Goal: Task Accomplishment & Management: Use online tool/utility

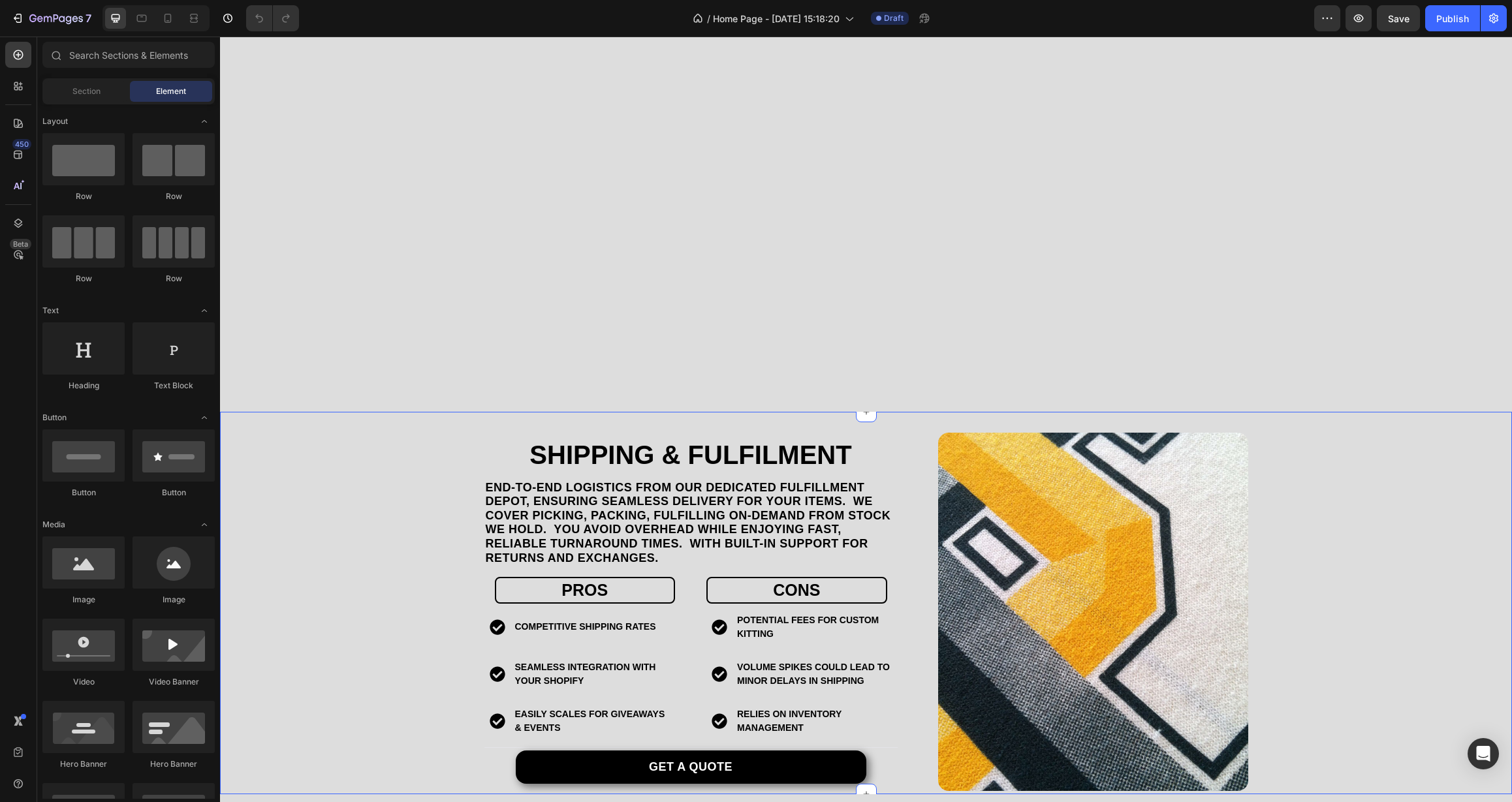
scroll to position [2343, 0]
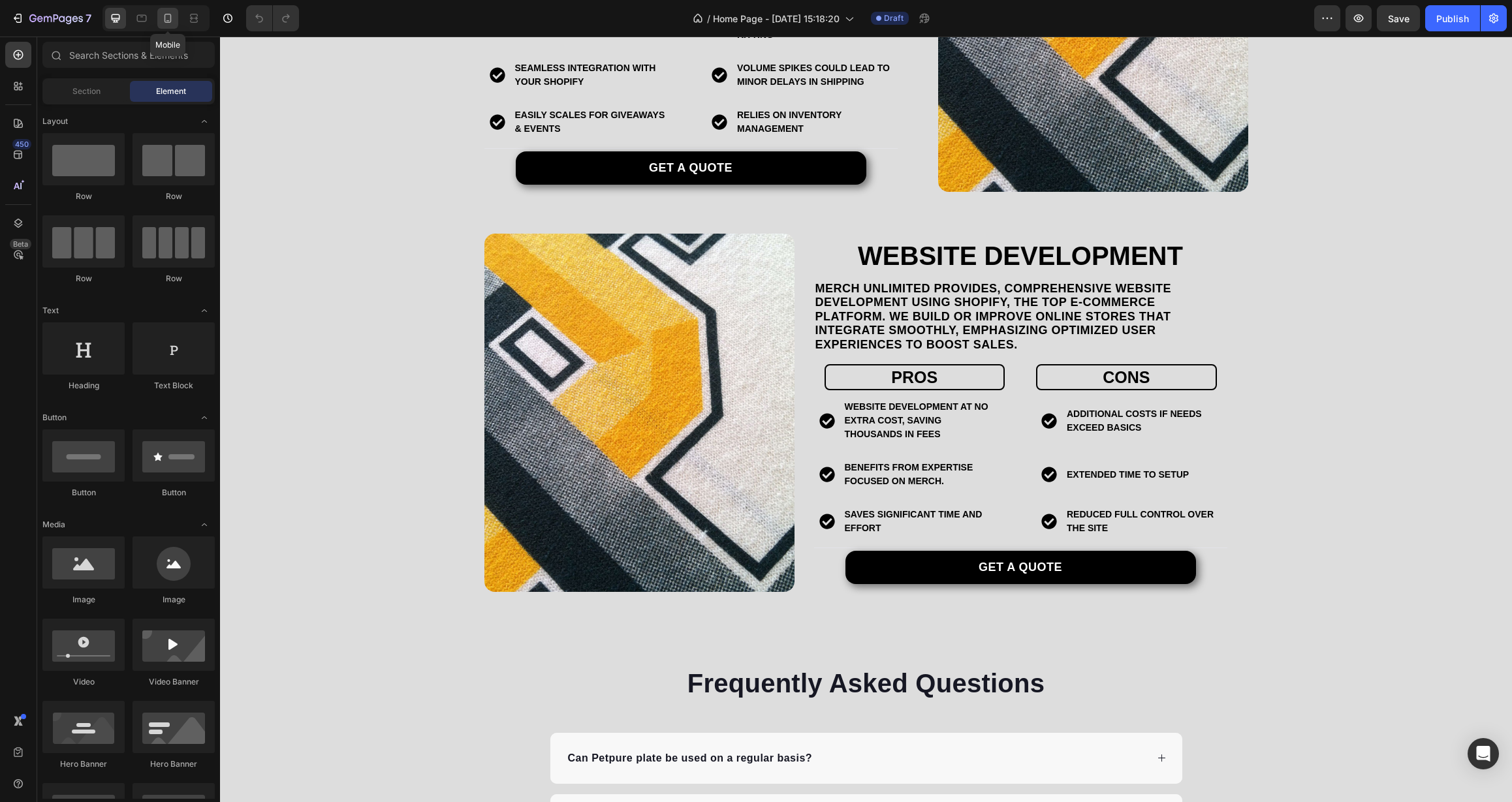
click at [166, 15] on icon at bounding box center [168, 18] width 13 height 13
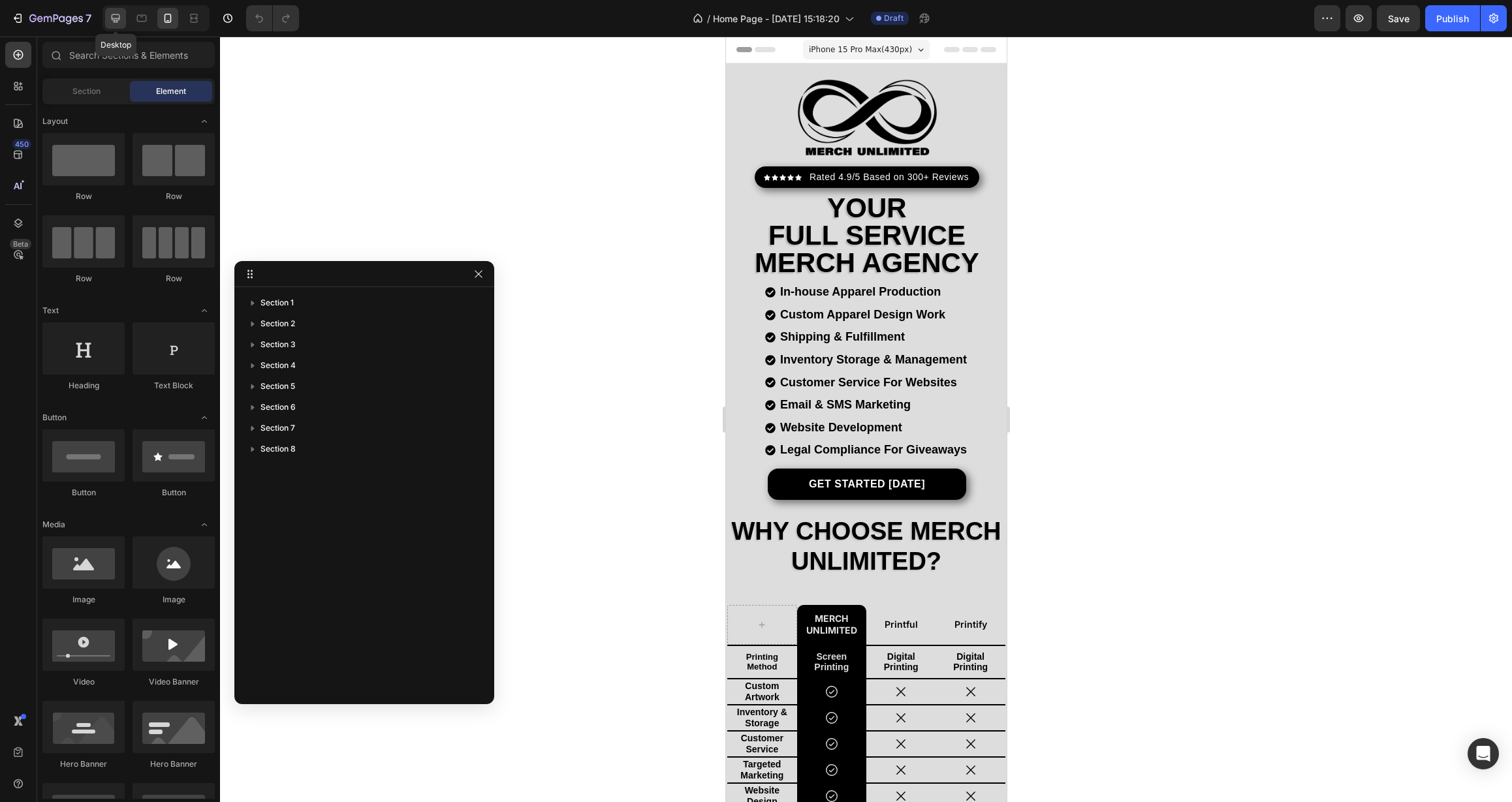
click at [109, 23] on icon at bounding box center [116, 18] width 13 height 13
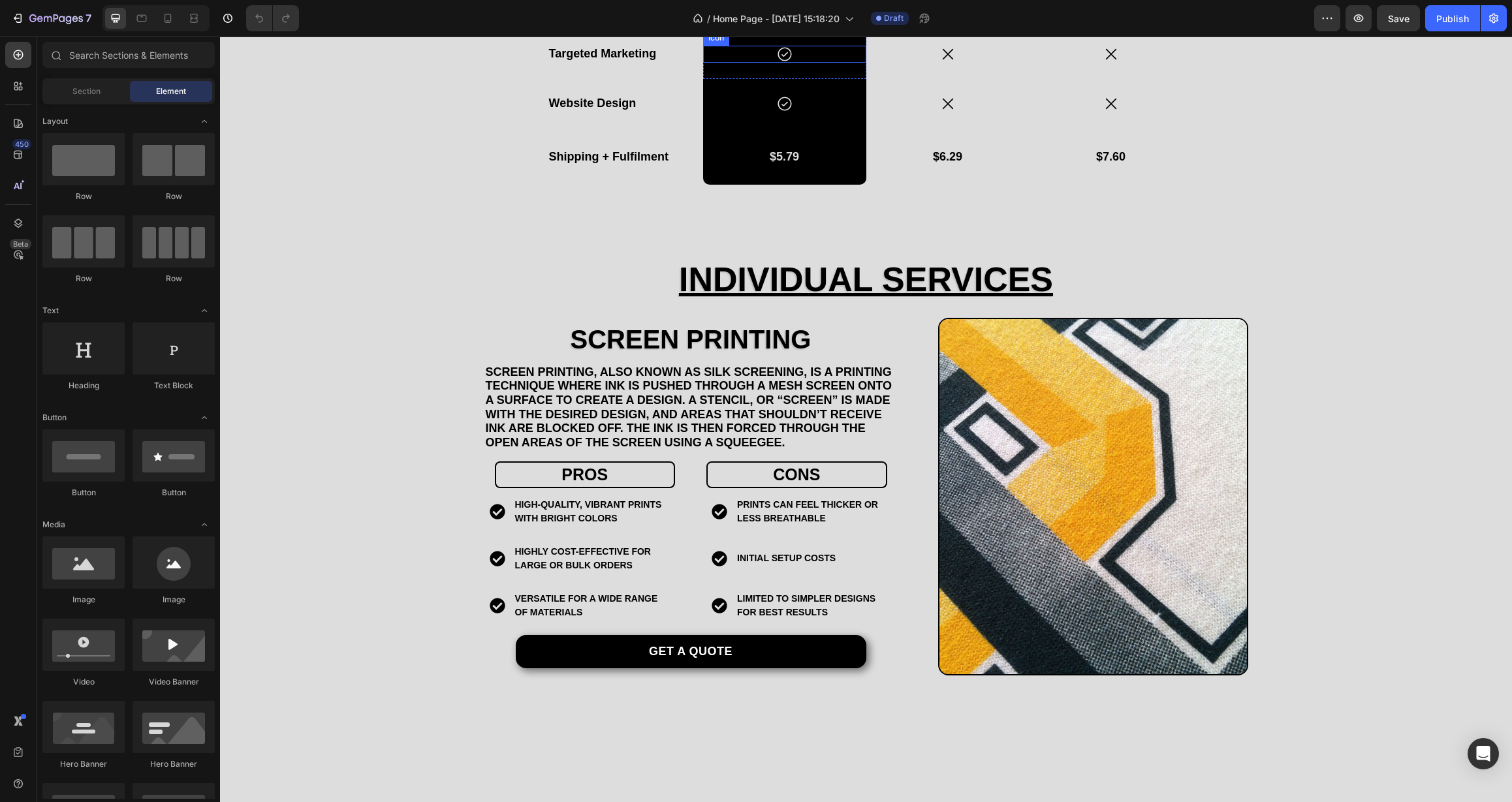
scroll to position [1339, 0]
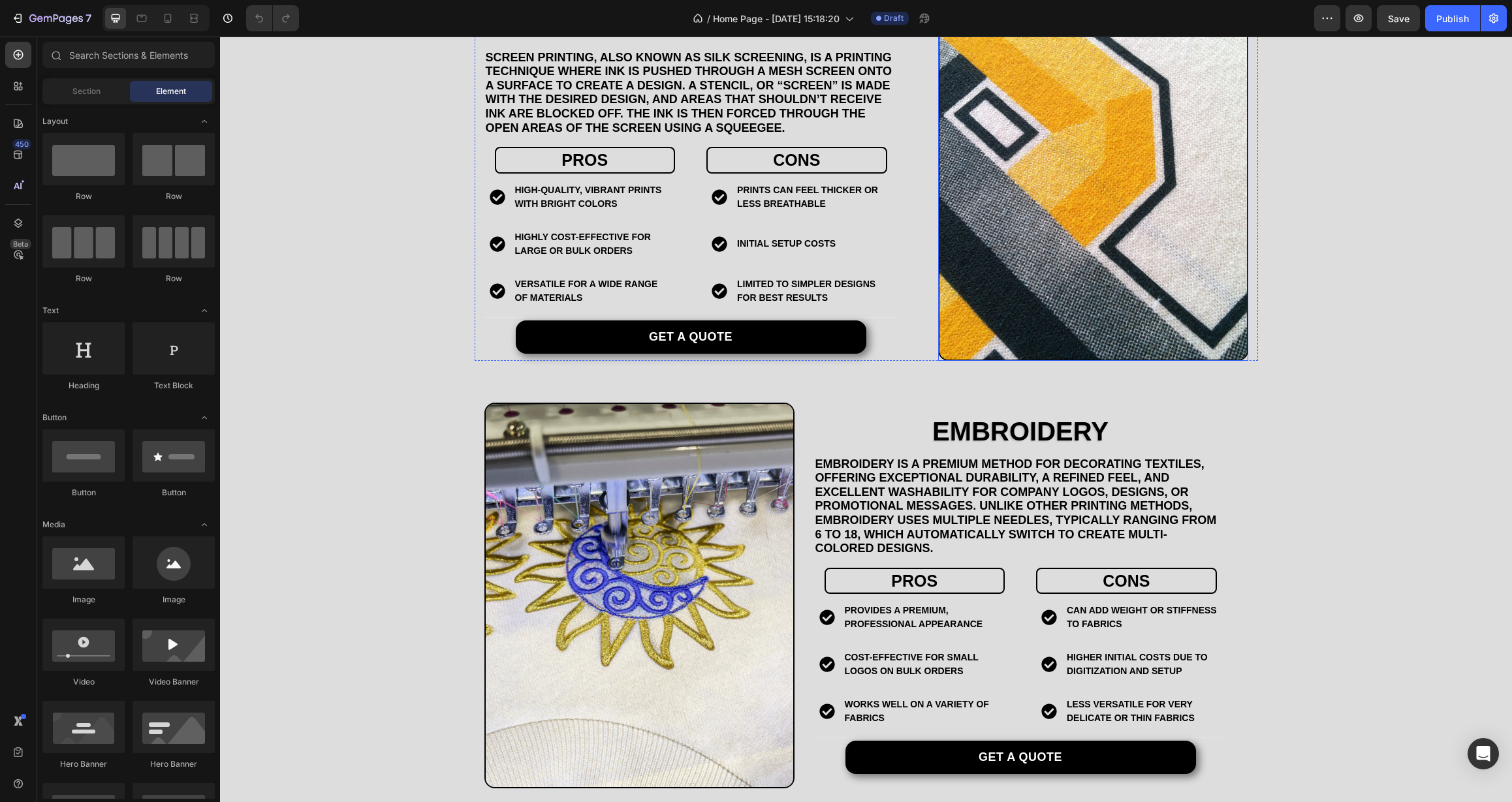
click at [1033, 265] on img at bounding box center [1093, 182] width 310 height 358
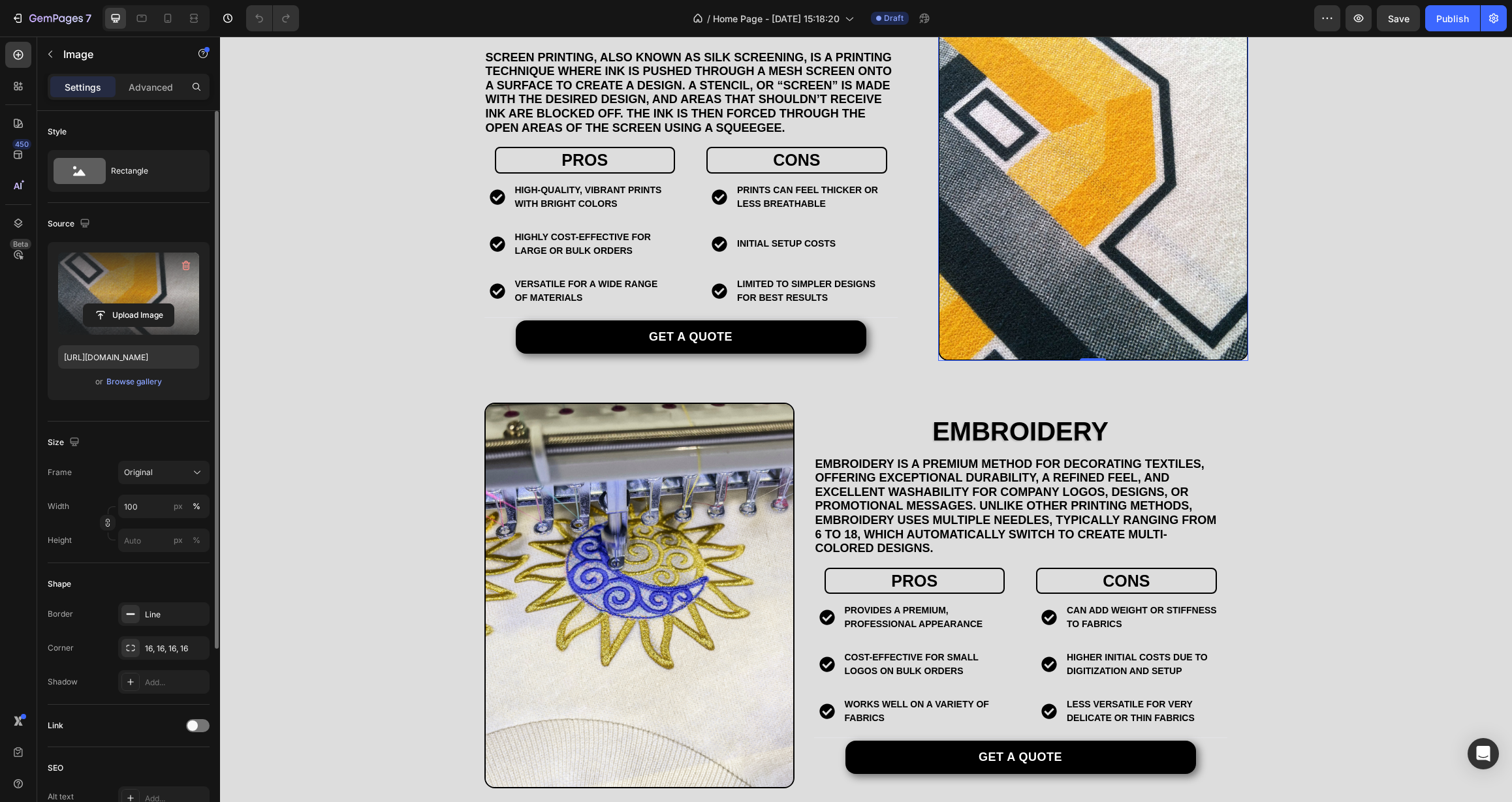
click at [140, 273] on label at bounding box center [128, 294] width 141 height 82
click at [140, 304] on input "file" at bounding box center [129, 315] width 90 height 22
click at [137, 379] on div "Browse gallery" at bounding box center [134, 381] width 56 height 12
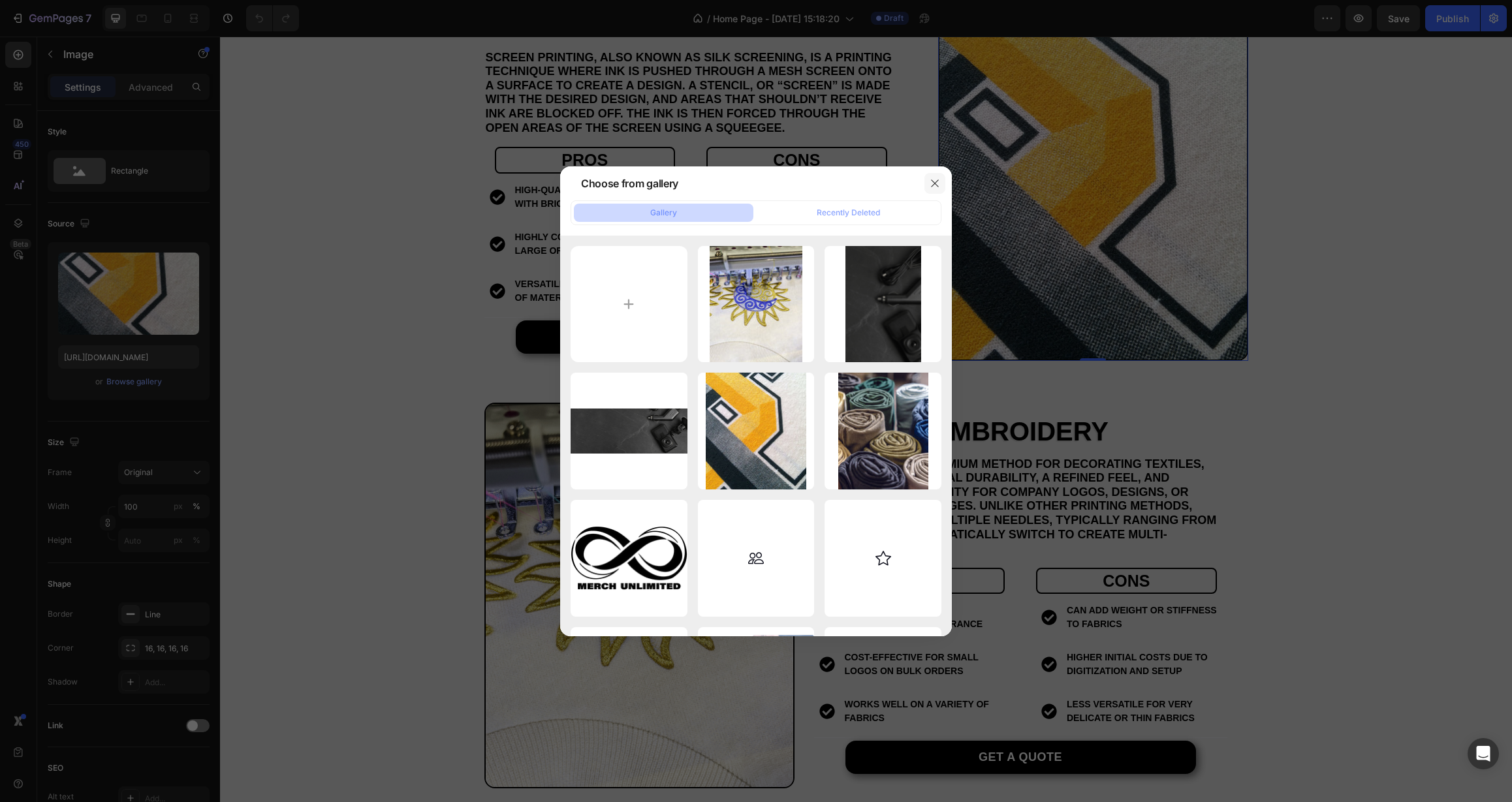
click at [937, 186] on icon "button" at bounding box center [934, 183] width 7 height 7
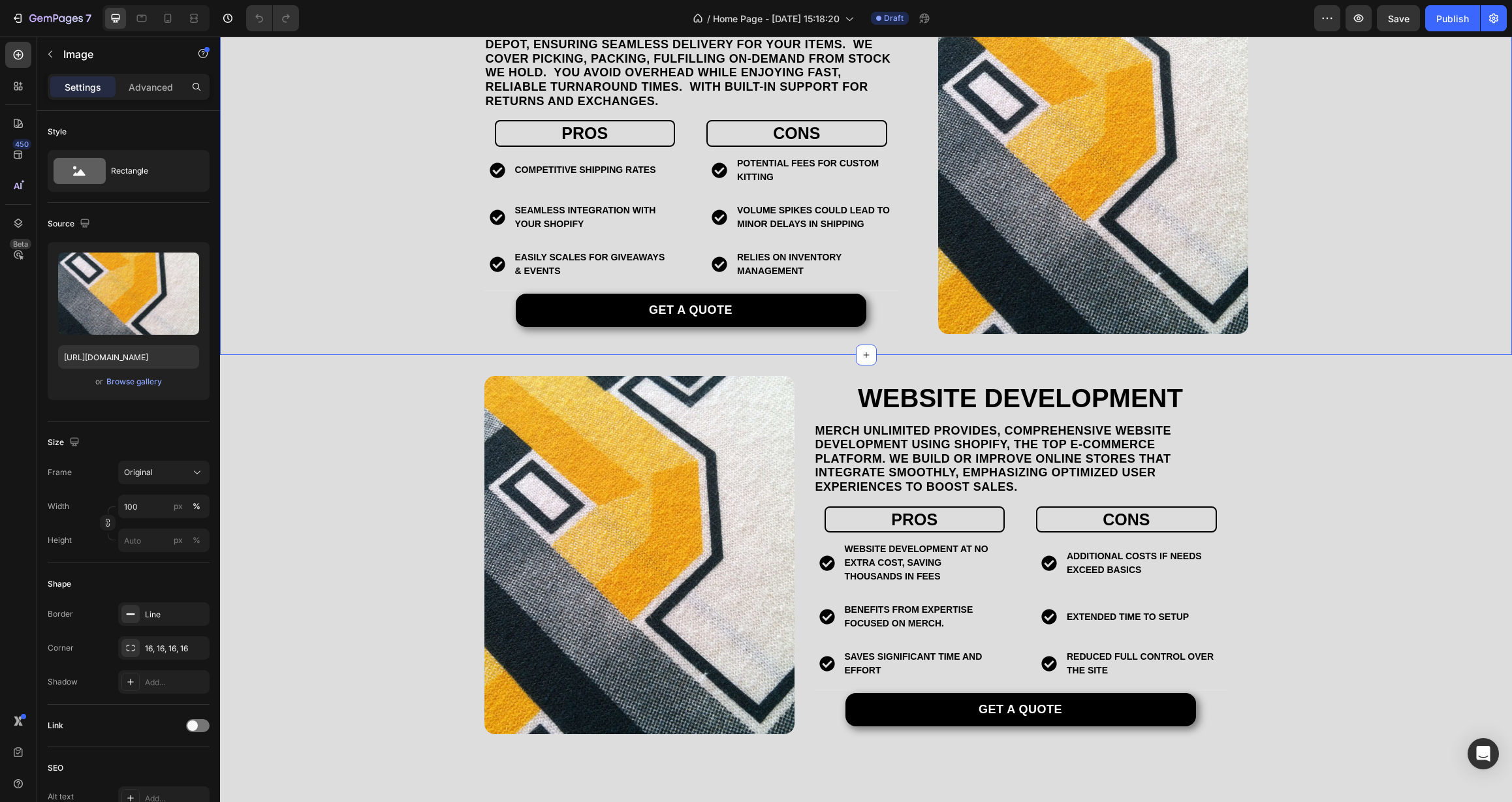
scroll to position [1993, 0]
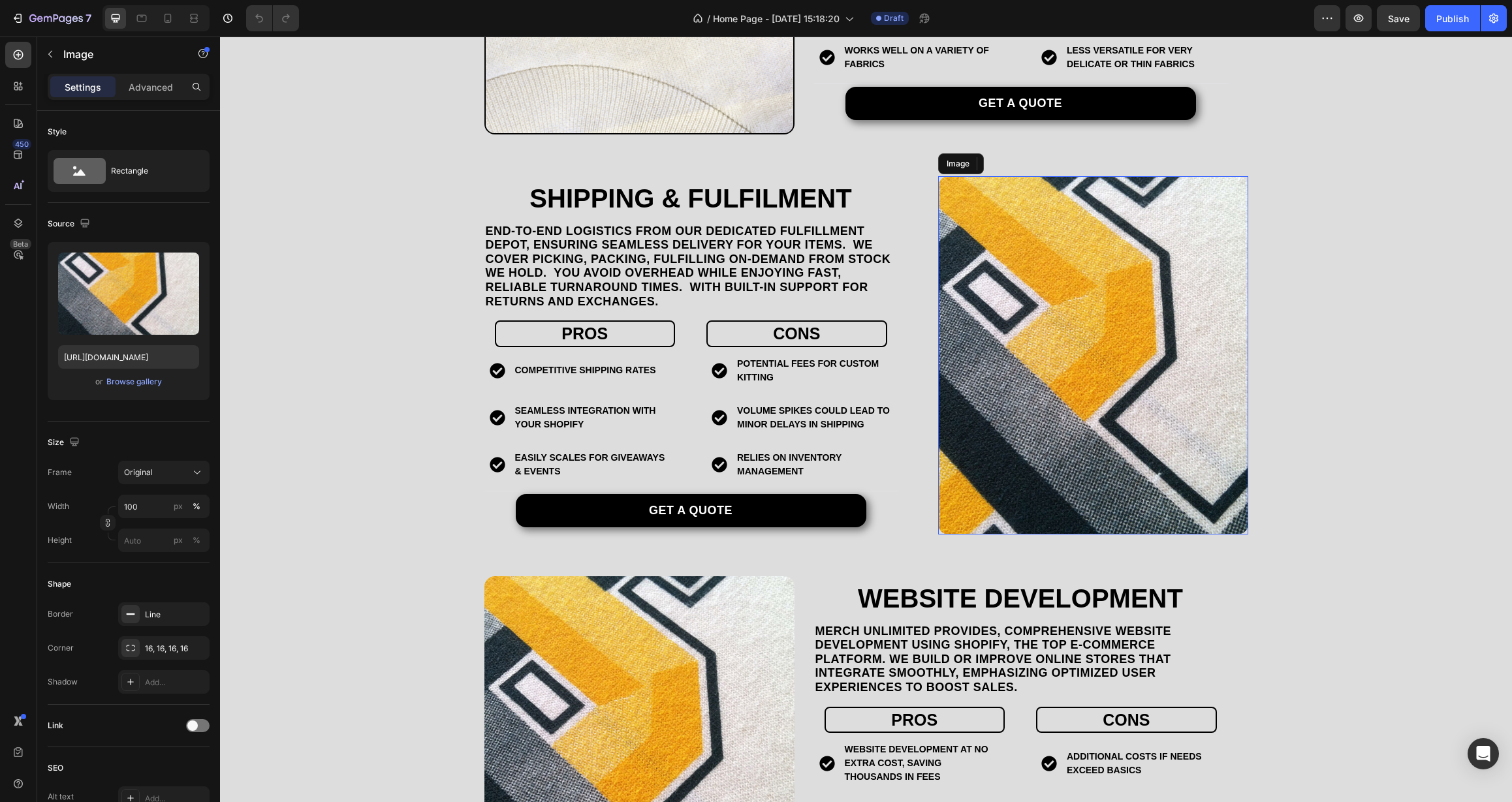
click at [1045, 366] on img at bounding box center [1093, 355] width 310 height 358
click at [144, 384] on div "Browse gallery" at bounding box center [134, 381] width 56 height 12
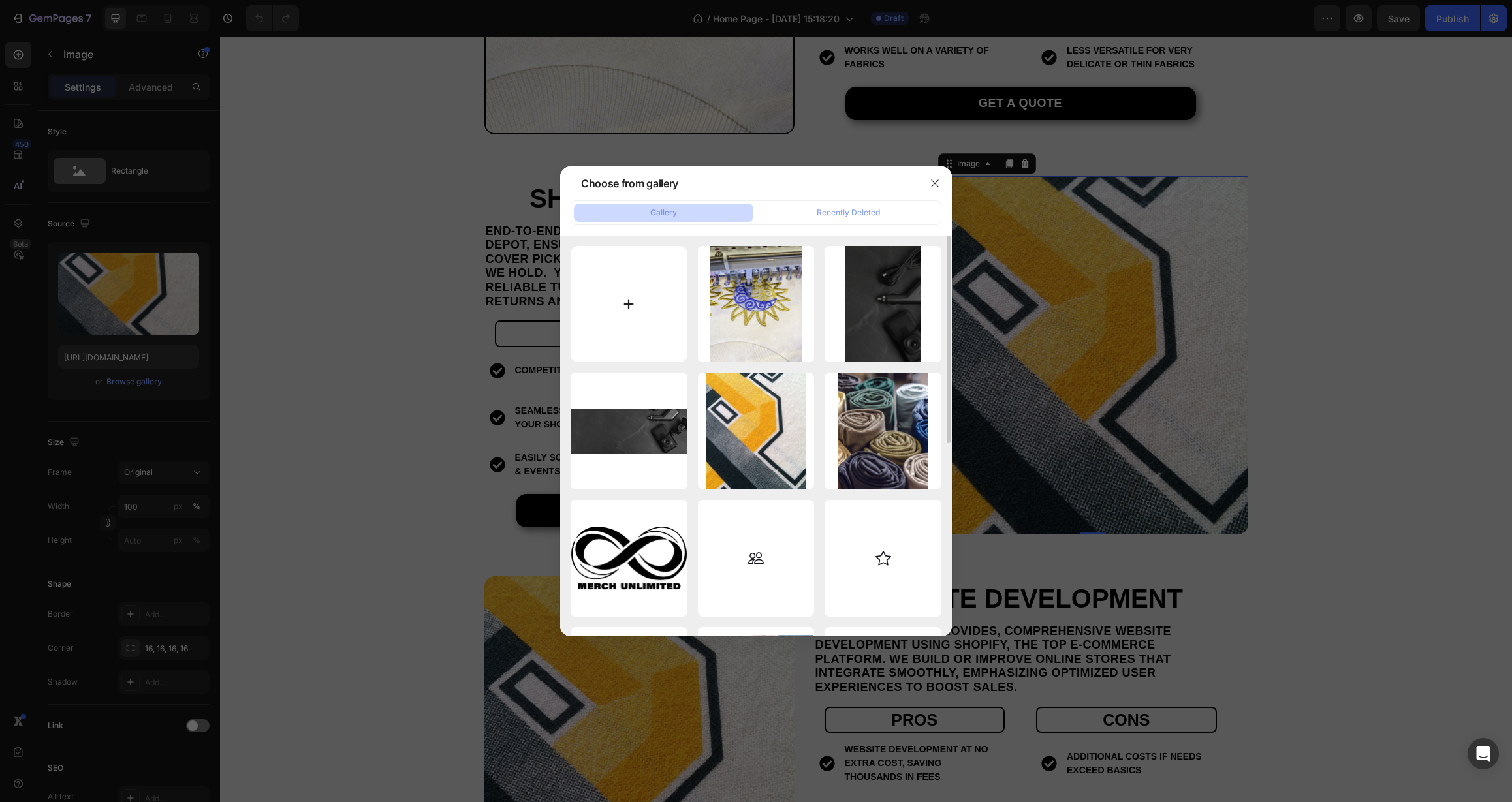
click at [637, 280] on input "file" at bounding box center [629, 304] width 117 height 117
type input "C:\fakepath\image.jpg"
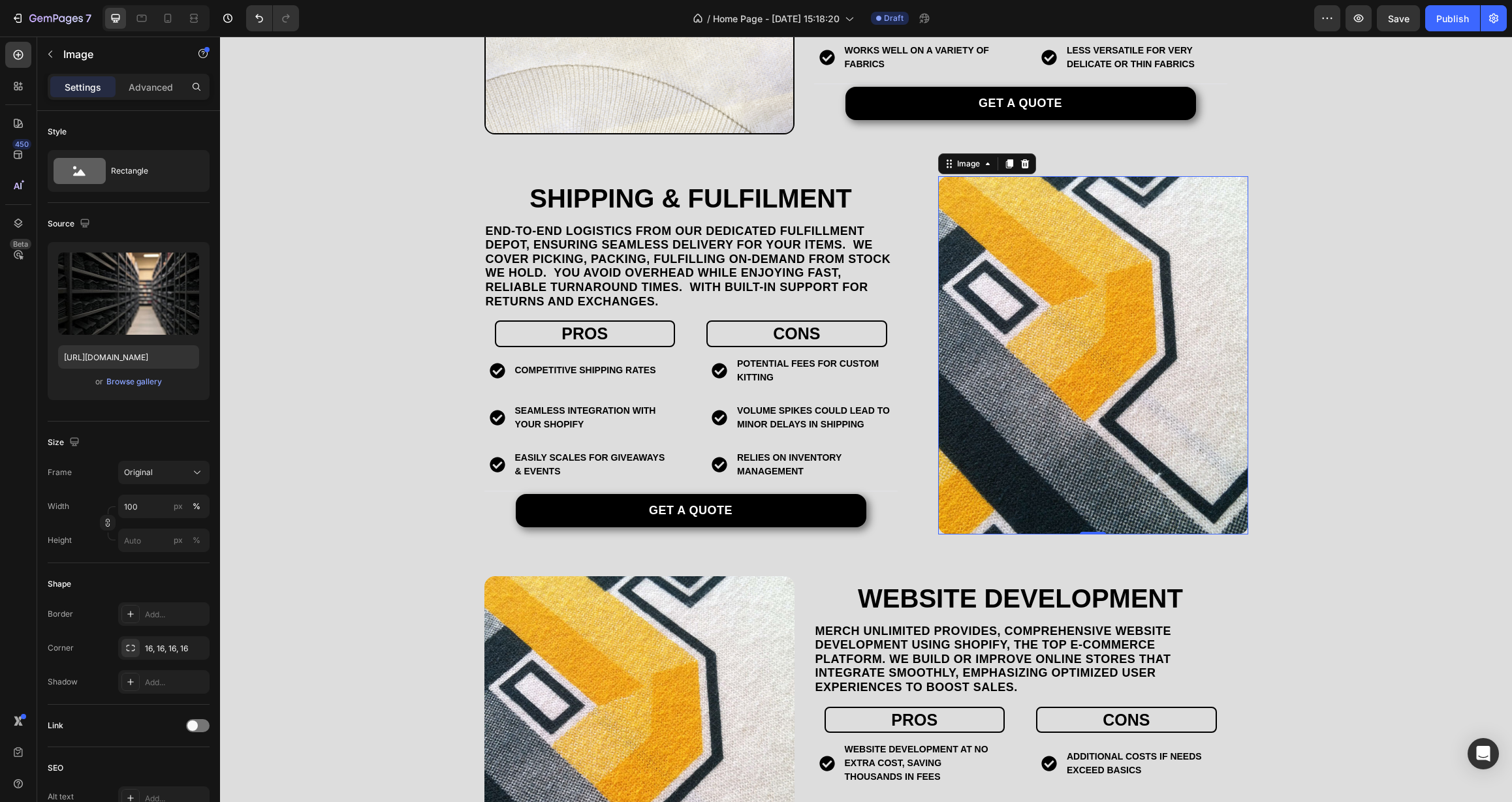
type input "https://cdn.shopify.com/s/files/1/0588/3360/0617/files/gempages_547487054036992…"
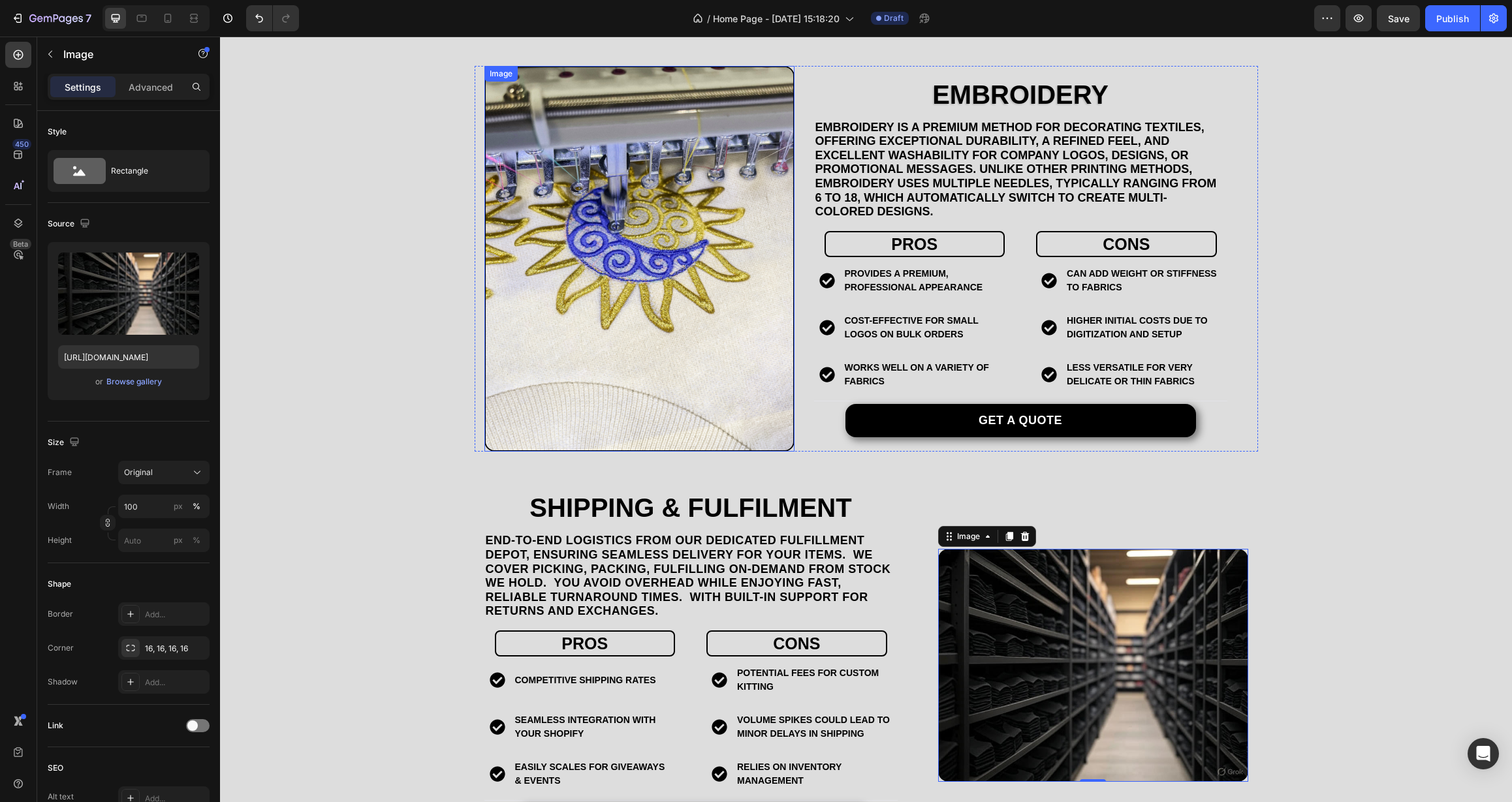
scroll to position [1749, 0]
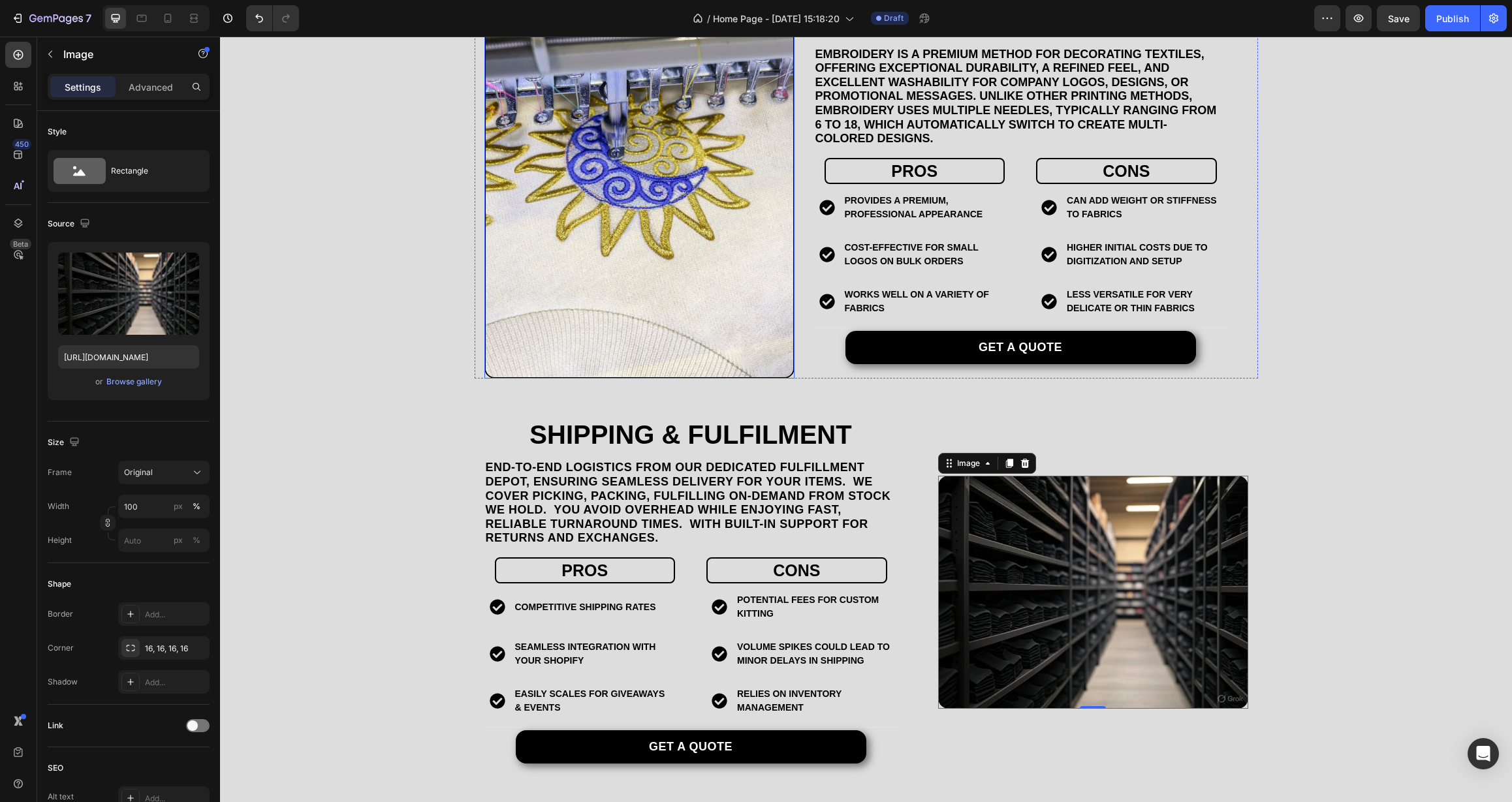
click at [603, 280] on img at bounding box center [639, 186] width 310 height 386
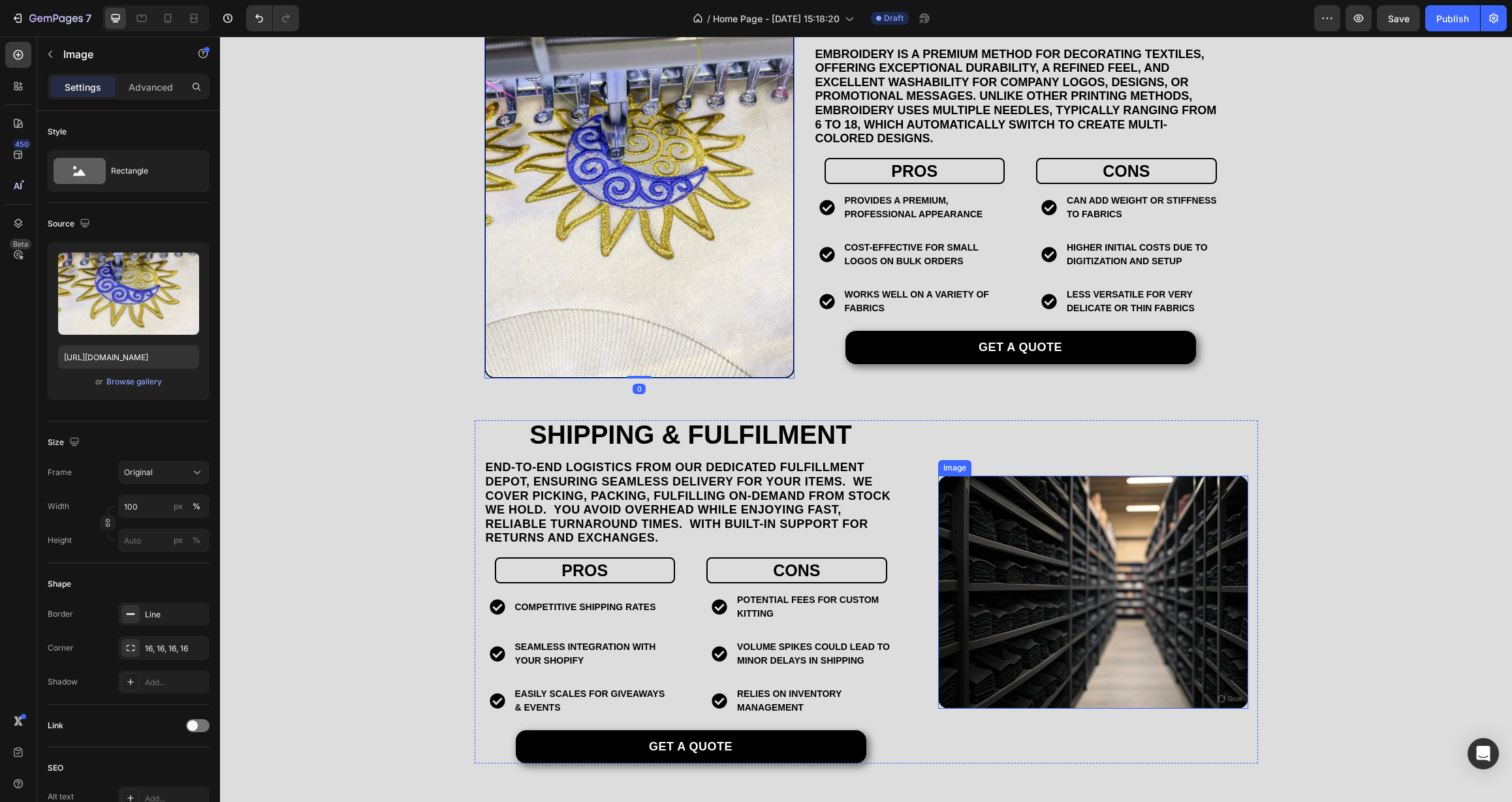
click at [991, 559] on img at bounding box center [1093, 591] width 310 height 232
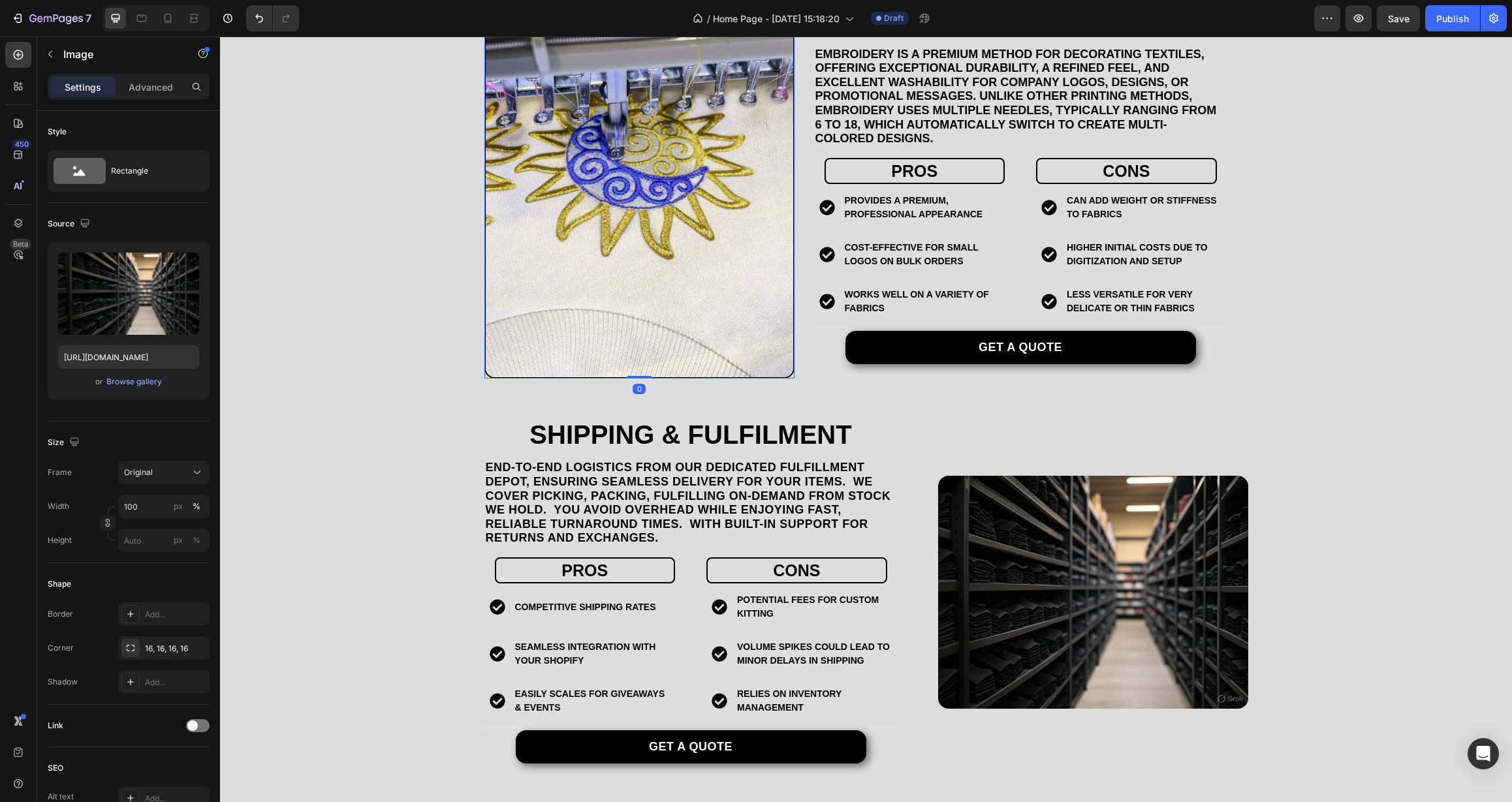
click at [630, 294] on img at bounding box center [639, 186] width 310 height 386
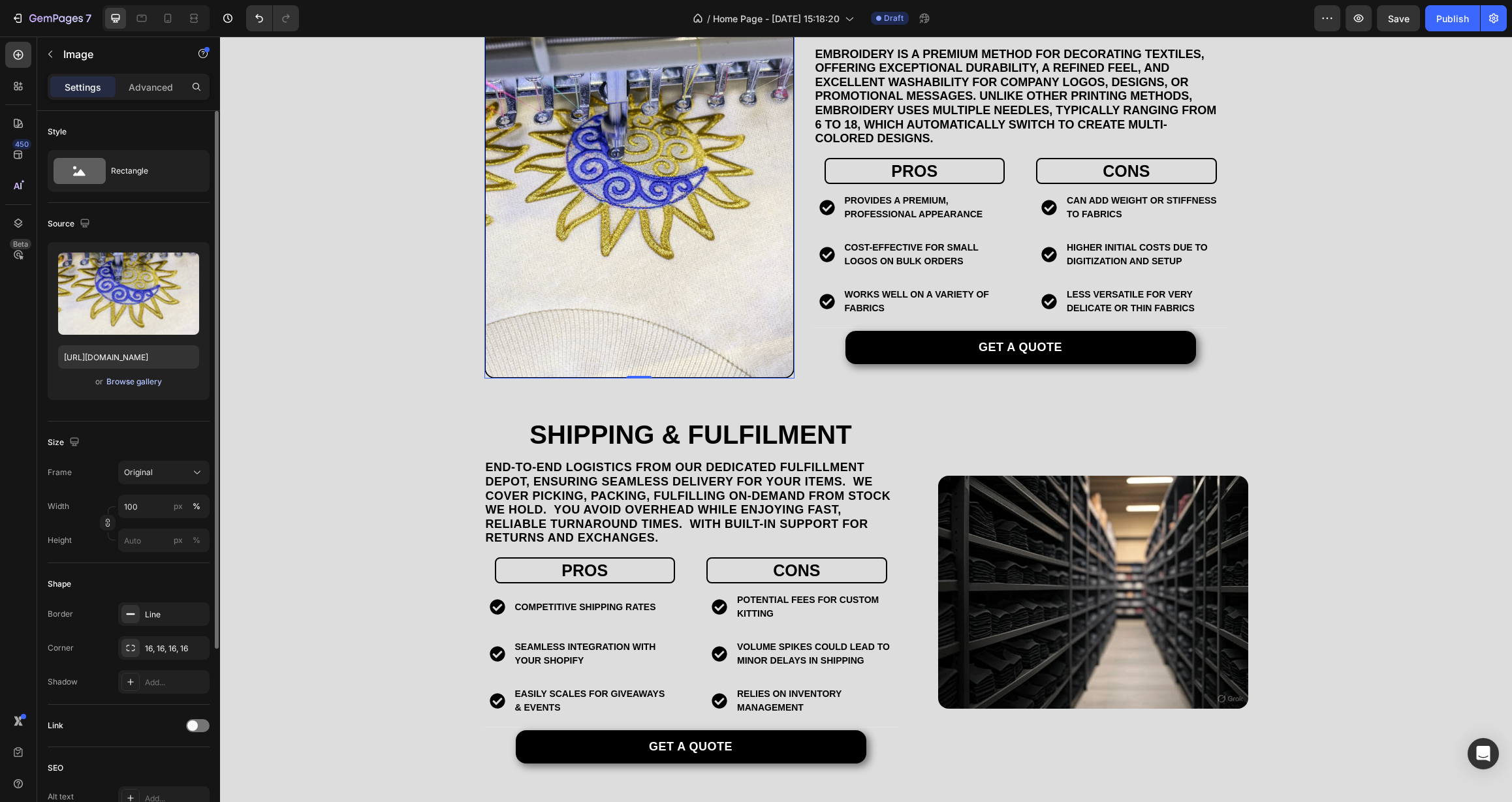
click at [135, 381] on div "Browse gallery" at bounding box center [134, 381] width 56 height 12
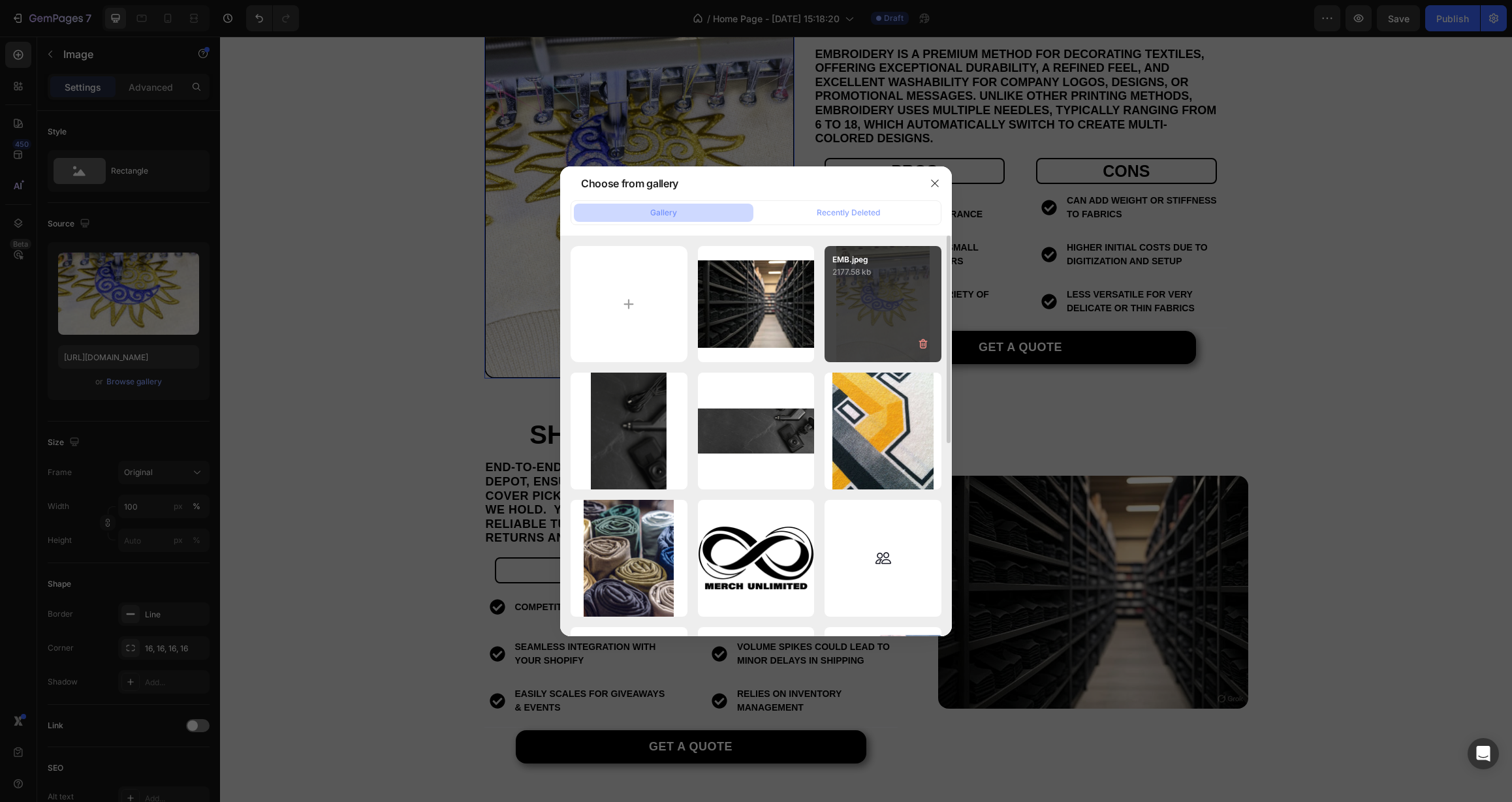
click at [861, 293] on div "EMB.jpeg 2177.58 kb" at bounding box center [883, 304] width 117 height 117
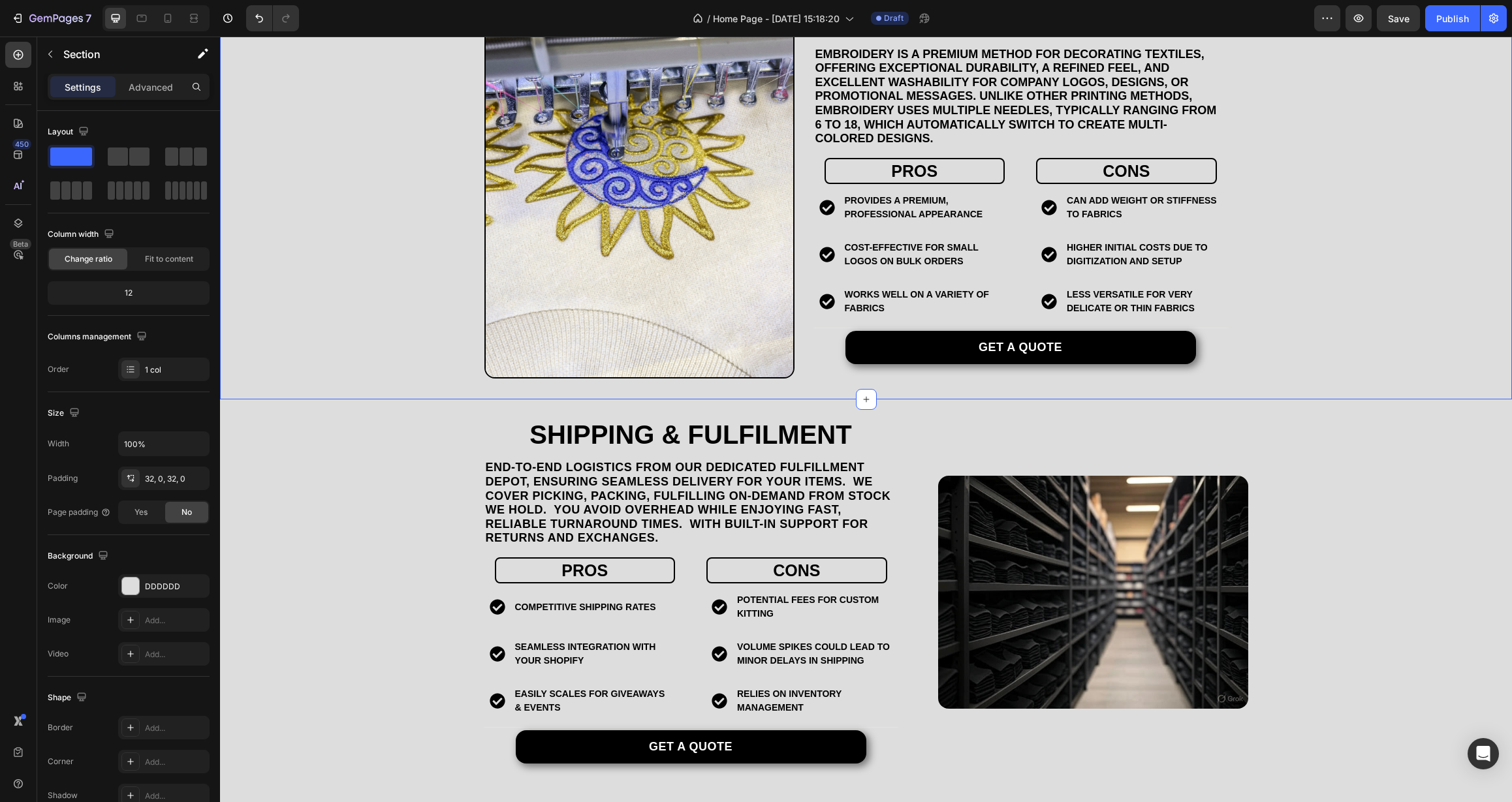
click at [408, 330] on div "EMBROIDERY Heading Embroidery is a premium method for decorating textiles, offe…" at bounding box center [866, 186] width 1292 height 386
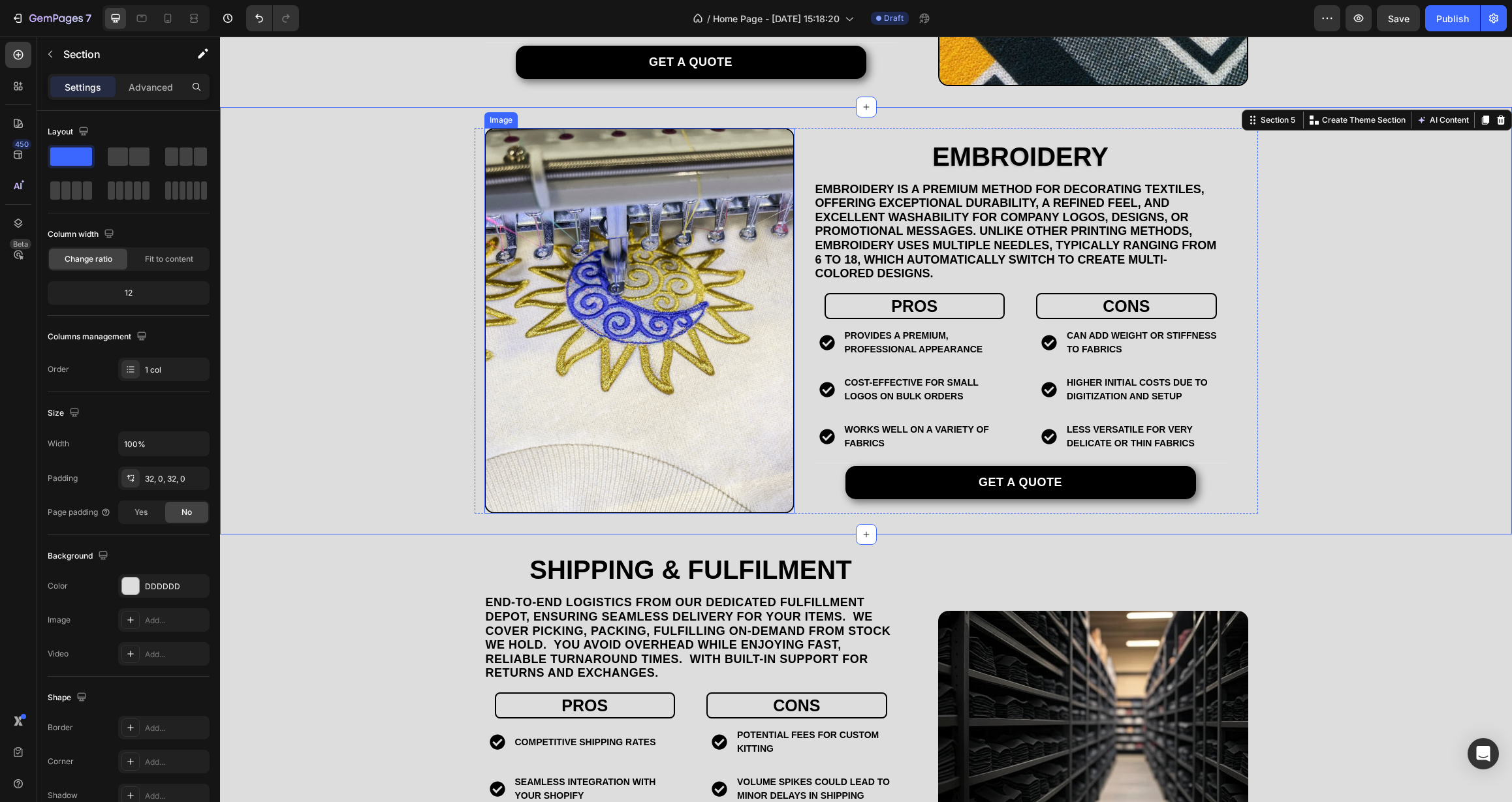
scroll to position [1396, 0]
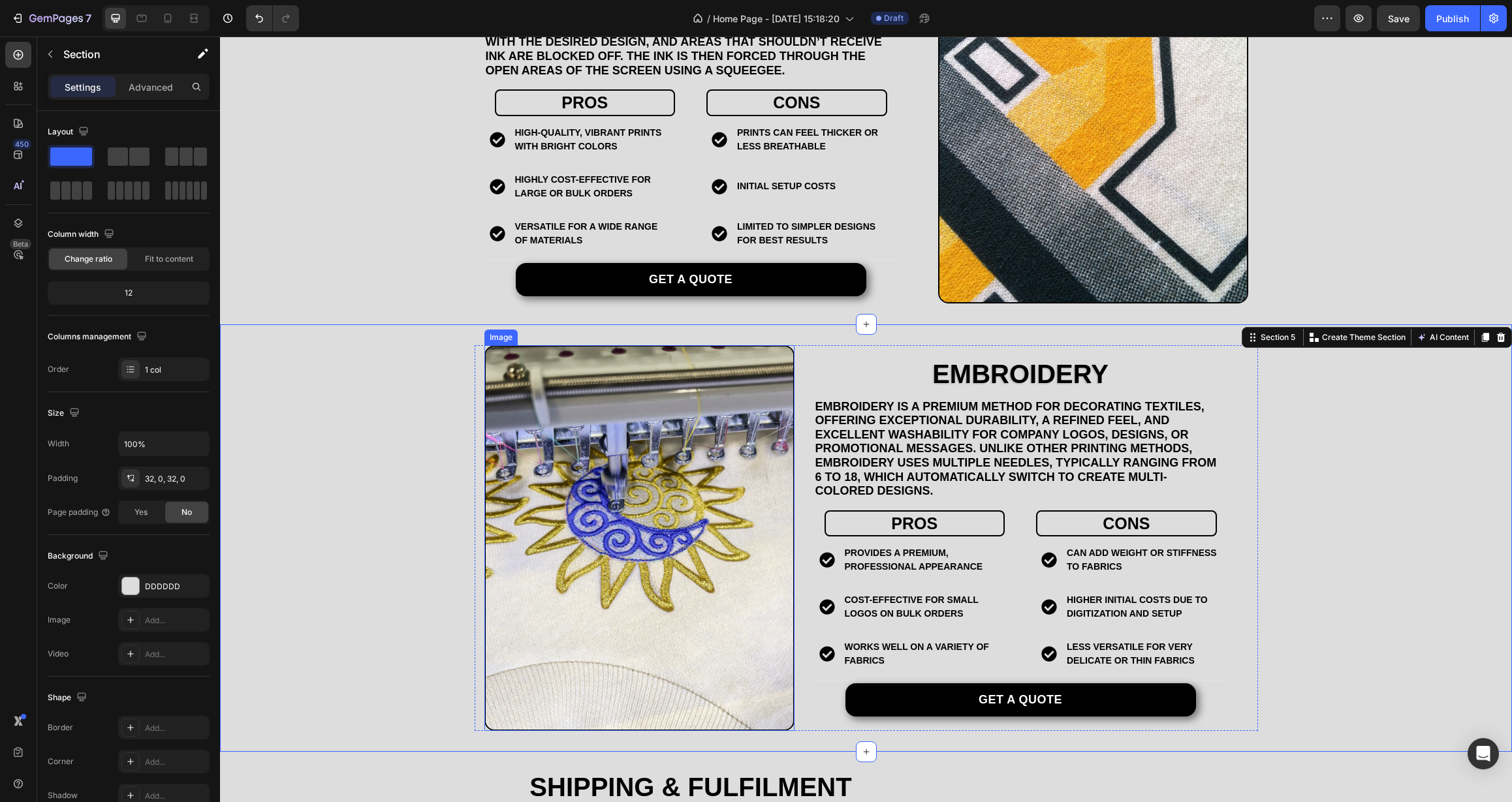
click at [740, 447] on img at bounding box center [639, 538] width 310 height 386
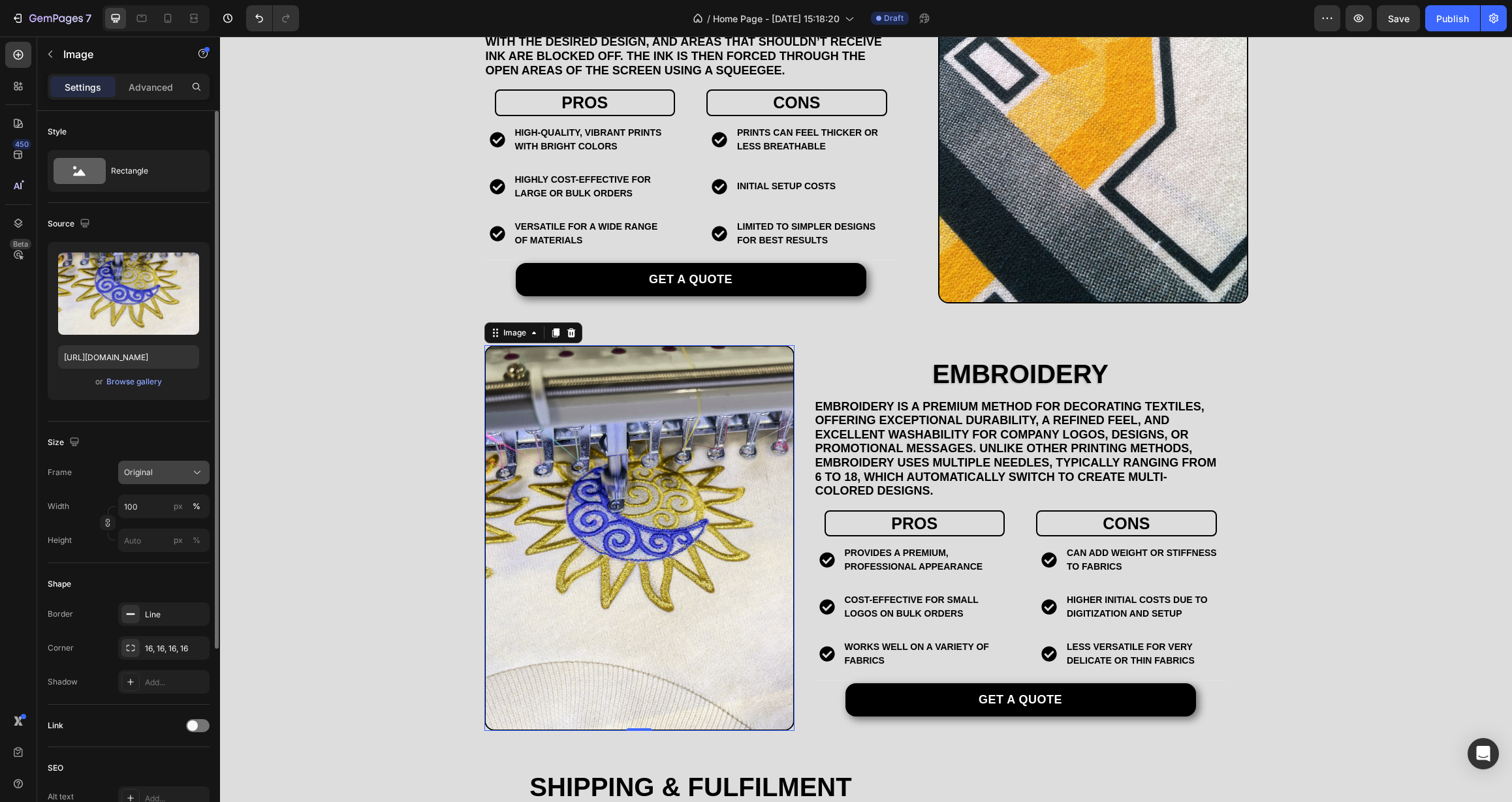
click at [189, 468] on div "Original" at bounding box center [164, 472] width 80 height 13
click at [168, 512] on div "Square" at bounding box center [153, 504] width 105 height 25
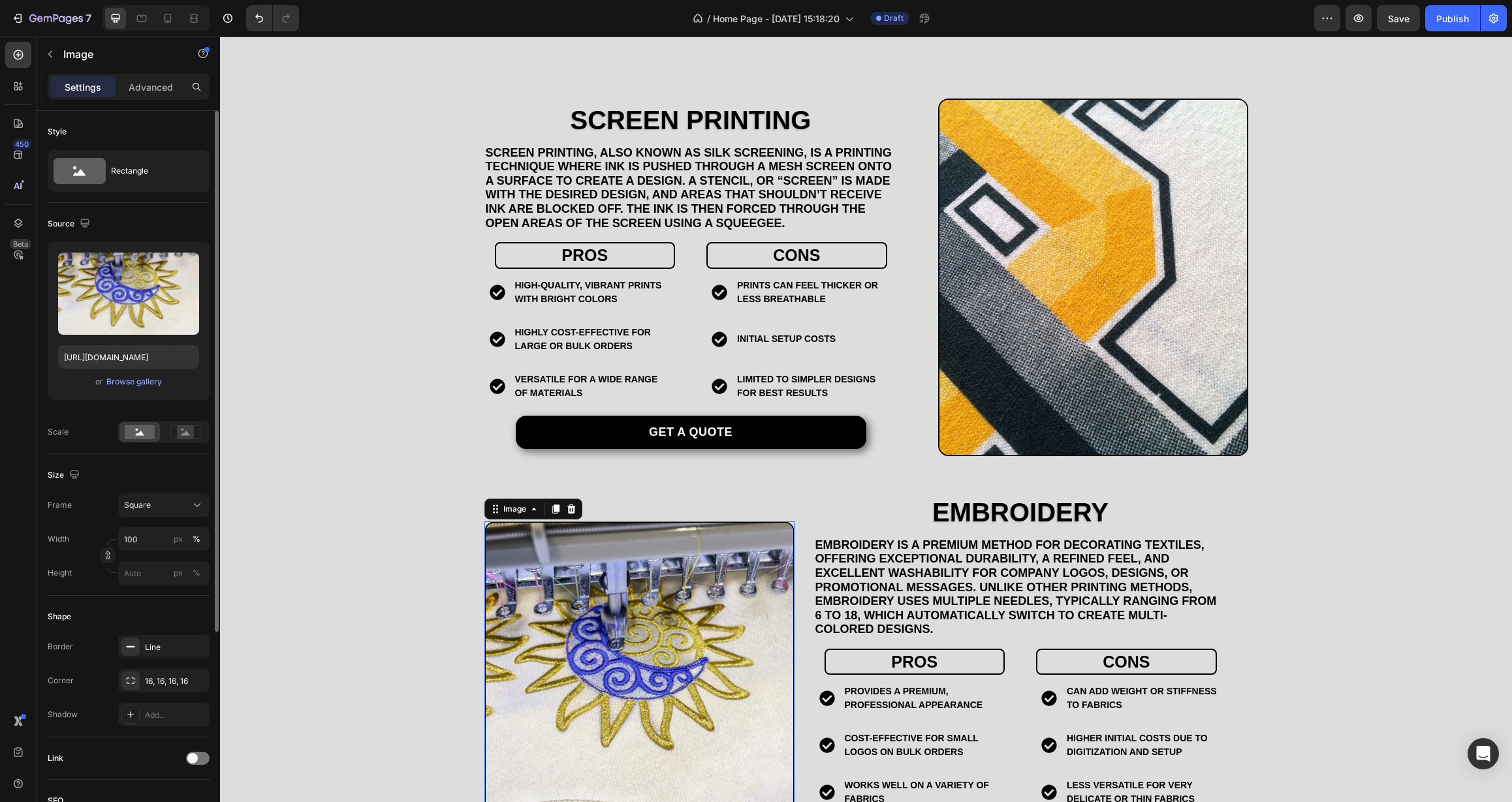
scroll to position [1053, 0]
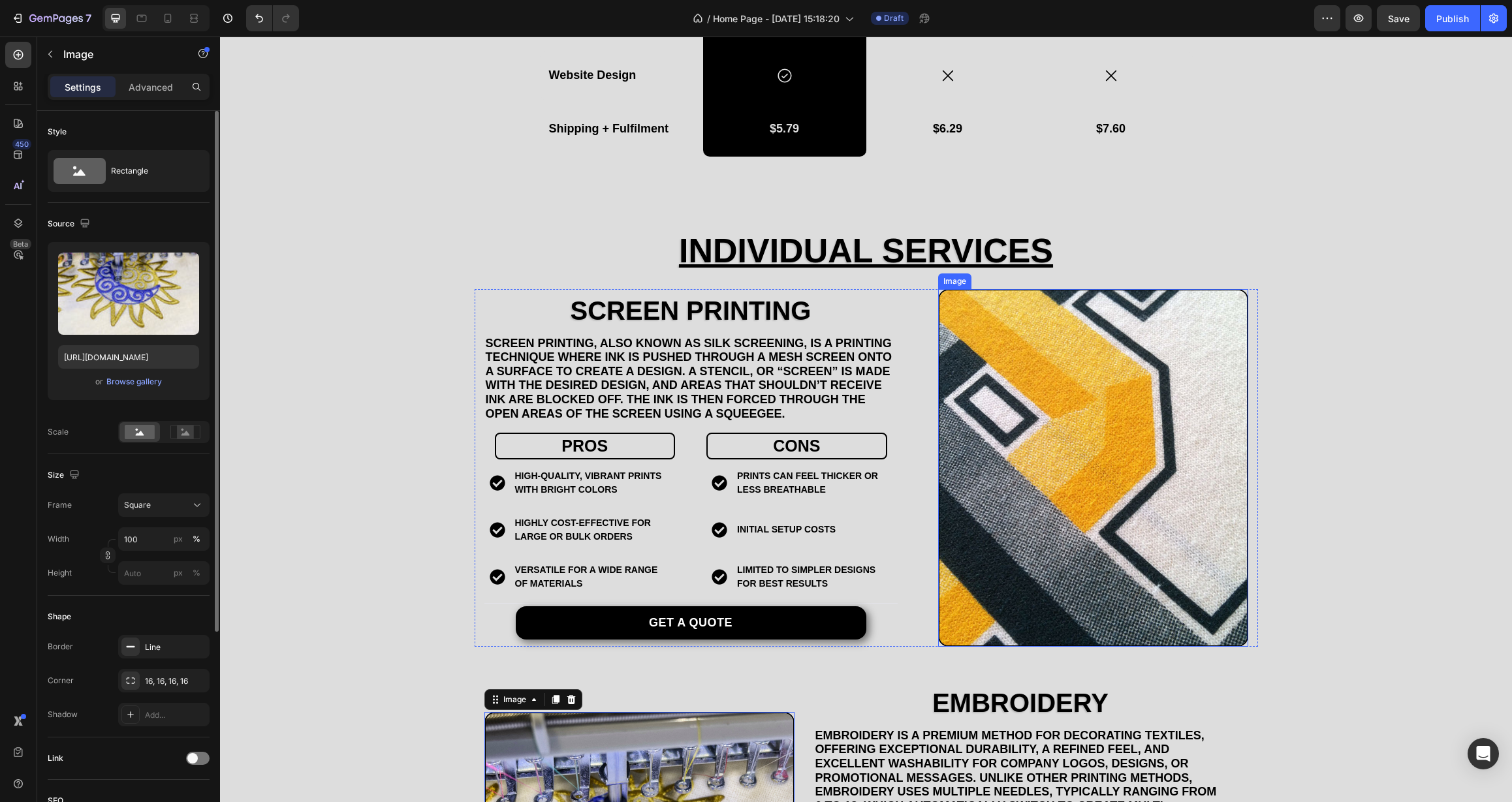
click at [1029, 386] on img at bounding box center [1093, 468] width 310 height 358
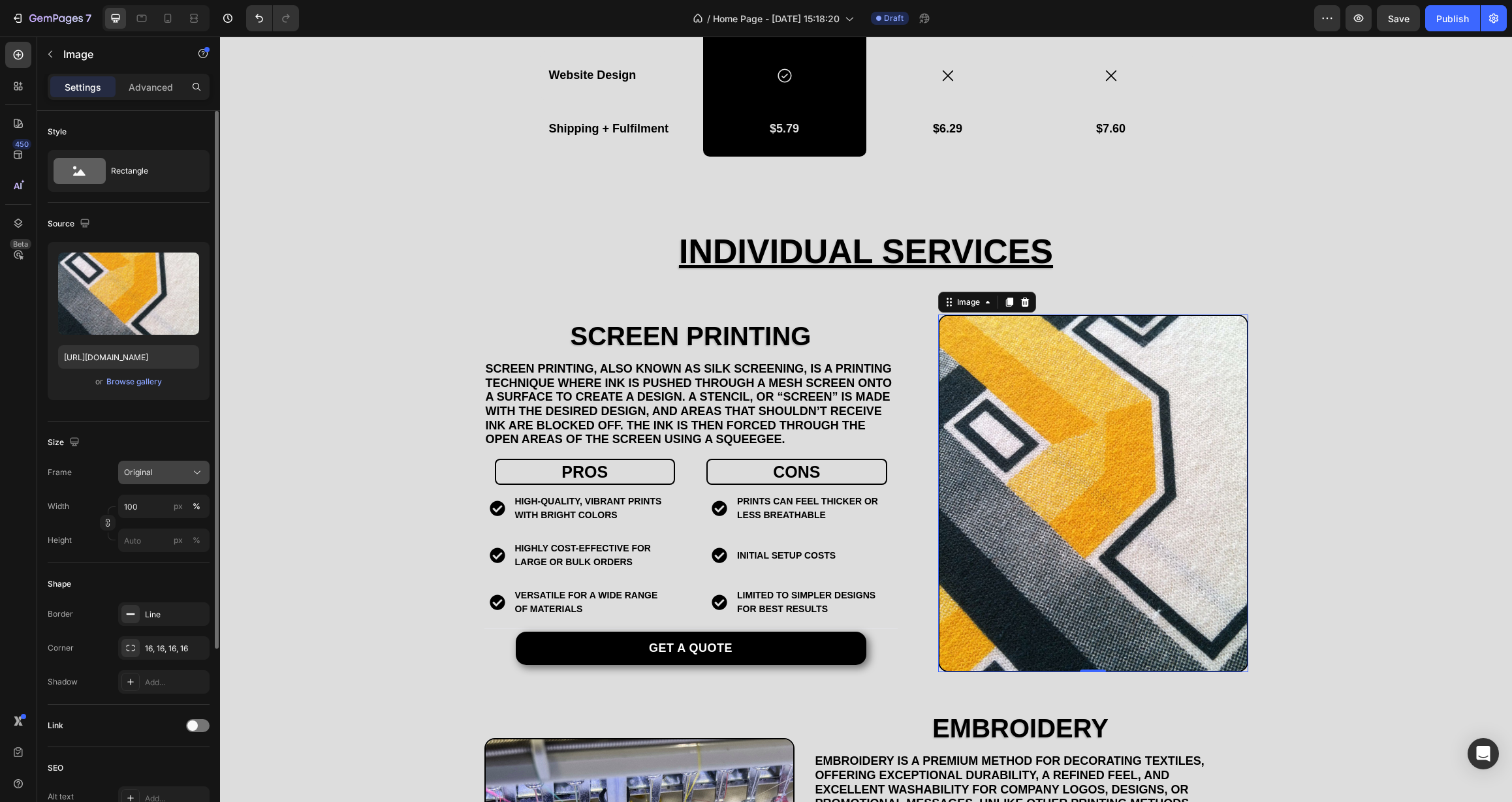
click at [155, 464] on button "Original" at bounding box center [164, 472] width 92 height 24
click at [152, 507] on div "Square" at bounding box center [162, 504] width 76 height 13
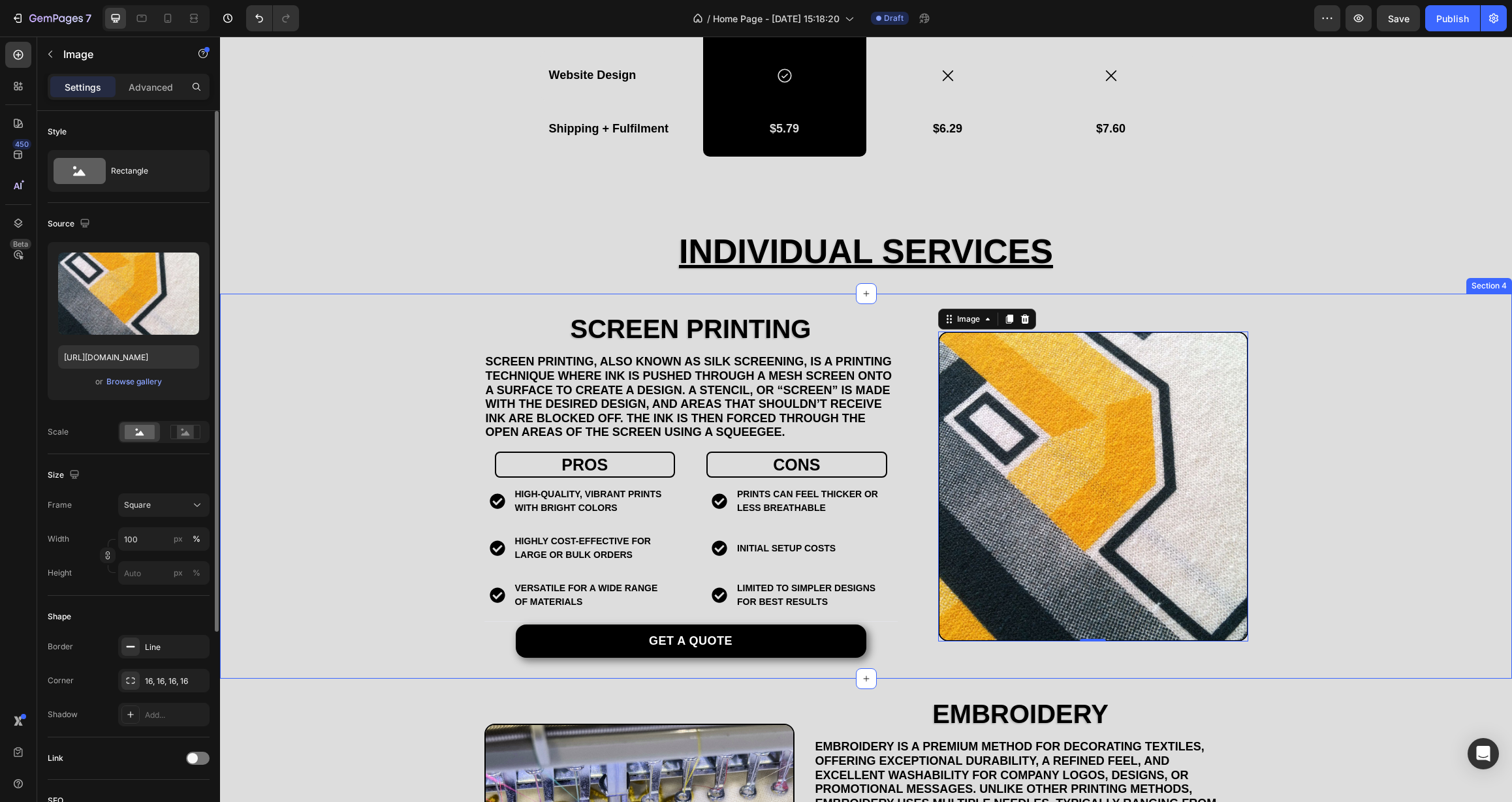
scroll to position [1056, 0]
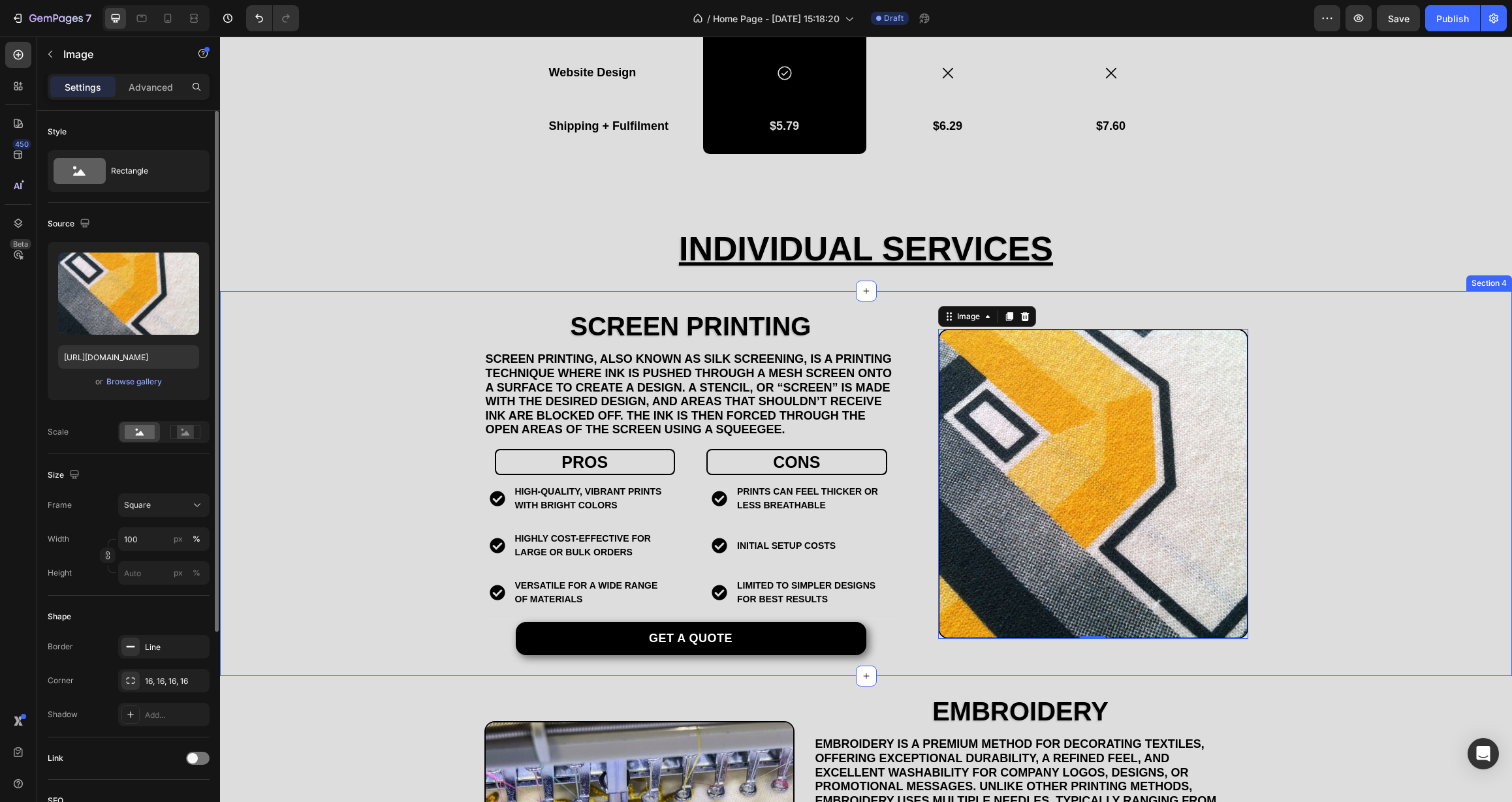
click at [351, 439] on div "Screen Printing Heading Screen printing, also known as silk screening, is a pri…" at bounding box center [866, 483] width 1292 height 343
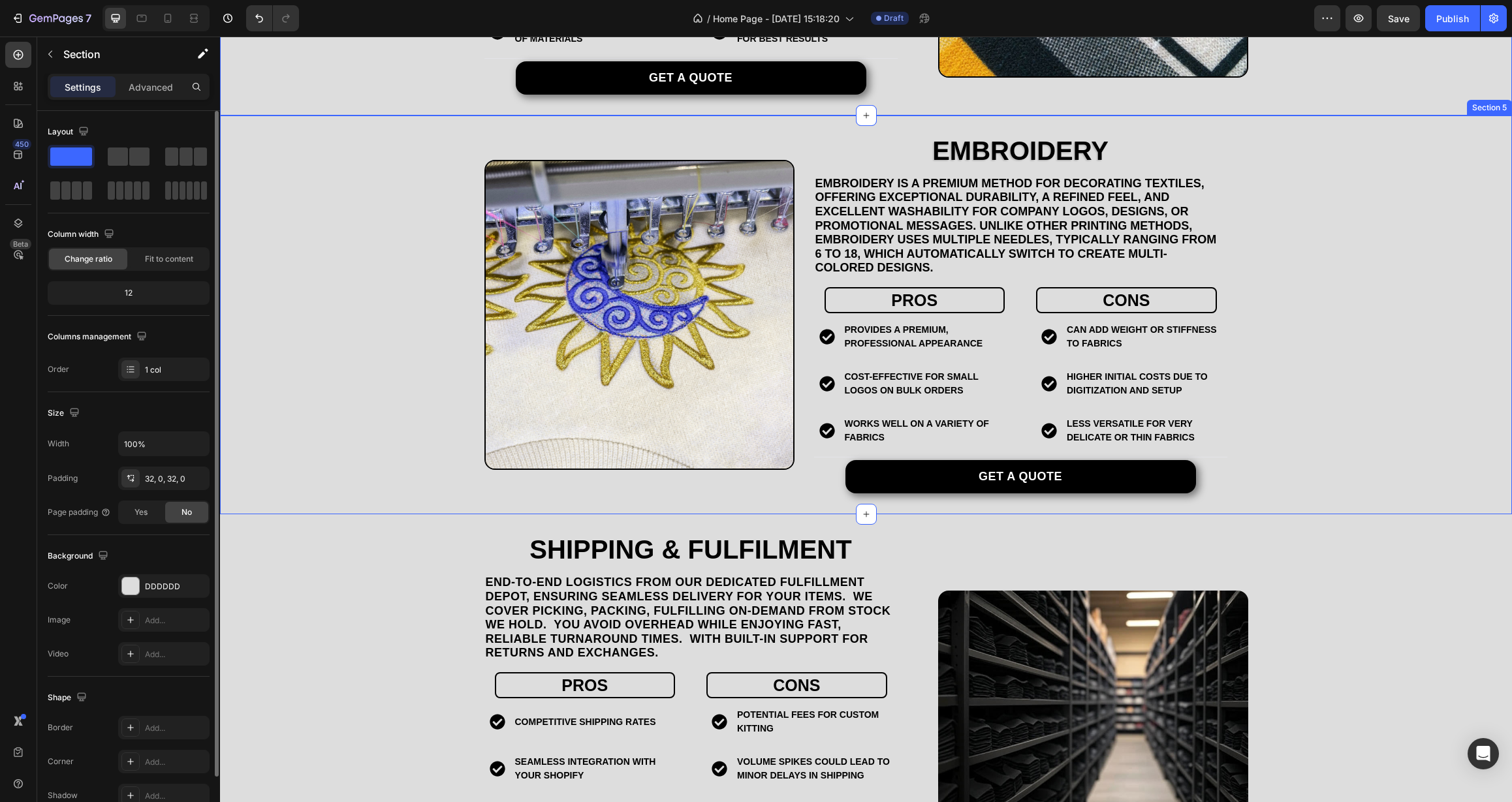
scroll to position [1833, 0]
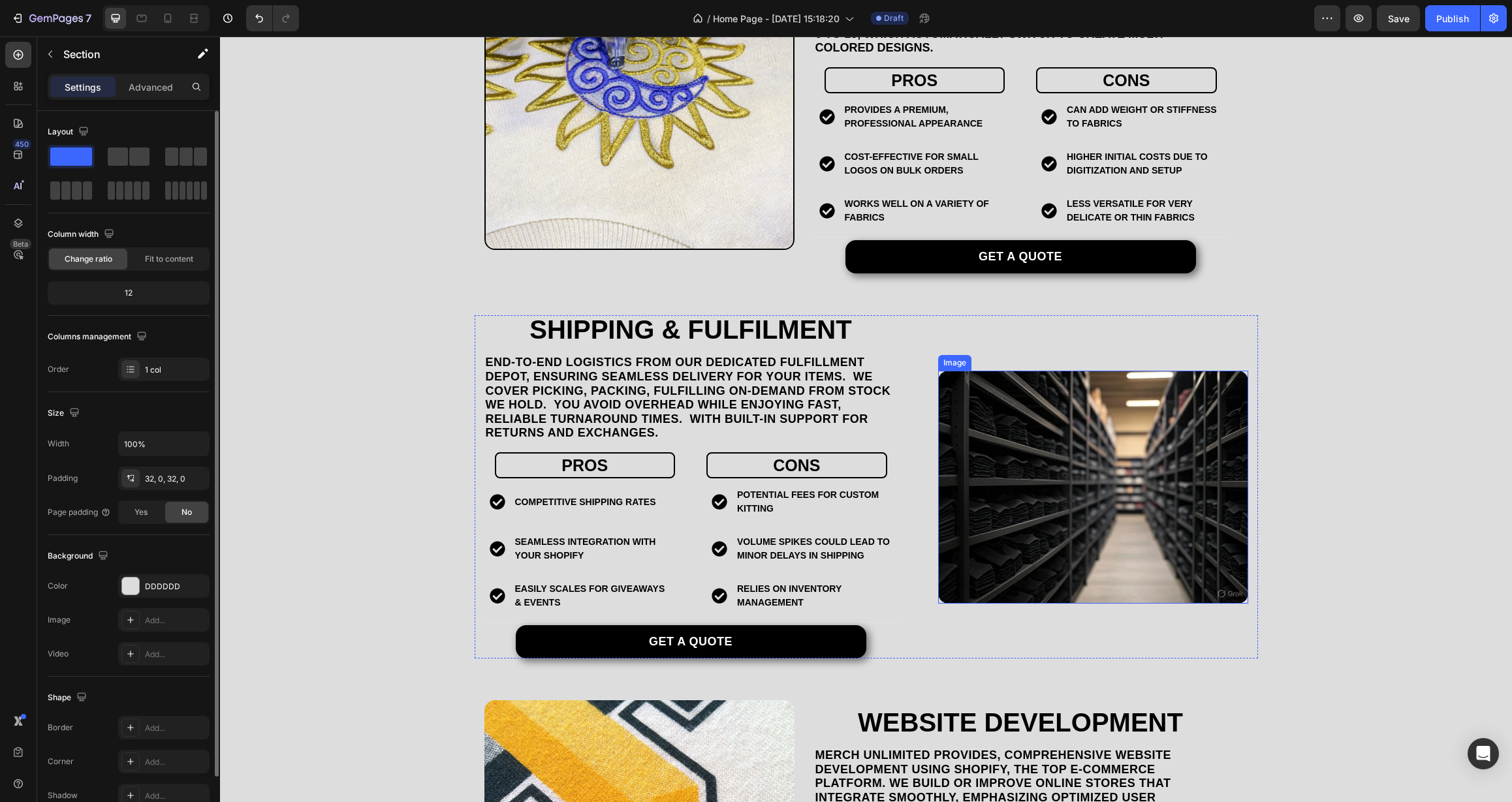
click at [943, 440] on img at bounding box center [1093, 487] width 310 height 232
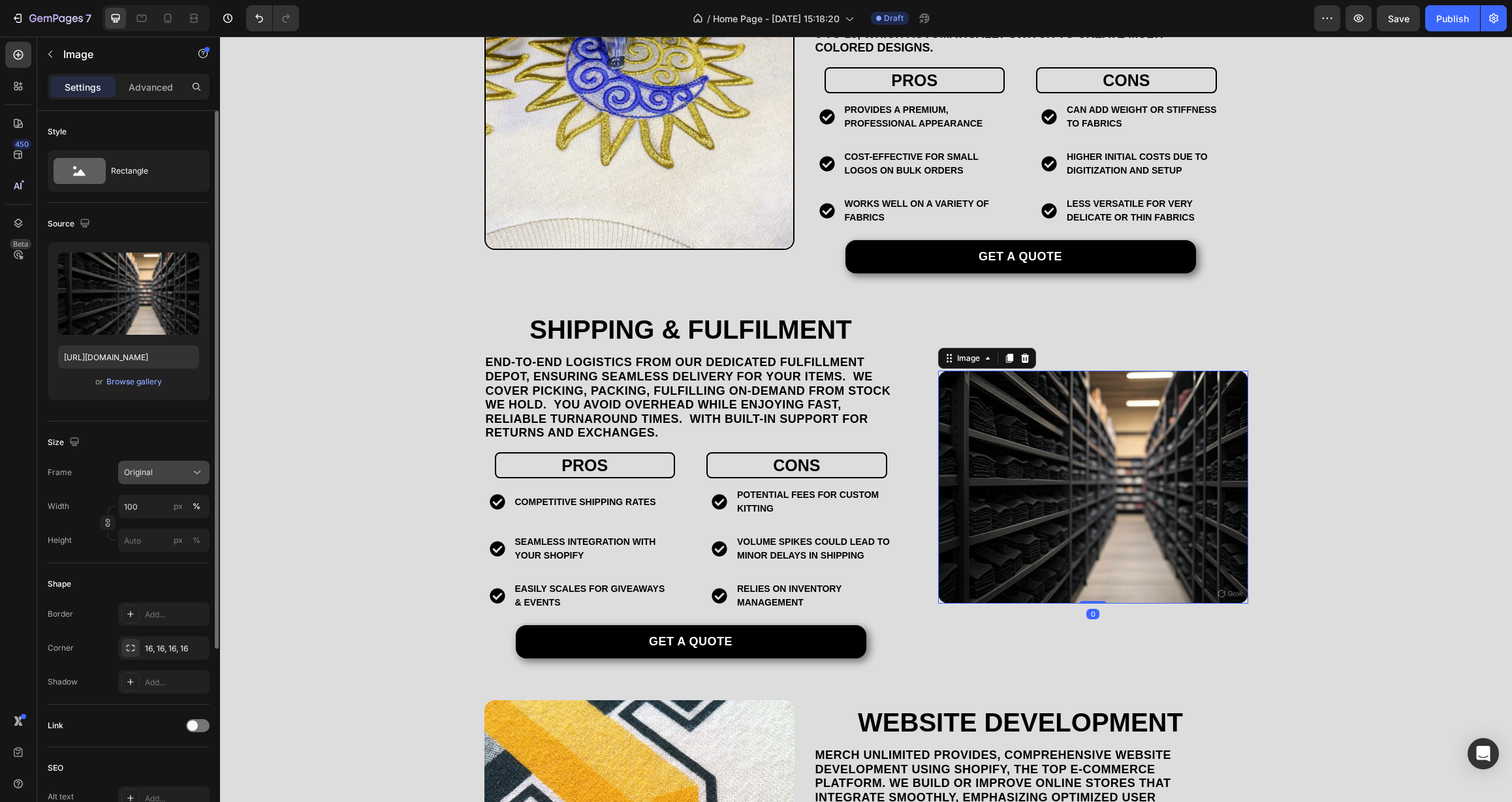
click at [200, 468] on icon at bounding box center [197, 472] width 13 height 13
click at [164, 508] on div "Square" at bounding box center [162, 504] width 76 height 13
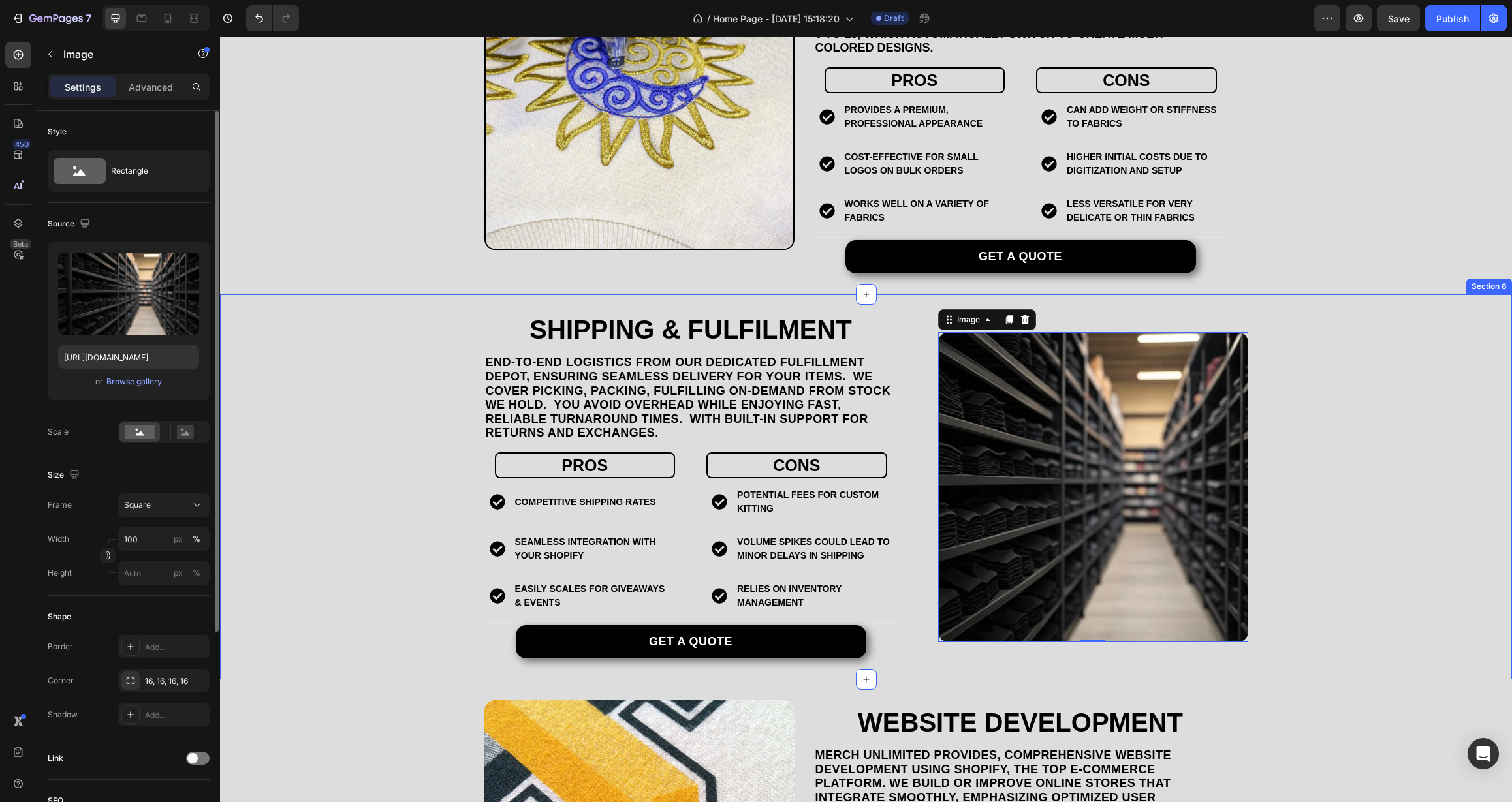
click at [435, 440] on div "Shipping & Fulfilment Heading end-to-end logistics from our dedicated Fulfillme…" at bounding box center [866, 487] width 1292 height 343
click at [1089, 482] on img at bounding box center [1093, 487] width 310 height 310
click at [190, 435] on rect at bounding box center [185, 432] width 17 height 13
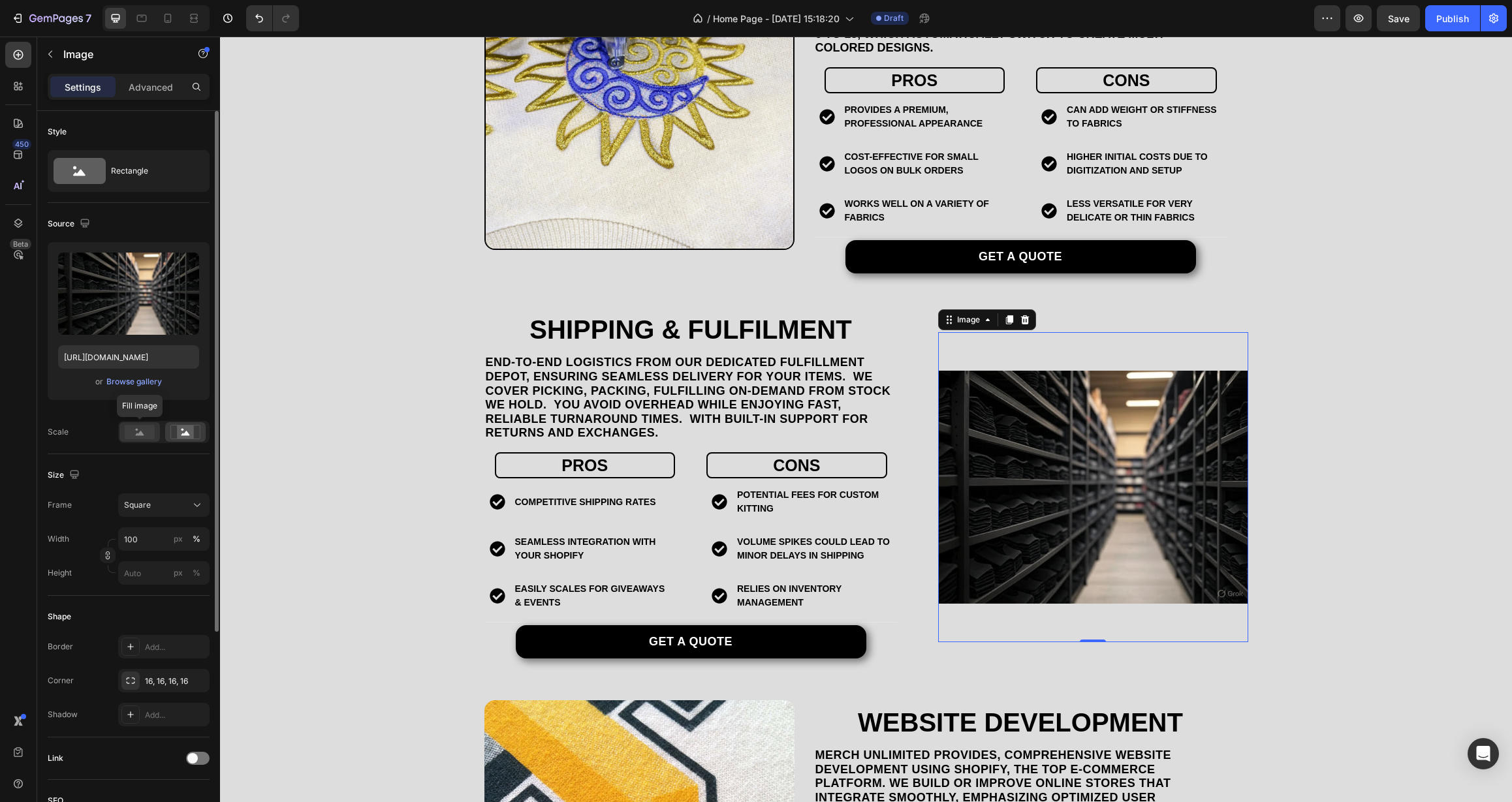
click at [135, 436] on rect at bounding box center [139, 432] width 30 height 14
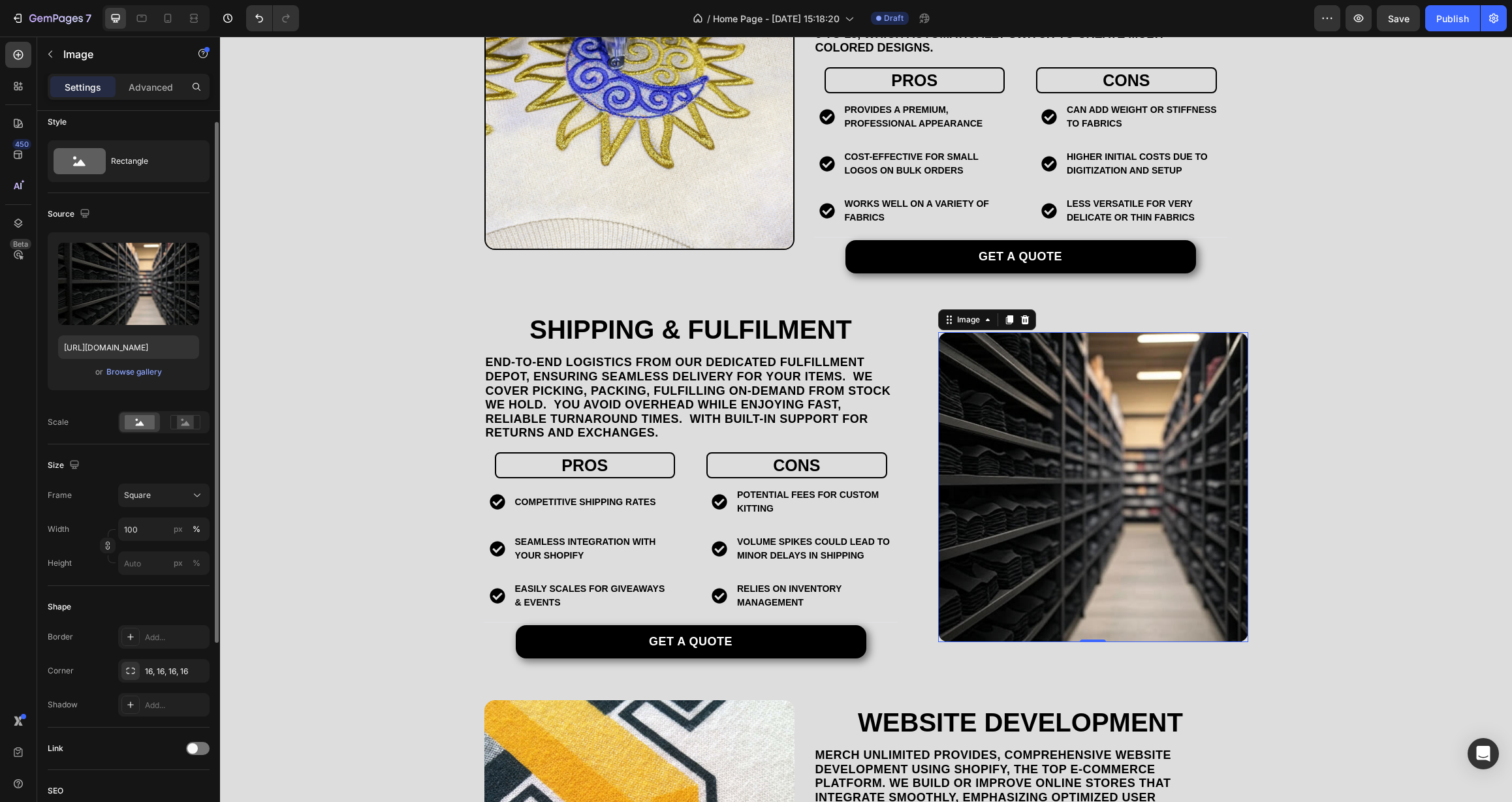
scroll to position [12, 0]
click at [165, 634] on div "Add..." at bounding box center [175, 635] width 62 height 12
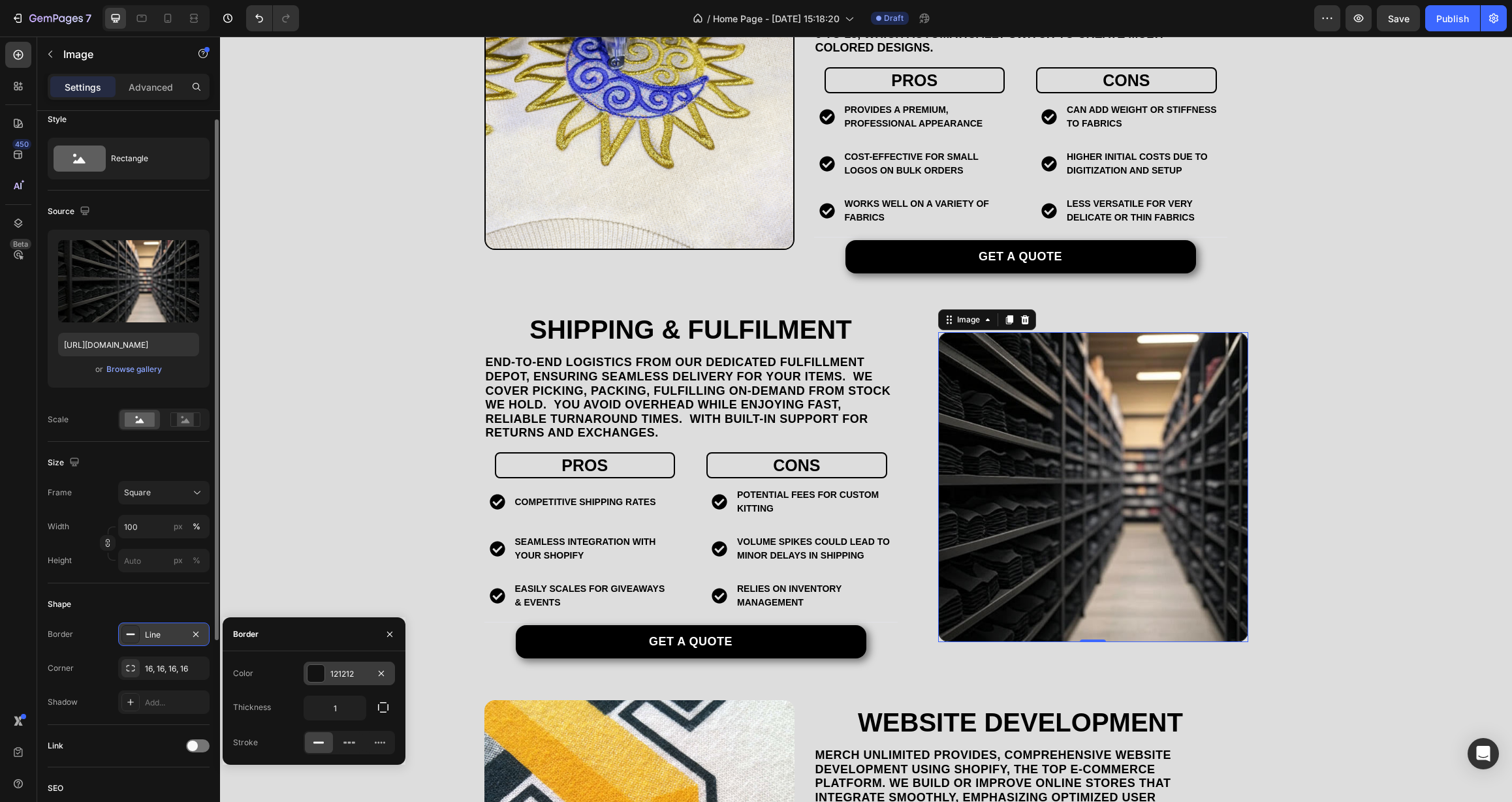
click at [328, 667] on div "121212" at bounding box center [350, 673] width 92 height 24
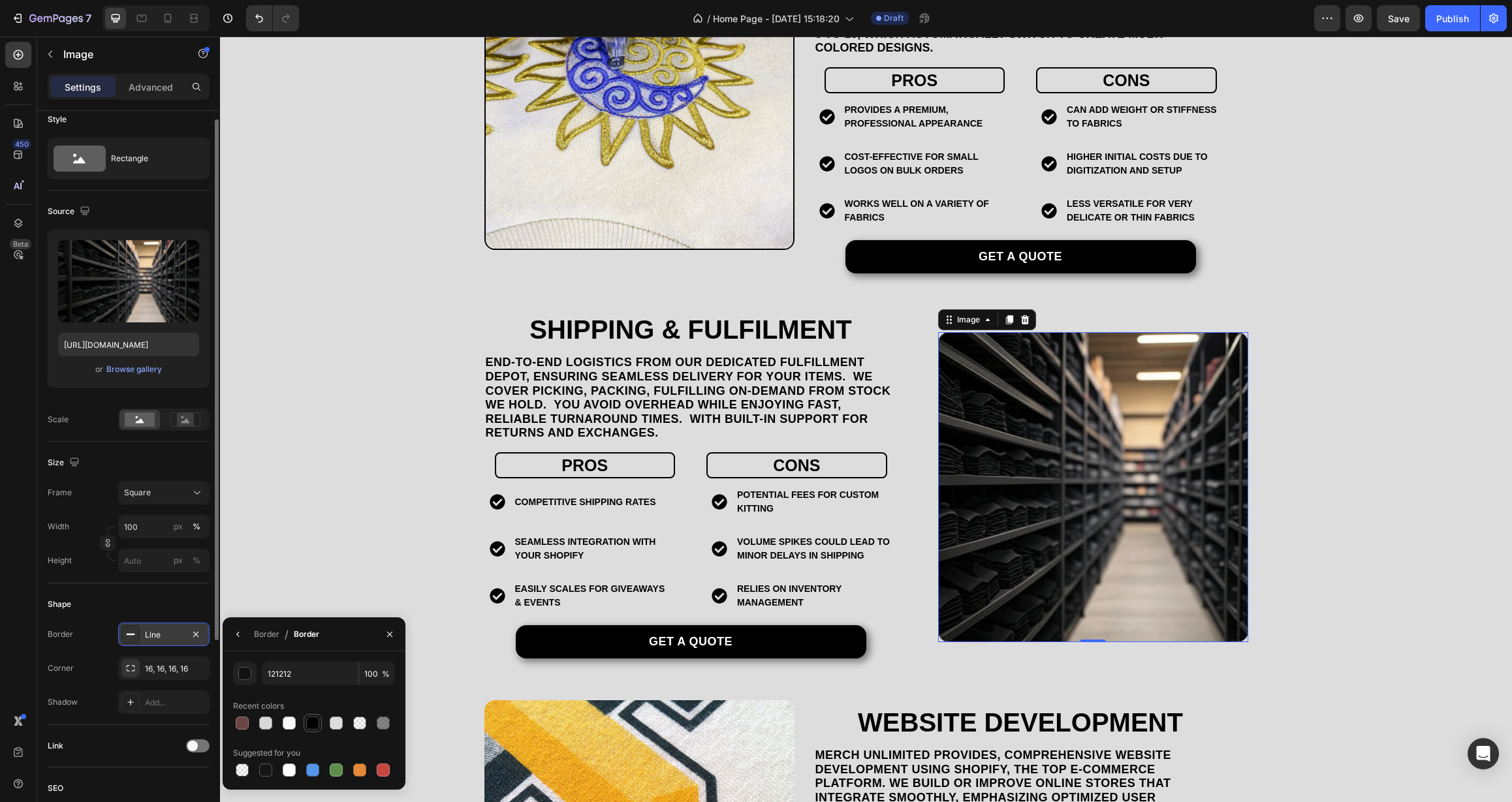
click at [312, 725] on div at bounding box center [313, 723] width 13 height 13
type input "000000"
click at [237, 636] on icon "button" at bounding box center [238, 634] width 10 height 10
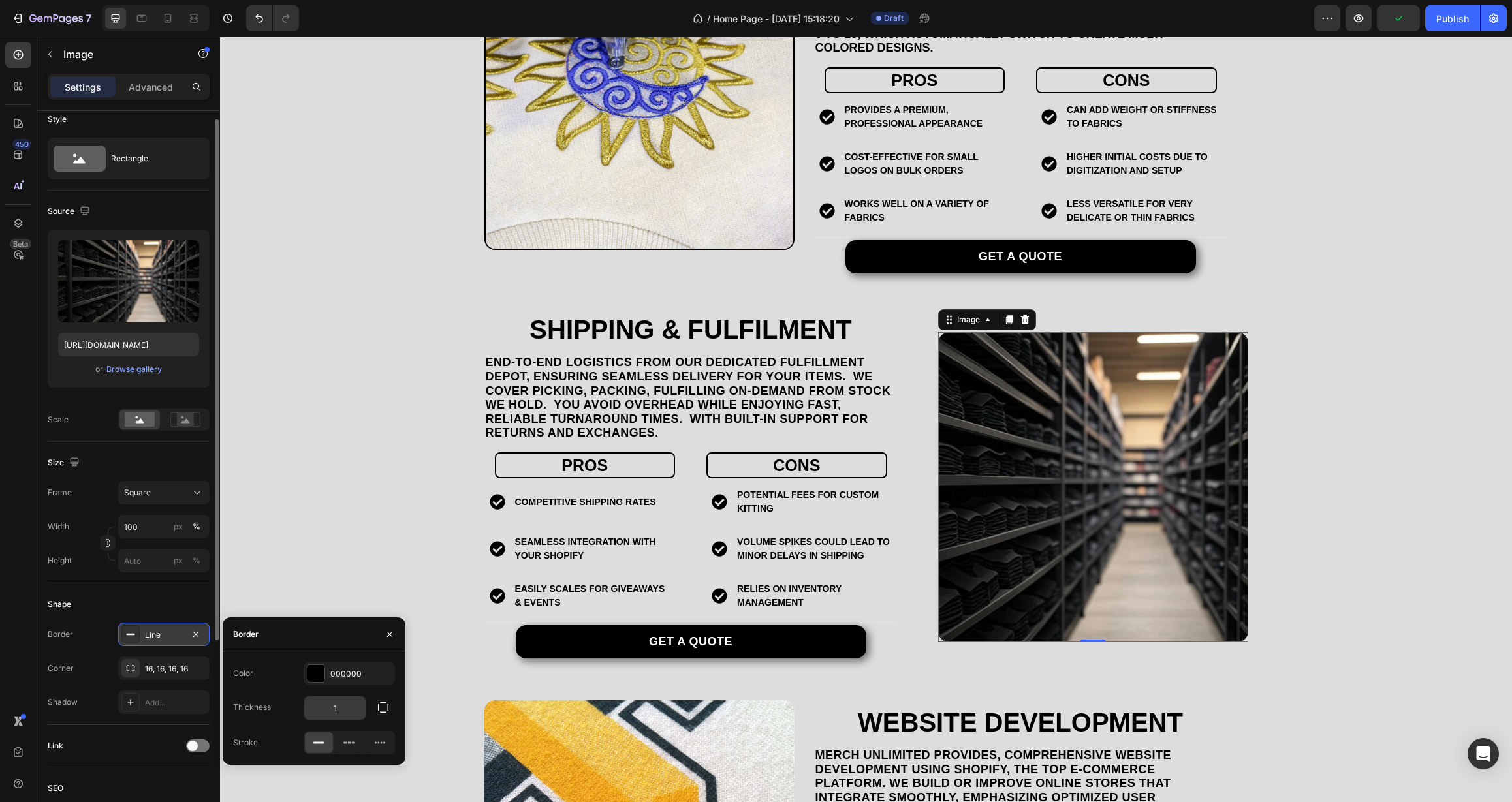
click at [320, 710] on input "1" at bounding box center [335, 708] width 62 height 24
drag, startPoint x: 336, startPoint y: 710, endPoint x: 311, endPoint y: 711, distance: 25.0
click at [315, 711] on input "1" at bounding box center [335, 708] width 62 height 24
type input "2"
click at [293, 687] on div "Color 000000 Thickness 2 Stroke" at bounding box center [314, 708] width 183 height 93
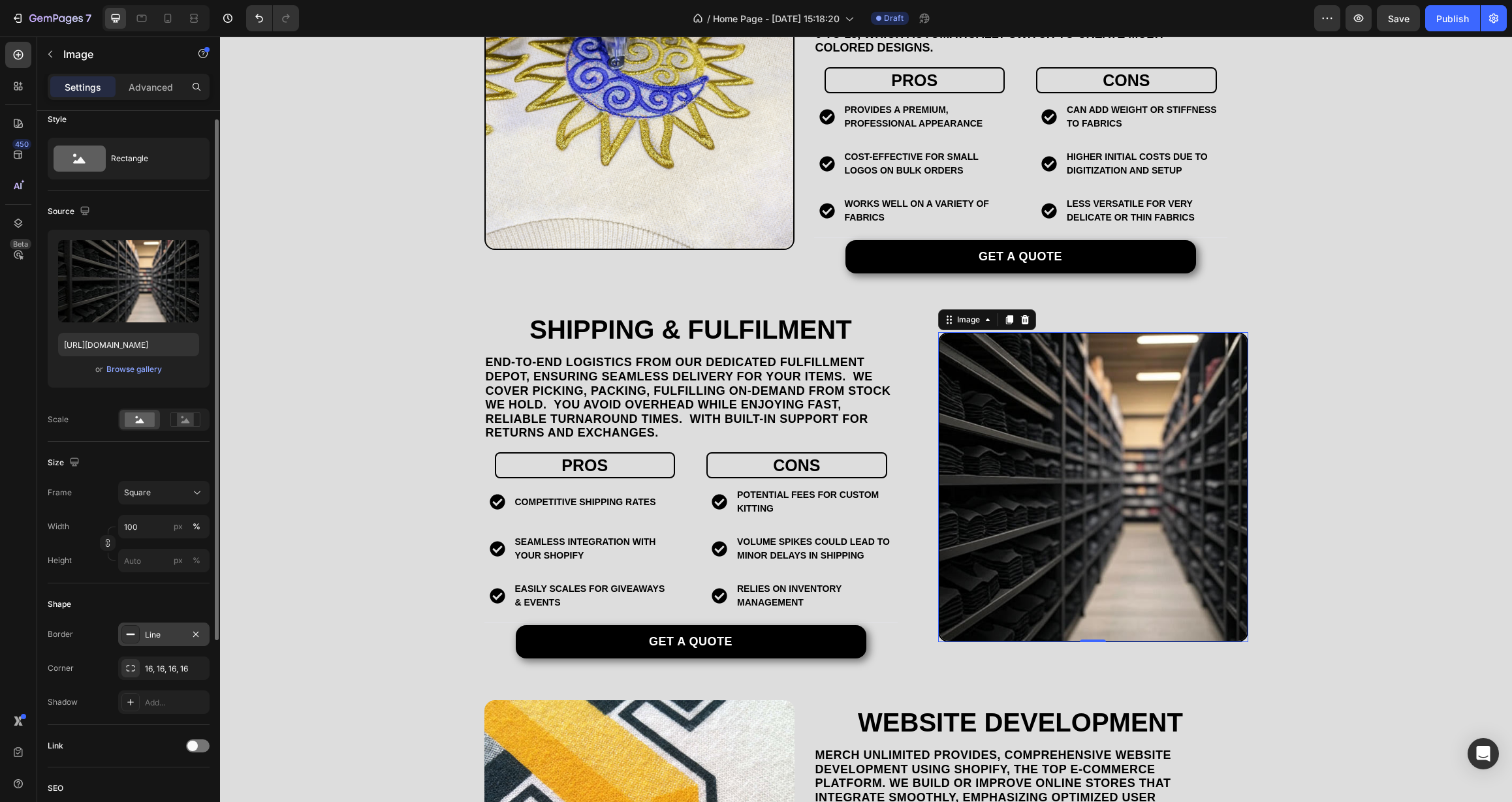
click at [92, 668] on div "Corner 16, 16, 16, 16" at bounding box center [128, 668] width 162 height 24
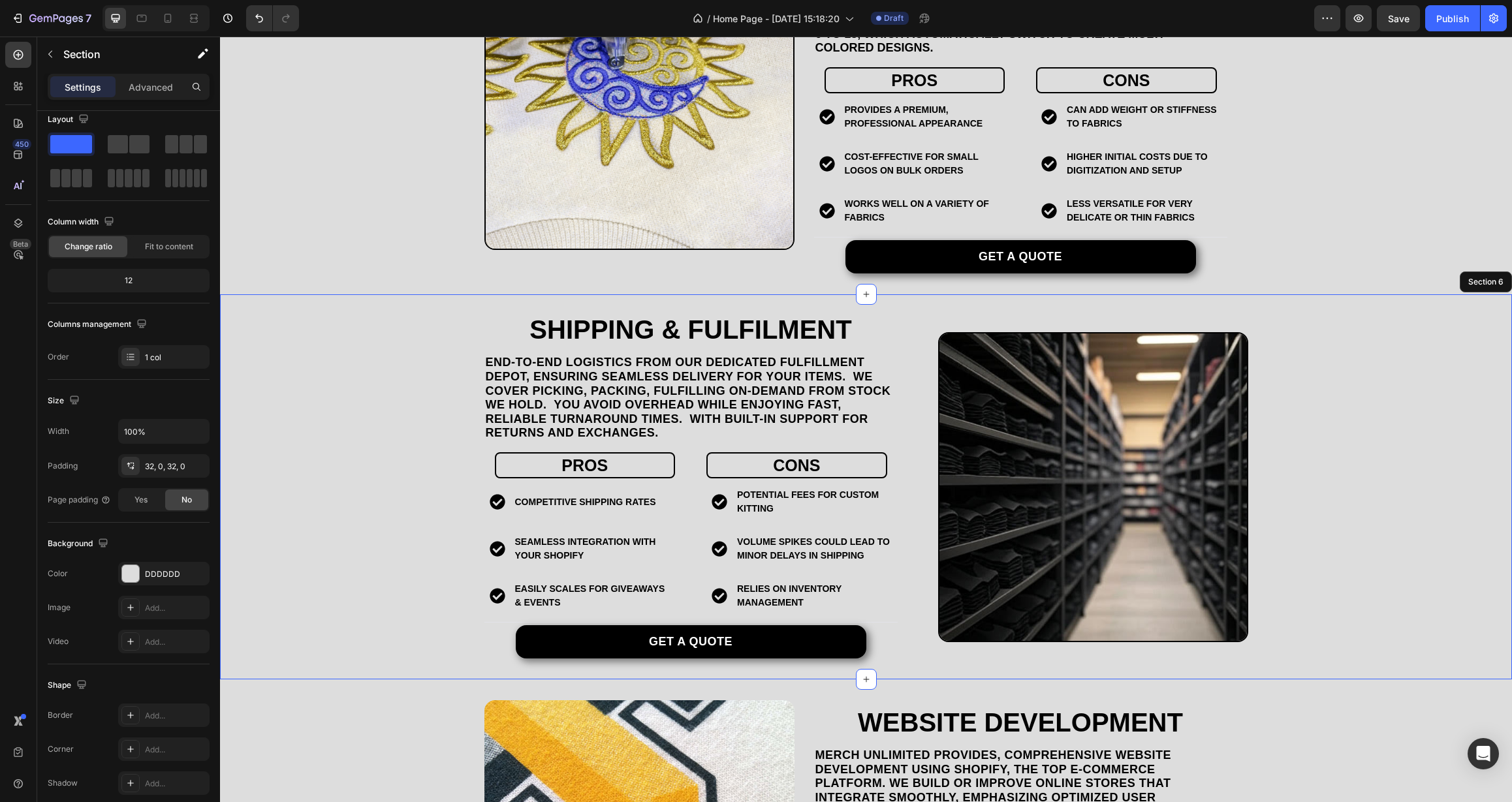
click at [377, 500] on div "Shipping & Fulfilment Heading end-to-end logistics from our dedicated Fulfillme…" at bounding box center [866, 487] width 1292 height 343
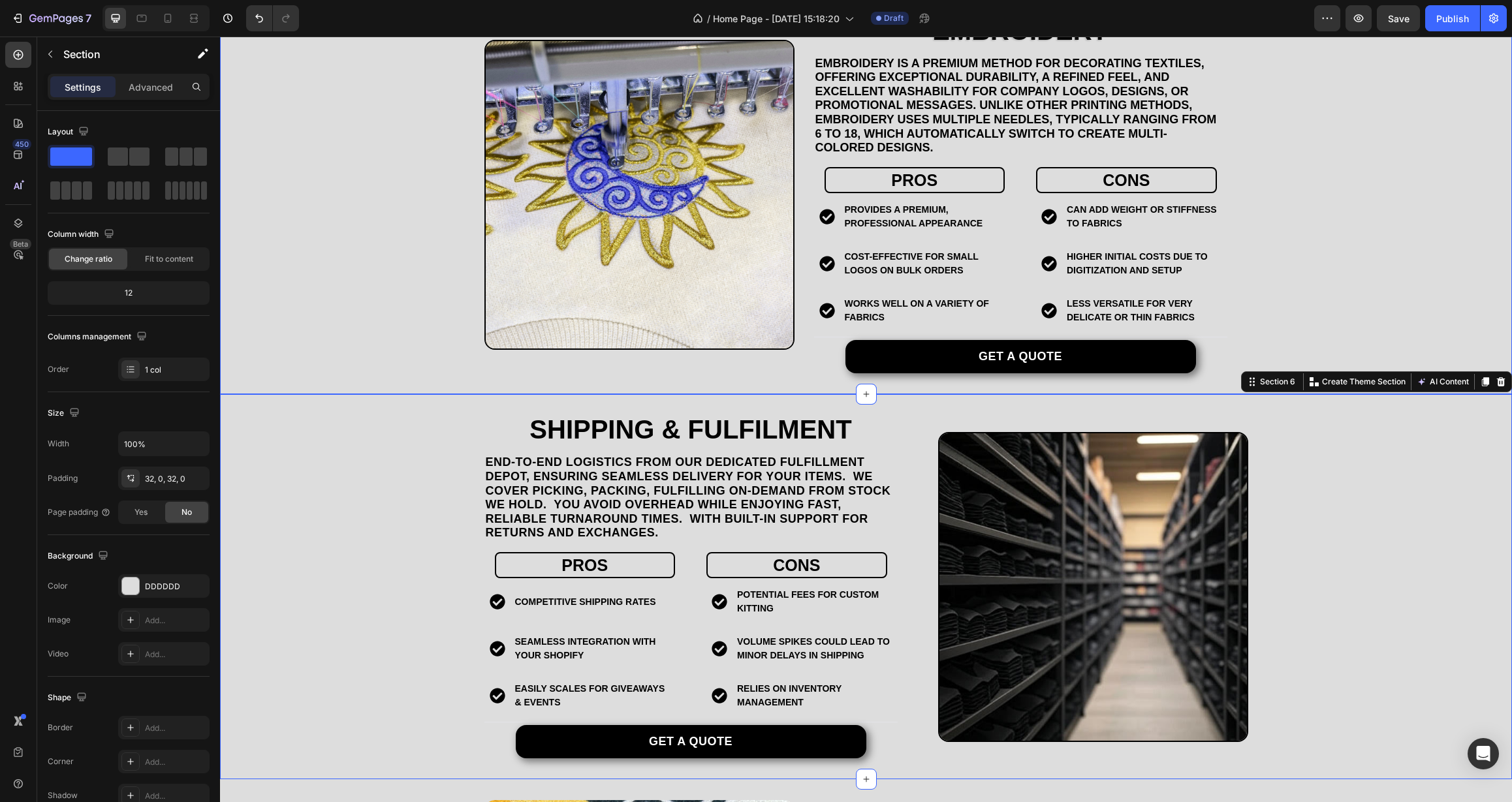
scroll to position [1831, 0]
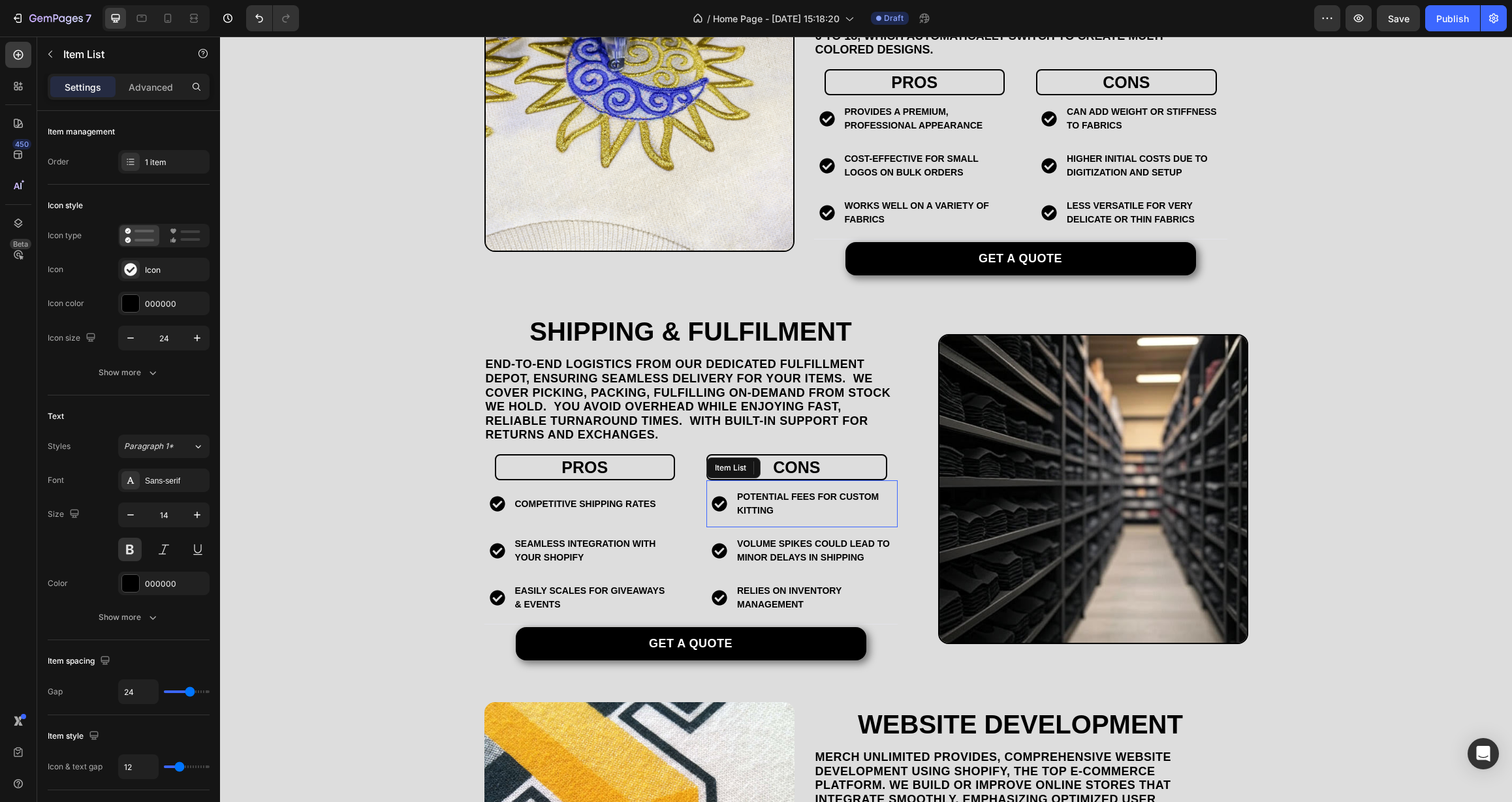
click at [771, 506] on p "Potential fees for custom kitting" at bounding box center [814, 504] width 153 height 27
click at [771, 508] on p "Potential fees for custom kitting" at bounding box center [814, 504] width 153 height 27
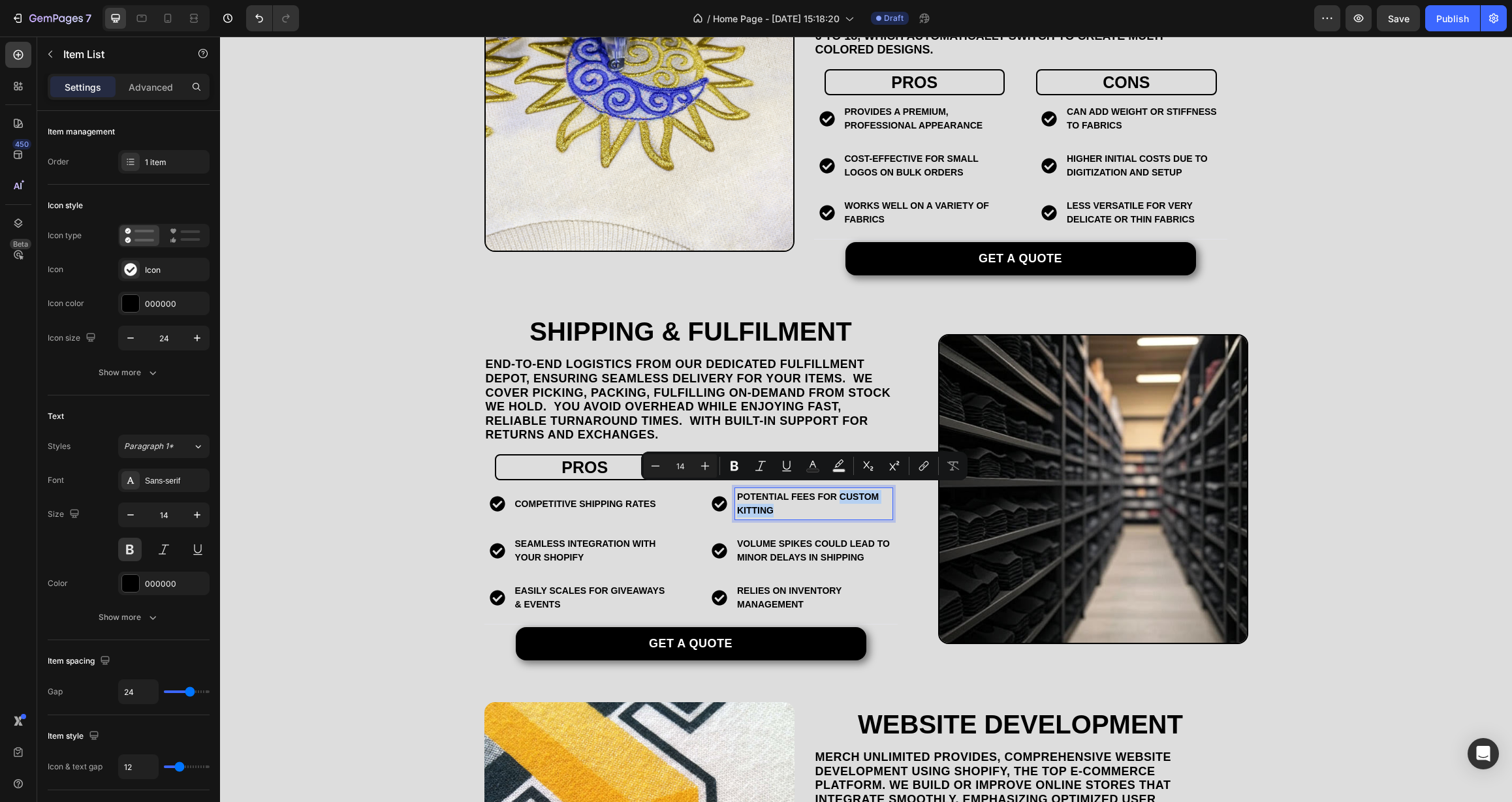
drag, startPoint x: 770, startPoint y: 507, endPoint x: 837, endPoint y: 493, distance: 68.4
click at [837, 493] on p "Potential fees for custom kitting" at bounding box center [814, 504] width 153 height 27
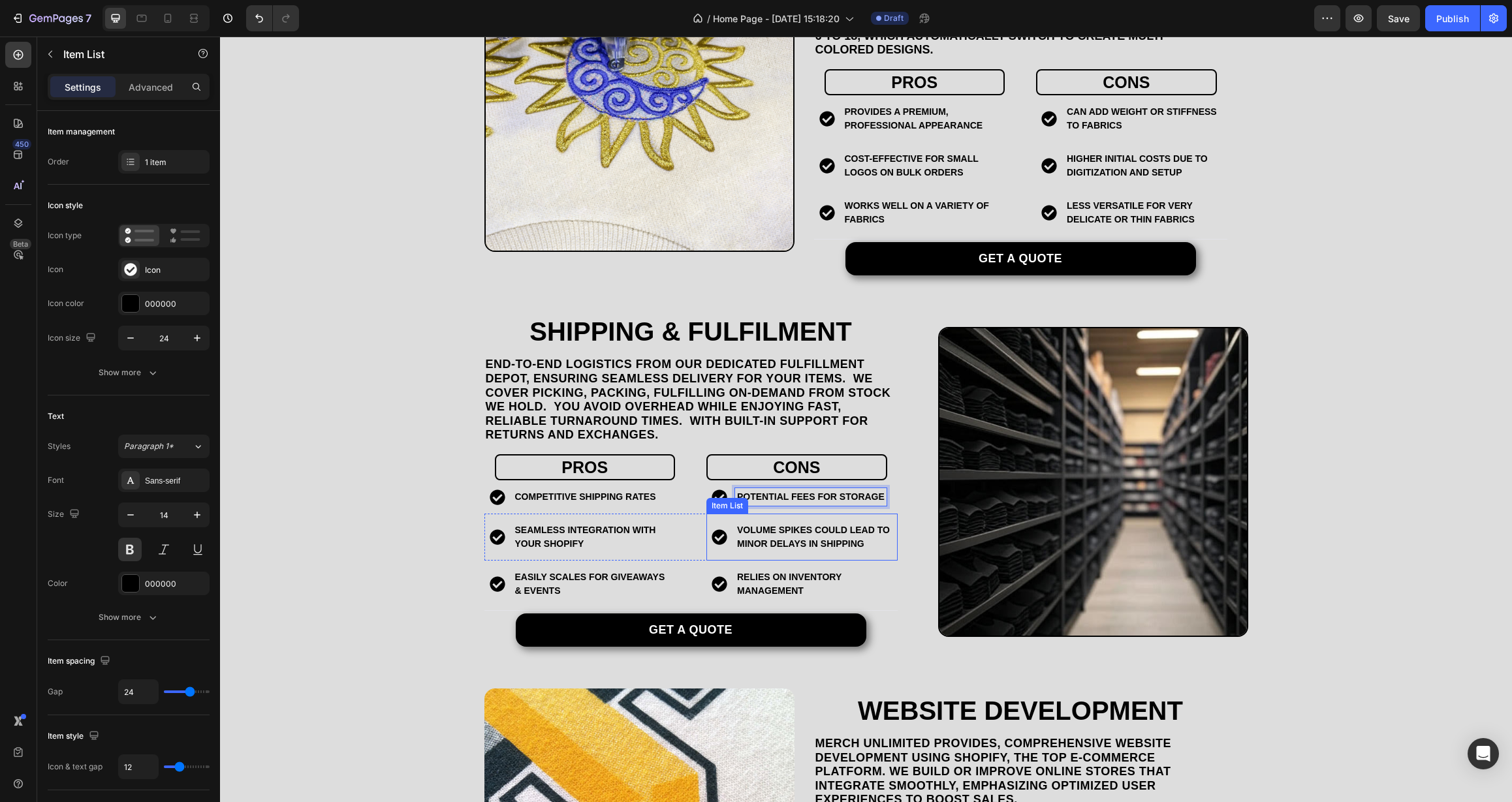
click at [836, 532] on p "volume spikes could lead to minor delays in shipping" at bounding box center [814, 537] width 153 height 27
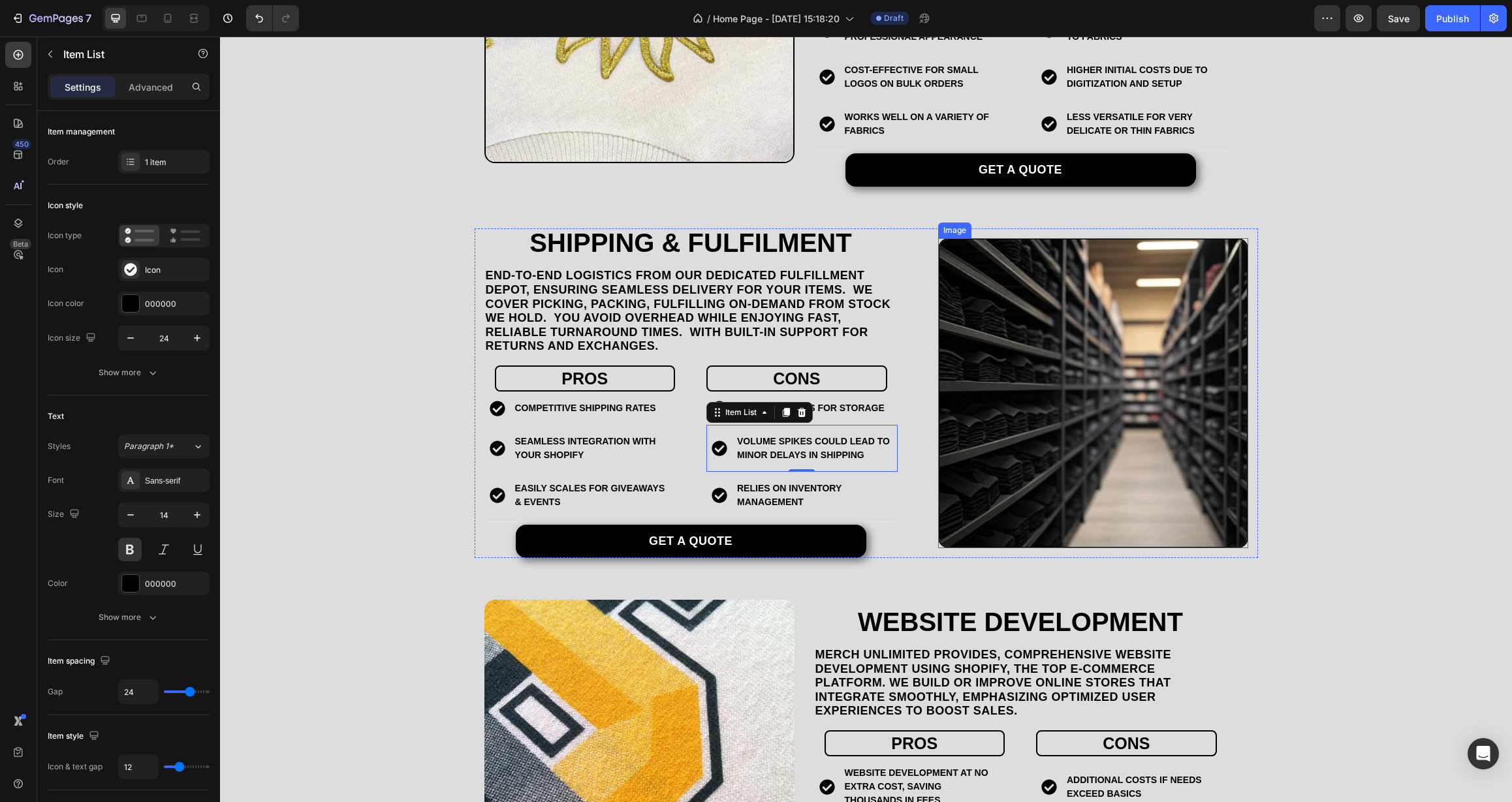
scroll to position [2263, 0]
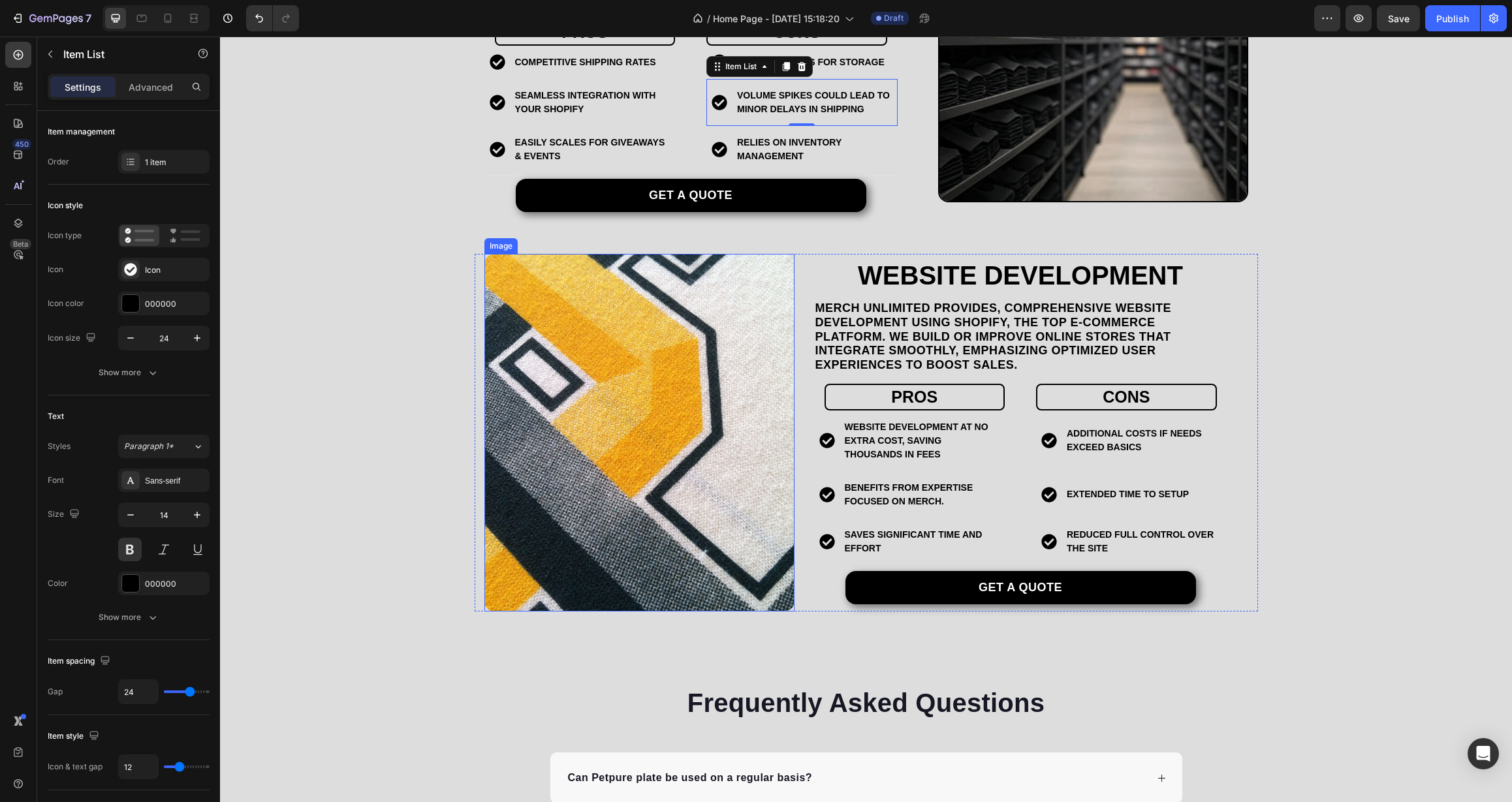
click at [628, 408] on img at bounding box center [639, 433] width 310 height 358
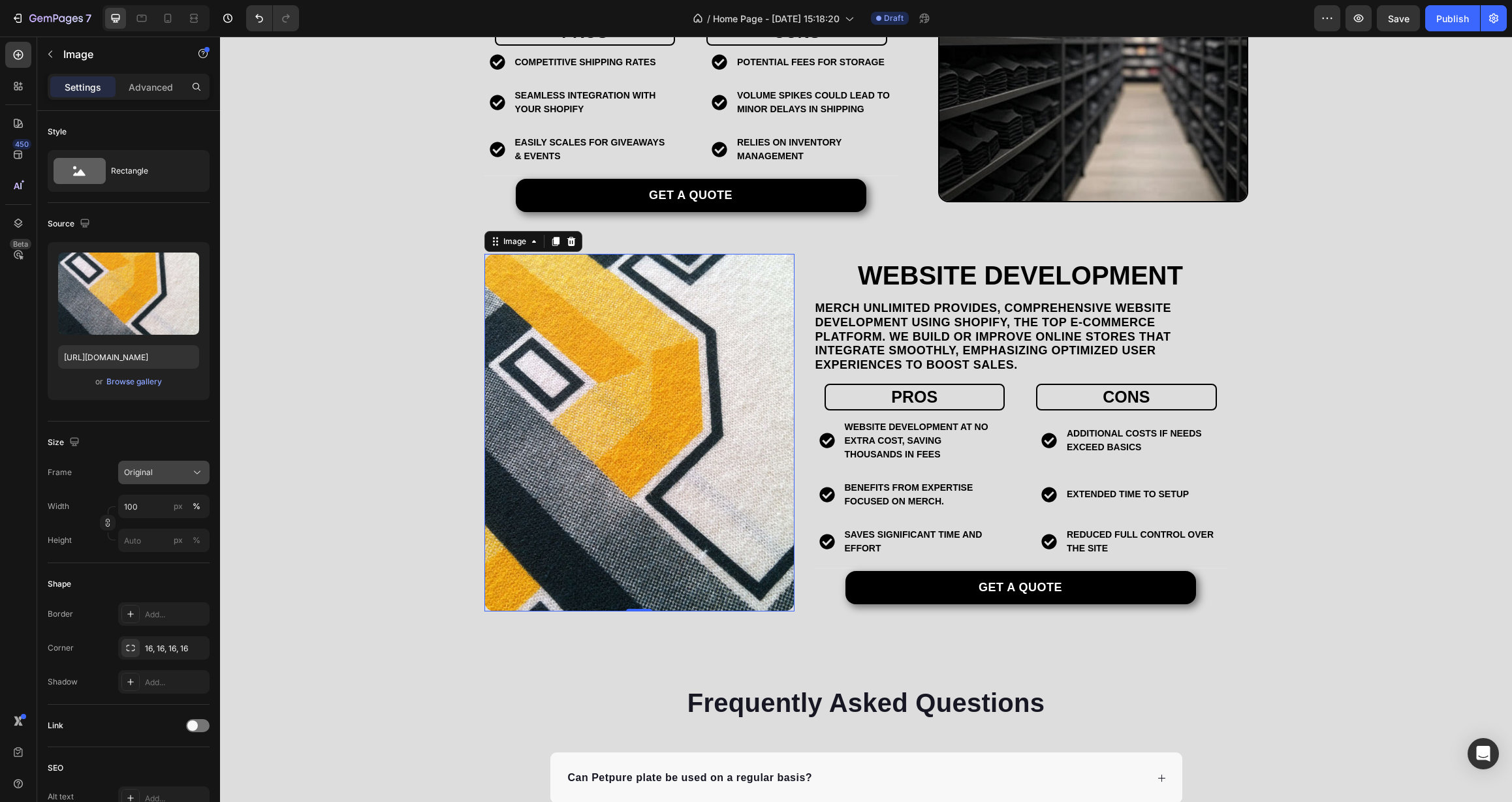
click at [179, 471] on div "Original" at bounding box center [156, 472] width 64 height 12
click at [158, 508] on div "Square" at bounding box center [162, 504] width 76 height 13
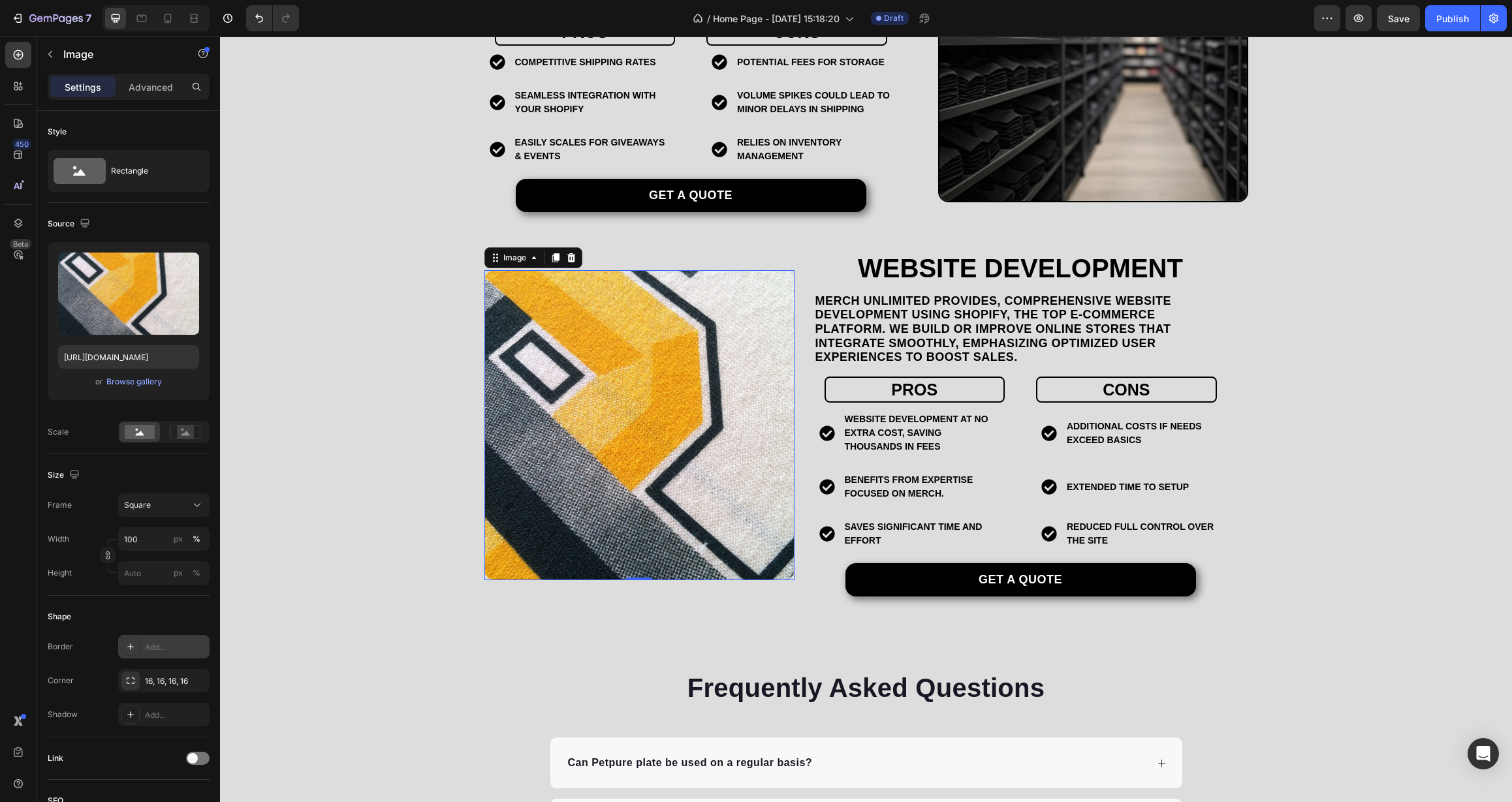
click at [156, 654] on div "Add..." at bounding box center [164, 646] width 92 height 24
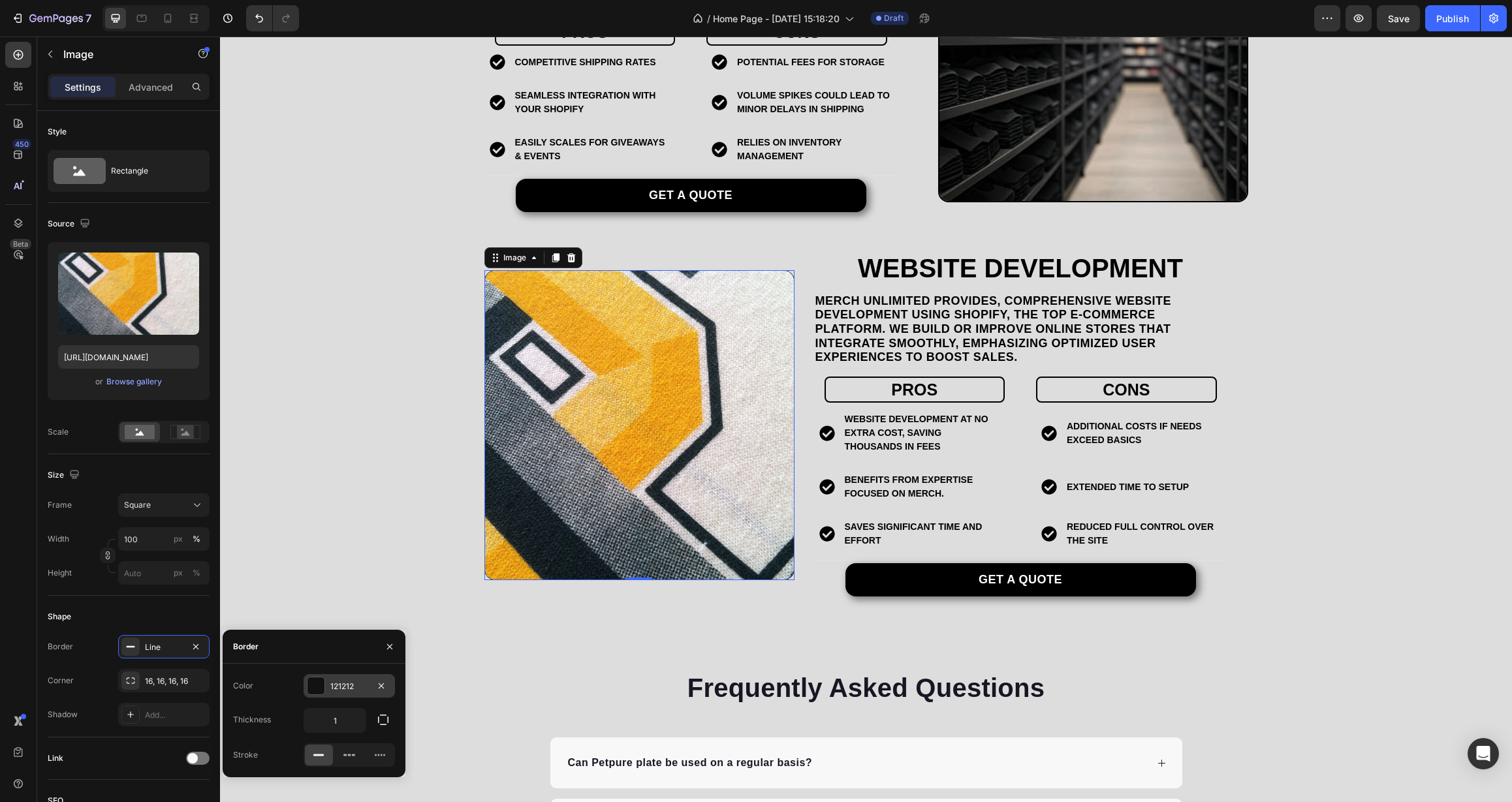
click at [344, 692] on div "121212" at bounding box center [350, 686] width 92 height 24
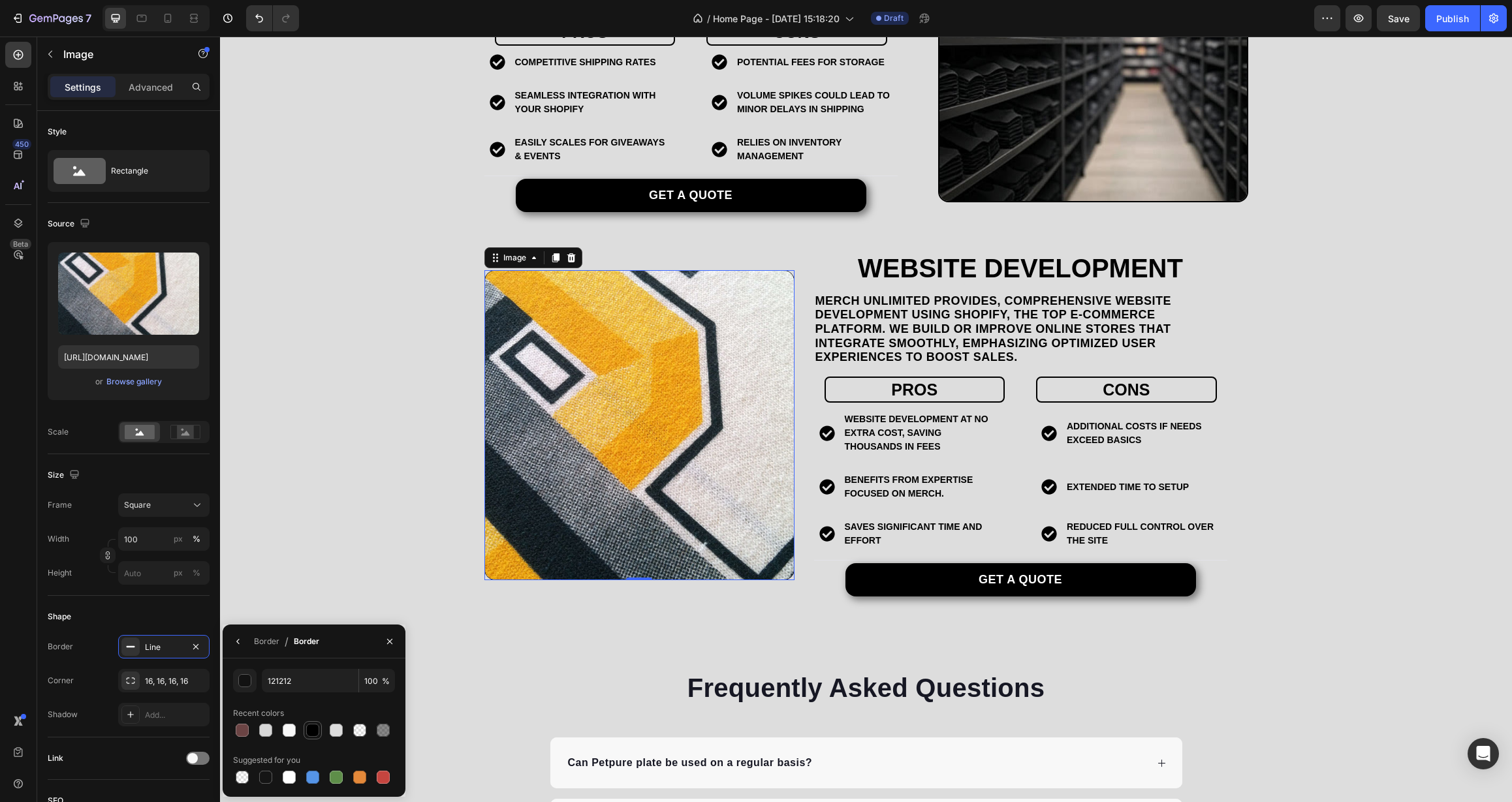
click at [308, 729] on div at bounding box center [313, 730] width 13 height 13
type input "000000"
click at [245, 648] on button "button" at bounding box center [238, 641] width 21 height 21
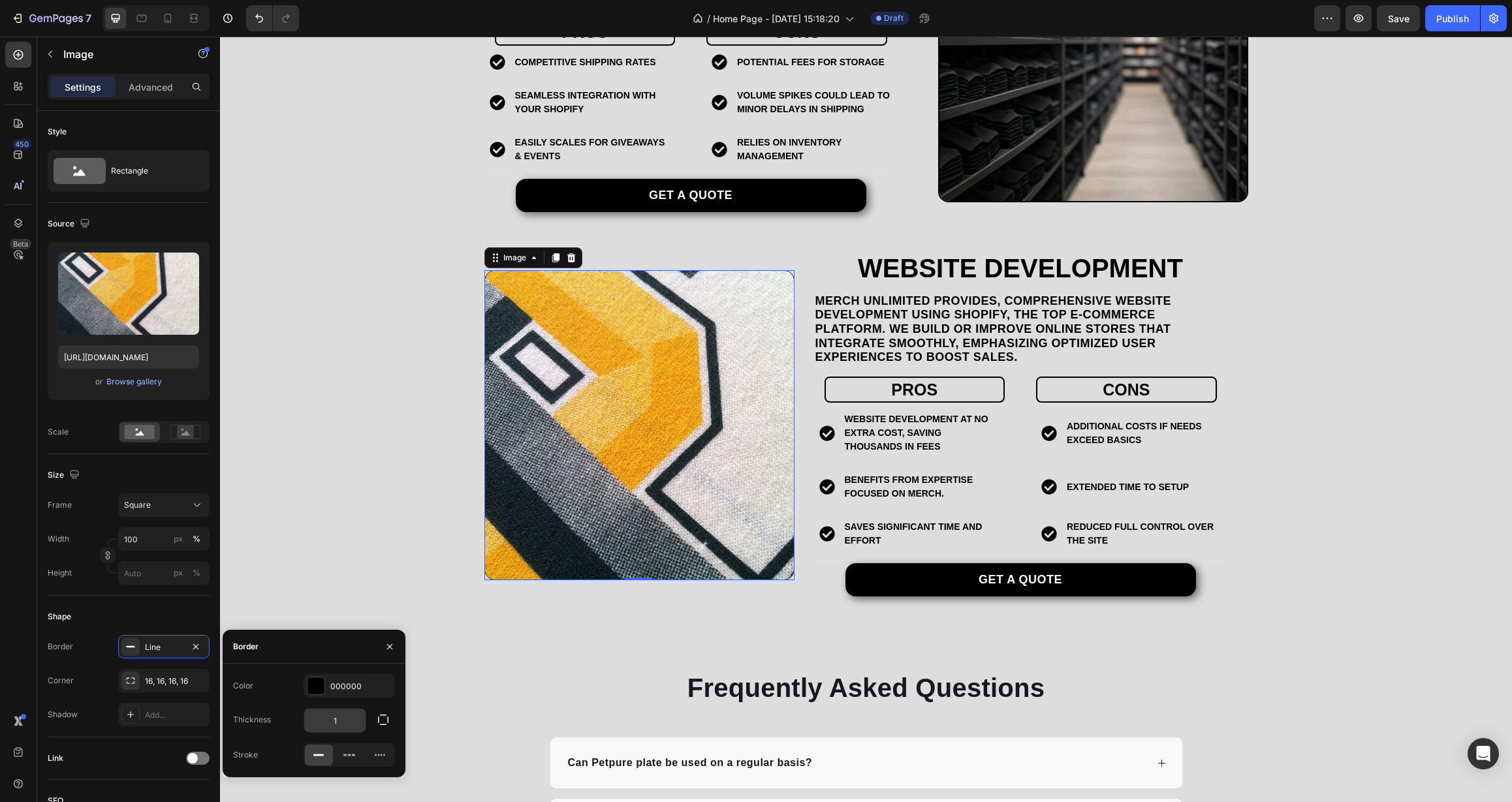
click at [336, 725] on input "1" at bounding box center [335, 720] width 62 height 24
drag, startPoint x: 341, startPoint y: 724, endPoint x: 320, endPoint y: 722, distance: 21.1
click at [320, 723] on input "1" at bounding box center [335, 720] width 62 height 24
type input "2"
click at [198, 622] on div "Shape" at bounding box center [128, 617] width 162 height 21
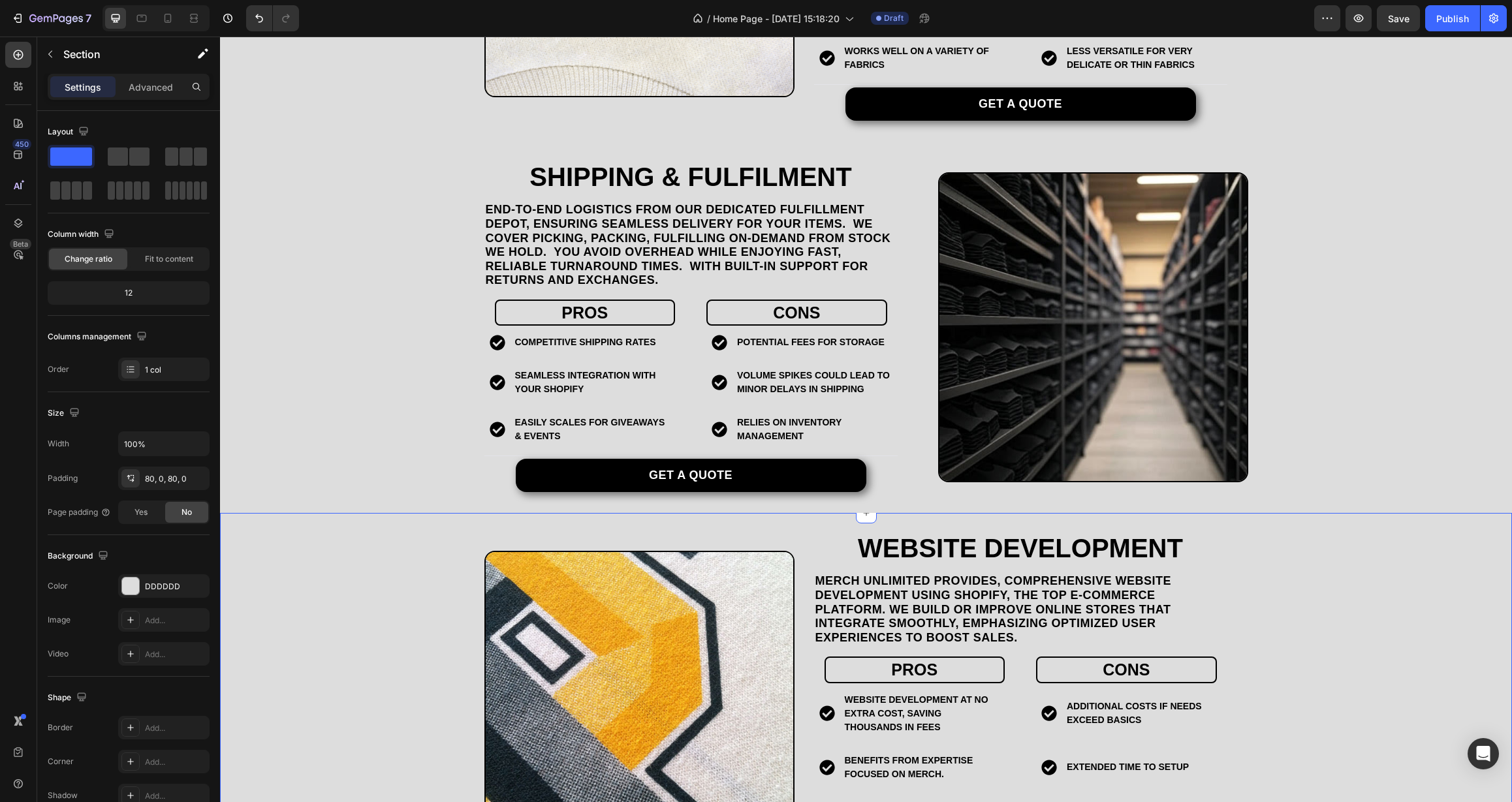
scroll to position [2127, 0]
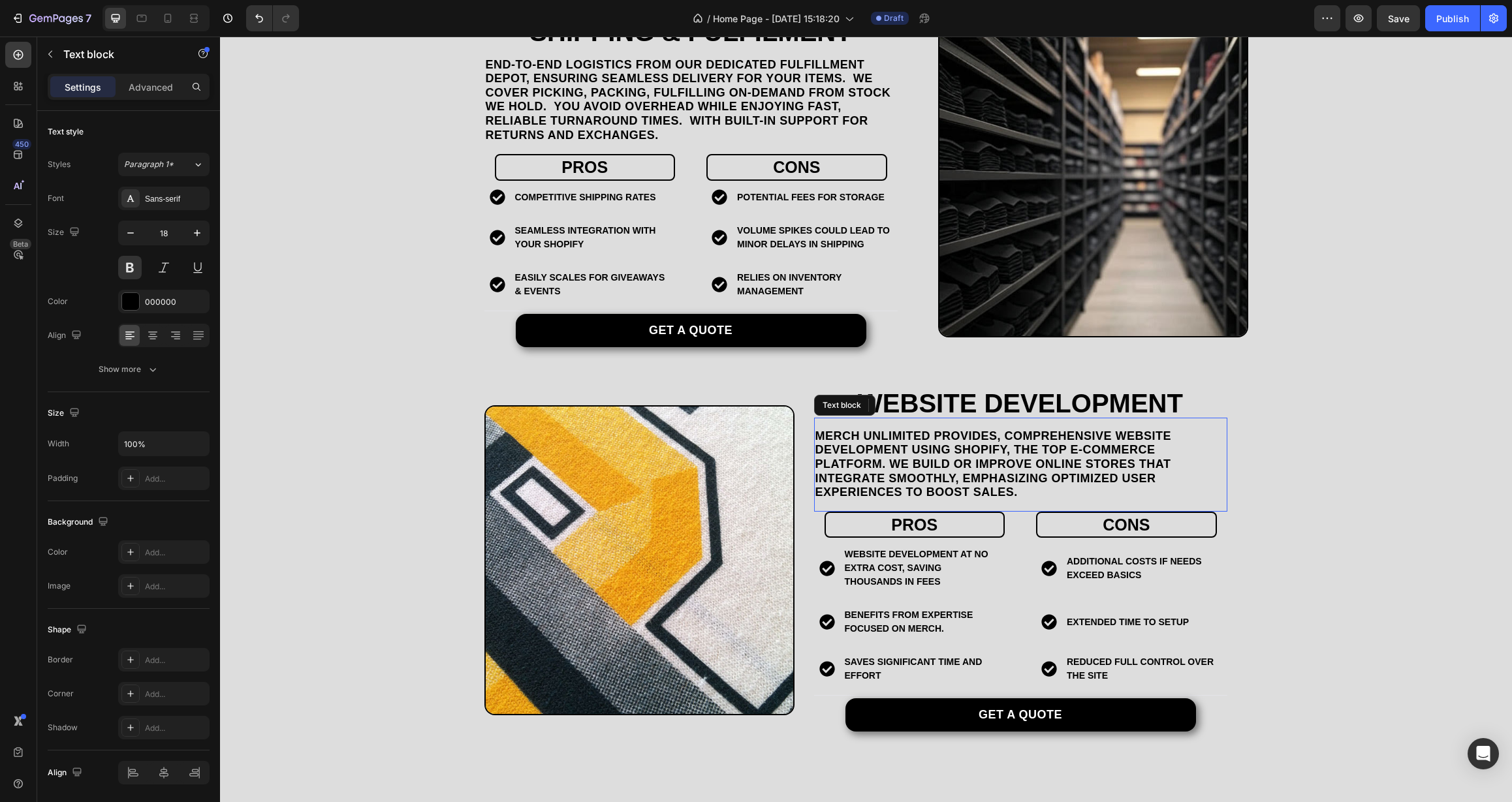
click at [931, 441] on p "Merch Unlimited provides, comprehensive website development using Shopify, the …" at bounding box center [1020, 464] width 410 height 71
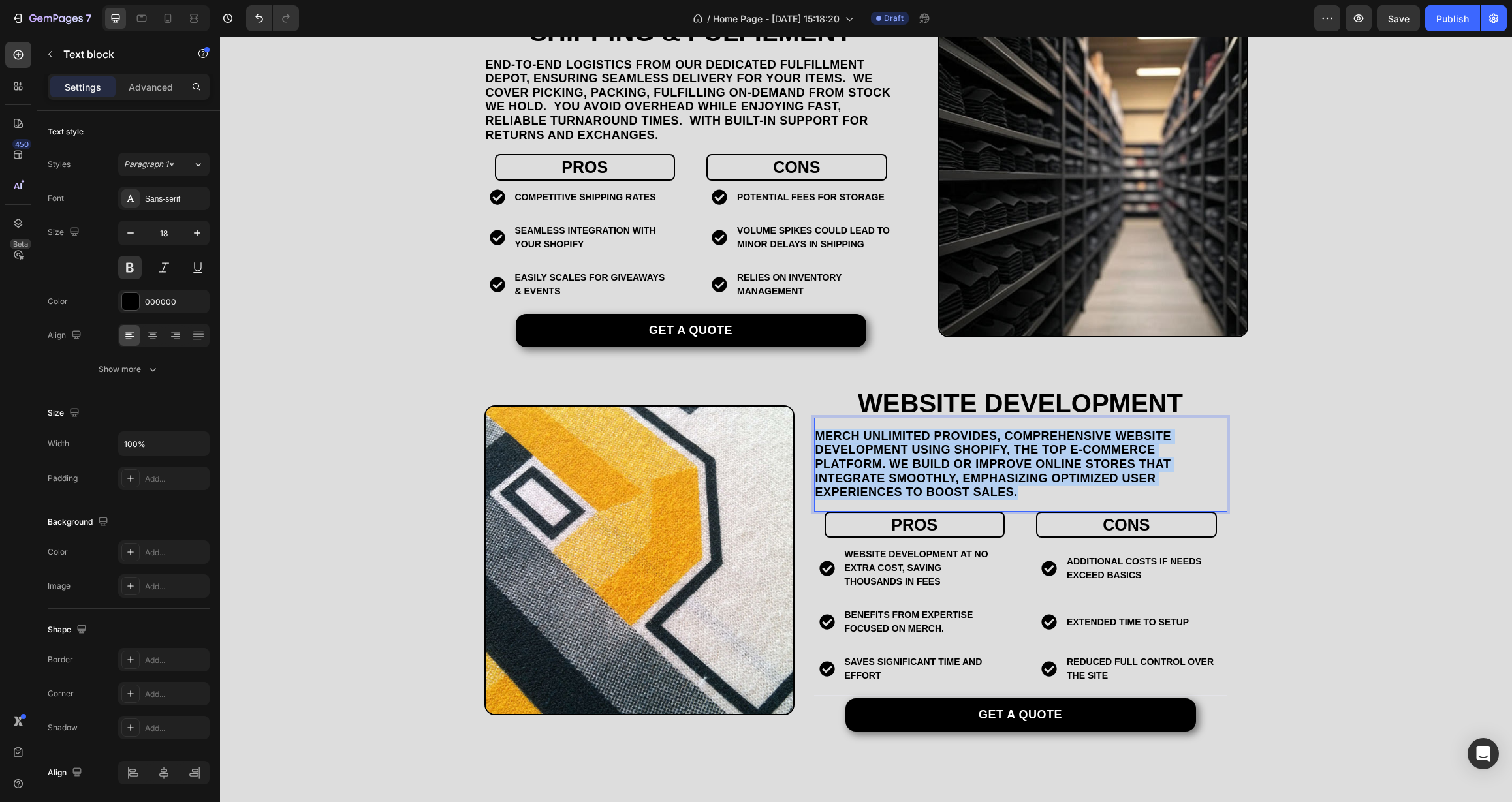
click at [931, 441] on p "Merch Unlimited provides, comprehensive website development using Shopify, the …" at bounding box center [1020, 464] width 410 height 71
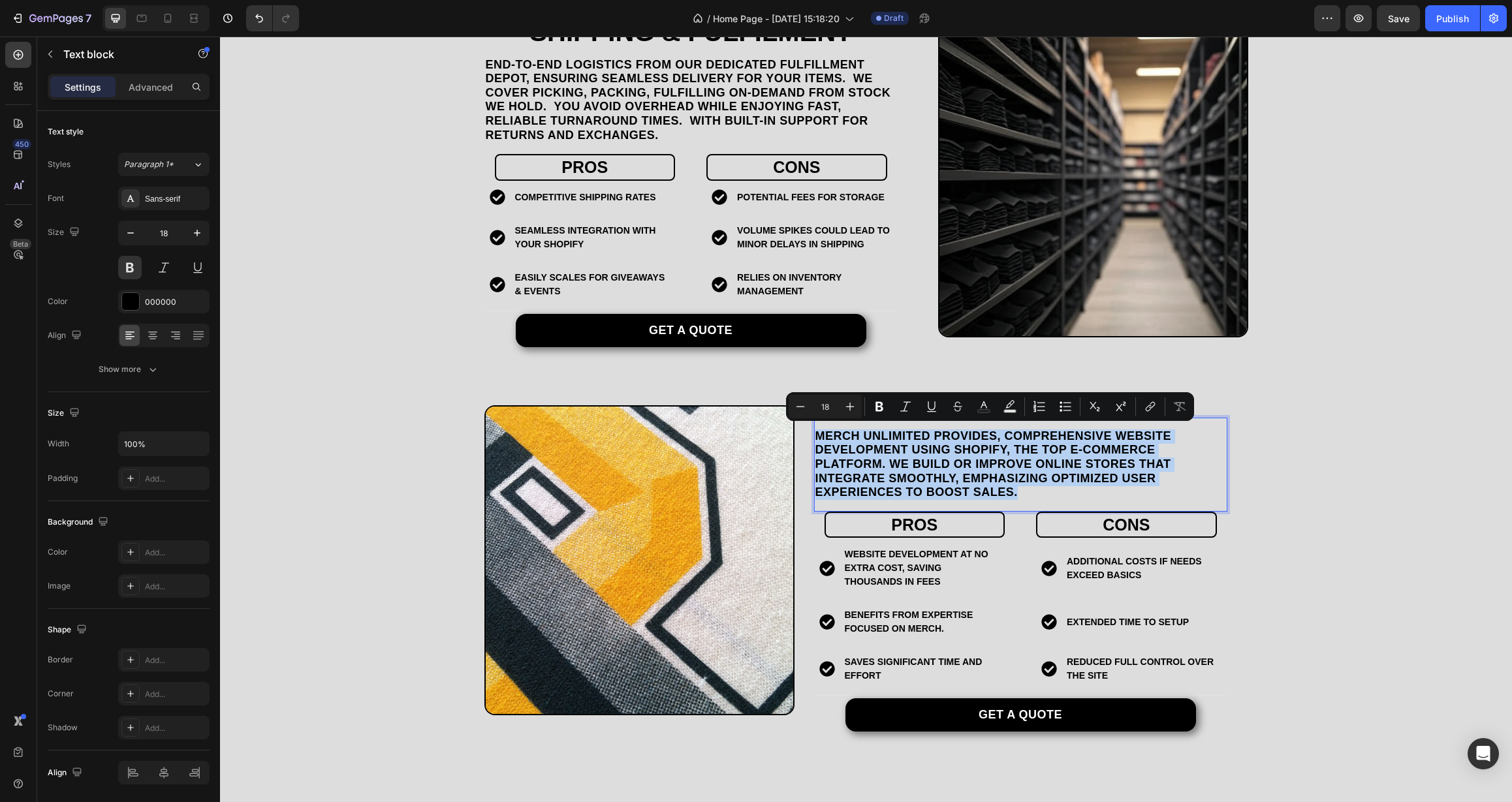
copy p "Merch Unlimited provides, comprehensive website development using Shopify, the …"
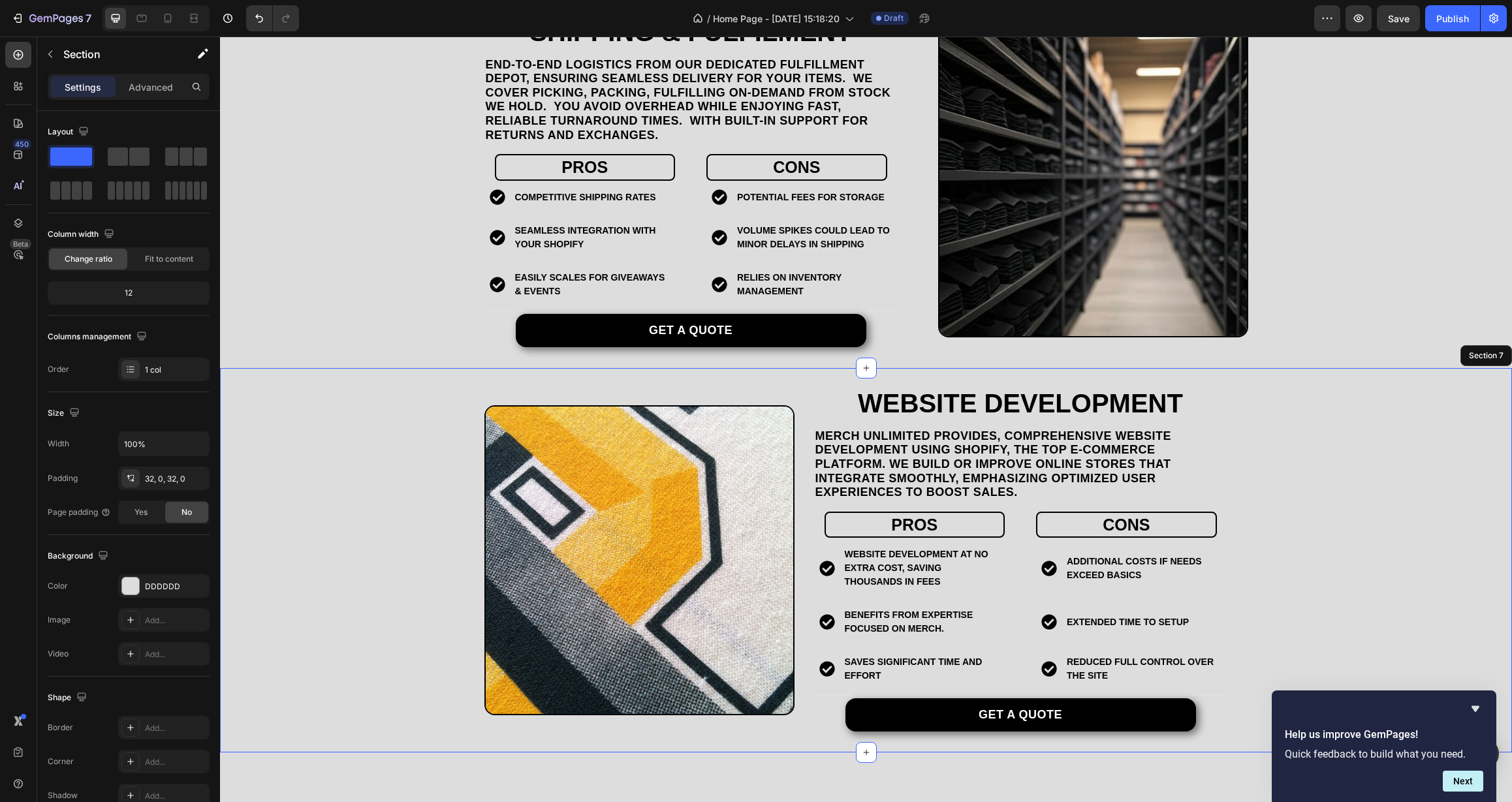
click at [459, 389] on div "Website Development Heading Merch Unlimited provides, comprehensive website dev…" at bounding box center [866, 560] width 1292 height 343
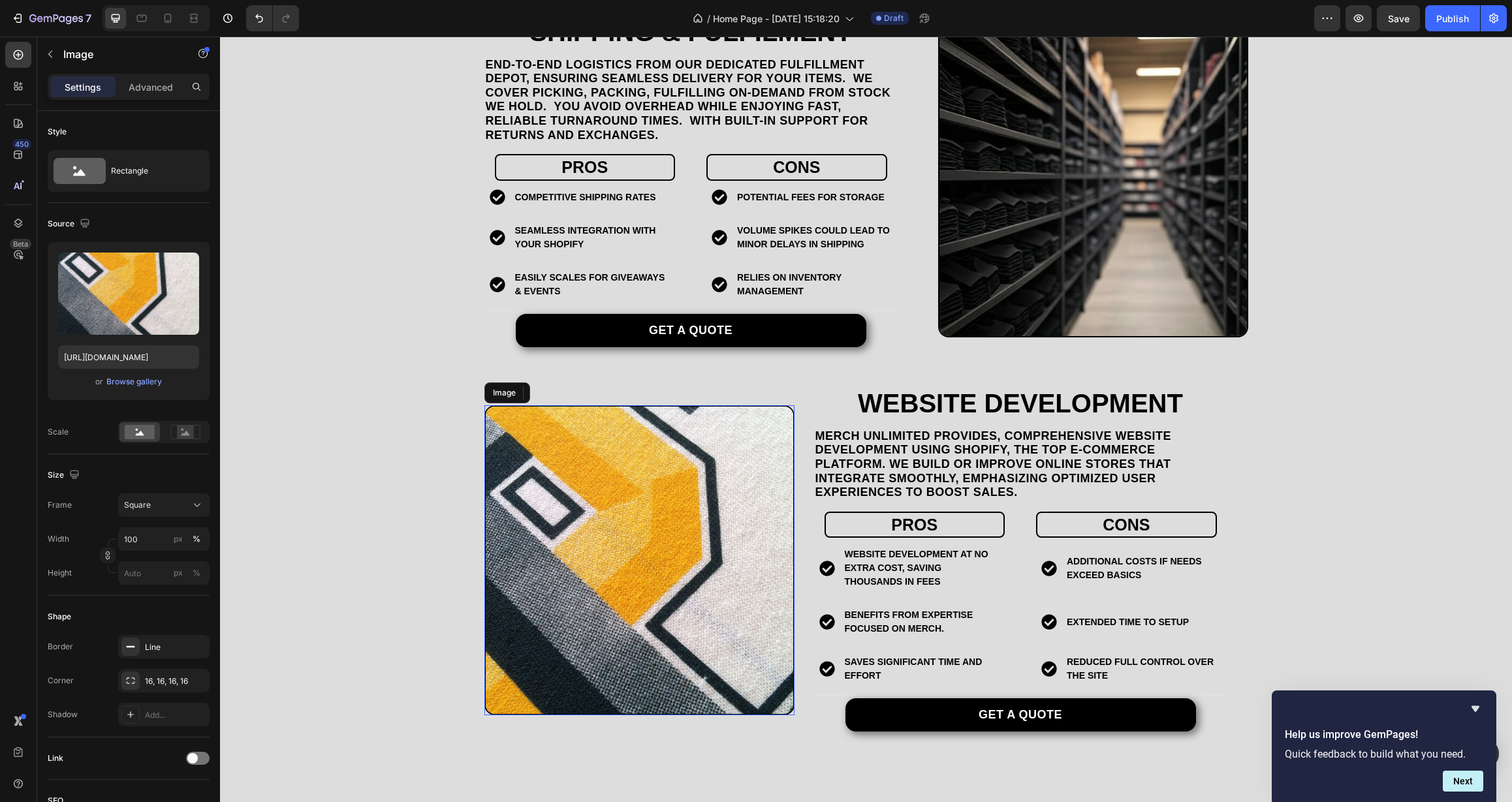
click at [563, 491] on img at bounding box center [639, 560] width 310 height 310
click at [145, 385] on div "Browse gallery" at bounding box center [134, 381] width 56 height 12
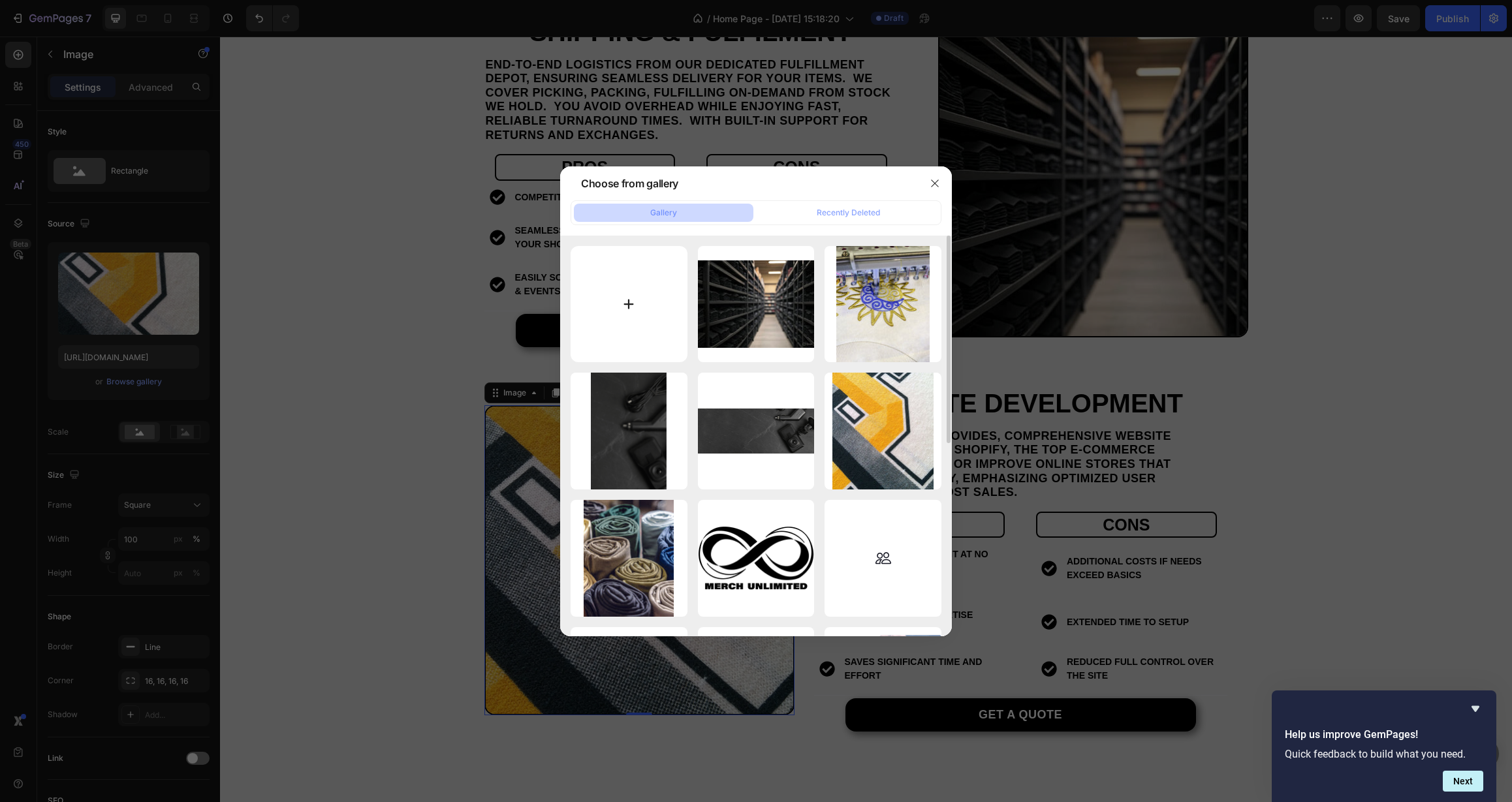
click at [639, 300] on input "file" at bounding box center [629, 304] width 117 height 117
type input "C:\fakepath\001.png"
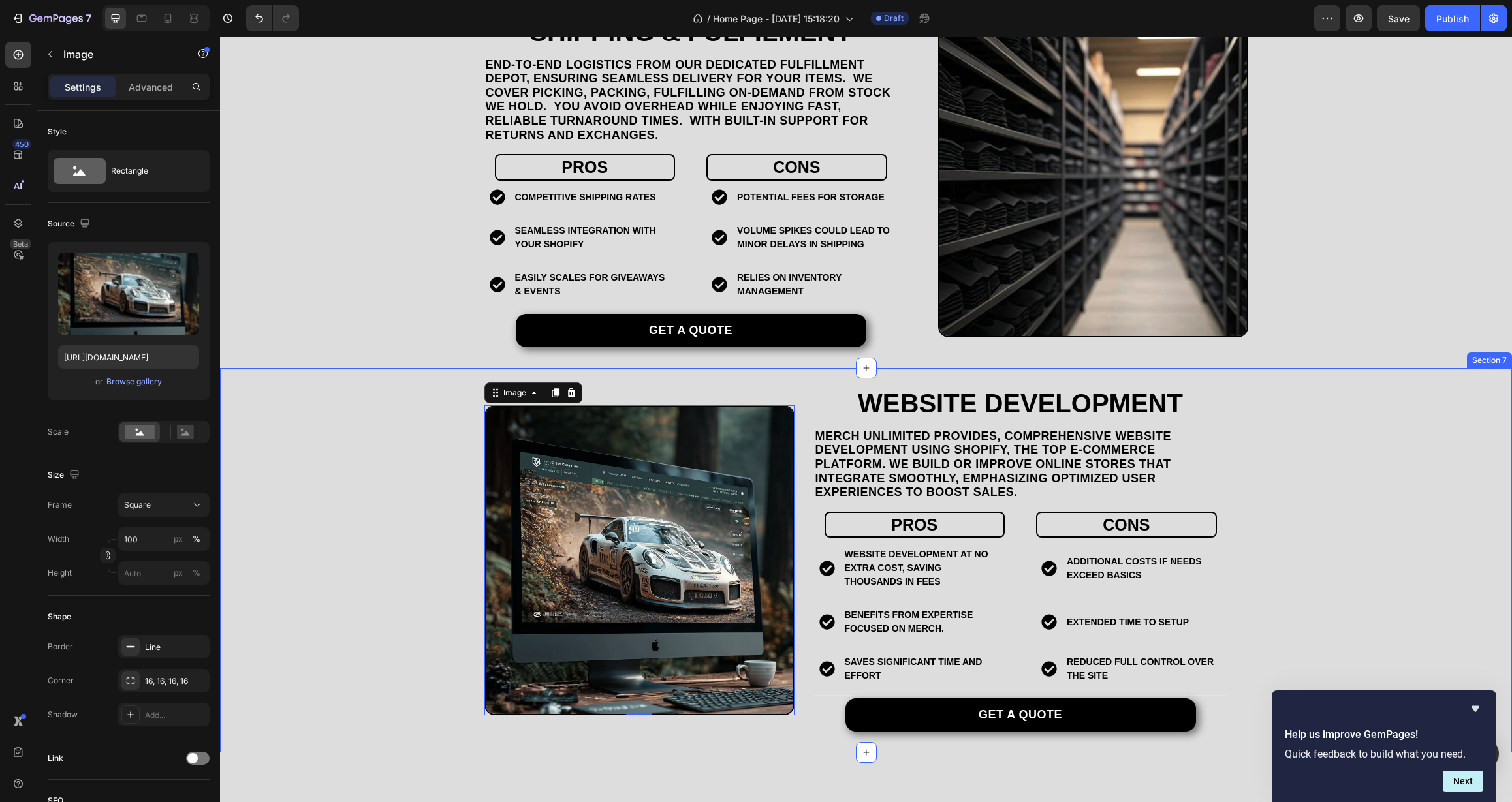
type input "https://cdn.shopify.com/s/files/1/0588/3360/0617/files/gempages_547487054036992…"
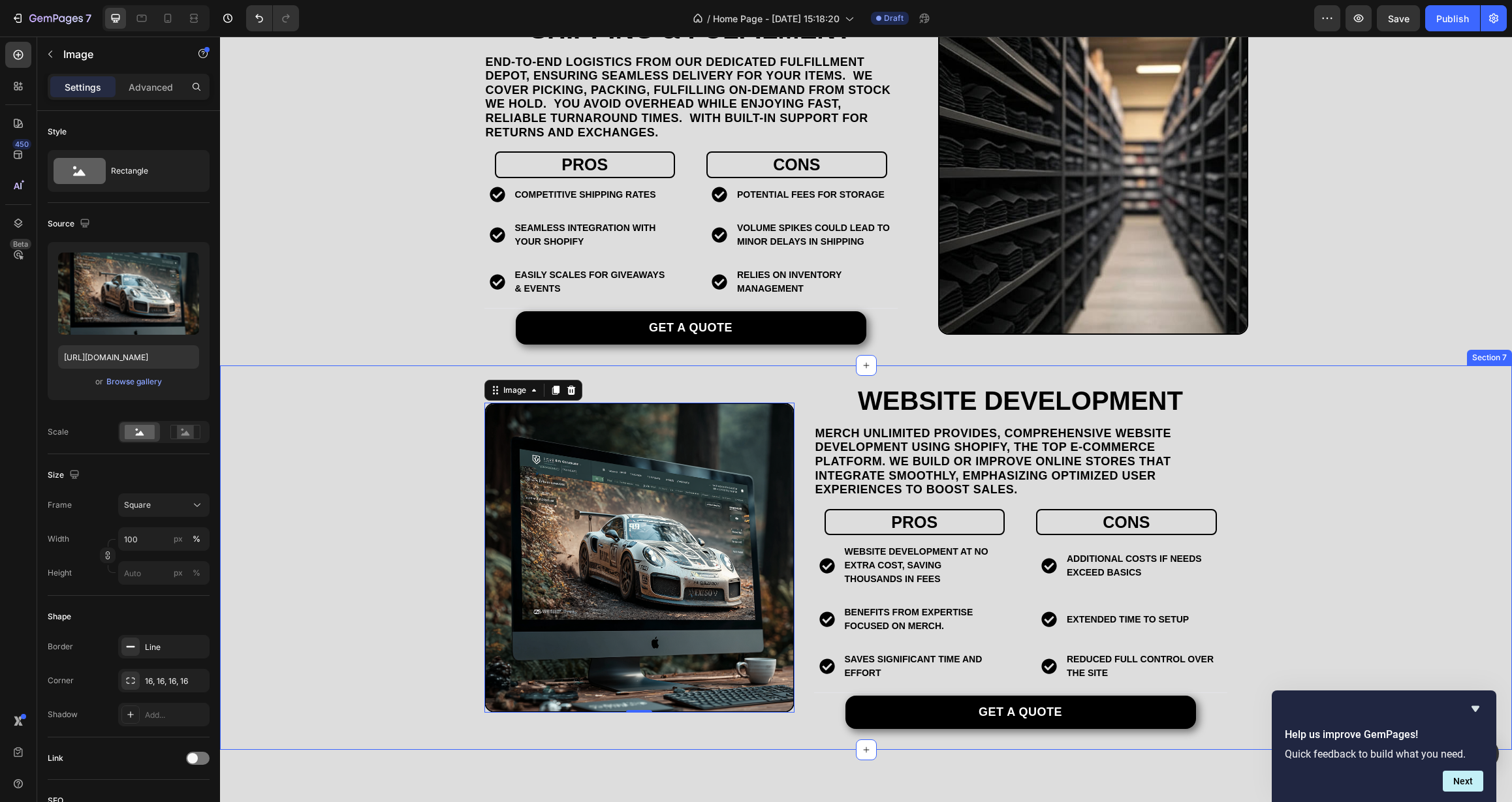
scroll to position [2170, 0]
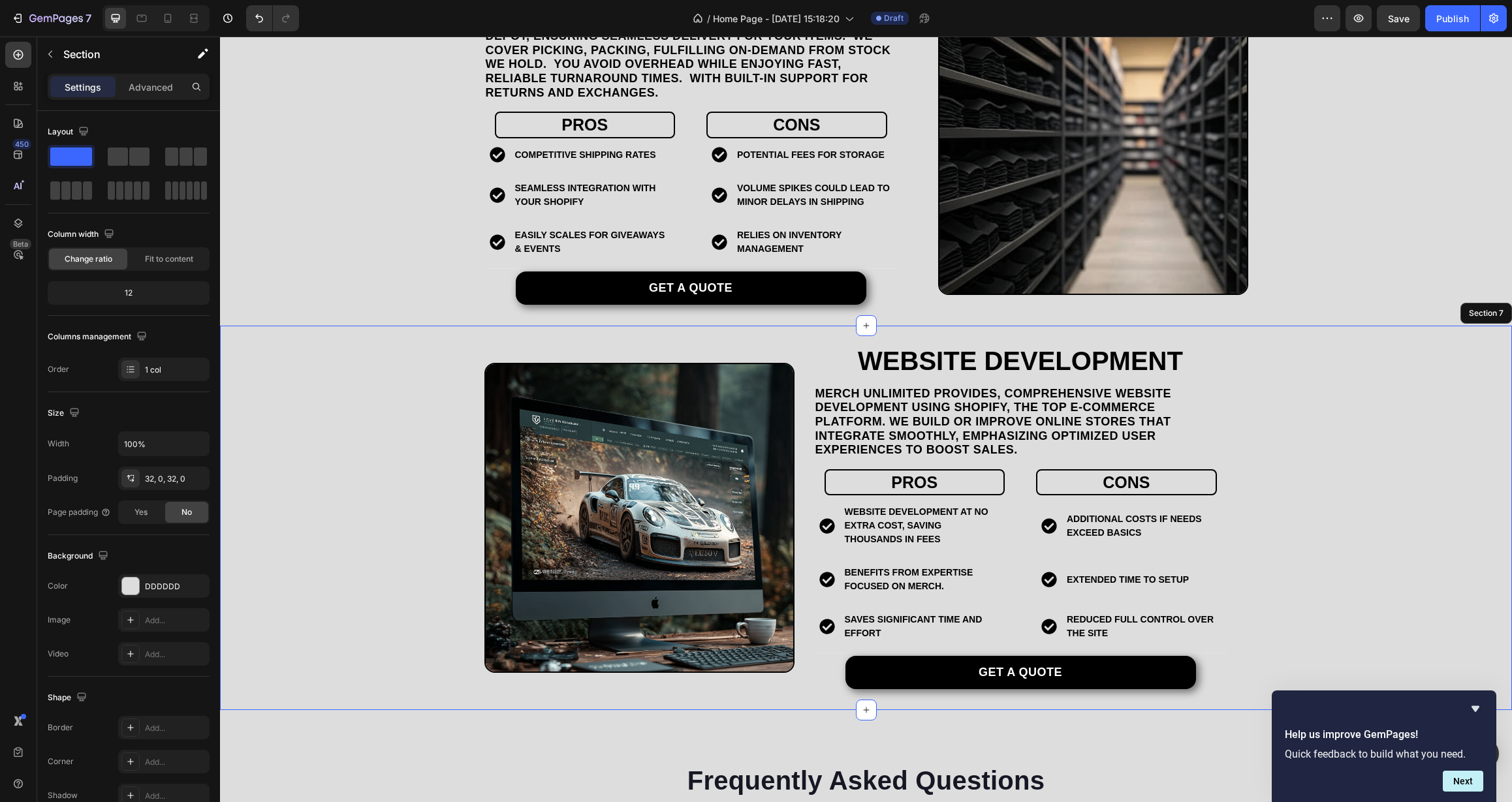
click at [378, 579] on div "Website Development Heading Merch Unlimited provides, comprehensive website dev…" at bounding box center [866, 518] width 1292 height 343
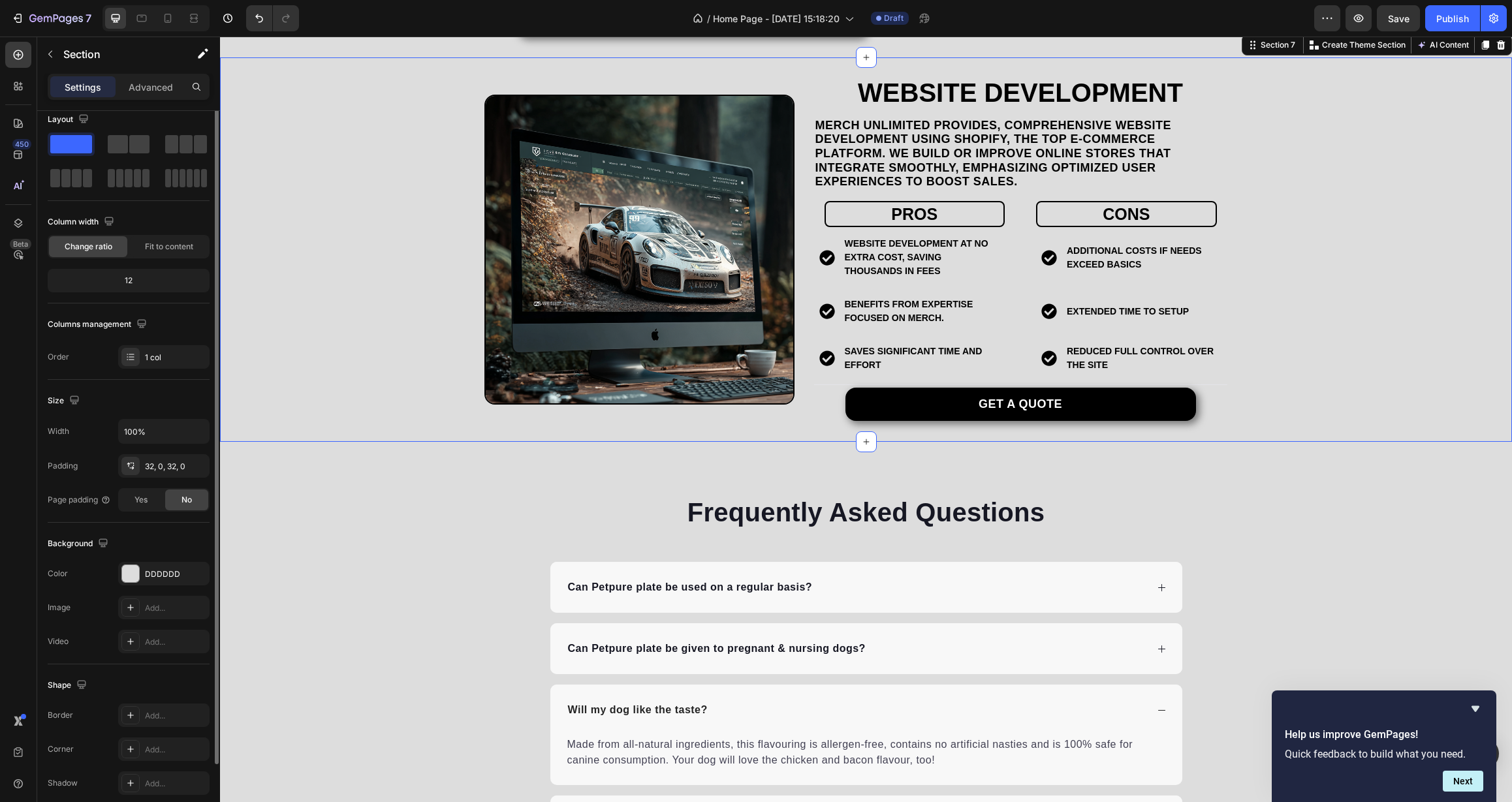
scroll to position [0, 0]
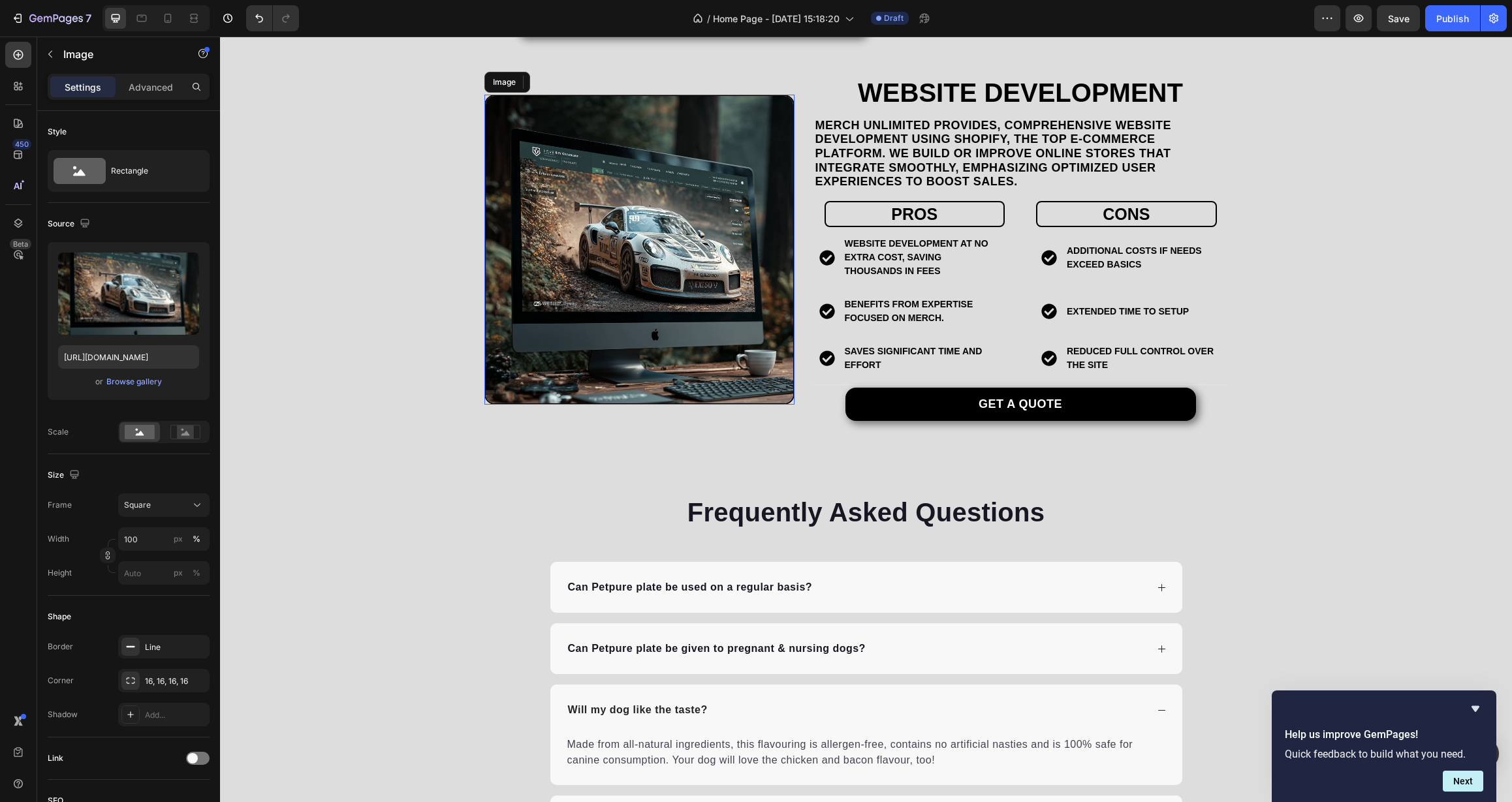
click at [567, 208] on img at bounding box center [639, 250] width 310 height 310
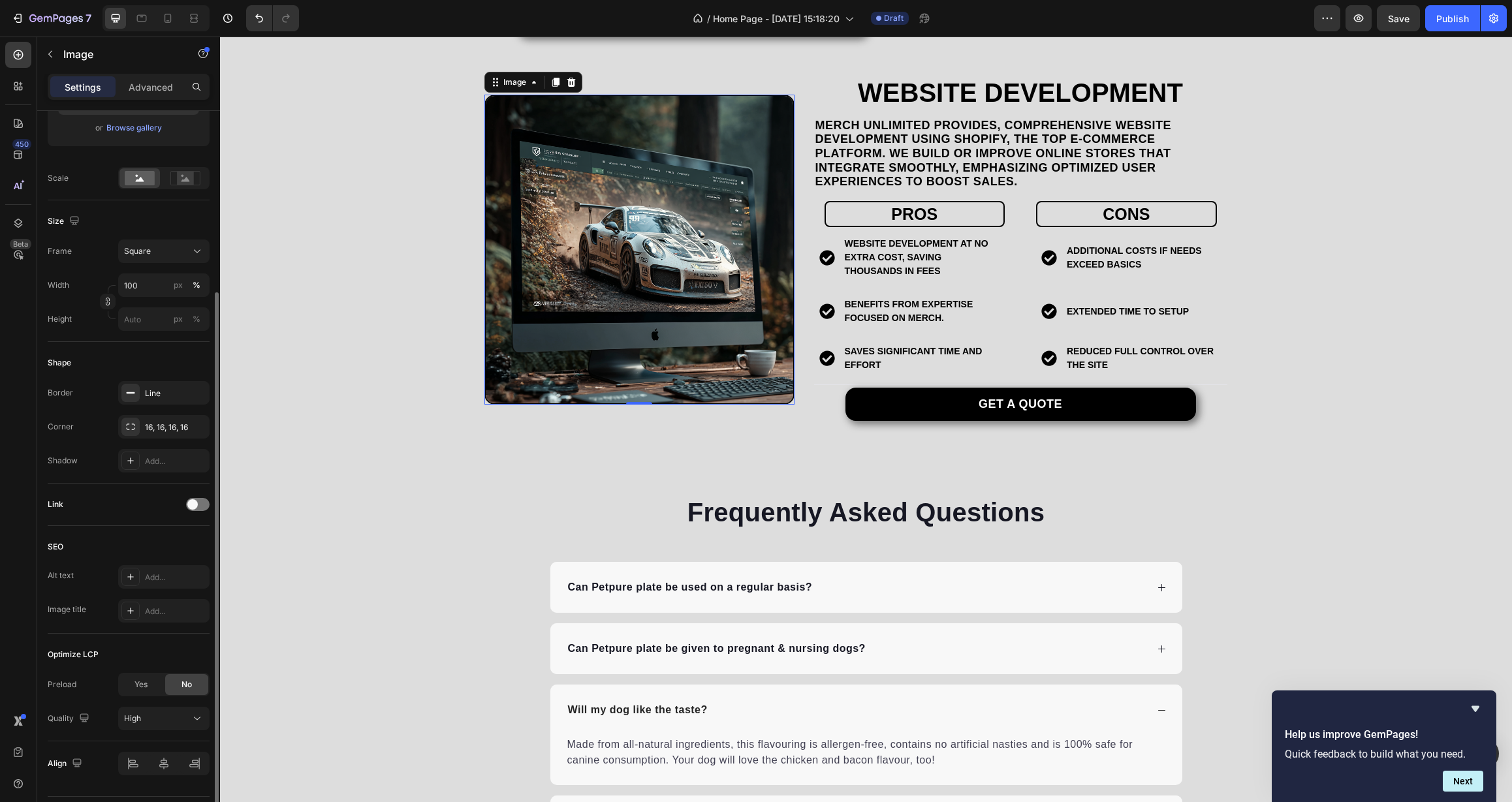
scroll to position [290, 0]
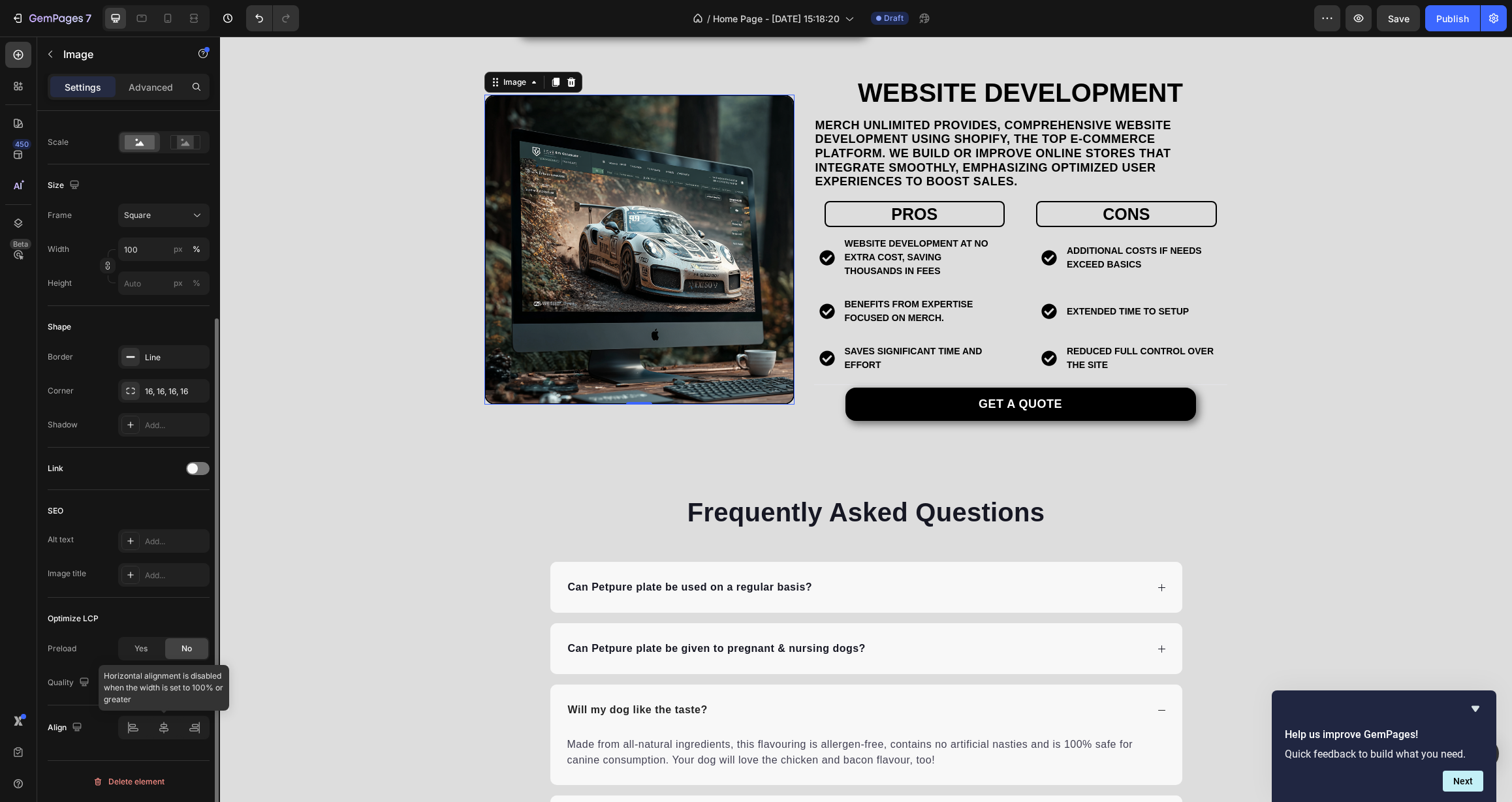
click at [160, 726] on div at bounding box center [164, 727] width 92 height 24
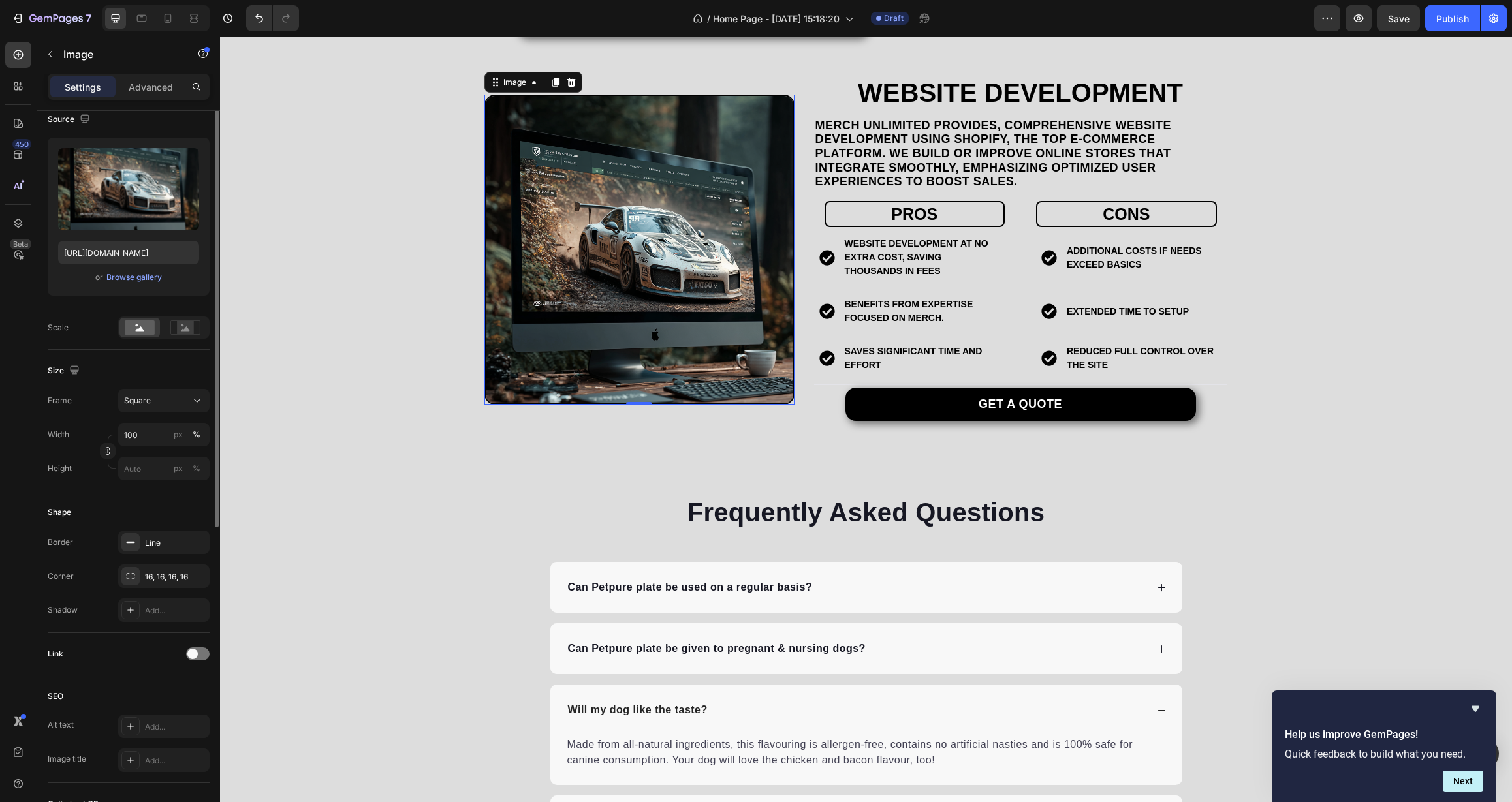
scroll to position [0, 0]
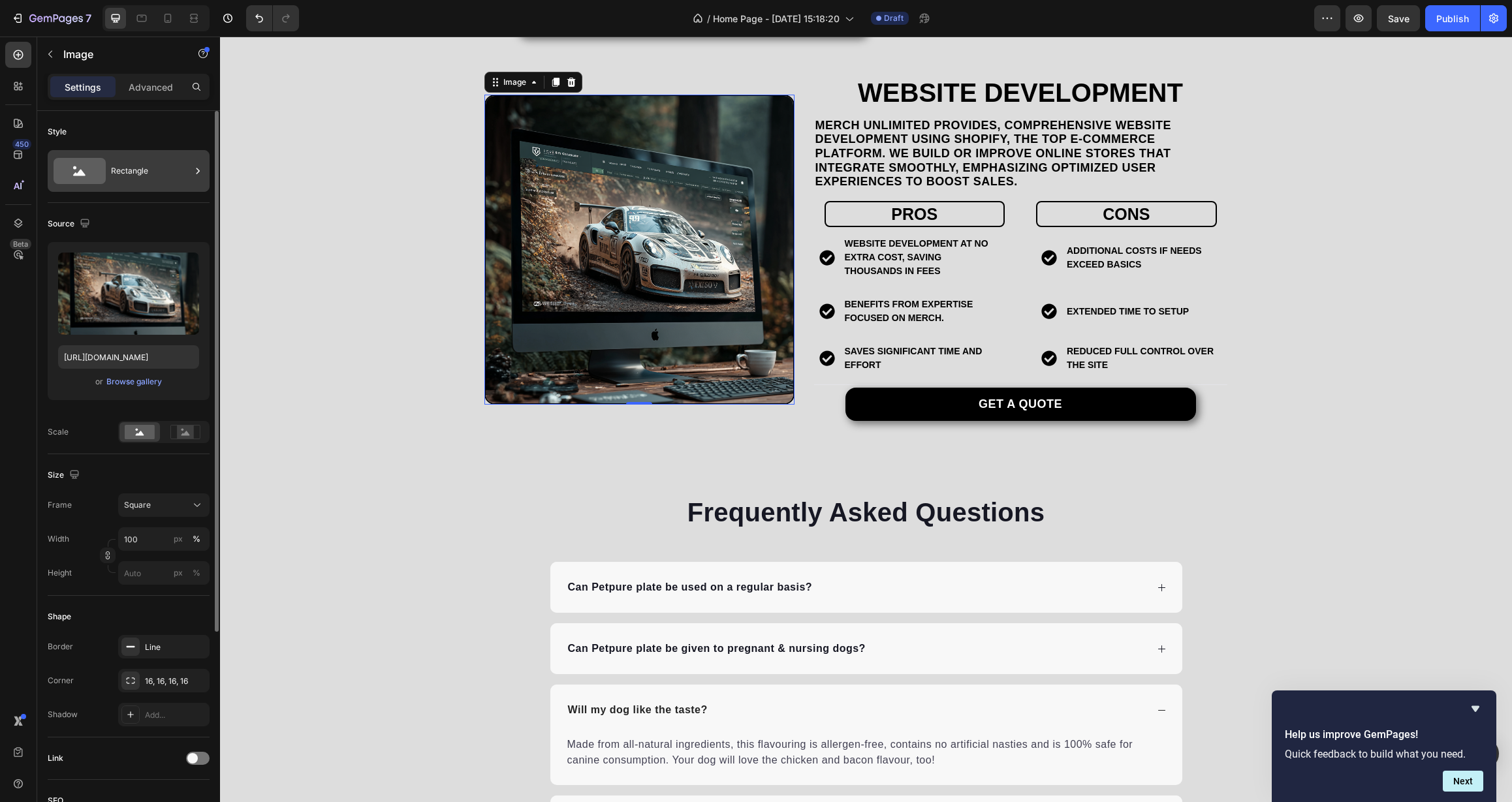
click at [147, 175] on div "Rectangle" at bounding box center [151, 171] width 80 height 30
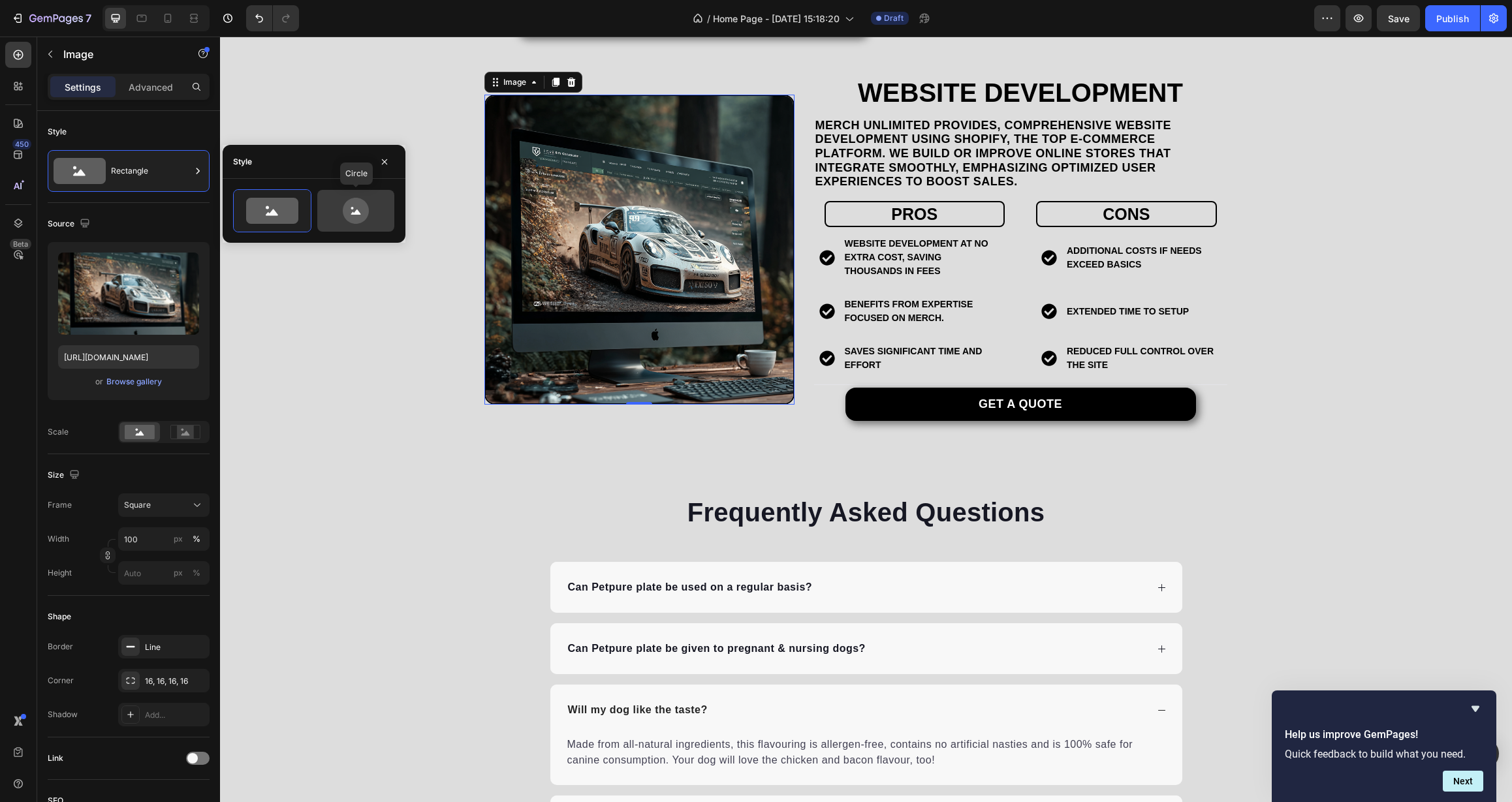
click at [355, 191] on div at bounding box center [356, 211] width 77 height 42
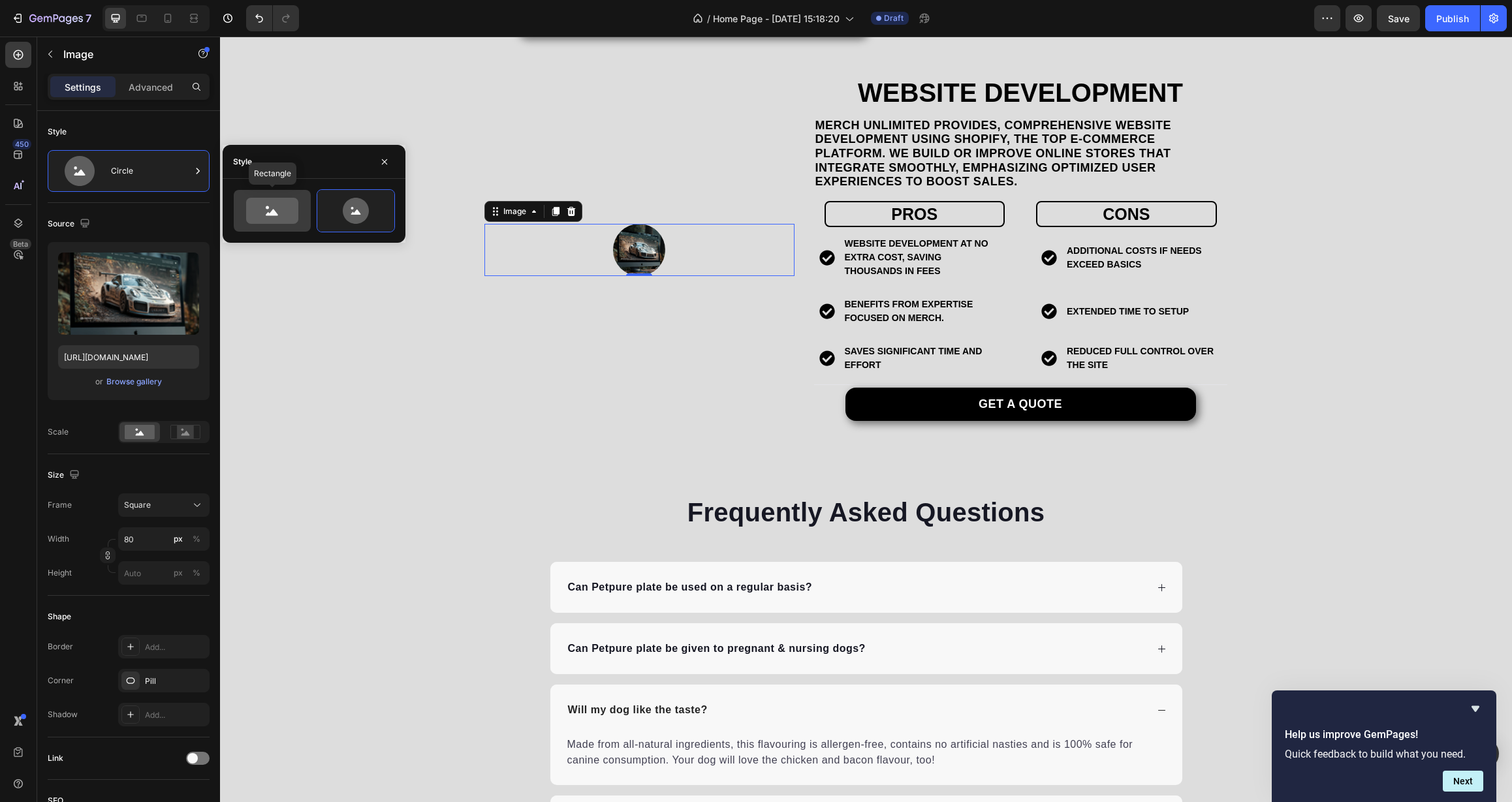
click at [264, 201] on icon at bounding box center [272, 211] width 52 height 26
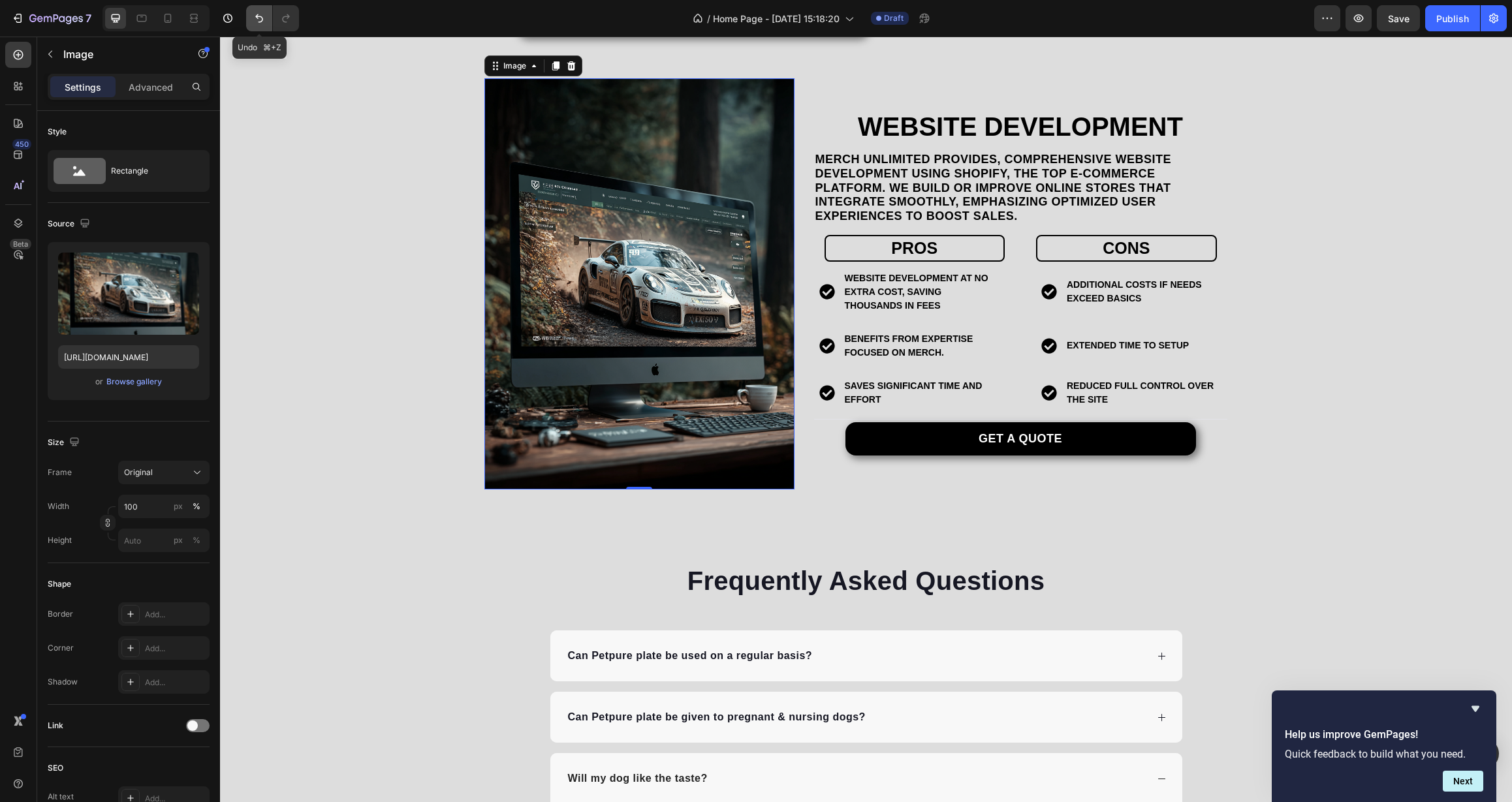
click at [263, 26] on button "Undo/Redo" at bounding box center [259, 18] width 26 height 26
type input "100"
click at [263, 26] on button "Undo/Redo" at bounding box center [259, 18] width 26 height 26
click at [254, 11] on button "Undo/Redo" at bounding box center [259, 18] width 26 height 26
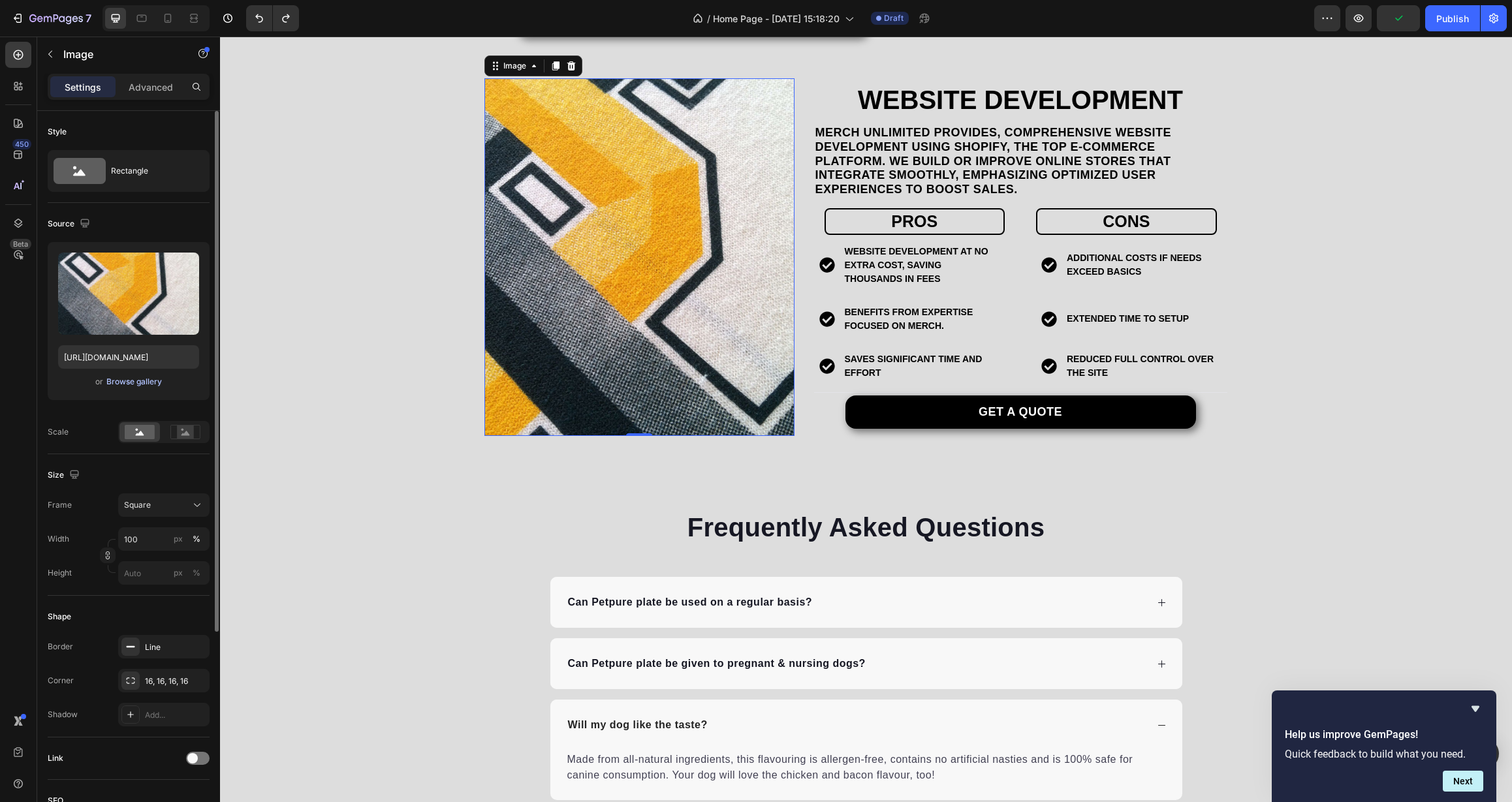
click at [138, 381] on div "Browse gallery" at bounding box center [134, 381] width 56 height 12
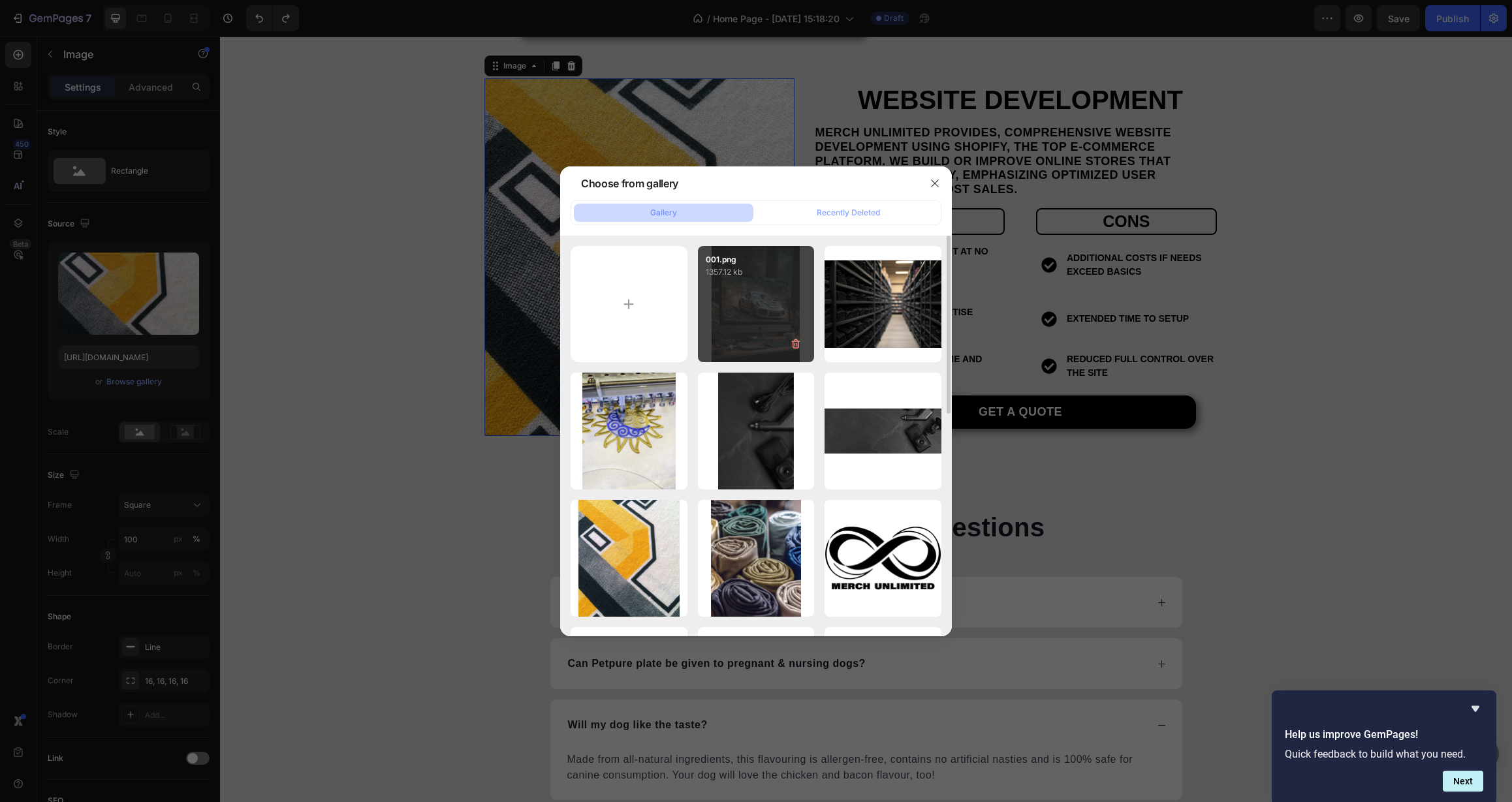
click at [747, 301] on div "001.png 1357.12 kb" at bounding box center [756, 304] width 117 height 117
type input "https://cdn.shopify.com/s/files/1/0588/3360/0617/files/gempages_547487054036992…"
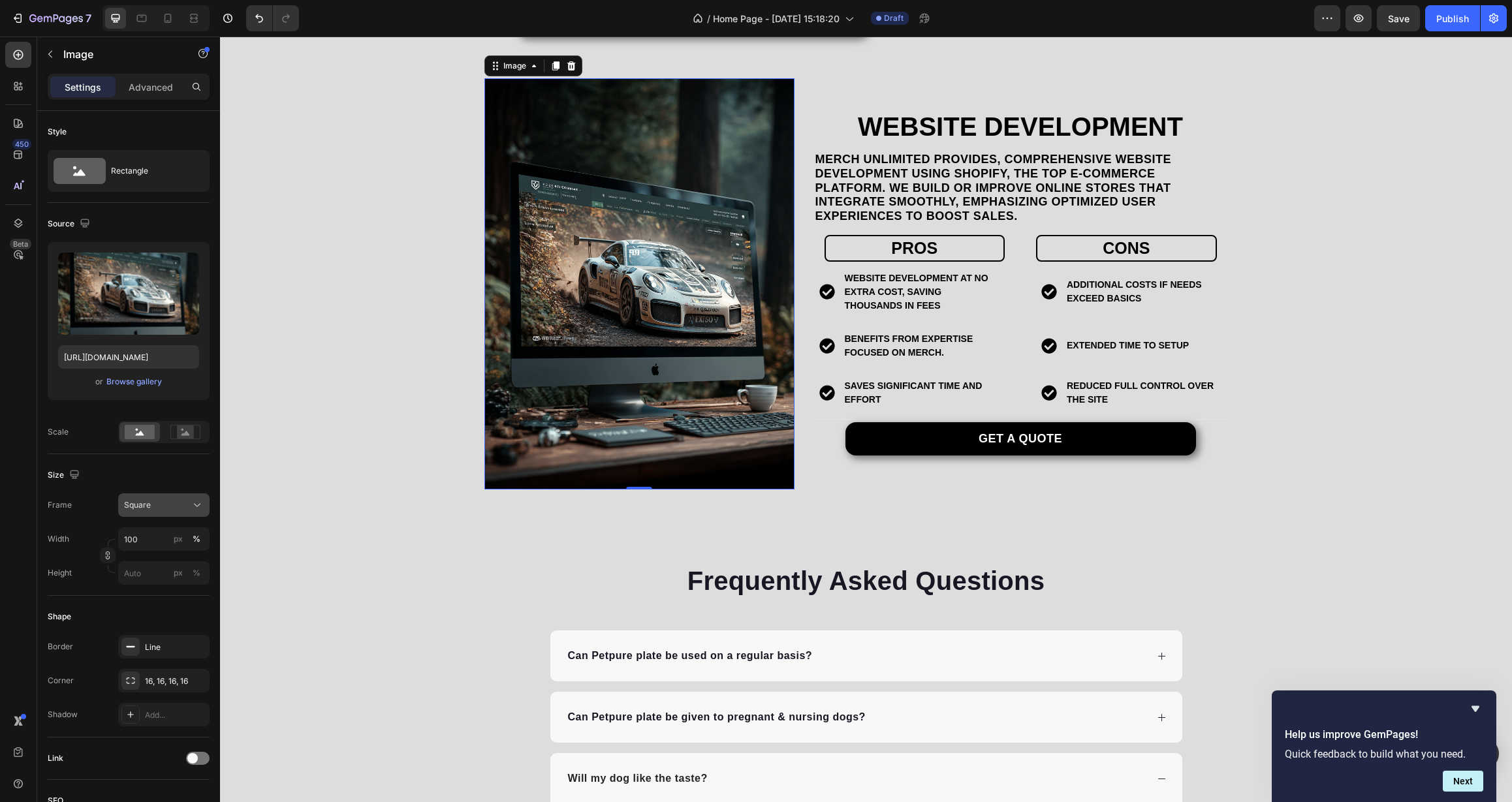
click at [187, 507] on div "Square" at bounding box center [156, 505] width 64 height 12
click at [164, 556] on div "Vertical" at bounding box center [162, 562] width 76 height 13
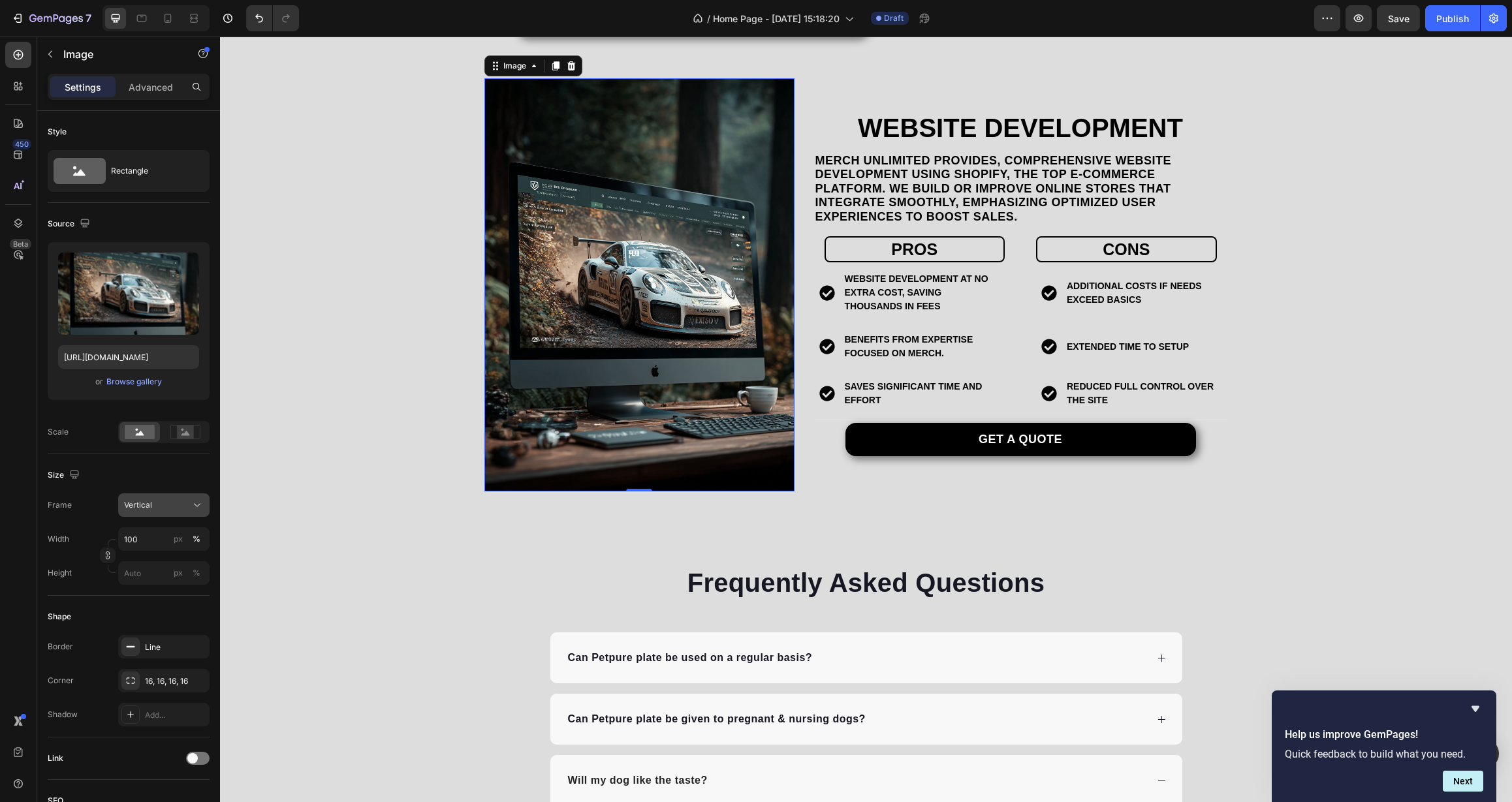
click at [174, 514] on button "Vertical" at bounding box center [164, 505] width 92 height 24
click at [171, 533] on div "Square" at bounding box center [162, 537] width 76 height 13
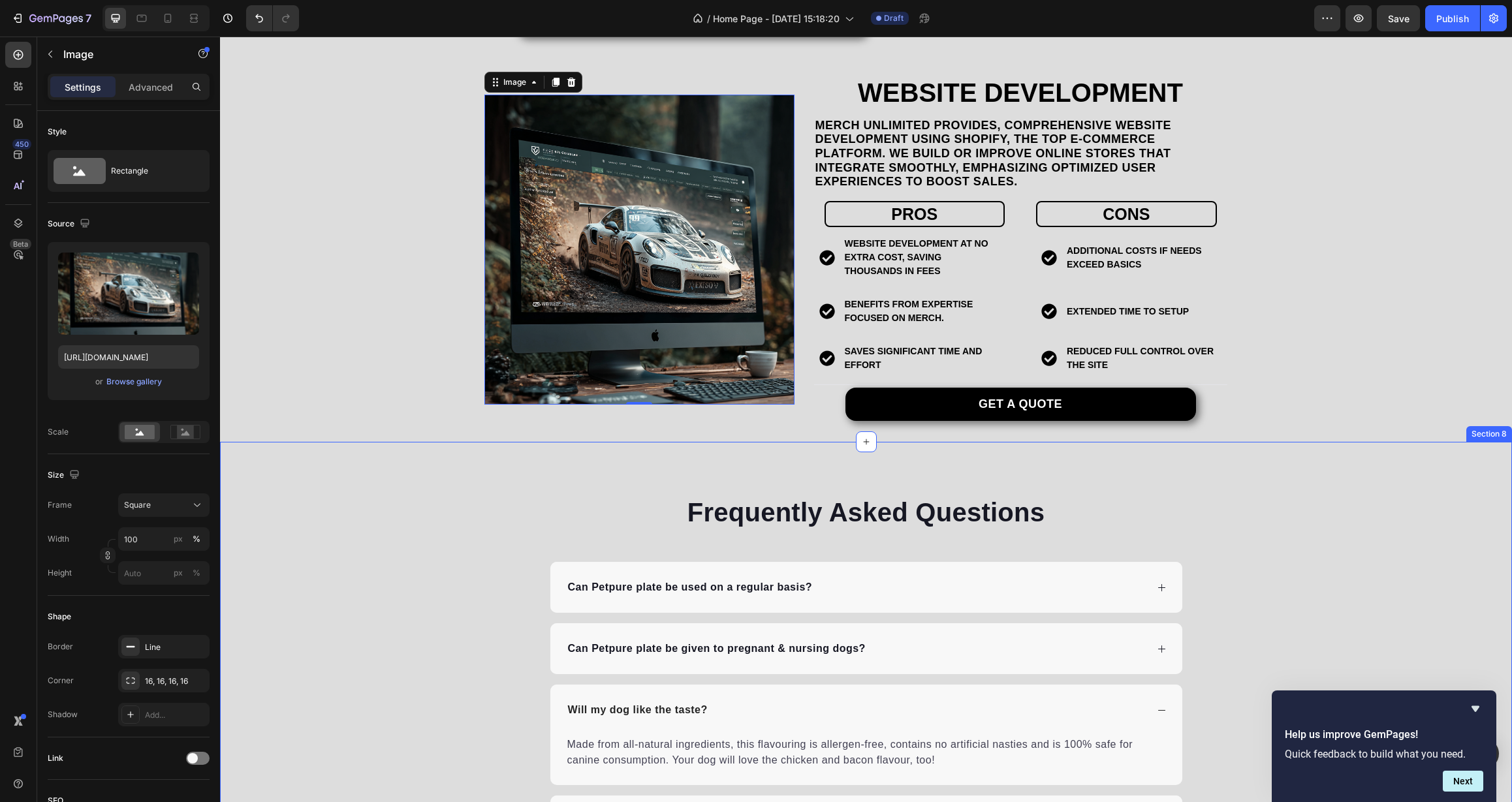
click at [365, 548] on div "Frequently Asked Questions Heading Can Petpure plate be used on a regular basis…" at bounding box center [866, 731] width 1292 height 475
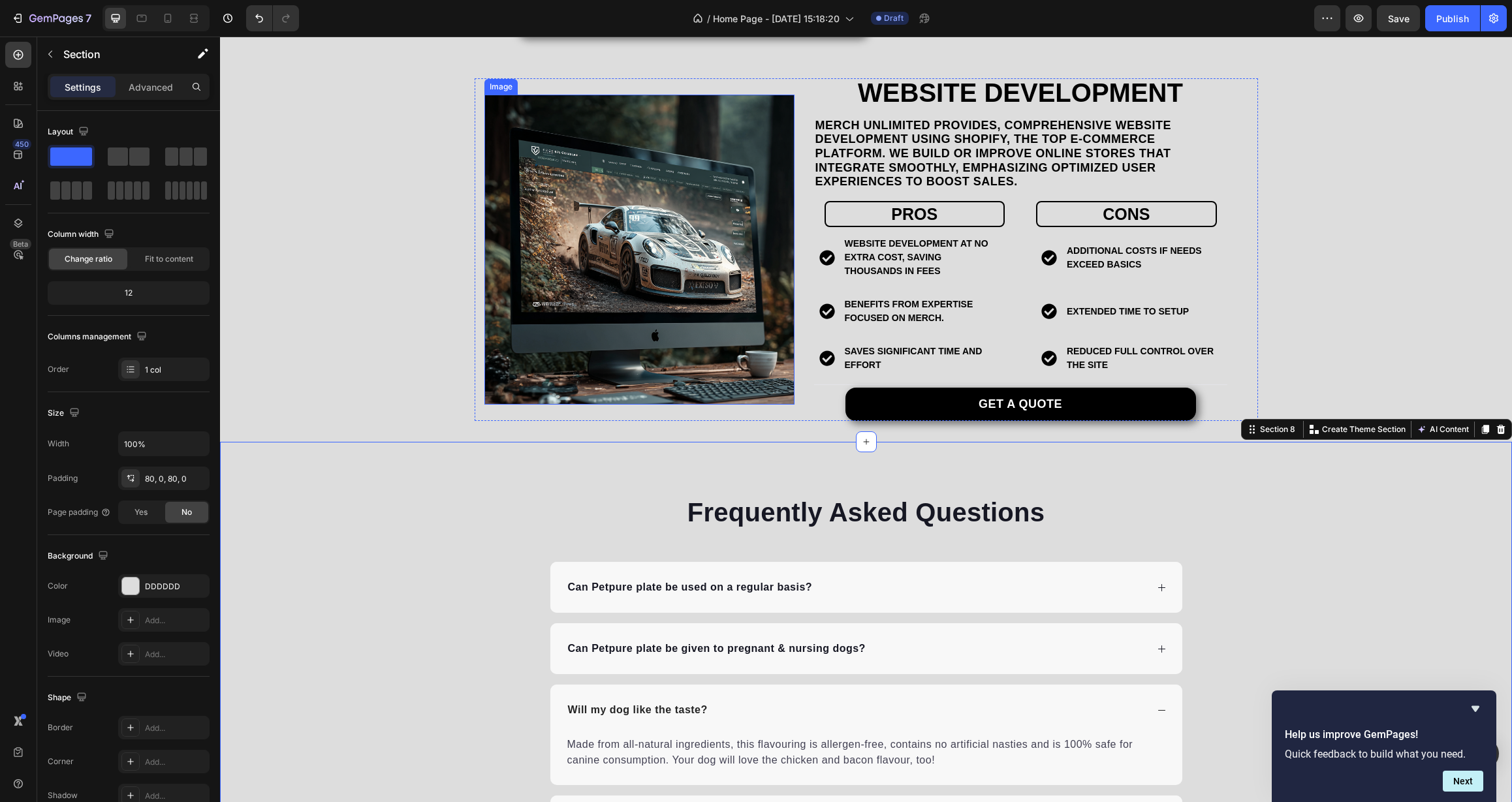
click at [537, 354] on img at bounding box center [639, 250] width 310 height 310
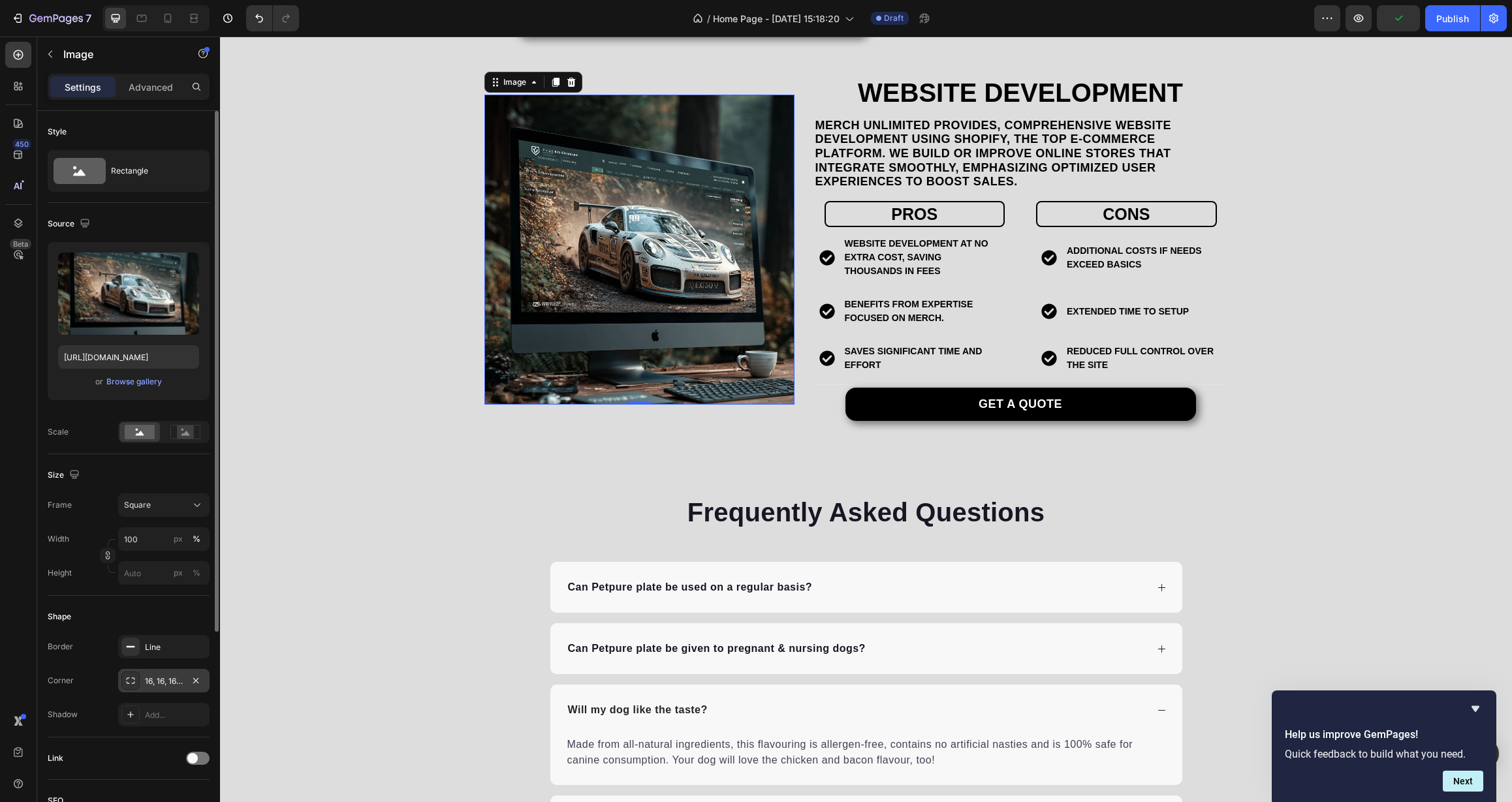
click at [150, 683] on div "16, 16, 16, 16" at bounding box center [164, 681] width 38 height 12
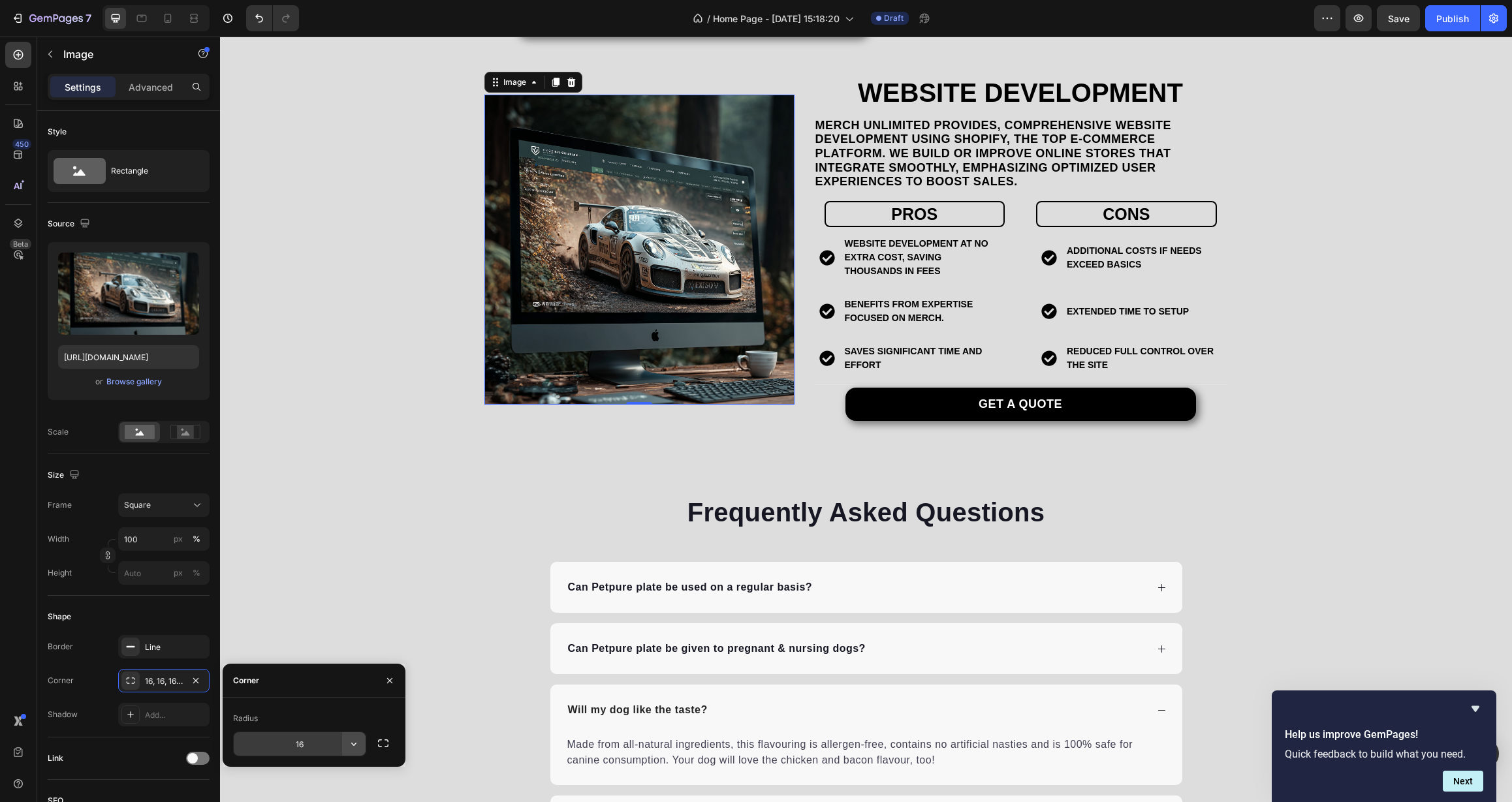
click at [359, 746] on icon "button" at bounding box center [354, 744] width 13 height 13
click at [325, 708] on p "Pill" at bounding box center [317, 708] width 75 height 13
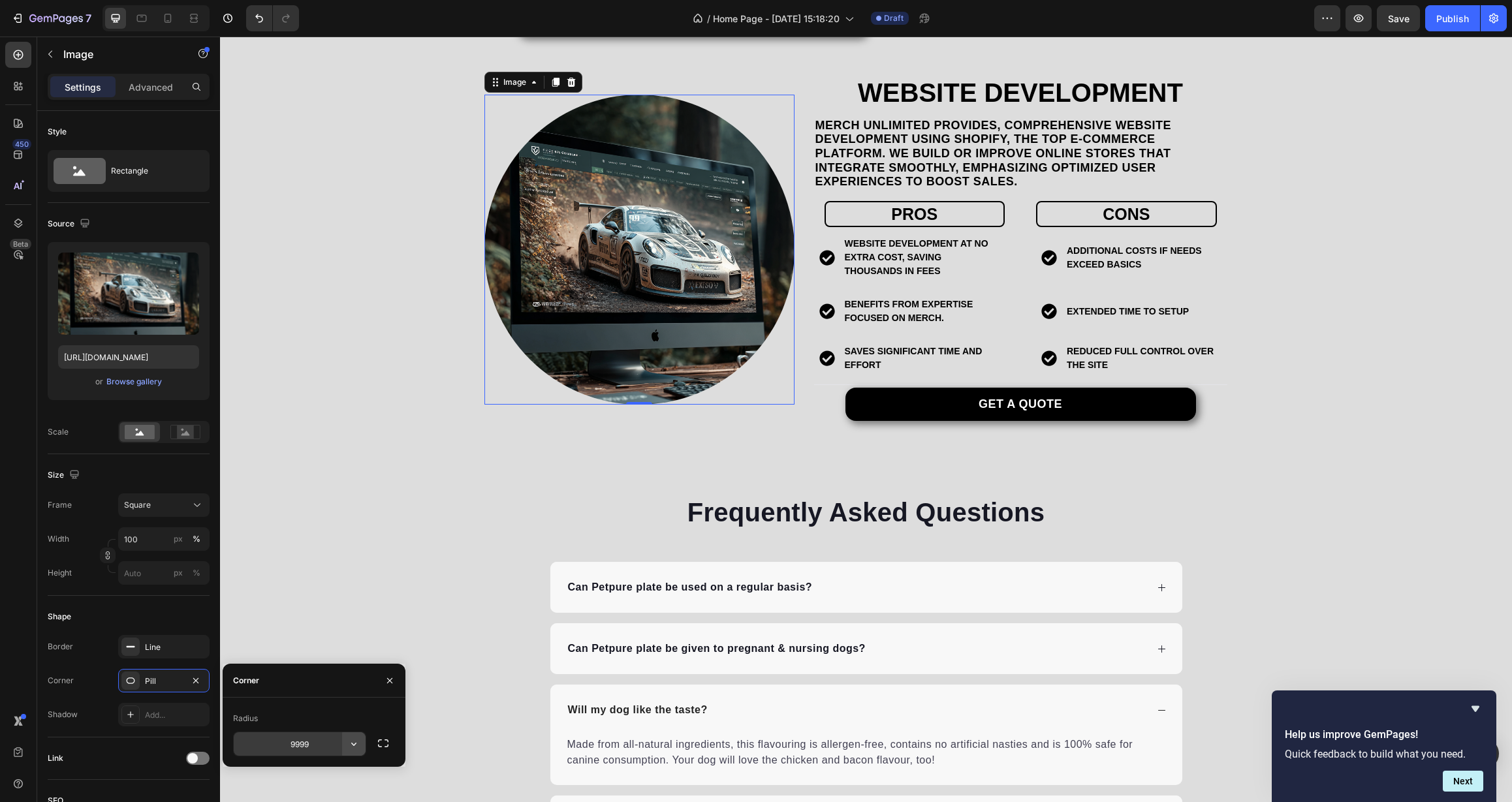
click at [355, 744] on icon "button" at bounding box center [354, 744] width 5 height 3
click at [321, 684] on p "Round" at bounding box center [317, 683] width 75 height 13
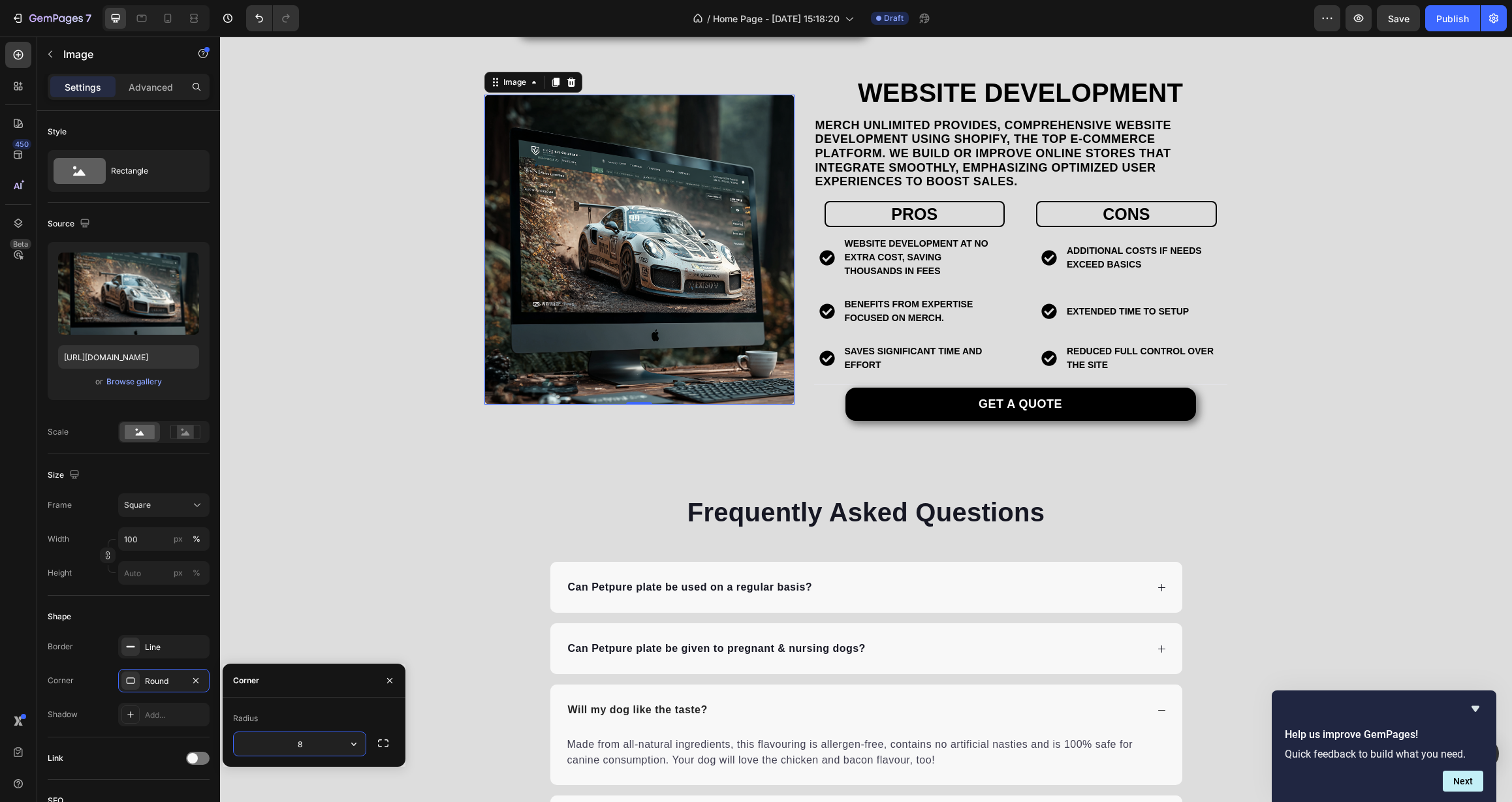
click at [324, 732] on input "8" at bounding box center [299, 744] width 132 height 24
type input "16"
click at [156, 647] on div "Line" at bounding box center [164, 647] width 38 height 12
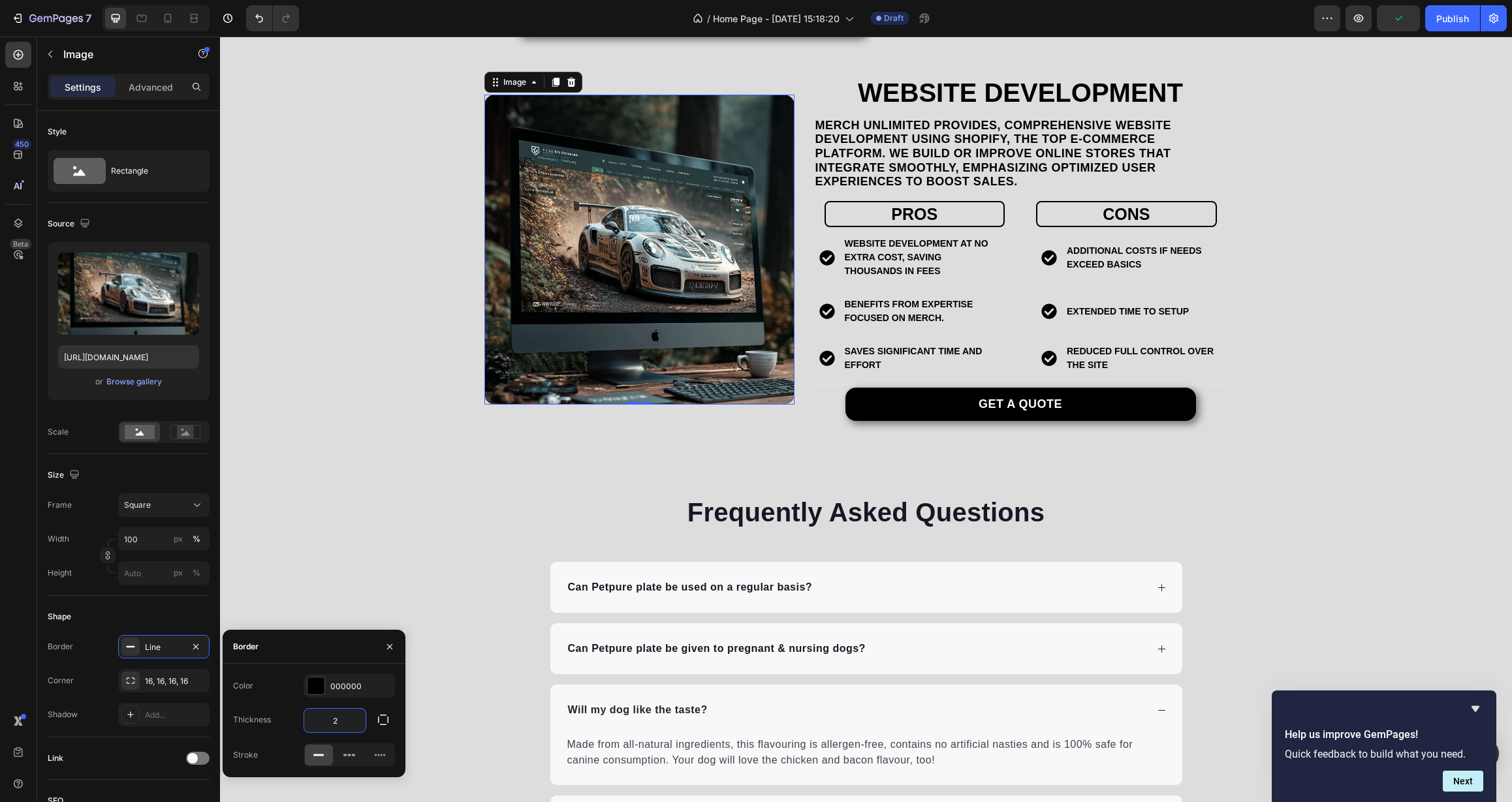
click at [342, 725] on input "2" at bounding box center [335, 720] width 62 height 24
type input "3"
type input "2"
click at [165, 620] on div "Shape" at bounding box center [128, 617] width 162 height 21
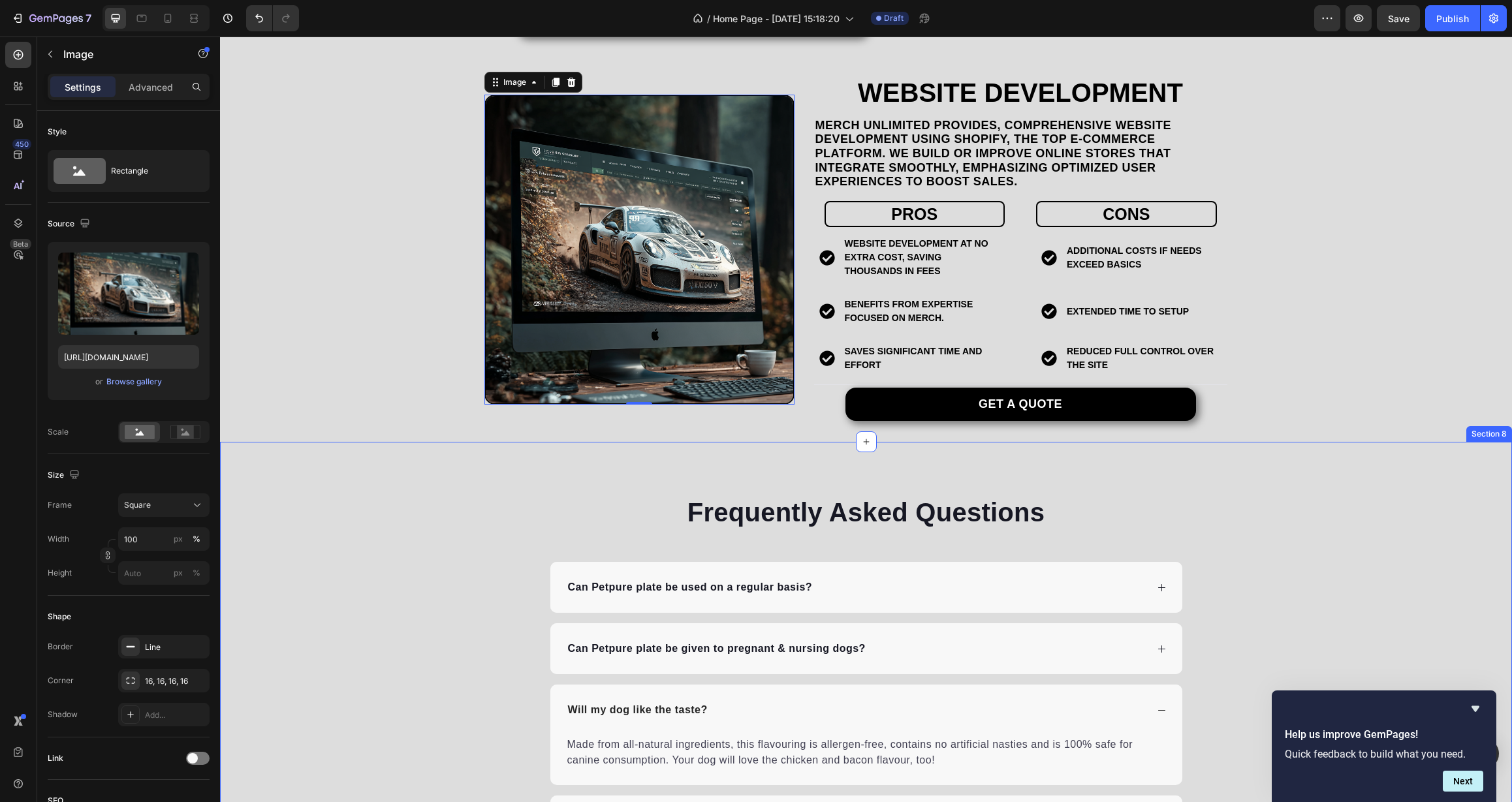
click at [321, 546] on div "Frequently Asked Questions Heading Can Petpure plate be used on a regular basis…" at bounding box center [866, 731] width 1292 height 475
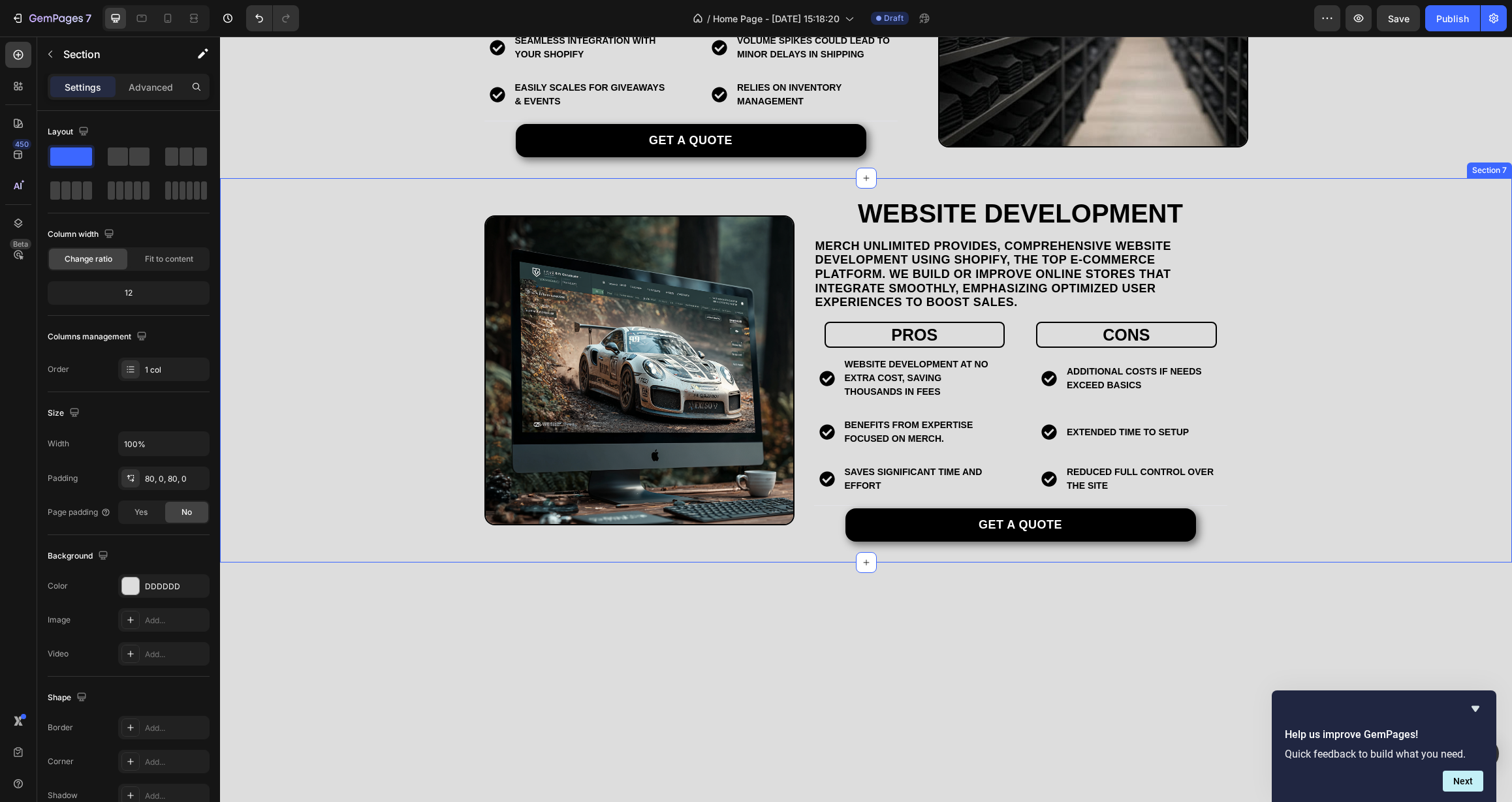
scroll to position [2041, 0]
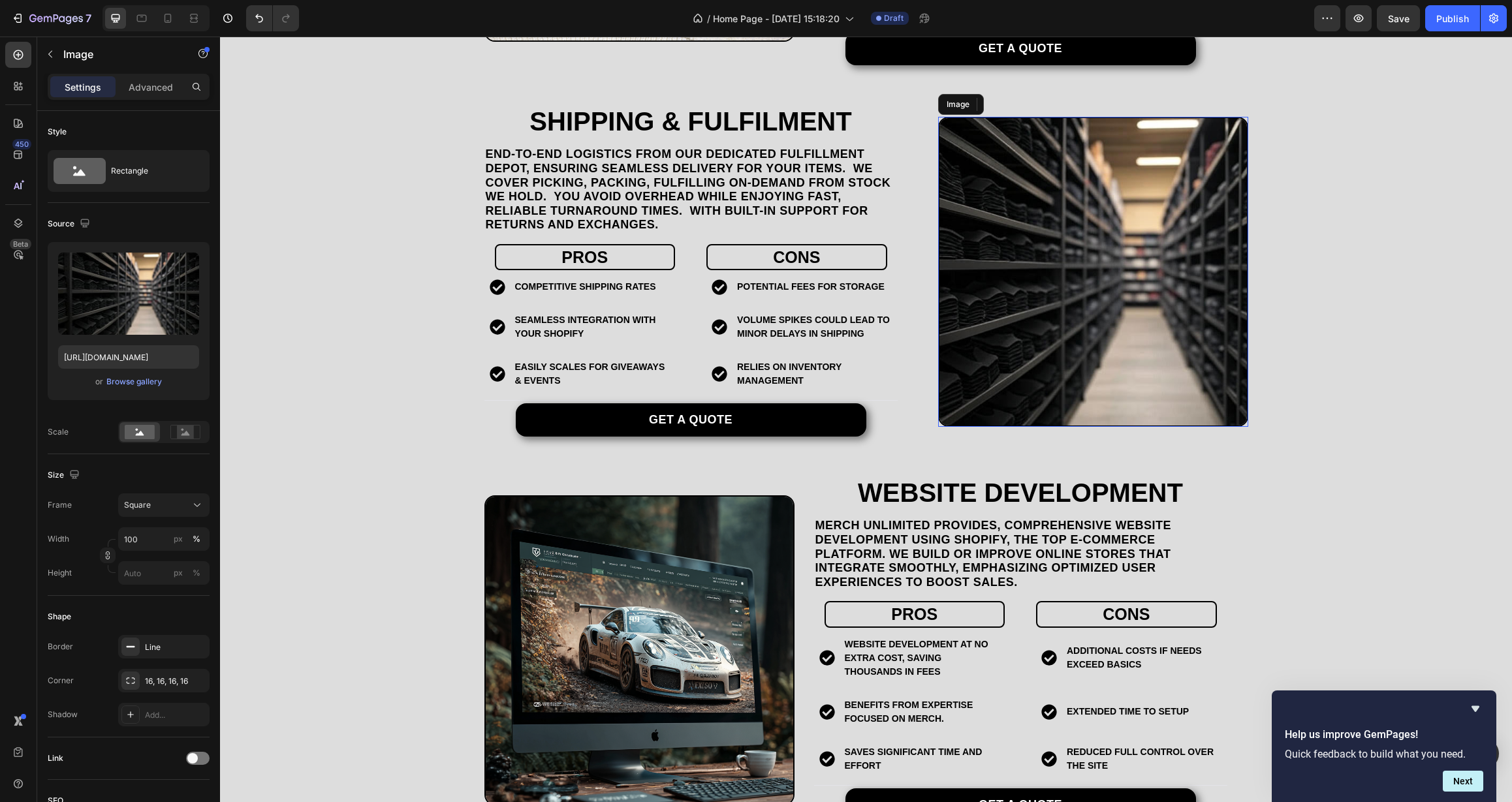
click at [965, 362] on img at bounding box center [1093, 272] width 310 height 310
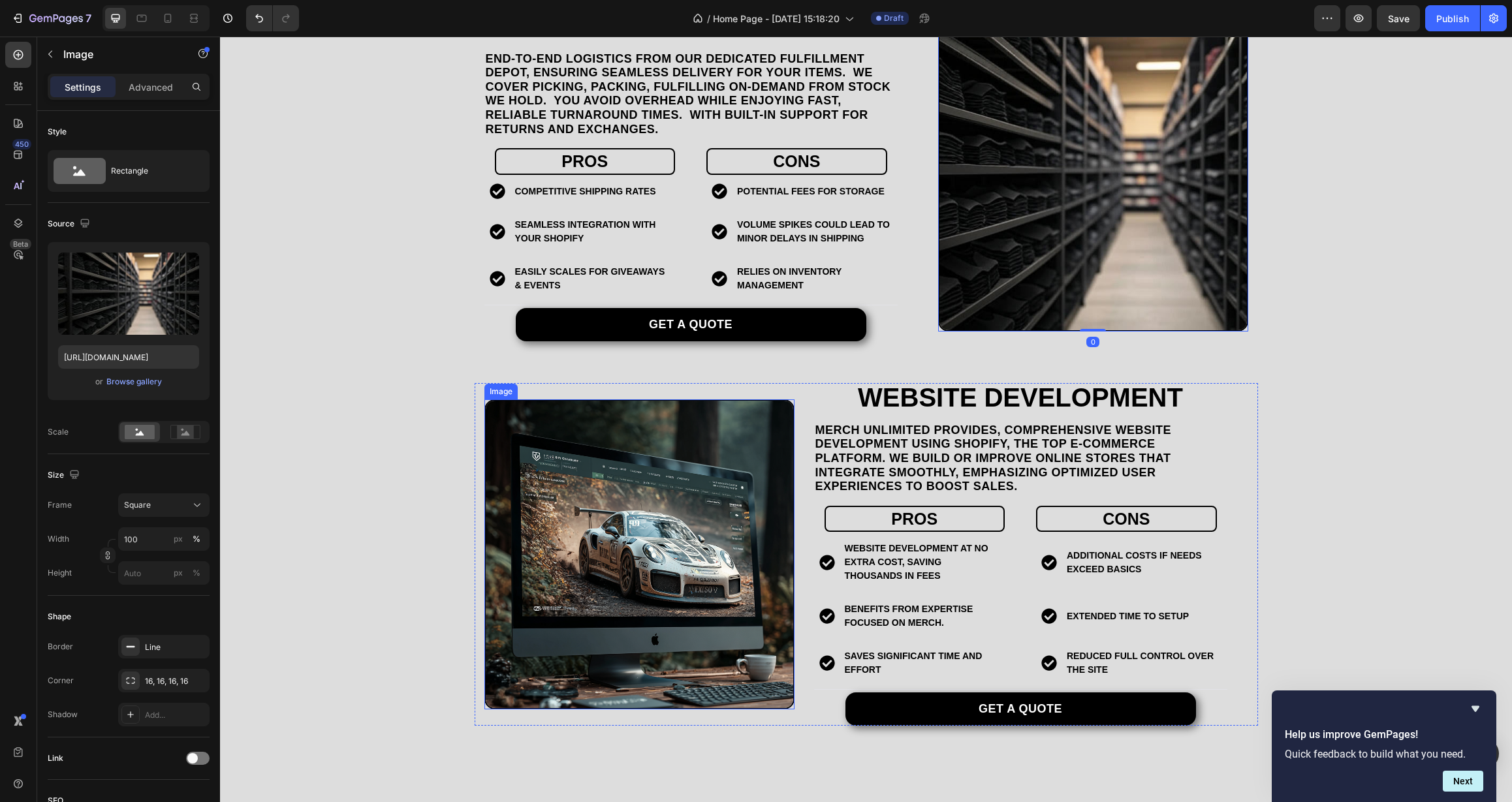
scroll to position [2214, 0]
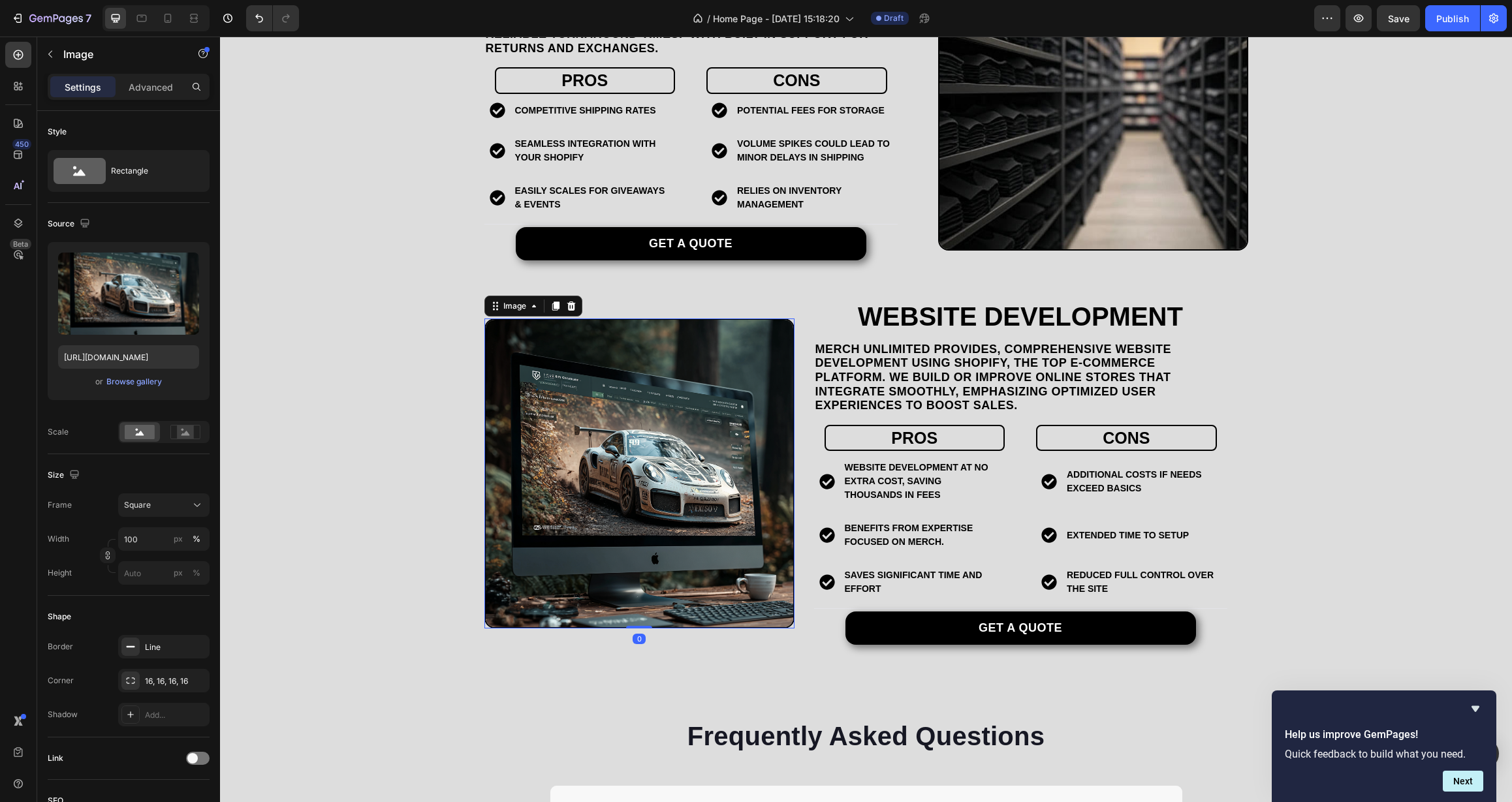
click at [647, 470] on img at bounding box center [639, 474] width 310 height 310
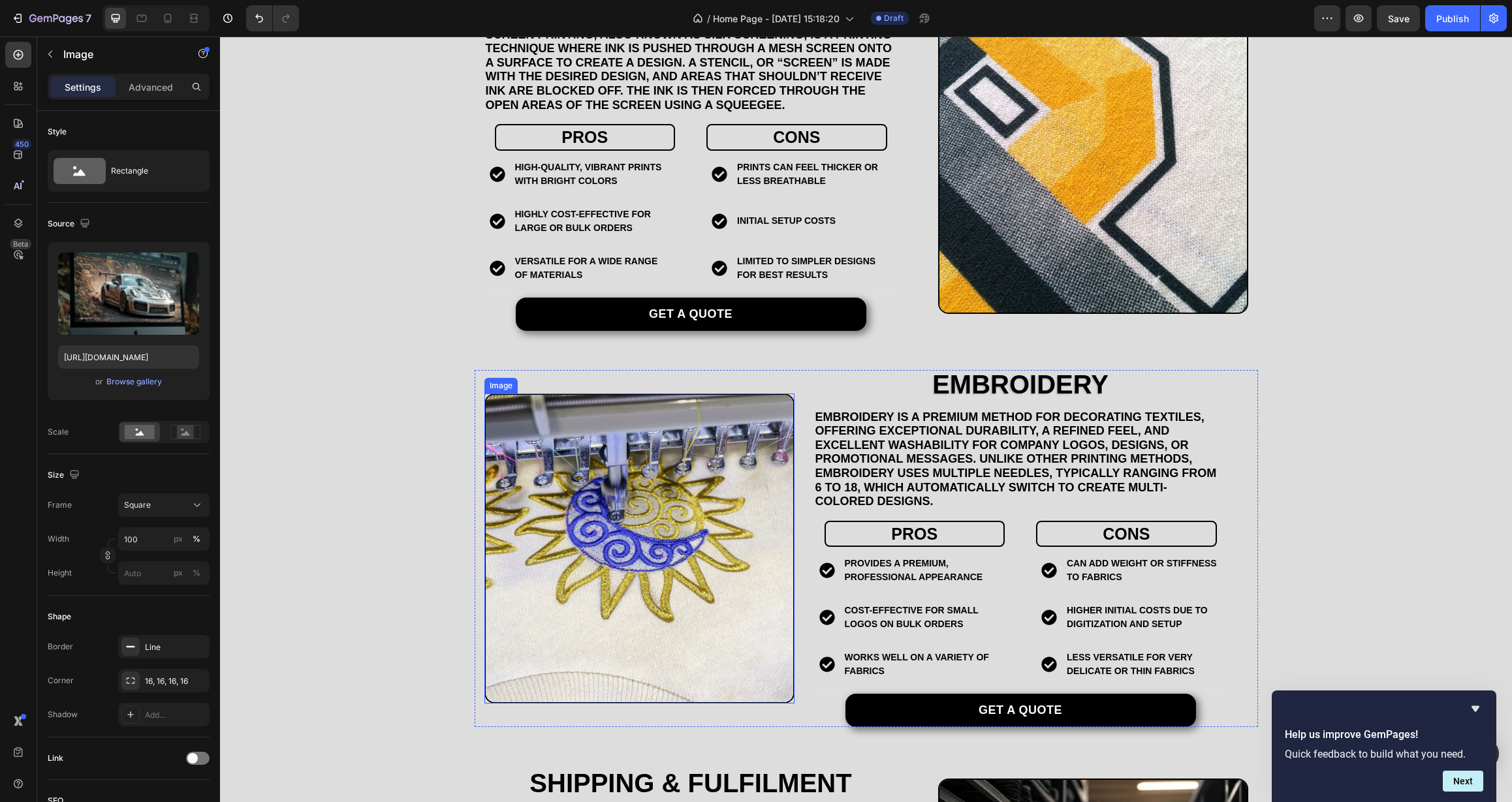
scroll to position [1227, 0]
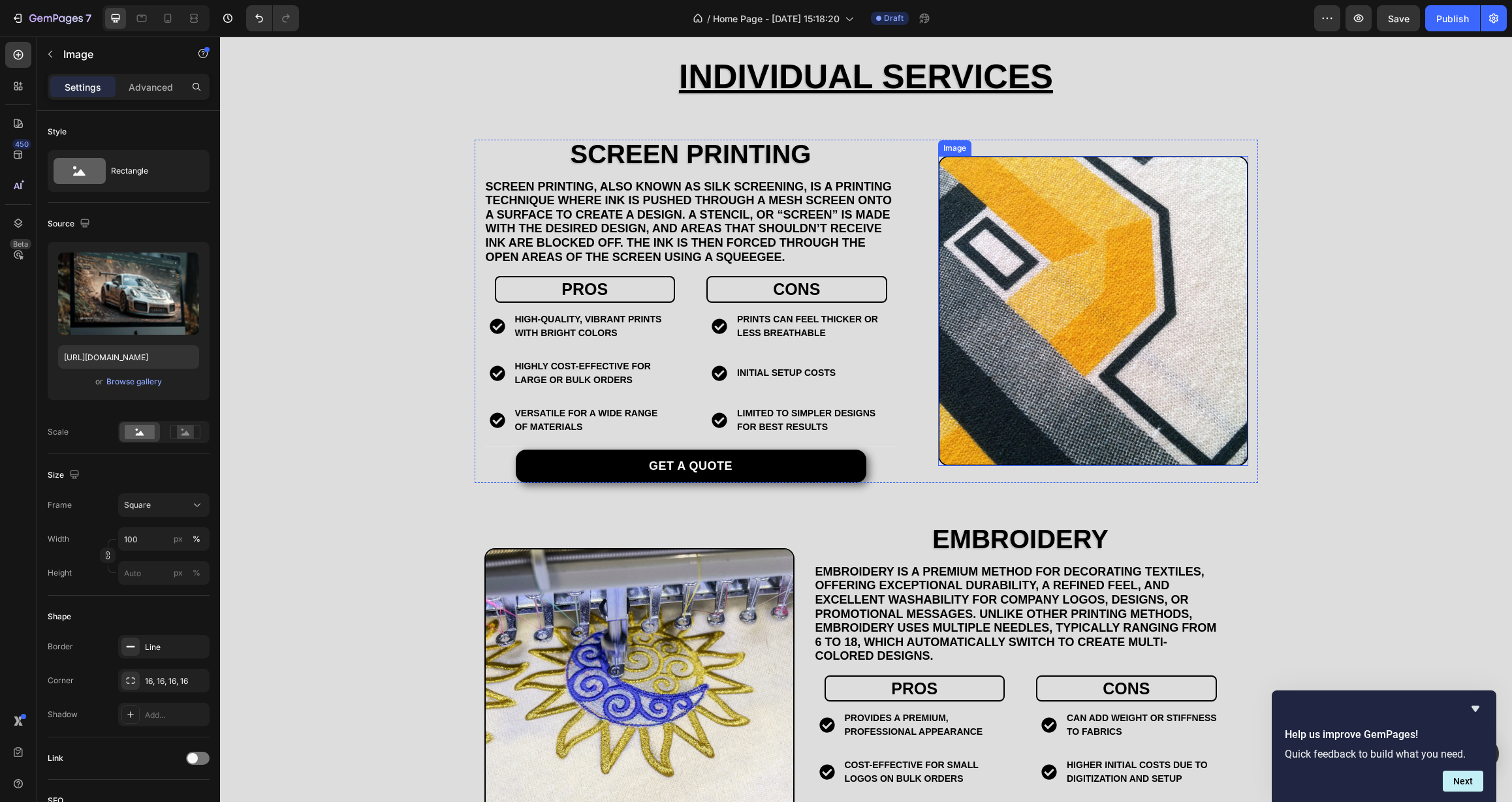
click at [1014, 336] on img at bounding box center [1093, 311] width 310 height 310
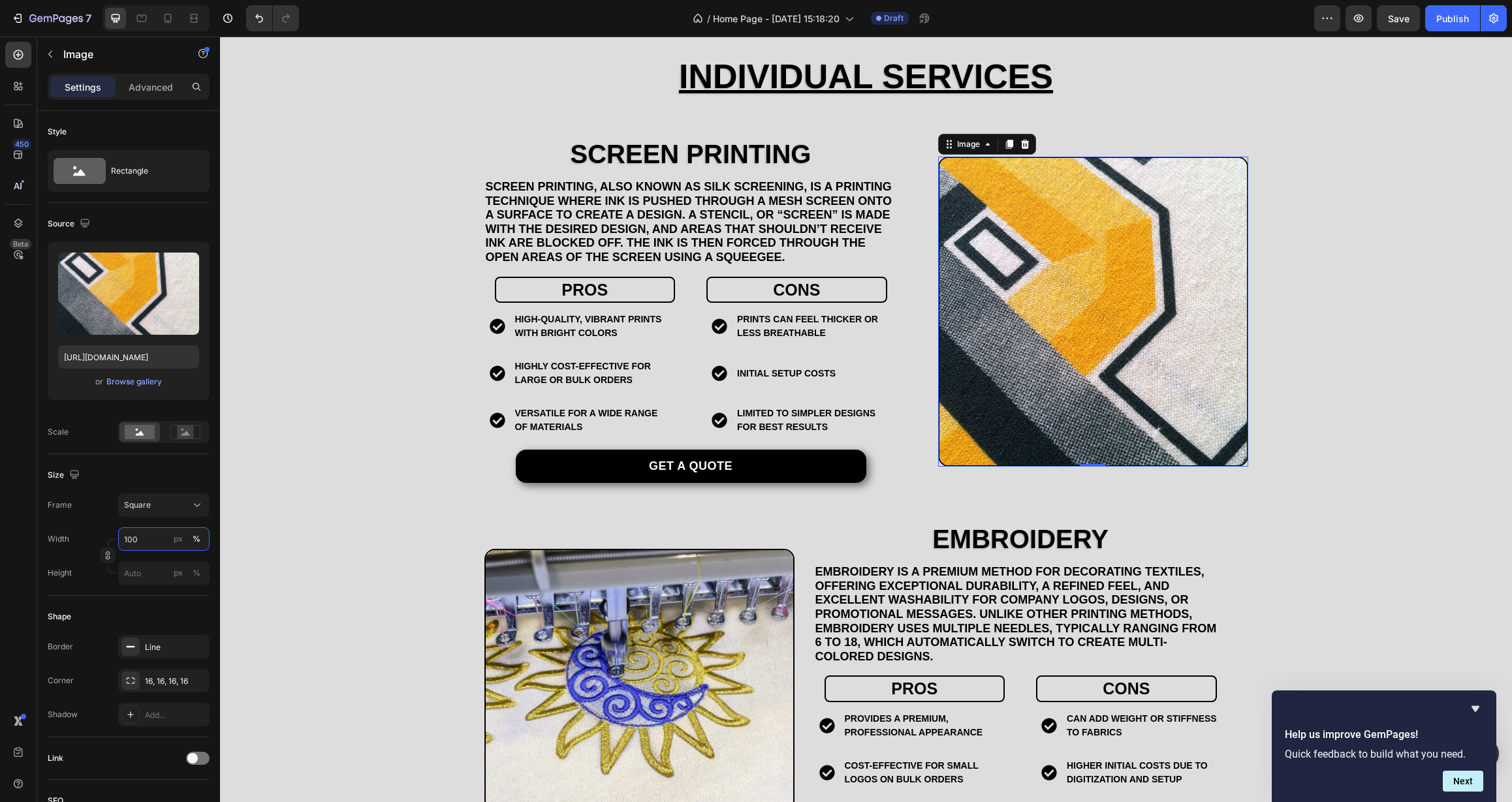
drag, startPoint x: 155, startPoint y: 544, endPoint x: 69, endPoint y: 547, distance: 86.1
click at [69, 547] on div "Width 100 px %" at bounding box center [128, 539] width 162 height 24
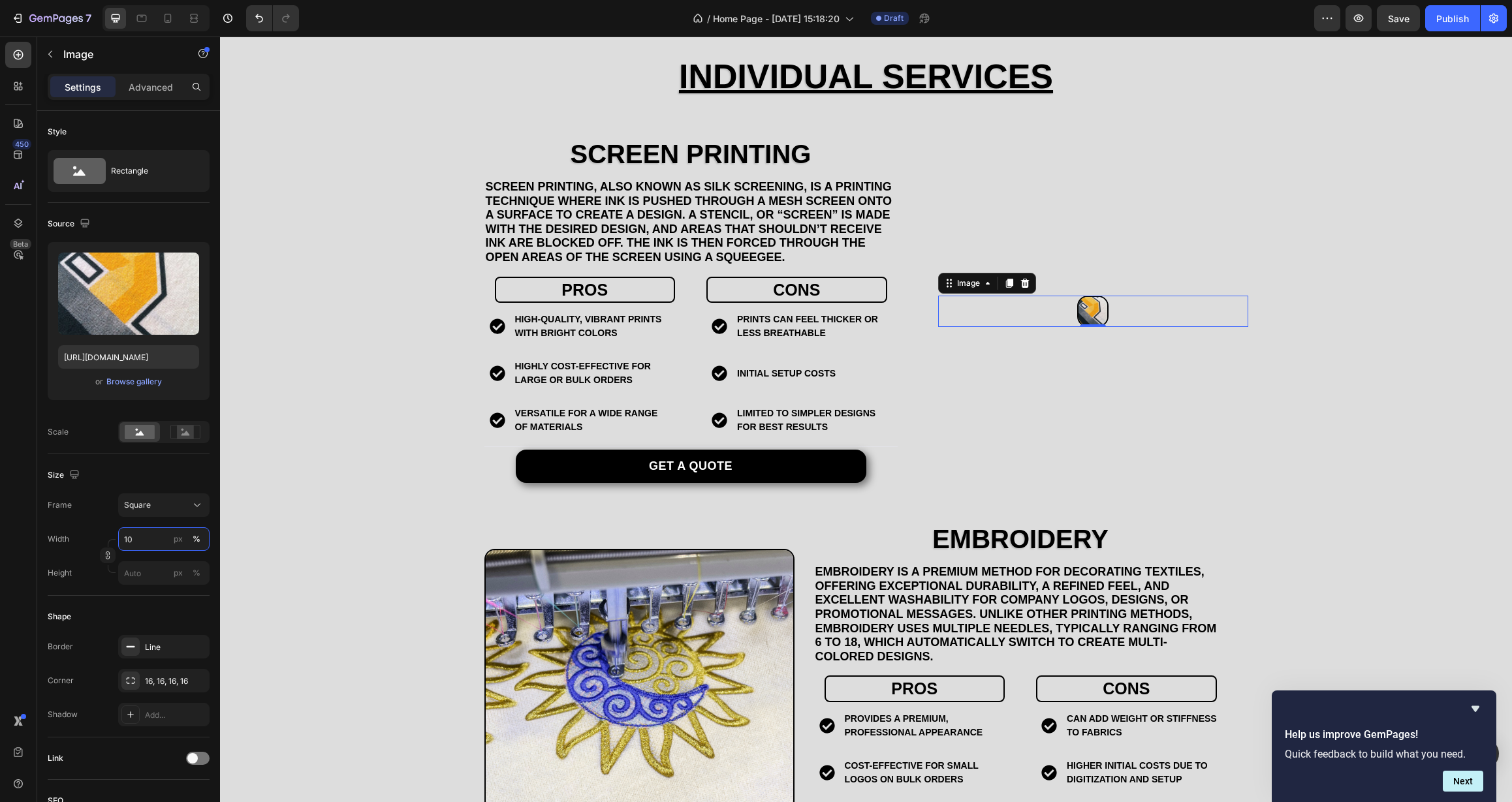
type input "1"
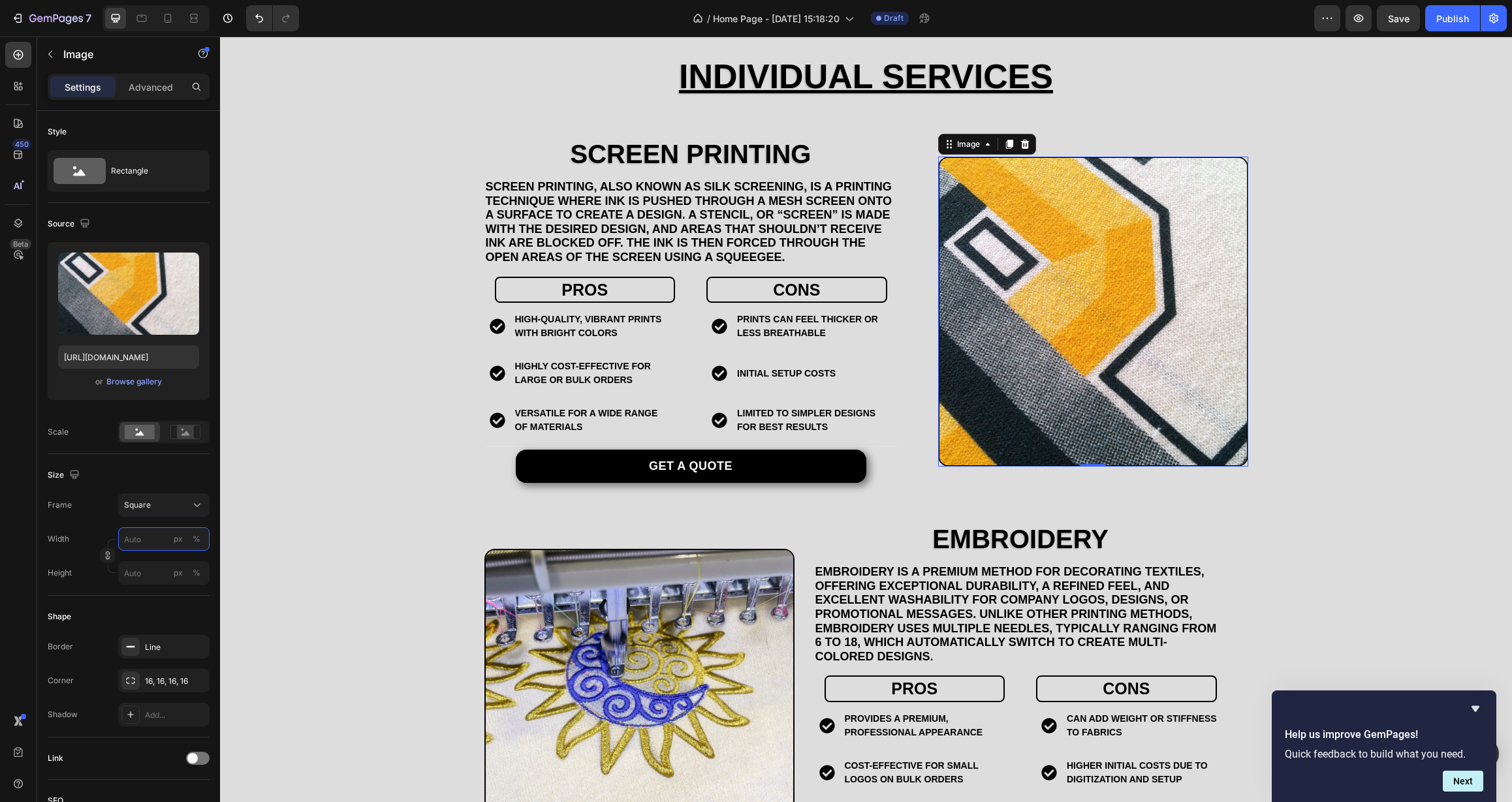
type input "8"
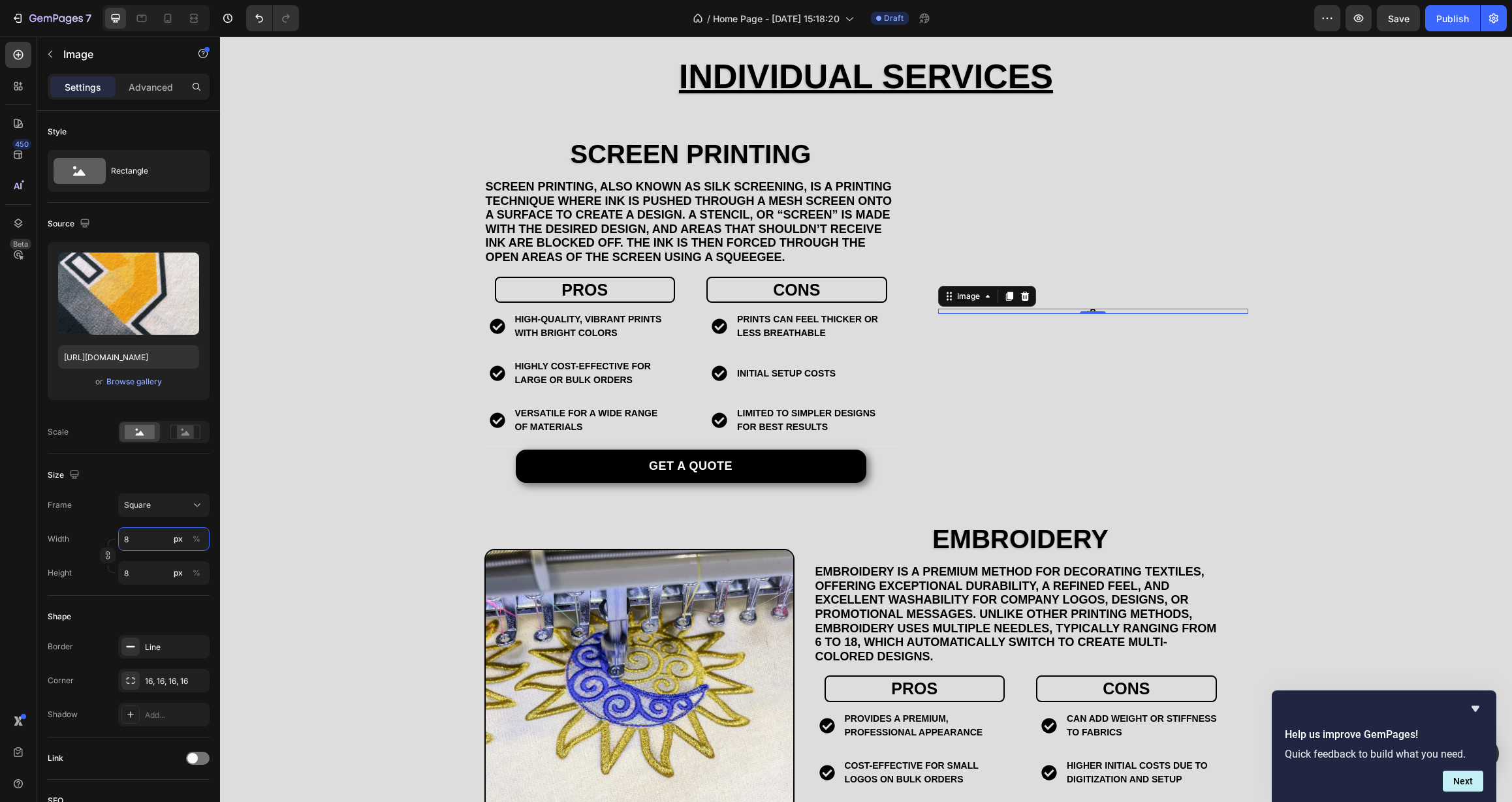
type input "80"
click at [198, 542] on div "%" at bounding box center [196, 539] width 8 height 12
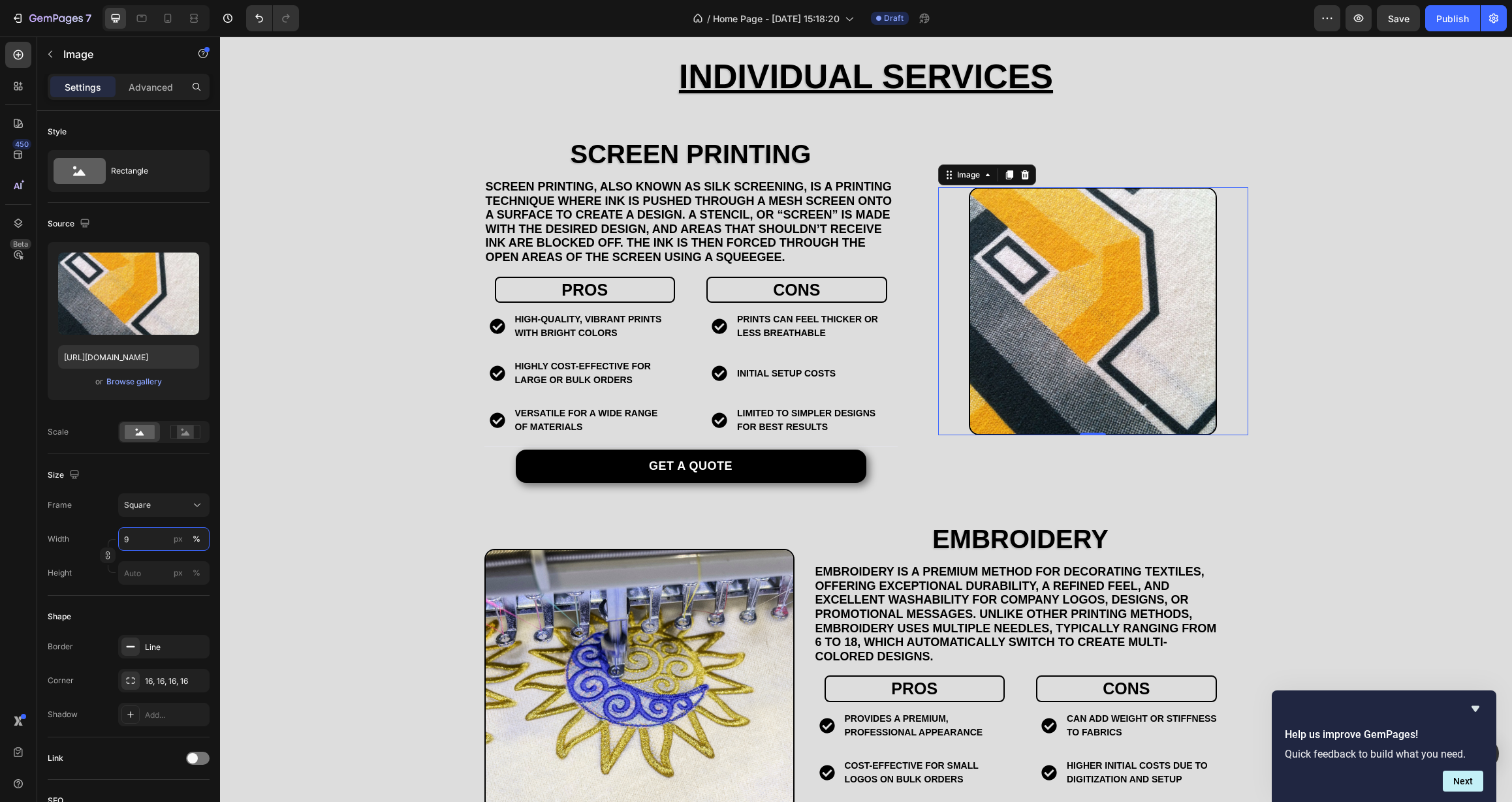
type input "90"
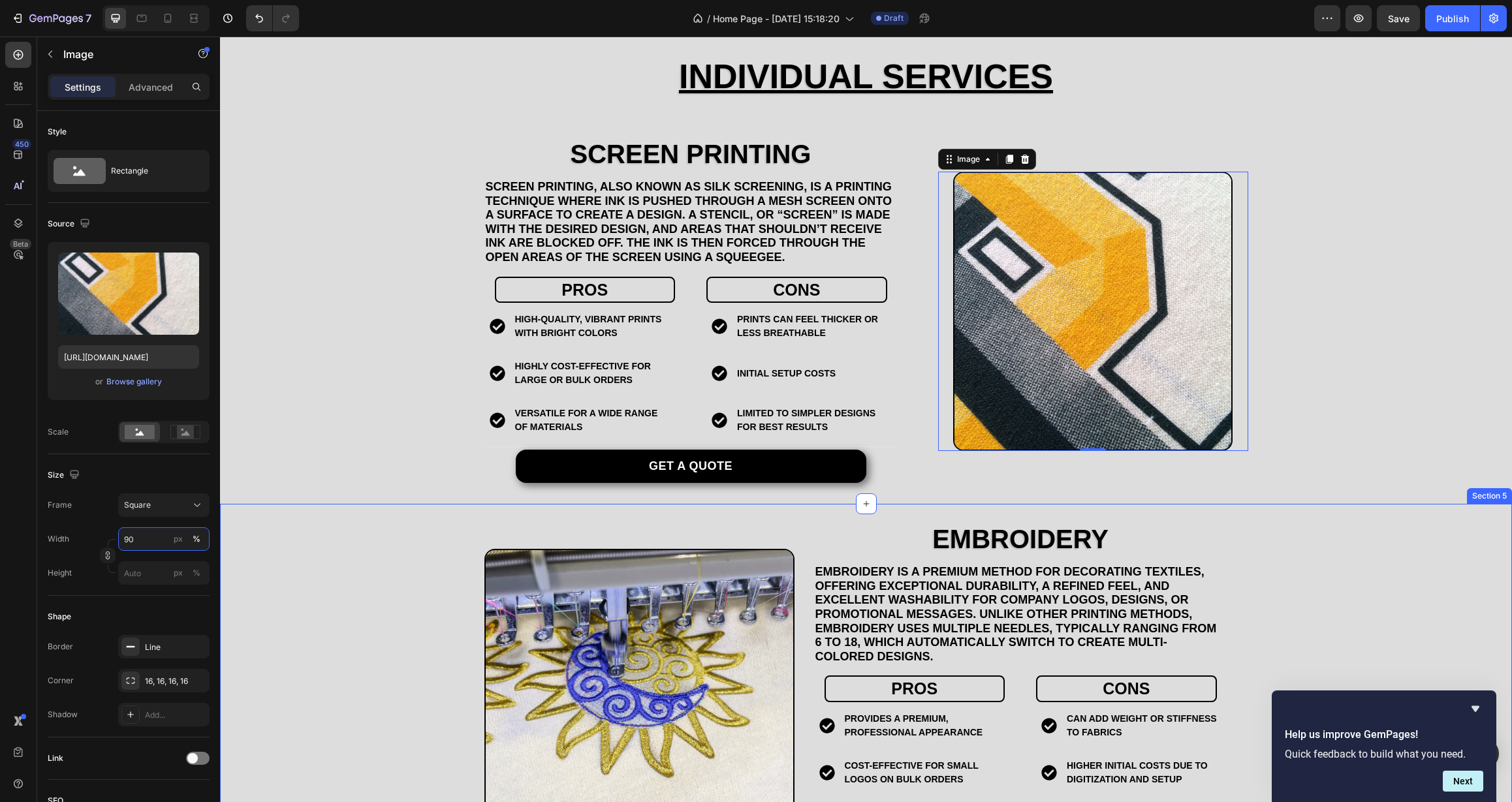
scroll to position [1236, 0]
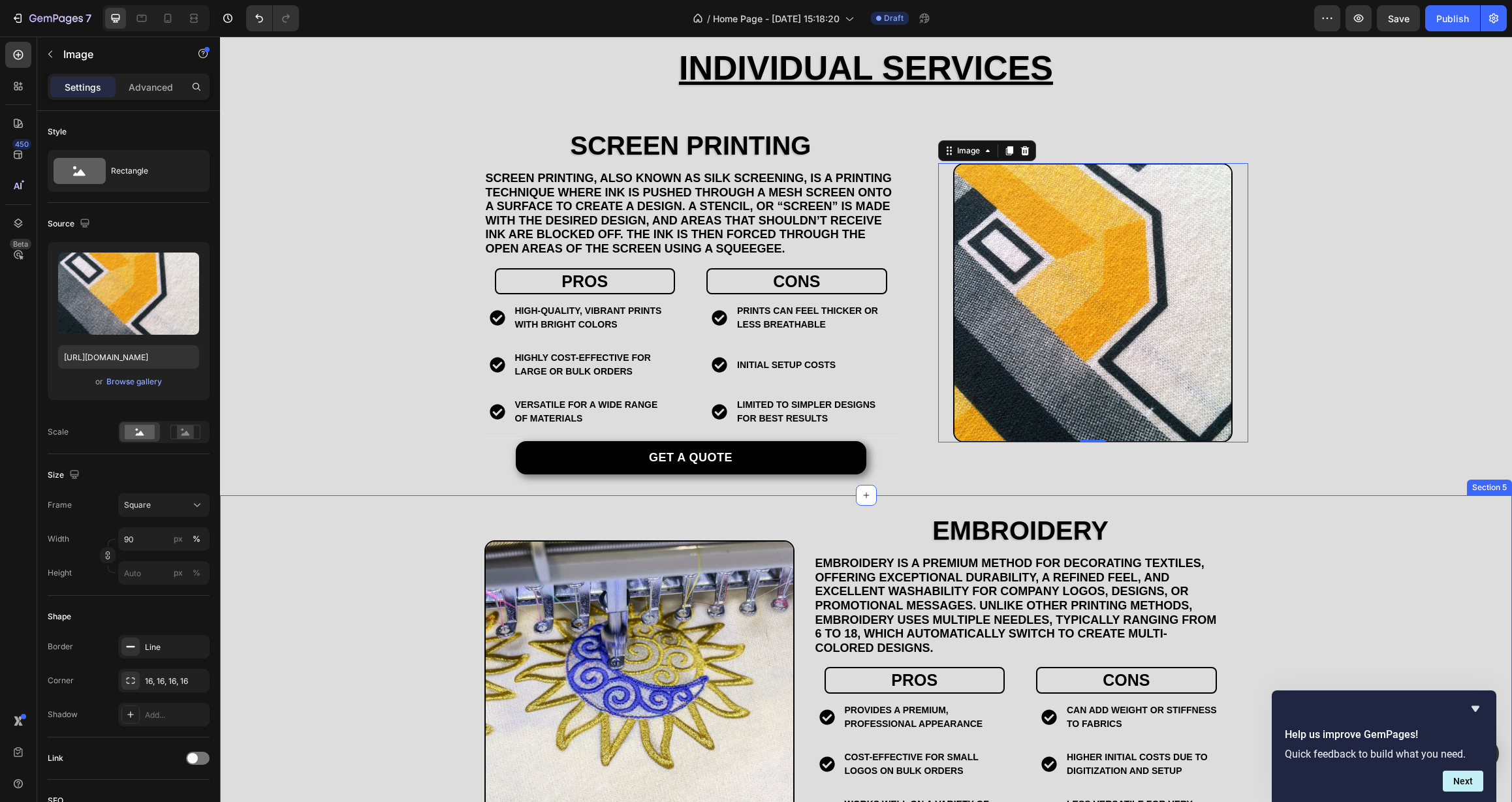
click at [424, 546] on div "EMBROIDERY Heading Embroidery is a premium method for decorating textiles, offe…" at bounding box center [866, 695] width 1292 height 358
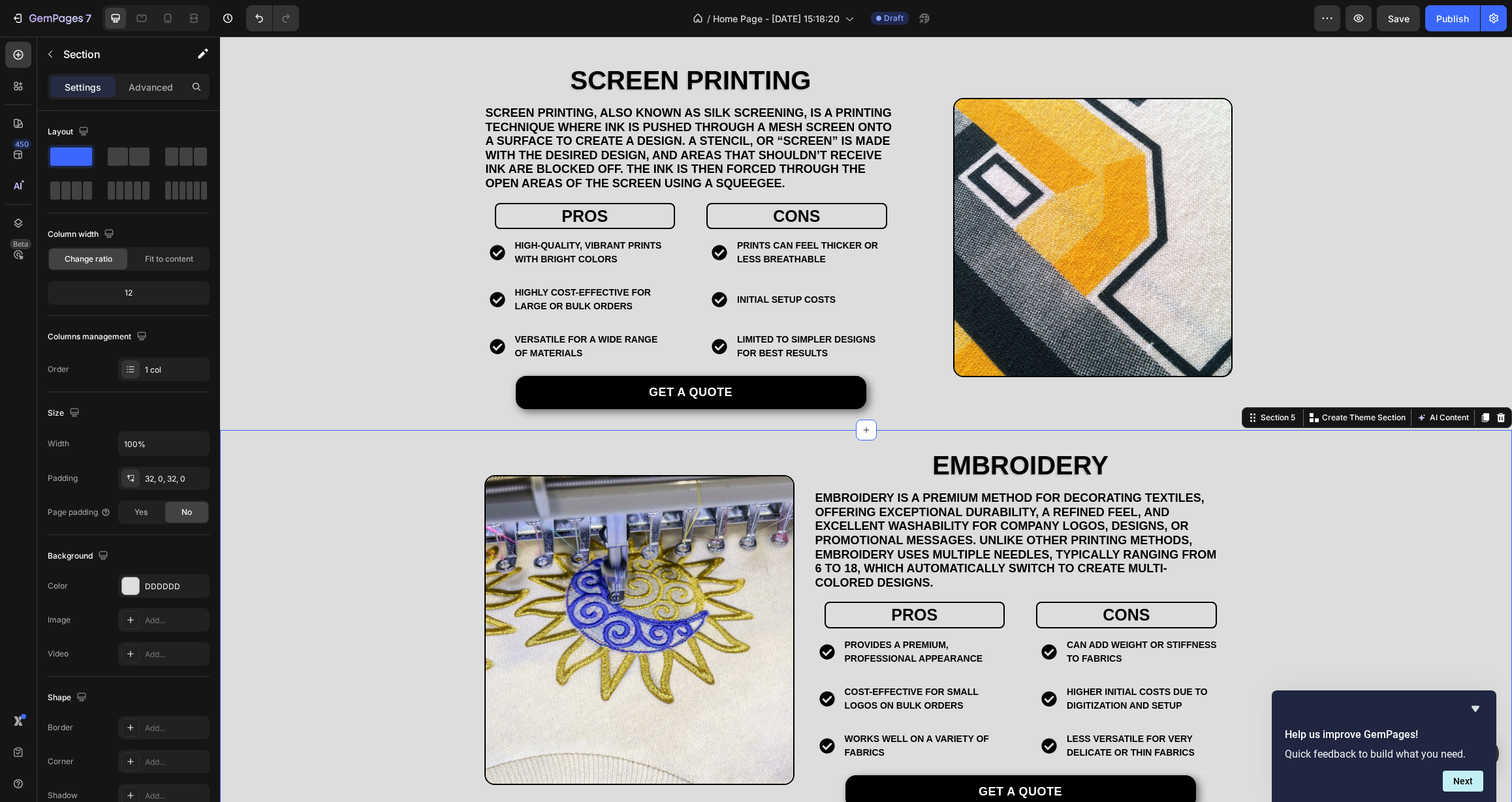
scroll to position [1336, 0]
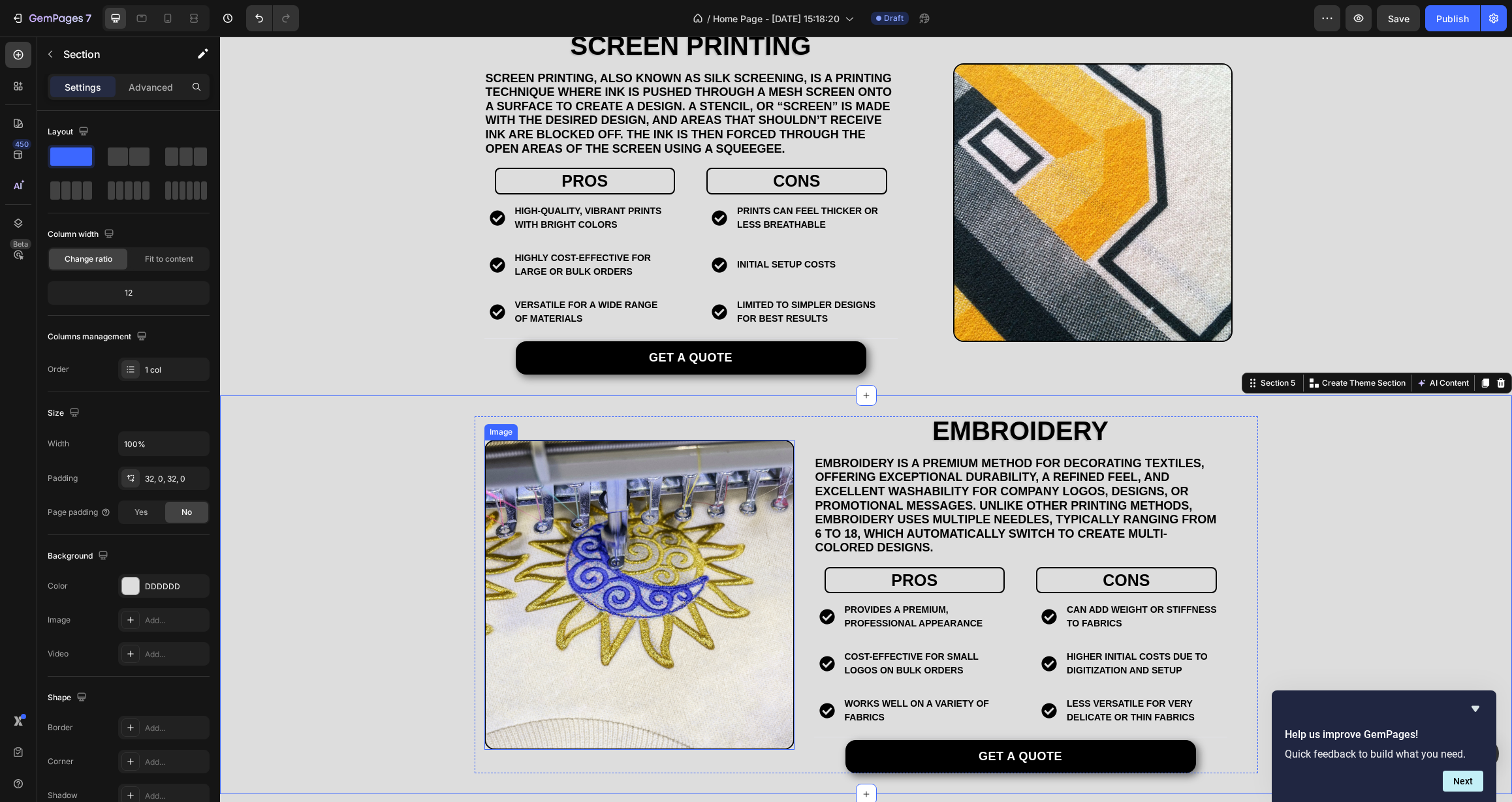
click at [636, 567] on img at bounding box center [639, 595] width 310 height 310
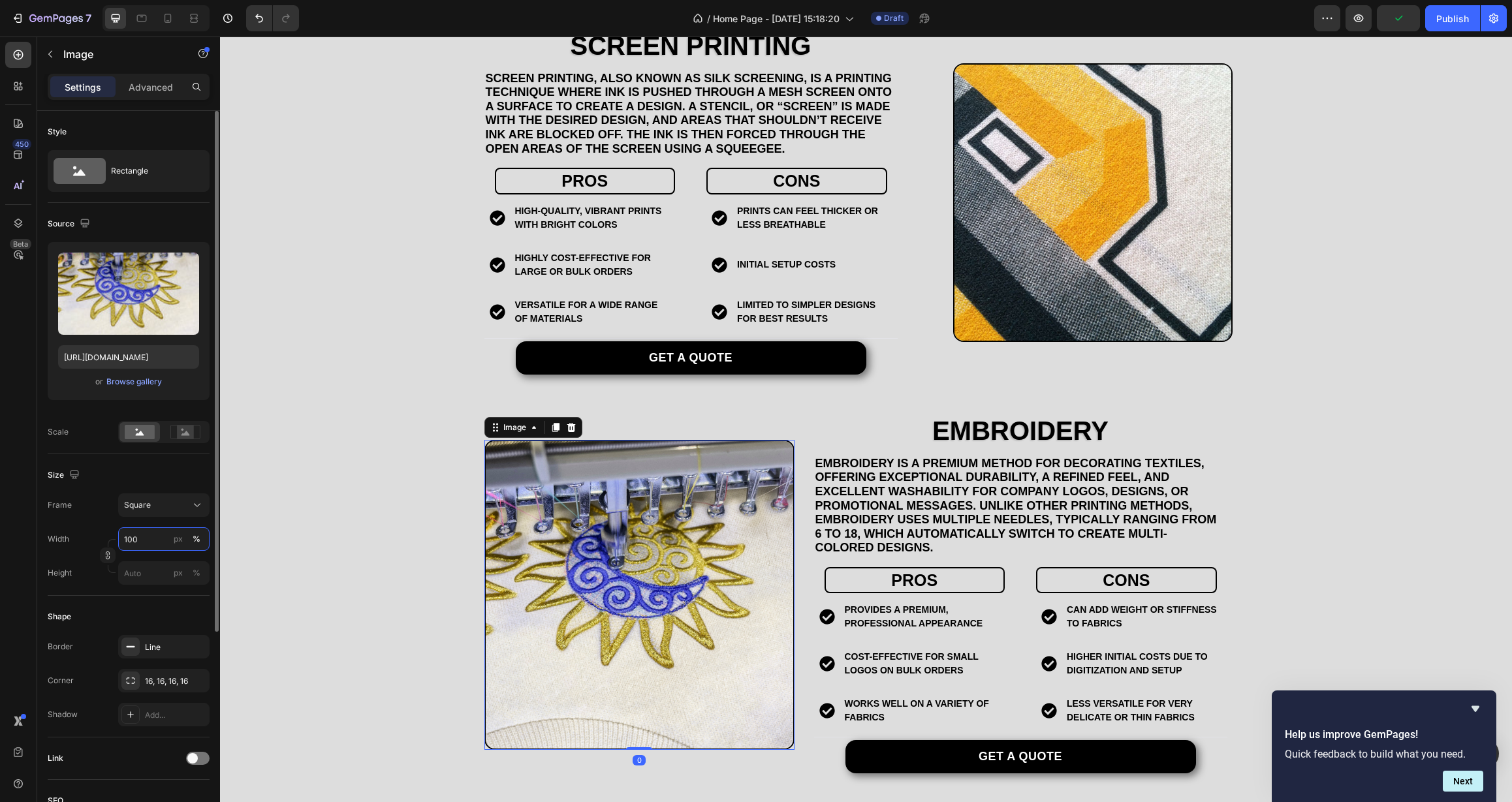
click at [152, 548] on input "100" at bounding box center [164, 539] width 92 height 24
type input "90"
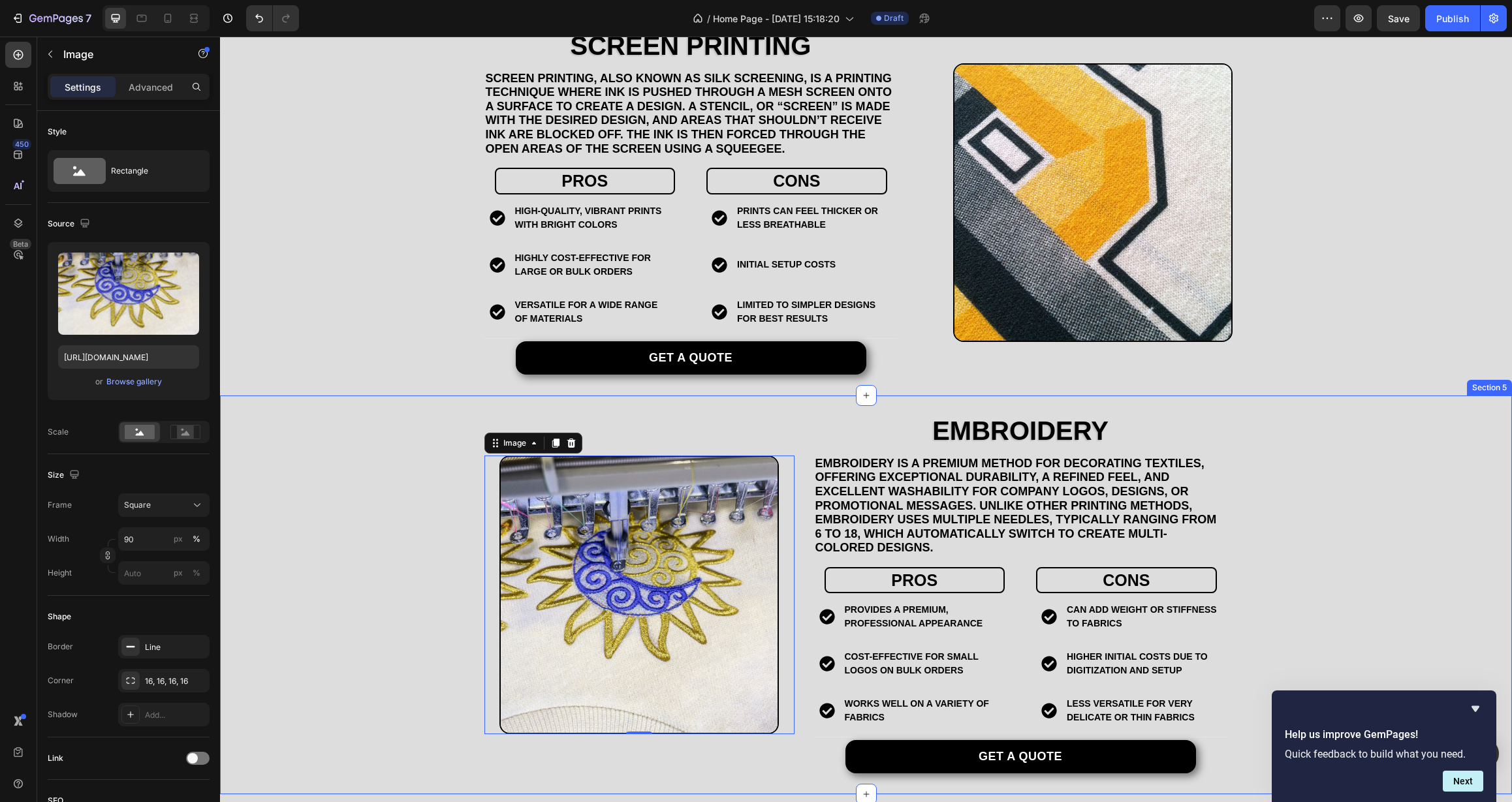
click at [356, 536] on div "EMBROIDERY Heading Embroidery is a premium method for decorating textiles, offe…" at bounding box center [866, 595] width 1292 height 358
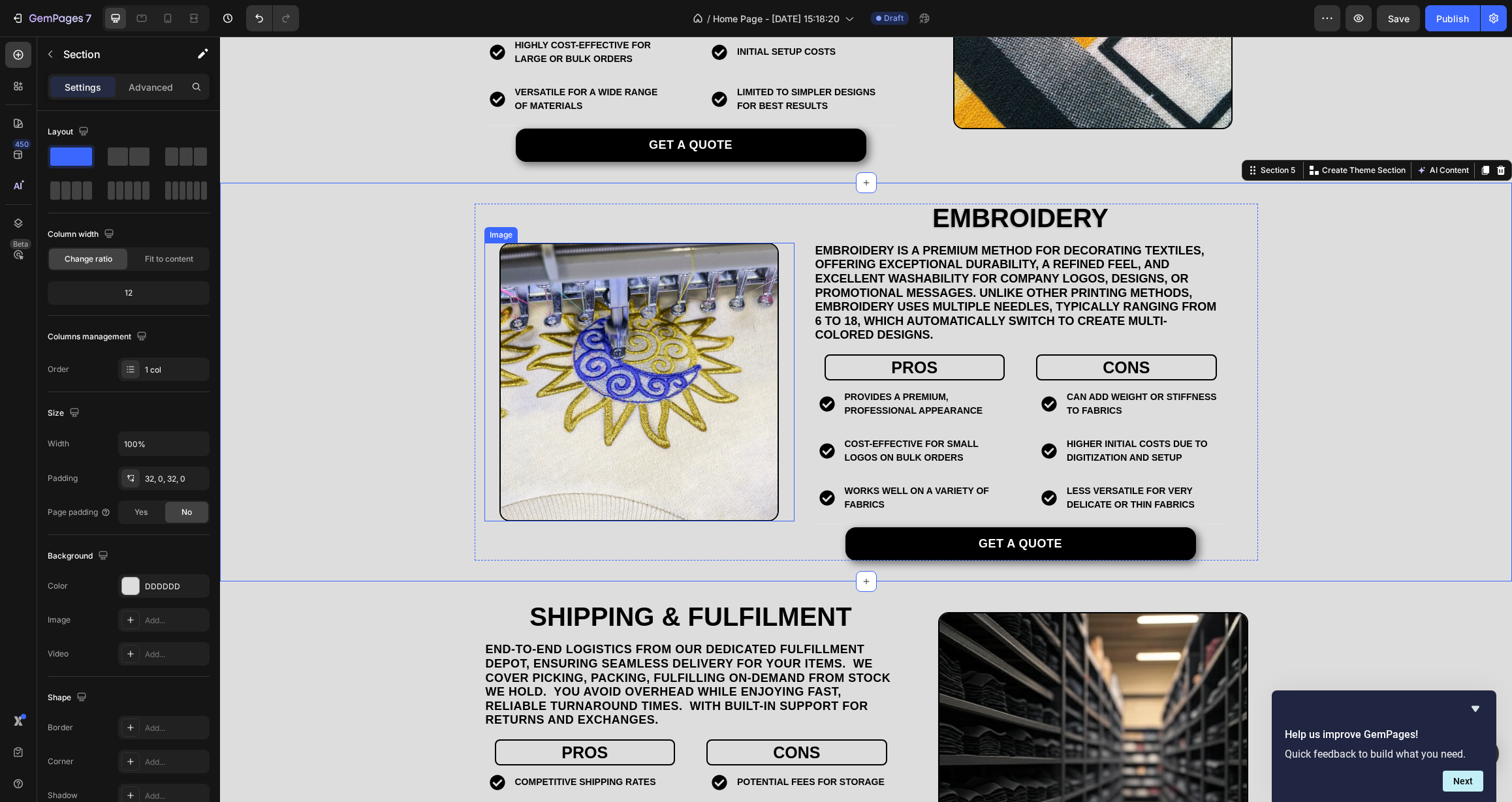
scroll to position [1568, 0]
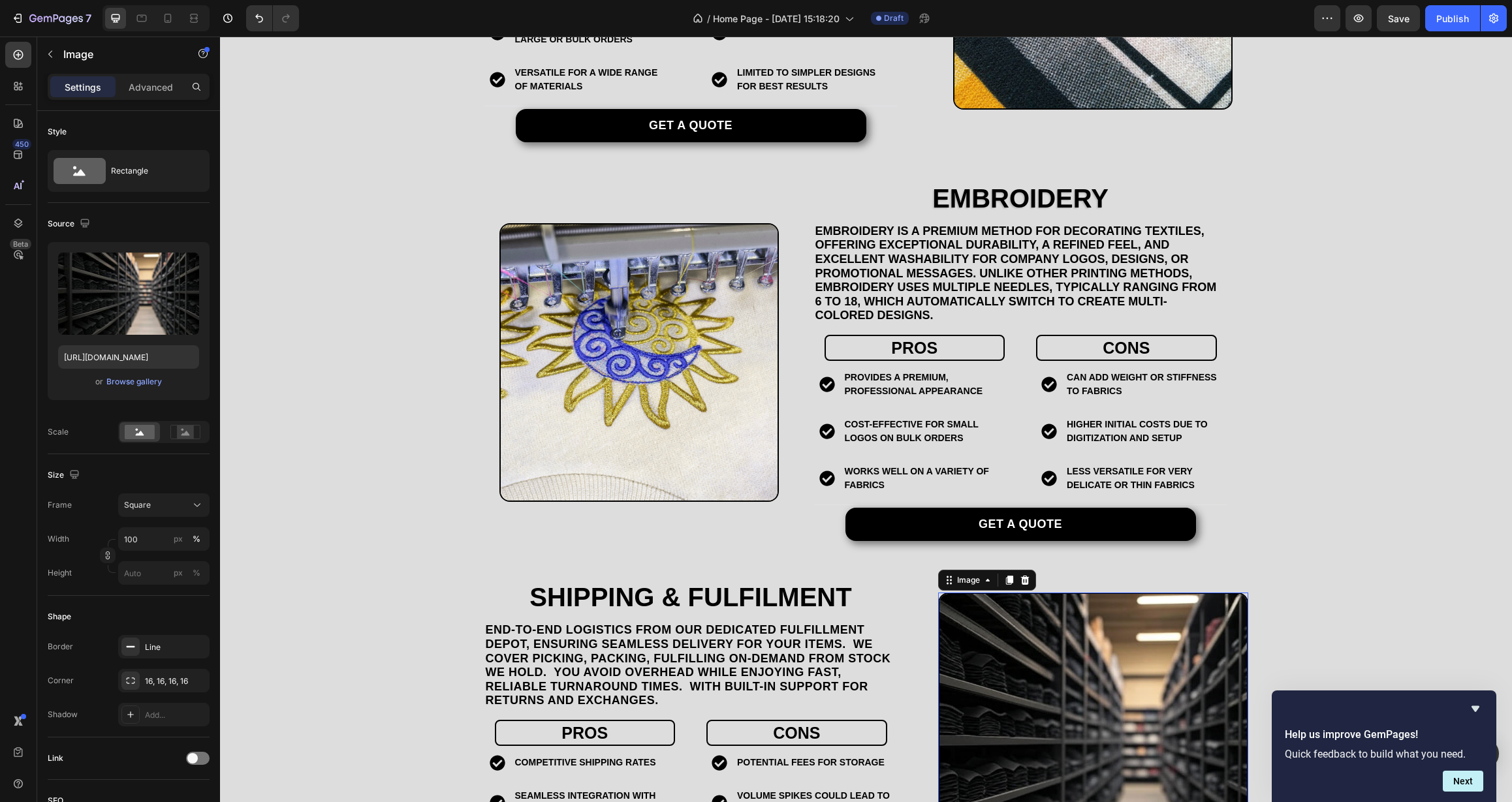
click at [1001, 618] on img at bounding box center [1093, 748] width 310 height 310
click at [155, 546] on input "100" at bounding box center [164, 539] width 92 height 24
drag, startPoint x: 152, startPoint y: 542, endPoint x: 90, endPoint y: 549, distance: 62.4
click at [90, 549] on div "Width 100 px %" at bounding box center [128, 539] width 162 height 24
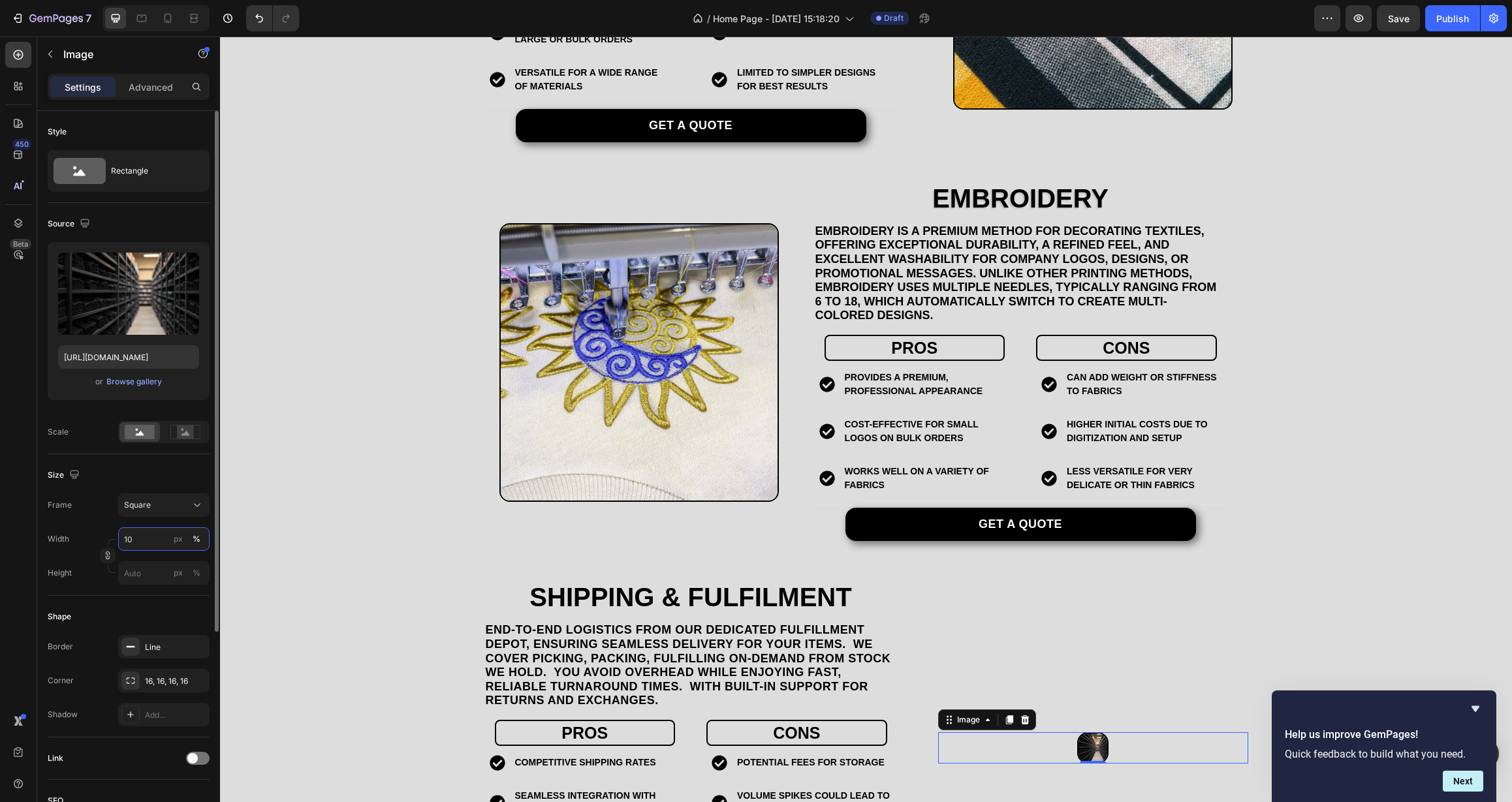
type input "1"
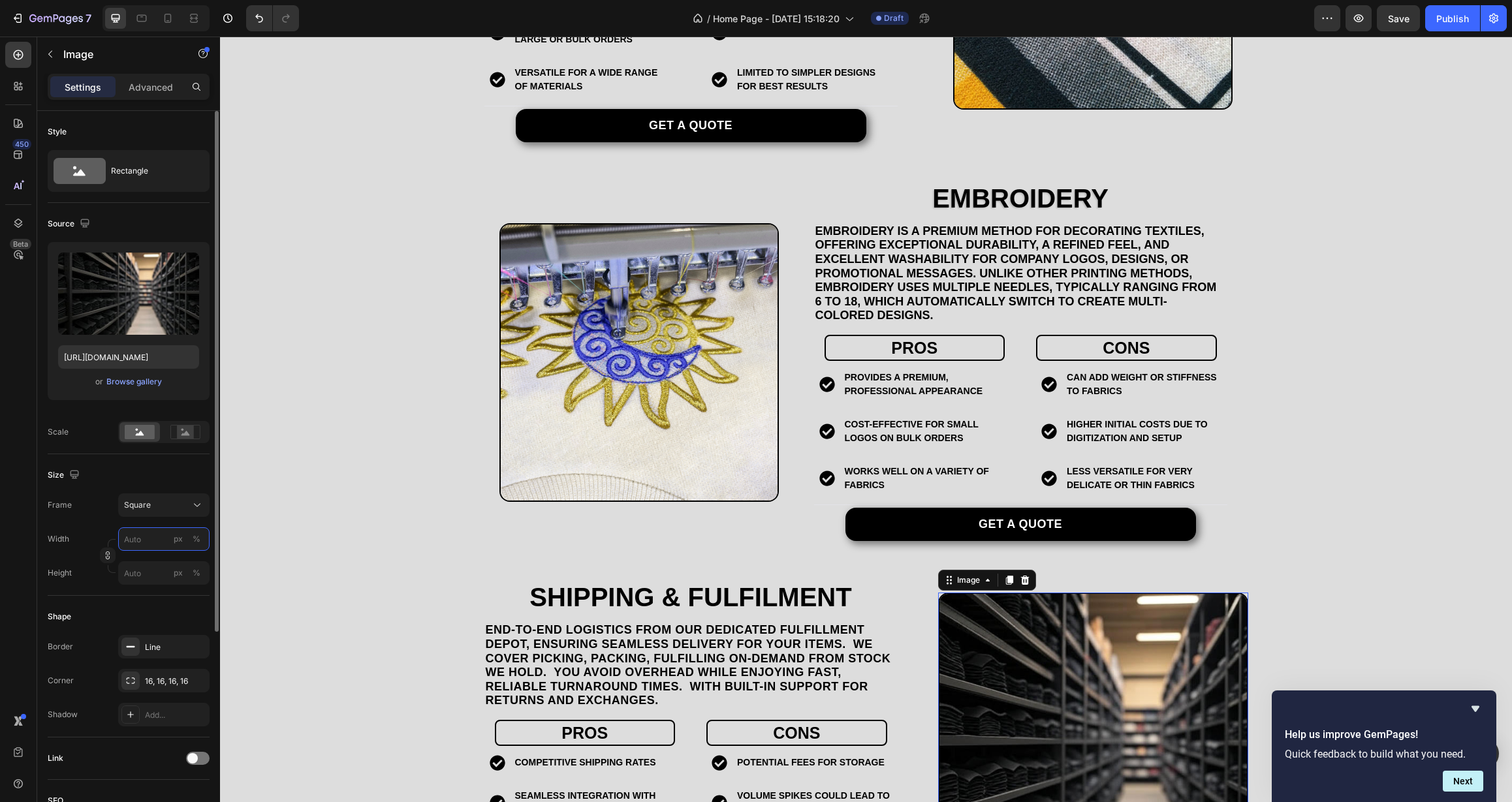
type input "9"
type input "90"
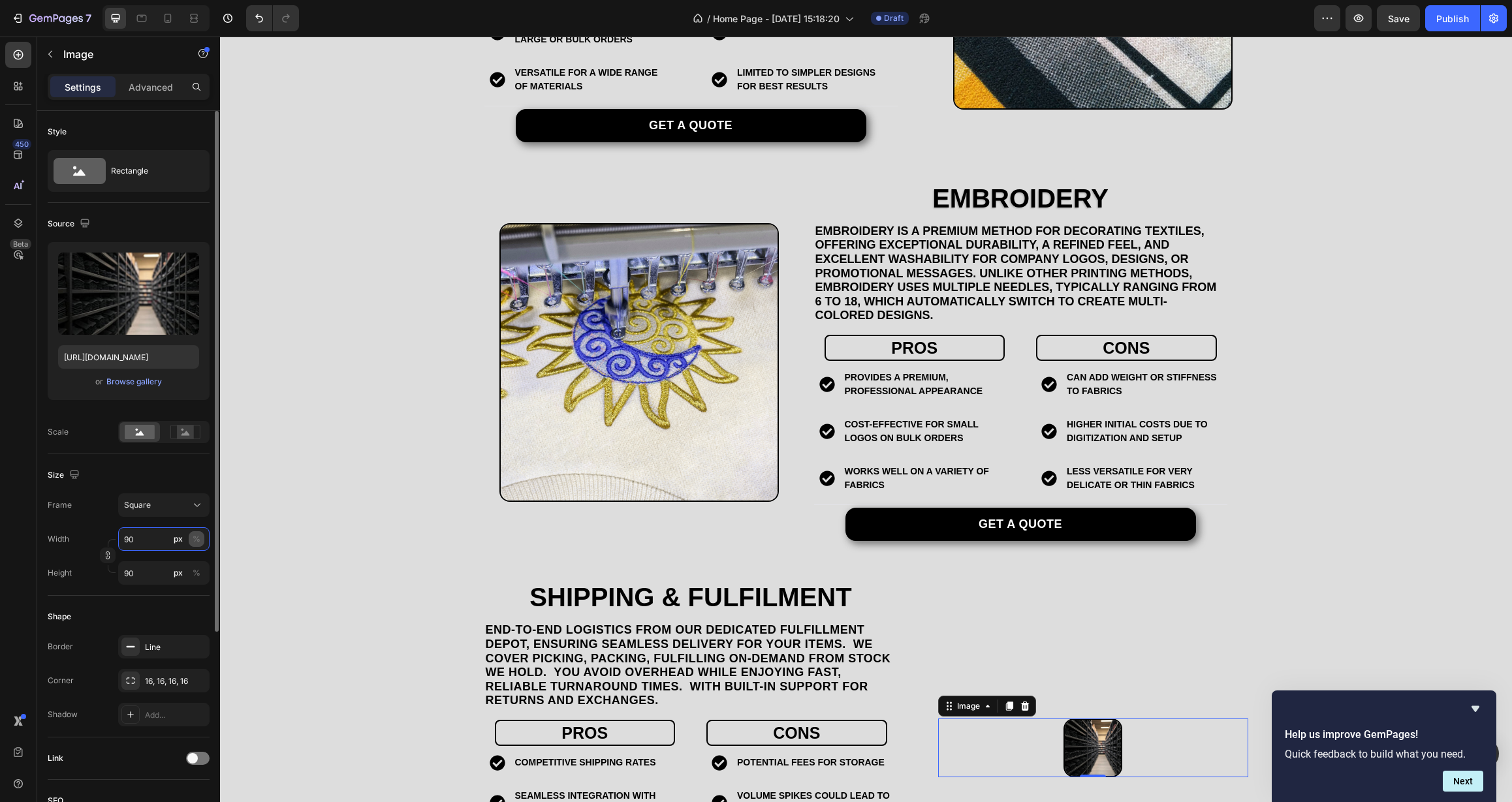
type input "90"
drag, startPoint x: 192, startPoint y: 541, endPoint x: 202, endPoint y: 541, distance: 10.0
click at [192, 540] on div "%" at bounding box center [196, 539] width 8 height 12
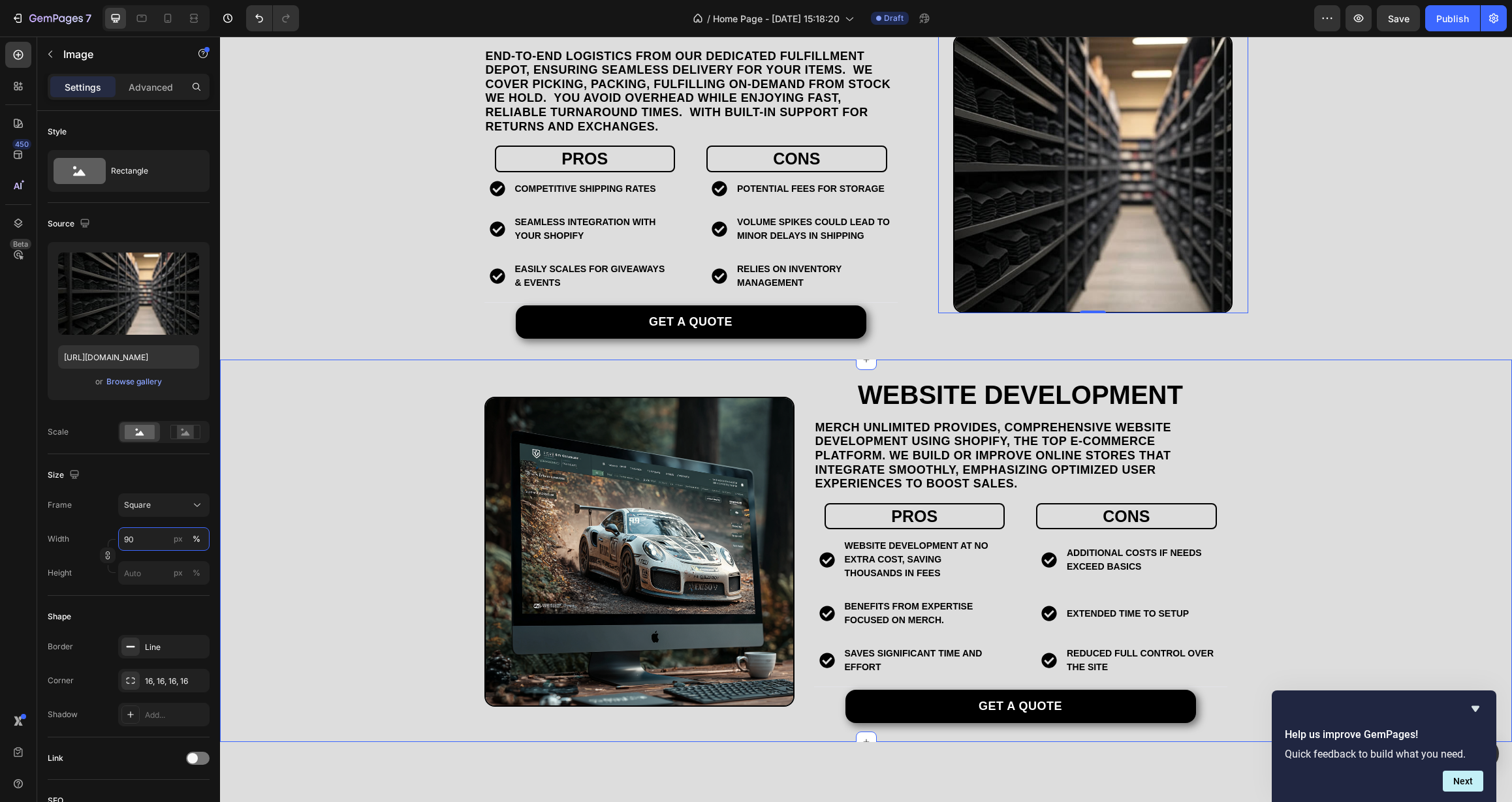
scroll to position [2133, 0]
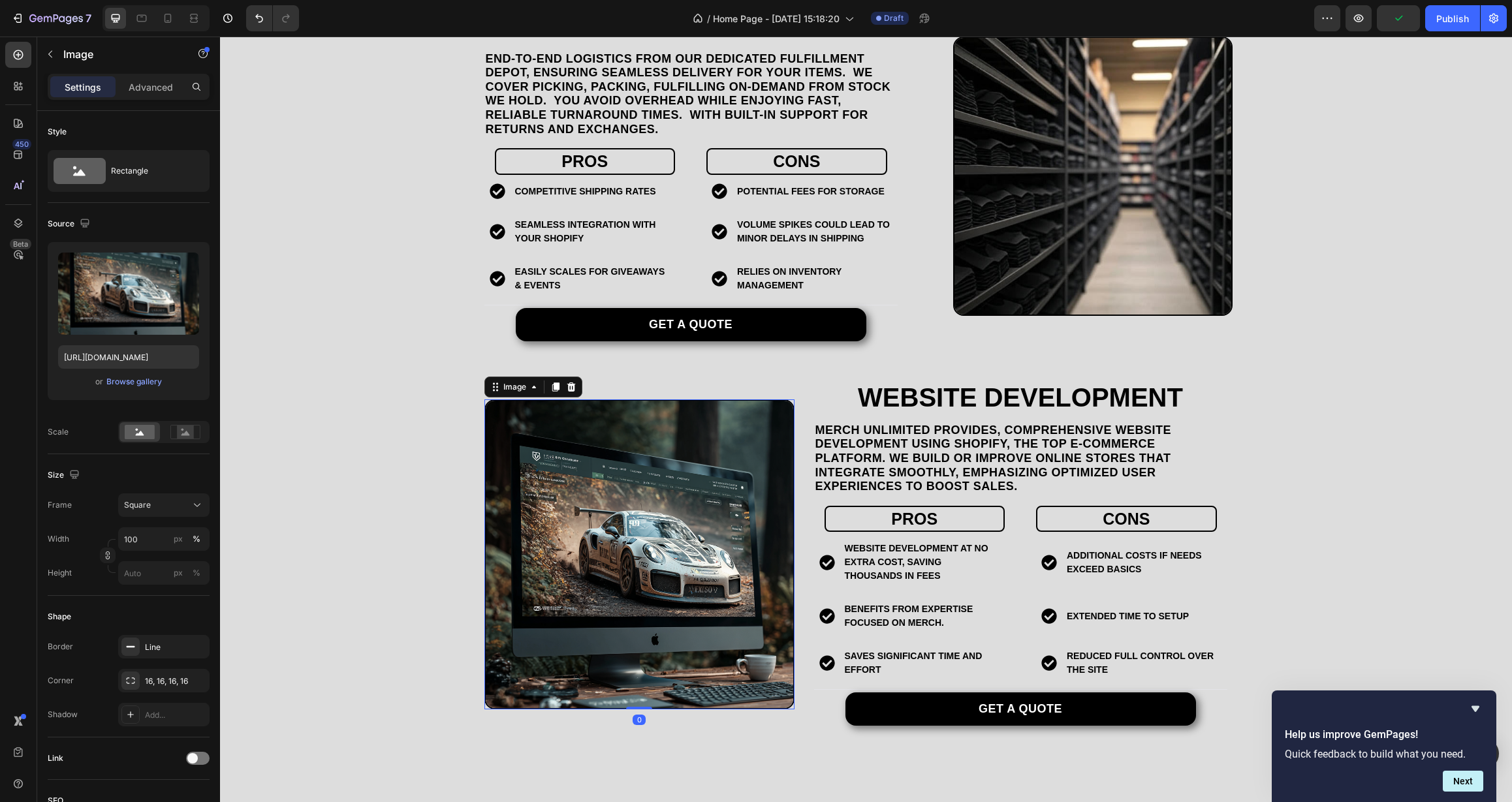
click at [608, 519] on img at bounding box center [639, 554] width 310 height 310
drag, startPoint x: 156, startPoint y: 543, endPoint x: 111, endPoint y: 542, distance: 45.0
click at [111, 542] on div "Width 100 px % Height px %" at bounding box center [128, 556] width 162 height 58
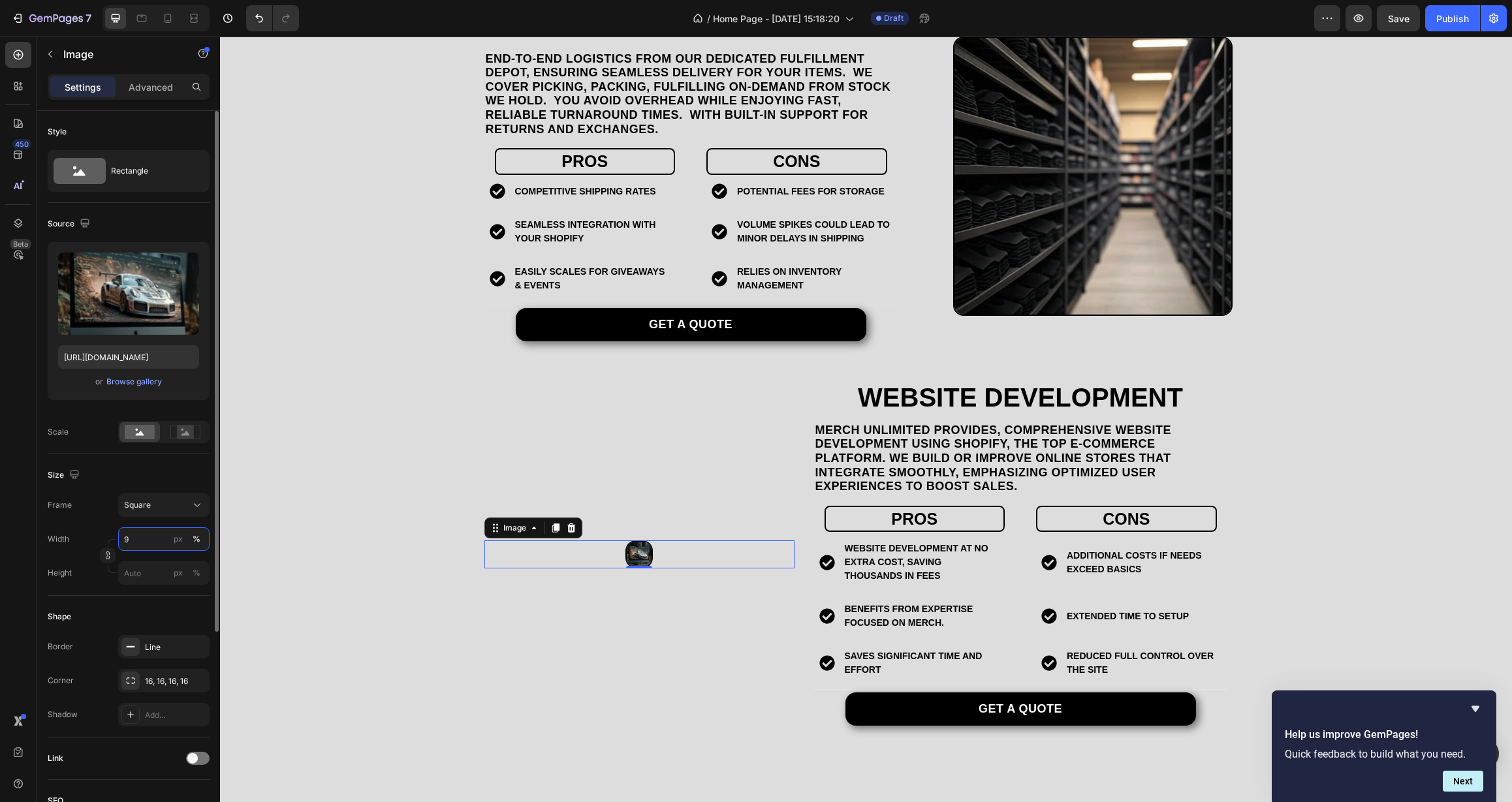
type input "90"
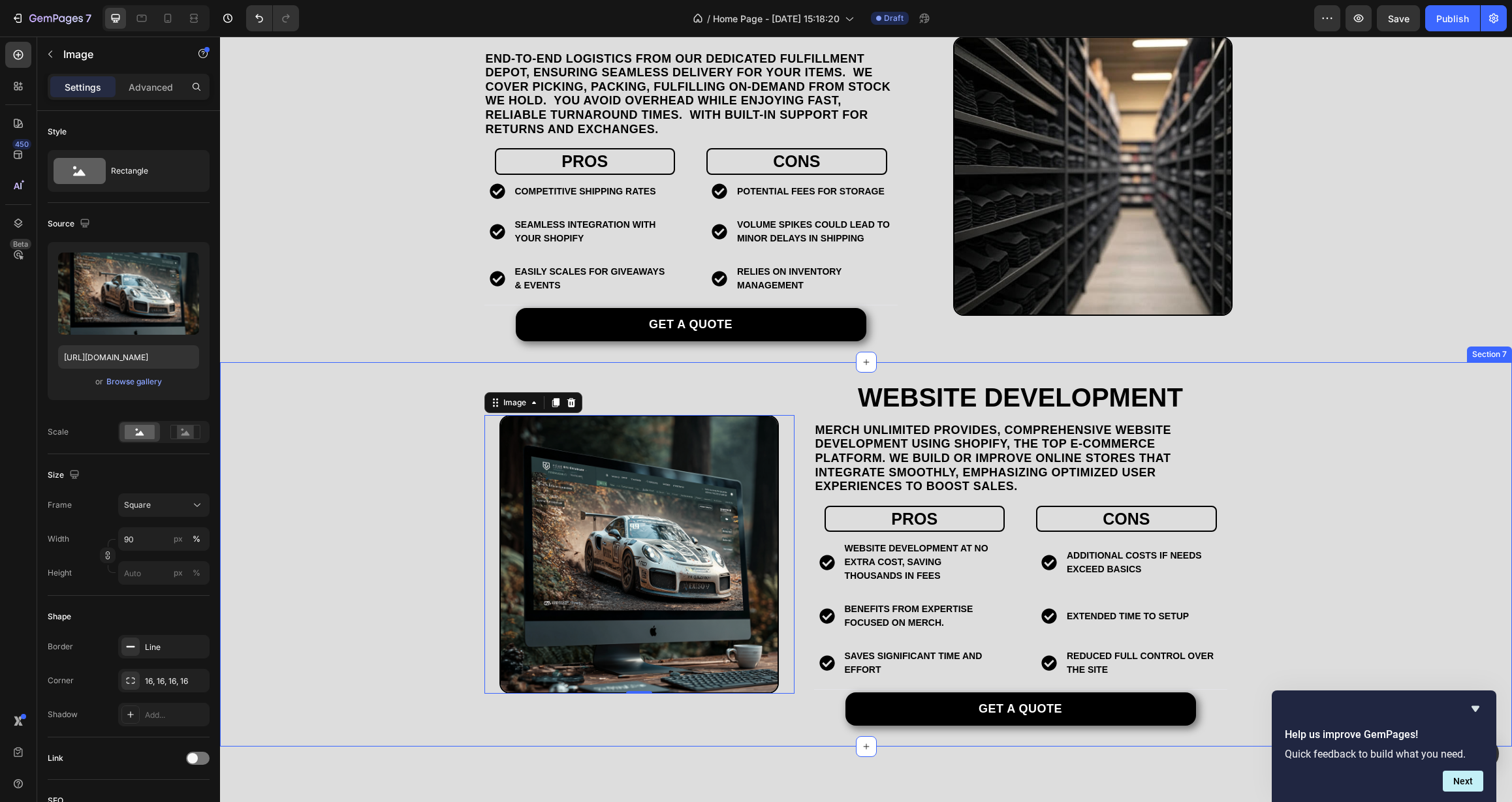
click at [321, 509] on div "Website Development Heading Merch Unlimited provides, comprehensive website dev…" at bounding box center [866, 554] width 1292 height 343
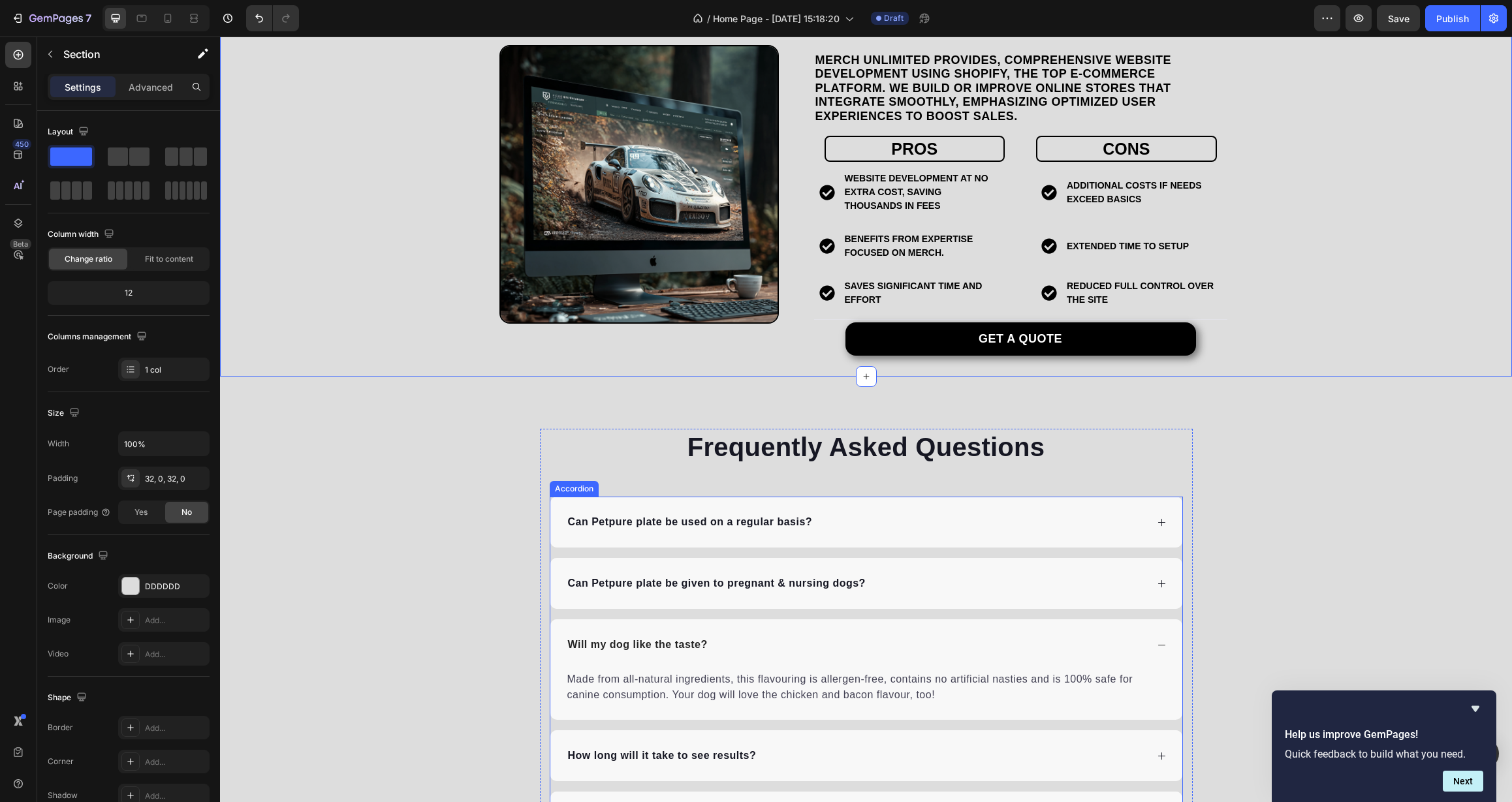
scroll to position [2251, 0]
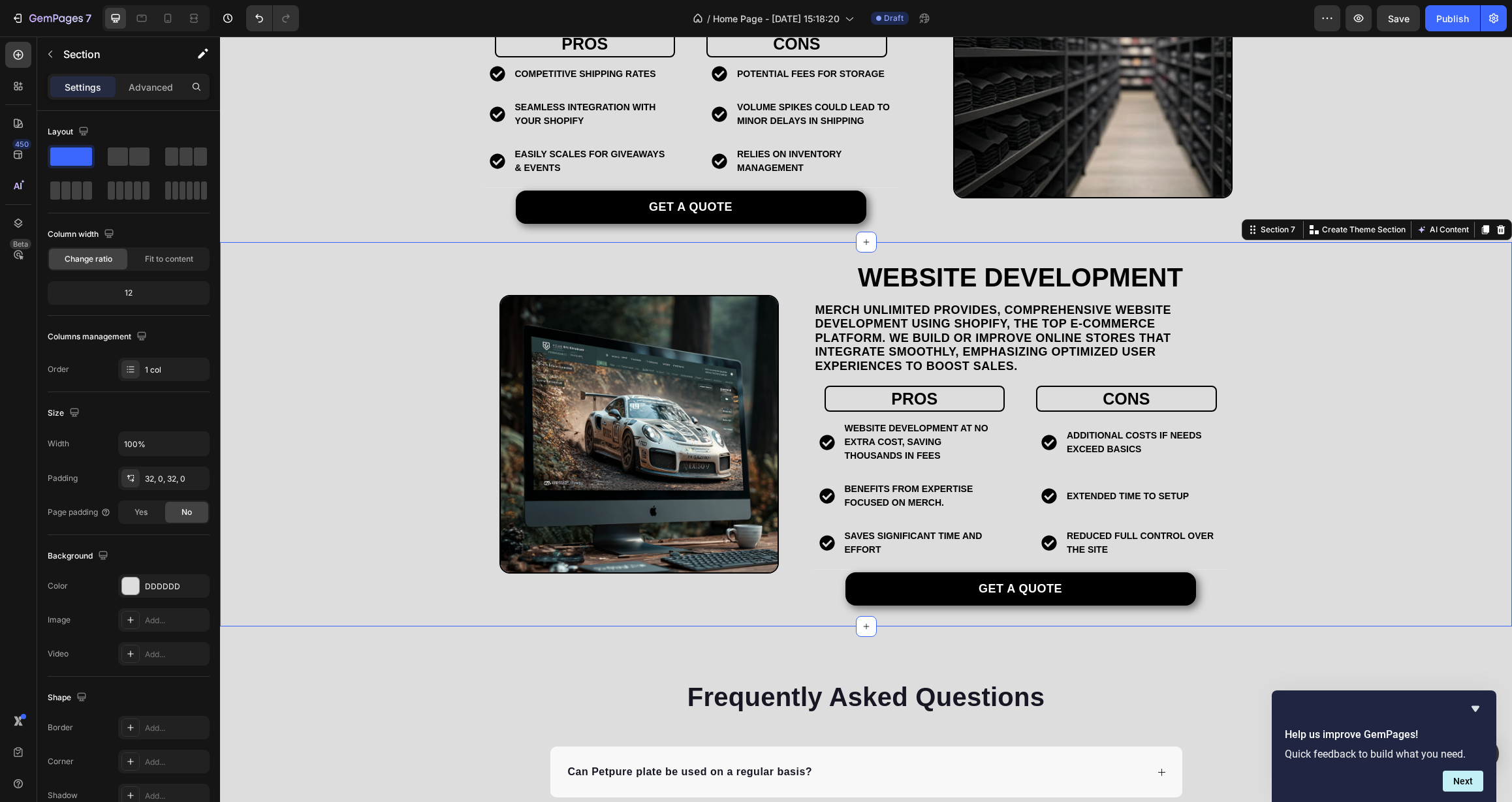
click at [346, 500] on div "Website Development Heading Merch Unlimited provides, comprehensive website dev…" at bounding box center [866, 434] width 1292 height 343
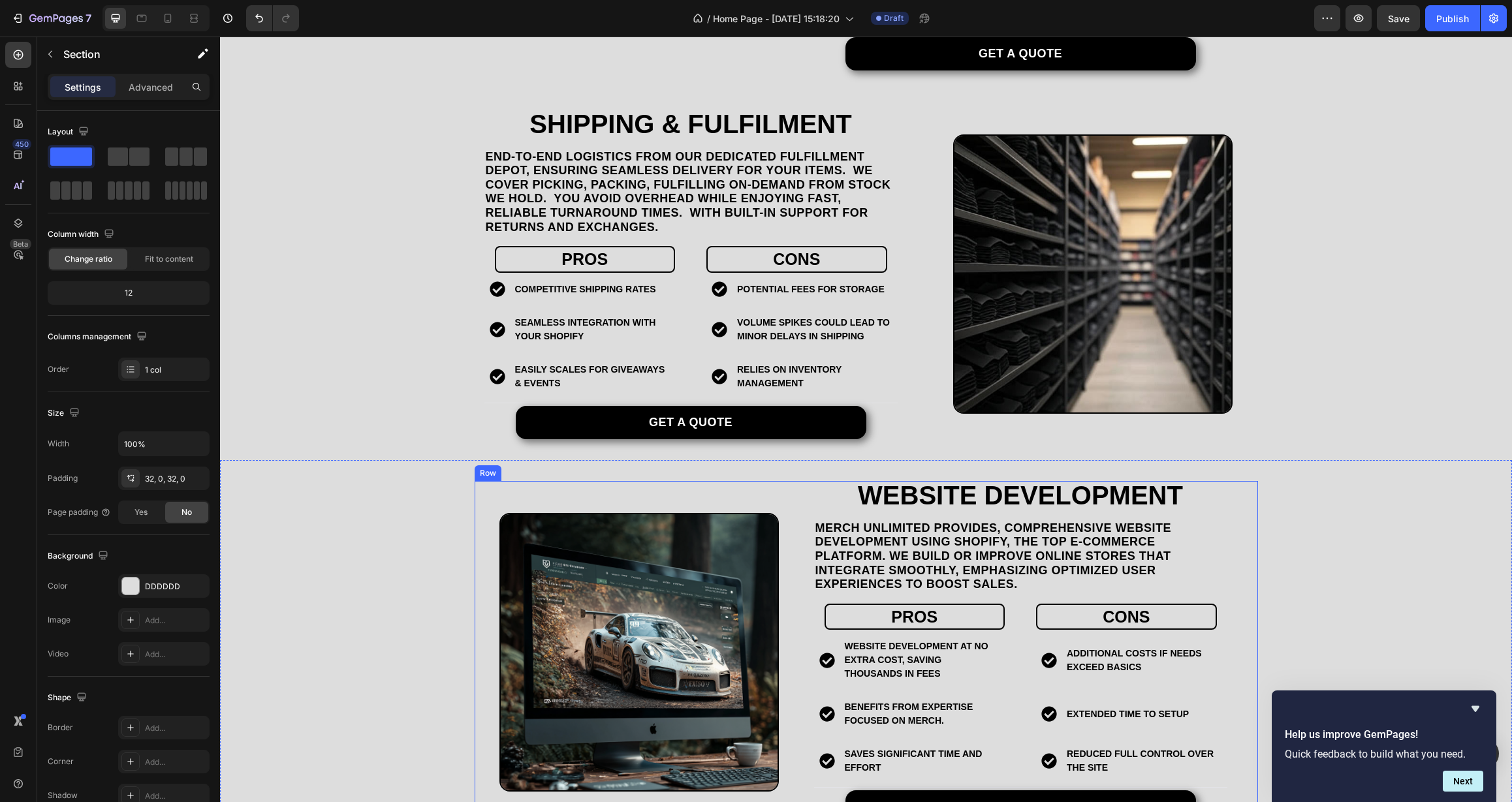
scroll to position [2023, 0]
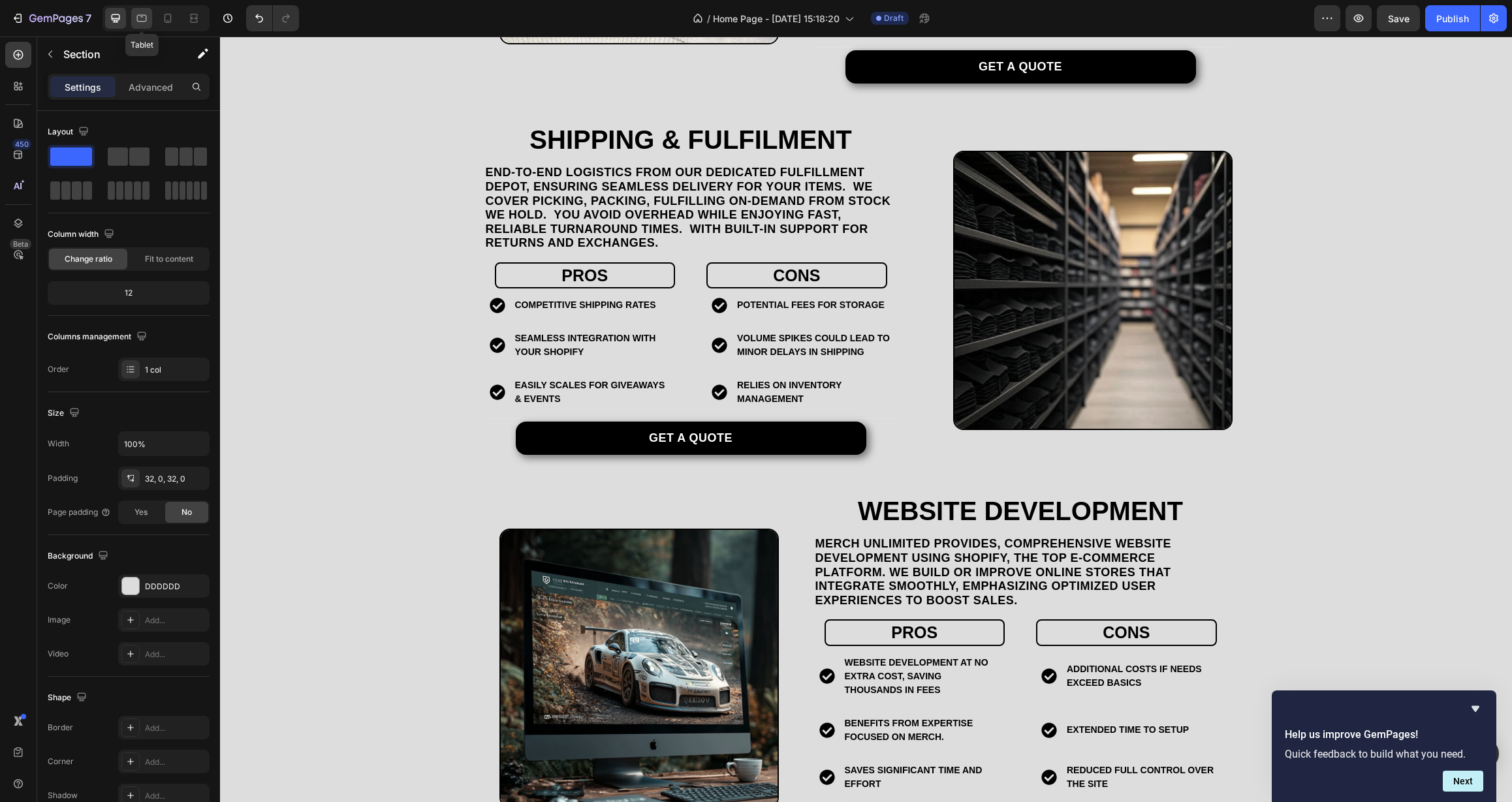
click at [146, 21] on icon at bounding box center [141, 18] width 10 height 7
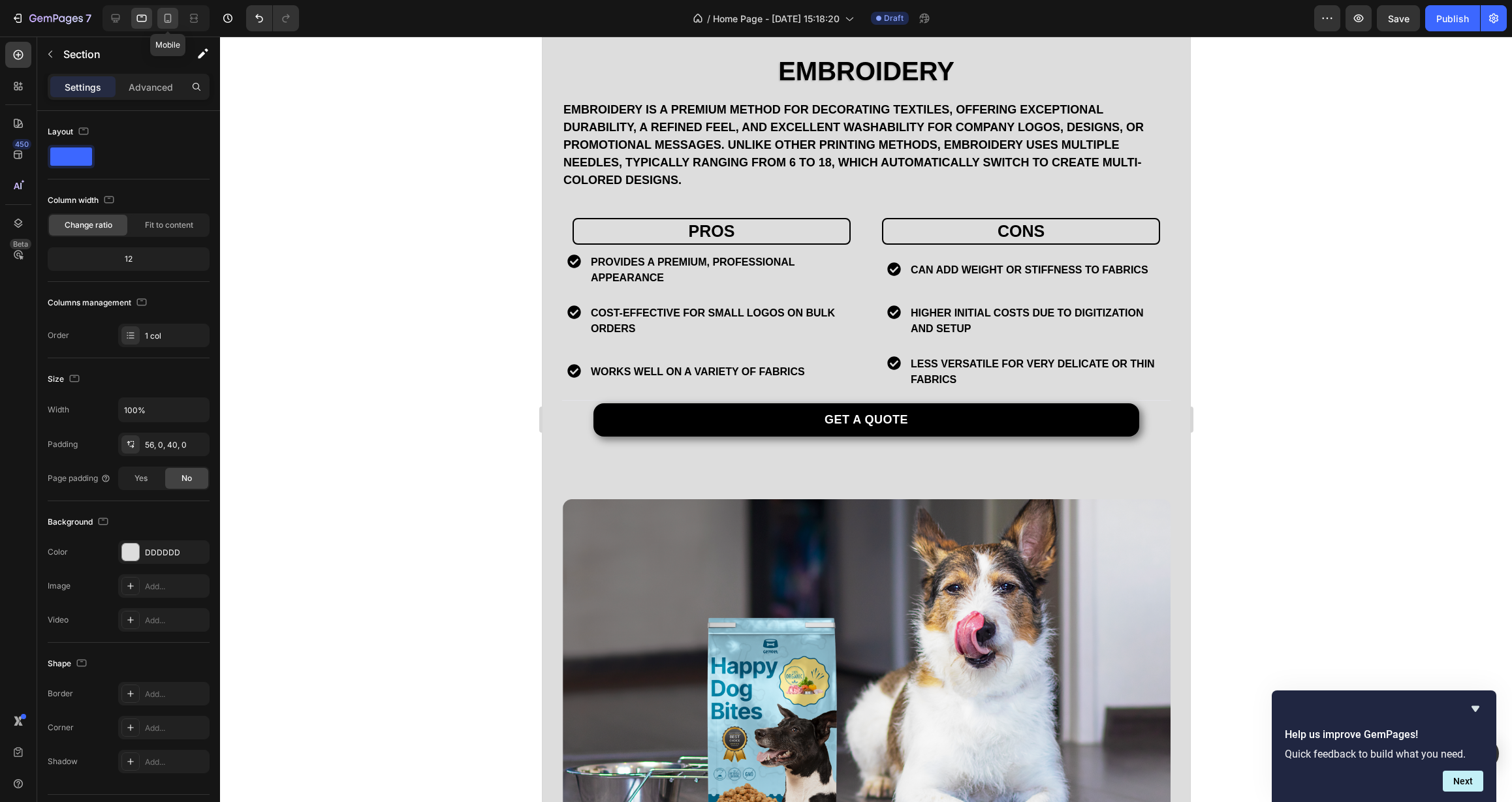
scroll to position [2524, 0]
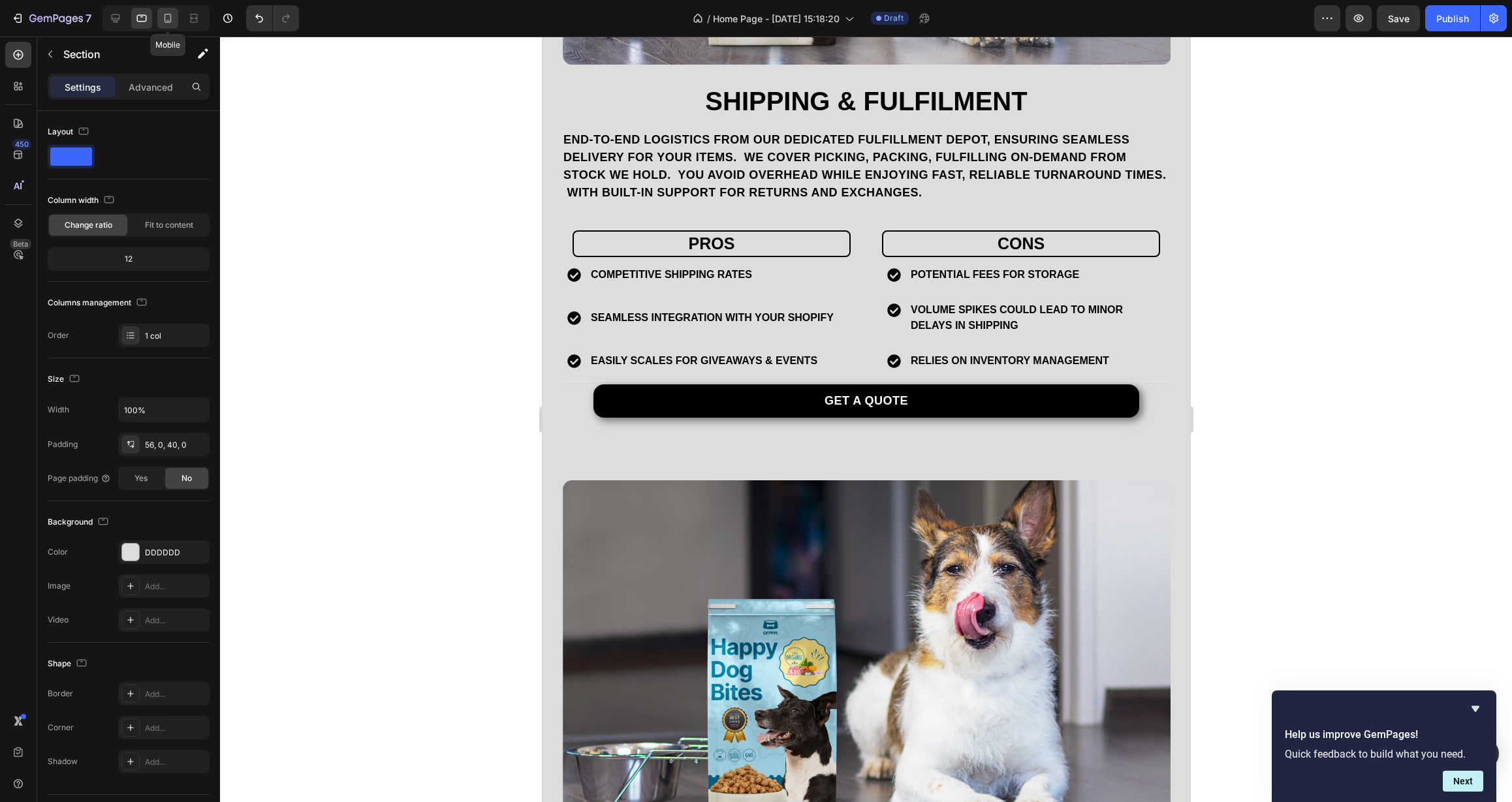
click at [175, 20] on div at bounding box center [168, 18] width 21 height 21
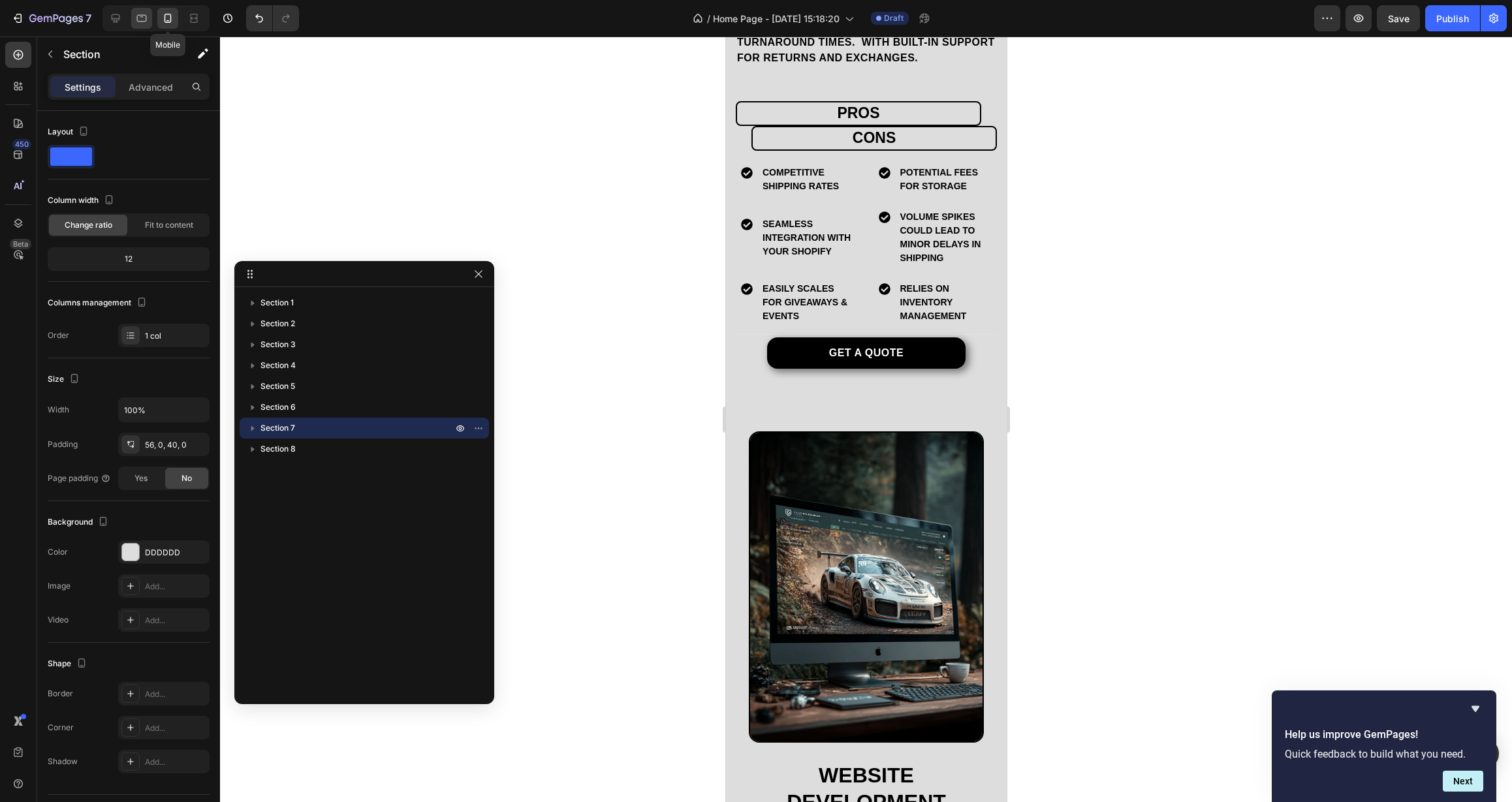
scroll to position [2871, 0]
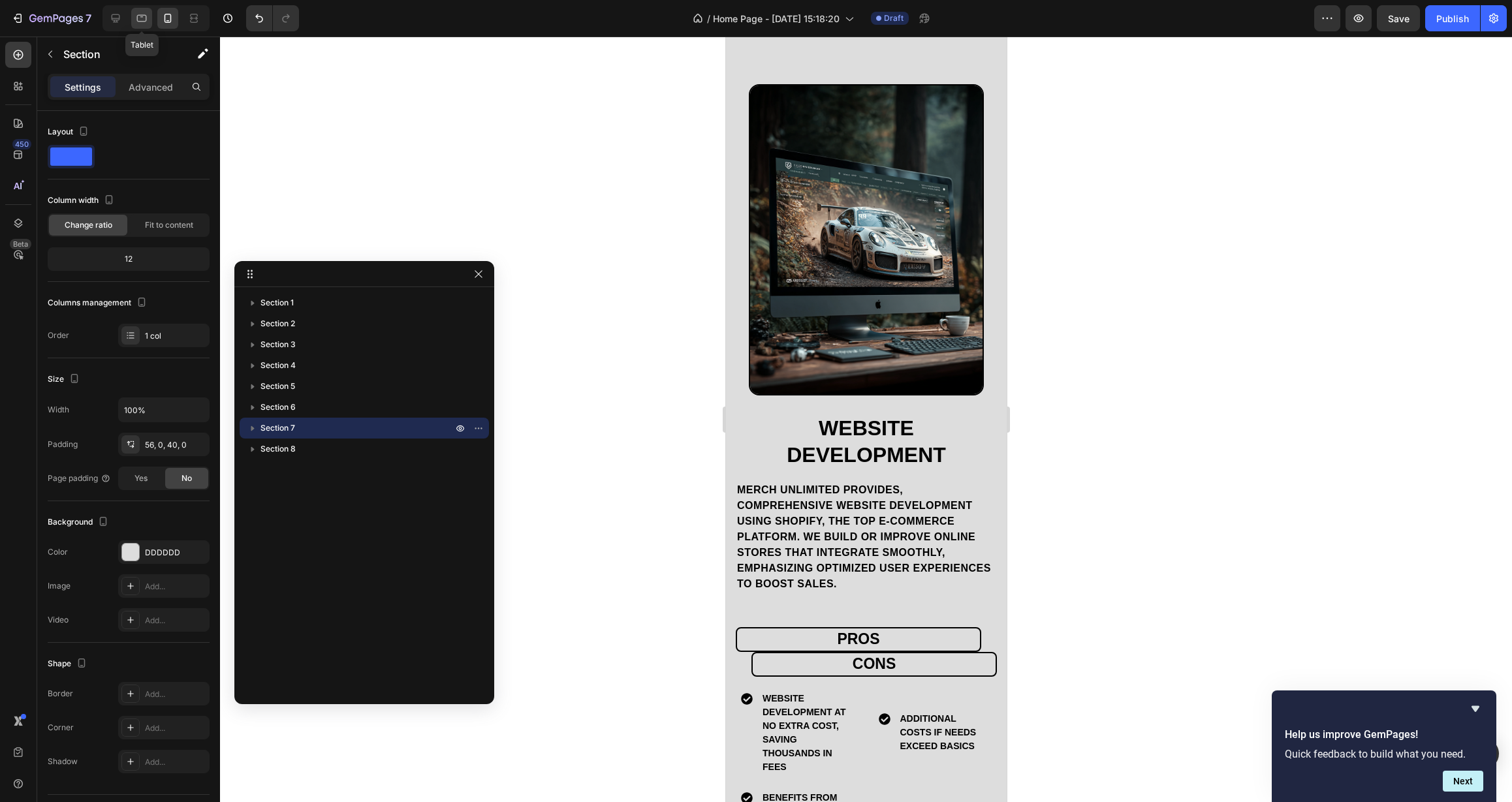
click at [137, 21] on icon at bounding box center [141, 18] width 13 height 13
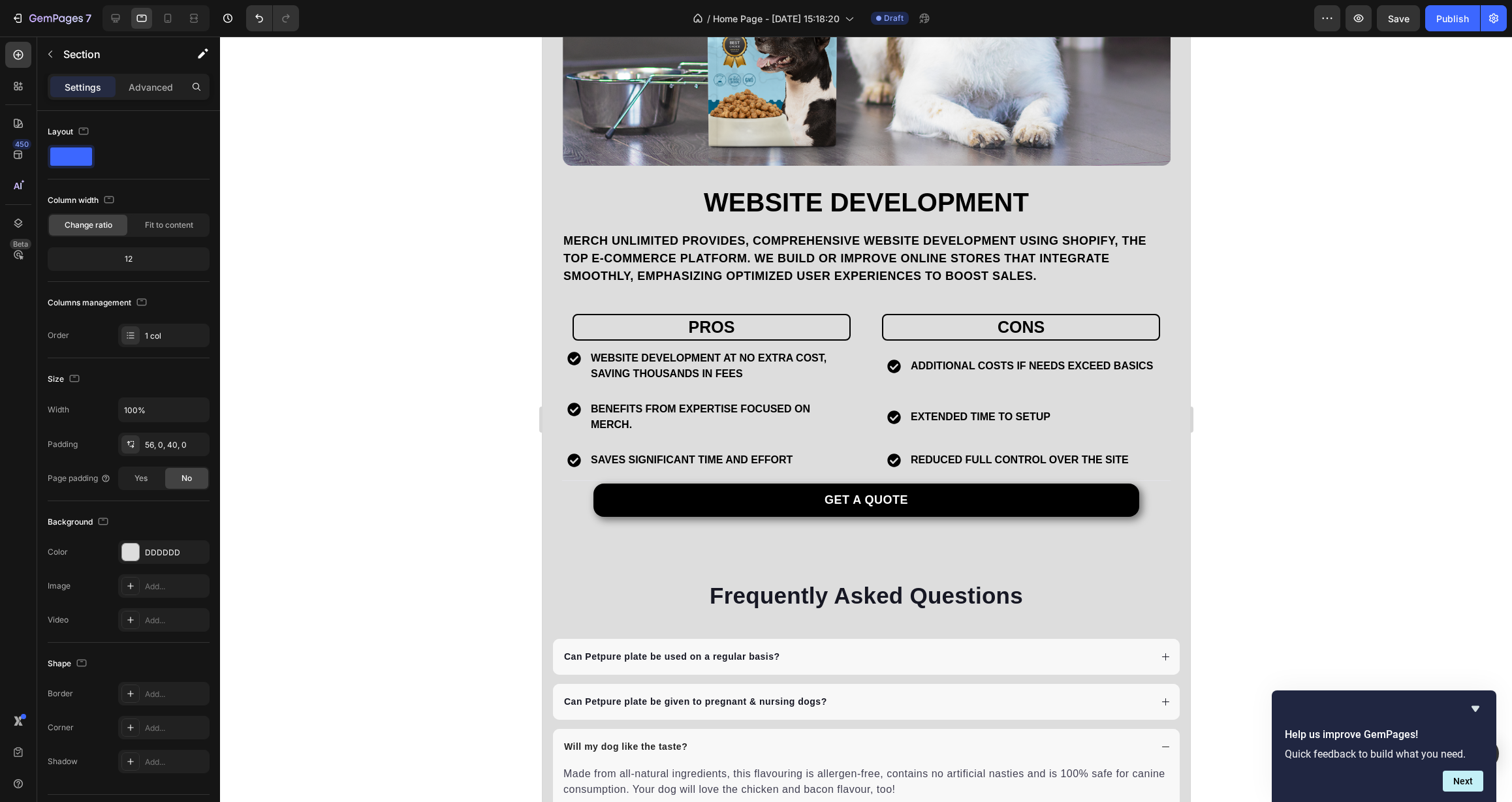
scroll to position [2558, 0]
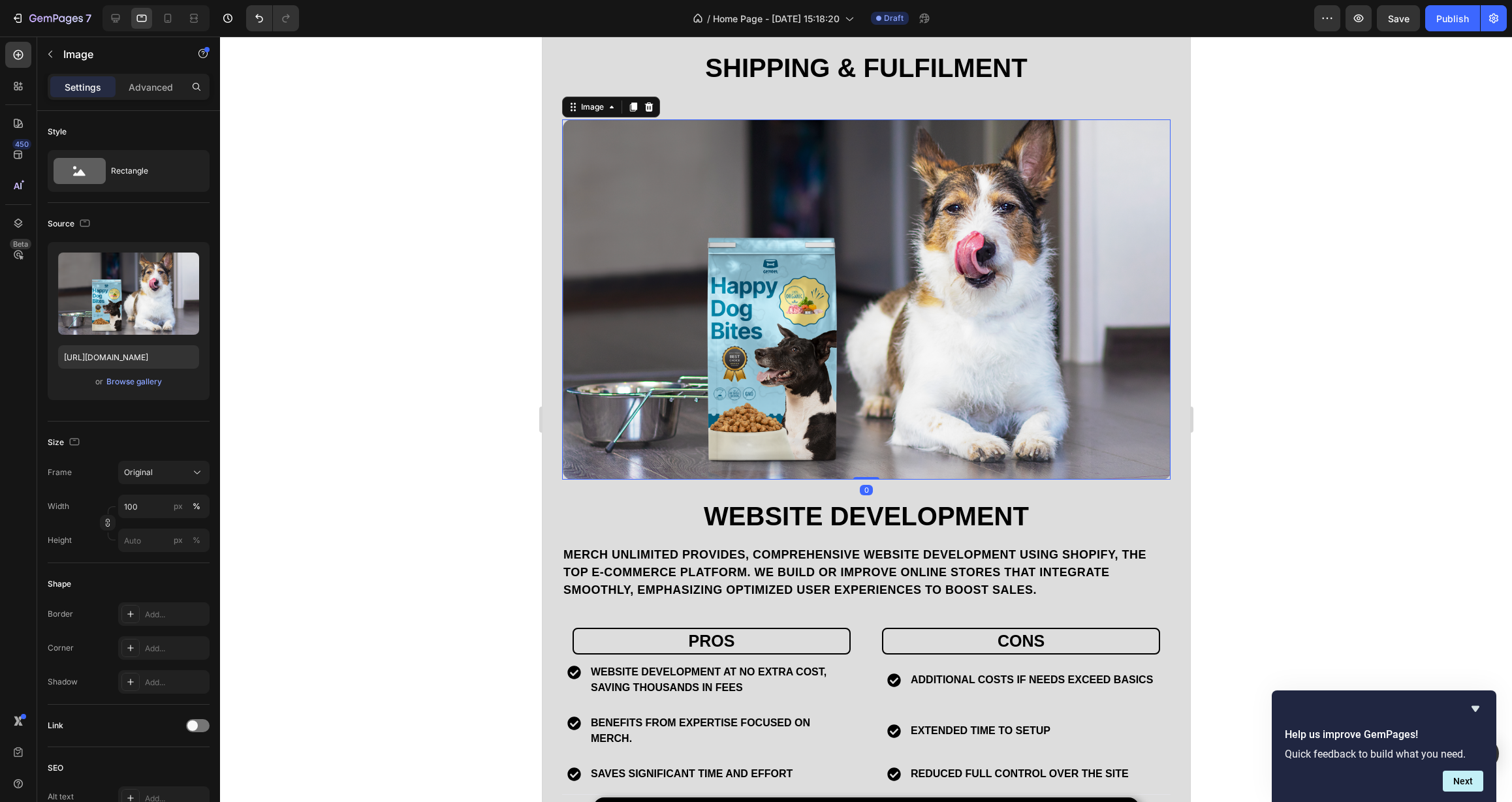
click at [598, 368] on img at bounding box center [866, 300] width 609 height 361
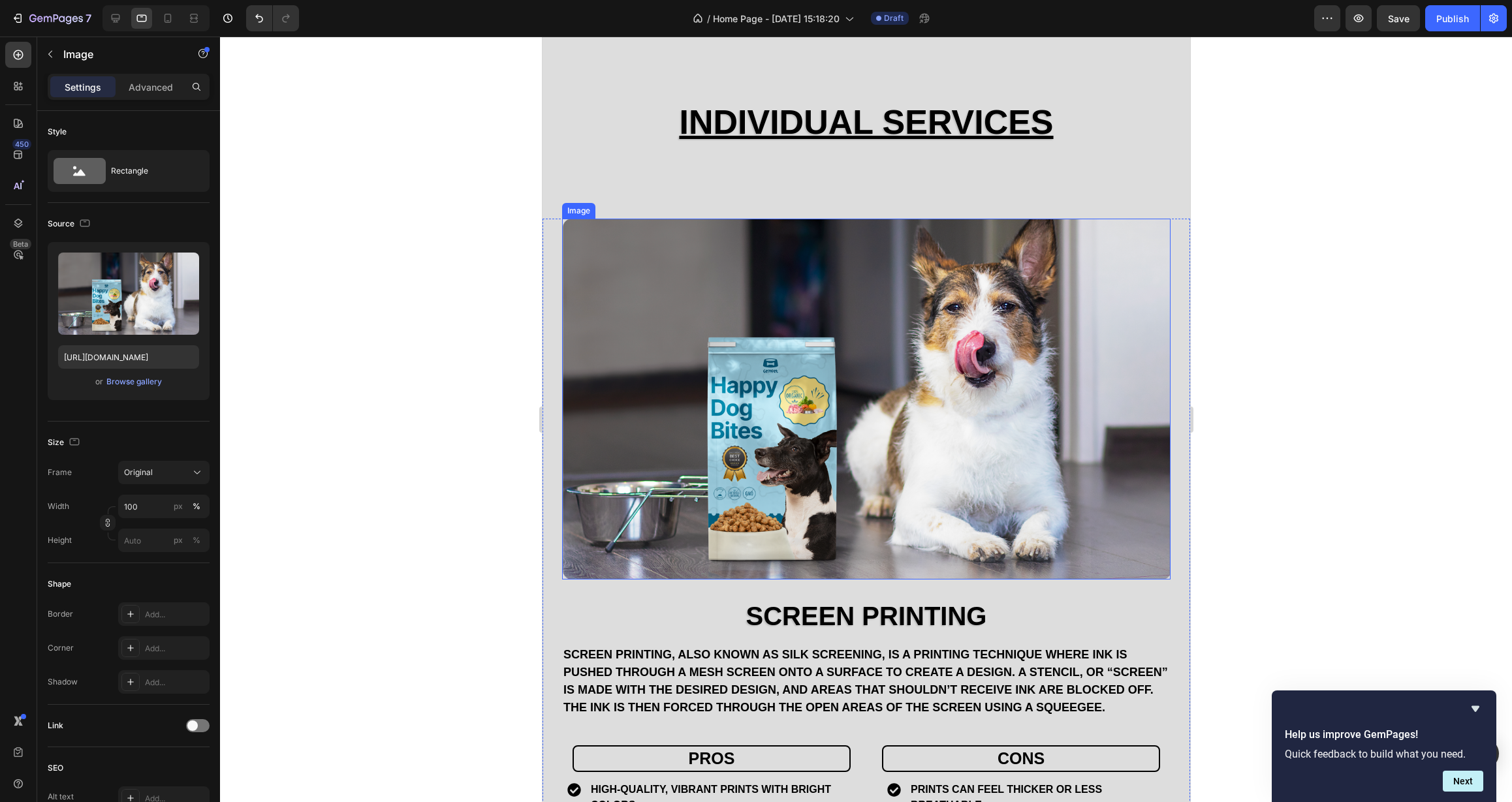
scroll to position [1528, 0]
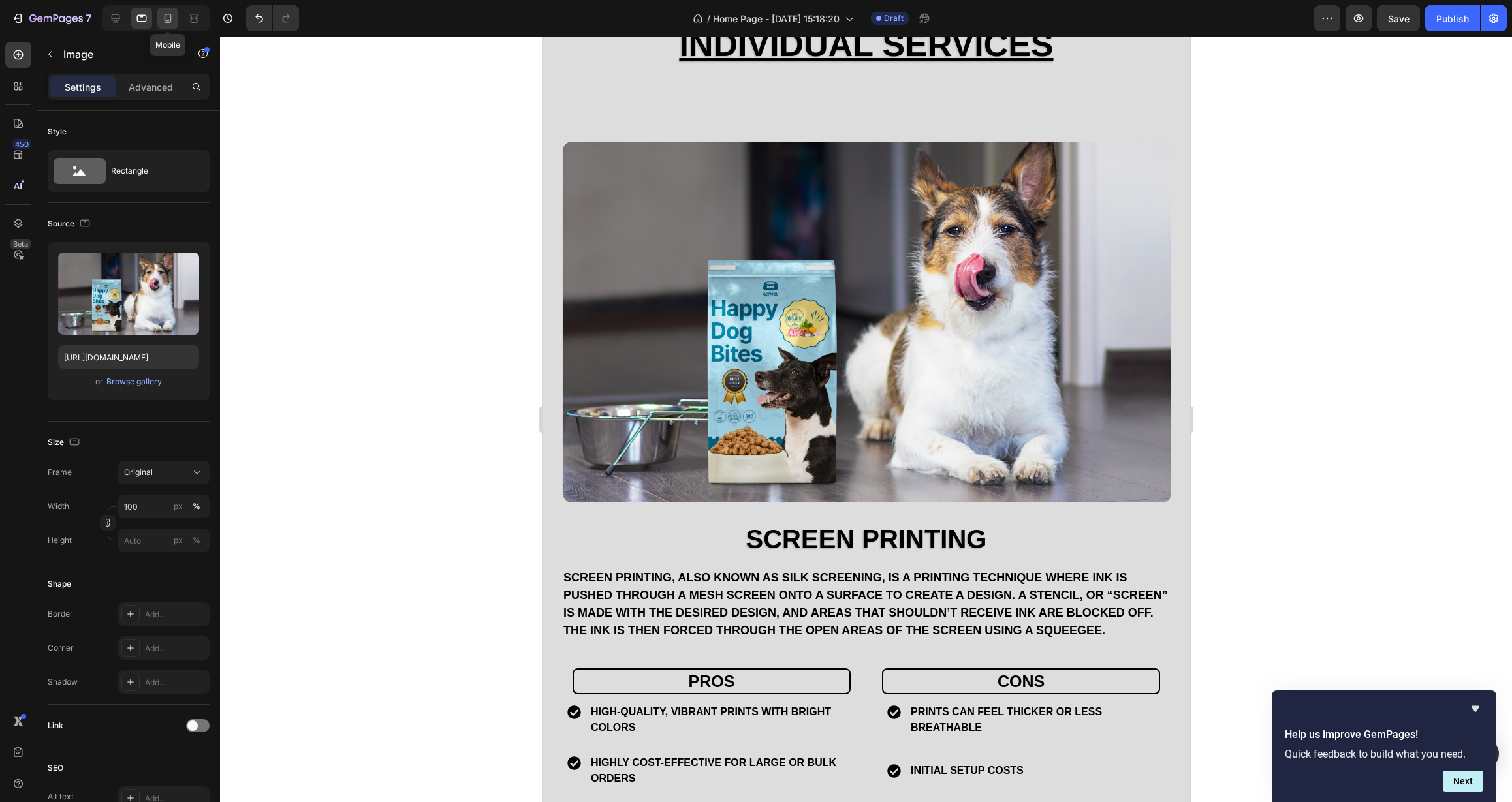
click at [164, 18] on icon at bounding box center [168, 18] width 7 height 9
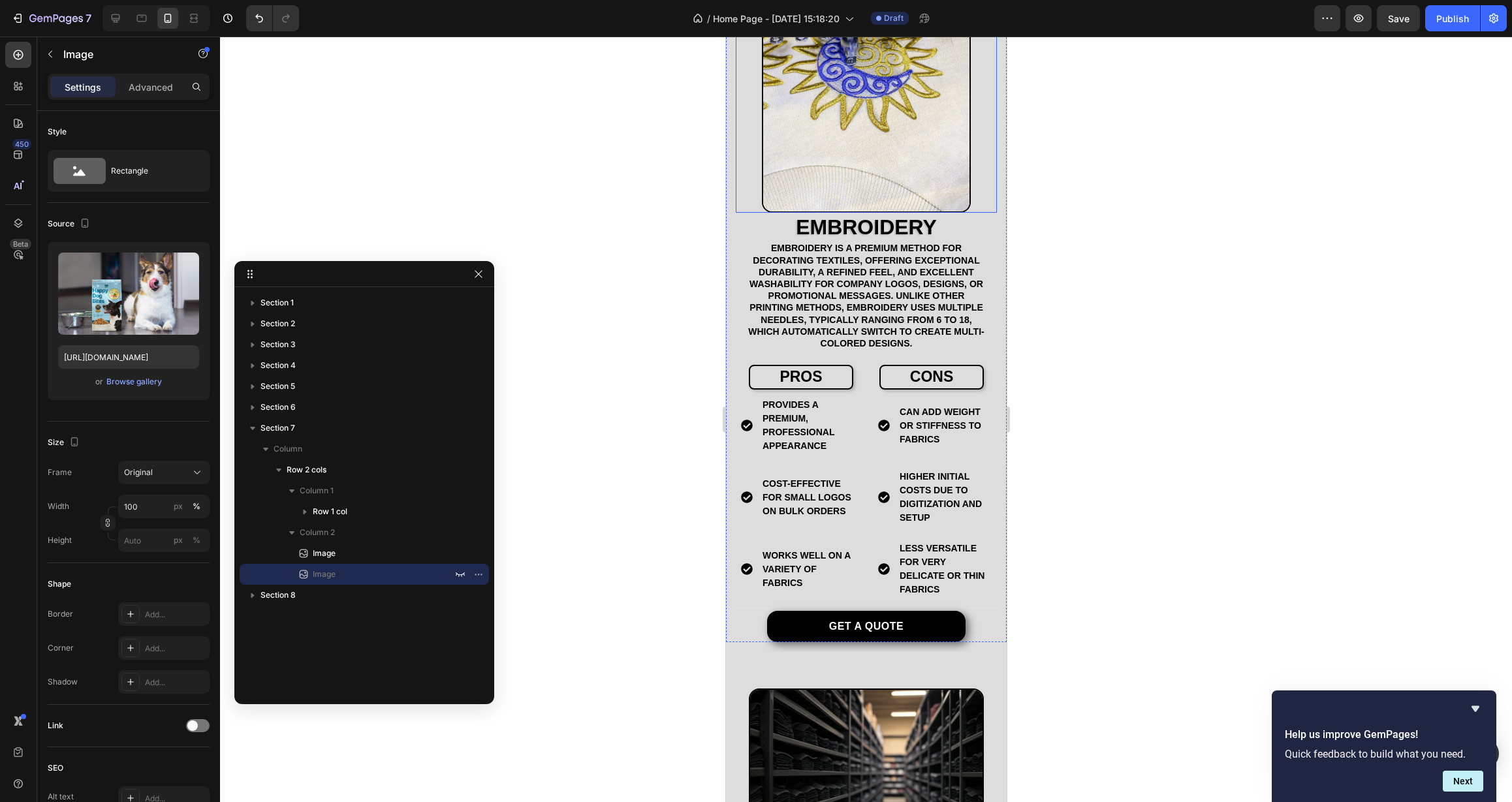
scroll to position [2176, 0]
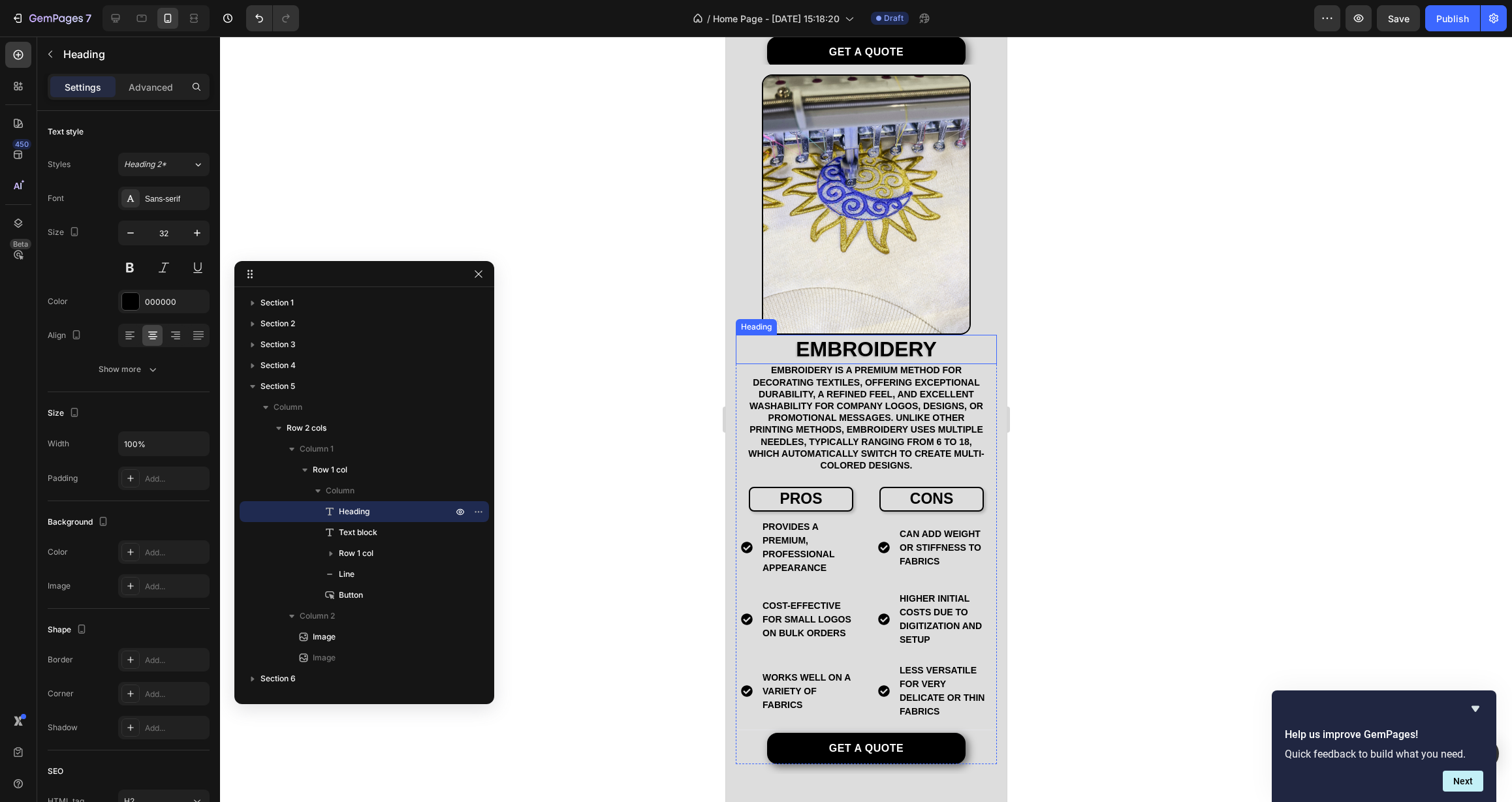
click at [877, 335] on h2 "EMBROIDERY" at bounding box center [865, 350] width 261 height 30
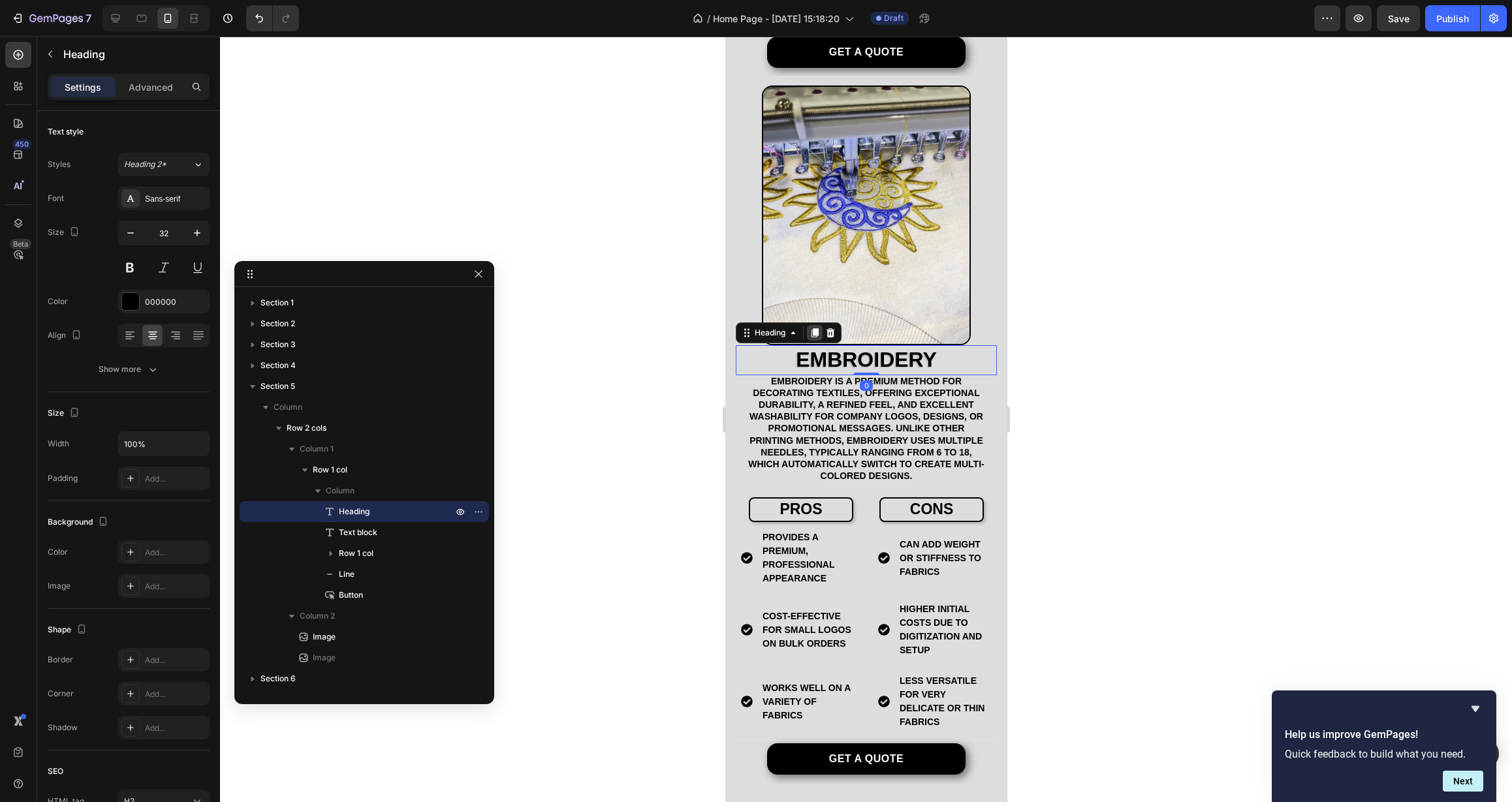
click at [818, 328] on icon at bounding box center [814, 333] width 7 height 9
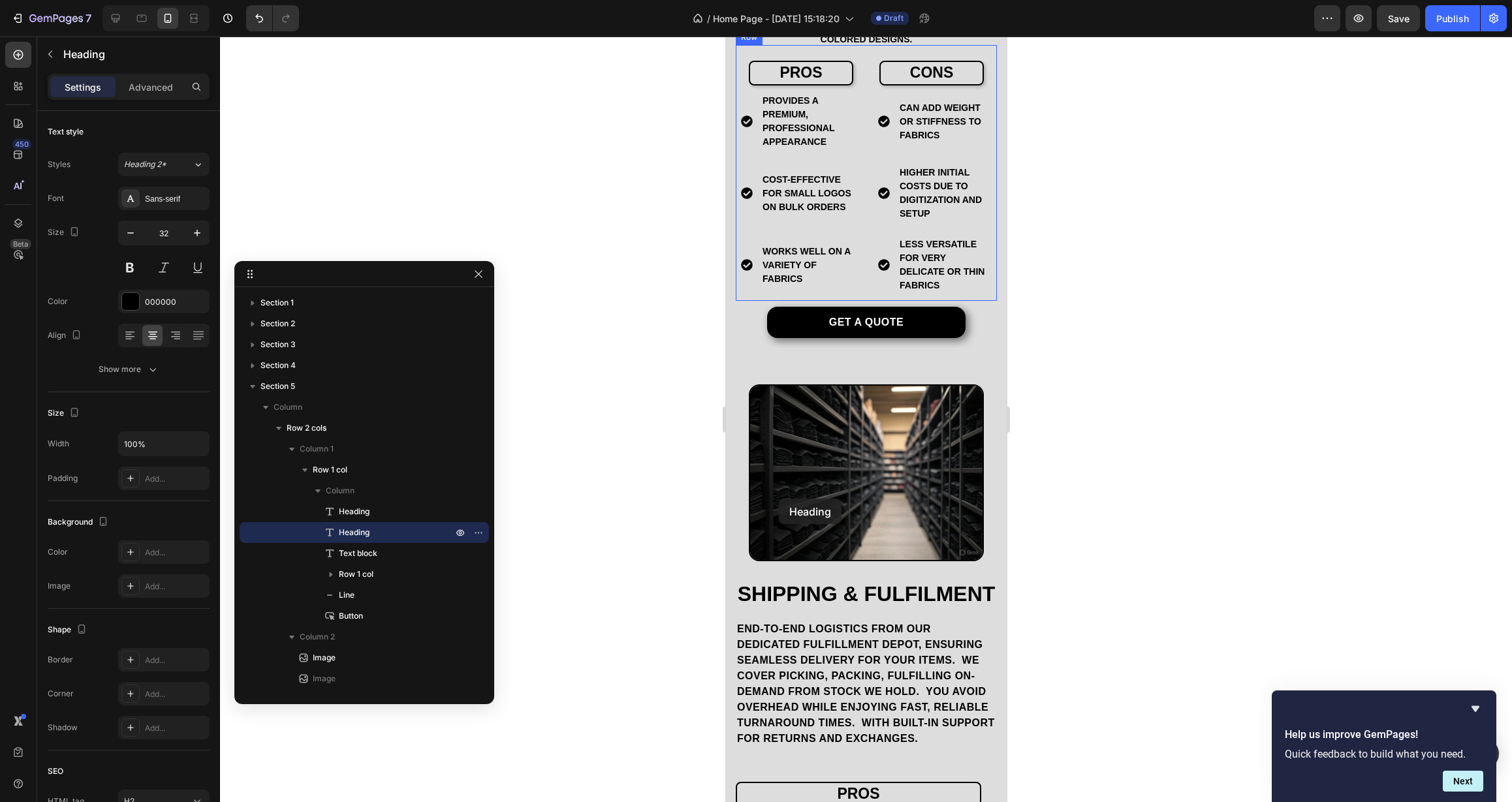
scroll to position [2732, 0]
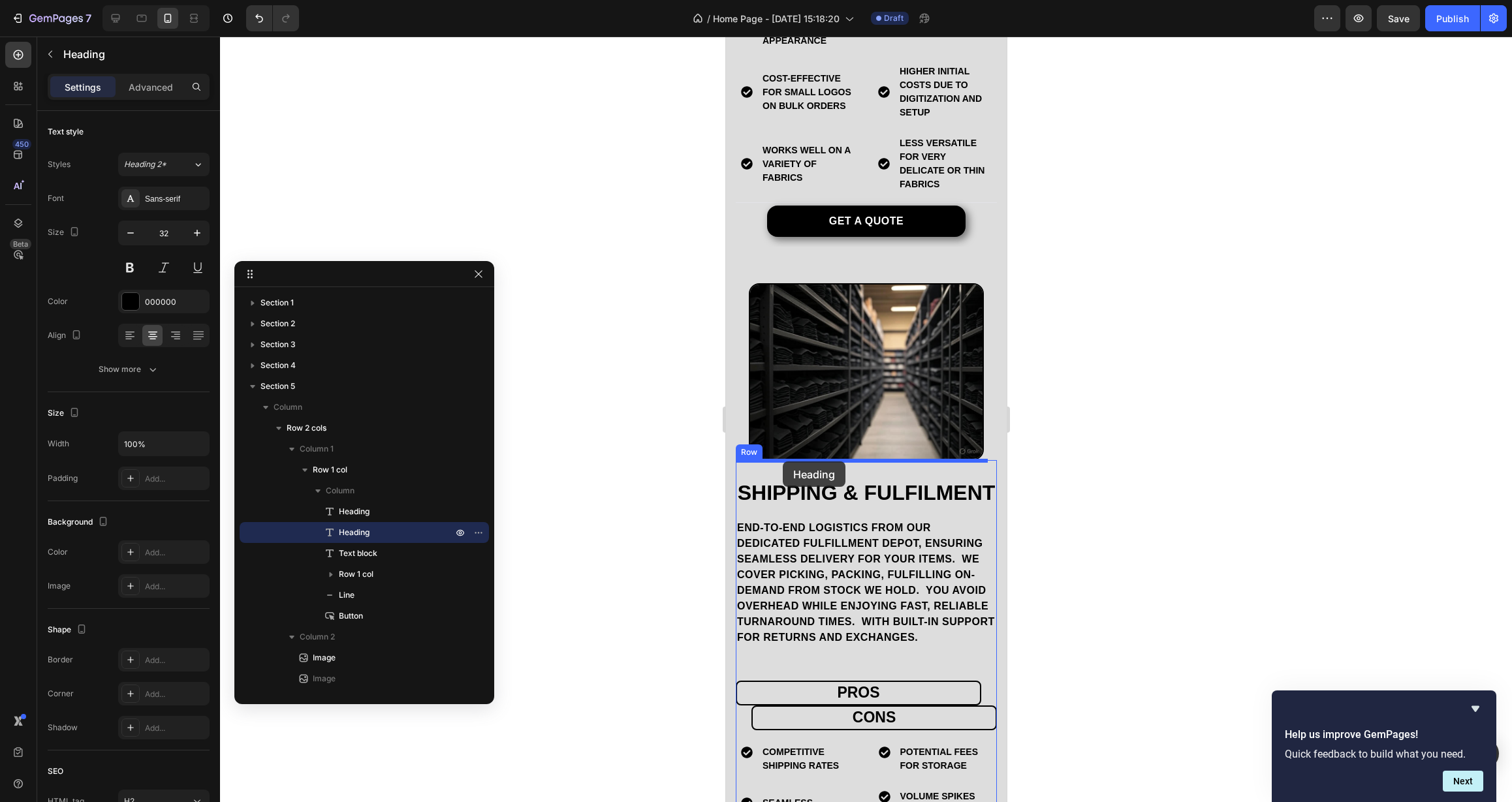
drag, startPoint x: 773, startPoint y: 344, endPoint x: 782, endPoint y: 461, distance: 117.3
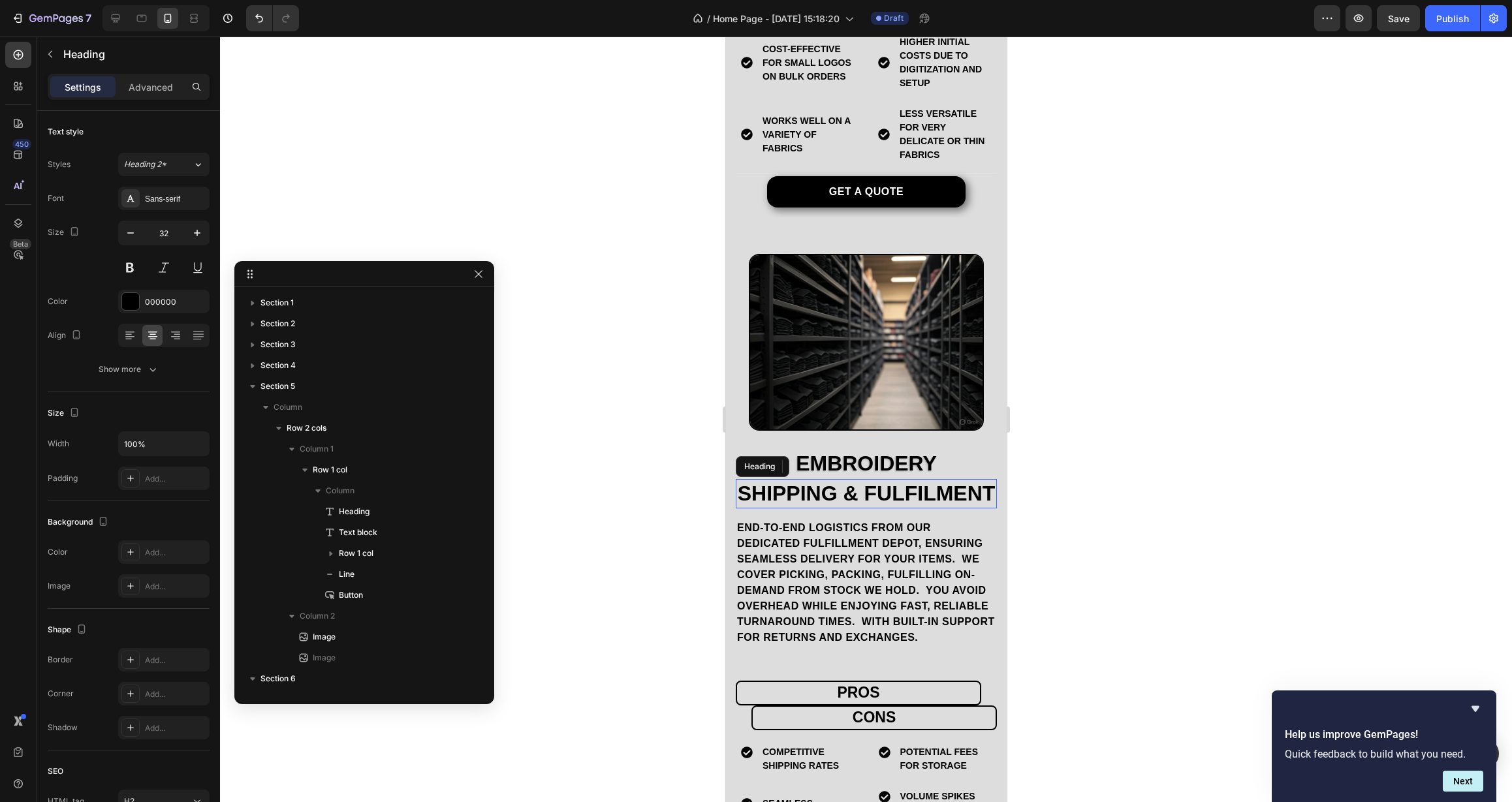
click at [818, 485] on h2 "Shipping & Fulfilment" at bounding box center [865, 494] width 261 height 30
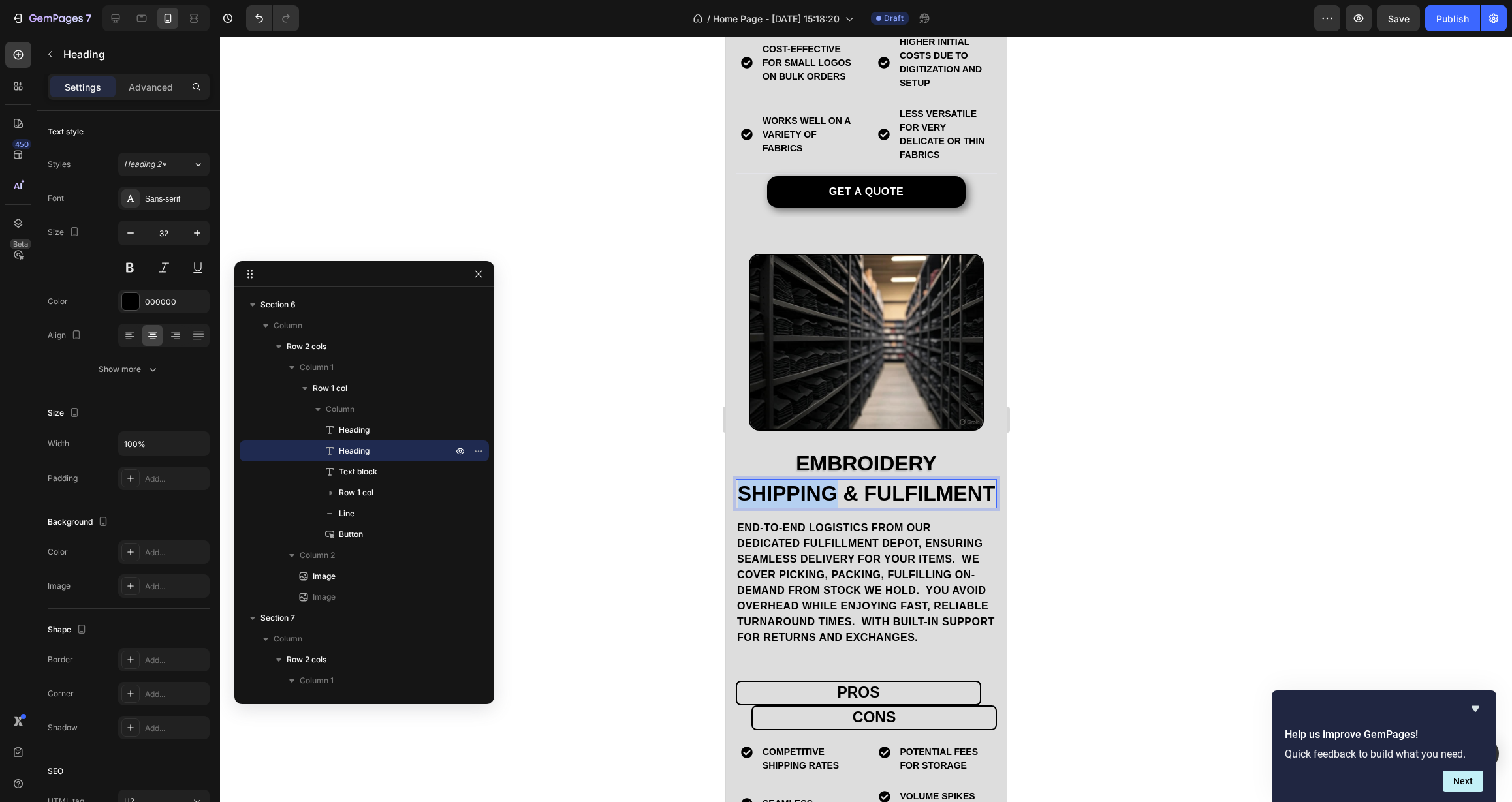
click at [829, 480] on p "Shipping & Fulfilment" at bounding box center [865, 494] width 259 height 27
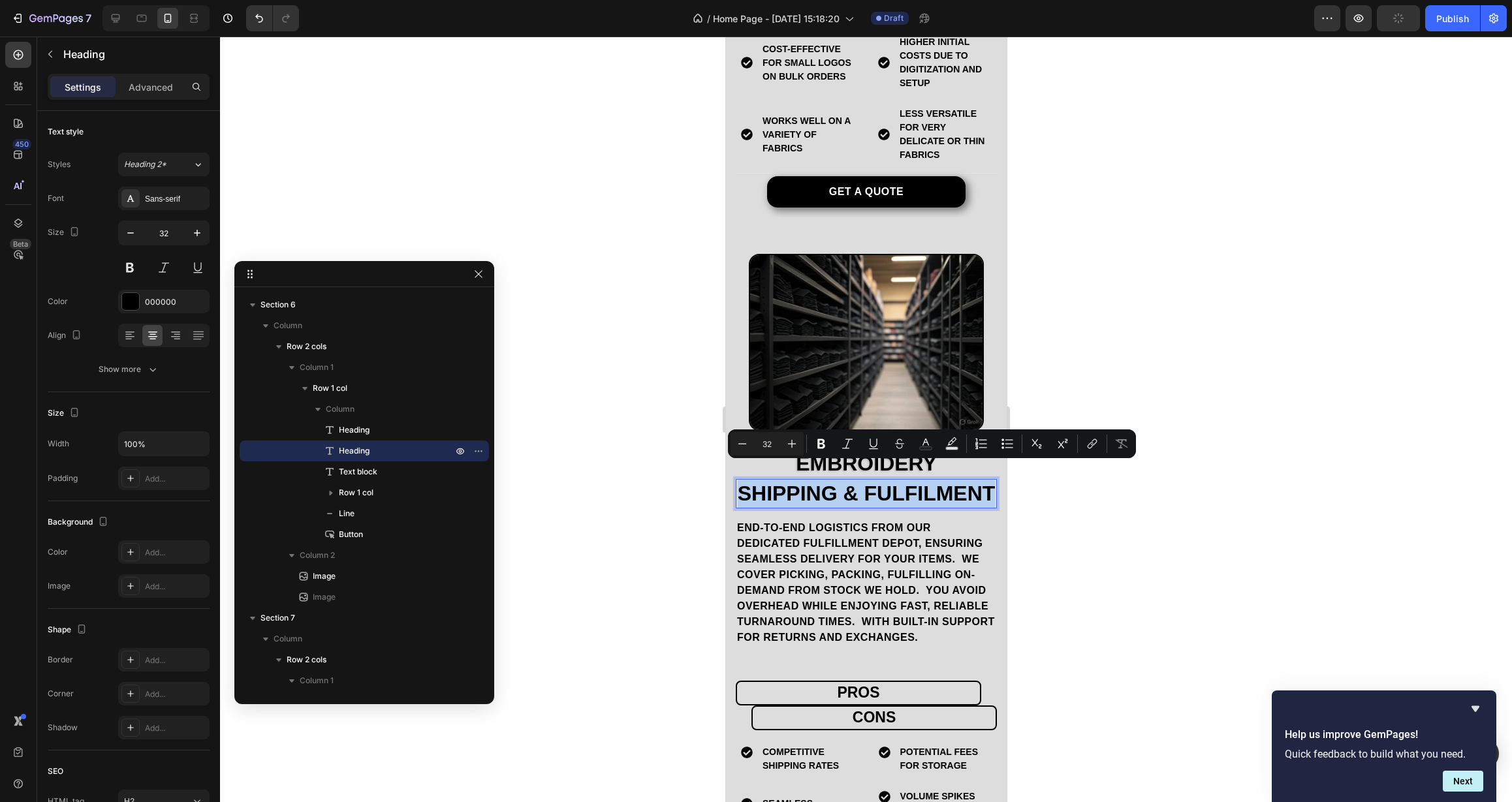
copy p "Shipping & Fulfilment"
click at [782, 492] on p "Shipping & Fulfilment" at bounding box center [865, 494] width 259 height 27
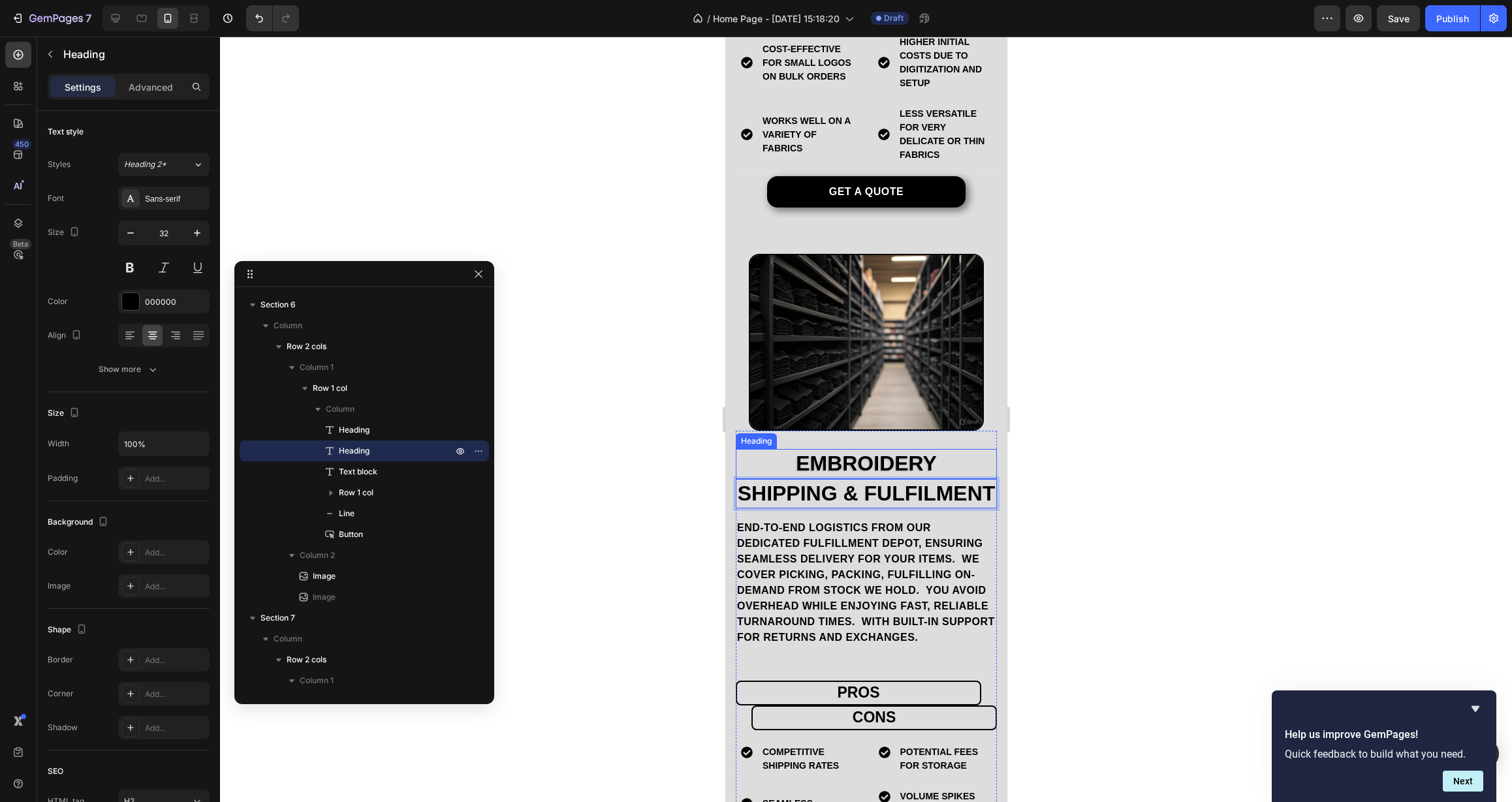
click at [825, 454] on h2 "EMBROIDERY" at bounding box center [865, 464] width 261 height 30
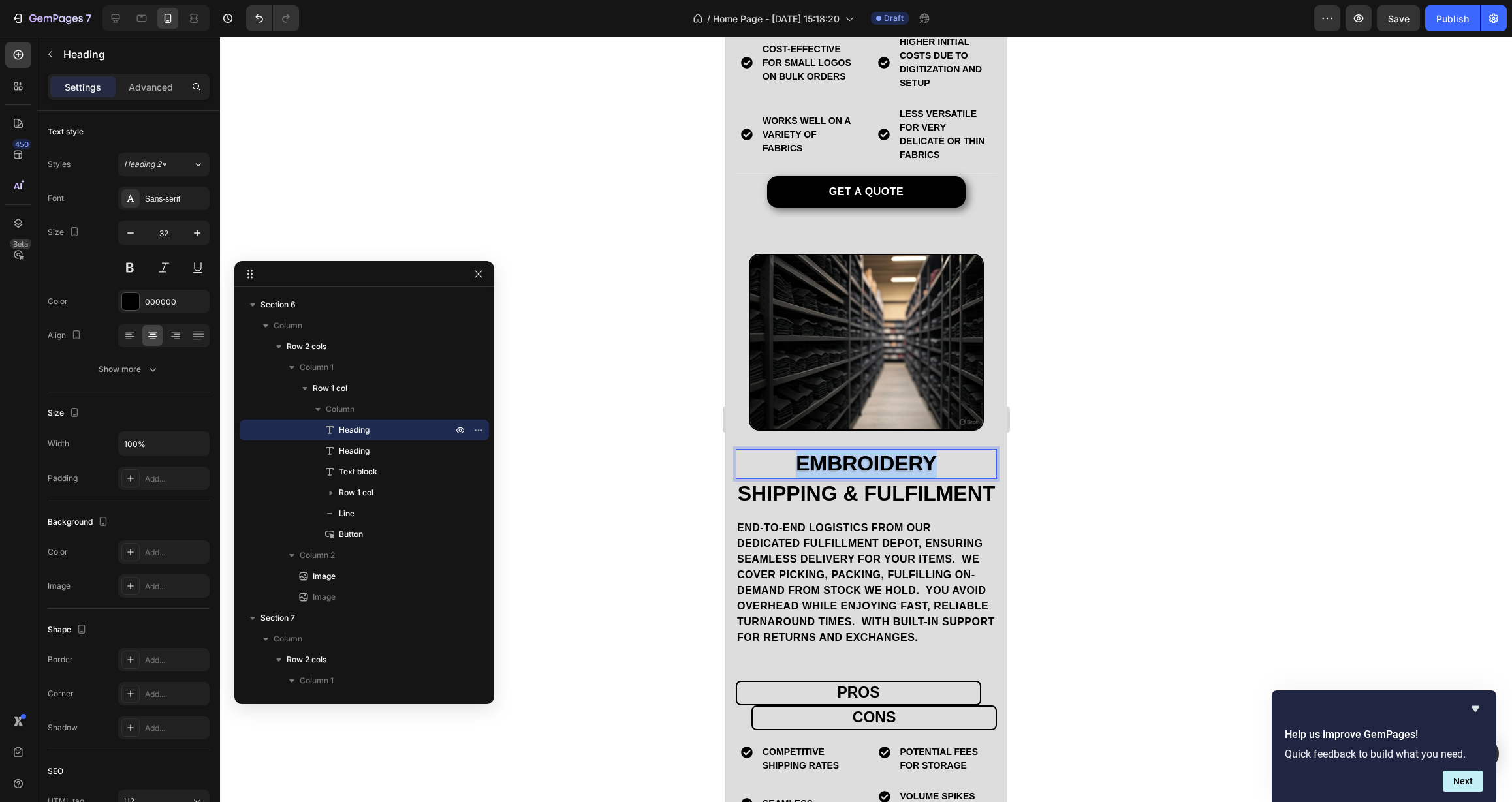
click at [825, 454] on p "EMBROIDERY" at bounding box center [865, 464] width 259 height 27
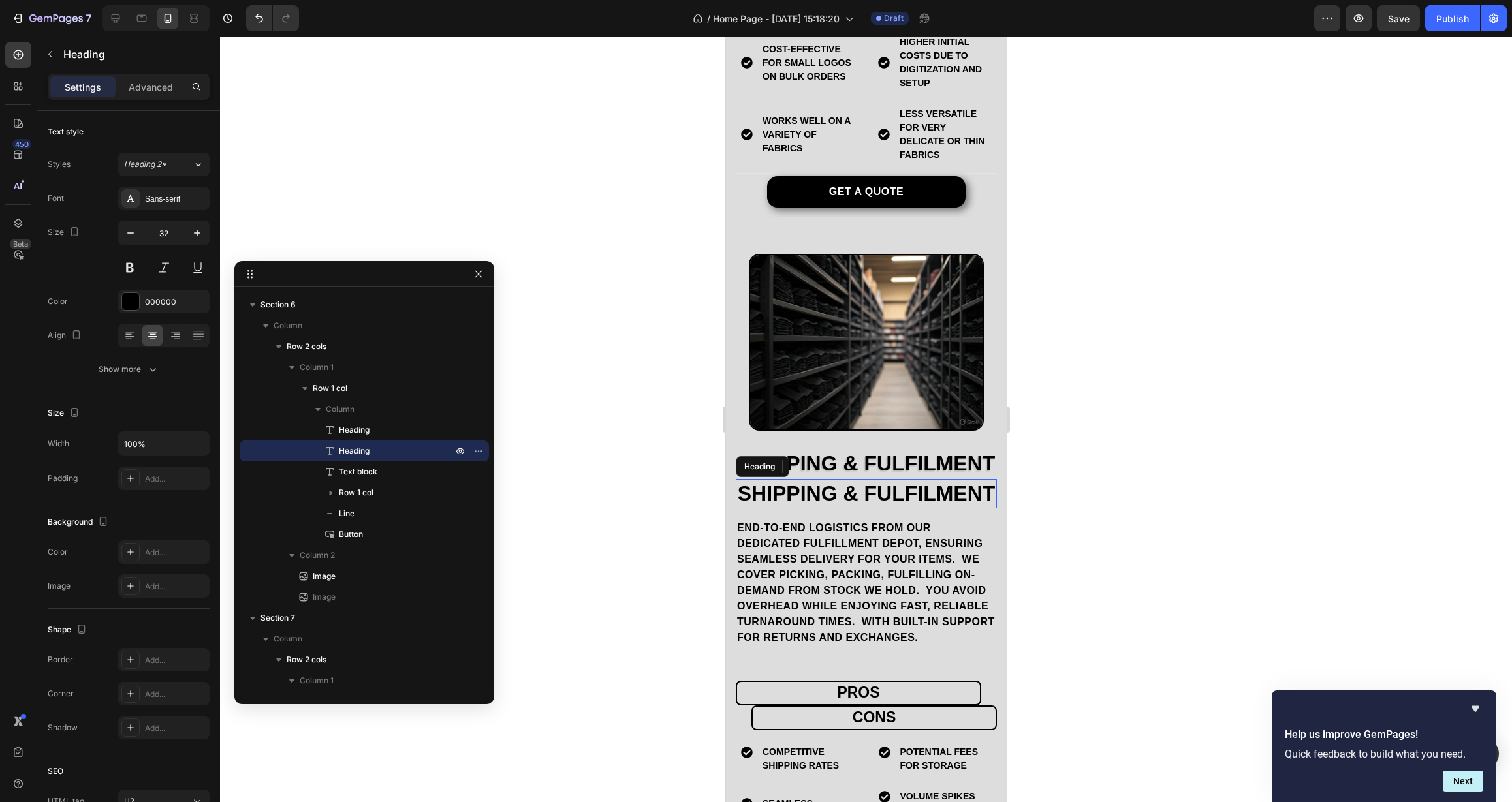
click at [831, 500] on p "Shipping & Fulfilment" at bounding box center [865, 494] width 259 height 27
click at [834, 471] on icon at bounding box center [830, 466] width 9 height 9
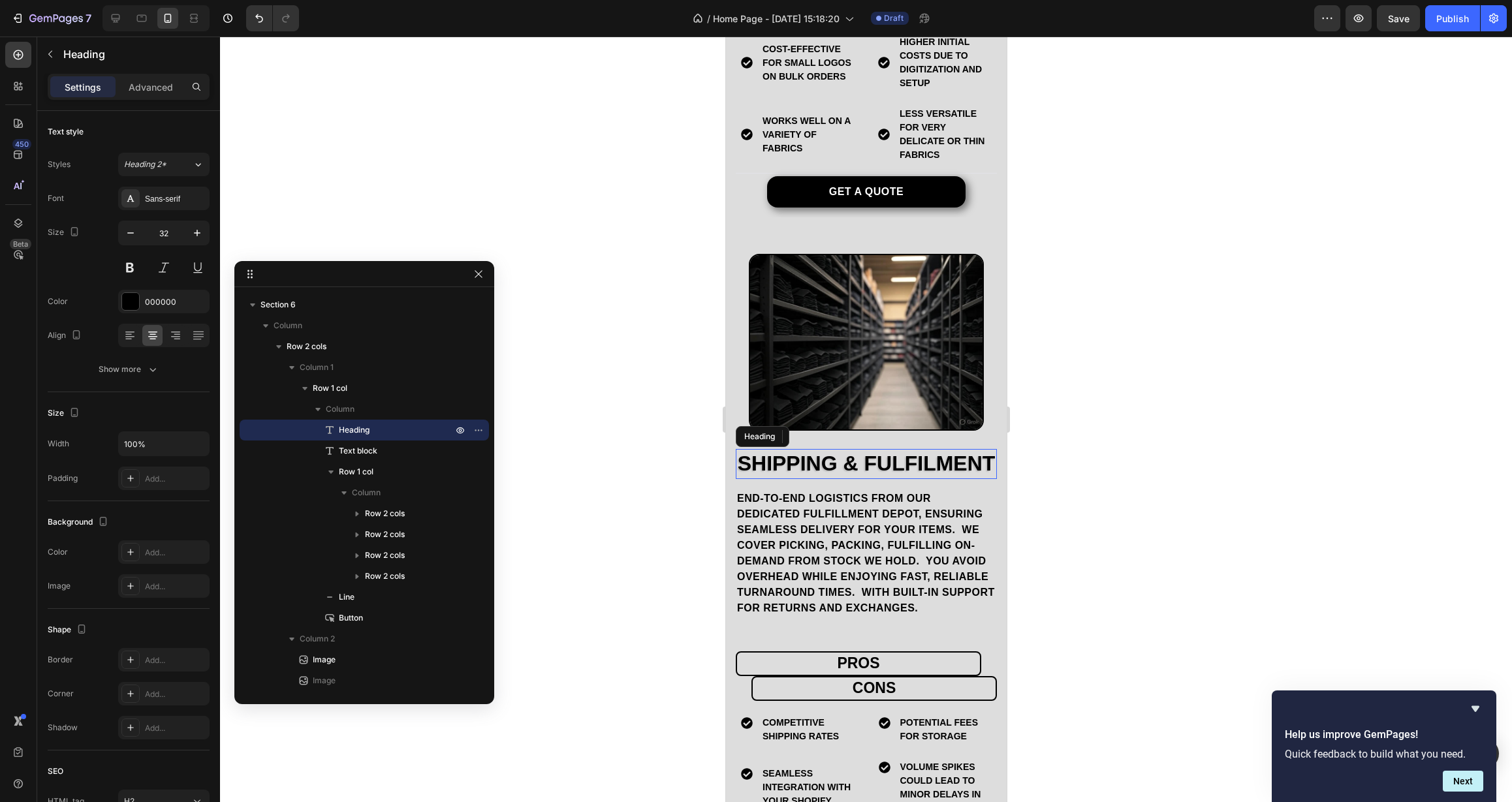
click at [853, 472] on p "Shipping & Fulfilment" at bounding box center [865, 464] width 259 height 27
click at [818, 475] on p "Shipping & Fulfilment" at bounding box center [865, 464] width 259 height 27
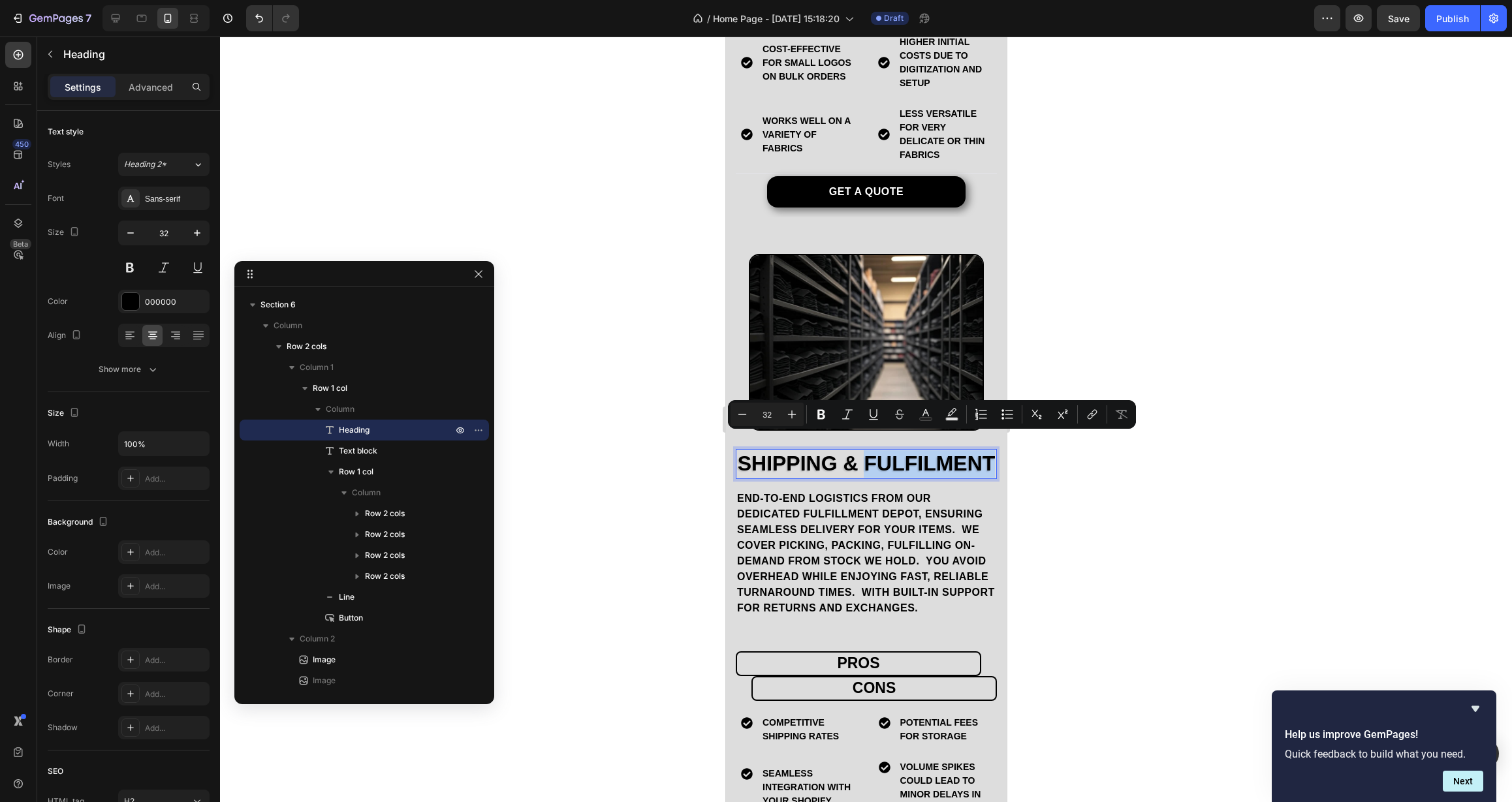
click at [800, 475] on p "Shipping & Fulfilment" at bounding box center [865, 464] width 259 height 27
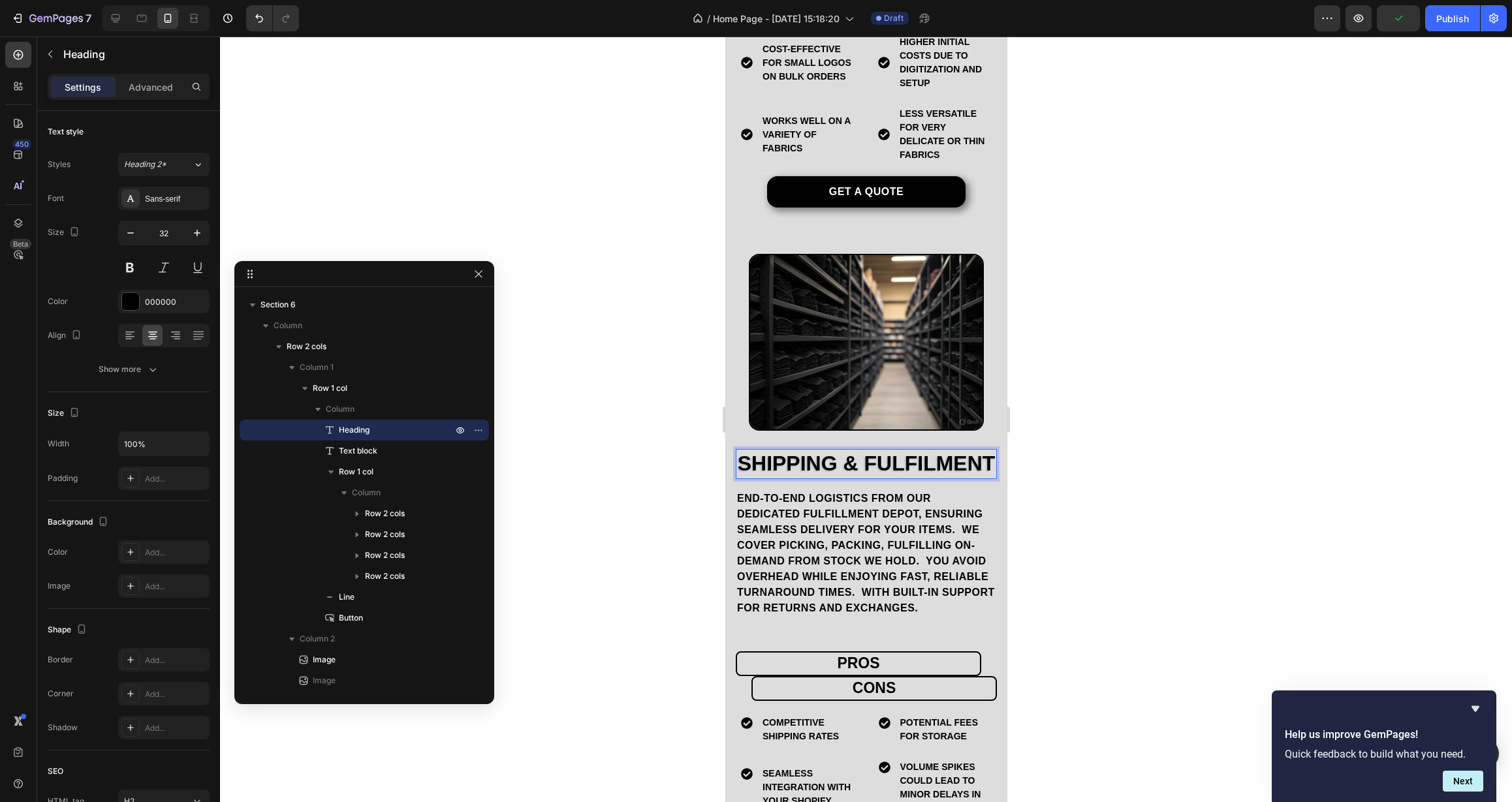
click at [907, 450] on p "Shipping & Fulfilment" at bounding box center [865, 464] width 259 height 27
click at [827, 519] on p "end-to-end logistics from our dedicated Fulfillment Depot, ensuring seamless de…" at bounding box center [865, 553] width 259 height 125
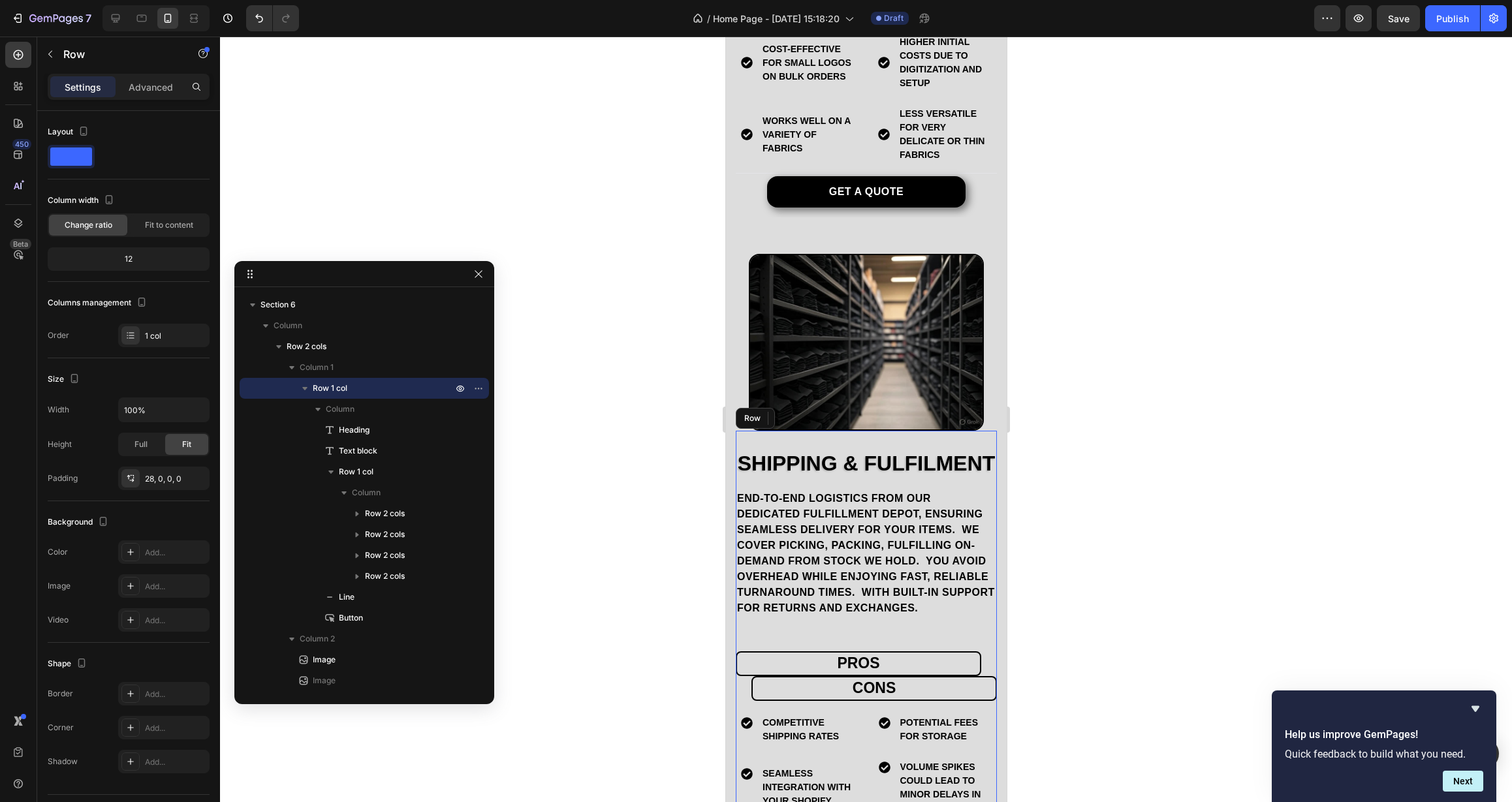
click at [925, 430] on div "Shipping & Fulfilment Heading end-to-end logistics from our dedicated Fulfillme…" at bounding box center [865, 674] width 261 height 487
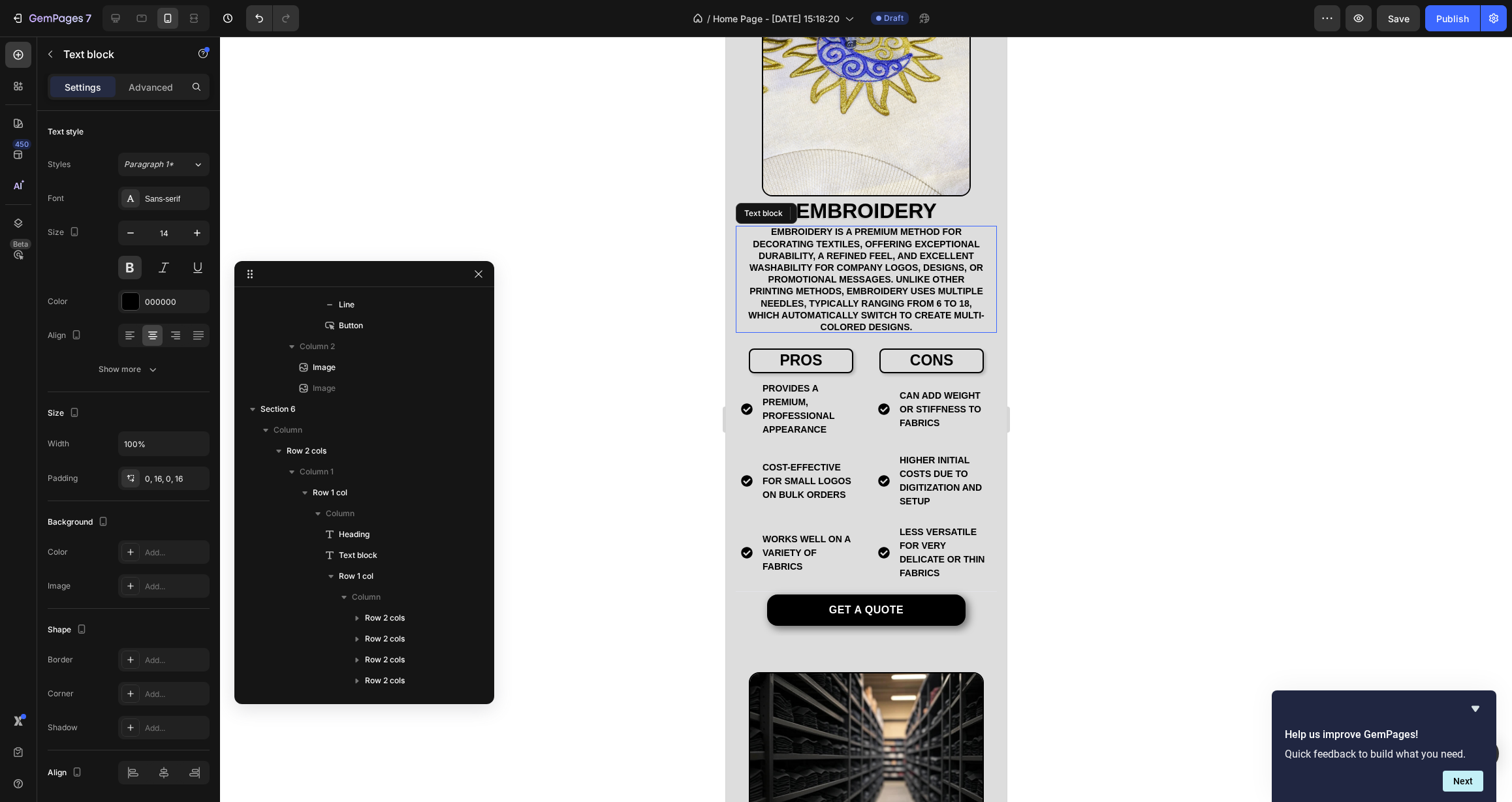
click at [739, 226] on div "Embroidery is a premium method for decorating textiles, offering exceptional du…" at bounding box center [865, 279] width 261 height 107
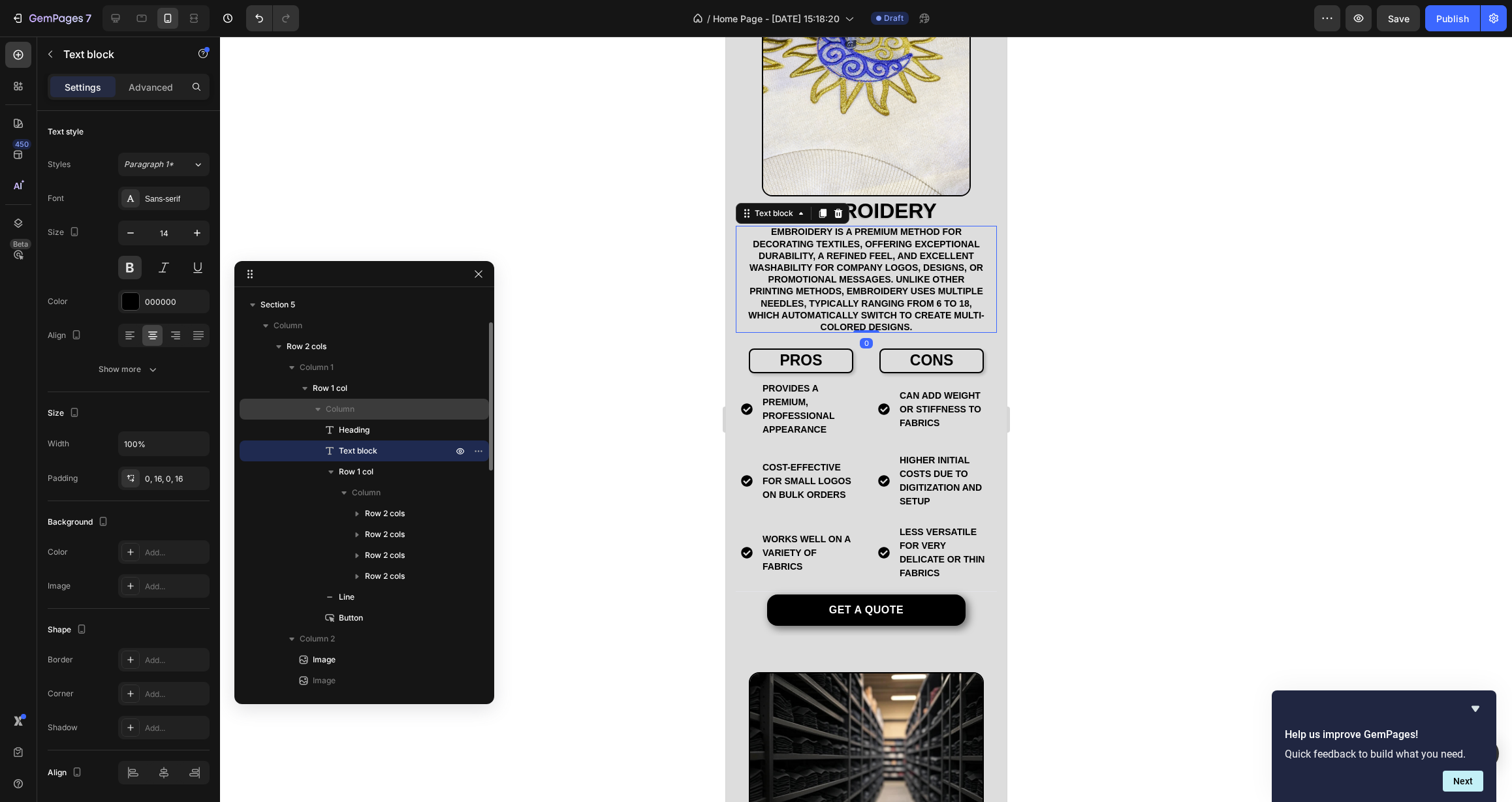
click at [371, 410] on p "Column" at bounding box center [390, 409] width 129 height 13
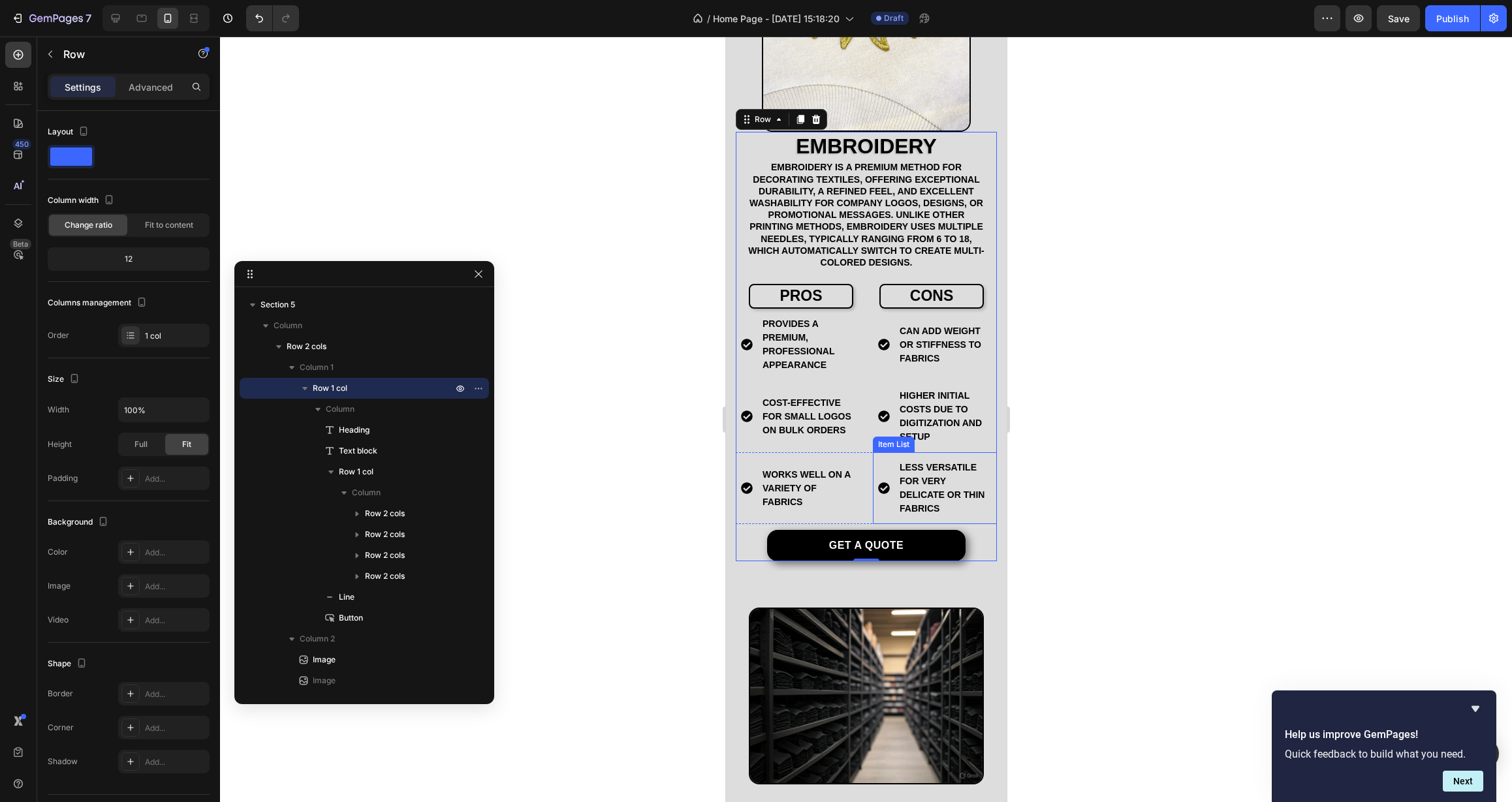
scroll to position [2278, 0]
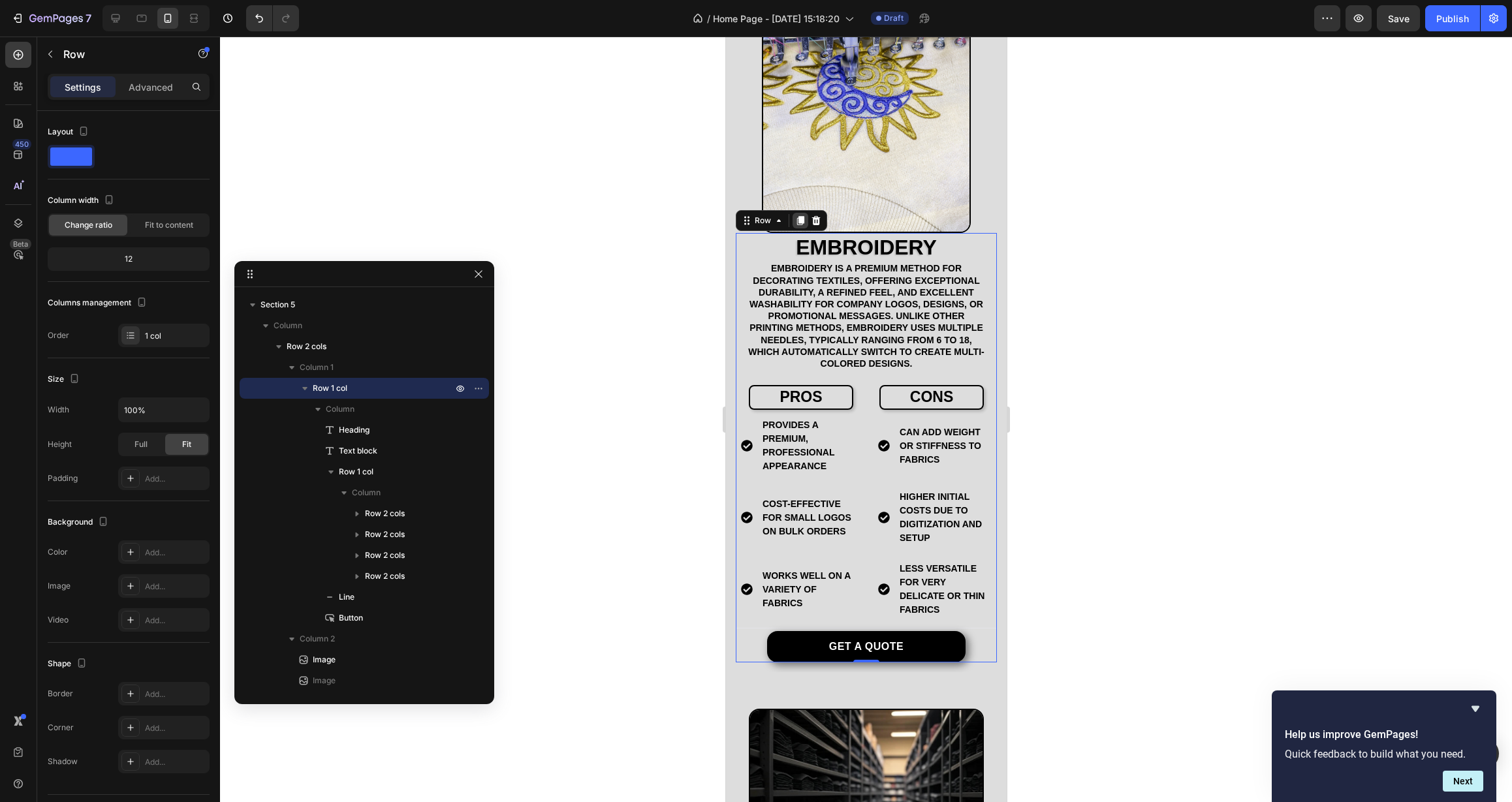
click at [804, 215] on icon at bounding box center [800, 220] width 10 height 10
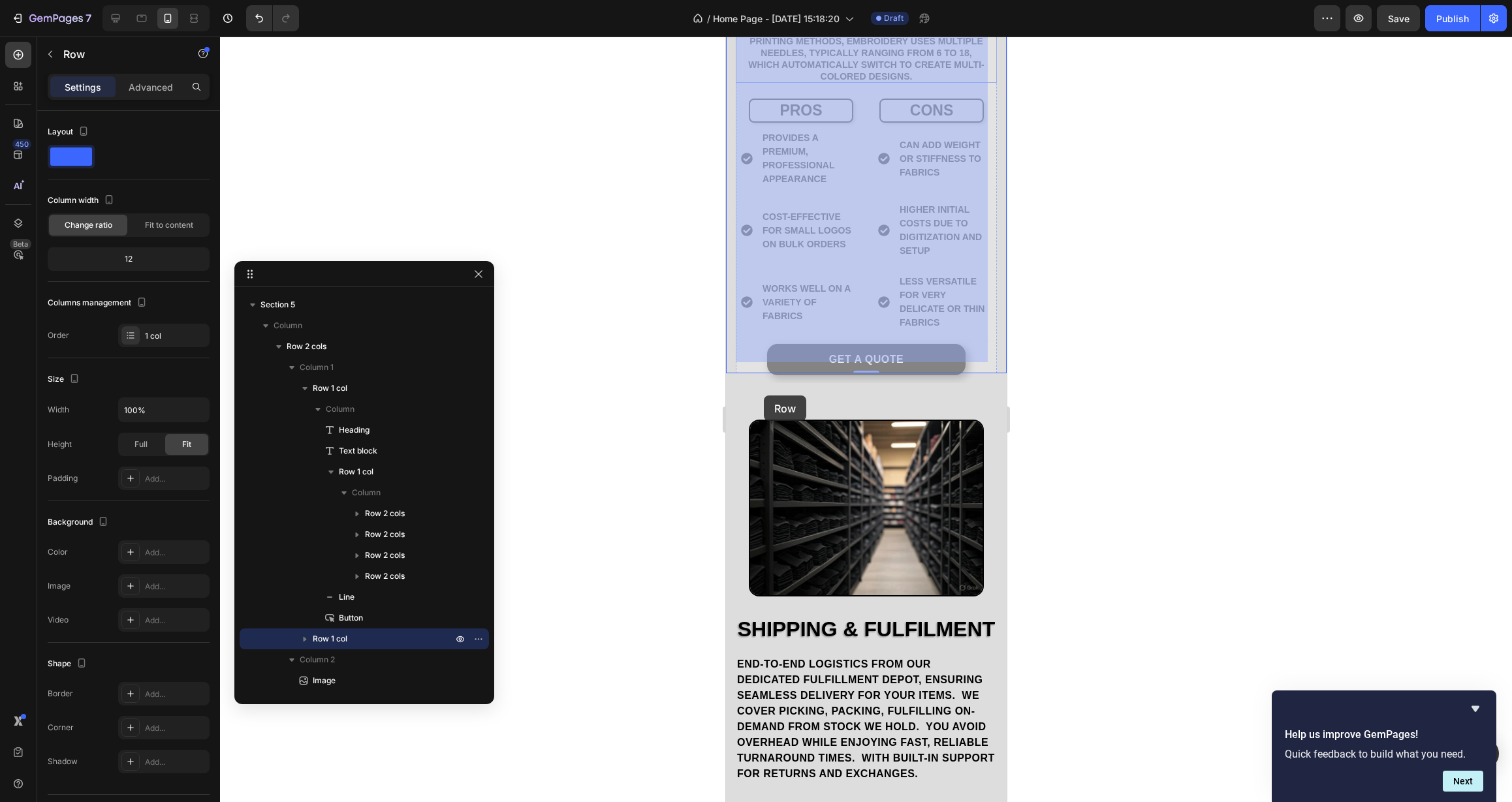
scroll to position [3031, 0]
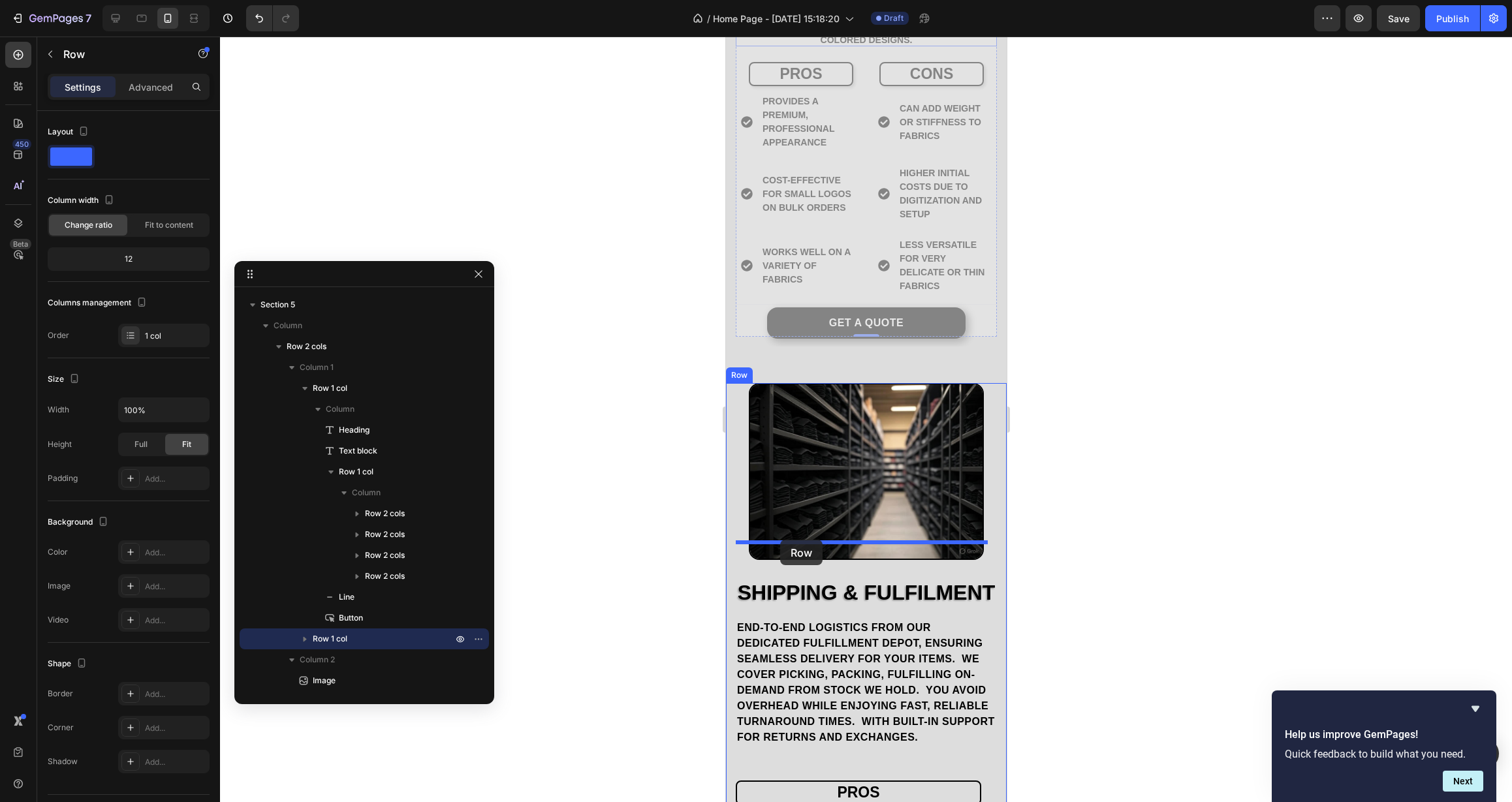
drag, startPoint x: 746, startPoint y: 251, endPoint x: 780, endPoint y: 540, distance: 291.0
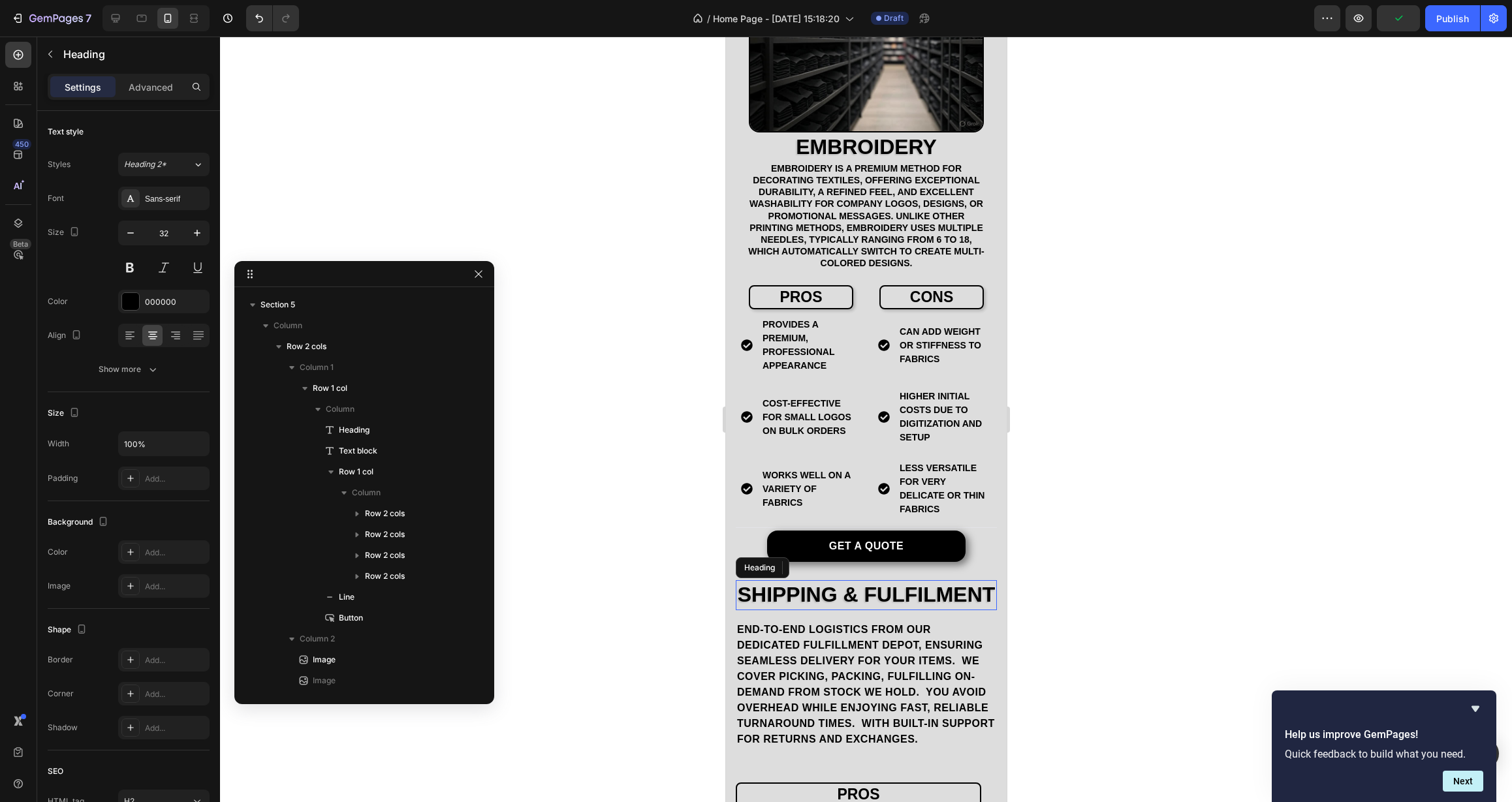
click at [844, 580] on h2 "Shipping & Fulfilment" at bounding box center [865, 595] width 261 height 30
click at [844, 582] on p "Shipping & Fulfilment" at bounding box center [865, 595] width 259 height 27
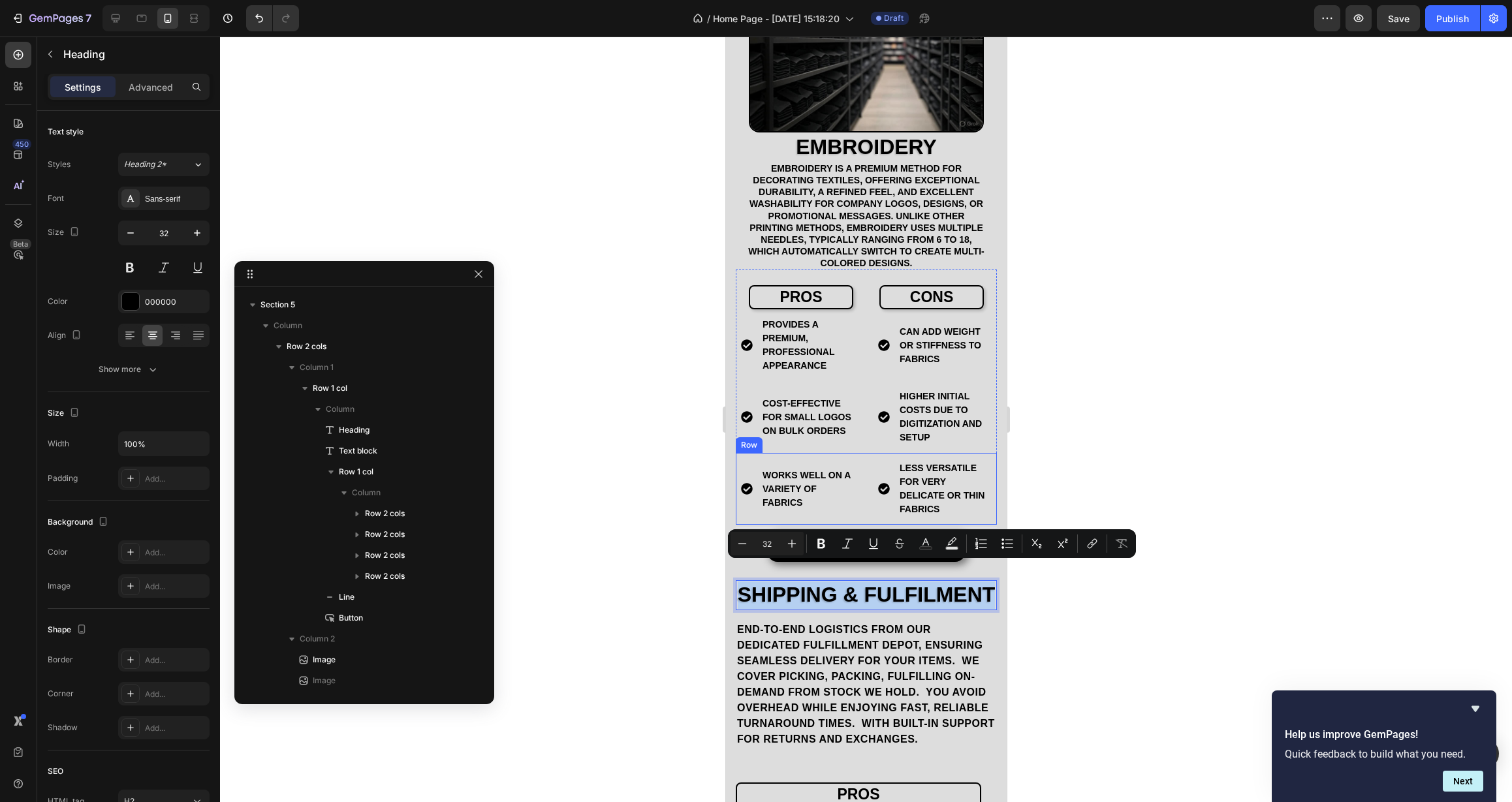
scroll to position [3011, 0]
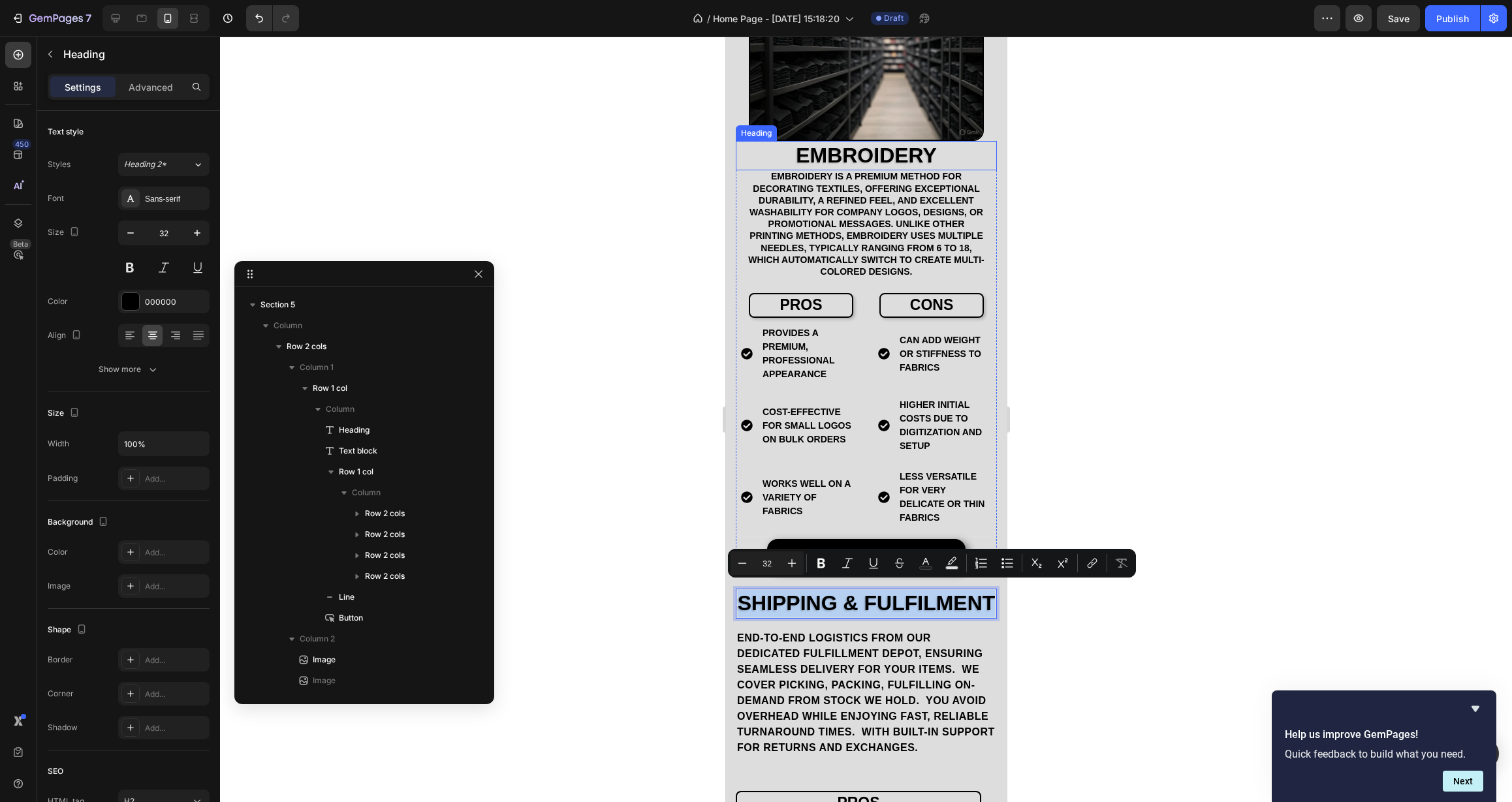
click at [837, 148] on h2 "EMBROIDERY" at bounding box center [865, 156] width 261 height 30
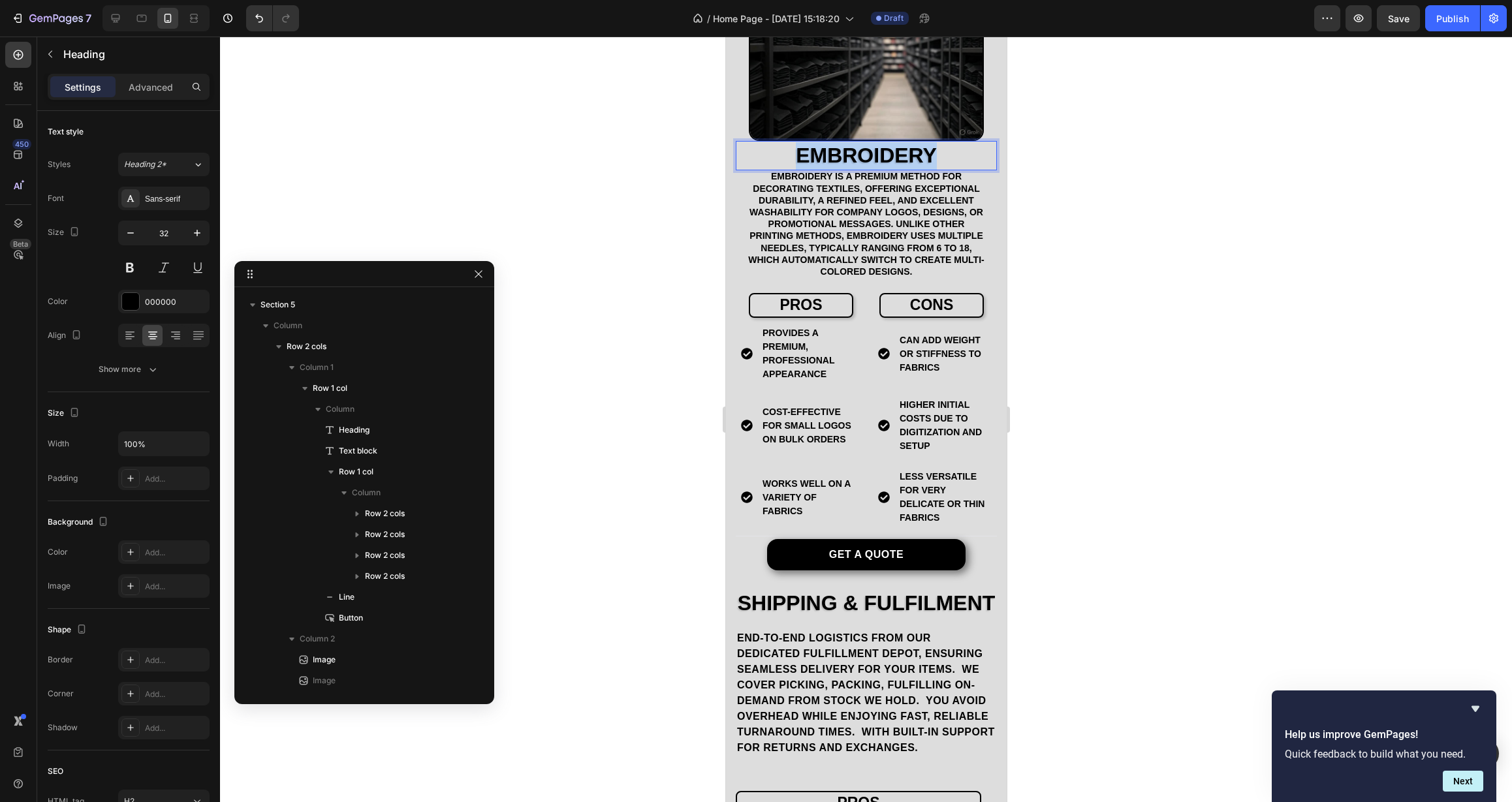
click at [837, 148] on p "EMBROIDERY" at bounding box center [865, 156] width 259 height 27
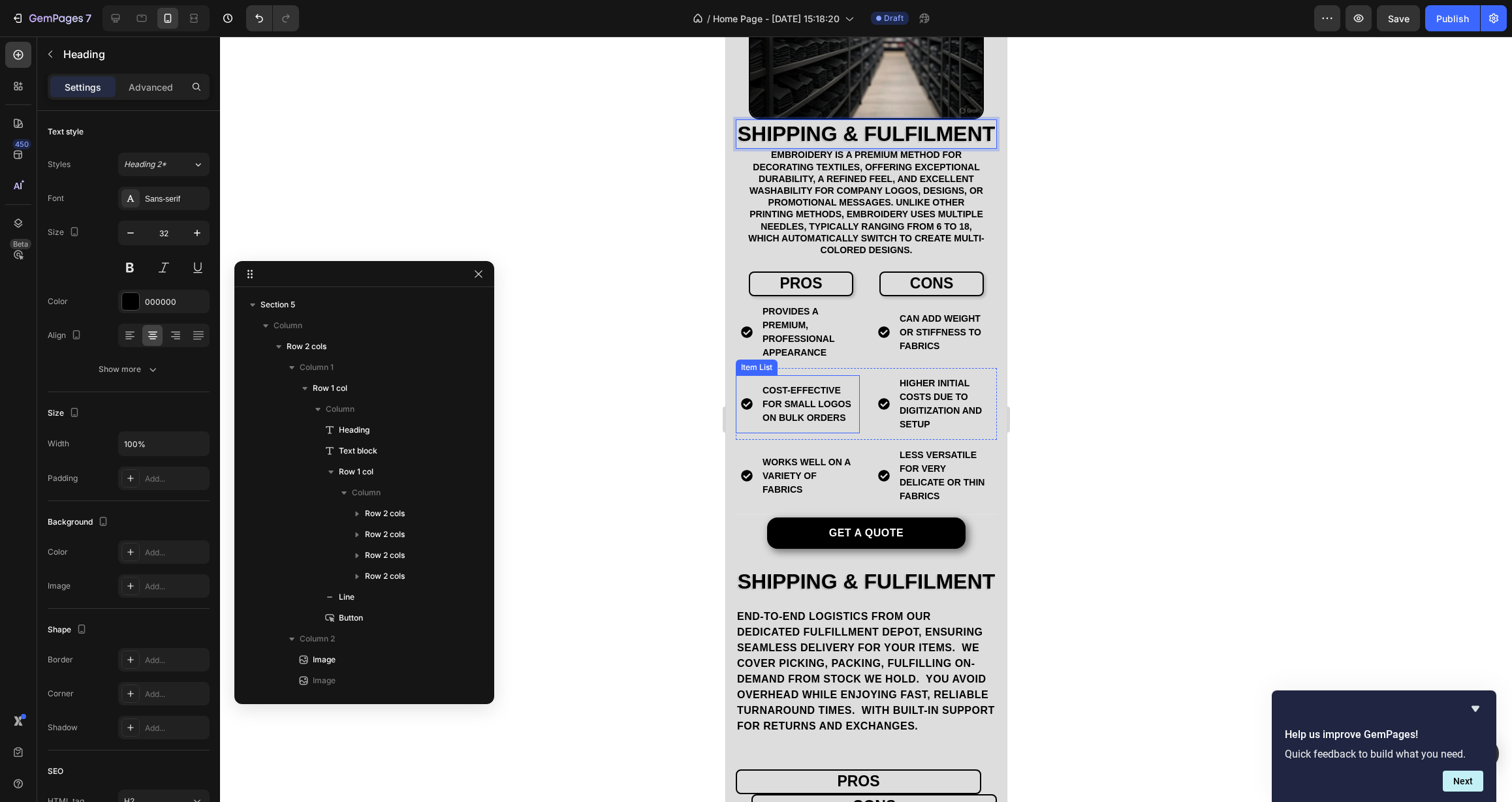
scroll to position [3066, 0]
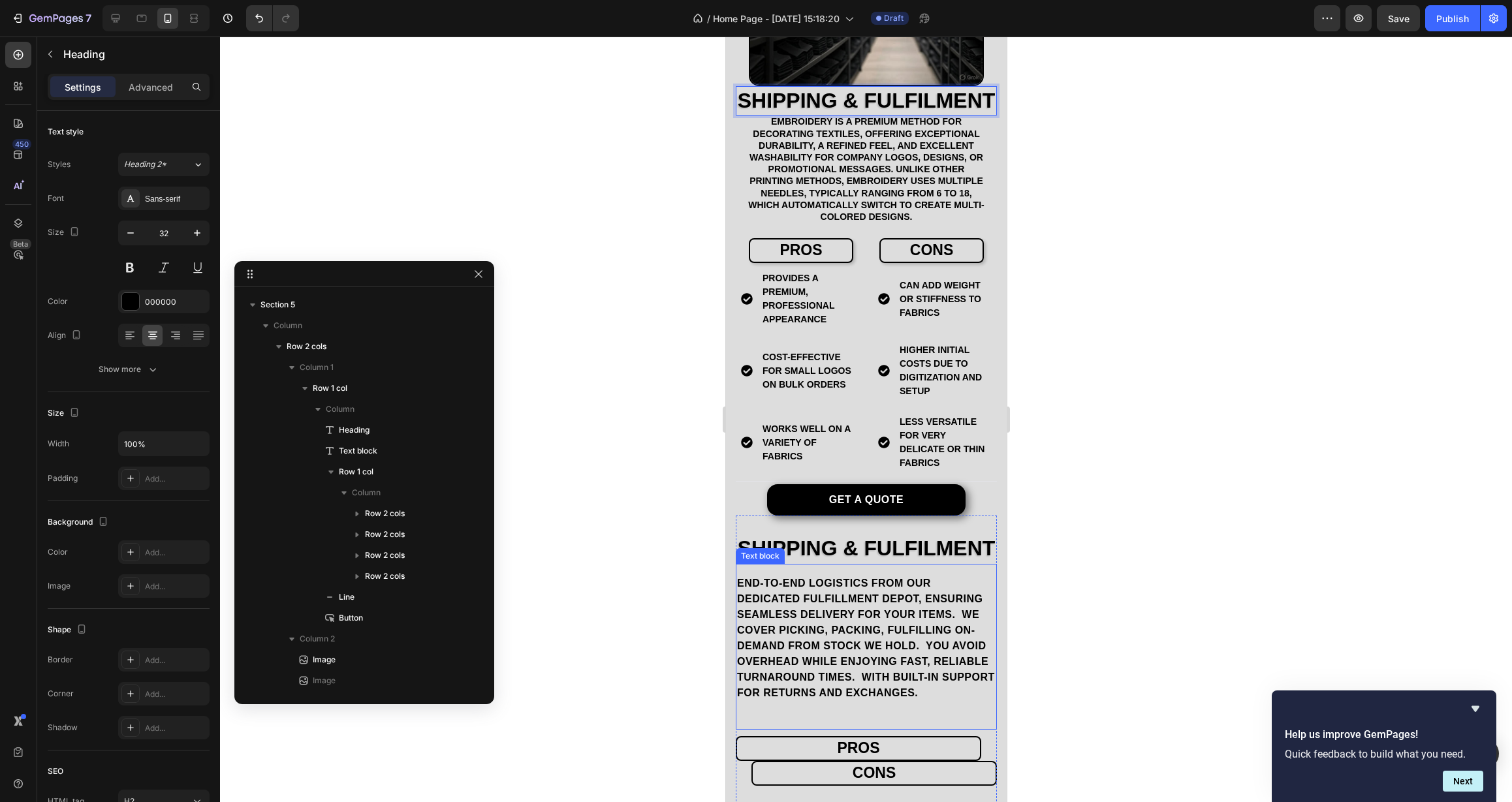
click at [819, 638] on p "end-to-end logistics from our dedicated Fulfillment Depot, ensuring seamless de…" at bounding box center [865, 638] width 259 height 125
click at [818, 639] on p "end-to-end logistics from our dedicated Fulfillment Depot, ensuring seamless de…" at bounding box center [865, 638] width 259 height 125
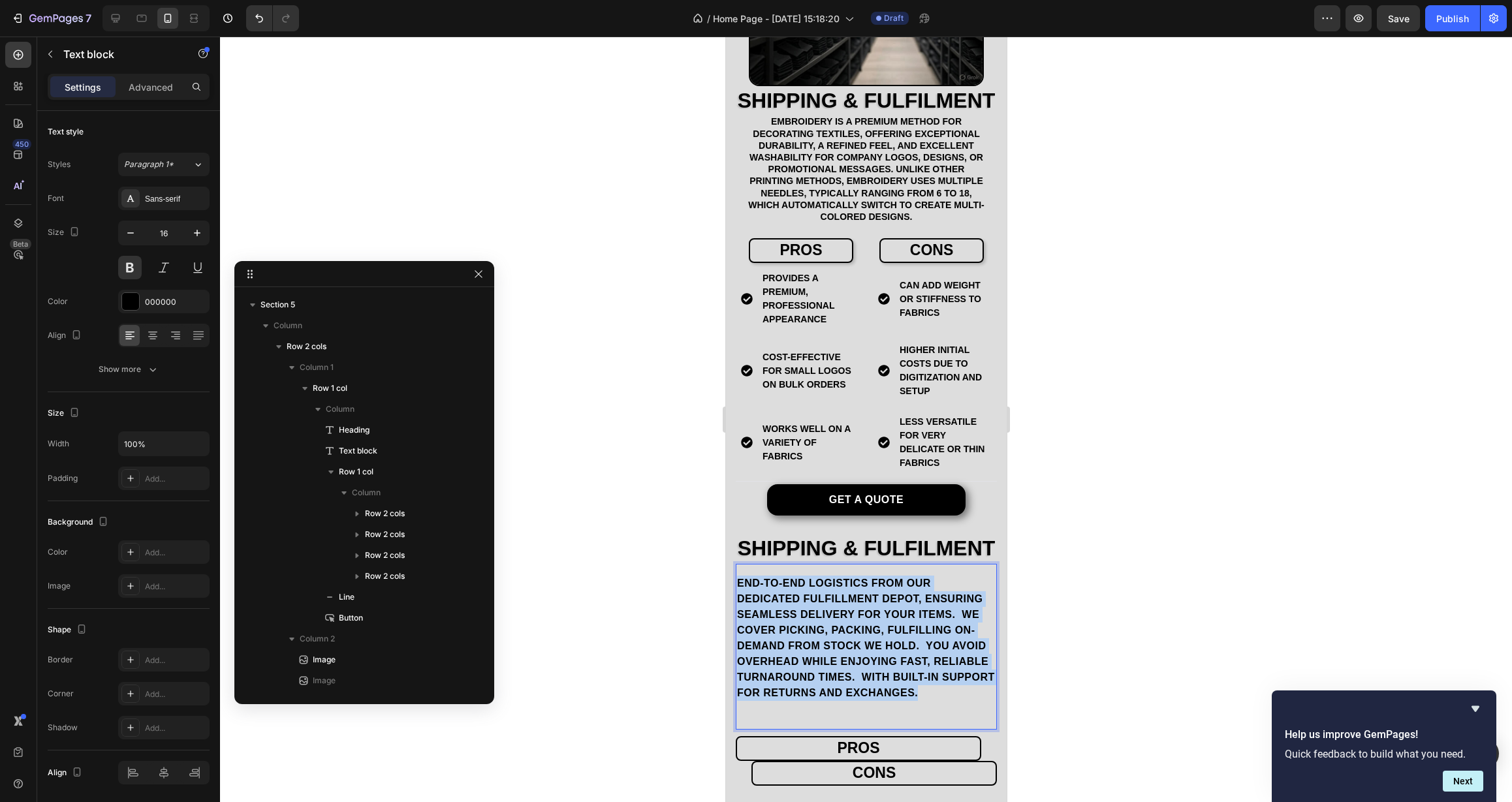
click at [818, 639] on p "end-to-end logistics from our dedicated Fulfillment Depot, ensuring seamless de…" at bounding box center [865, 638] width 259 height 125
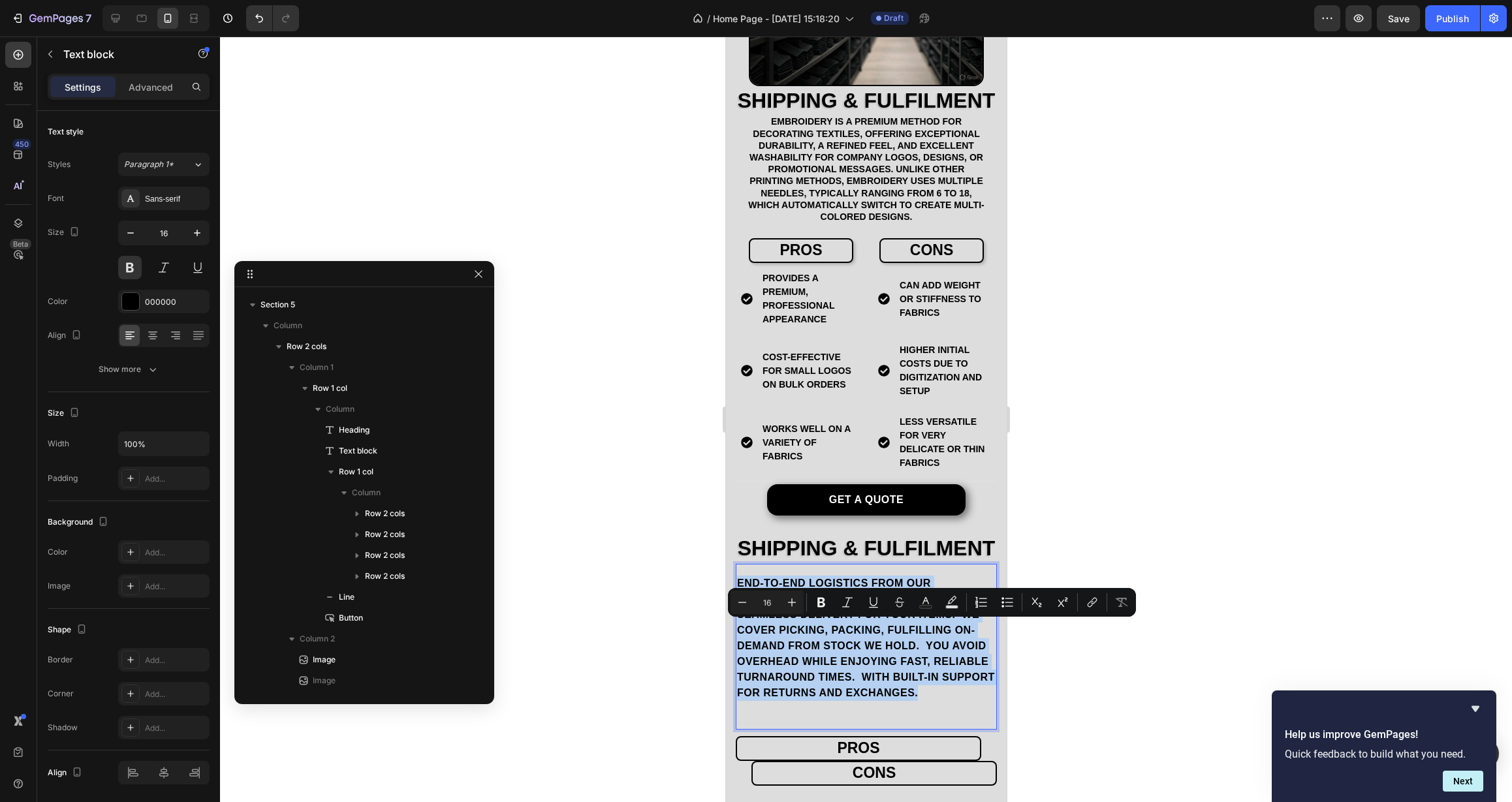
copy p "end-to-end logistics from our dedicated Fulfillment Depot, ensuring seamless de…"
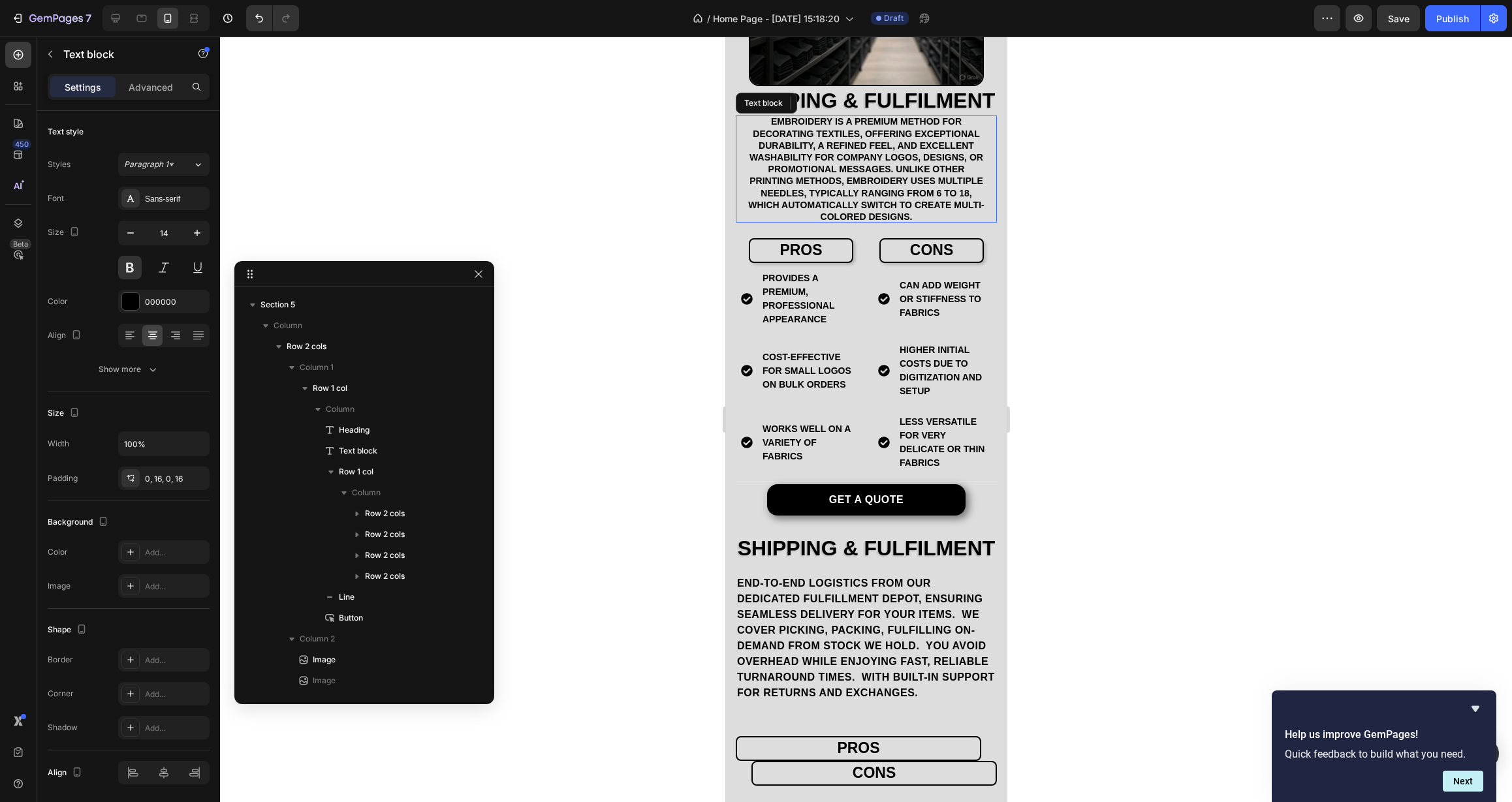
click at [815, 181] on p "Embroidery is a premium method for decorating textiles, offering exceptional du…" at bounding box center [865, 169] width 240 height 107
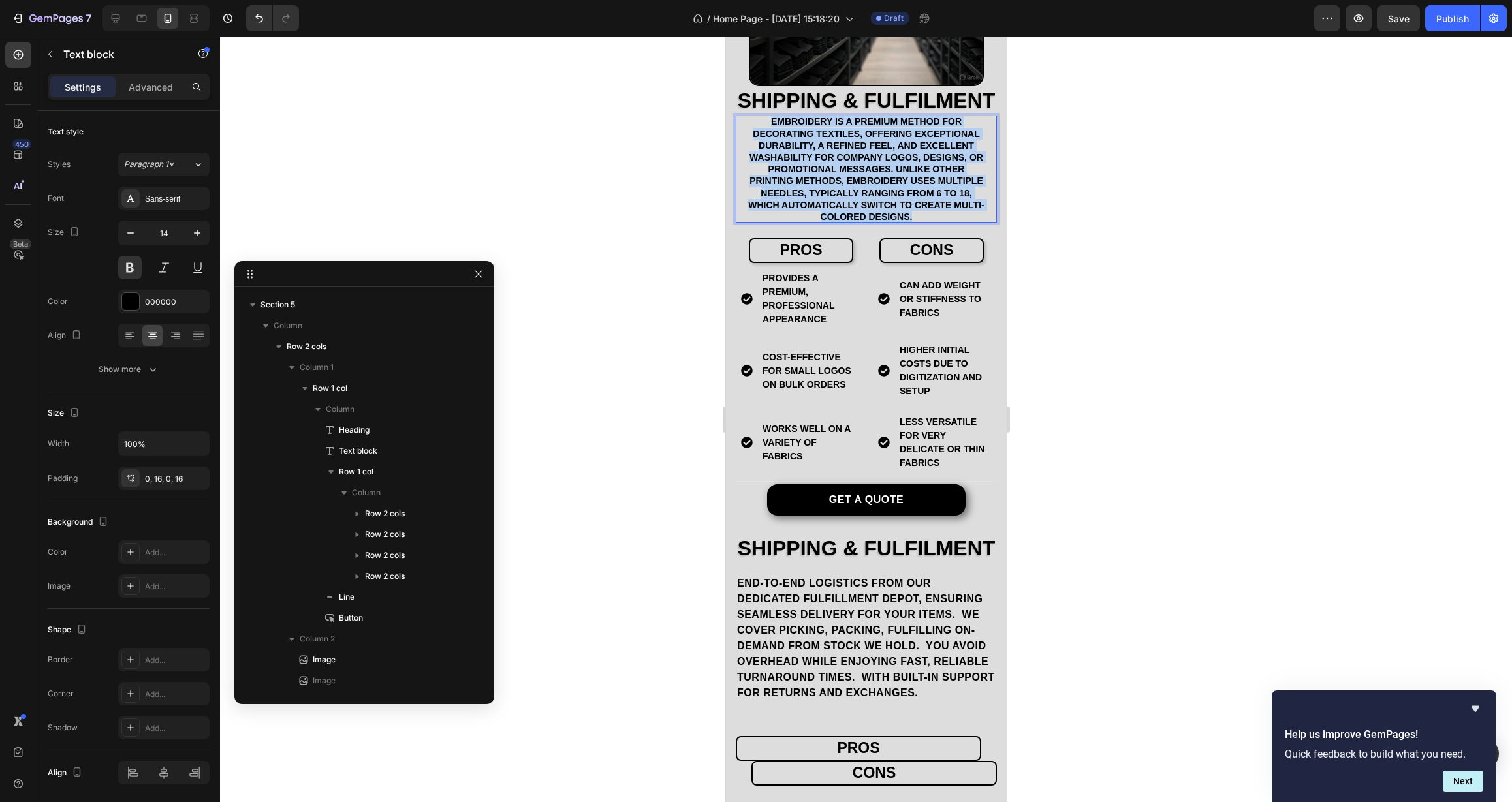
click at [815, 181] on p "Embroidery is a premium method for decorating textiles, offering exceptional du…" at bounding box center [865, 169] width 240 height 107
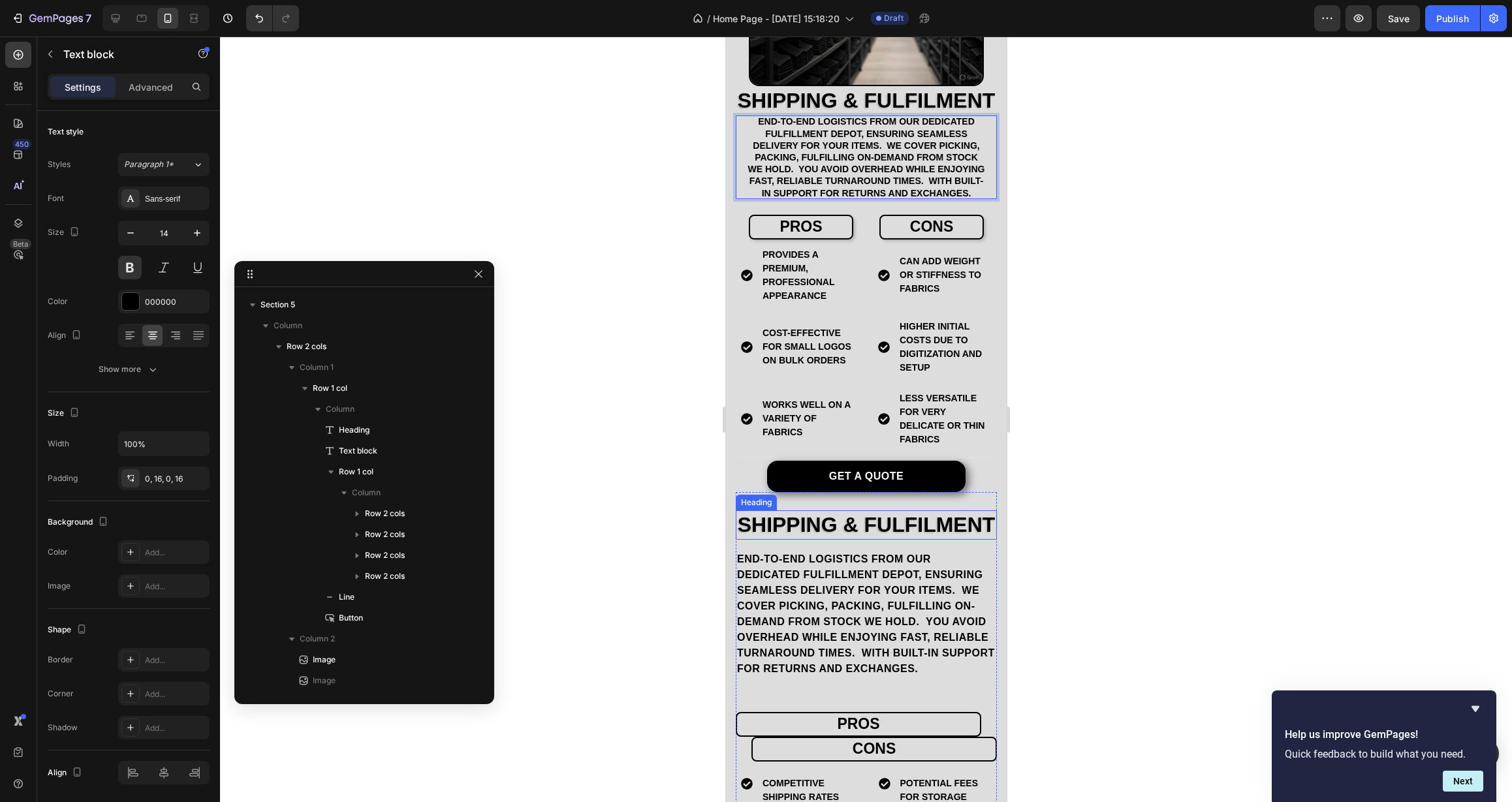
click at [838, 539] on p "Shipping & Fulfilment" at bounding box center [865, 525] width 259 height 27
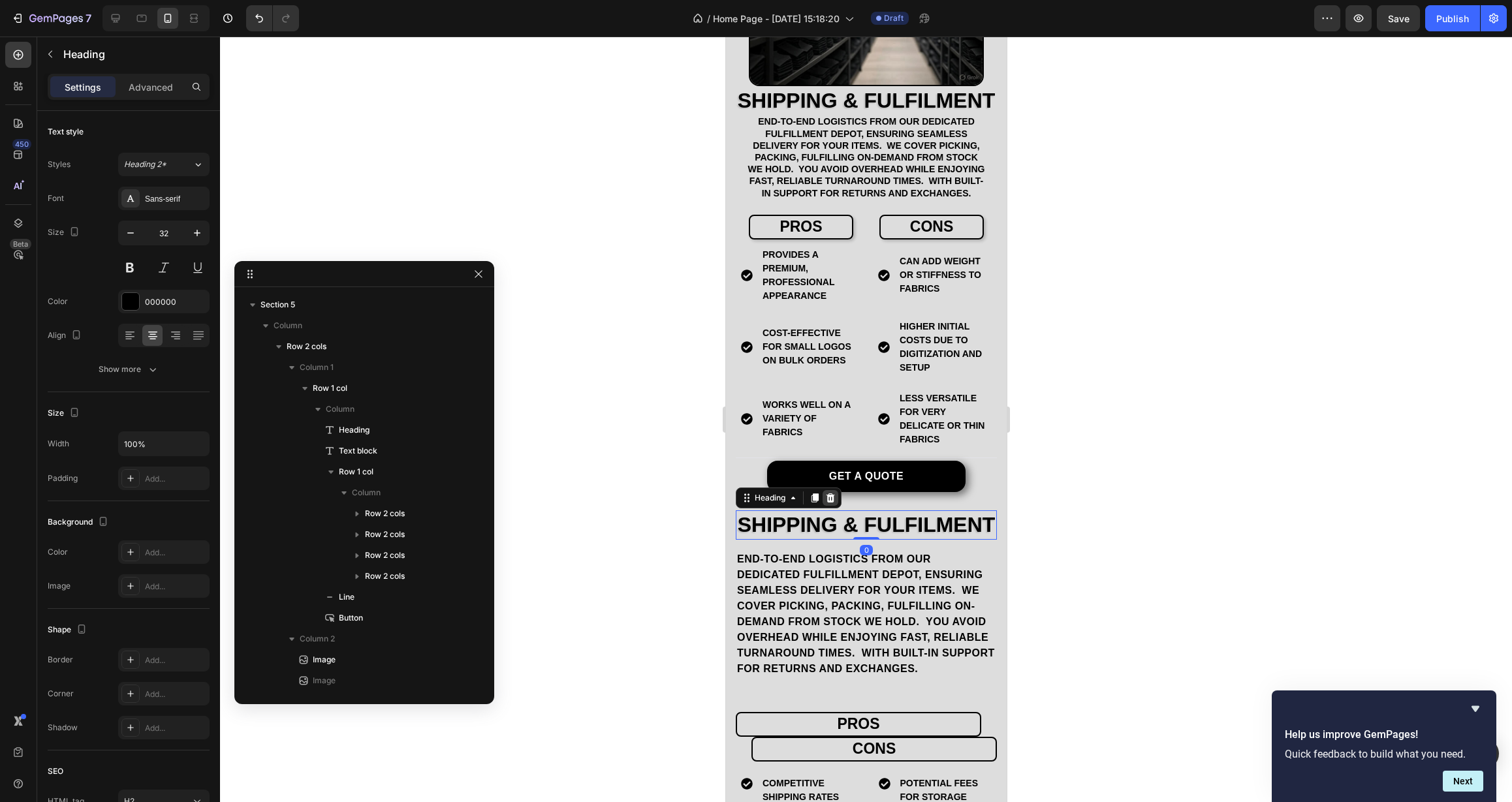
click at [832, 502] on icon at bounding box center [830, 498] width 9 height 9
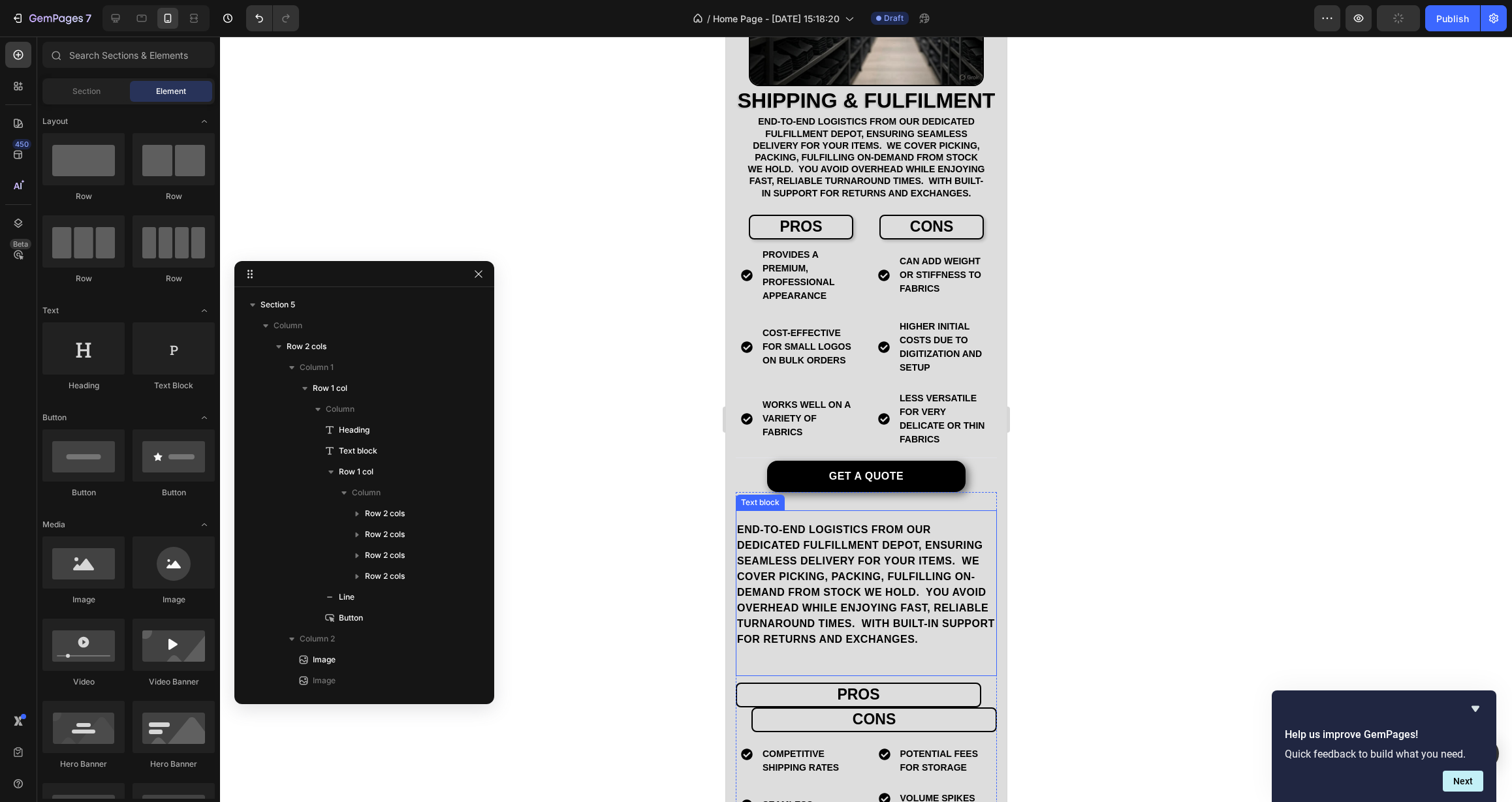
click at [835, 570] on p "end-to-end logistics from our dedicated Fulfillment Depot, ensuring seamless de…" at bounding box center [865, 584] width 259 height 125
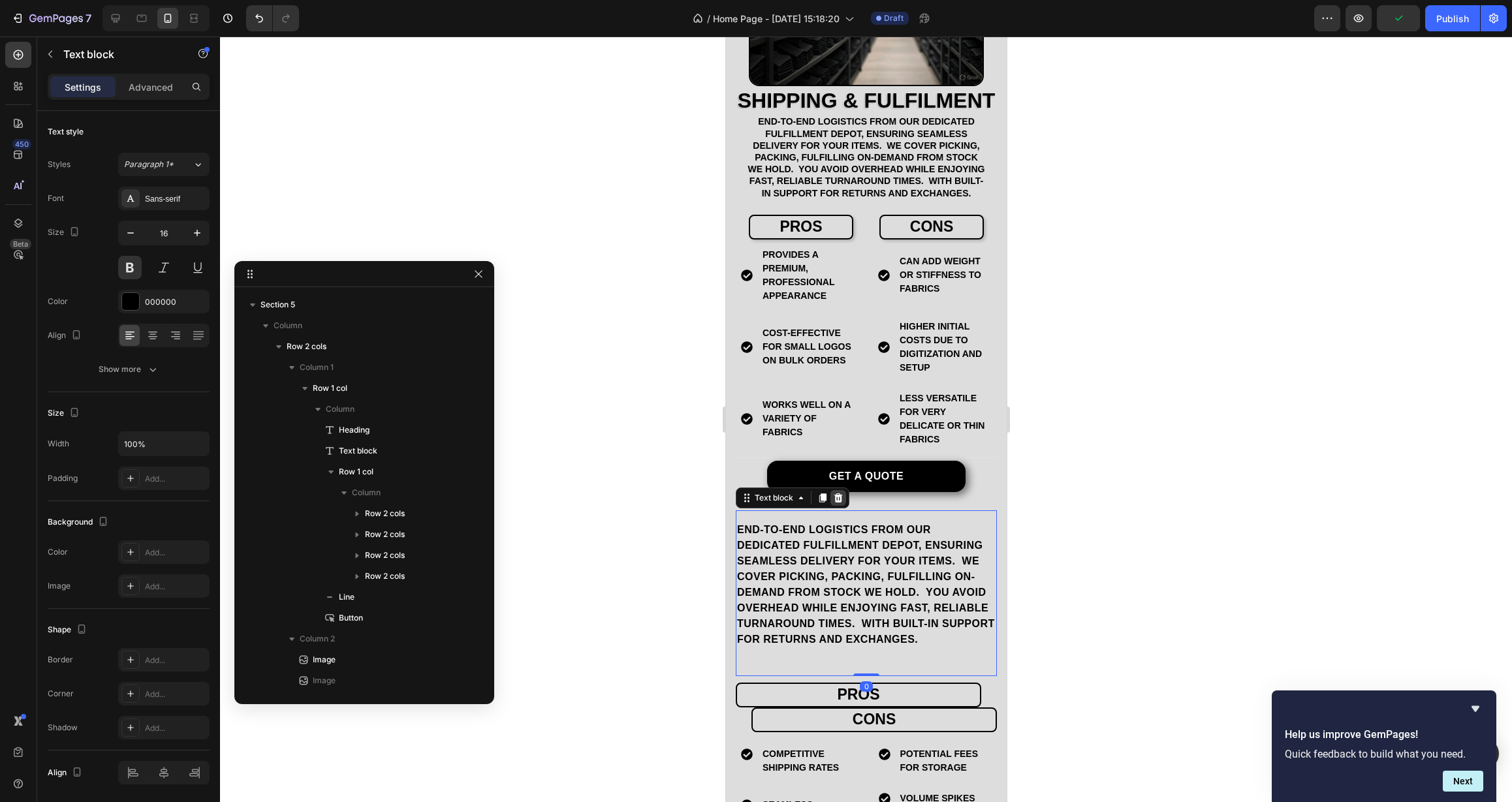
click at [837, 502] on icon at bounding box center [838, 498] width 9 height 9
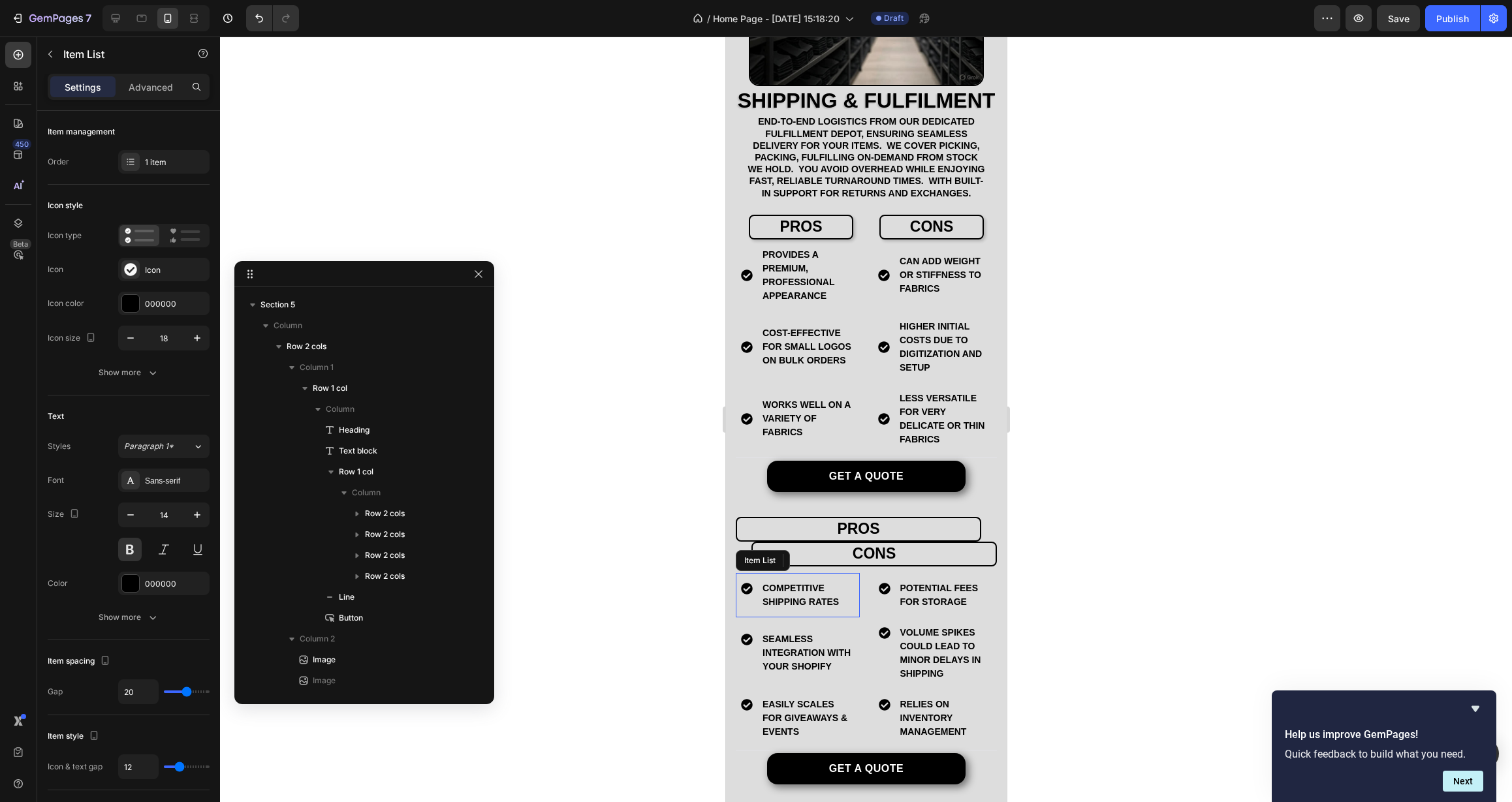
click at [804, 609] on p "Competitive shipping rates" at bounding box center [807, 595] width 90 height 27
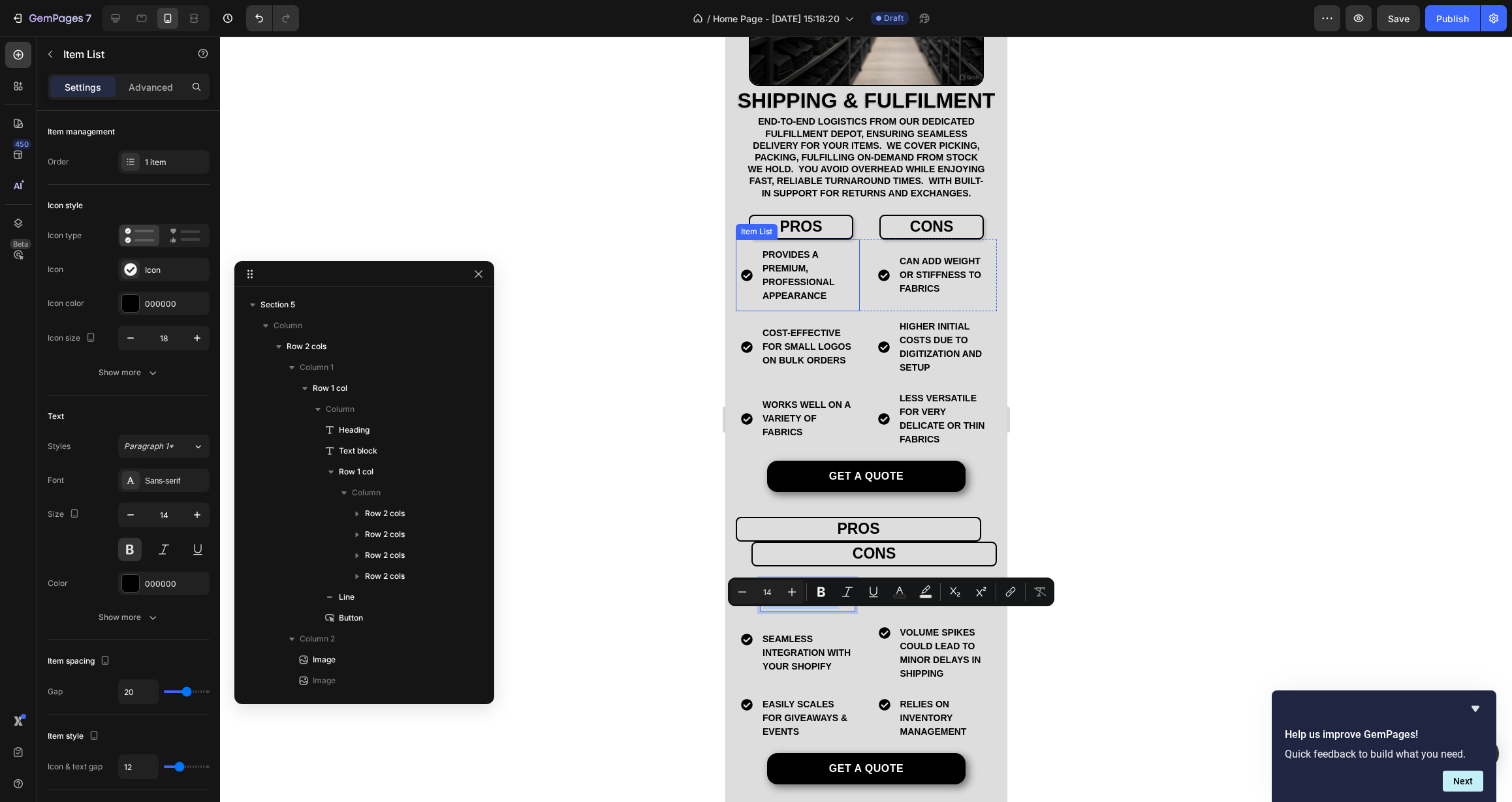
click at [783, 296] on p "Provides a premium, professional appearance" at bounding box center [807, 275] width 90 height 55
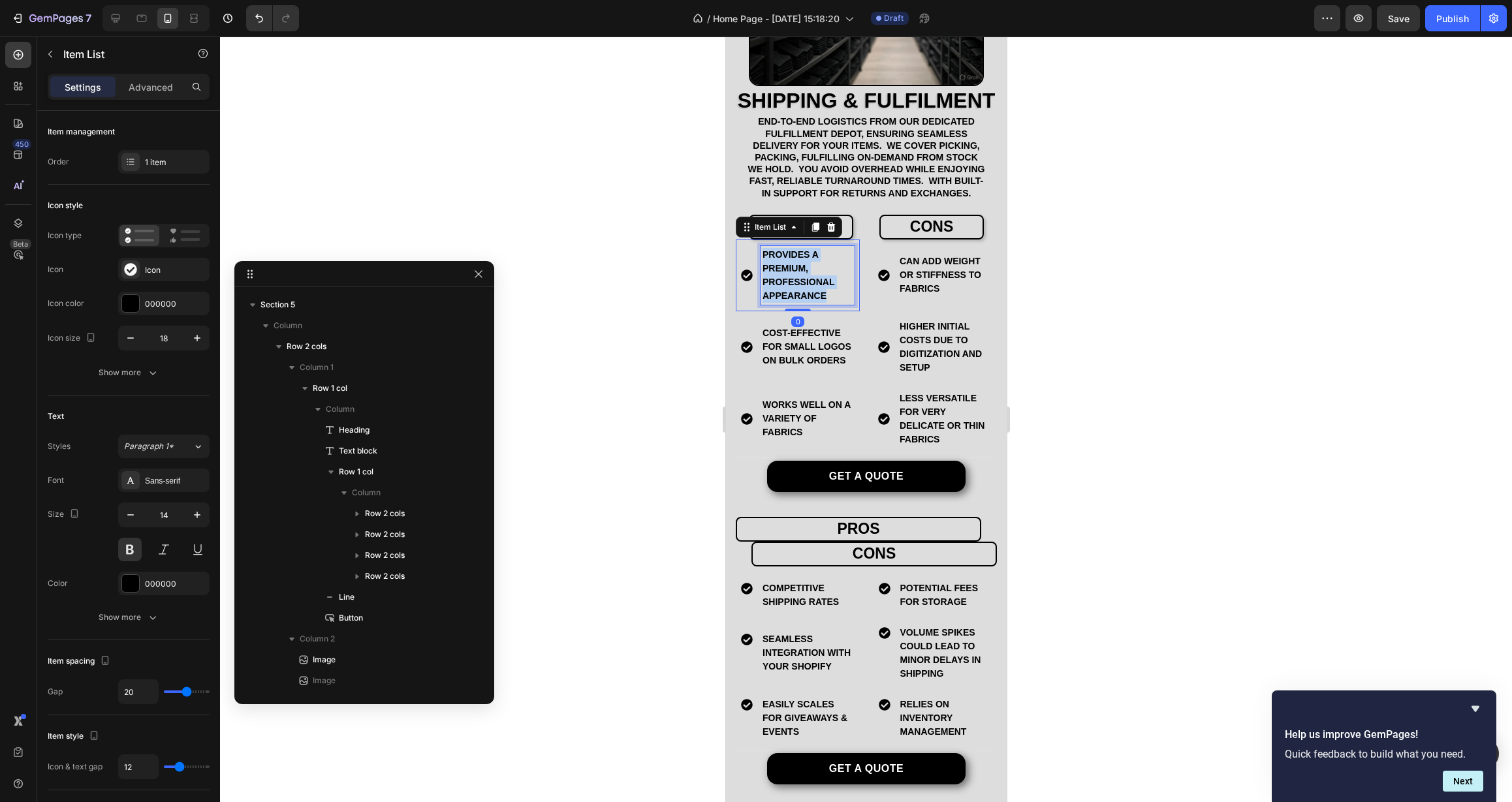
click at [783, 296] on p "Provides a premium, professional appearance" at bounding box center [807, 275] width 90 height 55
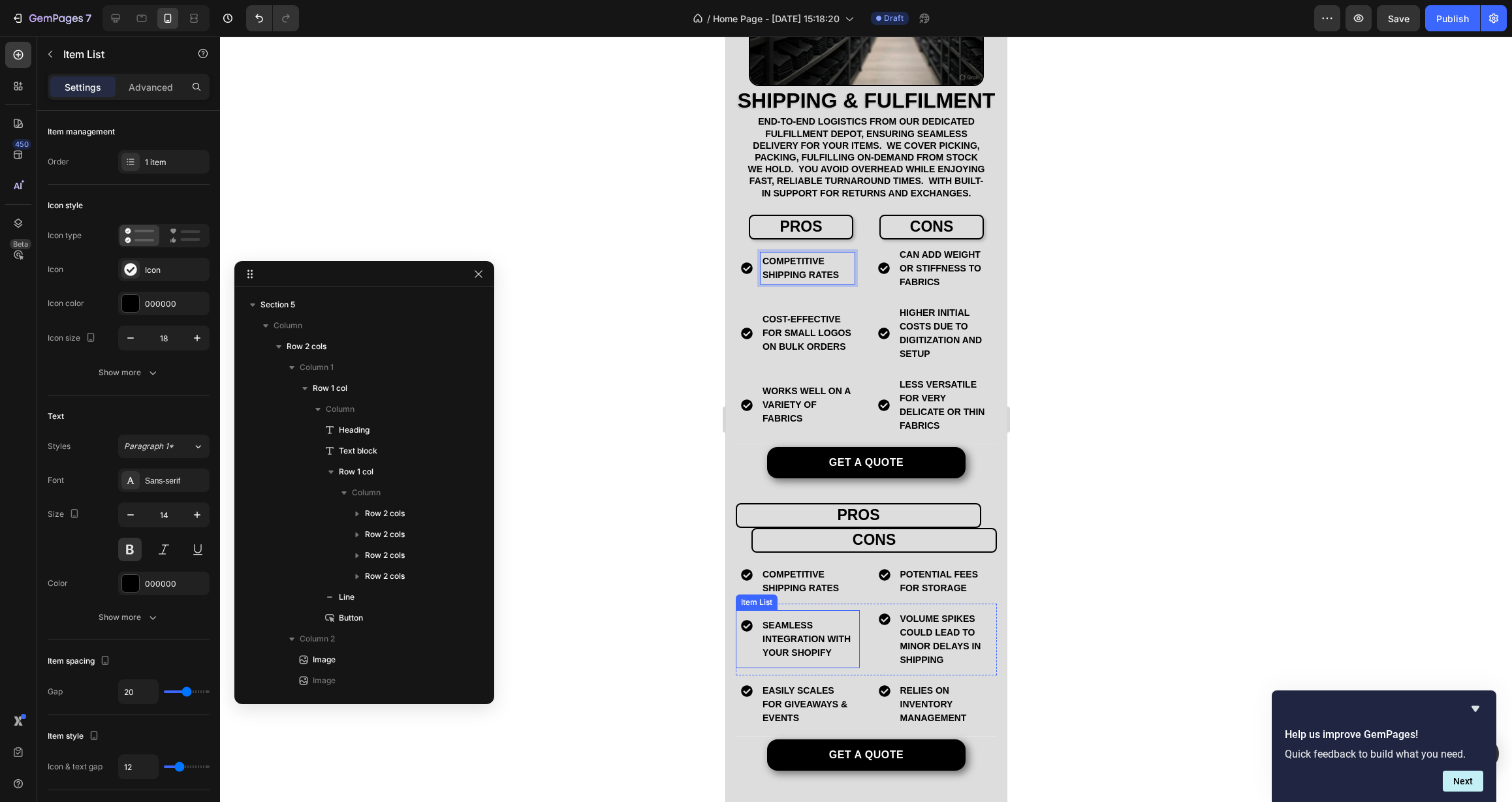
click at [777, 646] on p "Seamless integration with your Shopify" at bounding box center [807, 638] width 90 height 41
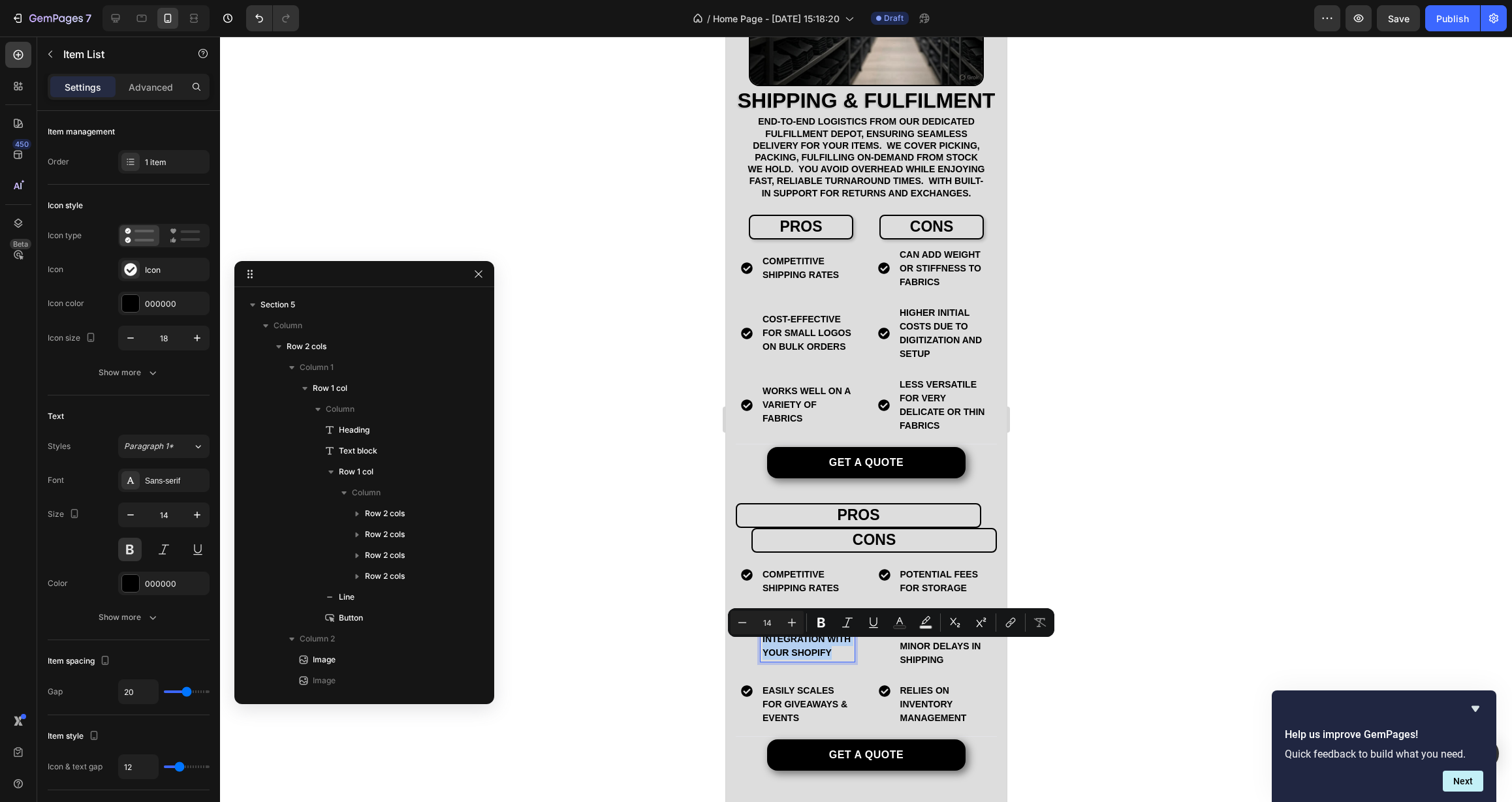
copy p "Seamless integration with your Shopify"
click at [784, 354] on p "Cost-effective for small logos on bulk orders" at bounding box center [807, 333] width 90 height 41
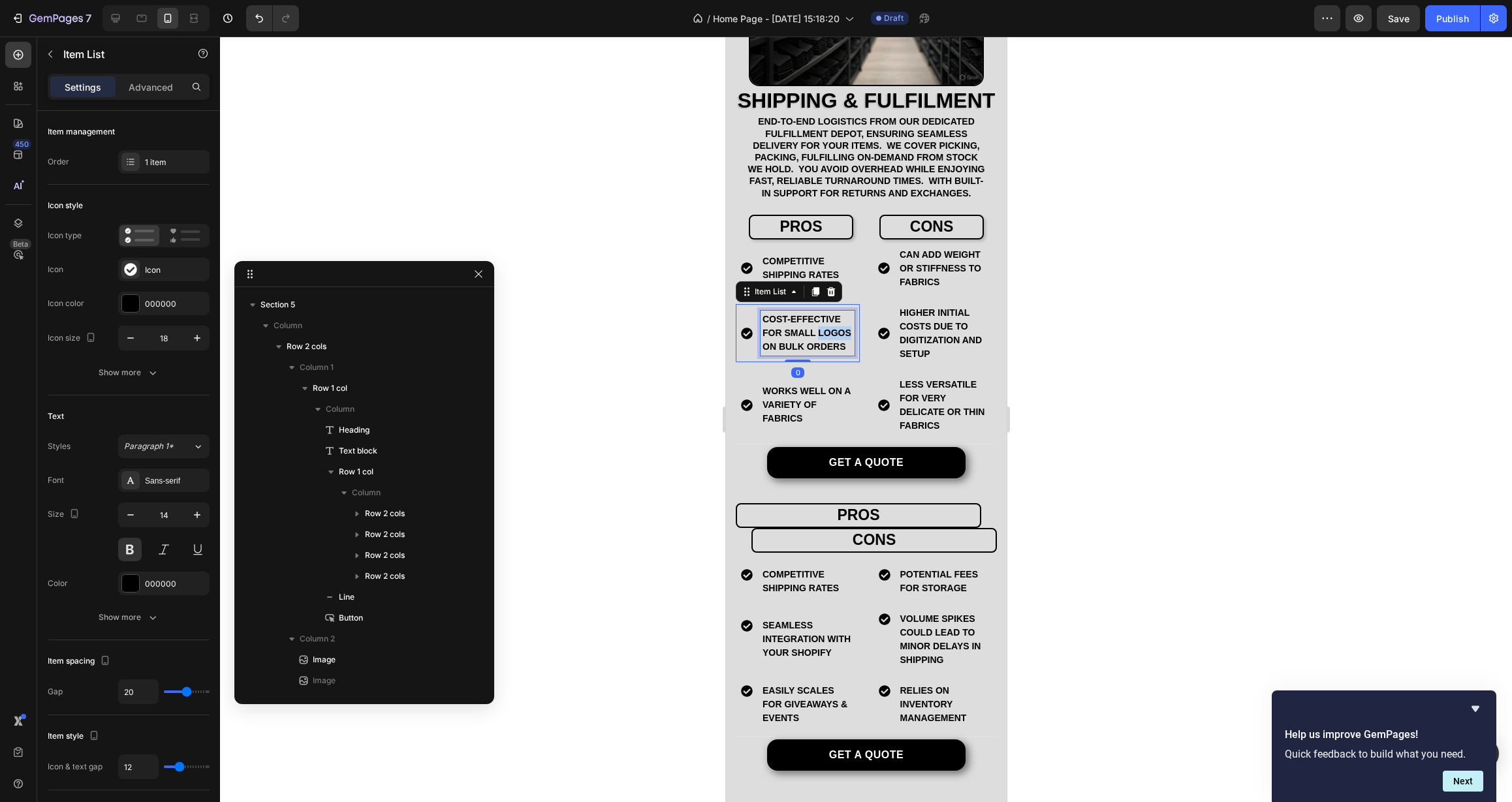
click at [784, 354] on p "Cost-effective for small logos on bulk orders" at bounding box center [807, 333] width 90 height 41
click at [814, 720] on p "Easily scales for giveaways & events" at bounding box center [807, 704] width 90 height 41
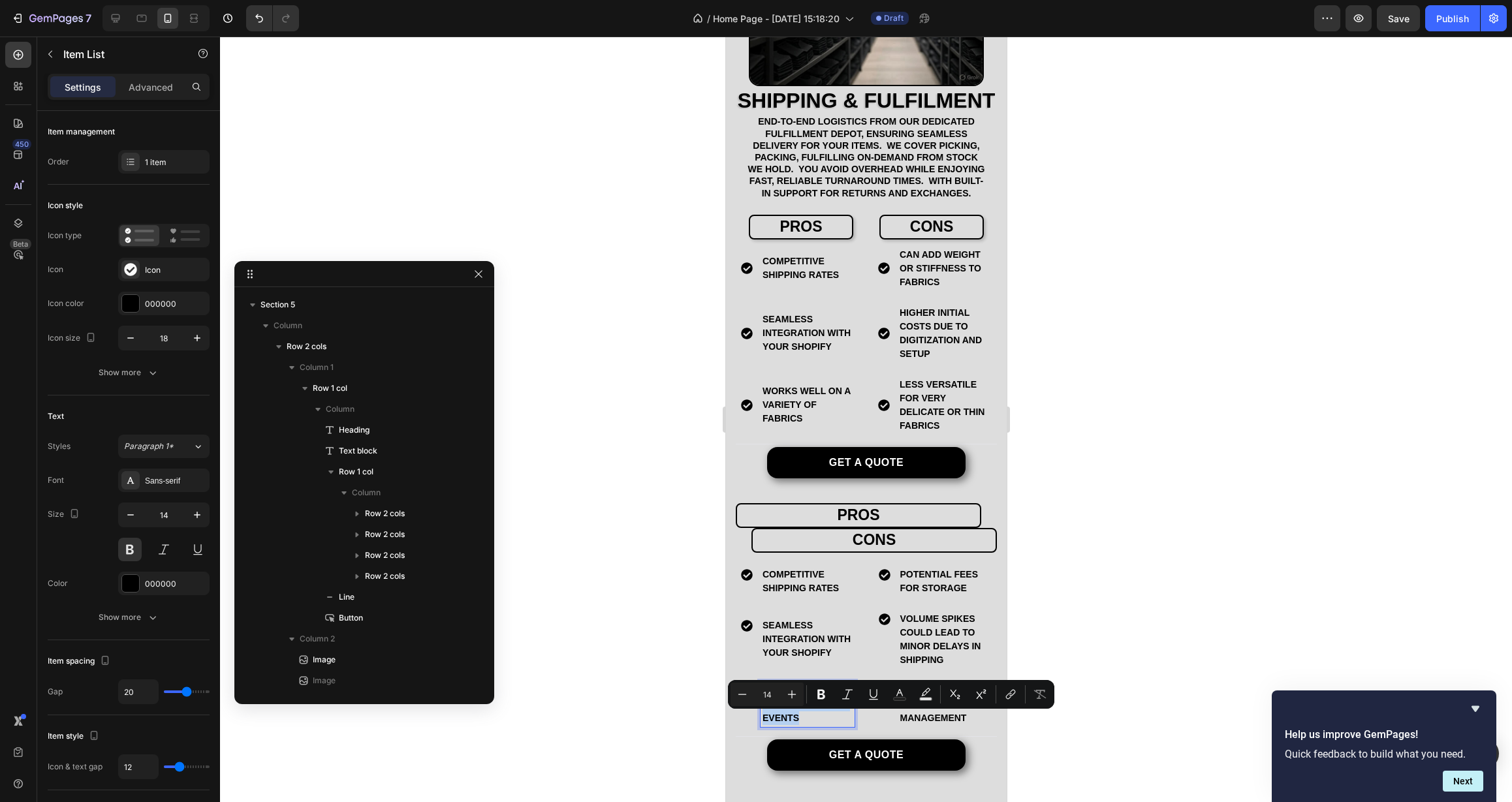
copy p "Easily scales for giveaways & events"
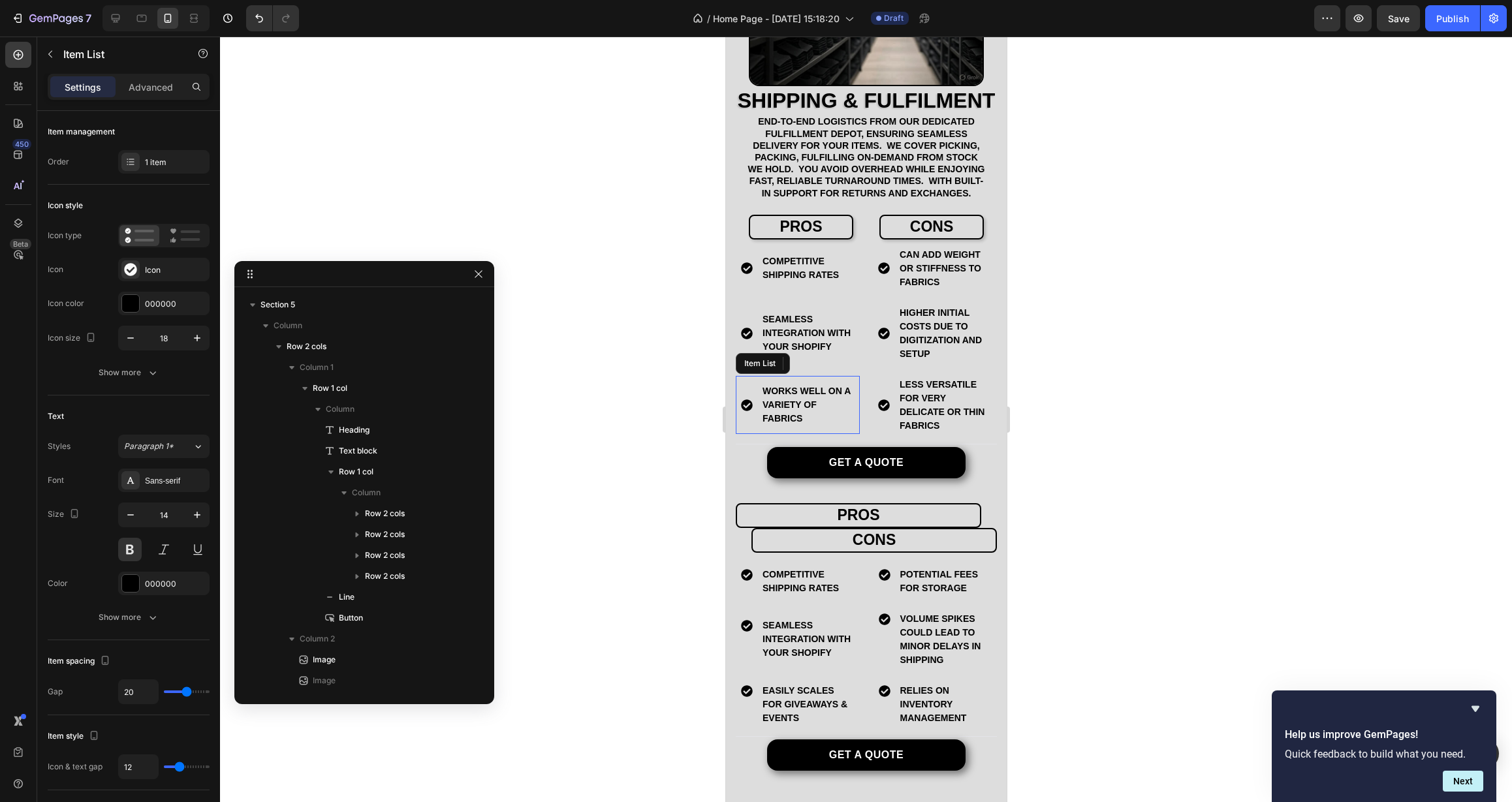
click at [783, 425] on p "Works well on a variety of fabrics" at bounding box center [807, 404] width 90 height 41
click at [928, 595] on p "Potential fees for Storage" at bounding box center [945, 582] width 90 height 27
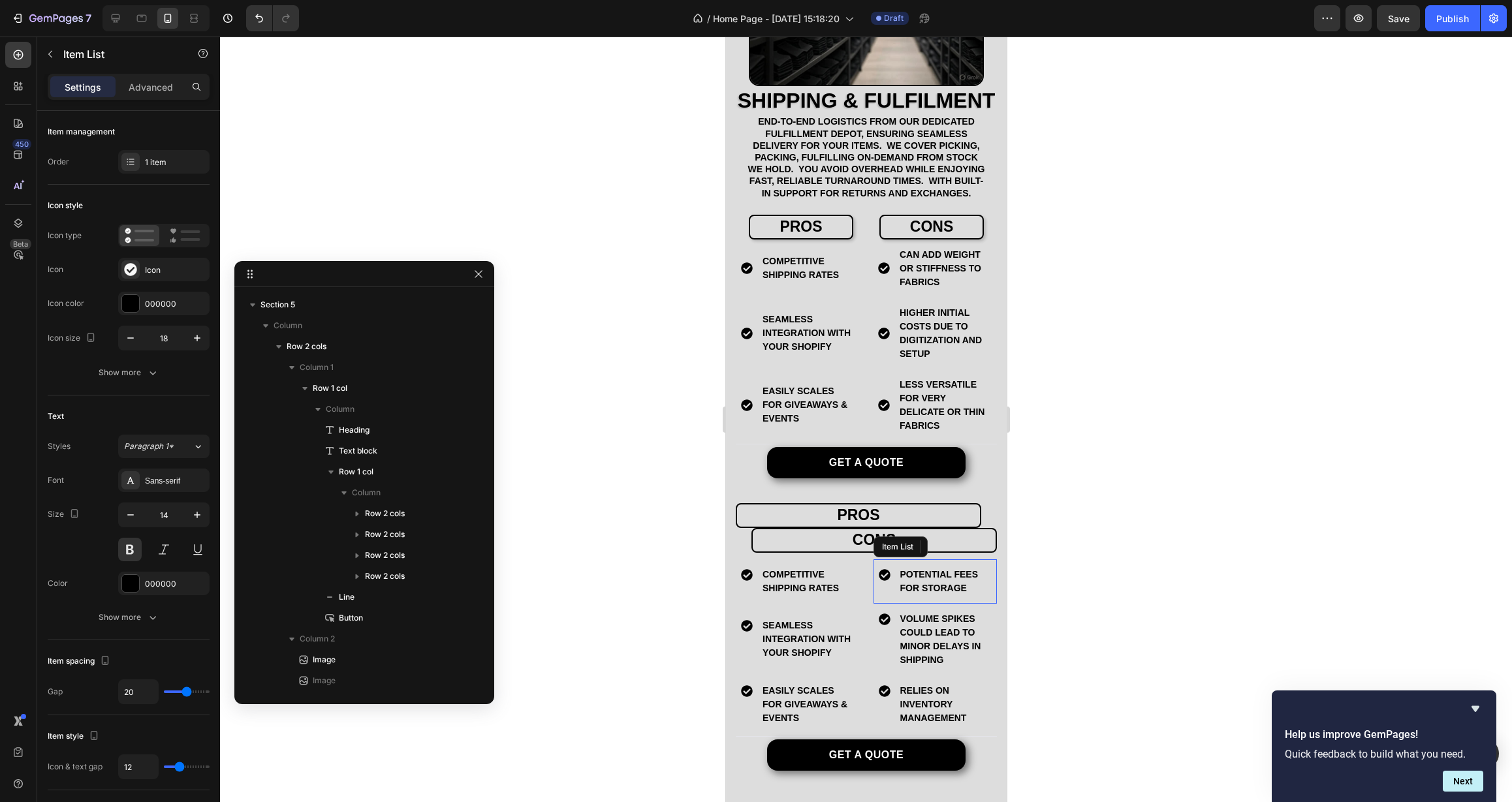
click at [928, 595] on p "Potential fees for Storage" at bounding box center [945, 582] width 90 height 27
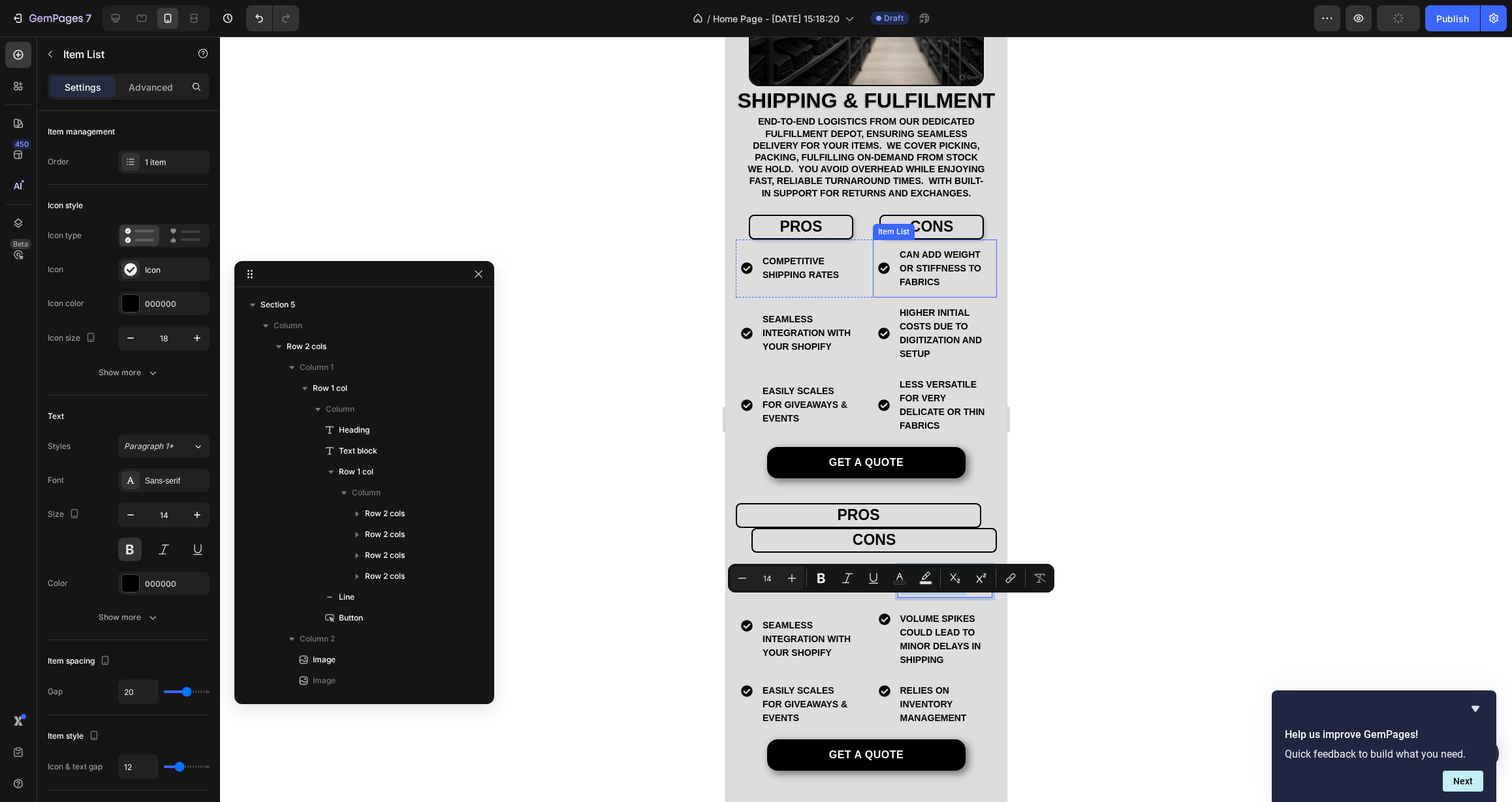
click at [924, 289] on p "Can add weight or stiffness to fabrics" at bounding box center [944, 268] width 90 height 41
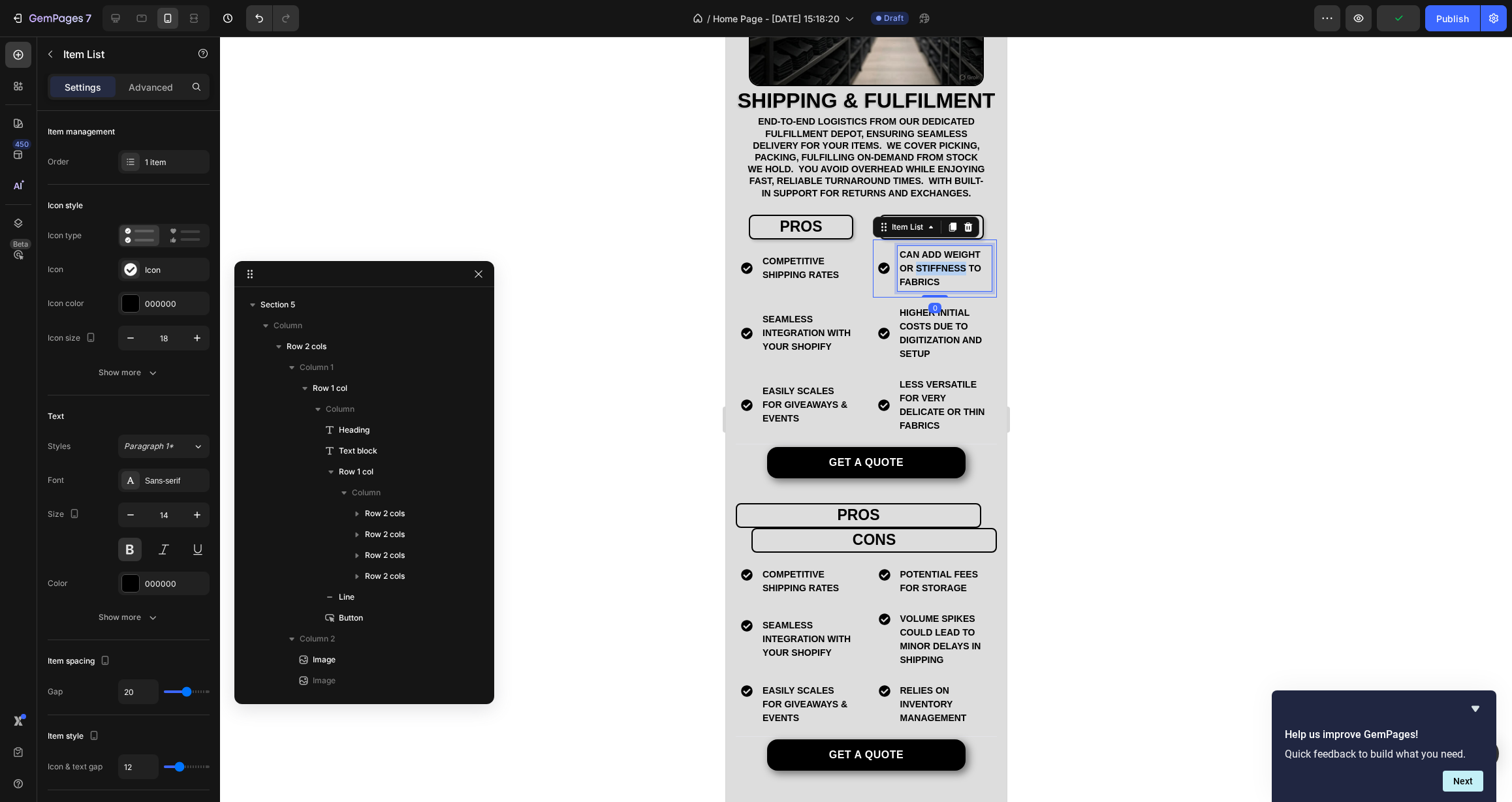
click at [924, 289] on p "Can add weight or stiffness to fabrics" at bounding box center [944, 268] width 90 height 41
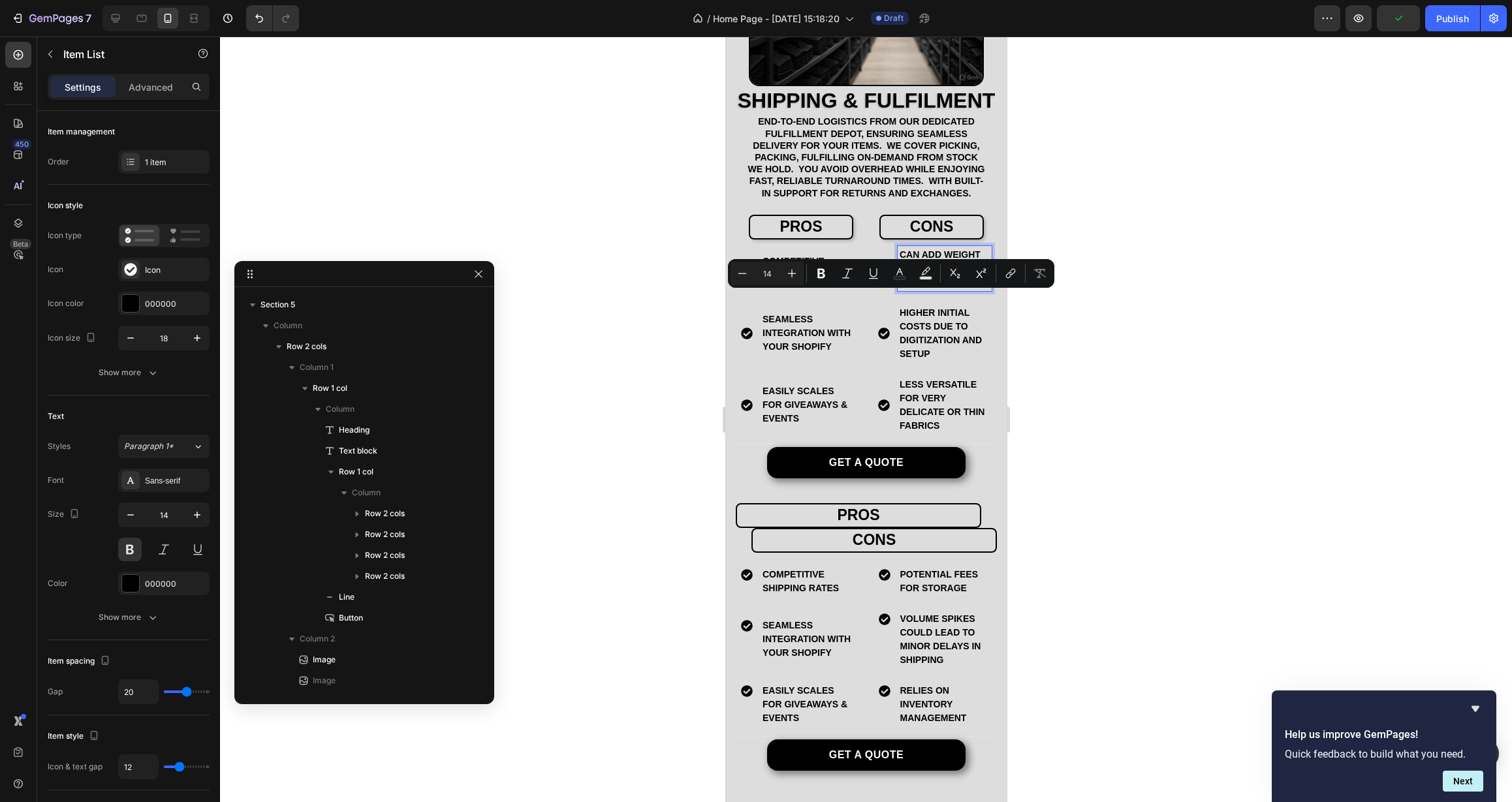
click at [924, 289] on p "Can add weight or stiffness to fabrics" at bounding box center [944, 268] width 90 height 41
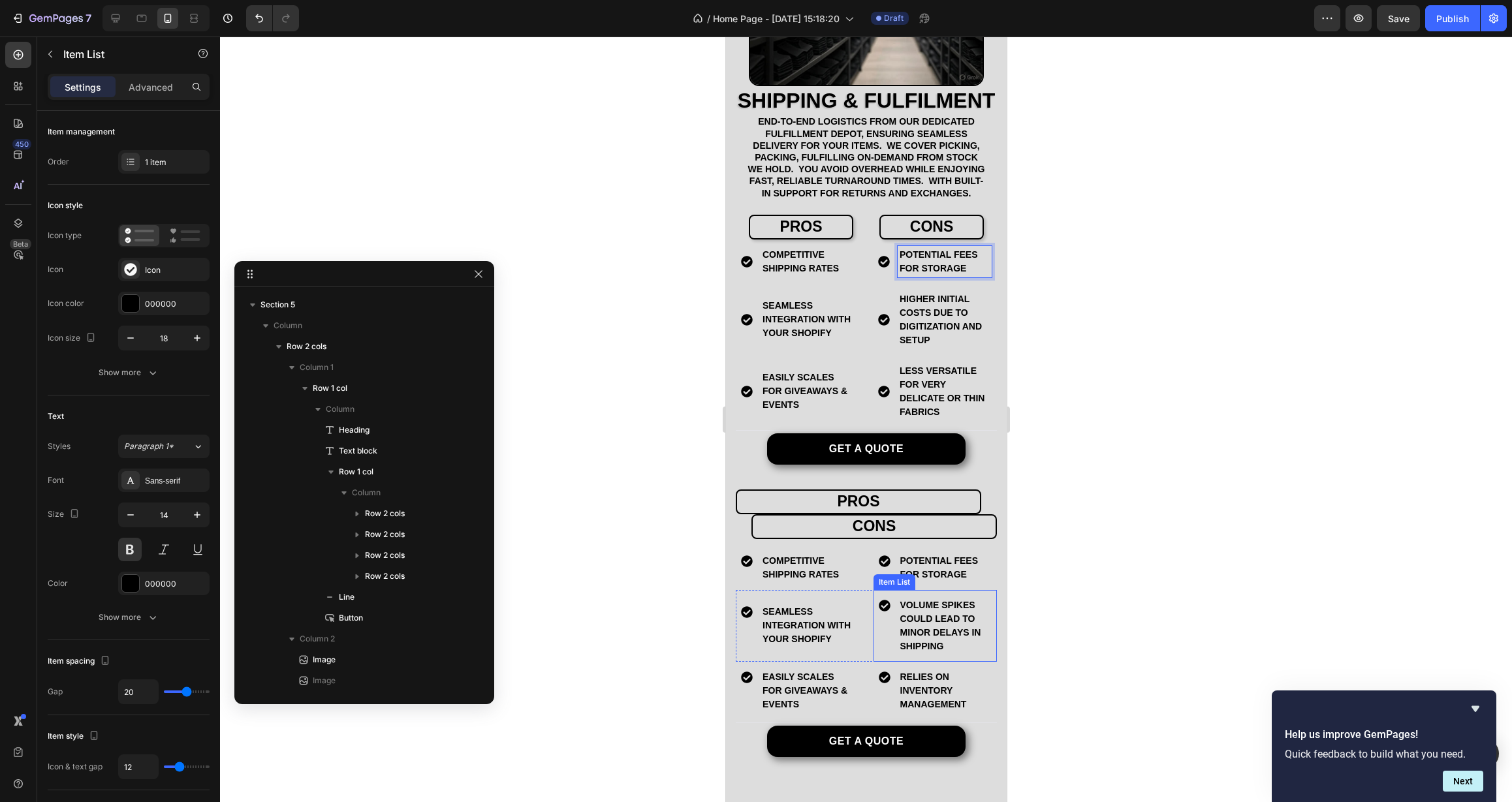
click at [928, 636] on p "volume spikes could lead to minor delays in shipping" at bounding box center [945, 626] width 90 height 55
click at [923, 347] on p "Higher initial costs due to digitization and setup" at bounding box center [944, 320] width 90 height 55
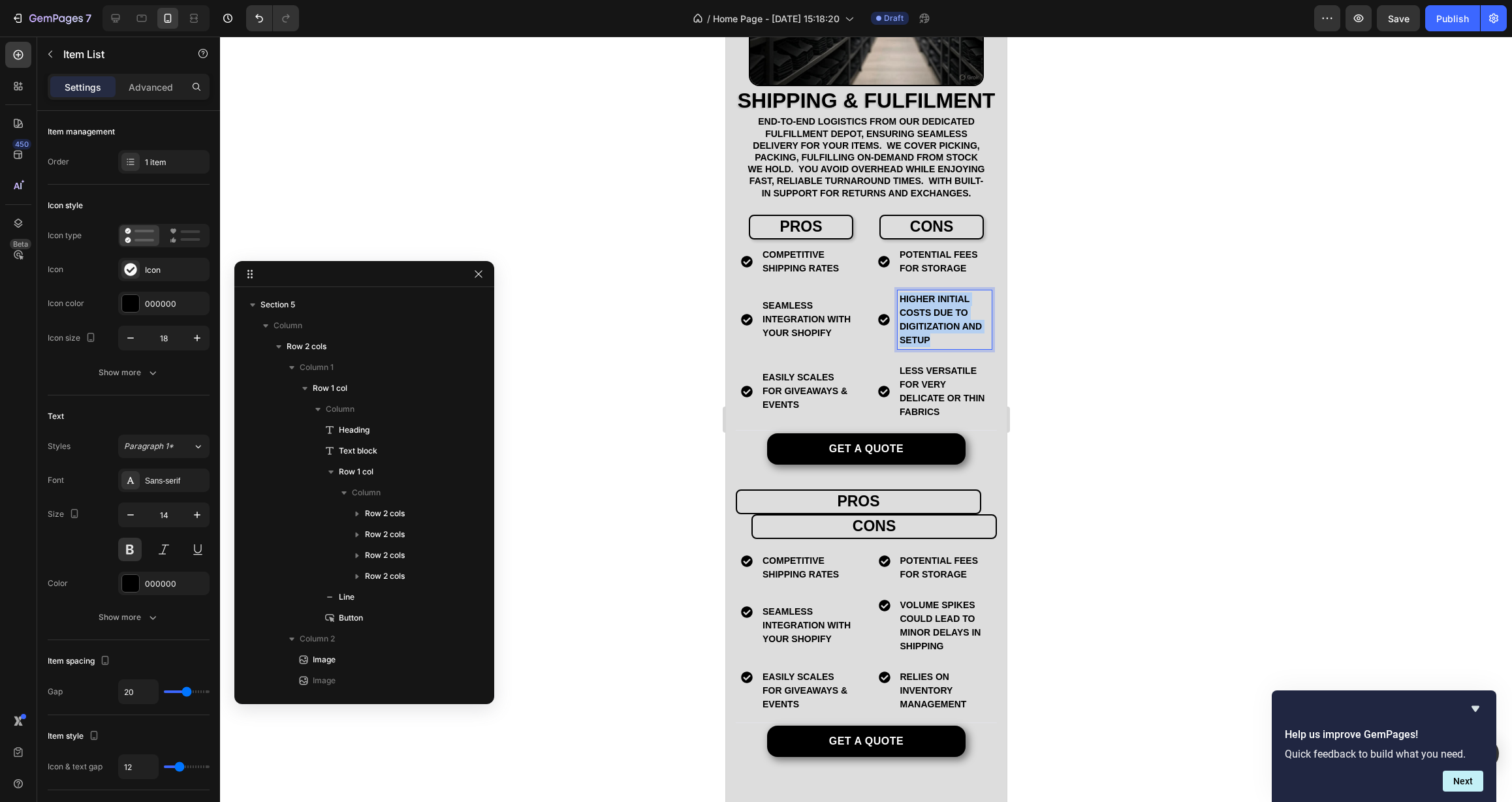
click at [923, 347] on p "Higher initial costs due to digitization and setup" at bounding box center [944, 320] width 90 height 55
click at [933, 705] on p "Relies on inventory management" at bounding box center [945, 690] width 90 height 41
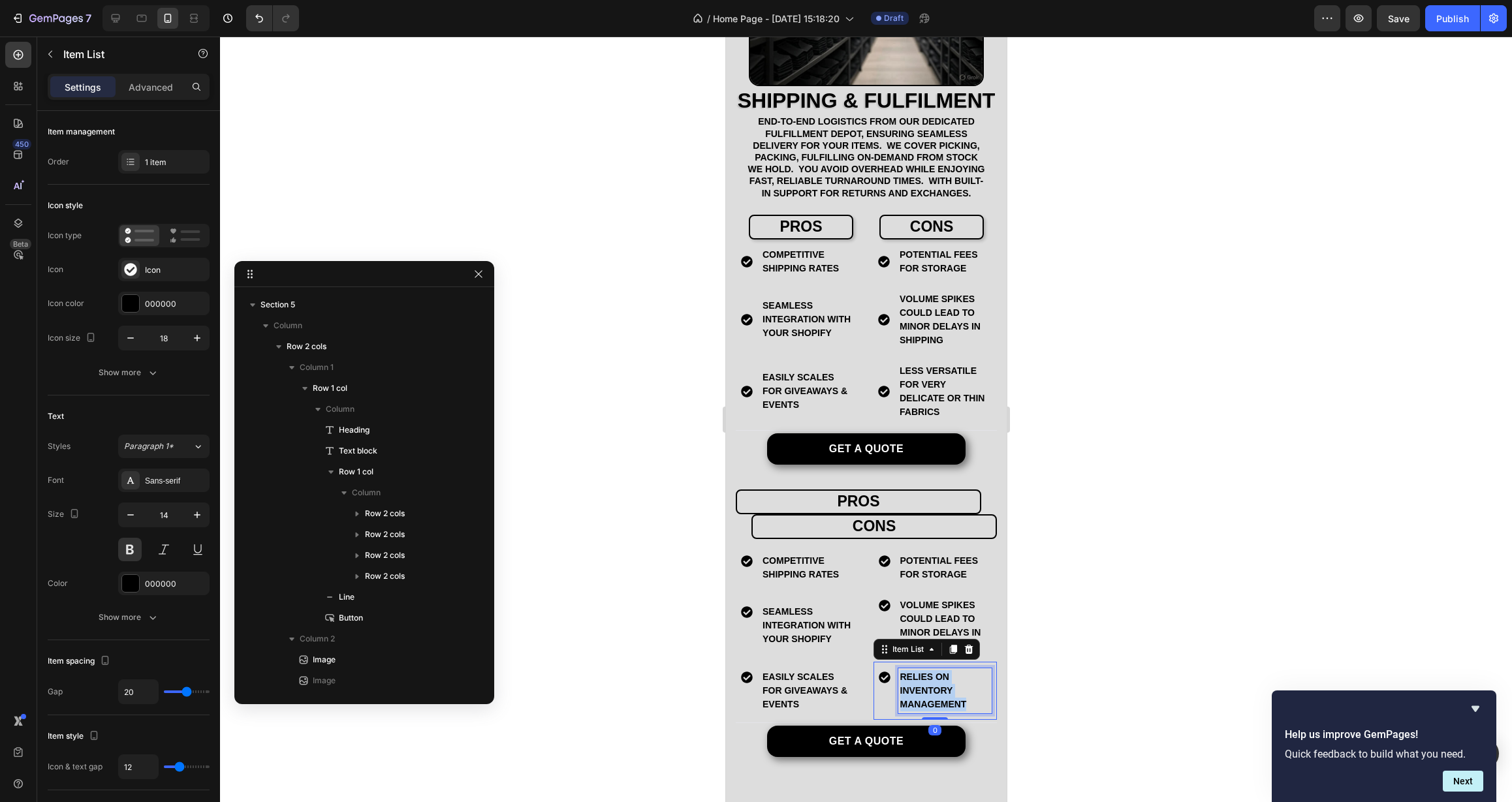
click at [933, 705] on p "Relies on inventory management" at bounding box center [945, 690] width 90 height 41
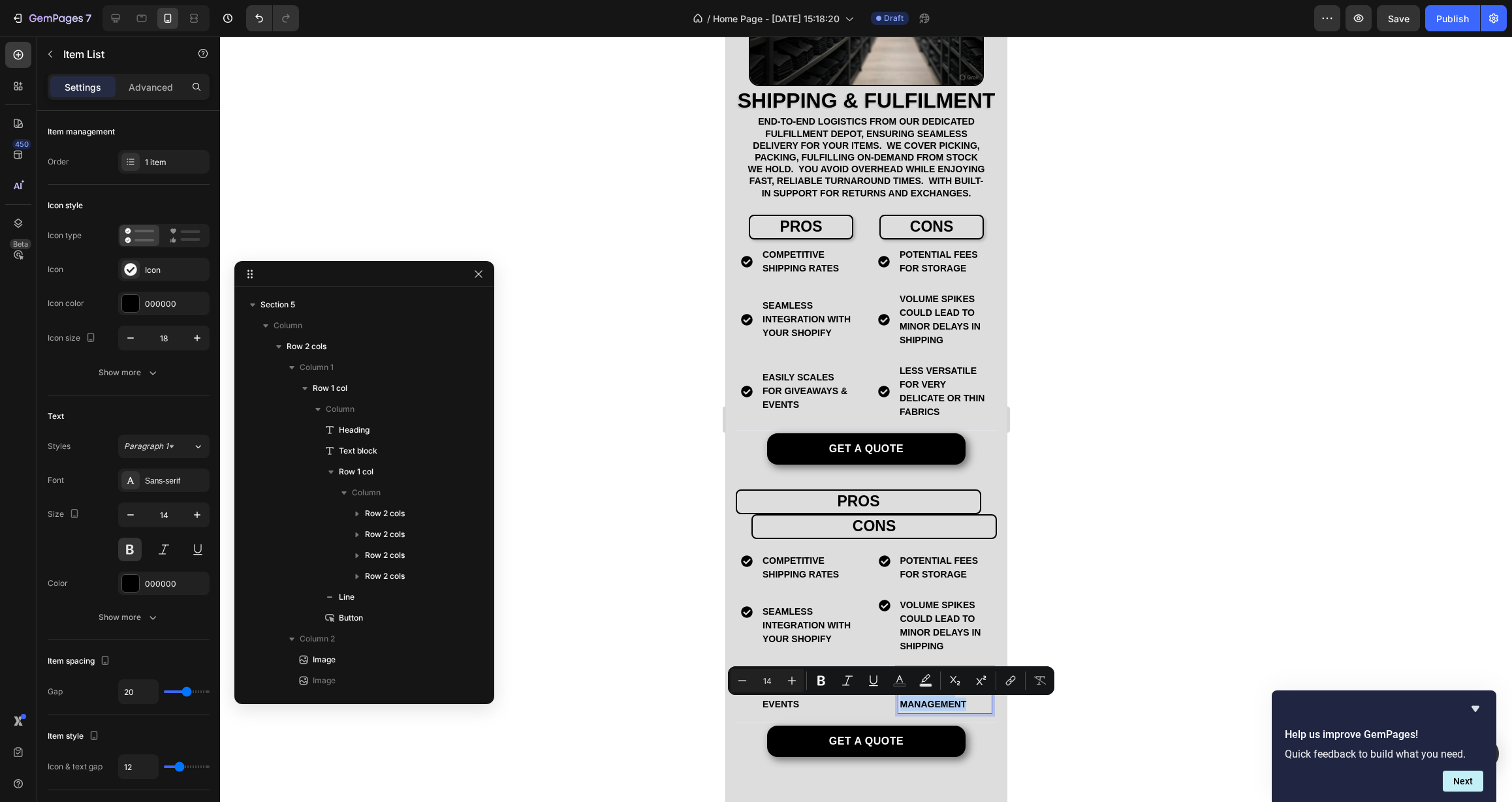
copy p "Relies on inventory management"
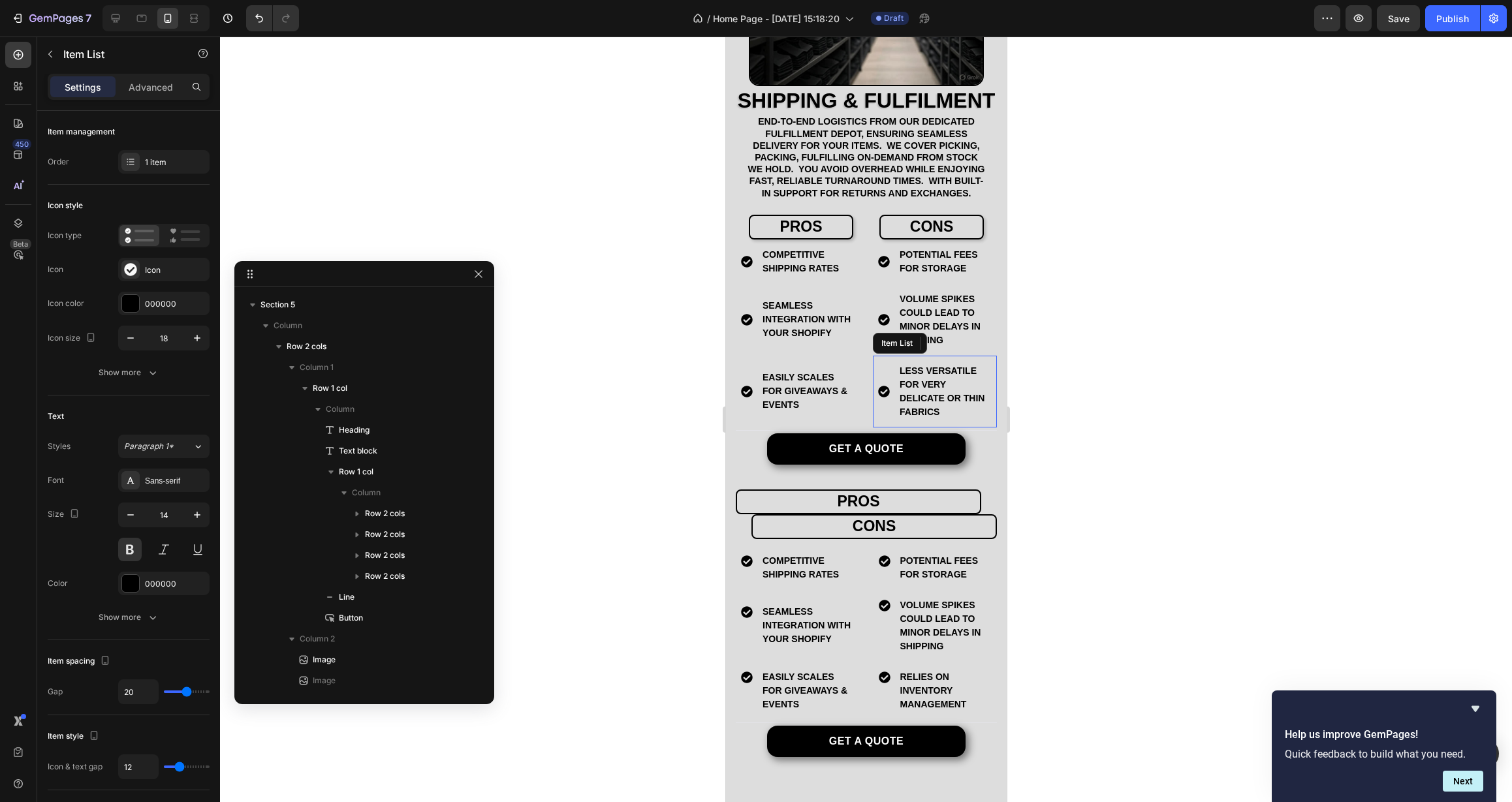
click at [921, 419] on p "Less versatile for very delicate or thin fabrics" at bounding box center [944, 392] width 90 height 55
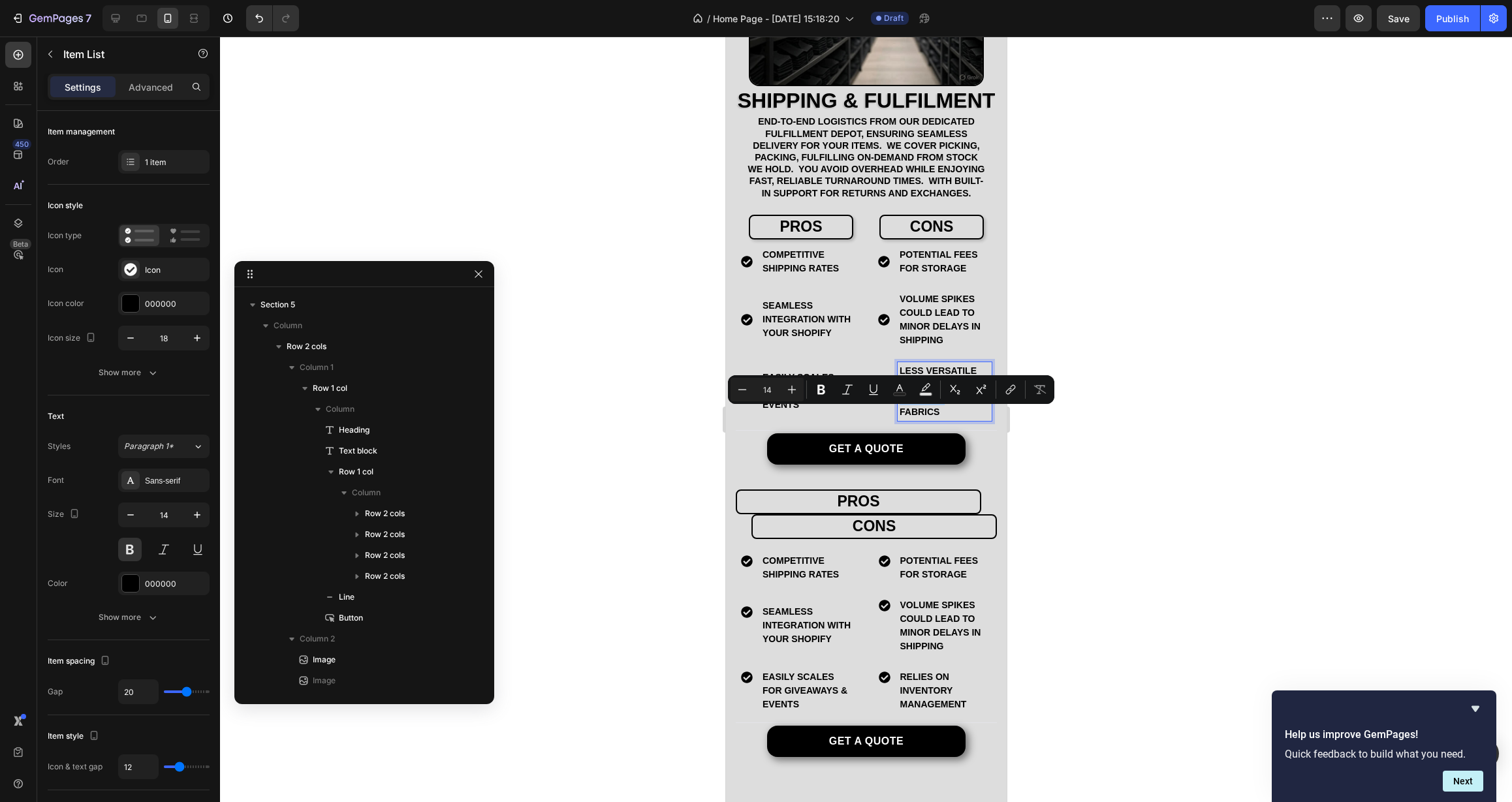
click at [921, 419] on p "Less versatile for very delicate or thin fabrics" at bounding box center [944, 392] width 90 height 55
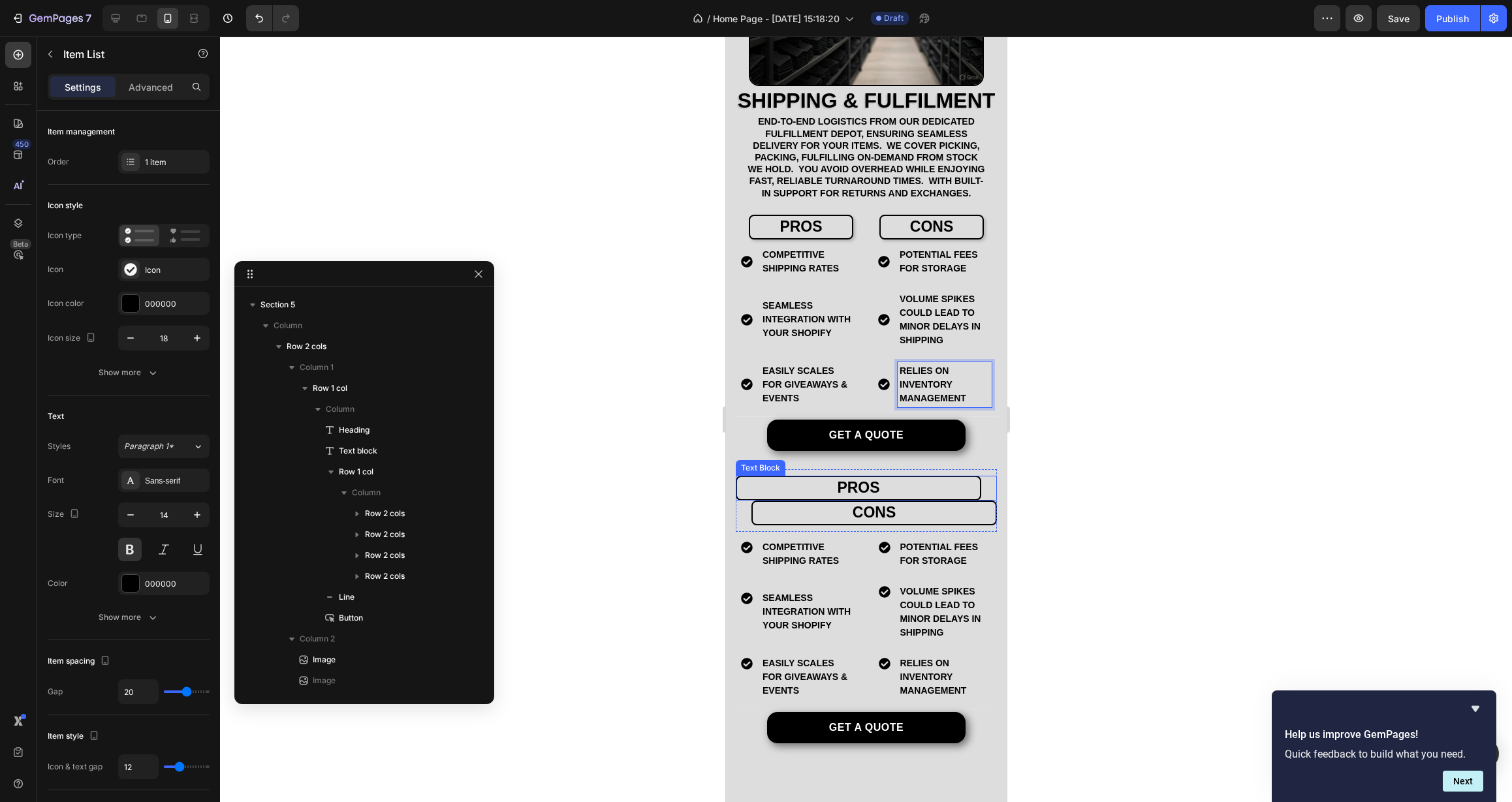
click at [866, 498] on p "pros" at bounding box center [857, 488] width 240 height 20
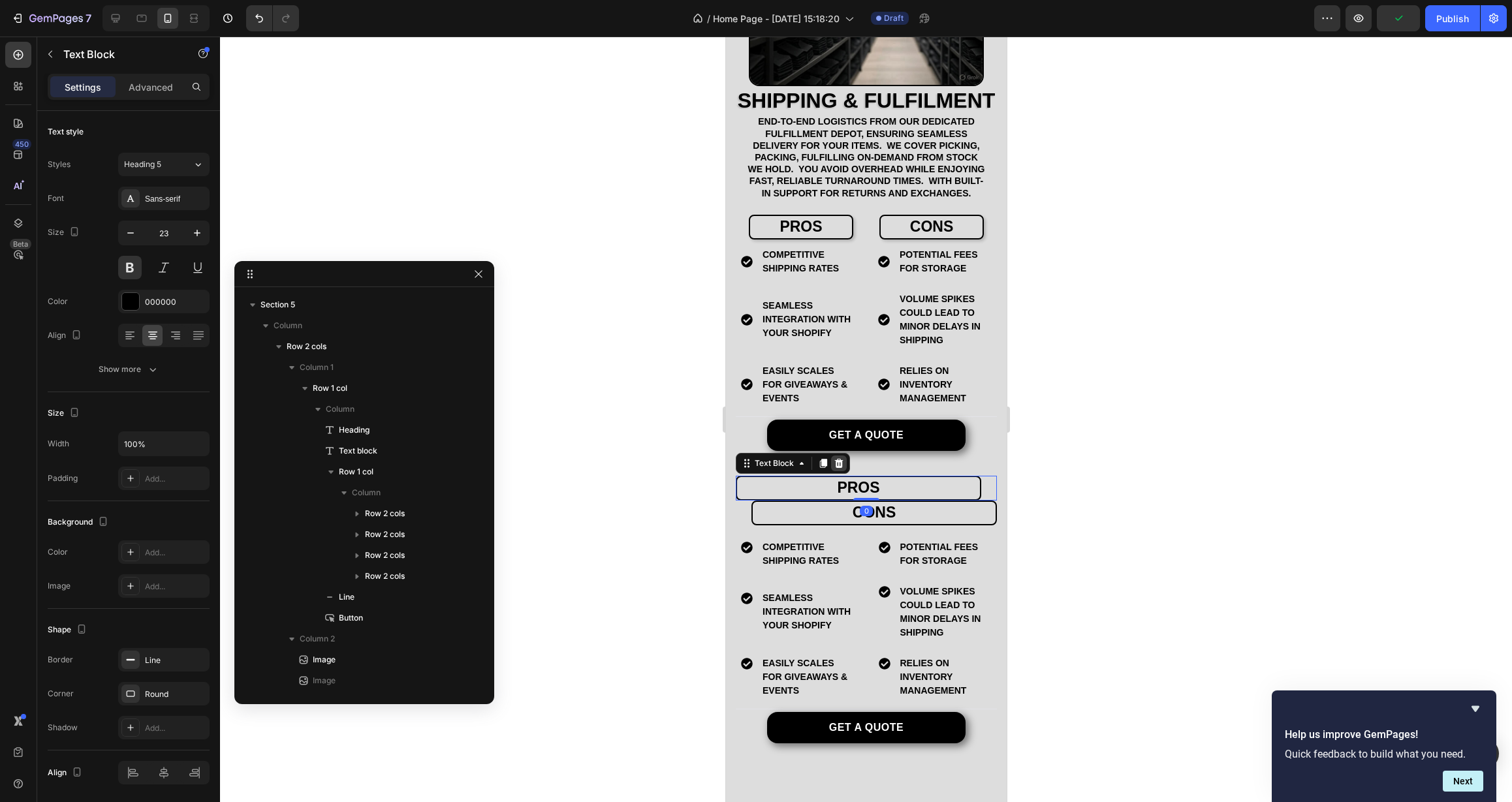
click at [836, 468] on icon at bounding box center [838, 463] width 9 height 9
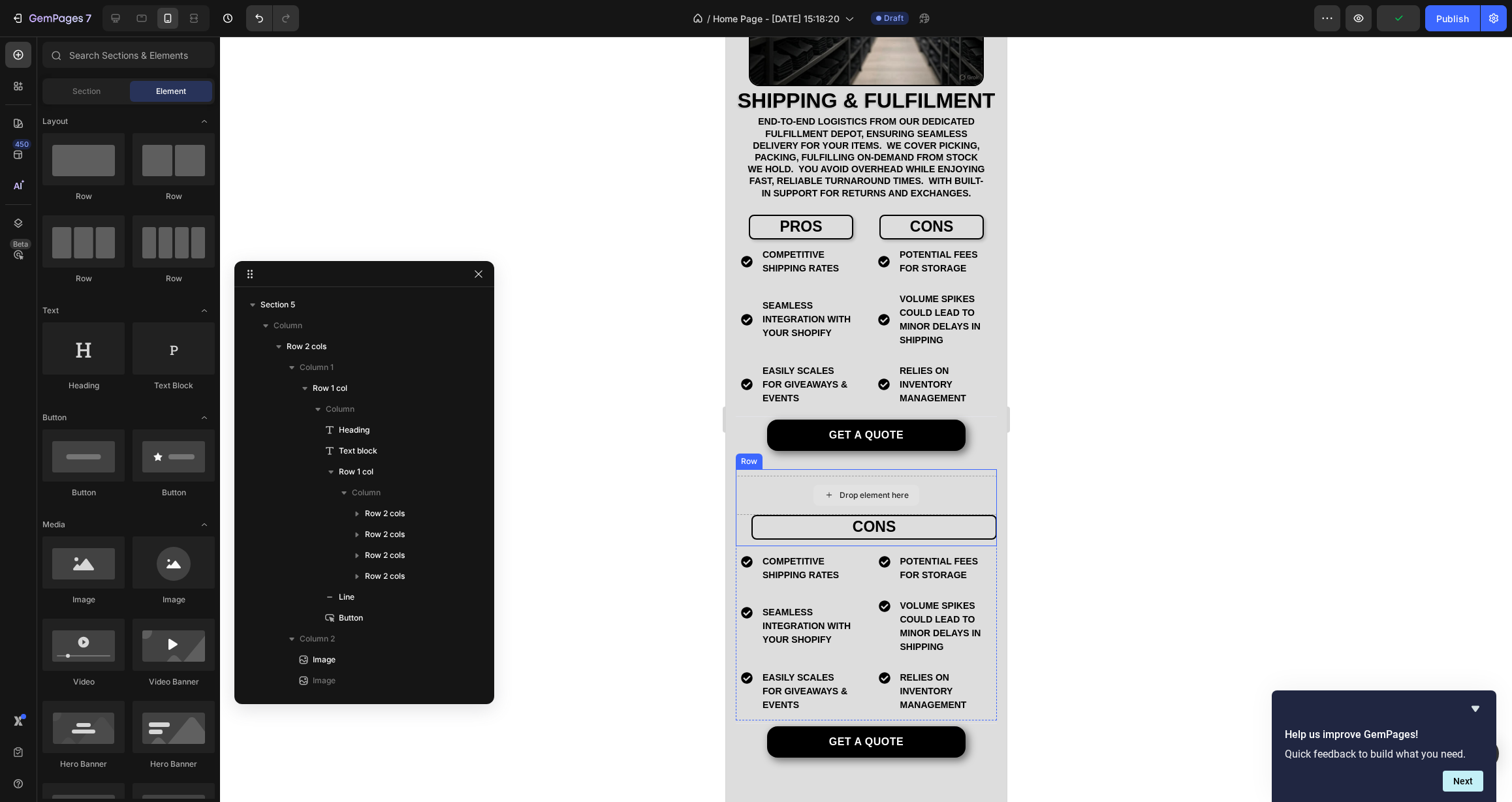
click at [839, 500] on div "Drop element here" at bounding box center [874, 495] width 69 height 10
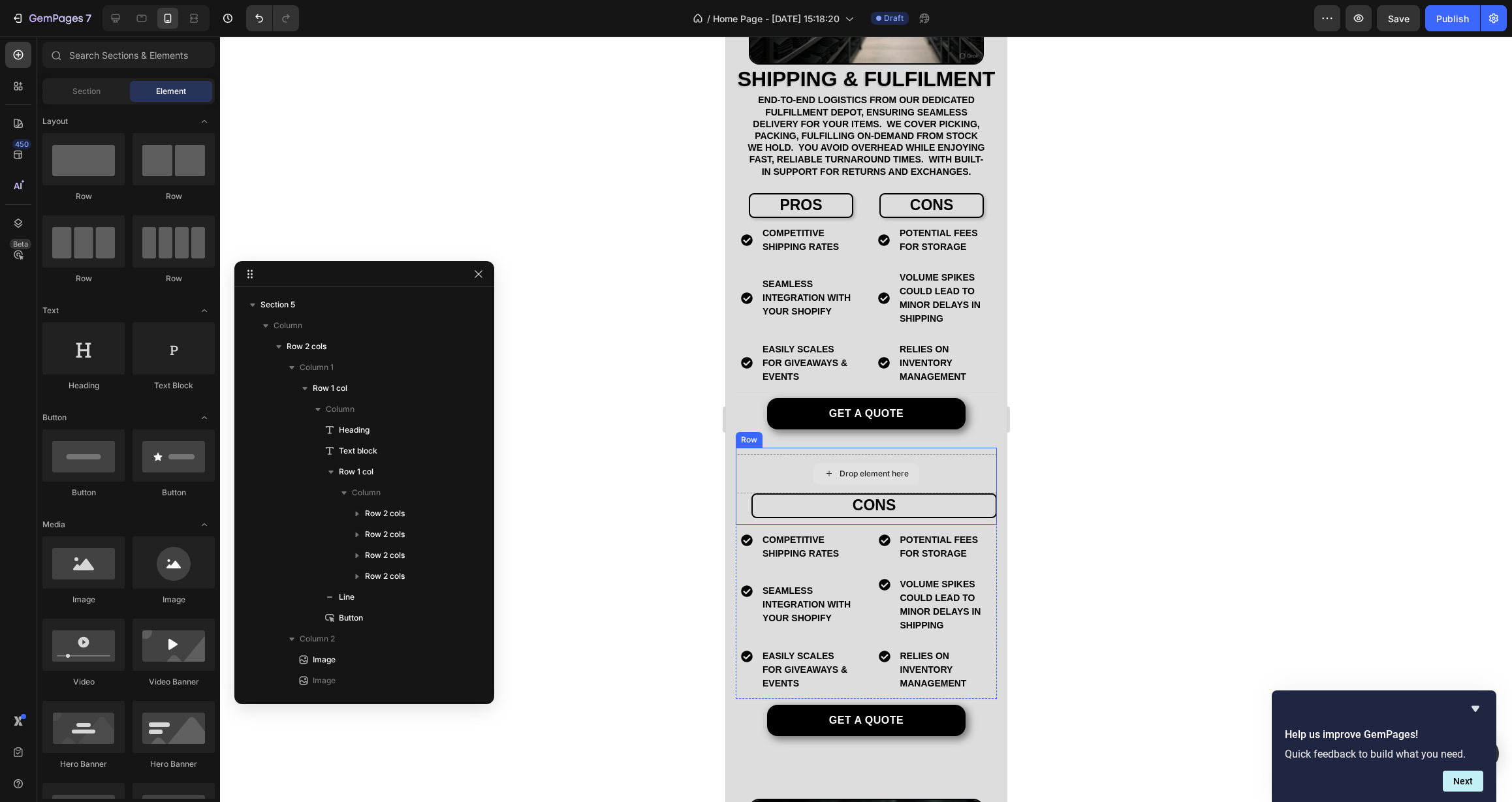
click at [761, 493] on div "Drop element here" at bounding box center [865, 474] width 261 height 39
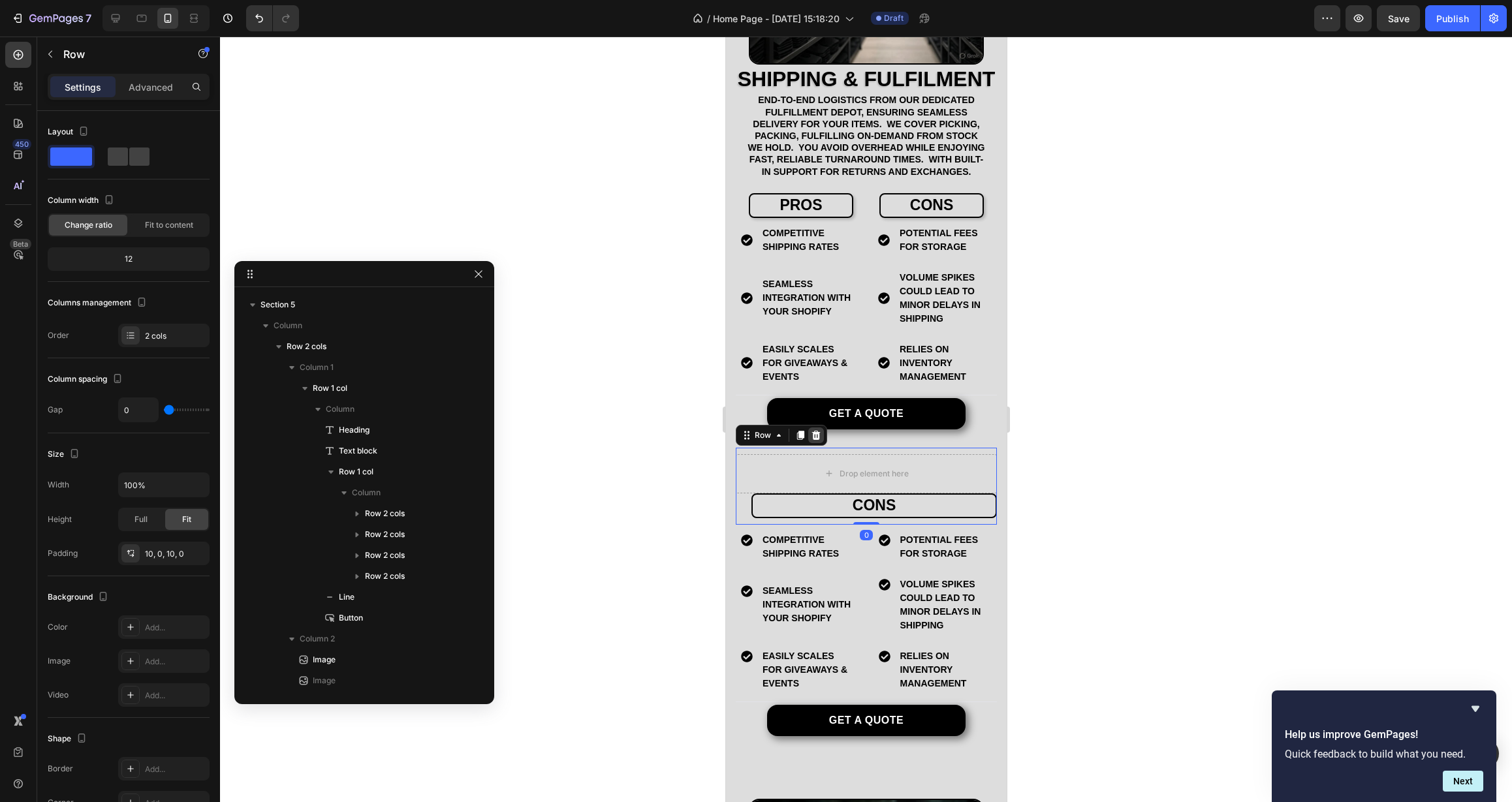
click at [812, 440] on icon at bounding box center [816, 435] width 10 height 10
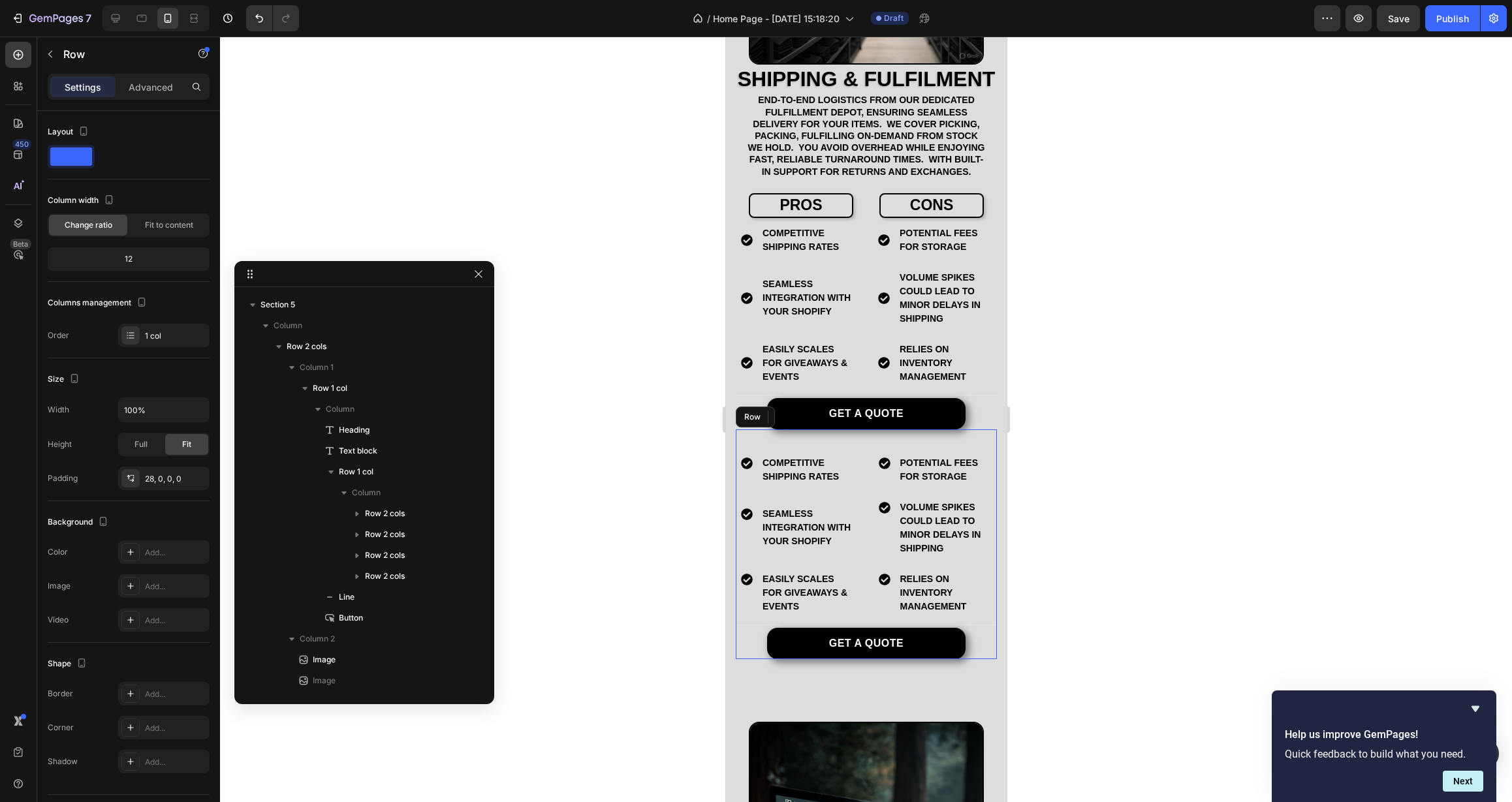
click at [782, 472] on div "Competitive shipping rates Item List Potential fees for Storage Item List Row S…" at bounding box center [865, 544] width 261 height 230
click at [818, 421] on icon at bounding box center [816, 417] width 9 height 9
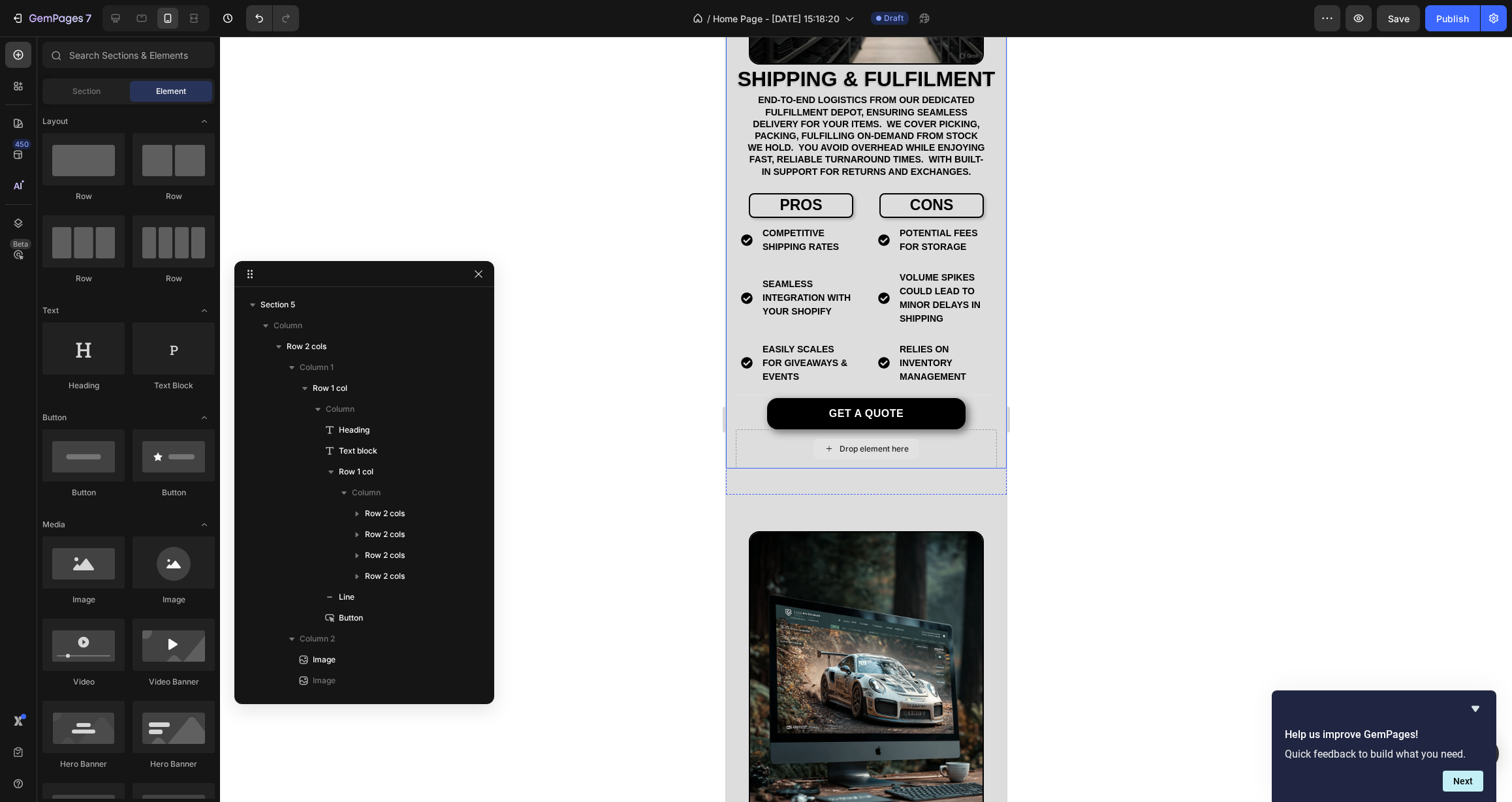
click at [807, 468] on div "Drop element here" at bounding box center [865, 449] width 261 height 39
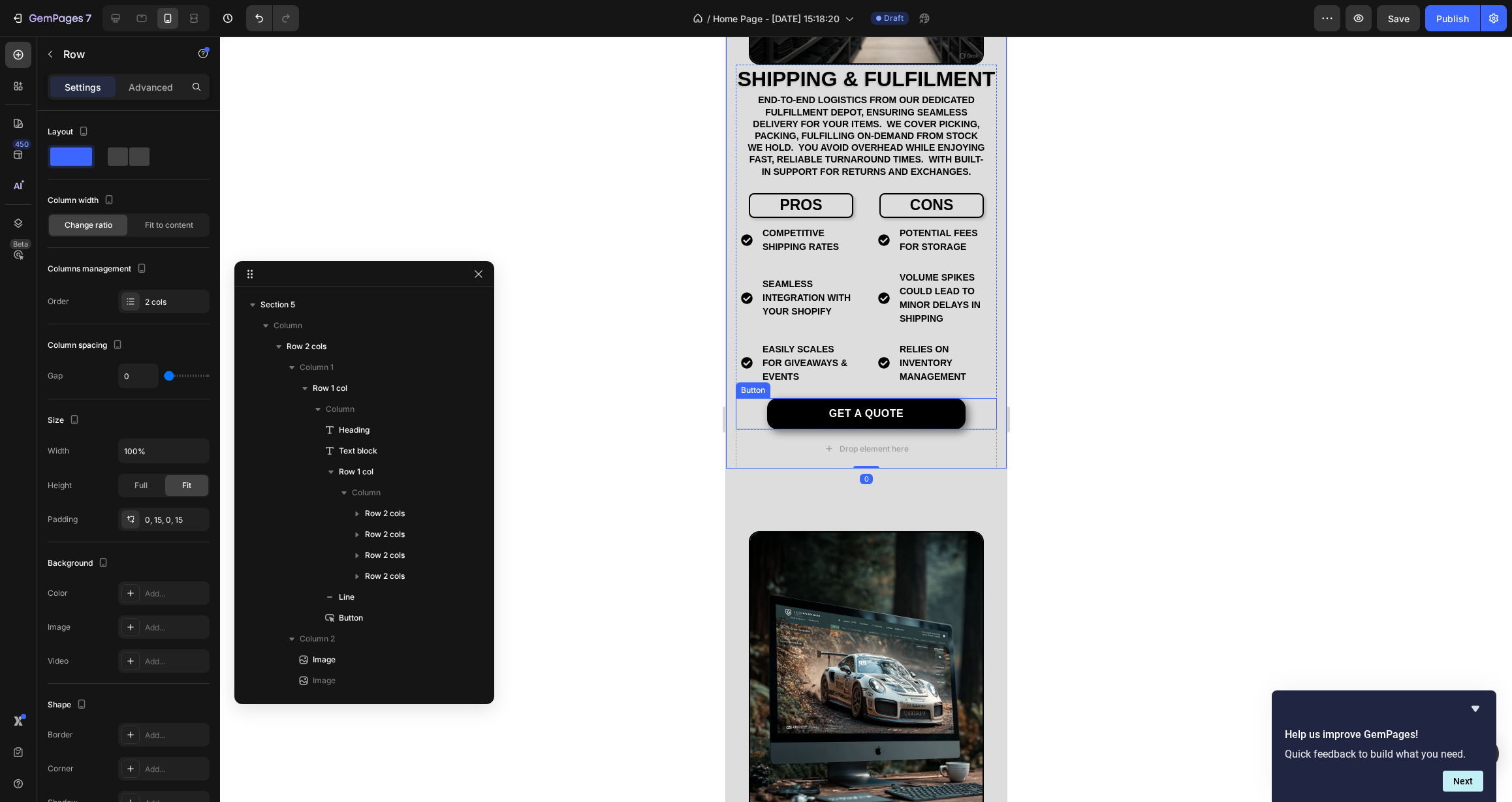
click at [739, 429] on div "Get a quote Button" at bounding box center [865, 413] width 261 height 31
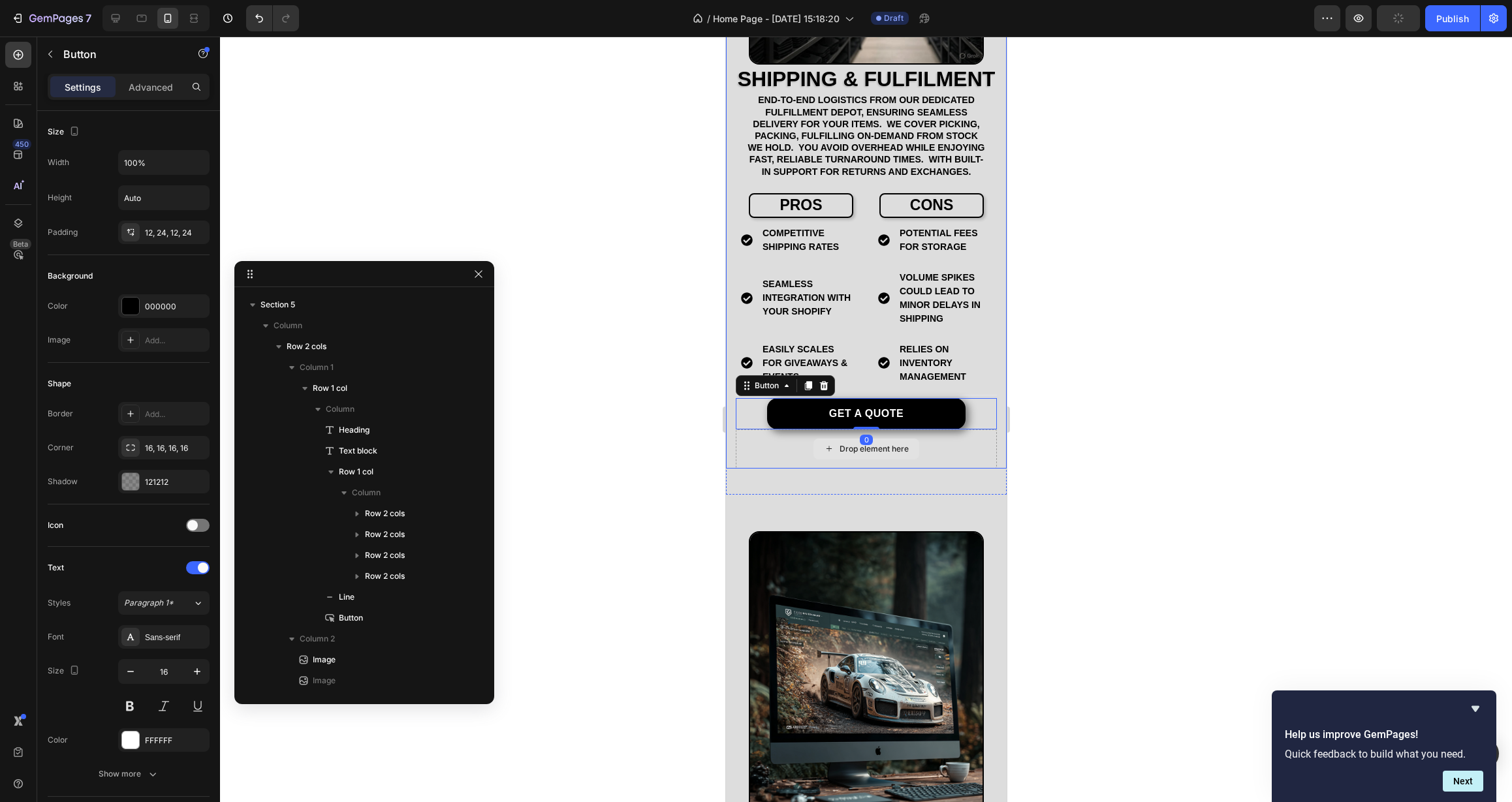
click at [743, 468] on div "Drop element here" at bounding box center [865, 449] width 261 height 39
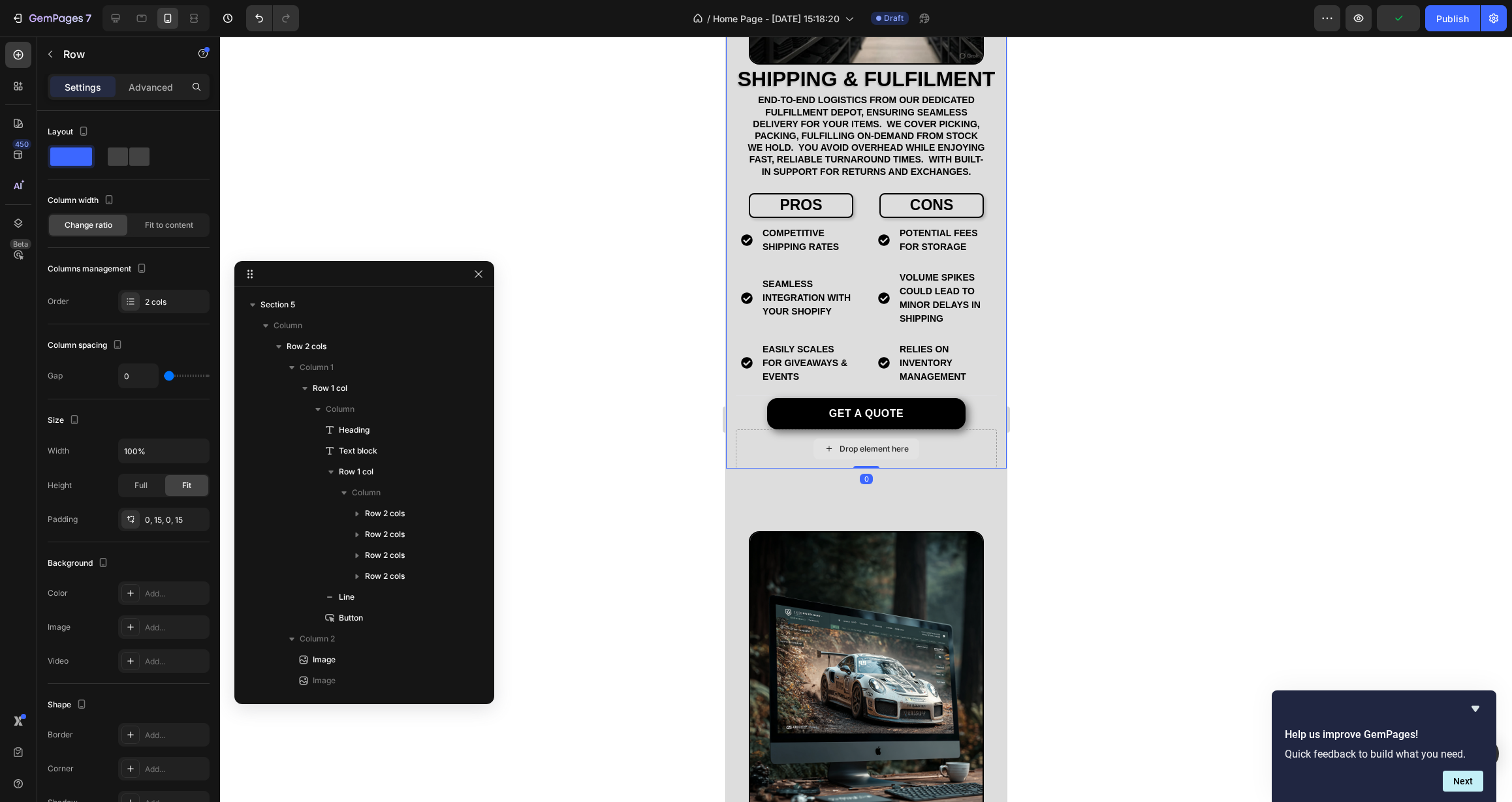
click at [855, 454] on div "Drop element here" at bounding box center [874, 449] width 69 height 10
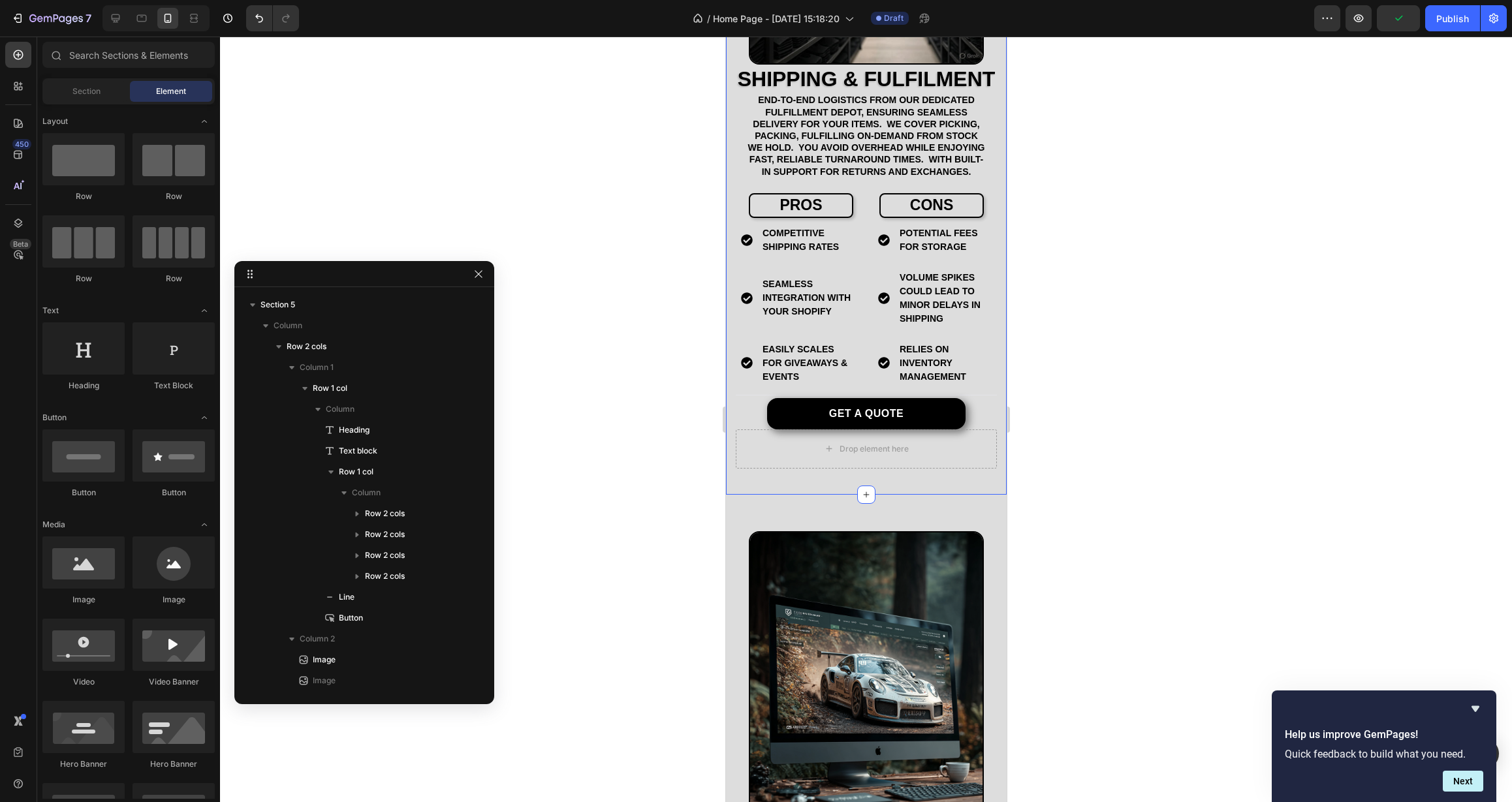
click at [843, 495] on div "Drop element here Image Shipping & Fulfilment Heading end-to-end logistics from…" at bounding box center [865, 173] width 281 height 643
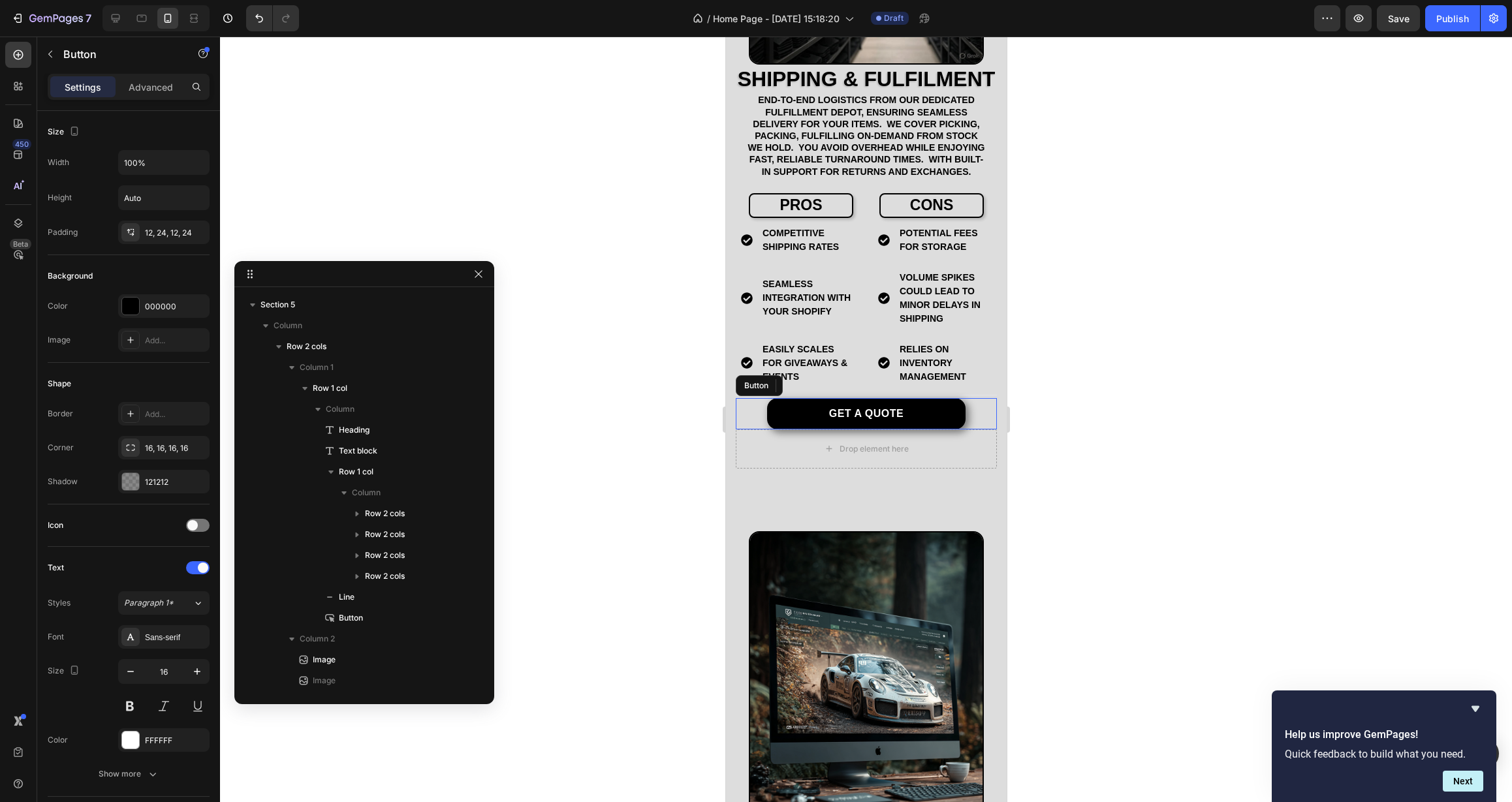
click at [780, 429] on button "Get a quote" at bounding box center [865, 413] width 198 height 31
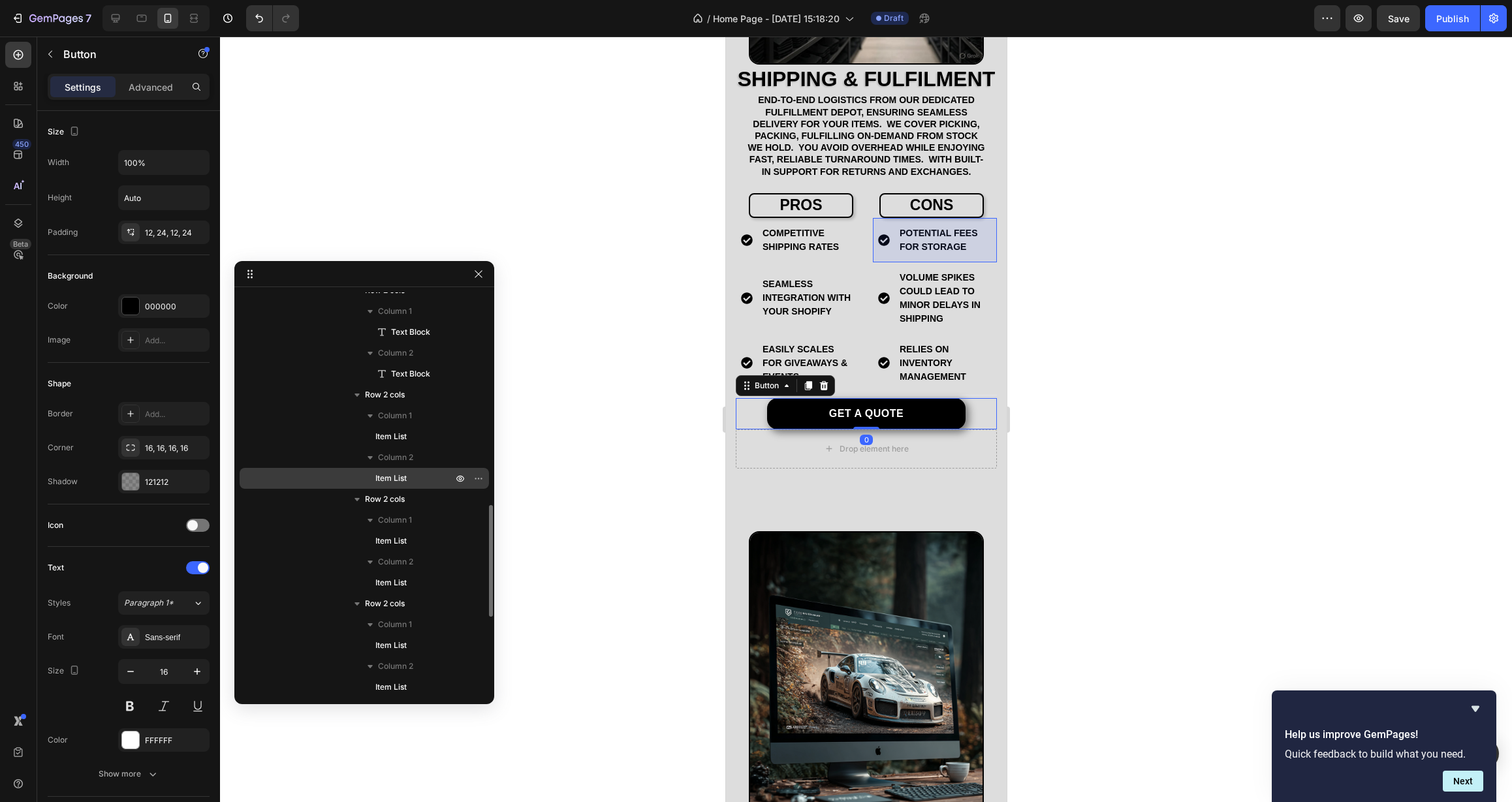
scroll to position [875, 0]
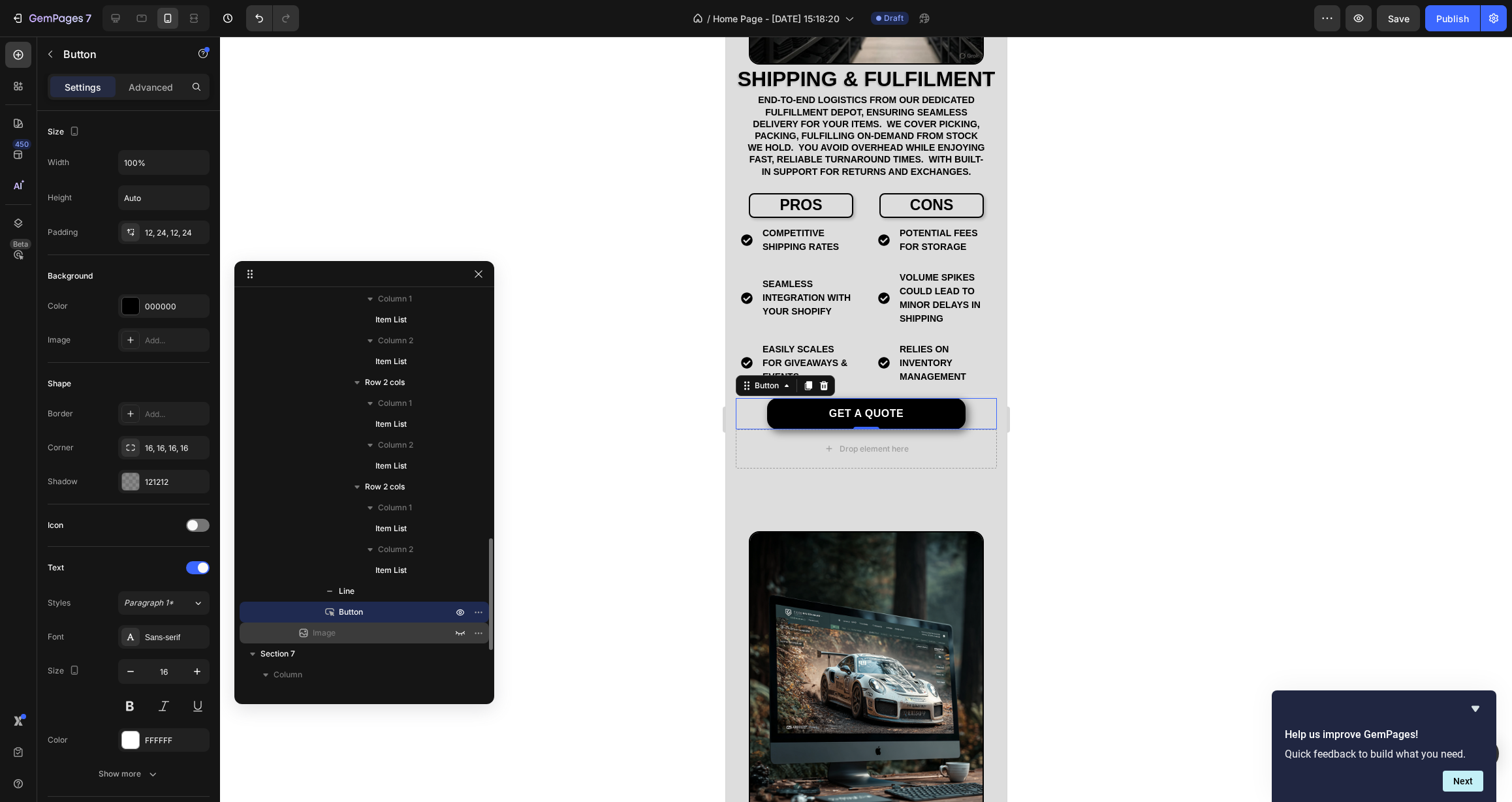
click at [360, 634] on p "Image" at bounding box center [368, 633] width 142 height 13
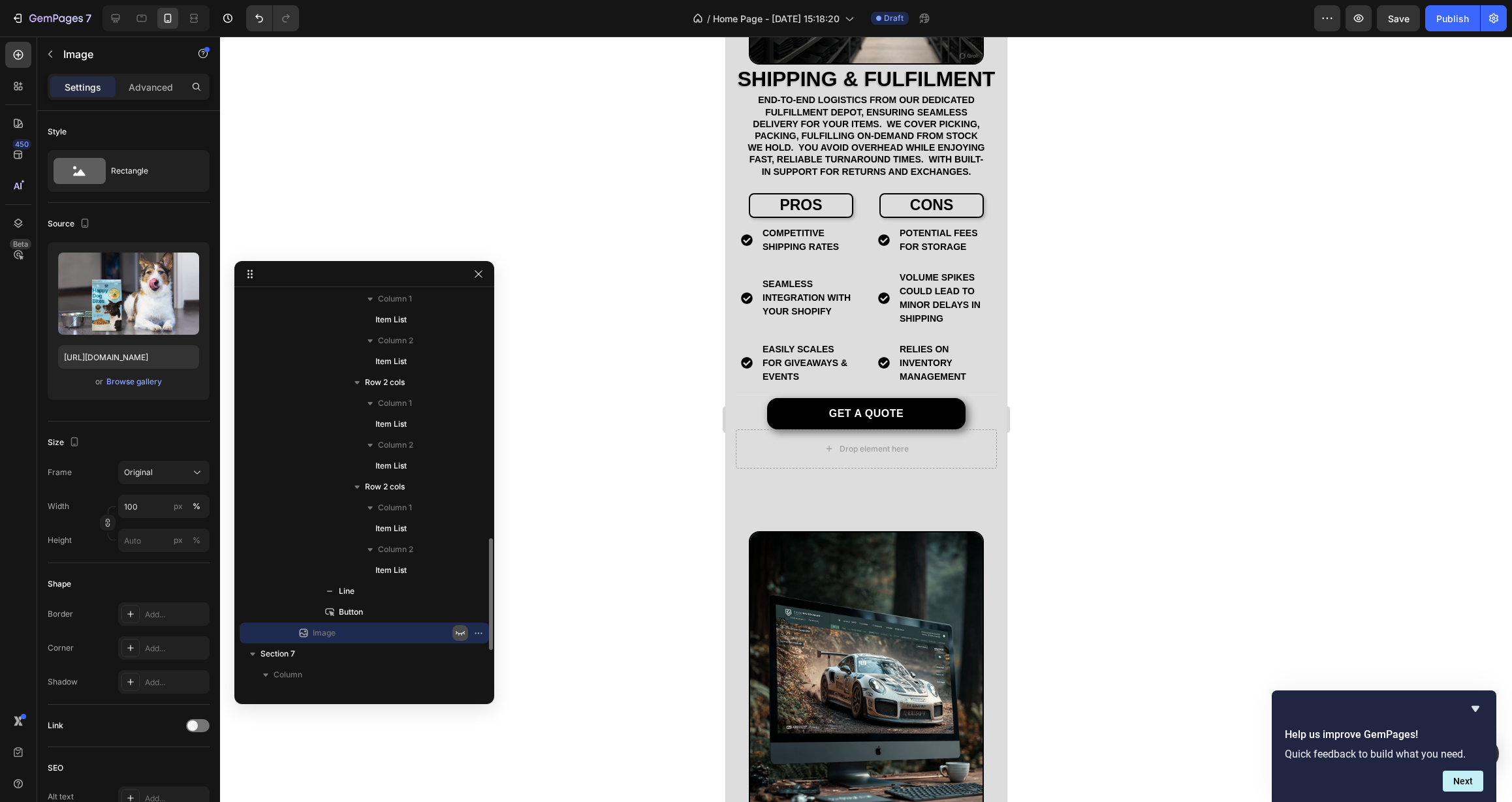
click at [454, 631] on button "button" at bounding box center [460, 633] width 16 height 16
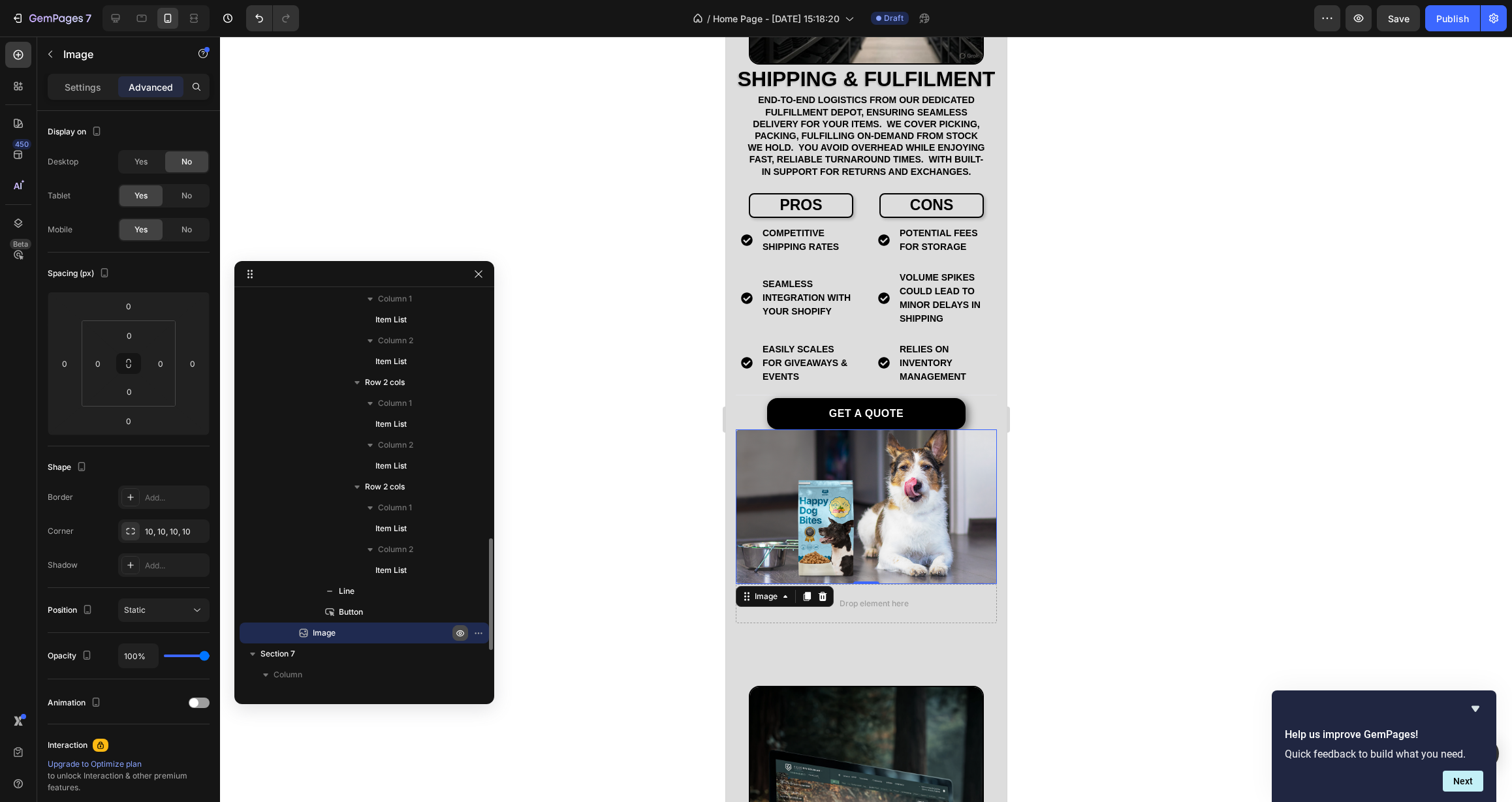
click at [455, 635] on icon "button" at bounding box center [460, 633] width 10 height 10
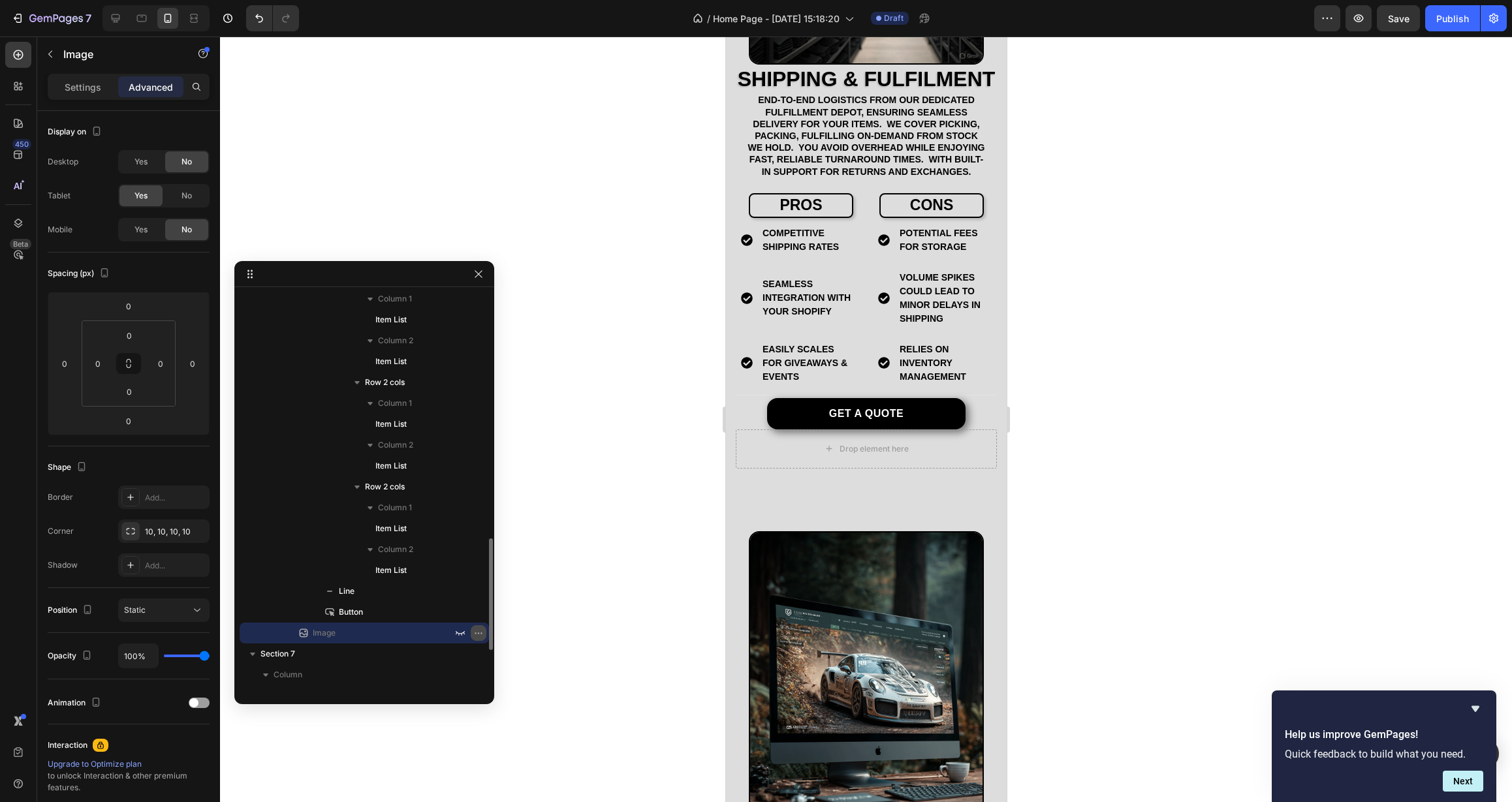
click at [480, 633] on icon "button" at bounding box center [478, 633] width 10 height 10
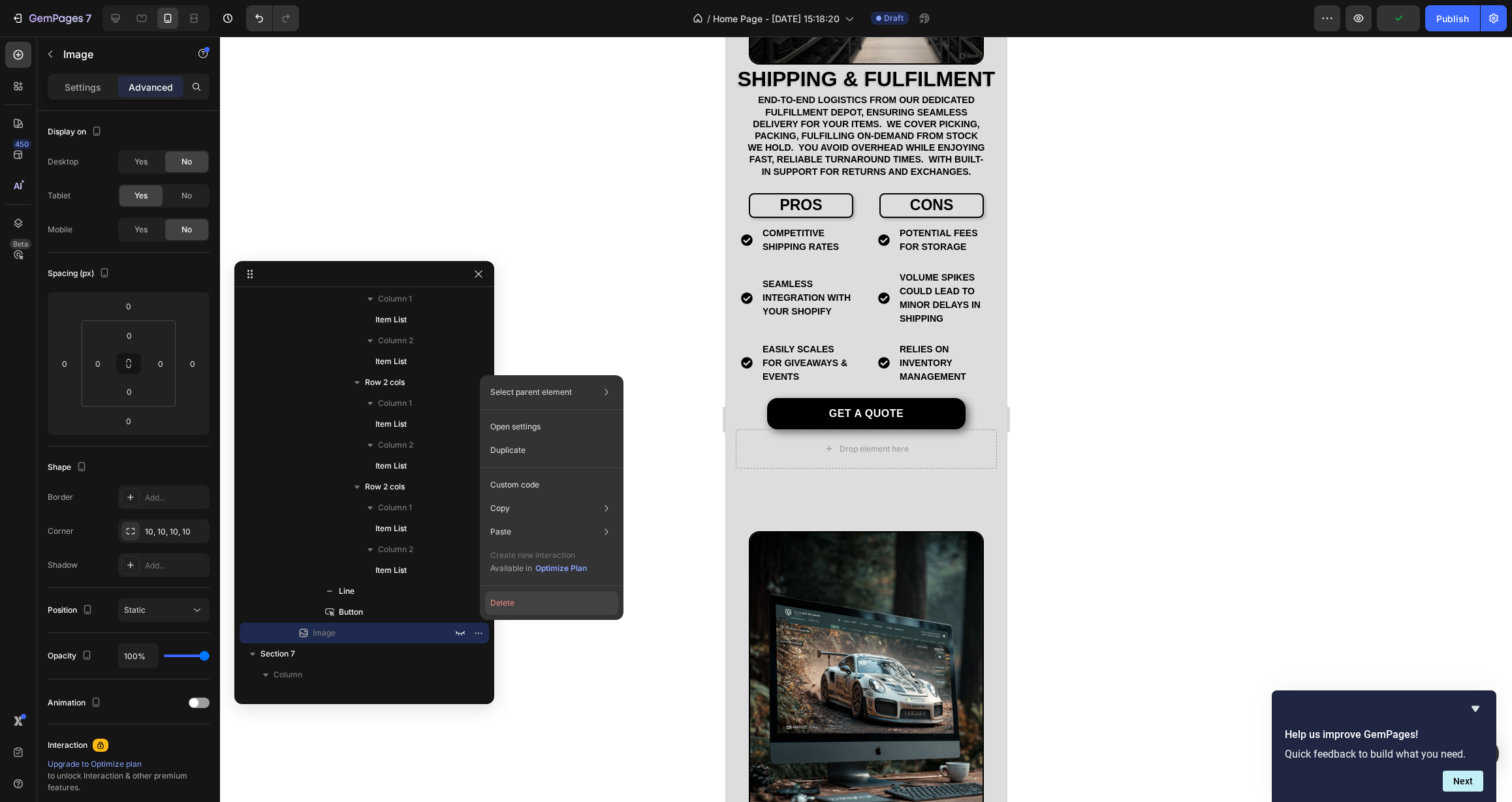
click at [492, 595] on button "Delete" at bounding box center [551, 603] width 133 height 24
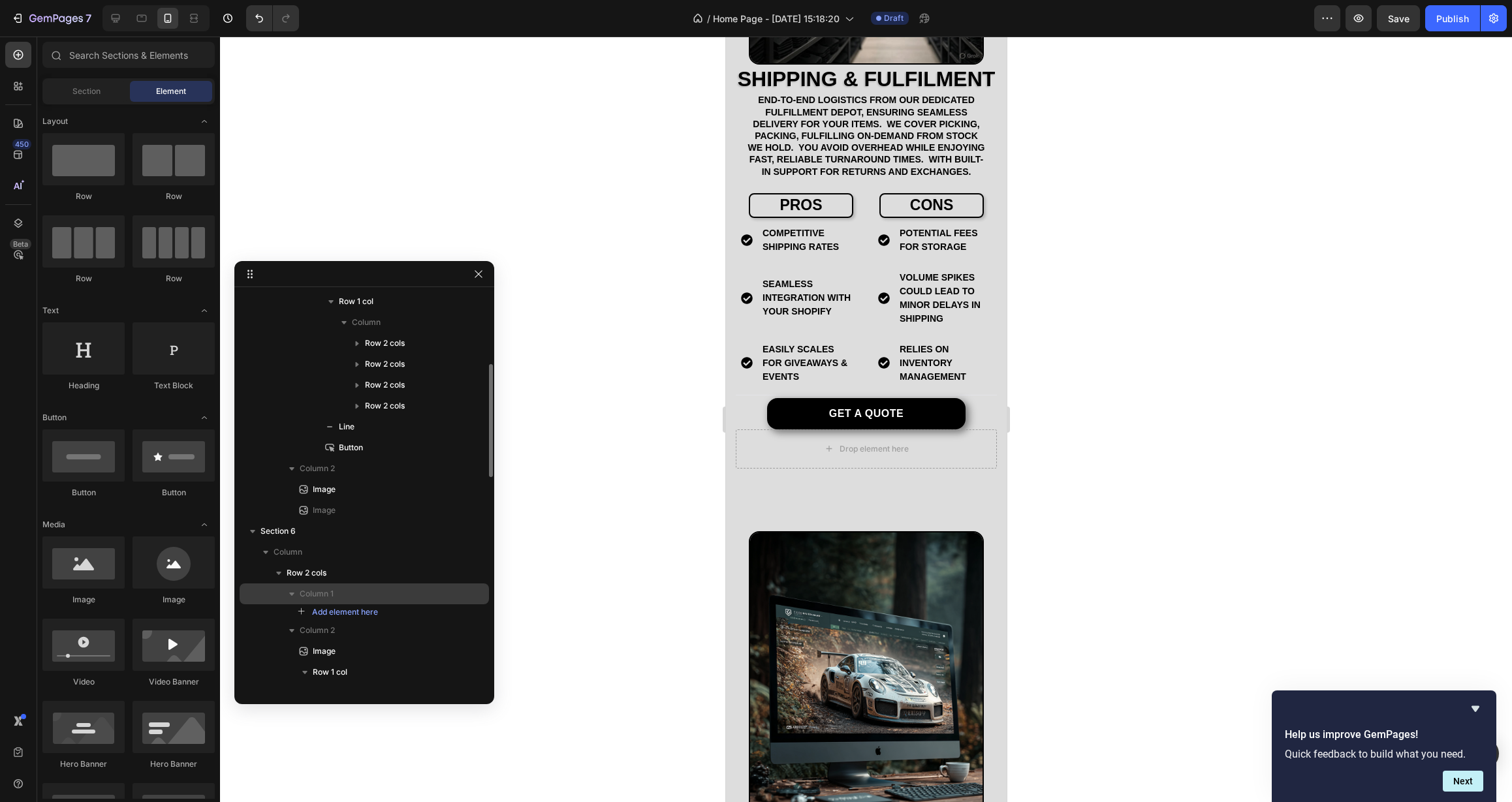
scroll to position [249, 0]
click at [387, 507] on p "Image" at bounding box center [368, 514] width 142 height 13
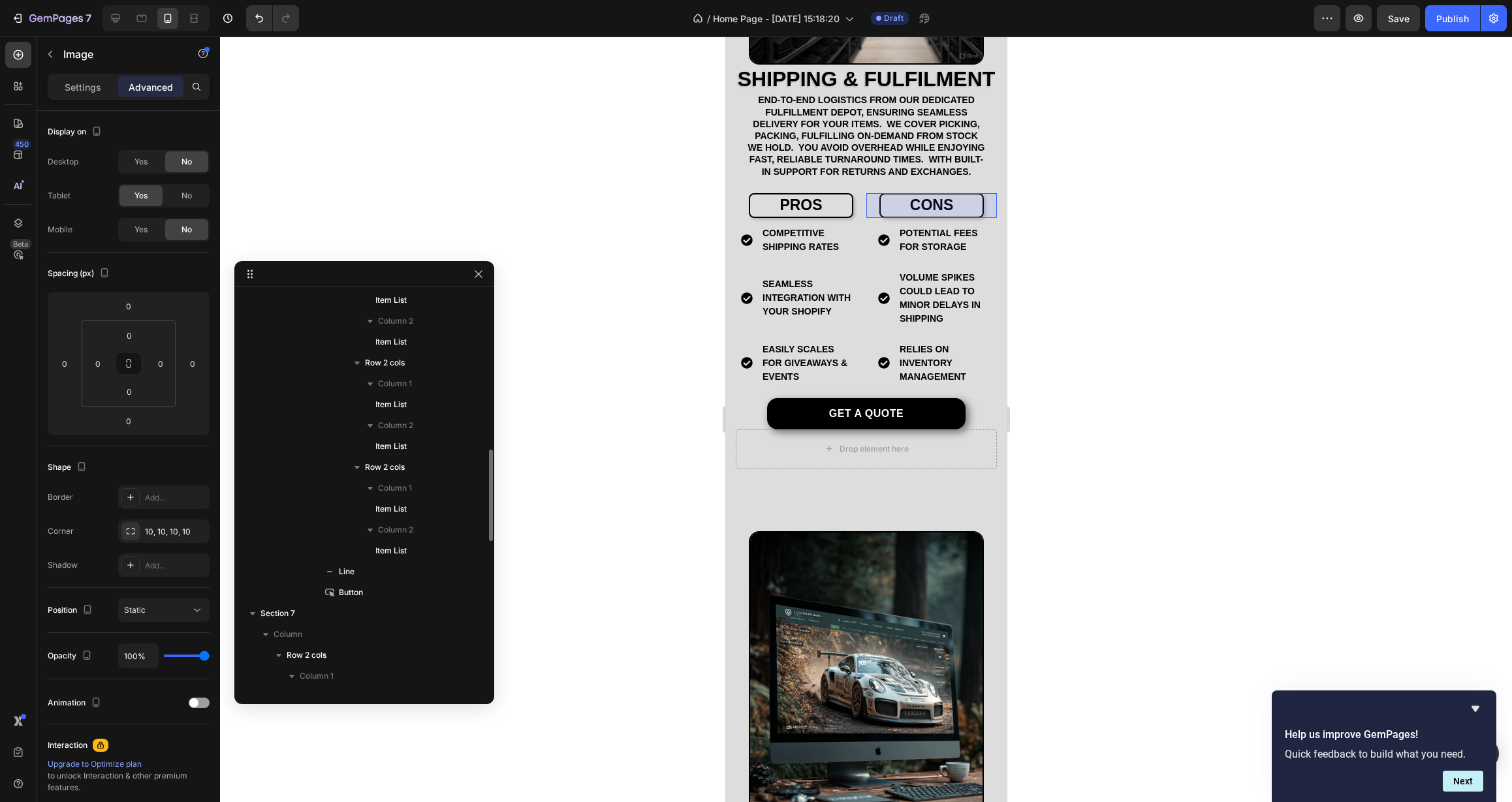
scroll to position [1331, 0]
click at [782, 468] on div "Drop element here" at bounding box center [865, 449] width 261 height 39
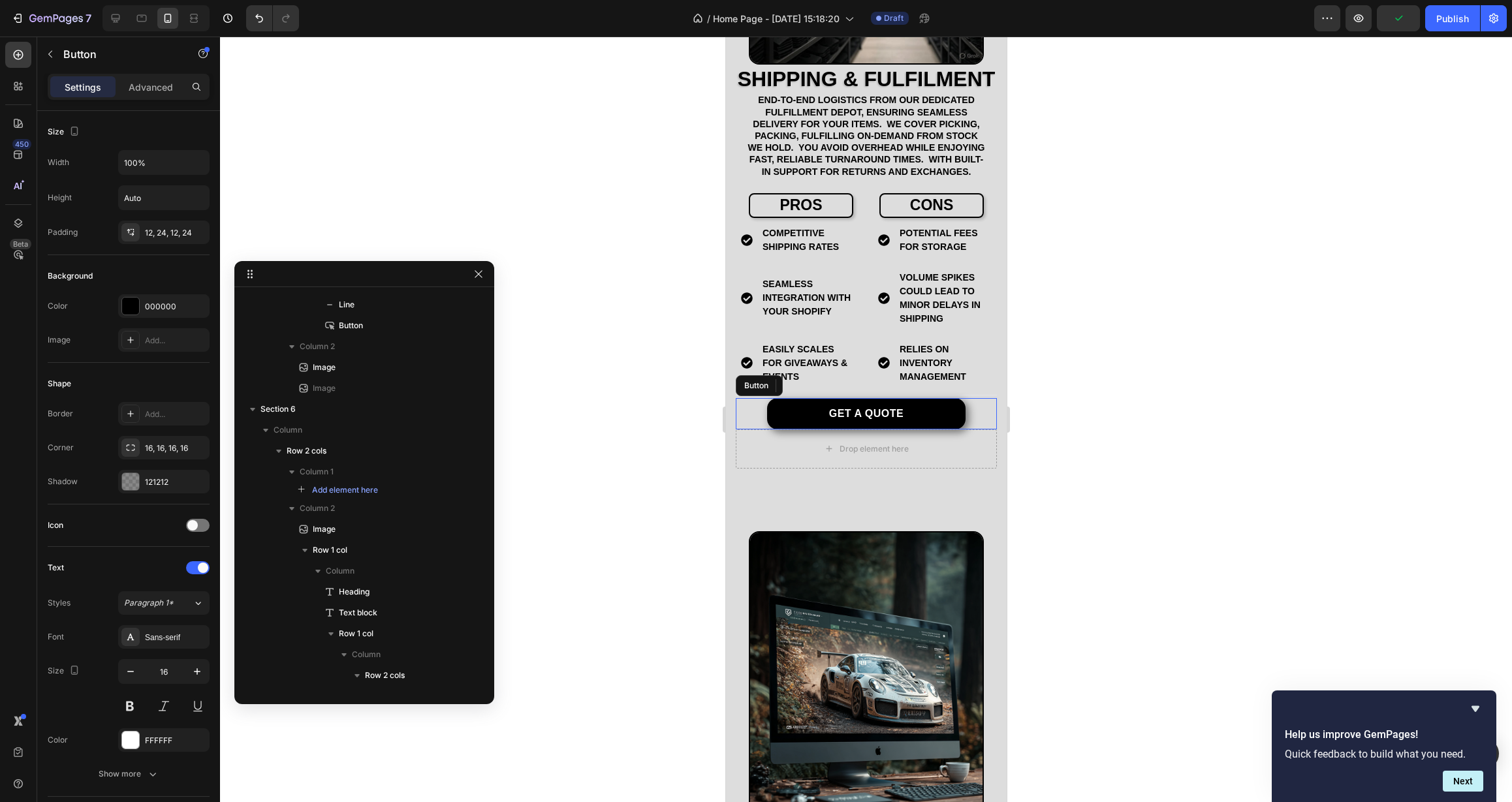
click at [765, 429] on div "Get a quote Button" at bounding box center [865, 413] width 261 height 31
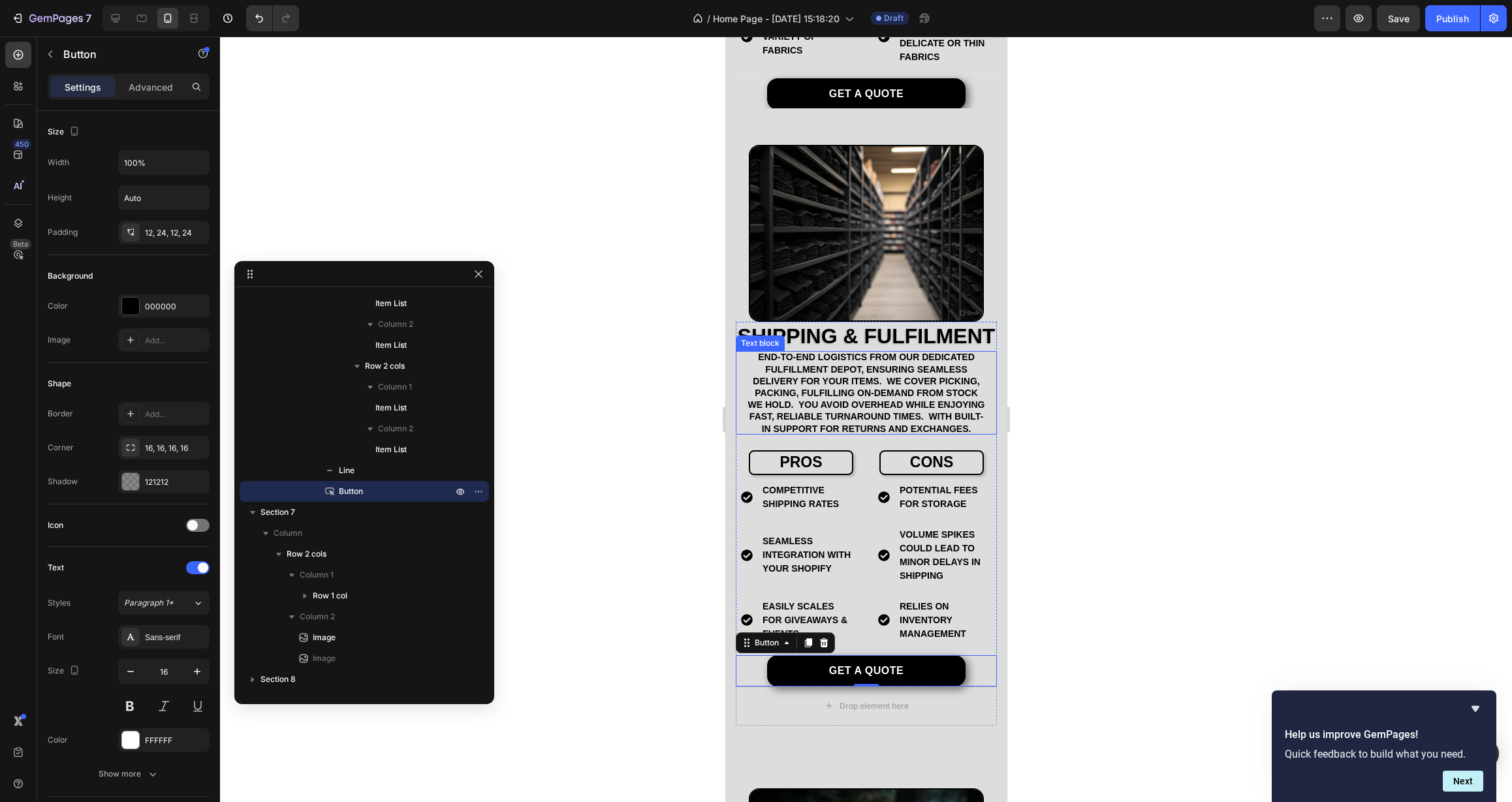
scroll to position [2828, 0]
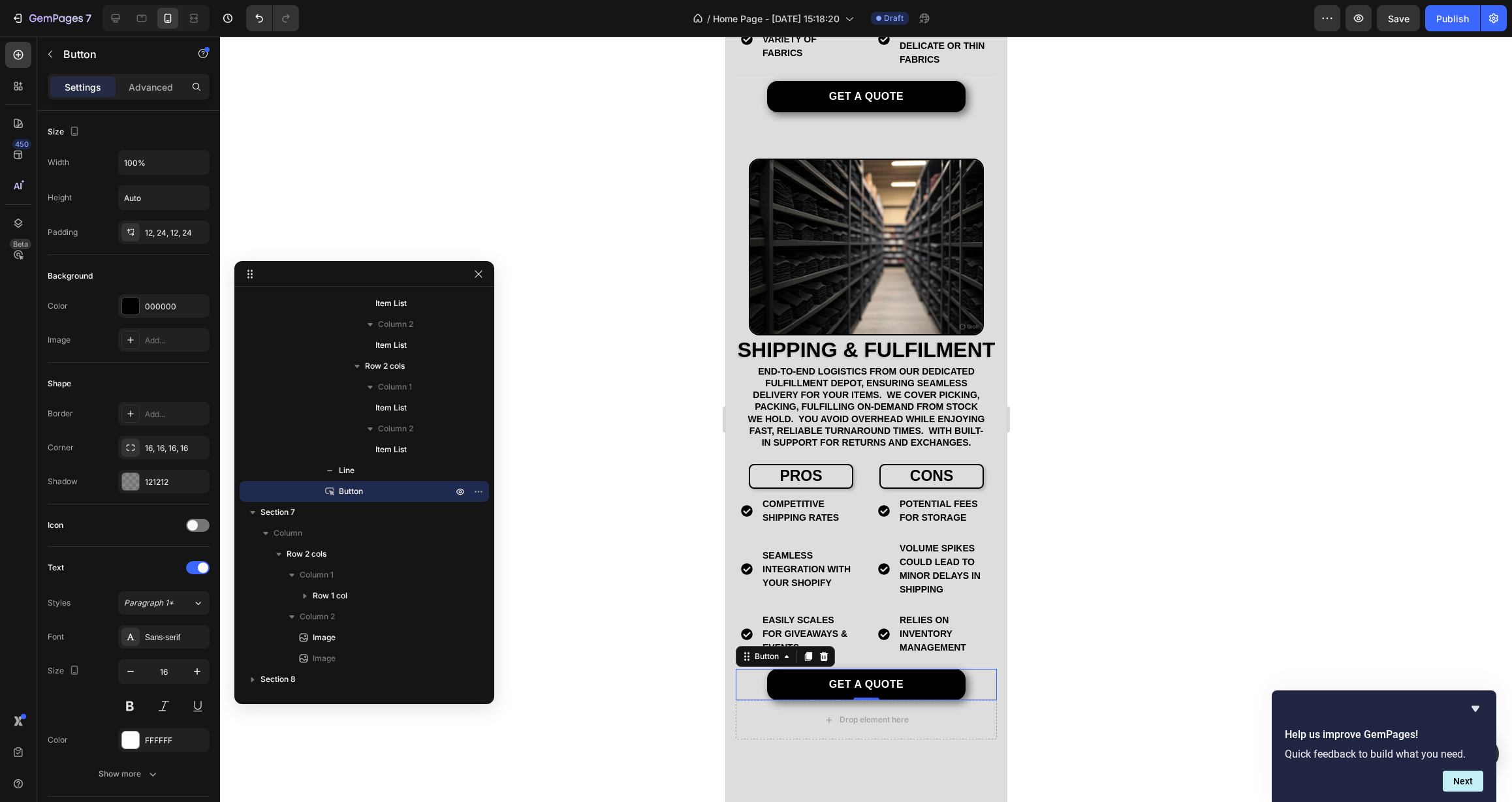
click at [976, 700] on div "Get a quote Button 0" at bounding box center [865, 684] width 261 height 31
click at [973, 739] on div "Drop element here" at bounding box center [865, 720] width 261 height 39
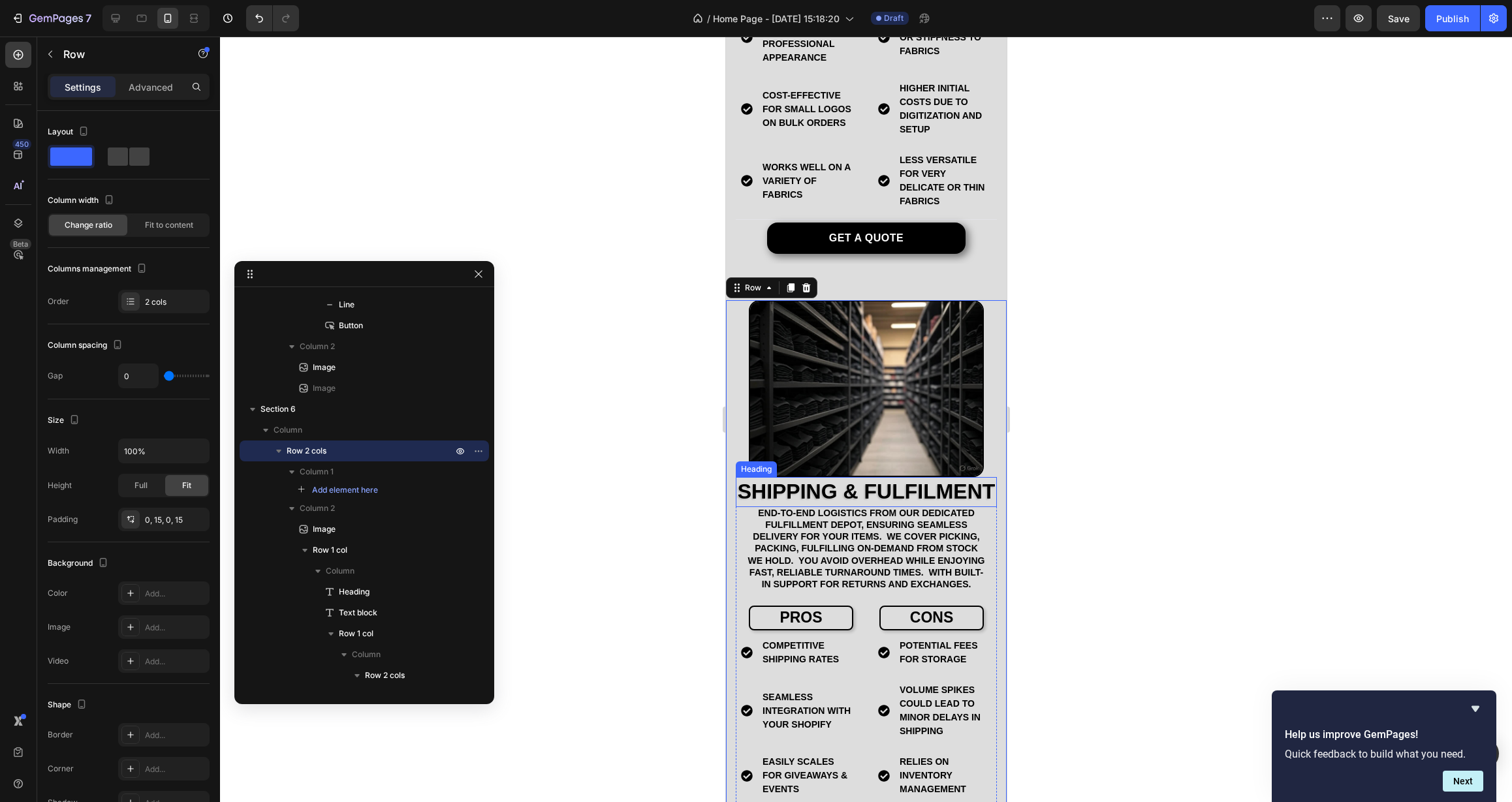
scroll to position [2589, 0]
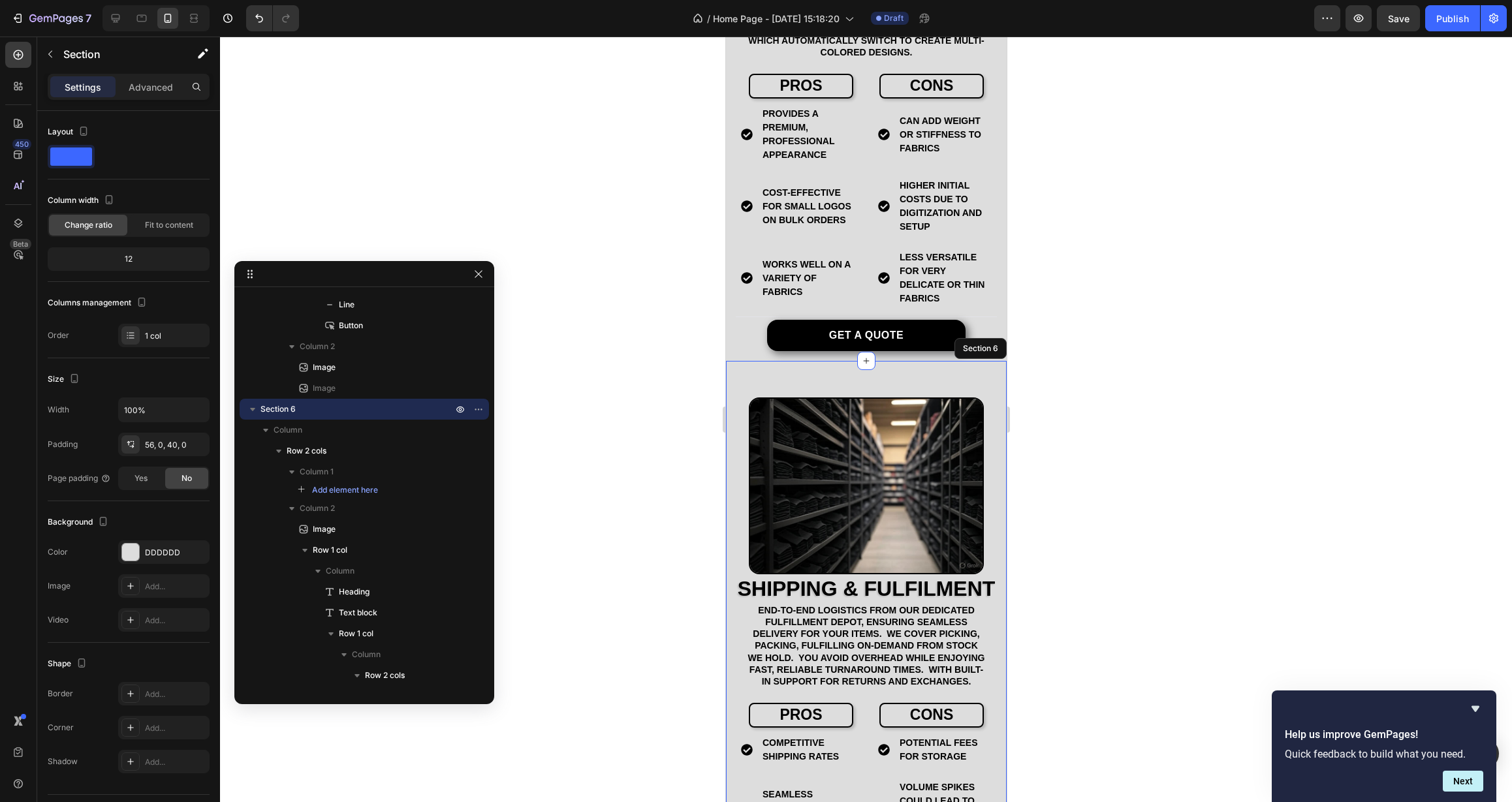
click at [937, 361] on div "Drop element here Image Shipping & Fulfilment Heading end-to-end logistics from…" at bounding box center [865, 682] width 281 height 643
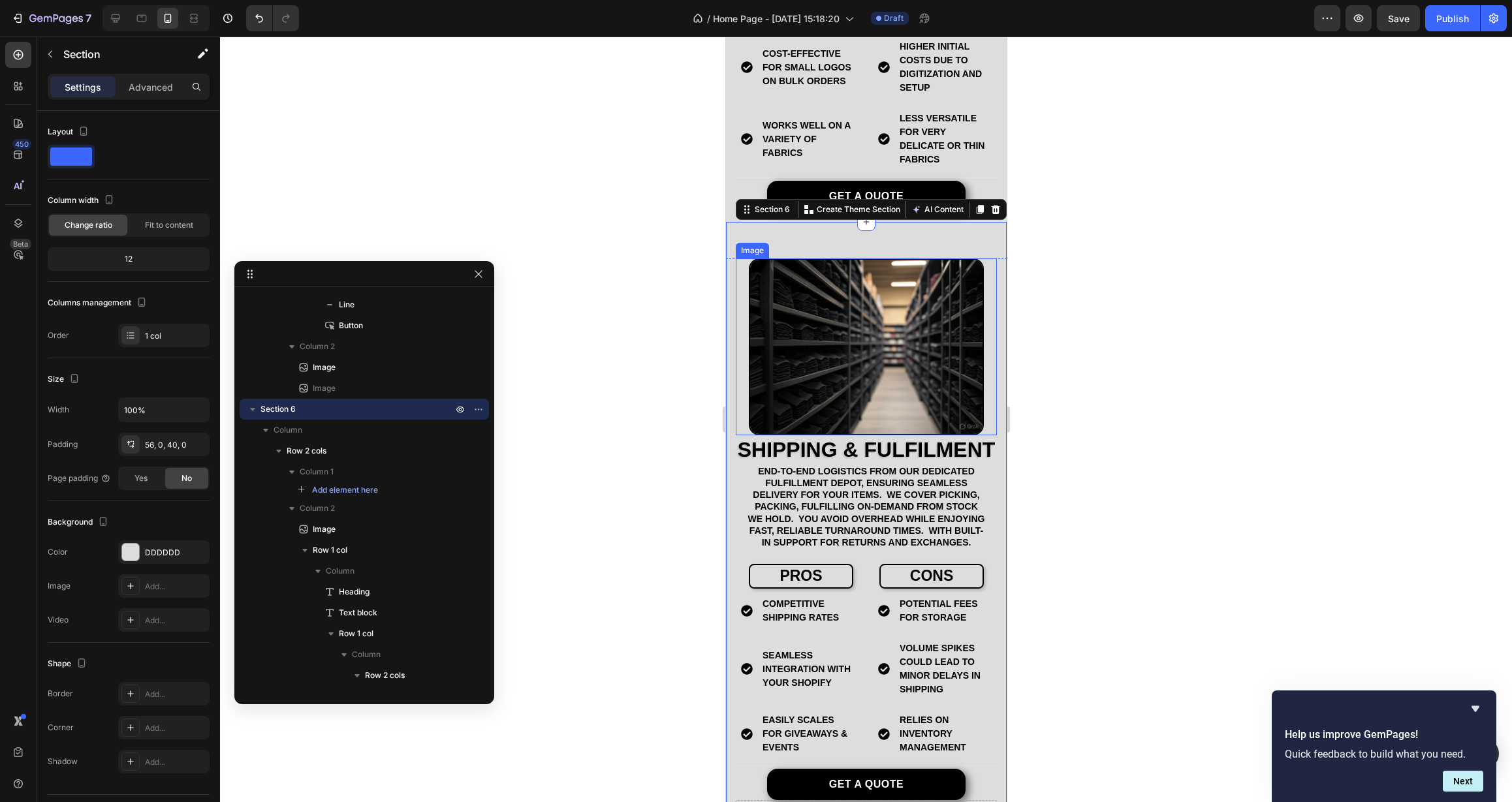
scroll to position [2560, 0]
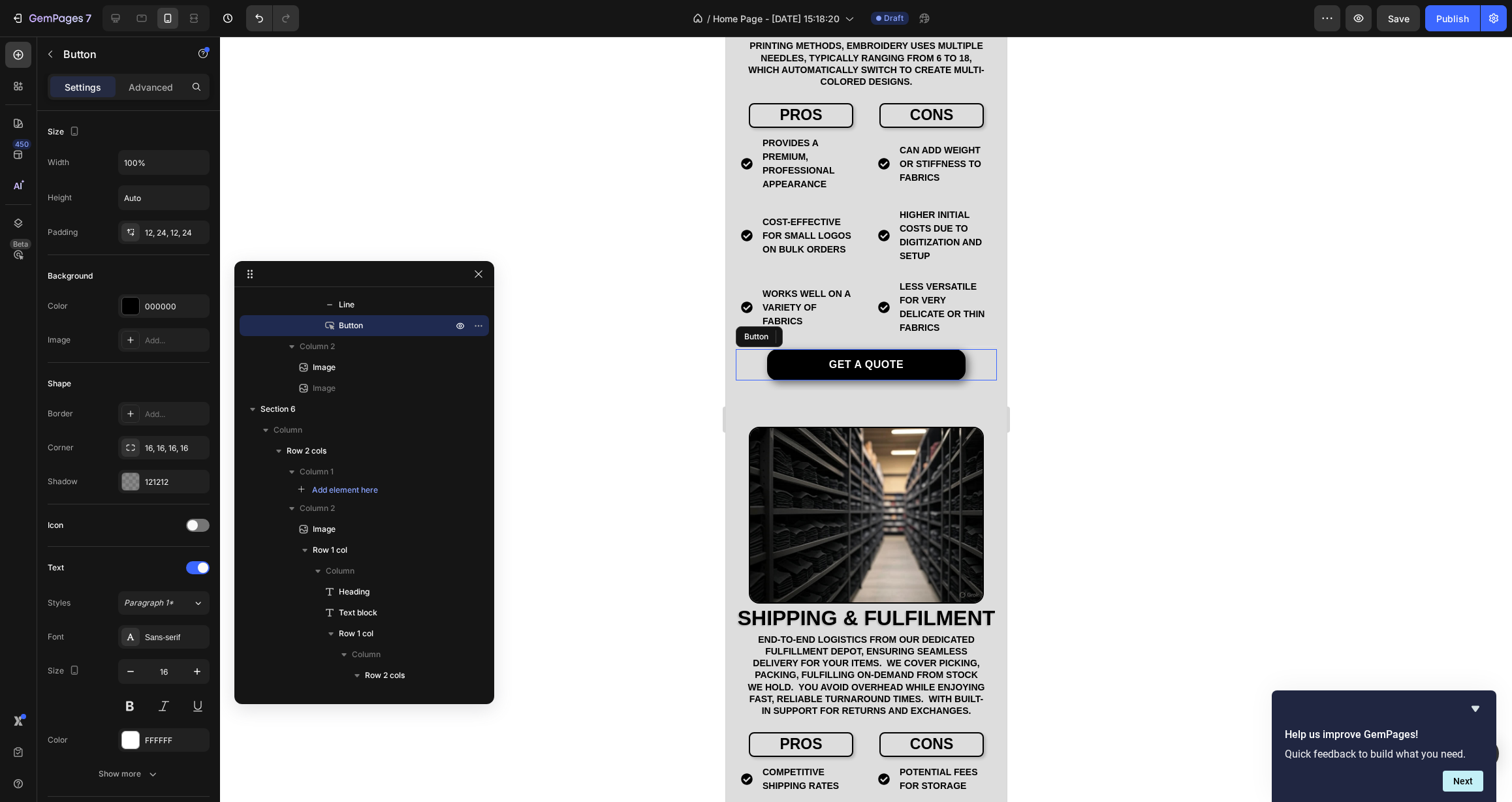
click at [740, 349] on div "Get a quote Button" at bounding box center [865, 365] width 261 height 31
click at [727, 343] on div "EMBROIDERY Heading Embroidery is a premium method for decorating textiles, offe…" at bounding box center [865, 35] width 281 height 689
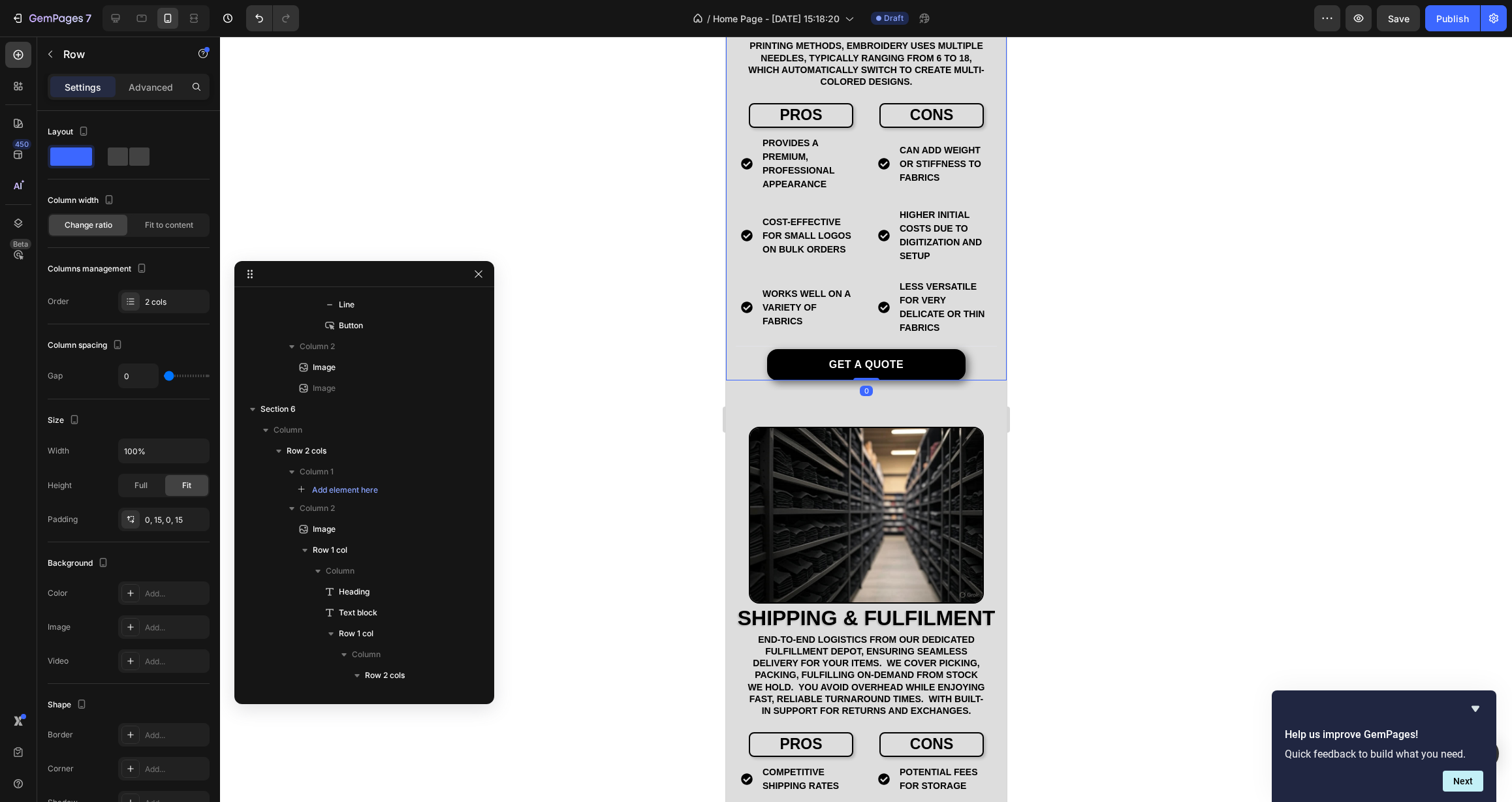
scroll to position [0, 0]
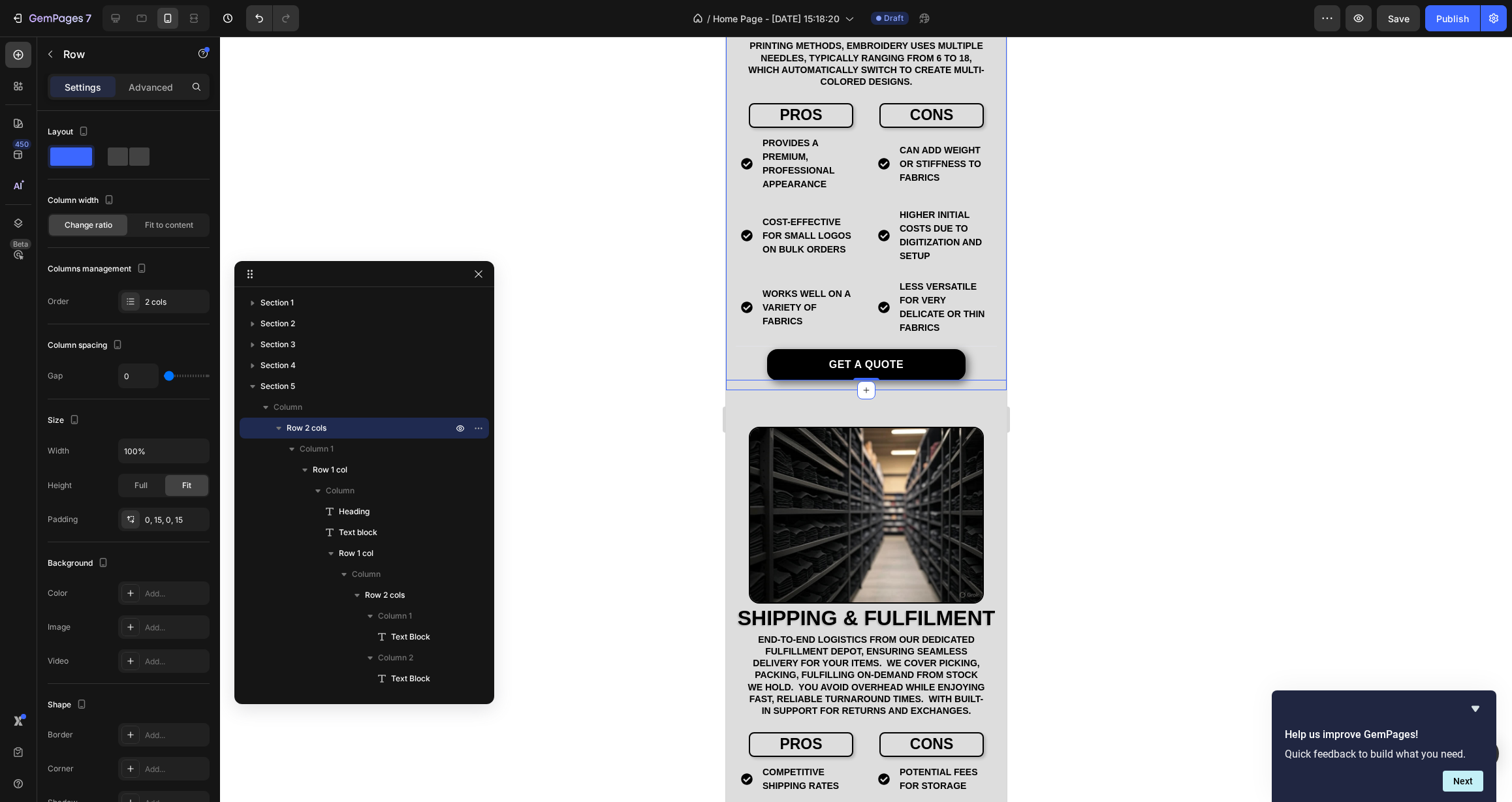
click at [732, 374] on div "EMBROIDERY Heading Embroidery is a premium method for decorating textiles, offe…" at bounding box center [865, 35] width 281 height 709
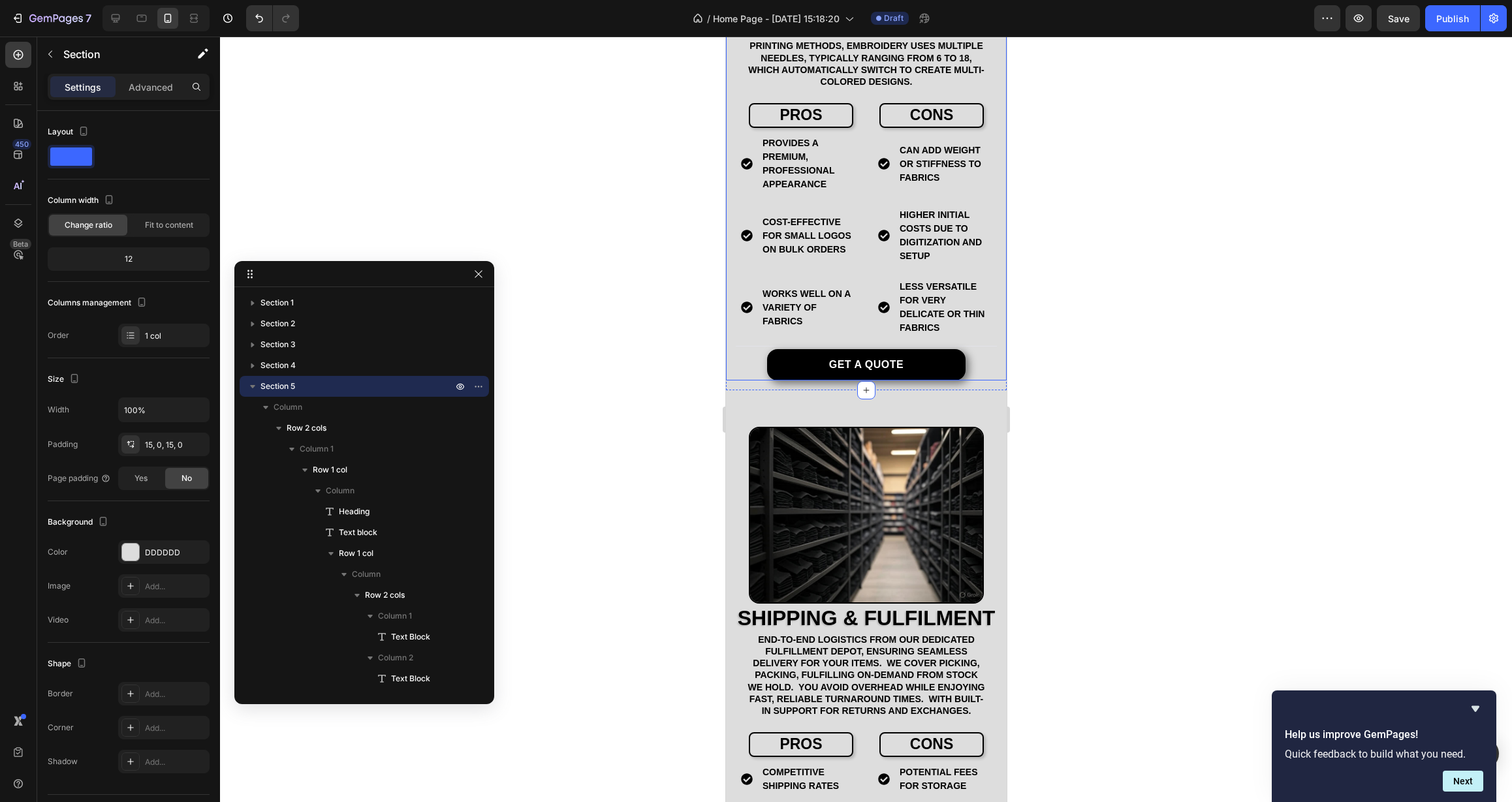
click at [731, 366] on div "EMBROIDERY Heading Embroidery is a premium method for decorating textiles, offe…" at bounding box center [865, 35] width 281 height 689
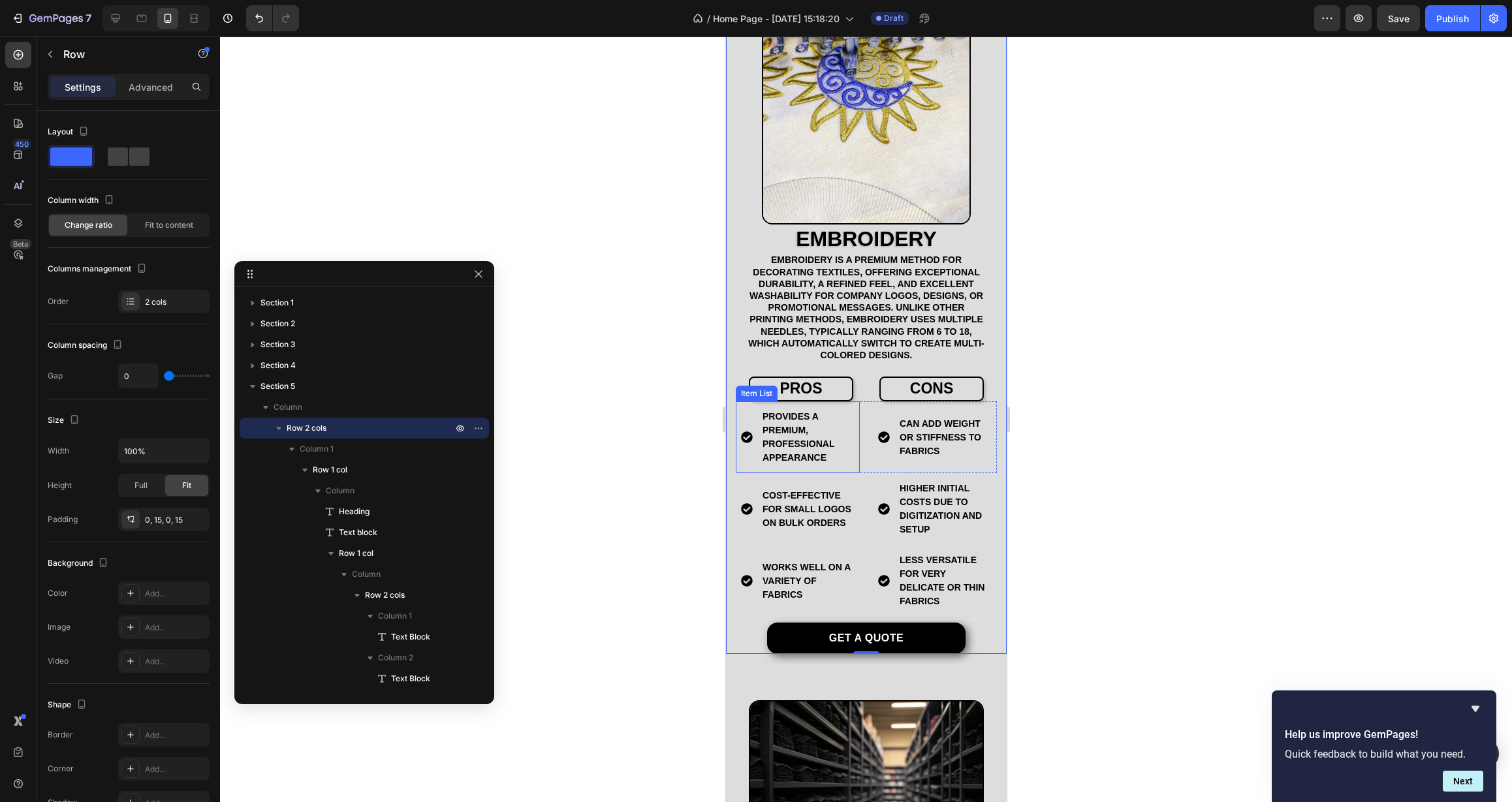
scroll to position [2295, 0]
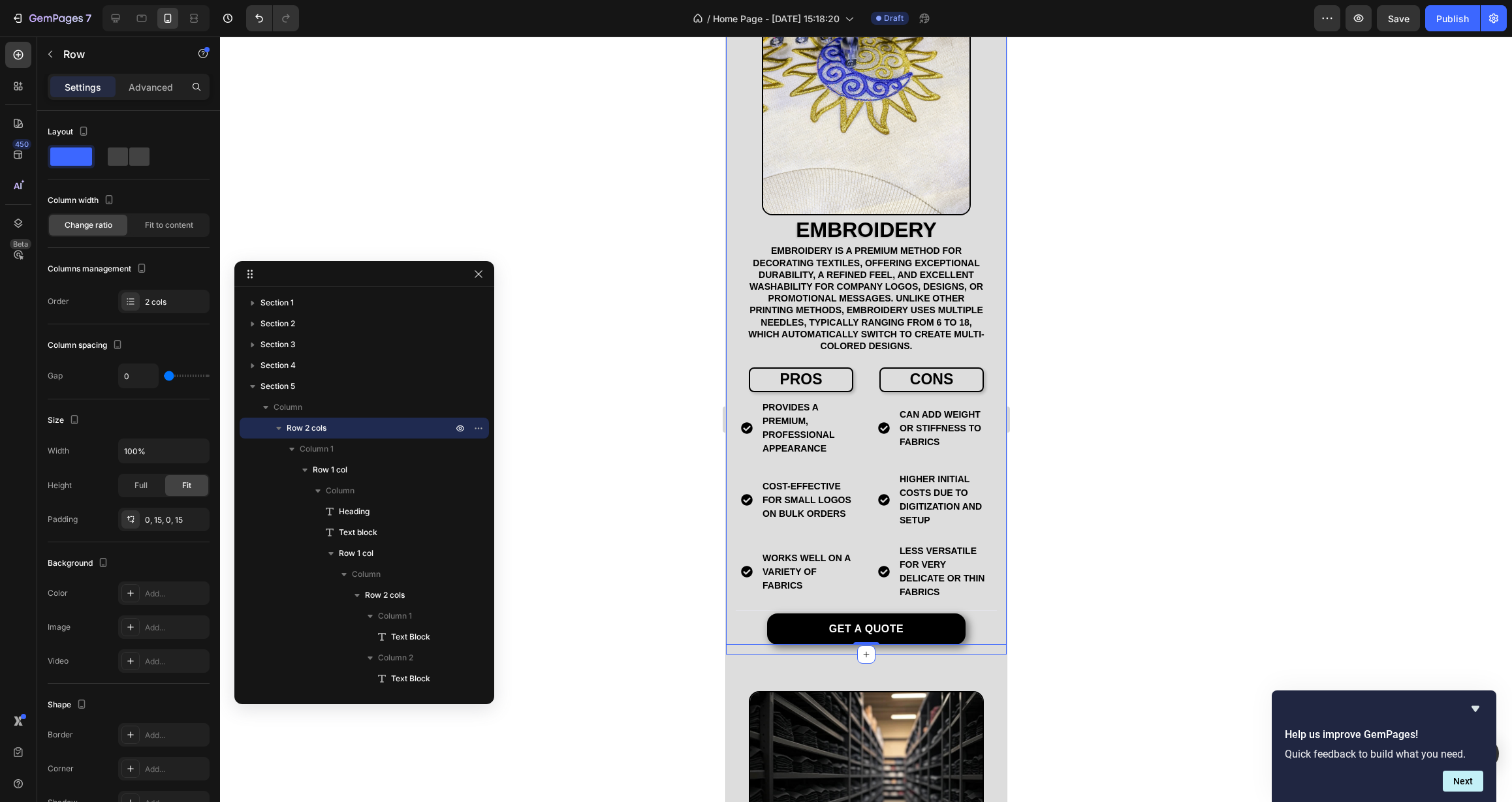
click at [749, 638] on div "EMBROIDERY Heading Embroidery is a premium method for decorating textiles, offe…" at bounding box center [865, 300] width 281 height 709
click at [733, 627] on div "EMBROIDERY Heading Embroidery is a premium method for decorating textiles, offe…" at bounding box center [865, 300] width 281 height 689
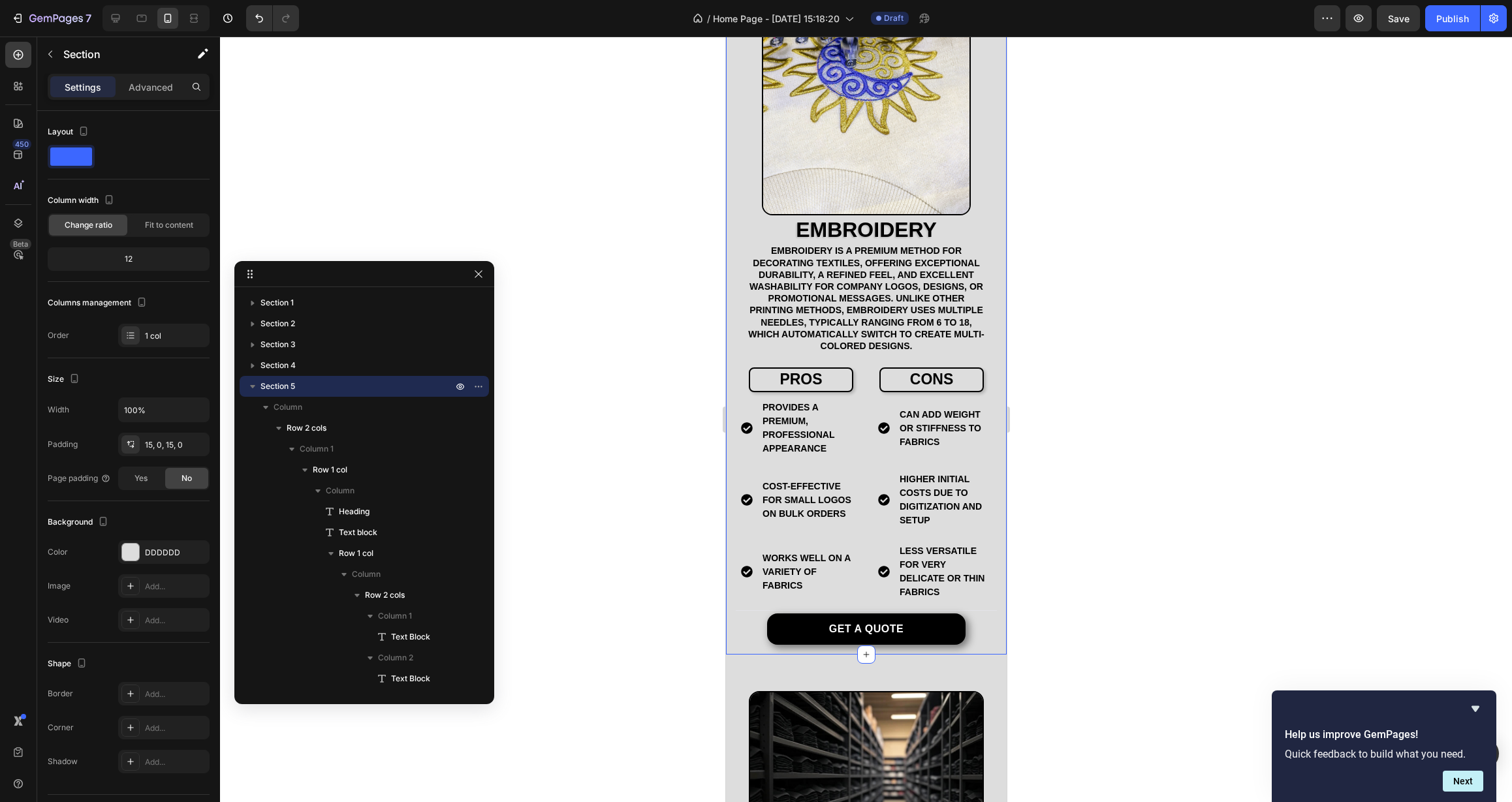
click at [738, 638] on div "EMBROIDERY Heading Embroidery is a premium method for decorating textiles, offe…" at bounding box center [865, 300] width 281 height 709
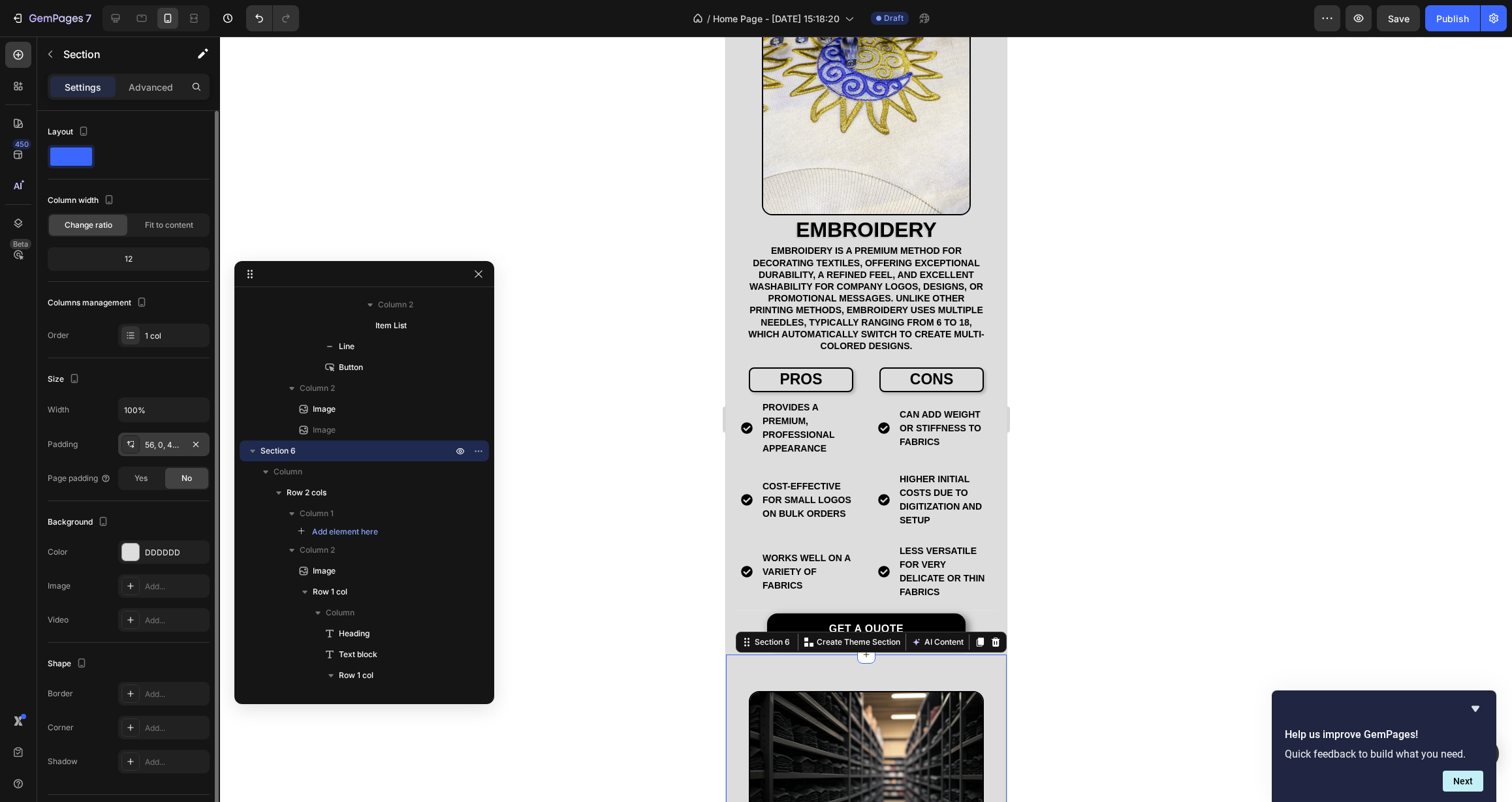
click at [173, 447] on div "56, 0, 40, 0" at bounding box center [164, 445] width 38 height 12
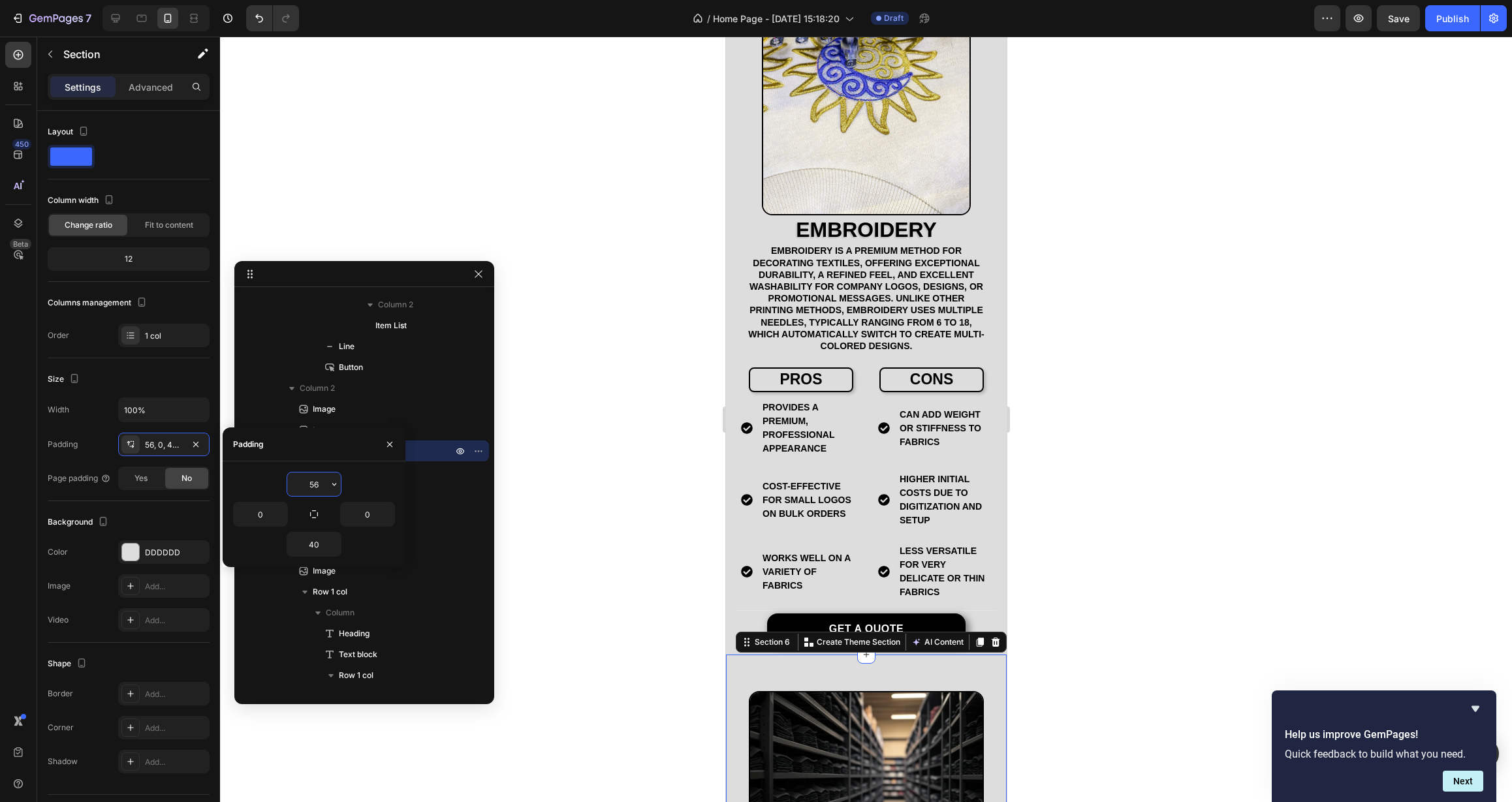
click at [321, 490] on input "56" at bounding box center [314, 484] width 54 height 24
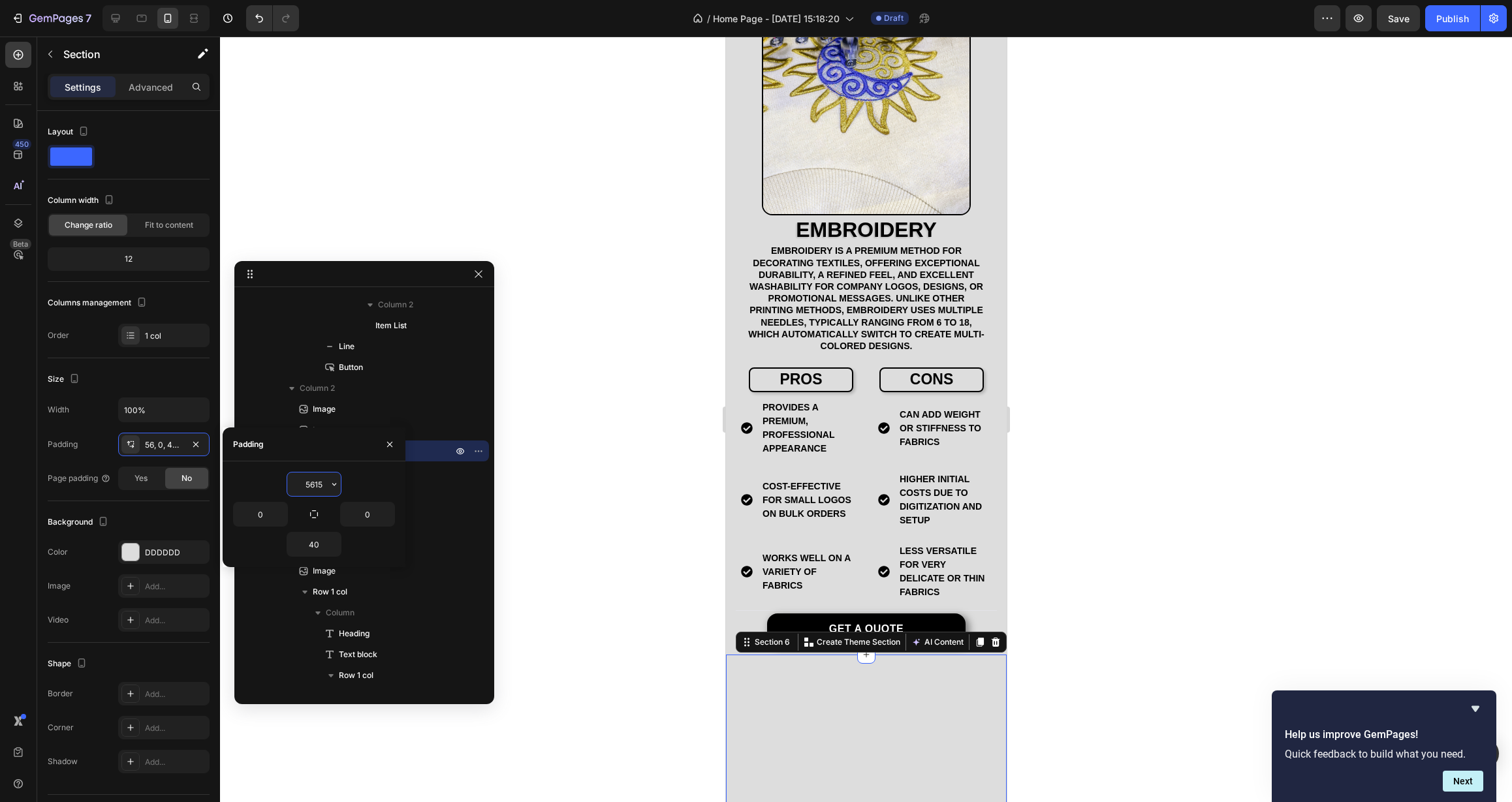
drag, startPoint x: 325, startPoint y: 484, endPoint x: 283, endPoint y: 484, distance: 42.0
click at [284, 484] on div "5615" at bounding box center [314, 484] width 162 height 25
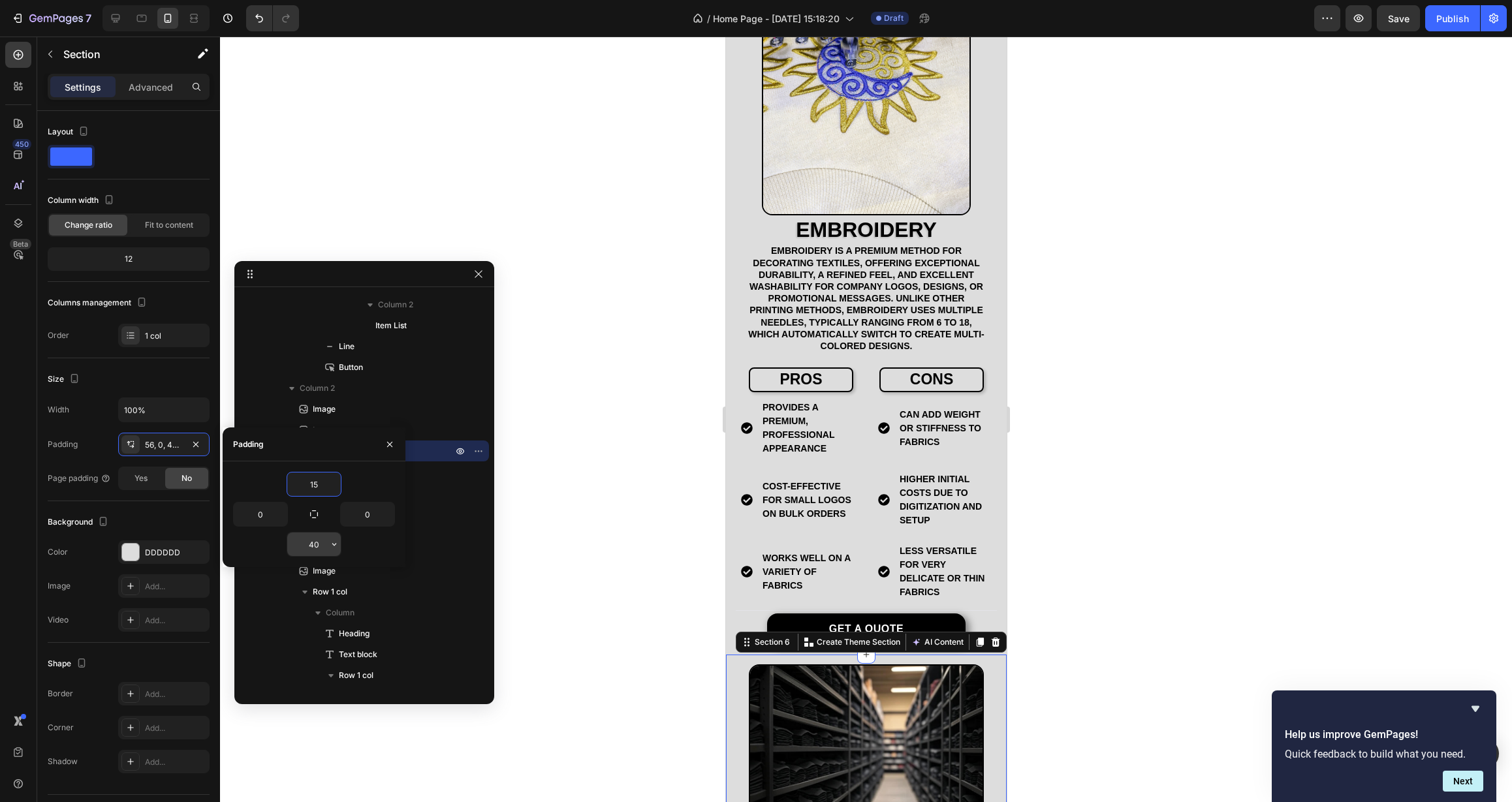
type input "15"
drag, startPoint x: 321, startPoint y: 540, endPoint x: 302, endPoint y: 542, distance: 19.1
click at [305, 542] on input "40" at bounding box center [314, 544] width 54 height 24
type input "15"
click at [545, 535] on div at bounding box center [866, 419] width 1292 height 765
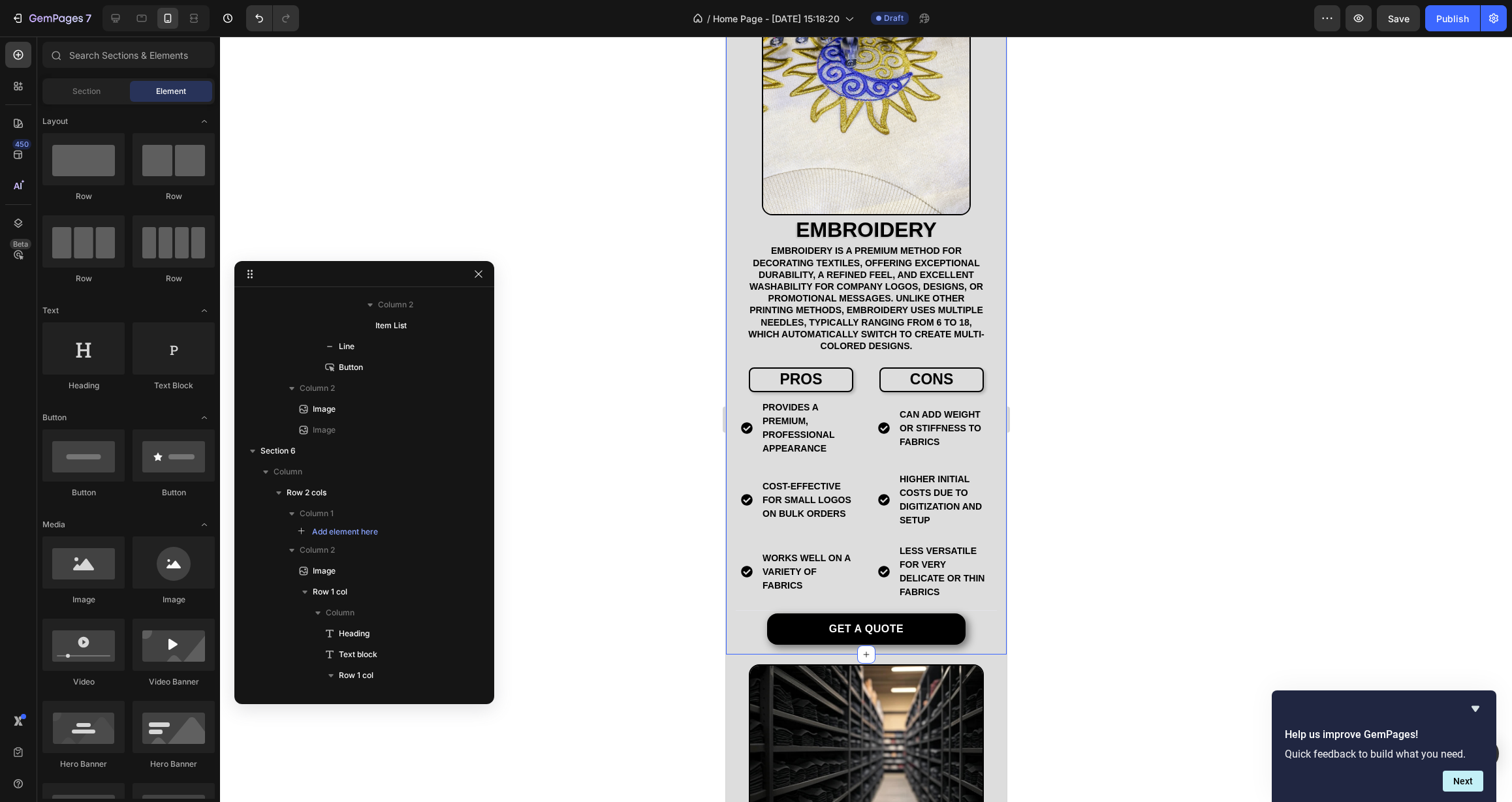
click at [747, 638] on div "EMBROIDERY Heading Embroidery is a premium method for decorating textiles, offe…" at bounding box center [865, 300] width 281 height 709
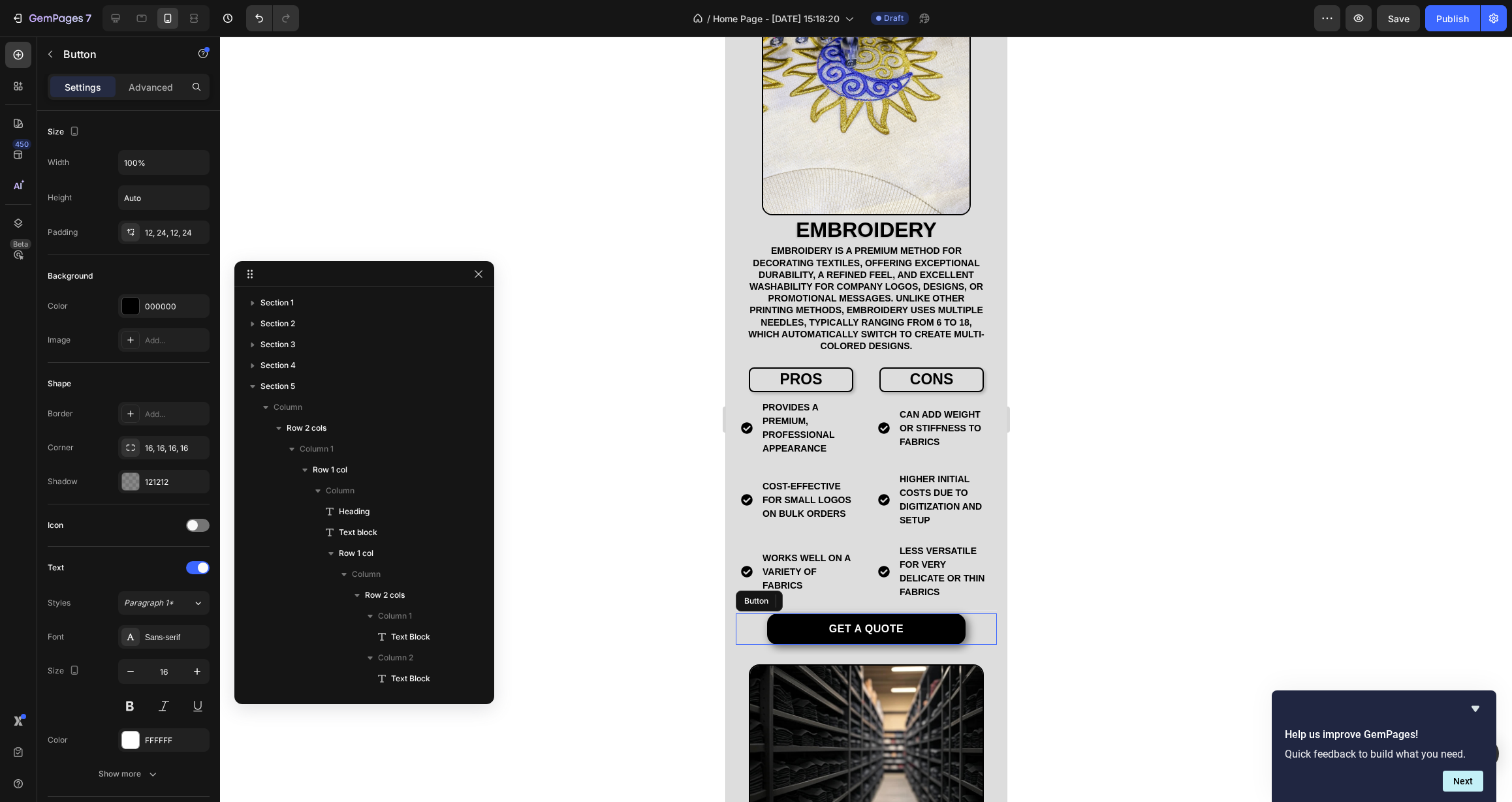
click at [751, 631] on div "Get a quote Button" at bounding box center [865, 629] width 261 height 31
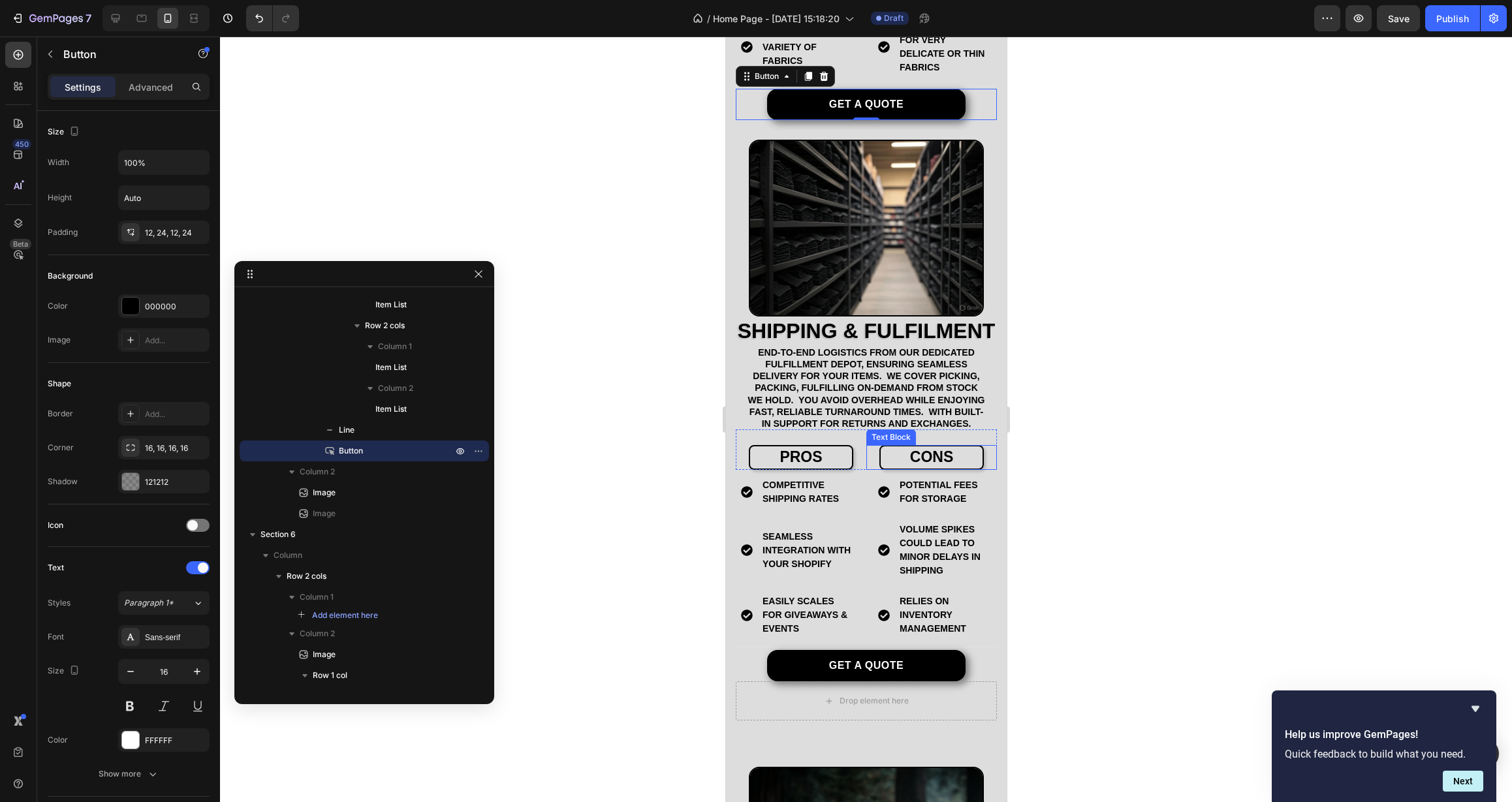
scroll to position [2840, 0]
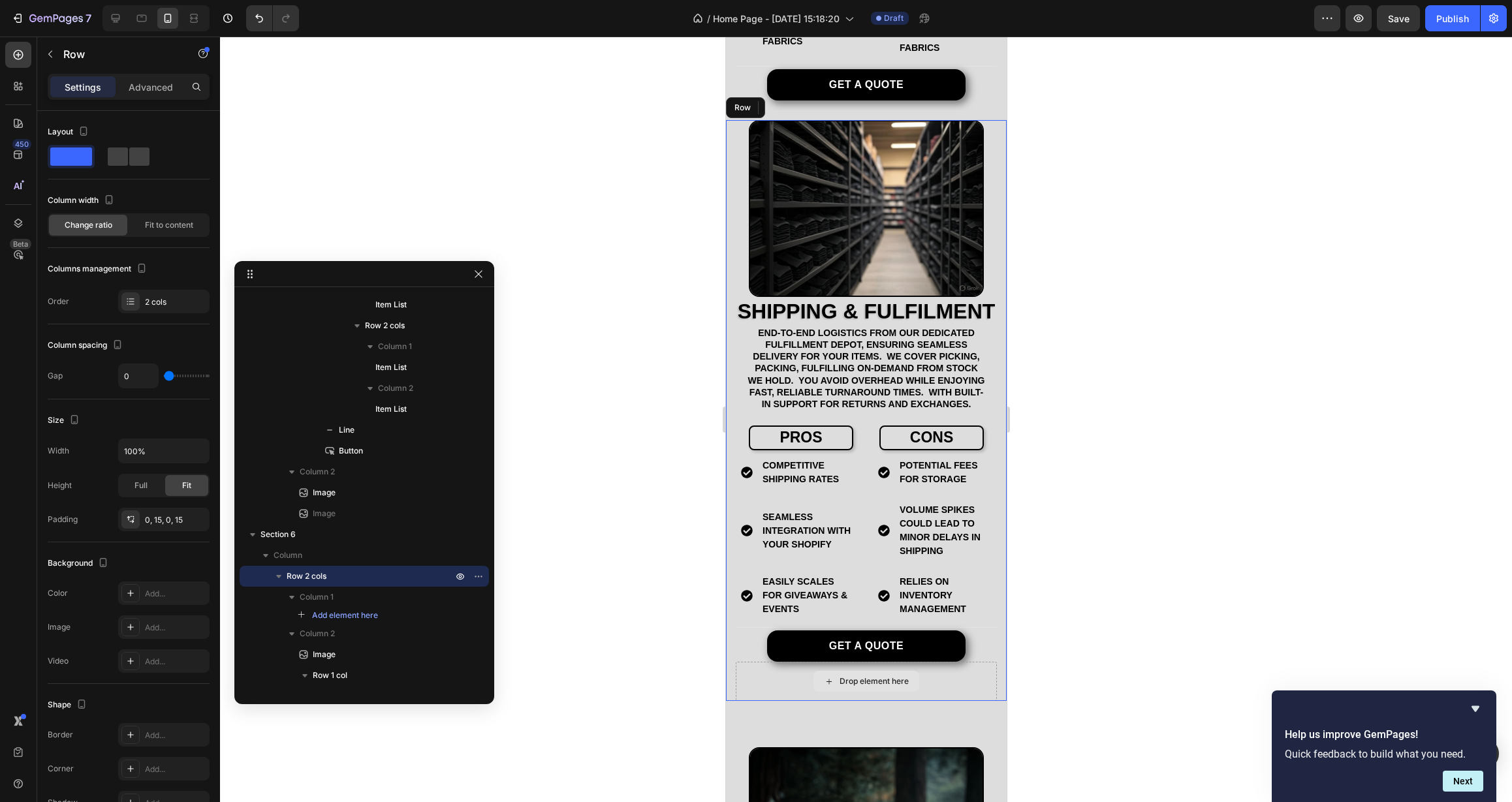
click at [933, 701] on div "Drop element here" at bounding box center [865, 681] width 261 height 39
click at [338, 597] on p "Column 1" at bounding box center [377, 597] width 155 height 13
click at [340, 597] on p "Column 1" at bounding box center [377, 597] width 155 height 13
click at [338, 618] on span "Add element here" at bounding box center [345, 616] width 66 height 12
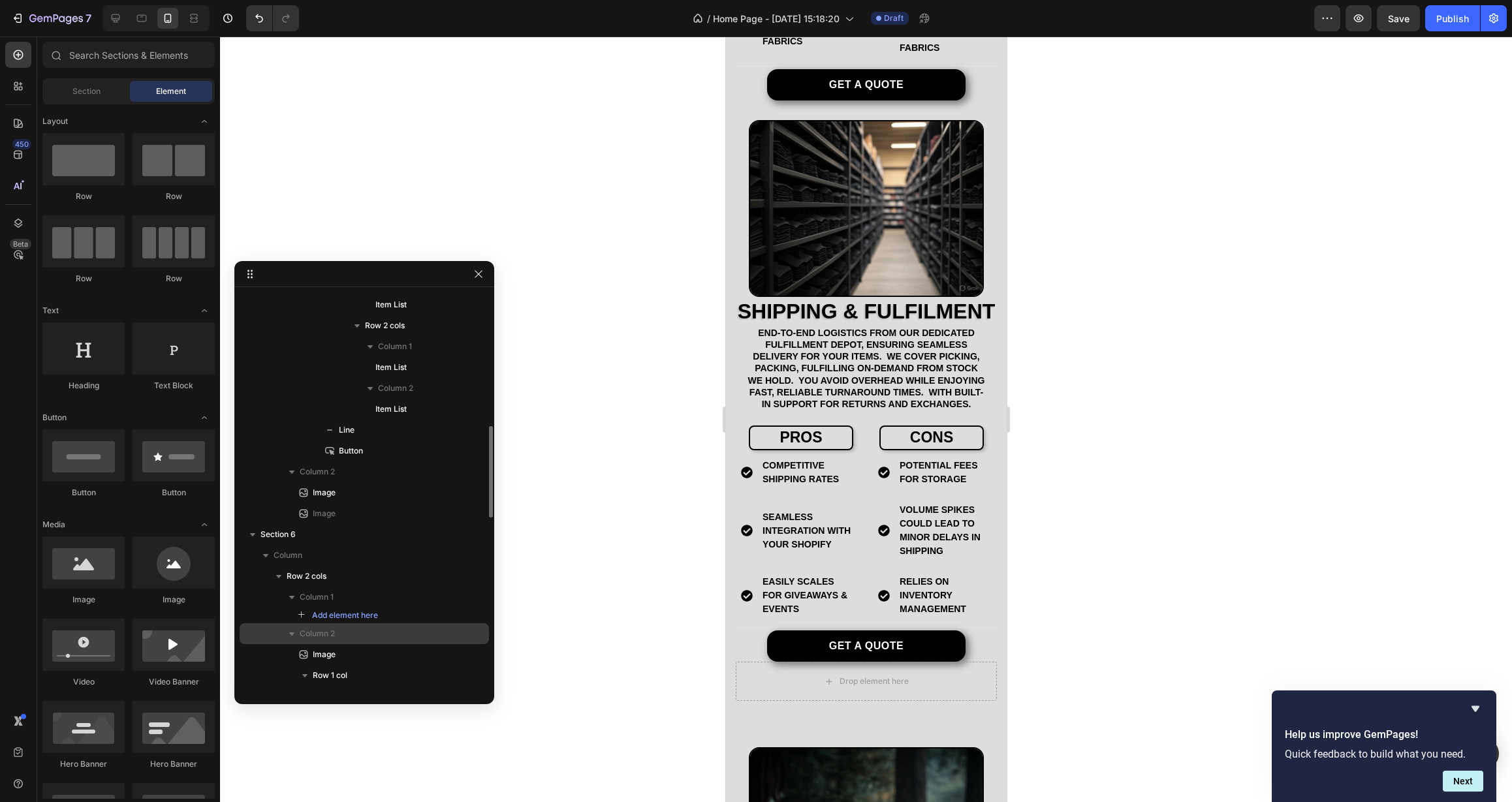
click at [337, 631] on p "Column 2" at bounding box center [377, 633] width 155 height 13
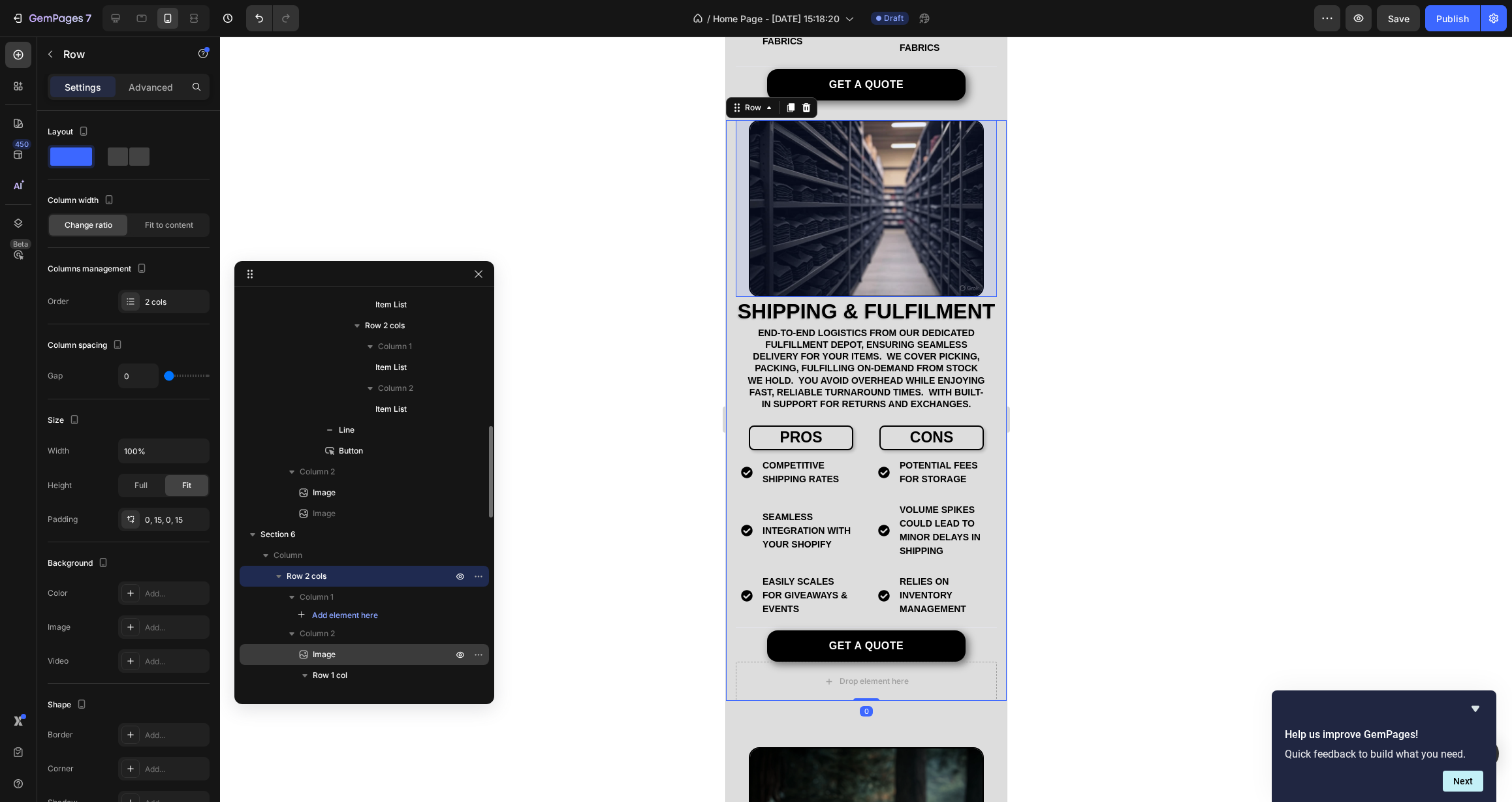
click at [338, 646] on div "Image" at bounding box center [364, 654] width 239 height 21
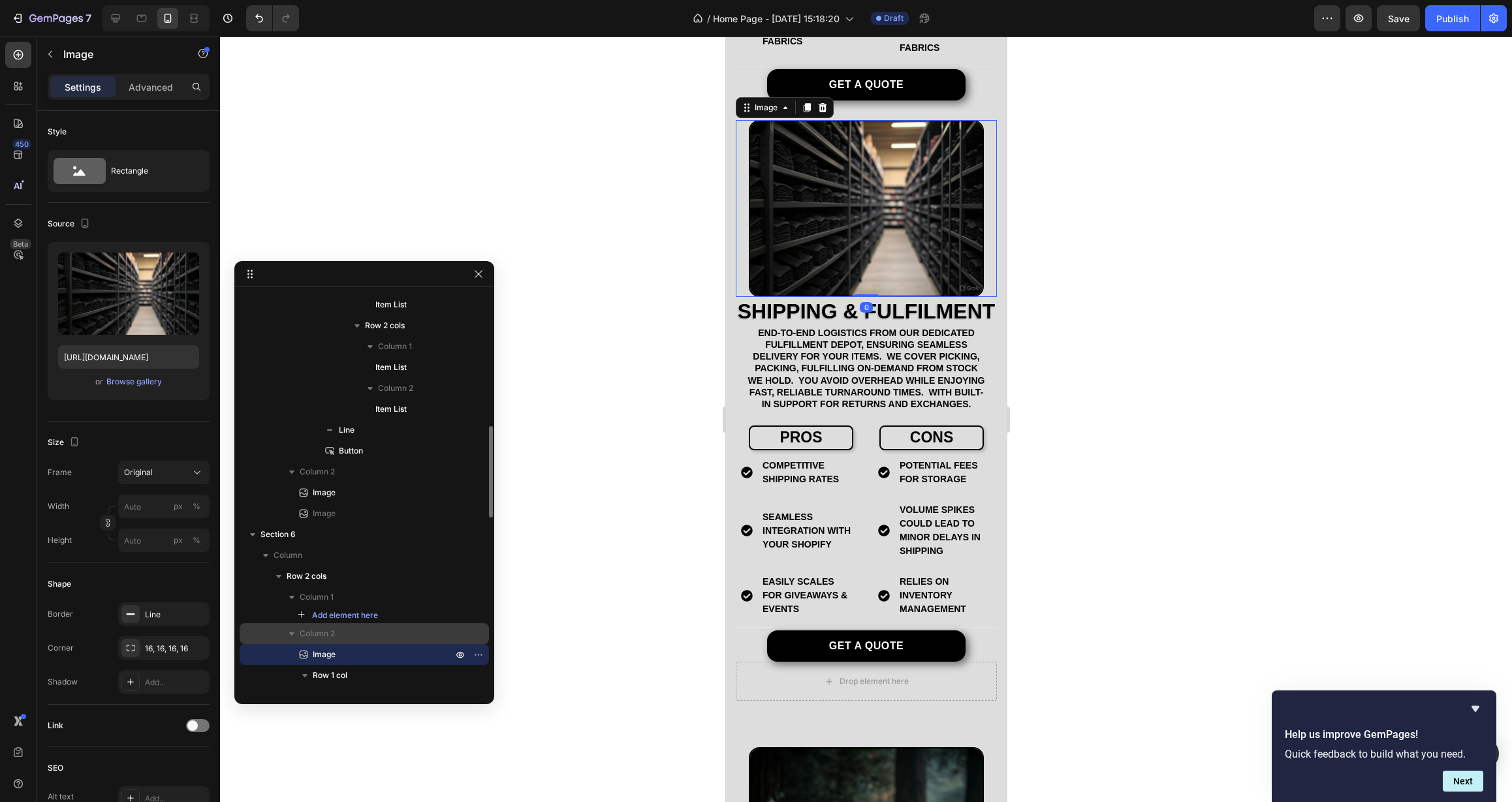
scroll to position [602, 0]
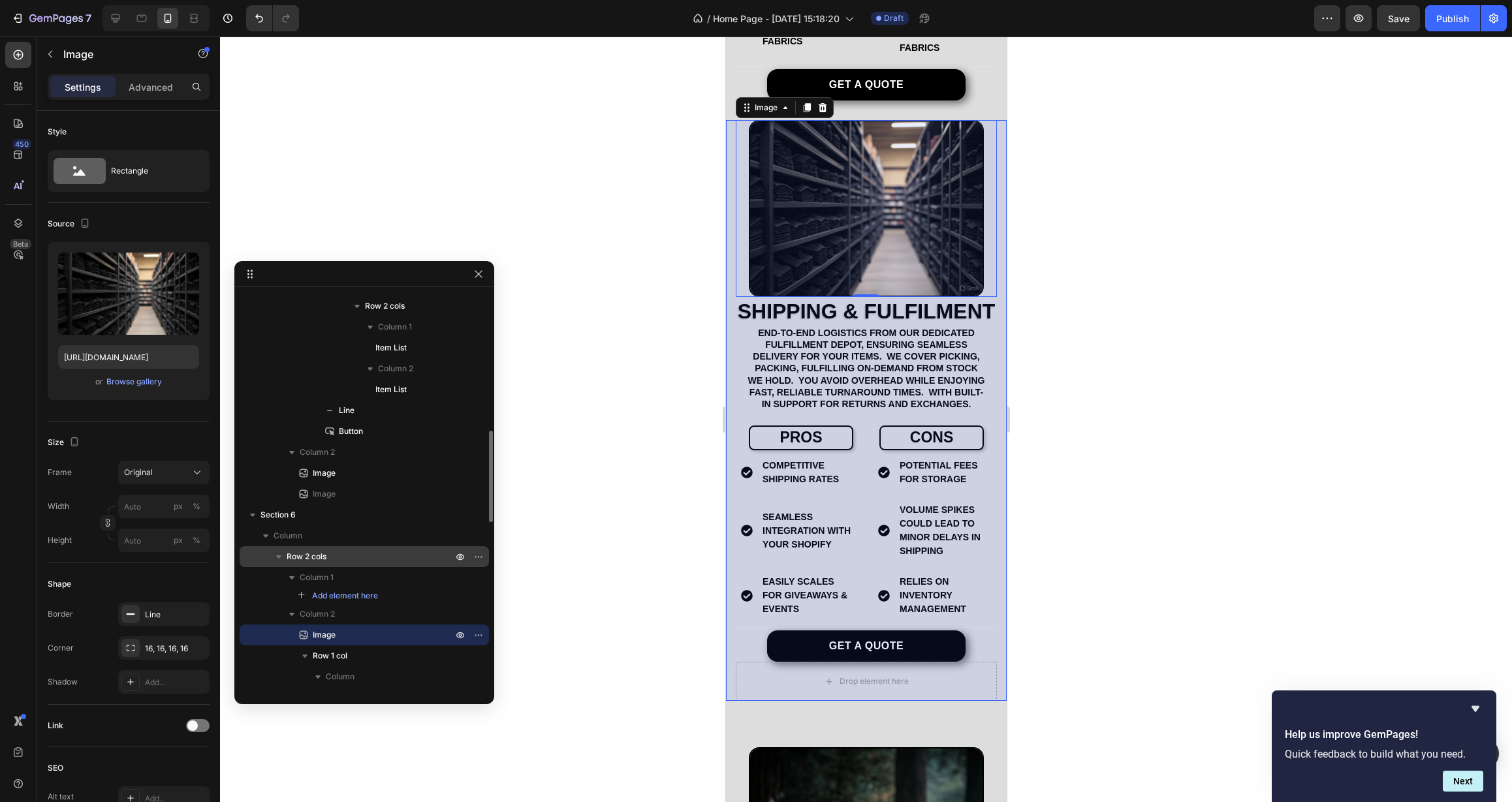
click at [350, 558] on p "Row 2 cols" at bounding box center [370, 557] width 168 height 13
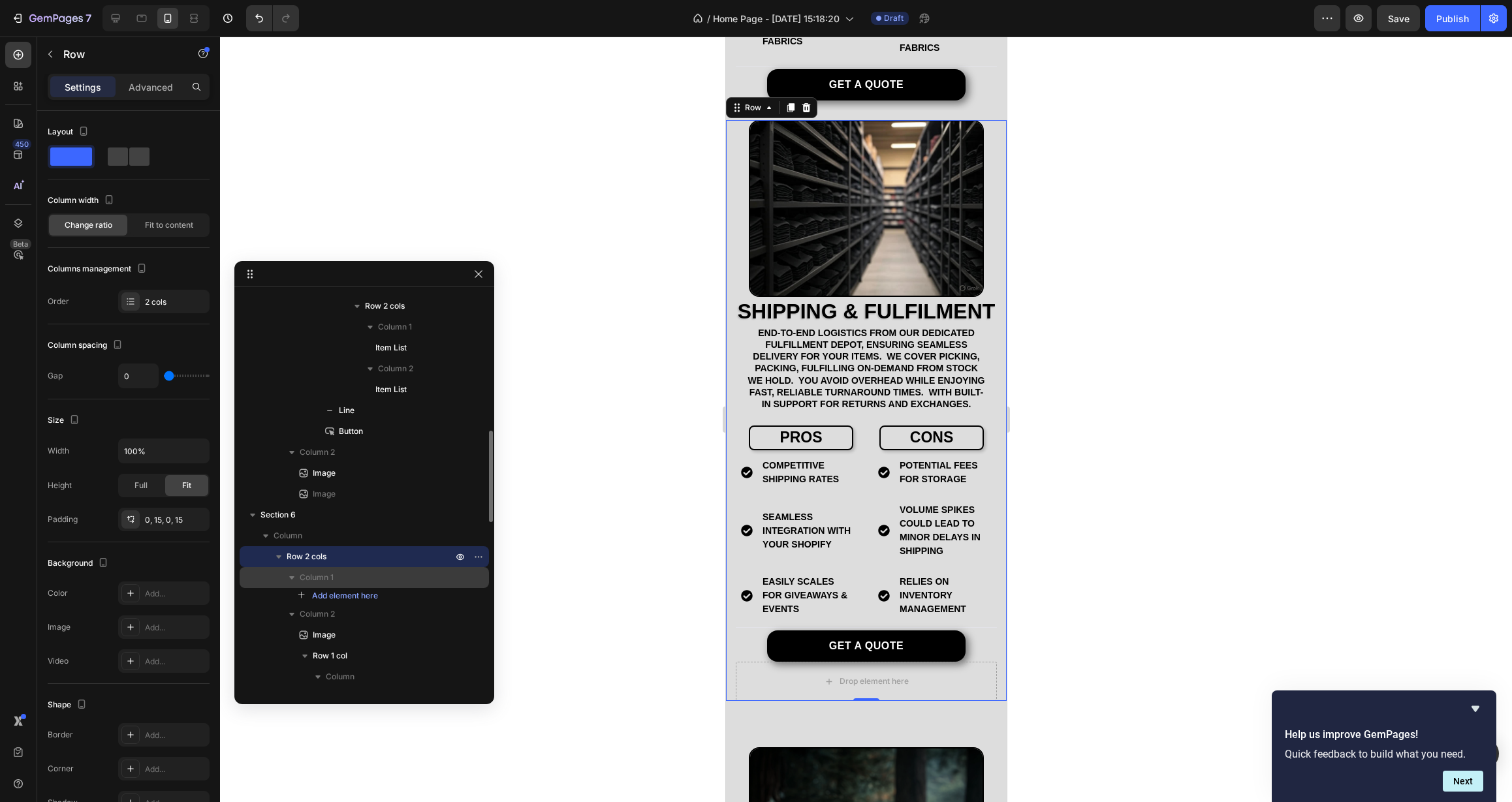
click at [333, 580] on span "Column 1" at bounding box center [317, 578] width 34 height 13
click at [333, 580] on span "Column 1" at bounding box center [317, 578] width 34 height 13
click at [331, 594] on span "Column 2" at bounding box center [317, 599] width 35 height 13
click at [326, 557] on span "Row 2 cols" at bounding box center [306, 557] width 40 height 13
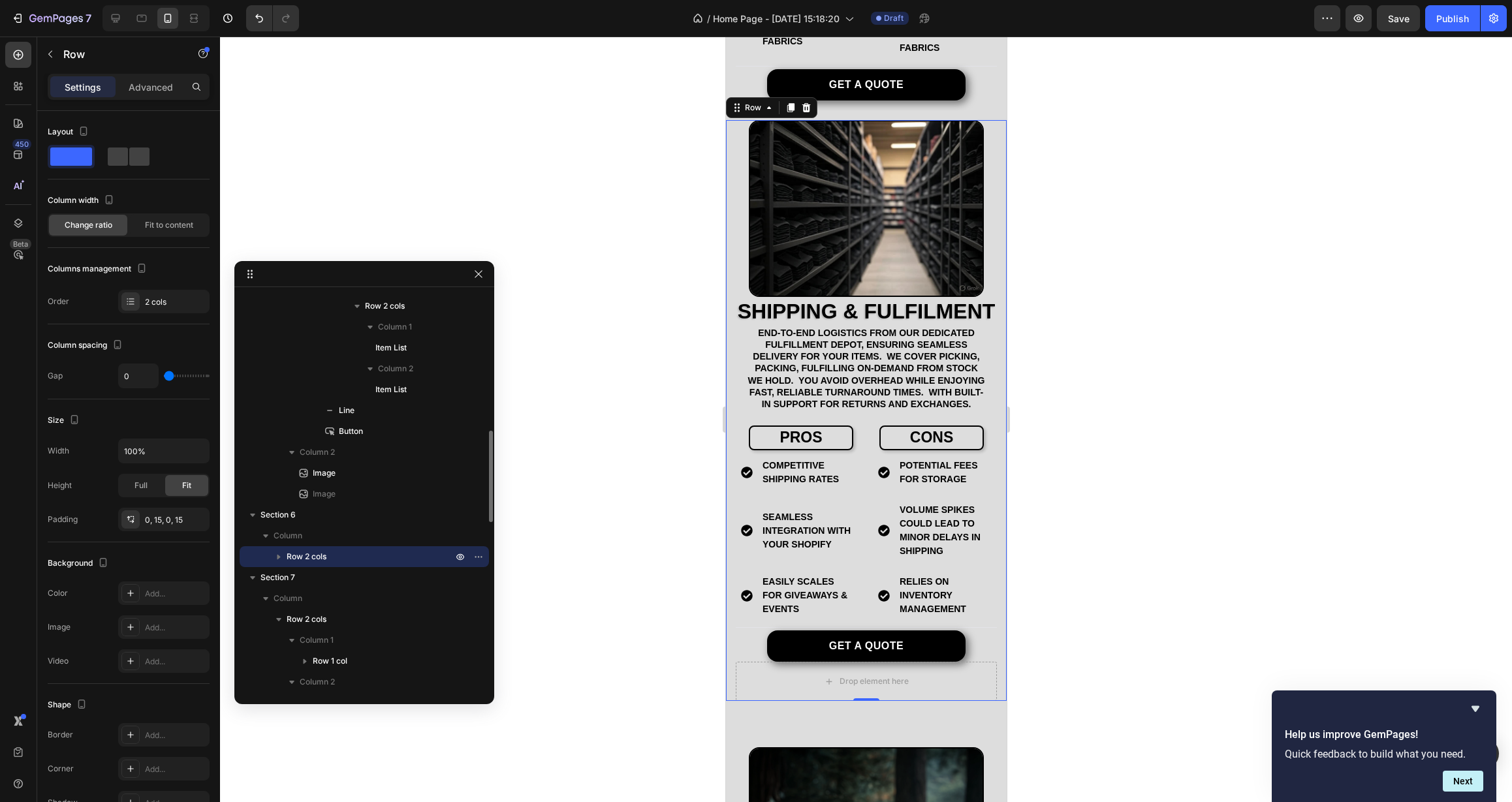
click at [326, 557] on span "Row 2 cols" at bounding box center [306, 557] width 40 height 13
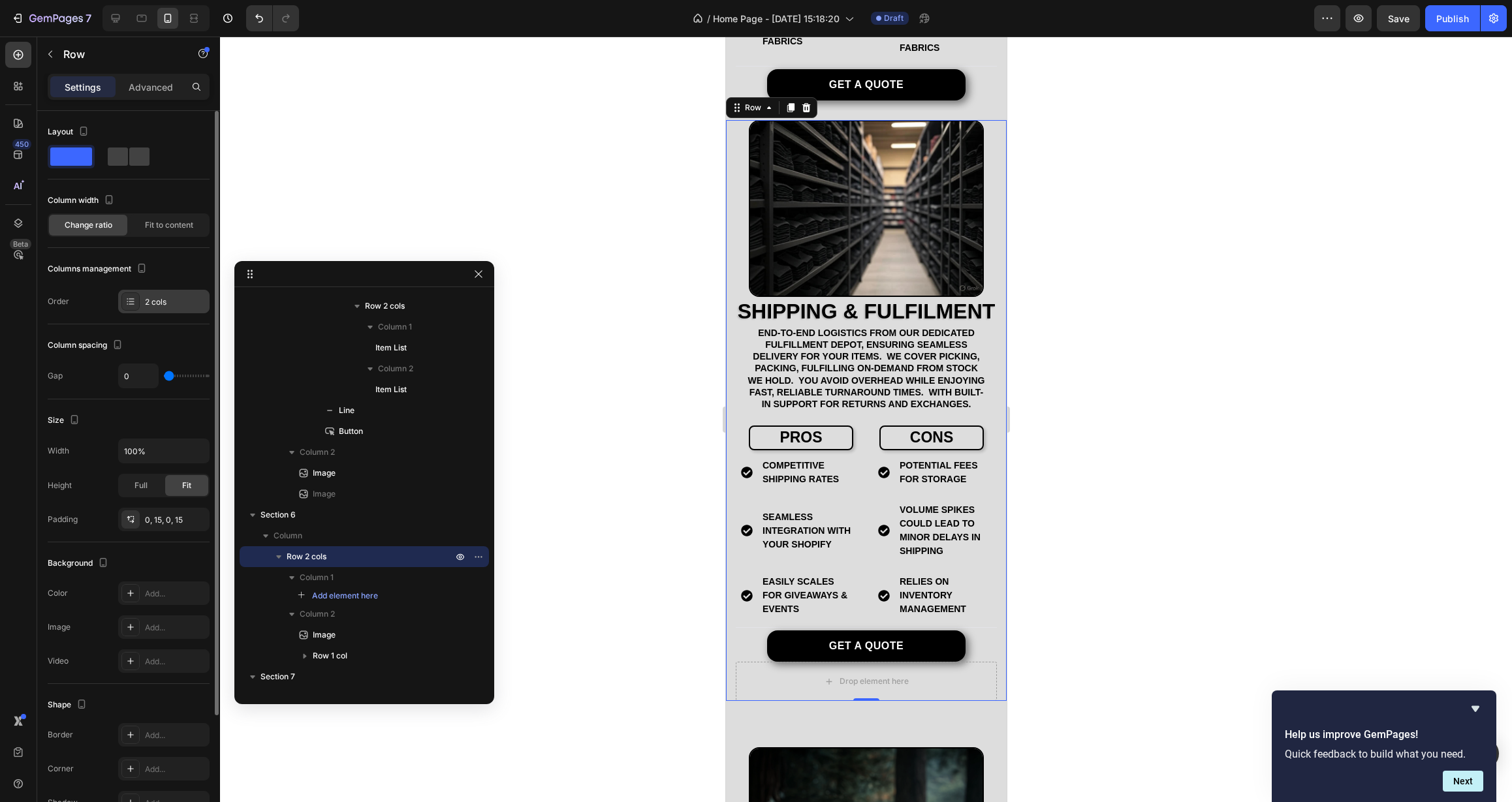
click at [166, 300] on div "2 cols" at bounding box center [175, 302] width 62 height 12
click at [167, 225] on span "Fit to content" at bounding box center [169, 225] width 48 height 12
click at [100, 228] on span "Change ratio" at bounding box center [88, 225] width 48 height 12
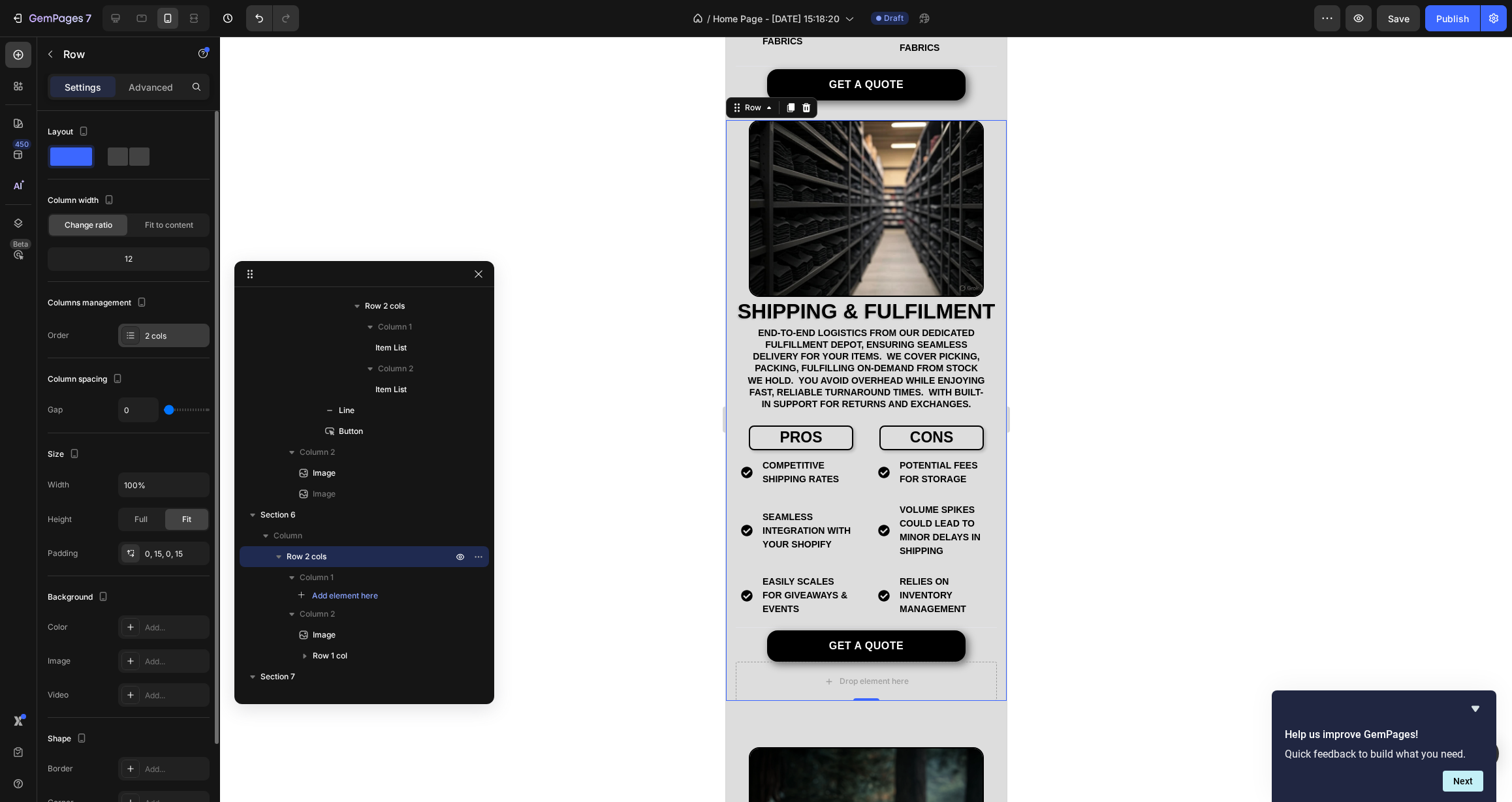
click at [175, 330] on div "2 cols" at bounding box center [175, 336] width 62 height 12
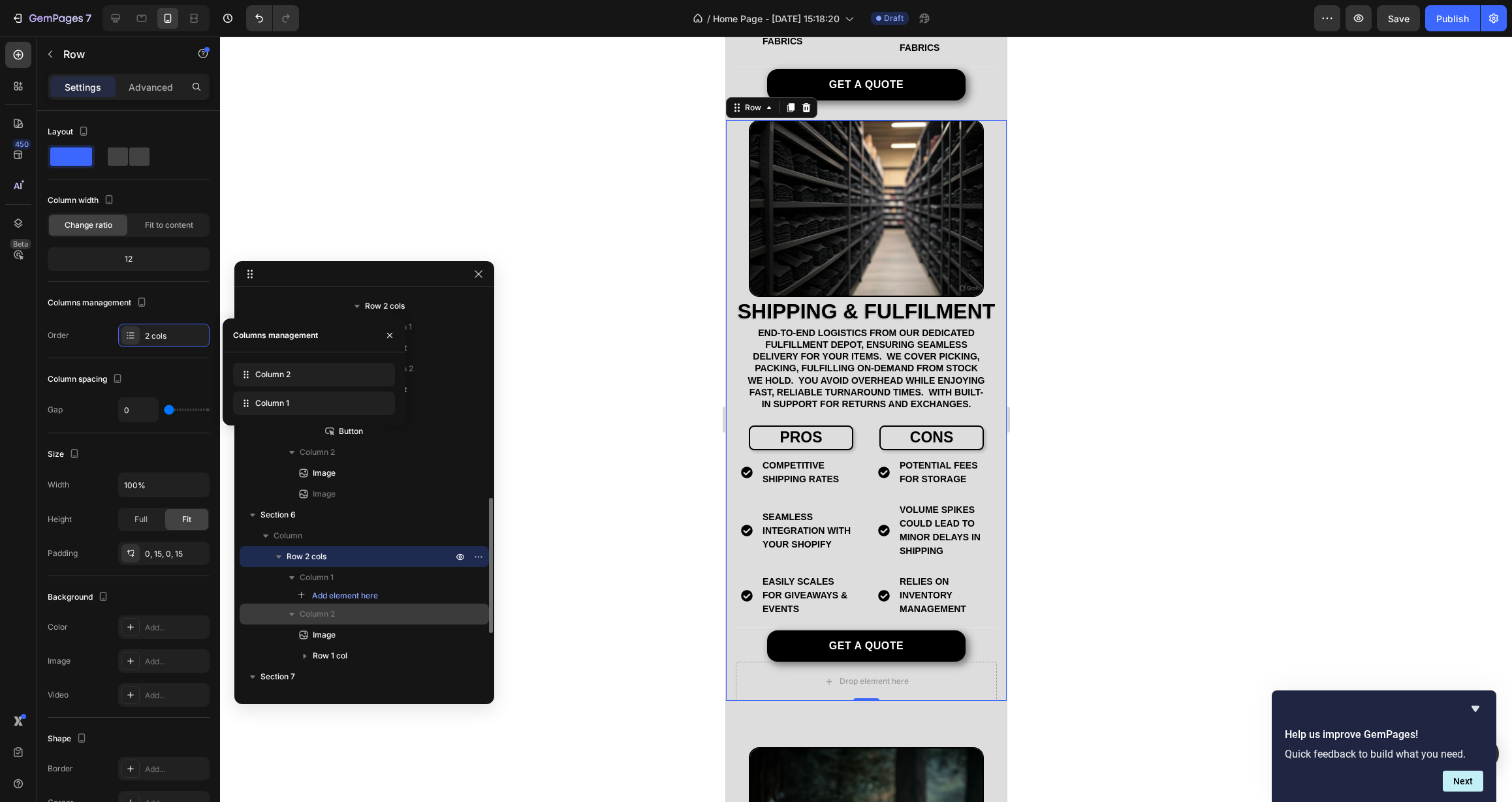
scroll to position [619, 0]
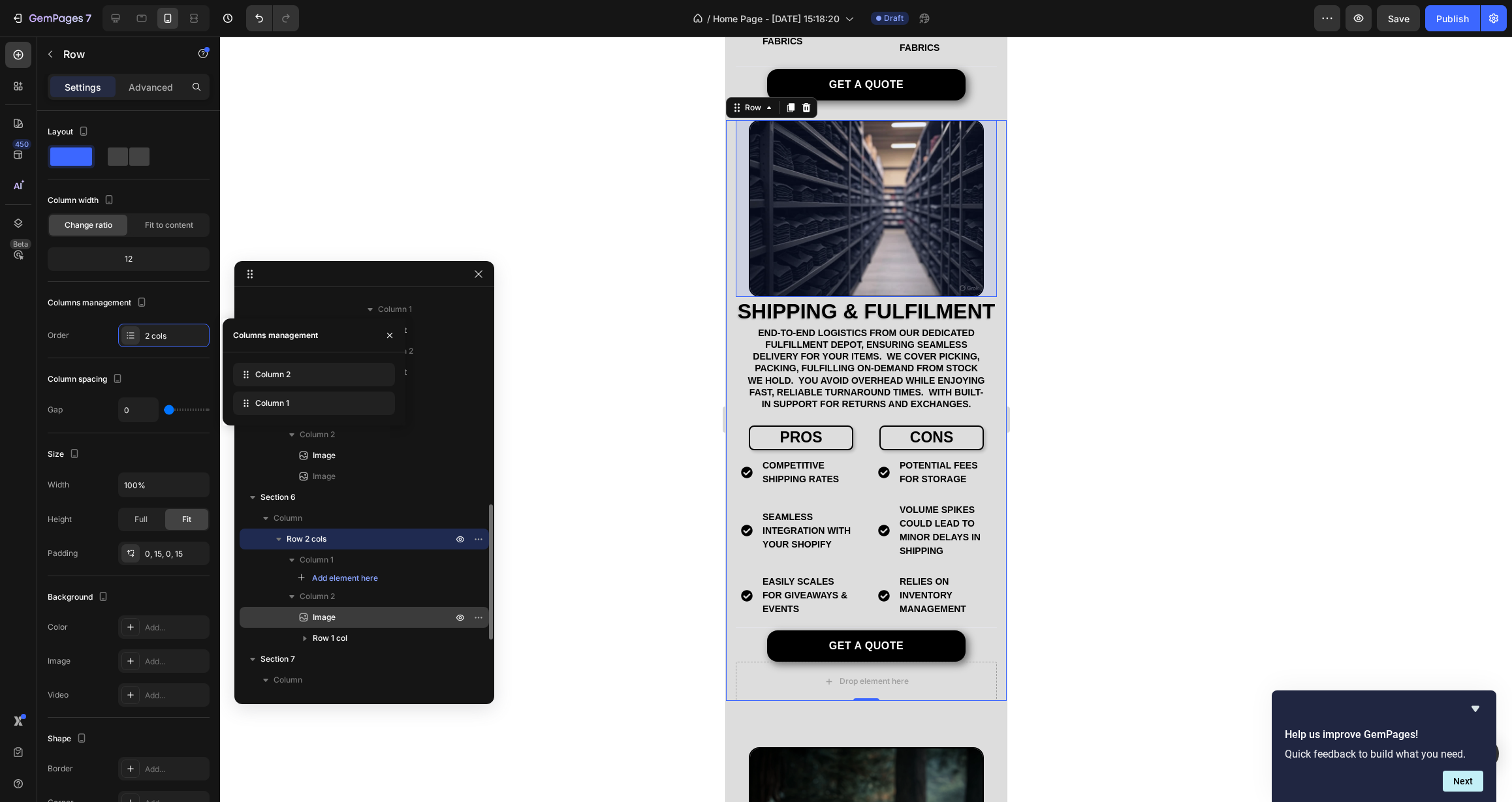
click at [410, 616] on p "Image" at bounding box center [368, 618] width 142 height 13
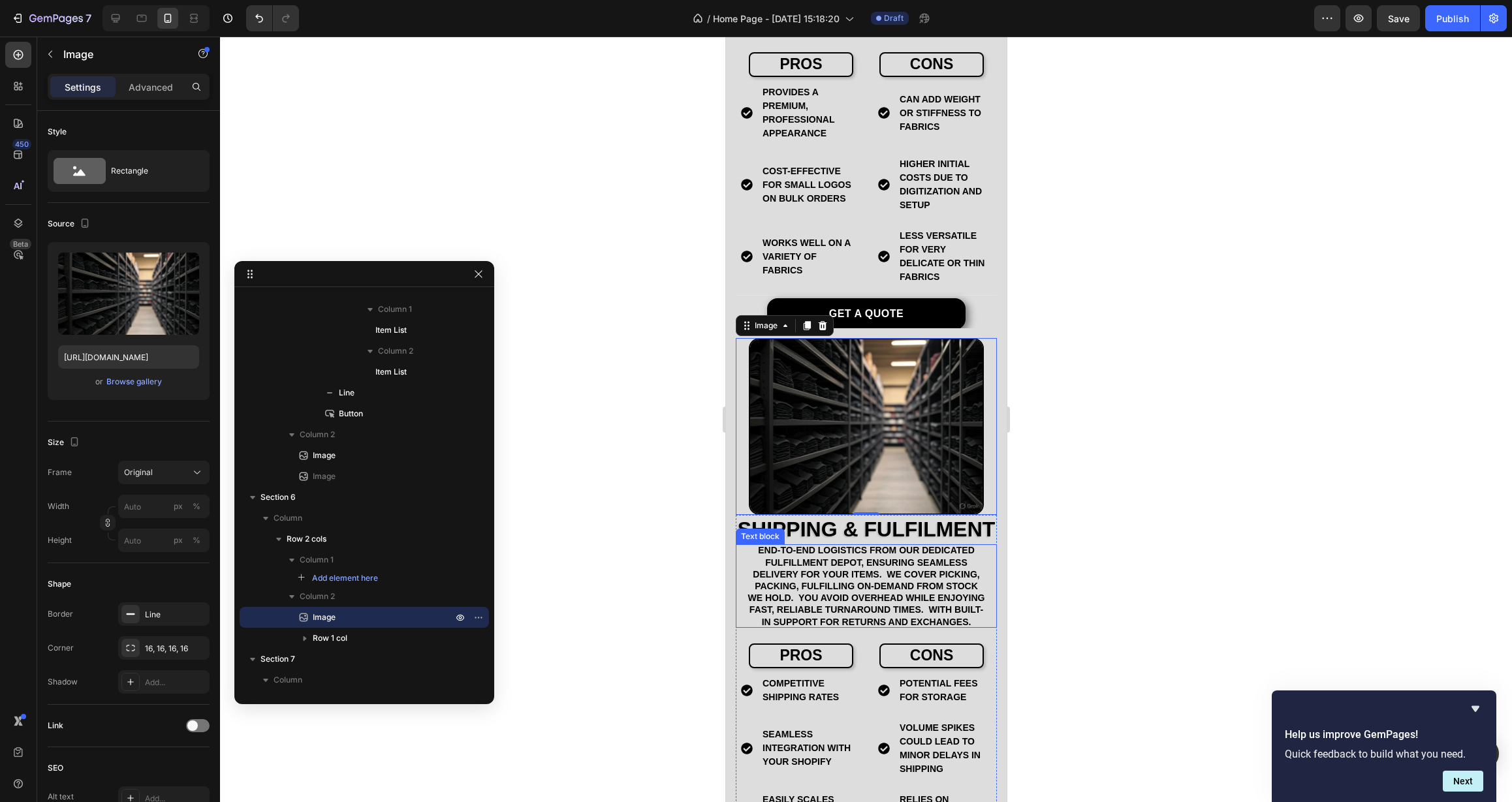
scroll to position [3020, 0]
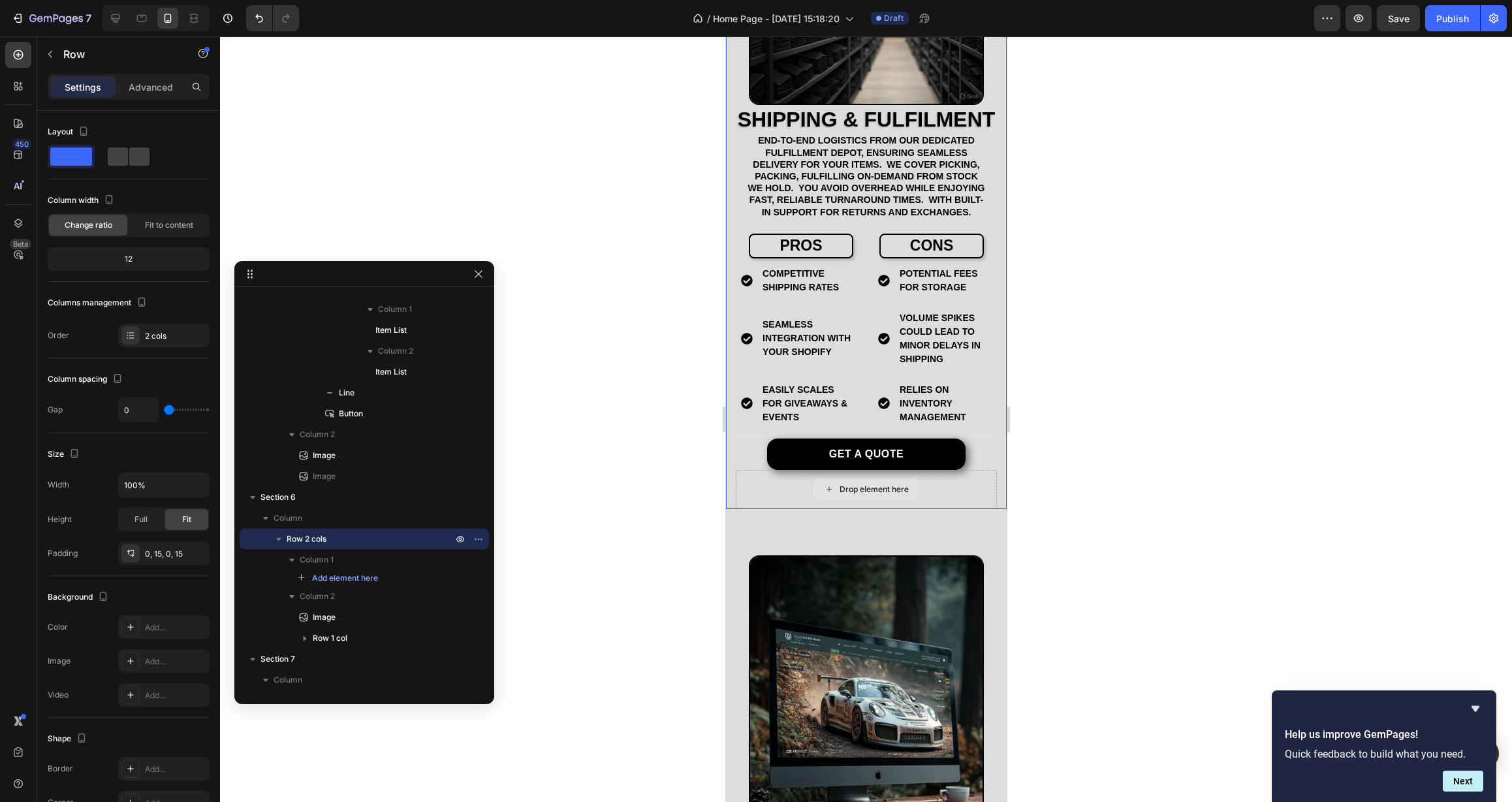
click at [790, 509] on div "Drop element here" at bounding box center [865, 489] width 261 height 39
click at [279, 538] on icon "button" at bounding box center [279, 539] width 5 height 3
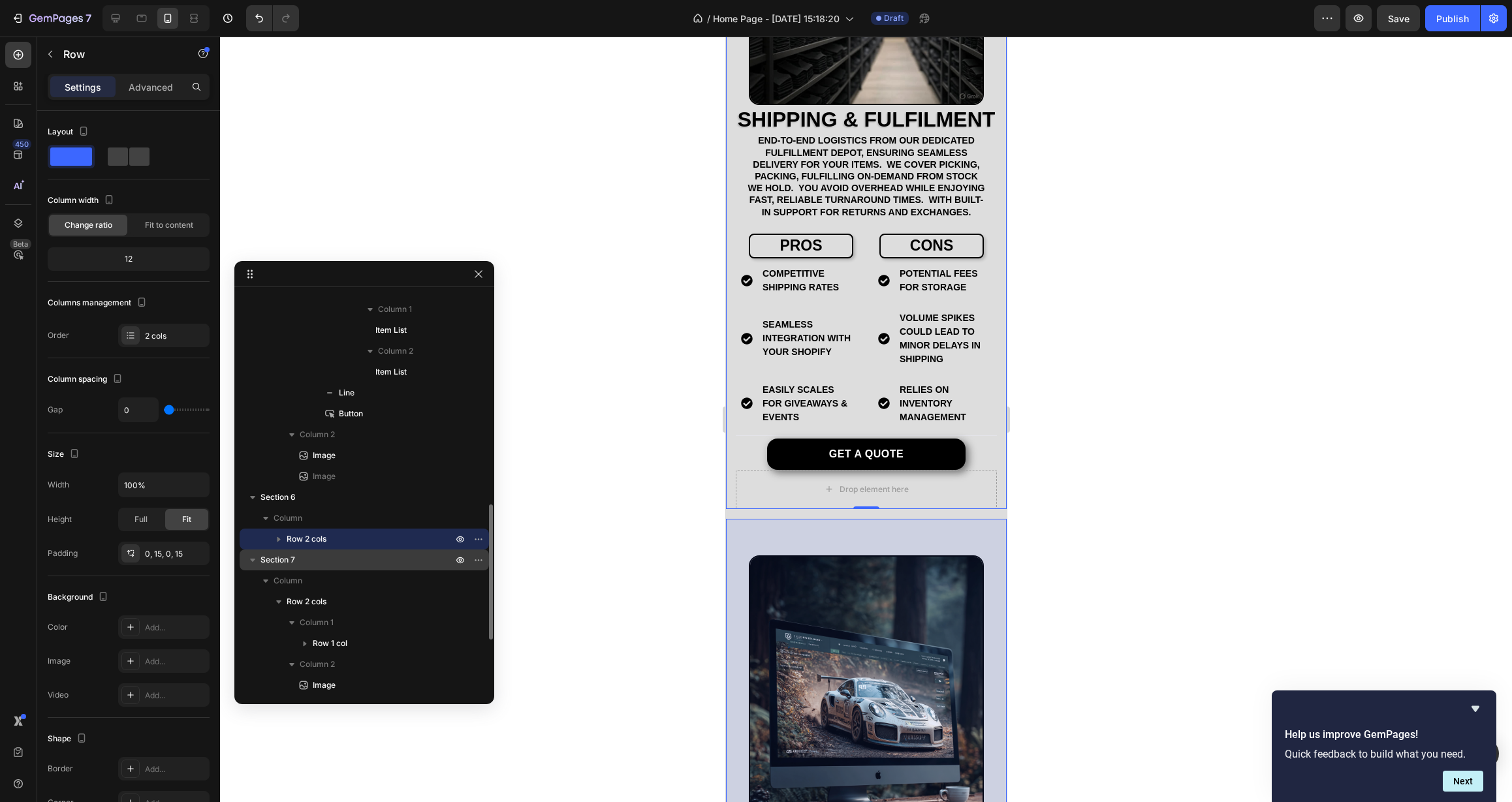
click at [295, 557] on span "Section 7" at bounding box center [278, 560] width 35 height 13
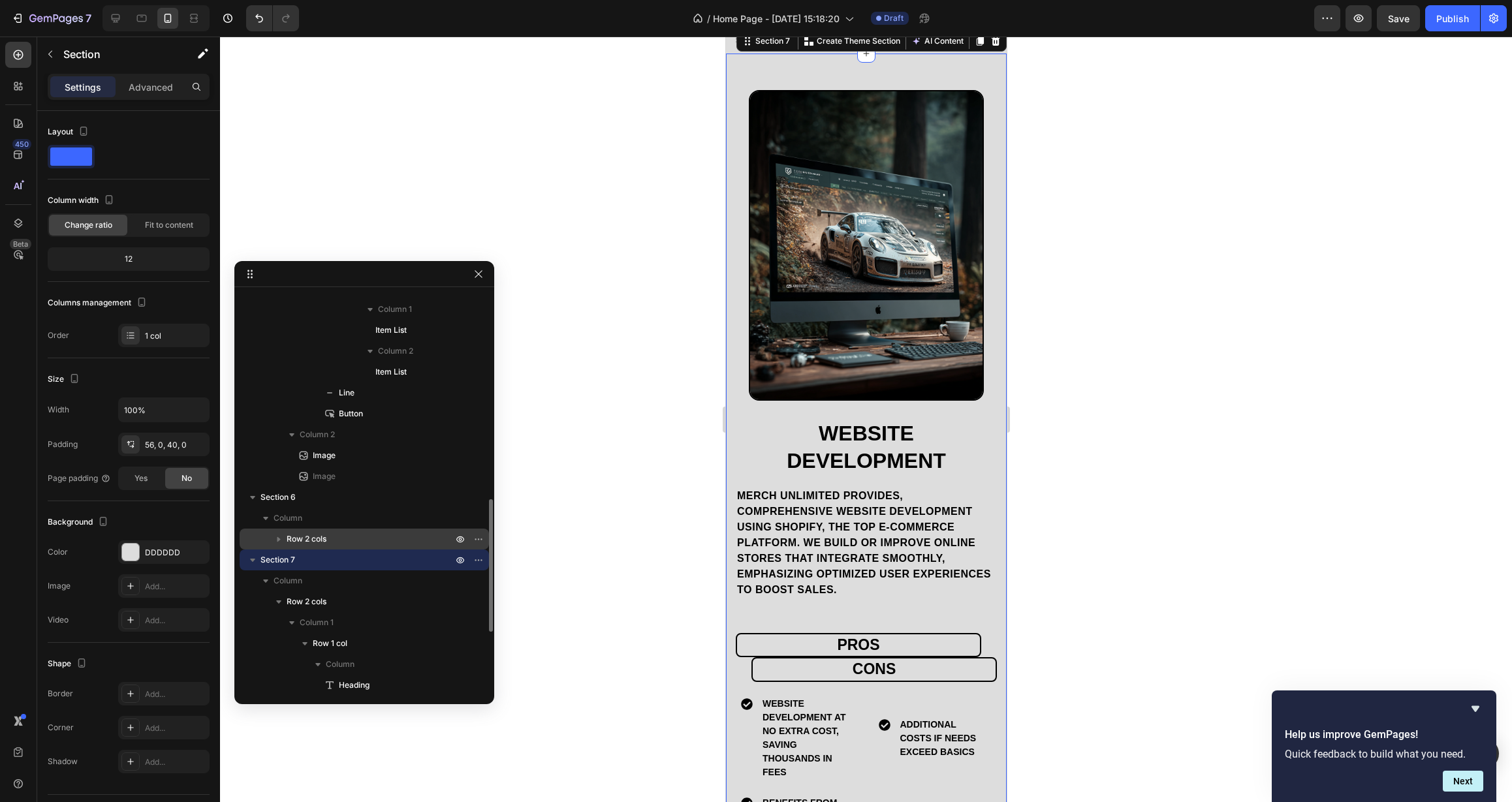
scroll to position [3487, 0]
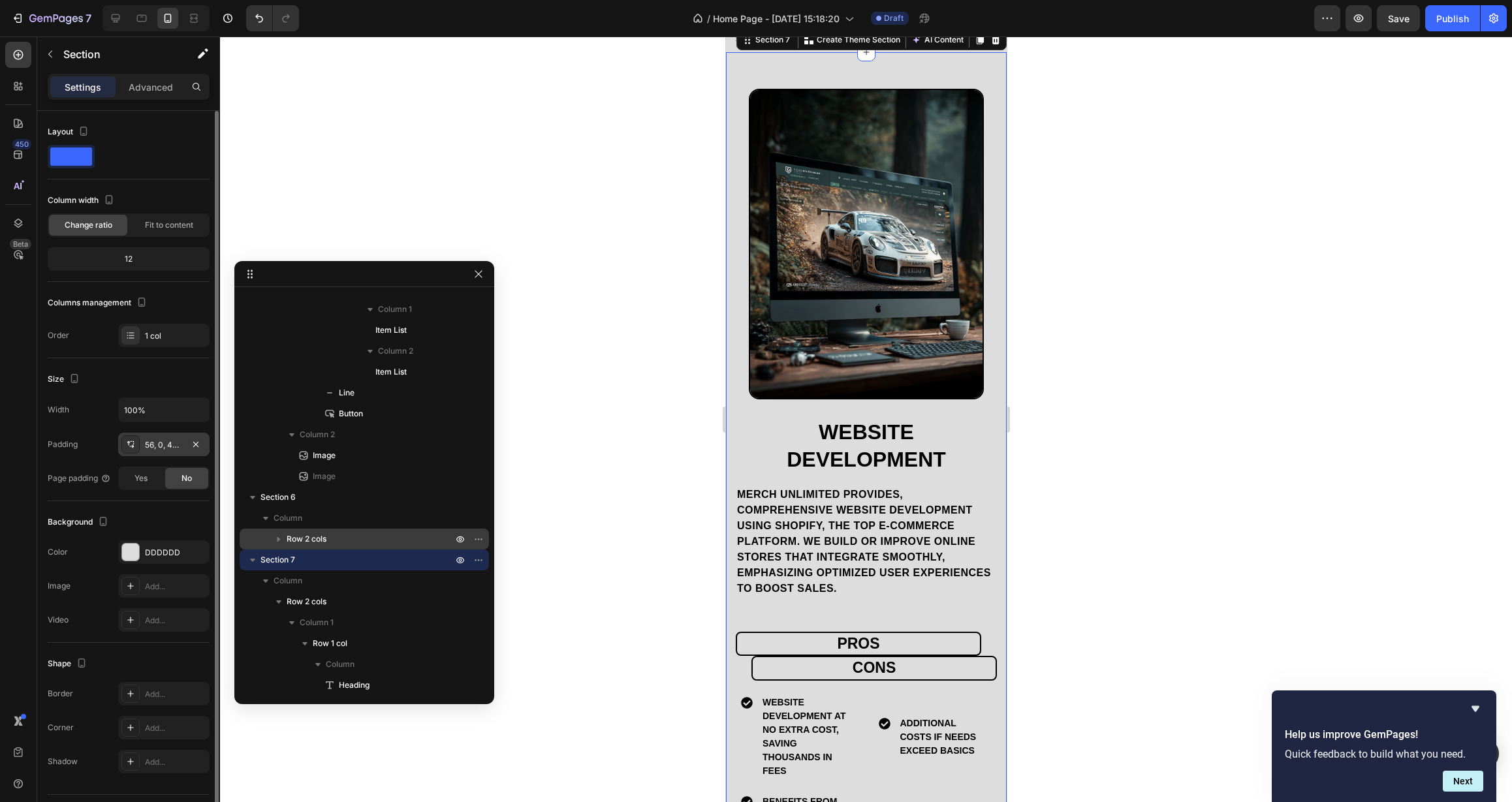
click at [156, 442] on div "56, 0, 40, 0" at bounding box center [164, 445] width 38 height 12
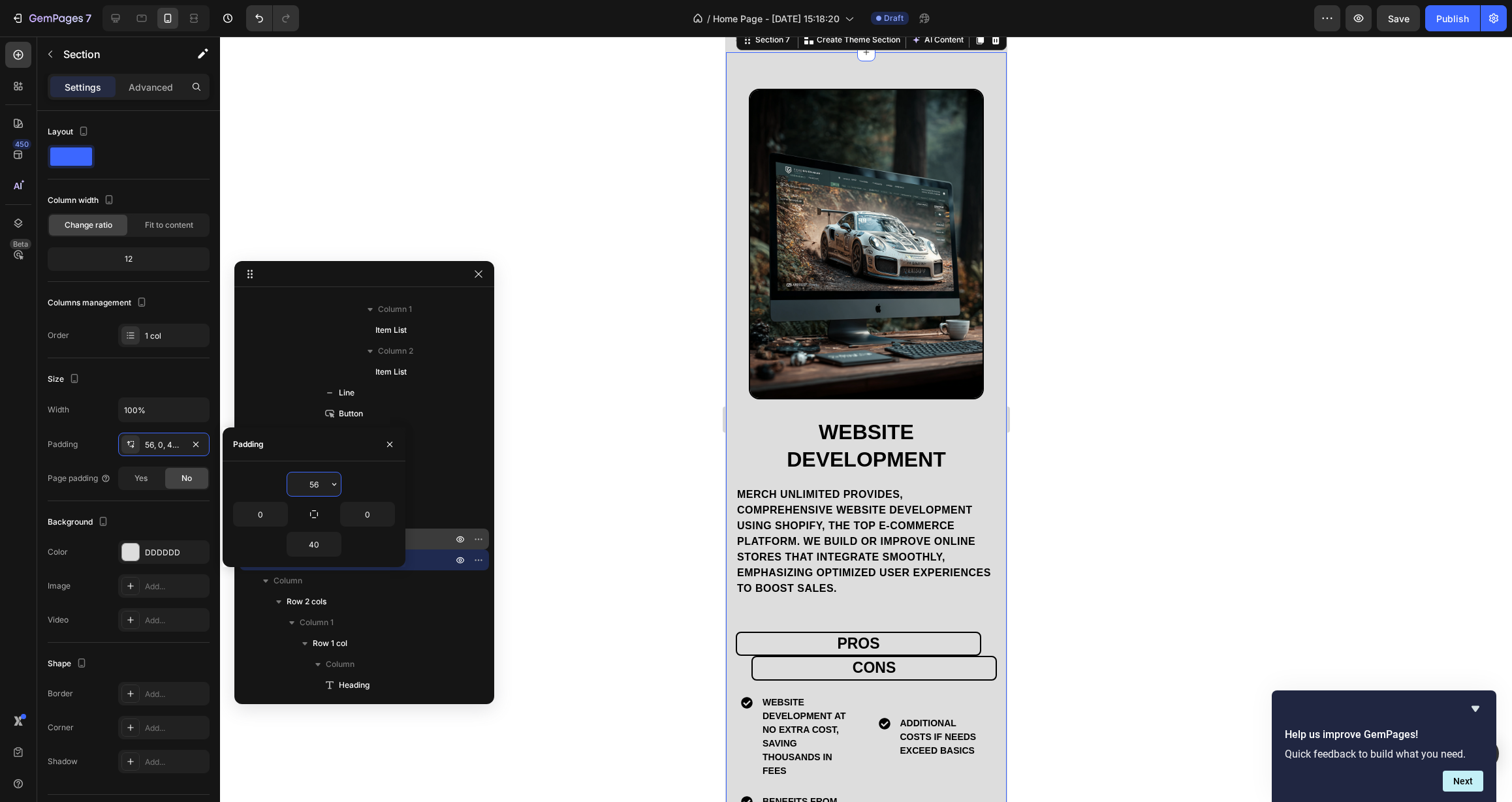
click at [327, 490] on input "56" at bounding box center [314, 484] width 54 height 24
drag, startPoint x: 317, startPoint y: 485, endPoint x: 284, endPoint y: 487, distance: 33.1
click at [284, 488] on div "56" at bounding box center [314, 484] width 162 height 25
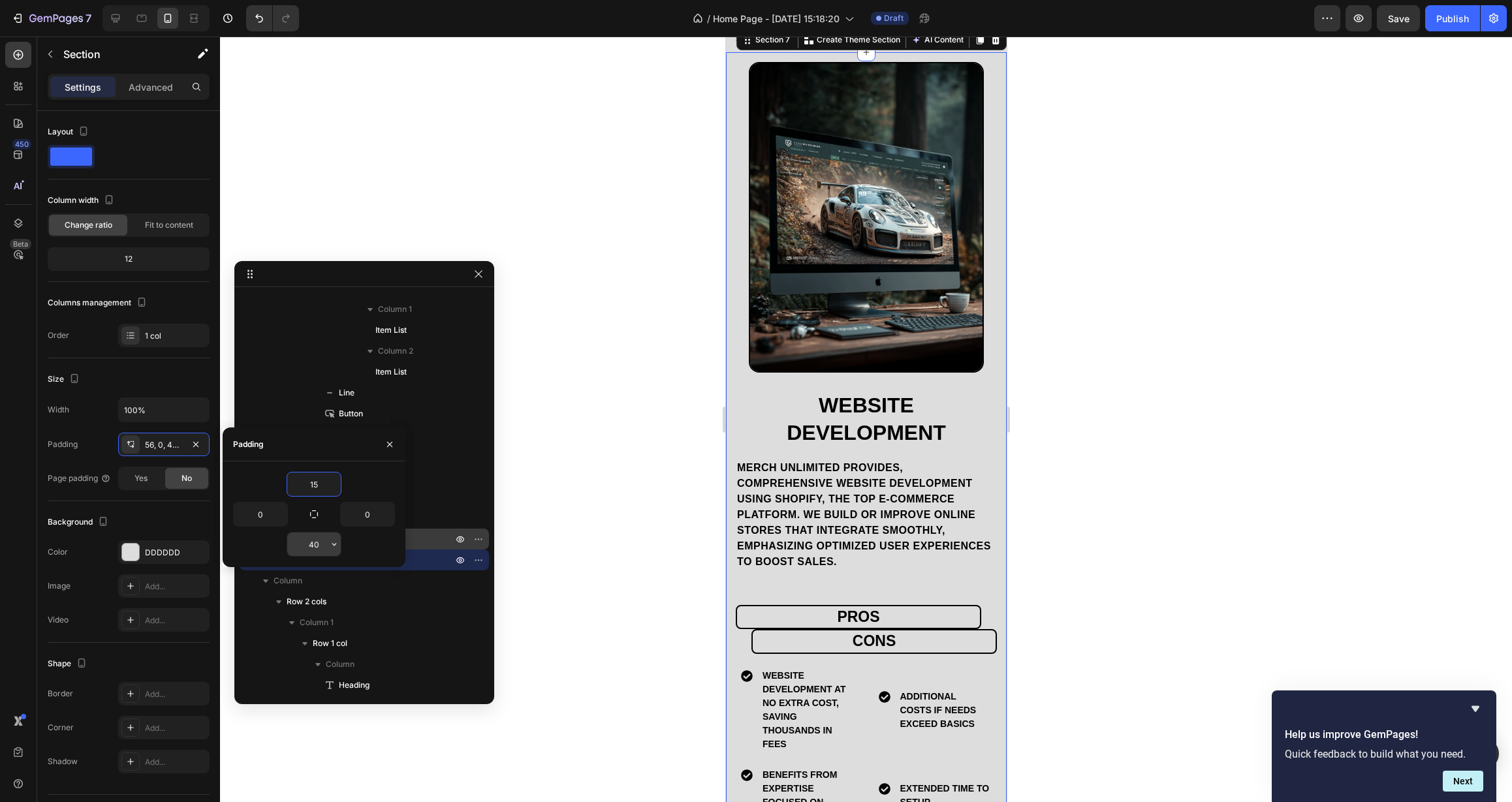
type input "15"
drag, startPoint x: 319, startPoint y: 545, endPoint x: 293, endPoint y: 546, distance: 26.0
click at [293, 546] on input "40" at bounding box center [314, 544] width 54 height 24
type input "15"
click at [515, 489] on div at bounding box center [866, 419] width 1292 height 765
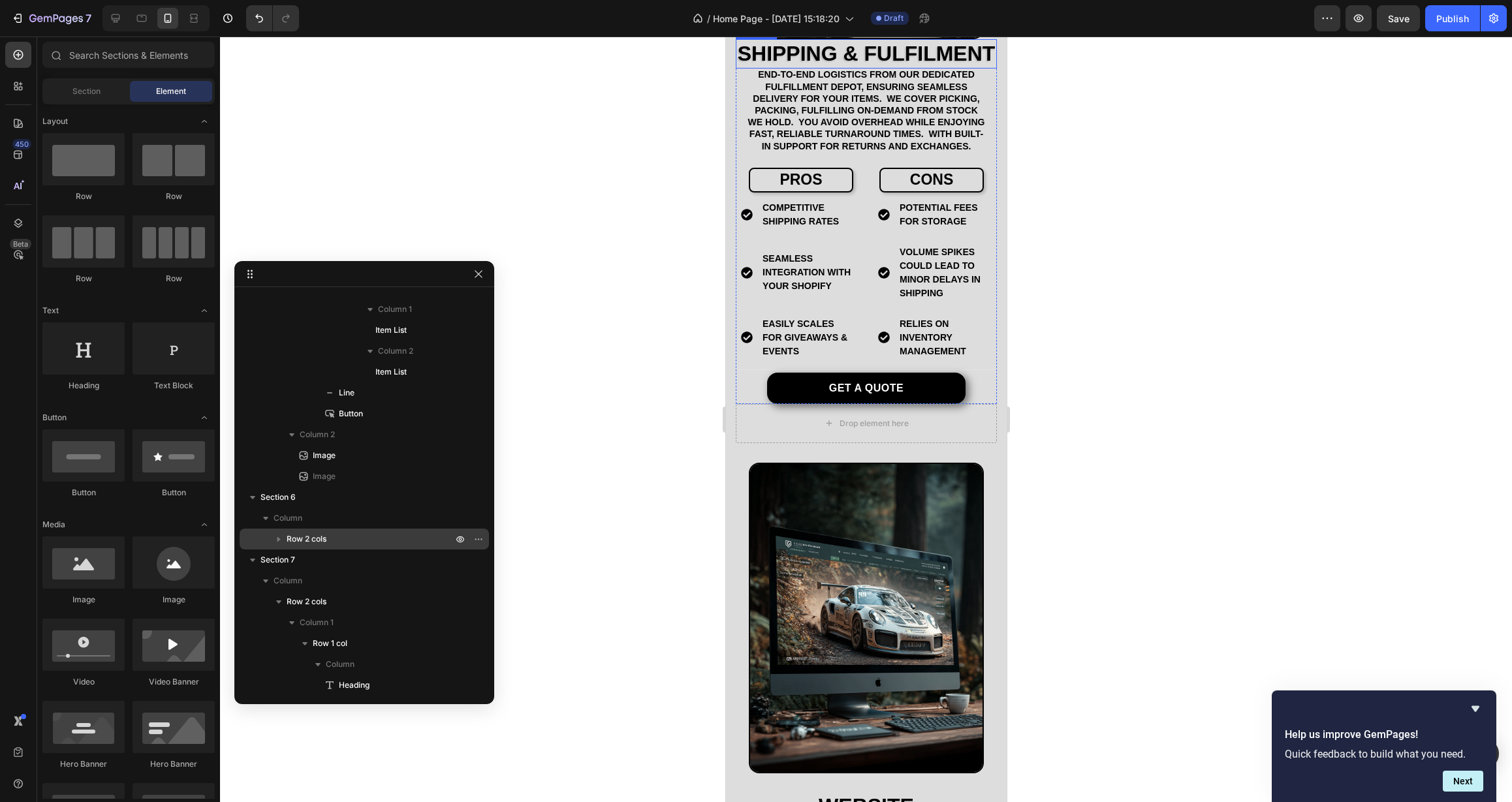
scroll to position [3234, 0]
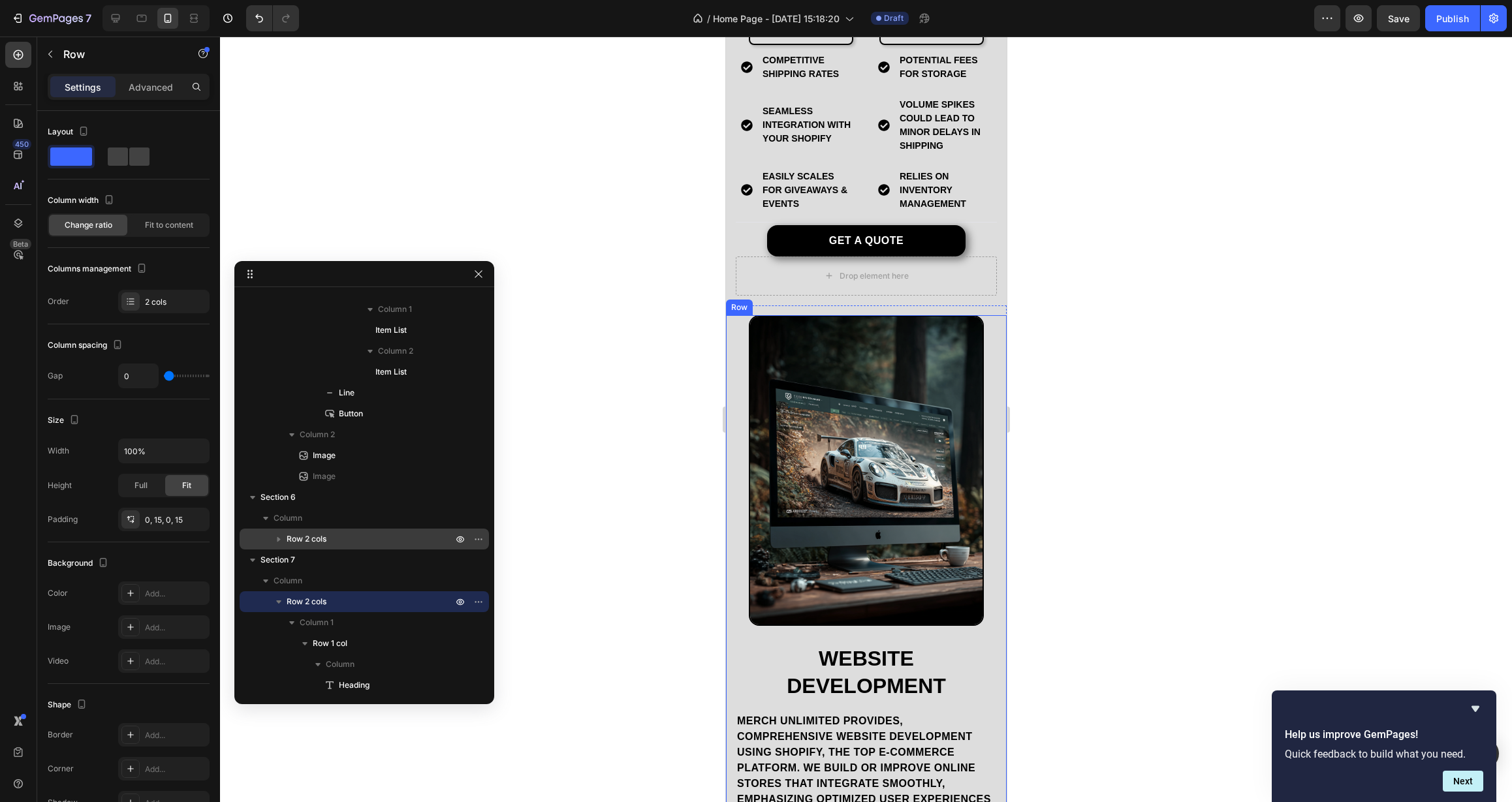
click at [733, 397] on div "Website Development Heading Merch Unlimited provides, comprehensive website dev…" at bounding box center [865, 748] width 281 height 865
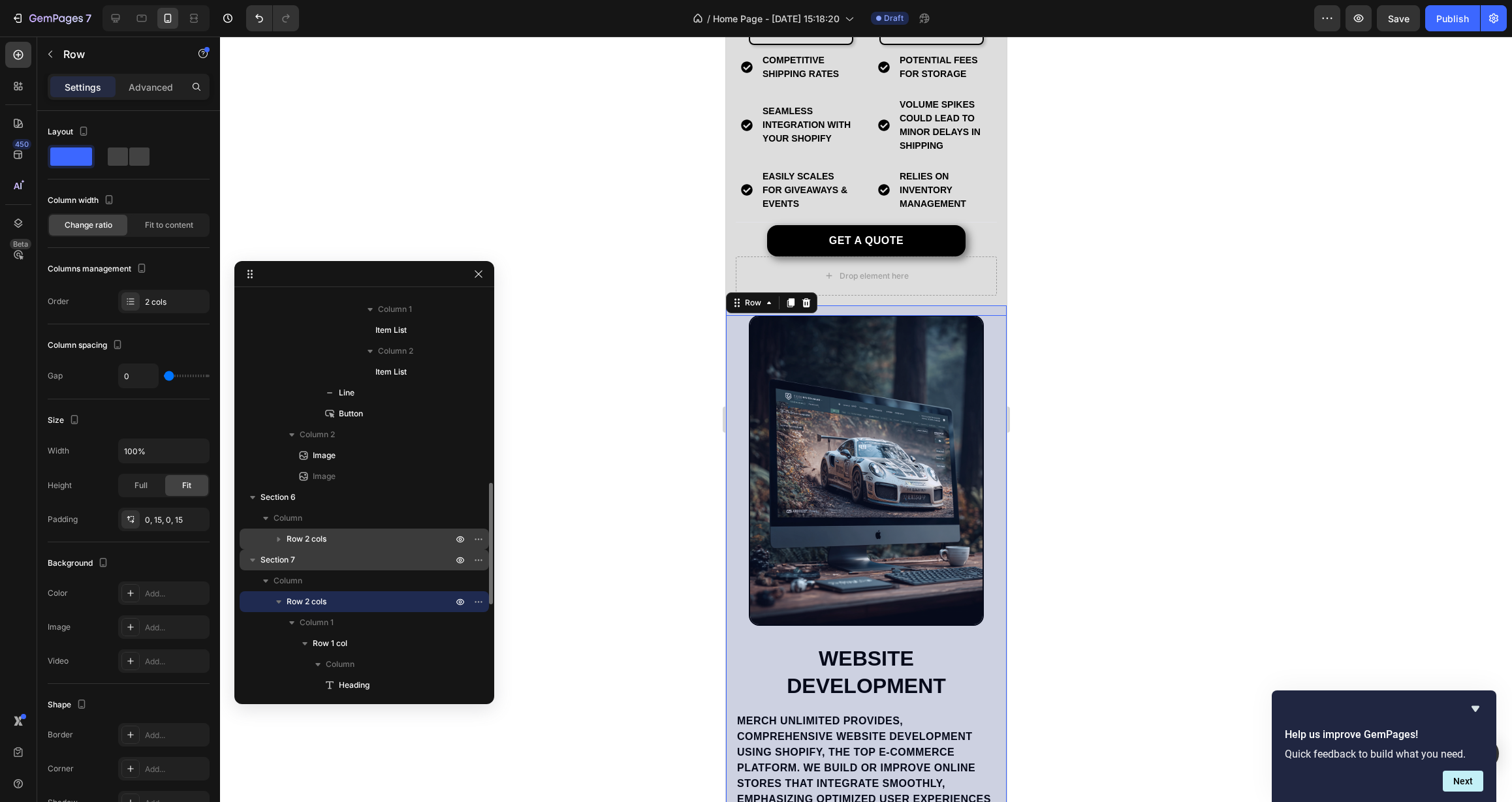
click at [403, 565] on p "Section 7" at bounding box center [357, 560] width 194 height 13
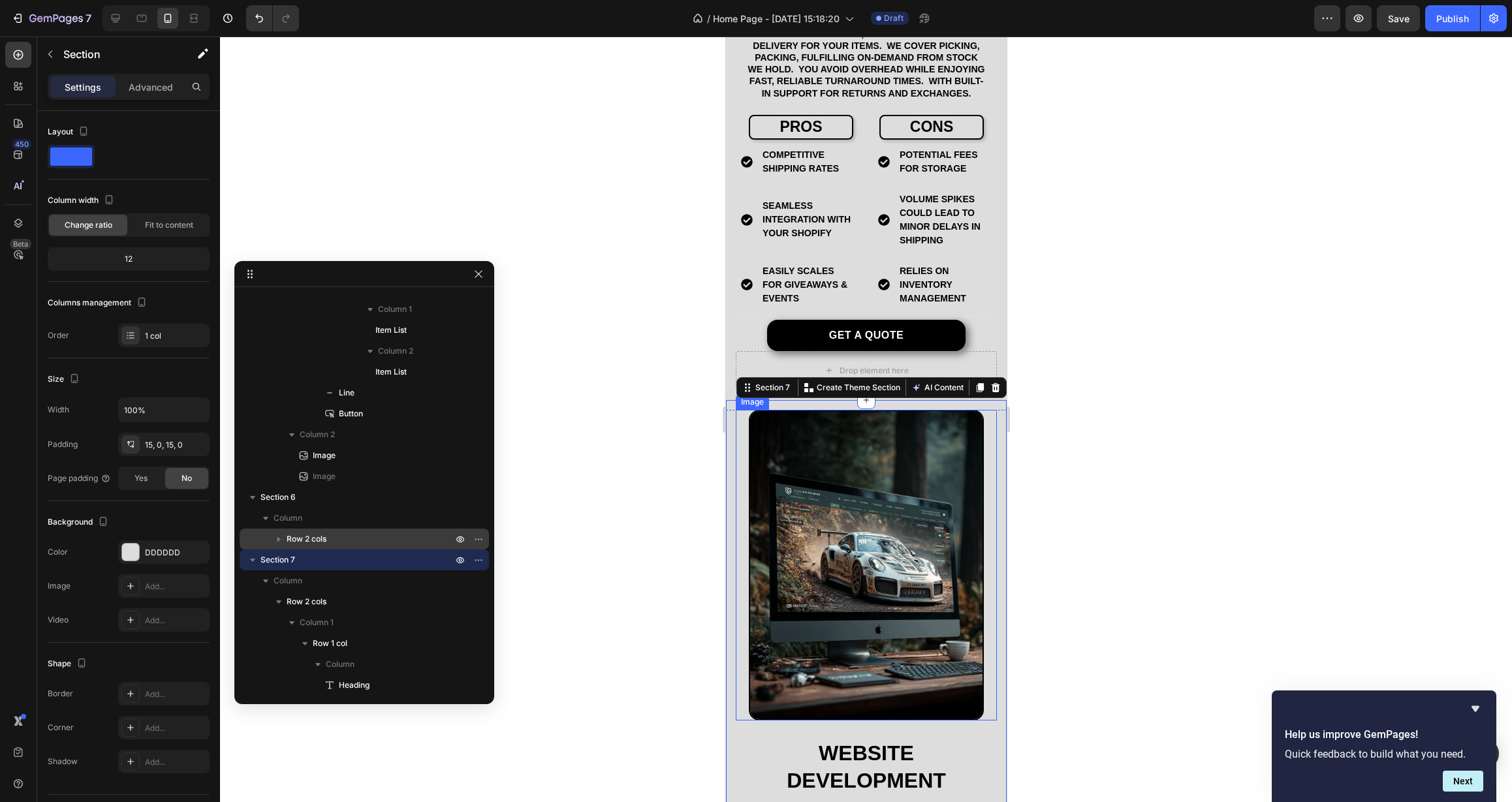
scroll to position [3122, 0]
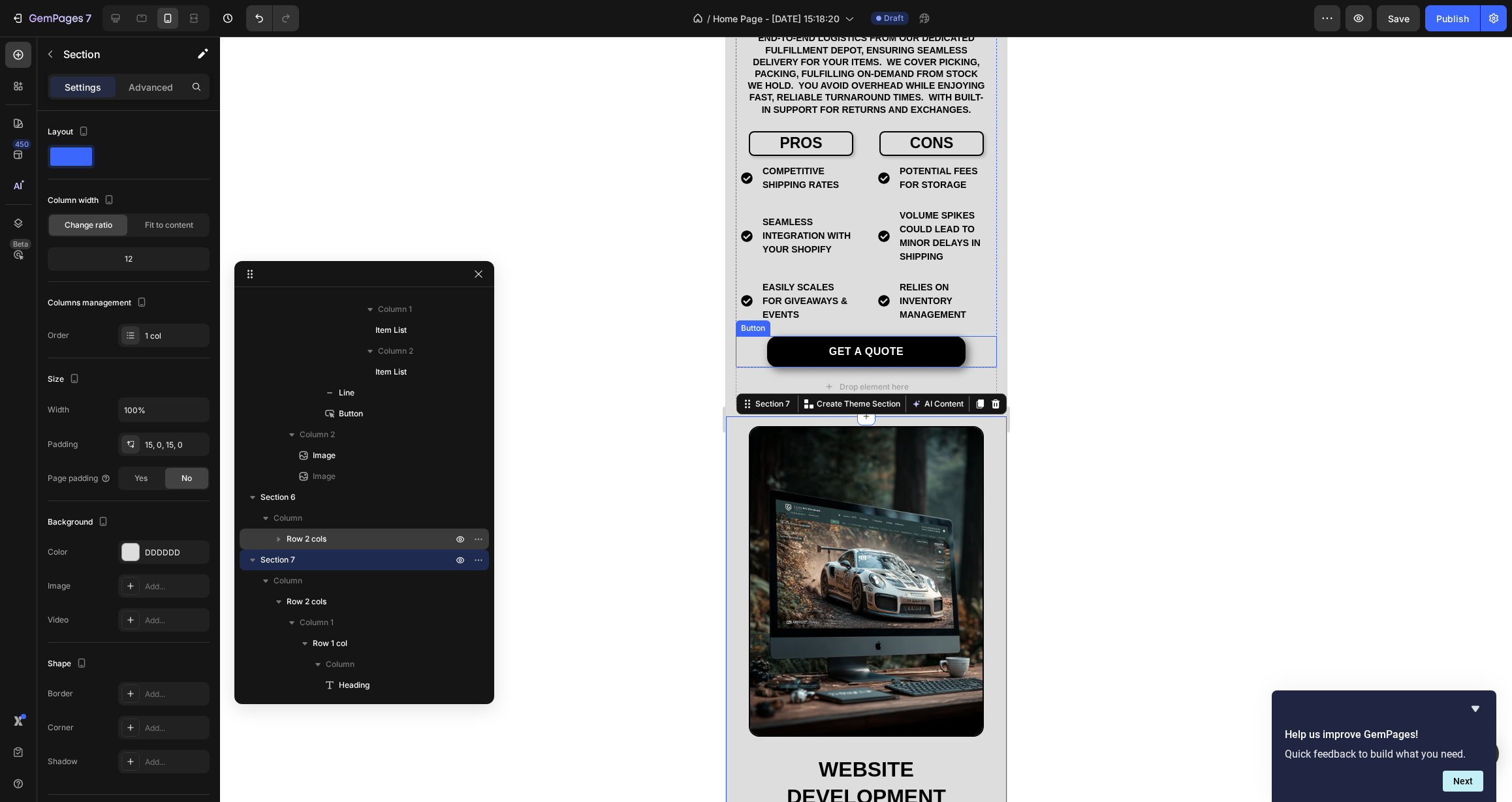
click at [962, 368] on div "Get a quote Button" at bounding box center [865, 352] width 261 height 31
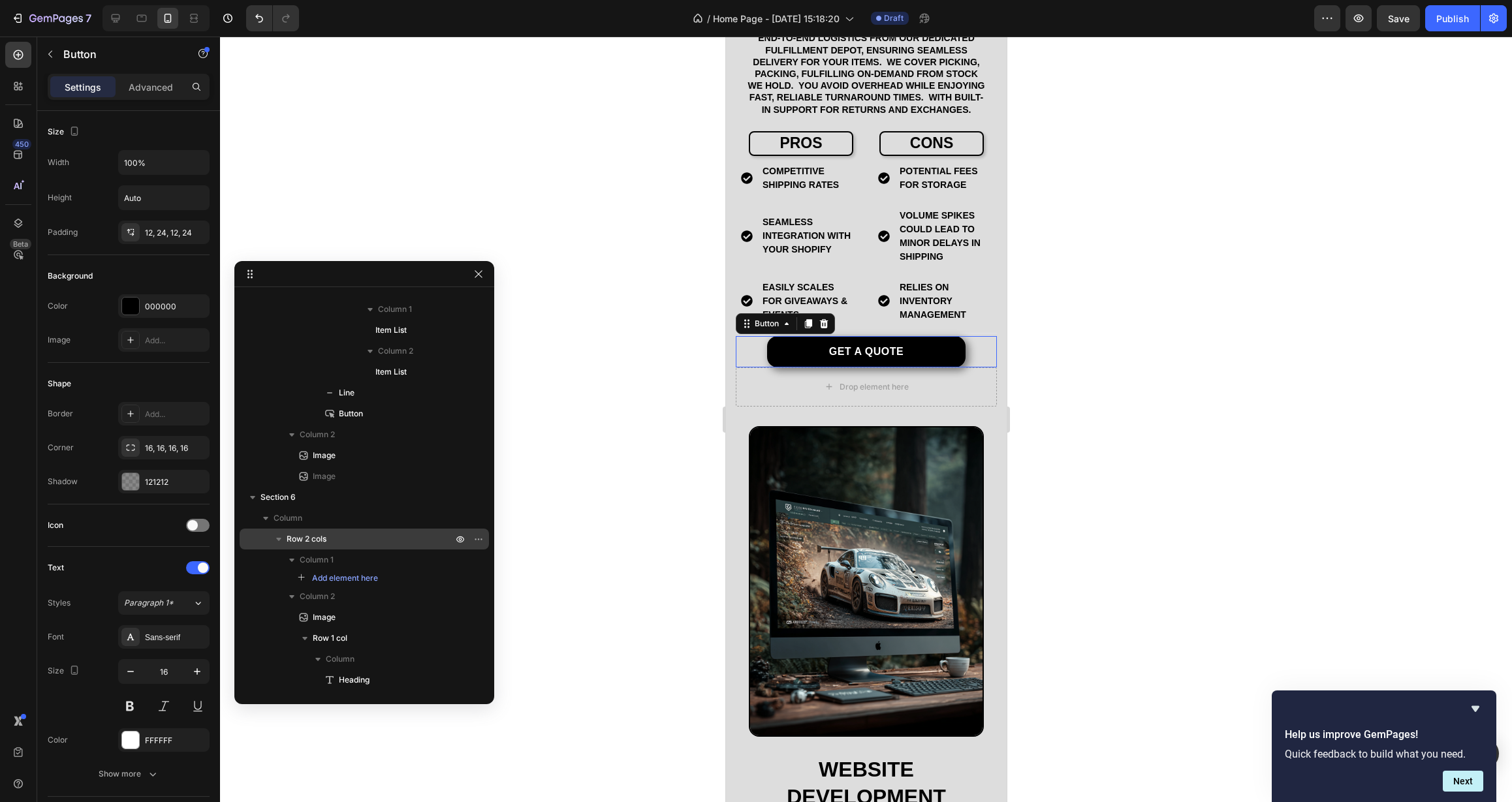
scroll to position [932, 0]
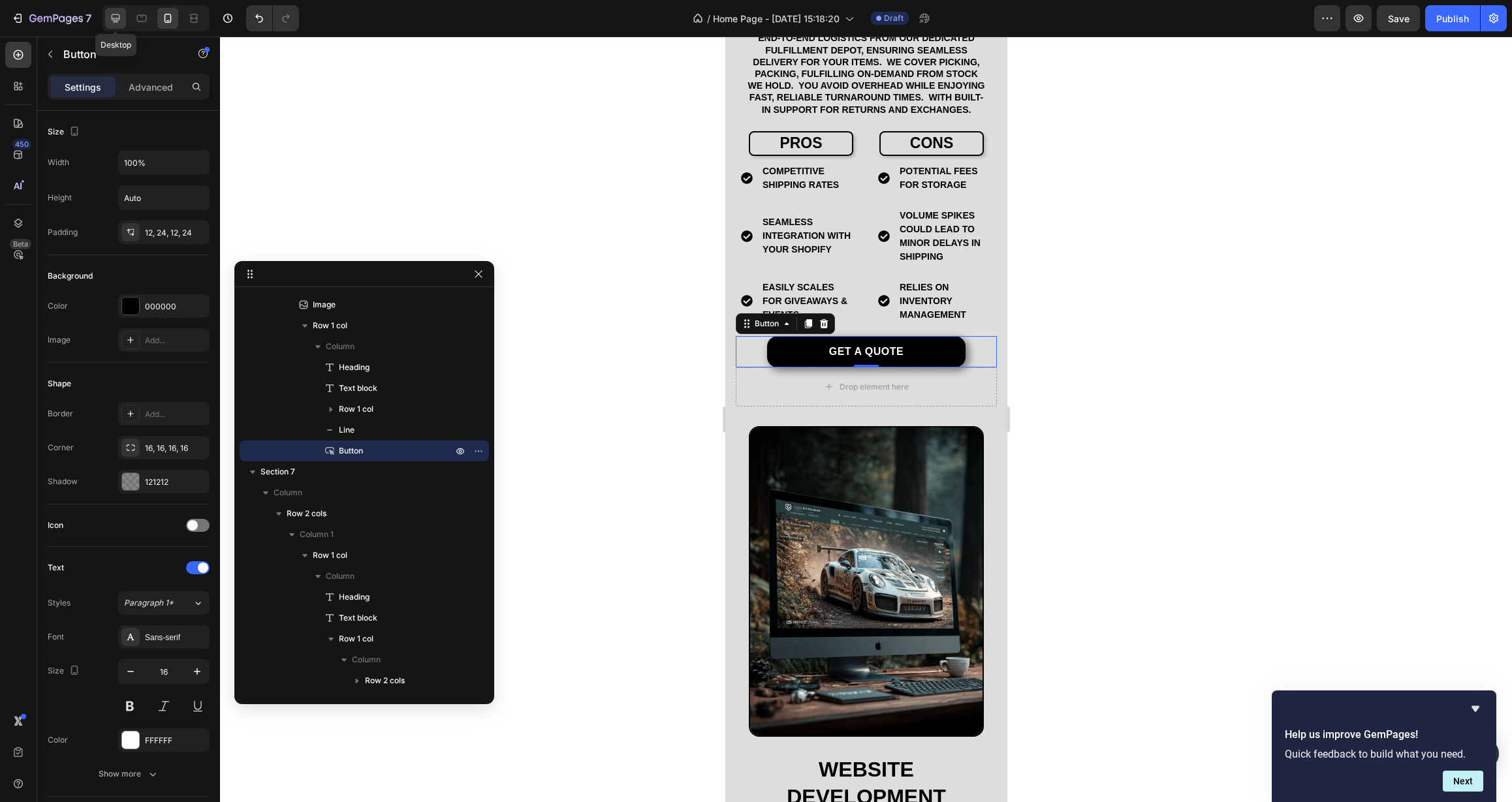
click at [118, 24] on icon at bounding box center [116, 18] width 13 height 13
type input "18"
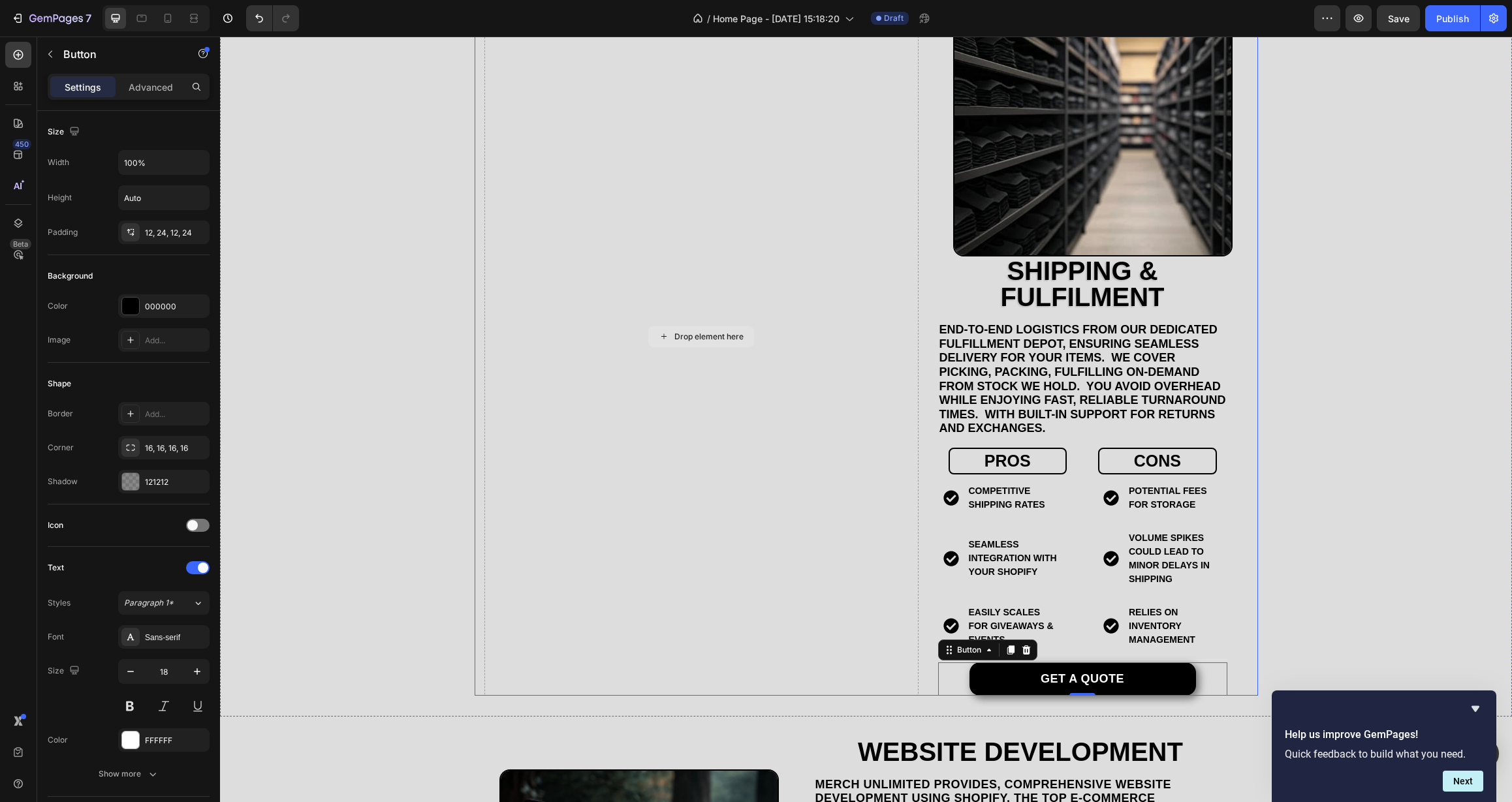
scroll to position [2875, 0]
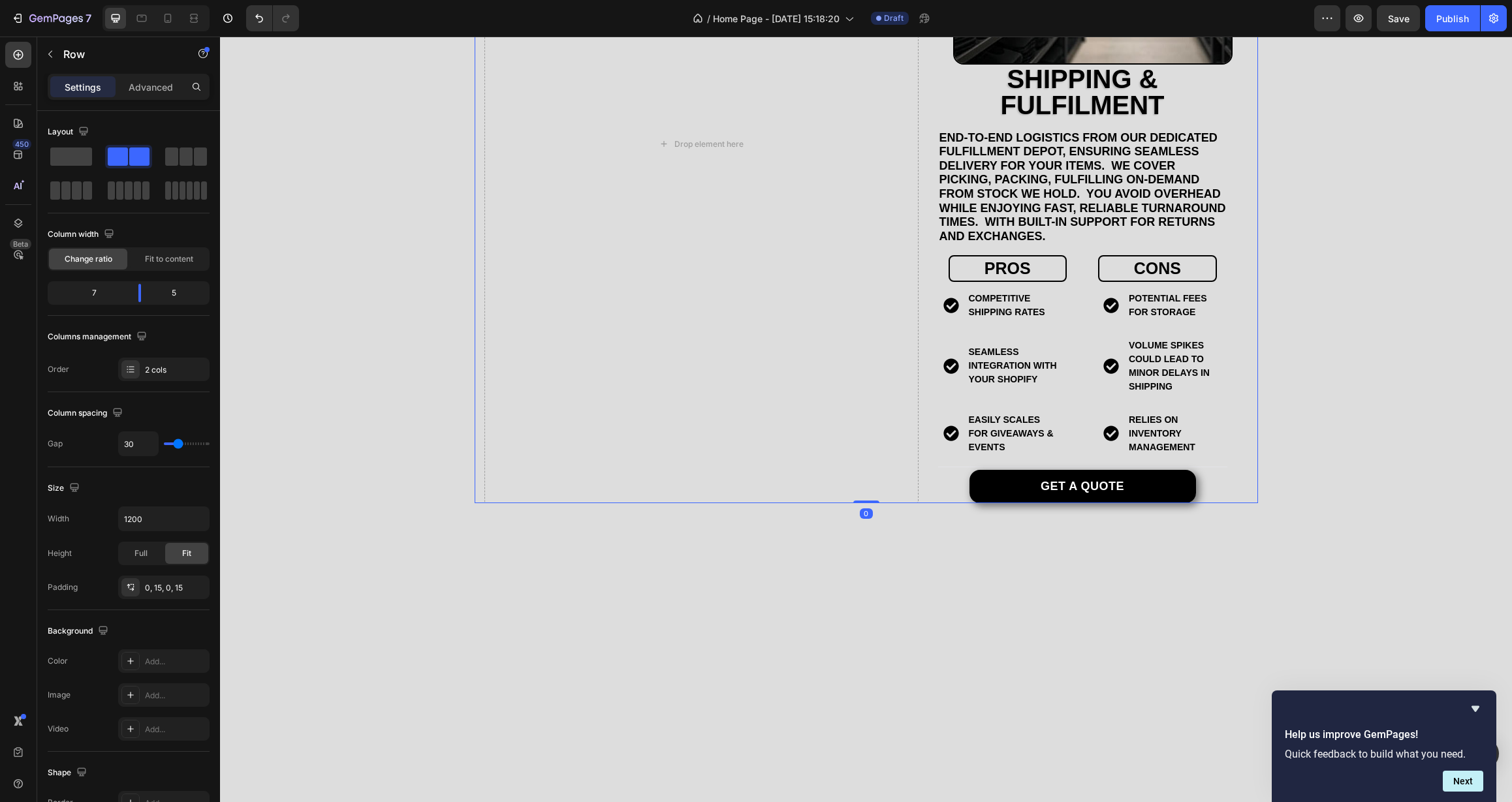
click at [924, 404] on div "Drop element here Image Shipping & Fulfilment Heading end-to-end logistics from…" at bounding box center [866, 144] width 783 height 718
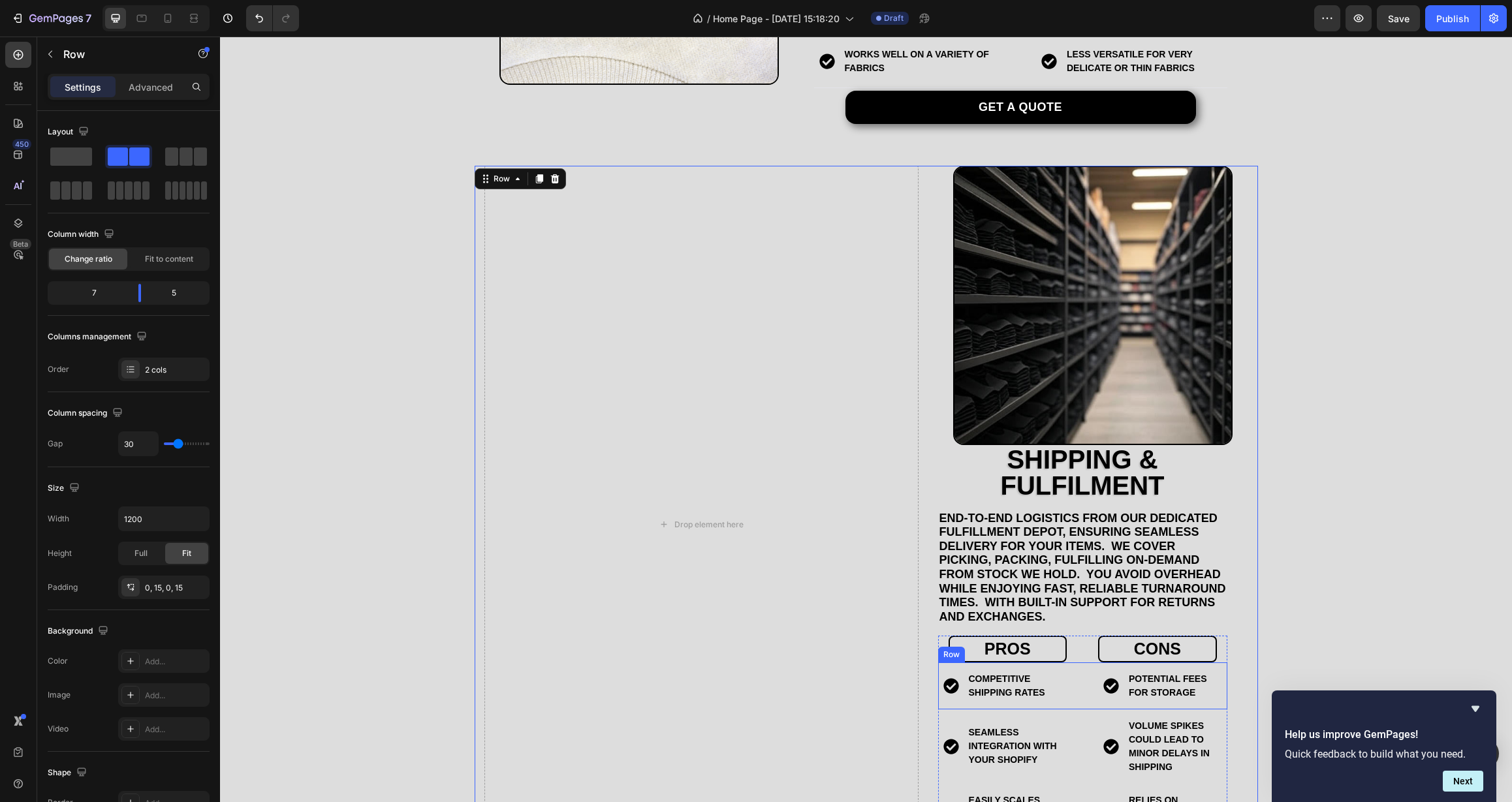
scroll to position [2584, 0]
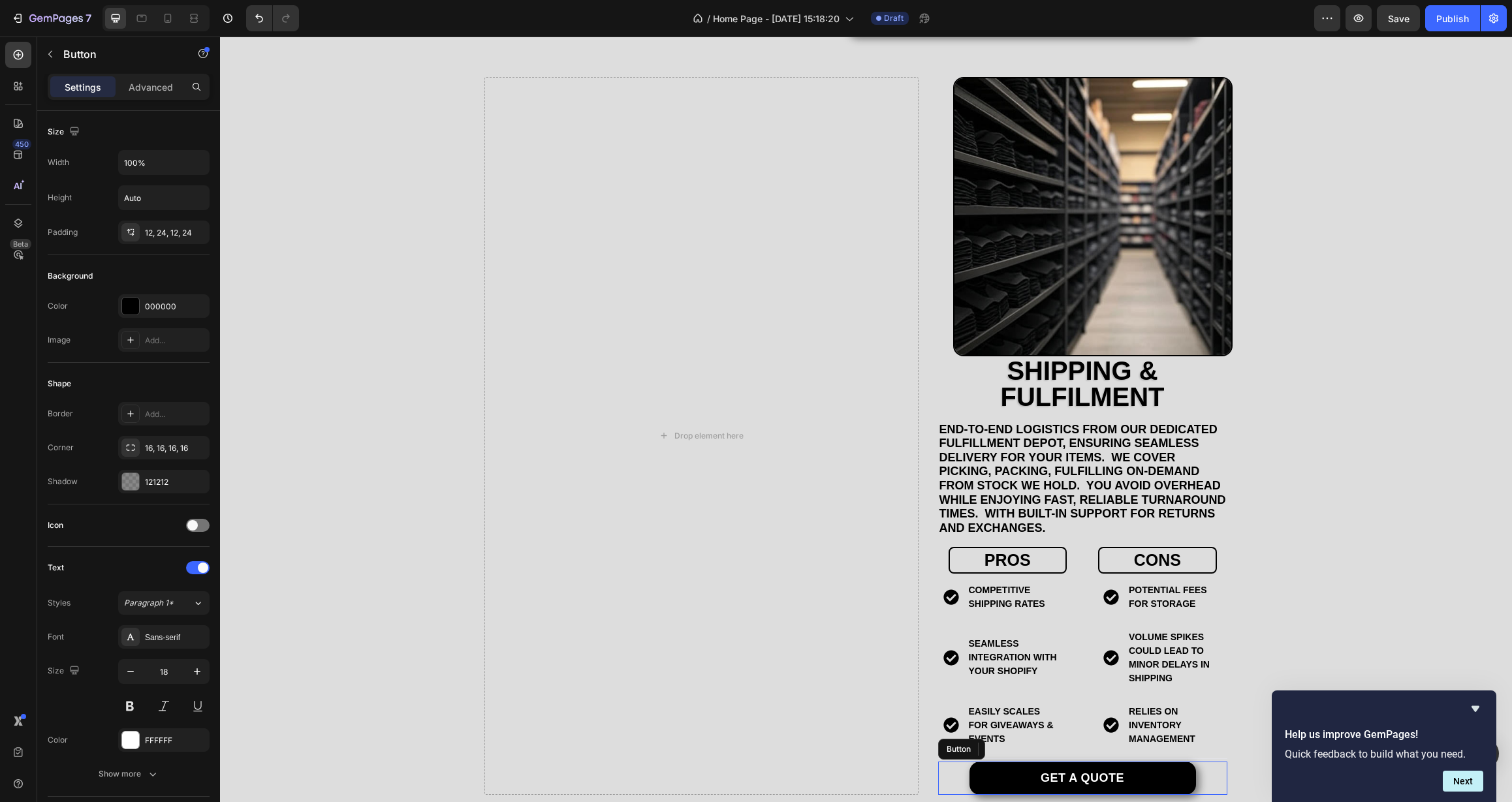
click at [939, 775] on div "Get a quote Button" at bounding box center [1083, 778] width 289 height 33
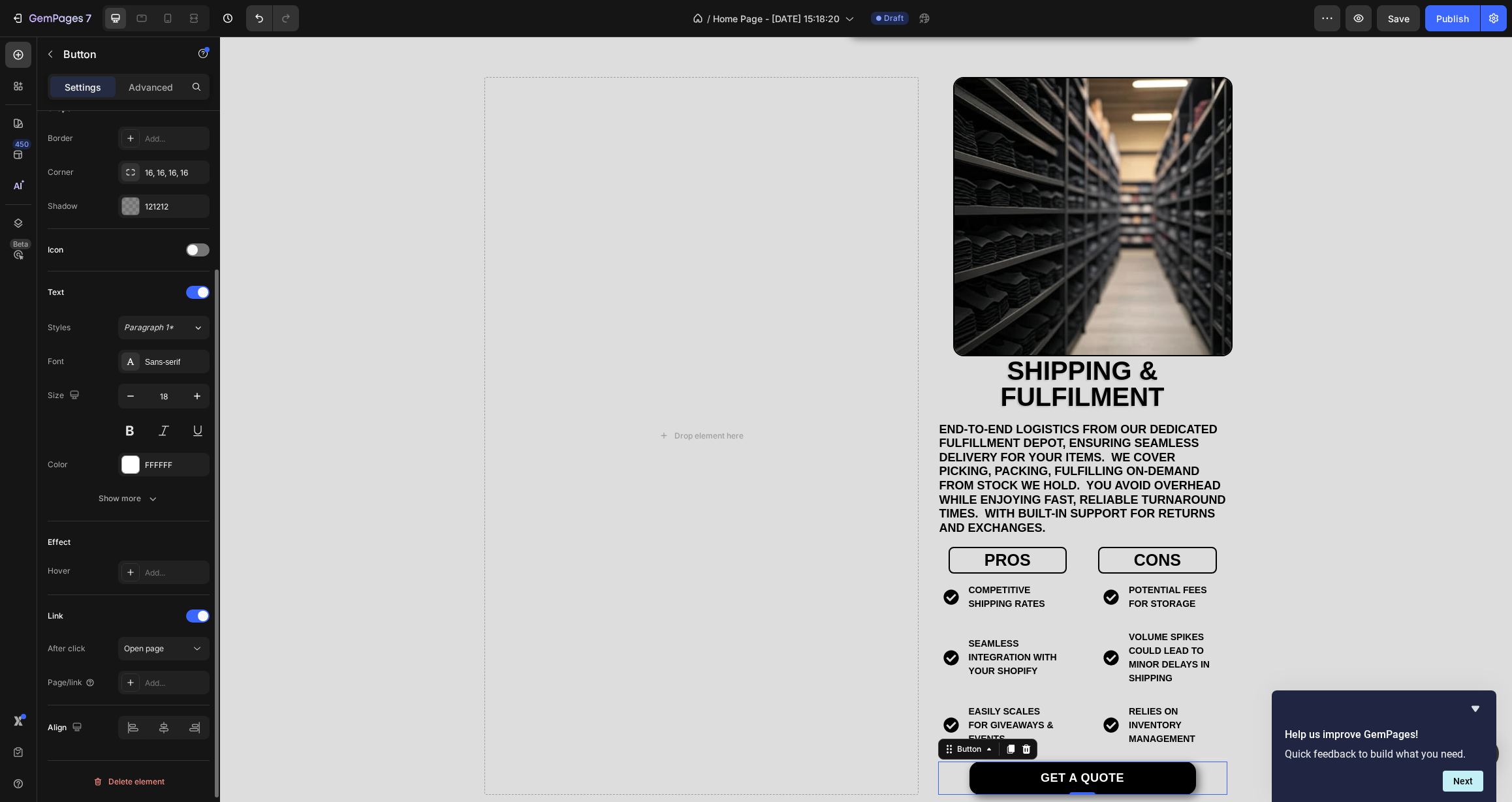
scroll to position [0, 0]
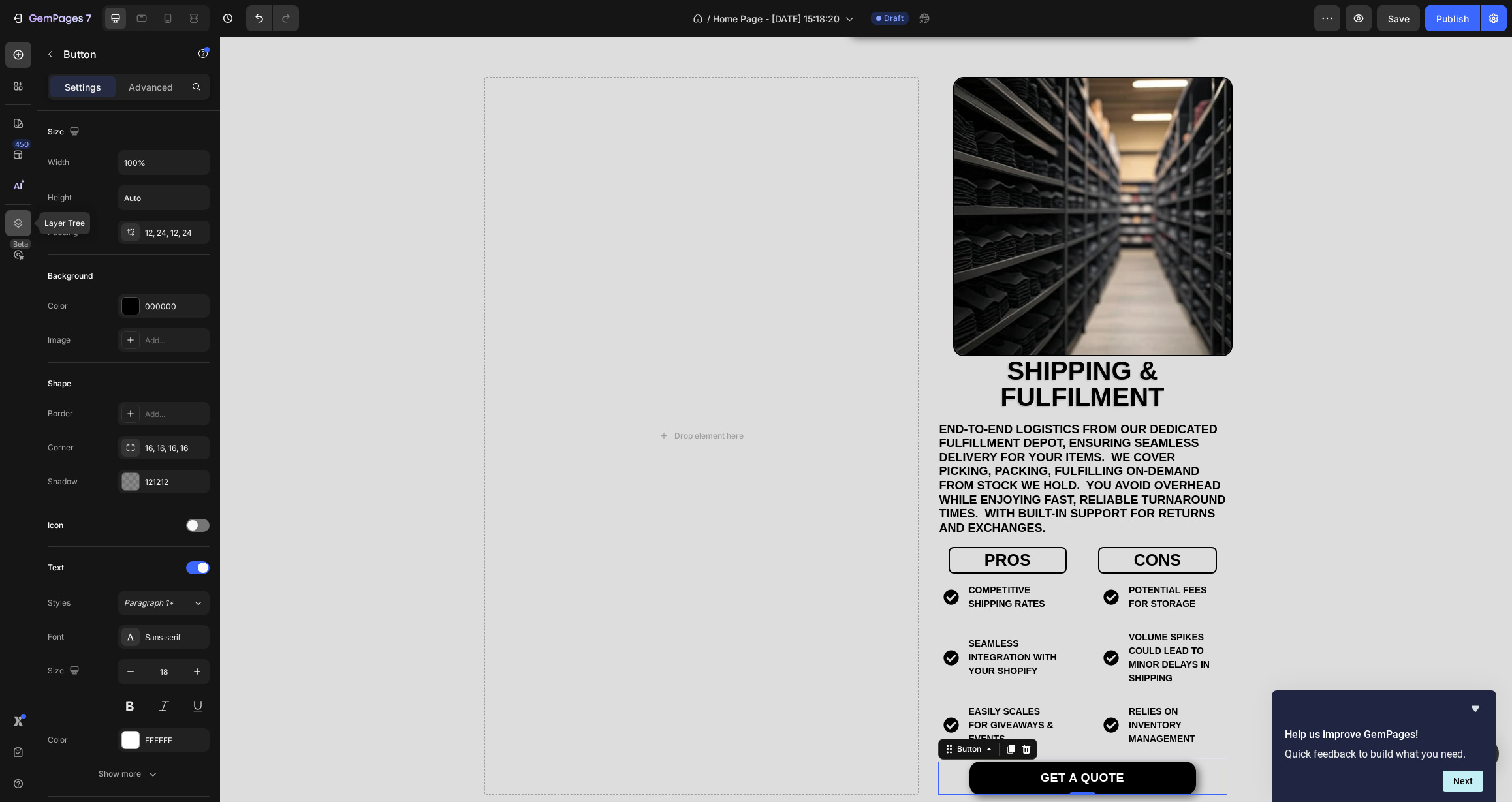
click at [22, 226] on icon at bounding box center [18, 223] width 13 height 13
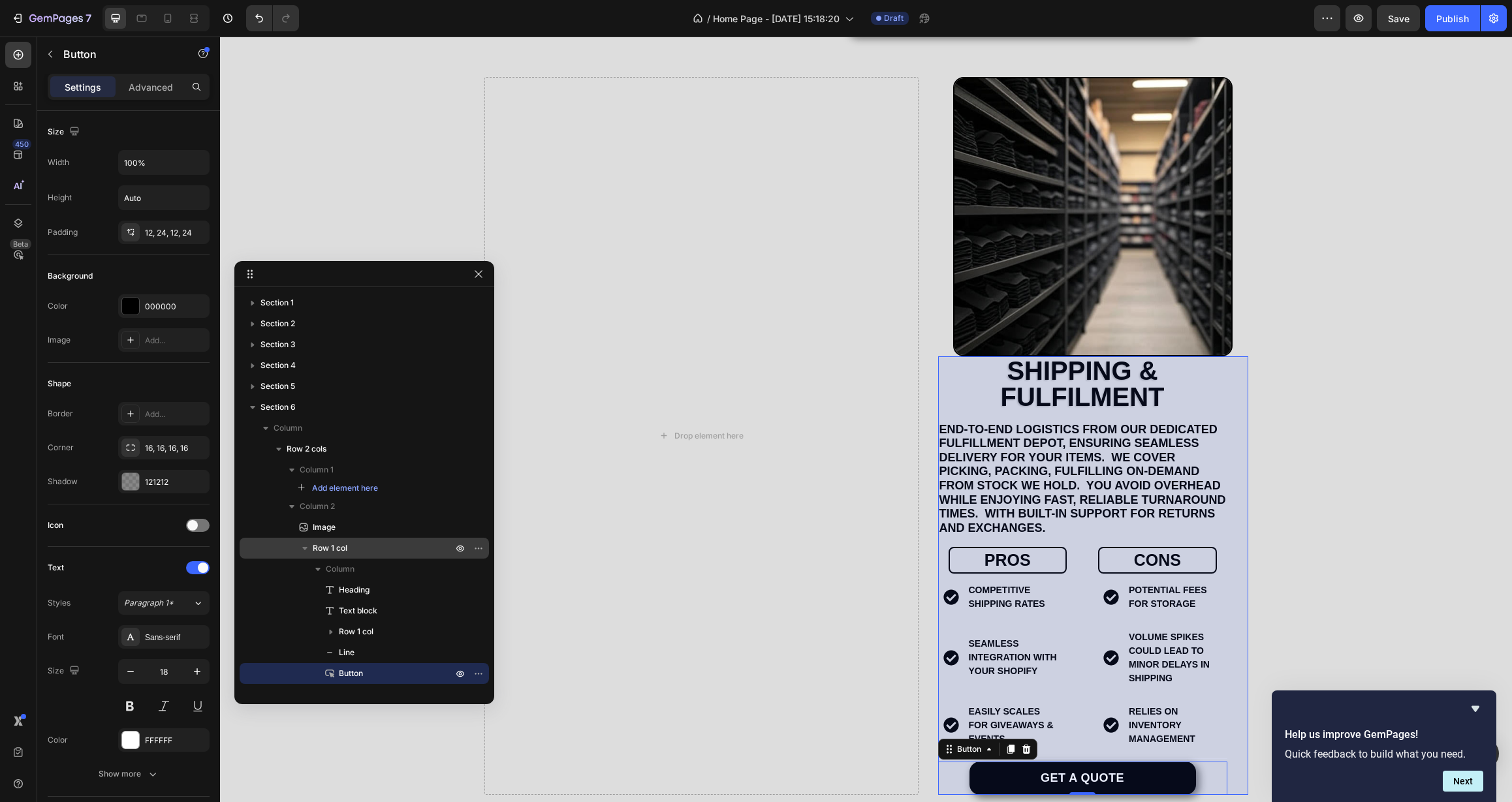
click at [350, 551] on p "Row 1 col" at bounding box center [384, 548] width 142 height 13
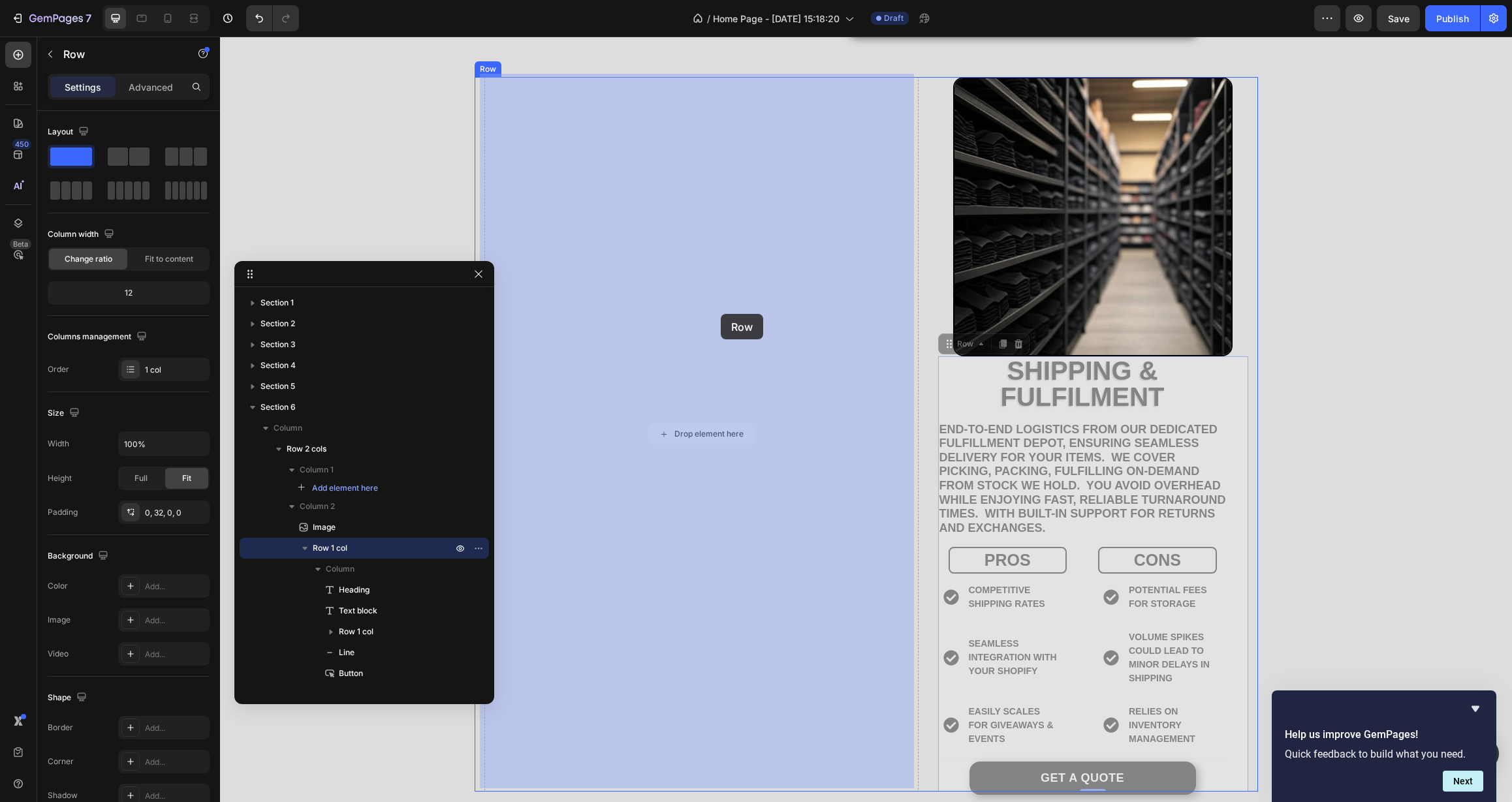
drag, startPoint x: 958, startPoint y: 337, endPoint x: 721, endPoint y: 314, distance: 238.1
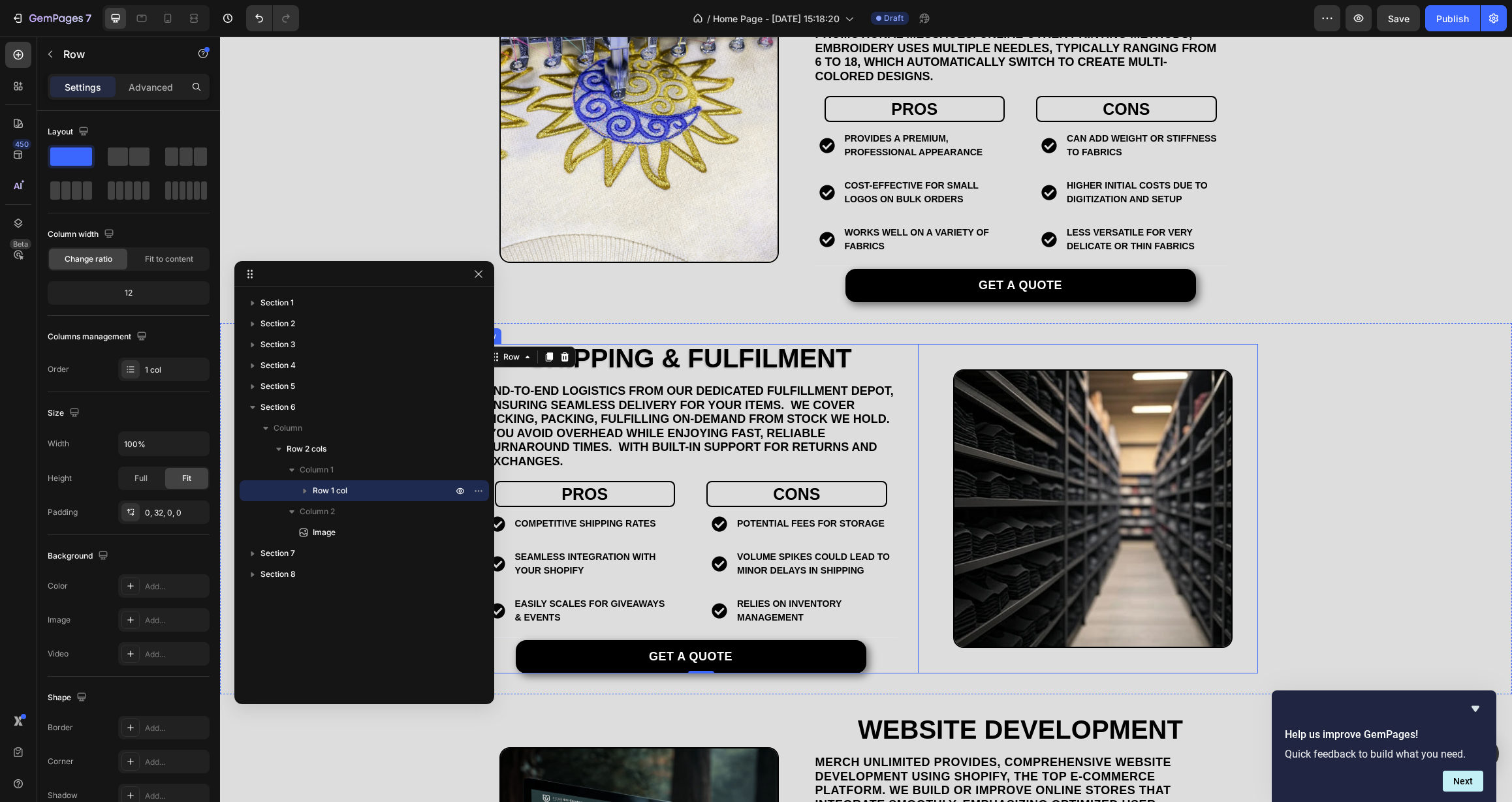
scroll to position [2401, 0]
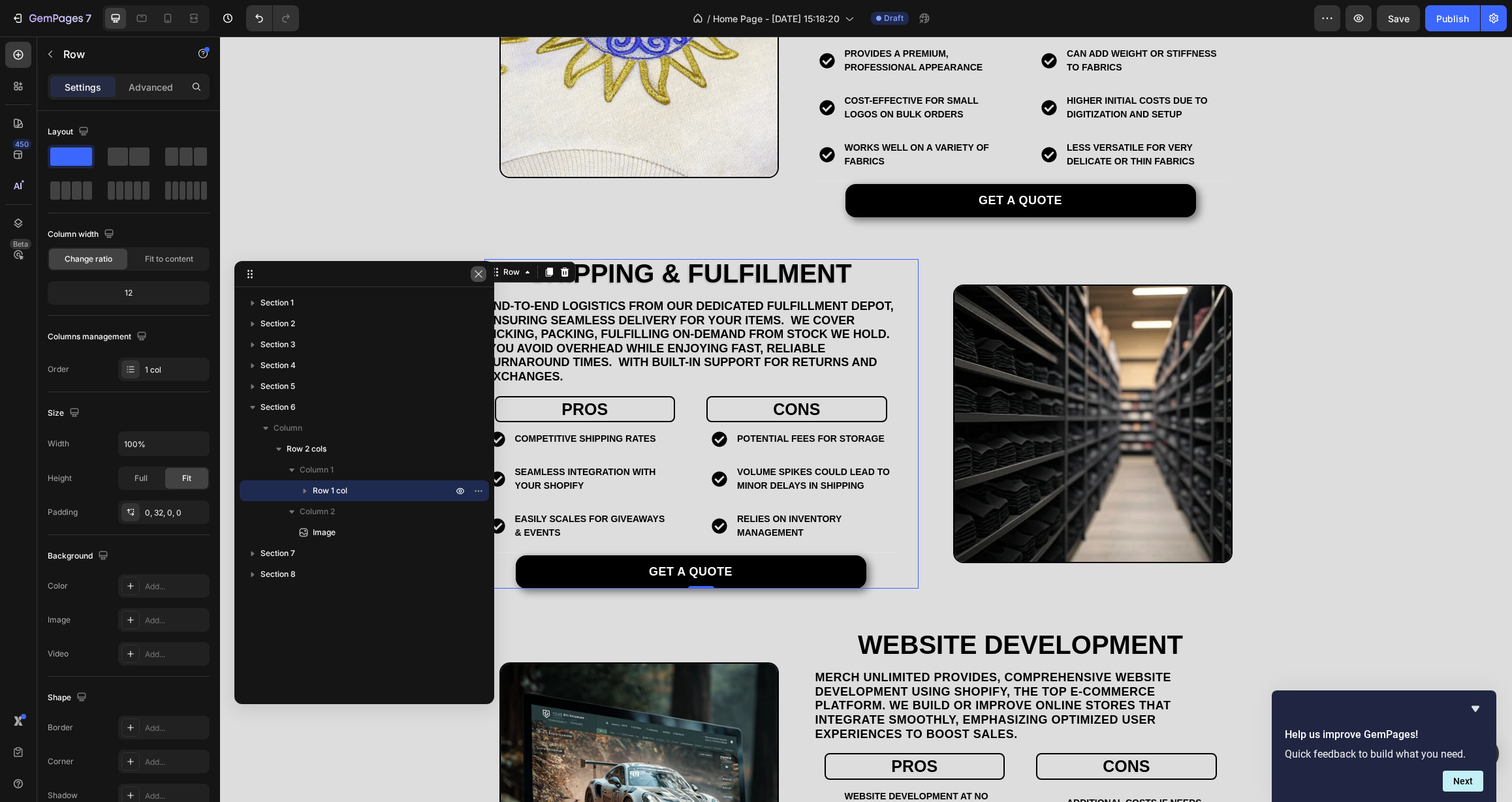
click at [475, 274] on icon "button" at bounding box center [478, 274] width 10 height 10
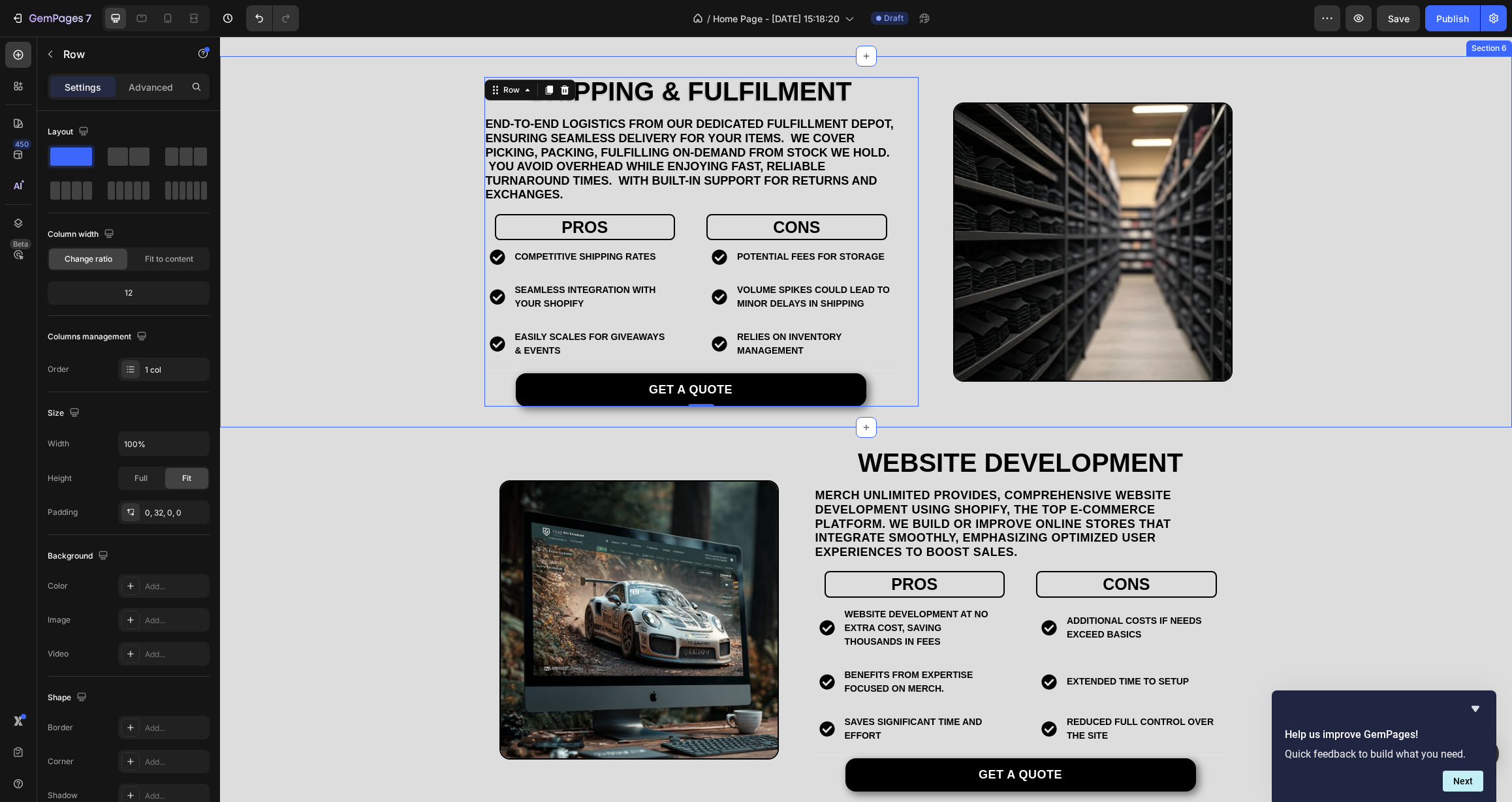
scroll to position [2647, 0]
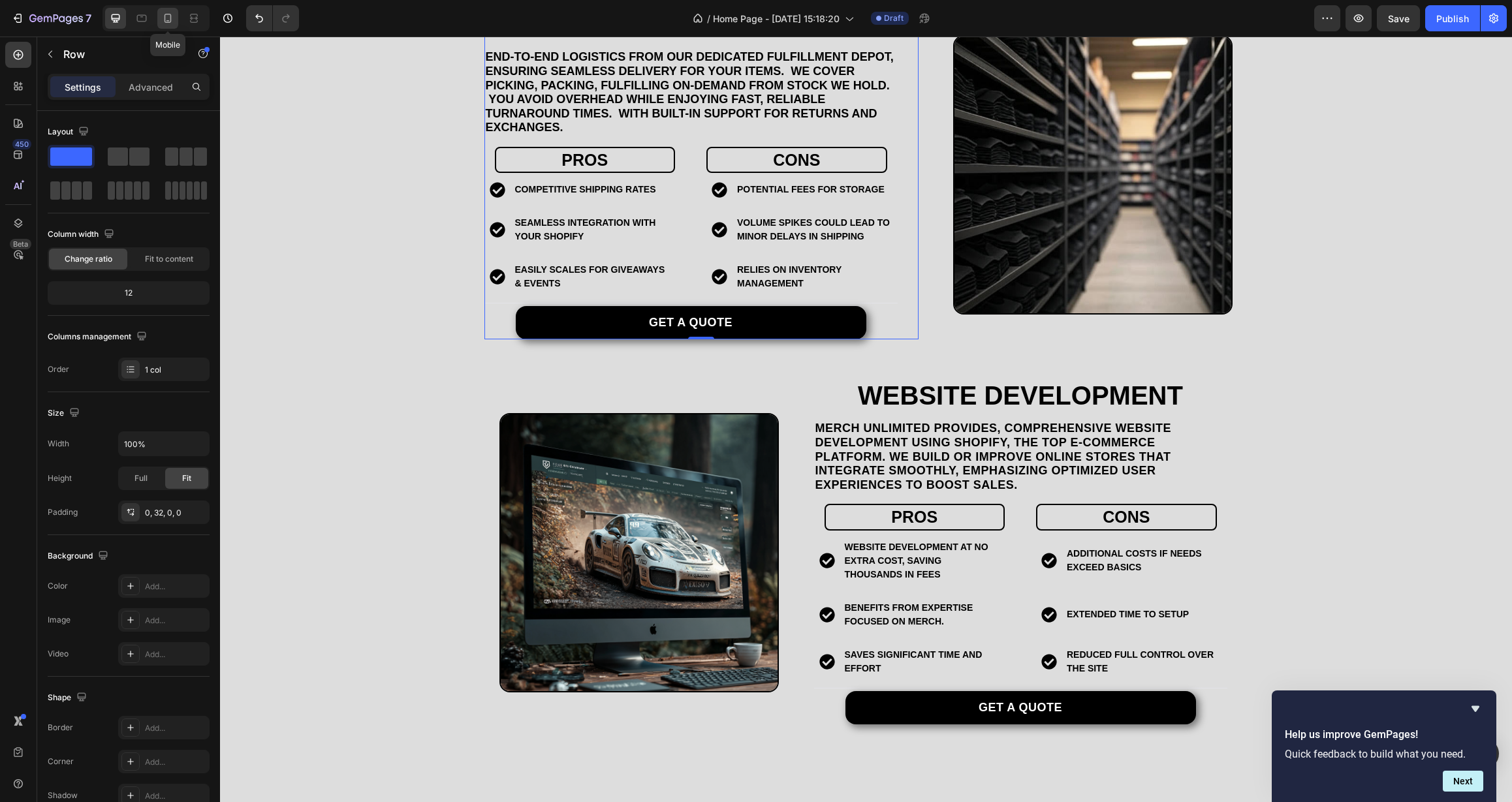
click at [171, 20] on icon at bounding box center [168, 18] width 7 height 9
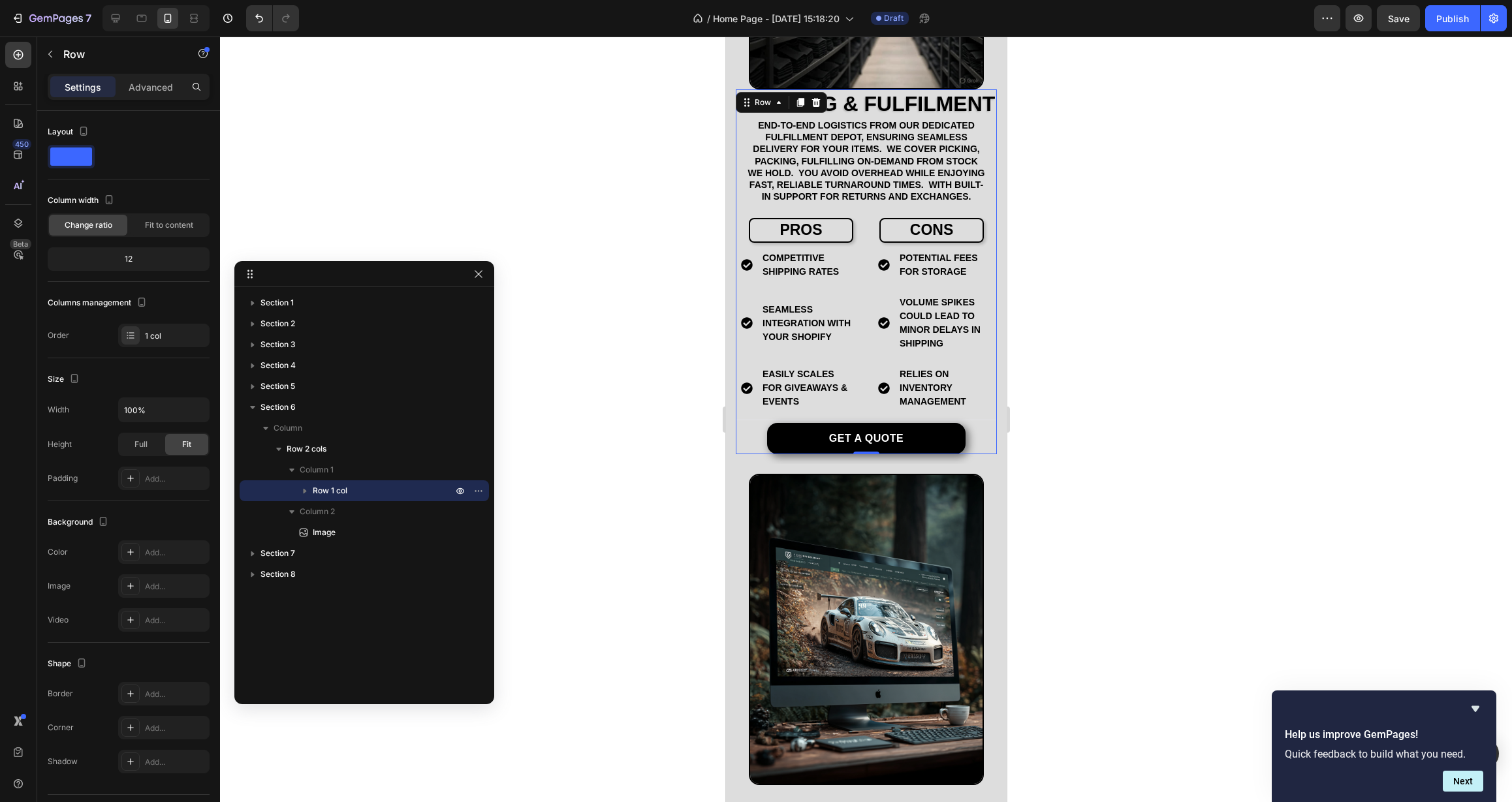
scroll to position [2734, 0]
click at [592, 432] on div at bounding box center [866, 419] width 1292 height 765
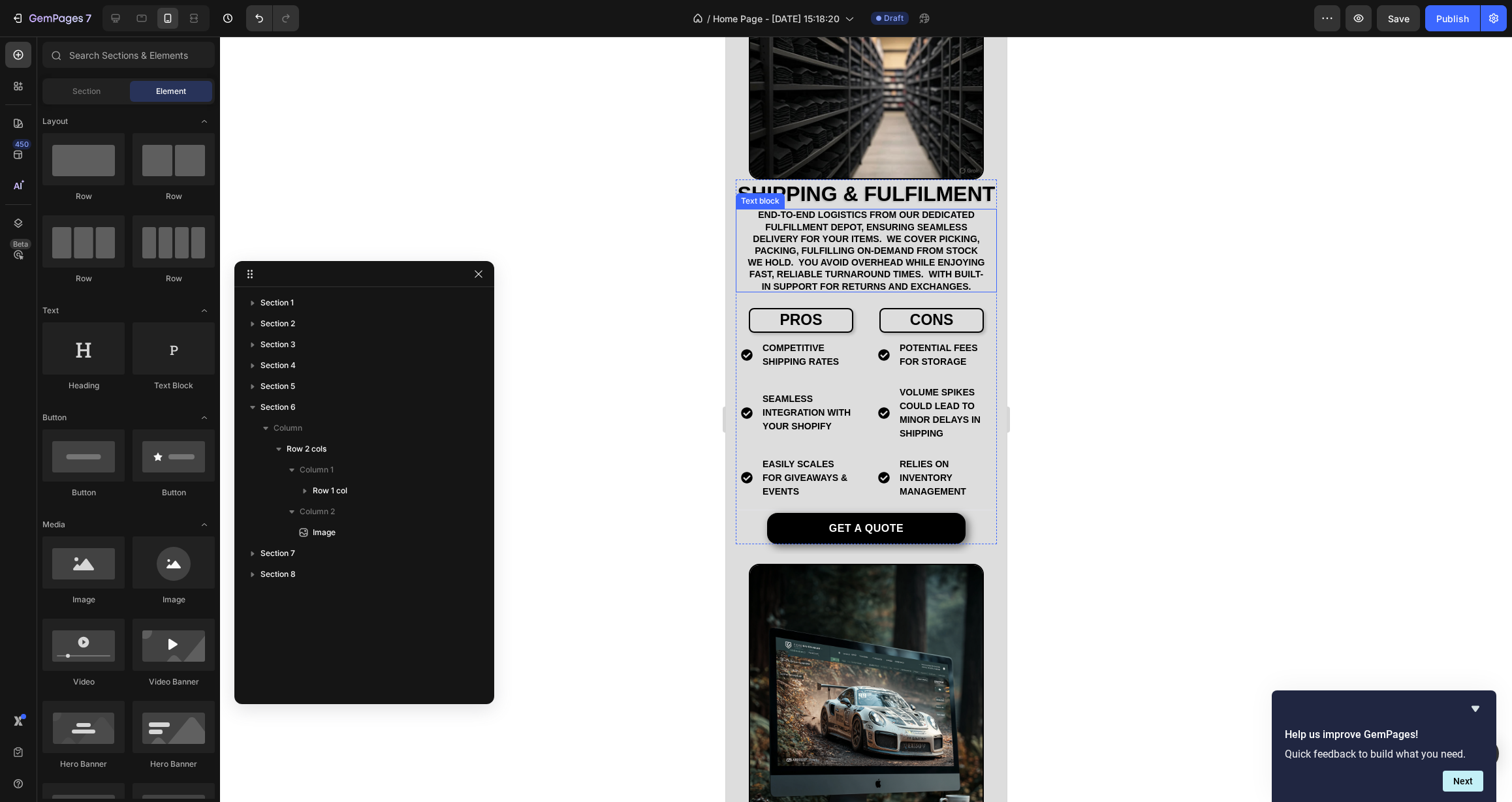
scroll to position [2943, 0]
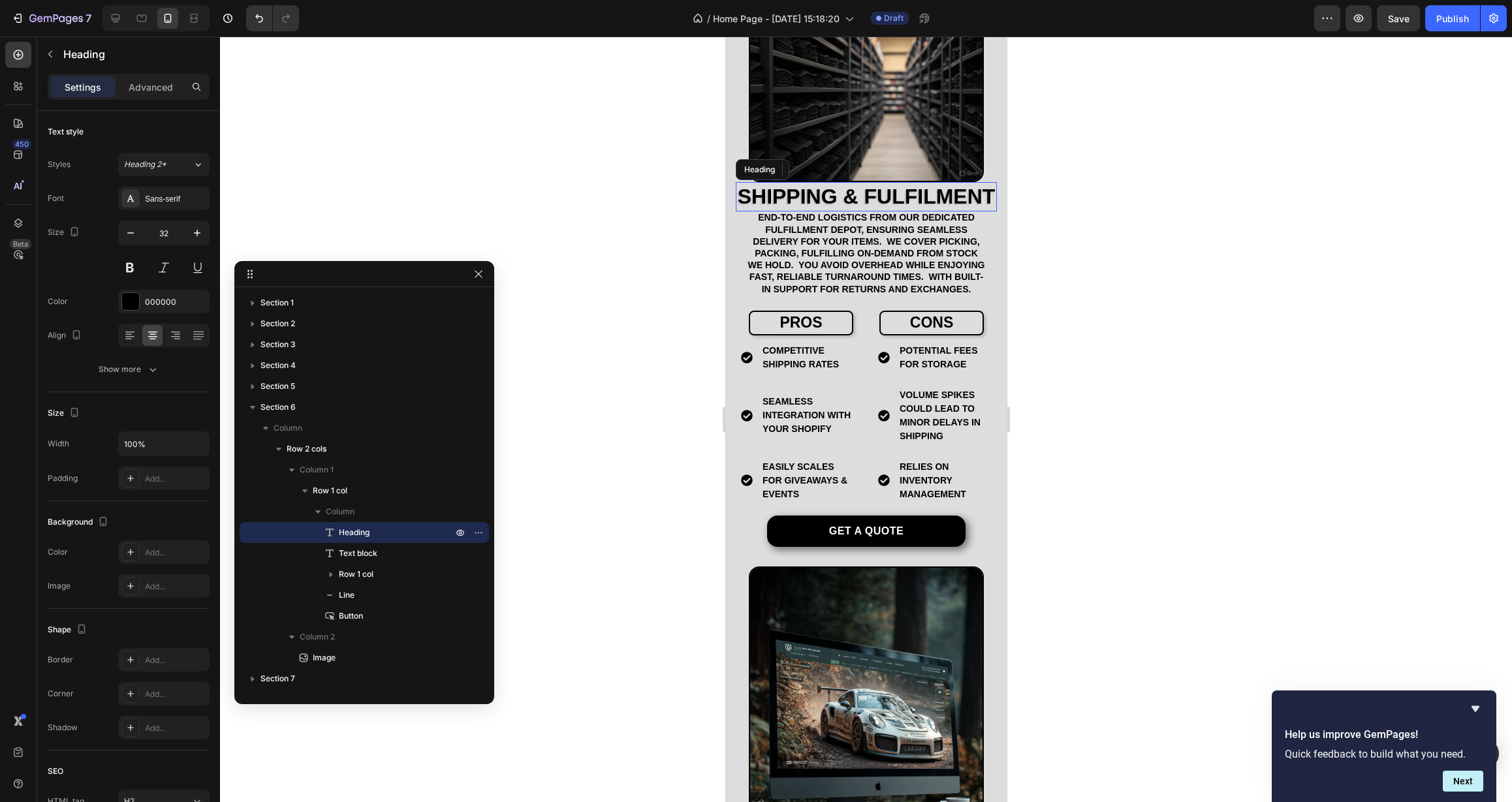
click at [979, 212] on h2 "Shipping & Fulfilment" at bounding box center [865, 197] width 261 height 30
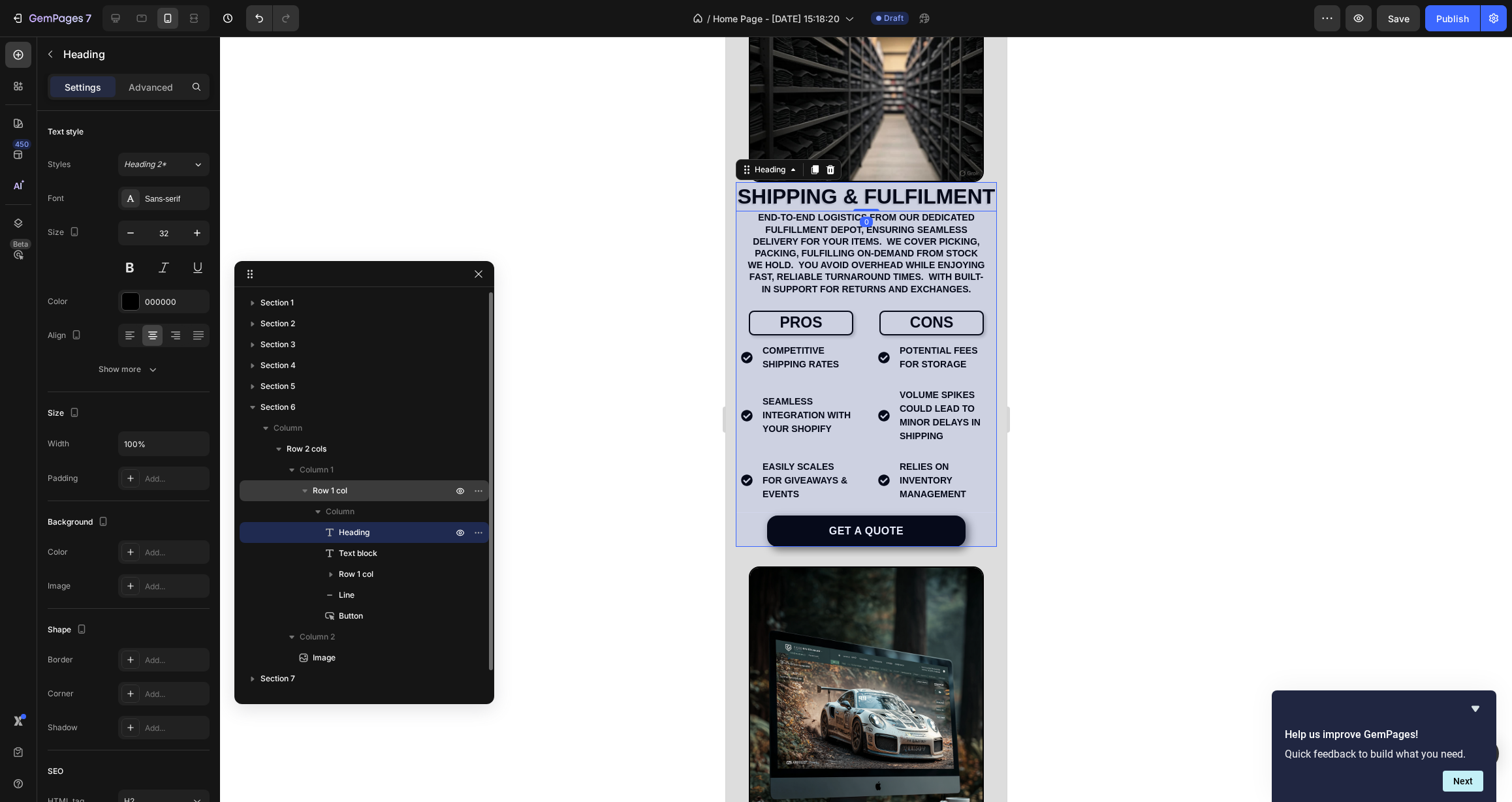
click at [378, 497] on div "Row 1 col" at bounding box center [364, 491] width 239 height 21
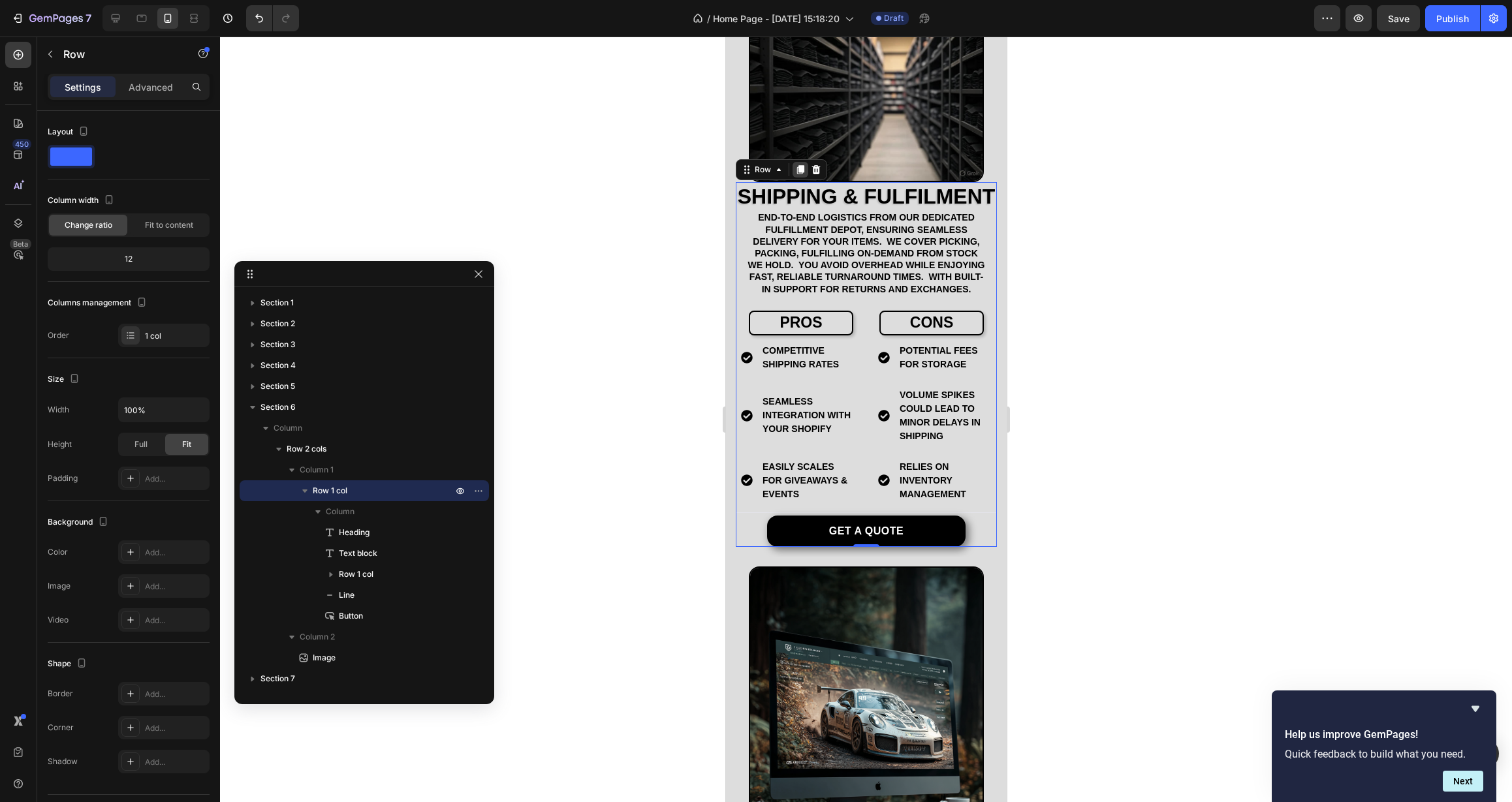
click at [803, 165] on icon at bounding box center [800, 169] width 7 height 9
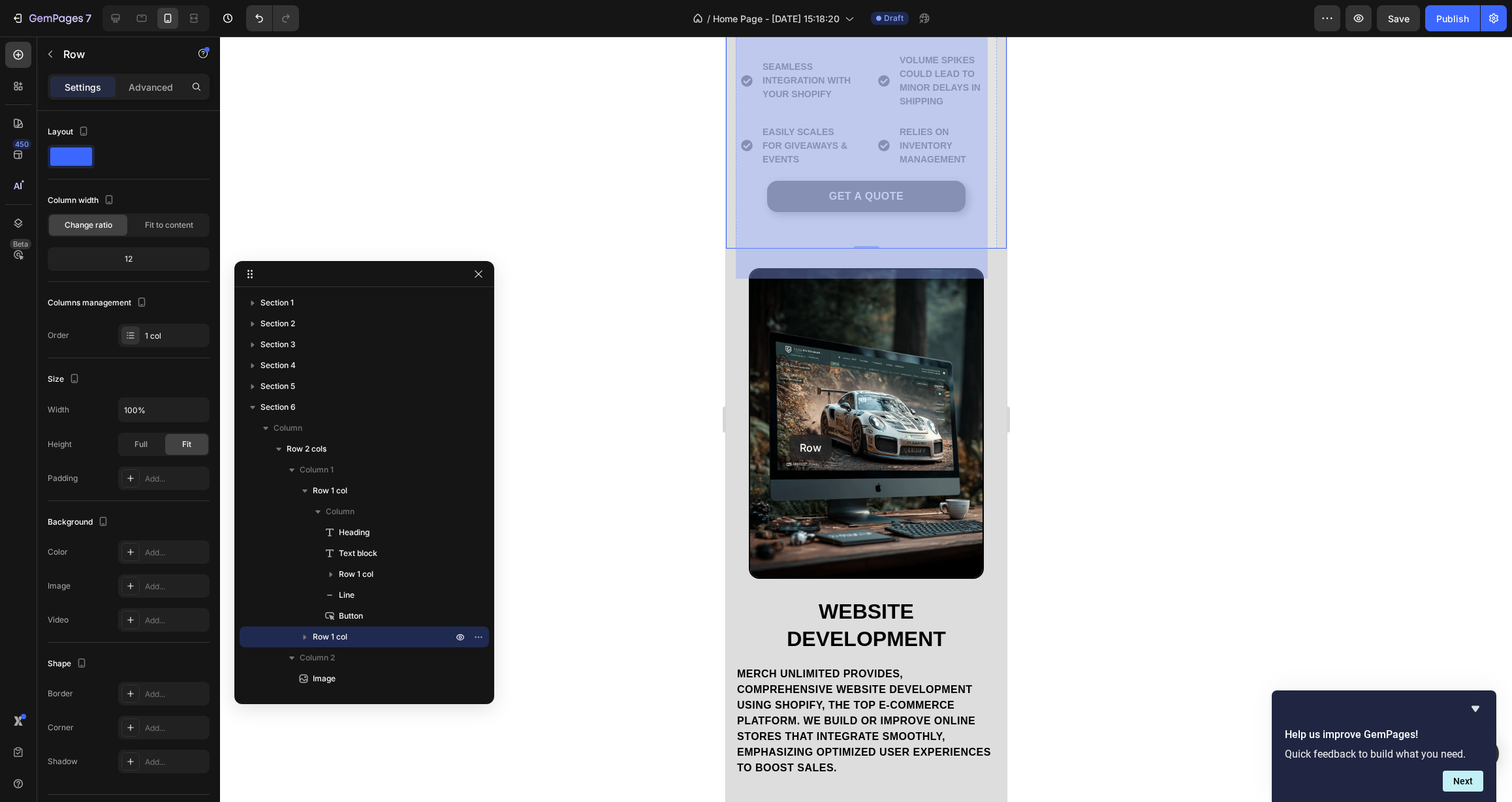
scroll to position [3735, 0]
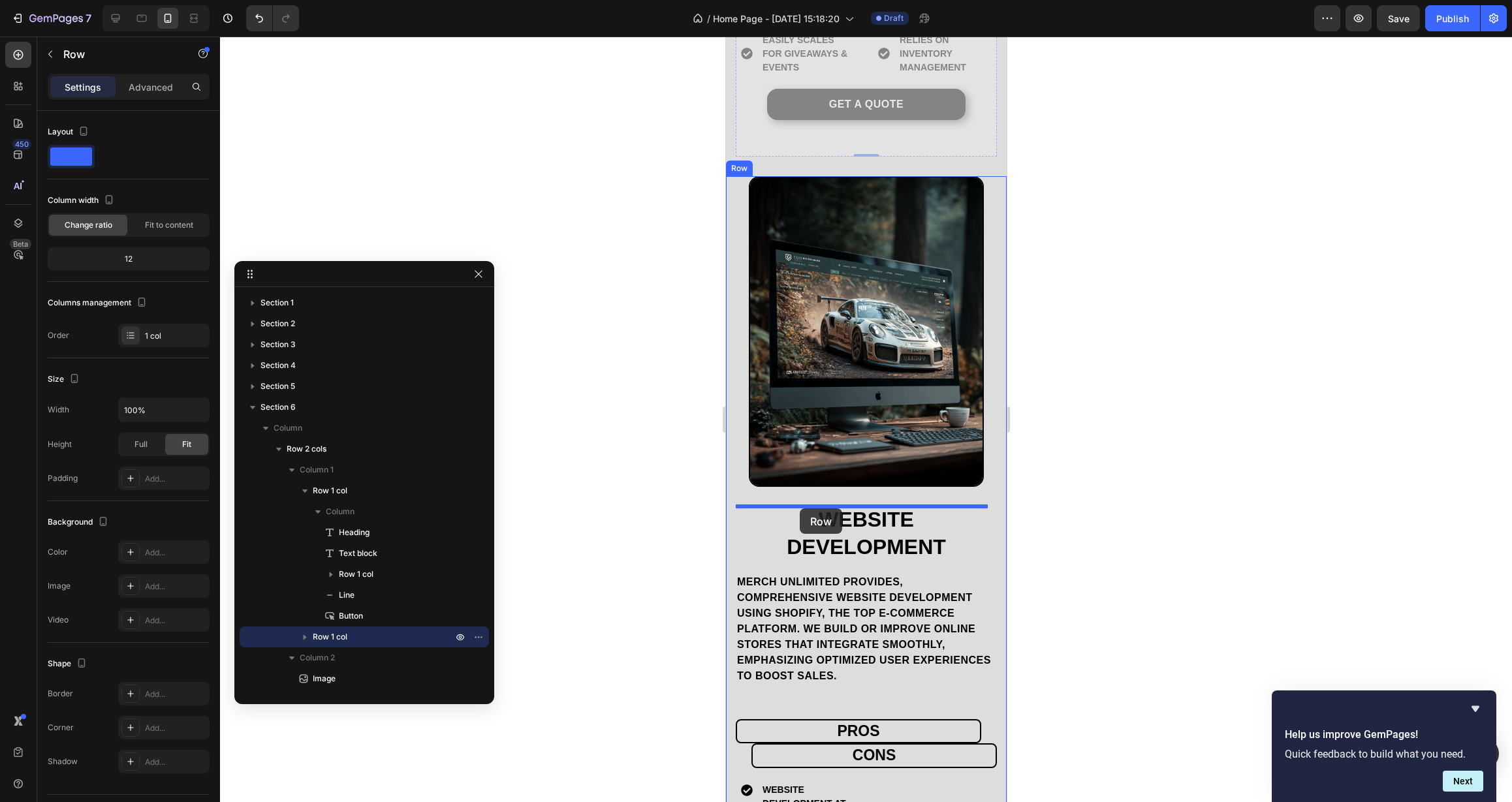
drag, startPoint x: 746, startPoint y: 72, endPoint x: 799, endPoint y: 512, distance: 443.2
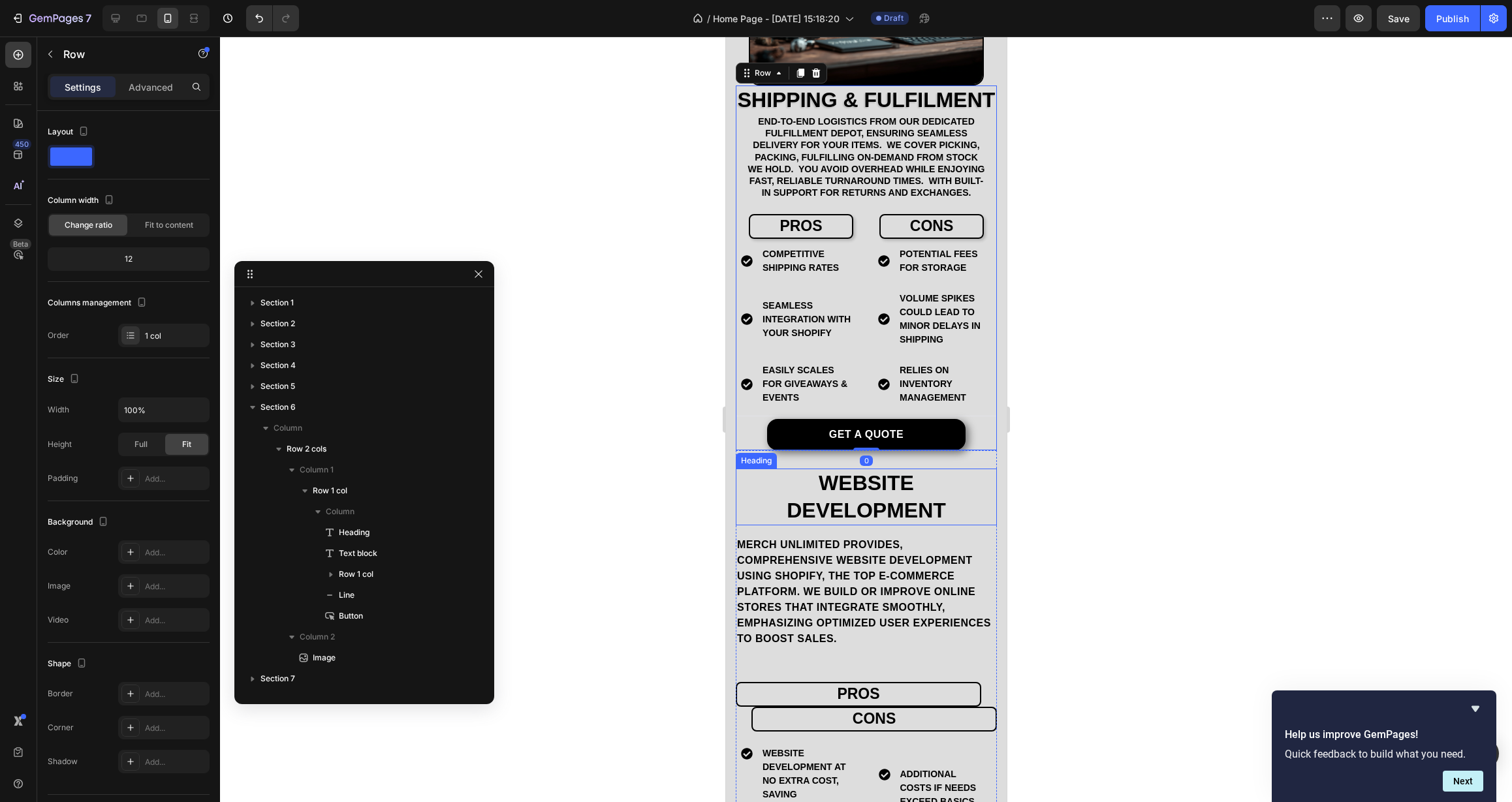
click at [844, 525] on h2 "Website Development" at bounding box center [865, 497] width 261 height 57
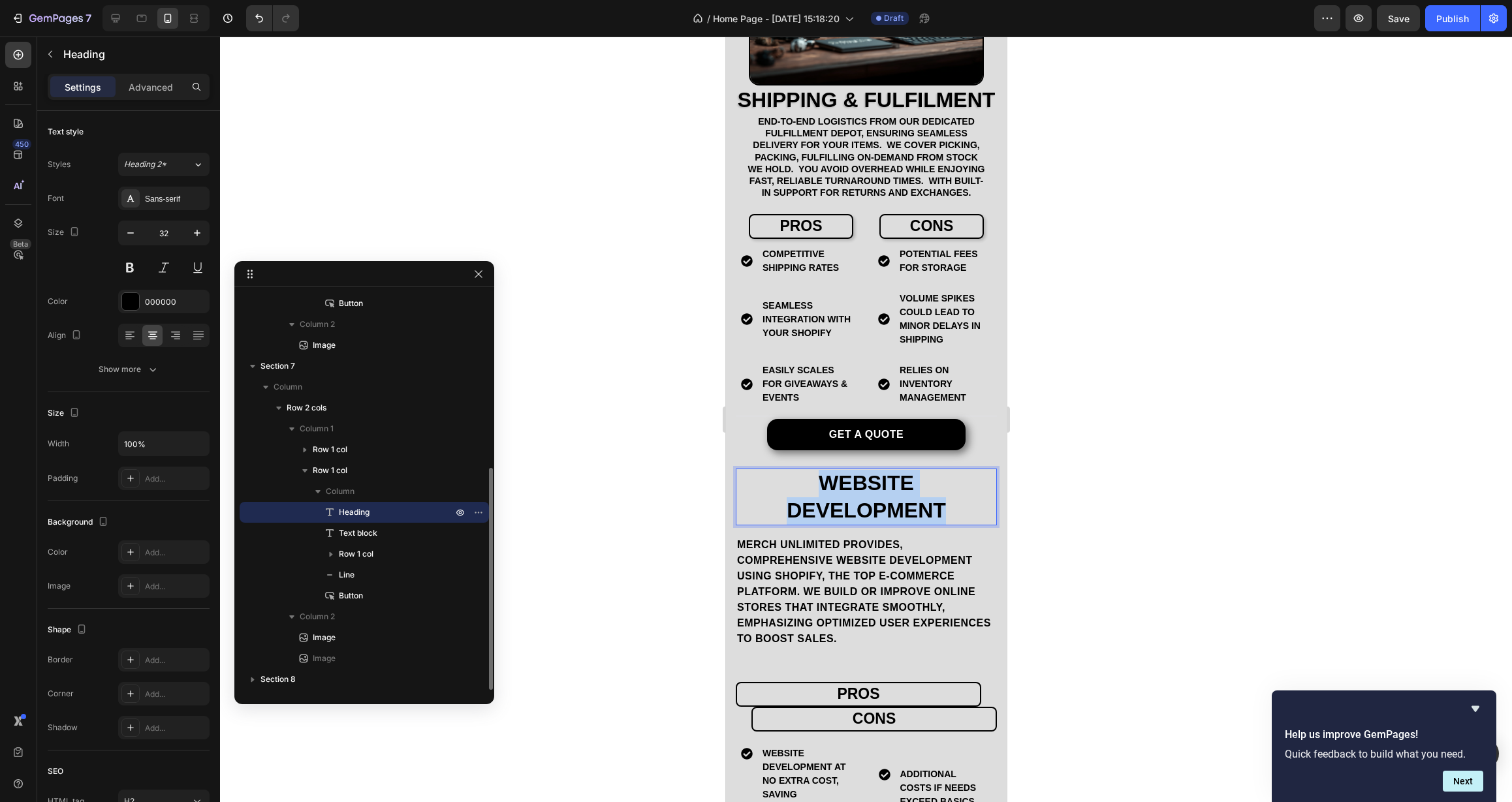
click at [844, 524] on p "Website Development" at bounding box center [865, 497] width 259 height 54
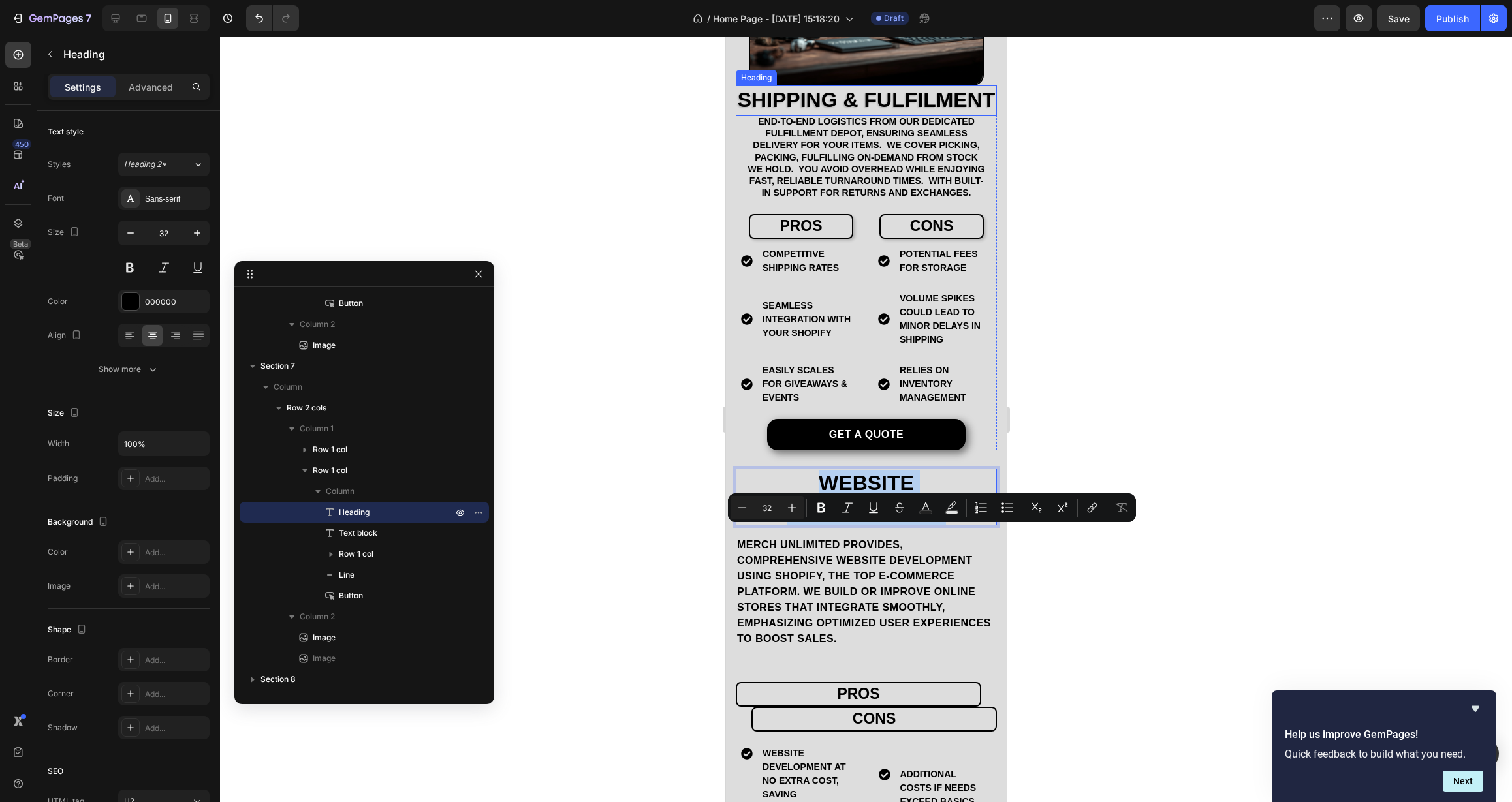
click at [848, 116] on h2 "Shipping & Fulfilment" at bounding box center [865, 101] width 261 height 30
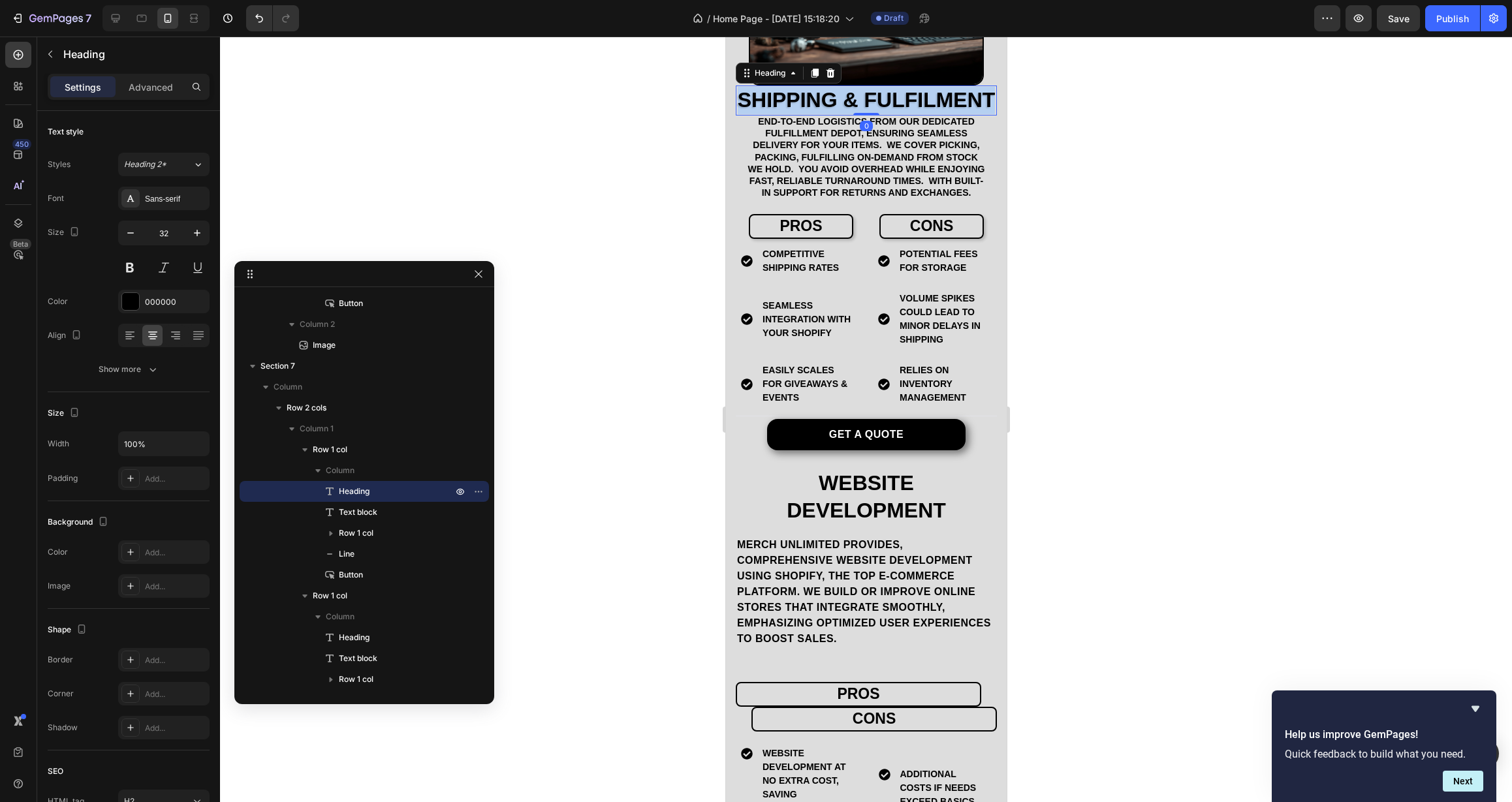
click at [848, 114] on p "Shipping & Fulfilment" at bounding box center [865, 101] width 259 height 27
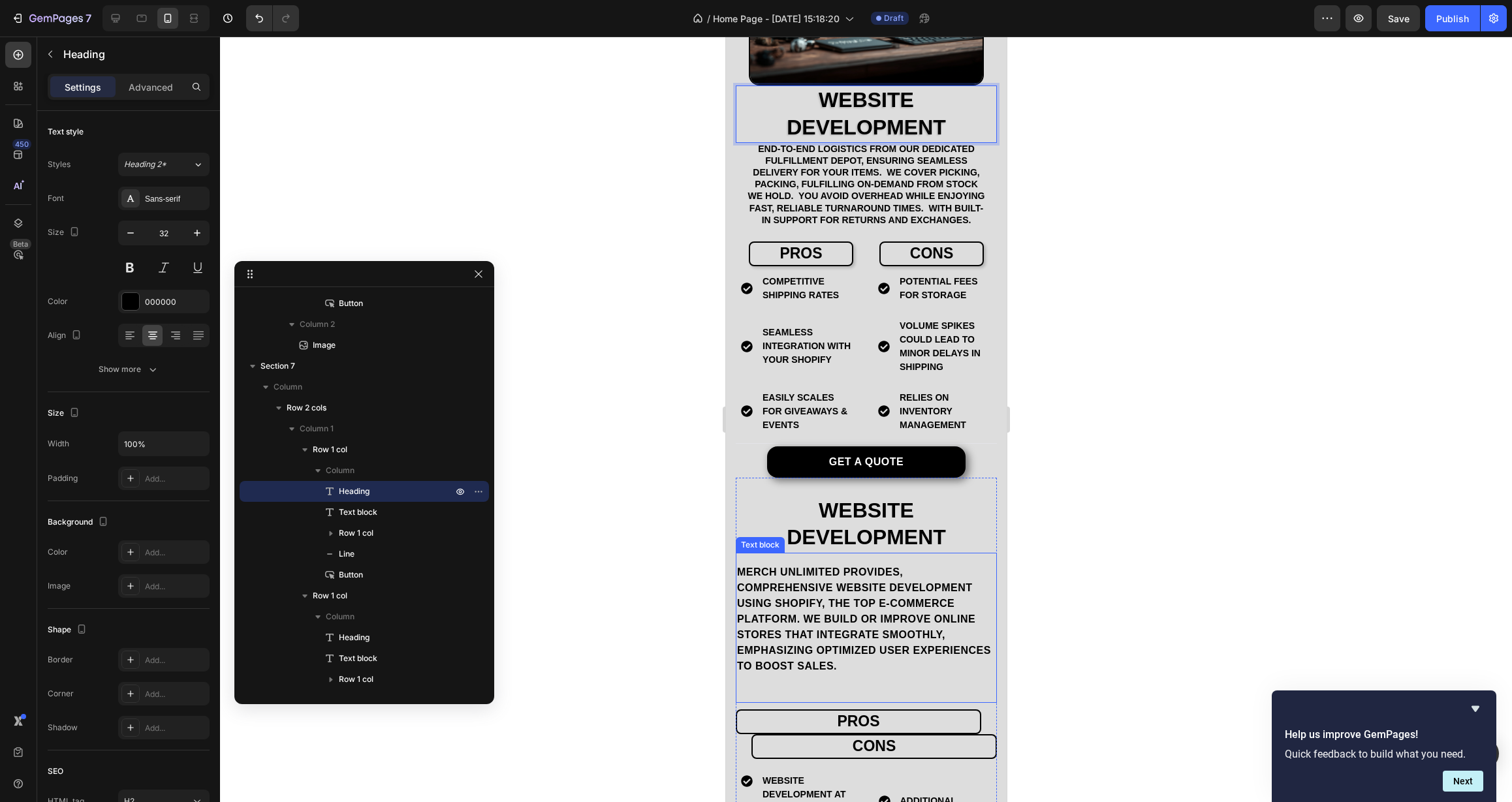
click at [875, 609] on p "Merch Unlimited provides, comprehensive website development using Shopify, the …" at bounding box center [865, 619] width 259 height 110
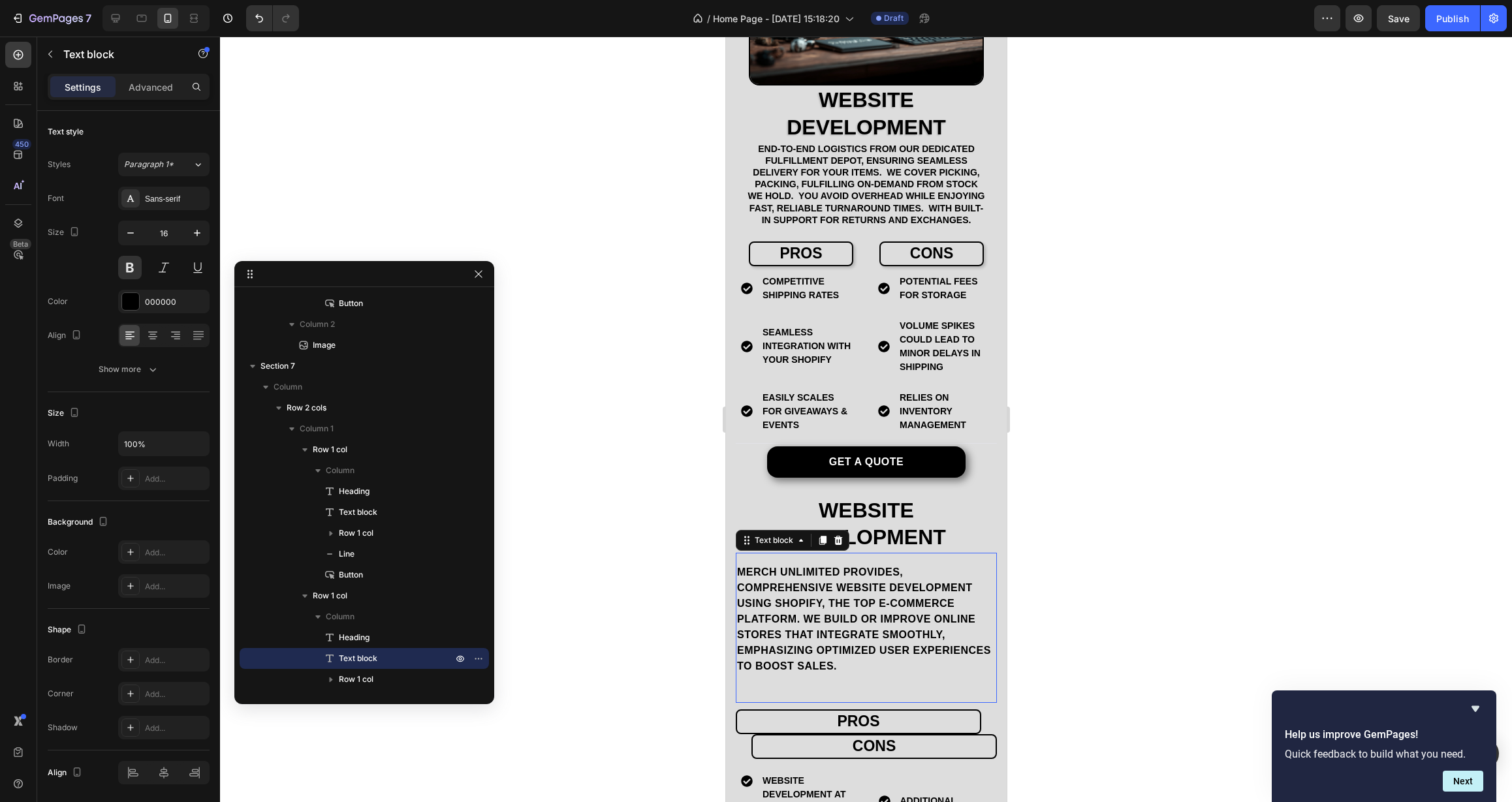
click at [875, 609] on p "Merch Unlimited provides, comprehensive website development using Shopify, the …" at bounding box center [865, 619] width 259 height 110
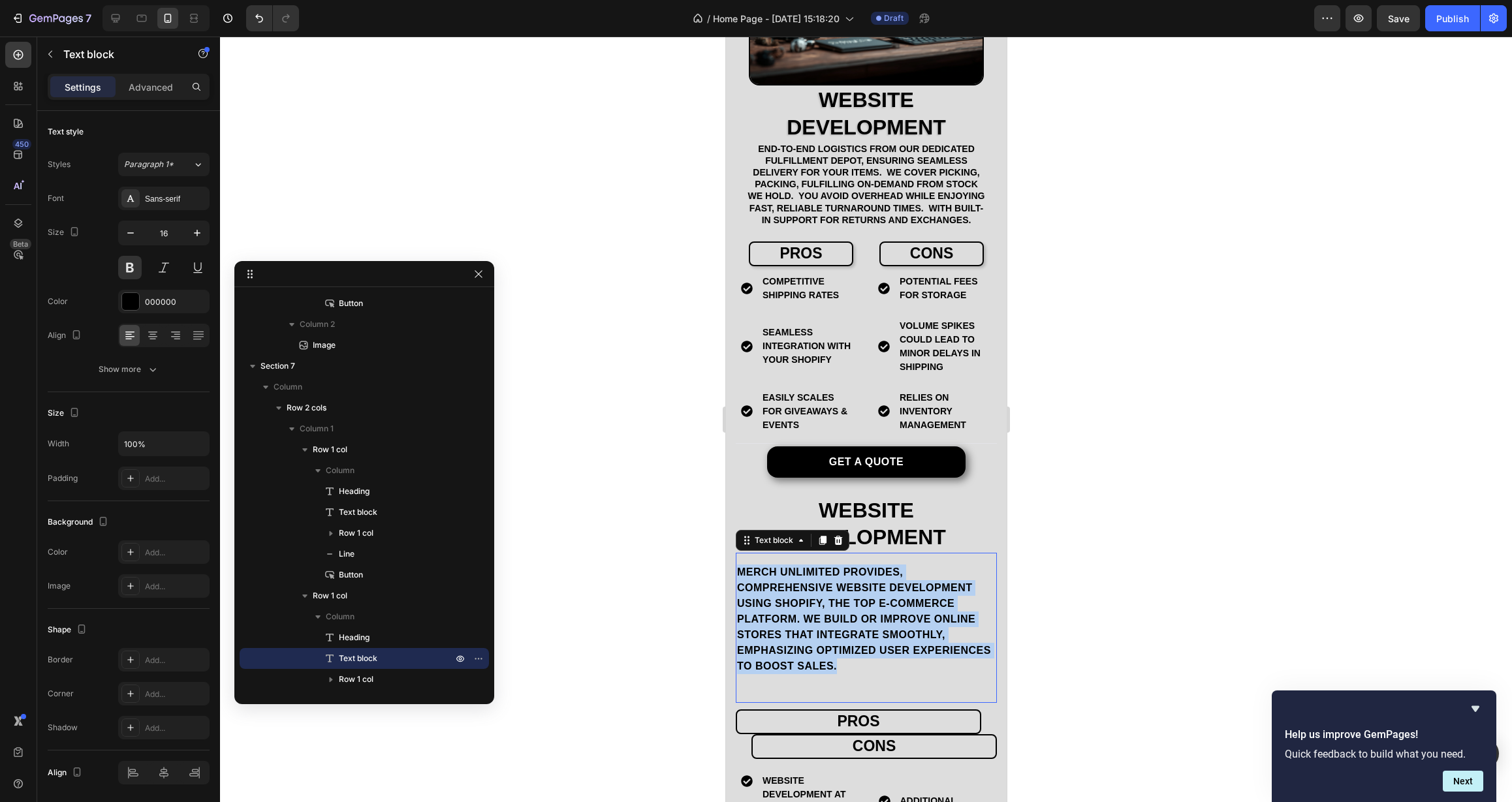
click at [875, 609] on p "Merch Unlimited provides, comprehensive website development using Shopify, the …" at bounding box center [865, 619] width 259 height 110
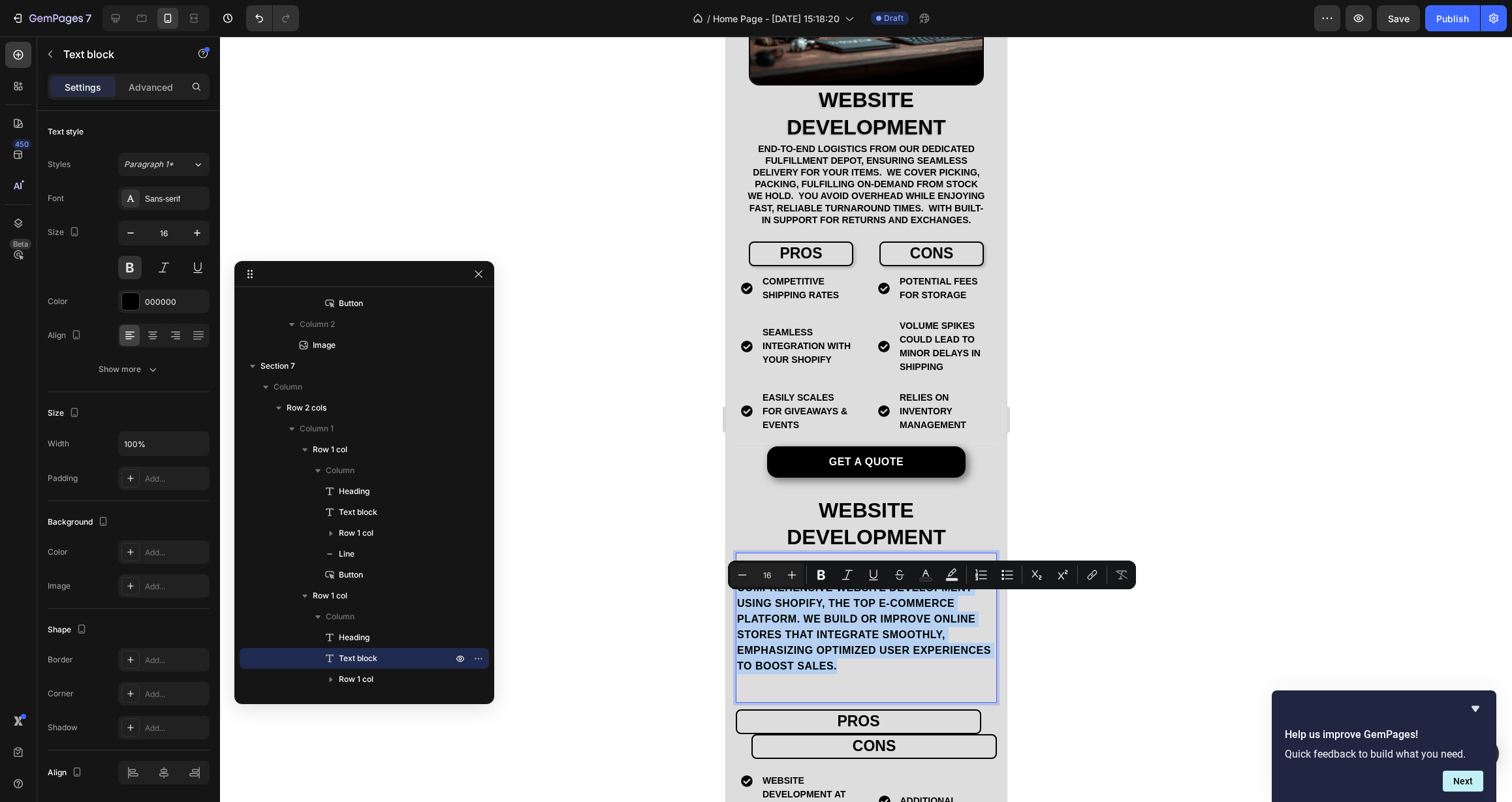
copy p "Merch Unlimited provides, comprehensive website development using Shopify, the …"
click at [833, 226] on p "end-to-end logistics from our dedicated Fulfillment Depot, ensuring seamless de…" at bounding box center [865, 184] width 240 height 83
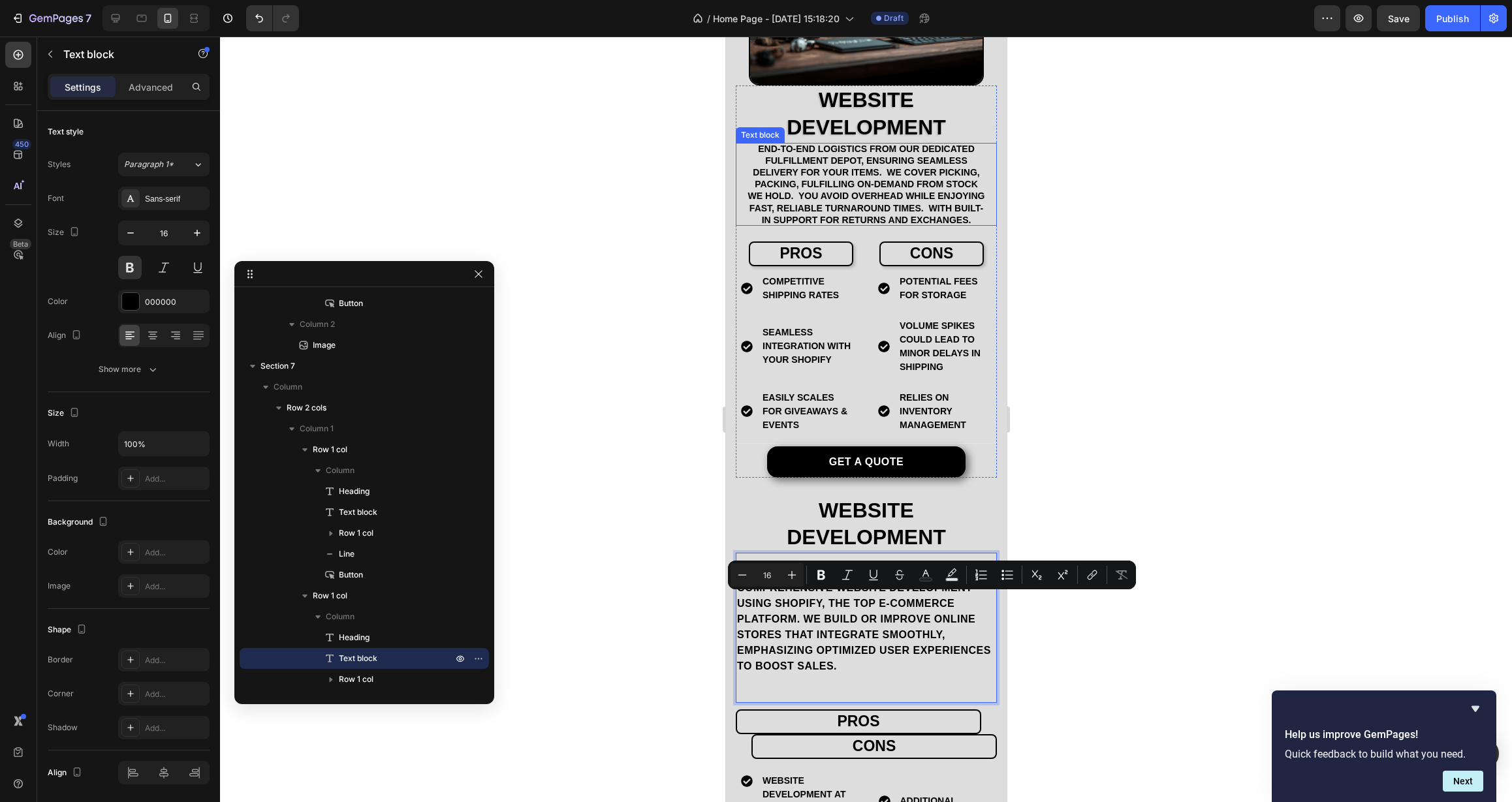
click at [833, 226] on p "end-to-end logistics from our dedicated Fulfillment Depot, ensuring seamless de…" at bounding box center [865, 184] width 240 height 83
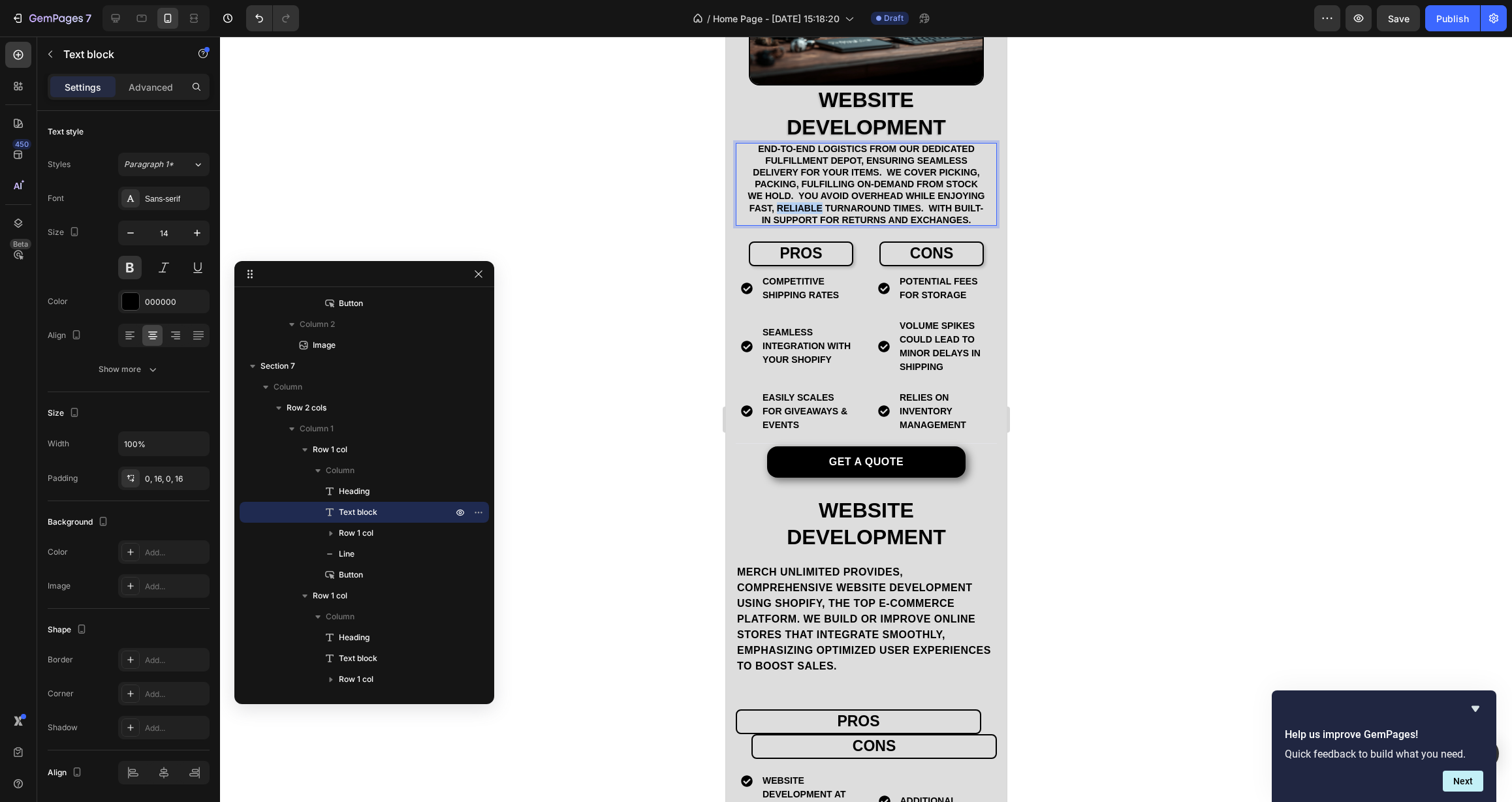
click at [833, 226] on p "end-to-end logistics from our dedicated Fulfillment Depot, ensuring seamless de…" at bounding box center [865, 184] width 240 height 83
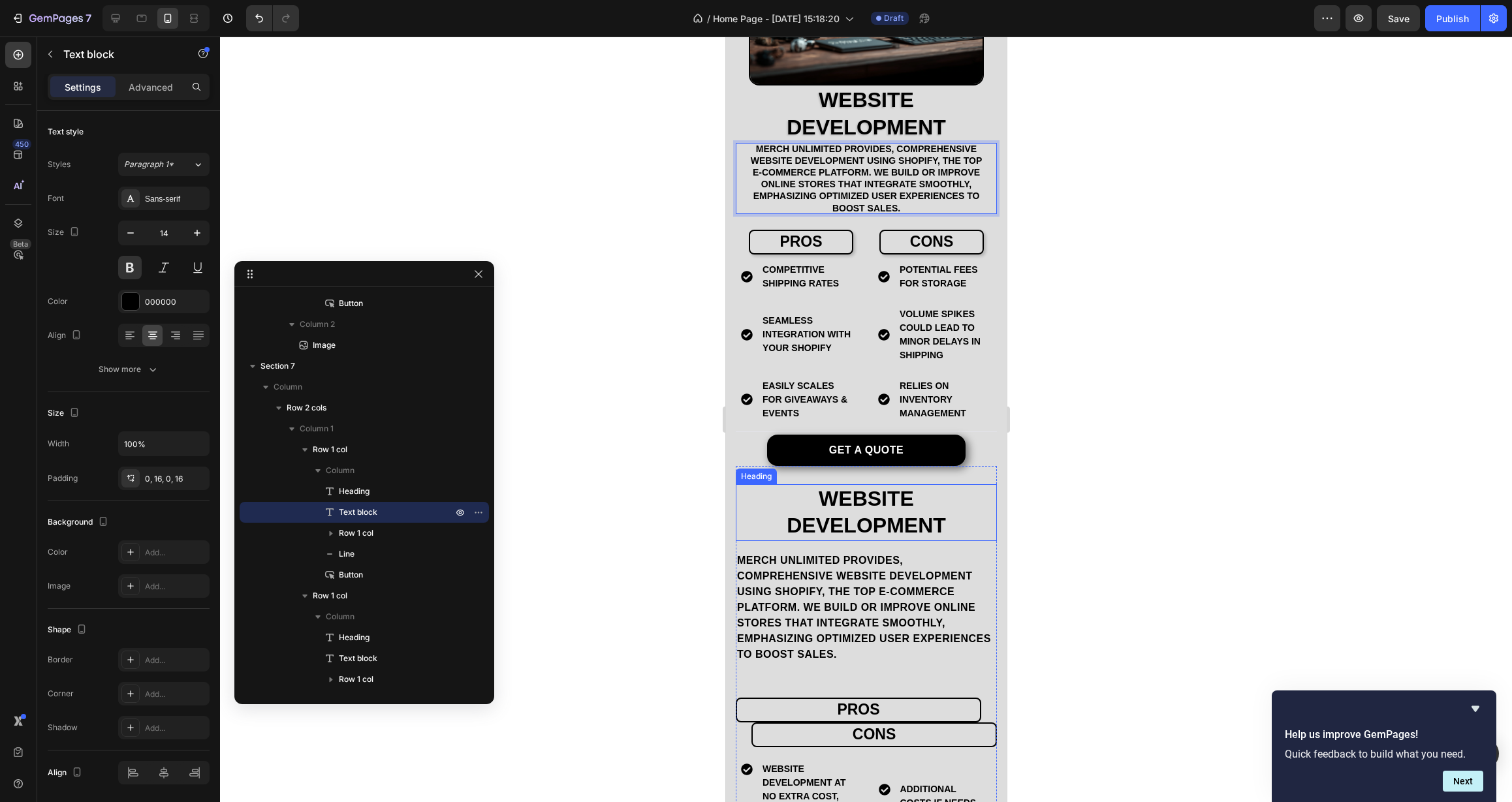
click at [878, 530] on p "Website Development" at bounding box center [865, 512] width 259 height 54
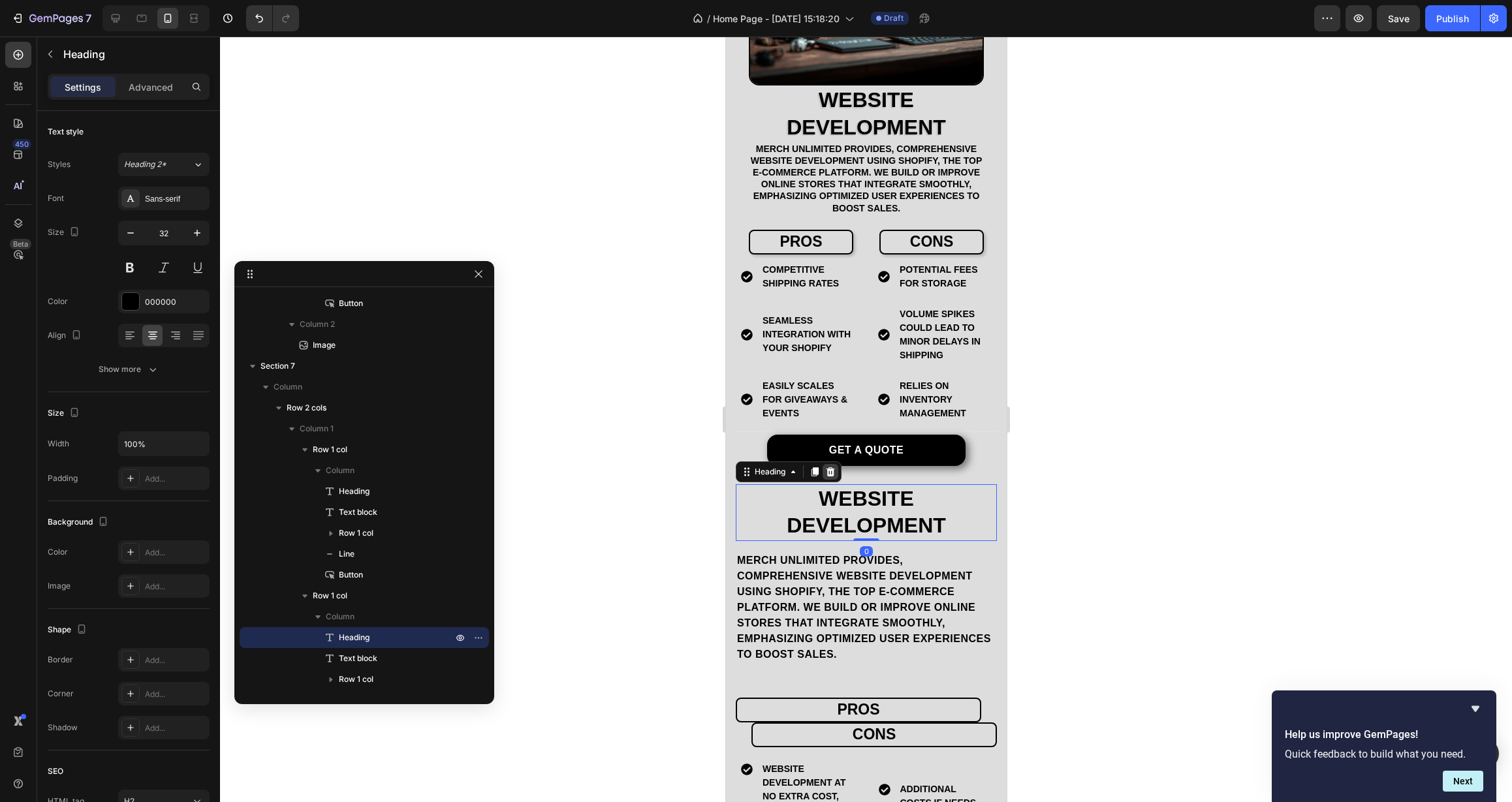
click at [828, 476] on icon at bounding box center [830, 472] width 9 height 9
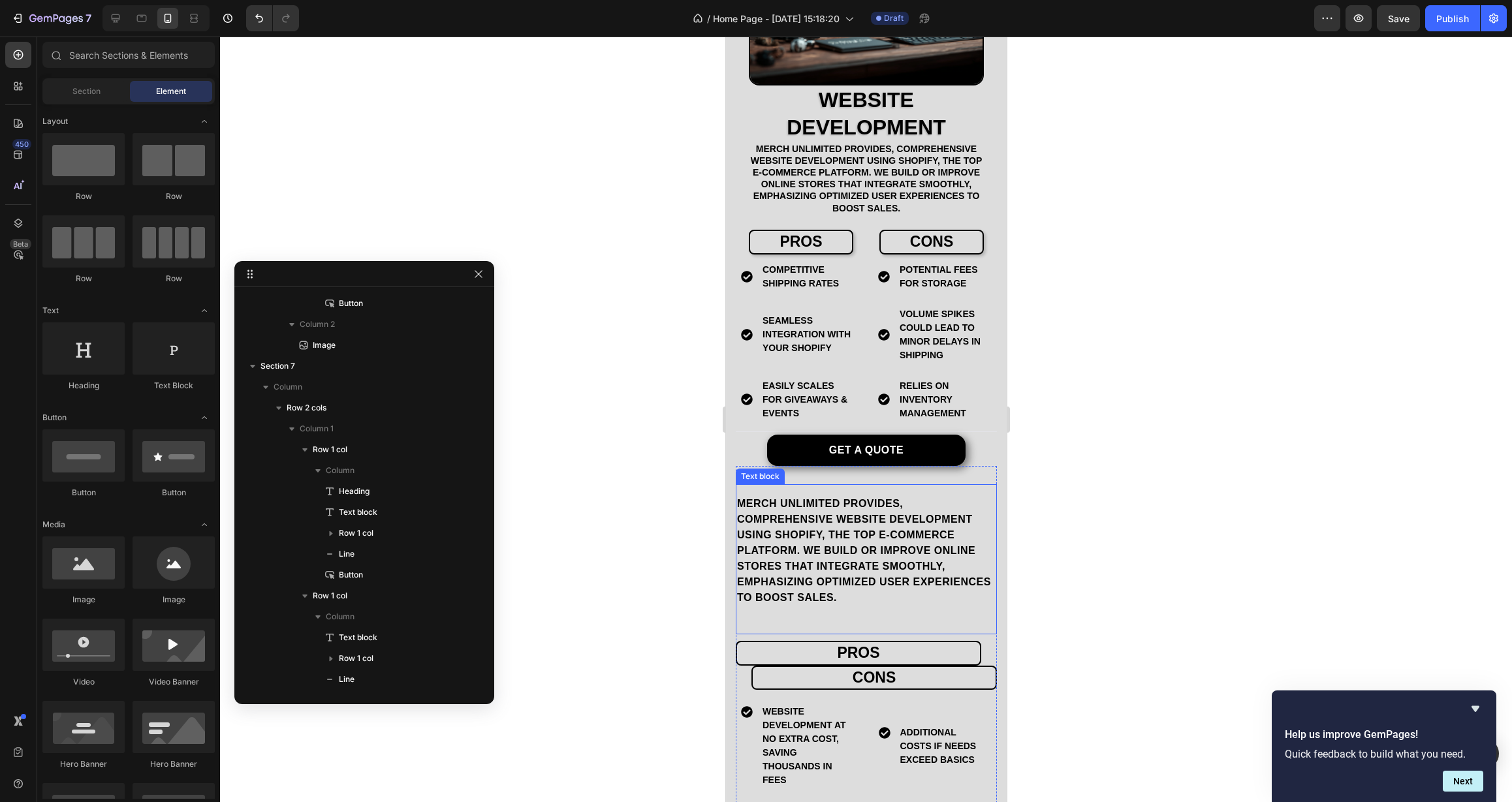
click at [835, 538] on p "Merch Unlimited provides, comprehensive website development using Shopify, the …" at bounding box center [865, 551] width 259 height 110
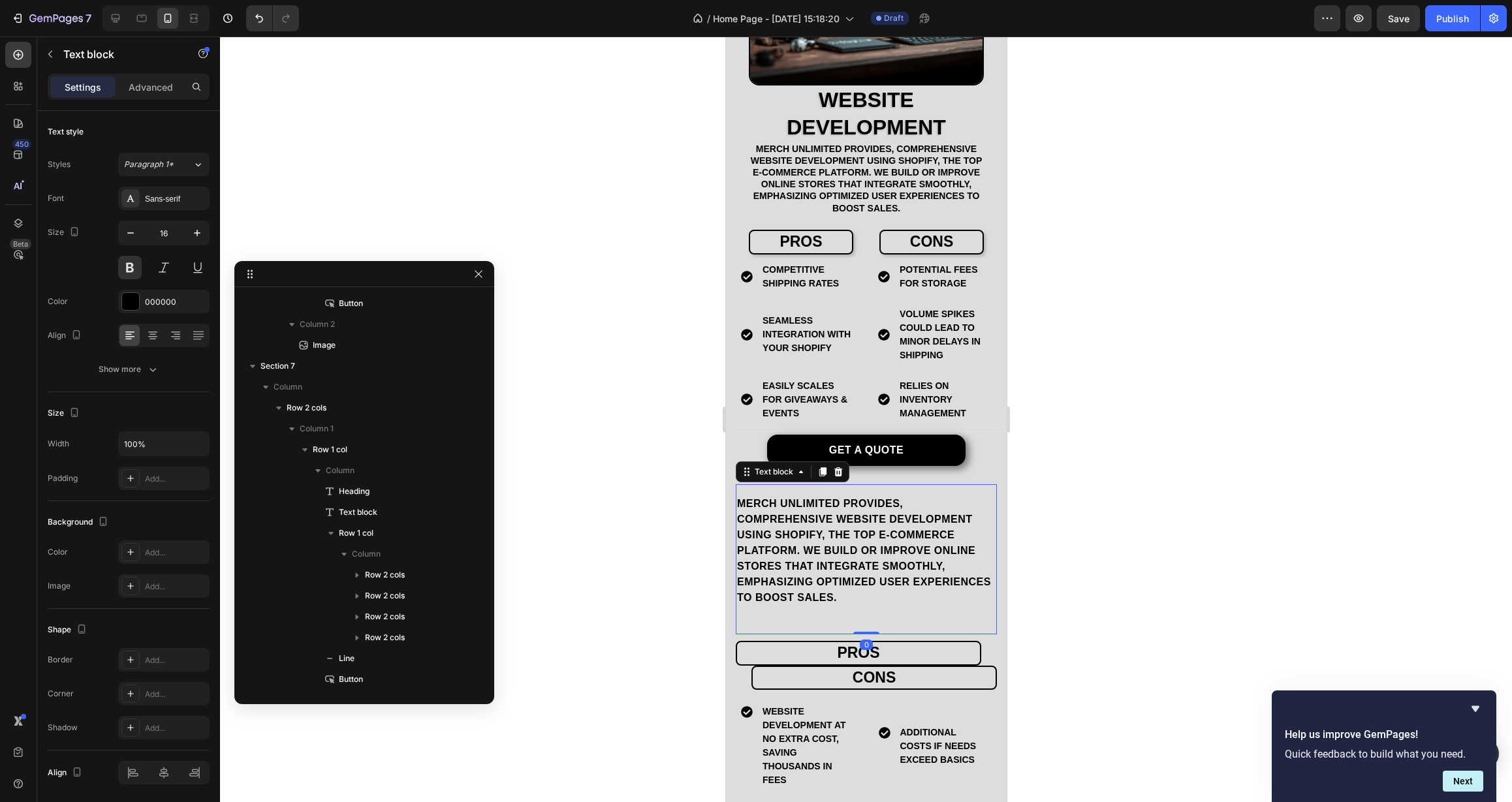
scroll to position [604, 0]
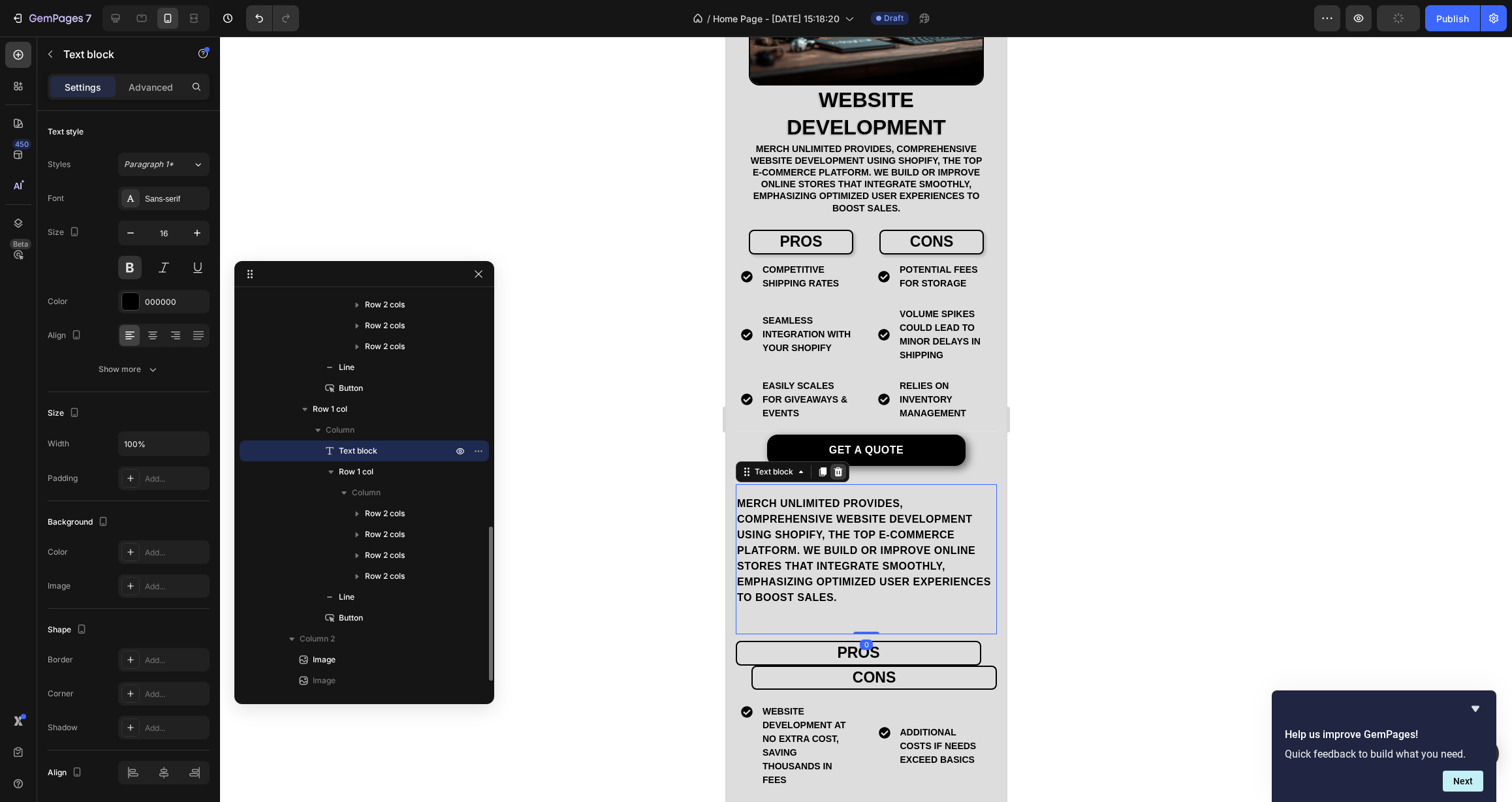
click at [836, 476] on icon at bounding box center [838, 472] width 9 height 9
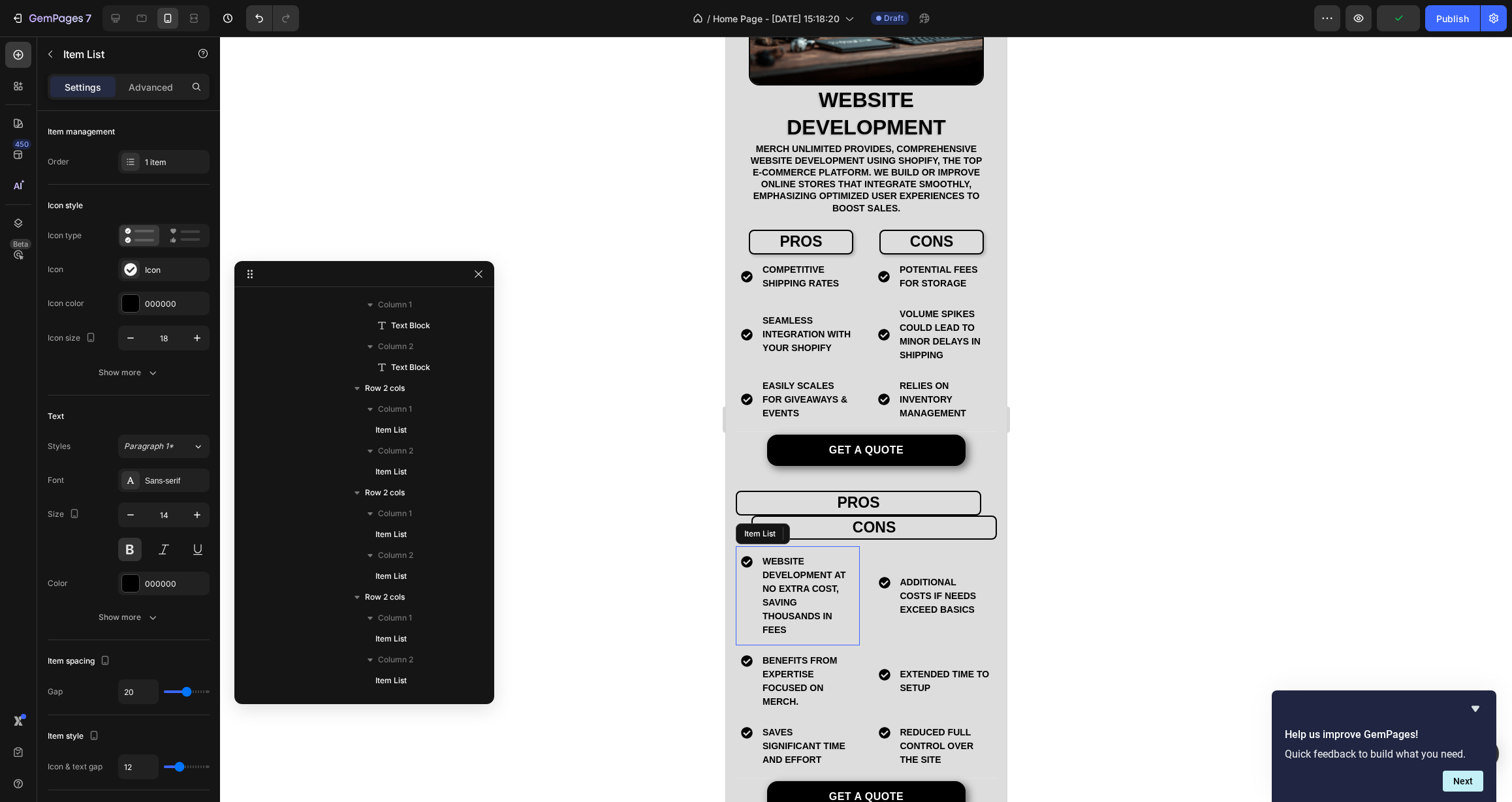
click at [785, 588] on p "website development at no extra cost, saving thousands in fees" at bounding box center [807, 596] width 90 height 82
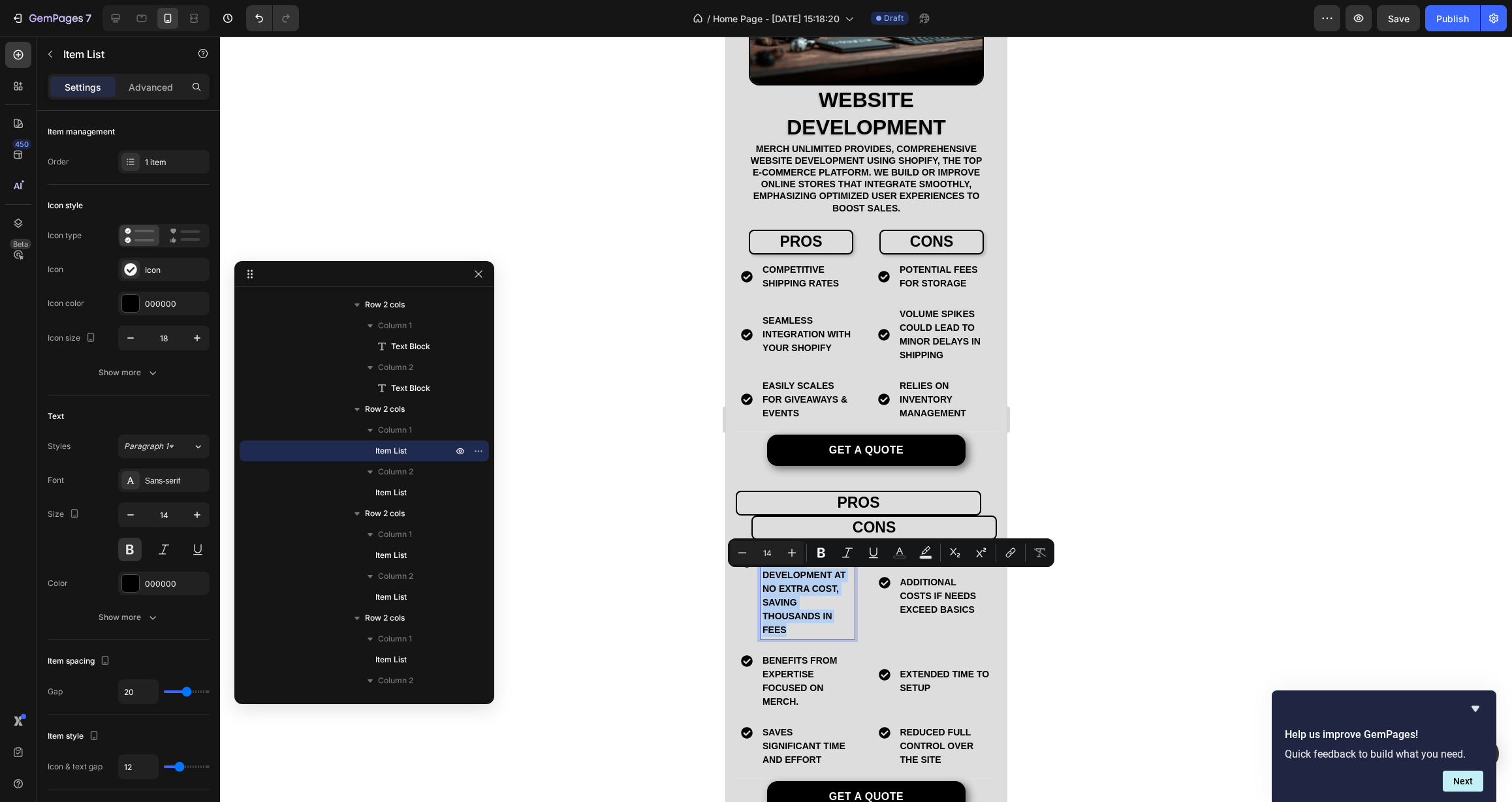
copy p "website development at no extra cost, saving thousands in fees"
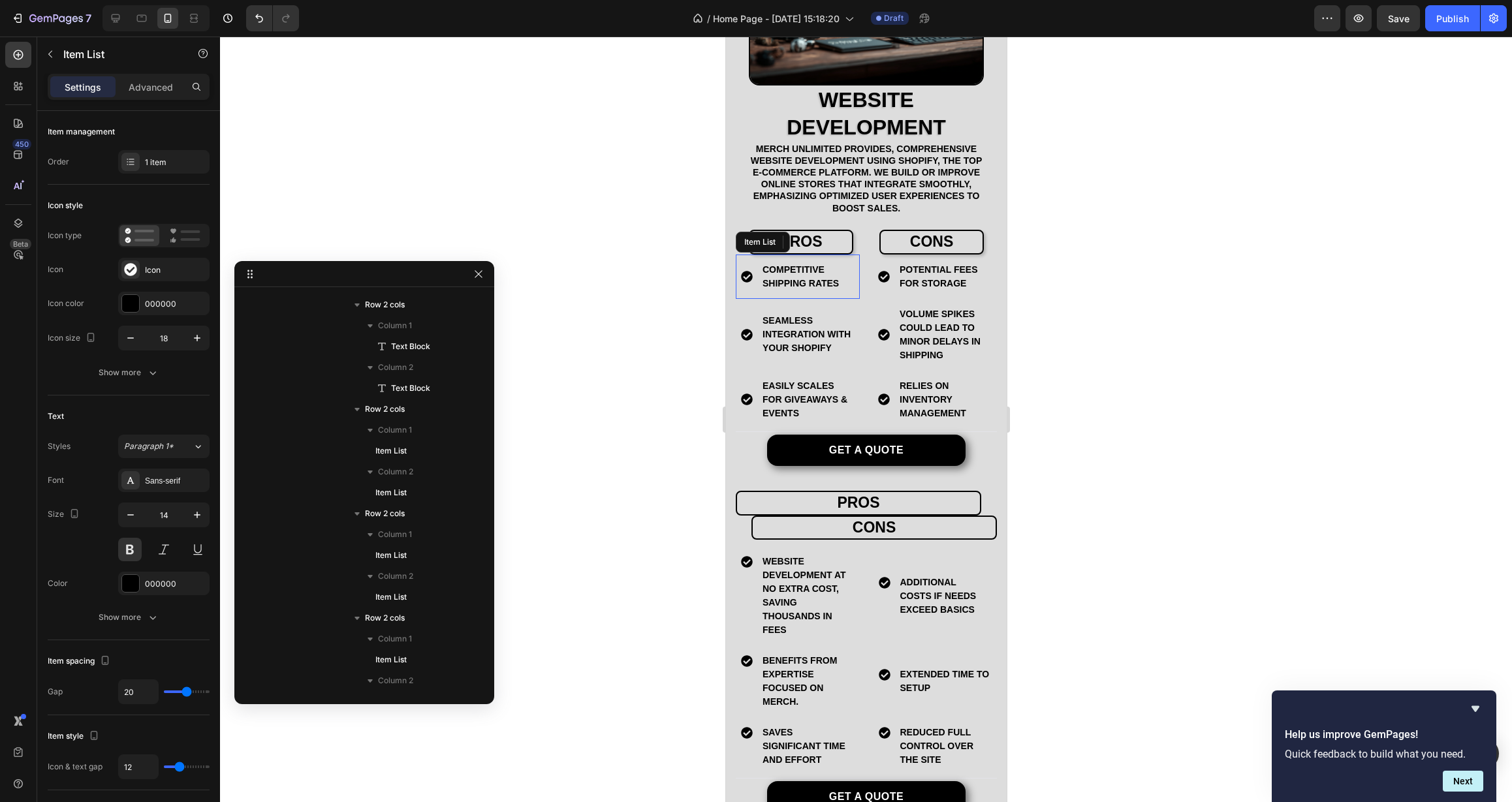
click at [782, 290] on p "Competitive shipping rates" at bounding box center [807, 277] width 90 height 27
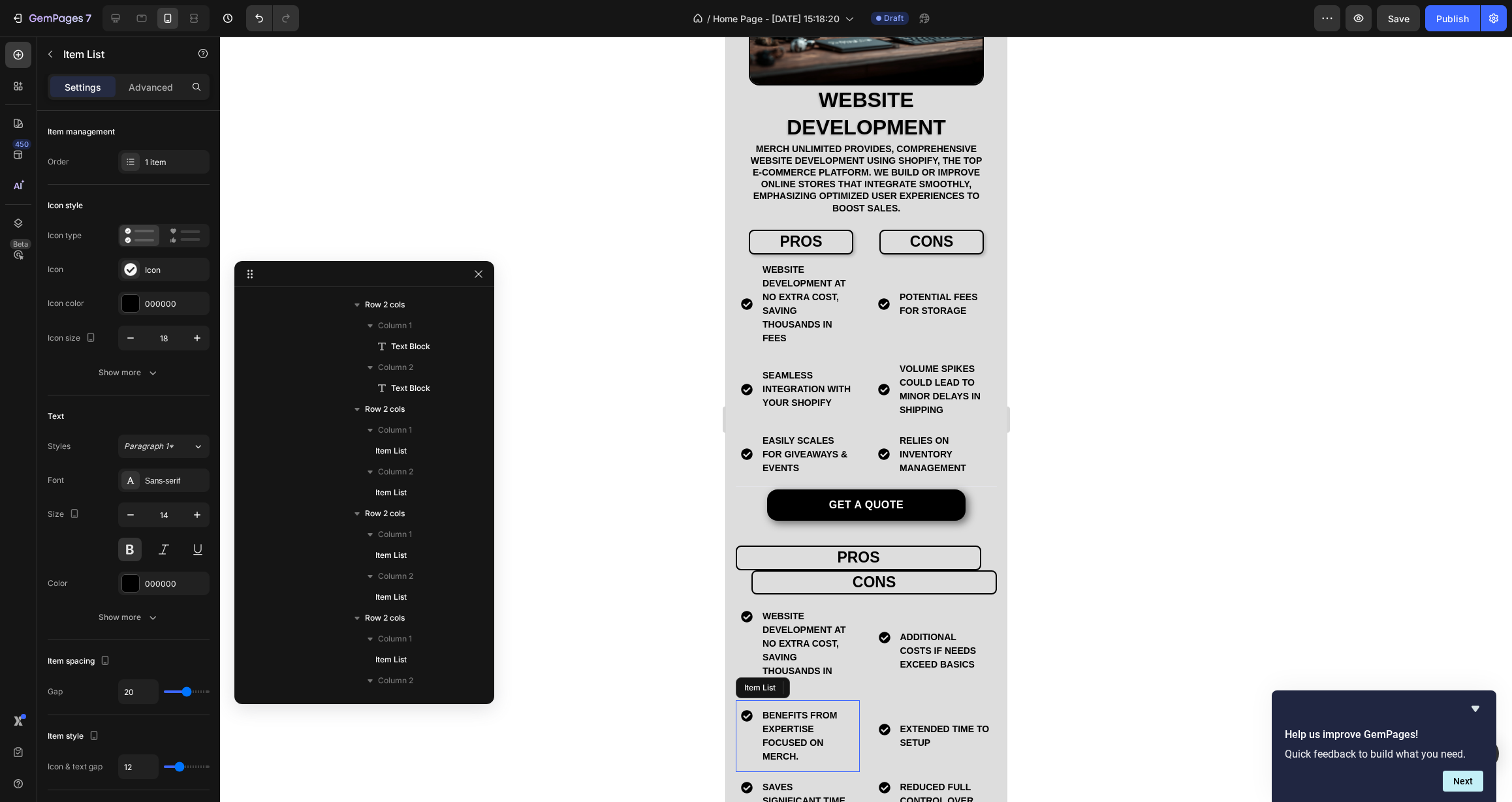
click at [804, 733] on p "Benefits from expertise focused on merch." at bounding box center [807, 736] width 90 height 55
click at [779, 394] on p "Seamless integration with your Shopify" at bounding box center [807, 389] width 90 height 41
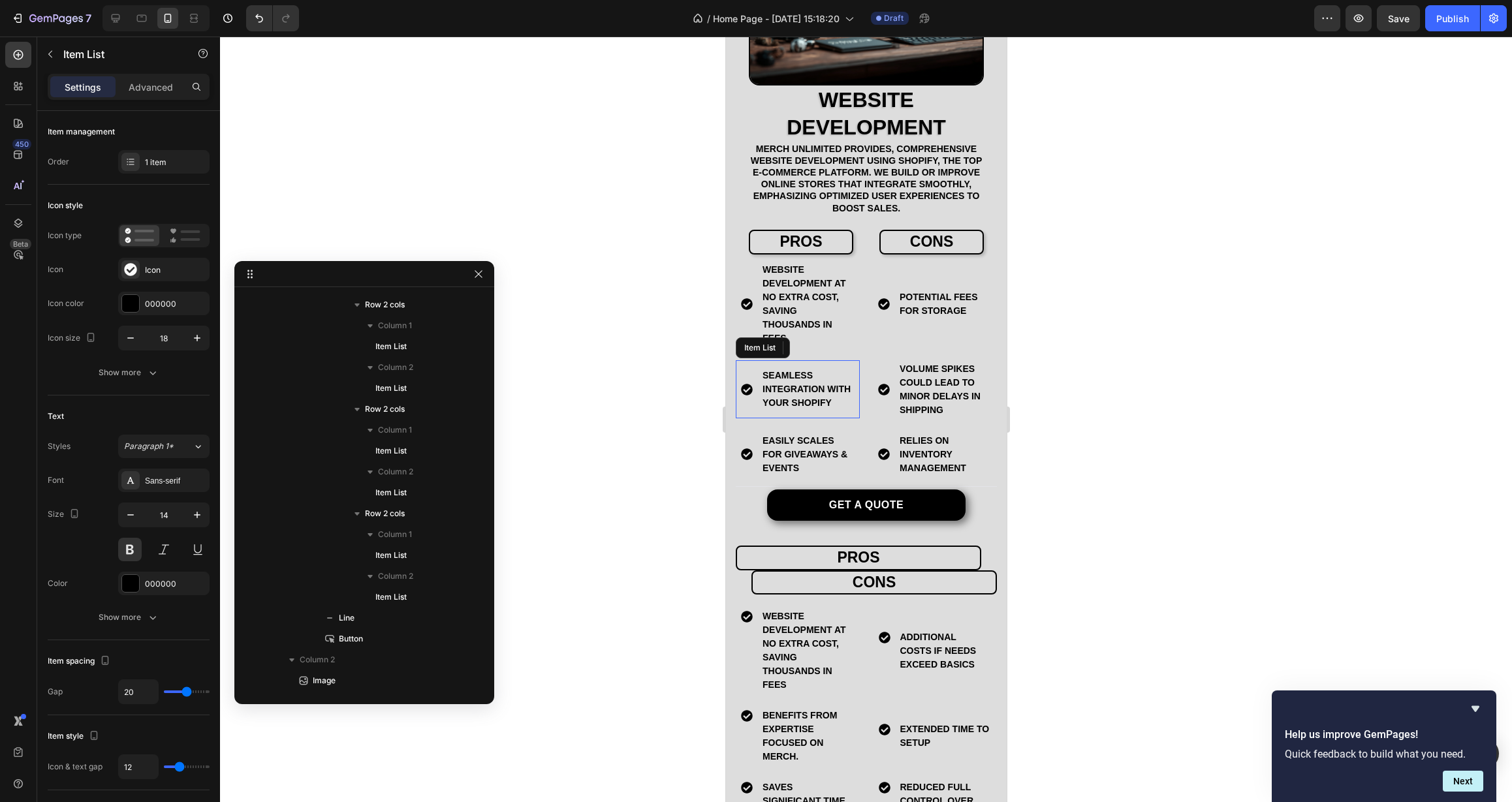
click at [779, 394] on p "Seamless integration with your Shopify" at bounding box center [807, 389] width 90 height 41
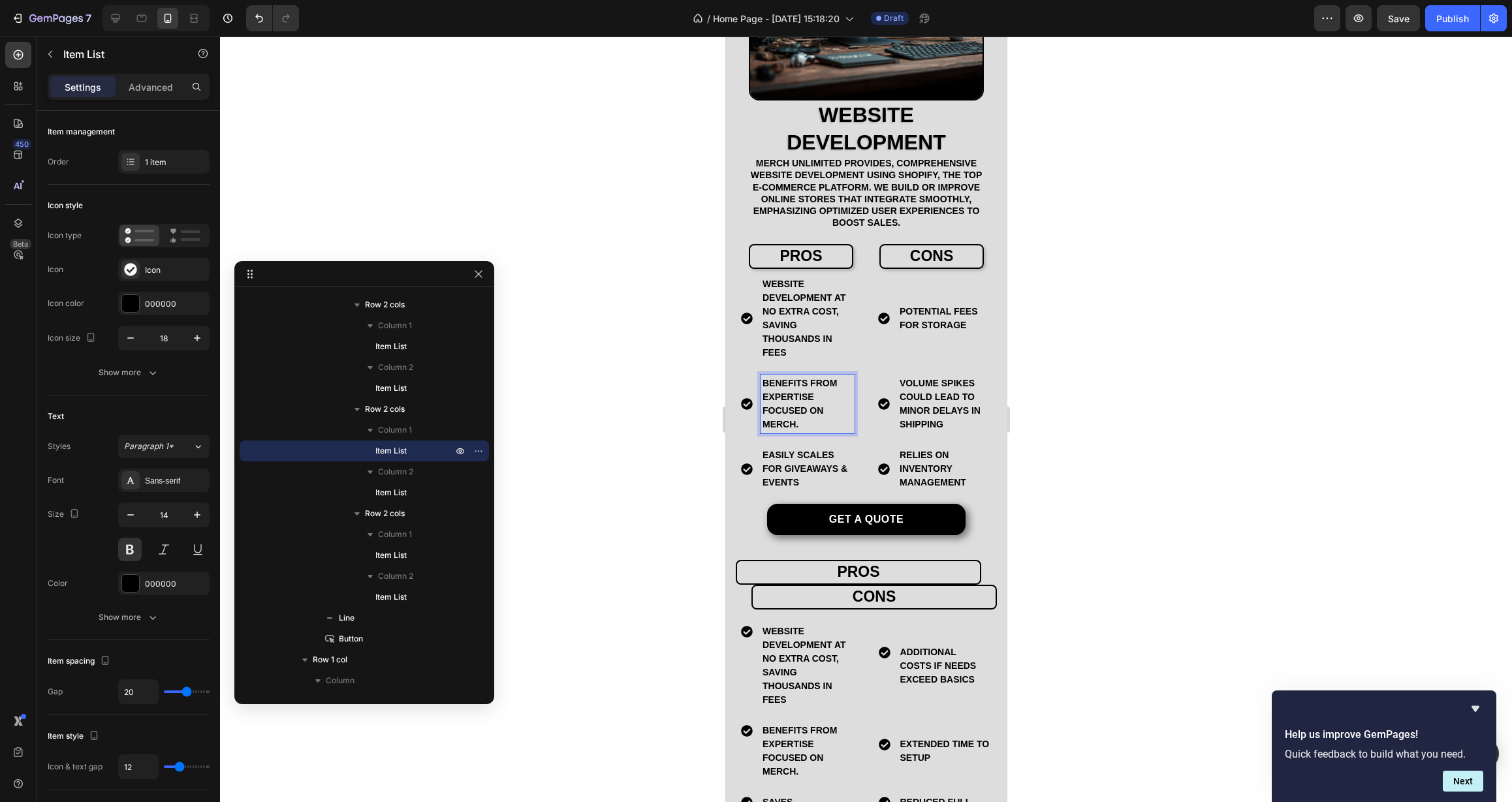
scroll to position [3753, 0]
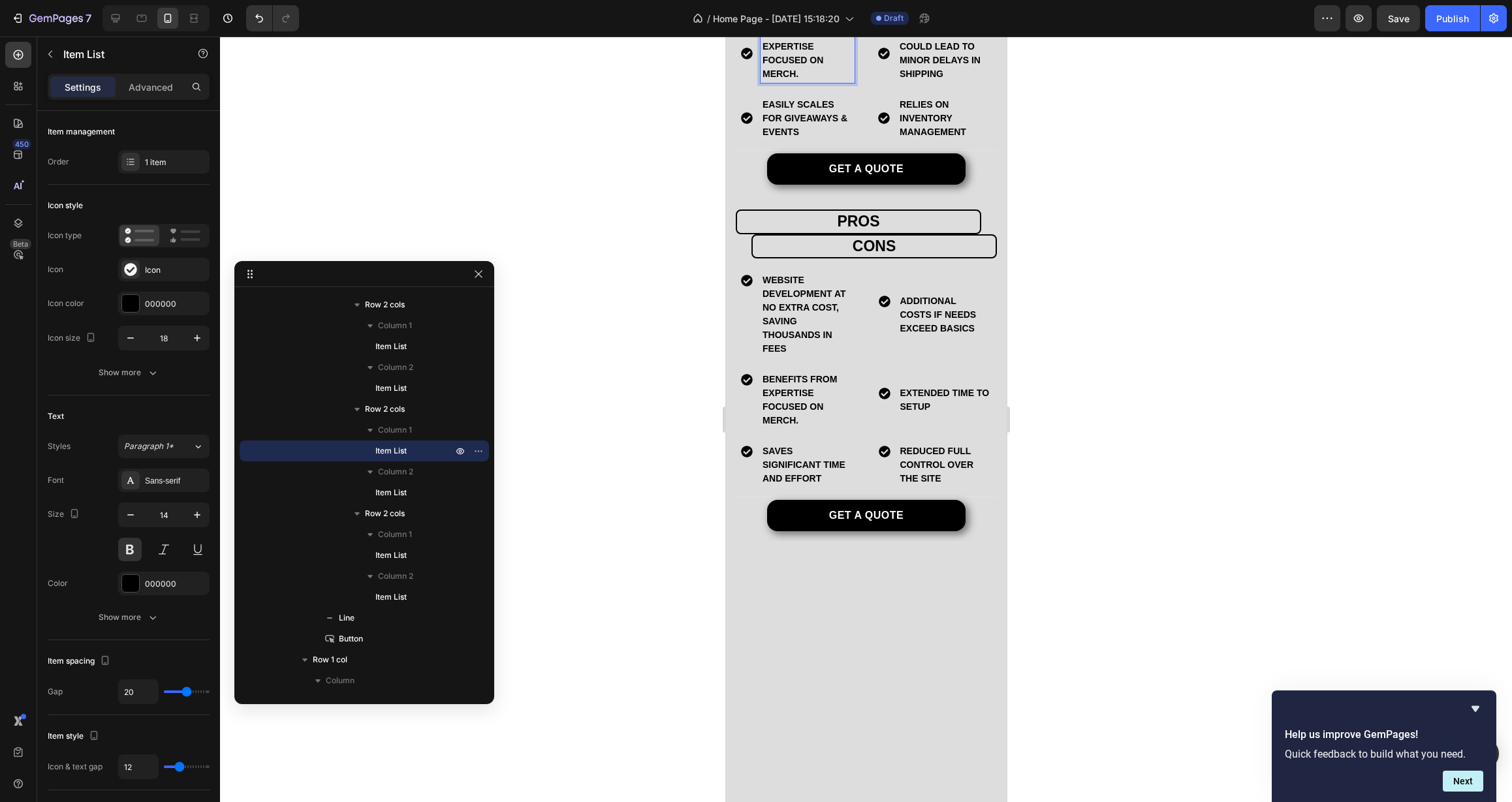
scroll to position [3811, 0]
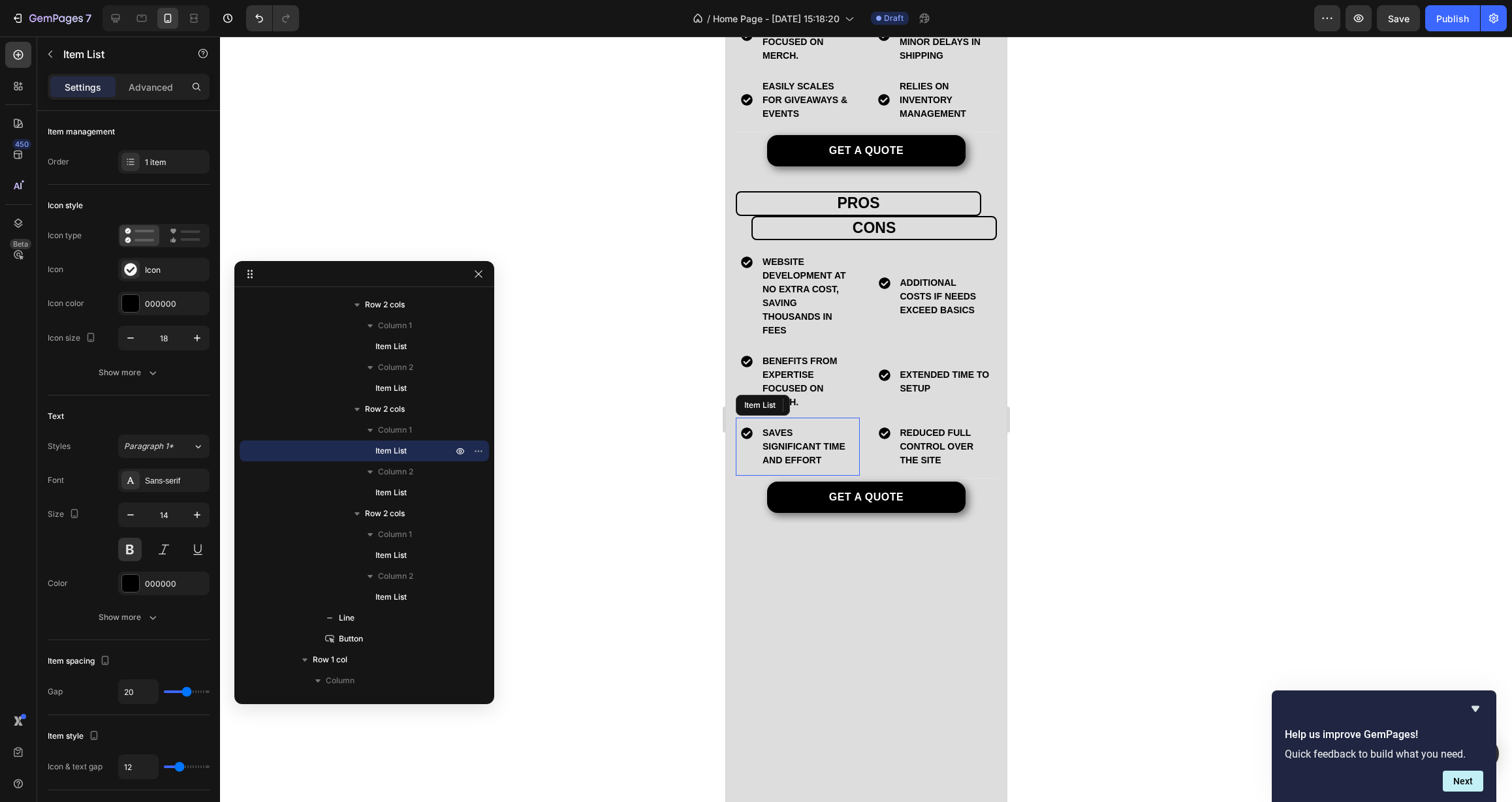
click at [792, 467] on p "Saves significant time and effort" at bounding box center [807, 446] width 90 height 41
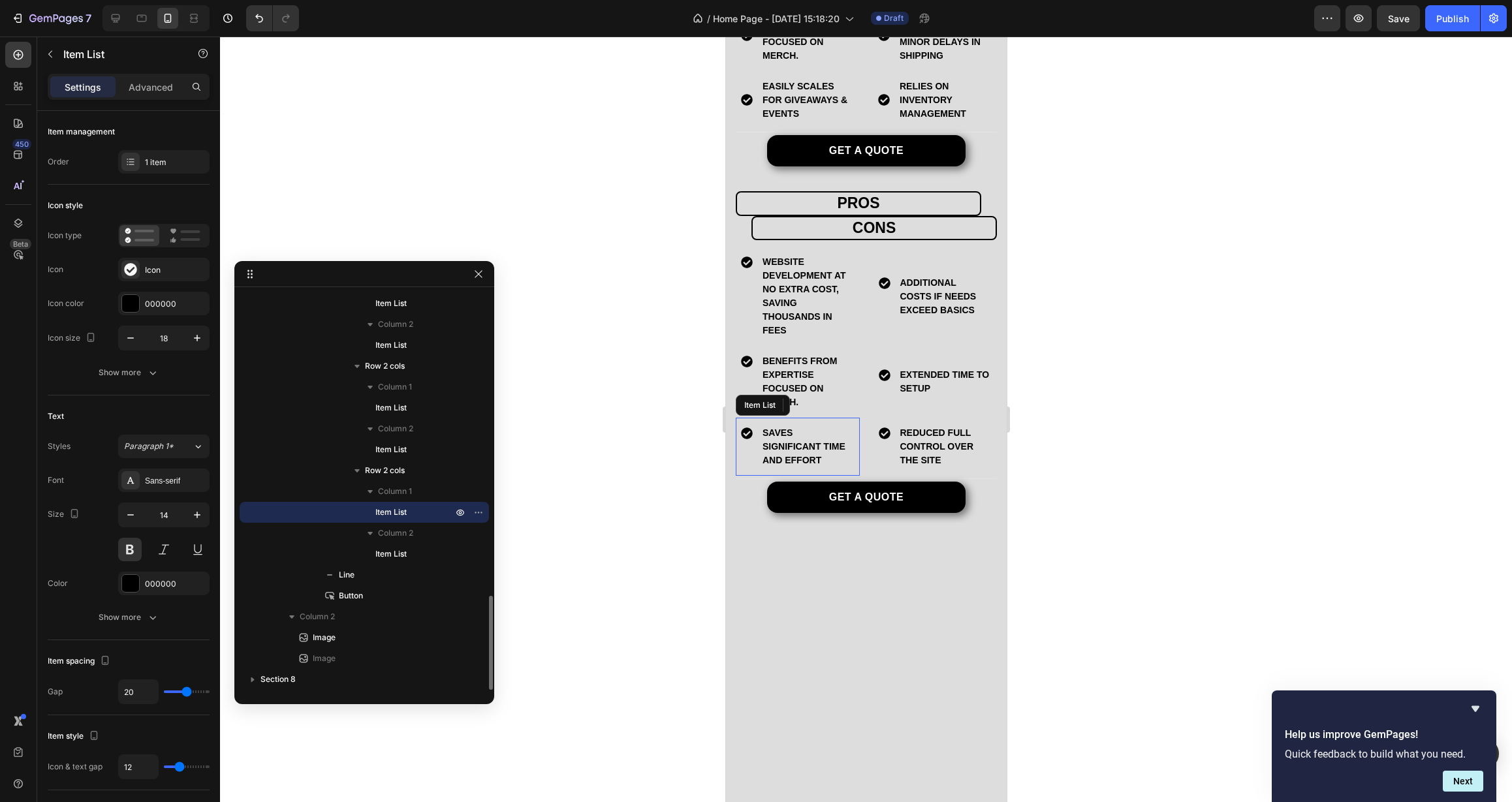
click at [792, 467] on p "Saves significant time and effort" at bounding box center [807, 446] width 90 height 41
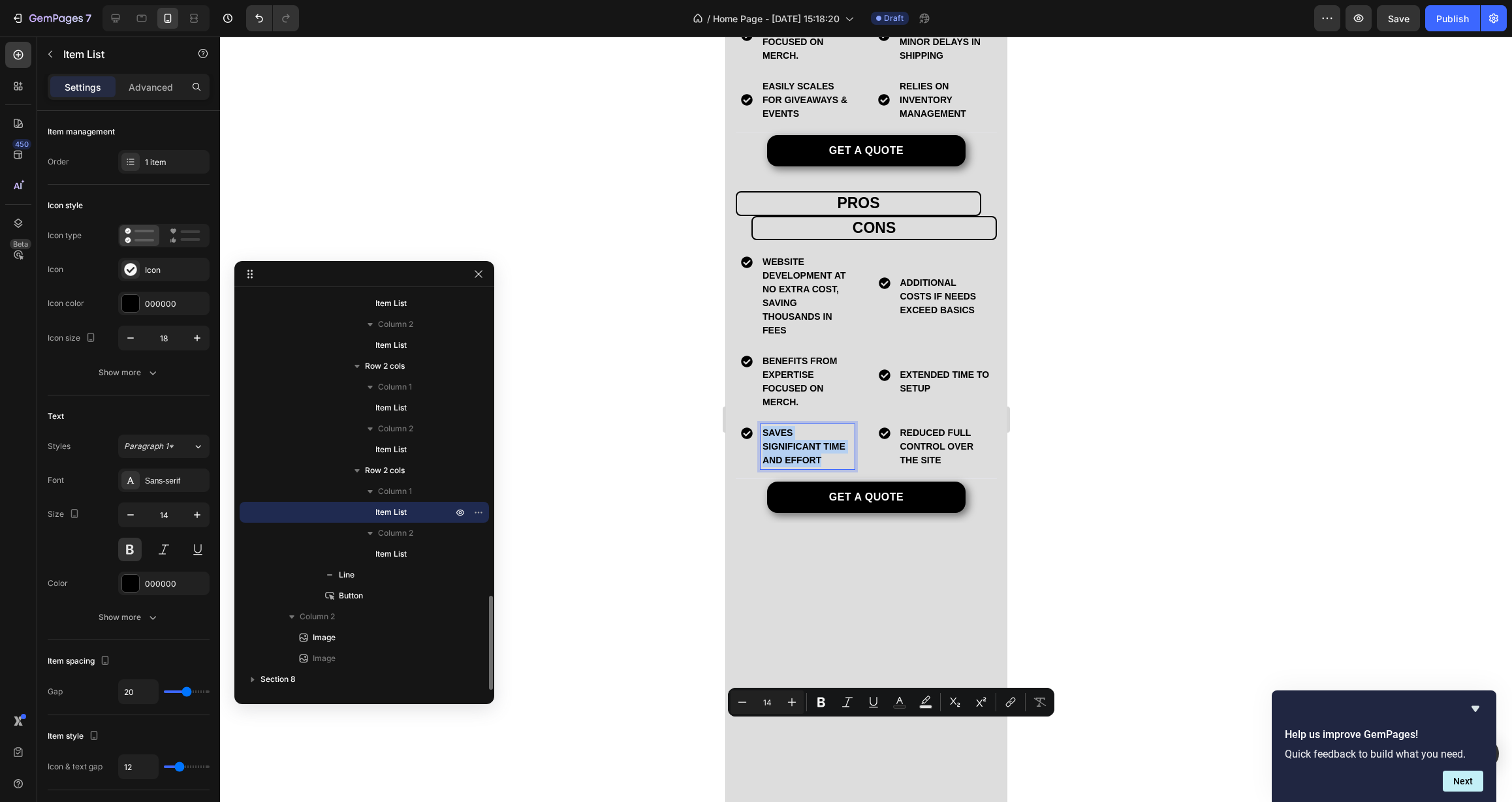
copy p "Saves significant time and effort"
click at [798, 121] on p "Easily scales for giveaways & events" at bounding box center [807, 100] width 90 height 41
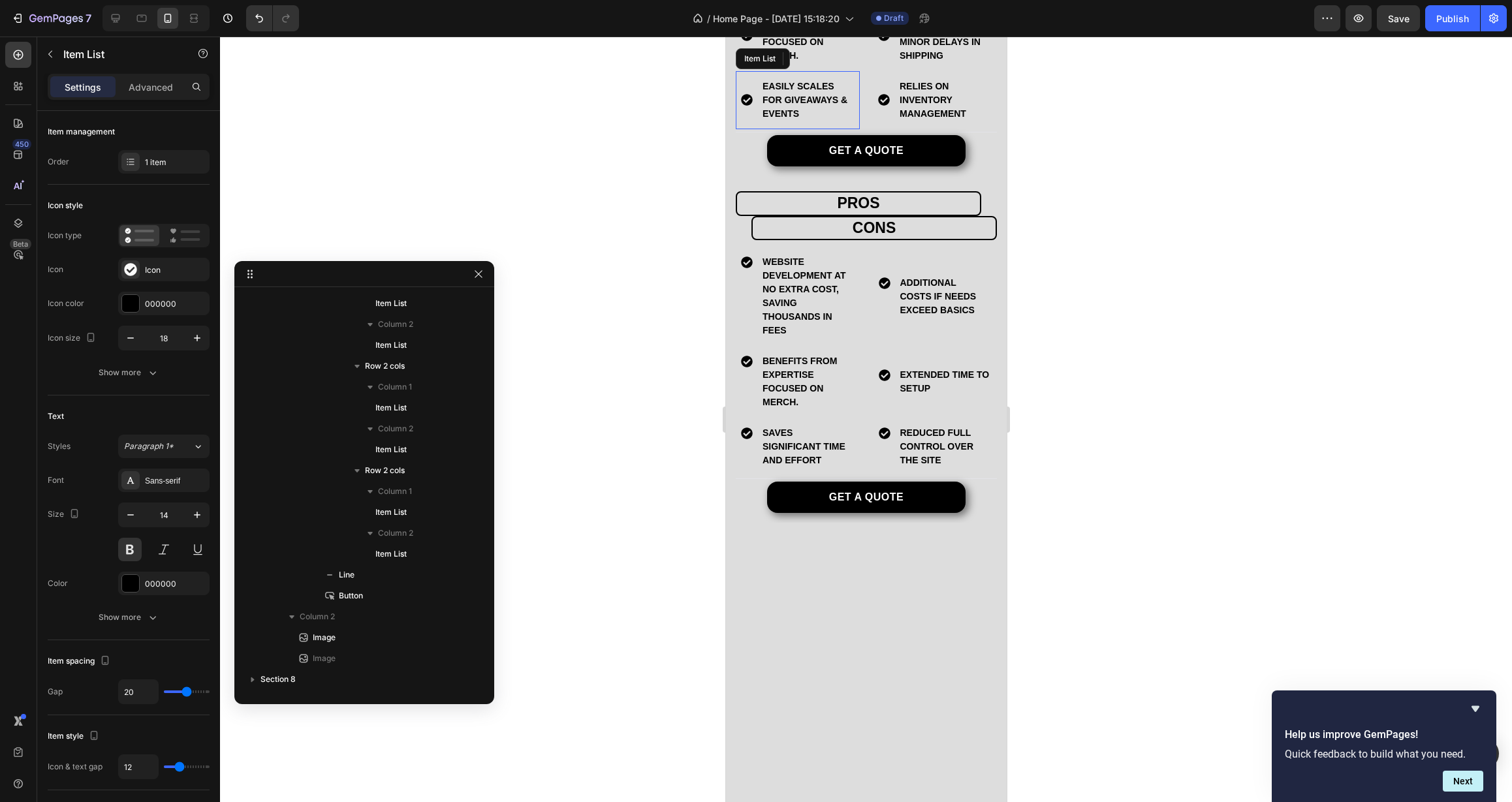
scroll to position [792, 0]
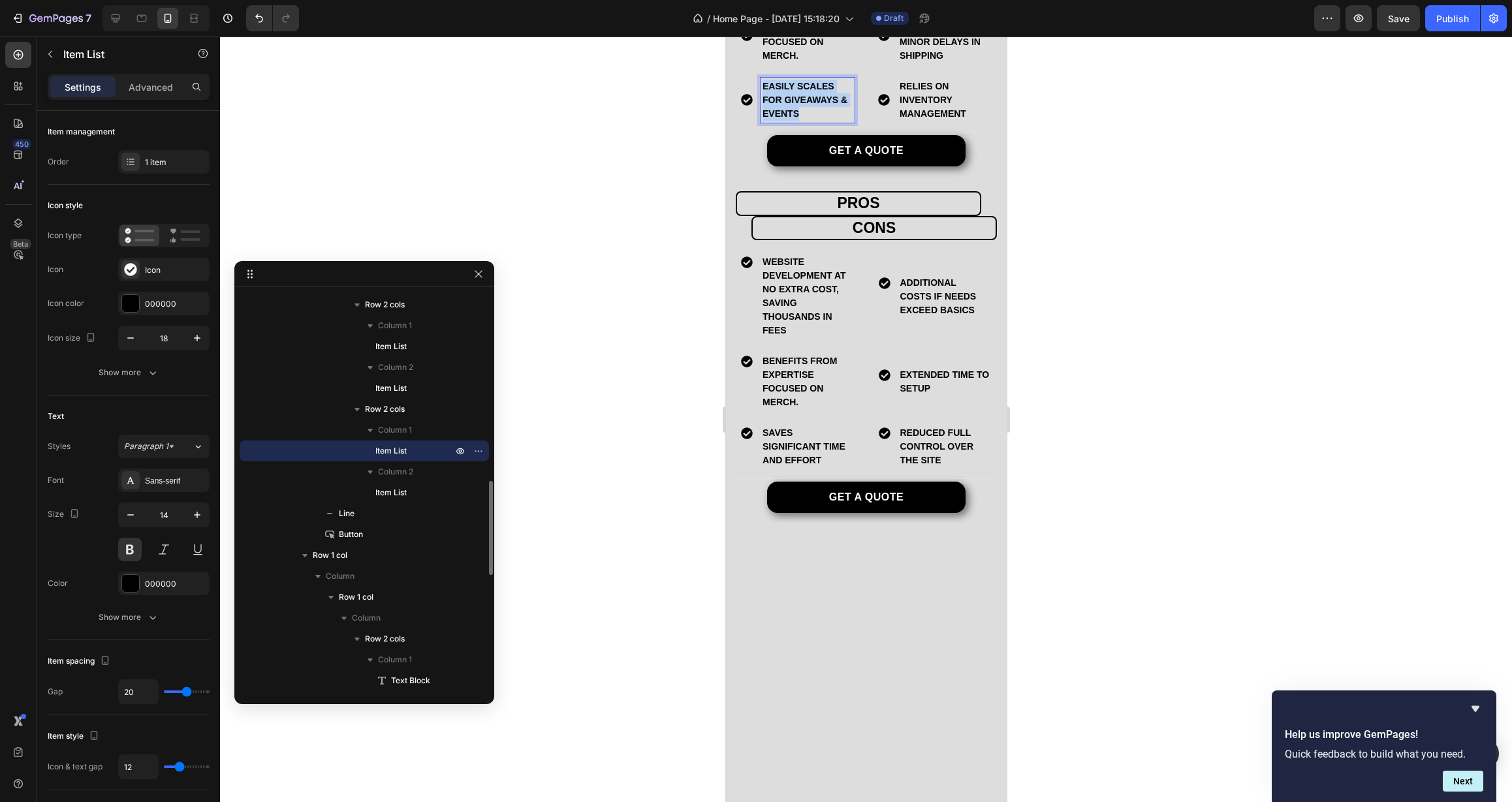
click at [798, 121] on p "Easily scales for giveaways & events" at bounding box center [807, 100] width 90 height 41
click at [912, 317] on p "additional costs if needs exceed basics" at bounding box center [945, 296] width 90 height 41
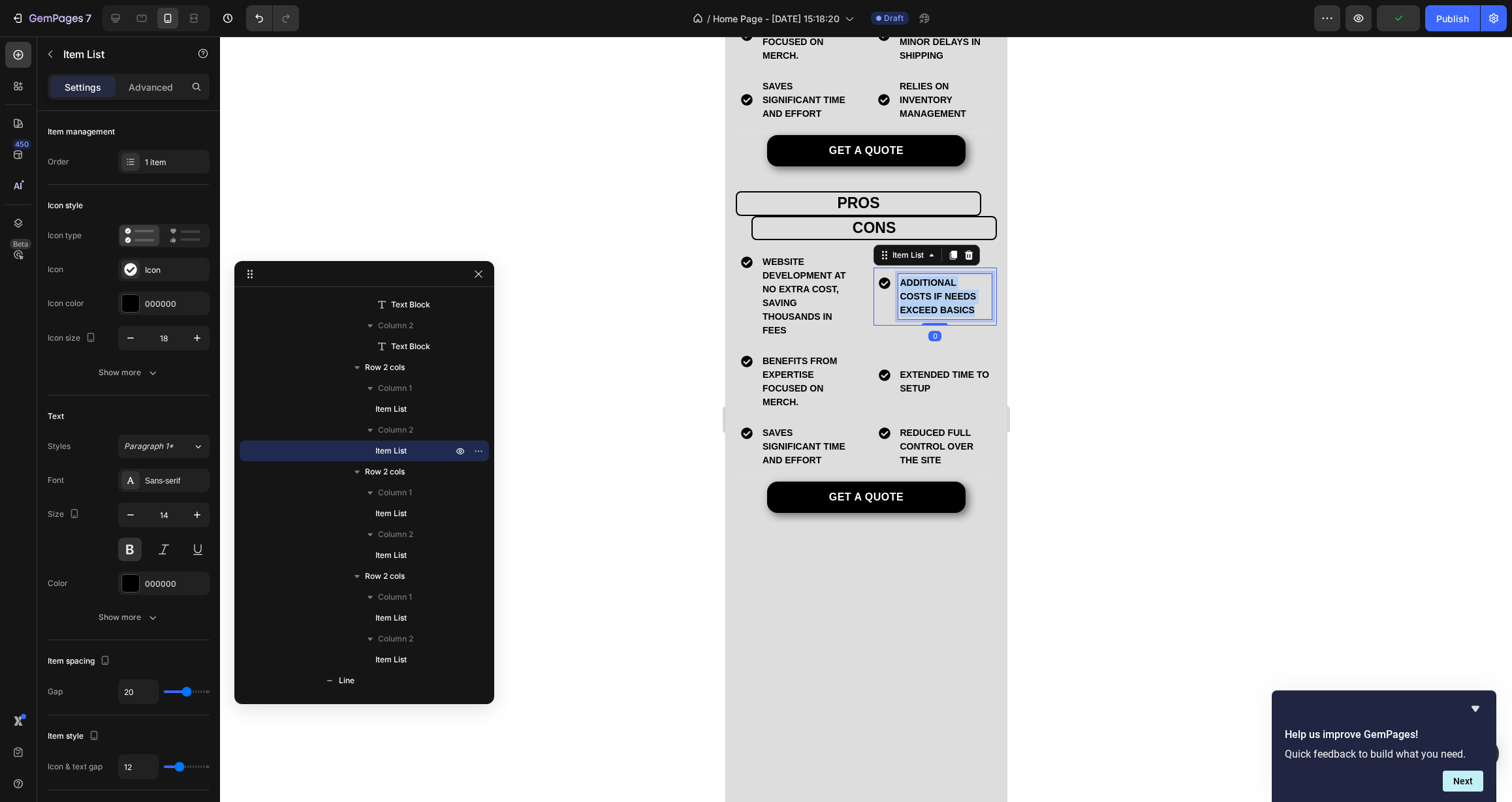
click at [912, 317] on p "additional costs if needs exceed basics" at bounding box center [945, 296] width 90 height 41
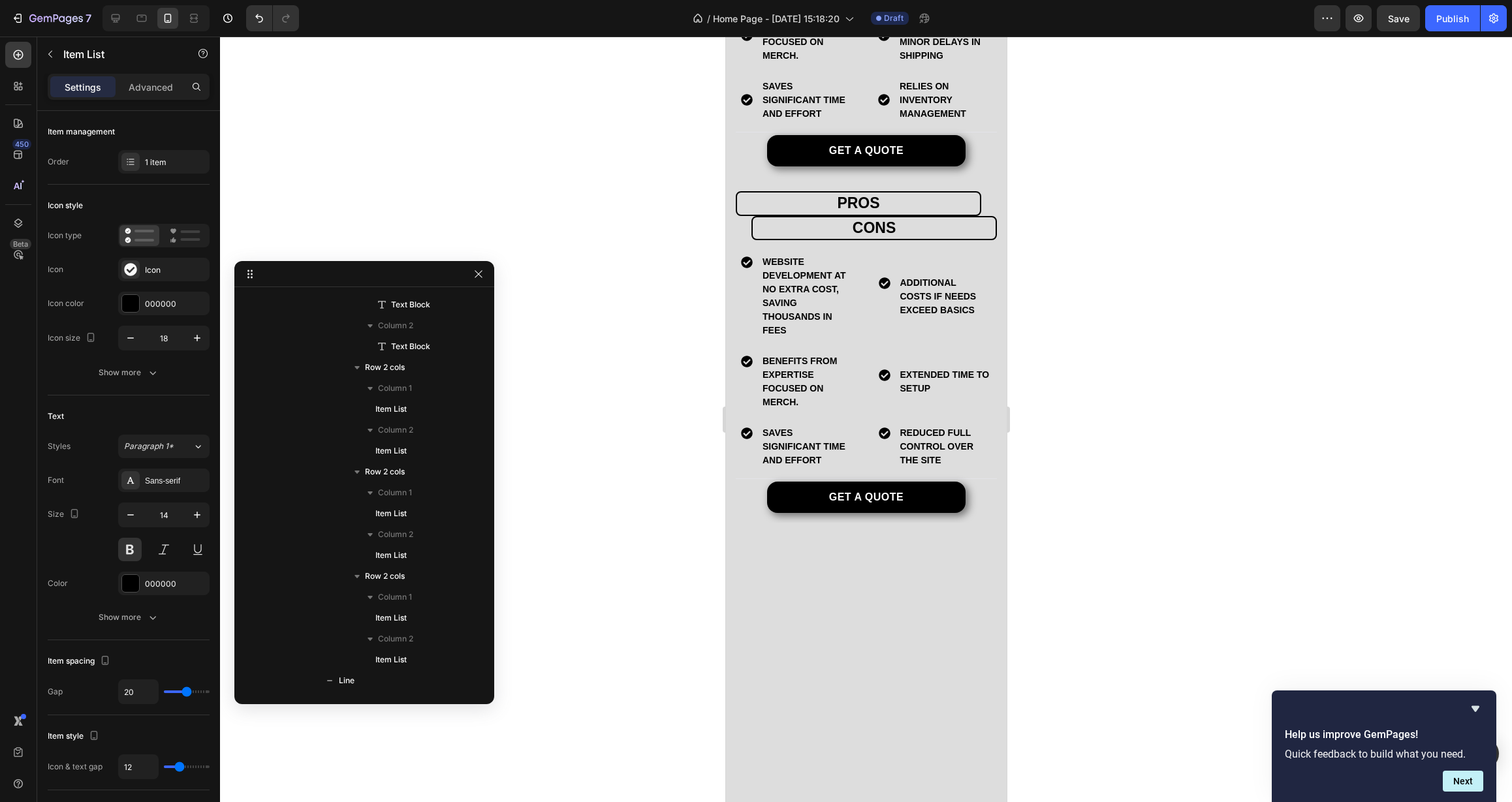
scroll to position [624, 0]
click at [940, 395] on p "extended time to setup" at bounding box center [945, 382] width 90 height 27
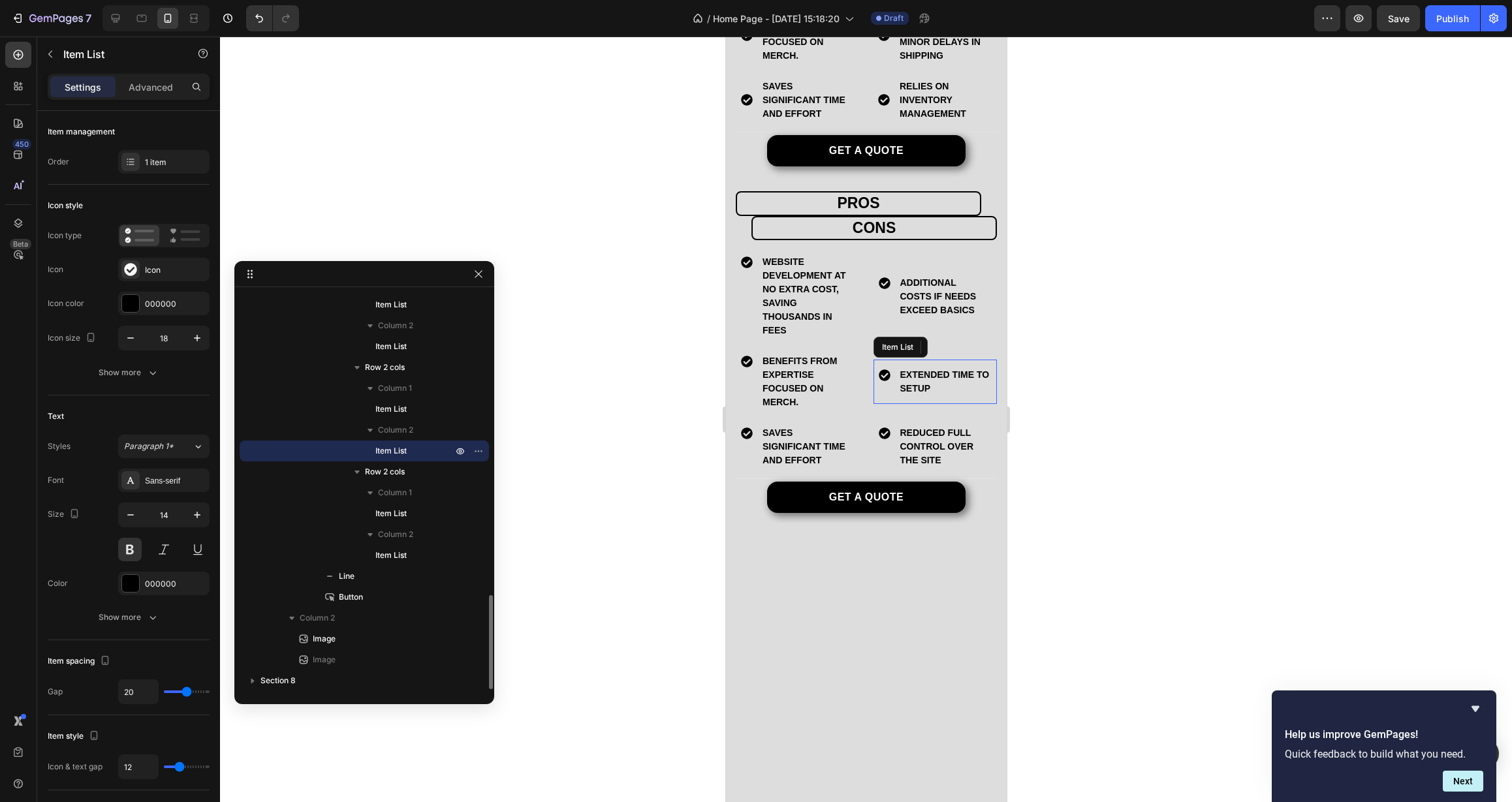
click at [940, 395] on p "extended time to setup" at bounding box center [945, 382] width 90 height 27
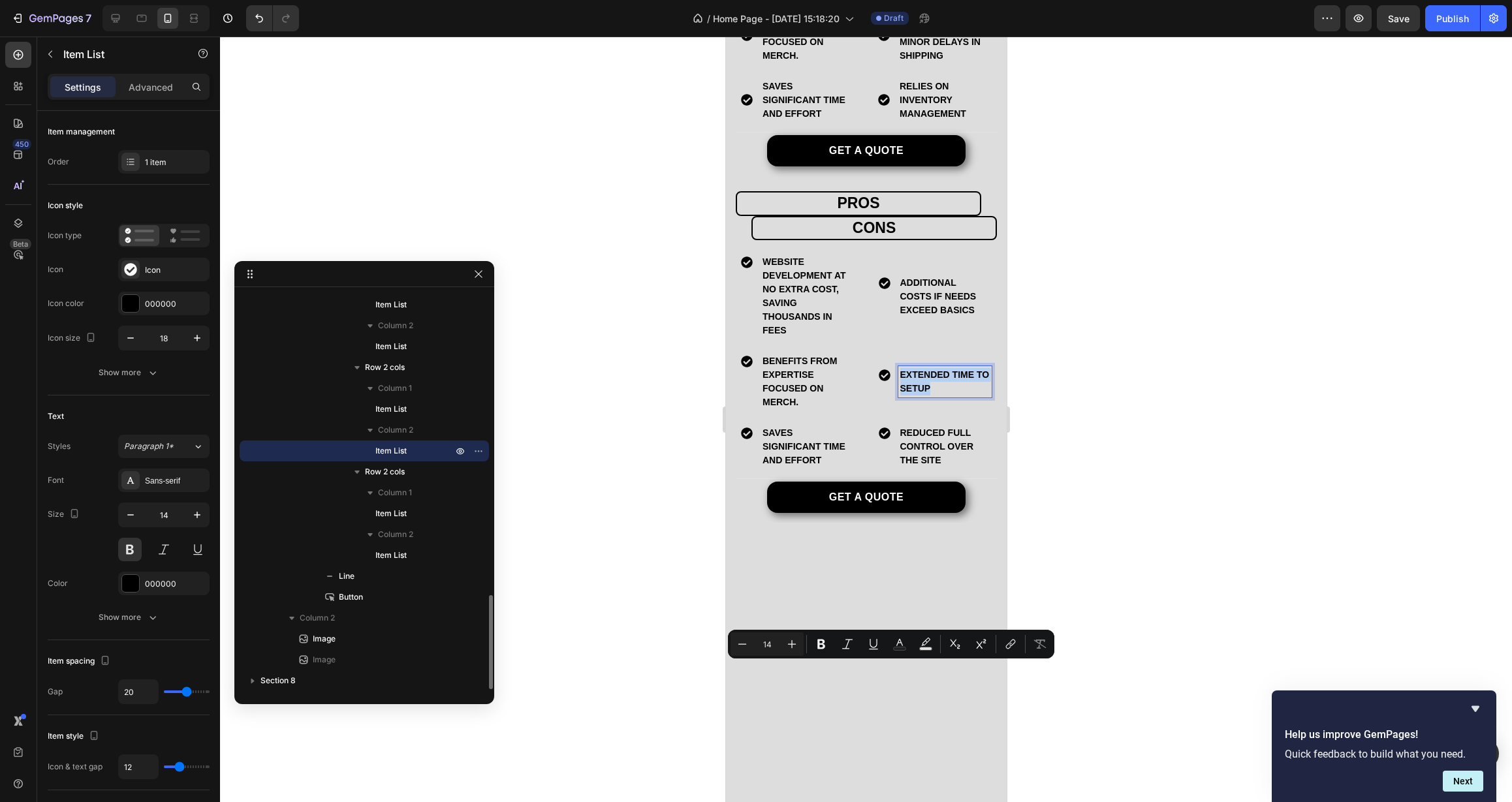
copy p "extended time to setup"
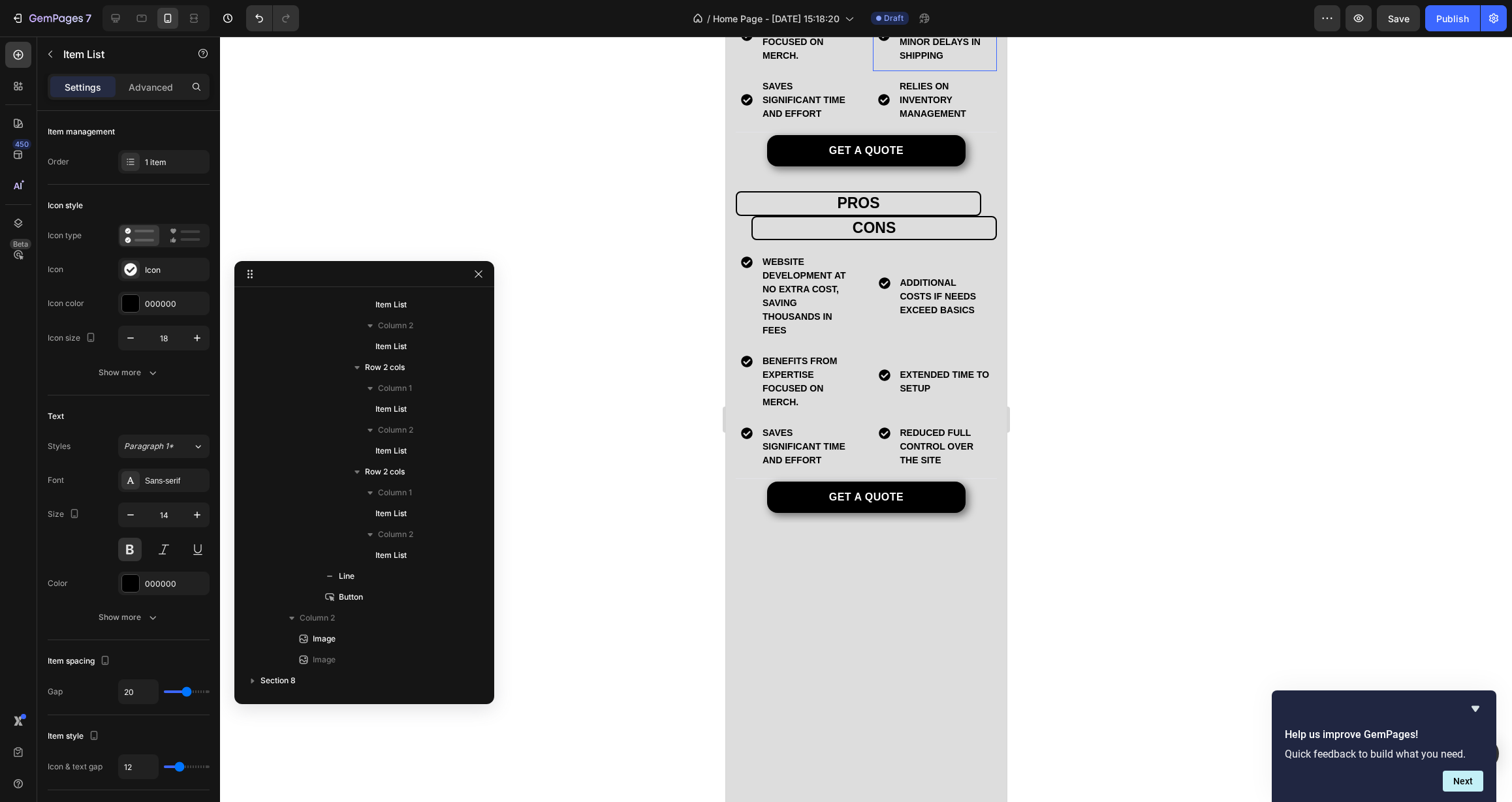
click at [920, 63] on p "volume spikes could lead to minor delays in shipping" at bounding box center [944, 35] width 90 height 55
click at [917, 467] on p "reduced full control over the site" at bounding box center [945, 446] width 90 height 41
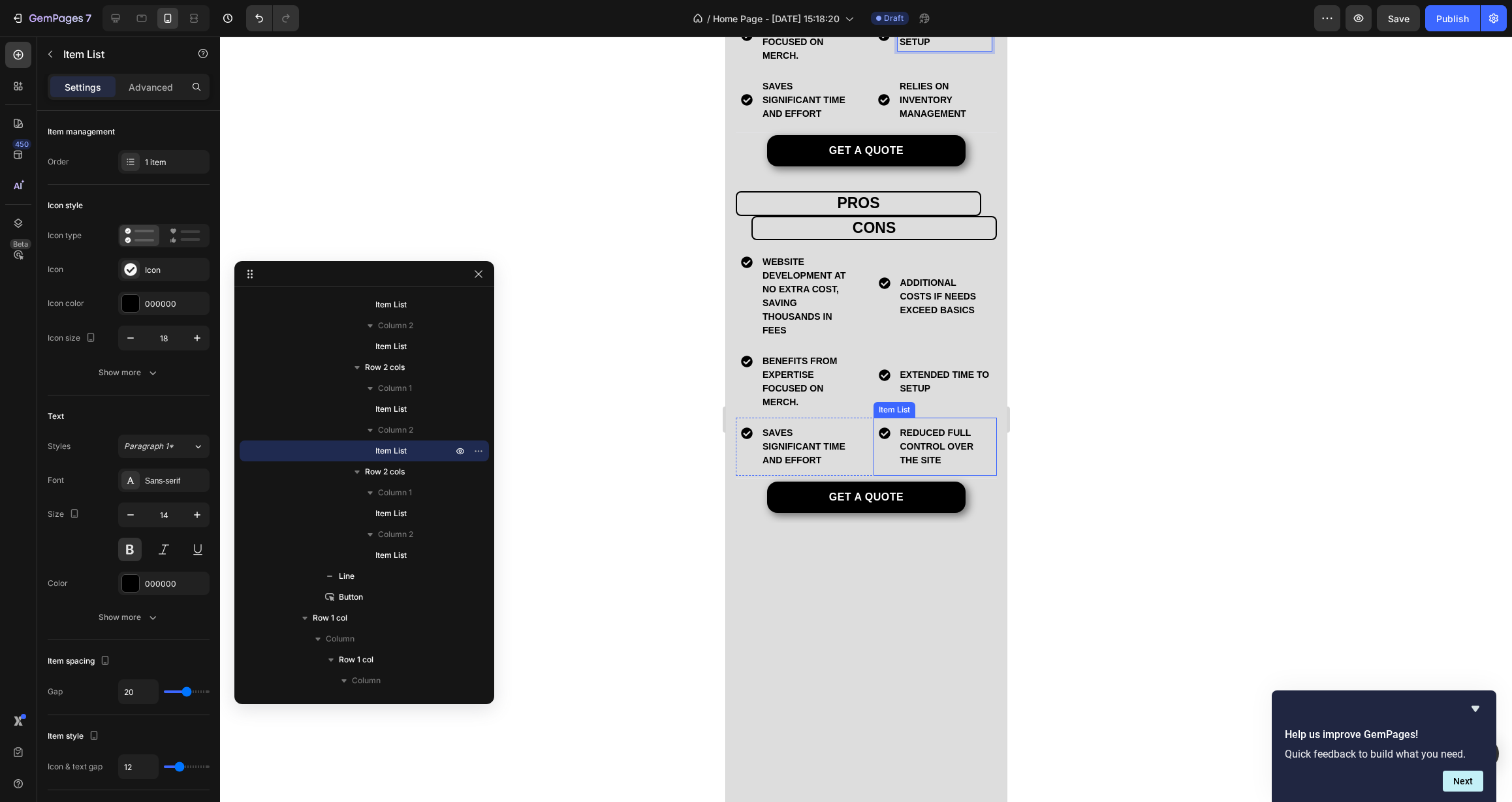
click at [917, 467] on p "reduced full control over the site" at bounding box center [945, 446] width 90 height 41
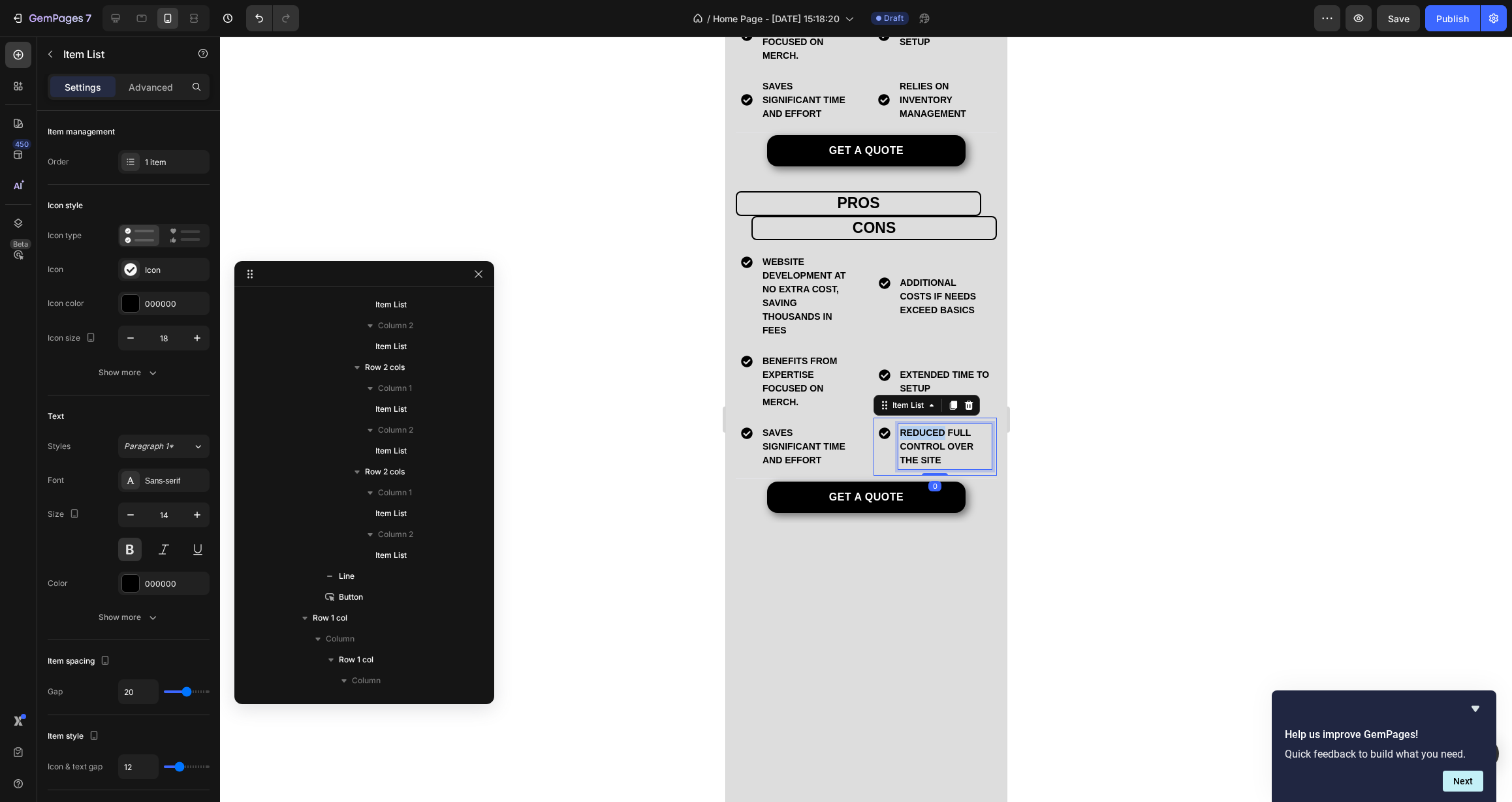
scroll to position [1273, 0]
click at [917, 467] on p "reduced full control over the site" at bounding box center [945, 446] width 90 height 41
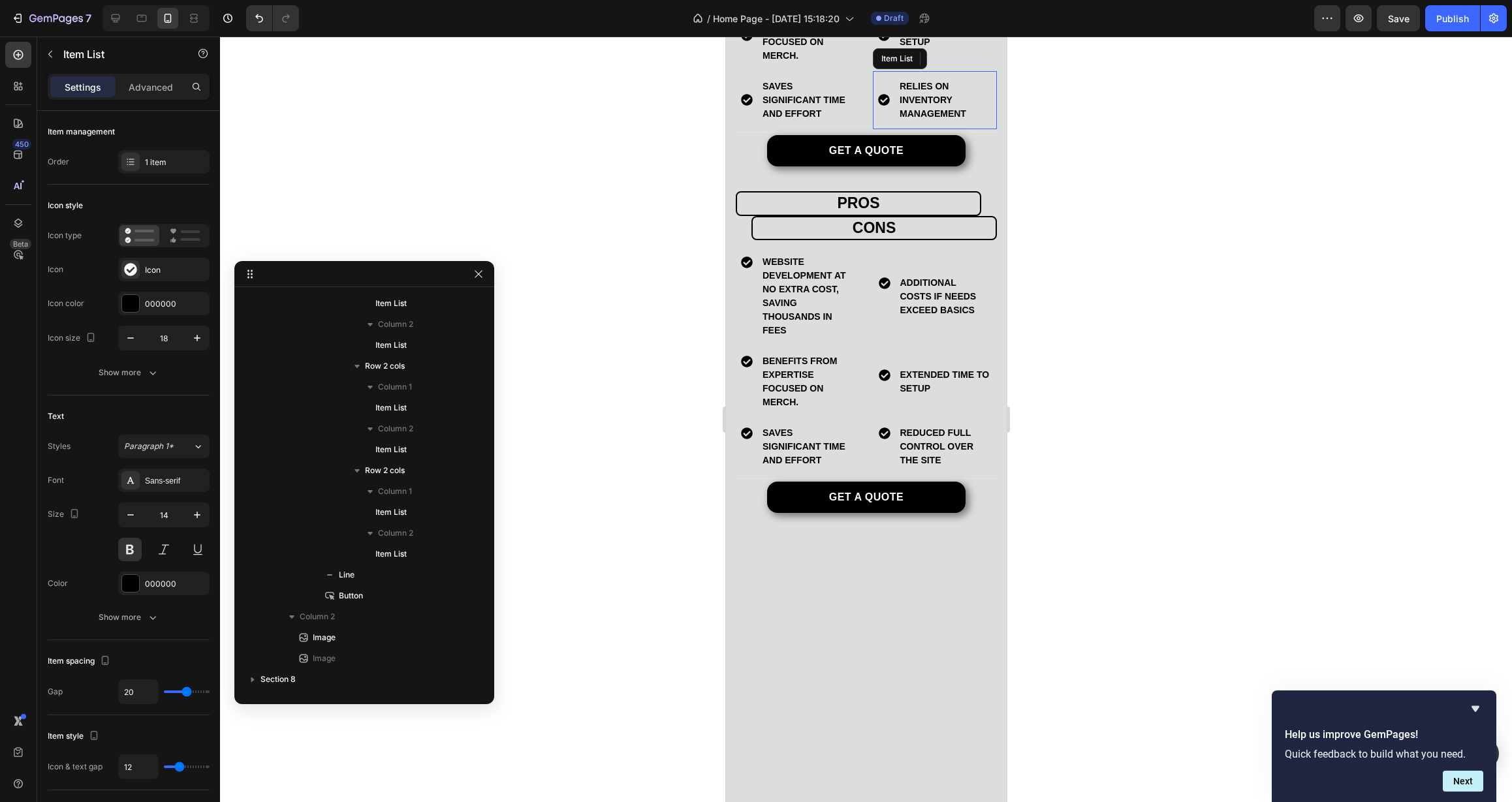
click at [914, 121] on p "Relies on inventory management" at bounding box center [944, 100] width 90 height 41
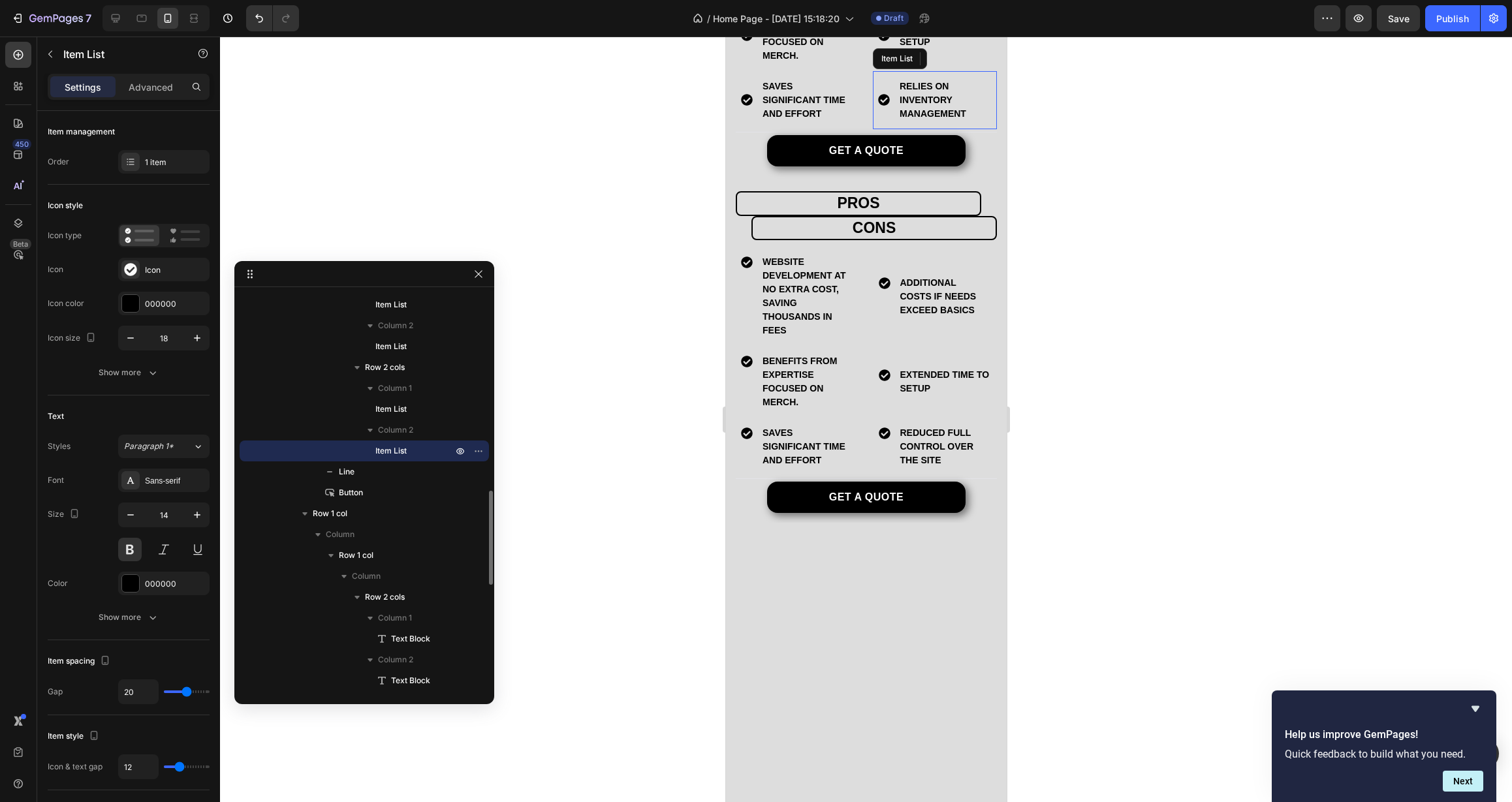
click at [914, 121] on p "Relies on inventory management" at bounding box center [944, 100] width 90 height 41
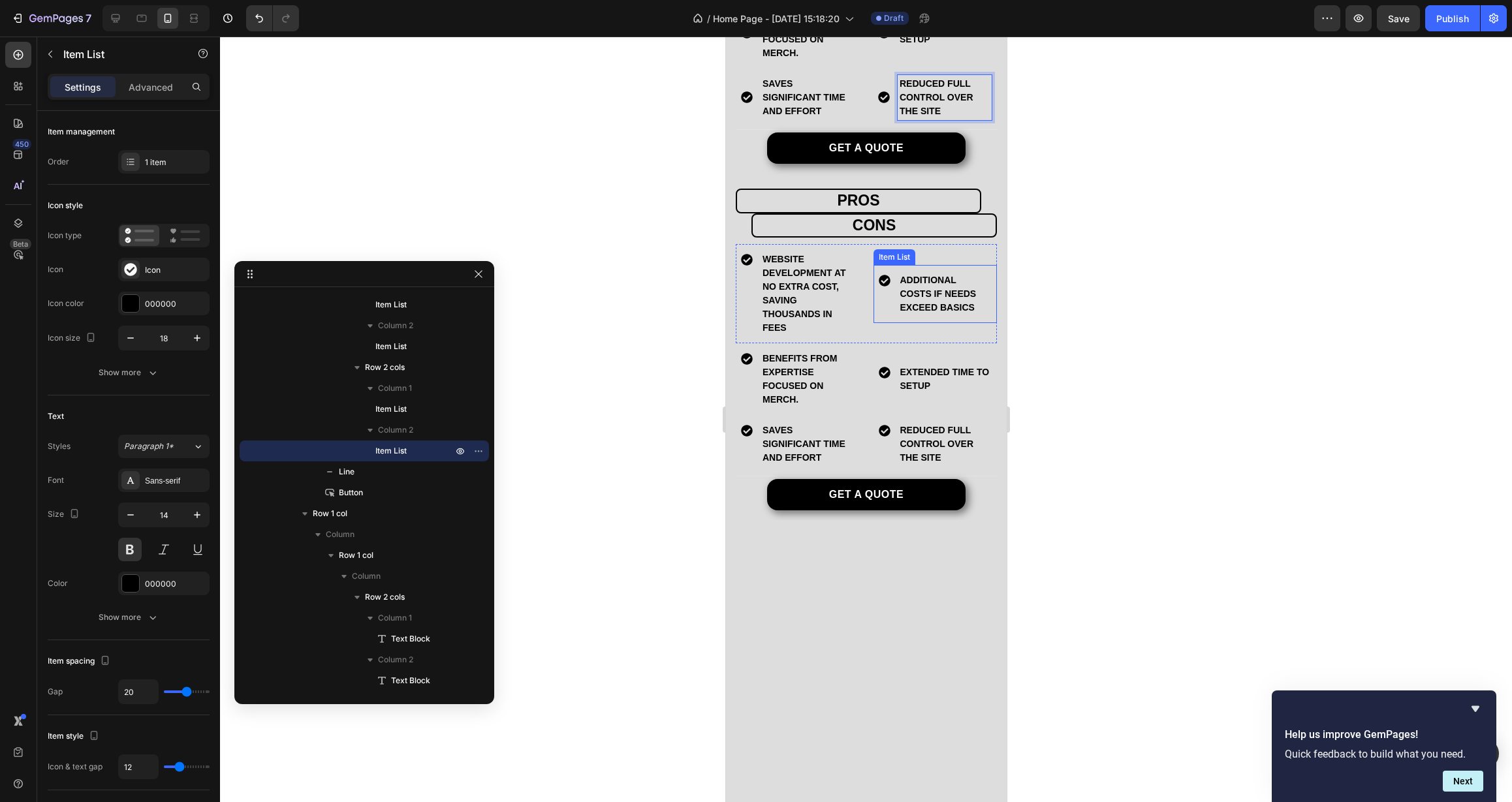
scroll to position [3820, 0]
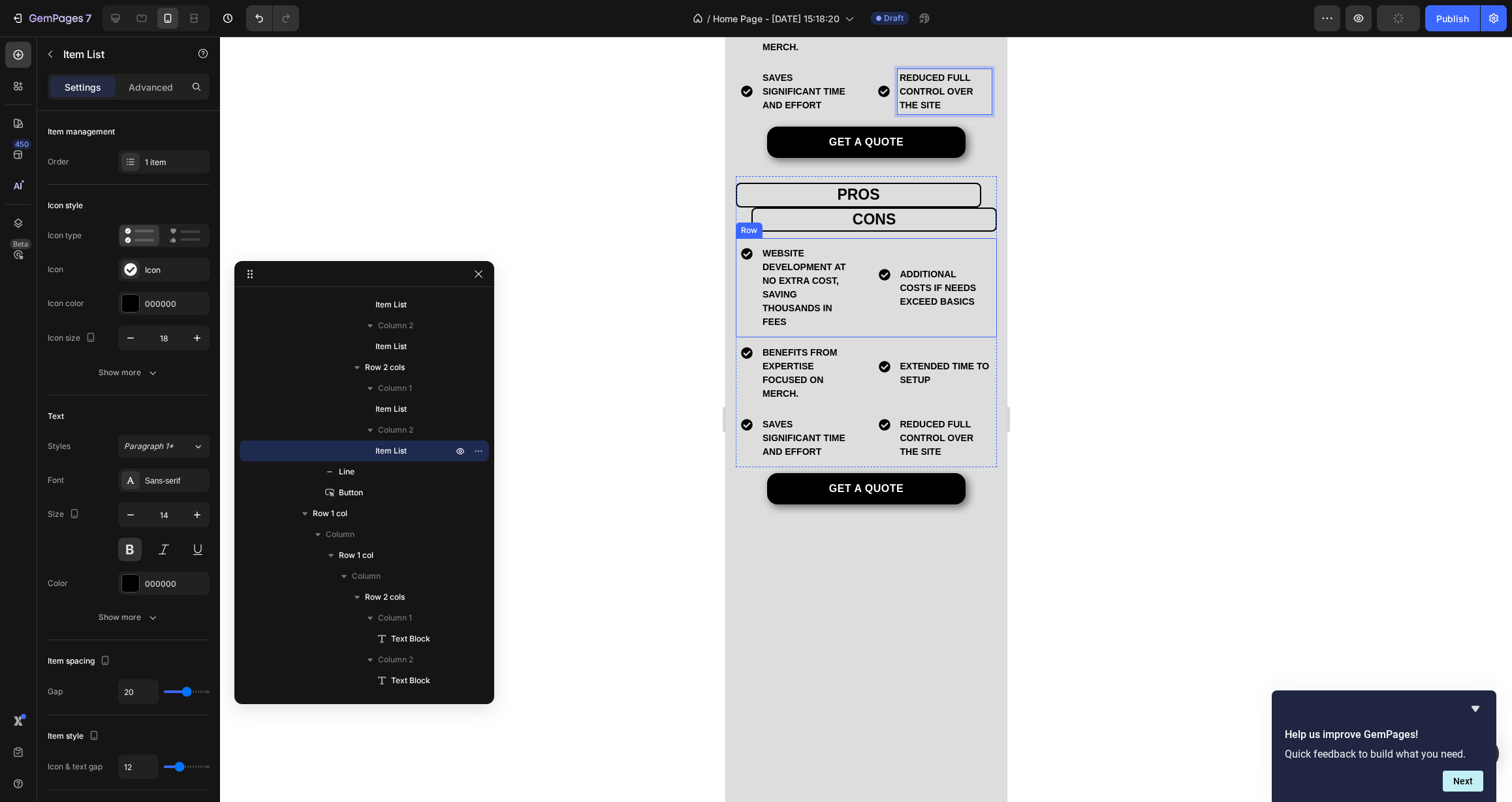
click at [949, 338] on div "additional costs if needs exceed basics Item List" at bounding box center [934, 288] width 124 height 99
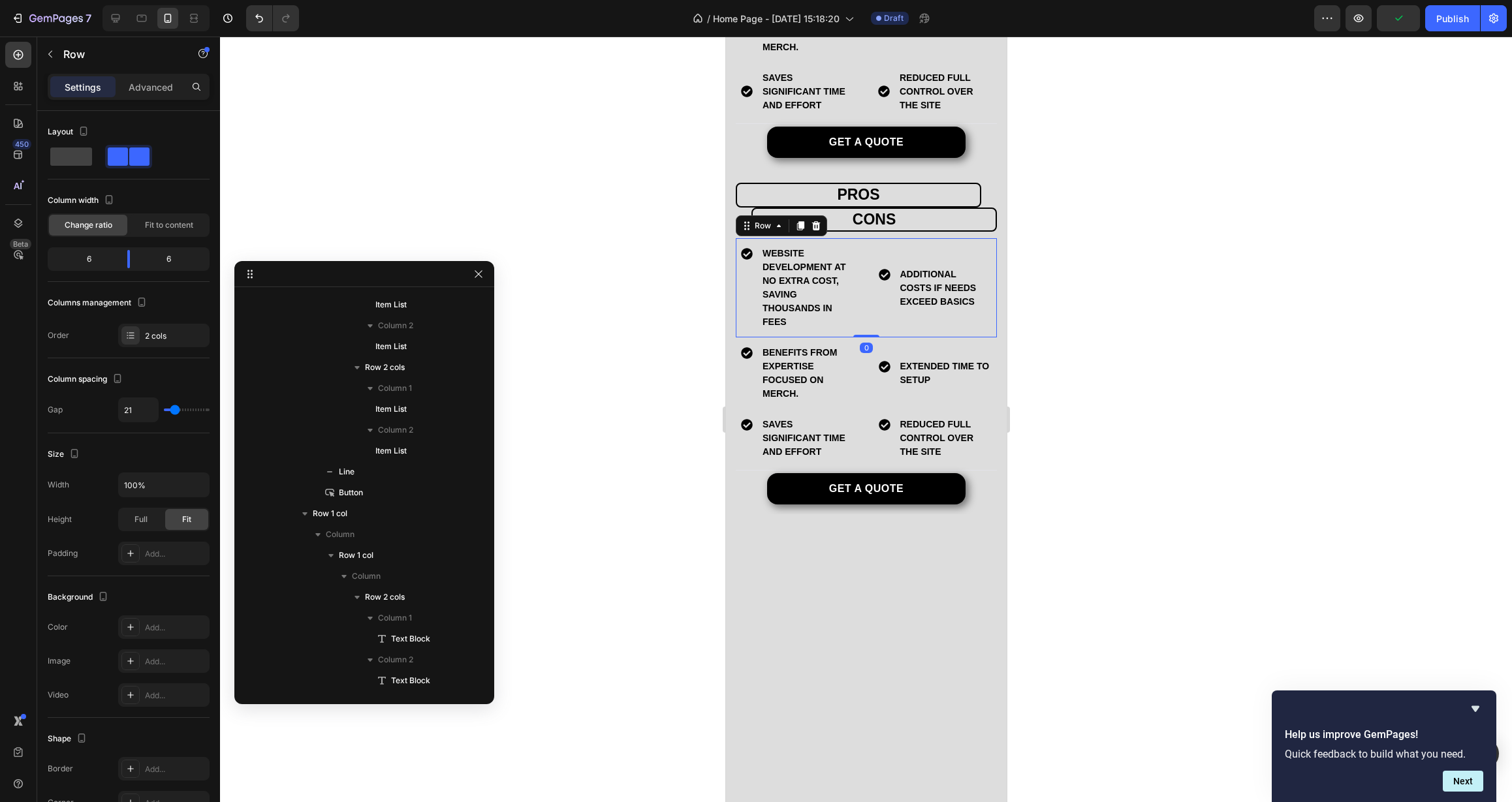
scroll to position [1084, 0]
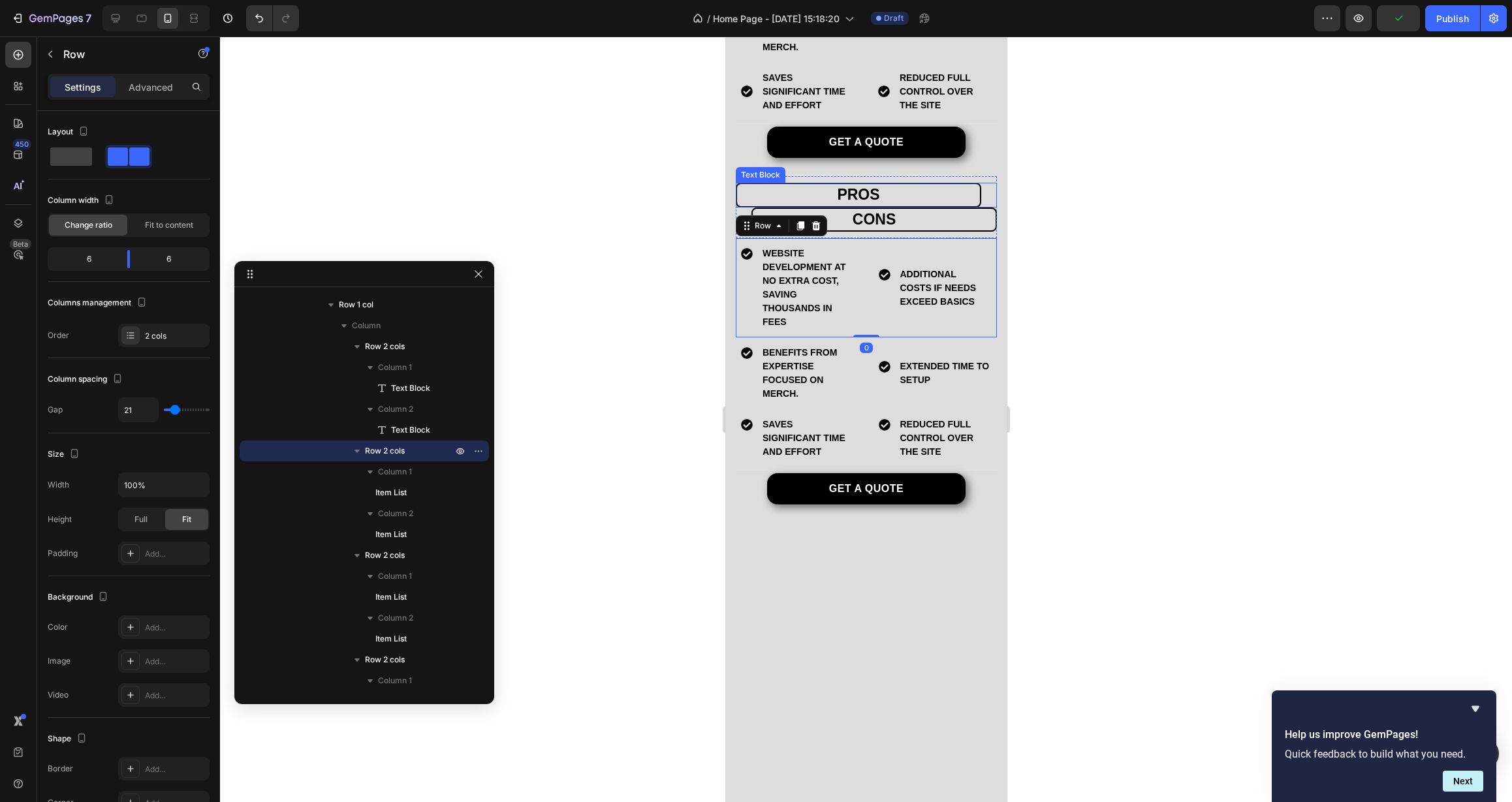
click at [837, 205] on p "pros" at bounding box center [857, 195] width 240 height 20
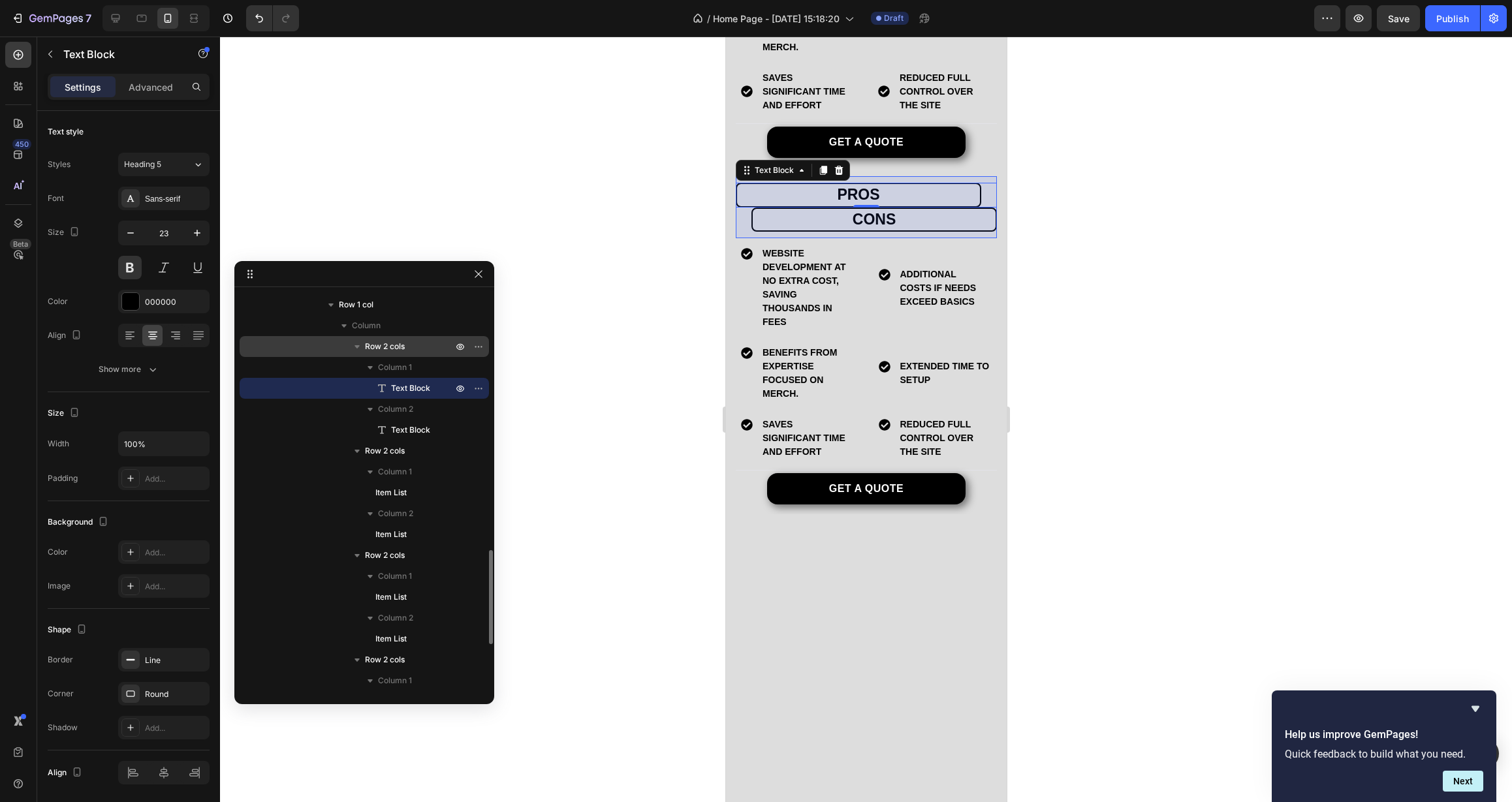
click at [399, 343] on span "Row 2 cols" at bounding box center [385, 347] width 40 height 13
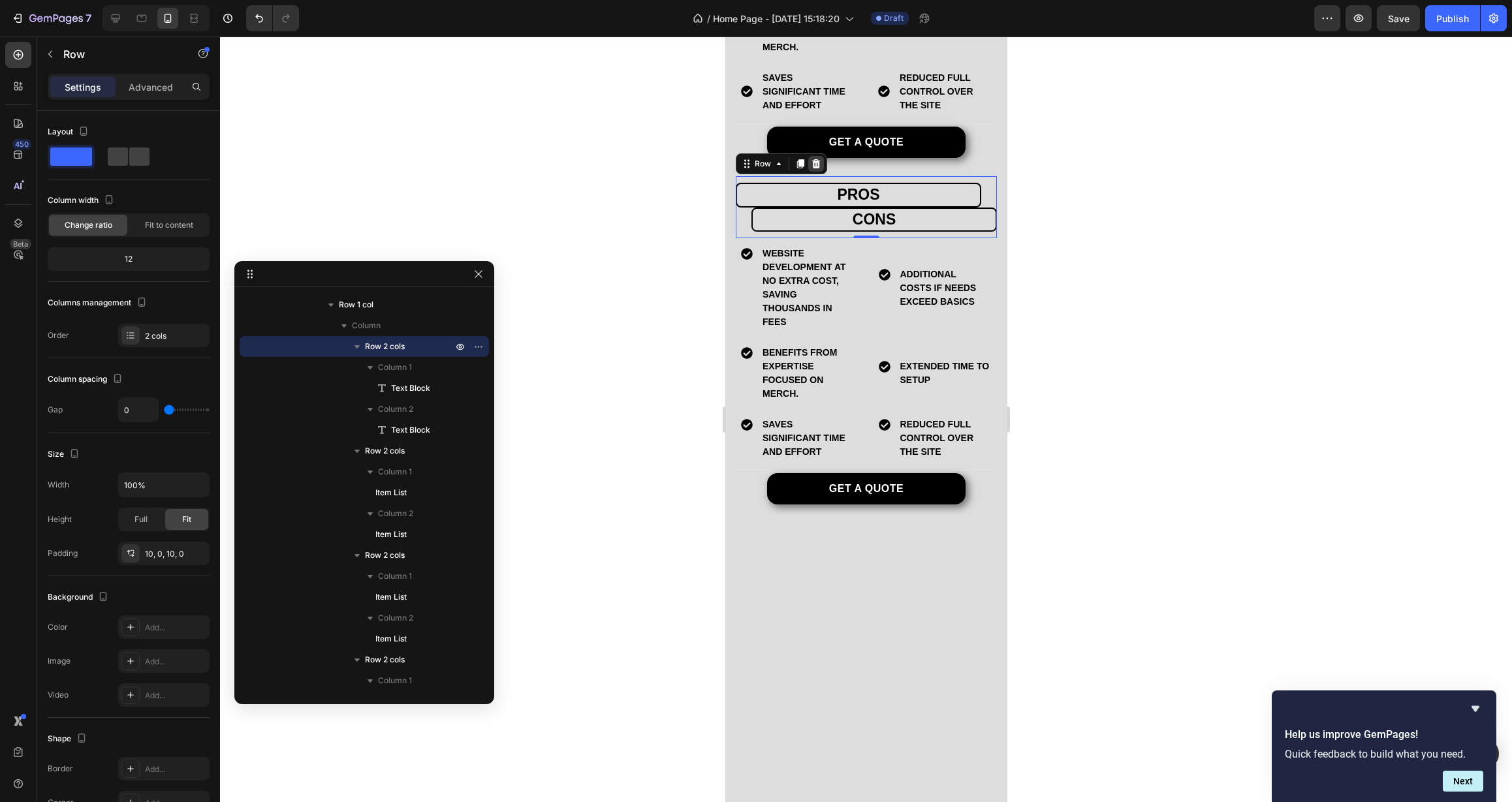
click at [815, 168] on icon at bounding box center [816, 164] width 9 height 9
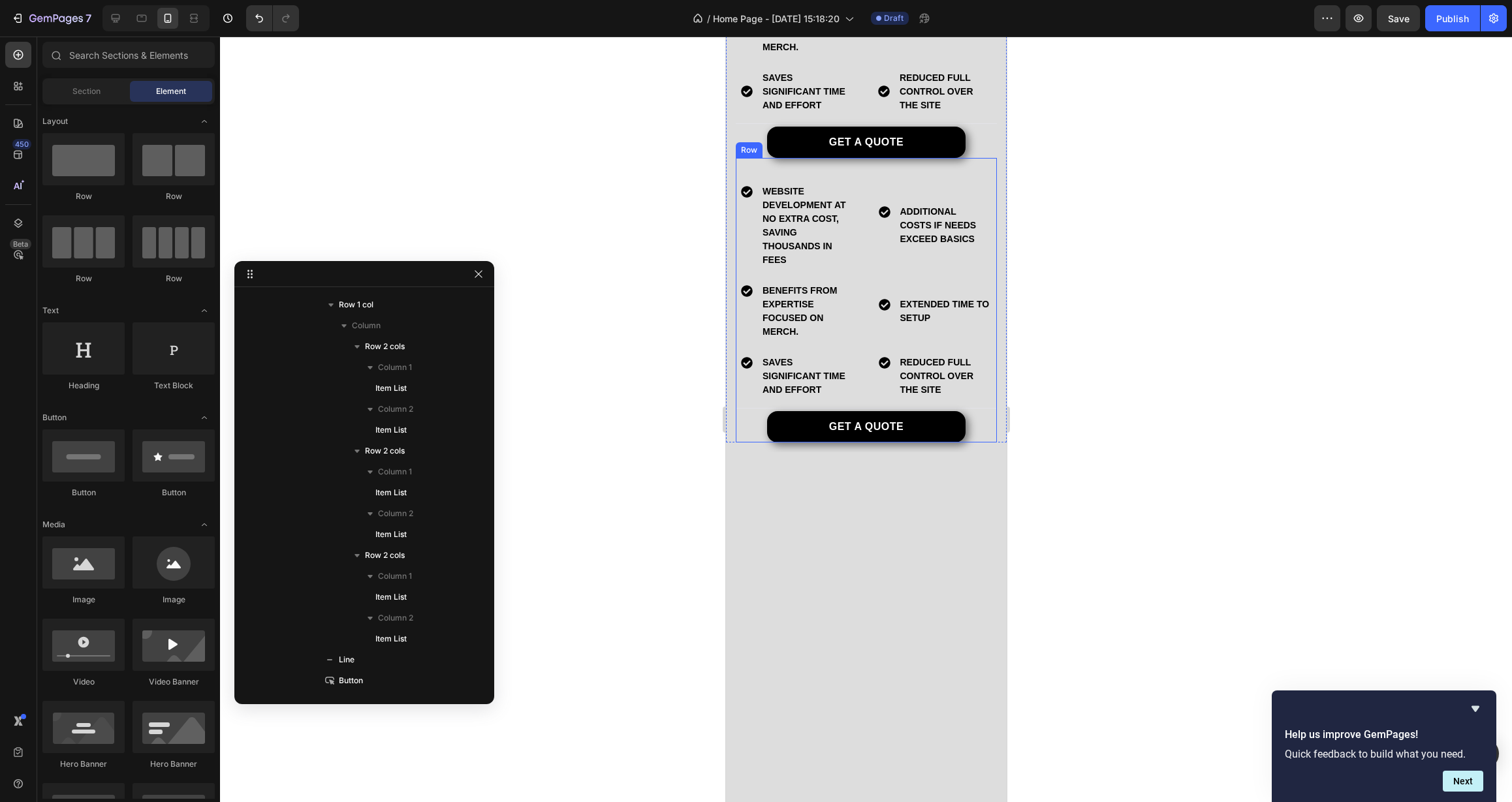
click at [868, 442] on div "website development at no extra cost, saving thousands in fees Item List additi…" at bounding box center [865, 300] width 261 height 285
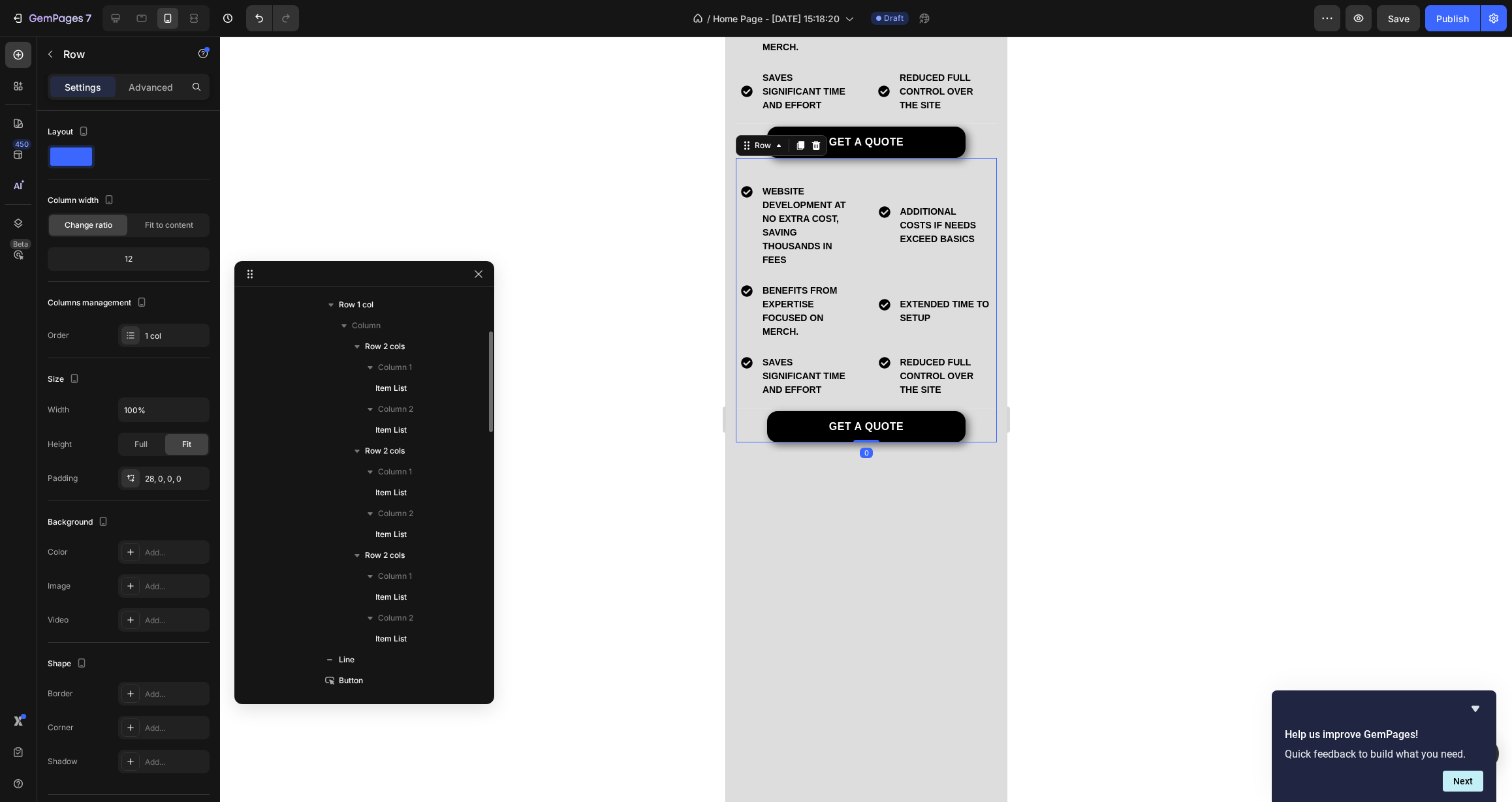
scroll to position [896, 0]
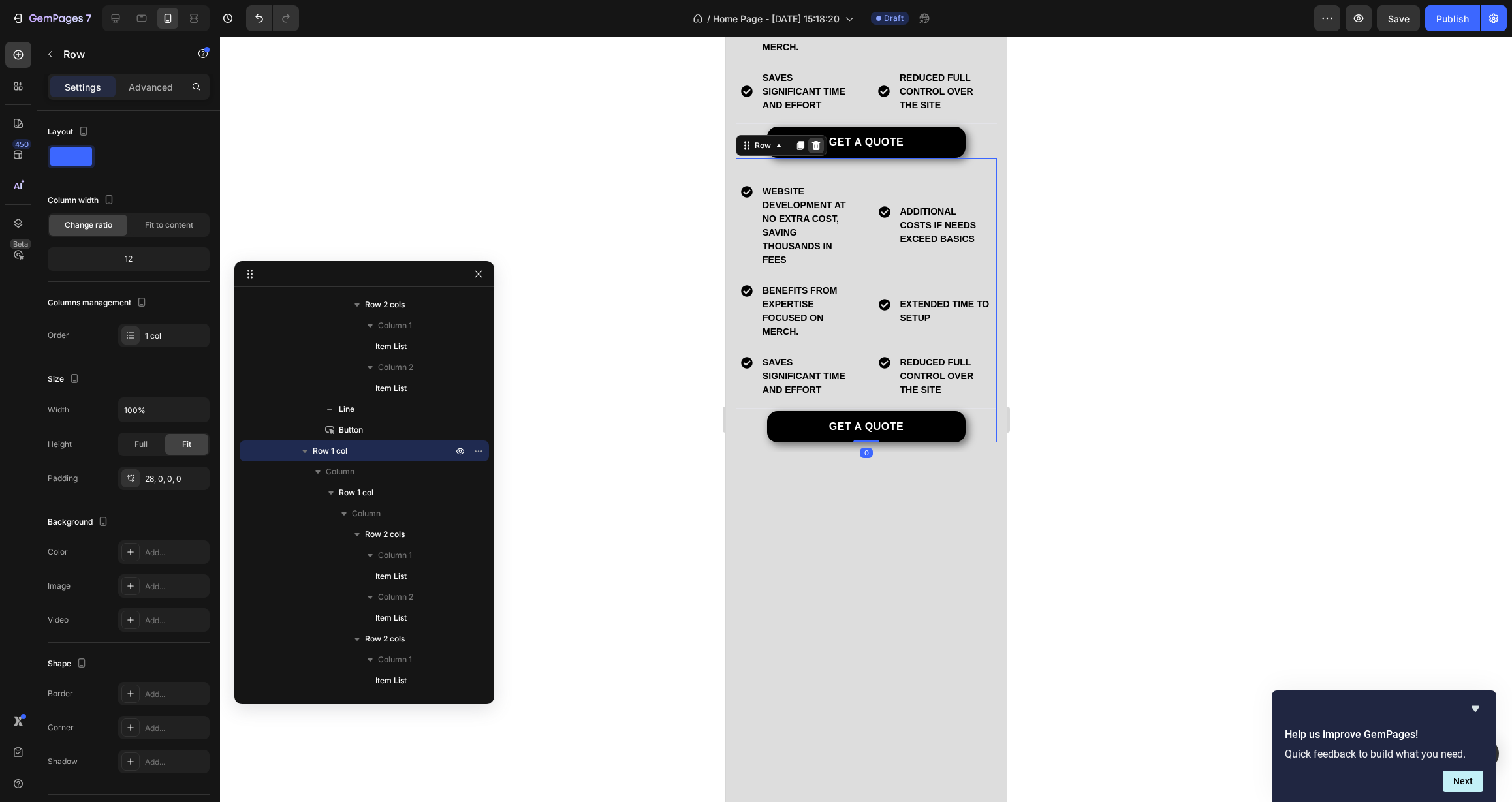
click at [817, 150] on icon at bounding box center [816, 145] width 10 height 10
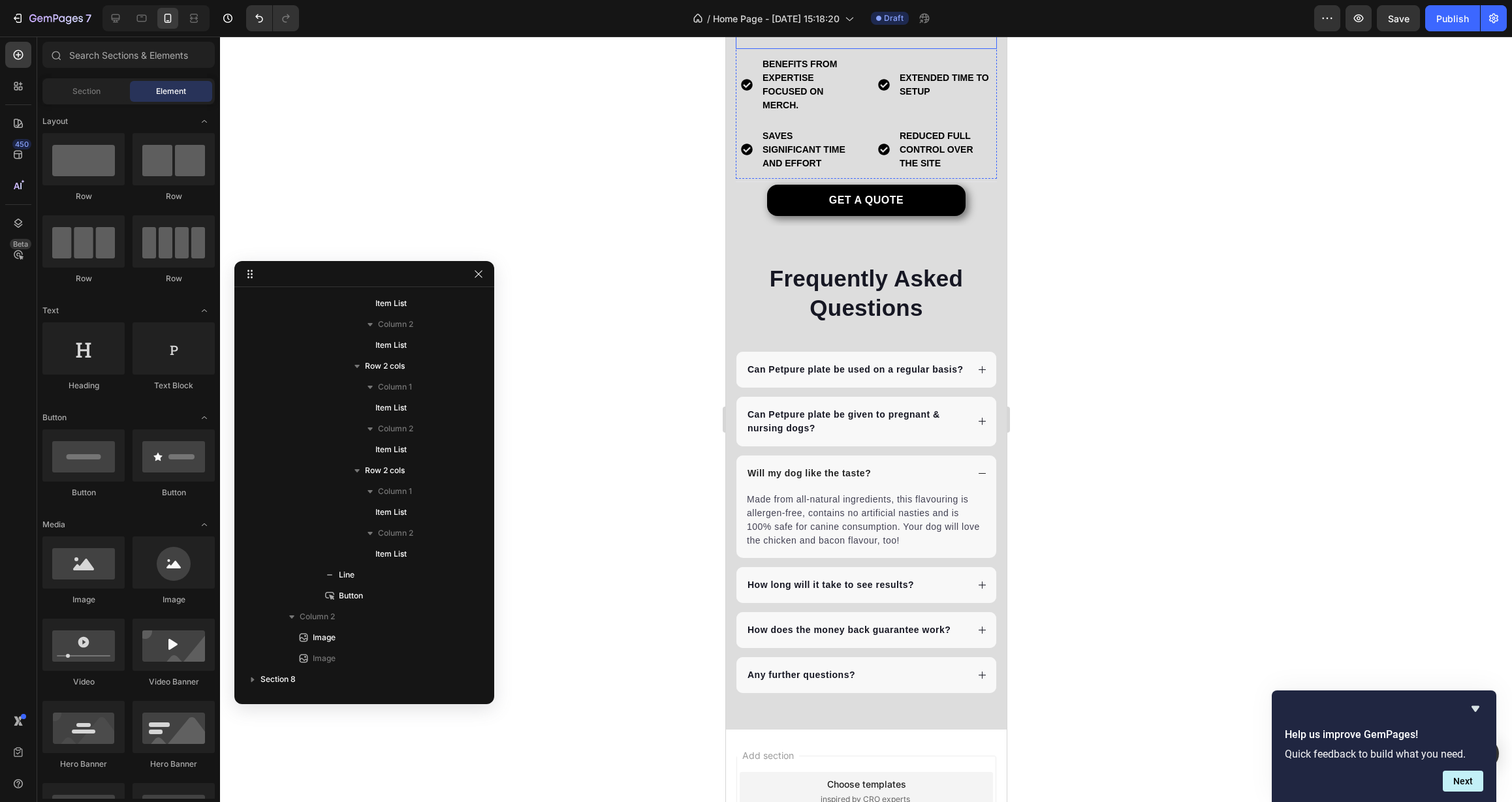
scroll to position [3728, 0]
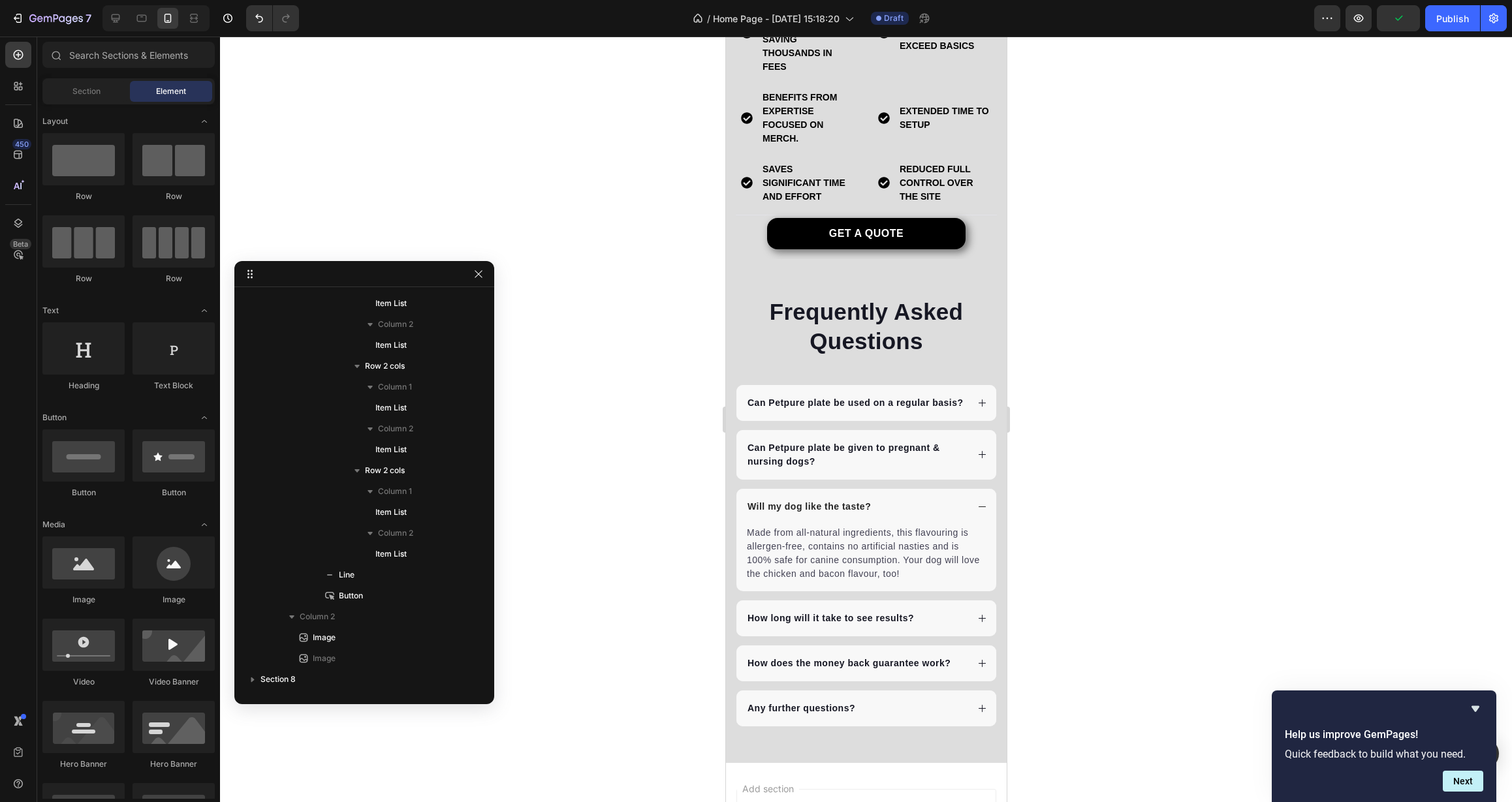
click at [129, 16] on div at bounding box center [156, 18] width 107 height 26
click at [117, 19] on icon at bounding box center [116, 18] width 9 height 9
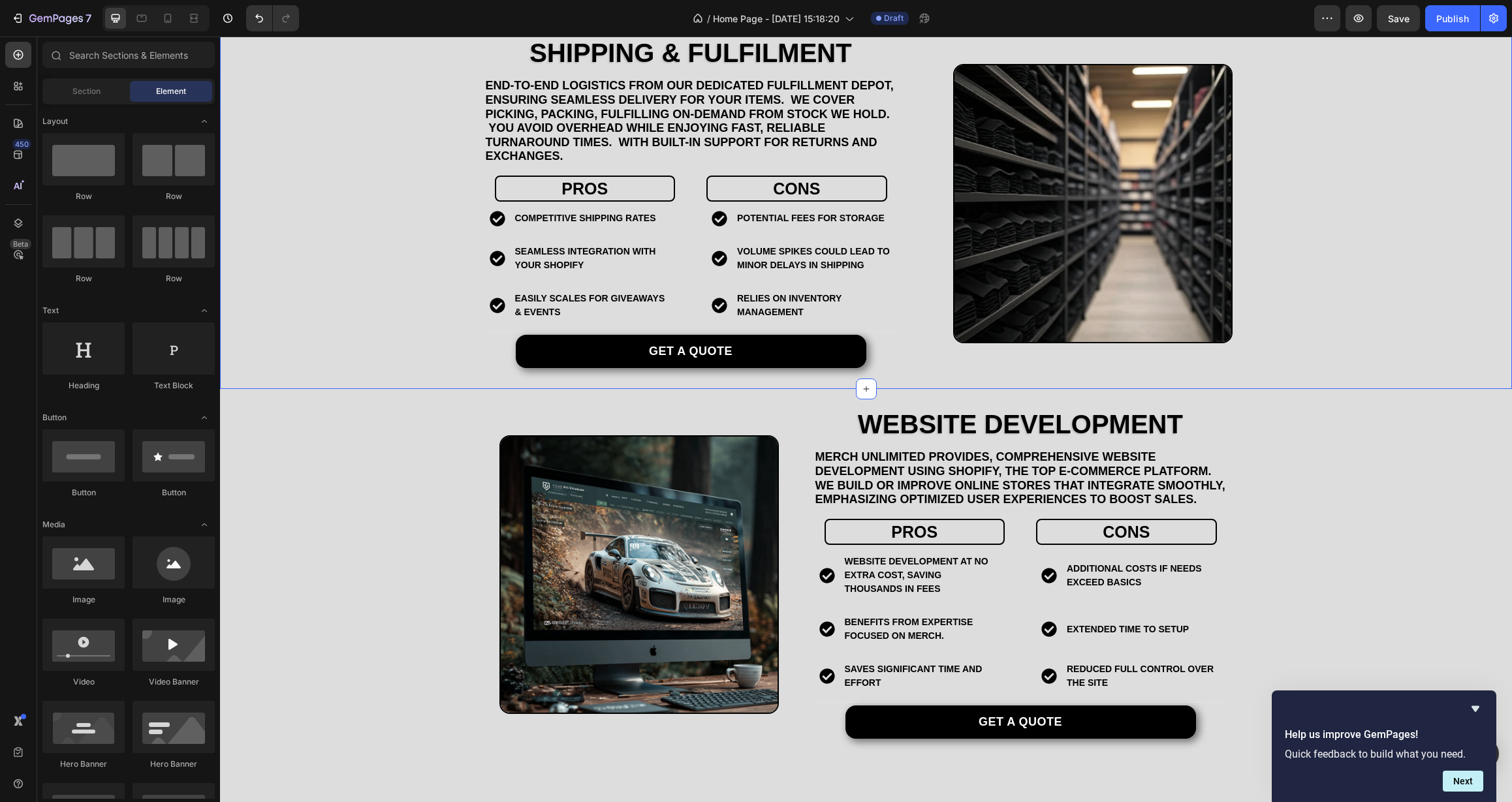
scroll to position [2500, 0]
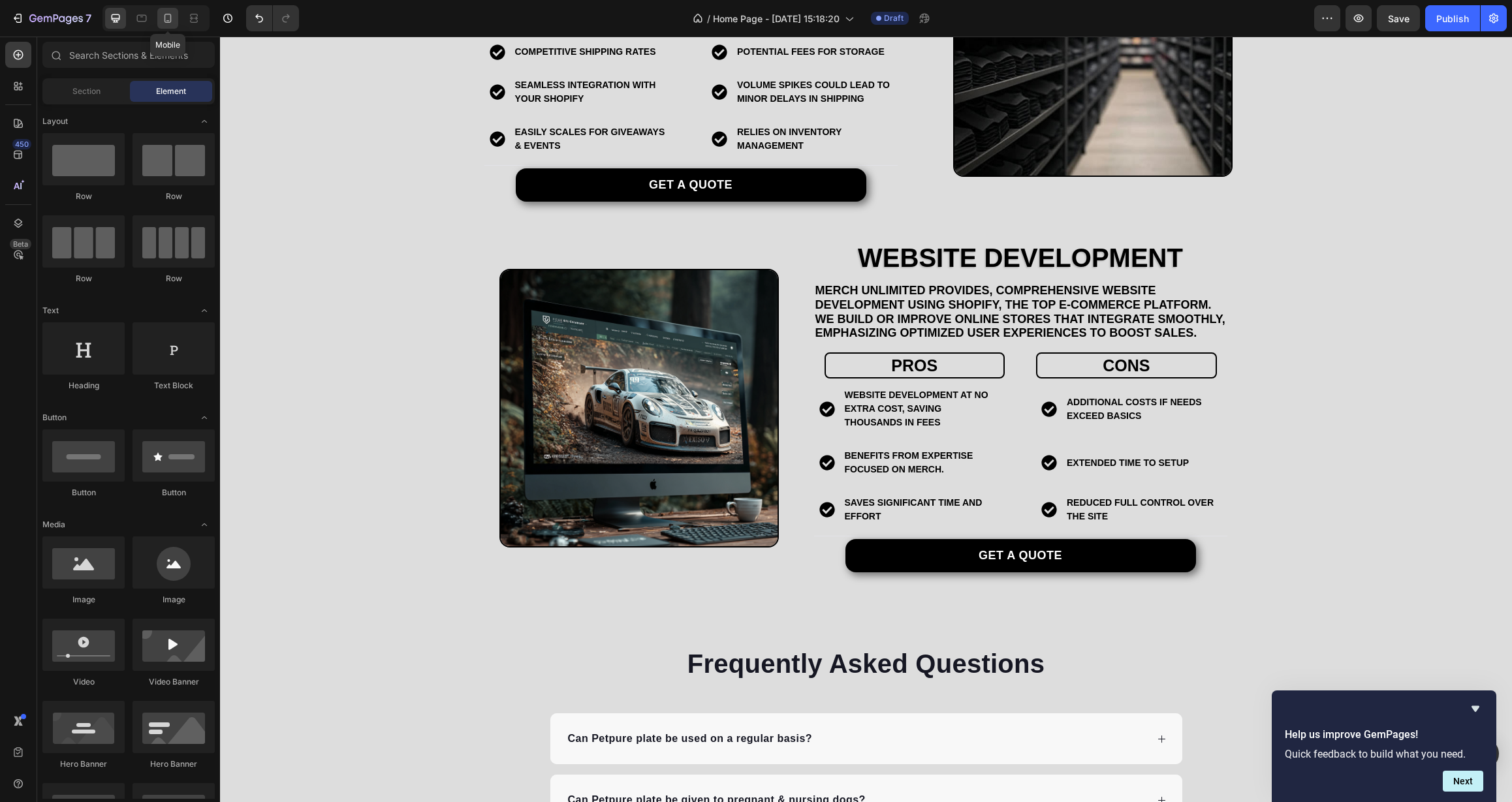
click at [174, 22] on icon at bounding box center [168, 18] width 13 height 13
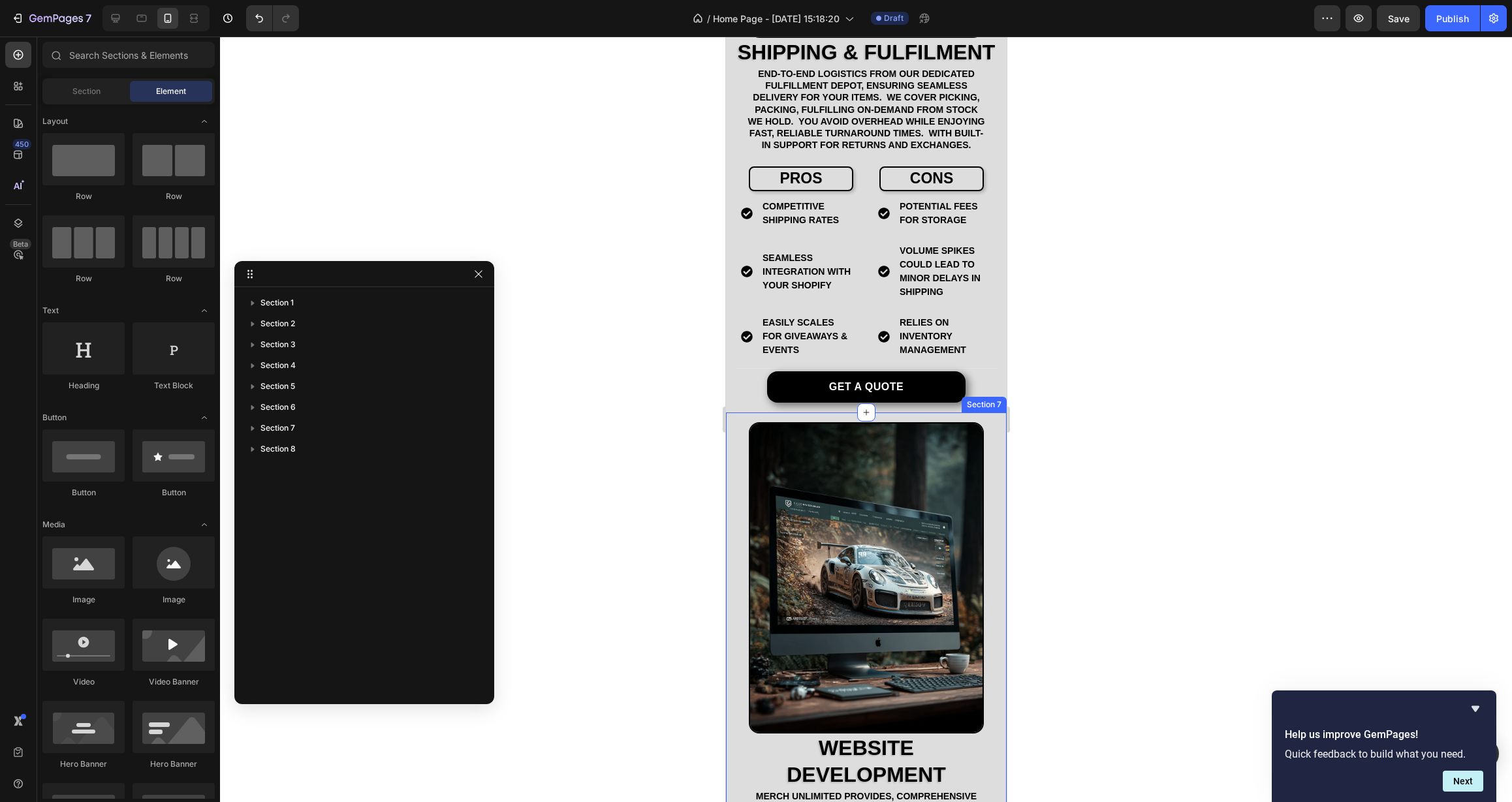
click at [742, 449] on div "Website Development Heading Merch Unlimited provides, comprehensive website dev…" at bounding box center [865, 795] width 281 height 765
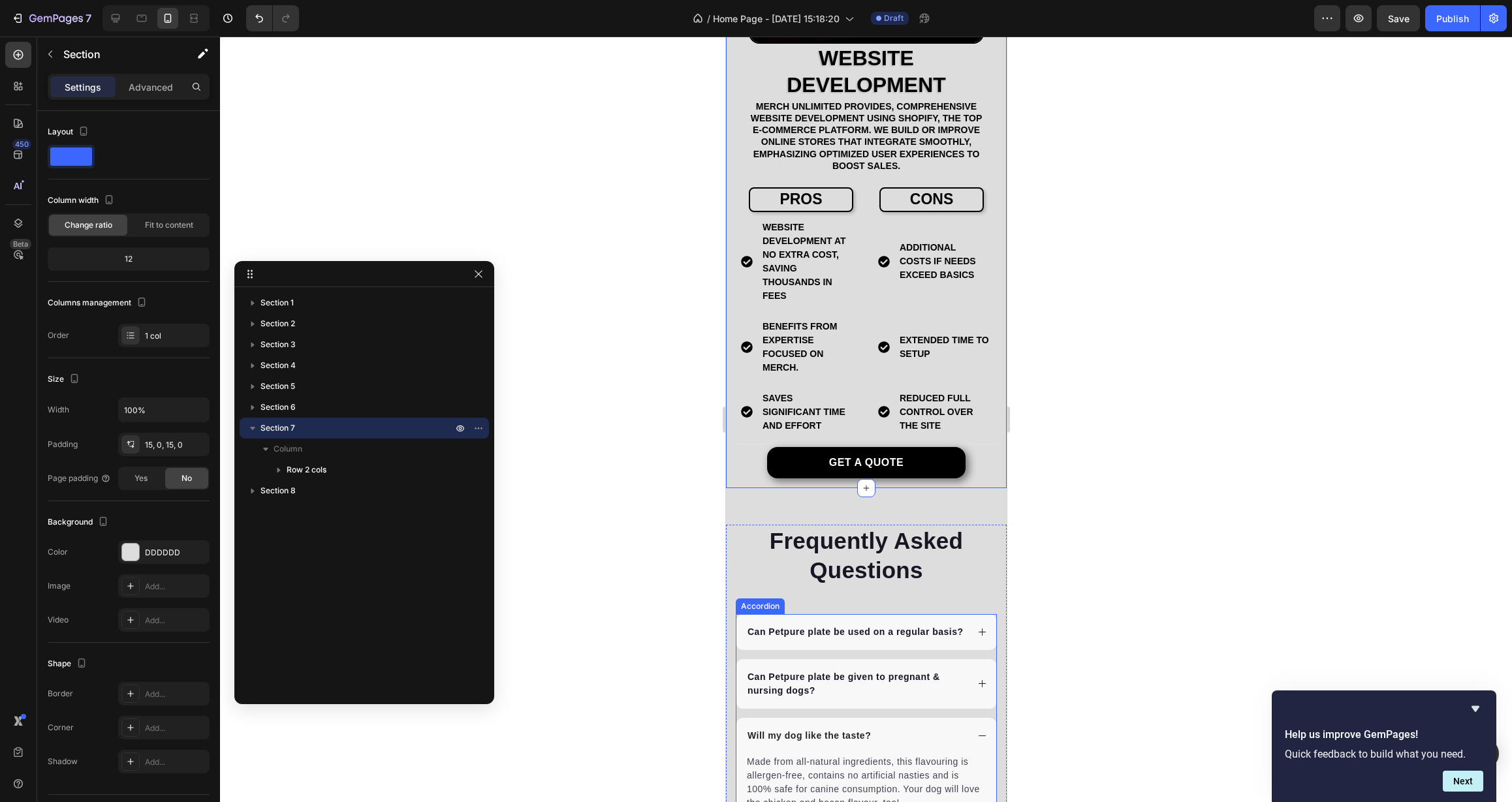
scroll to position [3223, 0]
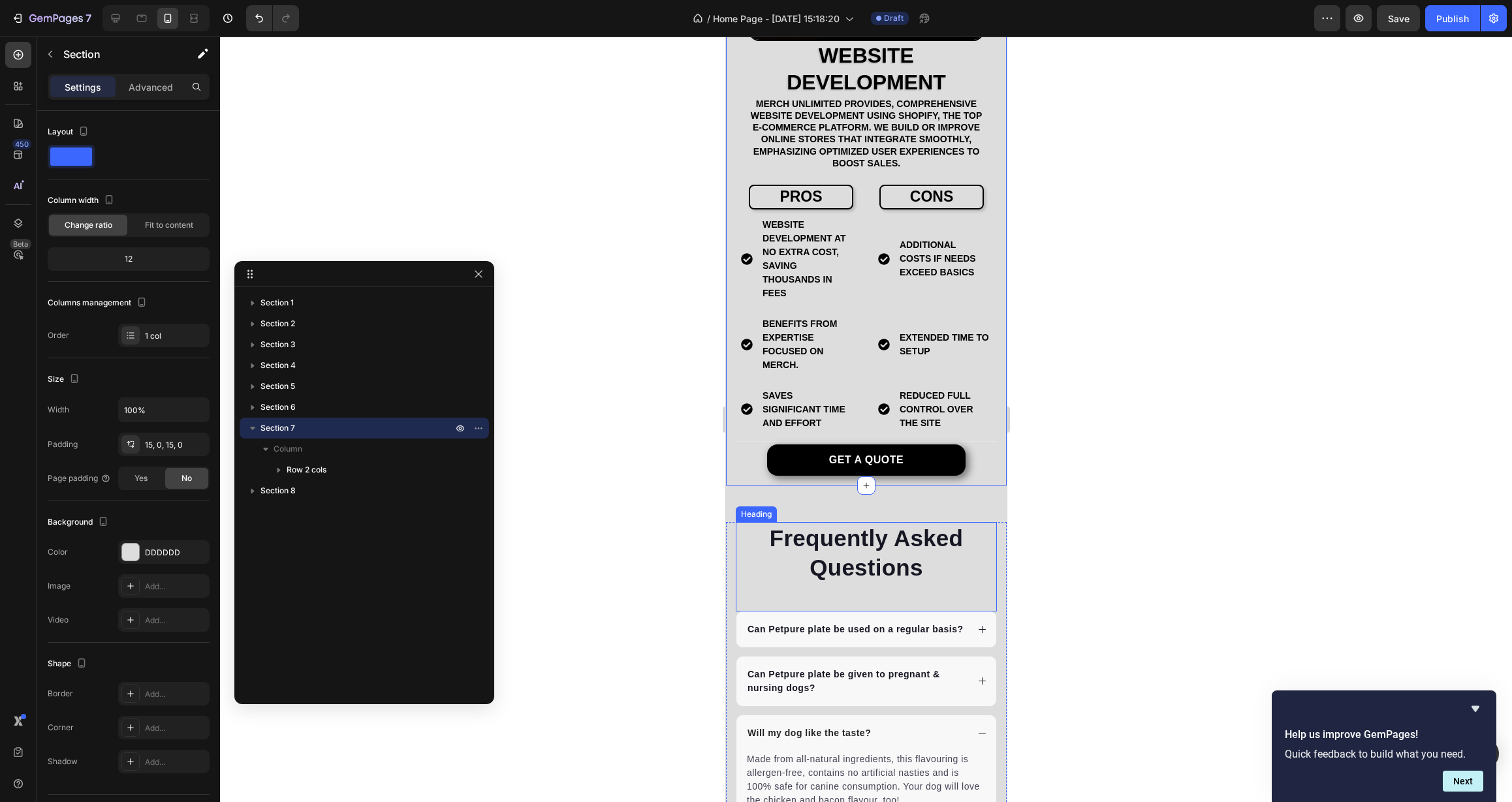
click at [969, 542] on p "Frequently Asked Questions" at bounding box center [865, 553] width 259 height 60
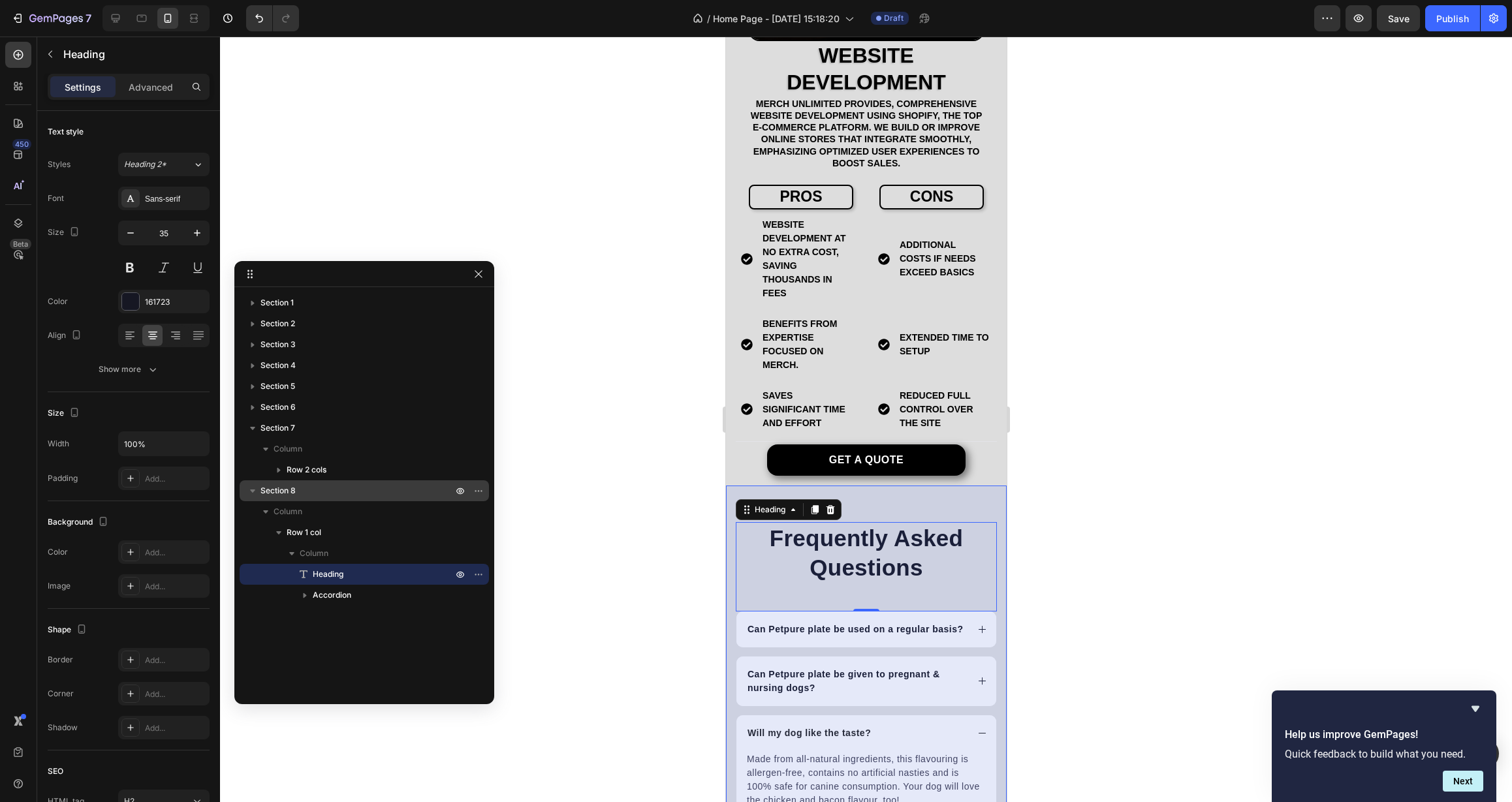
click at [353, 491] on p "Section 8" at bounding box center [357, 491] width 194 height 13
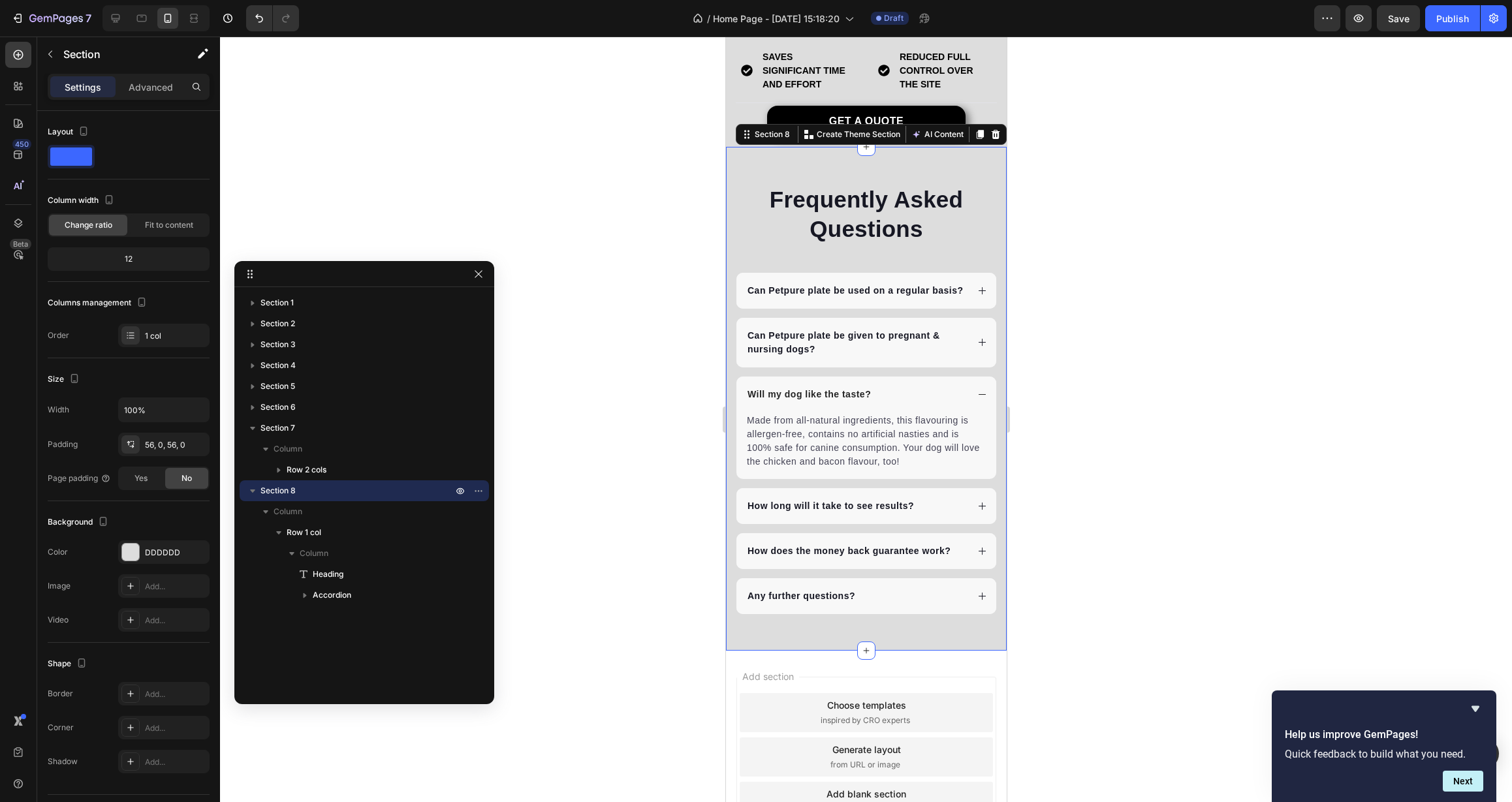
scroll to position [3612, 0]
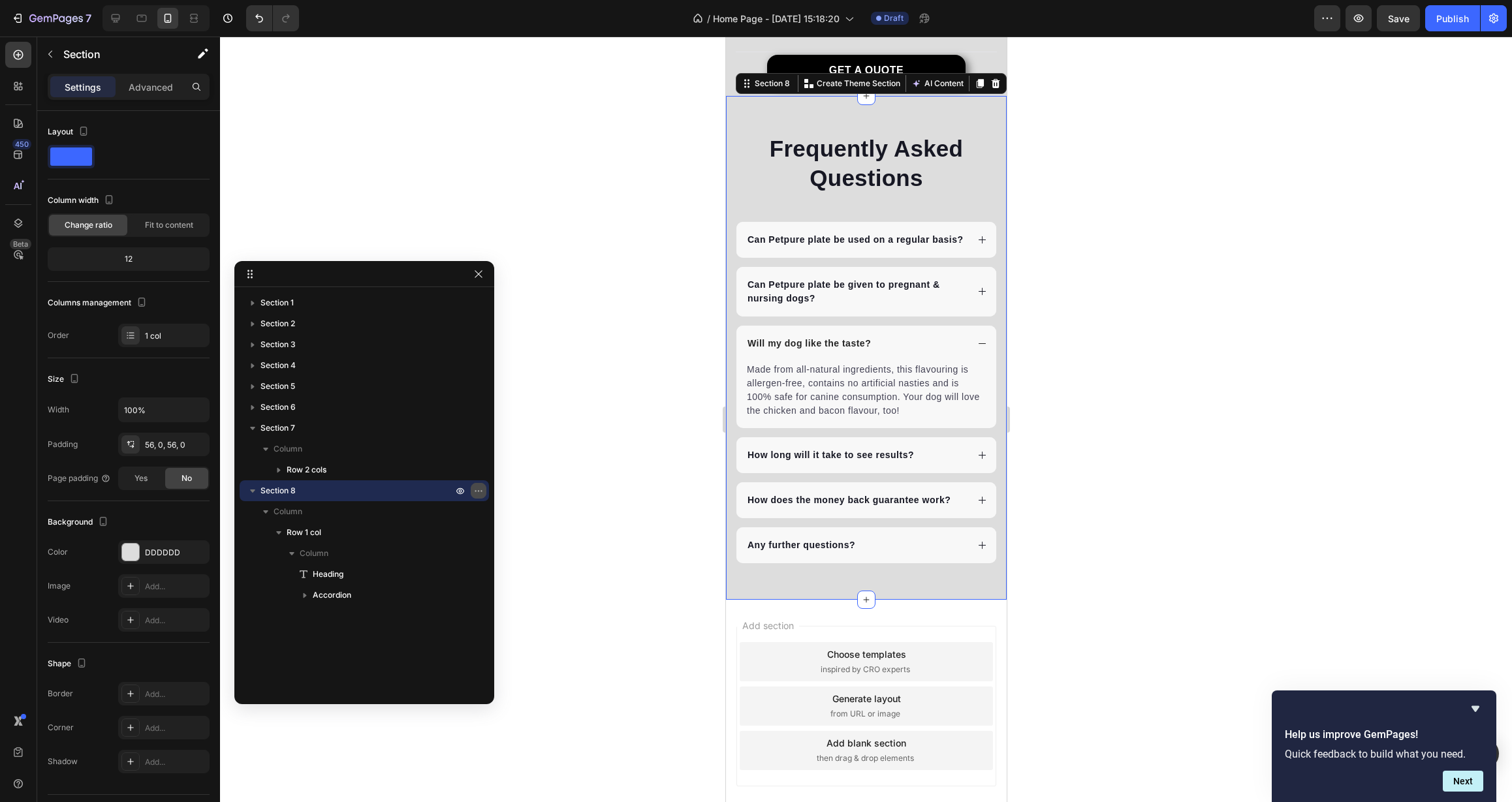
click at [482, 493] on icon "button" at bounding box center [478, 491] width 10 height 10
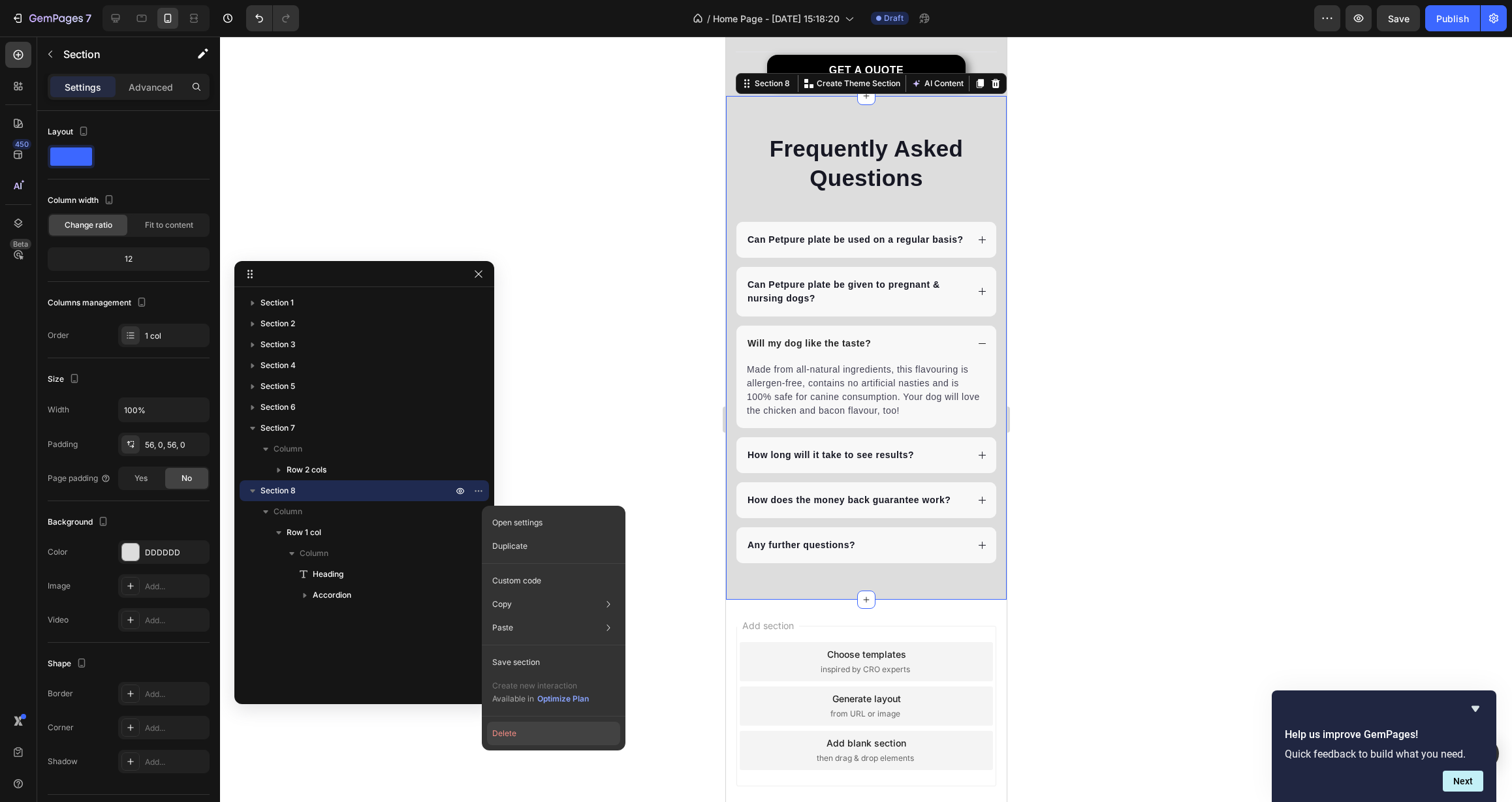
click at [556, 734] on button "Delete" at bounding box center [553, 733] width 133 height 24
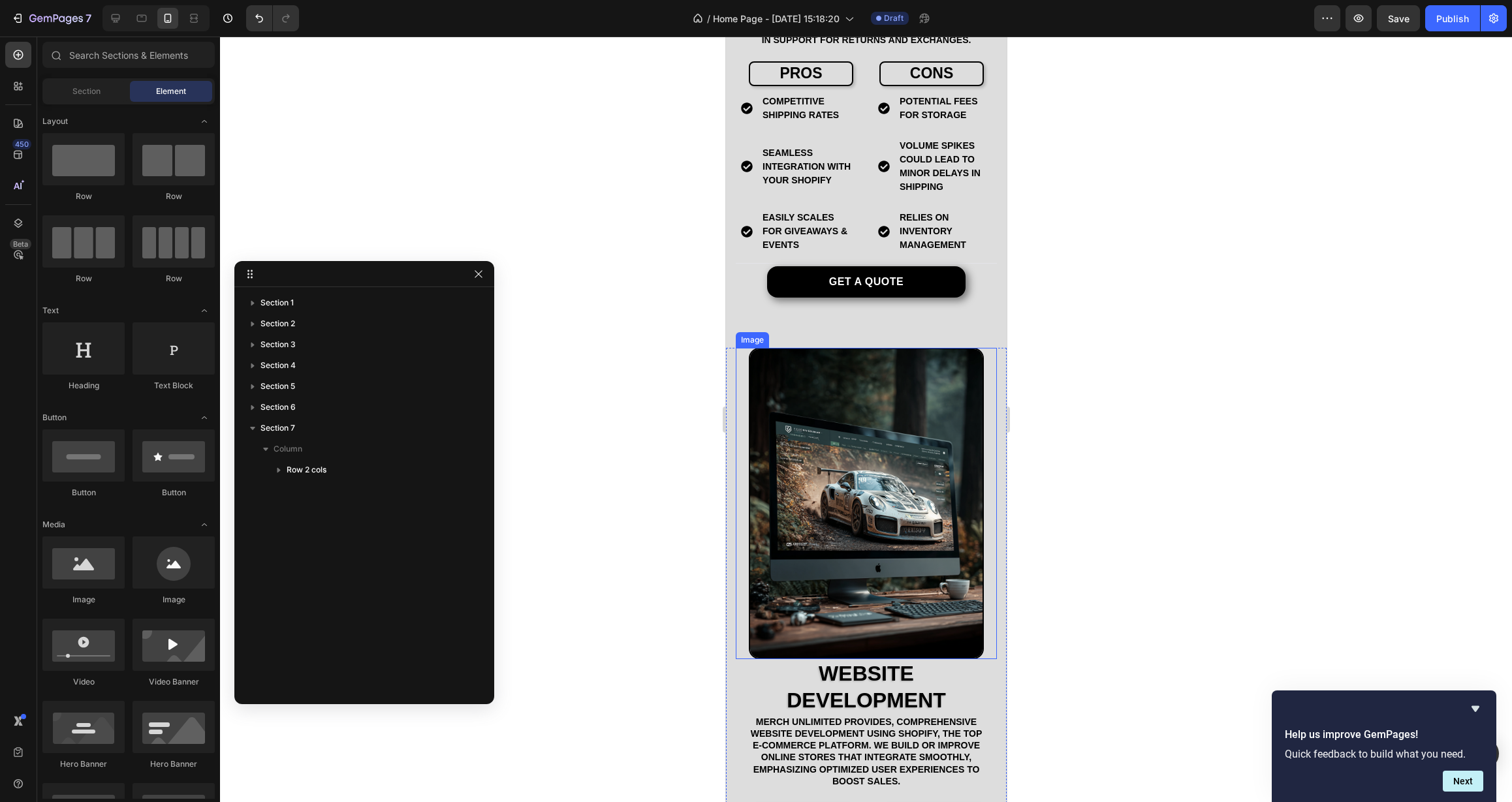
scroll to position [2602, 0]
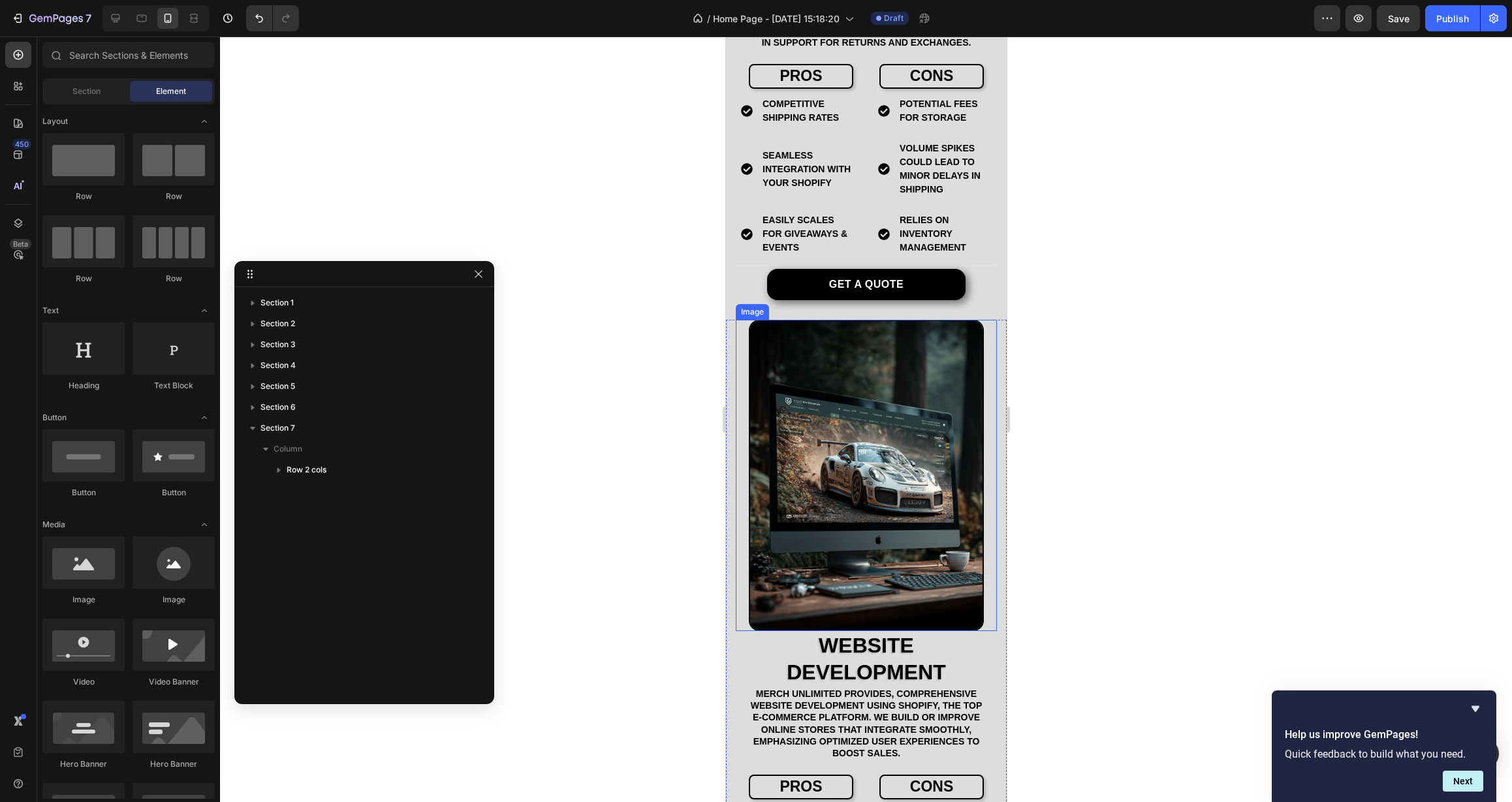
click at [892, 575] on img at bounding box center [865, 476] width 235 height 311
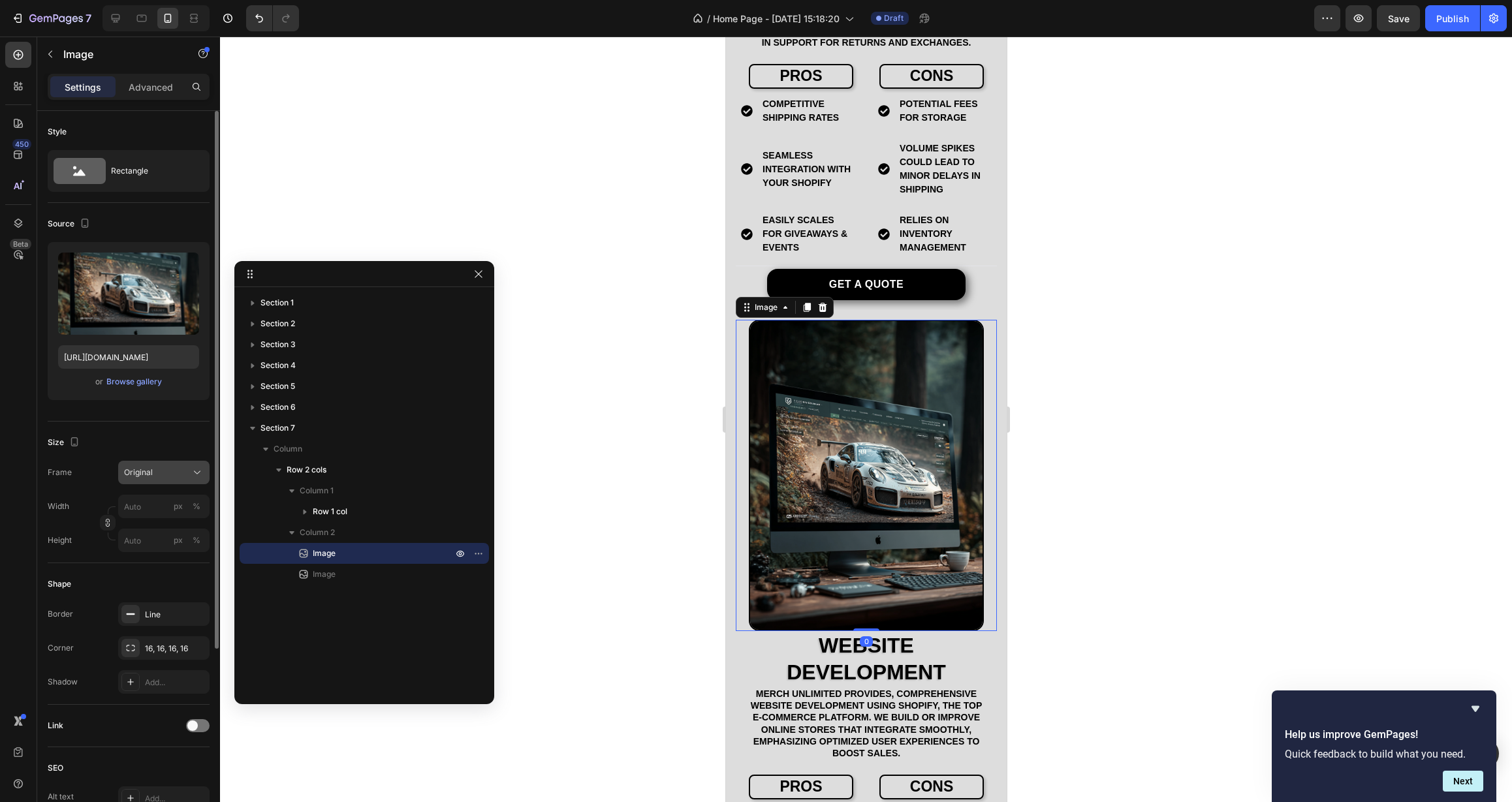
click at [171, 476] on div "Original" at bounding box center [156, 472] width 64 height 12
click at [166, 506] on div "Square" at bounding box center [162, 504] width 76 height 13
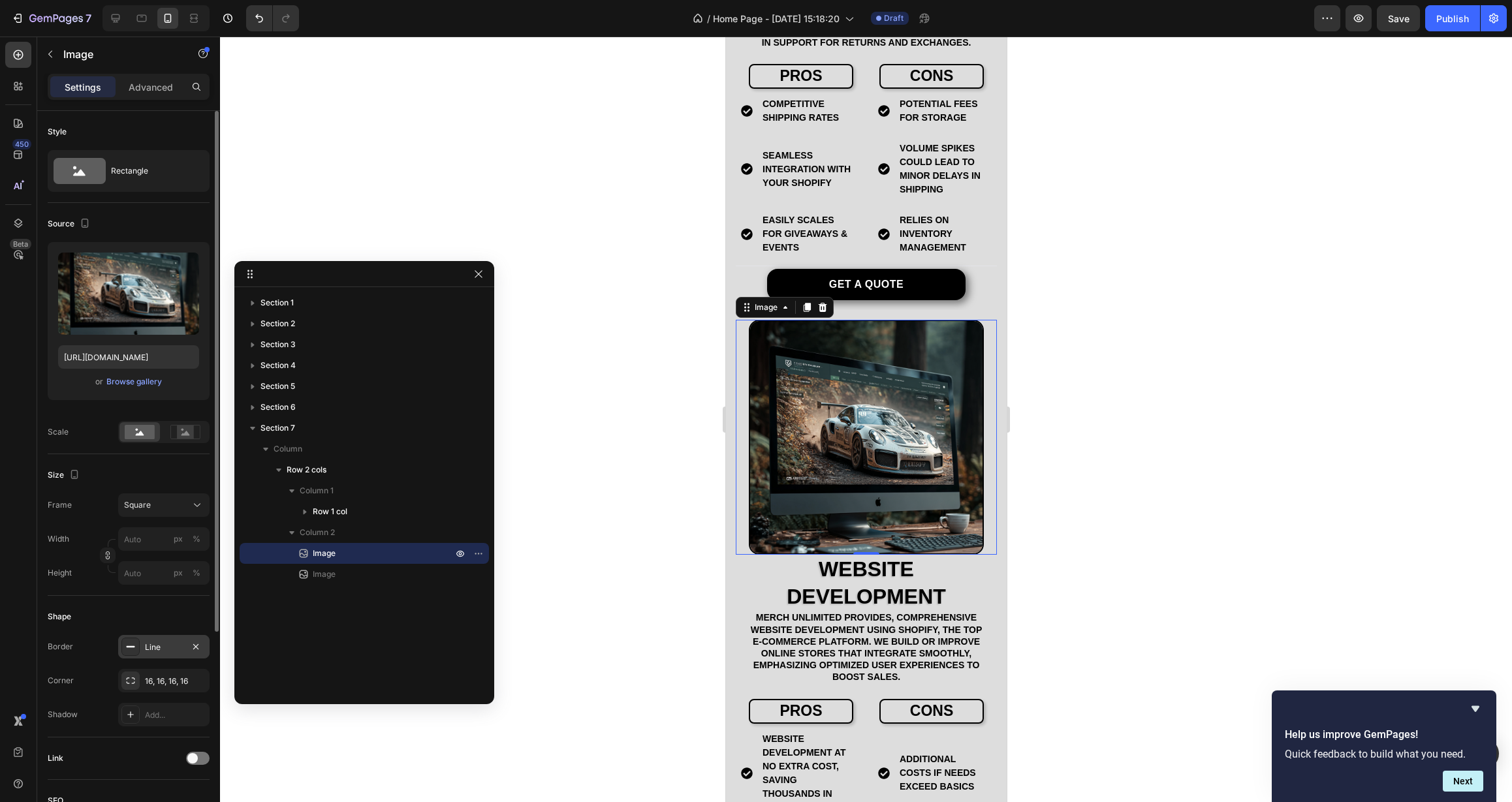
click at [158, 646] on div "Line" at bounding box center [164, 647] width 38 height 12
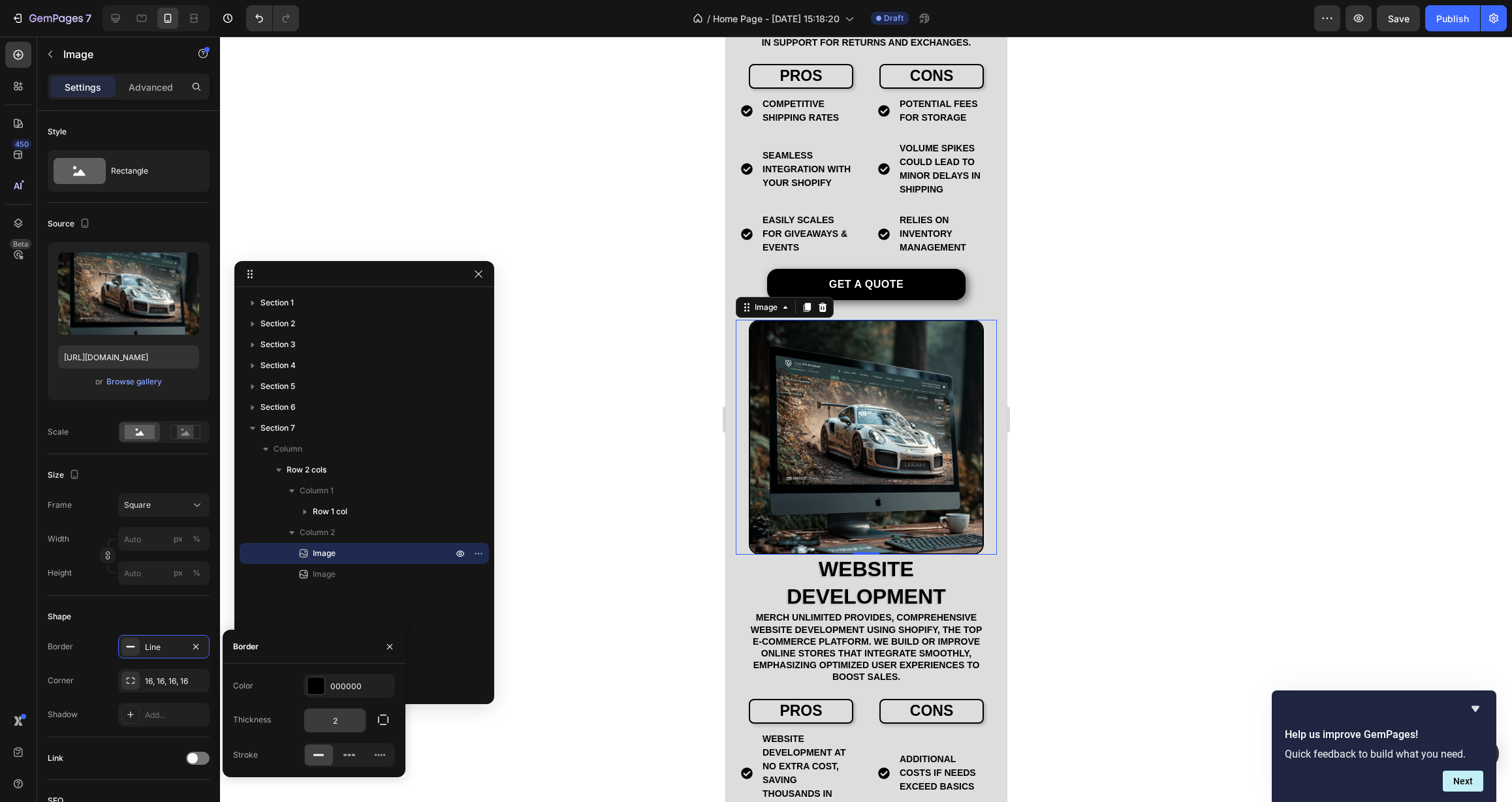
click at [333, 729] on input "2" at bounding box center [335, 720] width 62 height 24
drag, startPoint x: 334, startPoint y: 727, endPoint x: 284, endPoint y: 725, distance: 50.0
click at [287, 728] on div "Thickness 2" at bounding box center [314, 720] width 162 height 25
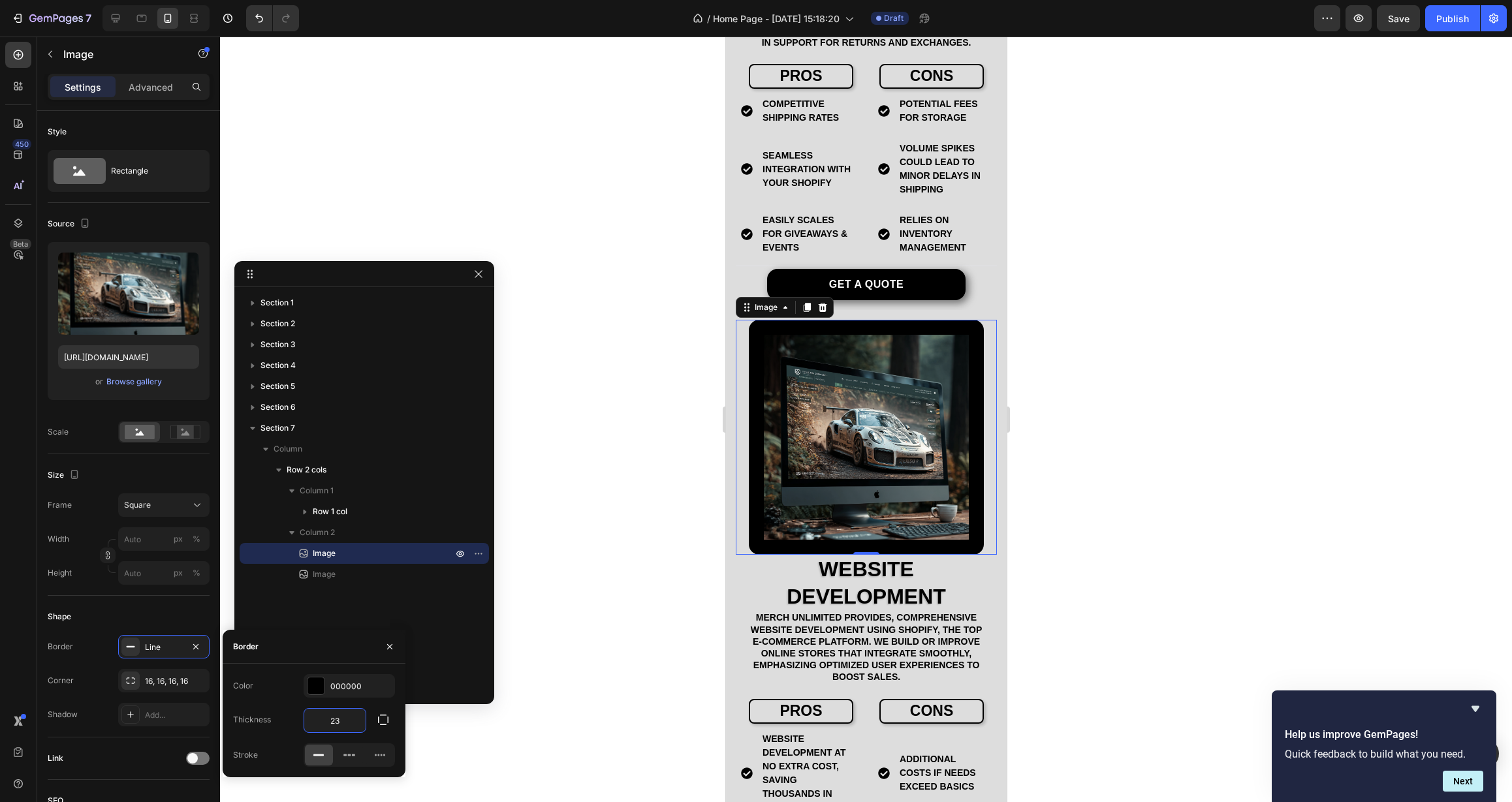
drag, startPoint x: 337, startPoint y: 725, endPoint x: 313, endPoint y: 727, distance: 24.1
click at [313, 727] on input "23" at bounding box center [335, 720] width 62 height 24
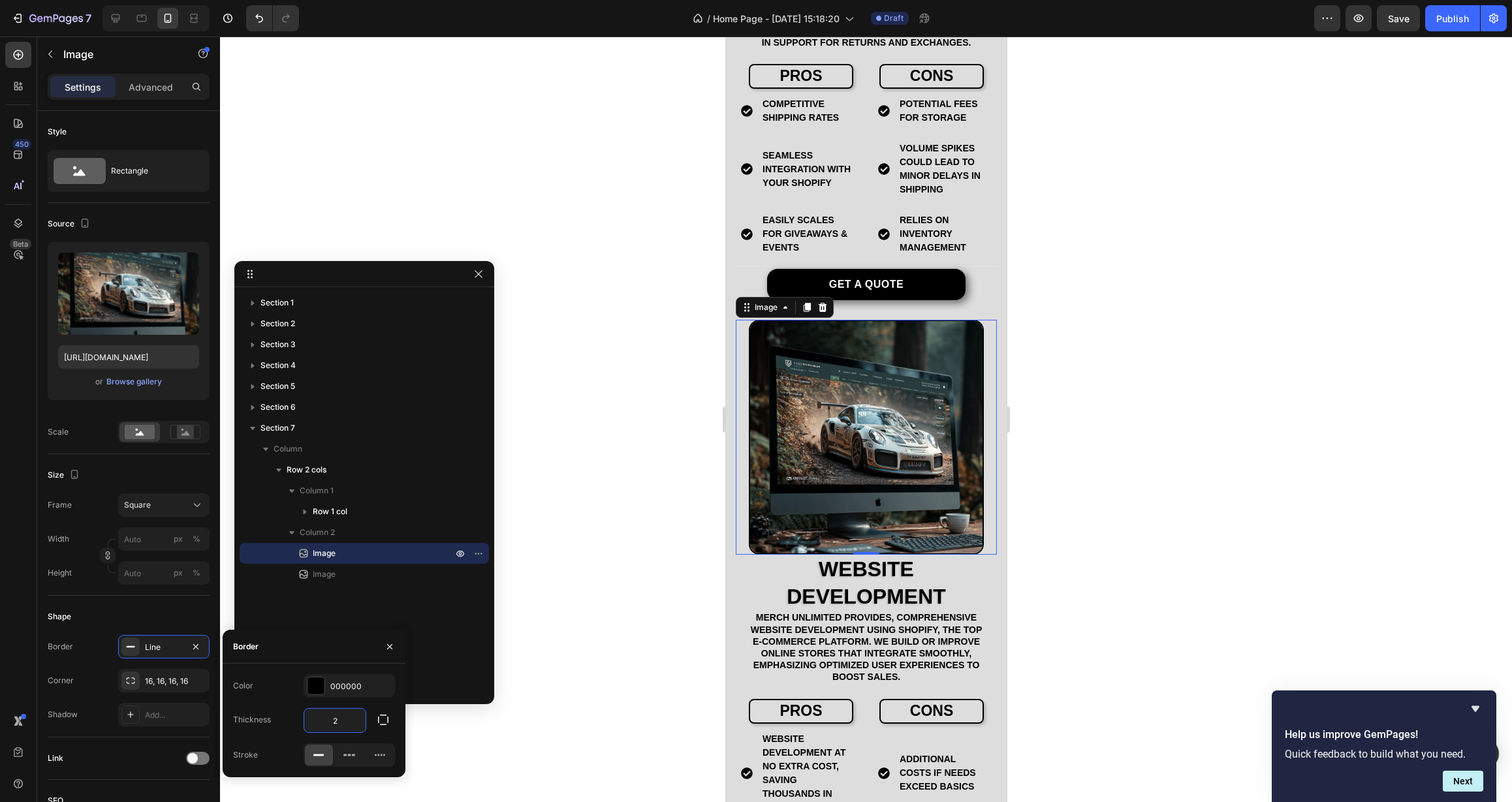
drag, startPoint x: 347, startPoint y: 722, endPoint x: 299, endPoint y: 723, distance: 48.0
click at [300, 724] on div "Thickness 2" at bounding box center [314, 720] width 162 height 25
type input "3"
type input "2"
click at [300, 709] on div "Thickness 2" at bounding box center [314, 720] width 162 height 25
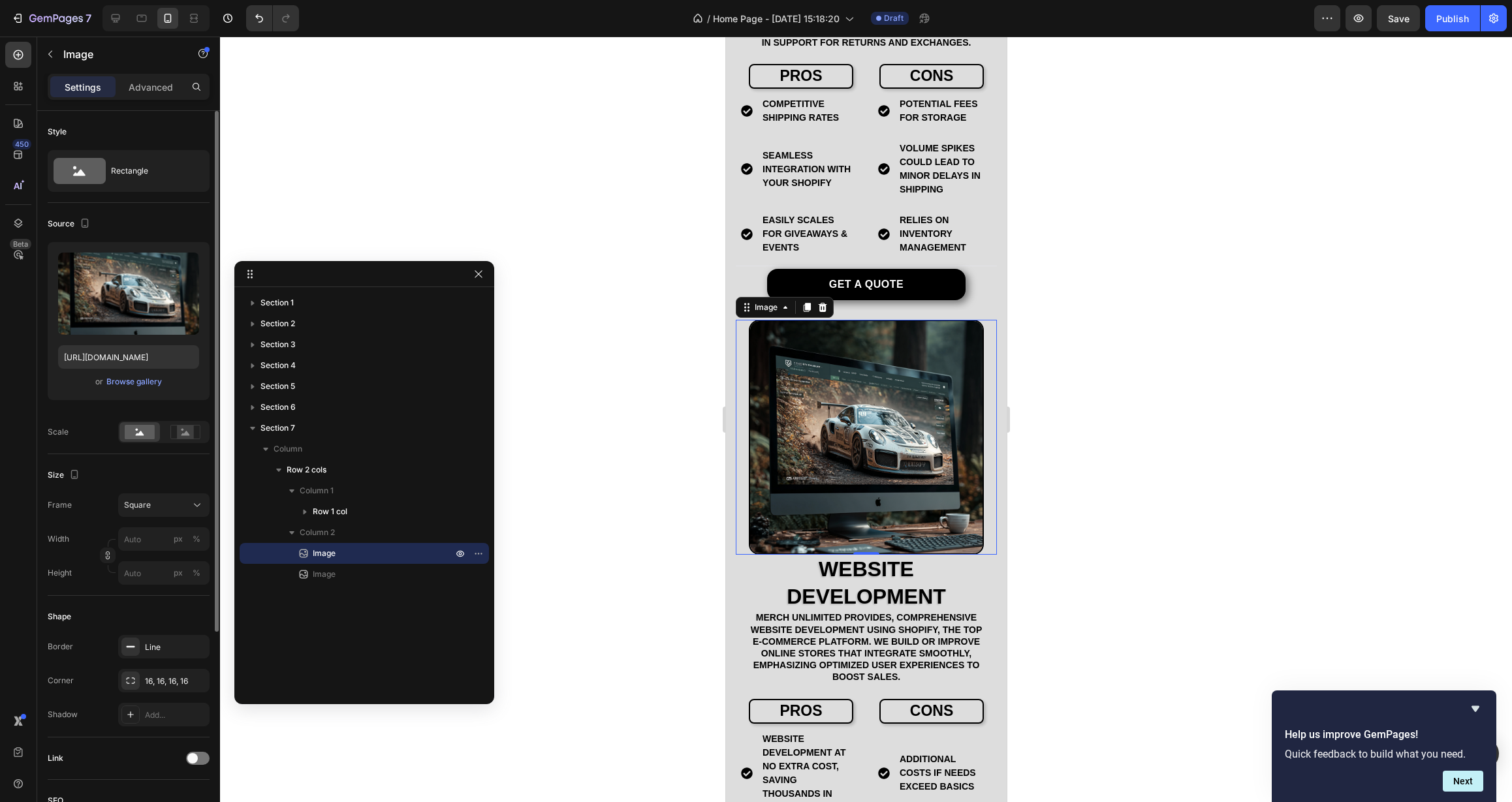
click at [174, 616] on div "Shape" at bounding box center [128, 617] width 162 height 21
click at [593, 608] on div at bounding box center [866, 419] width 1292 height 765
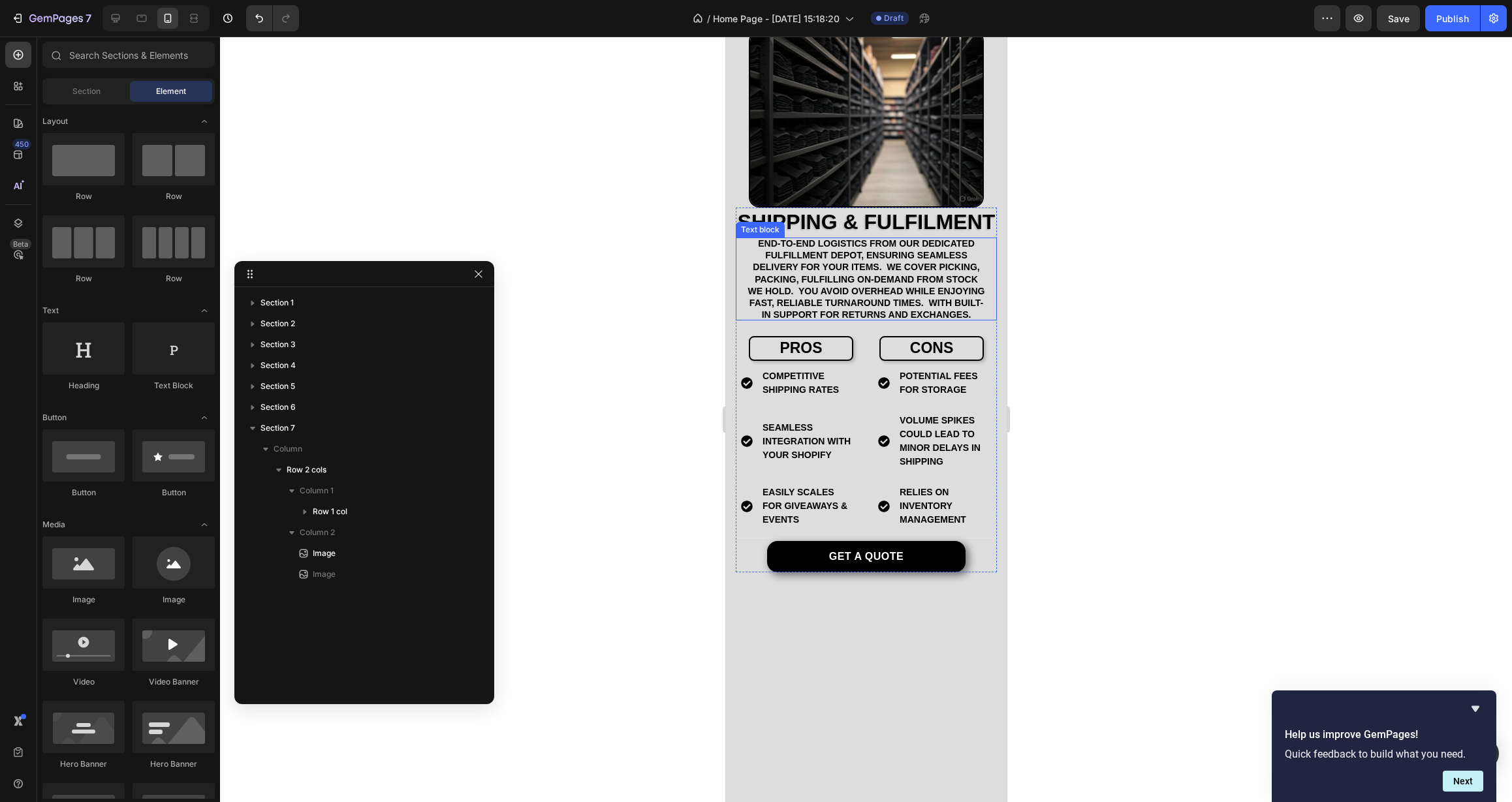
scroll to position [2118, 0]
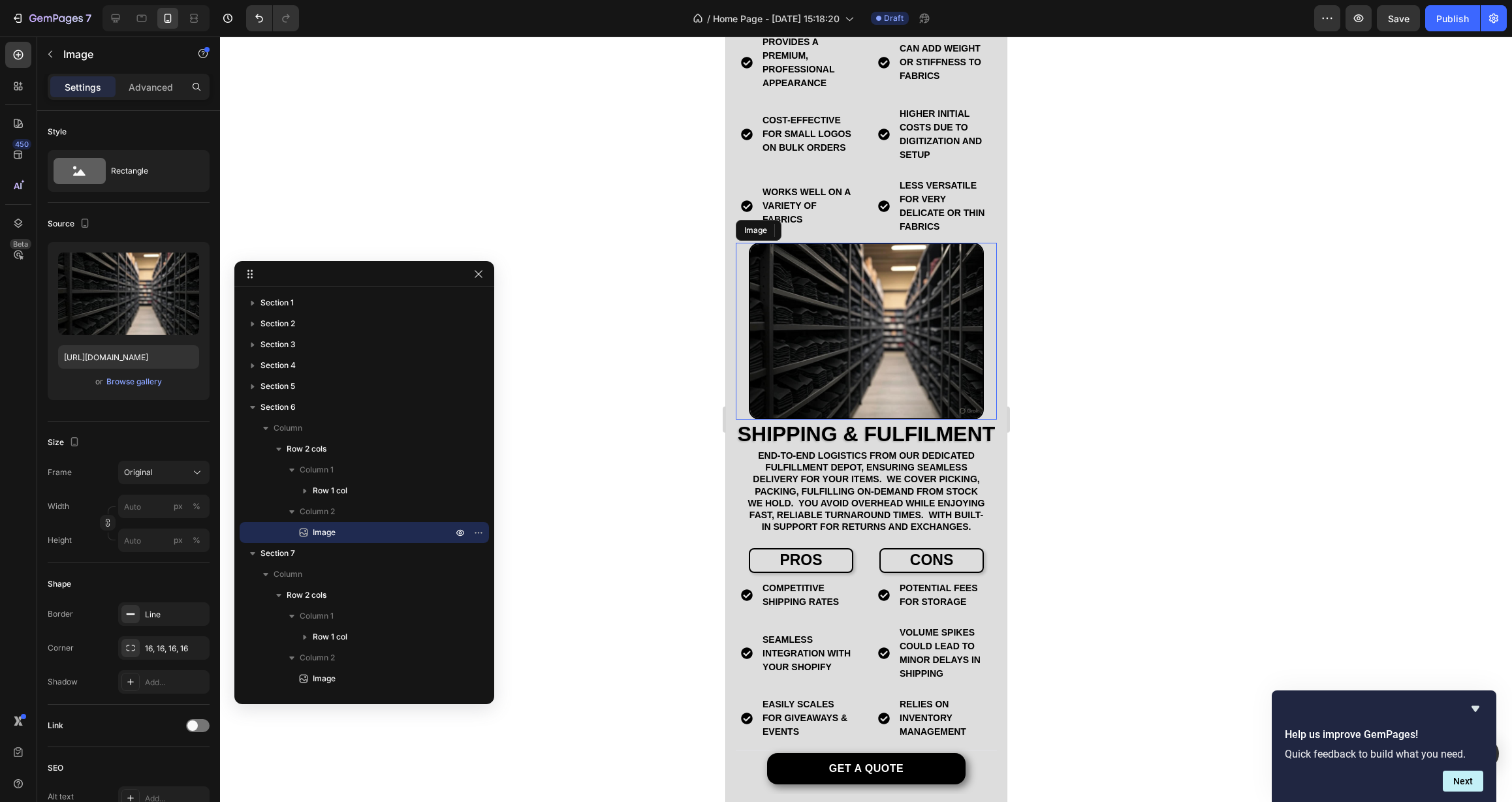
click at [873, 338] on img at bounding box center [865, 331] width 235 height 177
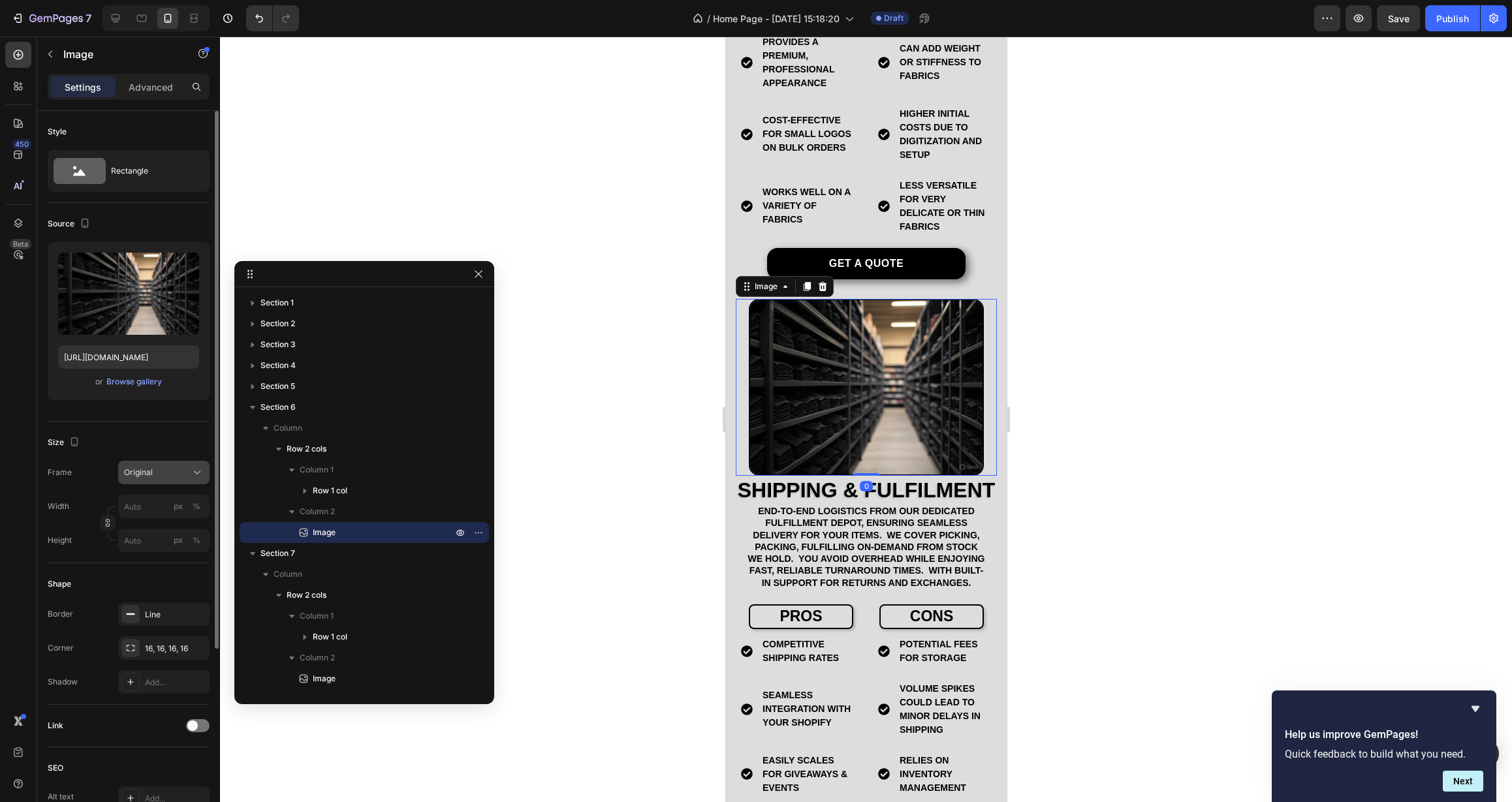
click at [181, 475] on div "Original" at bounding box center [156, 472] width 64 height 12
click at [170, 508] on div "Square" at bounding box center [162, 504] width 76 height 13
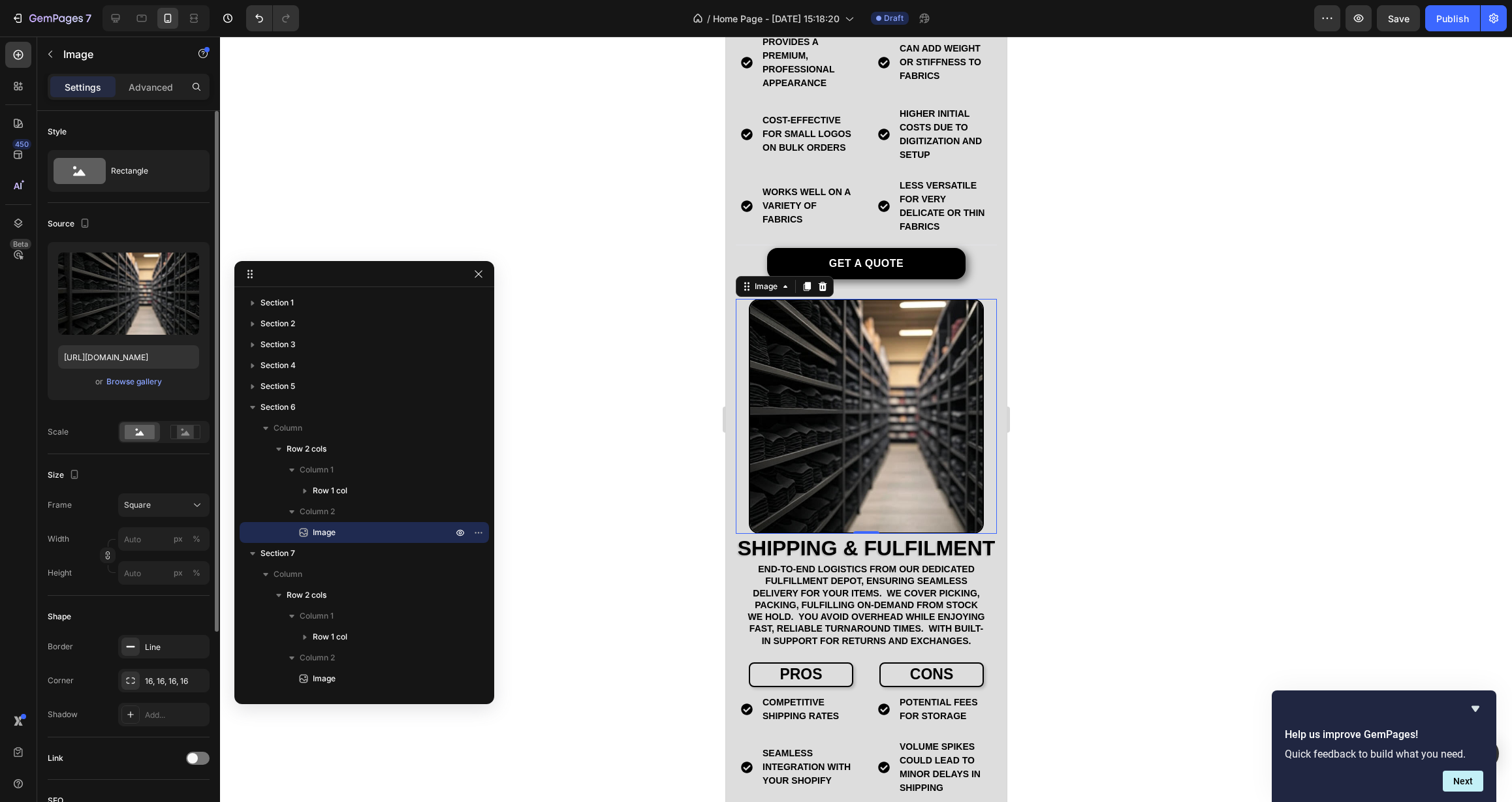
click at [617, 591] on div at bounding box center [866, 419] width 1292 height 765
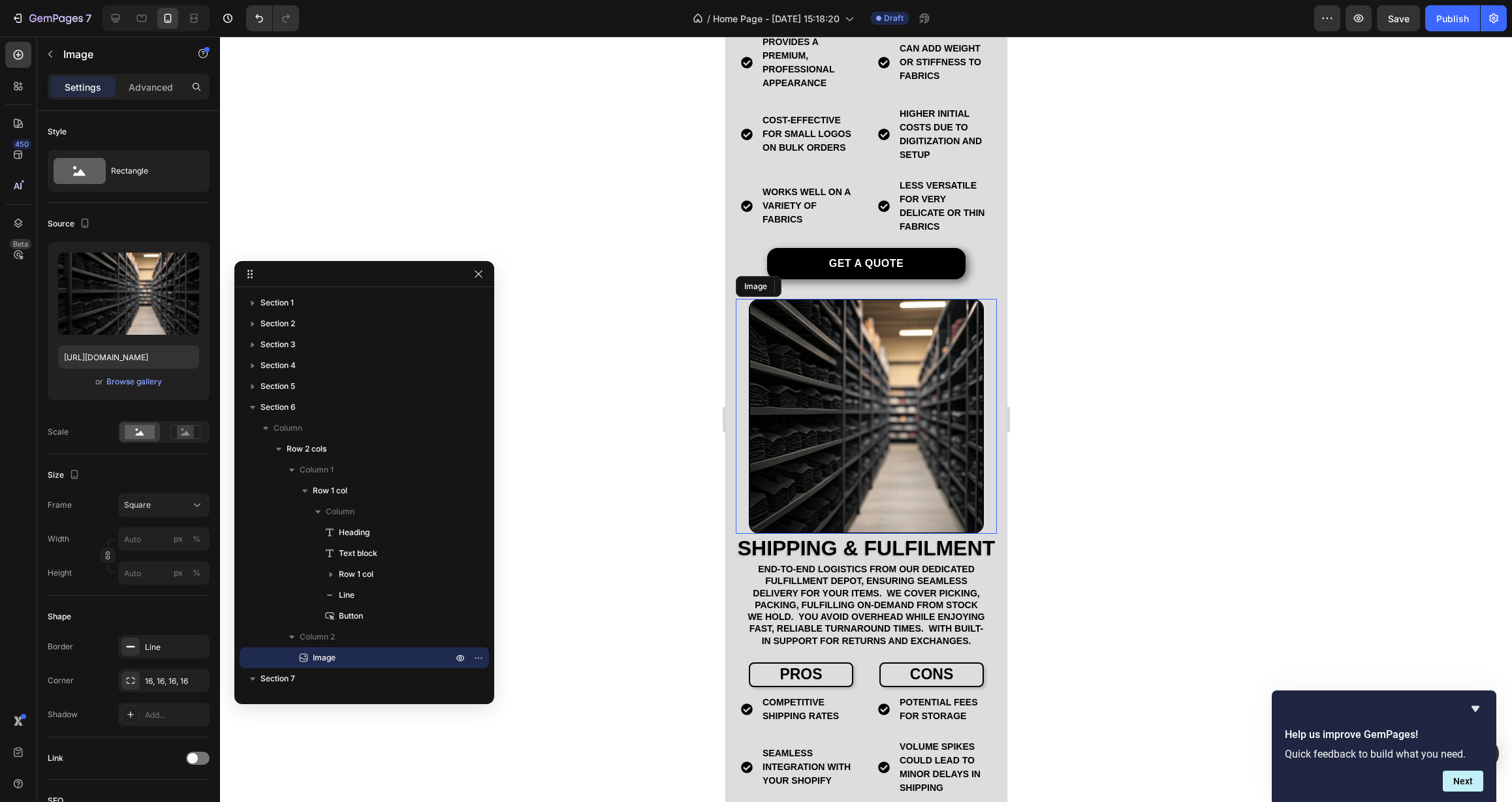
click at [895, 534] on img at bounding box center [865, 416] width 235 height 235
click at [160, 678] on div "16, 16, 16, 16" at bounding box center [164, 681] width 38 height 12
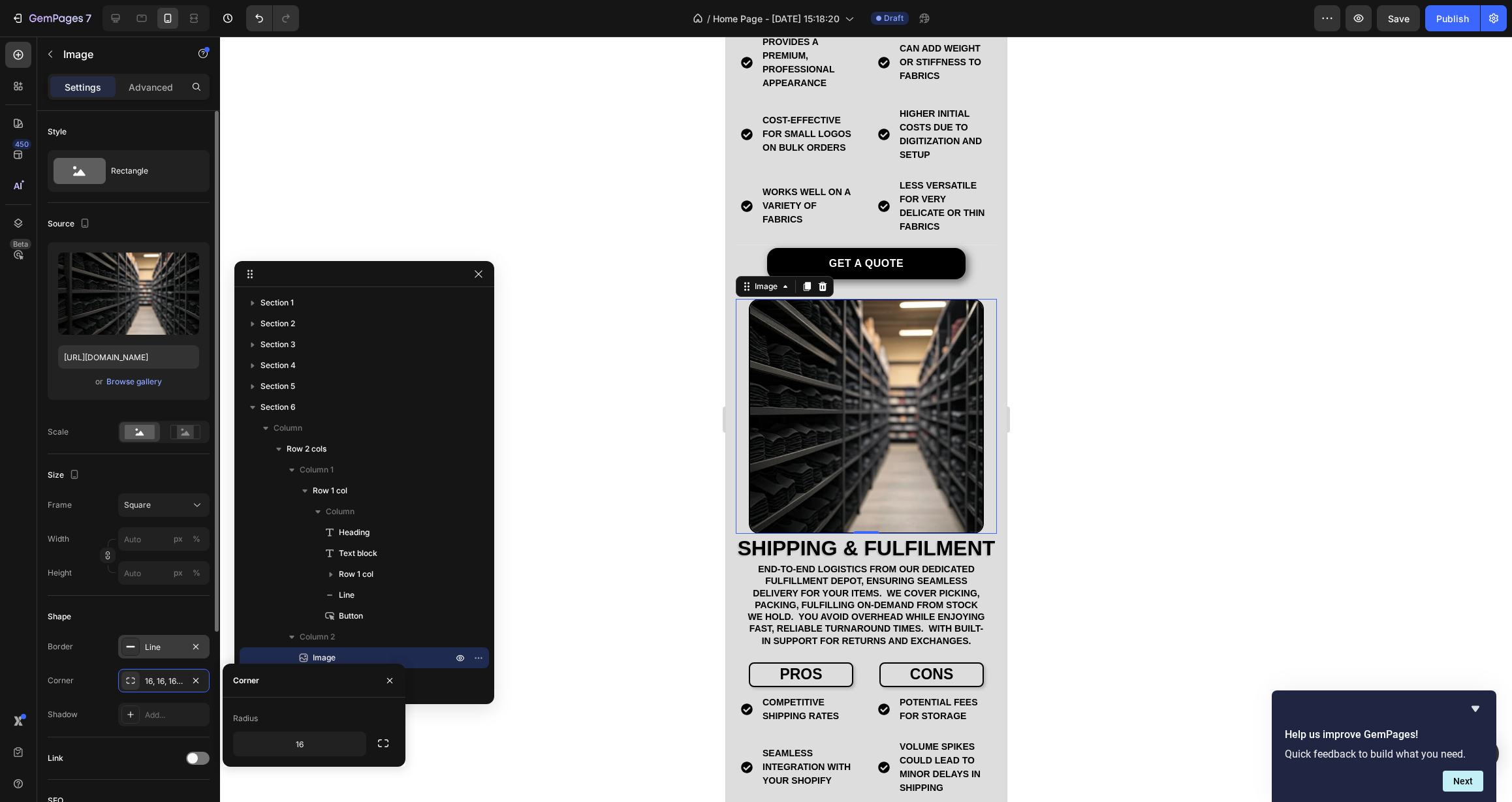
click at [147, 640] on div "Line" at bounding box center [164, 646] width 92 height 24
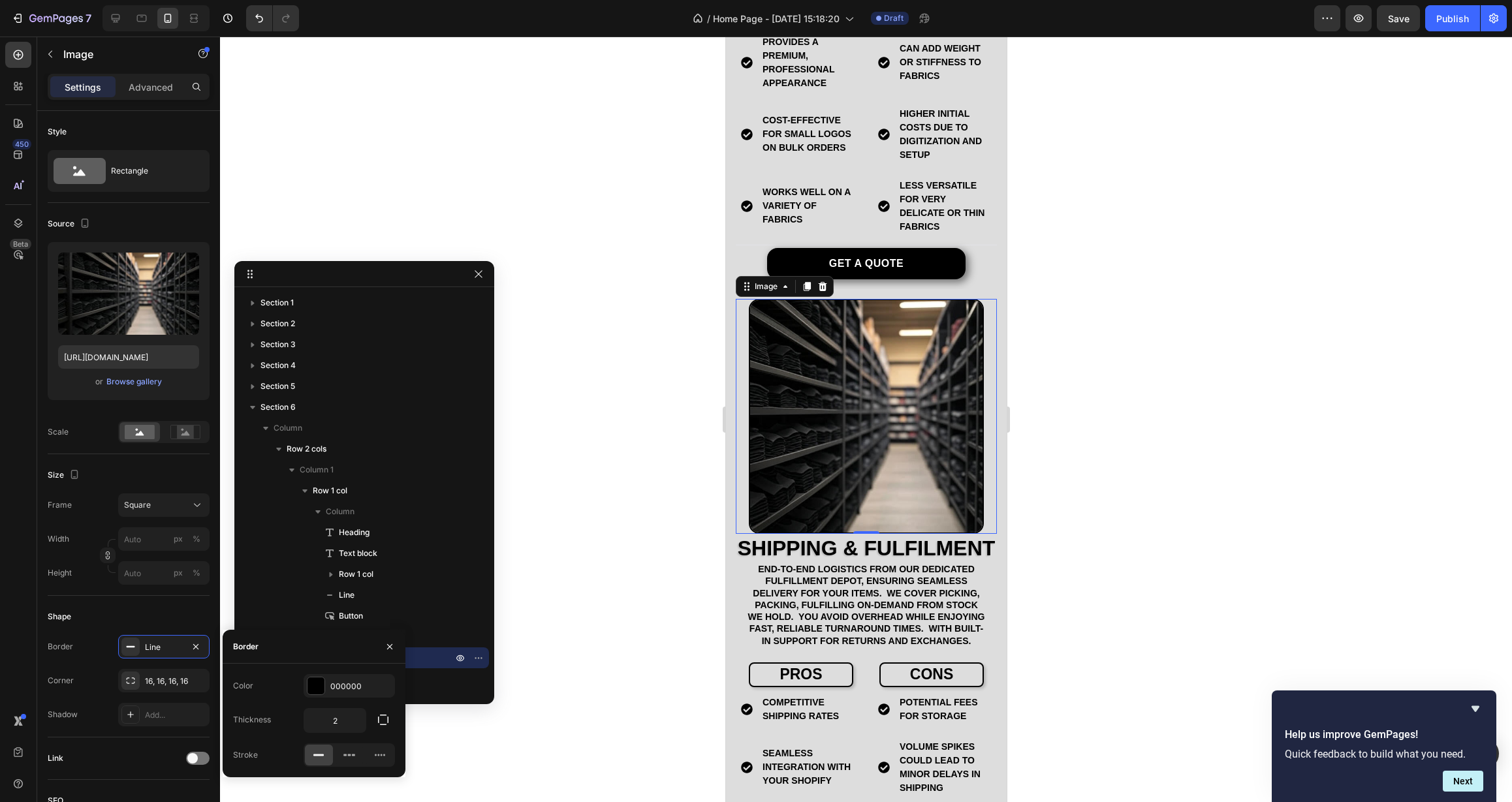
click at [323, 703] on div "Color 000000 Thickness 2 Stroke" at bounding box center [314, 720] width 183 height 93
click at [333, 720] on input "2" at bounding box center [335, 720] width 62 height 24
type input "2"
click at [511, 604] on div at bounding box center [866, 419] width 1292 height 765
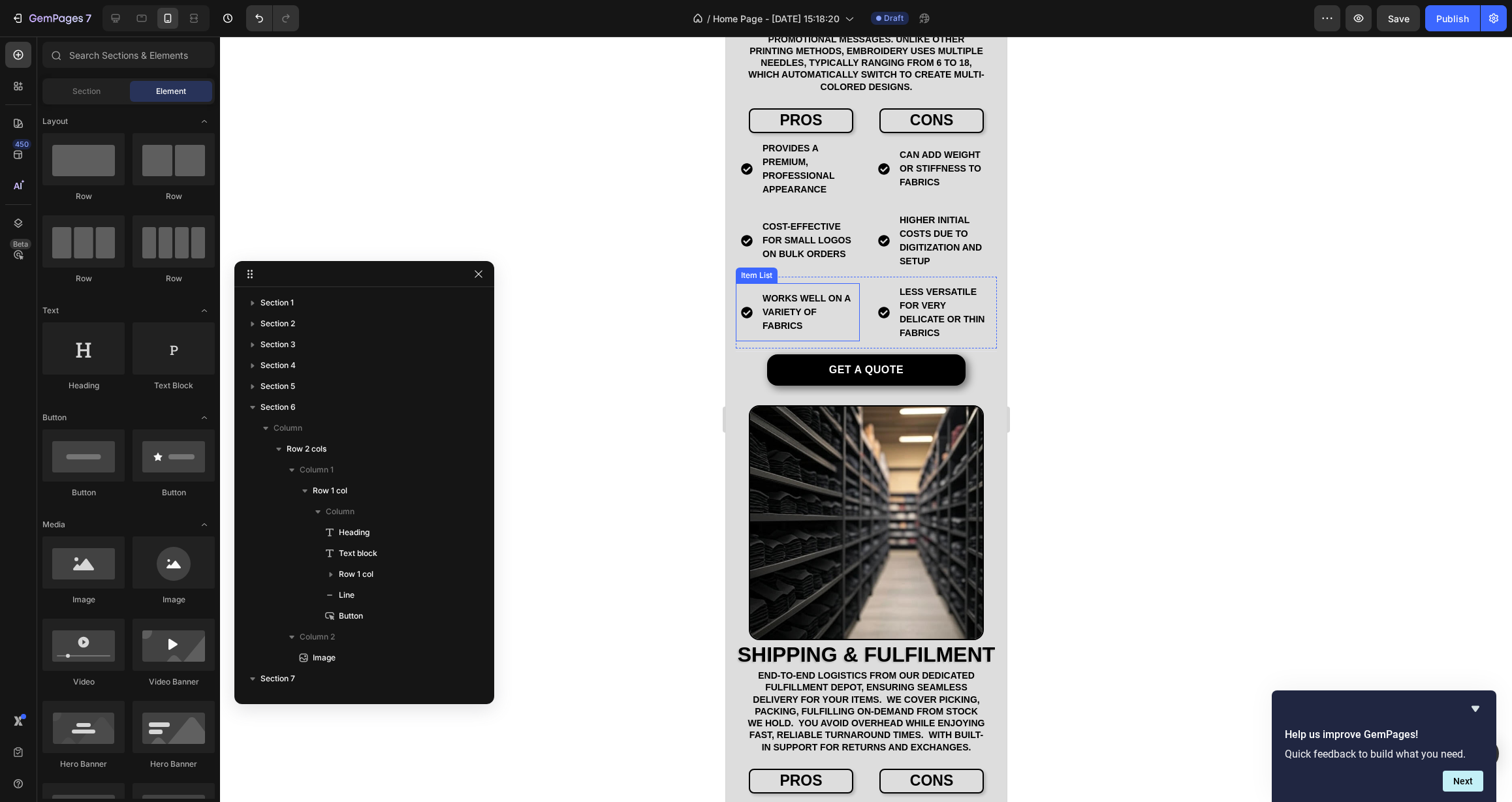
scroll to position [1894, 0]
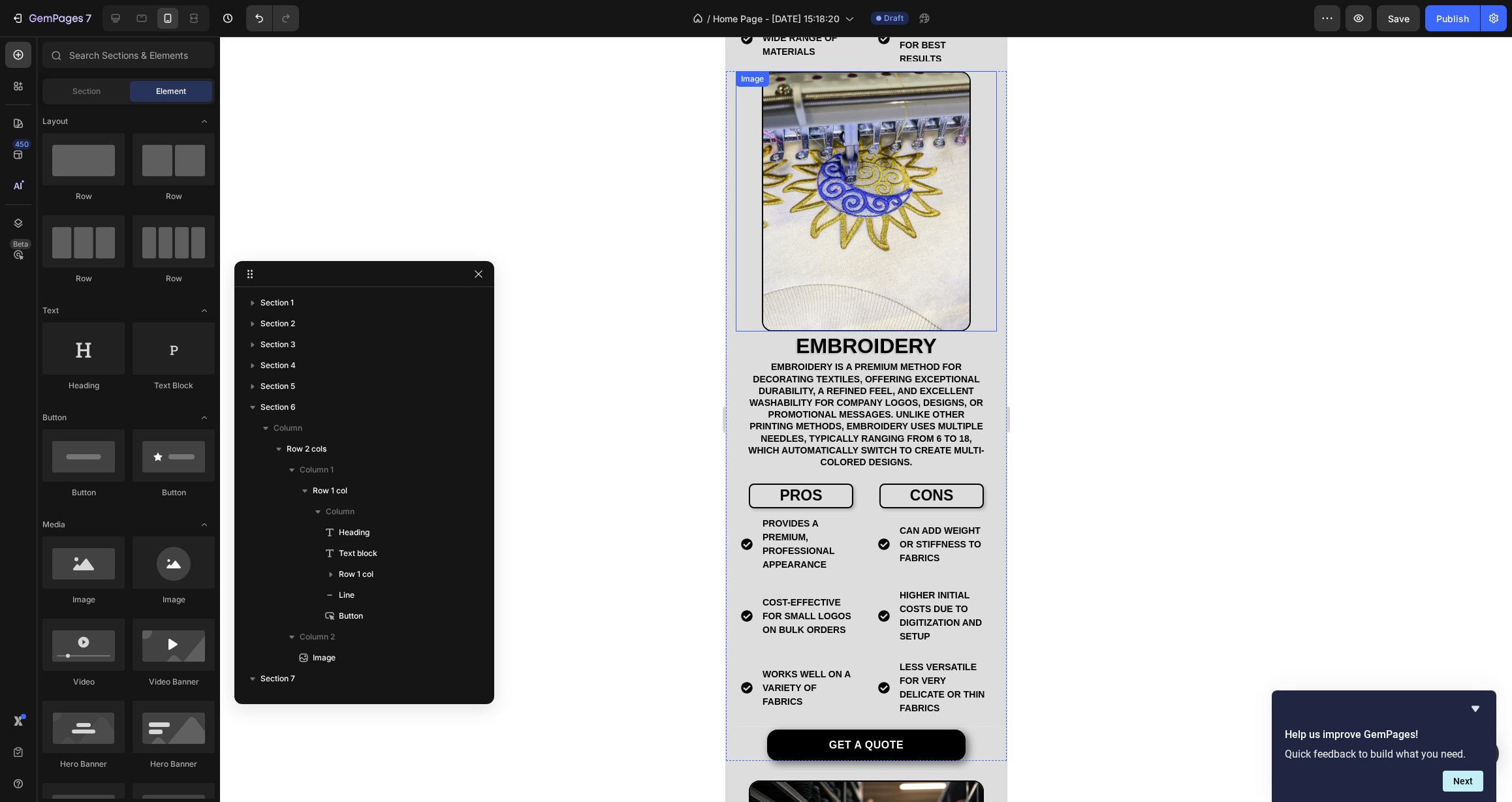
click at [866, 258] on img at bounding box center [865, 201] width 209 height 260
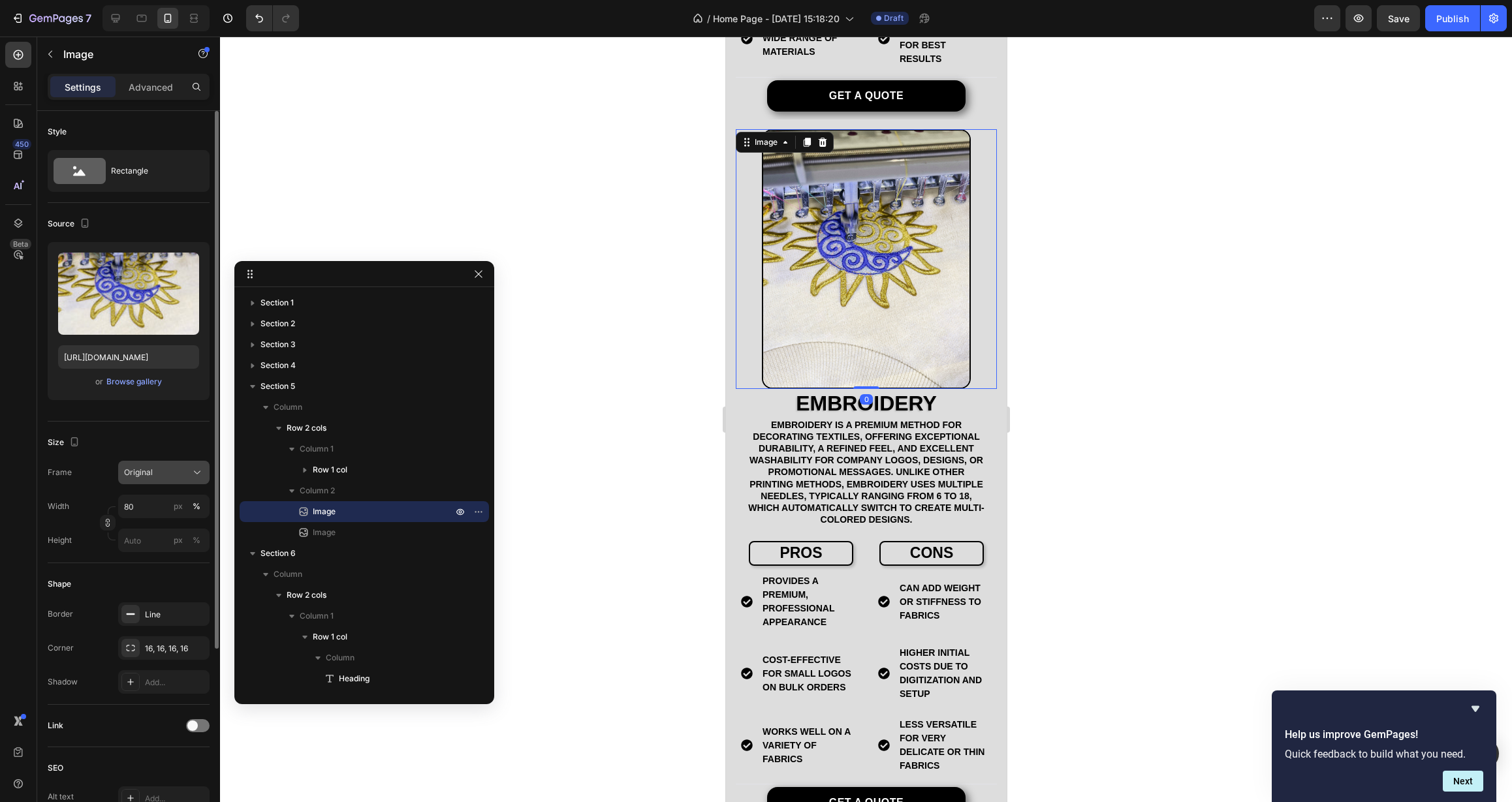
click at [174, 479] on button "Original" at bounding box center [164, 472] width 92 height 24
click at [171, 502] on div "Square" at bounding box center [162, 504] width 76 height 13
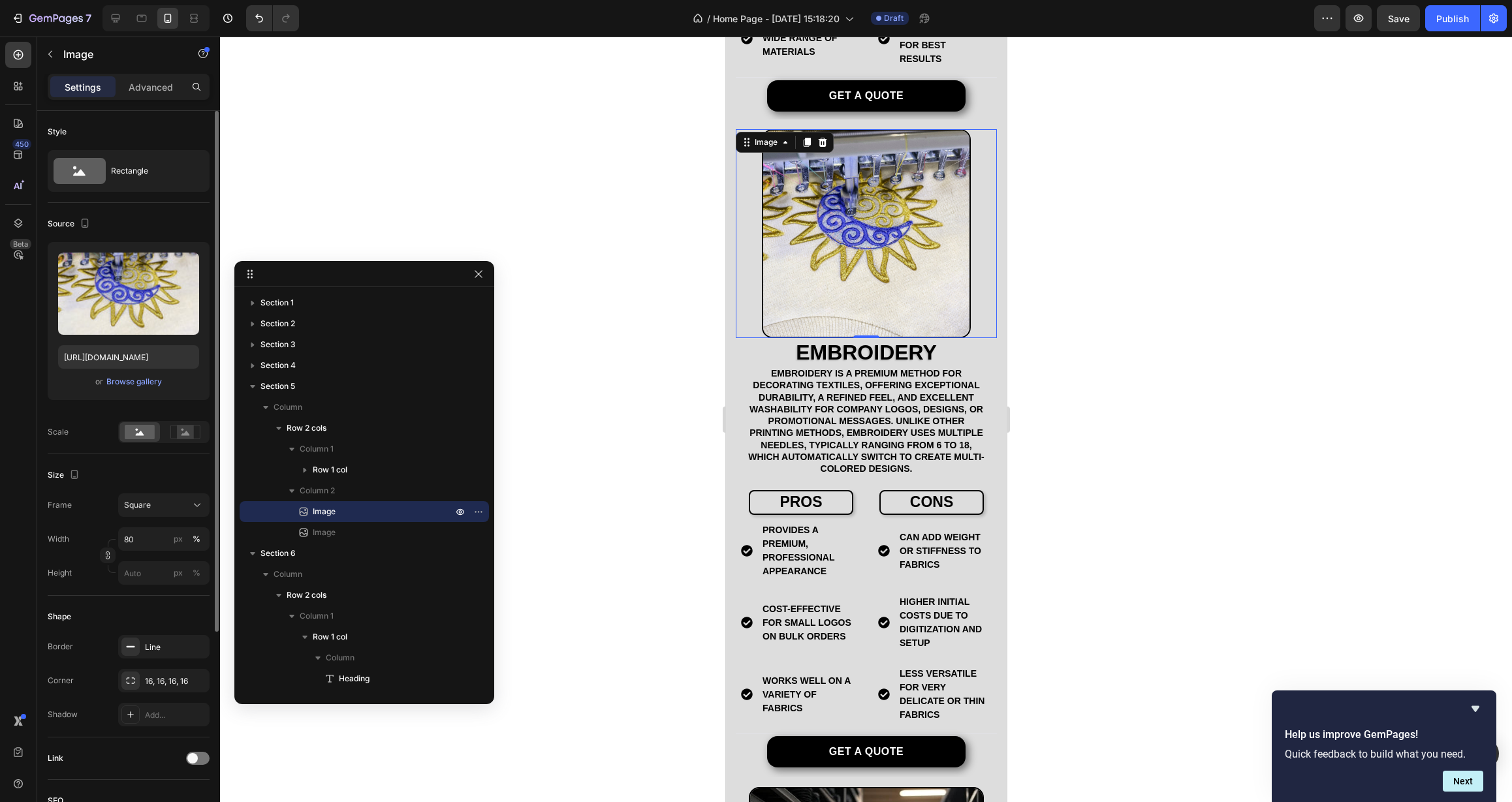
click at [636, 521] on div at bounding box center [866, 419] width 1292 height 765
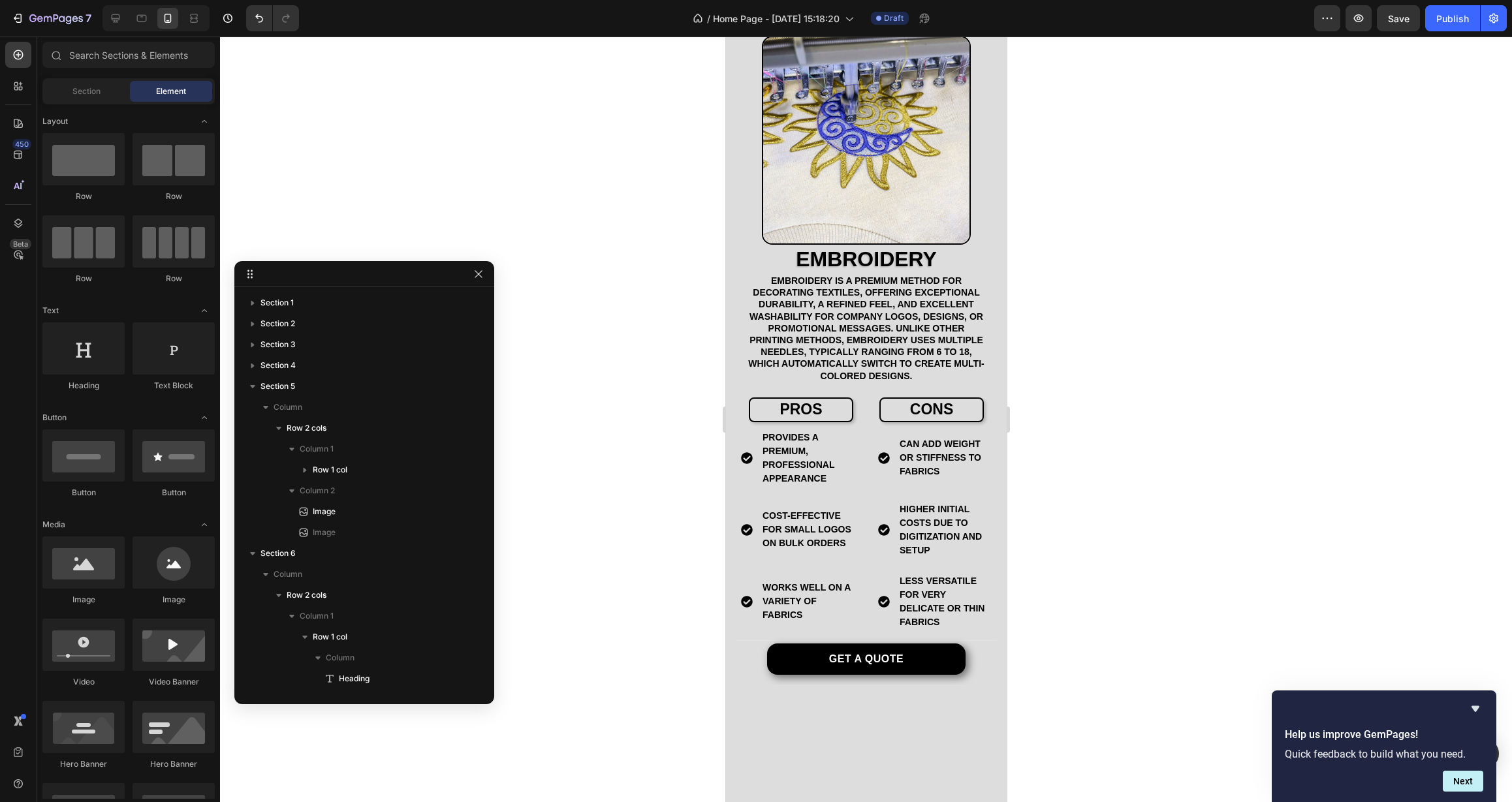
scroll to position [2073, 0]
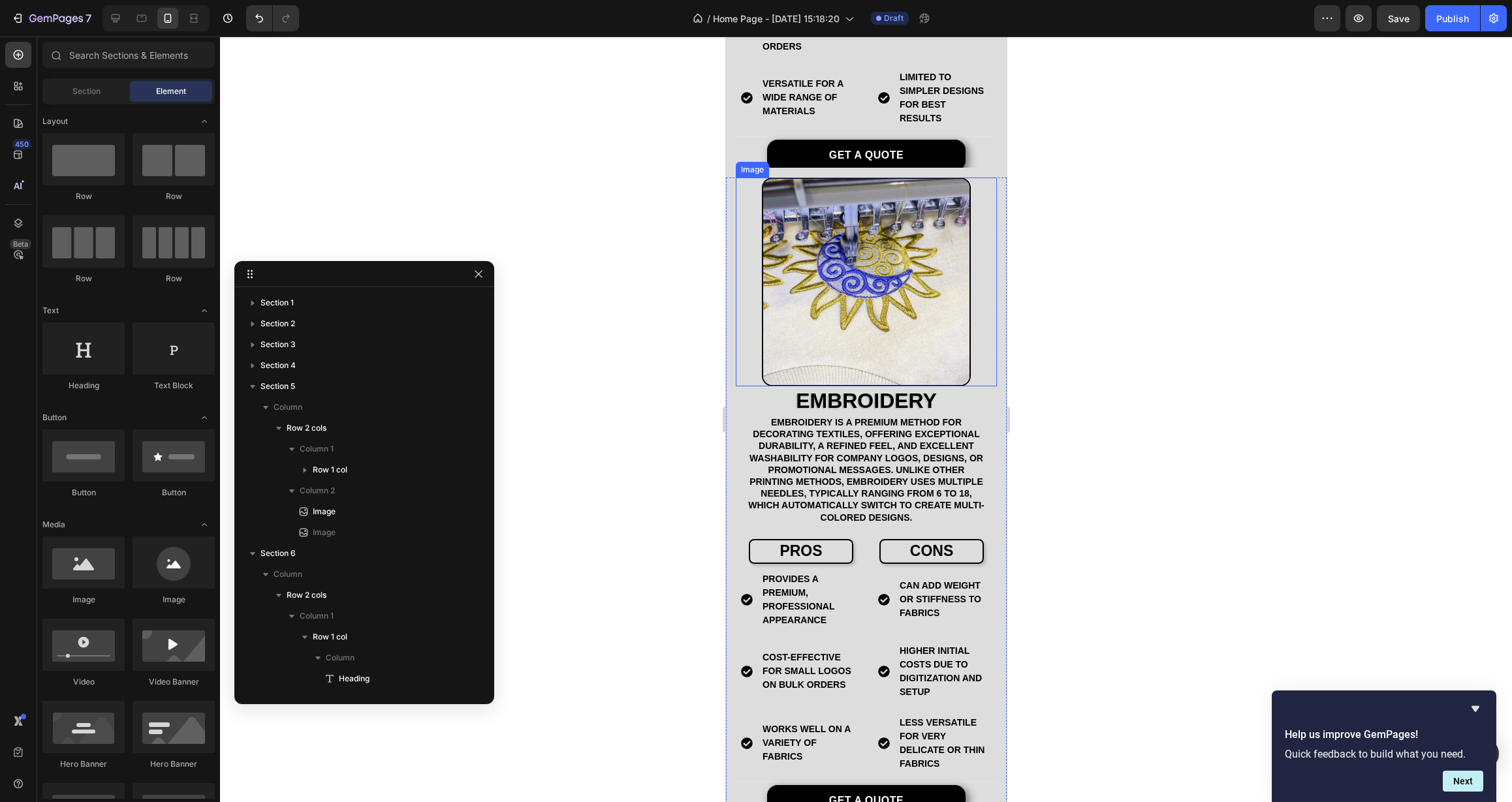
click at [831, 344] on img at bounding box center [865, 281] width 209 height 209
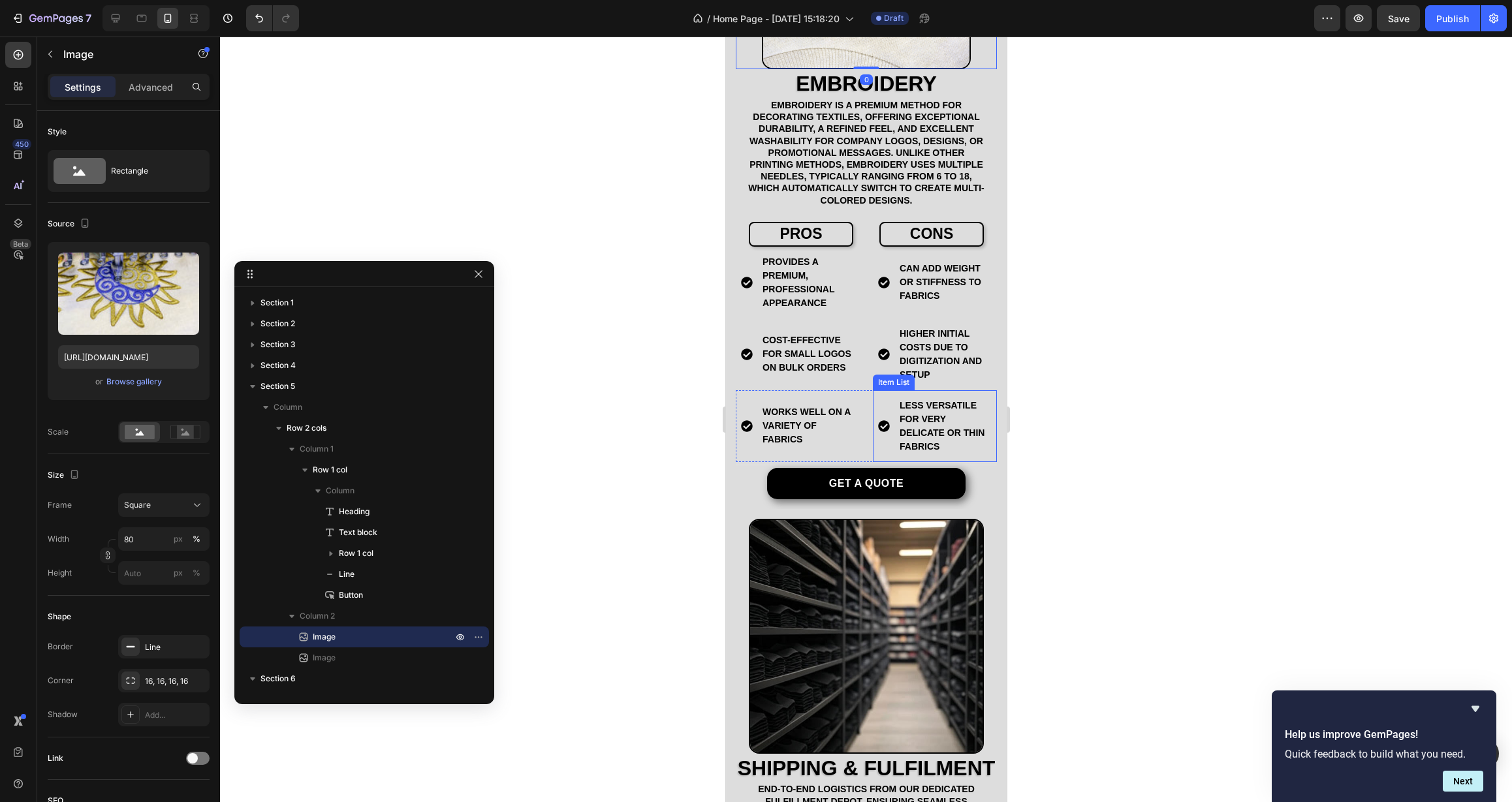
scroll to position [2392, 0]
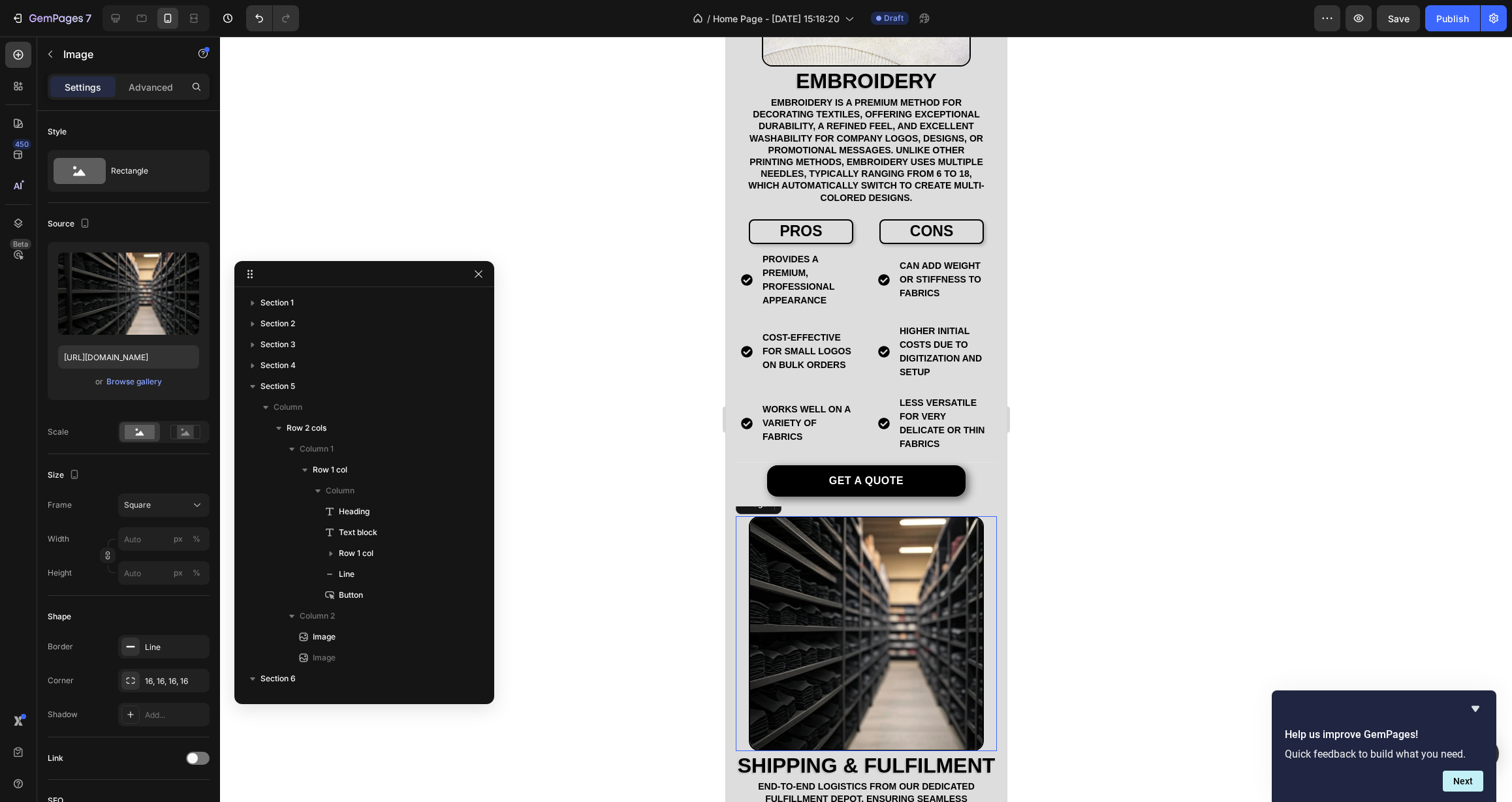
click at [874, 570] on img at bounding box center [865, 633] width 235 height 235
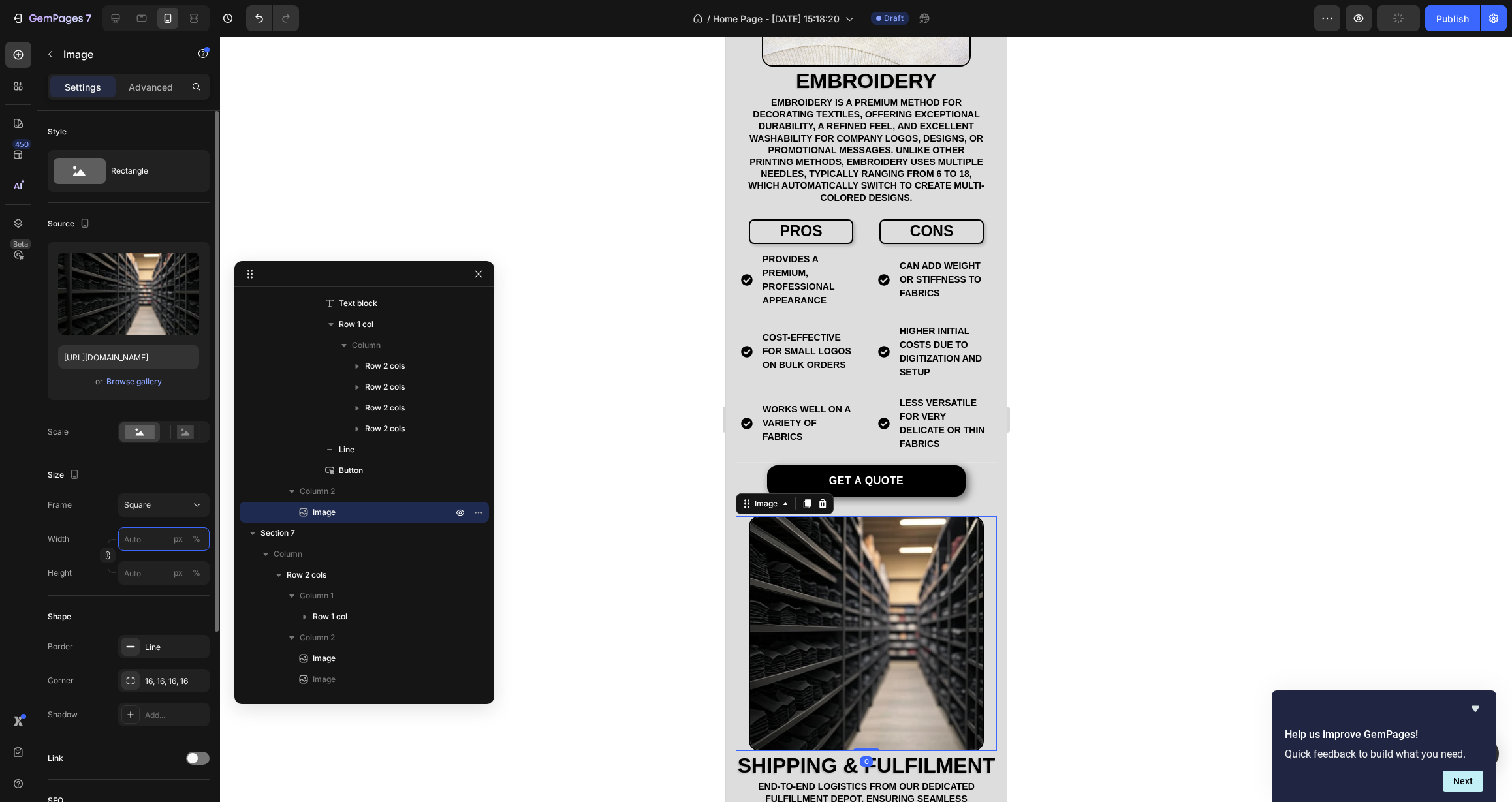
click at [155, 544] on input "px %" at bounding box center [164, 539] width 92 height 24
type input "8"
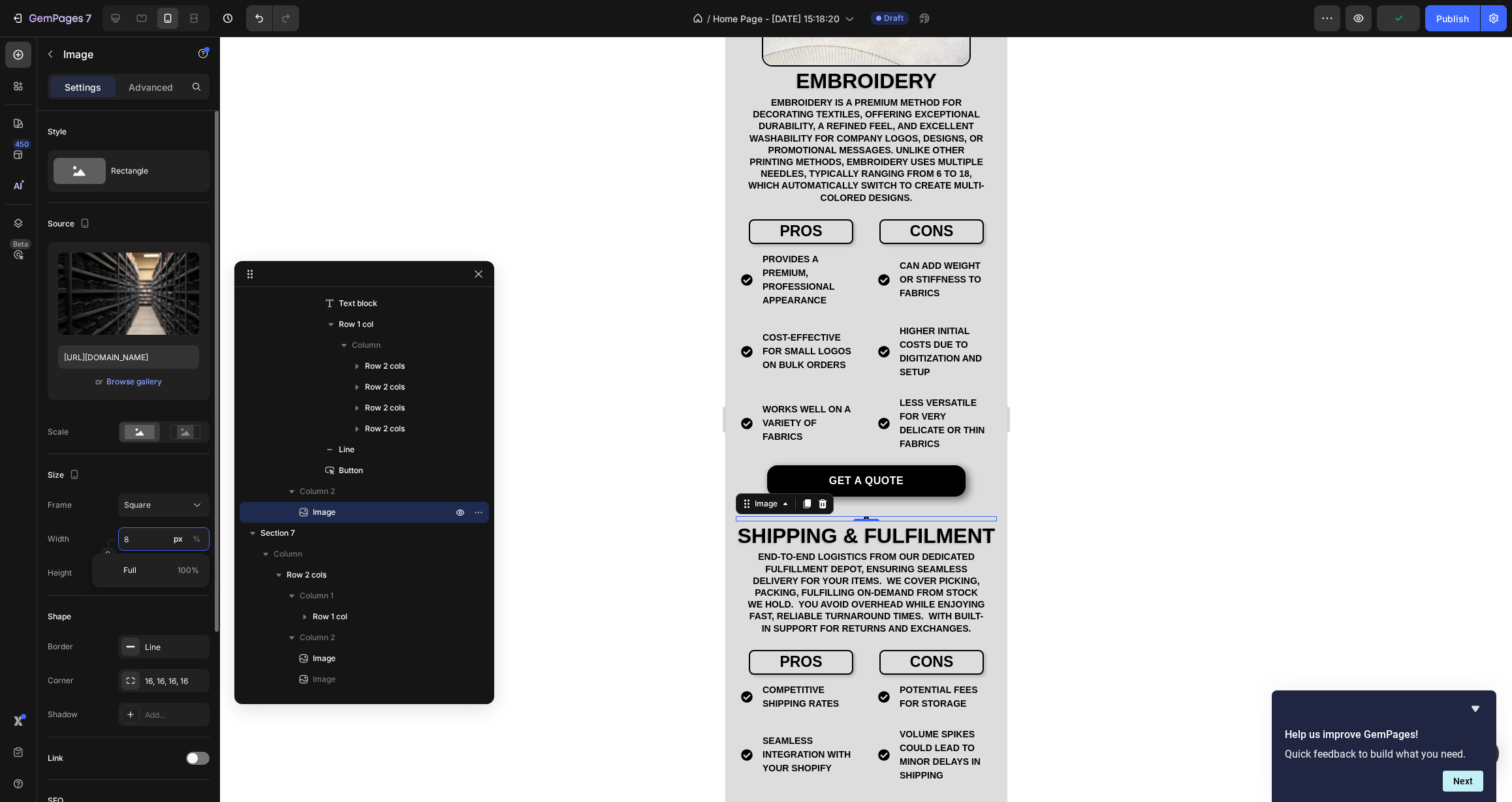
type input "80"
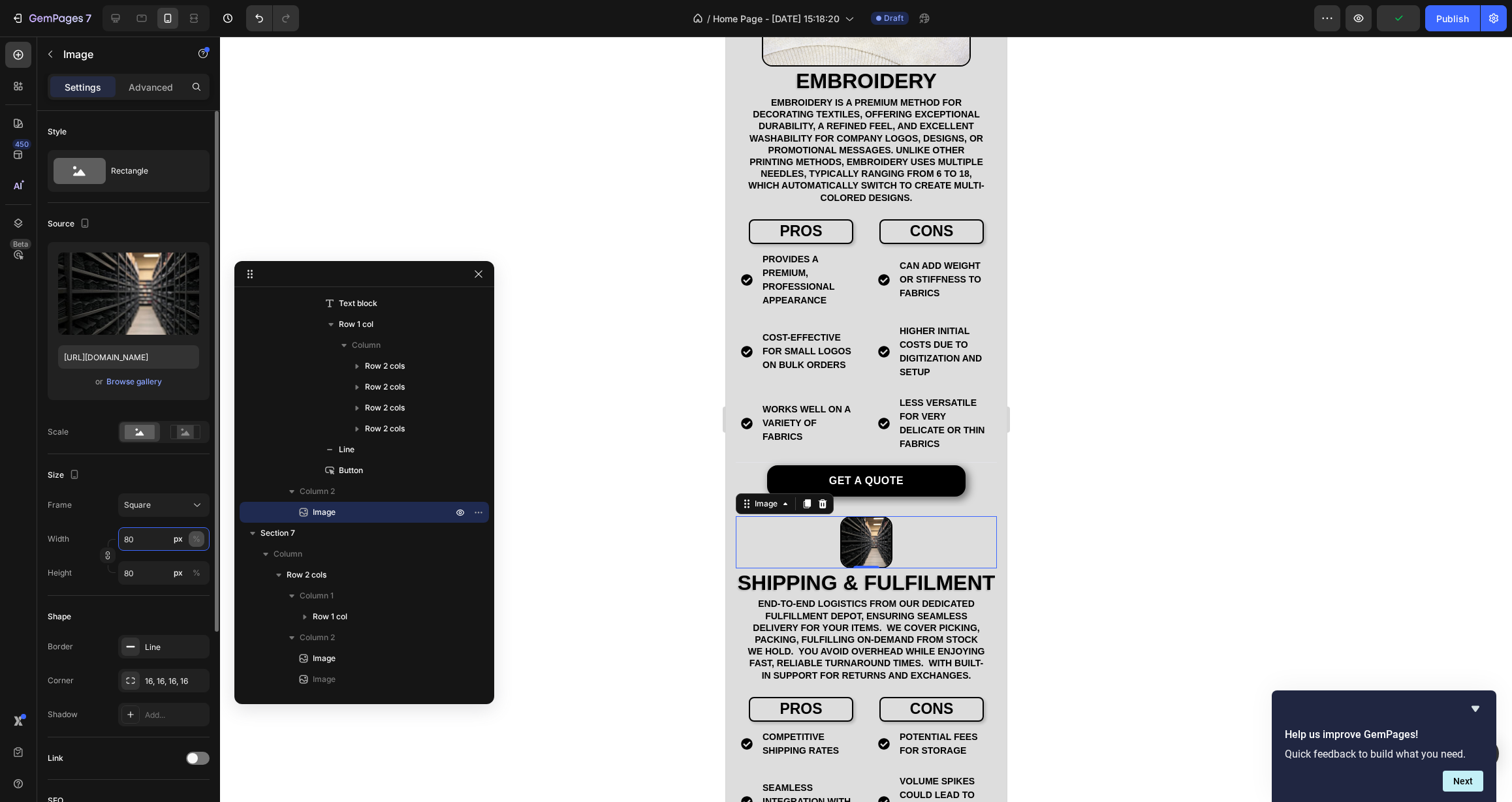
type input "80"
click at [200, 540] on div "%" at bounding box center [196, 539] width 8 height 12
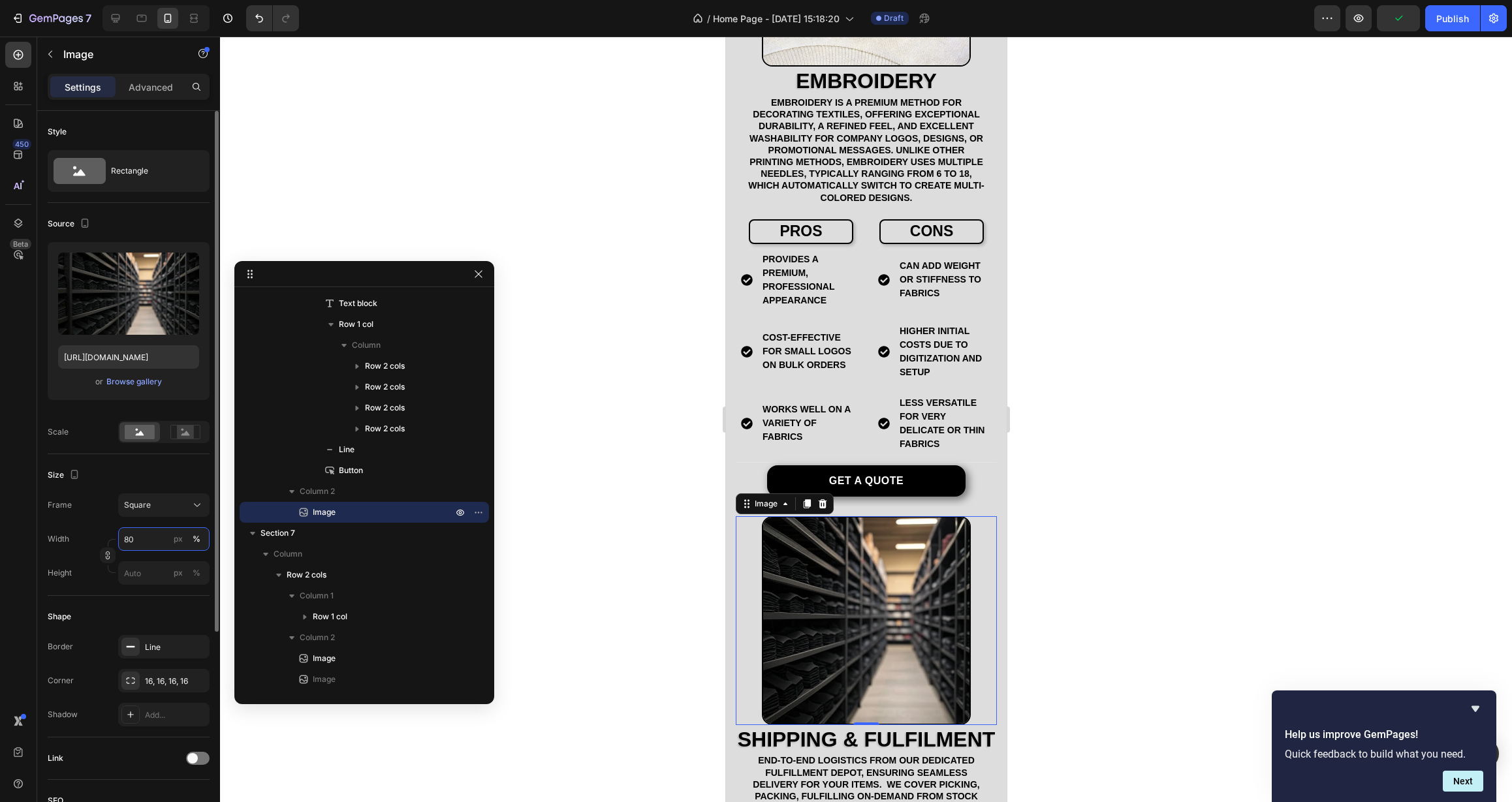
type input "80"
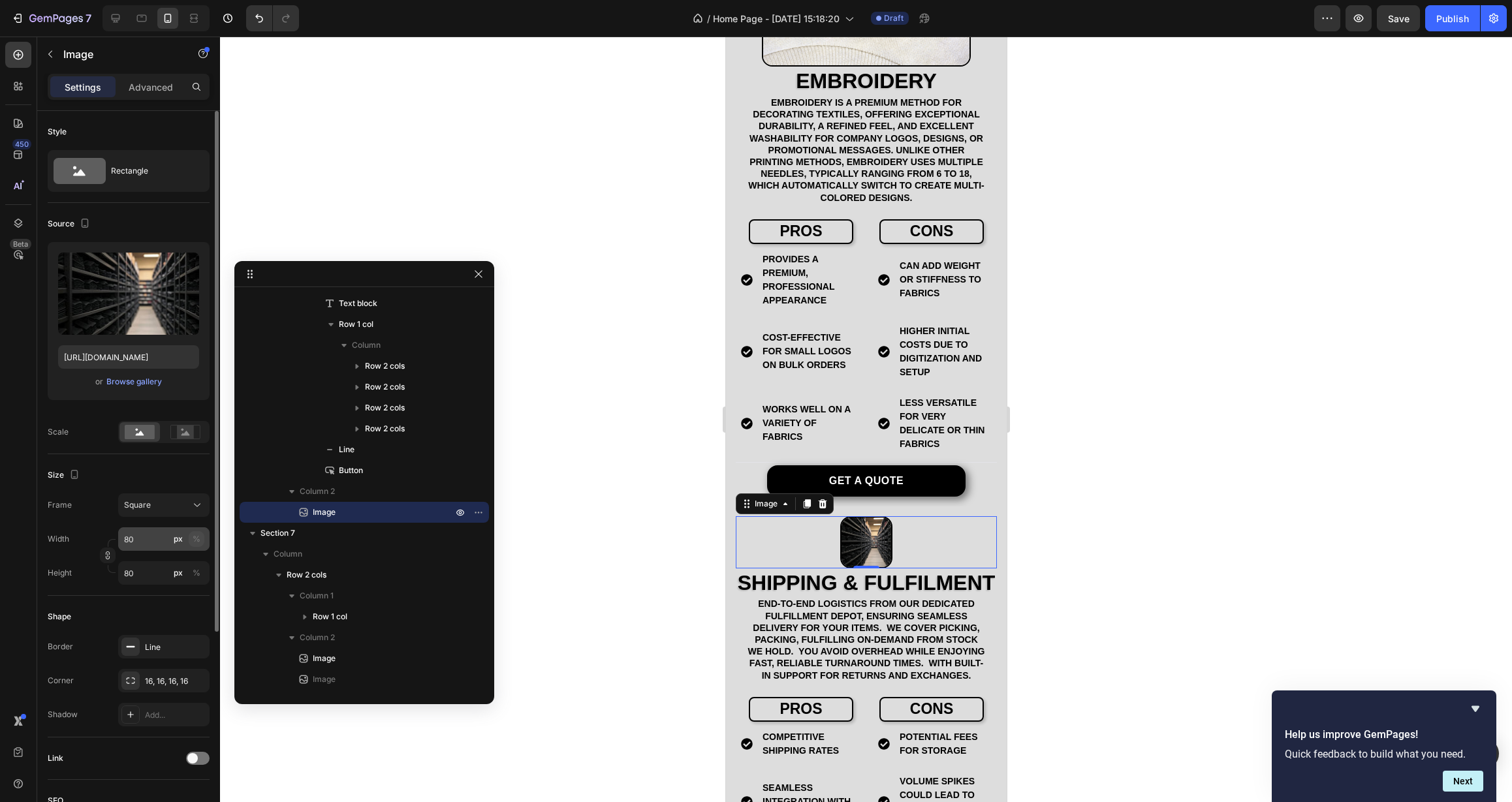
click at [202, 540] on button "%" at bounding box center [196, 539] width 16 height 16
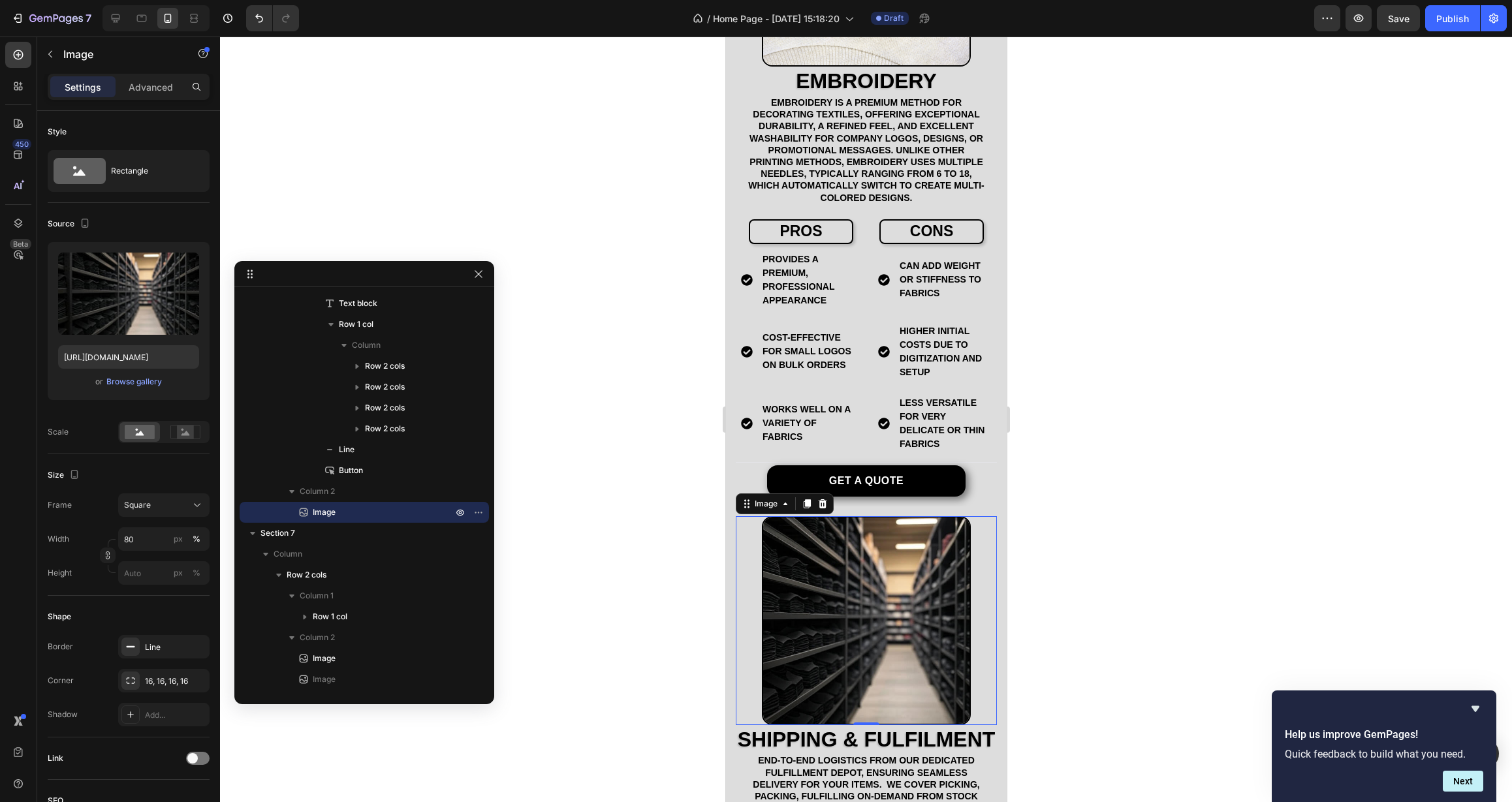
click at [514, 529] on div at bounding box center [866, 419] width 1292 height 765
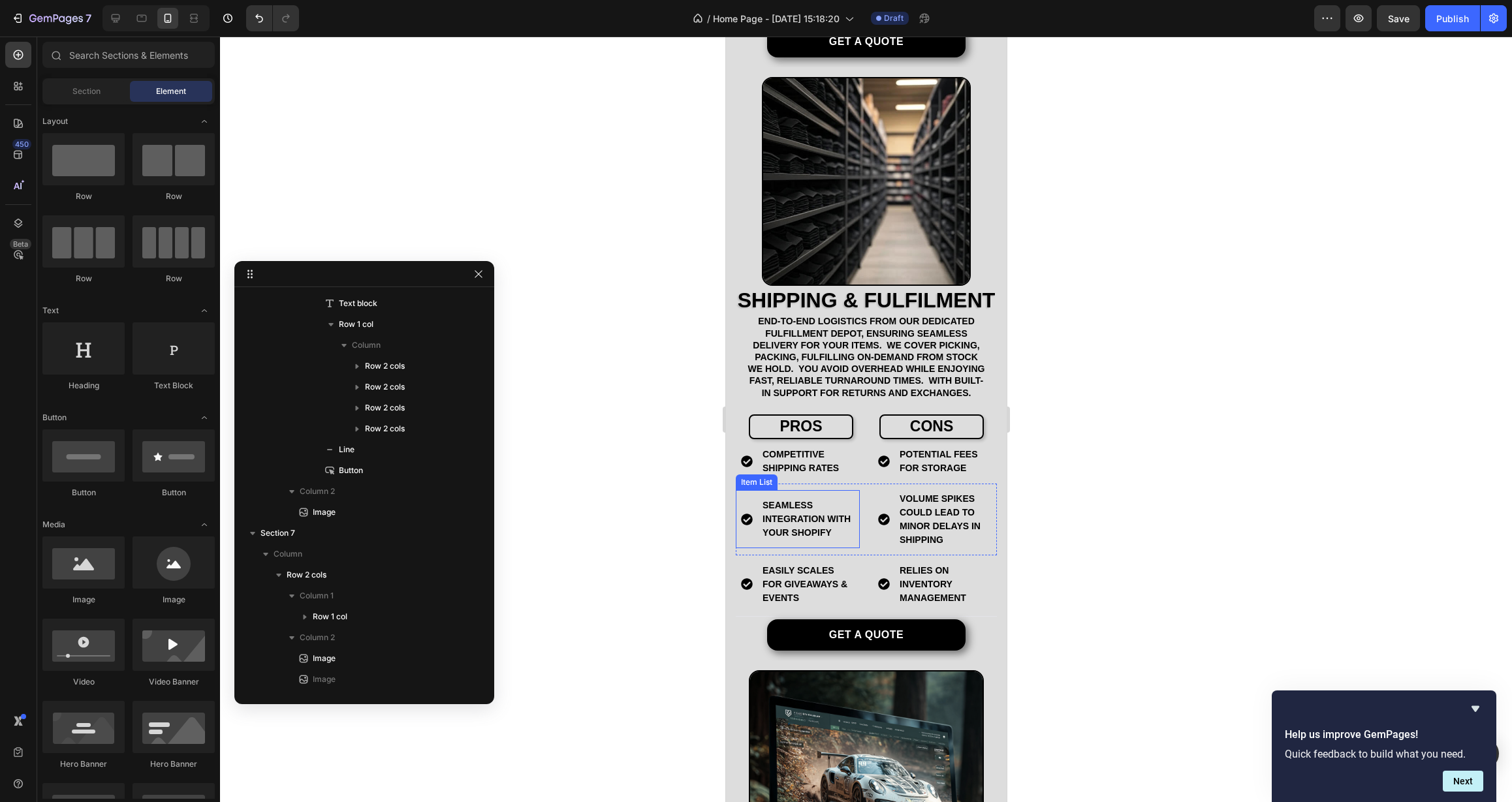
scroll to position [3059, 0]
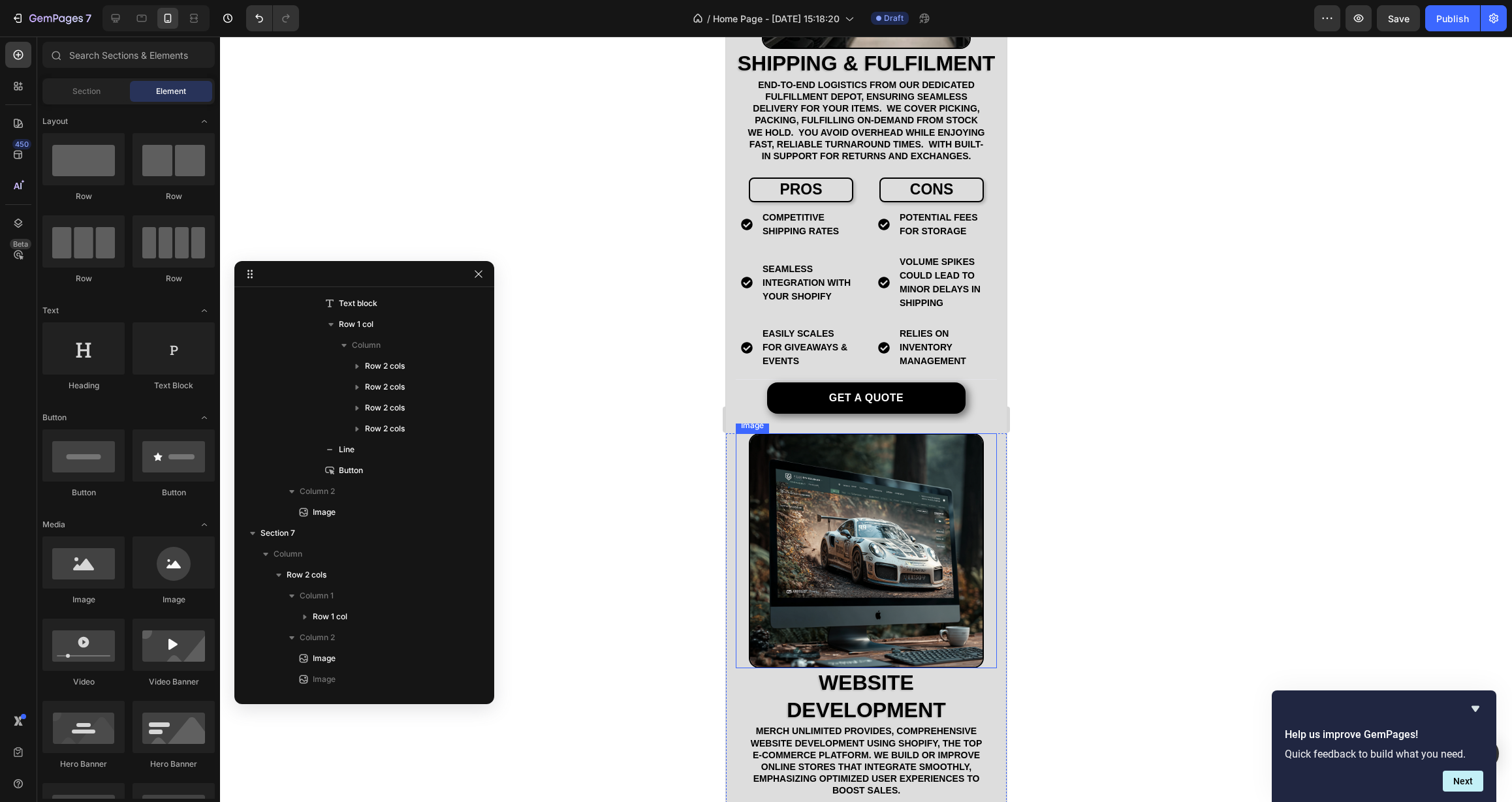
click at [806, 580] on img at bounding box center [865, 550] width 235 height 235
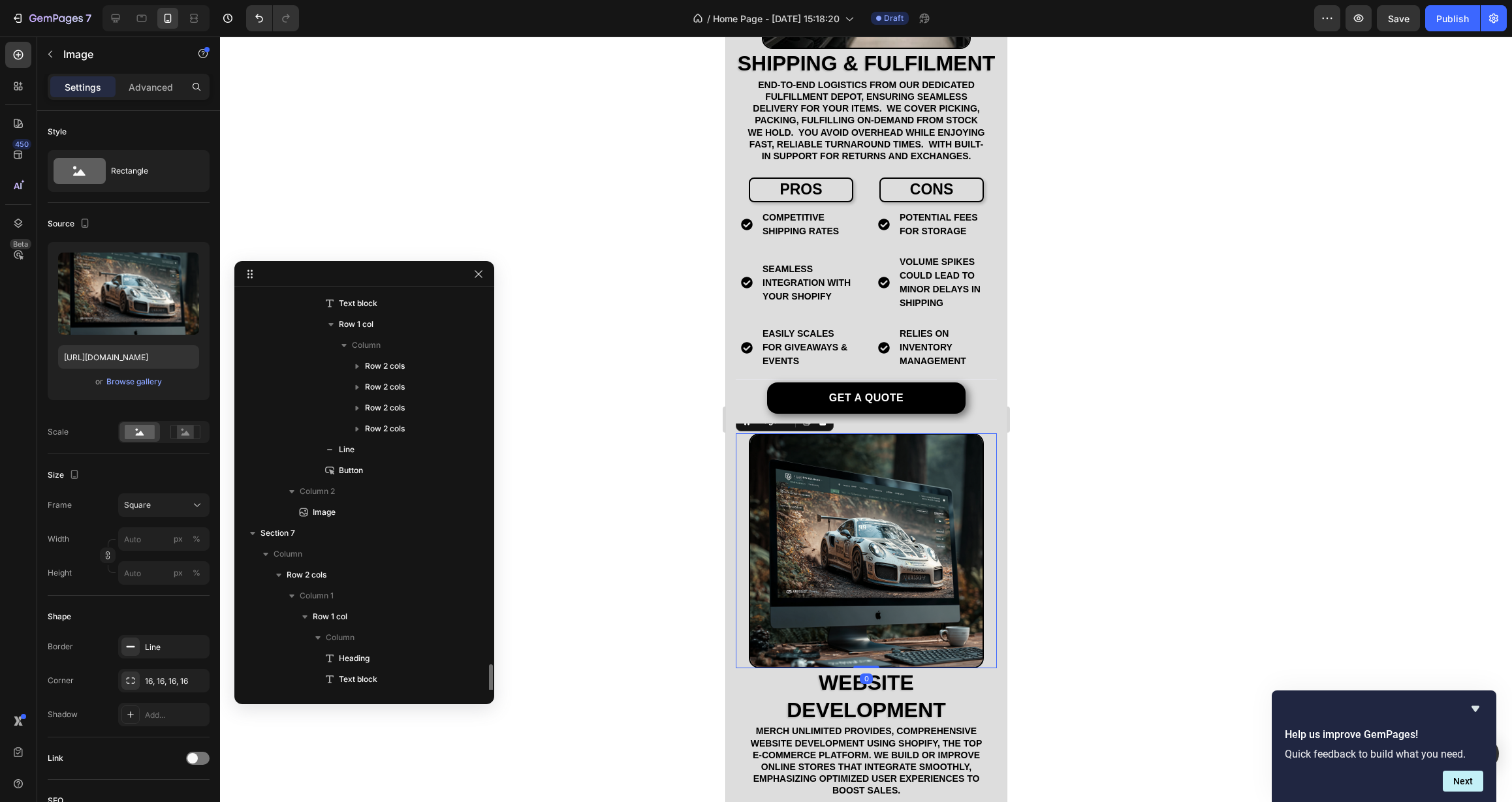
scroll to position [646, 0]
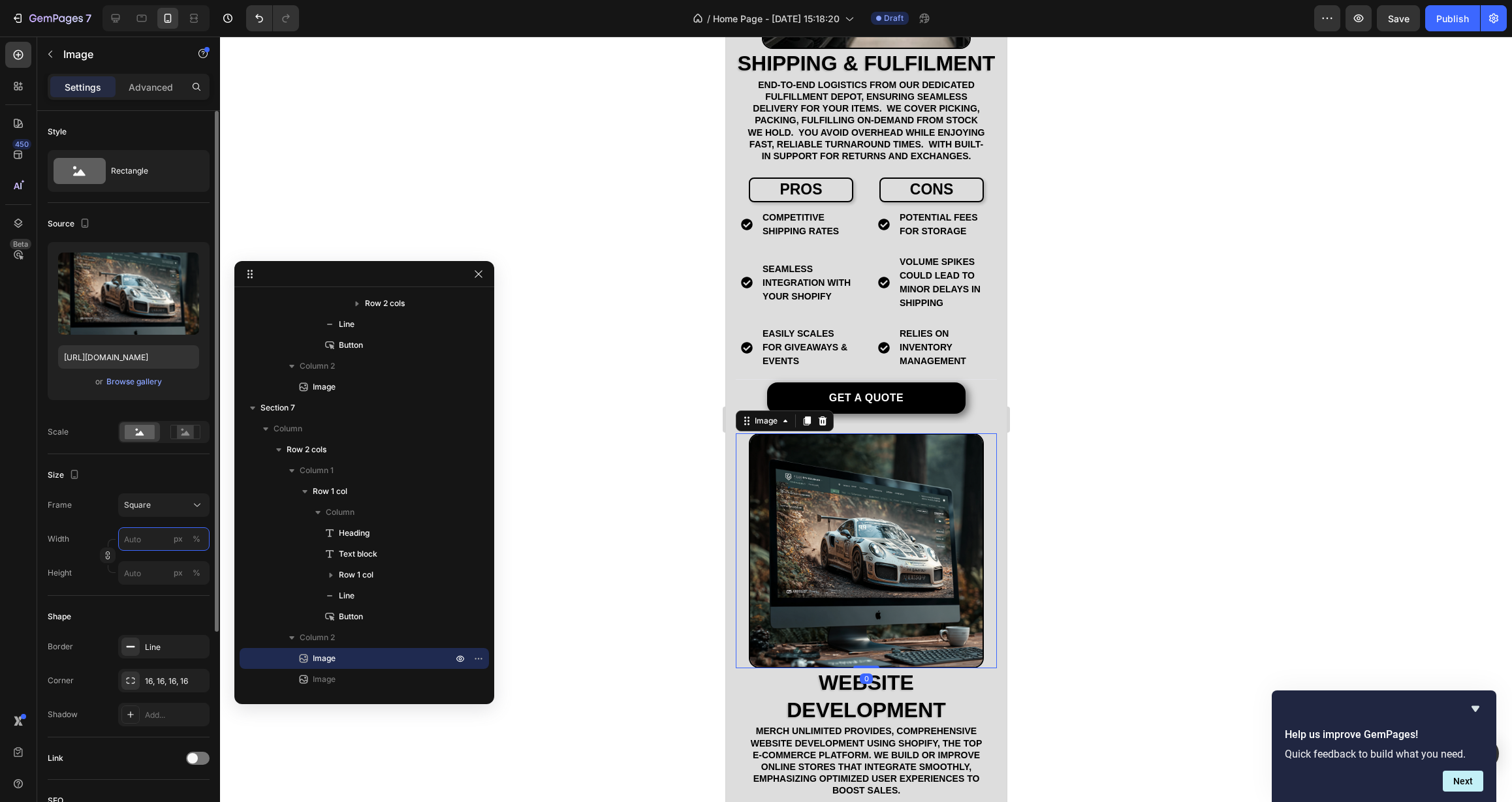
click at [153, 542] on input "px %" at bounding box center [164, 539] width 92 height 24
type input "8"
type input "80"
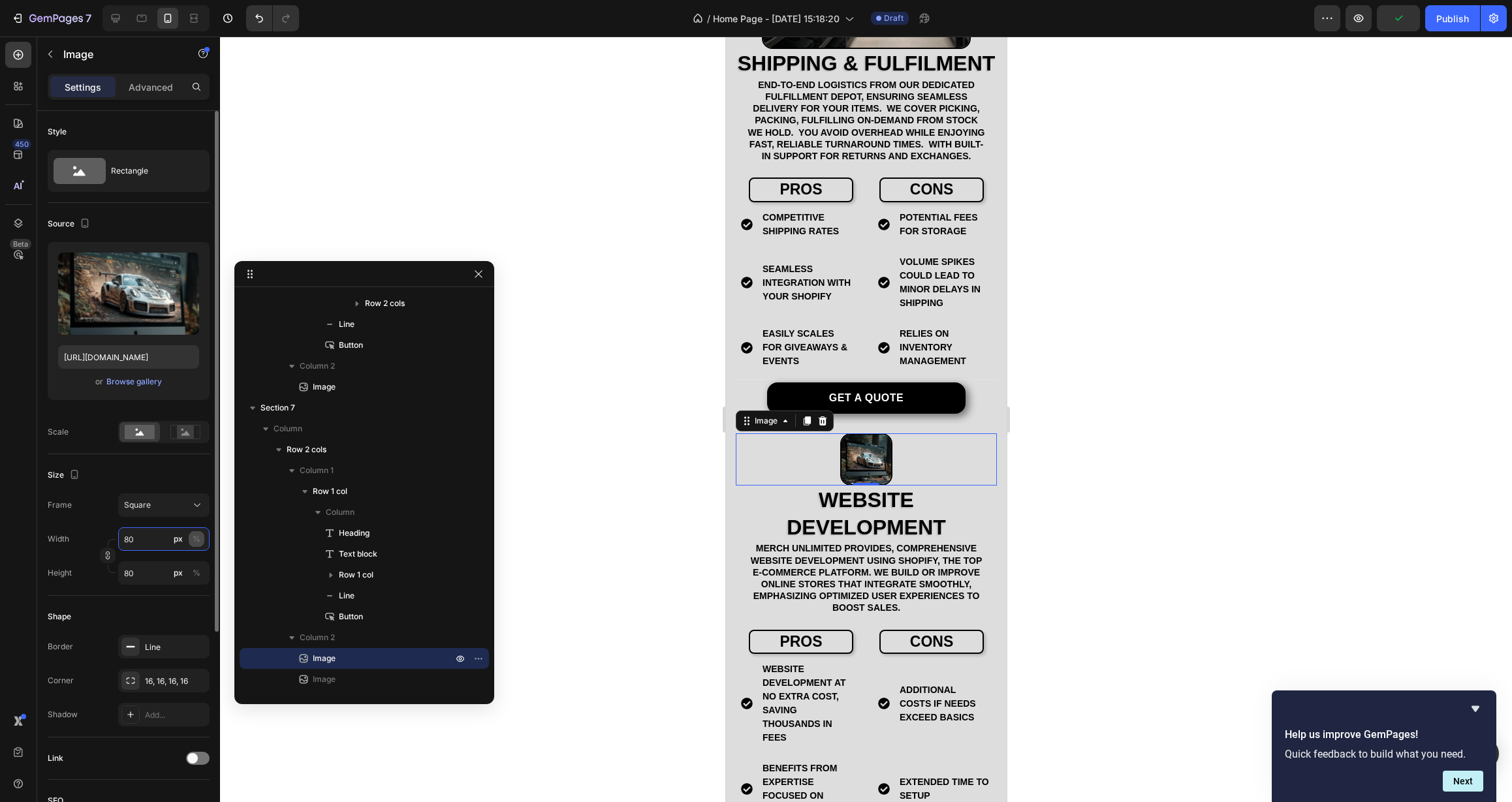
type input "80"
click at [196, 541] on div "%" at bounding box center [196, 539] width 8 height 12
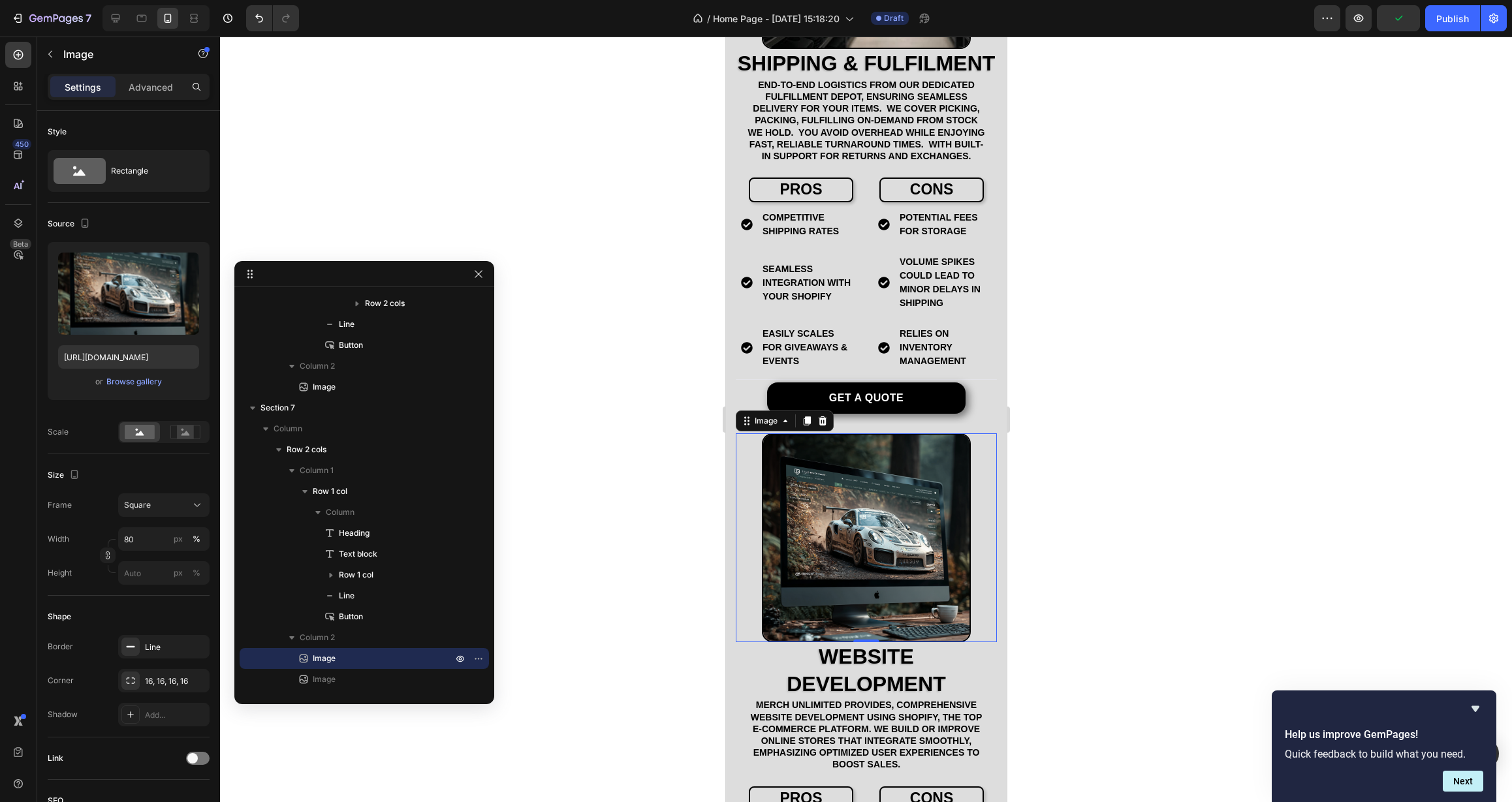
click at [539, 540] on div at bounding box center [866, 419] width 1292 height 765
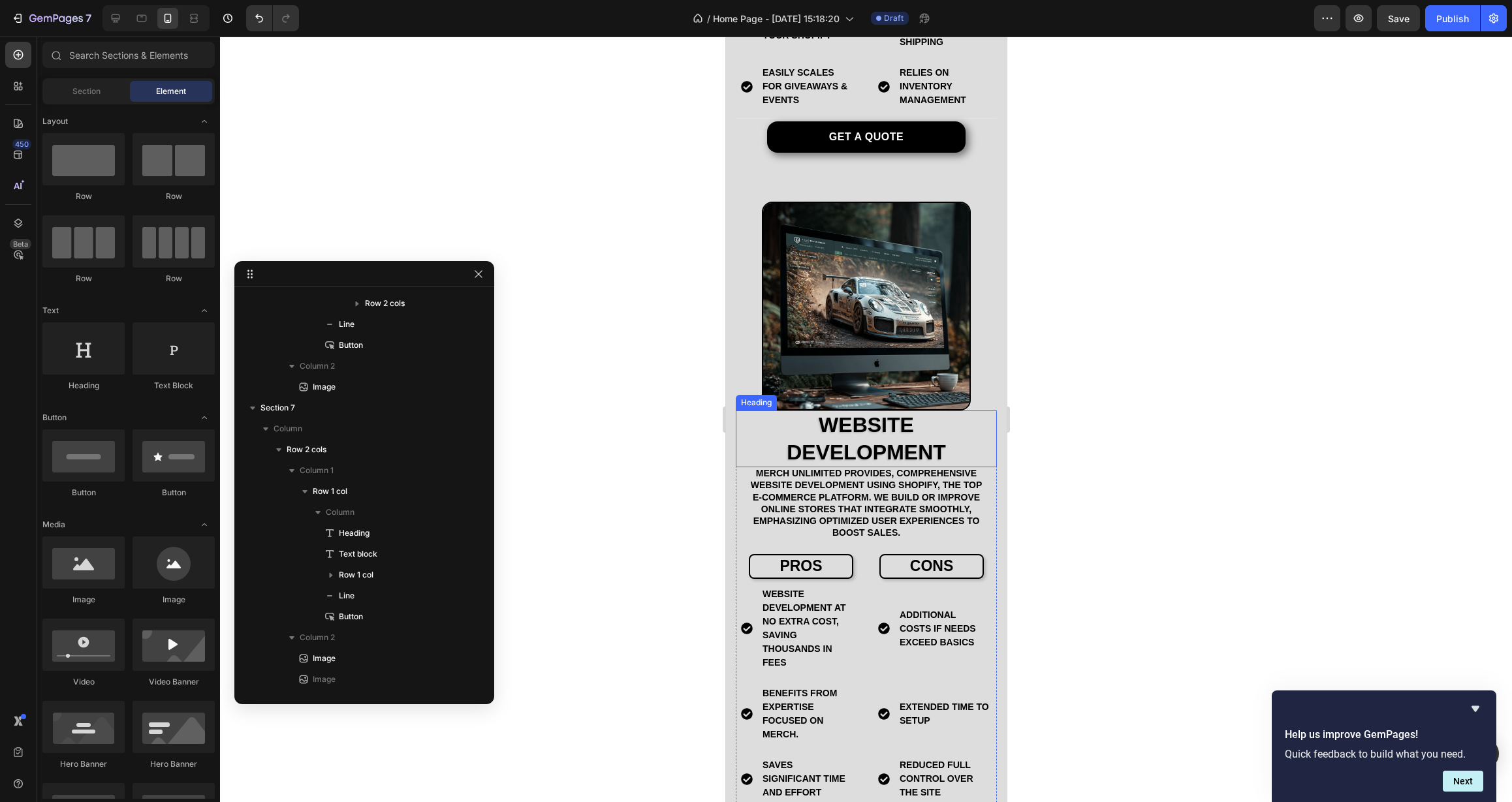
scroll to position [2963, 0]
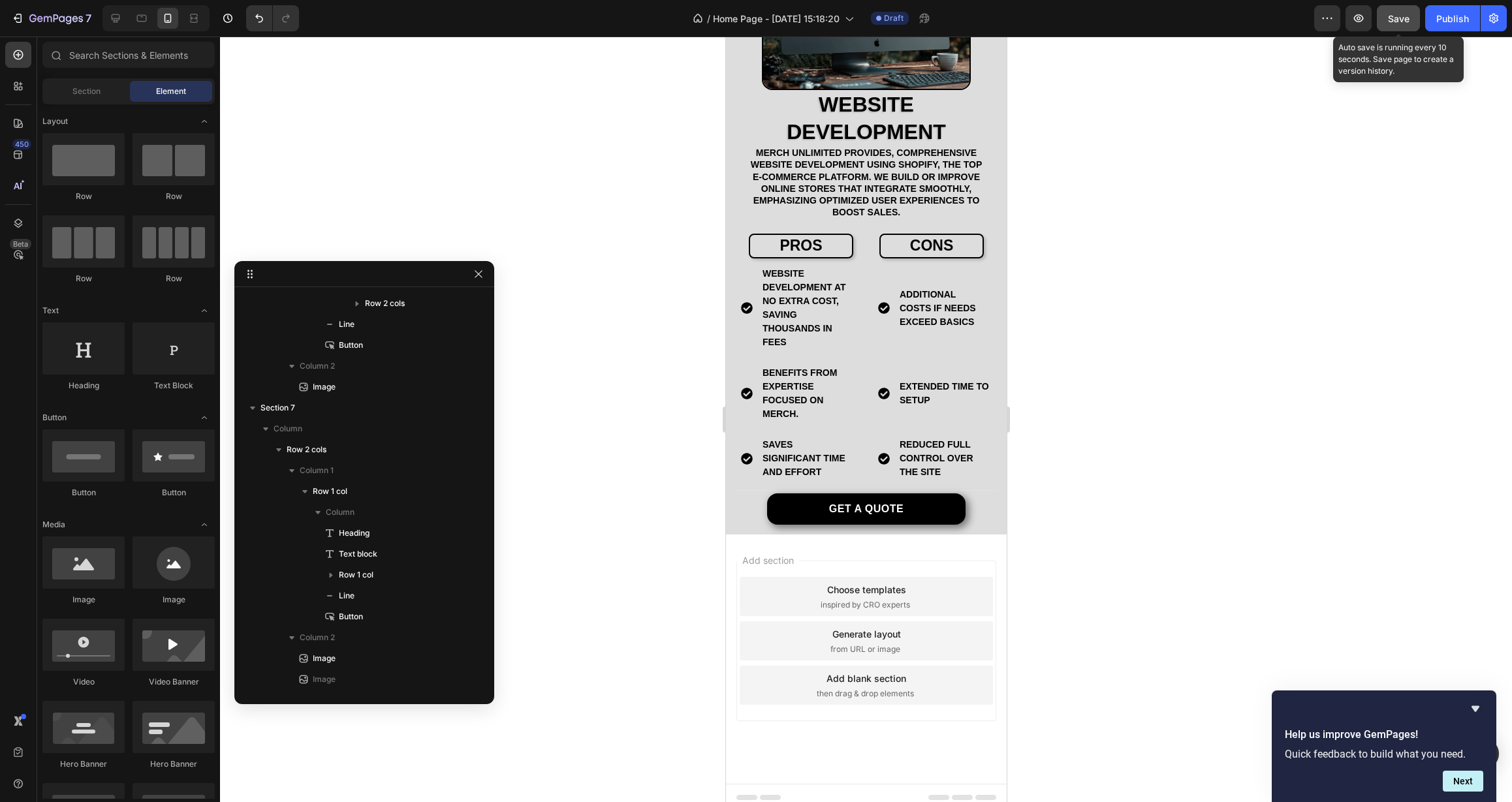
click at [1394, 13] on span "Save" at bounding box center [1398, 18] width 22 height 11
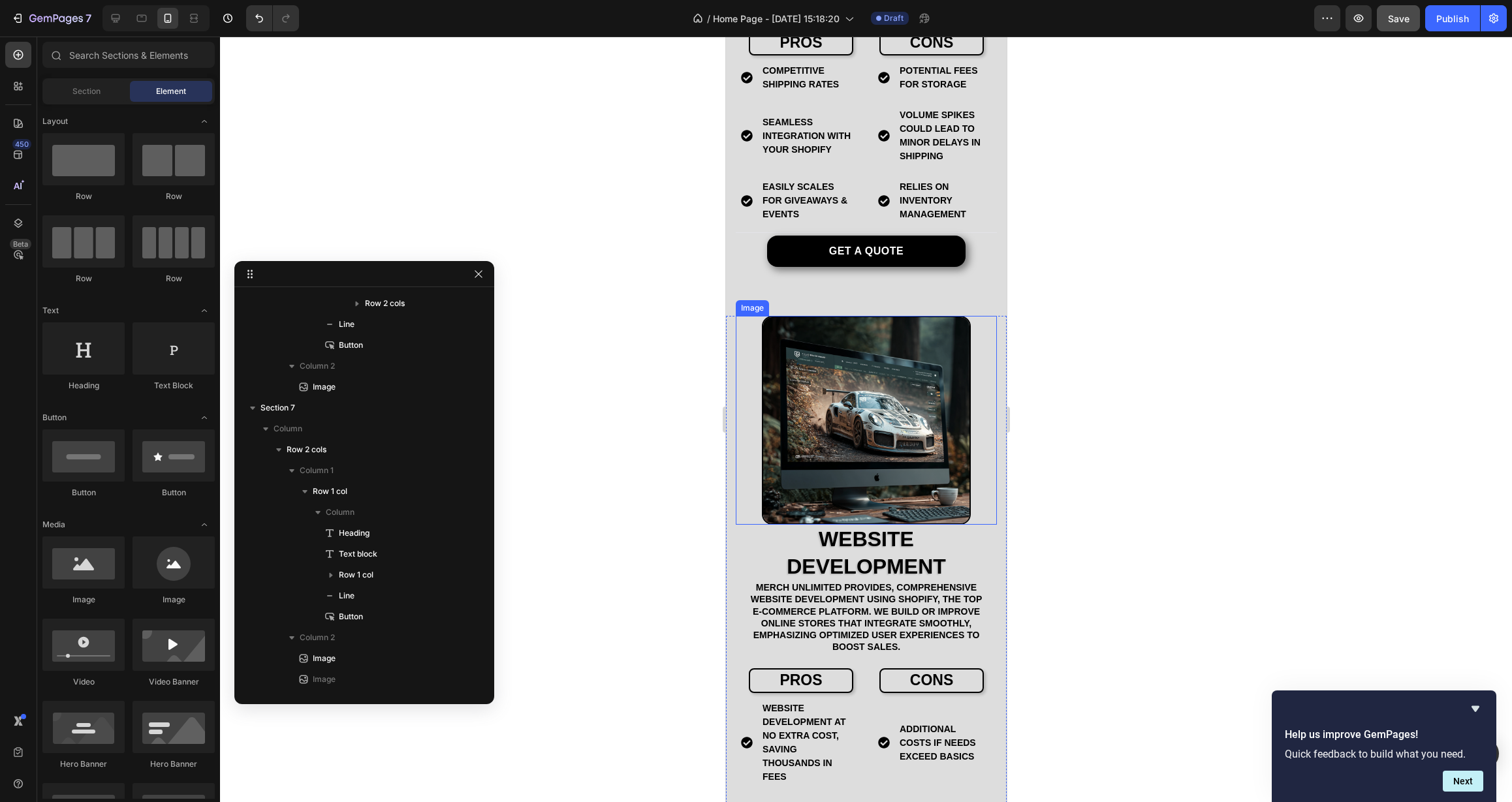
scroll to position [2511, 0]
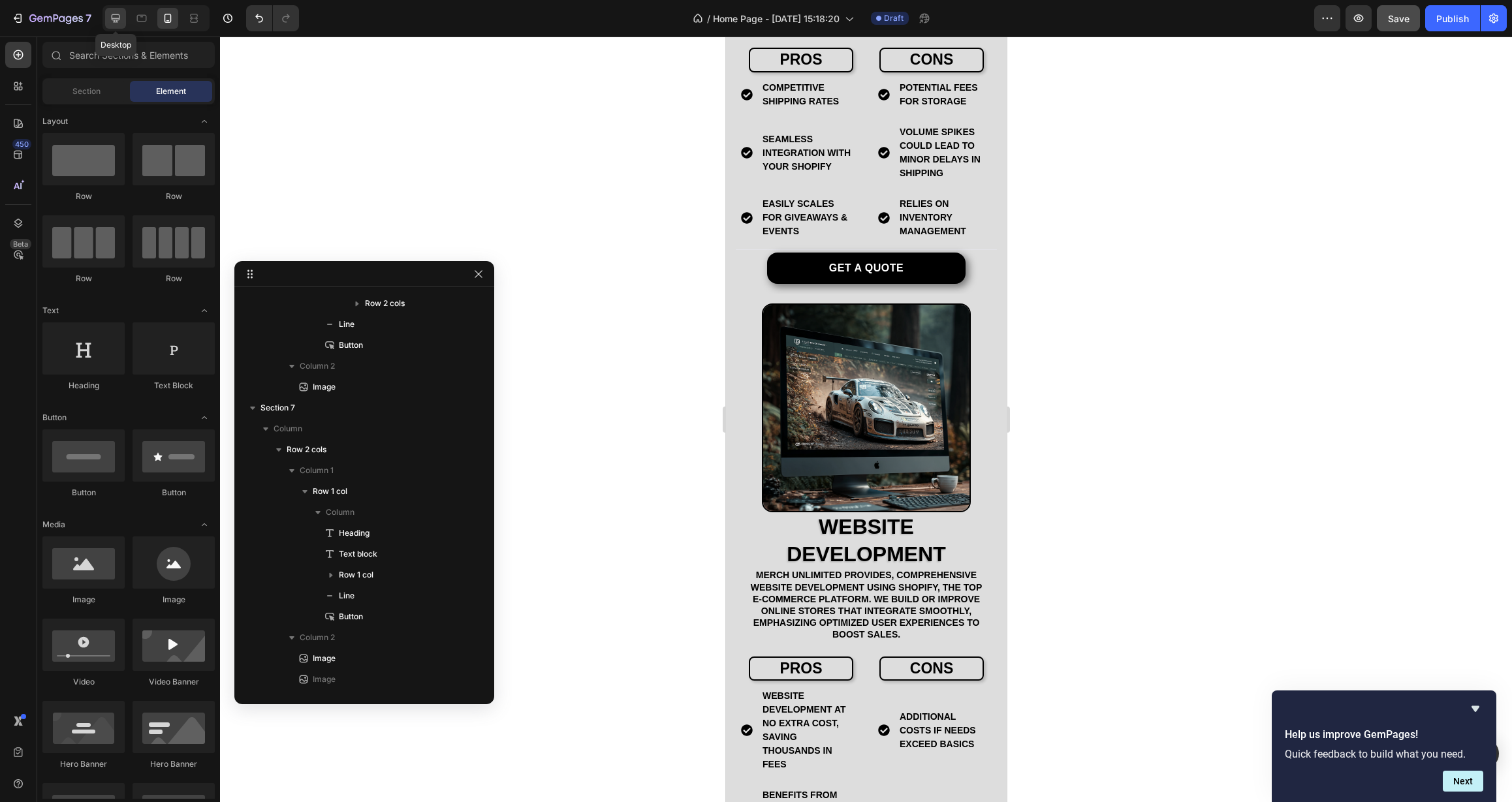
click at [119, 20] on icon at bounding box center [116, 18] width 9 height 9
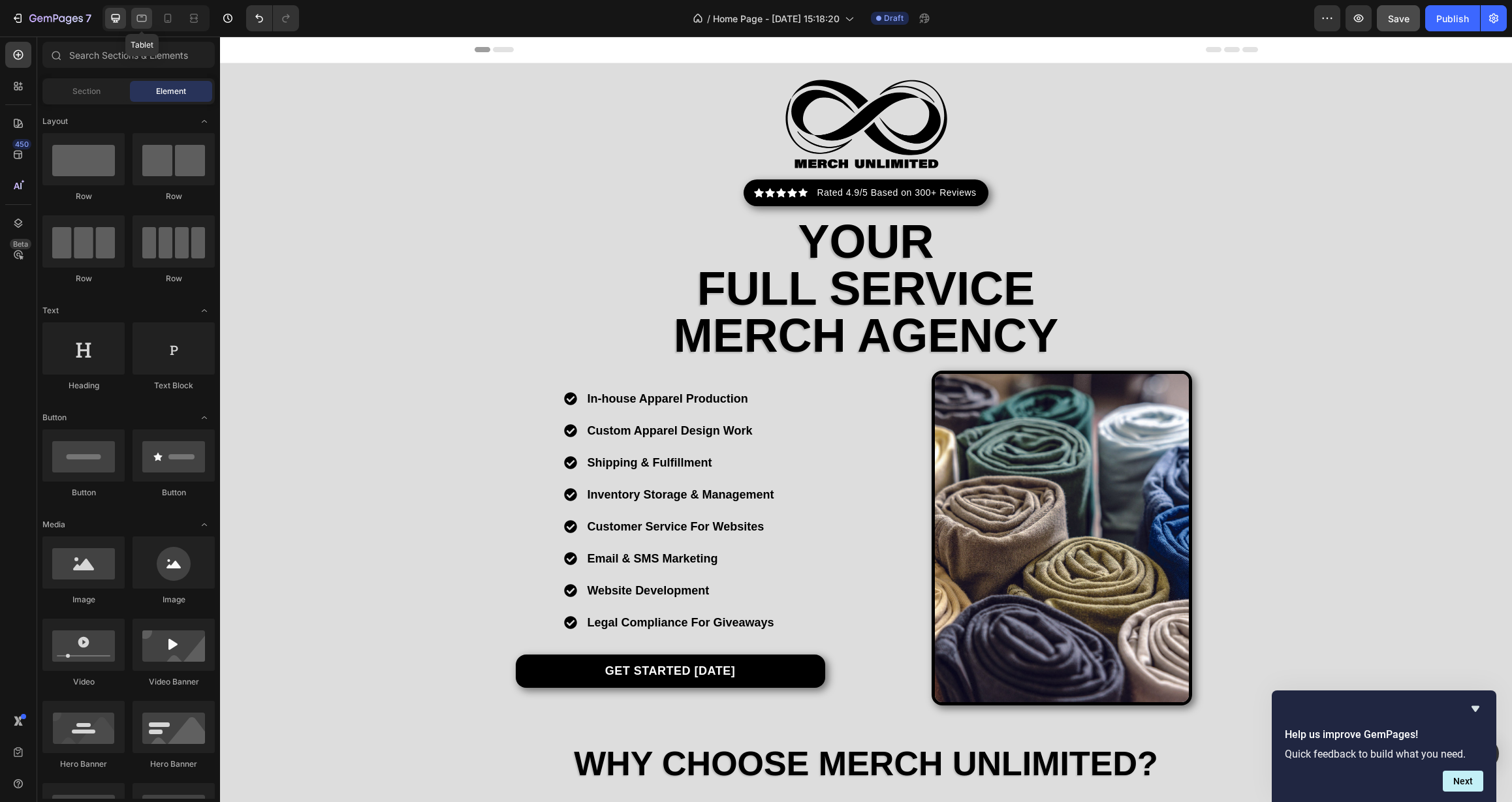
click at [137, 22] on icon at bounding box center [141, 18] width 13 height 13
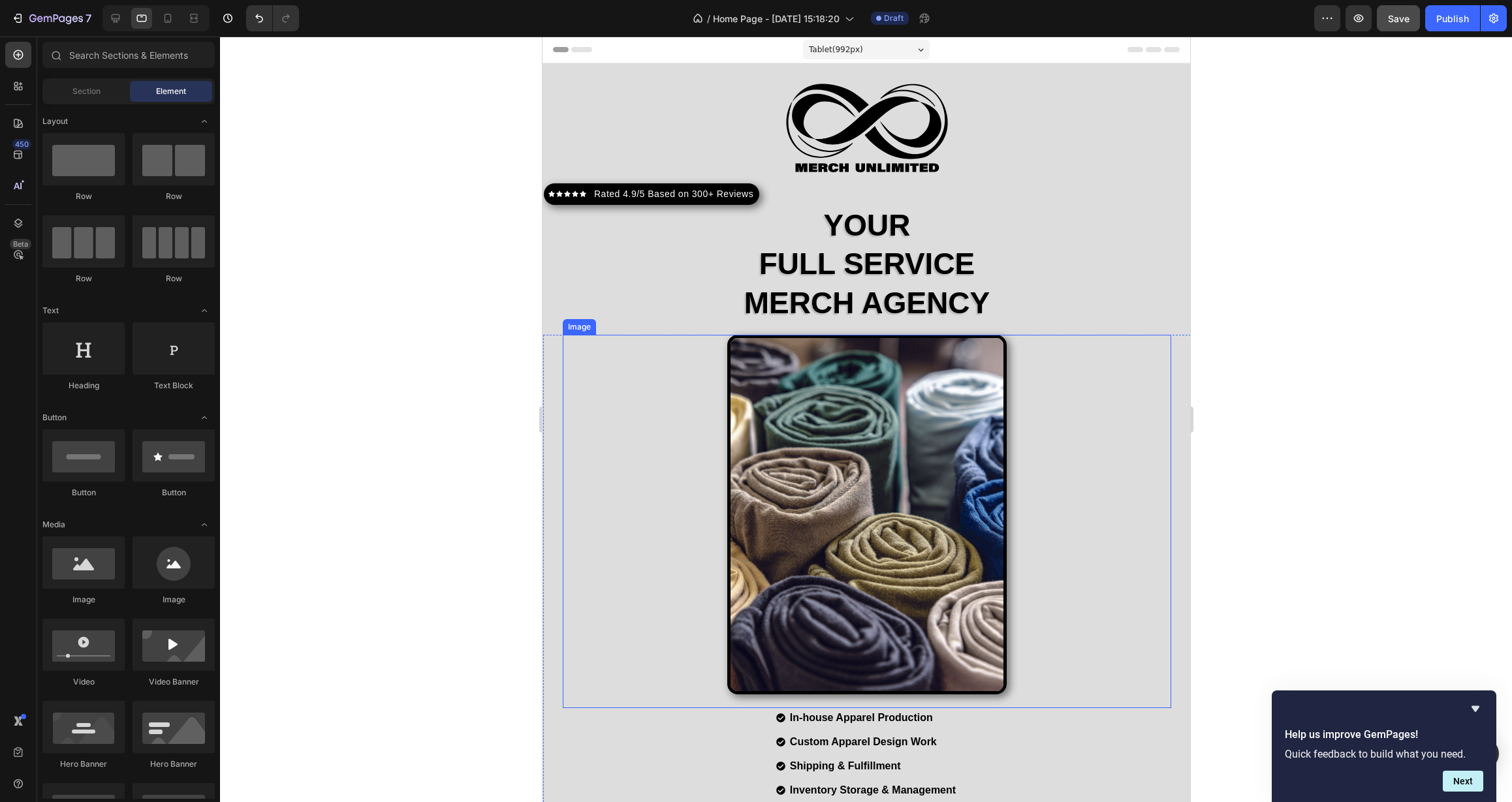
click at [681, 412] on div at bounding box center [867, 515] width 609 height 360
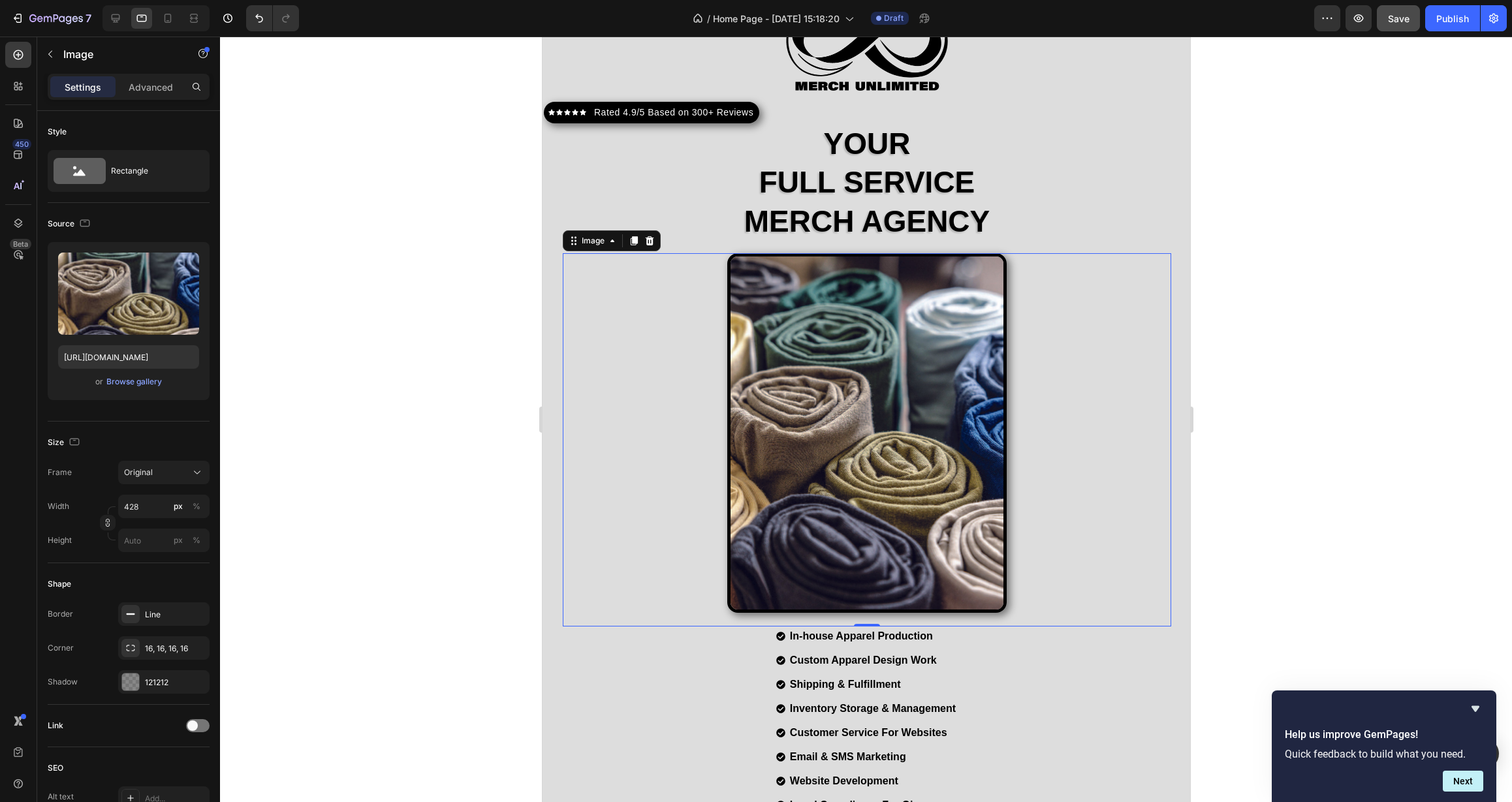
scroll to position [190, 0]
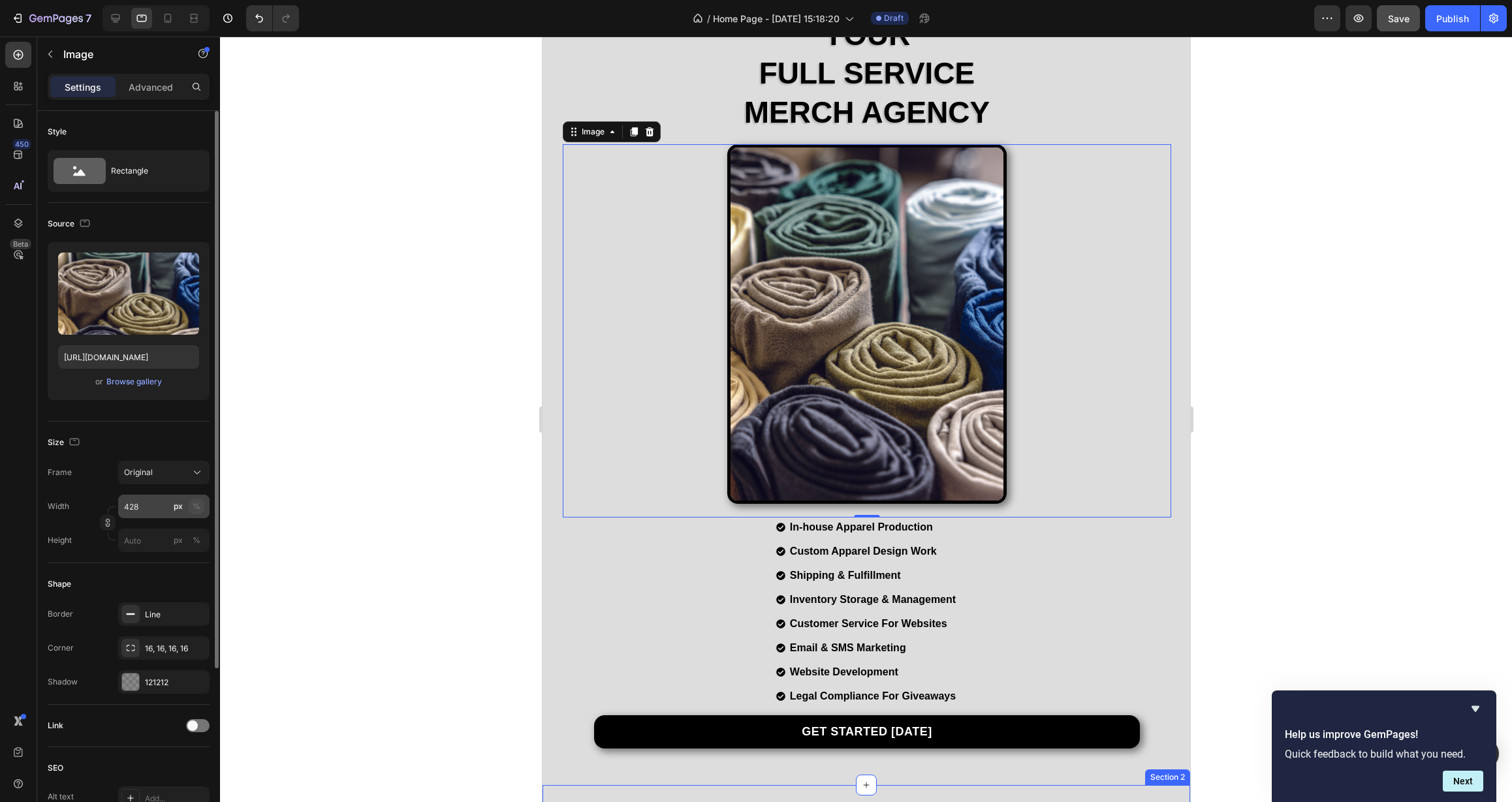
click at [199, 508] on div "%" at bounding box center [196, 506] width 8 height 12
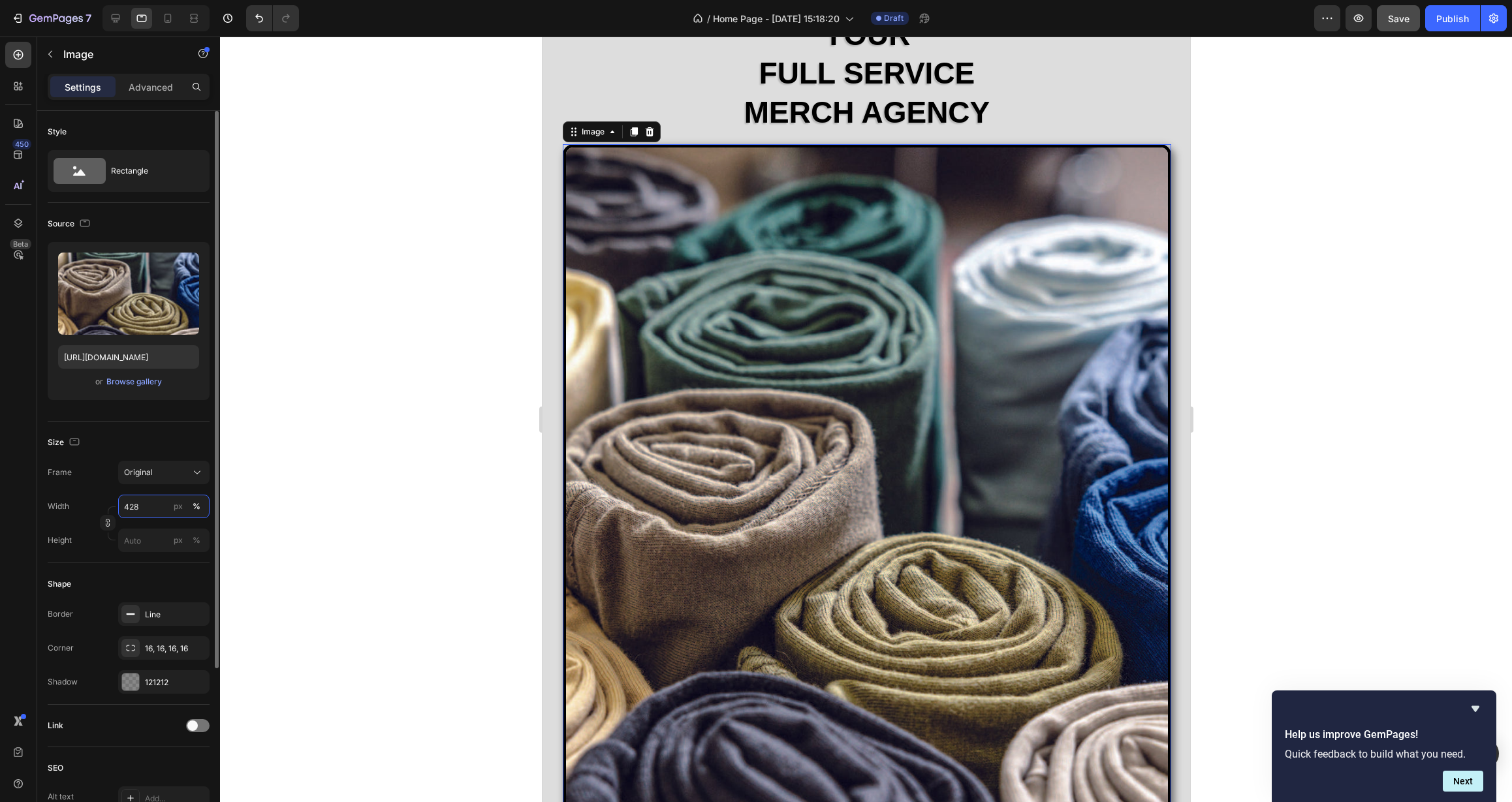
click at [161, 510] on input "428" at bounding box center [164, 506] width 92 height 24
drag, startPoint x: 154, startPoint y: 509, endPoint x: 101, endPoint y: 510, distance: 53.0
click at [101, 510] on div "Width 428 px % Height px %" at bounding box center [128, 523] width 162 height 58
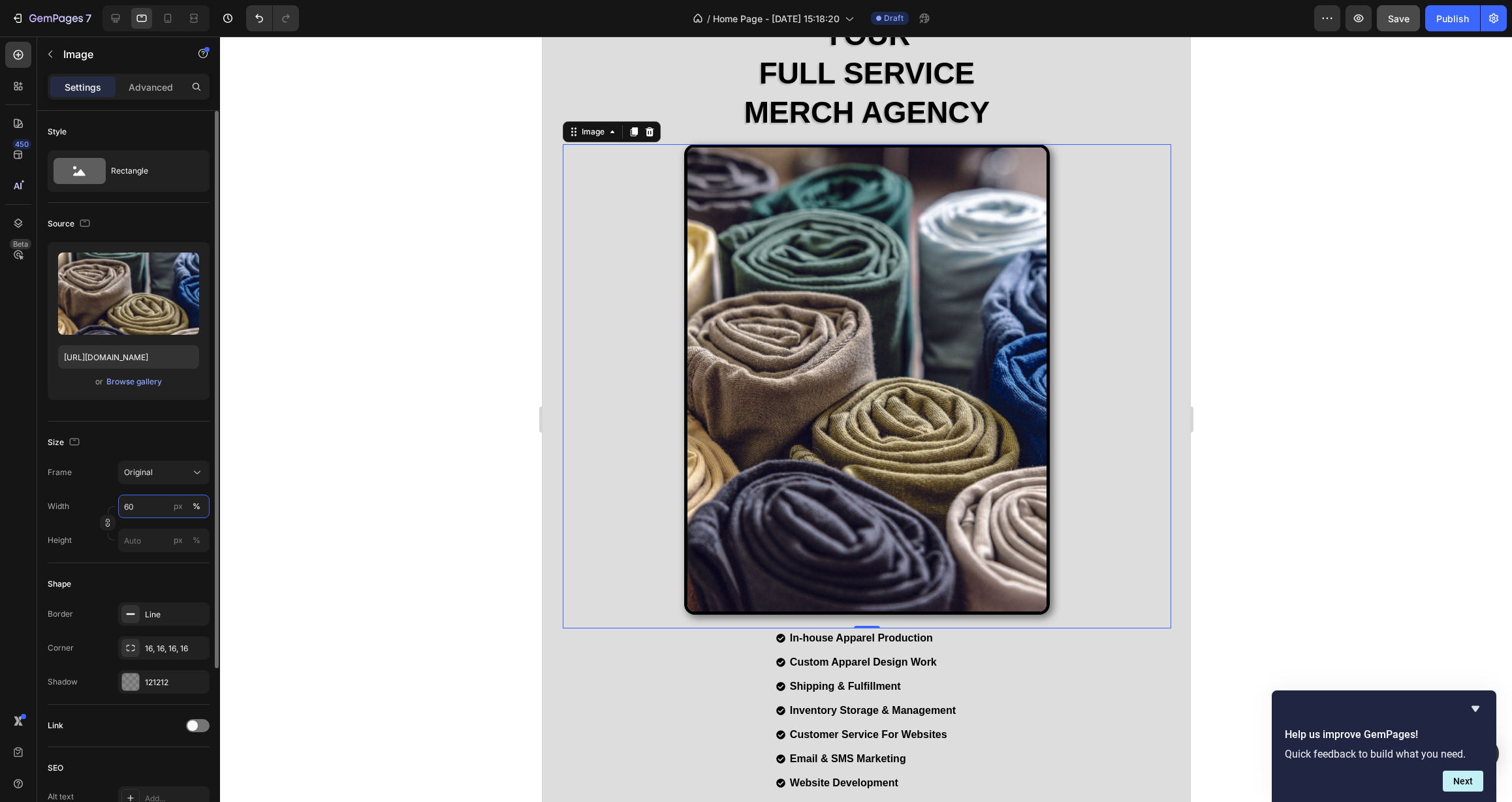
drag, startPoint x: 135, startPoint y: 508, endPoint x: 93, endPoint y: 510, distance: 42.0
click at [94, 510] on div "Width 60 px %" at bounding box center [128, 506] width 162 height 24
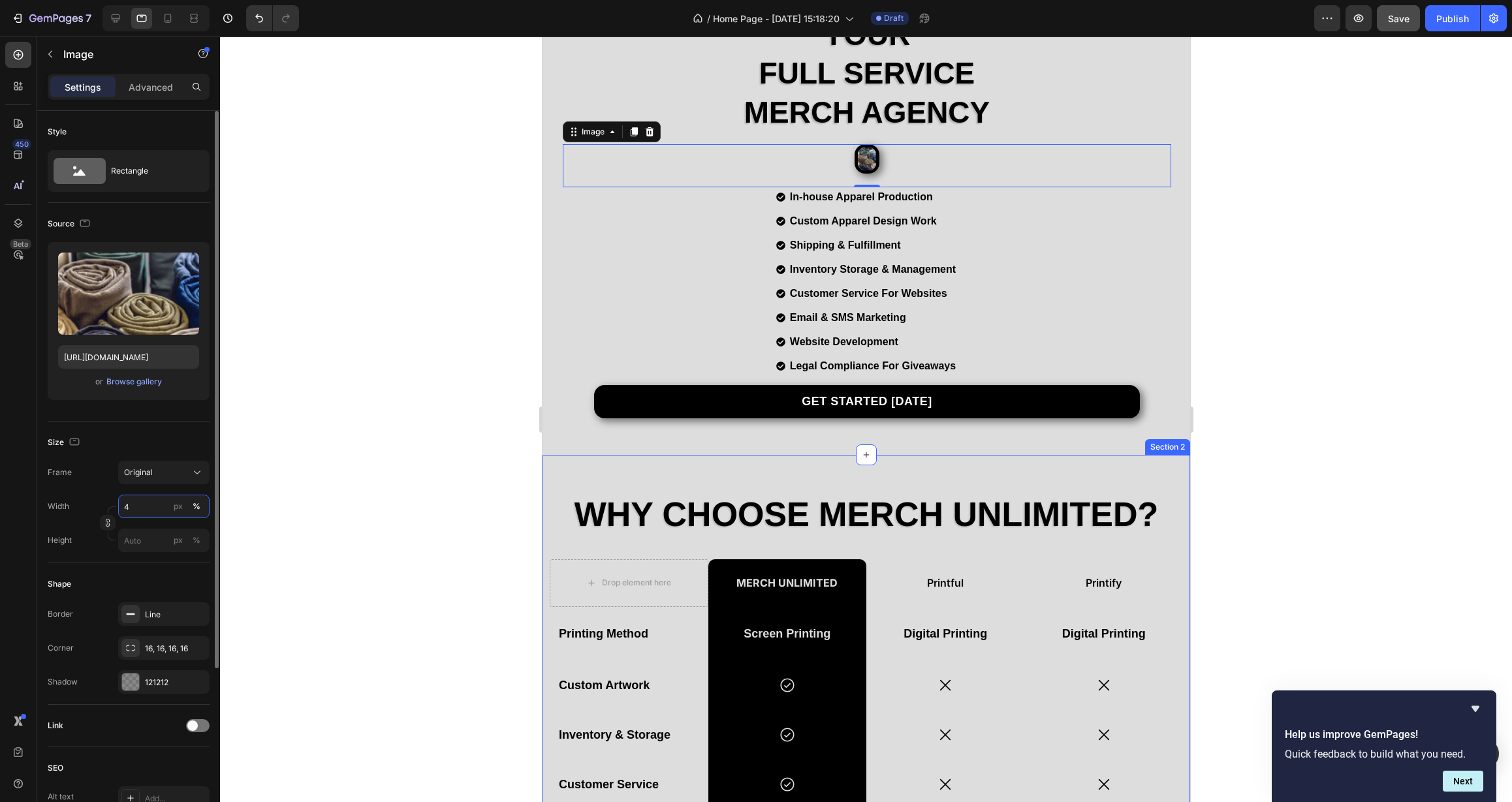
type input "40"
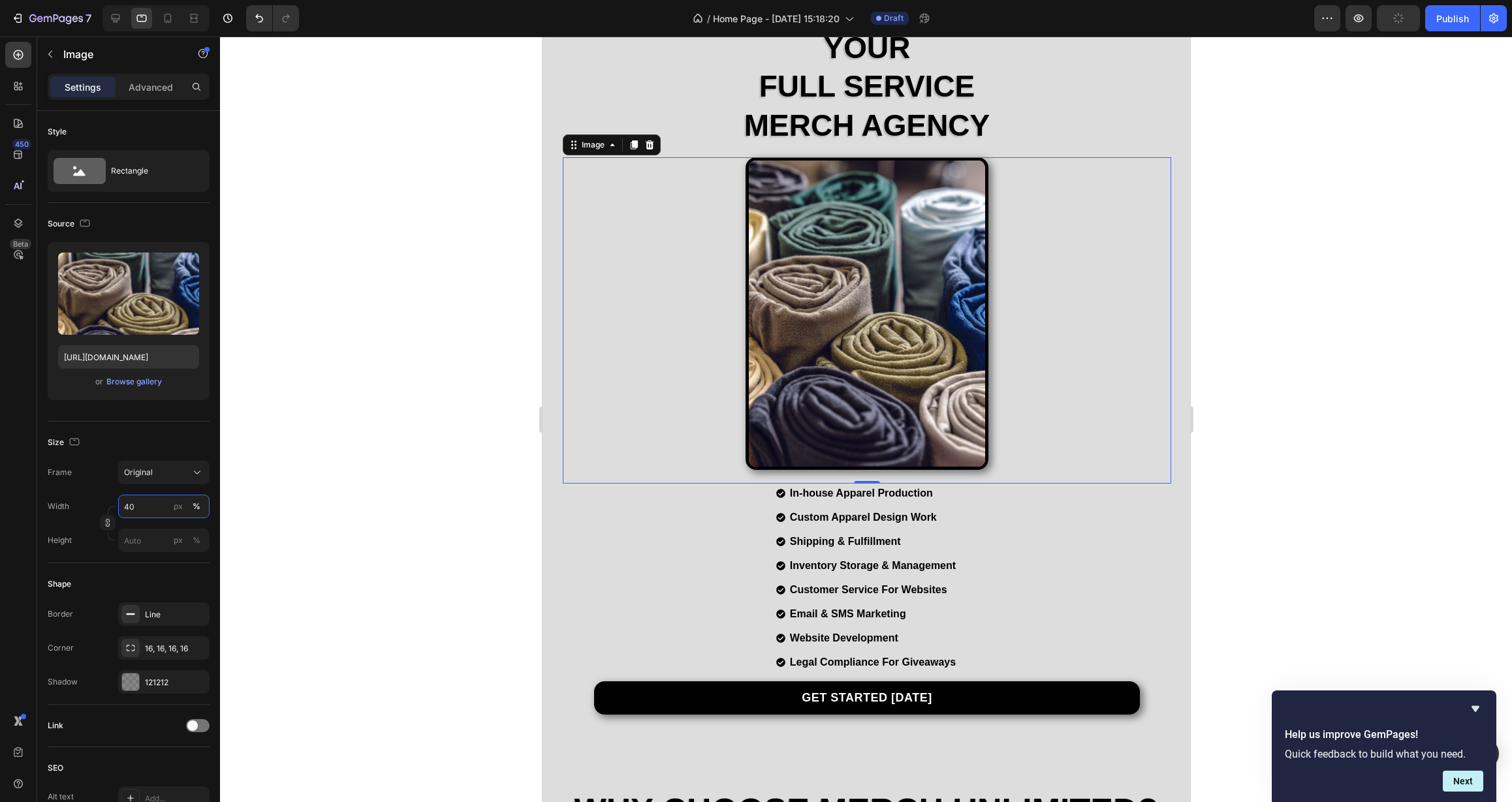
scroll to position [120, 0]
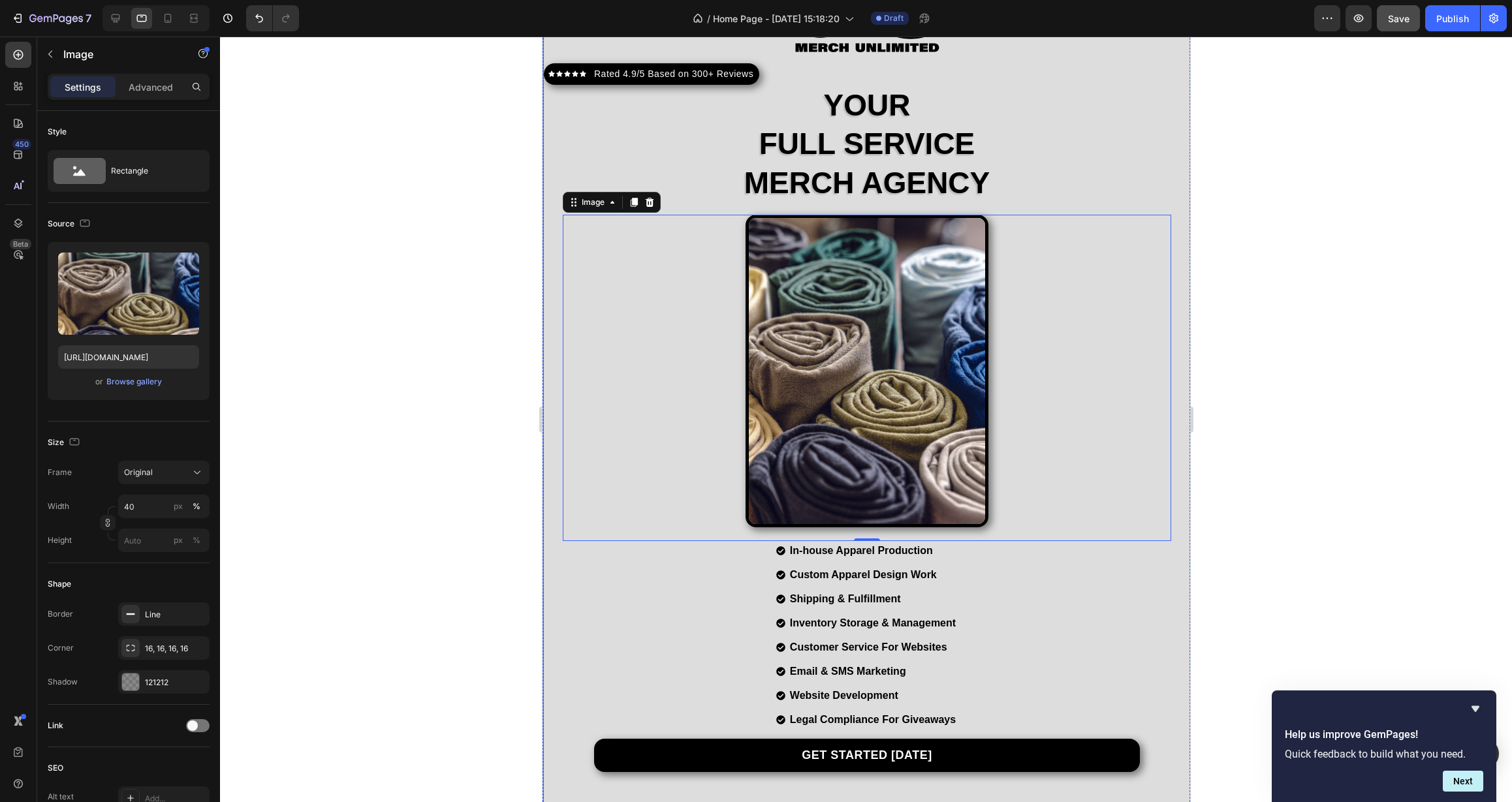
click at [715, 206] on div "Image Icon Icon Icon Icon Icon Icon List Hoz Rated 4.9/5 Based on 300+ Reviews …" at bounding box center [866, 367] width 647 height 809
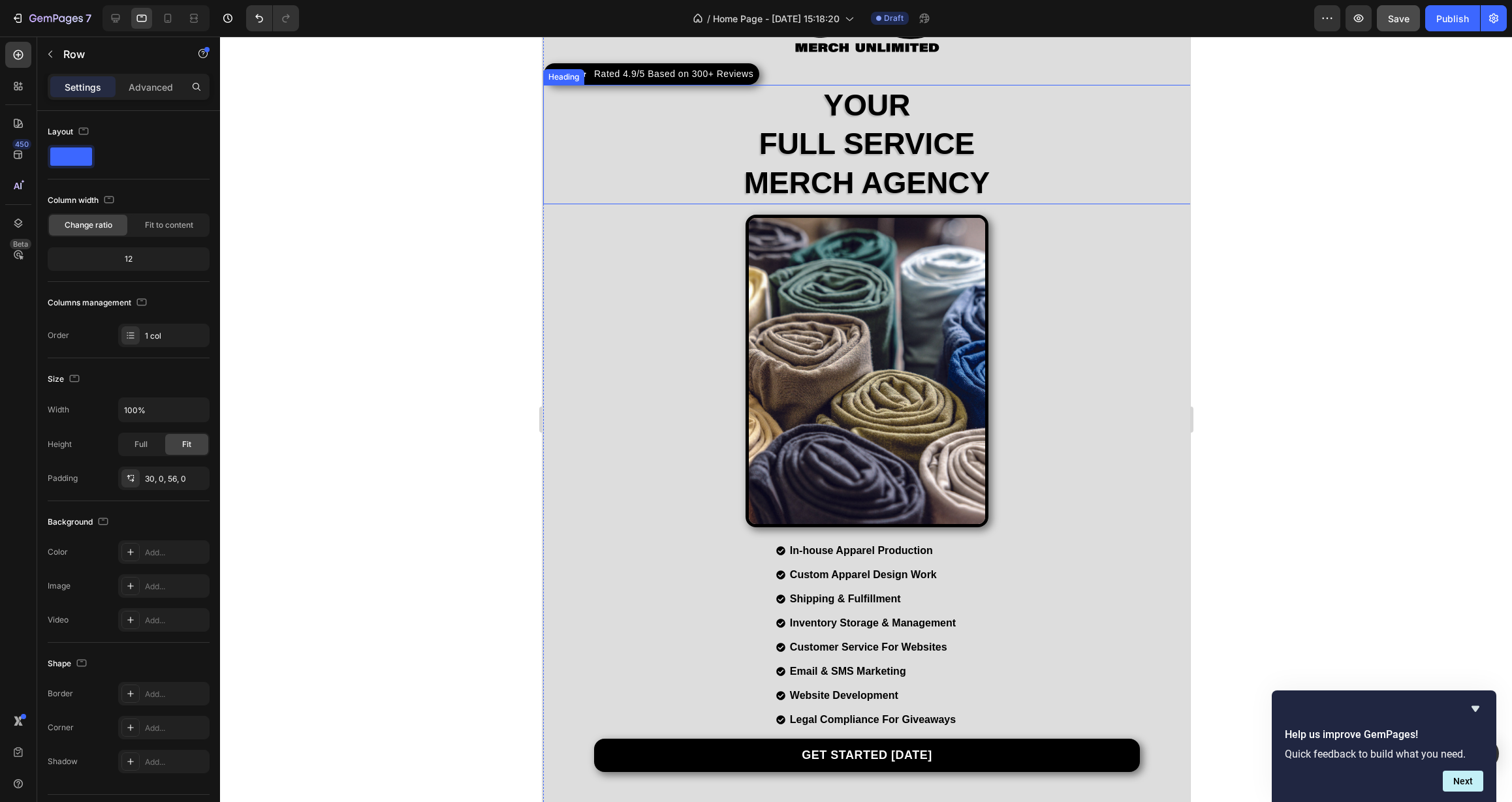
scroll to position [26, 0]
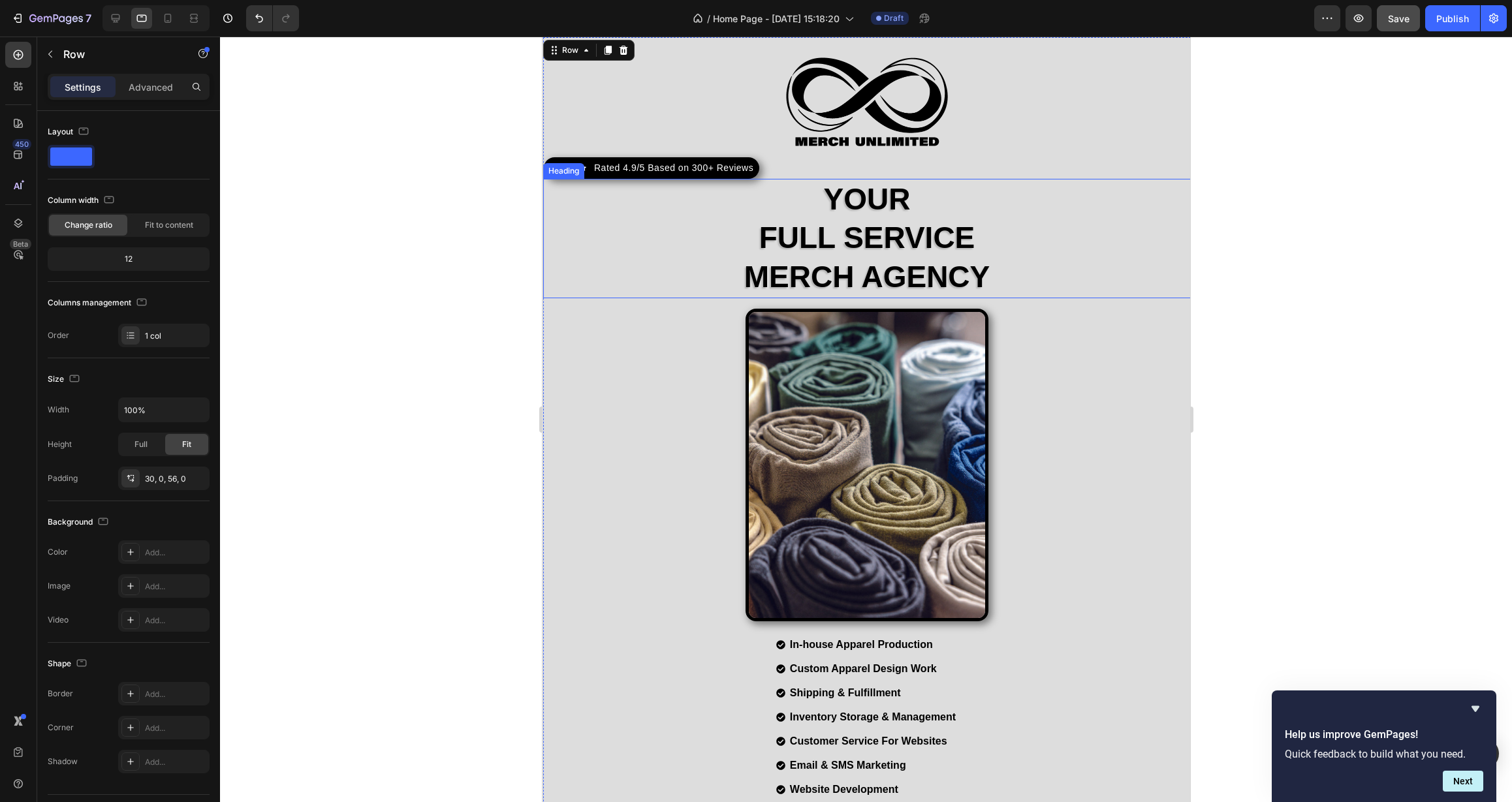
click at [649, 283] on h2 "your full service merch agency" at bounding box center [866, 238] width 647 height 120
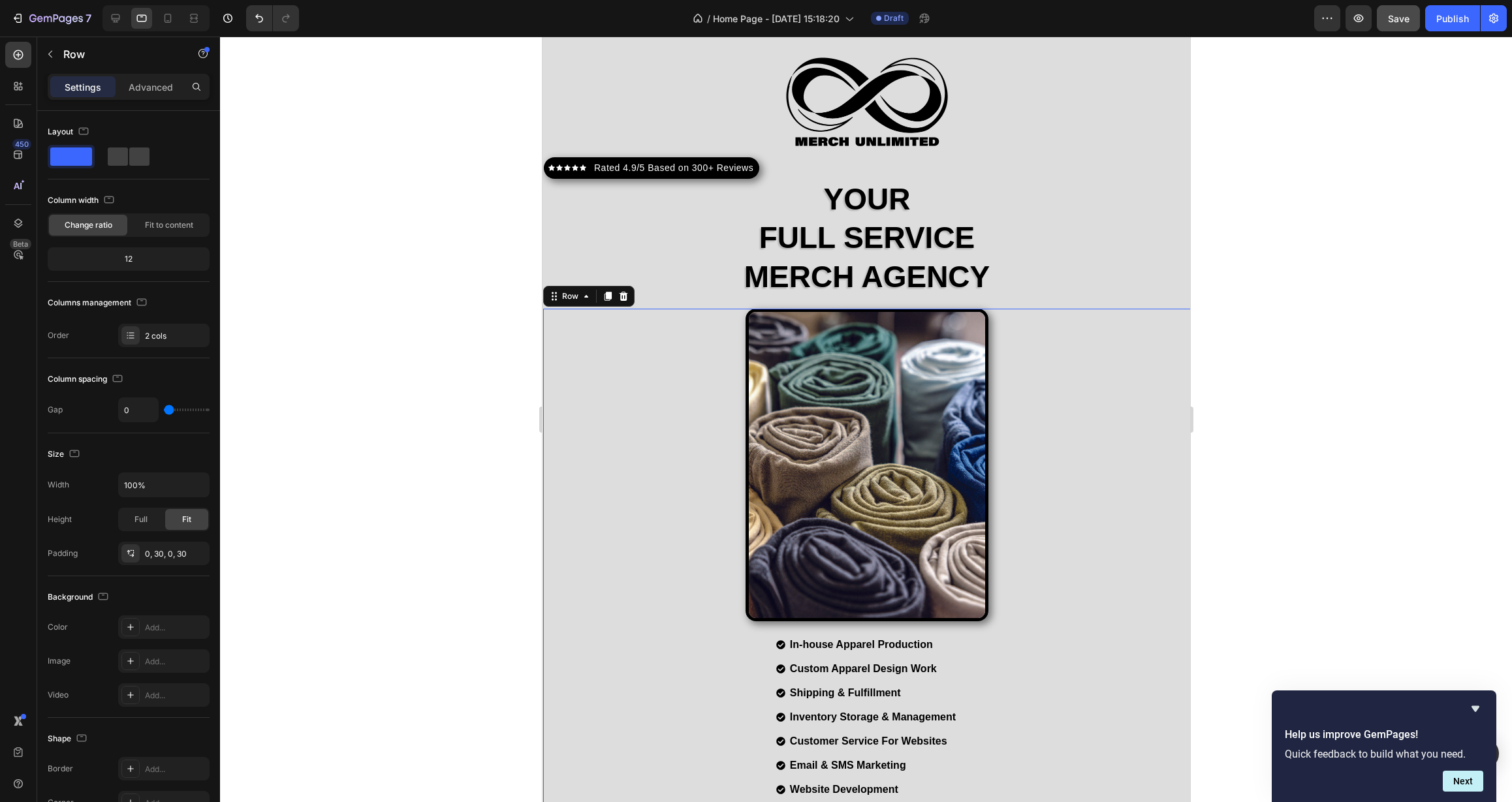
click at [559, 399] on div "In-house Apparel Production Custom Apparel Design Work Shipping & Fulfillment I…" at bounding box center [866, 587] width 647 height 557
click at [137, 161] on span at bounding box center [139, 156] width 20 height 18
type input "30"
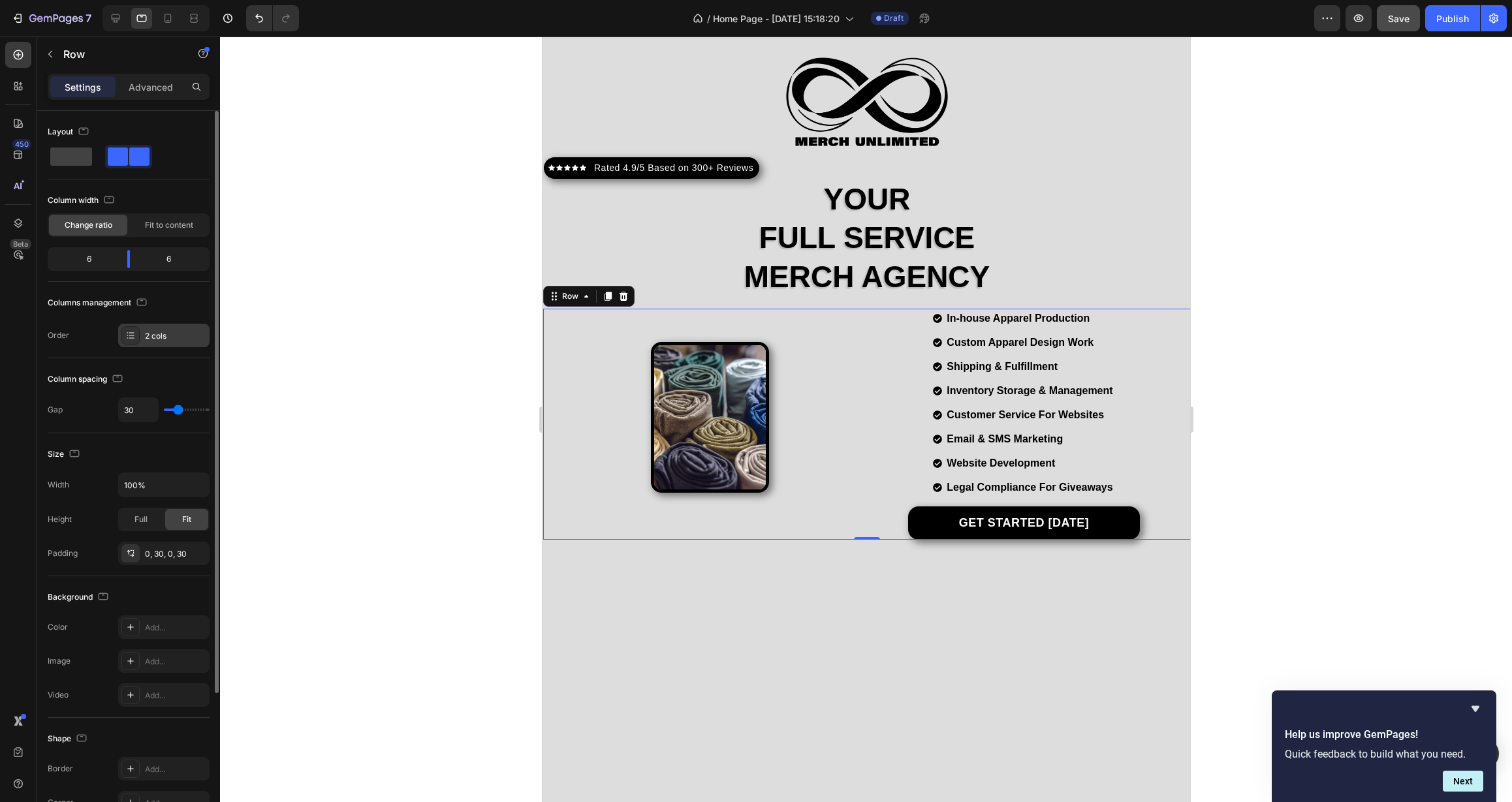
click at [164, 340] on div "2 cols" at bounding box center [175, 336] width 62 height 12
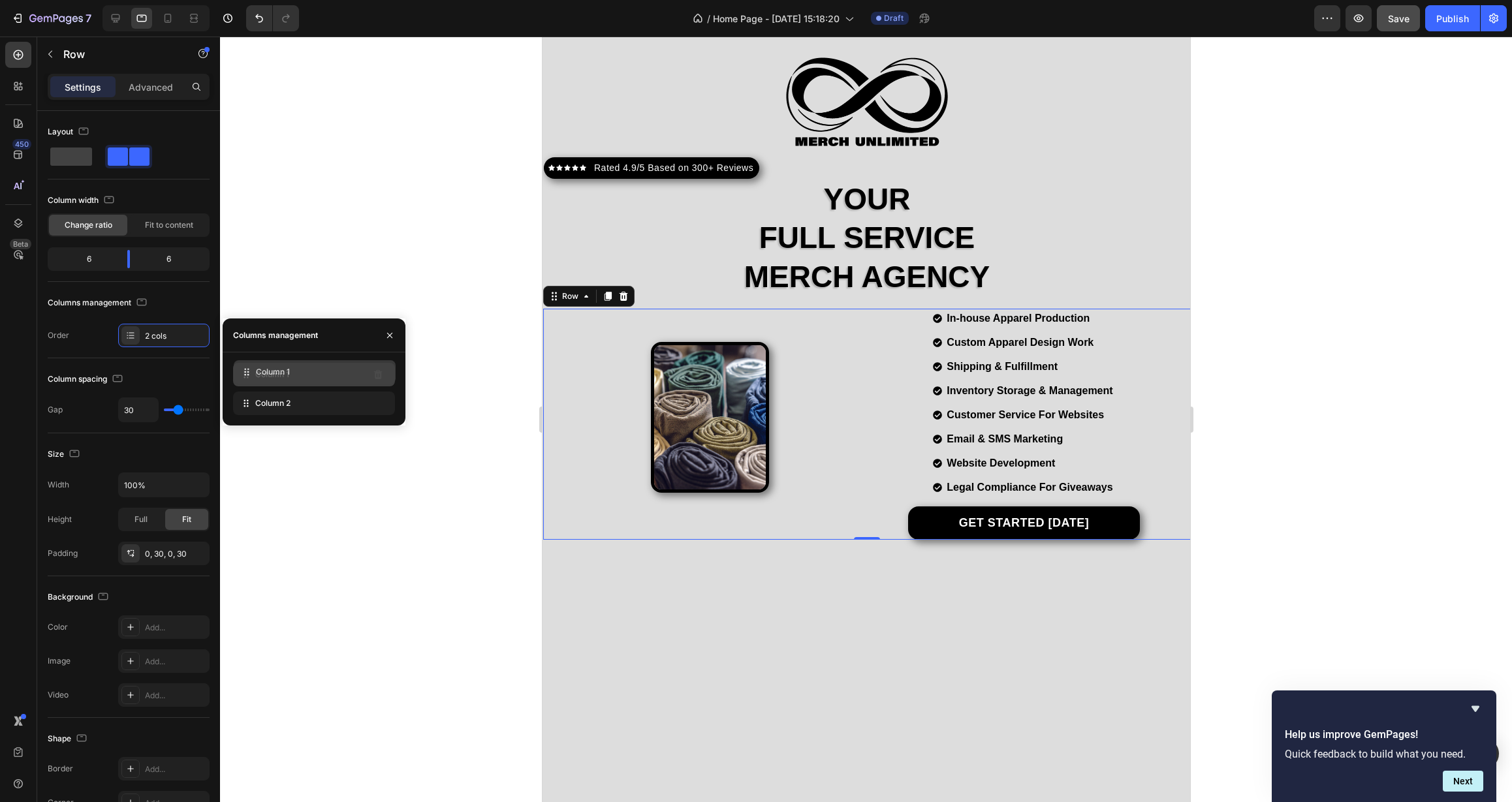
drag, startPoint x: 283, startPoint y: 402, endPoint x: 283, endPoint y: 371, distance: 31.0
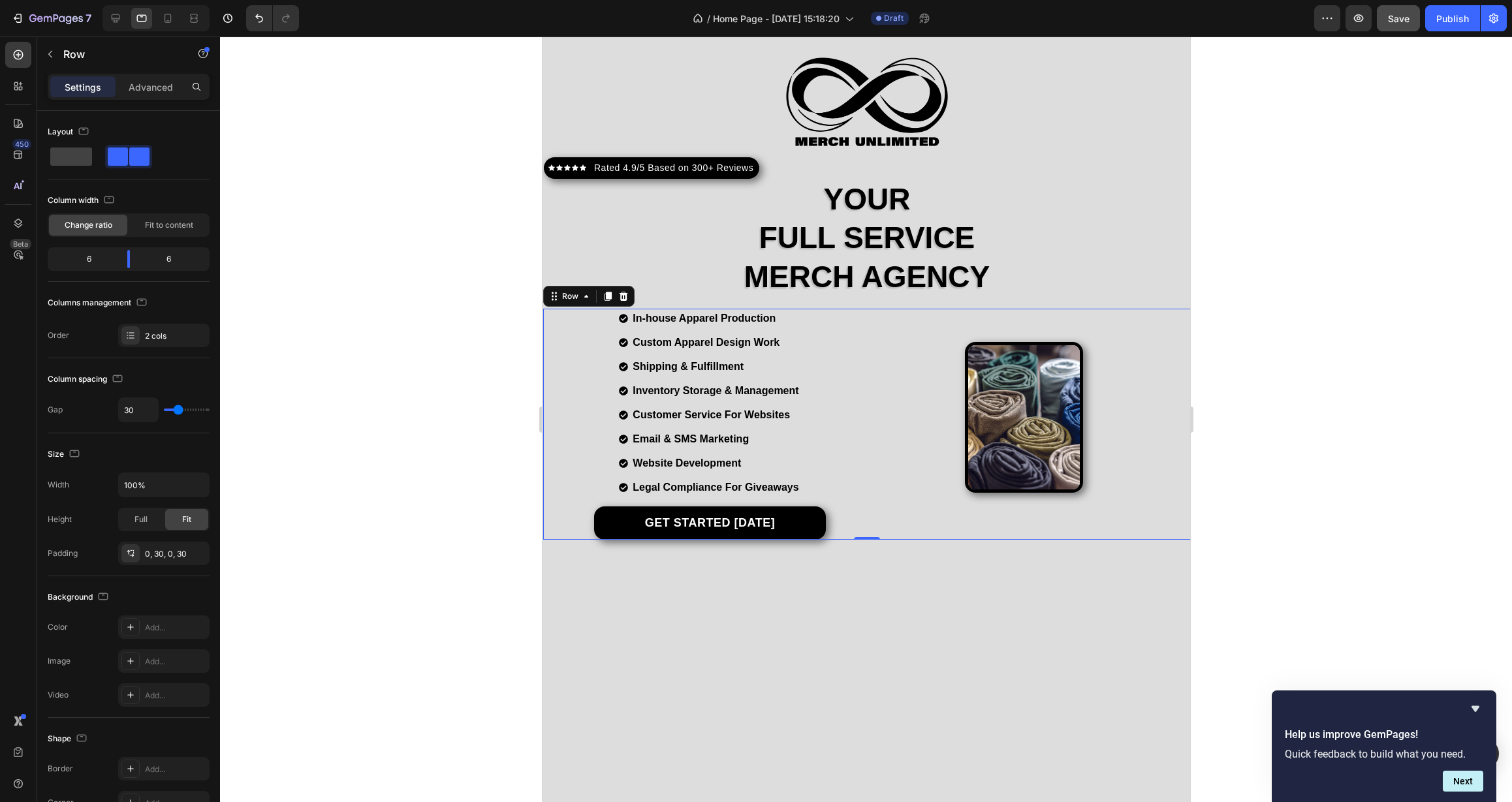
click at [429, 294] on div at bounding box center [866, 419] width 1292 height 765
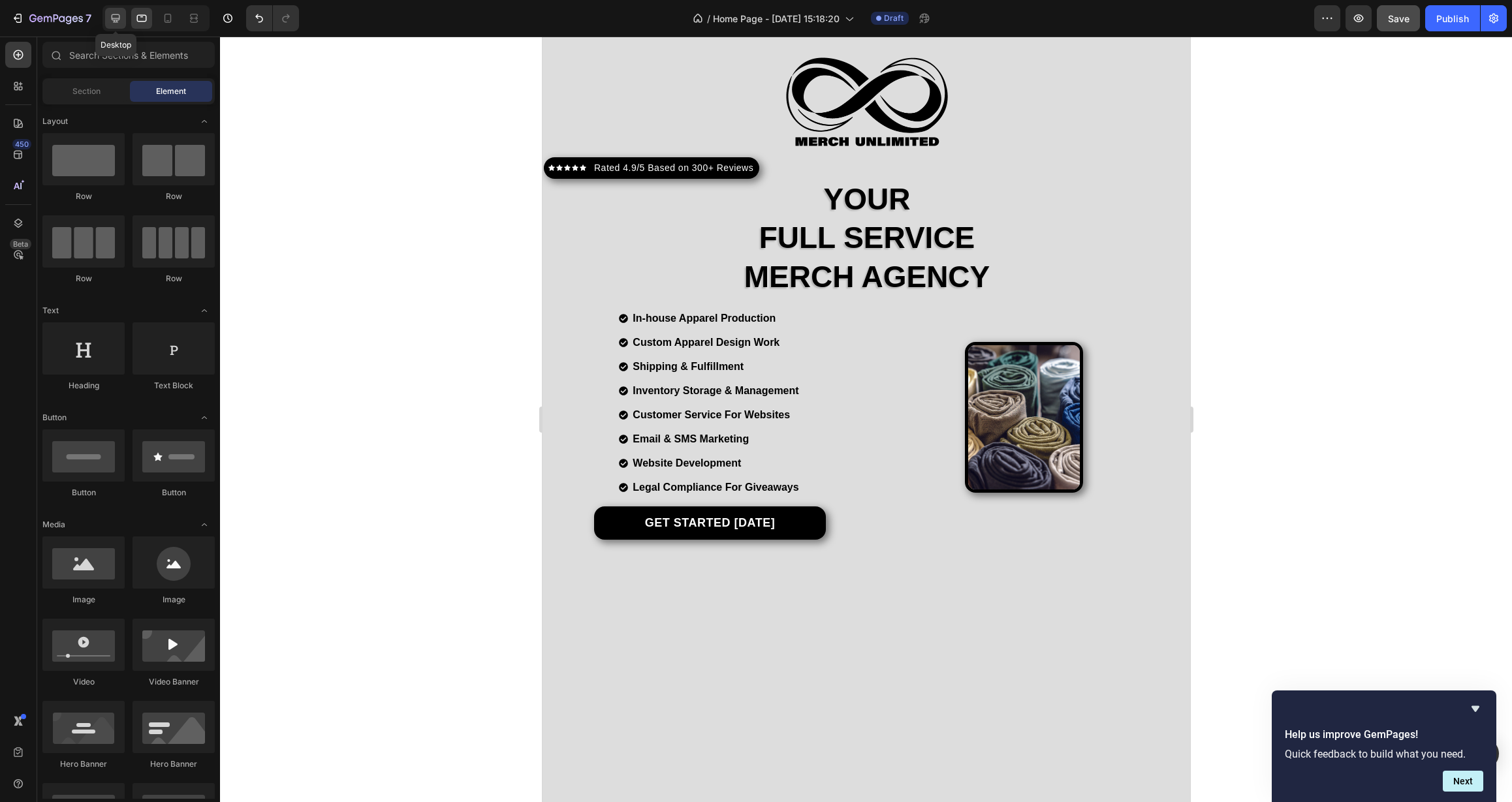
click at [121, 22] on icon at bounding box center [116, 18] width 13 height 13
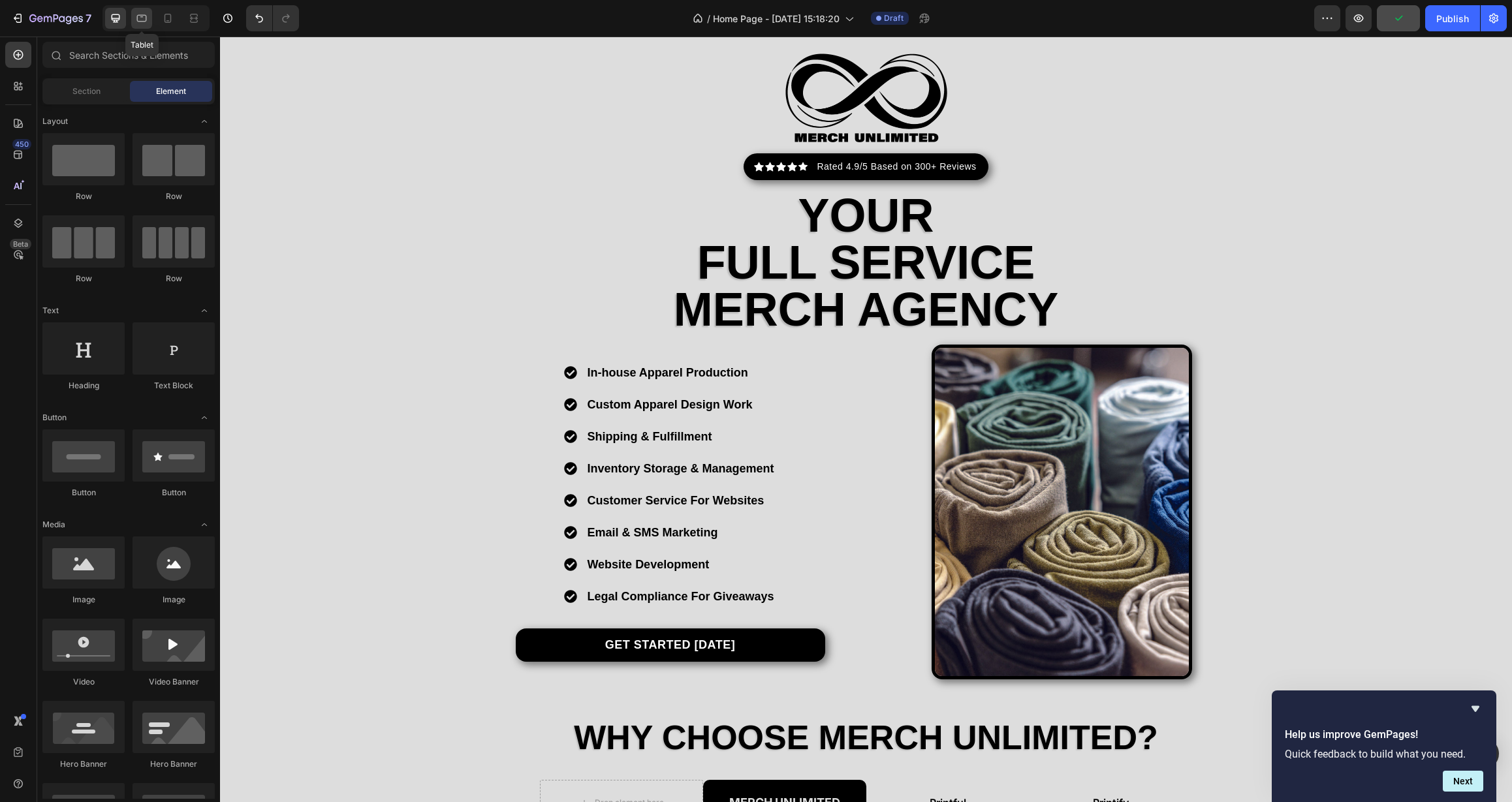
click at [139, 23] on icon at bounding box center [141, 18] width 13 height 13
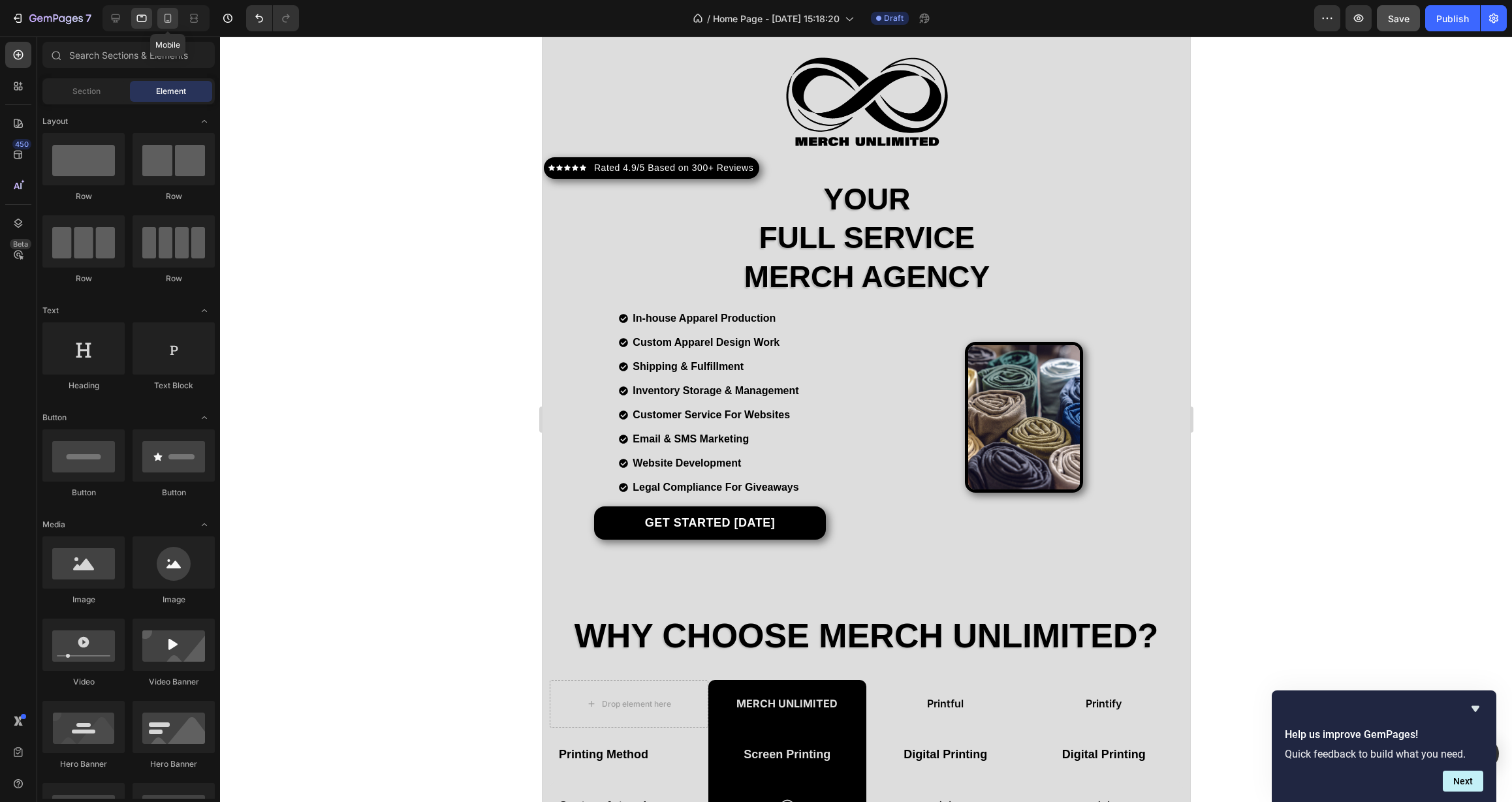
click at [162, 22] on icon at bounding box center [168, 18] width 13 height 13
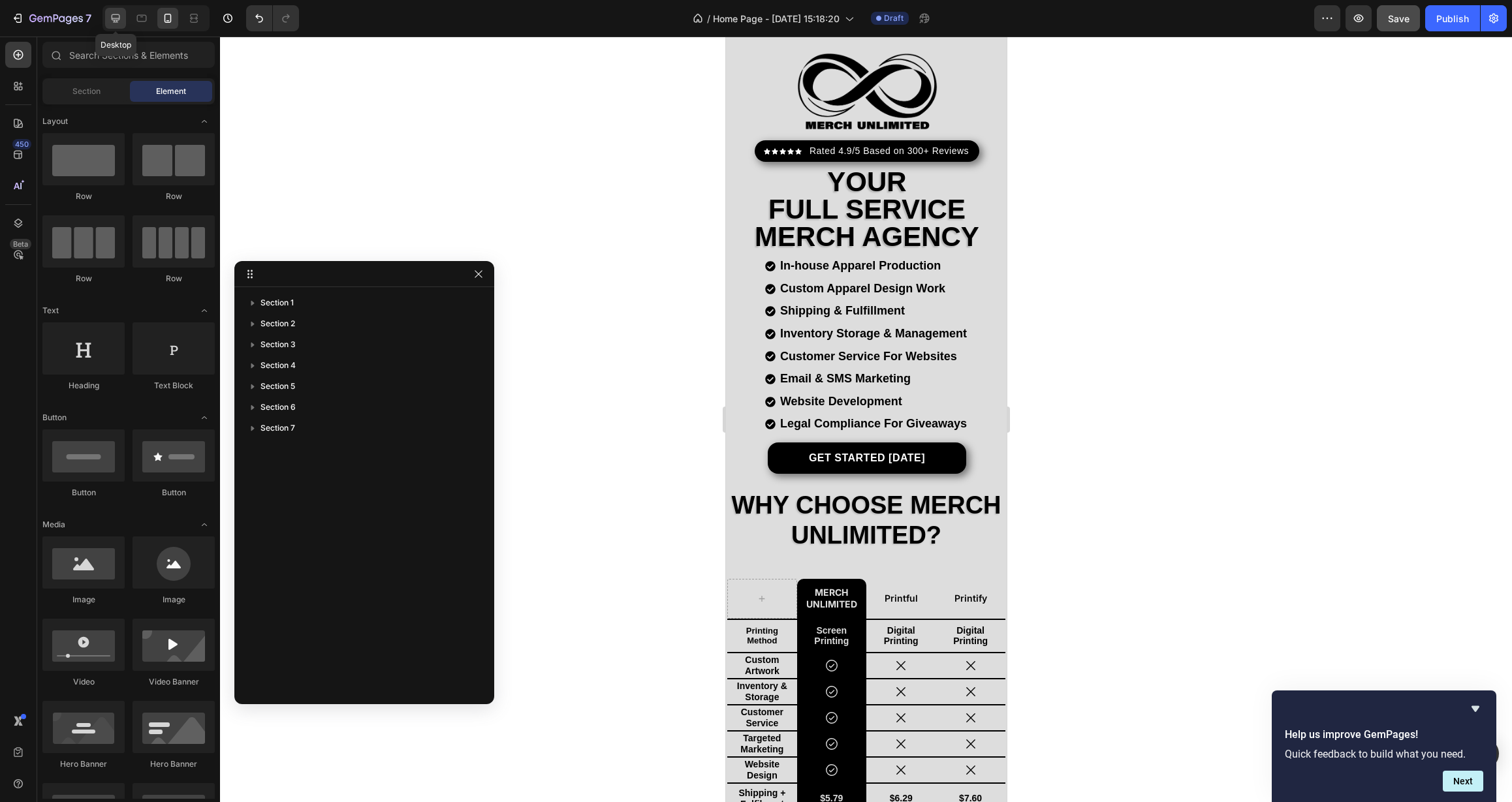
click at [118, 22] on icon at bounding box center [116, 18] width 9 height 9
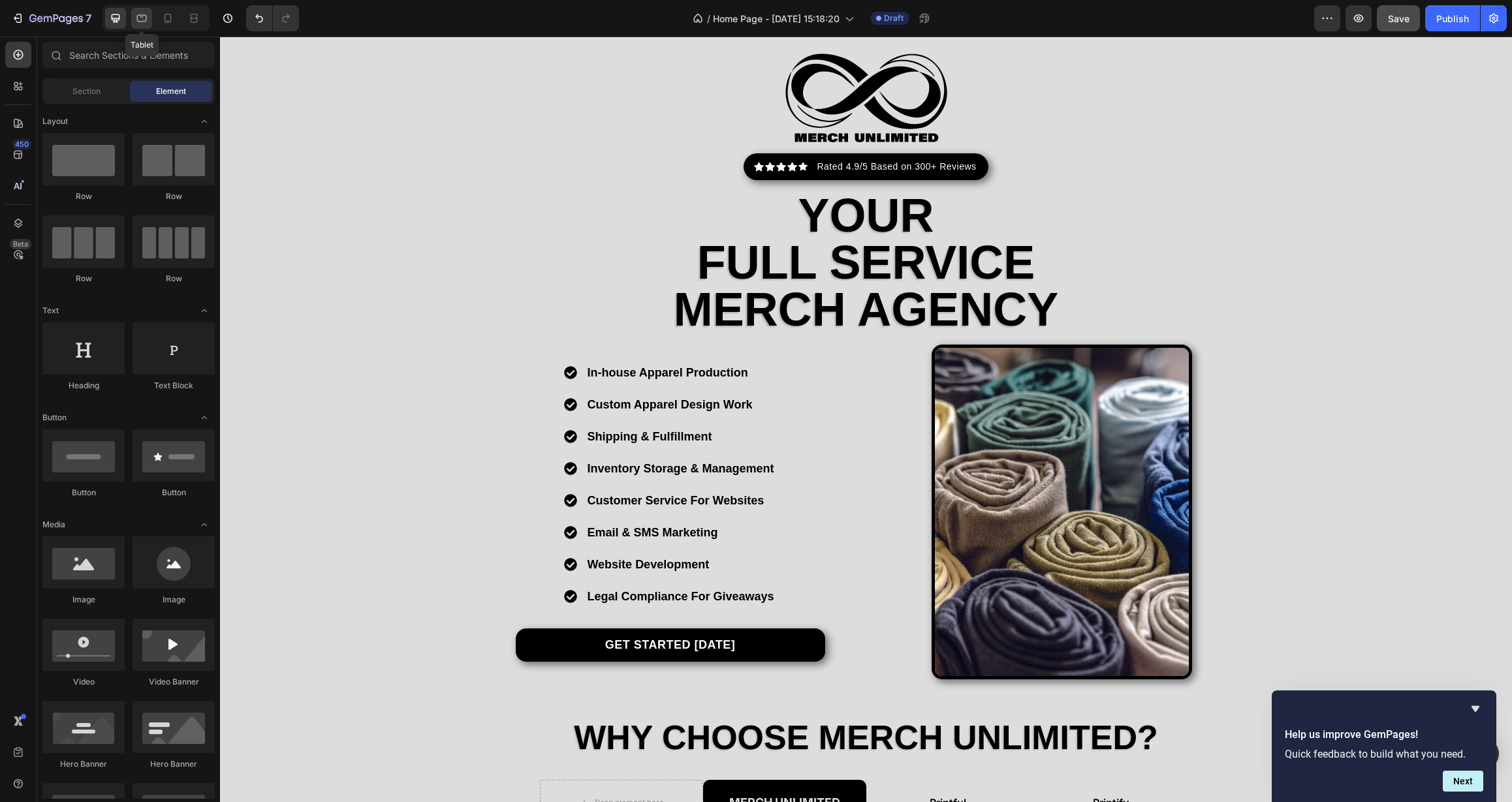
click at [145, 16] on icon at bounding box center [141, 18] width 10 height 7
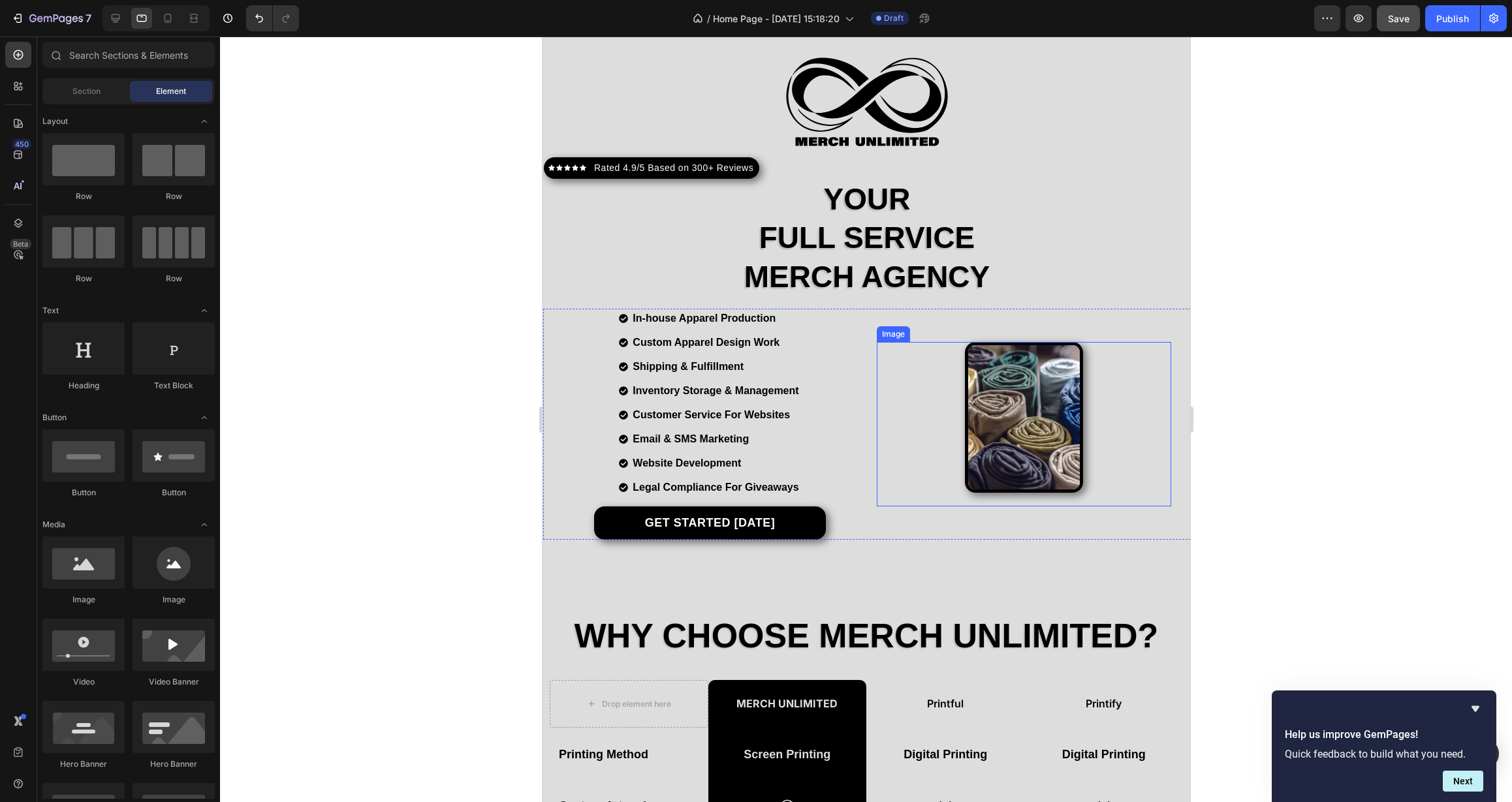
click at [914, 418] on div at bounding box center [1023, 417] width 295 height 150
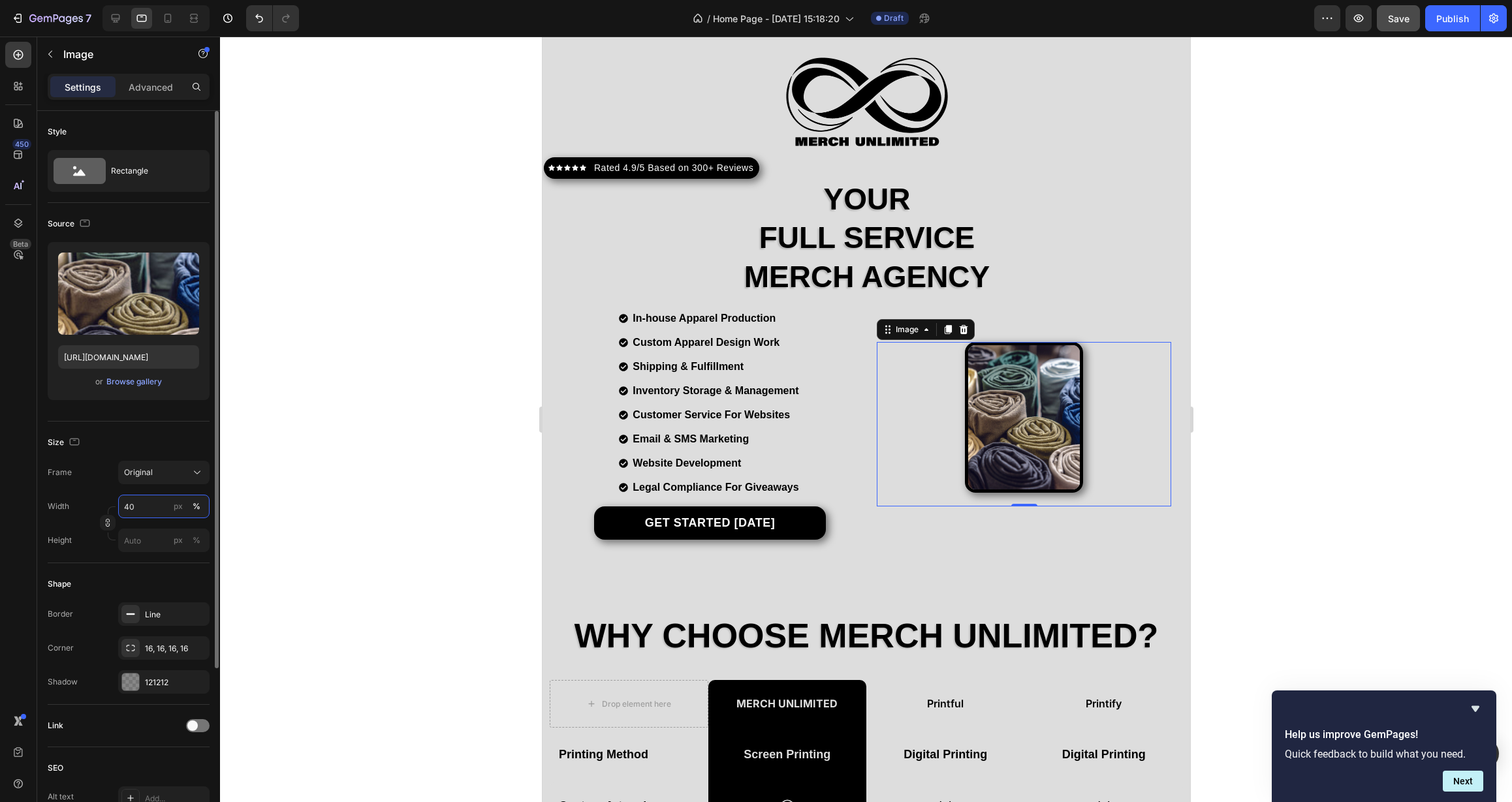
drag, startPoint x: 142, startPoint y: 510, endPoint x: 99, endPoint y: 511, distance: 43.0
click at [100, 511] on div "Width 40 px % Height px %" at bounding box center [128, 523] width 162 height 58
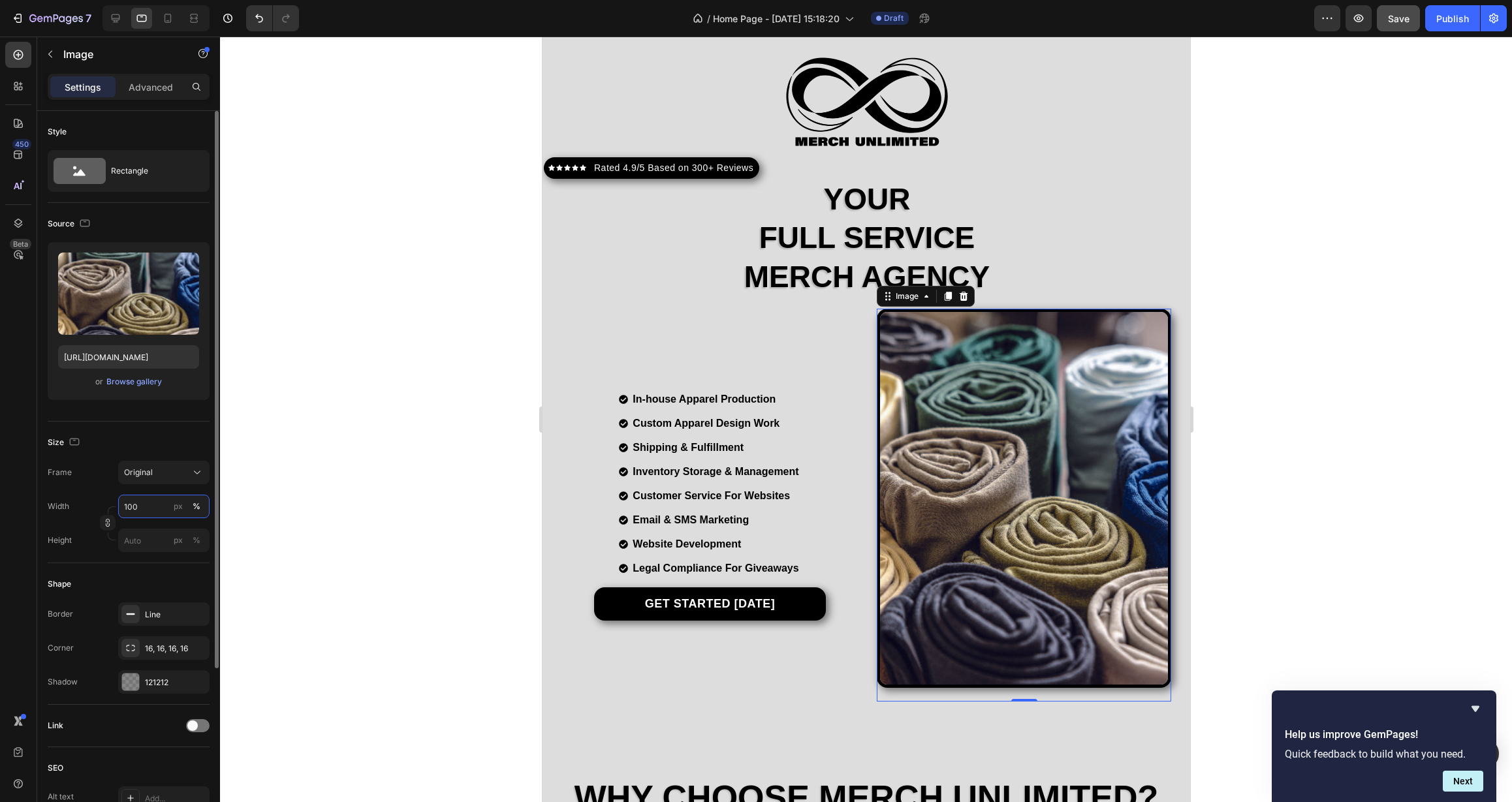
drag, startPoint x: 152, startPoint y: 508, endPoint x: 84, endPoint y: 510, distance: 68.0
click at [84, 510] on div "Width 100 px %" at bounding box center [128, 506] width 162 height 24
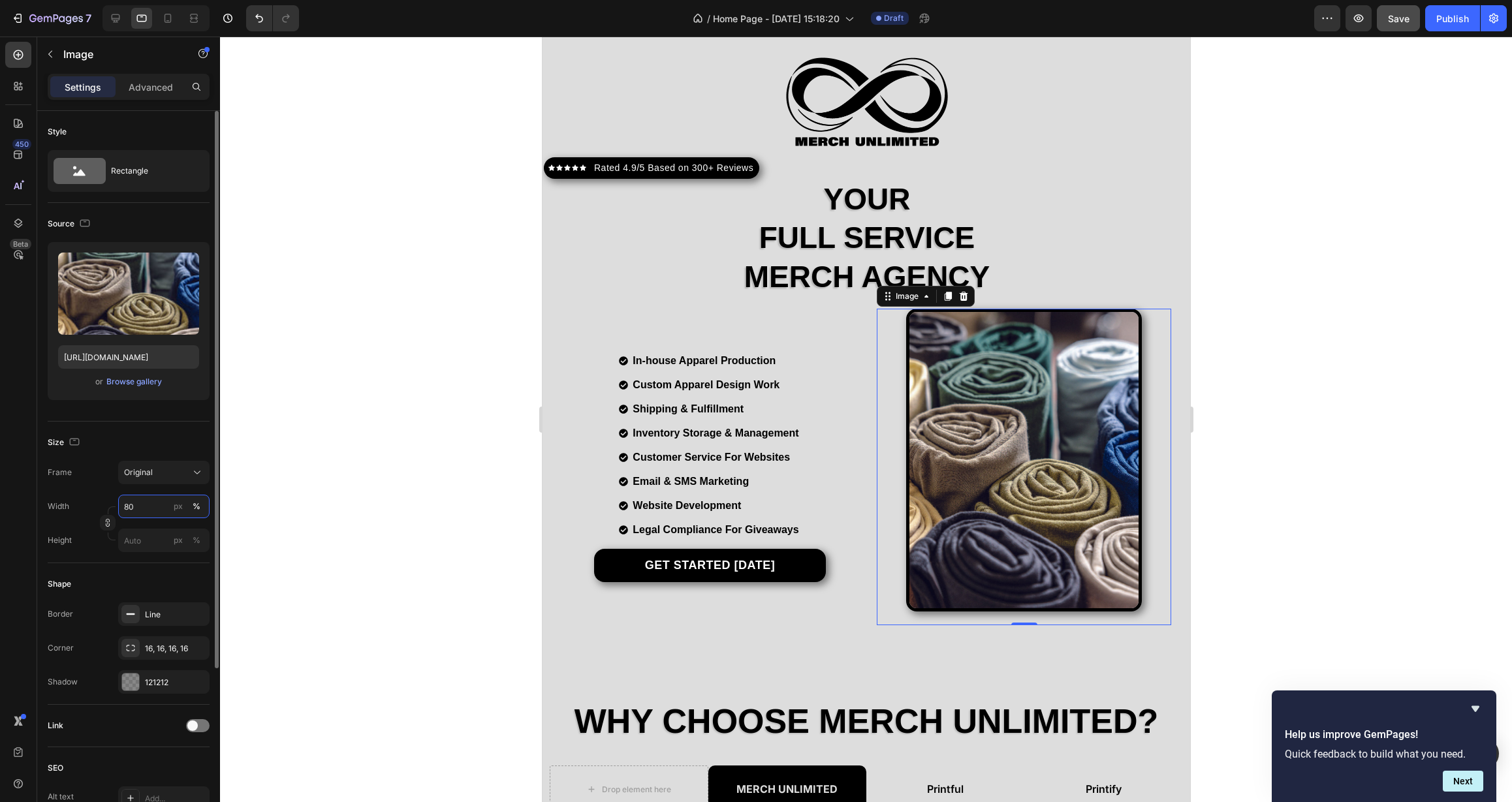
drag, startPoint x: 141, startPoint y: 508, endPoint x: 103, endPoint y: 510, distance: 38.1
click at [107, 510] on div "Width 80 px % Height px %" at bounding box center [128, 523] width 162 height 58
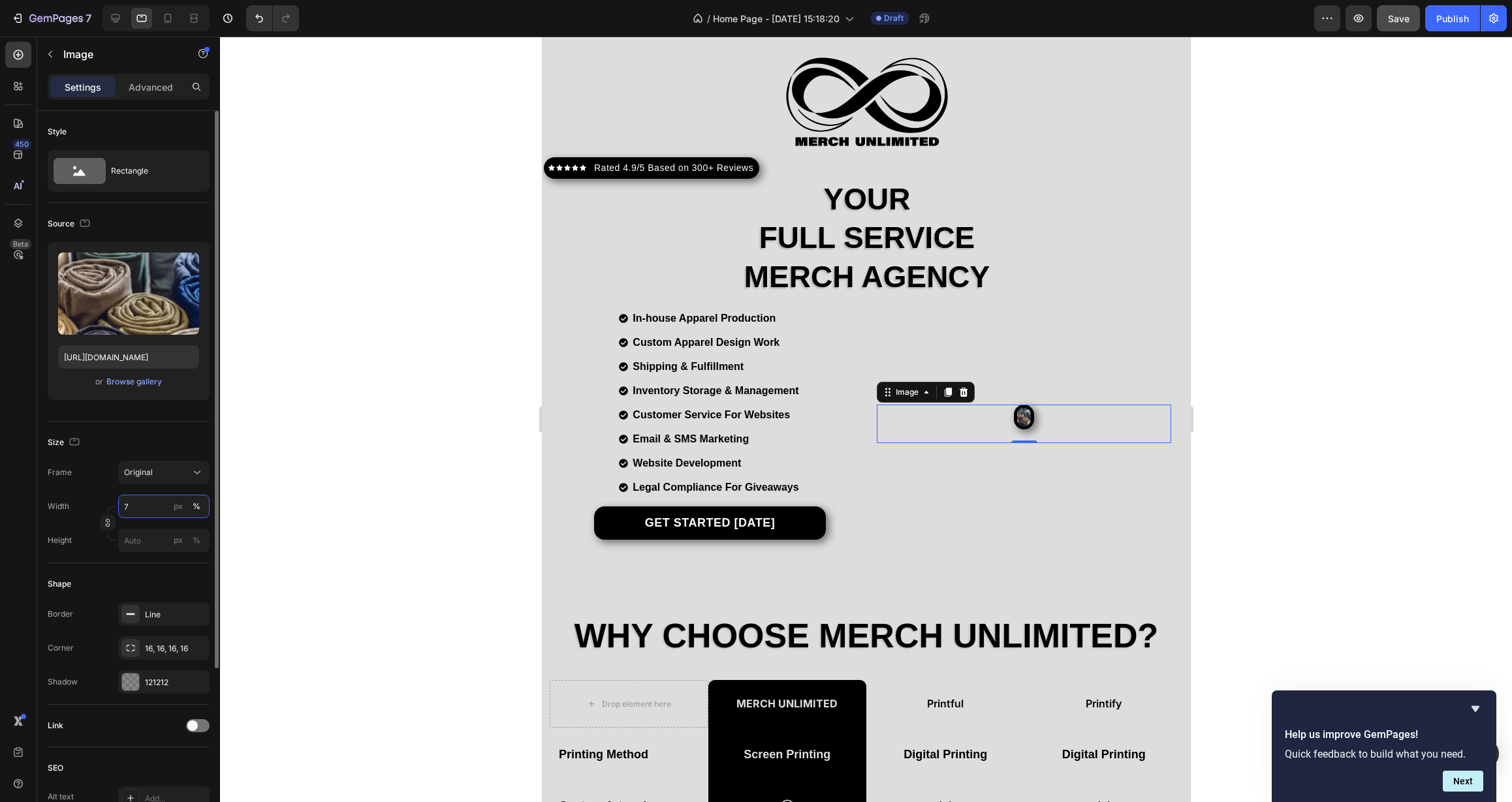
type input "70"
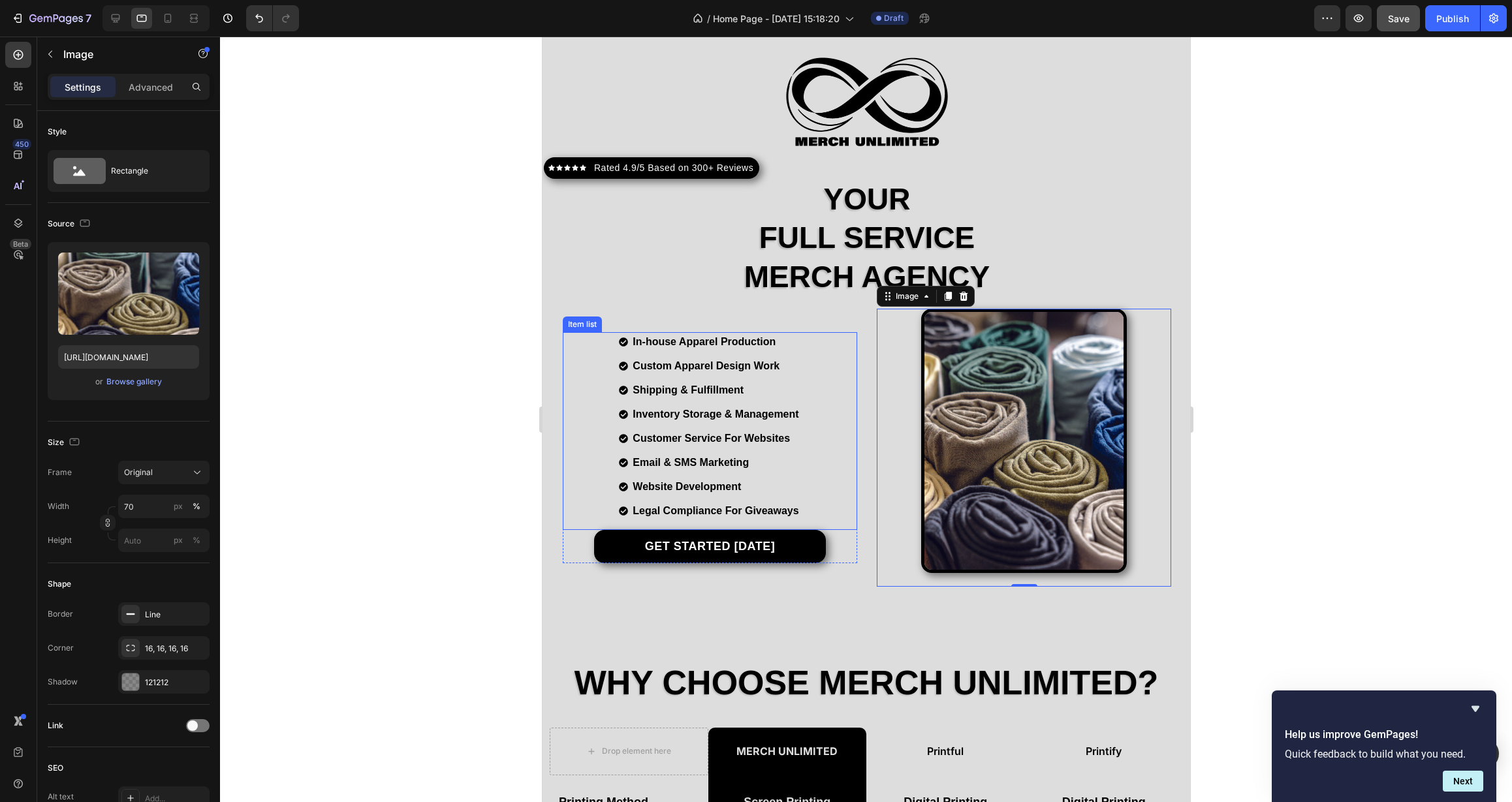
click at [838, 485] on div "In-house Apparel Production Custom Apparel Design Work Shipping & Fulfillment I…" at bounding box center [710, 431] width 295 height 198
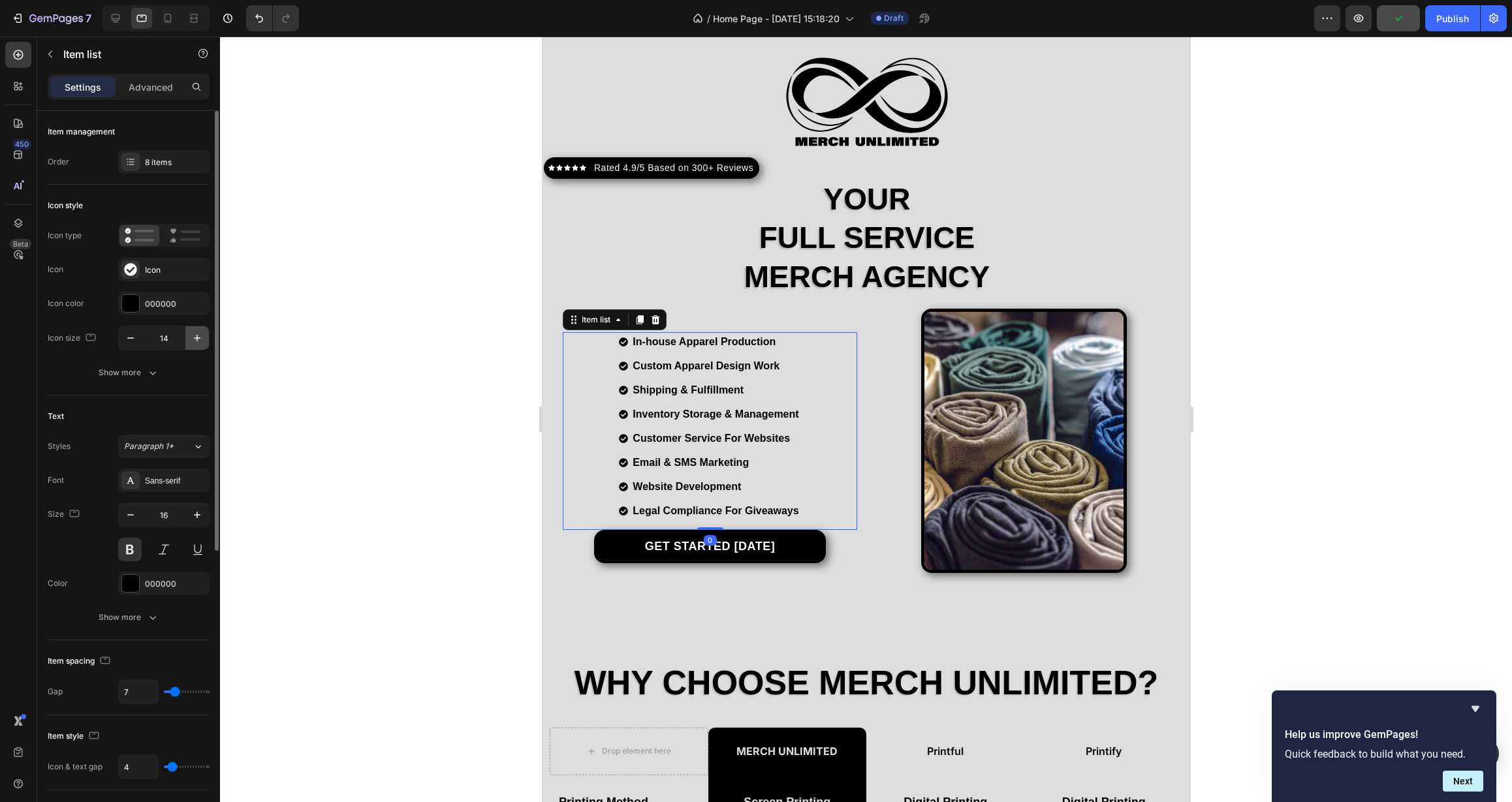
click at [202, 345] on button "button" at bounding box center [197, 338] width 24 height 24
type input "18"
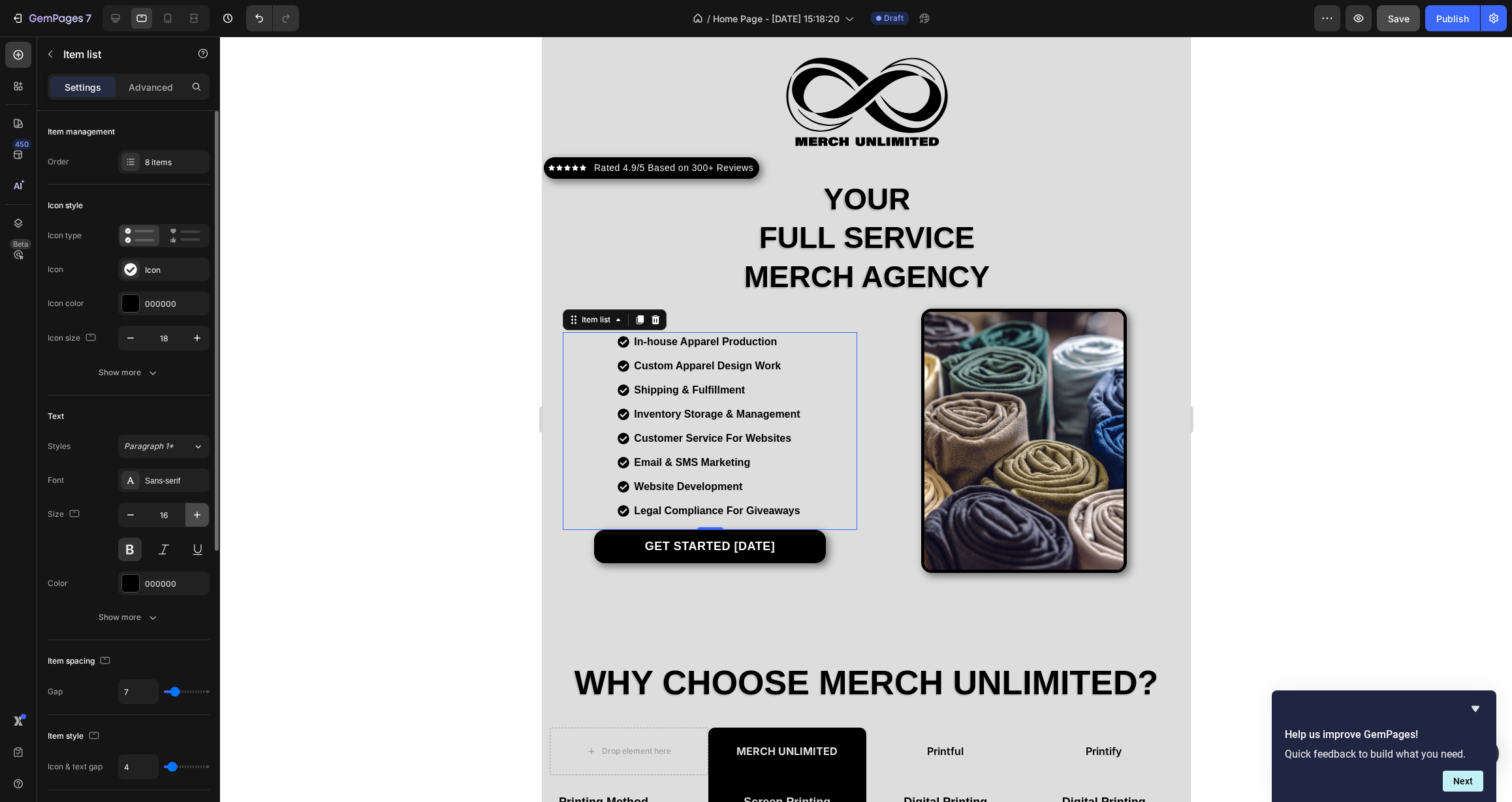
click at [193, 519] on icon "button" at bounding box center [197, 515] width 13 height 13
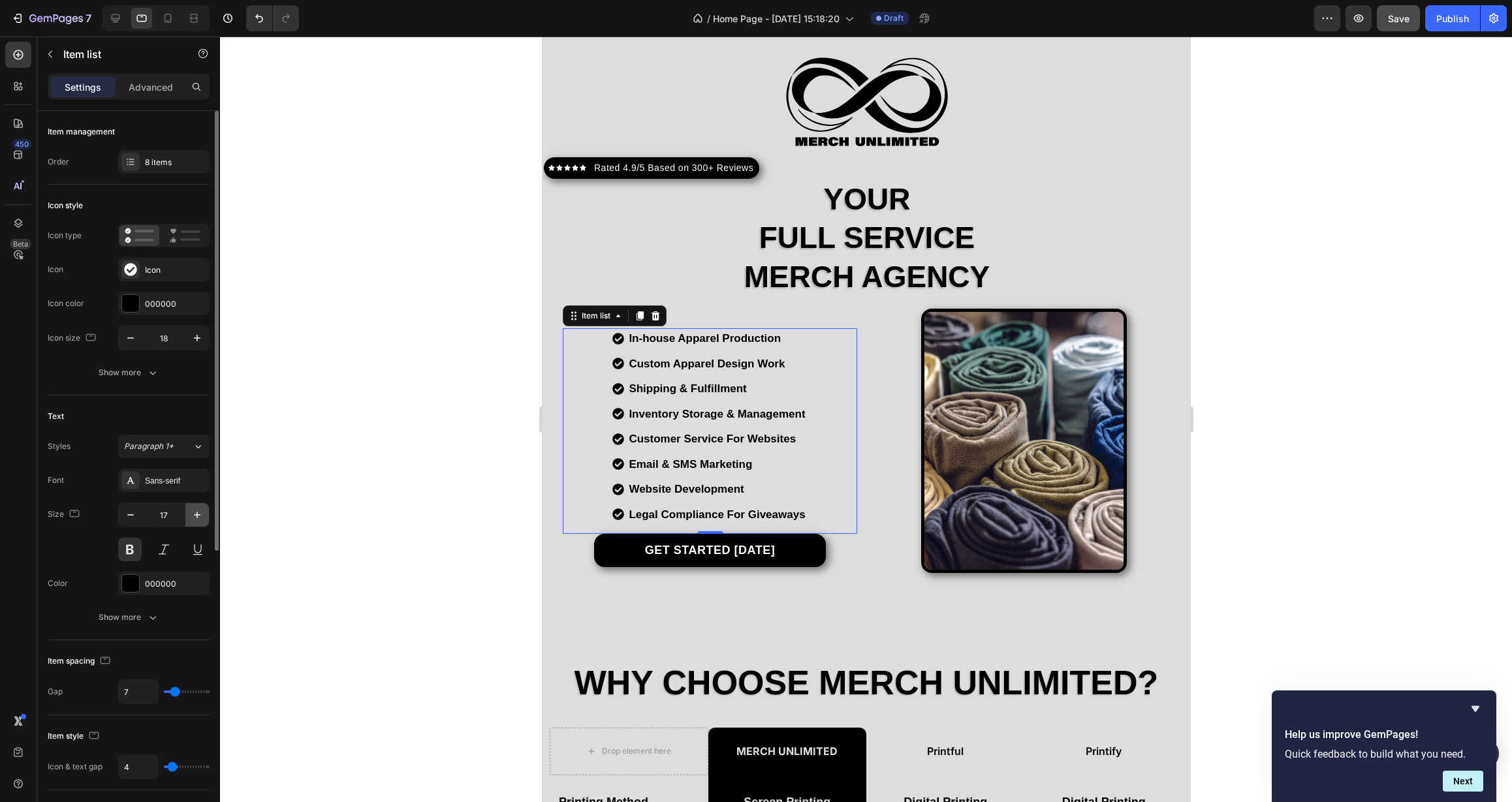
click at [193, 519] on icon "button" at bounding box center [197, 515] width 13 height 13
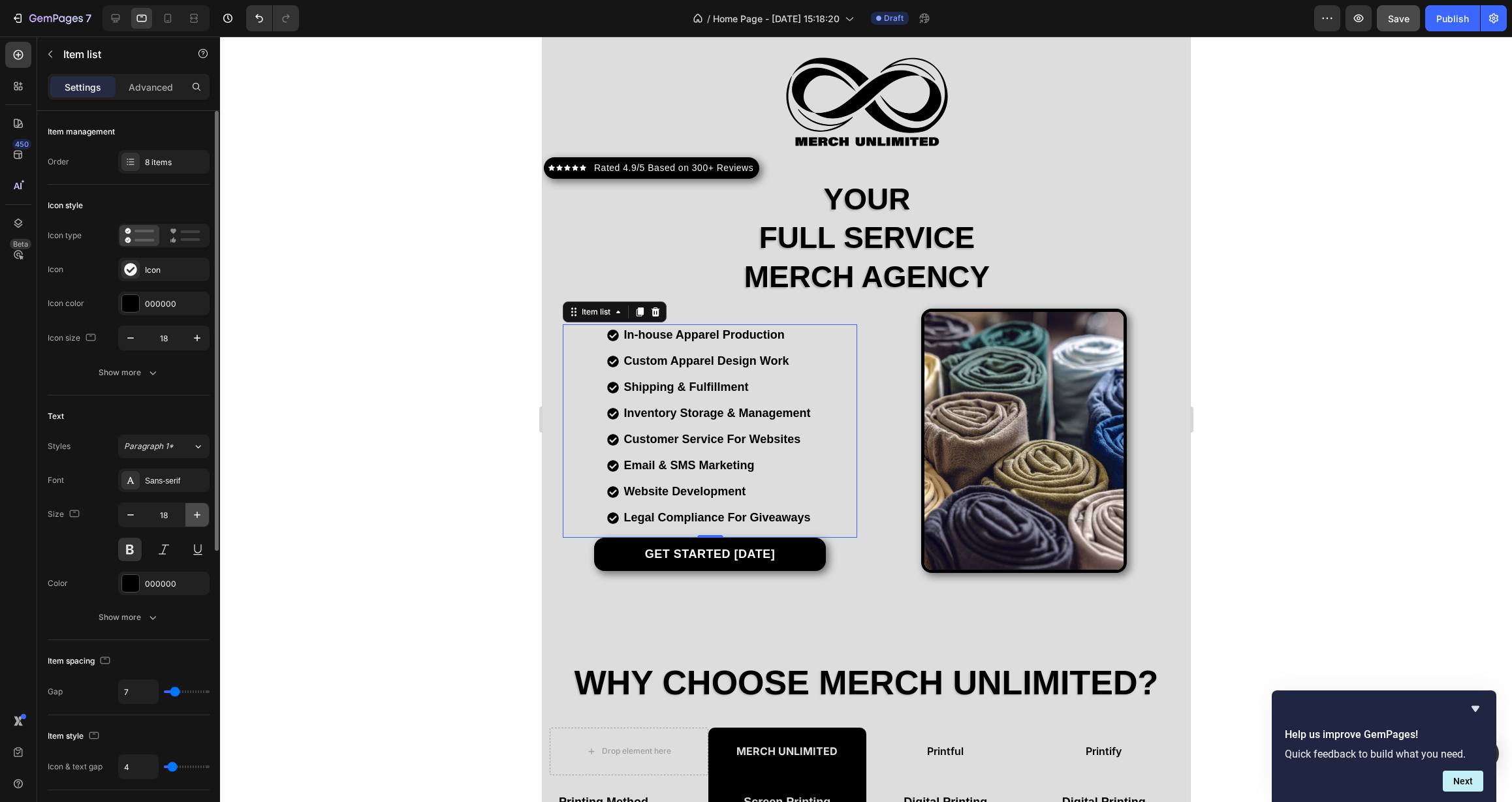
click at [193, 519] on icon "button" at bounding box center [197, 515] width 13 height 13
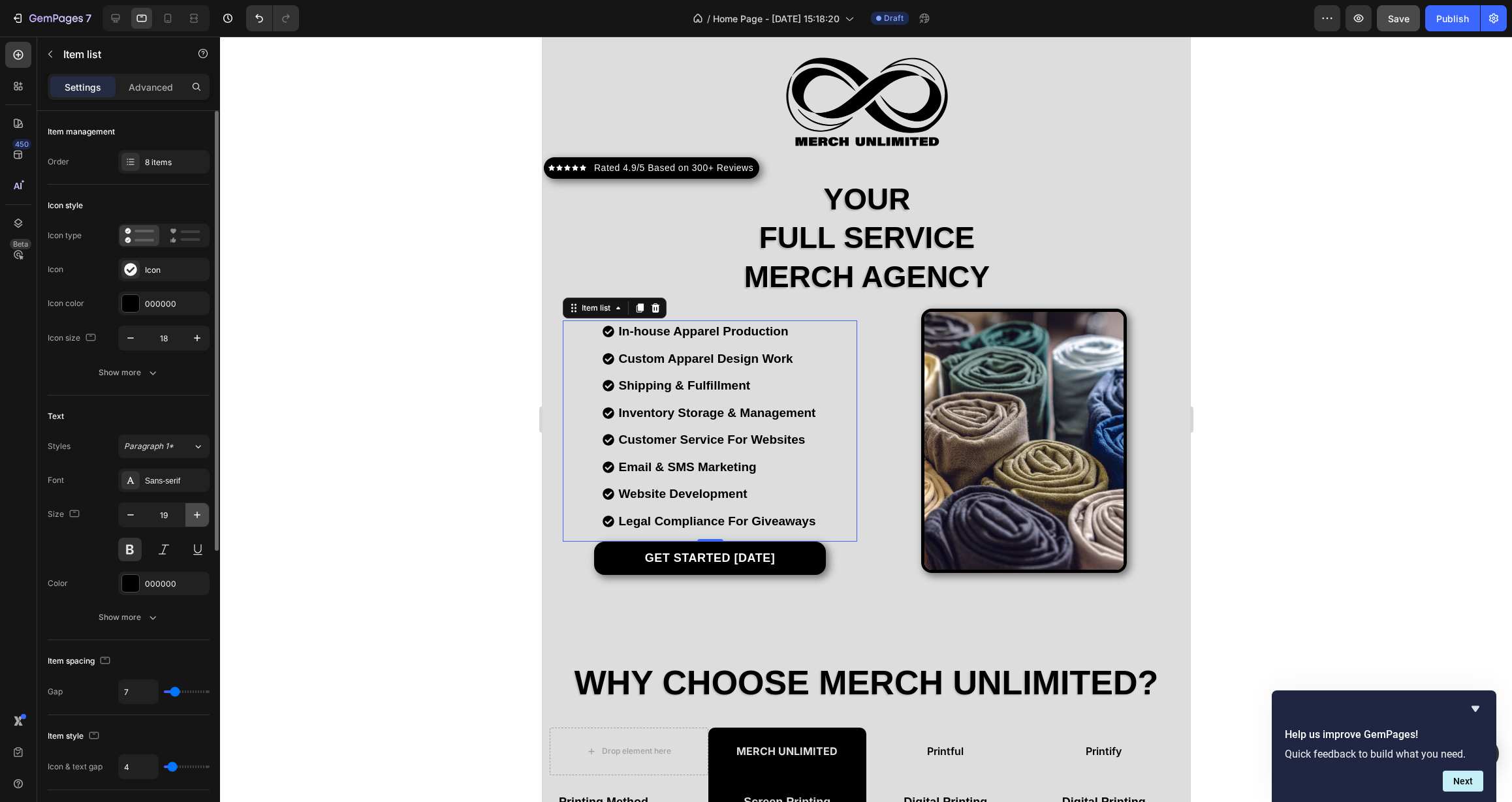
click at [193, 519] on icon "button" at bounding box center [197, 515] width 13 height 13
type input "20"
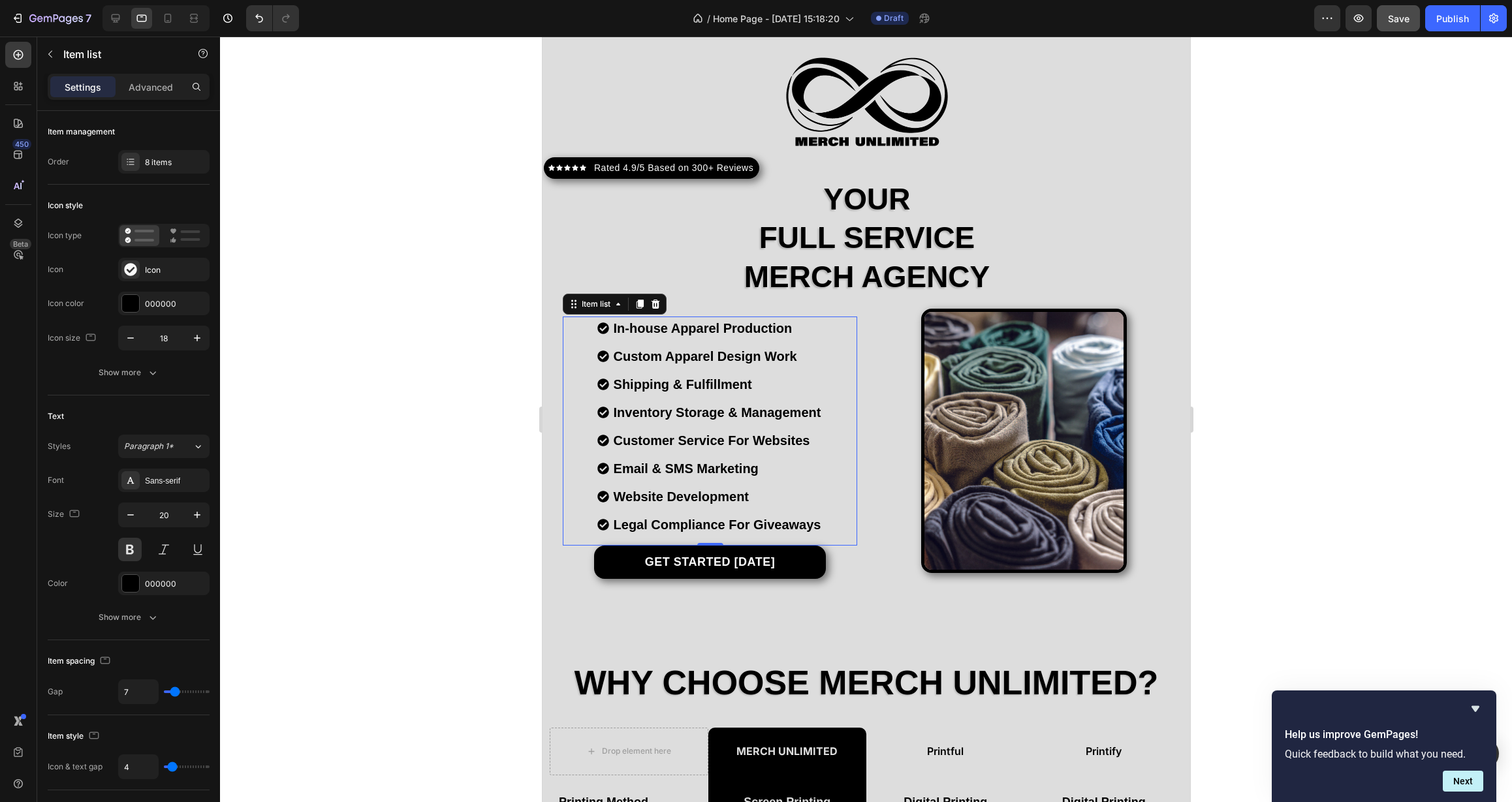
click at [358, 497] on div at bounding box center [866, 419] width 1292 height 765
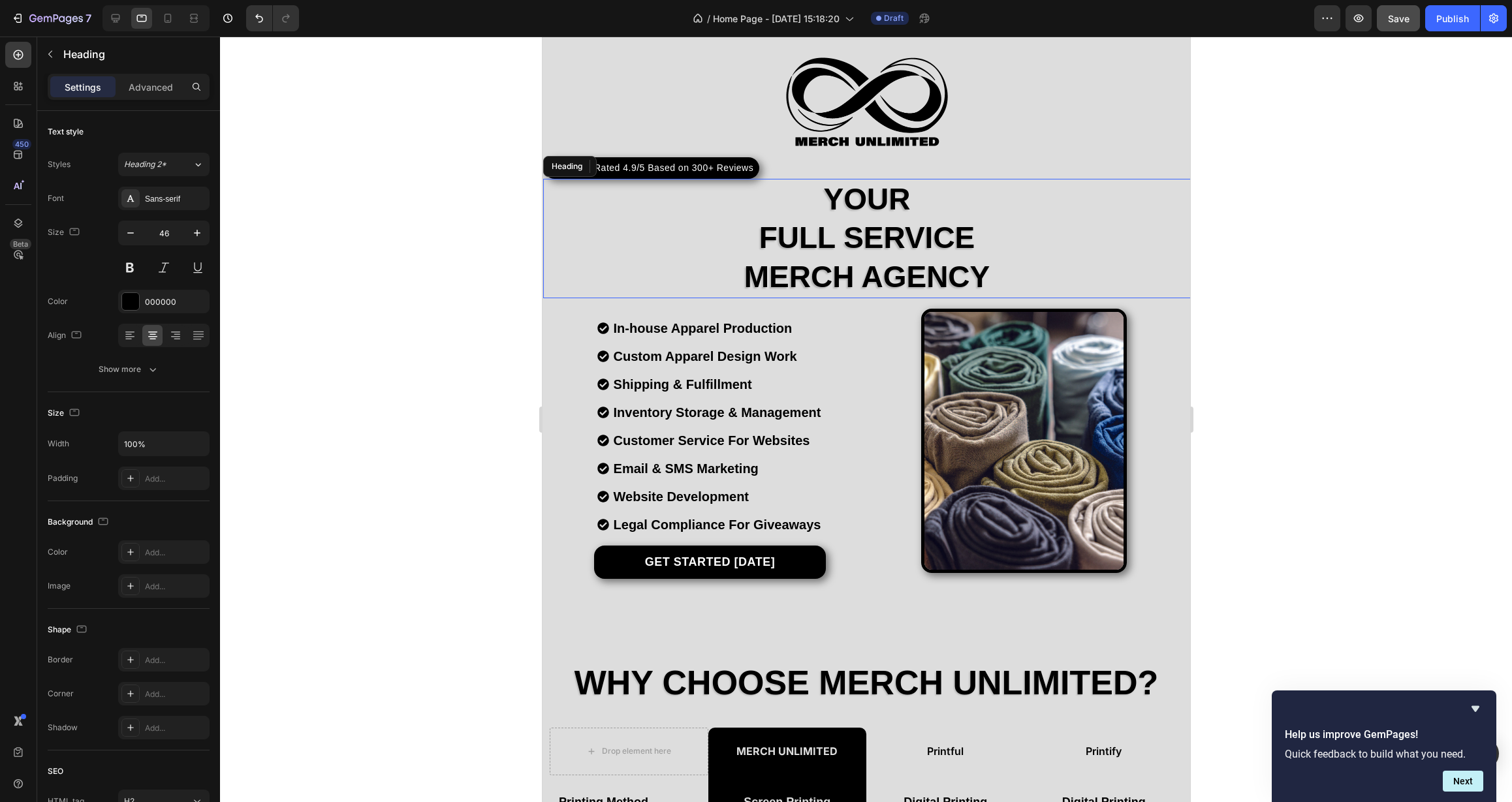
click at [671, 239] on h2 "your full service merch agency" at bounding box center [866, 238] width 647 height 120
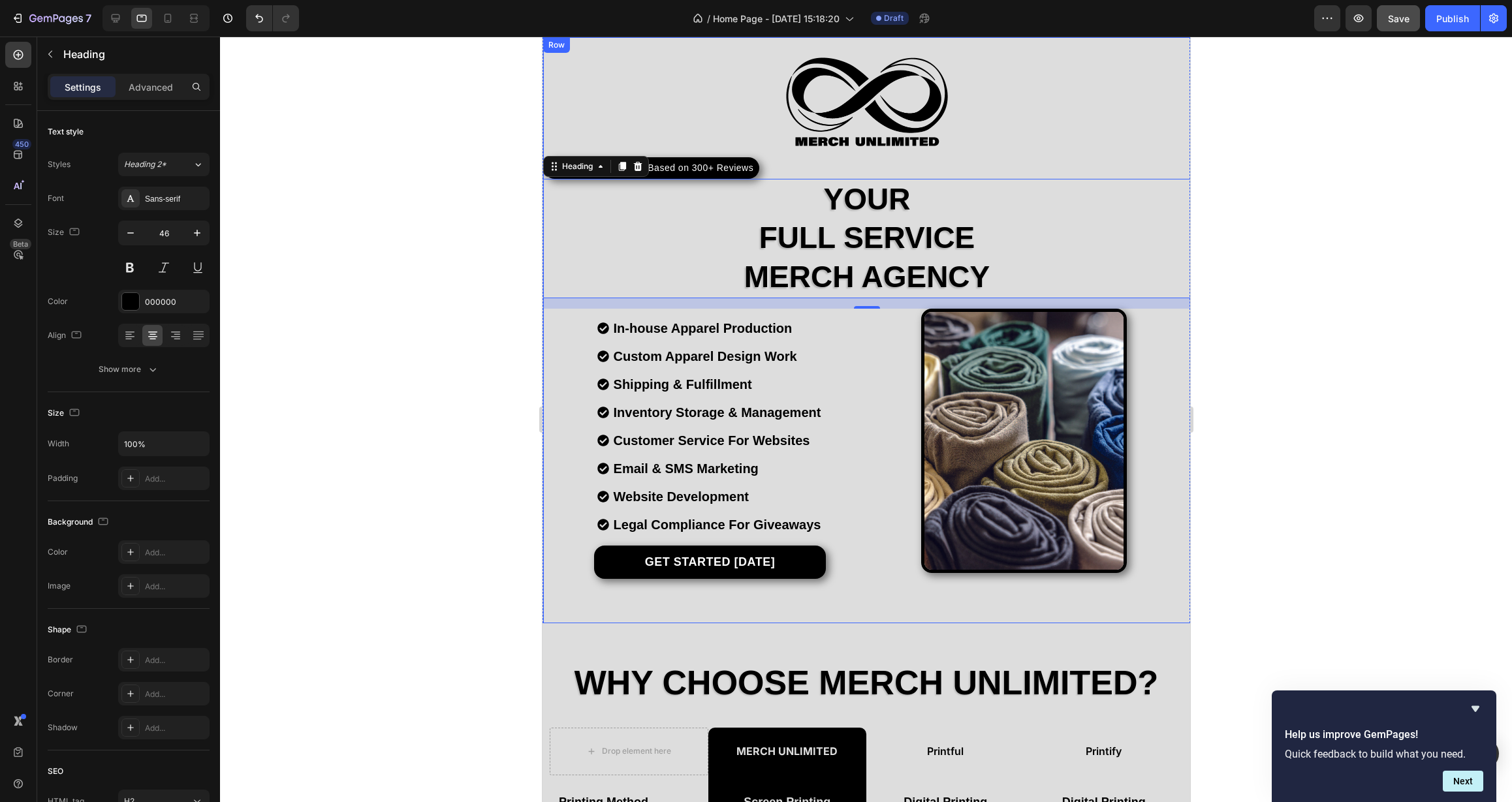
click at [779, 169] on div "Image Icon Icon Icon Icon Icon Icon List Hoz Rated 4.9/5 Based on 300+ Reviews …" at bounding box center [866, 322] width 647 height 530
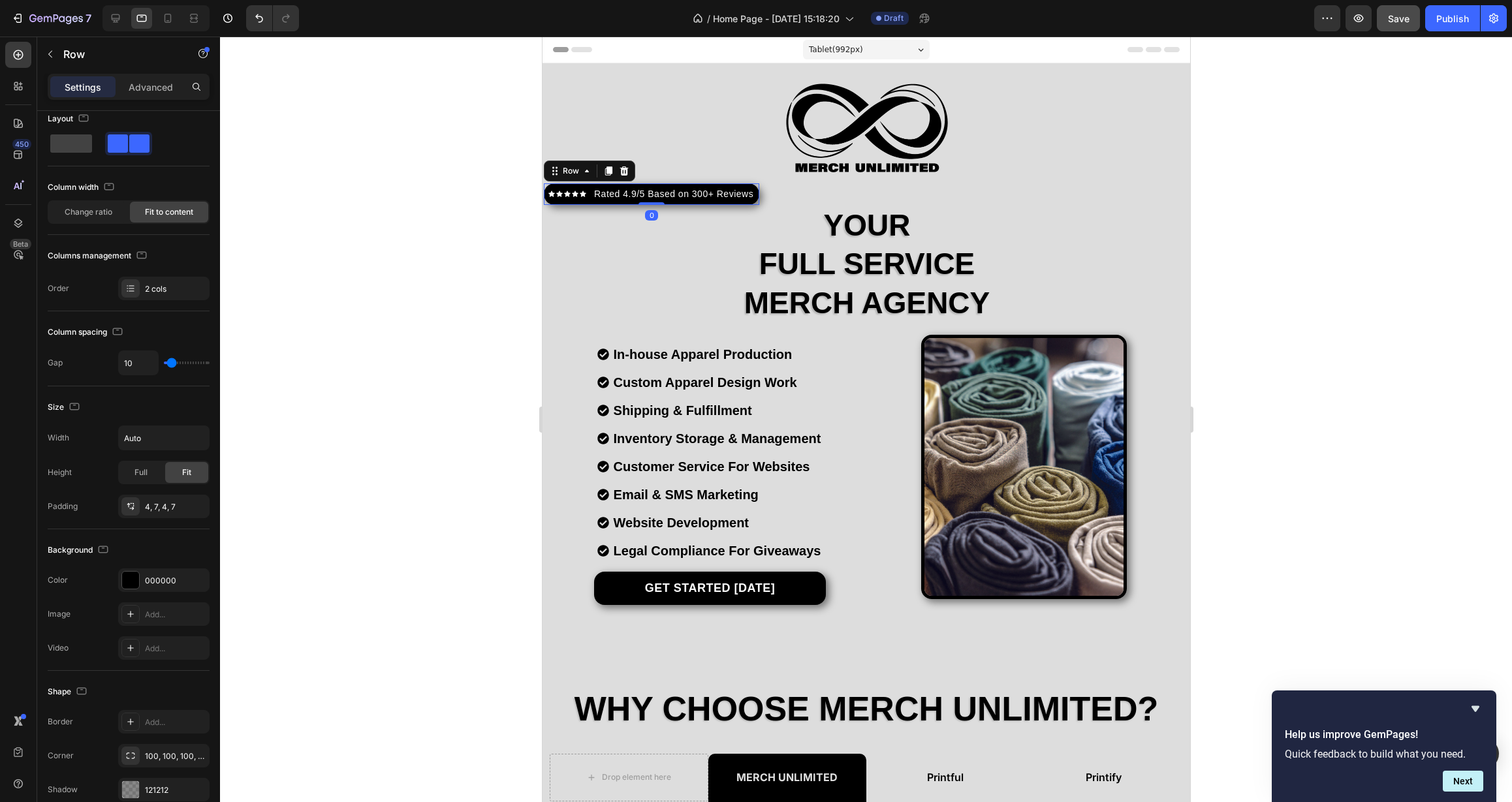
click at [757, 198] on div "Icon Icon Icon Icon Icon Icon List Hoz Rated 4.9/5 Based on 300+ Reviews Text b…" at bounding box center [651, 194] width 215 height 22
click at [160, 510] on div "4, 7, 4, 7" at bounding box center [164, 507] width 38 height 12
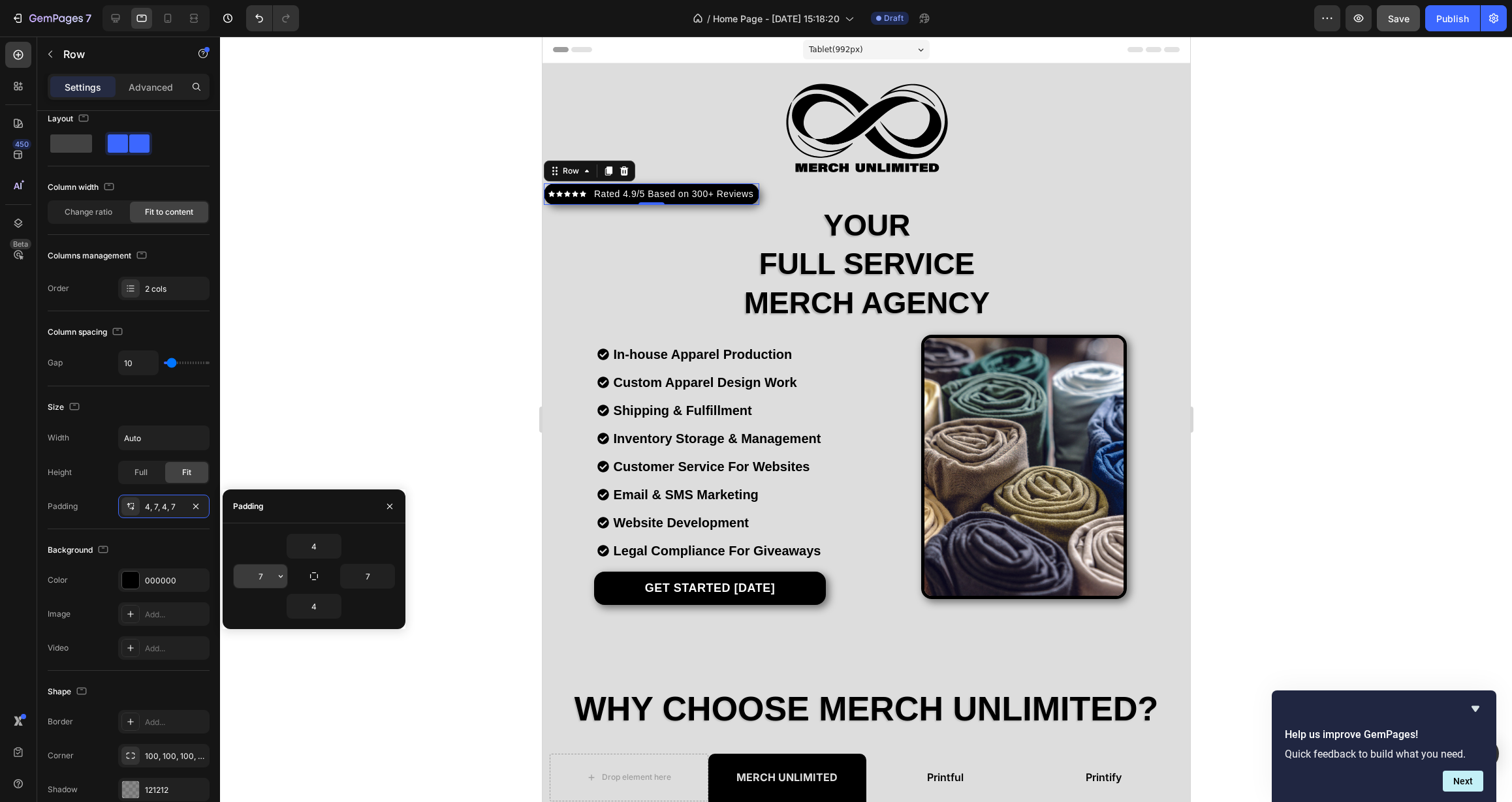
click at [255, 584] on input "7" at bounding box center [261, 576] width 54 height 24
click at [278, 576] on icon "button" at bounding box center [281, 576] width 10 height 10
click at [259, 654] on span "4px" at bounding box center [264, 659] width 14 height 12
drag, startPoint x: 270, startPoint y: 580, endPoint x: 225, endPoint y: 580, distance: 45.0
click at [225, 580] on div "4 4 7 4" at bounding box center [314, 576] width 183 height 85
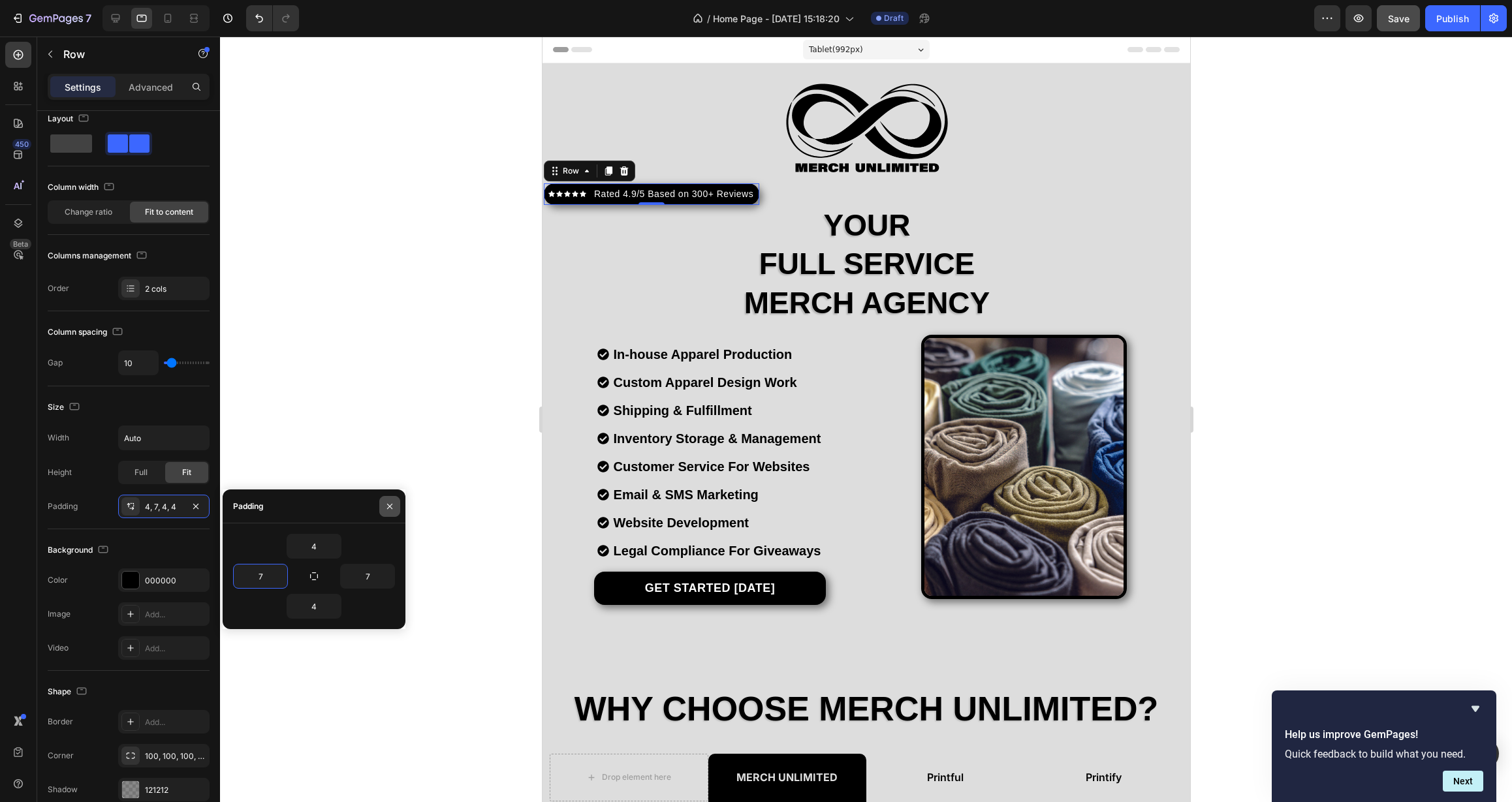
type input "7"
click at [385, 505] on icon "button" at bounding box center [389, 506] width 10 height 10
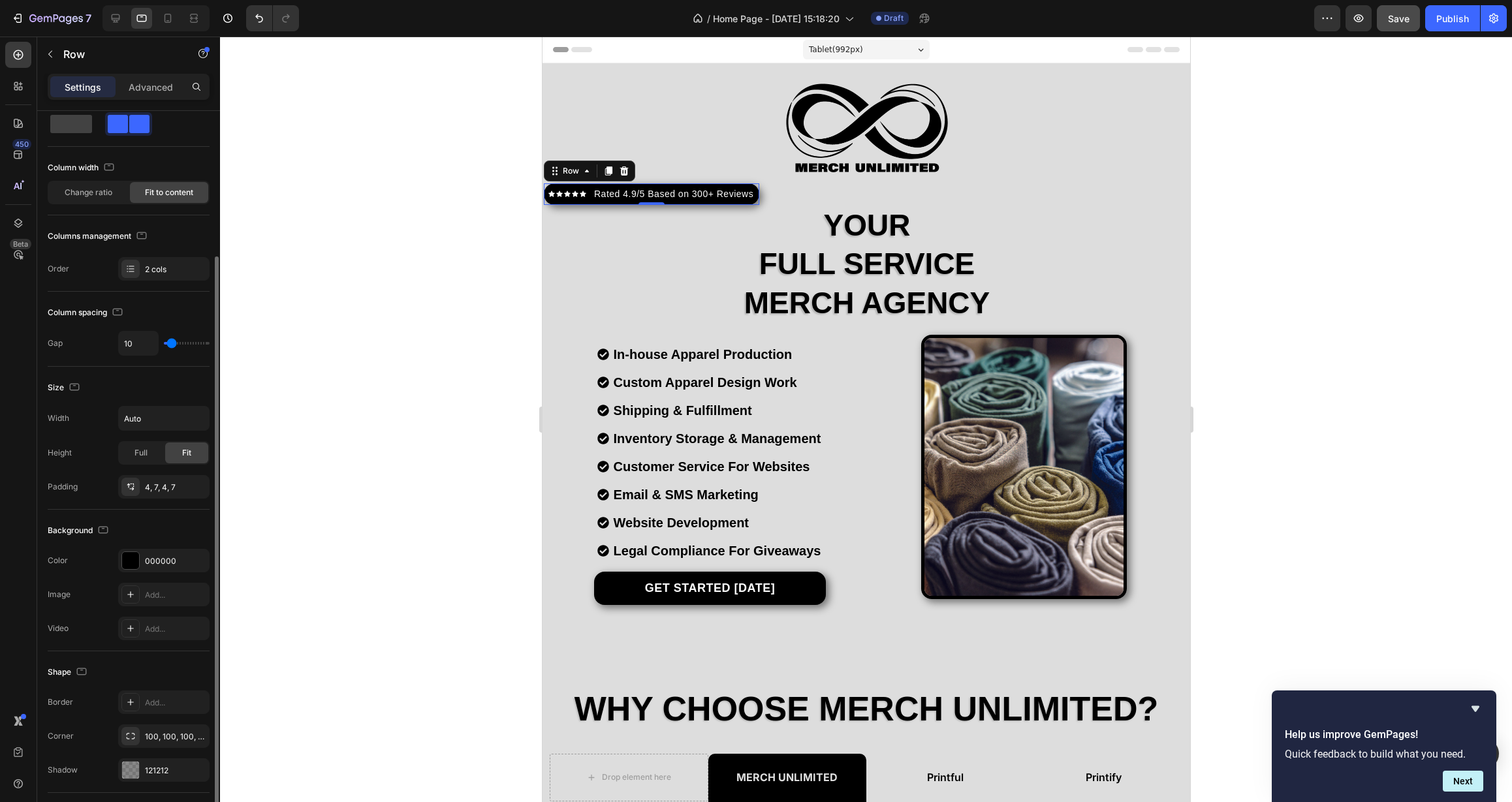
scroll to position [99, 0]
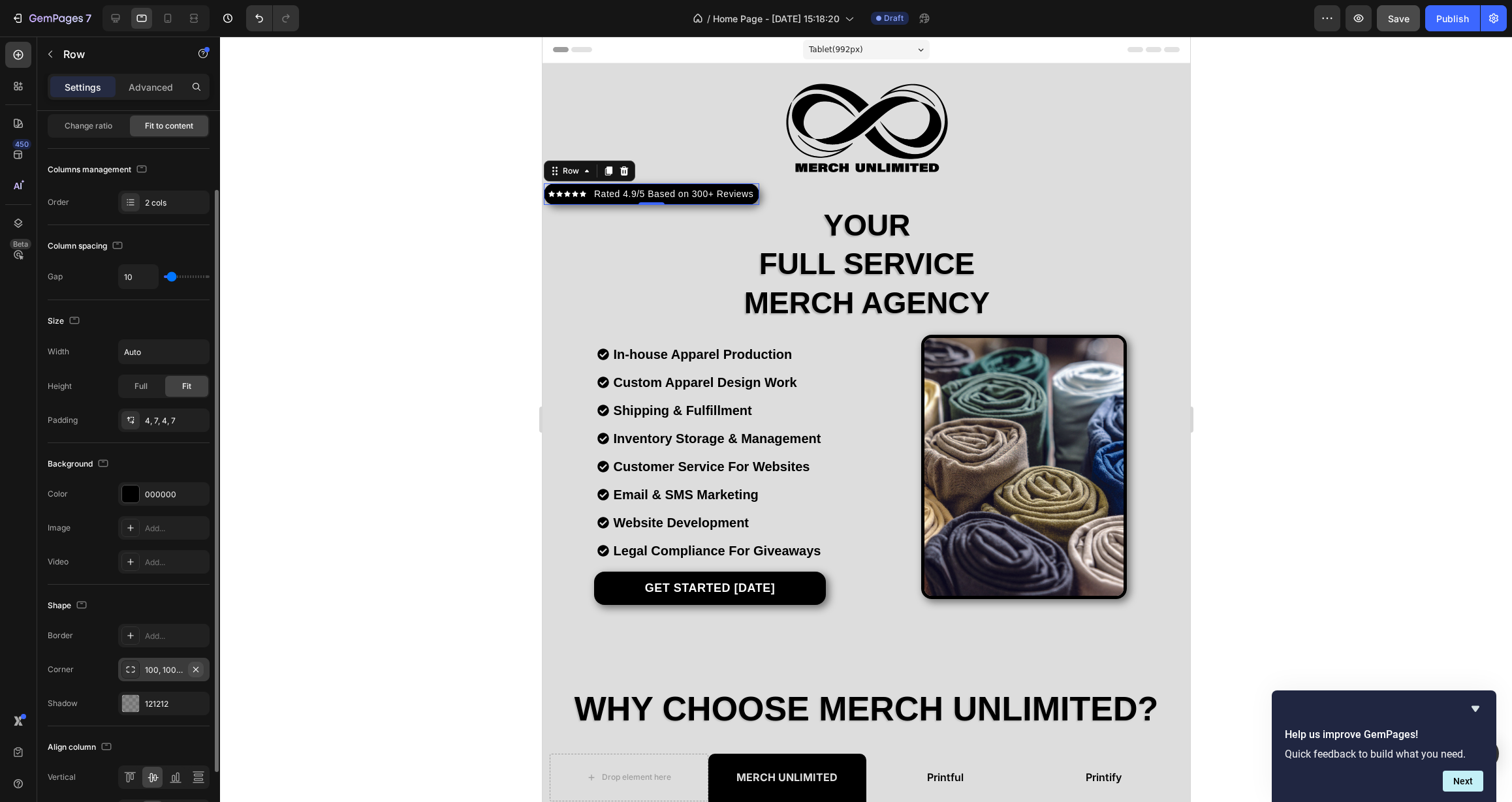
click at [196, 674] on button "button" at bounding box center [196, 669] width 16 height 16
click at [170, 672] on div "Add..." at bounding box center [175, 670] width 62 height 12
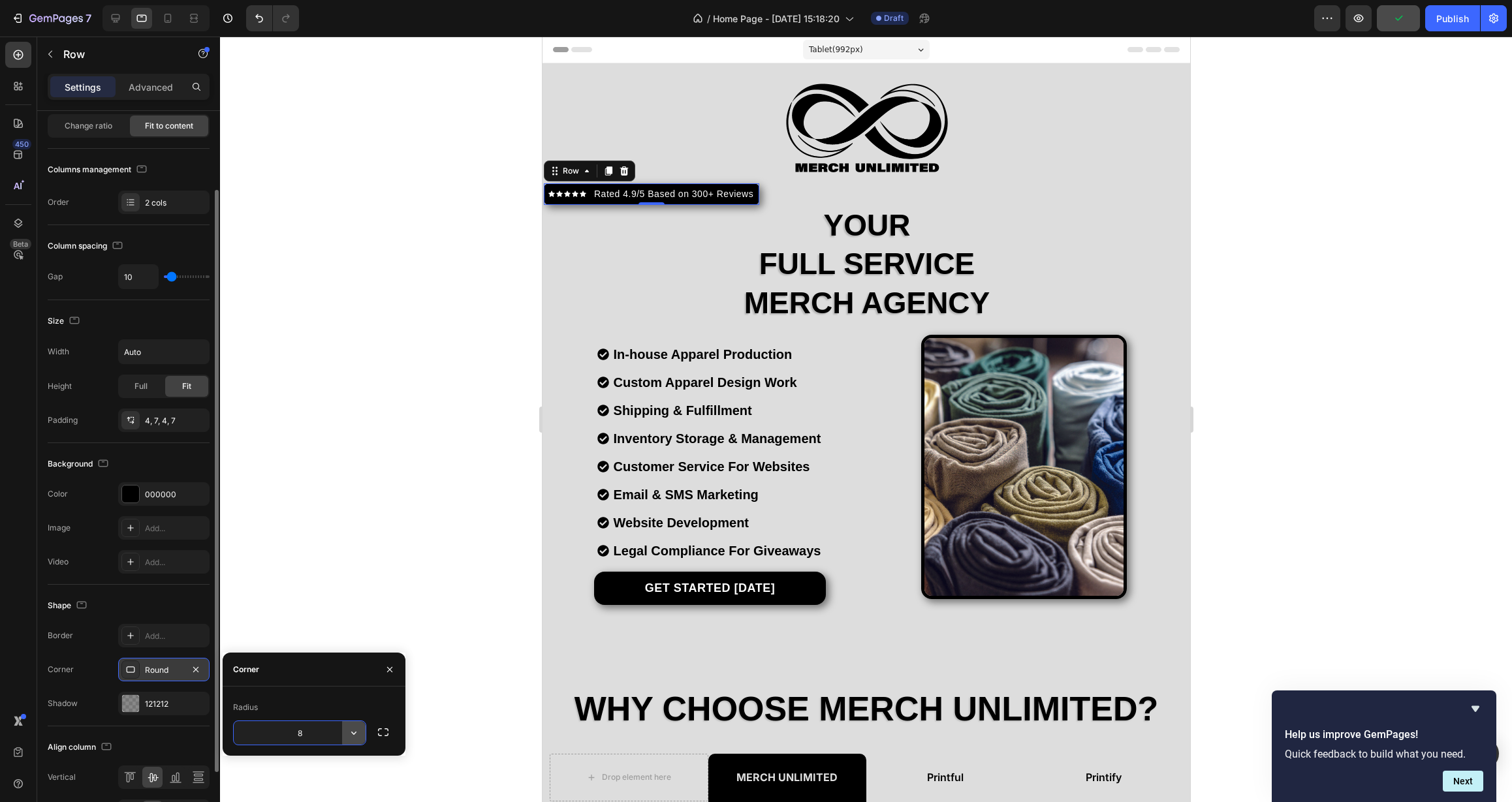
click at [350, 733] on icon "button" at bounding box center [354, 733] width 13 height 13
click at [313, 698] on p "Pill" at bounding box center [317, 697] width 75 height 13
type input "9999"
click at [169, 774] on icon at bounding box center [175, 777] width 13 height 13
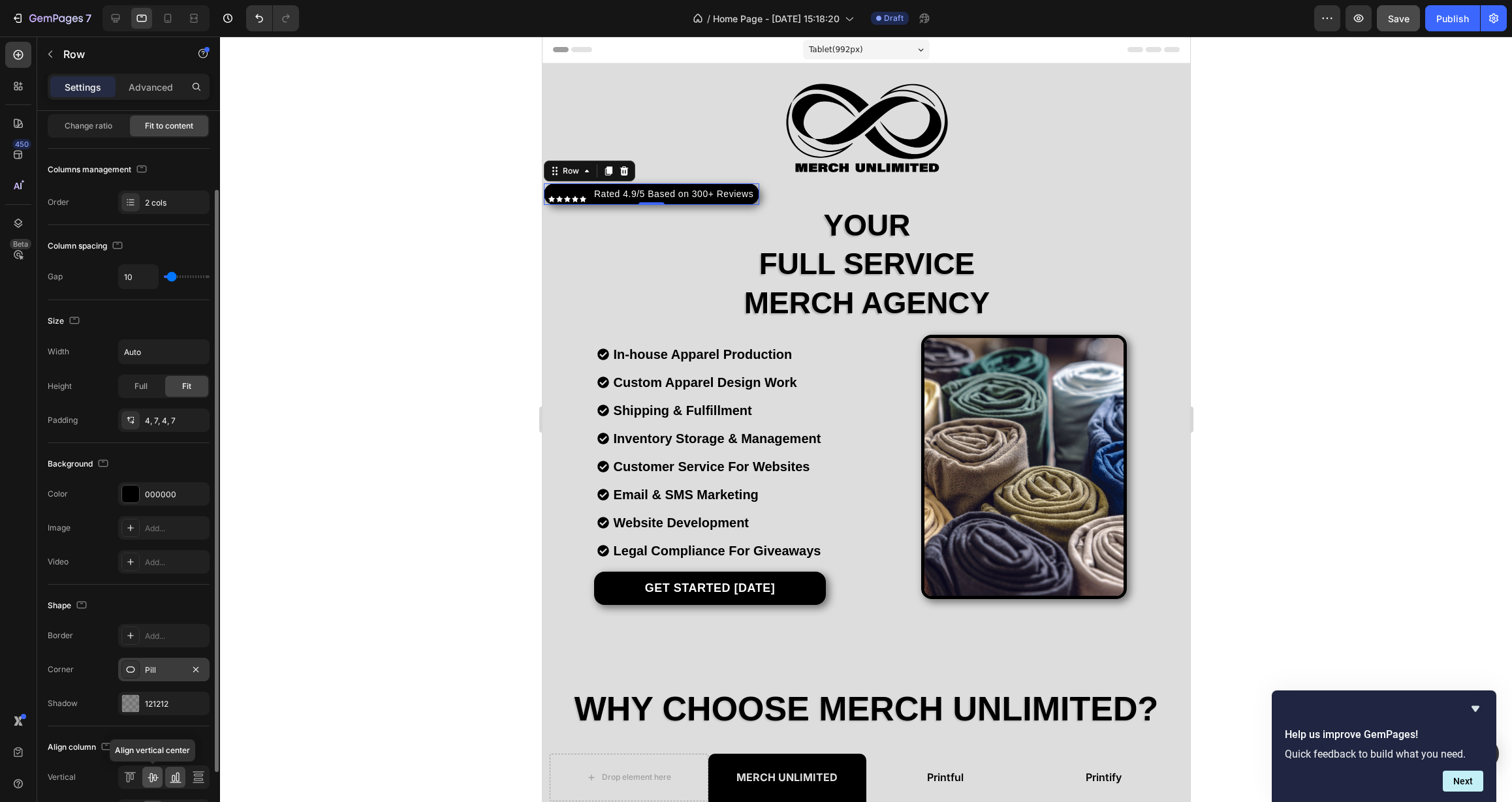
click at [158, 778] on icon at bounding box center [153, 777] width 13 height 13
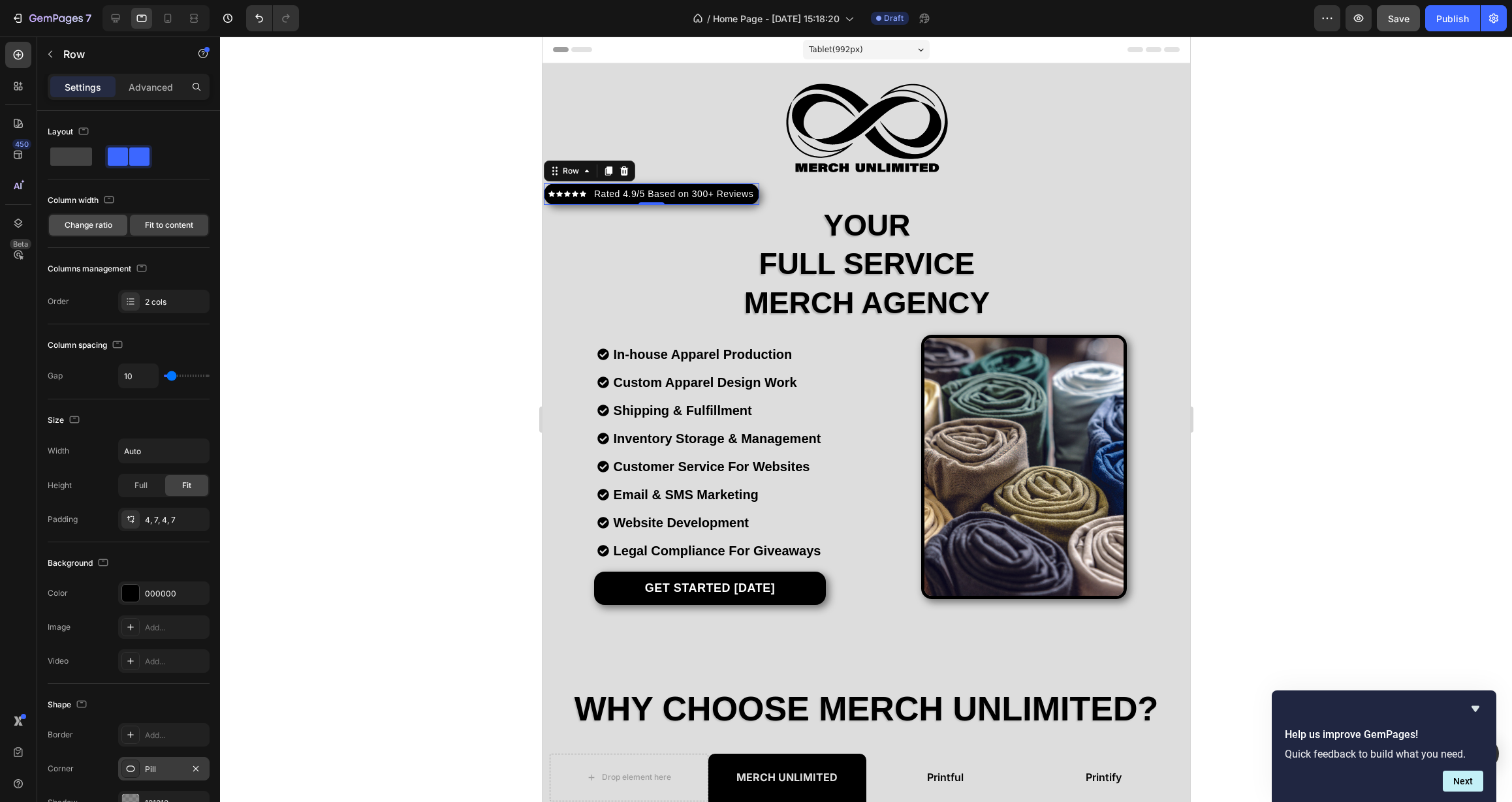
click at [117, 220] on div "Change ratio" at bounding box center [88, 225] width 79 height 21
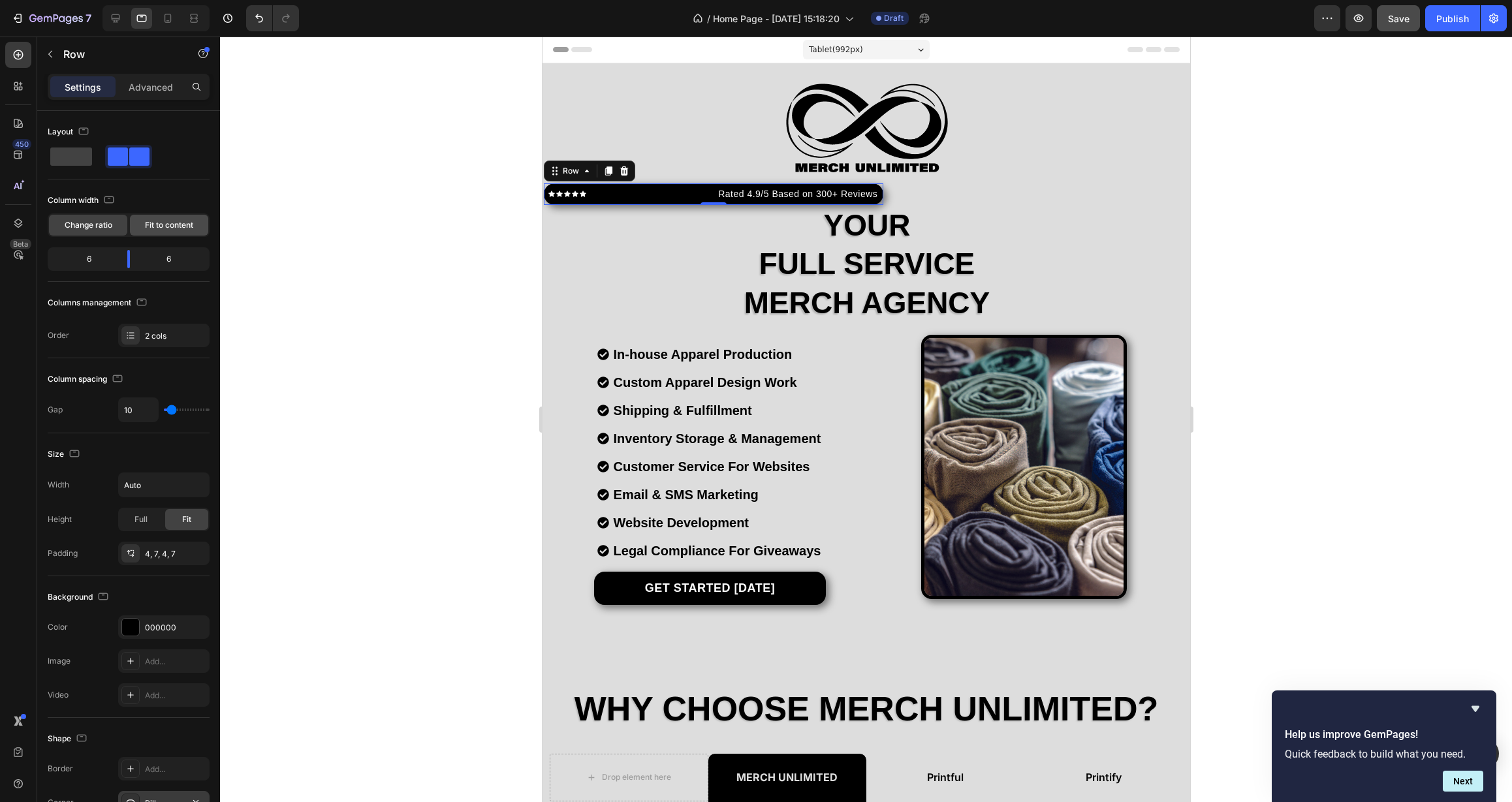
click at [154, 225] on span "Fit to content" at bounding box center [169, 225] width 48 height 12
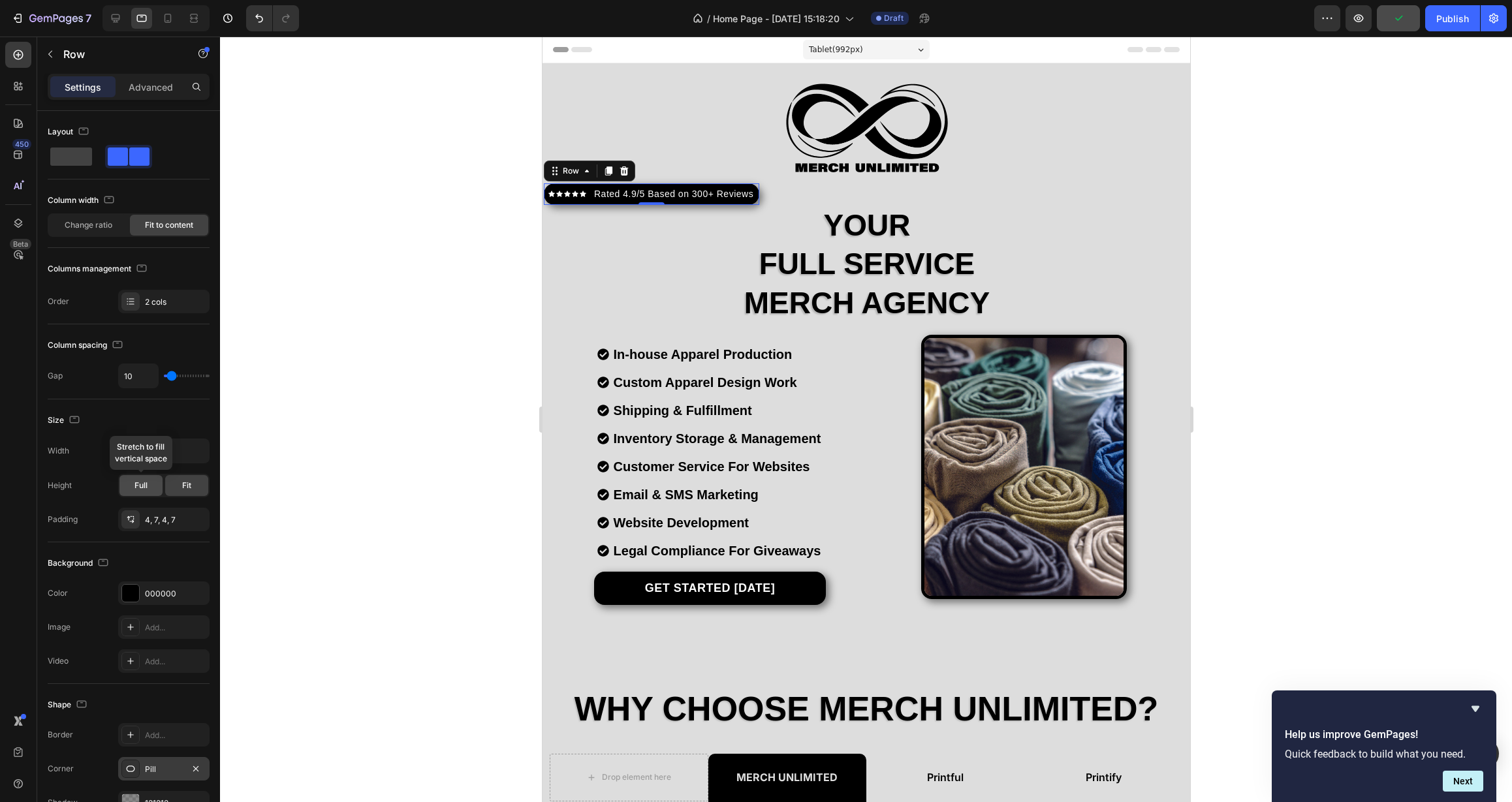
click at [145, 484] on span "Full" at bounding box center [141, 485] width 13 height 12
click at [184, 486] on span "Fit" at bounding box center [187, 485] width 9 height 12
click at [134, 485] on div "Full" at bounding box center [141, 485] width 43 height 21
click at [161, 443] on input "Auto" at bounding box center [164, 451] width 90 height 24
click at [201, 454] on icon "button" at bounding box center [197, 451] width 13 height 13
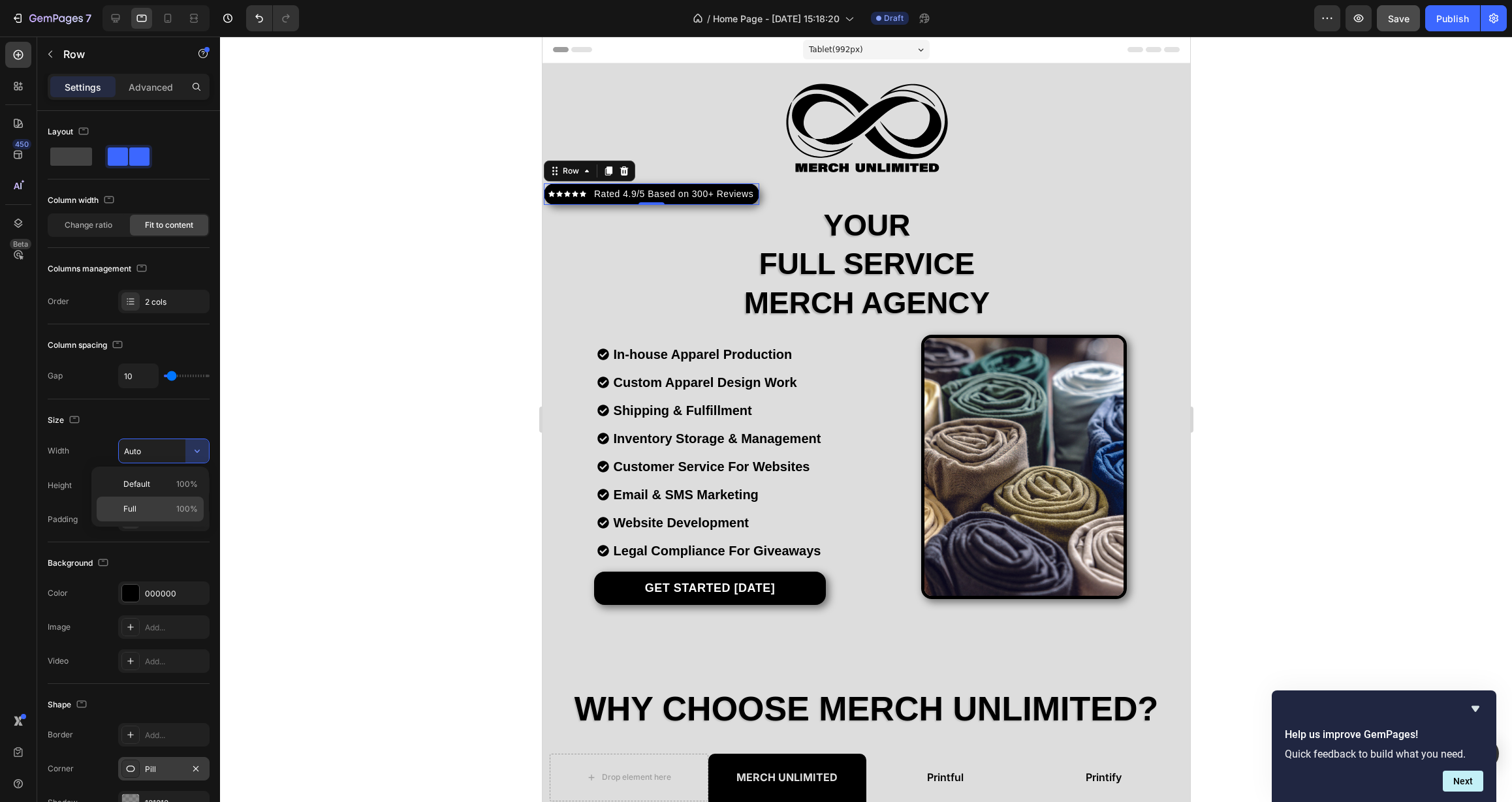
click at [185, 502] on div "Full 100%" at bounding box center [151, 509] width 107 height 25
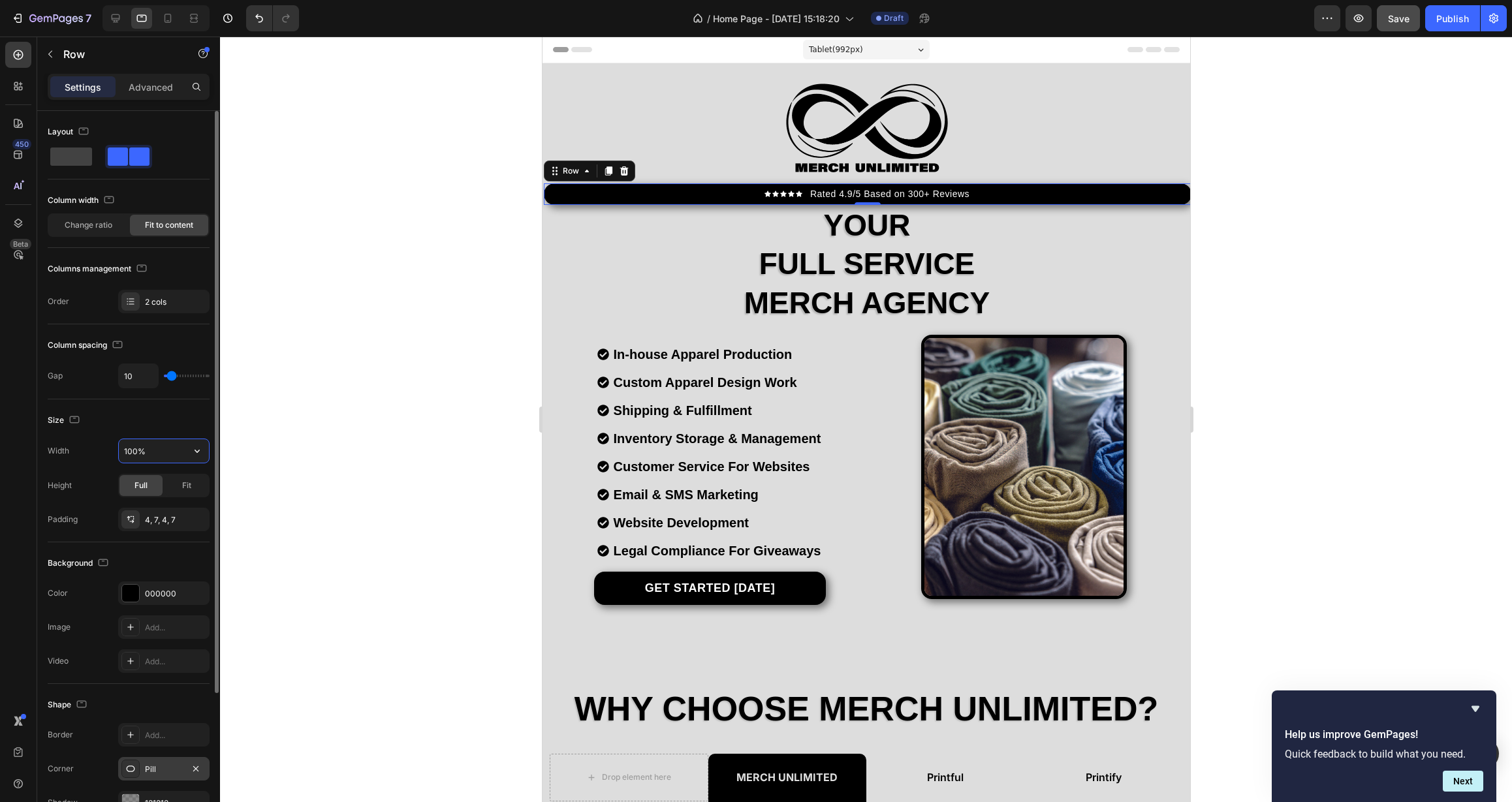
click at [168, 451] on input "100%" at bounding box center [164, 451] width 90 height 24
drag, startPoint x: 168, startPoint y: 451, endPoint x: 69, endPoint y: 453, distance: 99.0
click at [69, 453] on div "Width 100%" at bounding box center [128, 451] width 162 height 25
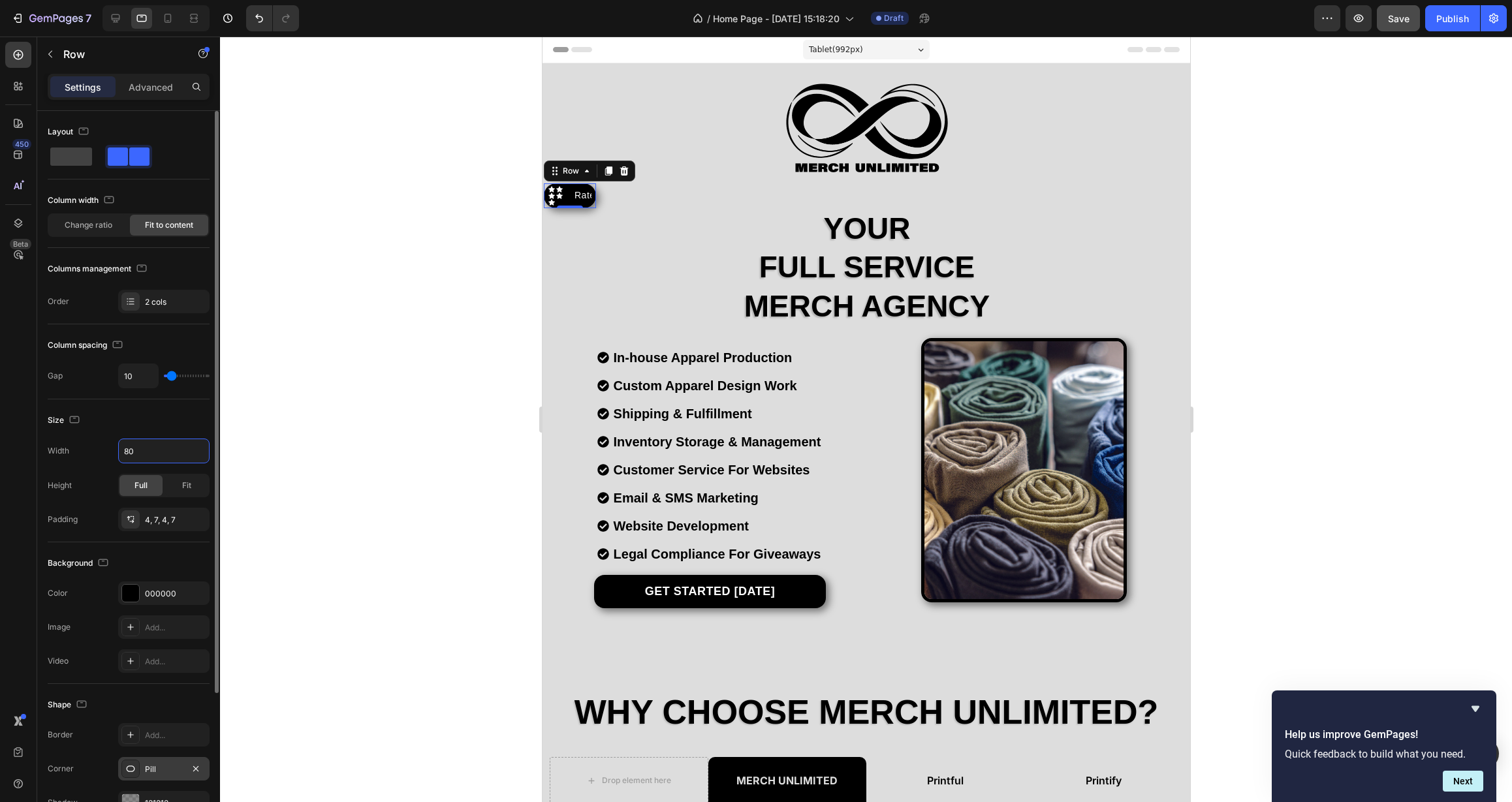
type input "8"
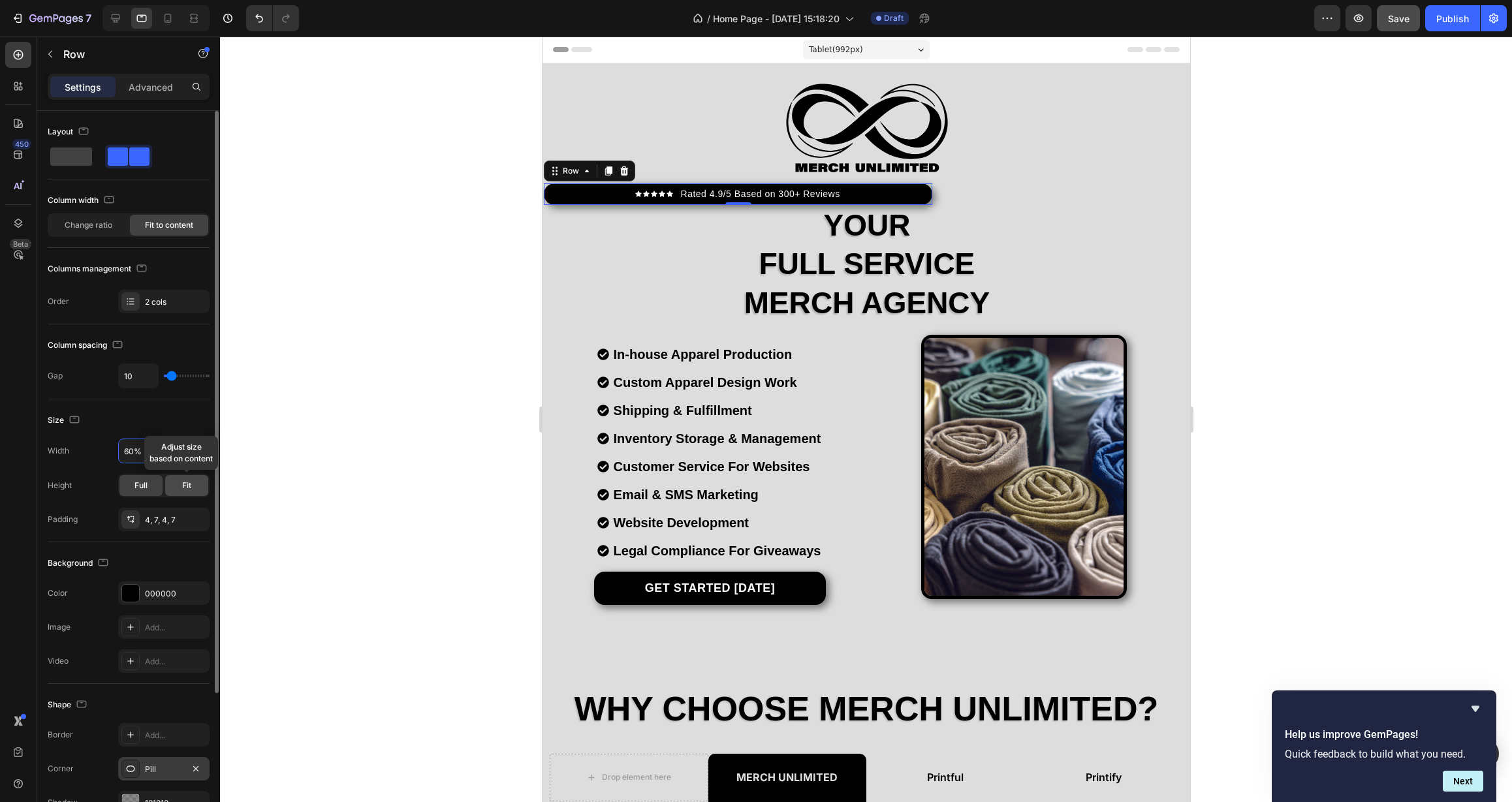
type input "60%"
click at [187, 493] on div "Fit" at bounding box center [187, 485] width 43 height 21
click at [136, 489] on span "Full" at bounding box center [141, 485] width 13 height 12
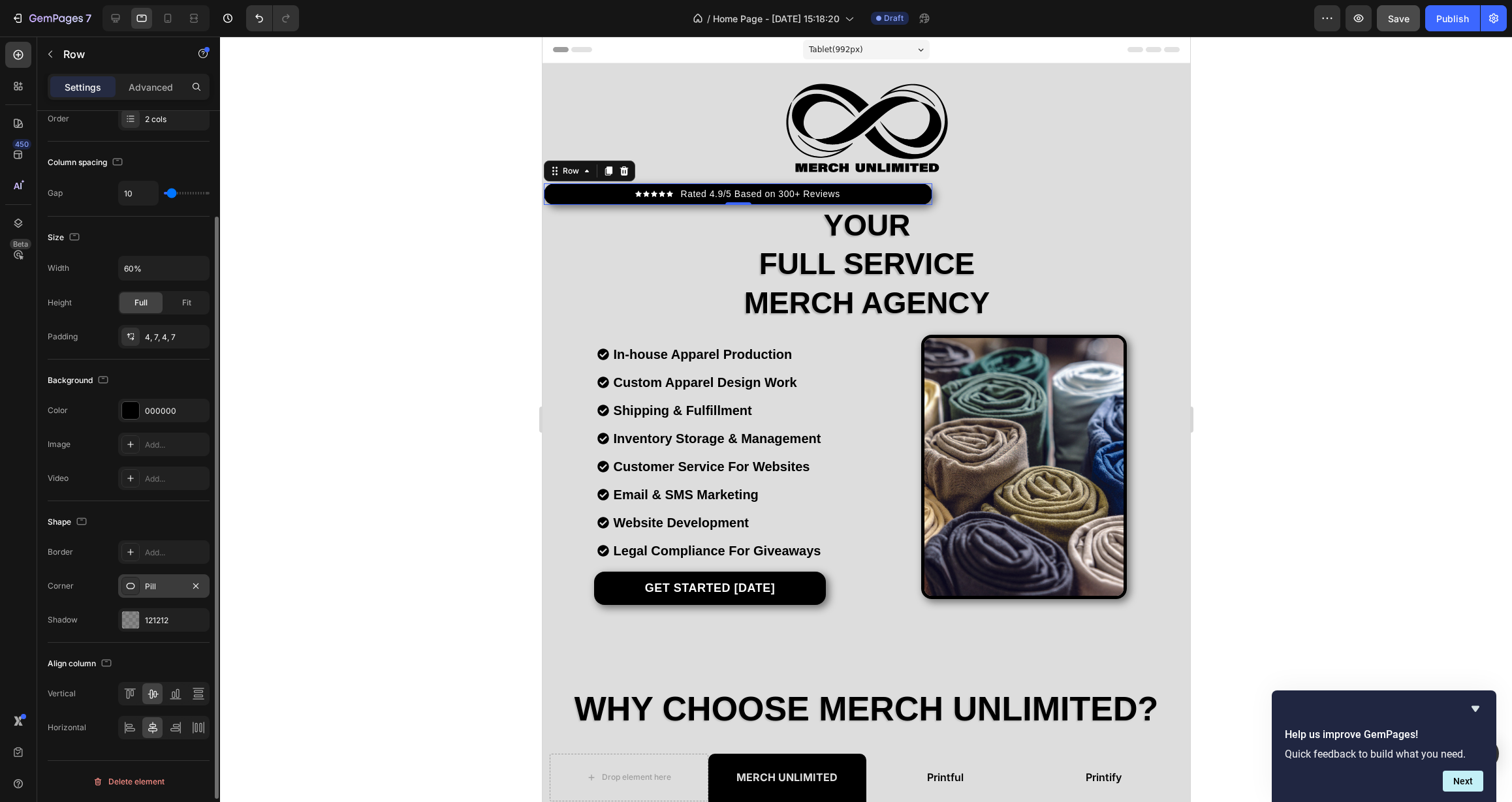
scroll to position [160, 0]
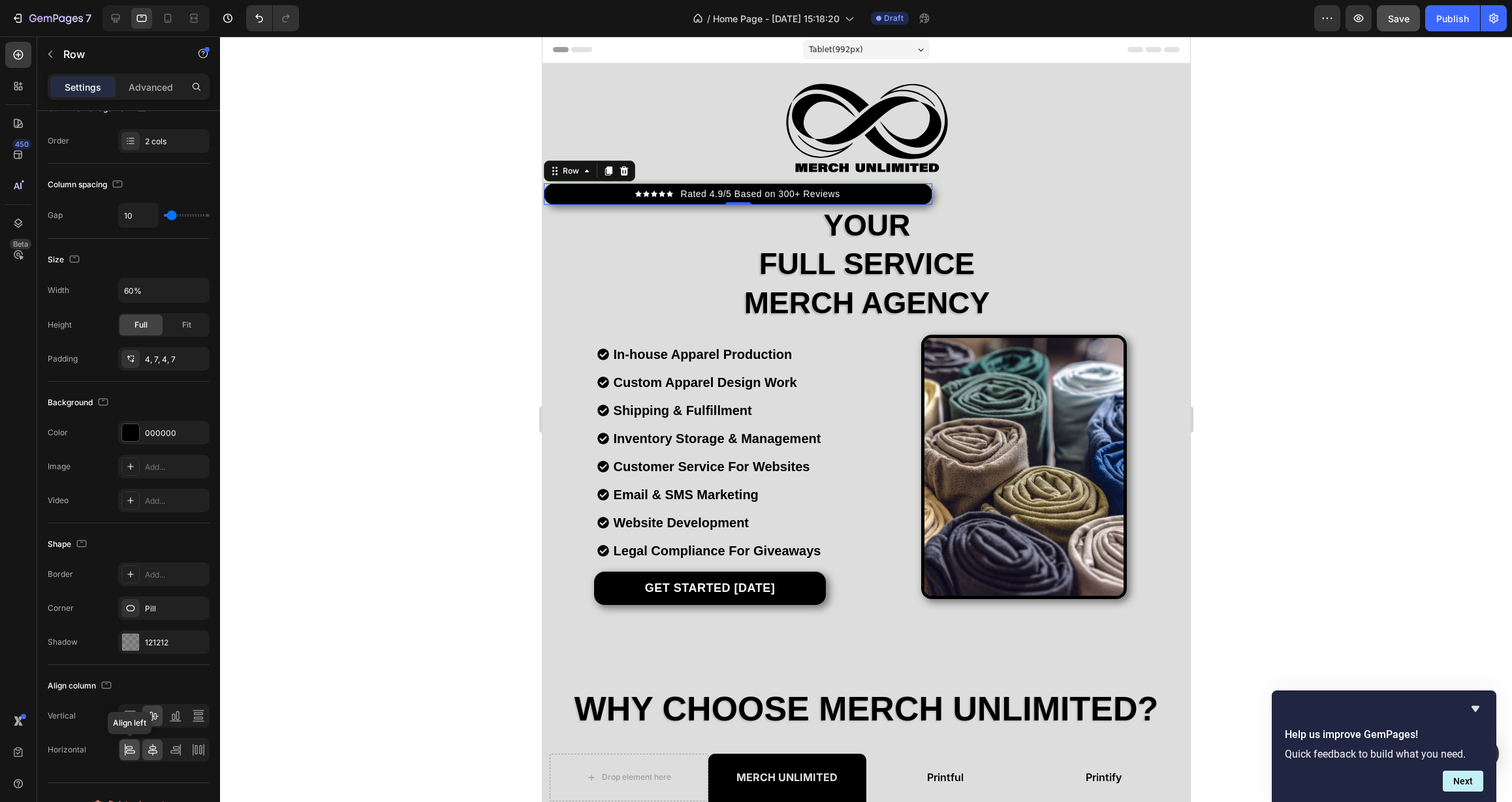
click at [132, 751] on icon at bounding box center [130, 750] width 13 height 13
click at [156, 751] on icon at bounding box center [153, 750] width 9 height 12
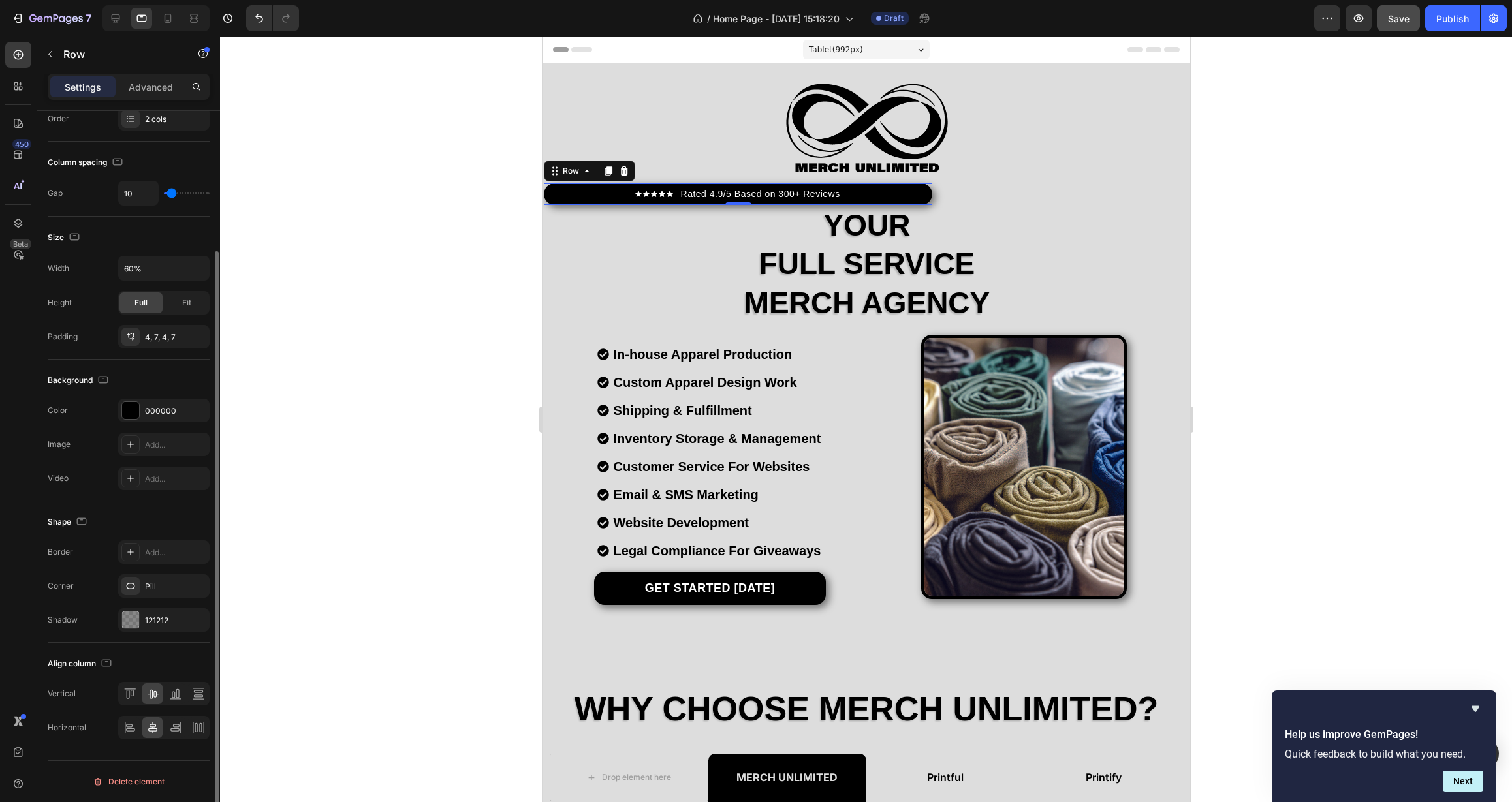
scroll to position [0, 0]
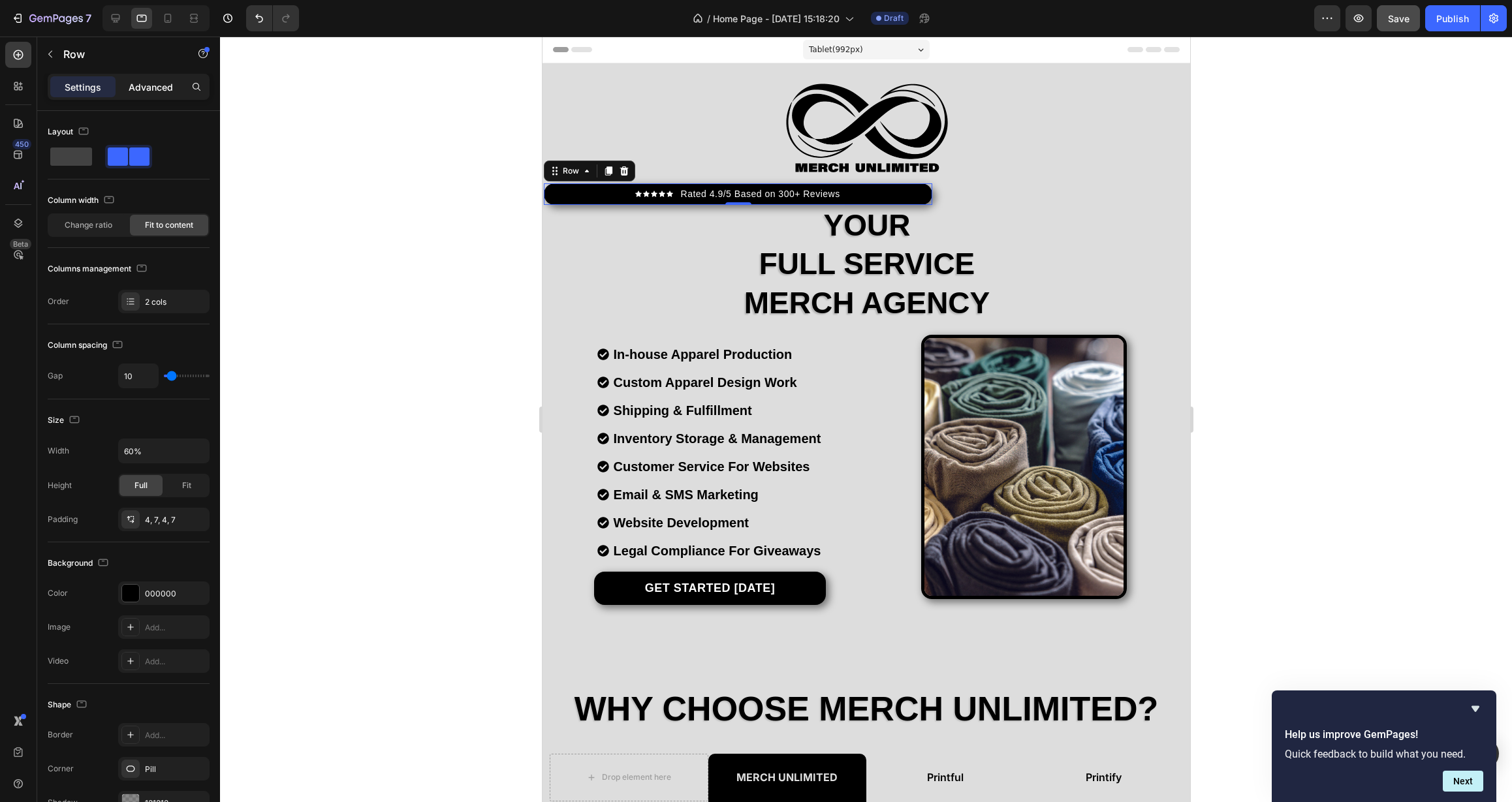
click at [145, 90] on p "Advanced" at bounding box center [151, 87] width 45 height 14
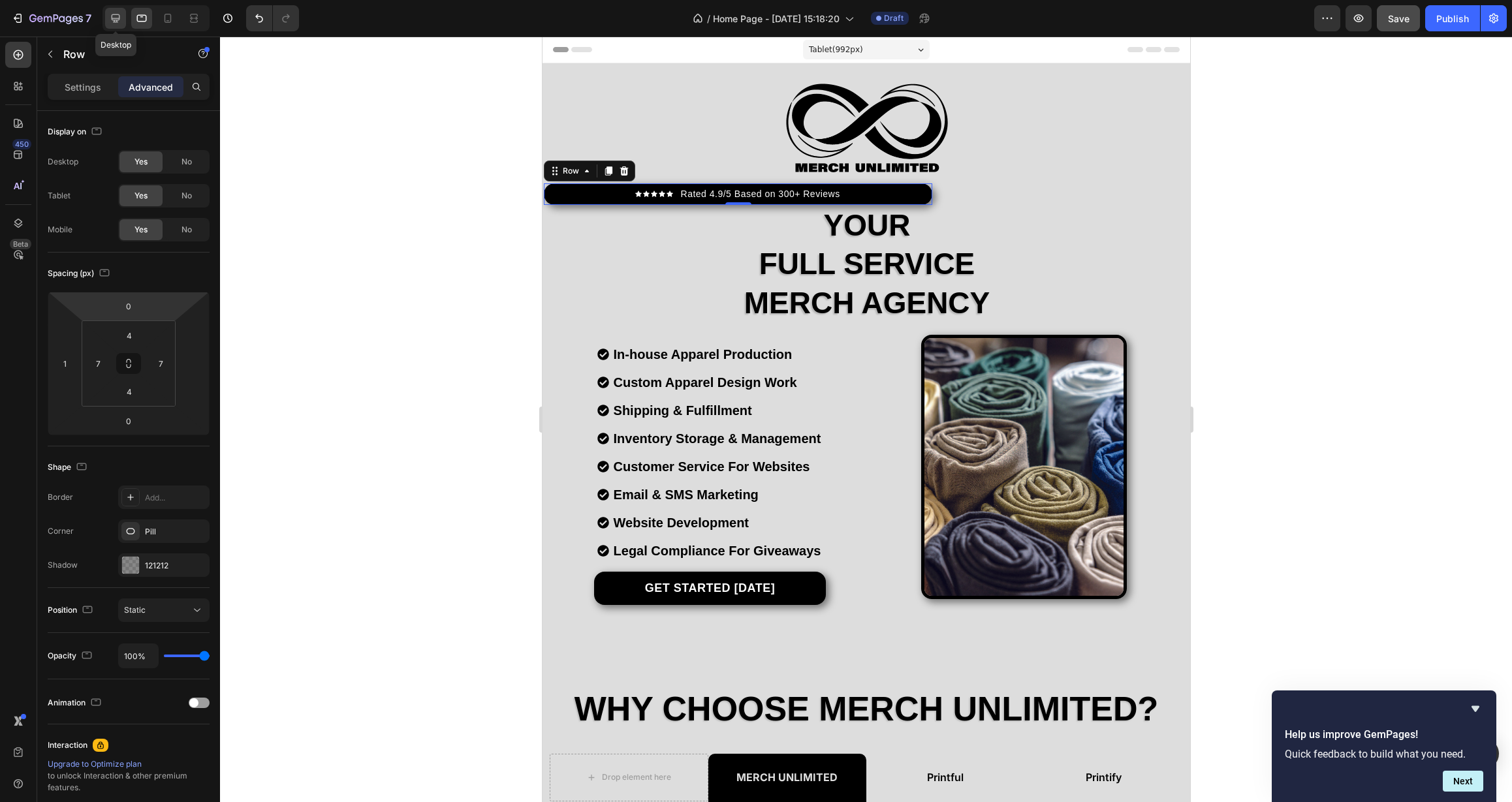
click at [118, 22] on icon at bounding box center [116, 18] width 13 height 13
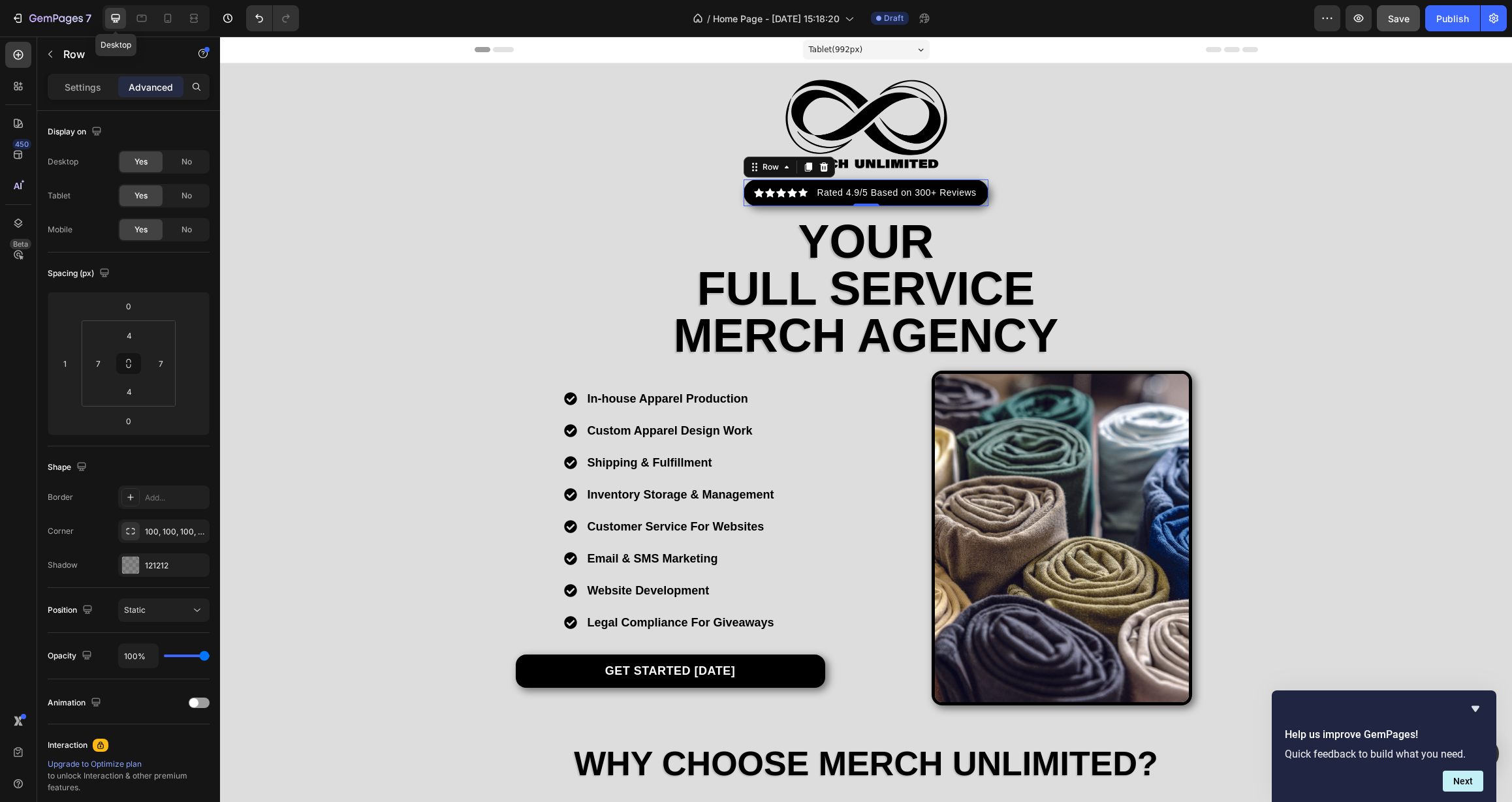
type input "0"
type input "16"
type input "8"
type input "16"
type input "8"
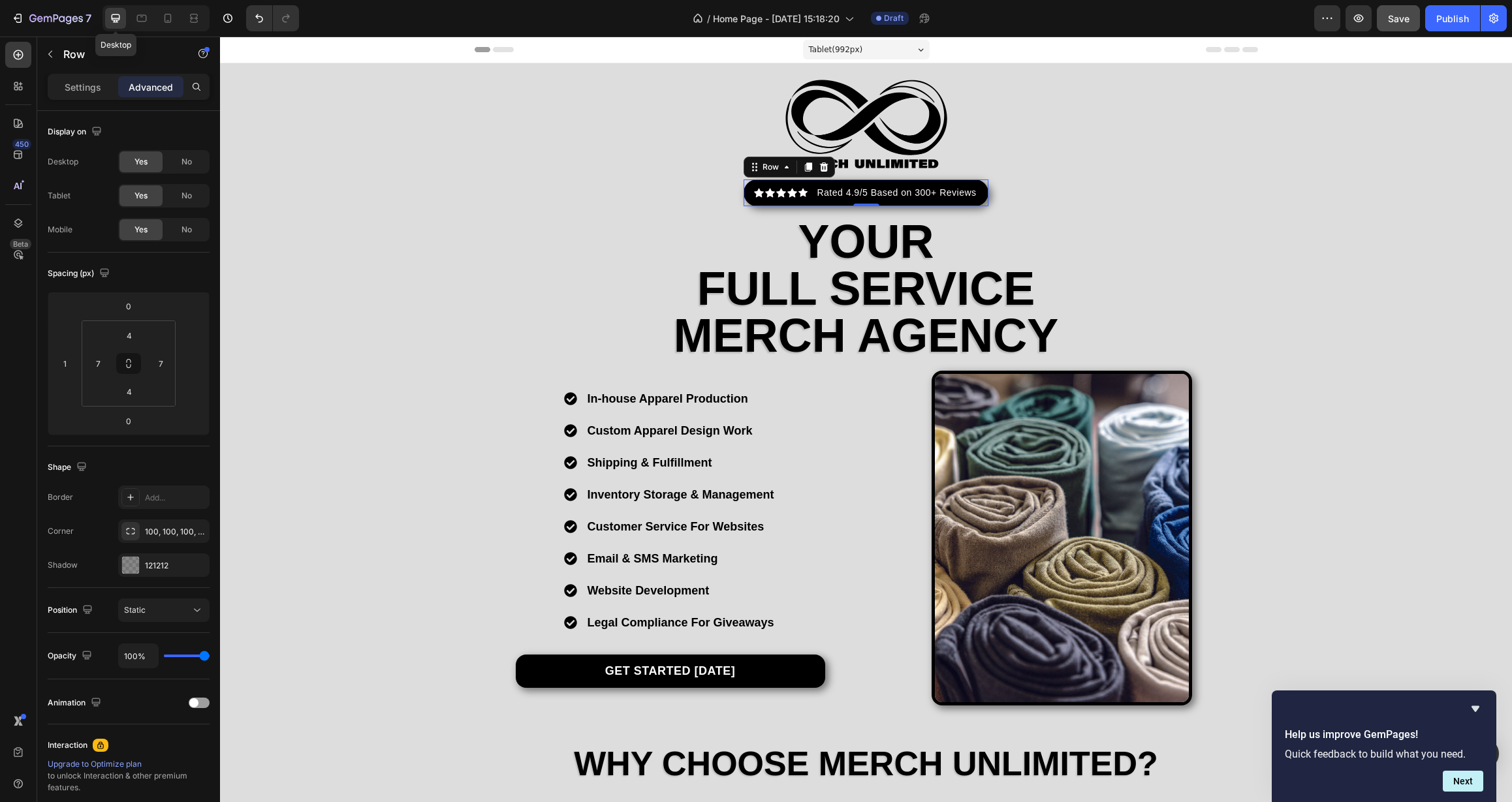
type input "16"
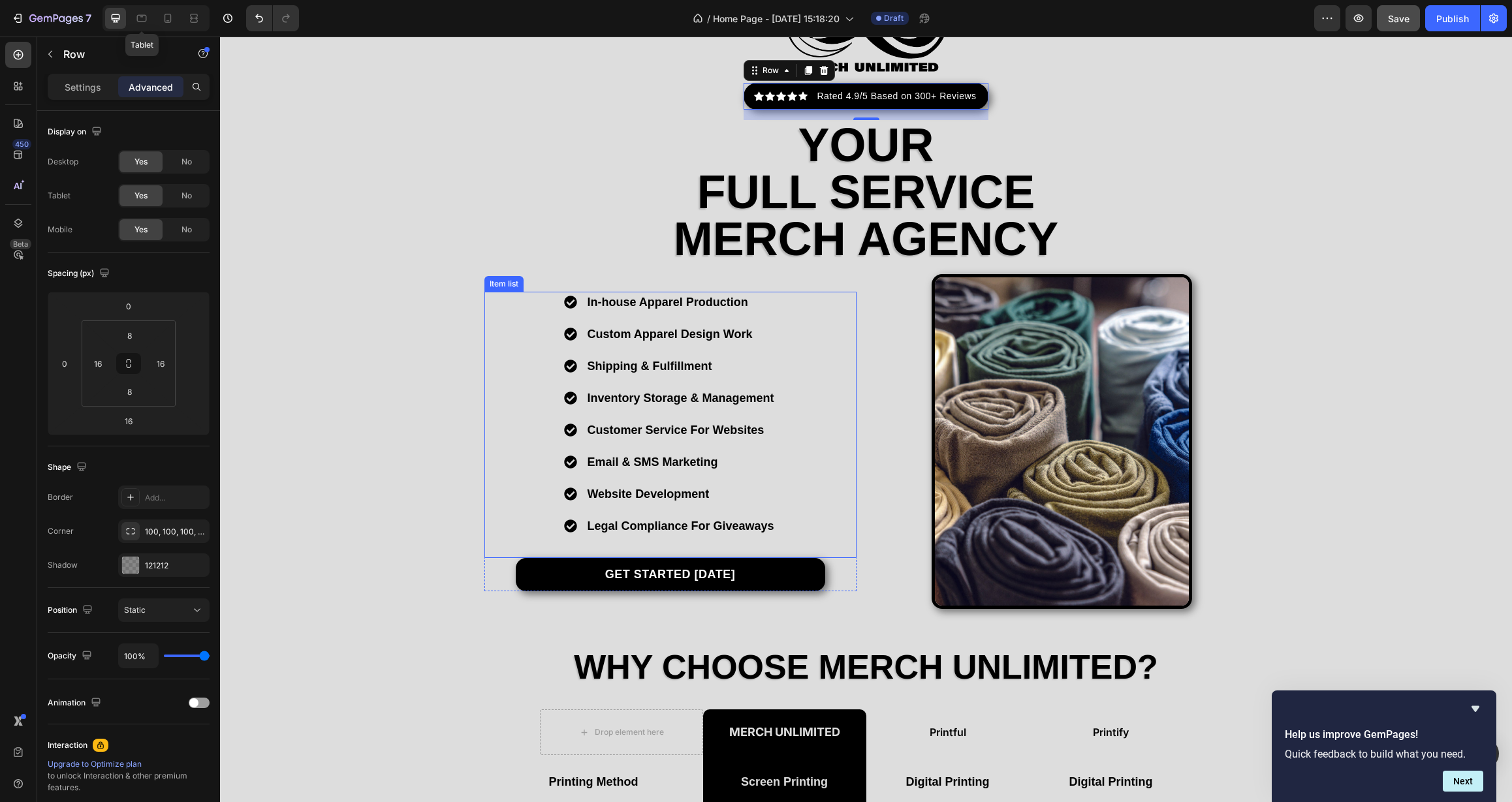
click at [140, 22] on icon at bounding box center [141, 18] width 10 height 7
type input "1"
type input "0"
type input "4"
type input "7"
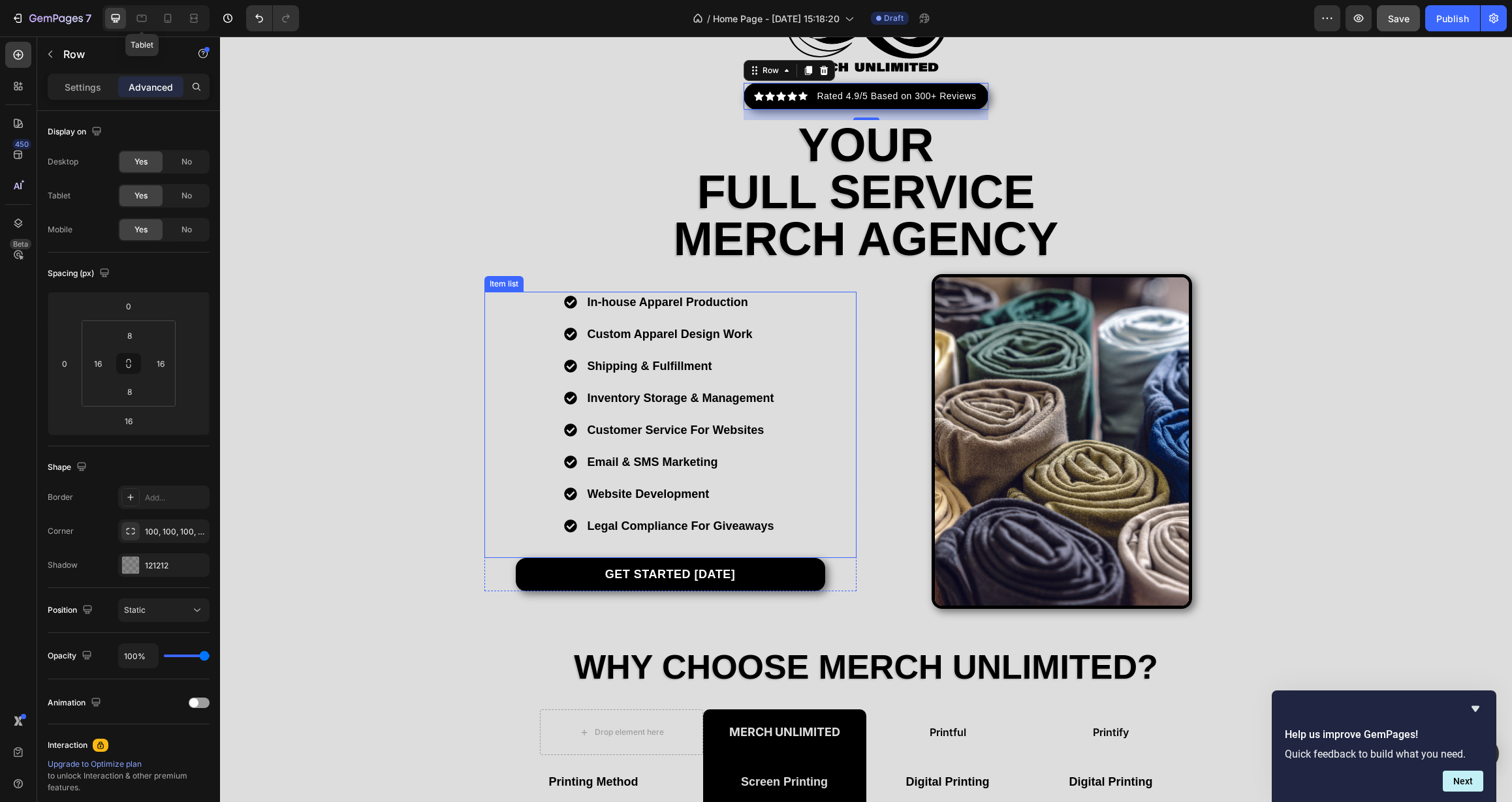
type input "4"
type input "7"
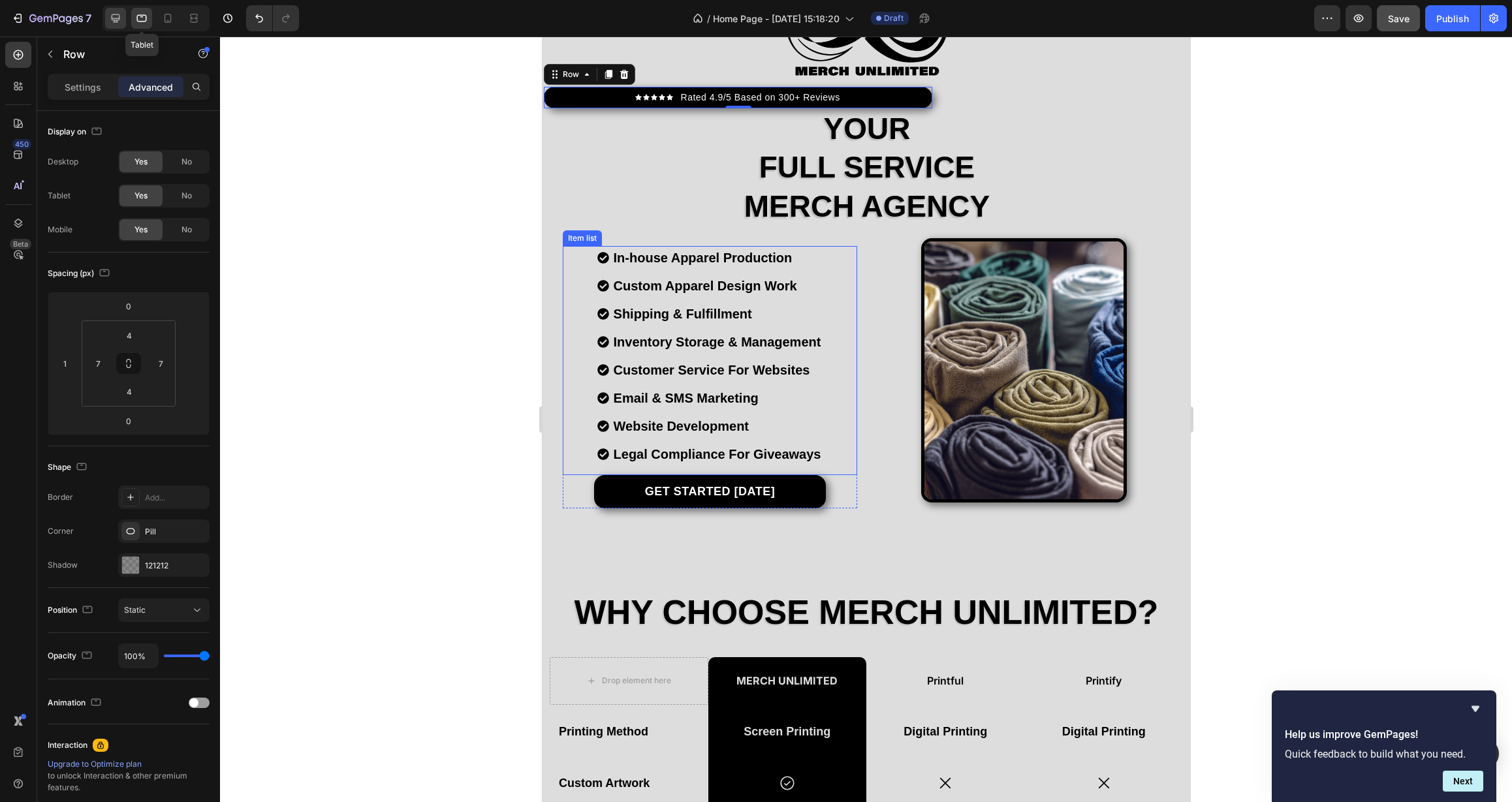
scroll to position [101, 0]
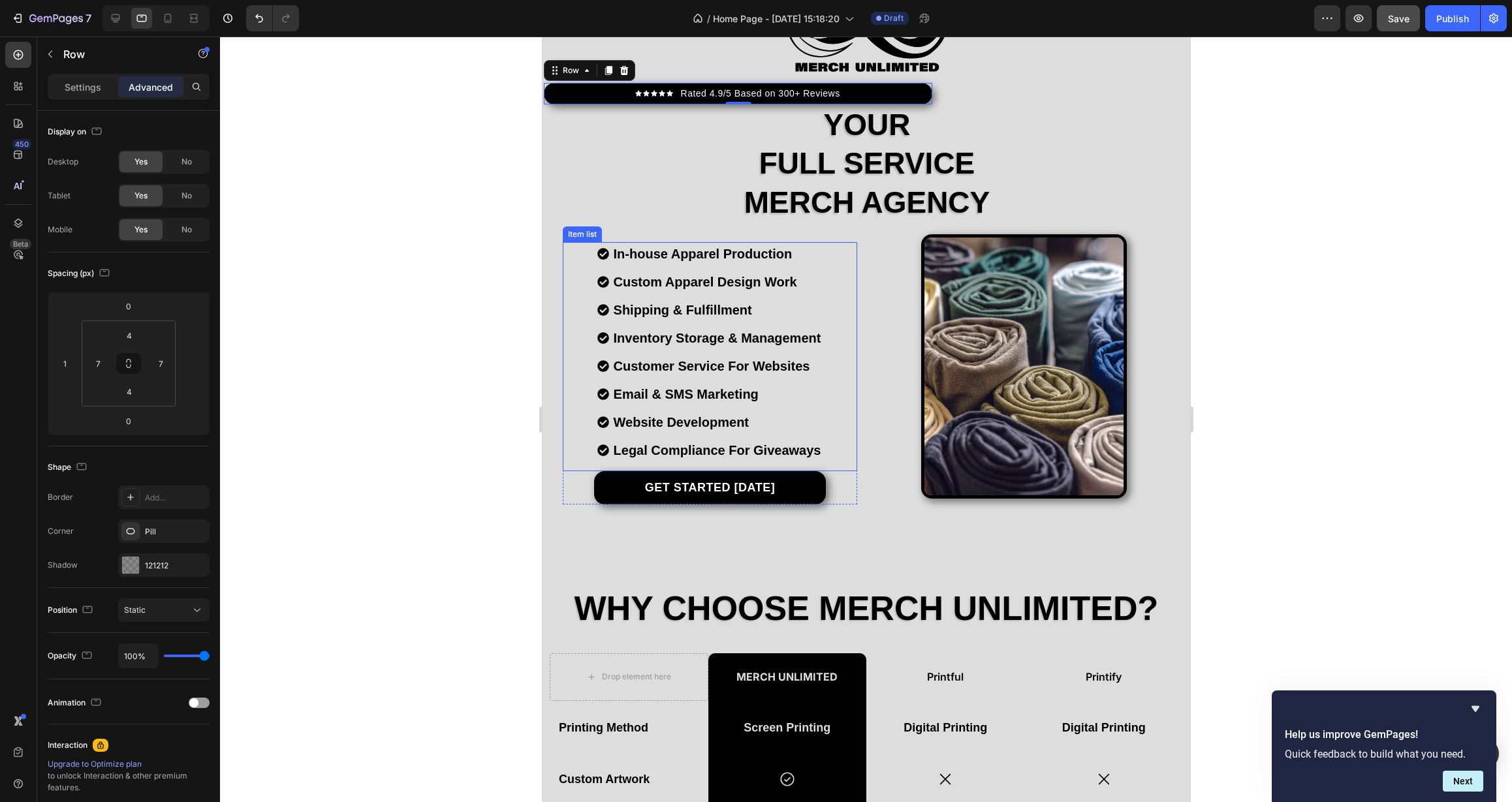
click at [84, 97] on div "Settings Advanced" at bounding box center [128, 87] width 162 height 26
click at [86, 90] on p "Settings" at bounding box center [83, 87] width 37 height 14
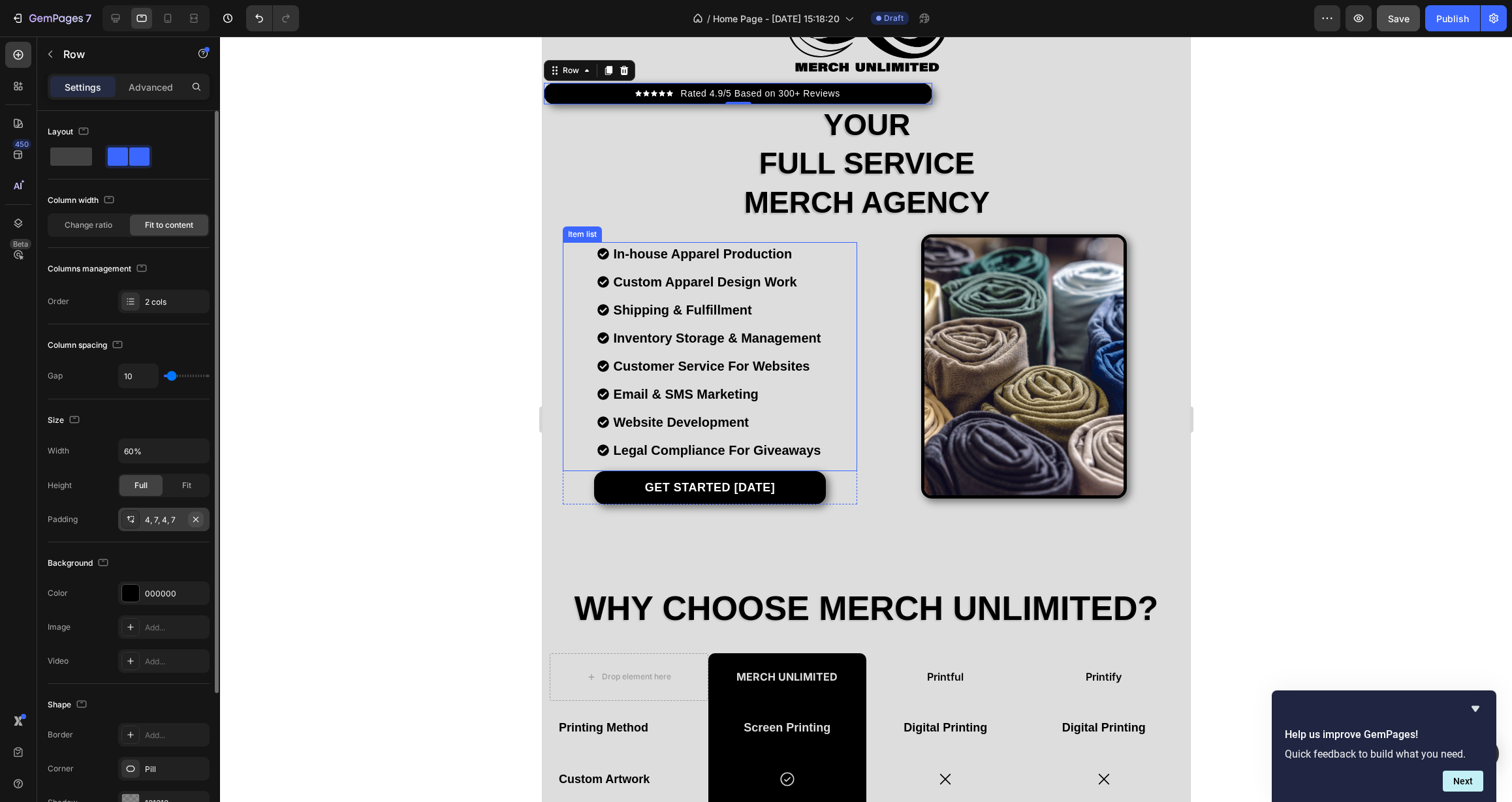
click at [196, 525] on button "button" at bounding box center [196, 519] width 16 height 16
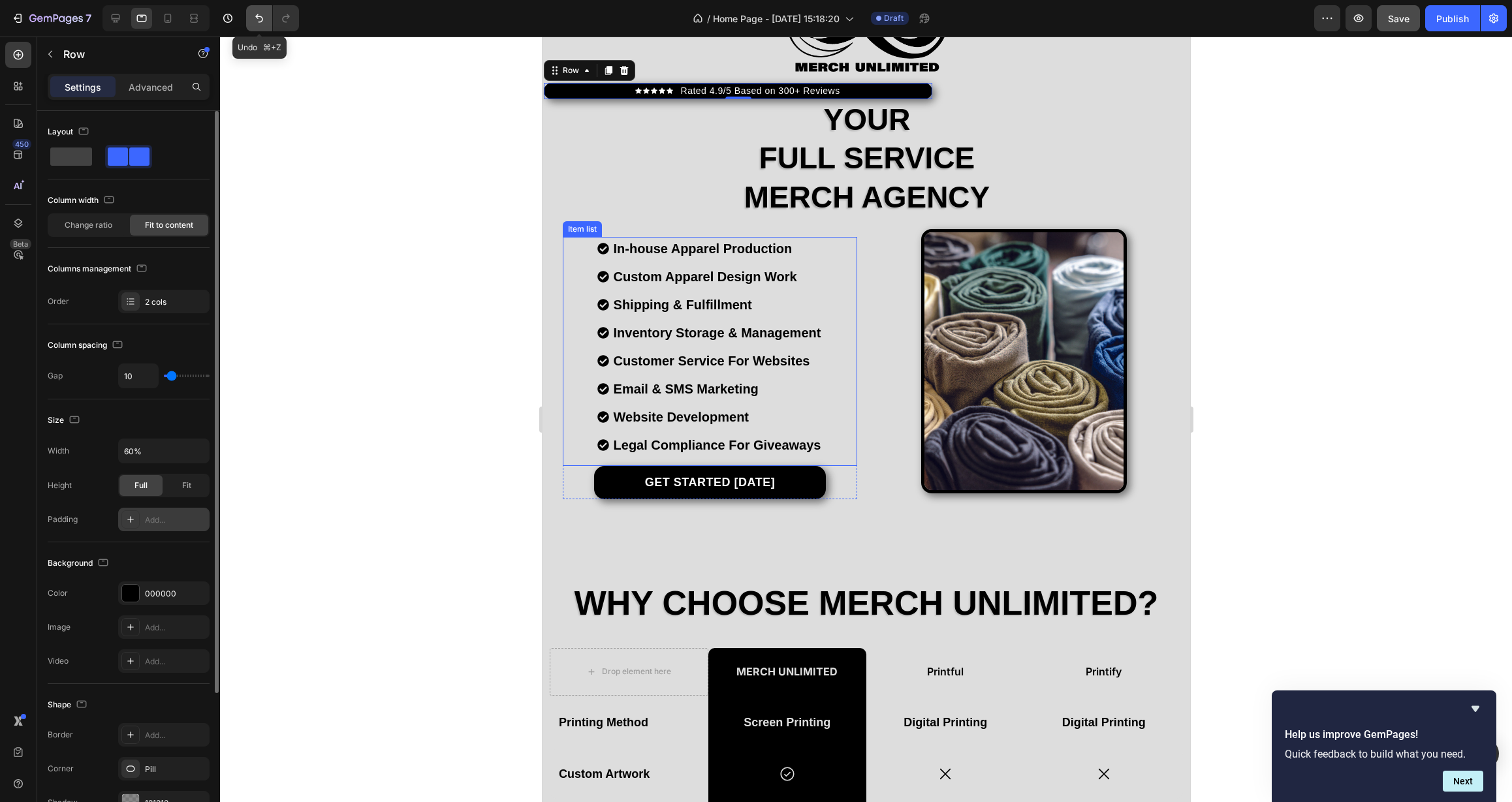
click at [261, 21] on icon "Undo/Redo" at bounding box center [259, 18] width 13 height 13
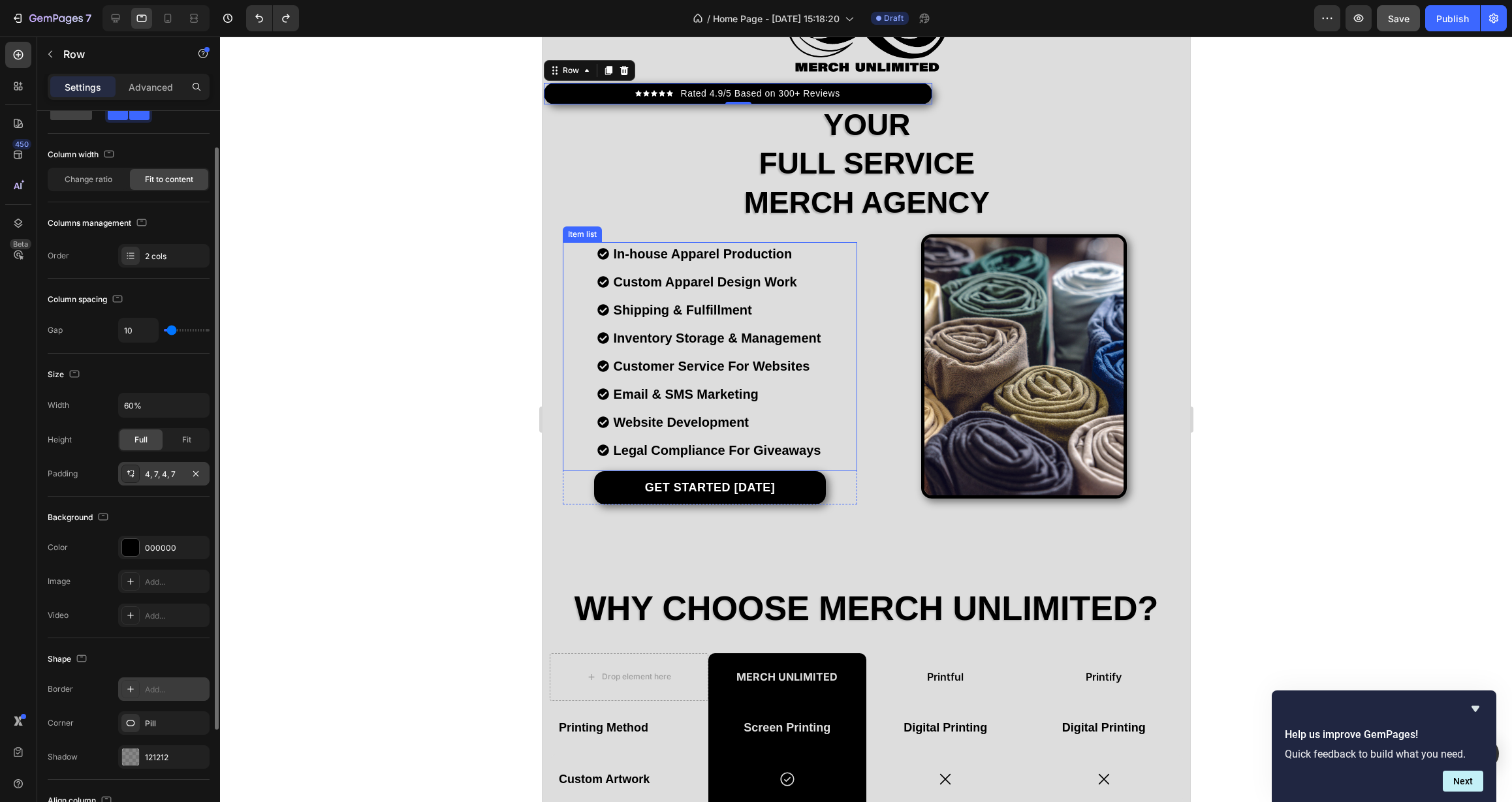
scroll to position [118, 0]
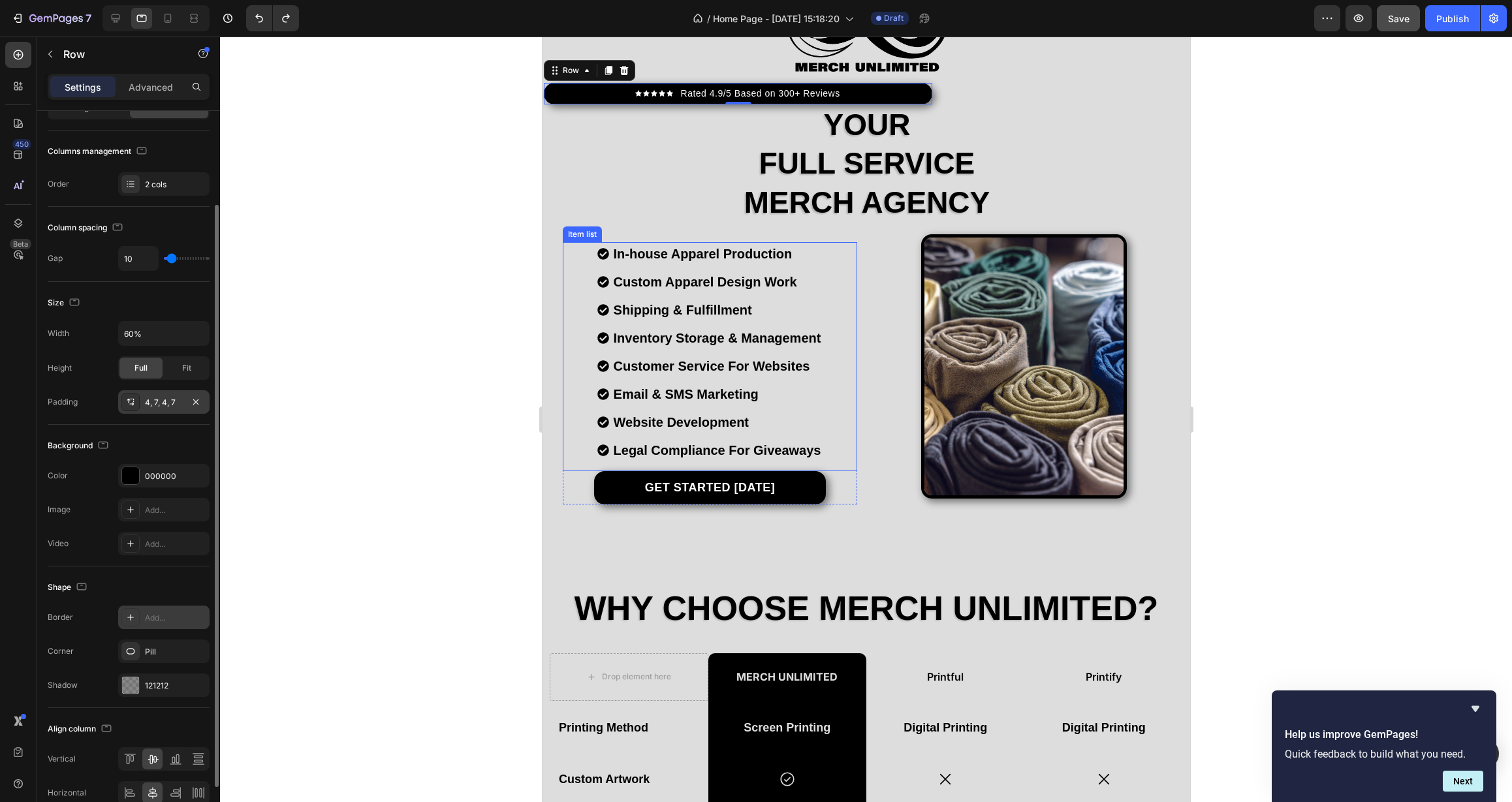
click at [160, 611] on div "Add..." at bounding box center [164, 618] width 92 height 24
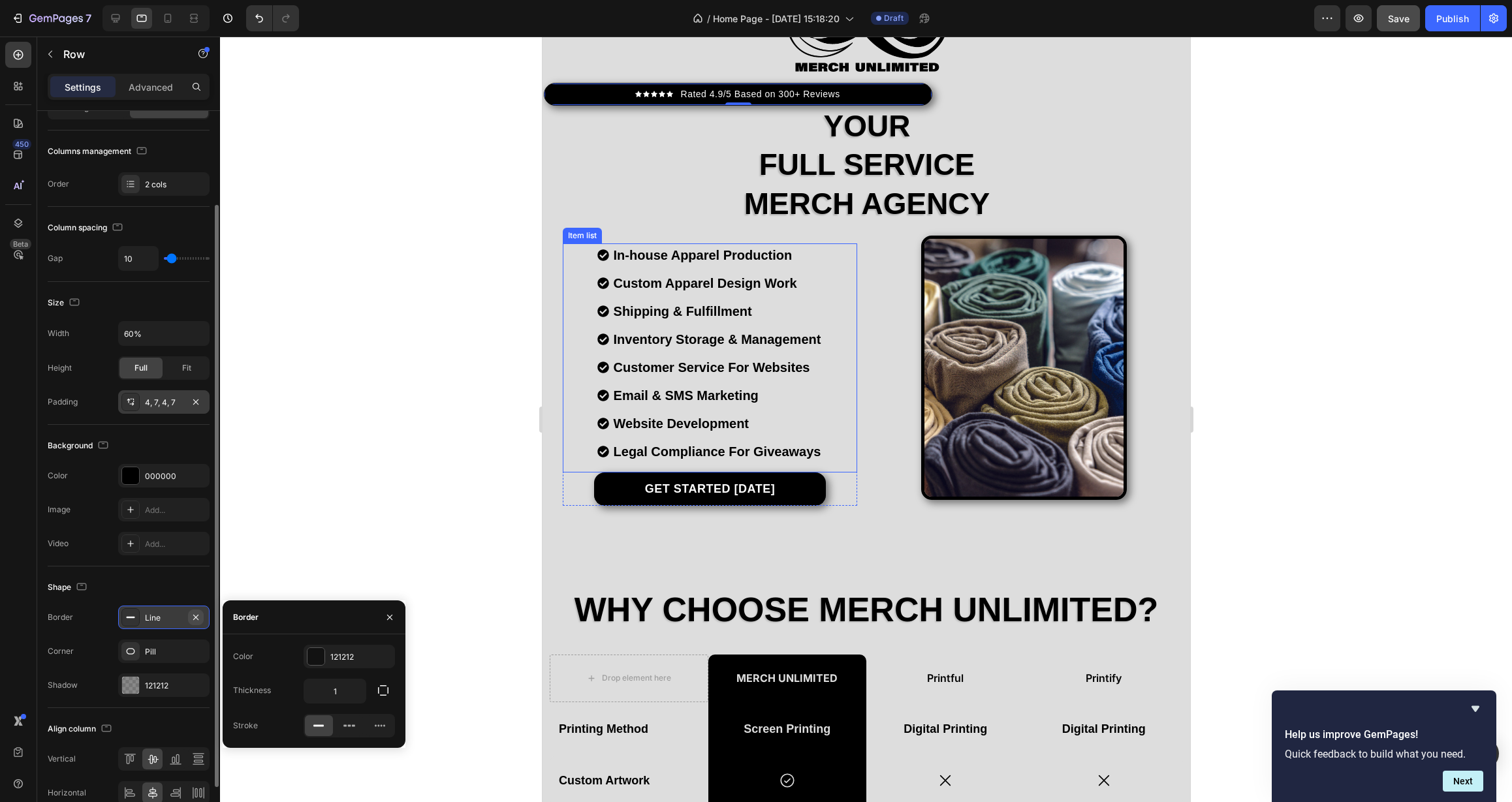
click at [196, 617] on icon "button" at bounding box center [196, 617] width 5 height 5
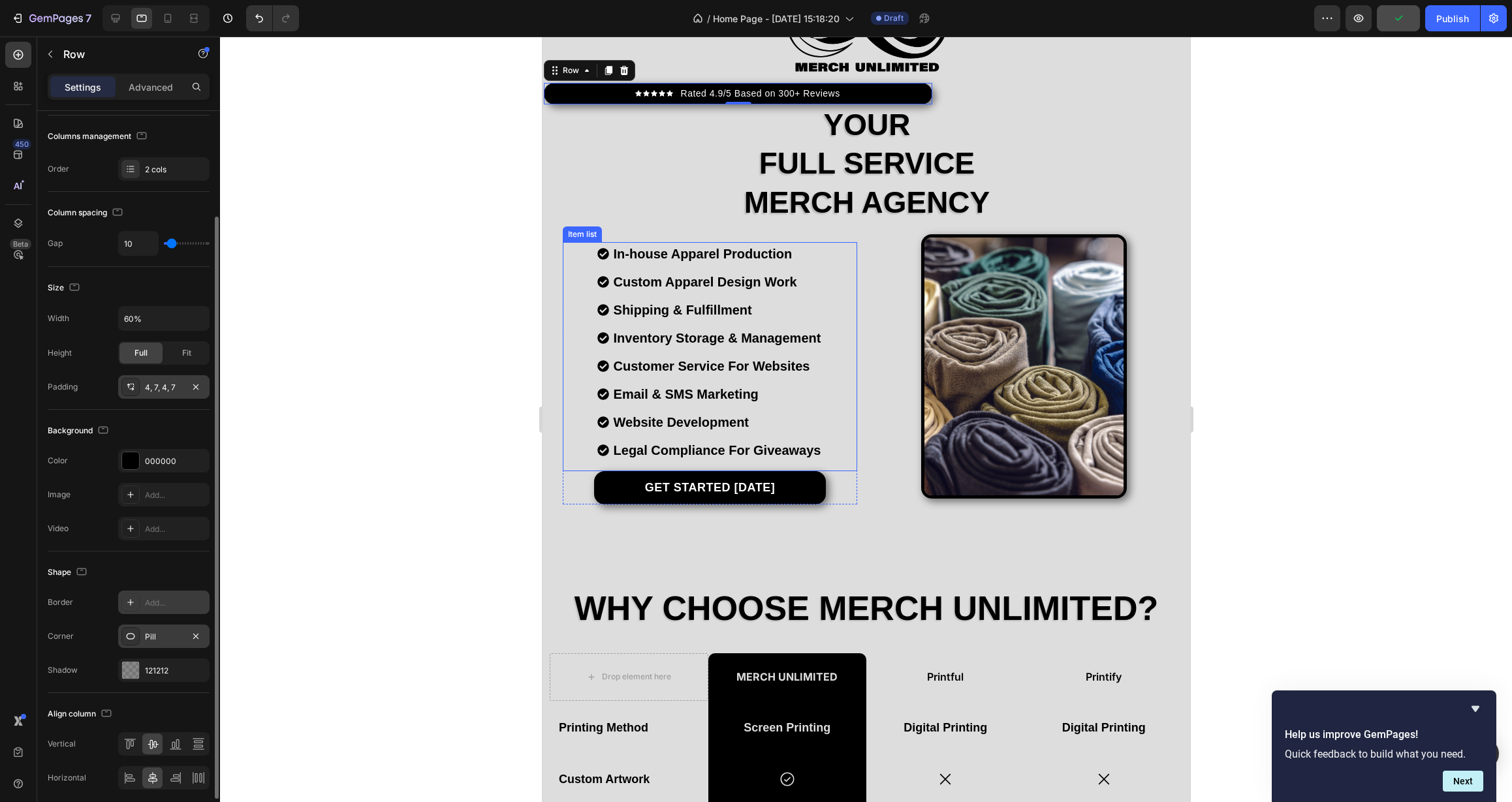
scroll to position [142, 0]
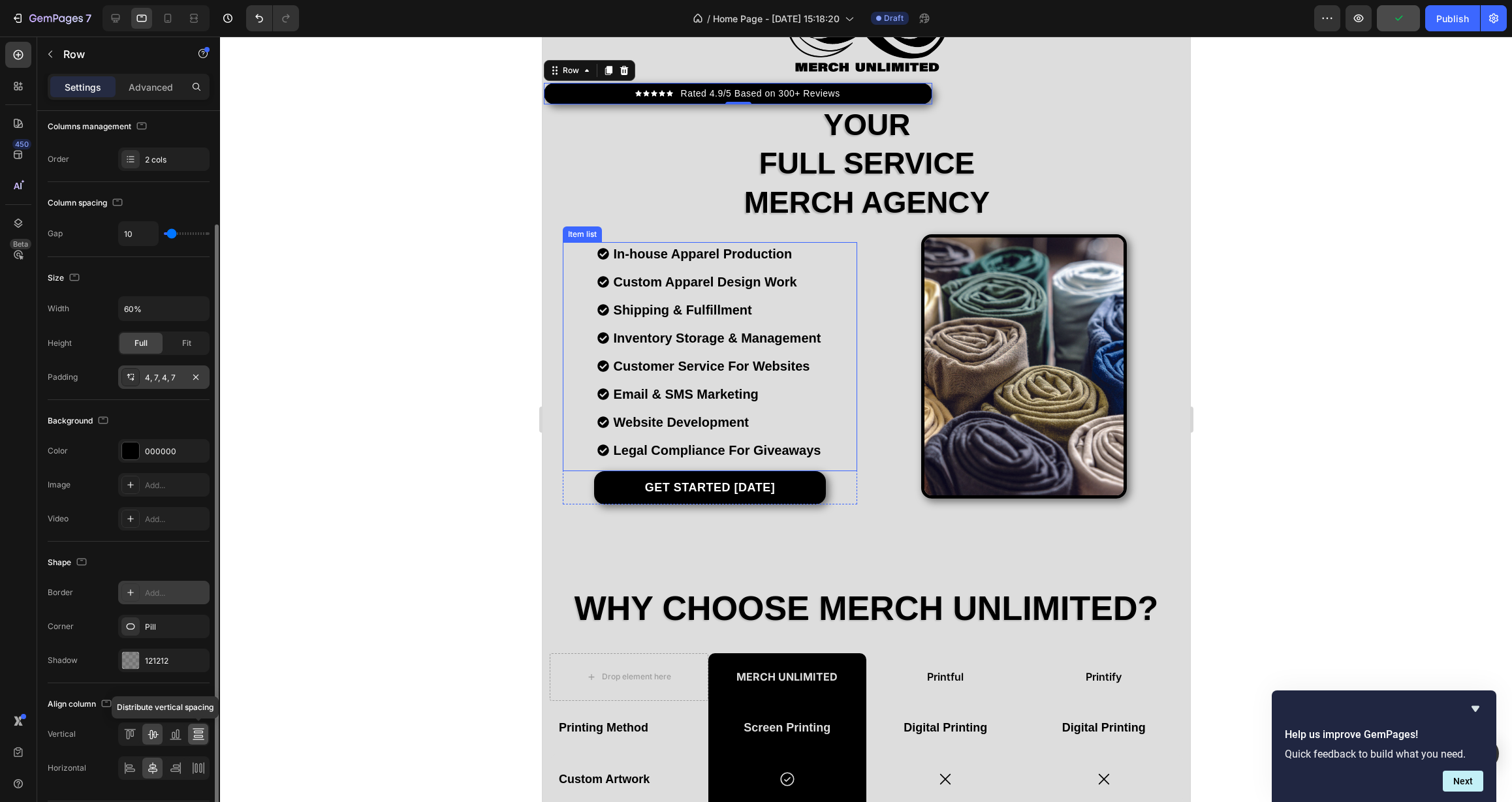
click at [193, 735] on icon at bounding box center [198, 734] width 13 height 13
click at [156, 736] on icon at bounding box center [153, 735] width 10 height 9
click at [186, 775] on div at bounding box center [164, 768] width 92 height 24
click at [181, 773] on icon at bounding box center [175, 768] width 13 height 13
click at [155, 773] on icon at bounding box center [153, 768] width 13 height 13
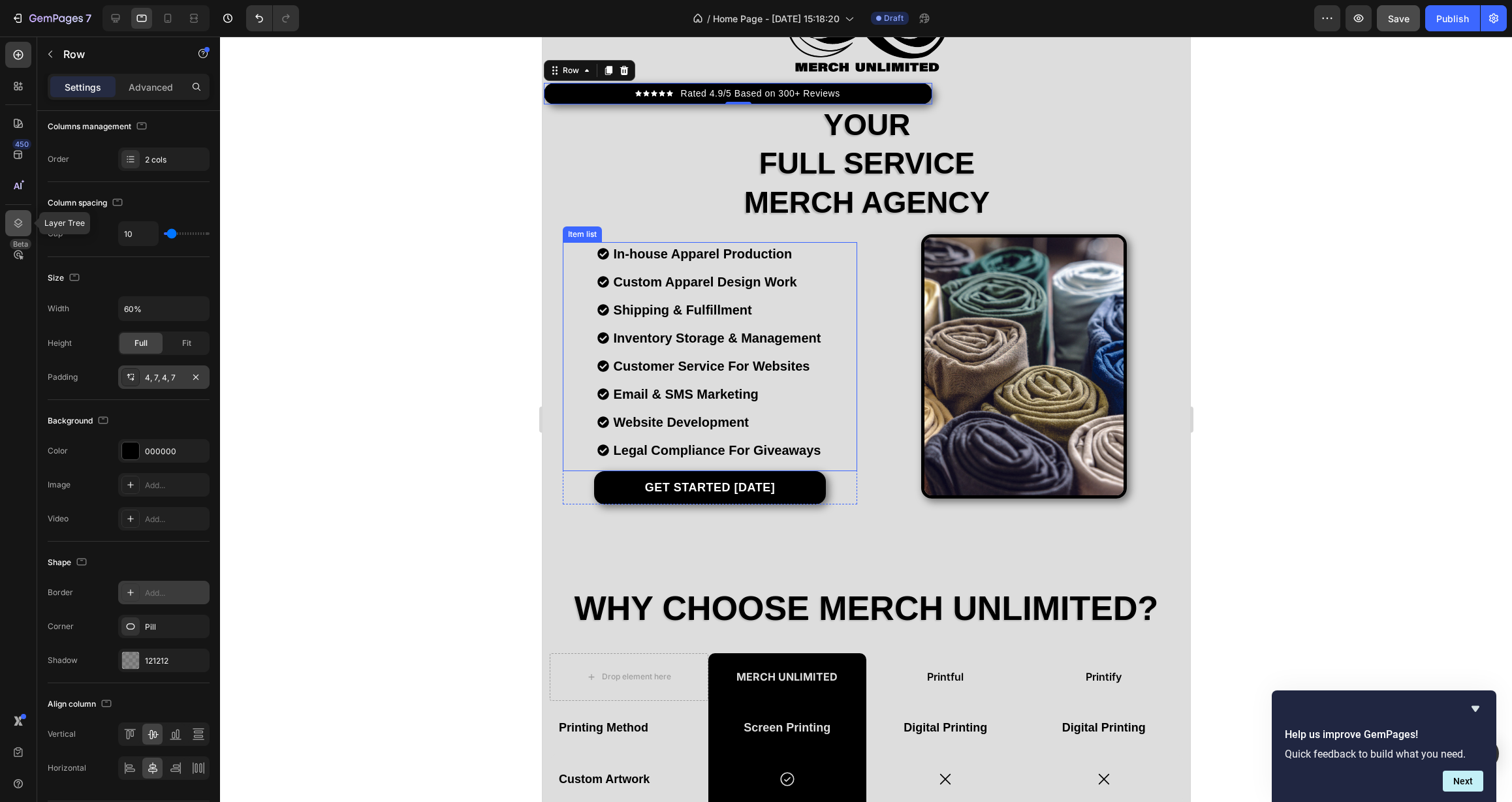
click at [14, 218] on icon at bounding box center [18, 223] width 13 height 13
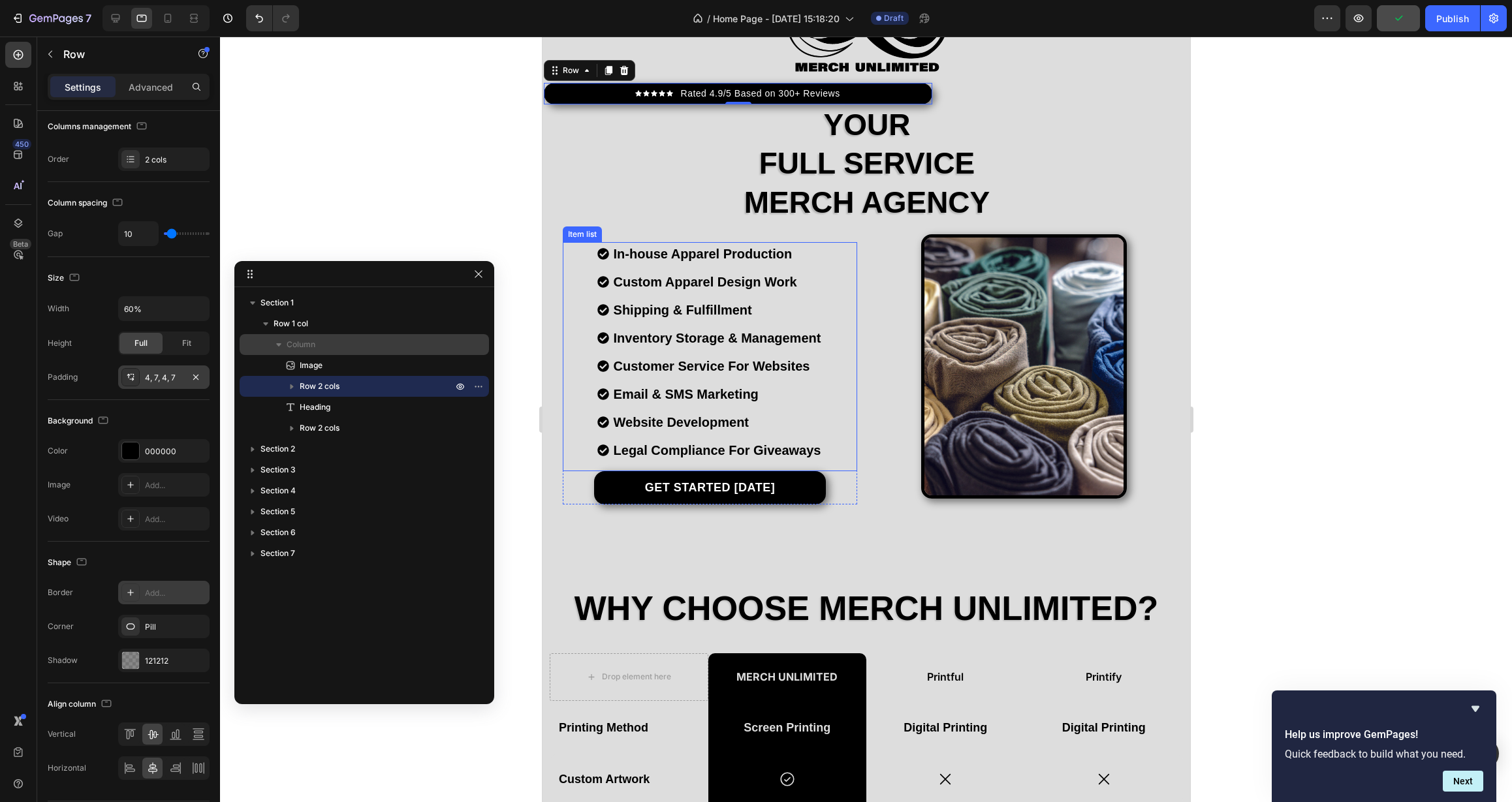
click at [329, 343] on p "Column" at bounding box center [370, 345] width 168 height 13
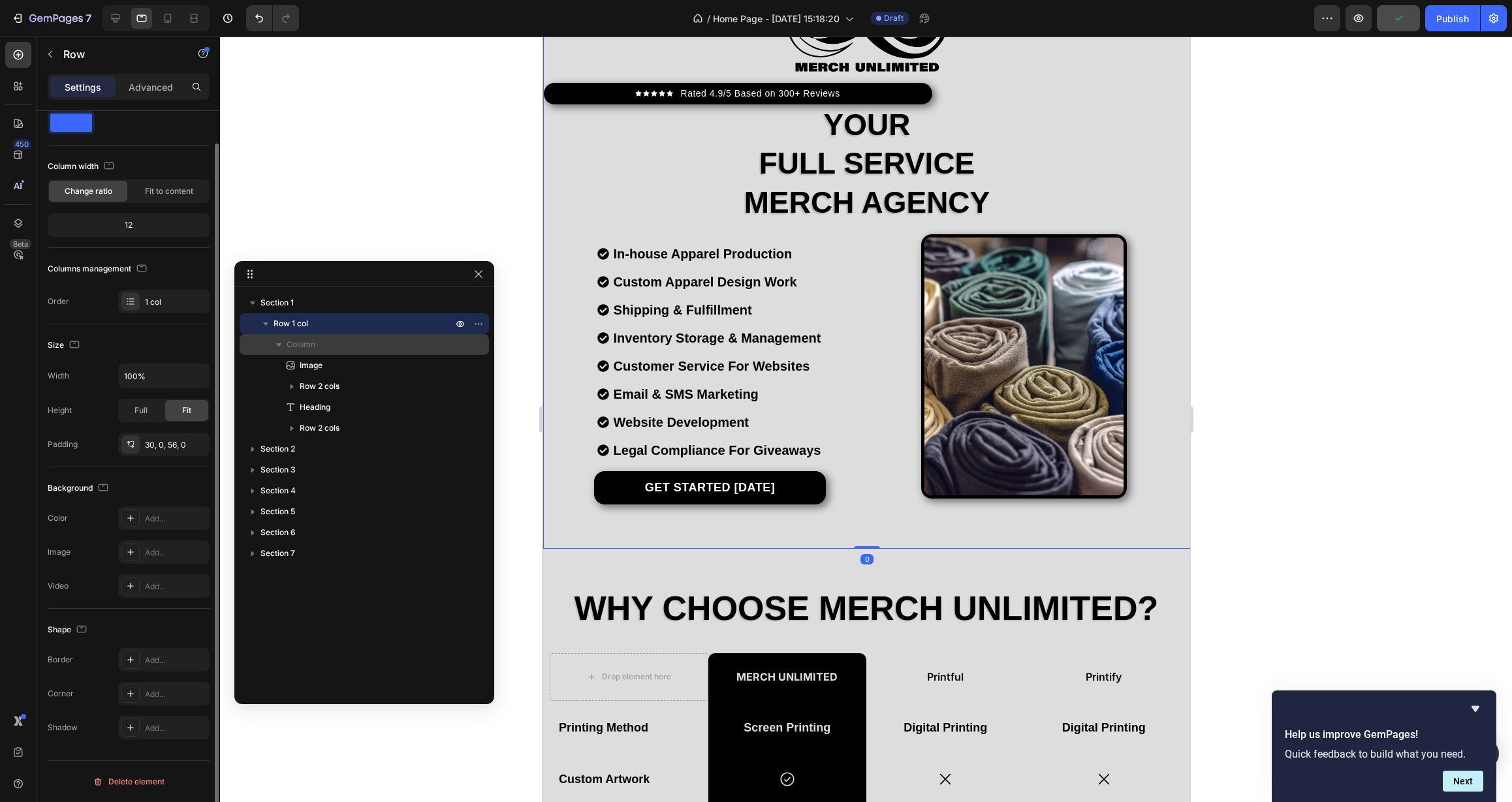
scroll to position [34, 0]
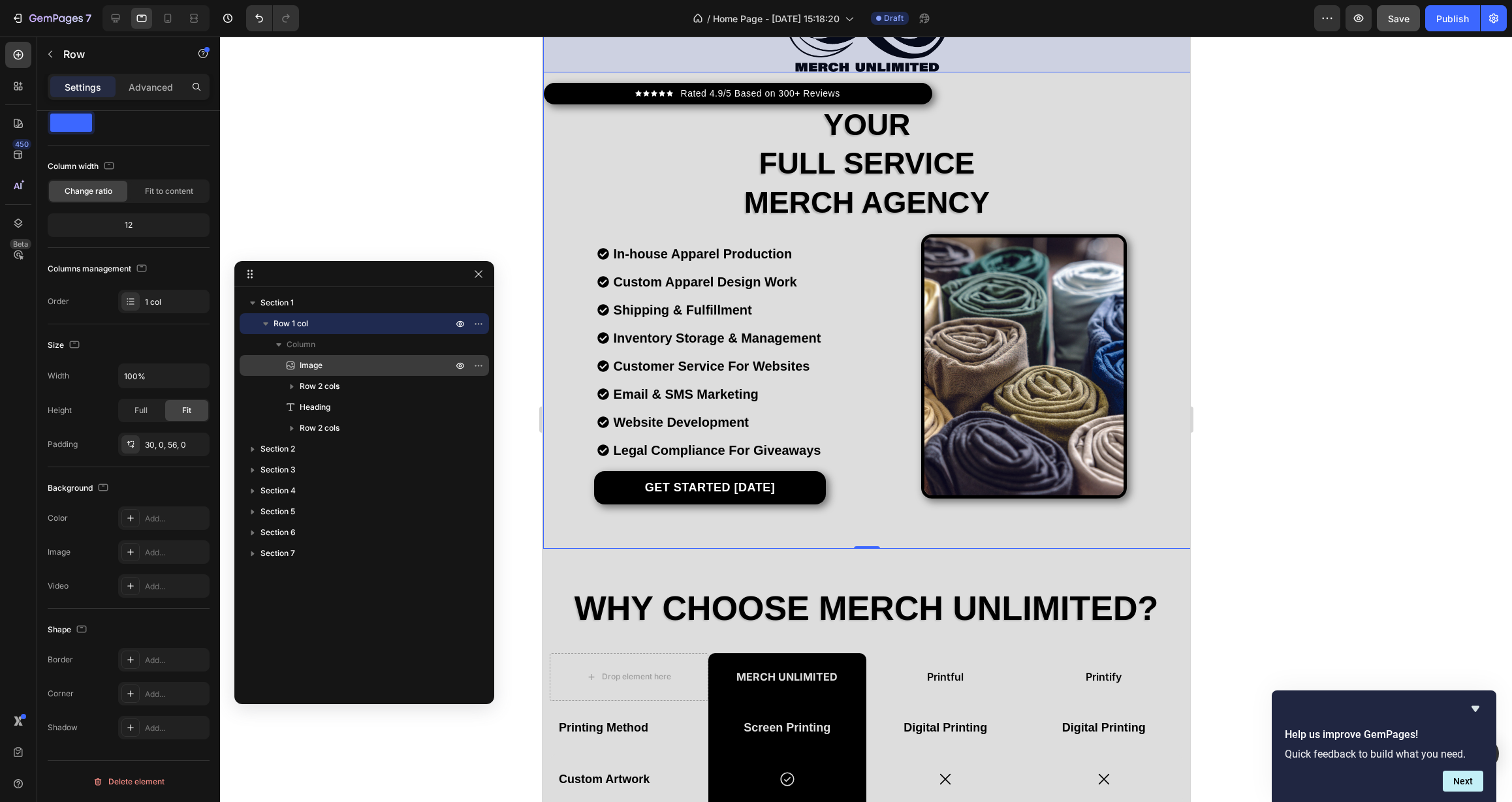
click at [333, 369] on p "Image" at bounding box center [361, 366] width 155 height 13
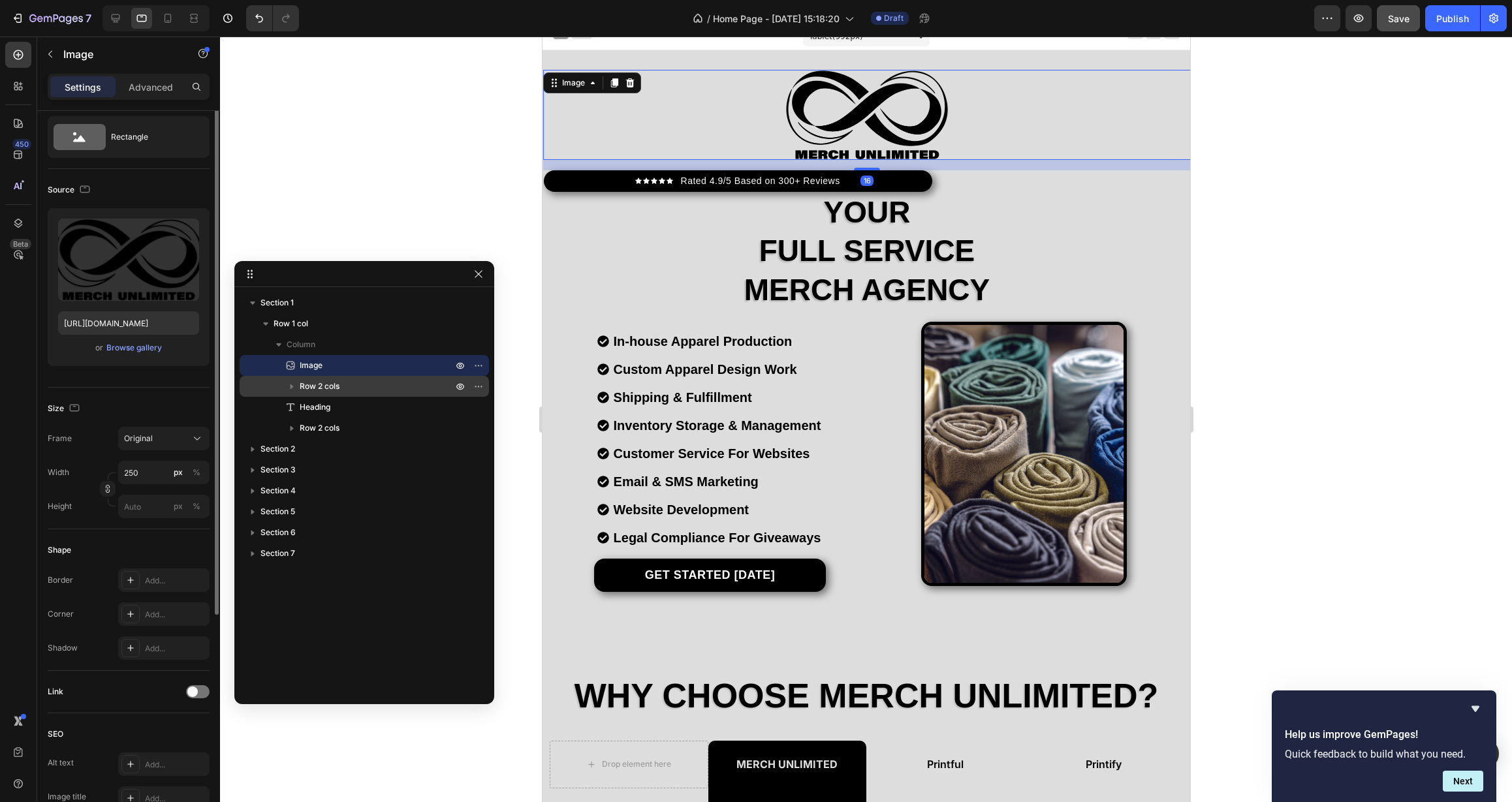
scroll to position [0, 0]
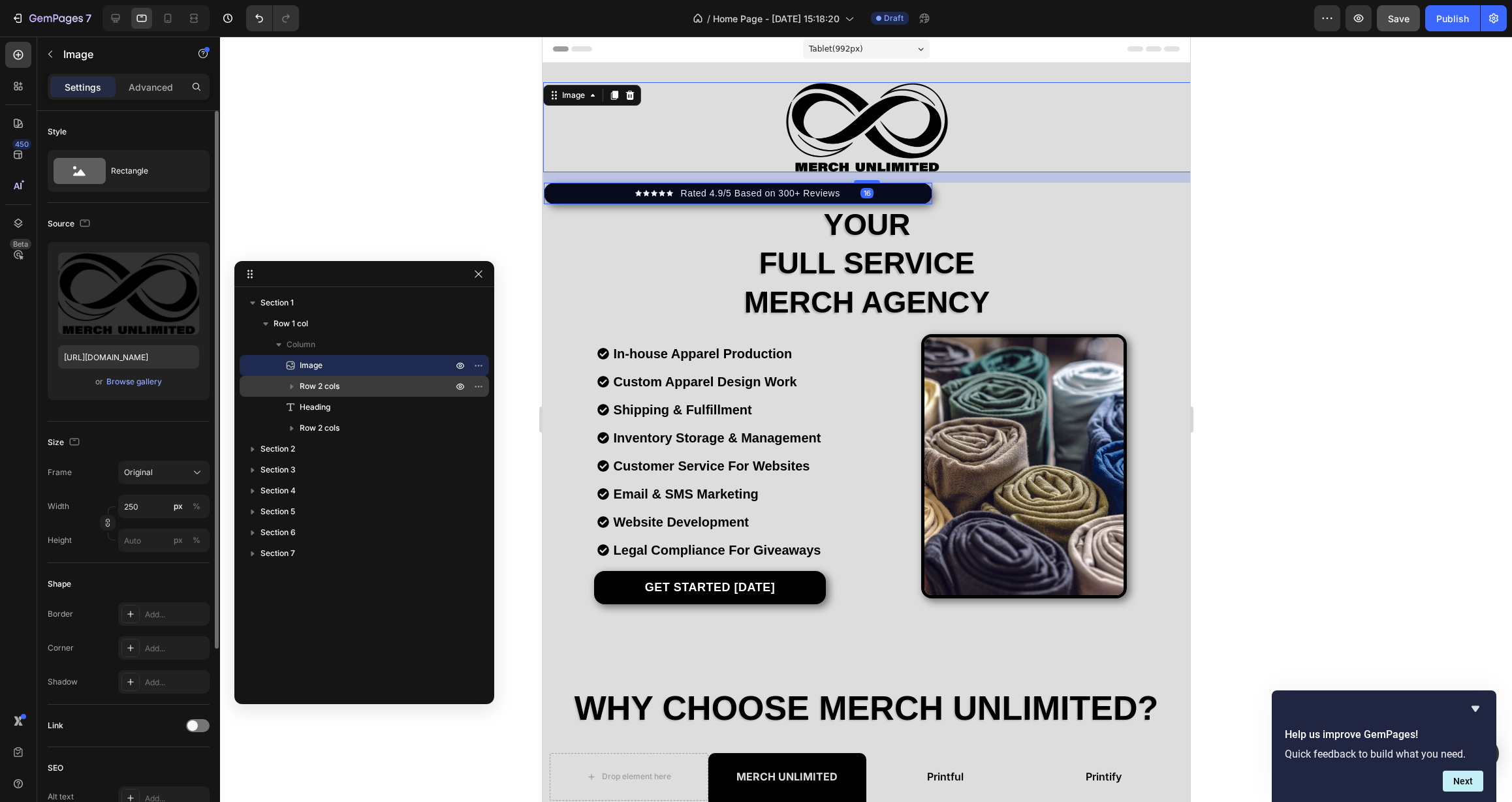
click at [336, 385] on span "Row 2 cols" at bounding box center [319, 386] width 40 height 13
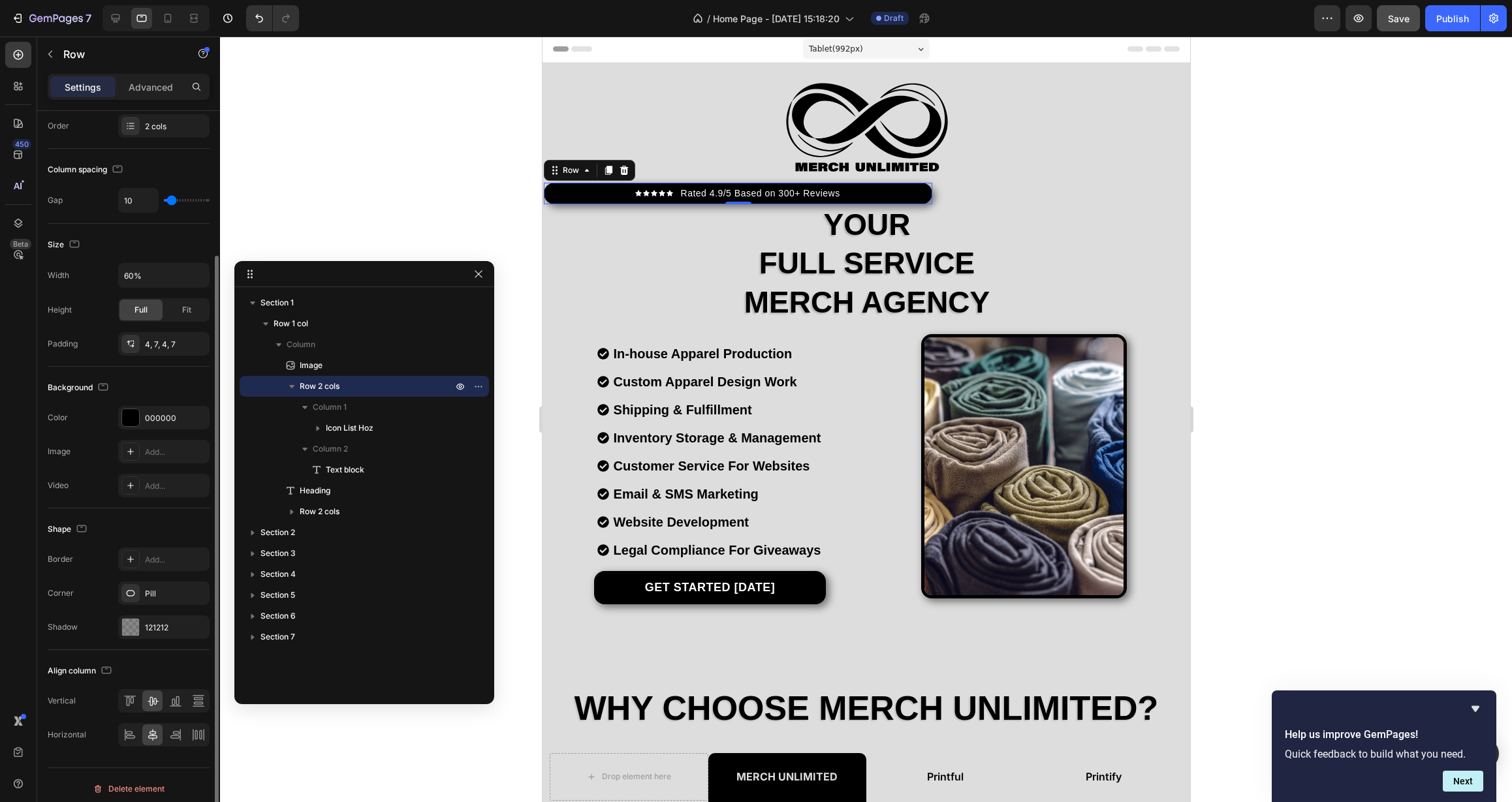
scroll to position [178, 0]
click at [315, 410] on span "Column 1" at bounding box center [330, 407] width 34 height 13
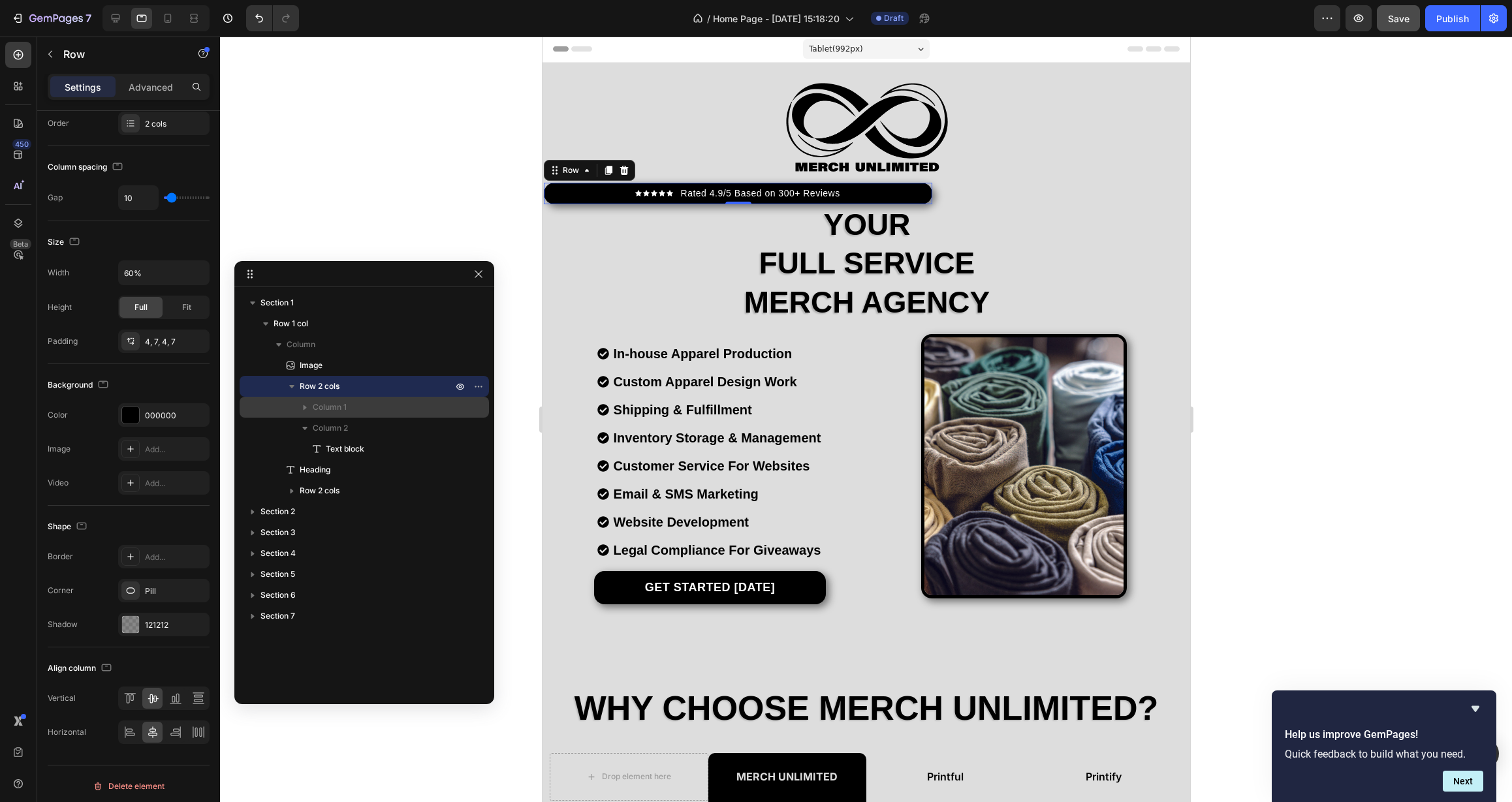
click at [378, 405] on p "Column 1" at bounding box center [384, 407] width 142 height 13
click at [378, 430] on p "Icon List Hoz" at bounding box center [390, 428] width 129 height 13
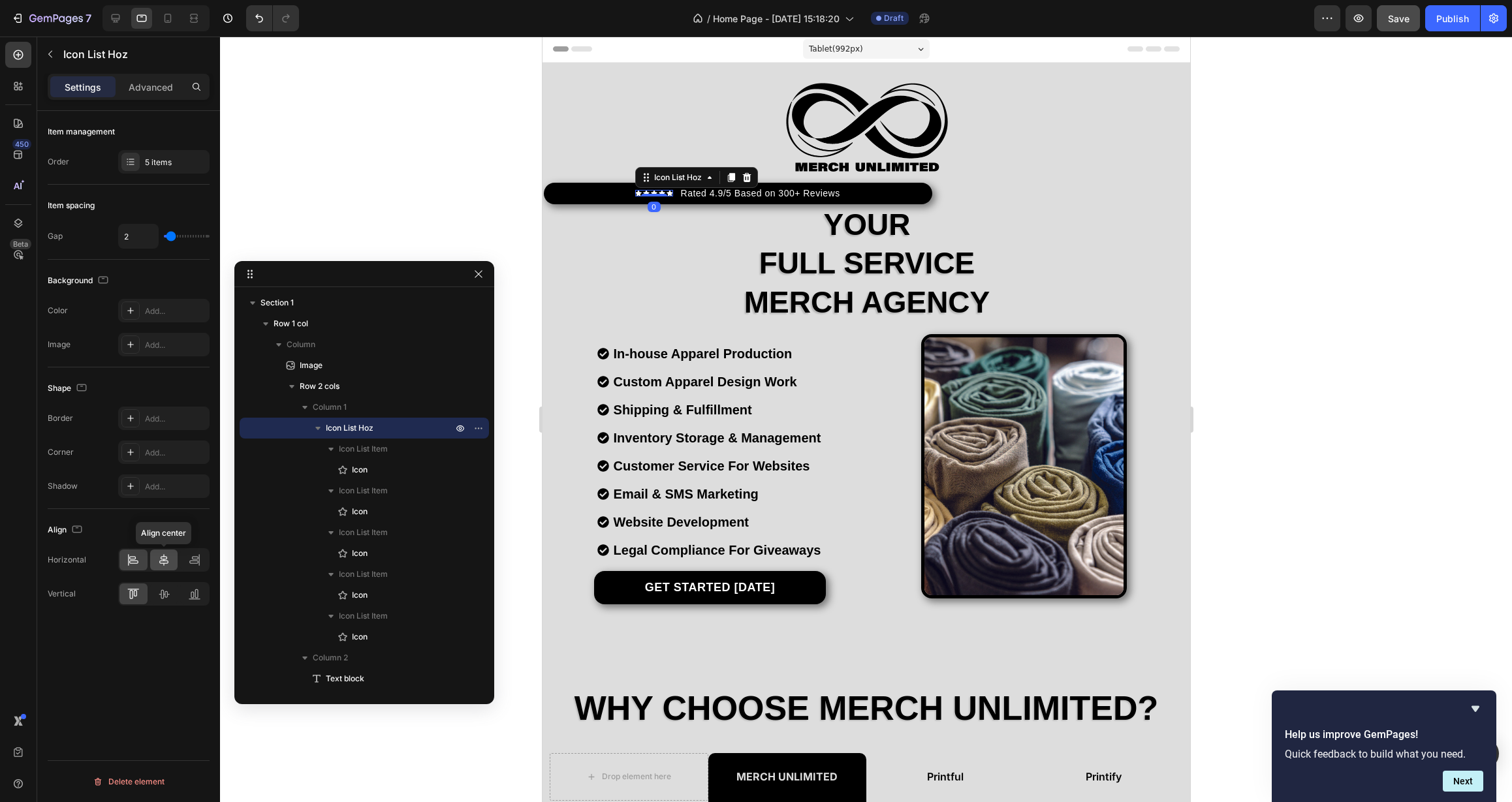
click at [168, 556] on icon at bounding box center [164, 560] width 13 height 13
click at [160, 599] on icon at bounding box center [164, 594] width 13 height 13
click at [318, 429] on icon "button" at bounding box center [318, 428] width 5 height 3
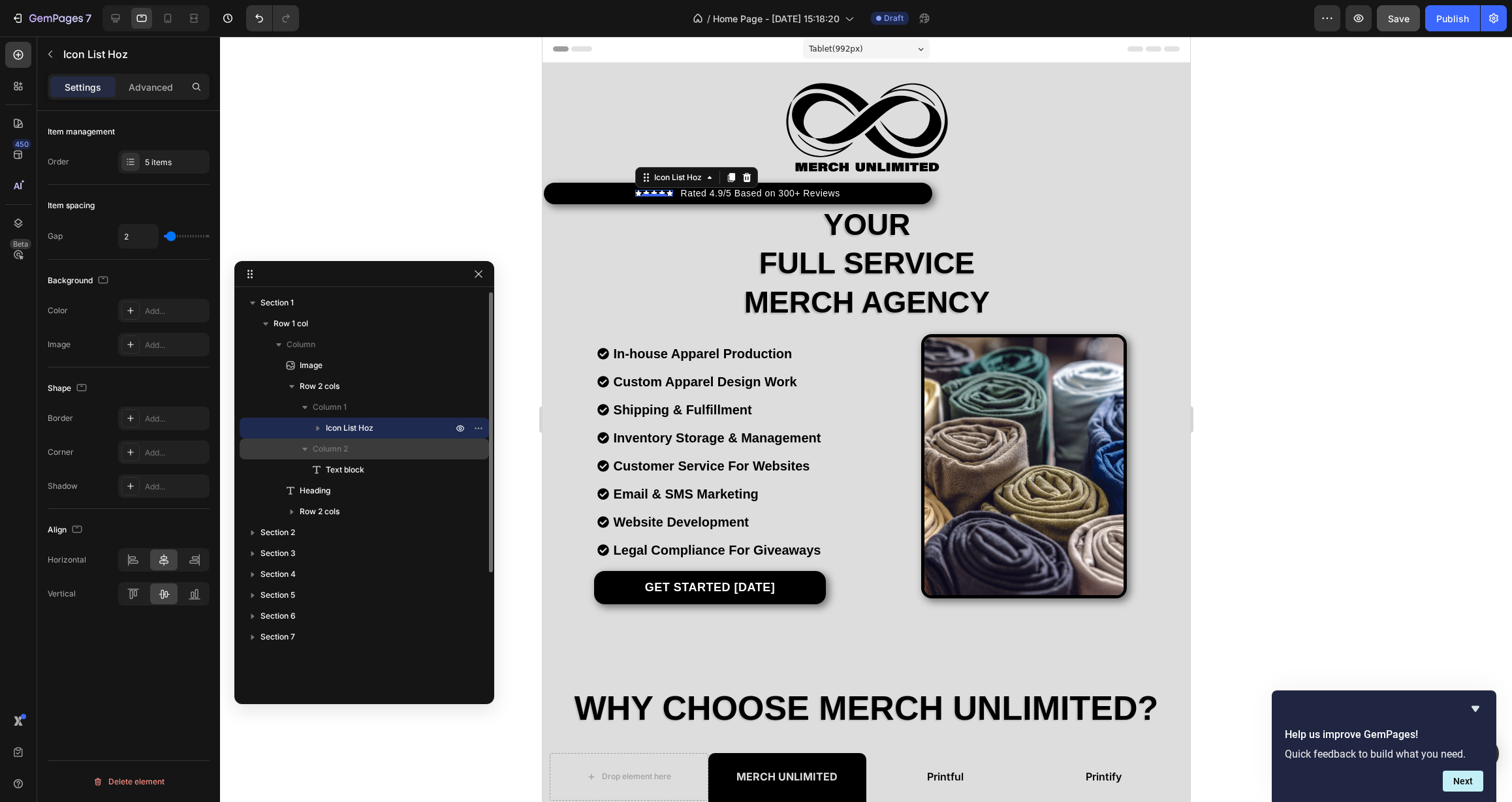
click at [322, 447] on span "Column 2" at bounding box center [331, 449] width 35 height 13
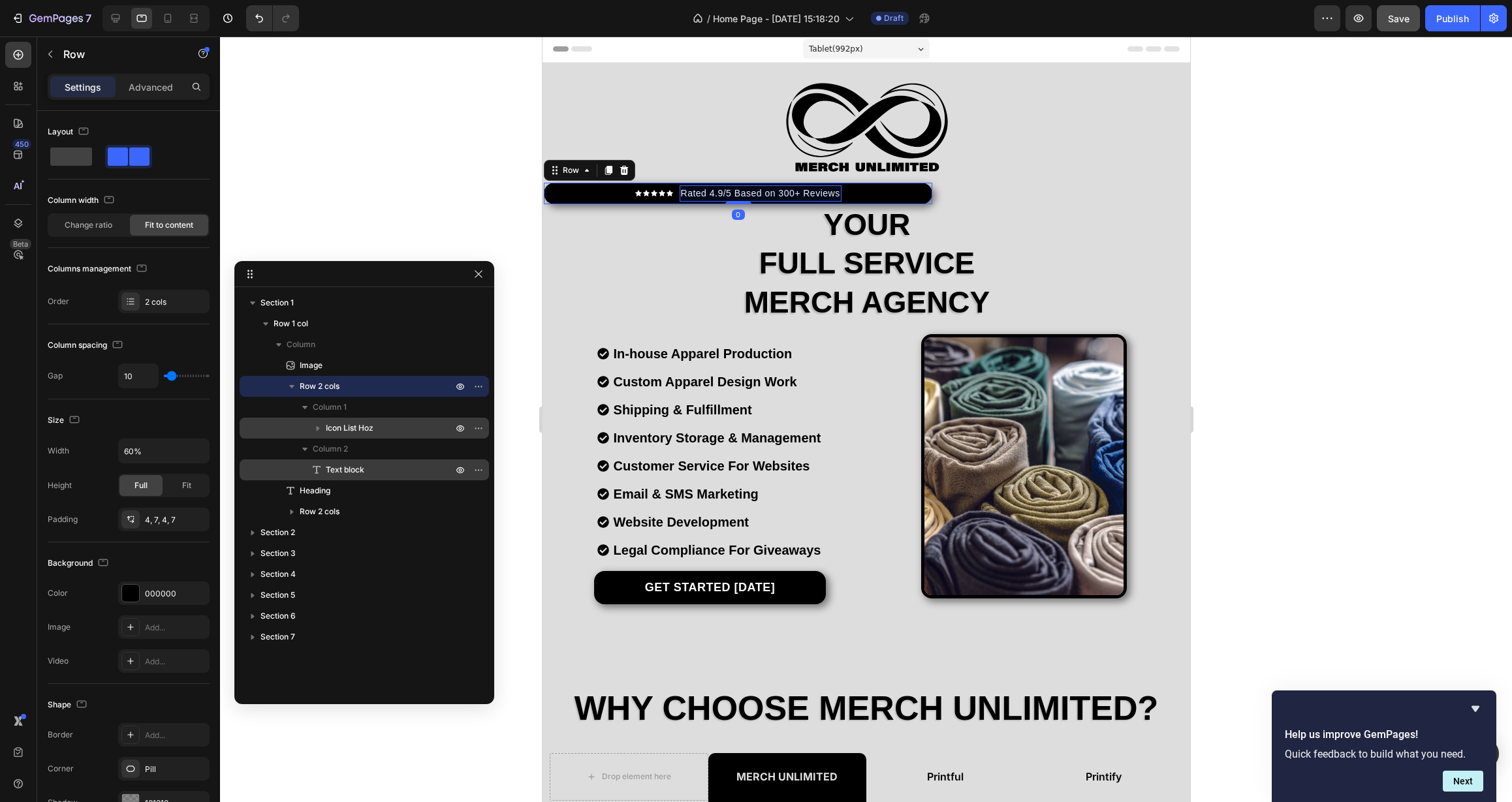
click at [329, 465] on span "Text block" at bounding box center [345, 470] width 39 height 13
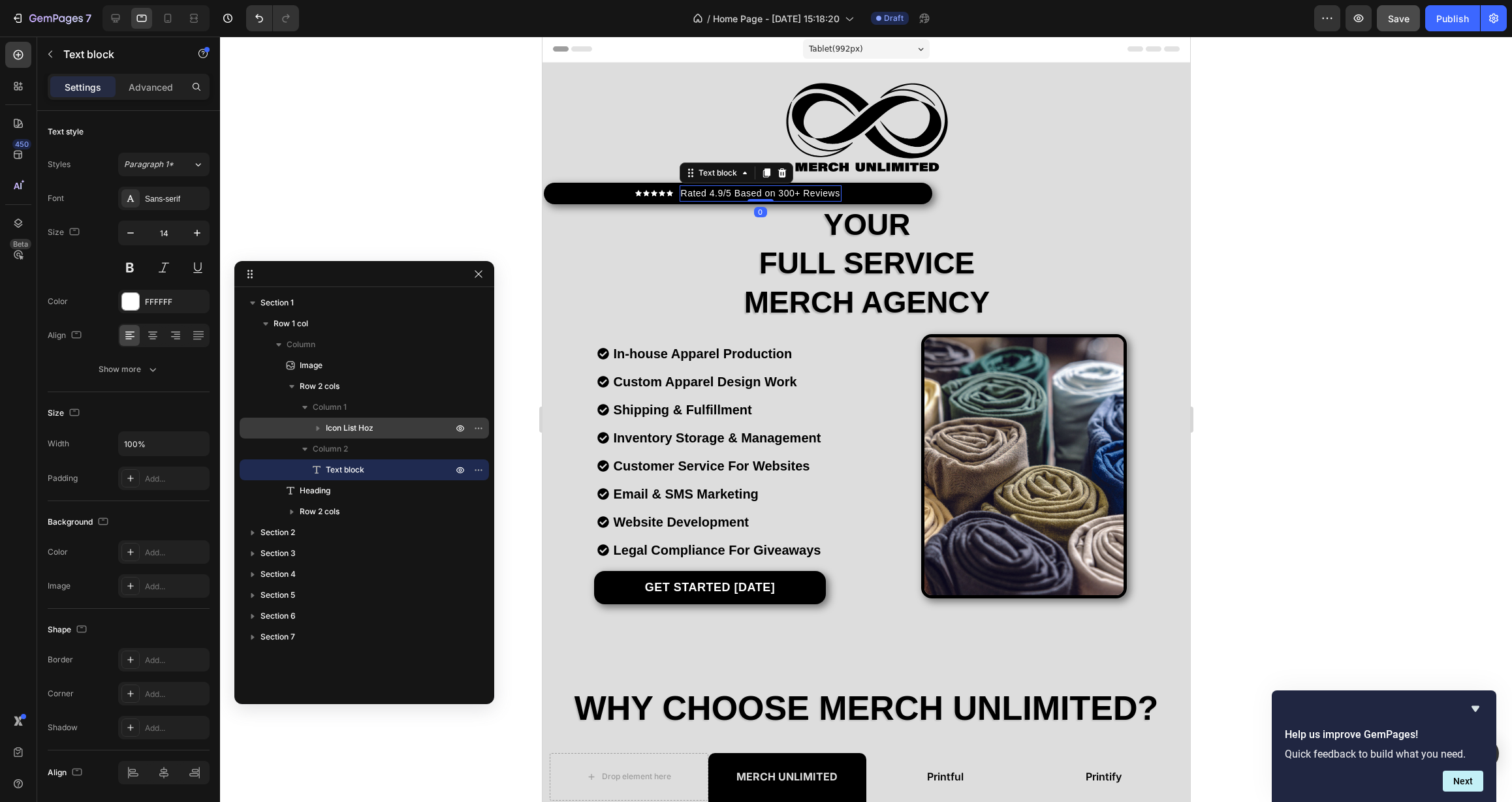
scroll to position [21, 0]
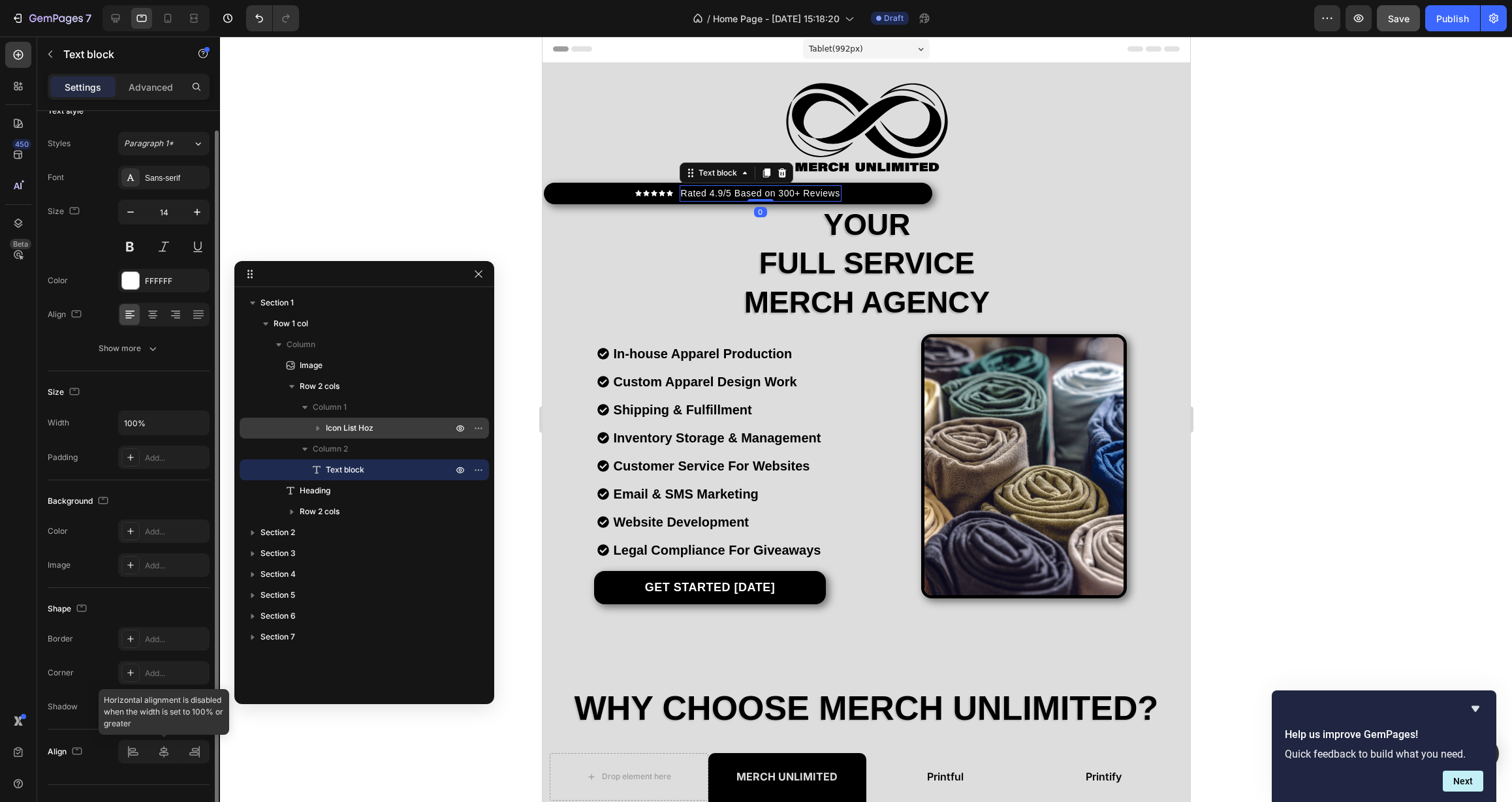
click at [168, 742] on div at bounding box center [164, 752] width 92 height 24
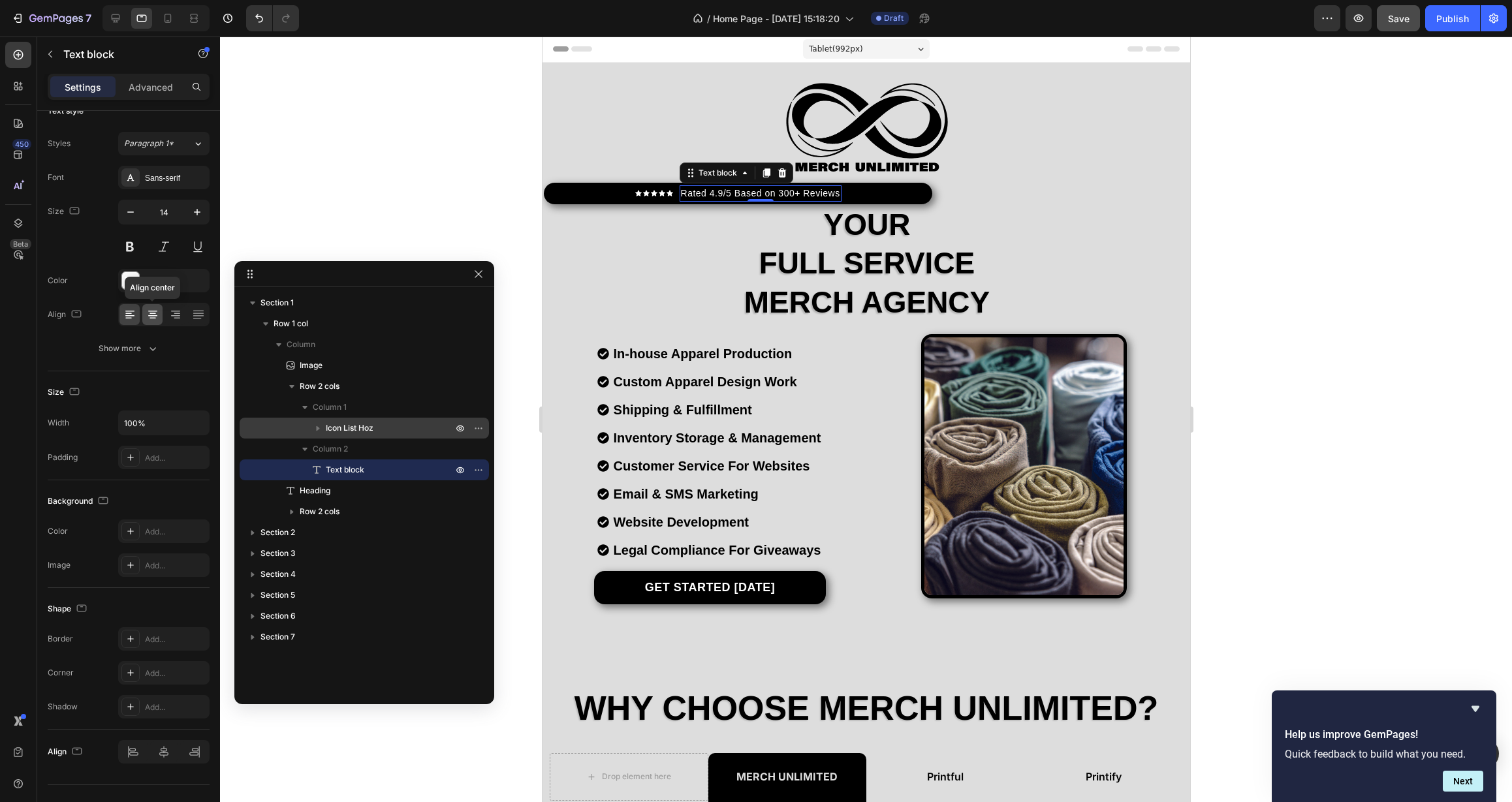
click at [148, 315] on icon at bounding box center [153, 315] width 13 height 13
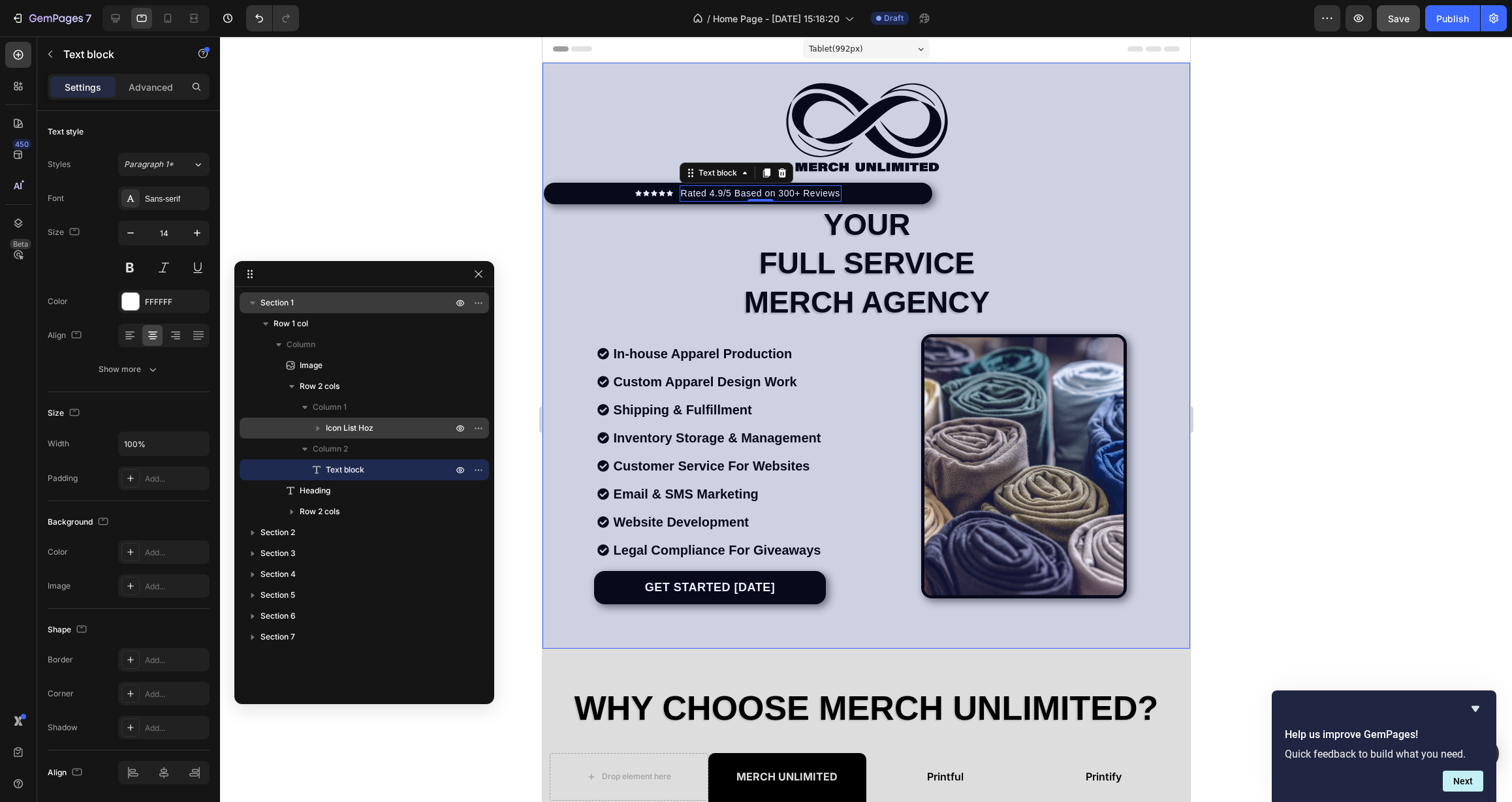
click at [267, 307] on span "Section 1" at bounding box center [277, 303] width 33 height 13
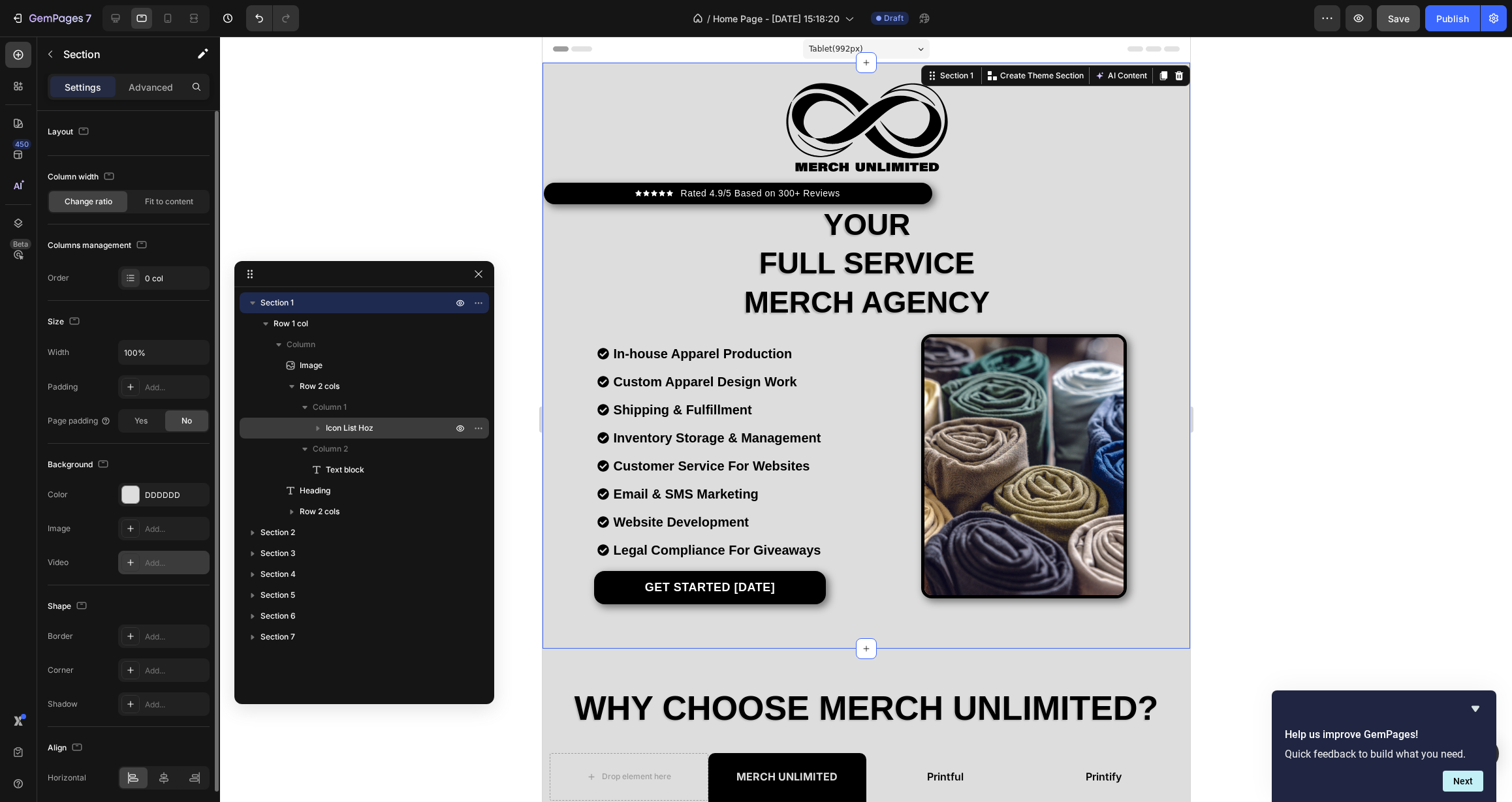
scroll to position [50, 0]
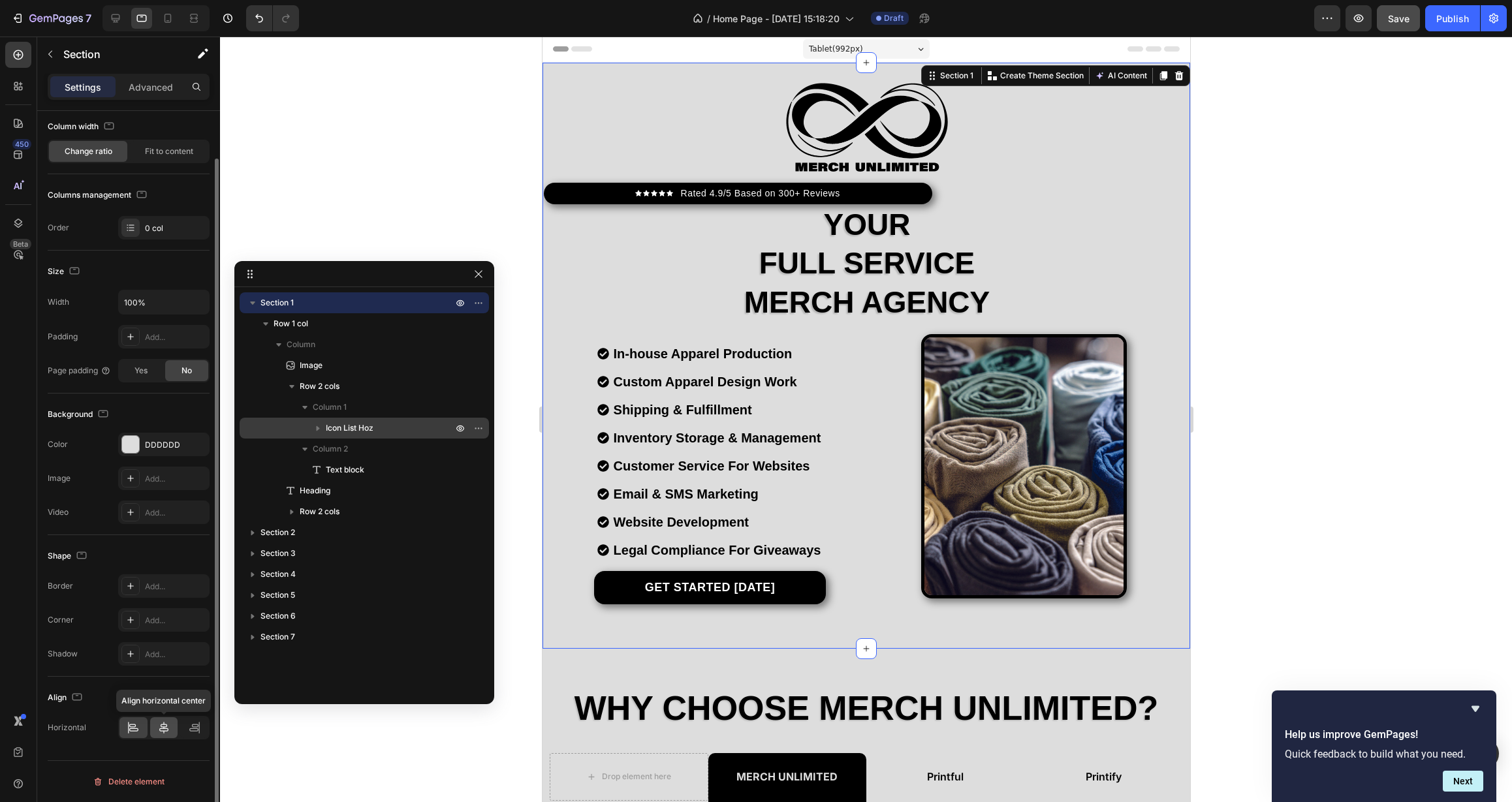
click at [165, 732] on icon at bounding box center [164, 727] width 13 height 13
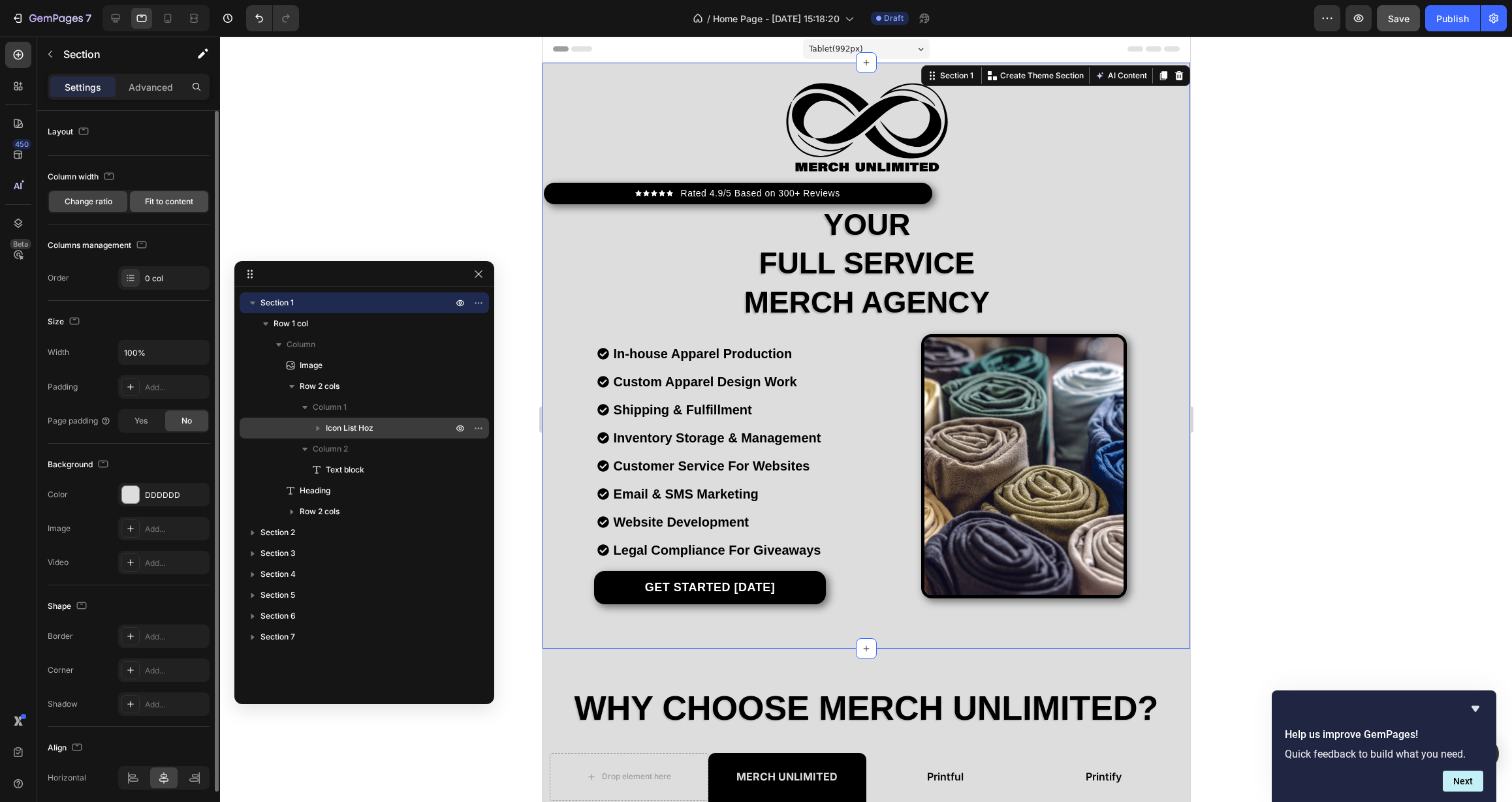
click at [163, 193] on div "Fit to content" at bounding box center [169, 201] width 79 height 21
click at [89, 199] on span "Change ratio" at bounding box center [88, 201] width 48 height 12
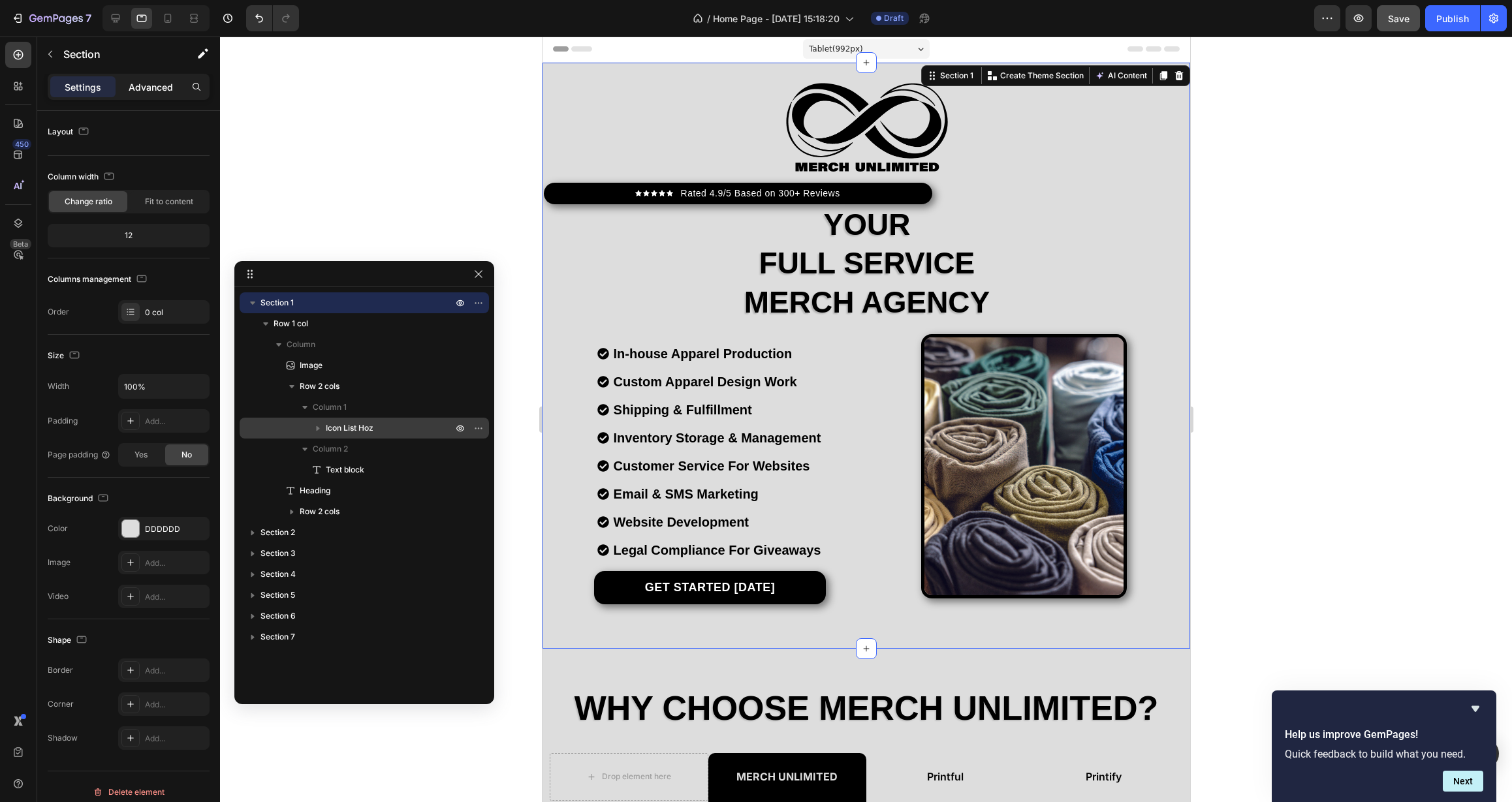
click at [149, 86] on p "Advanced" at bounding box center [151, 87] width 45 height 14
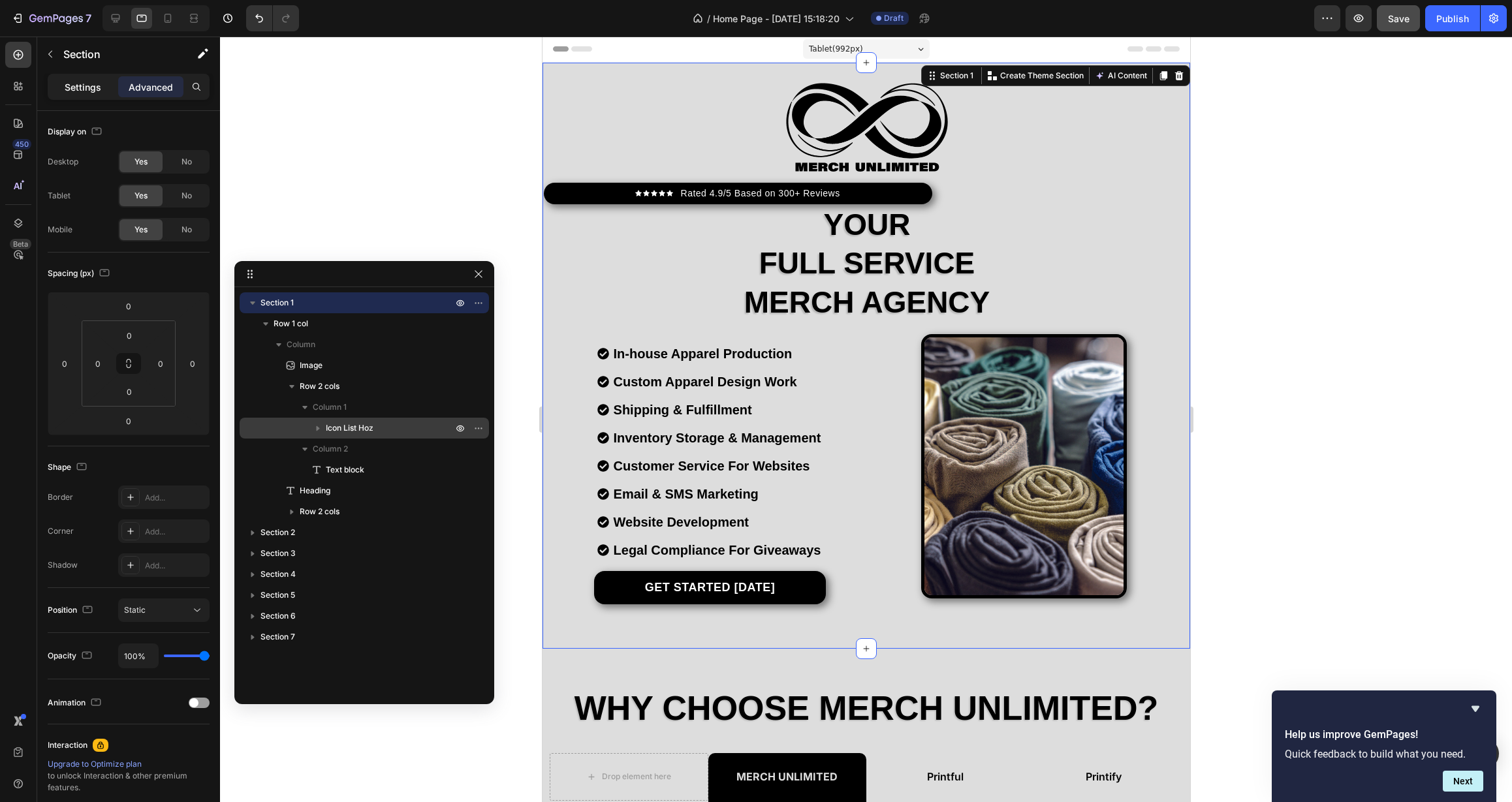
click at [96, 83] on p "Settings" at bounding box center [83, 87] width 37 height 14
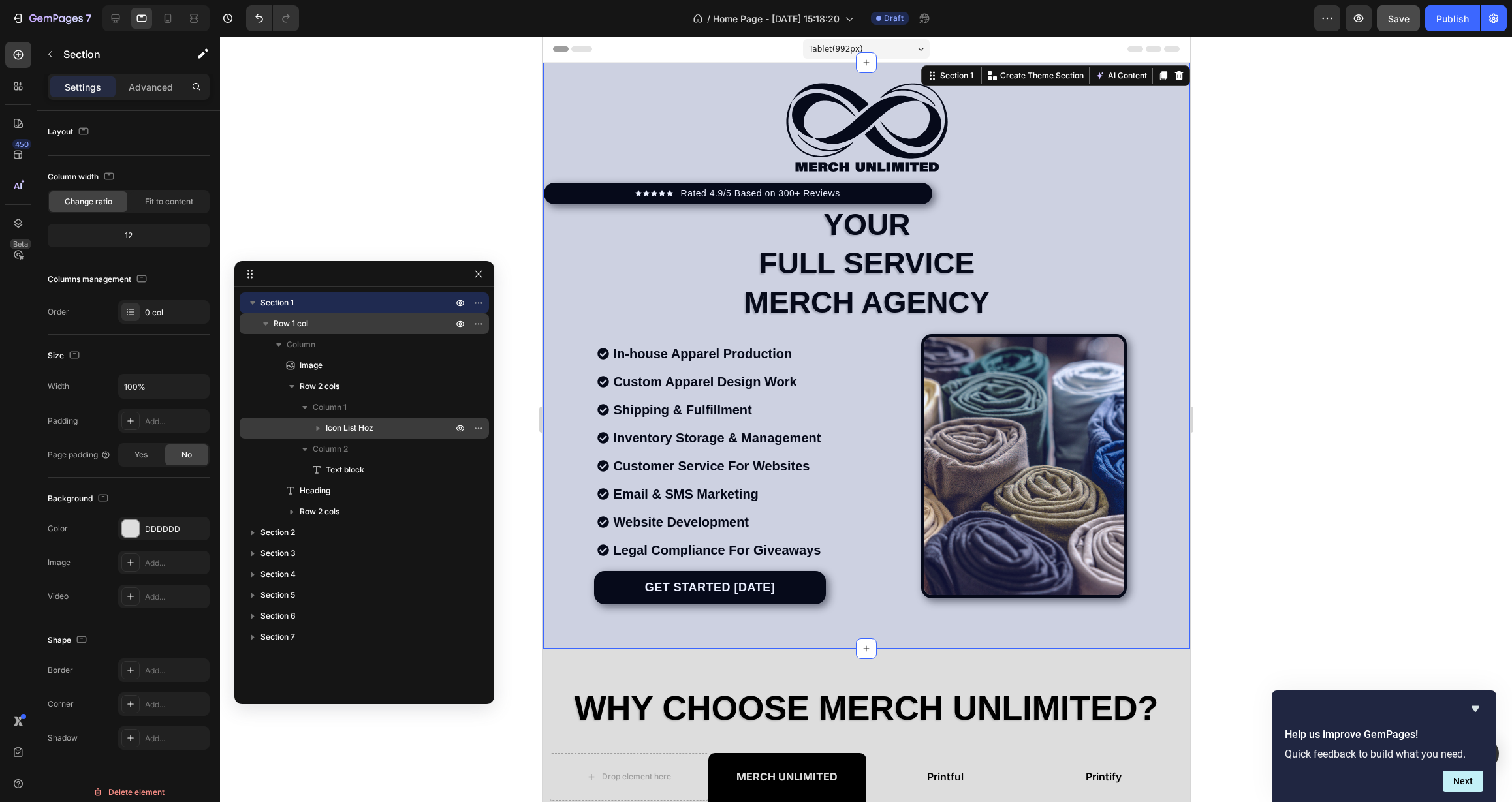
click at [283, 322] on span "Row 1 col" at bounding box center [291, 324] width 35 height 13
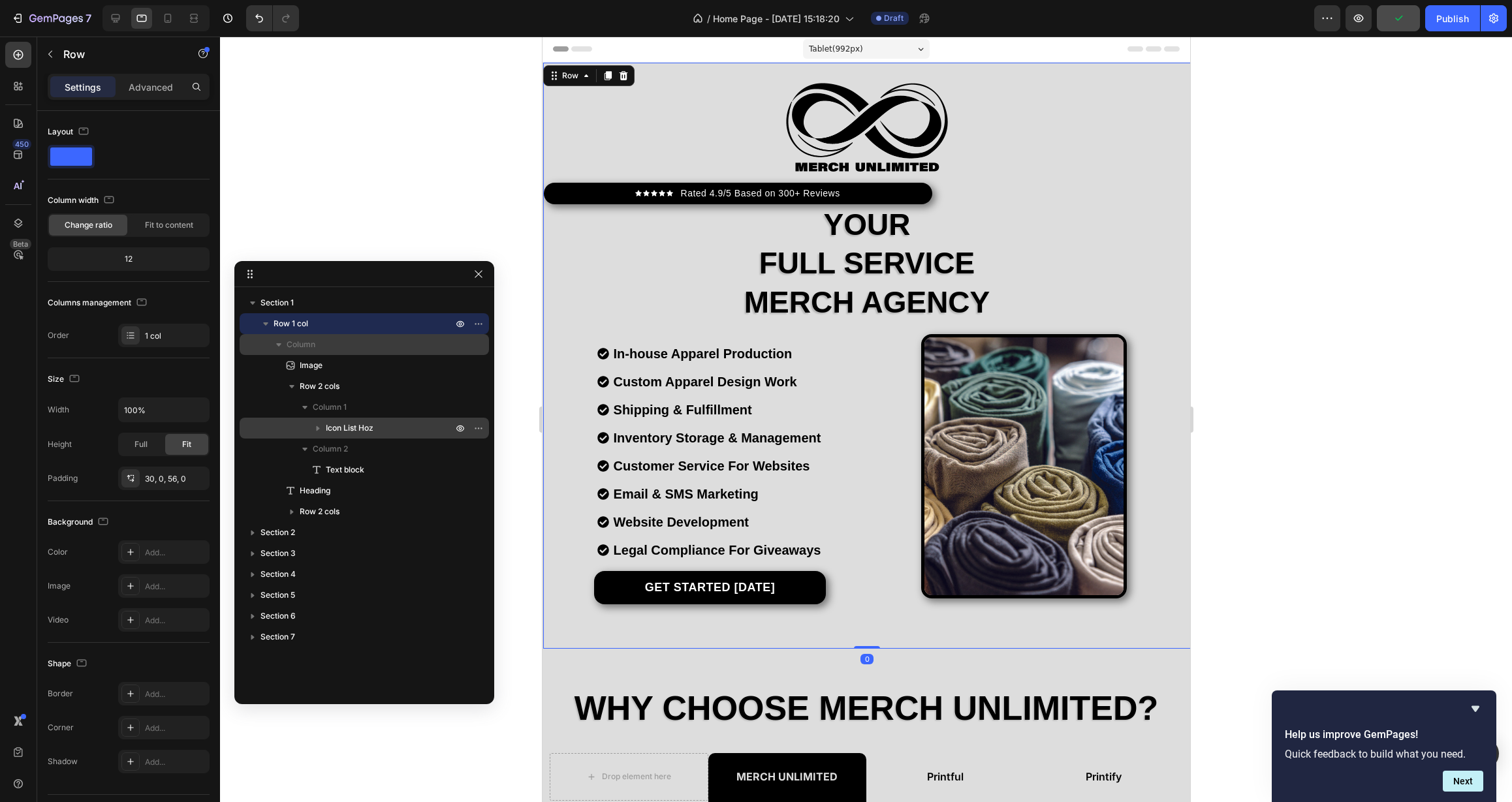
click at [289, 349] on span "Column" at bounding box center [301, 345] width 29 height 13
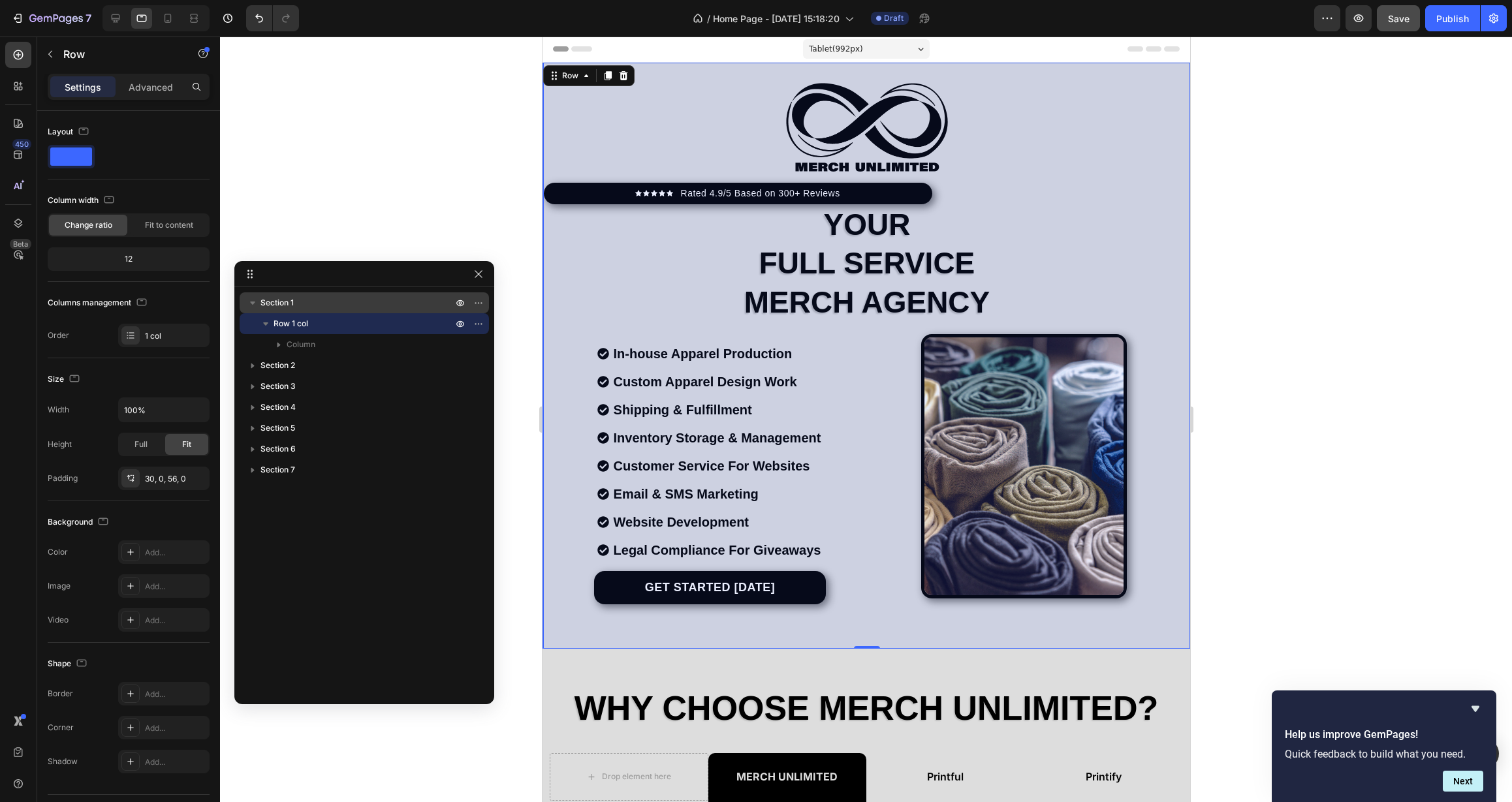
click at [291, 304] on span "Section 1" at bounding box center [277, 303] width 33 height 13
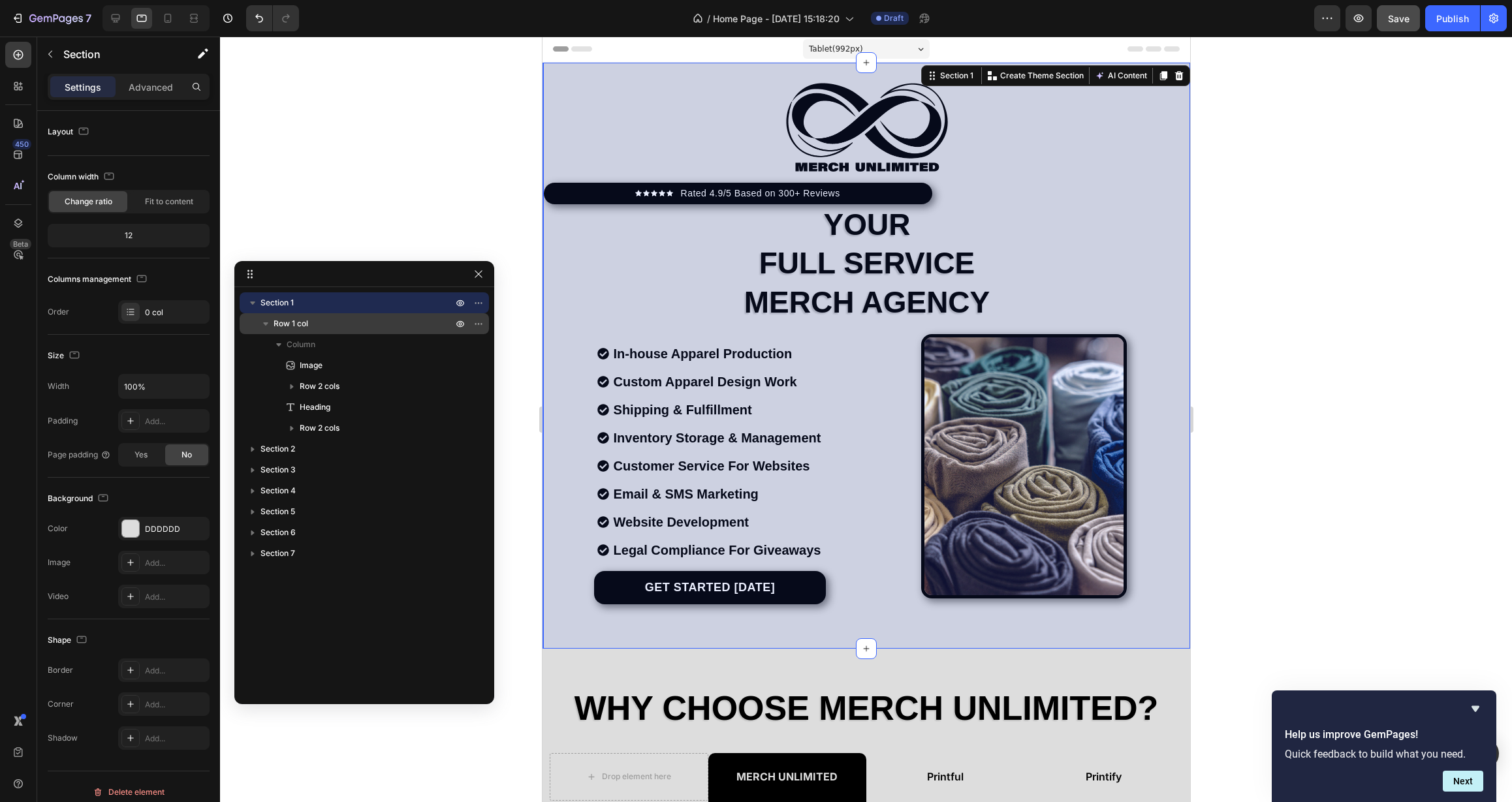
click at [293, 317] on div "Row 1 col" at bounding box center [364, 324] width 239 height 21
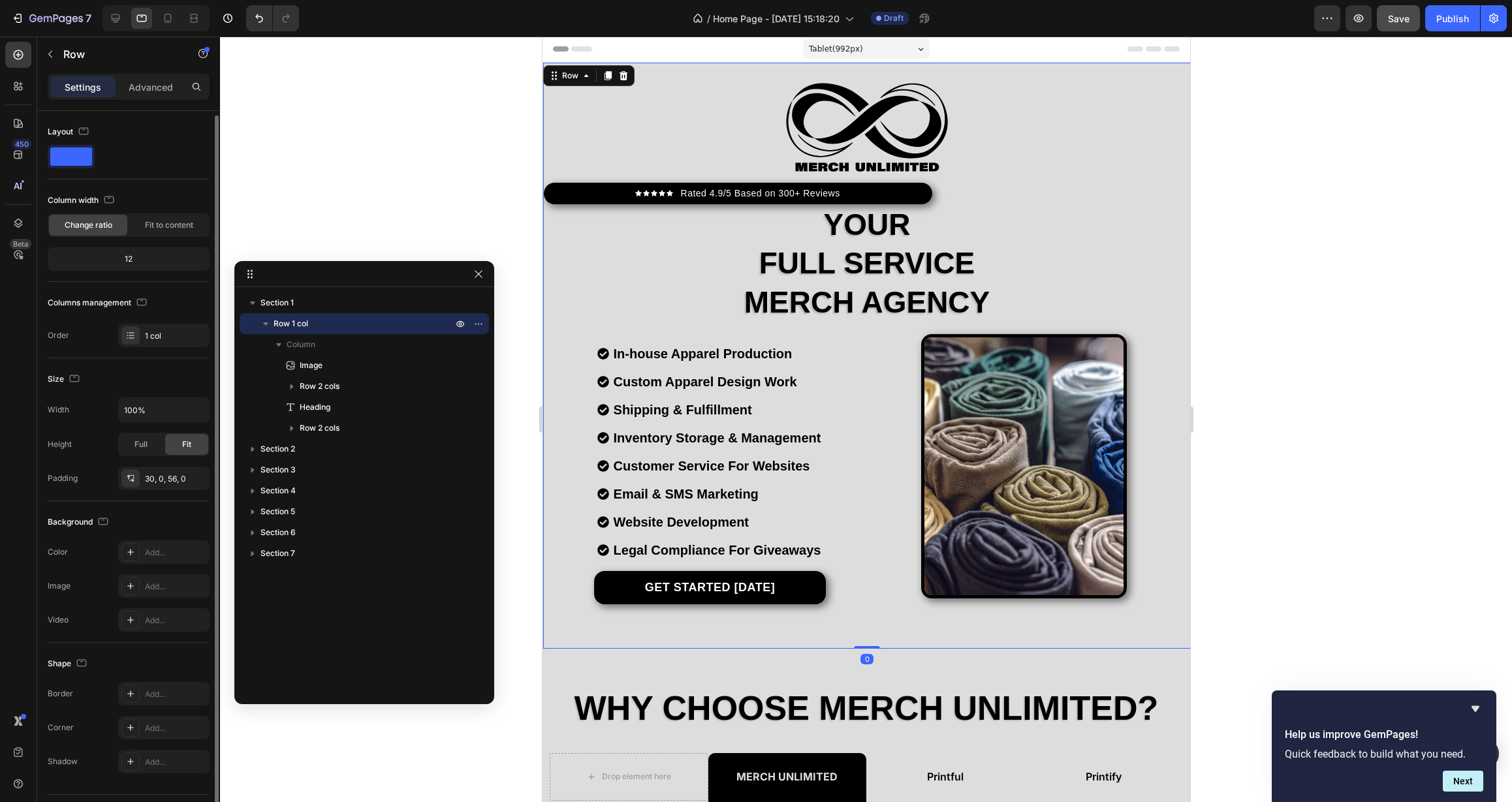
scroll to position [34, 0]
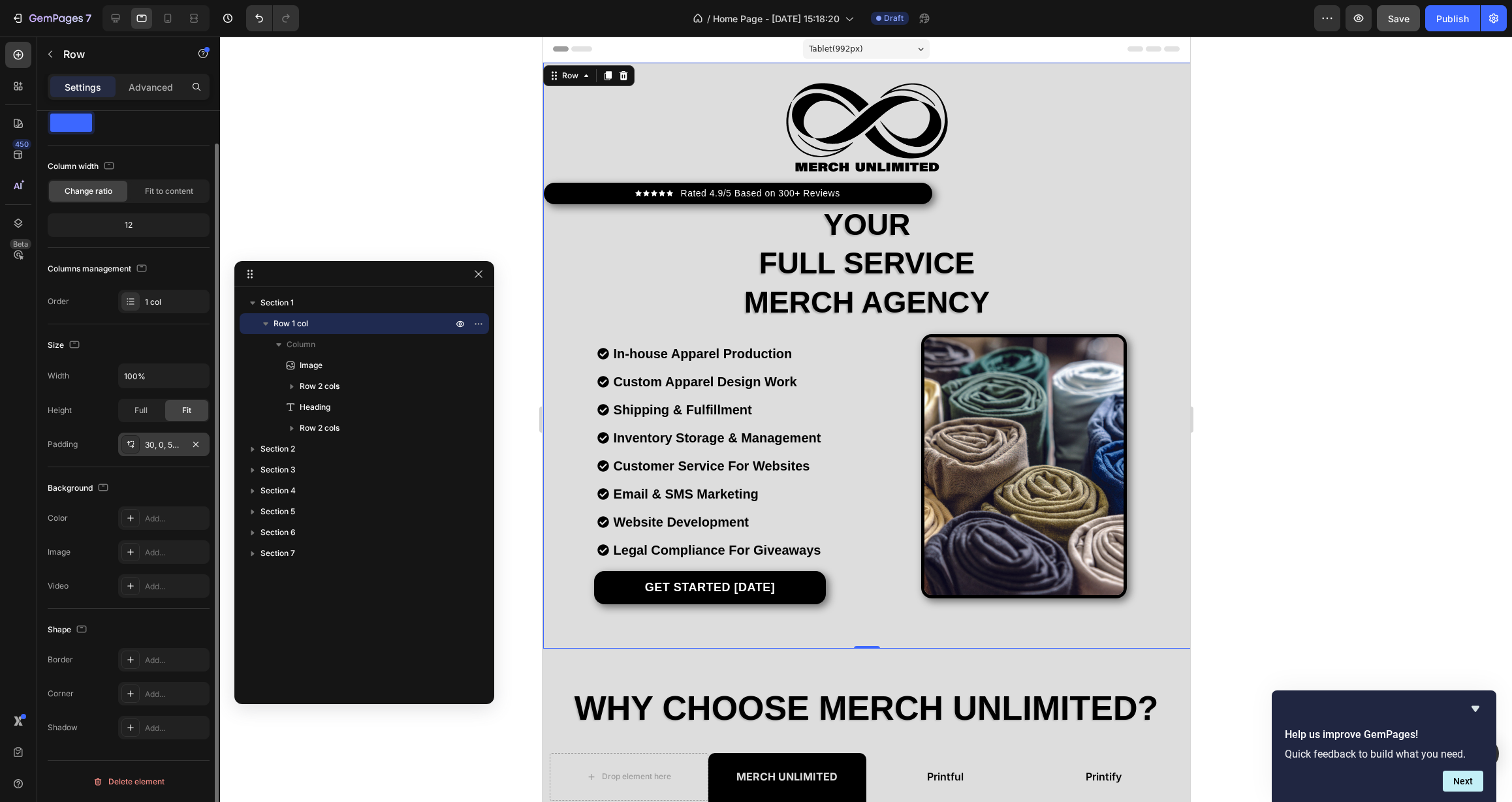
click at [158, 446] on div "30, 0, 56, 0" at bounding box center [164, 445] width 38 height 12
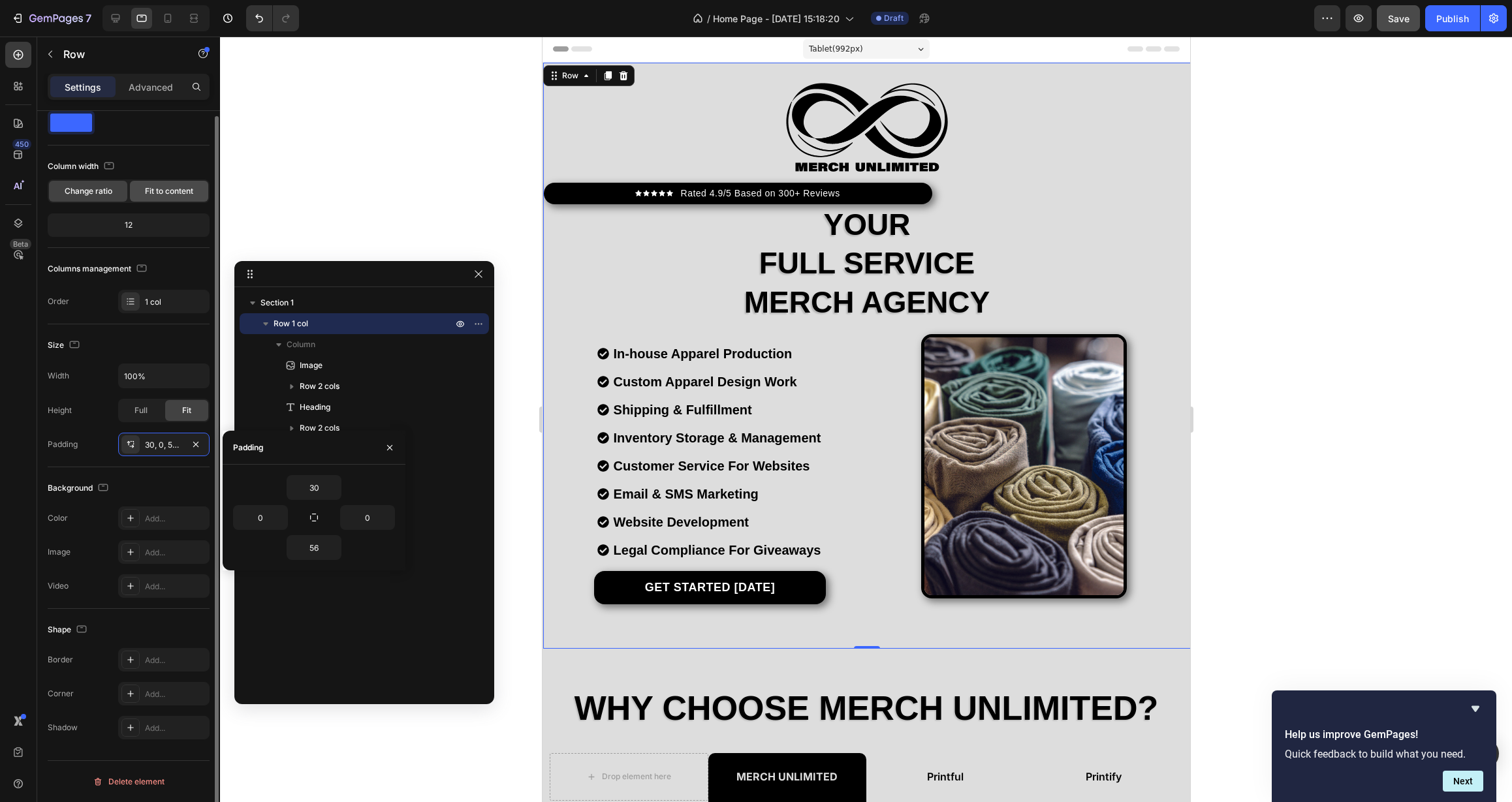
scroll to position [20, 0]
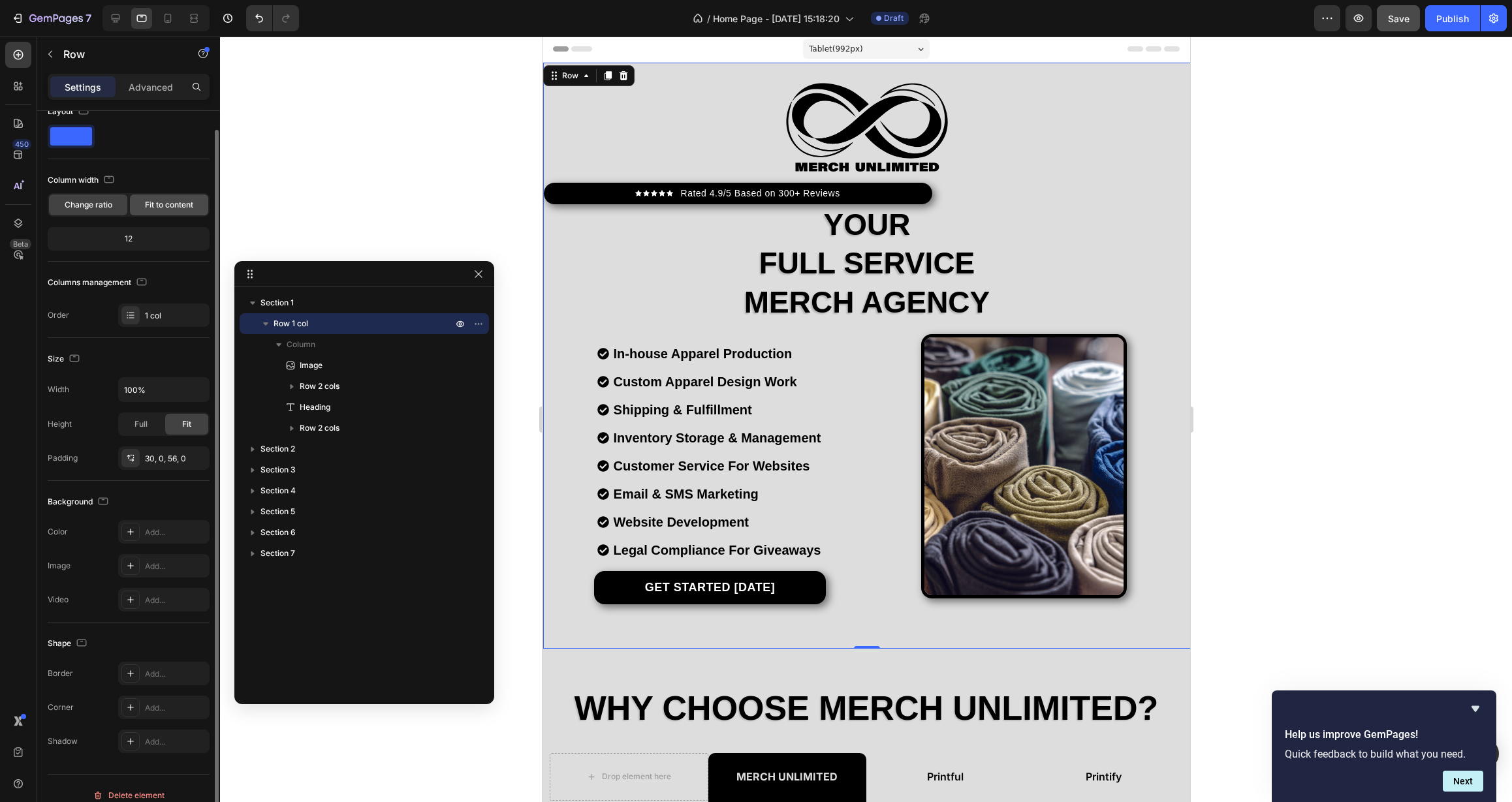
click at [147, 200] on span "Fit to content" at bounding box center [169, 205] width 48 height 12
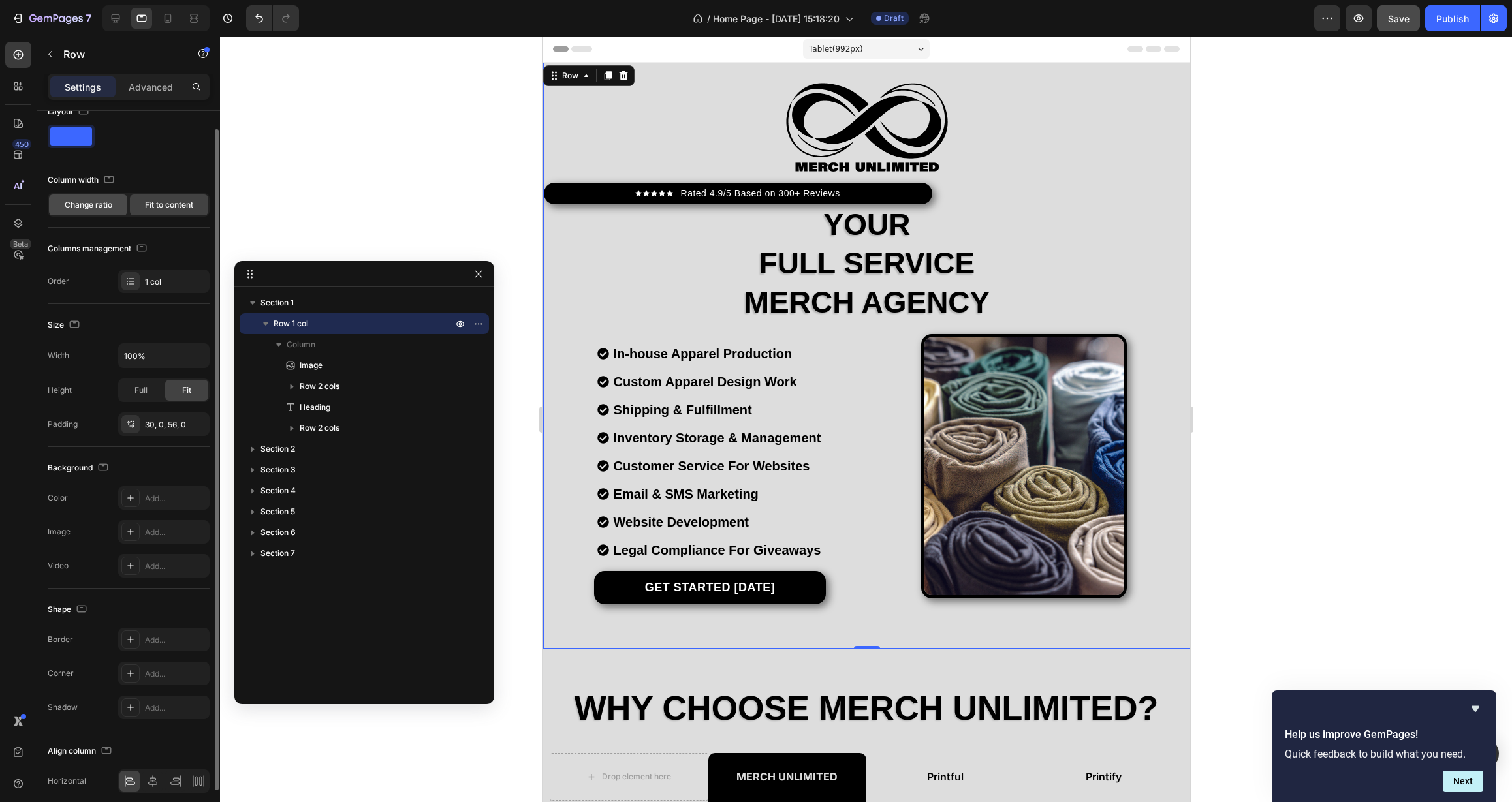
click at [93, 210] on span "Change ratio" at bounding box center [88, 205] width 48 height 12
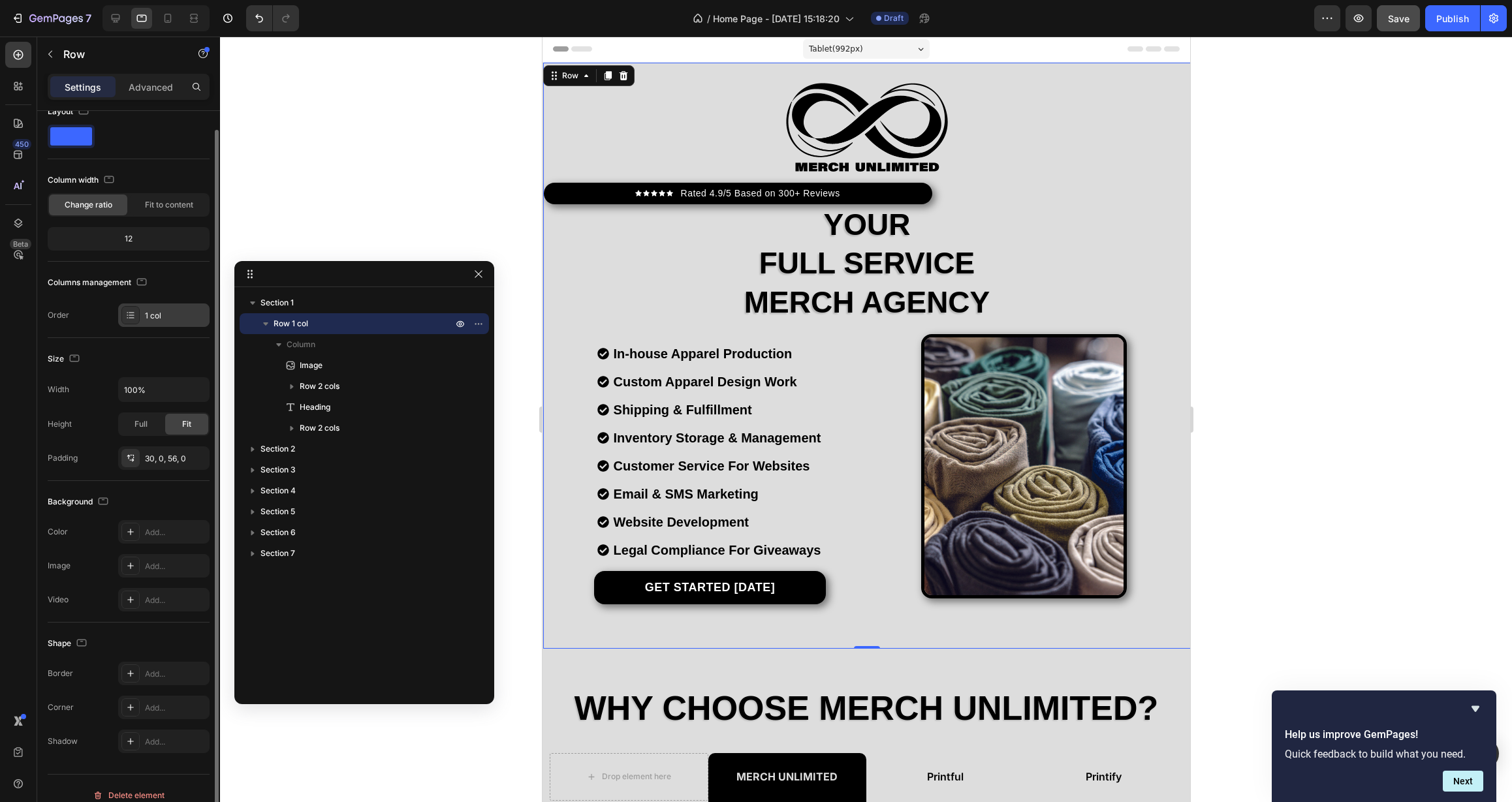
click at [142, 321] on div "1 col" at bounding box center [164, 315] width 92 height 24
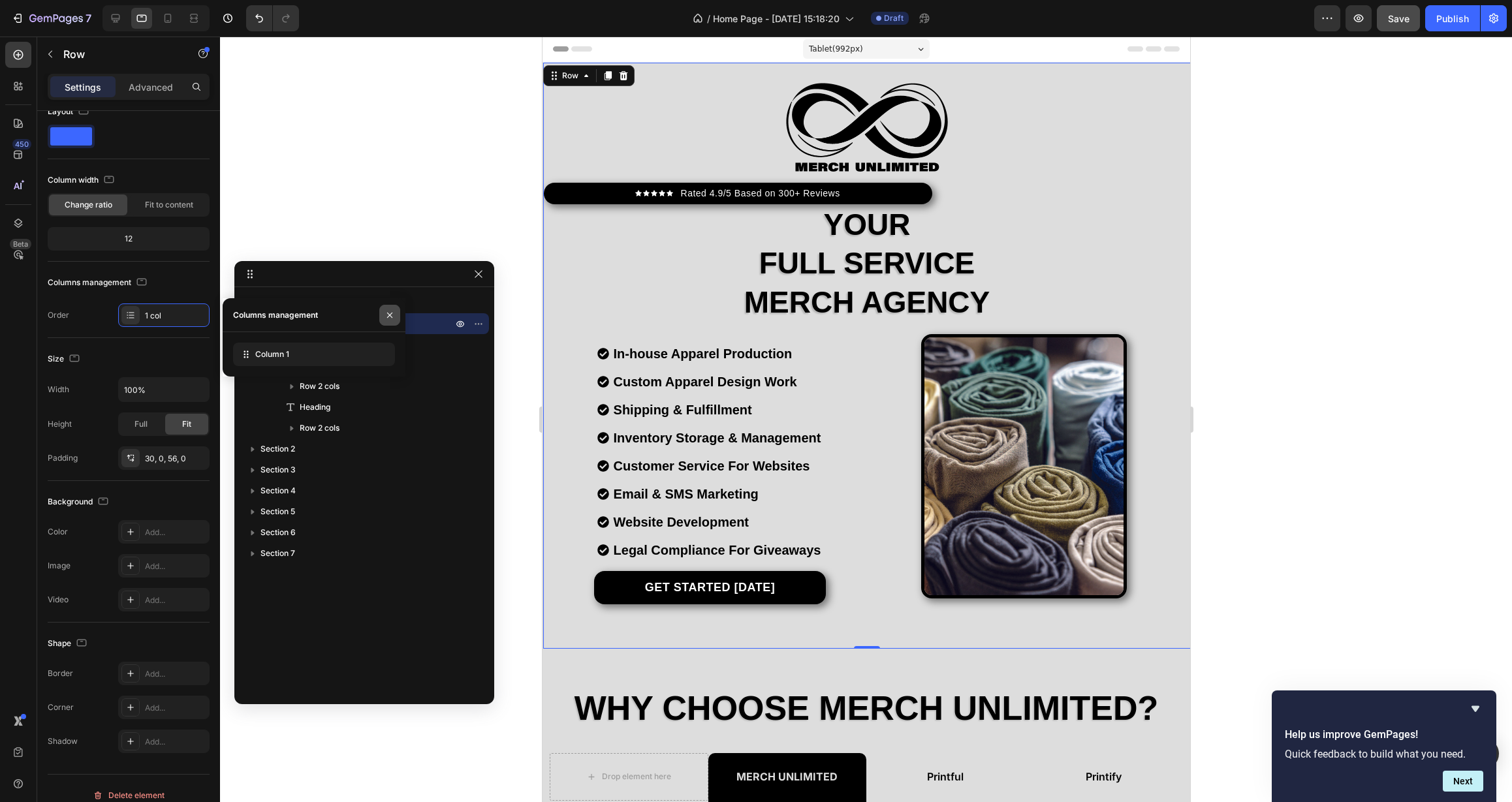
click at [390, 312] on icon "button" at bounding box center [389, 315] width 10 height 10
click at [137, 92] on p "Advanced" at bounding box center [151, 87] width 45 height 14
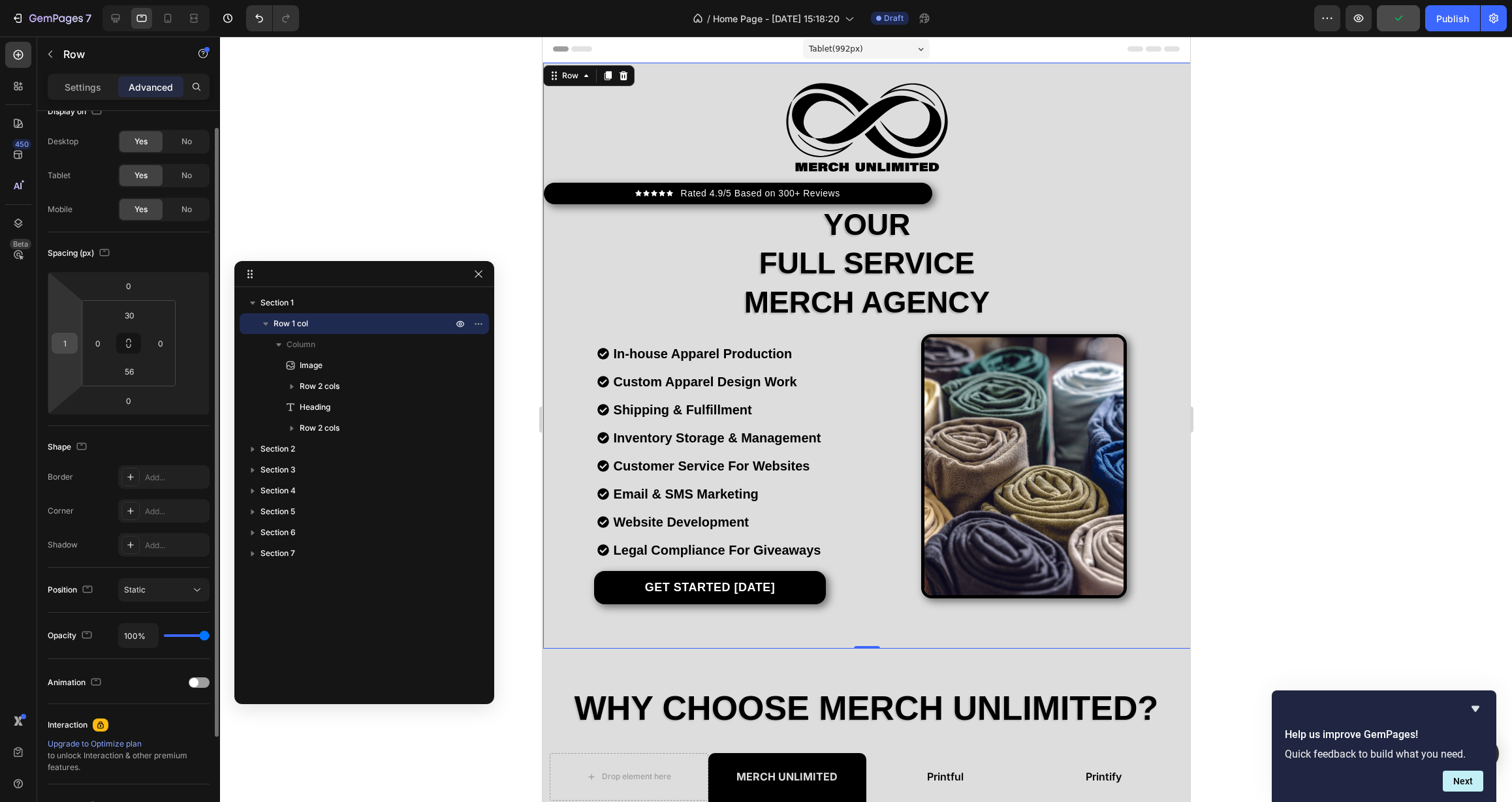
click at [71, 347] on input "1" at bounding box center [65, 343] width 20 height 20
type input "0"
click at [89, 423] on div "Spacing (px) 0 0 0 30 0 56 0" at bounding box center [128, 329] width 162 height 194
click at [71, 347] on input "0" at bounding box center [65, 343] width 20 height 20
type input "0"
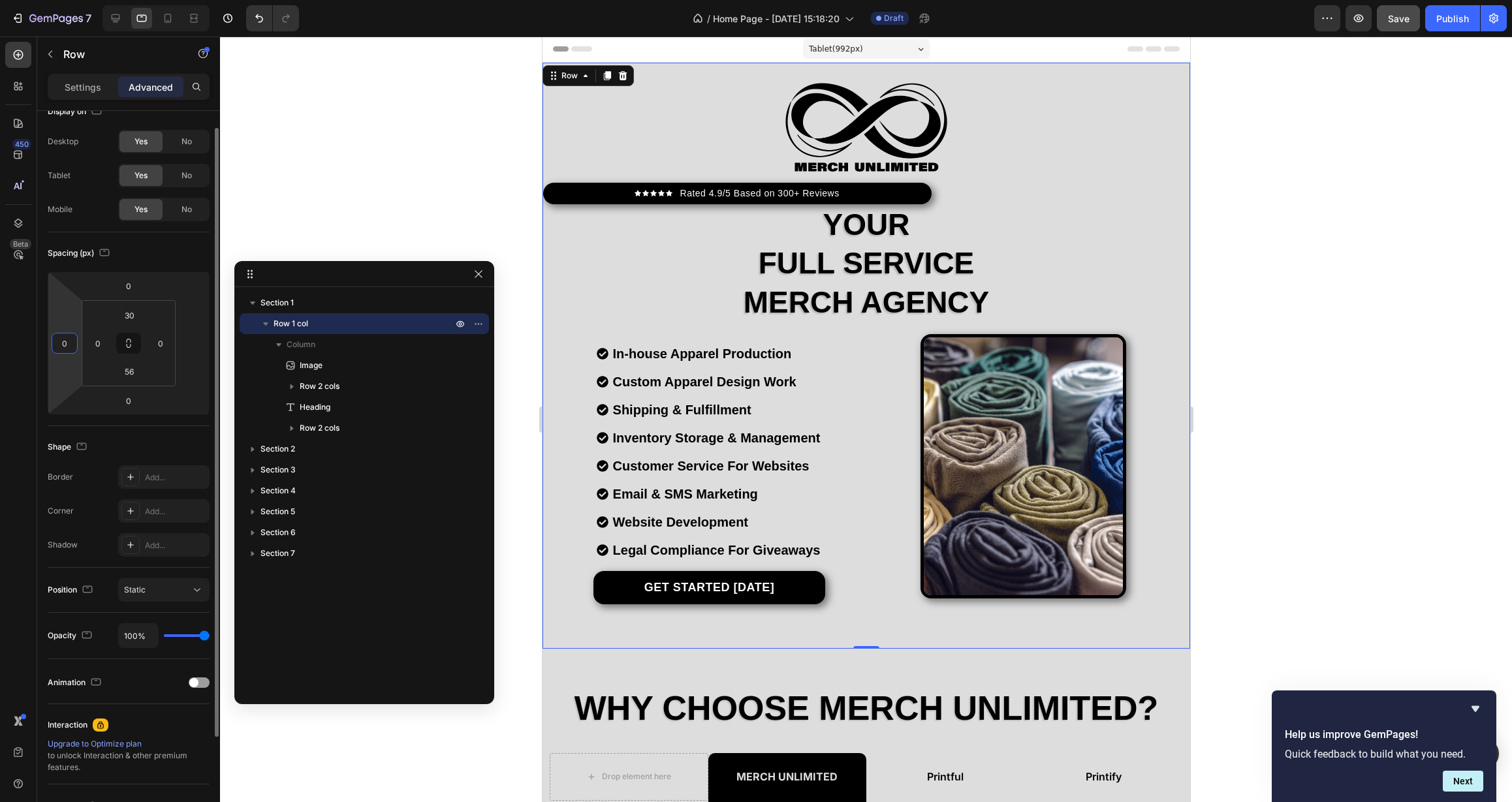
click at [154, 455] on div "Shape" at bounding box center [128, 447] width 162 height 21
click at [361, 322] on p "Row 1 col" at bounding box center [364, 324] width 181 height 13
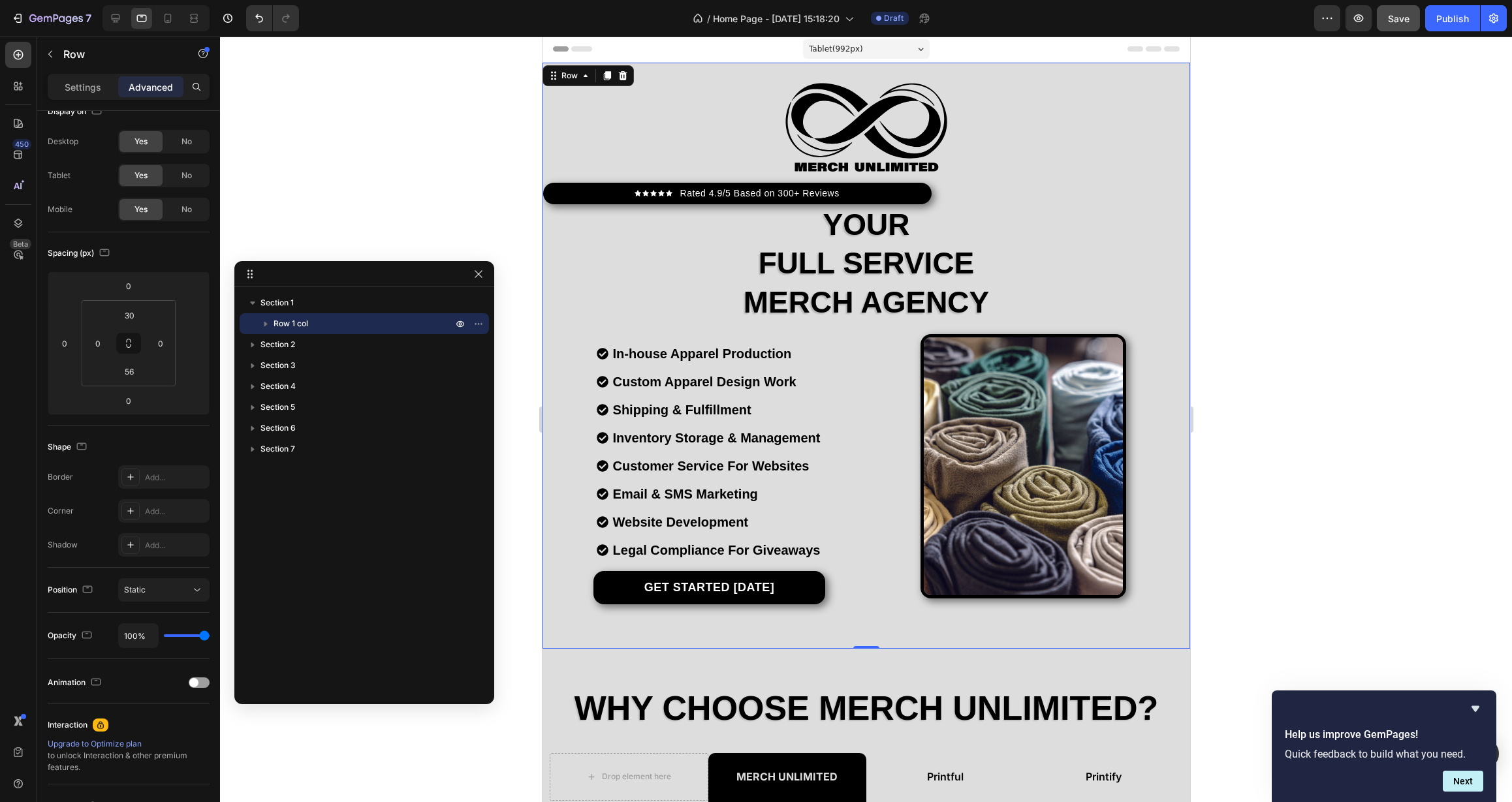
click at [361, 322] on p "Row 1 col" at bounding box center [364, 324] width 181 height 13
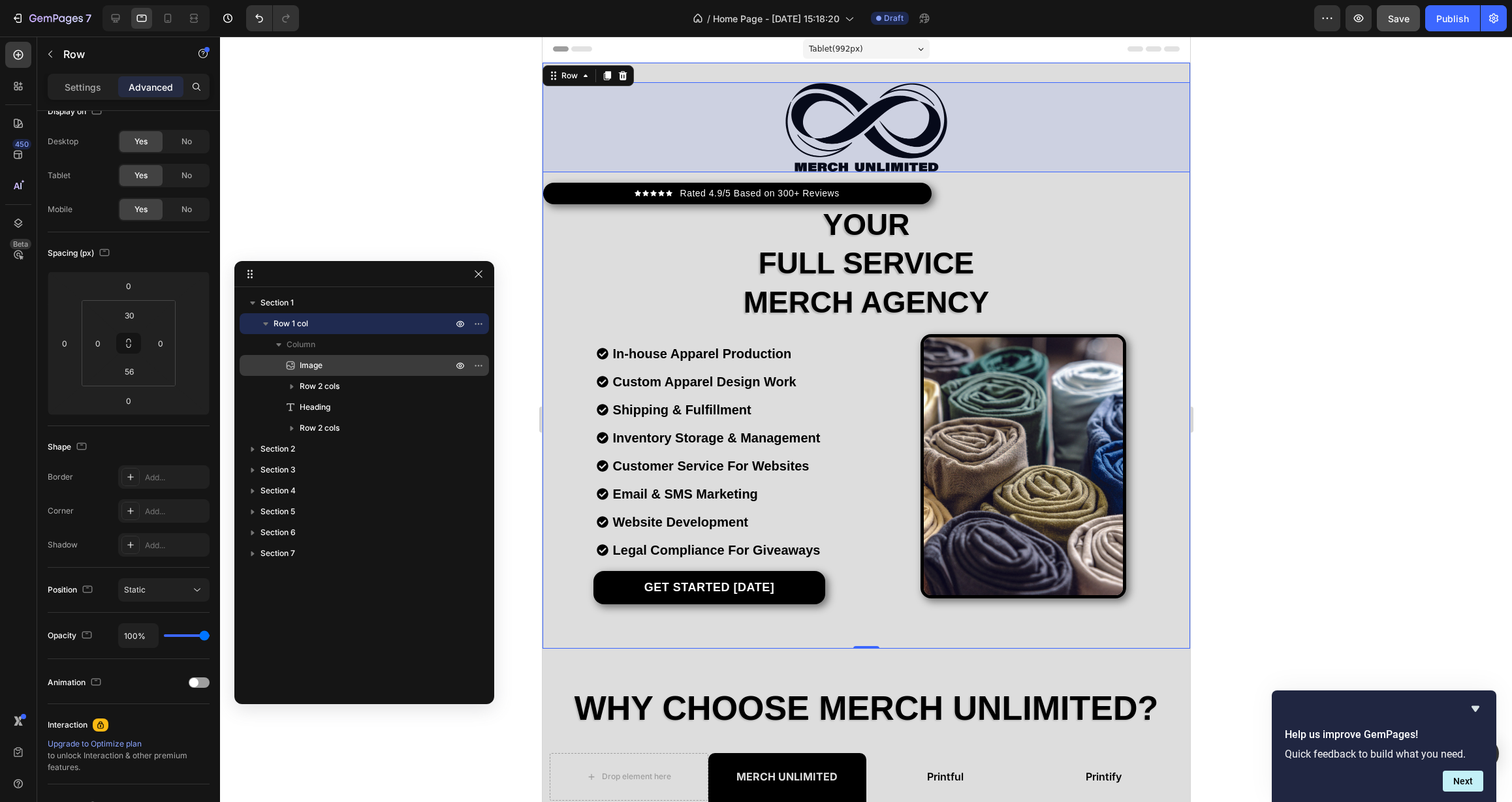
click at [361, 368] on p "Image" at bounding box center [361, 366] width 155 height 13
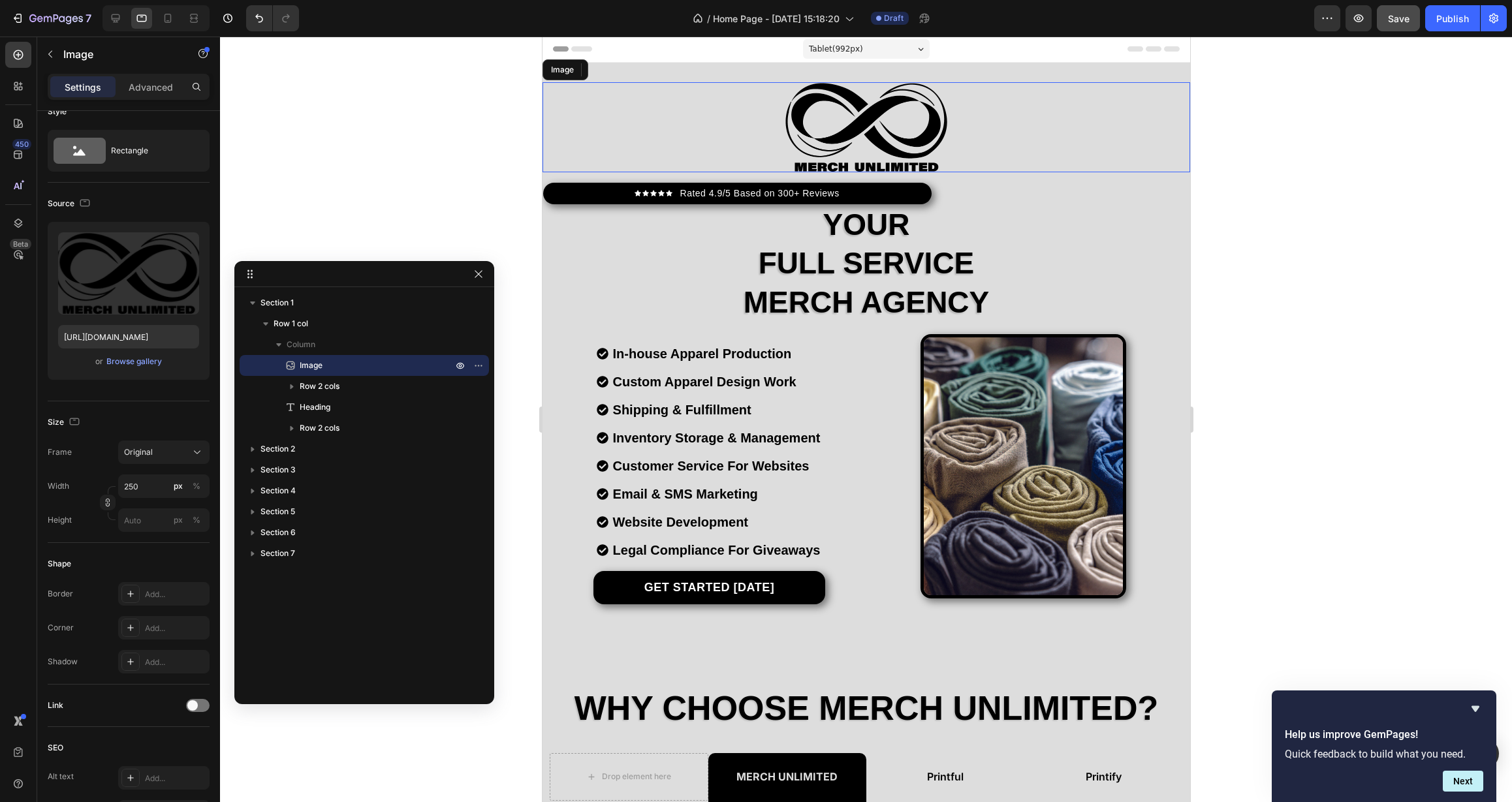
scroll to position [0, 0]
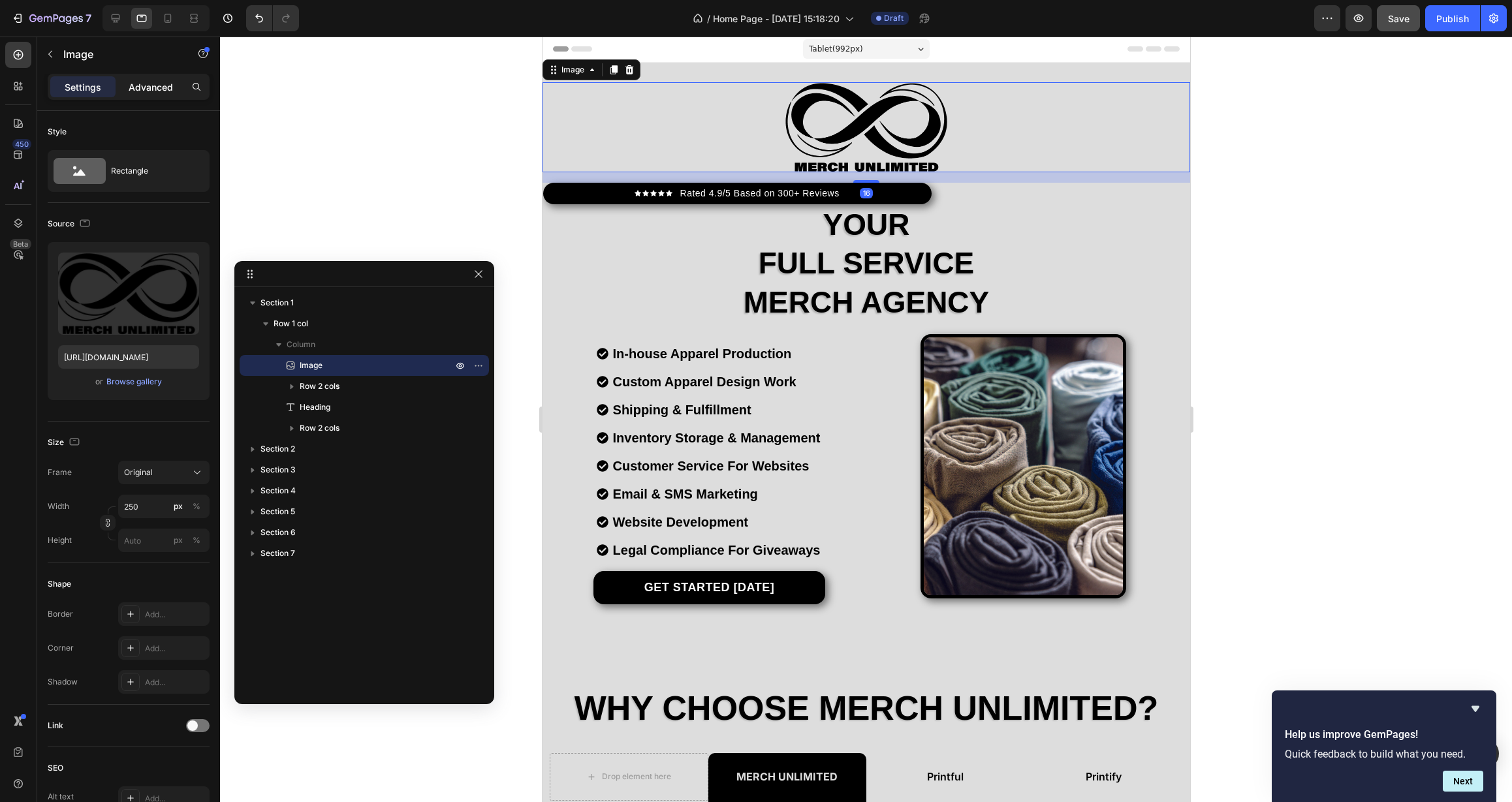
click at [145, 91] on p "Advanced" at bounding box center [151, 87] width 45 height 14
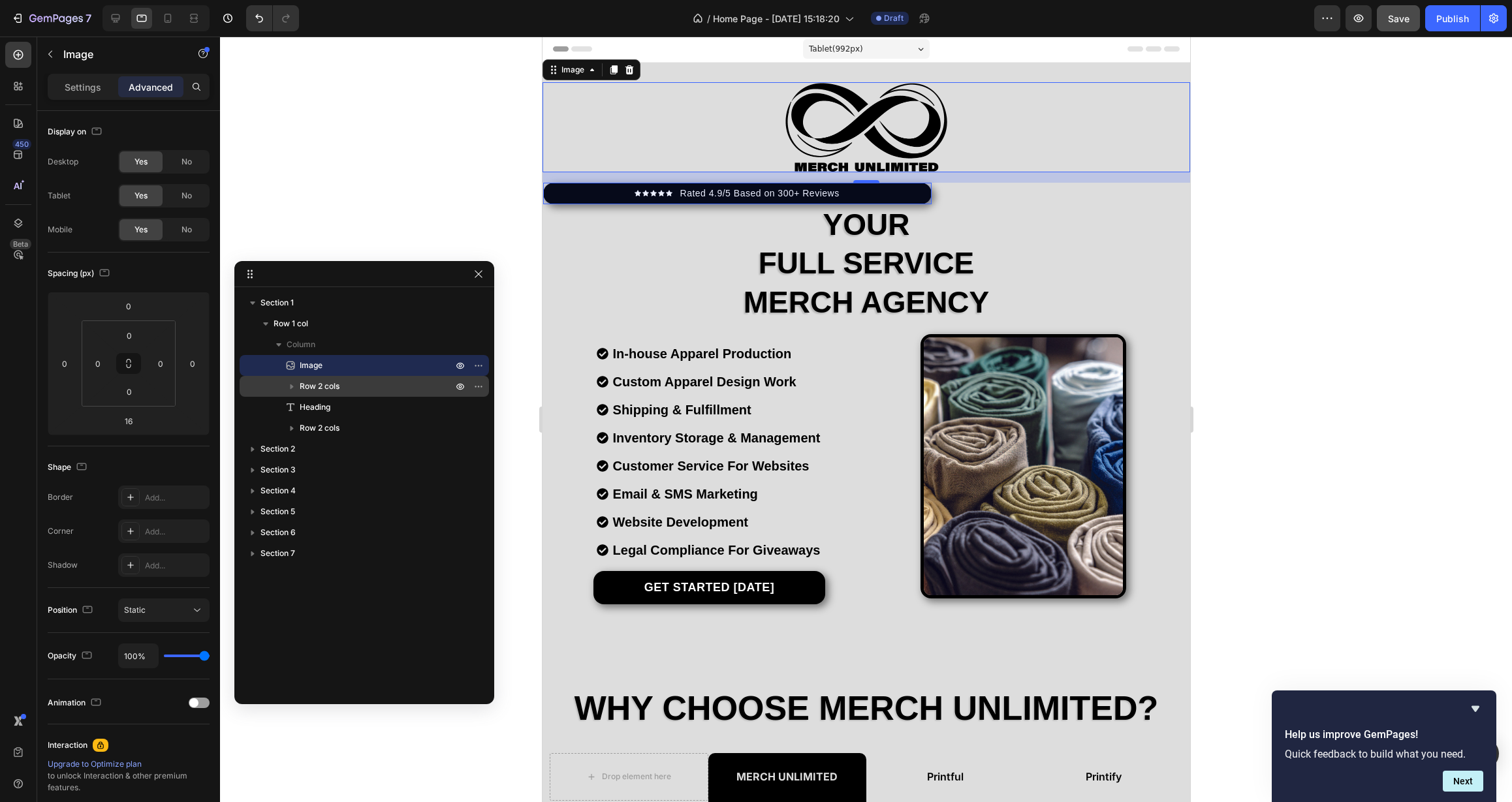
click at [338, 383] on span "Row 2 cols" at bounding box center [319, 386] width 40 height 13
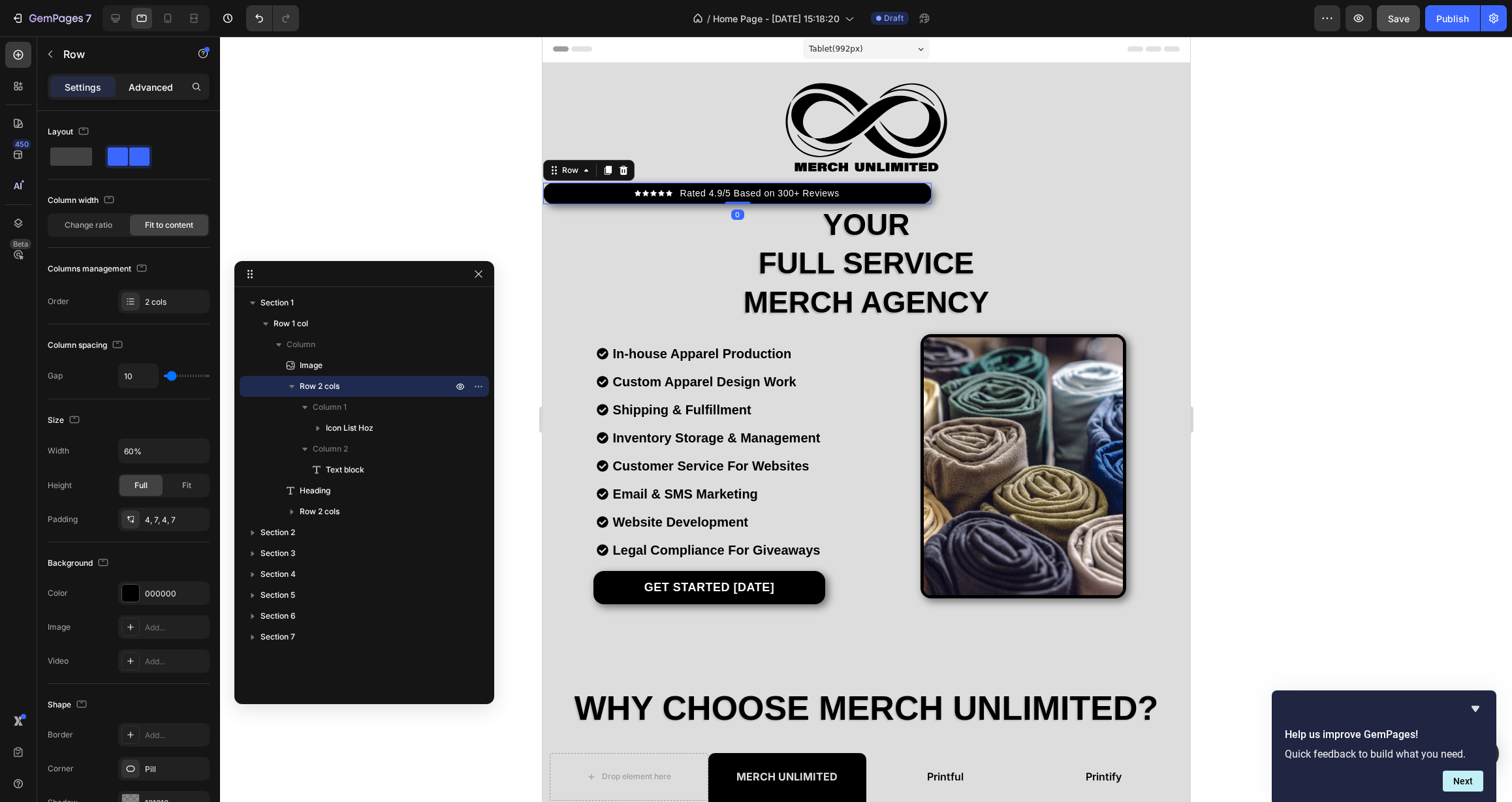
click at [145, 88] on p "Advanced" at bounding box center [151, 87] width 45 height 14
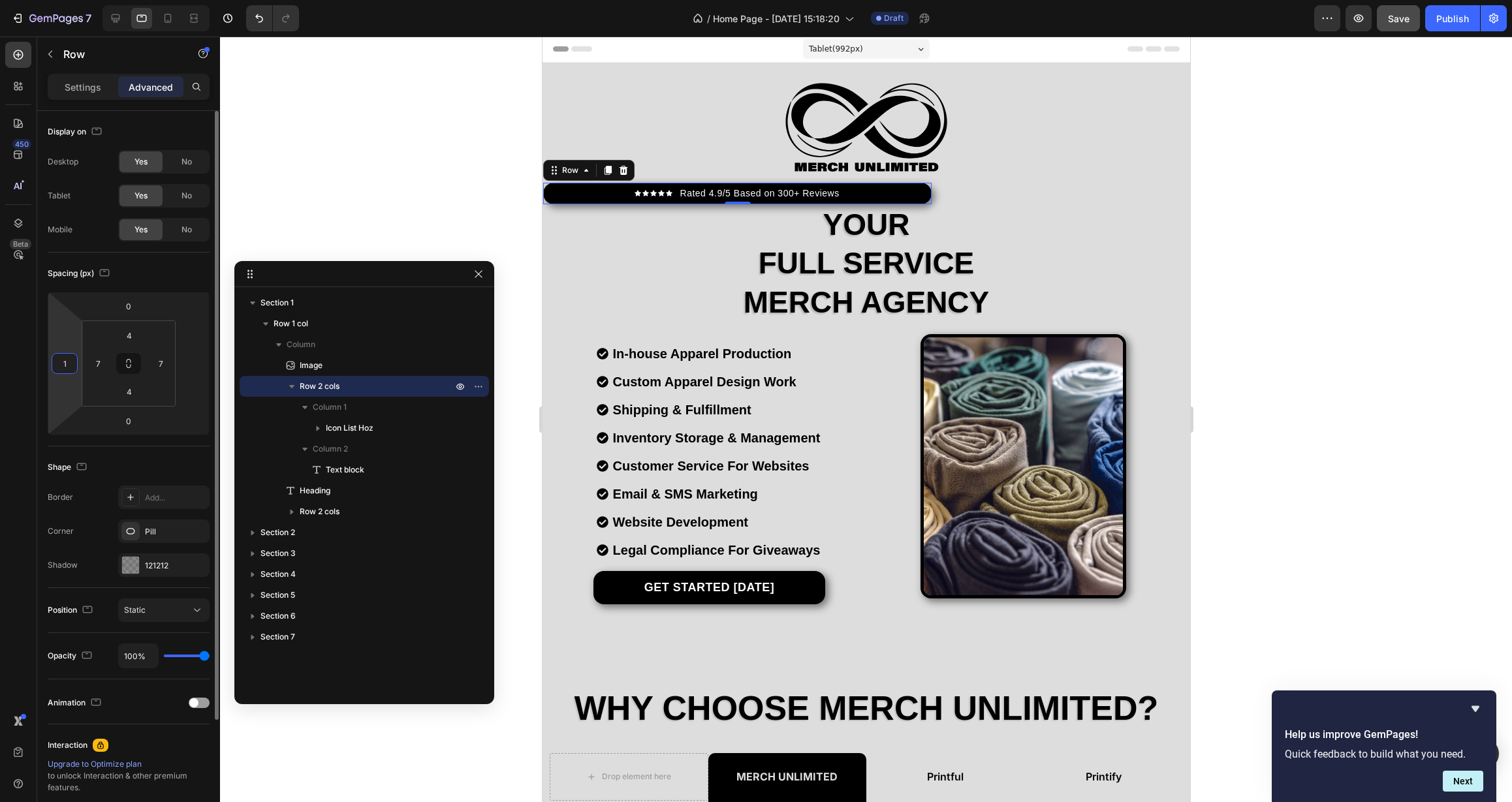
click at [71, 369] on input "1" at bounding box center [65, 364] width 20 height 20
type input "0"
click at [99, 451] on div "Shape Border Add... Corner Pill Shadow 121212" at bounding box center [128, 517] width 162 height 141
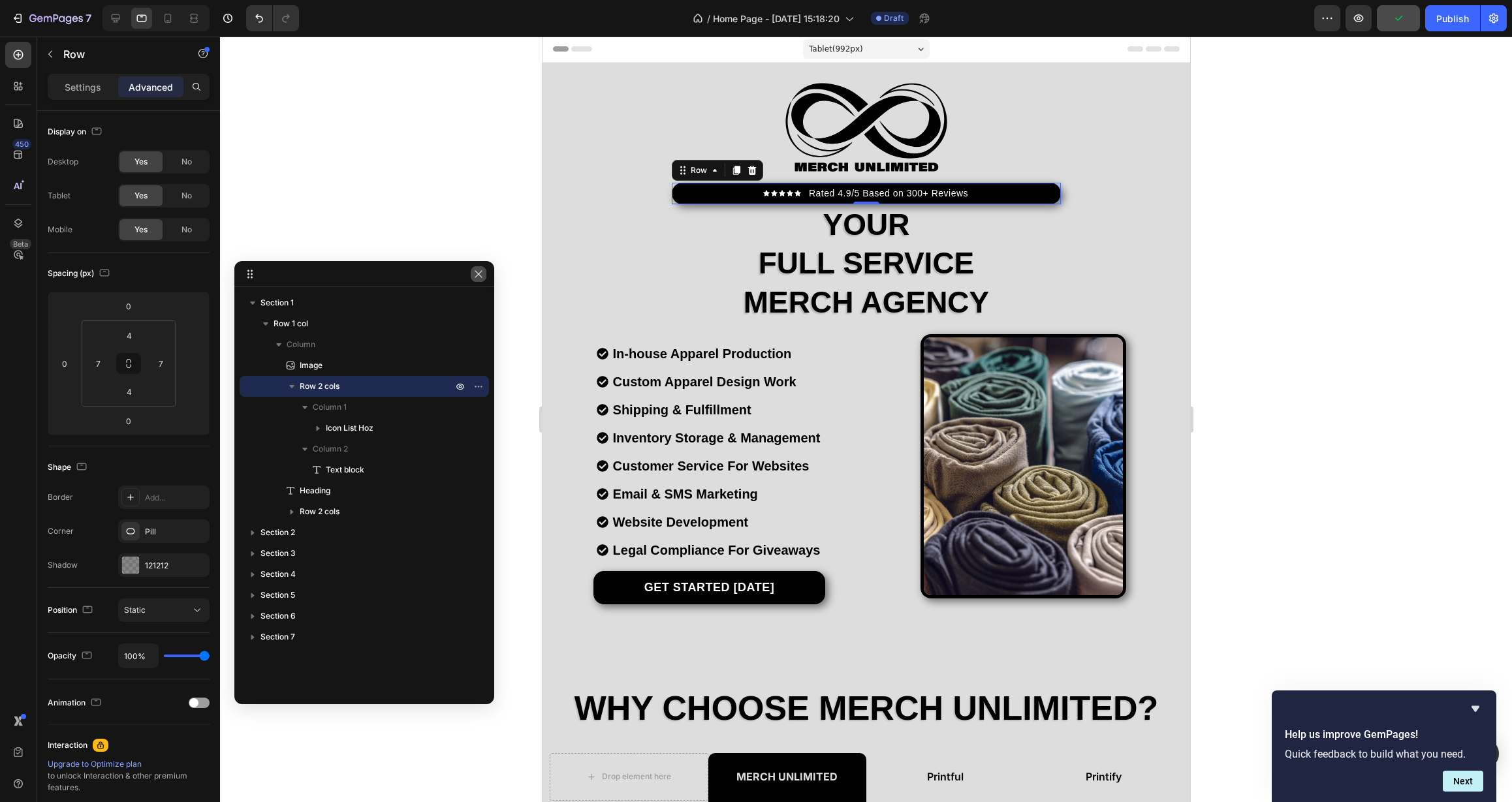
click at [481, 273] on icon "button" at bounding box center [478, 274] width 10 height 10
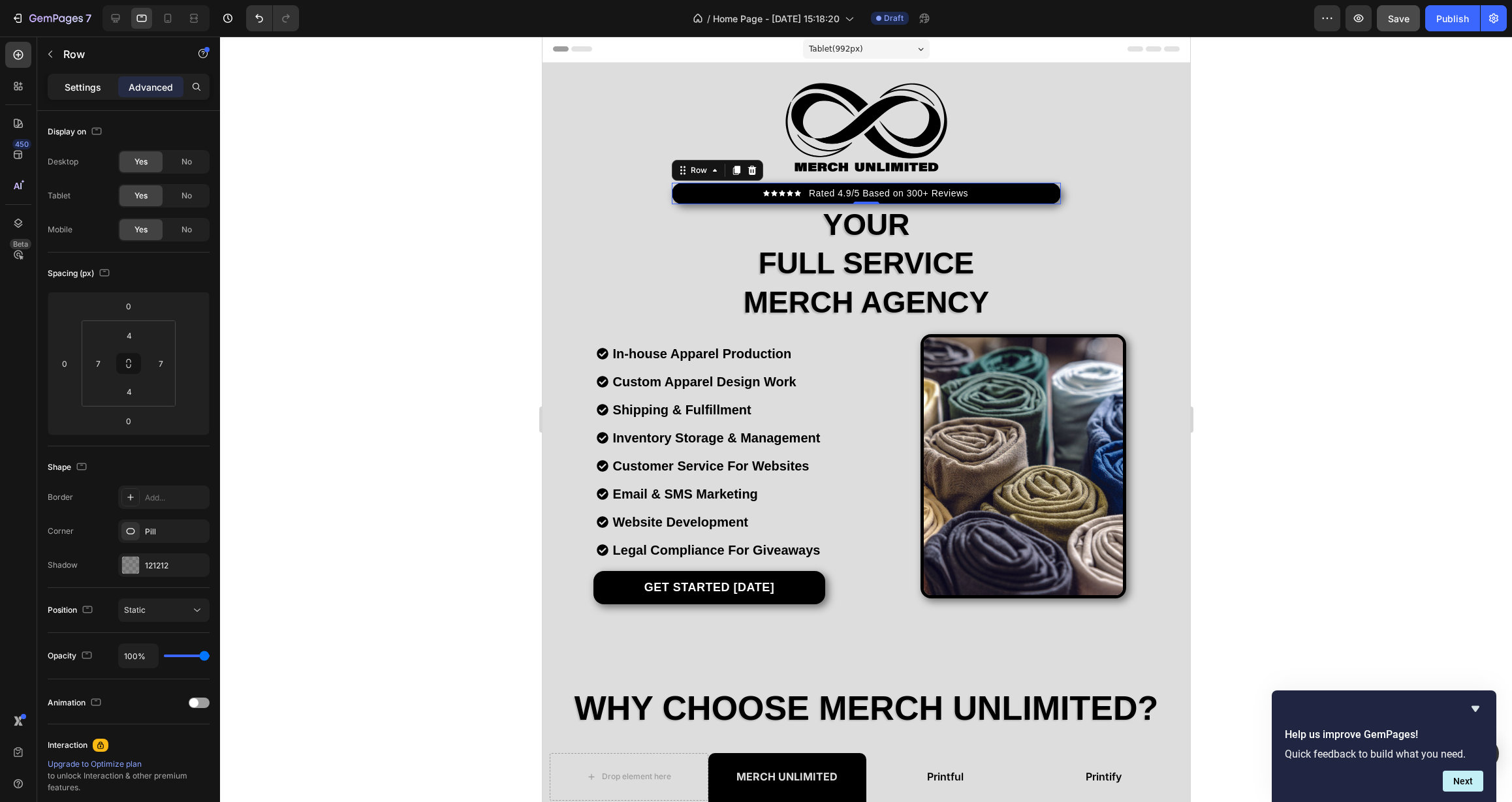
click at [82, 84] on p "Settings" at bounding box center [83, 87] width 37 height 14
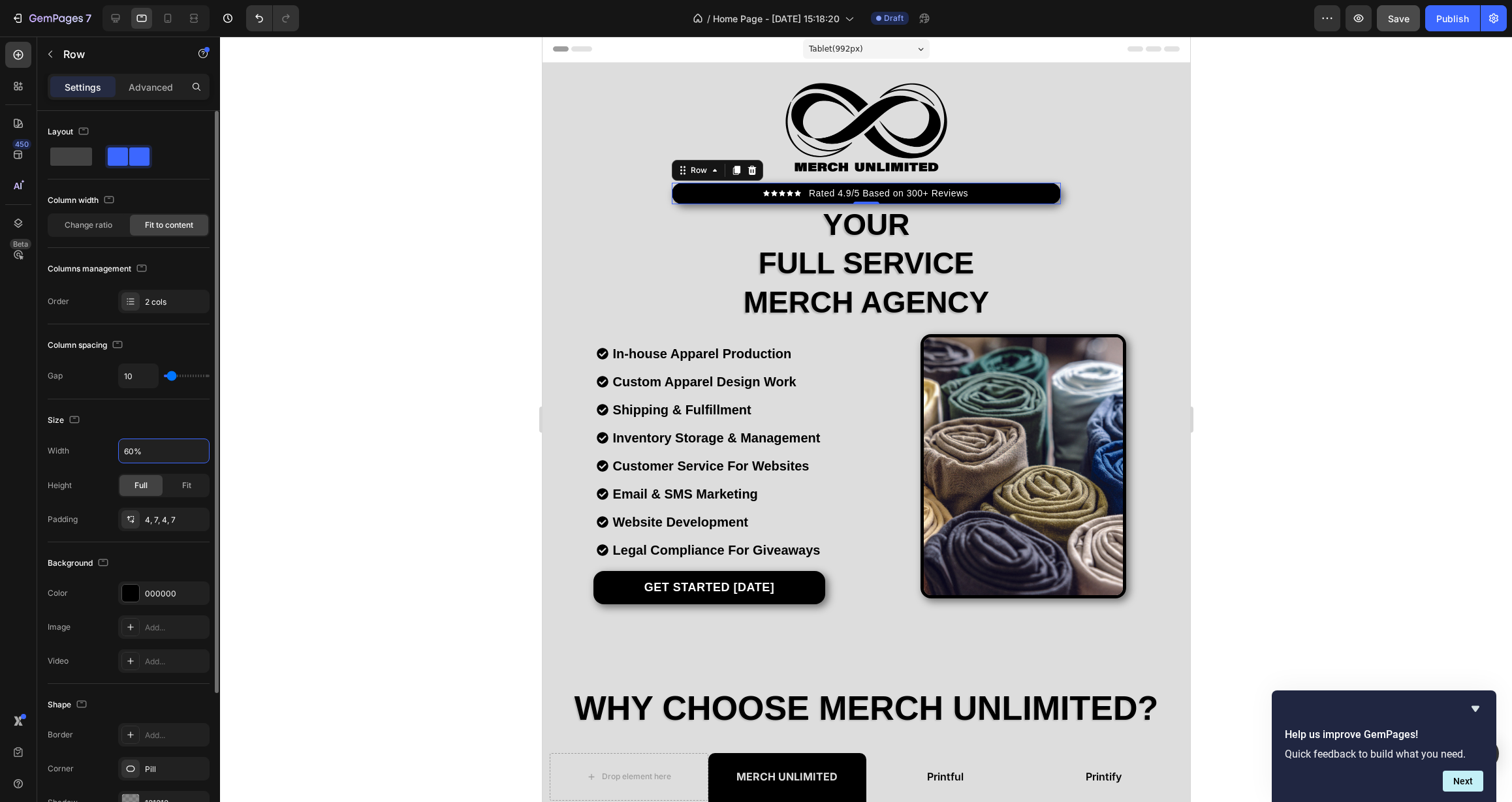
drag, startPoint x: 151, startPoint y: 453, endPoint x: 116, endPoint y: 453, distance: 35.0
click at [116, 452] on div "Width 60%" at bounding box center [128, 451] width 162 height 25
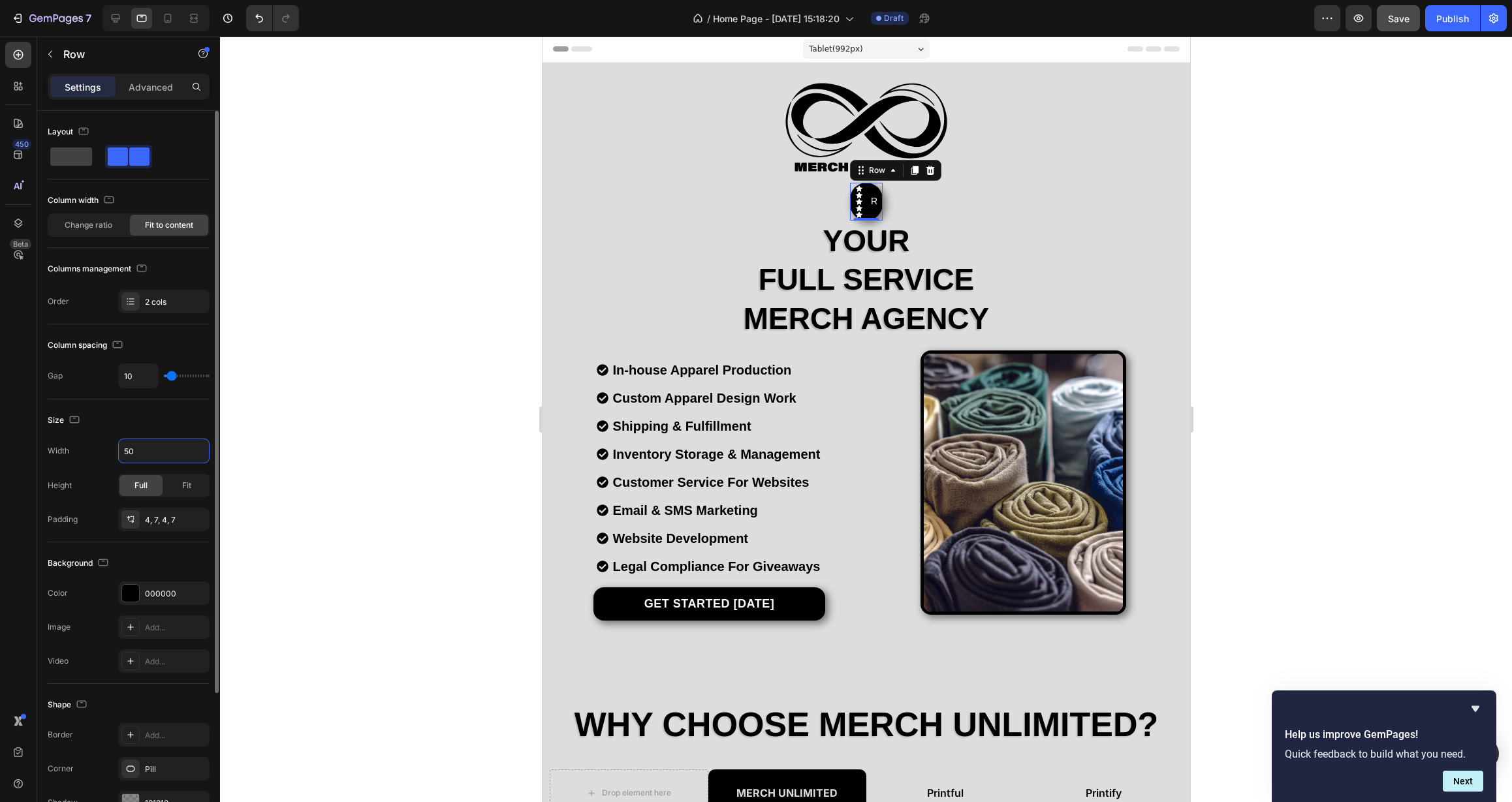
type input "50%"
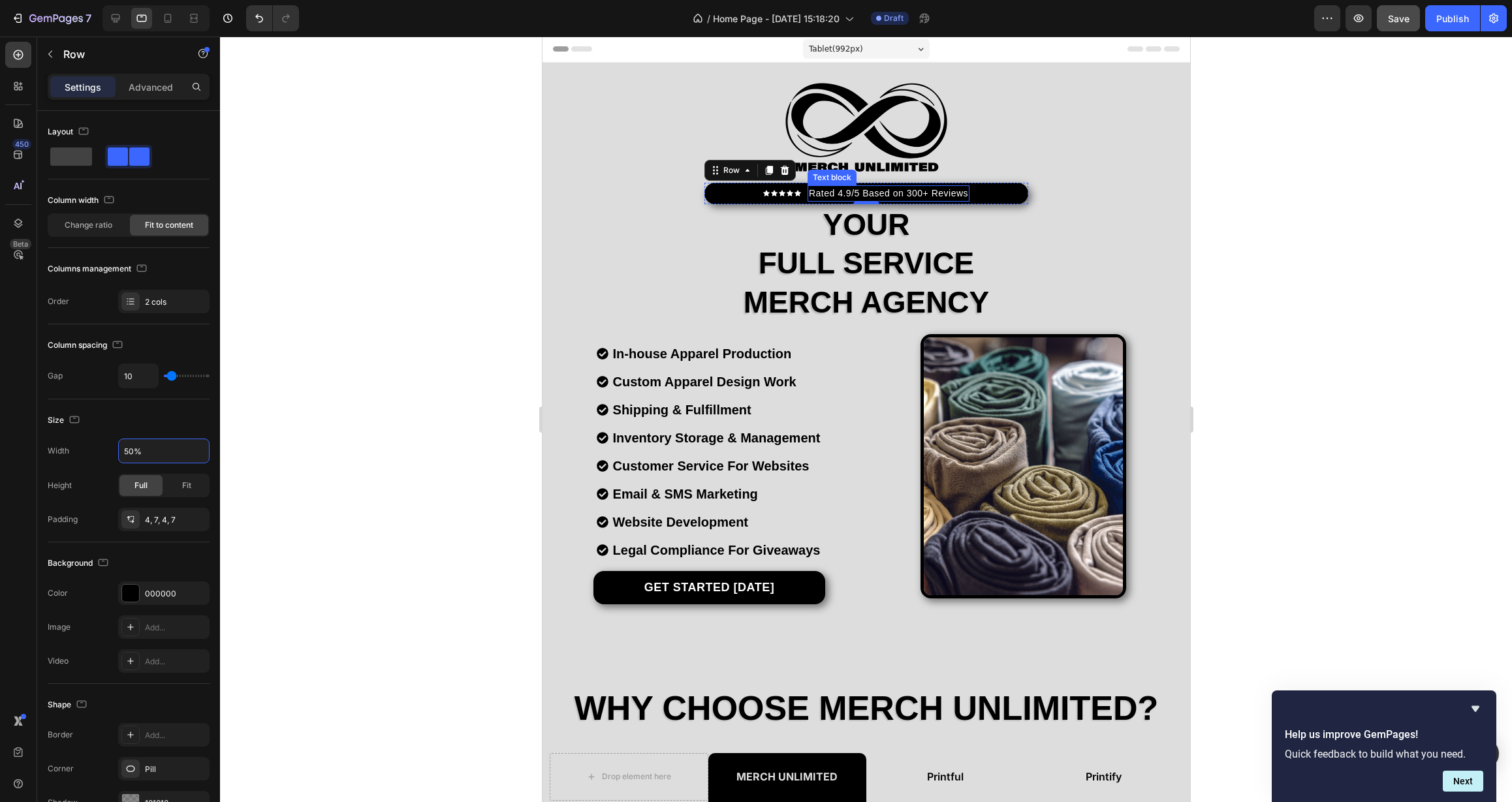
click at [837, 193] on p "Rated 4.9/5 Based on 300+ Reviews" at bounding box center [888, 193] width 159 height 14
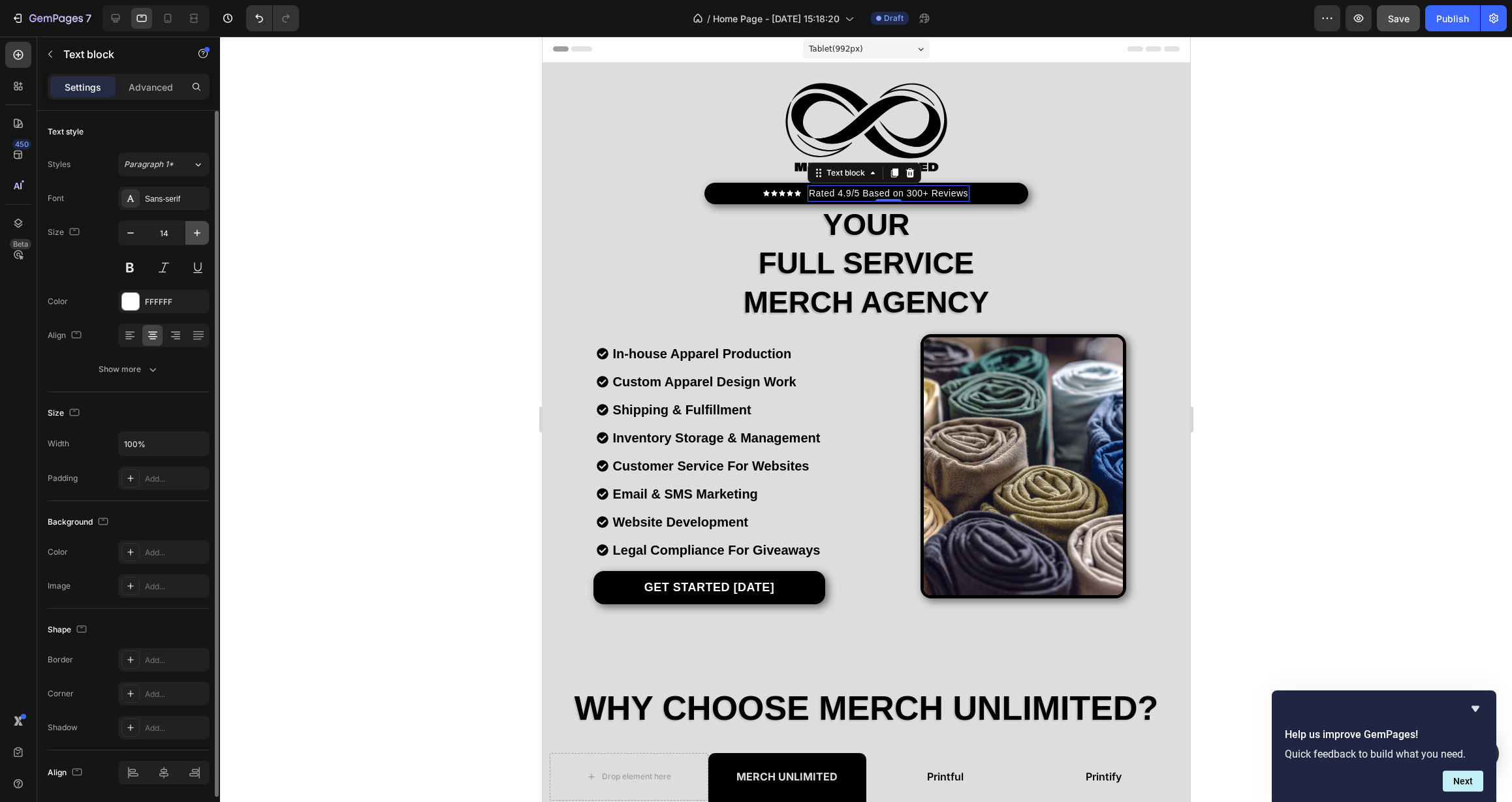
click at [196, 233] on icon "button" at bounding box center [197, 233] width 7 height 7
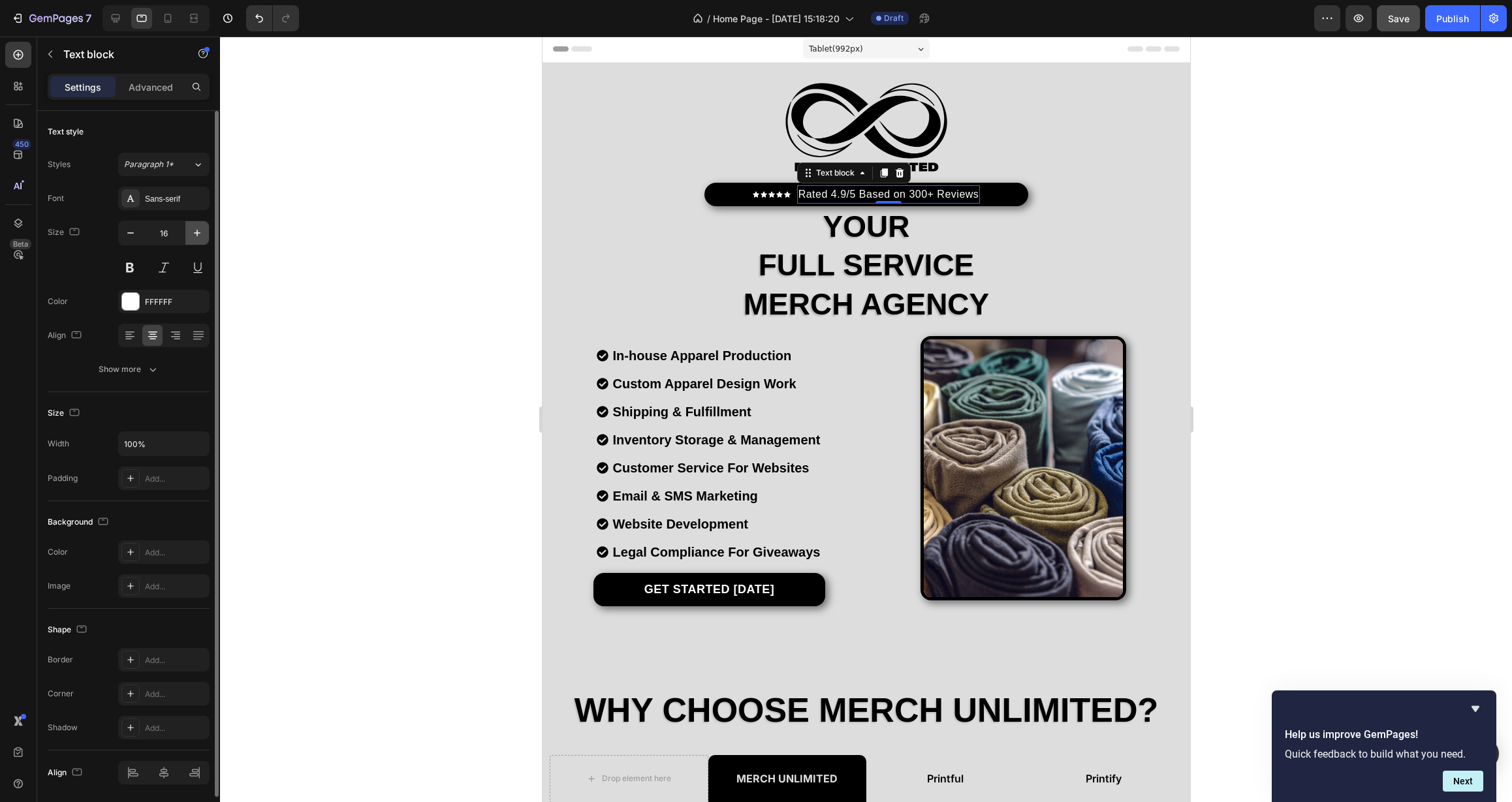
click at [196, 233] on icon "button" at bounding box center [197, 233] width 7 height 7
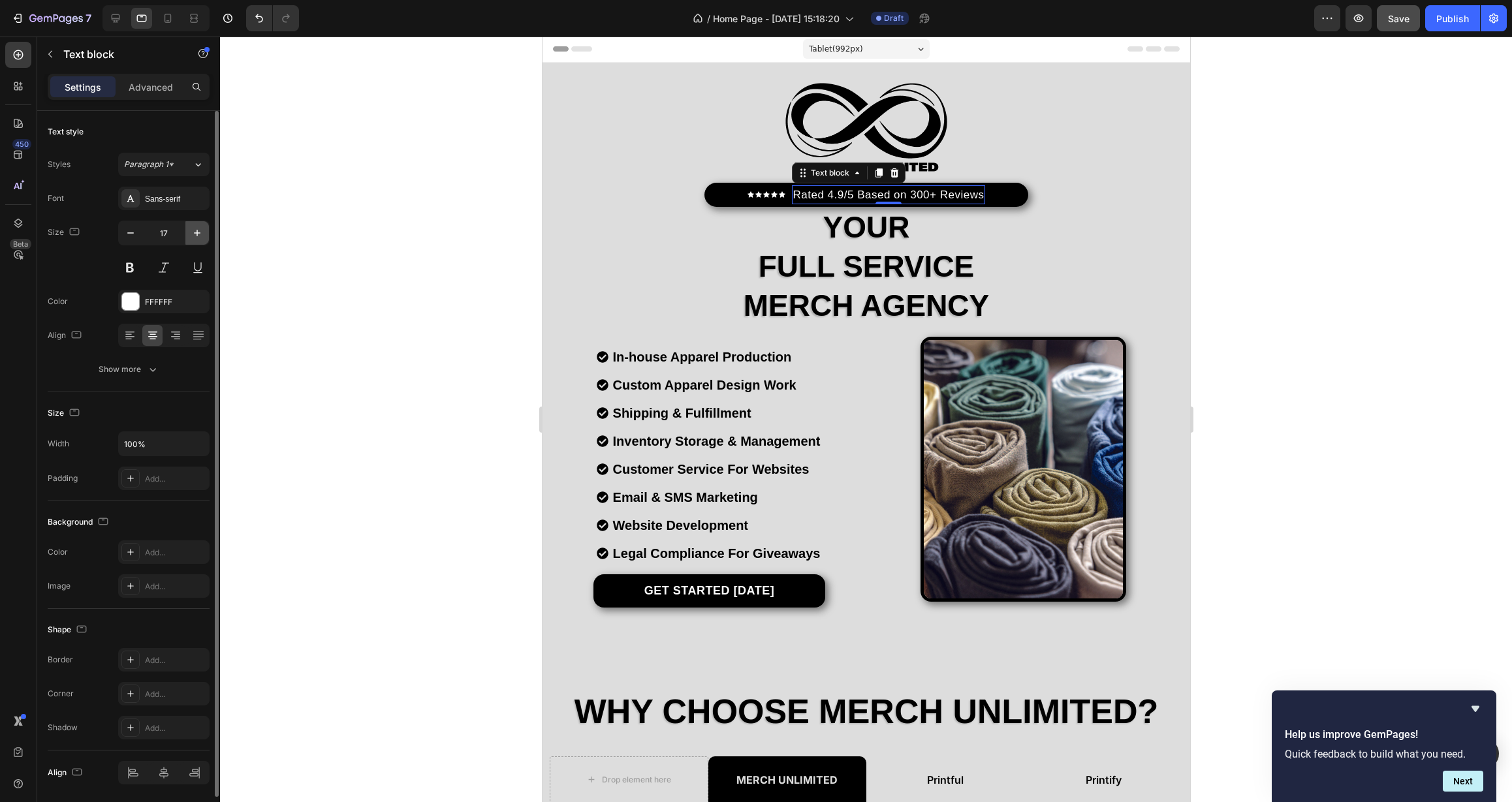
click at [196, 233] on icon "button" at bounding box center [197, 233] width 7 height 7
type input "18"
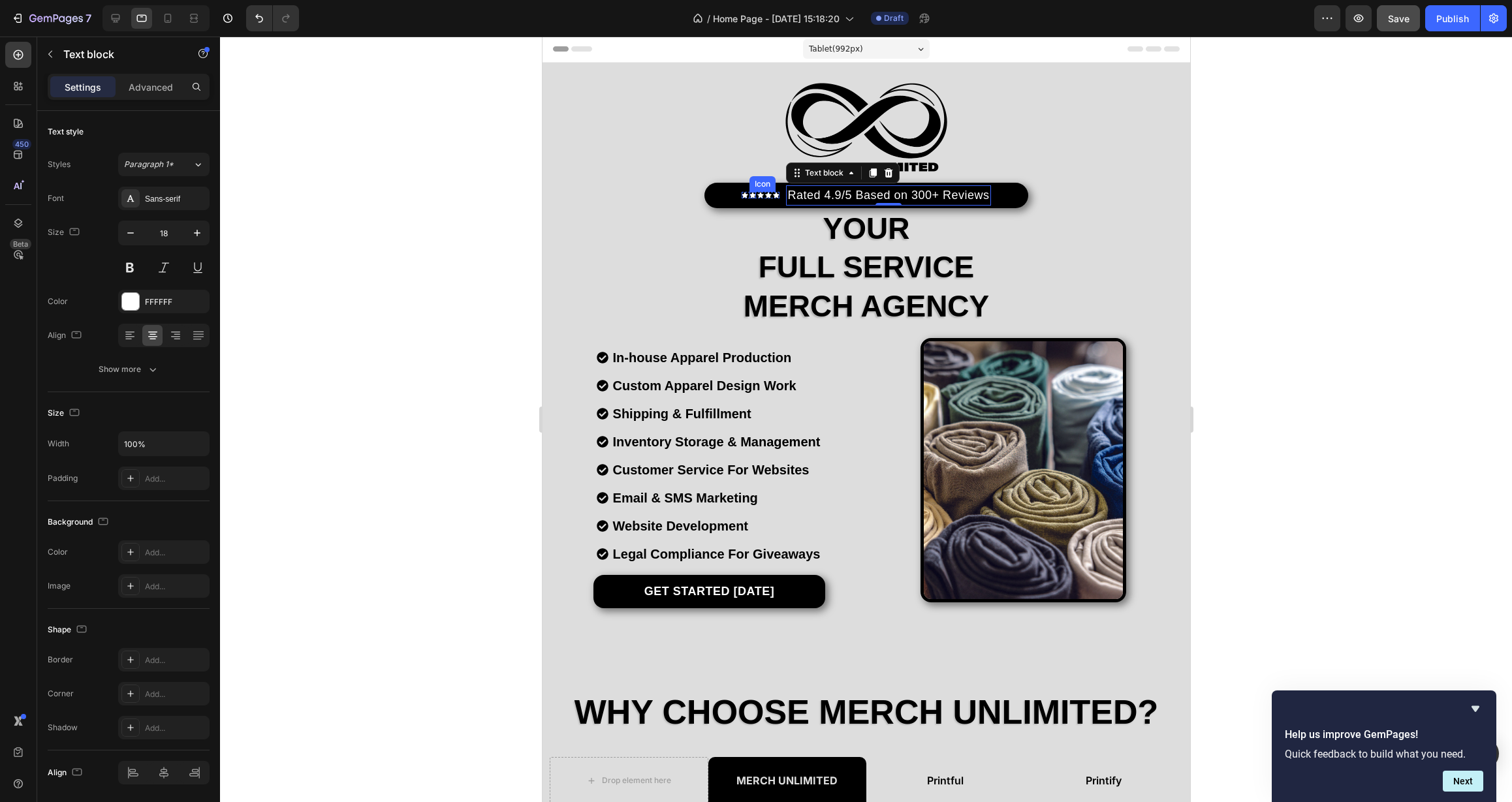
click at [751, 198] on div "Icon" at bounding box center [752, 195] width 7 height 7
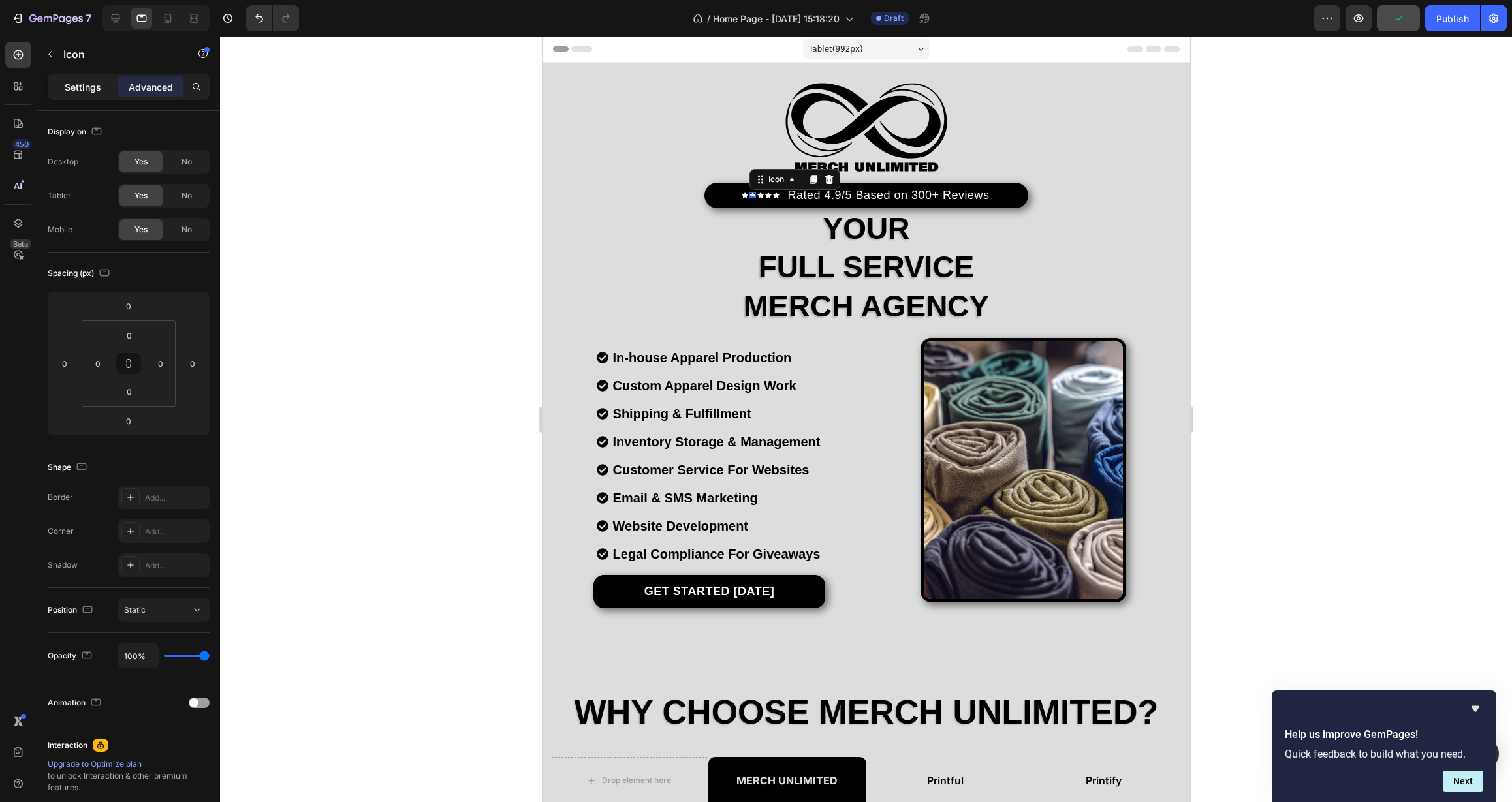
click at [84, 94] on div "Settings" at bounding box center [83, 87] width 65 height 21
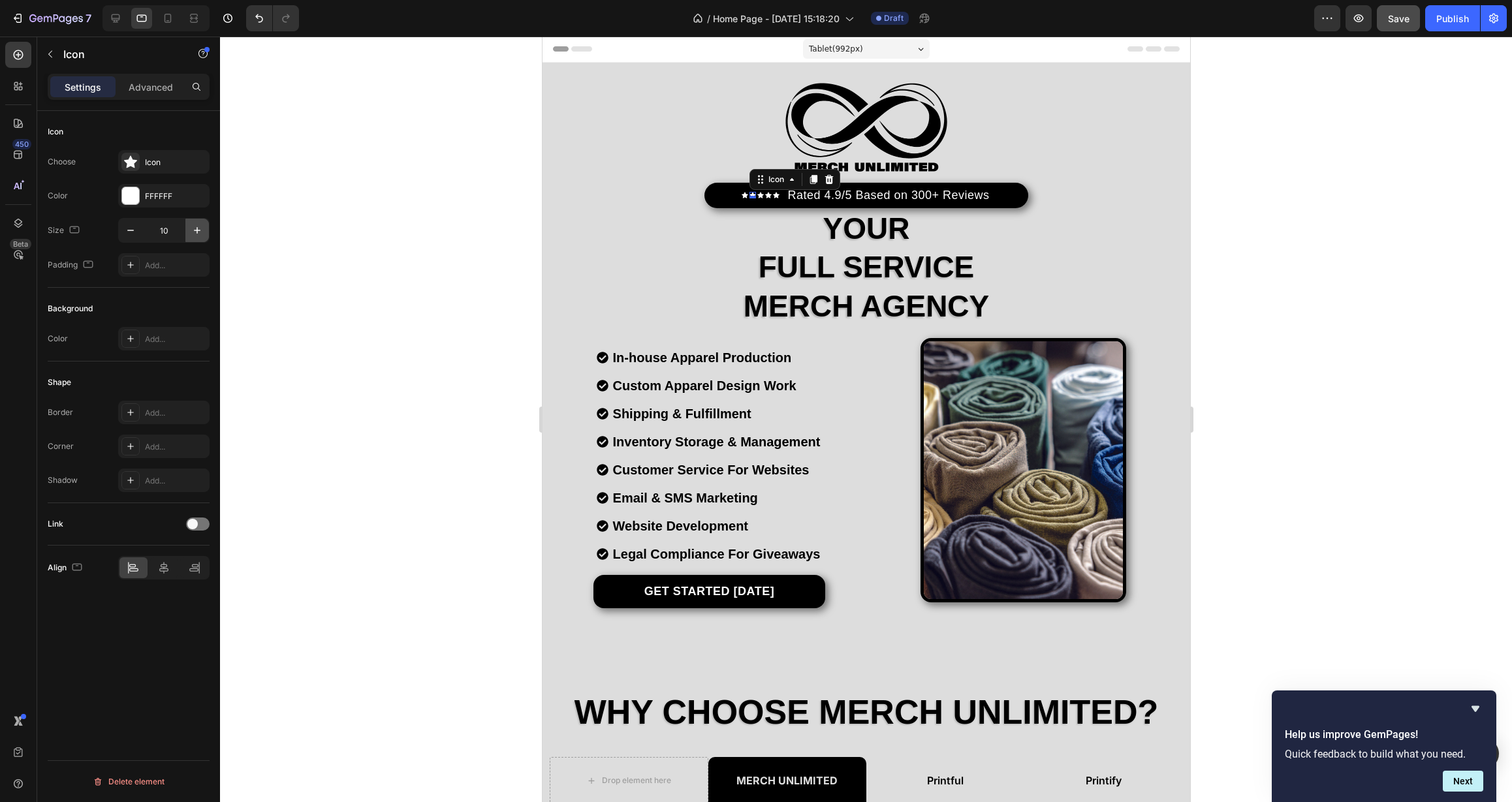
click at [197, 231] on icon "button" at bounding box center [197, 230] width 7 height 7
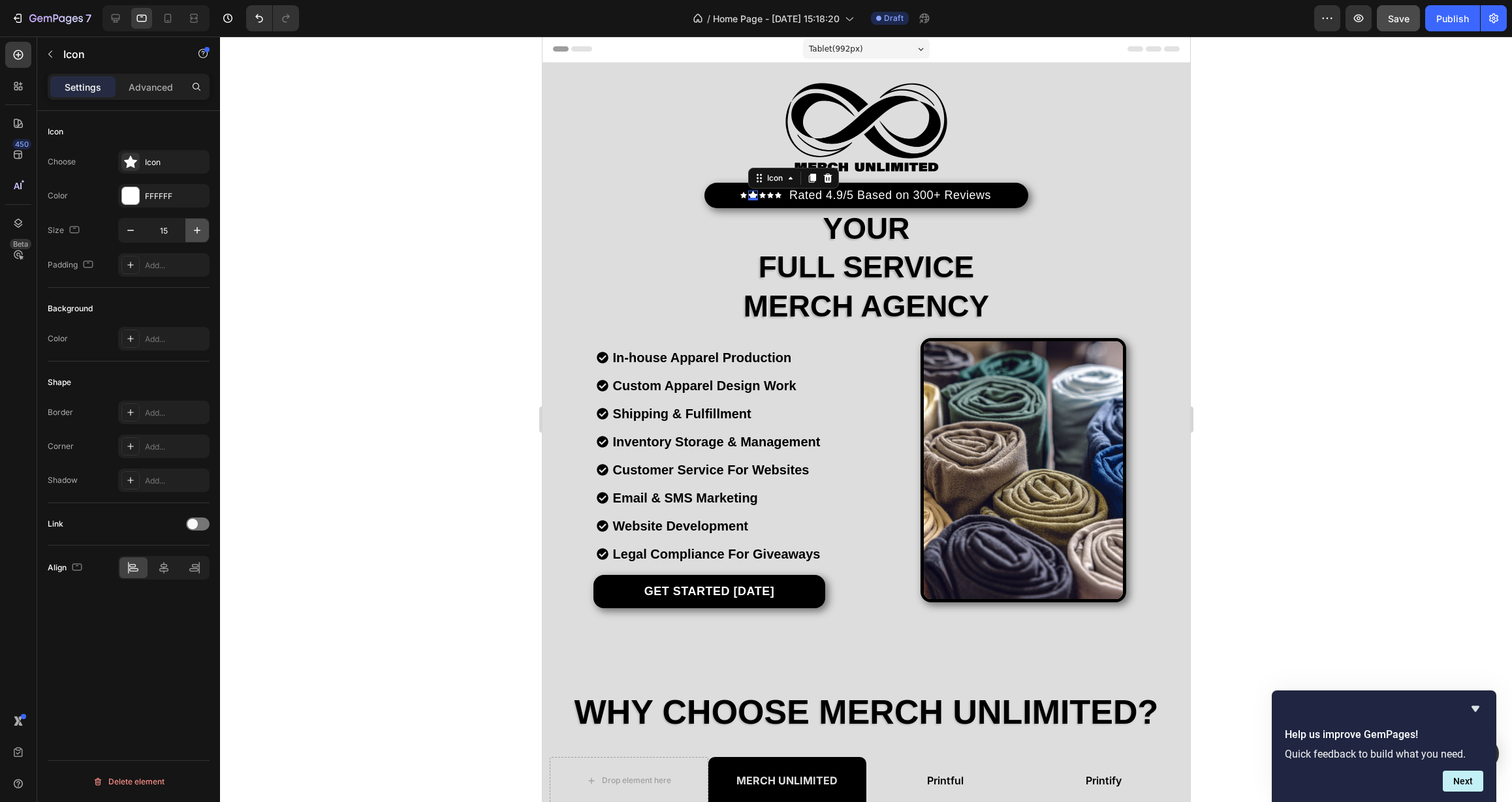
click at [197, 231] on icon "button" at bounding box center [197, 230] width 7 height 7
type input "16"
click at [739, 196] on div "Icon" at bounding box center [742, 195] width 7 height 7
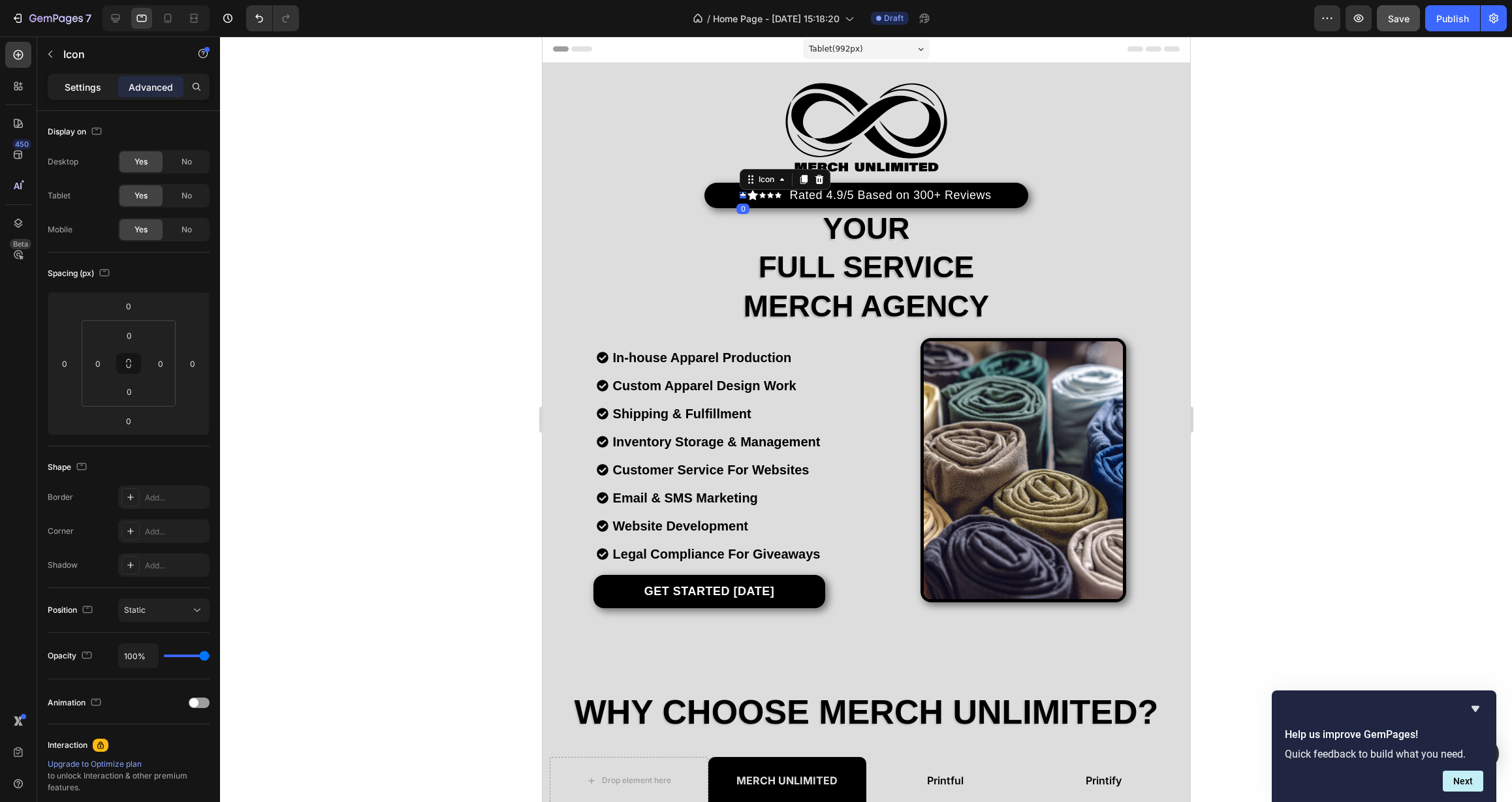
click at [94, 87] on p "Settings" at bounding box center [83, 87] width 37 height 14
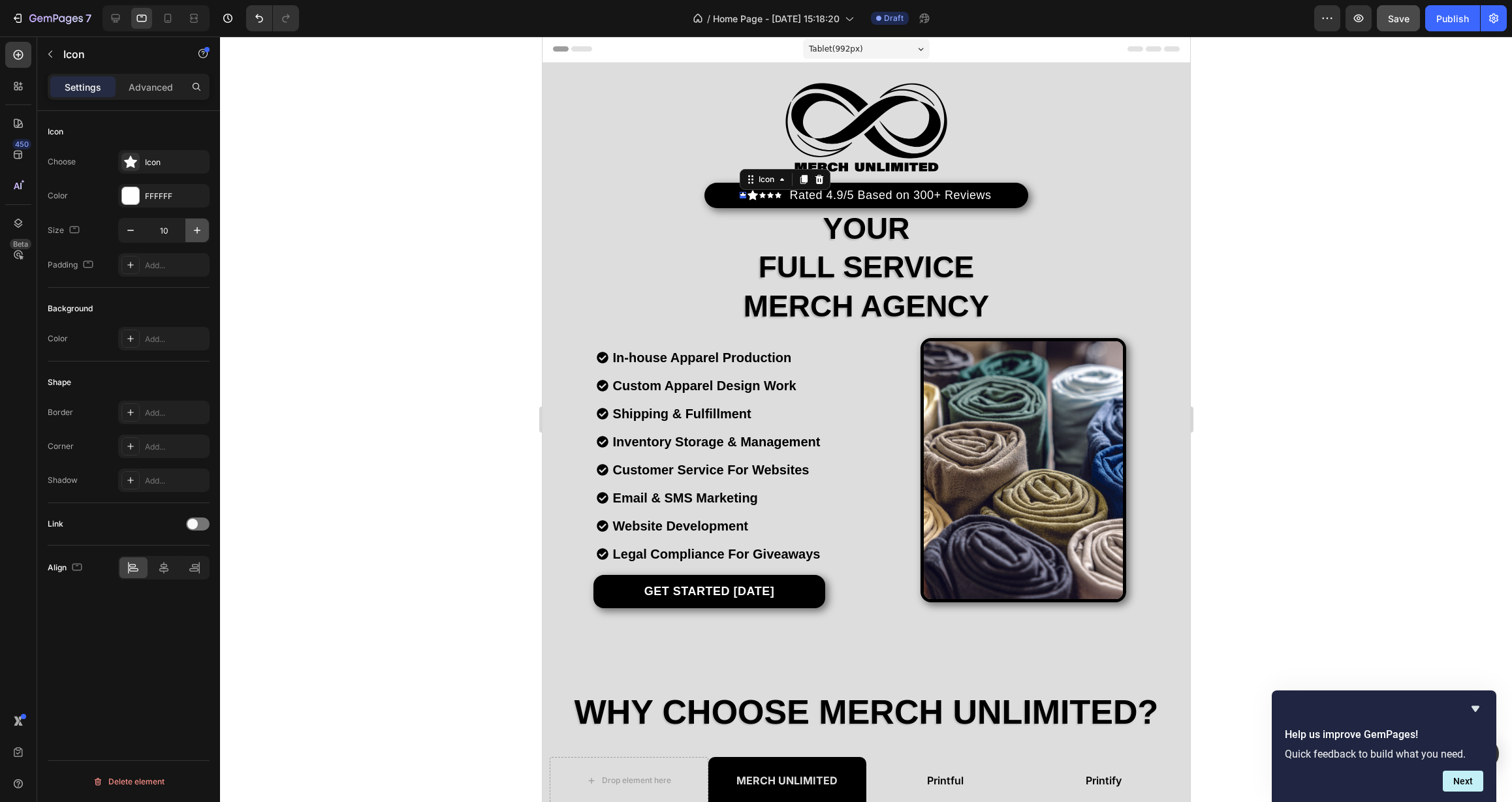
click at [198, 232] on icon "button" at bounding box center [197, 230] width 13 height 13
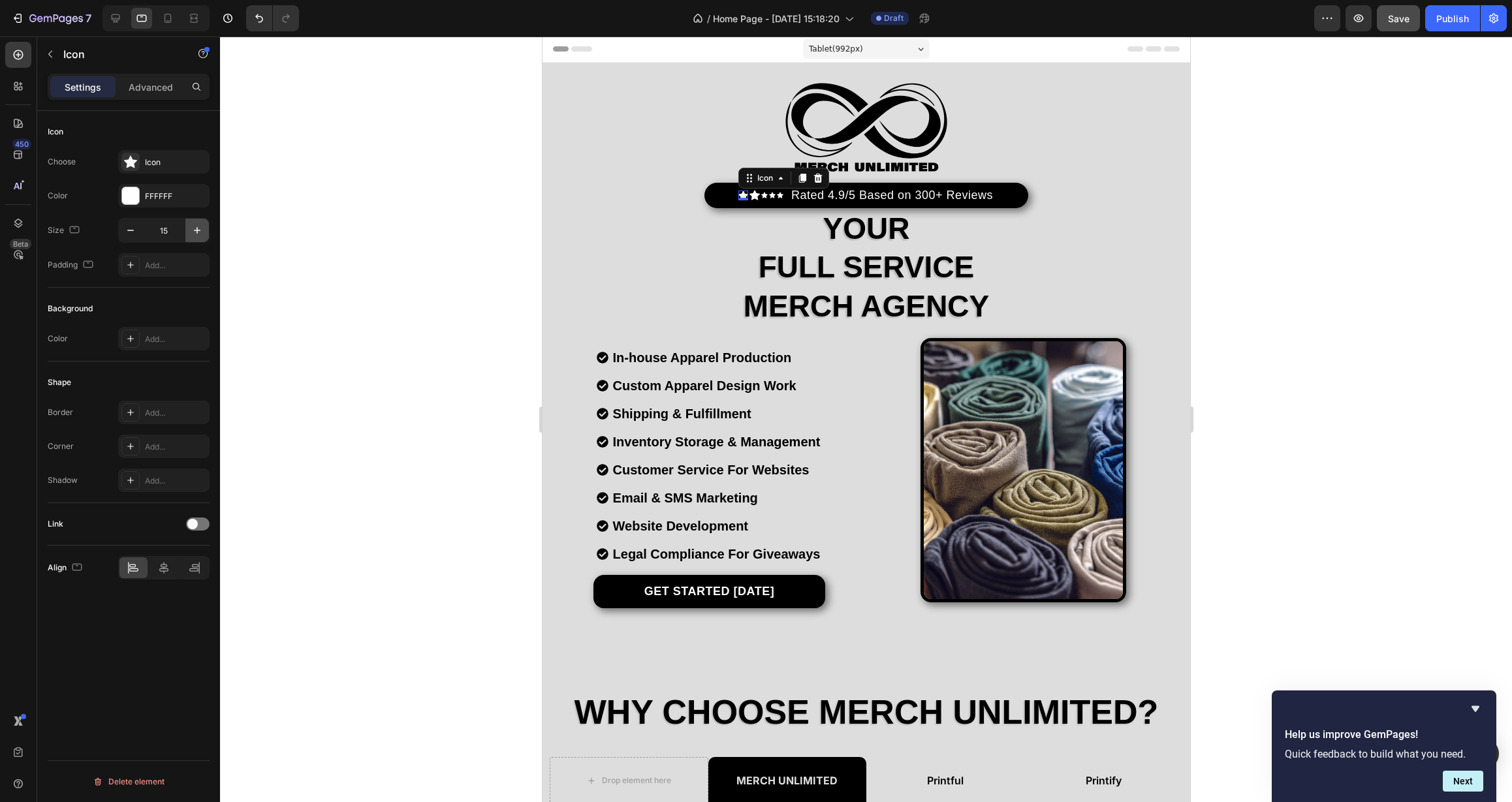
click at [198, 232] on icon "button" at bounding box center [197, 230] width 13 height 13
type input "16"
click at [761, 197] on div "Icon" at bounding box center [764, 195] width 7 height 7
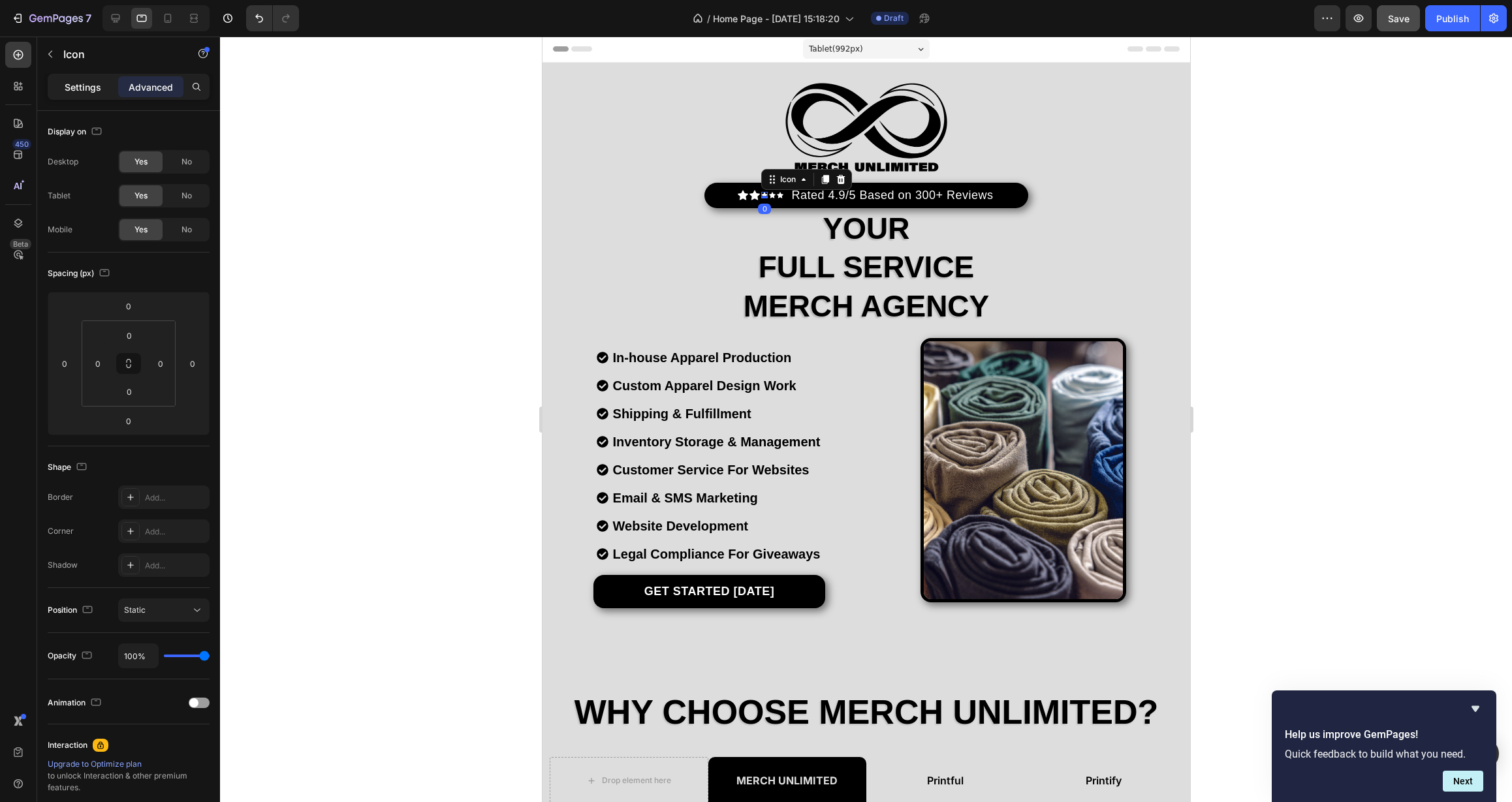
click at [58, 80] on div "Settings" at bounding box center [83, 87] width 65 height 21
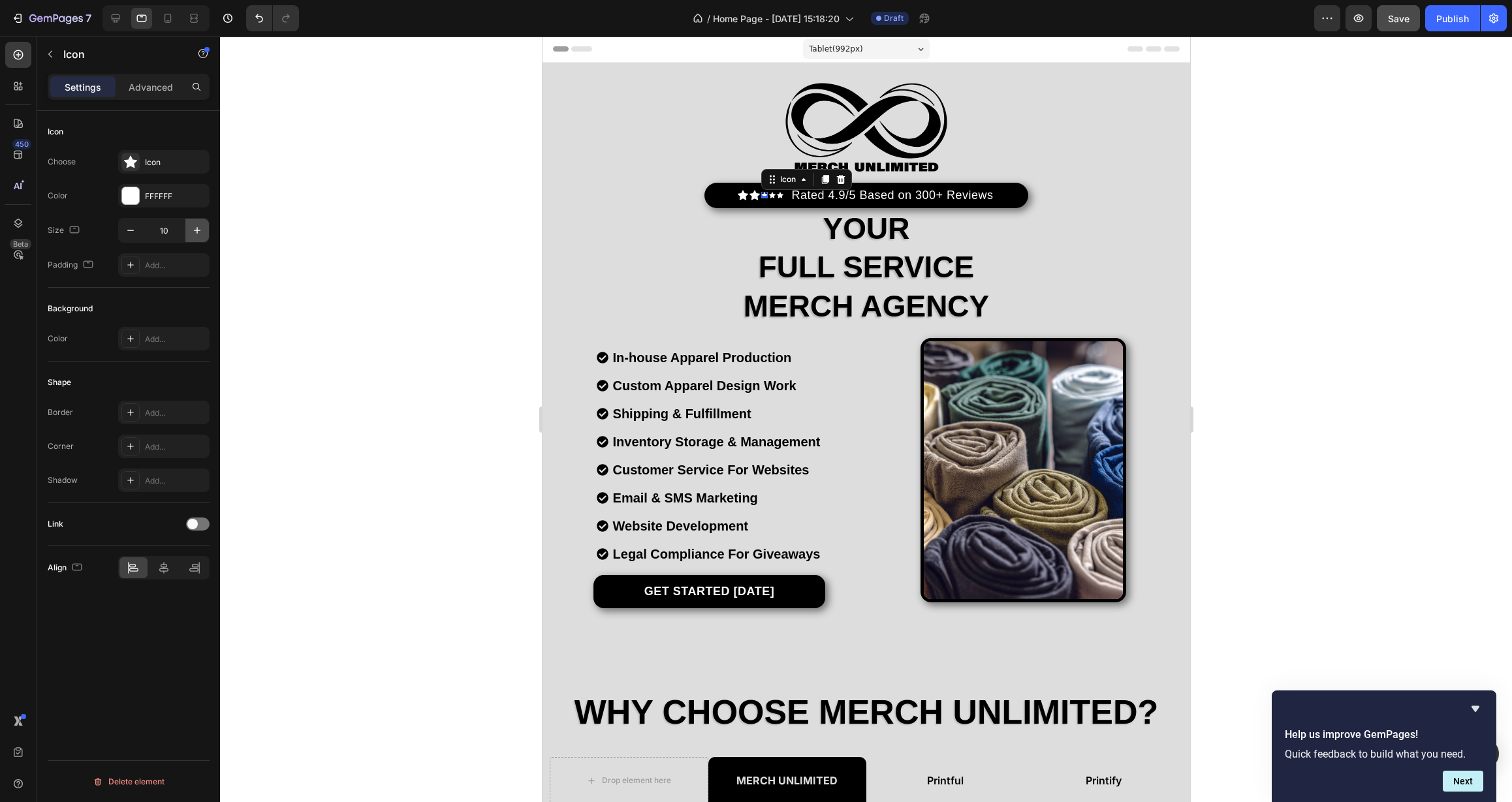
click at [198, 235] on icon "button" at bounding box center [197, 230] width 13 height 13
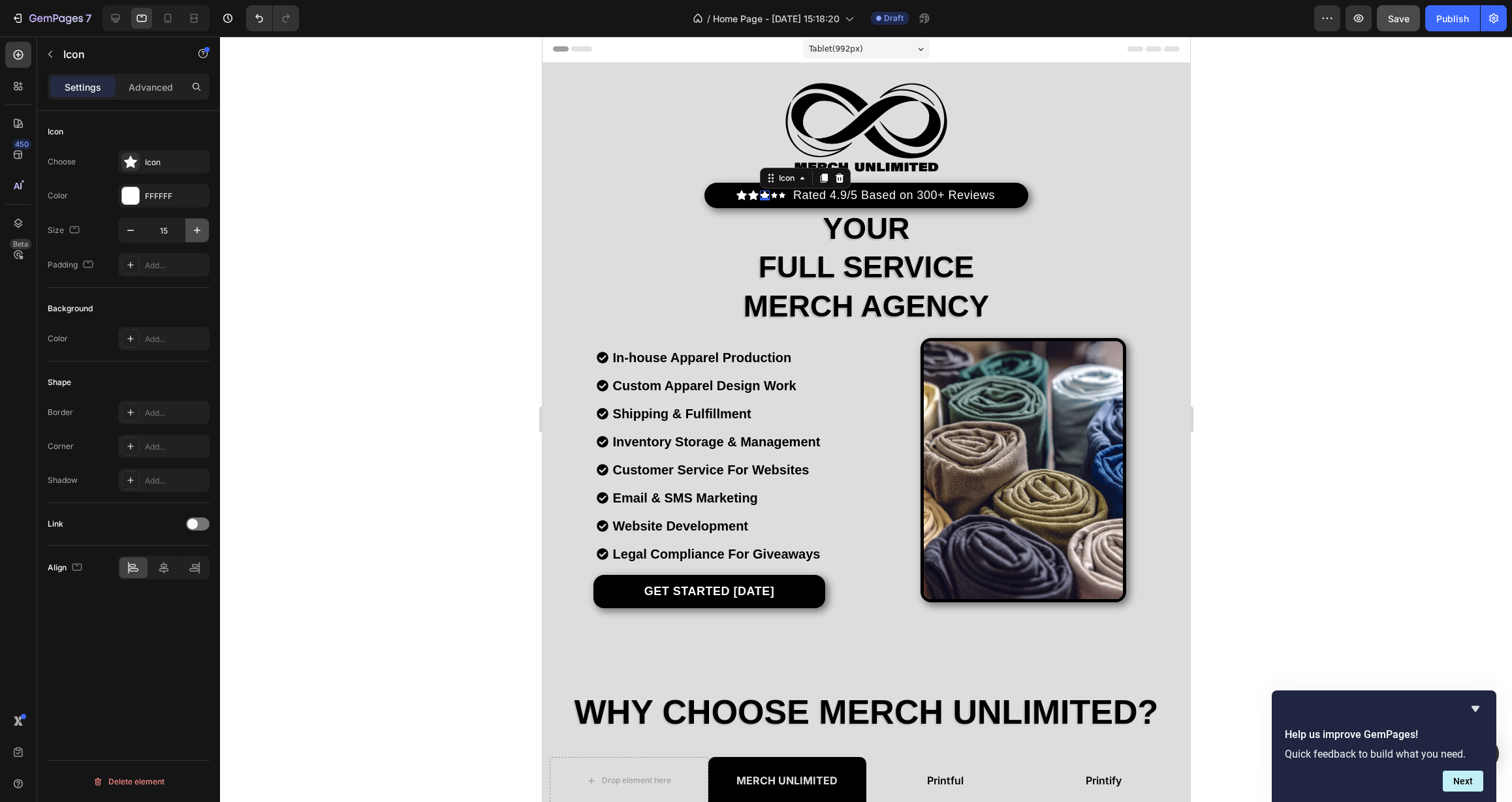
click at [198, 235] on icon "button" at bounding box center [197, 230] width 13 height 13
type input "16"
click at [770, 197] on div "Icon" at bounding box center [774, 195] width 7 height 7
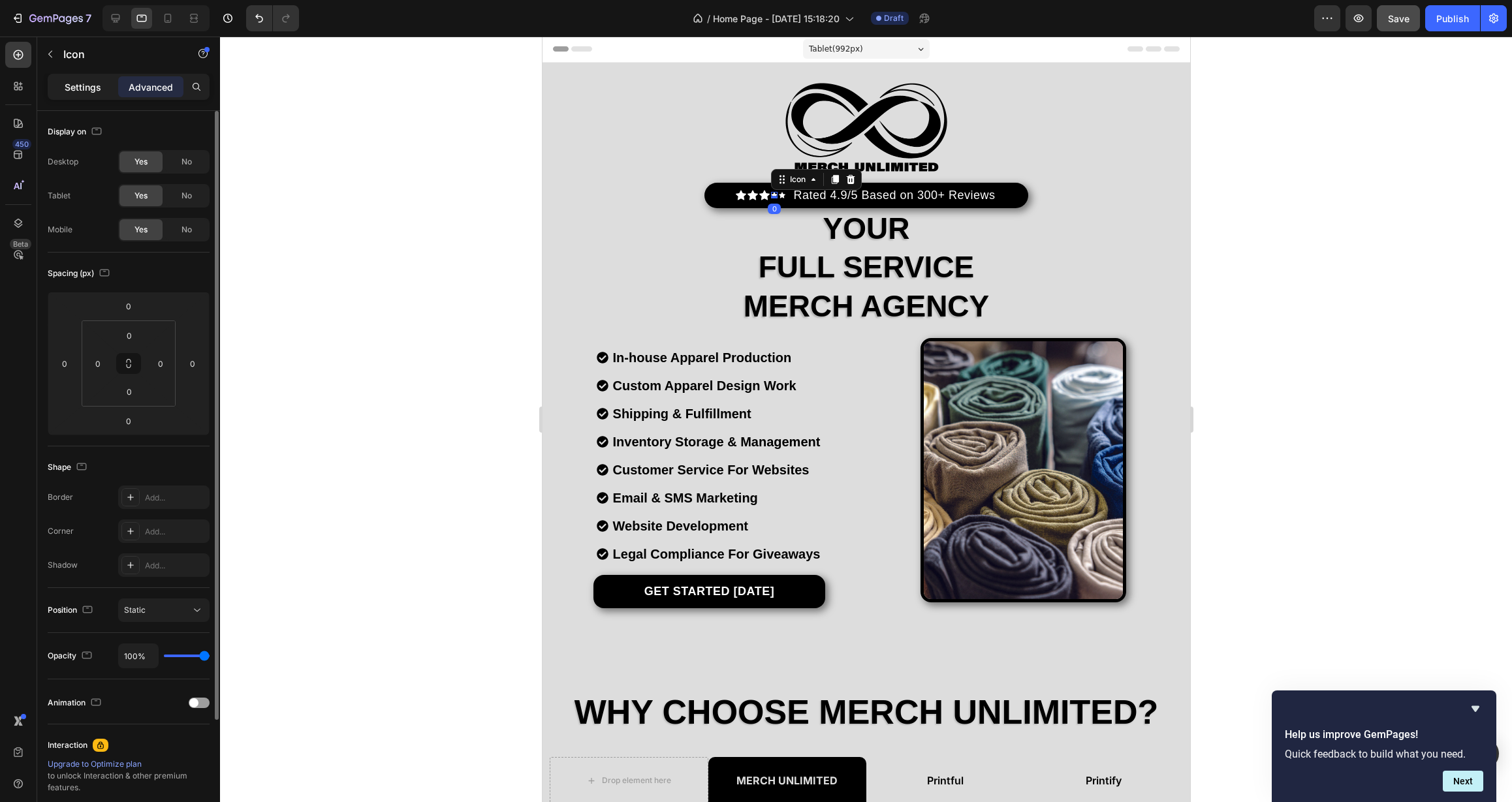
click at [87, 89] on p "Settings" at bounding box center [83, 87] width 37 height 14
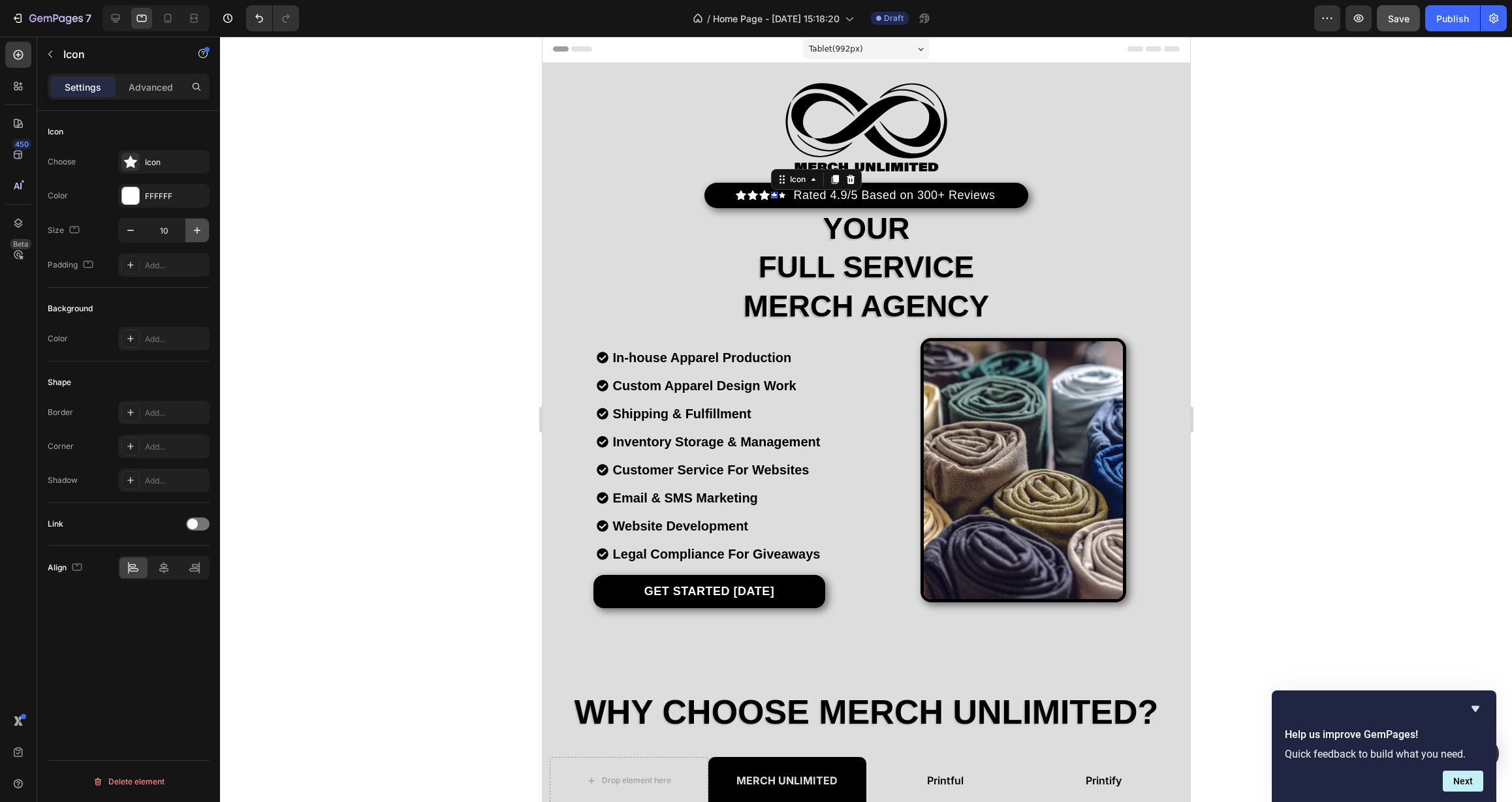
click at [189, 225] on button "button" at bounding box center [197, 230] width 24 height 24
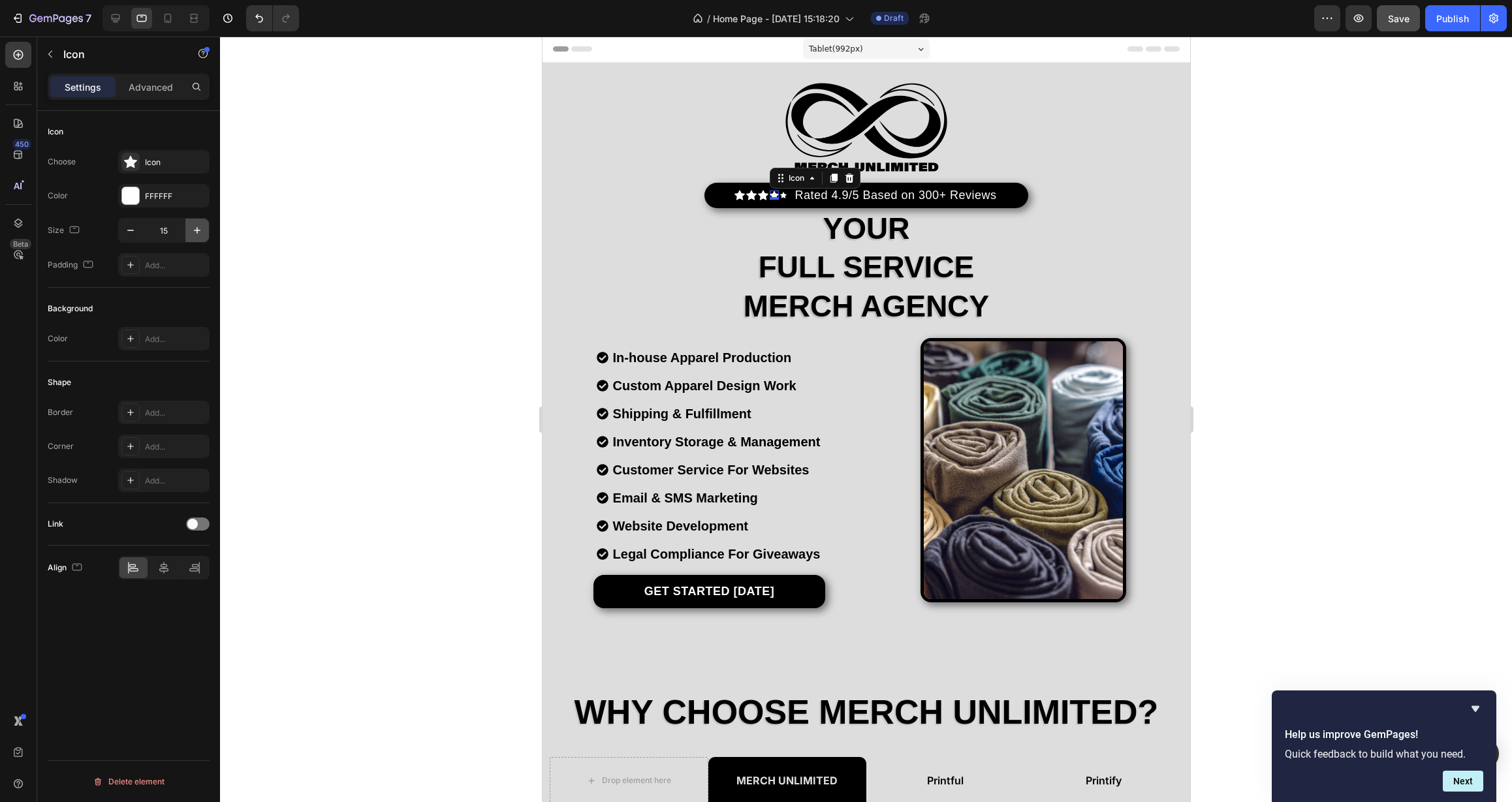
click at [189, 225] on button "button" at bounding box center [197, 230] width 24 height 24
type input "16"
click at [780, 195] on div "Icon" at bounding box center [783, 195] width 7 height 7
click at [202, 224] on icon "button" at bounding box center [197, 230] width 13 height 13
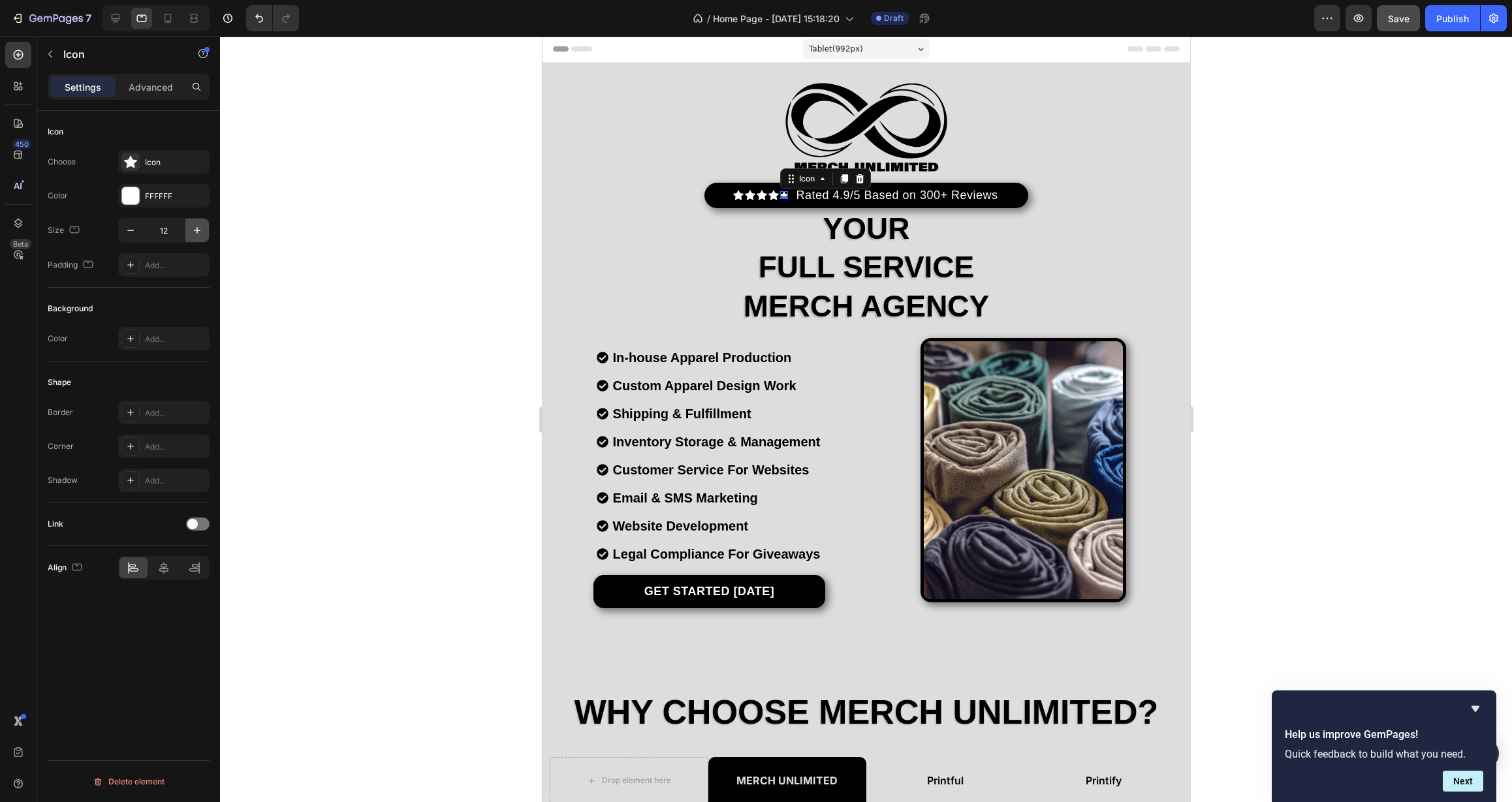
click at [202, 224] on icon "button" at bounding box center [197, 230] width 13 height 13
type input "16"
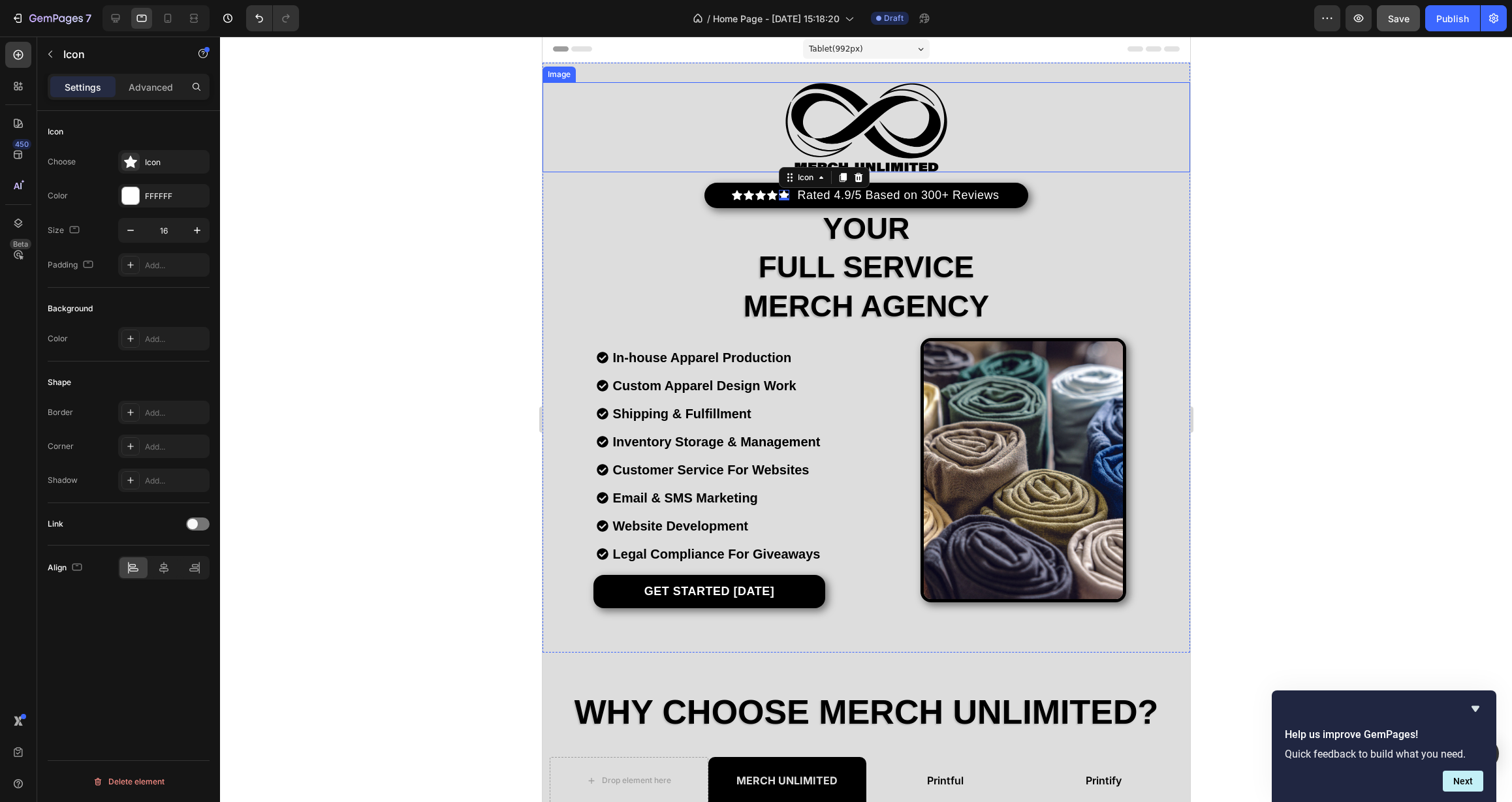
click at [655, 160] on div at bounding box center [865, 128] width 647 height 90
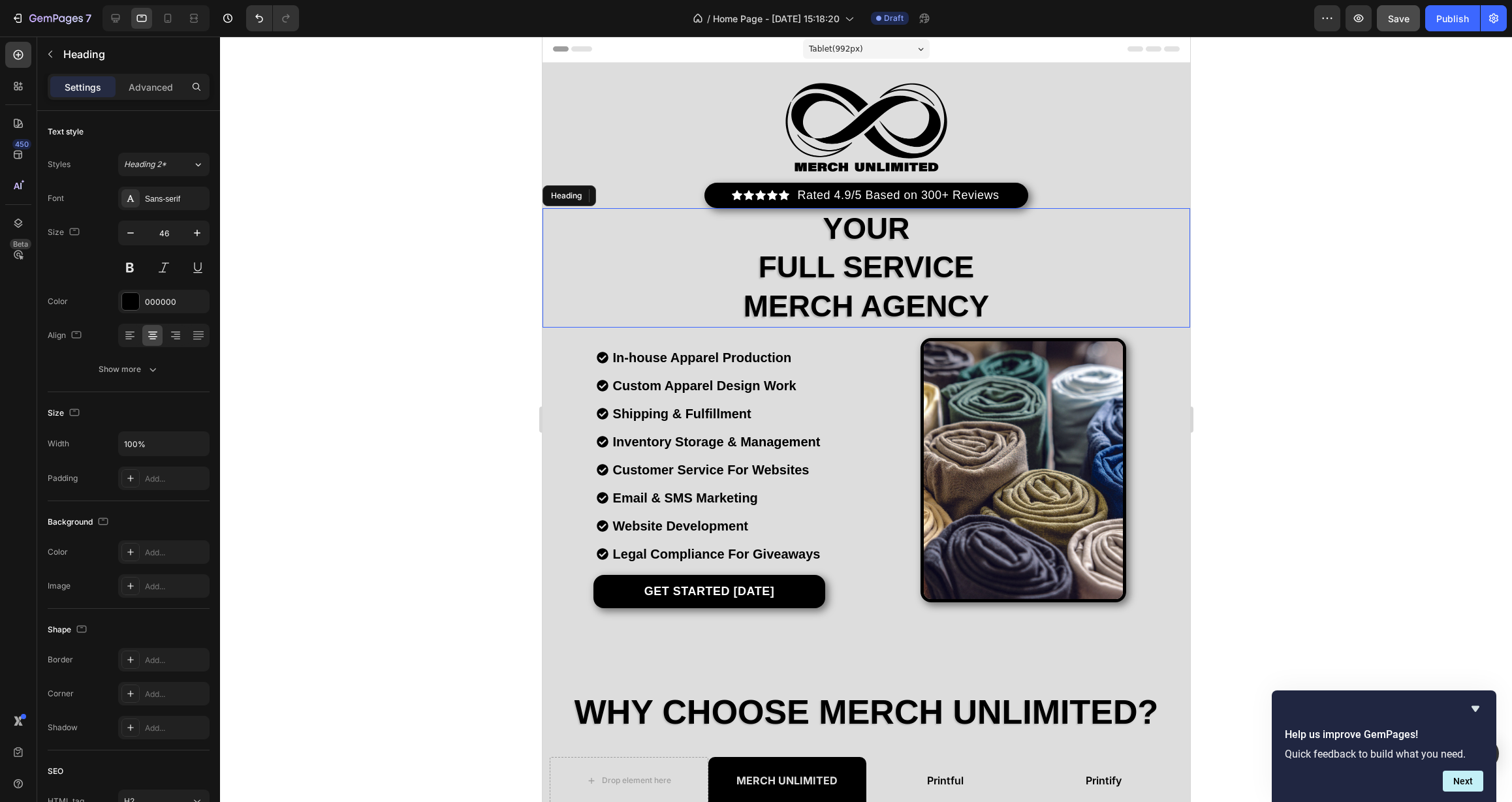
click at [958, 283] on h2 "your full service merch agency" at bounding box center [865, 268] width 647 height 120
click at [117, 16] on icon at bounding box center [116, 18] width 13 height 13
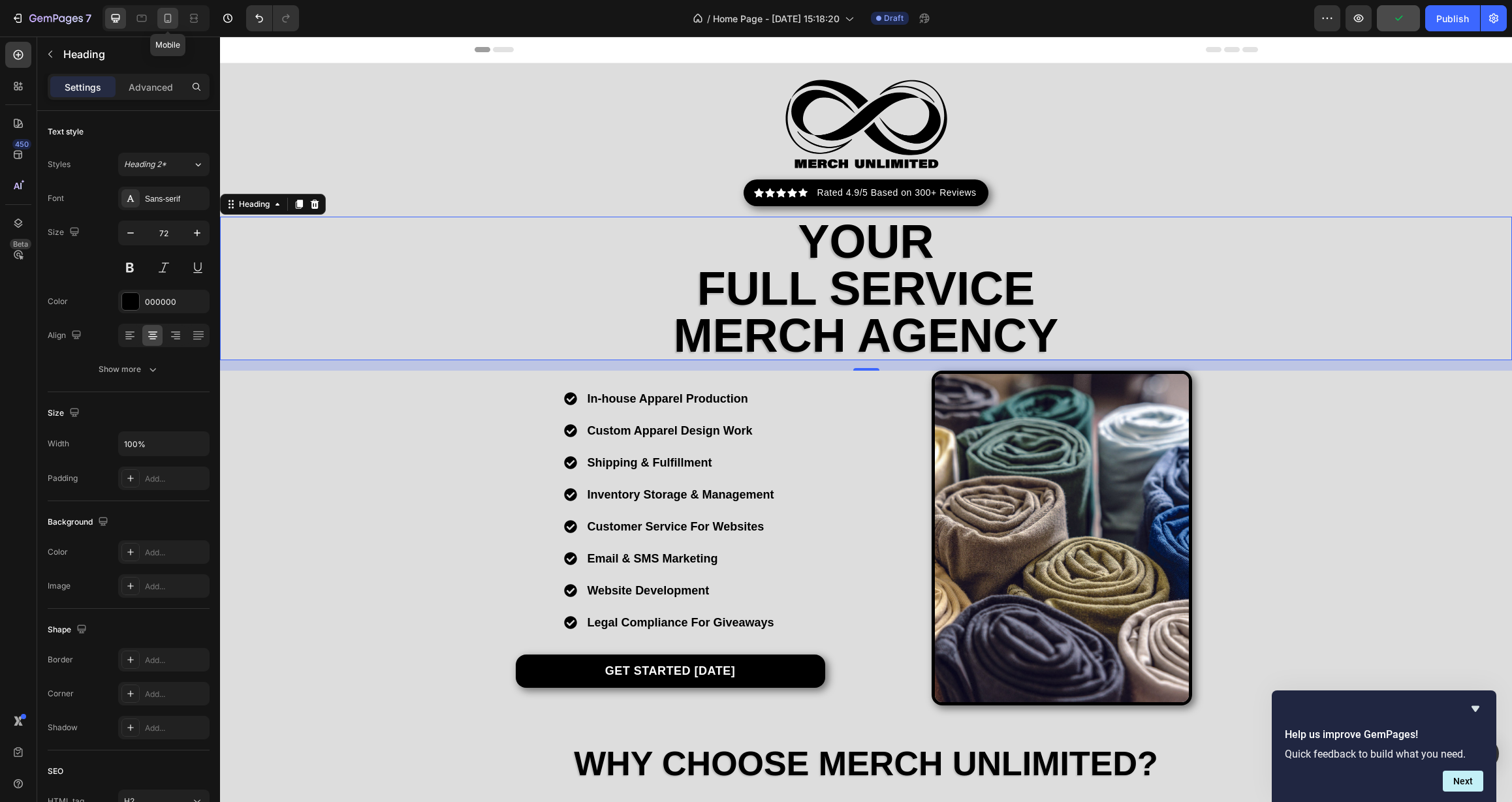
click at [168, 19] on icon at bounding box center [168, 18] width 13 height 13
type input "42"
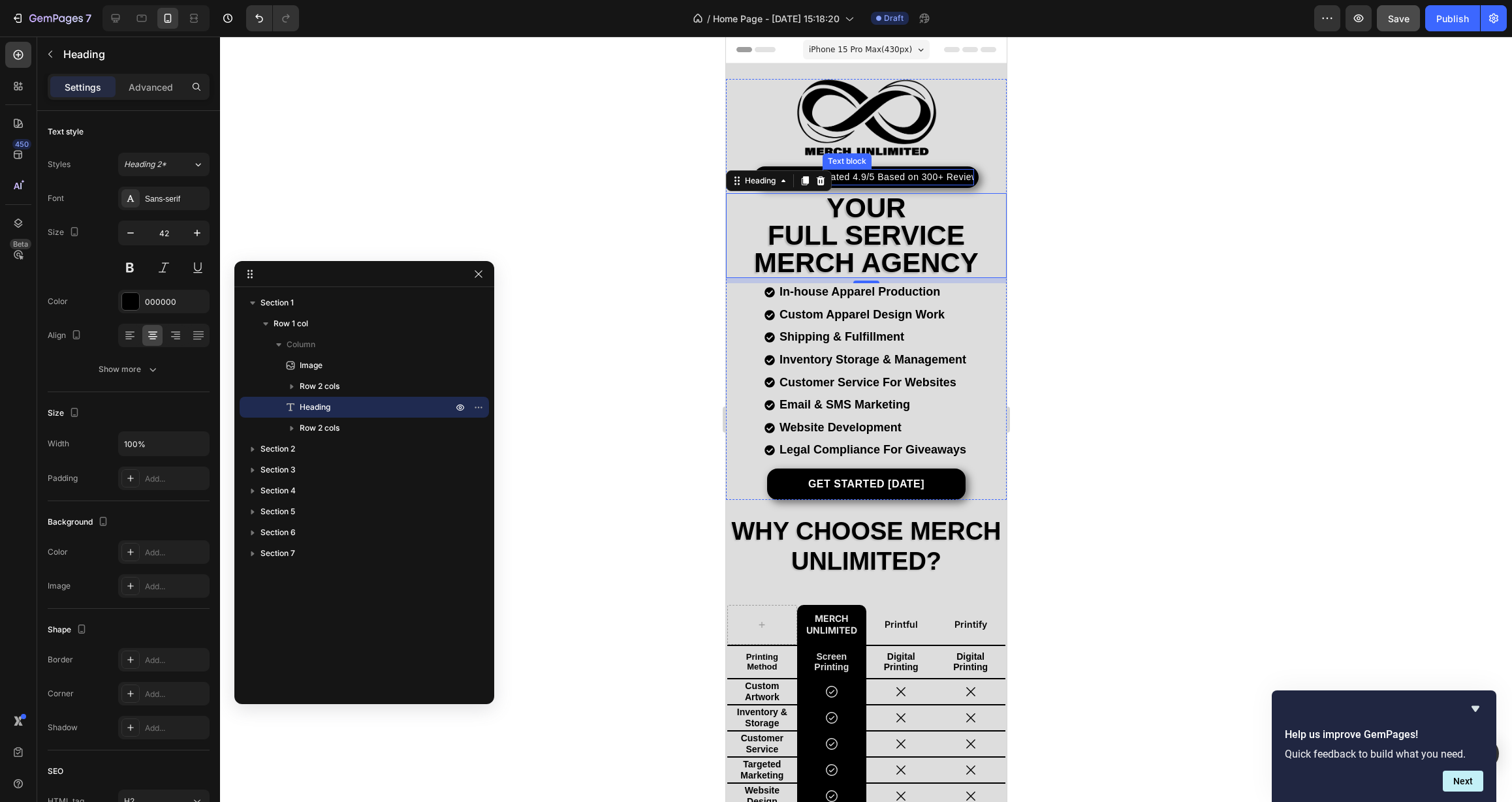
click at [883, 175] on p "Rated 4.9/5 Based on 300+ Reviews" at bounding box center [897, 177] width 149 height 14
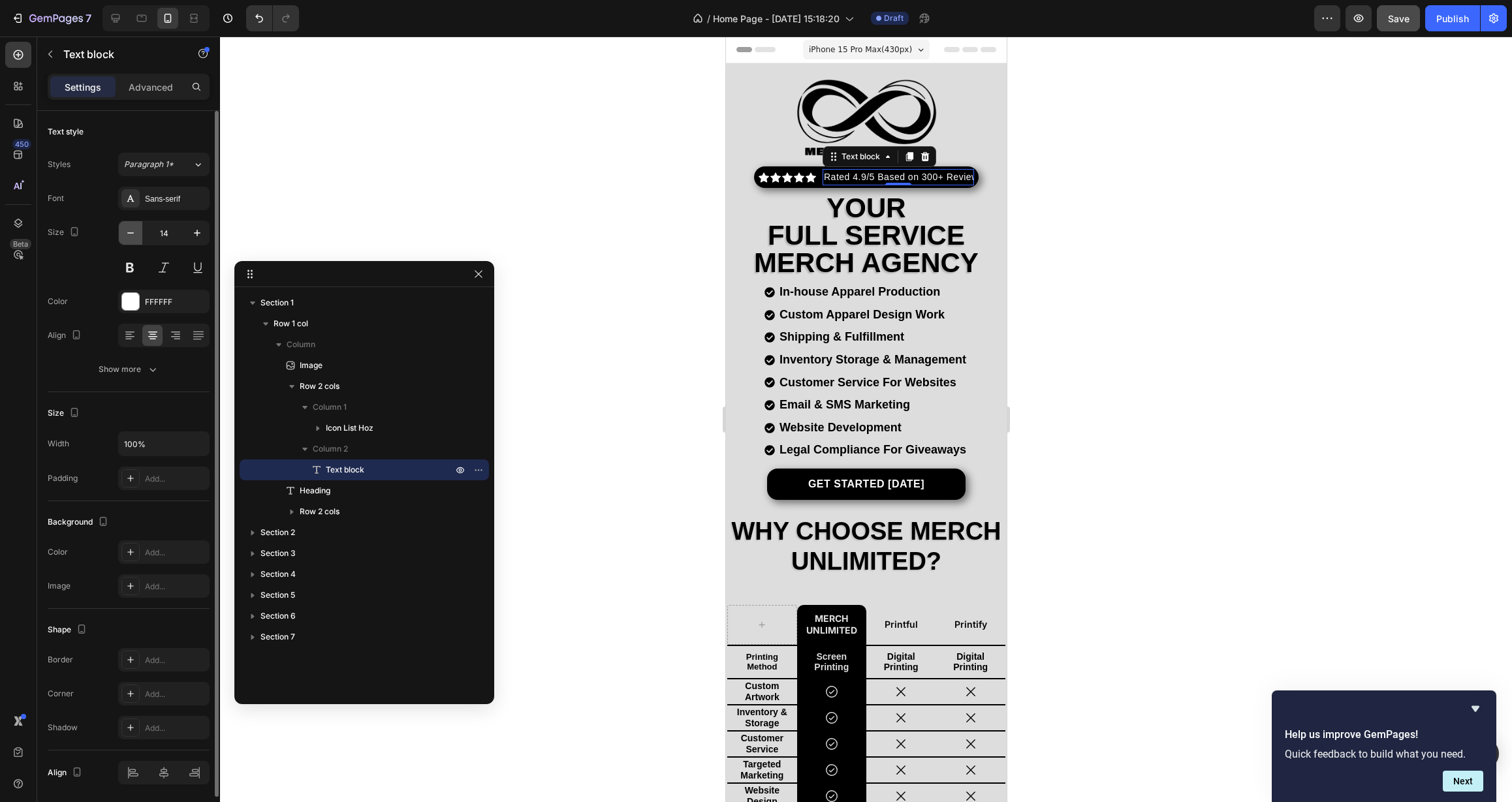
click at [131, 235] on icon "button" at bounding box center [130, 233] width 13 height 13
click at [204, 234] on button "button" at bounding box center [197, 233] width 24 height 24
type input "14"
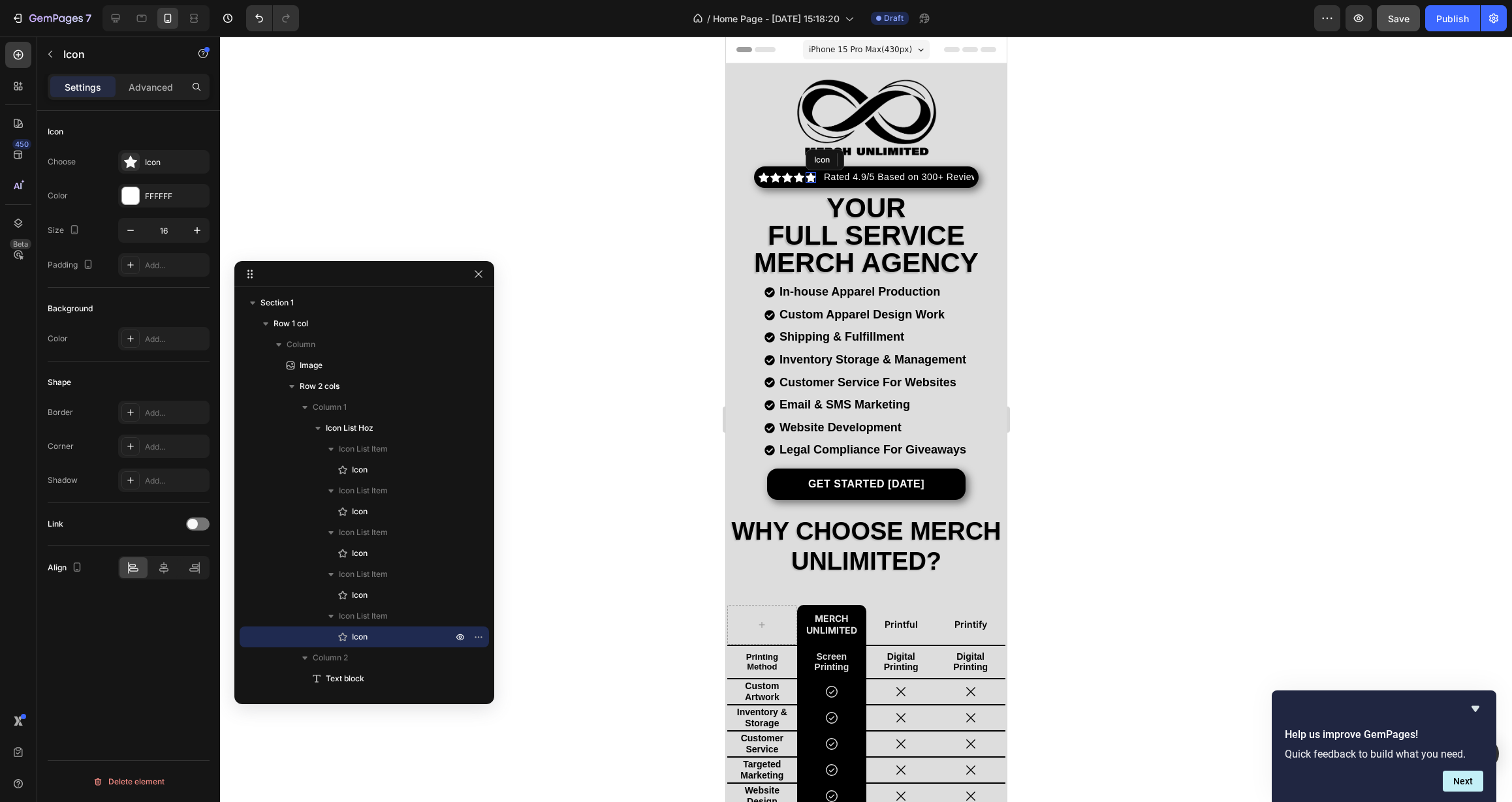
click at [808, 175] on div "Icon" at bounding box center [810, 177] width 10 height 10
click at [134, 234] on icon "button" at bounding box center [130, 230] width 13 height 13
type input "13"
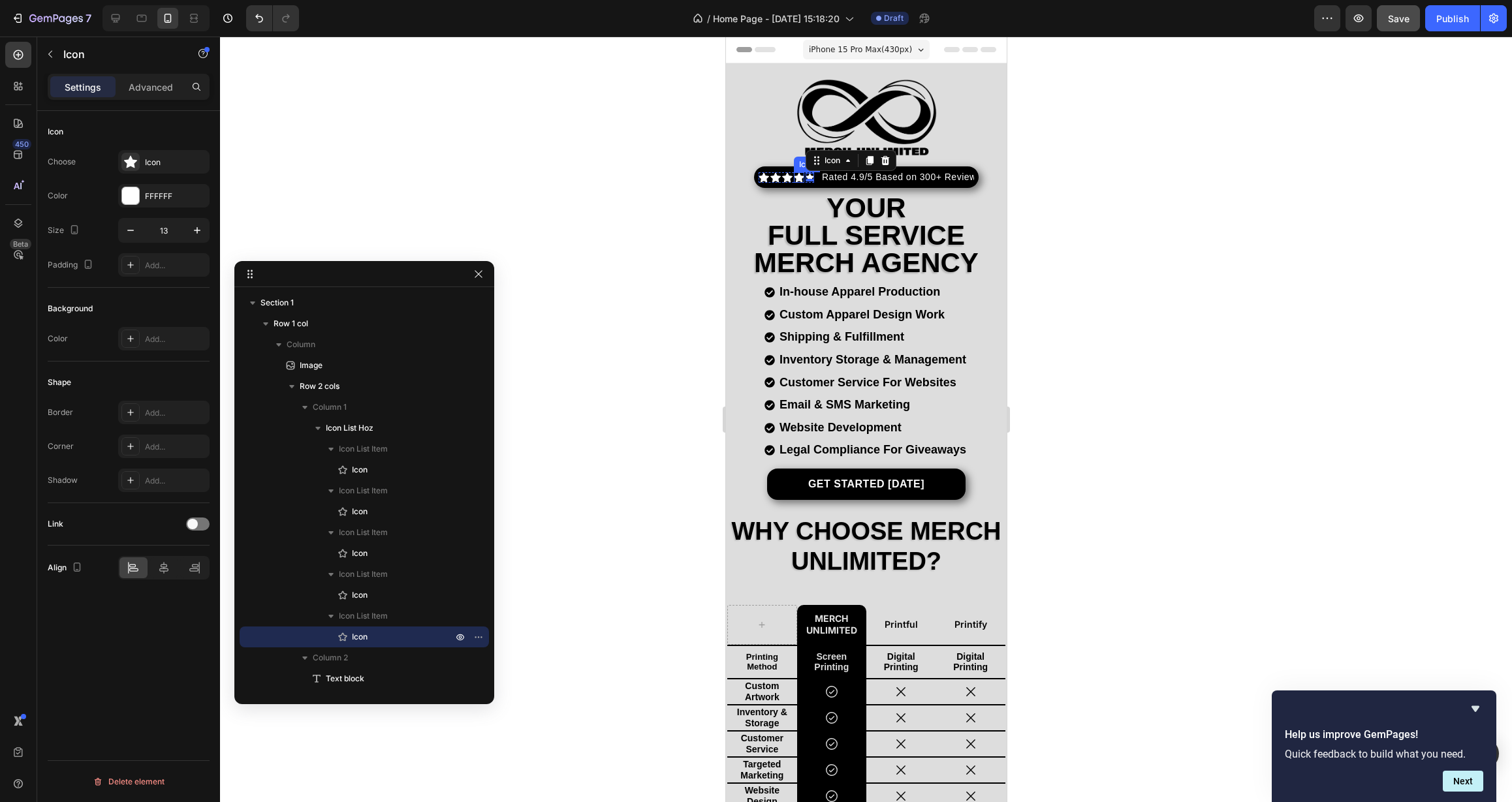
click at [800, 175] on icon at bounding box center [799, 177] width 10 height 10
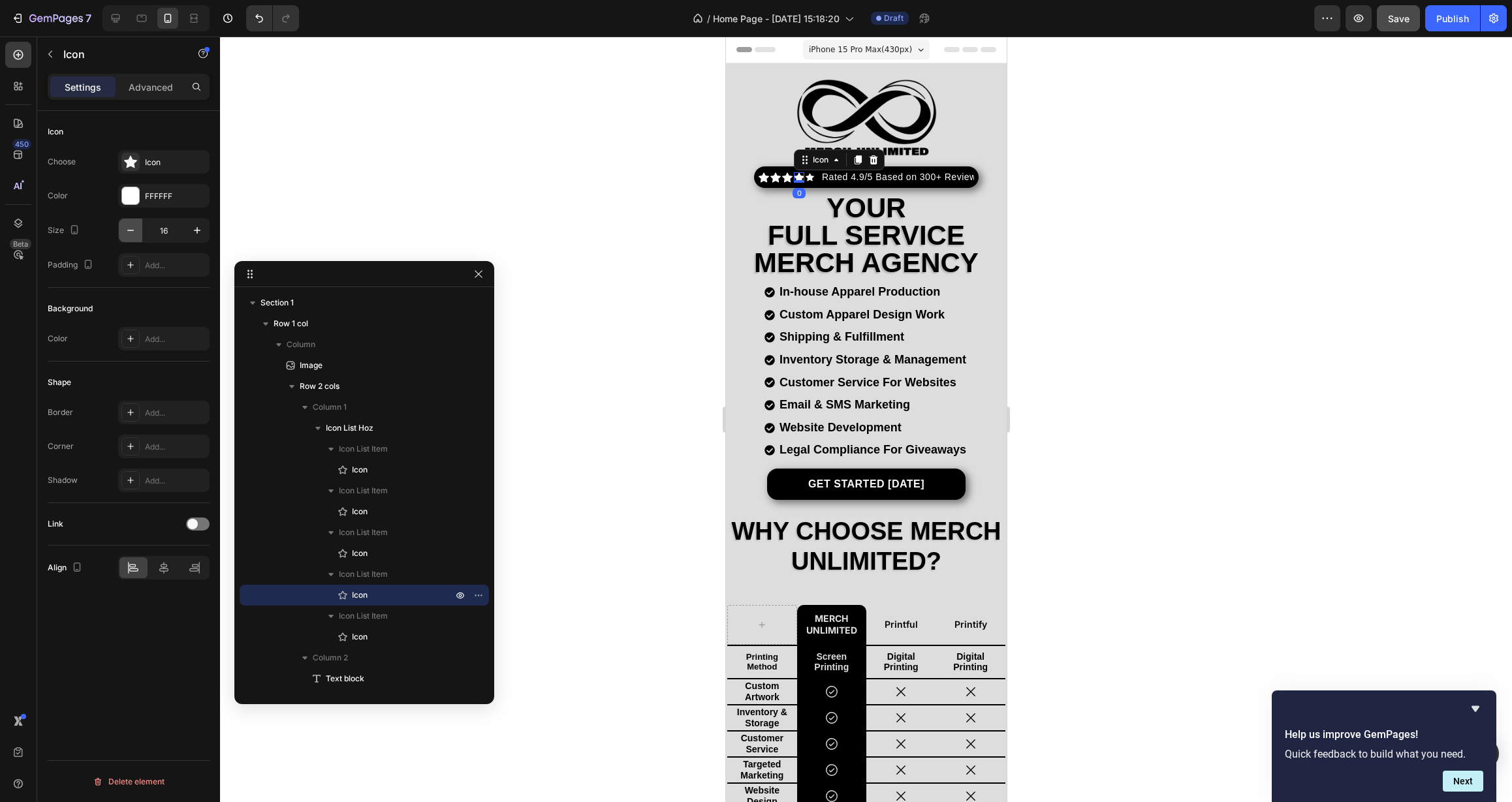
click at [128, 232] on icon "button" at bounding box center [130, 230] width 13 height 13
type input "13"
click at [787, 177] on div "Icon" at bounding box center [787, 177] width 10 height 10
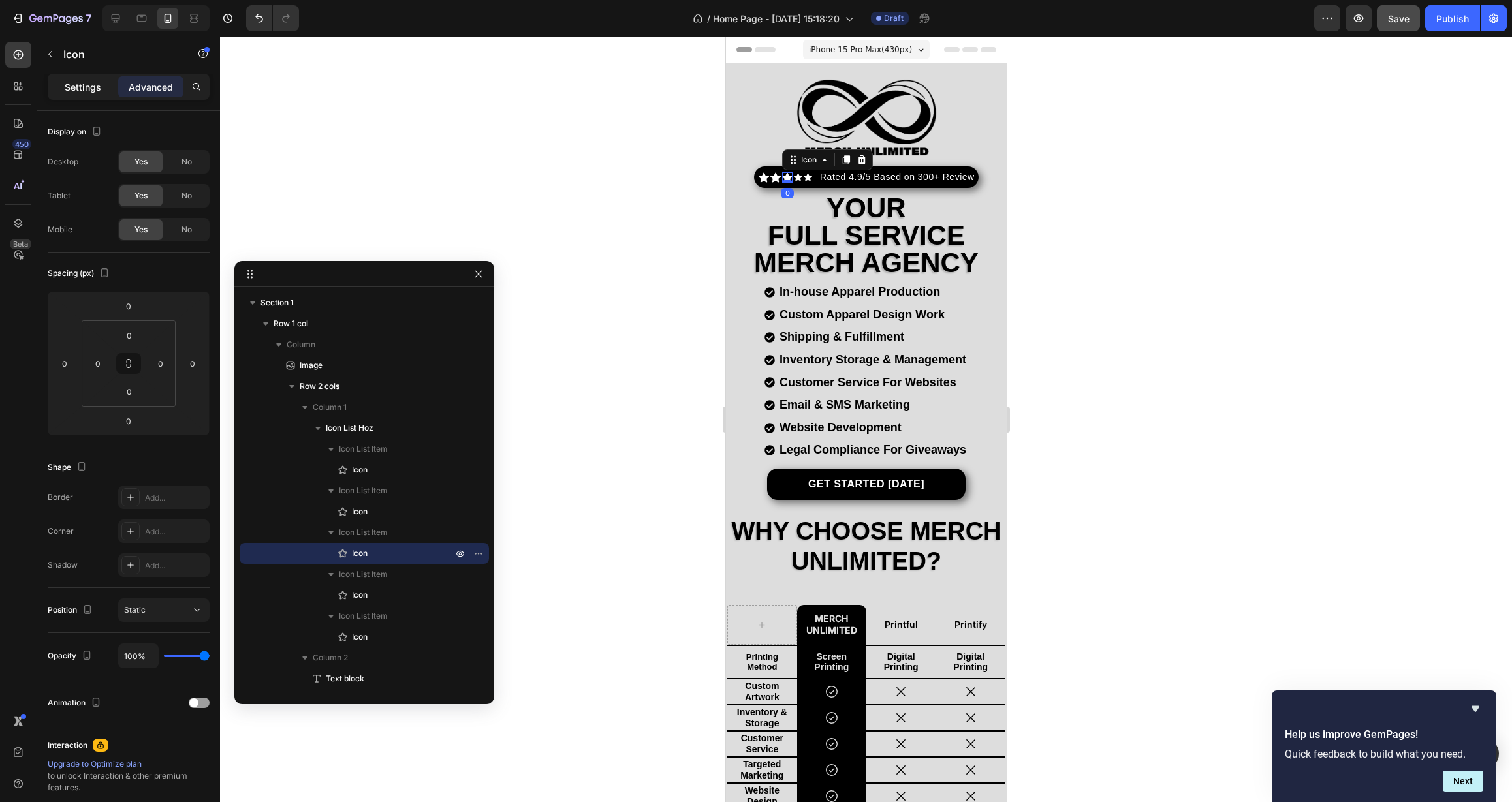
click at [84, 86] on p "Settings" at bounding box center [83, 87] width 37 height 14
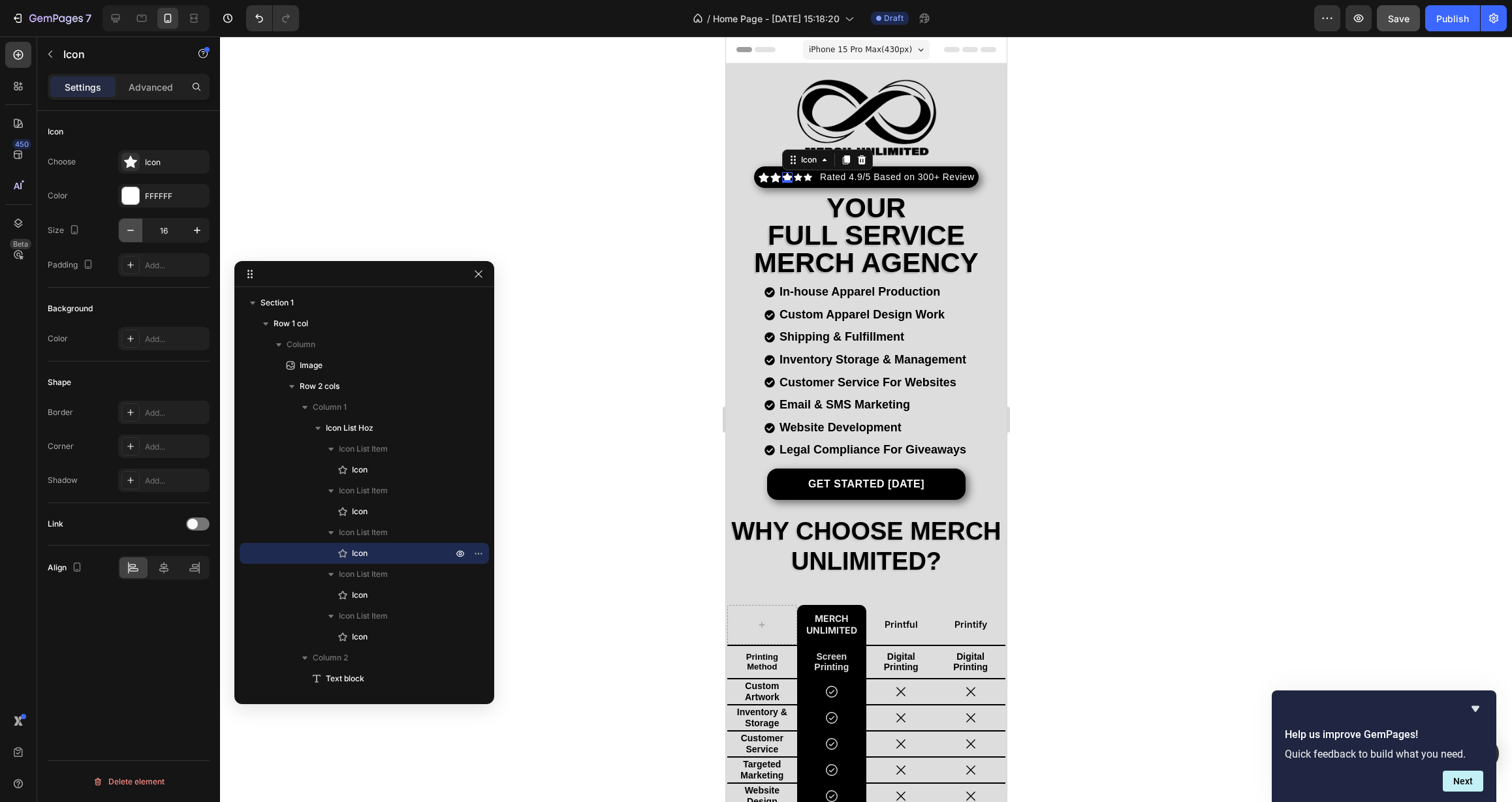
click at [132, 234] on icon "button" at bounding box center [130, 230] width 13 height 13
type input "13"
click at [774, 177] on div "Icon" at bounding box center [775, 177] width 10 height 10
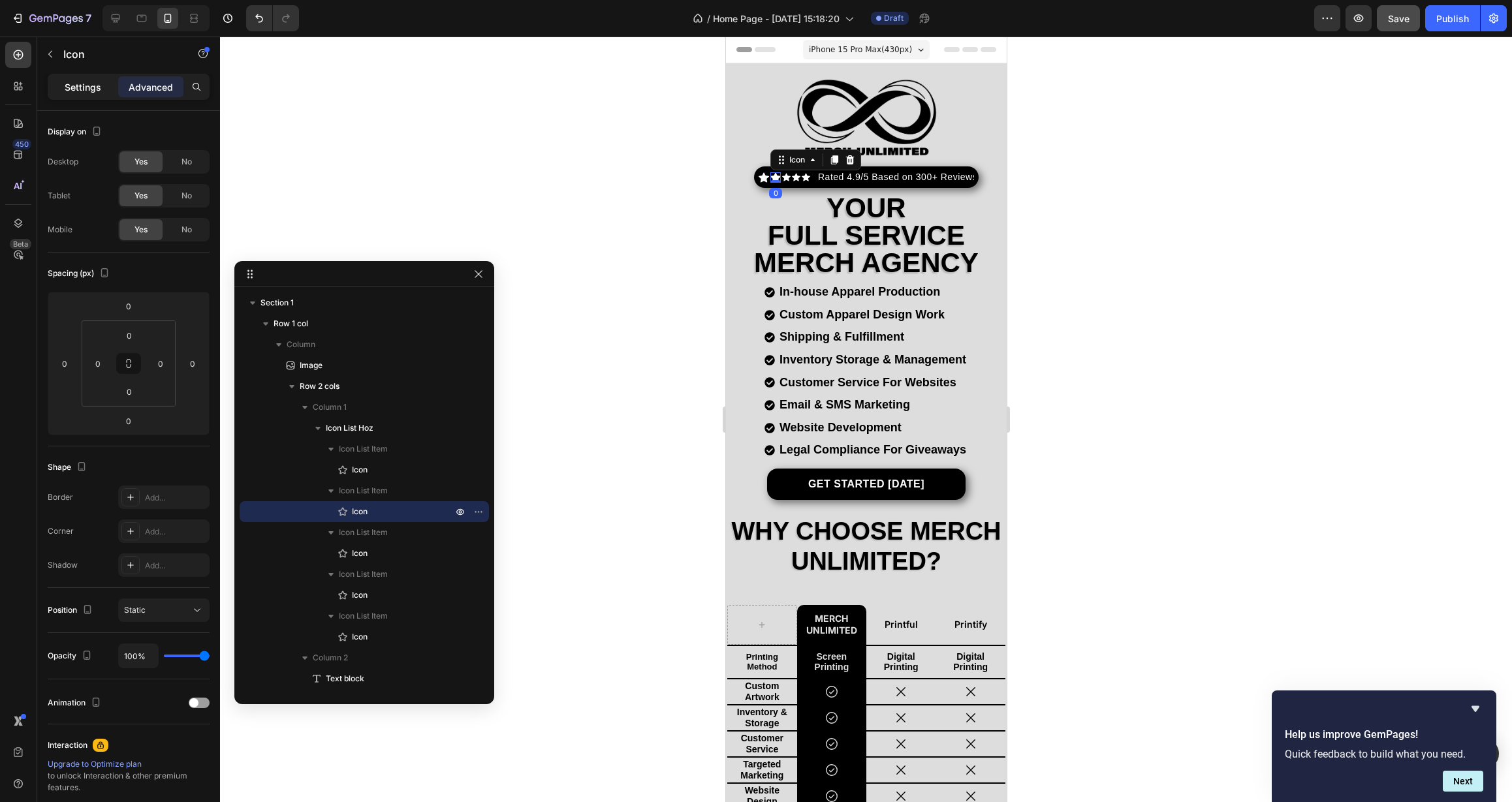
click at [94, 95] on div "Settings" at bounding box center [83, 87] width 65 height 21
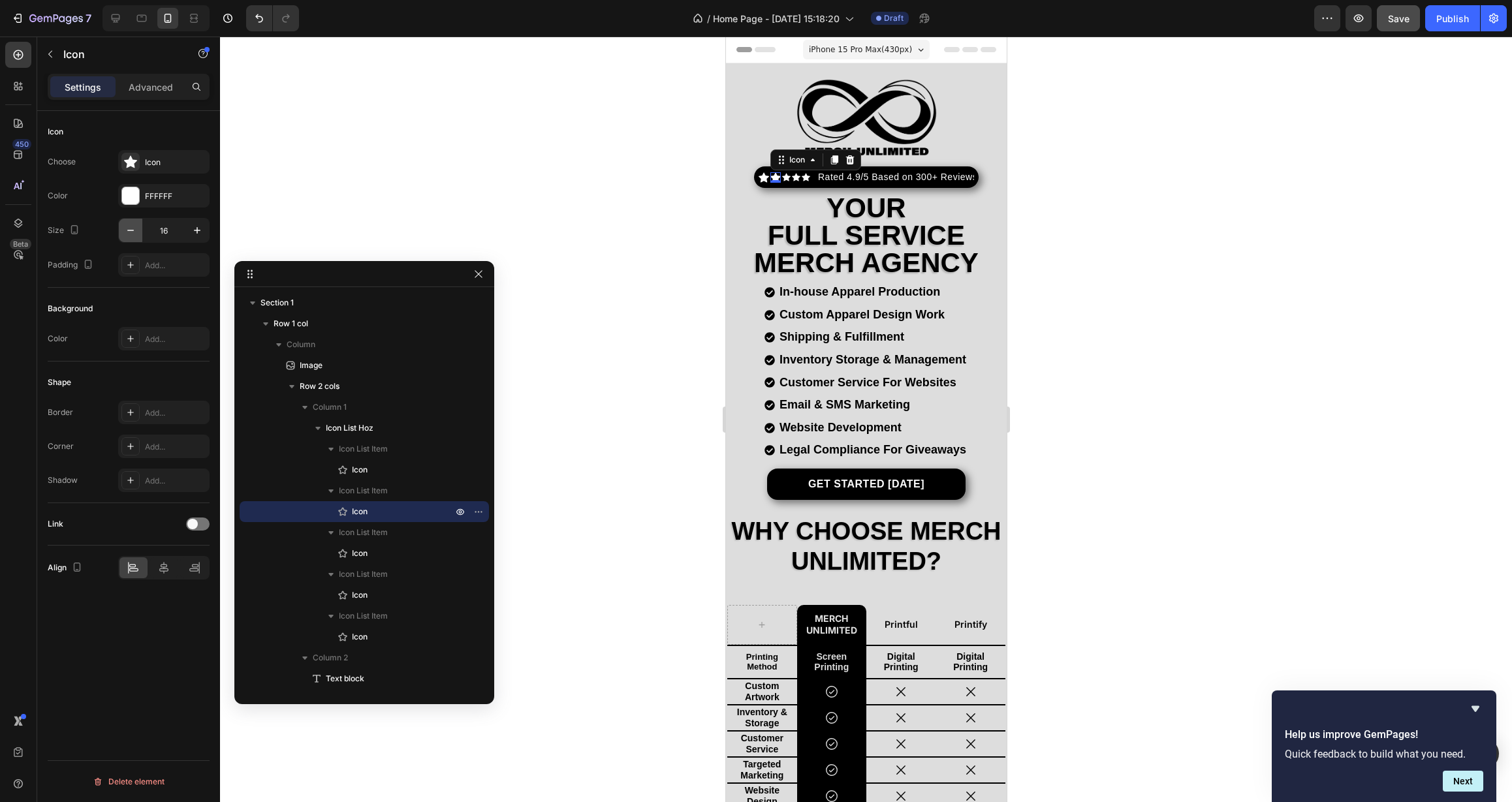
click at [132, 238] on button "button" at bounding box center [131, 230] width 24 height 24
type input "13"
click at [763, 175] on icon at bounding box center [763, 177] width 10 height 10
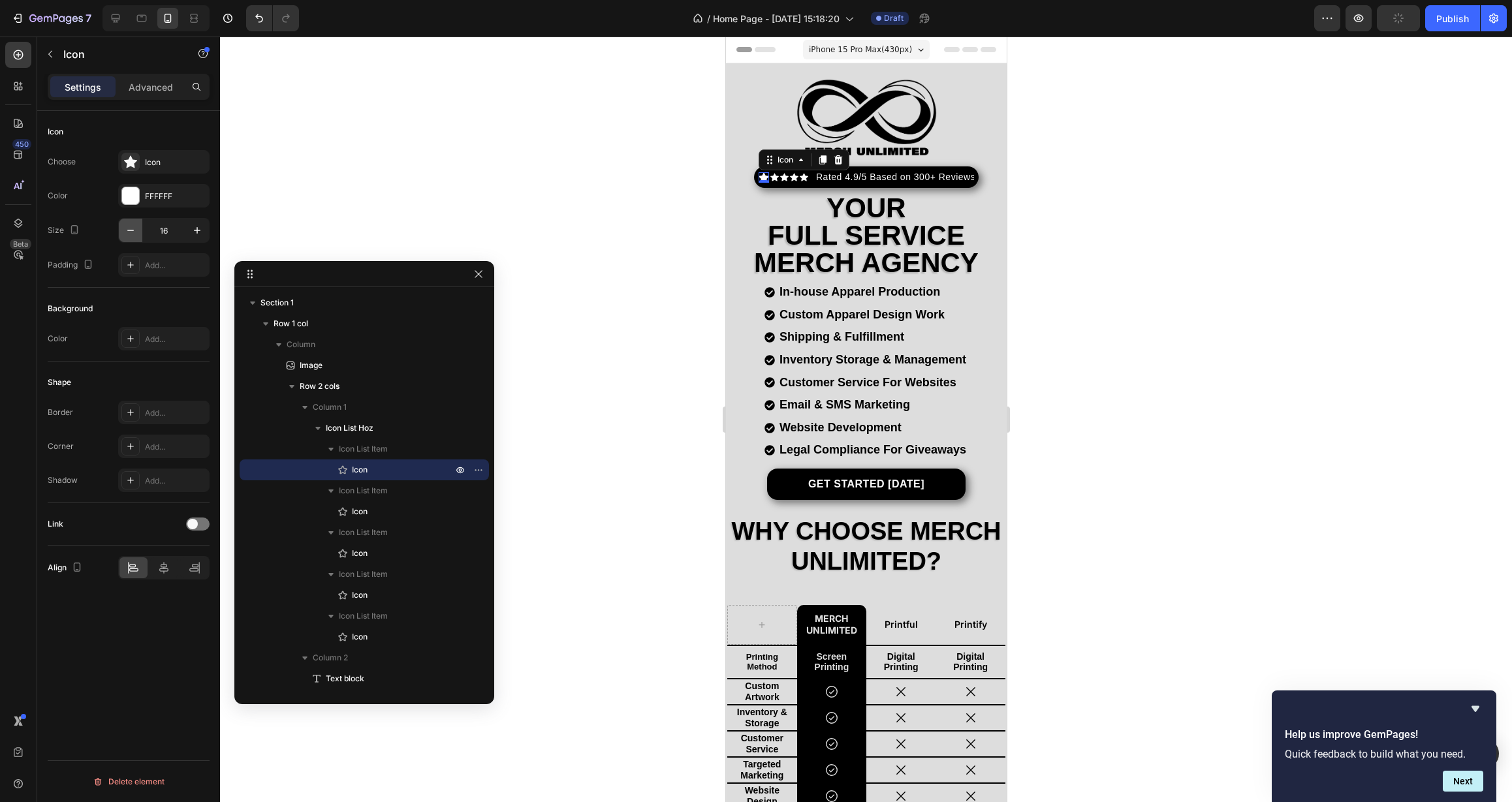
click at [134, 234] on icon "button" at bounding box center [130, 230] width 13 height 13
type input "13"
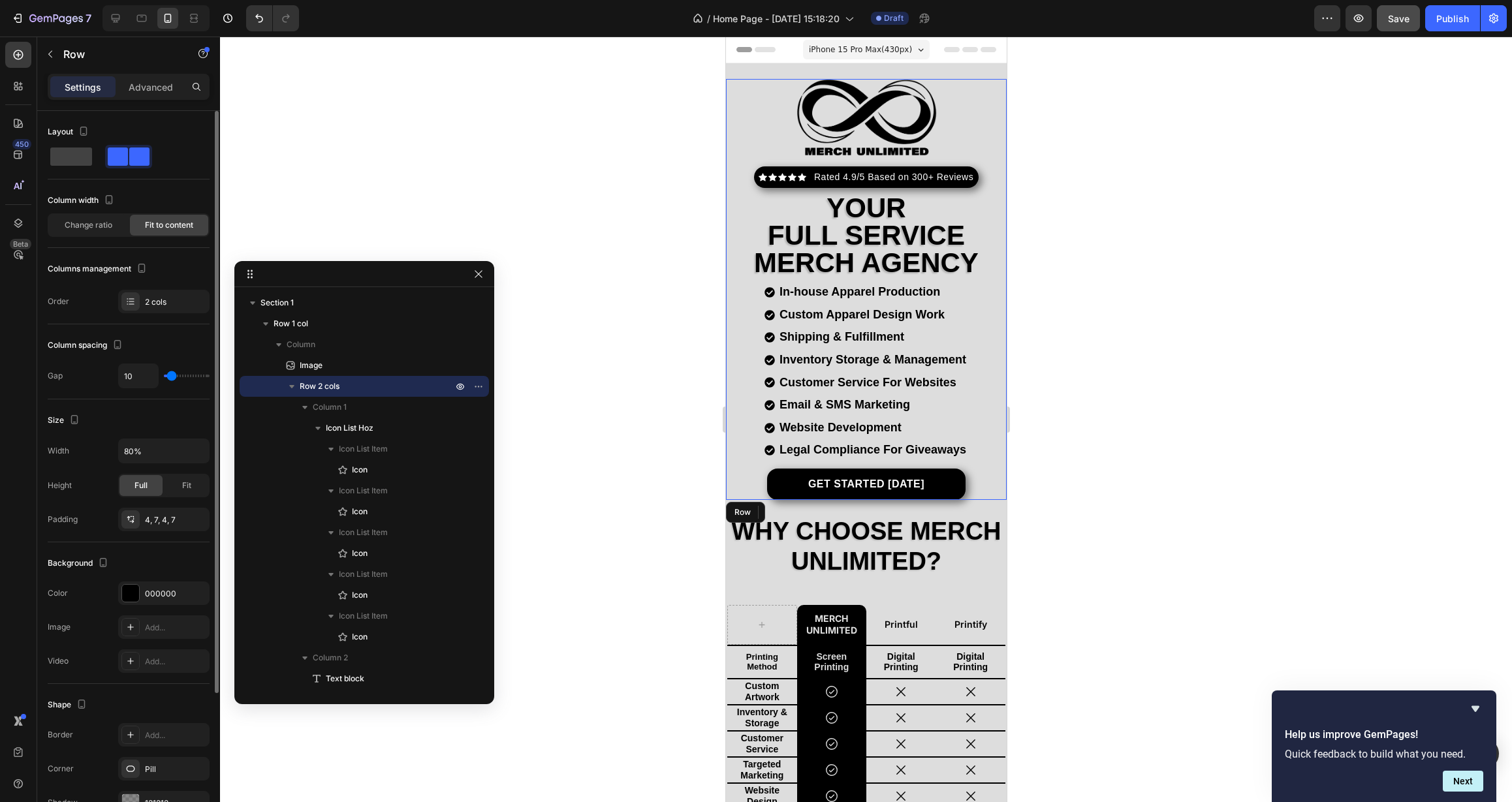
click at [903, 184] on div "Icon 0 Icon Icon Icon Icon Icon List Hoz Rated 4.9/5 Based on 300+ Reviews Text…" at bounding box center [865, 177] width 225 height 22
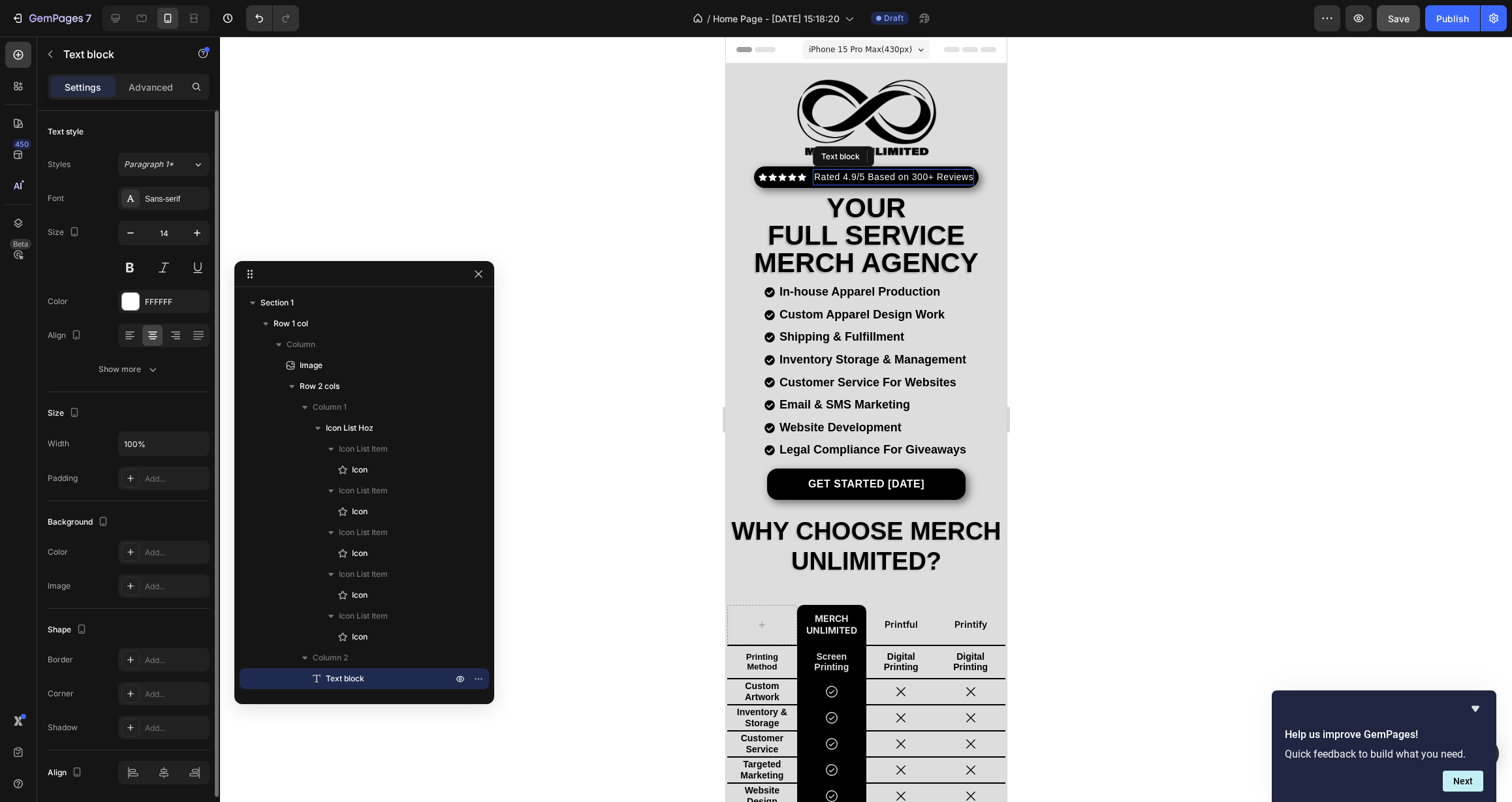
click at [903, 170] on p "Rated 4.9/5 Based on 300+ Reviews" at bounding box center [893, 177] width 158 height 14
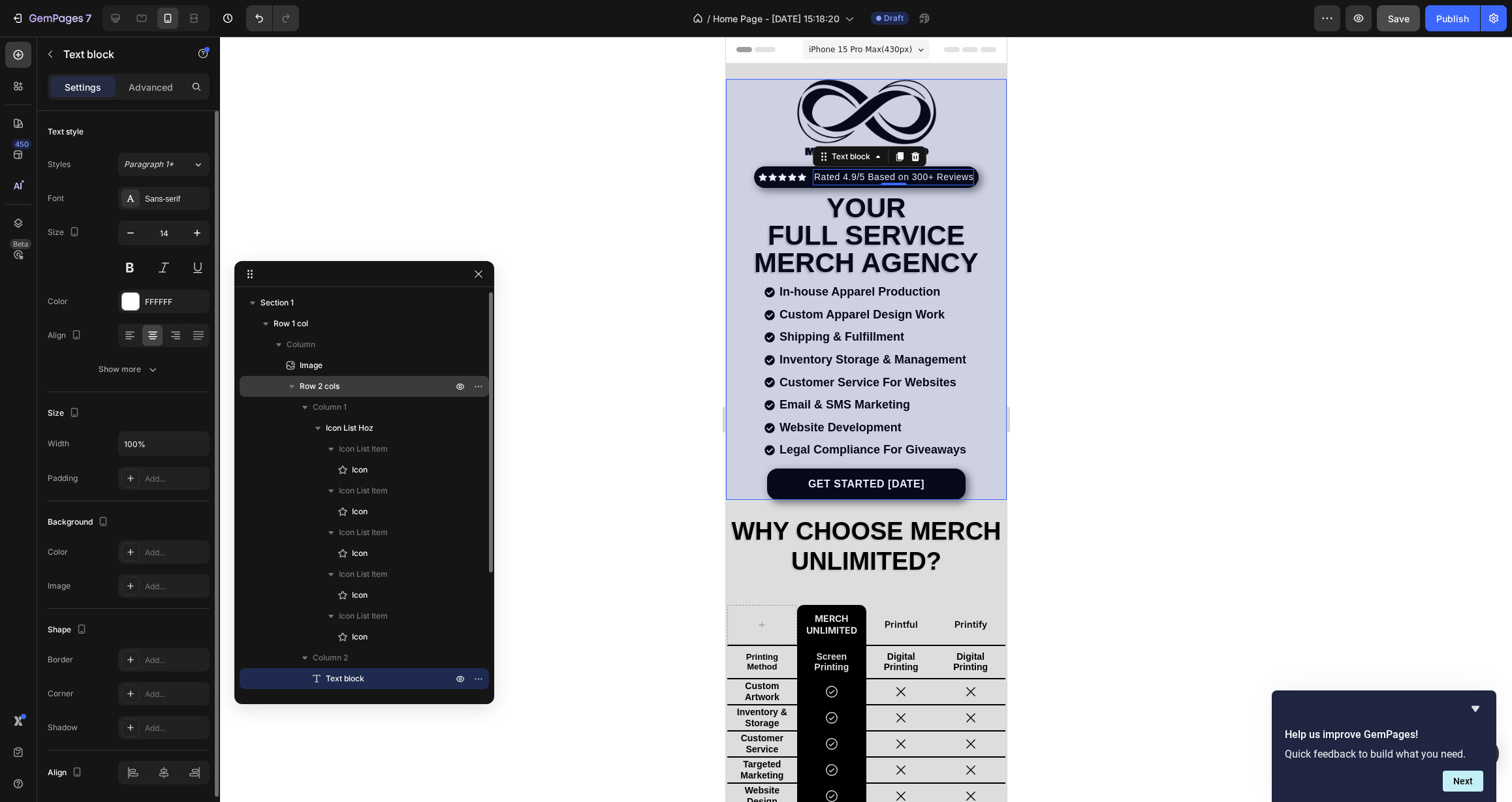
click at [359, 389] on p "Row 2 cols" at bounding box center [377, 386] width 155 height 13
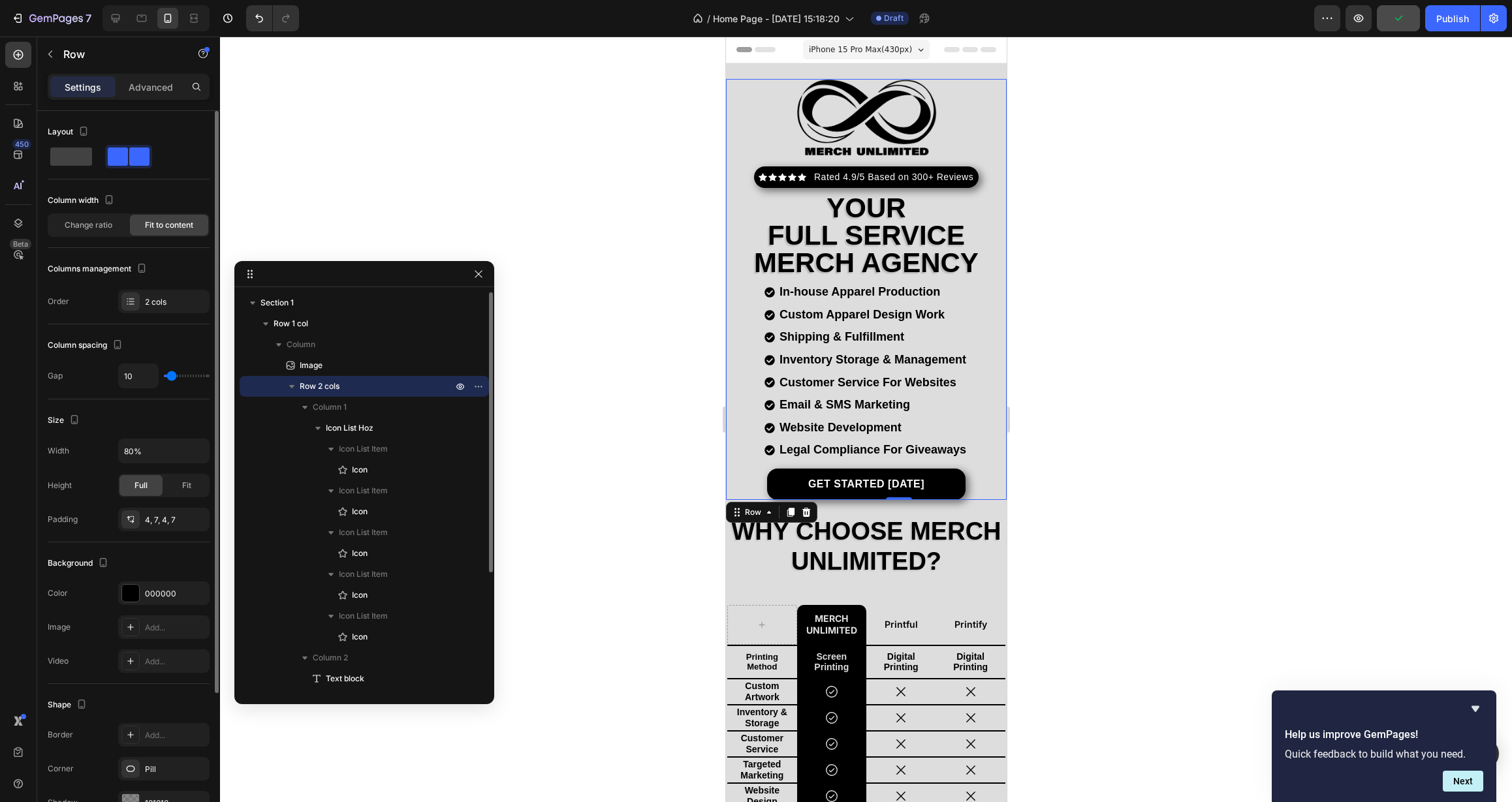
click at [291, 384] on icon "button" at bounding box center [292, 386] width 13 height 13
click at [315, 389] on span "Row 2 cols" at bounding box center [319, 386] width 40 height 13
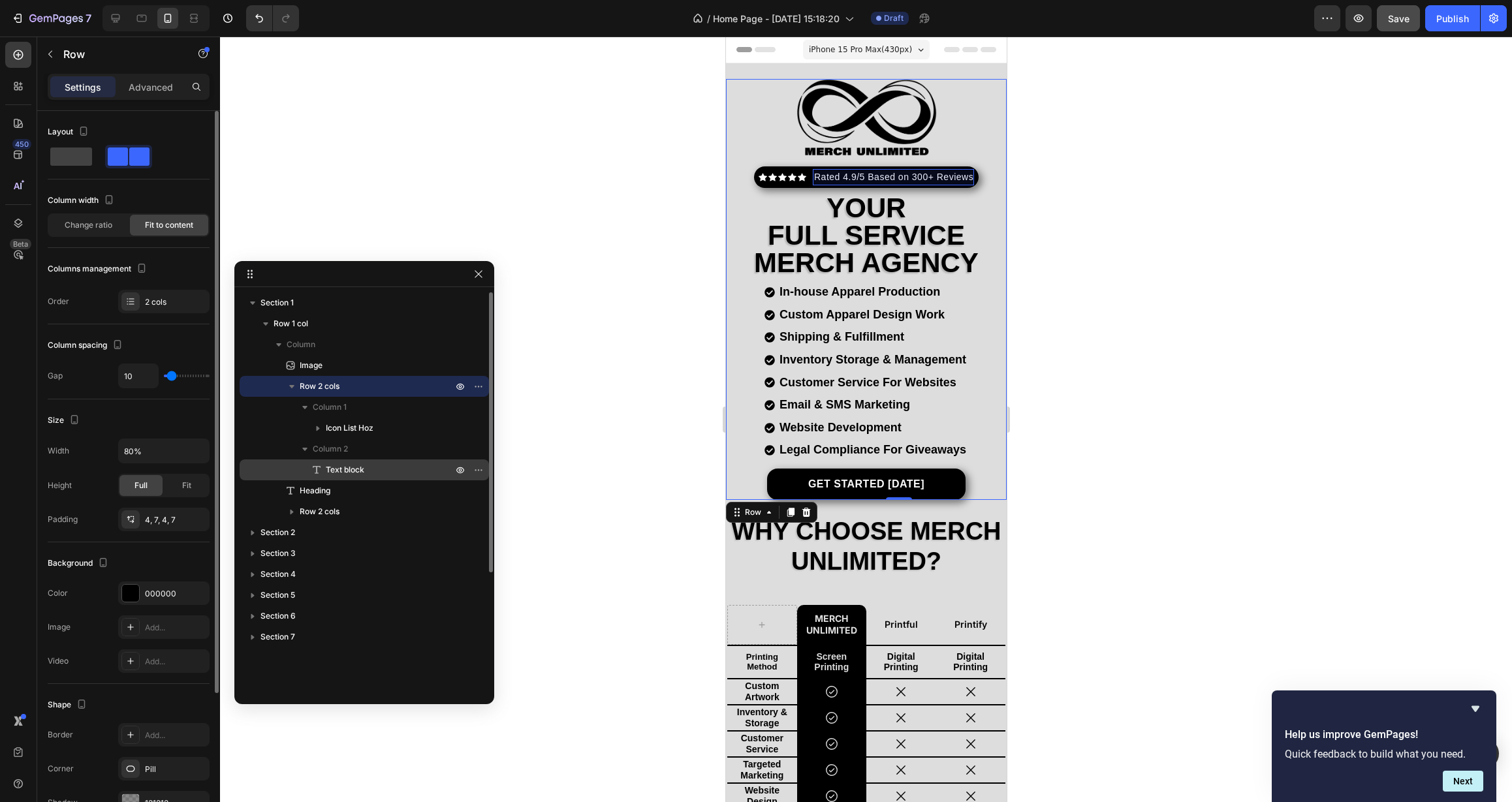
click at [376, 466] on p "Text block" at bounding box center [374, 470] width 129 height 13
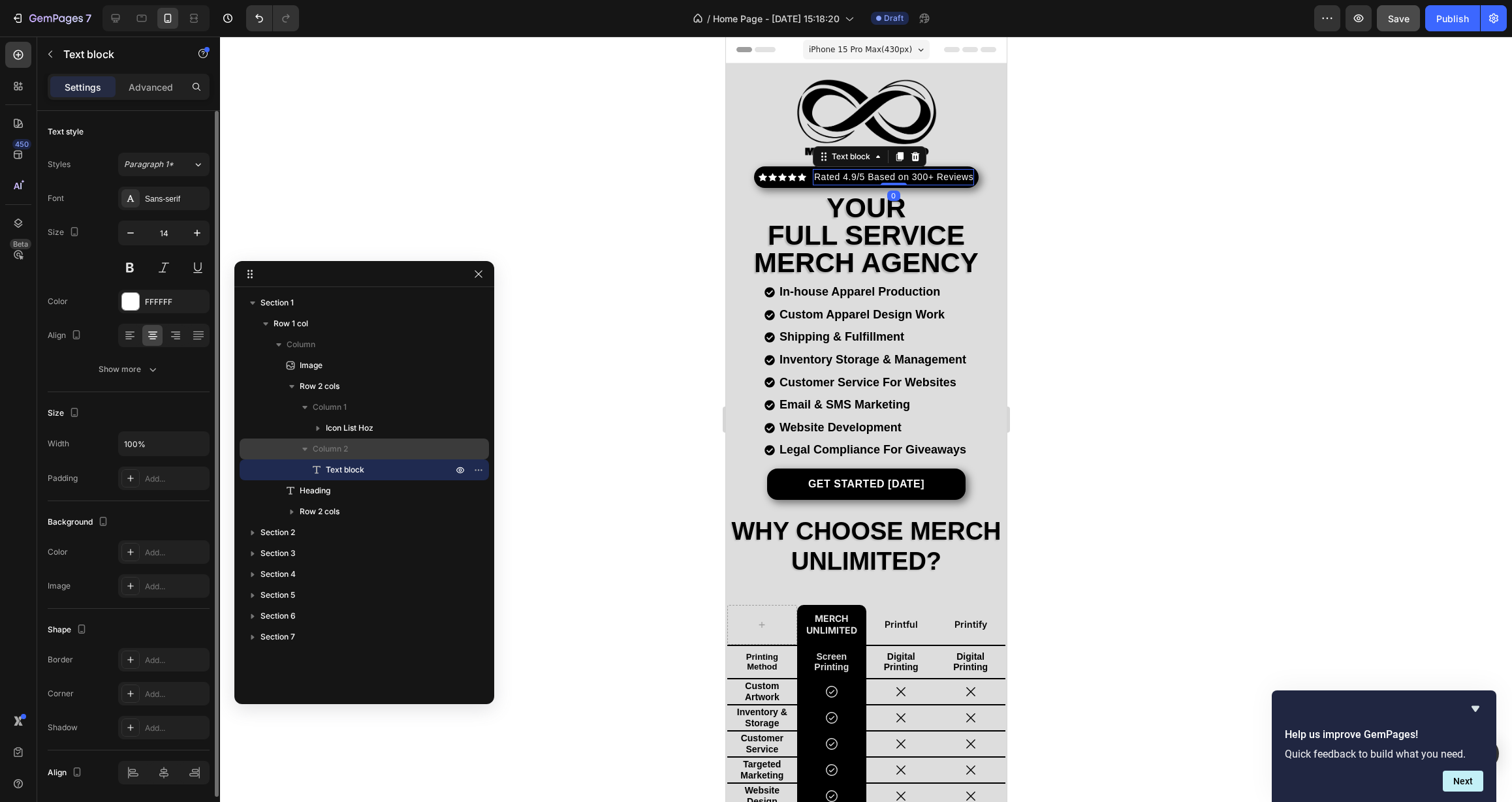
click at [371, 450] on p "Column 2" at bounding box center [384, 449] width 142 height 13
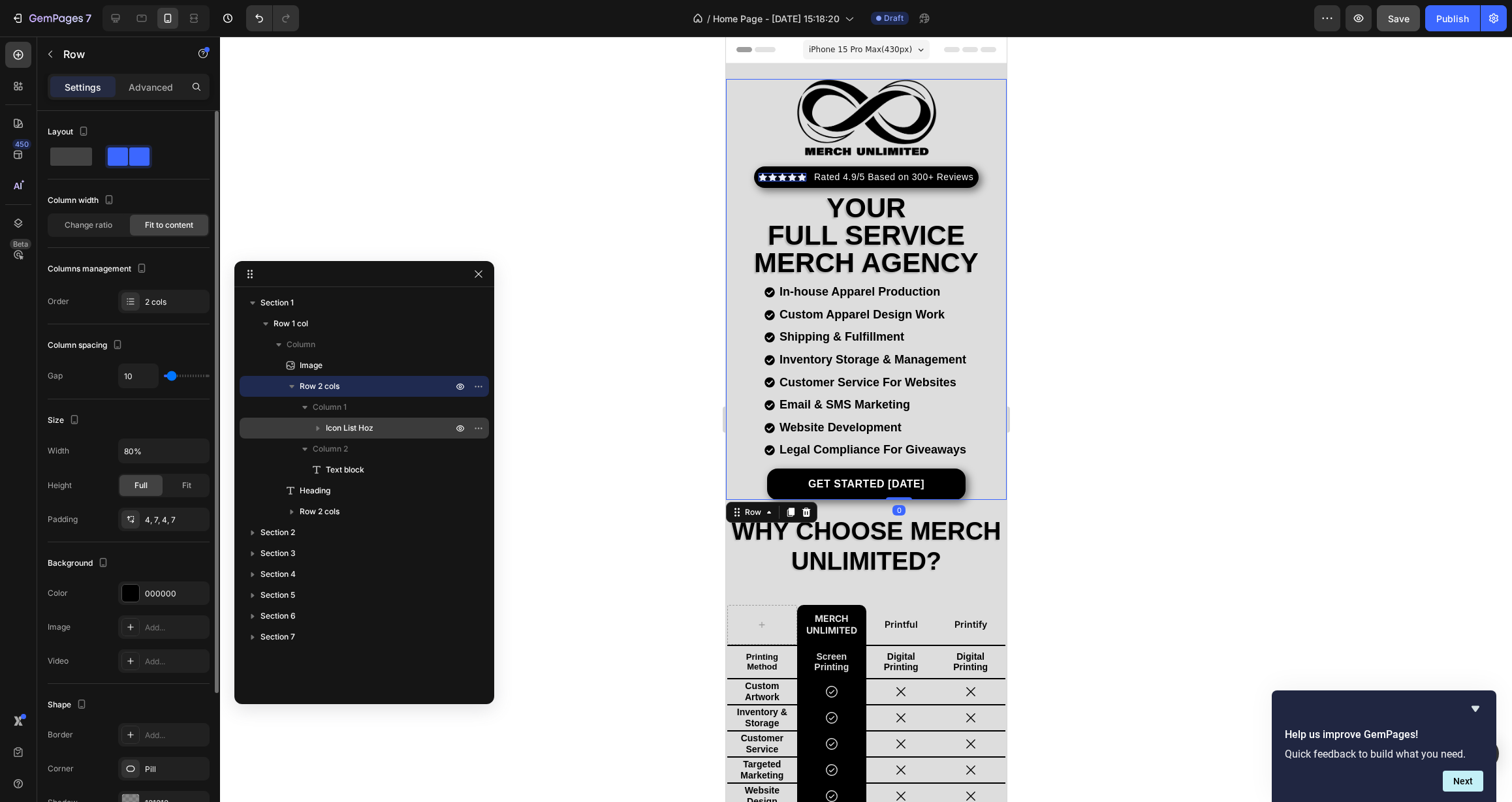
click at [374, 431] on p "Icon List Hoz" at bounding box center [390, 428] width 129 height 13
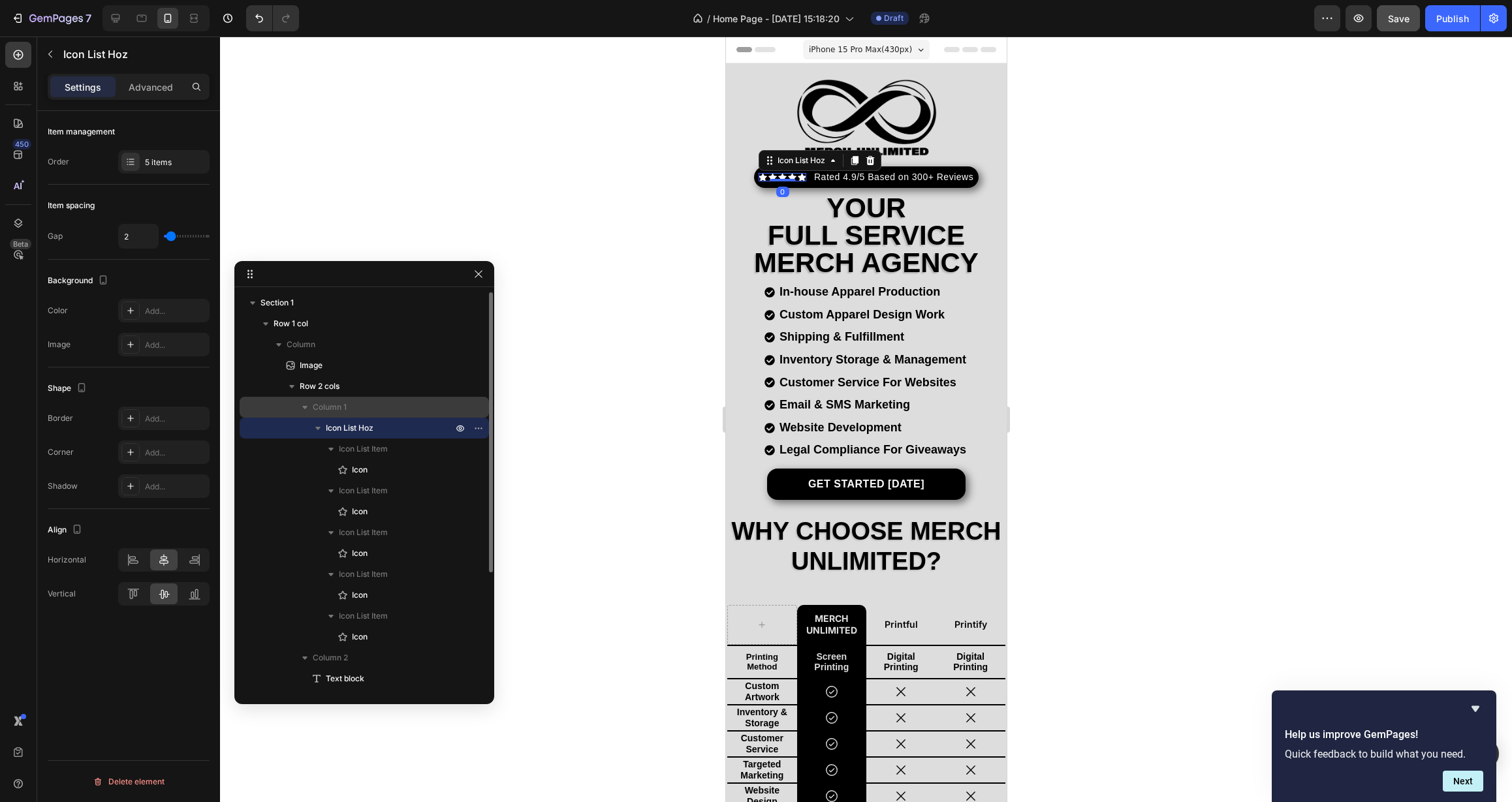
click at [370, 413] on p "Column 1" at bounding box center [384, 407] width 142 height 13
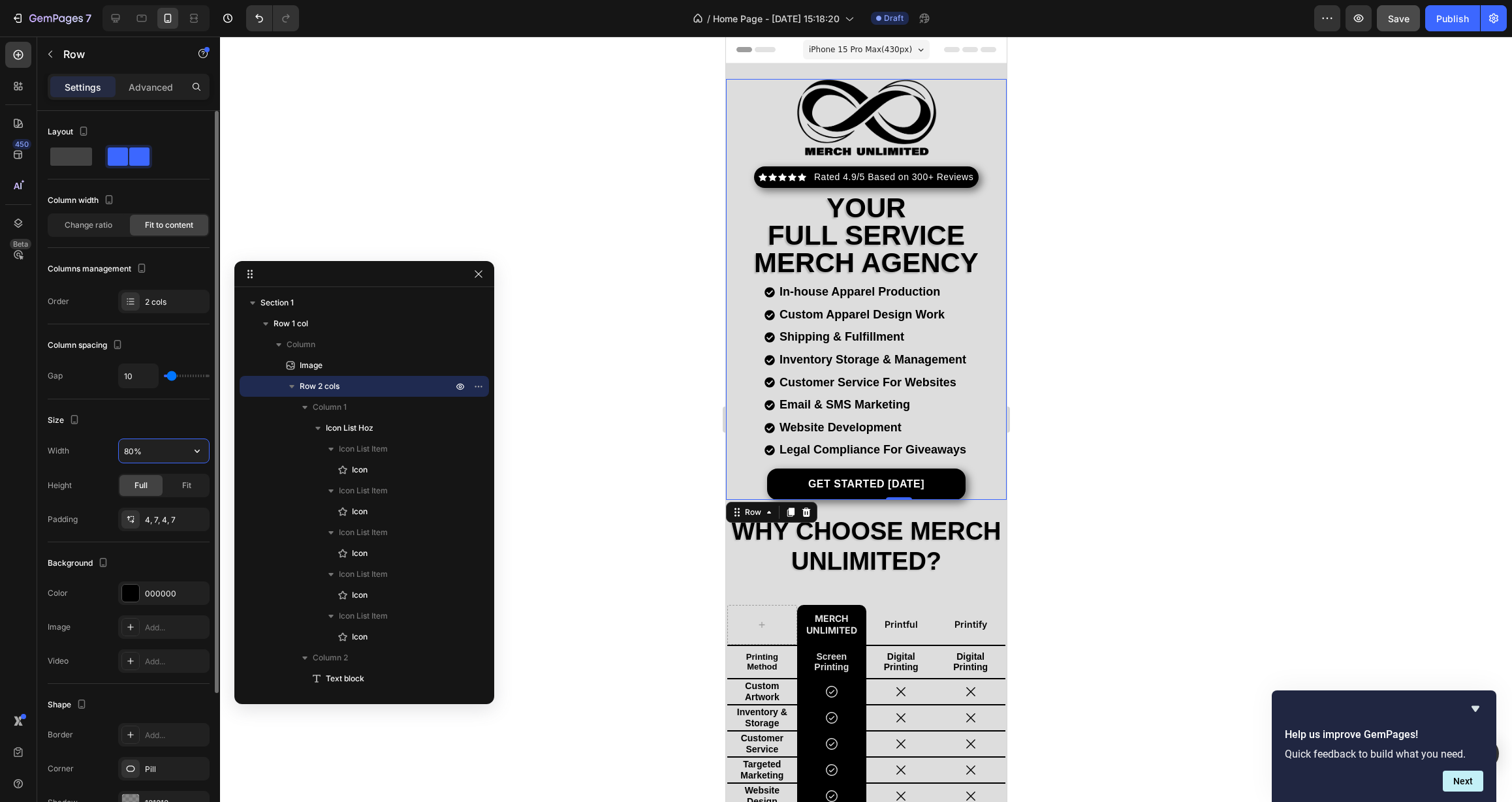
click at [129, 451] on input "80%" at bounding box center [164, 451] width 90 height 24
drag, startPoint x: 132, startPoint y: 452, endPoint x: 116, endPoint y: 454, distance: 16.1
click at [116, 454] on div "Width 90%" at bounding box center [128, 451] width 162 height 25
click at [167, 423] on div "Size" at bounding box center [128, 420] width 162 height 21
click at [142, 18] on icon at bounding box center [141, 18] width 13 height 13
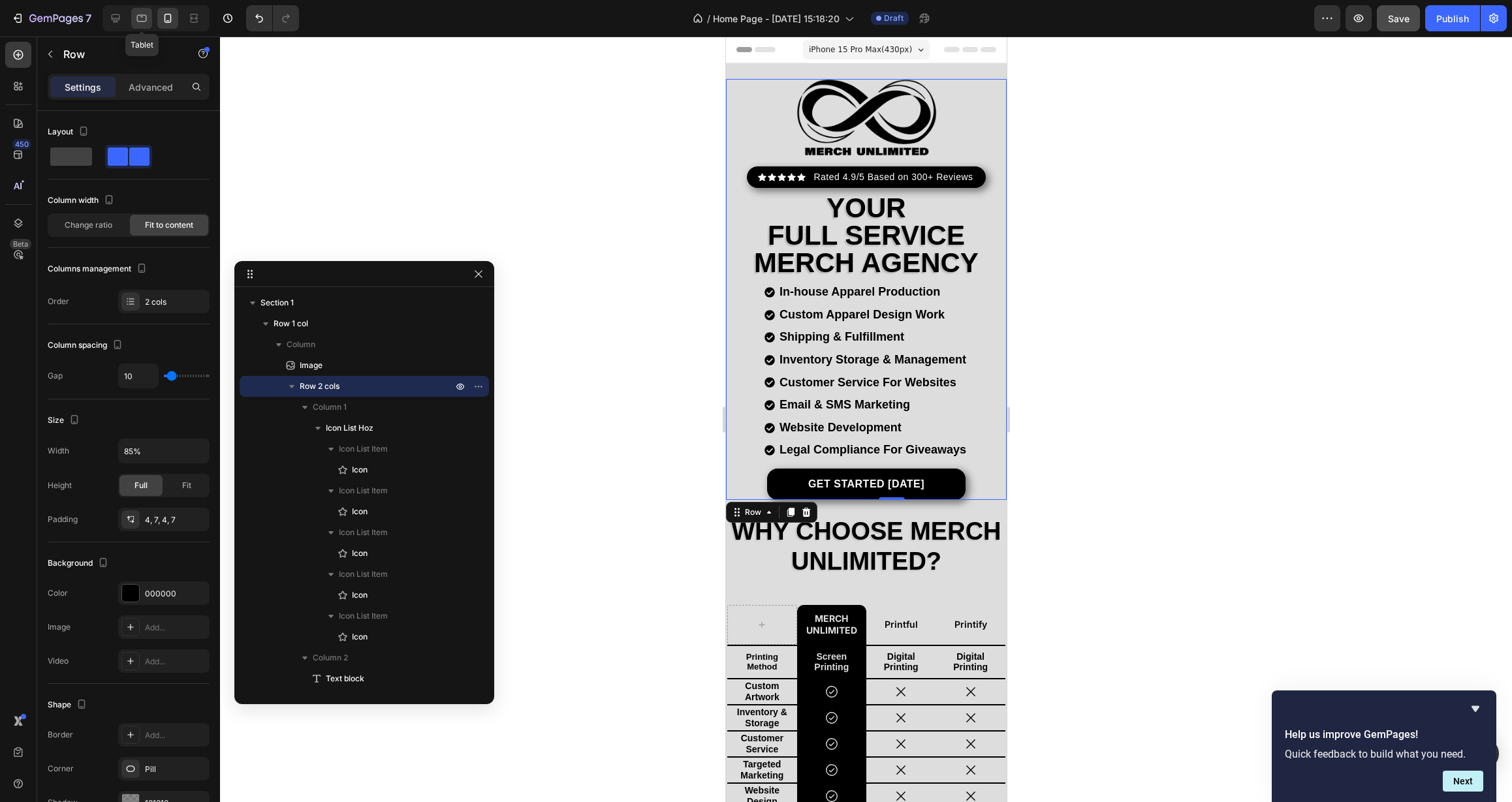
type input "50%"
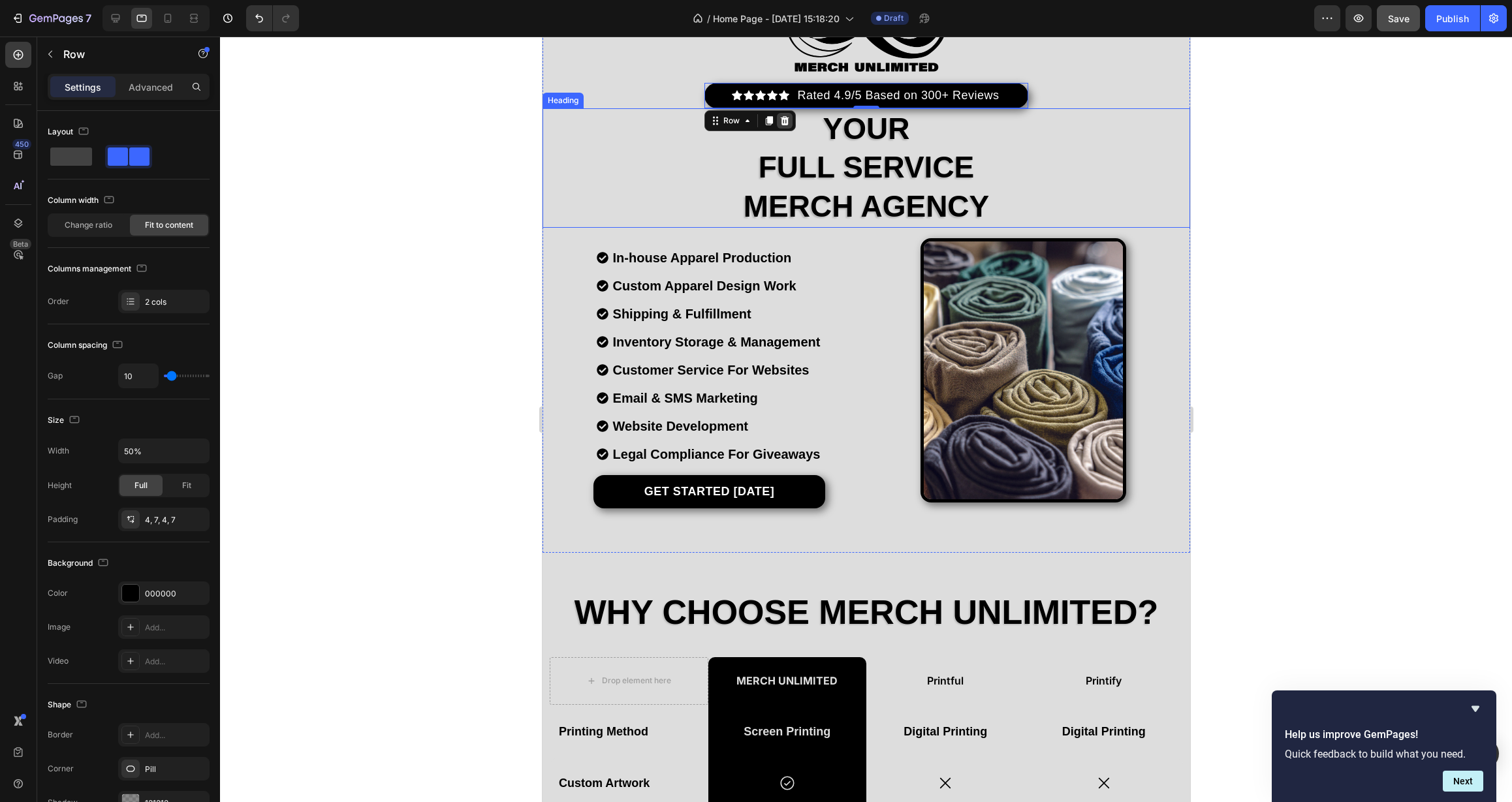
scroll to position [71, 0]
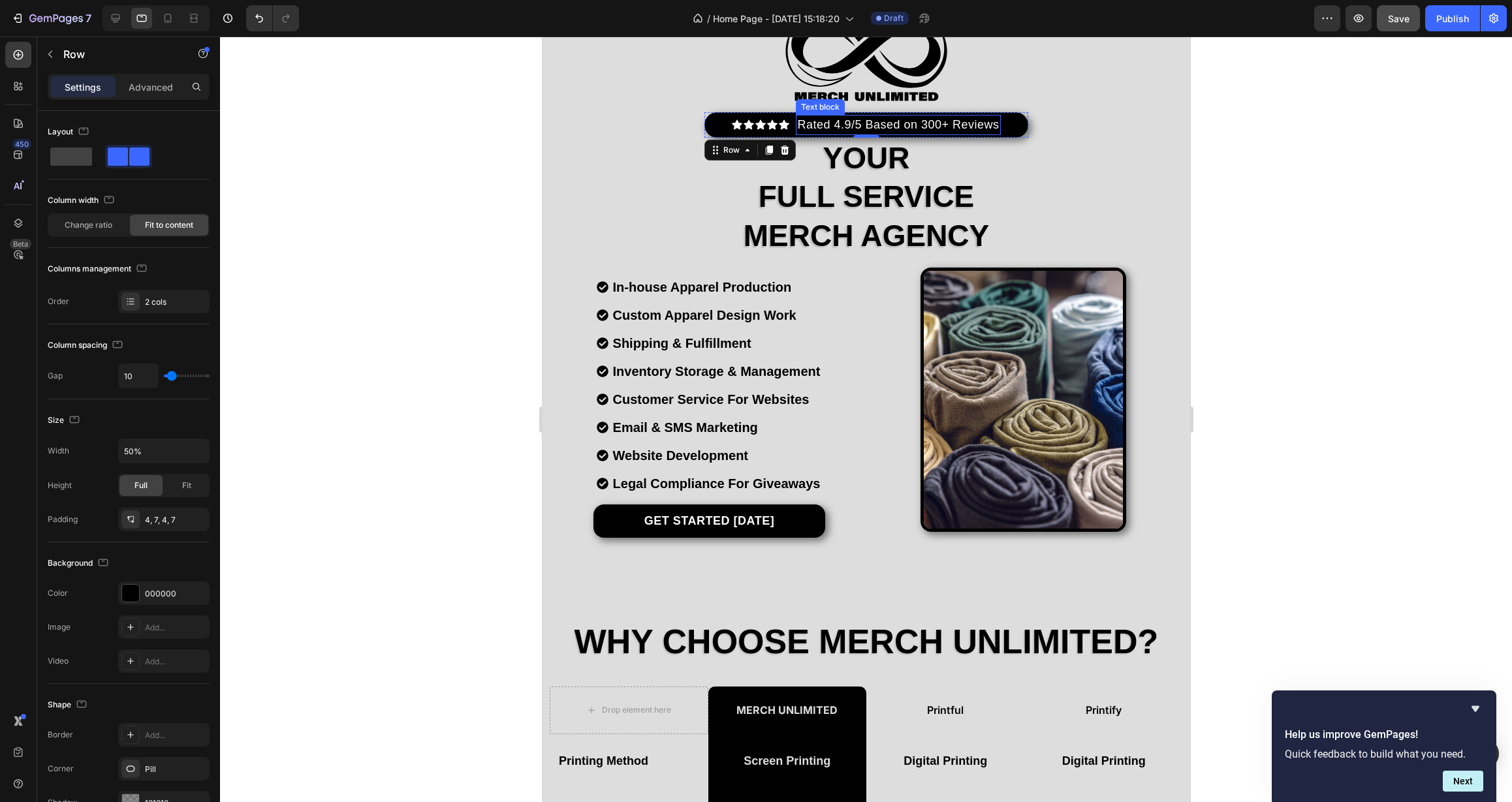
click at [982, 130] on p "Rated 4.9/5 Based on 300+ Reviews" at bounding box center [897, 125] width 202 height 18
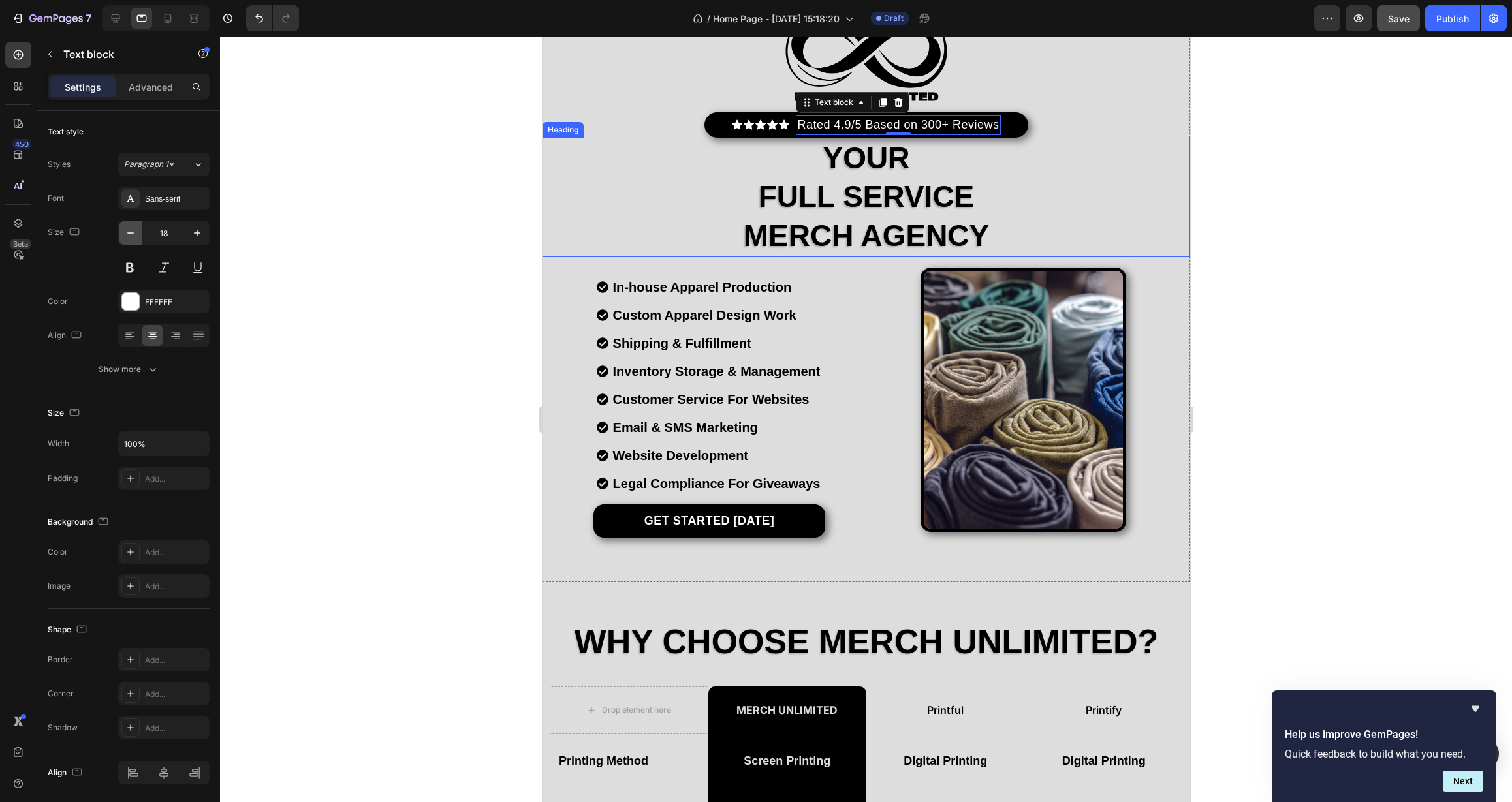
click at [134, 235] on icon "button" at bounding box center [130, 233] width 13 height 13
type input "16"
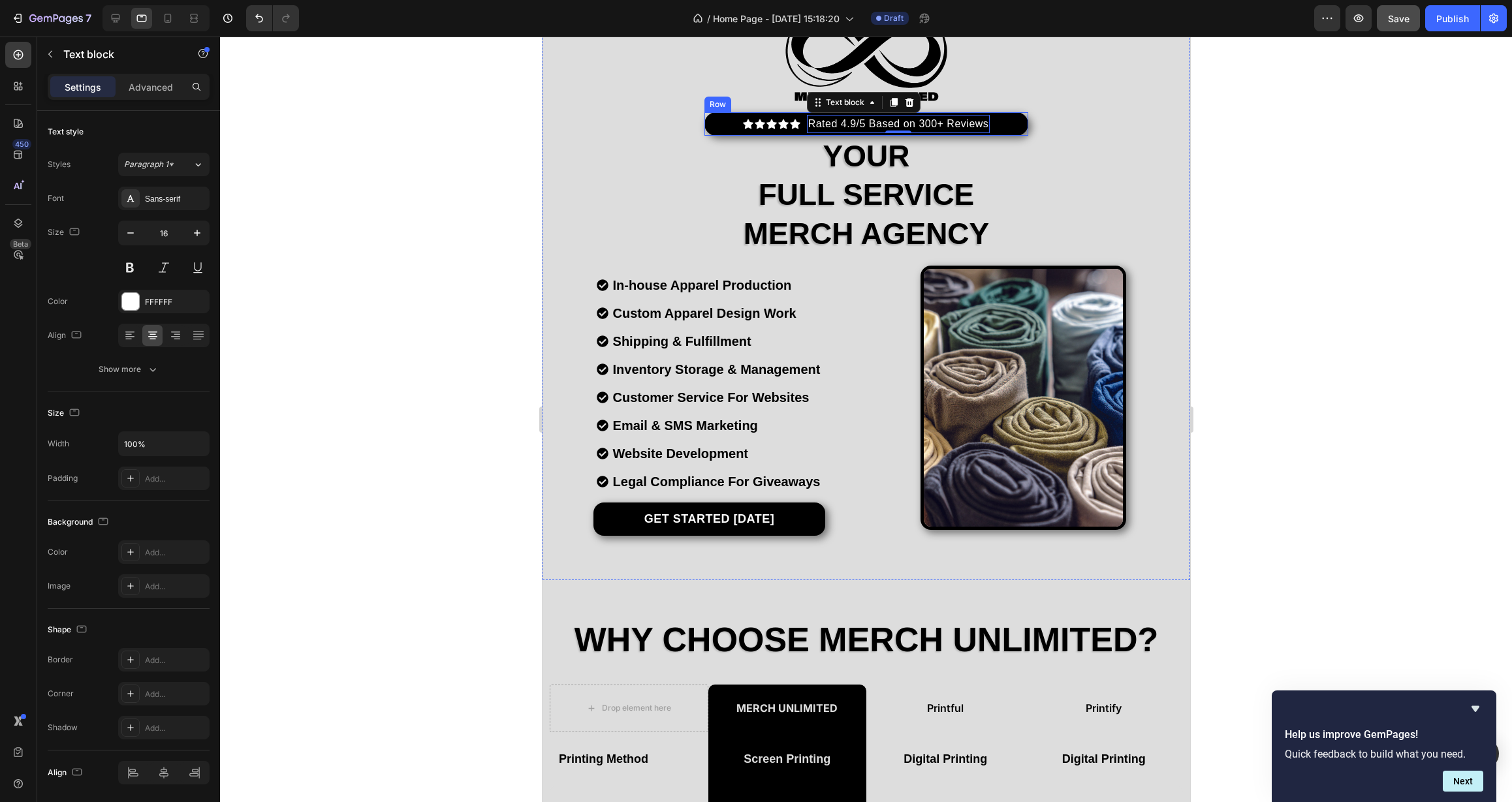
click at [729, 126] on div "Icon Icon Icon Icon Icon Icon List Hoz Rated 4.9/5 Based on 300+ Reviews Text b…" at bounding box center [865, 124] width 324 height 24
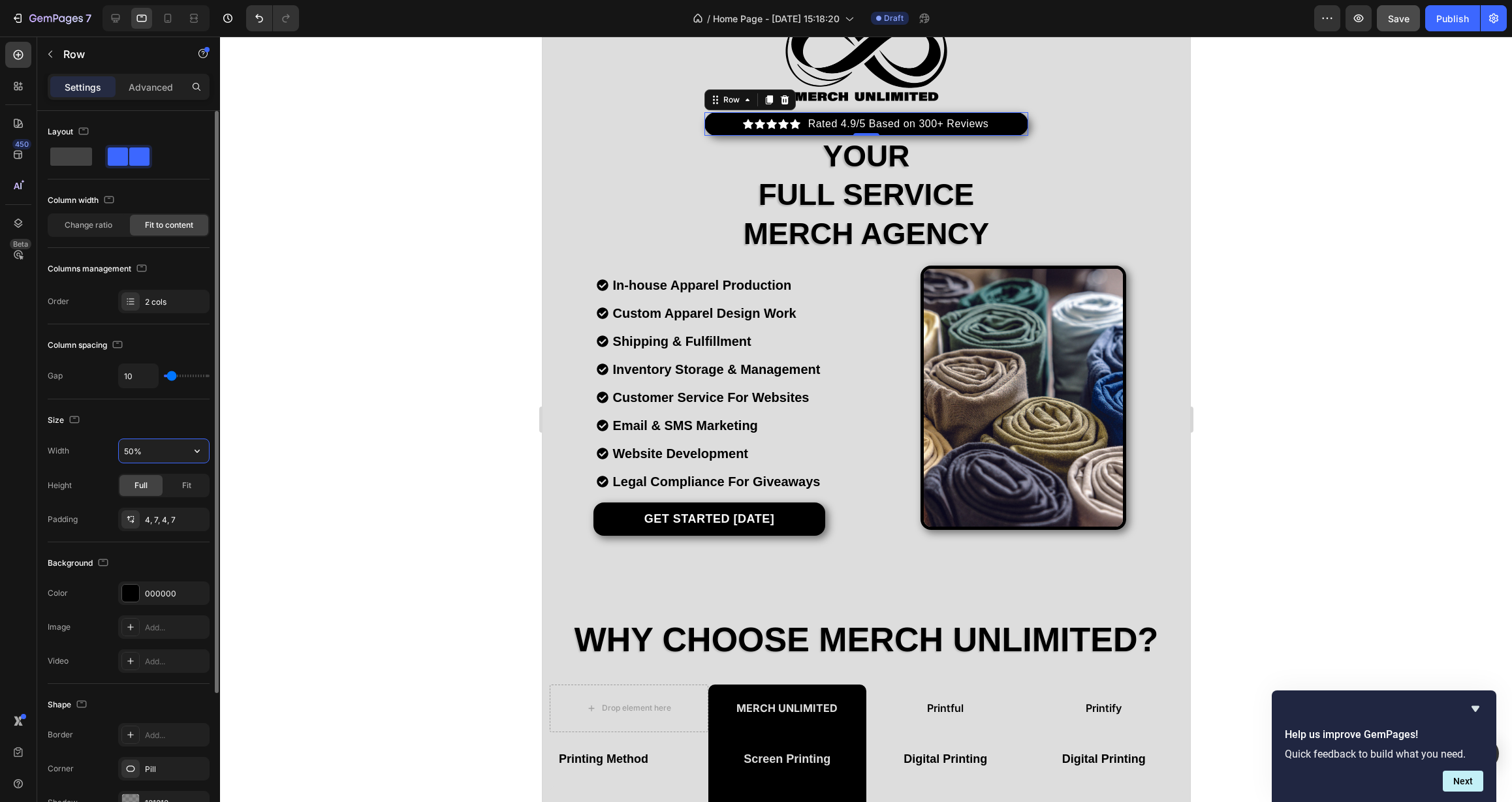
drag, startPoint x: 130, startPoint y: 452, endPoint x: 118, endPoint y: 452, distance: 12.0
click at [119, 452] on input "50%" at bounding box center [164, 451] width 90 height 24
click at [134, 451] on input "40%" at bounding box center [164, 451] width 90 height 24
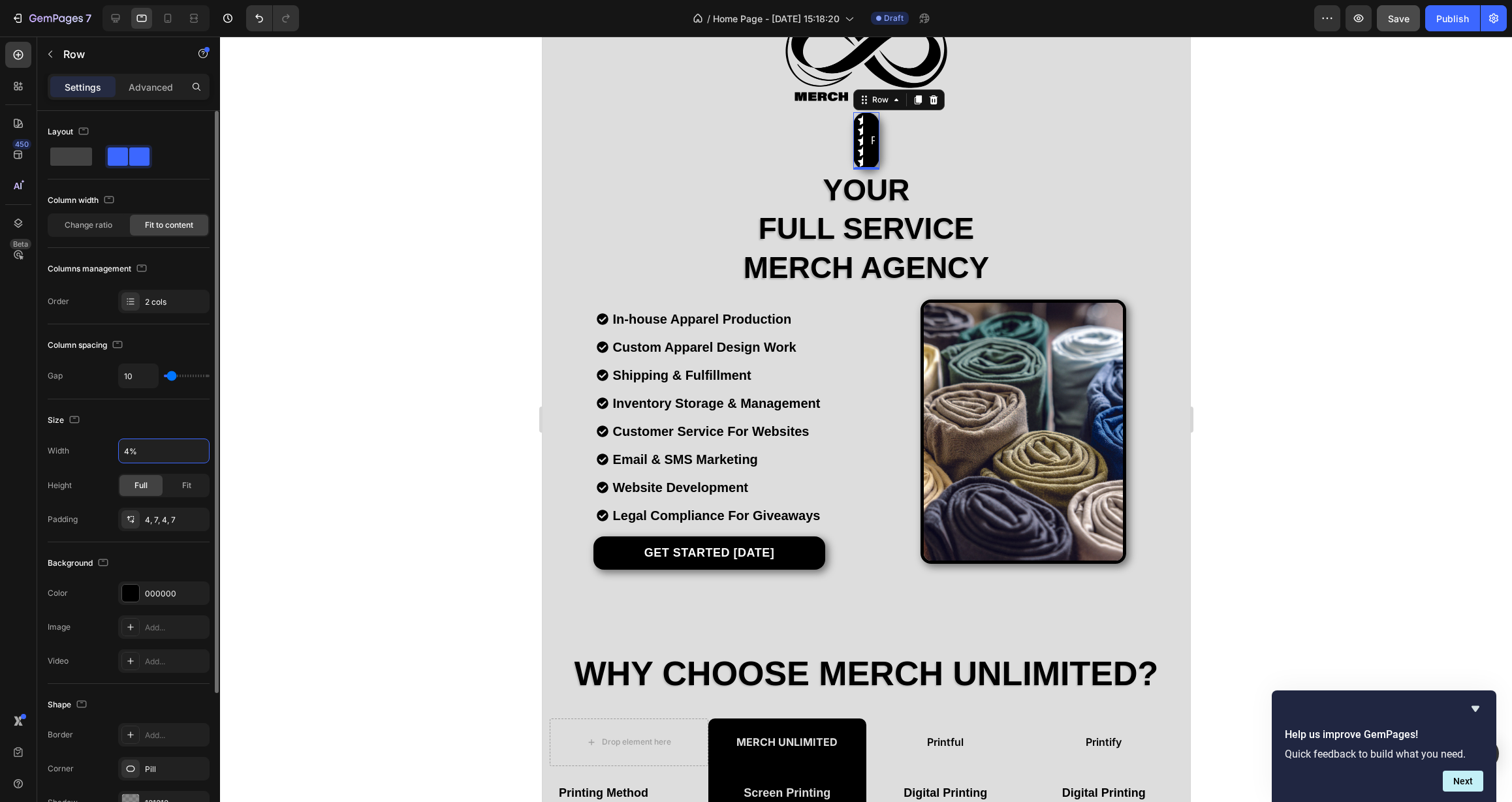
type input "45%"
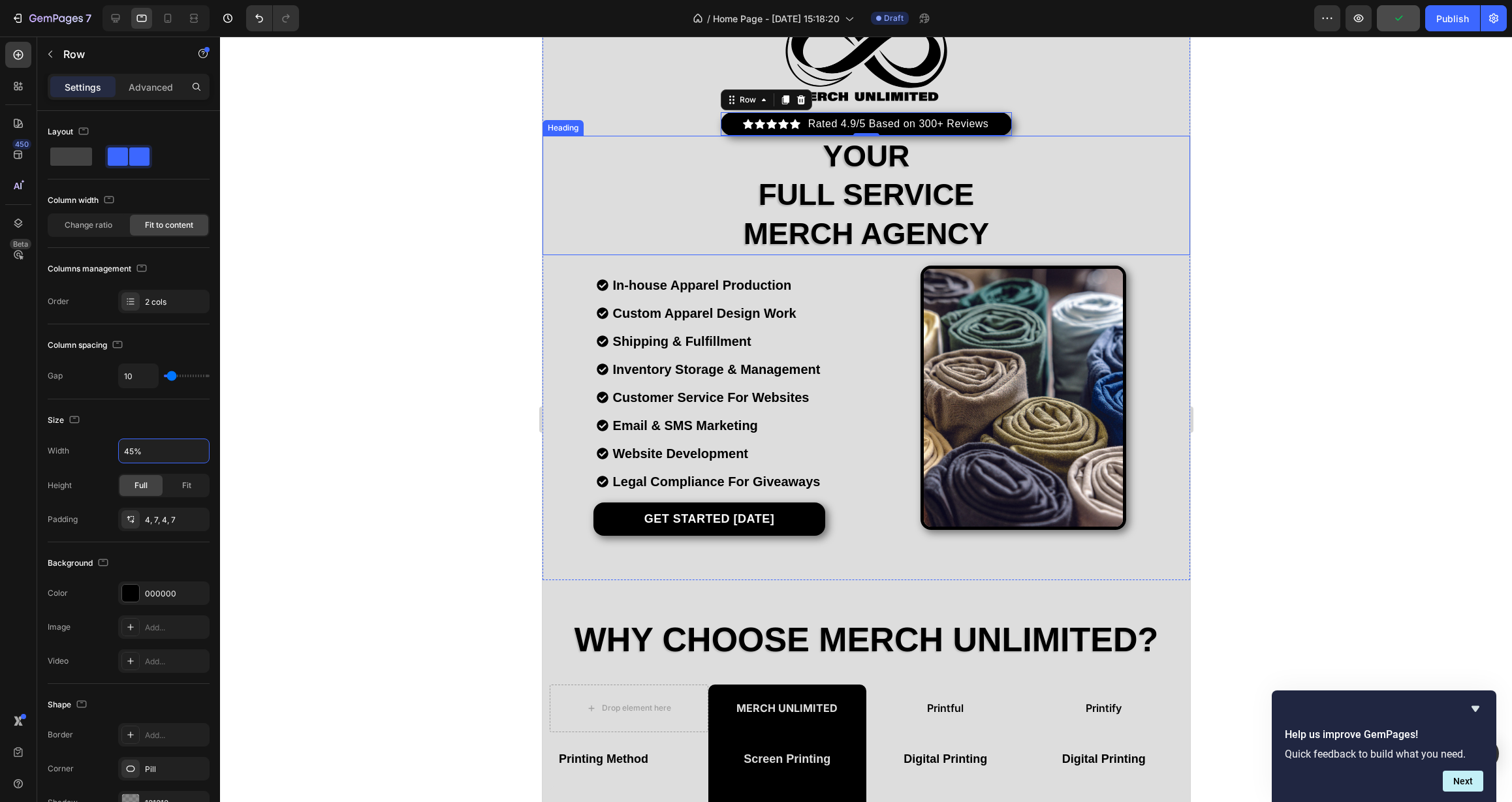
scroll to position [0, 0]
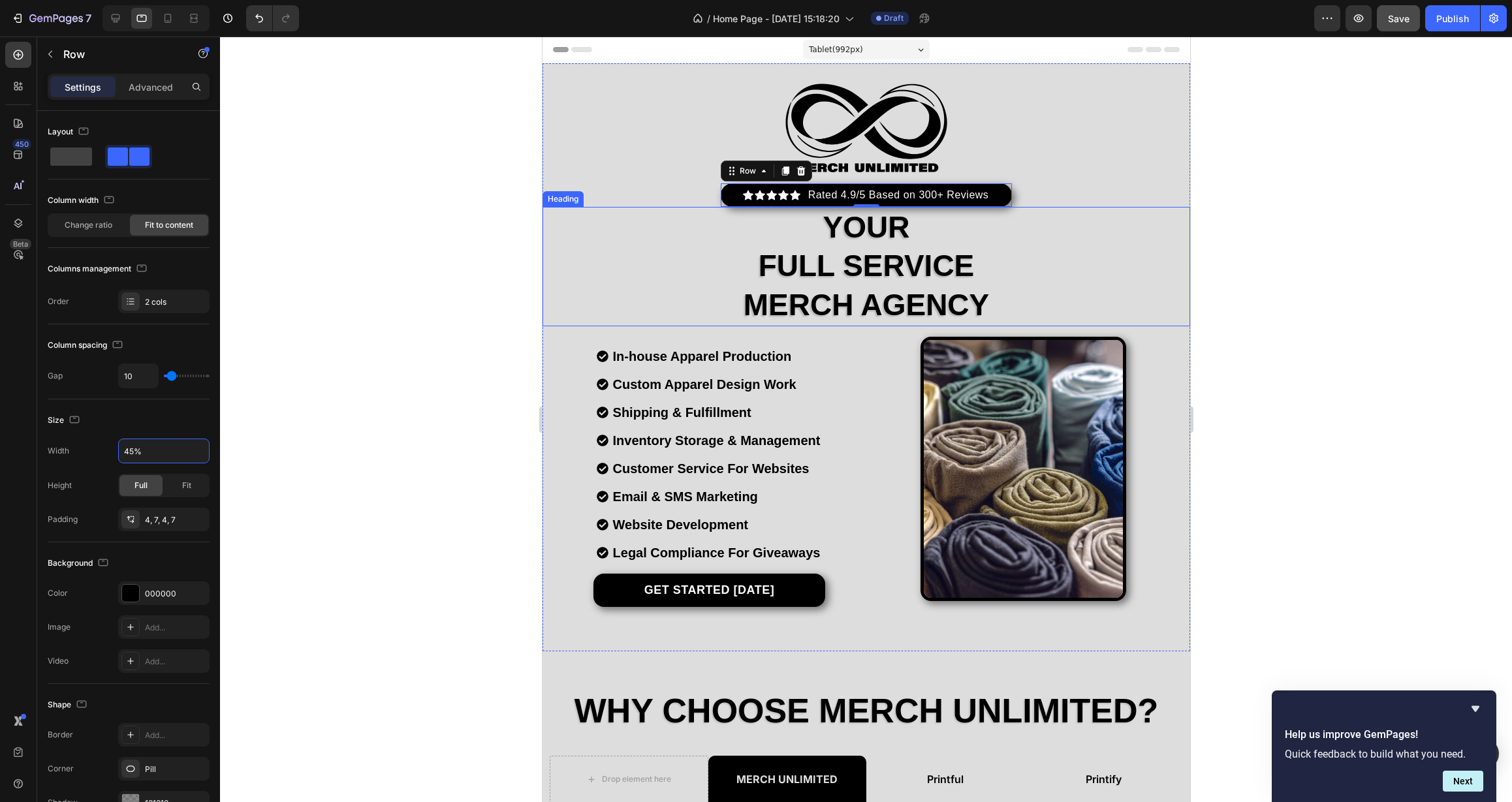
click at [720, 290] on h2 "your full service merch agency" at bounding box center [865, 266] width 647 height 120
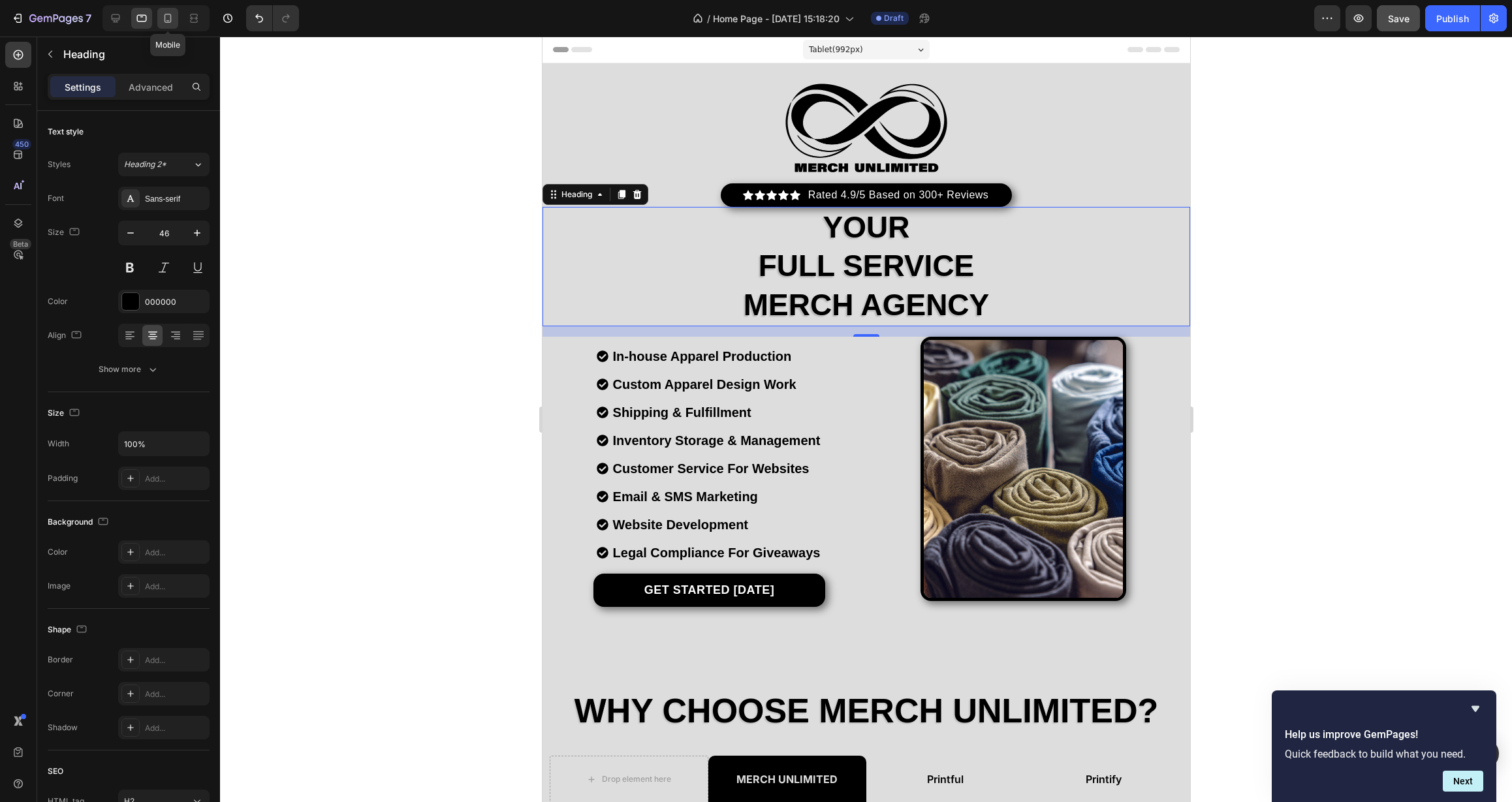
click at [166, 20] on icon at bounding box center [168, 18] width 13 height 13
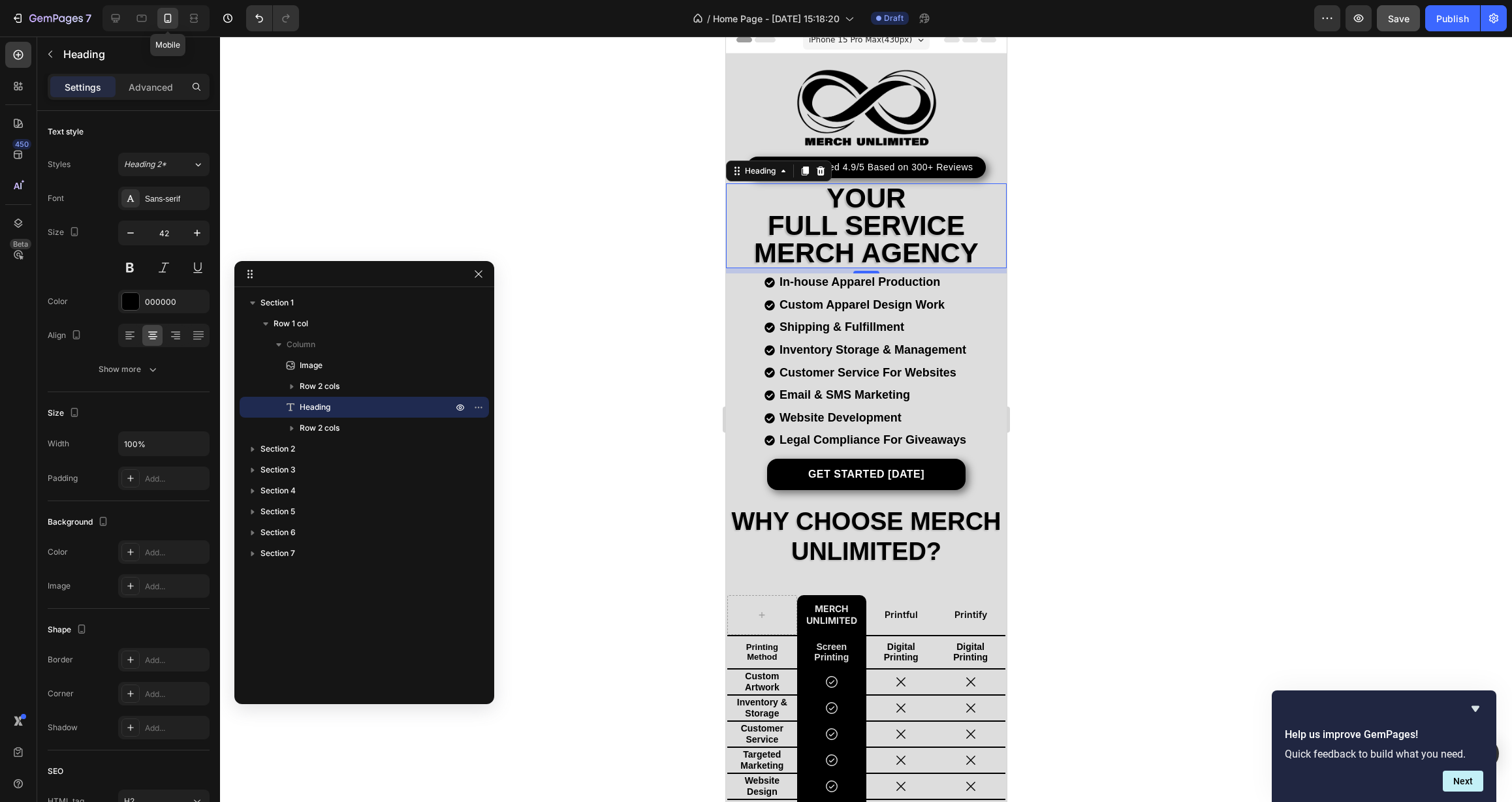
scroll to position [109, 0]
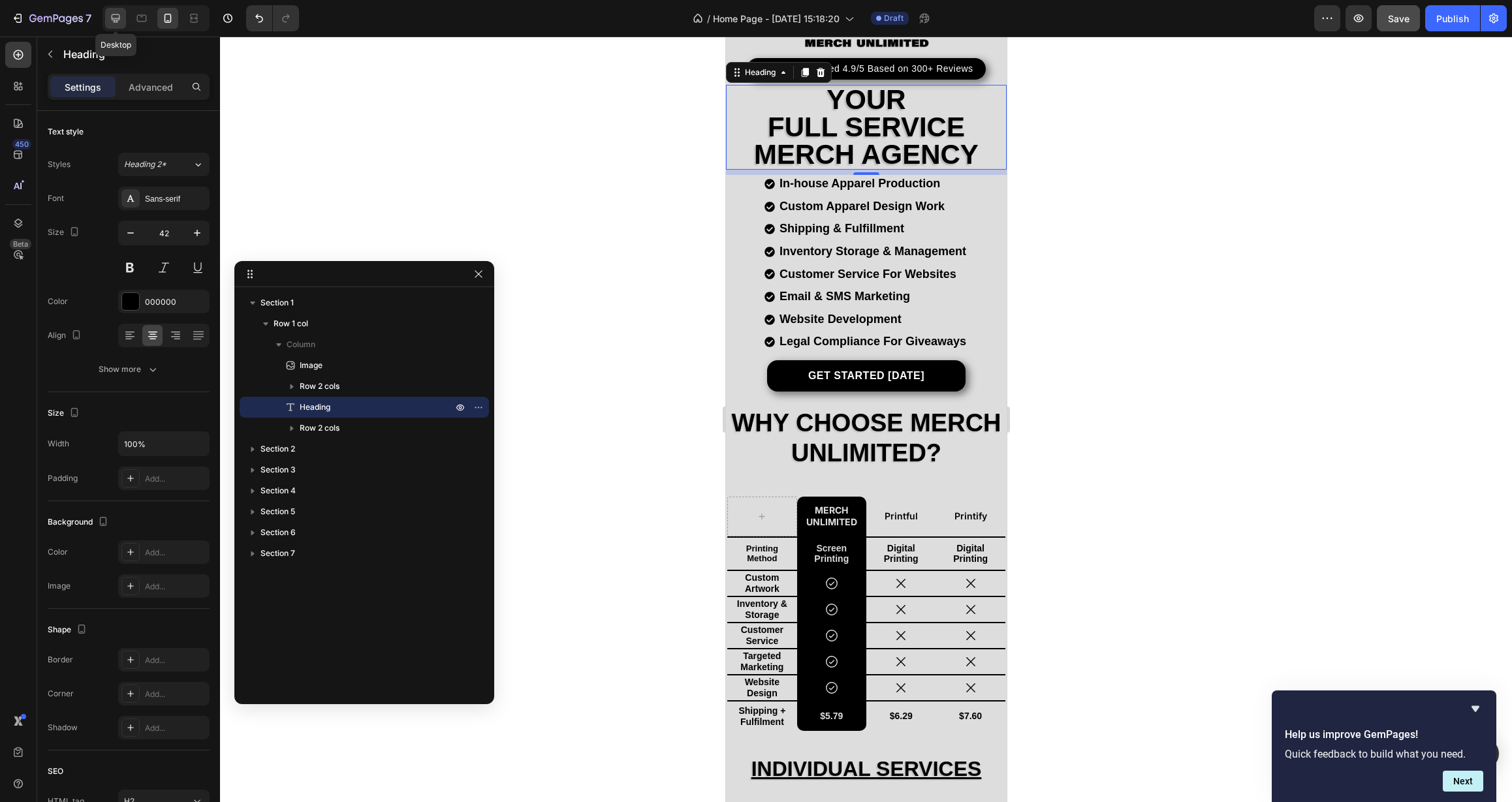
click at [122, 20] on icon at bounding box center [116, 18] width 13 height 13
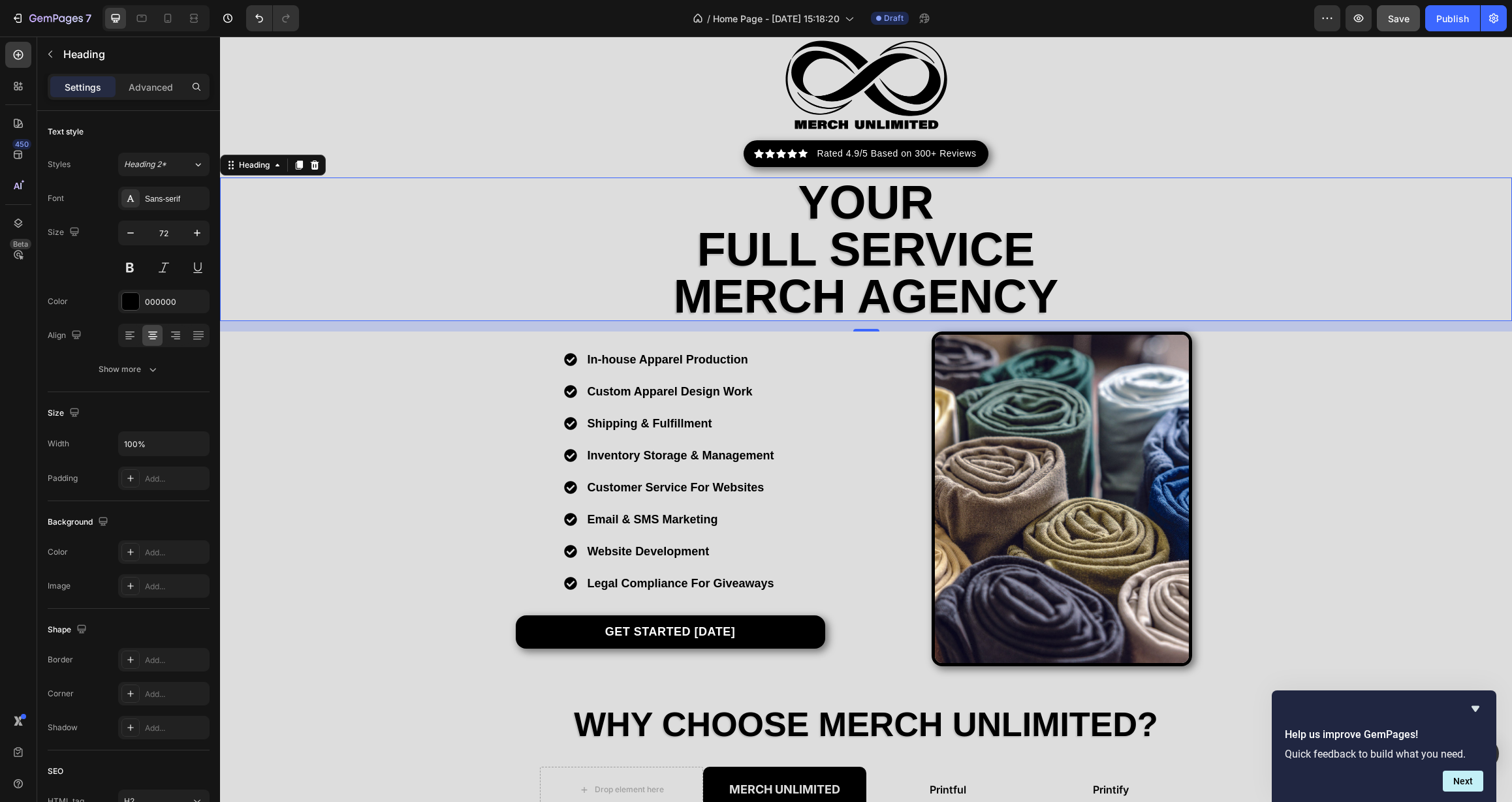
scroll to position [6, 0]
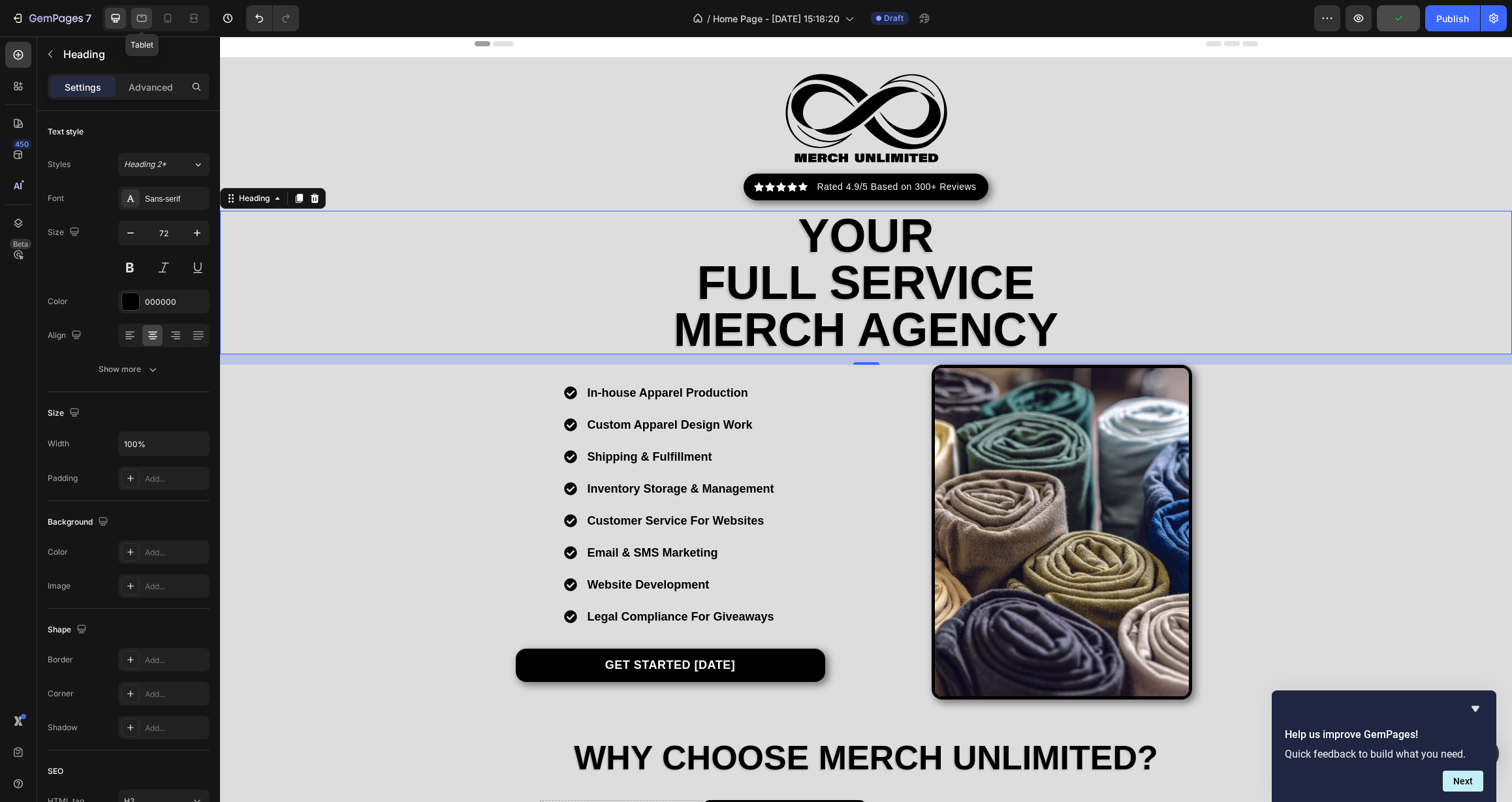
click at [137, 18] on icon at bounding box center [141, 18] width 13 height 13
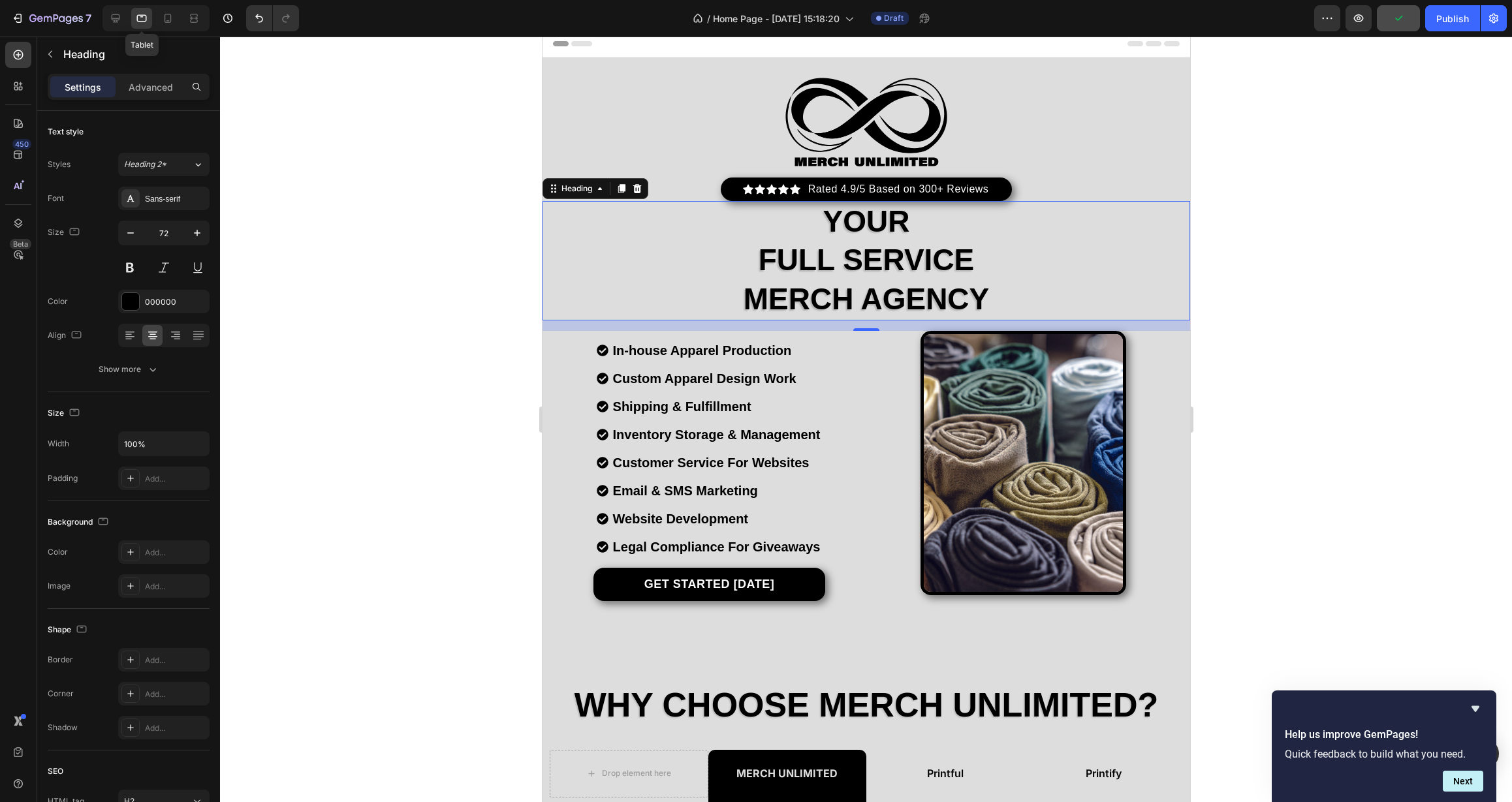
type input "46"
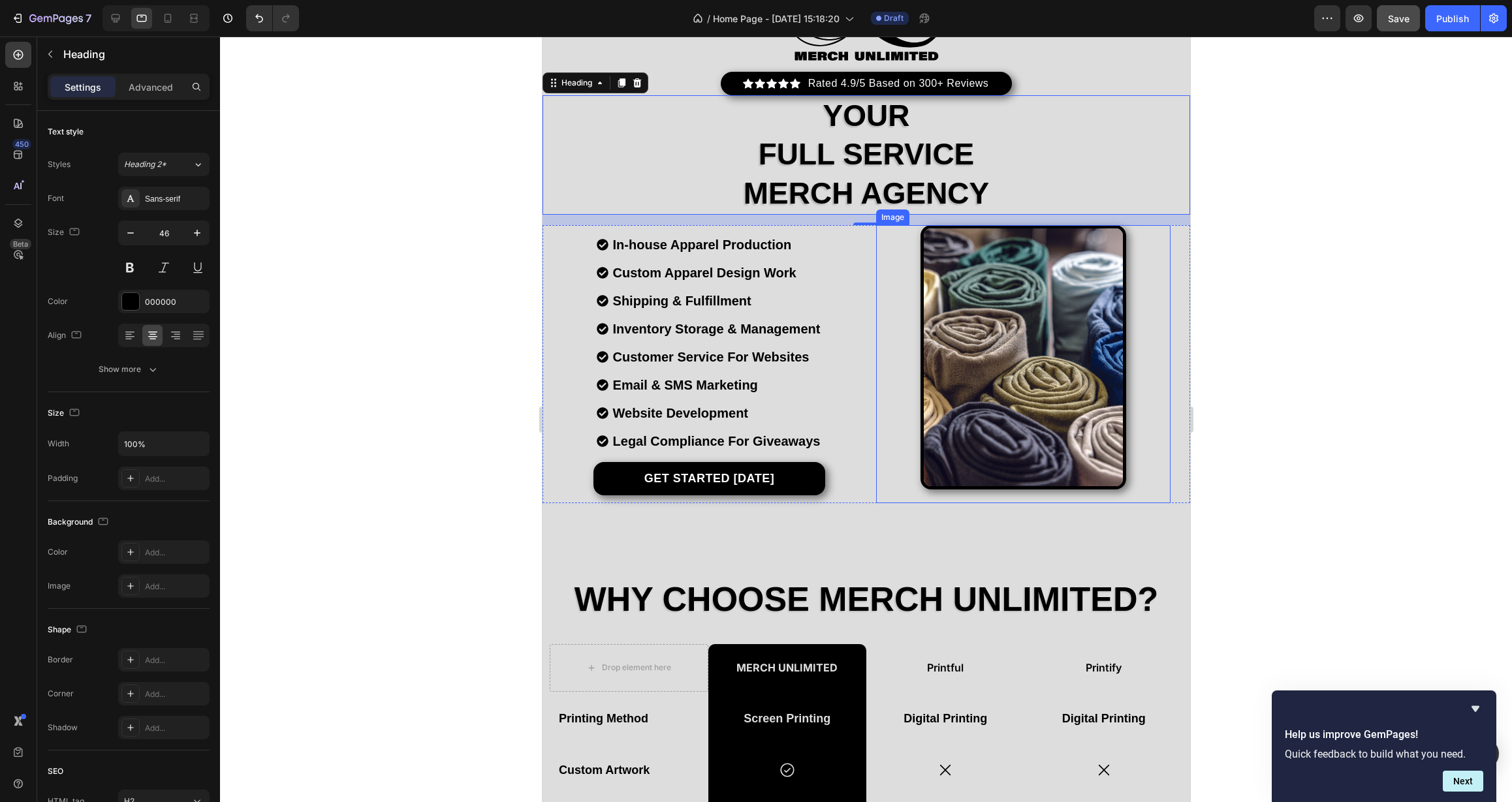
scroll to position [213, 0]
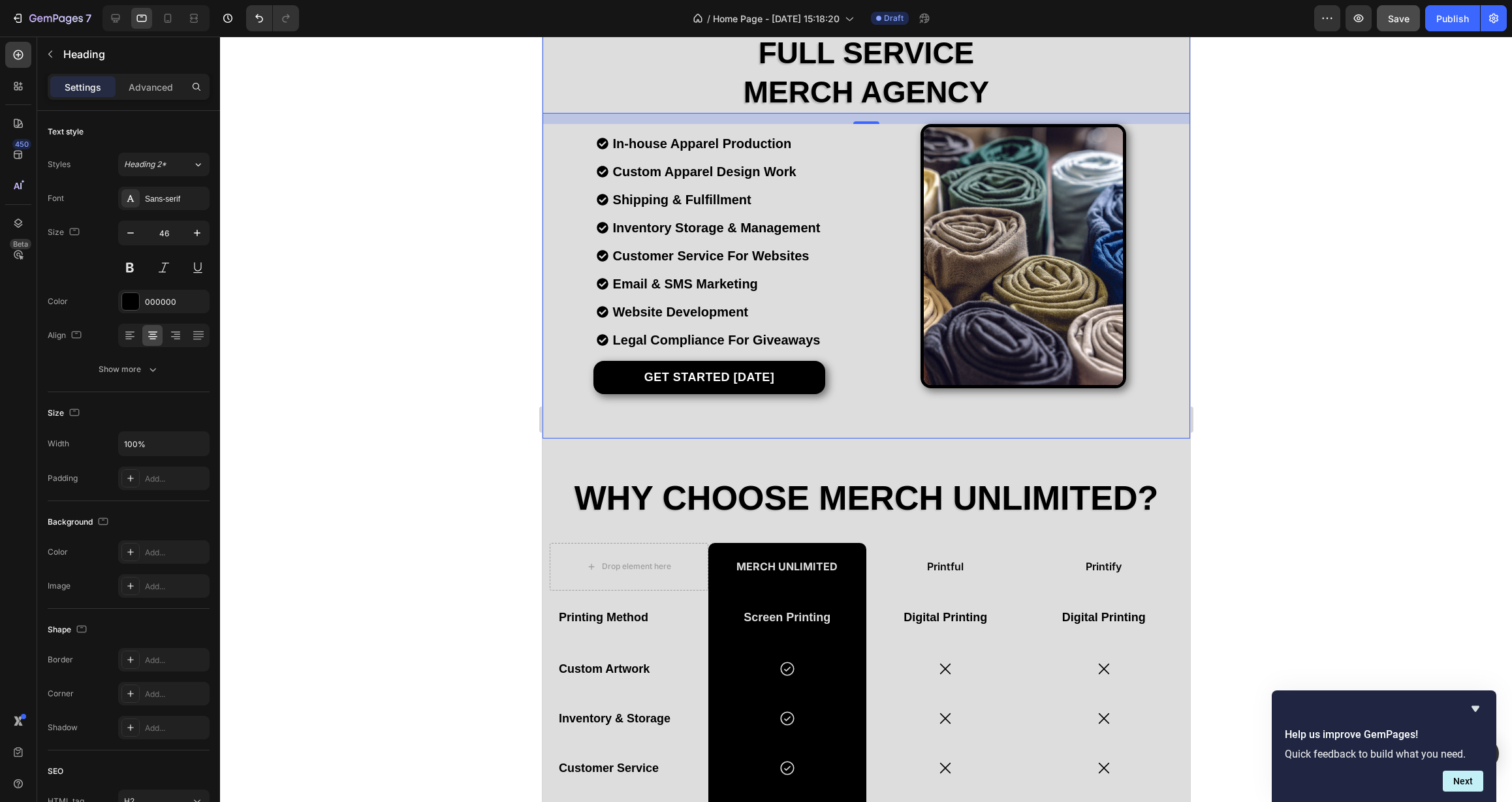
click at [936, 422] on div "Image Icon Icon Icon Icon Icon Icon List Hoz Rated 4.9/5 Based on 300+ Reviews …" at bounding box center [865, 145] width 647 height 588
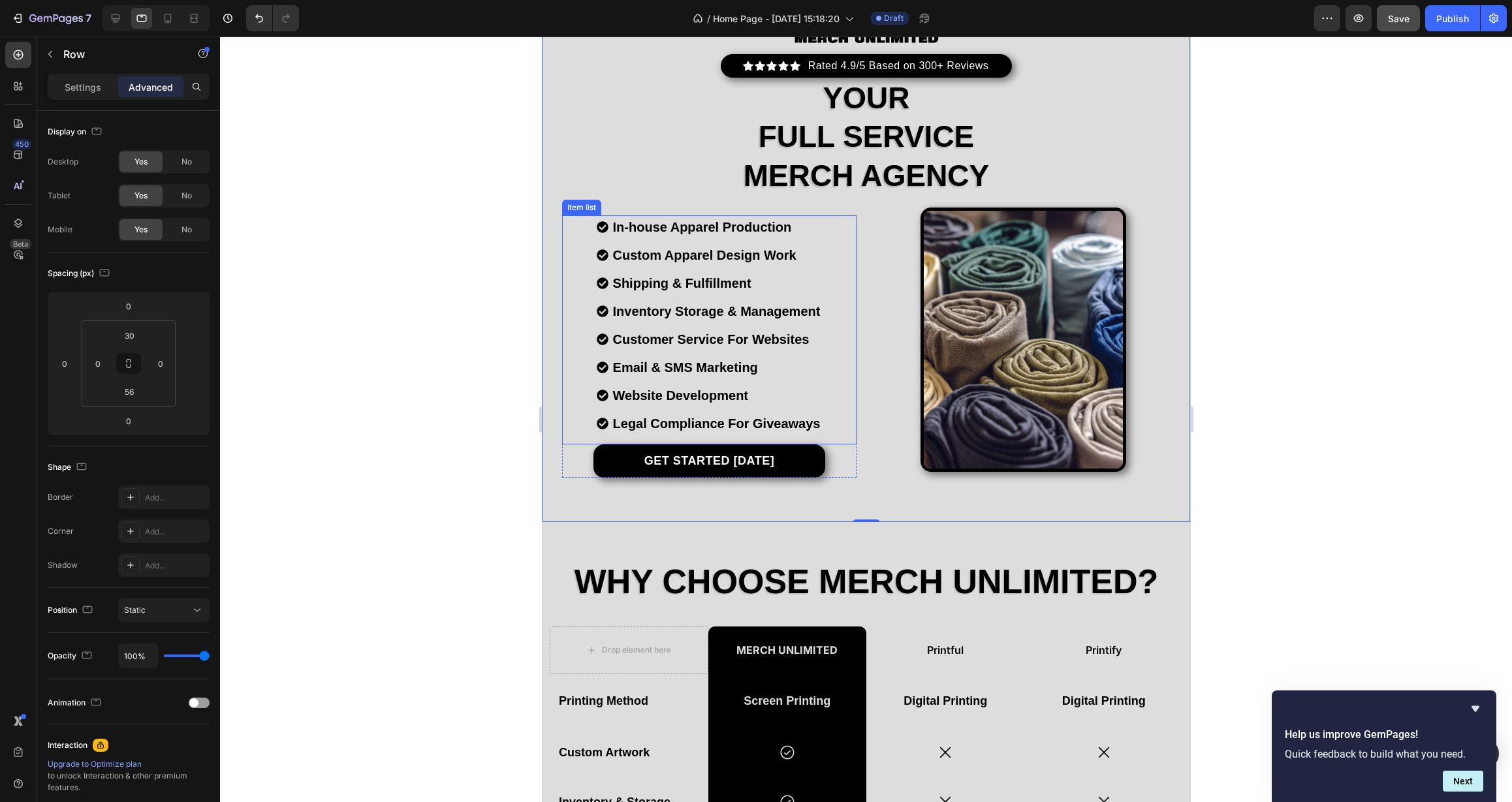
scroll to position [0, 0]
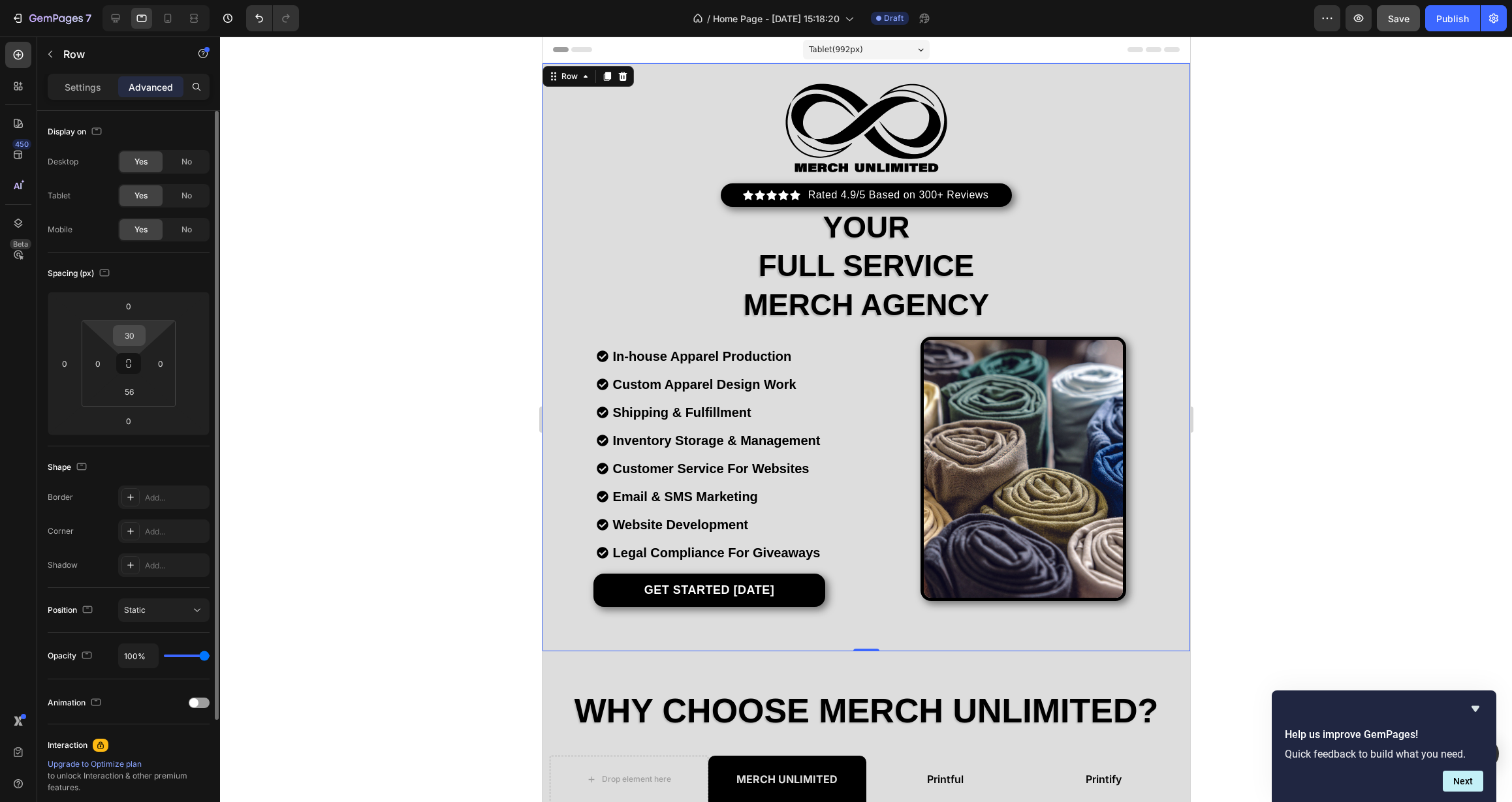
click at [136, 336] on input "30" at bounding box center [130, 336] width 26 height 20
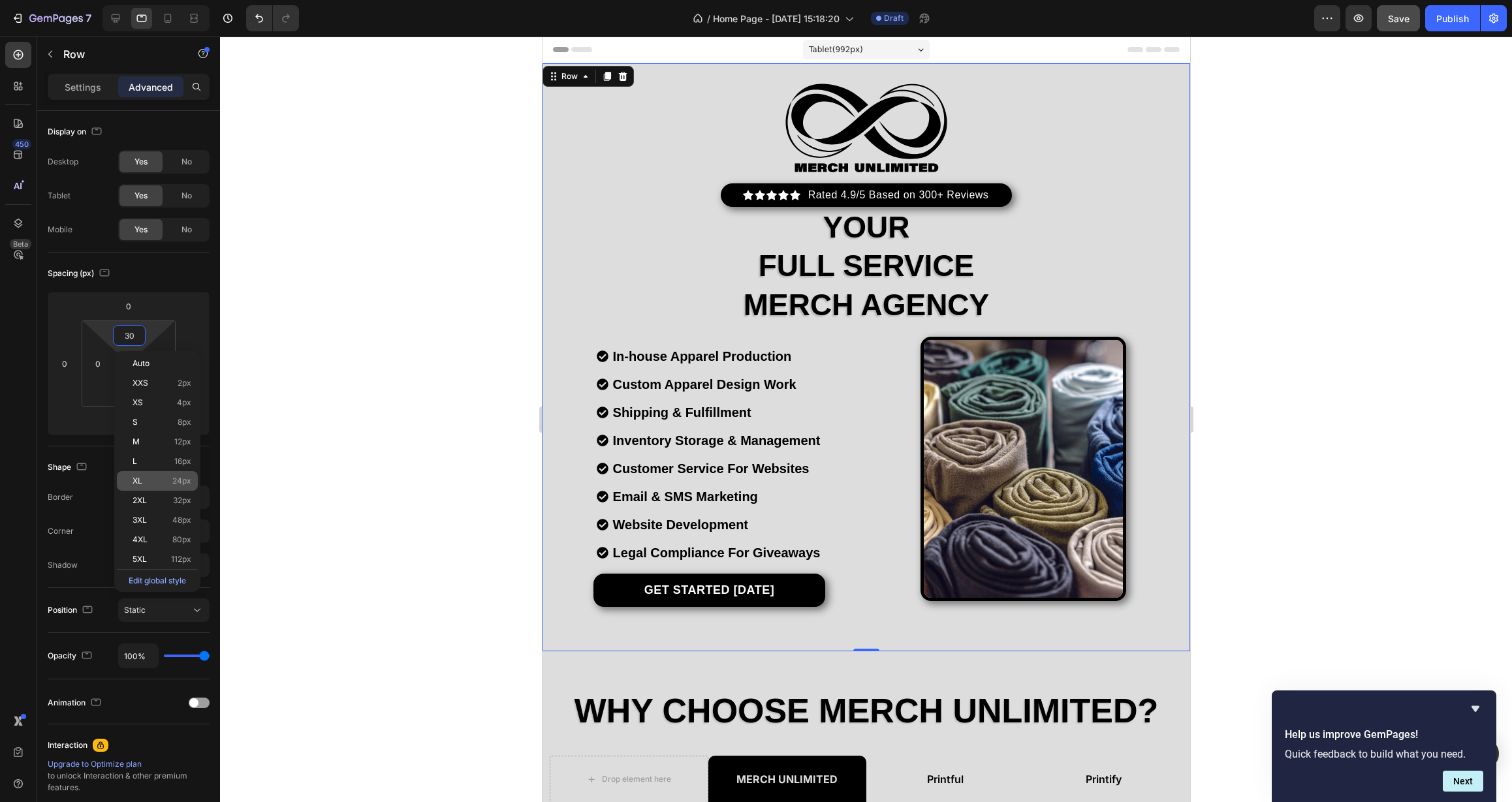
click at [162, 485] on p "XL 24px" at bounding box center [162, 481] width 59 height 9
type input "24"
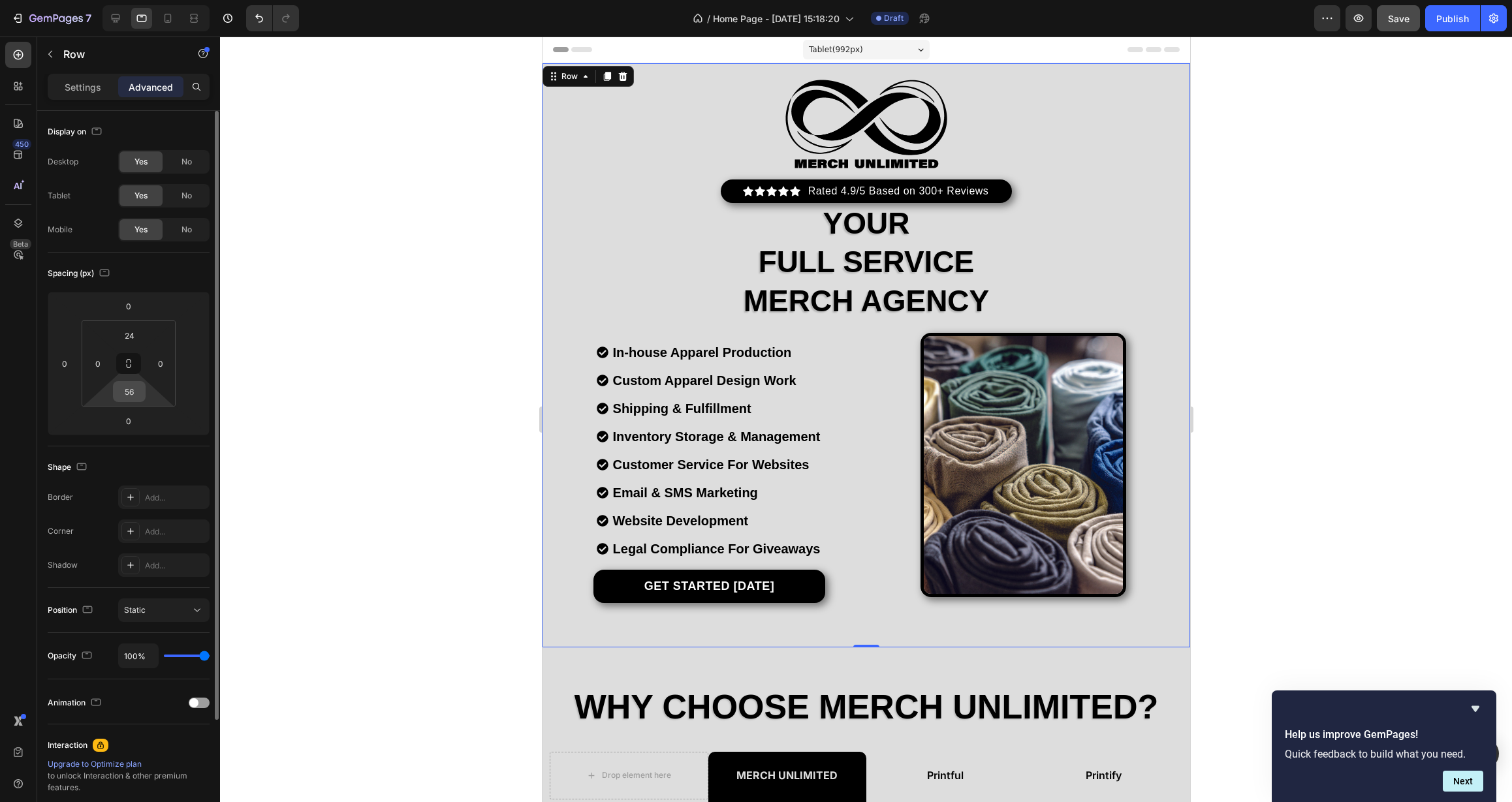
click at [135, 397] on input "56" at bounding box center [130, 391] width 26 height 20
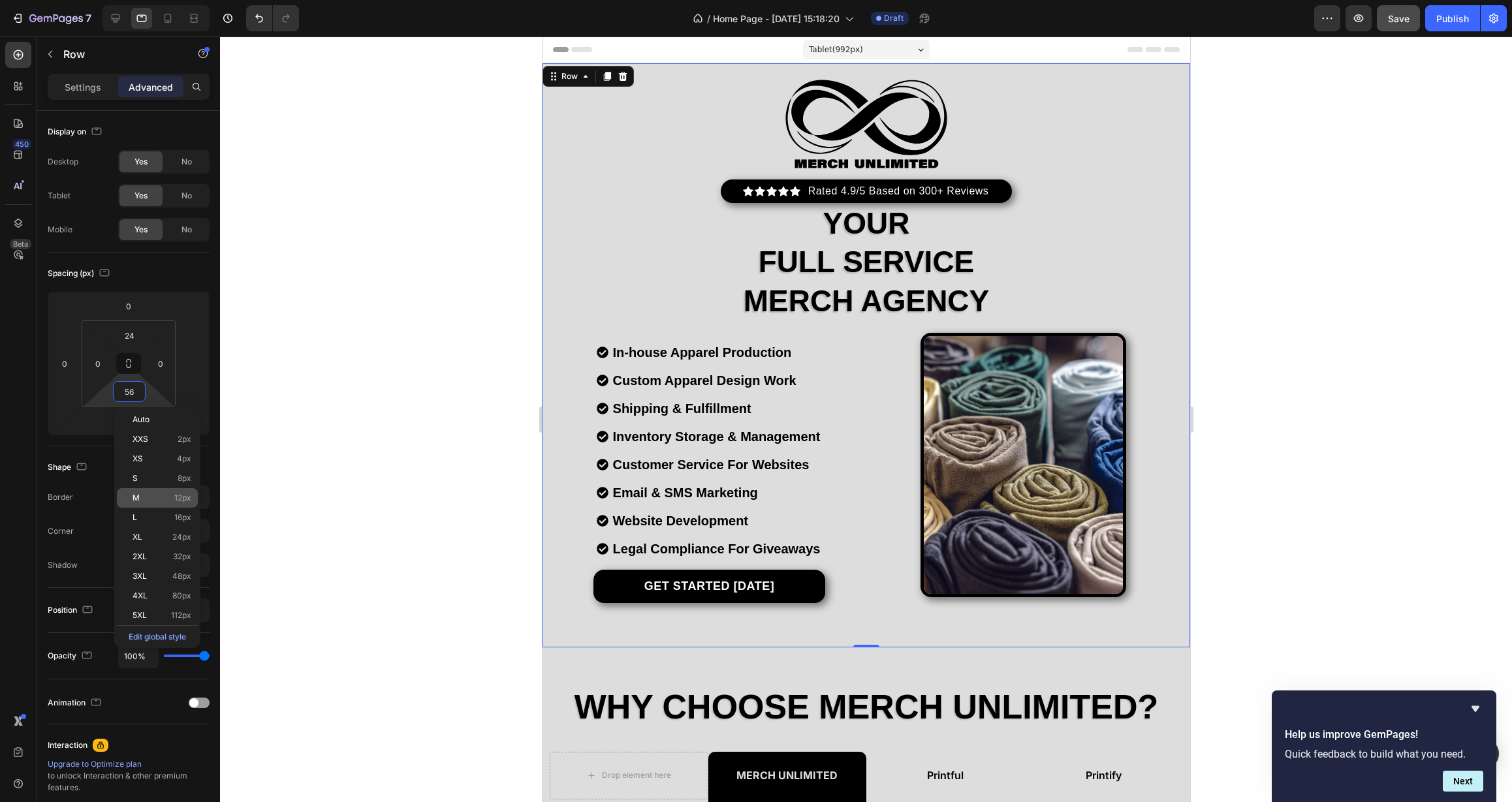
click at [147, 491] on div "M 12px" at bounding box center [158, 498] width 81 height 20
type input "12"
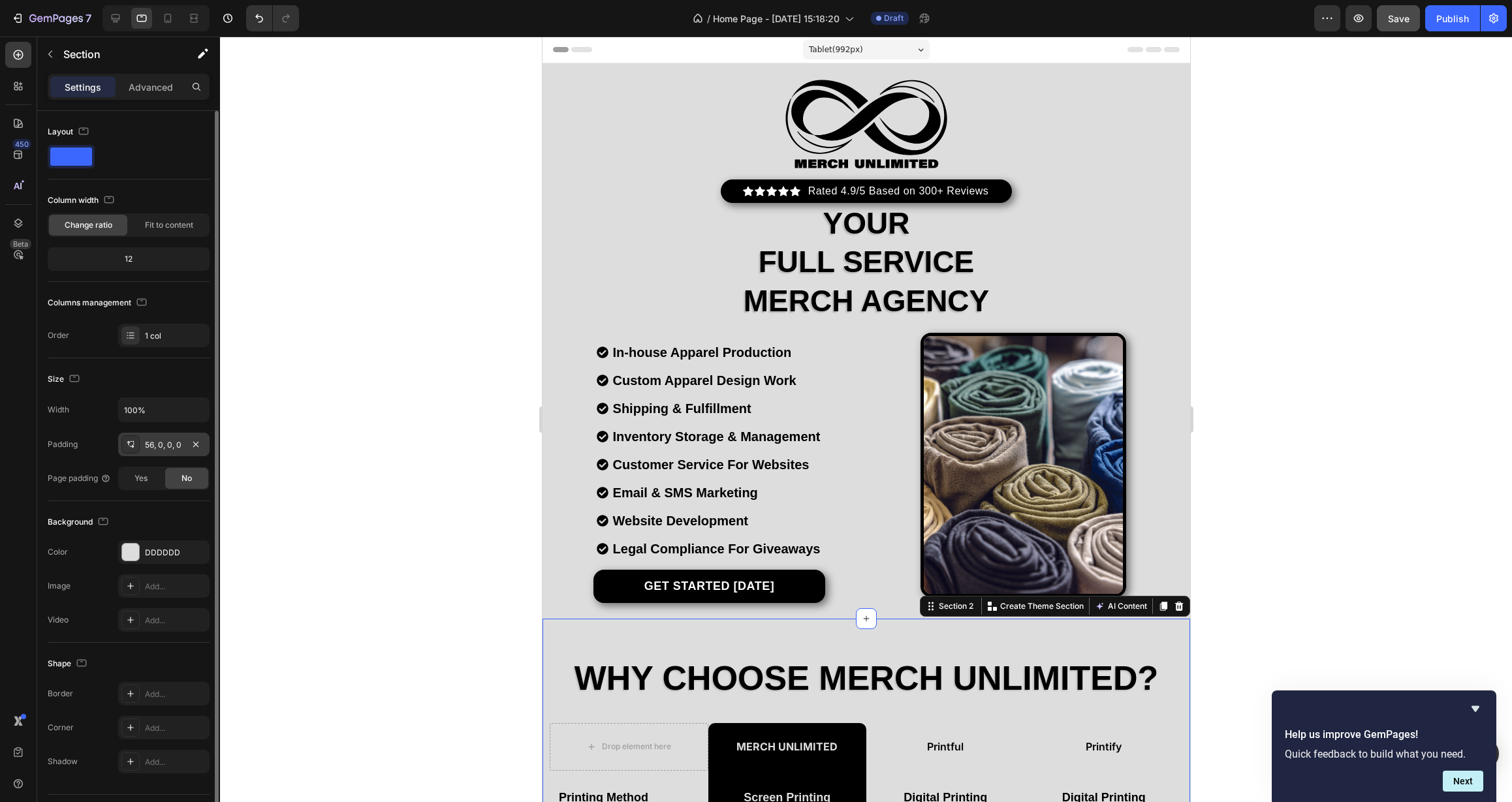
click at [153, 445] on div "56, 0, 0, 0" at bounding box center [164, 445] width 38 height 12
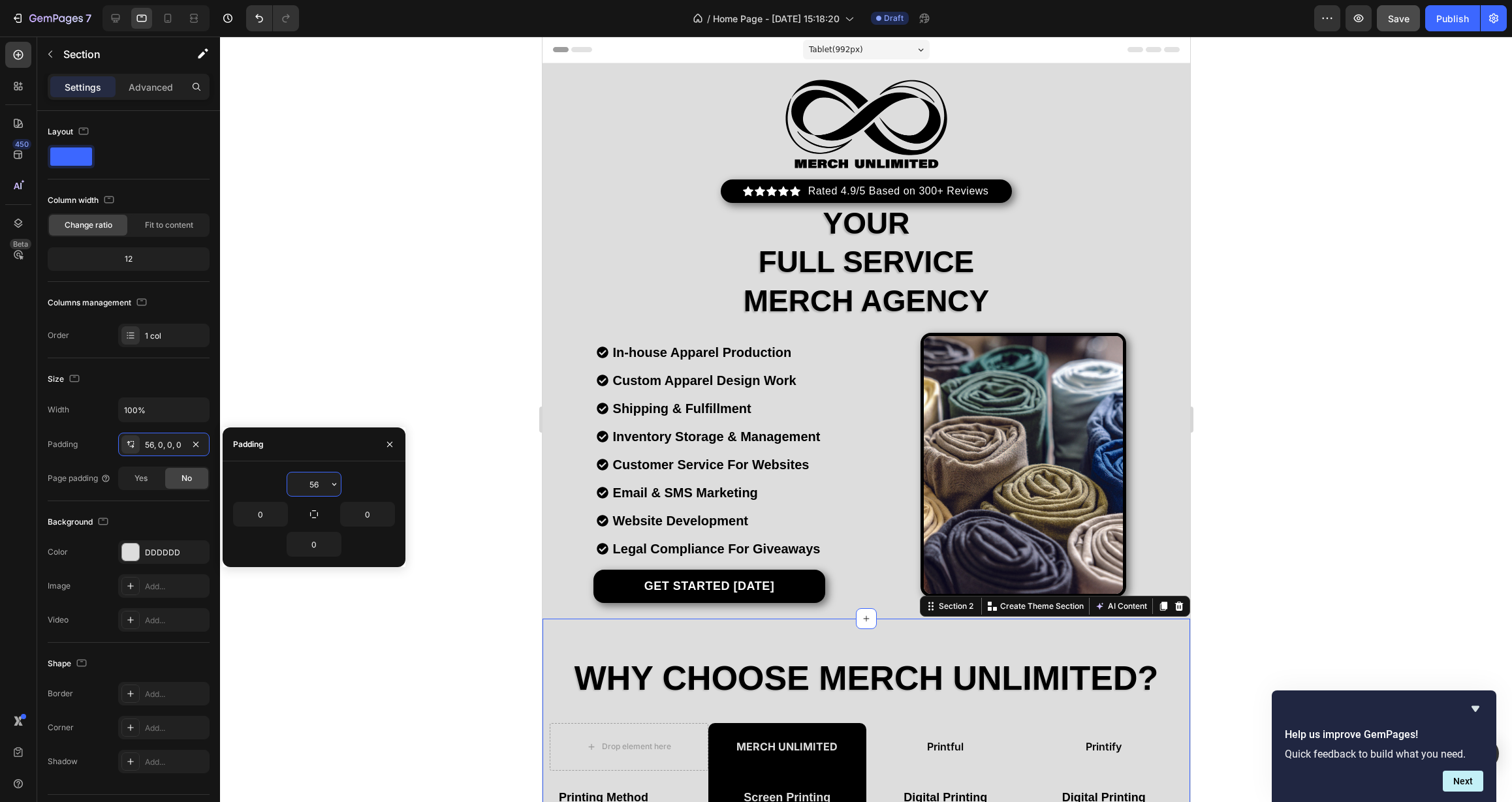
click at [316, 481] on input "56" at bounding box center [314, 484] width 54 height 24
click at [334, 486] on icon "button" at bounding box center [334, 484] width 10 height 10
click at [288, 611] on p "M 12px" at bounding box center [290, 617] width 69 height 12
type input "12"
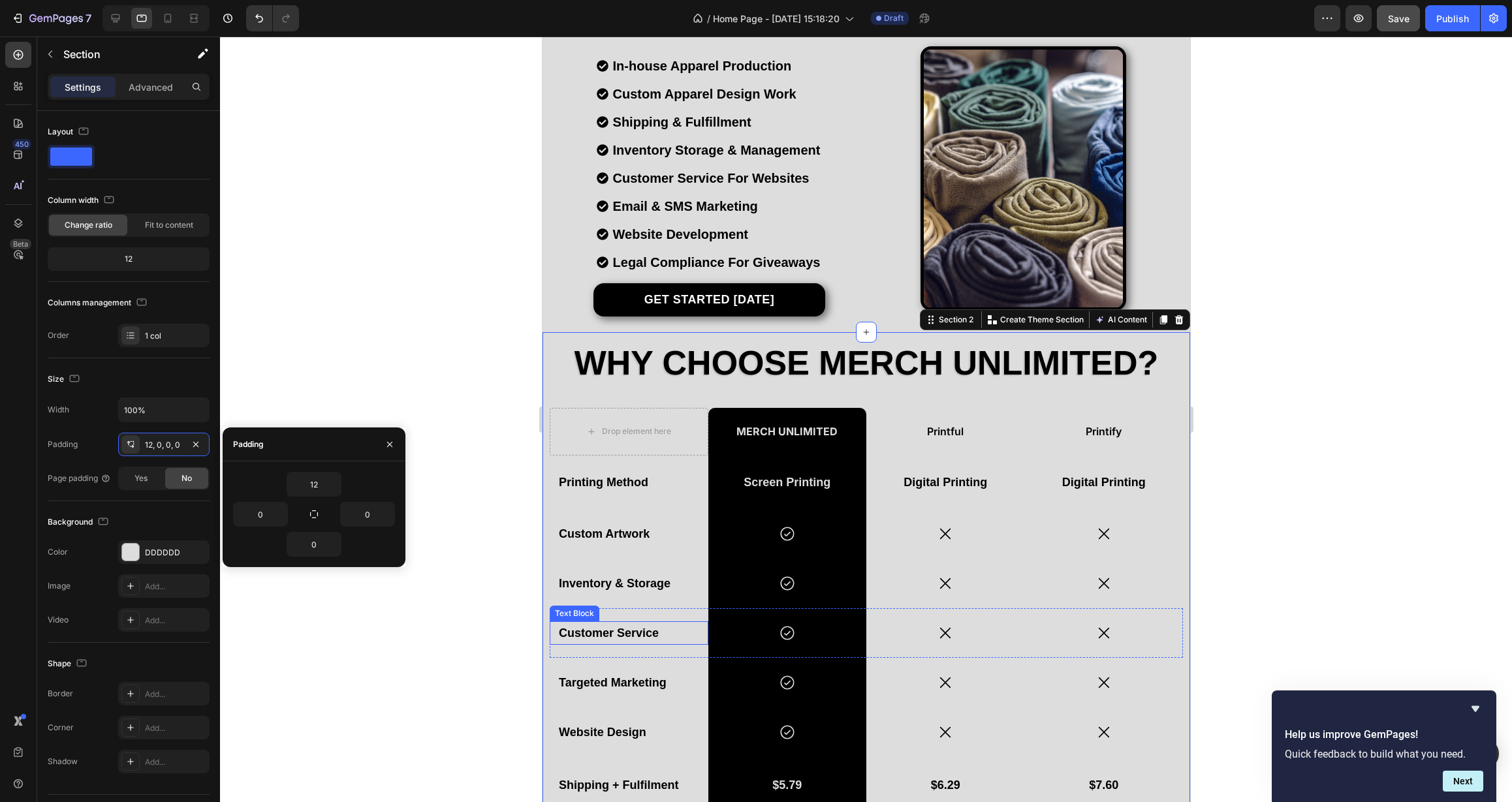
scroll to position [400, 0]
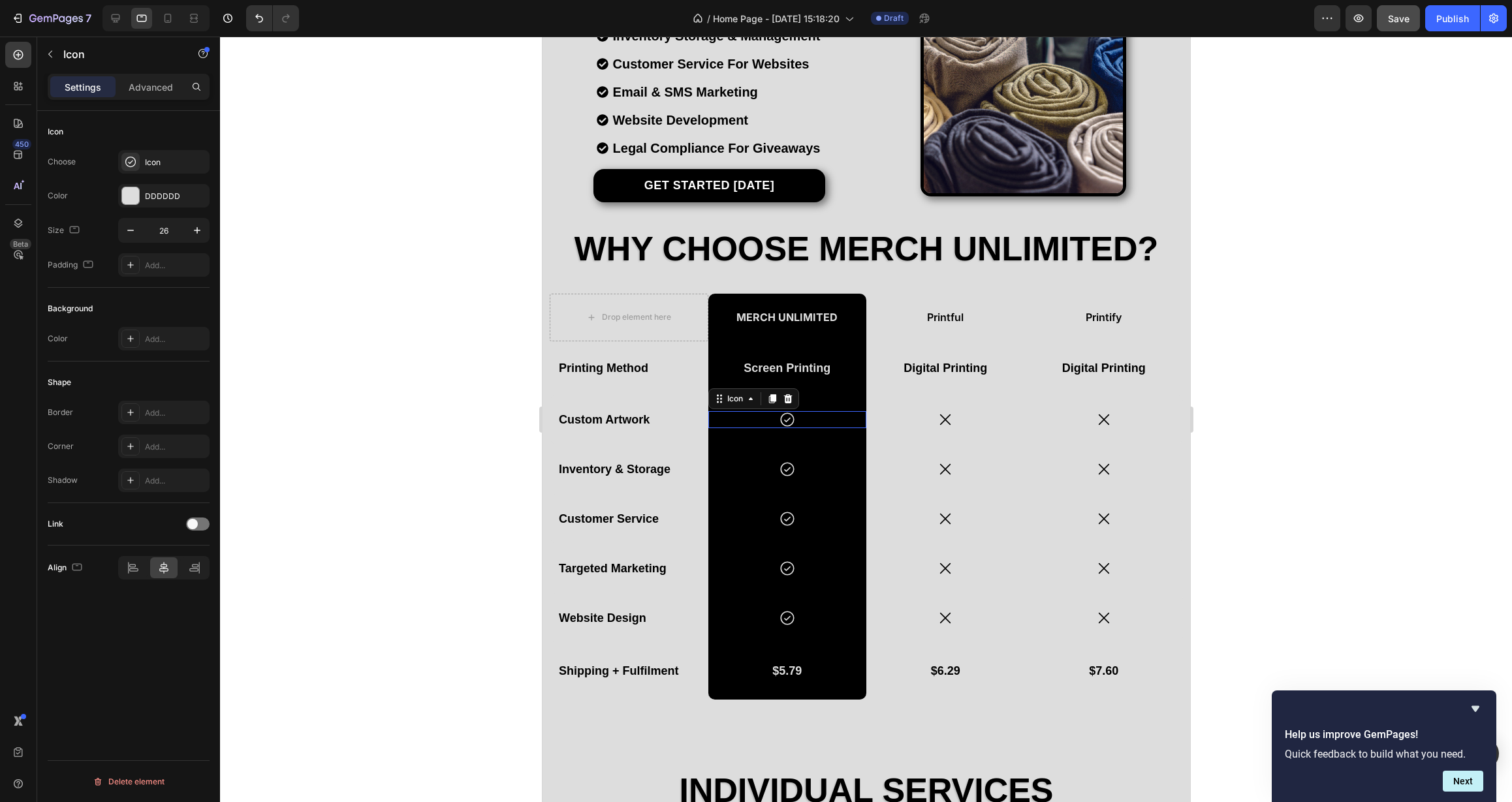
click at [778, 417] on icon at bounding box center [787, 419] width 17 height 17
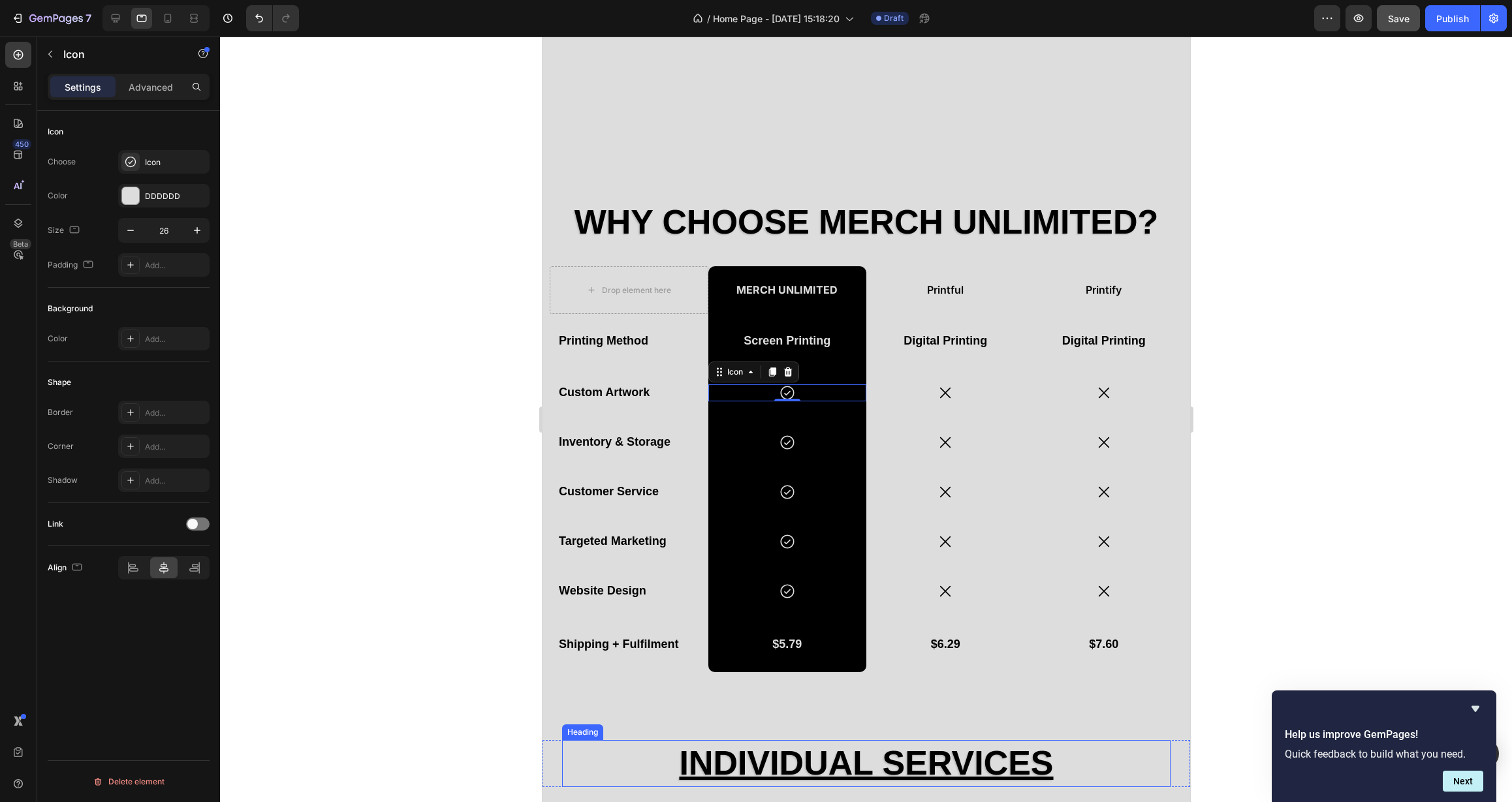
scroll to position [668, 0]
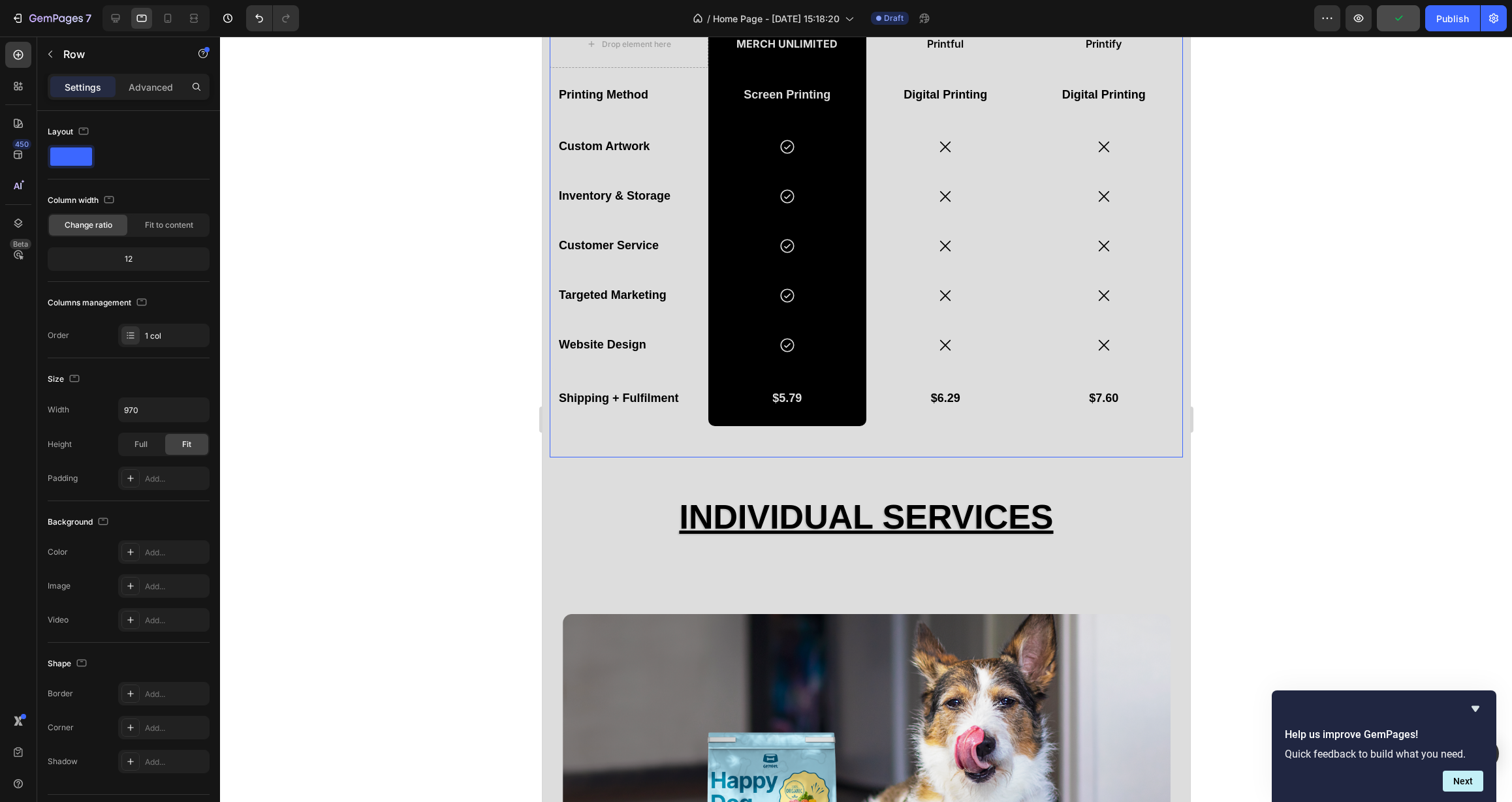
click at [958, 443] on div "Why Choose Merch Unlimited? Heading Drop element here Merch Unlimited Text Bloc…" at bounding box center [865, 205] width 633 height 504
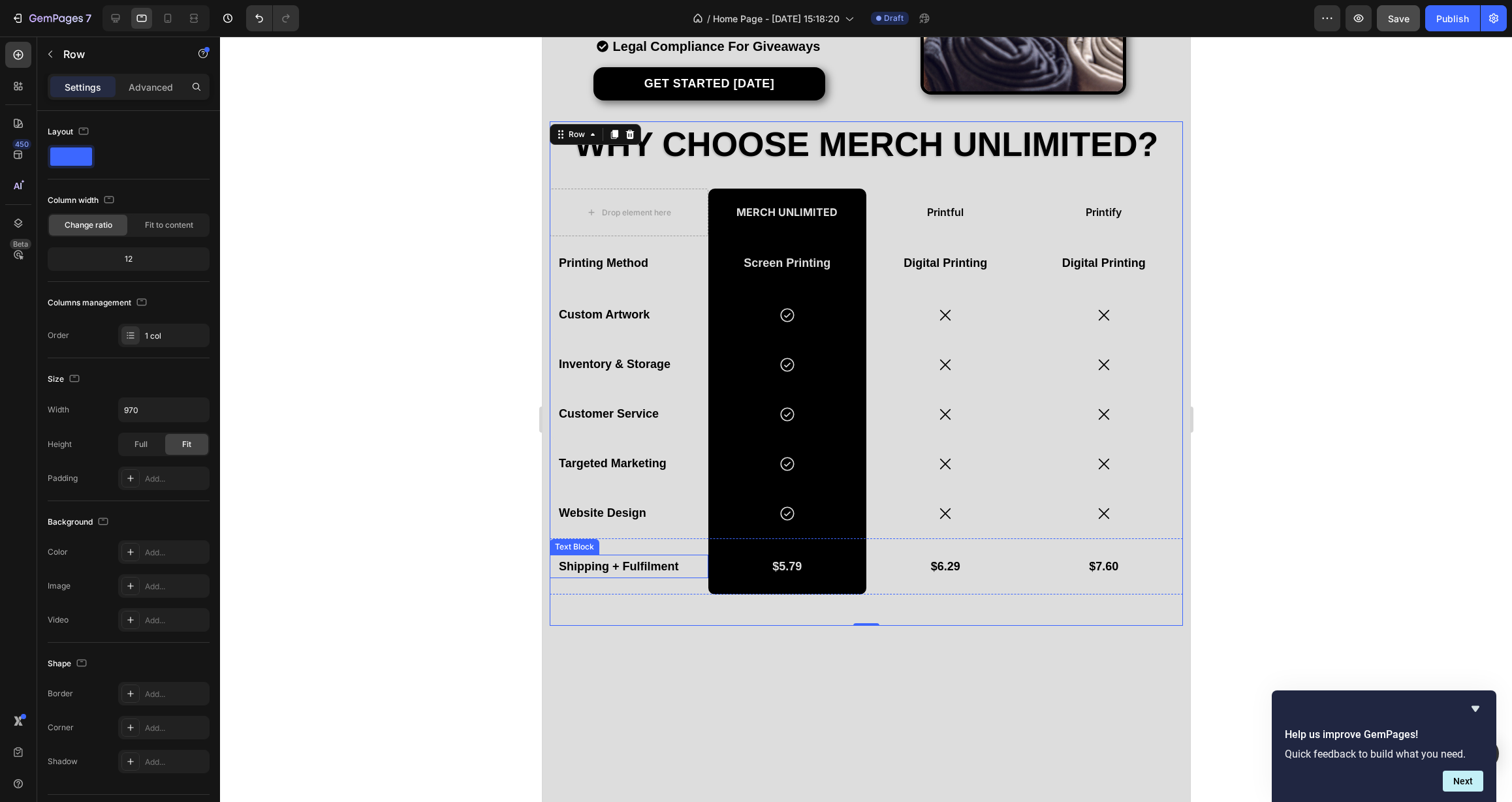
scroll to position [257, 0]
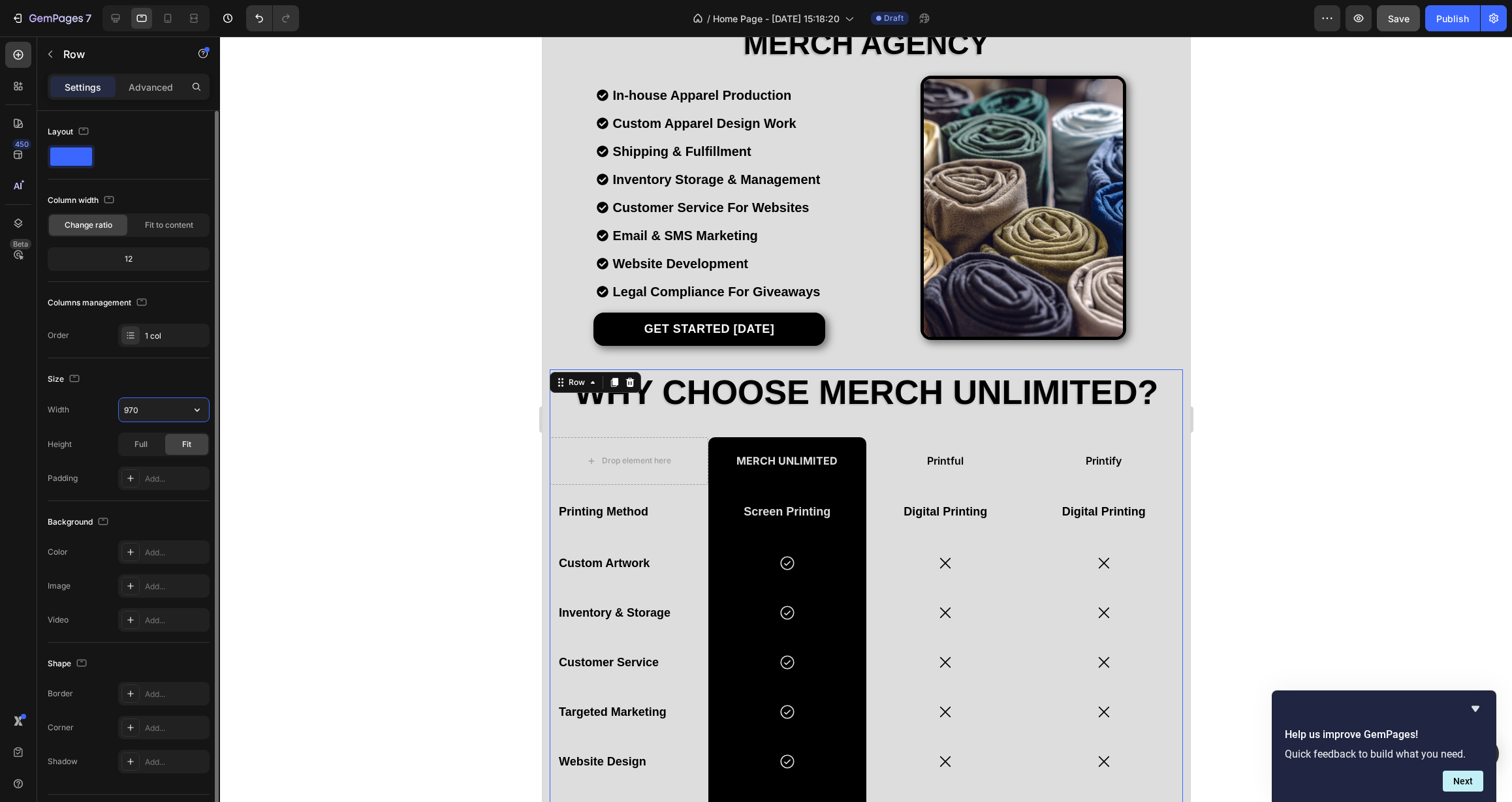
click at [171, 415] on input "970" at bounding box center [164, 410] width 90 height 24
click at [194, 414] on icon "button" at bounding box center [197, 410] width 13 height 13
click at [160, 462] on p "Full 100%" at bounding box center [161, 468] width 75 height 12
drag, startPoint x: 137, startPoint y: 412, endPoint x: 105, endPoint y: 411, distance: 32.0
click at [105, 411] on div "Width 100%" at bounding box center [128, 410] width 162 height 25
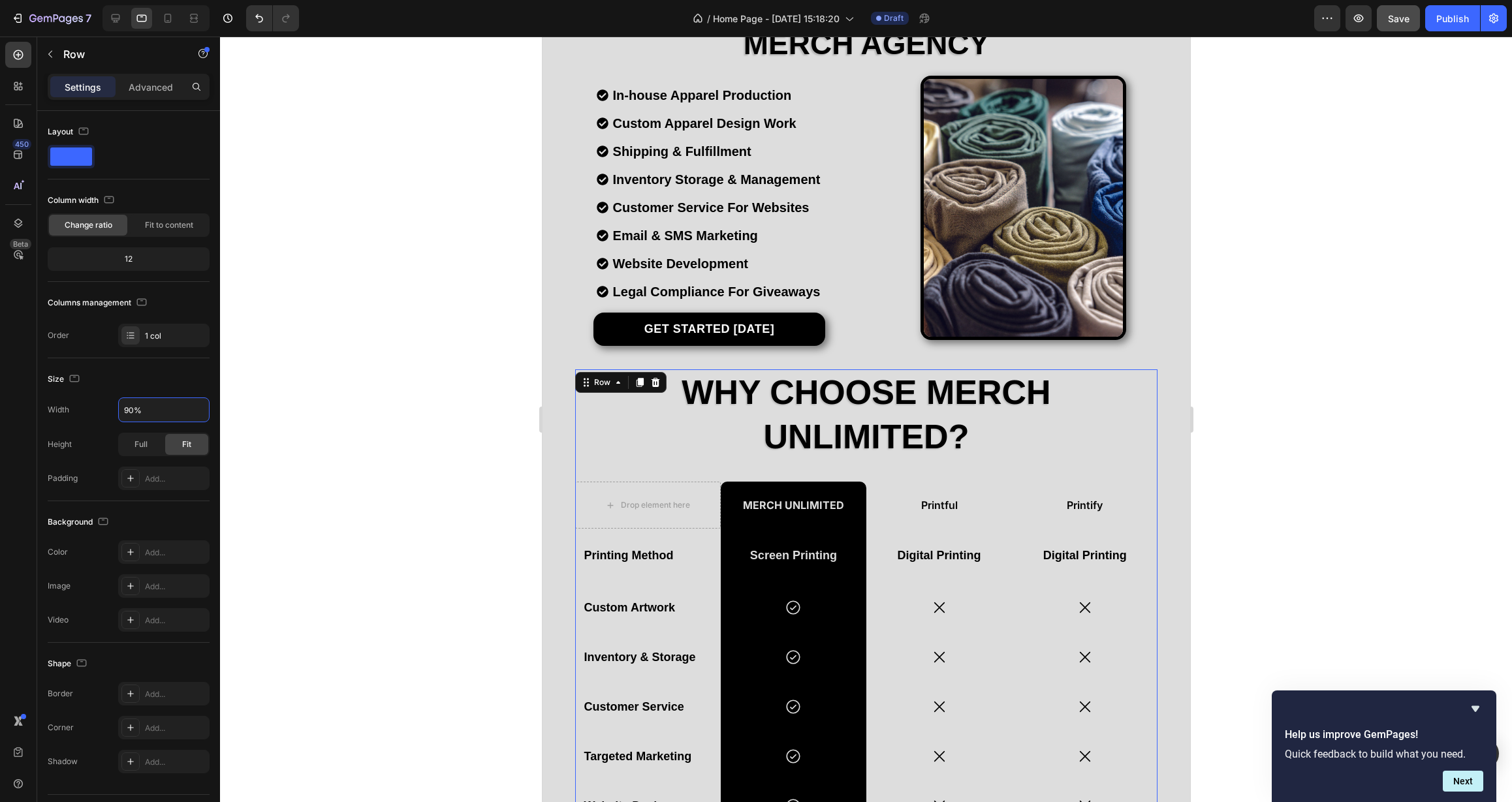
type input "90%"
click at [338, 237] on div at bounding box center [866, 419] width 1292 height 765
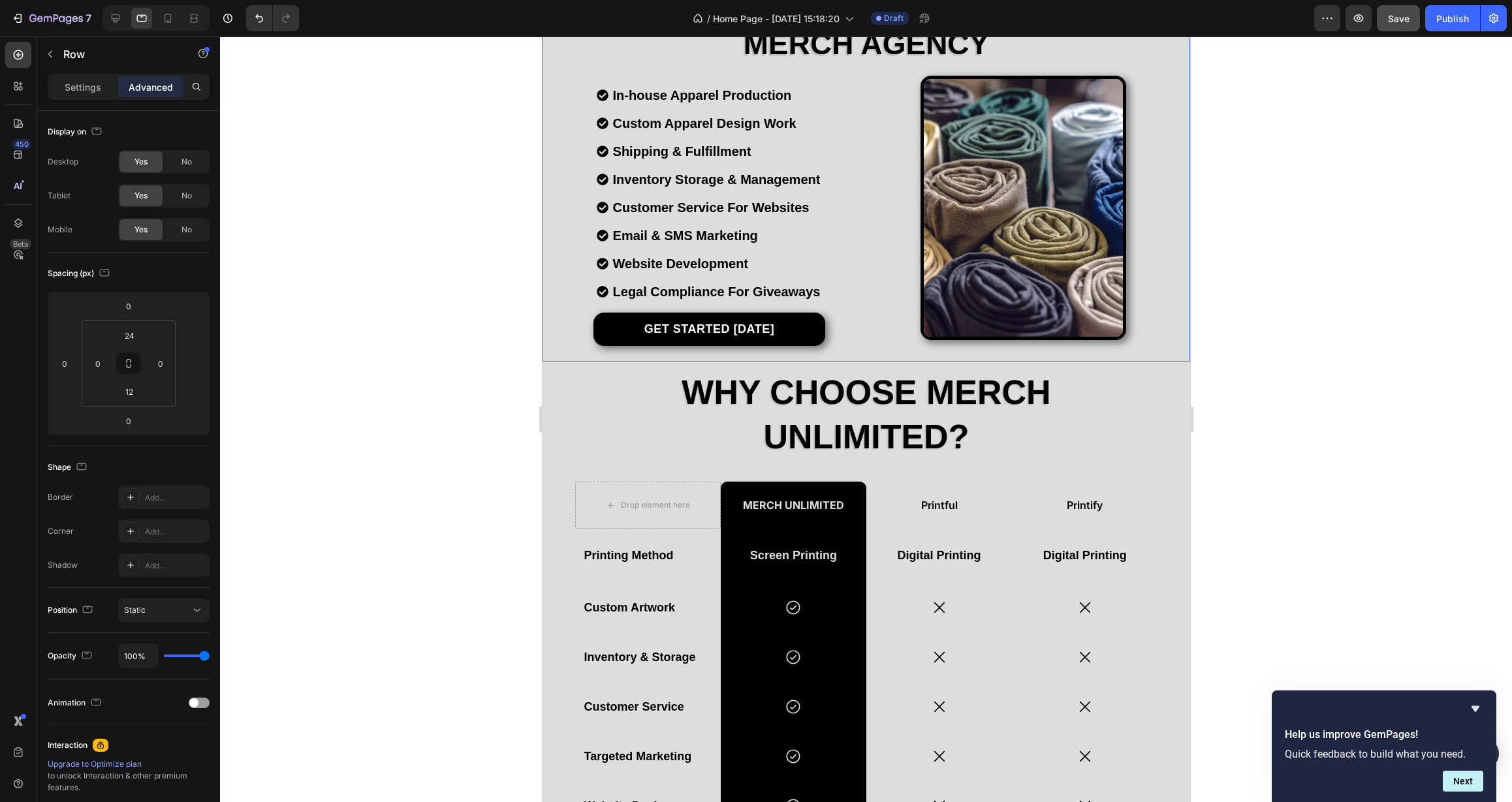
click at [586, 353] on div "Image Icon Icon Icon Icon Icon Icon List Hoz Rated 4.9/5 Based on 300+ Reviews …" at bounding box center [865, 84] width 647 height 555
click at [78, 86] on p "Settings" at bounding box center [83, 87] width 37 height 14
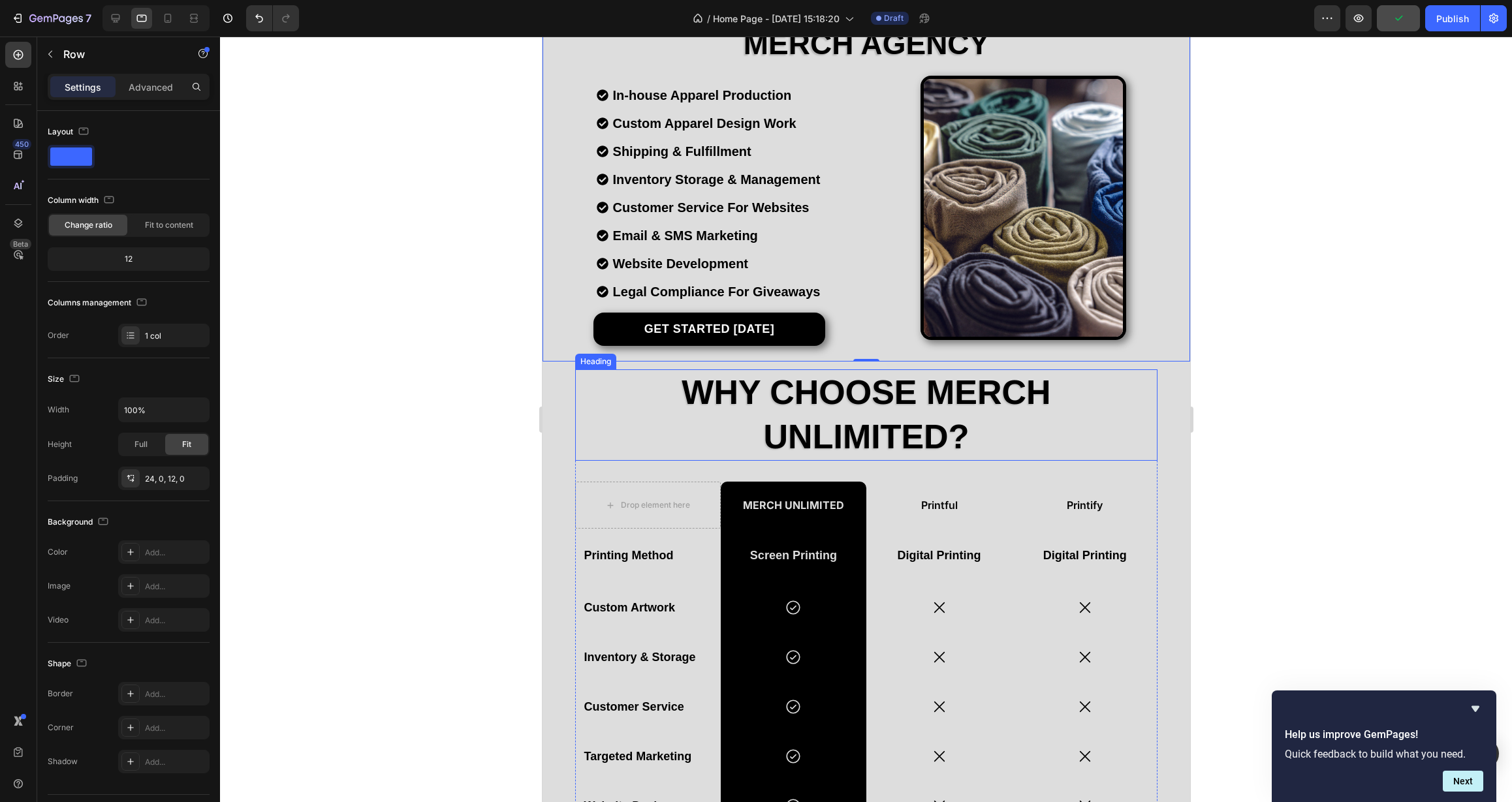
scroll to position [254, 0]
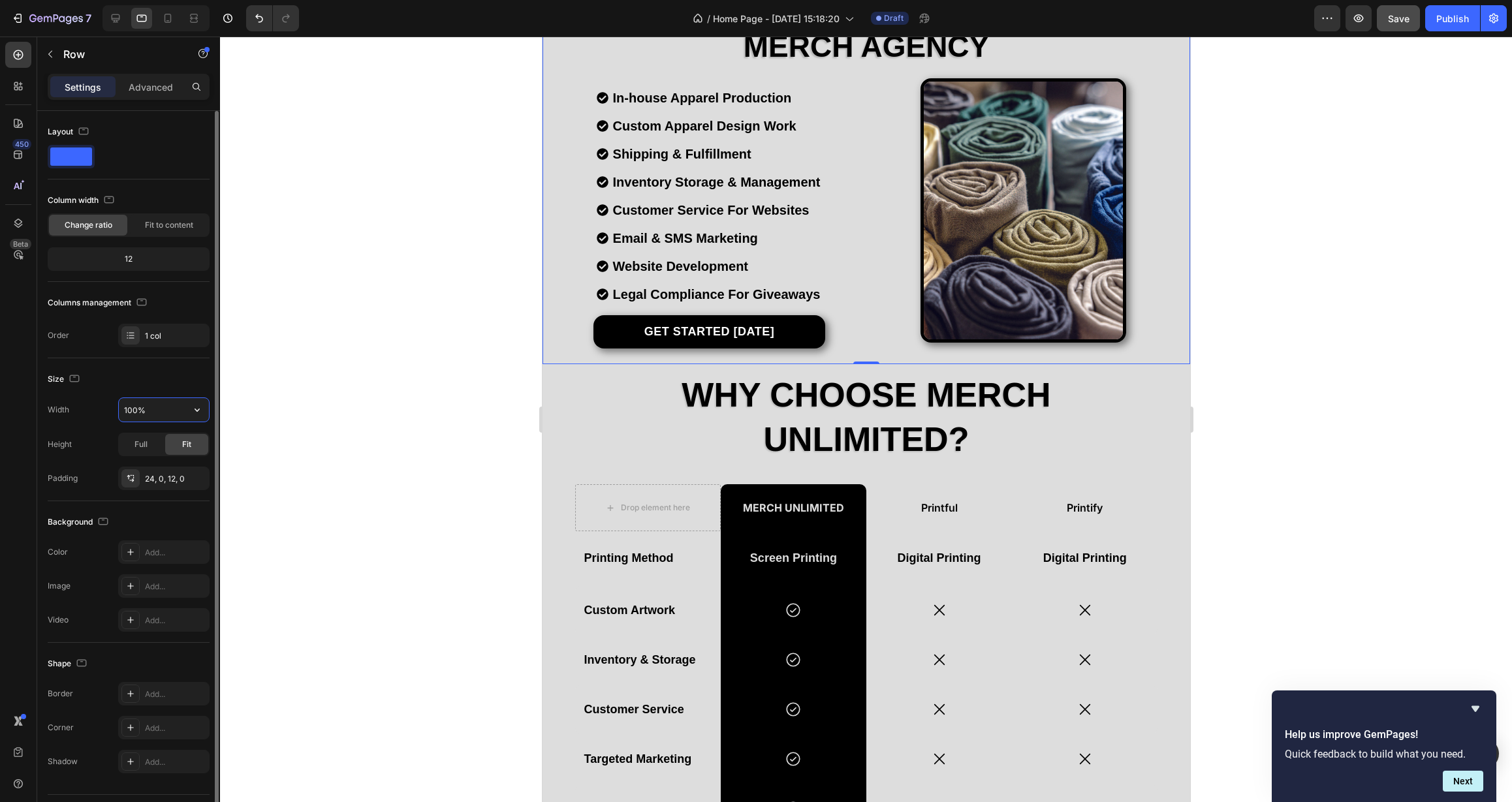
drag, startPoint x: 135, startPoint y: 411, endPoint x: 113, endPoint y: 411, distance: 22.0
click at [113, 411] on div "Width 100%" at bounding box center [128, 410] width 162 height 25
type input "90%"
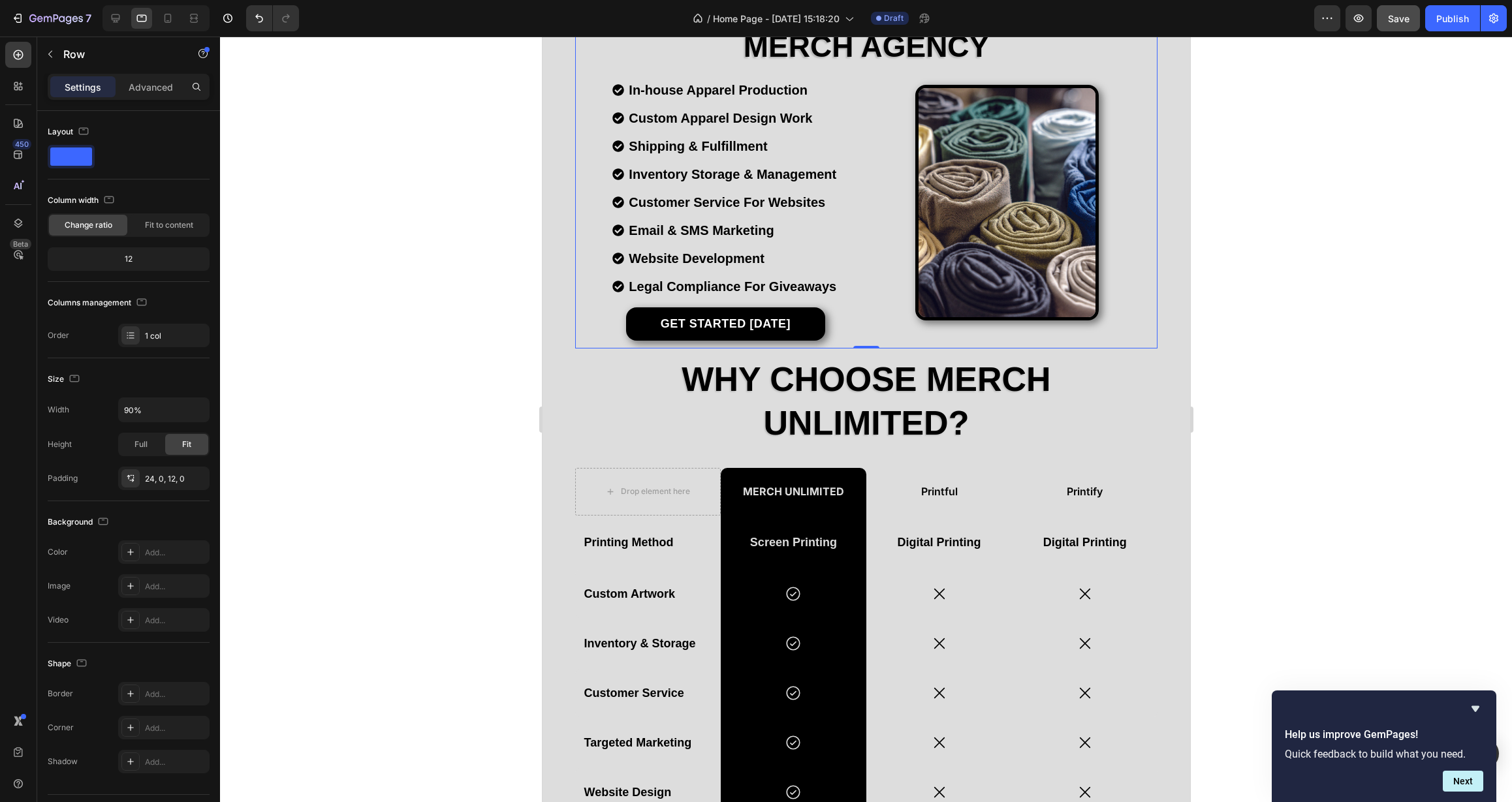
click at [421, 410] on div at bounding box center [866, 419] width 1292 height 765
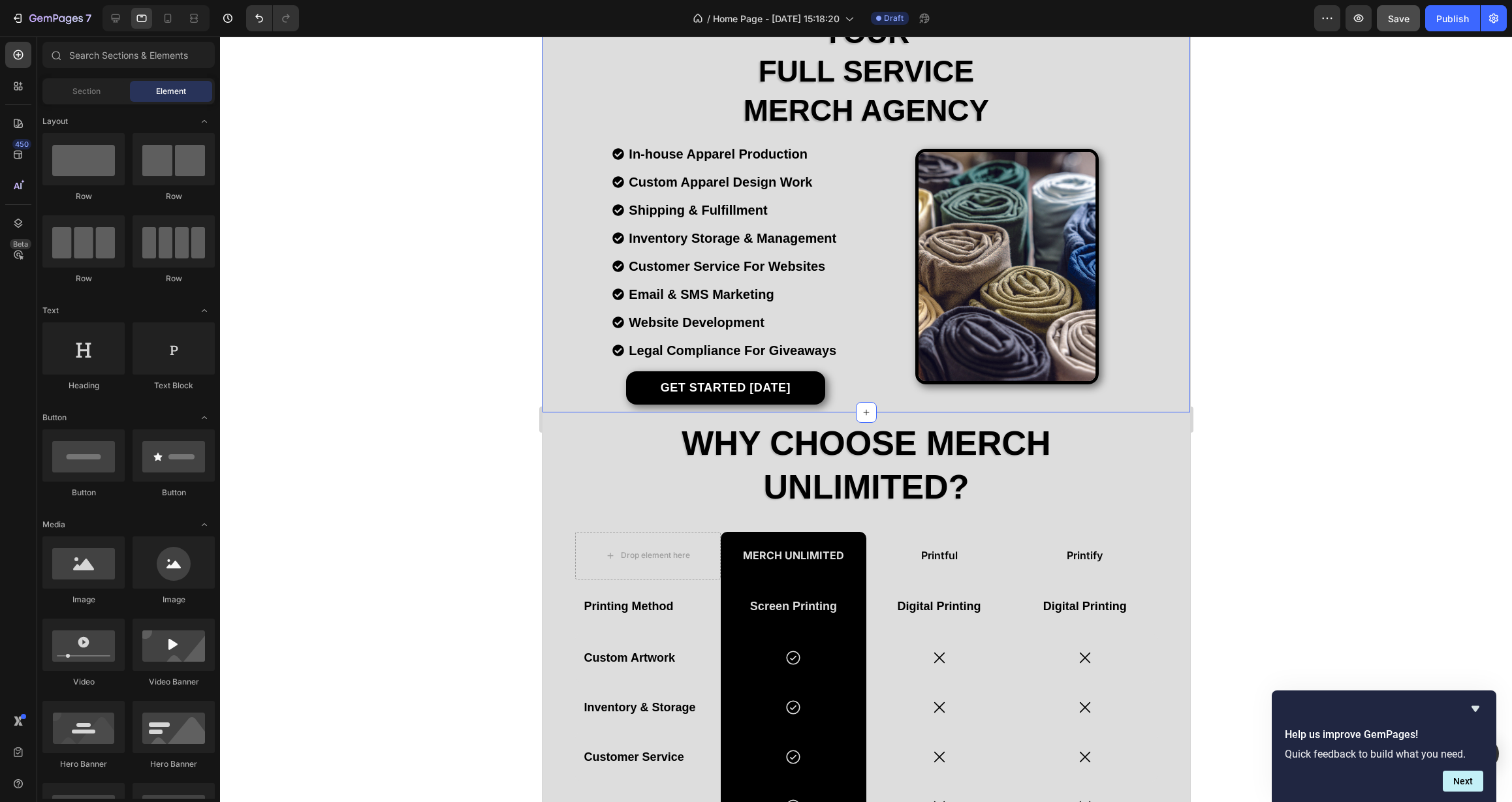
scroll to position [0, 0]
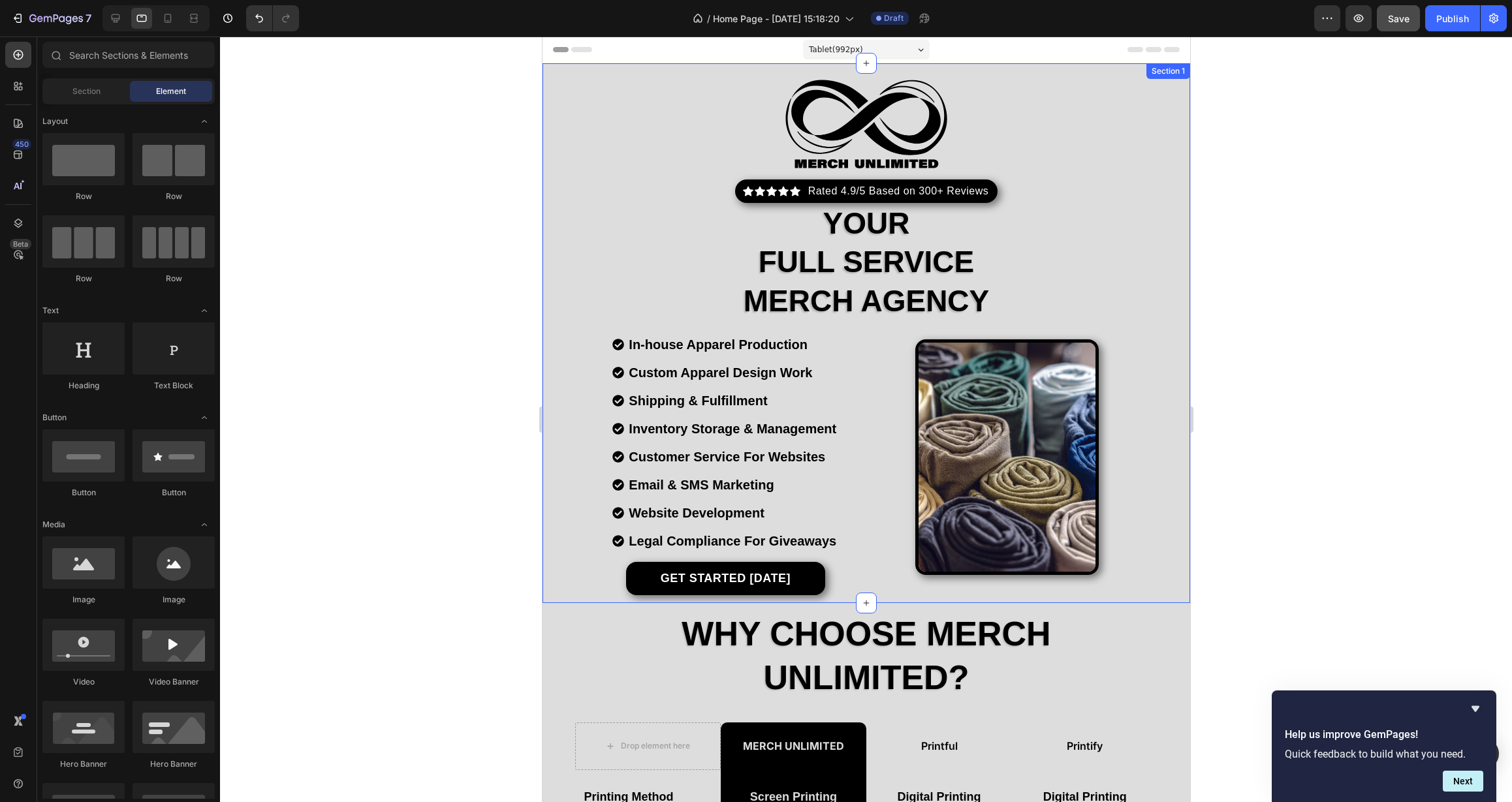
click at [558, 584] on div "Image Icon Icon Icon Icon Icon Icon List Hoz Rated 4.9/5 Based on 300+ Reviews …" at bounding box center [865, 333] width 647 height 540
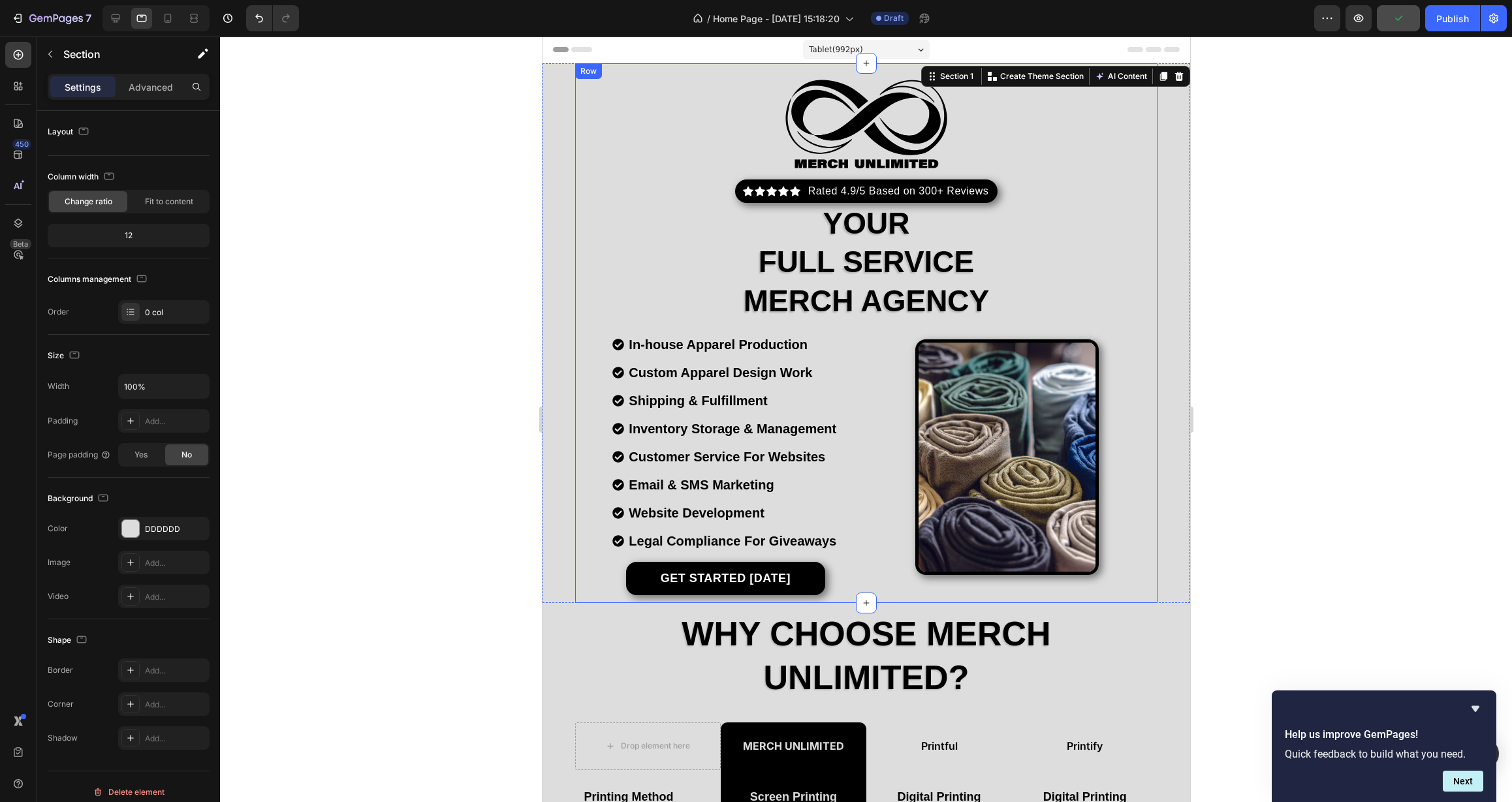
click at [586, 596] on div "Image Icon Icon Icon Icon Icon Icon List Hoz Rated 4.9/5 Based on 300+ Reviews …" at bounding box center [866, 333] width 583 height 540
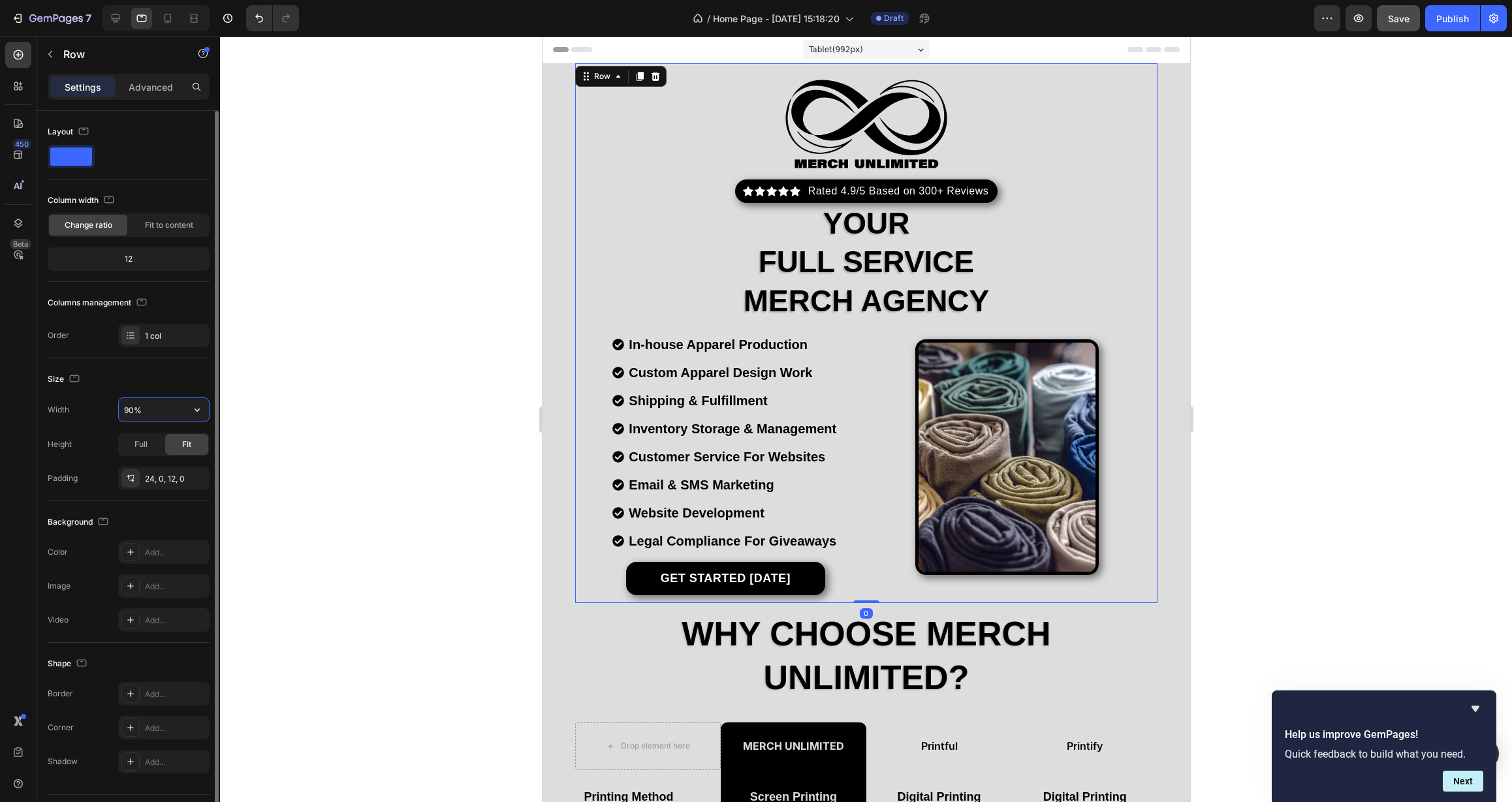
click at [133, 414] on input "90%" at bounding box center [164, 410] width 90 height 24
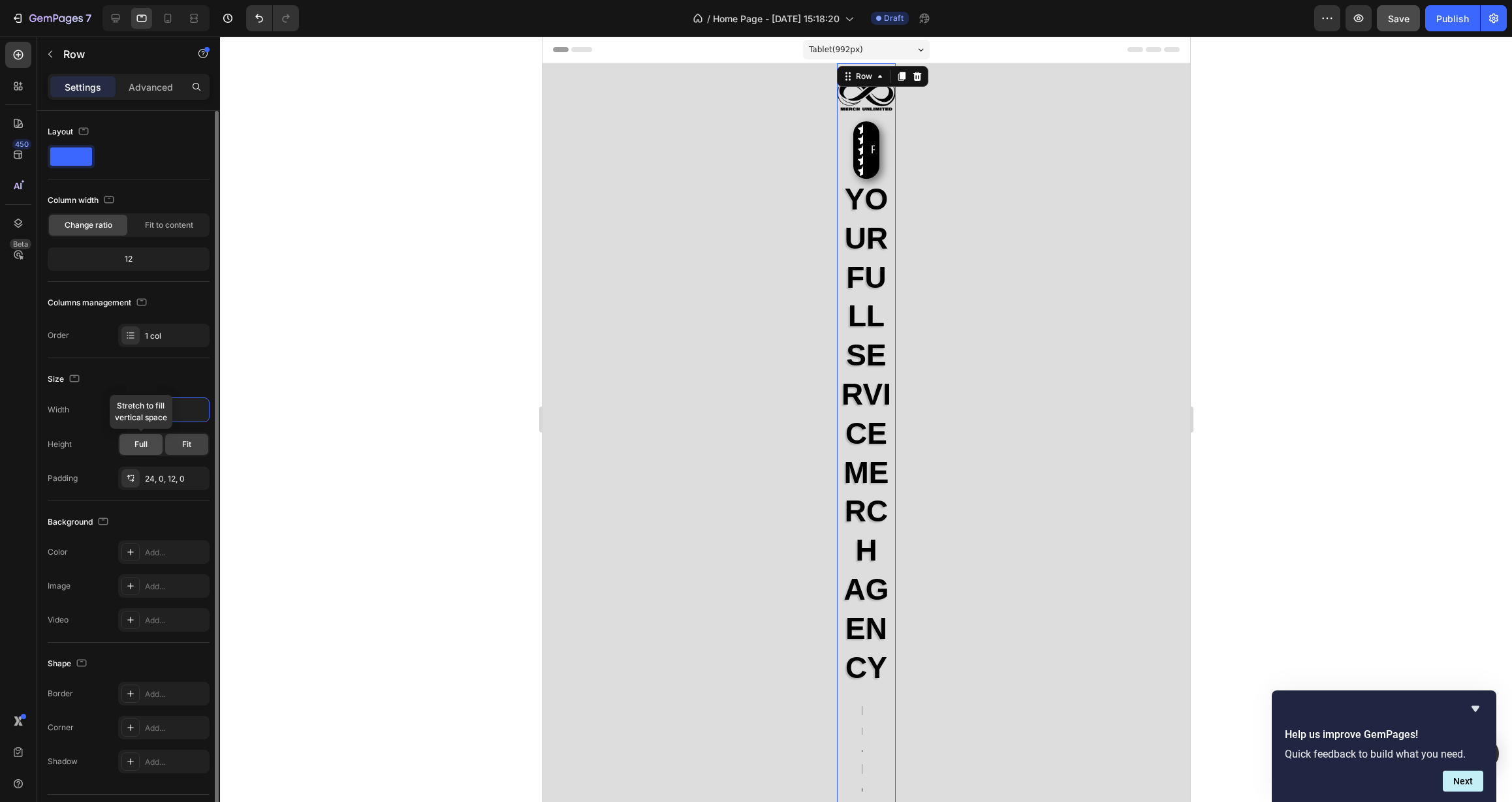
type input "95%"
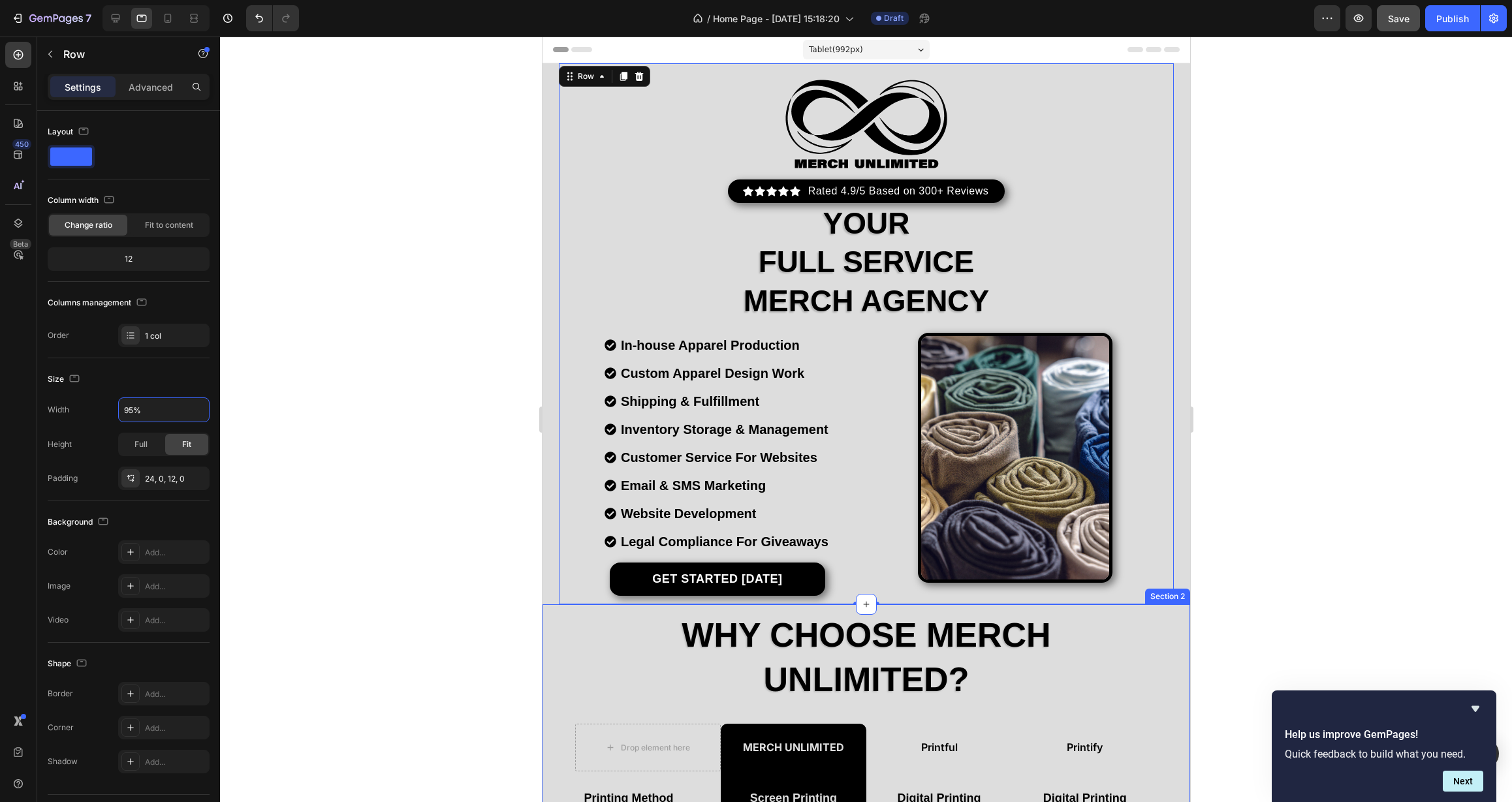
scroll to position [107, 0]
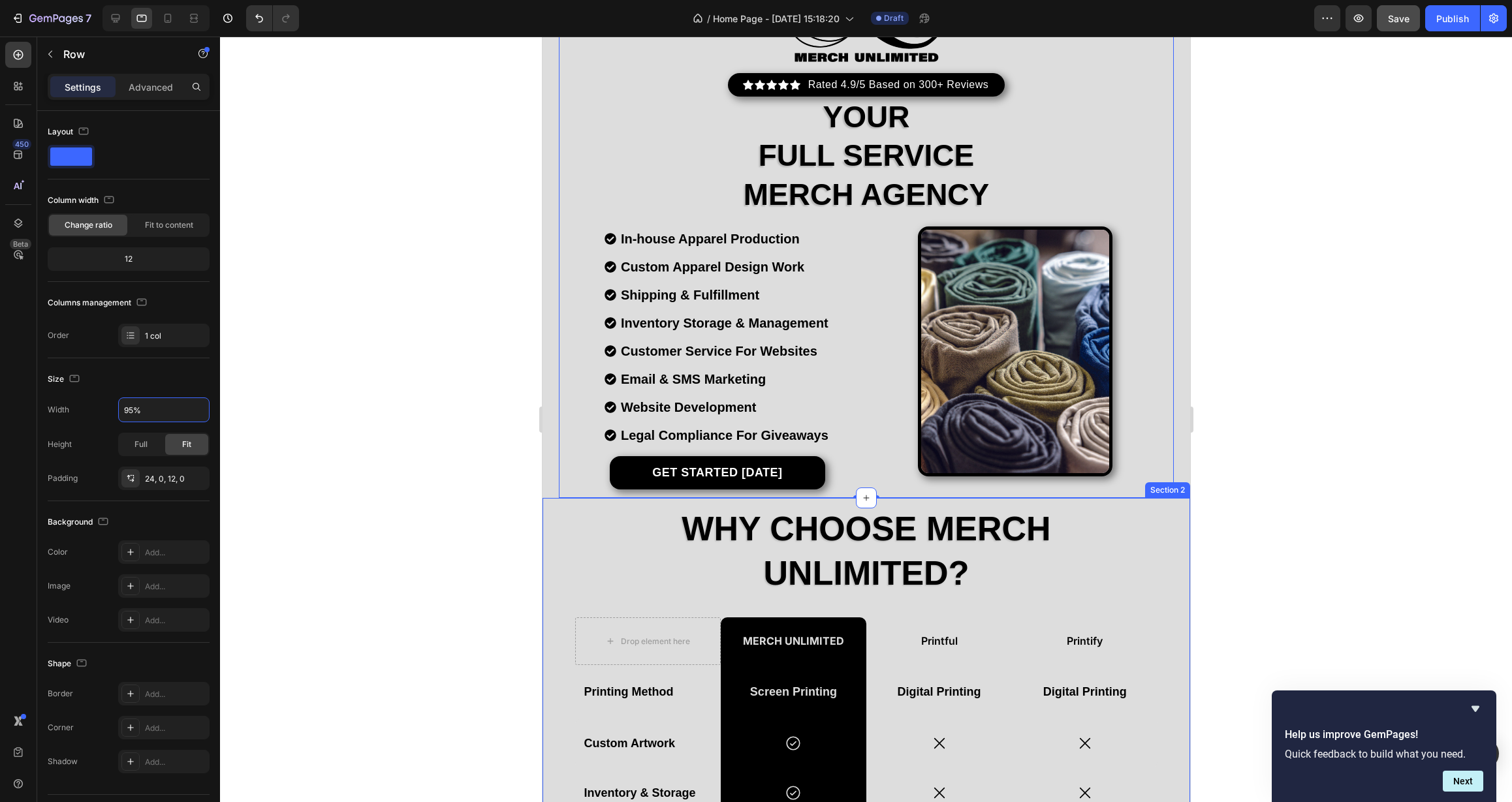
click at [554, 599] on div "Why Choose Merch Unlimited? Heading Drop element here Merch Unlimited Text Bloc…" at bounding box center [865, 780] width 647 height 549
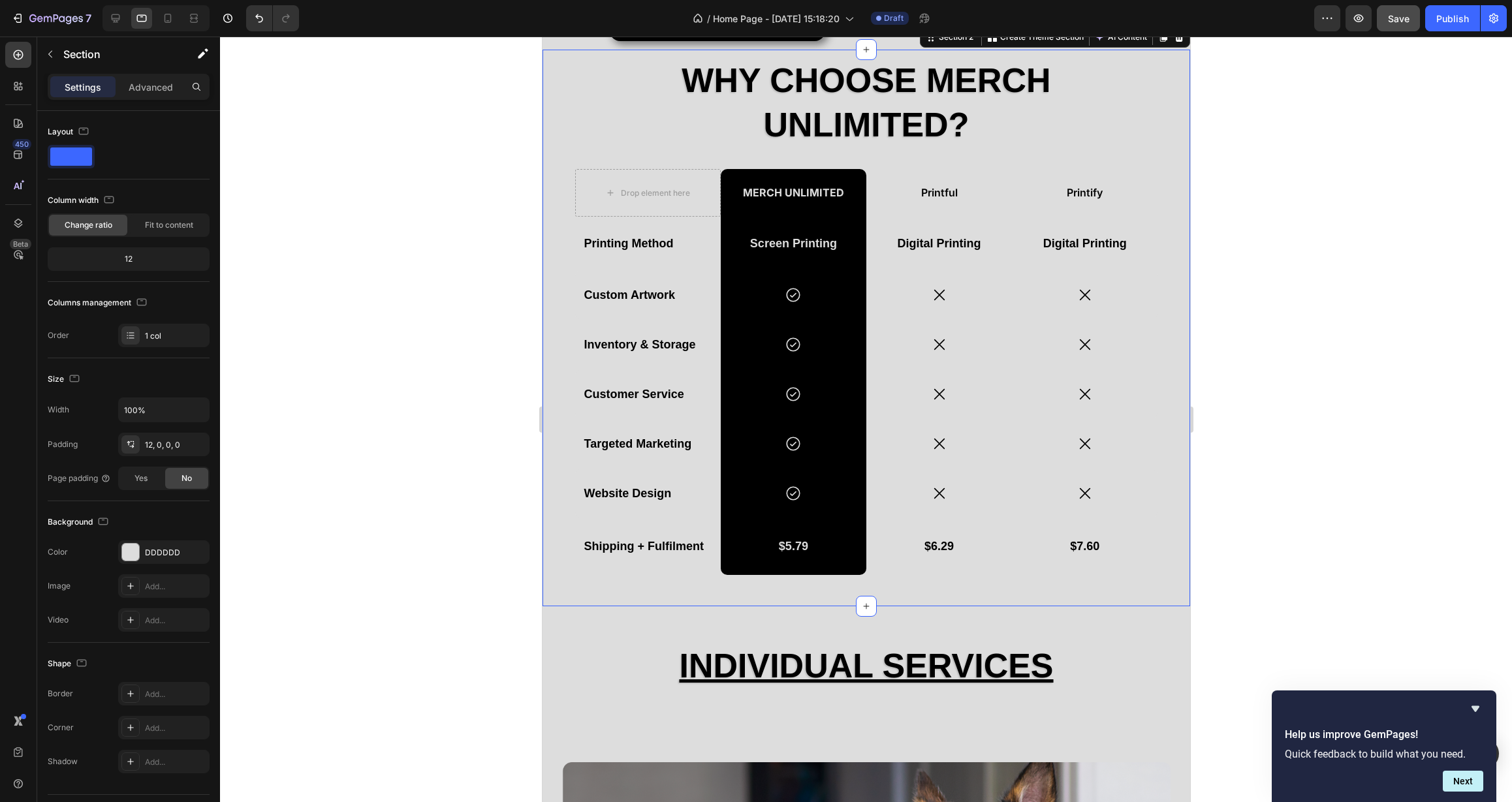
scroll to position [304, 0]
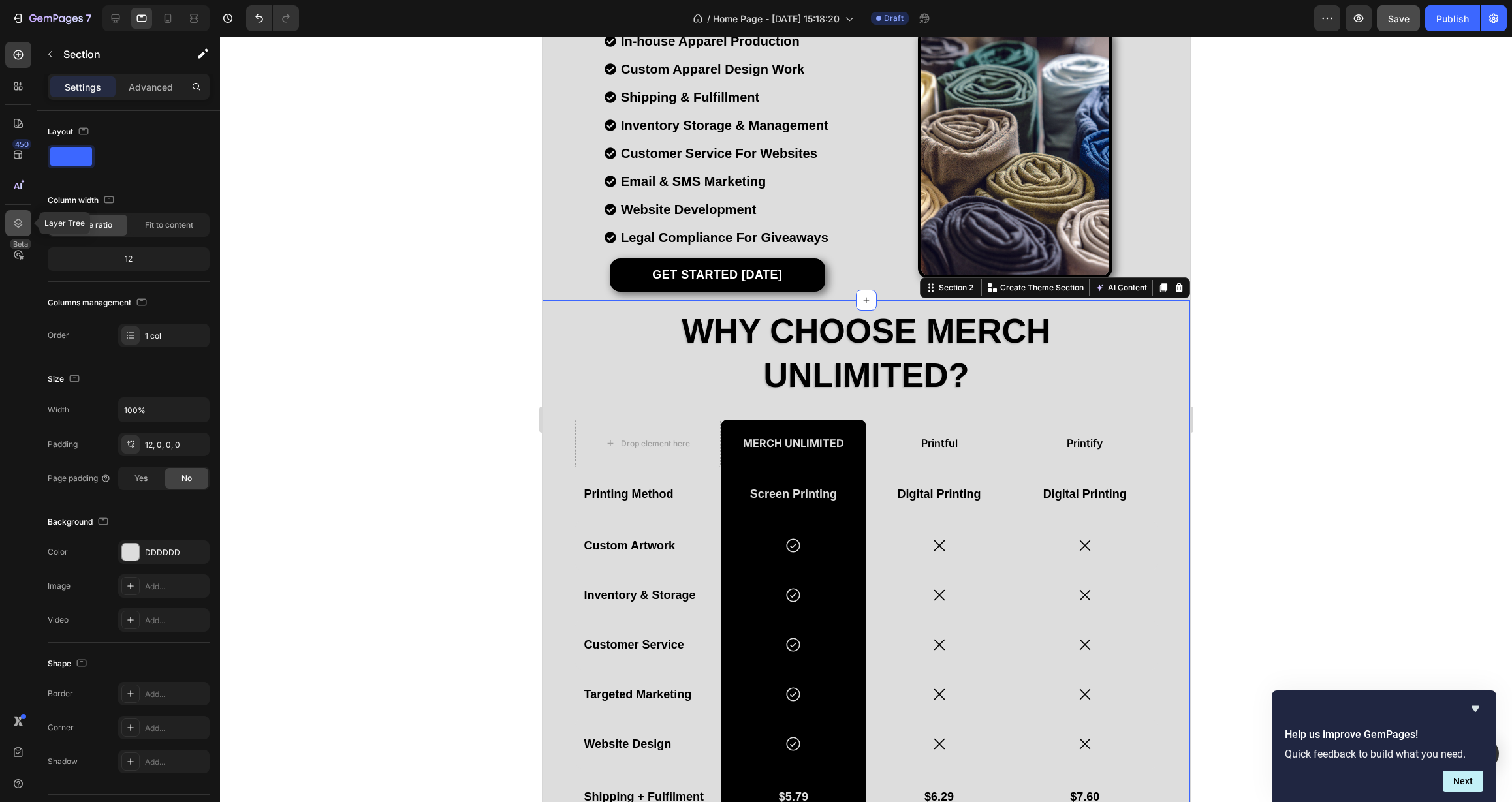
click at [23, 222] on icon at bounding box center [18, 223] width 13 height 13
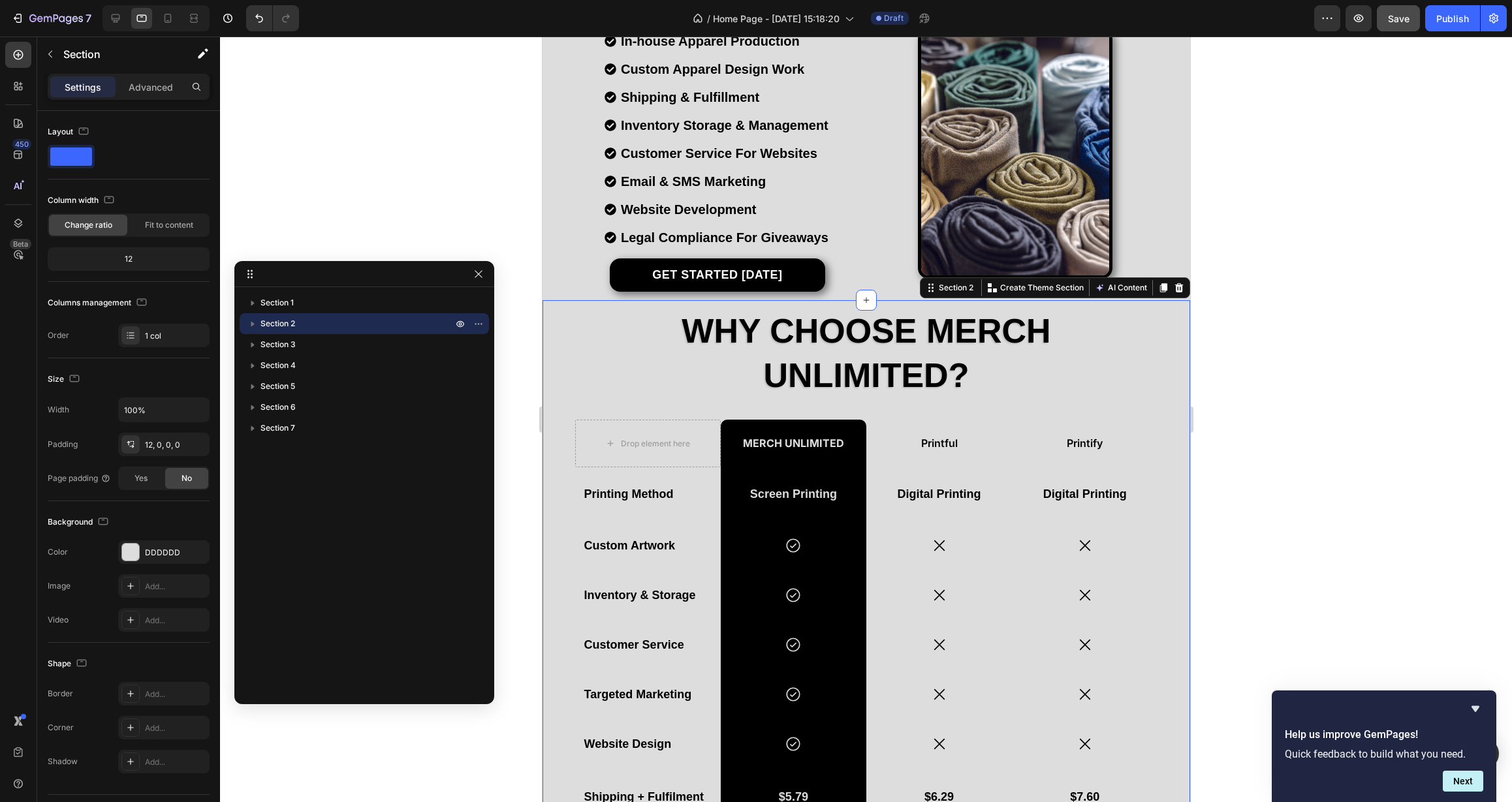
click at [253, 324] on icon "button" at bounding box center [253, 324] width 3 height 5
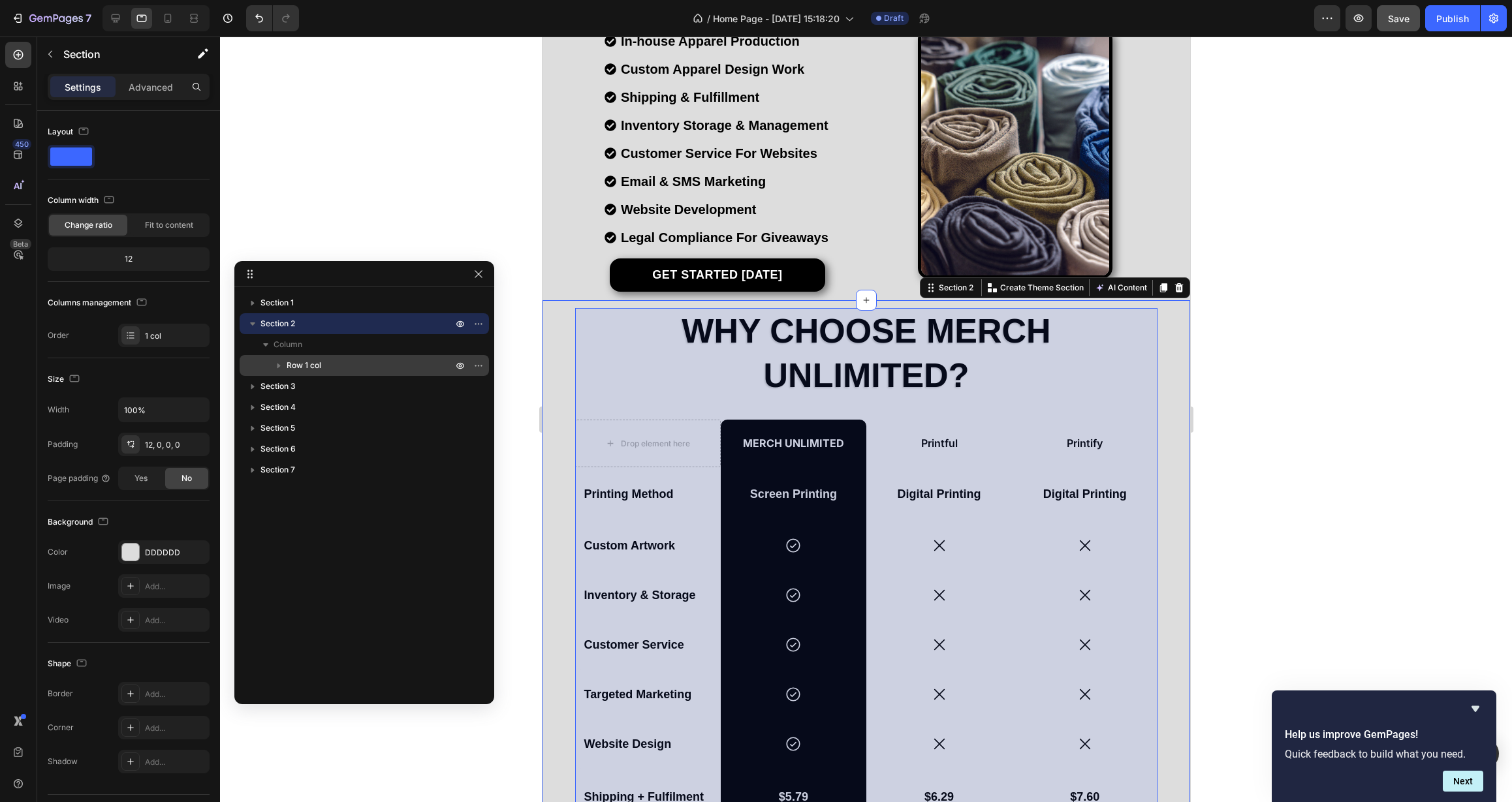
click at [291, 361] on span "Row 1 col" at bounding box center [304, 366] width 35 height 13
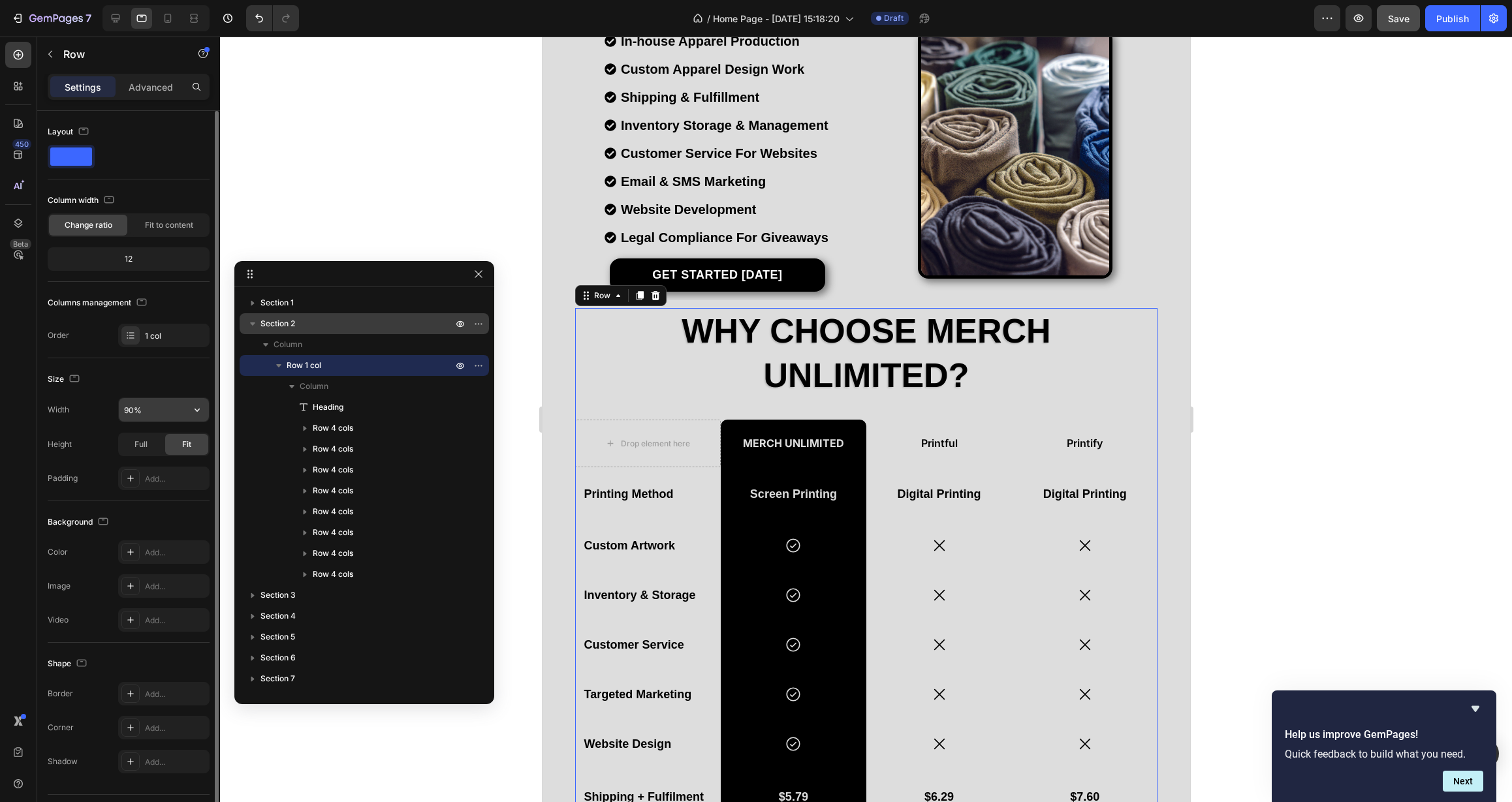
click at [133, 410] on input "90%" at bounding box center [164, 410] width 90 height 24
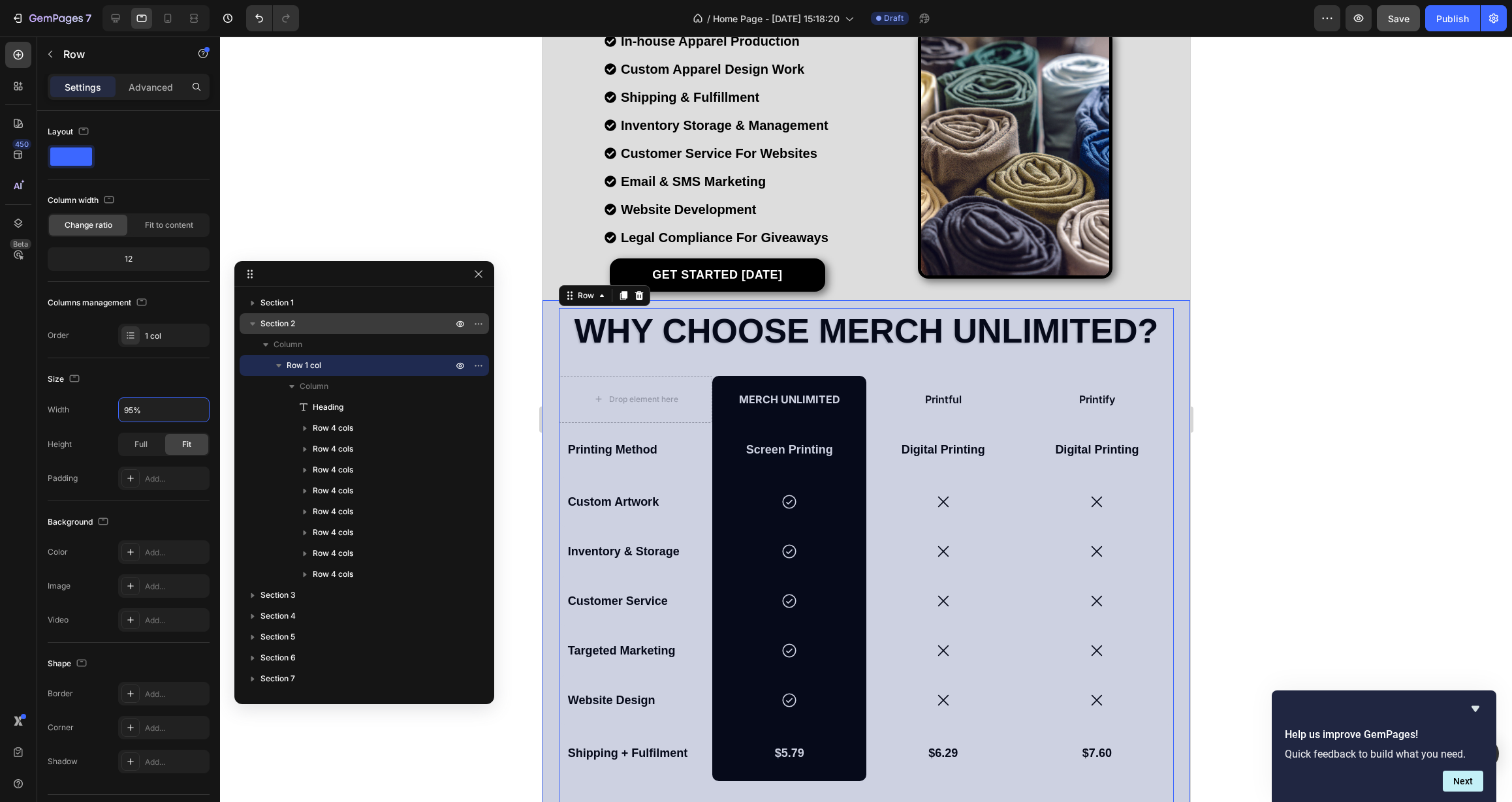
type input "95%"
click at [251, 324] on icon "button" at bounding box center [253, 324] width 5 height 3
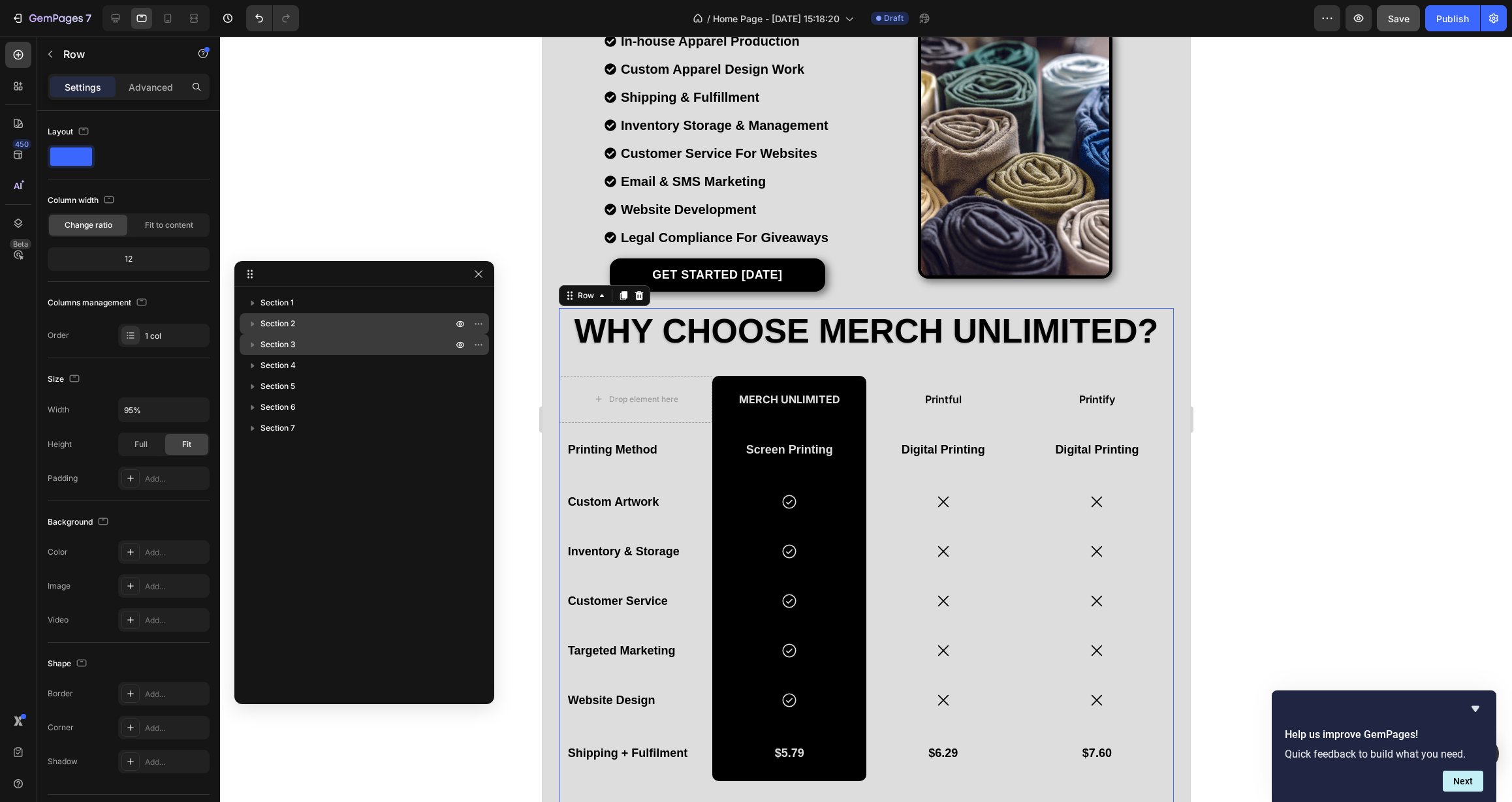
click at [253, 347] on icon "button" at bounding box center [253, 345] width 13 height 13
click at [285, 346] on span "Section 3" at bounding box center [278, 345] width 35 height 13
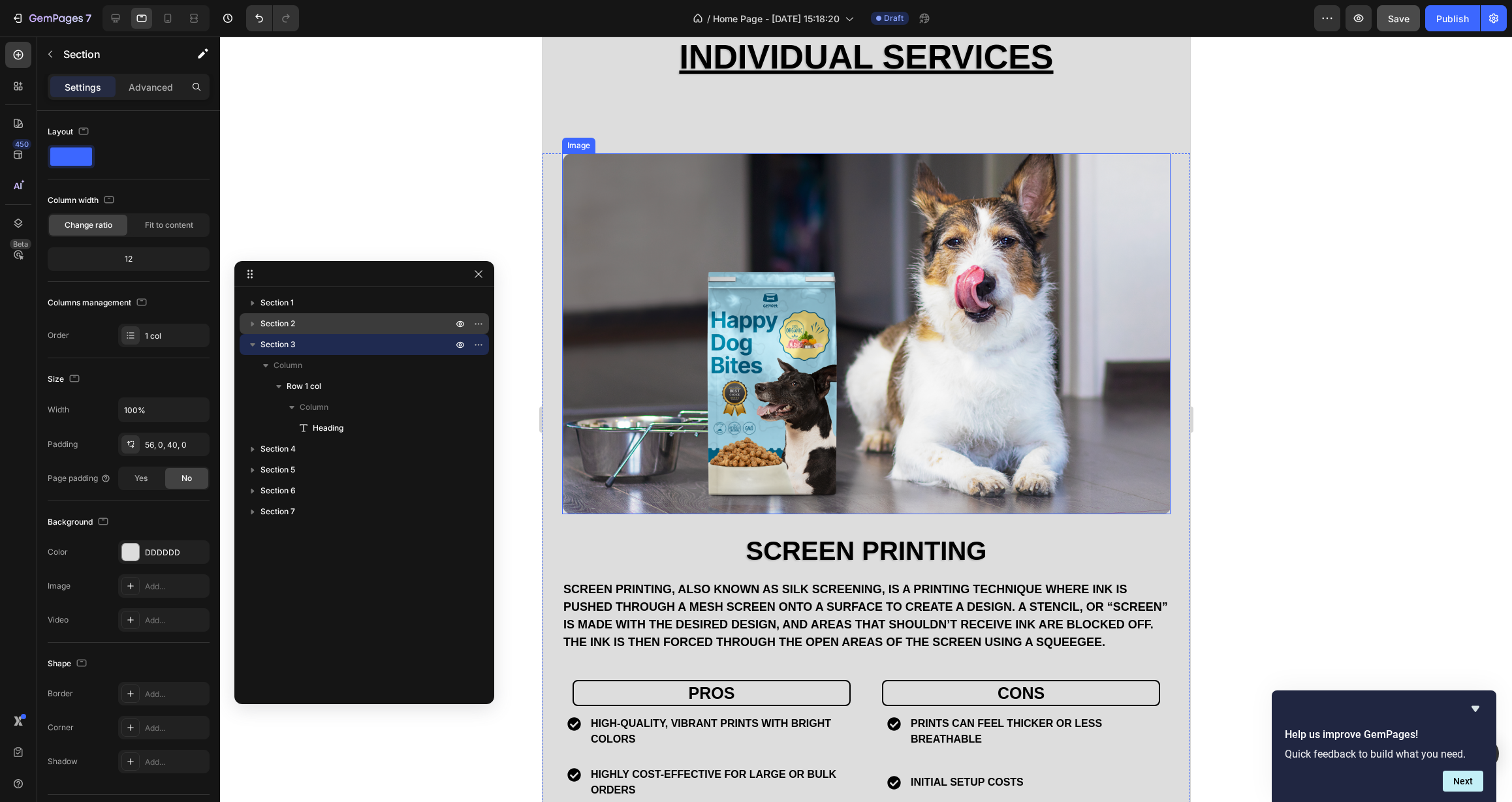
scroll to position [816, 0]
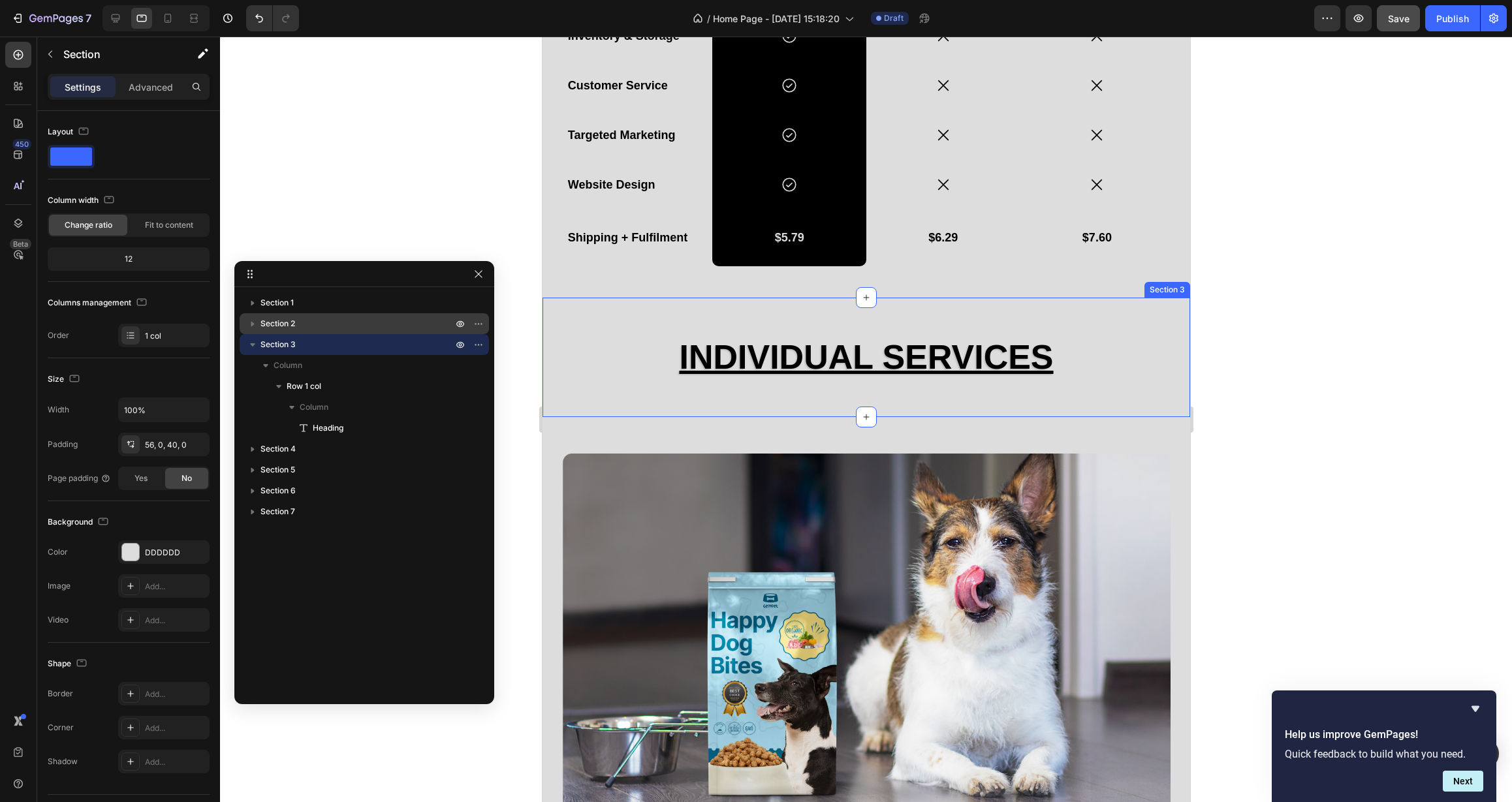
click at [644, 392] on div "Individual Services Heading Row Section 3" at bounding box center [865, 358] width 647 height 120
click at [117, 18] on icon at bounding box center [116, 18] width 9 height 9
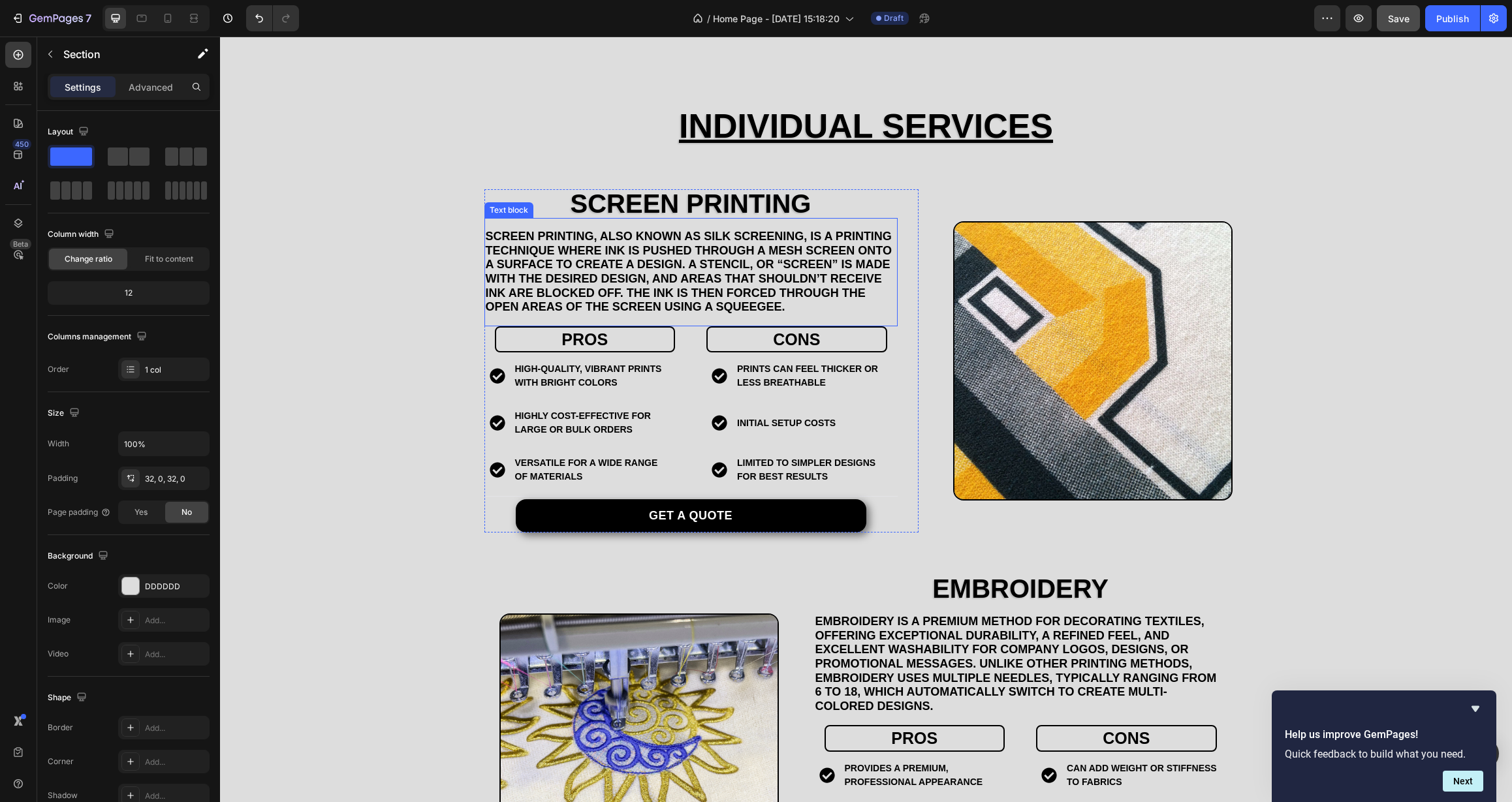
scroll to position [1056, 0]
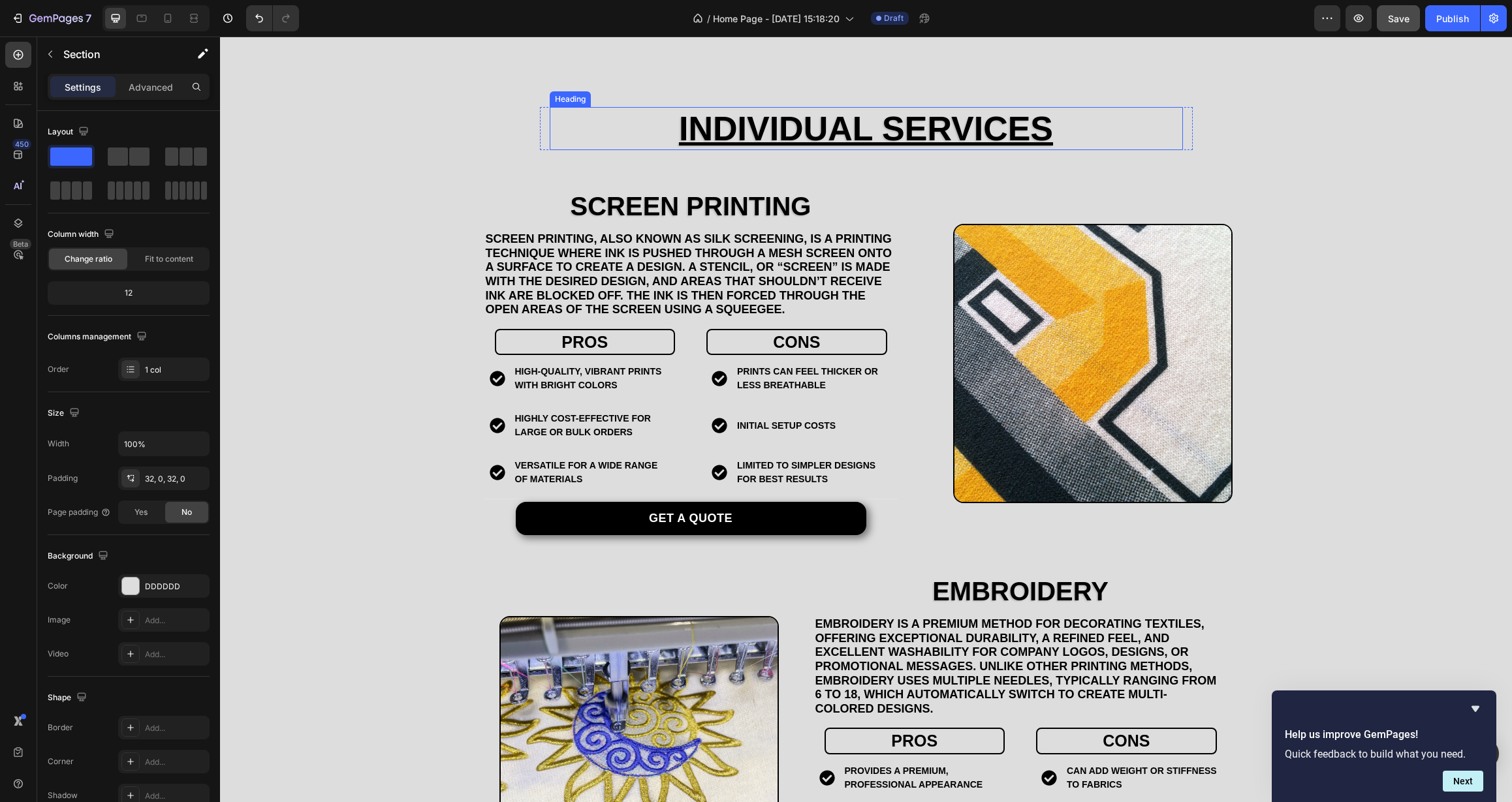
click at [583, 126] on h2 "Individual Services" at bounding box center [866, 129] width 633 height 43
click at [508, 139] on div "Individual Services Heading 0 Row" at bounding box center [866, 129] width 1292 height 43
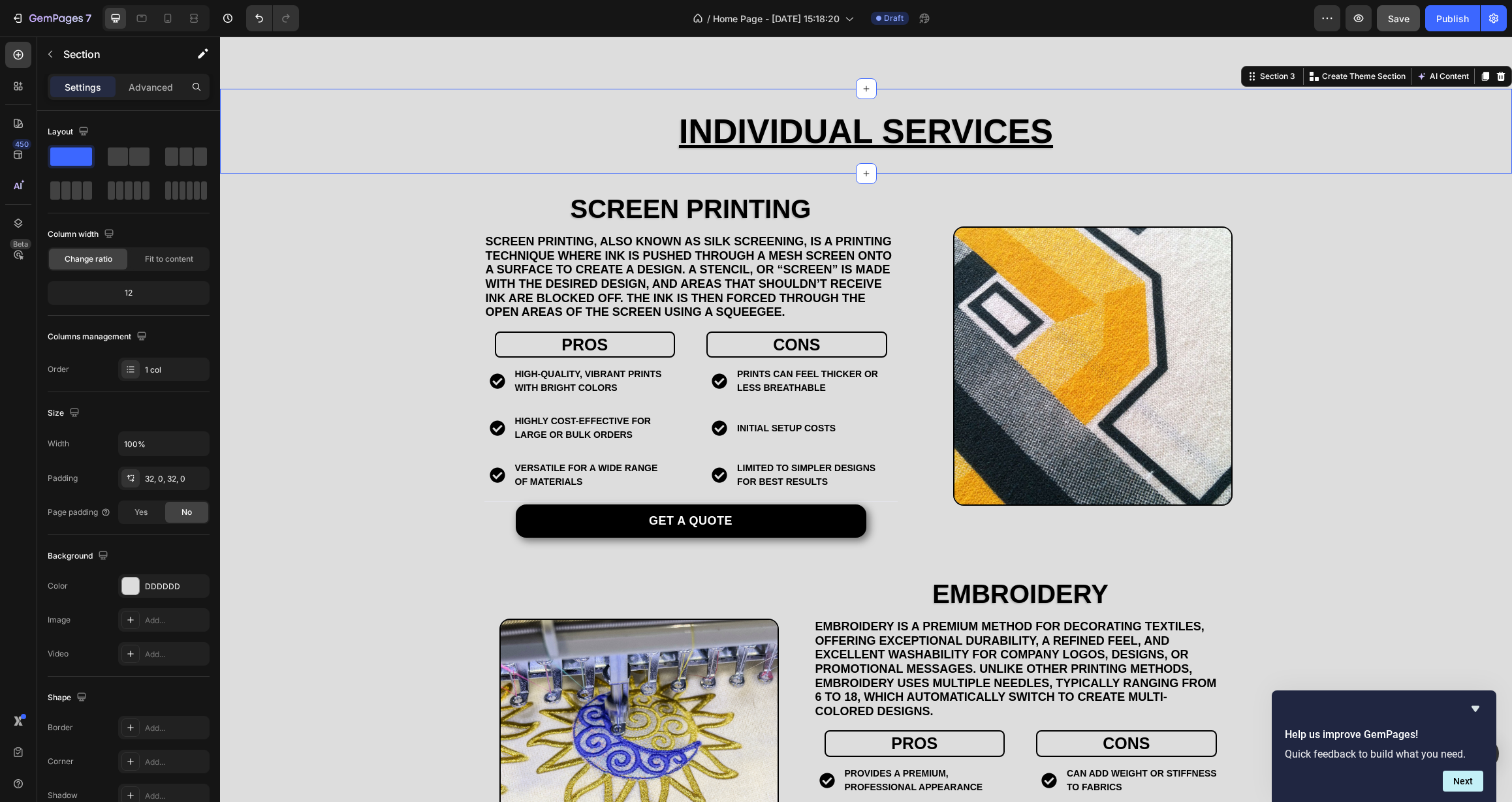
scroll to position [1047, 0]
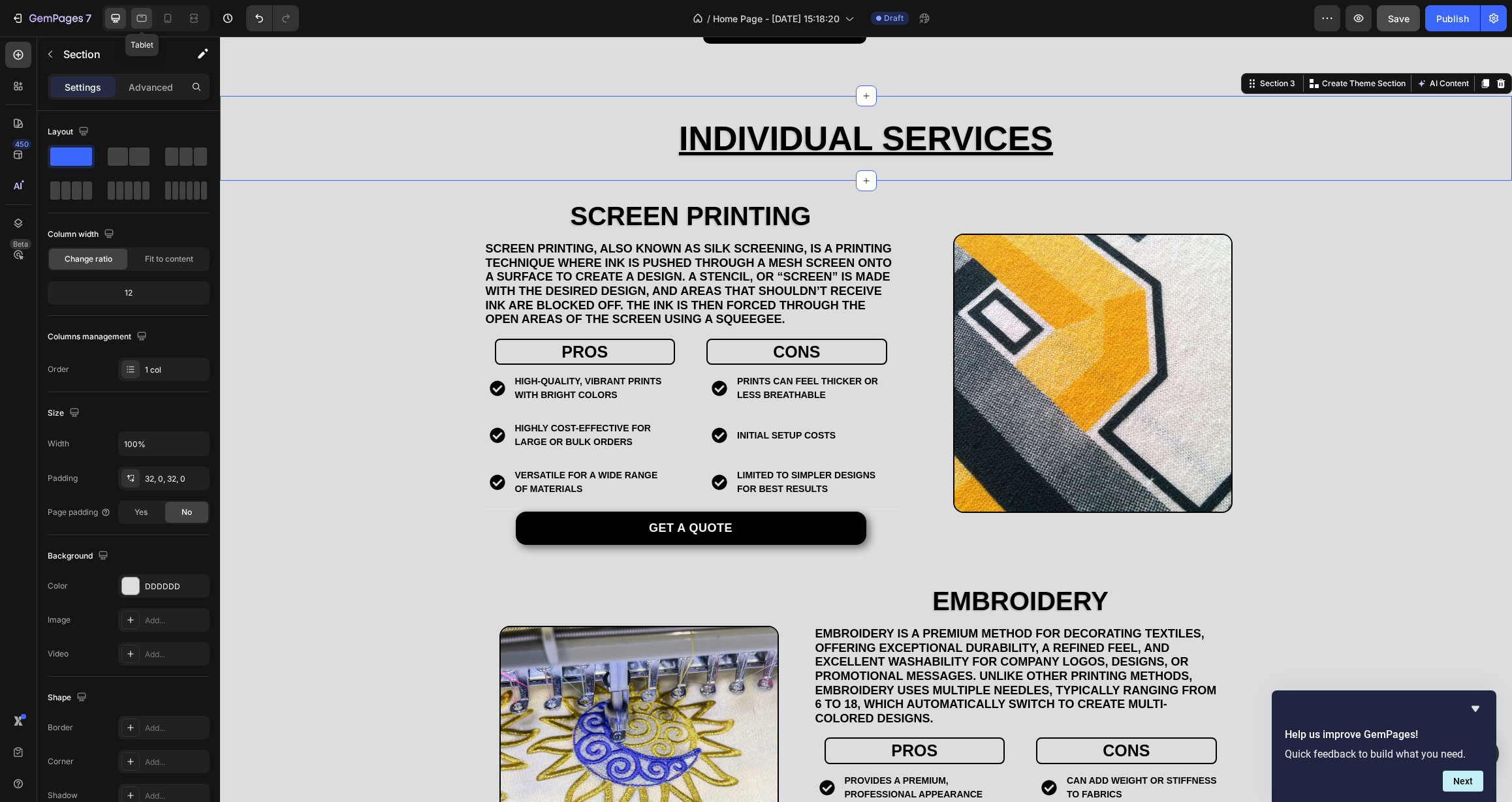
click at [145, 21] on icon at bounding box center [141, 18] width 10 height 7
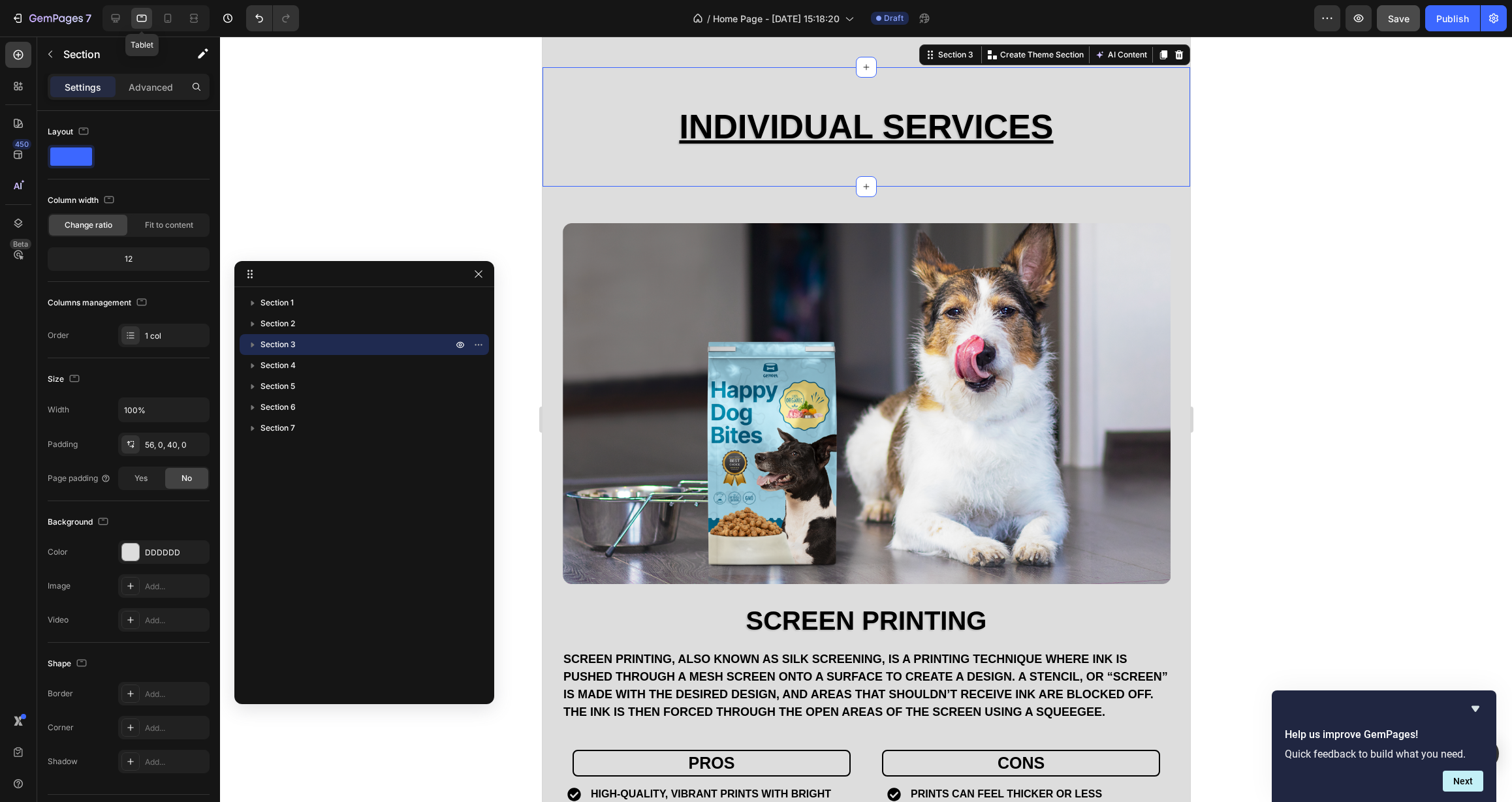
scroll to position [1030, 0]
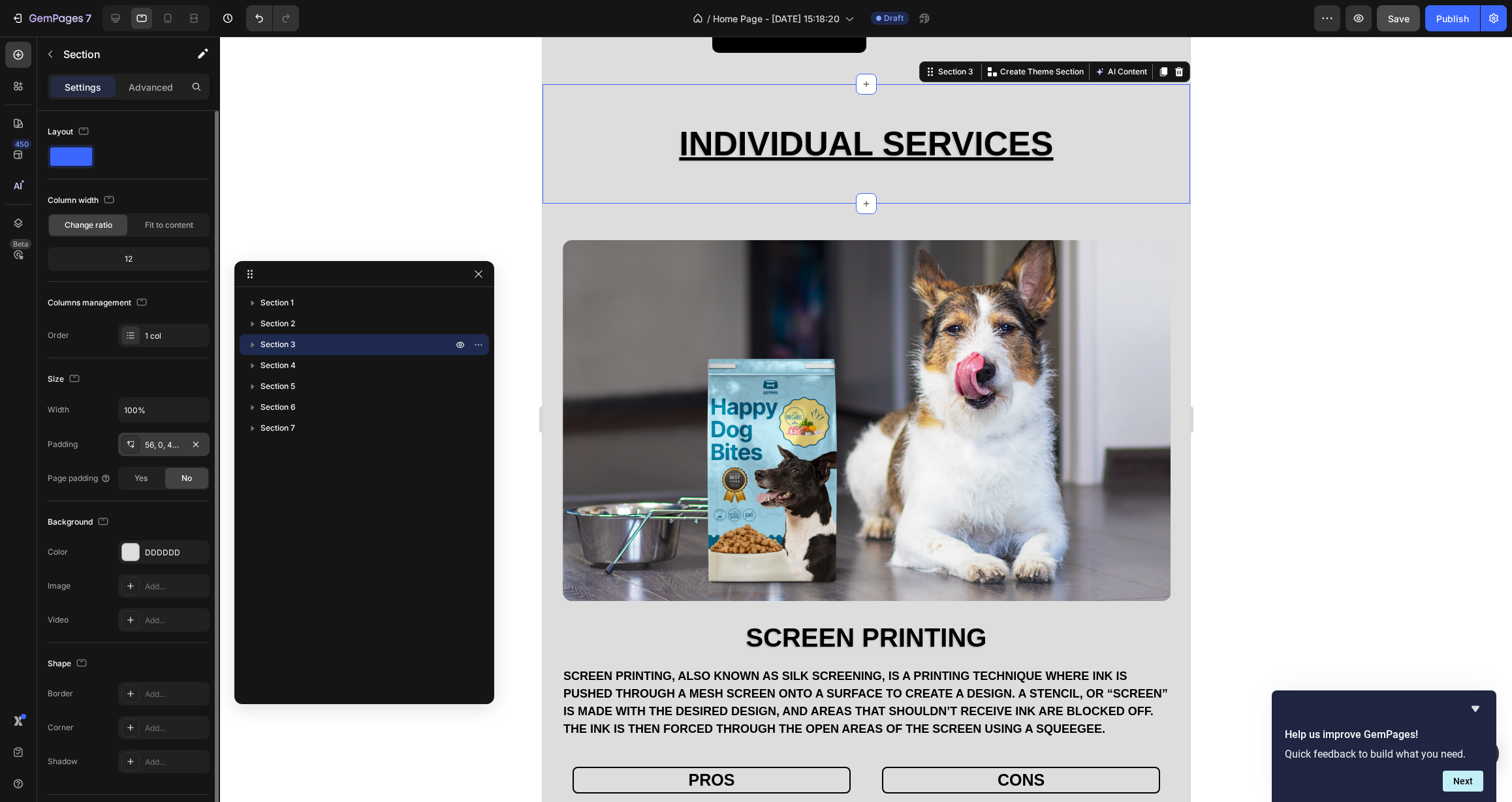
click at [166, 449] on div "56, 0, 40, 0" at bounding box center [164, 445] width 38 height 12
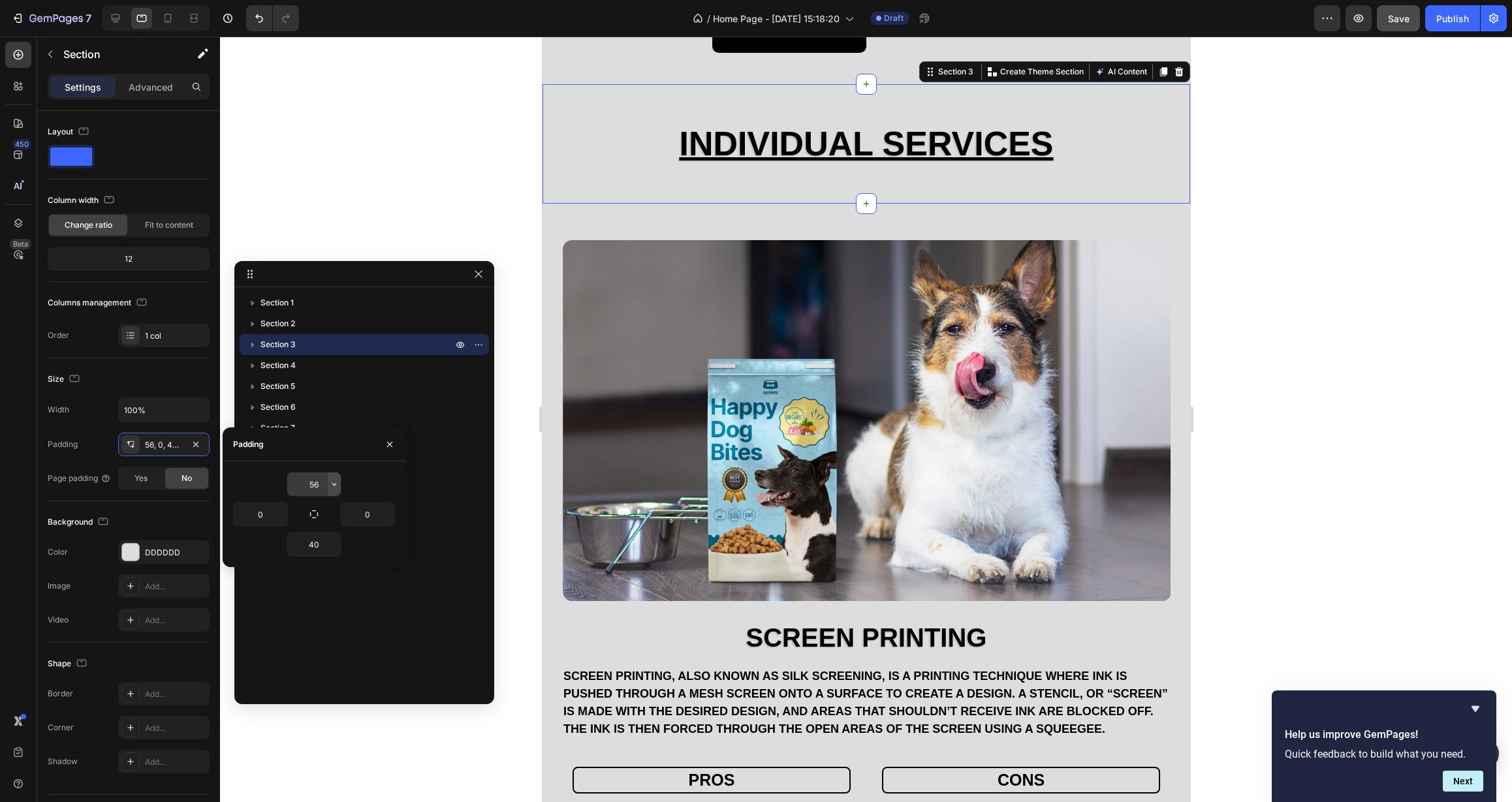
click at [334, 487] on icon "button" at bounding box center [334, 484] width 10 height 10
click at [281, 591] on p "2XL 32px" at bounding box center [290, 594] width 69 height 12
type input "32"
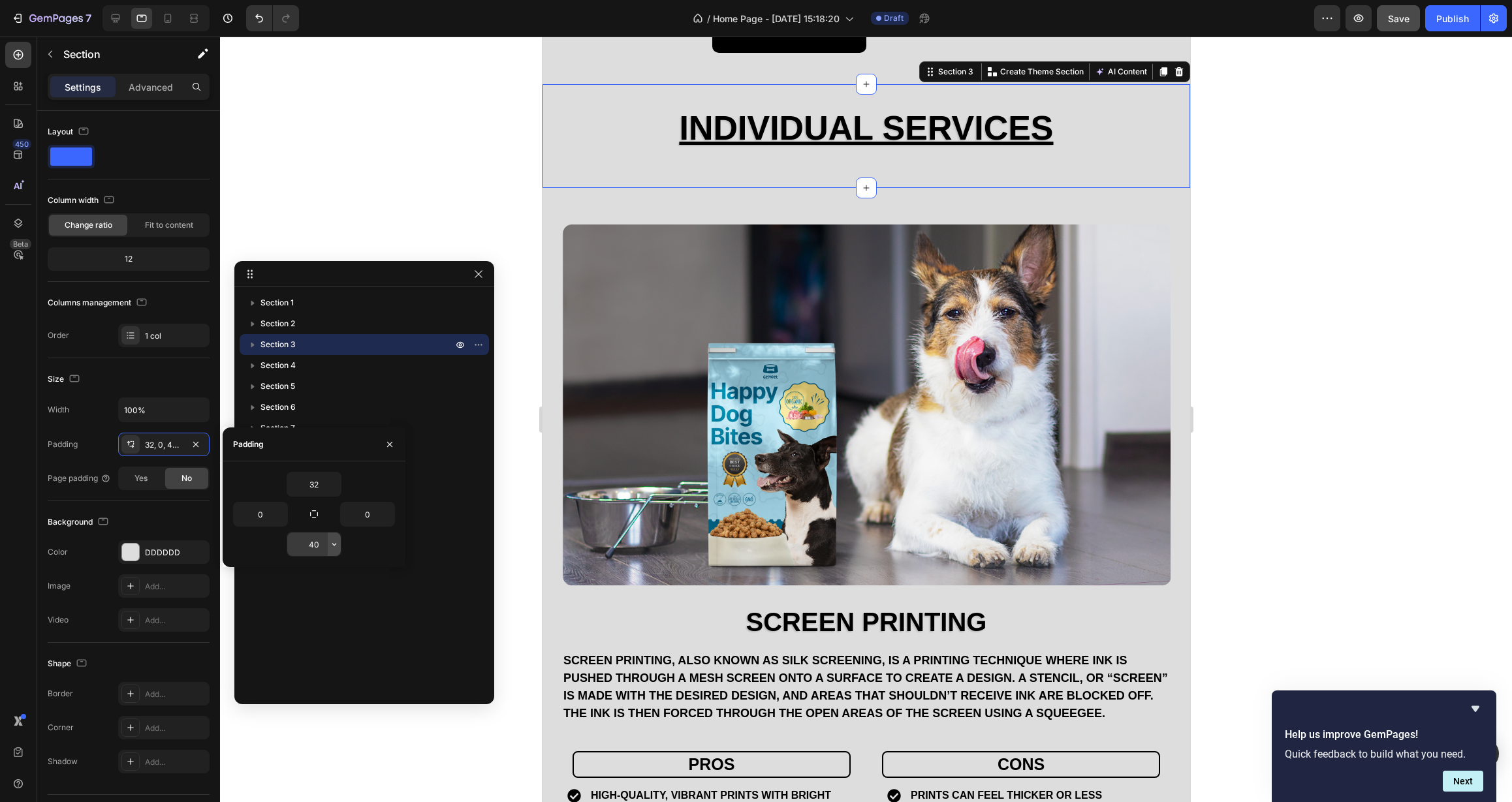
click at [333, 545] on icon "button" at bounding box center [334, 544] width 10 height 10
click at [295, 635] on p "2XL 32px" at bounding box center [290, 638] width 69 height 12
type input "32"
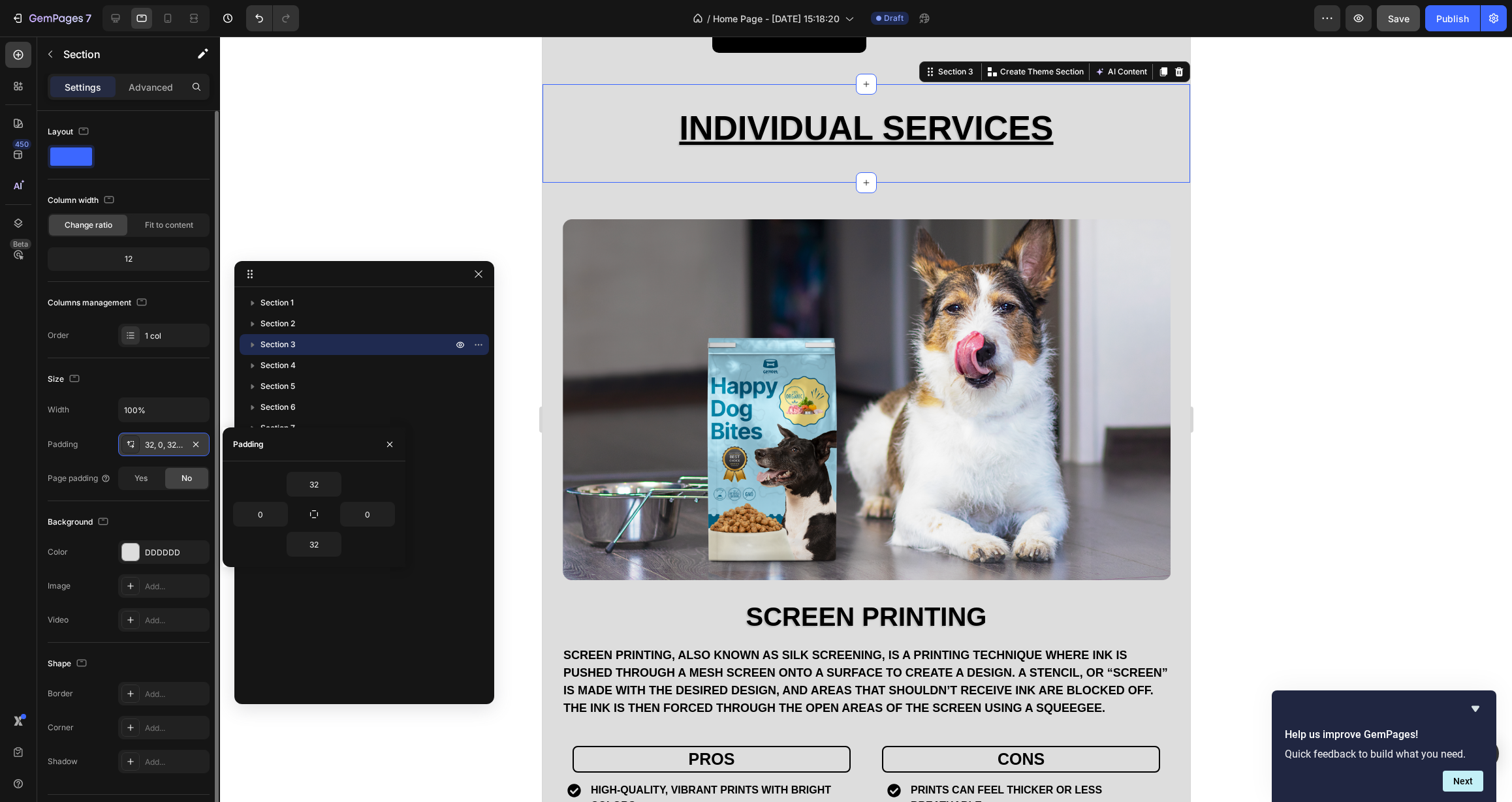
click at [128, 445] on icon at bounding box center [130, 444] width 10 height 10
click at [129, 445] on icon at bounding box center [130, 444] width 10 height 10
click at [72, 381] on icon "button" at bounding box center [75, 377] width 10 height 7
click at [132, 377] on div "Size" at bounding box center [128, 379] width 162 height 21
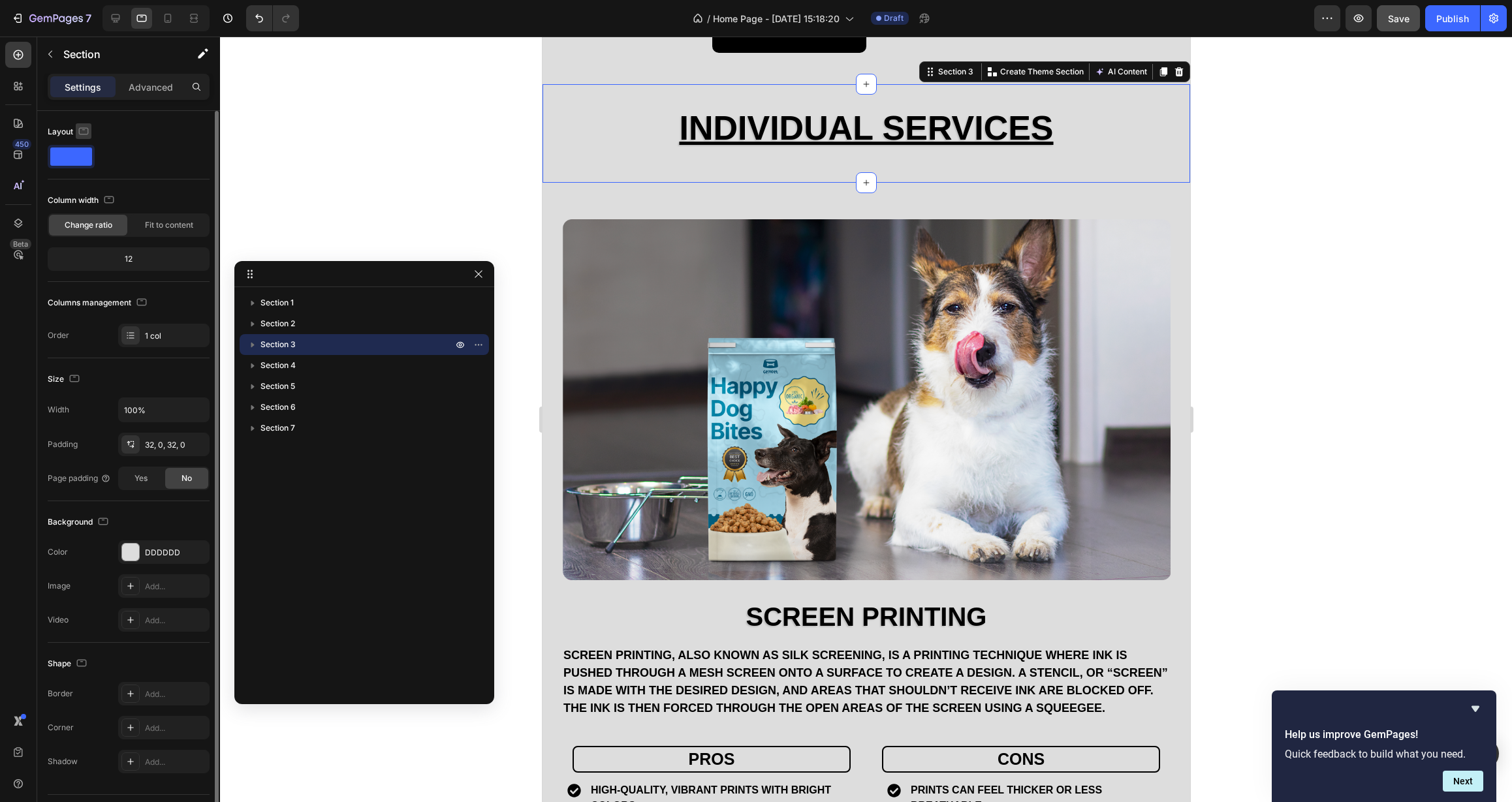
click at [87, 130] on icon "button" at bounding box center [84, 131] width 13 height 13
click at [109, 129] on div "Layout" at bounding box center [128, 132] width 162 height 21
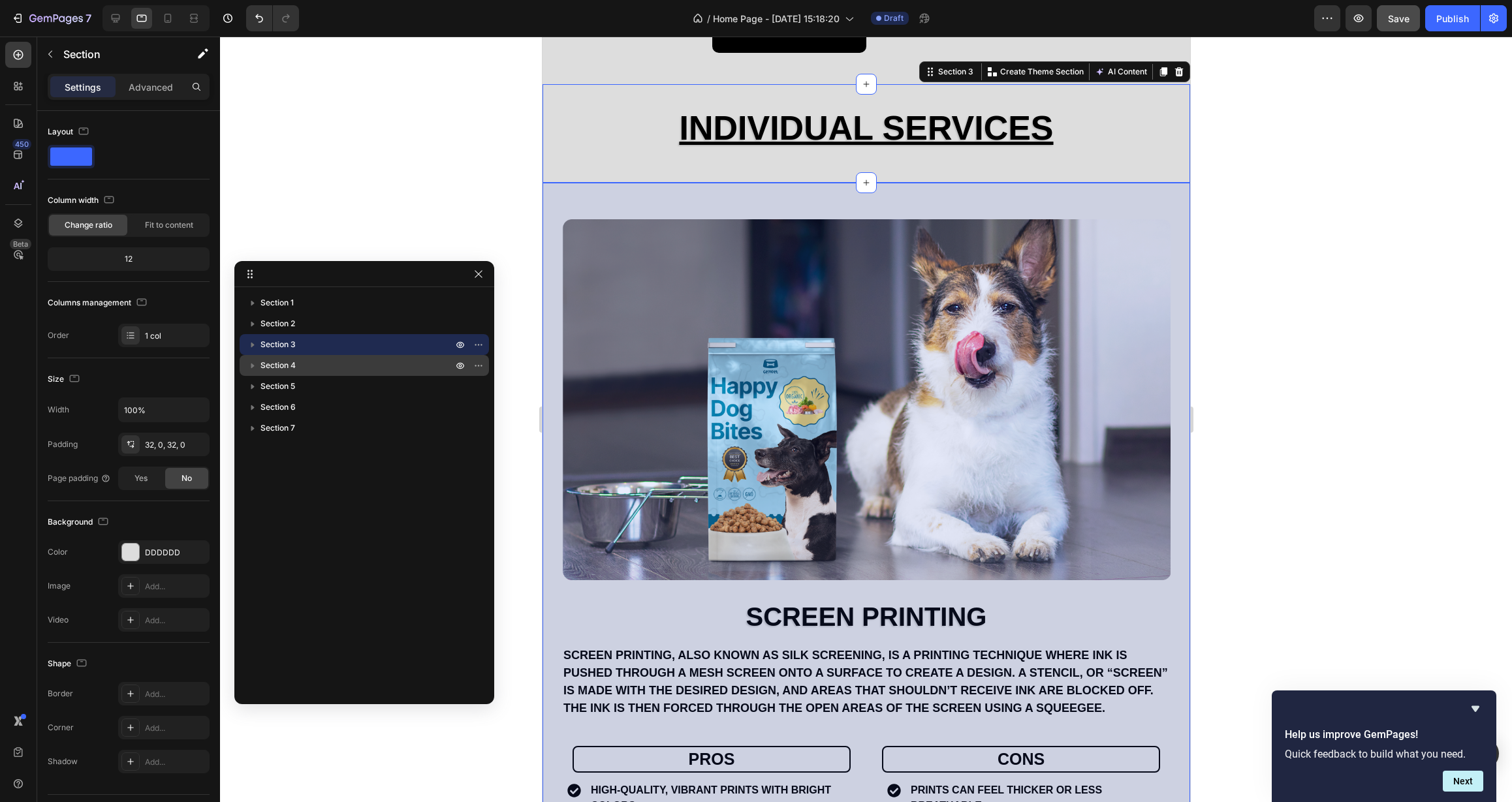
click at [367, 359] on p "Section 4" at bounding box center [357, 366] width 194 height 13
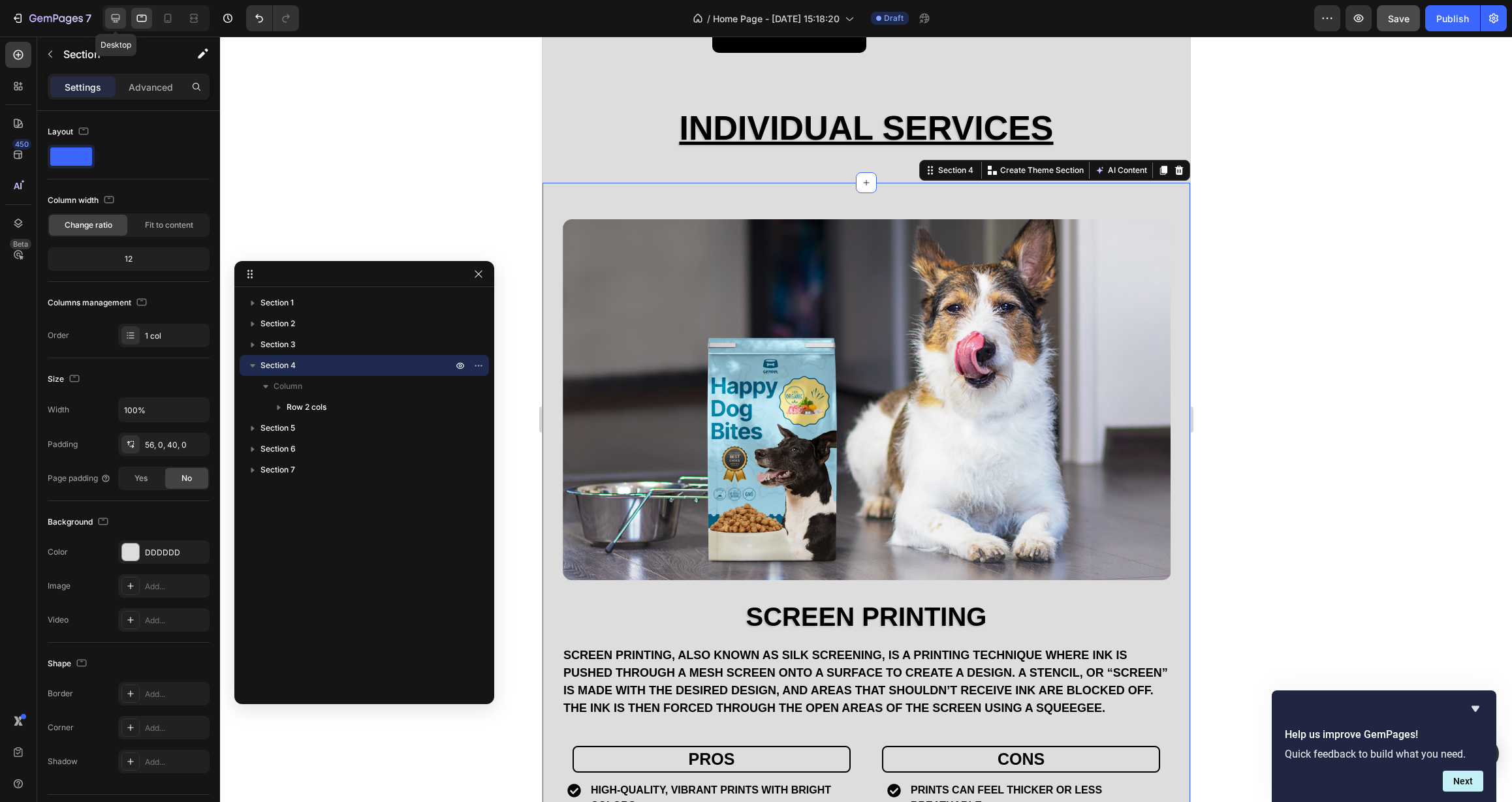
click at [117, 18] on icon at bounding box center [116, 18] width 9 height 9
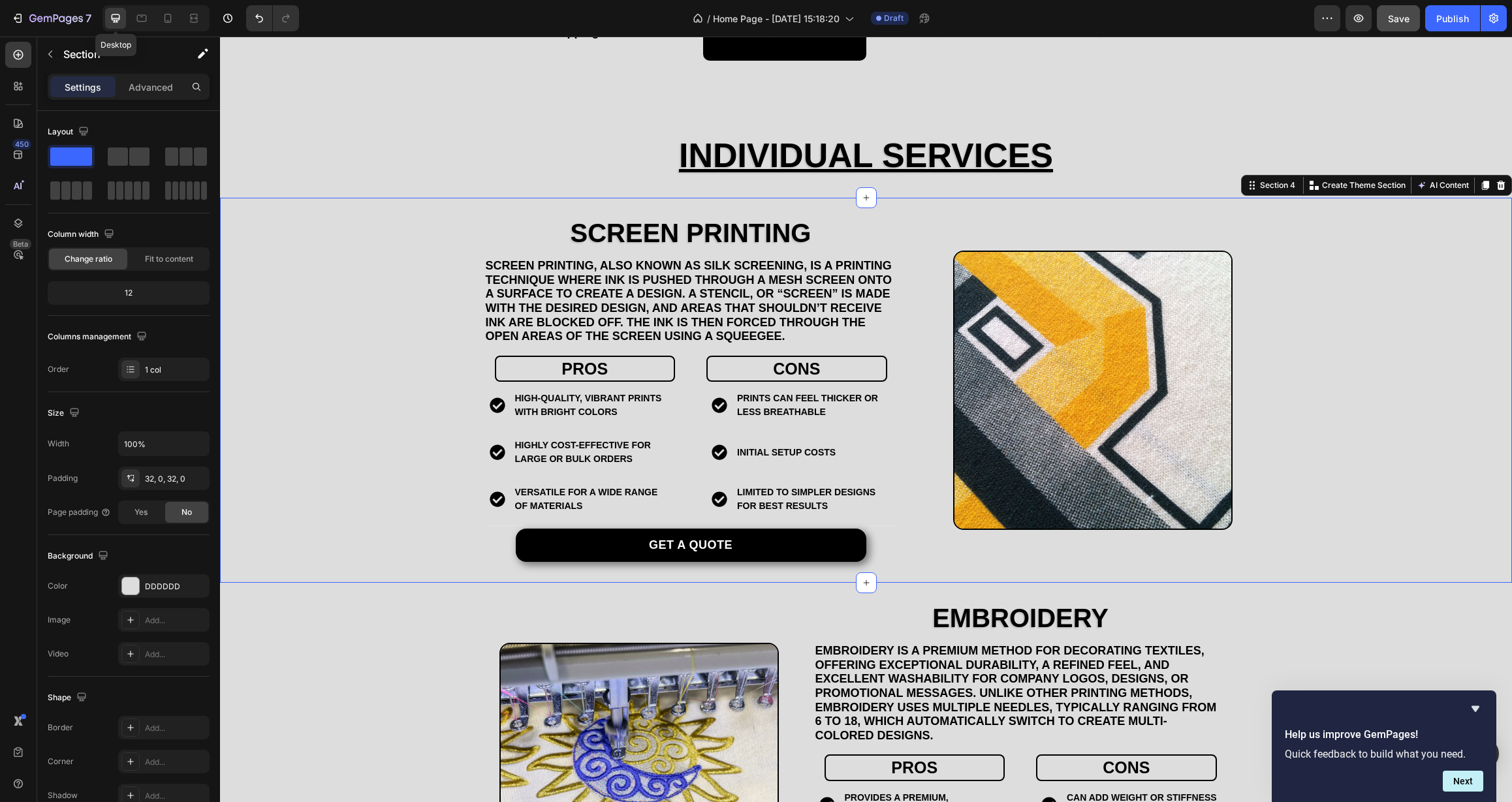
scroll to position [1143, 0]
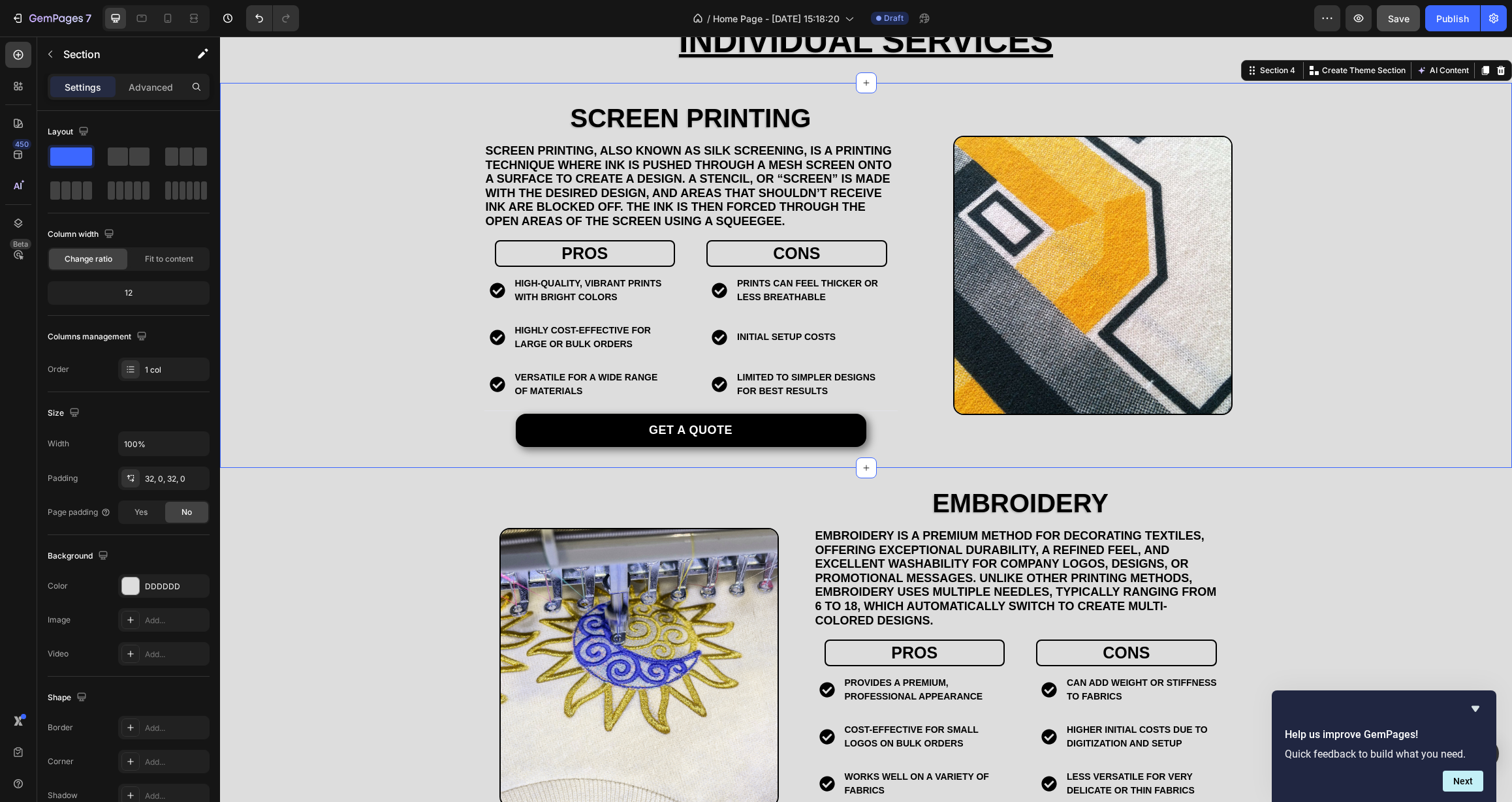
click at [365, 141] on div "Screen Printing Heading Screen printing, also known as silk screening, is a pri…" at bounding box center [866, 275] width 1292 height 343
click at [26, 220] on div at bounding box center [18, 223] width 26 height 26
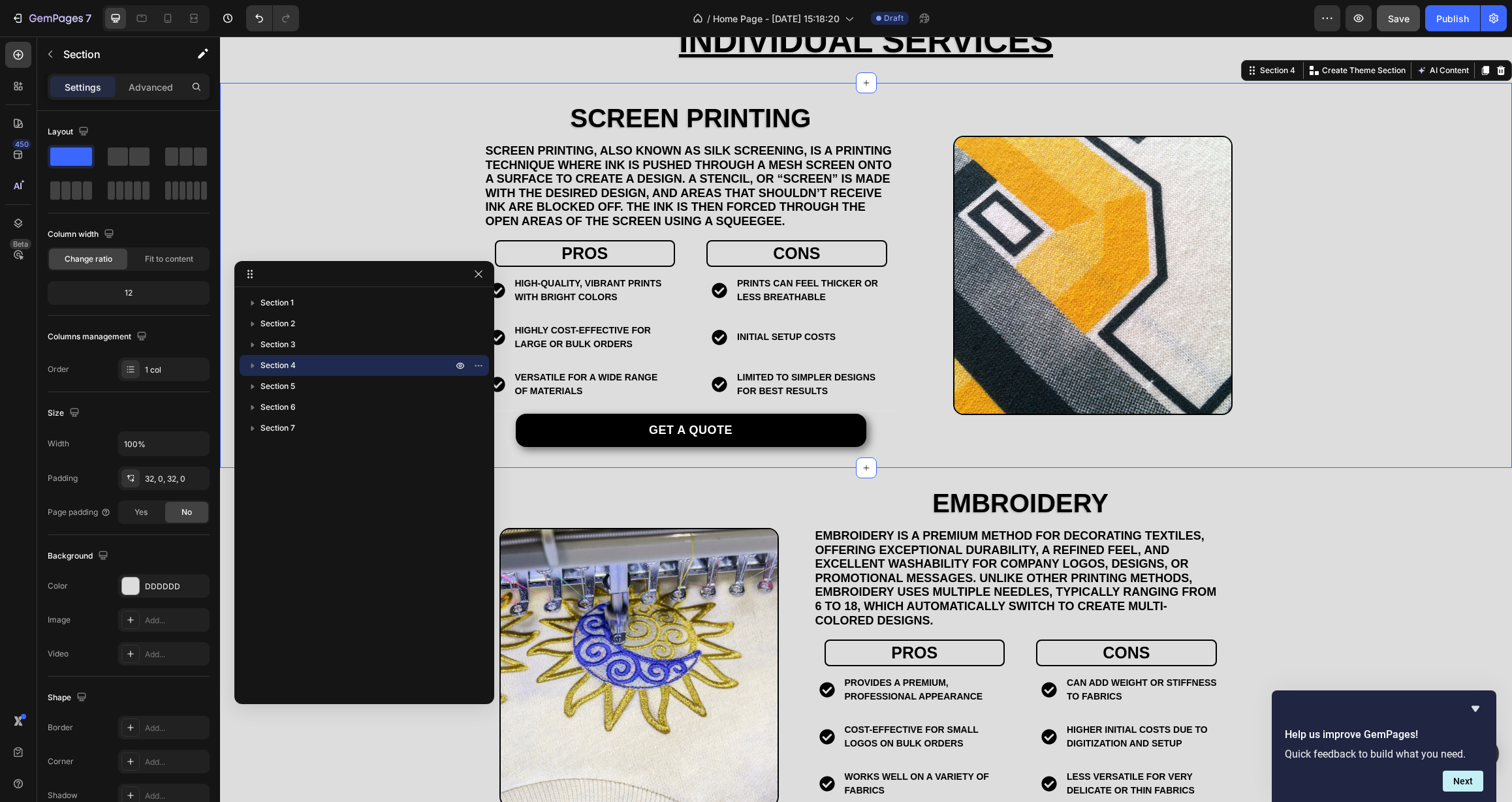
click at [252, 366] on icon "button" at bounding box center [253, 366] width 3 height 5
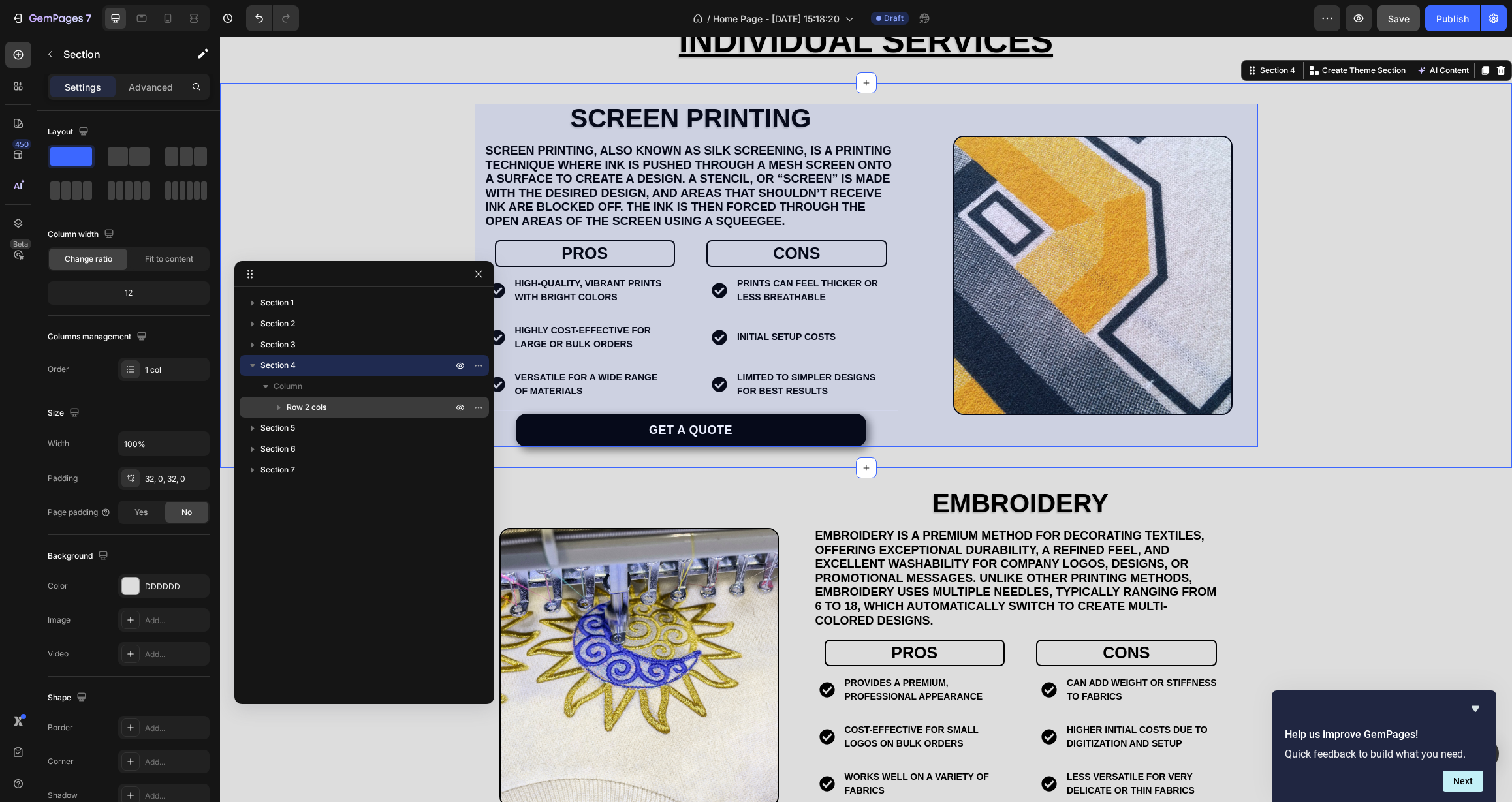
click at [278, 408] on icon "button" at bounding box center [279, 408] width 3 height 5
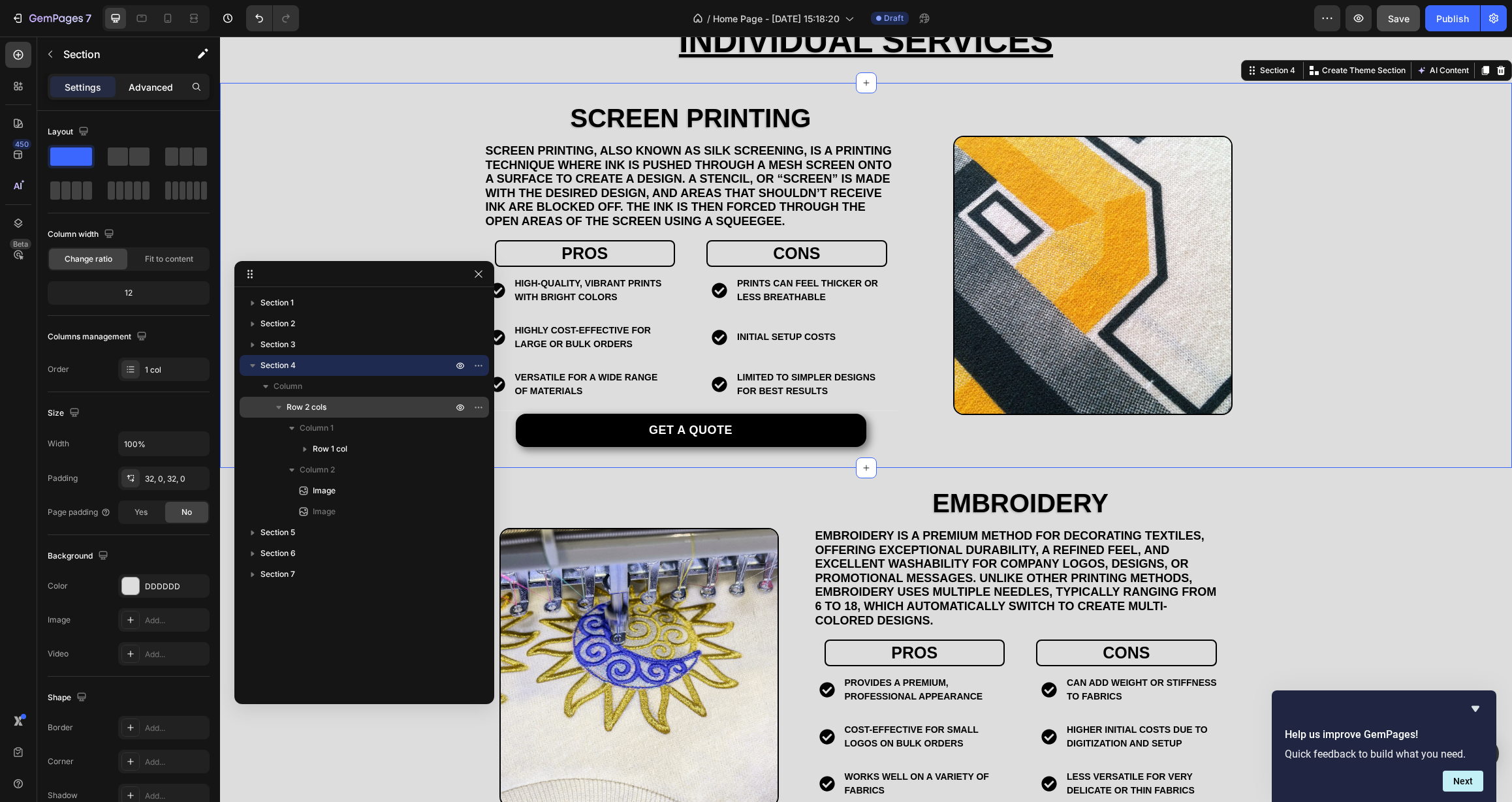
click at [156, 93] on p "Advanced" at bounding box center [151, 87] width 45 height 14
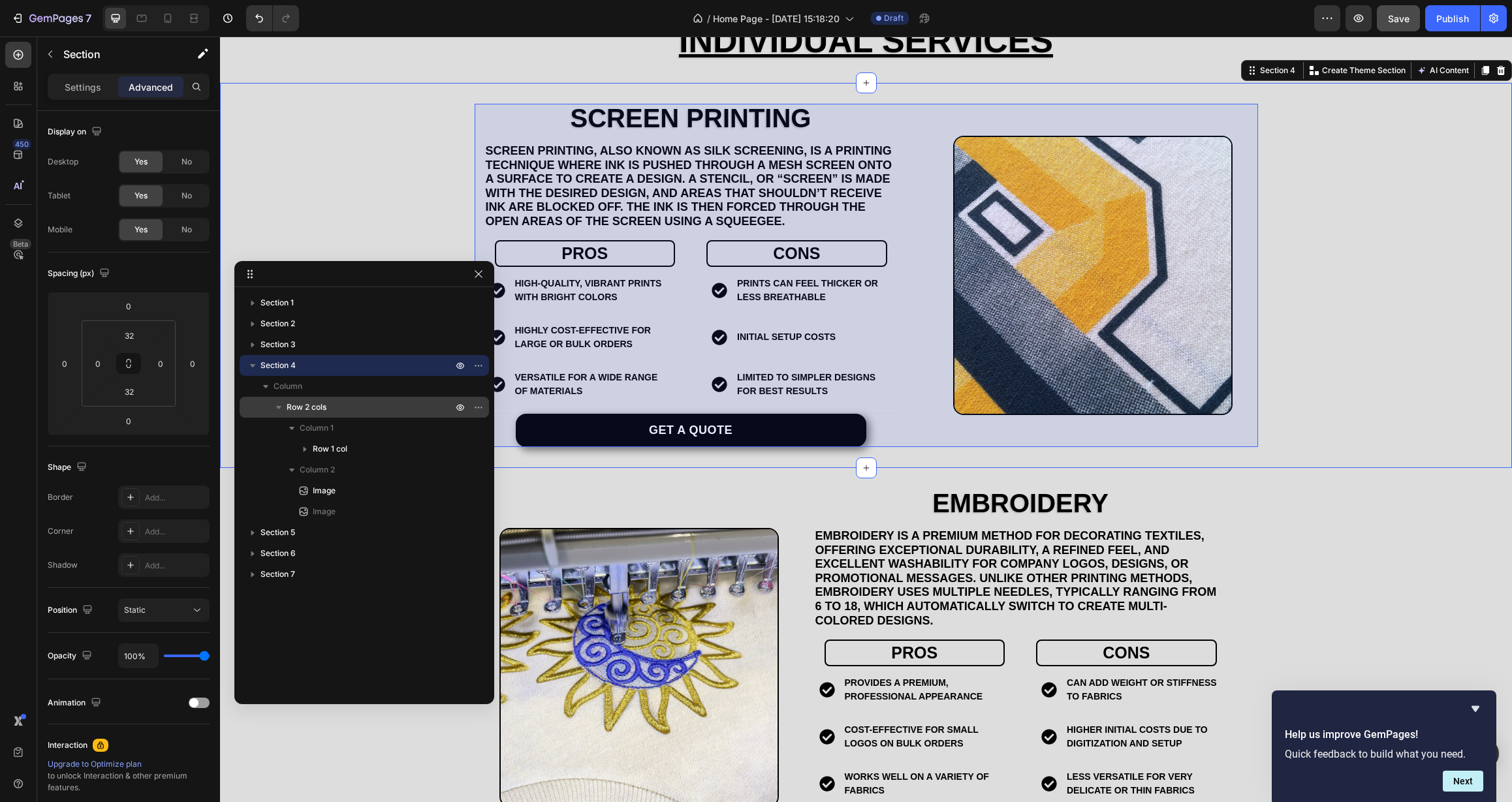
click at [295, 405] on span "Row 2 cols" at bounding box center [306, 407] width 40 height 13
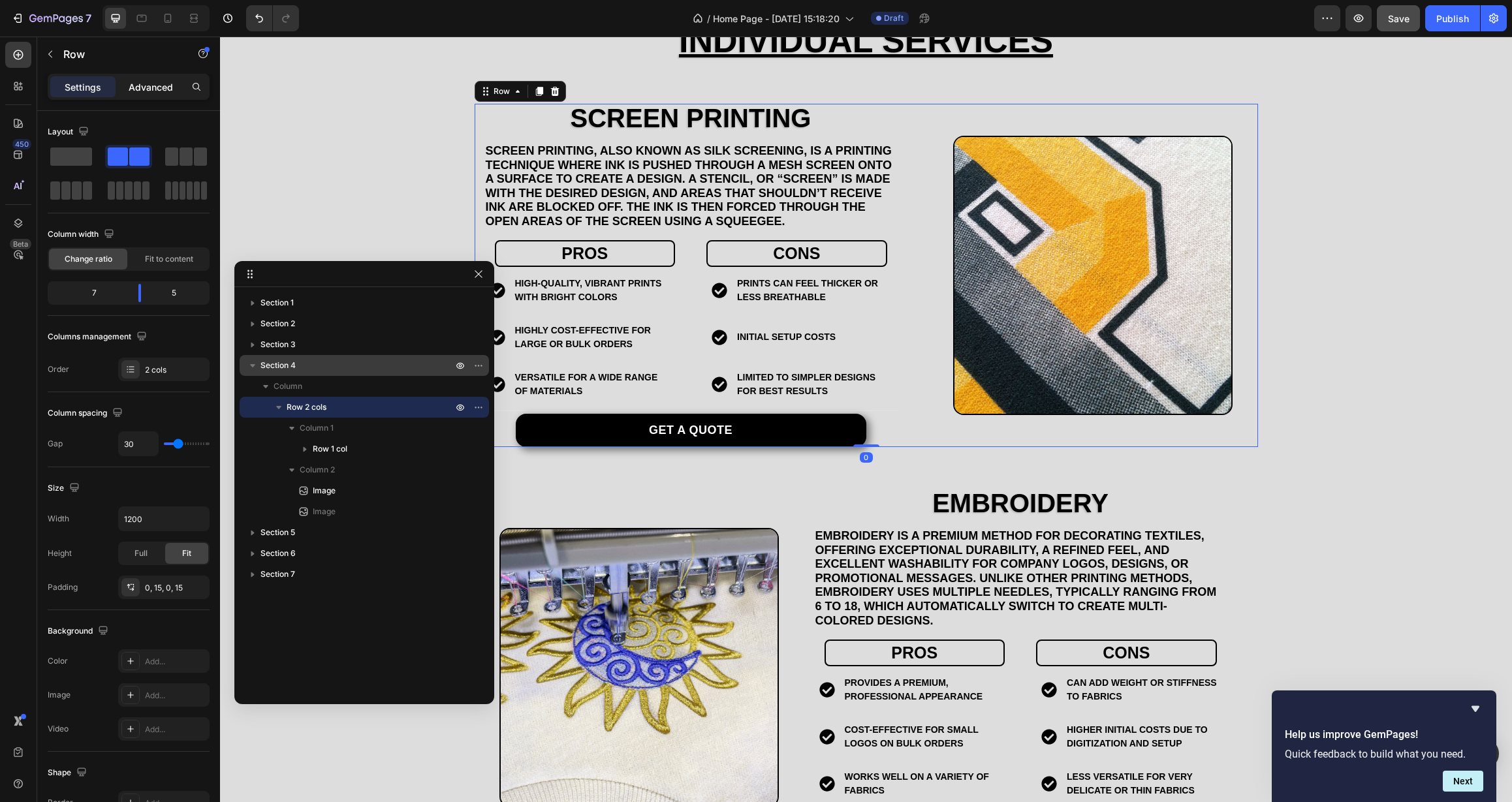
click at [160, 93] on p "Advanced" at bounding box center [151, 87] width 45 height 14
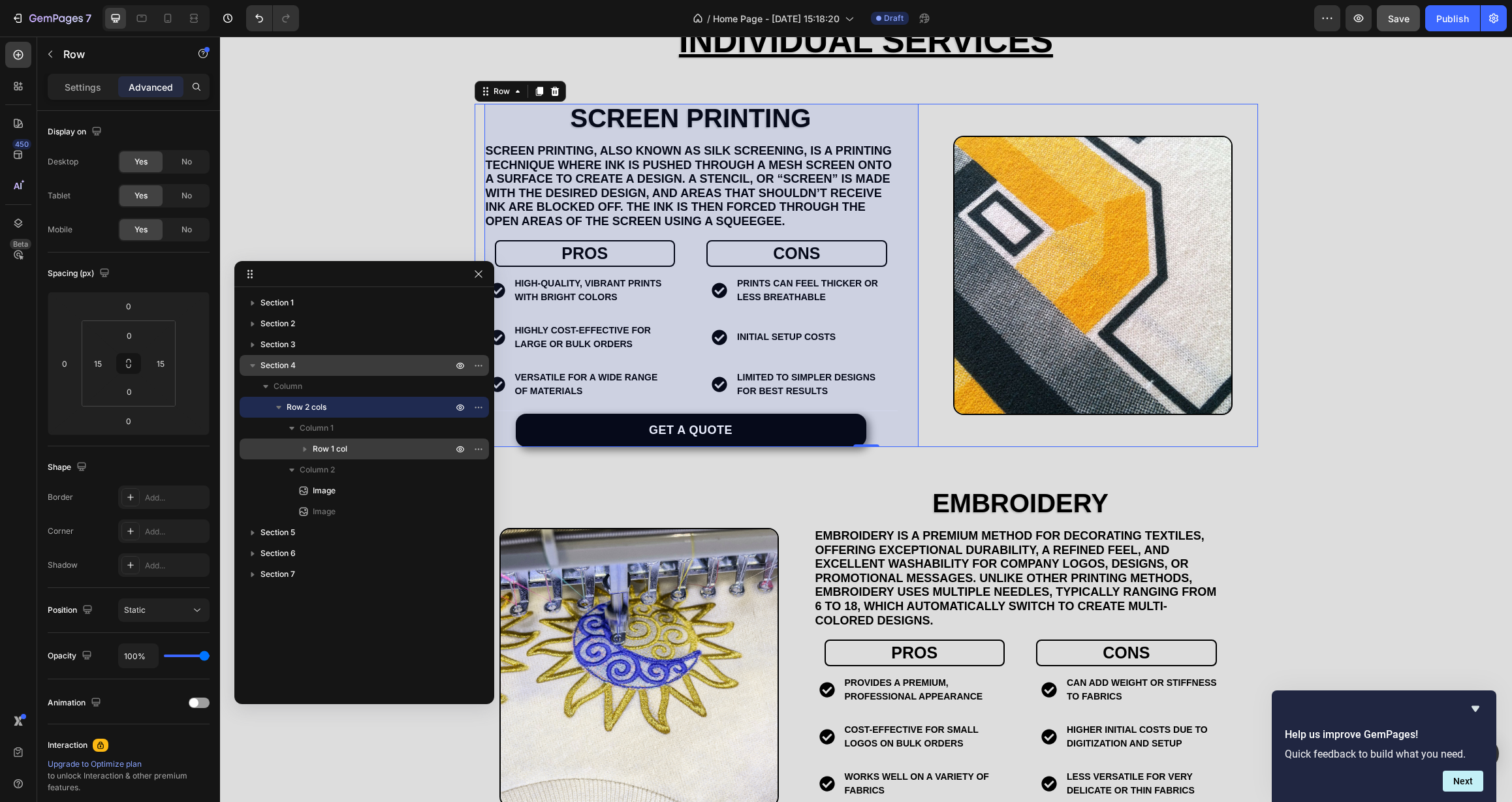
click at [323, 453] on span "Row 1 col" at bounding box center [330, 449] width 35 height 13
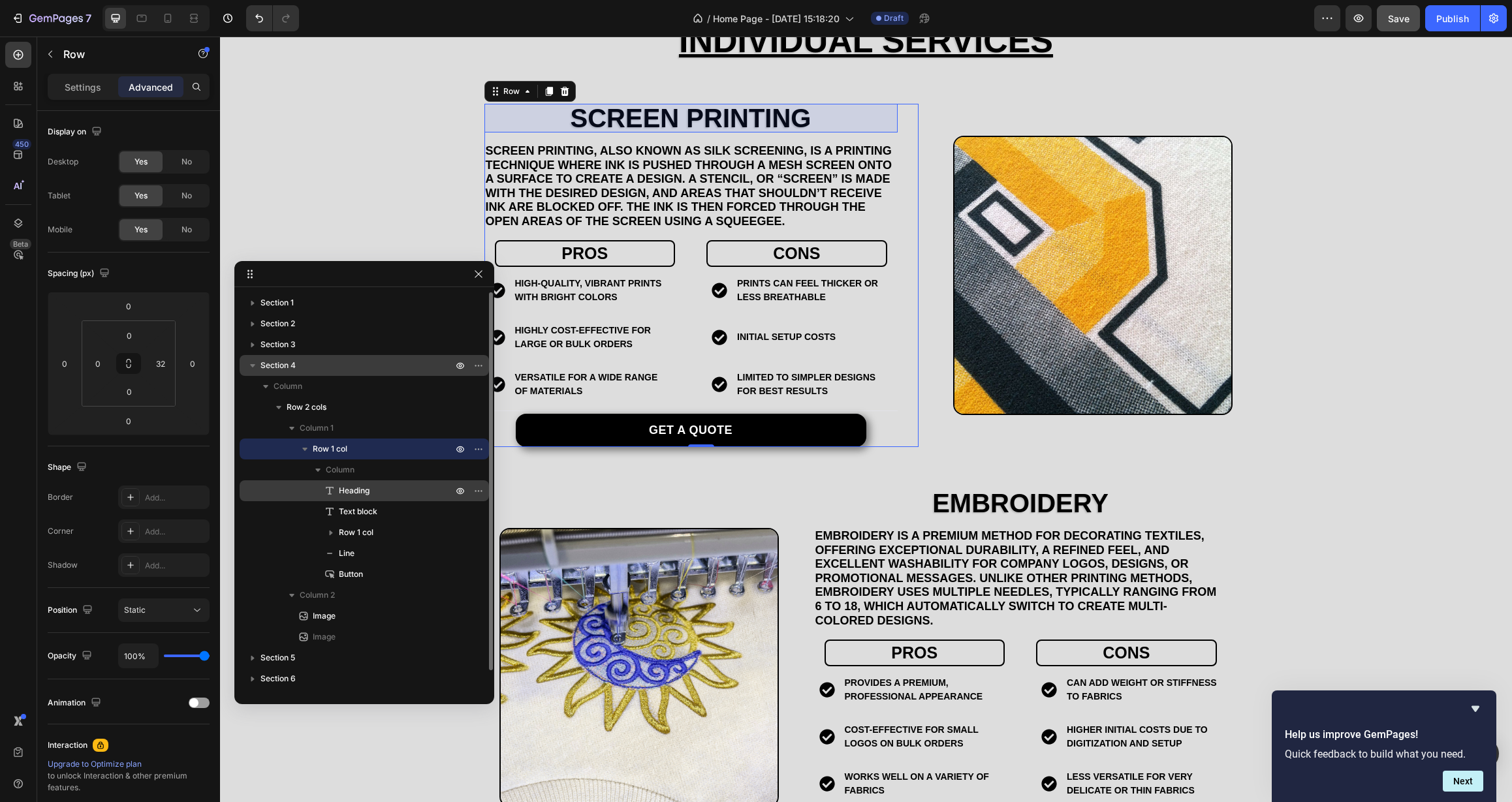
click at [367, 496] on span "Heading" at bounding box center [354, 491] width 31 height 13
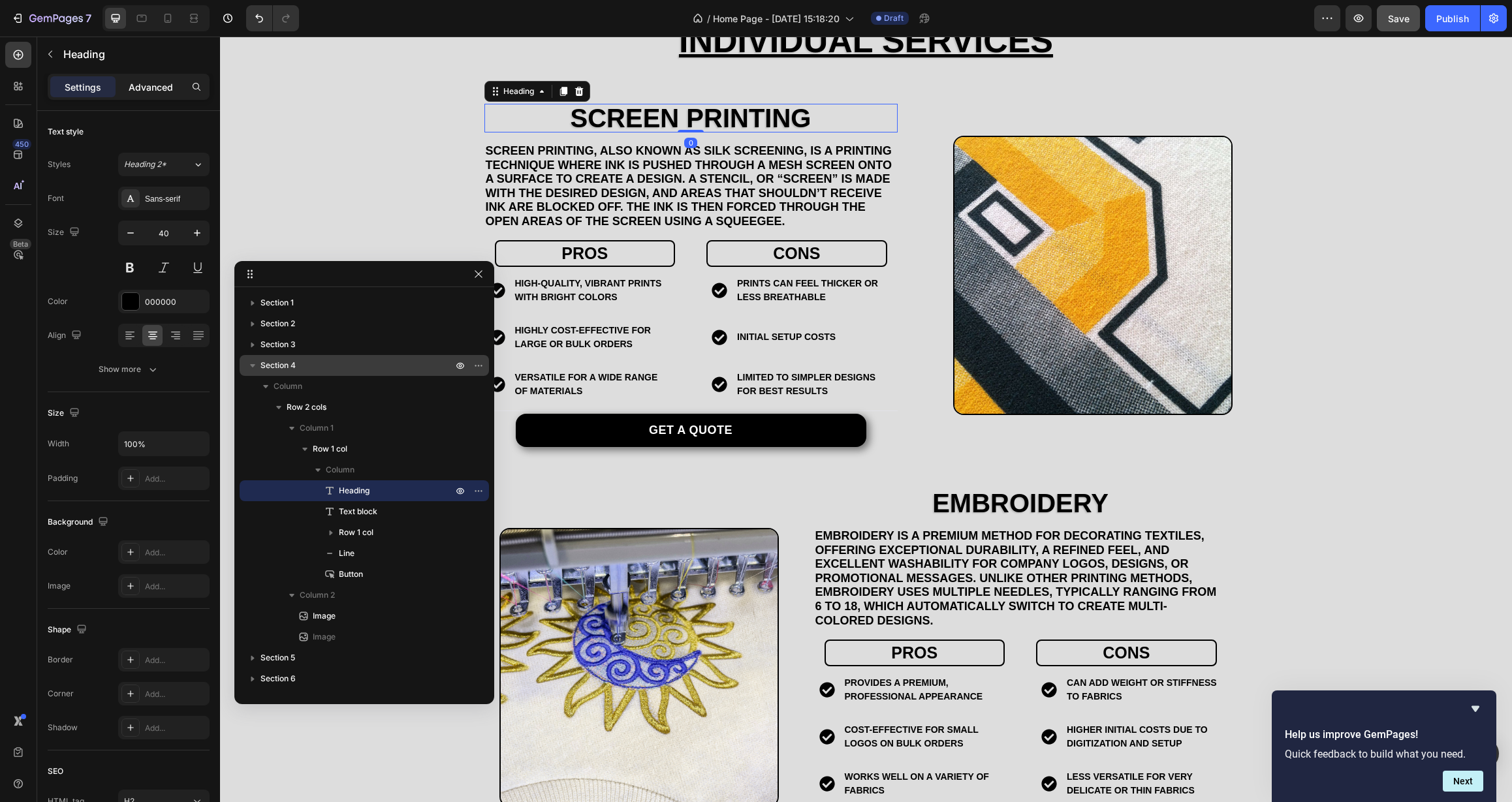
click at [157, 86] on p "Advanced" at bounding box center [151, 87] width 45 height 14
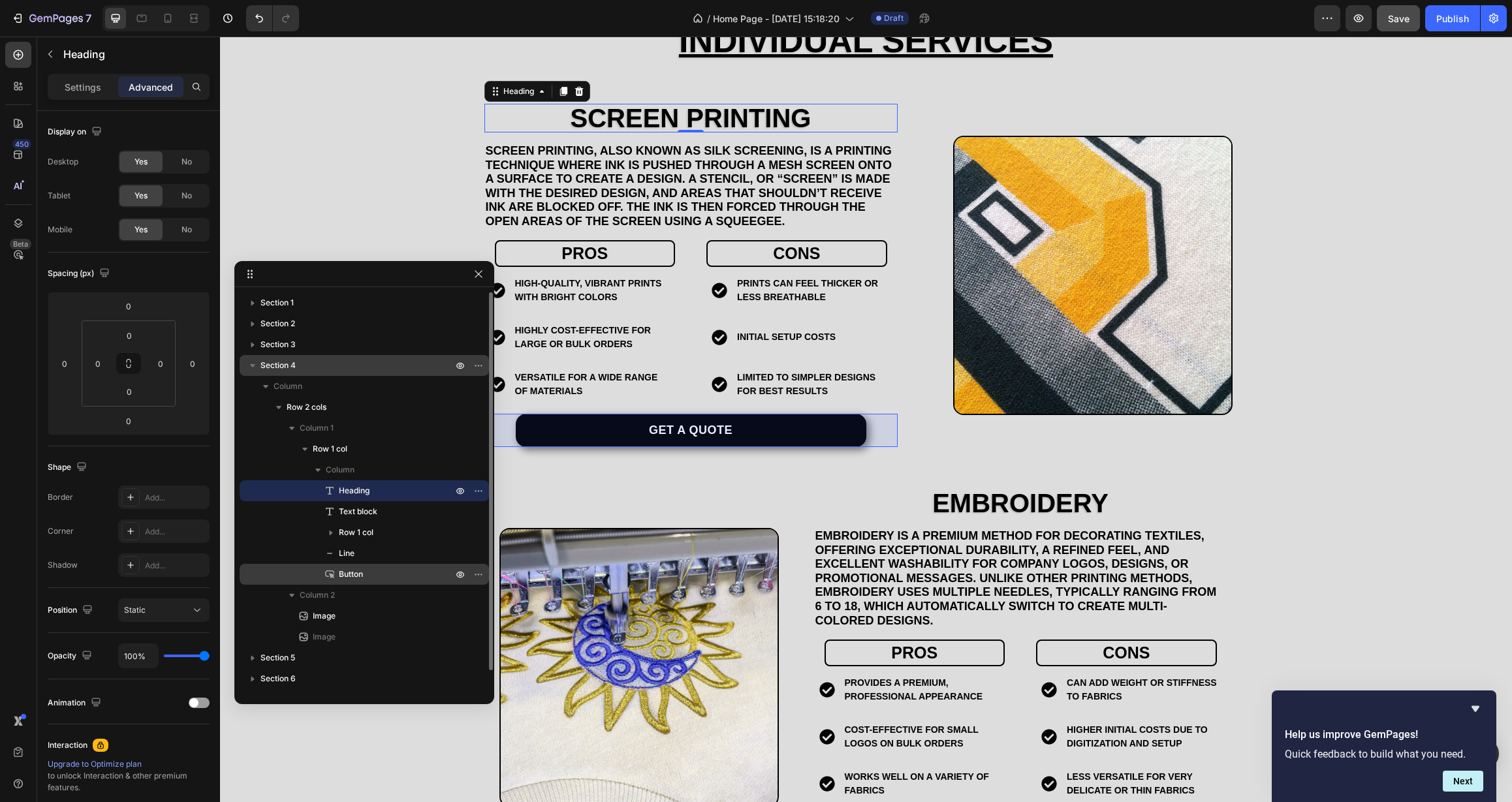
click at [340, 569] on span "Button" at bounding box center [351, 574] width 24 height 13
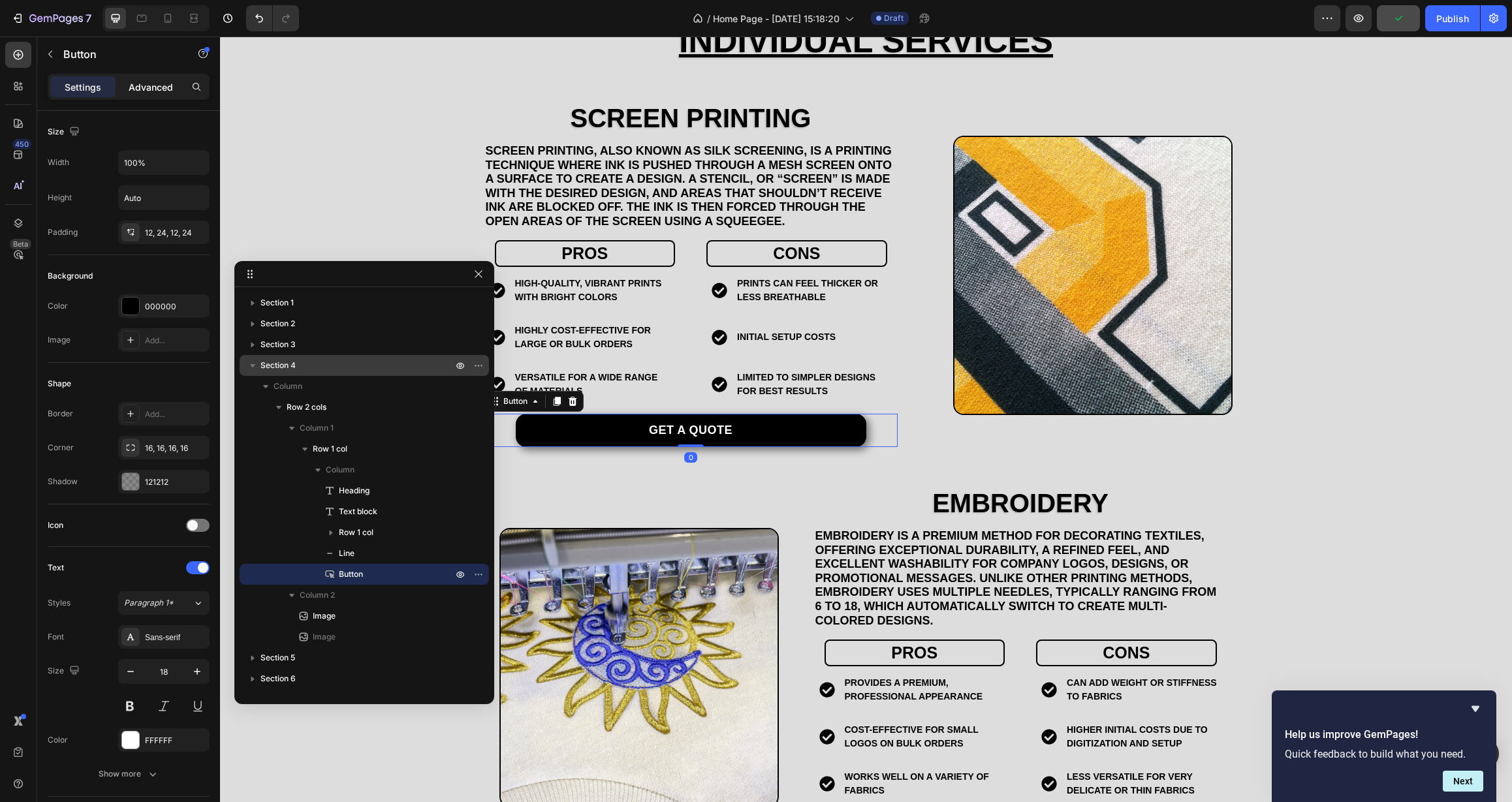
click at [166, 85] on p "Advanced" at bounding box center [151, 87] width 45 height 14
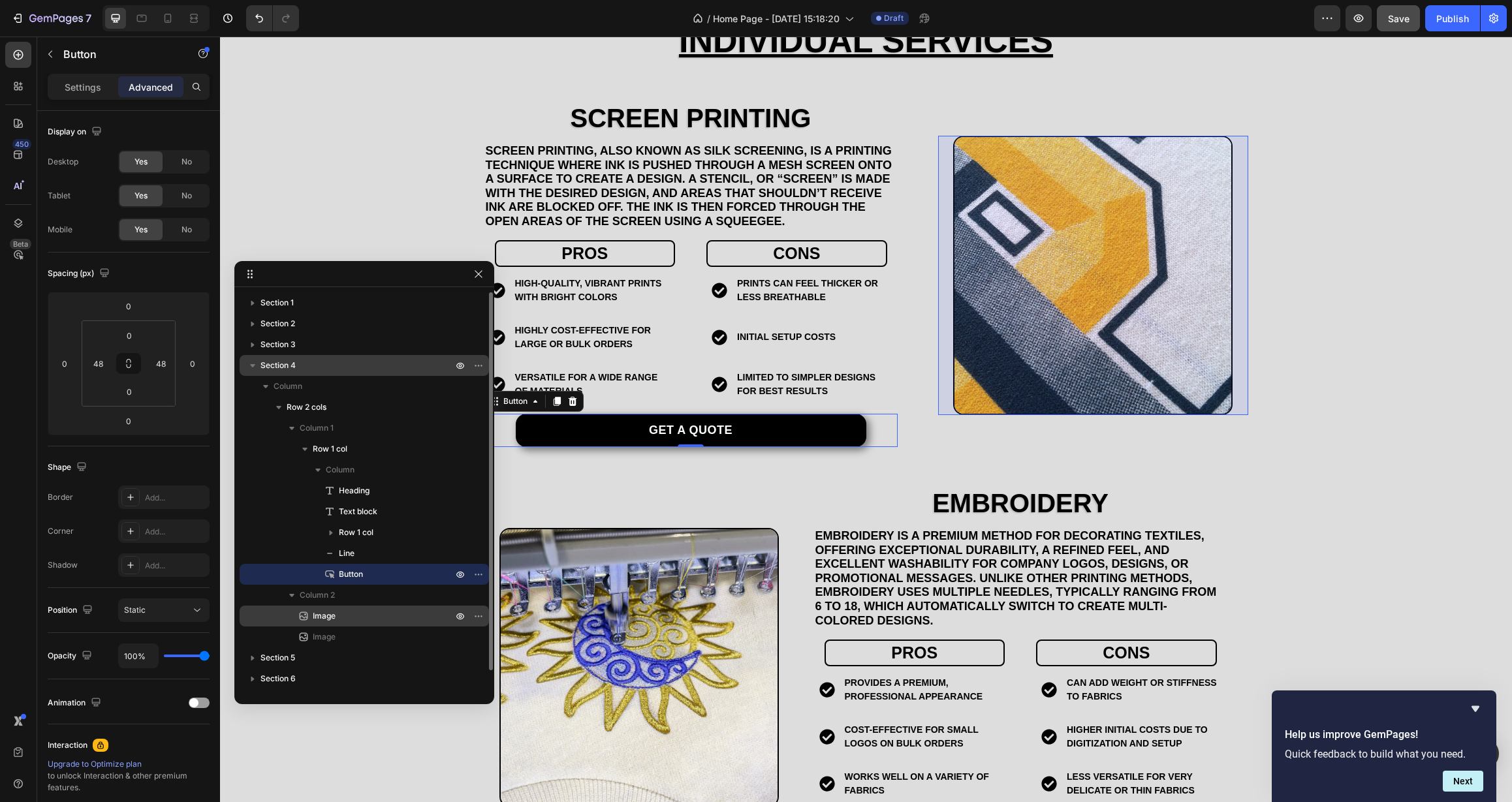
click at [318, 615] on span "Image" at bounding box center [324, 616] width 23 height 13
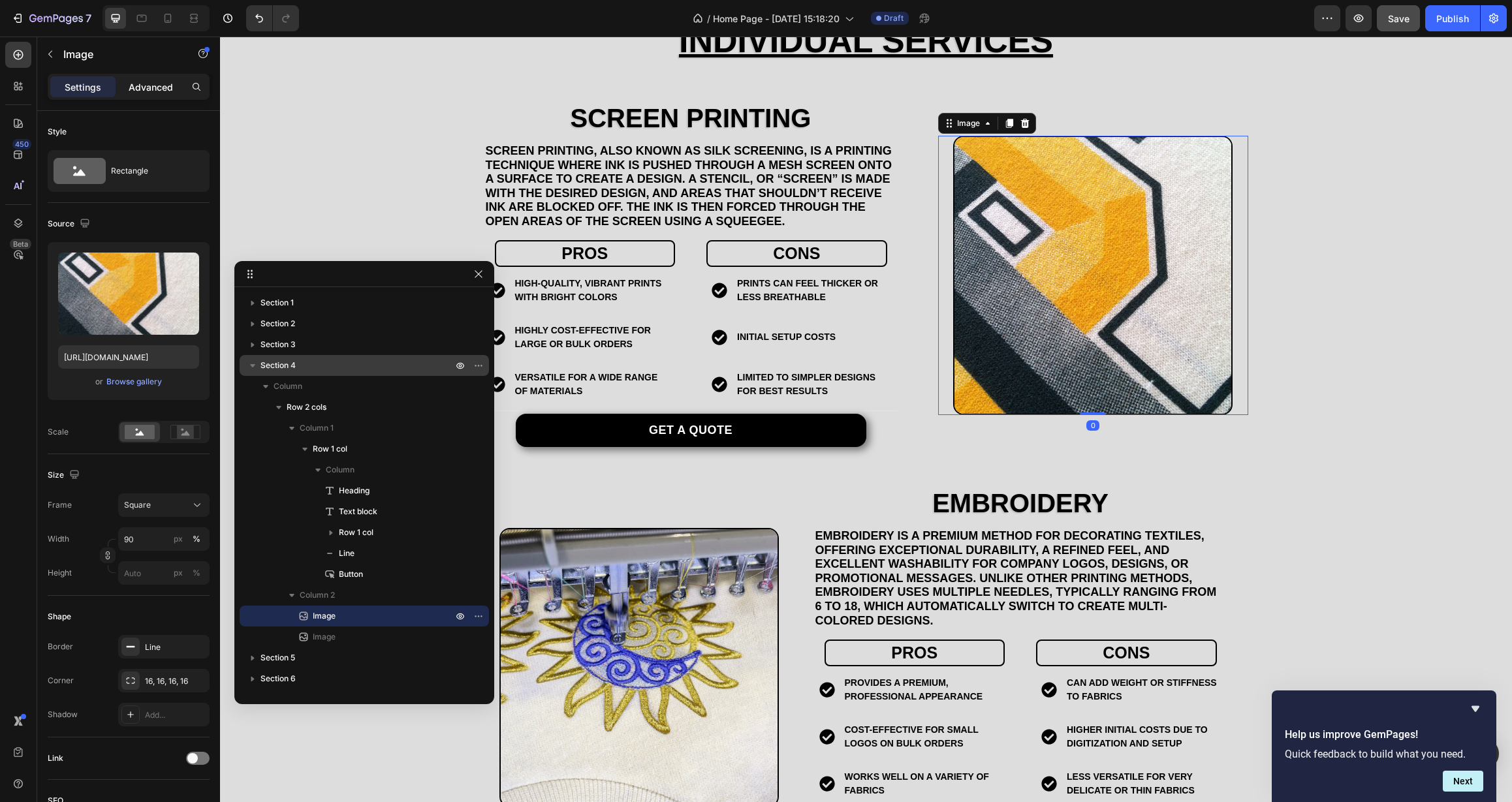
click at [136, 89] on p "Advanced" at bounding box center [151, 87] width 45 height 14
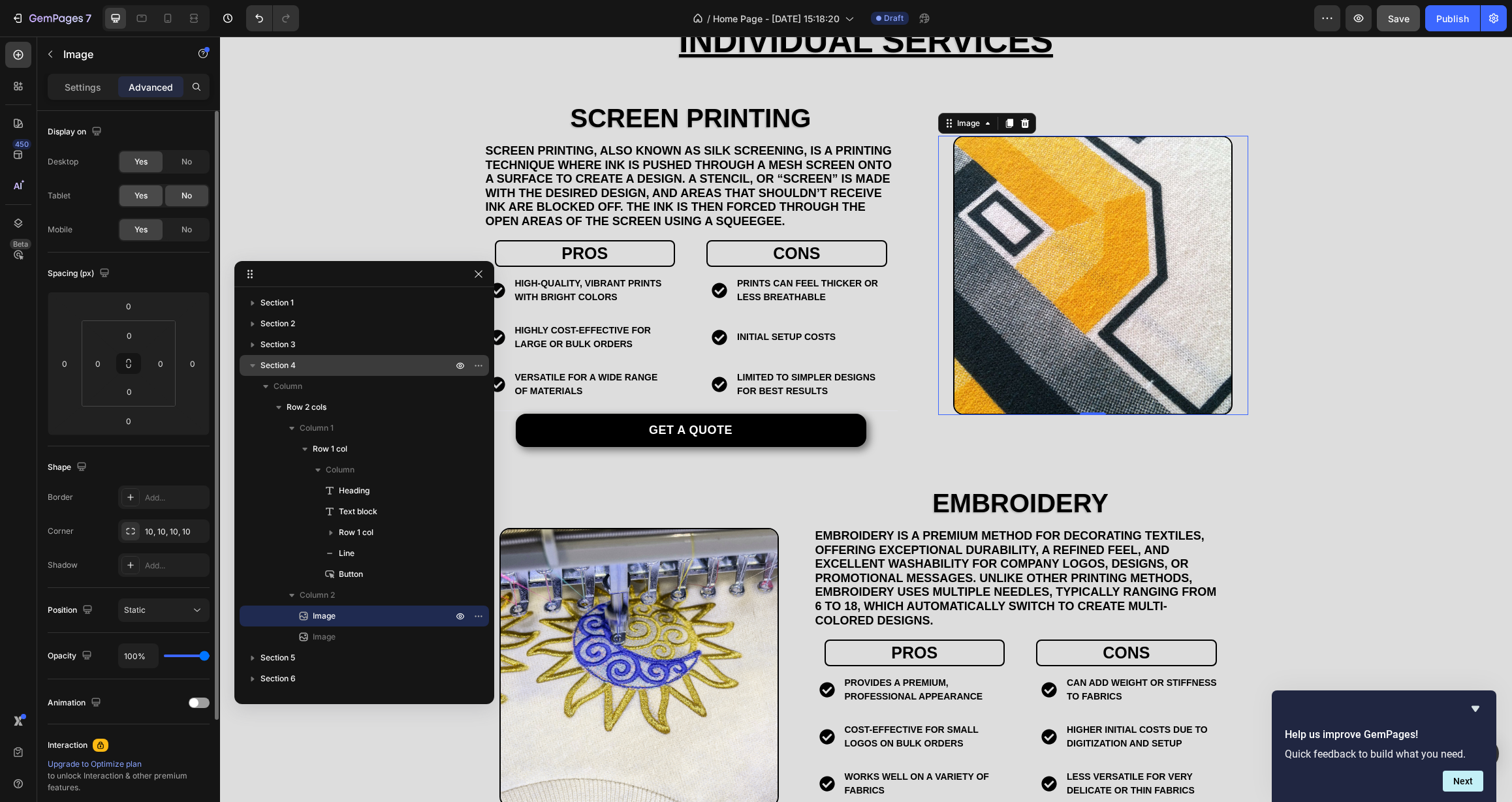
click at [143, 196] on span "Yes" at bounding box center [141, 196] width 13 height 12
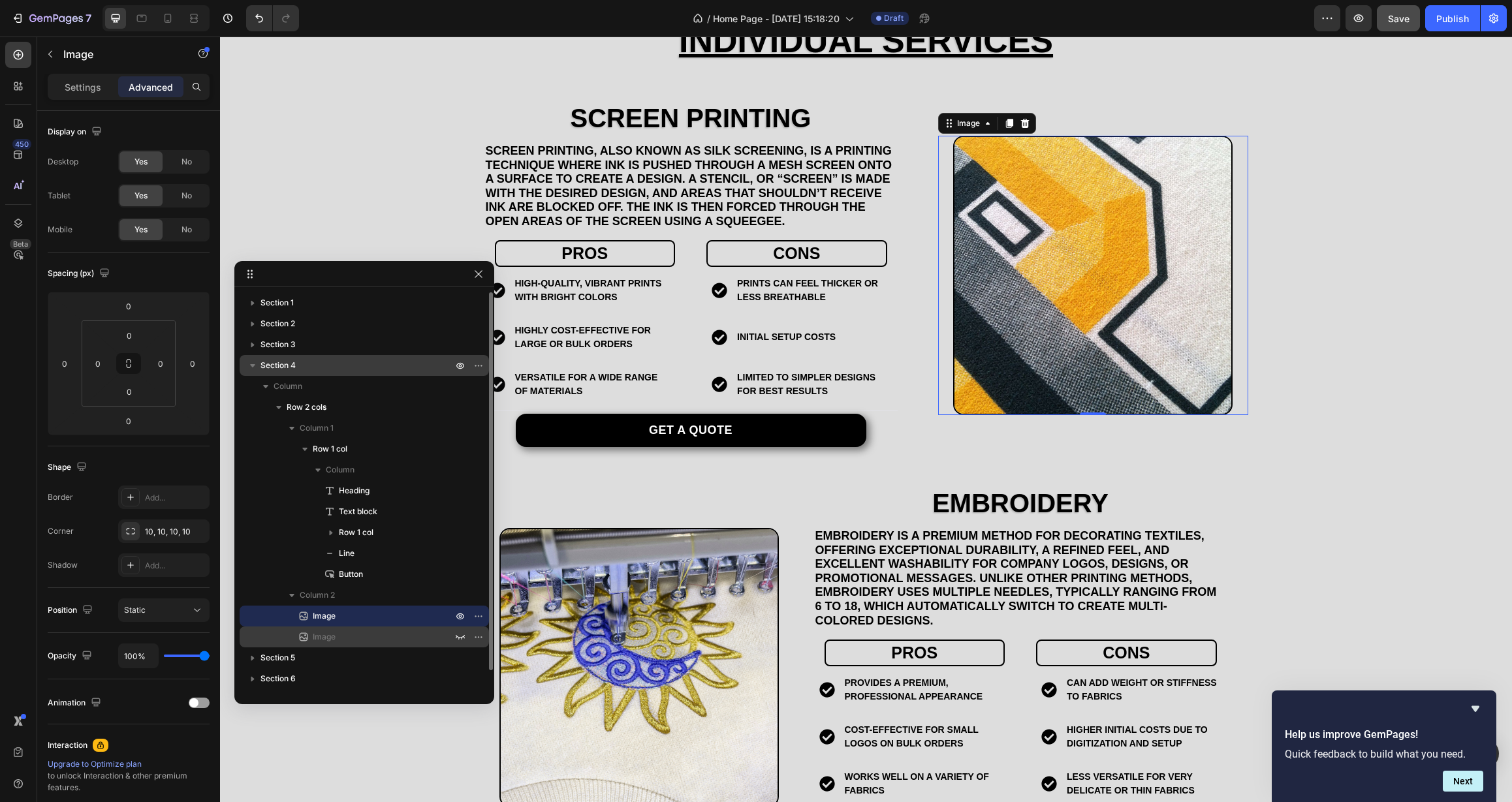
click at [345, 628] on div "Image" at bounding box center [364, 636] width 239 height 21
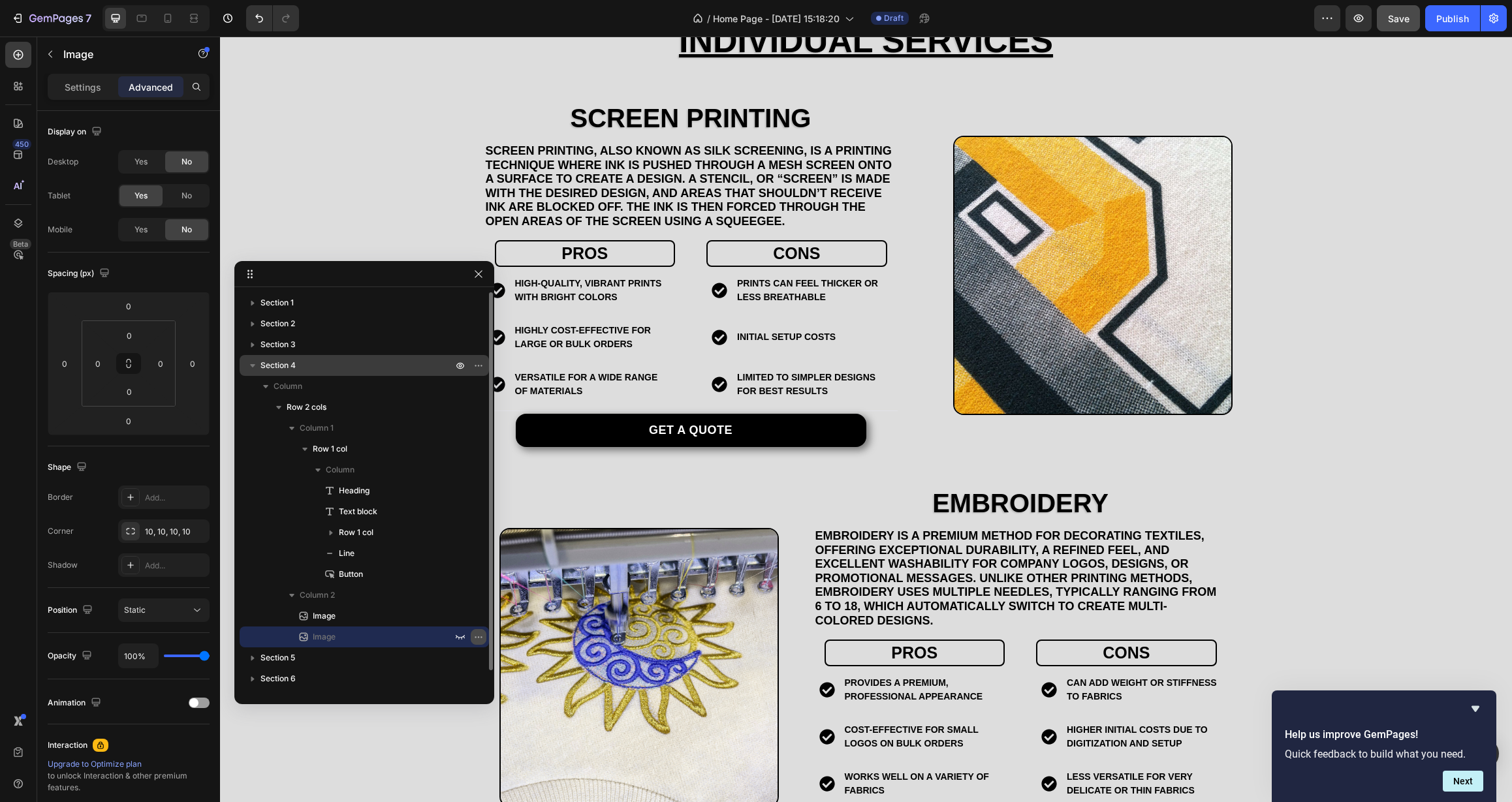
click at [477, 637] on icon "button" at bounding box center [478, 636] width 10 height 10
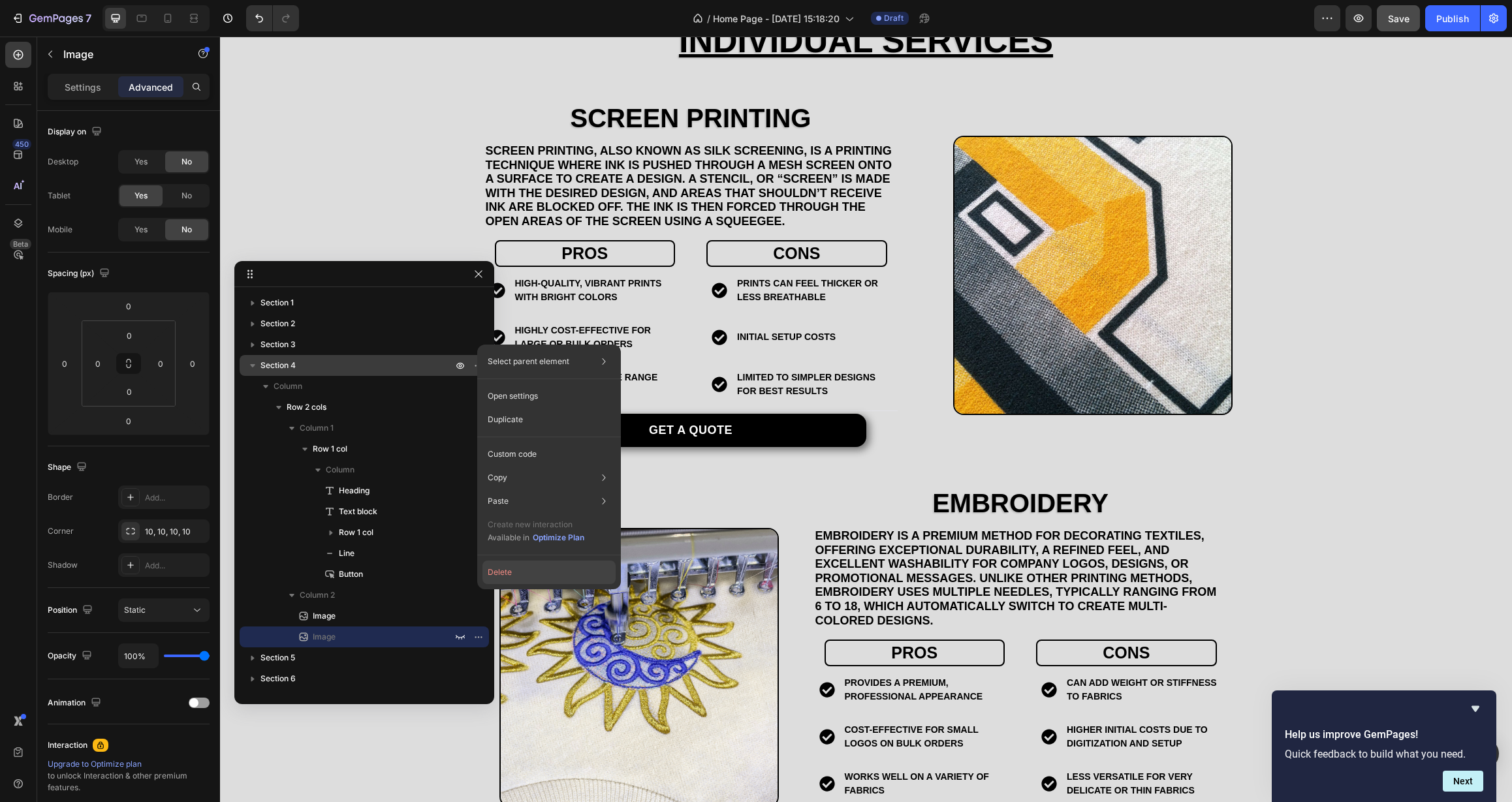
click at [505, 570] on button "Delete" at bounding box center [549, 572] width 133 height 24
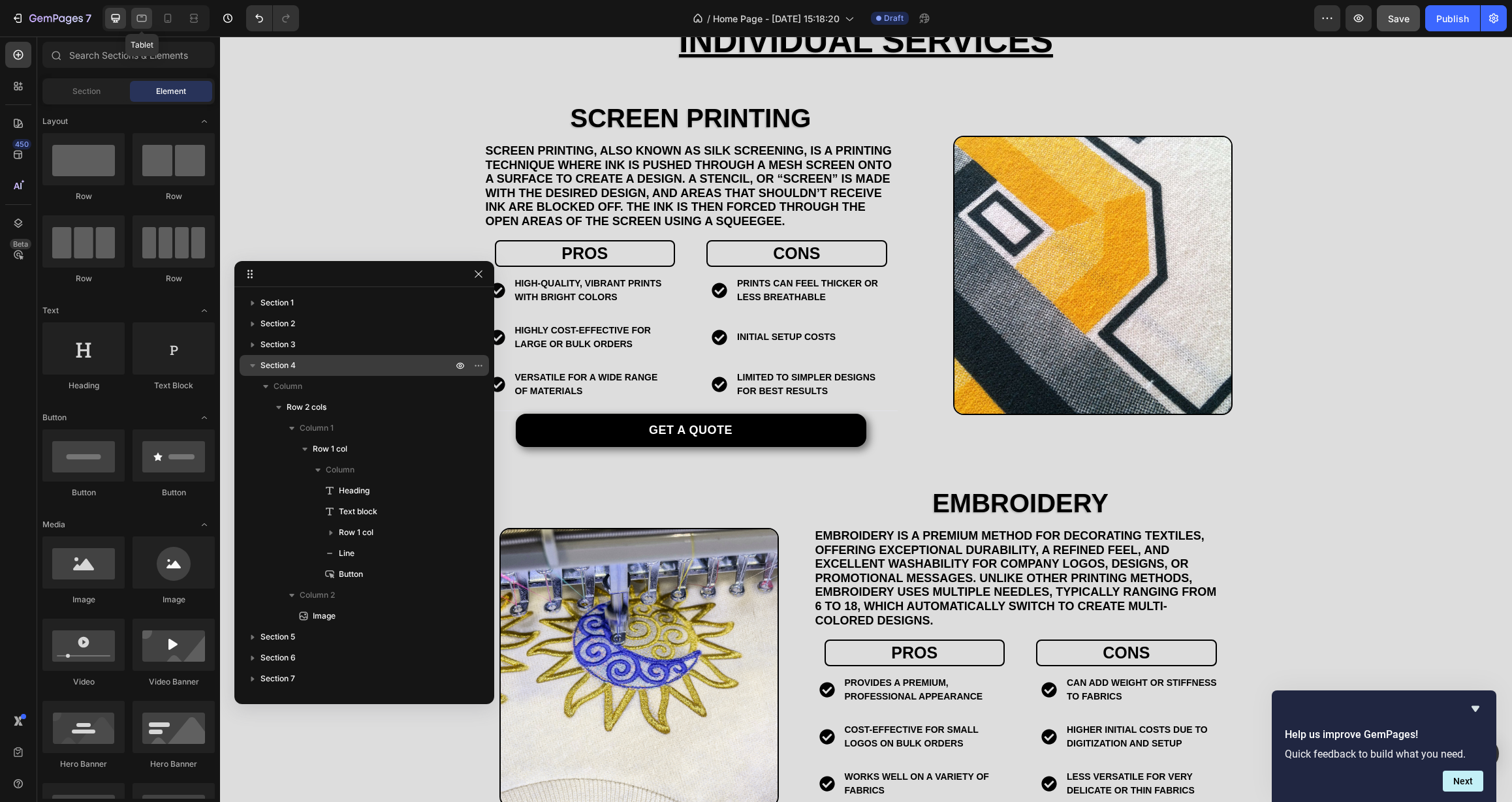
click at [141, 19] on icon at bounding box center [141, 18] width 13 height 13
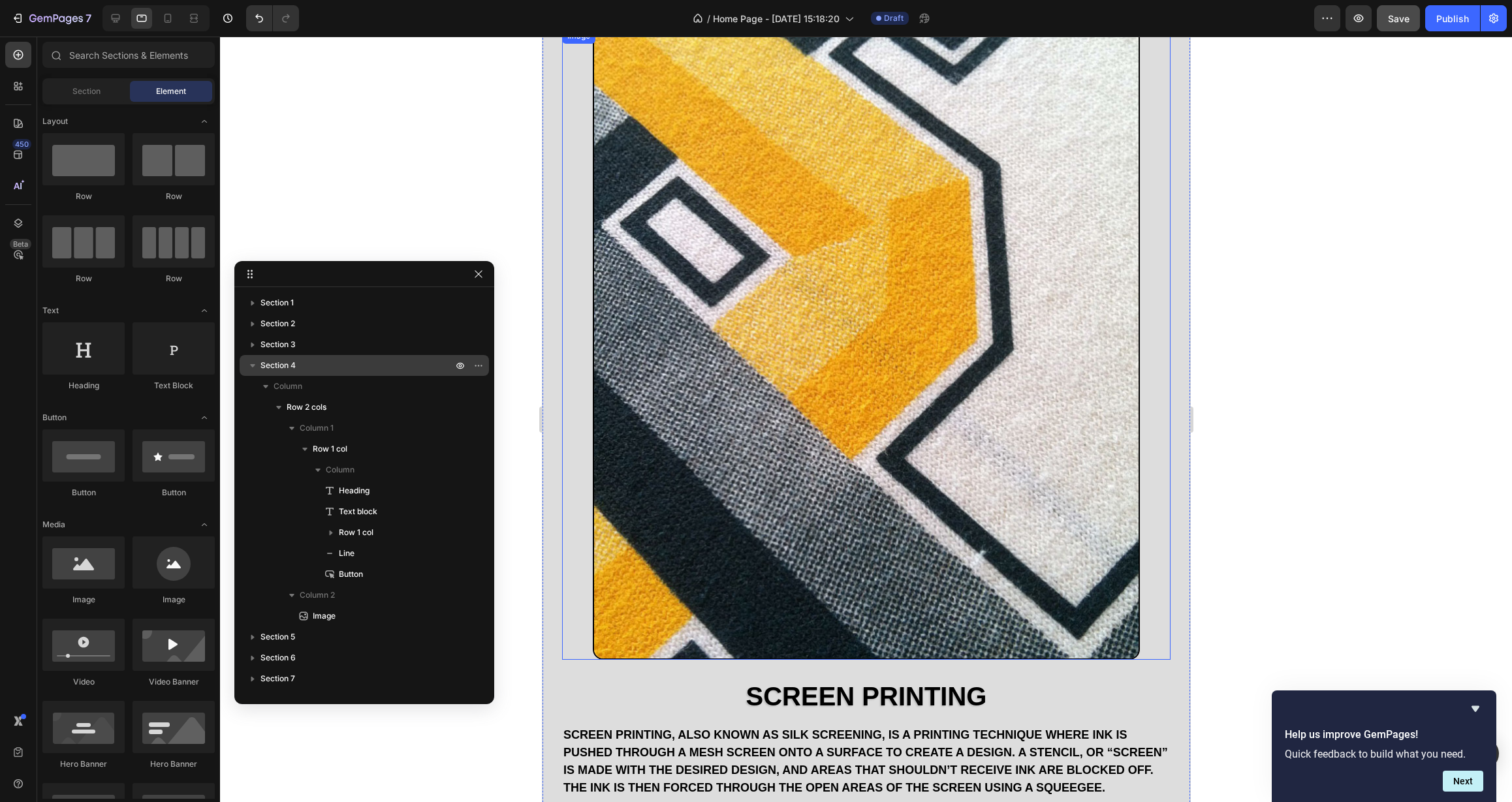
scroll to position [847, 0]
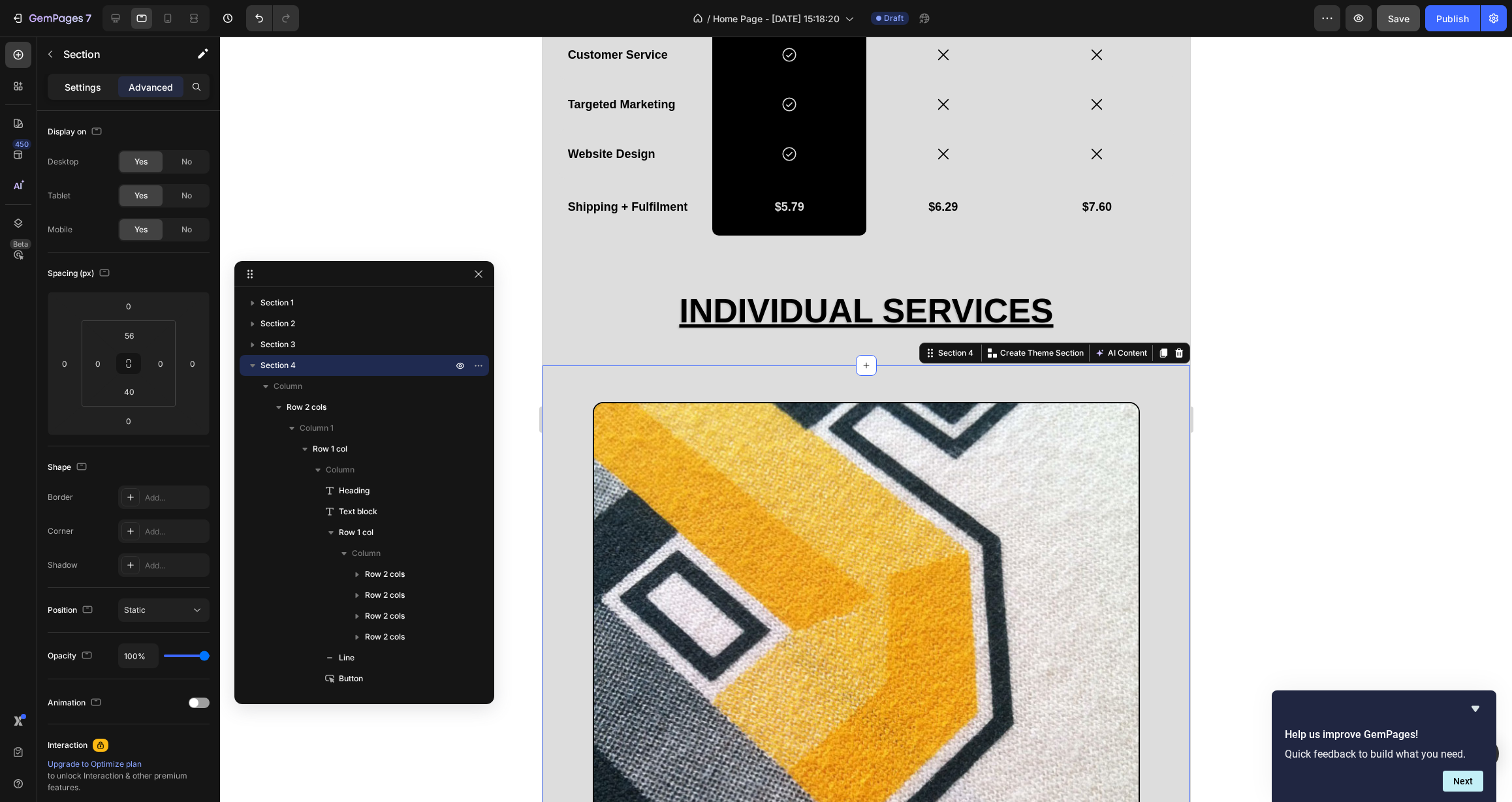
click at [87, 79] on div "Settings" at bounding box center [83, 87] width 65 height 21
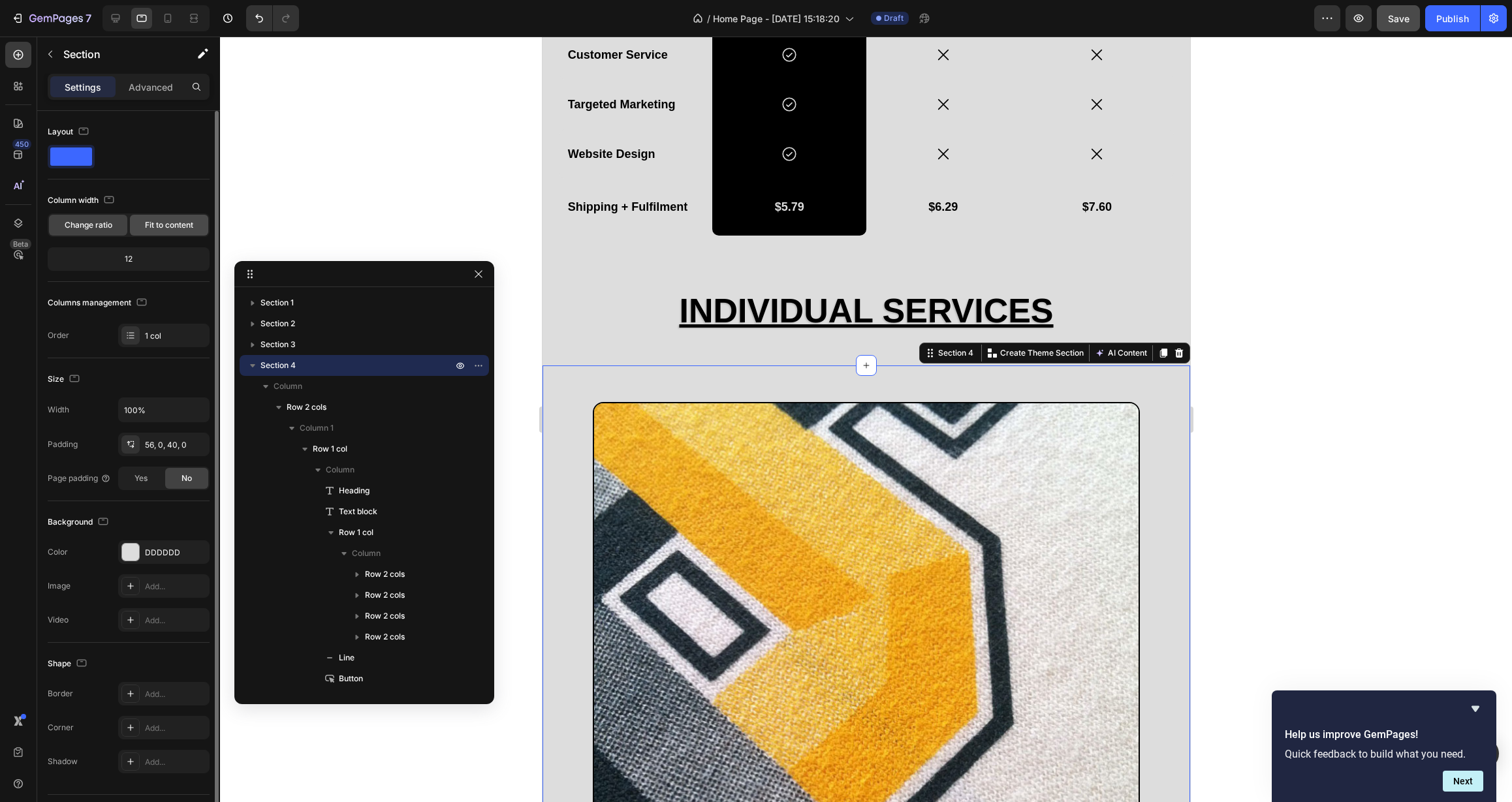
click at [169, 224] on span "Fit to content" at bounding box center [169, 225] width 48 height 12
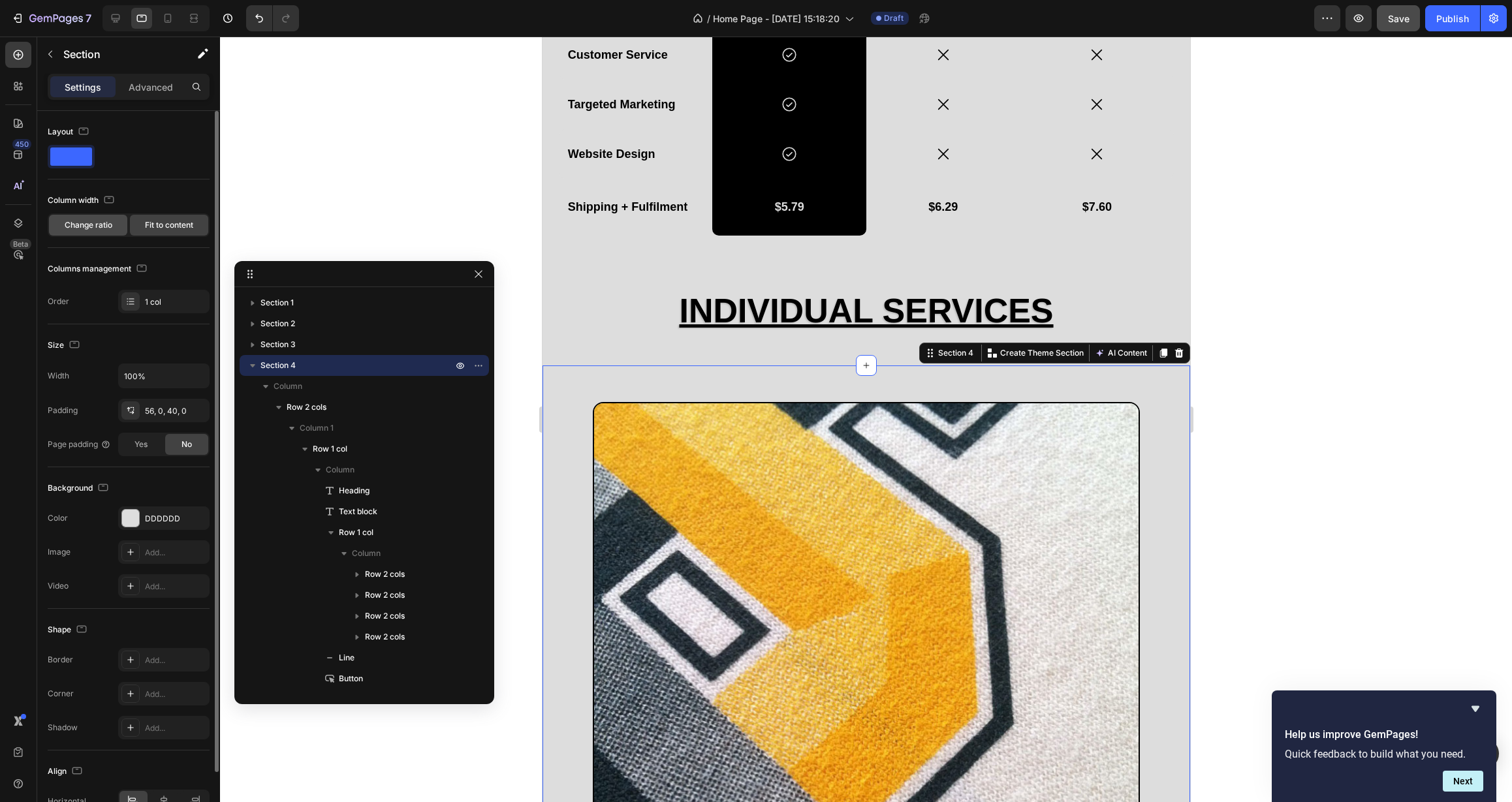
click at [85, 224] on span "Change ratio" at bounding box center [88, 225] width 48 height 12
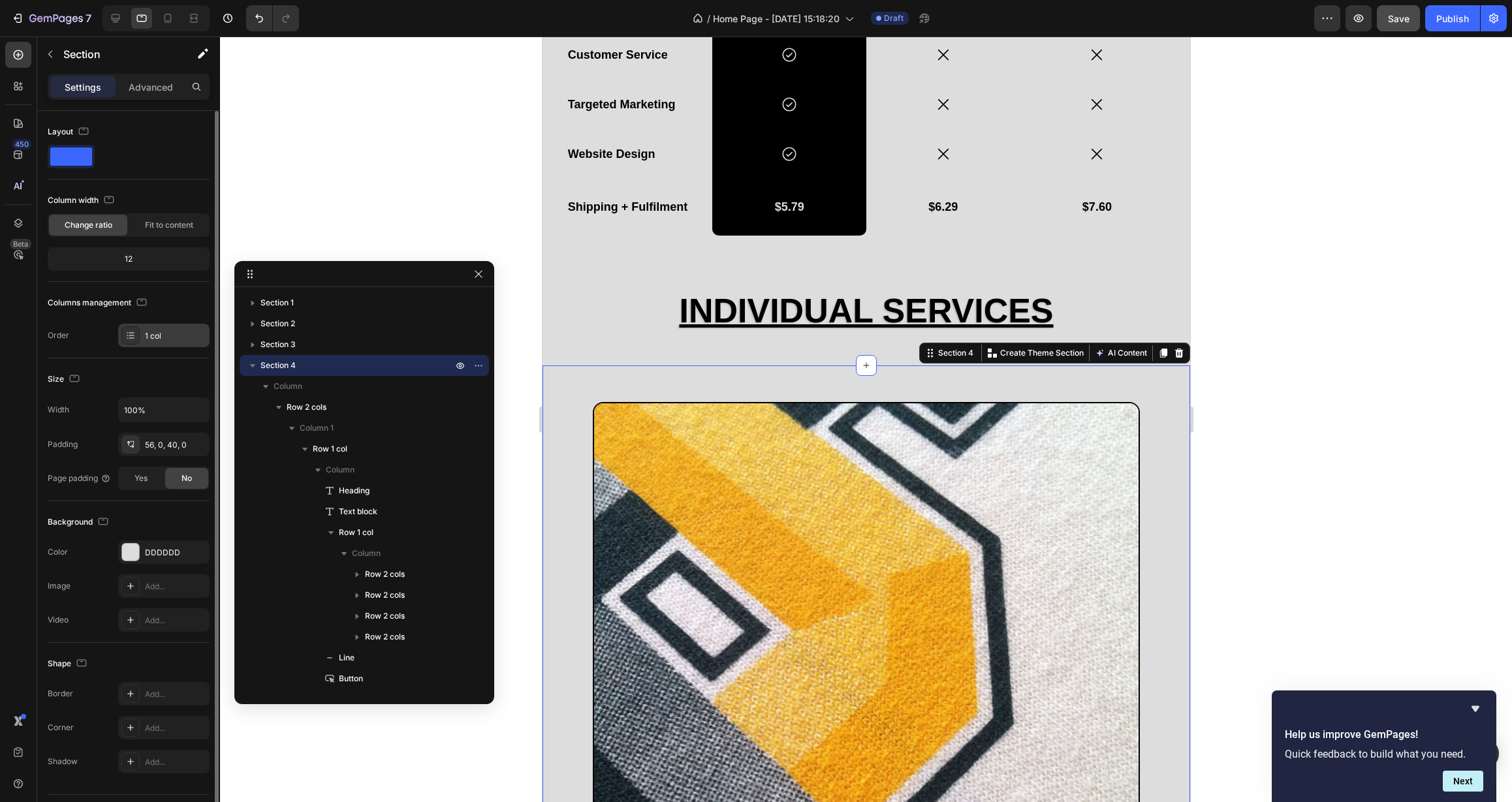
click at [164, 338] on div "1 col" at bounding box center [175, 336] width 62 height 12
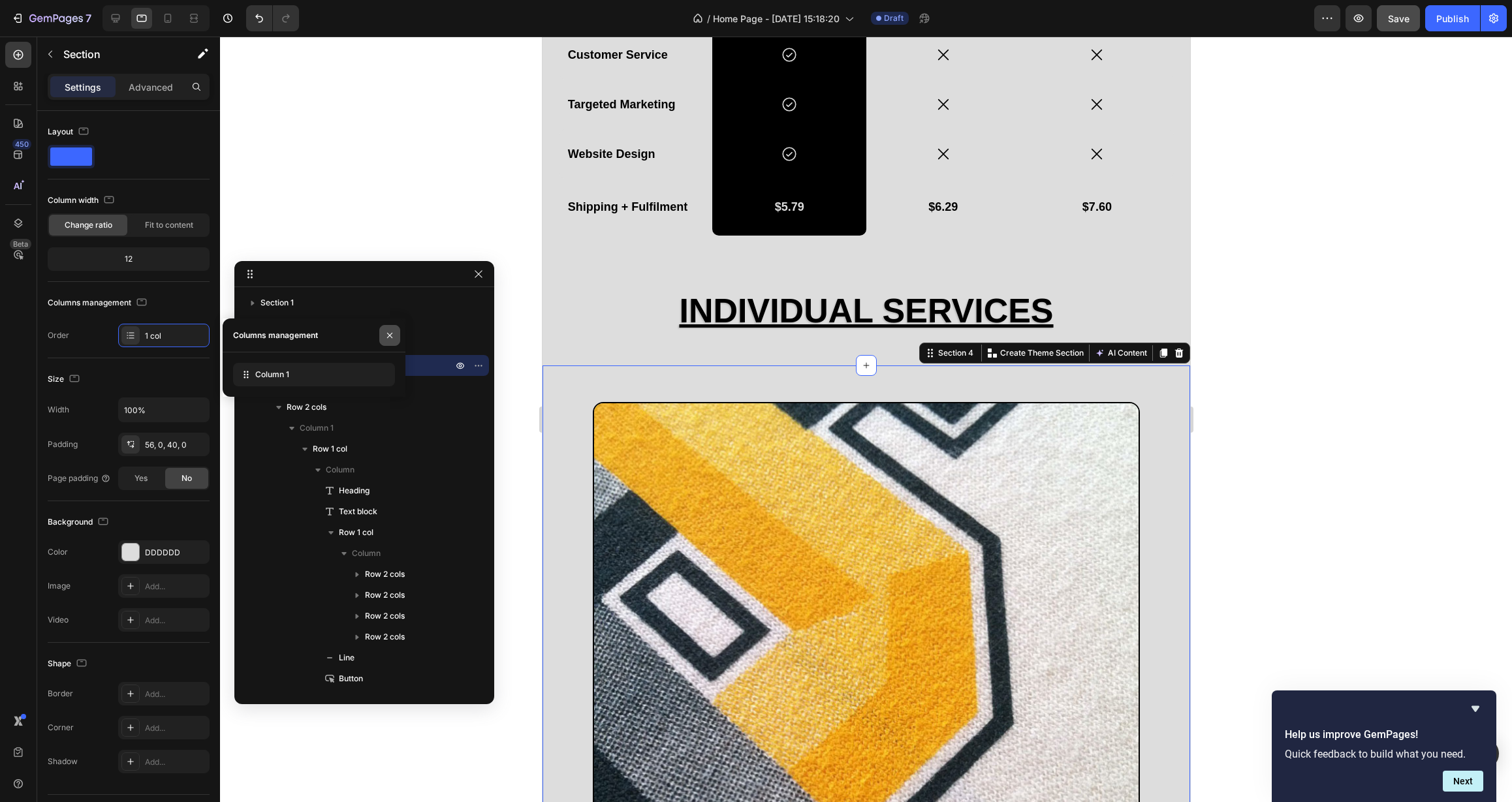
click at [385, 337] on icon "button" at bounding box center [389, 336] width 10 height 10
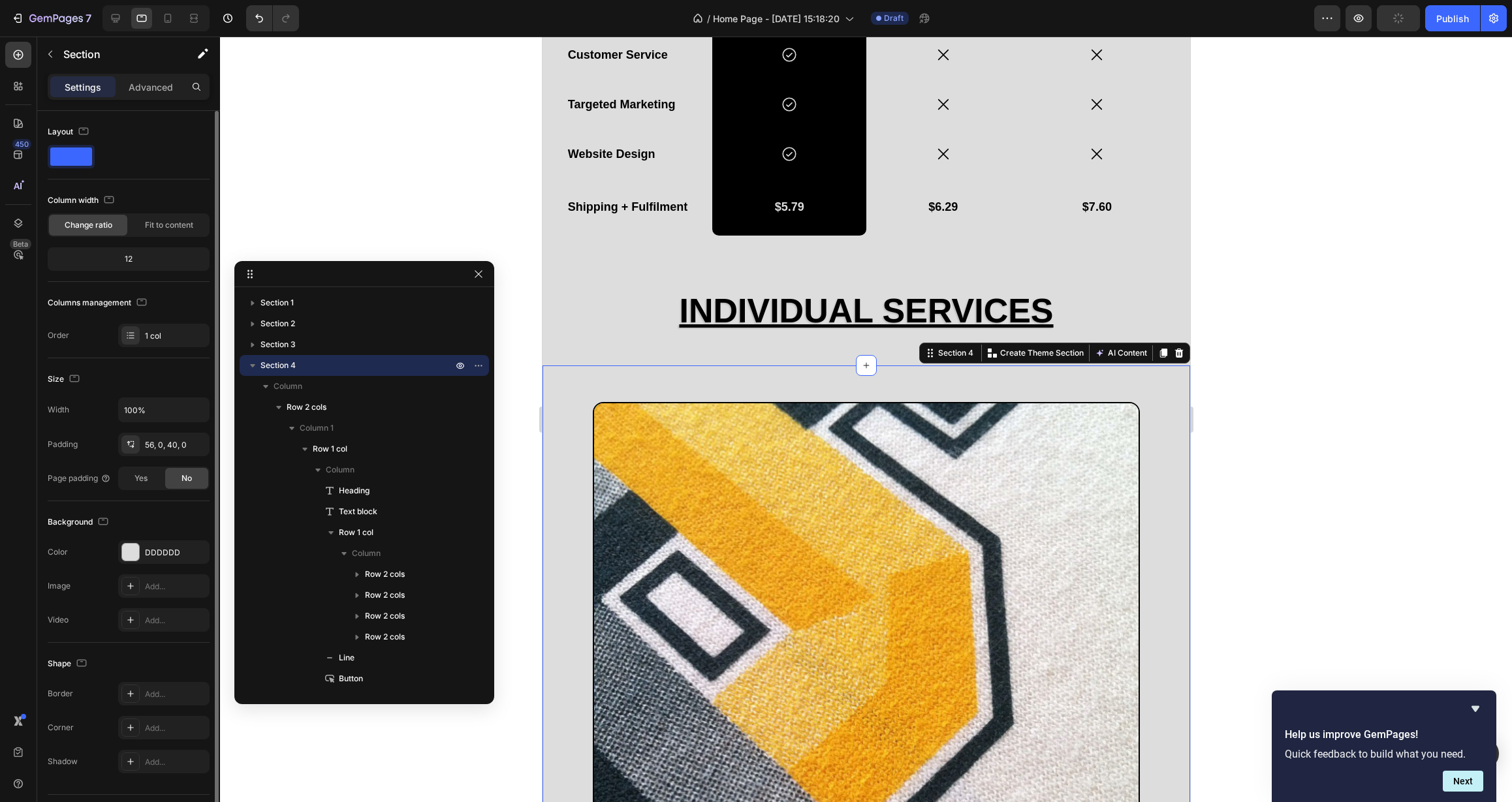
click at [145, 260] on div "12" at bounding box center [128, 259] width 156 height 18
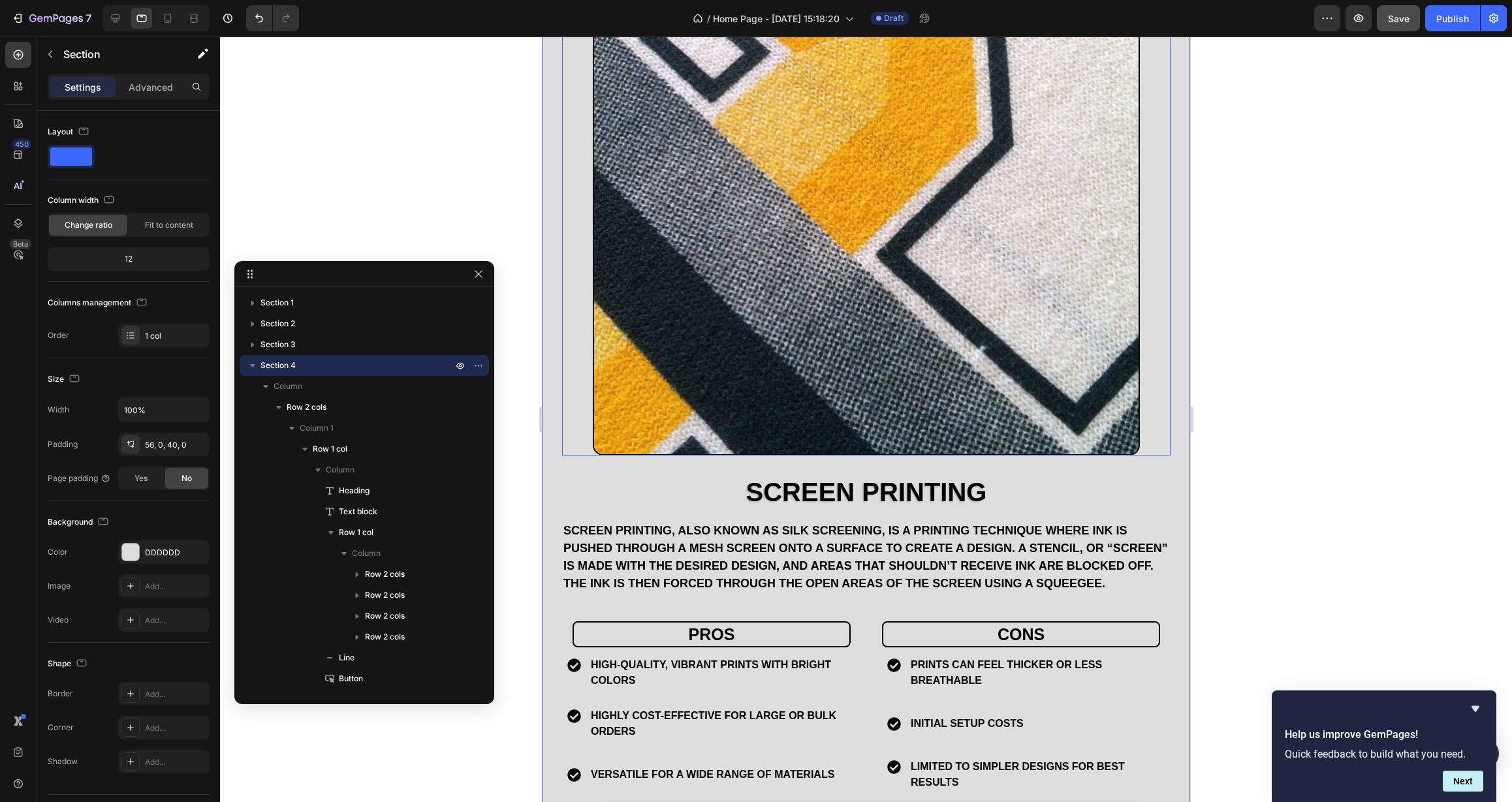
scroll to position [1268, 0]
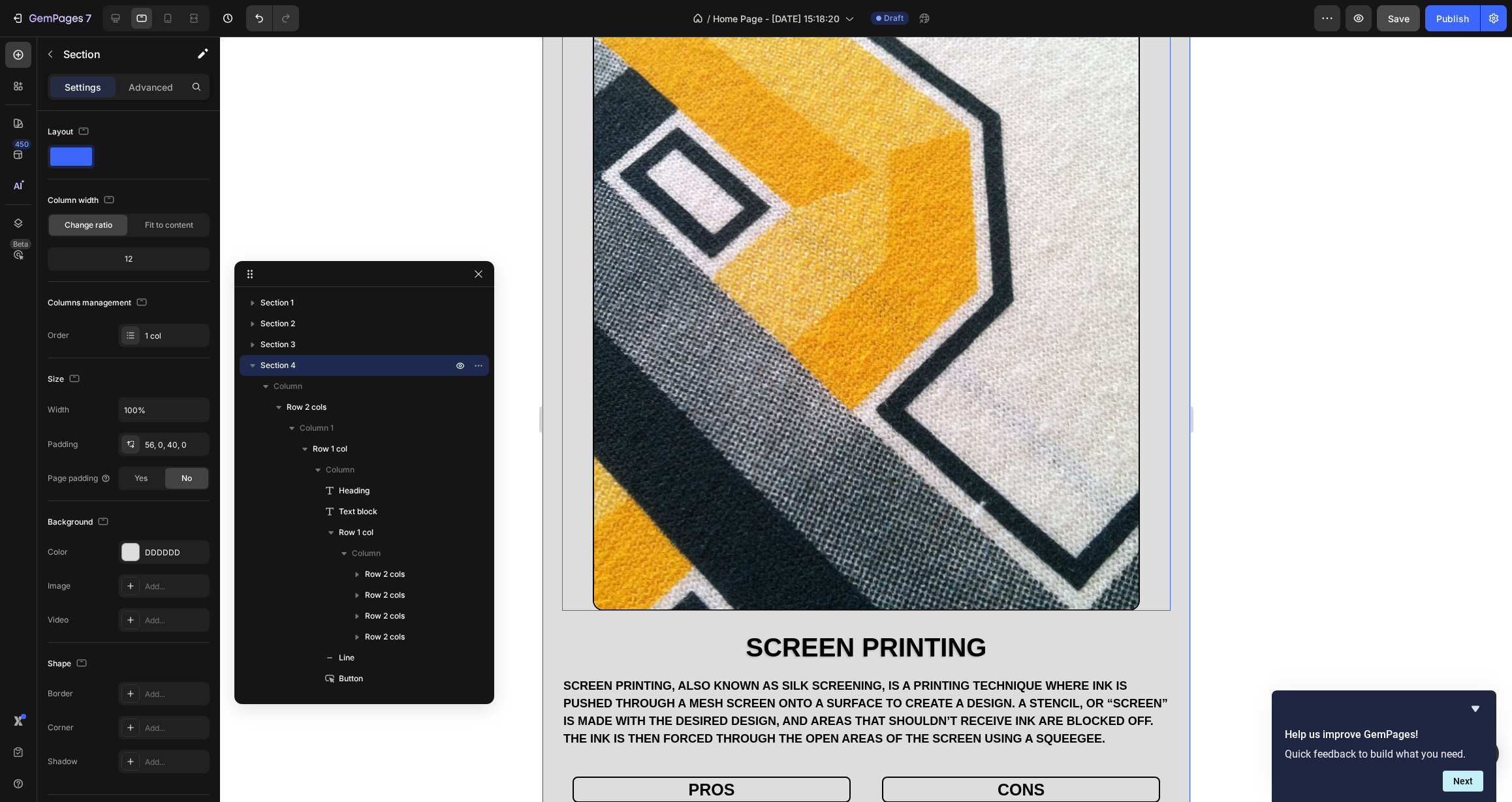
click at [666, 292] on img at bounding box center [866, 294] width 548 height 631
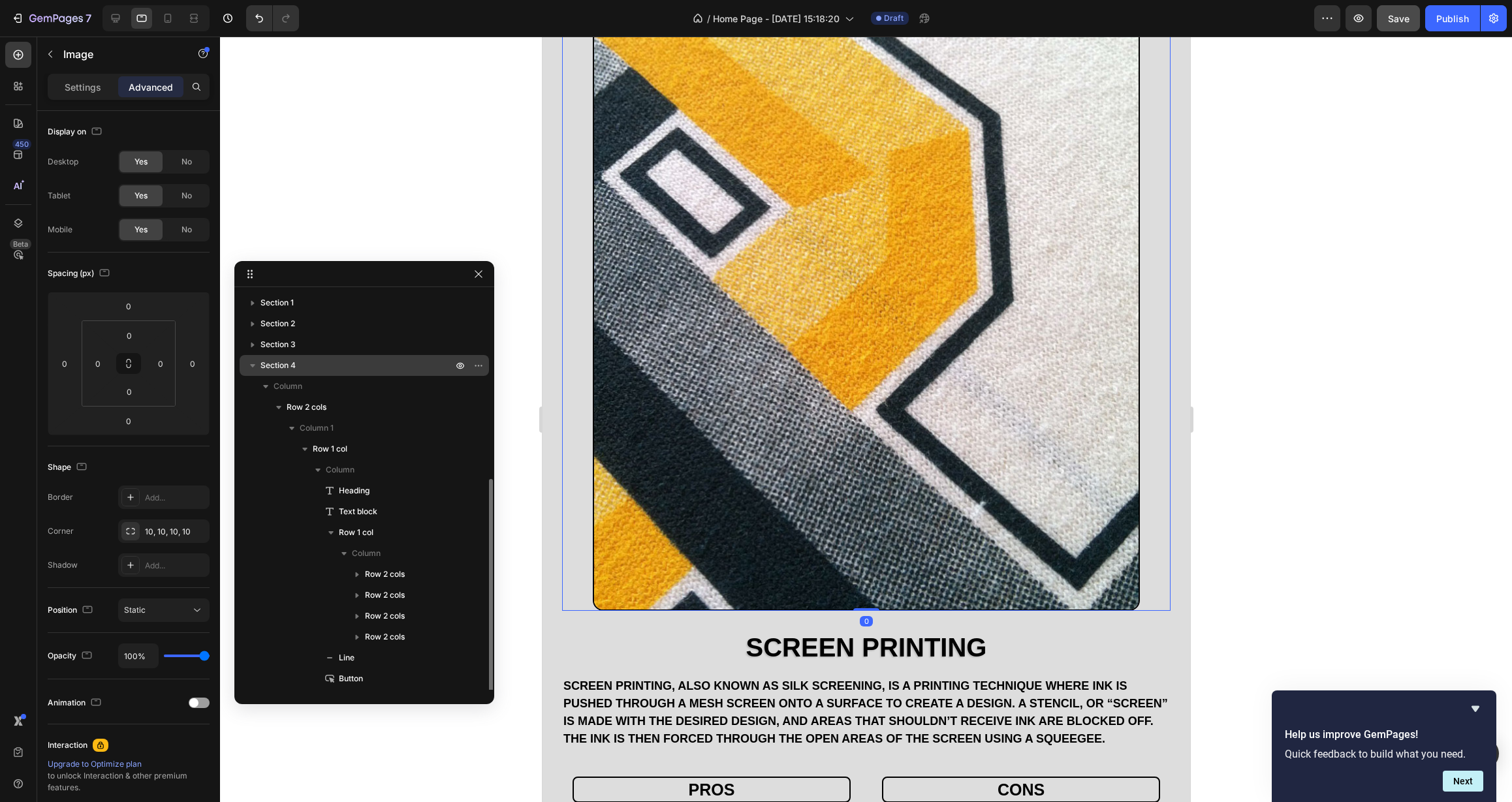
scroll to position [104, 0]
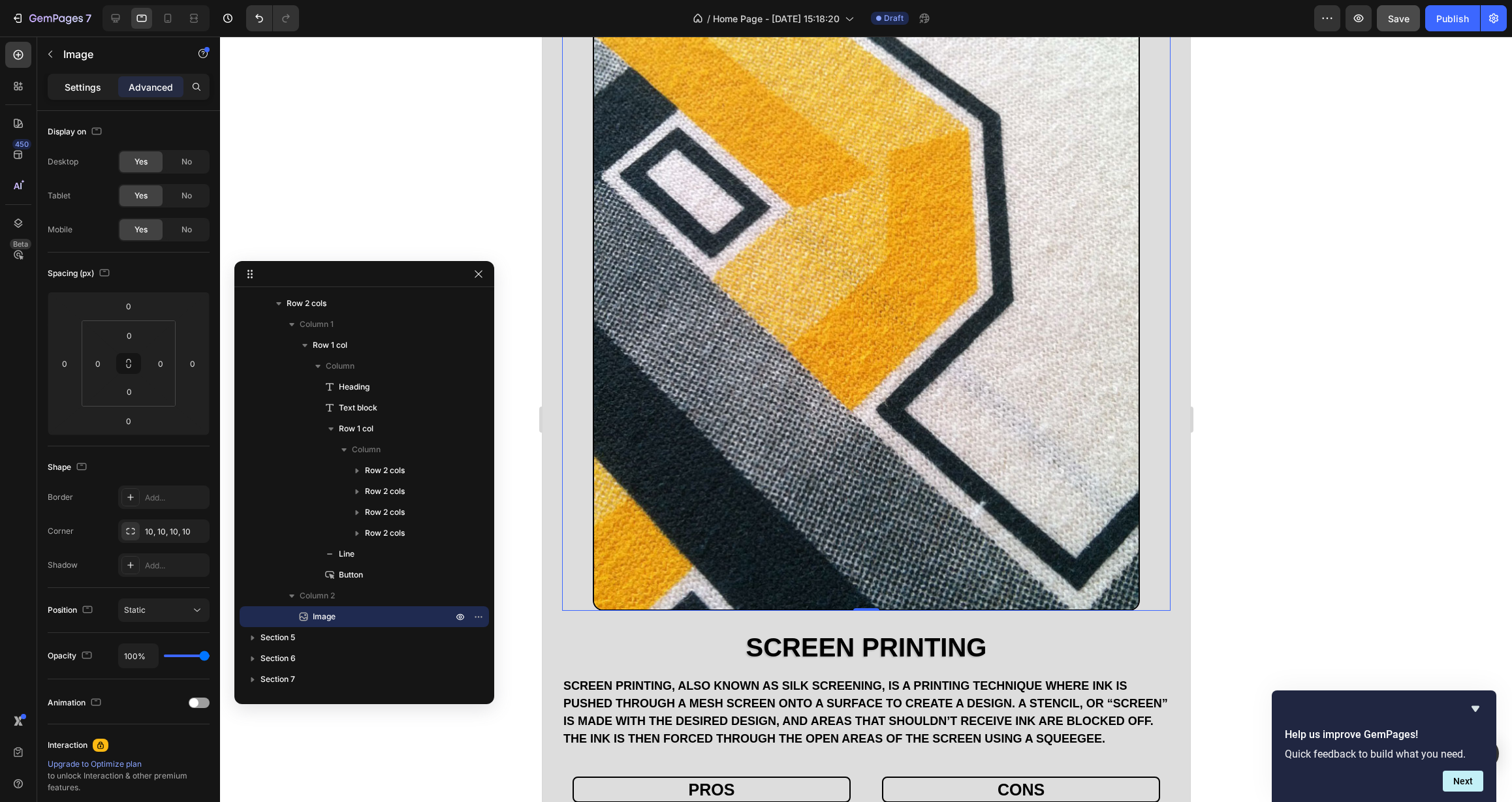
click at [99, 94] on p "Settings" at bounding box center [83, 87] width 37 height 14
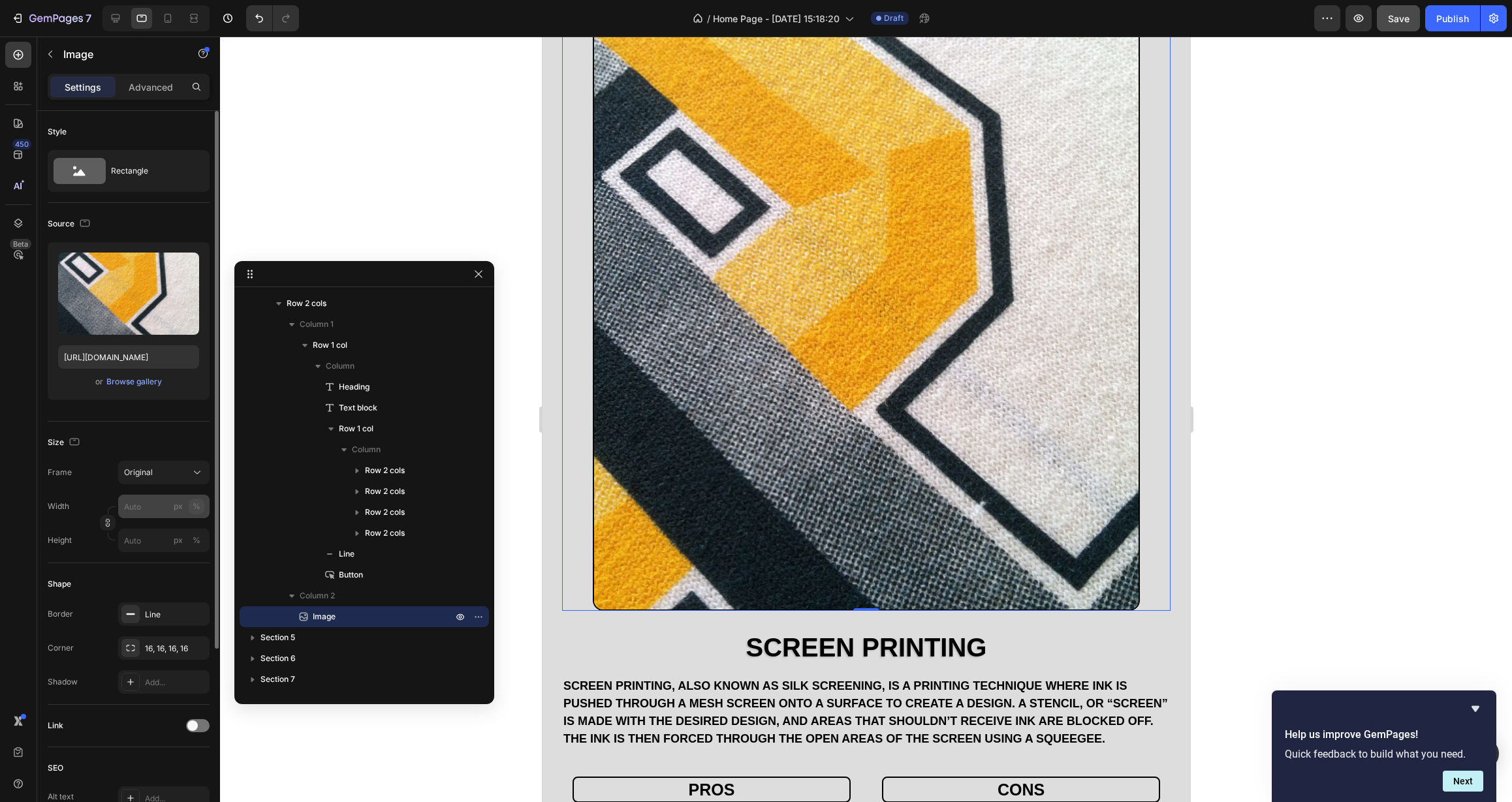
click at [200, 509] on div "%" at bounding box center [196, 506] width 8 height 12
click at [143, 506] on input "px %" at bounding box center [164, 506] width 92 height 24
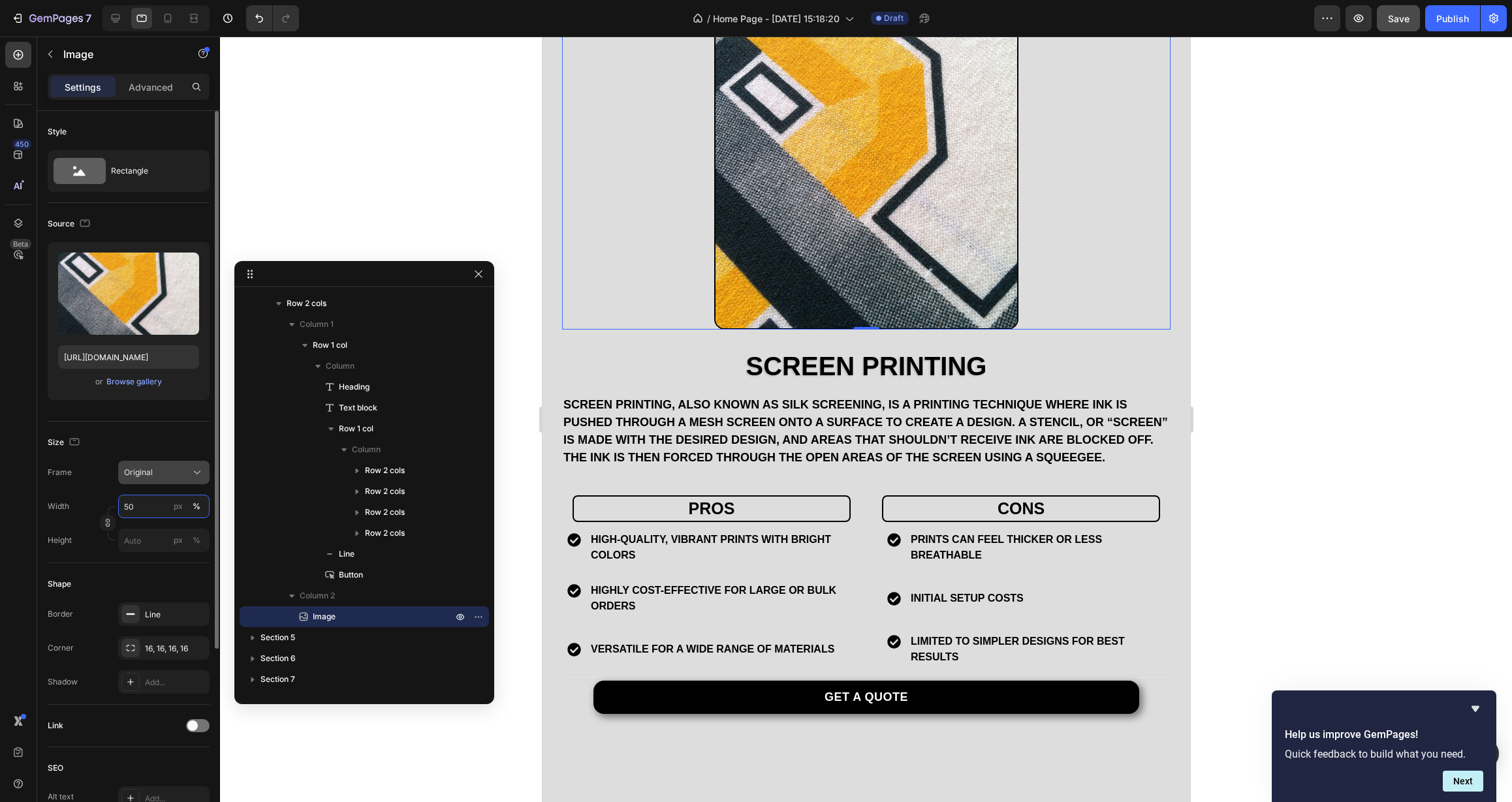
type input "50"
click at [187, 476] on div "Original" at bounding box center [156, 472] width 64 height 12
click at [177, 501] on div "Square" at bounding box center [162, 504] width 76 height 13
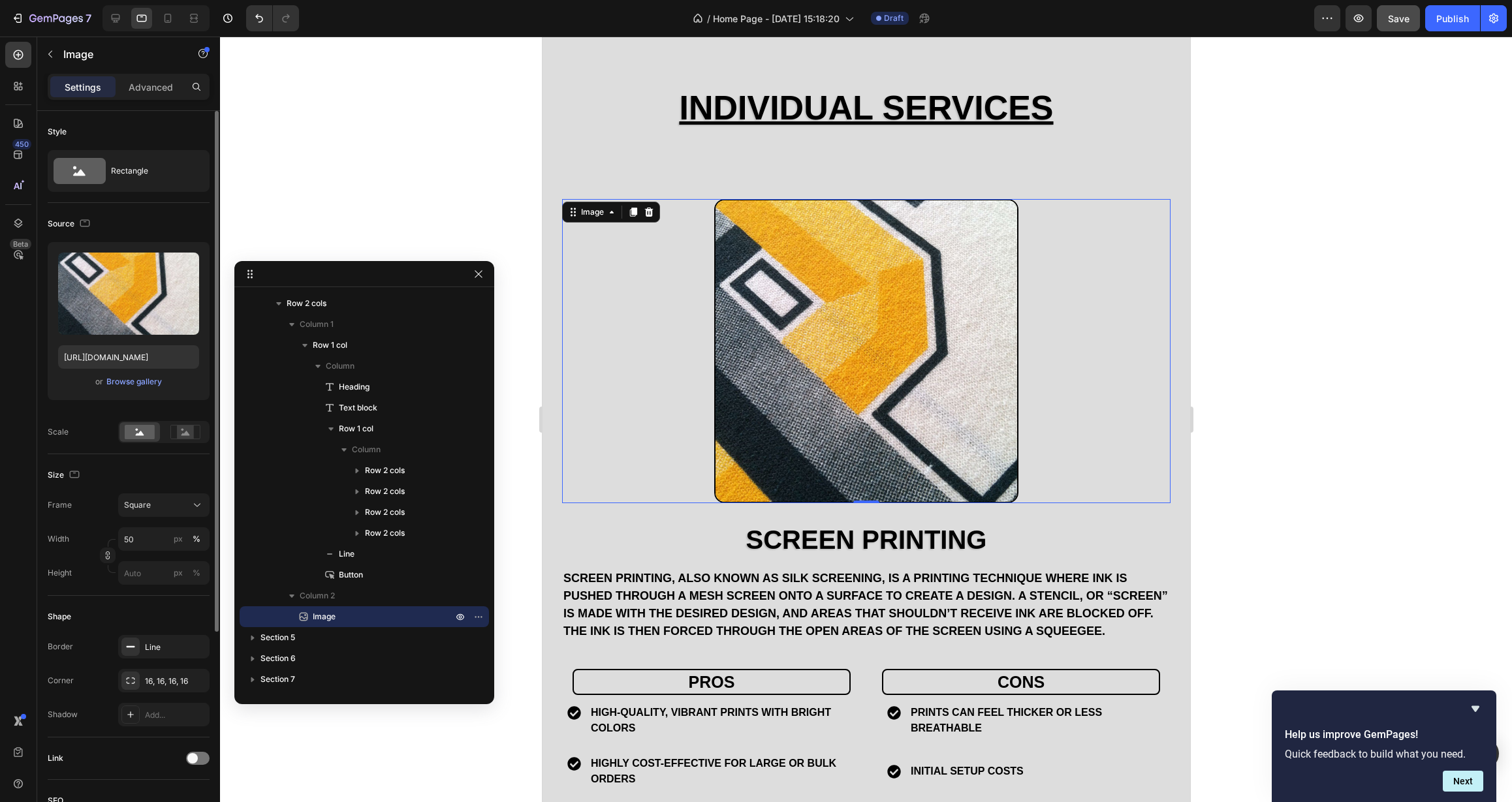
scroll to position [1046, 0]
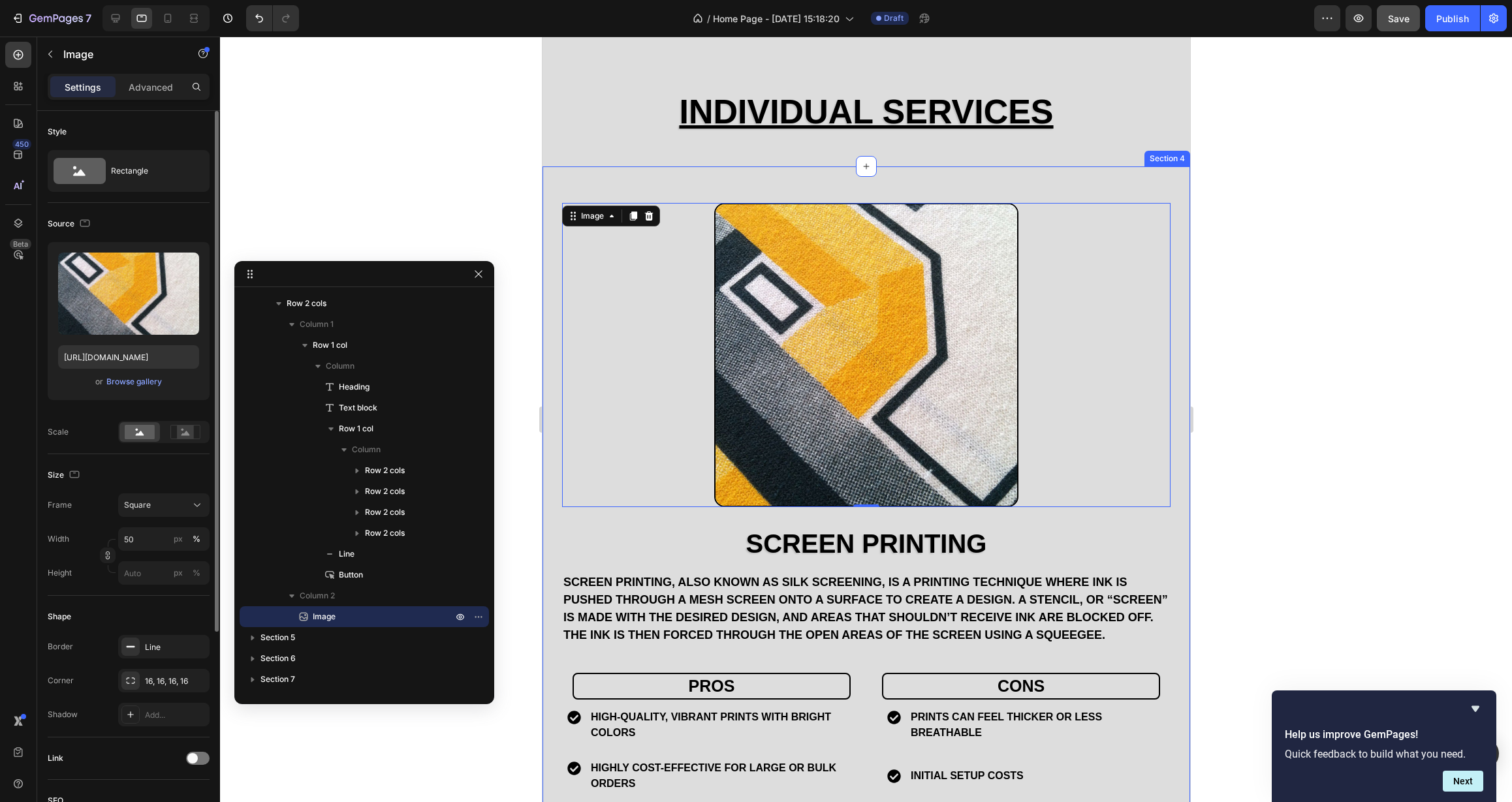
click at [678, 183] on div "Screen Printing Heading Screen printing, also known as silk screening, is a pri…" at bounding box center [865, 542] width 647 height 751
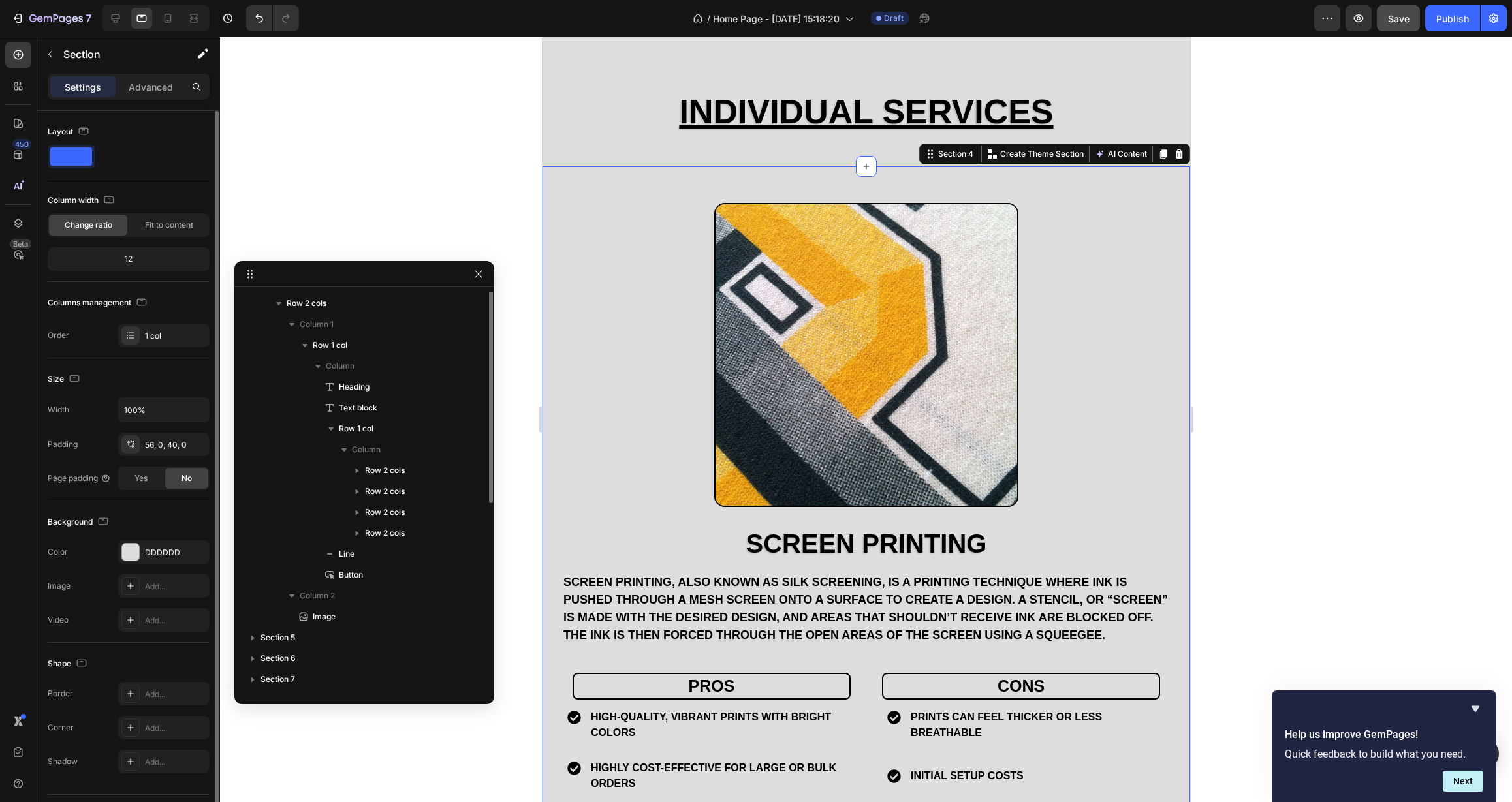
scroll to position [0, 0]
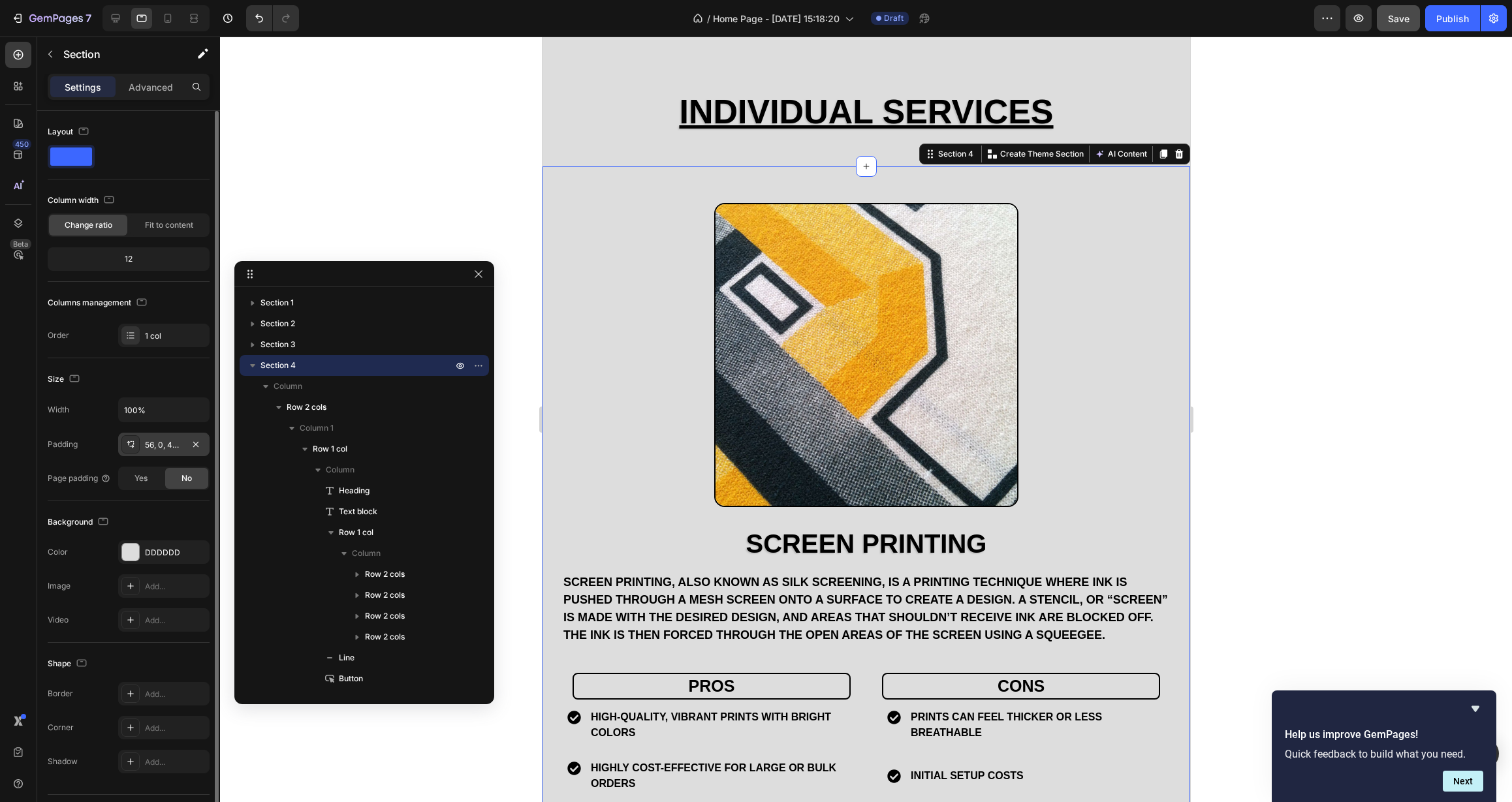
click at [158, 442] on div "56, 0, 40, 0" at bounding box center [164, 445] width 38 height 12
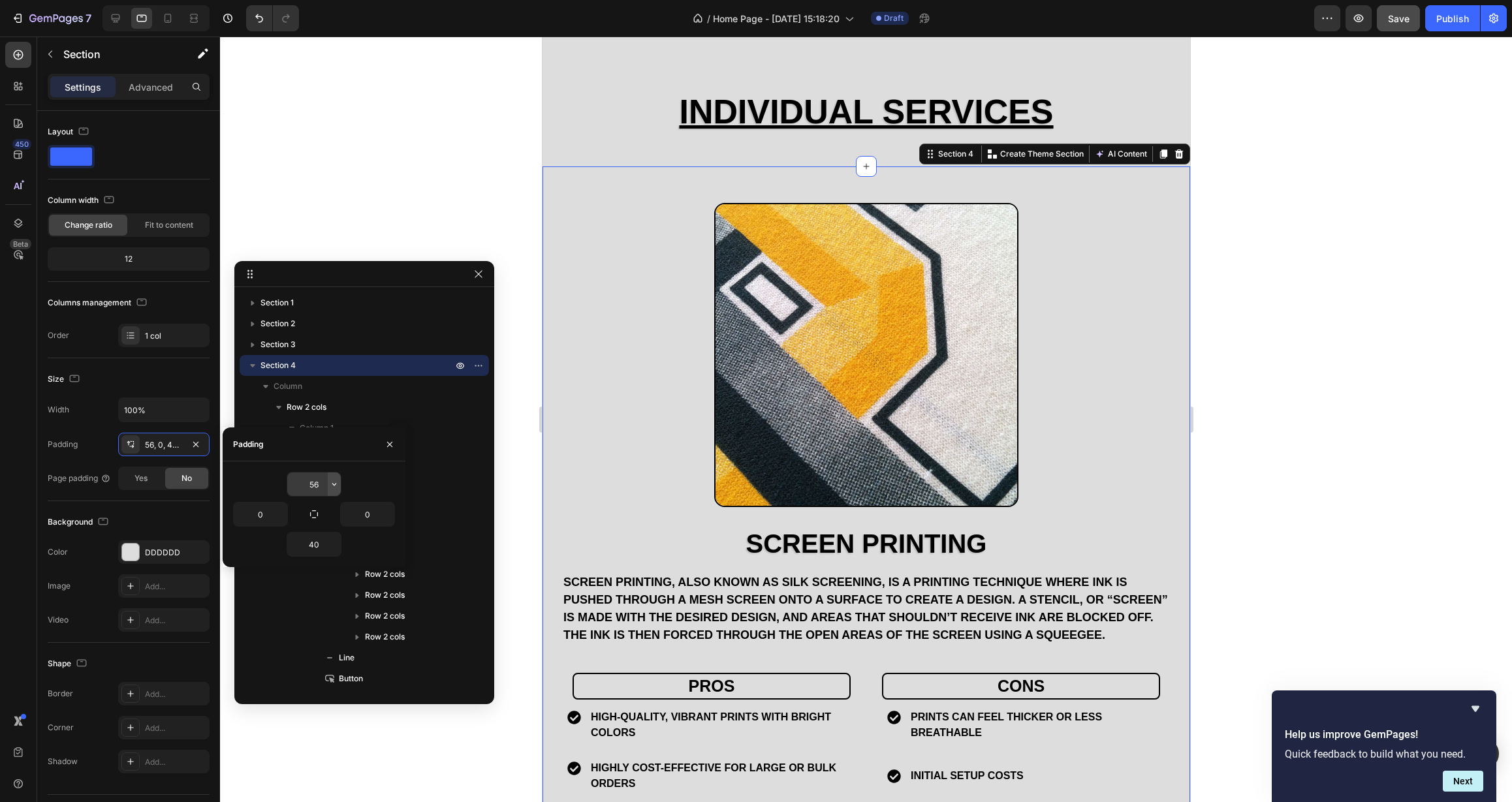
click at [332, 485] on icon "button" at bounding box center [334, 484] width 10 height 10
click at [293, 609] on div "M 12px" at bounding box center [279, 617] width 102 height 25
type input "12"
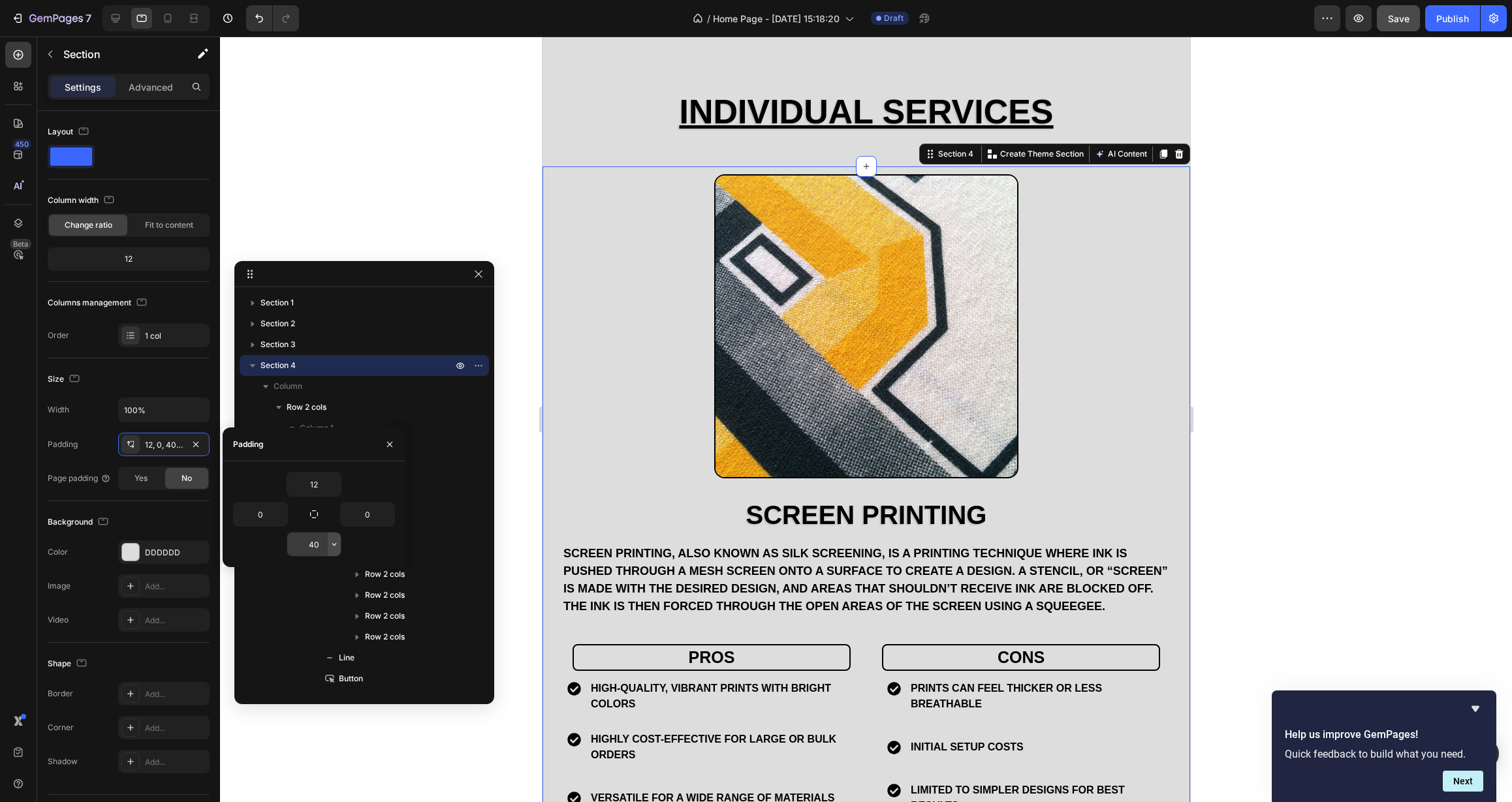
click at [340, 547] on button "button" at bounding box center [334, 544] width 13 height 24
click at [293, 662] on div "M 12px" at bounding box center [279, 671] width 102 height 25
type input "12"
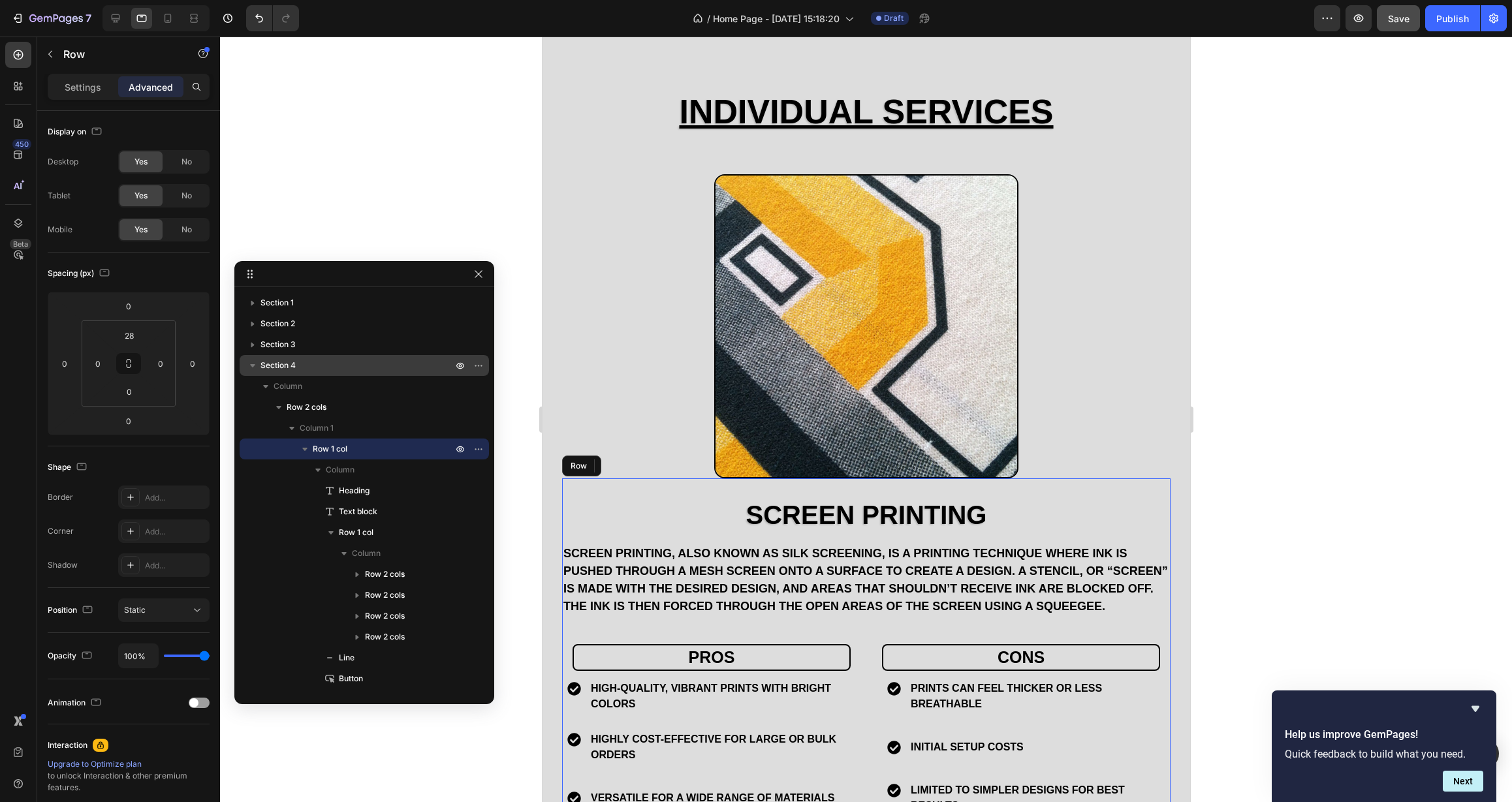
click at [626, 487] on div "Screen Printing Heading Screen printing, also known as silk screening, is a pri…" at bounding box center [866, 670] width 609 height 384
click at [137, 337] on input "28" at bounding box center [130, 336] width 26 height 20
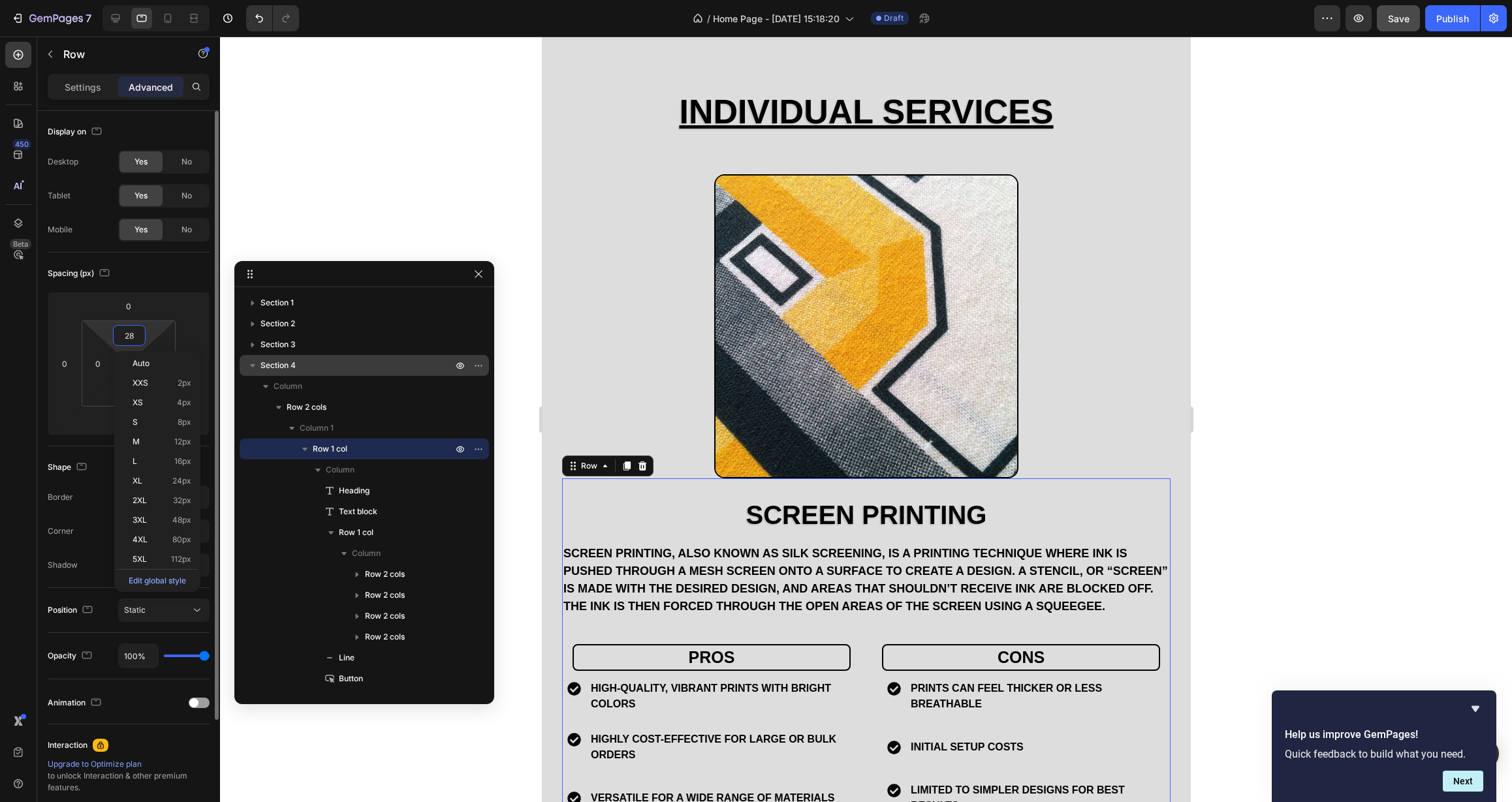
type input "0"
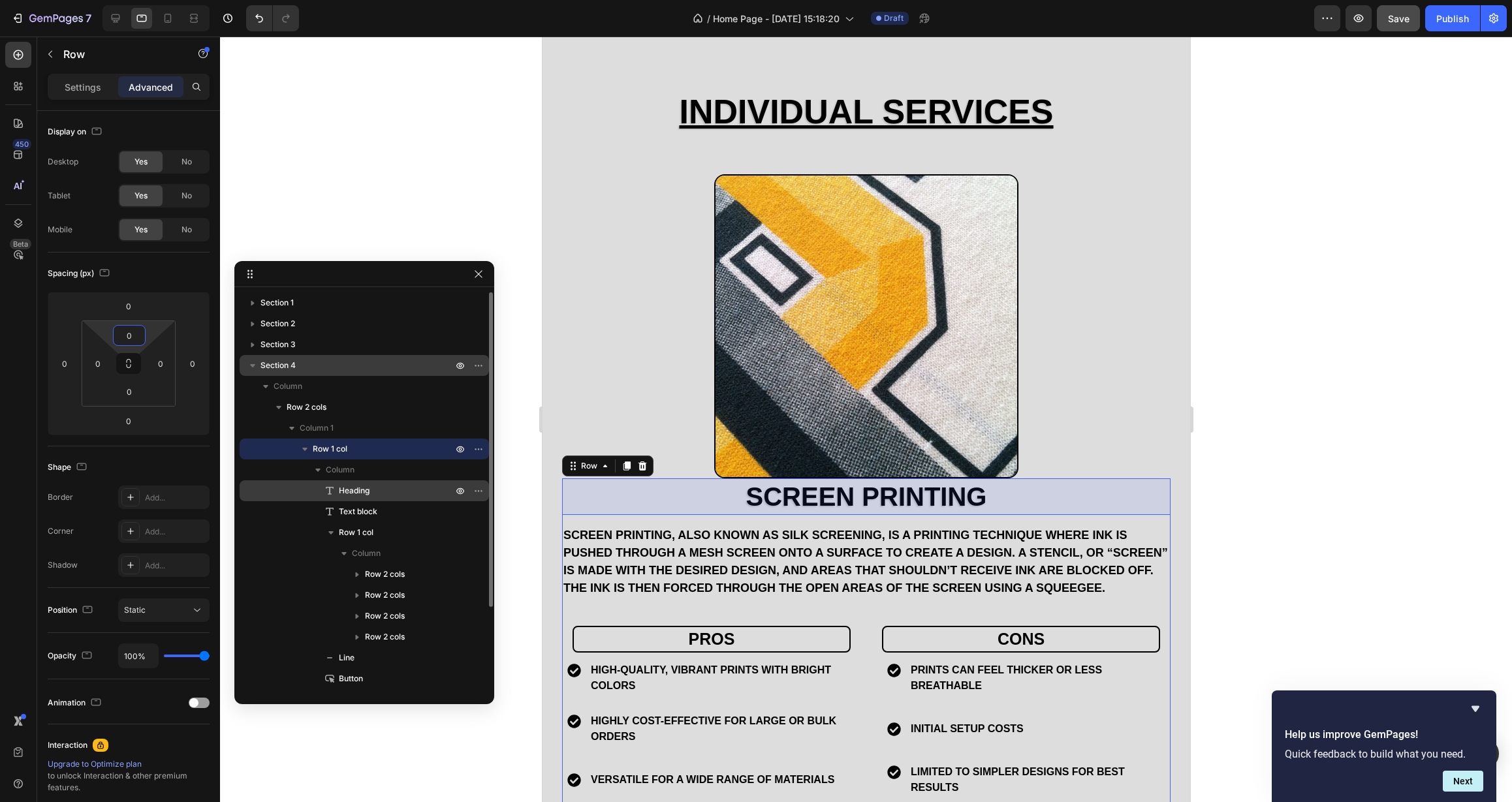
click at [384, 489] on p "Heading" at bounding box center [382, 491] width 117 height 13
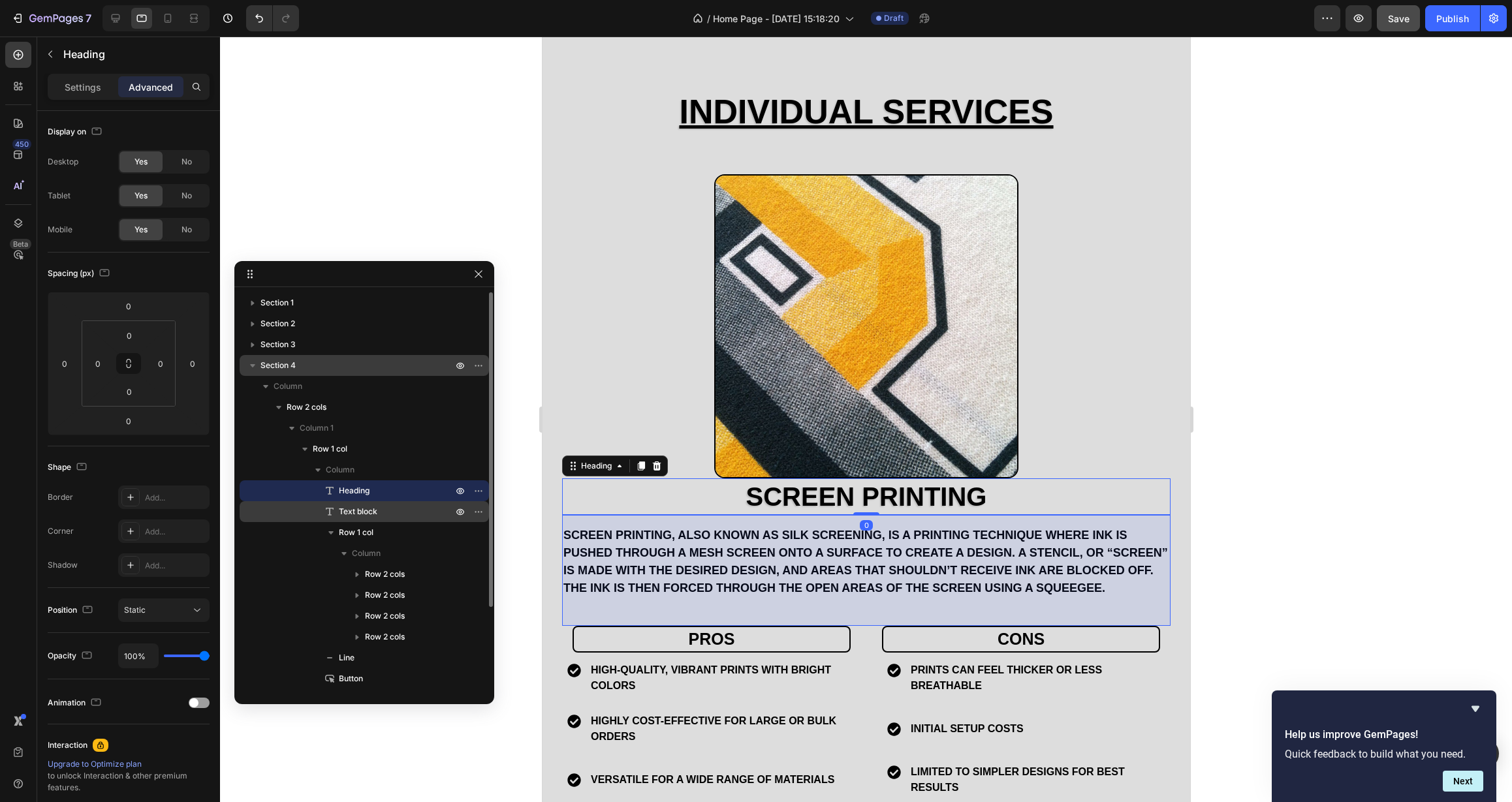
click at [384, 512] on p "Text block" at bounding box center [382, 512] width 117 height 13
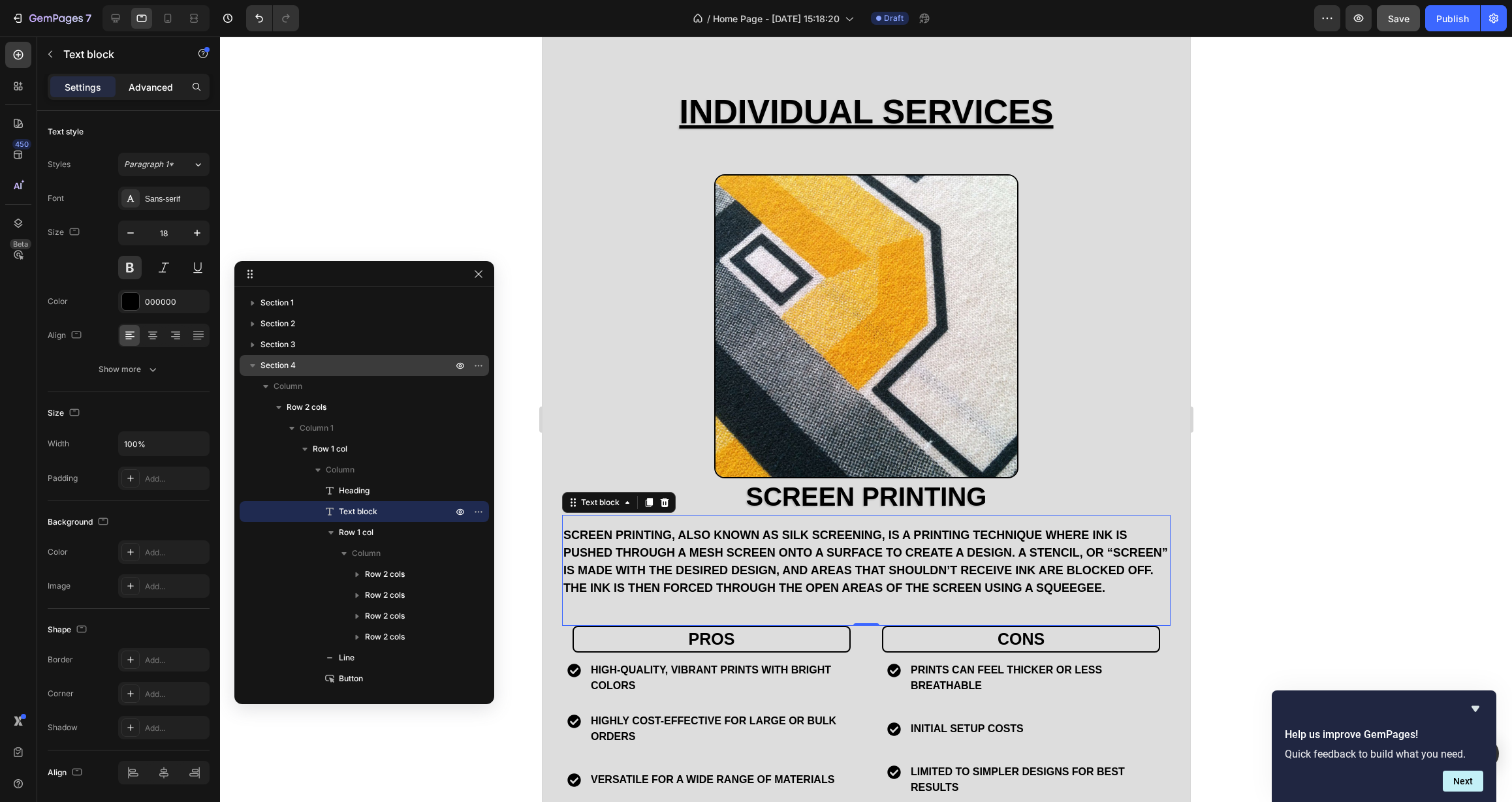
click at [151, 86] on p "Advanced" at bounding box center [151, 87] width 45 height 14
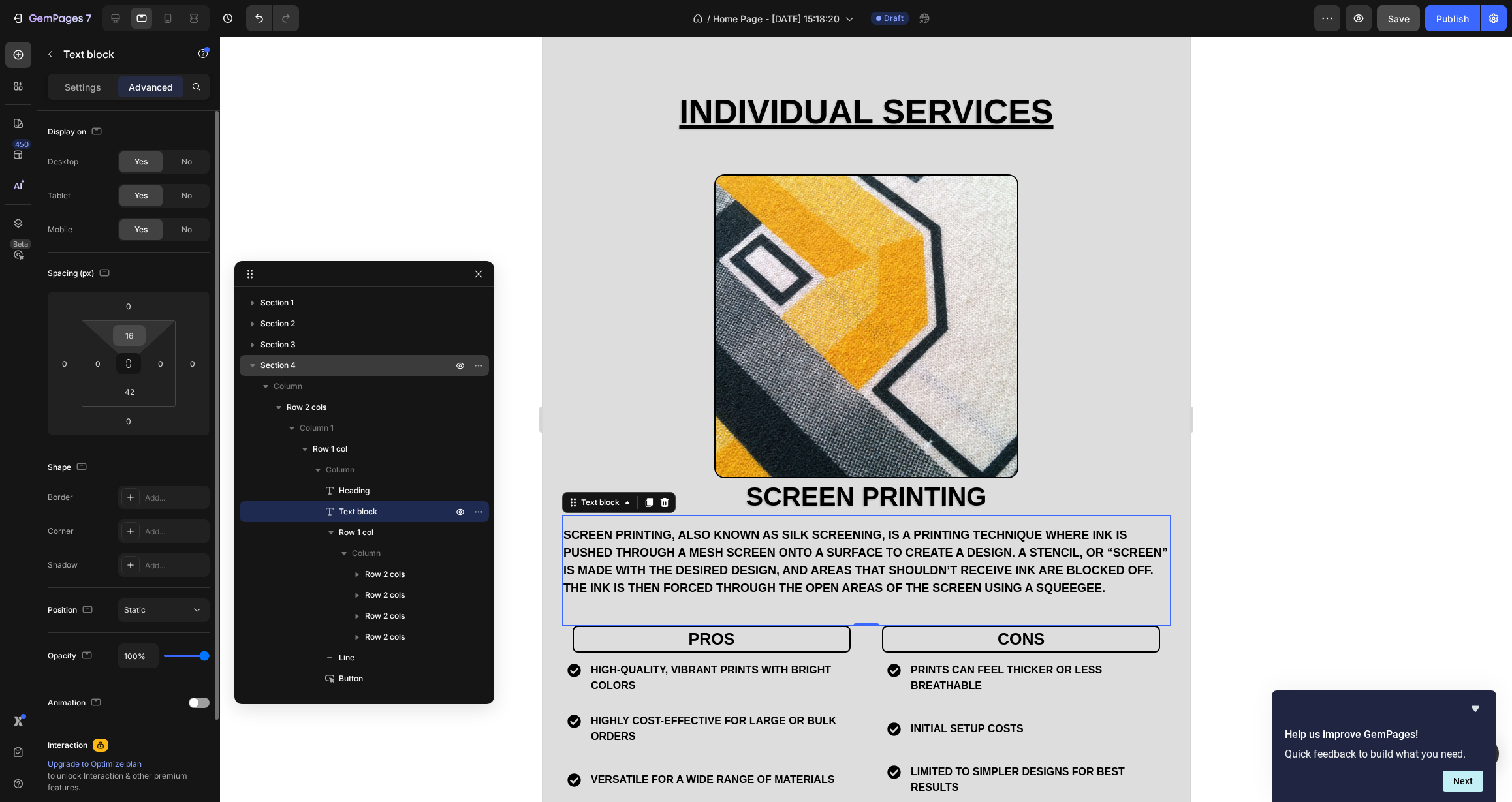
click at [132, 341] on input "16" at bounding box center [130, 336] width 26 height 20
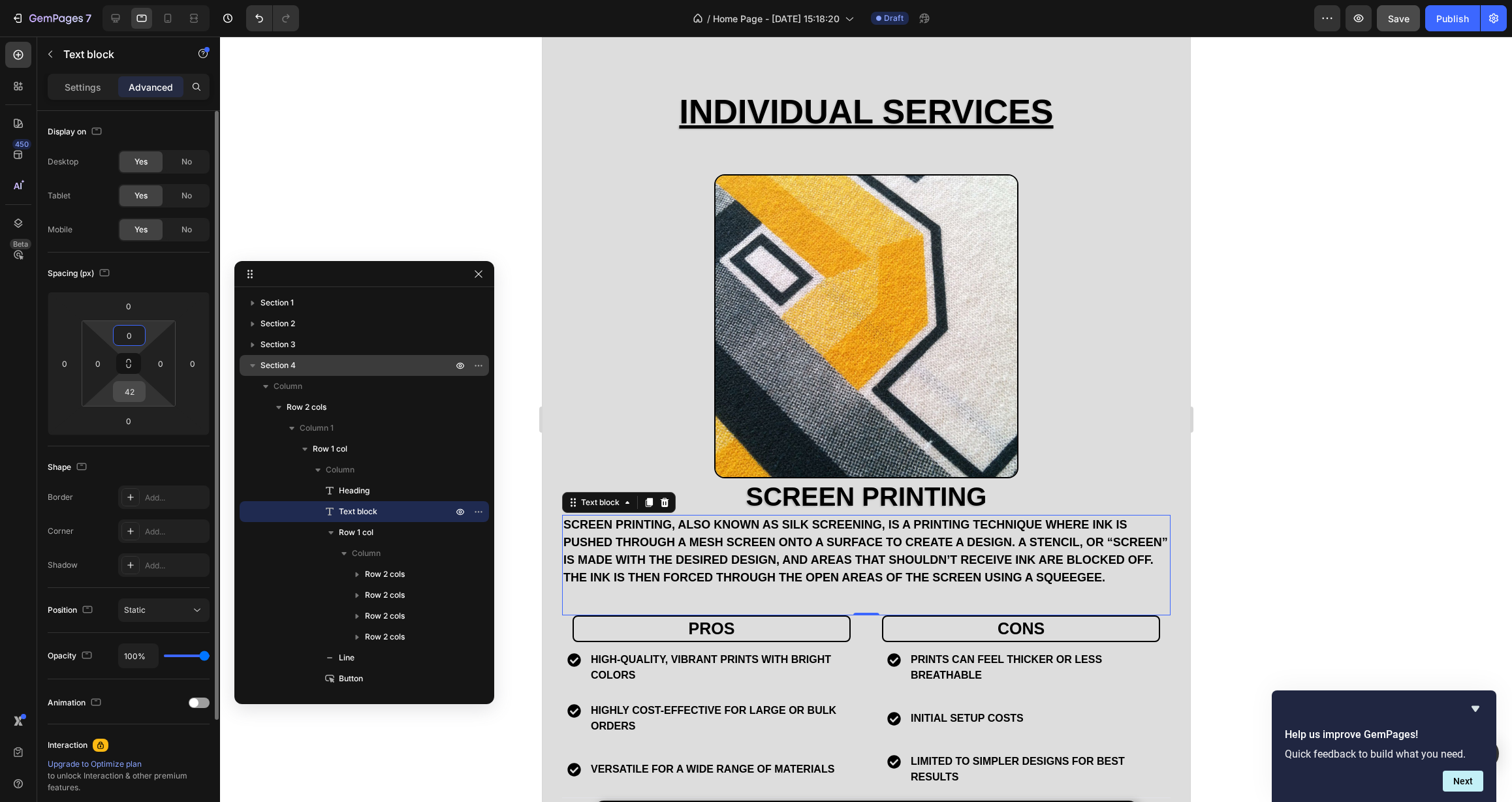
type input "0"
click at [135, 388] on input "42" at bounding box center [130, 391] width 26 height 20
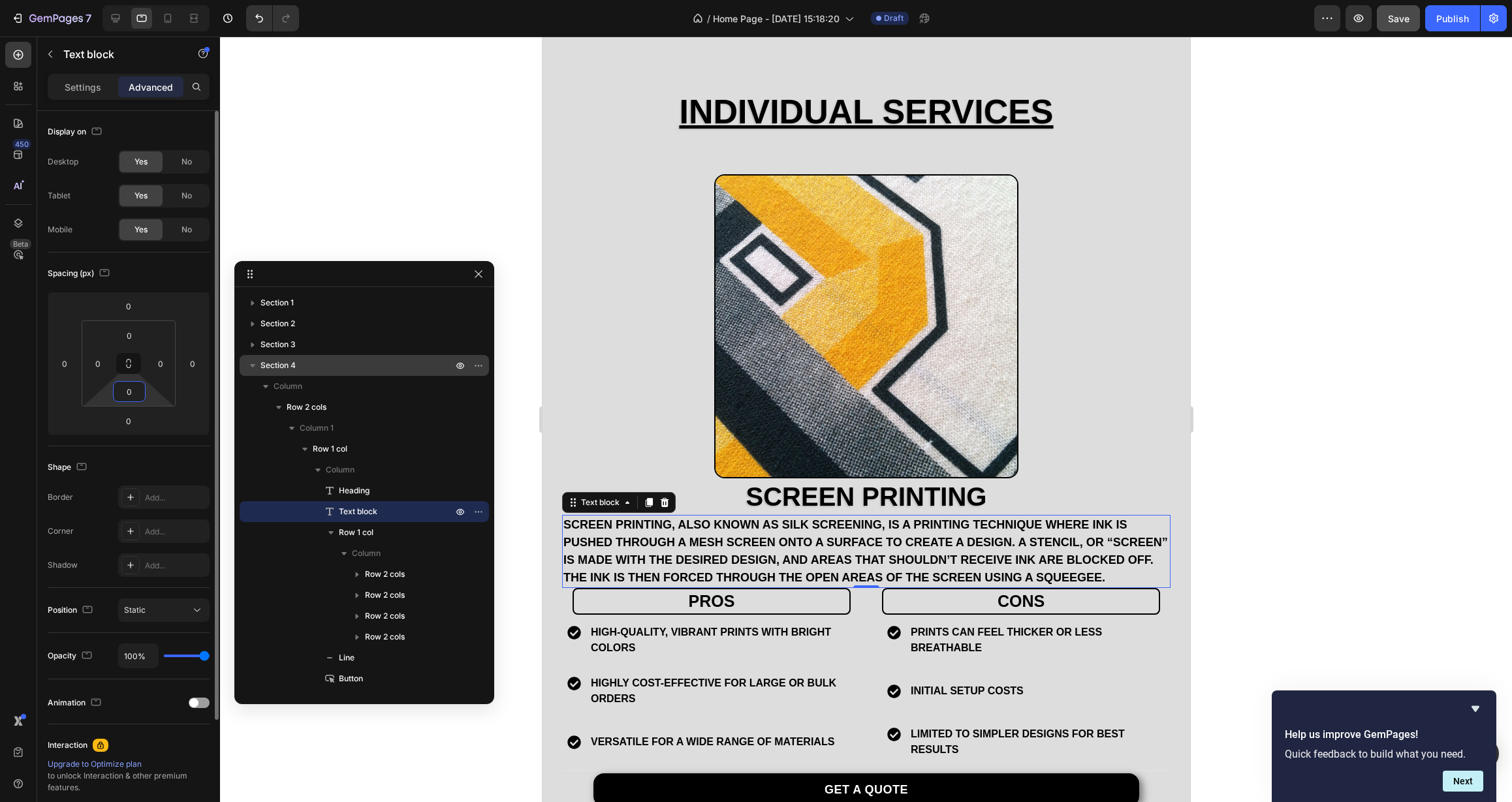
click at [141, 392] on div "0" at bounding box center [130, 391] width 33 height 21
click at [134, 394] on input "0" at bounding box center [130, 391] width 26 height 20
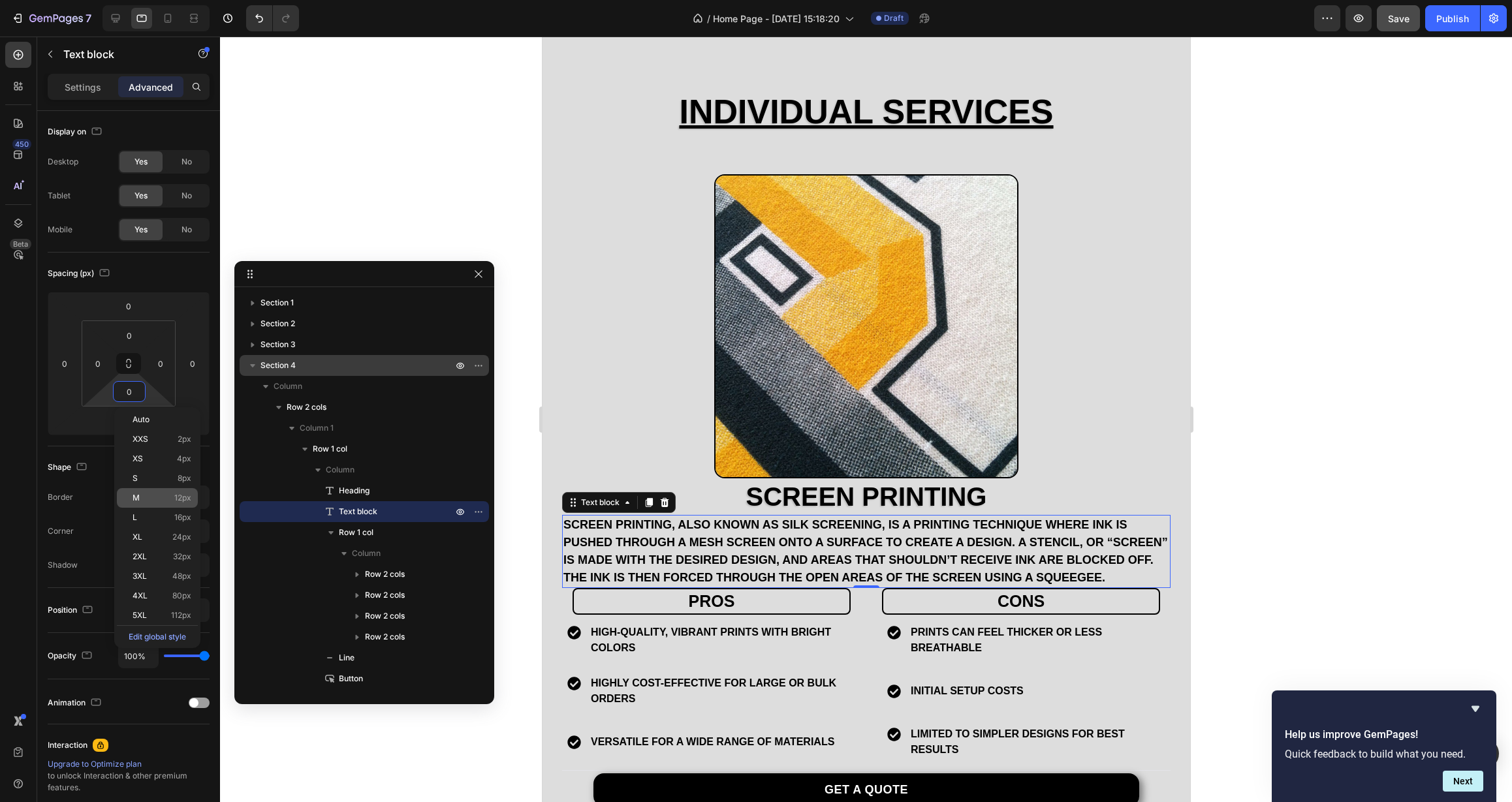
click at [147, 498] on p "M 12px" at bounding box center [162, 498] width 59 height 9
type input "12"
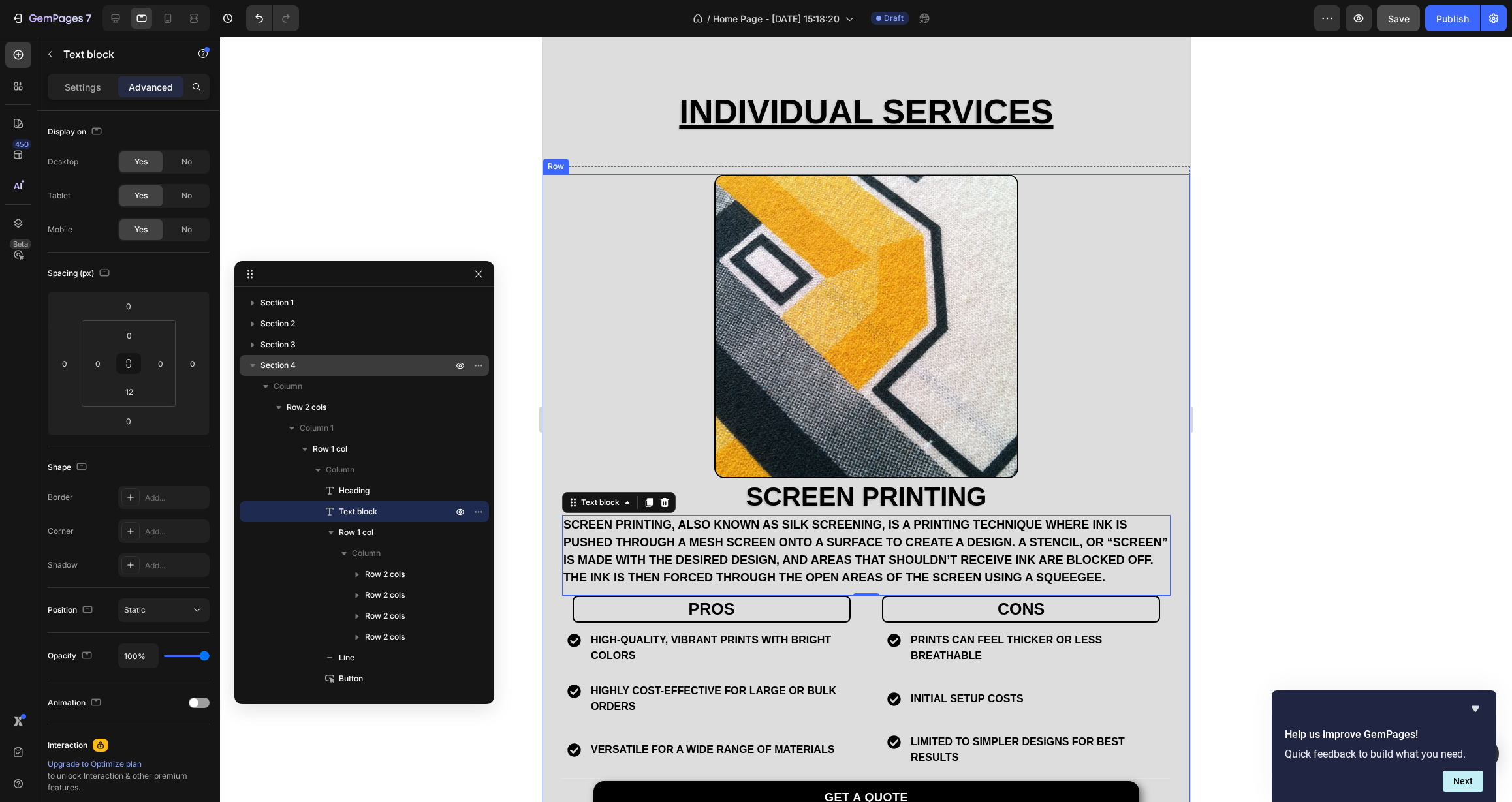
click at [512, 395] on div at bounding box center [866, 419] width 1292 height 765
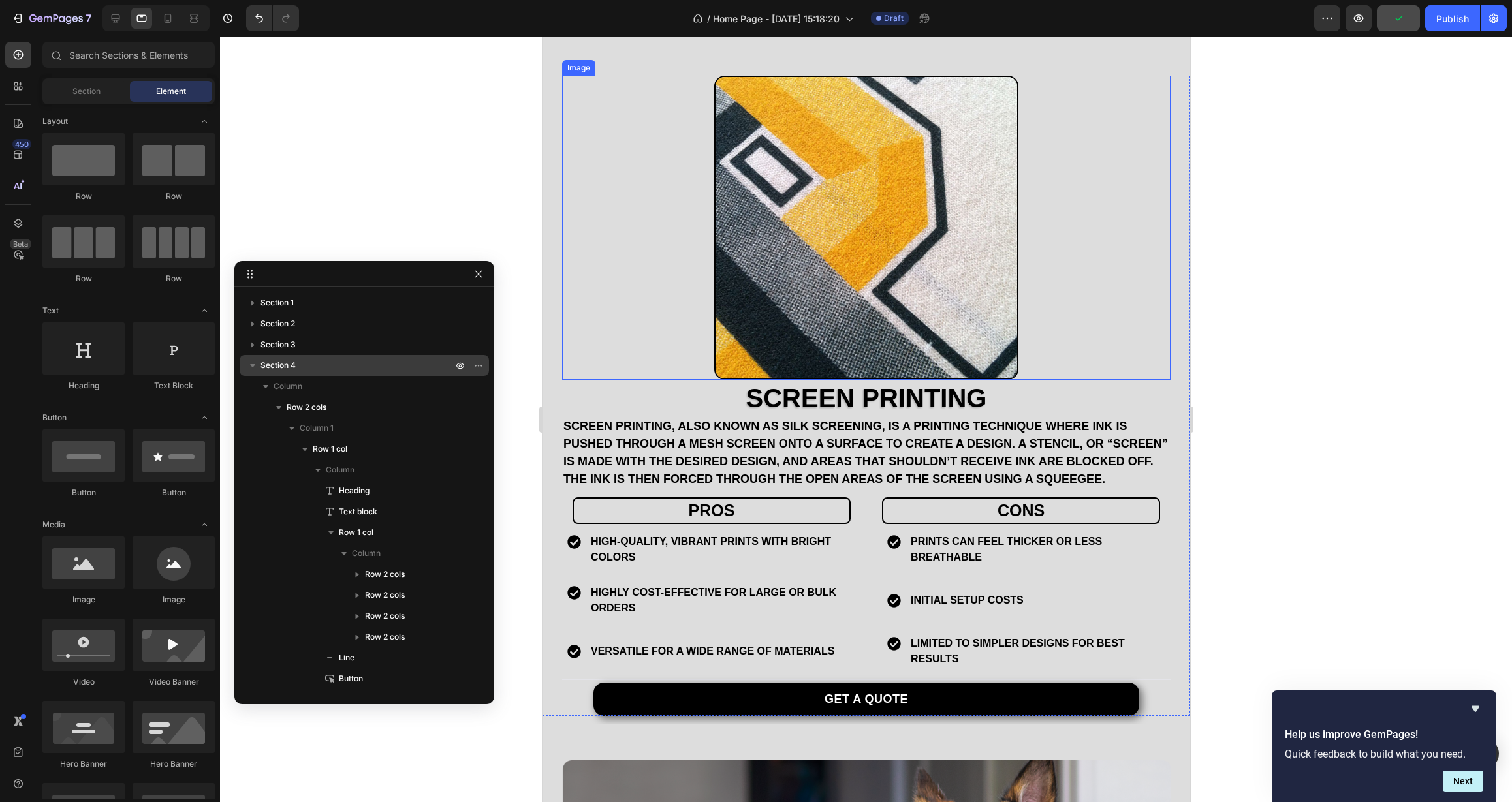
scroll to position [1312, 0]
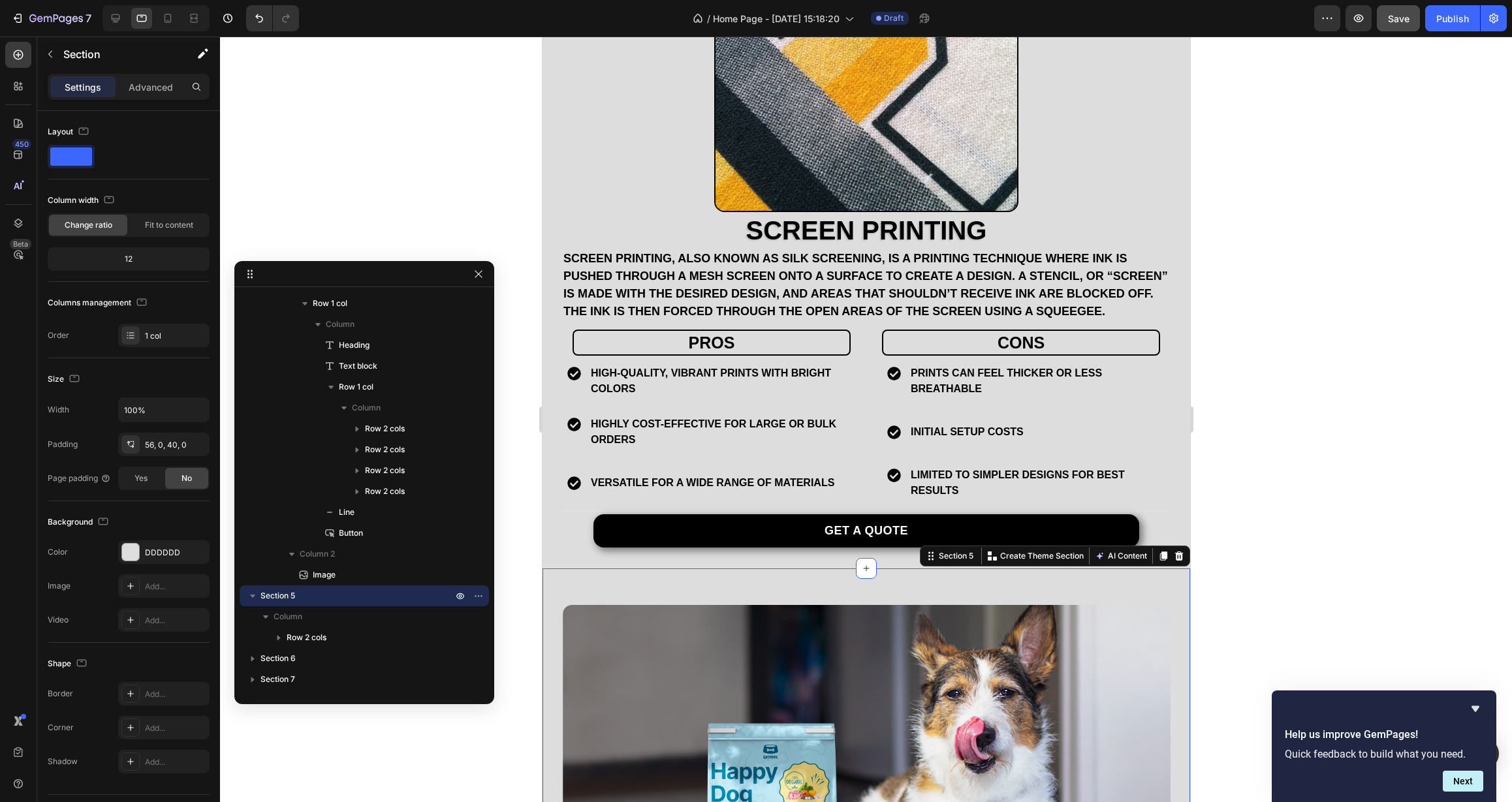
scroll to position [1035, 0]
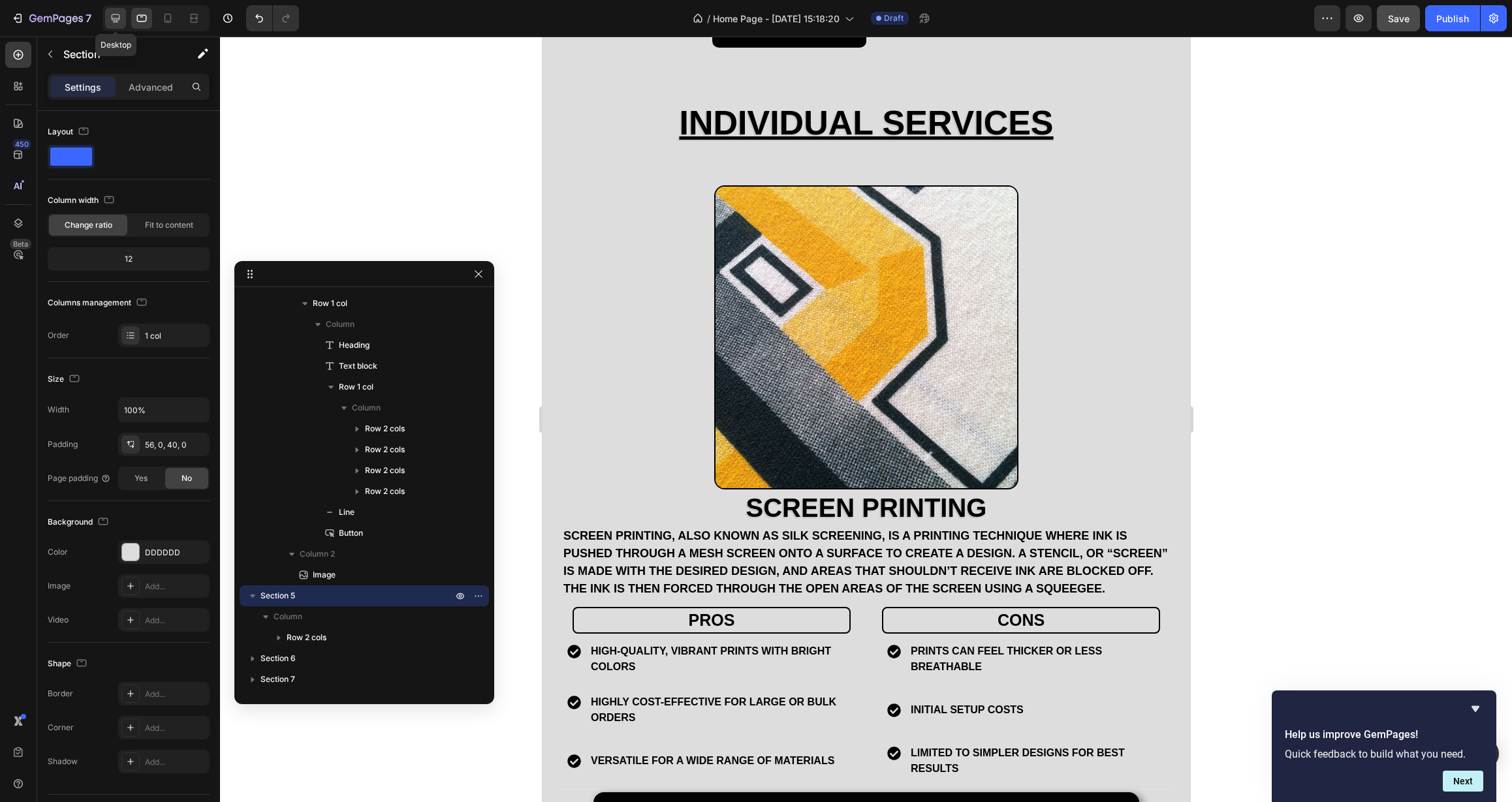
click at [118, 21] on icon at bounding box center [116, 18] width 13 height 13
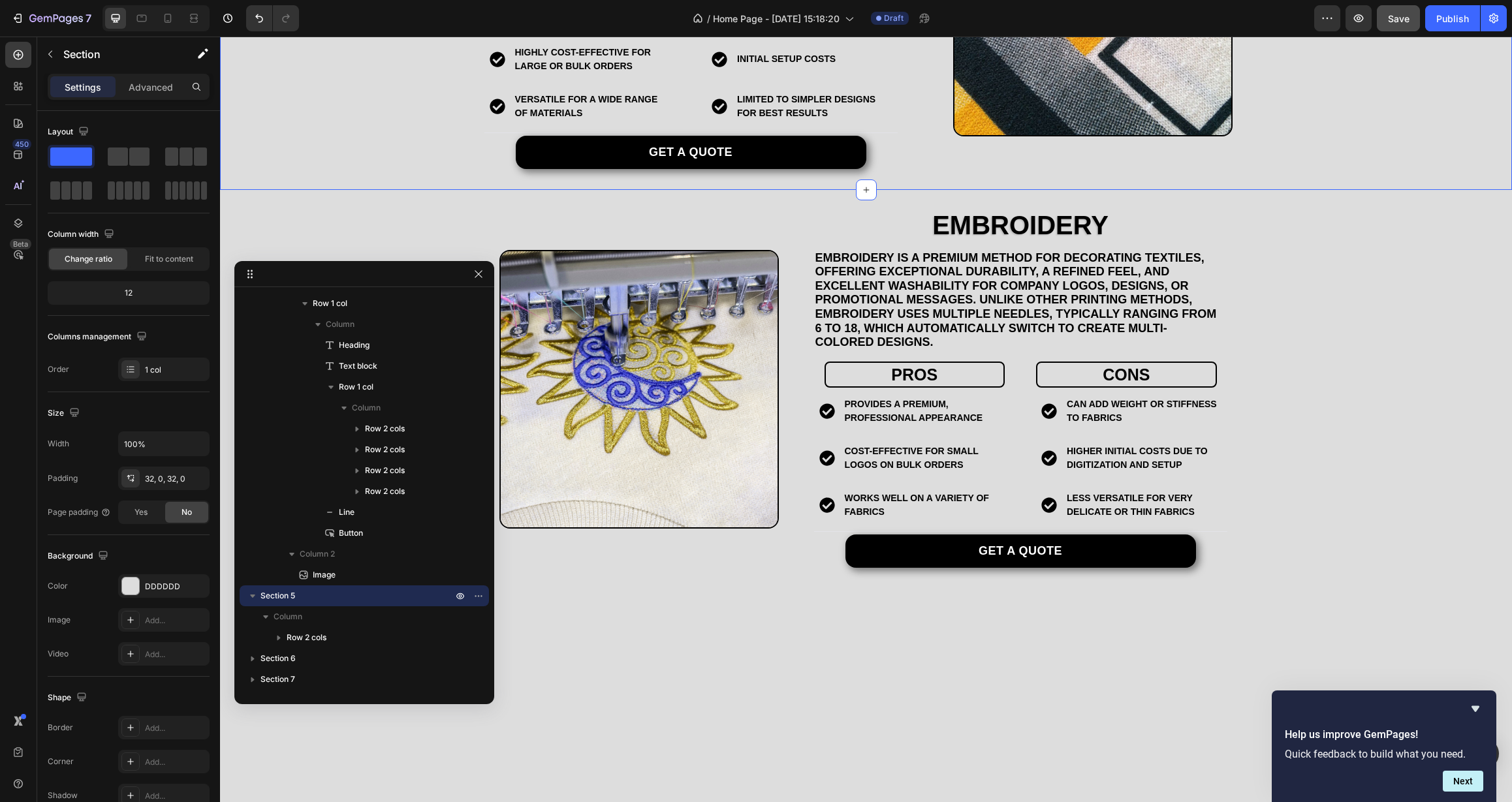
scroll to position [1526, 0]
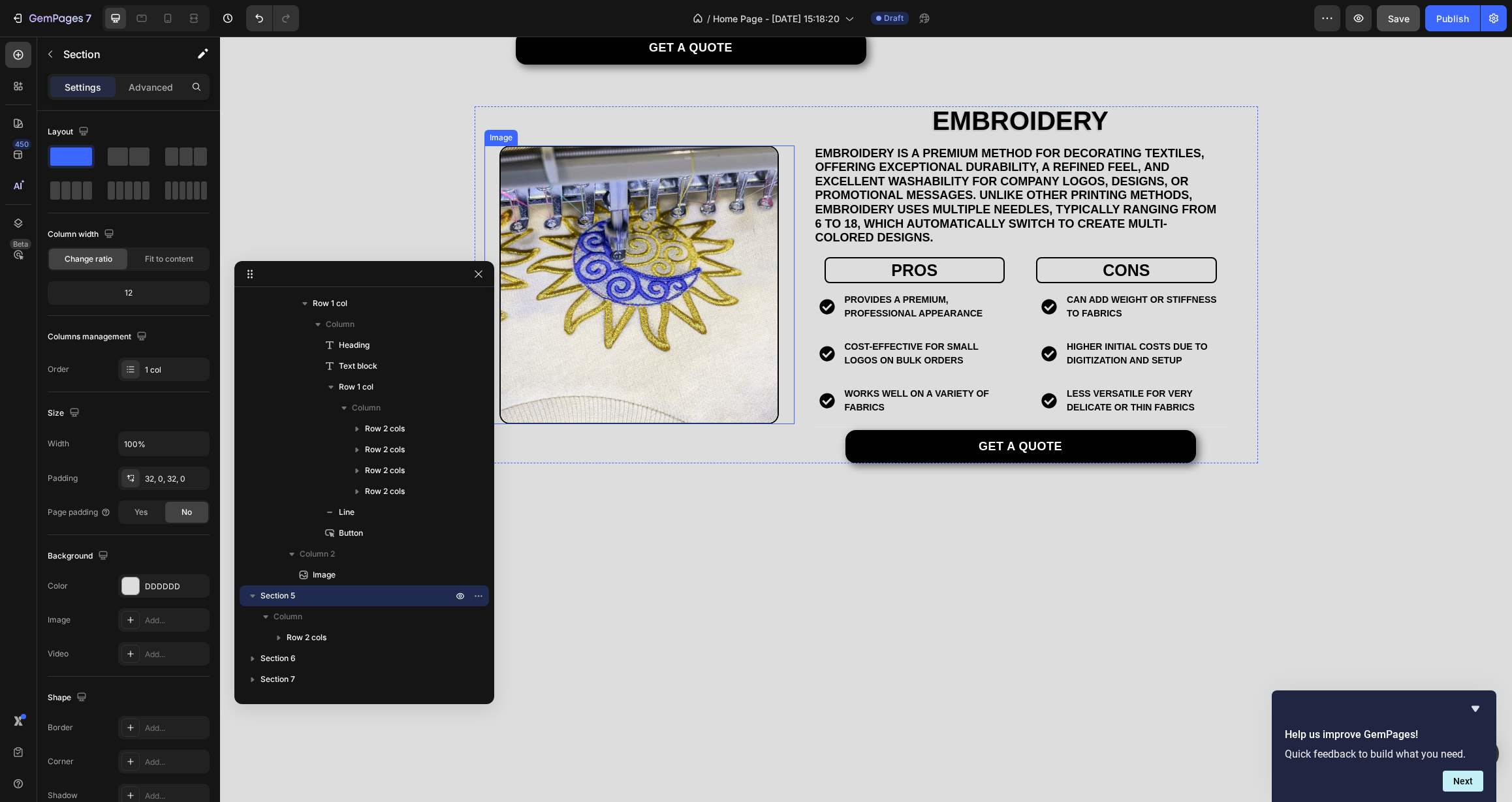
click at [757, 239] on img at bounding box center [639, 285] width 279 height 279
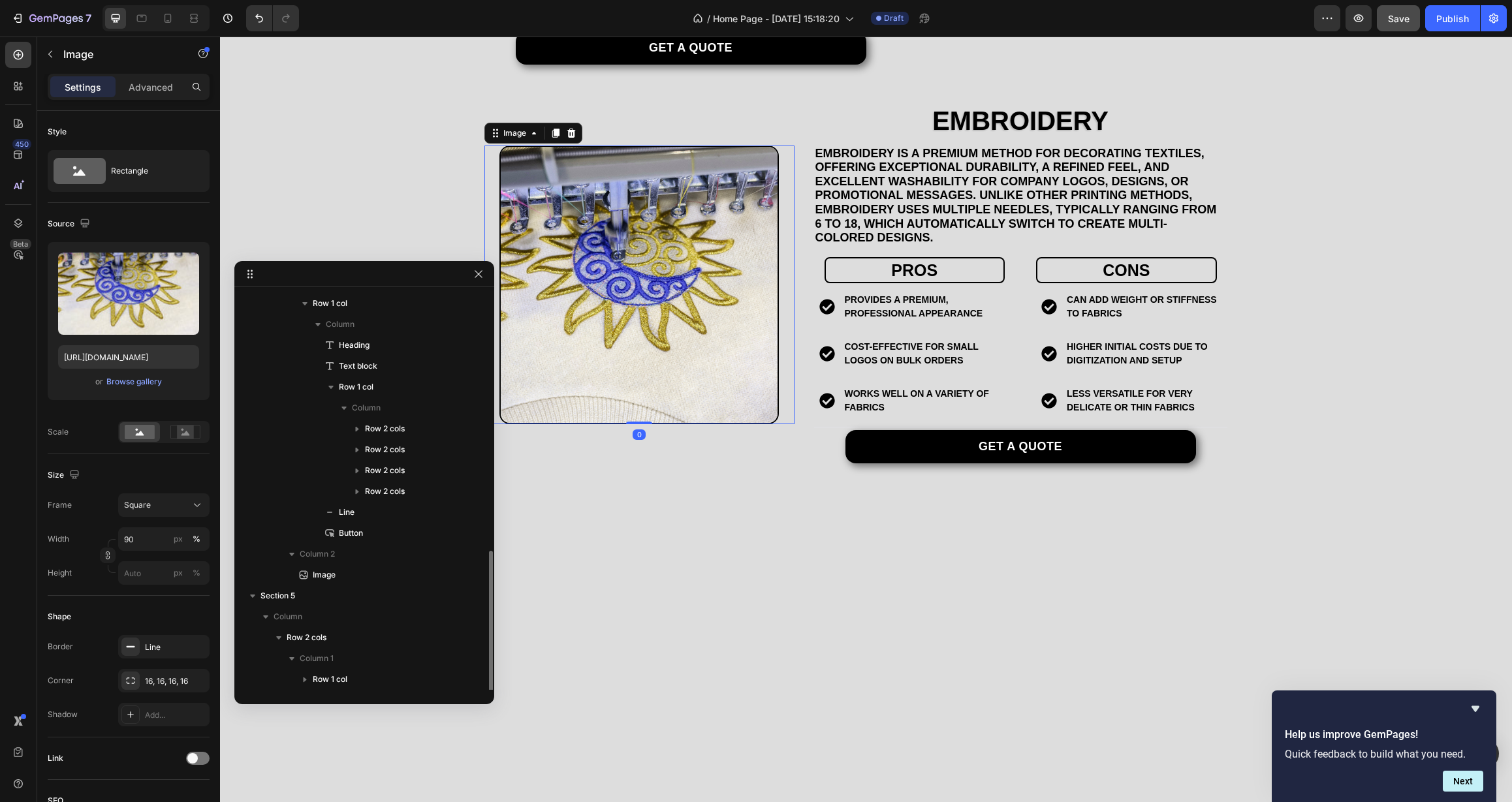
scroll to position [250, 0]
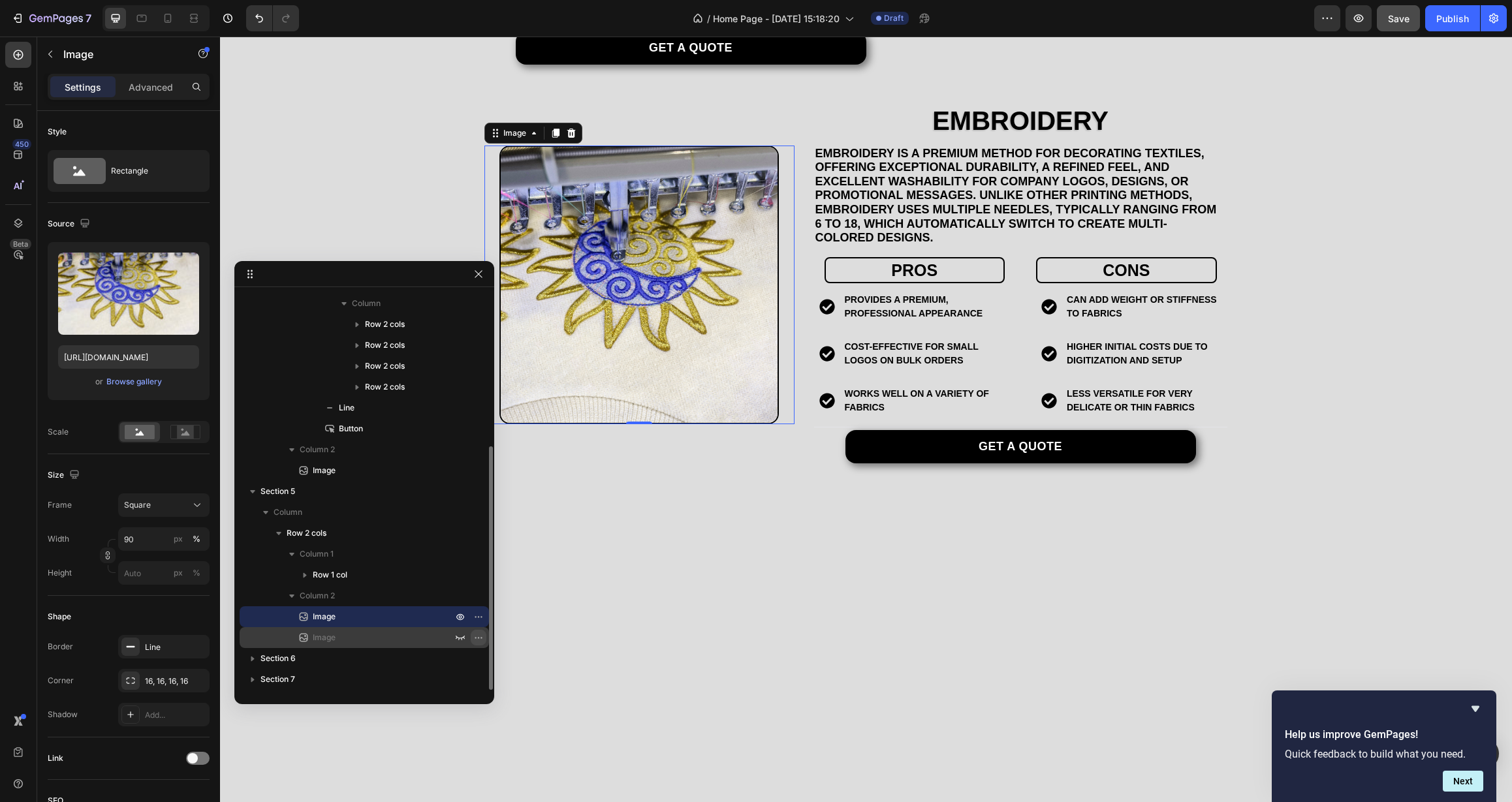
click at [477, 638] on icon "button" at bounding box center [478, 637] width 10 height 10
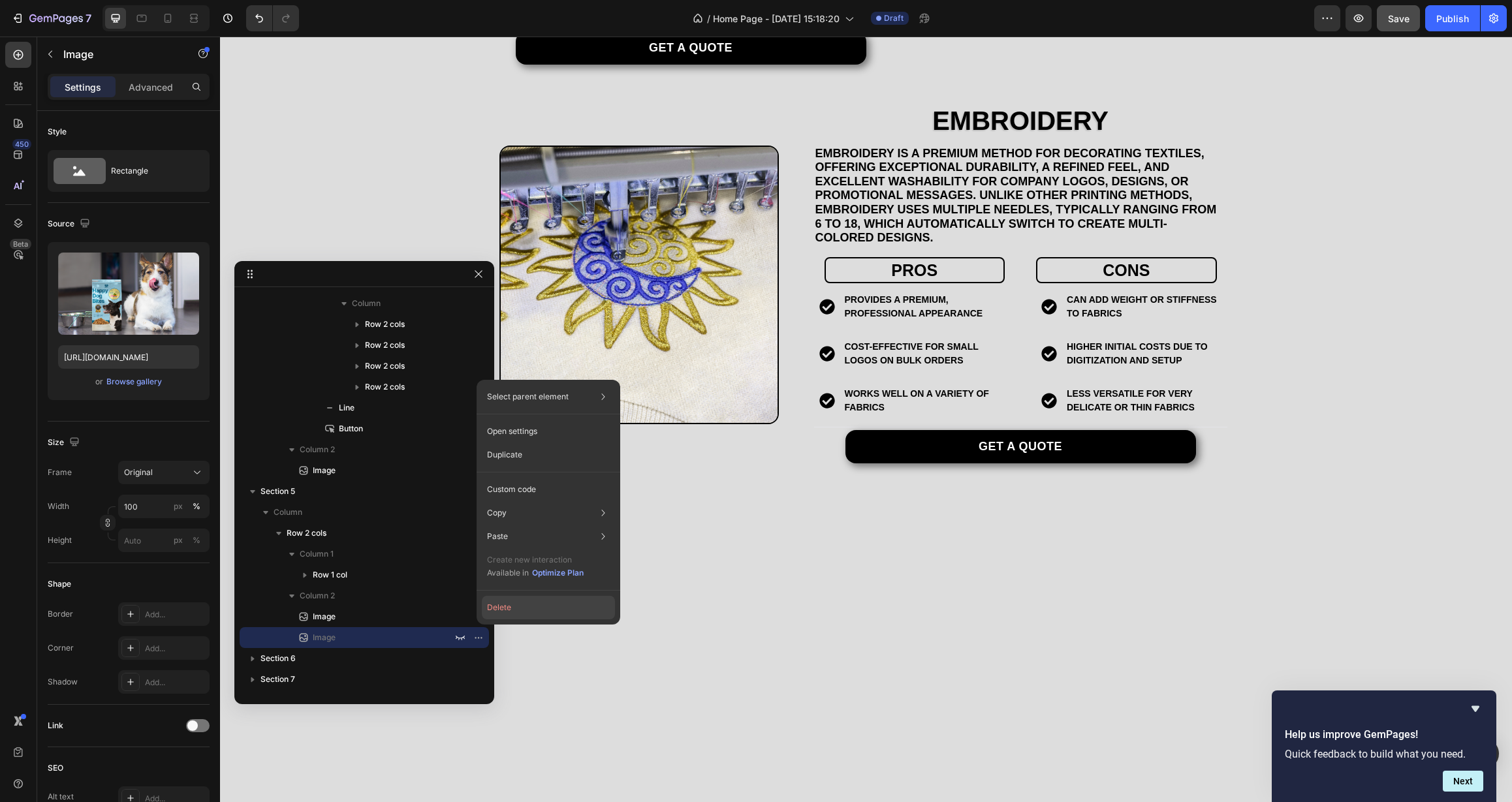
click at [516, 601] on button "Delete" at bounding box center [548, 608] width 133 height 24
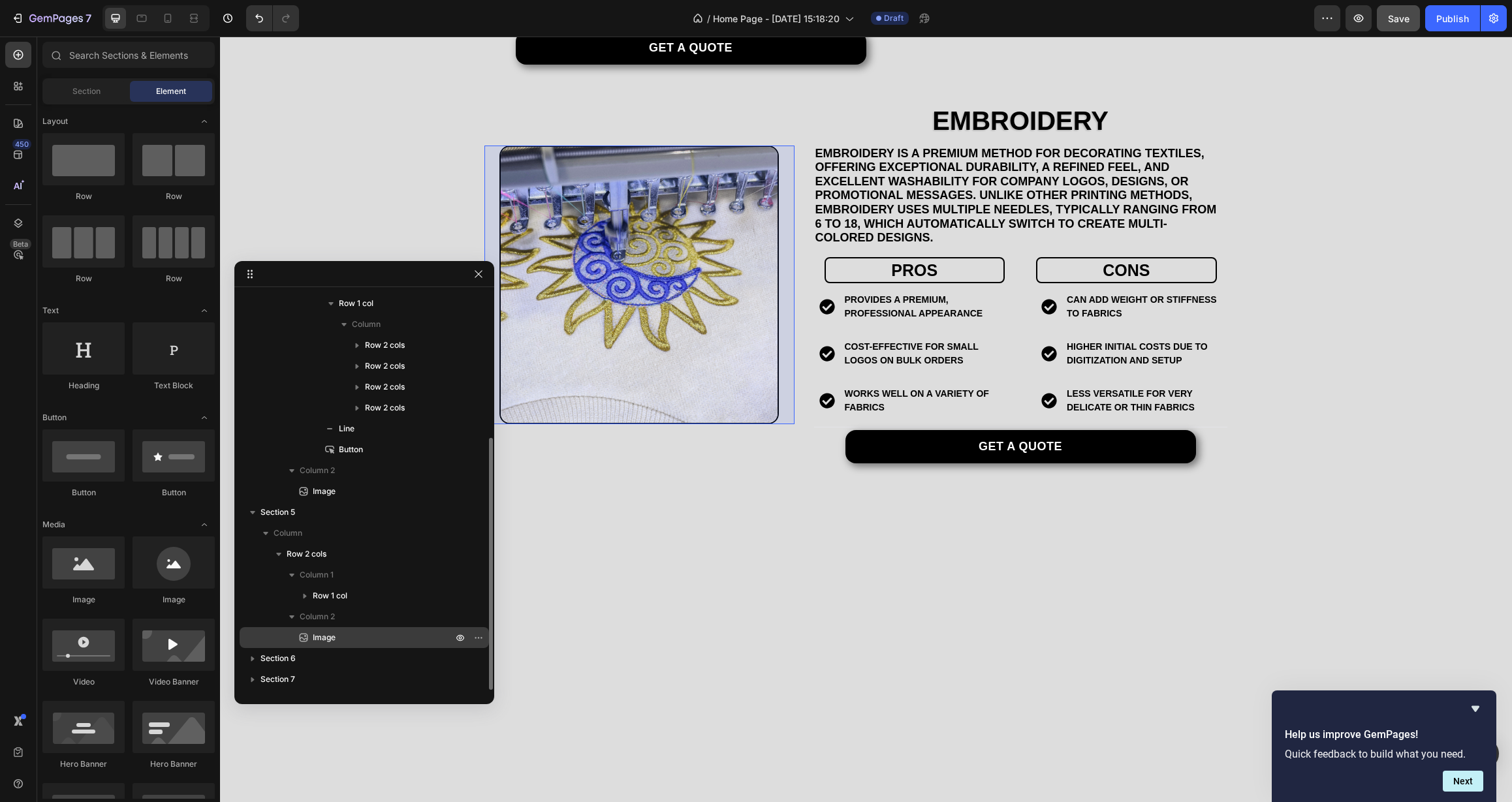
click at [389, 642] on p "Image" at bounding box center [368, 637] width 142 height 13
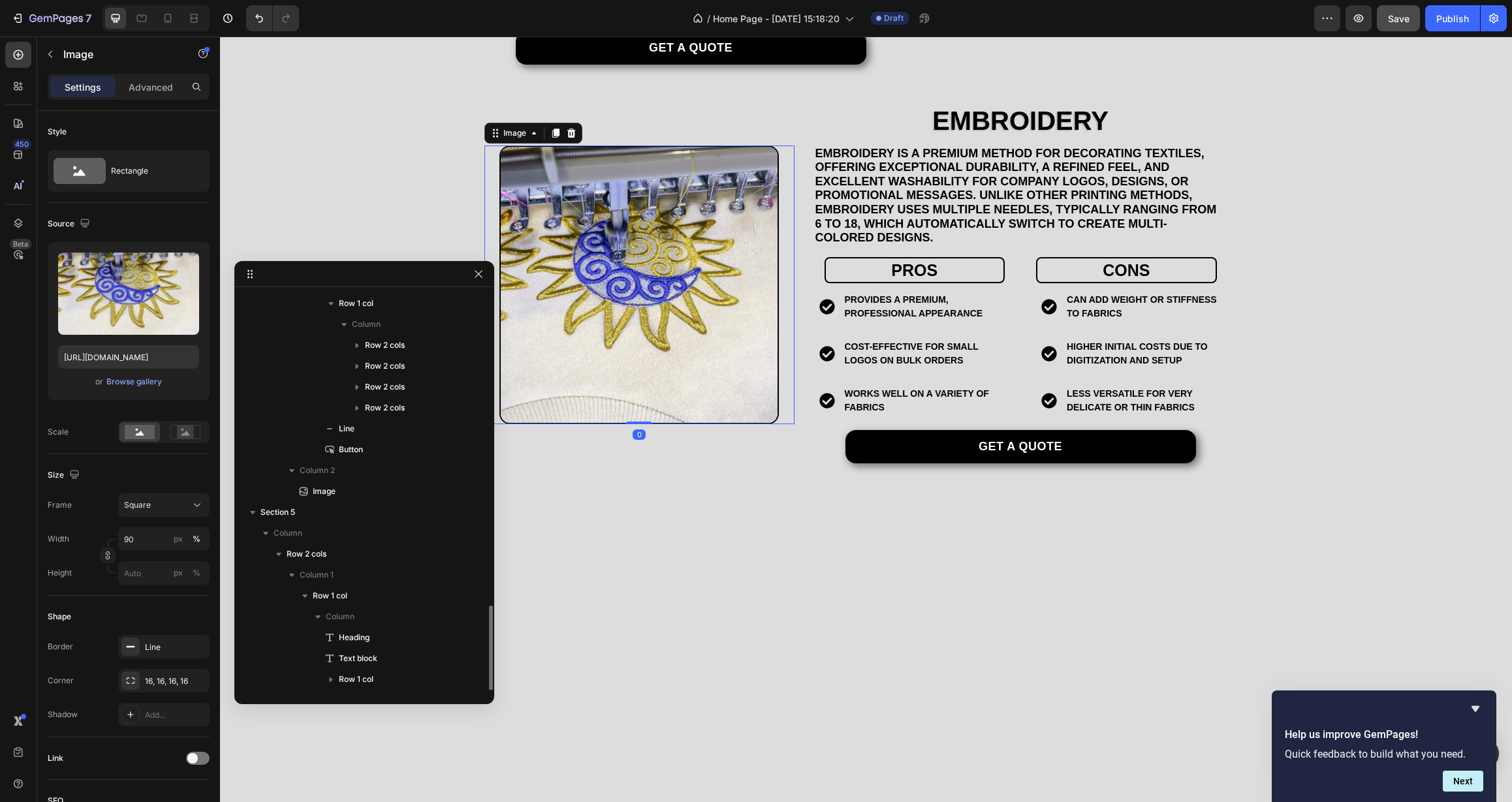
scroll to position [355, 0]
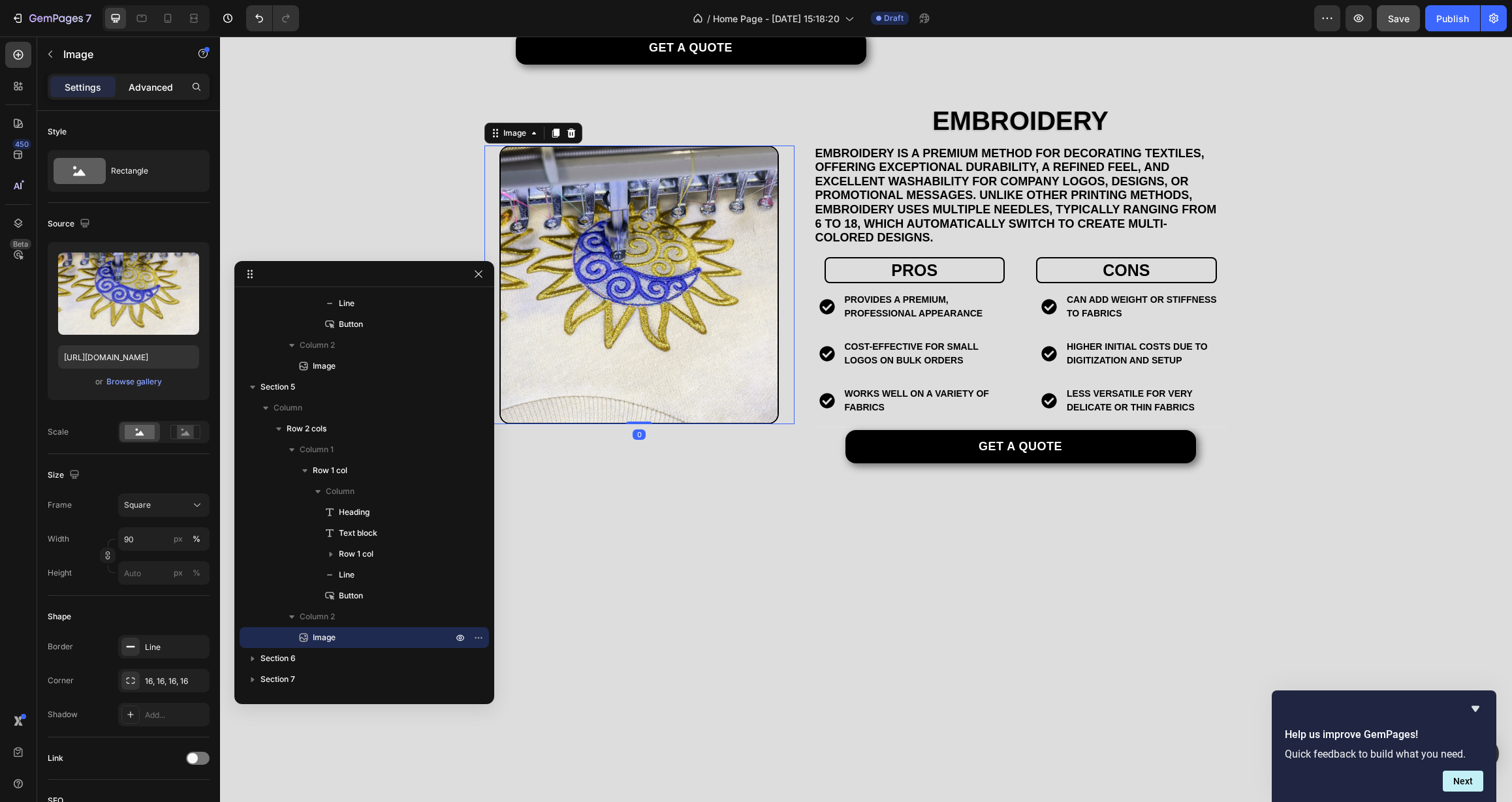
click at [141, 80] on p "Advanced" at bounding box center [151, 87] width 45 height 14
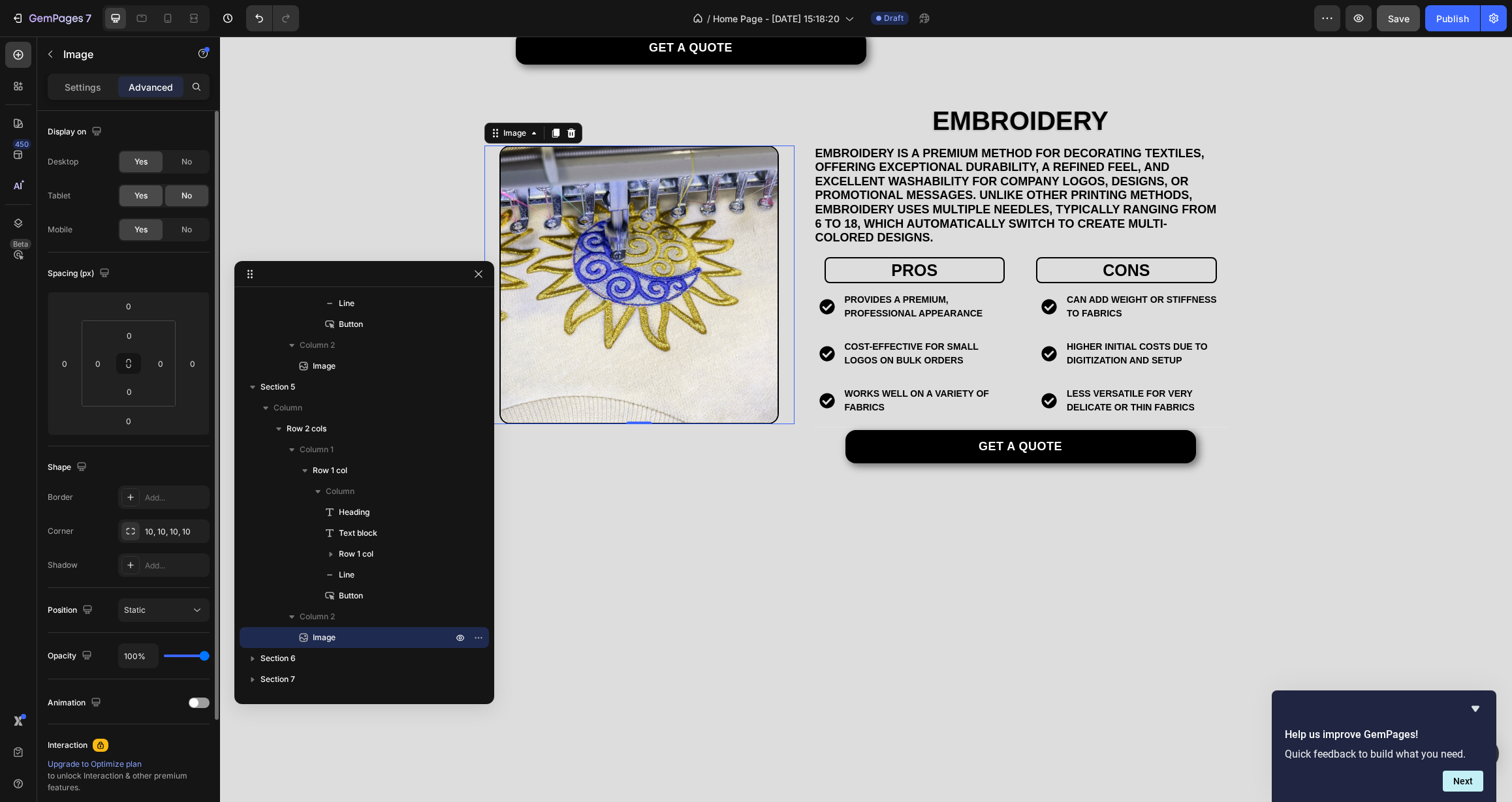
click at [130, 196] on div "Yes" at bounding box center [141, 196] width 43 height 21
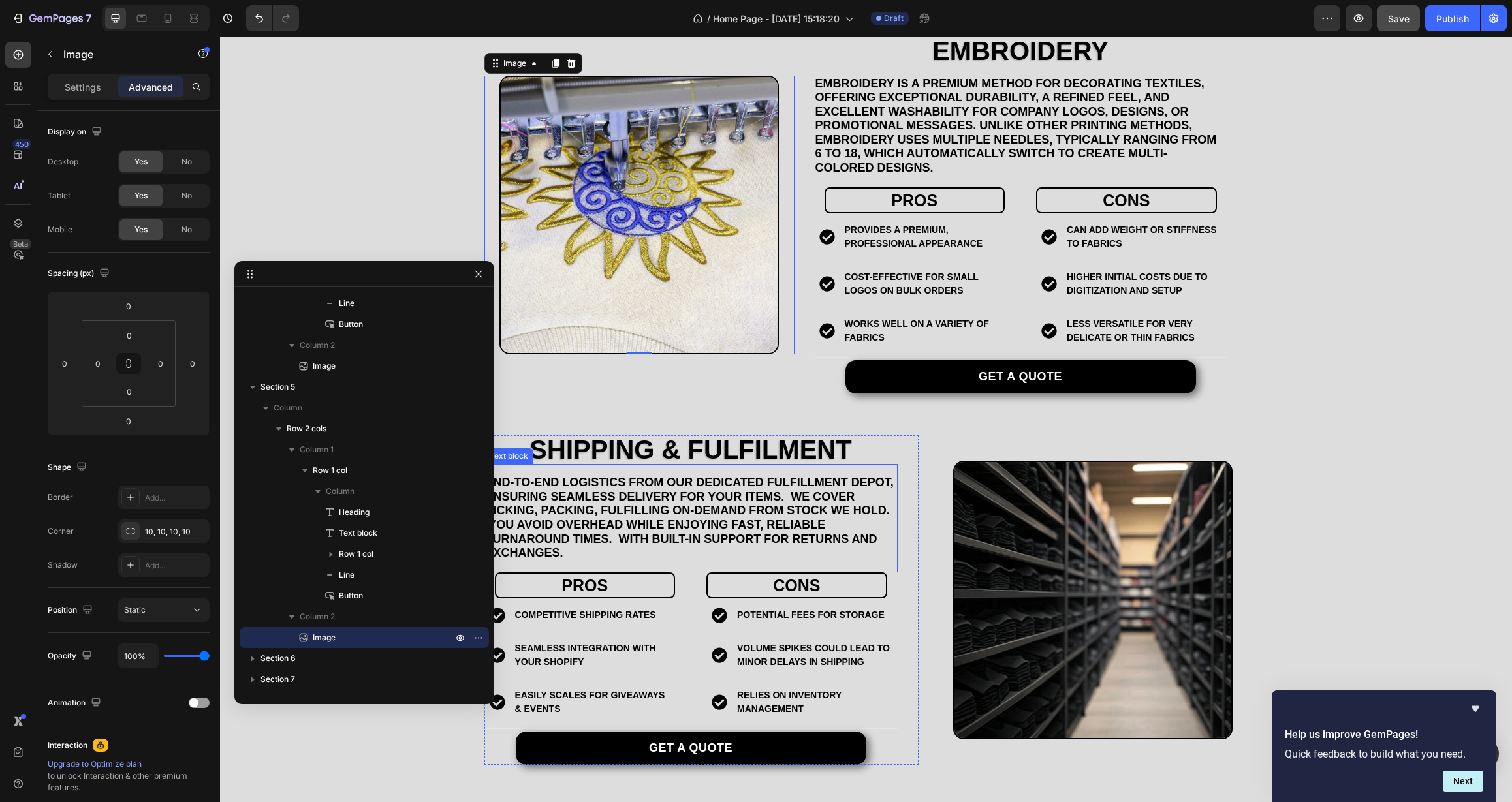
scroll to position [1689, 0]
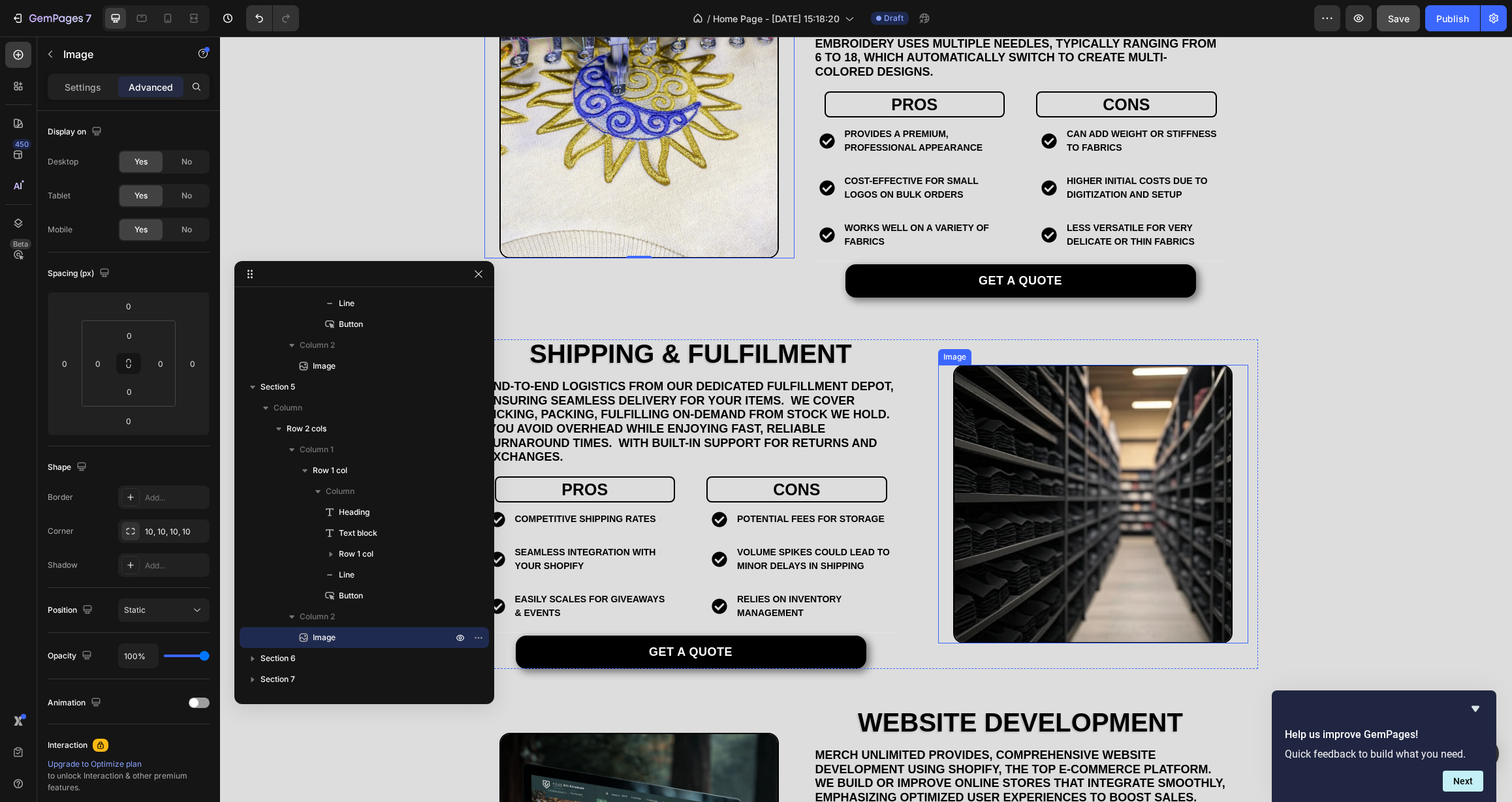
click at [1004, 519] on img at bounding box center [1092, 504] width 279 height 279
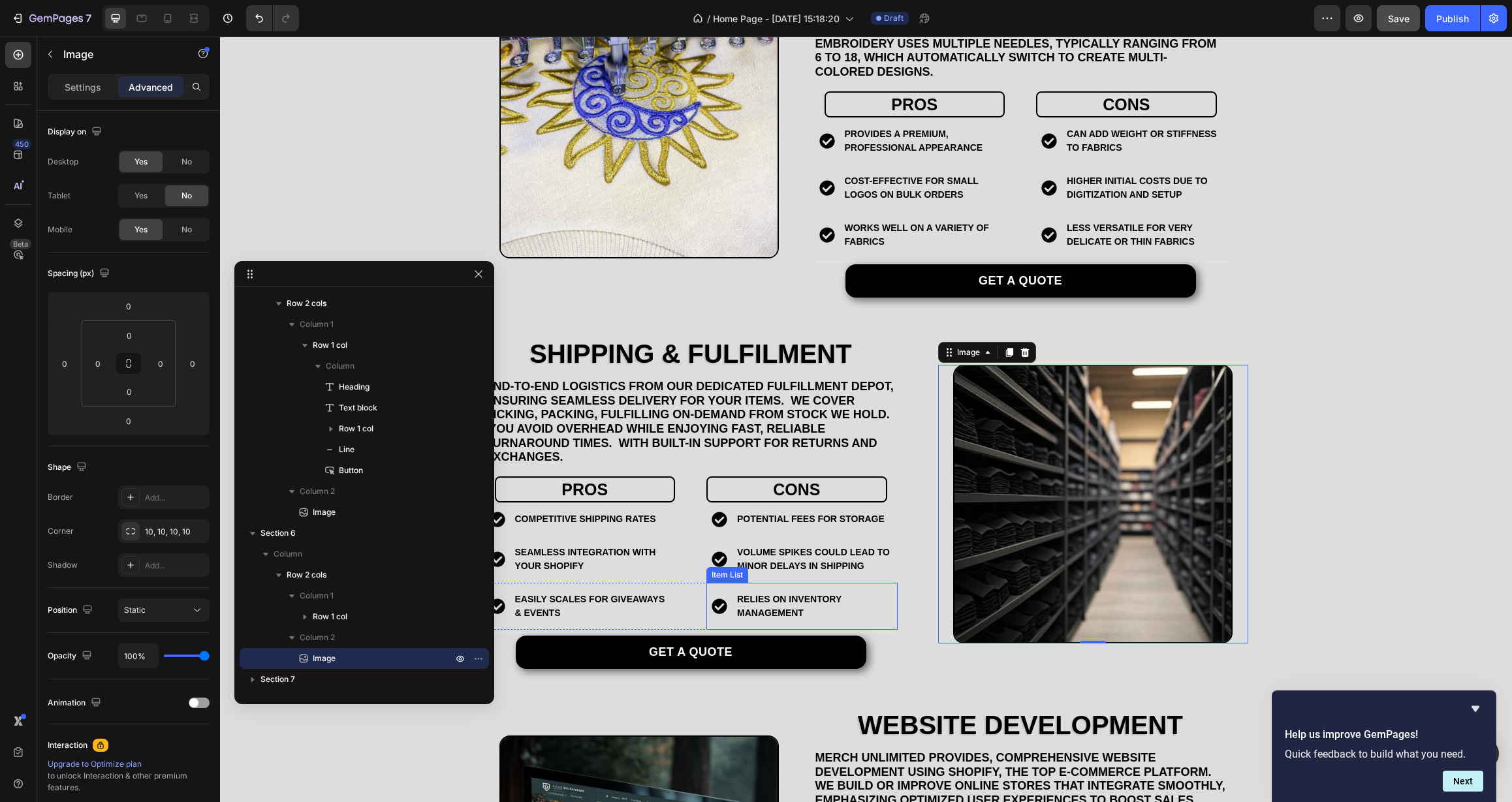
scroll to position [1809, 0]
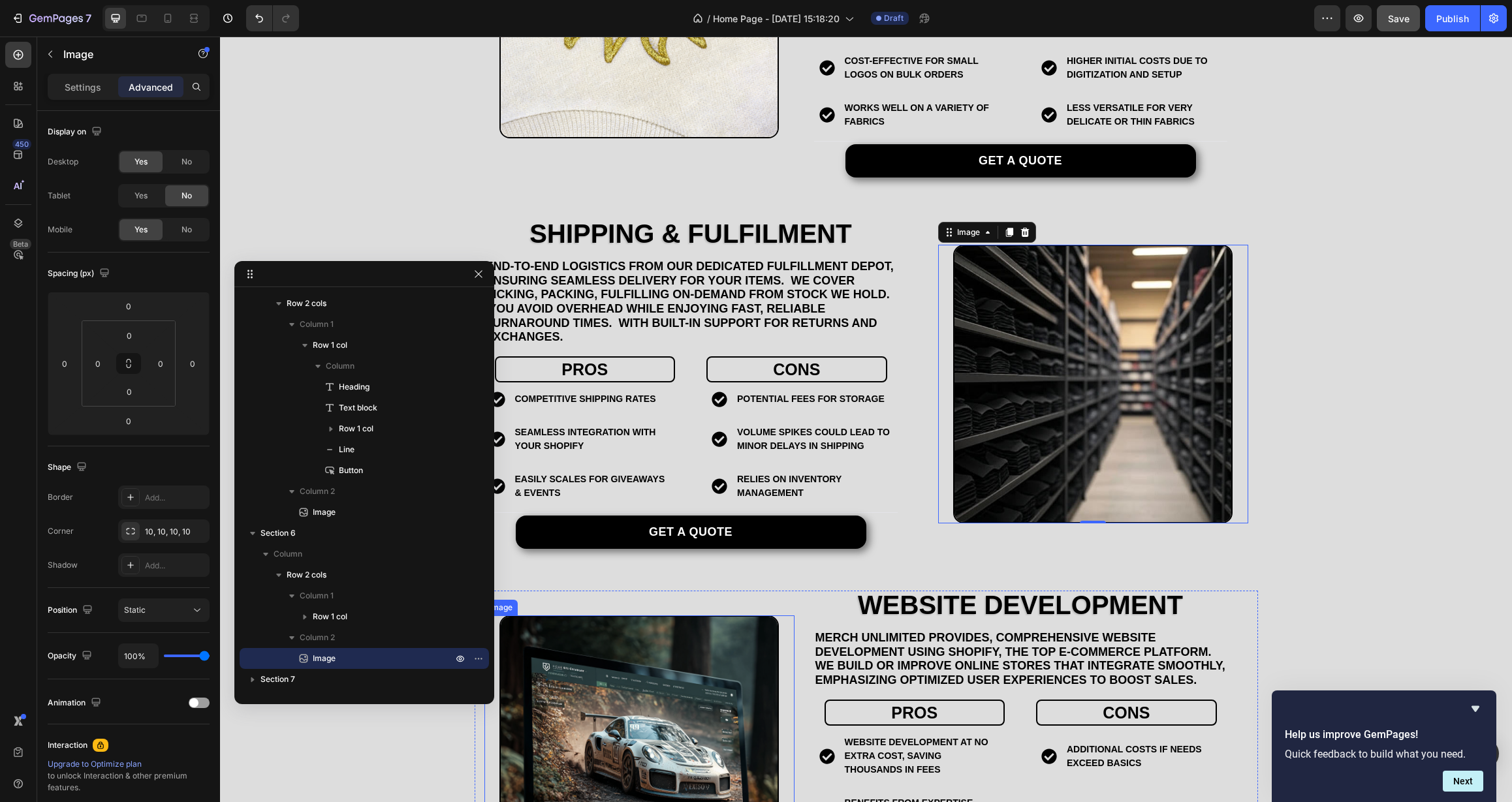
click at [698, 646] on img at bounding box center [639, 755] width 279 height 279
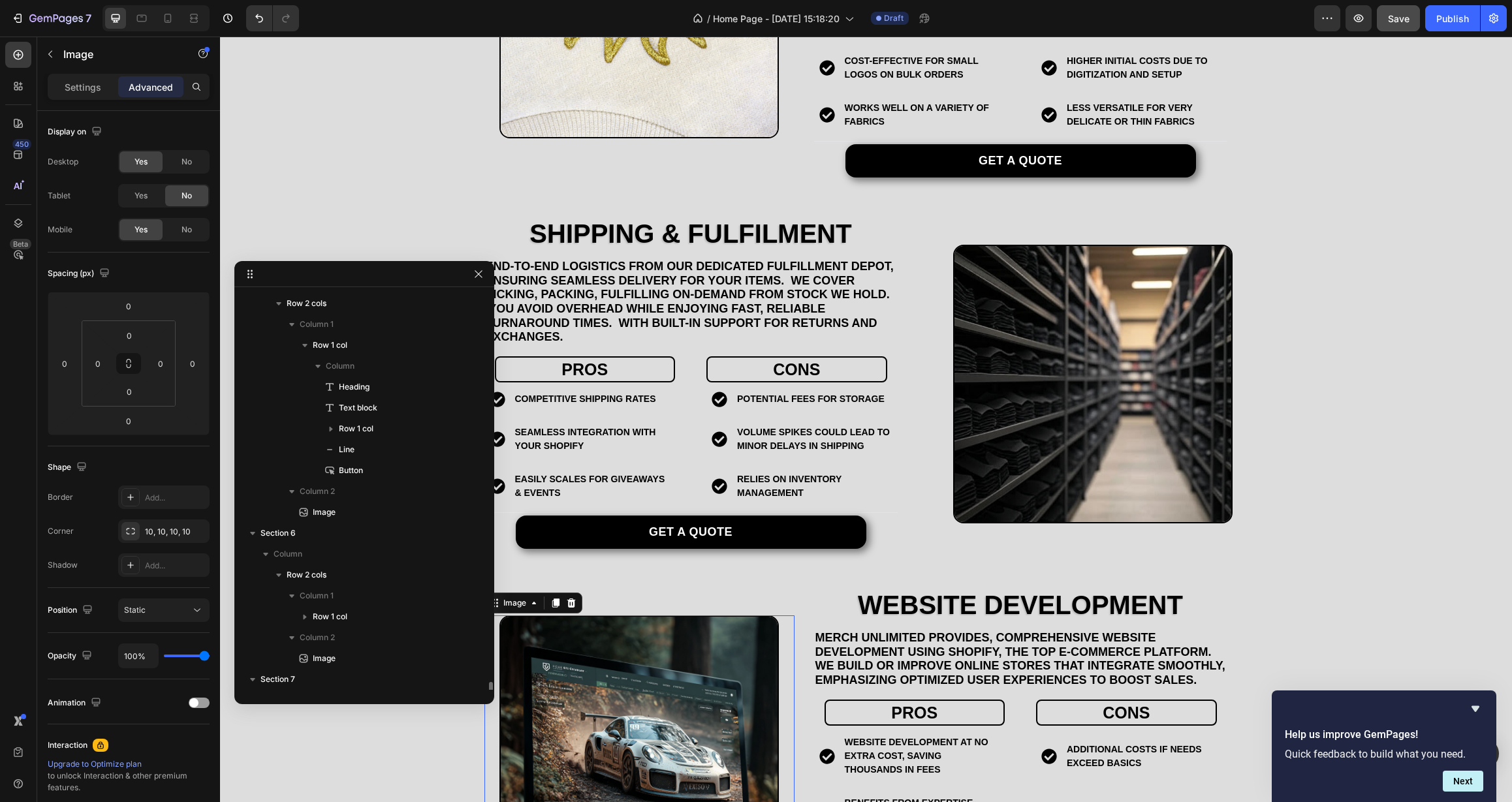
scroll to position [625, 0]
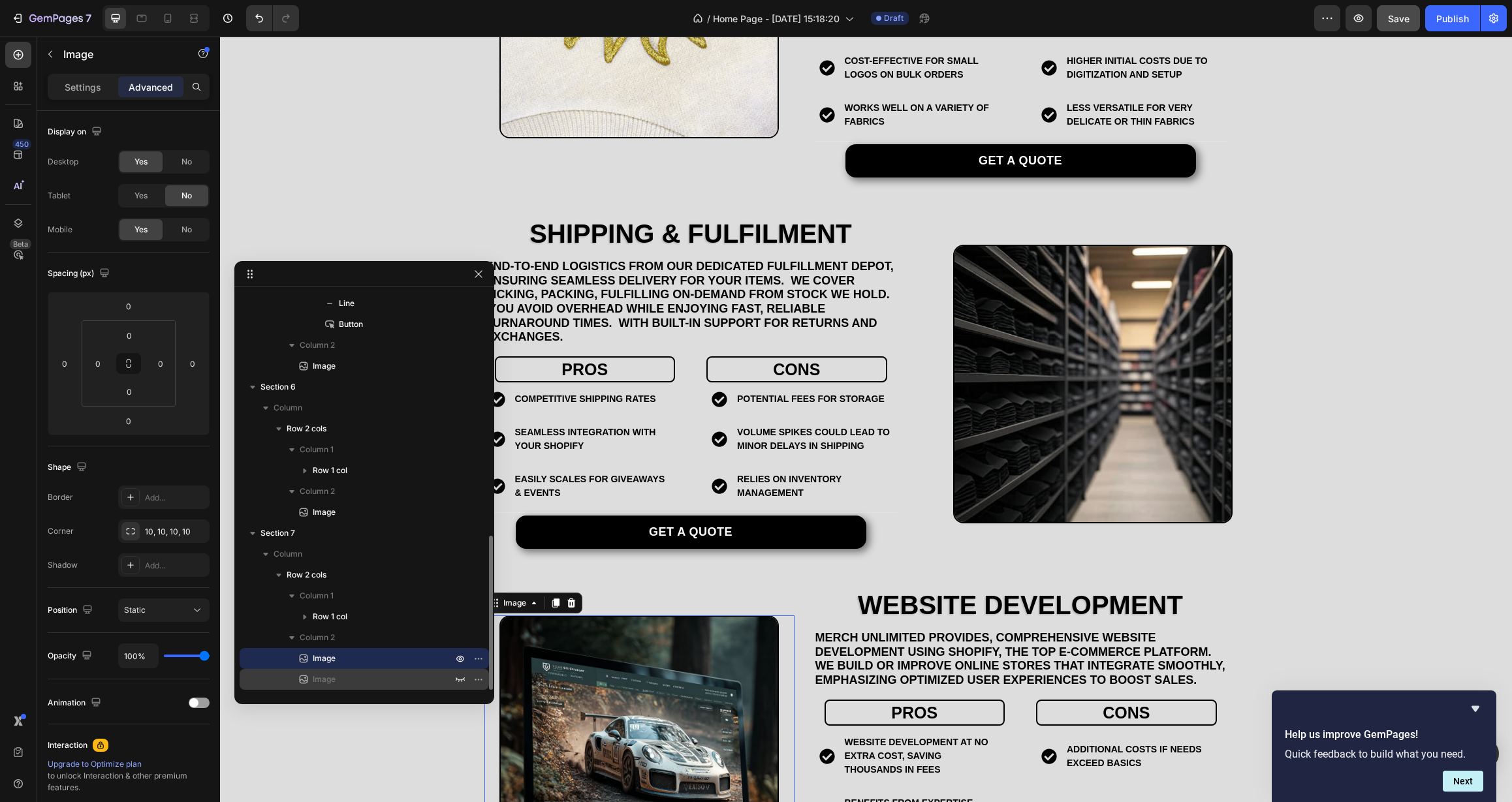
click at [403, 677] on p "Image" at bounding box center [368, 679] width 142 height 13
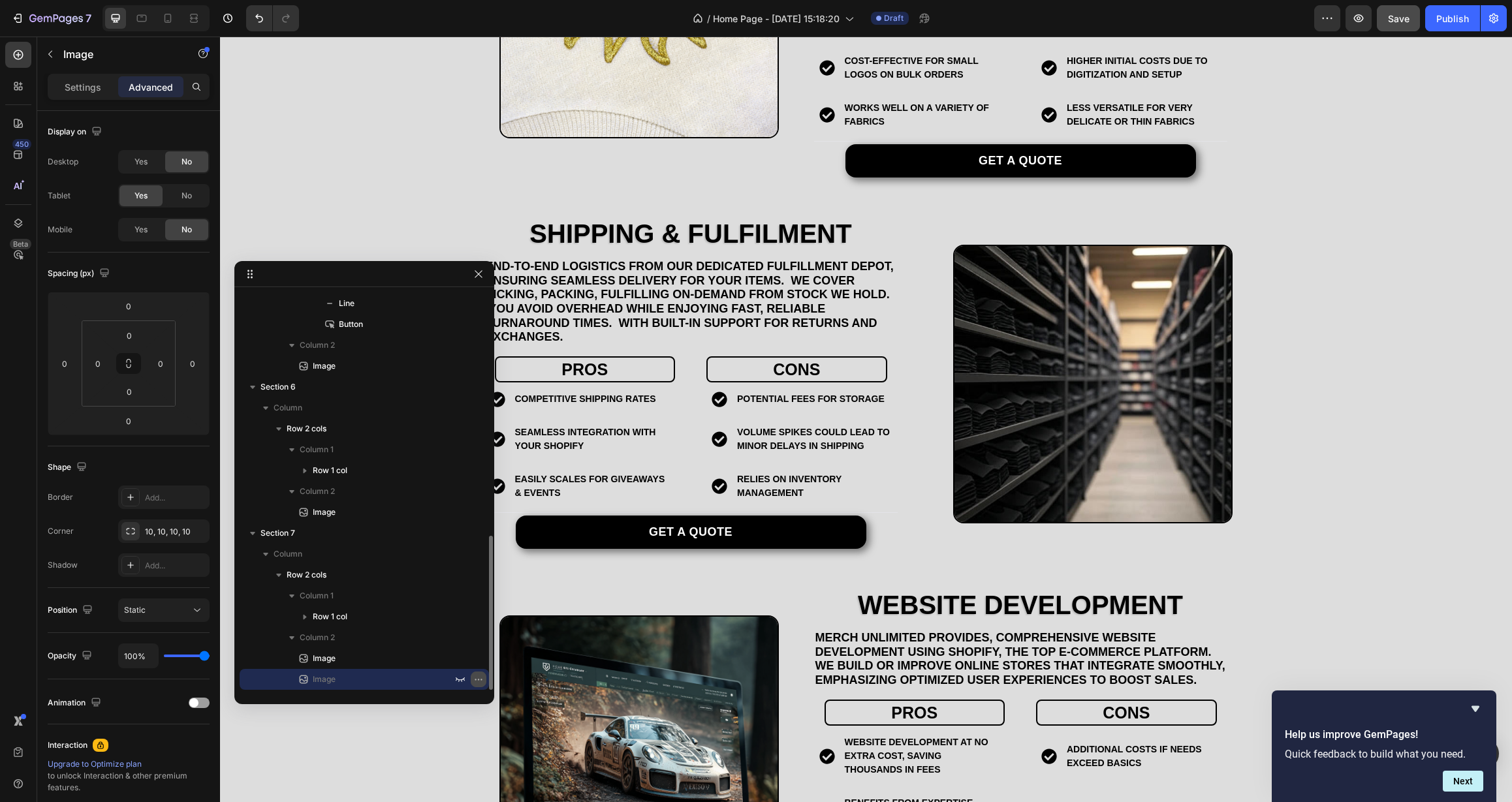
click at [475, 678] on icon "button" at bounding box center [478, 679] width 10 height 10
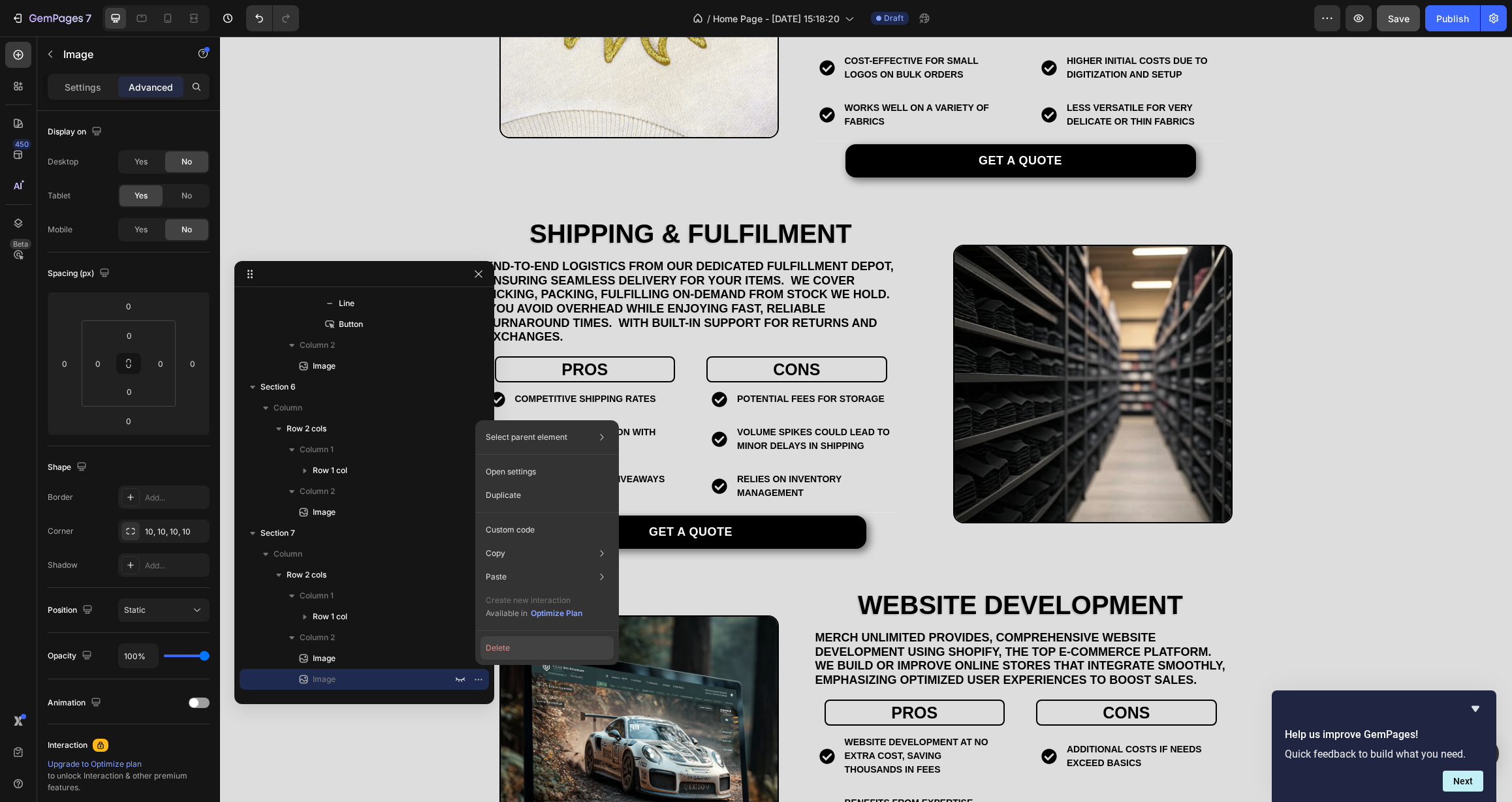
click at [500, 644] on button "Delete" at bounding box center [547, 648] width 133 height 24
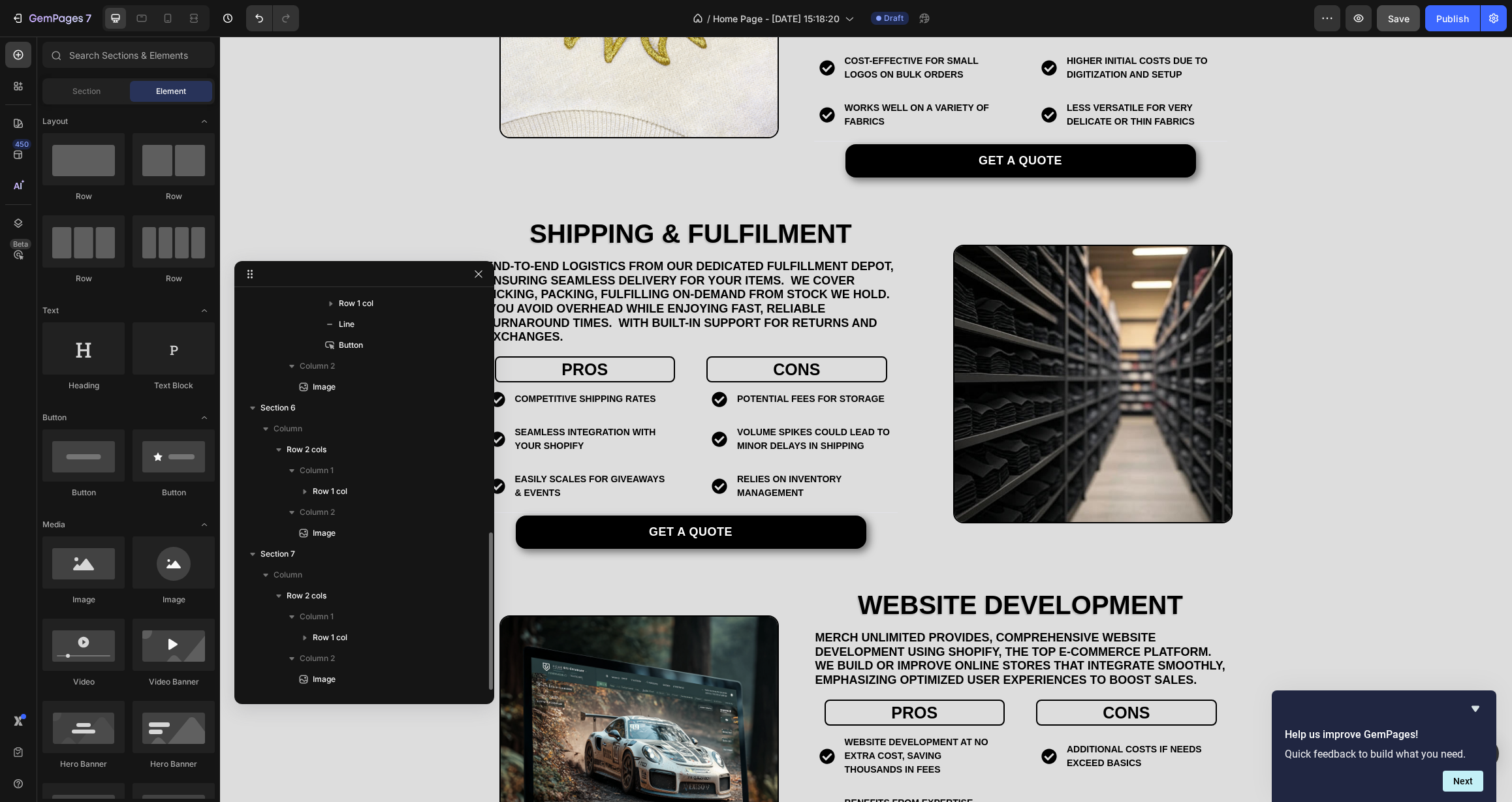
scroll to position [605, 0]
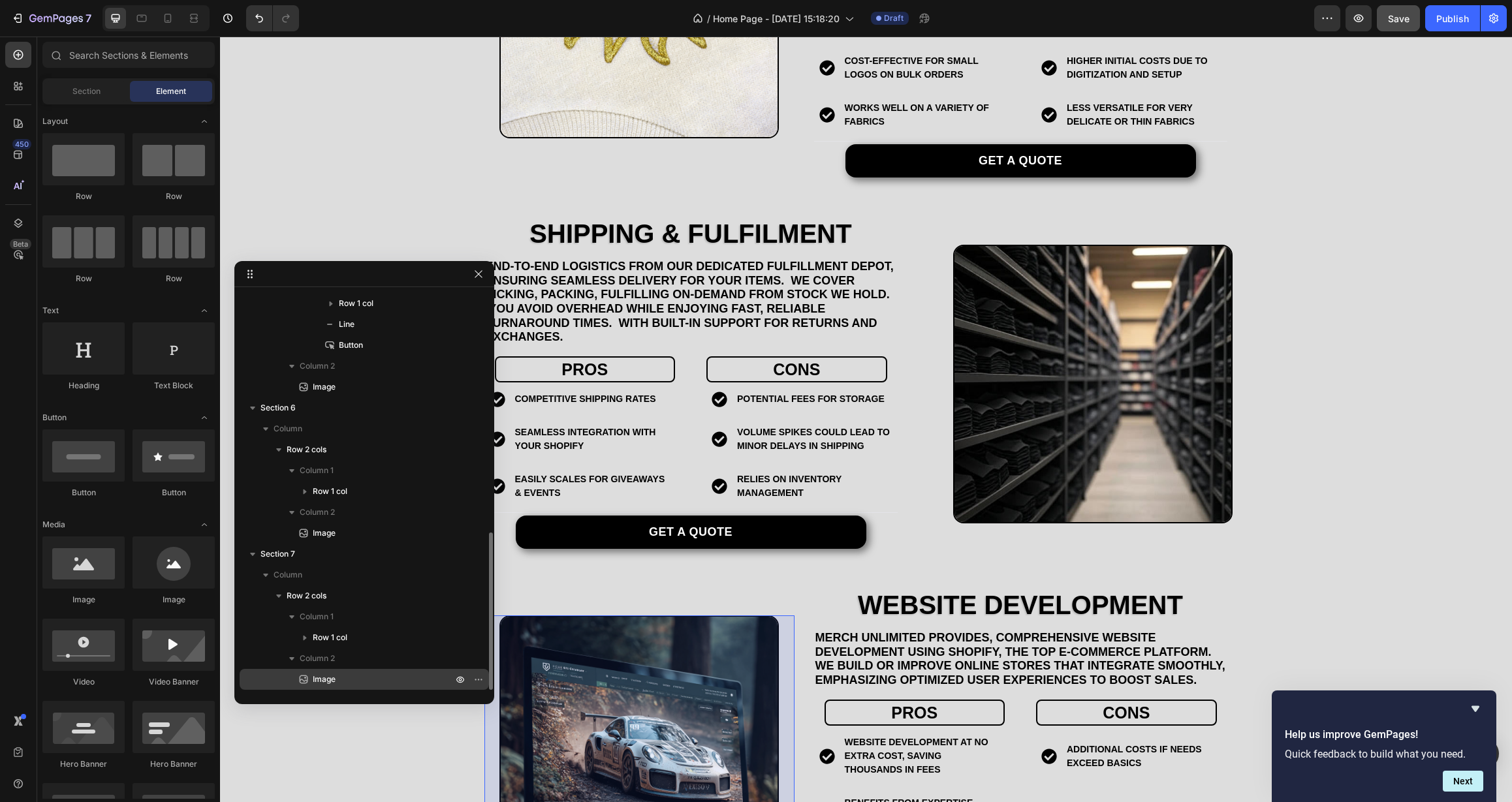
click at [404, 684] on p "Image" at bounding box center [368, 679] width 142 height 13
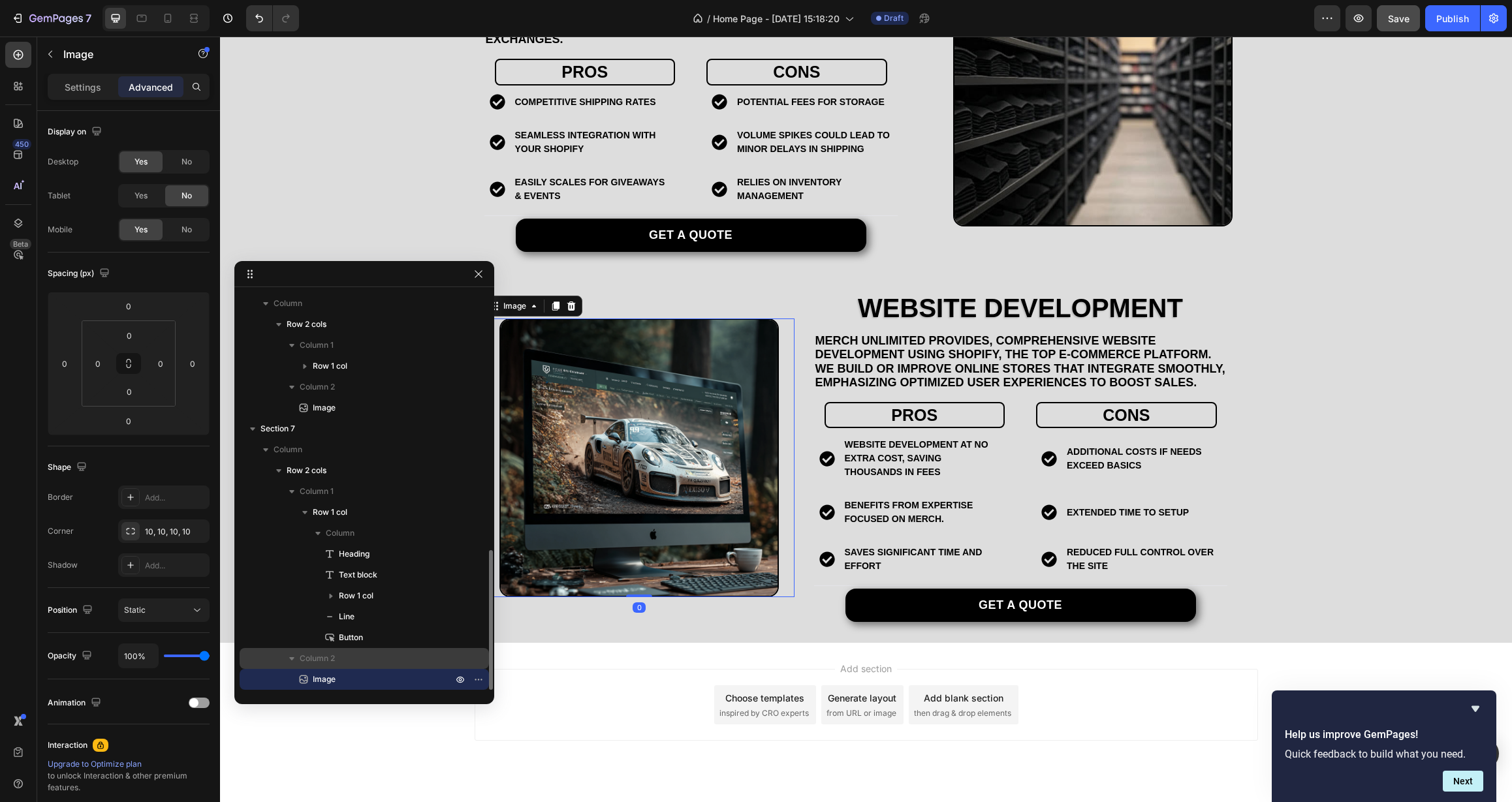
scroll to position [2128, 0]
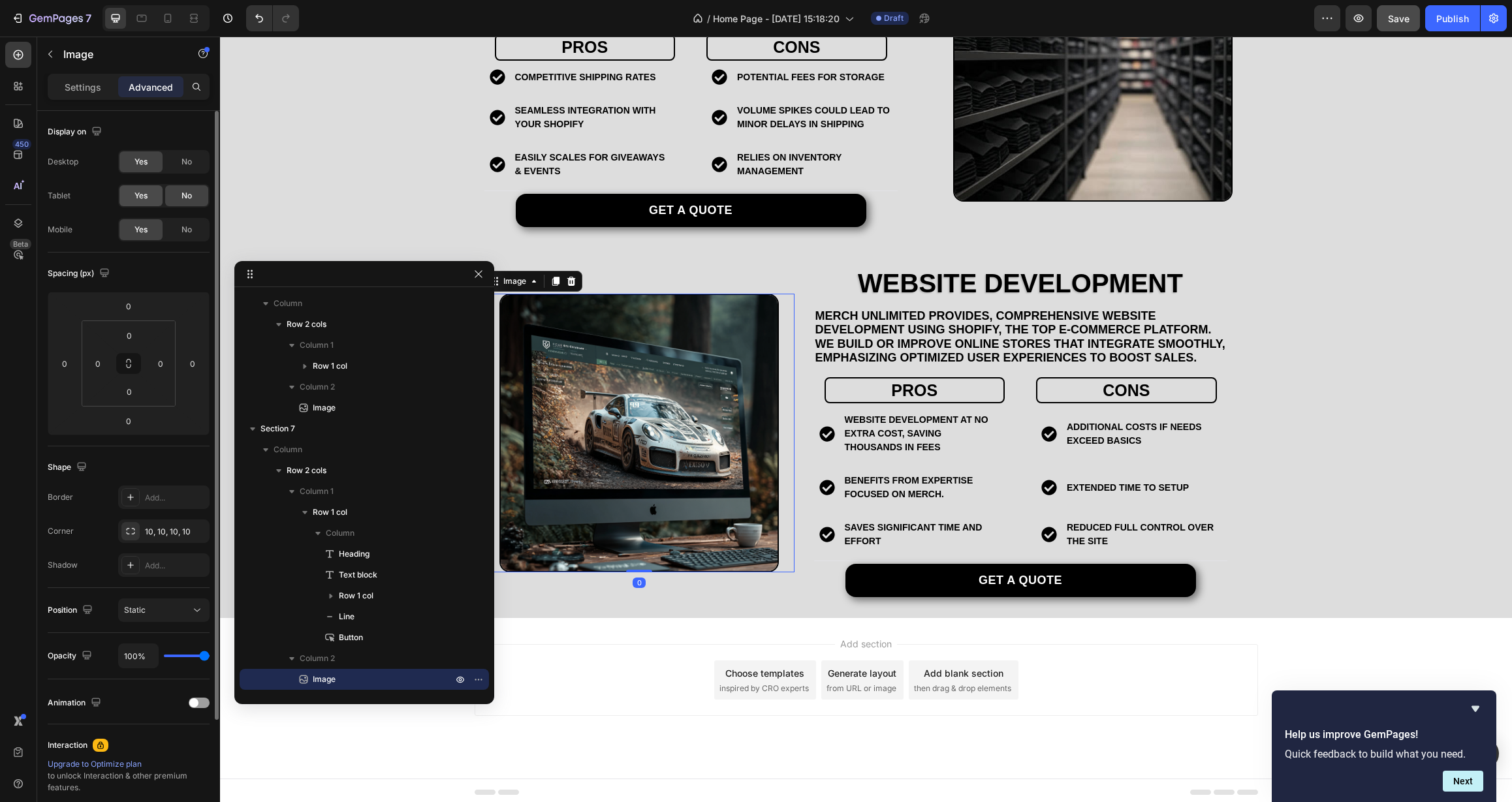
click at [147, 196] on span "Yes" at bounding box center [141, 196] width 13 height 12
click at [138, 17] on icon at bounding box center [141, 18] width 13 height 13
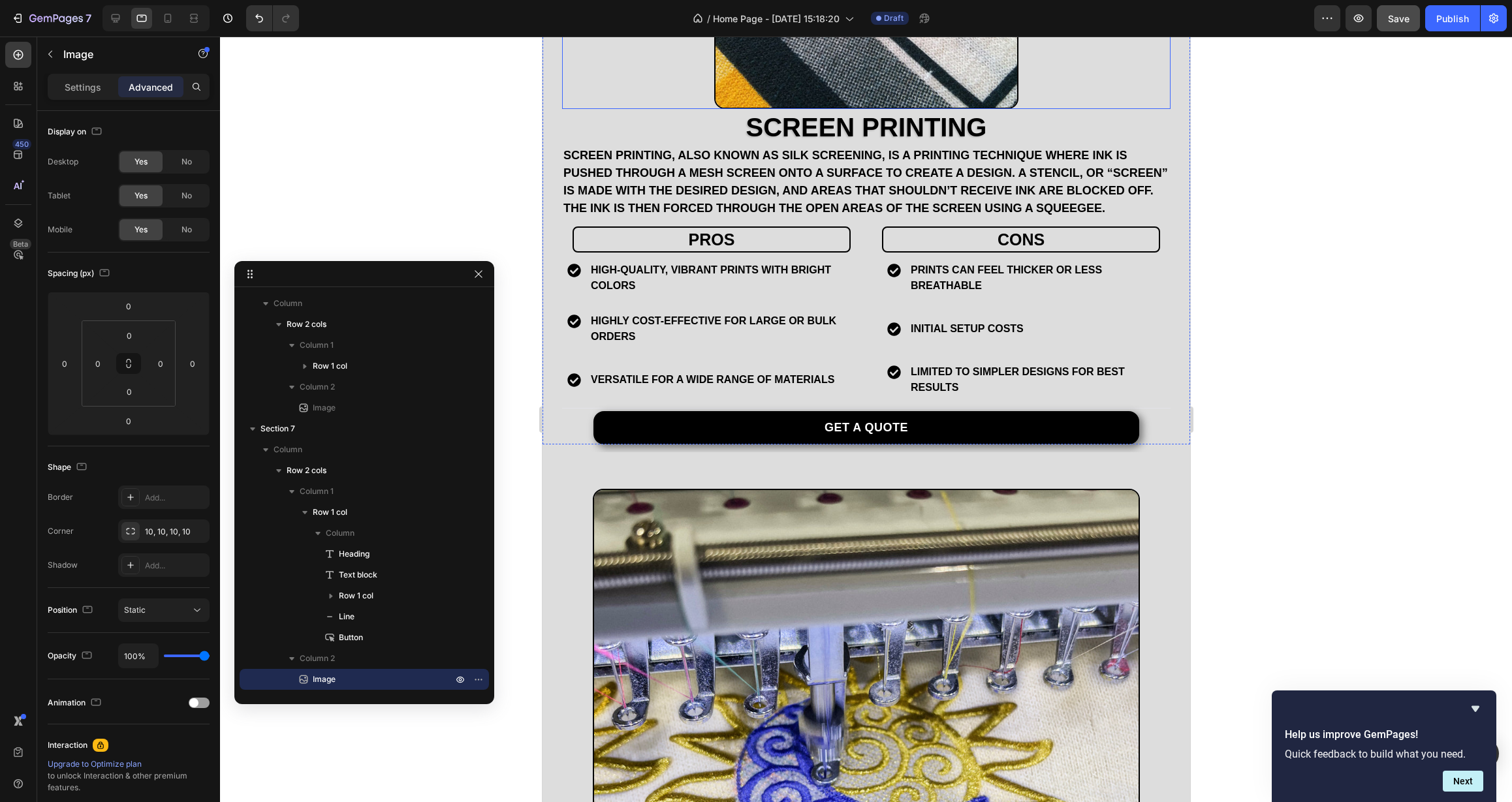
scroll to position [1582, 0]
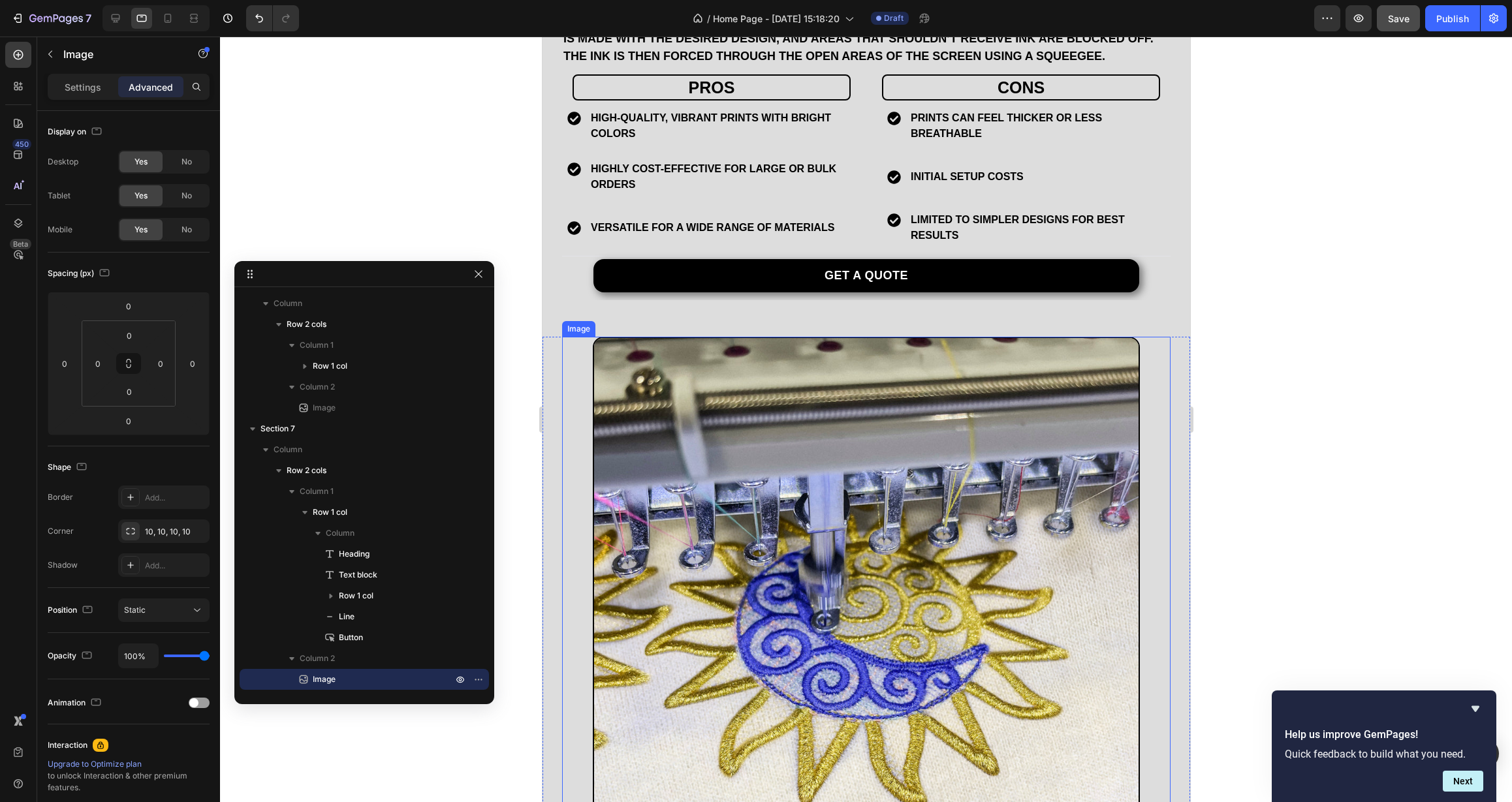
click at [880, 440] on img at bounding box center [866, 678] width 548 height 682
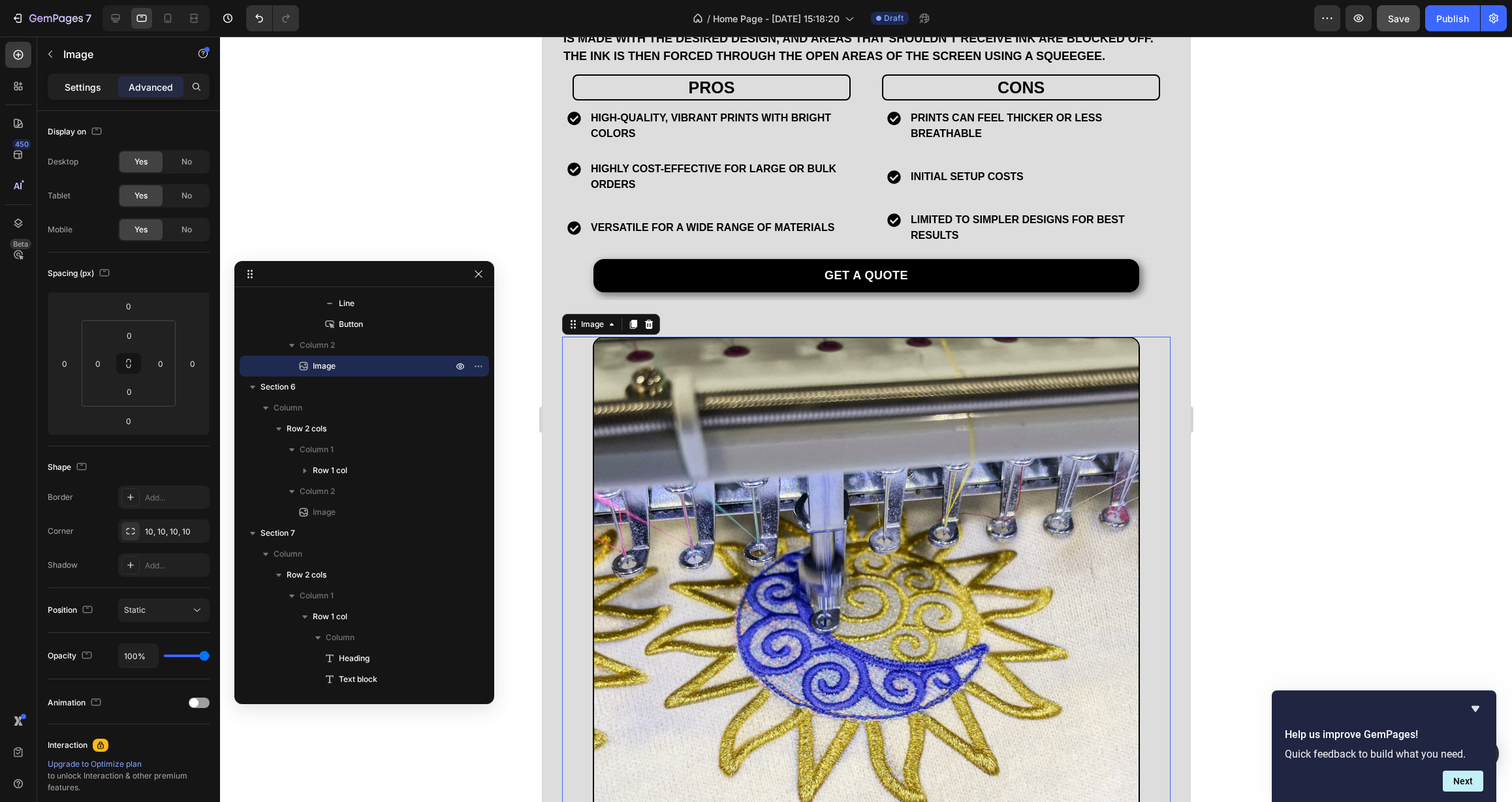
click at [91, 91] on p "Settings" at bounding box center [83, 87] width 37 height 14
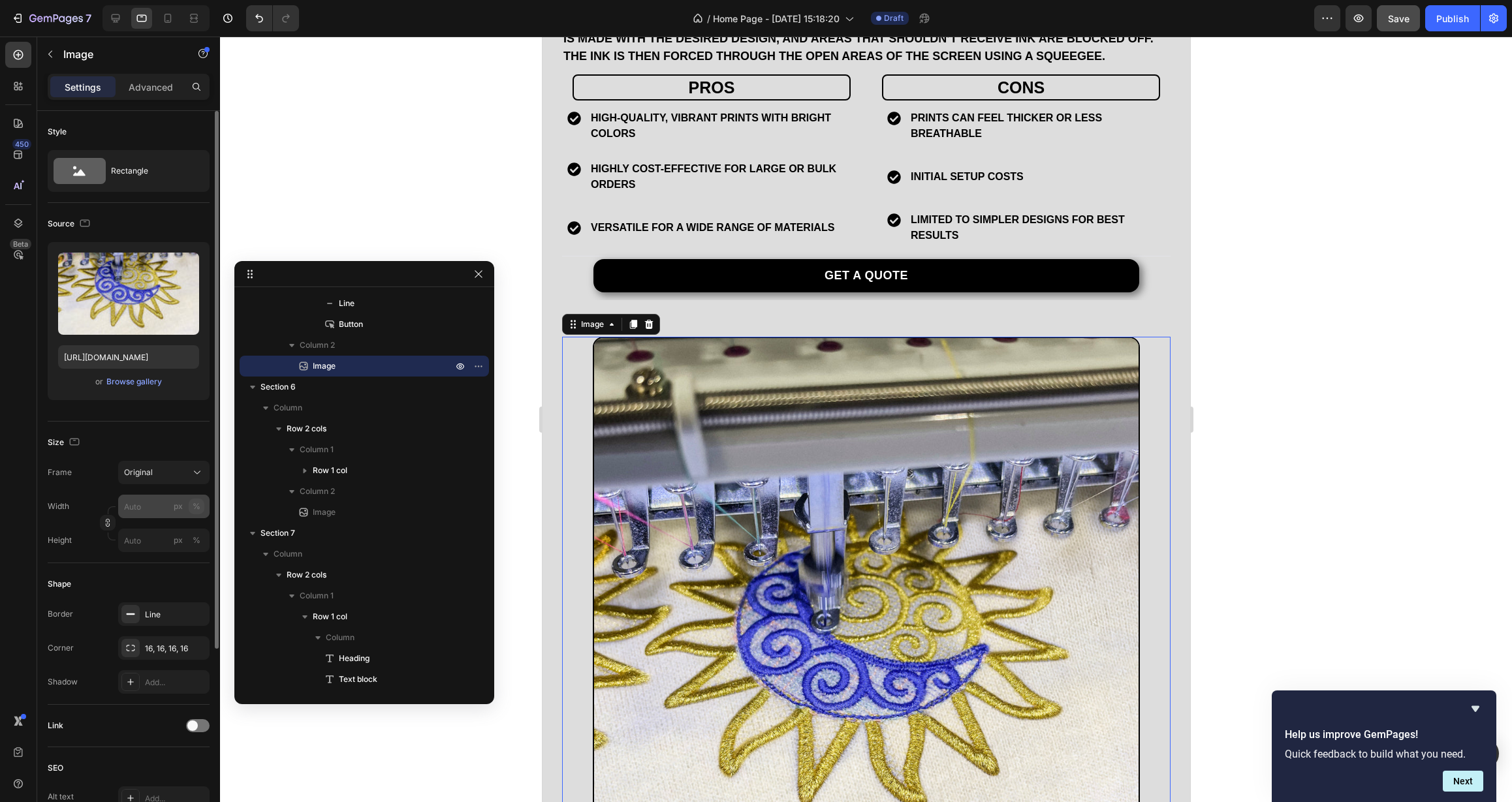
click at [199, 505] on div "%" at bounding box center [196, 506] width 8 height 12
click at [150, 506] on input "px %" at bounding box center [164, 506] width 92 height 24
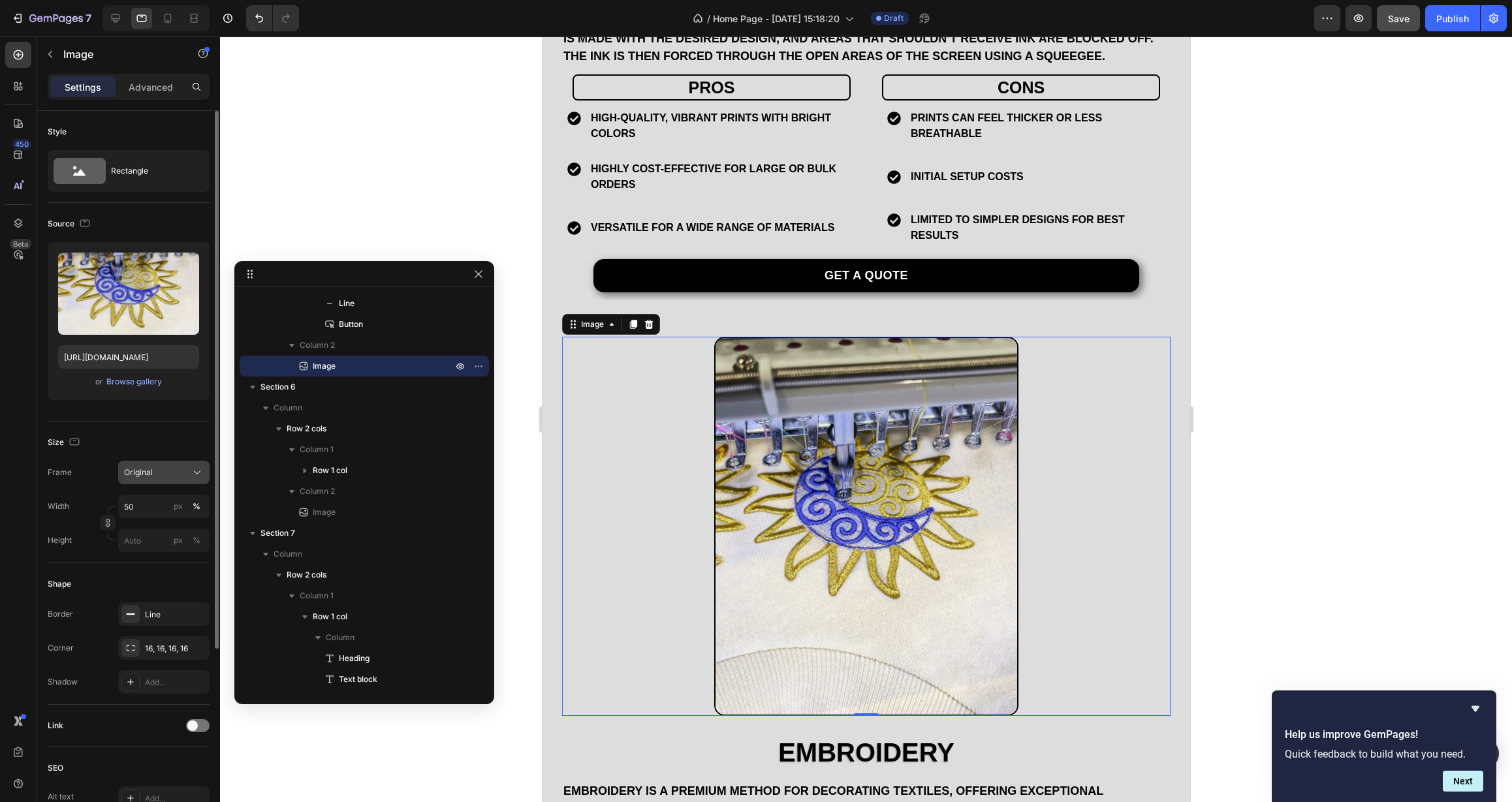
click at [200, 479] on button "Original" at bounding box center [164, 472] width 92 height 24
click at [174, 503] on div "Square" at bounding box center [162, 504] width 76 height 13
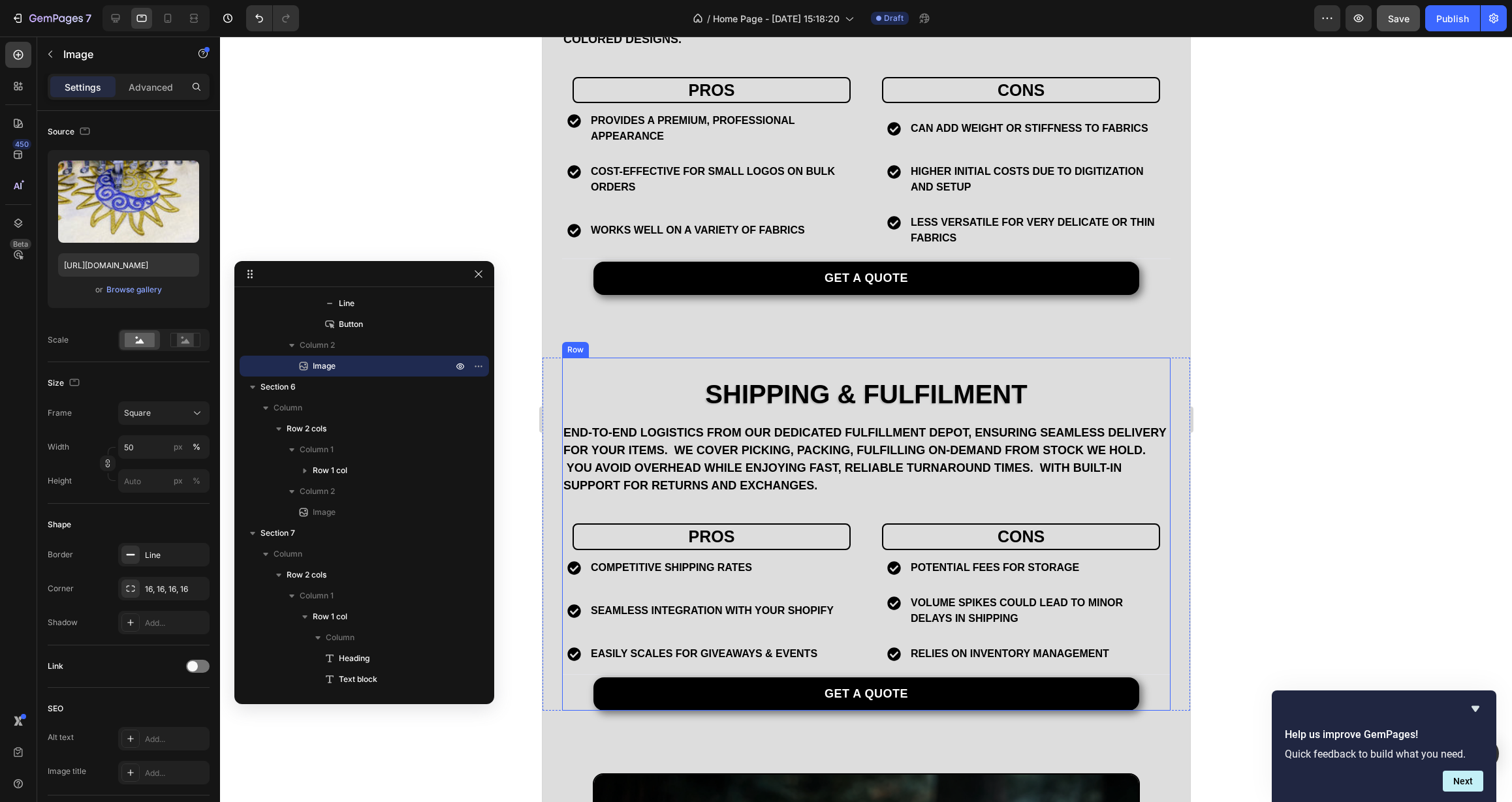
scroll to position [2443, 0]
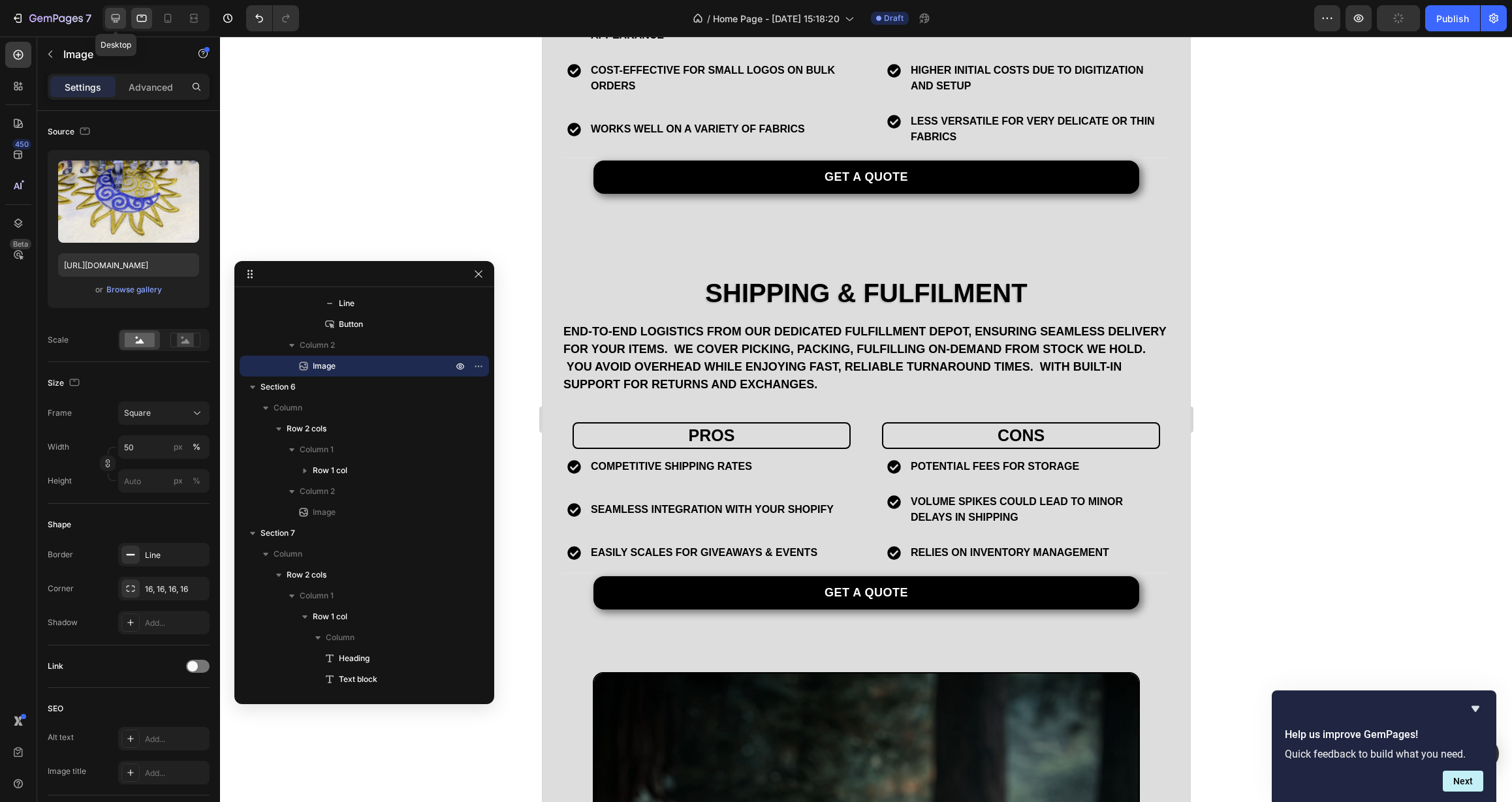
click at [119, 21] on icon at bounding box center [116, 18] width 13 height 13
type input "90"
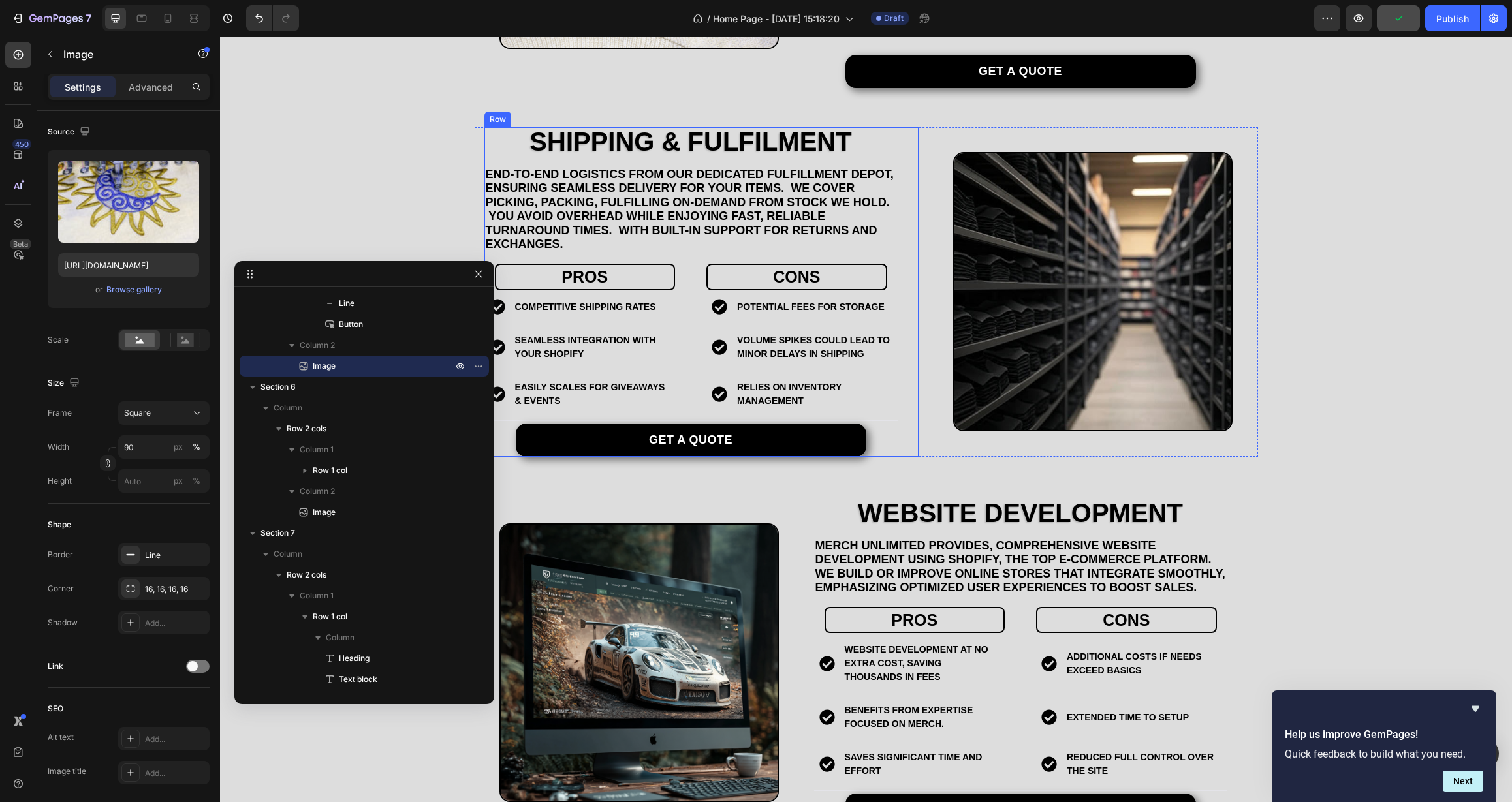
scroll to position [2182, 0]
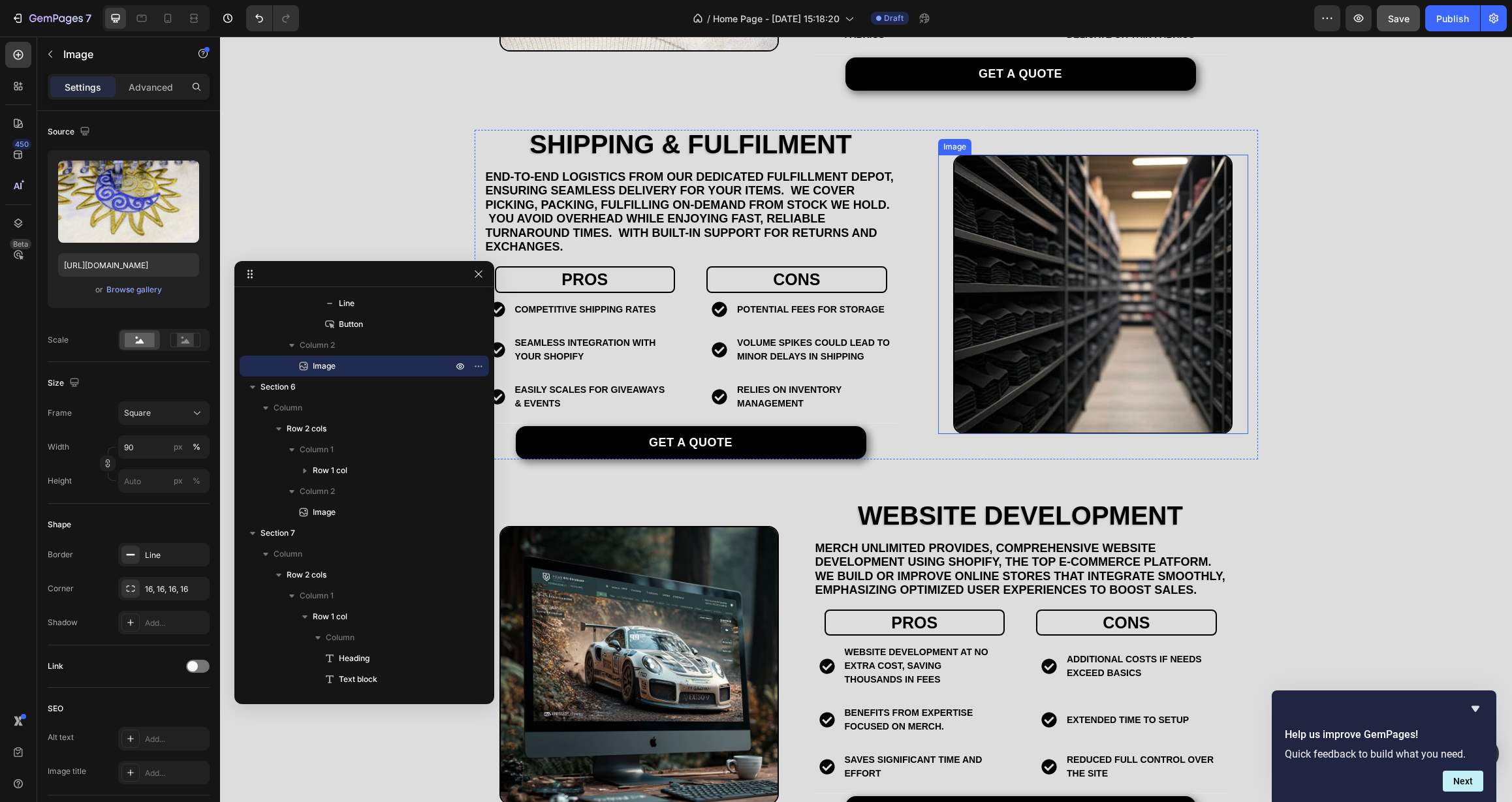
click at [1043, 340] on img at bounding box center [1092, 294] width 279 height 279
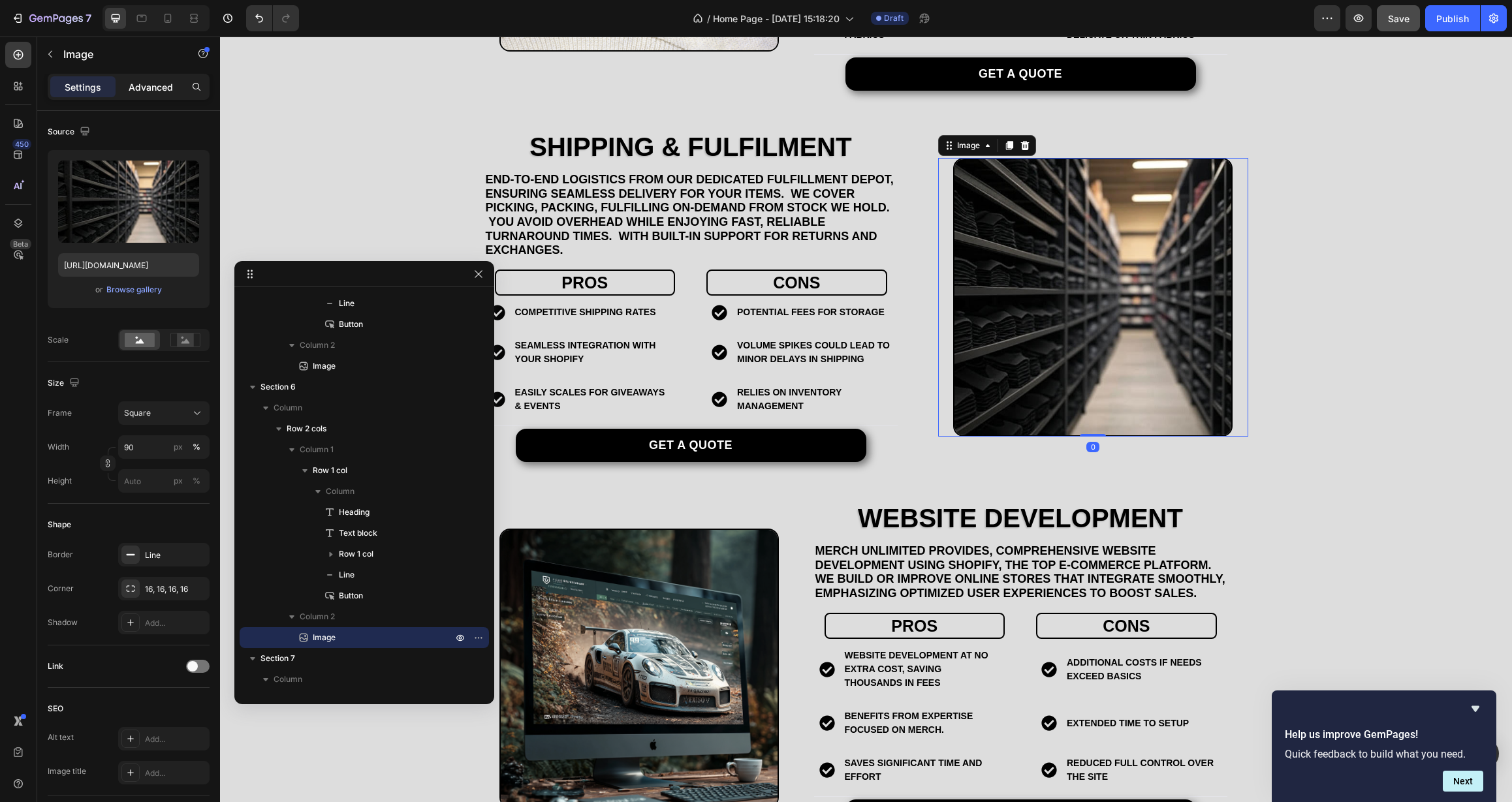
click at [158, 88] on p "Advanced" at bounding box center [151, 87] width 45 height 14
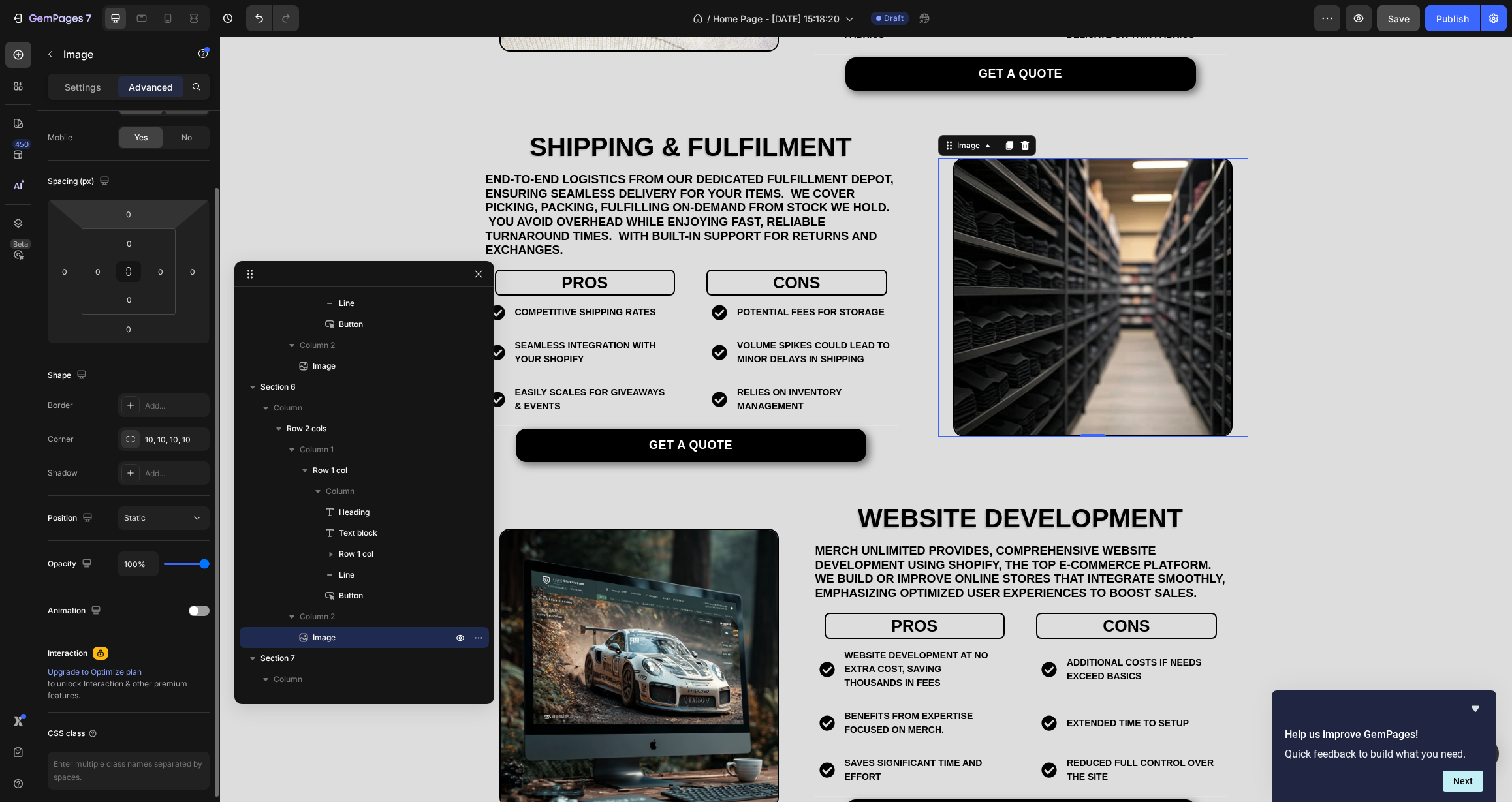
scroll to position [0, 0]
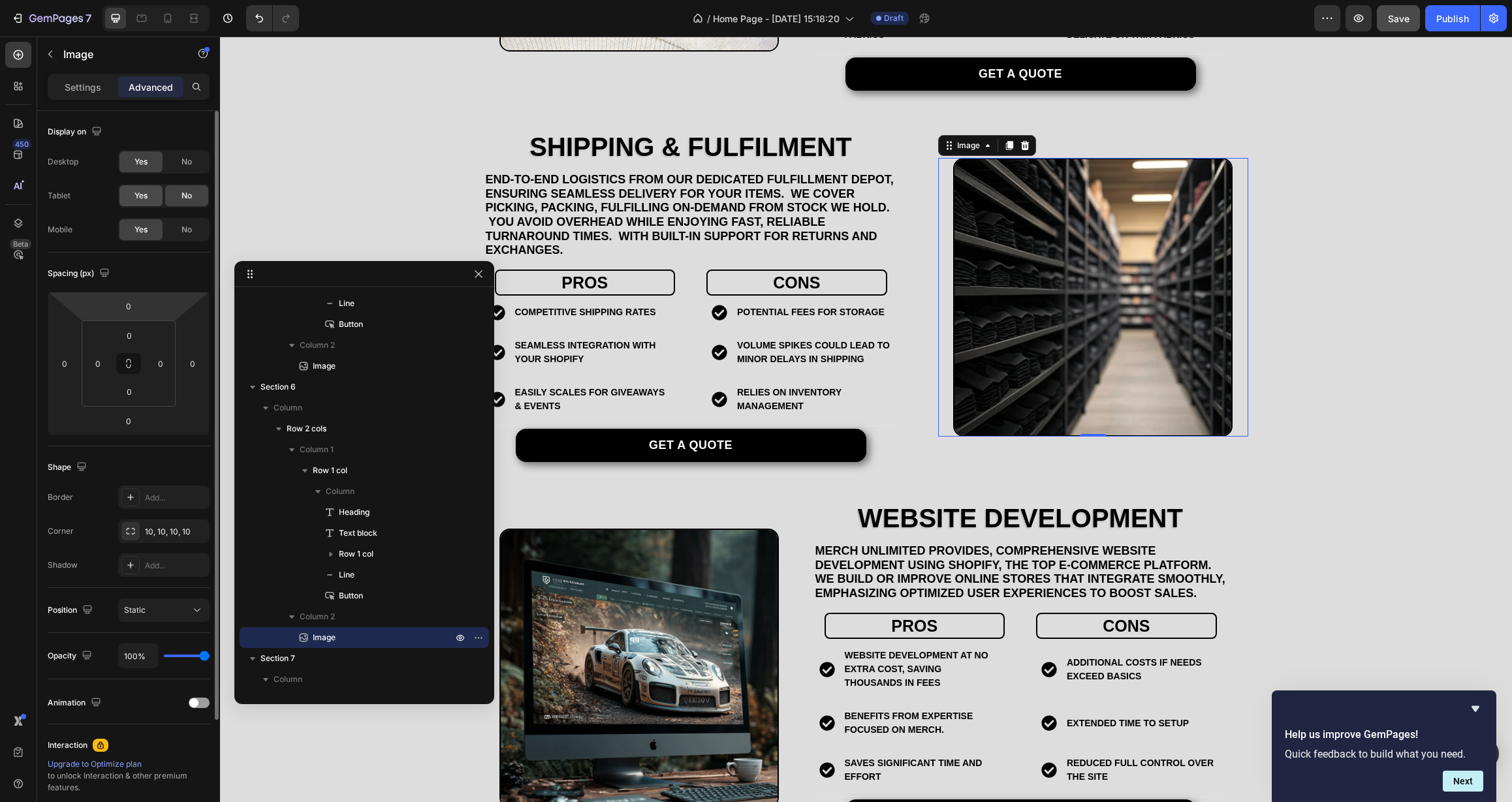
click at [145, 195] on span "Yes" at bounding box center [141, 196] width 13 height 12
click at [145, 20] on icon at bounding box center [141, 18] width 13 height 13
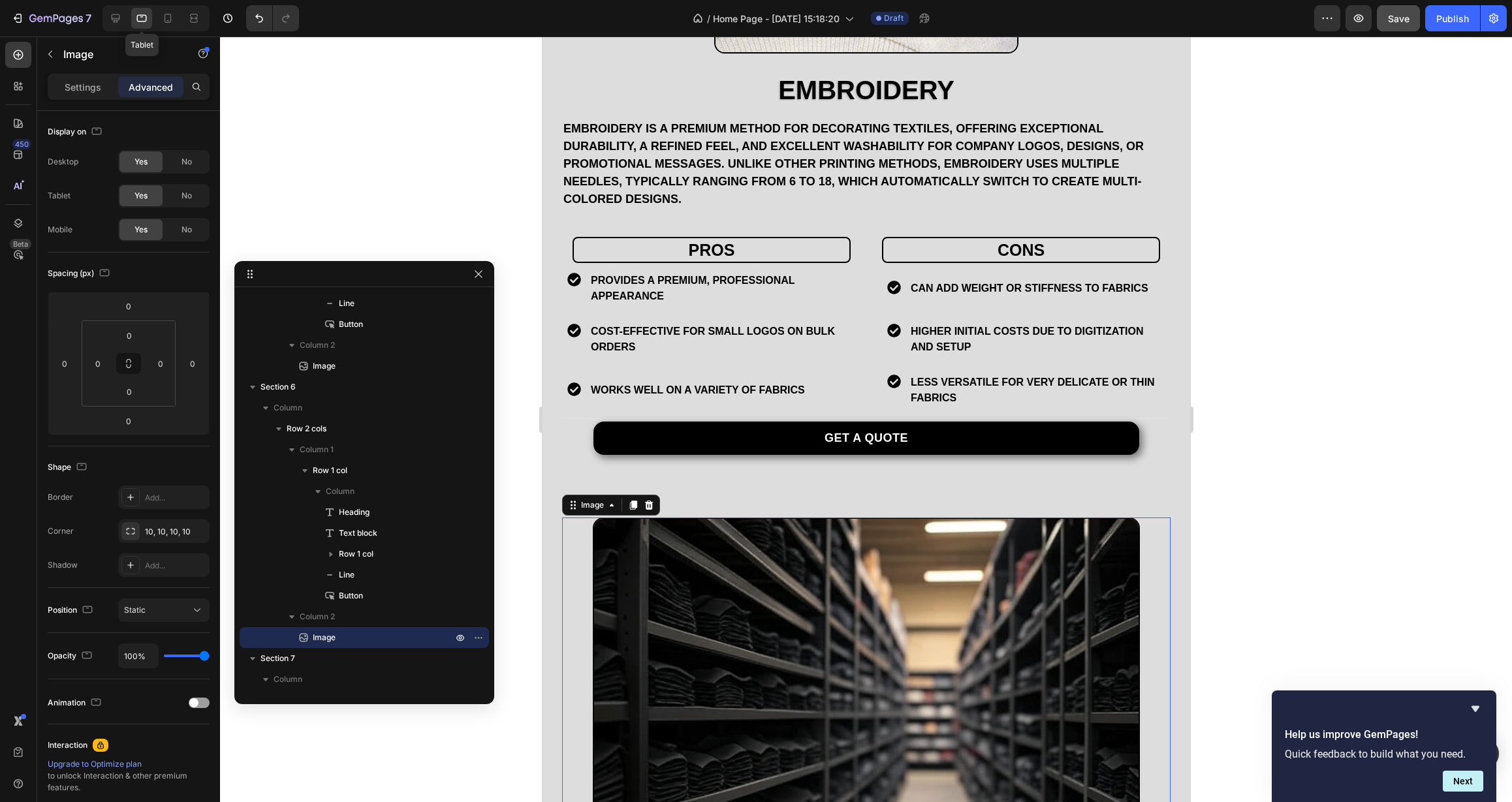
scroll to position [2611, 0]
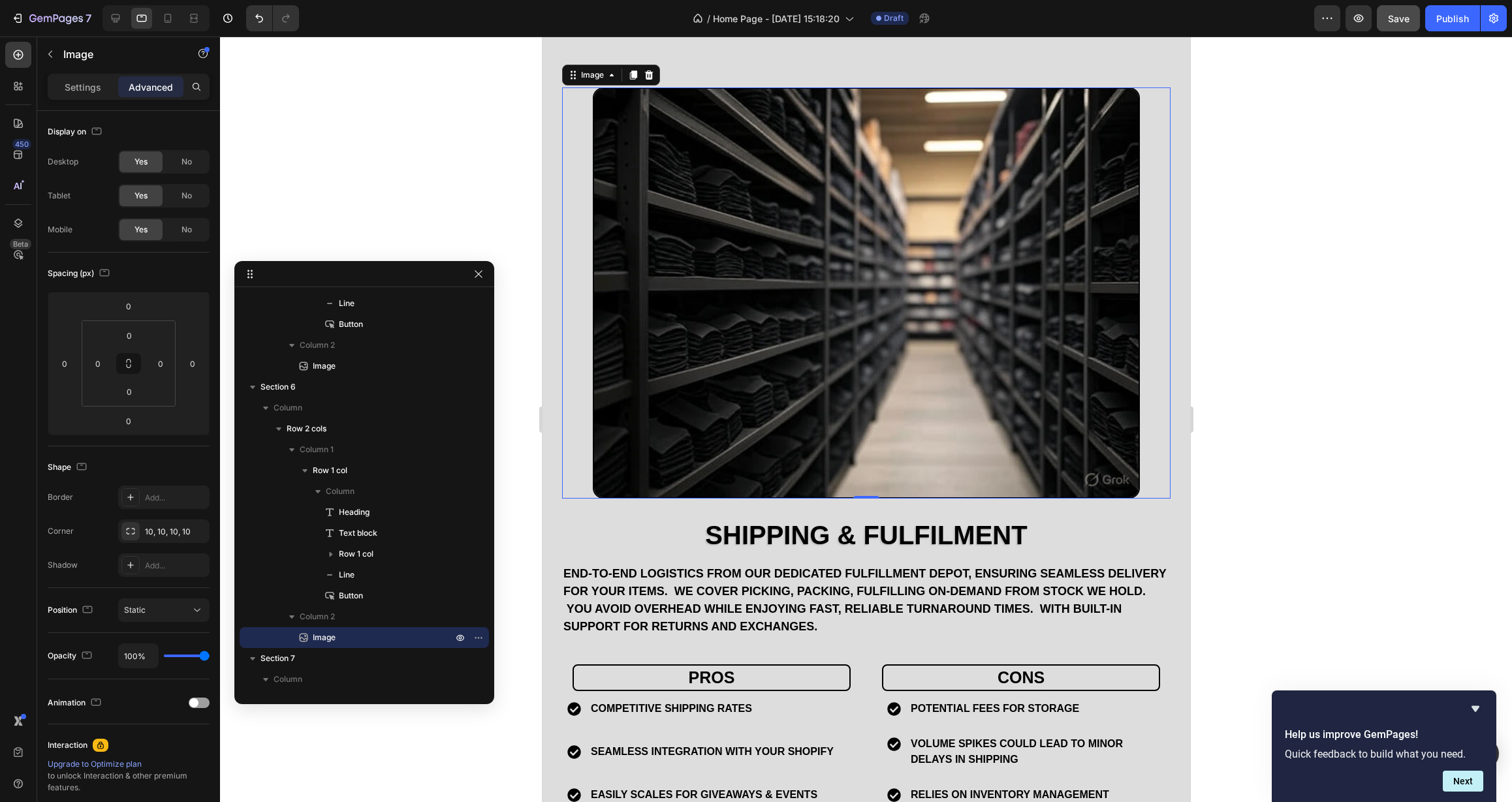
click at [732, 287] on img at bounding box center [866, 293] width 548 height 411
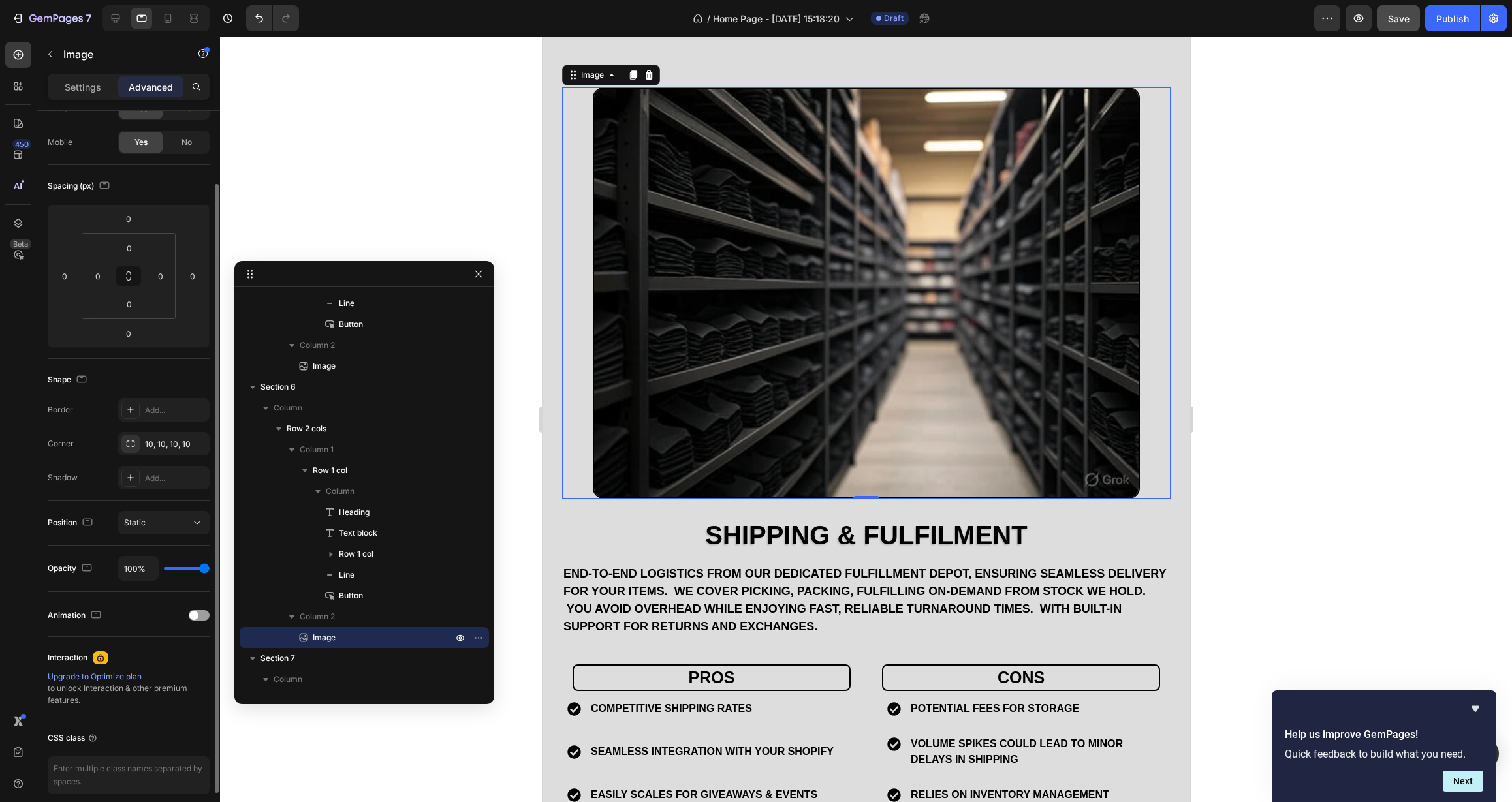
scroll to position [0, 0]
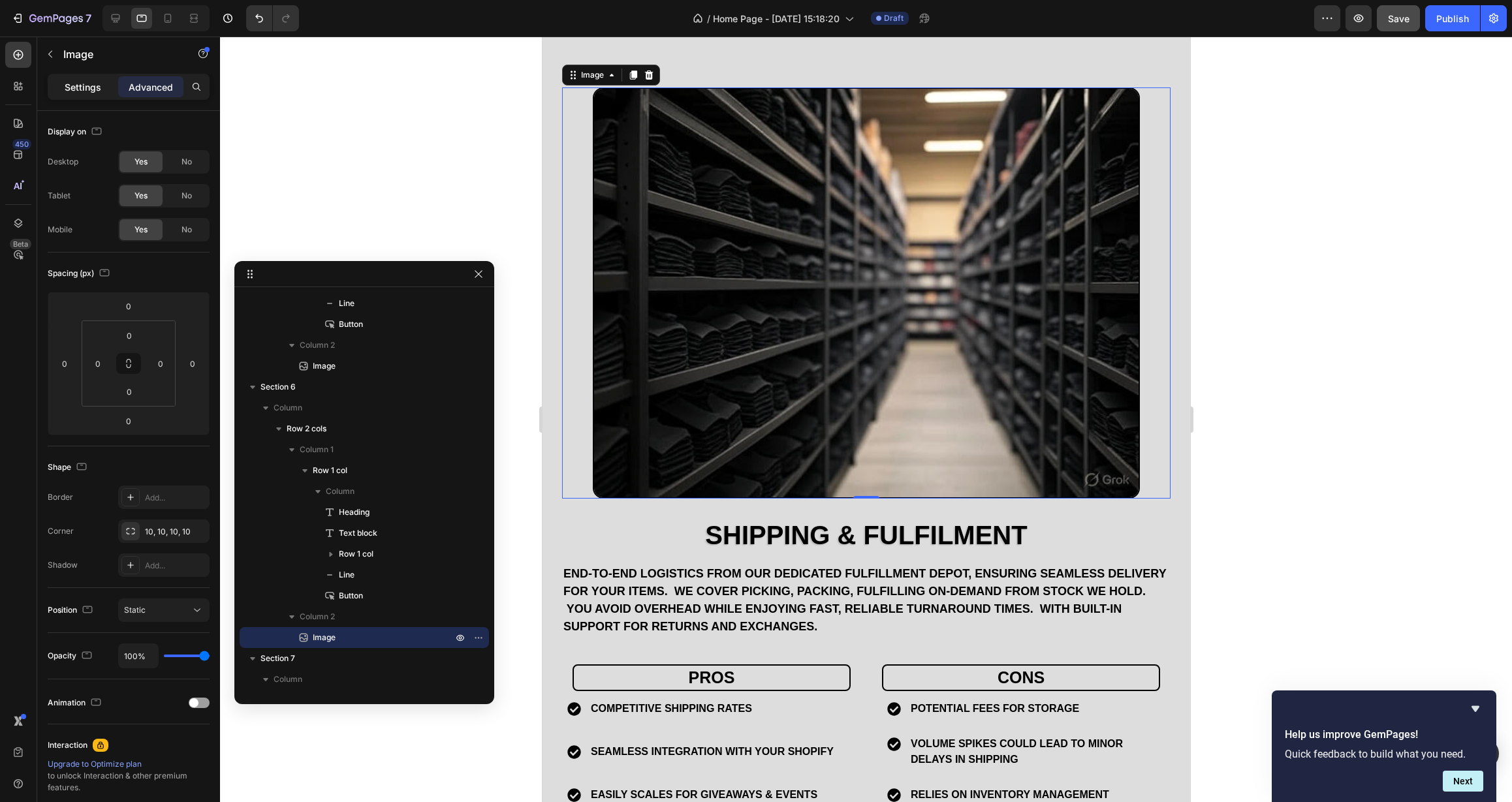
click at [96, 82] on p "Settings" at bounding box center [83, 87] width 37 height 14
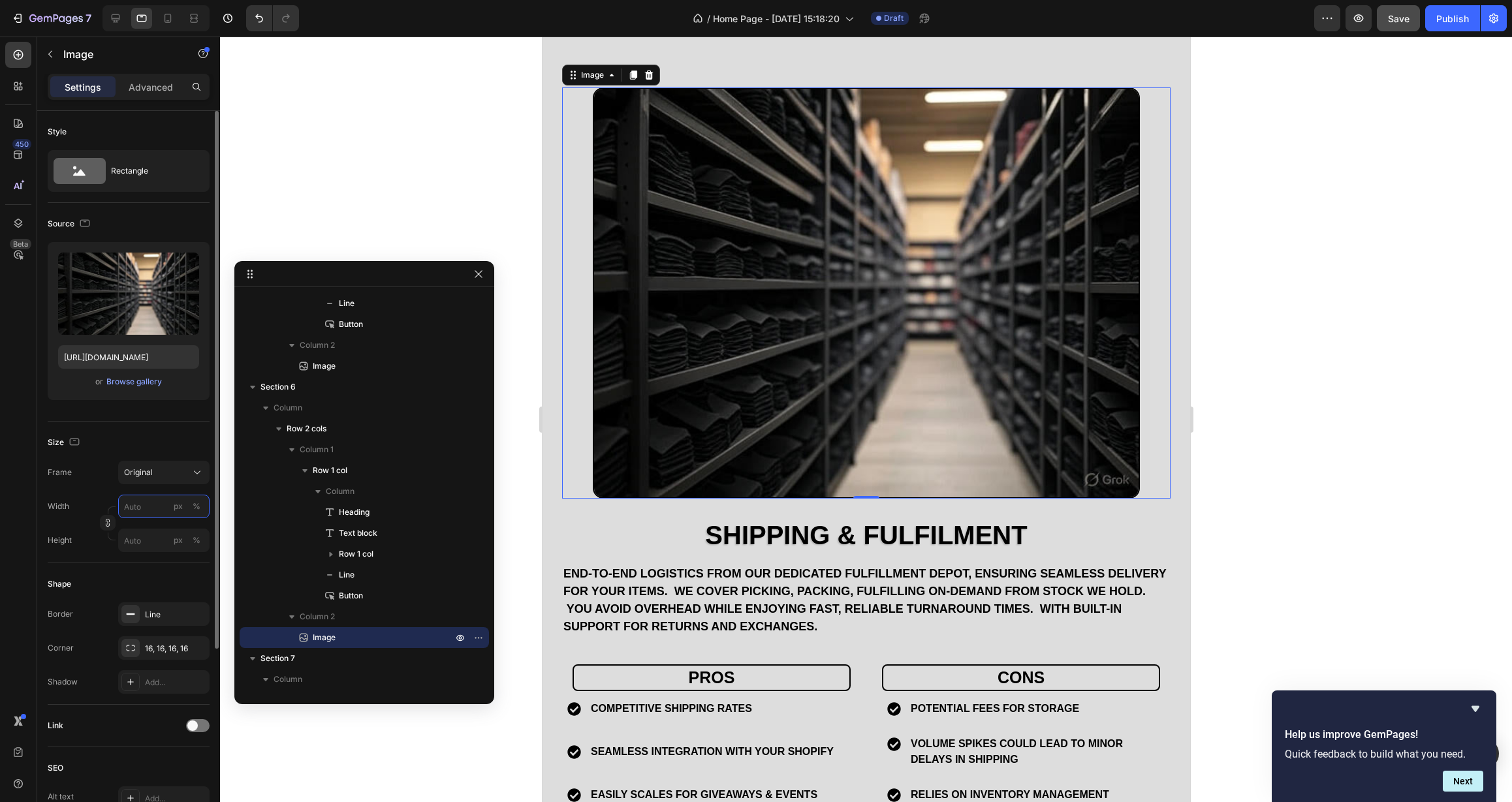
click at [149, 506] on input "px %" at bounding box center [164, 506] width 92 height 24
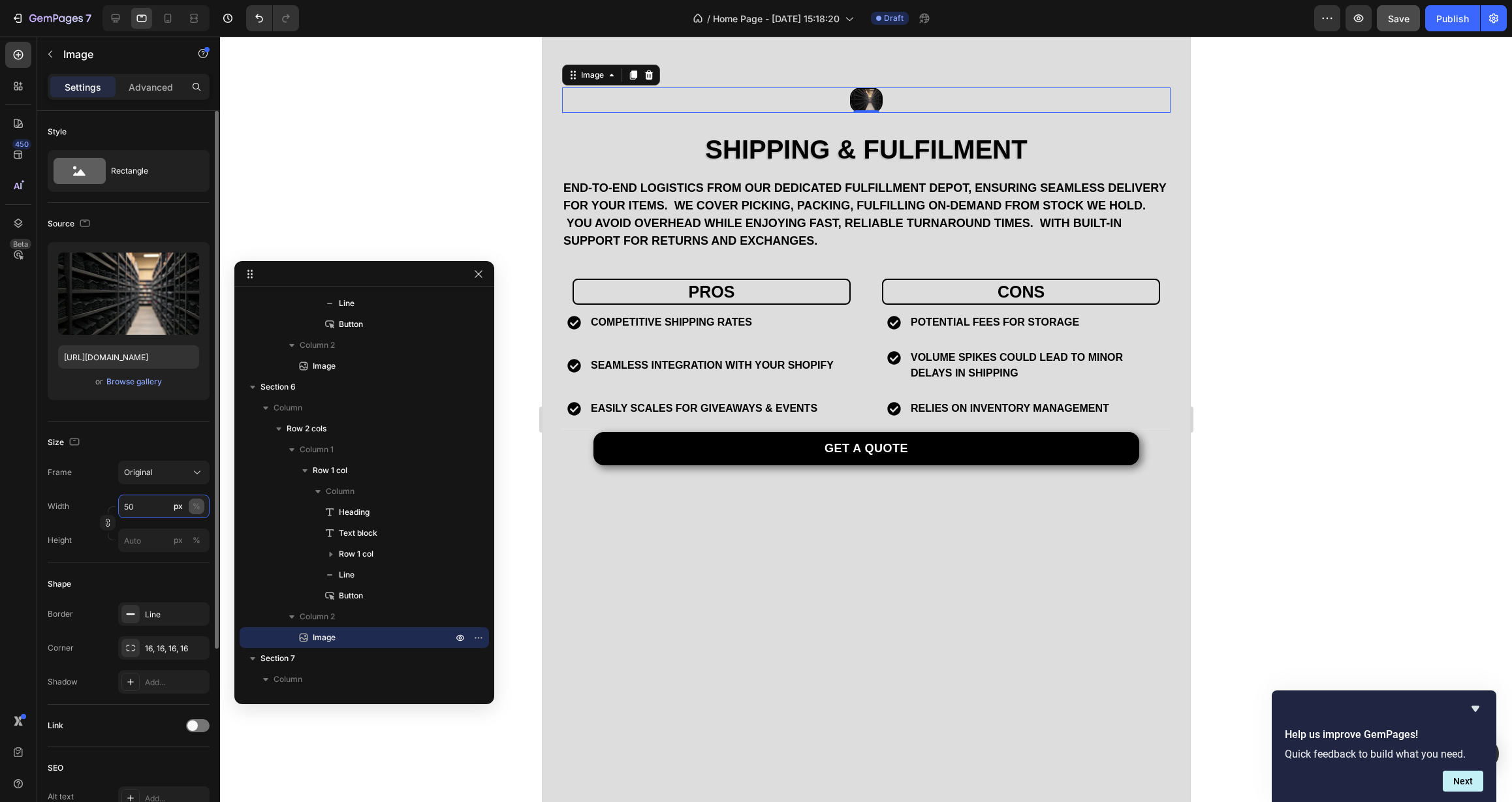
type input "50"
click at [195, 507] on div "%" at bounding box center [196, 506] width 8 height 12
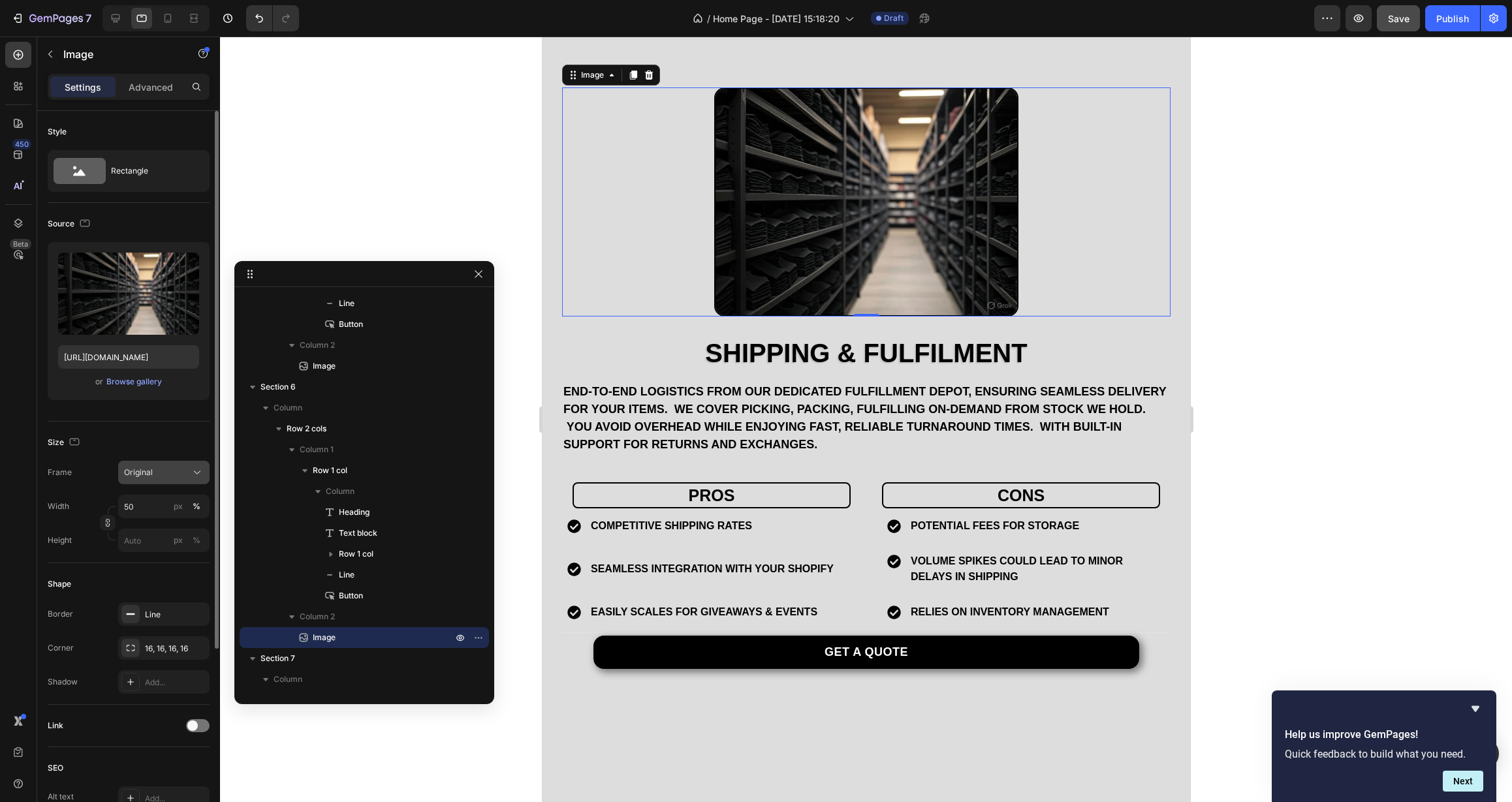
click at [198, 474] on icon at bounding box center [197, 472] width 13 height 13
click at [177, 499] on div "Square" at bounding box center [162, 504] width 76 height 13
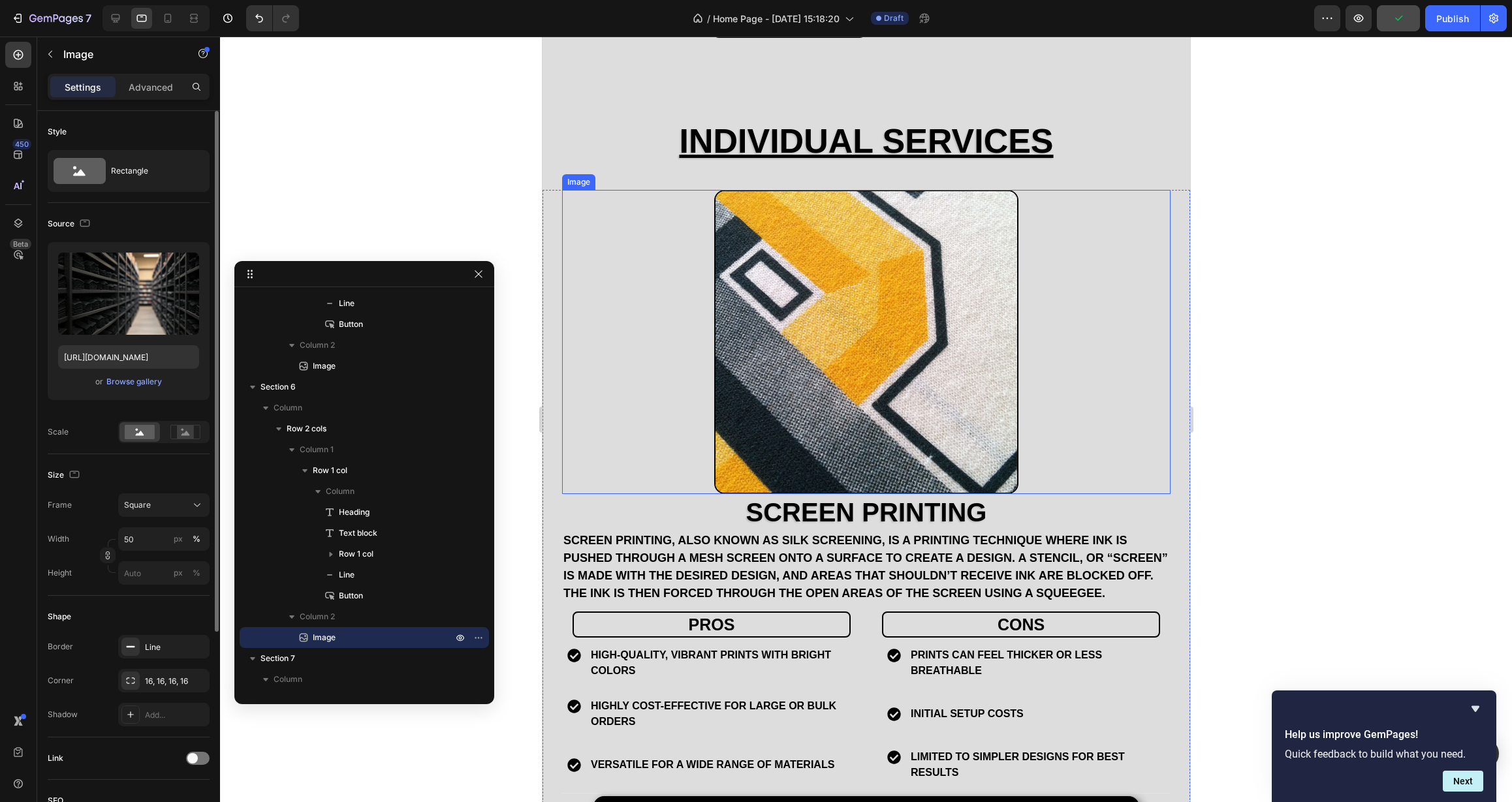
scroll to position [1136, 0]
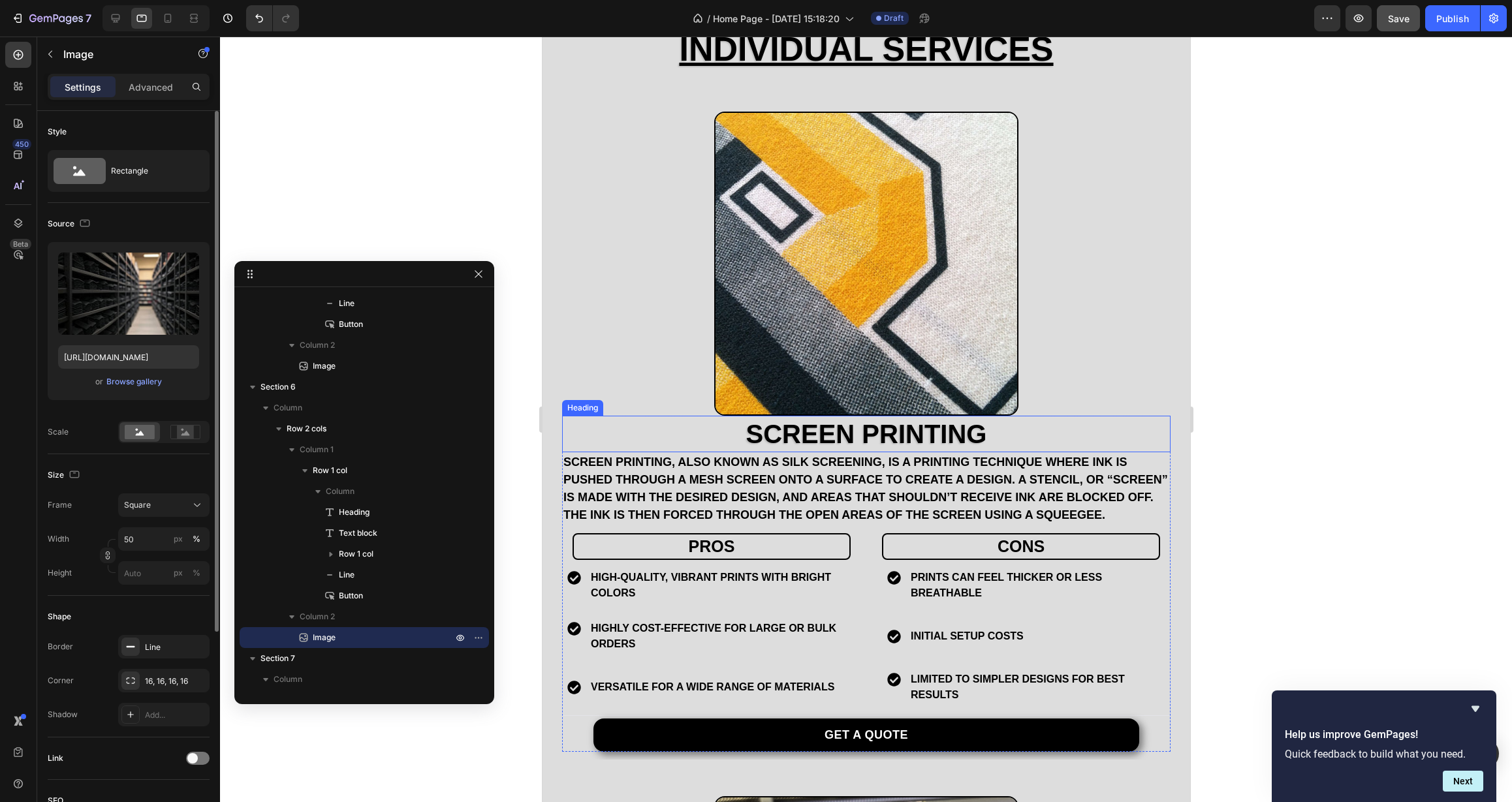
click at [659, 443] on h2 "Screen Printing" at bounding box center [866, 434] width 609 height 37
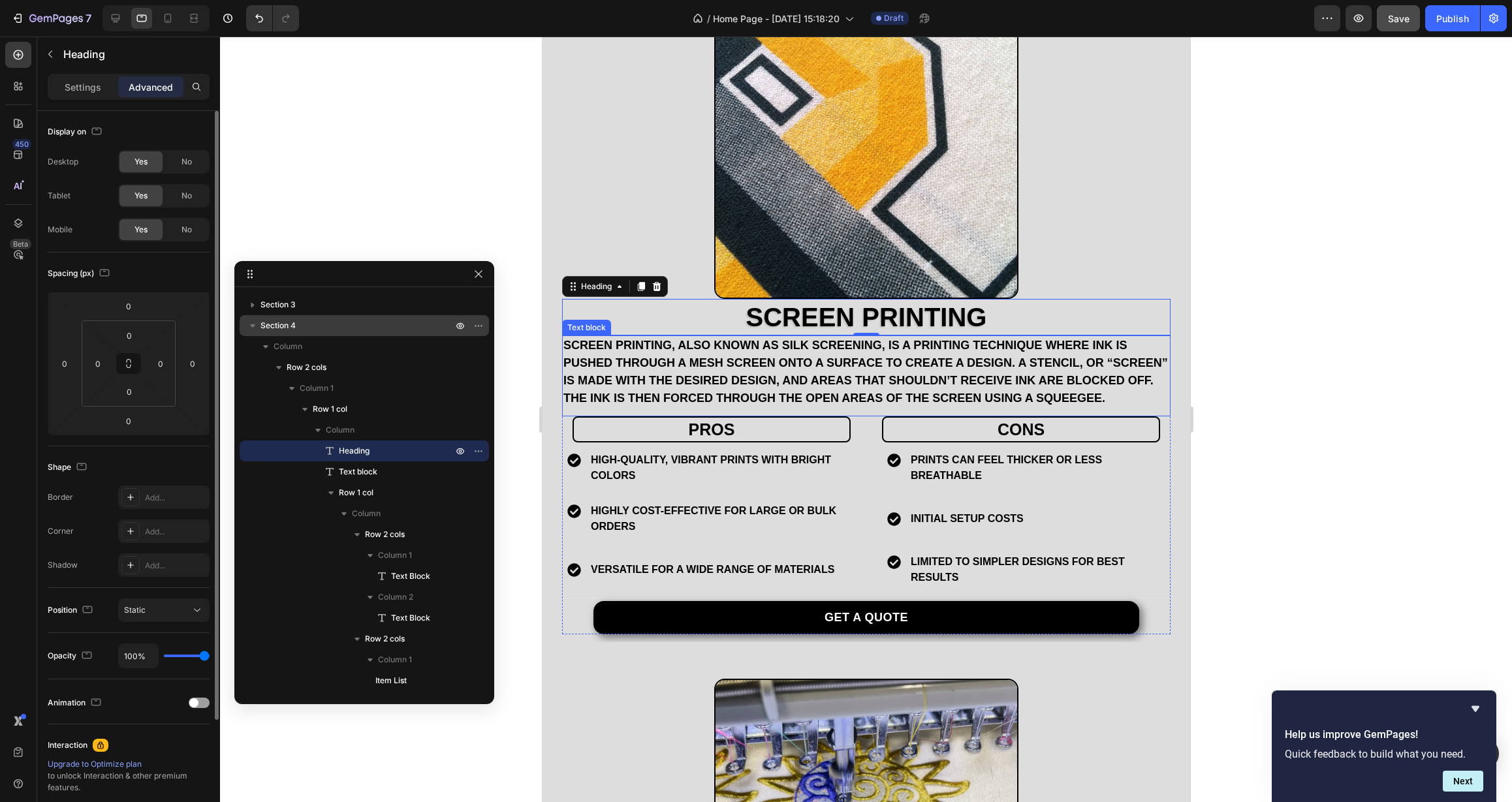
scroll to position [1430, 0]
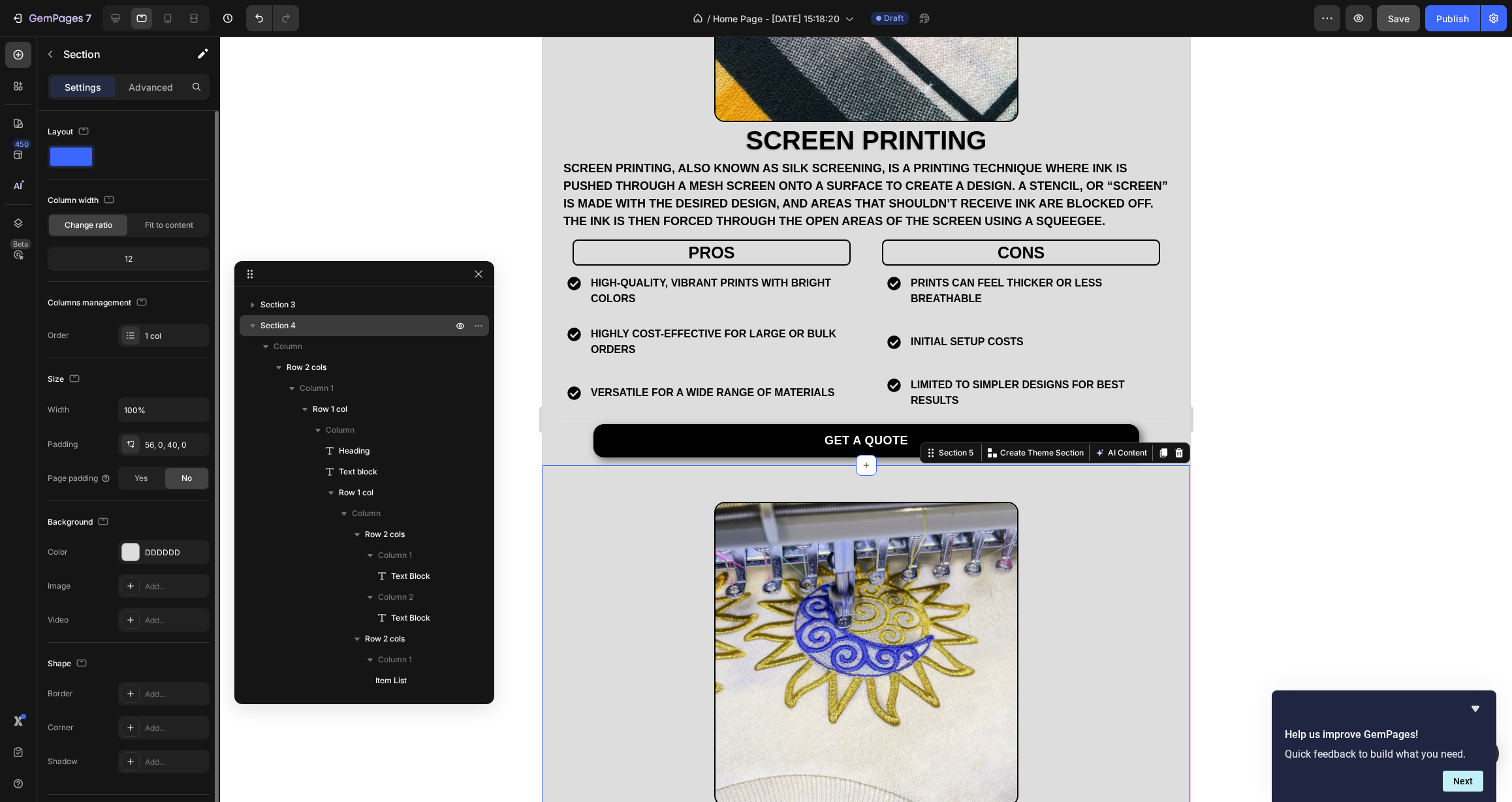
scroll to position [624, 0]
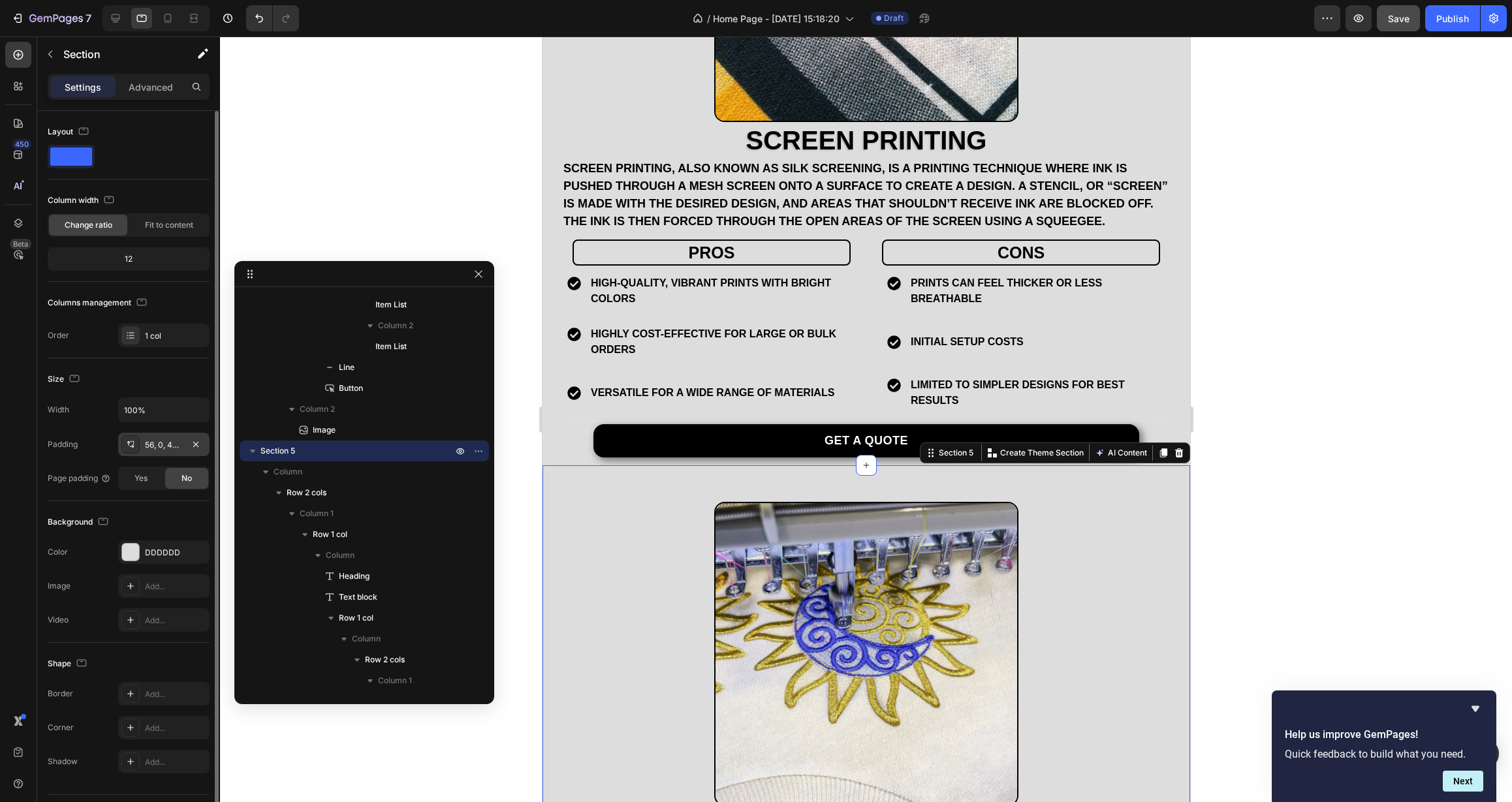
click at [167, 440] on div "56, 0, 40, 0" at bounding box center [164, 445] width 38 height 12
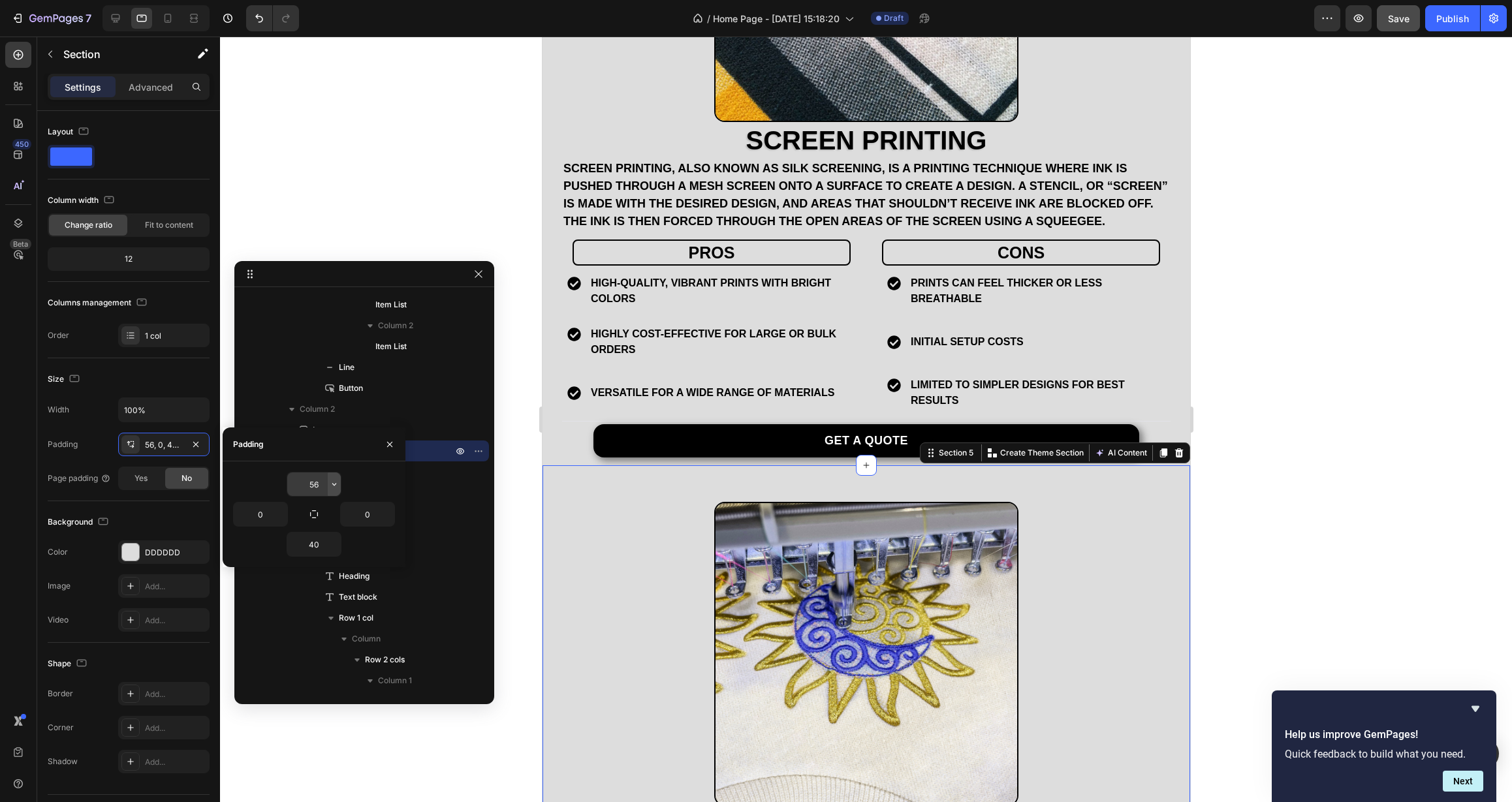
click at [334, 484] on icon "button" at bounding box center [334, 484] width 10 height 10
click at [301, 610] on div "M 12px" at bounding box center [279, 617] width 102 height 25
type input "12"
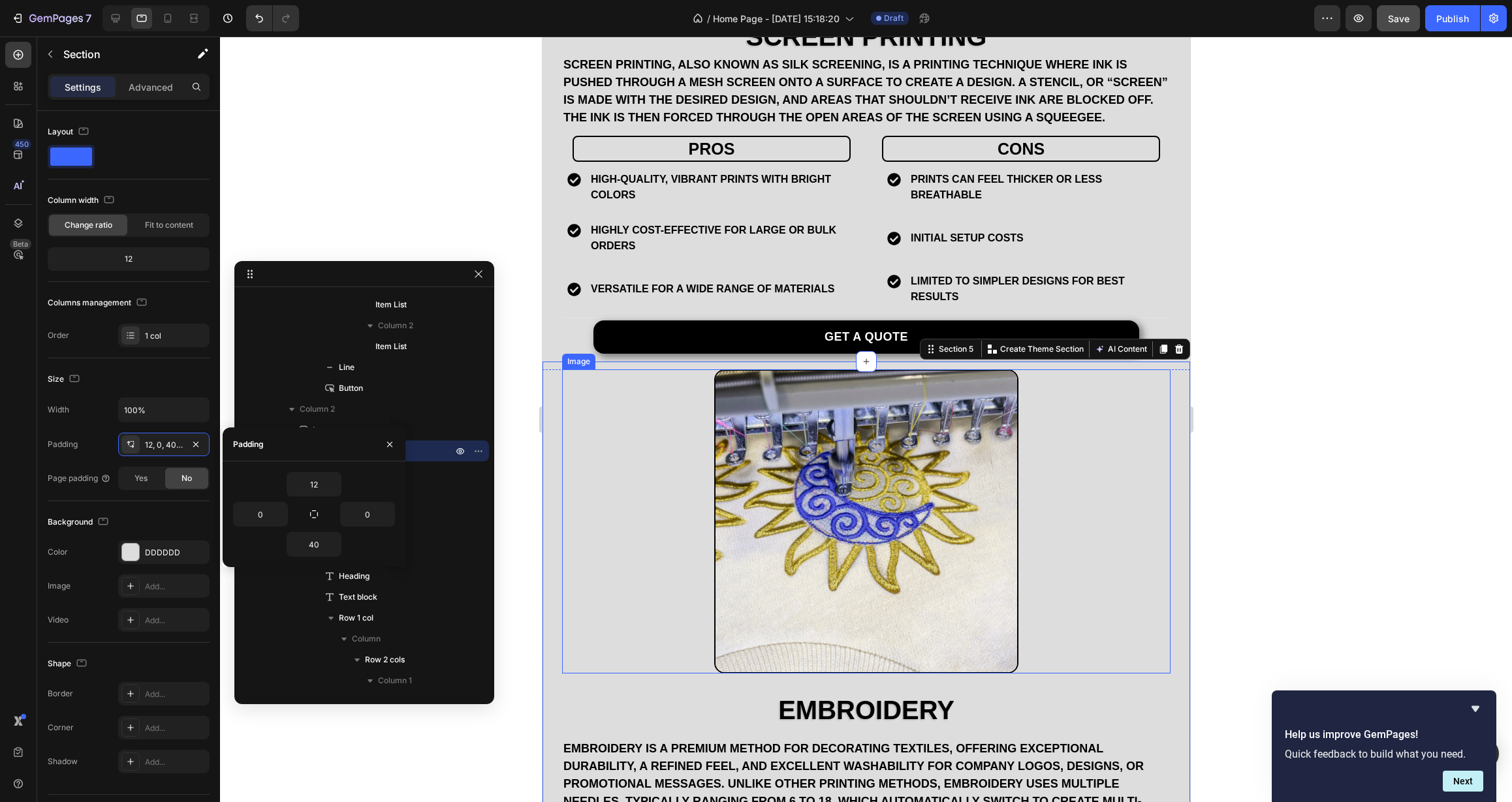
scroll to position [1630, 0]
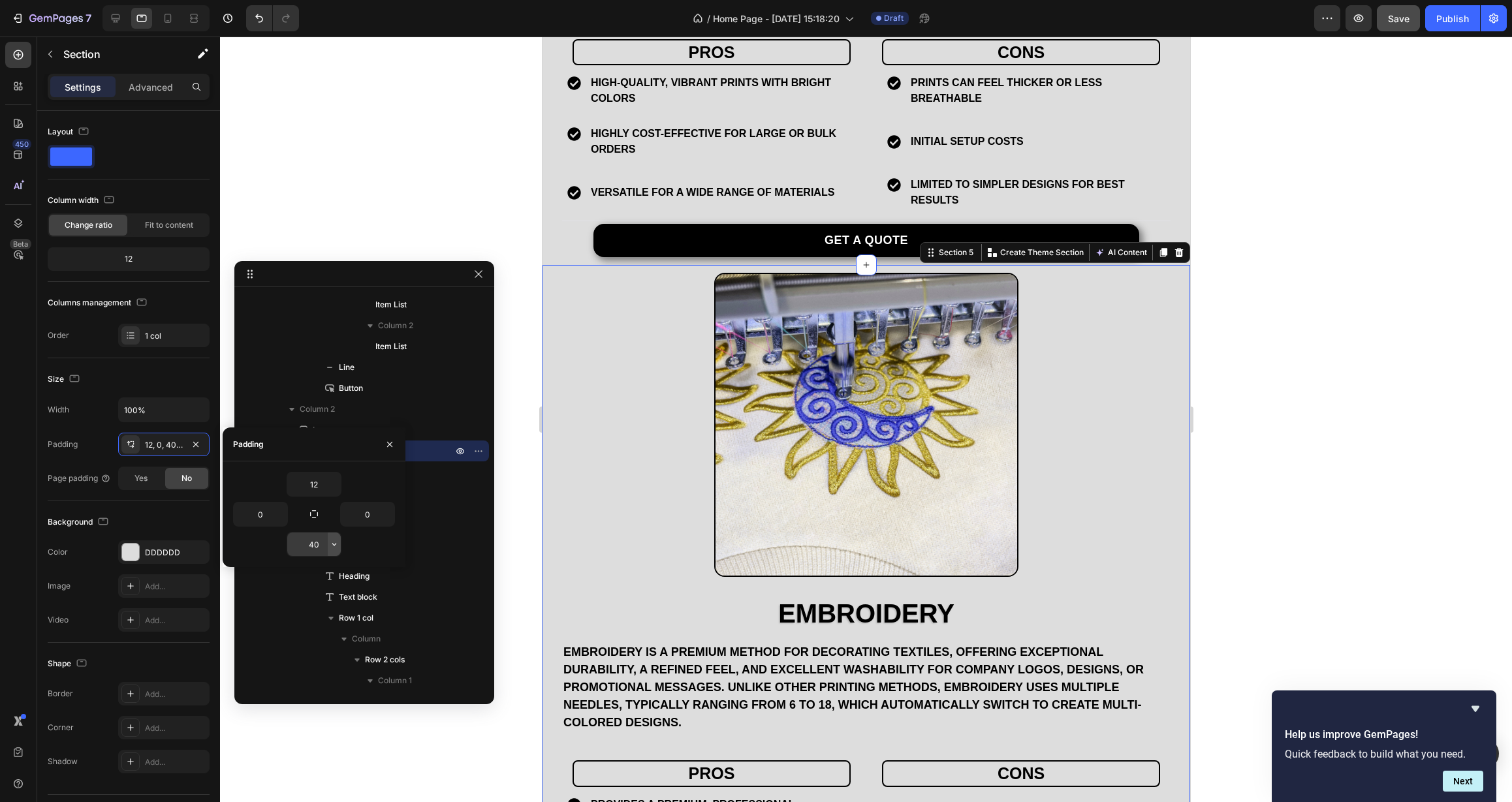
click at [333, 547] on icon "button" at bounding box center [334, 544] width 10 height 10
click at [281, 670] on div "M 12px" at bounding box center [279, 676] width 102 height 25
type input "12"
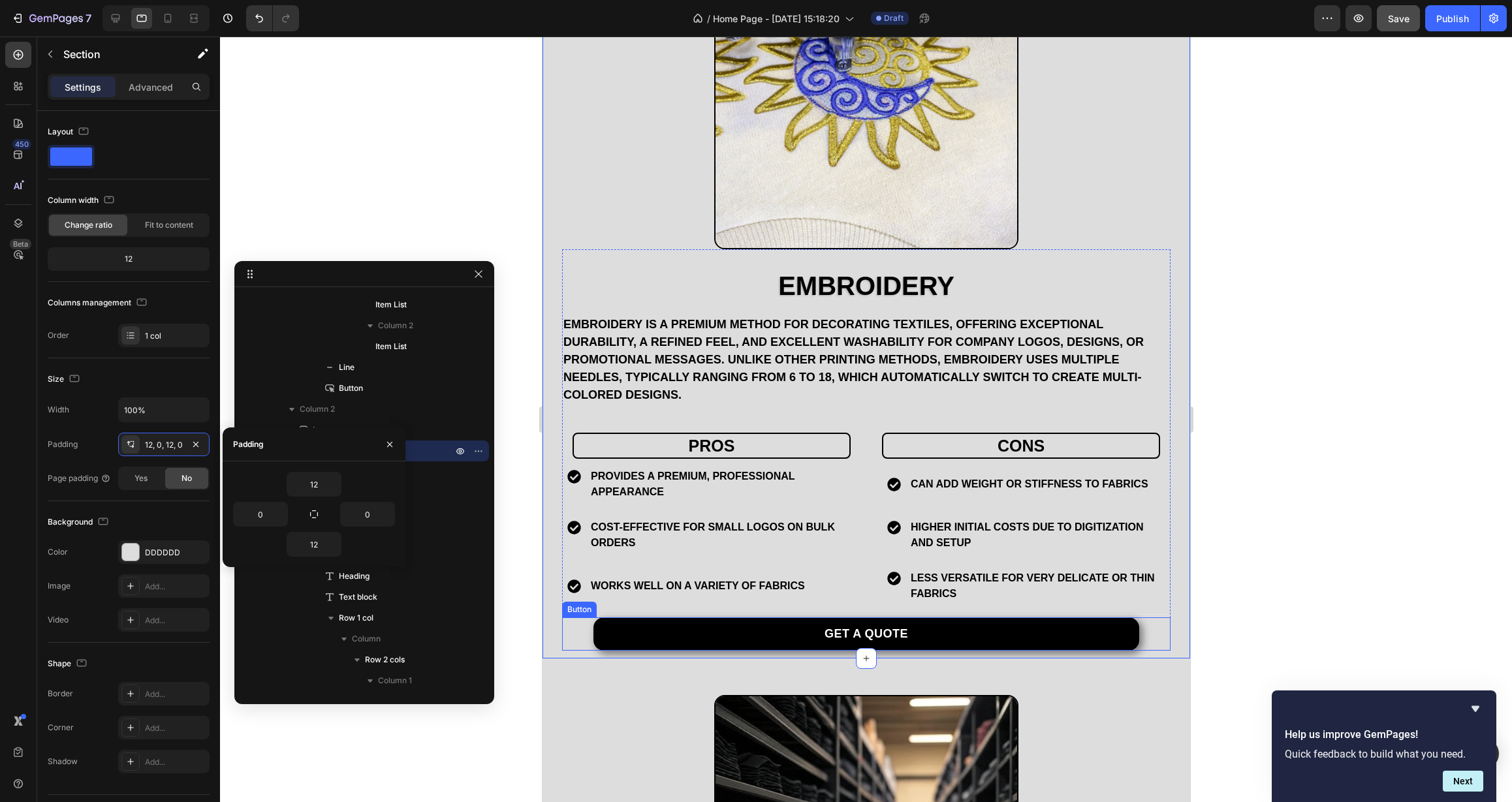
scroll to position [2227, 0]
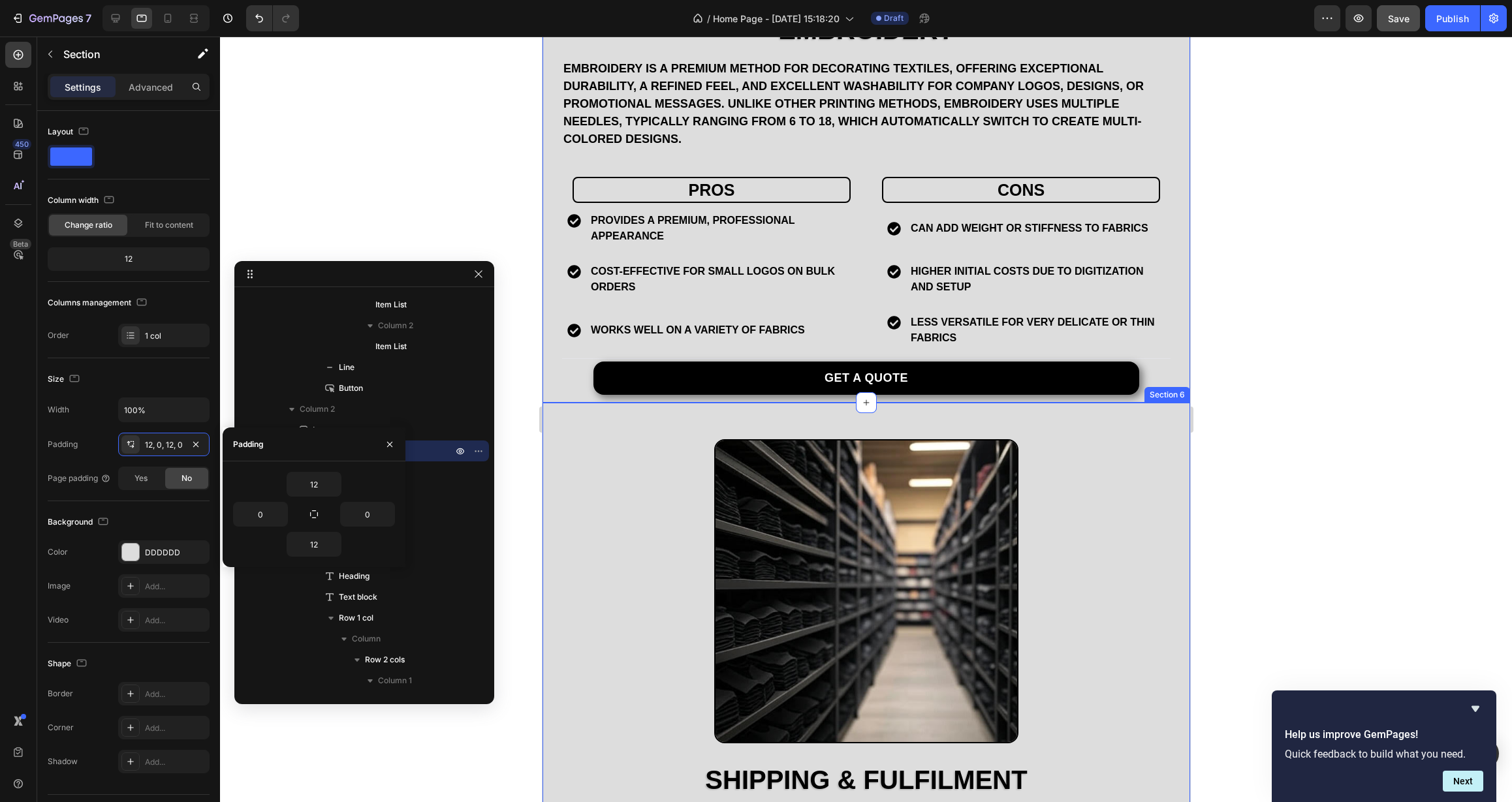
click at [553, 415] on div "Shipping & Fulfilment Heading end-to-end logistics from our dedicated Fulfillme…" at bounding box center [865, 762] width 647 height 720
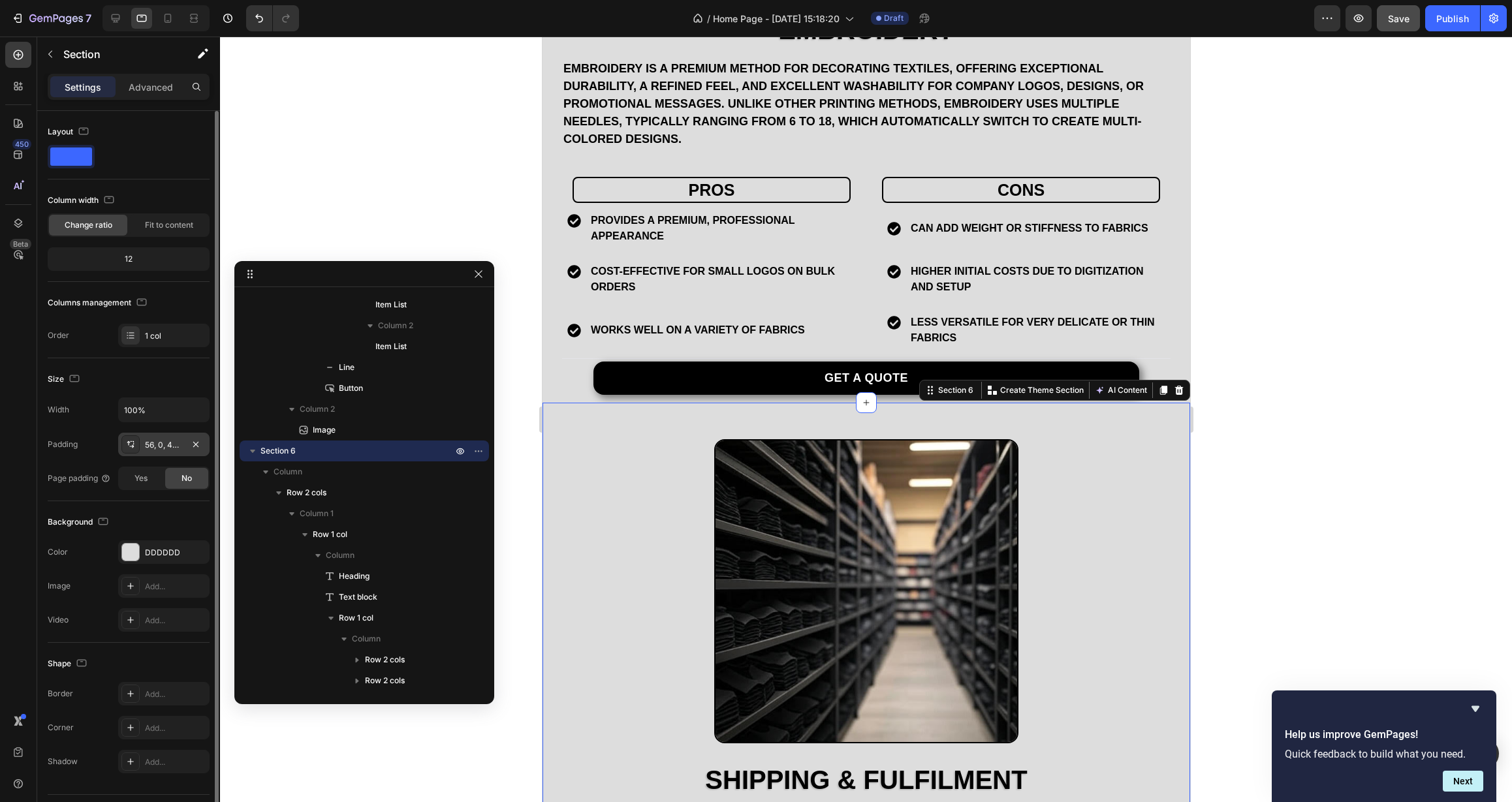
click at [175, 442] on div "56, 0, 40, 0" at bounding box center [164, 445] width 38 height 12
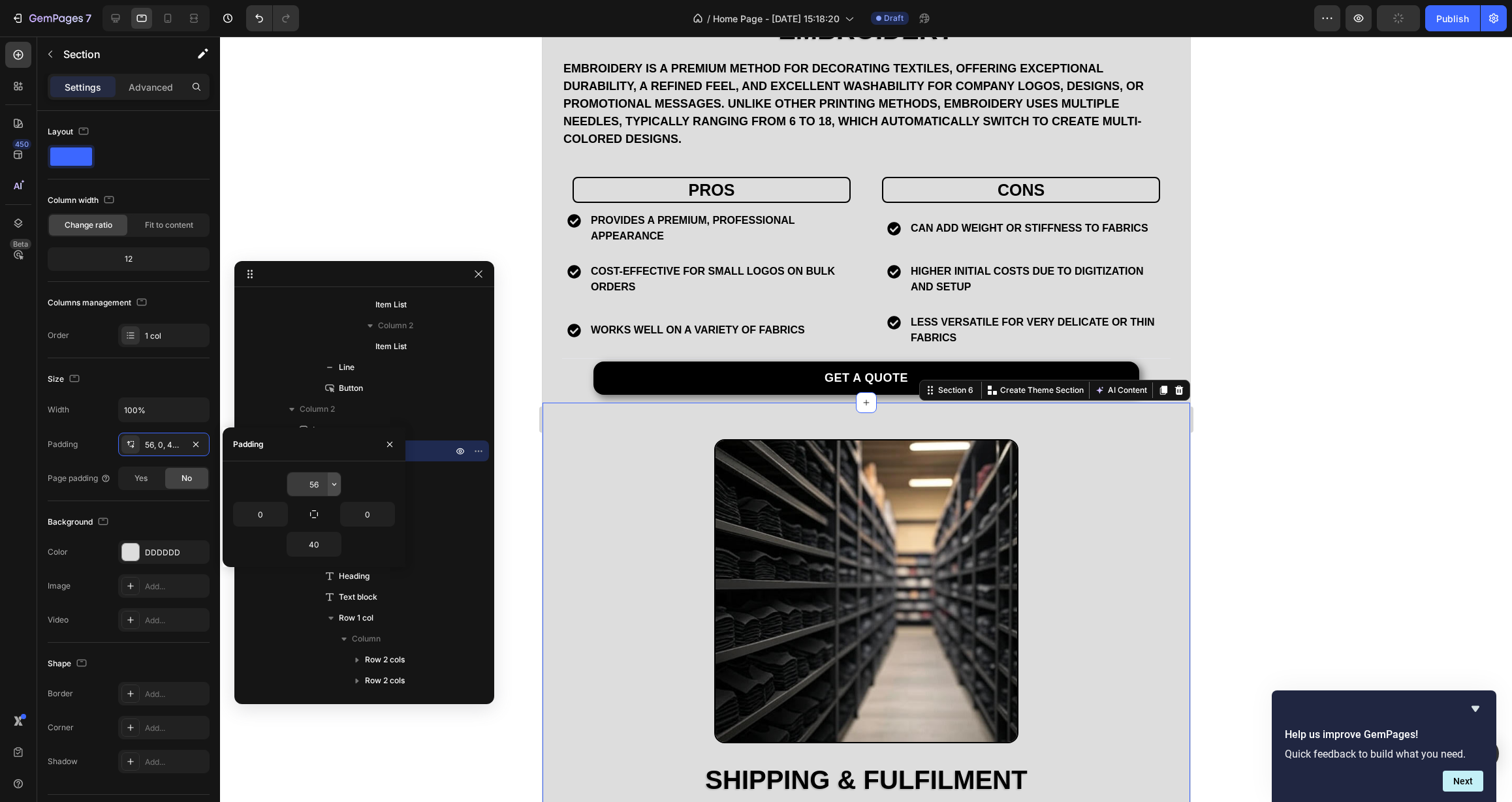
click at [334, 485] on icon "button" at bounding box center [334, 484] width 4 height 3
click at [284, 610] on div "M 12px" at bounding box center [279, 617] width 102 height 25
type input "12"
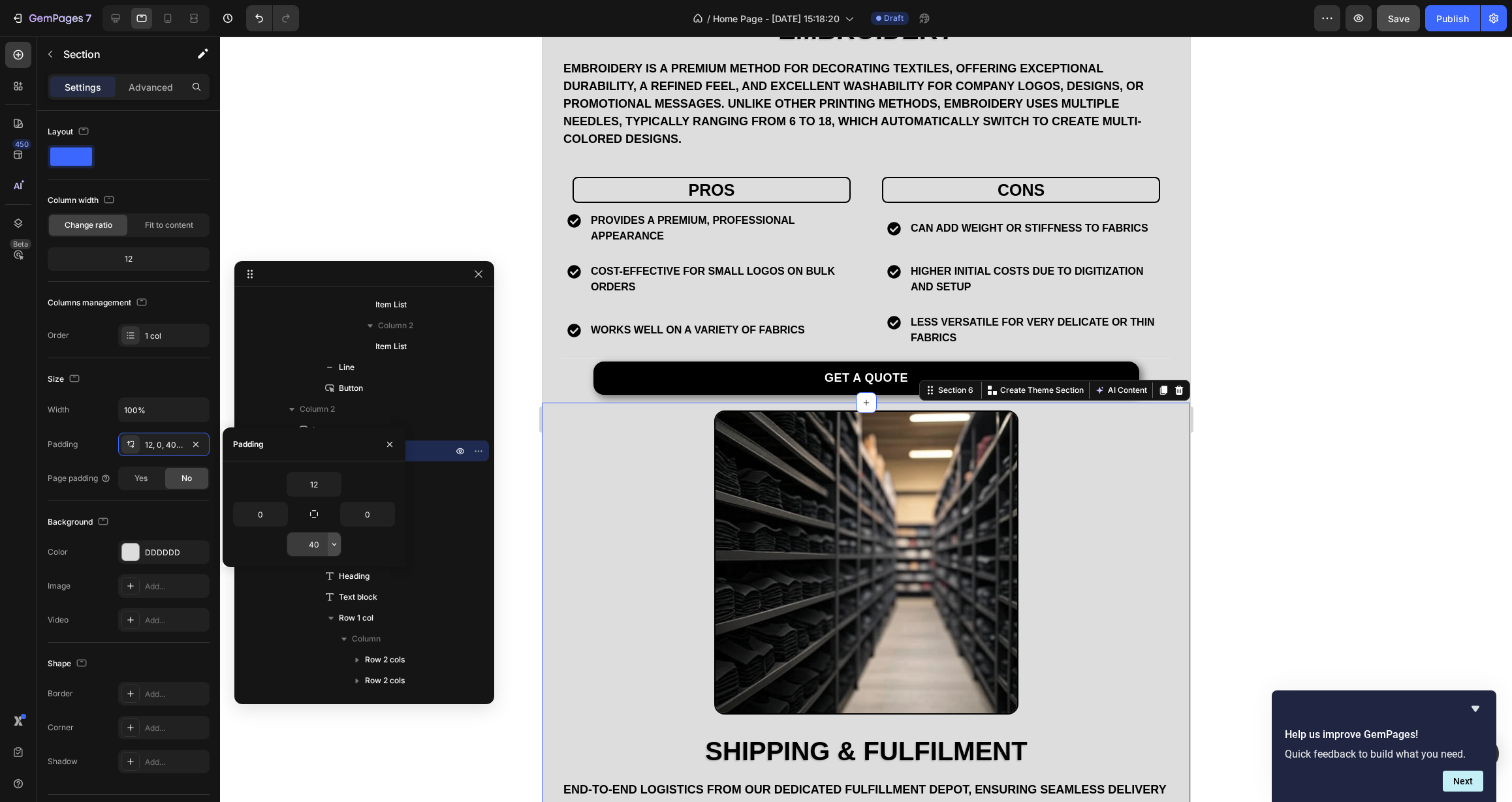
click at [331, 547] on icon "button" at bounding box center [334, 544] width 10 height 10
click at [283, 667] on p "M 12px" at bounding box center [290, 671] width 69 height 12
type input "12"
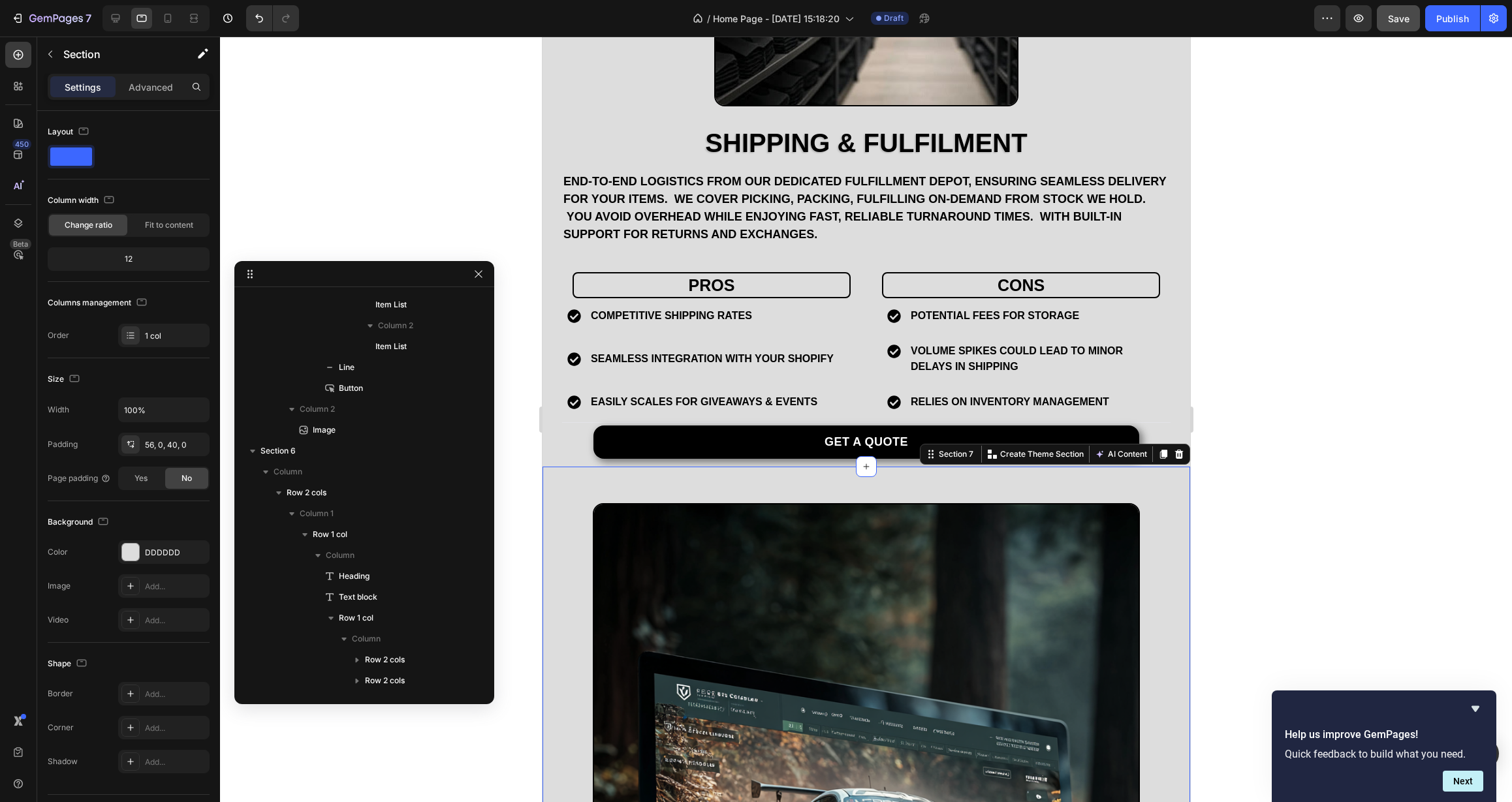
scroll to position [1710, 0]
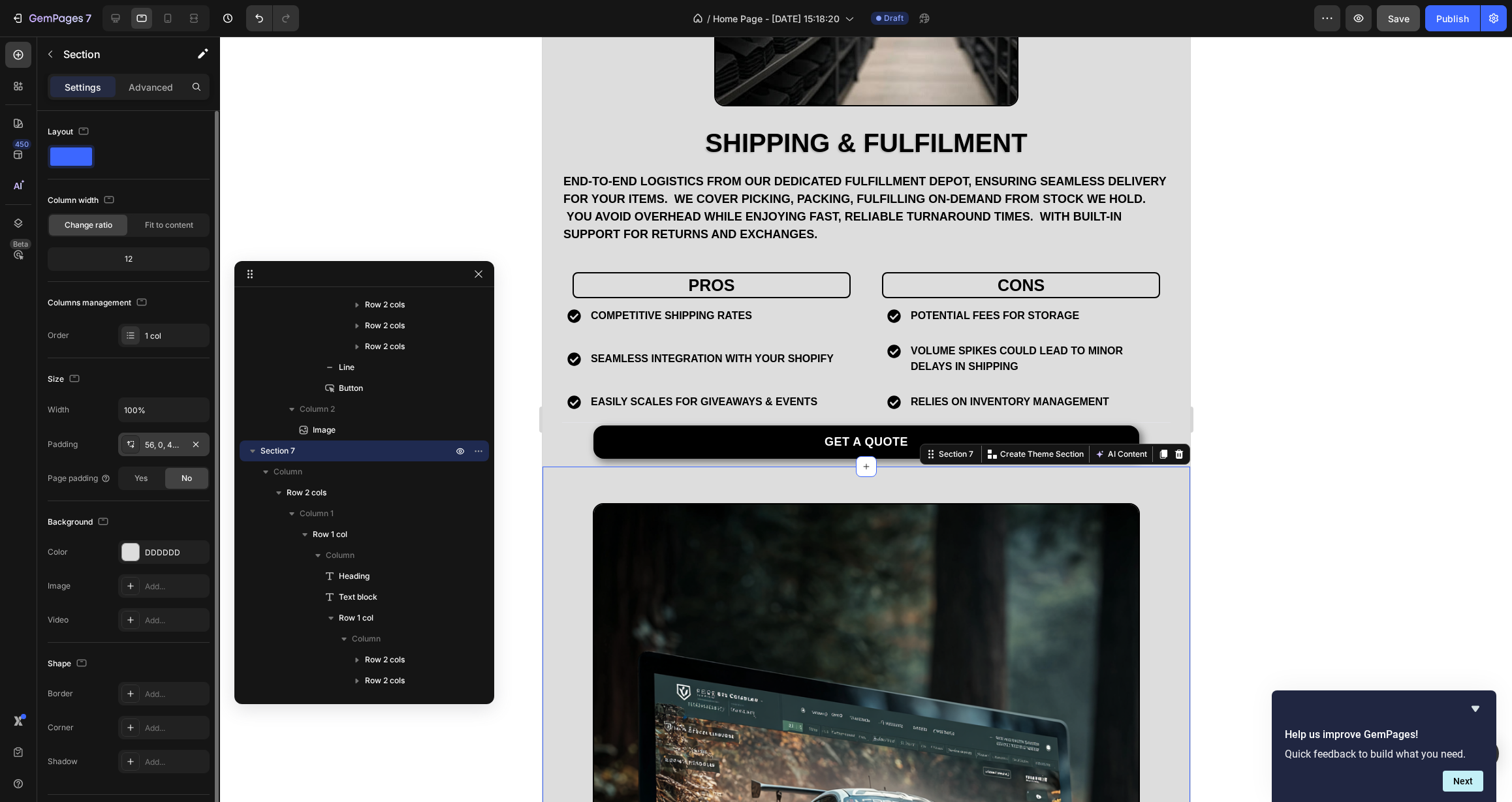
click at [159, 445] on div "56, 0, 40, 0" at bounding box center [164, 445] width 38 height 12
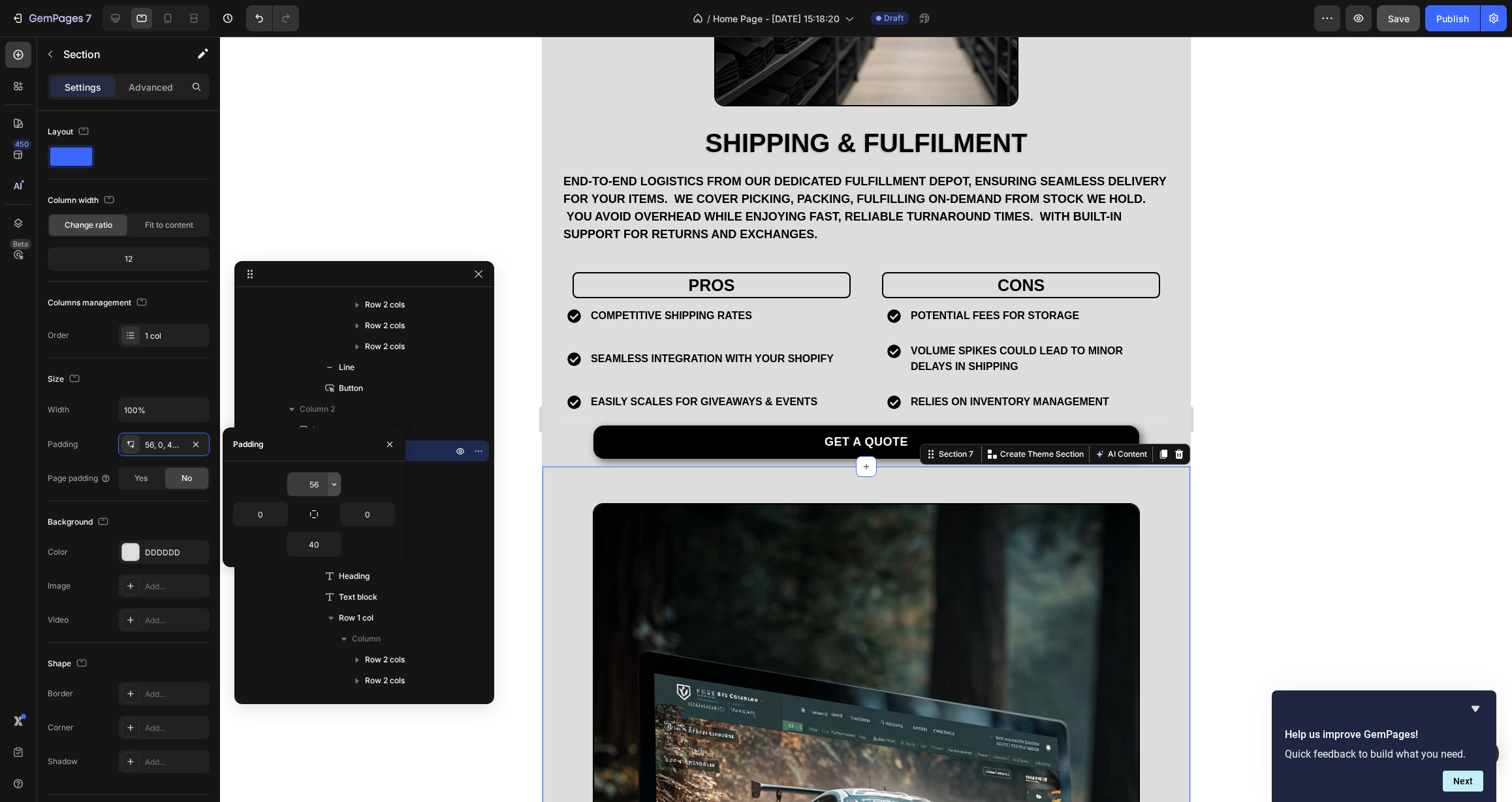
click at [339, 485] on icon "button" at bounding box center [334, 484] width 10 height 10
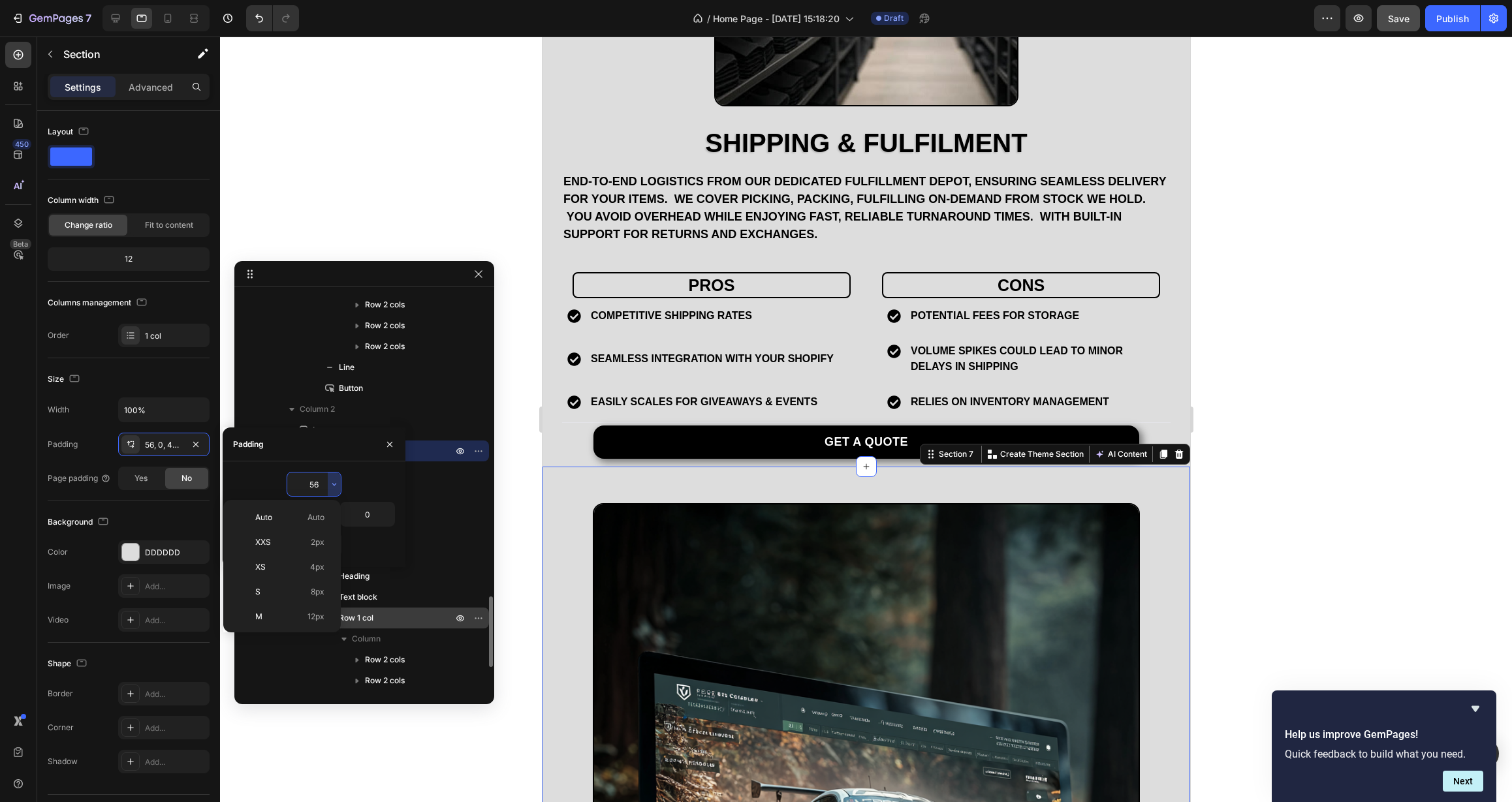
click at [281, 614] on p "M 12px" at bounding box center [290, 617] width 69 height 12
type input "12"
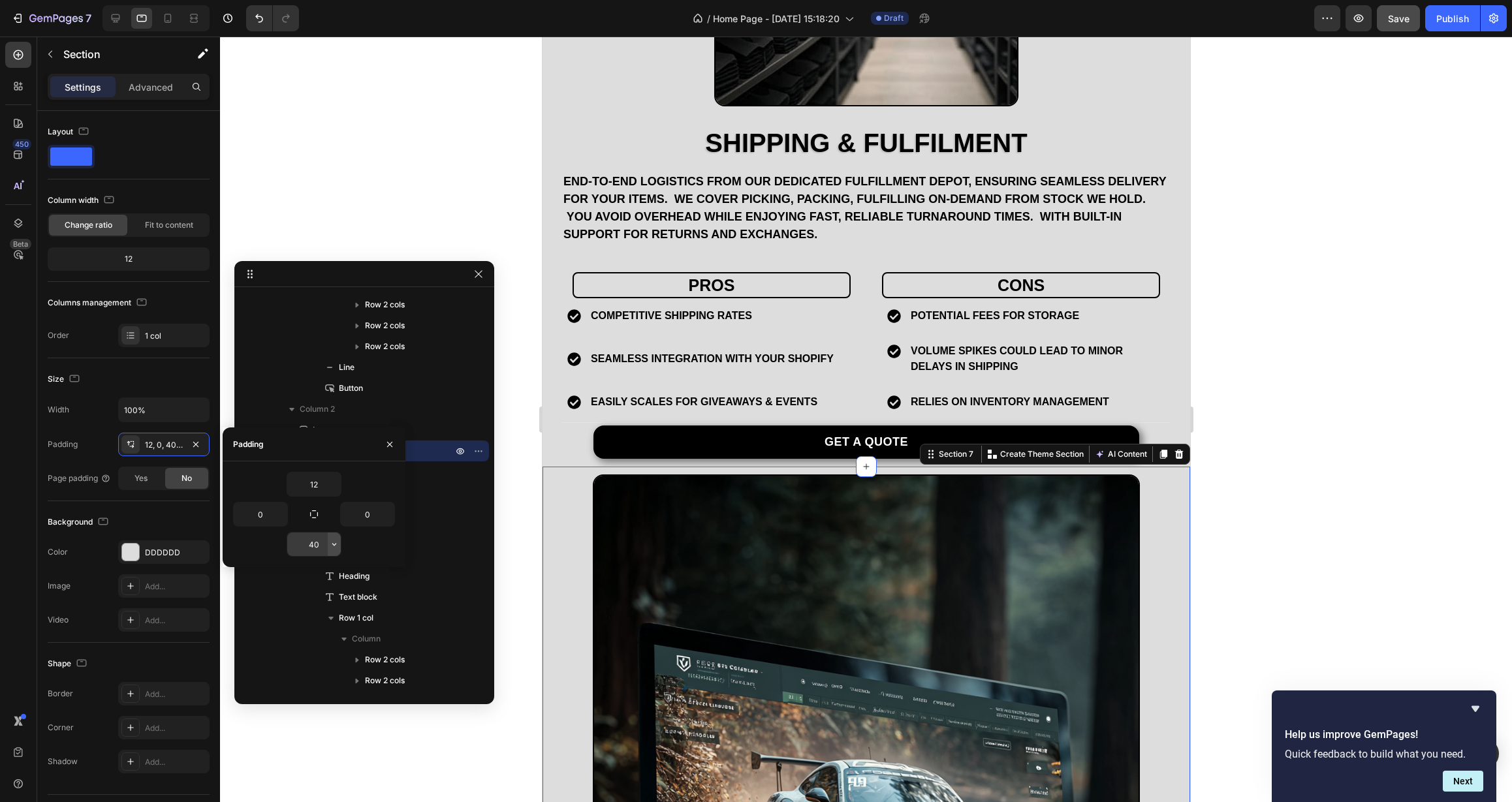
click at [336, 546] on icon "button" at bounding box center [334, 544] width 10 height 10
click at [279, 682] on div "M 12px" at bounding box center [279, 676] width 102 height 25
type input "12"
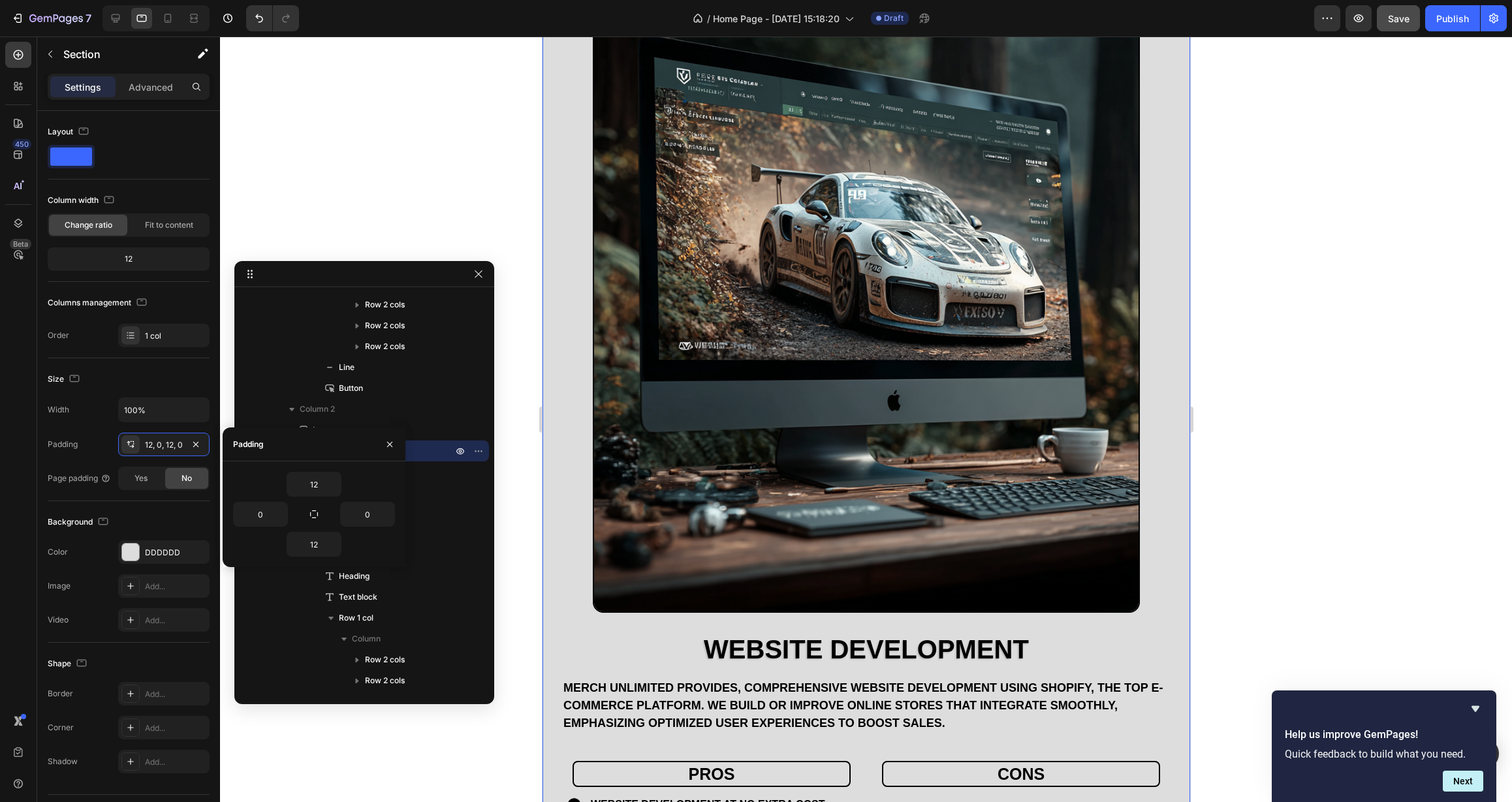
scroll to position [3415, 0]
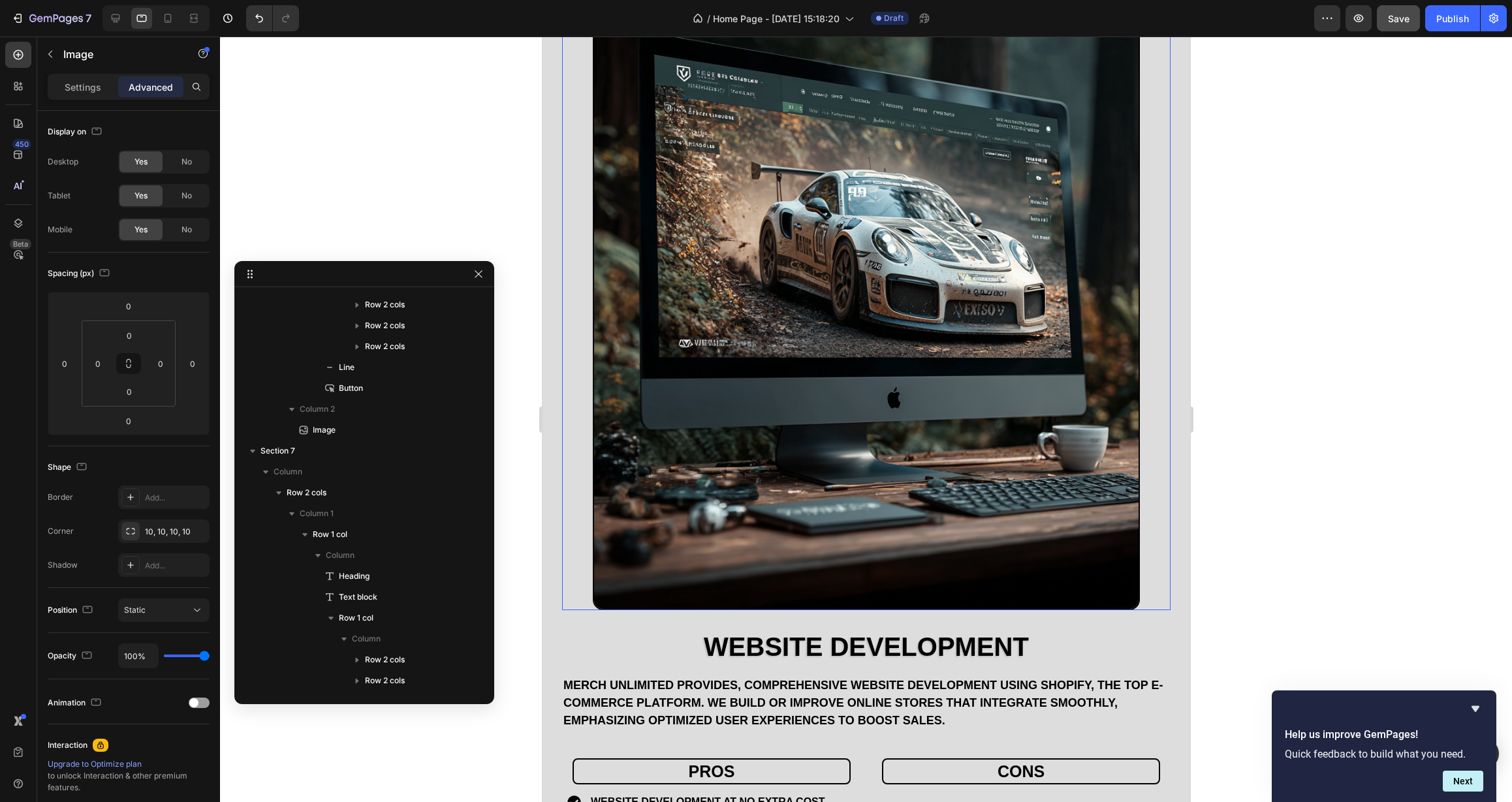
click at [641, 477] on img at bounding box center [866, 247] width 548 height 725
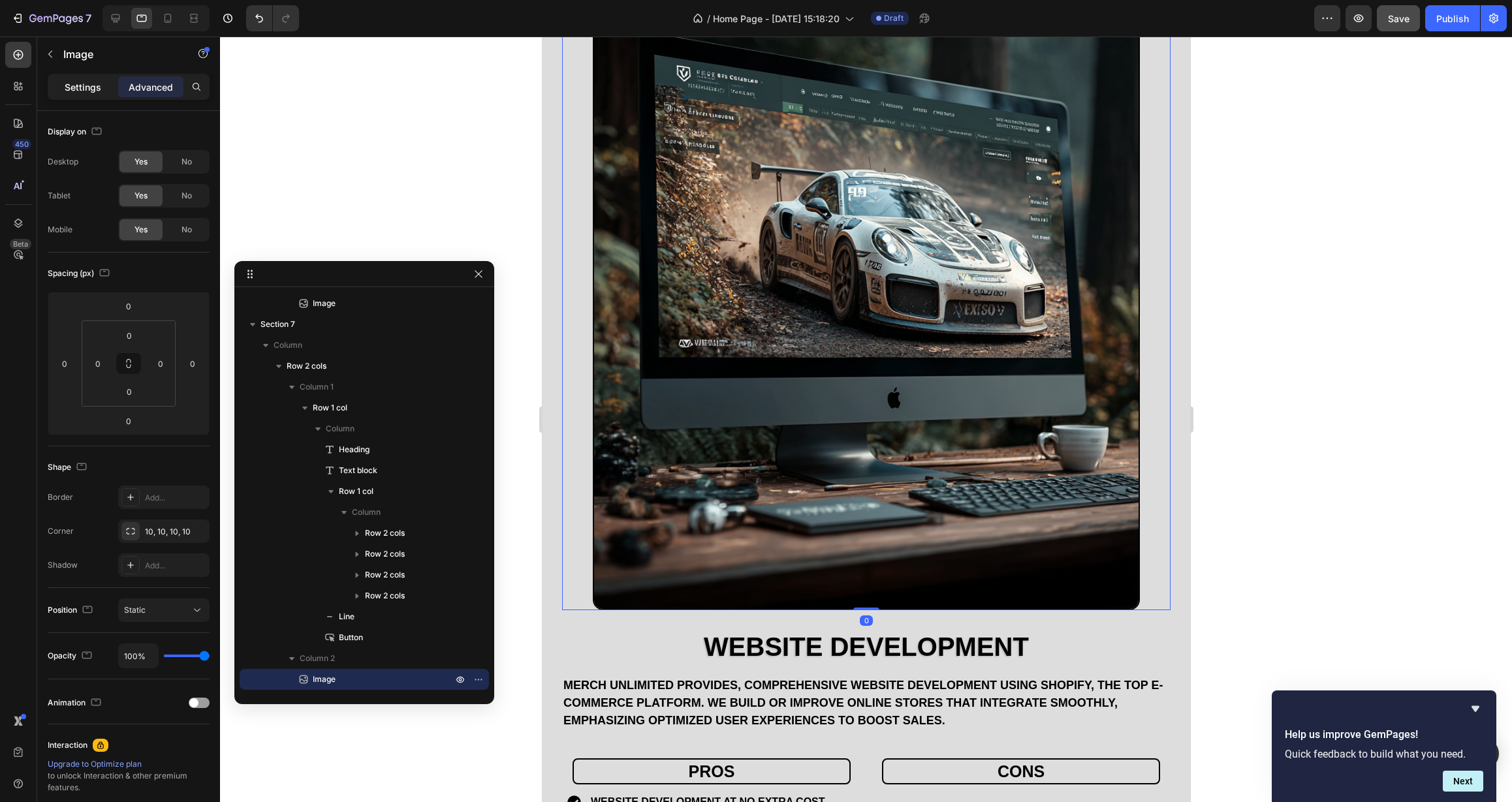
click at [86, 79] on div "Settings" at bounding box center [83, 87] width 65 height 21
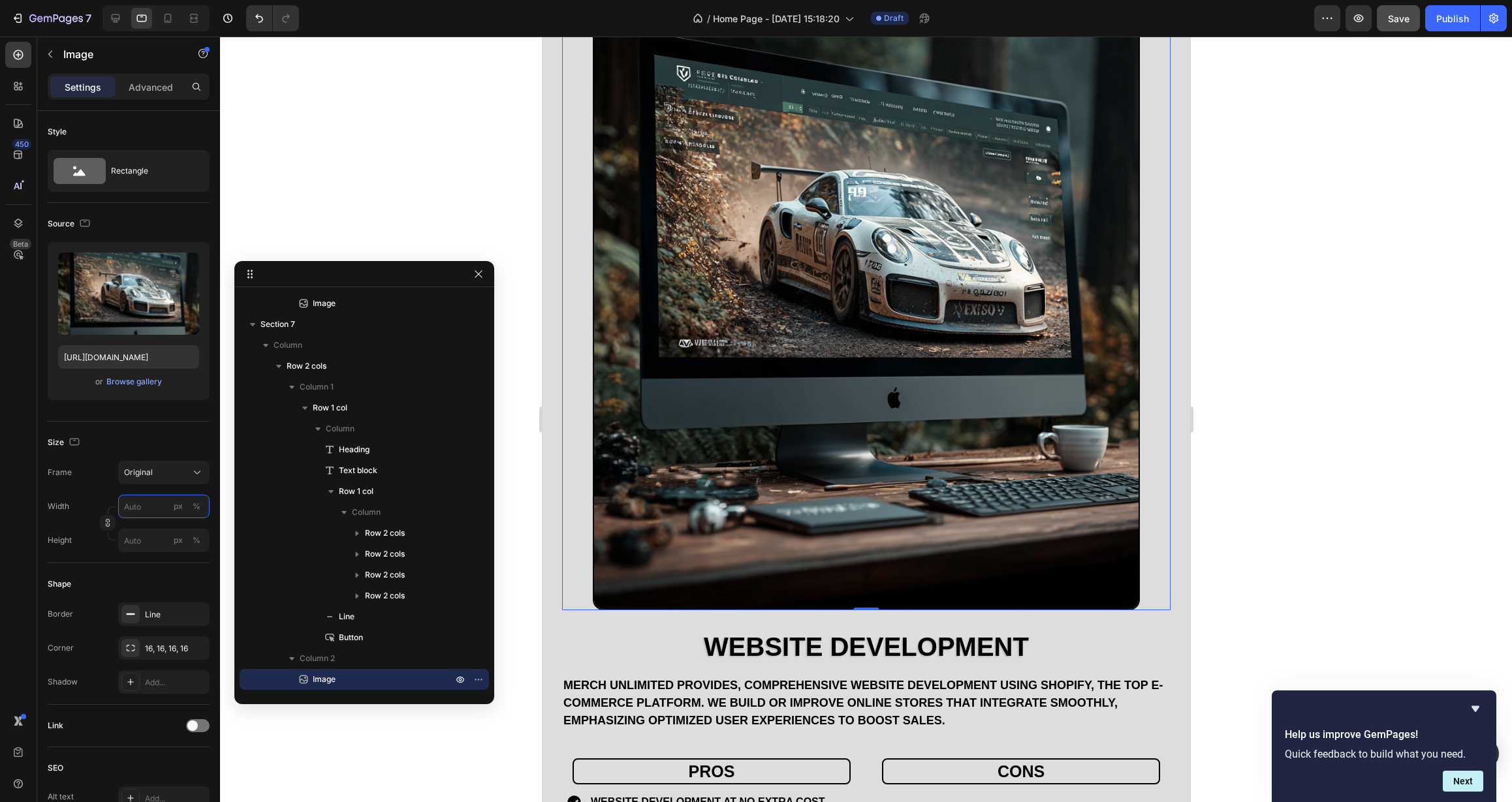
click at [141, 509] on input "px %" at bounding box center [164, 506] width 92 height 24
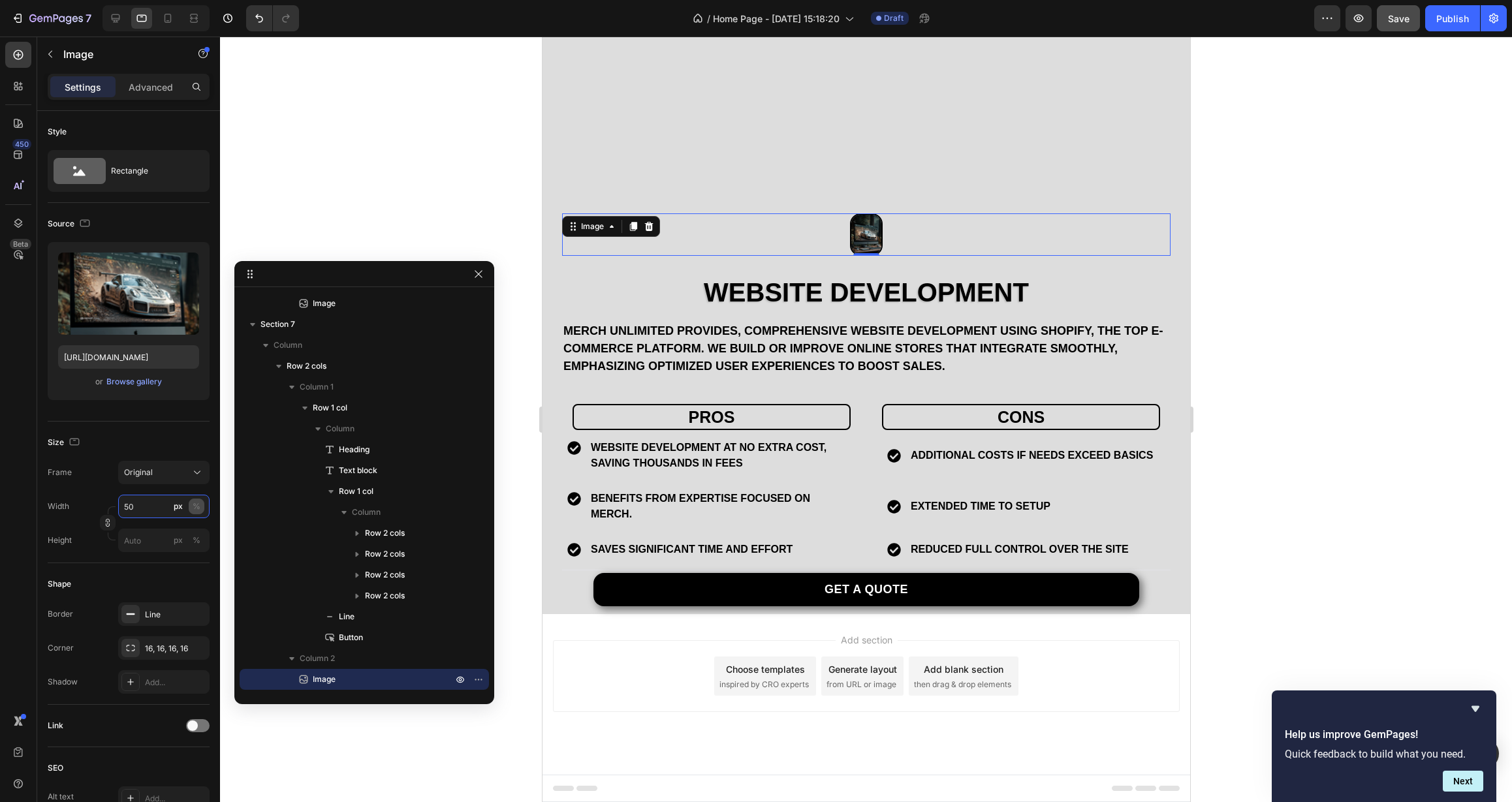
type input "50"
click at [194, 508] on div "%" at bounding box center [196, 506] width 8 height 12
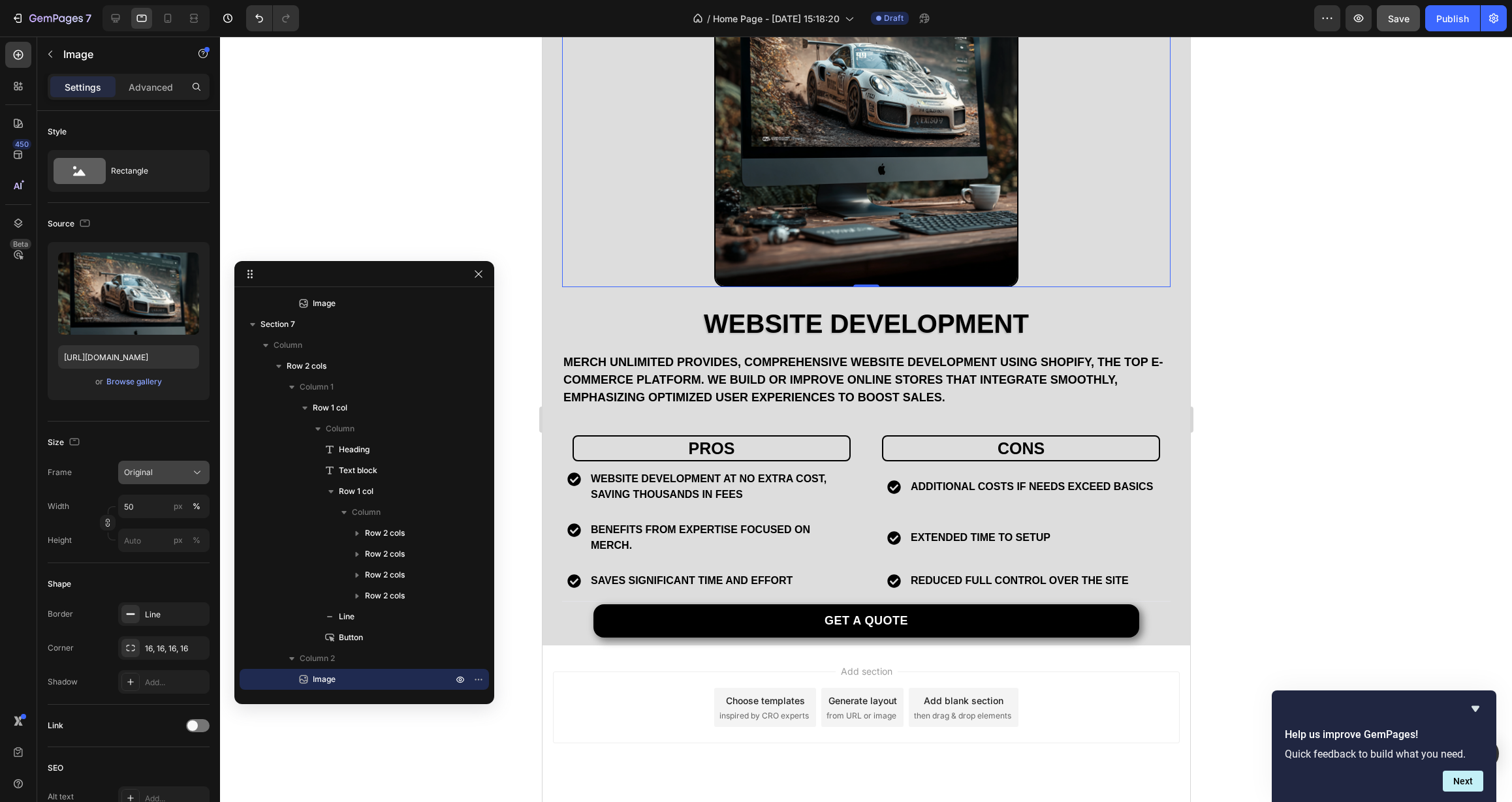
click at [192, 478] on button "Original" at bounding box center [164, 472] width 92 height 24
click at [177, 504] on div "Square" at bounding box center [162, 504] width 76 height 13
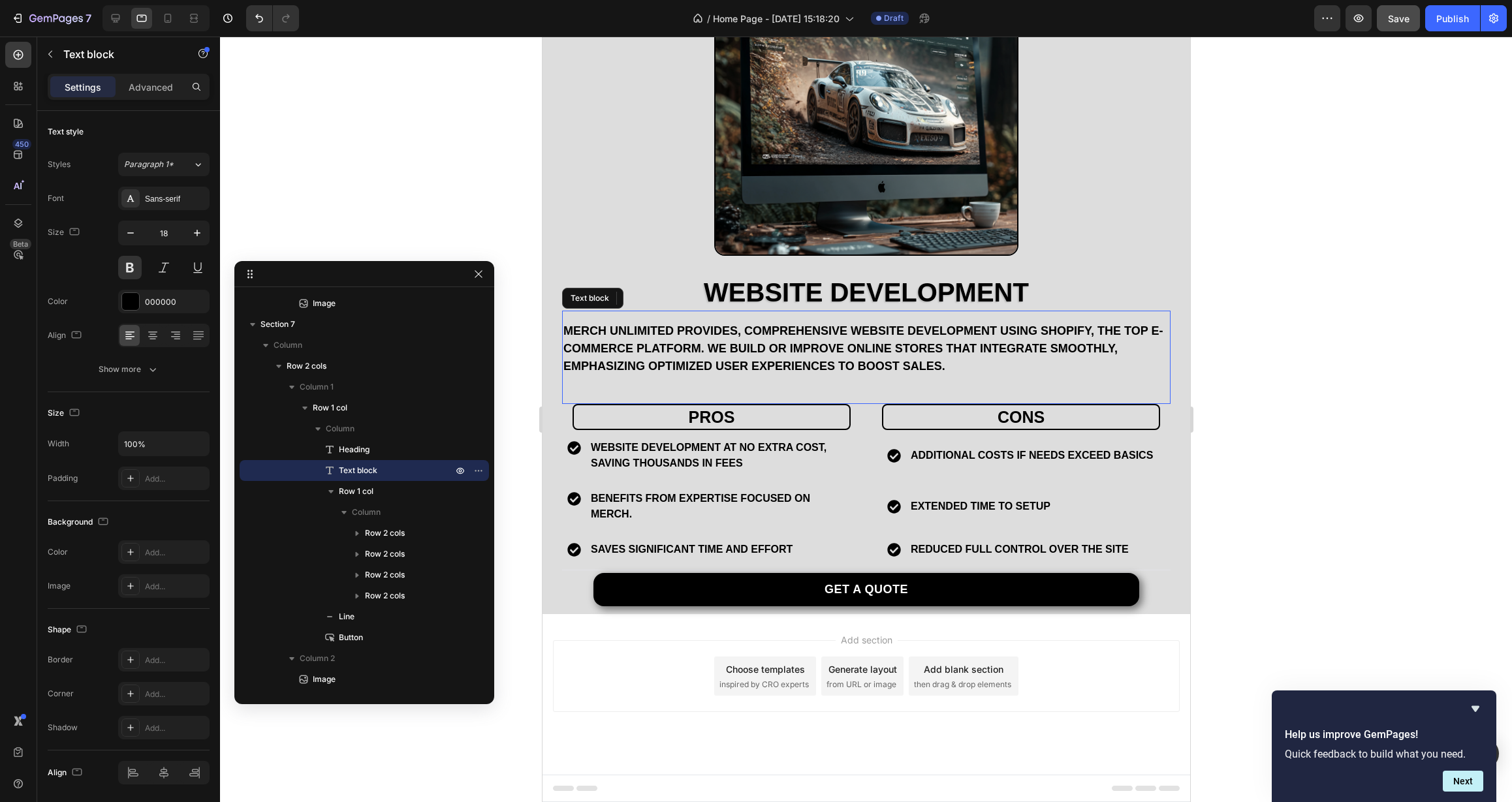
click at [700, 323] on p "Merch Unlimited provides, comprehensive website development using Shopify, the …" at bounding box center [866, 349] width 606 height 53
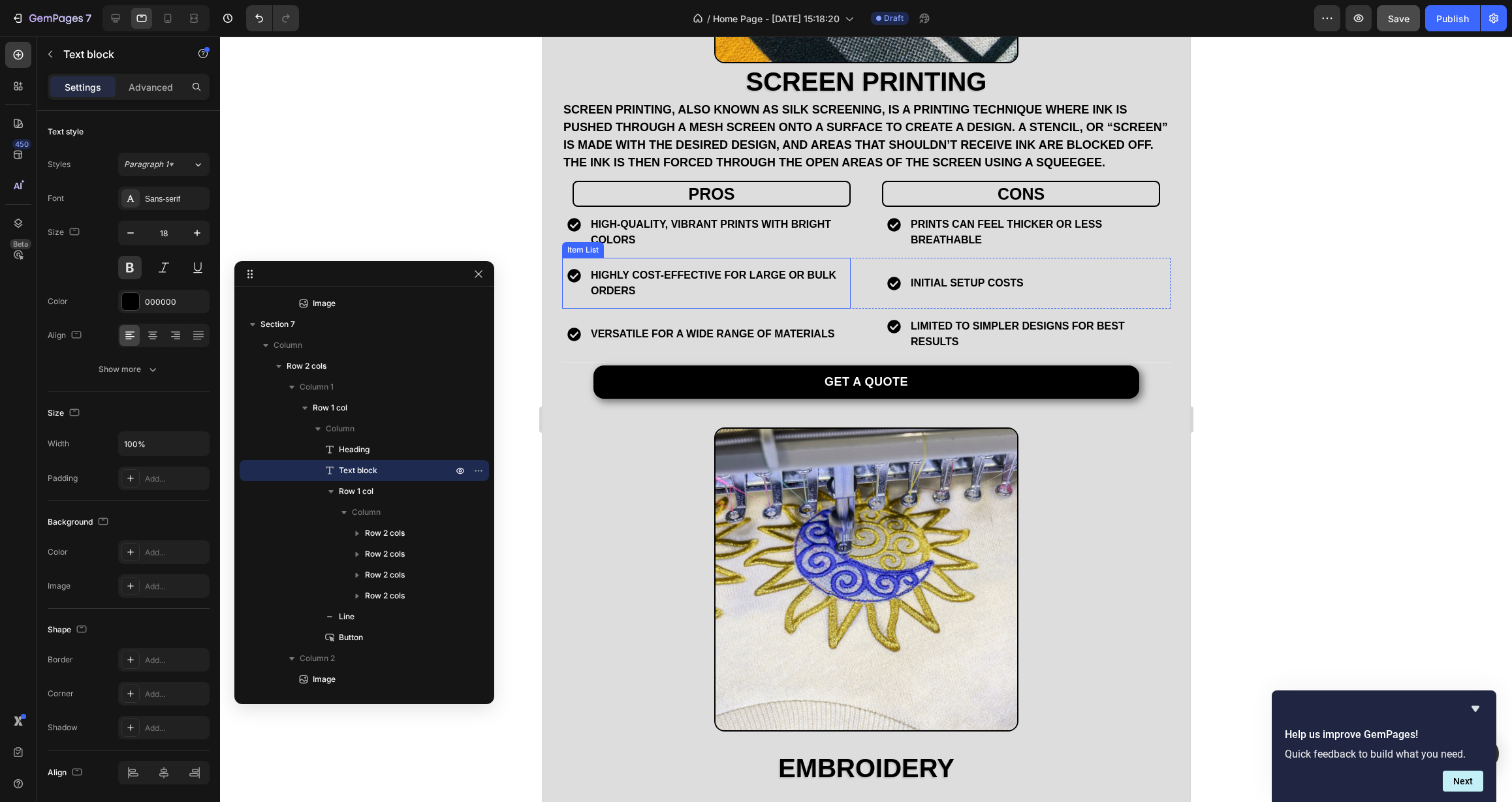
scroll to position [1762, 0]
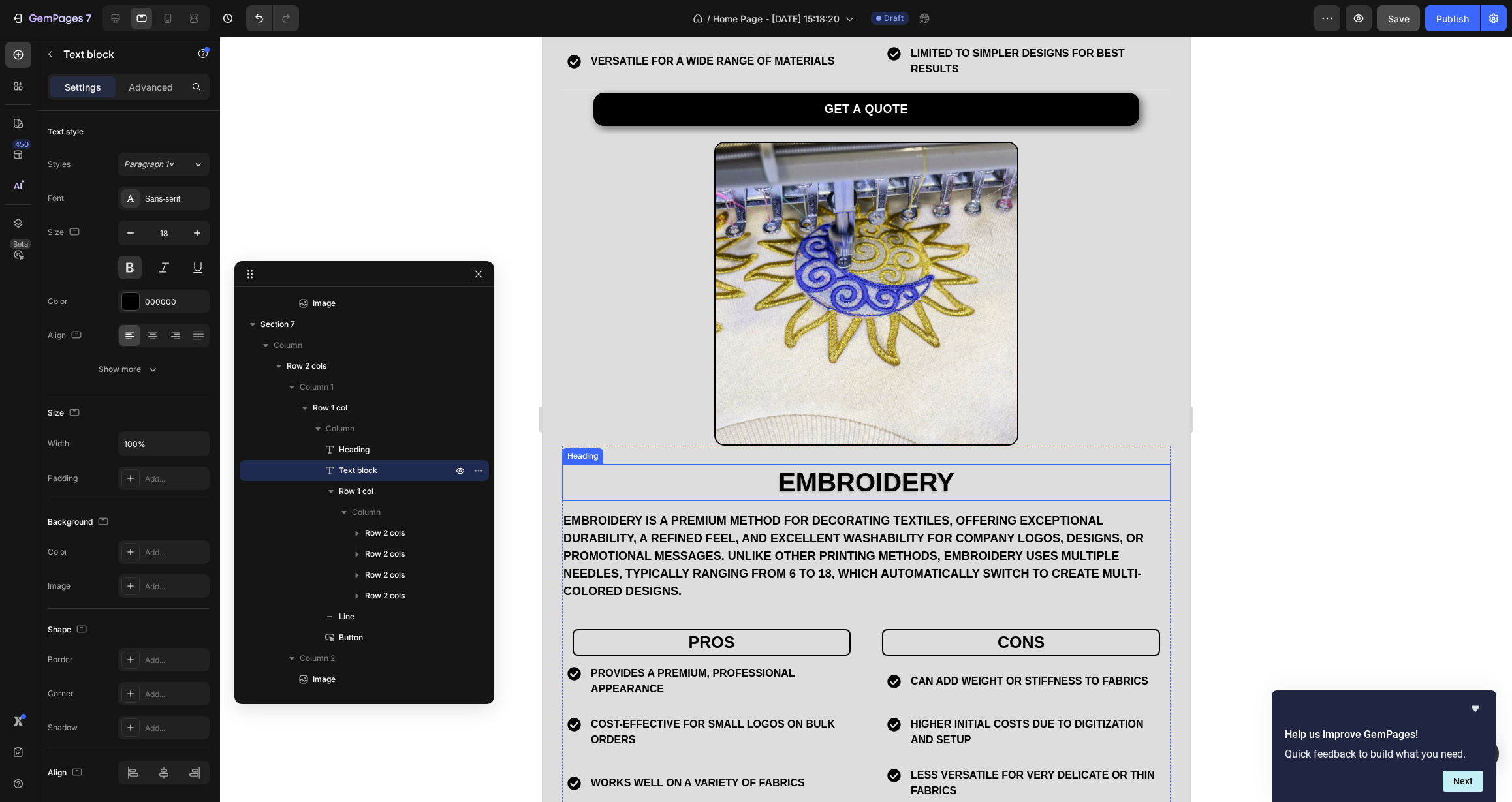
click at [727, 485] on h2 "EMBROIDERY" at bounding box center [866, 482] width 609 height 37
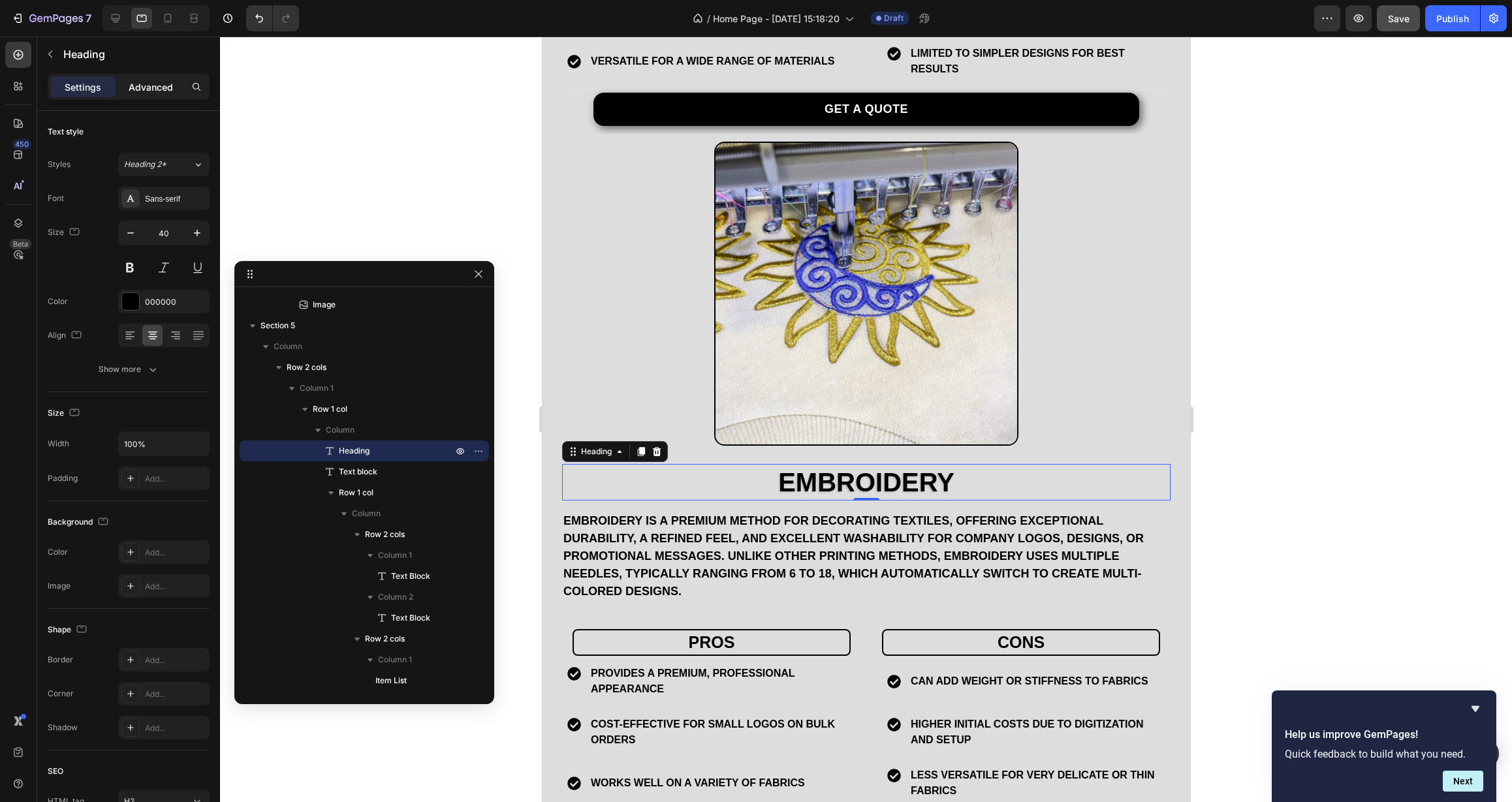
click at [154, 84] on p "Advanced" at bounding box center [151, 87] width 45 height 14
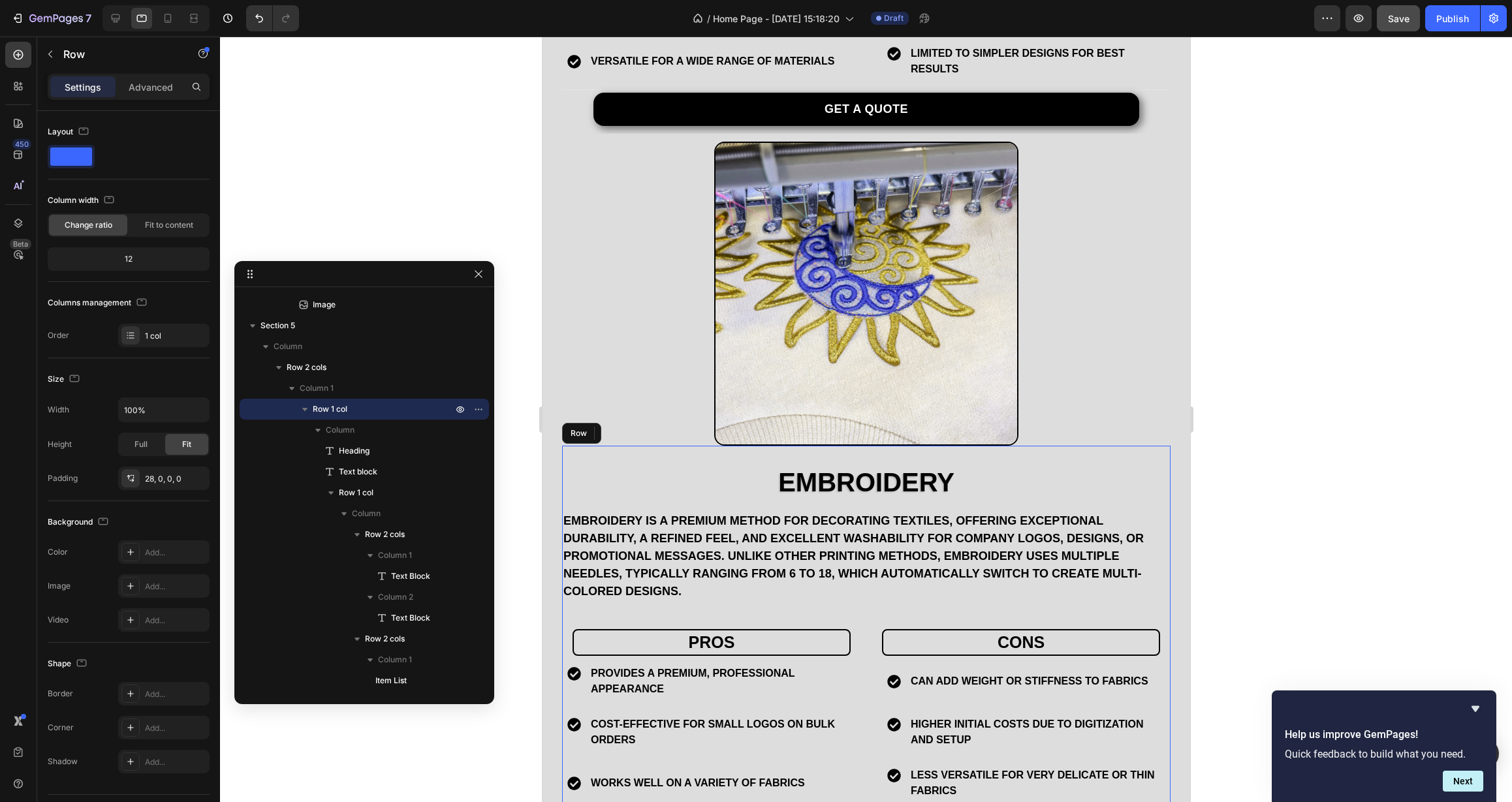
click at [711, 464] on div "EMBROIDERY Heading 0 Embroidery is a premium method for decorating textiles, of…" at bounding box center [866, 646] width 609 height 402
click at [194, 477] on icon "button" at bounding box center [196, 478] width 10 height 10
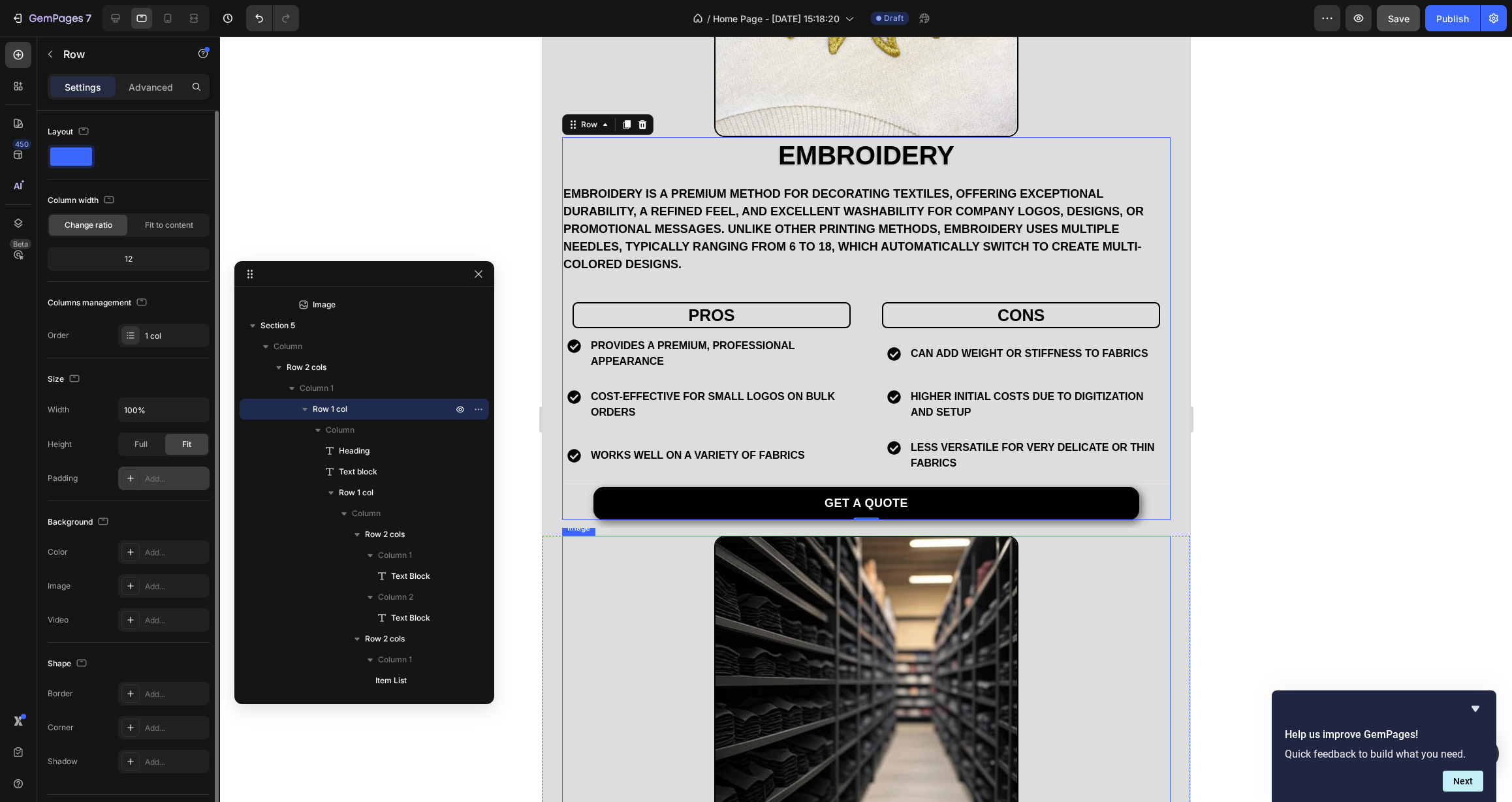
scroll to position [2511, 0]
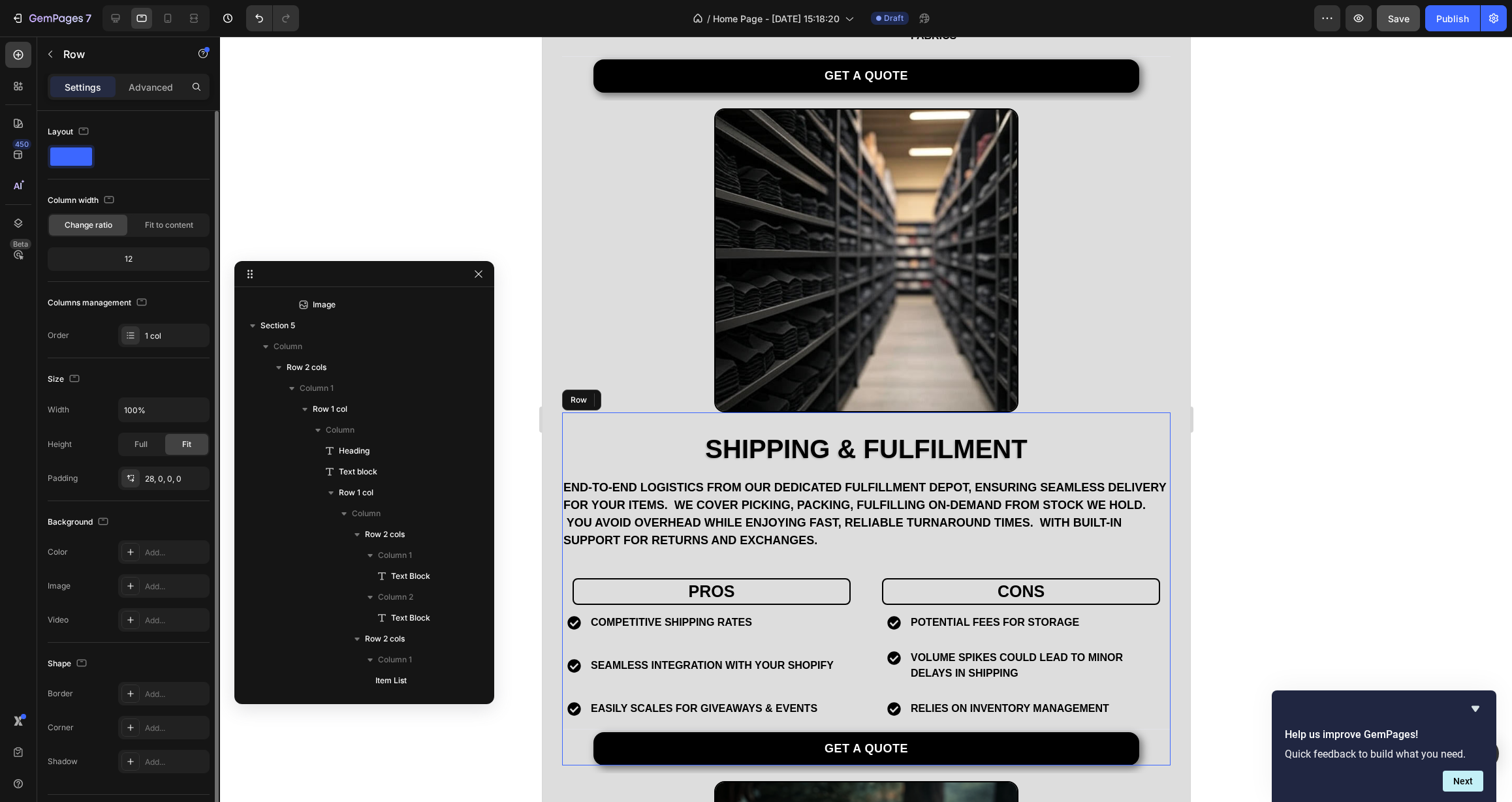
click at [647, 412] on div "Shipping & Fulfilment Heading end-to-end logistics from our dedicated Fulfillme…" at bounding box center [866, 589] width 609 height 353
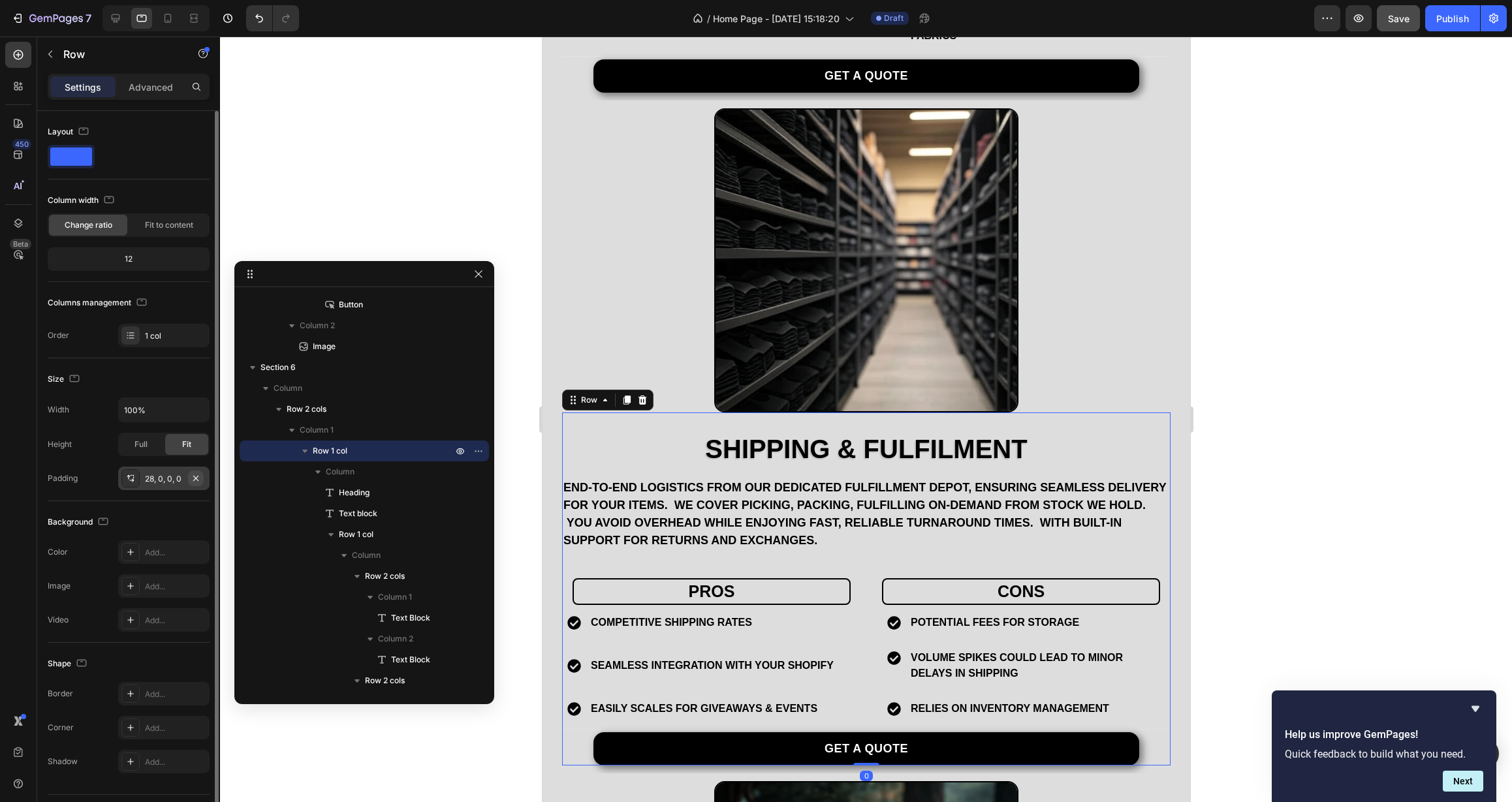
click at [194, 478] on icon "button" at bounding box center [196, 478] width 10 height 10
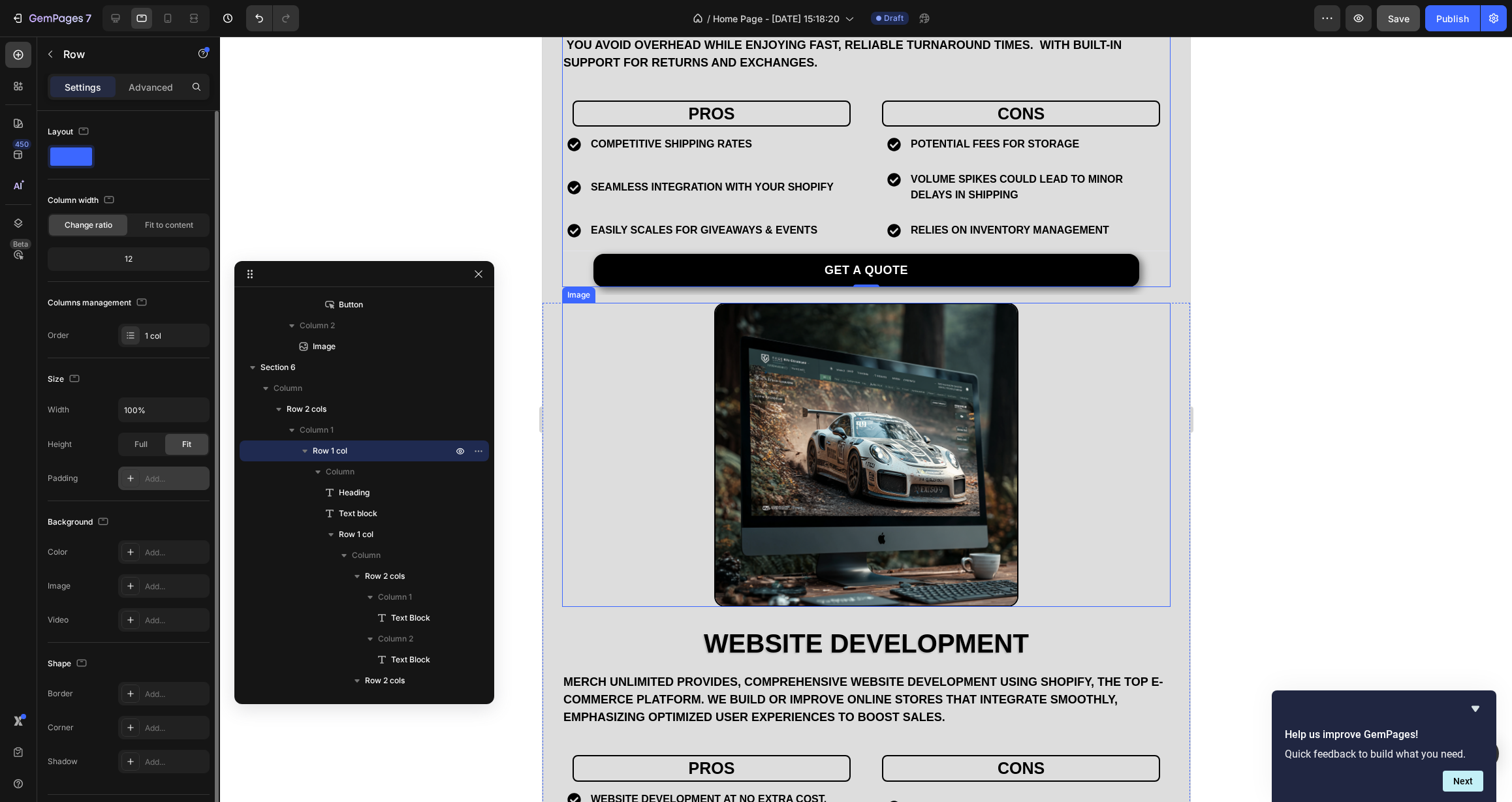
scroll to position [3084, 0]
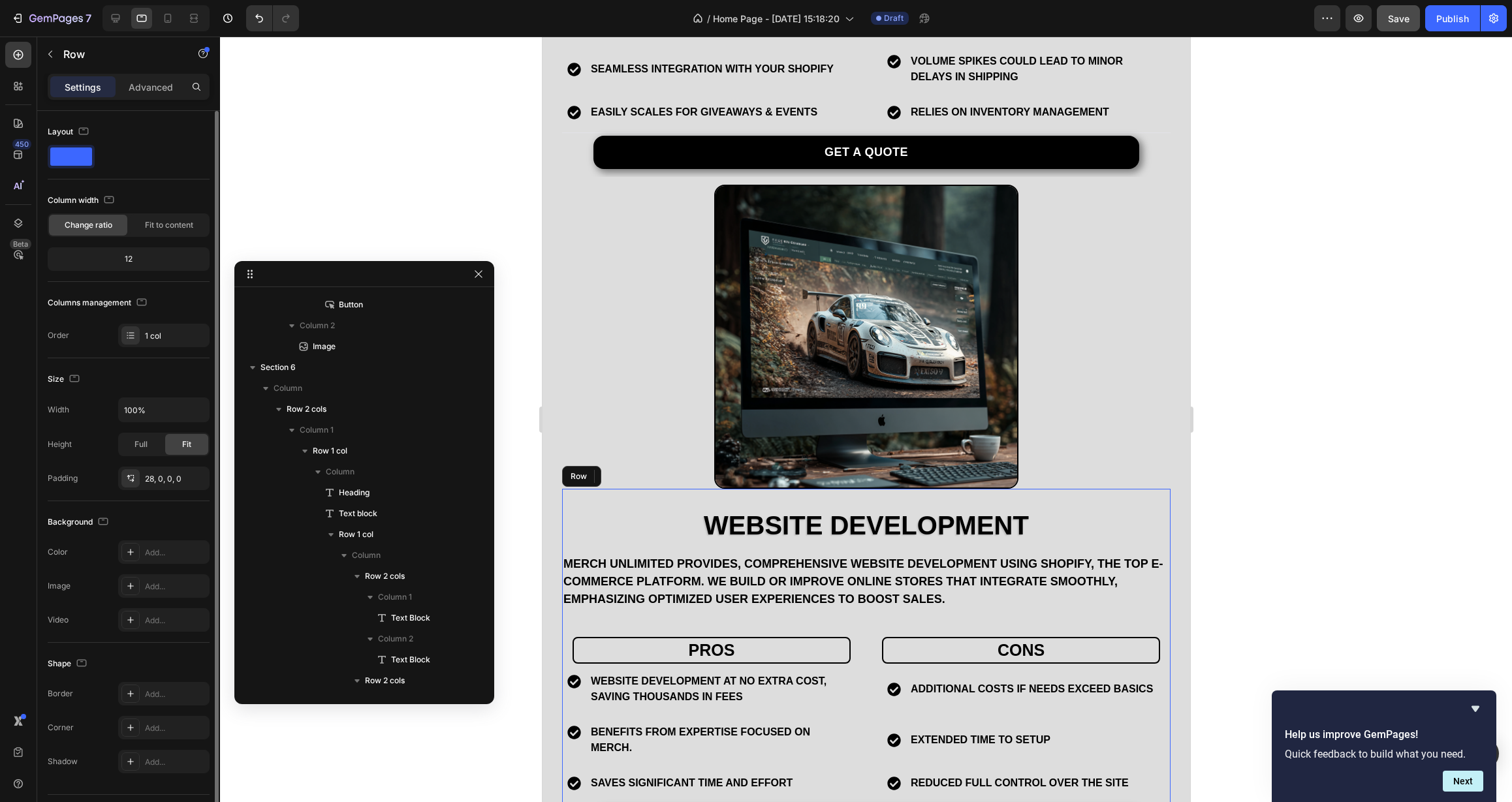
click at [657, 489] on div "Website Development Heading Merch Unlimited provides, comprehensive website dev…" at bounding box center [866, 664] width 609 height 351
click at [198, 479] on icon "button" at bounding box center [196, 478] width 5 height 5
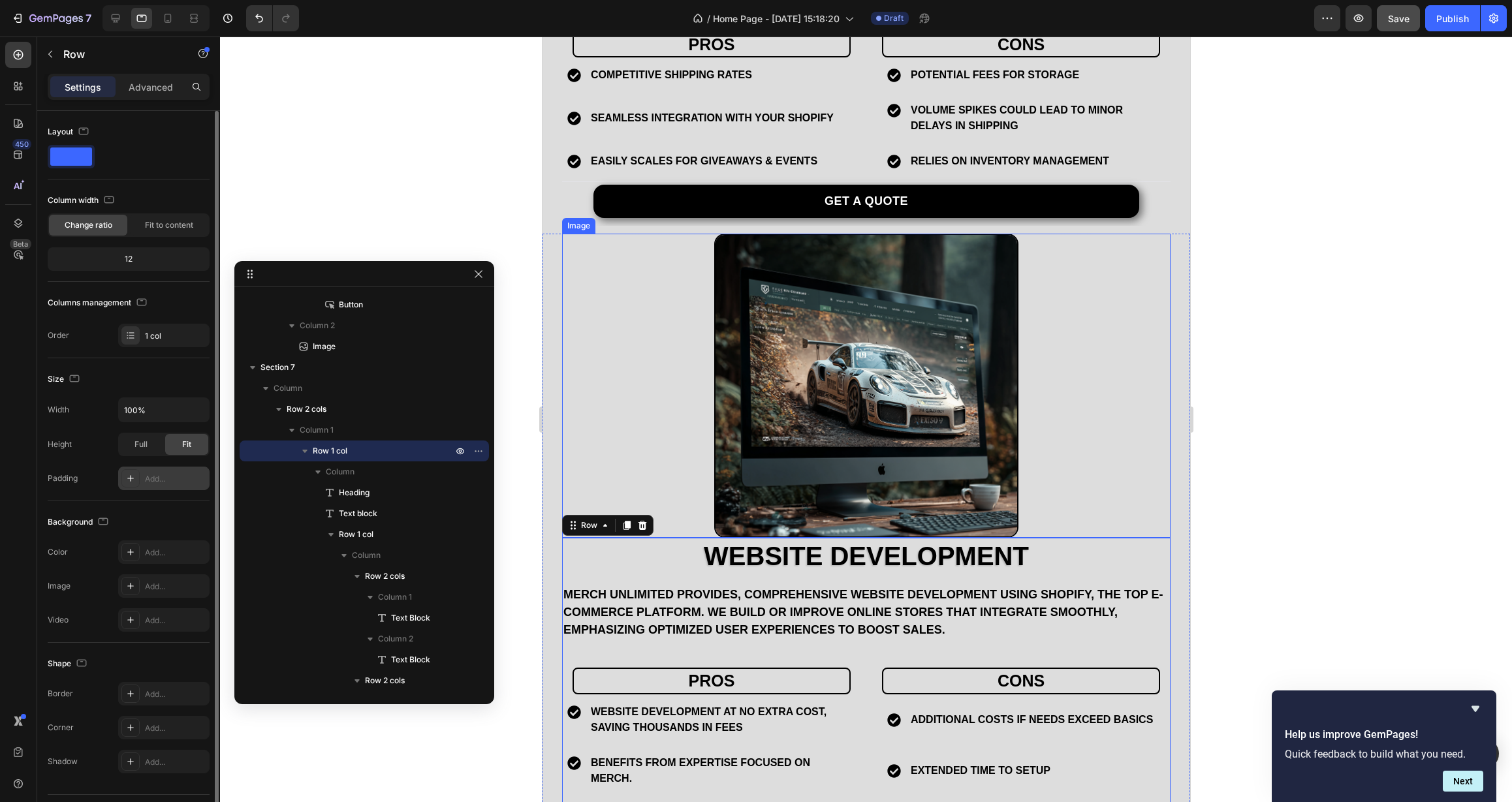
scroll to position [3025, 0]
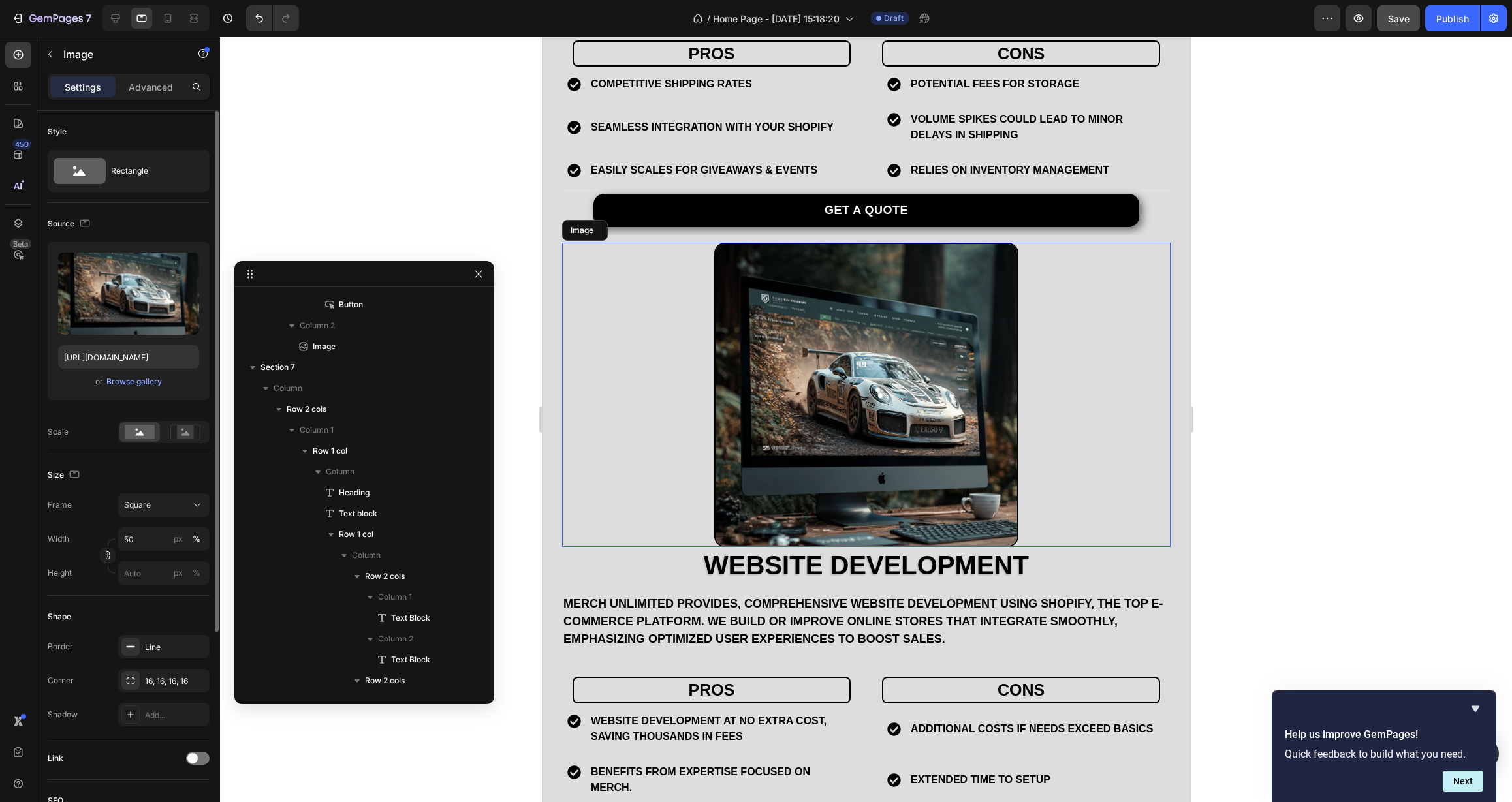
click at [746, 419] on img at bounding box center [865, 394] width 304 height 304
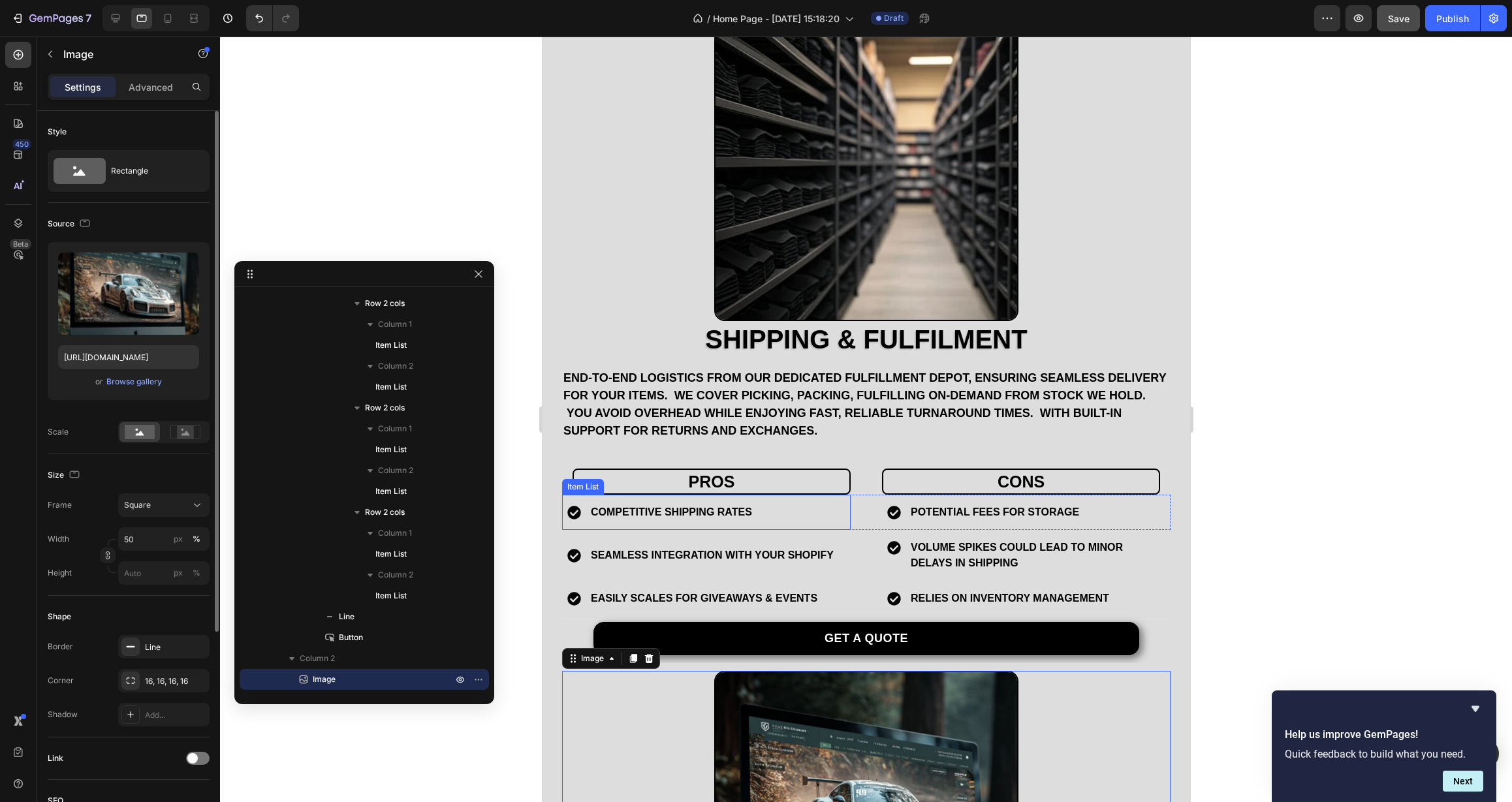
scroll to position [2348, 0]
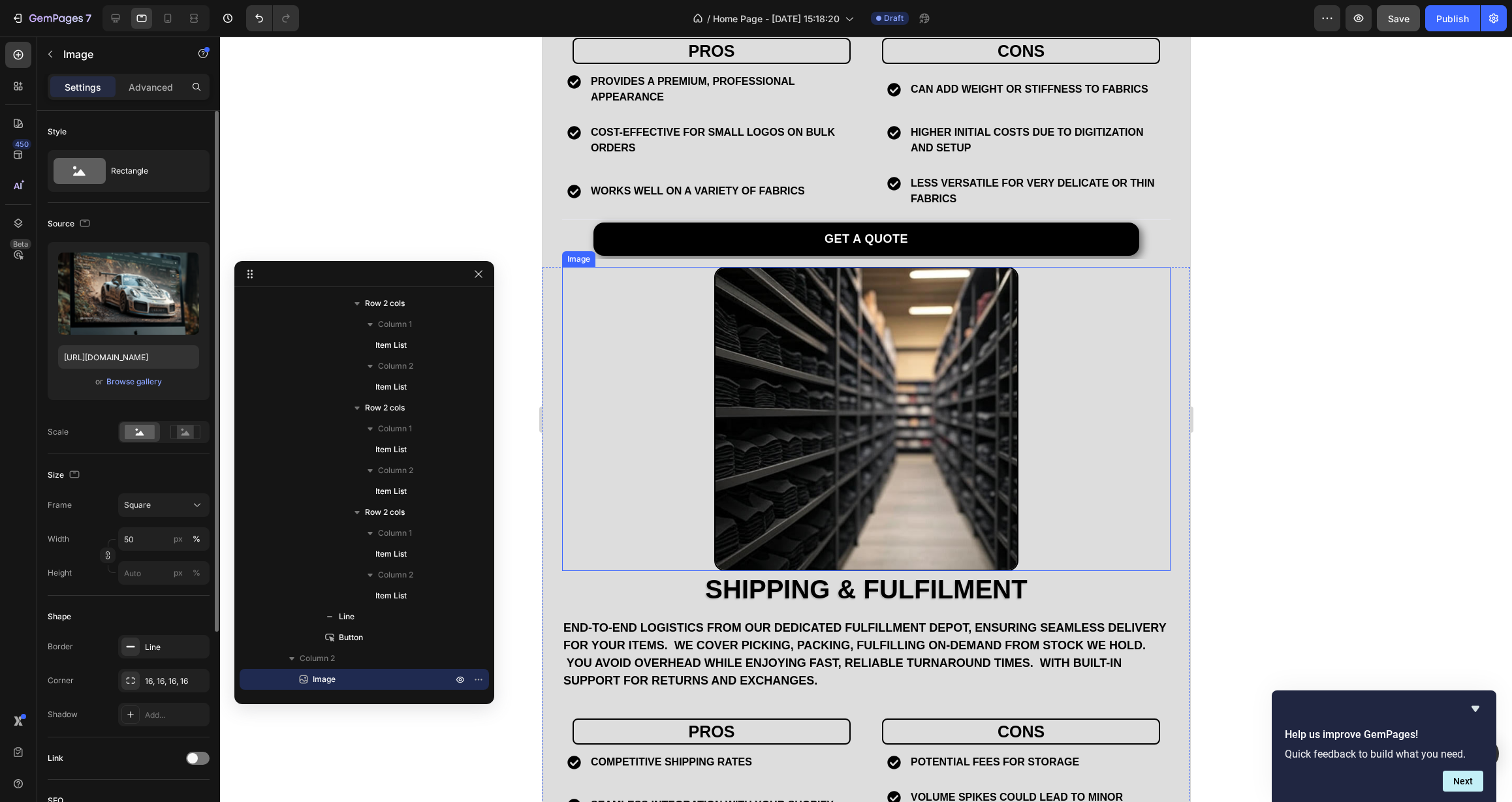
click at [781, 440] on img at bounding box center [865, 419] width 304 height 304
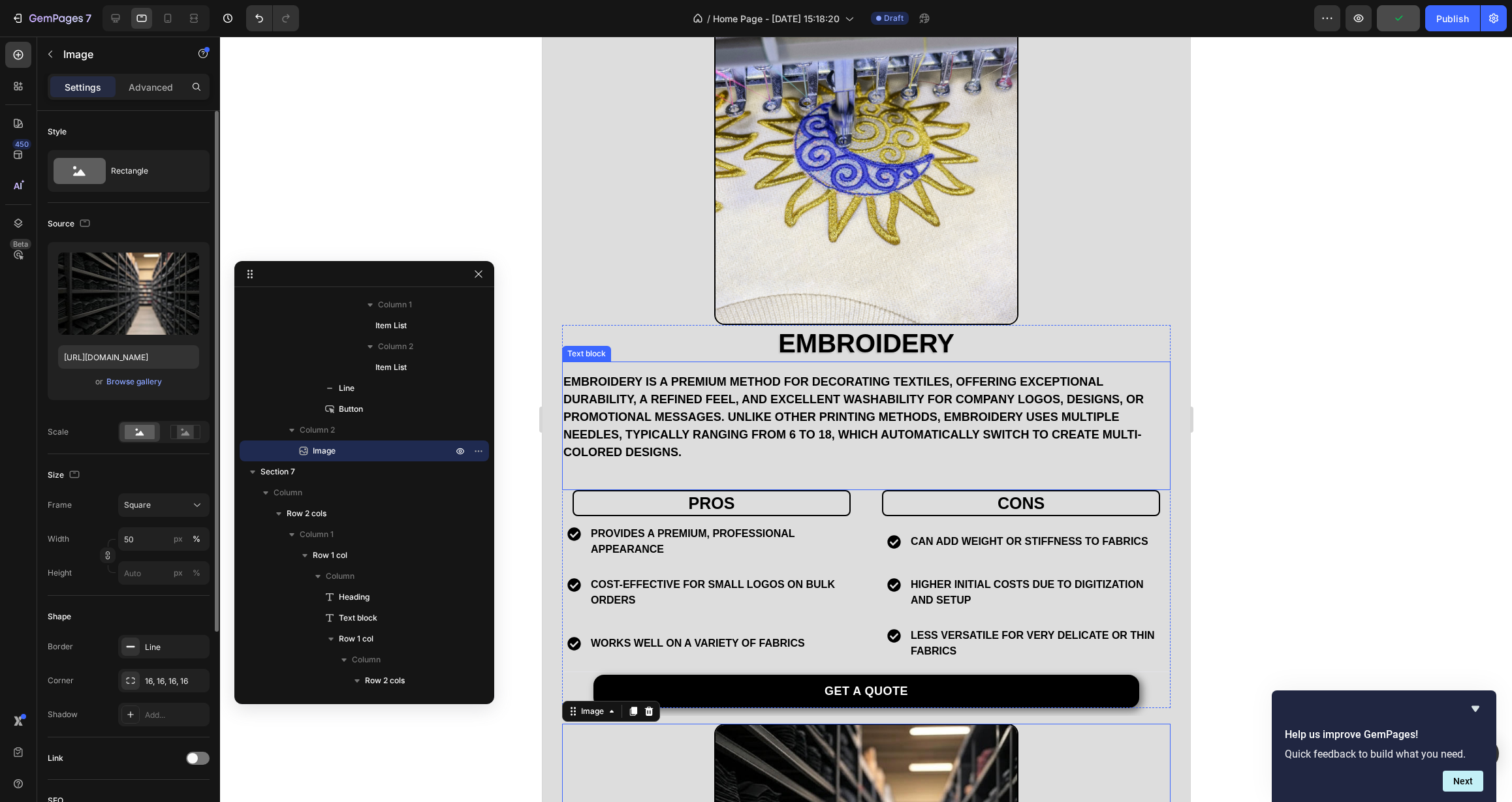
scroll to position [1864, 0]
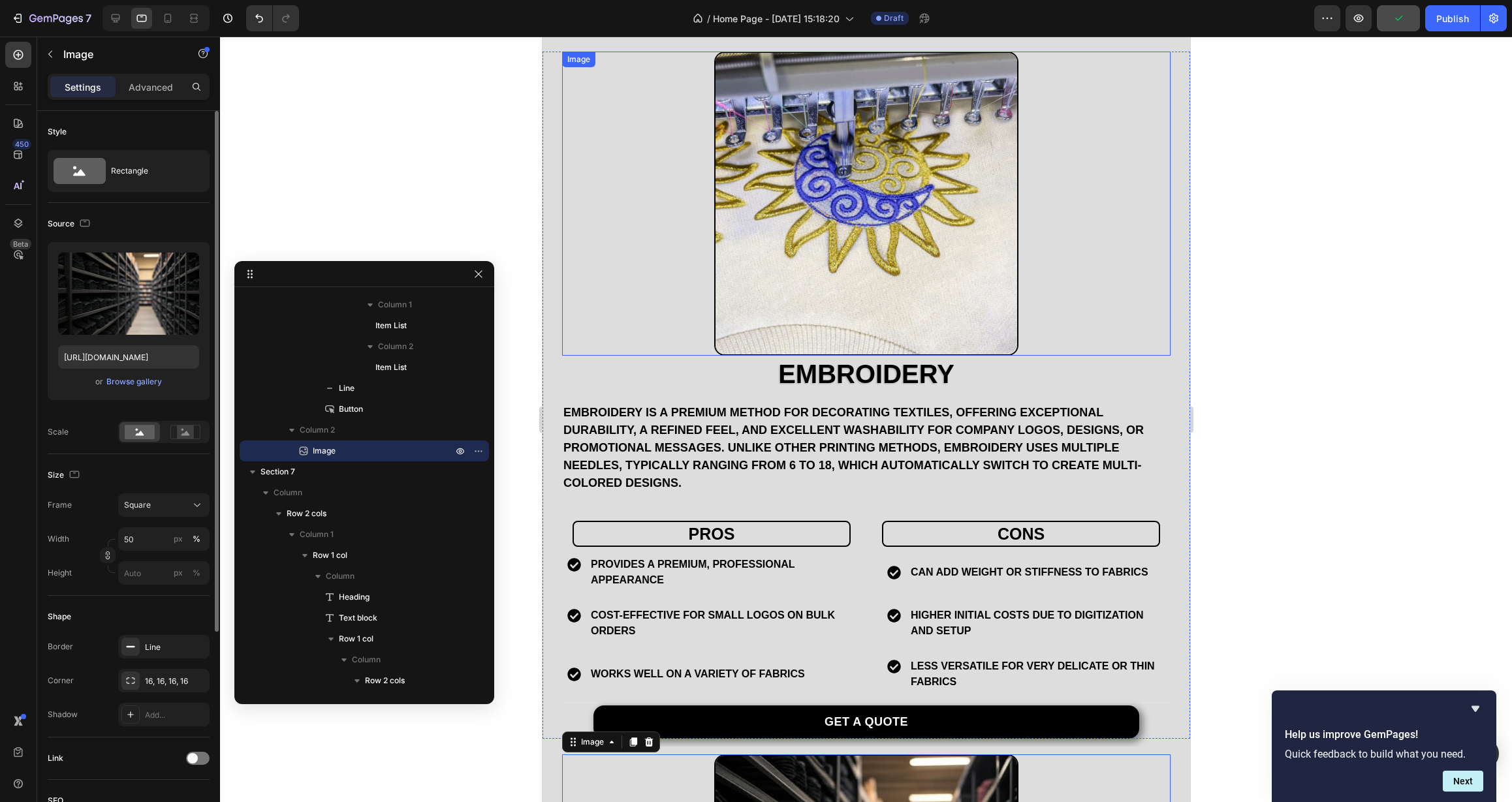
click at [768, 299] on img at bounding box center [865, 203] width 304 height 304
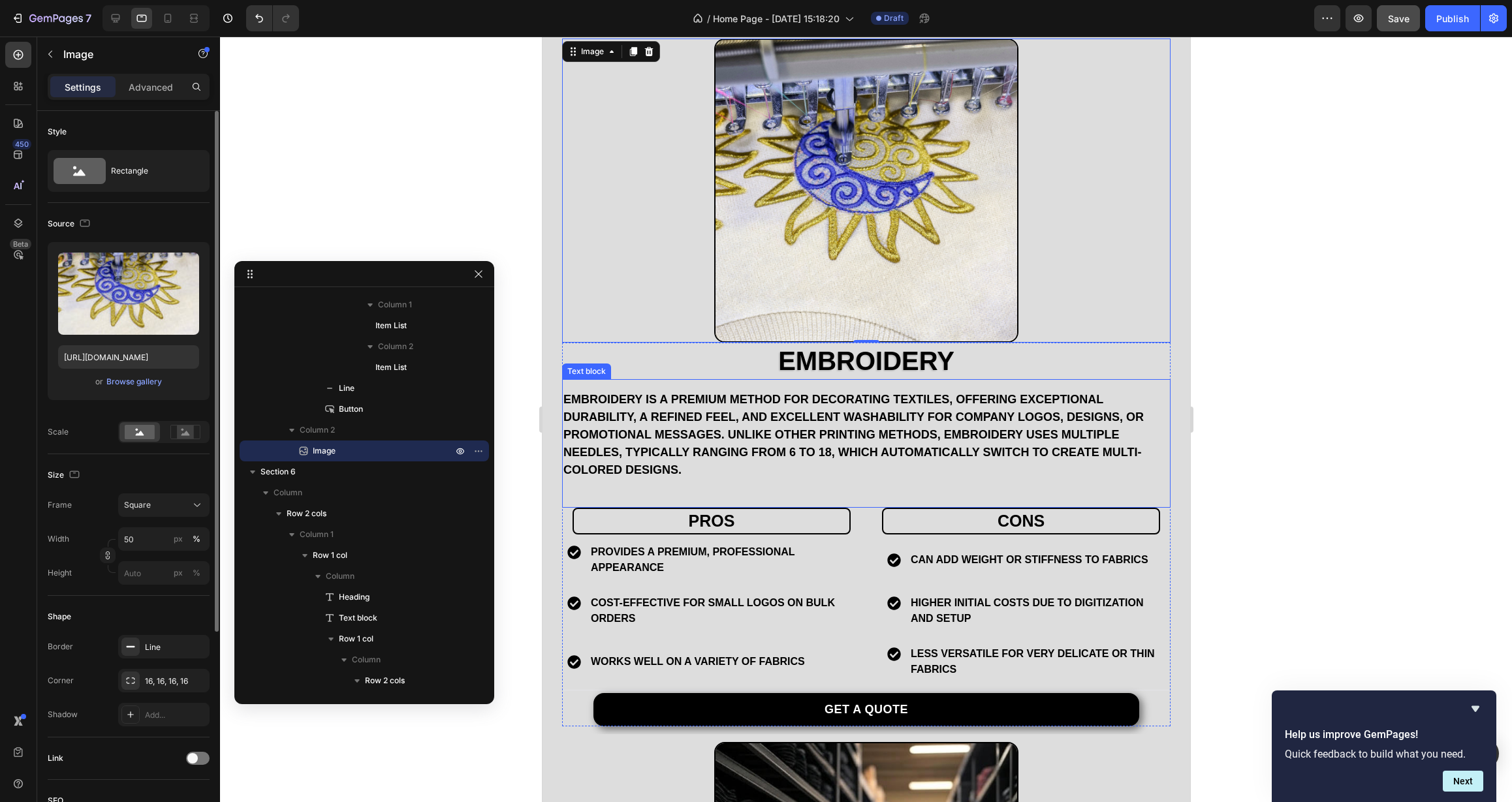
click at [636, 390] on div "Embroidery is a premium method for decorating textiles, offering exceptional du…" at bounding box center [866, 443] width 609 height 128
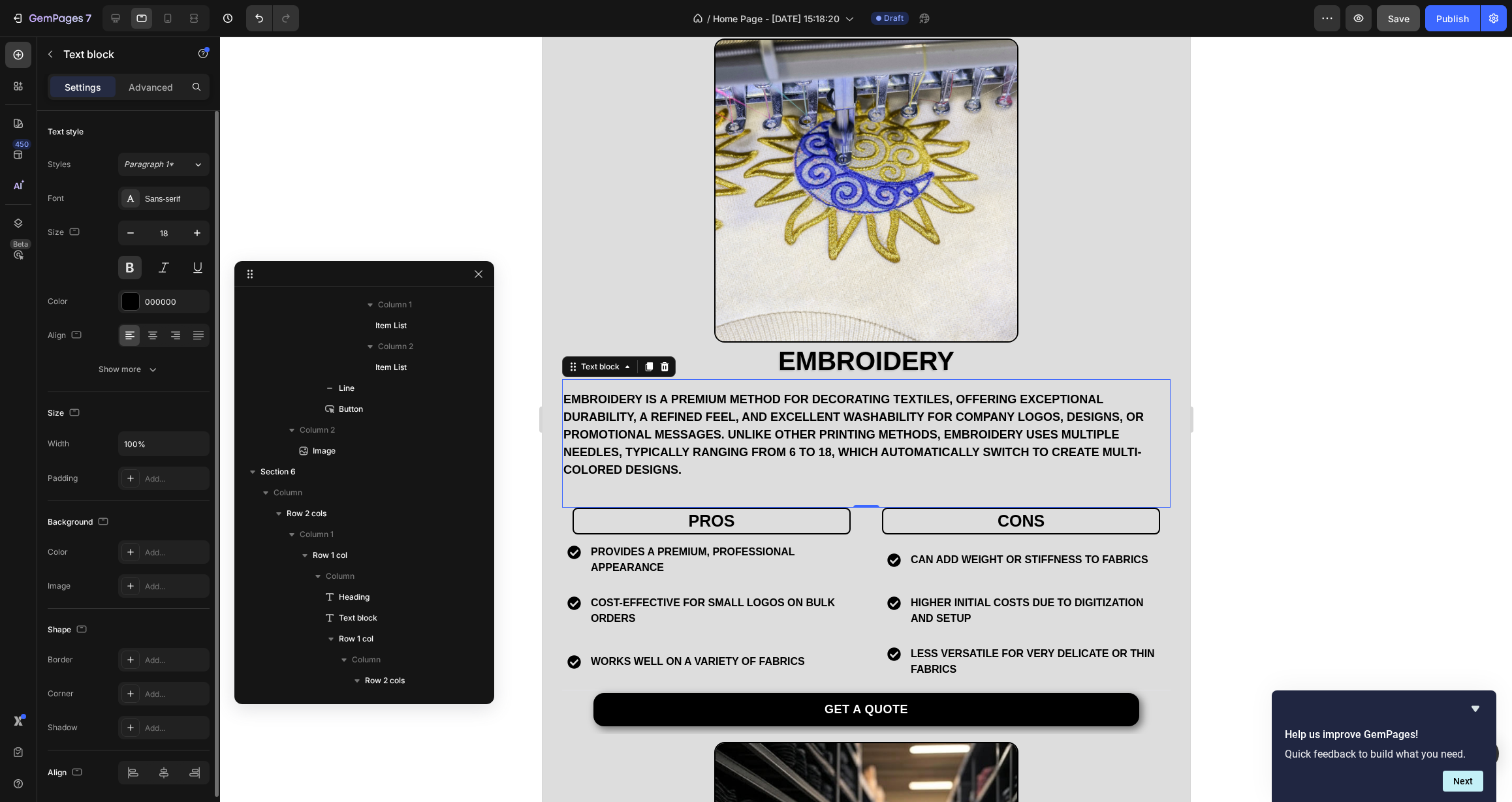
scroll to position [771, 0]
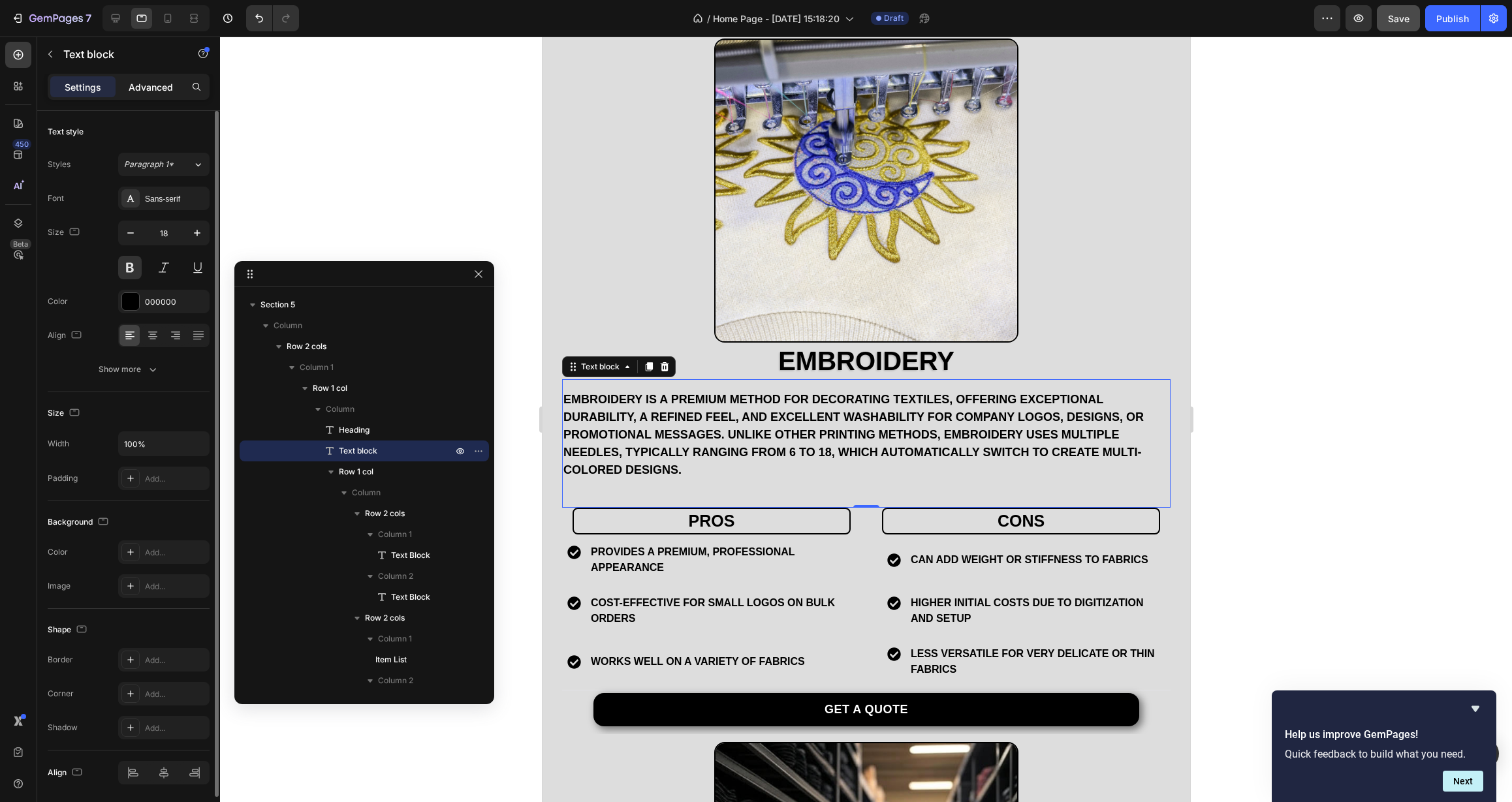
click at [155, 83] on p "Advanced" at bounding box center [151, 87] width 45 height 14
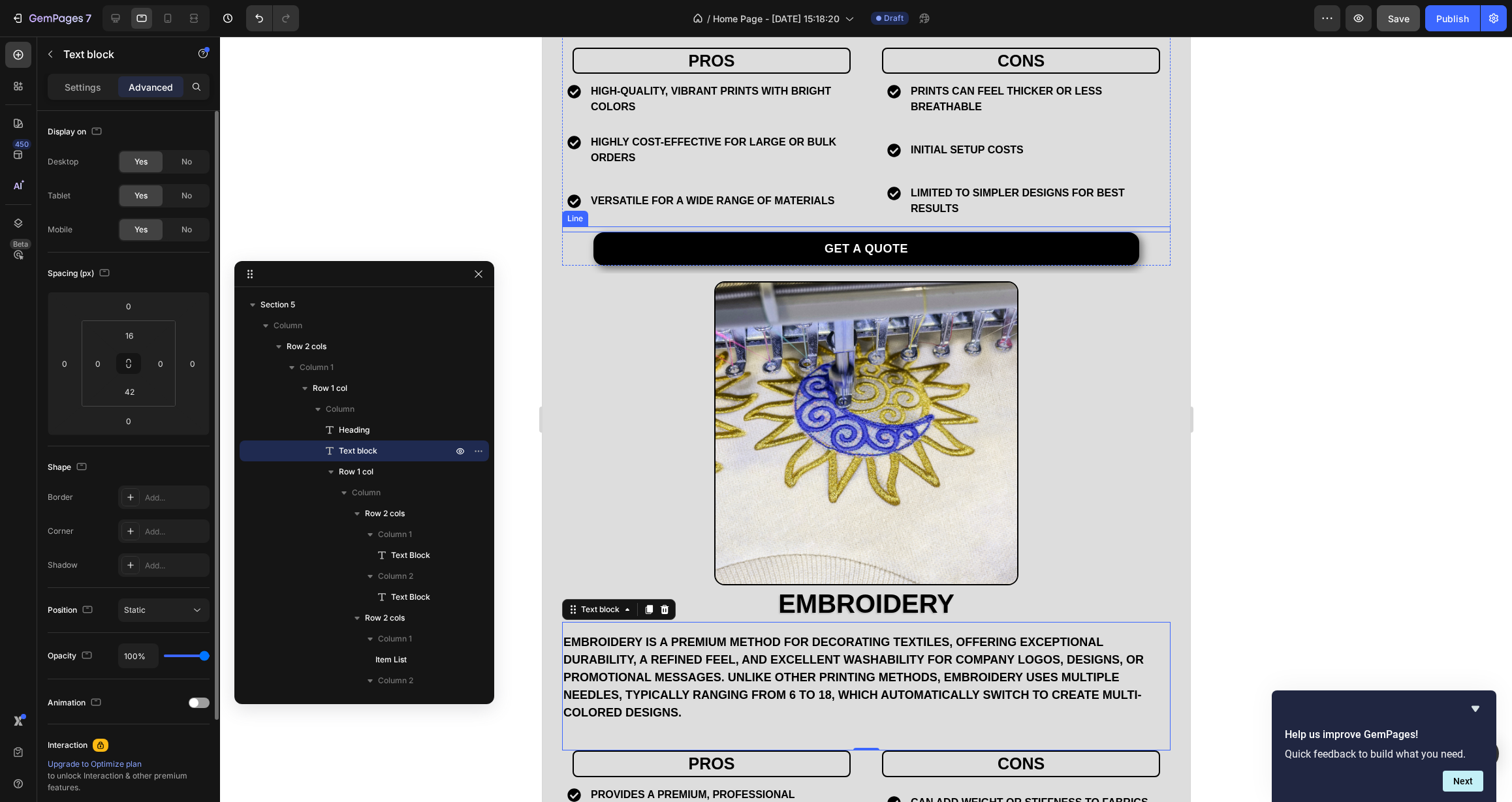
scroll to position [1413, 0]
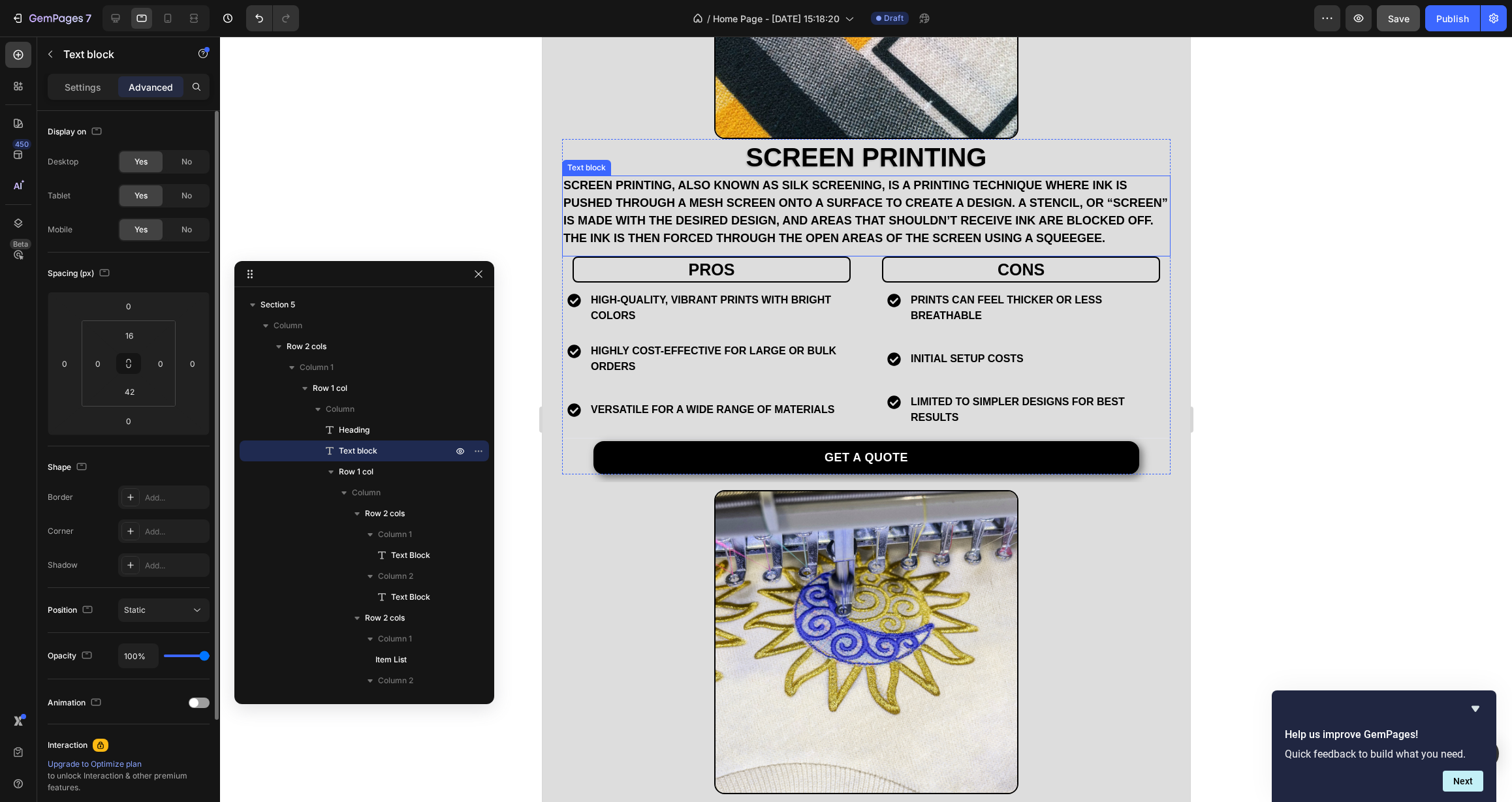
click at [704, 230] on p "Screen printing, also known as silk screening, is a printing technique where in…" at bounding box center [866, 212] width 606 height 71
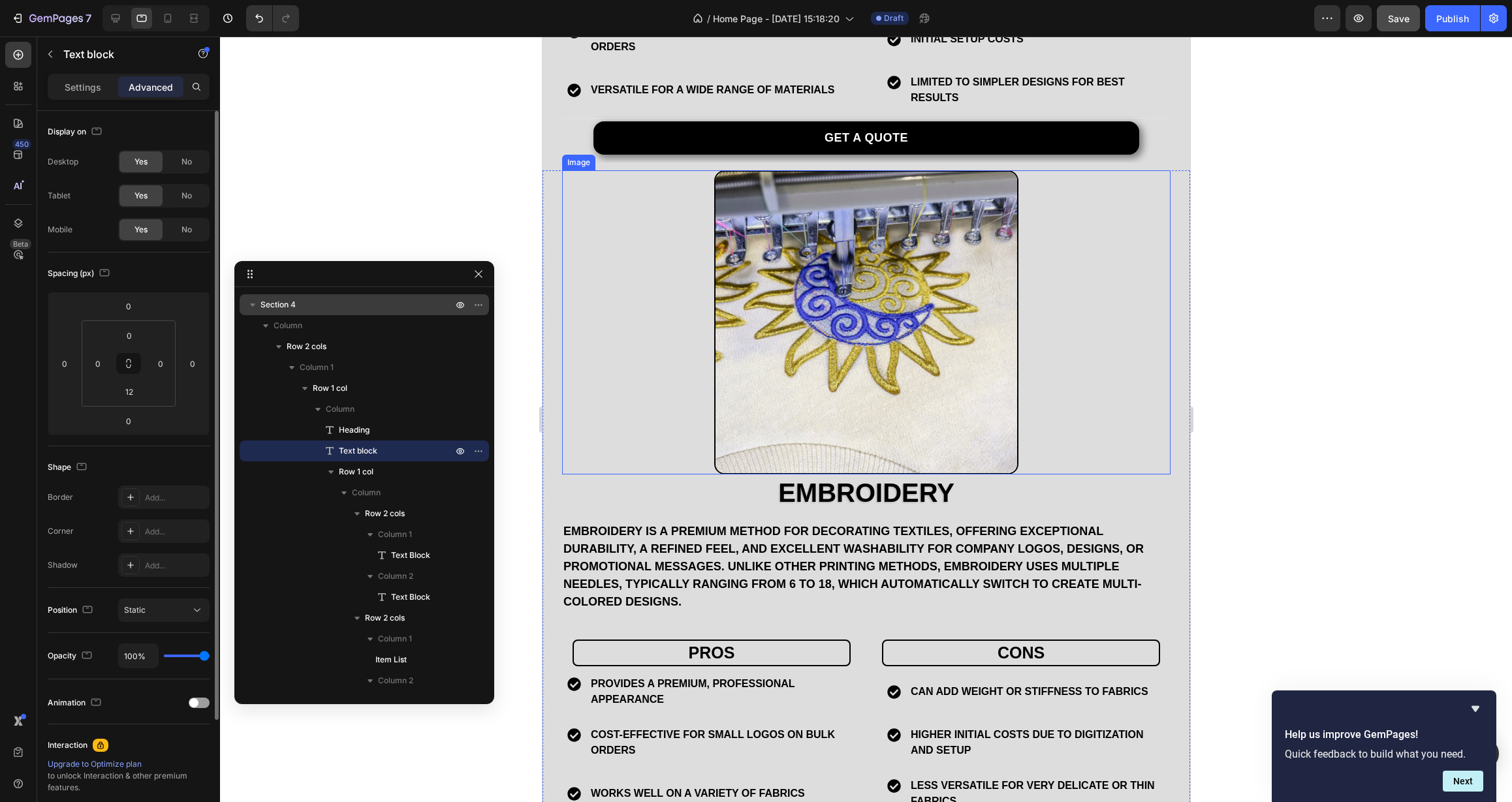
scroll to position [1800, 0]
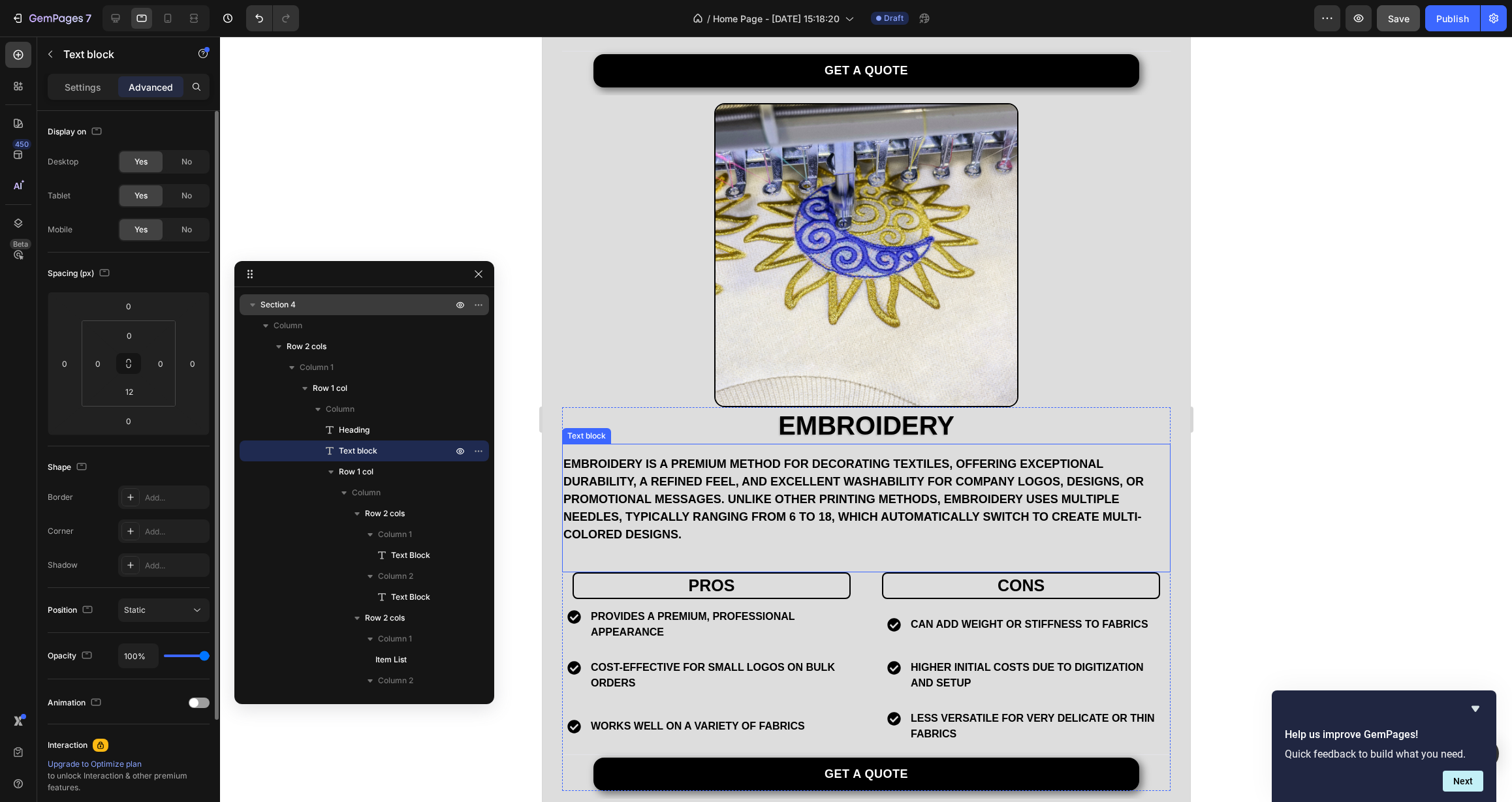
click at [692, 476] on p "Embroidery is a premium method for decorating textiles, offering exceptional du…" at bounding box center [866, 499] width 606 height 88
click at [137, 335] on input "16" at bounding box center [130, 336] width 26 height 20
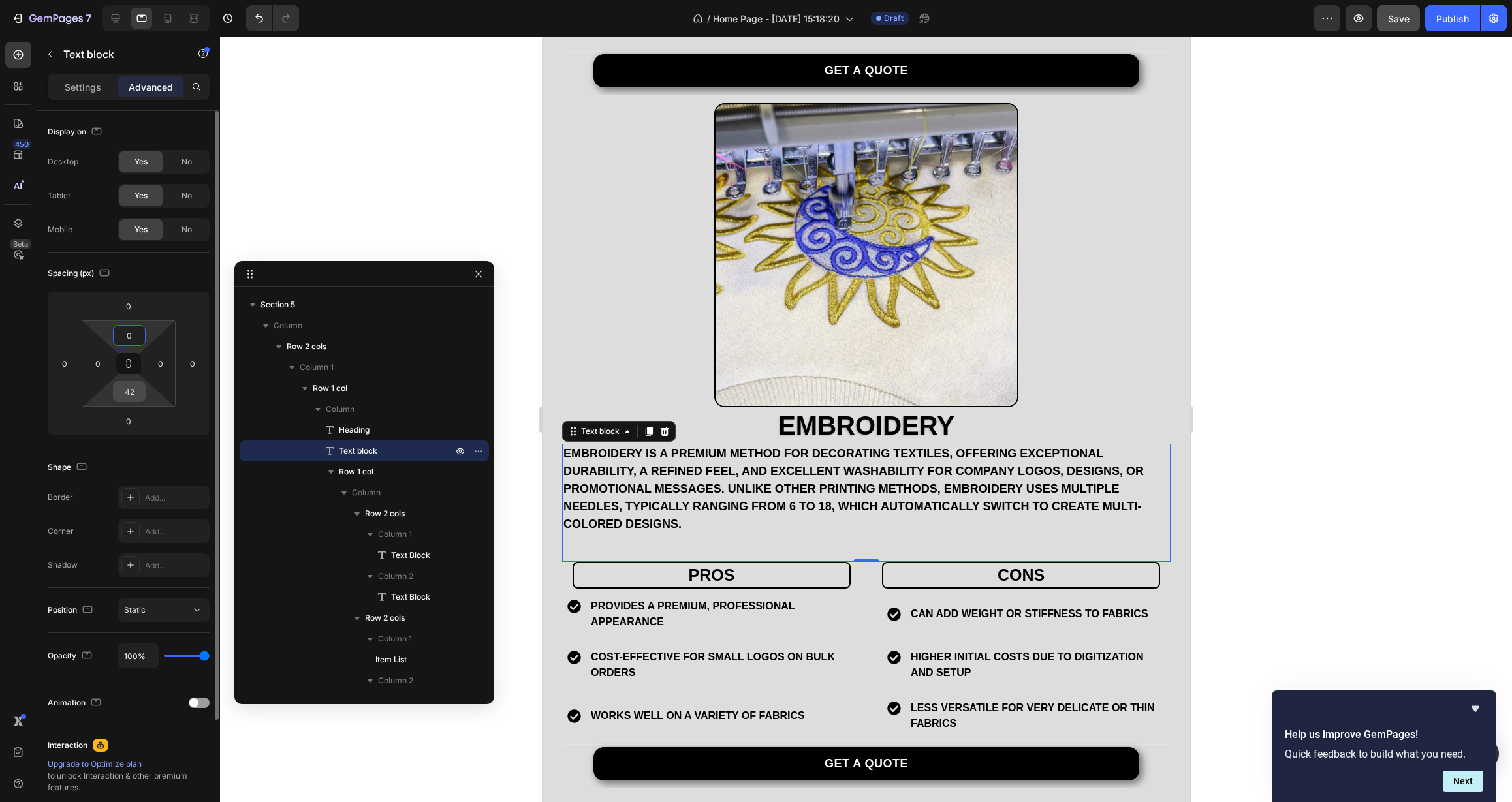
type input "0"
click at [134, 389] on input "42" at bounding box center [130, 391] width 26 height 20
type input "12"
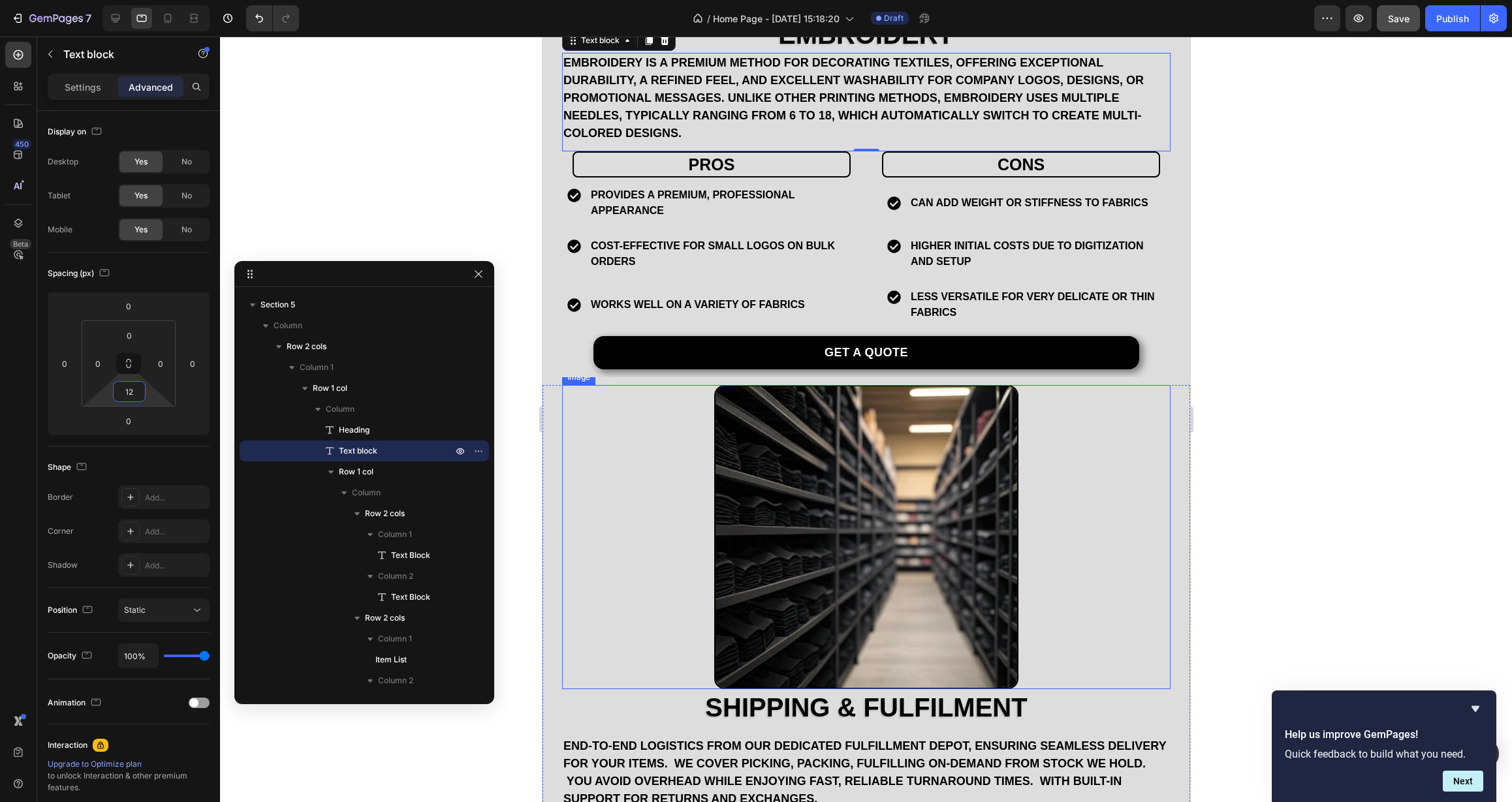
scroll to position [2305, 0]
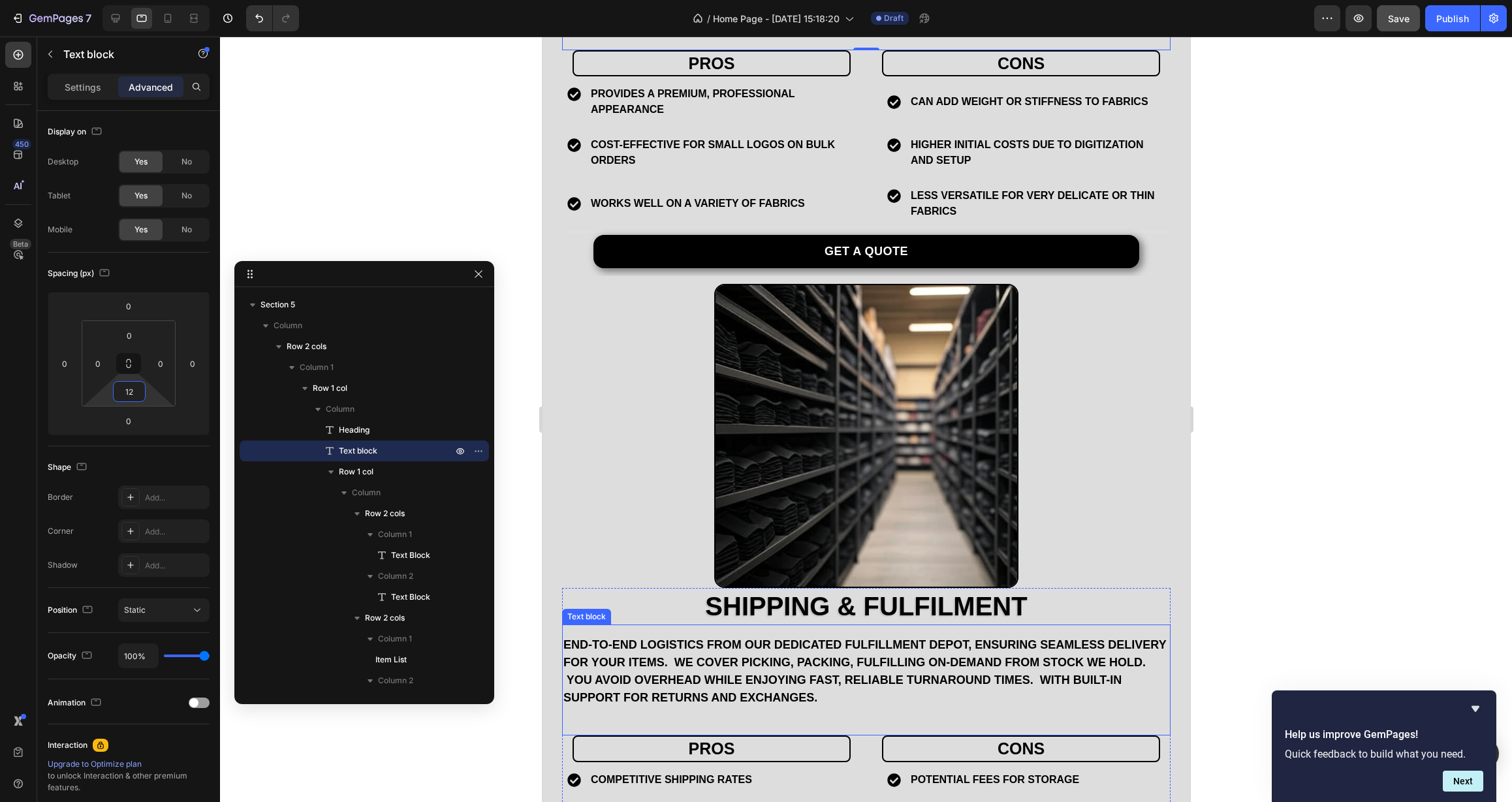
click at [641, 660] on p "end-to-end logistics from our dedicated Fulfillment Depot, ensuring seamless de…" at bounding box center [866, 671] width 606 height 71
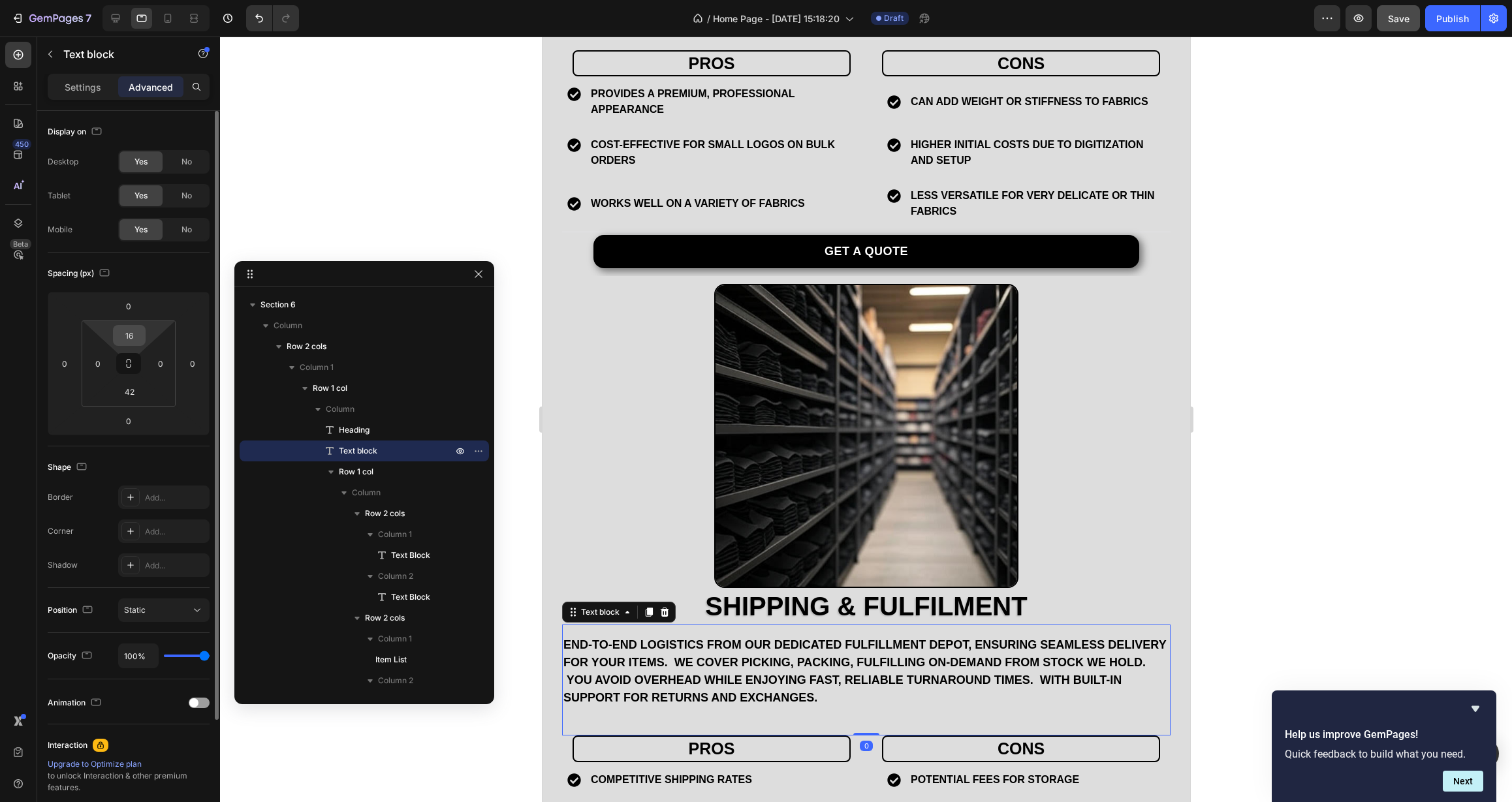
click at [134, 333] on input "16" at bounding box center [130, 336] width 26 height 20
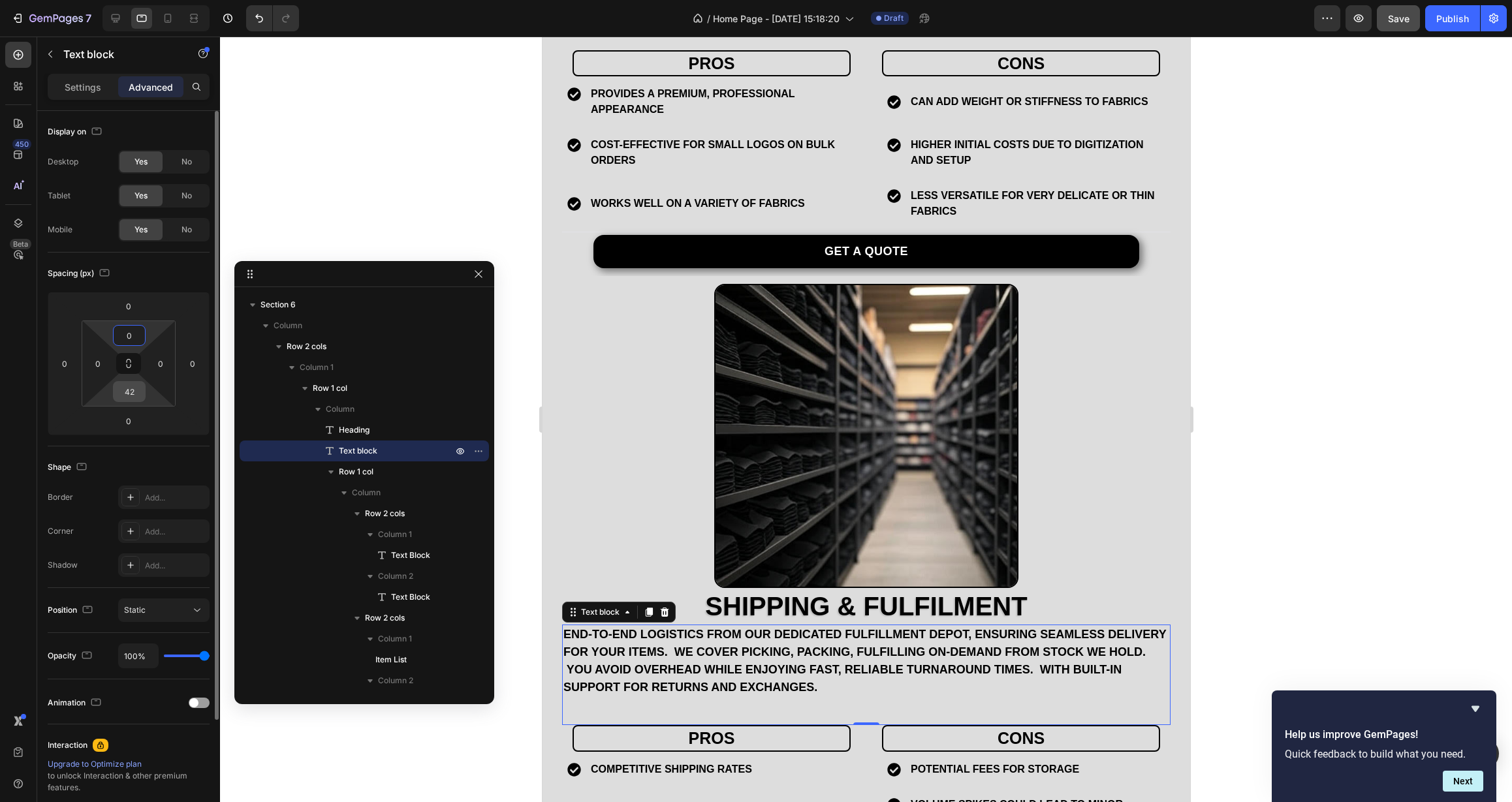
type input "0"
click at [130, 392] on input "42" at bounding box center [130, 391] width 26 height 20
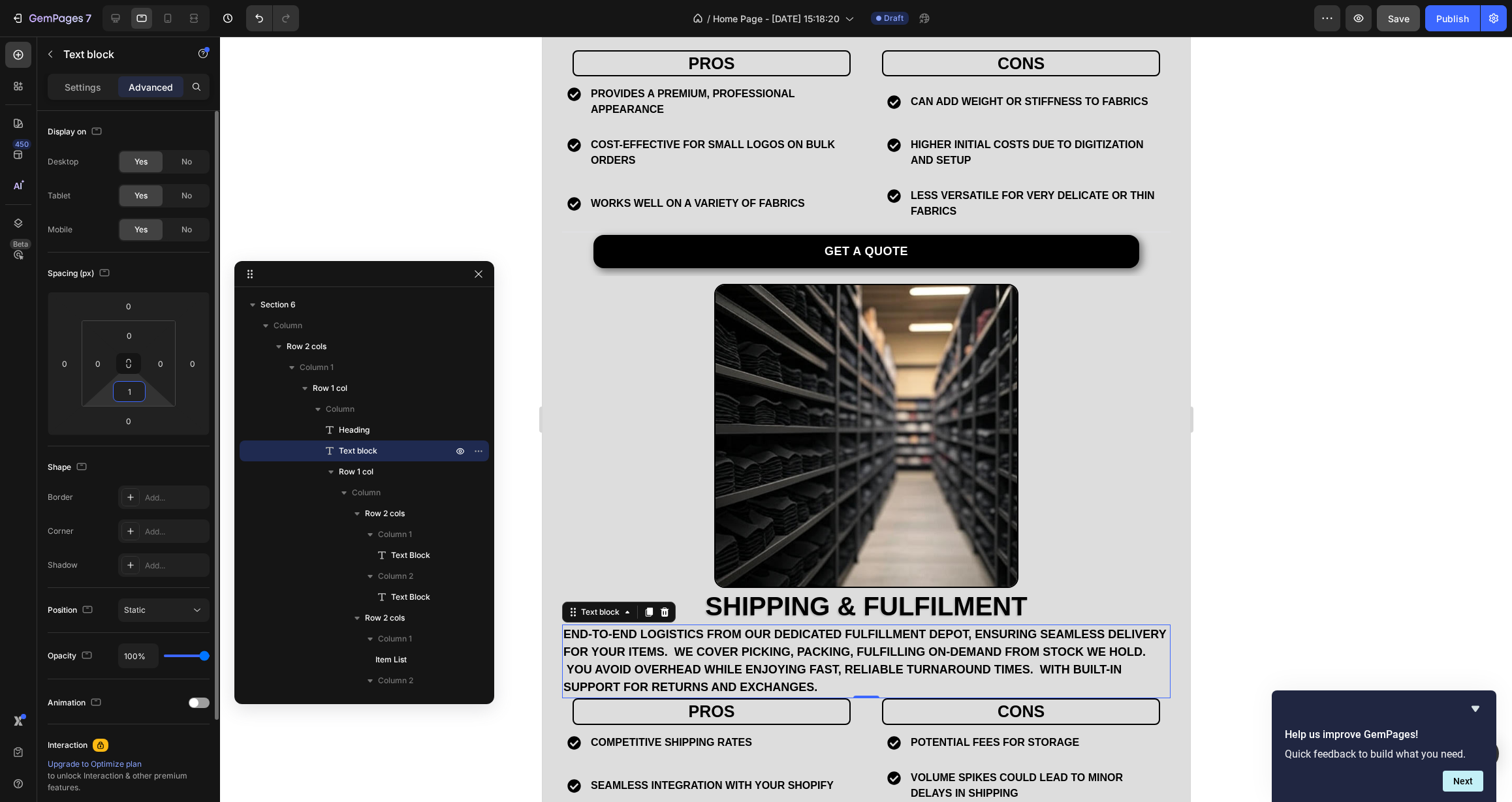
type input "12"
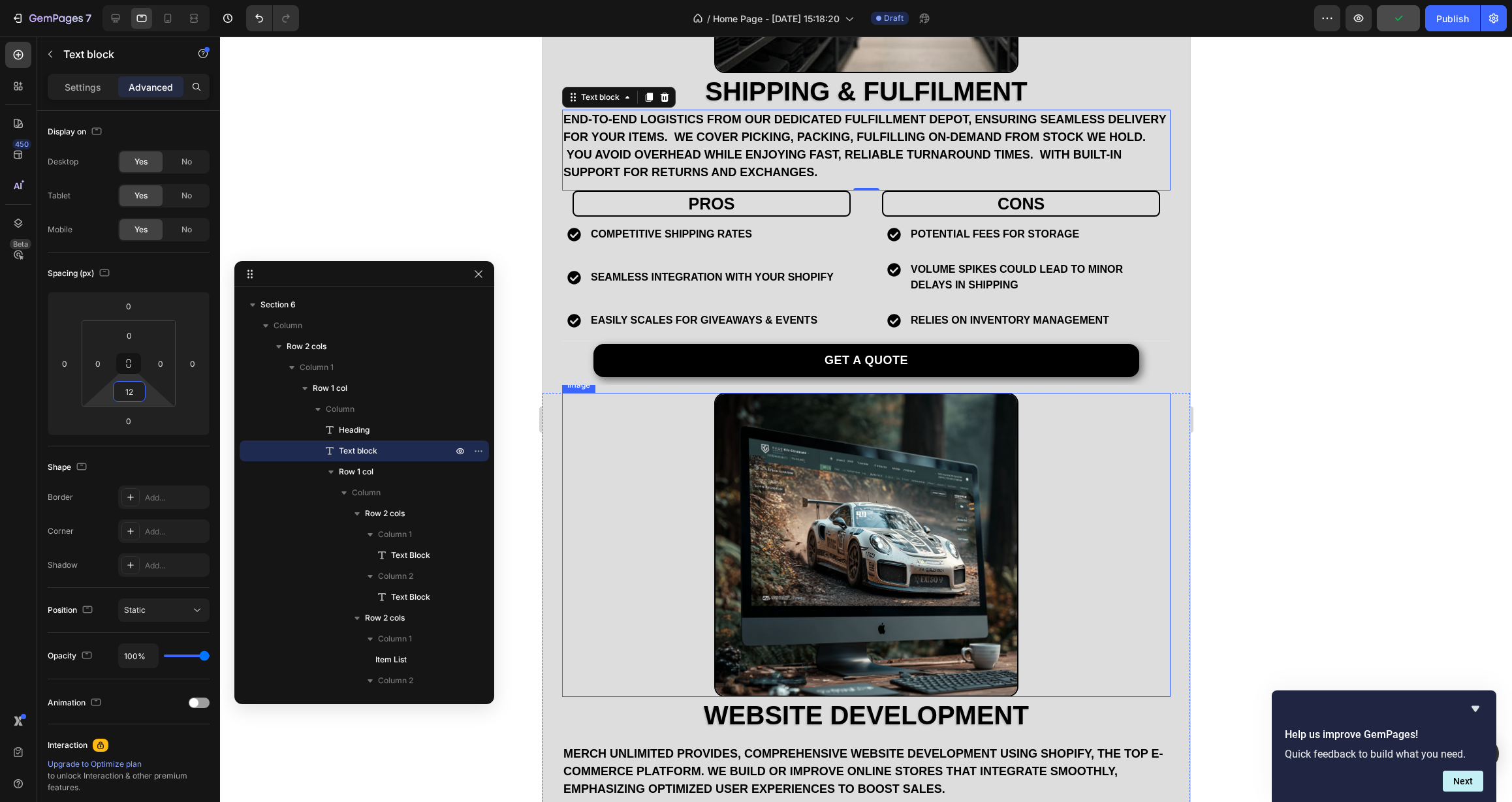
scroll to position [2923, 0]
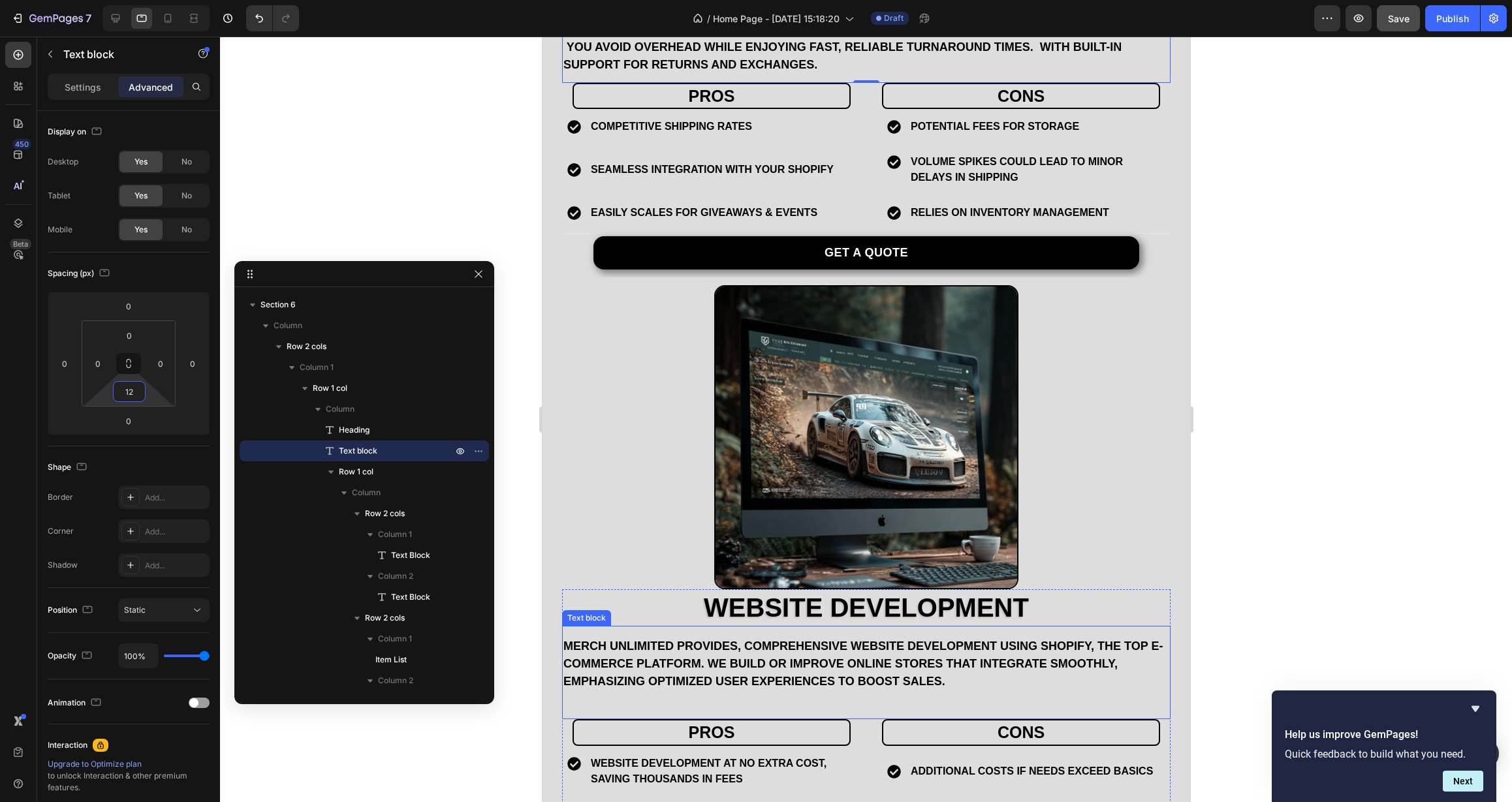
click at [765, 637] on p "Merch Unlimited provides, comprehensive website development using Shopify, the …" at bounding box center [866, 663] width 606 height 53
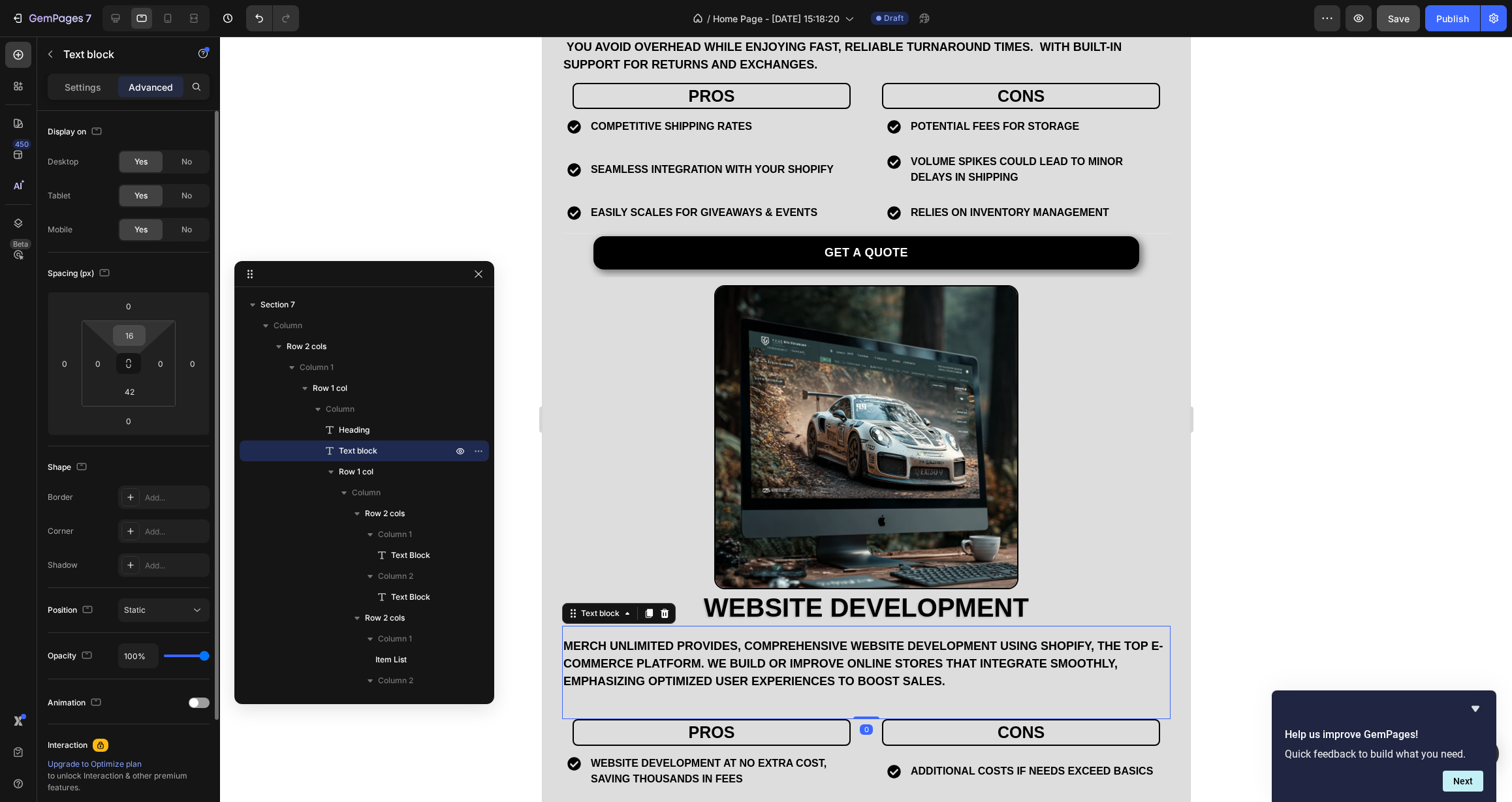
click at [132, 334] on input "16" at bounding box center [130, 336] width 26 height 20
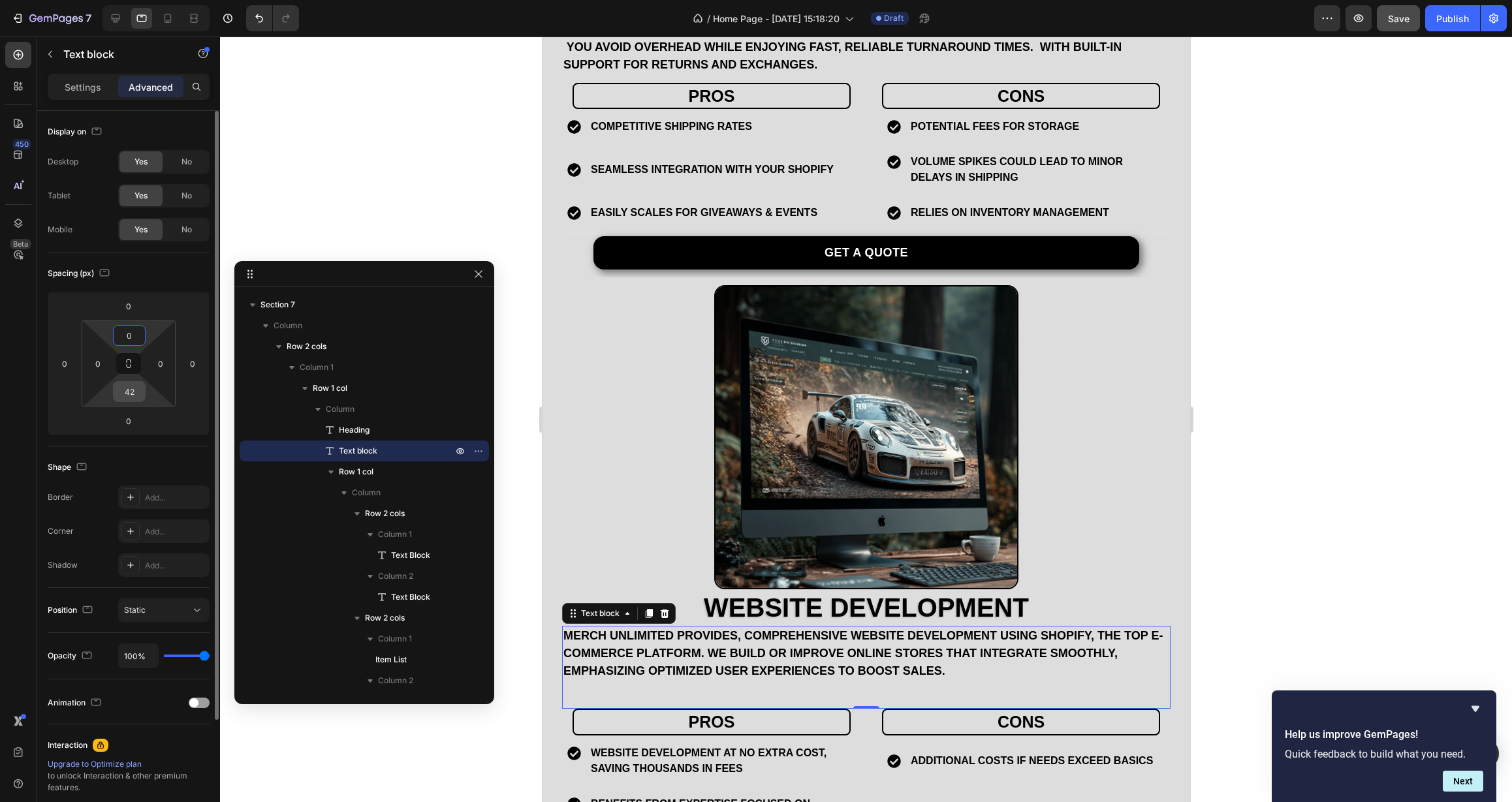
type input "0"
click at [133, 392] on input "42" at bounding box center [130, 391] width 26 height 20
type input "12"
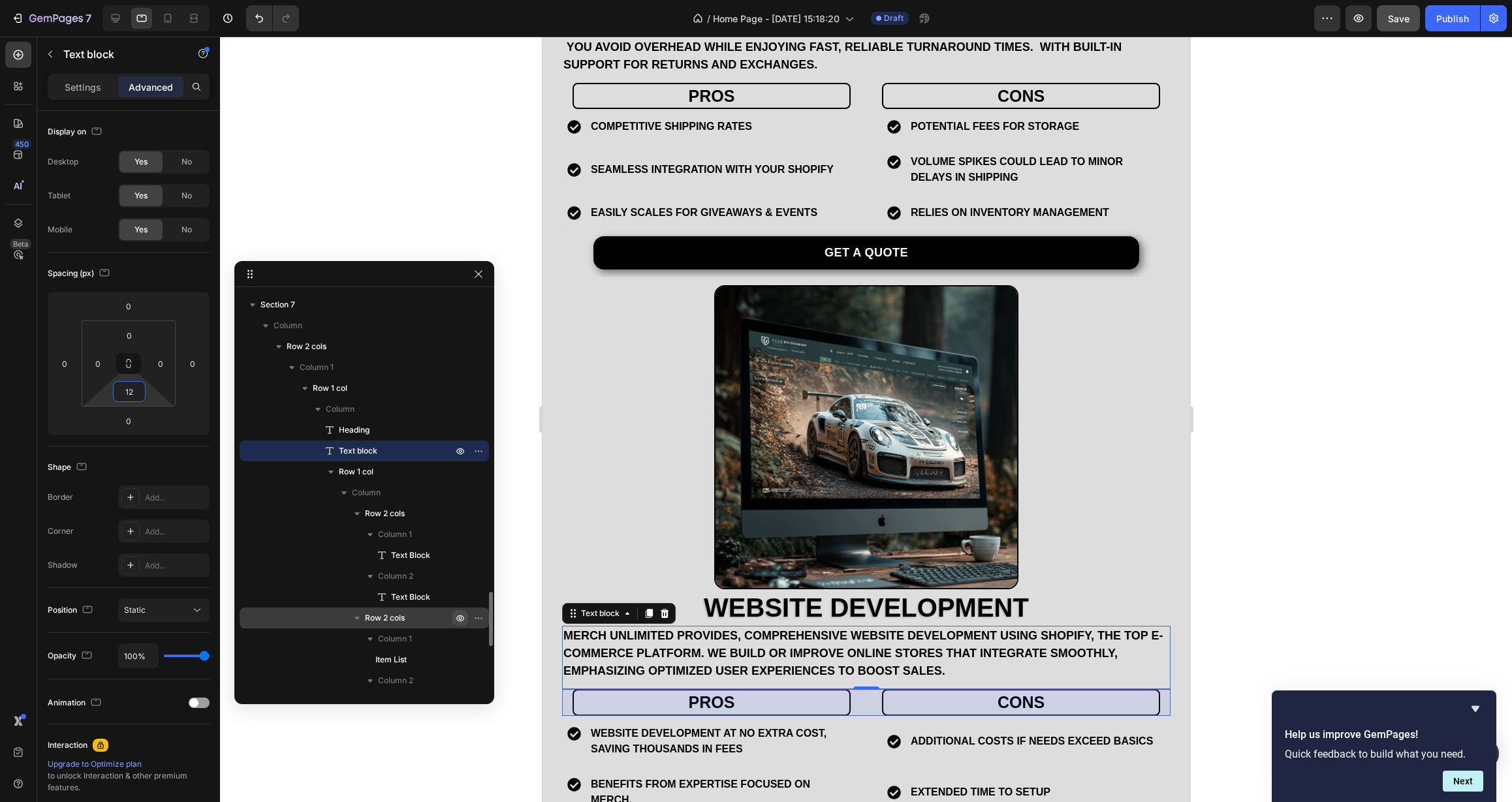
scroll to position [2287, 0]
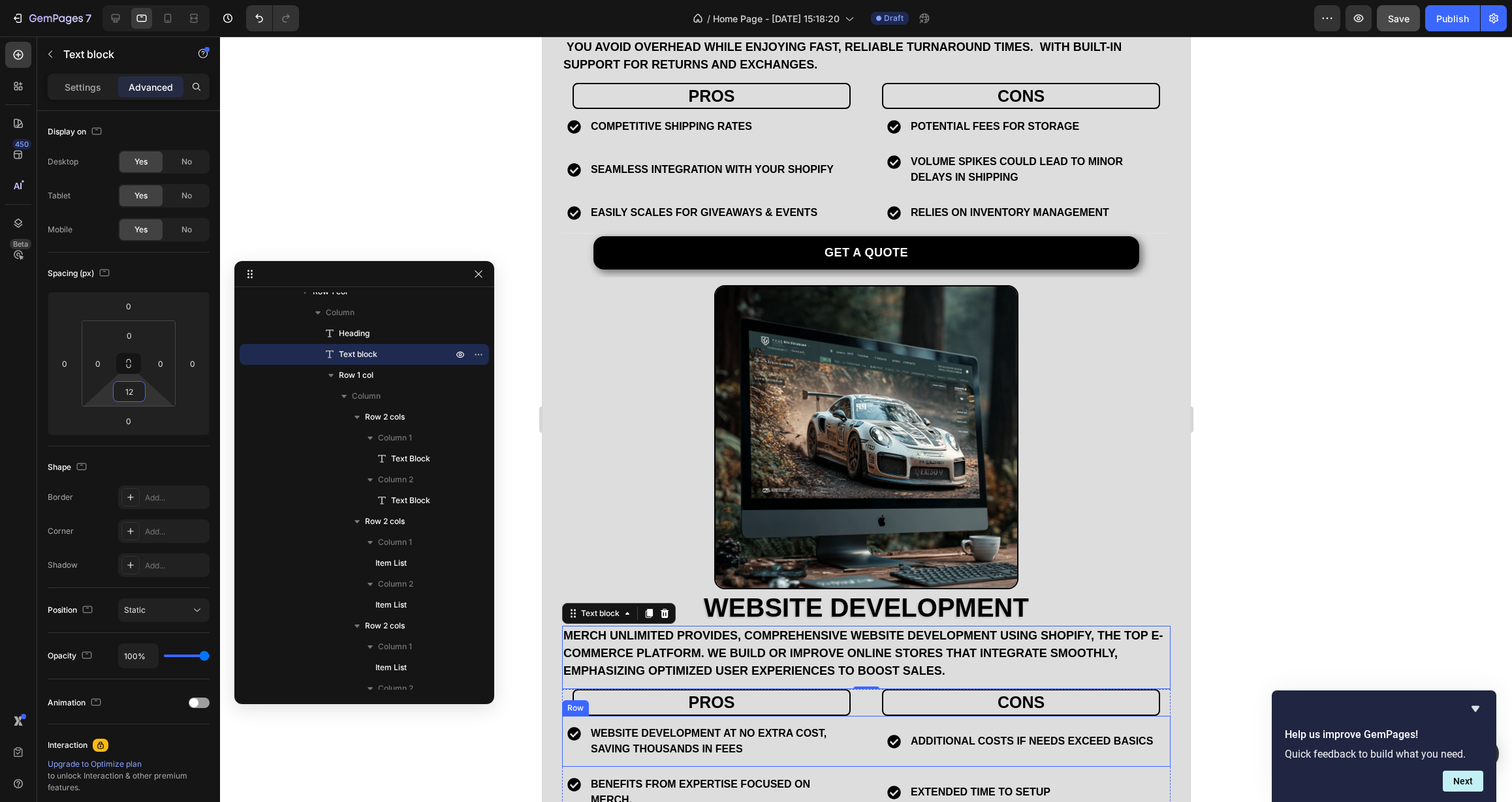
click at [857, 724] on div "website development at no extra cost, saving thousands in fees Item List additi…" at bounding box center [866, 741] width 609 height 51
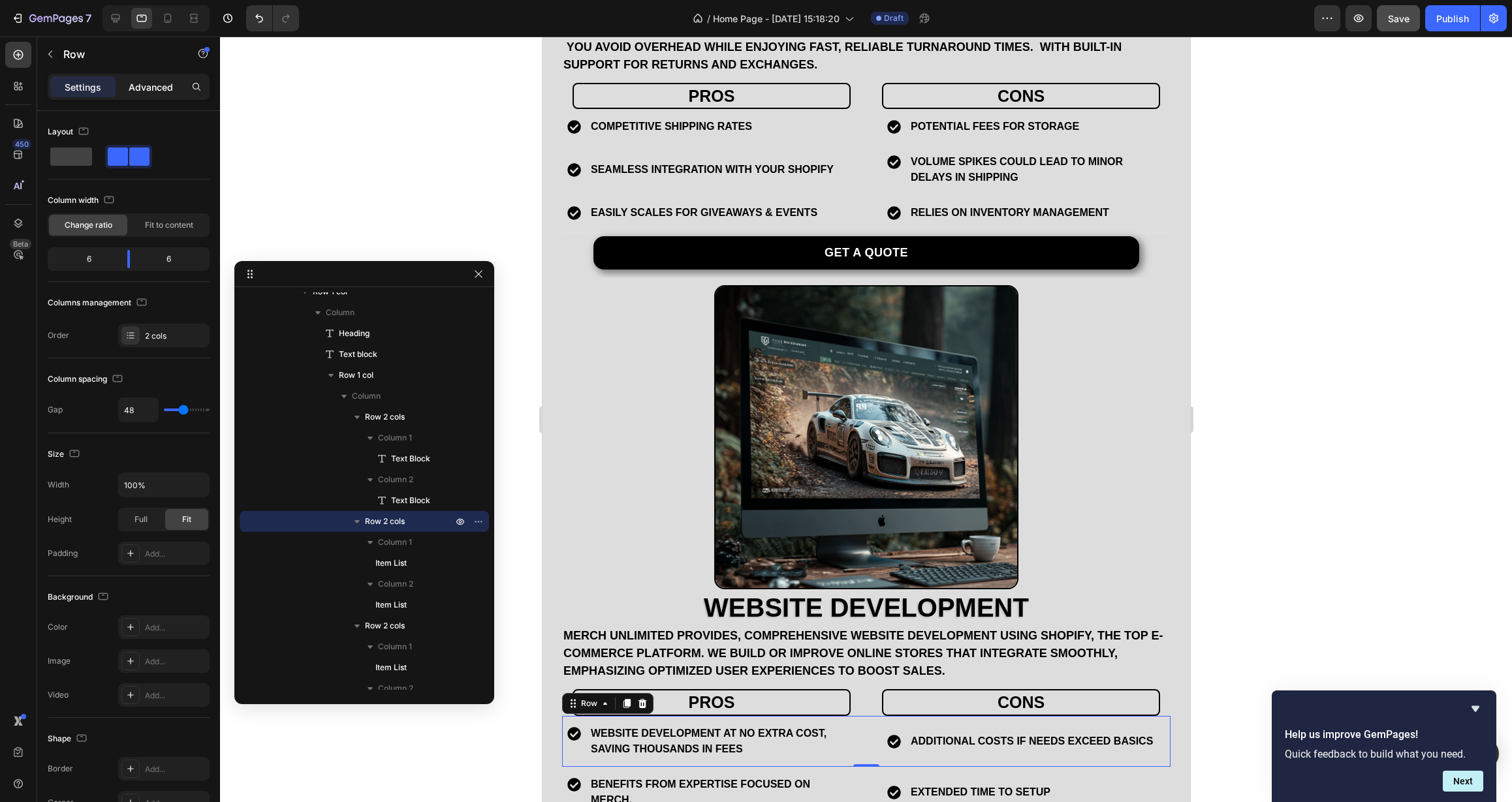
click at [147, 82] on p "Advanced" at bounding box center [151, 87] width 45 height 14
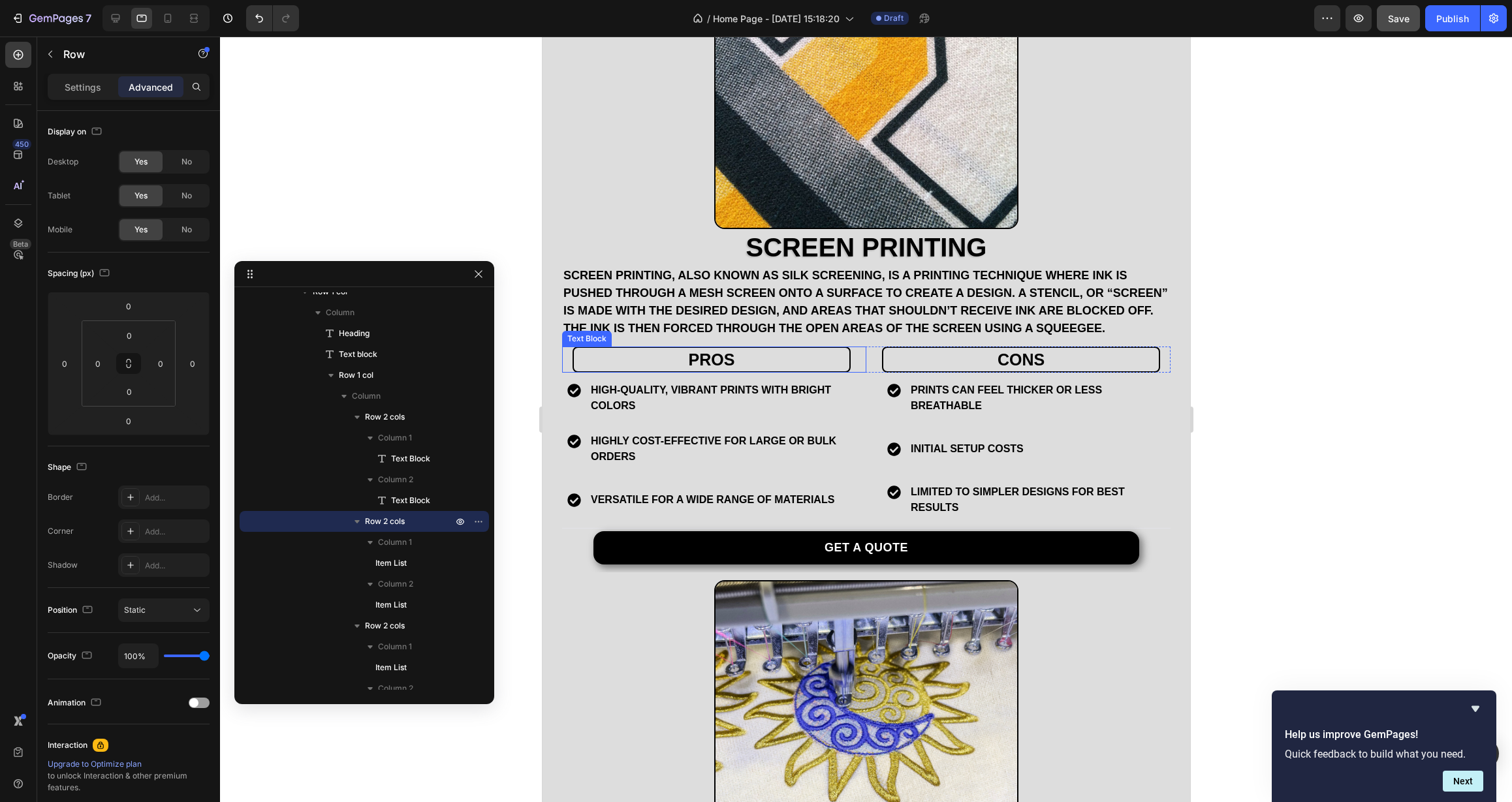
scroll to position [1321, 0]
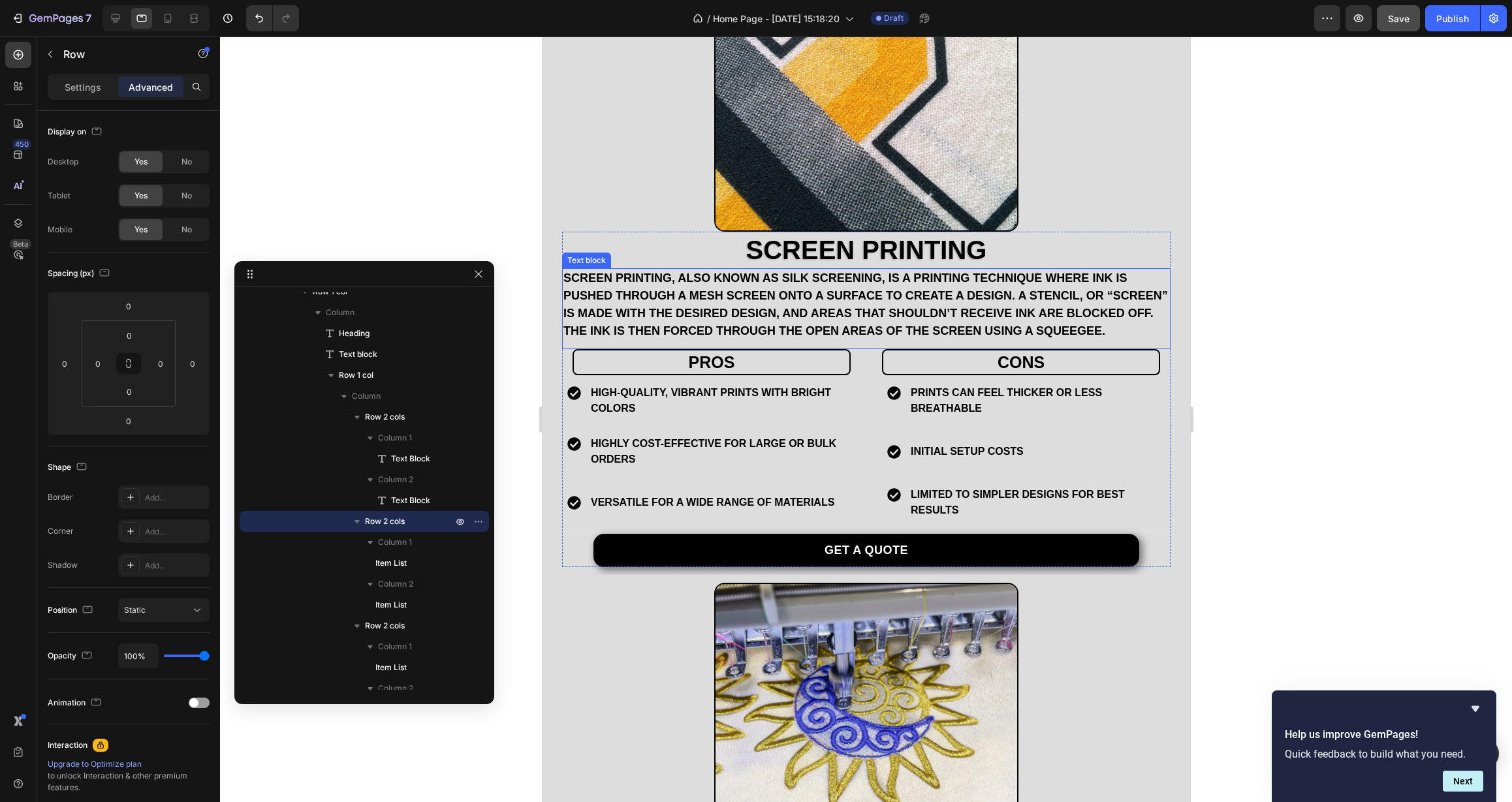
click at [875, 324] on p "Screen printing, also known as silk screening, is a printing technique where in…" at bounding box center [866, 305] width 606 height 71
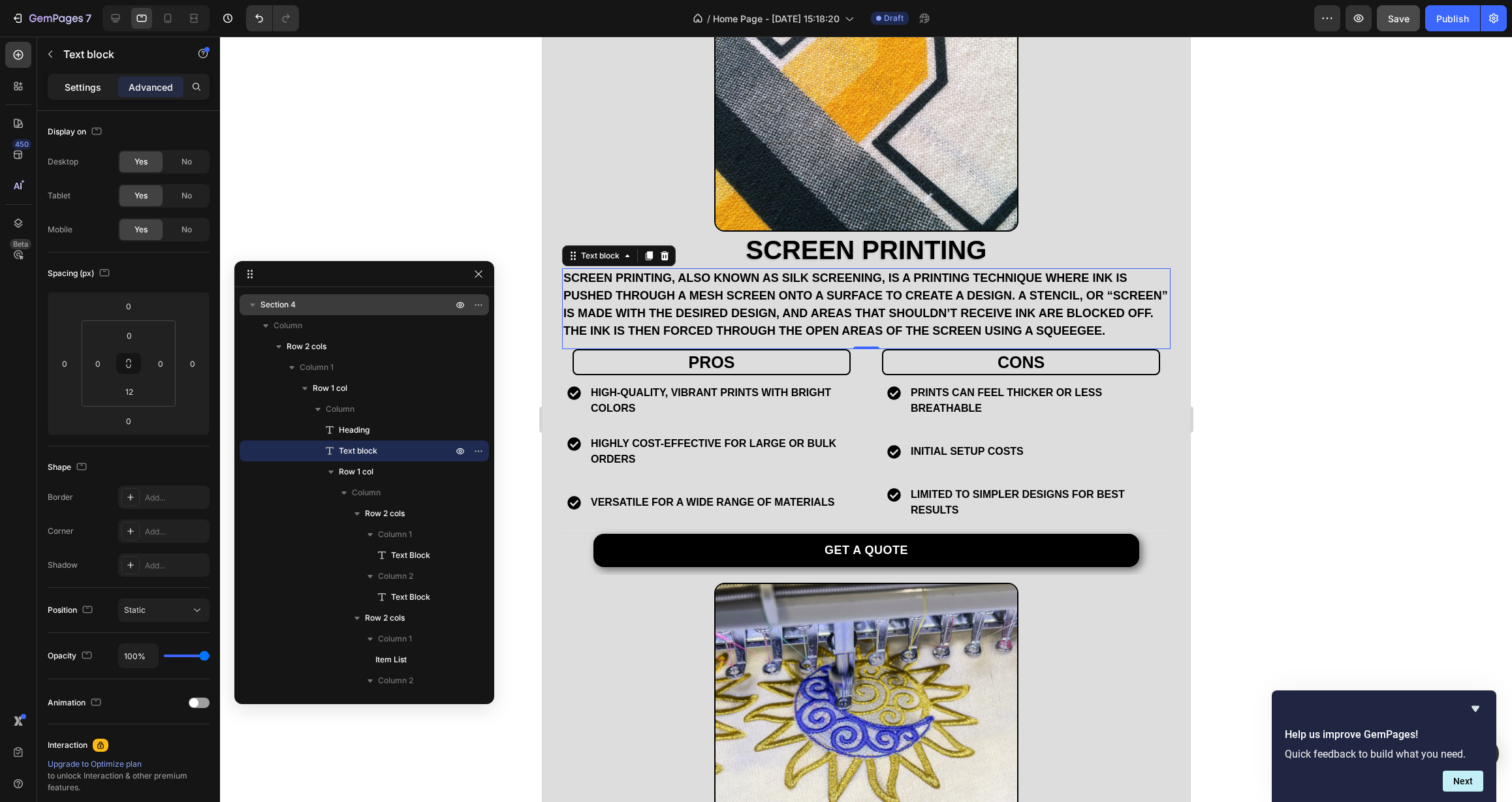
click at [91, 89] on p "Settings" at bounding box center [83, 87] width 37 height 14
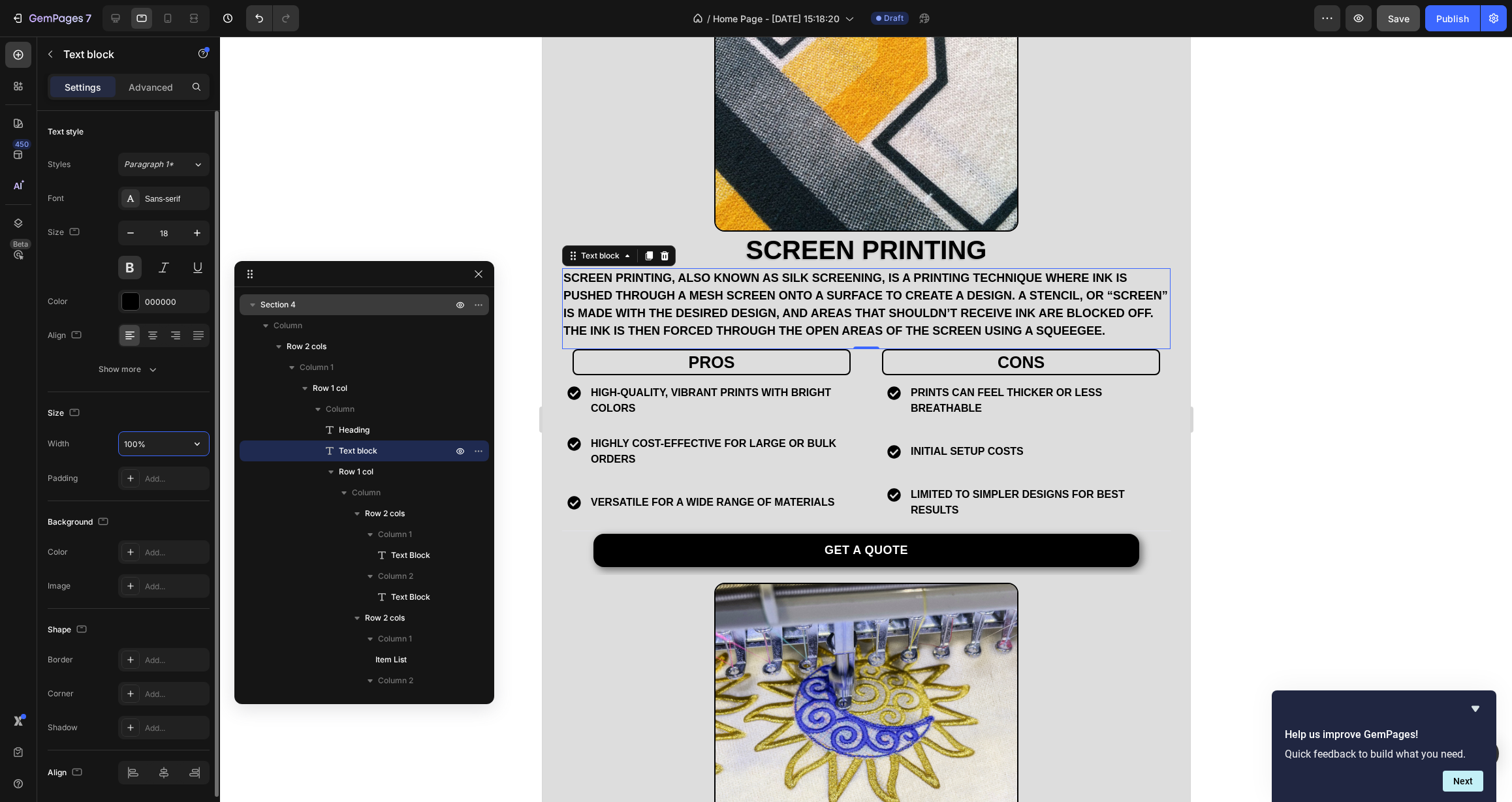
drag, startPoint x: 136, startPoint y: 442, endPoint x: 88, endPoint y: 439, distance: 48.1
click at [88, 440] on div "Width 100%" at bounding box center [128, 444] width 162 height 25
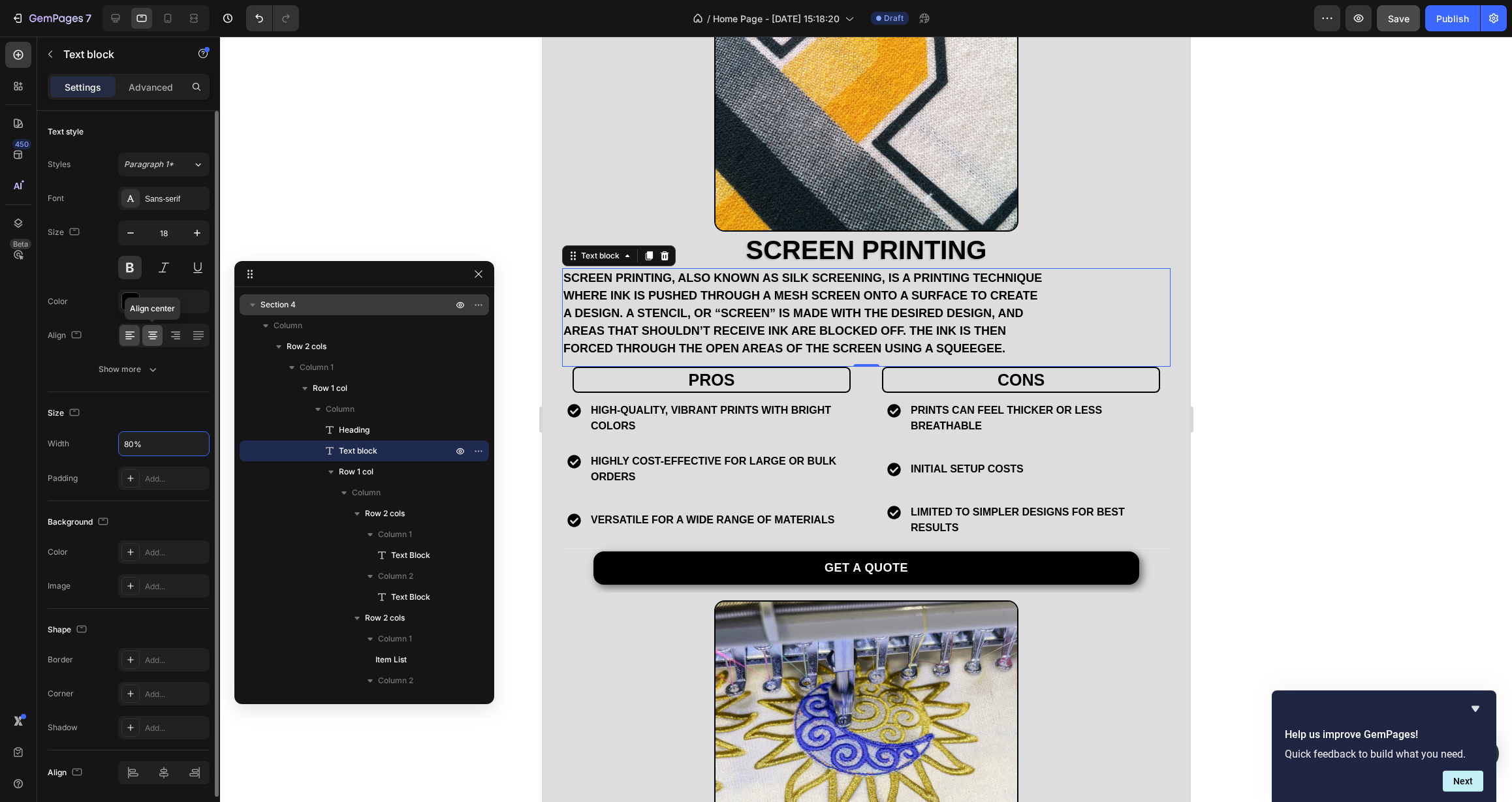
type input "80%"
click at [154, 343] on div at bounding box center [152, 336] width 20 height 21
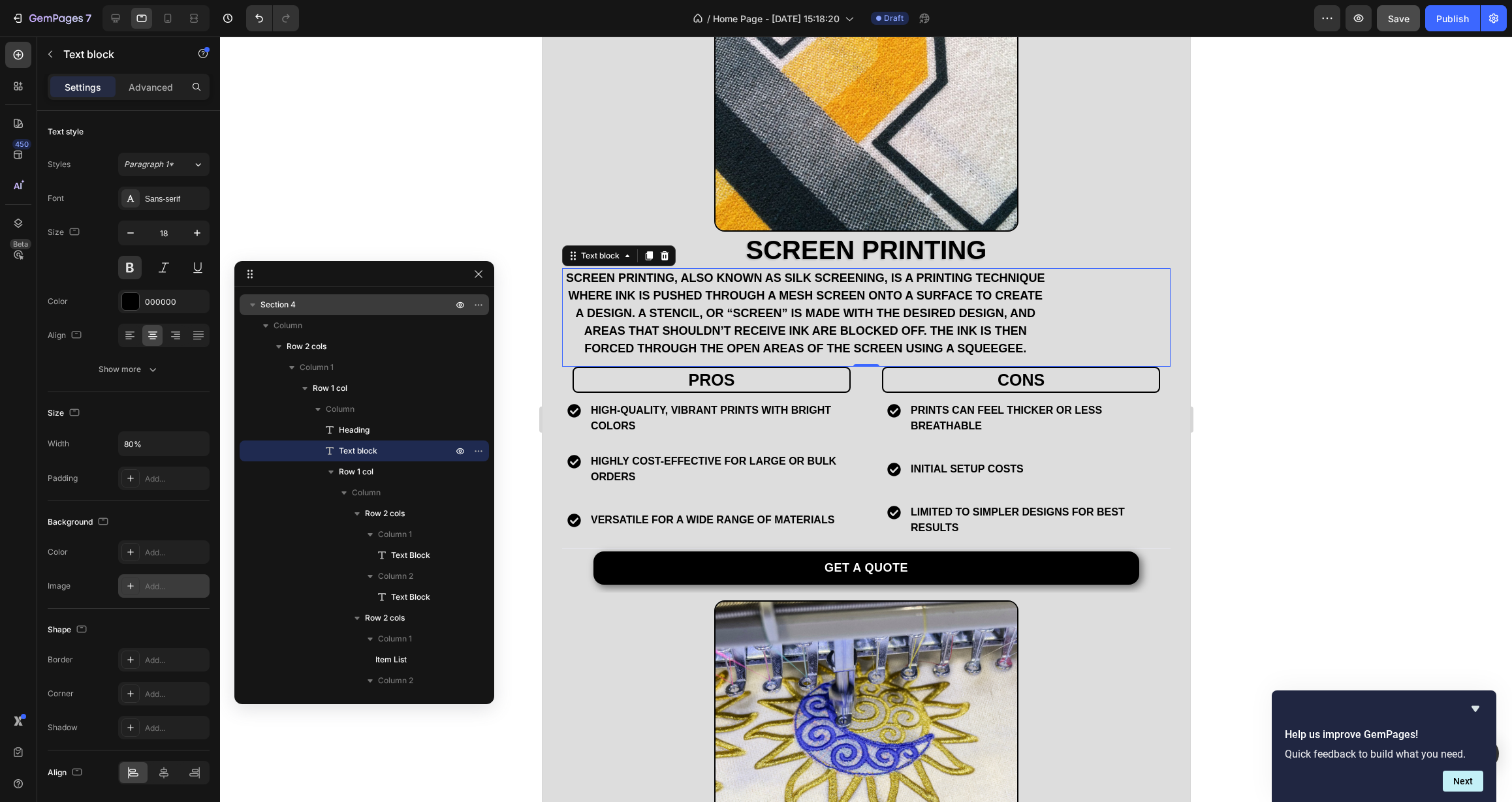
scroll to position [21, 0]
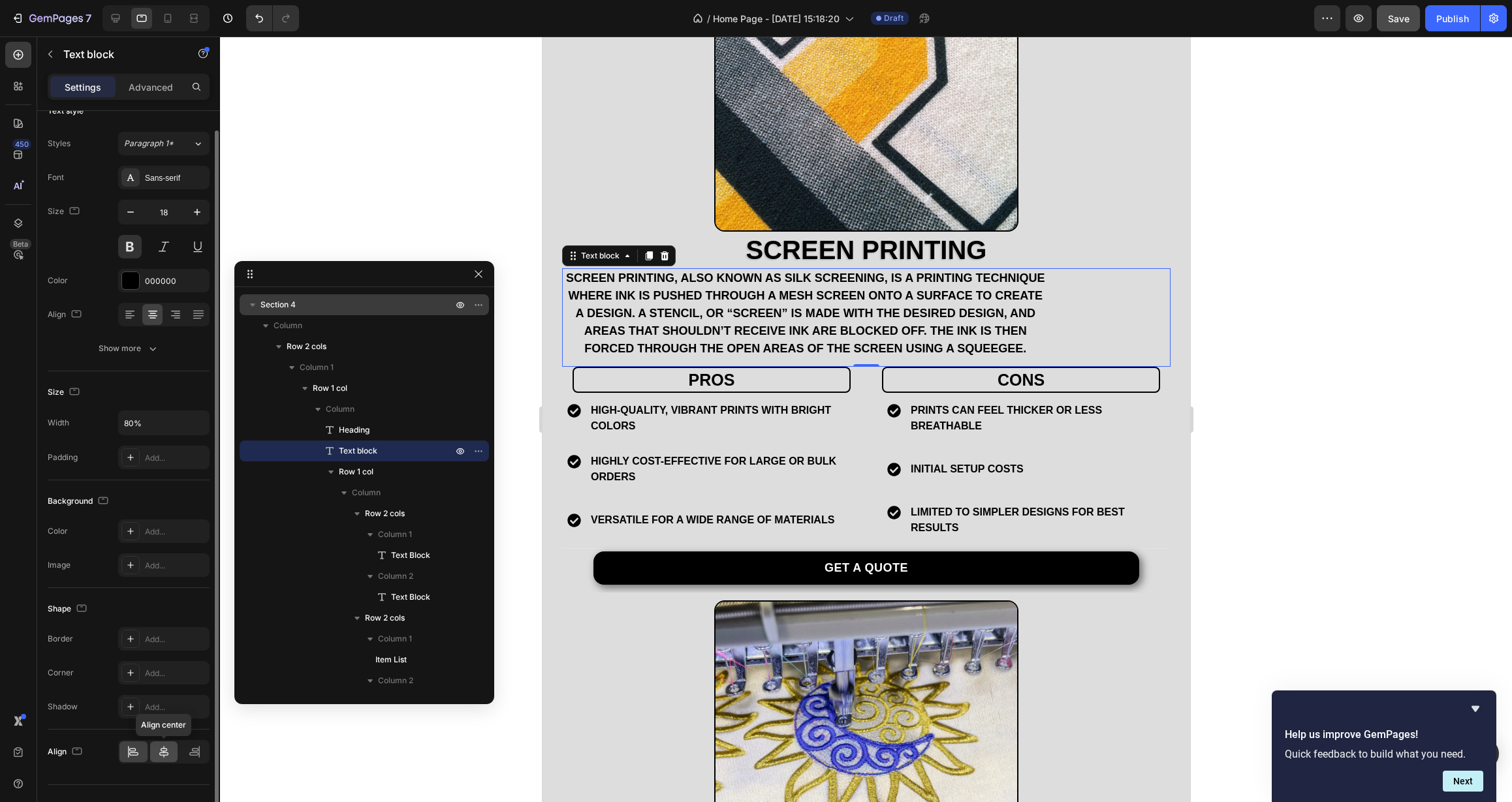
click at [166, 749] on icon at bounding box center [164, 752] width 9 height 12
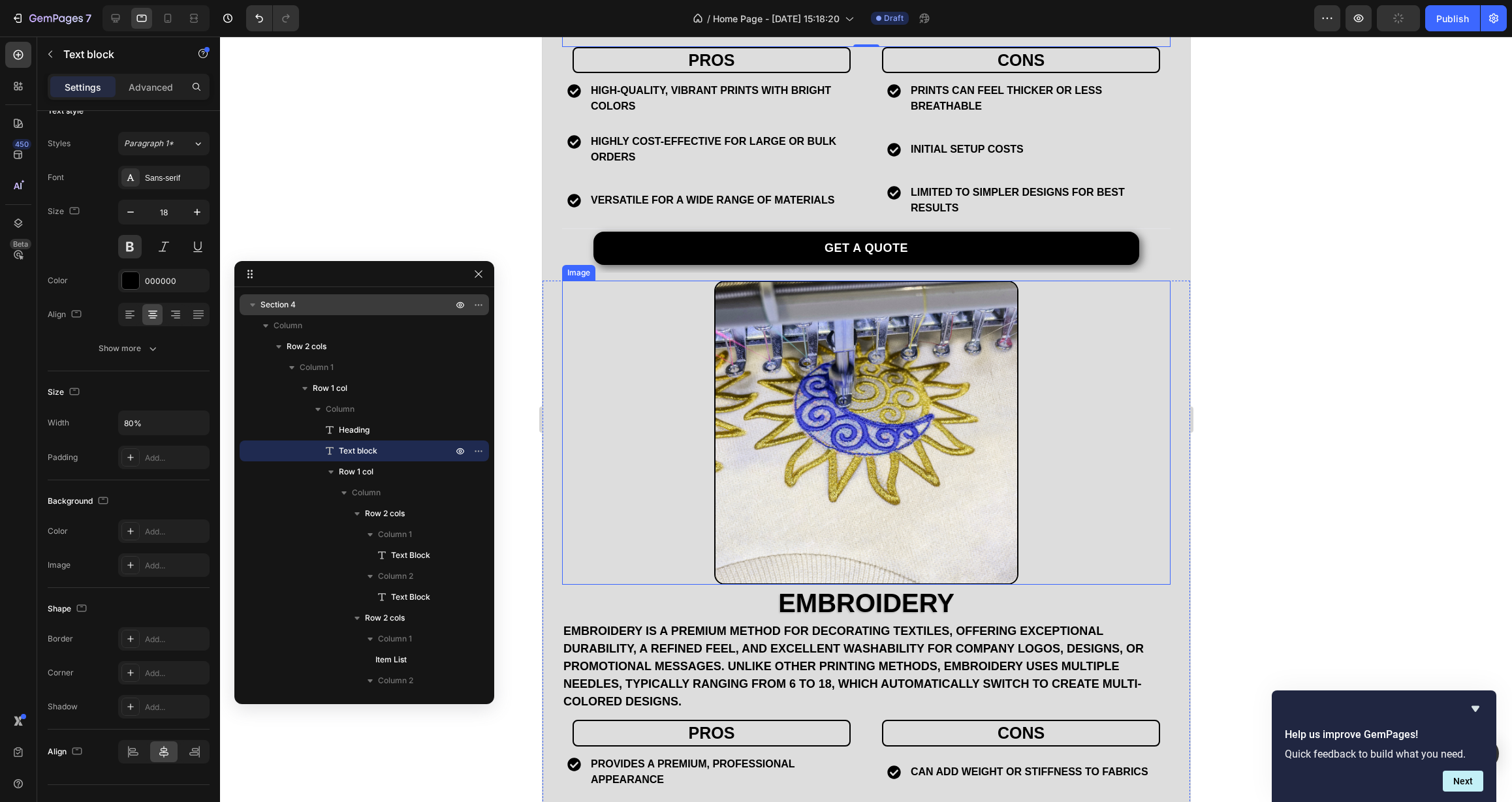
scroll to position [1741, 0]
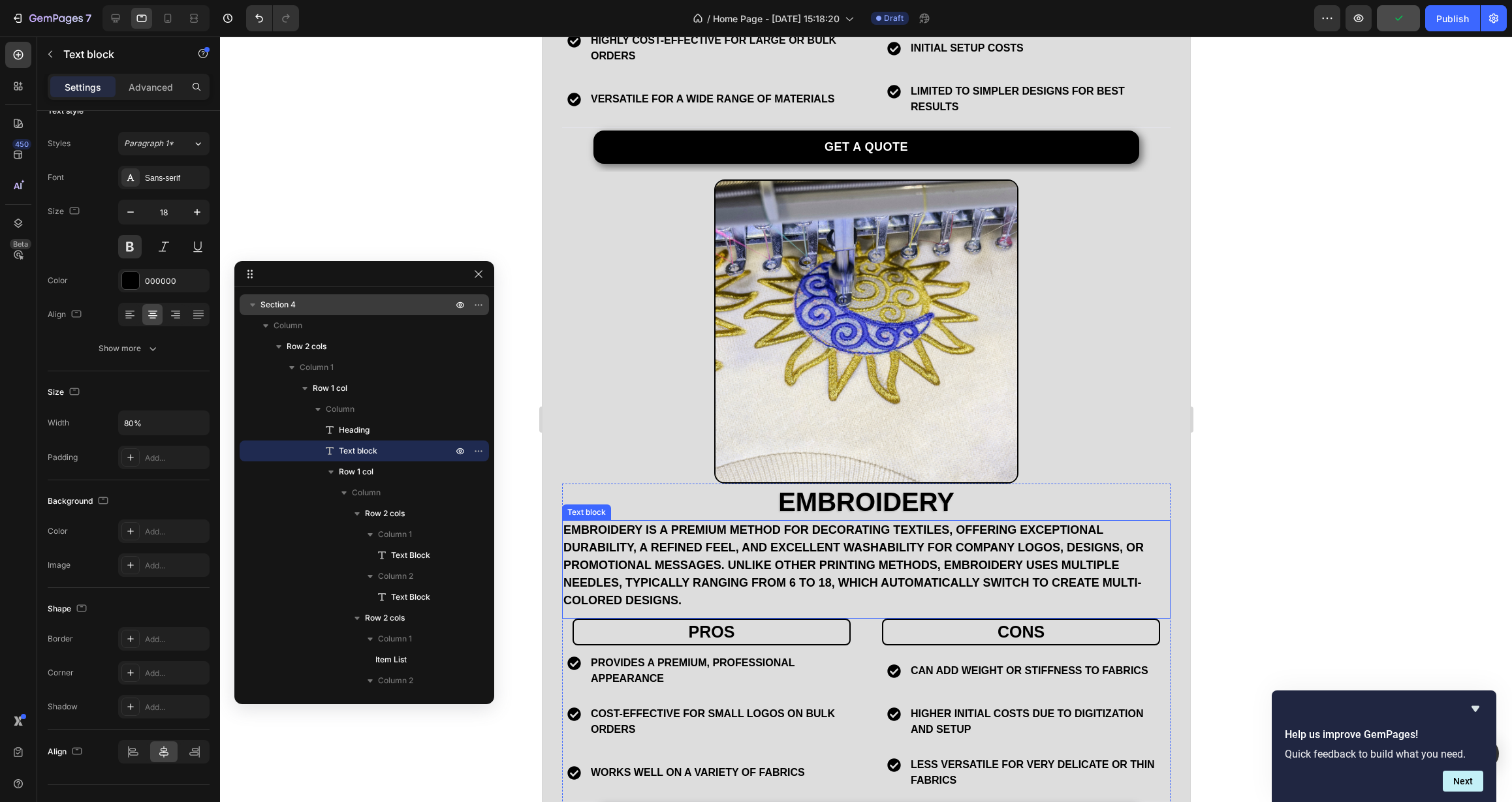
click at [838, 549] on p "Embroidery is a premium method for decorating textiles, offering exceptional du…" at bounding box center [866, 565] width 606 height 88
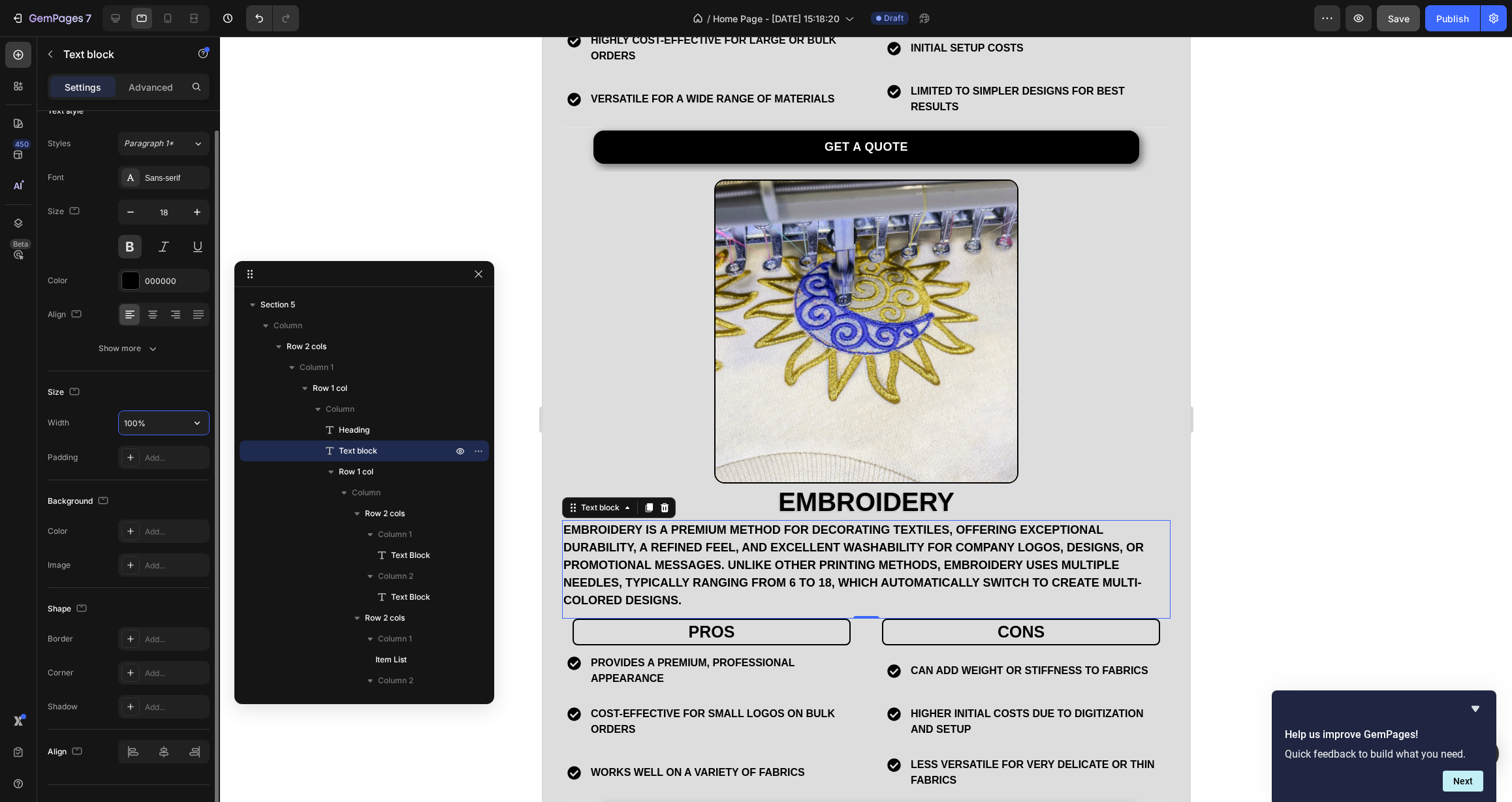
drag, startPoint x: 134, startPoint y: 425, endPoint x: 96, endPoint y: 424, distance: 38.0
click at [96, 424] on div "Width 100%" at bounding box center [128, 423] width 162 height 25
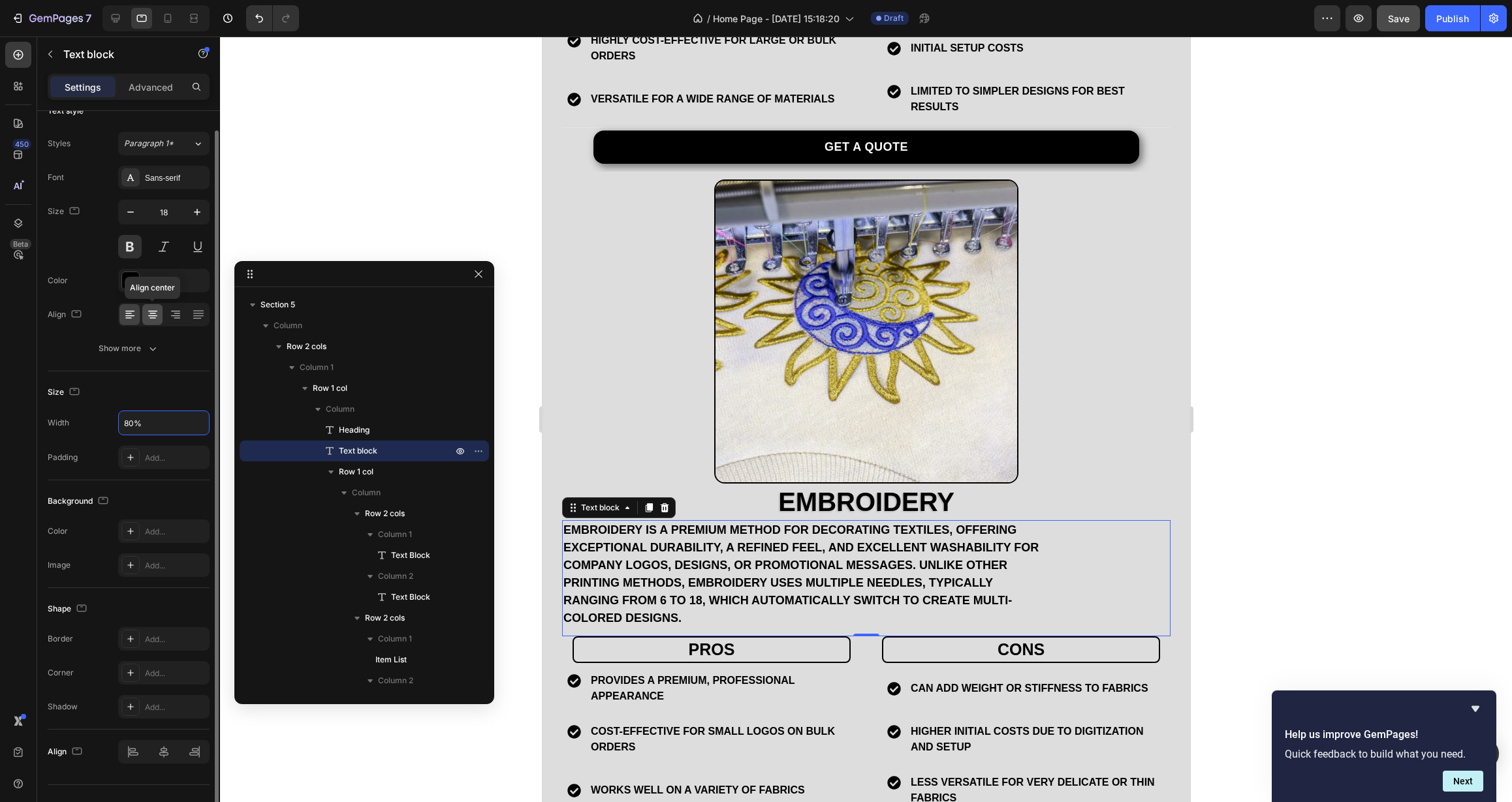
type input "80%"
click at [153, 319] on icon at bounding box center [153, 319] width 7 height 1
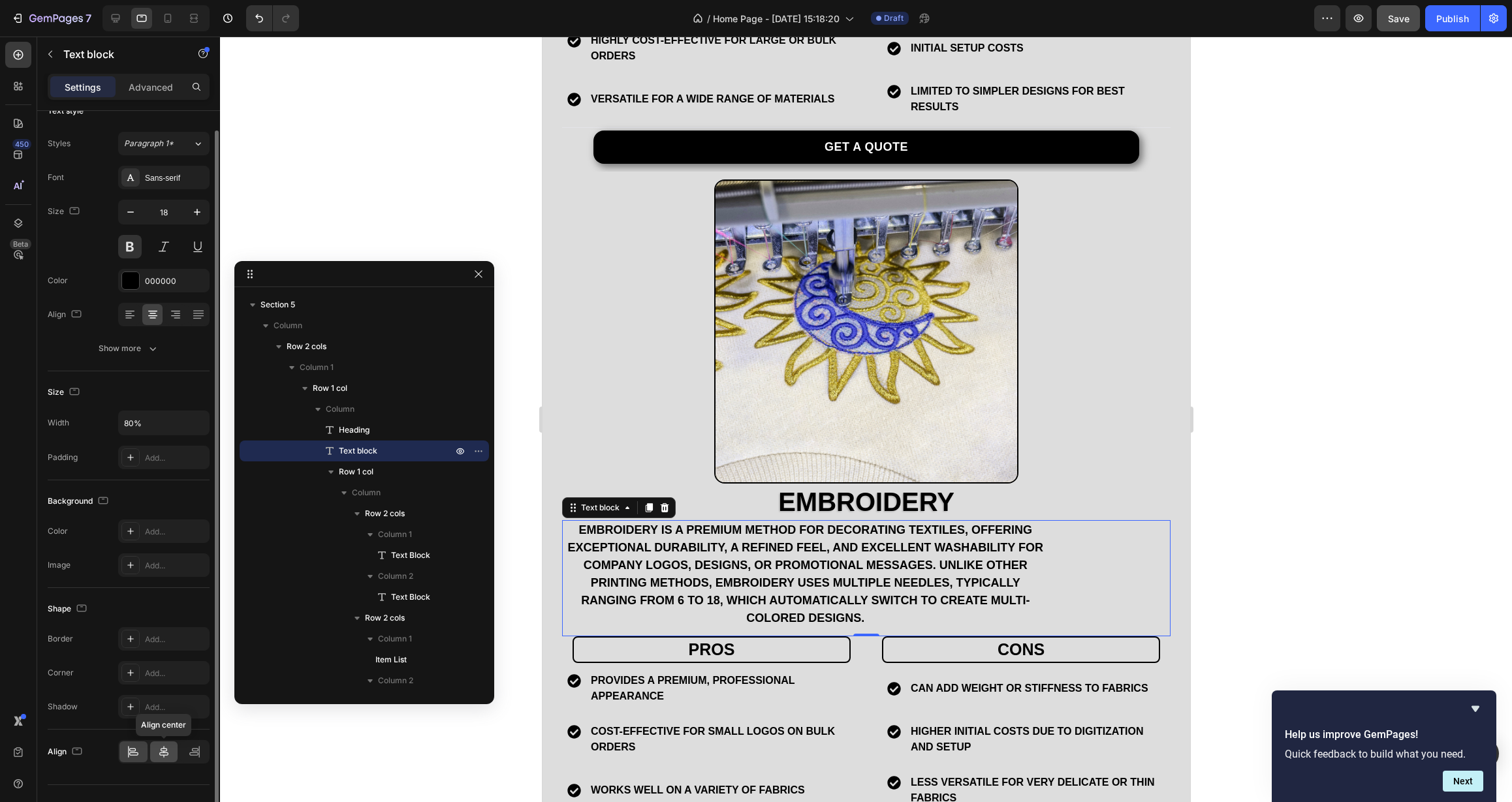
click at [164, 751] on icon at bounding box center [164, 752] width 13 height 13
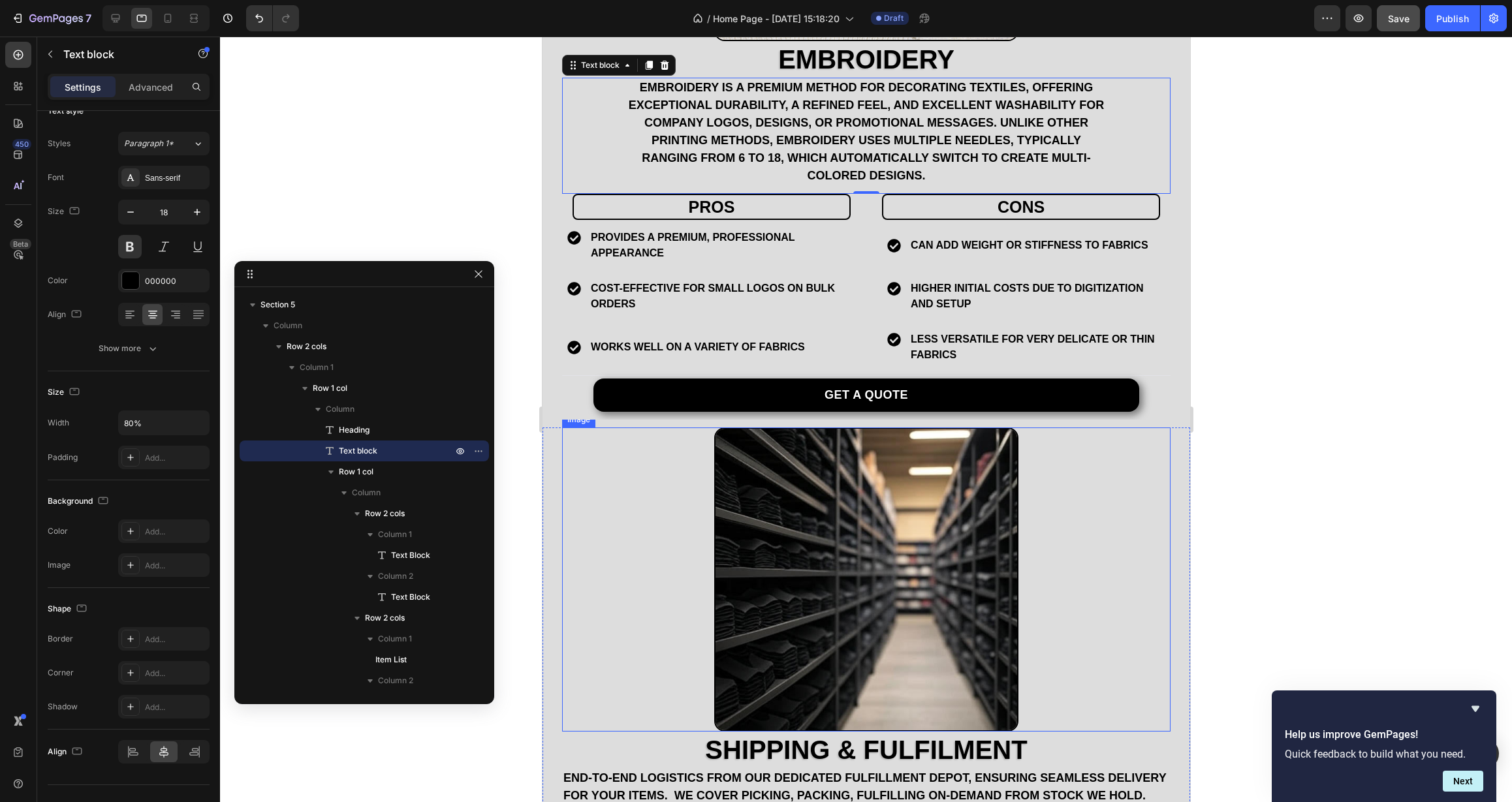
scroll to position [2442, 0]
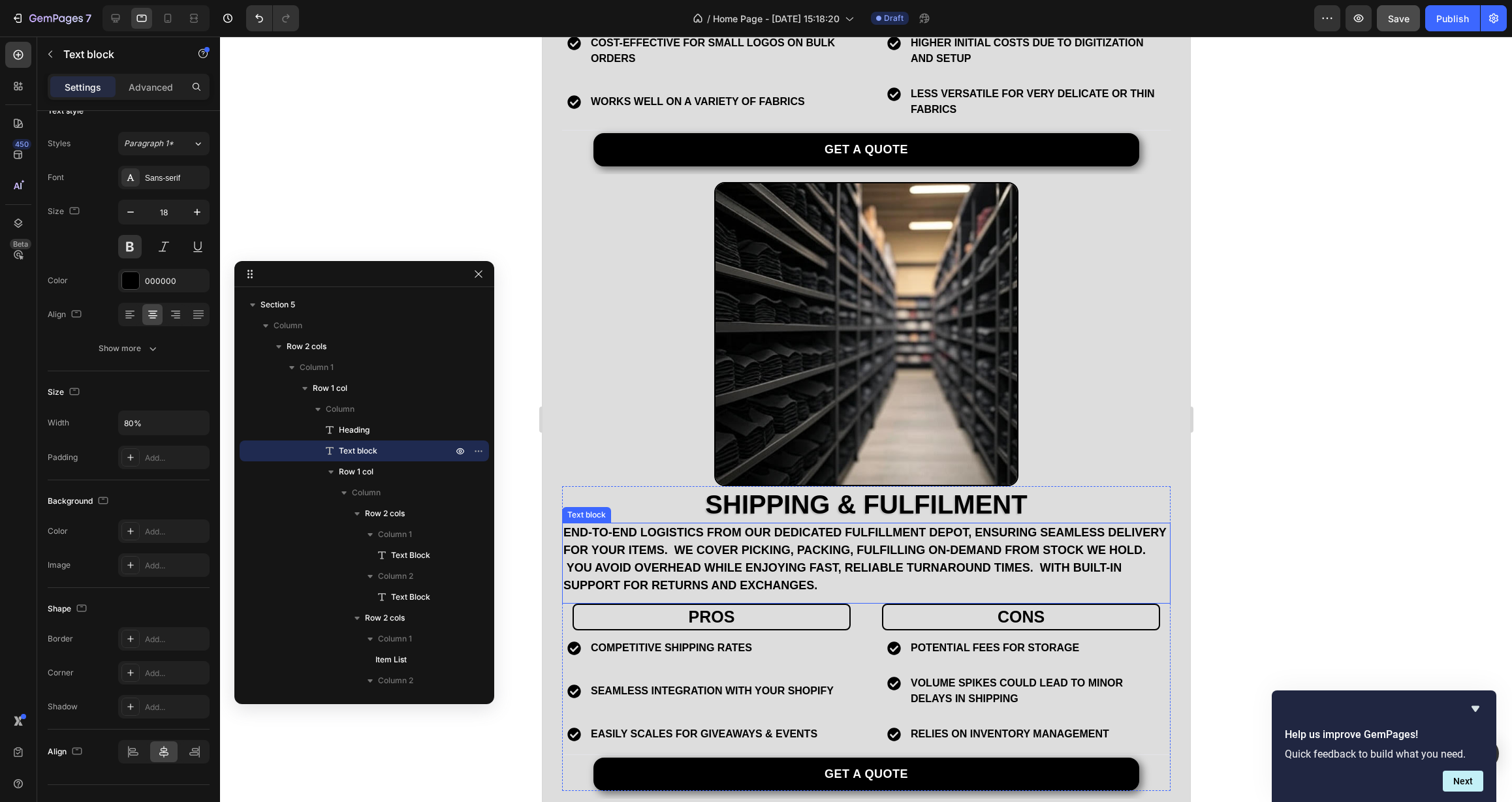
click at [845, 538] on p "end-to-end logistics from our dedicated Fulfillment Depot, ensuring seamless de…" at bounding box center [866, 559] width 606 height 71
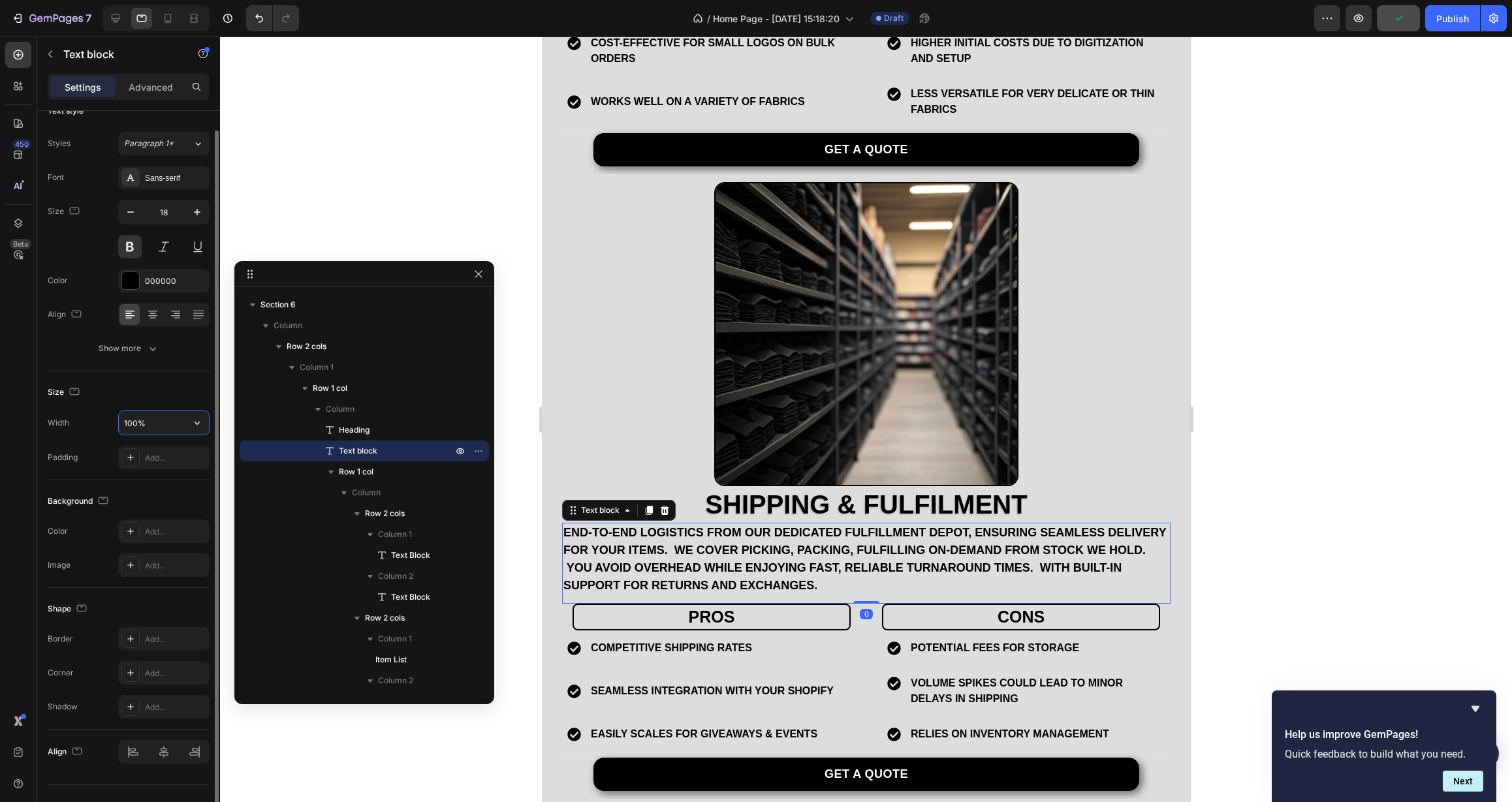
drag, startPoint x: 134, startPoint y: 424, endPoint x: 105, endPoint y: 424, distance: 29.0
click at [105, 424] on div "Width 100%" at bounding box center [128, 423] width 162 height 25
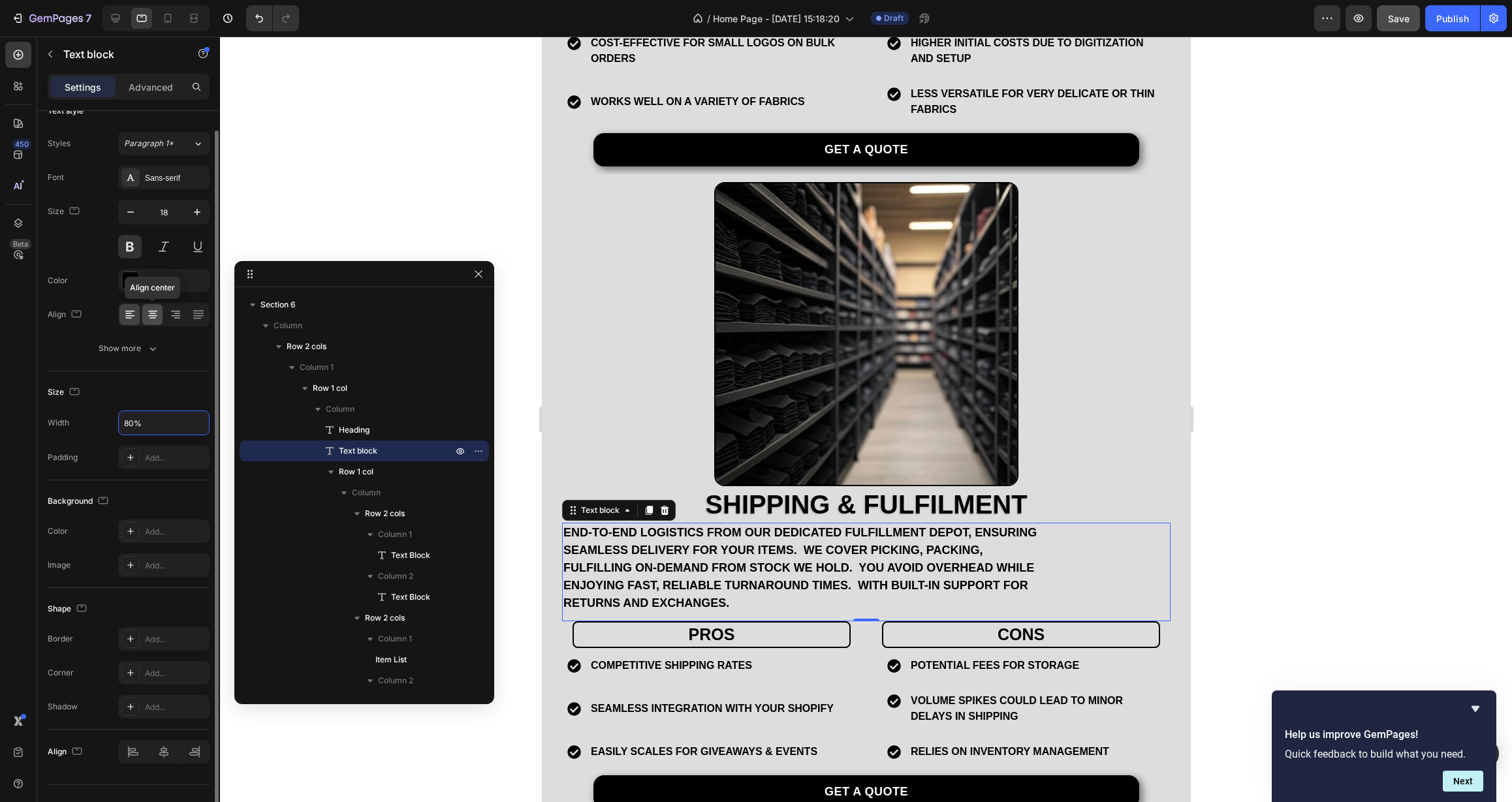
type input "80%"
click at [154, 312] on icon at bounding box center [153, 315] width 13 height 13
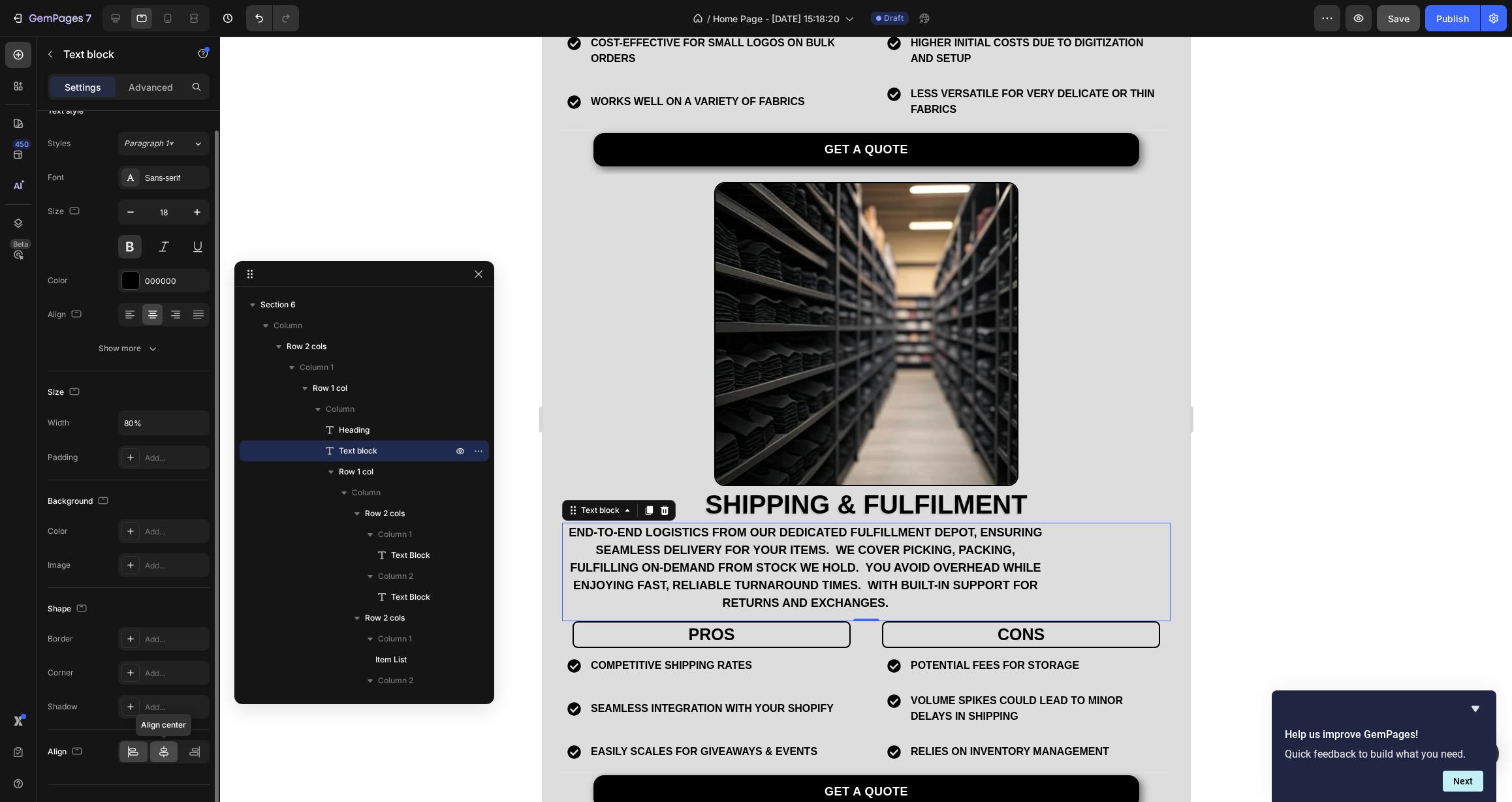
click at [161, 748] on icon at bounding box center [164, 752] width 13 height 13
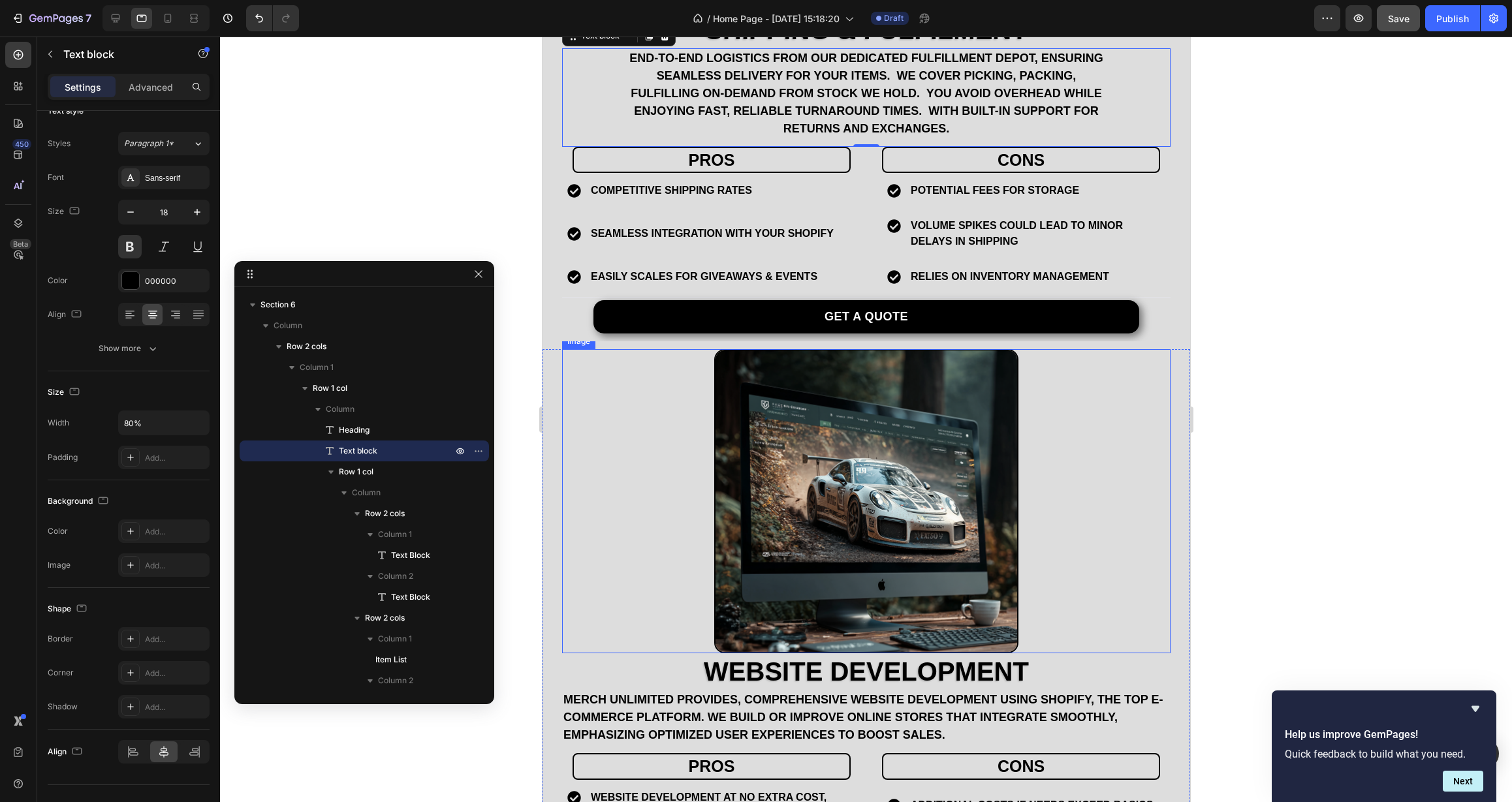
scroll to position [2997, 0]
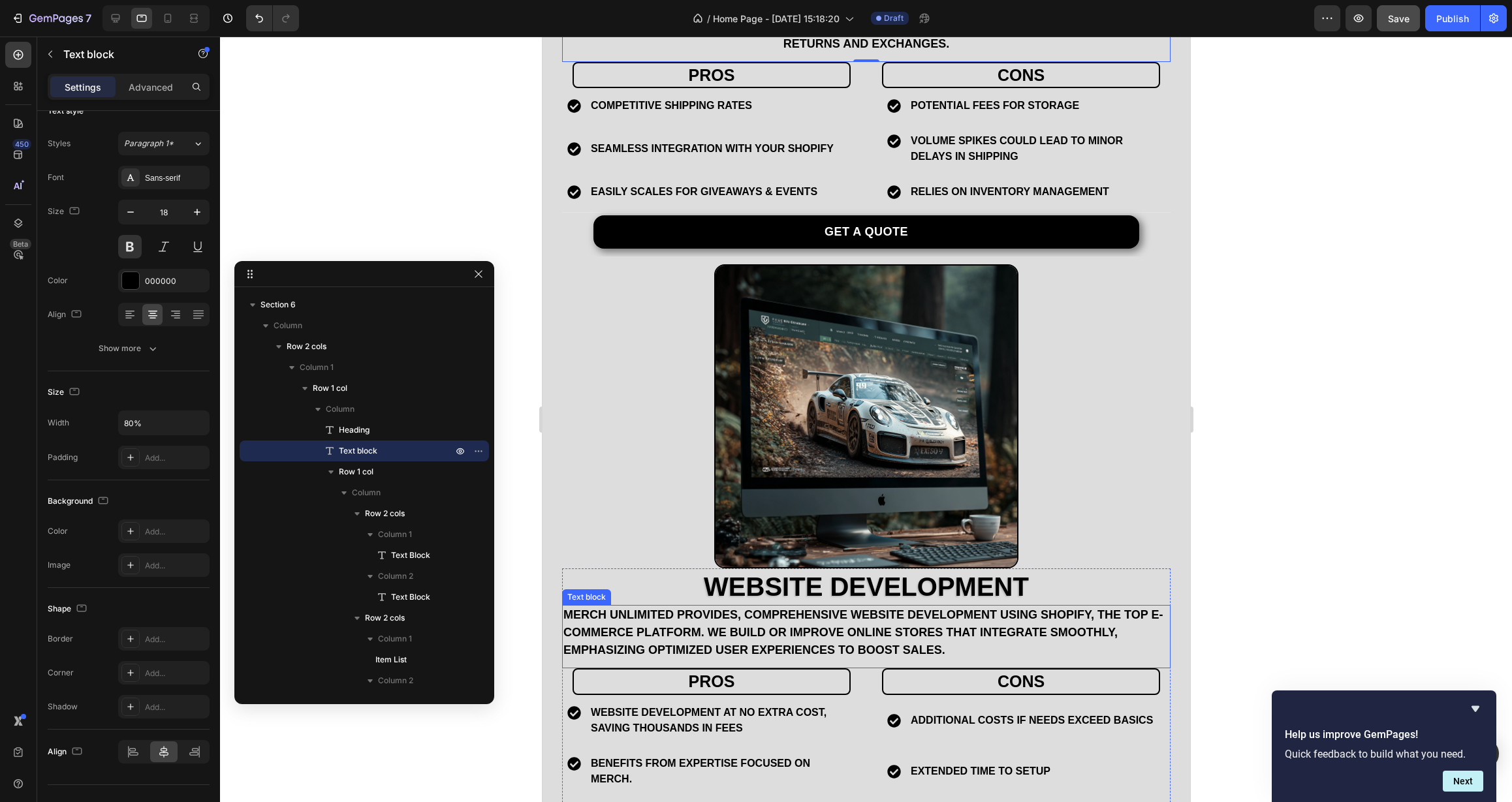
click at [766, 611] on p "Merch Unlimited provides, comprehensive website development using Shopify, the …" at bounding box center [866, 633] width 606 height 53
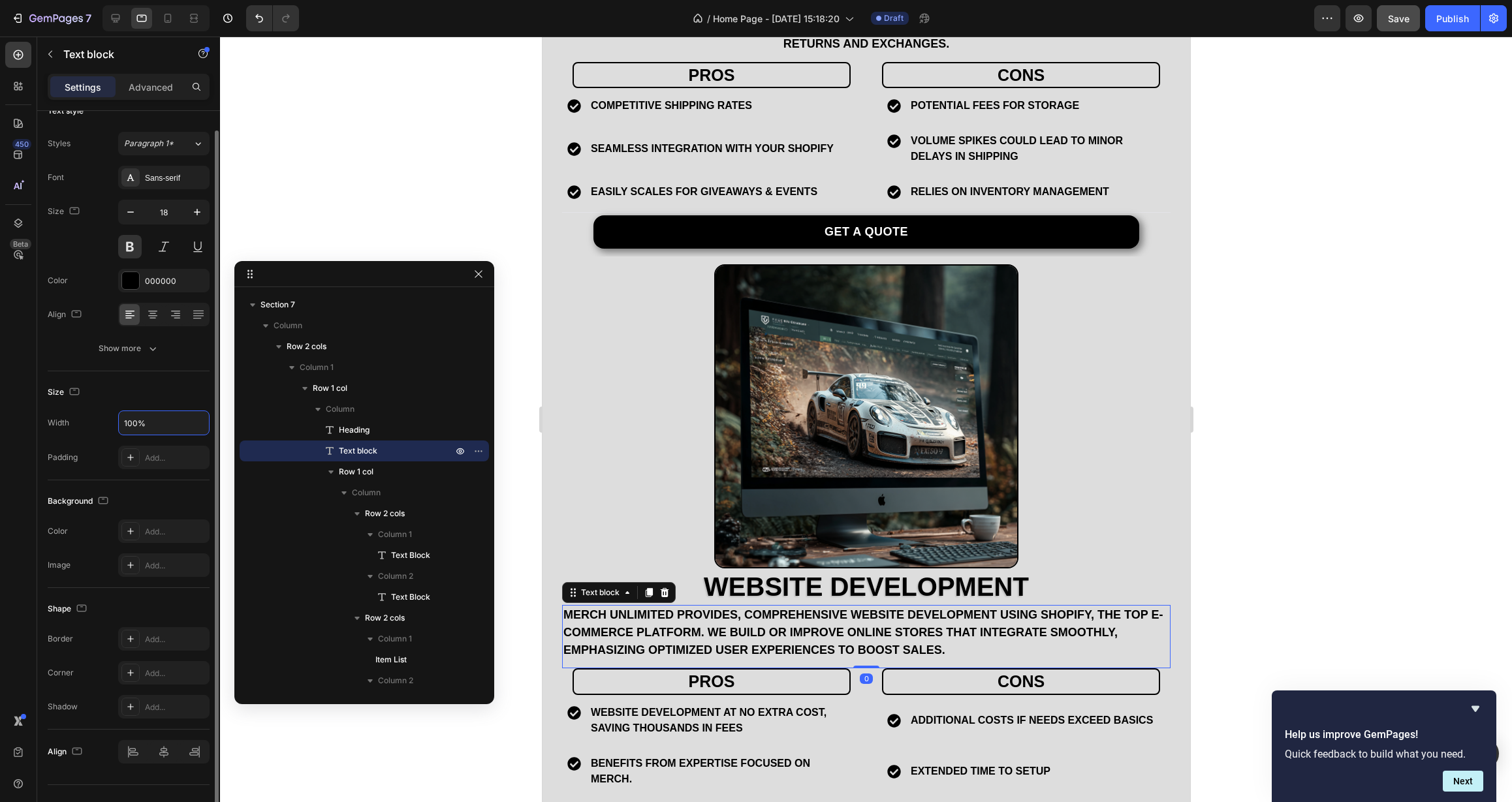
drag, startPoint x: 132, startPoint y: 425, endPoint x: 105, endPoint y: 423, distance: 27.1
click at [105, 423] on div "Width 100%" at bounding box center [128, 423] width 162 height 25
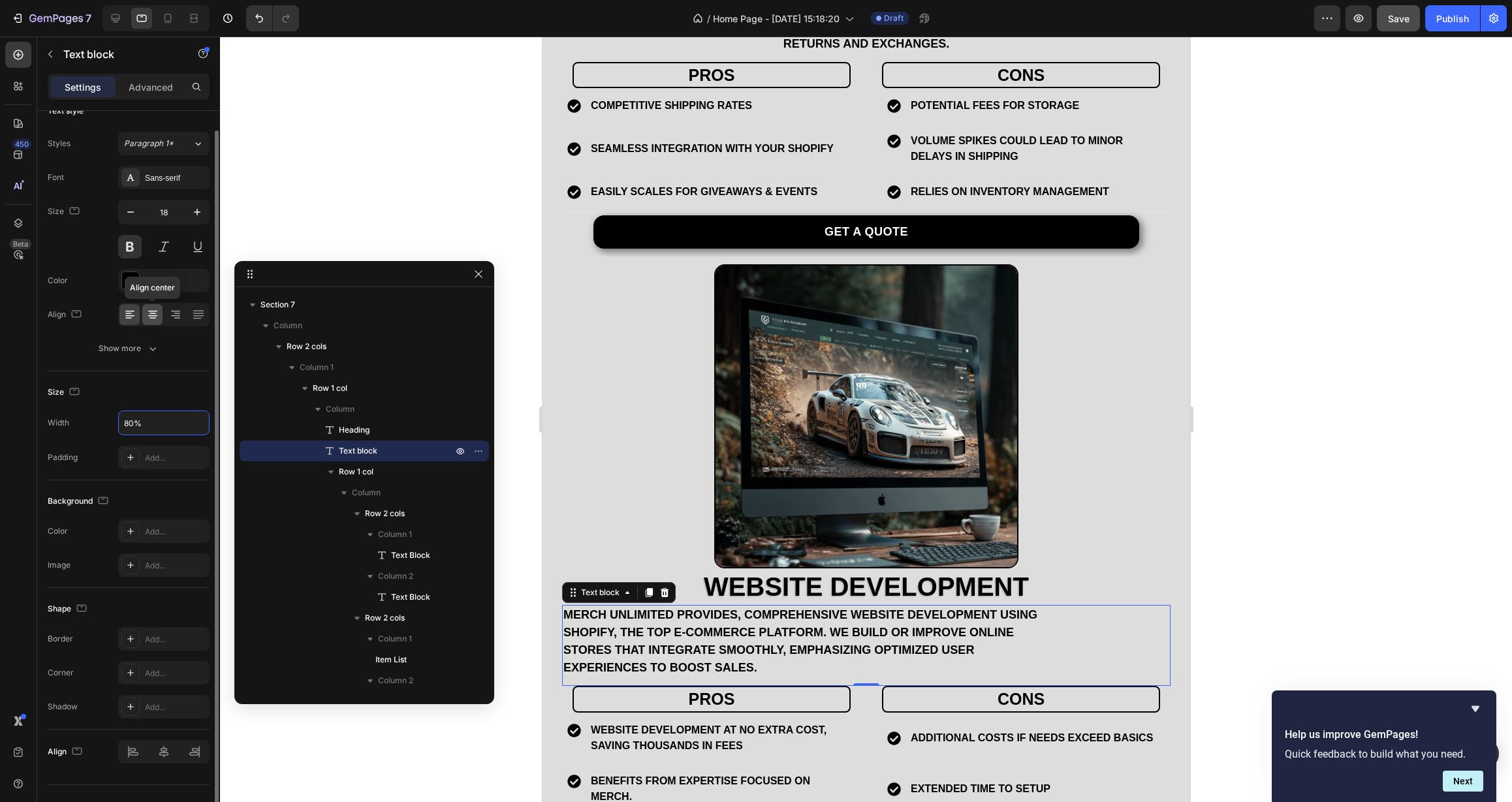
type input "80%"
click at [158, 319] on icon at bounding box center [153, 315] width 13 height 13
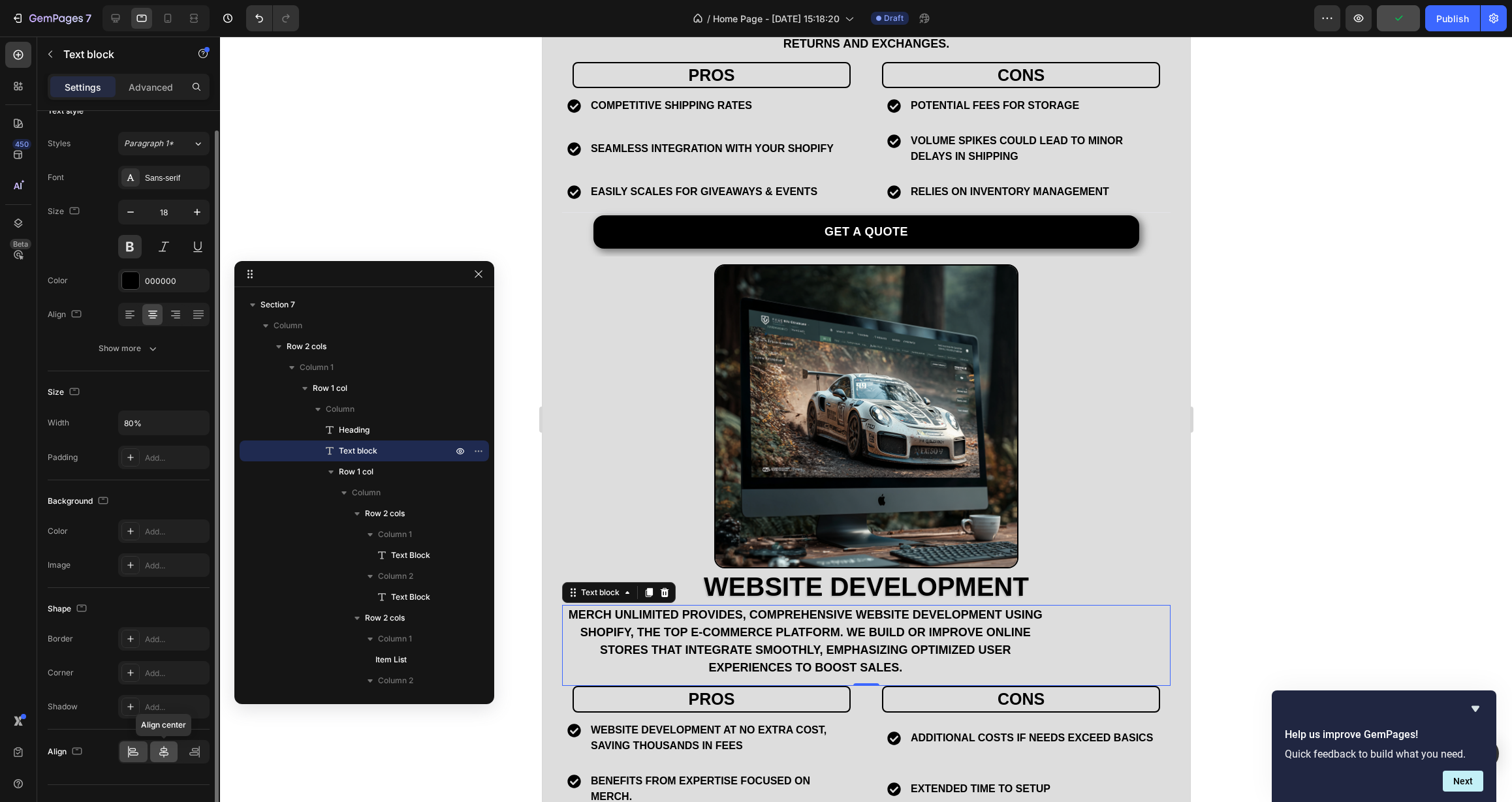
click at [162, 757] on icon at bounding box center [164, 752] width 13 height 13
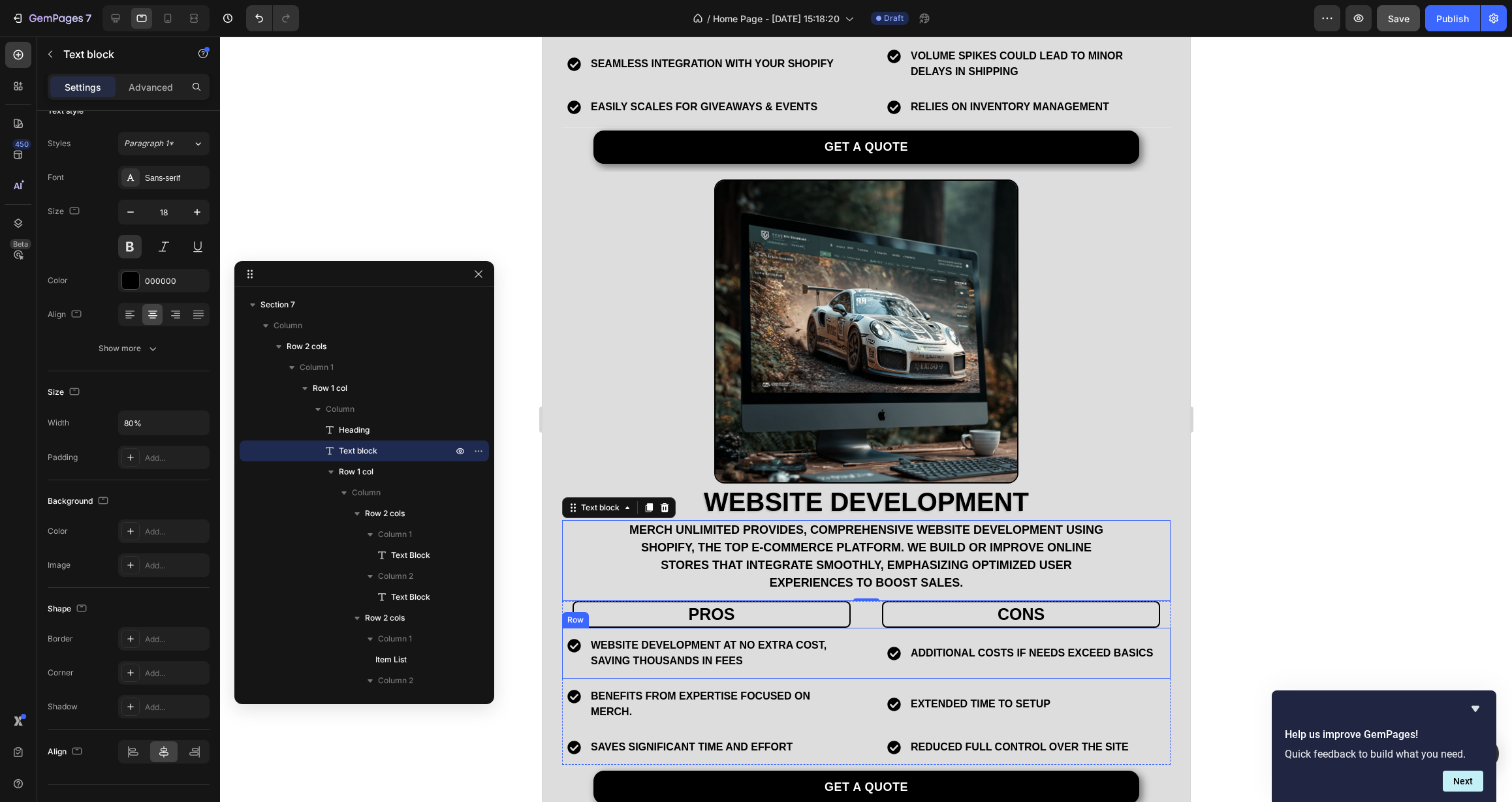
scroll to position [3173, 0]
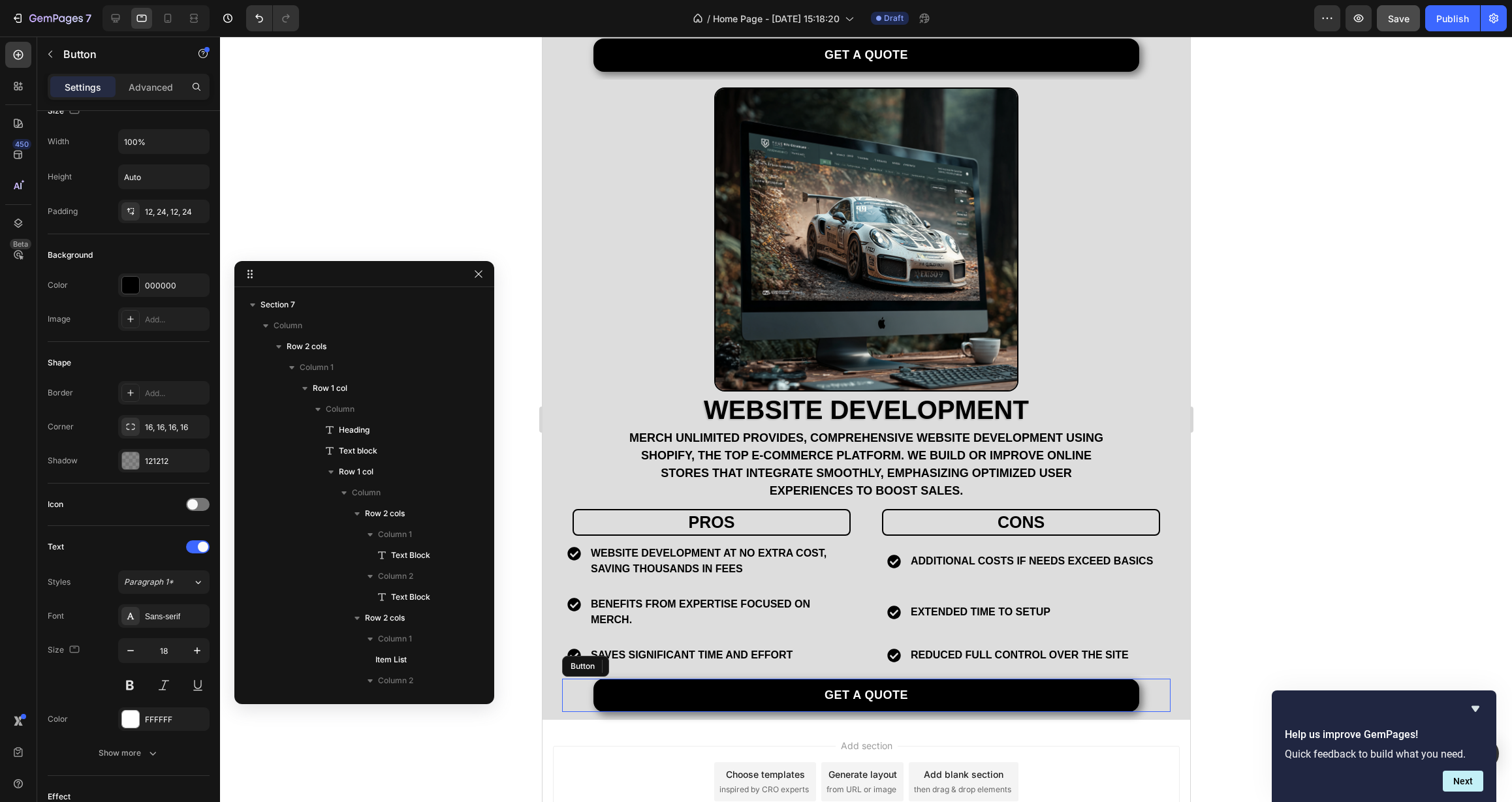
click at [569, 678] on div "Get a quote Button" at bounding box center [866, 695] width 609 height 33
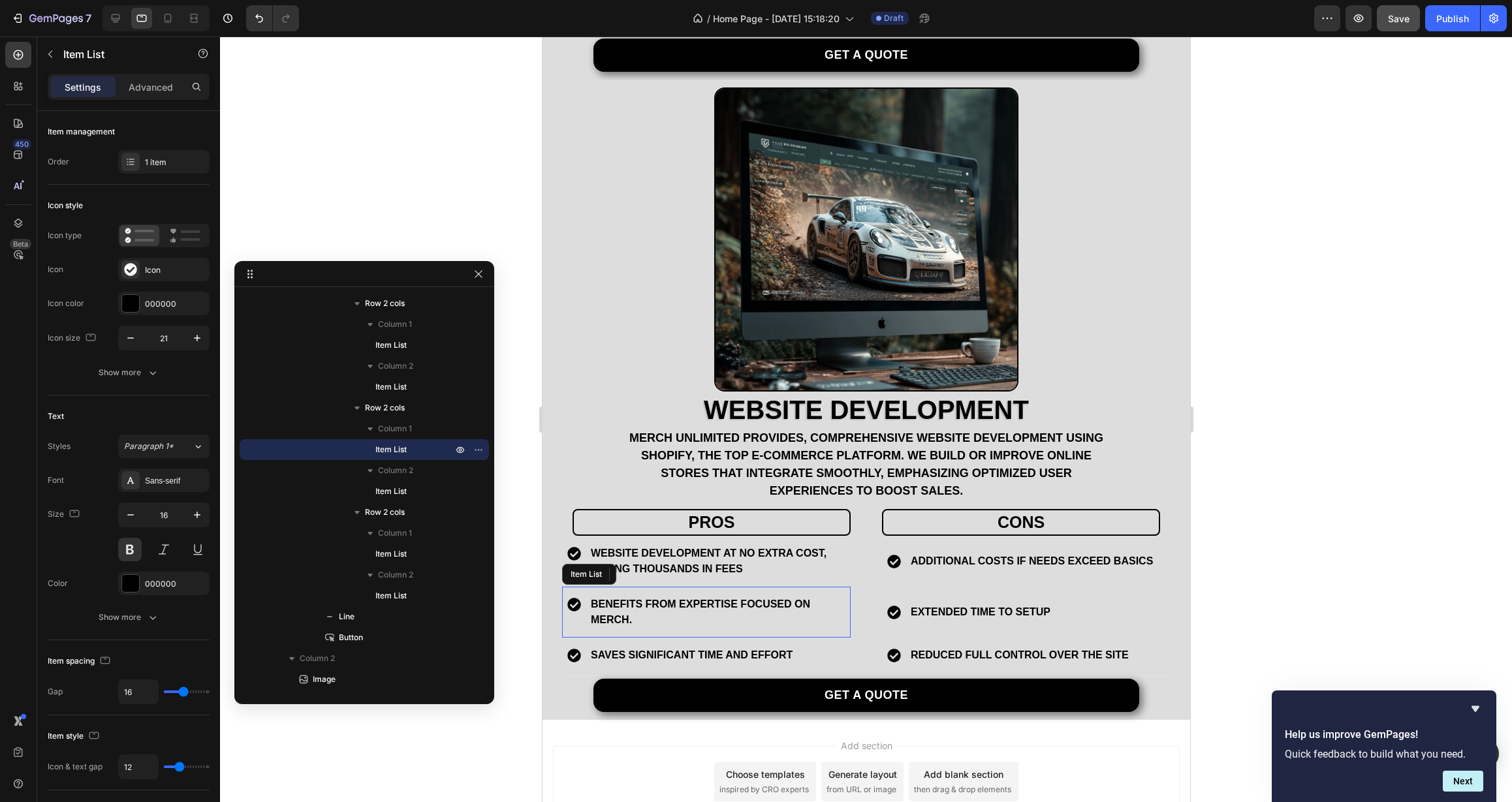
click at [564, 608] on div "Benefits from expertise focused on merch." at bounding box center [706, 612] width 289 height 51
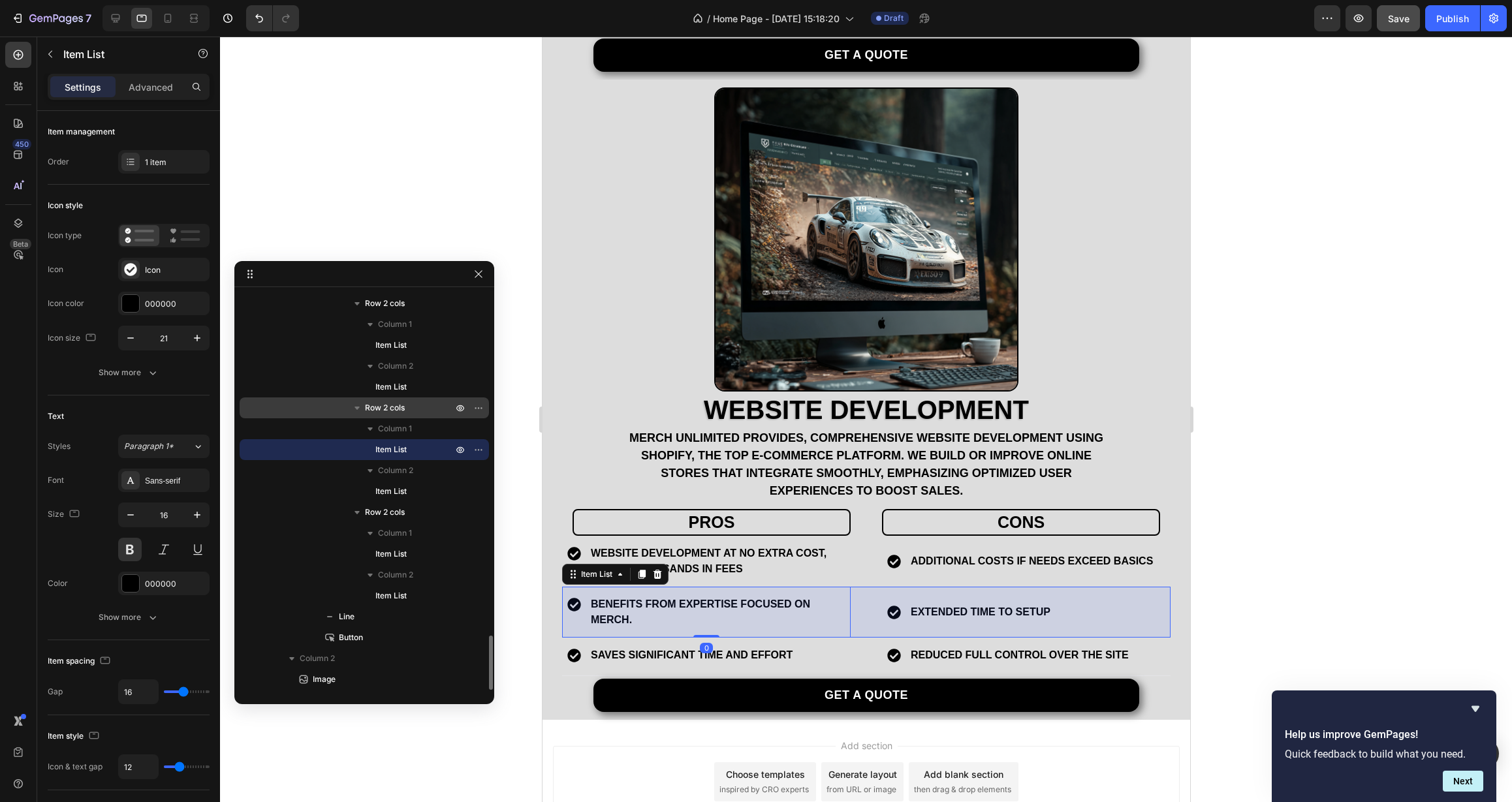
click at [403, 401] on span "Row 2 cols" at bounding box center [385, 408] width 40 height 13
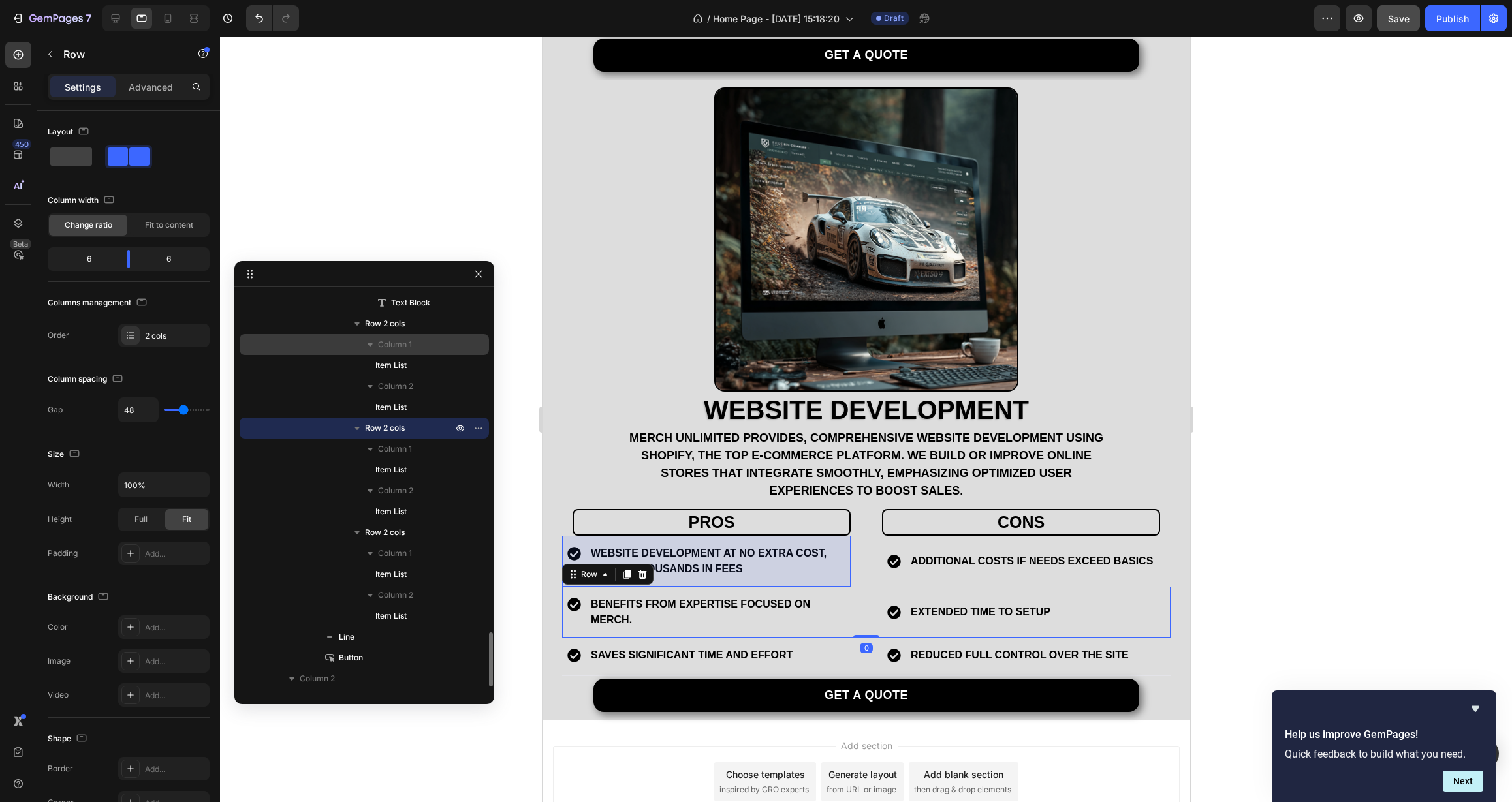
scroll to position [2380, 0]
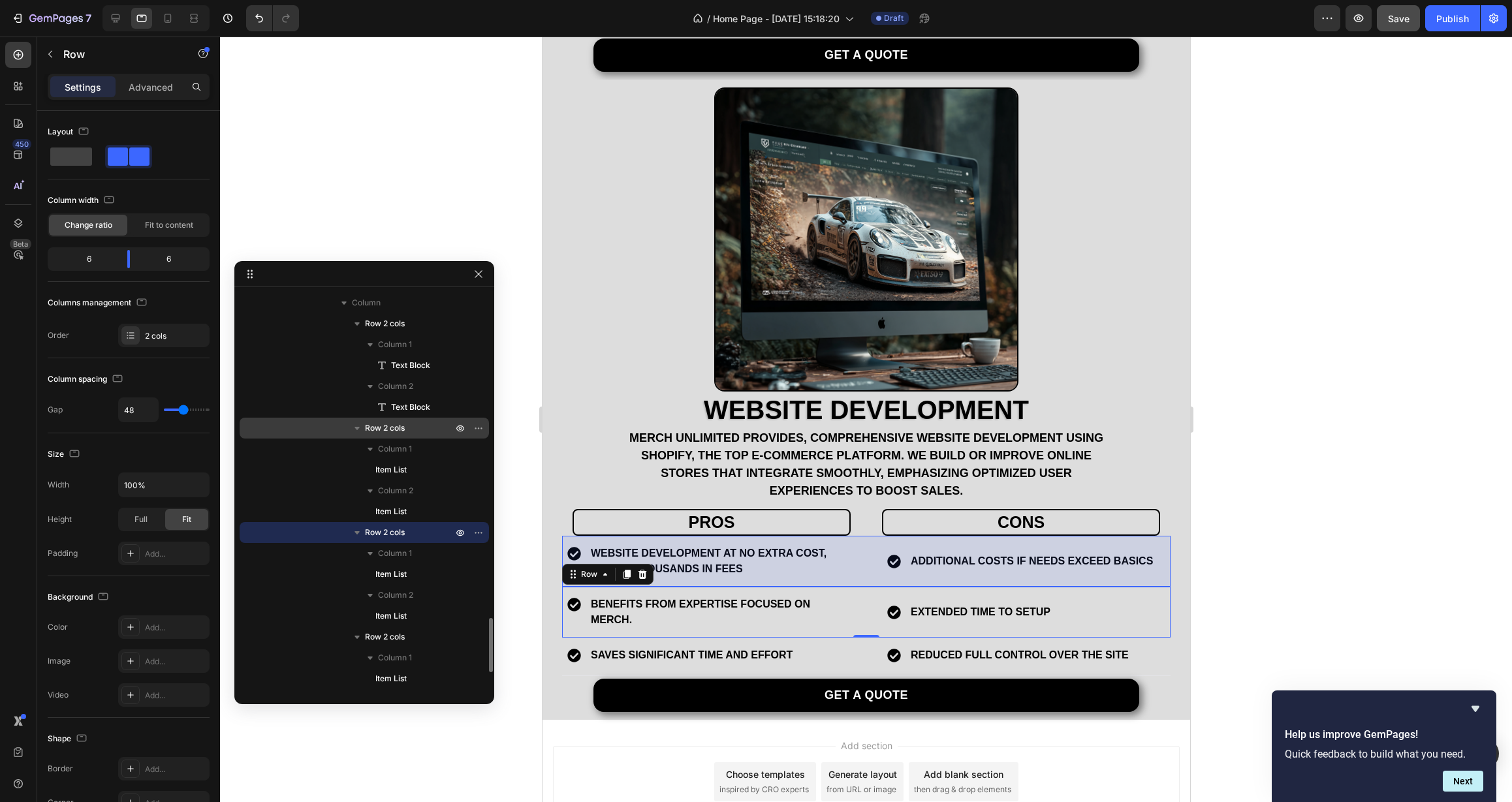
click at [394, 425] on span "Row 2 cols" at bounding box center [385, 428] width 40 height 13
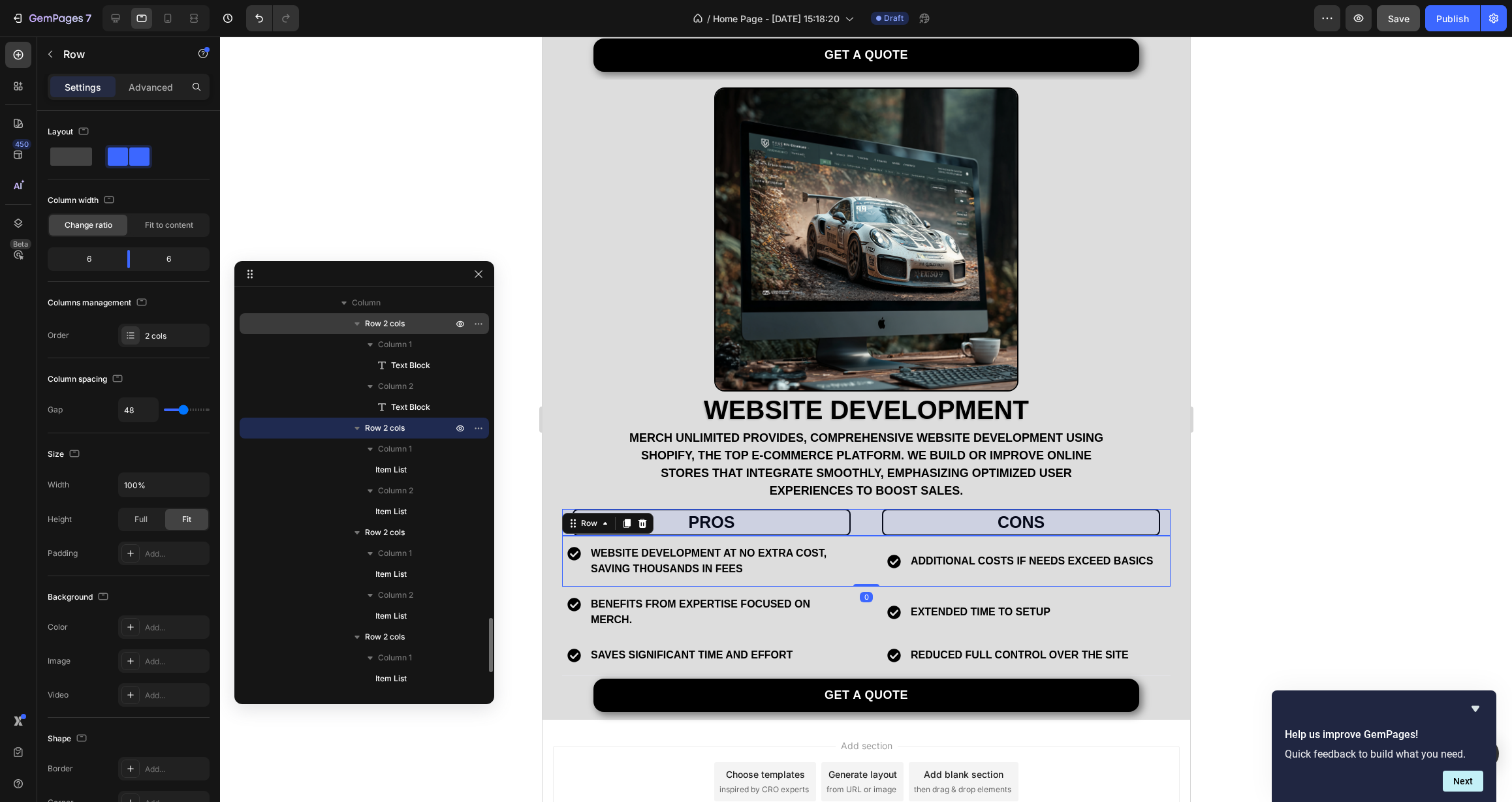
click at [387, 329] on span "Row 2 cols" at bounding box center [385, 324] width 40 height 13
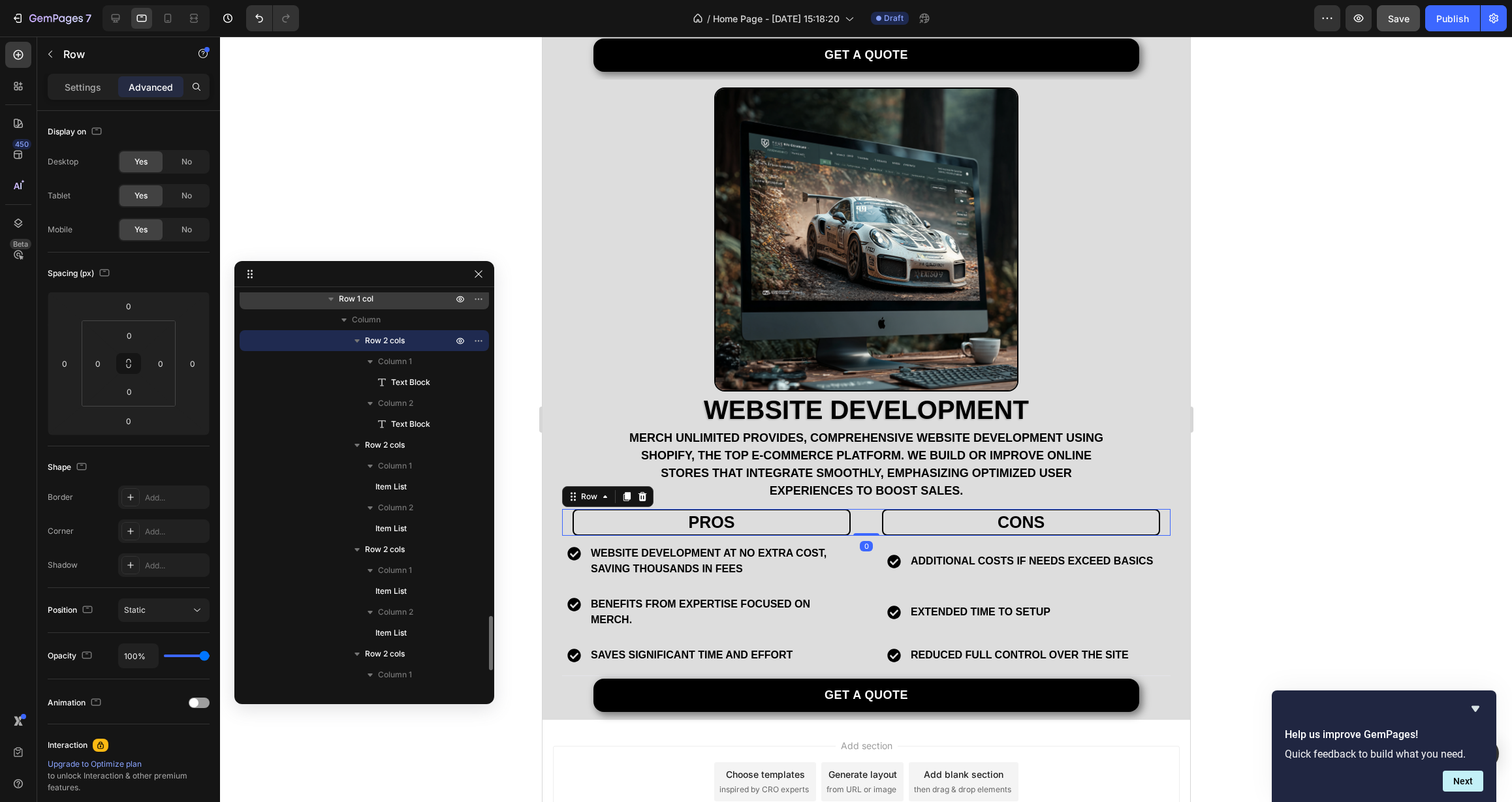
scroll to position [2322, 0]
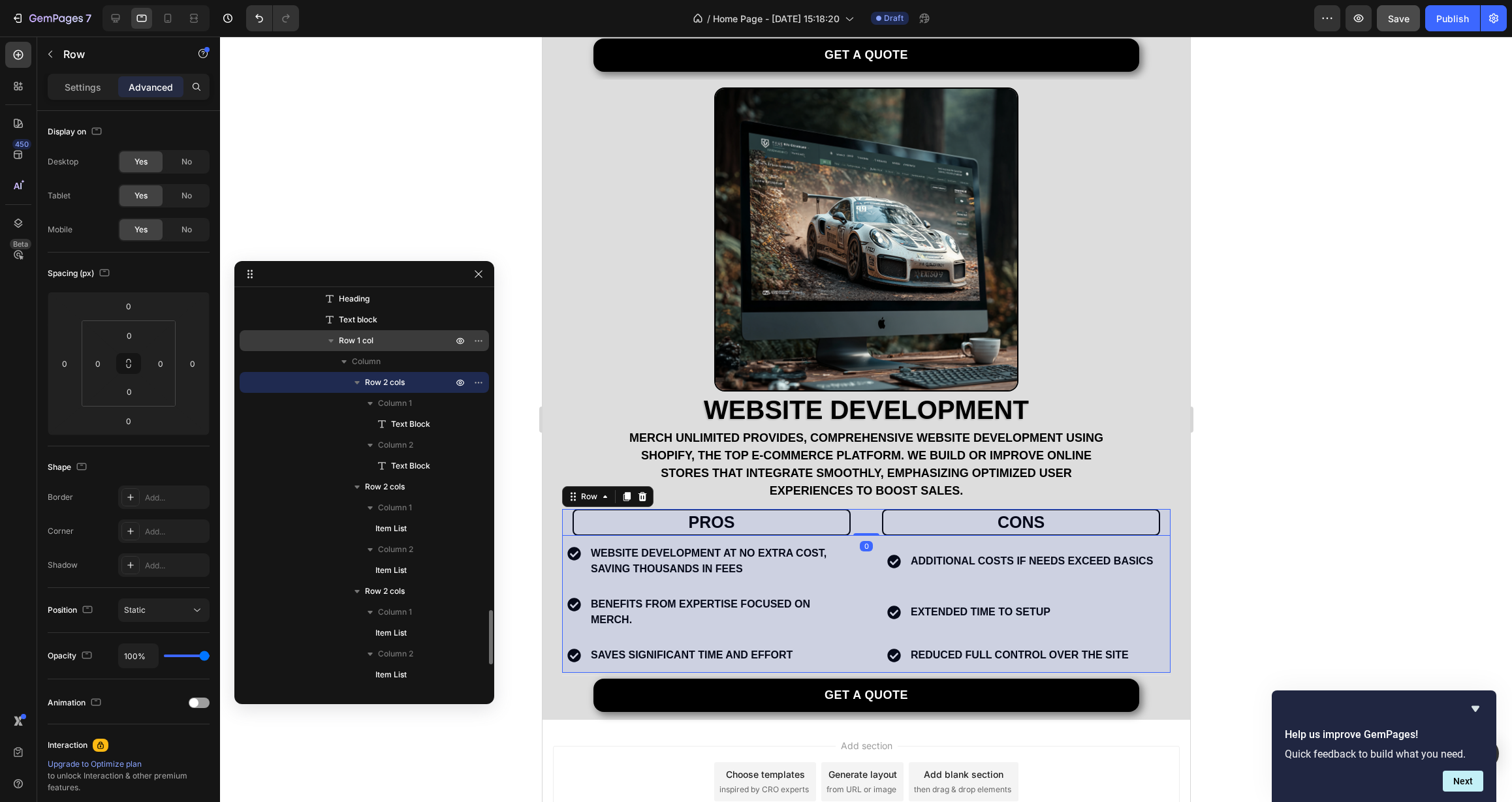
click at [383, 342] on p "Row 1 col" at bounding box center [397, 341] width 117 height 13
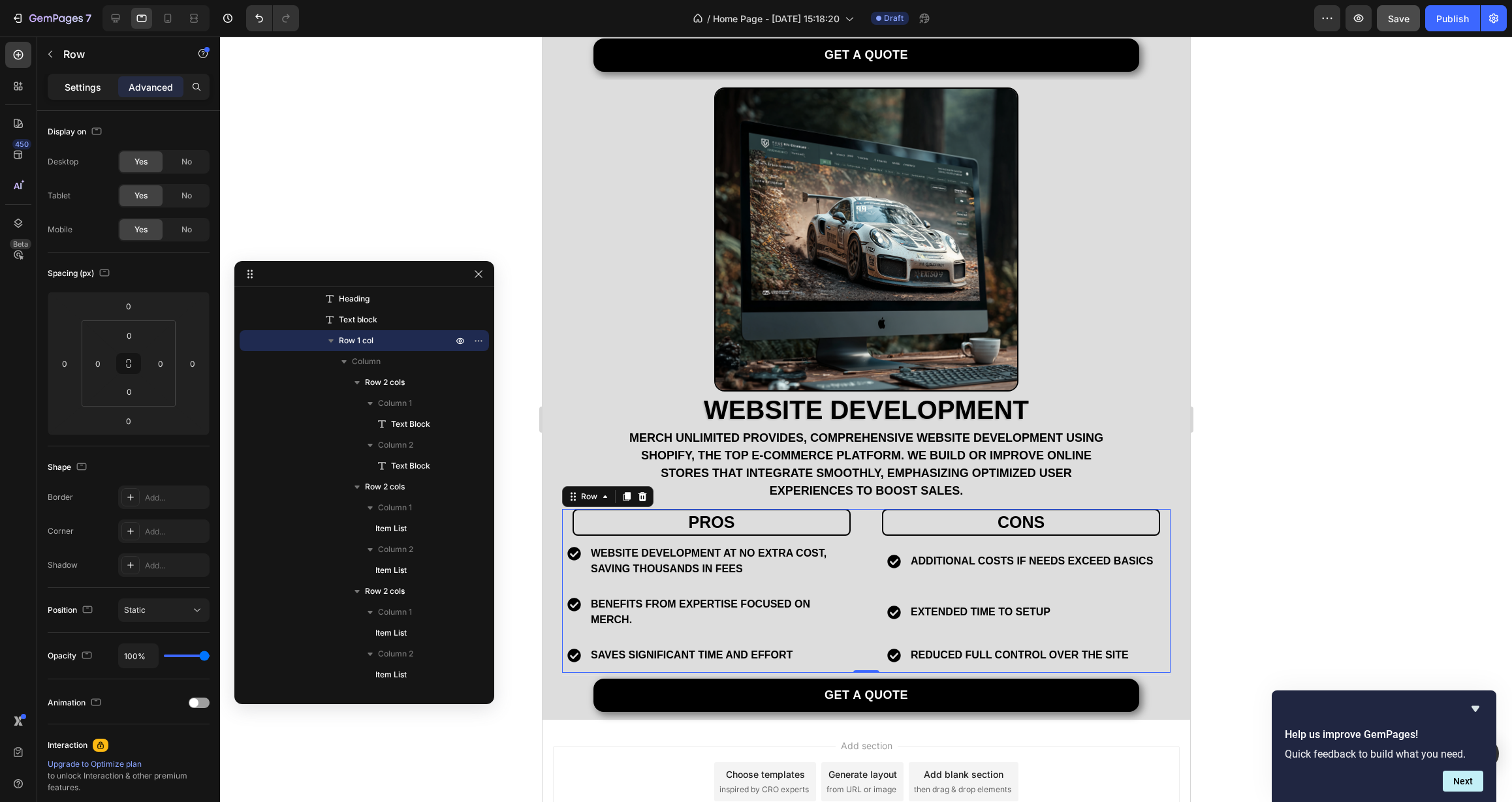
click at [82, 86] on p "Settings" at bounding box center [83, 87] width 37 height 14
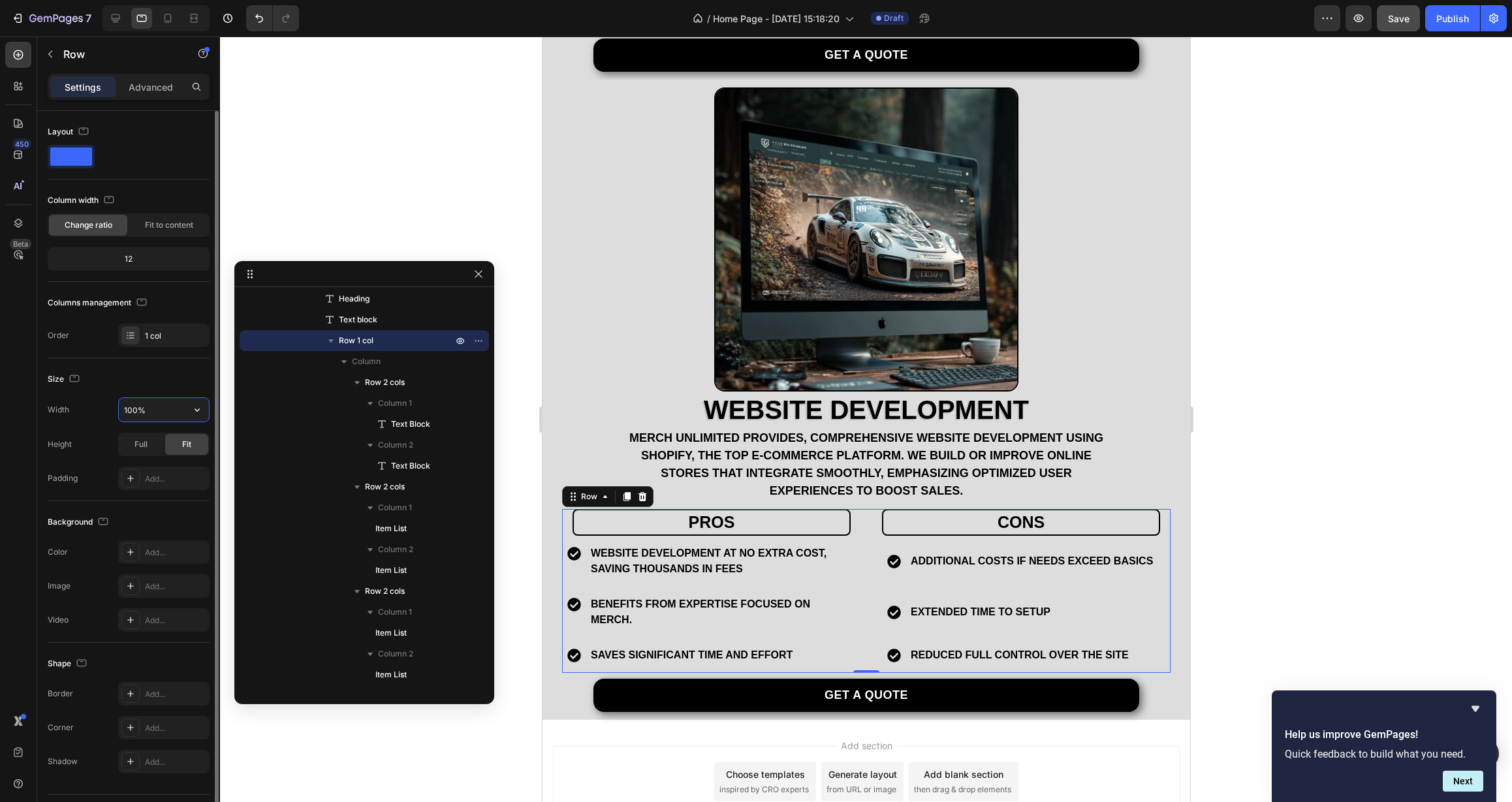
drag, startPoint x: 132, startPoint y: 410, endPoint x: 111, endPoint y: 411, distance: 21.0
click at [111, 411] on div "Width 100%" at bounding box center [128, 410] width 162 height 25
type input "80%"
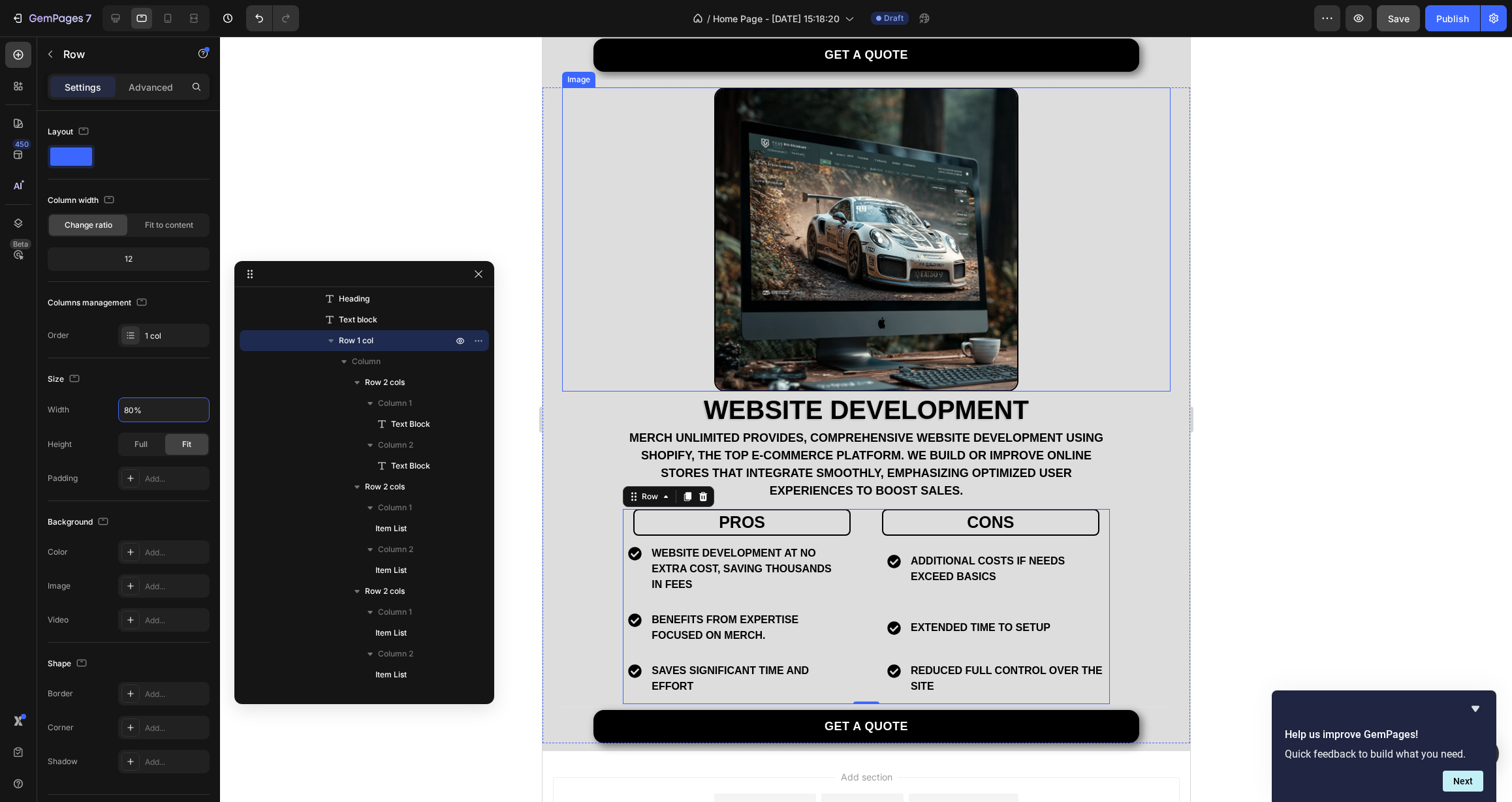
scroll to position [2765, 0]
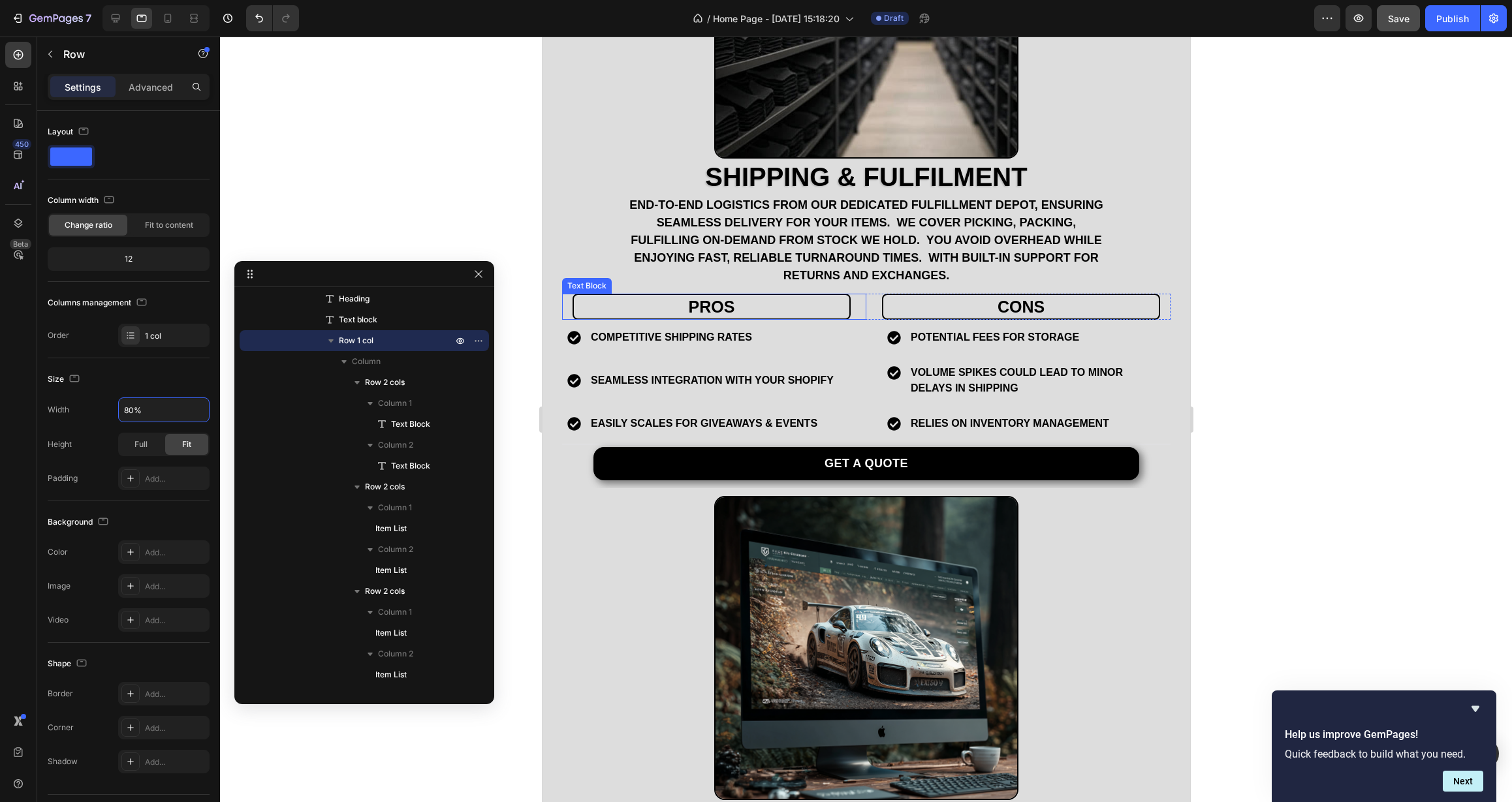
click at [566, 294] on div "pros Text Block" at bounding box center [713, 307] width 304 height 27
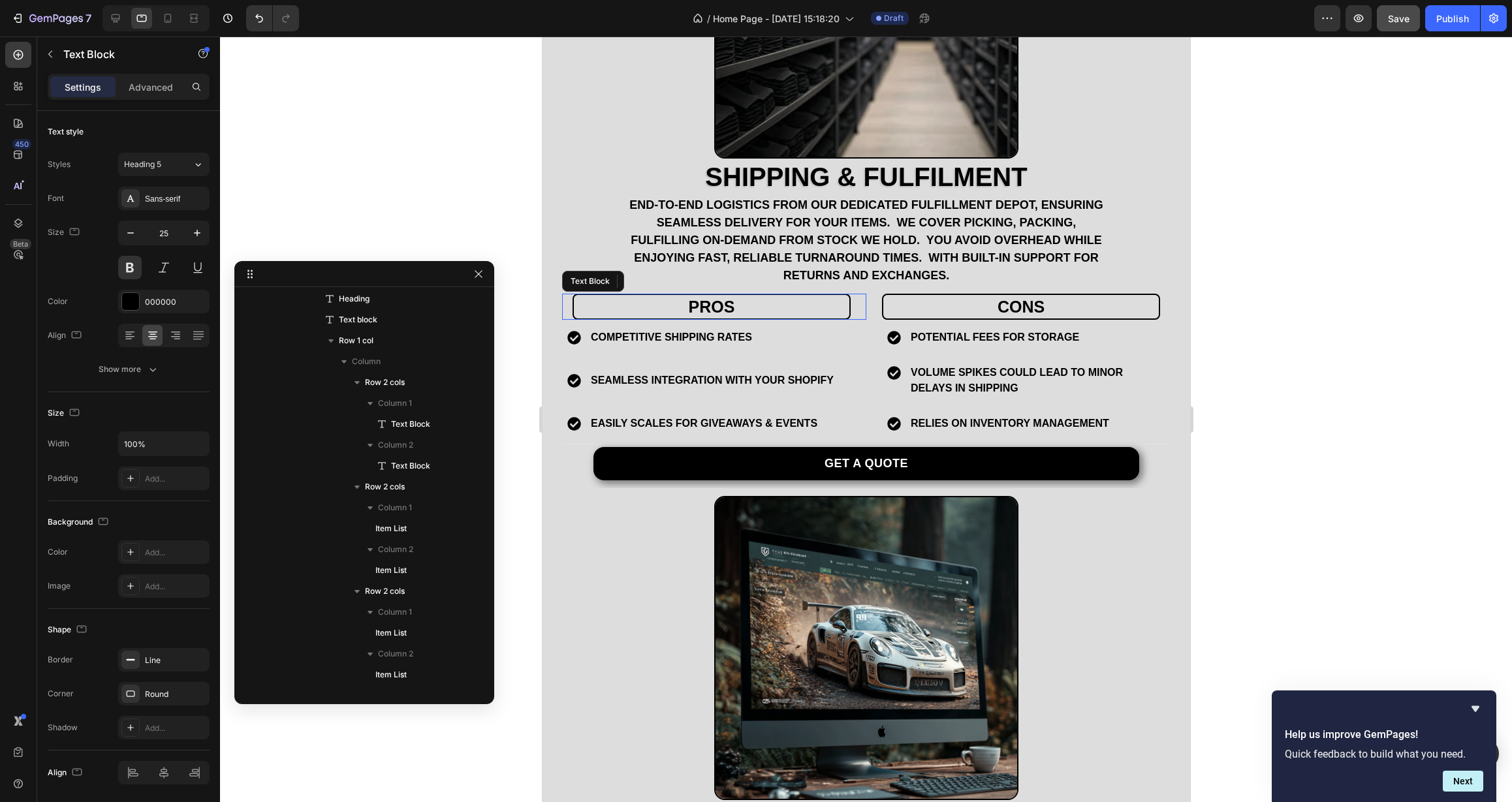
scroll to position [1585, 0]
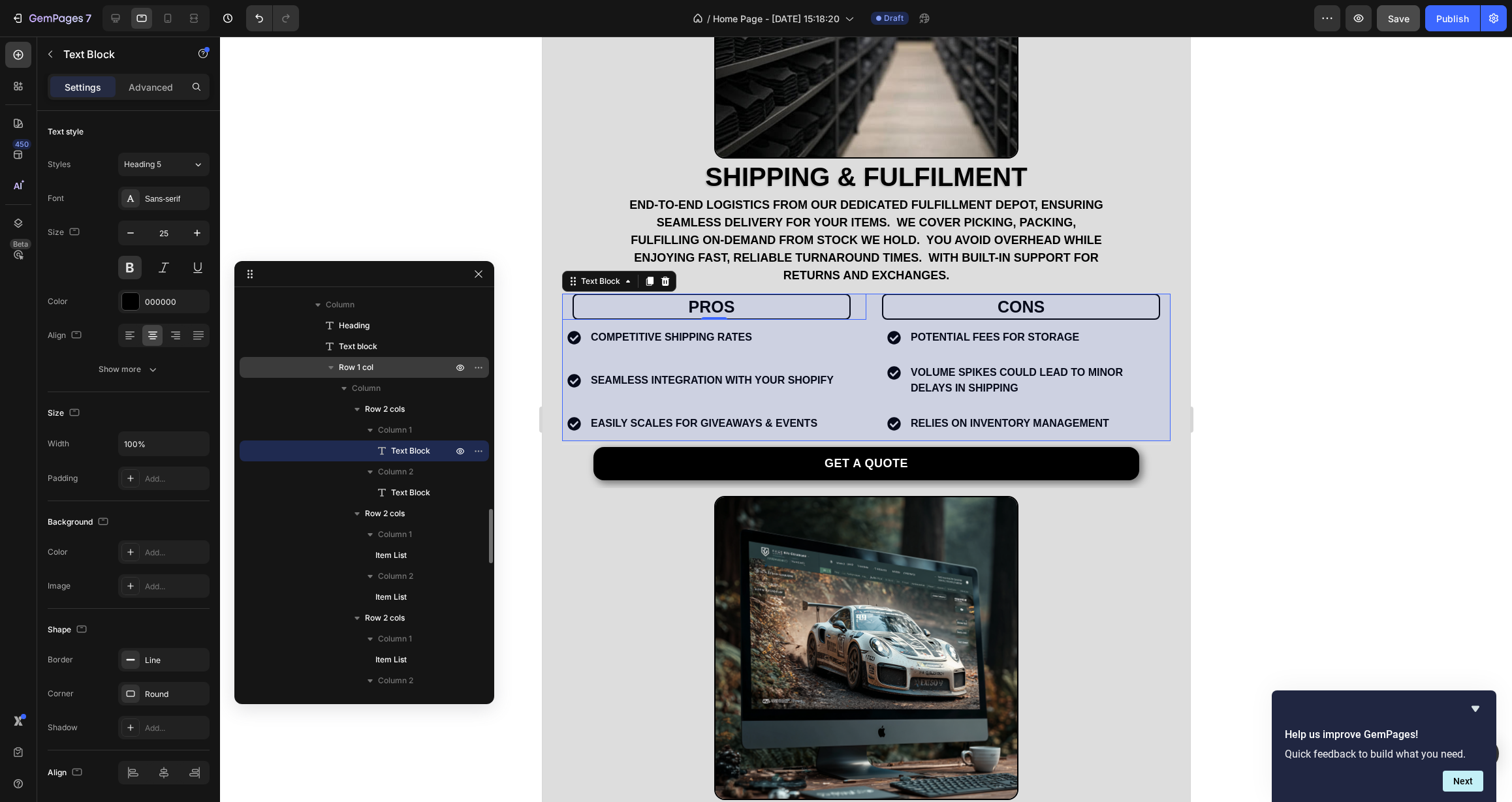
click at [410, 371] on p "Row 1 col" at bounding box center [397, 368] width 117 height 13
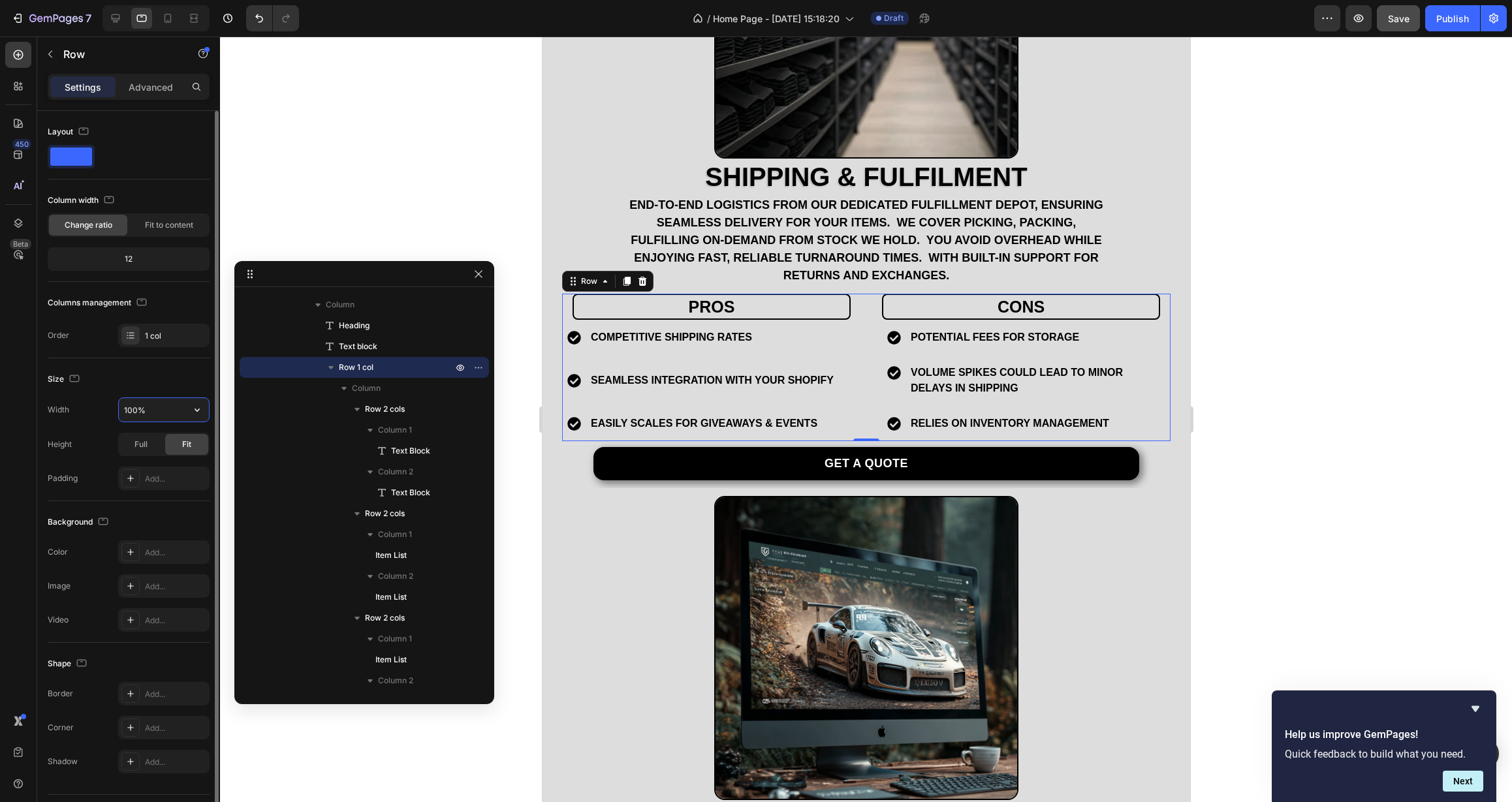
drag, startPoint x: 132, startPoint y: 408, endPoint x: 92, endPoint y: 408, distance: 40.0
click at [92, 408] on div "Width 100%" at bounding box center [128, 410] width 162 height 25
type input "80%"
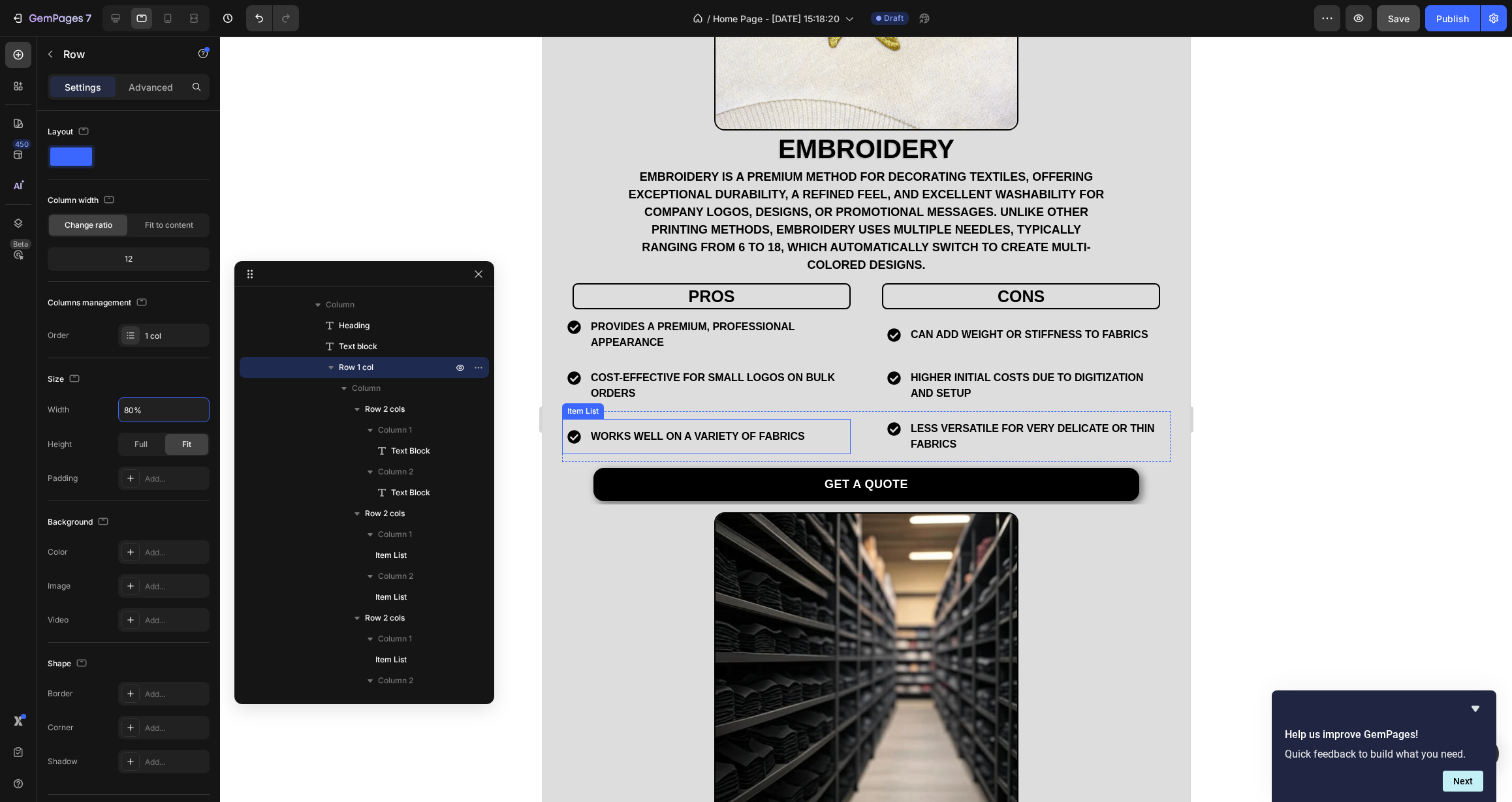
scroll to position [2006, 0]
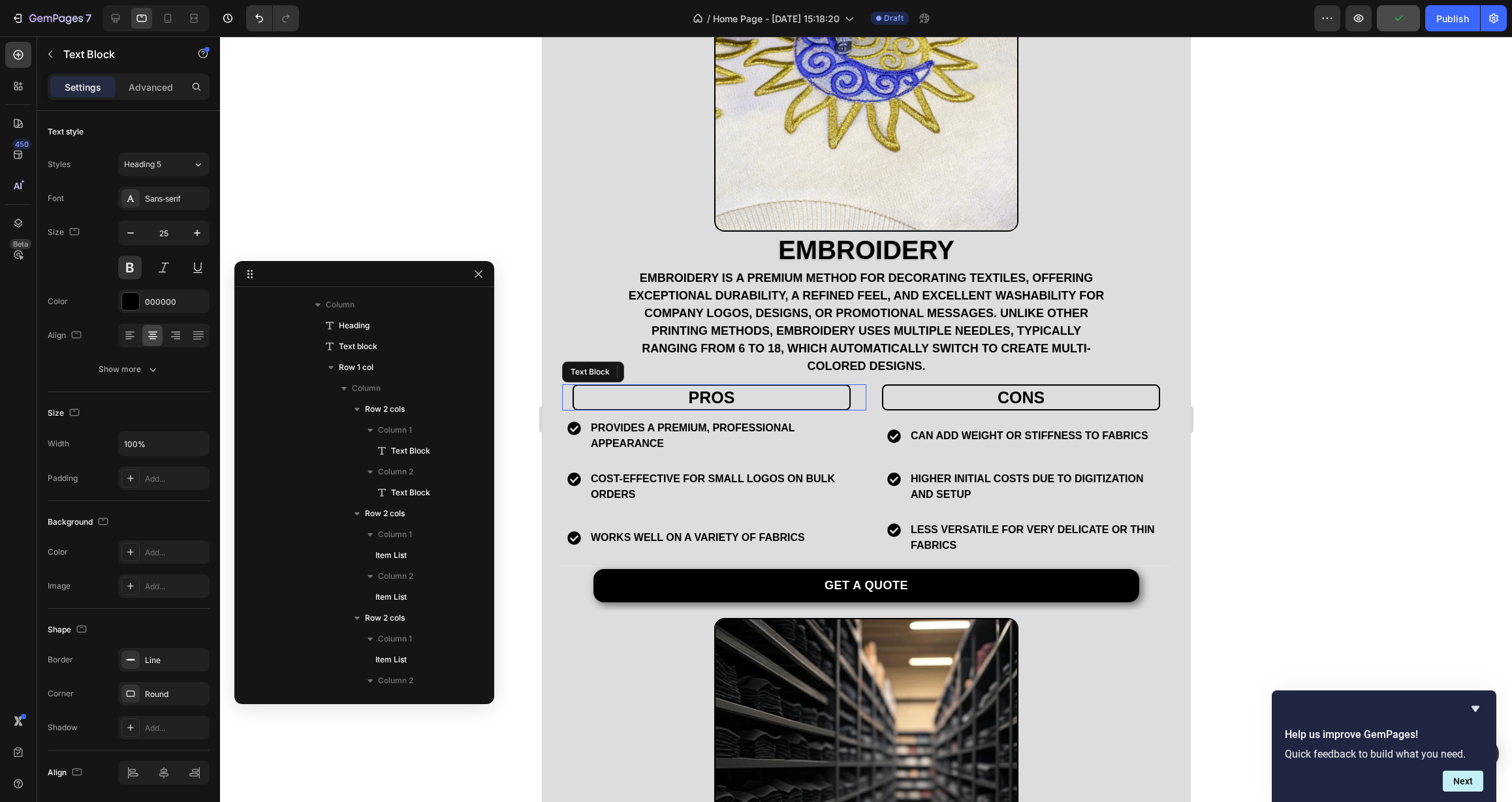
click at [569, 387] on div "pros Text Block" at bounding box center [713, 397] width 304 height 27
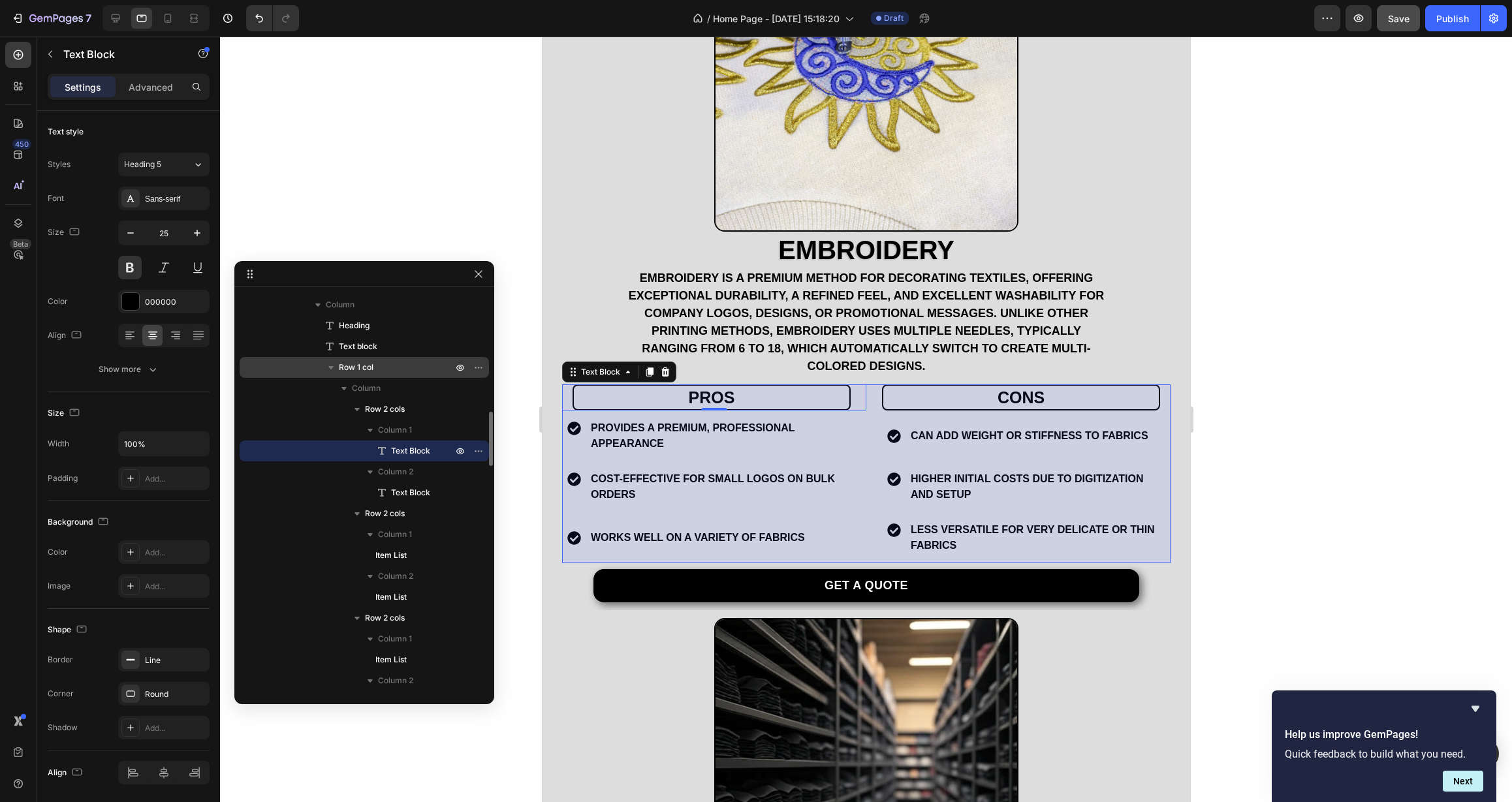
click at [363, 373] on span "Row 1 col" at bounding box center [356, 368] width 35 height 13
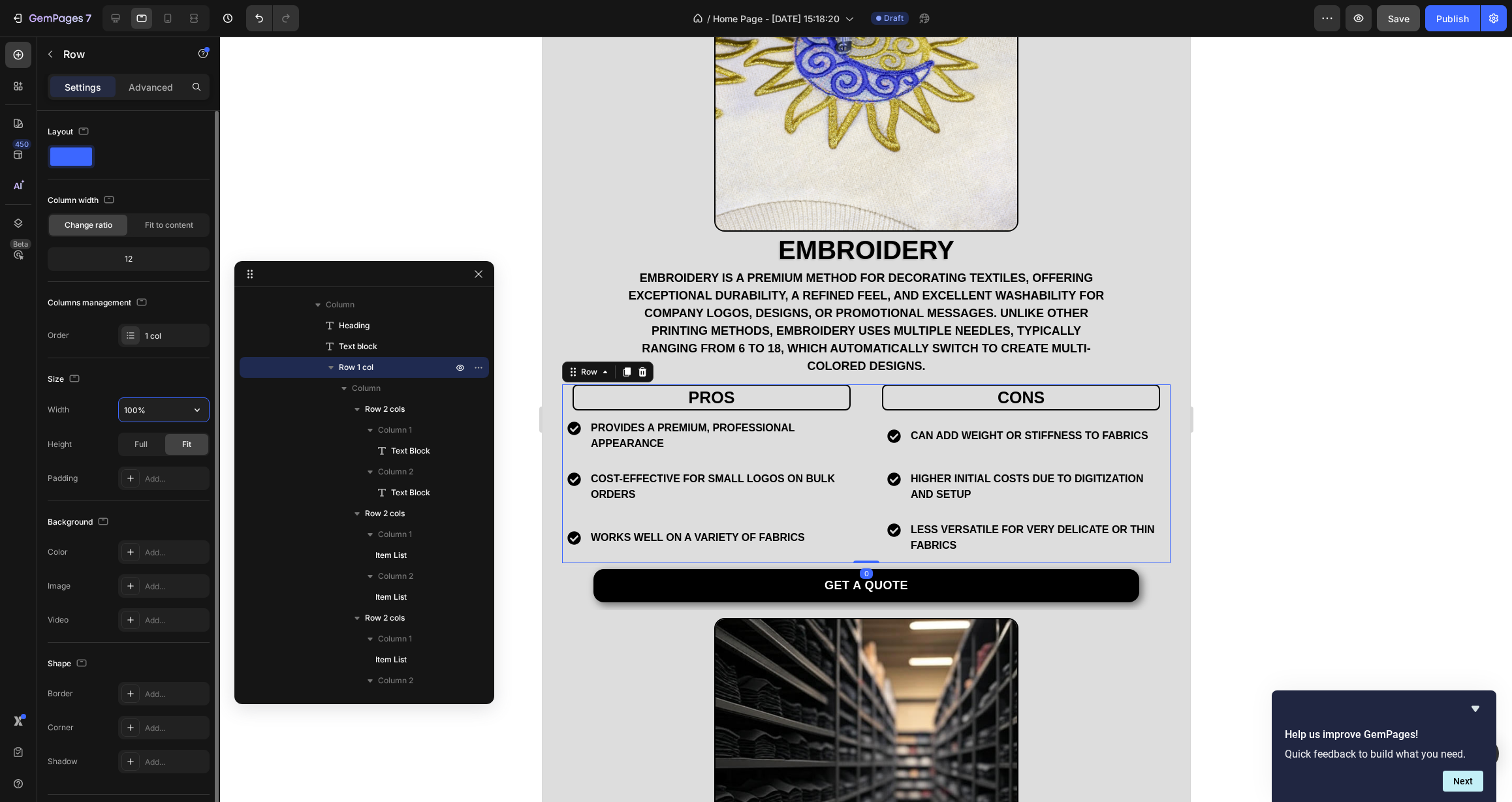
drag, startPoint x: 133, startPoint y: 410, endPoint x: 109, endPoint y: 410, distance: 24.0
click at [109, 410] on div "Width 100%" at bounding box center [128, 410] width 162 height 25
type input "80%"
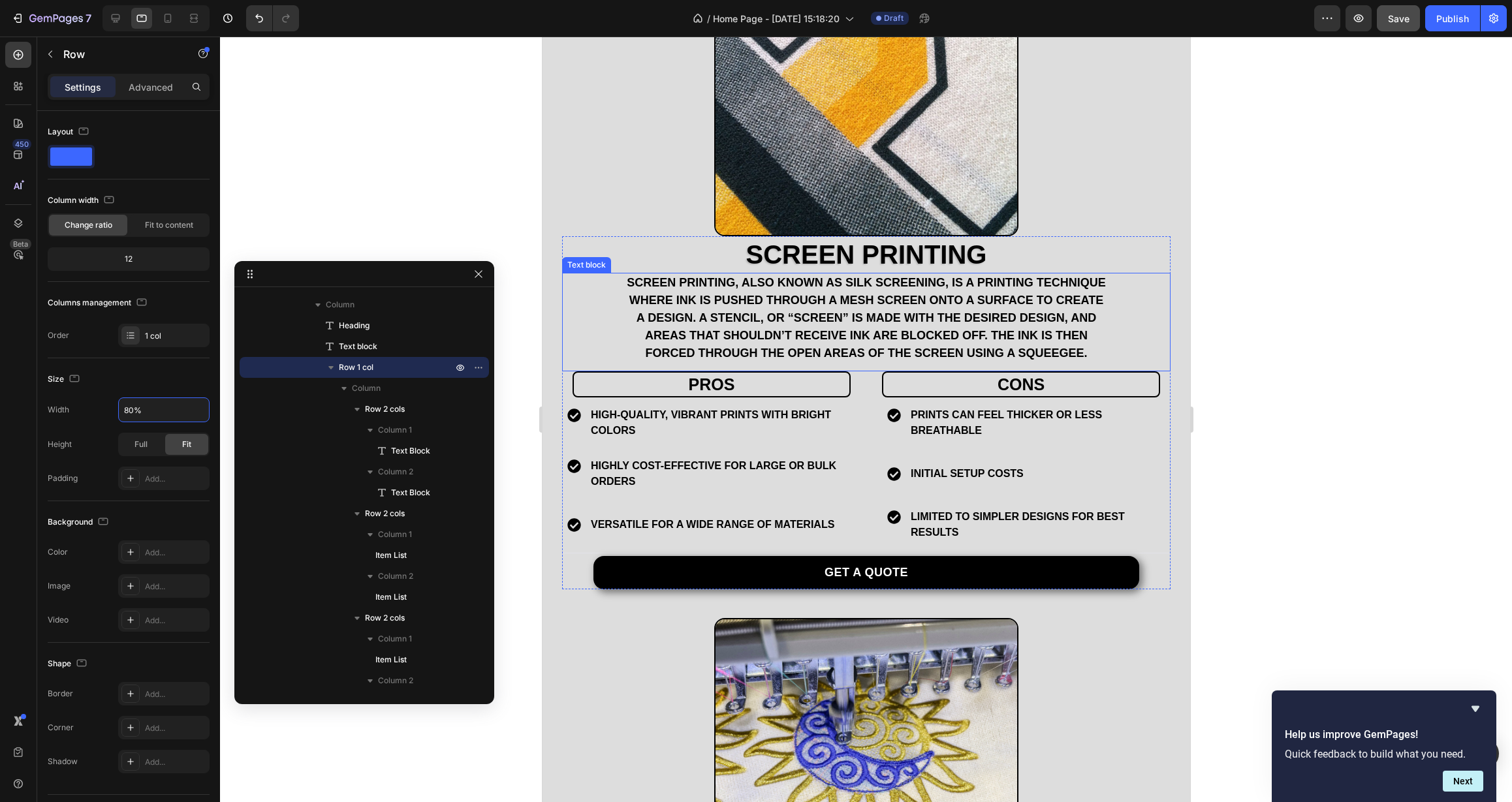
scroll to position [1314, 0]
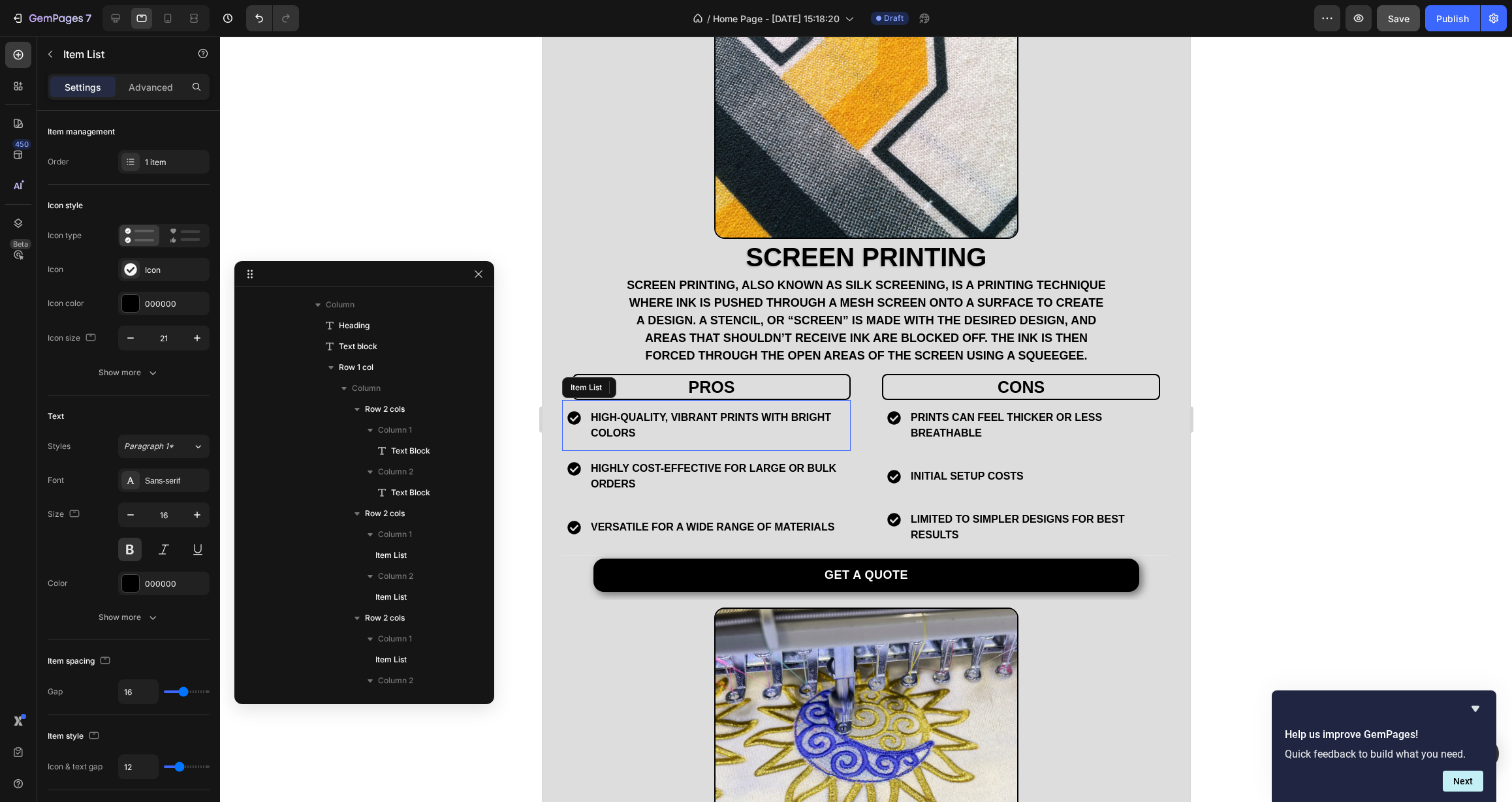
click at [618, 416] on div "high-quality, vibrant prints with bright colors" at bounding box center [706, 425] width 289 height 51
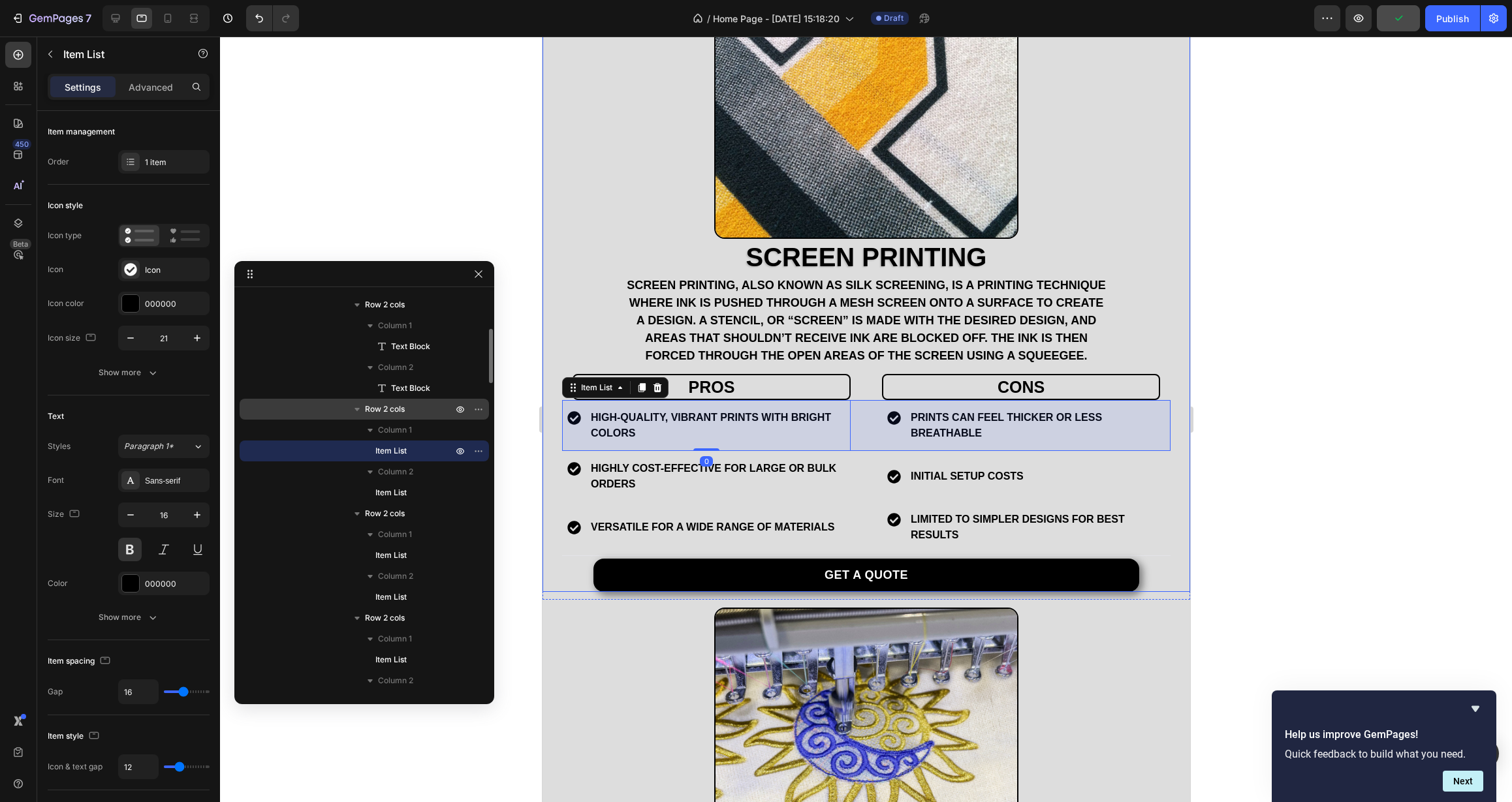
click at [367, 410] on span "Row 2 cols" at bounding box center [385, 409] width 40 height 13
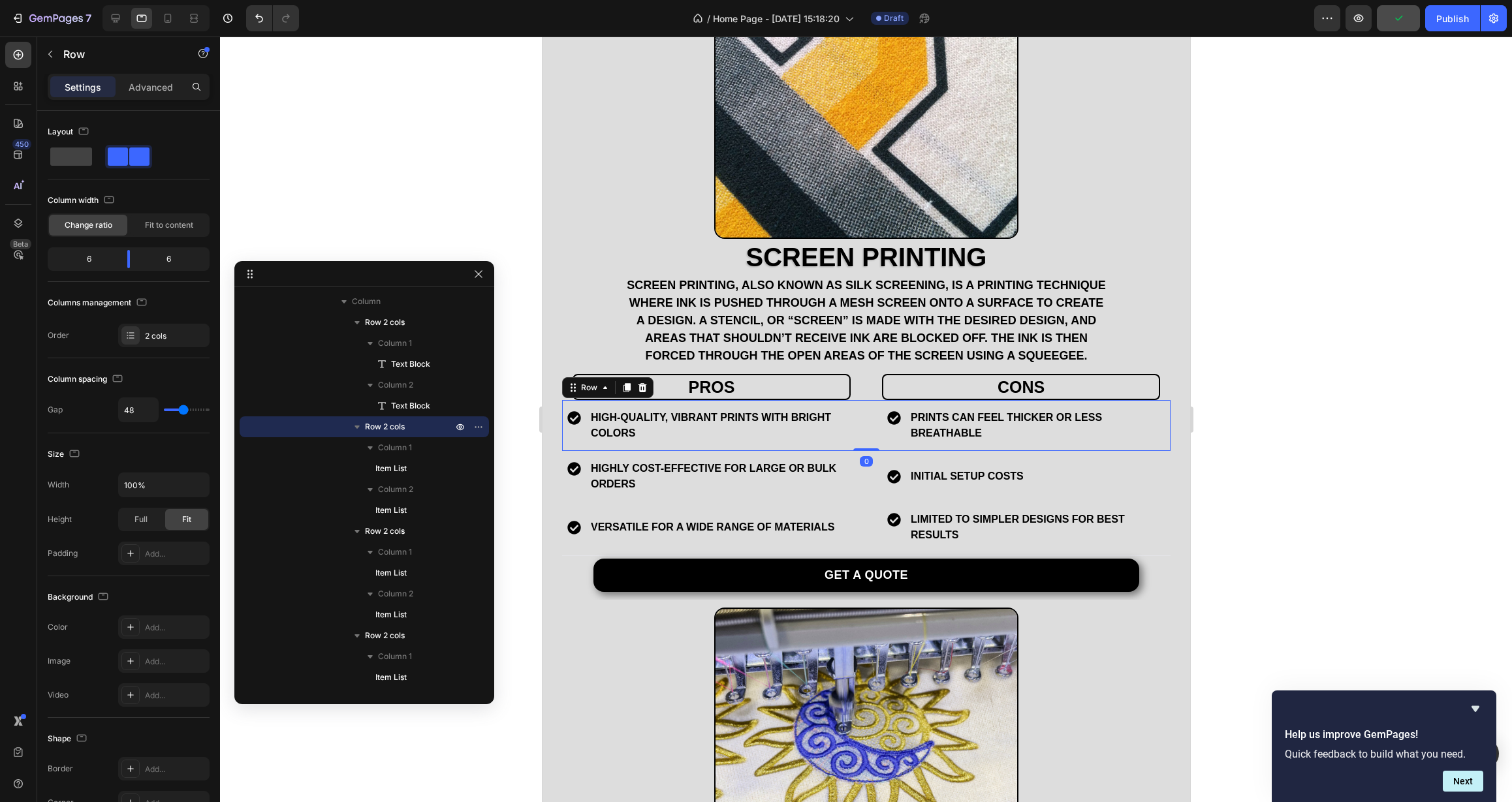
scroll to position [156, 0]
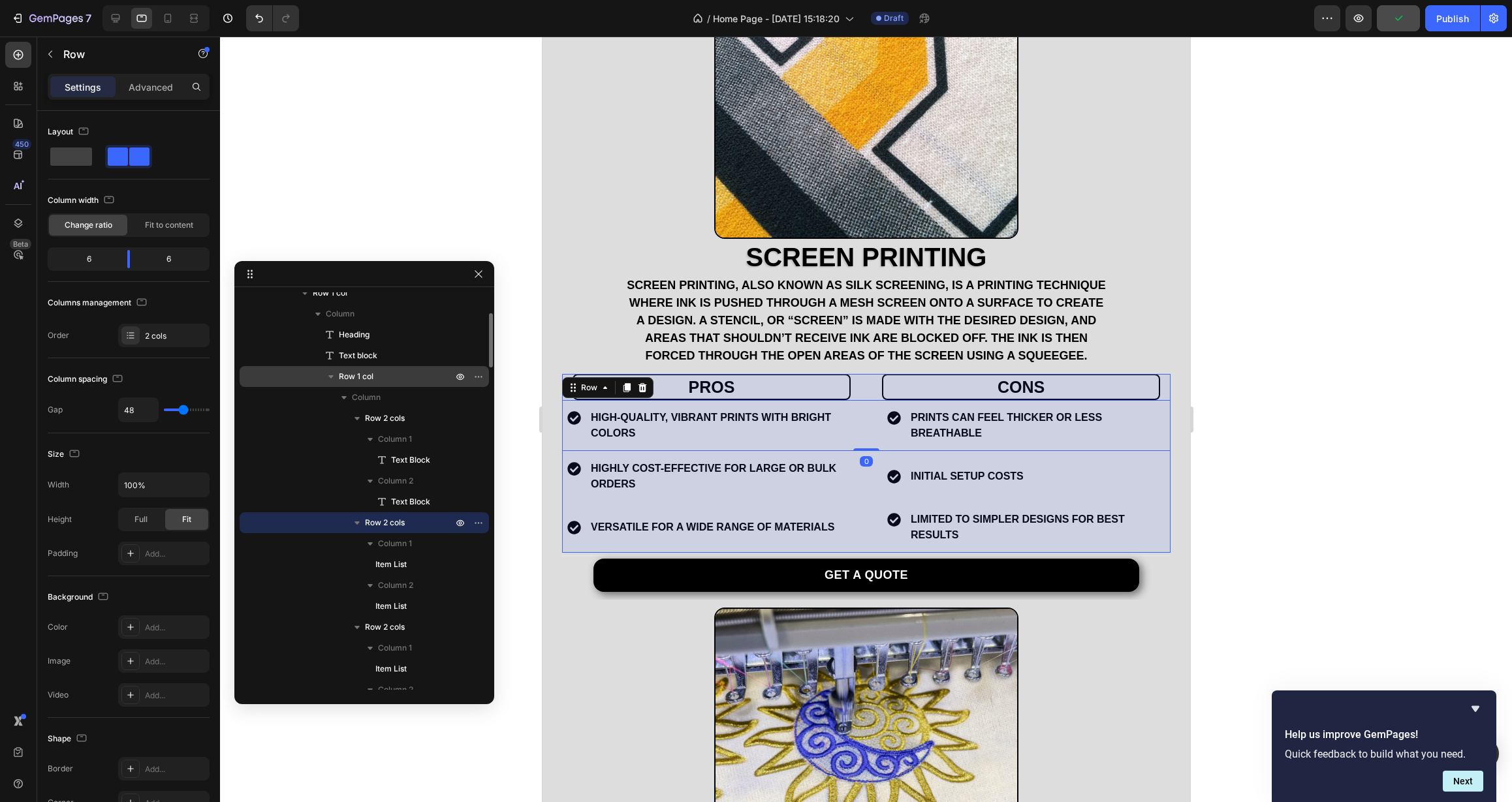
click at [367, 373] on span "Row 1 col" at bounding box center [356, 377] width 35 height 13
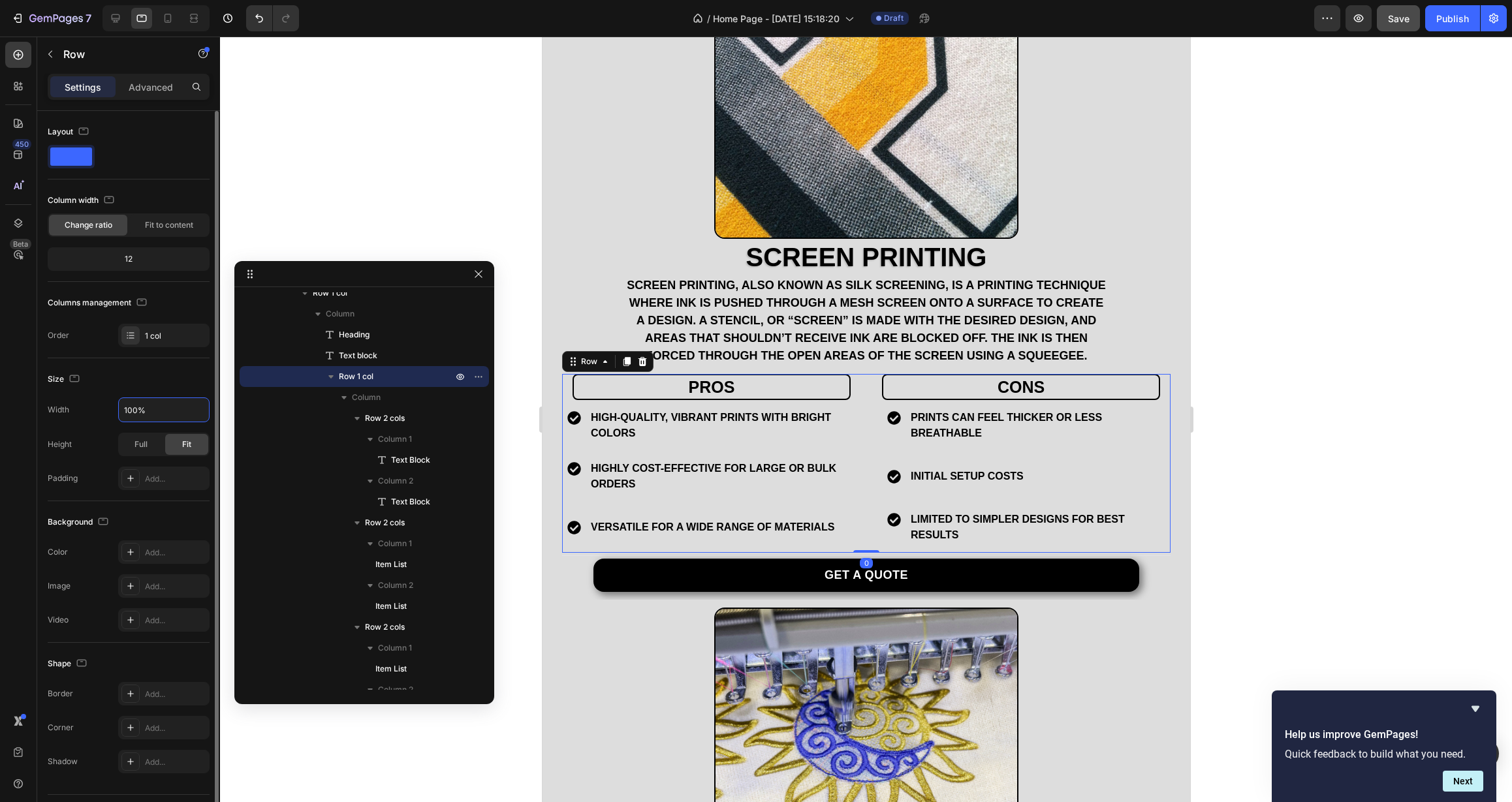
drag, startPoint x: 134, startPoint y: 410, endPoint x: 90, endPoint y: 413, distance: 44.1
click at [90, 413] on div "Width 100%" at bounding box center [128, 410] width 162 height 25
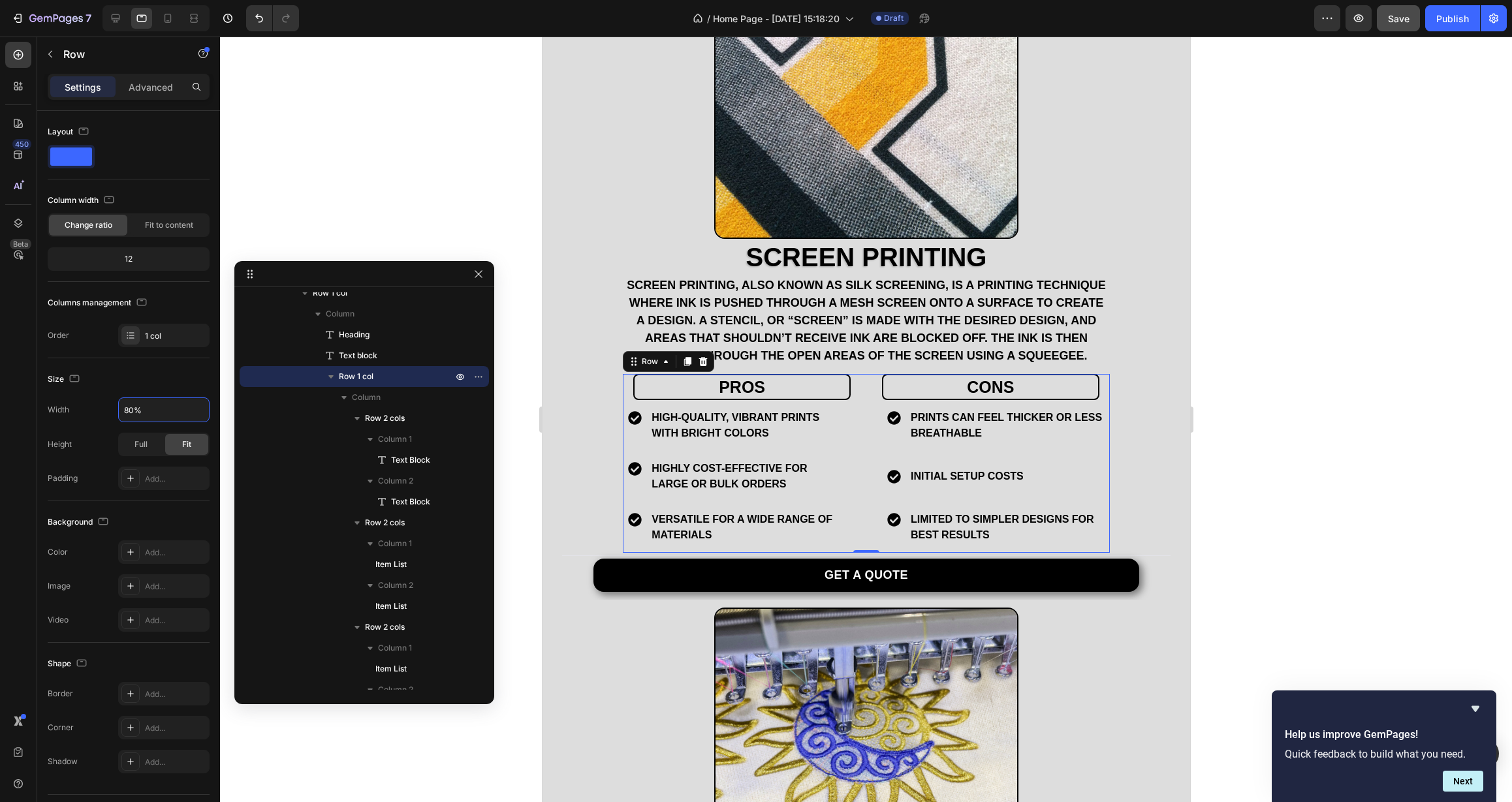
type input "80%"
click at [502, 260] on div at bounding box center [866, 419] width 1292 height 765
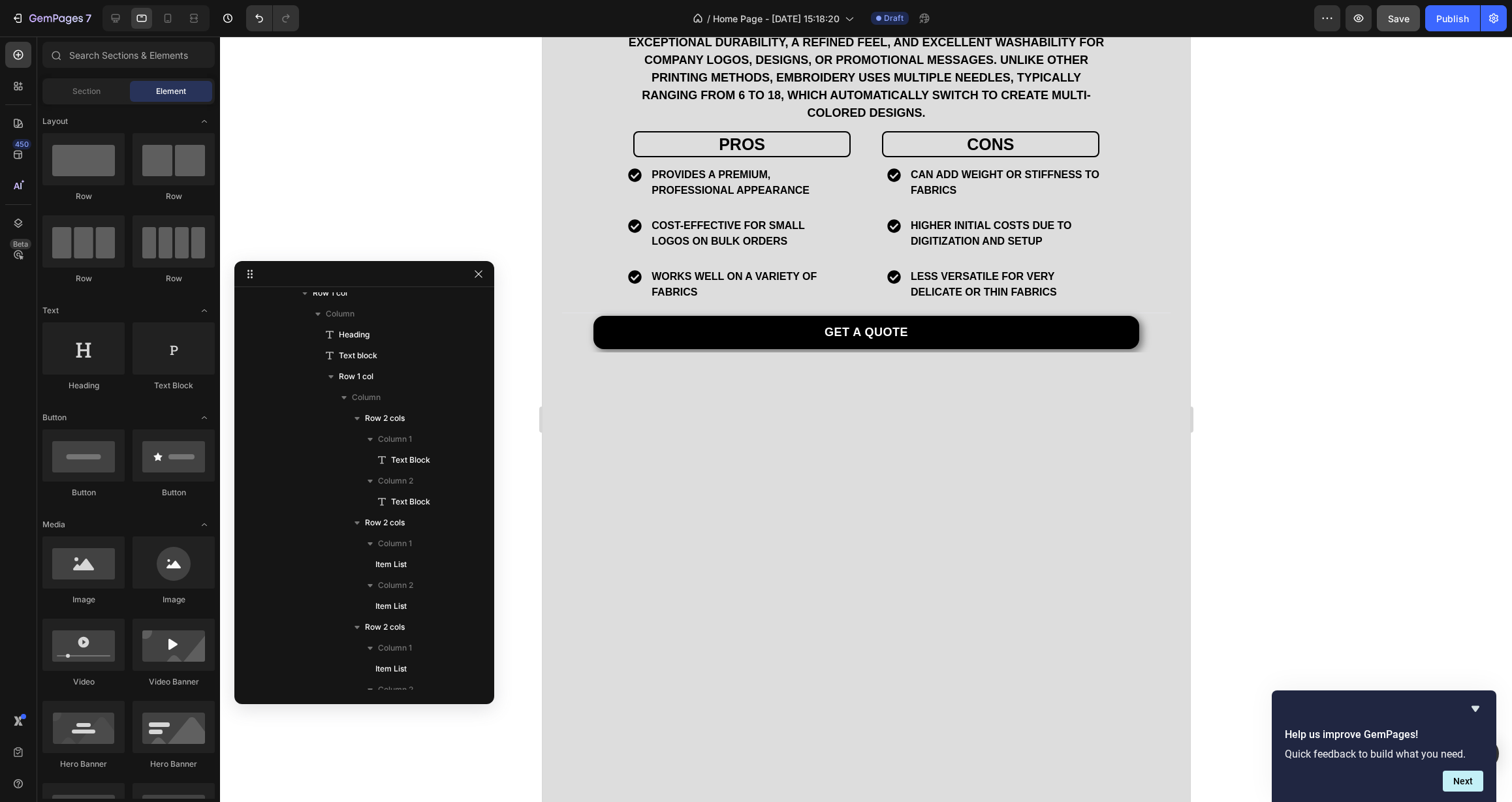
scroll to position [1569, 0]
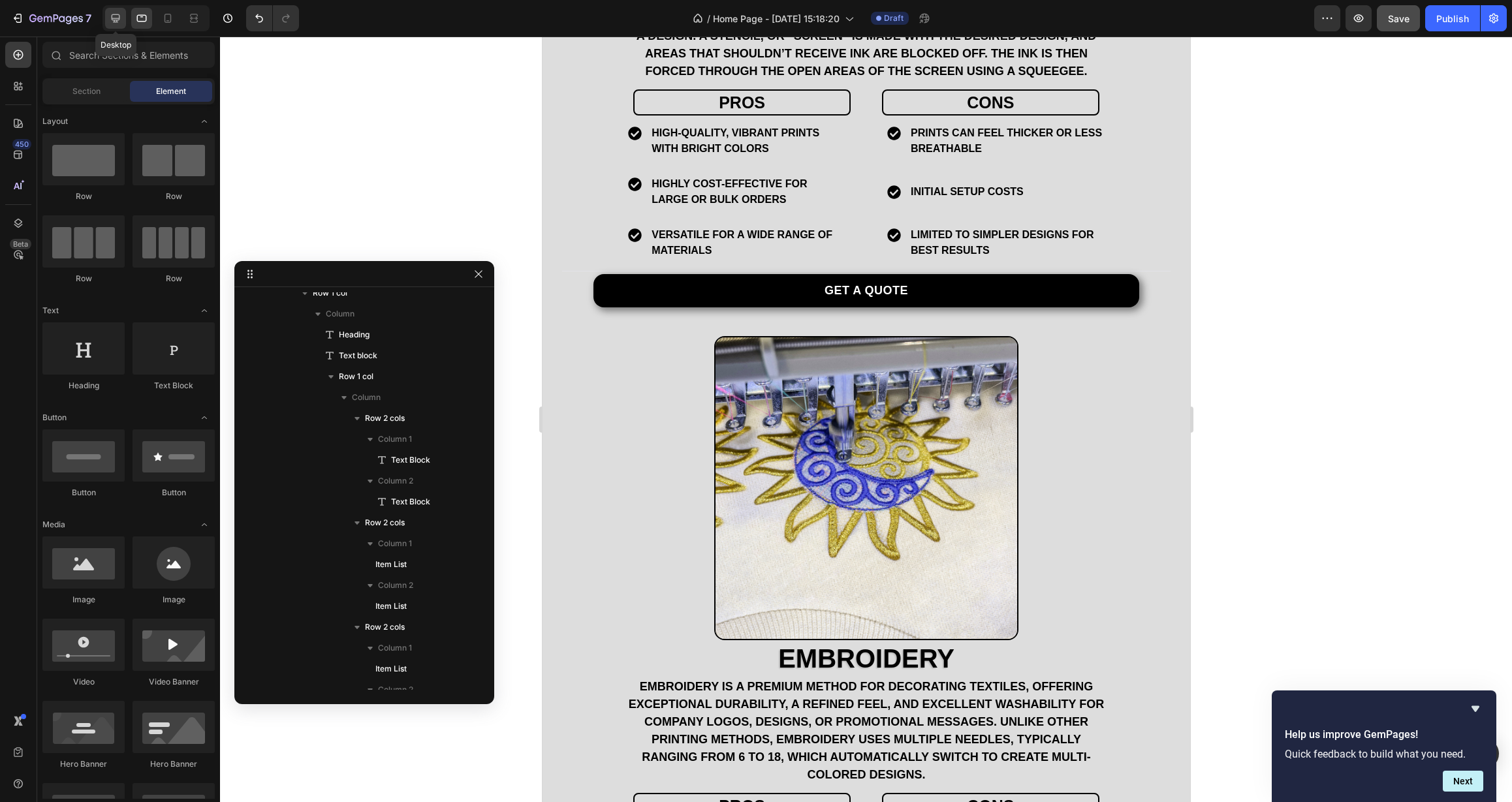
click at [119, 23] on icon at bounding box center [116, 18] width 13 height 13
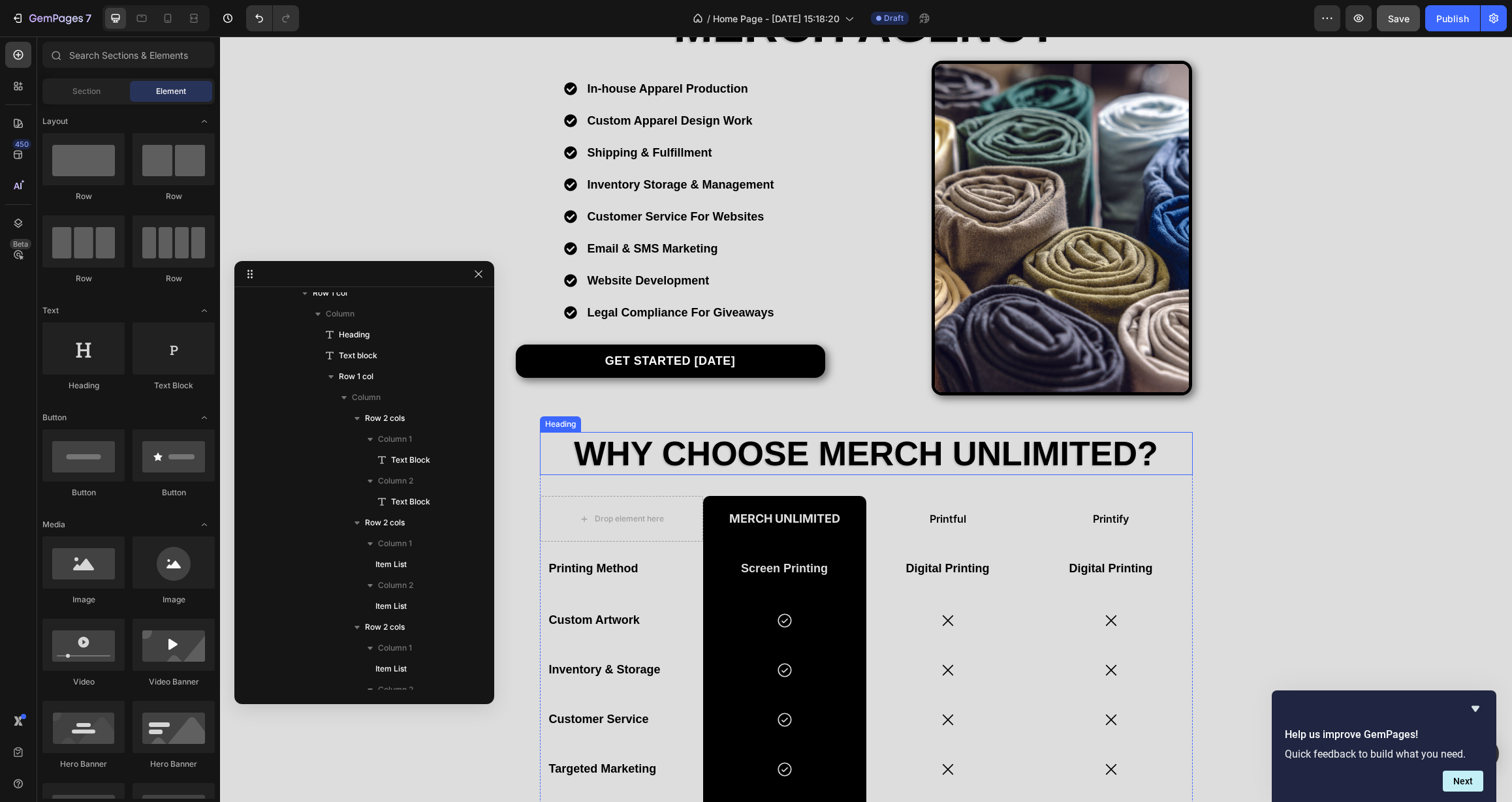
scroll to position [204, 0]
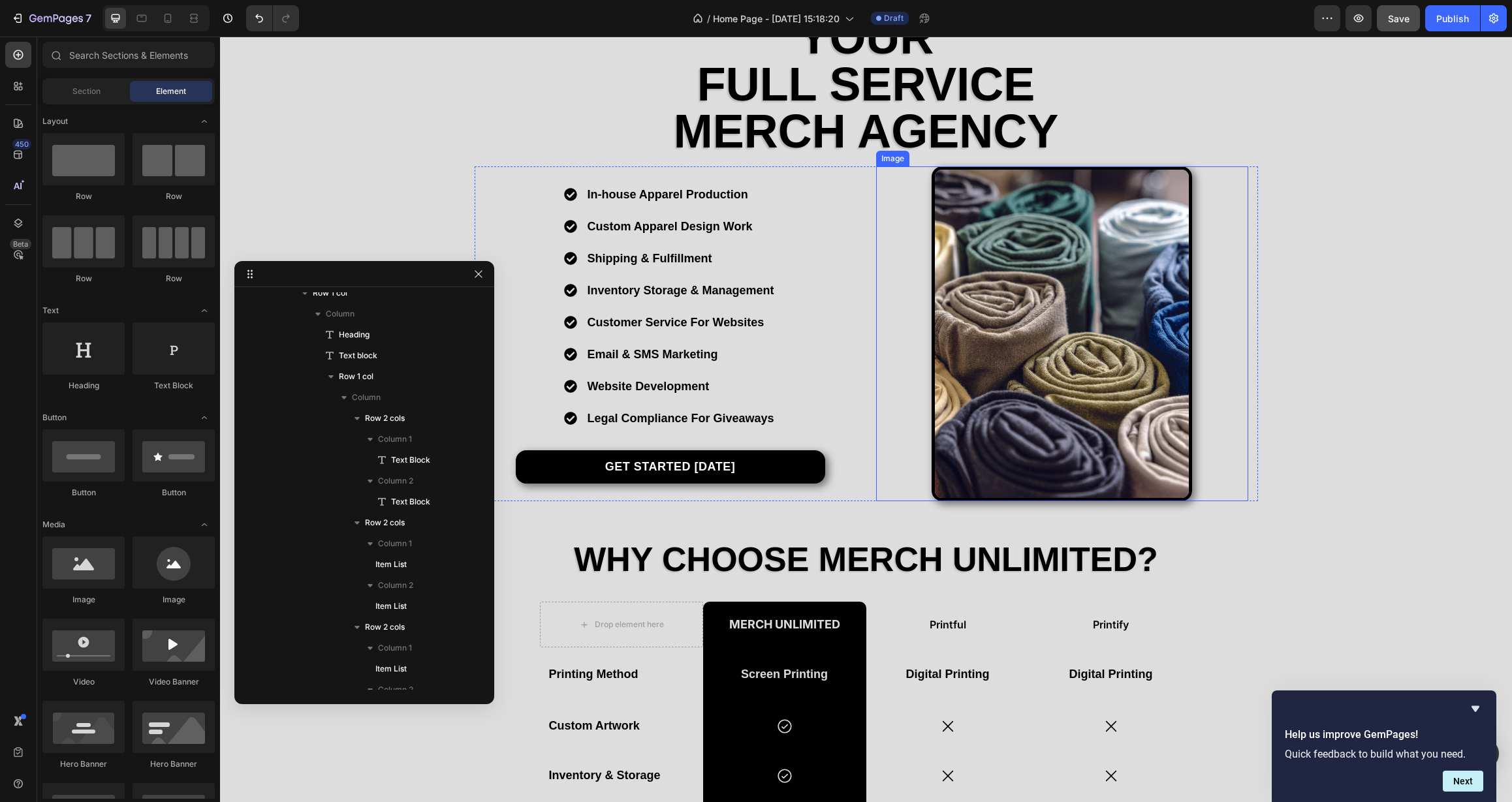
click at [1010, 435] on img at bounding box center [1062, 334] width 261 height 335
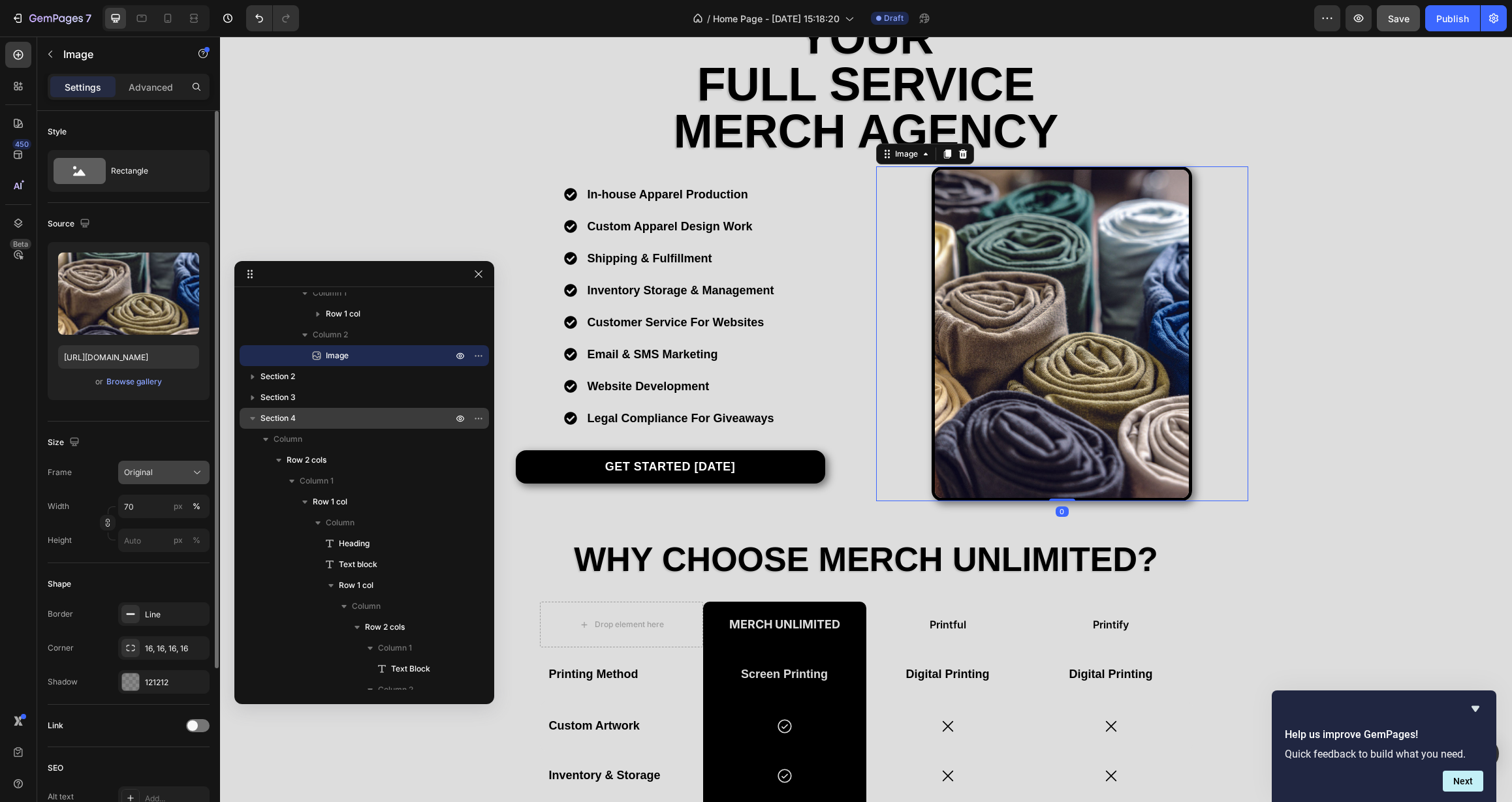
click at [192, 469] on icon at bounding box center [197, 472] width 13 height 13
click at [156, 502] on div "Square" at bounding box center [162, 504] width 76 height 13
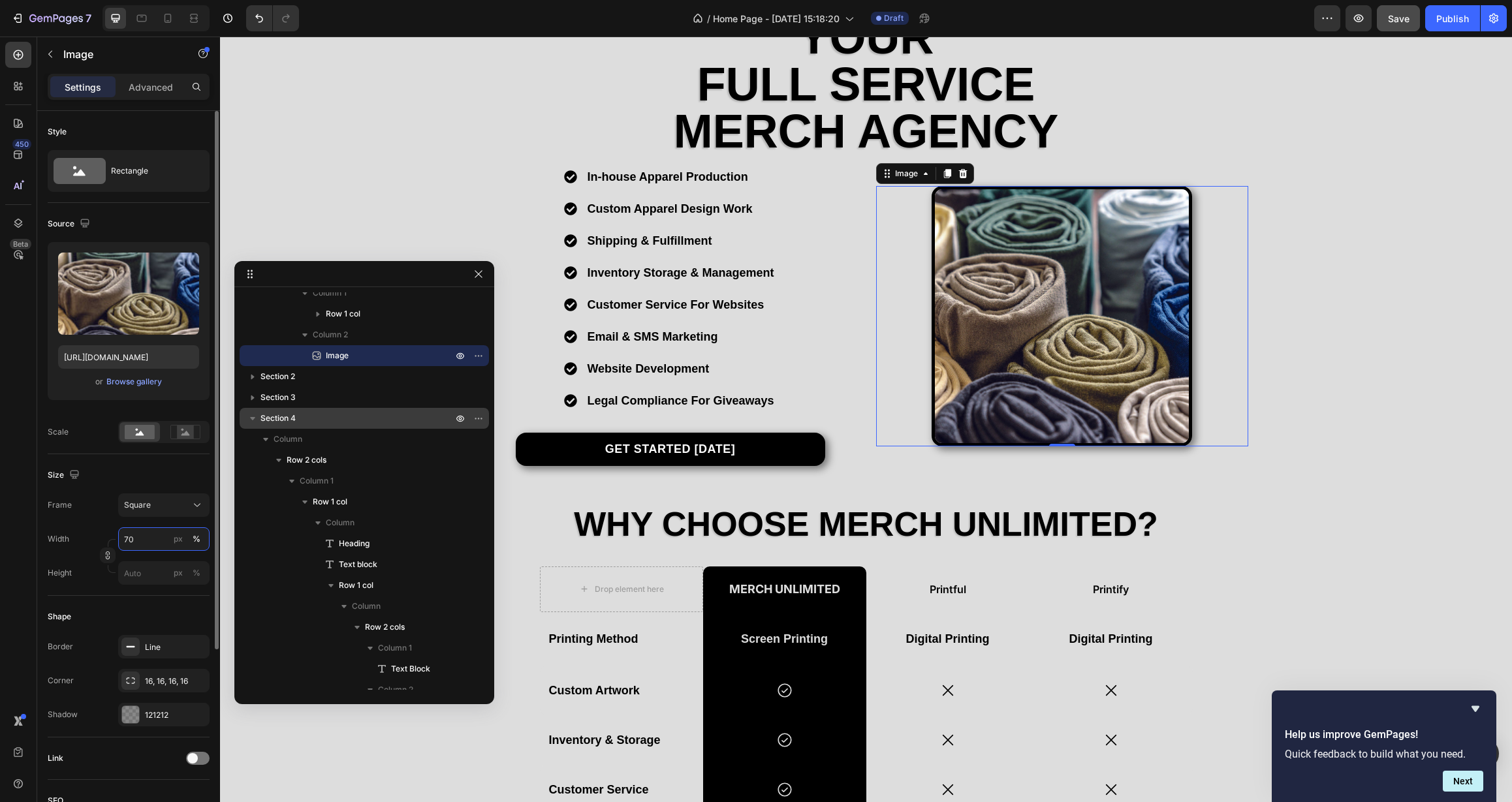
drag, startPoint x: 140, startPoint y: 538, endPoint x: 115, endPoint y: 534, distance: 25.3
click at [115, 534] on div "Width 70 px %" at bounding box center [128, 539] width 162 height 24
type input "80"
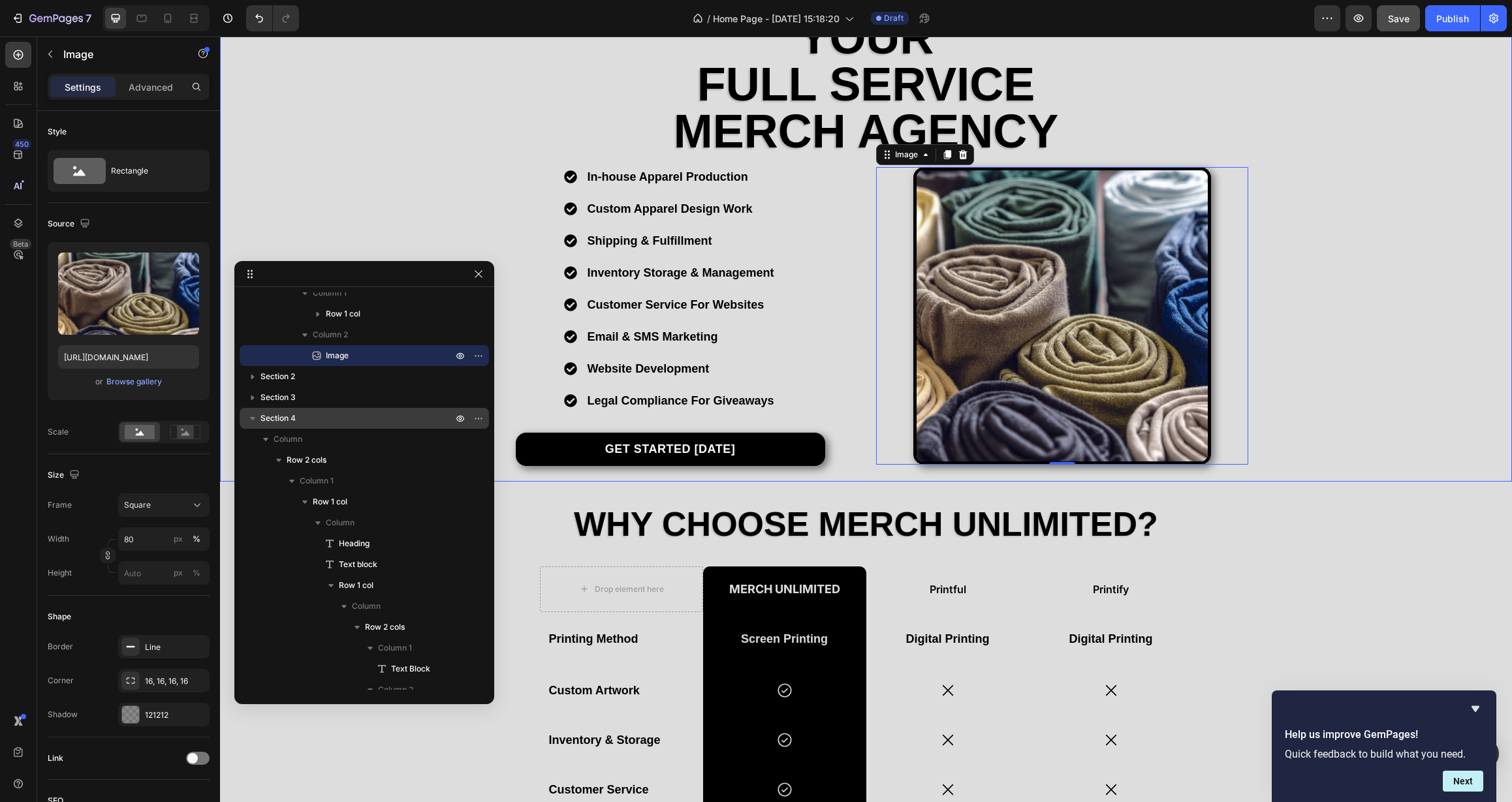
click at [349, 237] on div "Image Icon Icon Icon Icon Icon Icon List Hoz Rated 4.9/5 Based on 300+ Reviews …" at bounding box center [866, 171] width 1292 height 591
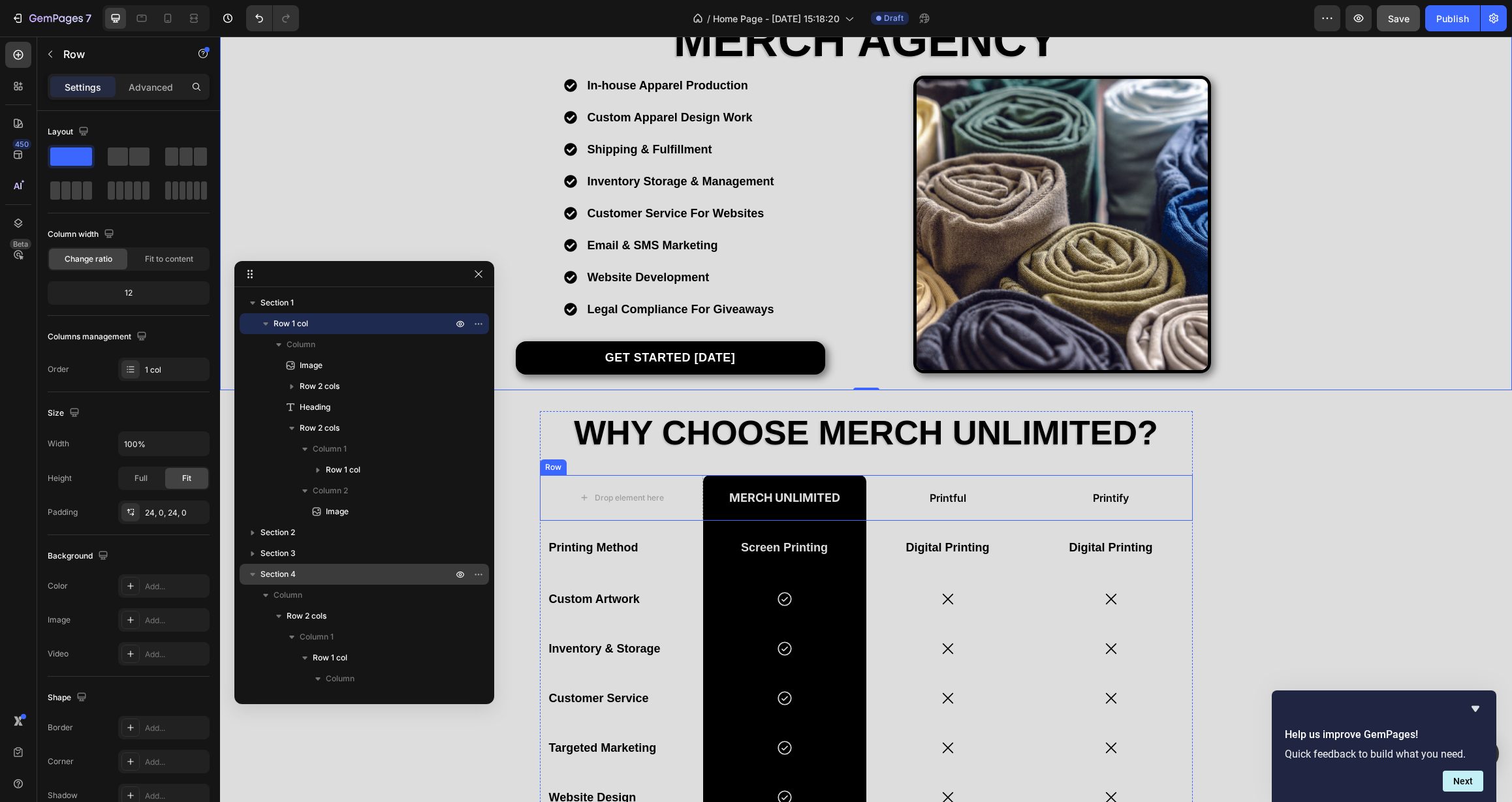
scroll to position [408, 0]
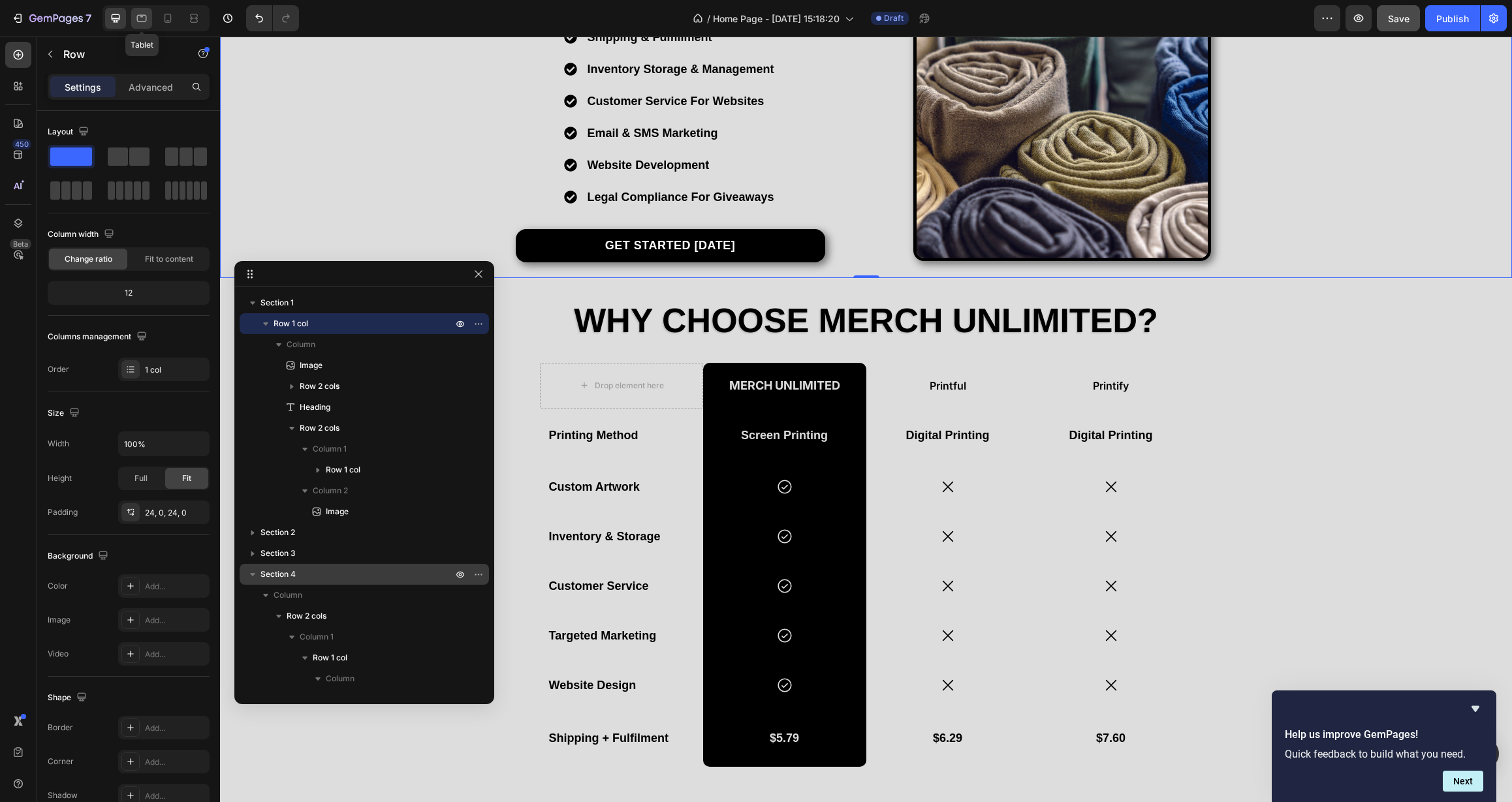
click at [148, 24] on icon at bounding box center [141, 18] width 13 height 13
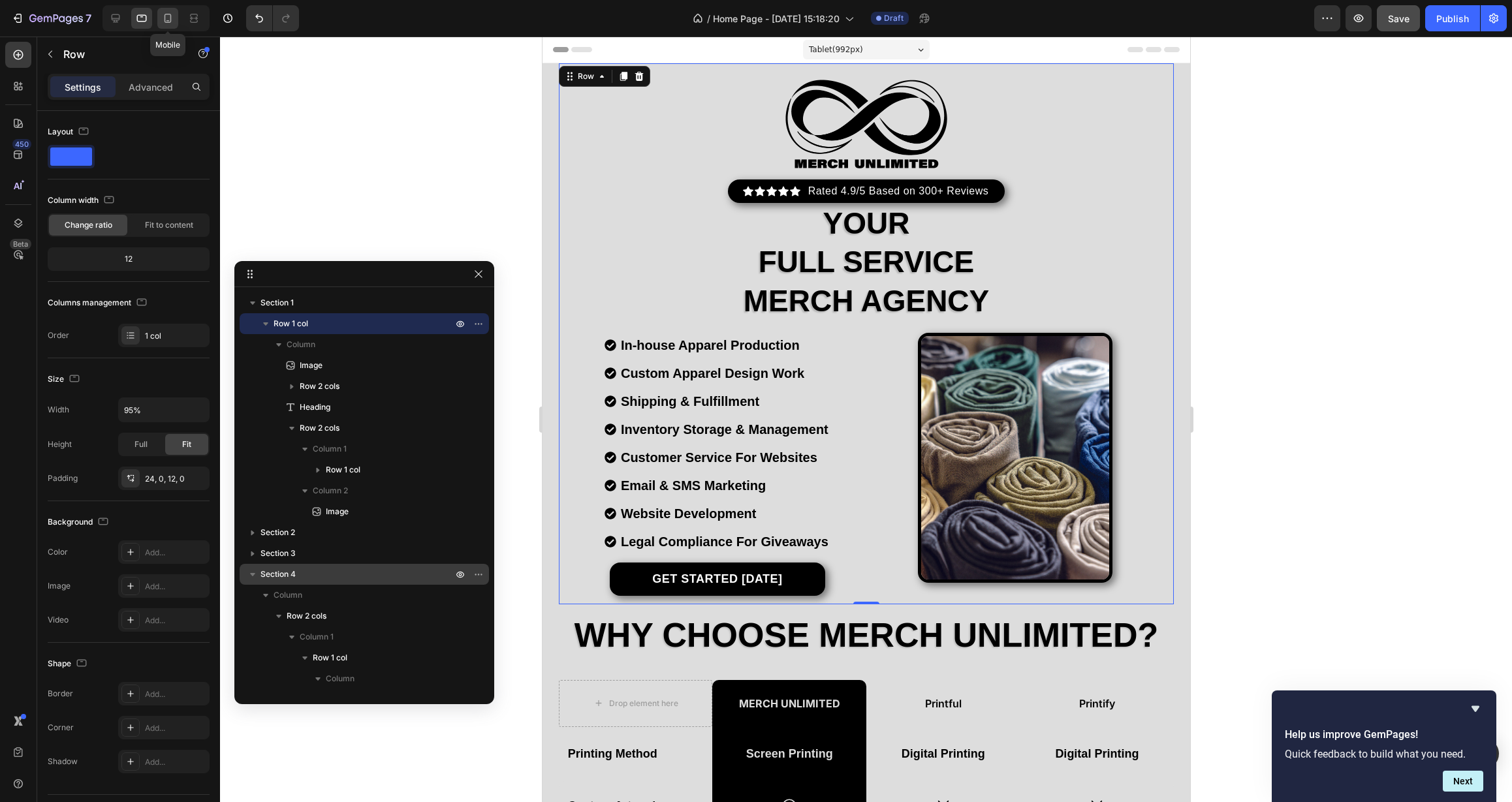
click at [169, 20] on icon at bounding box center [168, 18] width 13 height 13
type input "100%"
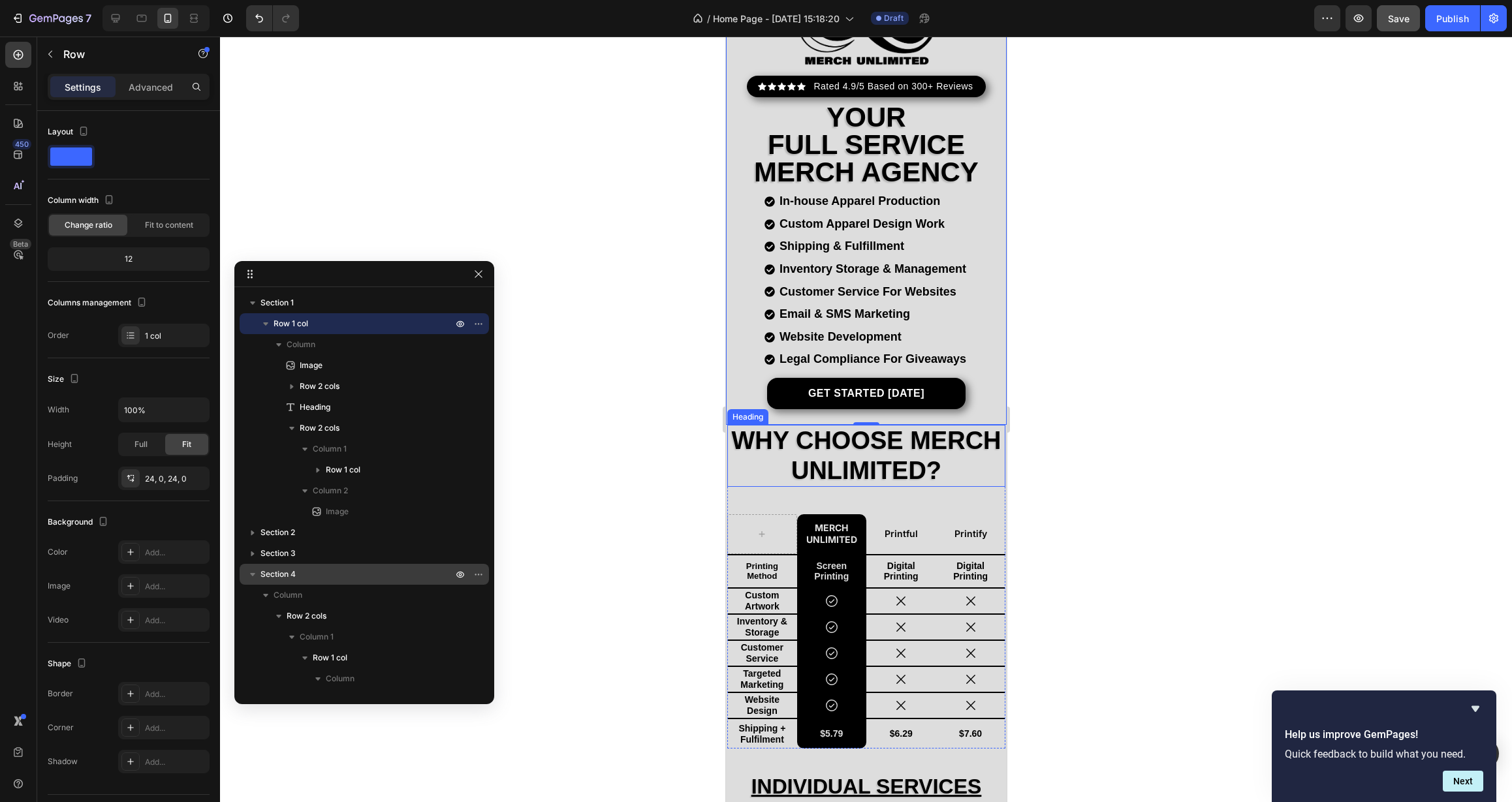
scroll to position [172, 0]
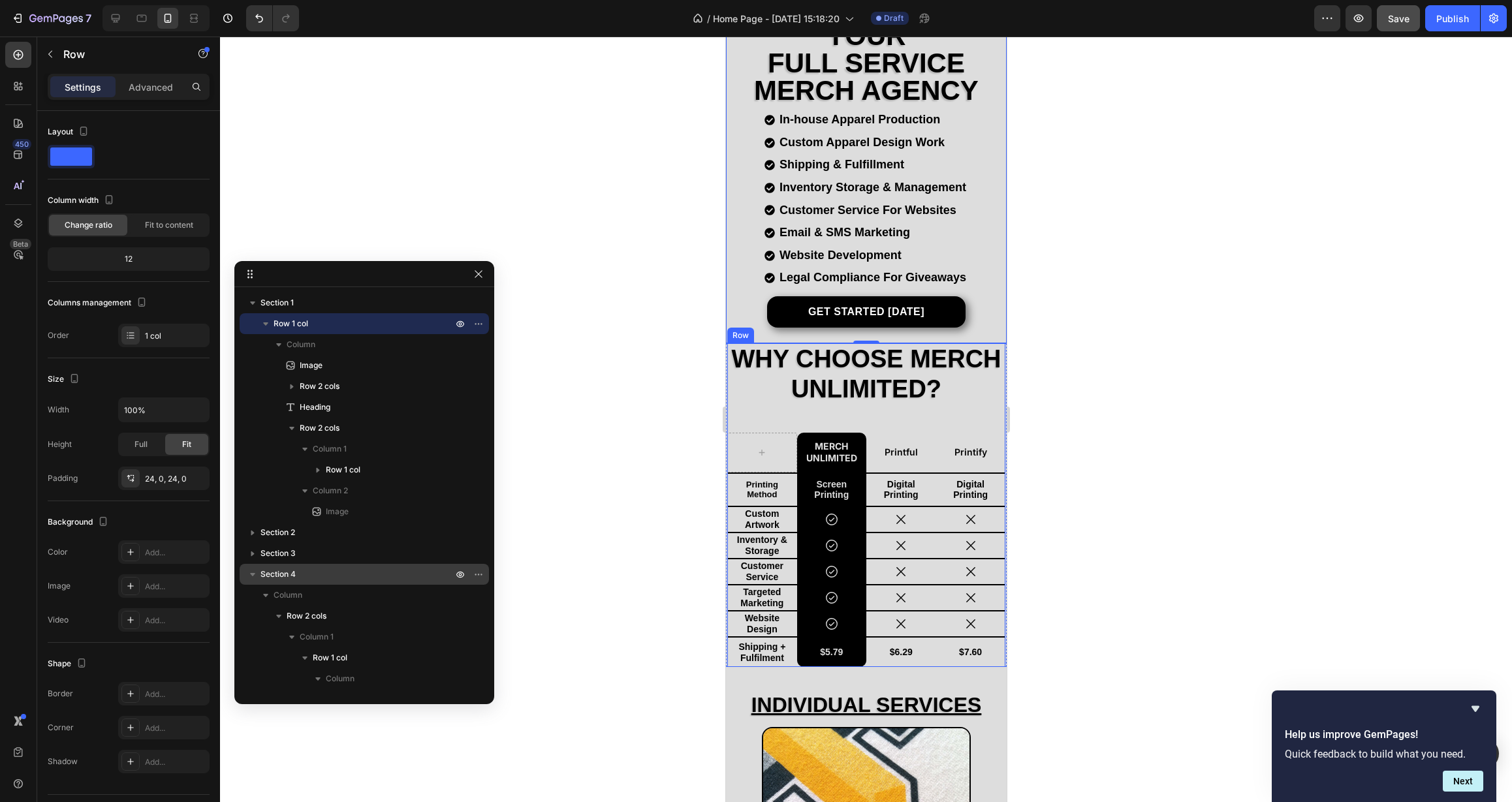
click at [859, 408] on div "Why Choose Merch Unlimited? Heading Merch Unlimited Text Block Printful Text Bl…" at bounding box center [865, 505] width 278 height 324
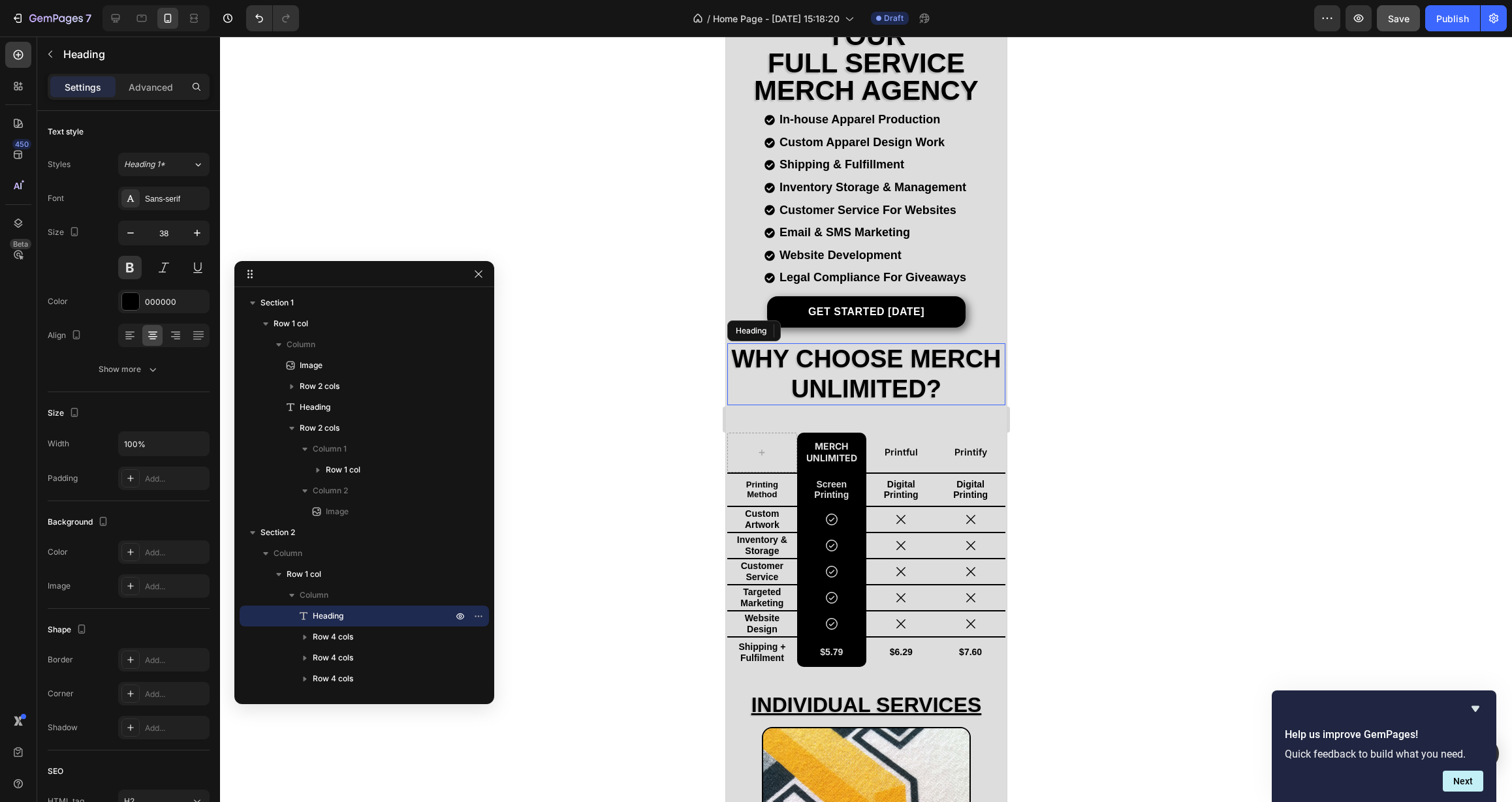
click at [865, 393] on h2 "Why Choose Merch Unlimited?" at bounding box center [865, 374] width 278 height 62
click at [144, 87] on p "Advanced" at bounding box center [151, 87] width 45 height 14
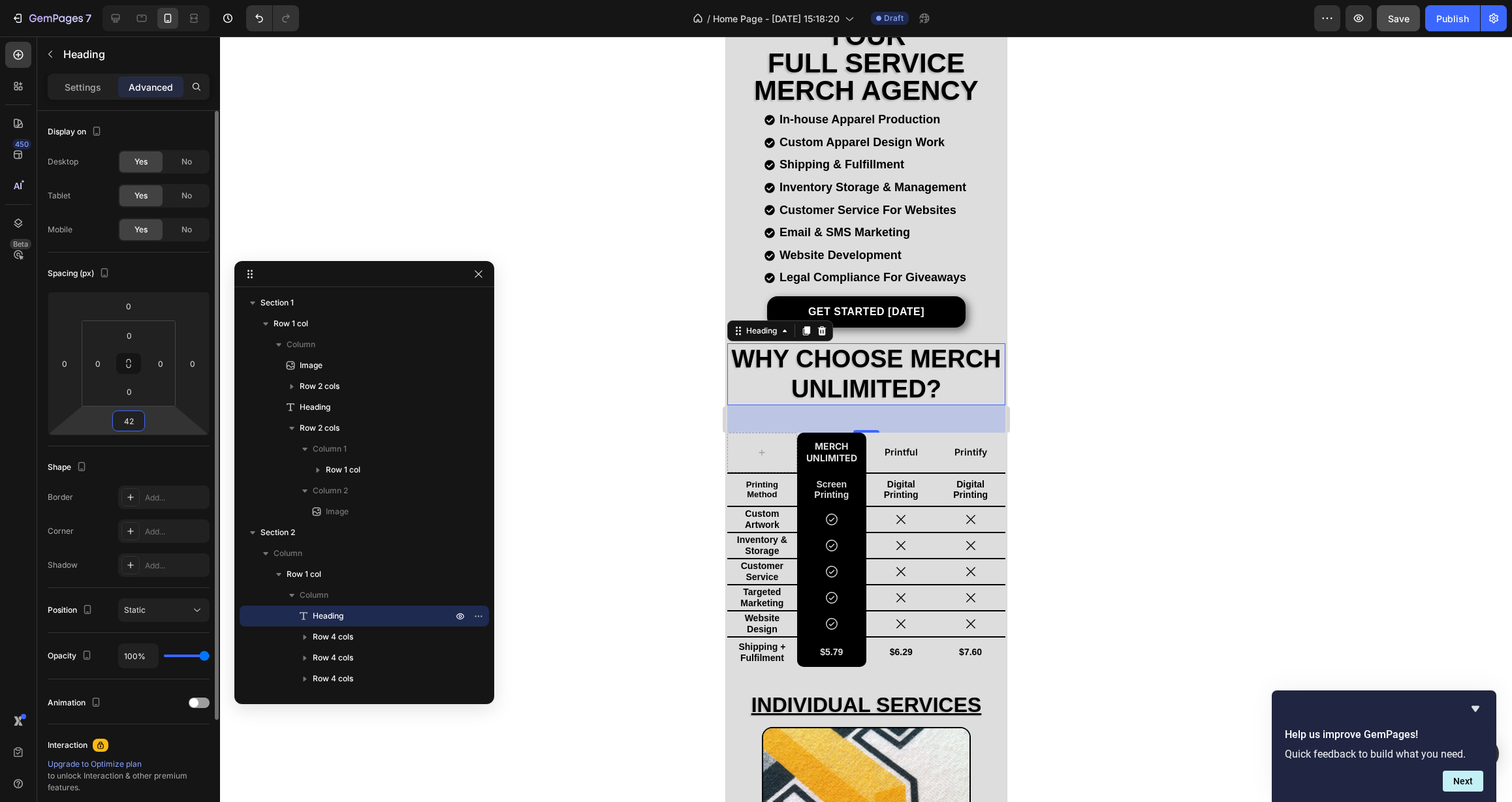
click at [137, 421] on input "42" at bounding box center [129, 421] width 26 height 20
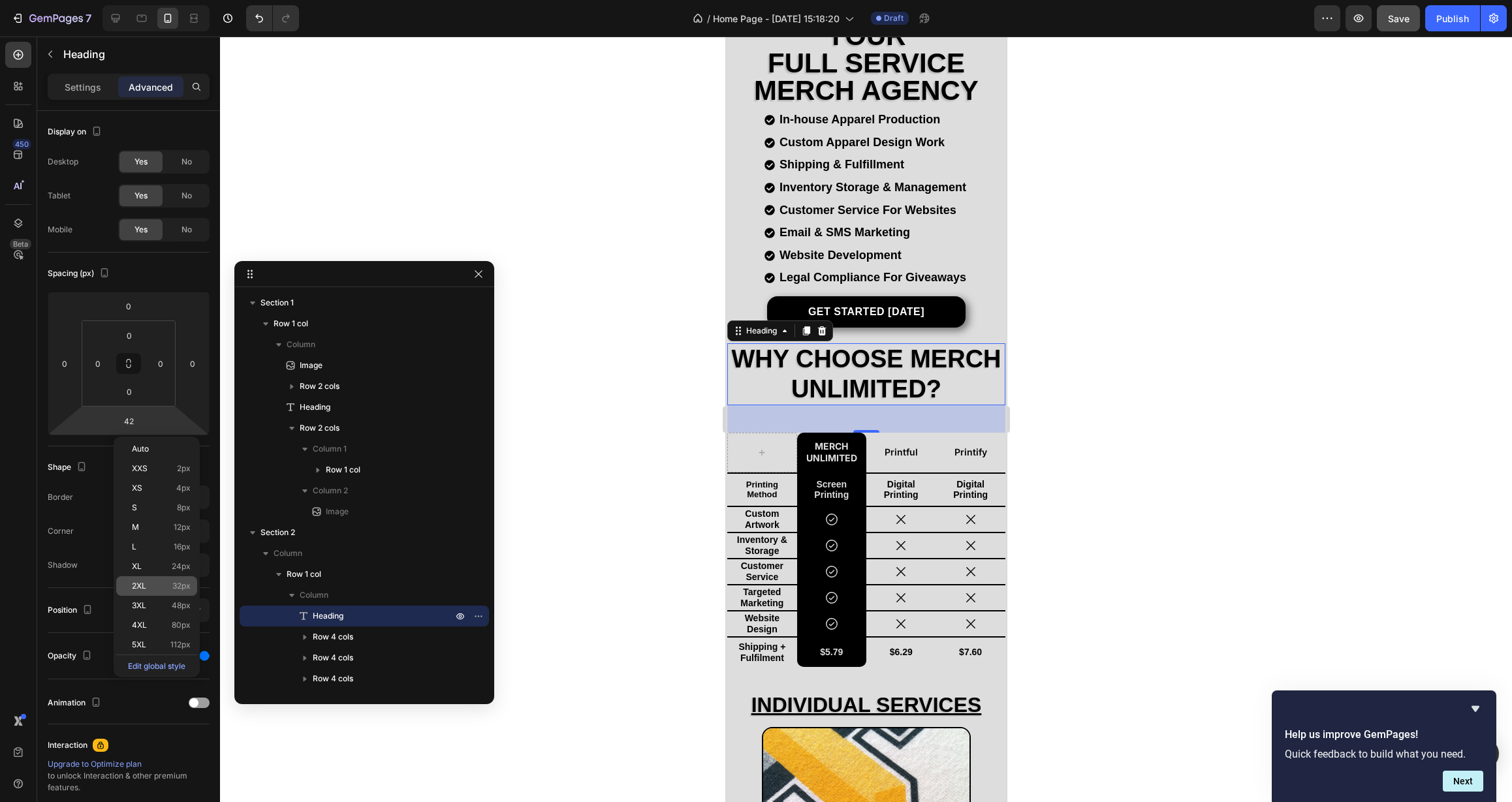
click at [145, 589] on span "2XL" at bounding box center [139, 586] width 14 height 9
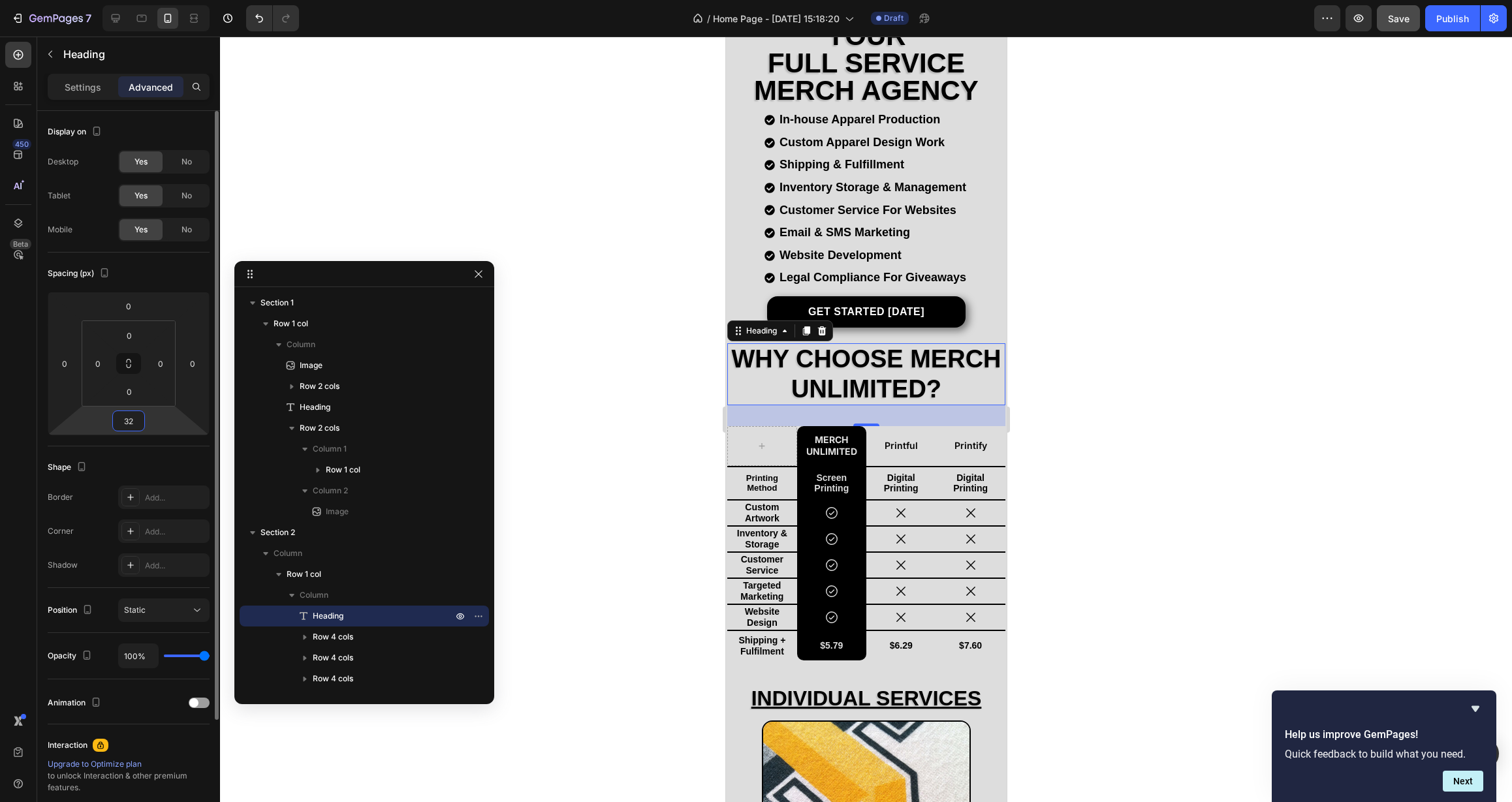
click at [136, 425] on input "32" at bounding box center [129, 421] width 26 height 20
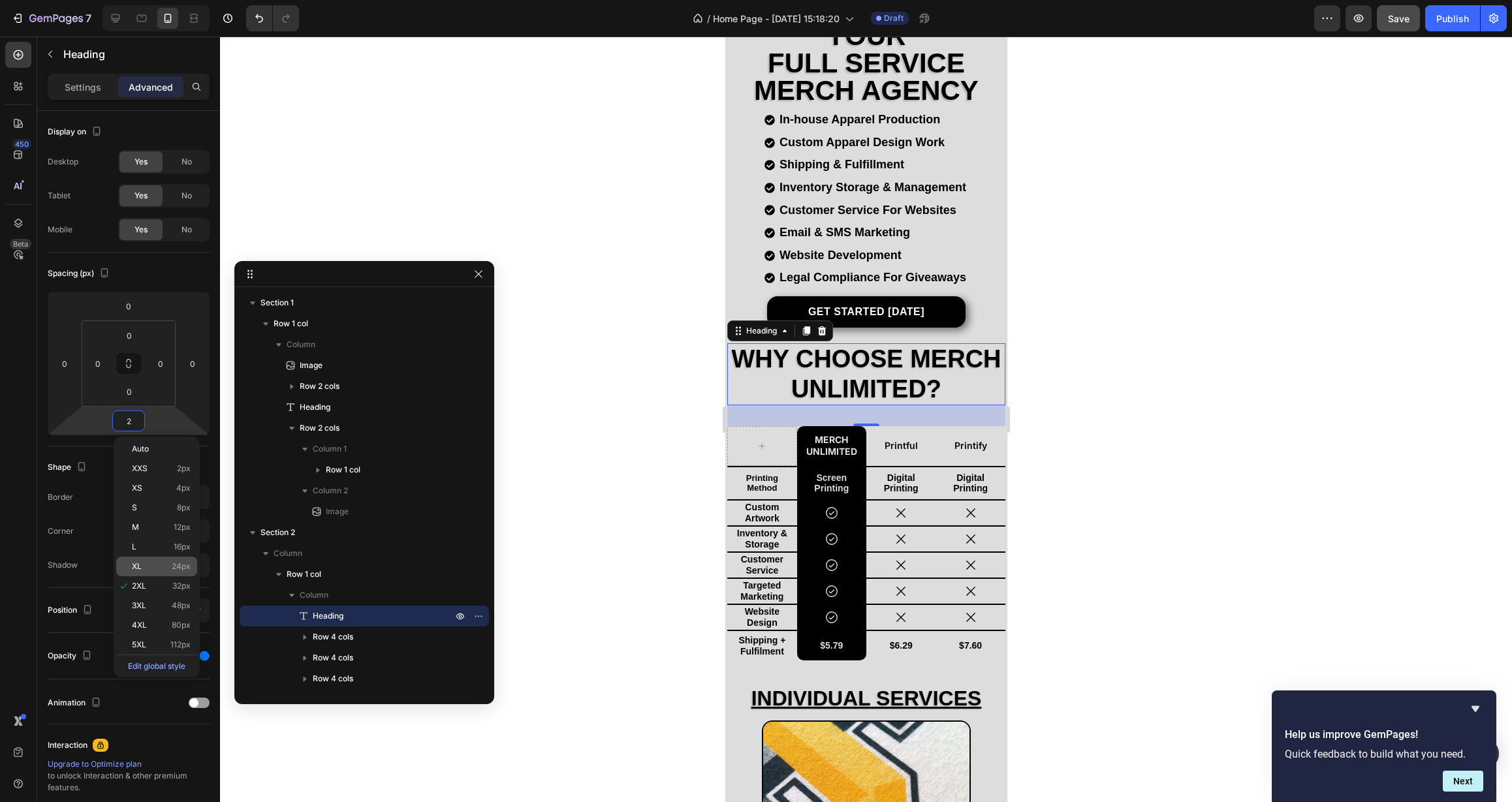
click at [139, 562] on span "XL" at bounding box center [136, 567] width 10 height 9
type input "24"
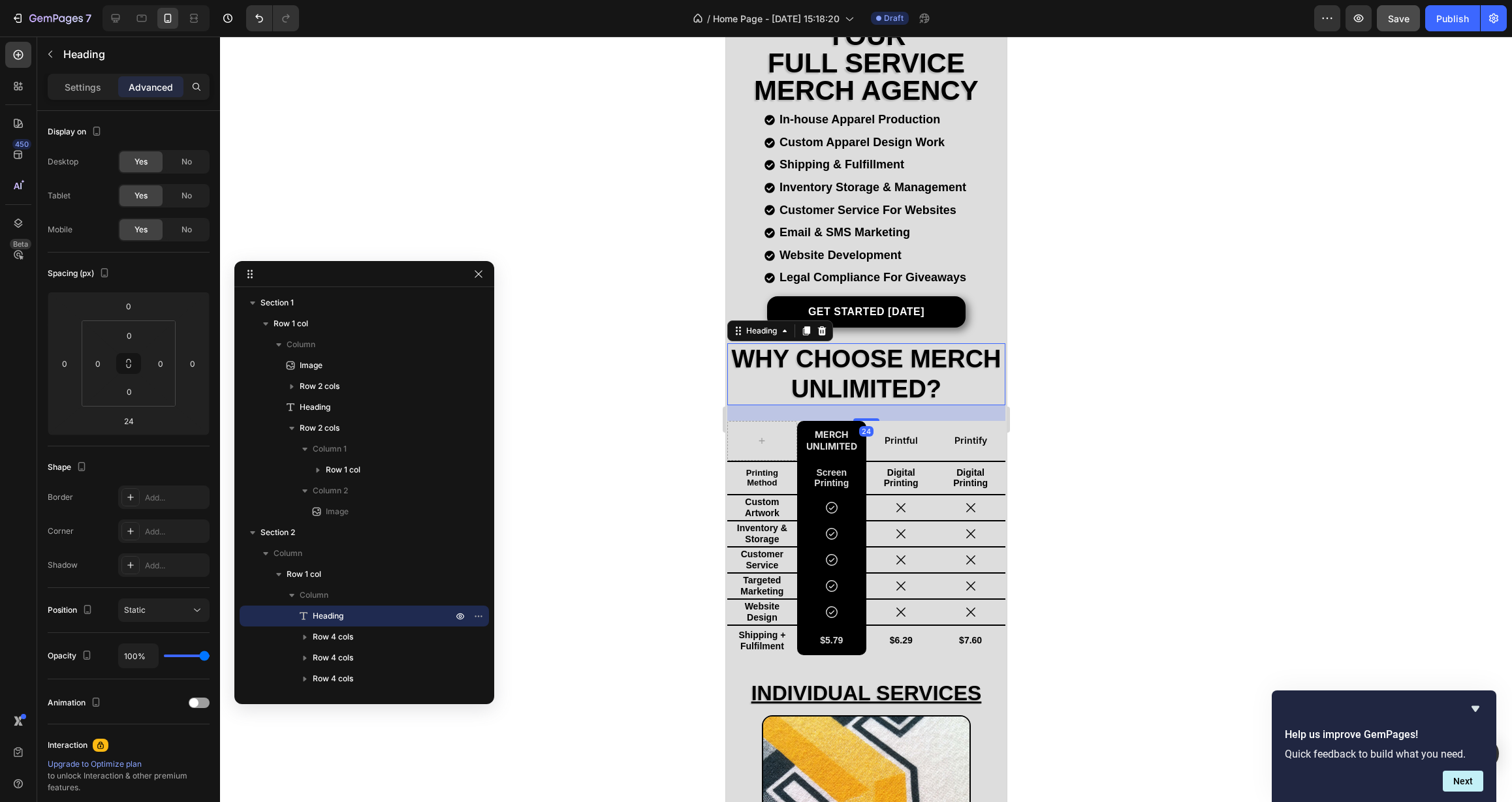
click at [541, 479] on div at bounding box center [866, 419] width 1292 height 765
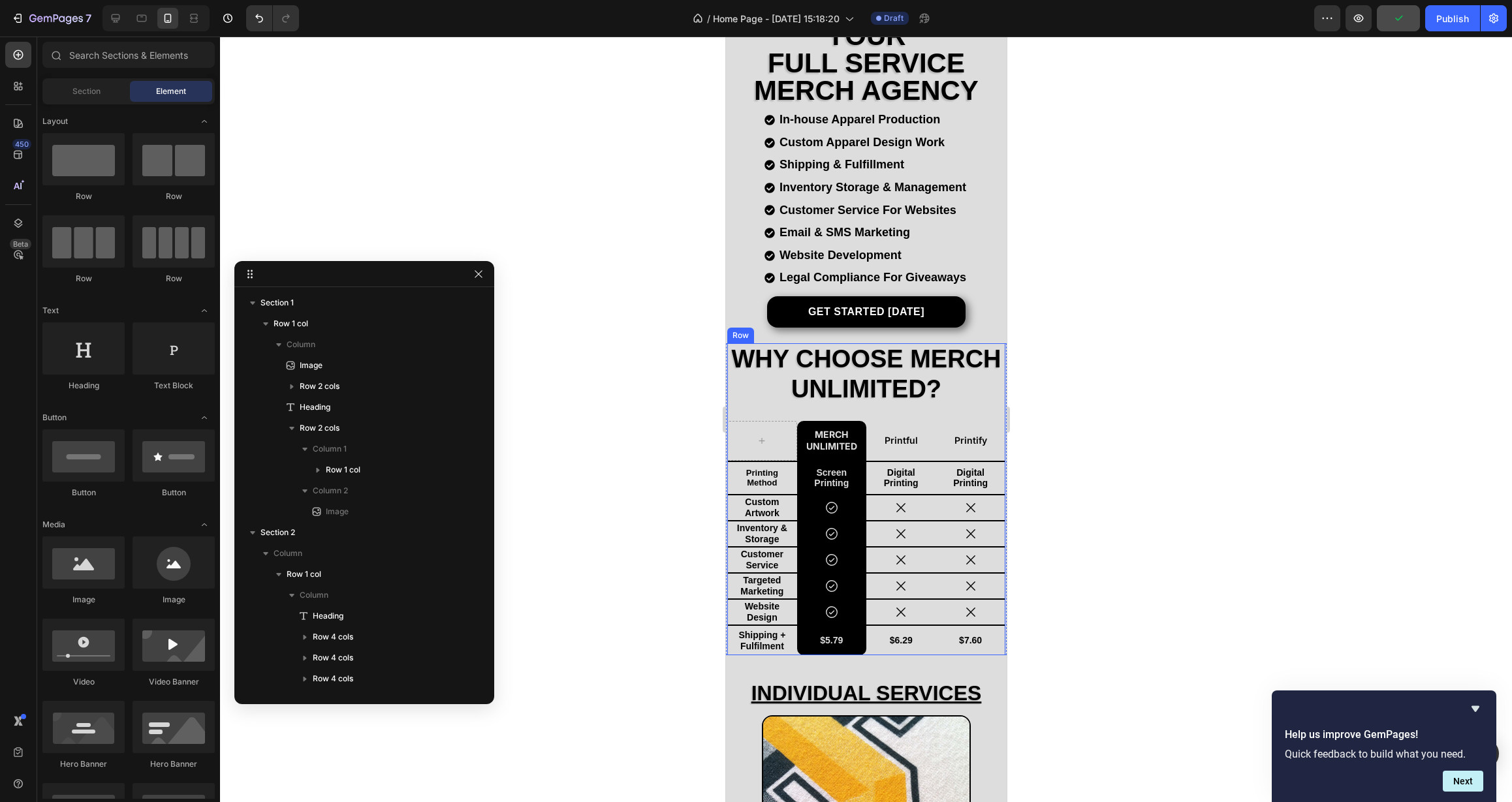
click at [838, 405] on div "Why Choose Merch Unlimited? Heading Merch Unlimited Text Block Printful Text Bl…" at bounding box center [865, 499] width 278 height 312
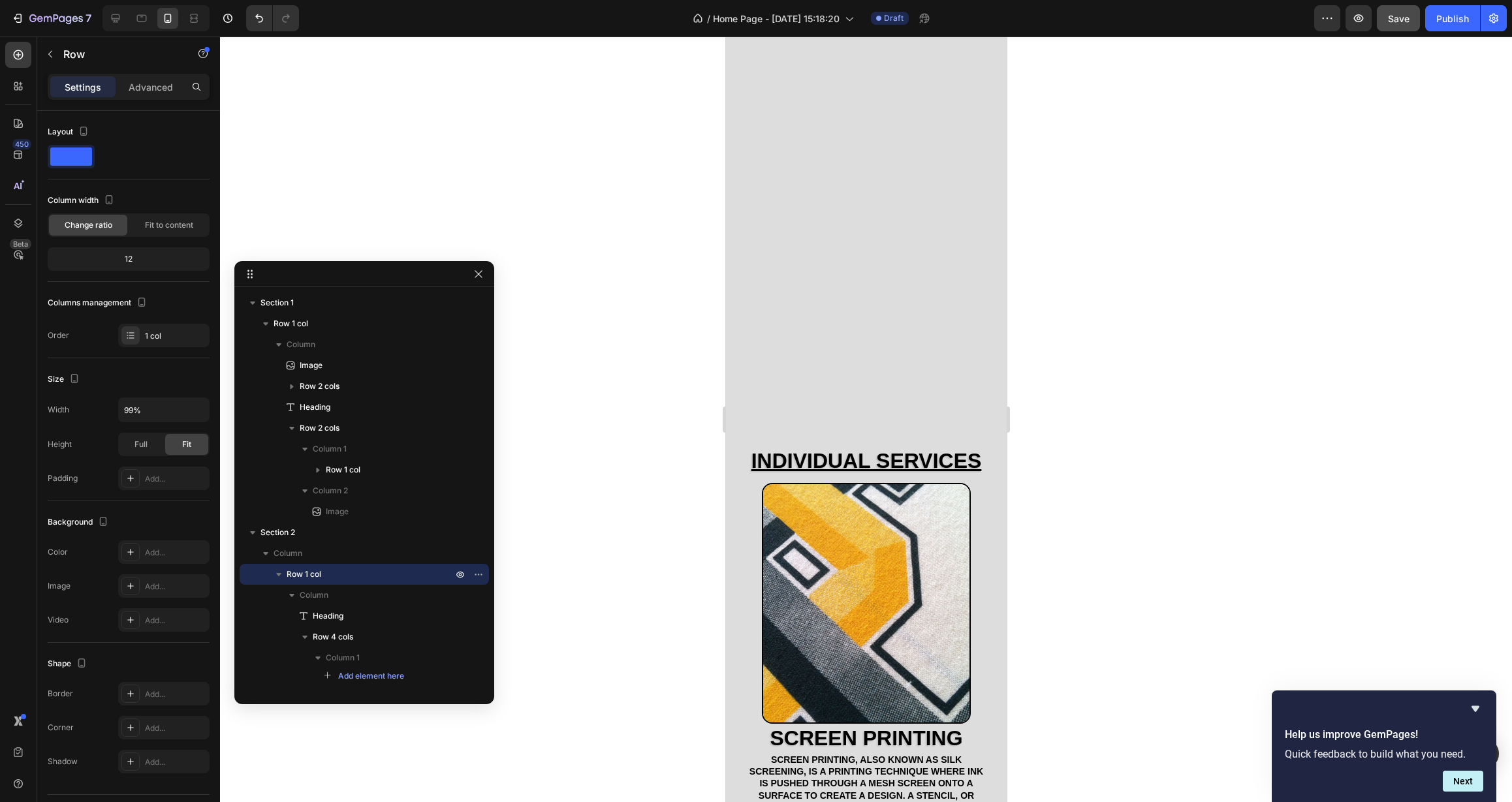
scroll to position [807, 0]
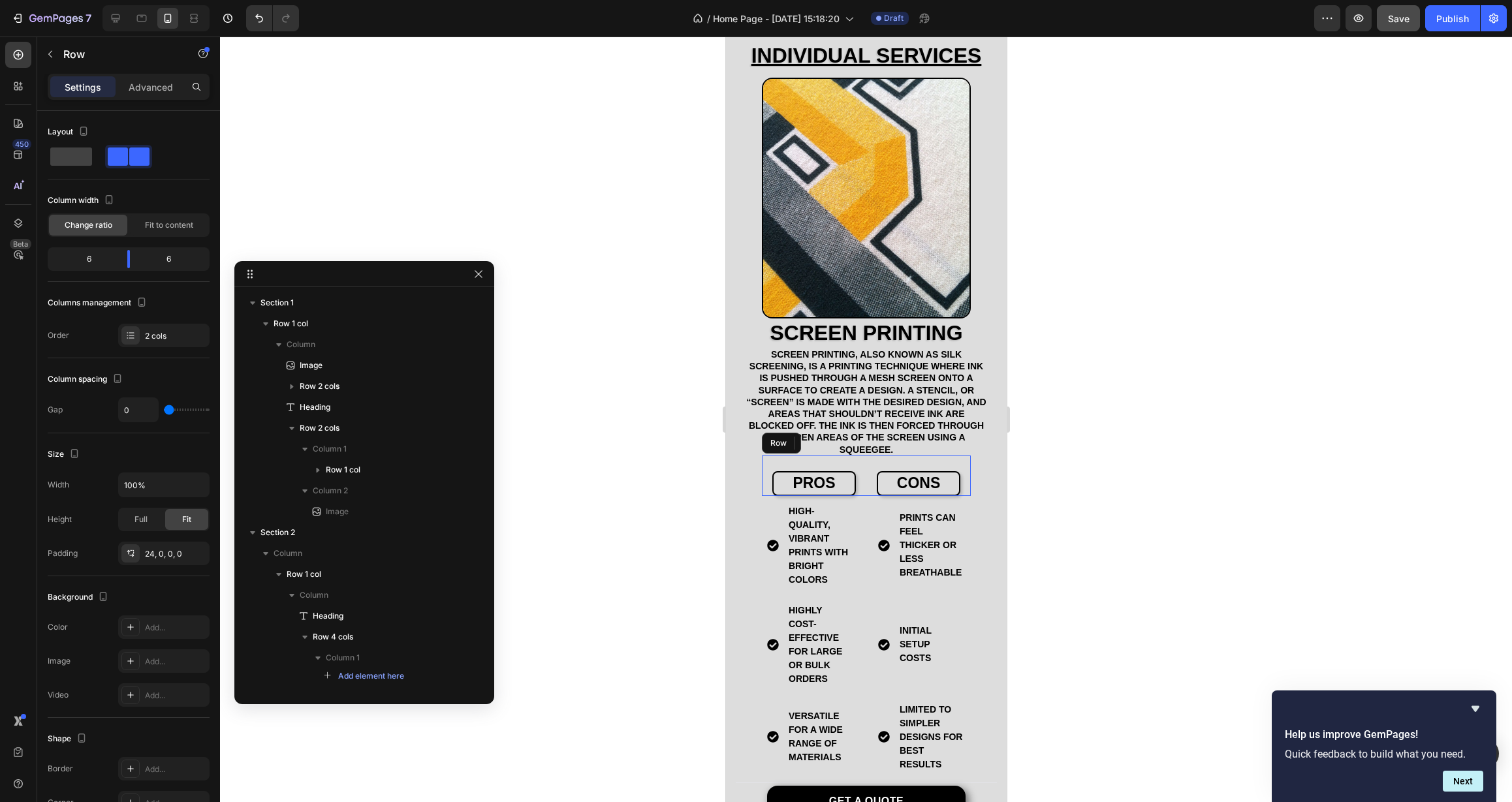
click at [857, 460] on div "pros Text Block cons Text Block Row" at bounding box center [865, 476] width 209 height 41
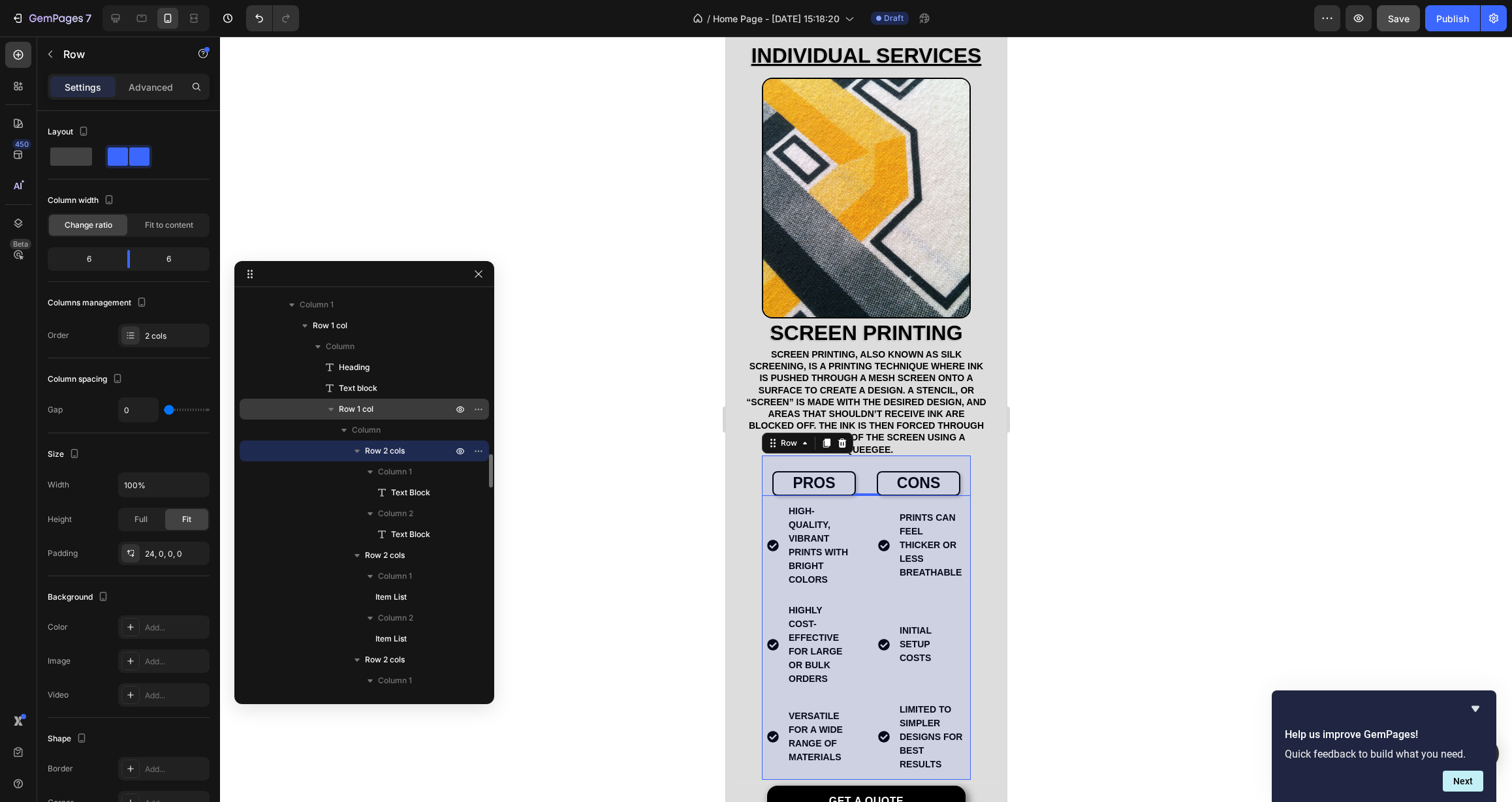
click at [375, 403] on p "Row 1 col" at bounding box center [397, 409] width 117 height 13
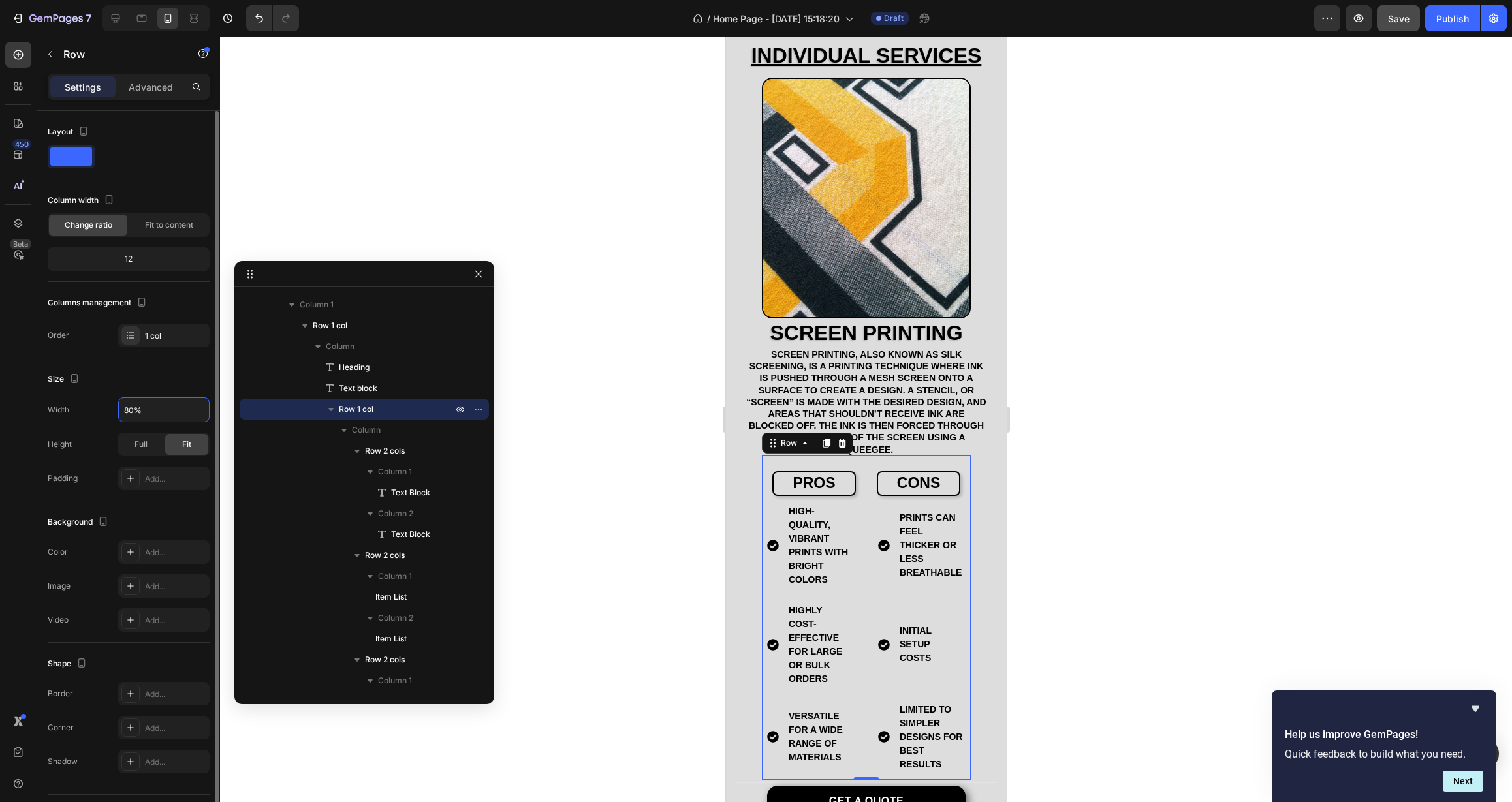
drag, startPoint x: 132, startPoint y: 410, endPoint x: 115, endPoint y: 410, distance: 17.0
click at [115, 410] on div "Width 80%" at bounding box center [128, 410] width 162 height 25
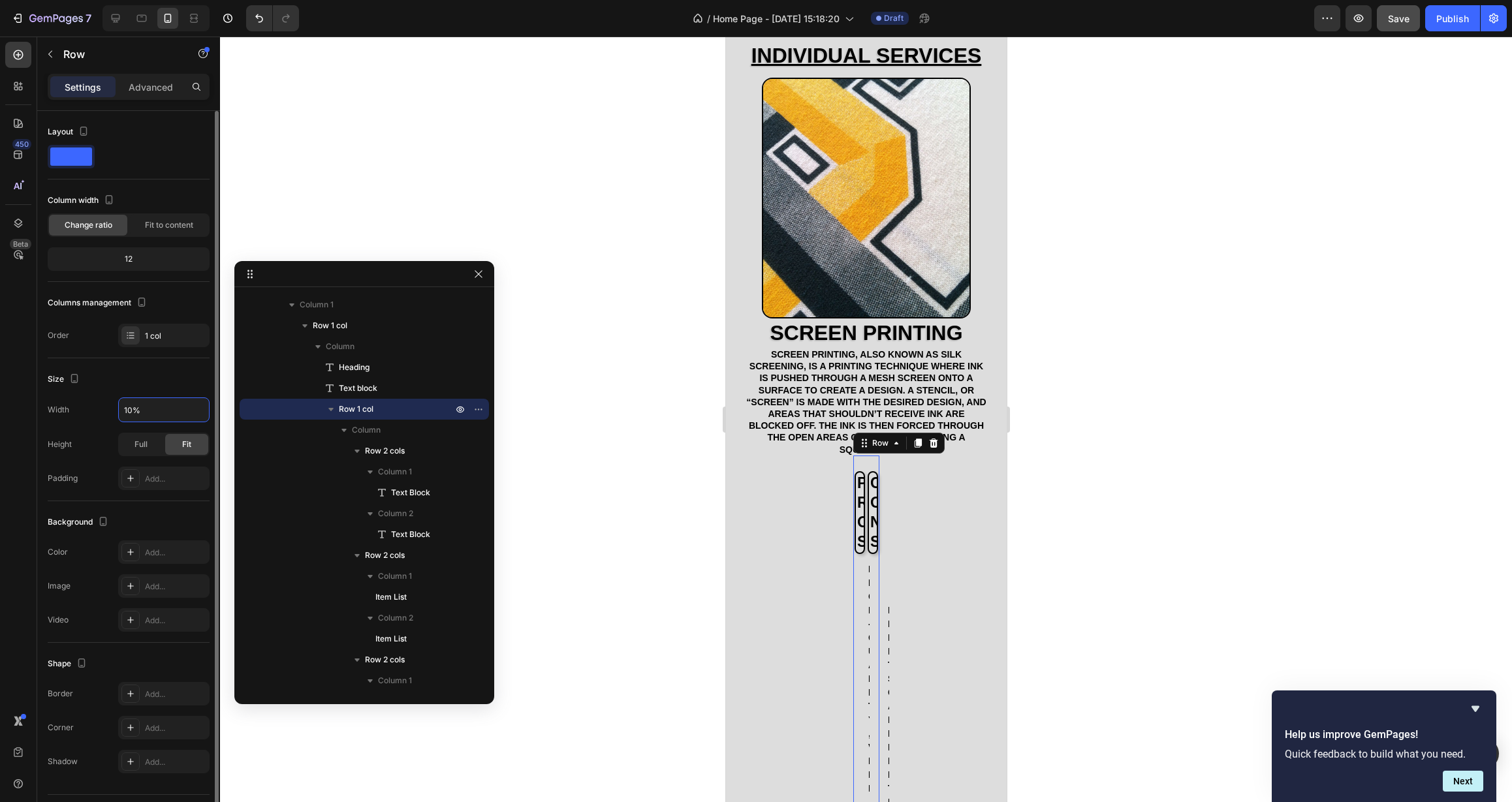
type input "100%"
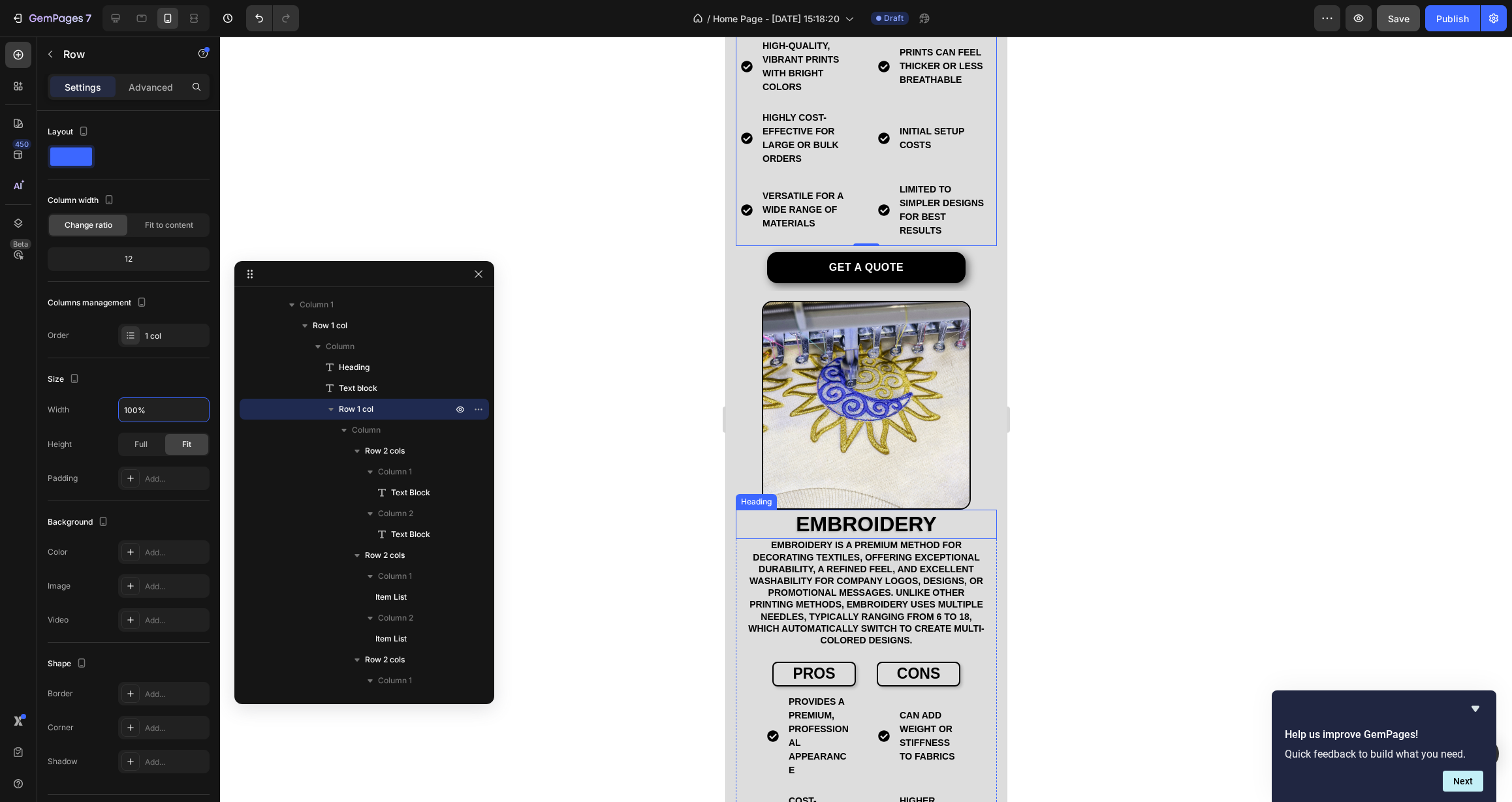
scroll to position [1360, 0]
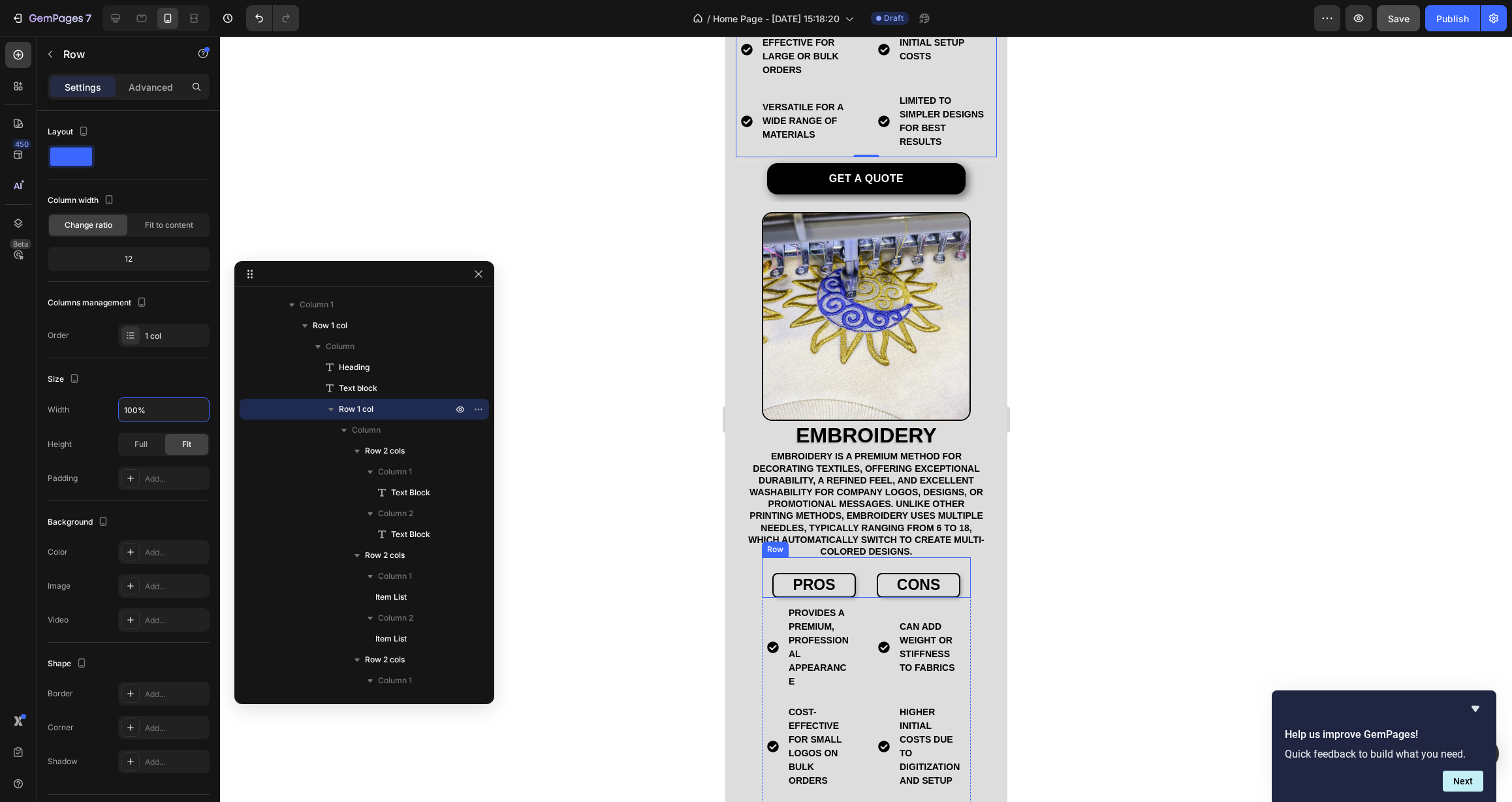
click at [860, 557] on div "pros Text Block cons Text Block Row" at bounding box center [865, 578] width 209 height 41
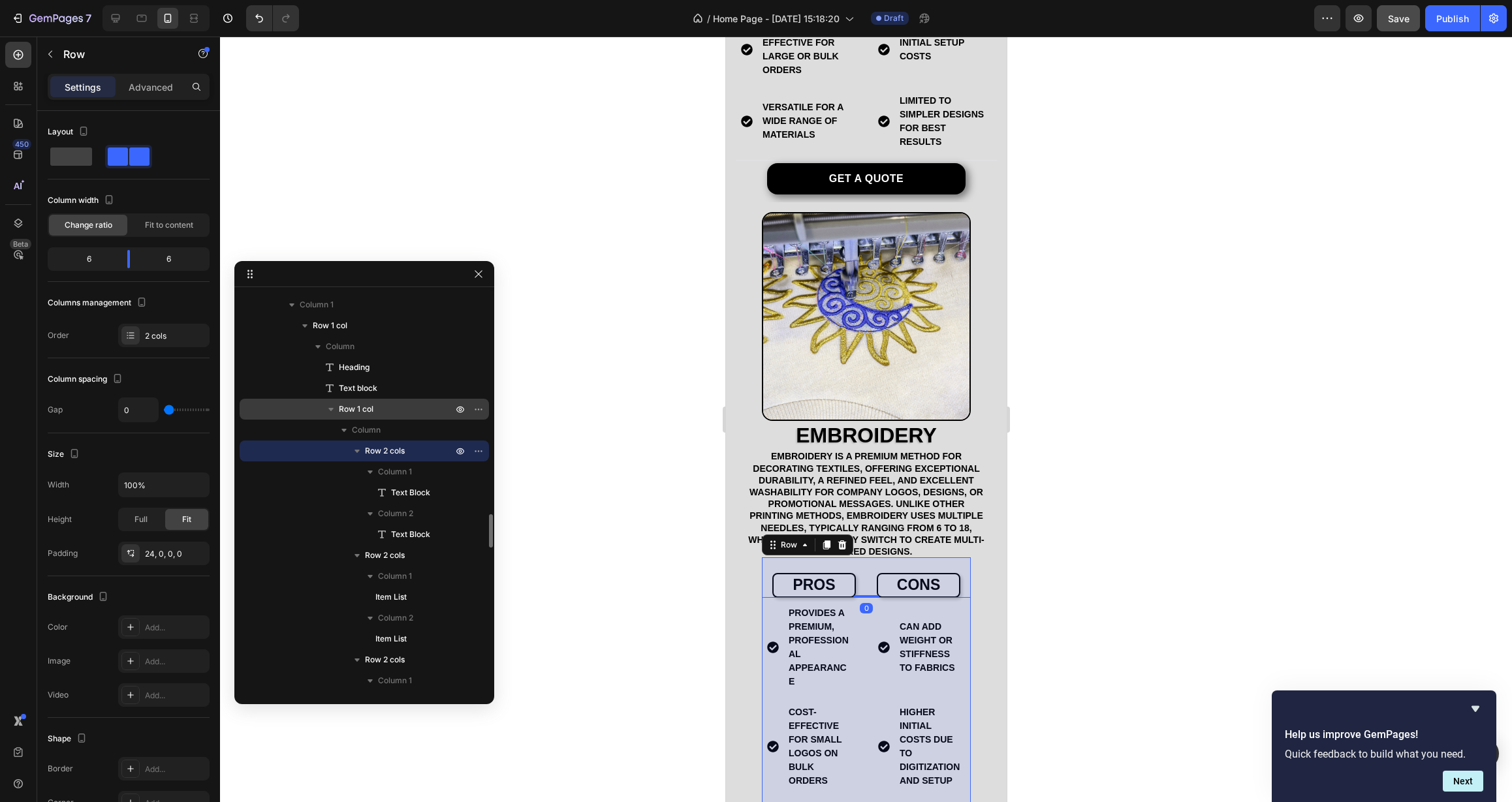
click at [390, 411] on p "Row 1 col" at bounding box center [397, 409] width 117 height 13
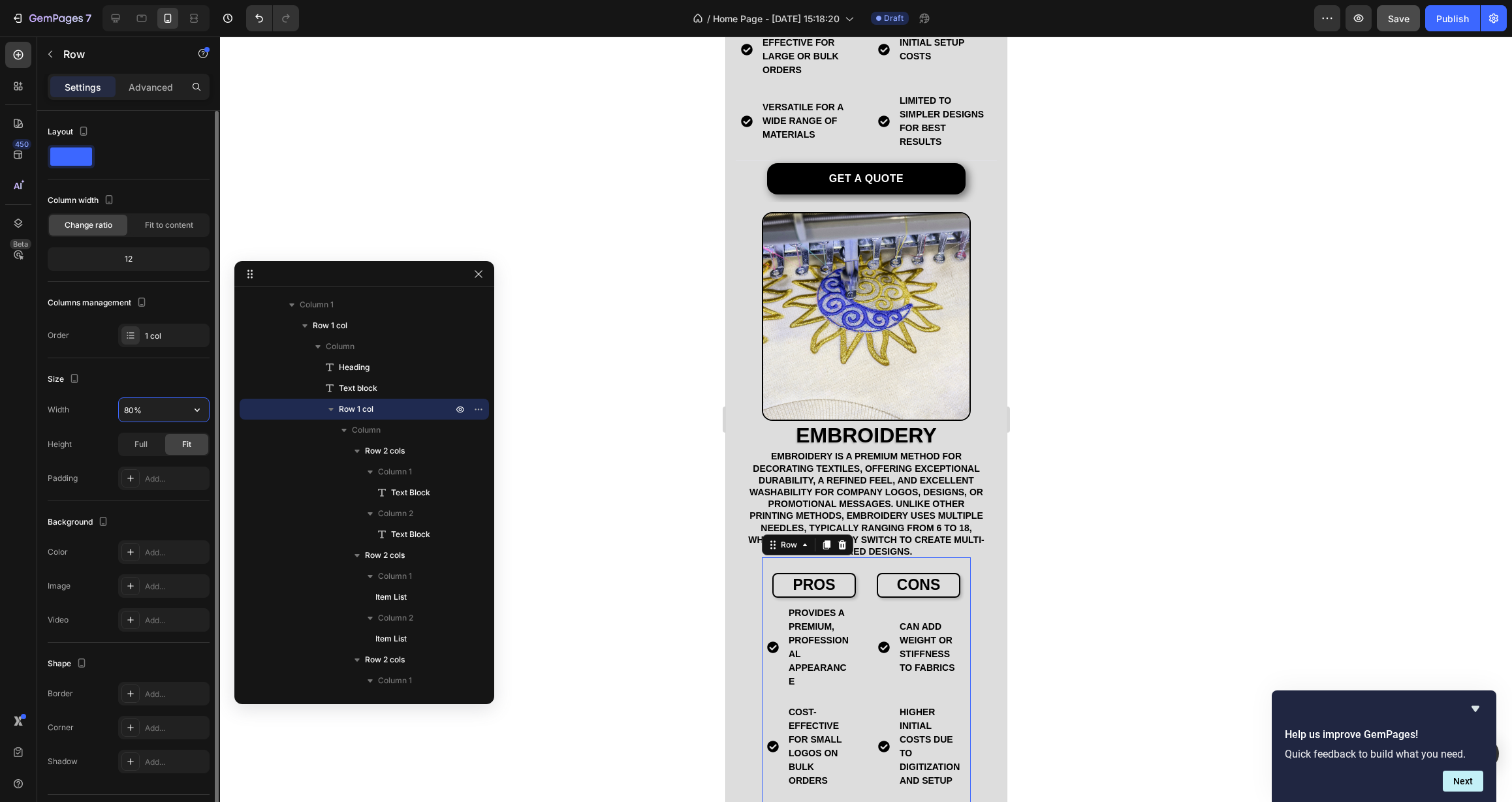
drag, startPoint x: 149, startPoint y: 408, endPoint x: 83, endPoint y: 404, distance: 66.1
click at [90, 406] on div "Width 80%" at bounding box center [128, 410] width 162 height 25
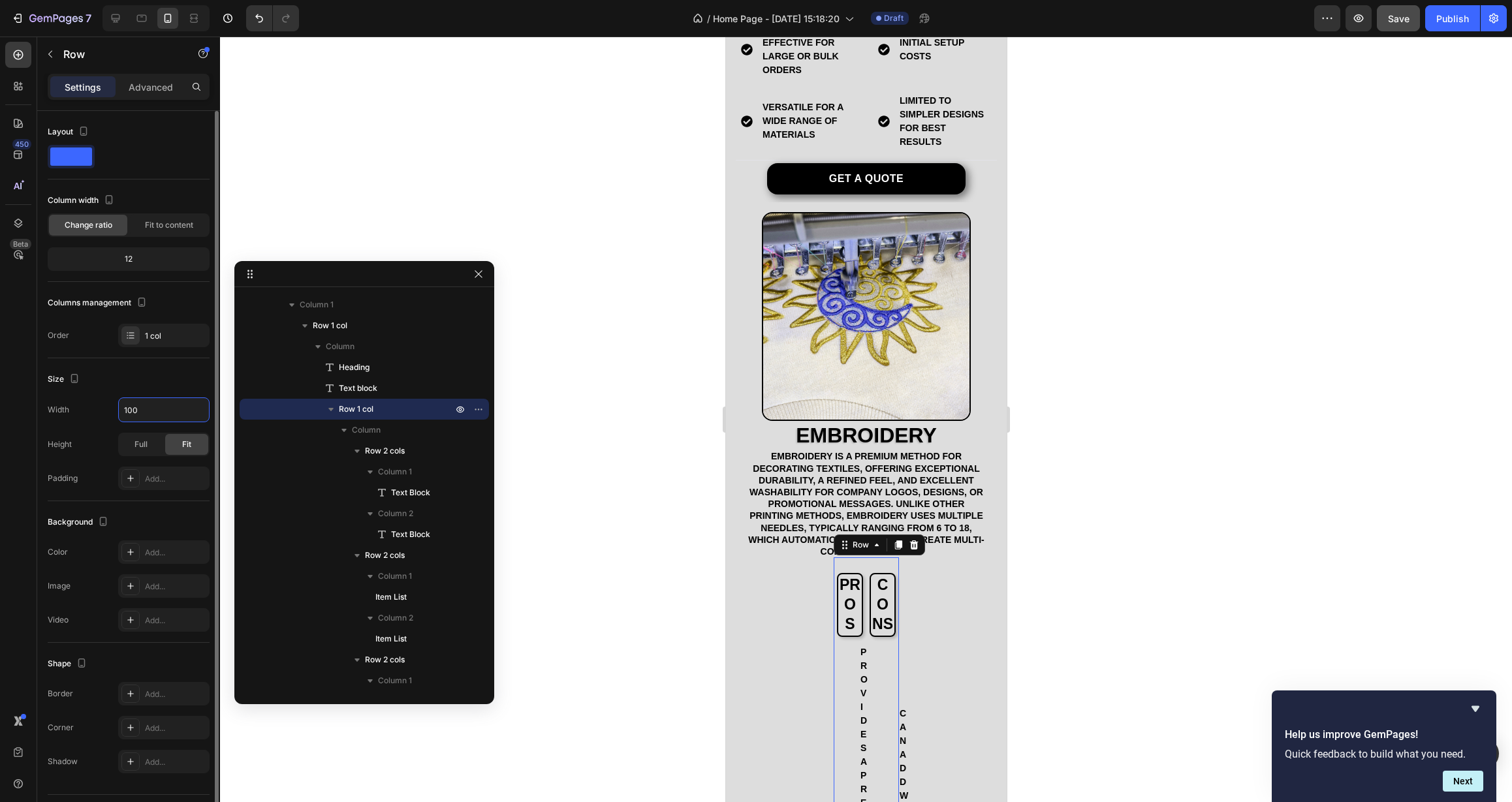
type input "100%"
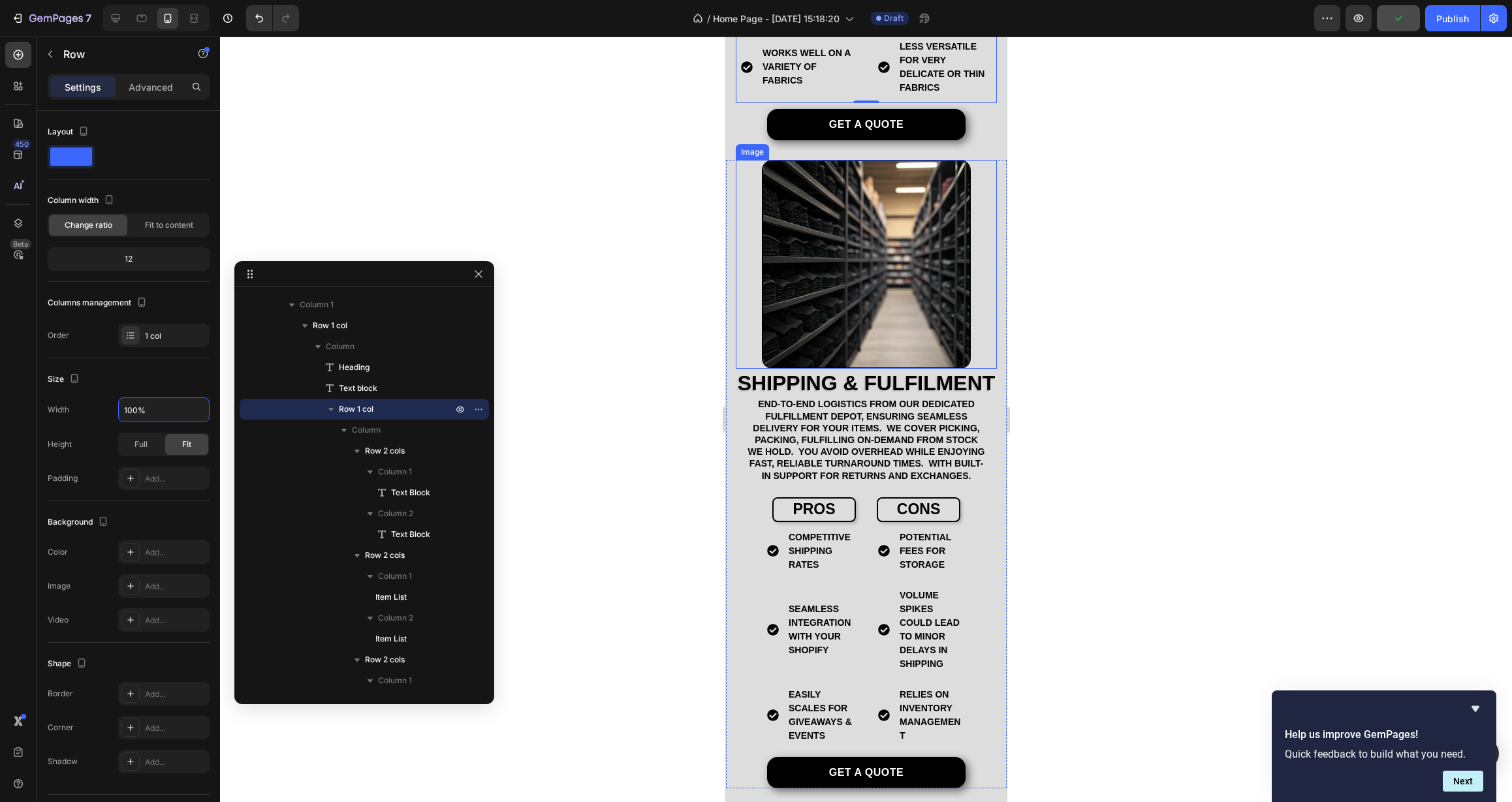
scroll to position [2197, 0]
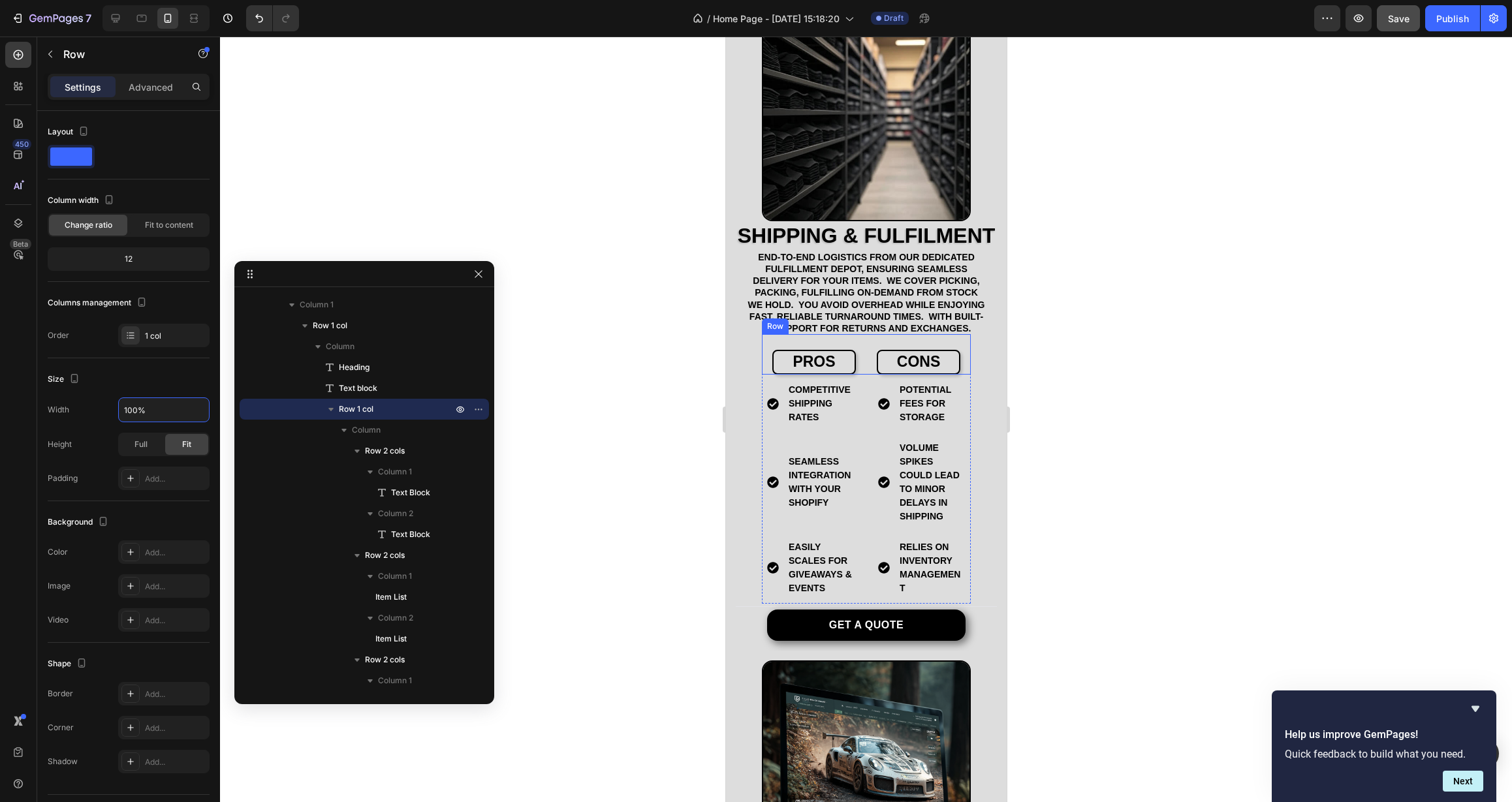
click at [856, 374] on div "pros Text Block cons Text Block Row" at bounding box center [865, 355] width 209 height 41
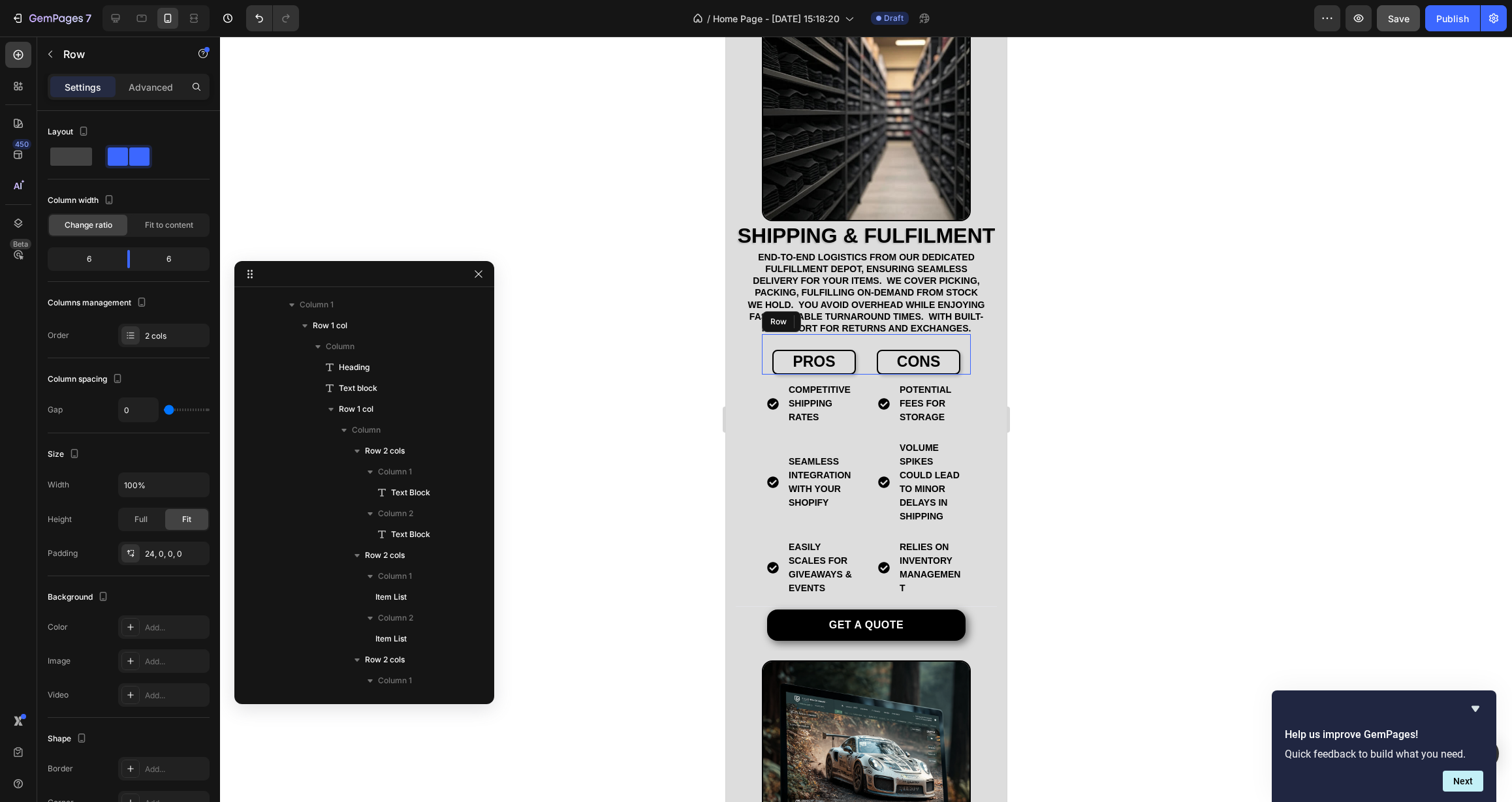
scroll to position [3334, 0]
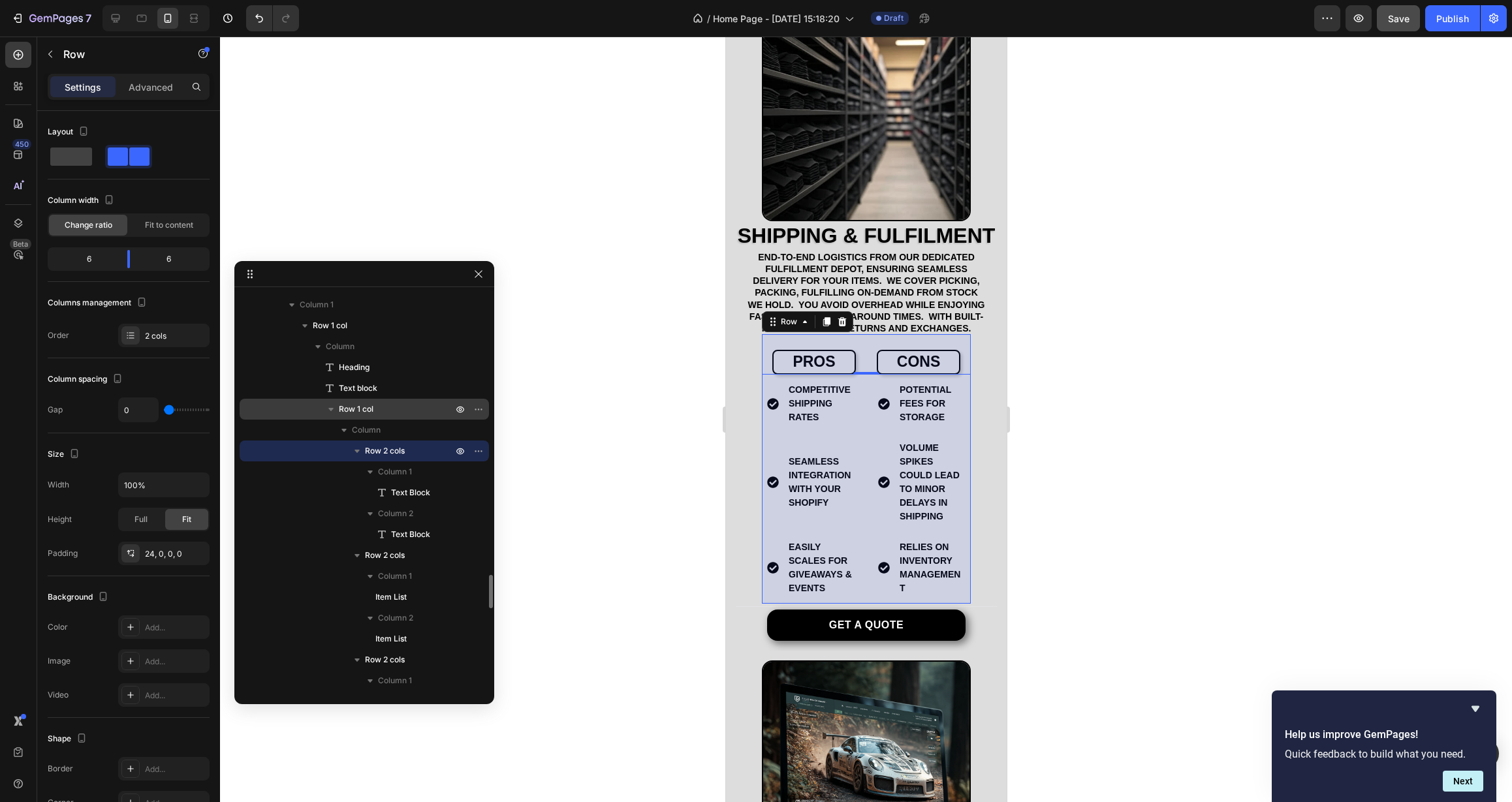
click at [380, 404] on p "Row 1 col" at bounding box center [397, 409] width 117 height 13
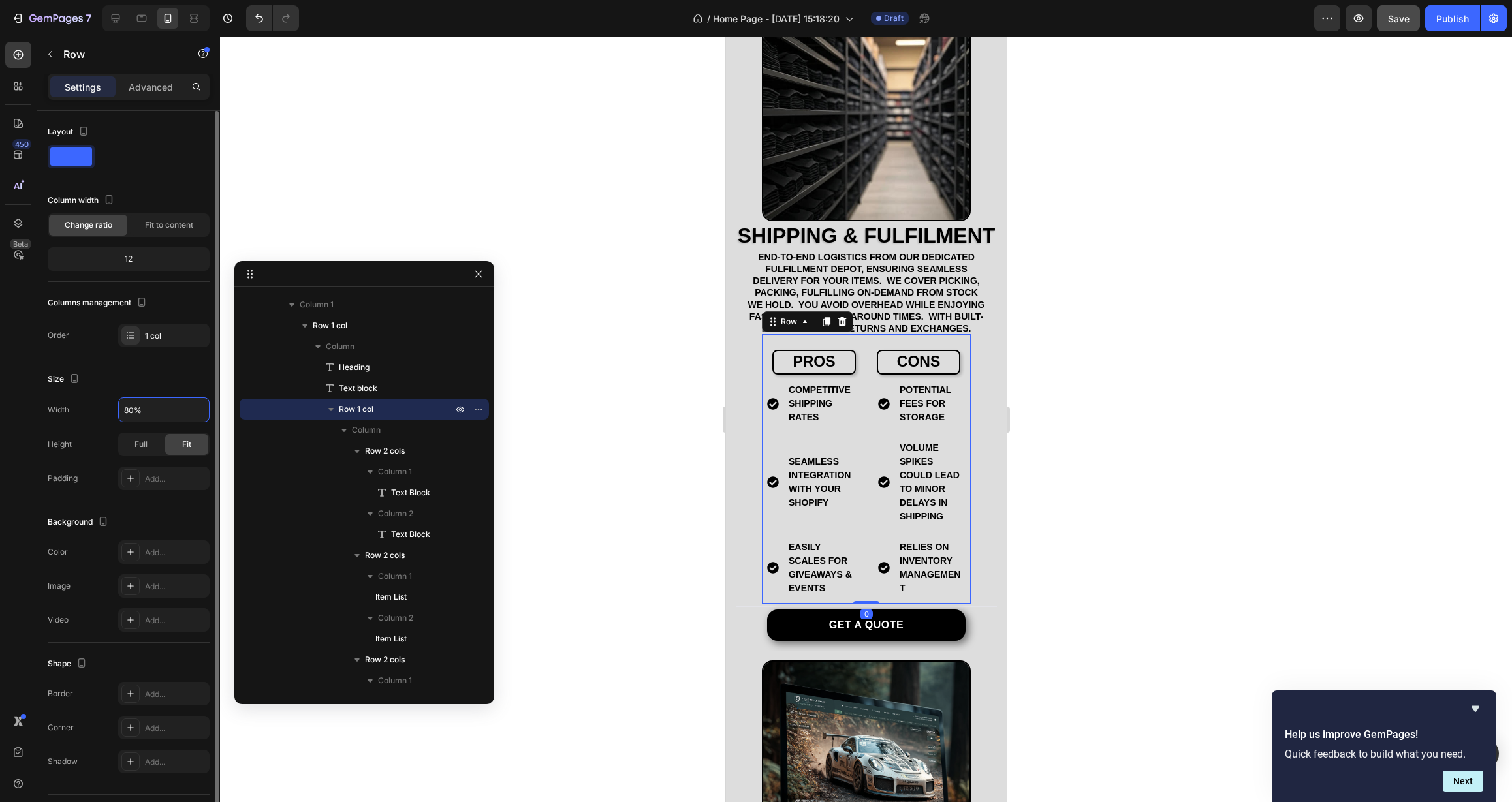
drag, startPoint x: 162, startPoint y: 405, endPoint x: 83, endPoint y: 404, distance: 79.0
click at [84, 405] on div "Width 80%" at bounding box center [128, 410] width 162 height 25
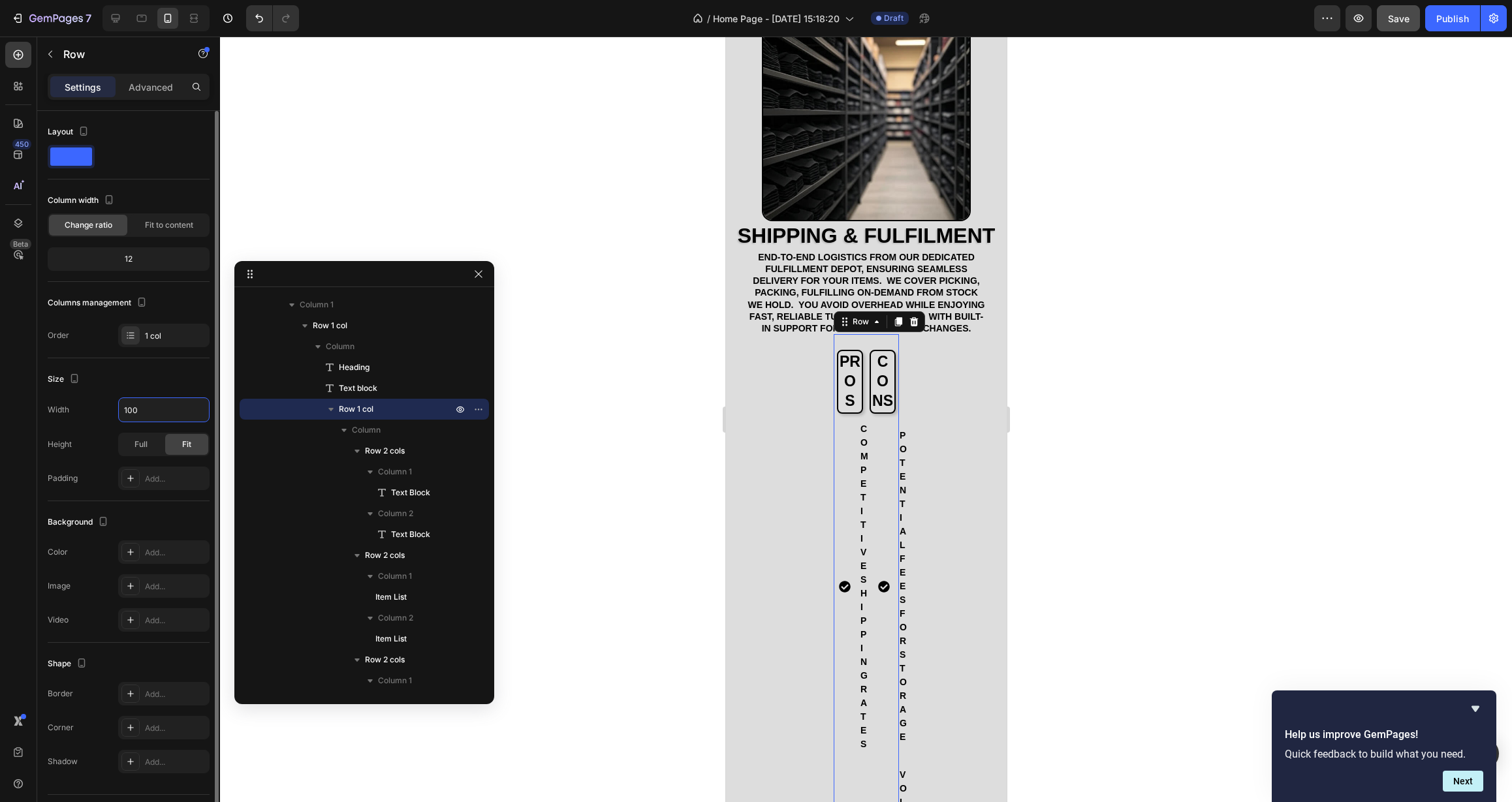
type input "100%"
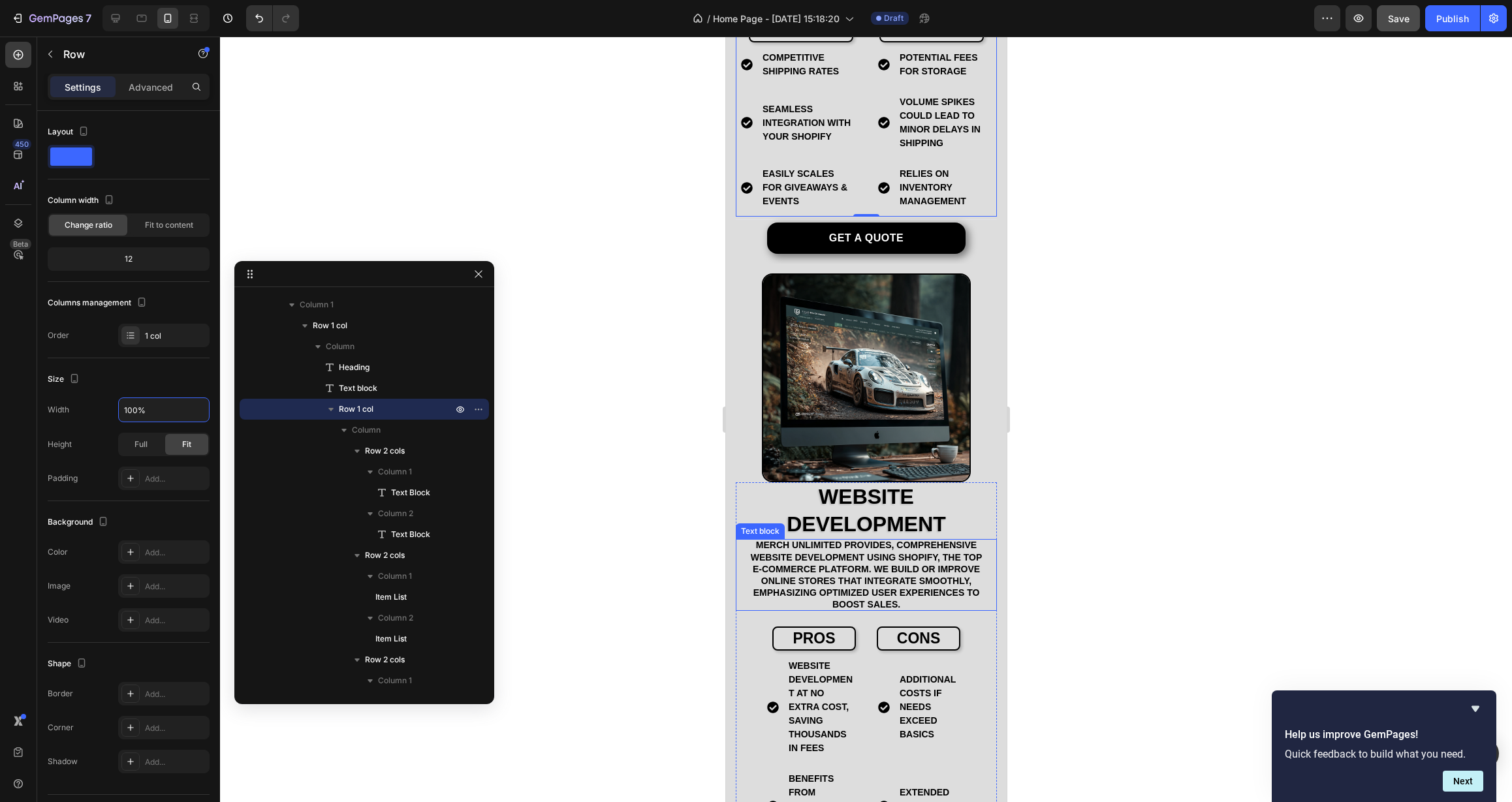
scroll to position [2553, 0]
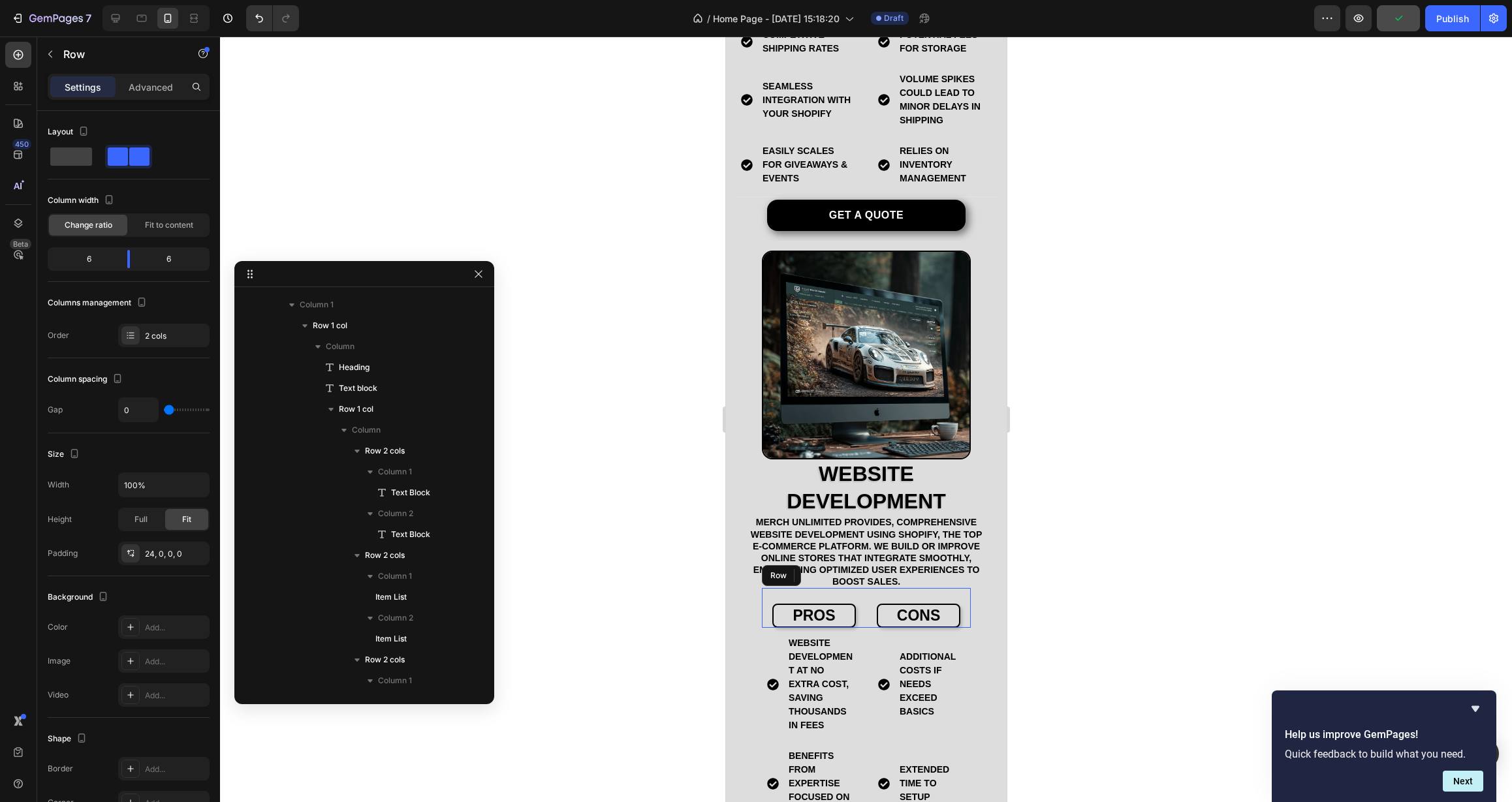
click at [862, 620] on div "pros Text Block cons Text Block Row" at bounding box center [865, 608] width 209 height 41
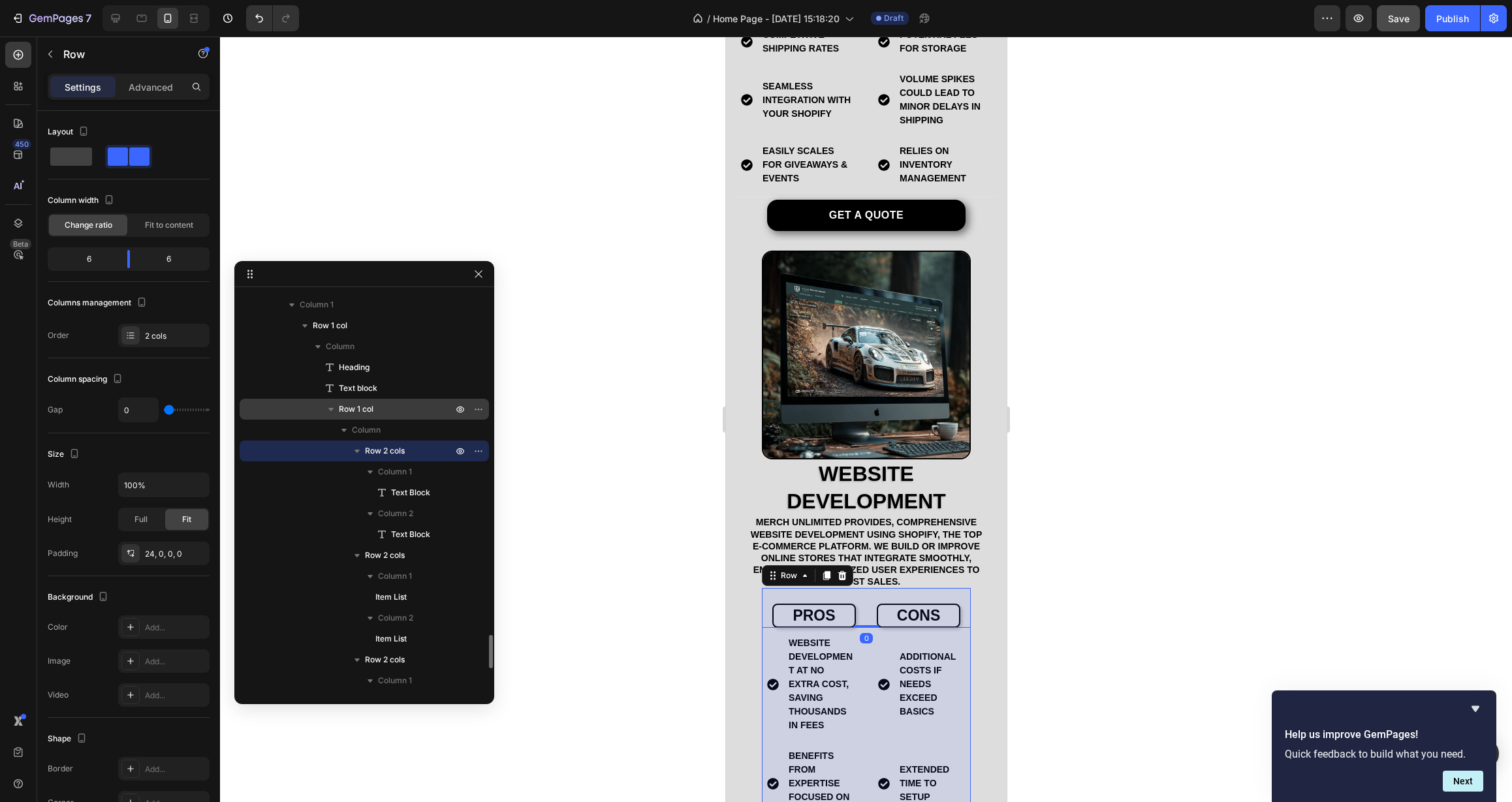
click at [422, 409] on p "Row 1 col" at bounding box center [397, 409] width 117 height 13
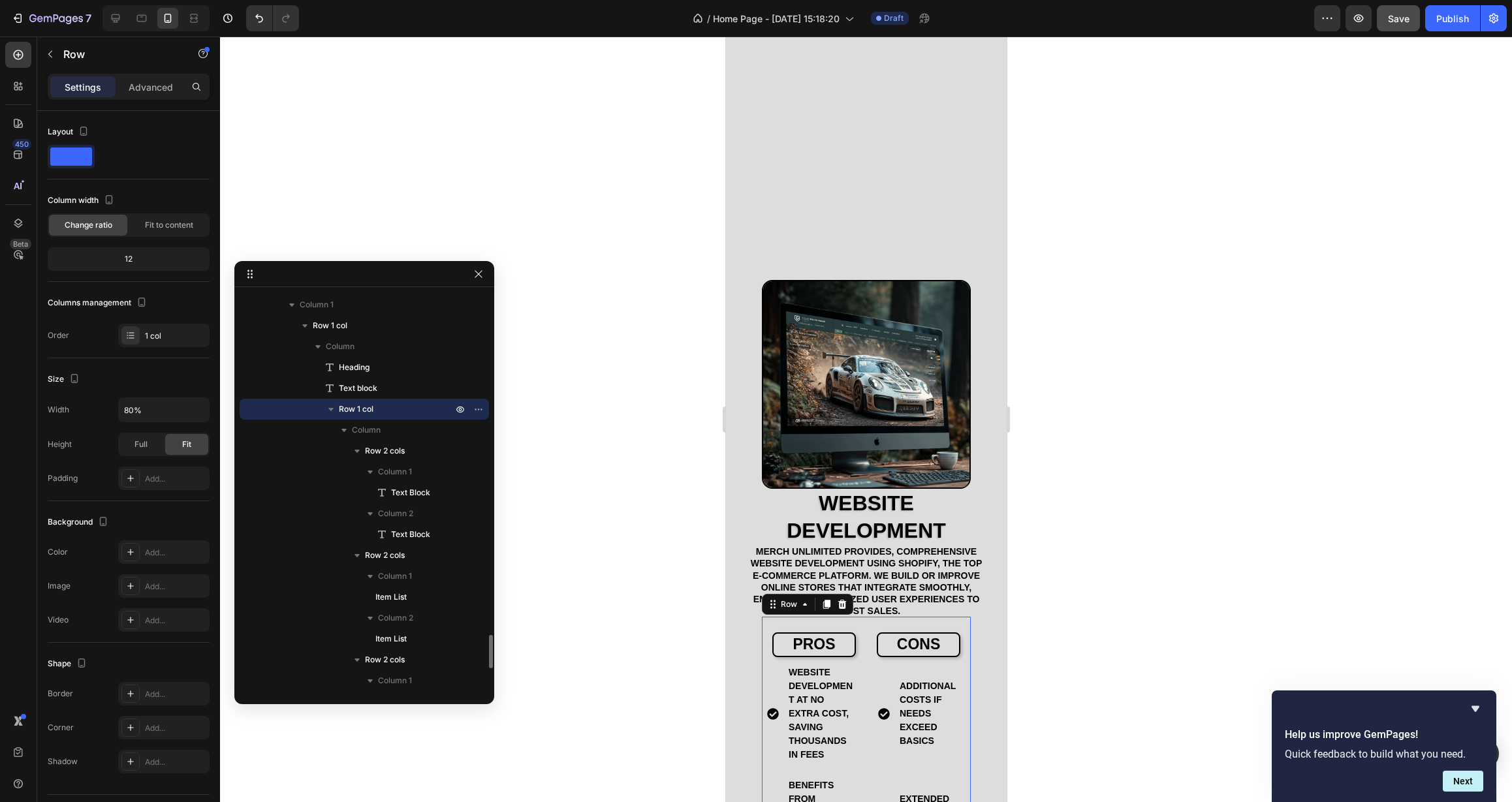
scroll to position [3006, 0]
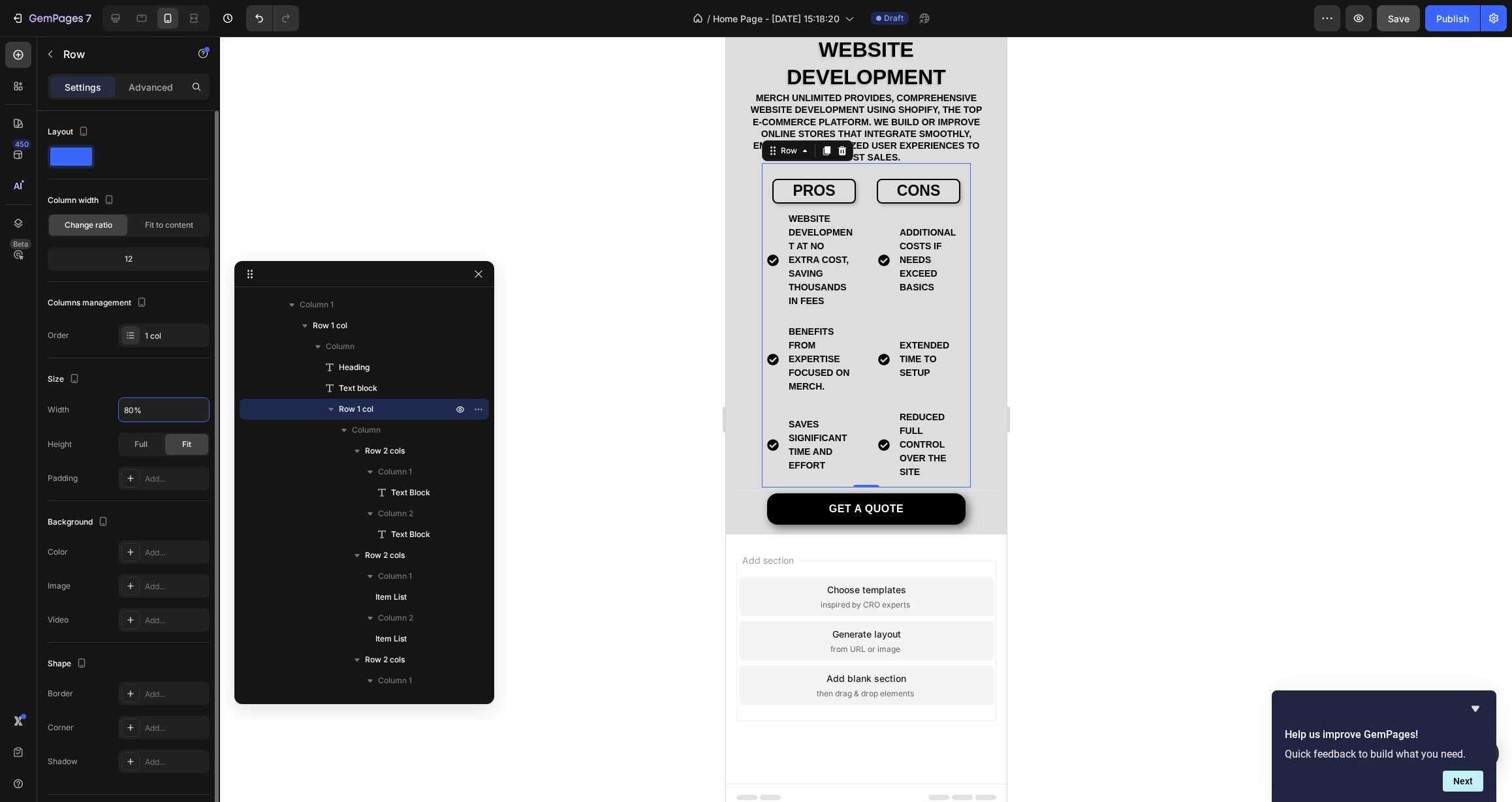
drag, startPoint x: 132, startPoint y: 411, endPoint x: 105, endPoint y: 411, distance: 27.0
click at [105, 411] on div "Width 80%" at bounding box center [128, 410] width 162 height 25
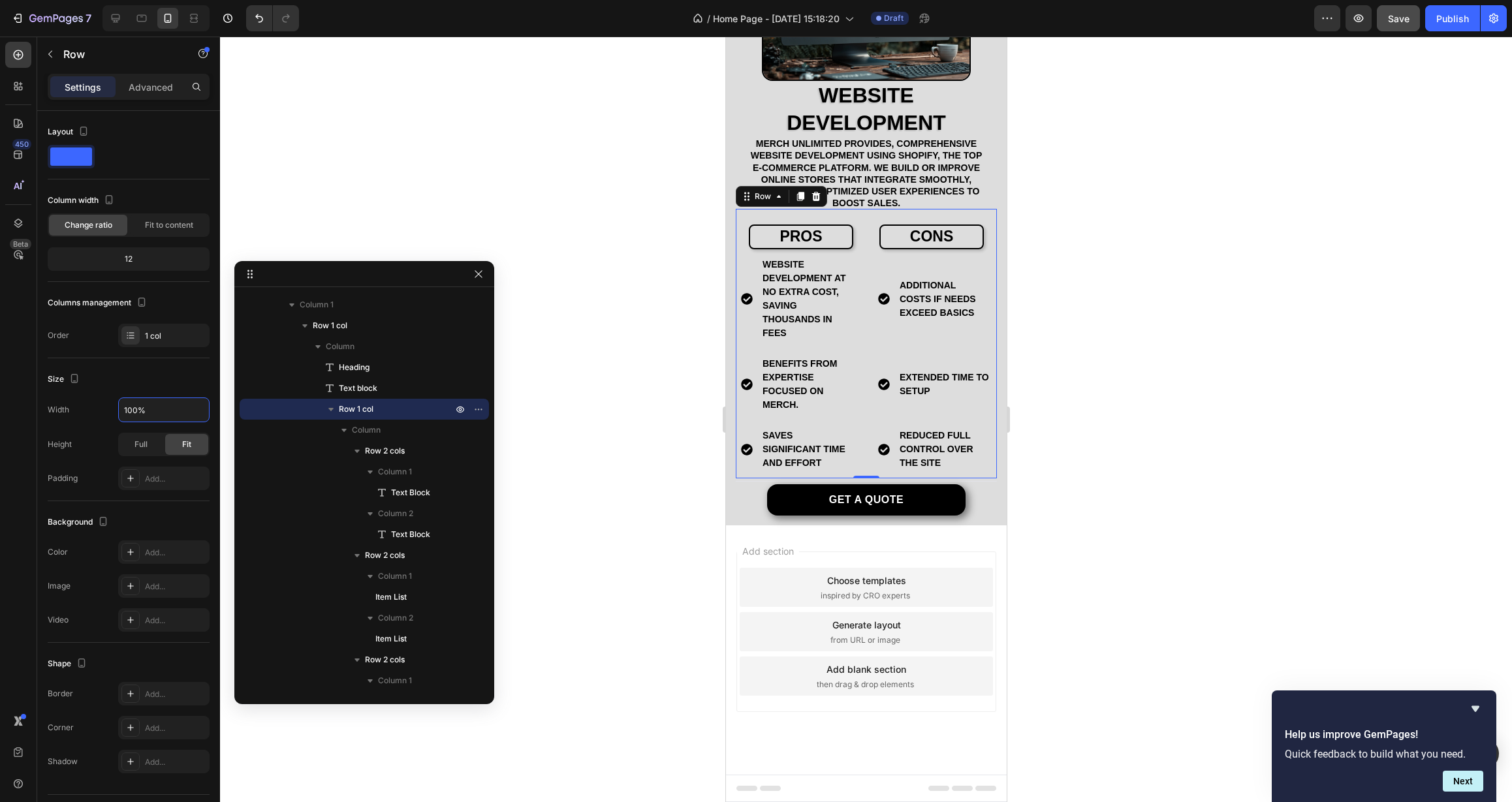
type input "100%"
click at [602, 411] on div at bounding box center [866, 419] width 1292 height 765
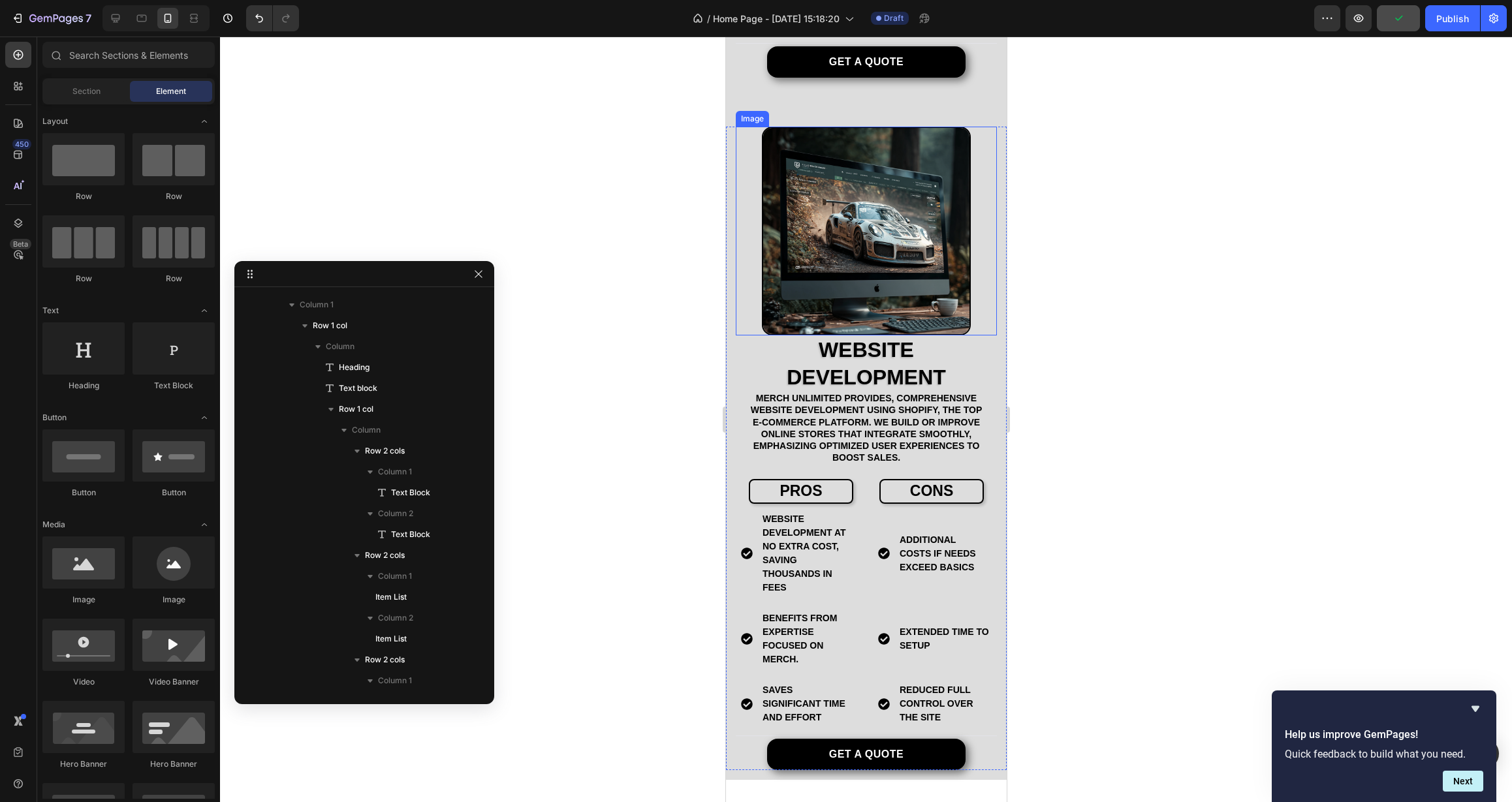
scroll to position [2514, 0]
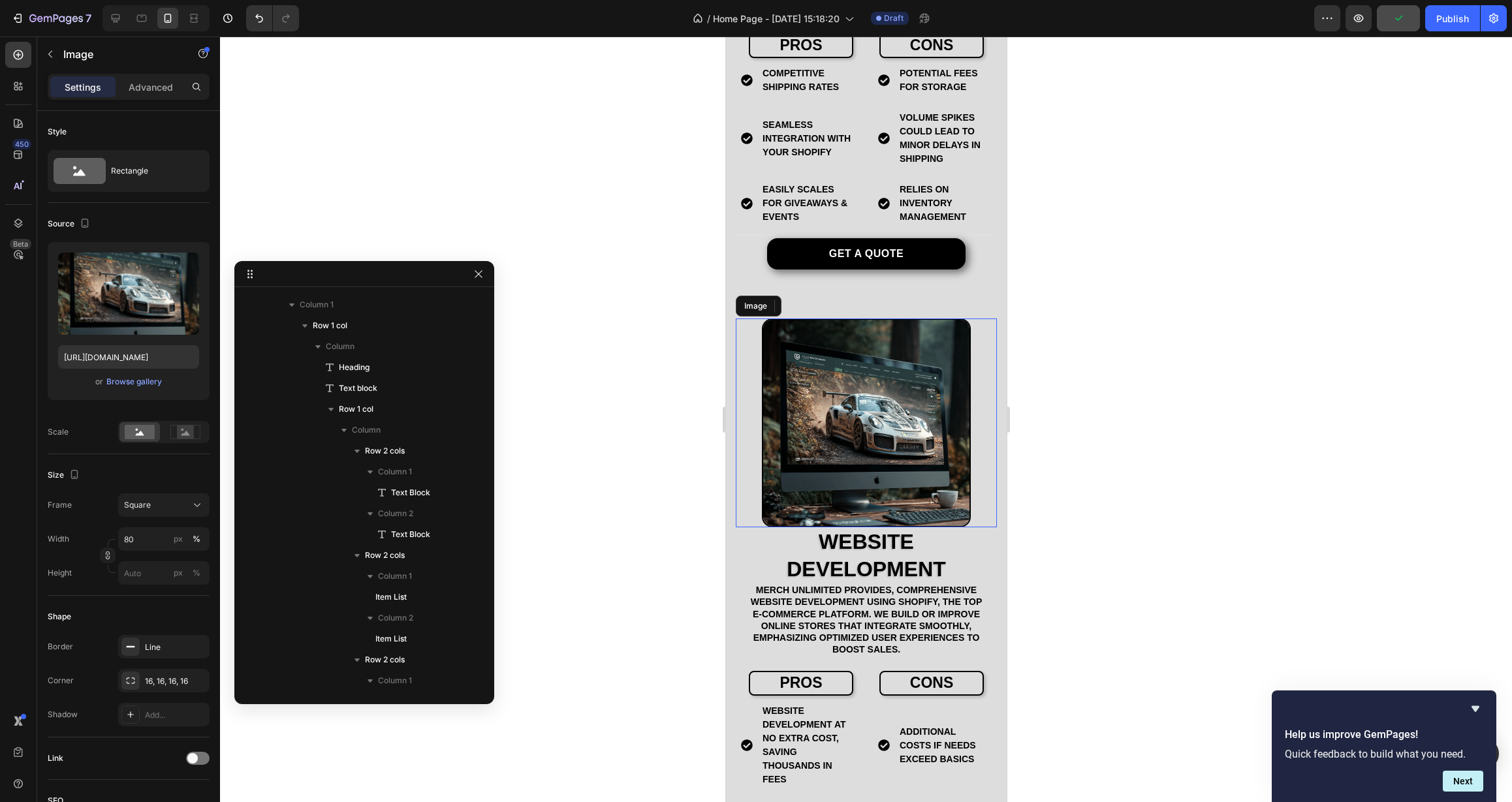
click at [866, 370] on img at bounding box center [865, 423] width 209 height 209
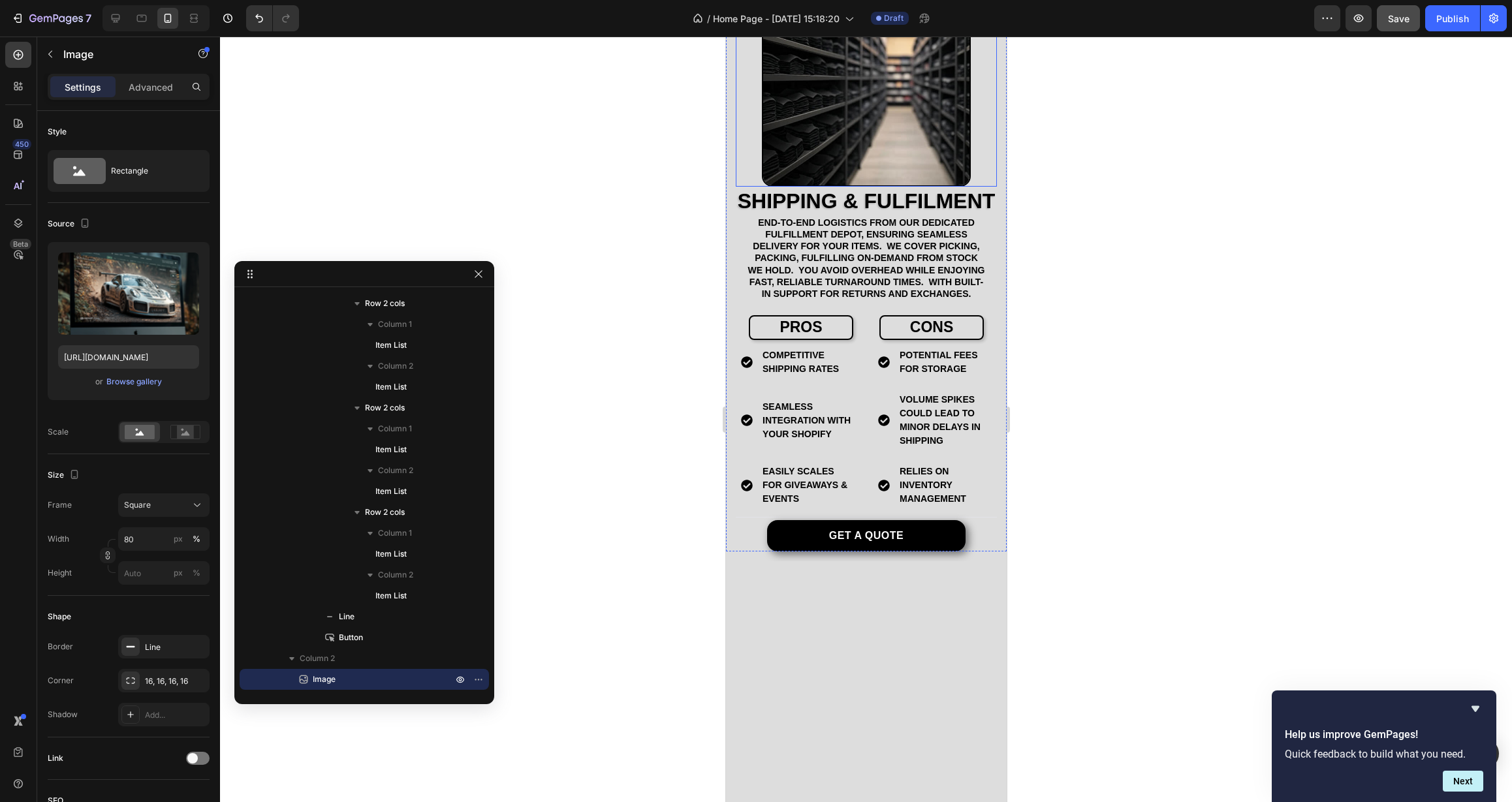
scroll to position [1967, 0]
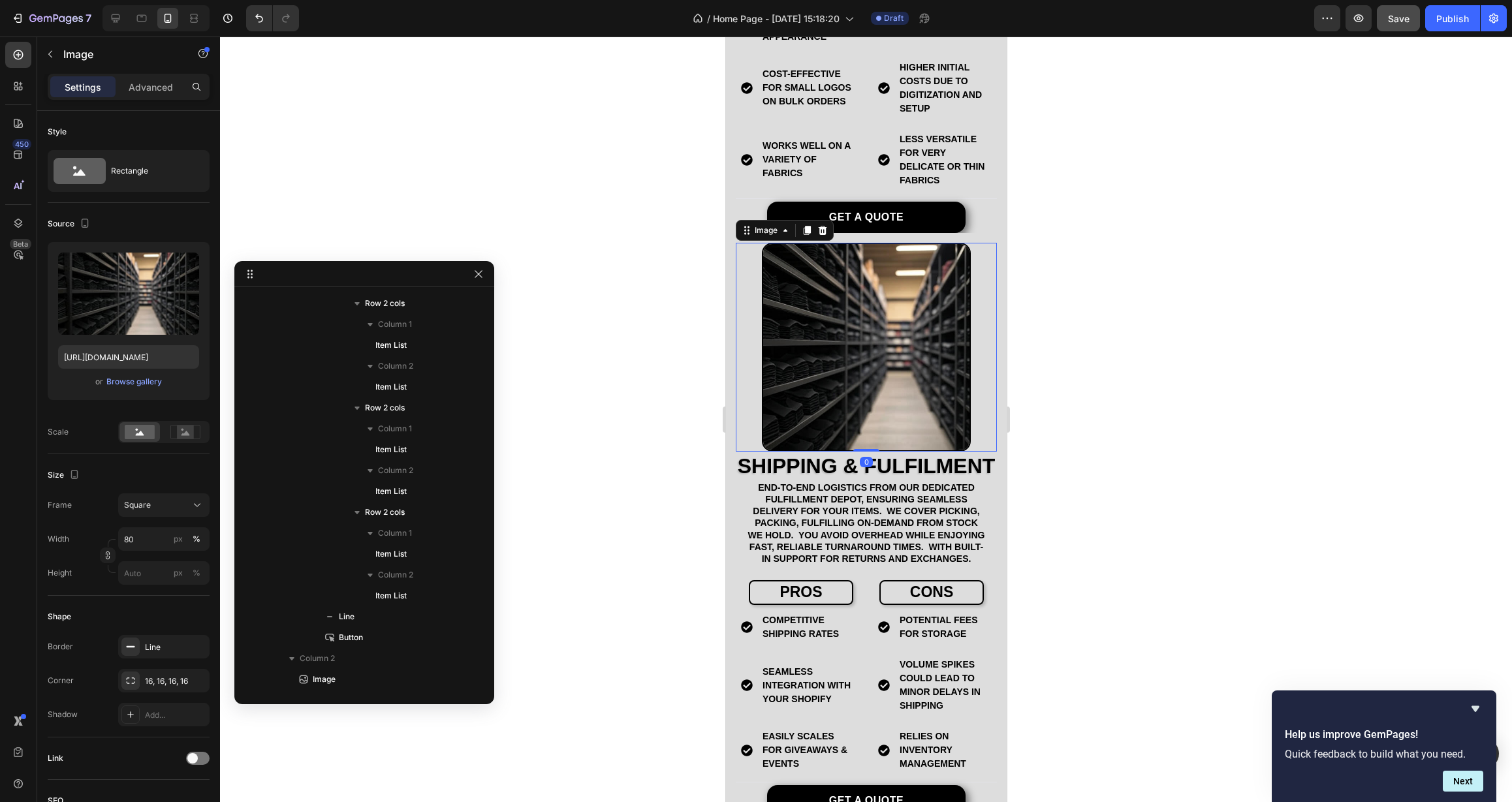
click at [855, 349] on img at bounding box center [865, 347] width 209 height 209
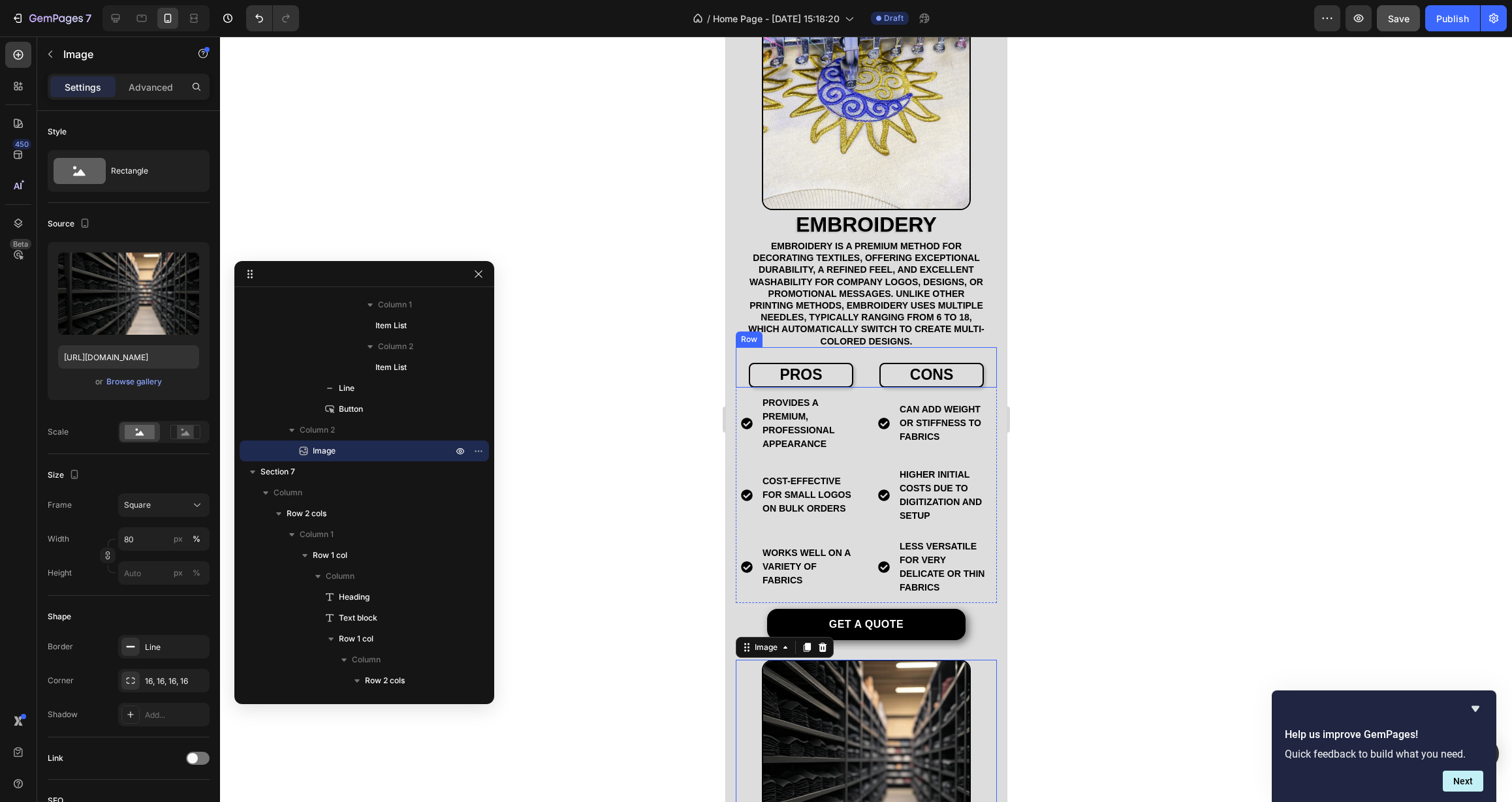
scroll to position [1306, 0]
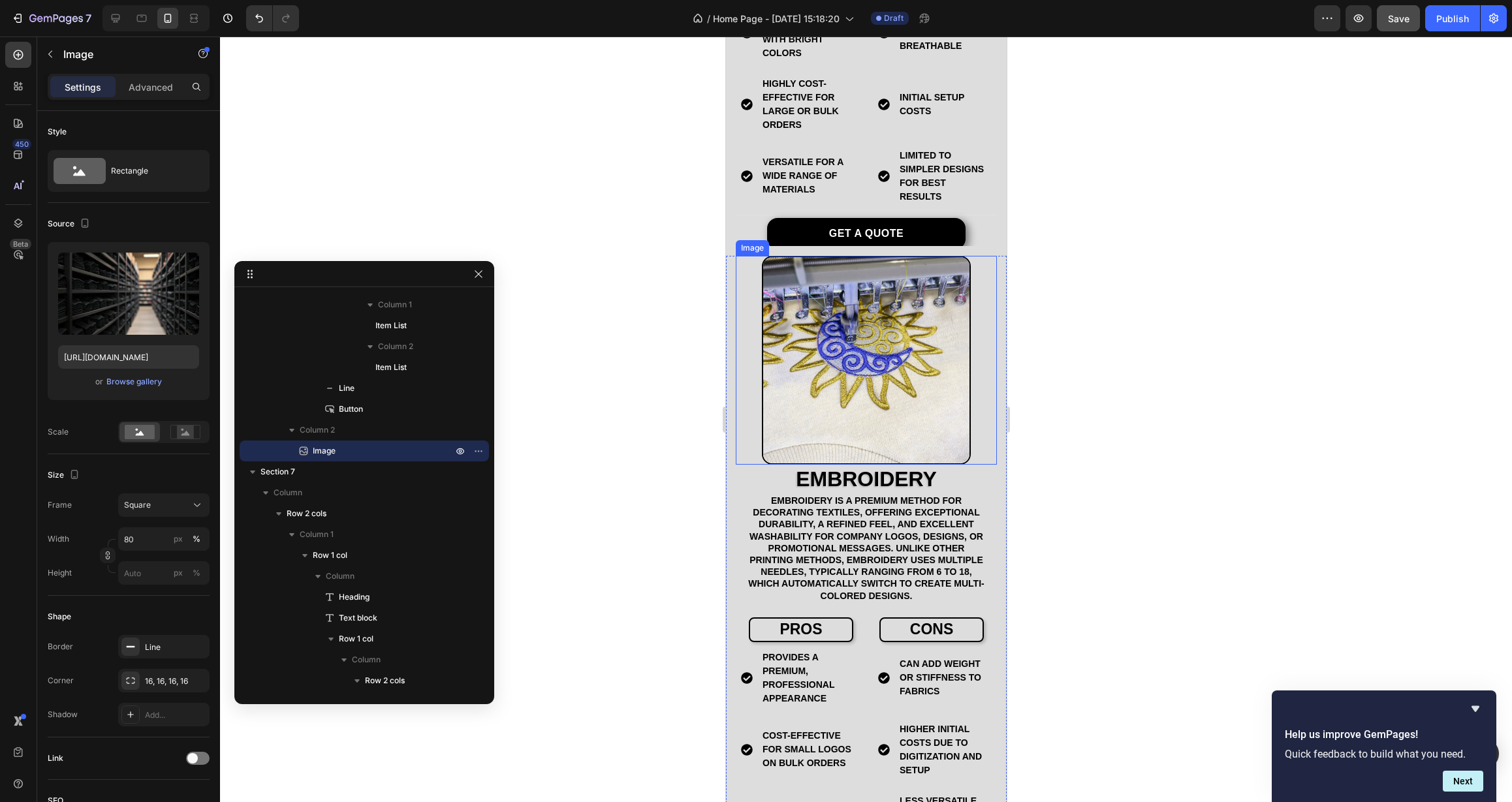
click at [852, 332] on img at bounding box center [865, 360] width 209 height 209
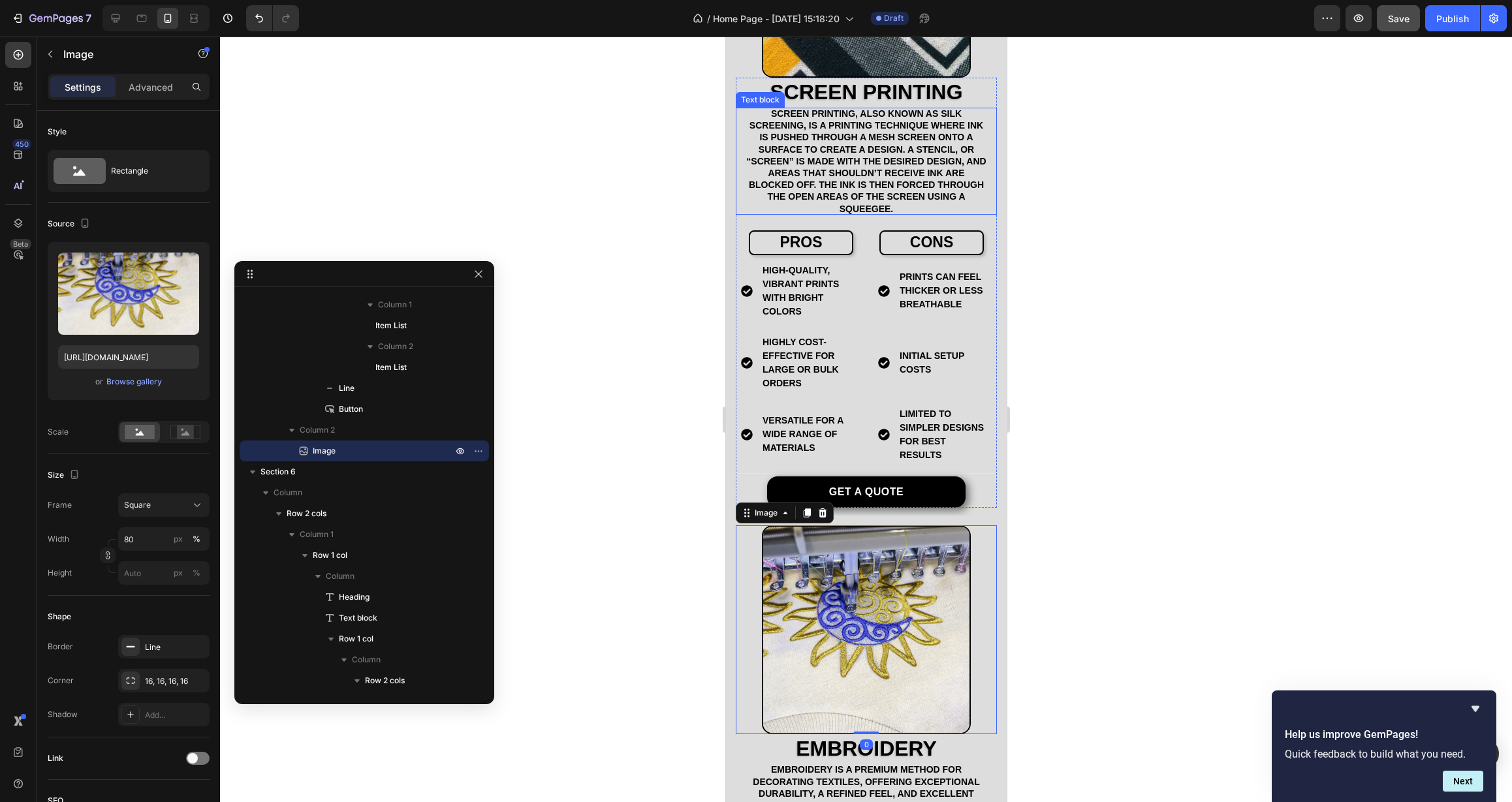
scroll to position [895, 0]
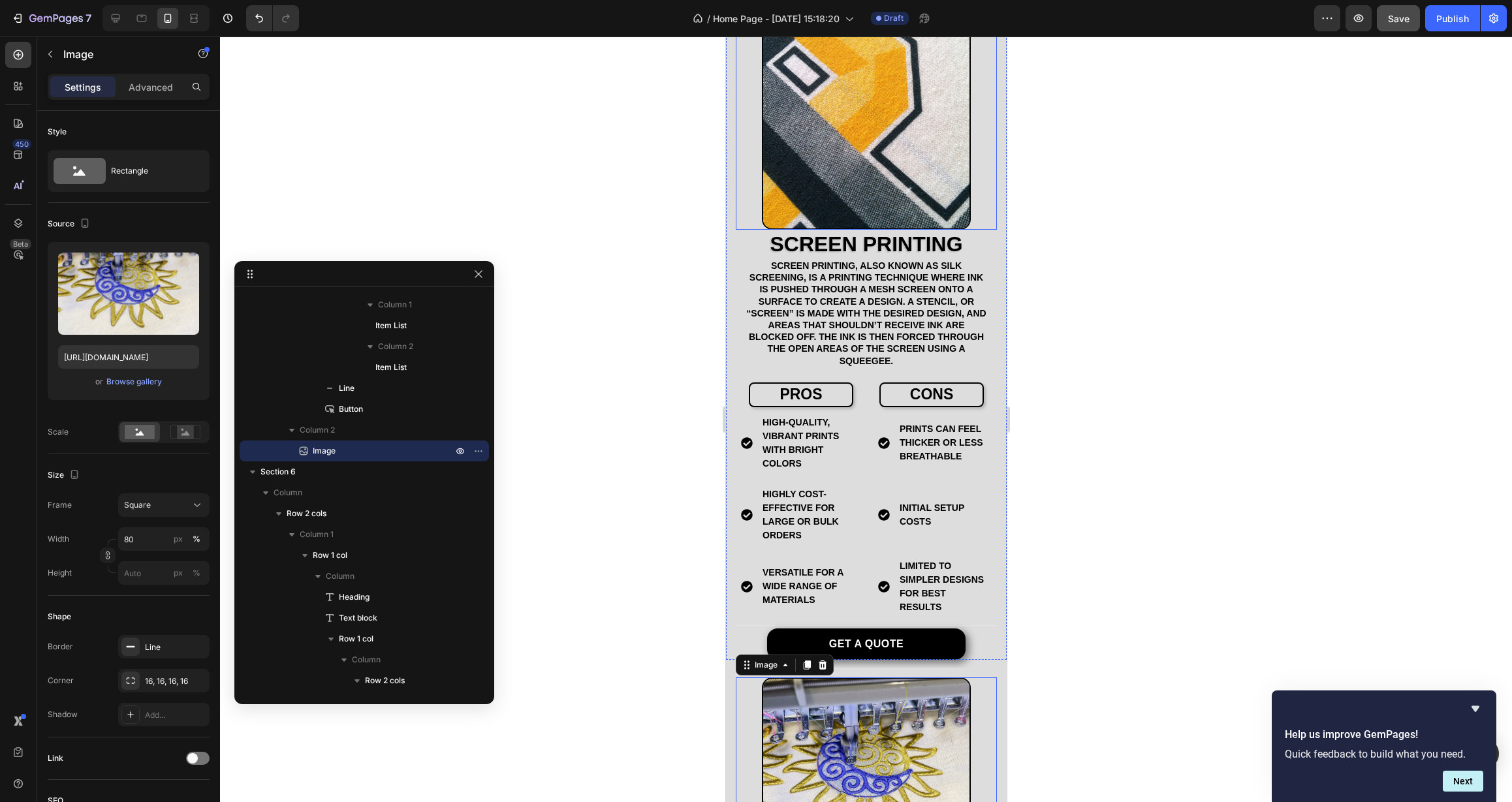
click at [861, 160] on img at bounding box center [865, 109] width 209 height 241
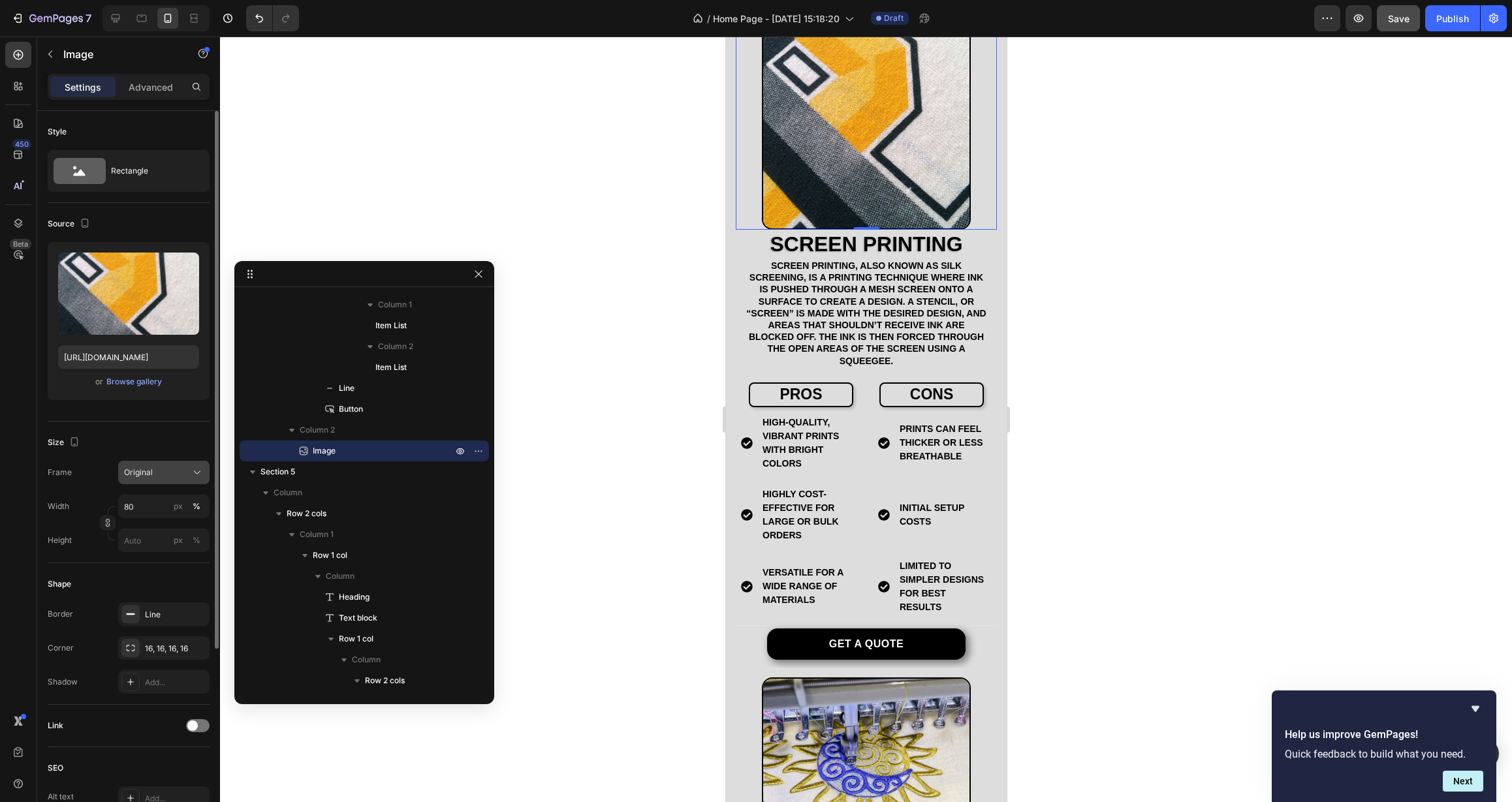
click at [194, 478] on icon at bounding box center [197, 472] width 13 height 13
click at [171, 506] on div "Square" at bounding box center [162, 504] width 76 height 13
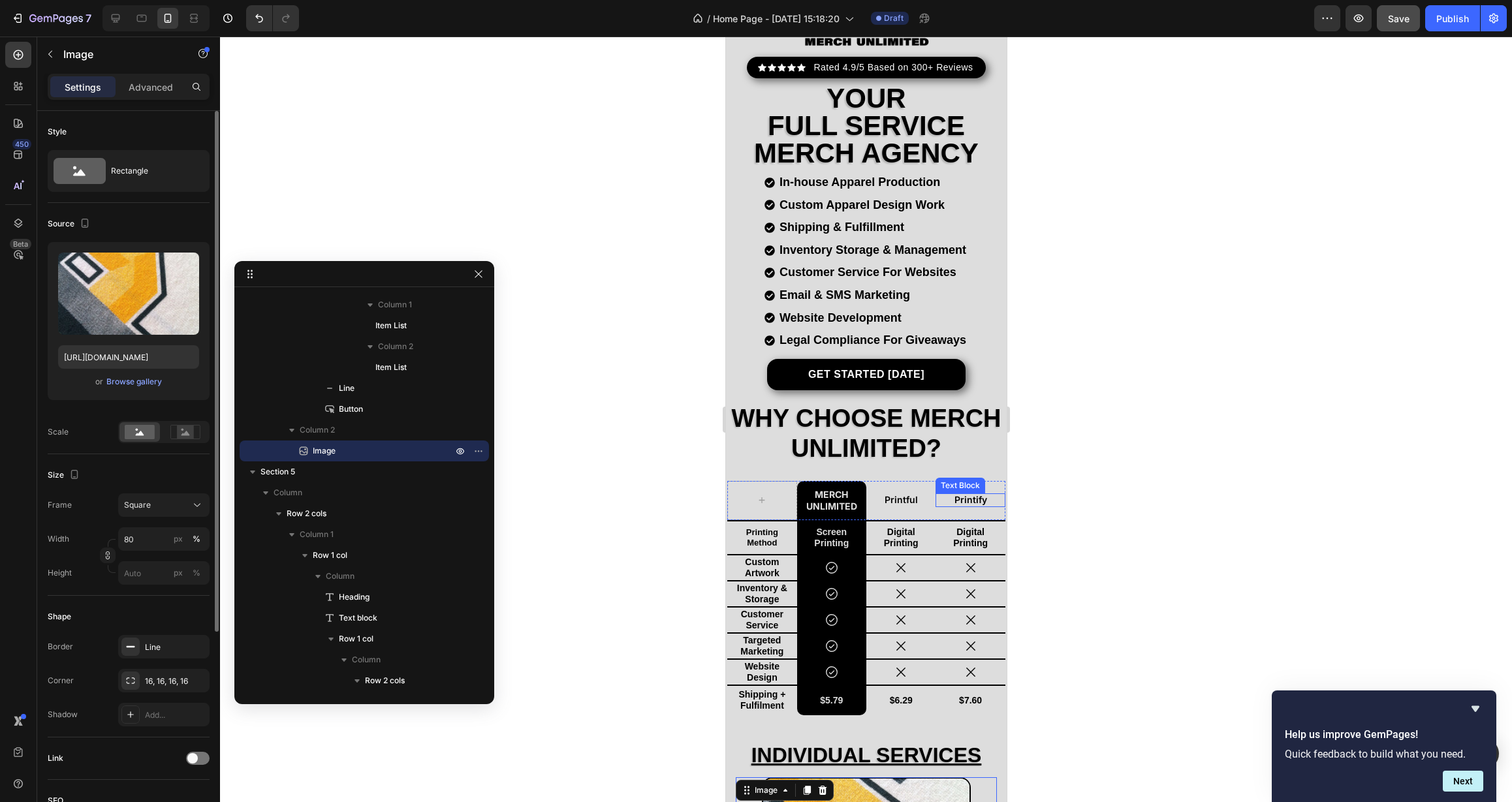
scroll to position [0, 0]
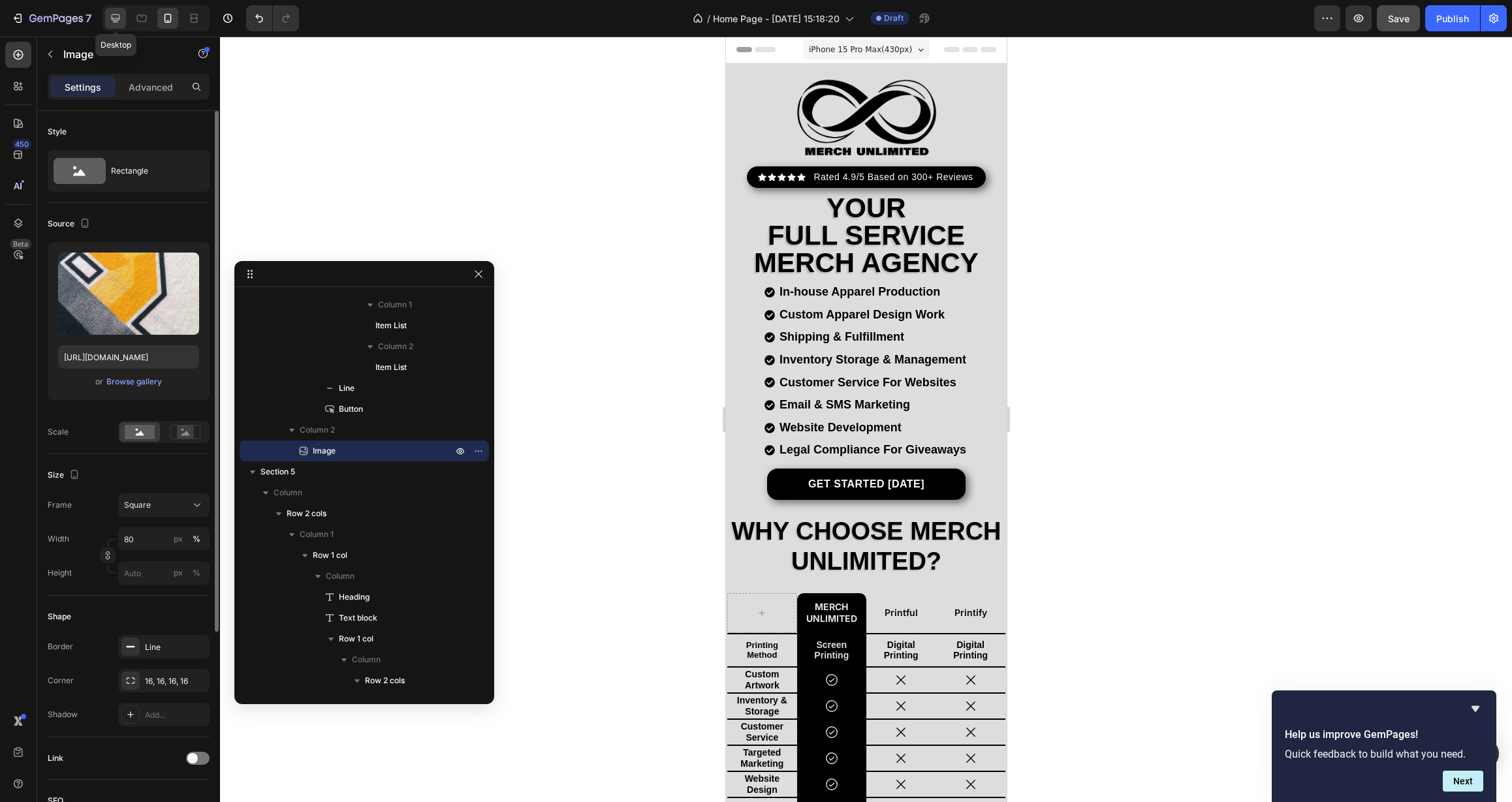
click at [119, 18] on icon at bounding box center [116, 18] width 13 height 13
type input "90"
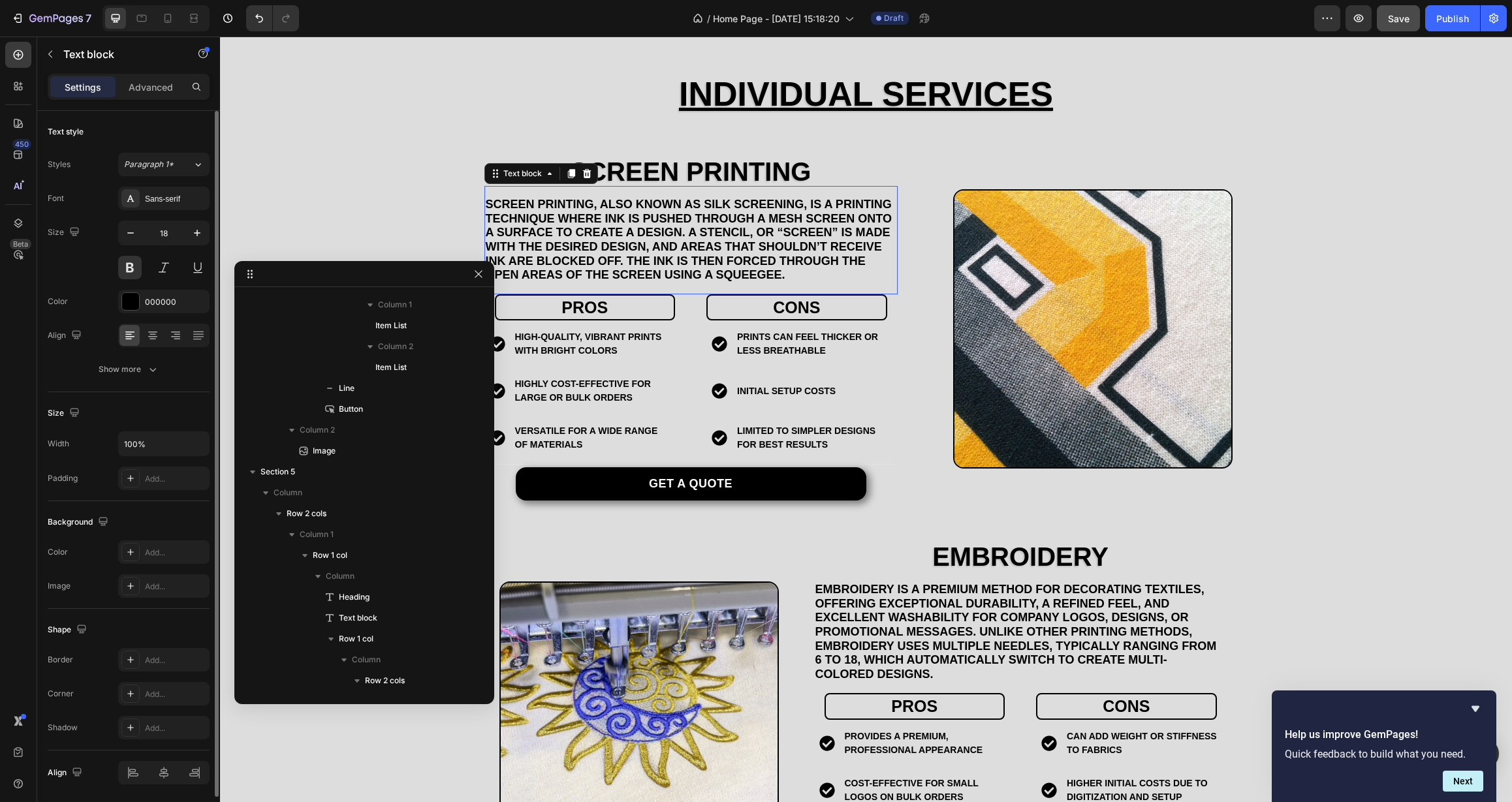
scroll to position [1851, 0]
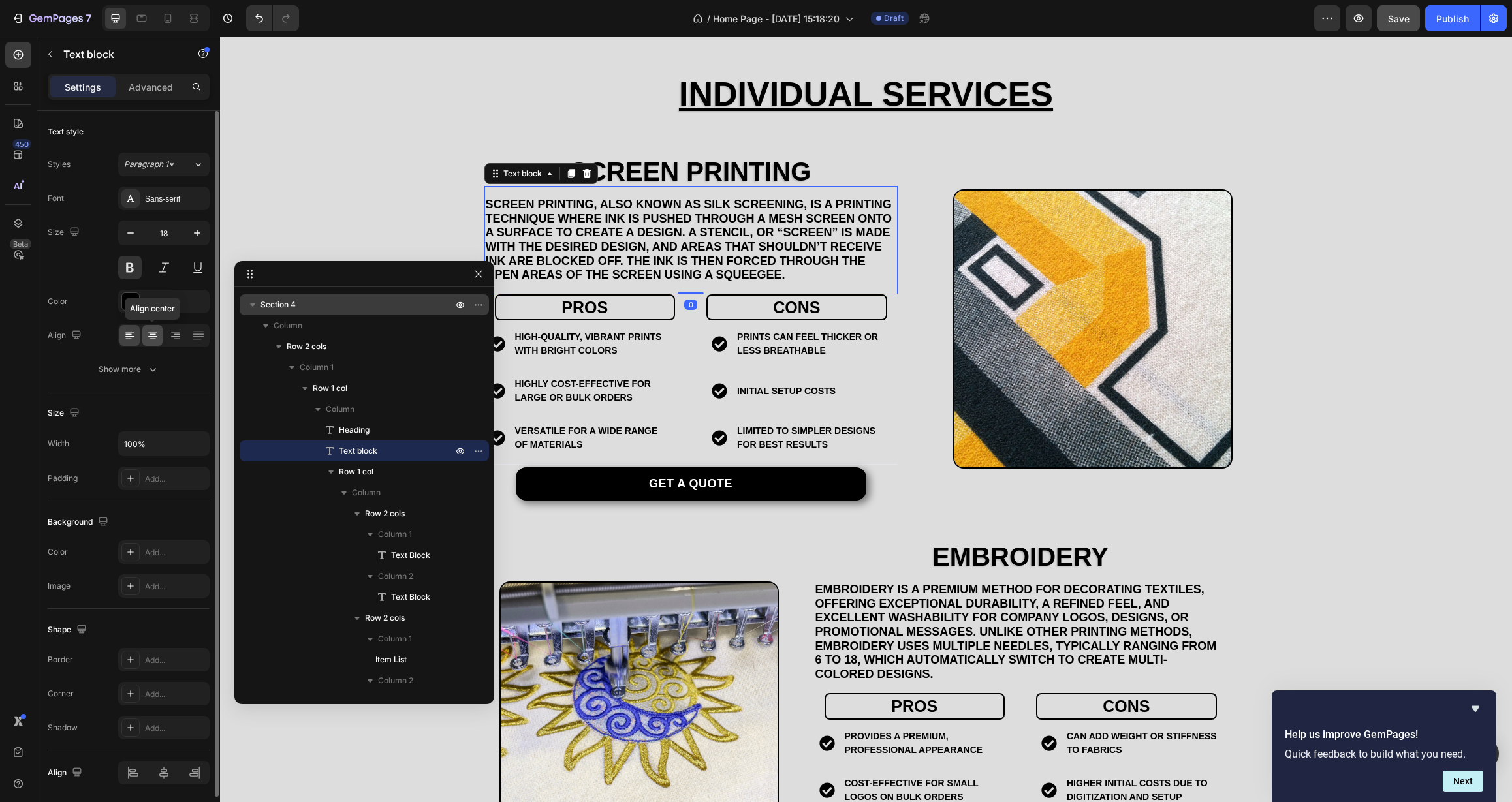
click at [151, 340] on icon at bounding box center [153, 340] width 7 height 1
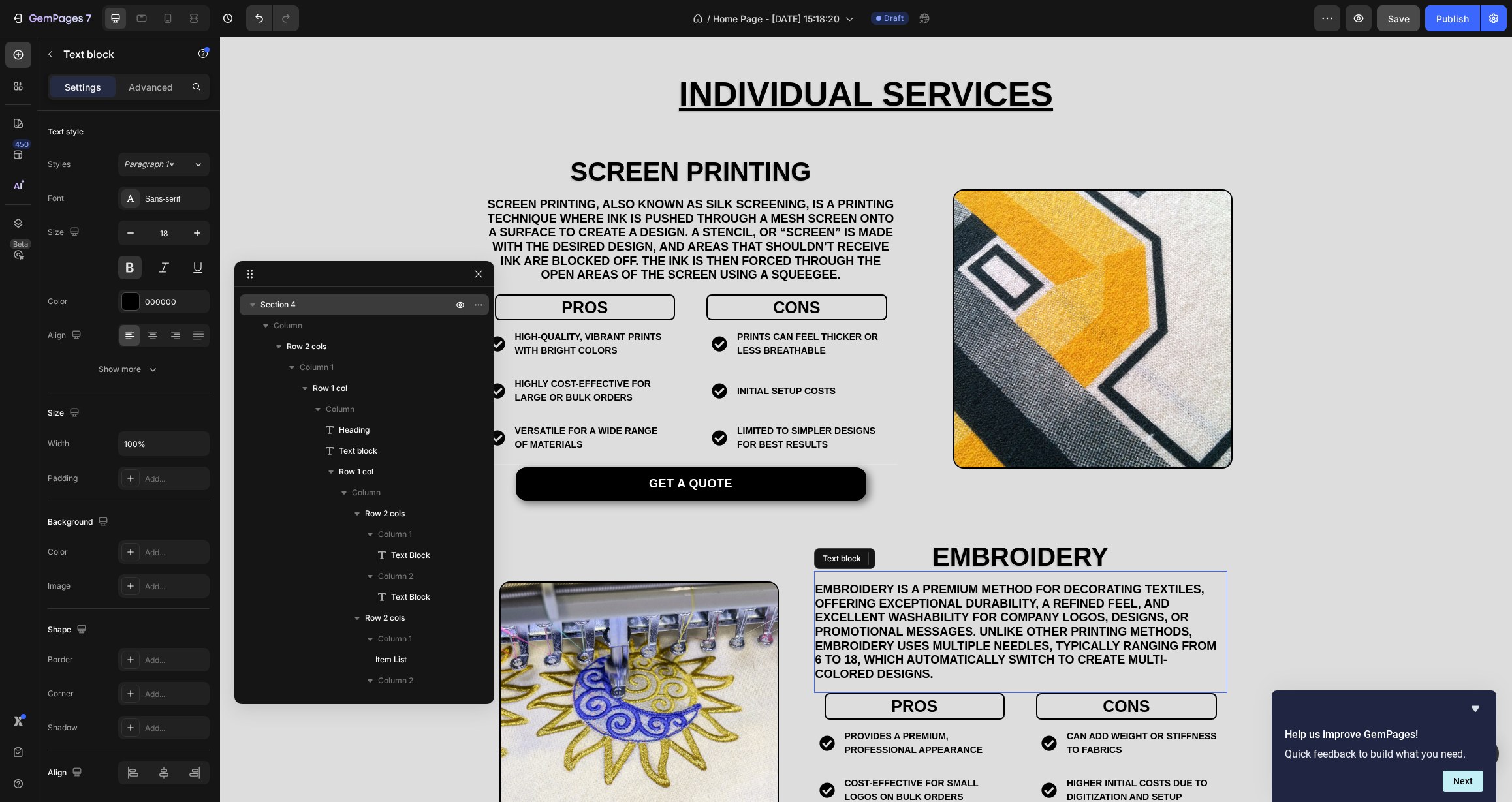
click at [905, 633] on p "Embroidery is a premium method for decorating textiles, offering exceptional du…" at bounding box center [1020, 632] width 410 height 99
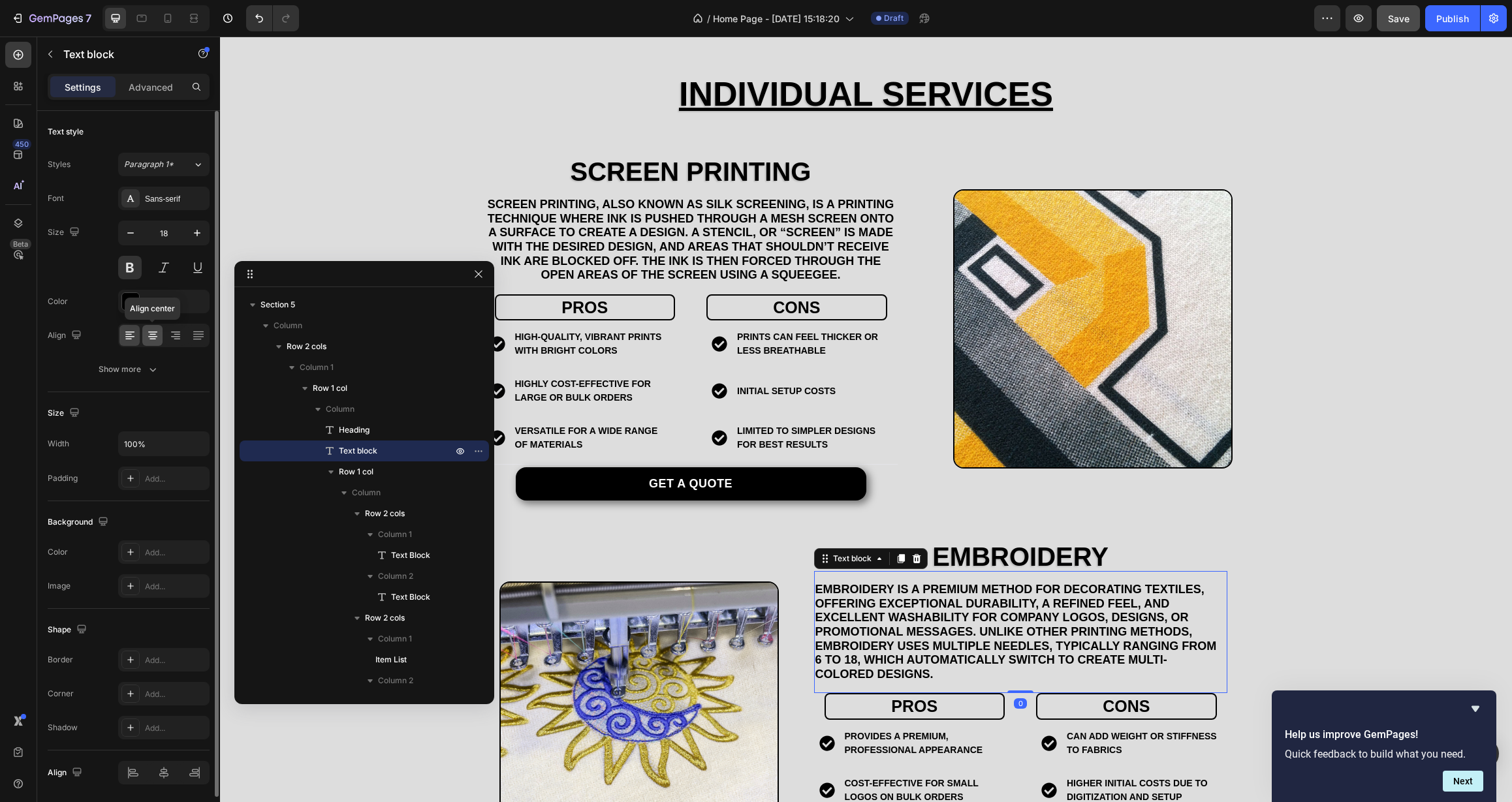
click at [152, 334] on icon at bounding box center [153, 336] width 13 height 13
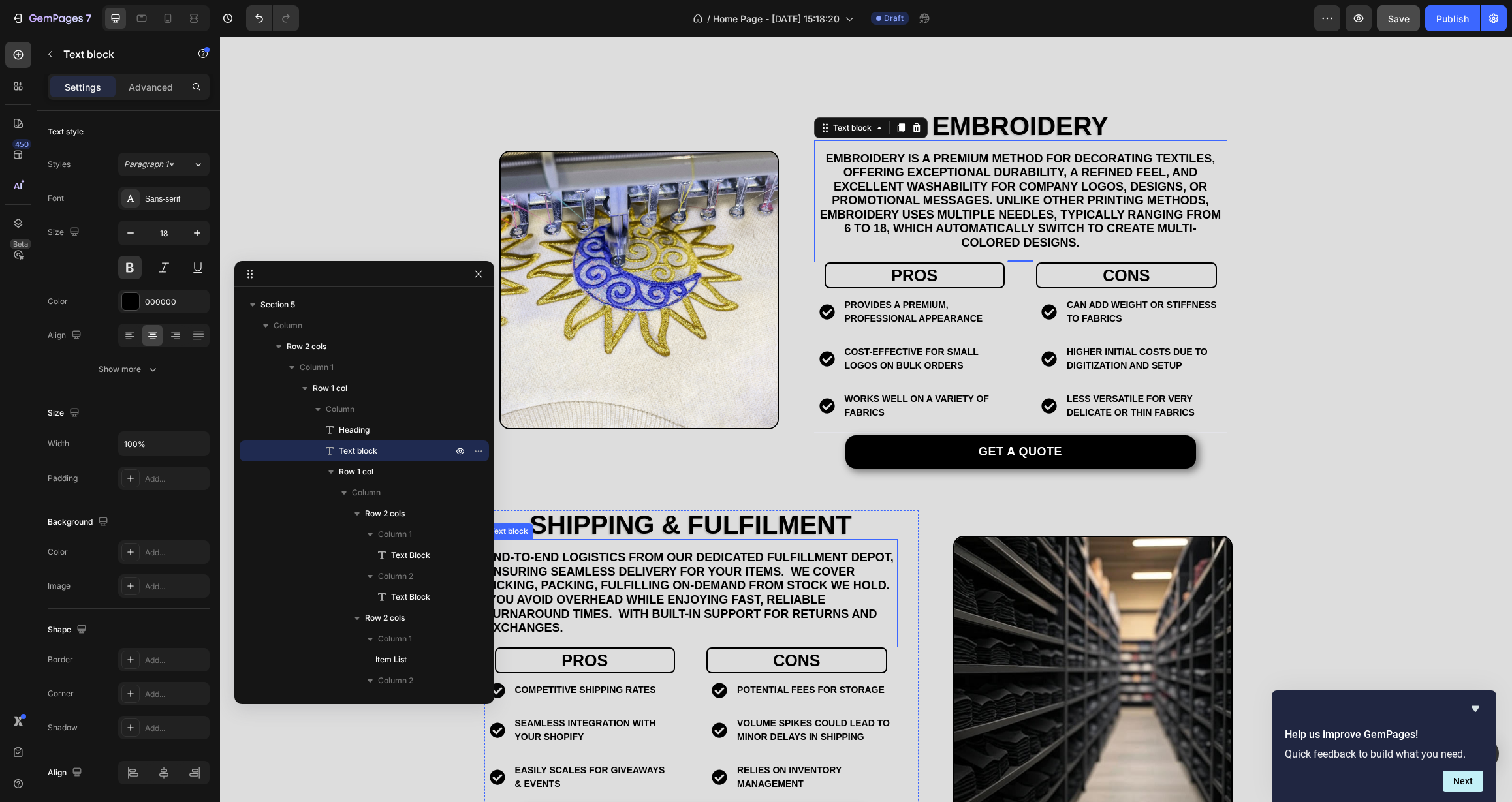
scroll to position [1707, 0]
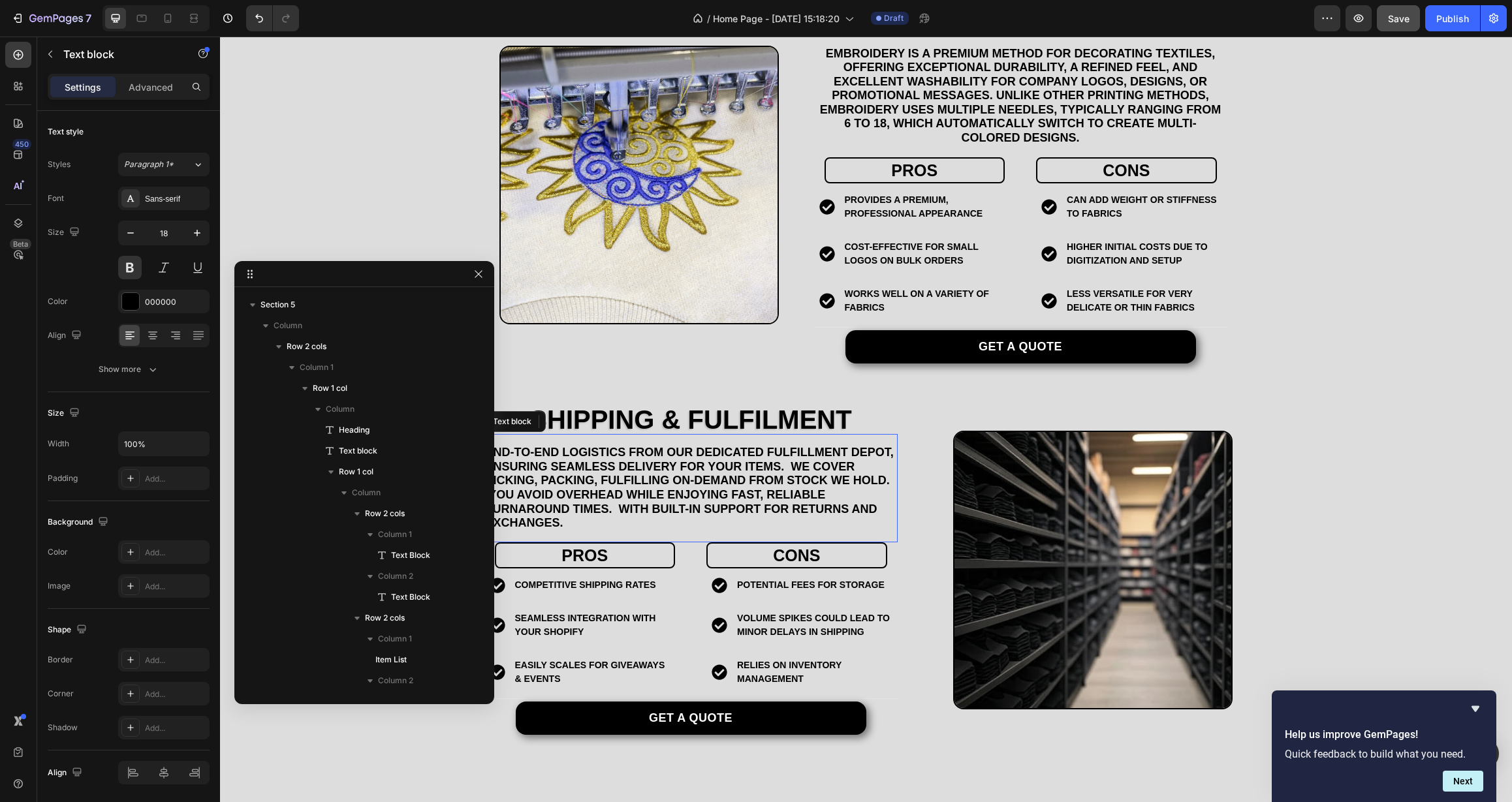
click at [777, 478] on p "end-to-end logistics from our dedicated Fulfillment Depot, ensuring seamless de…" at bounding box center [691, 488] width 410 height 85
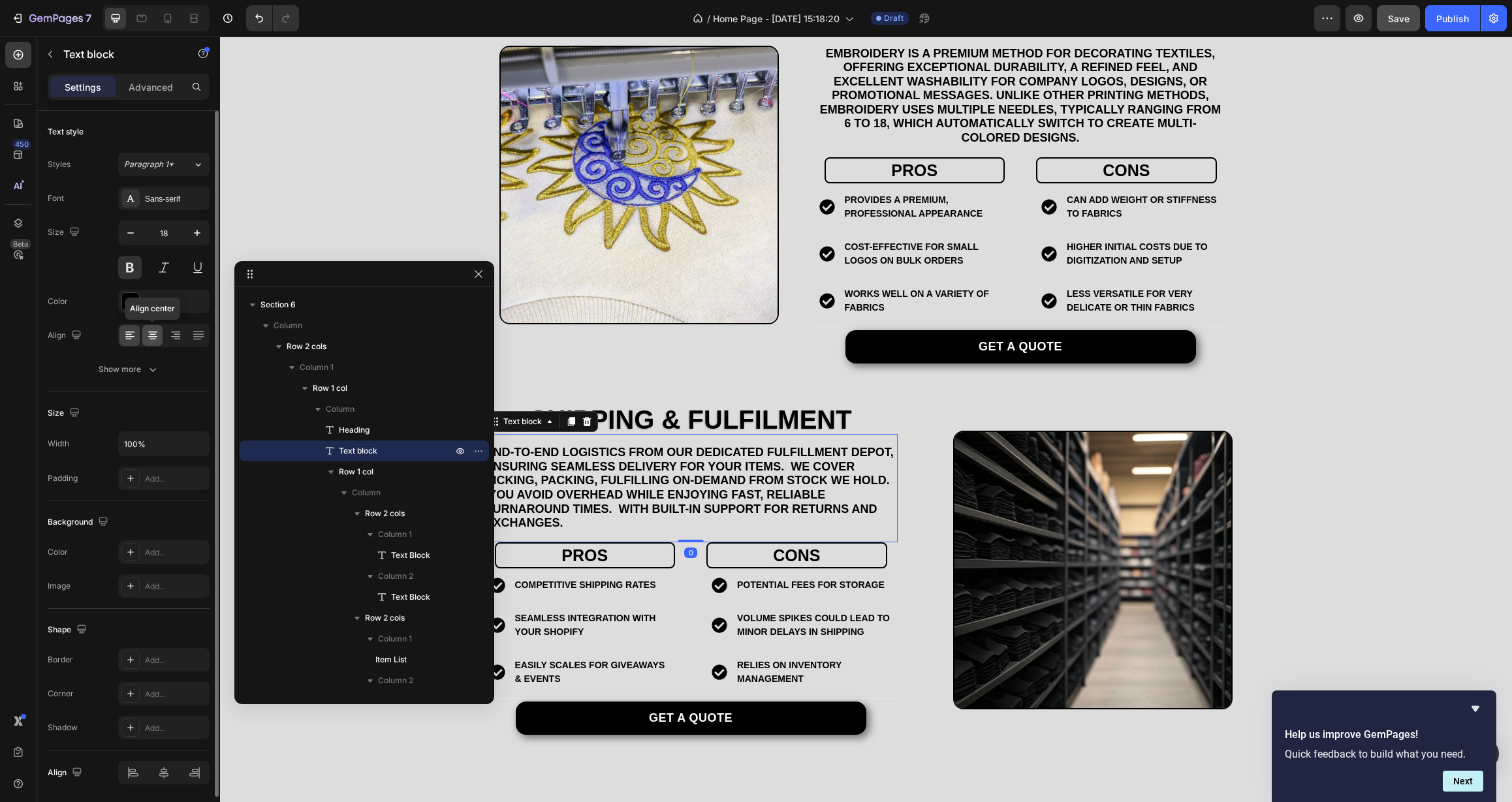
click at [147, 335] on icon at bounding box center [153, 336] width 13 height 13
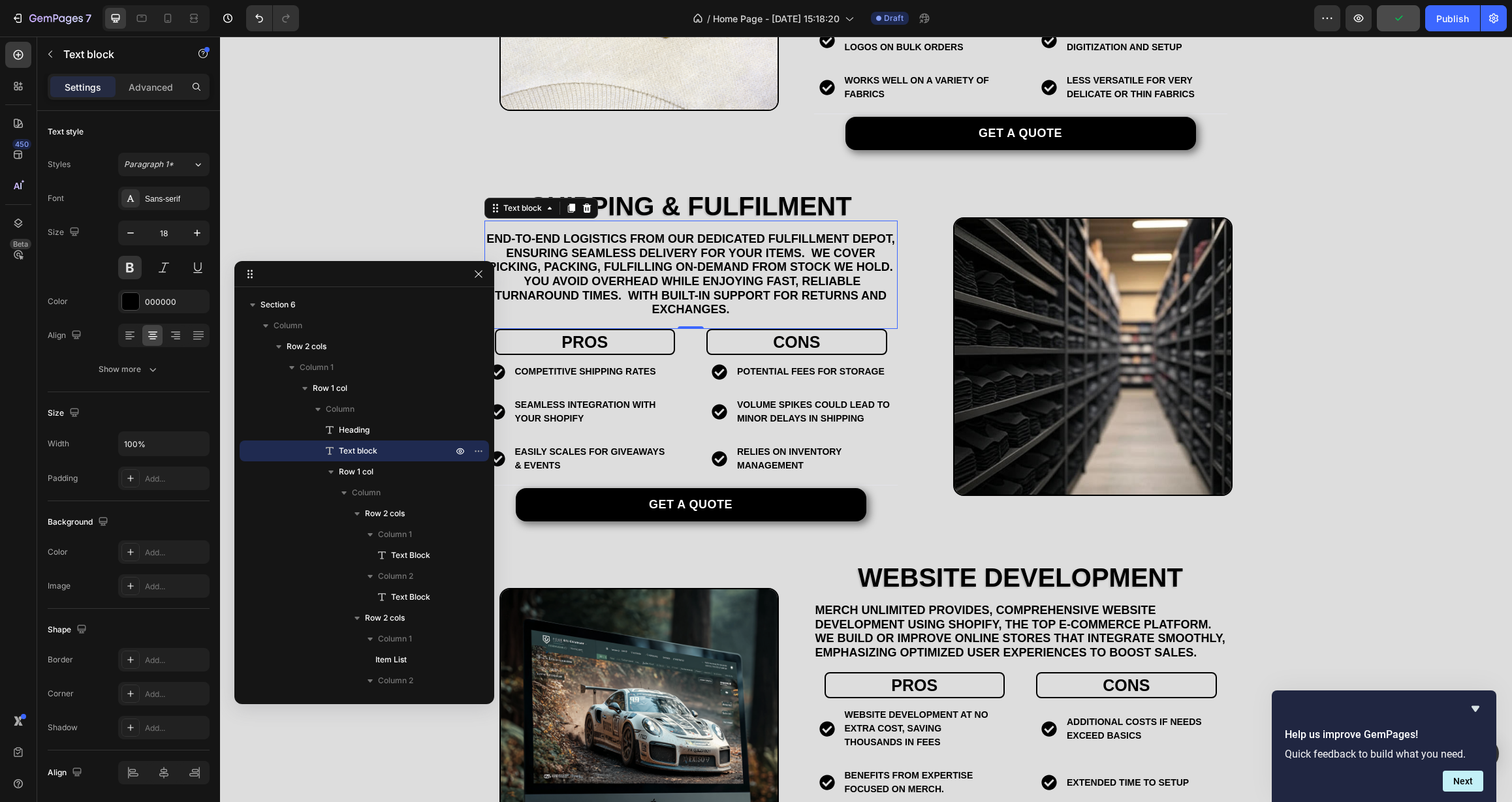
scroll to position [2195, 0]
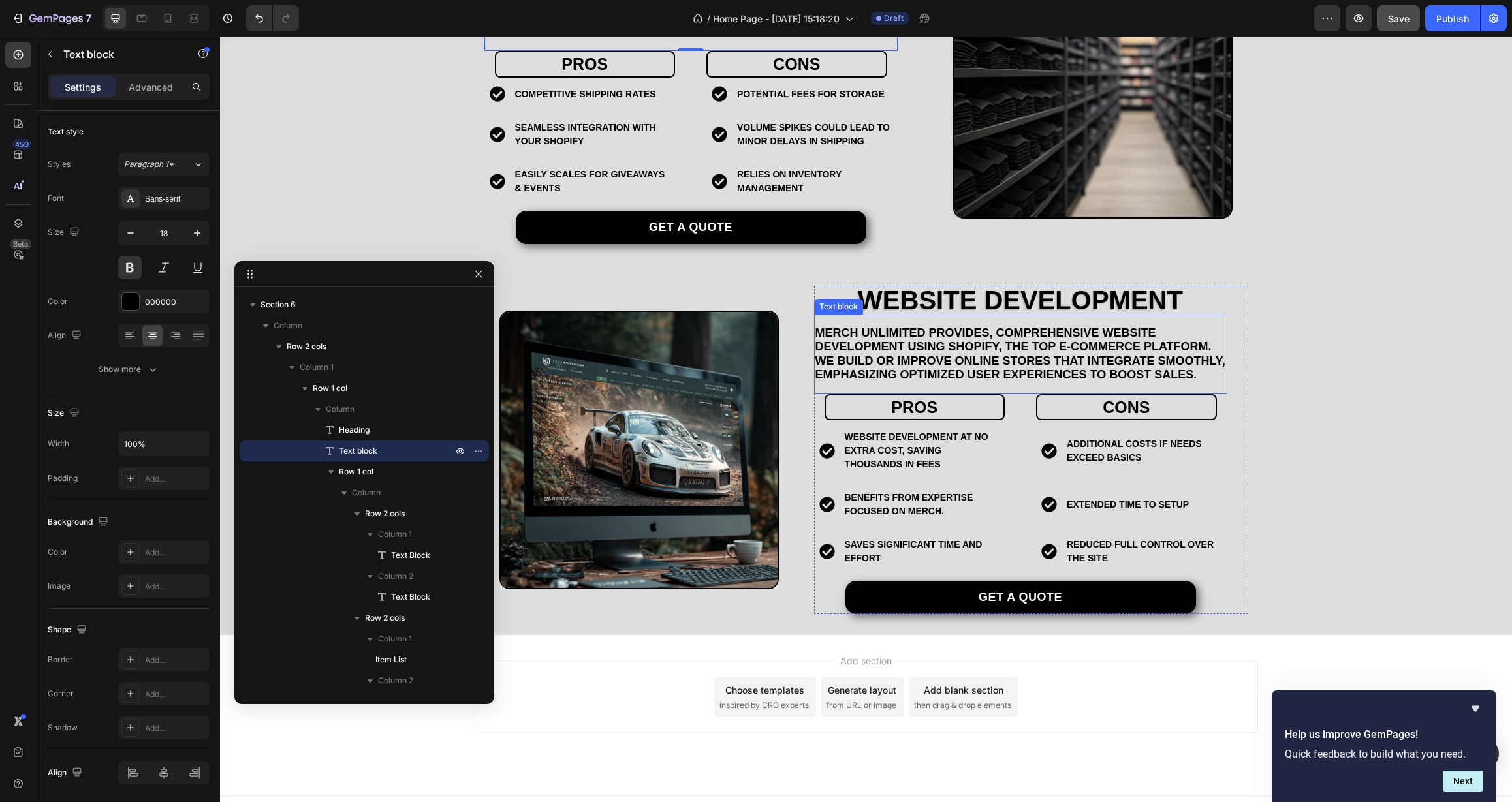
click at [928, 361] on p "Merch Unlimited provides, comprehensive website development using Shopify, the …" at bounding box center [1020, 355] width 410 height 56
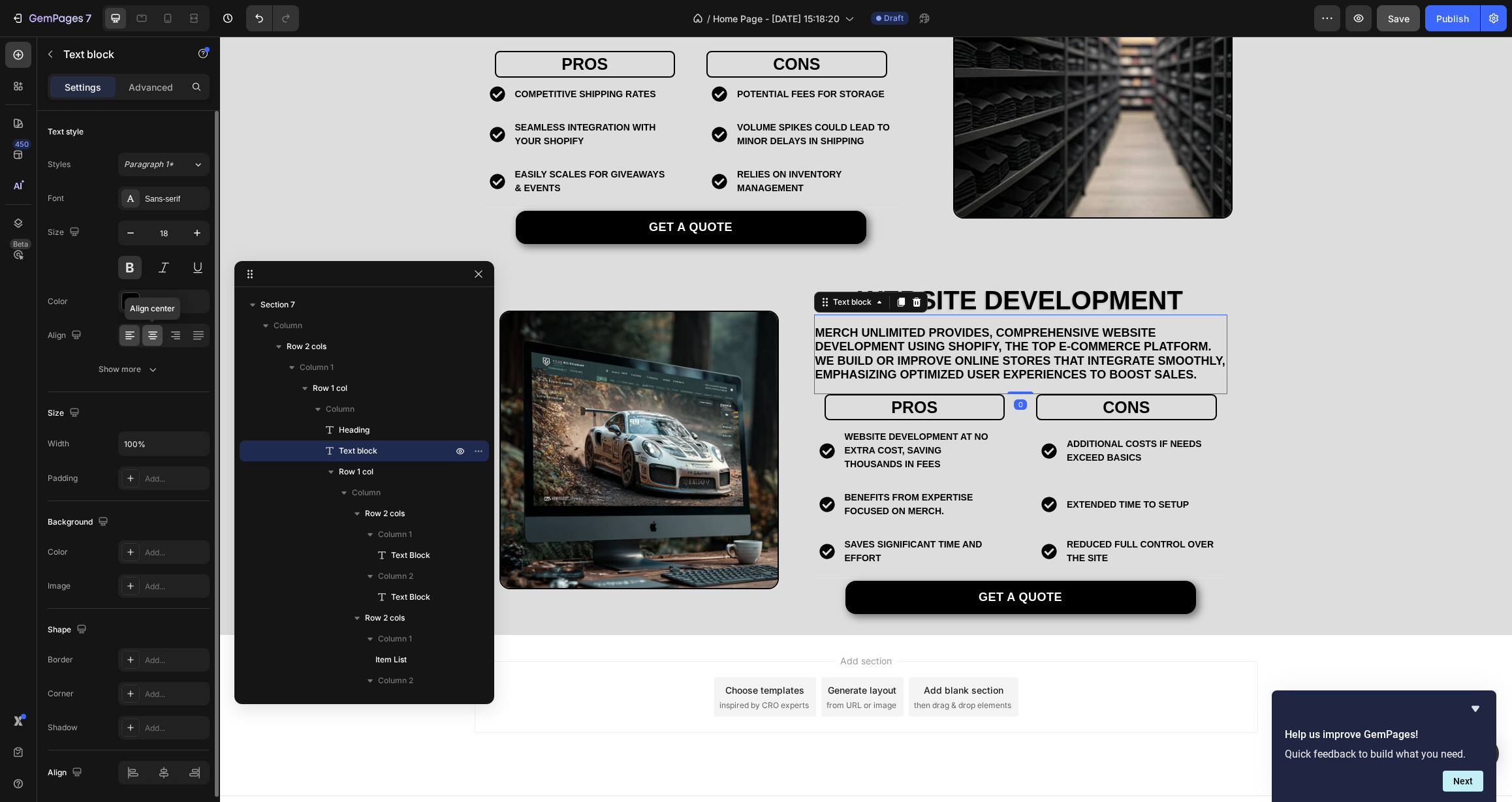
click at [146, 339] on icon at bounding box center [153, 336] width 13 height 13
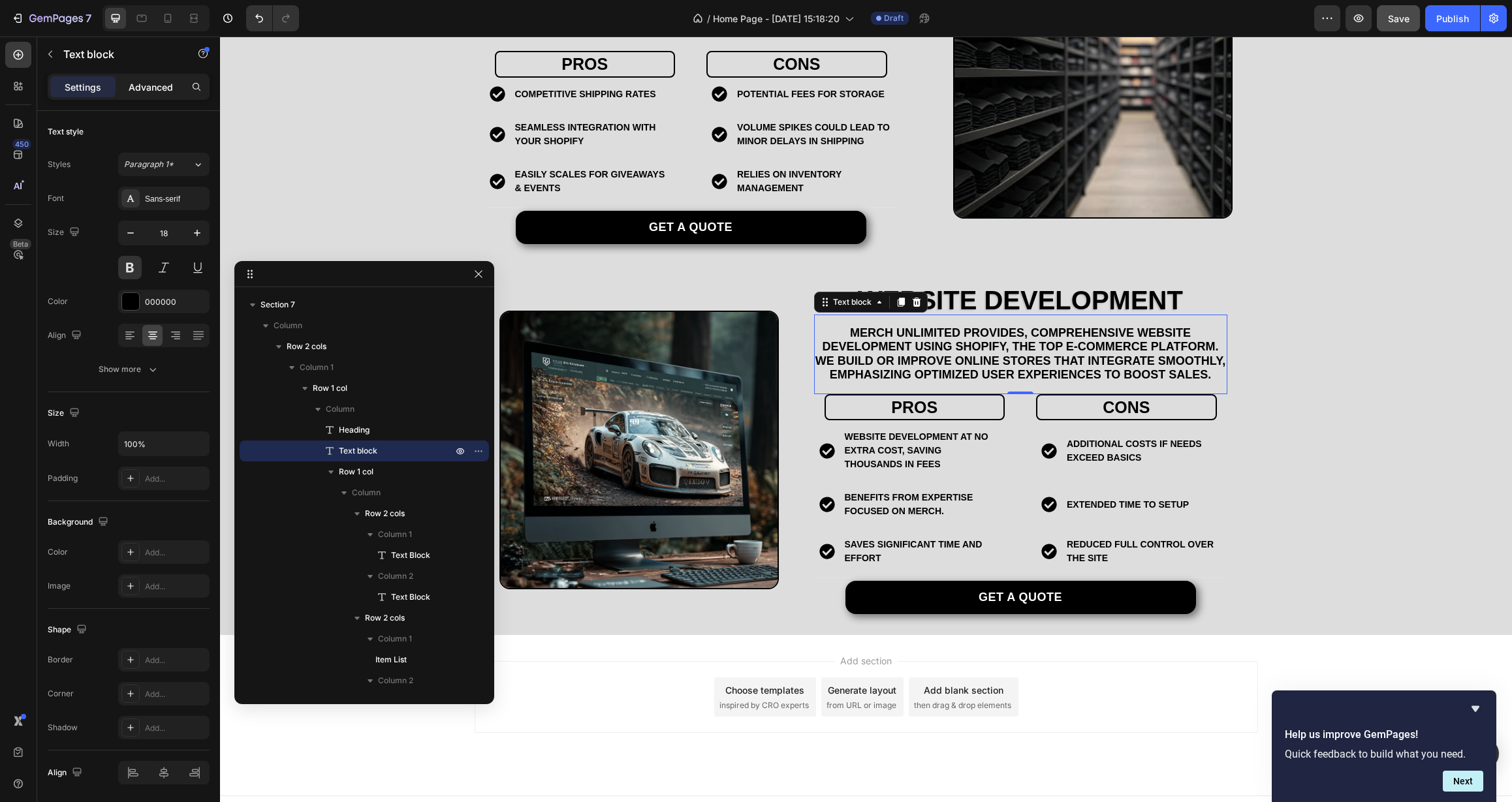
click at [149, 85] on p "Advanced" at bounding box center [151, 87] width 45 height 14
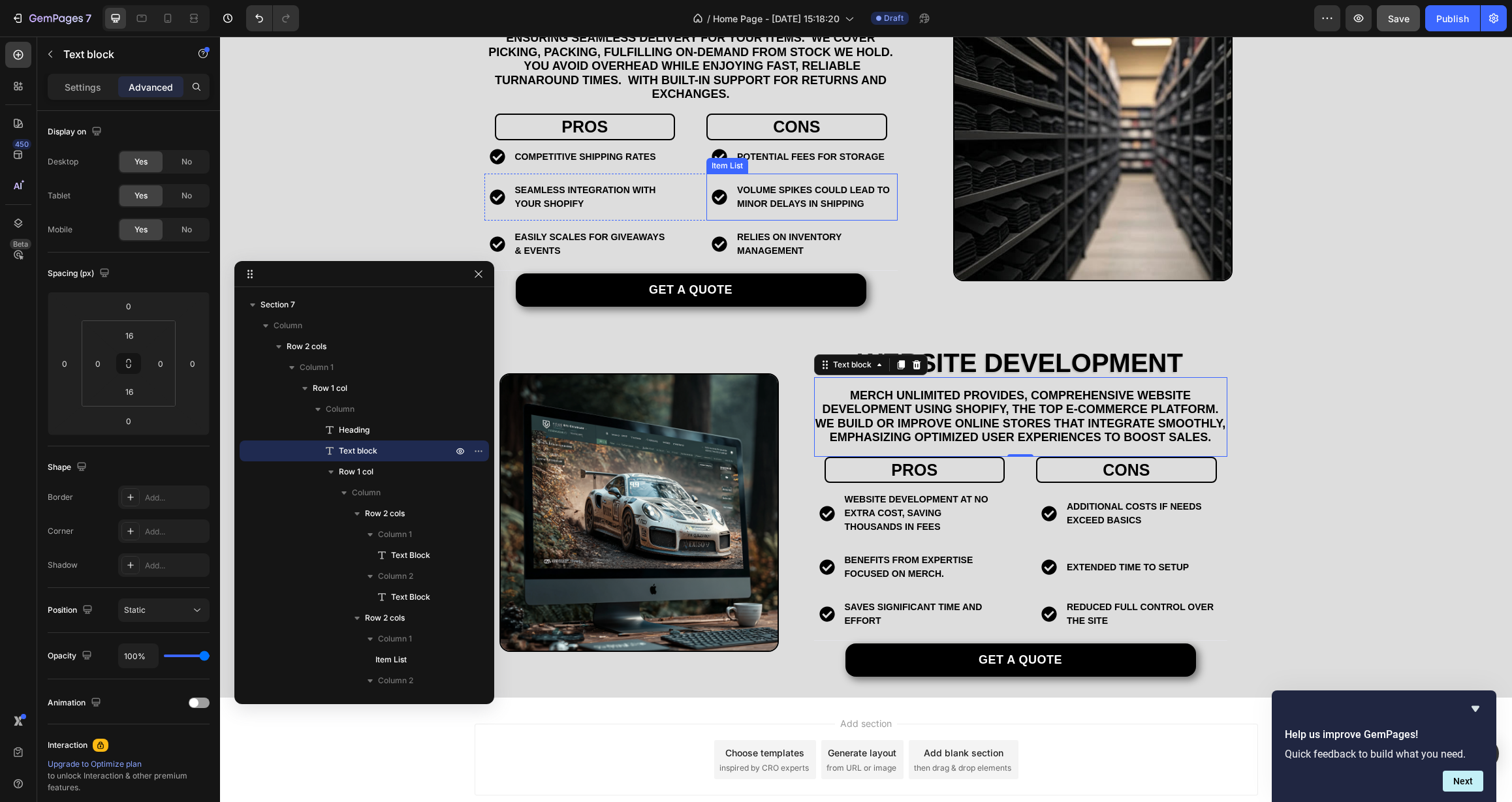
scroll to position [2037, 0]
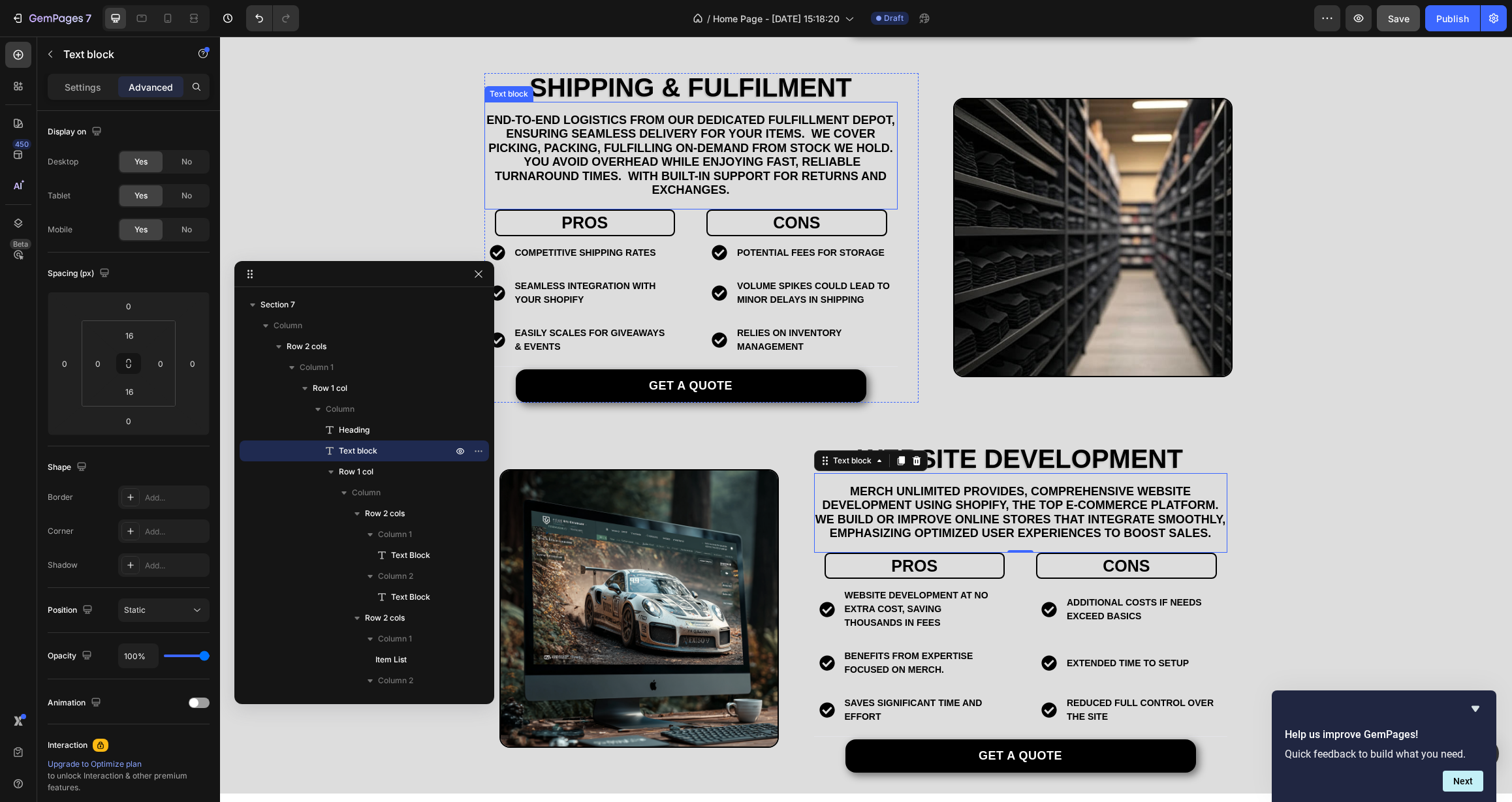
click at [731, 160] on p "end-to-end logistics from our dedicated Fulfillment Depot, ensuring seamless de…" at bounding box center [691, 156] width 410 height 85
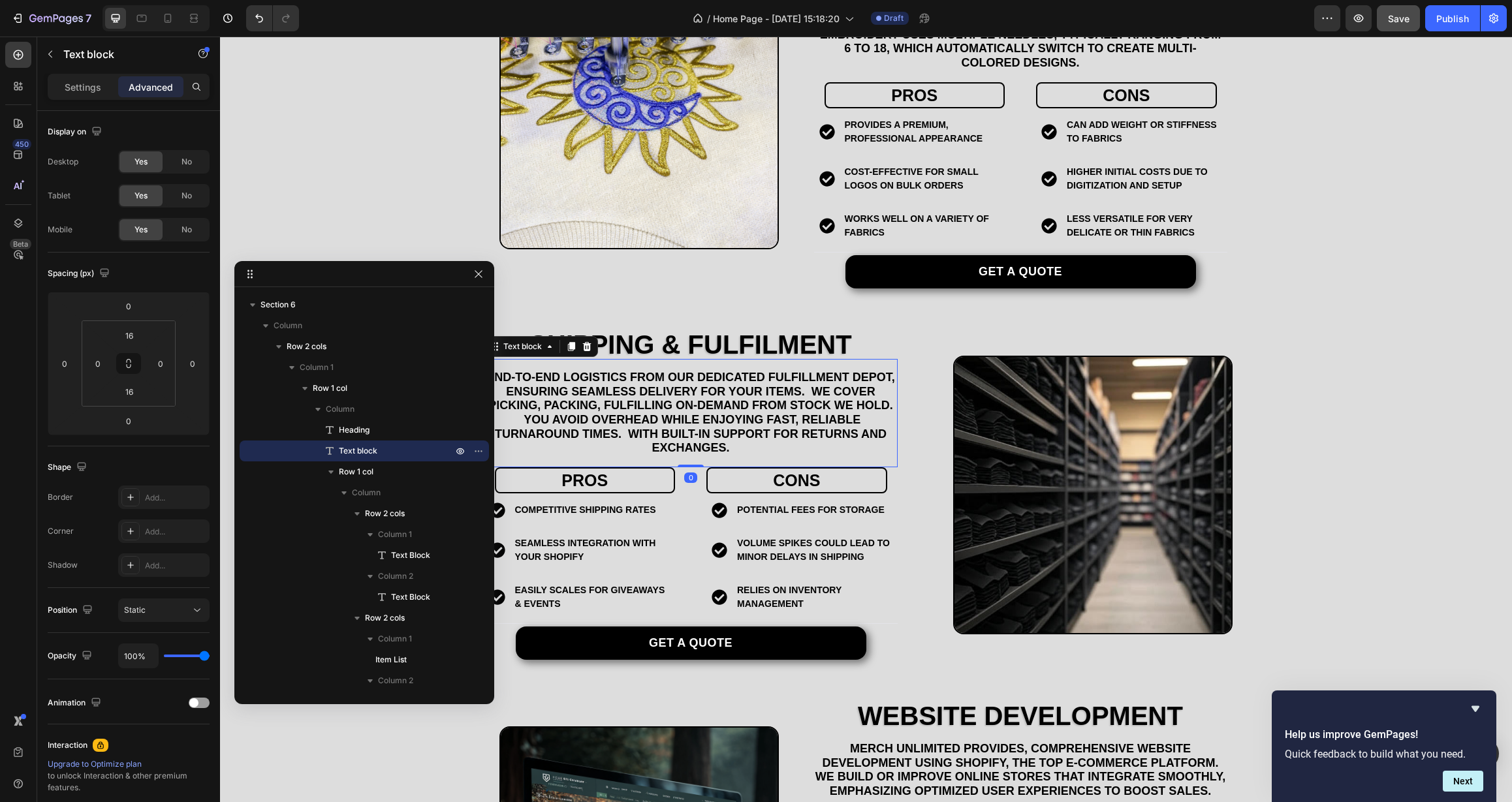
scroll to position [1677, 0]
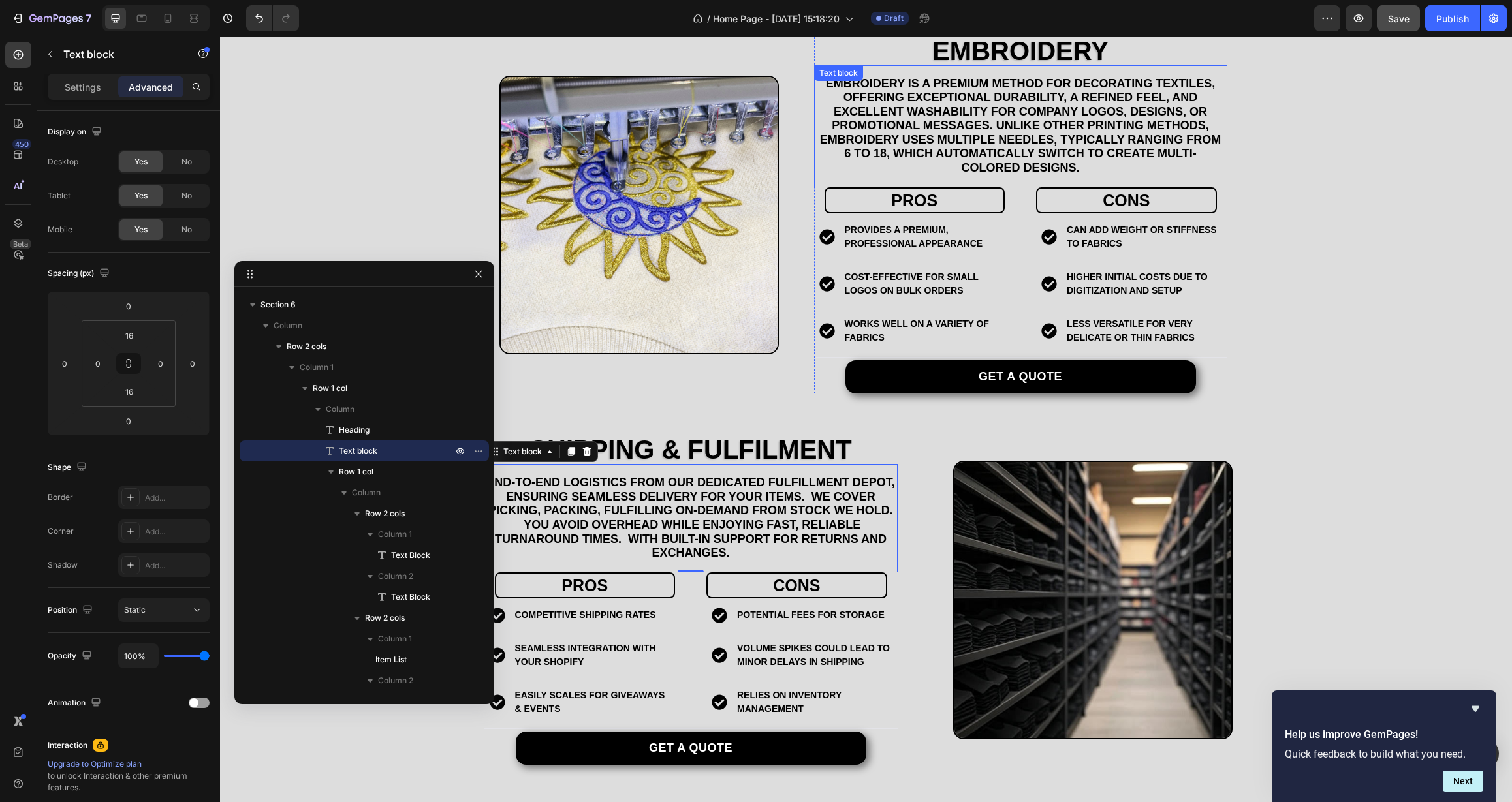
click at [919, 132] on p "Embroidery is a premium method for decorating textiles, offering exceptional du…" at bounding box center [1020, 126] width 410 height 99
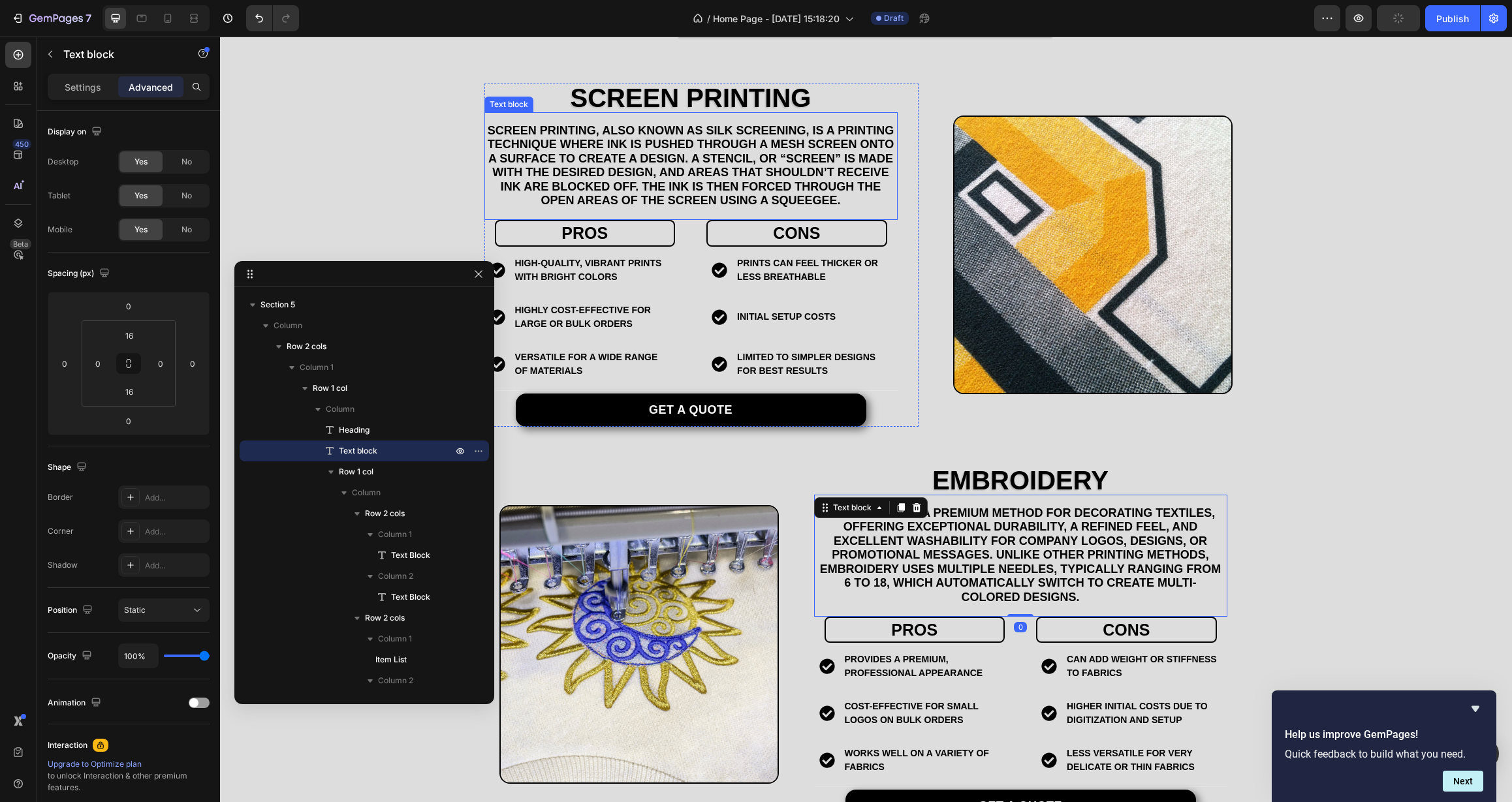
click at [785, 186] on p "Screen printing, also known as silk screening, is a printing technique where in…" at bounding box center [691, 166] width 410 height 85
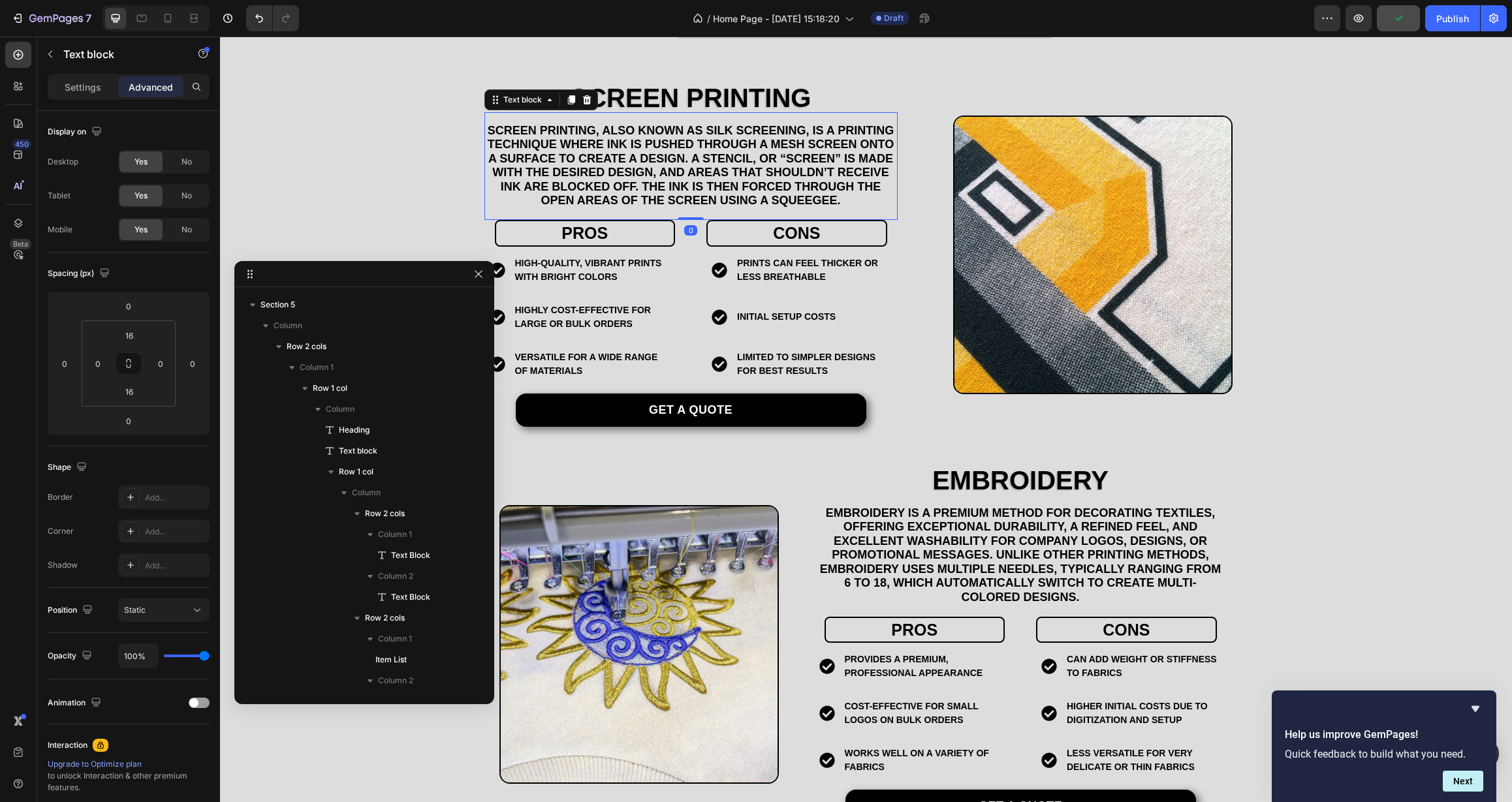
scroll to position [1851, 0]
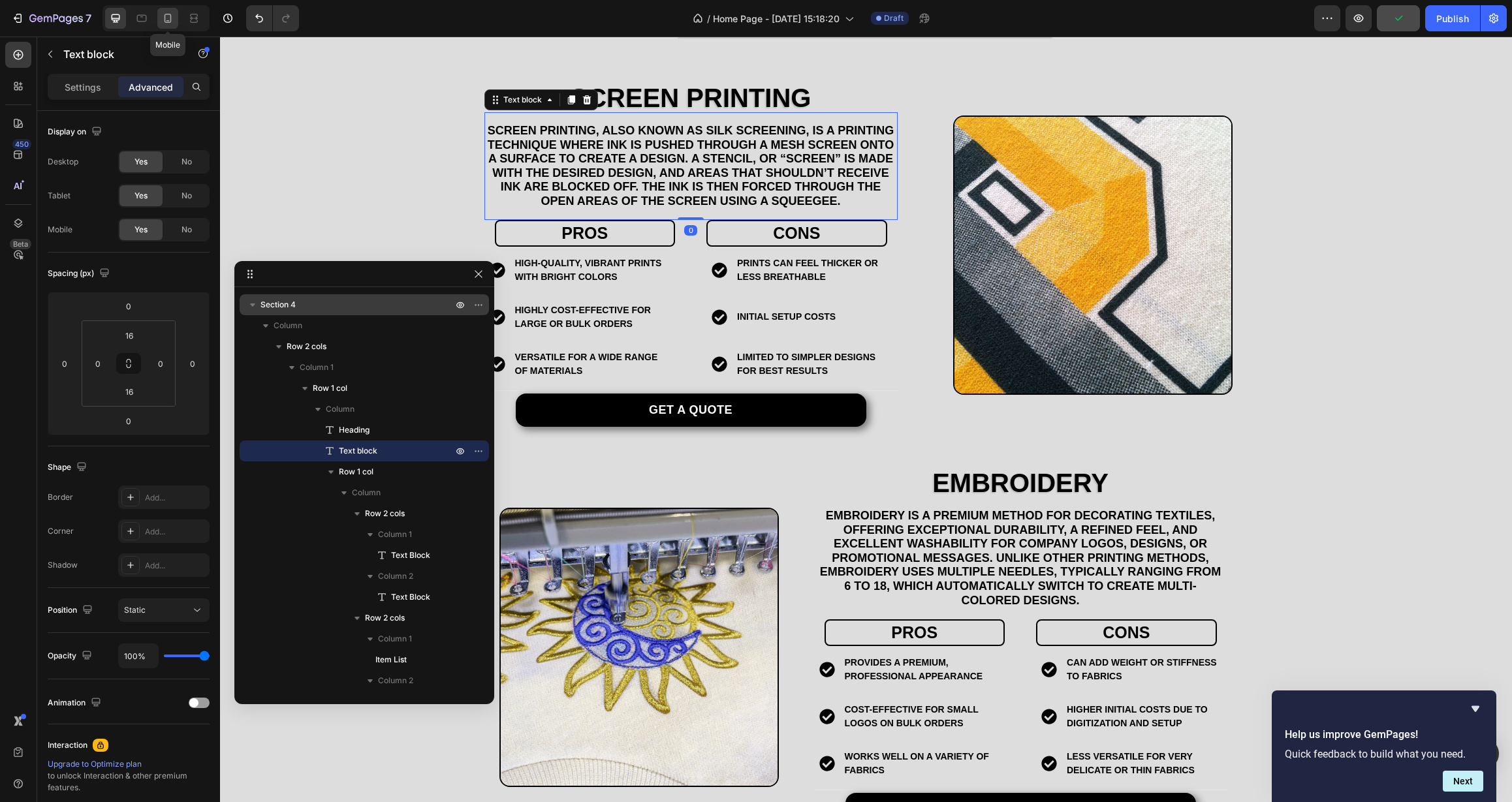
click at [160, 21] on div at bounding box center [168, 18] width 21 height 21
type input "0"
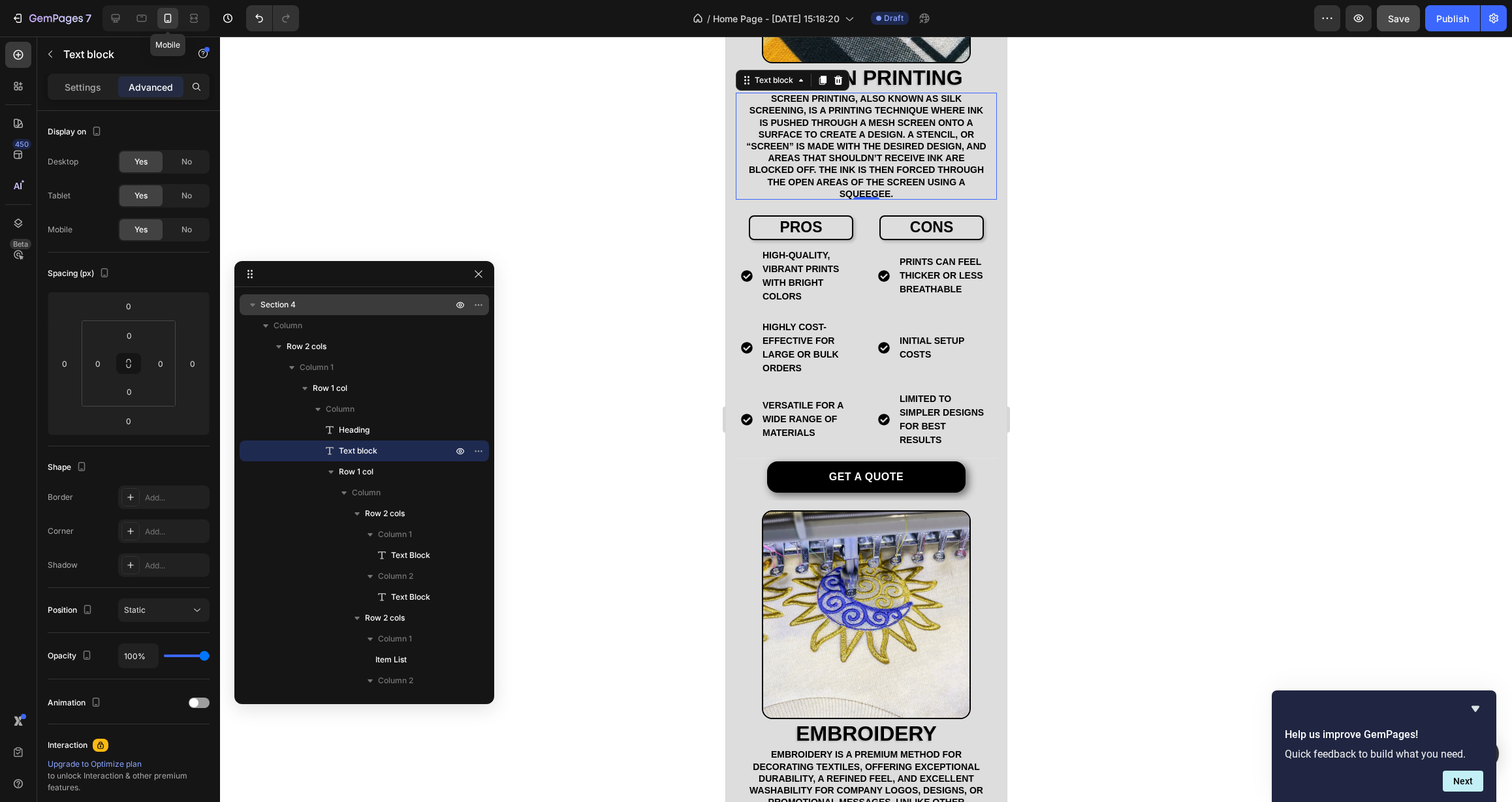
scroll to position [1434, 0]
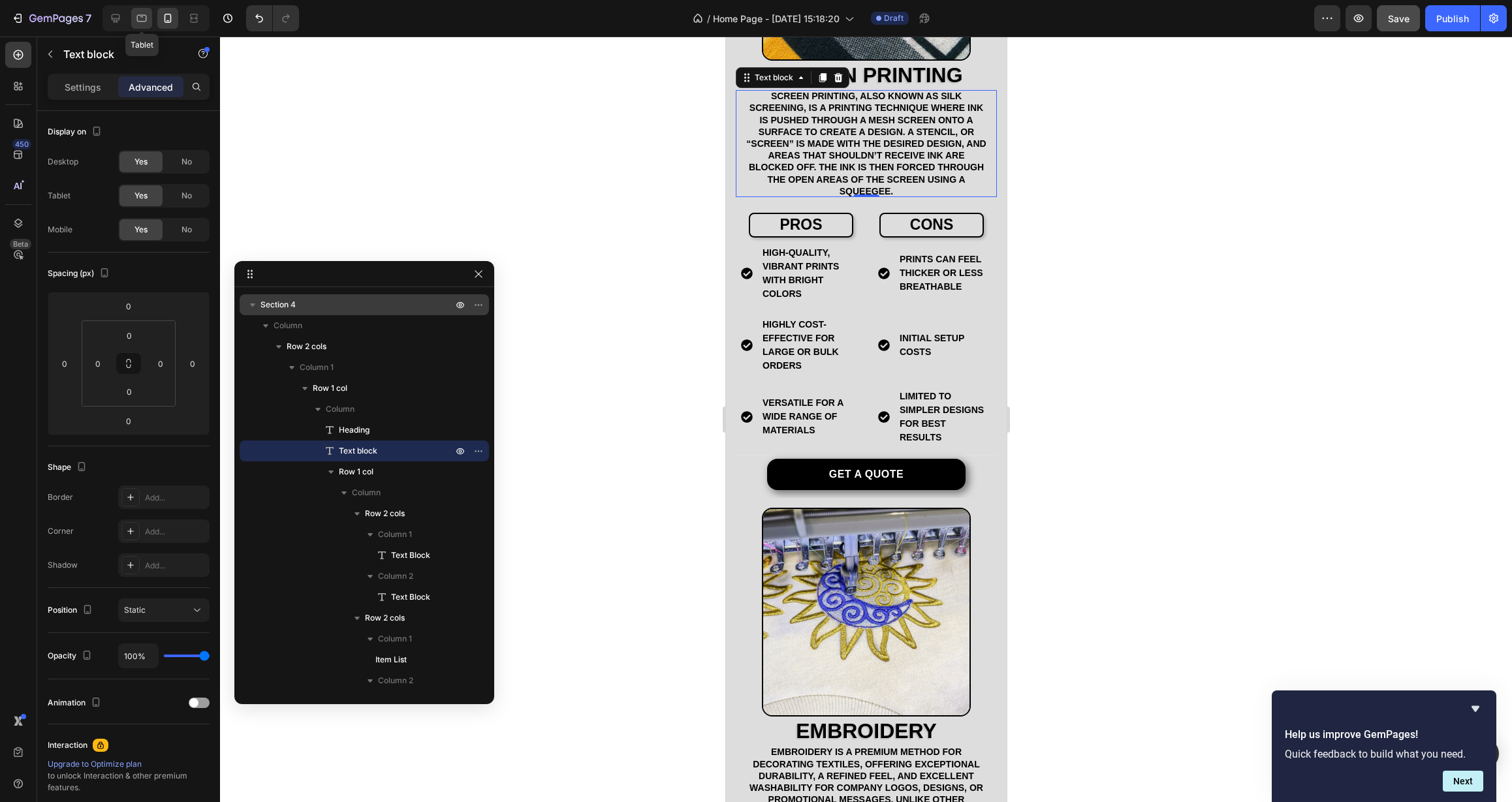
click at [139, 22] on icon at bounding box center [141, 18] width 10 height 7
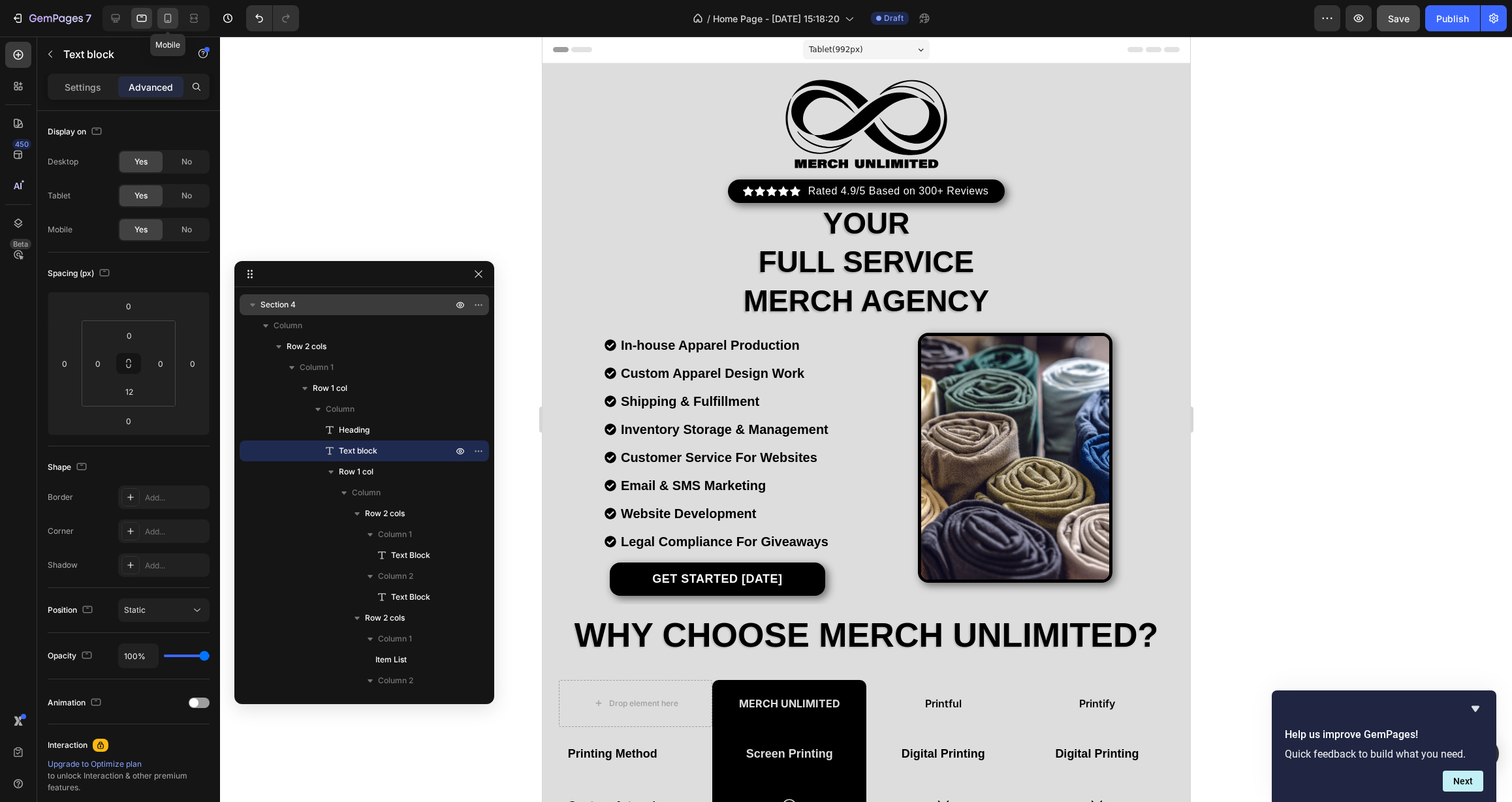
click at [175, 17] on div at bounding box center [168, 18] width 21 height 21
type input "0"
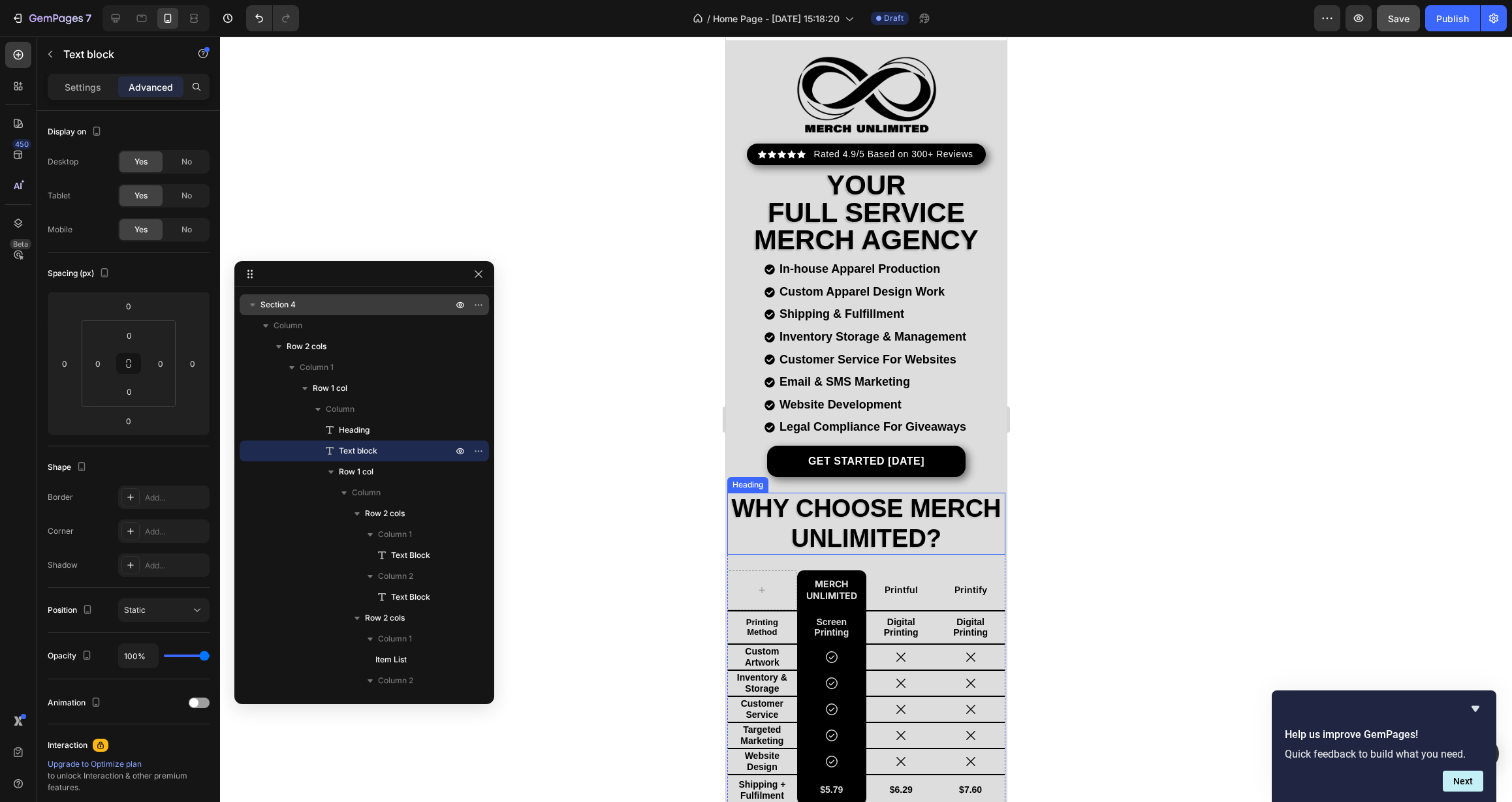
scroll to position [81, 0]
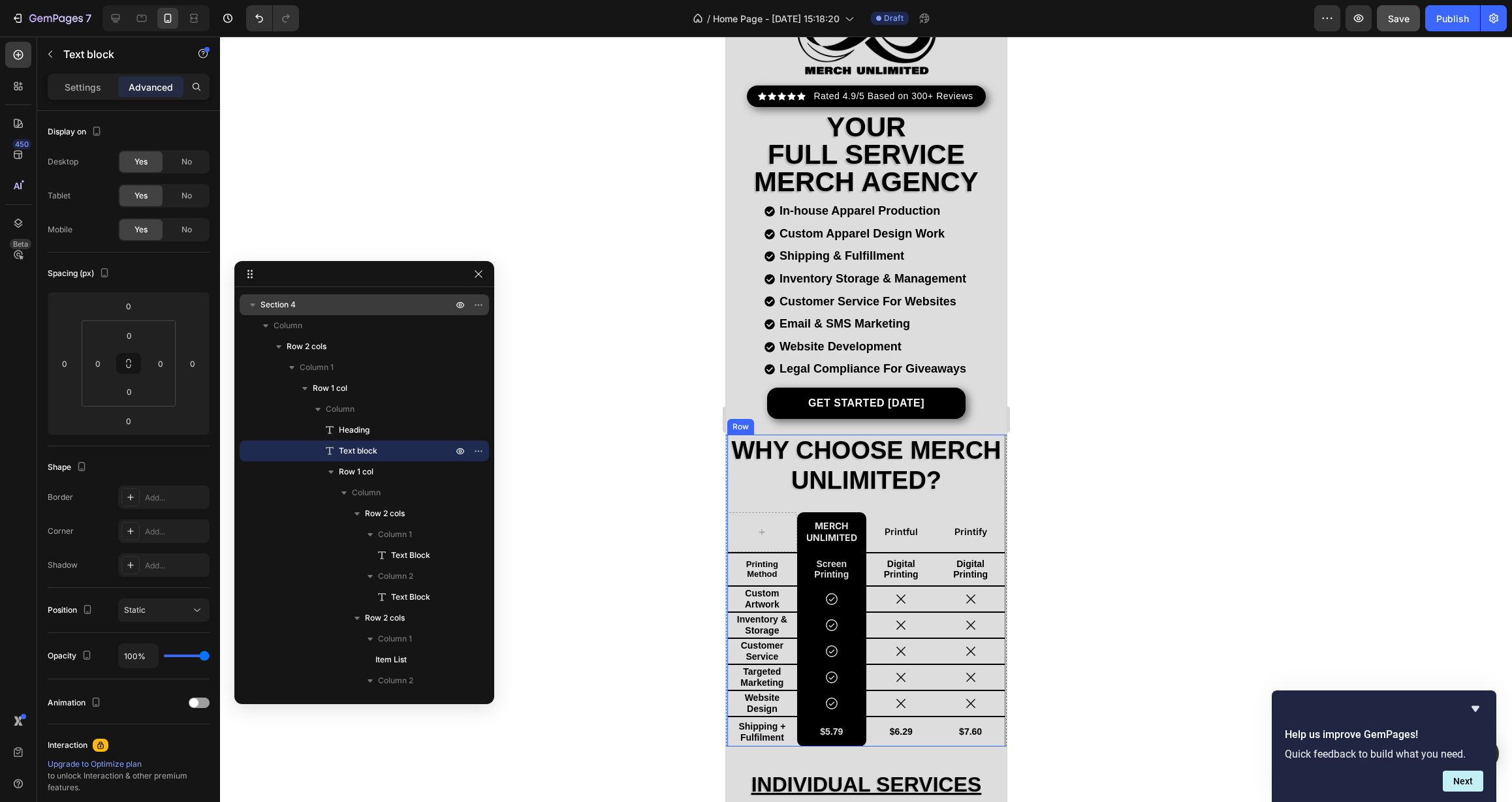
click at [746, 495] on div "Why Choose Merch Unlimited? Heading Merch Unlimited Text Block Printful Text Bl…" at bounding box center [865, 590] width 278 height 312
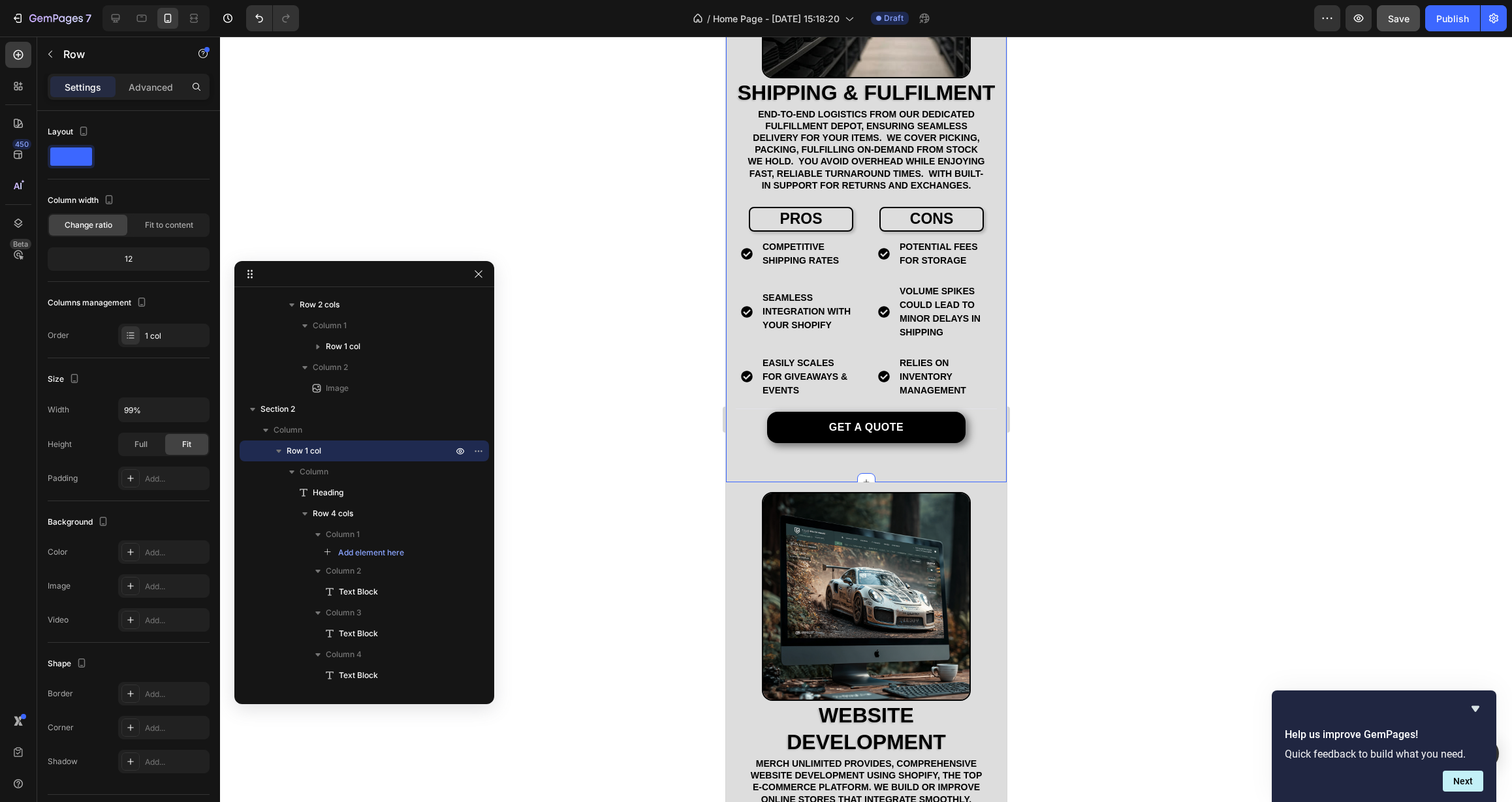
scroll to position [1446, 0]
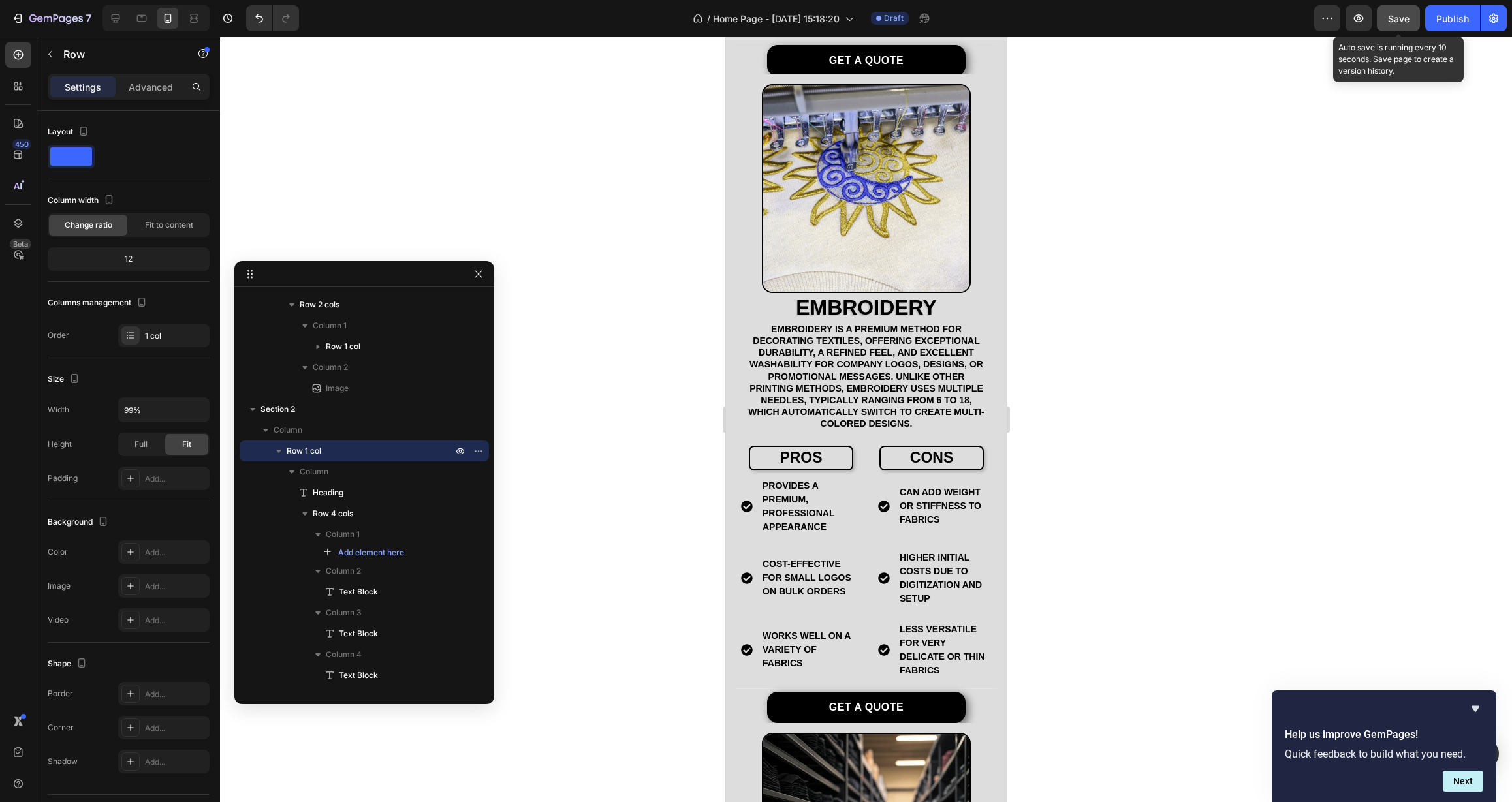
click at [1393, 31] on button "Save" at bounding box center [1398, 18] width 43 height 26
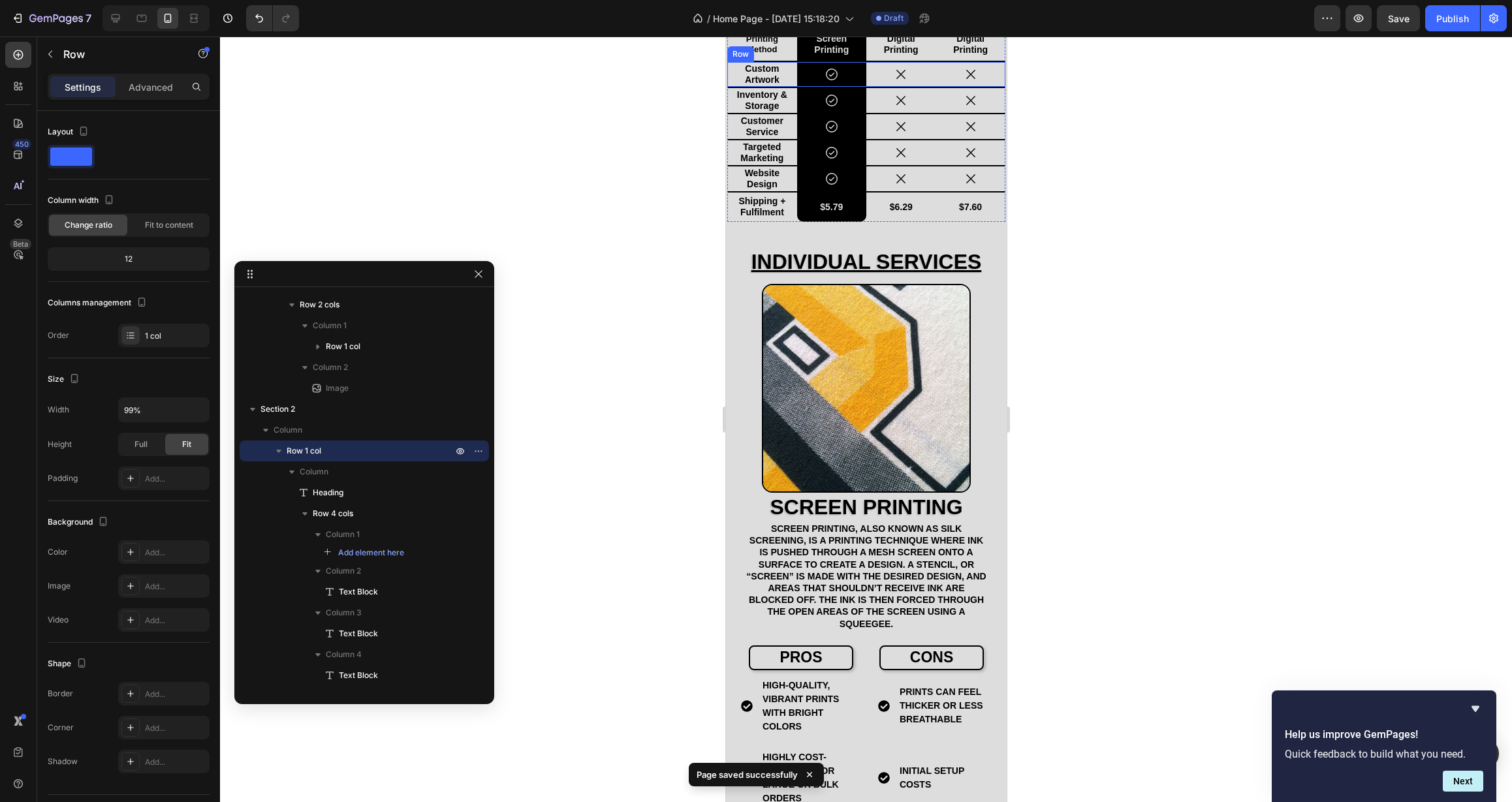
scroll to position [0, 0]
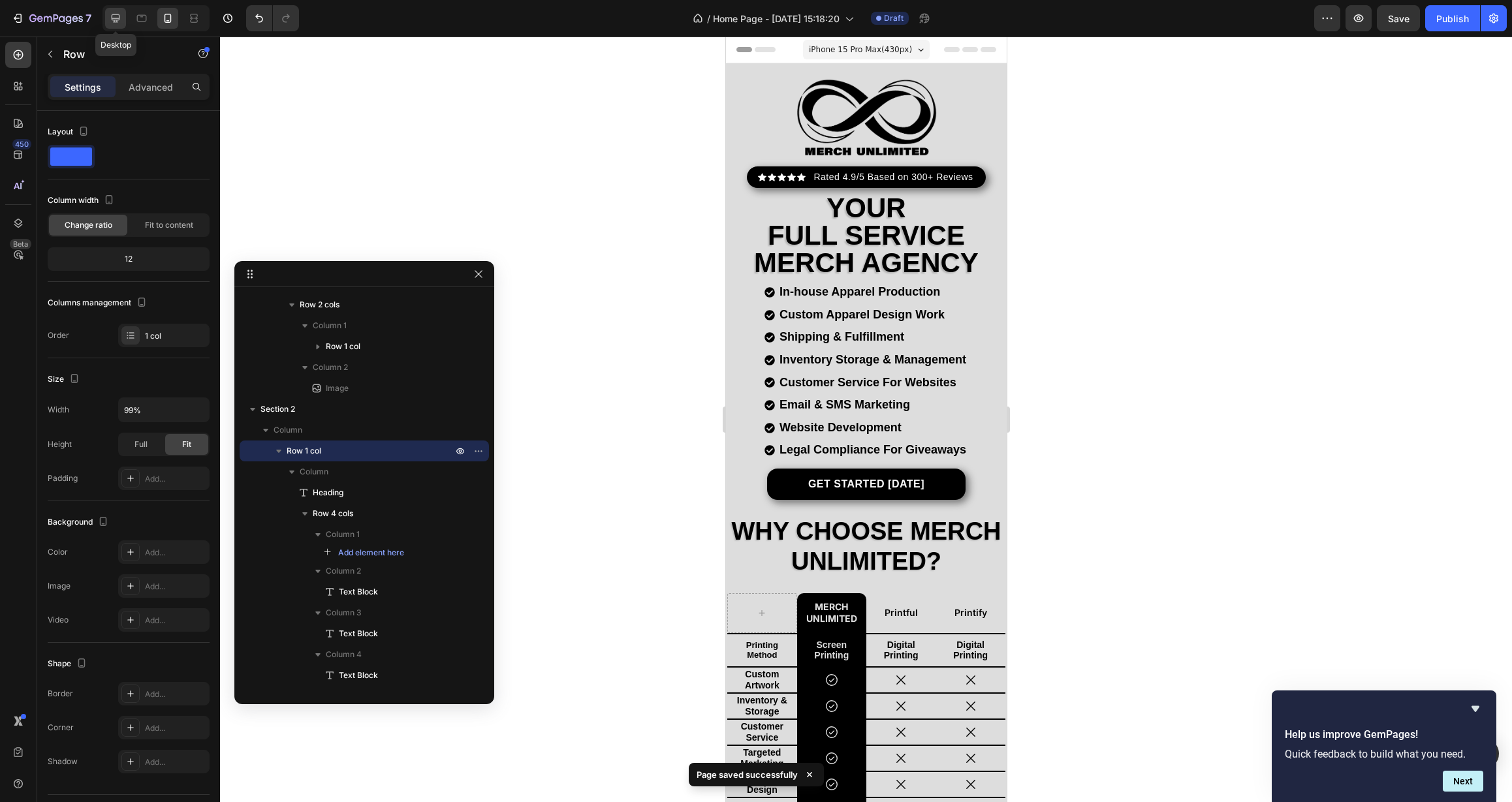
click at [118, 16] on icon at bounding box center [116, 18] width 13 height 13
type input "1000"
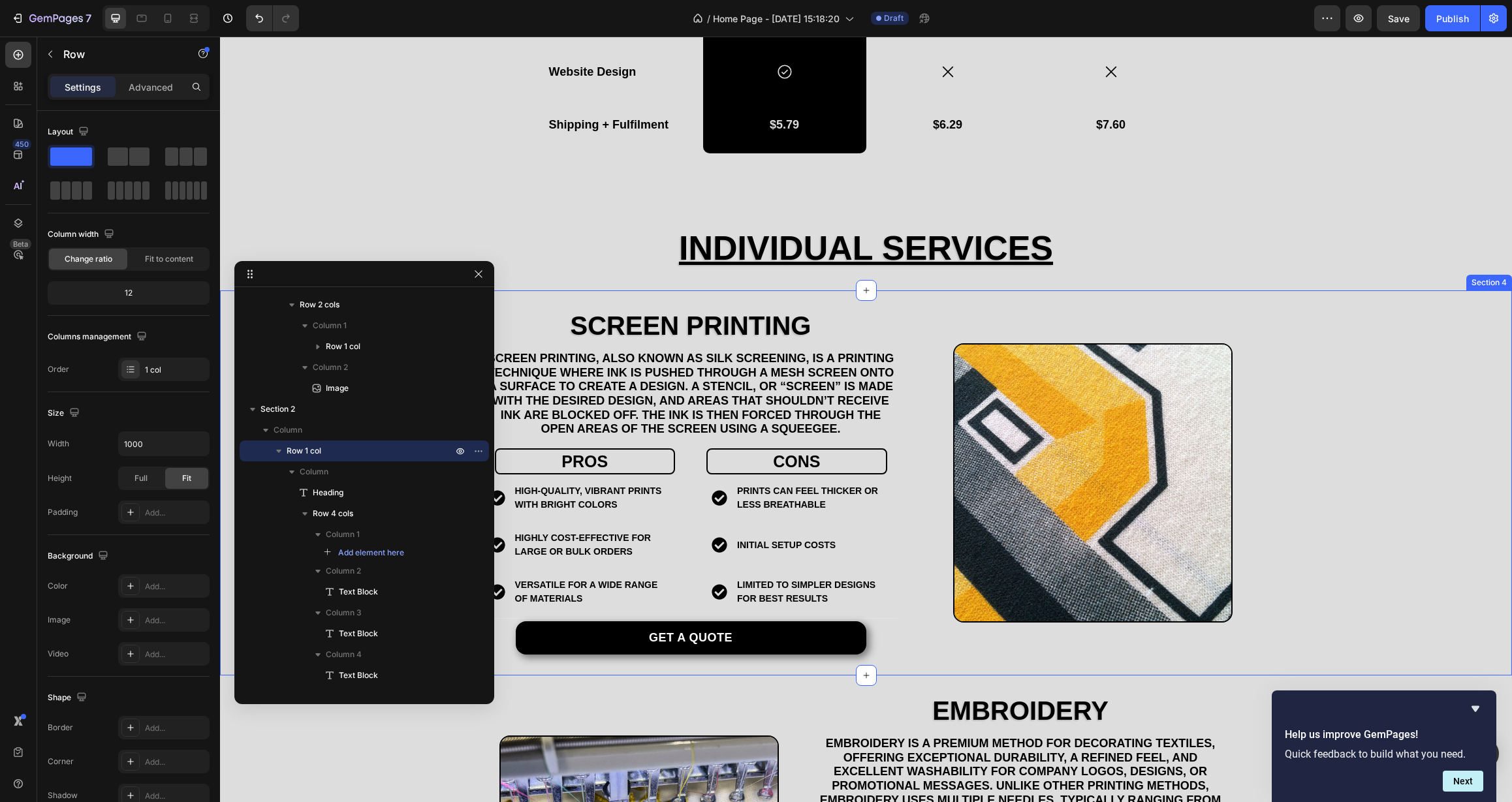
scroll to position [1329, 0]
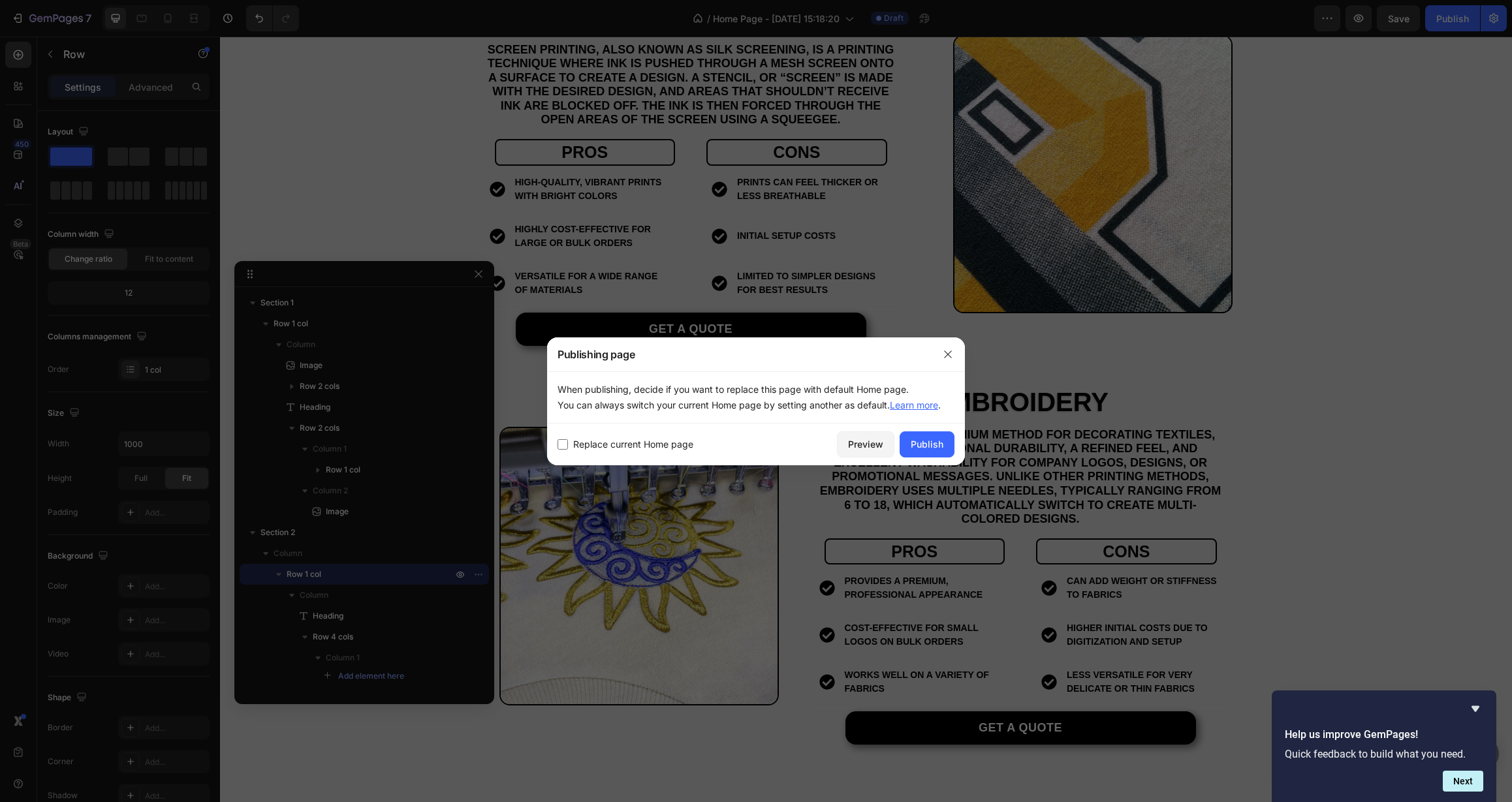
scroll to position [124, 0]
click at [930, 441] on div "Publish" at bounding box center [927, 444] width 33 height 14
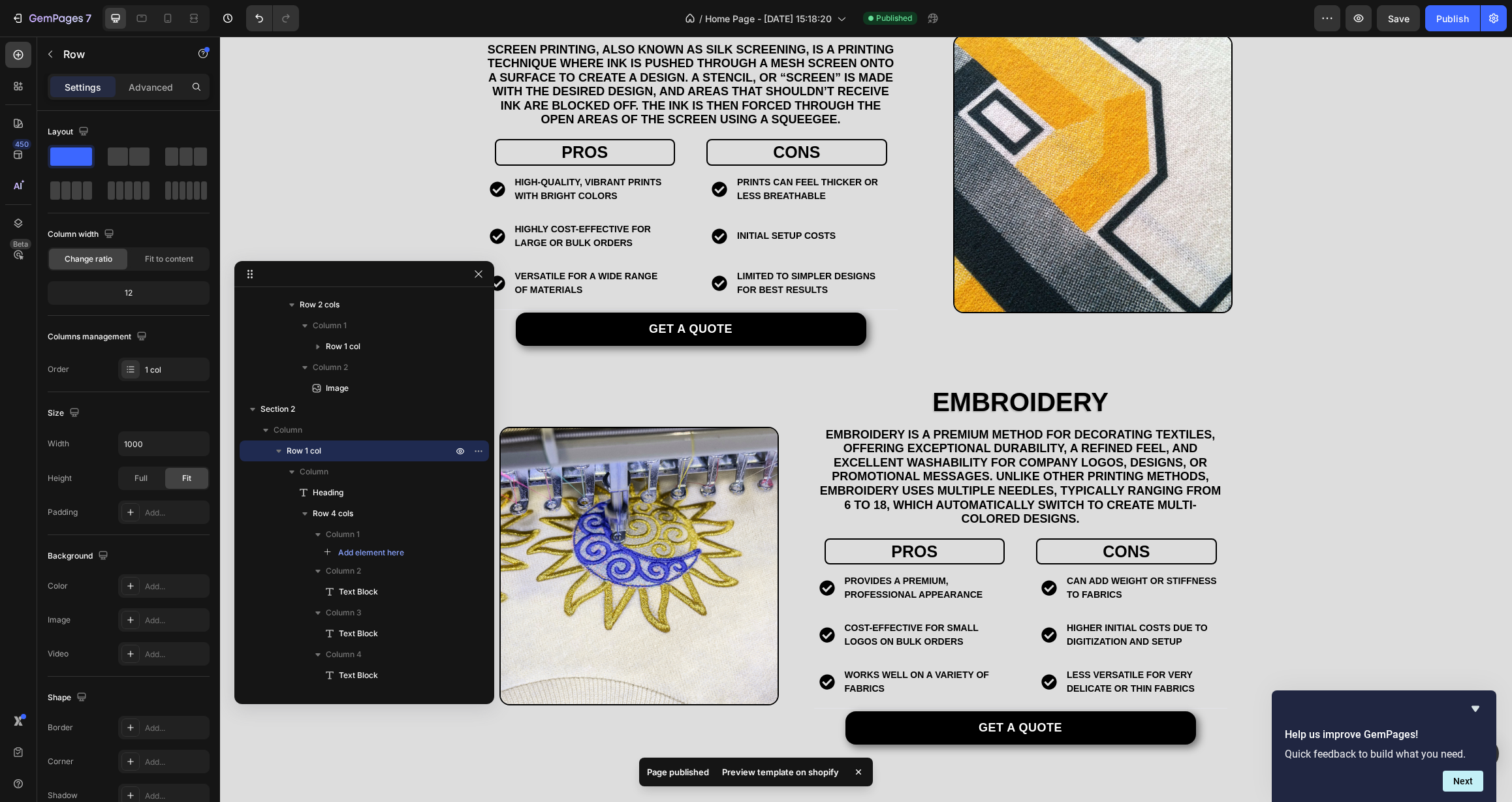
click at [776, 775] on div "Preview template on shopify" at bounding box center [780, 772] width 132 height 18
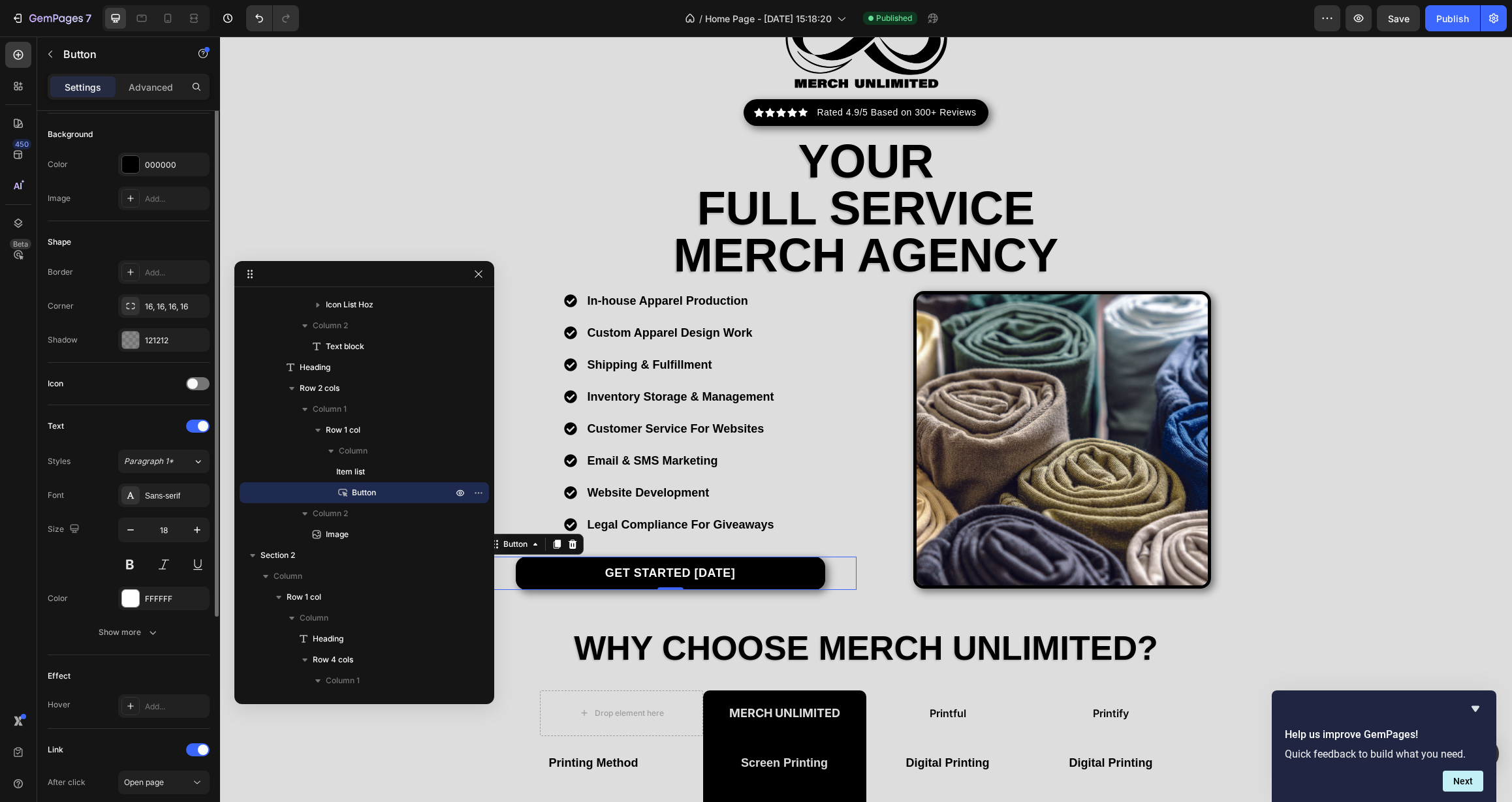
scroll to position [246, 0]
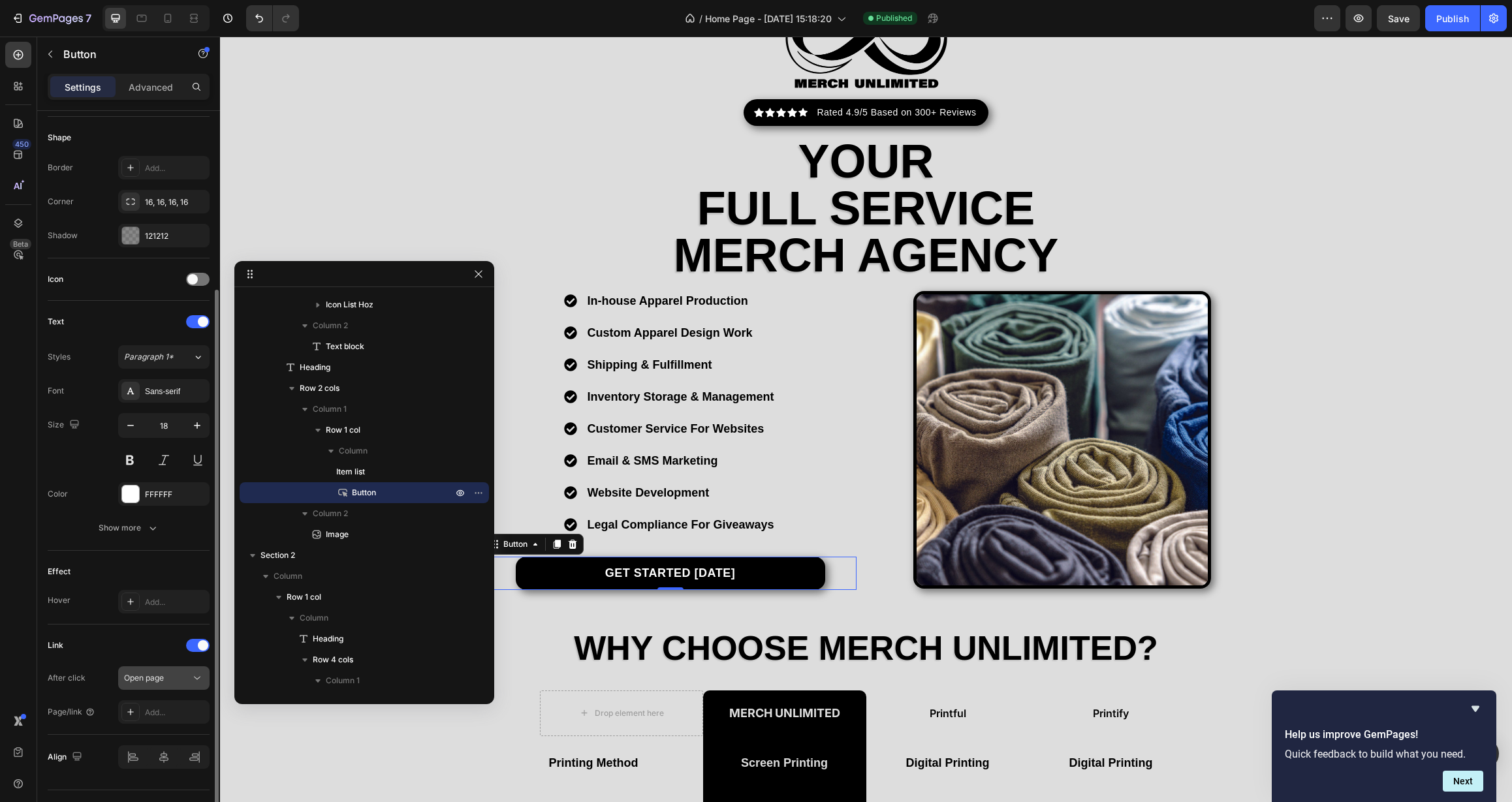
click at [148, 674] on span "Open page" at bounding box center [143, 677] width 40 height 10
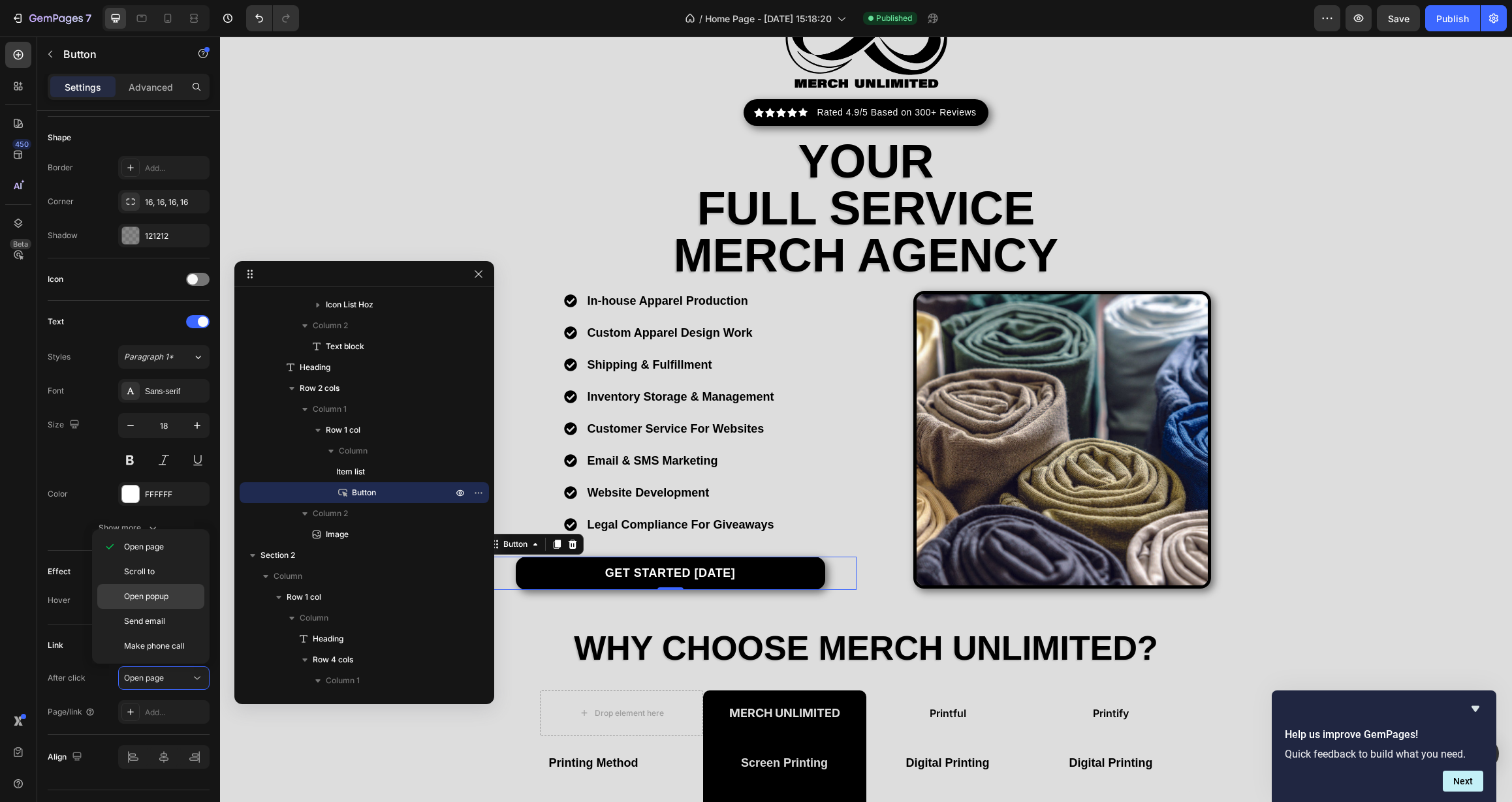
click at [143, 599] on span "Open popup" at bounding box center [146, 597] width 45 height 12
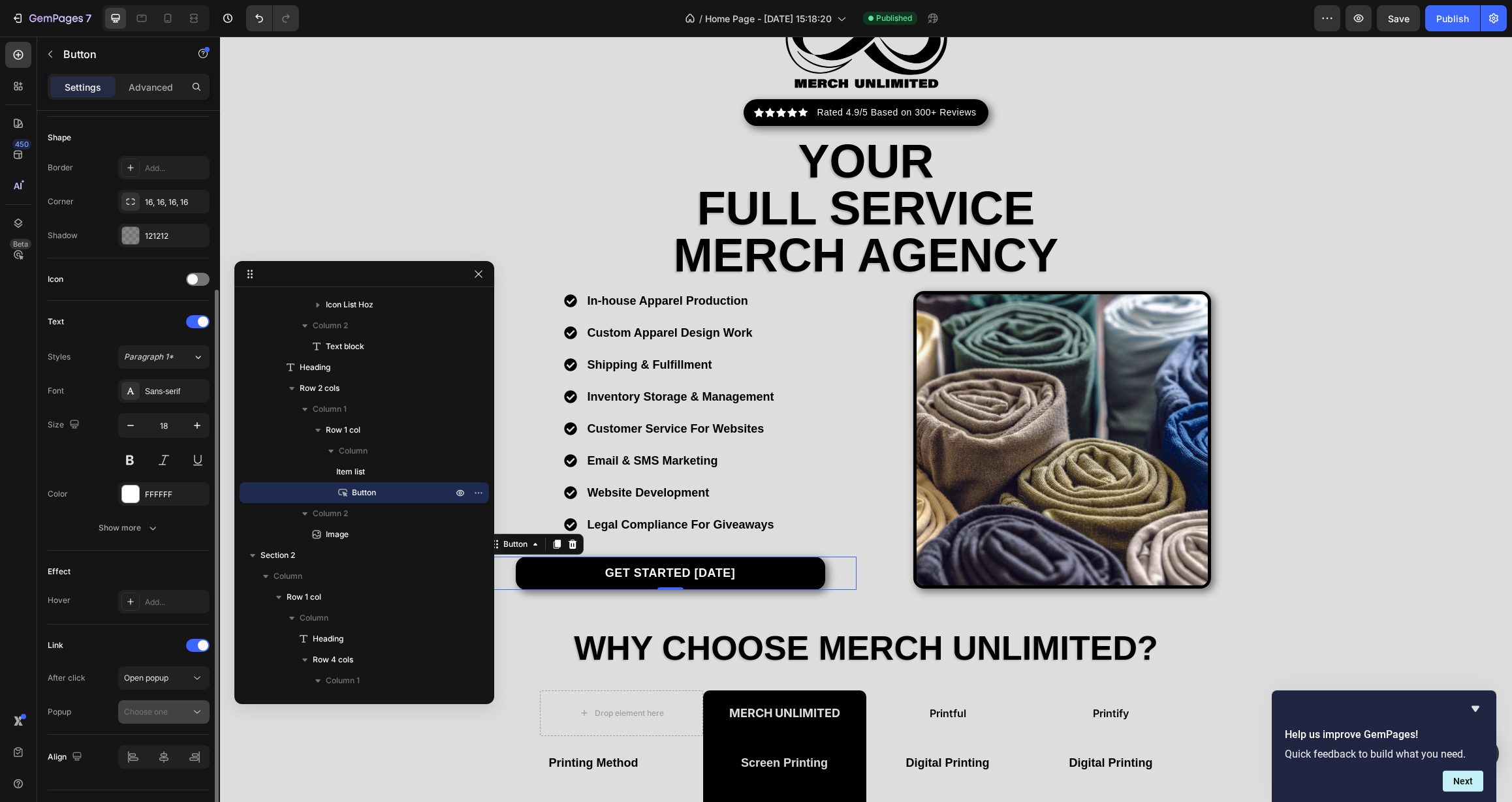
click at [150, 708] on span "Choose one" at bounding box center [145, 711] width 44 height 10
click at [156, 772] on div "Create a popup" at bounding box center [150, 774] width 57 height 12
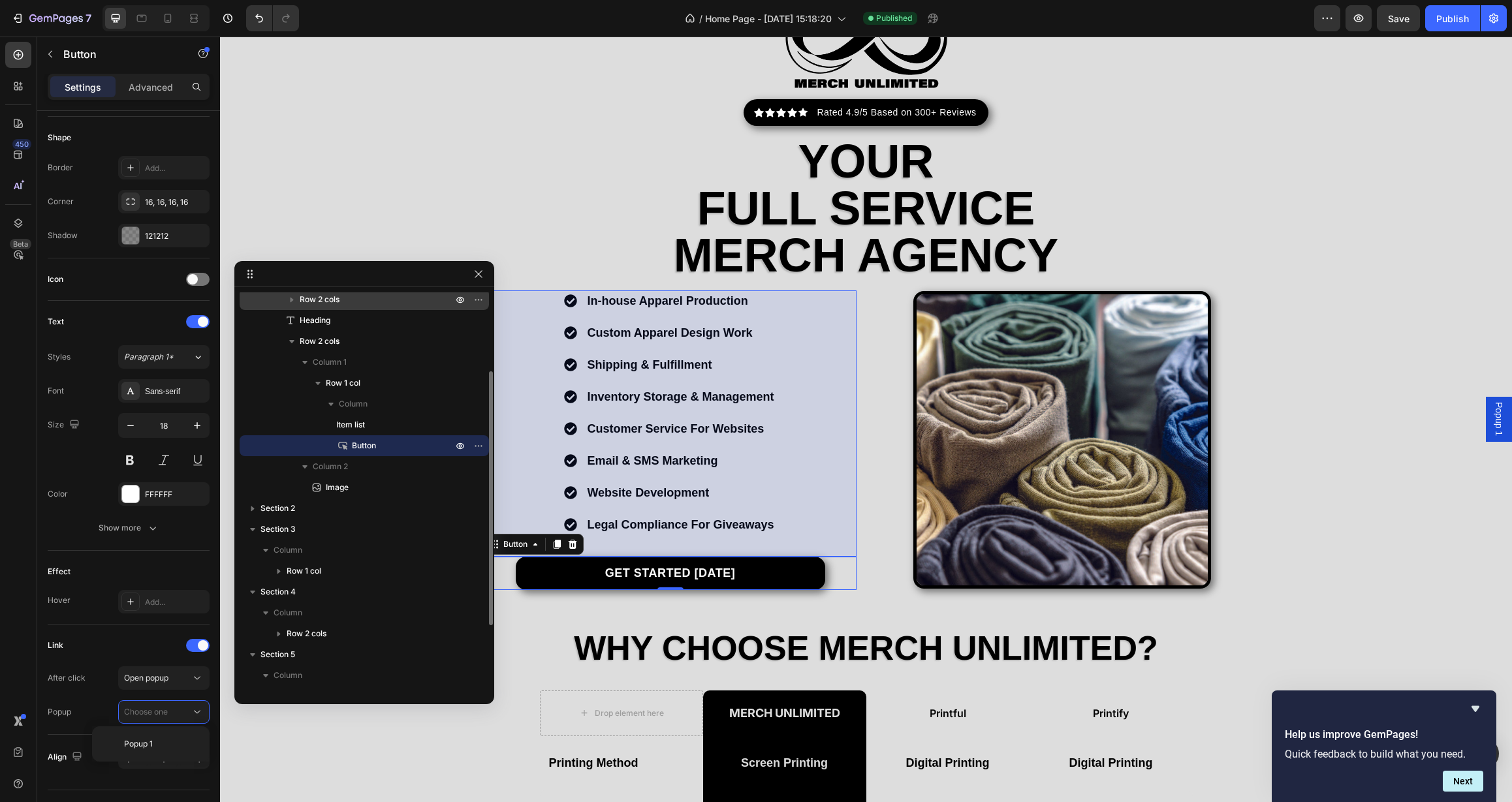
scroll to position [0, 0]
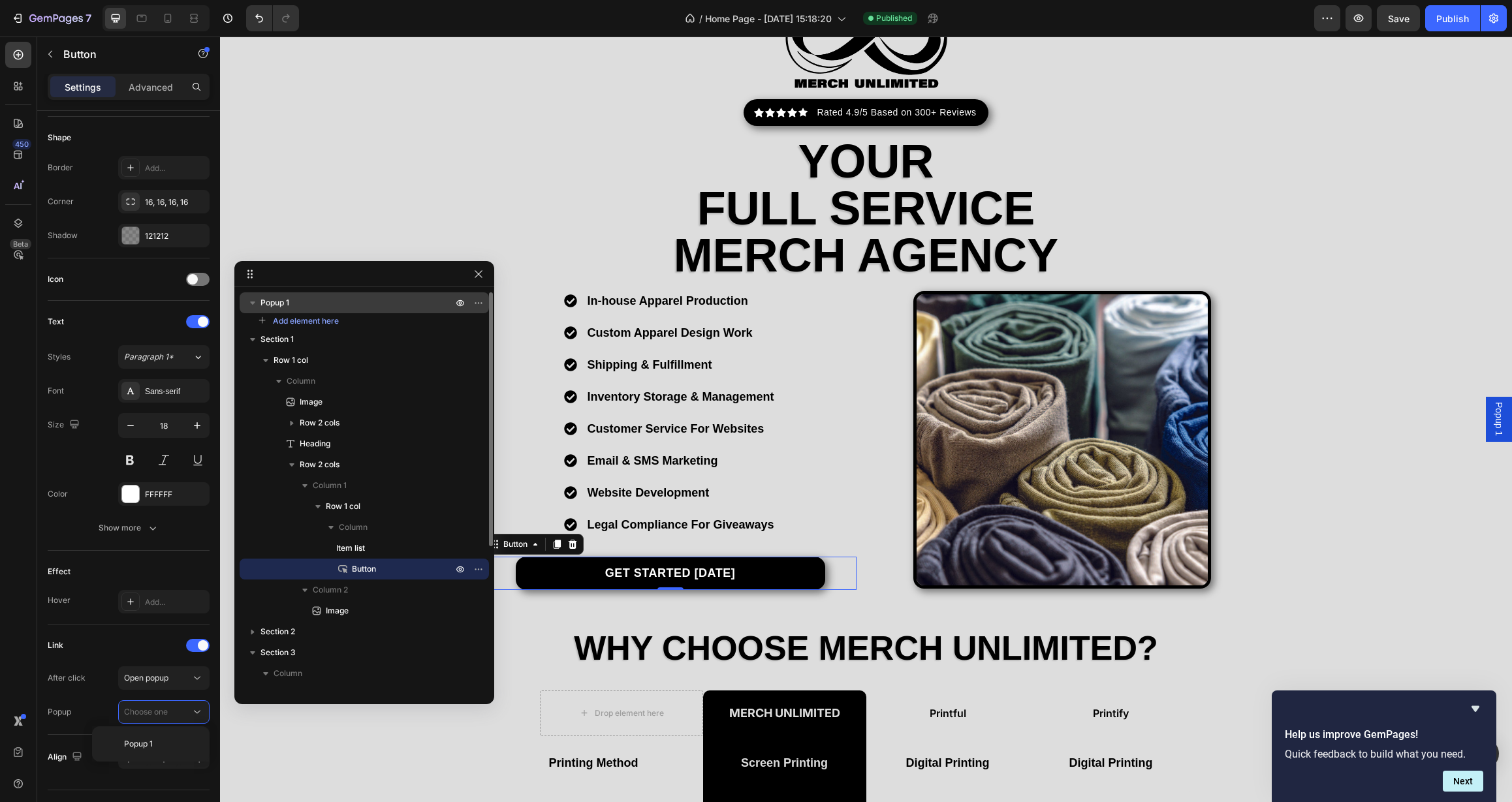
click at [292, 305] on p "Popup 1" at bounding box center [357, 303] width 194 height 13
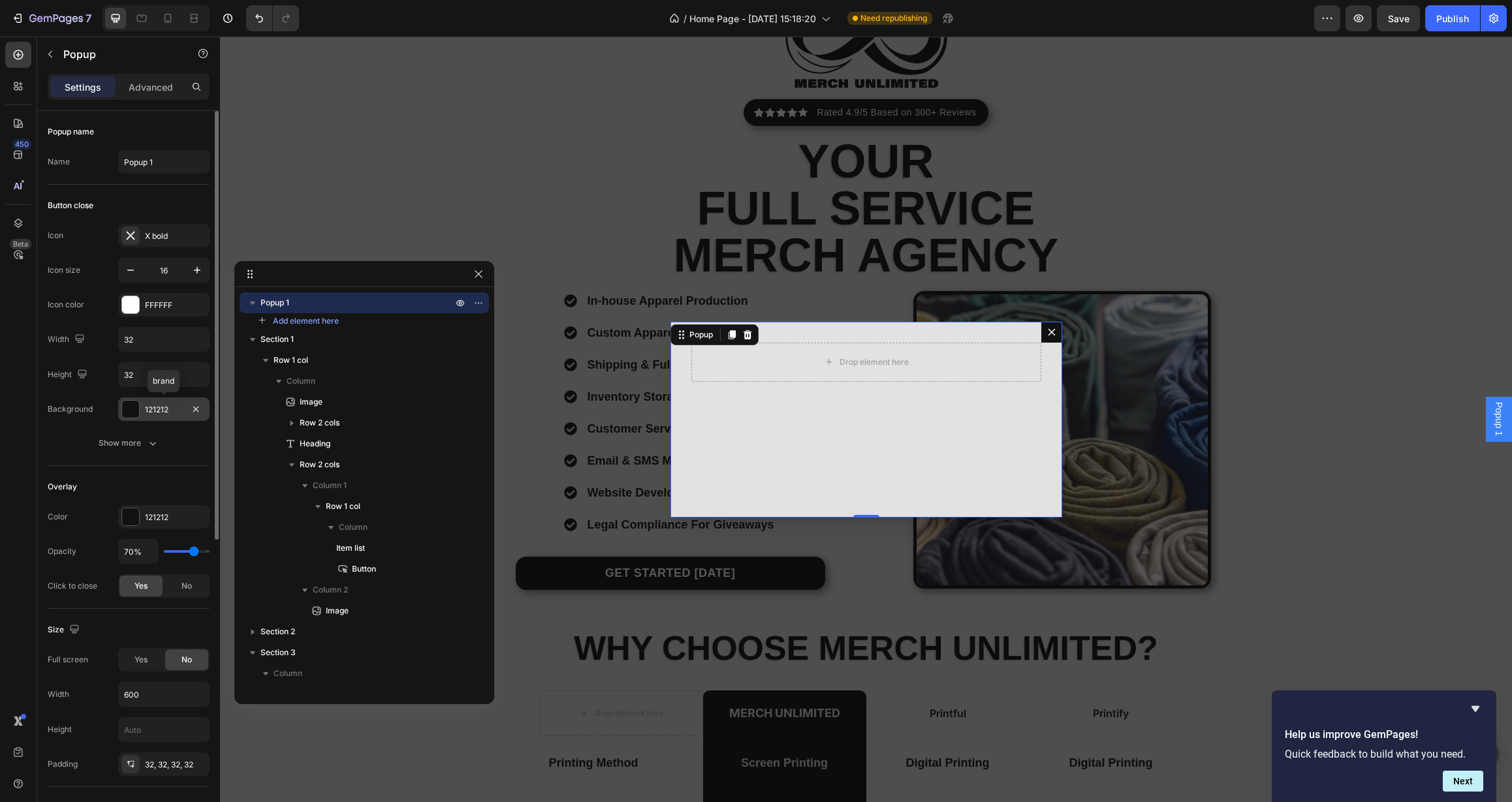
click at [166, 410] on div "121212" at bounding box center [164, 410] width 38 height 12
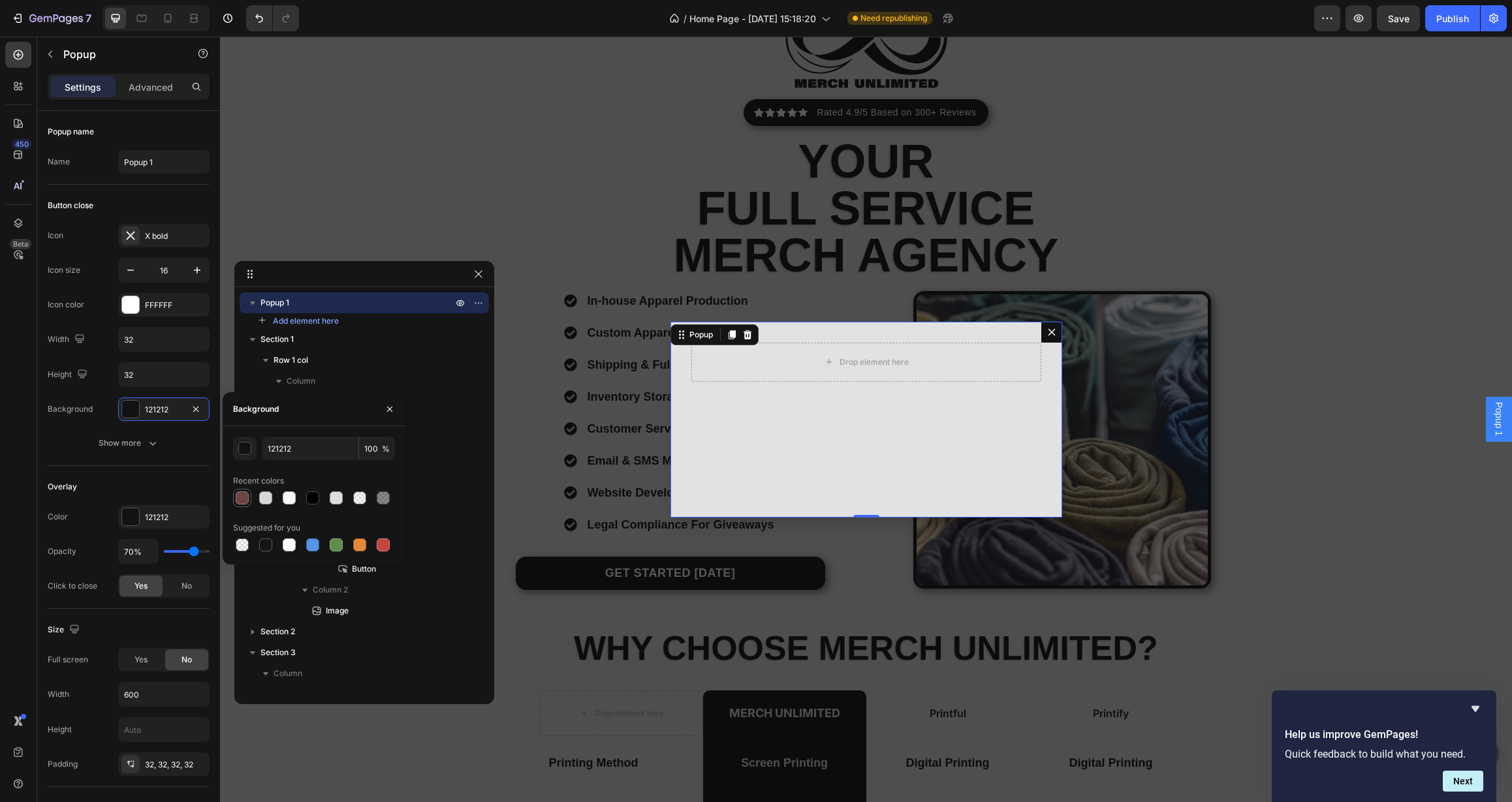
click at [247, 498] on div at bounding box center [242, 498] width 13 height 13
click at [317, 500] on div at bounding box center [313, 498] width 13 height 13
type input "000000"
click at [152, 376] on input "32" at bounding box center [164, 375] width 90 height 24
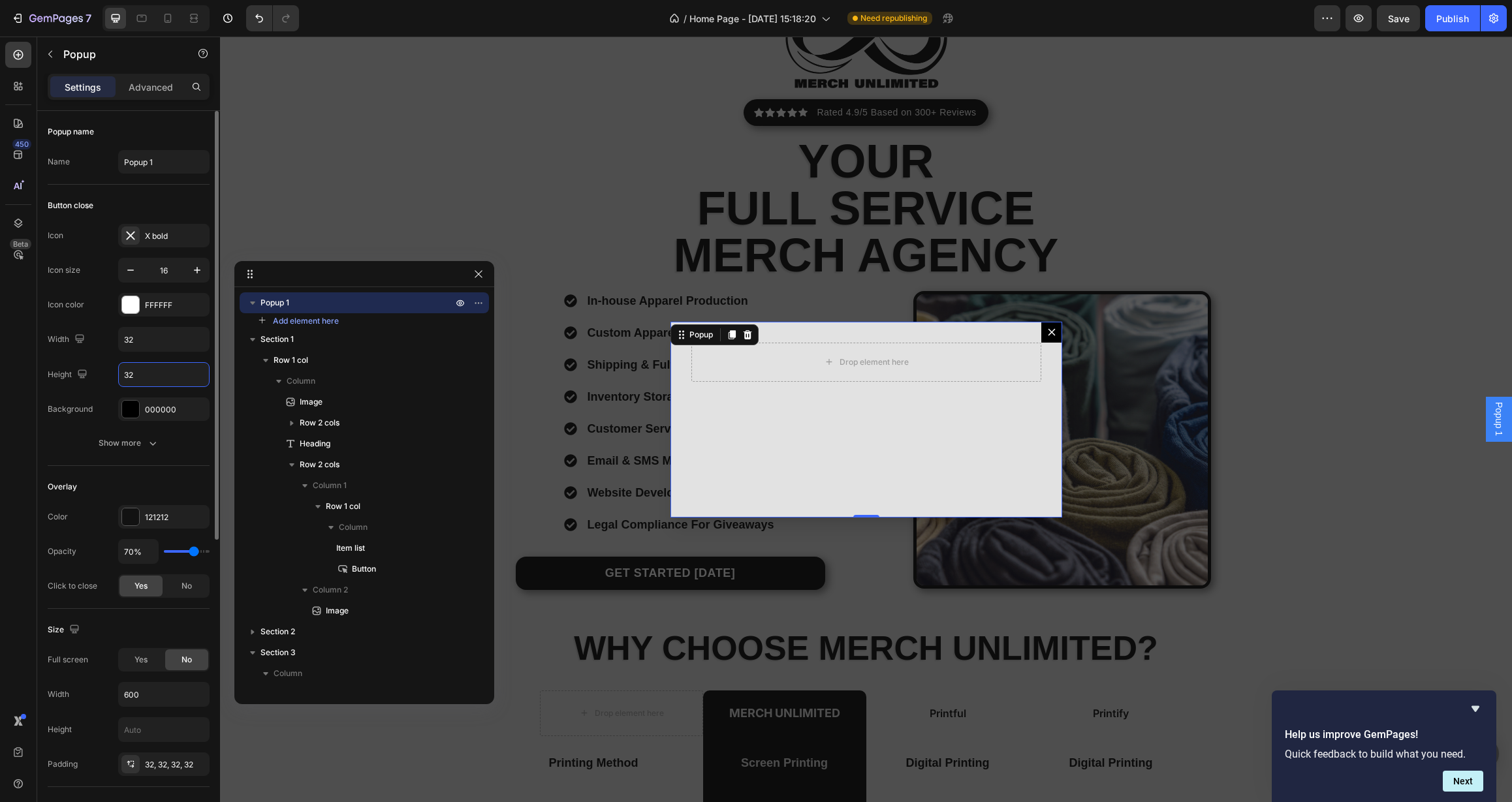
drag, startPoint x: 145, startPoint y: 374, endPoint x: 116, endPoint y: 375, distance: 29.0
click at [116, 374] on div "Height 32" at bounding box center [128, 375] width 162 height 25
drag, startPoint x: 139, startPoint y: 373, endPoint x: 93, endPoint y: 372, distance: 46.0
click at [94, 372] on div "Height 50" at bounding box center [128, 375] width 162 height 25
type input "32"
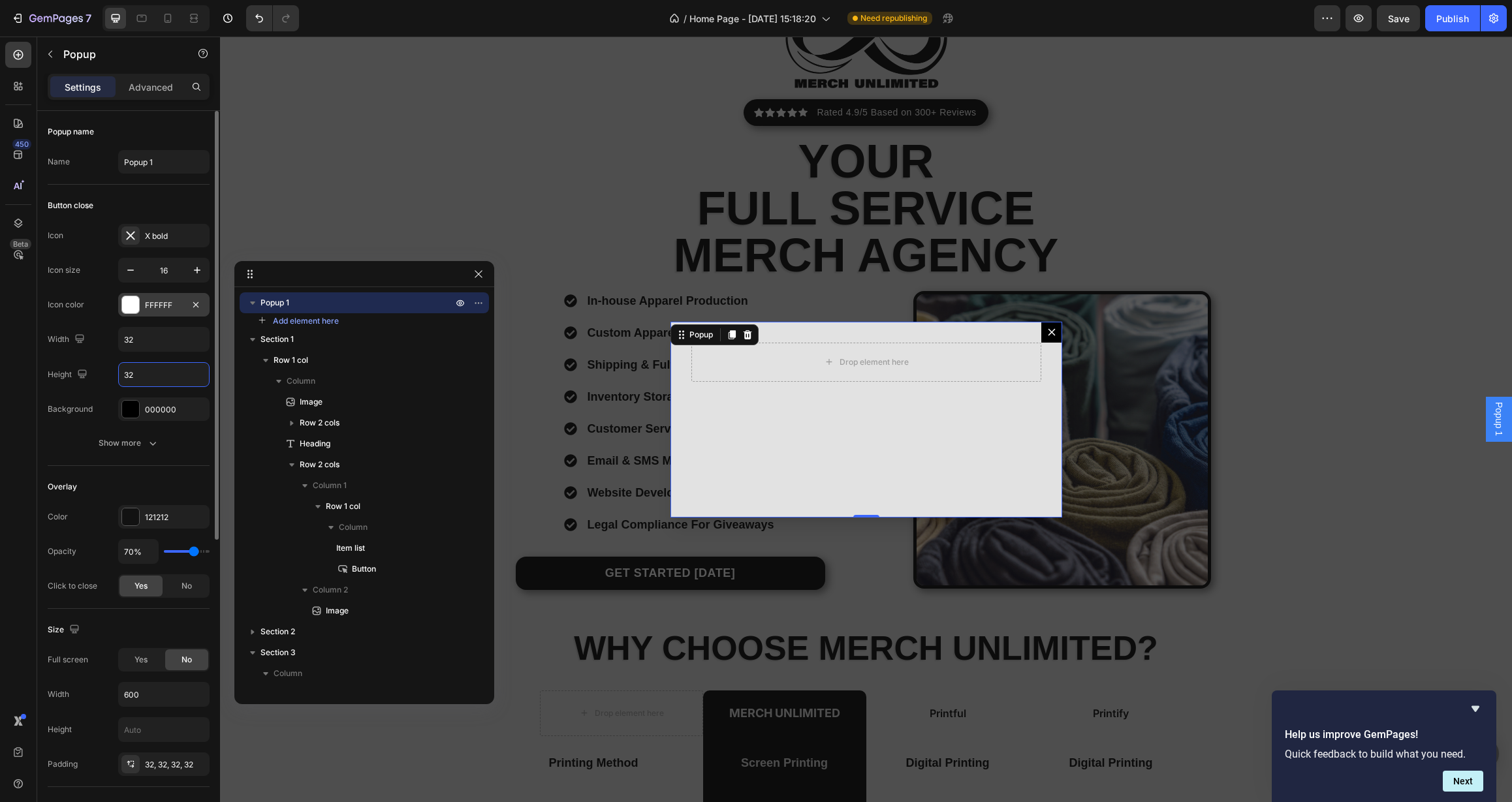
click at [177, 309] on div "FFFFFF" at bounding box center [164, 305] width 38 height 12
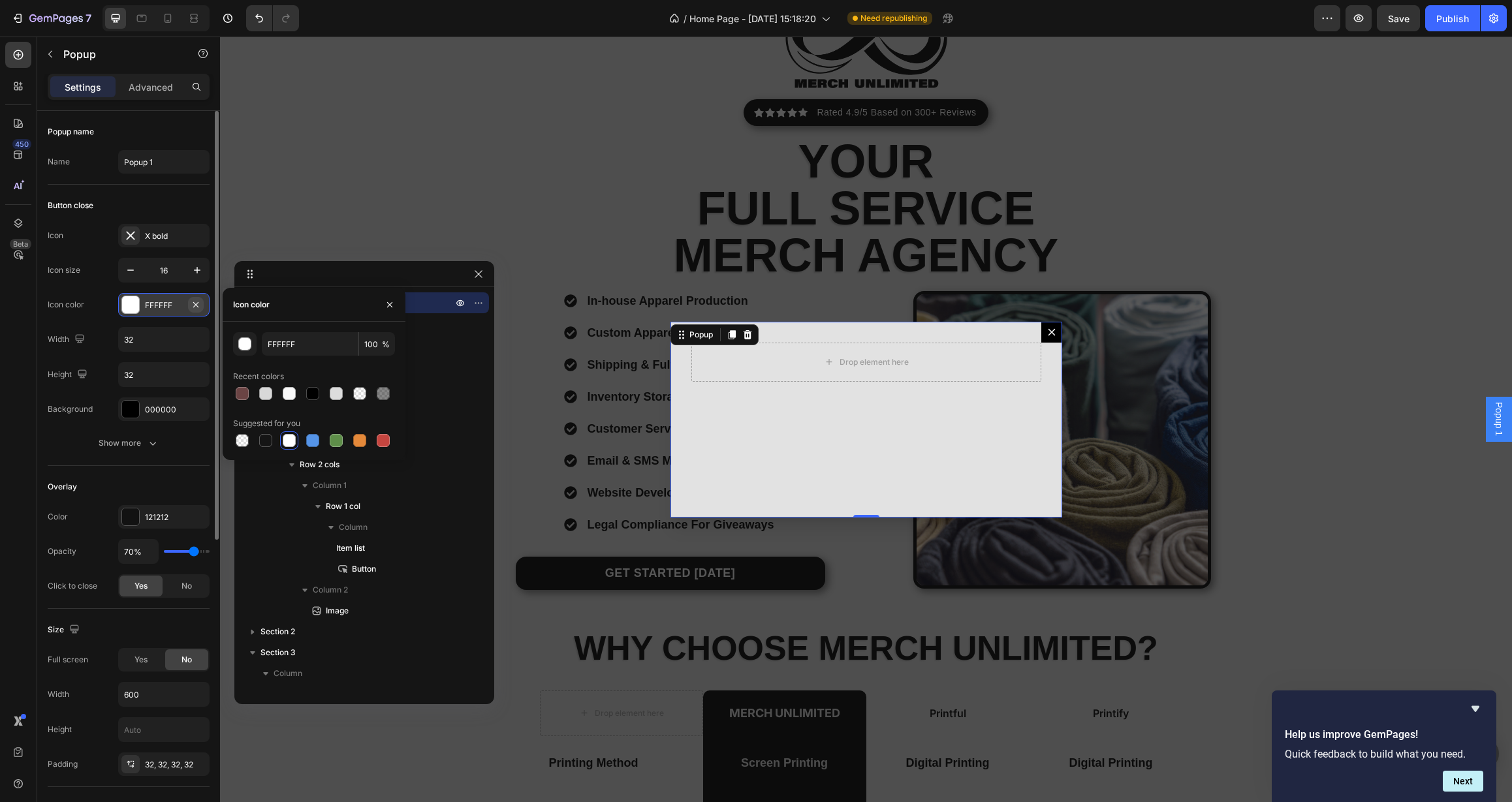
click at [199, 304] on icon "button" at bounding box center [196, 305] width 10 height 10
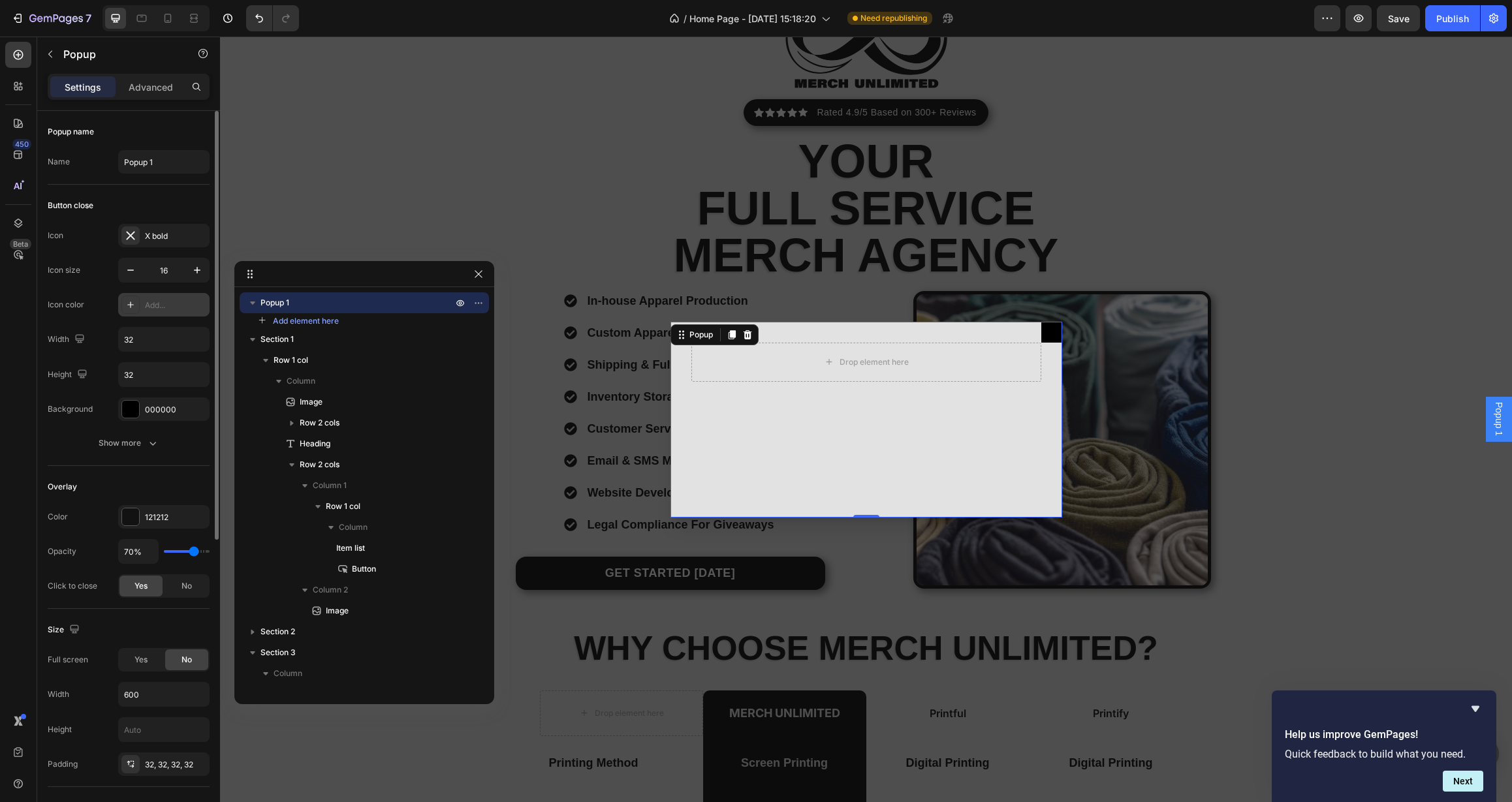
click at [158, 306] on div "Add..." at bounding box center [175, 305] width 62 height 12
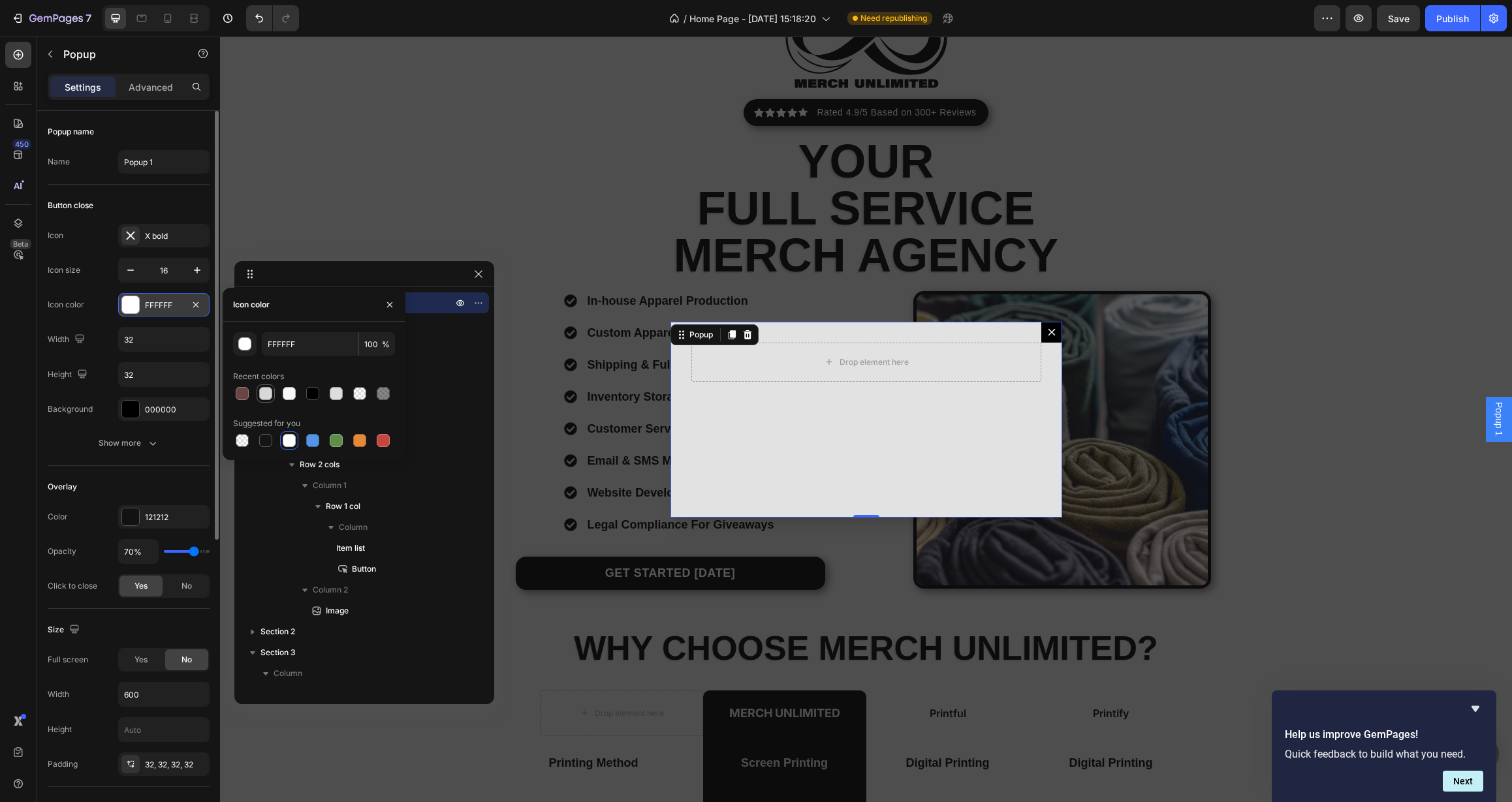
click at [259, 391] on div at bounding box center [266, 393] width 13 height 13
click at [334, 394] on div at bounding box center [336, 393] width 13 height 13
type input "DDDDDD"
click at [192, 274] on icon "button" at bounding box center [197, 270] width 13 height 13
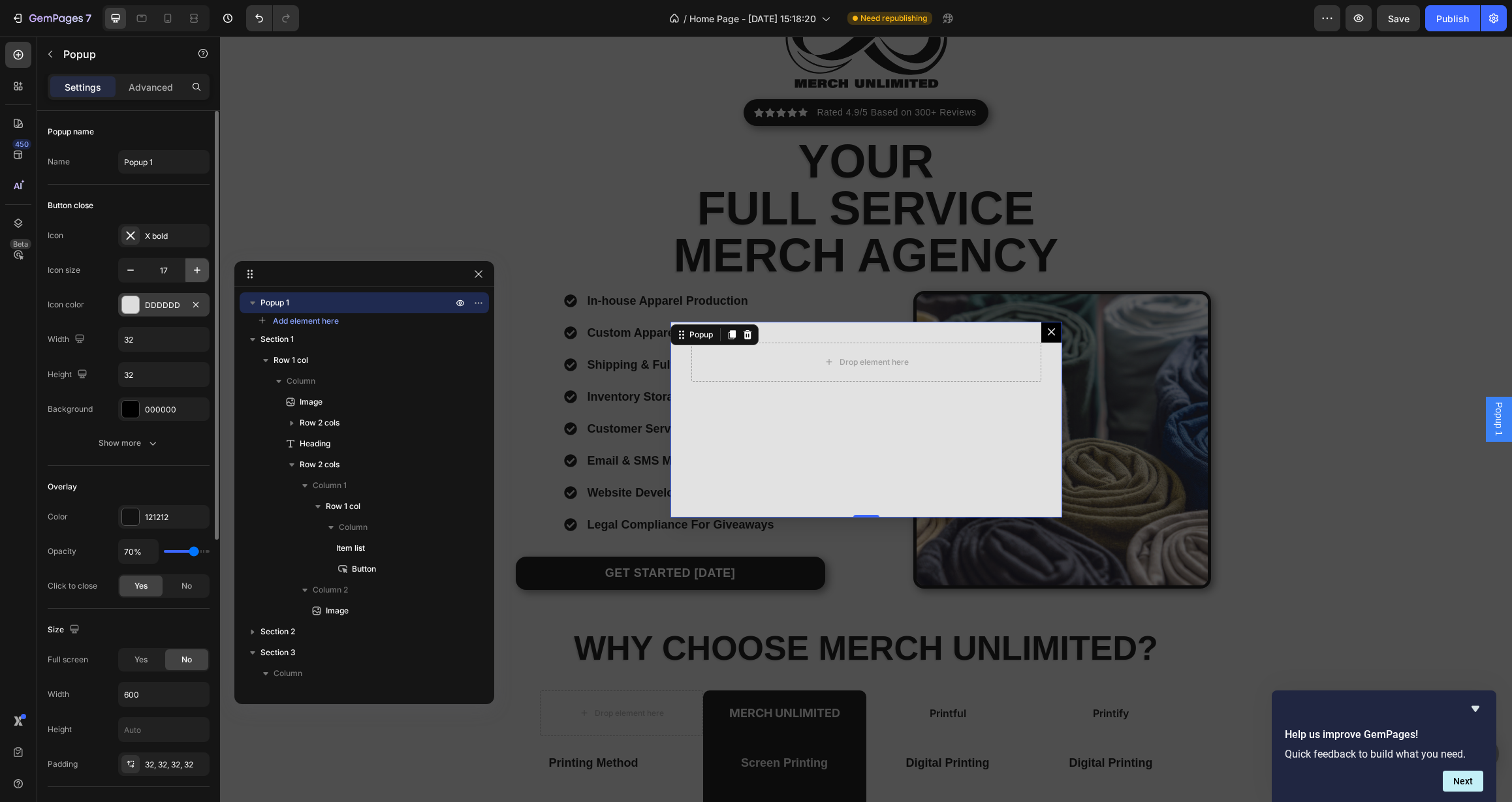
click at [192, 274] on icon "button" at bounding box center [197, 270] width 13 height 13
type input "20"
click at [156, 438] on icon "button" at bounding box center [153, 443] width 13 height 13
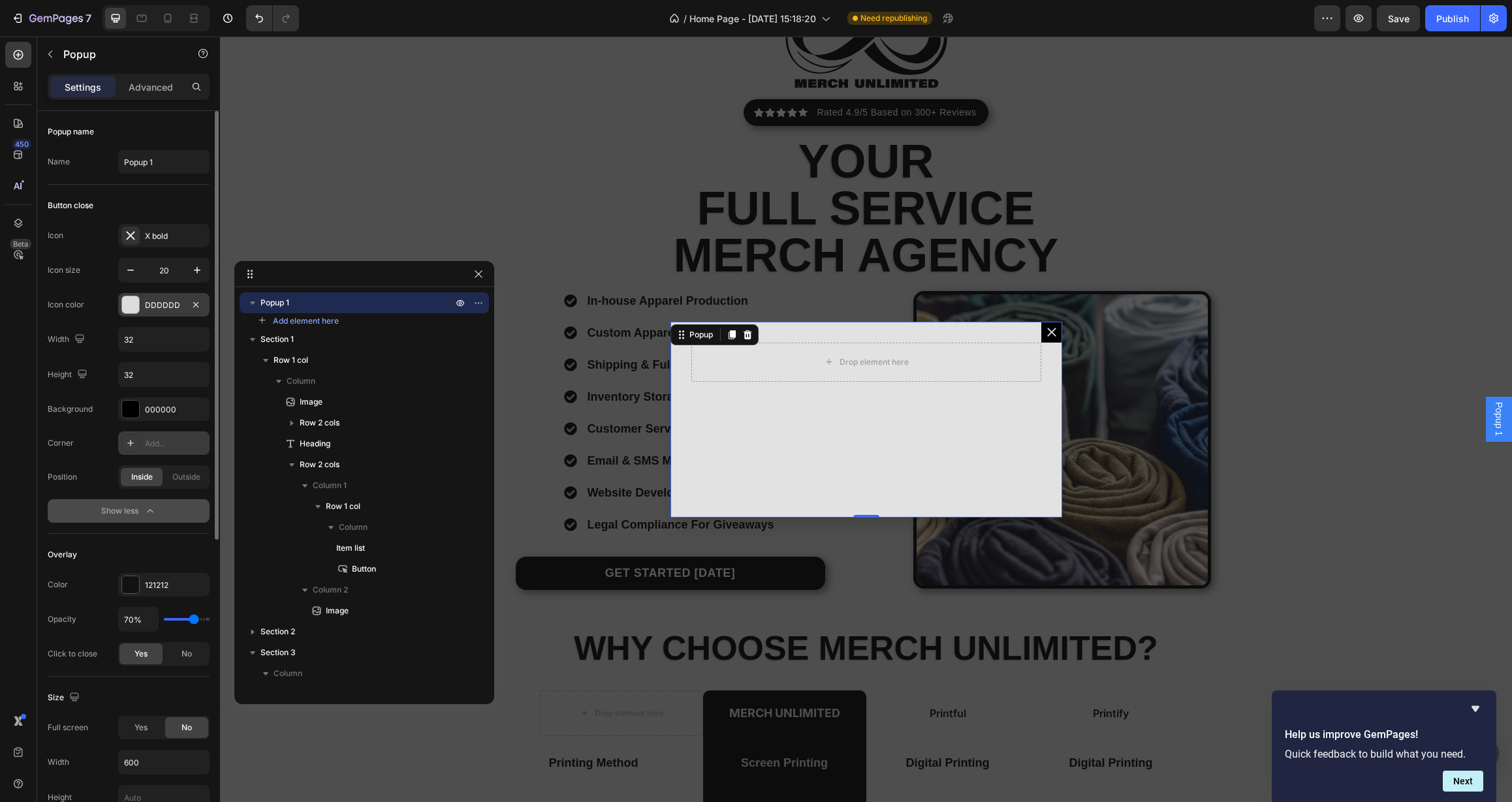
click at [153, 442] on div "Add..." at bounding box center [175, 444] width 62 height 12
click at [187, 478] on span "Outside" at bounding box center [186, 477] width 28 height 12
click at [166, 443] on div "Round" at bounding box center [164, 444] width 38 height 12
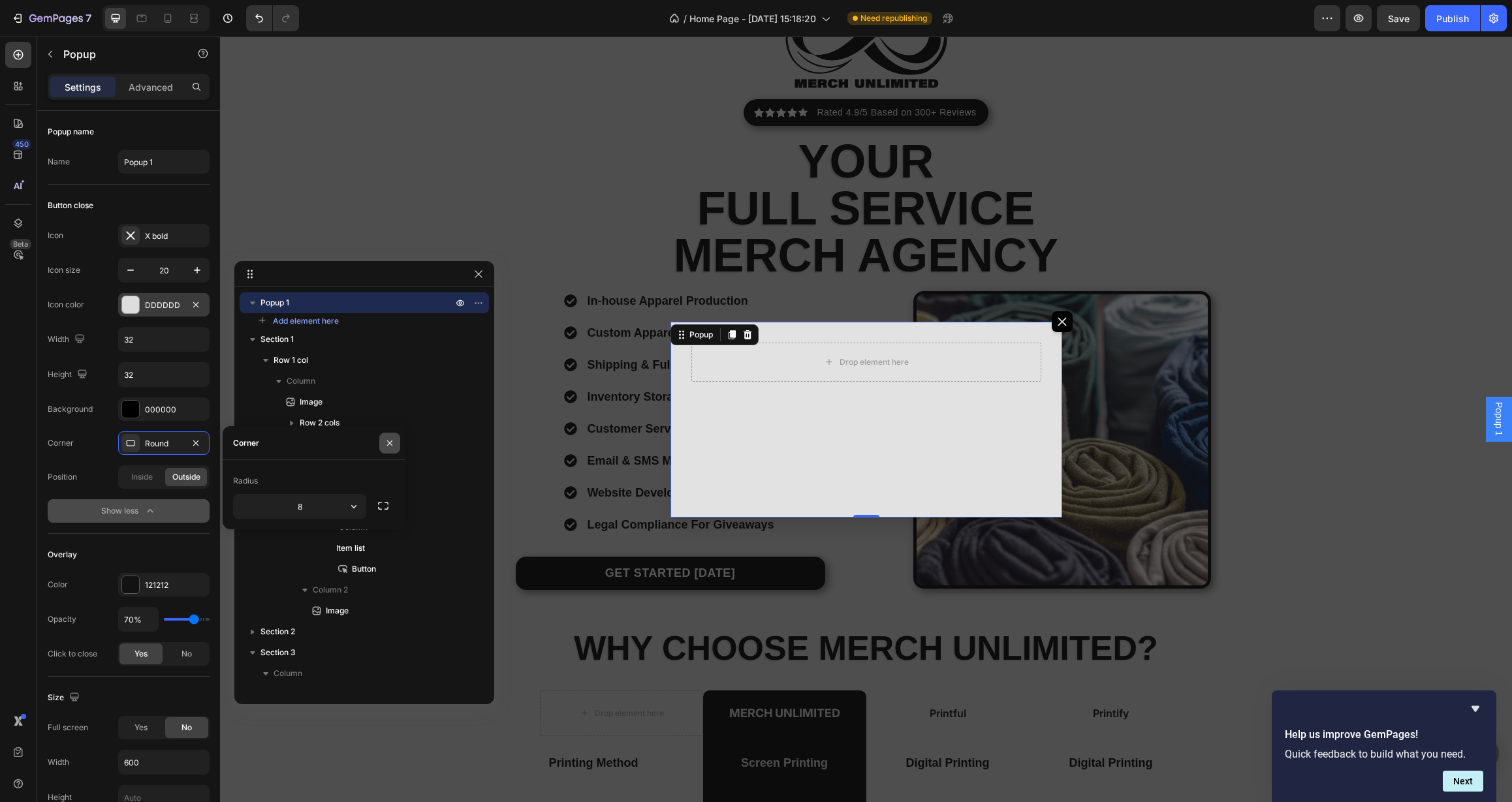
click at [387, 444] on icon "button" at bounding box center [389, 443] width 10 height 10
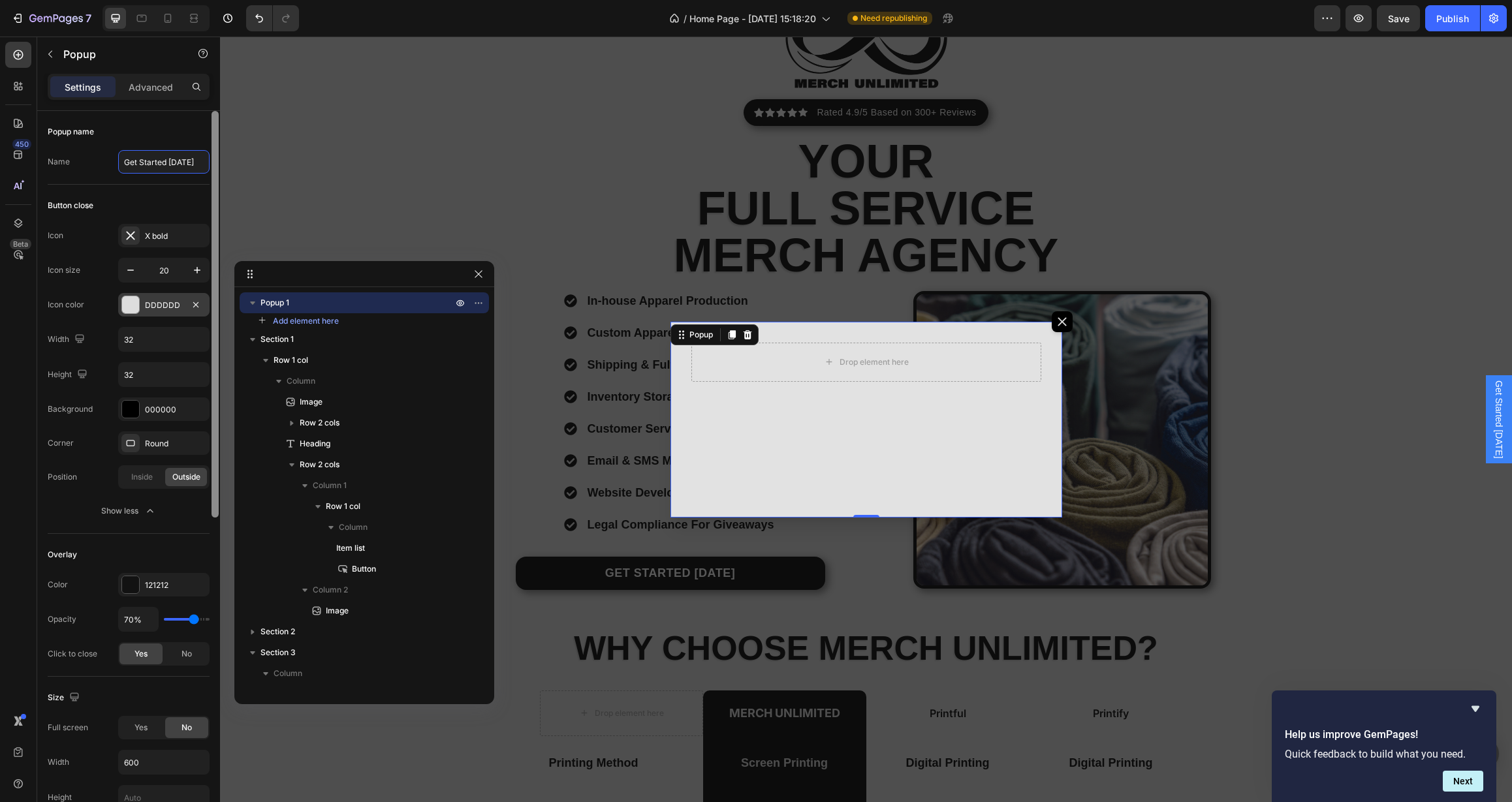
type input "Get Started [DATE]"
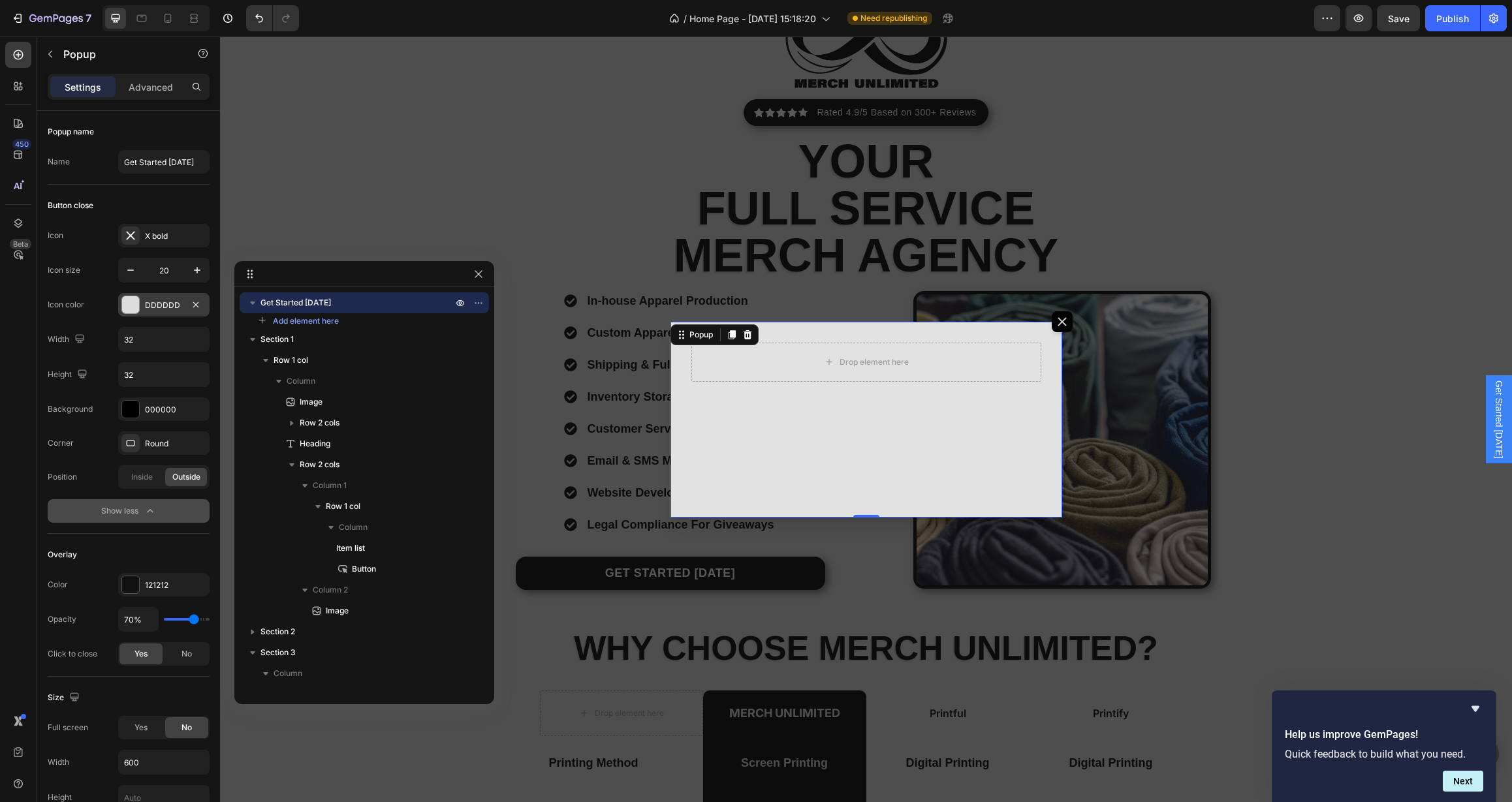
click at [151, 519] on button "Show less" at bounding box center [128, 511] width 162 height 24
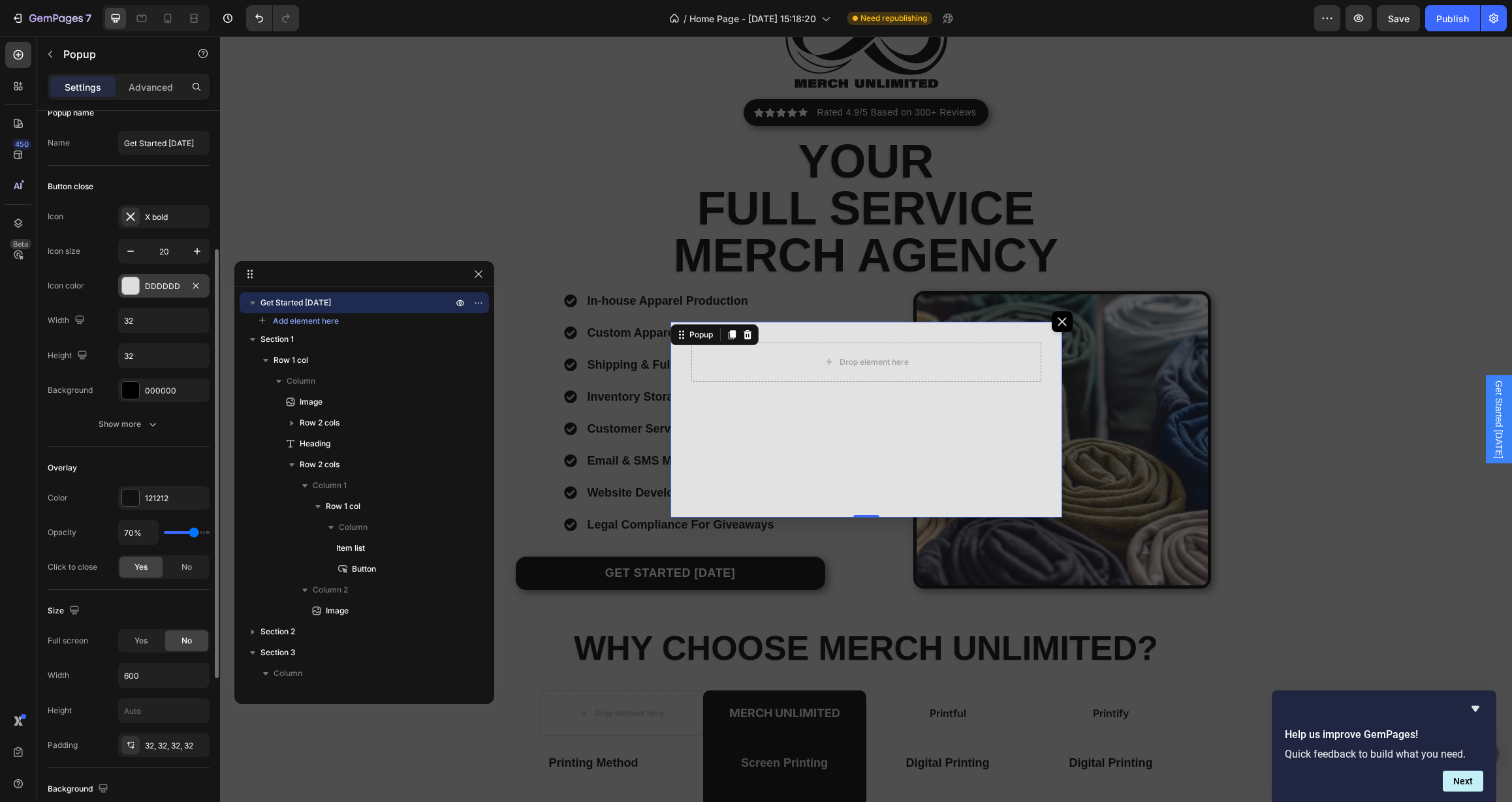
scroll to position [99, 0]
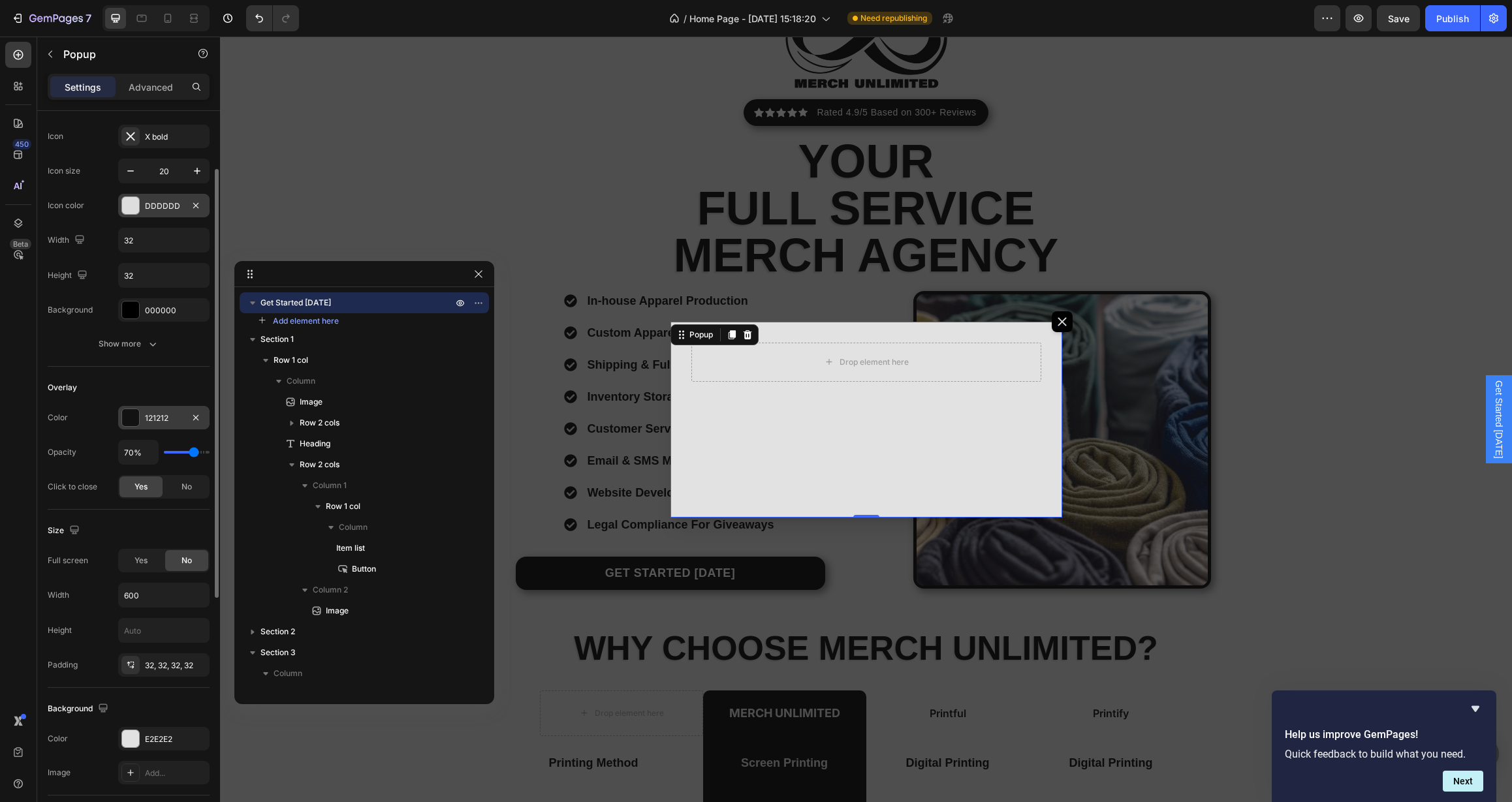
click at [158, 413] on div "121212" at bounding box center [164, 418] width 38 height 12
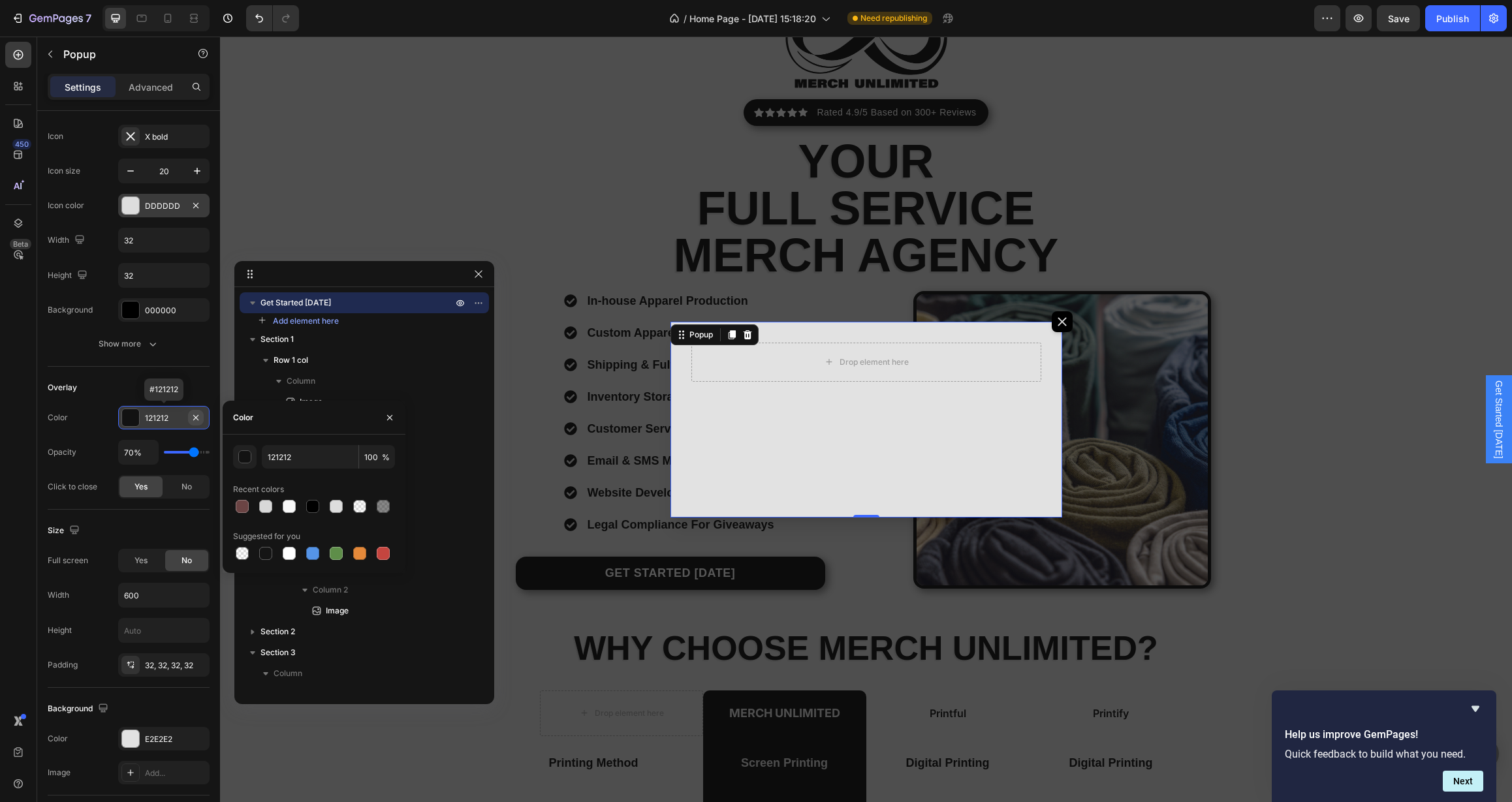
click at [196, 417] on icon "button" at bounding box center [196, 417] width 5 height 5
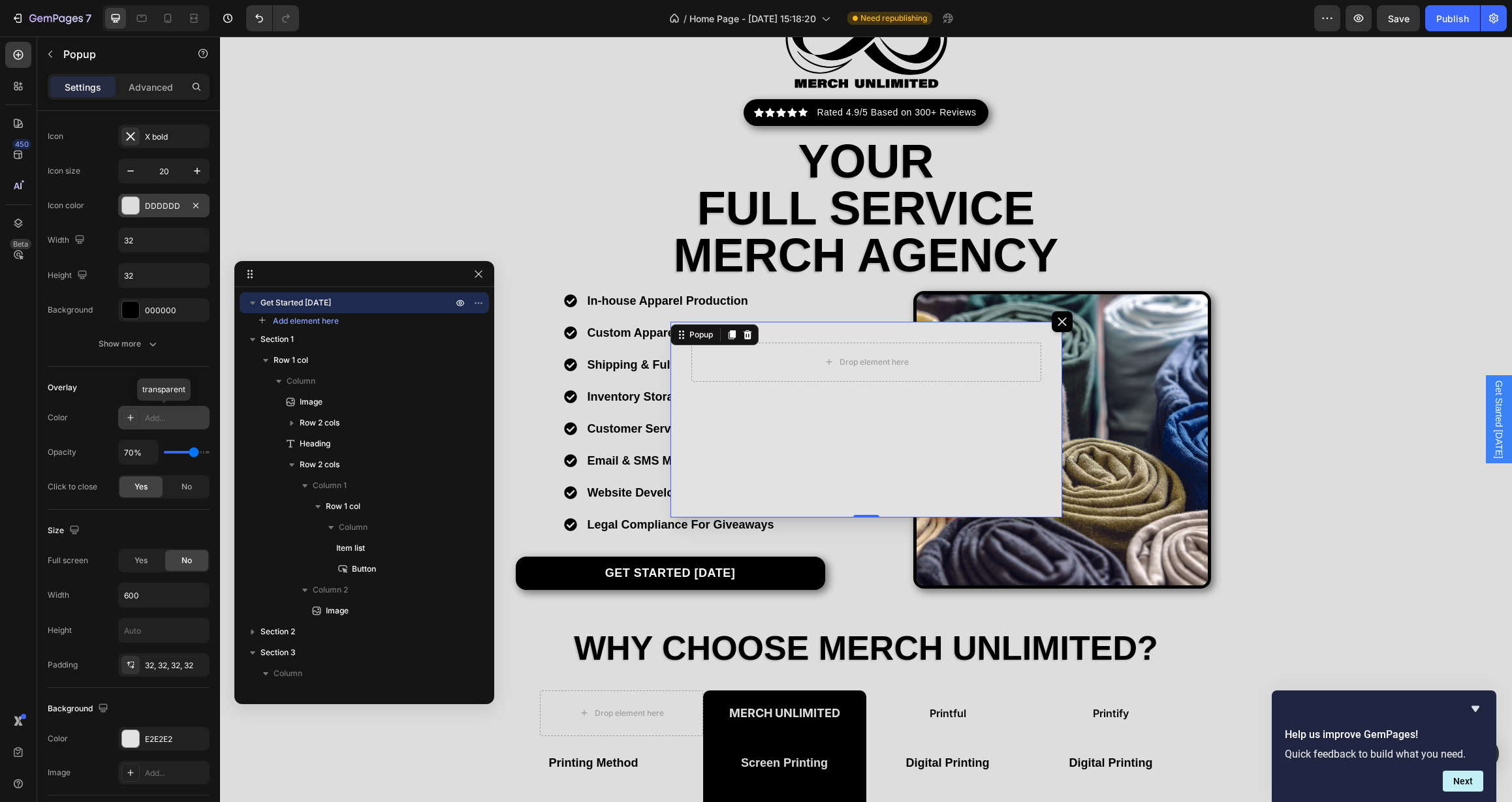
click at [156, 419] on div "Add..." at bounding box center [175, 418] width 62 height 12
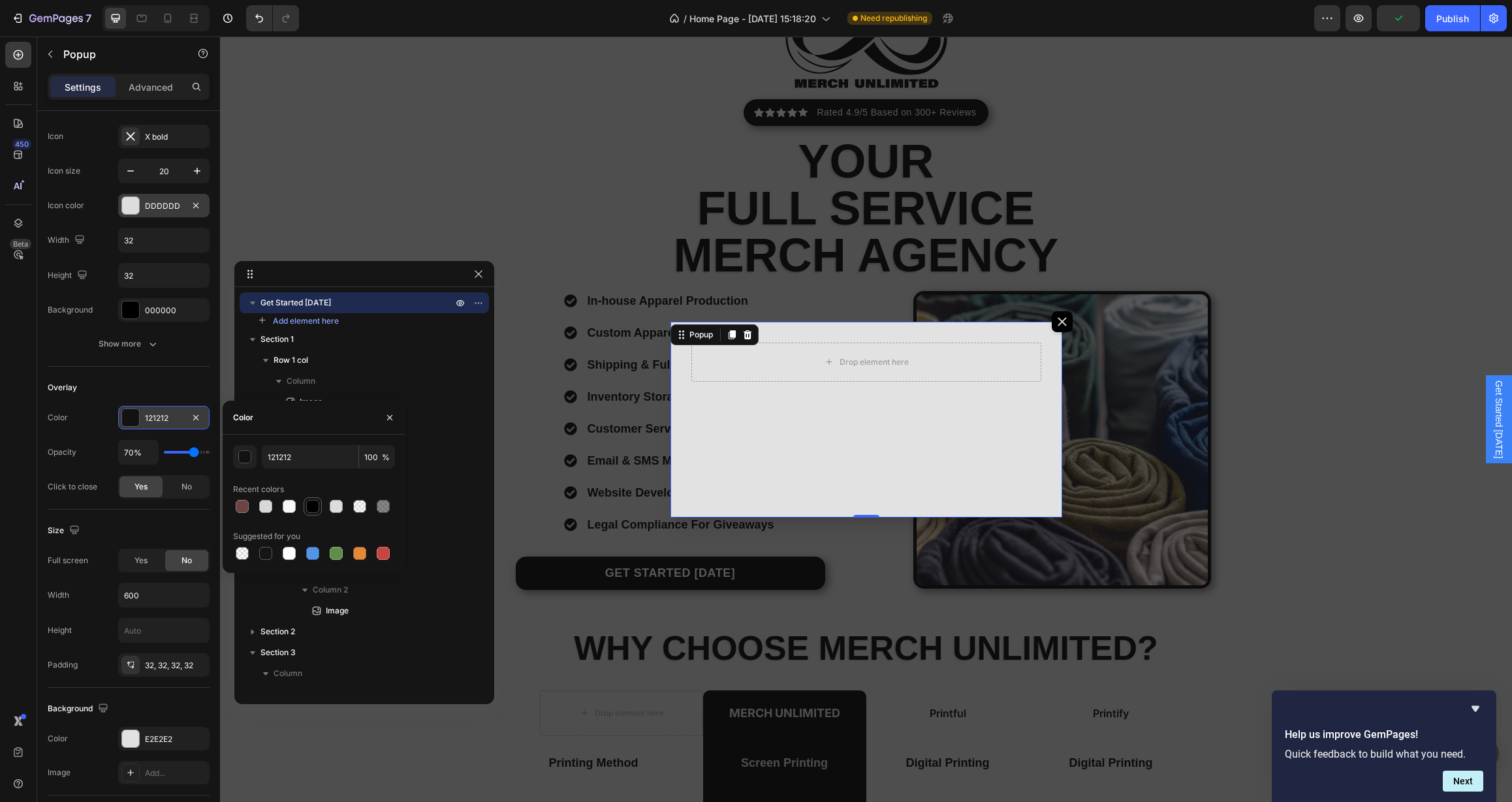
click at [313, 506] on div at bounding box center [313, 506] width 13 height 13
type input "000000"
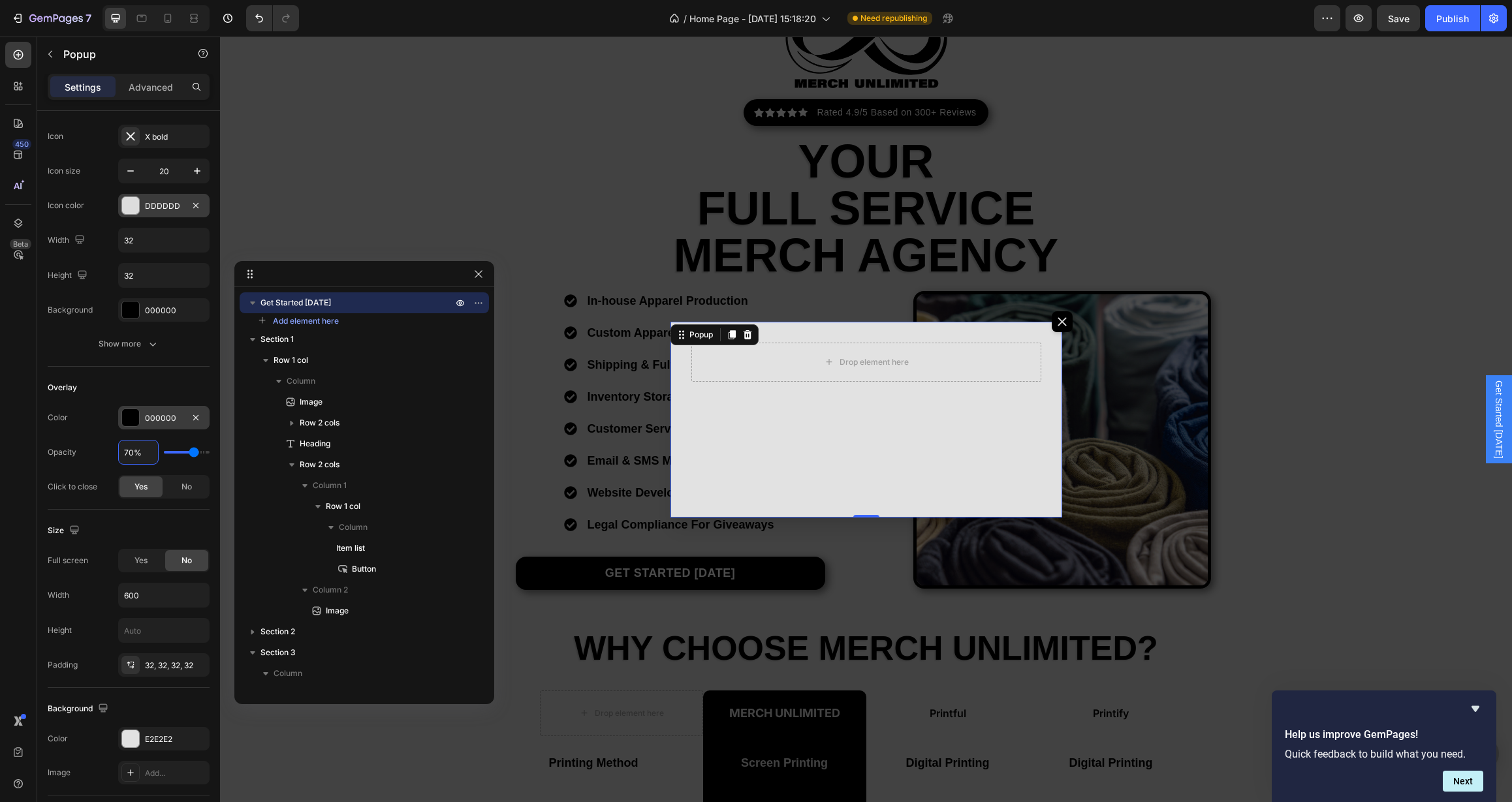
drag, startPoint x: 149, startPoint y: 455, endPoint x: 98, endPoint y: 455, distance: 51.0
click at [98, 455] on div "Opacity 70%" at bounding box center [128, 452] width 162 height 25
type input "8"
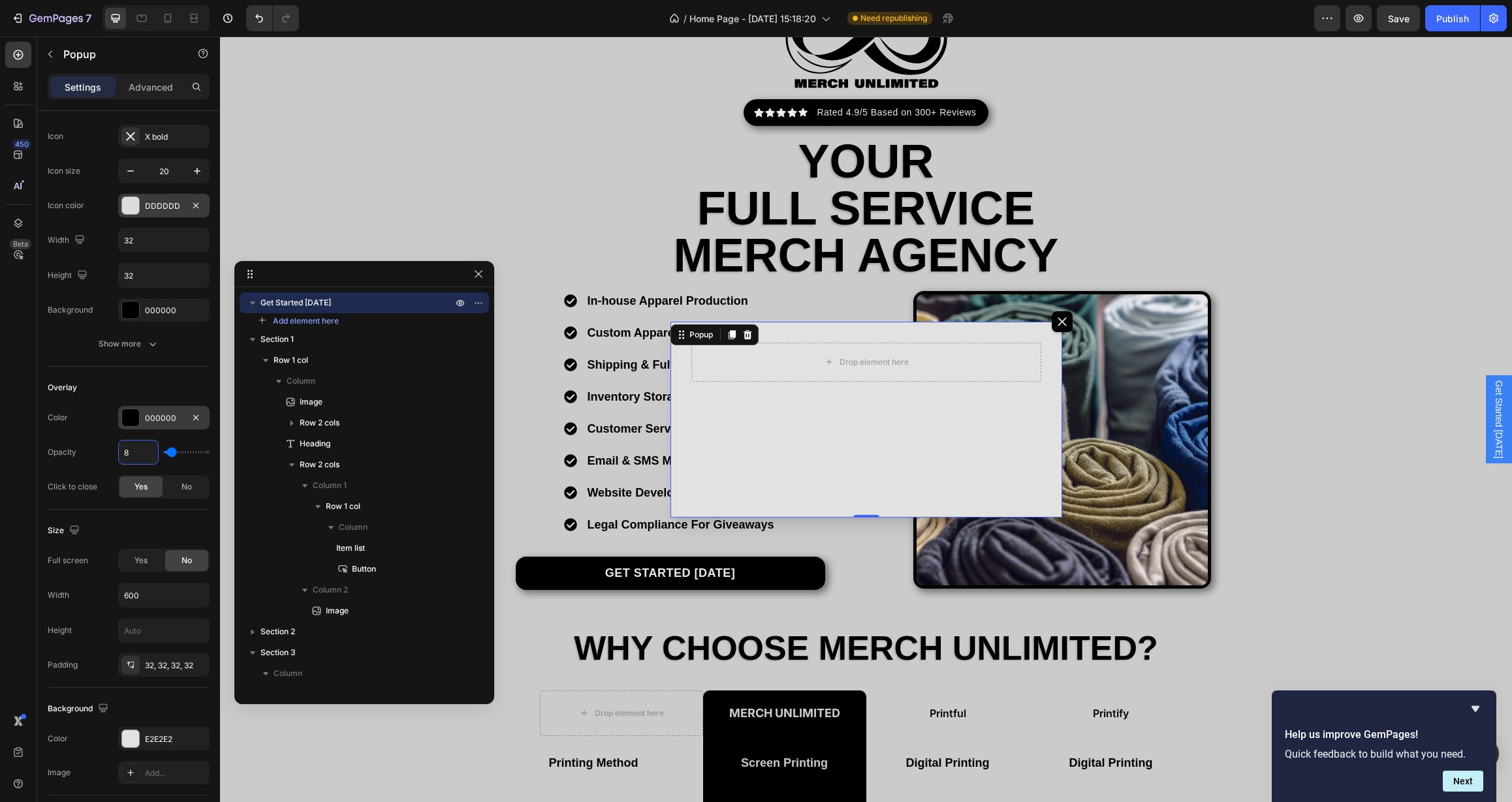
type input "80"
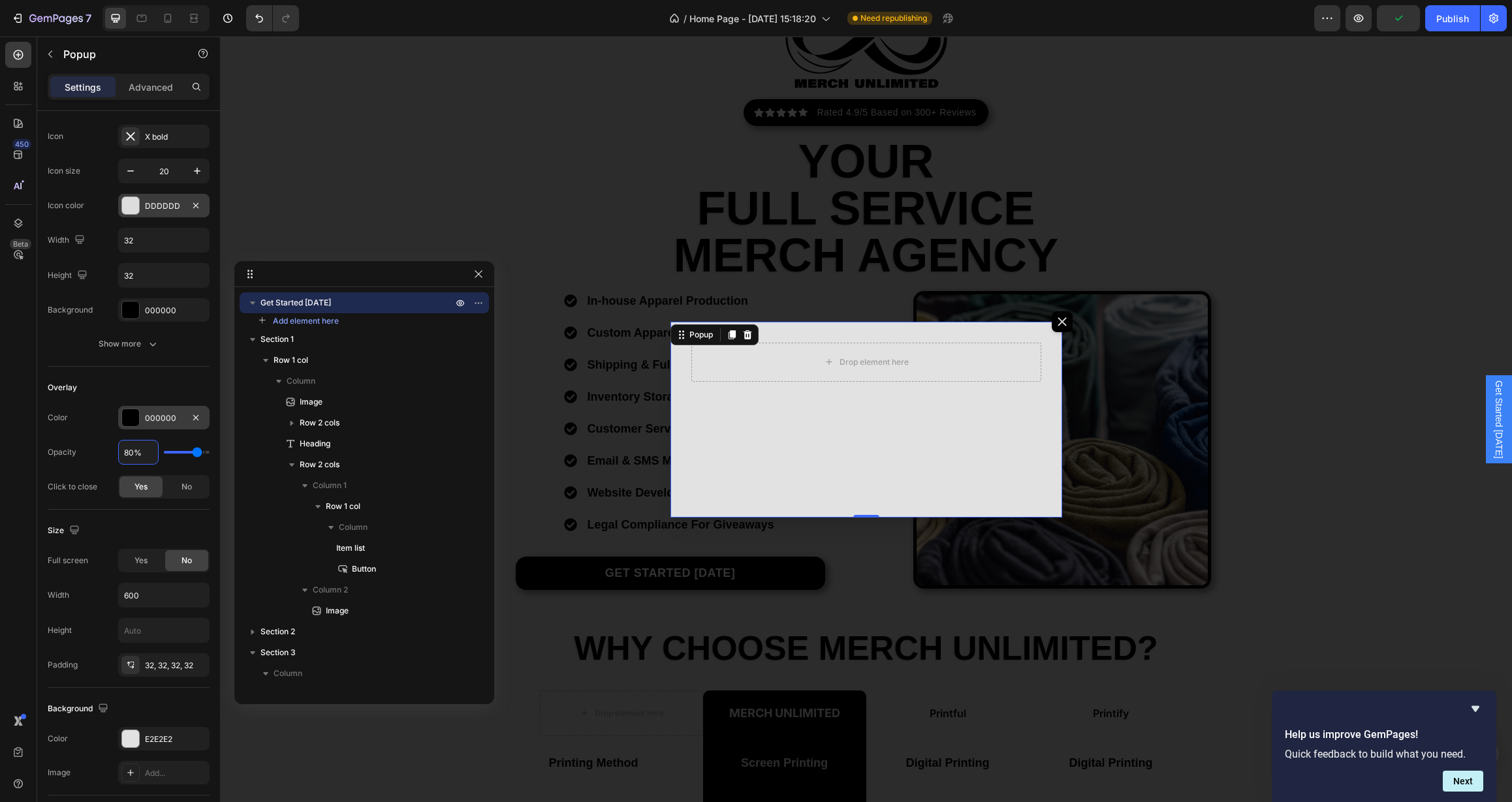
type input "0%"
type input "0"
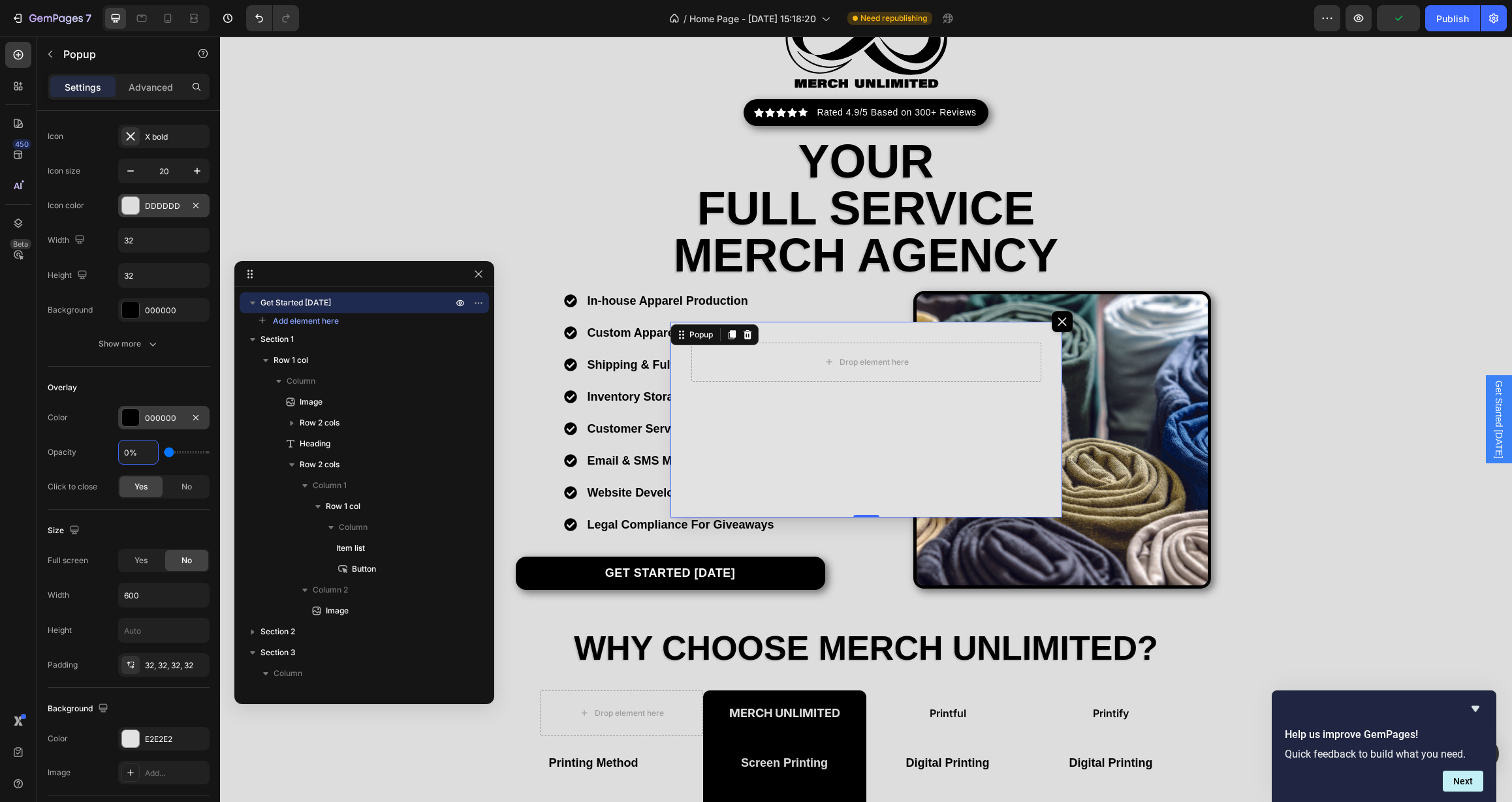
type input "10%"
type input "10"
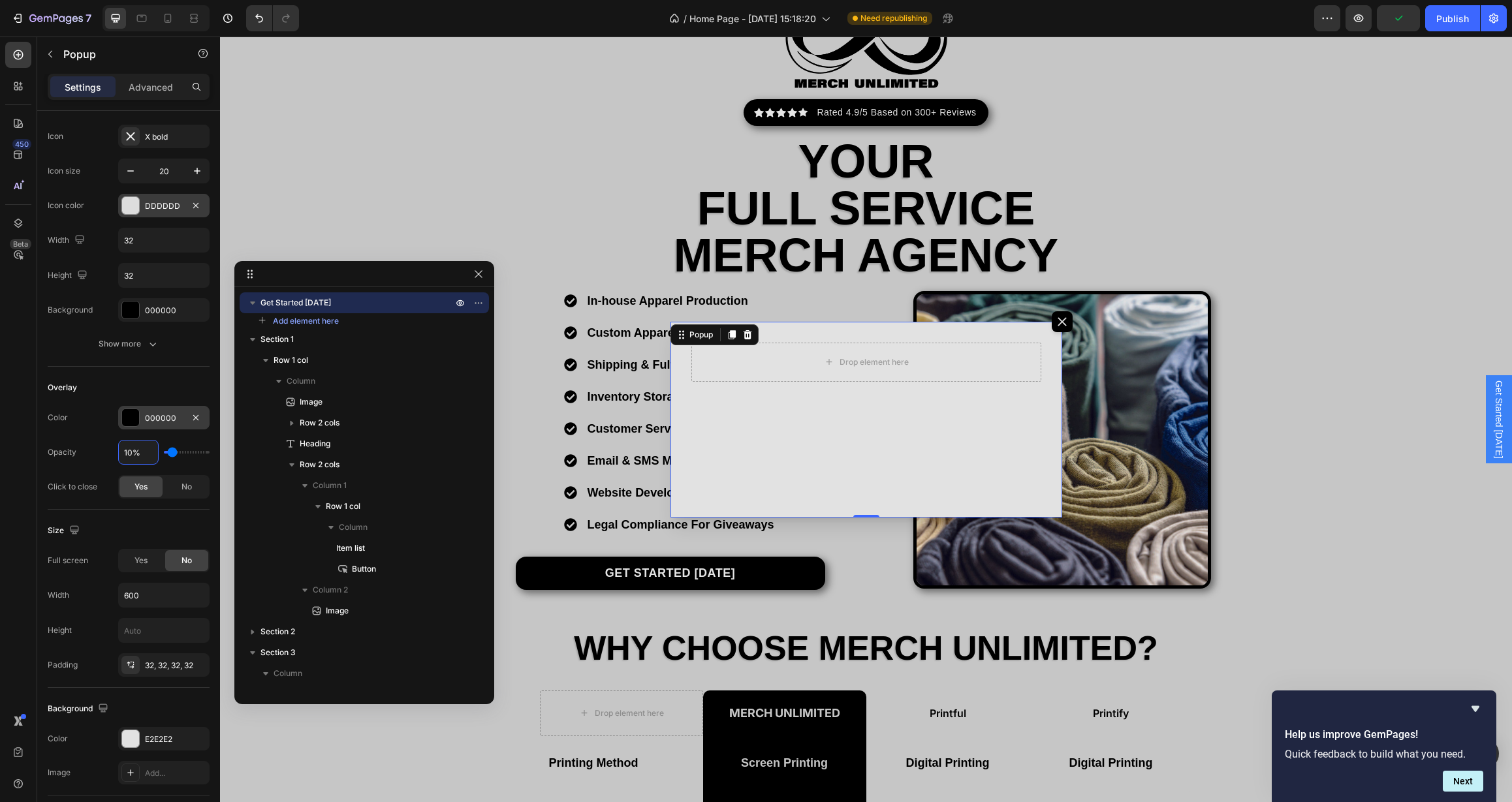
type input "100%"
type input "100"
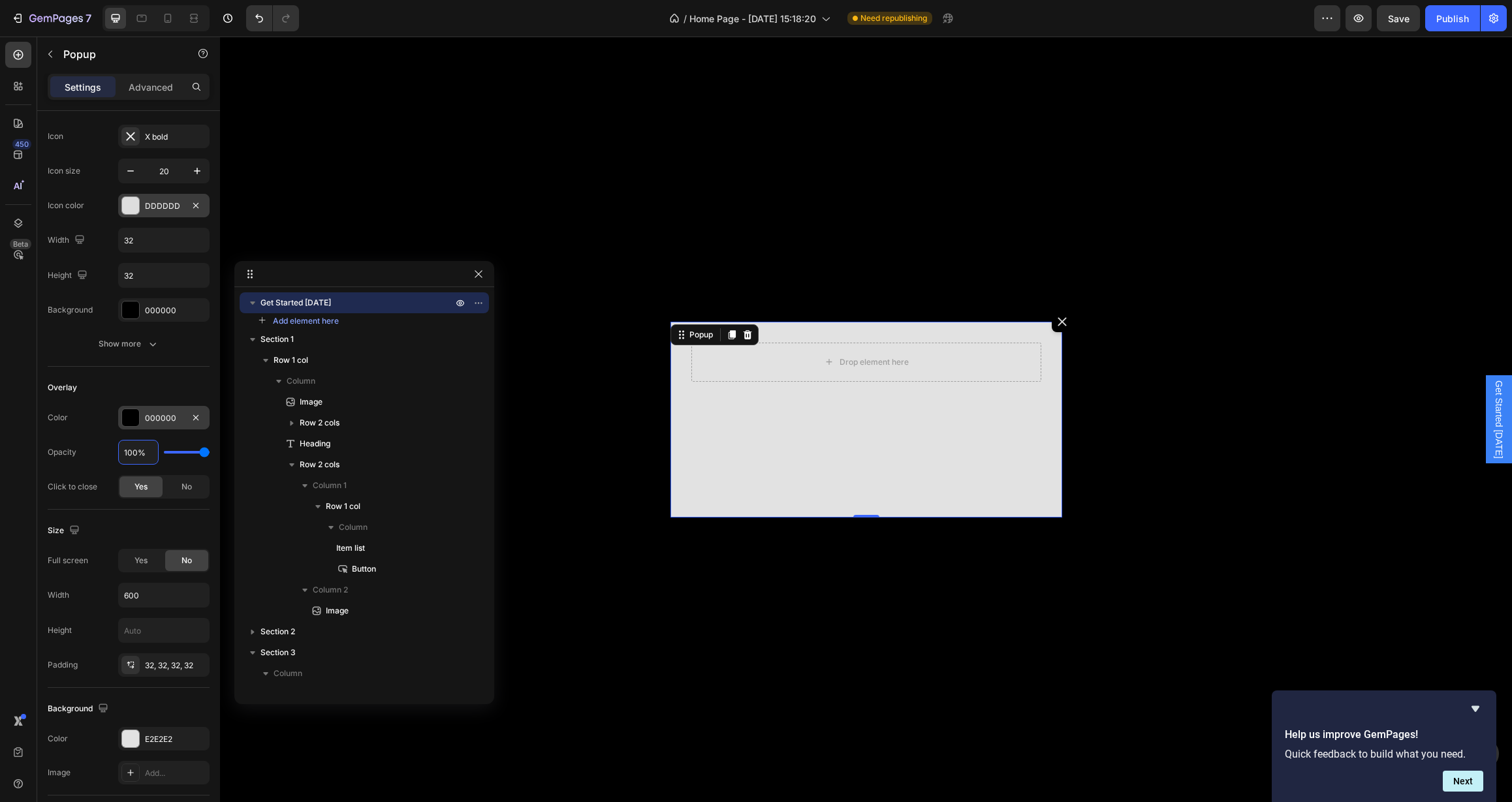
type input "10%"
type input "10"
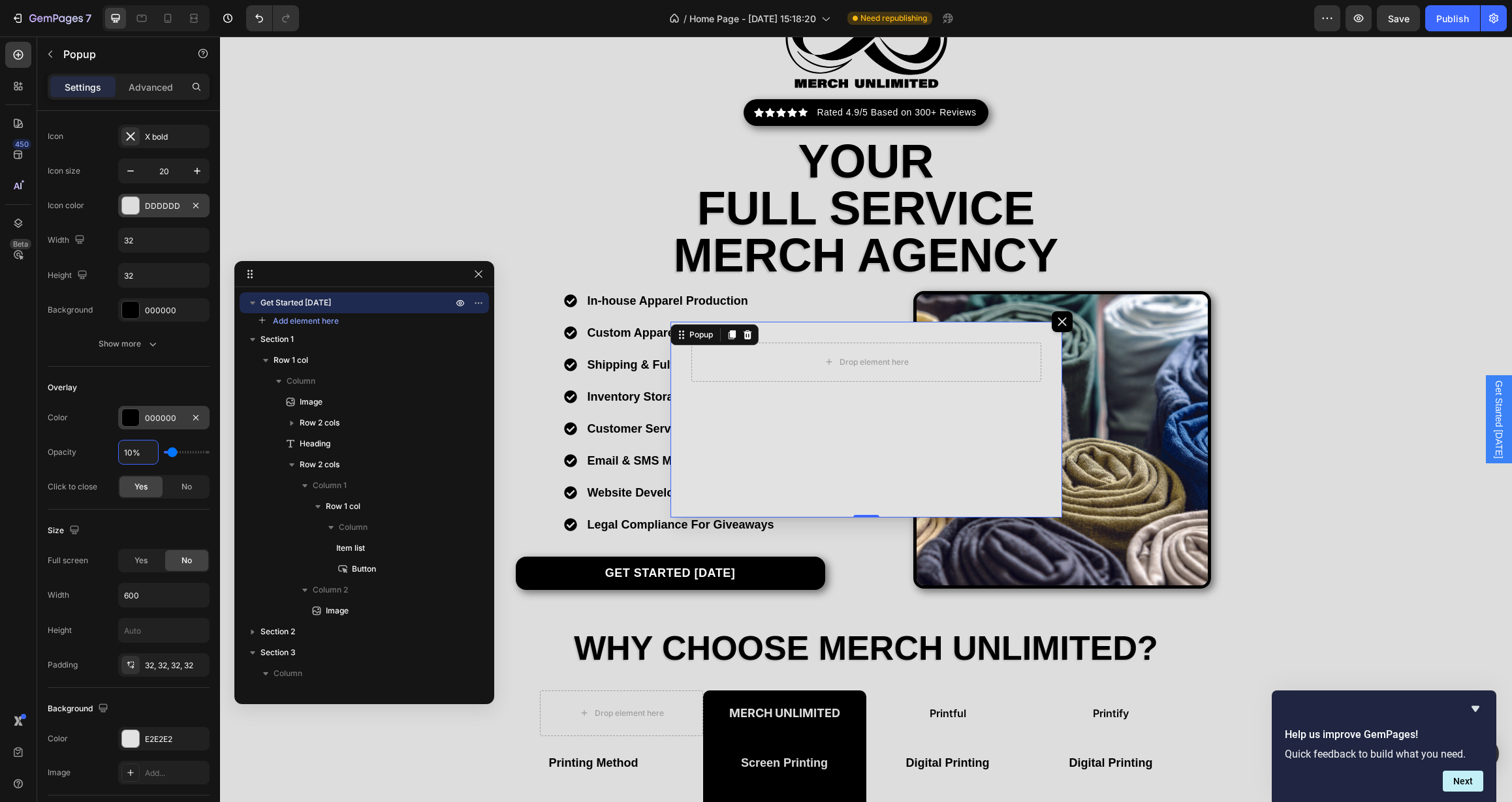
type input "0%"
type input "0"
type input "90%"
type input "90"
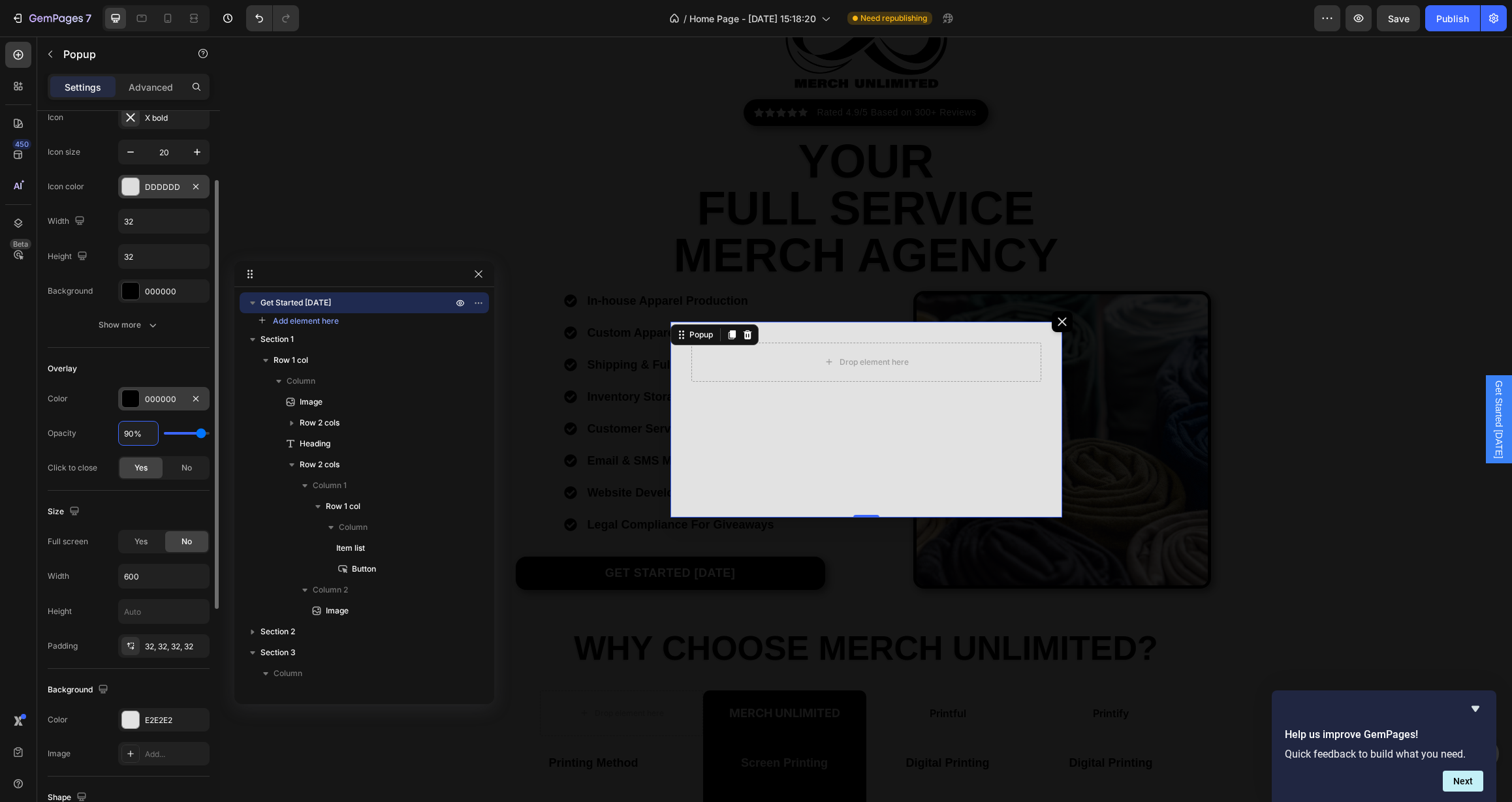
scroll to position [154, 0]
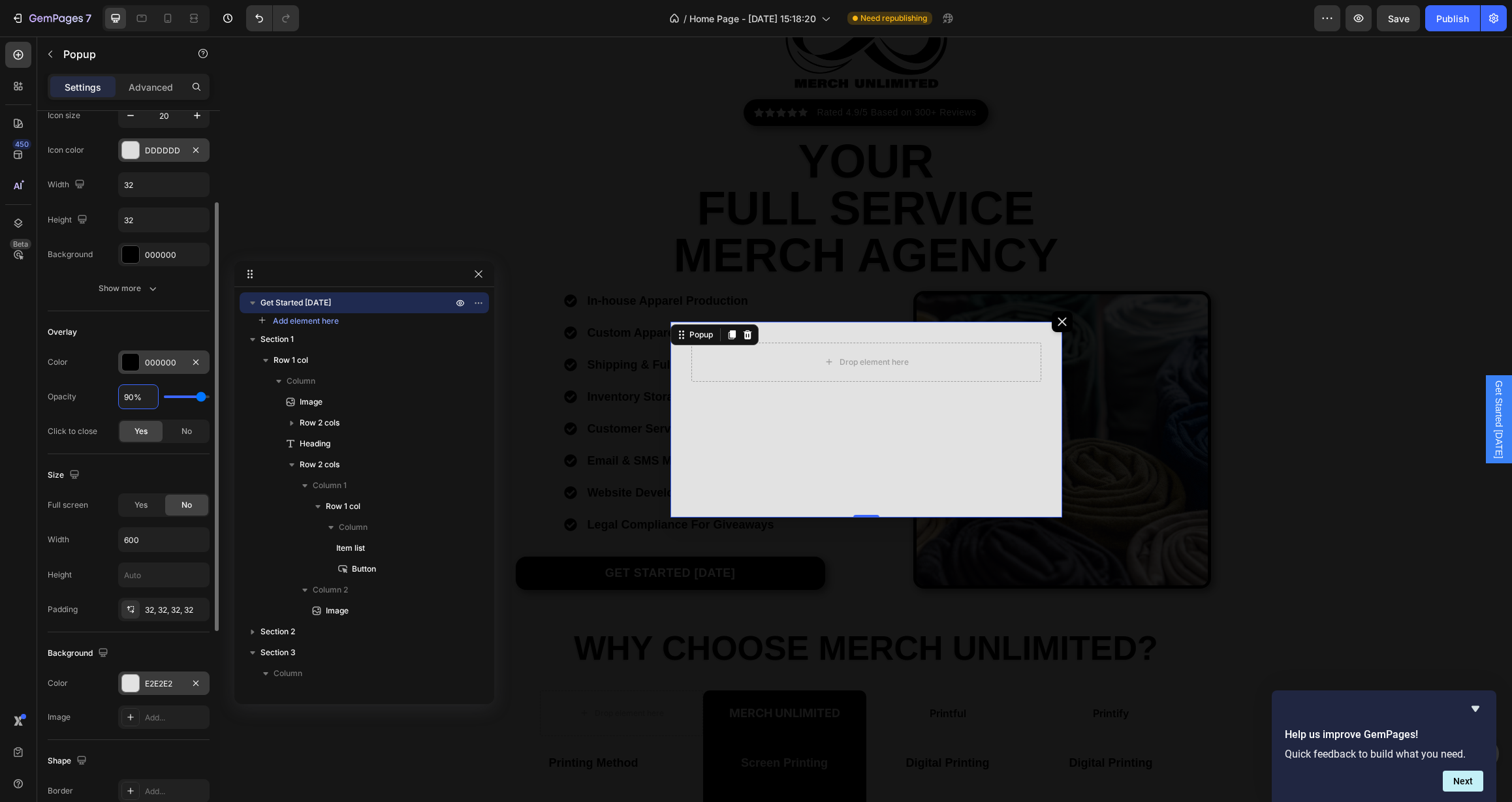
type input "90%"
click at [170, 682] on div "E2E2E2" at bounding box center [164, 684] width 38 height 12
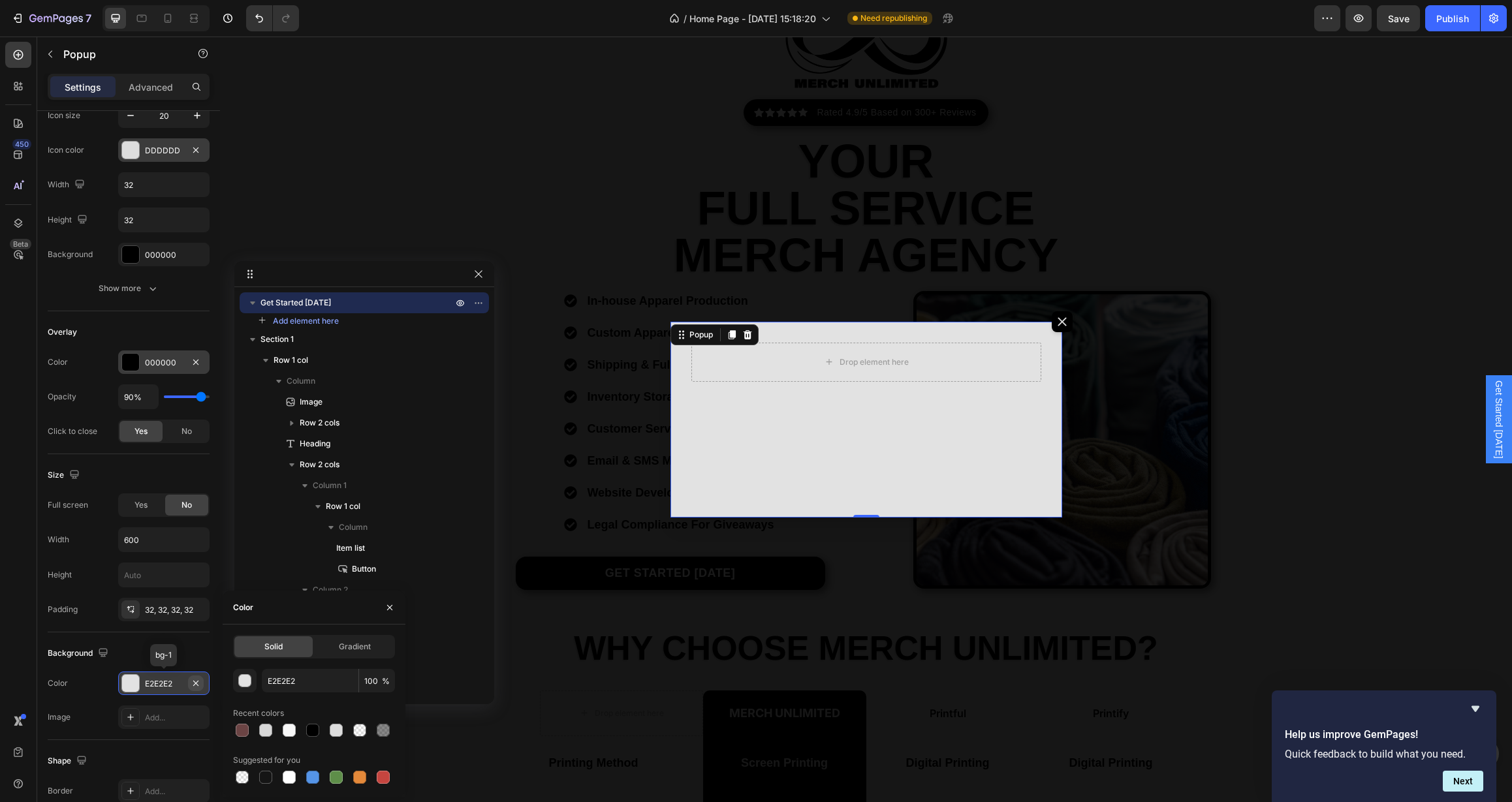
click at [192, 682] on icon "button" at bounding box center [196, 683] width 10 height 10
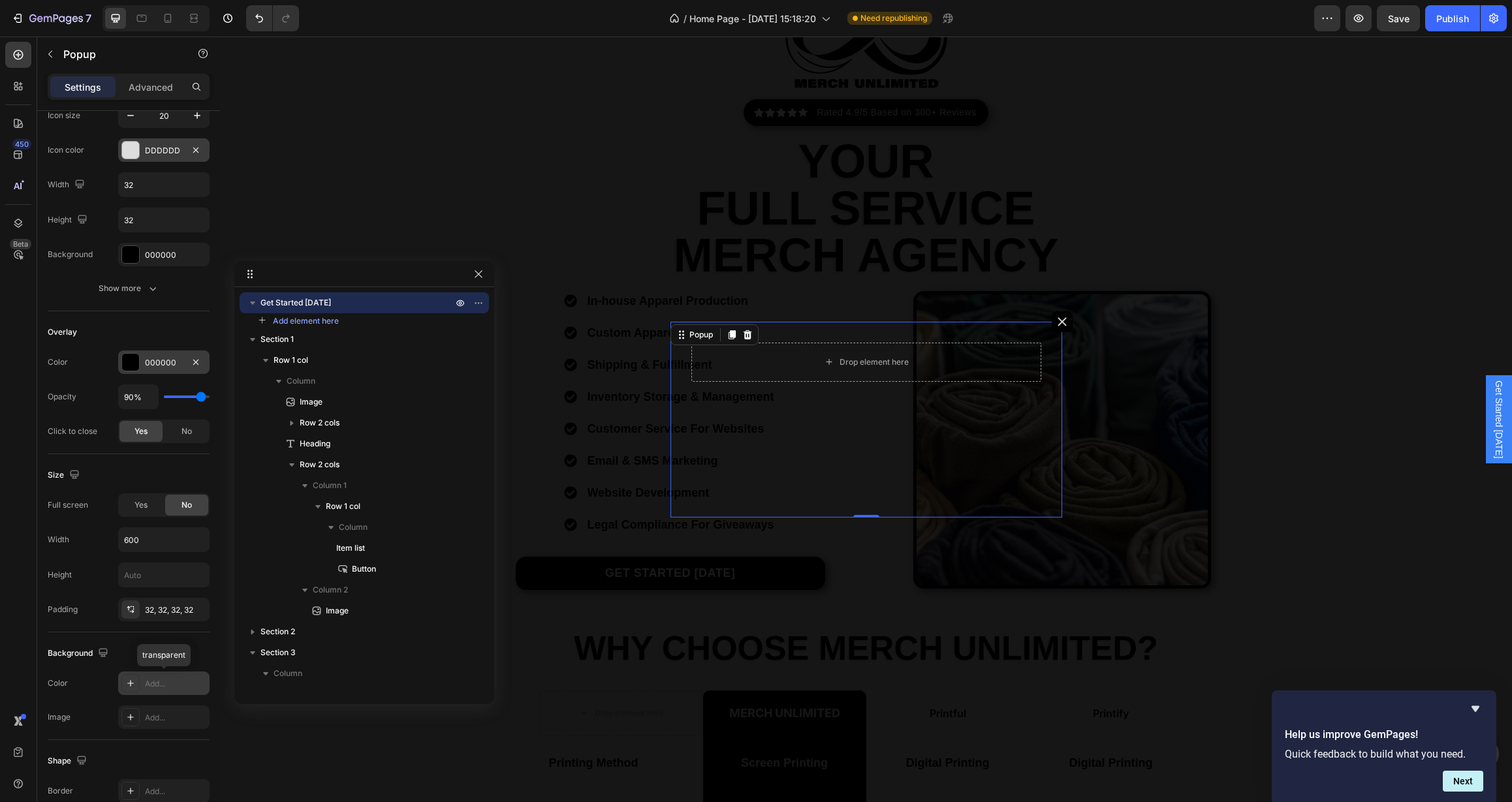
click at [169, 686] on div "Add..." at bounding box center [175, 684] width 62 height 12
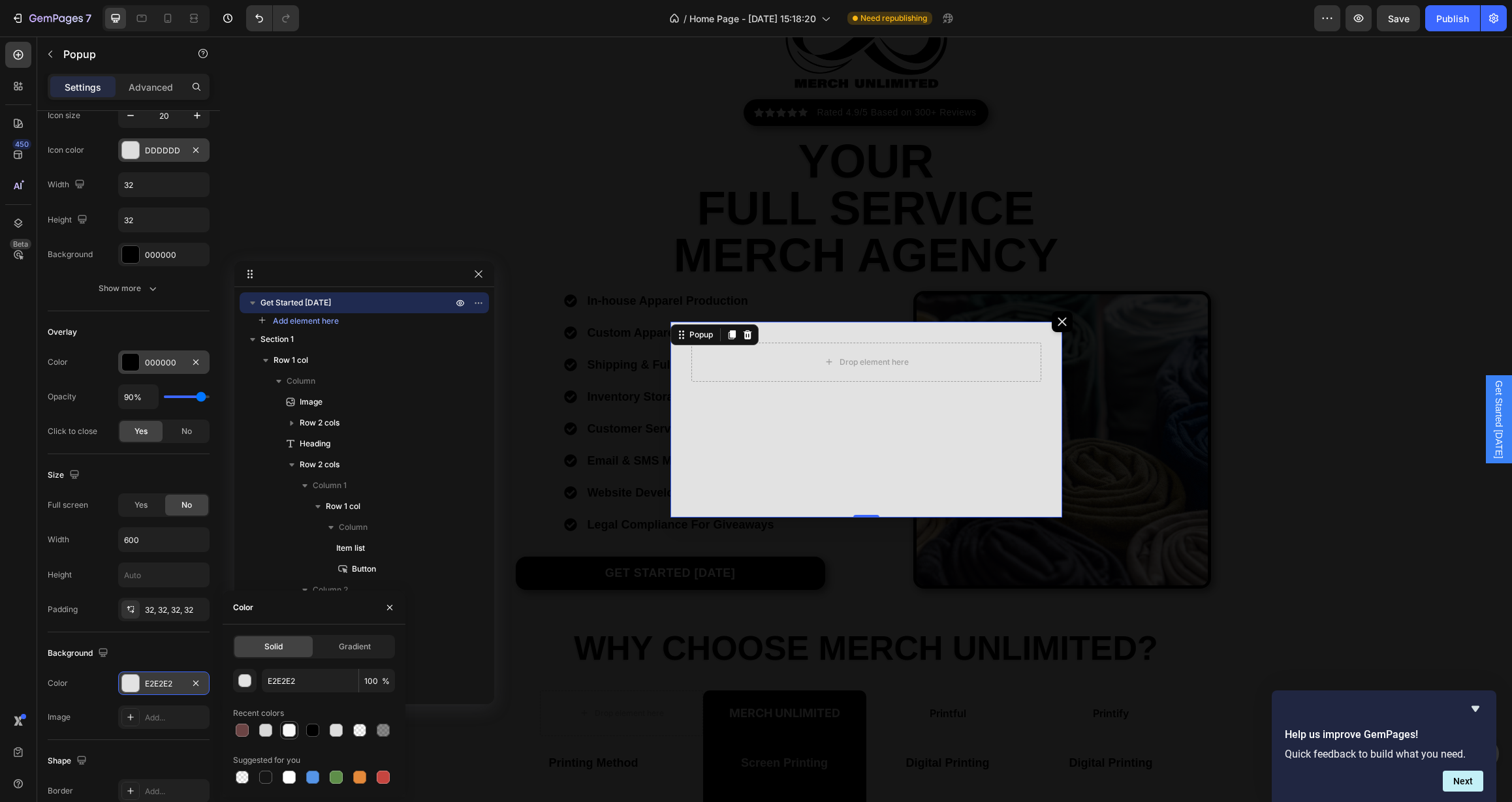
click at [285, 730] on div at bounding box center [289, 730] width 13 height 13
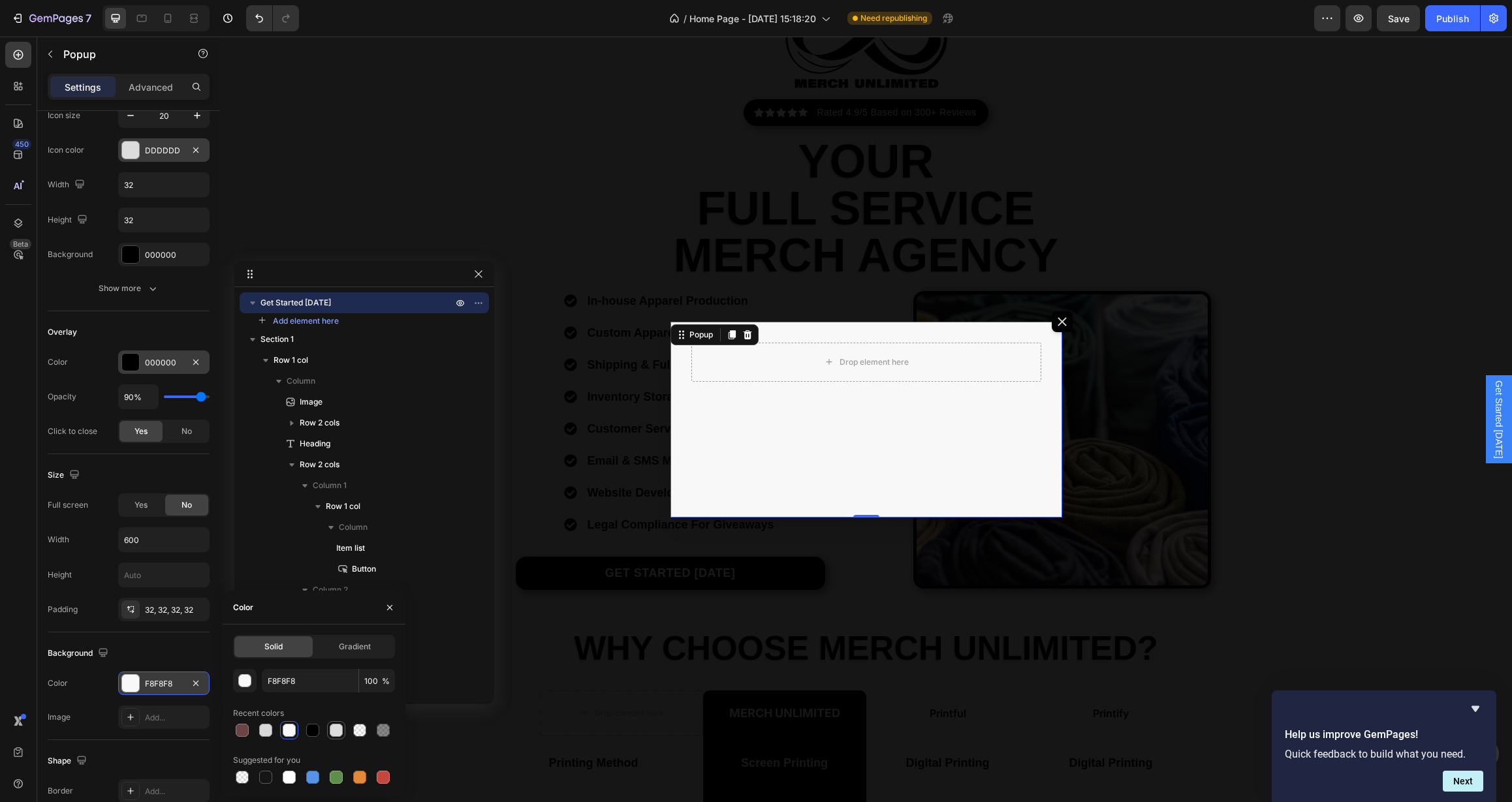
click at [342, 731] on div at bounding box center [336, 730] width 13 height 13
type input "DDDDDD"
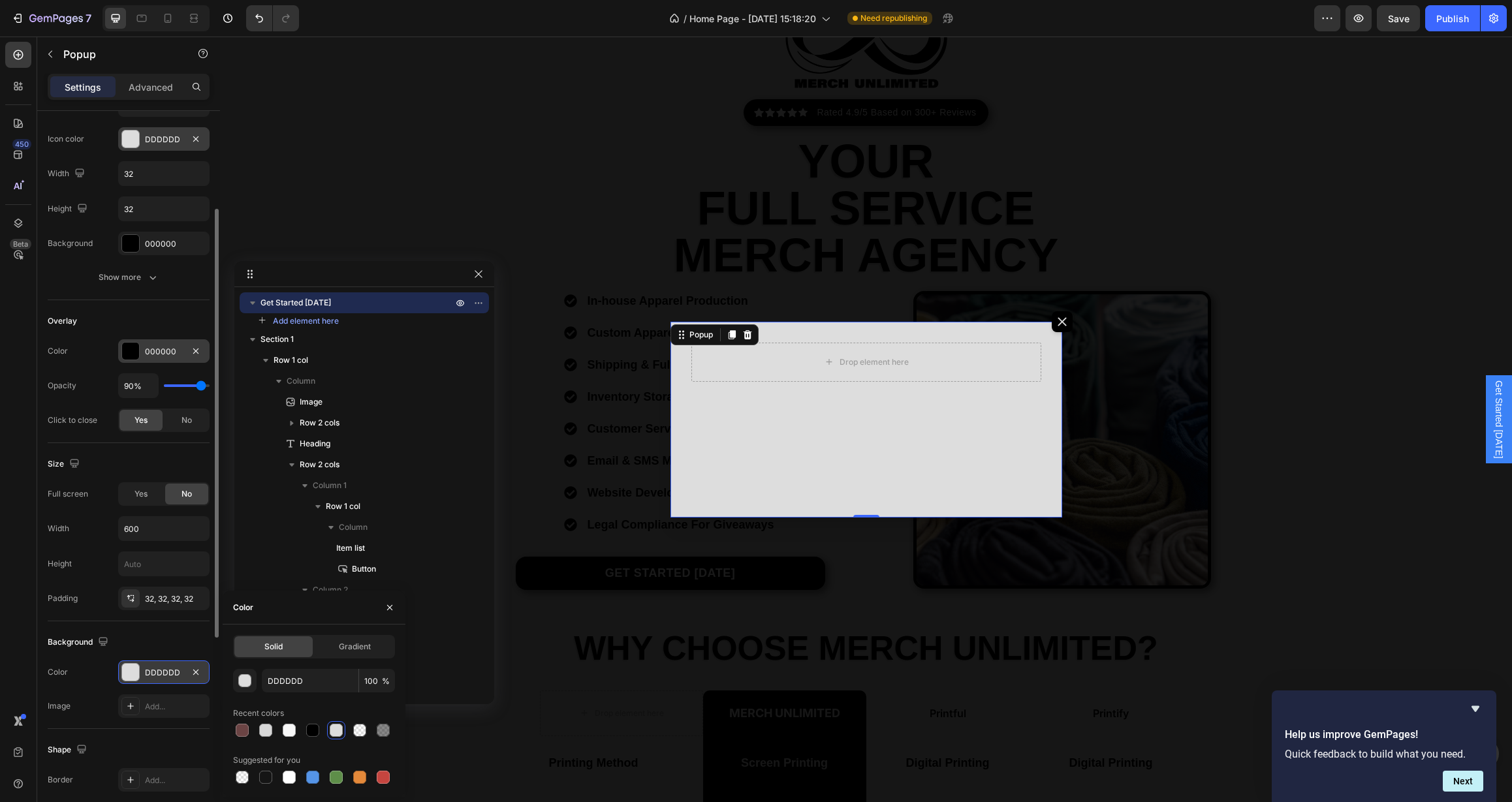
scroll to position [168, 0]
click at [383, 609] on button "button" at bounding box center [389, 608] width 21 height 21
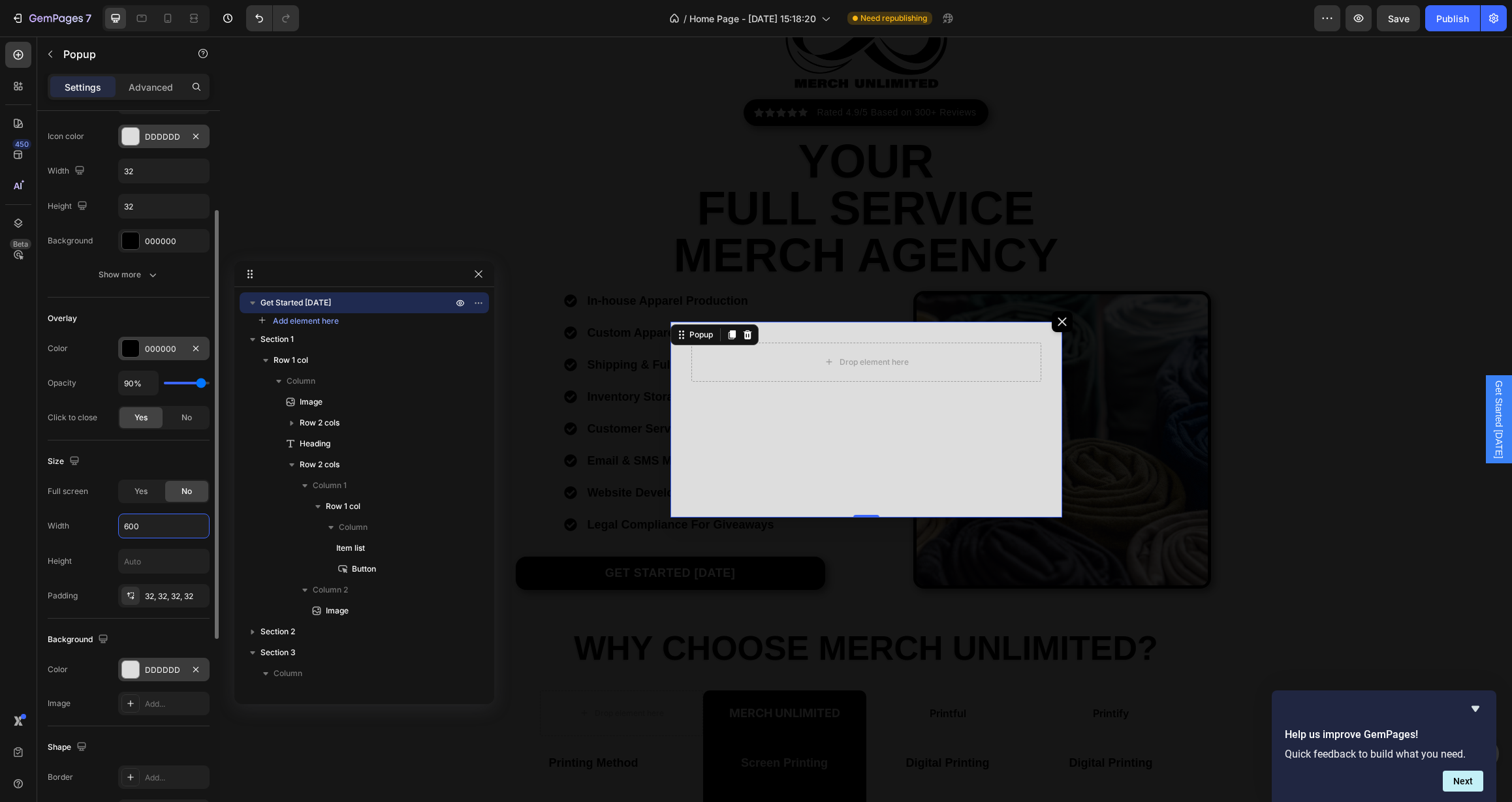
click at [154, 532] on input "600" at bounding box center [164, 526] width 90 height 24
drag, startPoint x: 156, startPoint y: 530, endPoint x: 102, endPoint y: 531, distance: 54.0
click at [102, 531] on div "Width 600" at bounding box center [128, 526] width 162 height 25
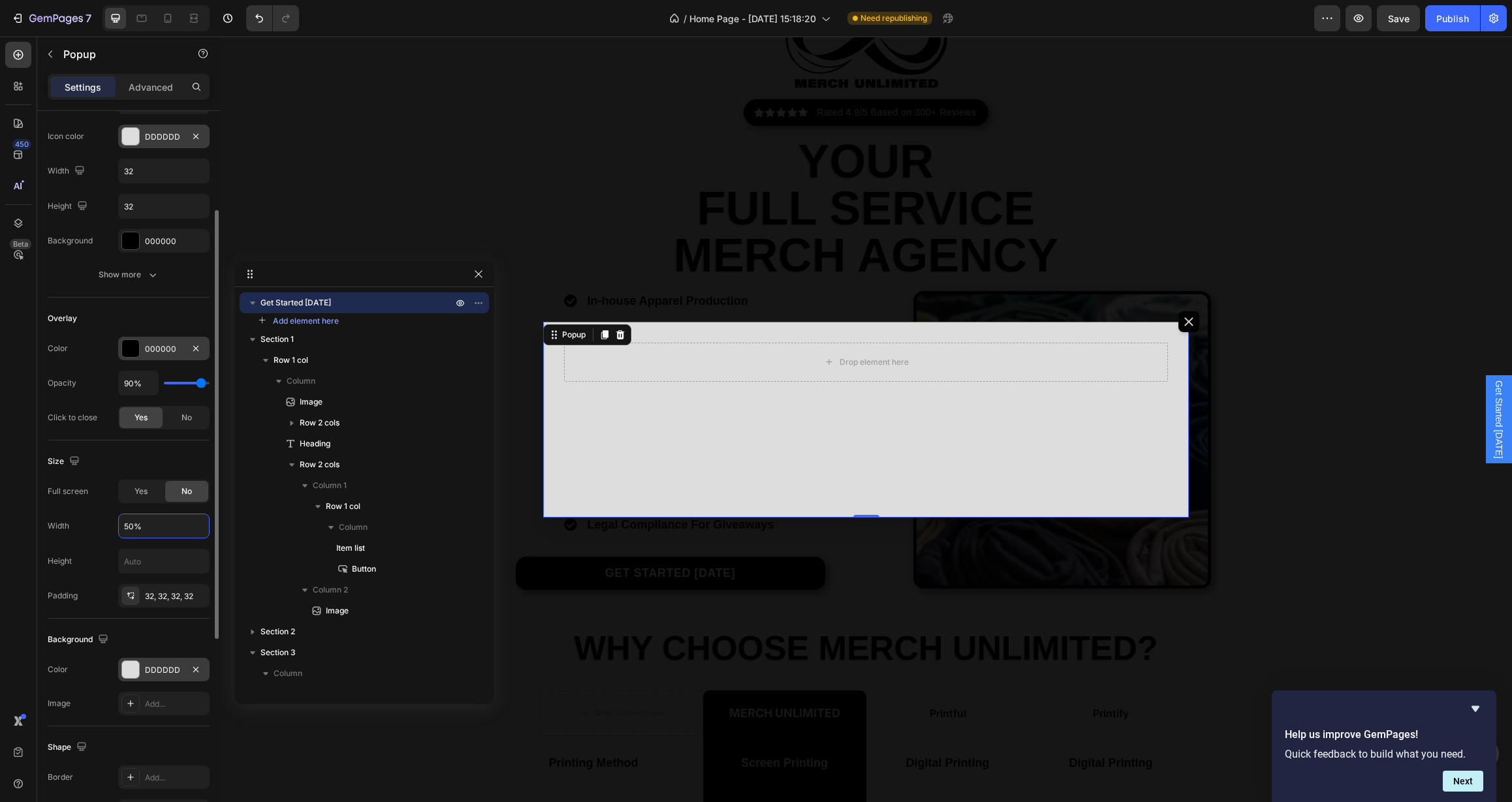
scroll to position [178, 0]
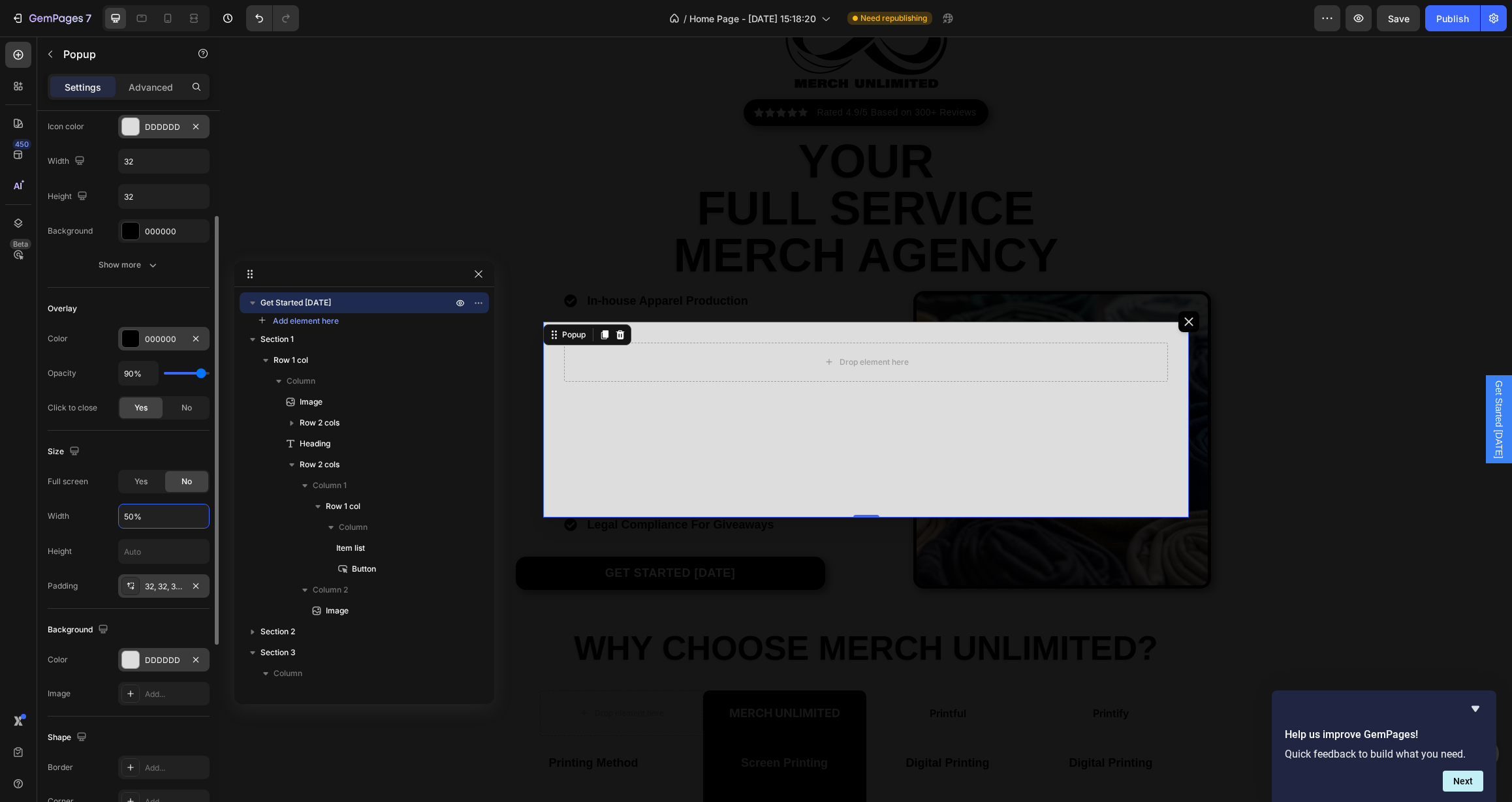
type input "50%"
click at [153, 587] on div "32, 32, 32, 32" at bounding box center [164, 587] width 38 height 12
click at [101, 582] on div "Padding 32, 32, 32, 32" at bounding box center [128, 586] width 162 height 24
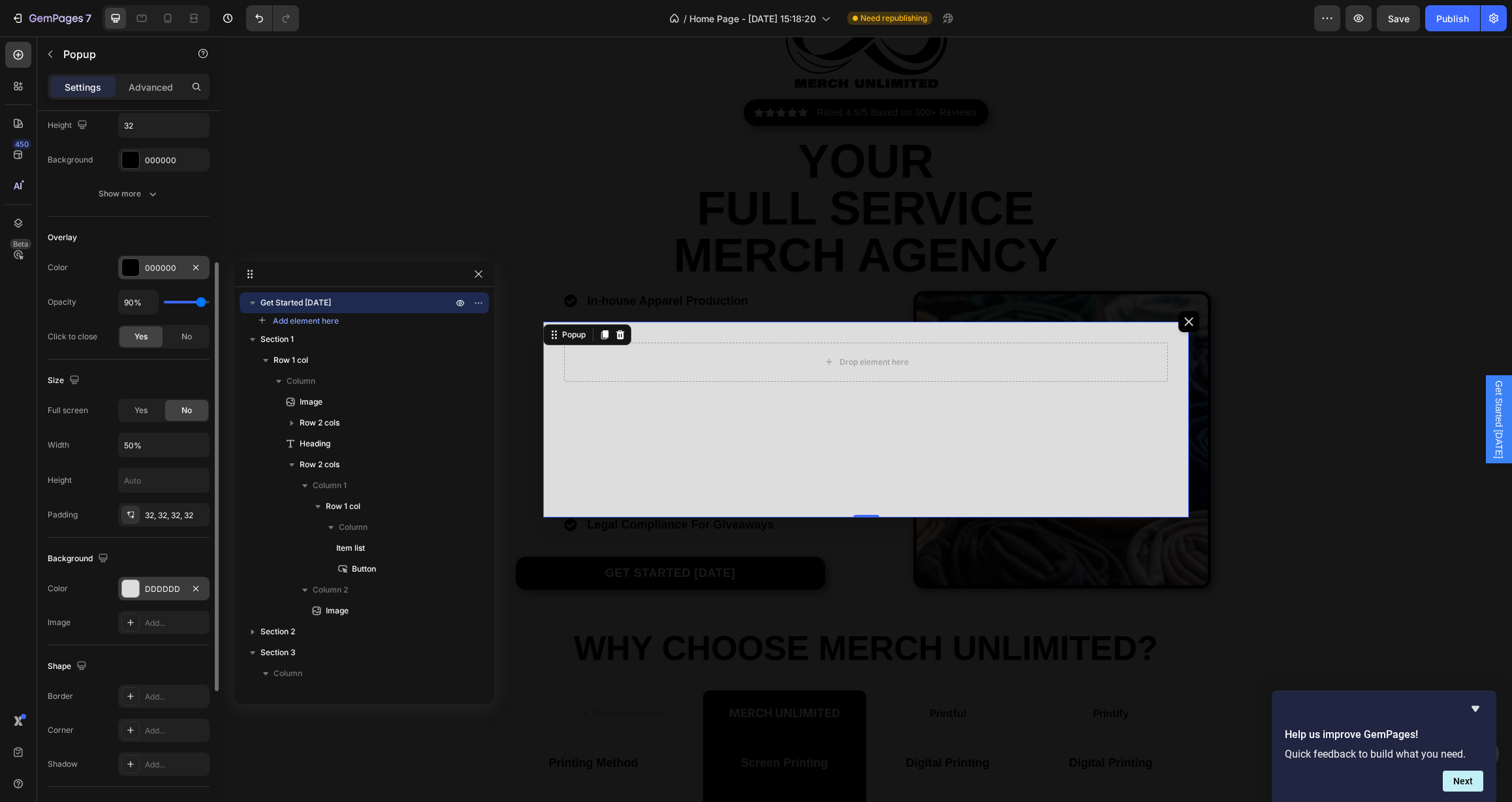
scroll to position [409, 0]
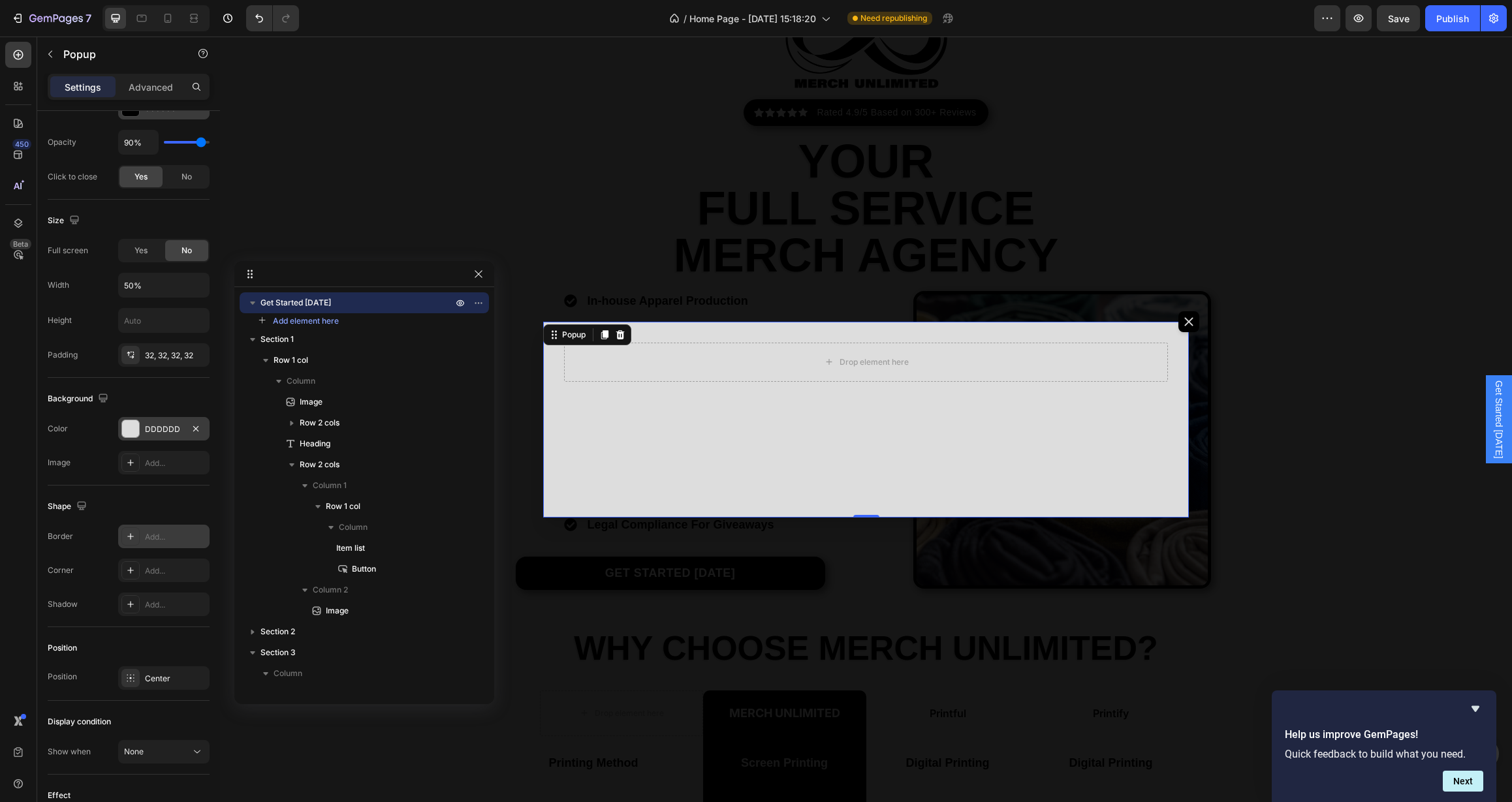
click at [166, 535] on div "Add..." at bounding box center [175, 537] width 62 height 12
click at [340, 577] on div "121212" at bounding box center [350, 576] width 38 height 12
click at [315, 678] on div at bounding box center [313, 672] width 16 height 16
click at [313, 629] on div at bounding box center [313, 625] width 13 height 13
type input "000000"
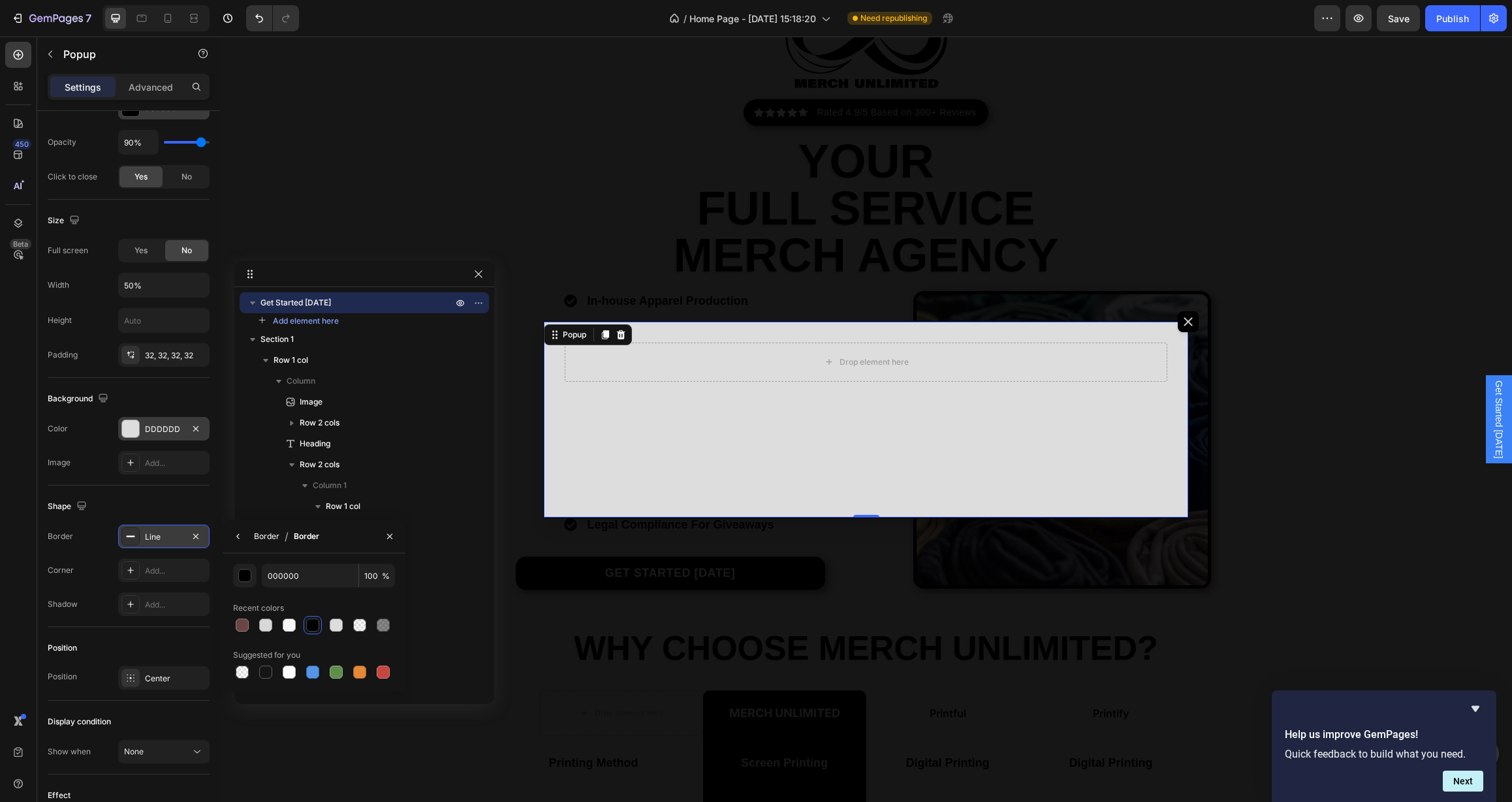
click at [259, 537] on div "Border" at bounding box center [266, 536] width 26 height 12
click at [341, 613] on input "1" at bounding box center [335, 610] width 62 height 24
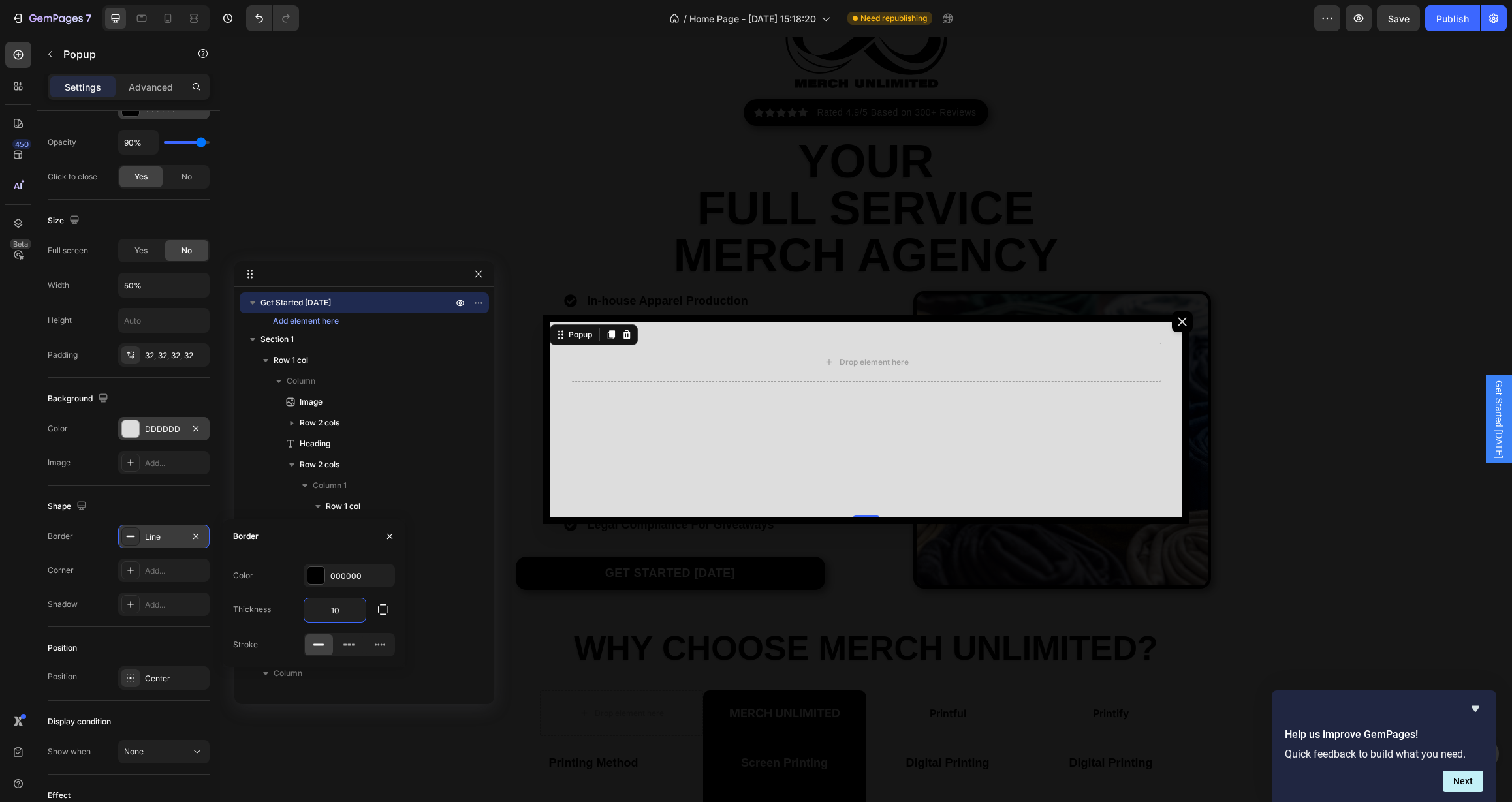
drag, startPoint x: 349, startPoint y: 612, endPoint x: 283, endPoint y: 607, distance: 66.2
click at [283, 607] on div "Thickness 10" at bounding box center [314, 610] width 162 height 25
type input "2"
click at [146, 568] on div "Add..." at bounding box center [175, 571] width 62 height 12
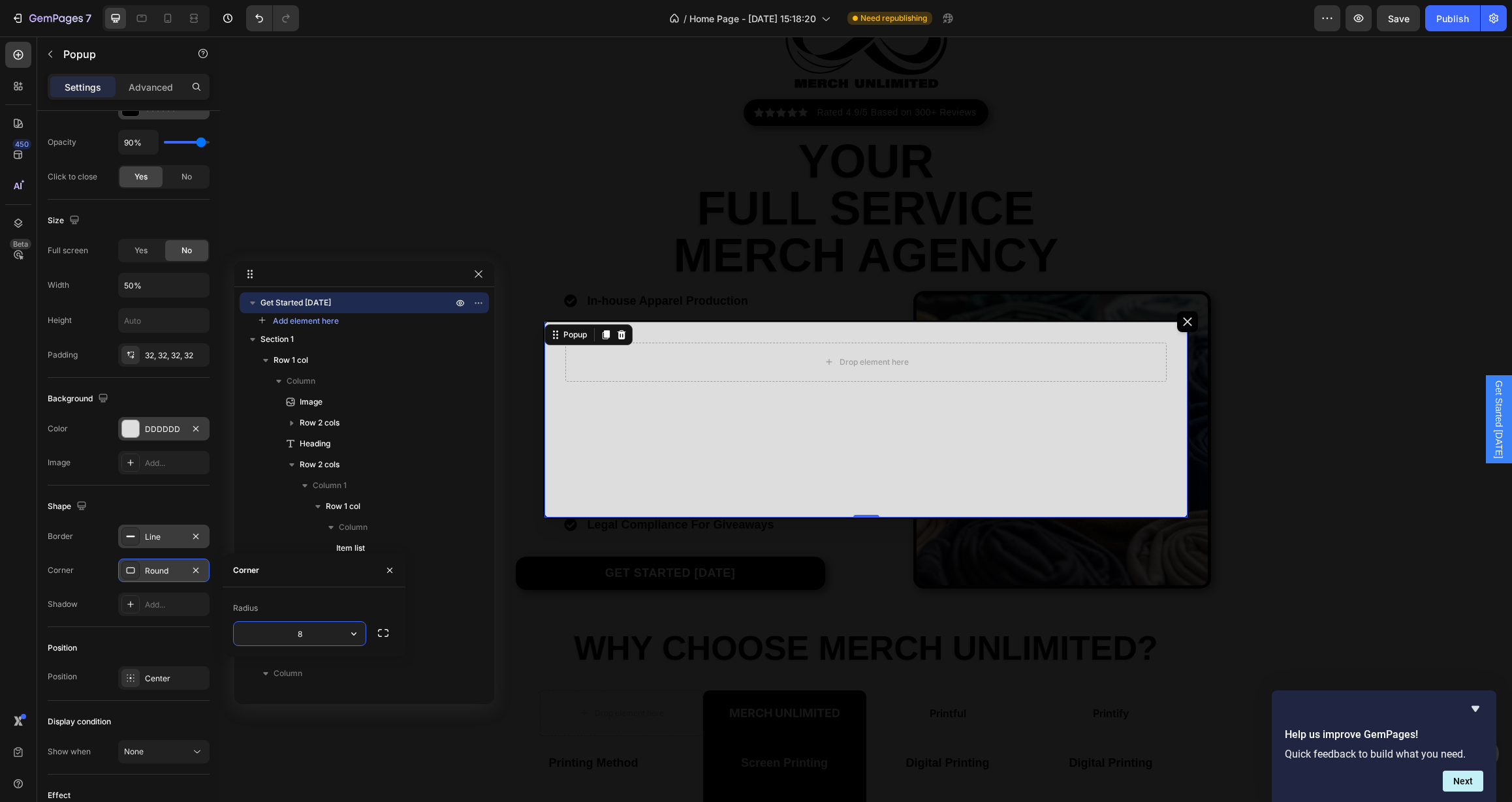
click at [103, 570] on div "Corner Round" at bounding box center [128, 570] width 162 height 24
click at [625, 471] on div "Drop element here" at bounding box center [866, 419] width 643 height 196
click at [161, 607] on div "Add..." at bounding box center [175, 605] width 62 height 12
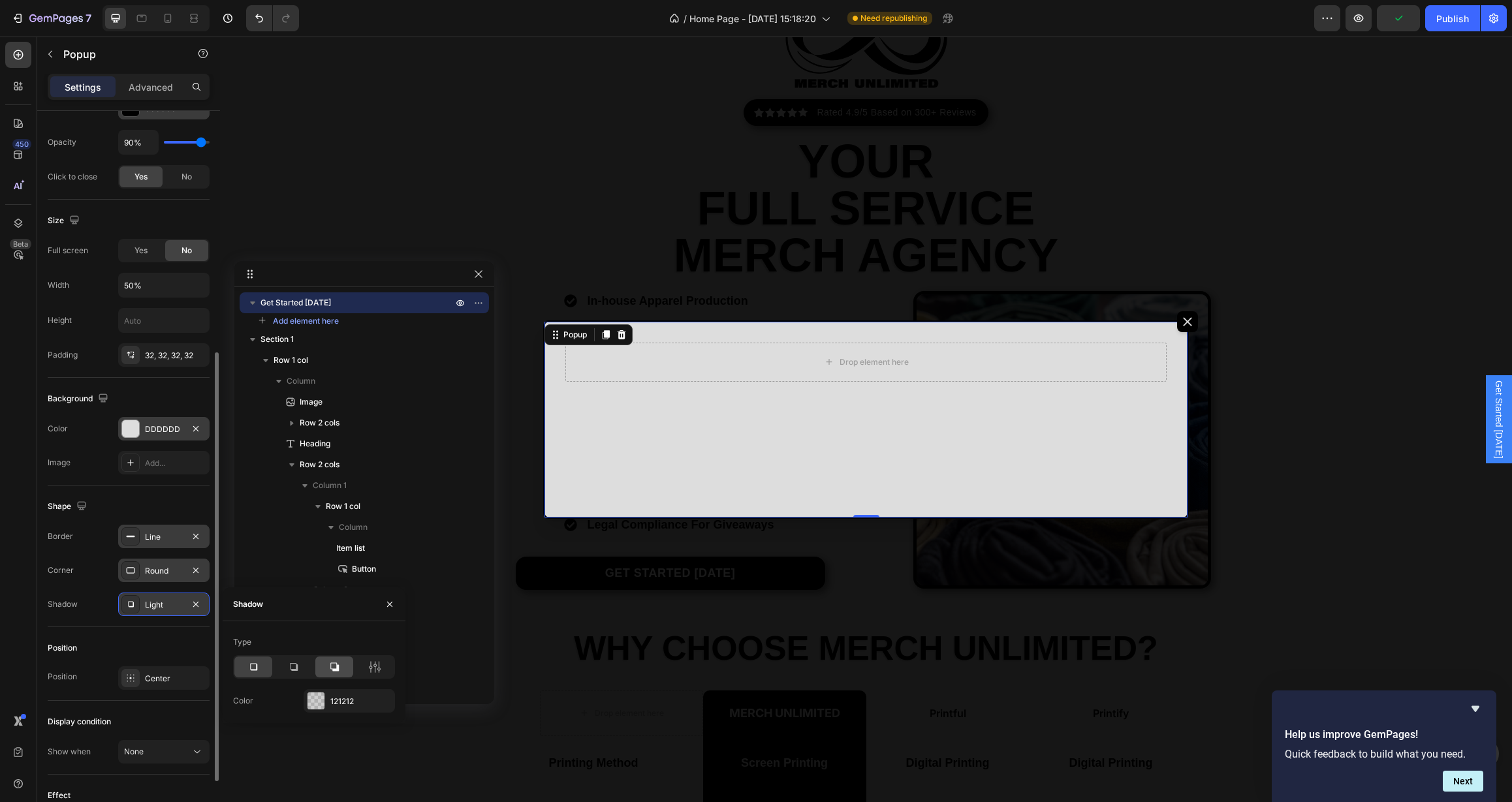
click at [330, 669] on icon at bounding box center [334, 667] width 13 height 13
click at [340, 703] on div "121212" at bounding box center [350, 701] width 38 height 12
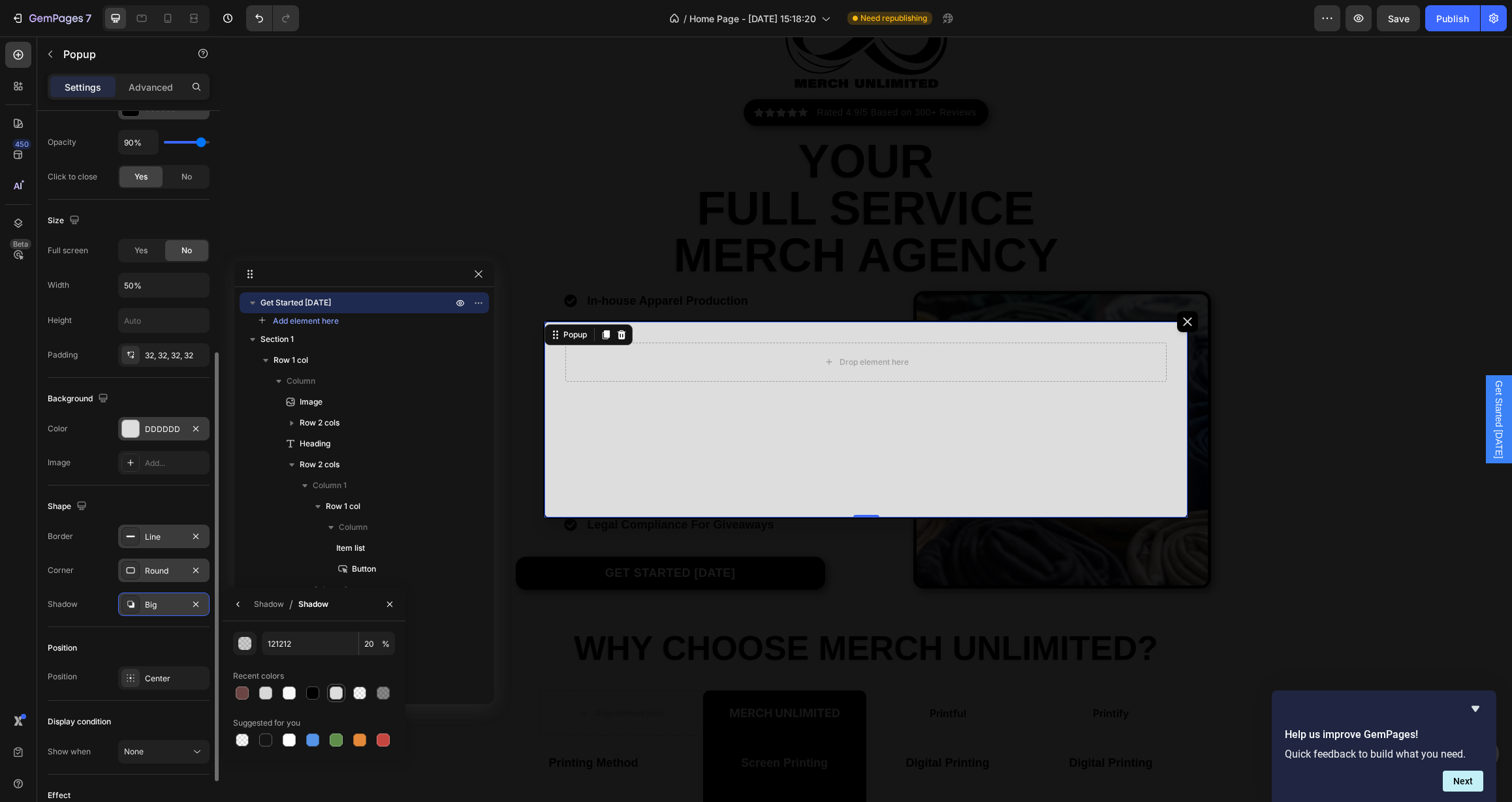
click at [339, 696] on div at bounding box center [336, 693] width 13 height 13
type input "DDDDDD"
type input "100"
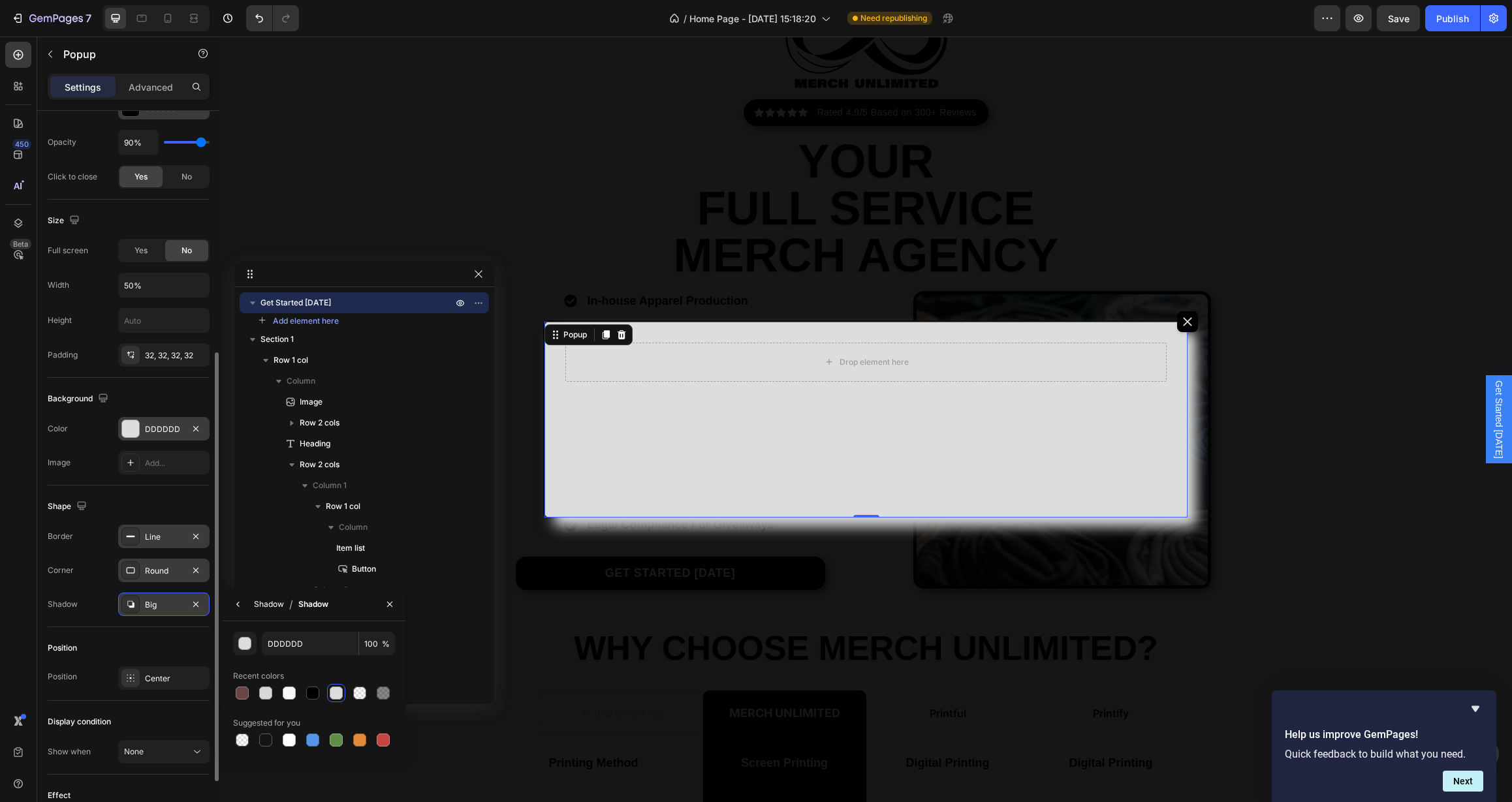
click at [255, 606] on div "Shadow" at bounding box center [269, 604] width 30 height 12
click at [367, 668] on div at bounding box center [375, 667] width 38 height 21
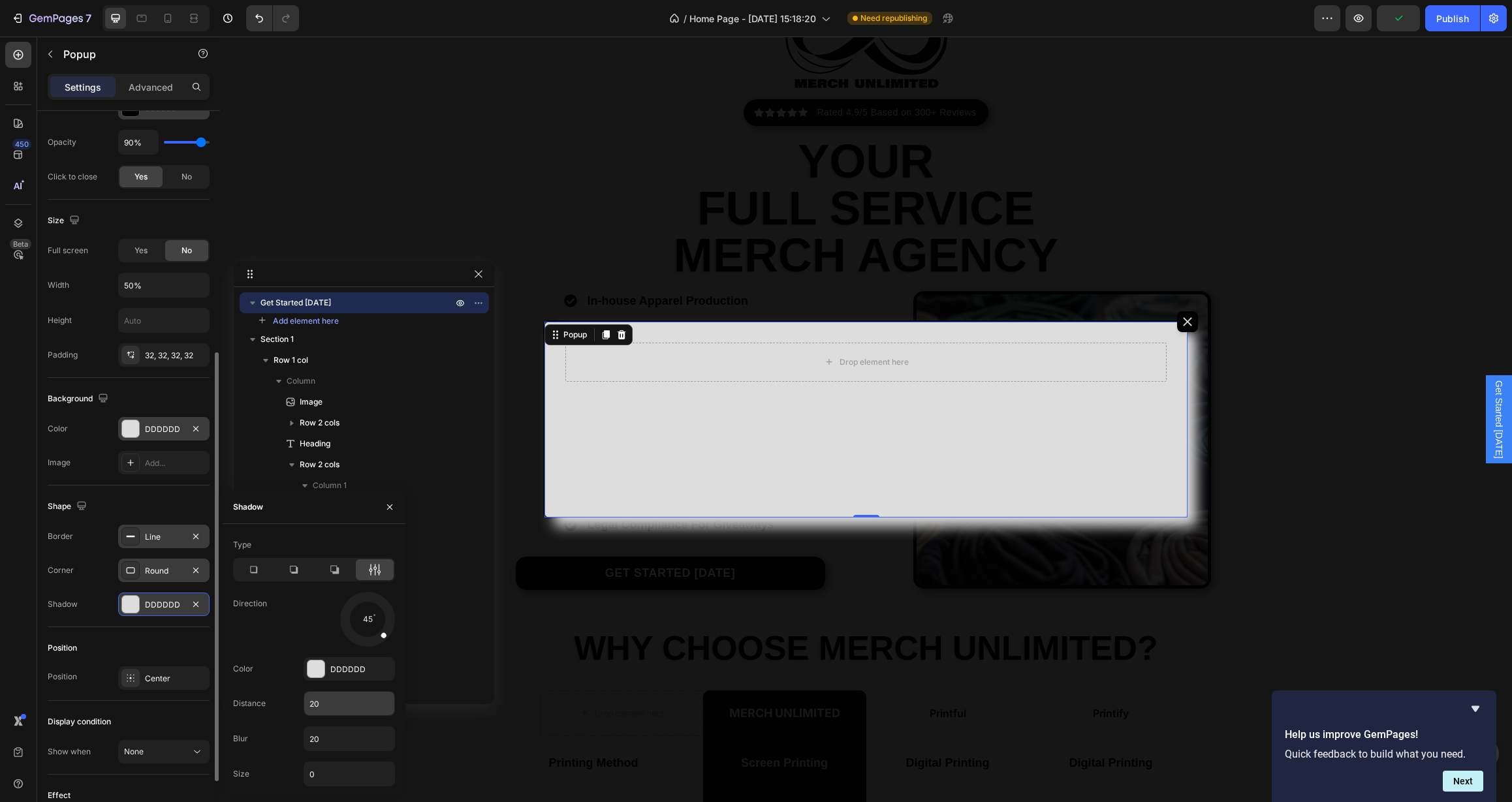
click at [346, 694] on input "20" at bounding box center [350, 703] width 90 height 24
drag, startPoint x: 347, startPoint y: 697, endPoint x: 314, endPoint y: 696, distance: 33.0
click at [314, 696] on input "20" at bounding box center [350, 703] width 90 height 24
drag, startPoint x: 327, startPoint y: 703, endPoint x: 308, endPoint y: 702, distance: 19.0
click at [308, 702] on input "20" at bounding box center [350, 703] width 90 height 24
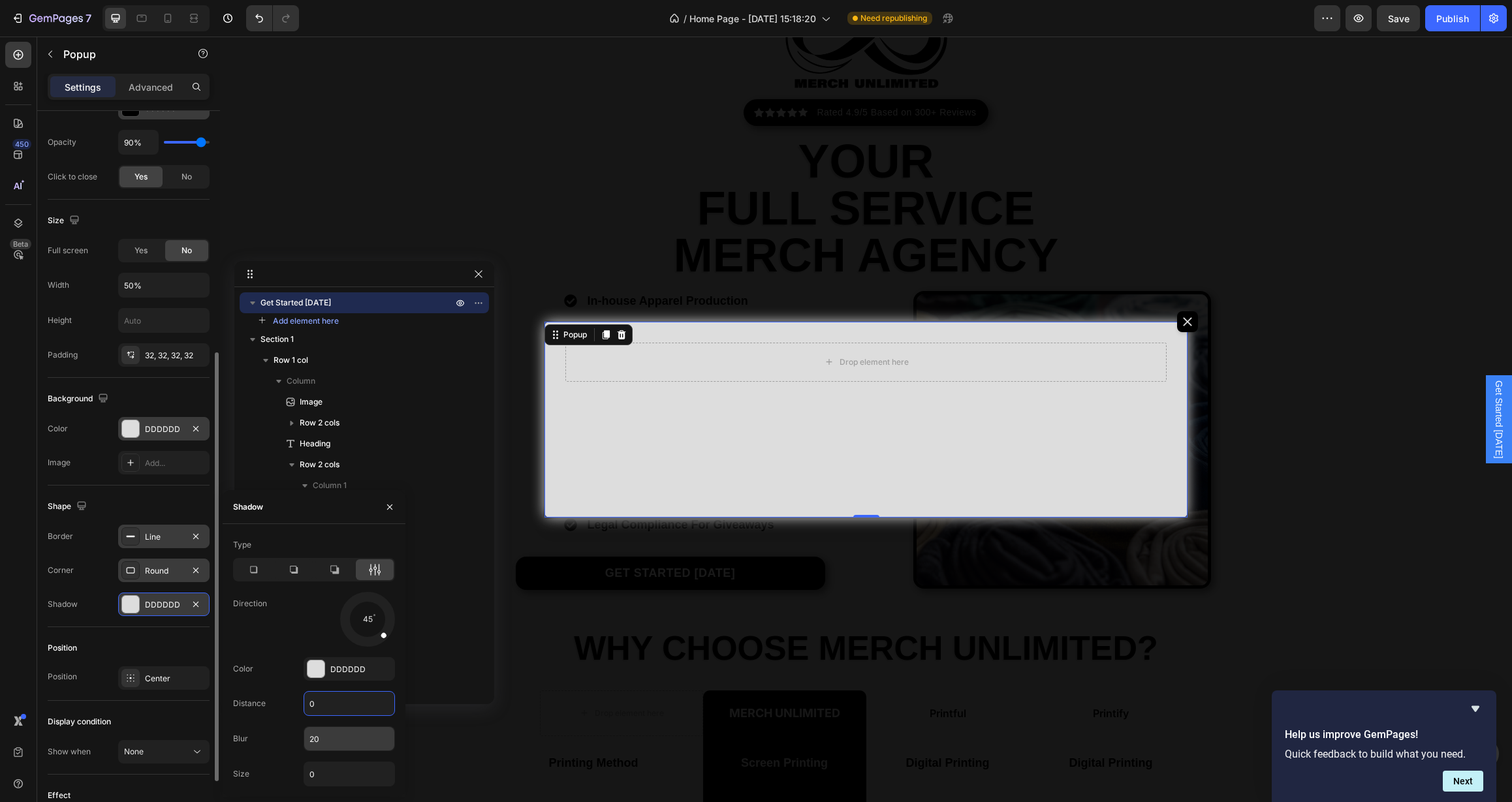
type input "0"
click at [360, 739] on input "20" at bounding box center [350, 739] width 90 height 24
drag, startPoint x: 343, startPoint y: 739, endPoint x: 295, endPoint y: 740, distance: 48.0
click at [295, 740] on div "Blur 20" at bounding box center [314, 739] width 162 height 25
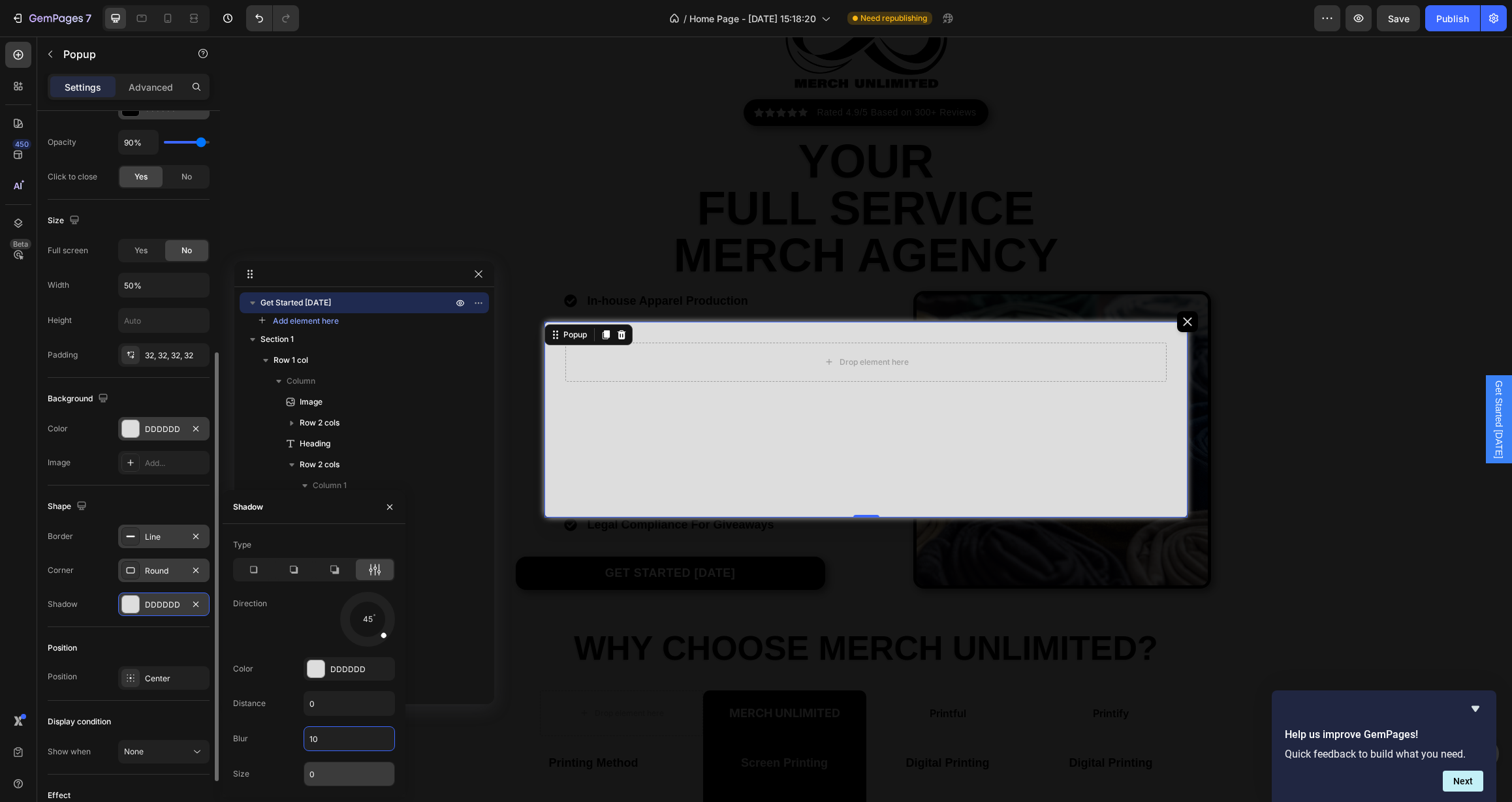
type input "10"
click at [346, 772] on input "0" at bounding box center [350, 774] width 90 height 24
drag, startPoint x: 346, startPoint y: 772, endPoint x: 300, endPoint y: 771, distance: 46.0
click at [301, 771] on div "Size 0" at bounding box center [314, 774] width 162 height 25
drag, startPoint x: 319, startPoint y: 775, endPoint x: 293, endPoint y: 773, distance: 26.1
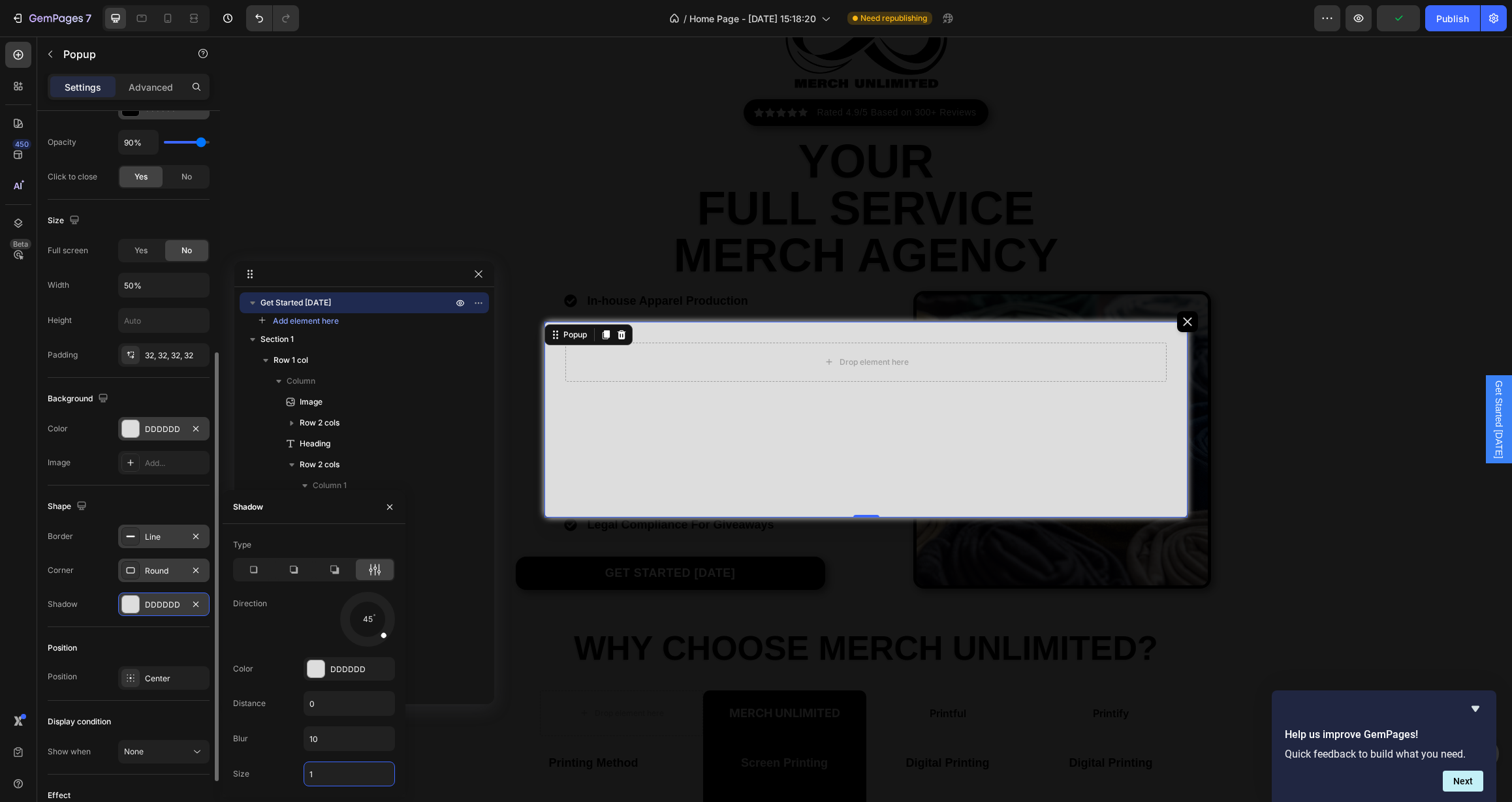
click at [294, 773] on div "Size 1" at bounding box center [314, 774] width 162 height 25
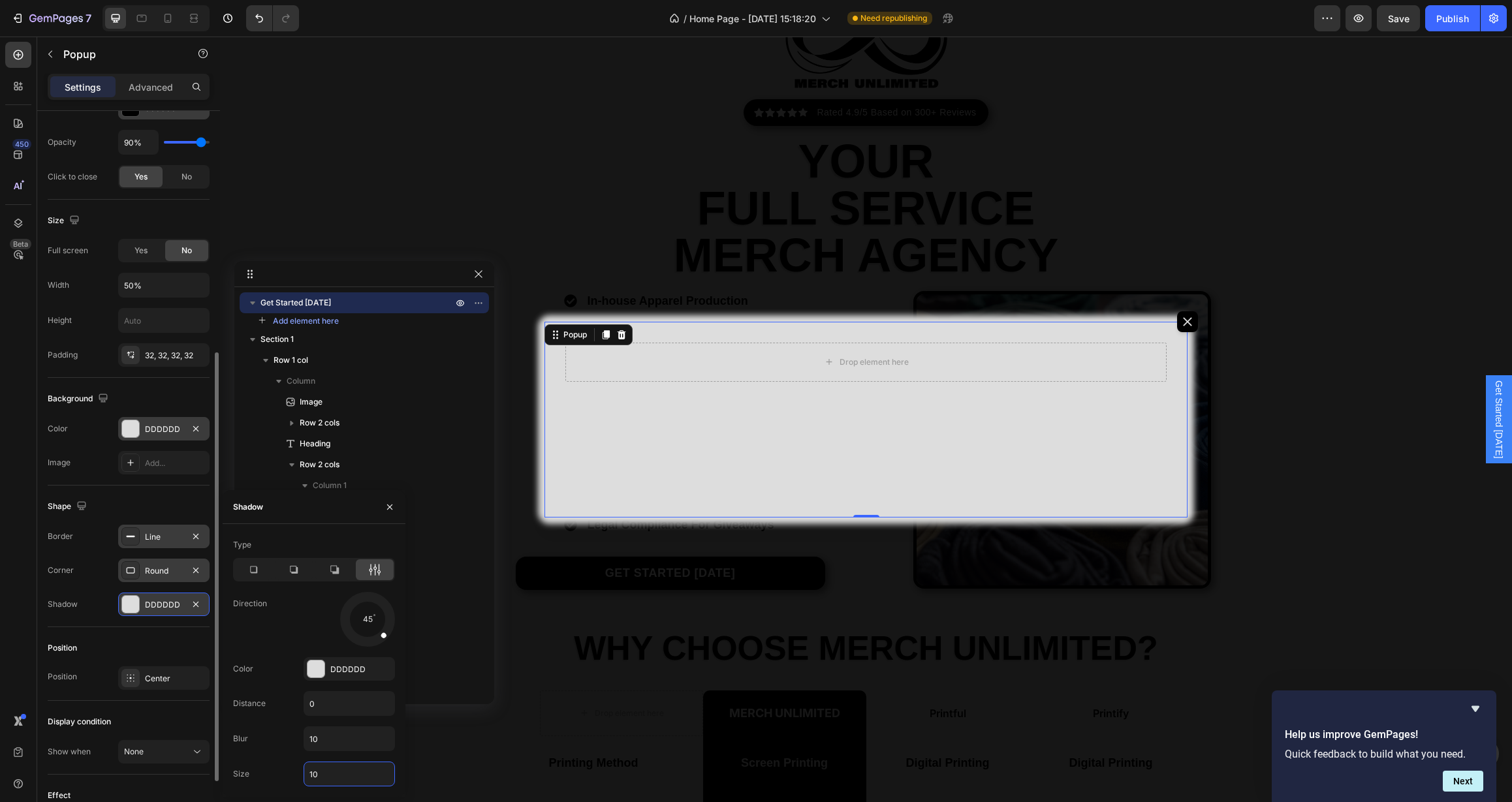
drag, startPoint x: 327, startPoint y: 775, endPoint x: 293, endPoint y: 775, distance: 34.0
click at [293, 775] on div "Size 10" at bounding box center [314, 774] width 162 height 25
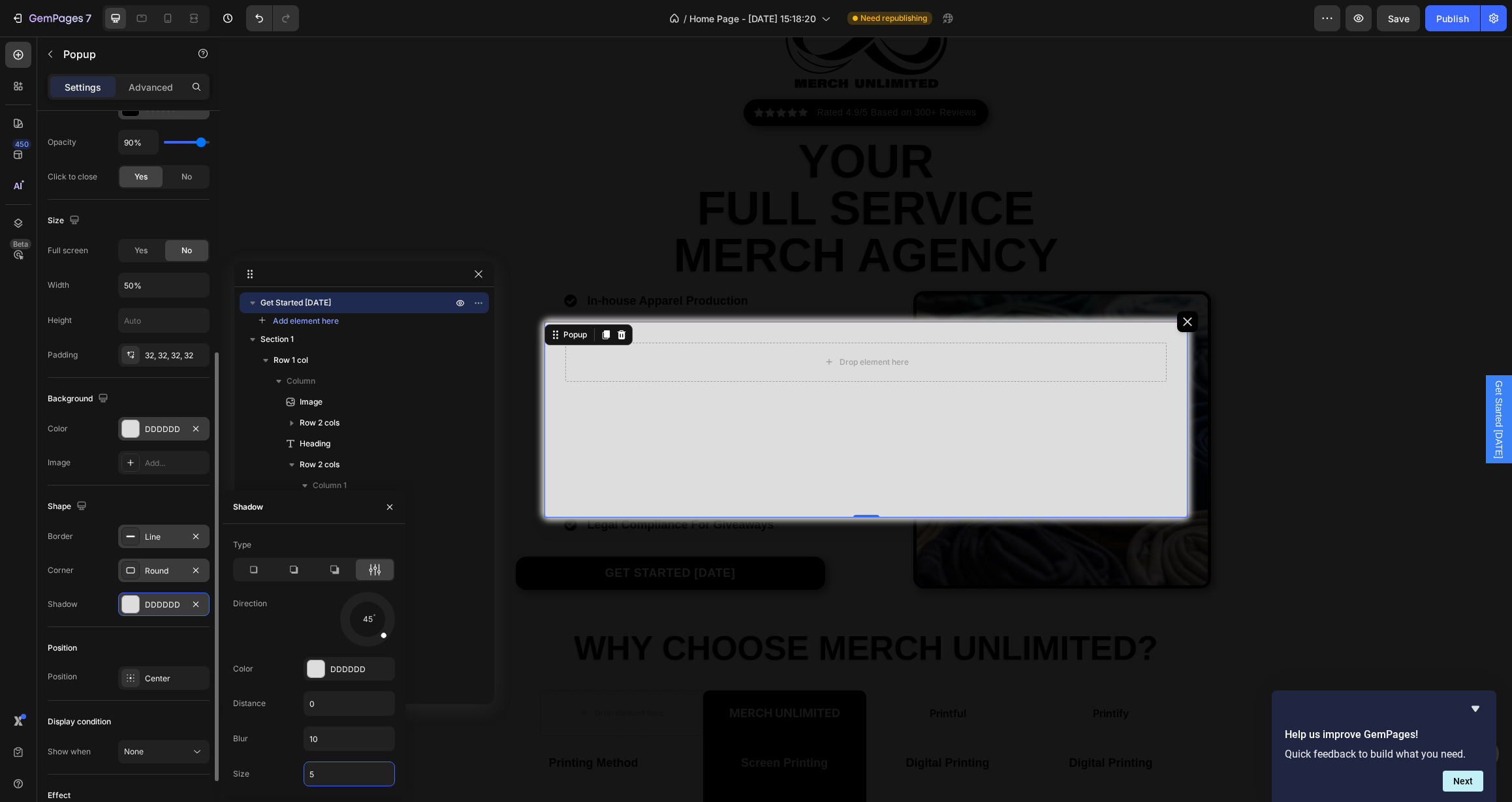
type input "5"
click at [283, 756] on div "Type Direction 45 Color DDDDDD Distance 0 Blur 10 Size 5" at bounding box center [314, 660] width 183 height 252
click at [142, 624] on div "Shape Border Line Corner Round Shadow DDDDDD" at bounding box center [128, 556] width 162 height 141
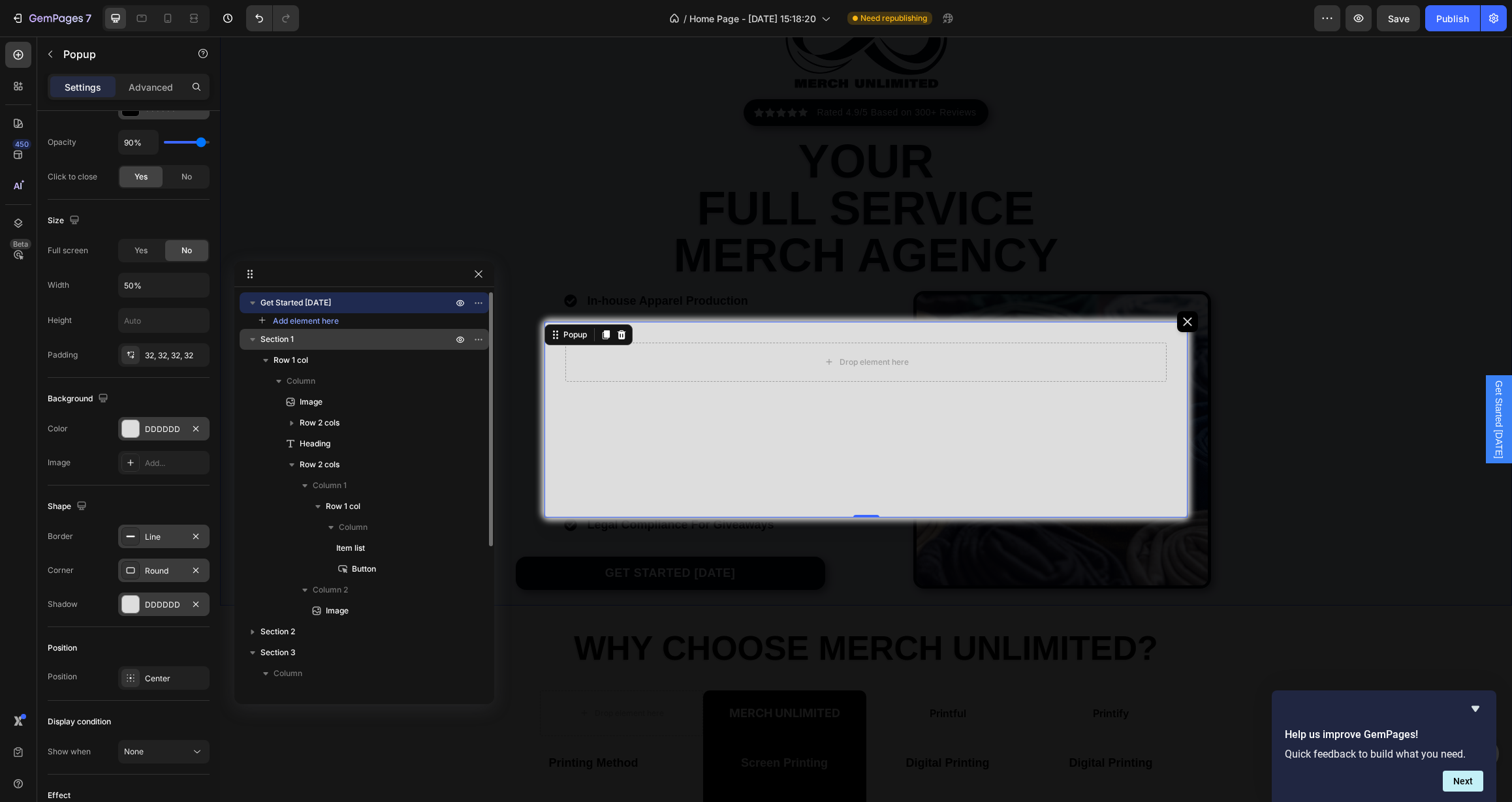
click at [351, 343] on p "Section 1" at bounding box center [357, 340] width 194 height 13
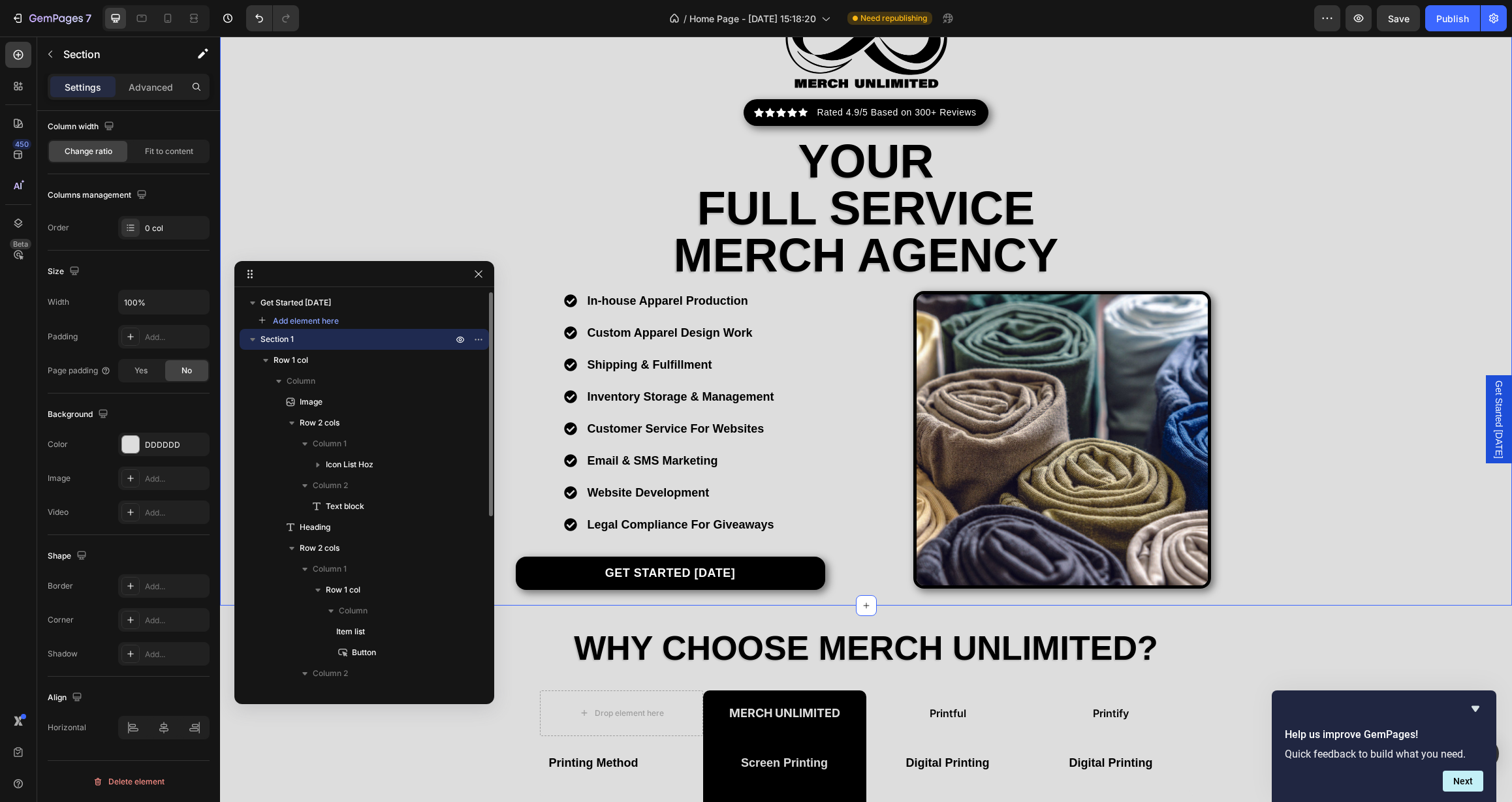
scroll to position [0, 0]
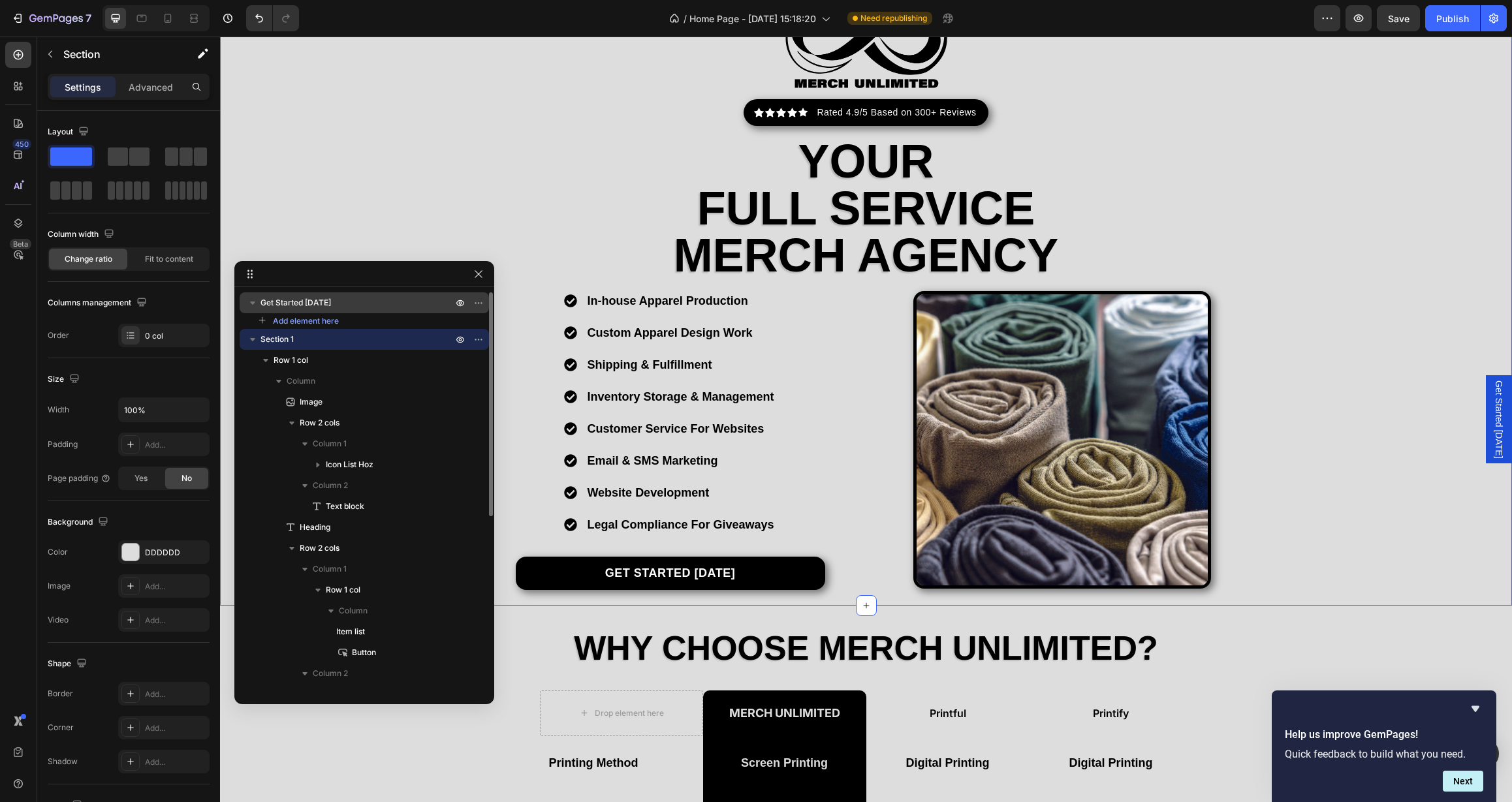
click at [339, 306] on p "Get Started [DATE]" at bounding box center [357, 303] width 194 height 13
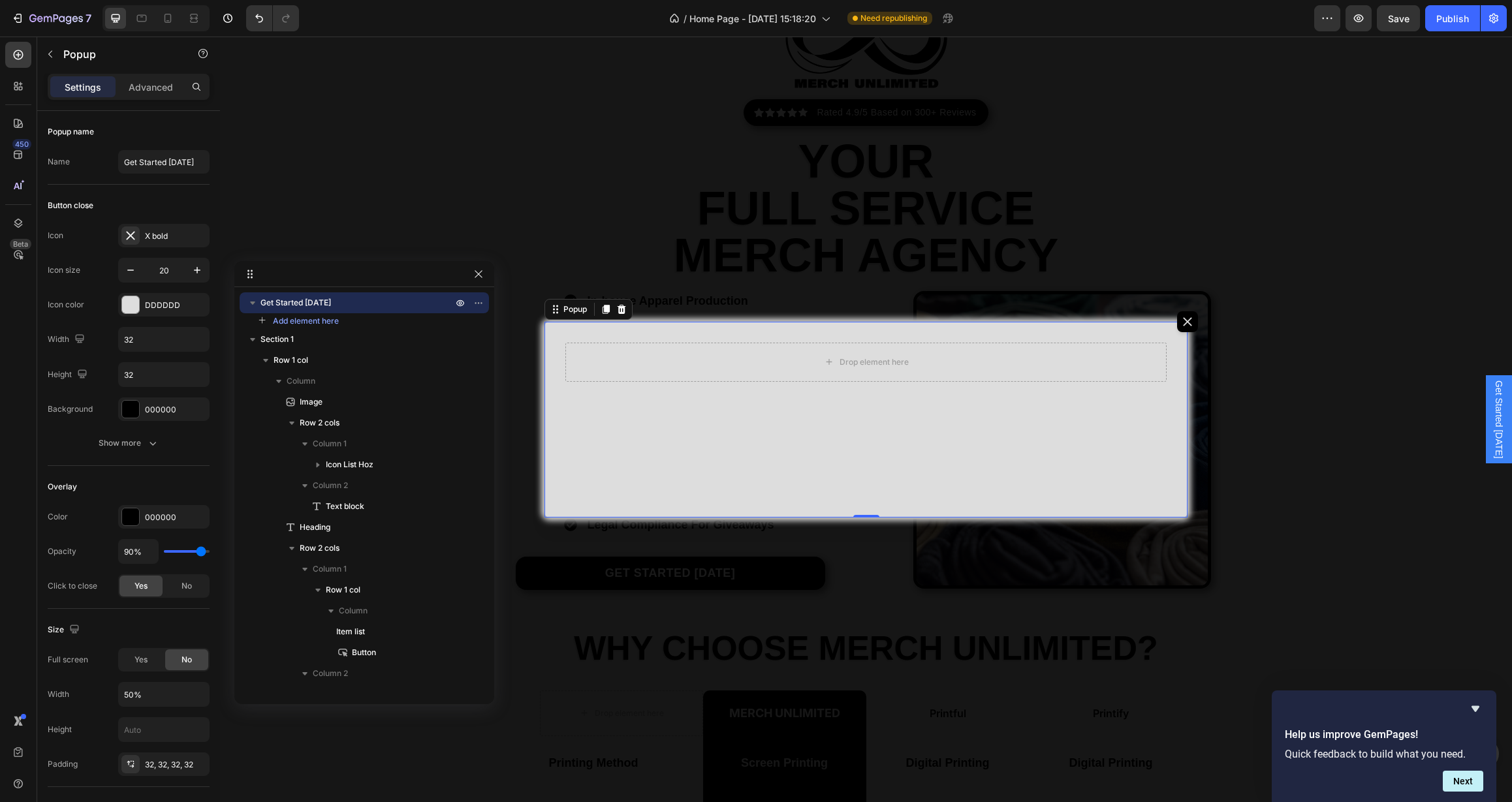
click at [685, 495] on div "Drop element here" at bounding box center [866, 419] width 643 height 196
click at [785, 374] on div "Drop element here" at bounding box center [867, 362] width 602 height 39
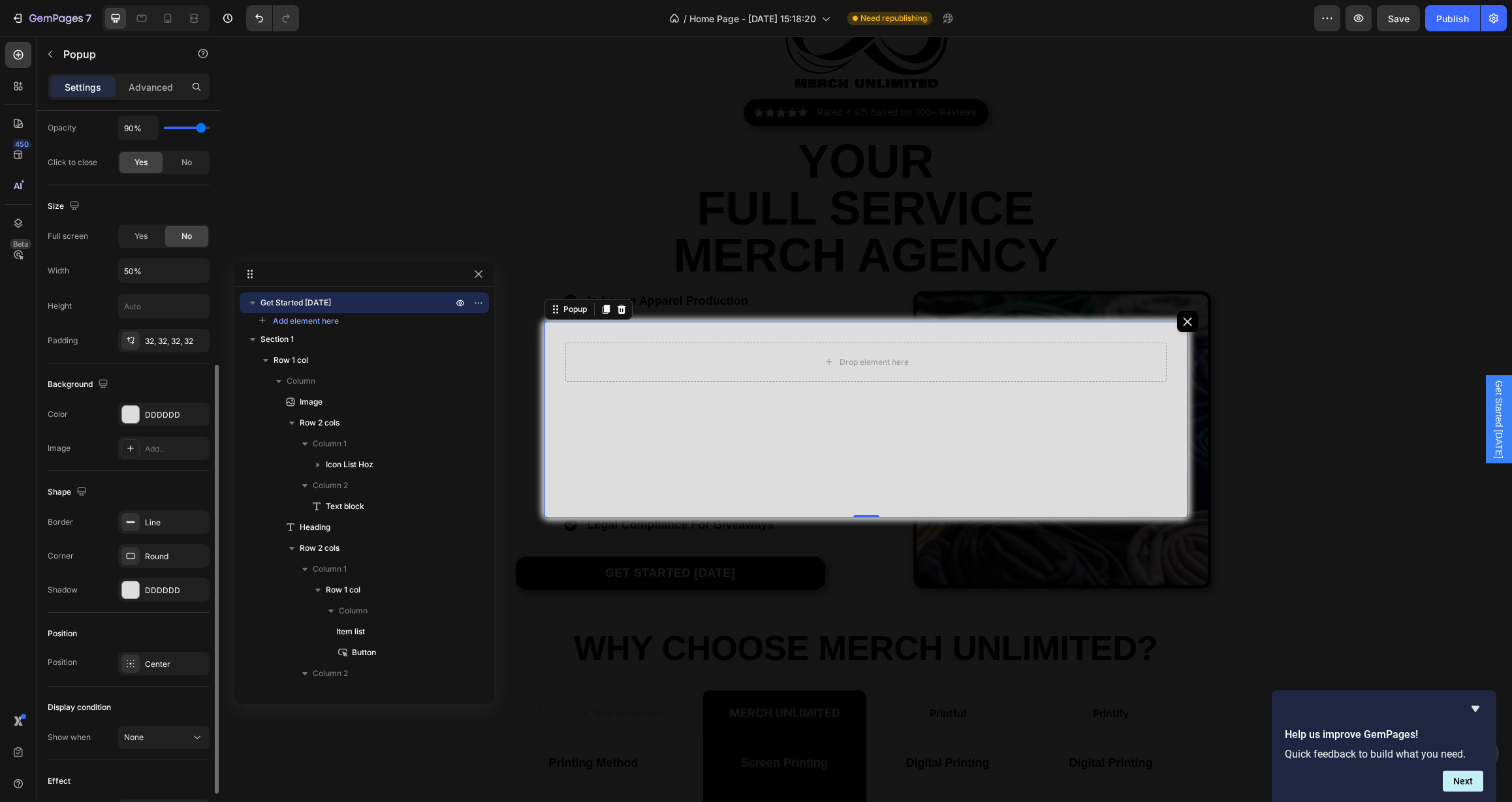
scroll to position [426, 0]
click at [163, 666] on div "Center" at bounding box center [175, 661] width 62 height 12
click at [351, 700] on div at bounding box center [350, 696] width 16 height 16
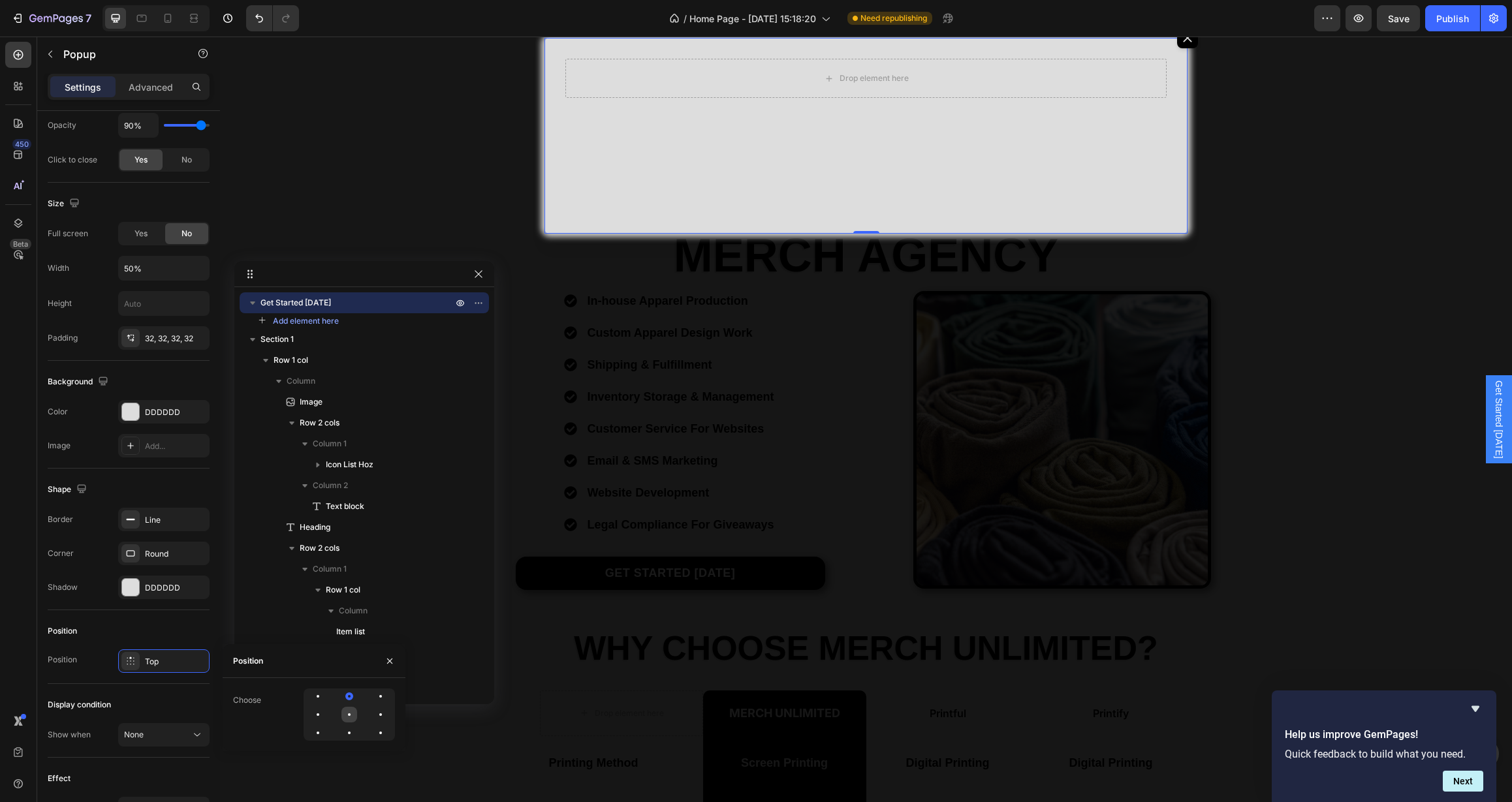
click at [351, 713] on div at bounding box center [350, 714] width 16 height 16
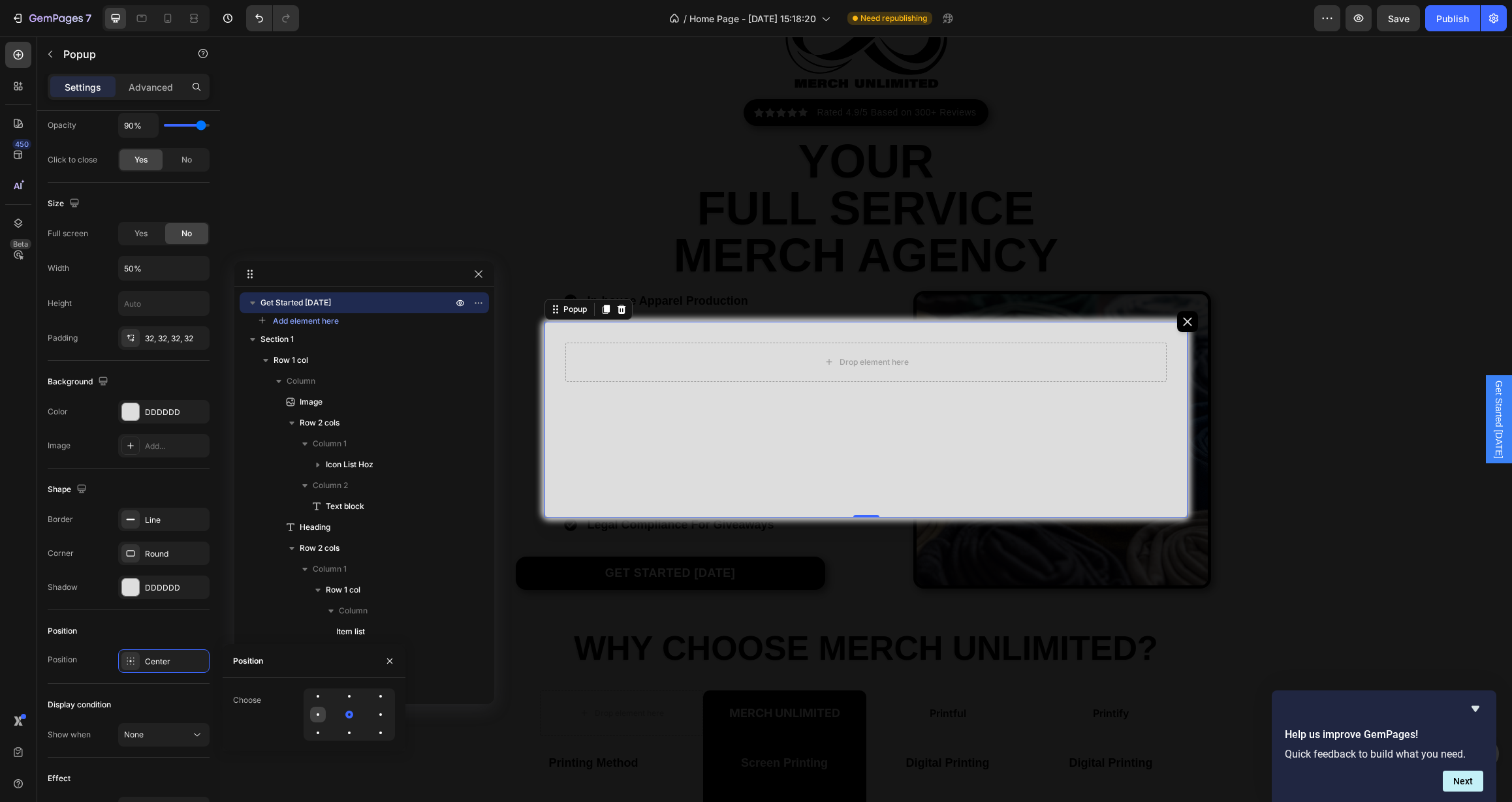
click at [324, 716] on div at bounding box center [318, 714] width 16 height 16
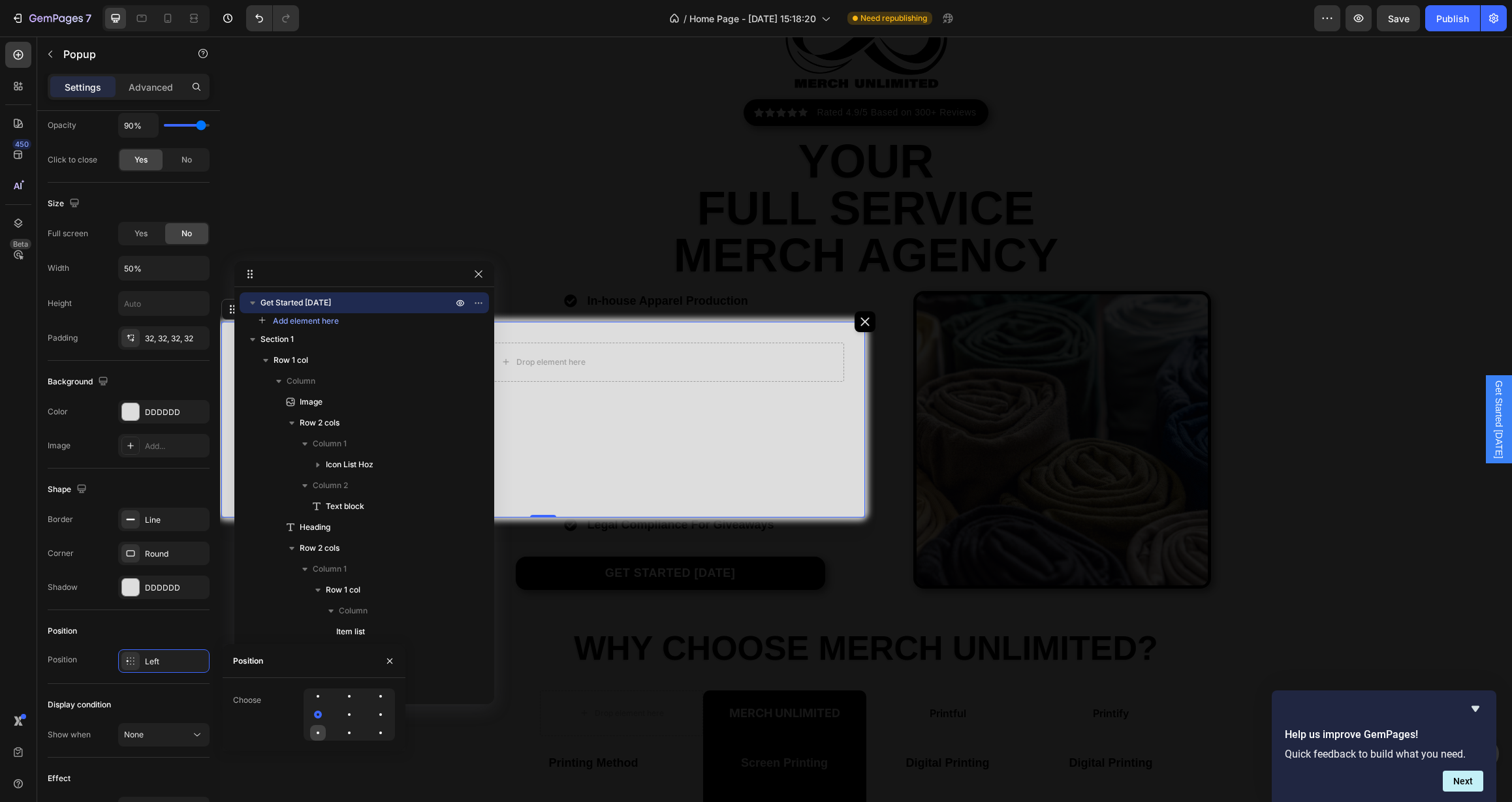
click at [319, 727] on div at bounding box center [318, 733] width 16 height 16
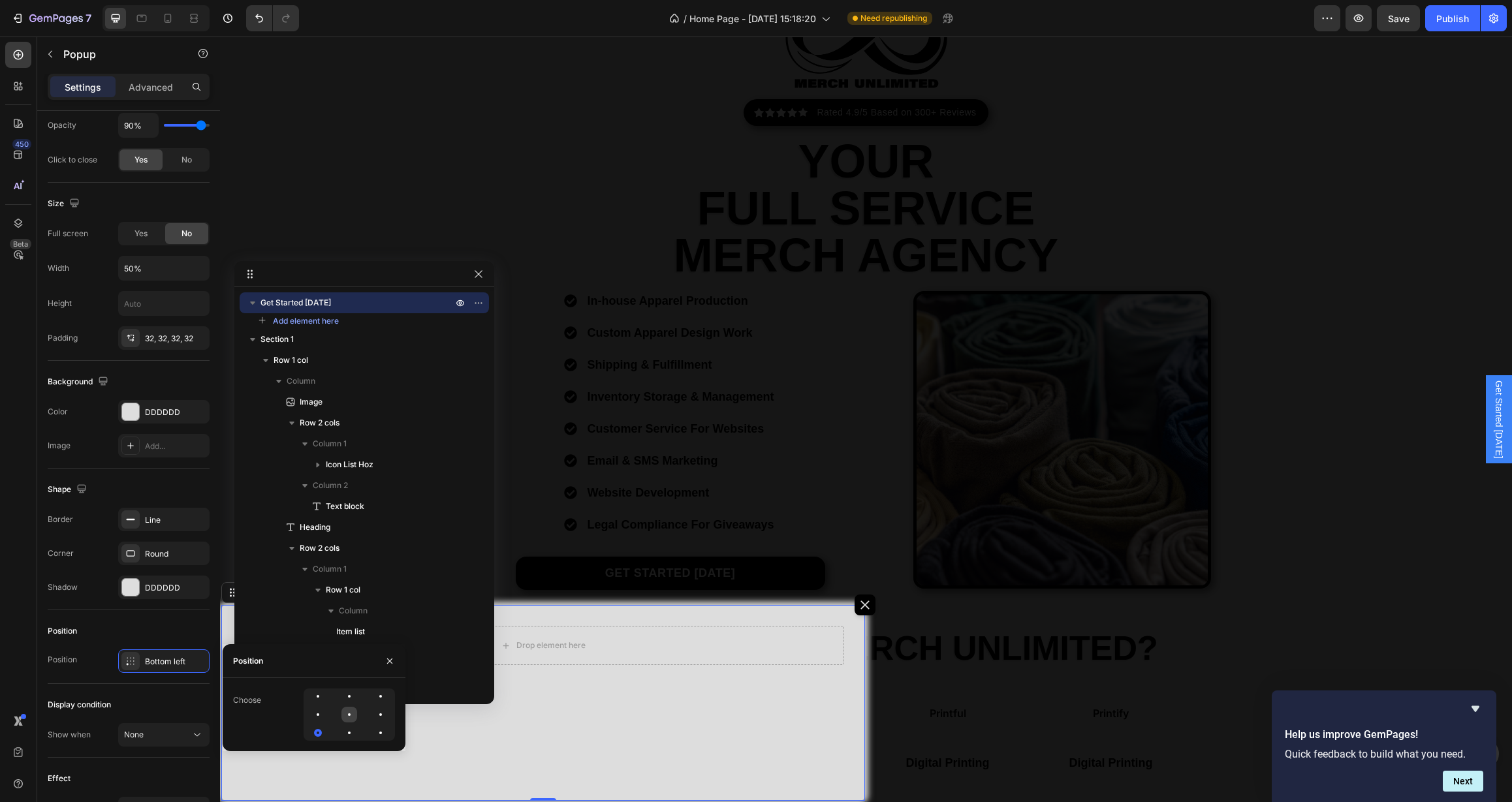
click at [349, 715] on div at bounding box center [350, 714] width 3 height 3
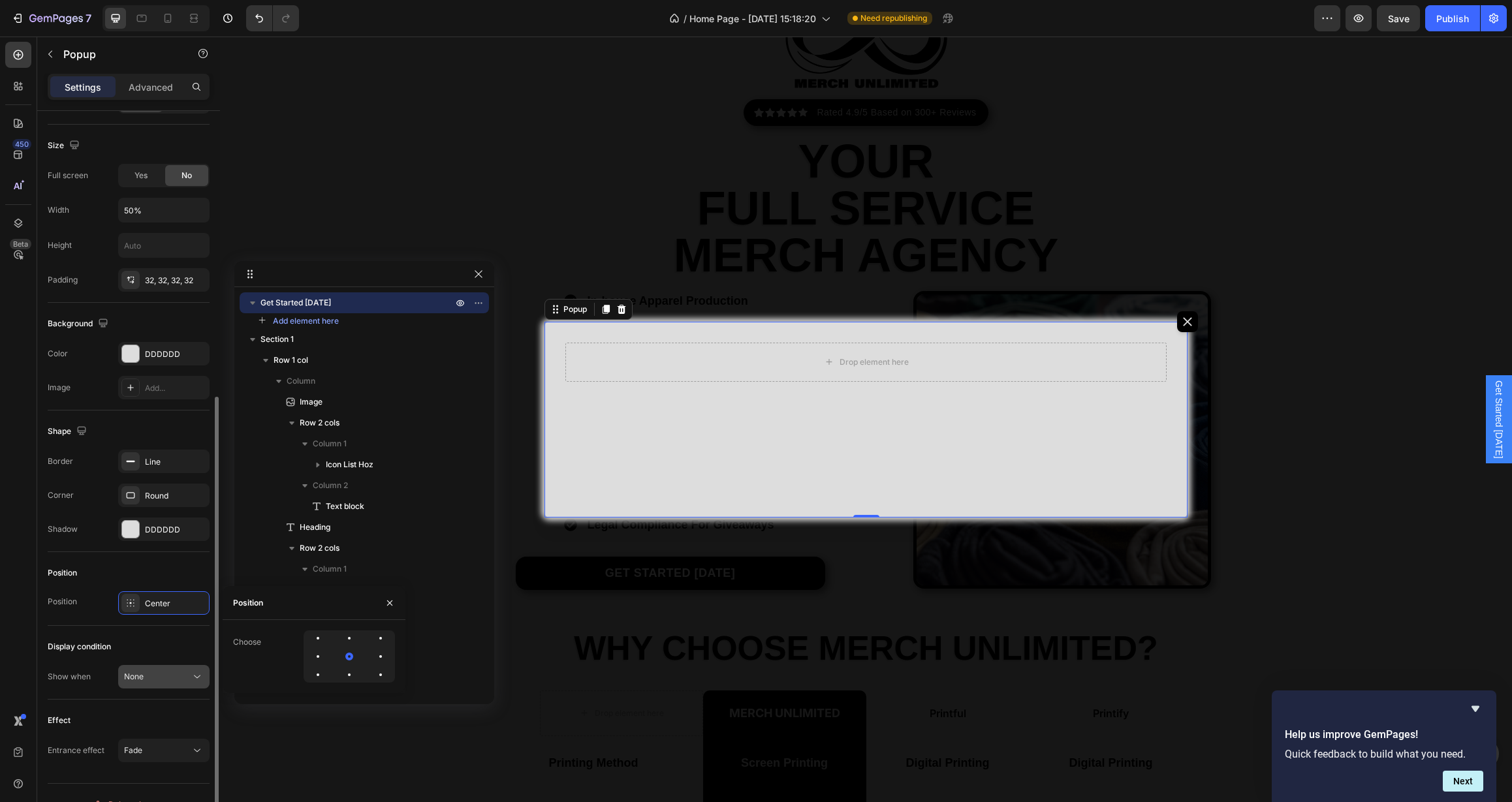
scroll to position [487, 0]
click at [197, 676] on icon at bounding box center [197, 674] width 13 height 13
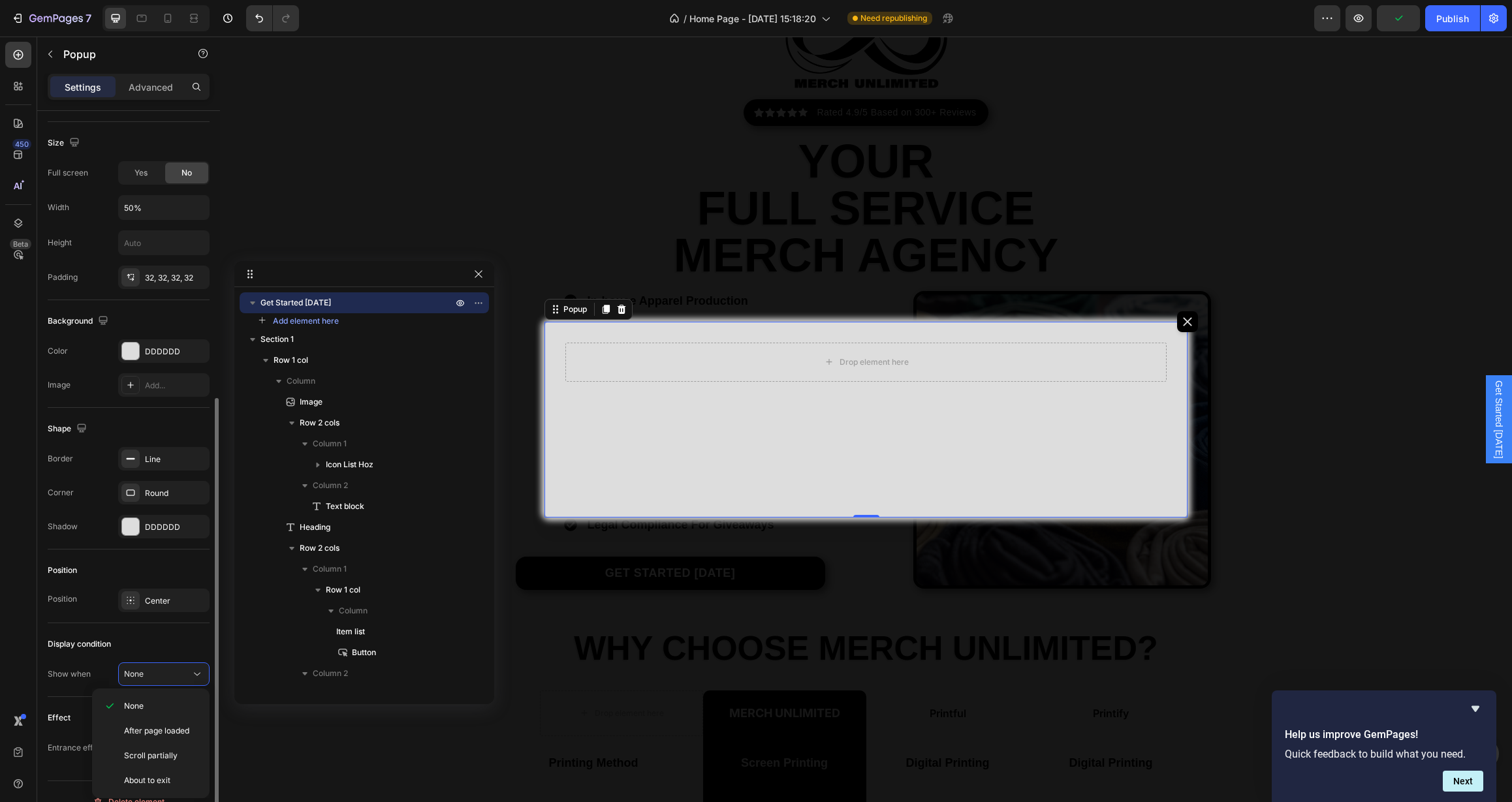
click at [187, 638] on div "Display condition" at bounding box center [128, 644] width 162 height 21
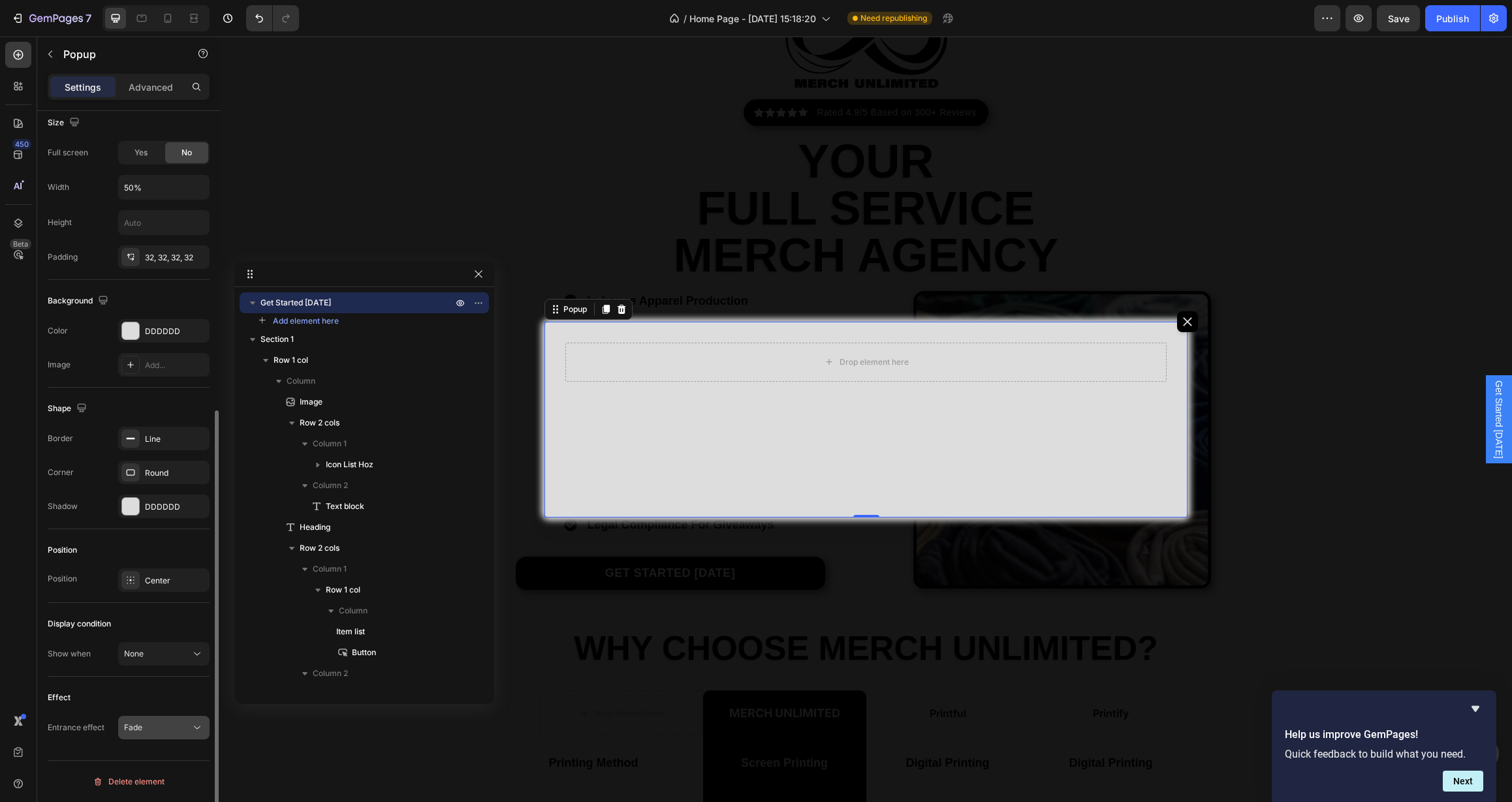
click at [185, 726] on div "Fade" at bounding box center [157, 727] width 67 height 12
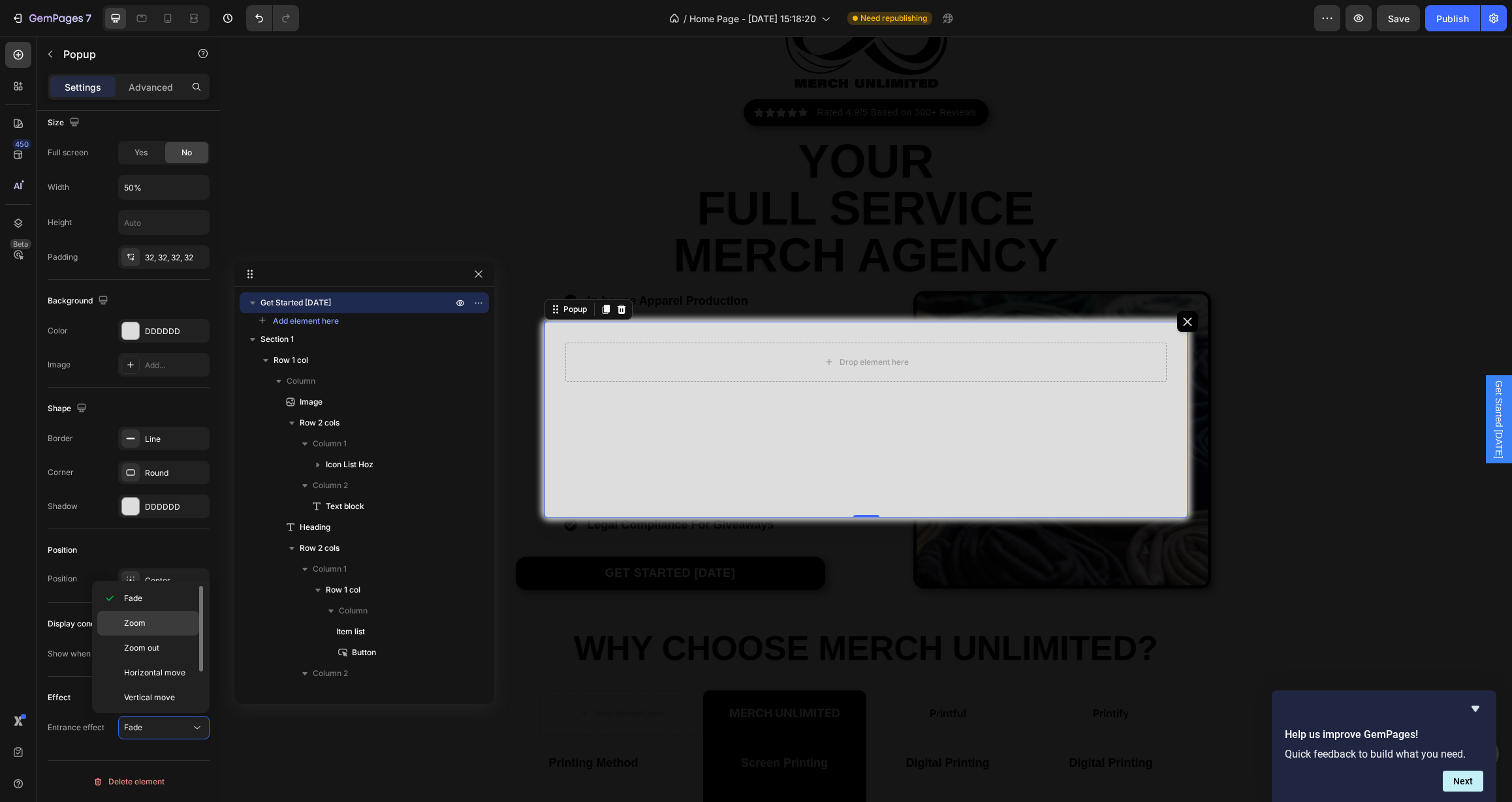
click at [166, 629] on div "Zoom" at bounding box center [149, 623] width 102 height 25
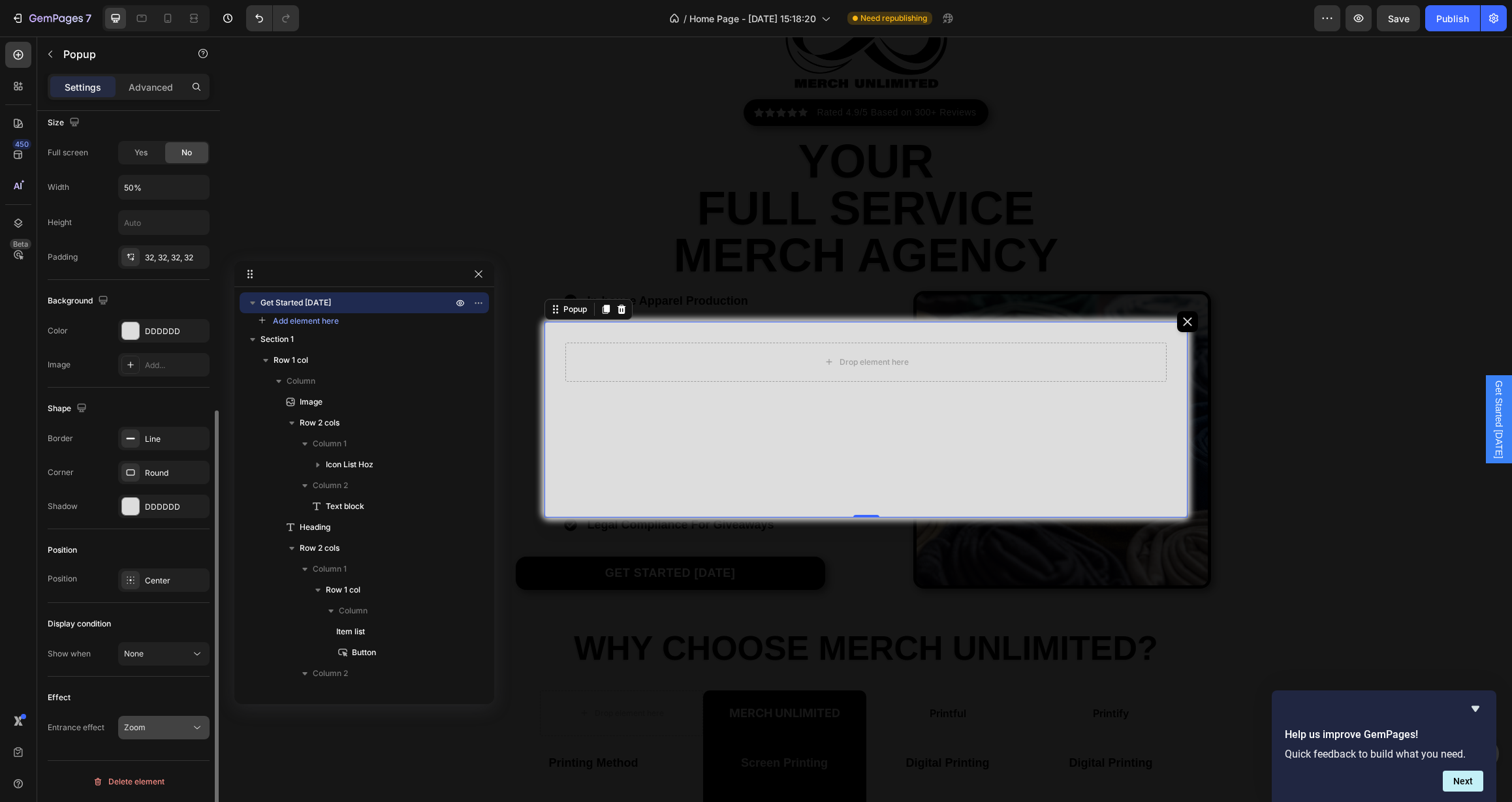
click at [190, 735] on button "Zoom" at bounding box center [164, 727] width 92 height 24
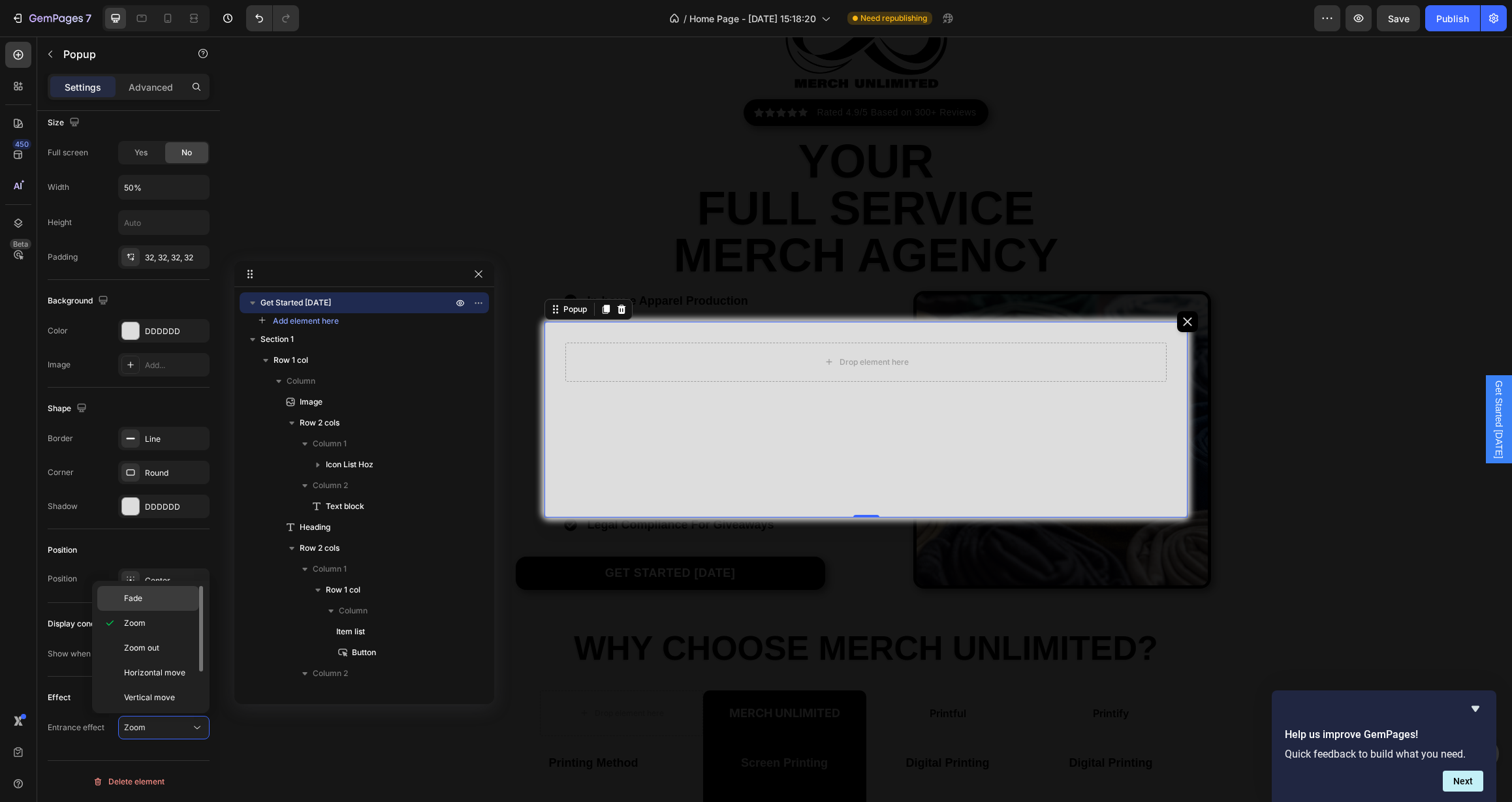
click at [166, 604] on div "Fade" at bounding box center [149, 599] width 102 height 25
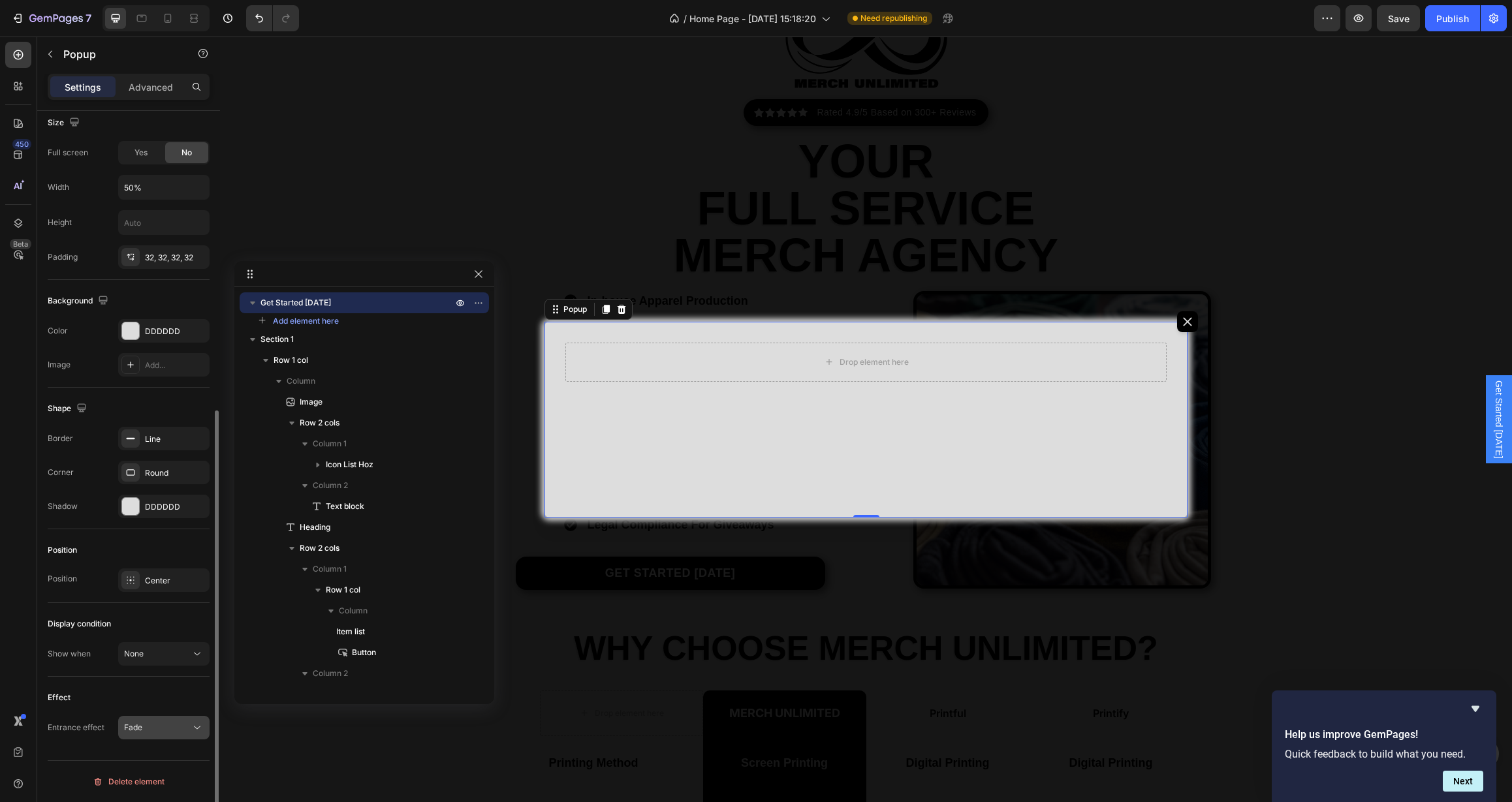
click at [187, 722] on div "Fade" at bounding box center [164, 727] width 80 height 13
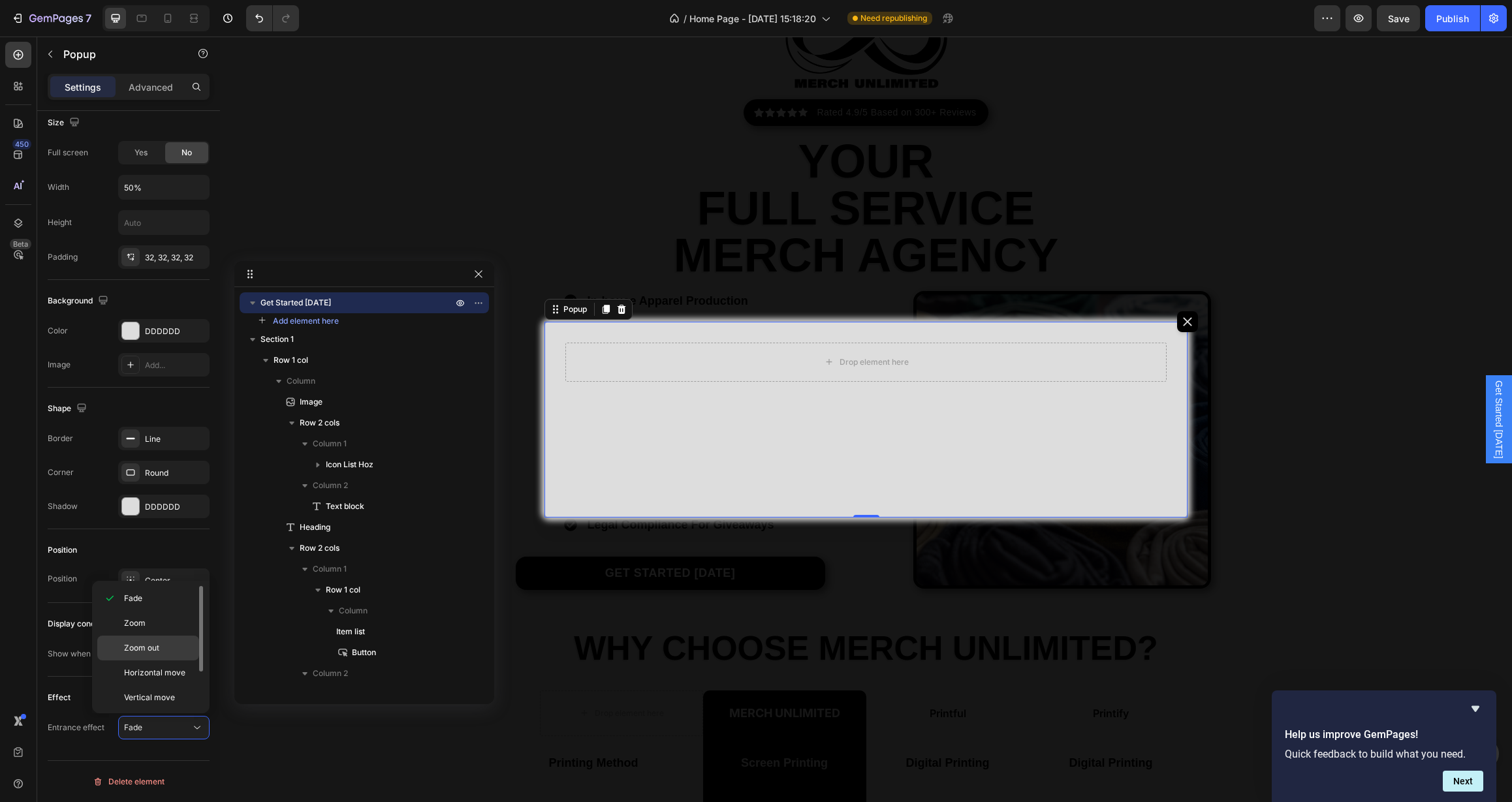
click at [162, 647] on p "Zoom out" at bounding box center [158, 648] width 69 height 12
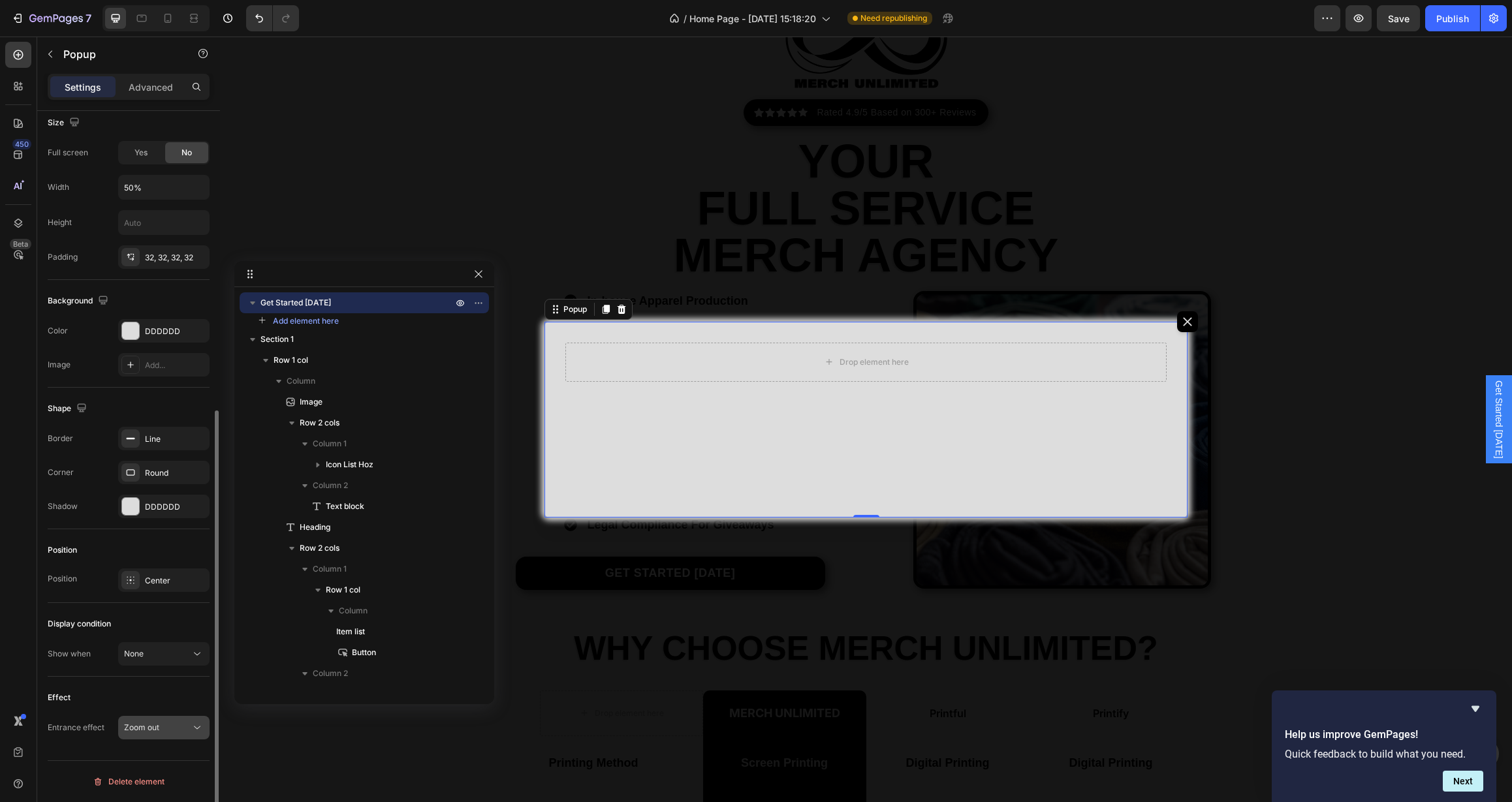
click at [183, 727] on div "Zoom out" at bounding box center [157, 727] width 67 height 12
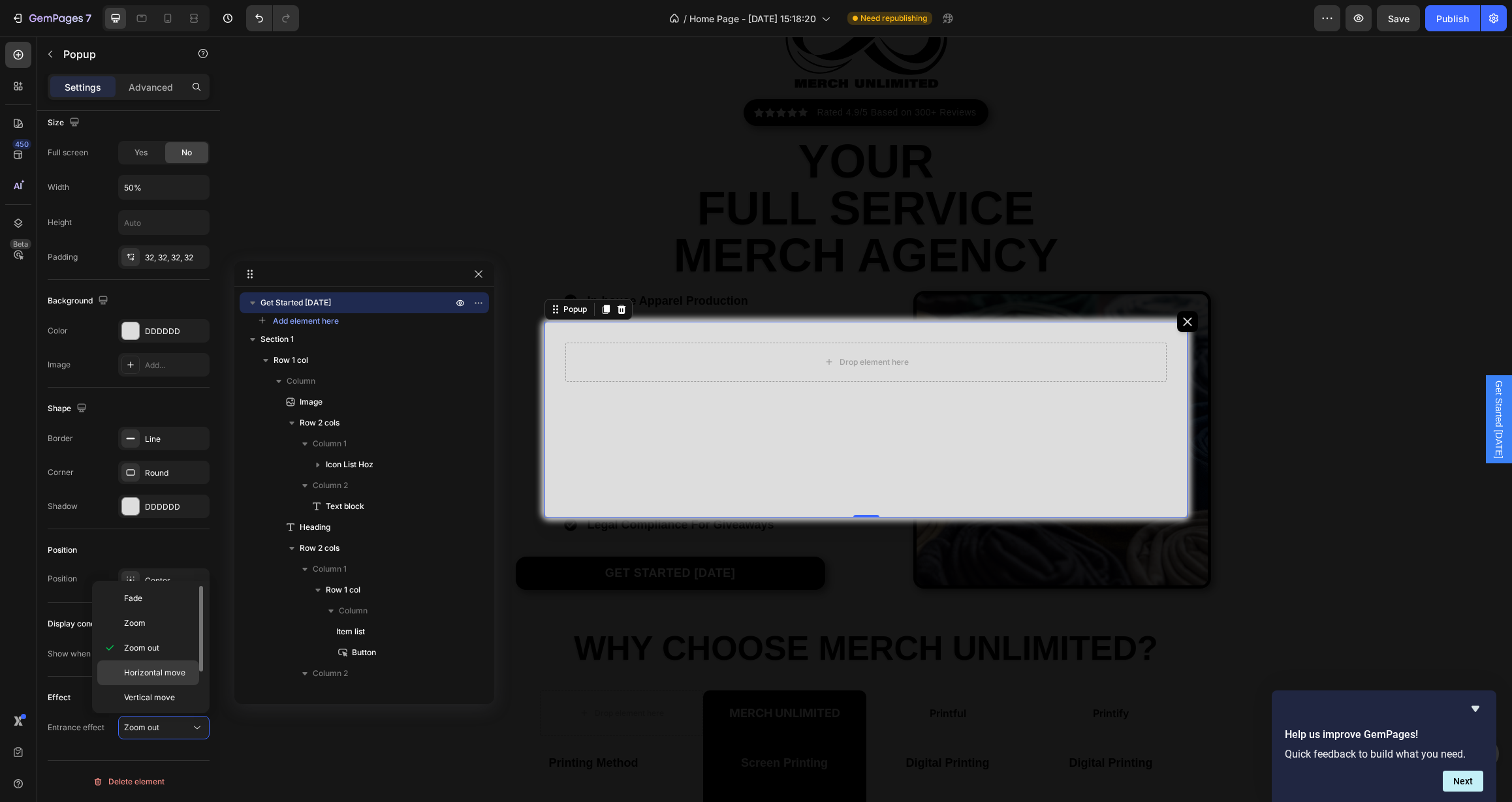
click at [167, 674] on span "Horizontal move" at bounding box center [154, 672] width 62 height 12
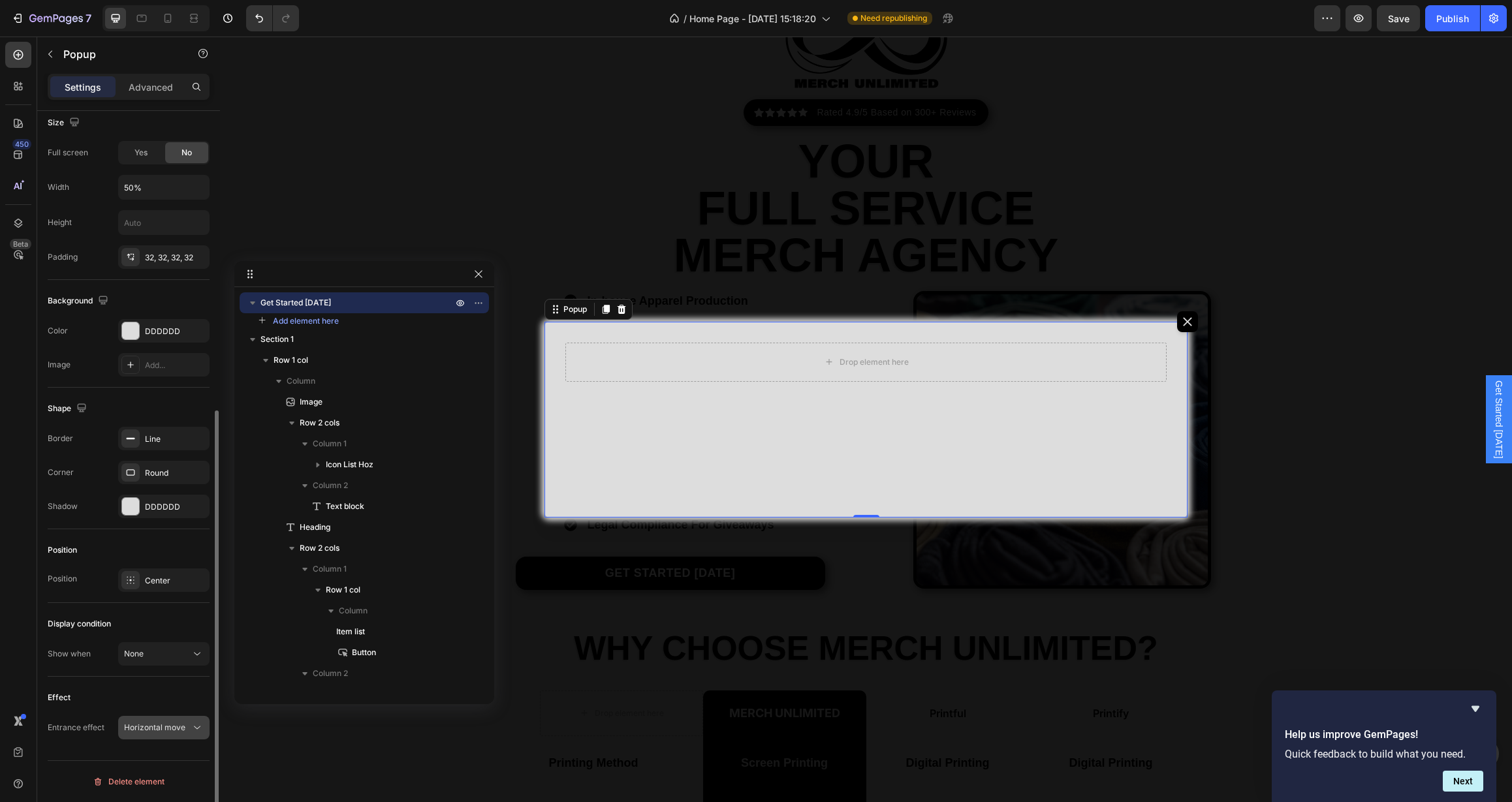
click at [175, 725] on span "Horizontal move" at bounding box center [154, 727] width 62 height 10
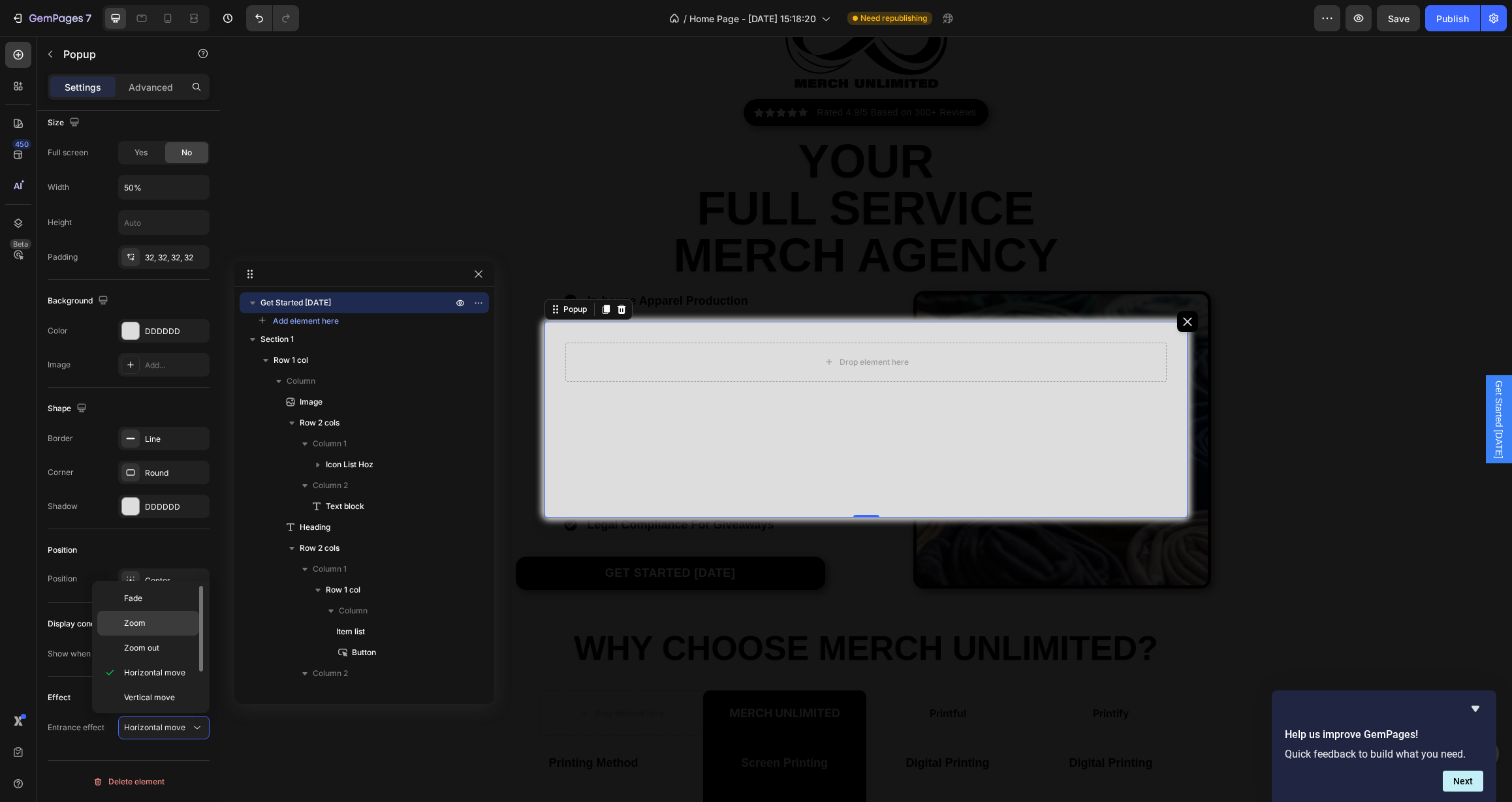
click at [162, 625] on p "Zoom" at bounding box center [158, 623] width 69 height 12
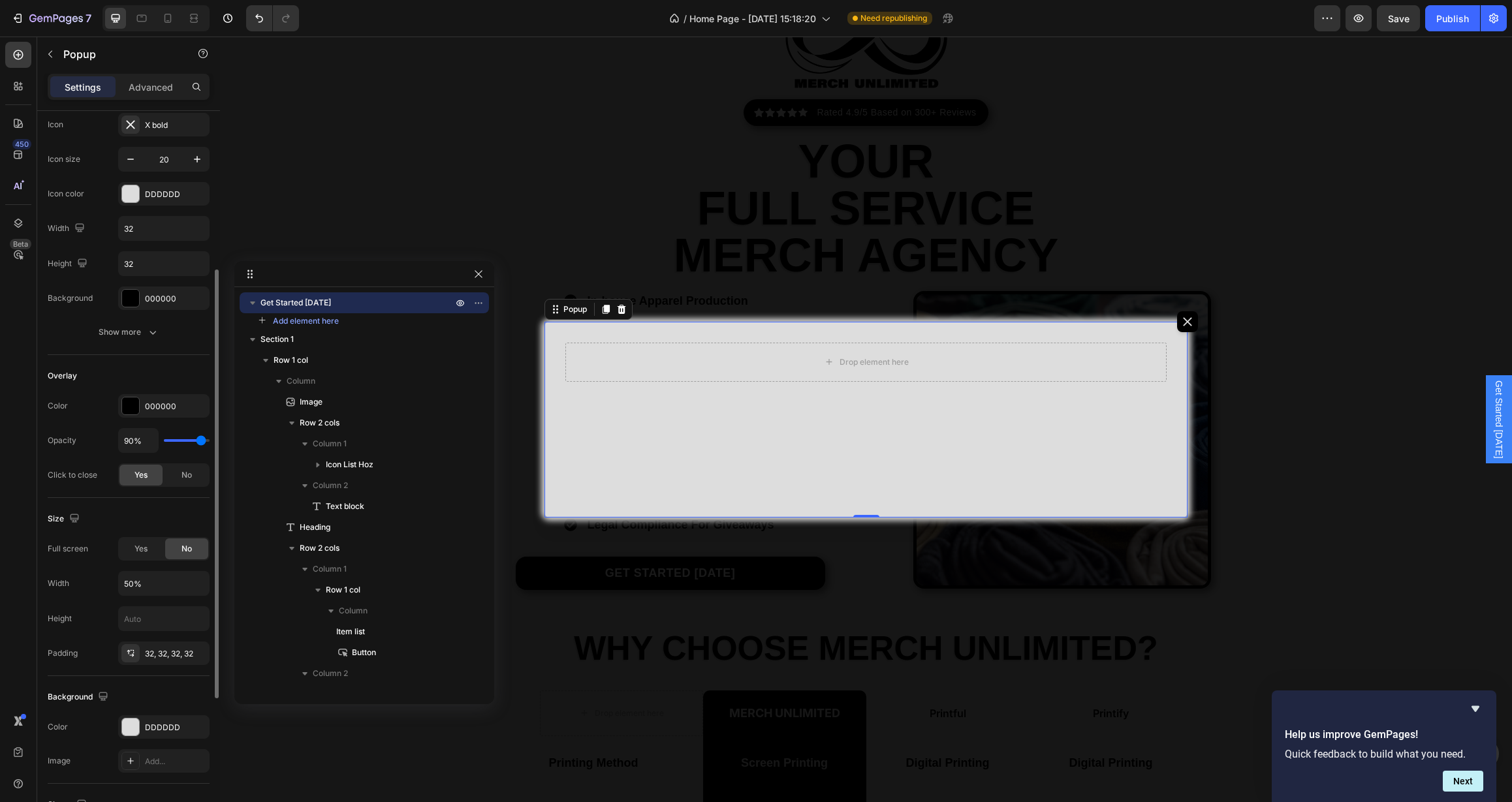
scroll to position [0, 0]
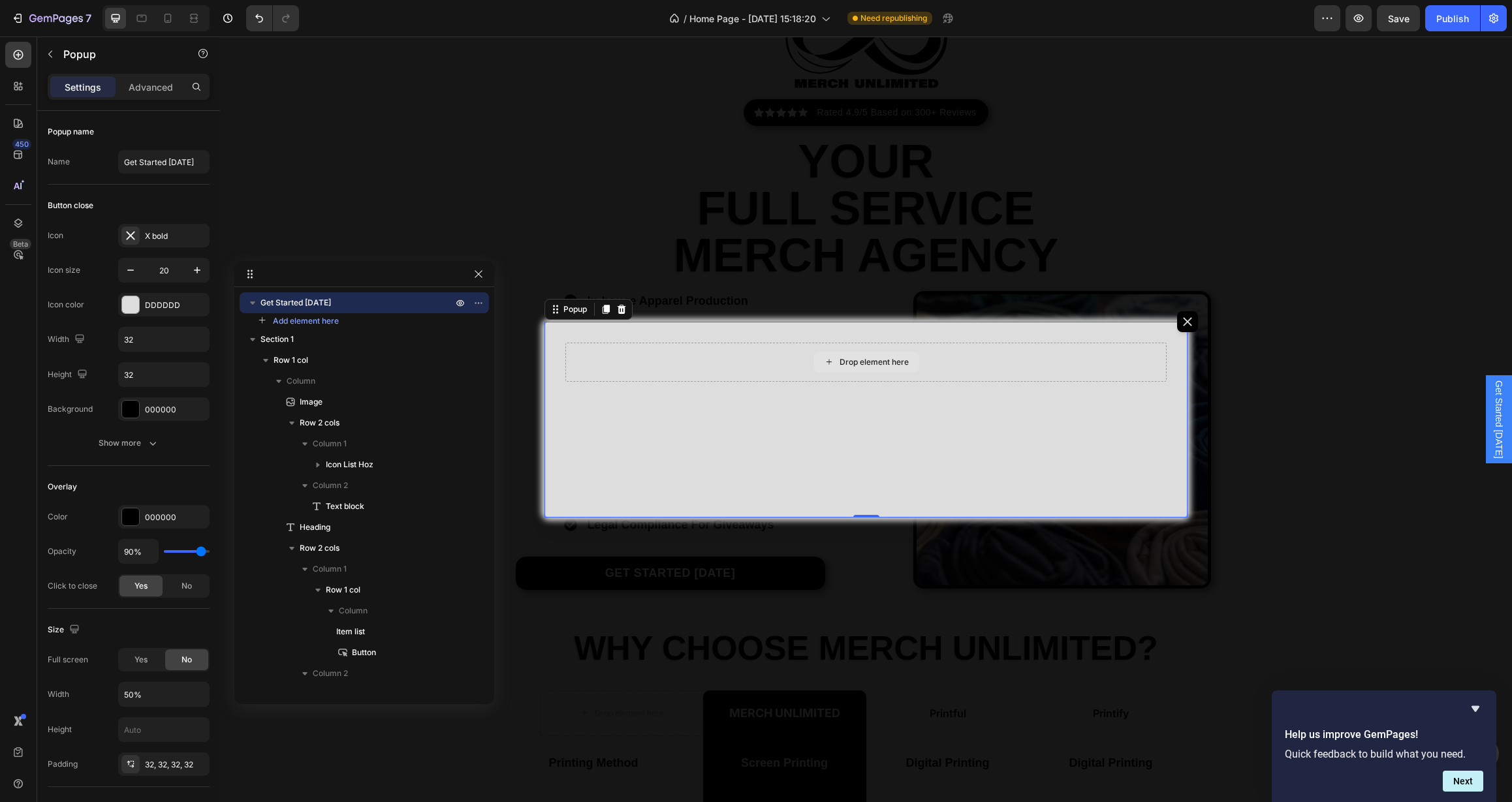
click at [825, 362] on icon "Dialog body" at bounding box center [829, 362] width 10 height 11
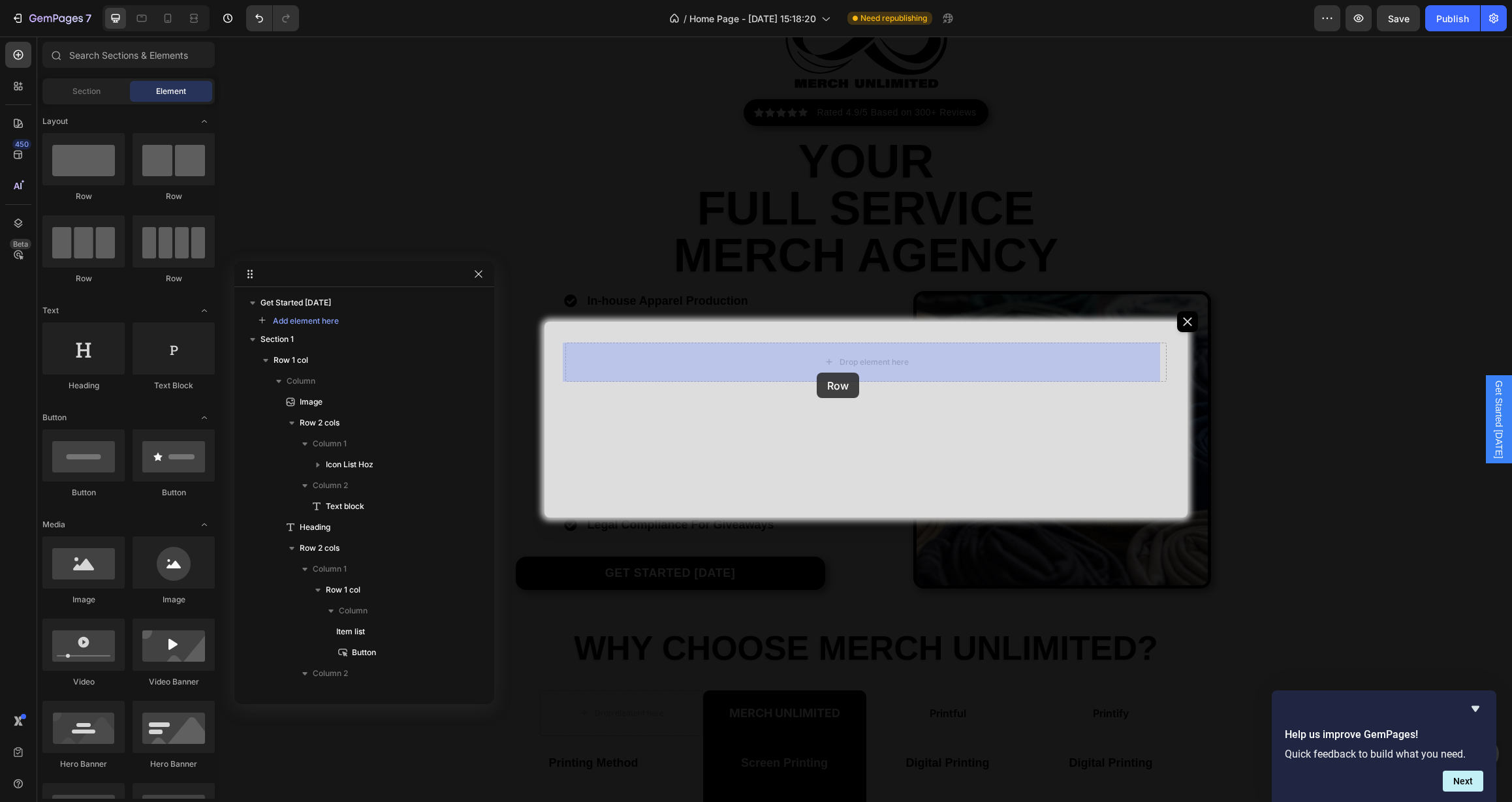
drag, startPoint x: 310, startPoint y: 198, endPoint x: 823, endPoint y: 368, distance: 540.4
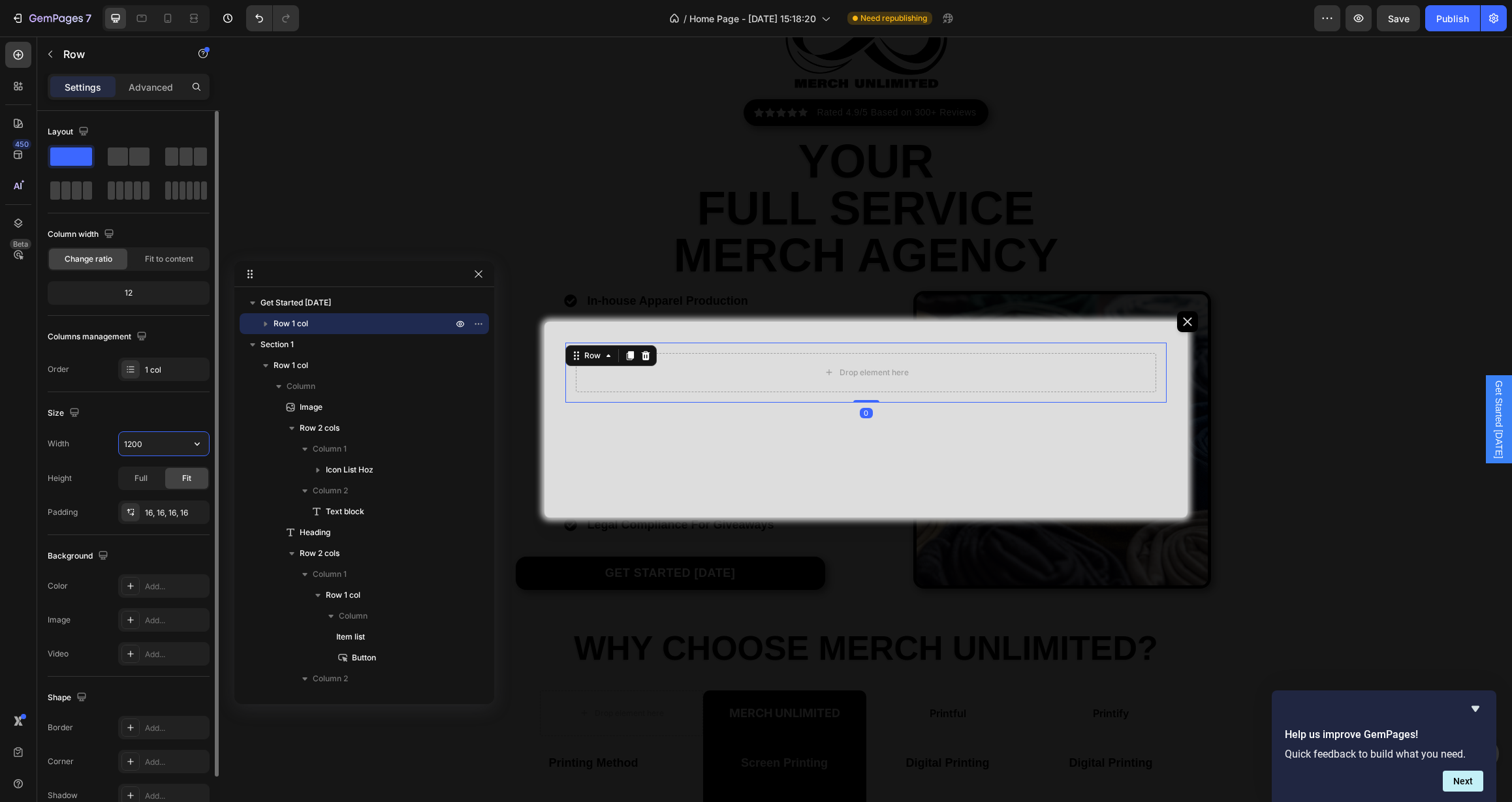
click at [184, 440] on input "1200" at bounding box center [164, 444] width 90 height 24
click at [201, 445] on icon "button" at bounding box center [197, 444] width 13 height 13
click at [168, 497] on p "Full 100%" at bounding box center [161, 502] width 75 height 12
type input "100%"
click at [195, 512] on icon "button" at bounding box center [196, 512] width 5 height 5
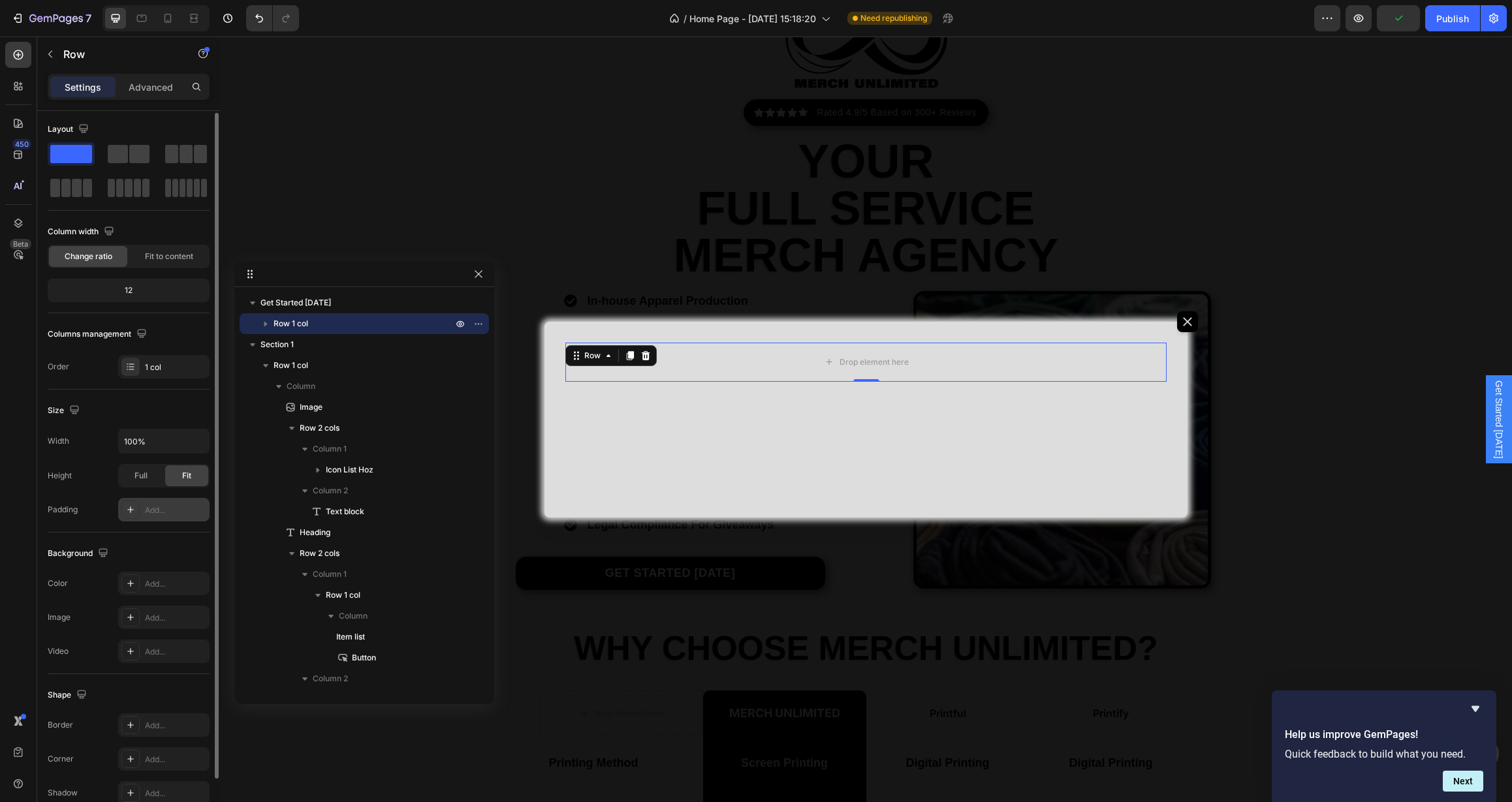
scroll to position [68, 0]
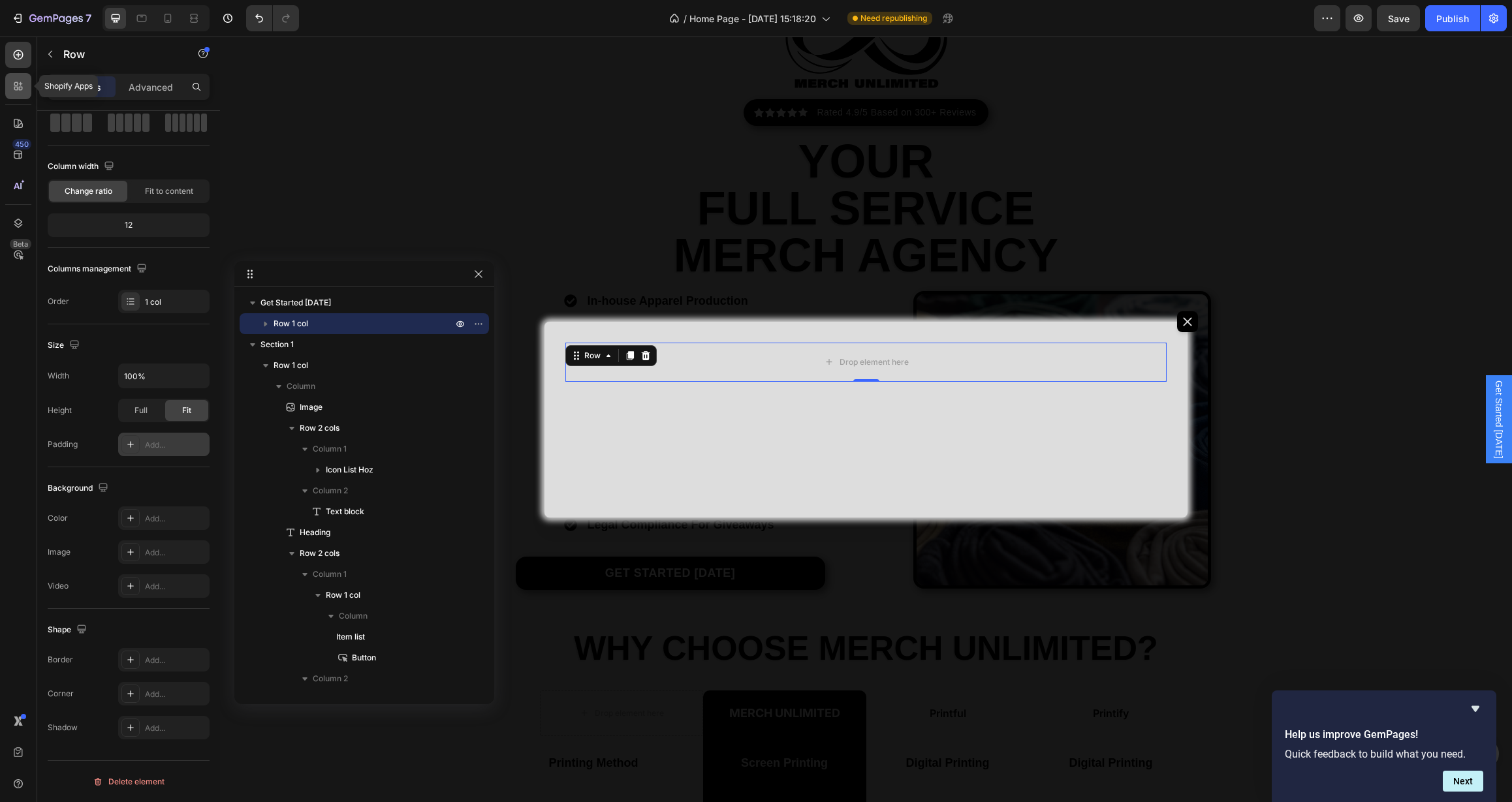
click at [18, 84] on icon at bounding box center [16, 84] width 4 height 4
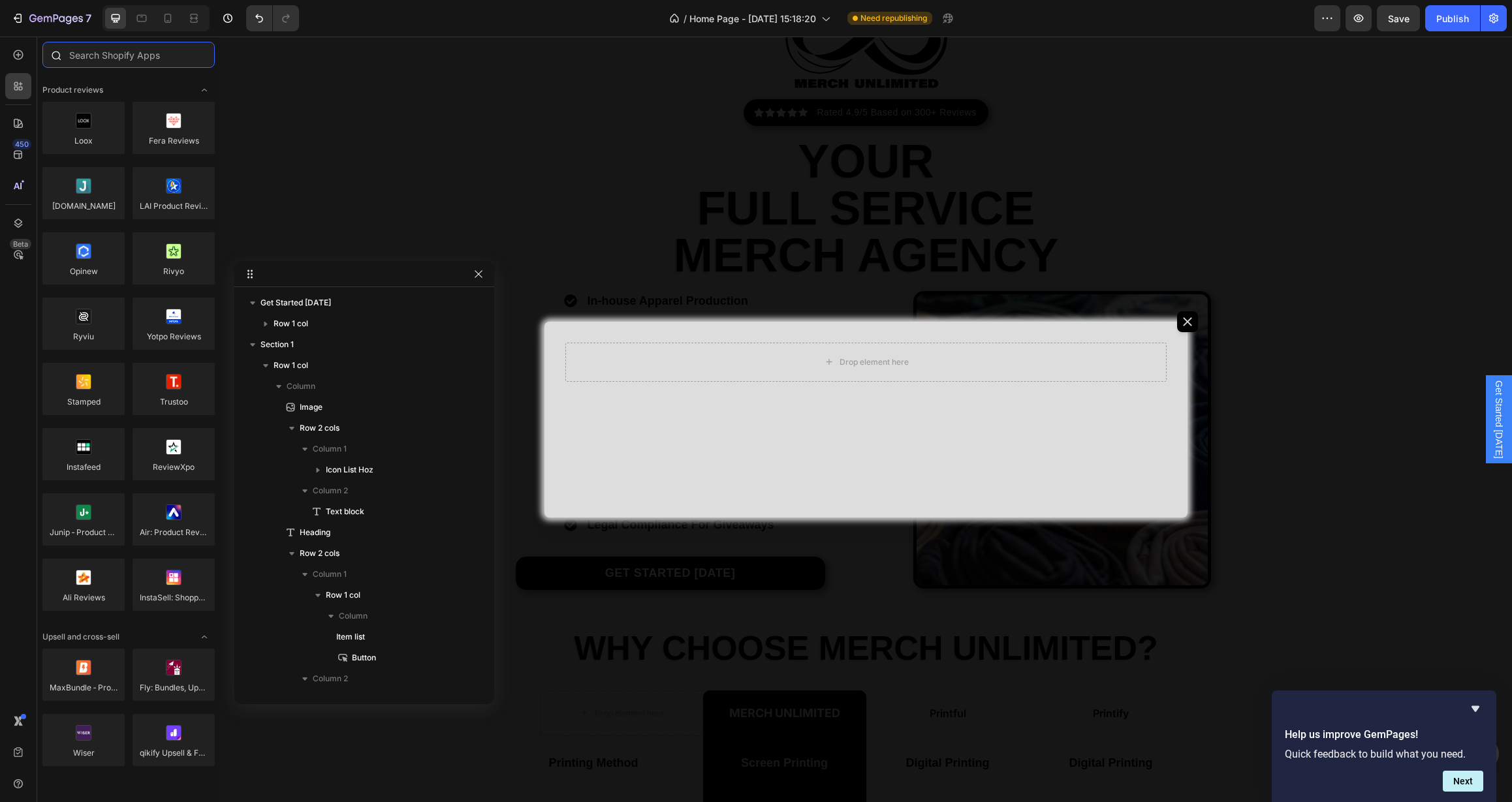
click at [124, 55] on input "text" at bounding box center [128, 55] width 172 height 26
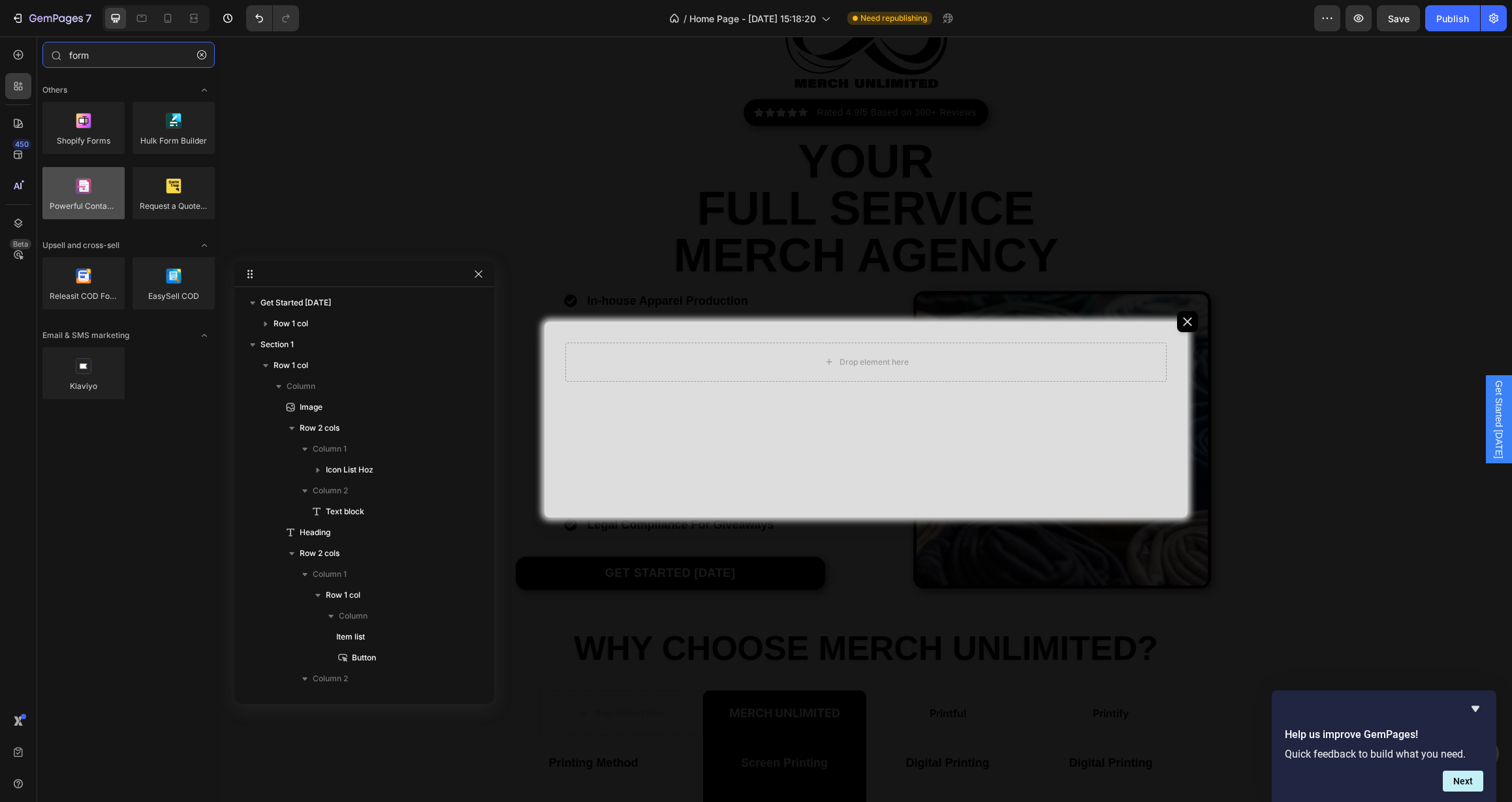
type input "form"
click at [95, 195] on div at bounding box center [84, 193] width 82 height 52
click at [88, 188] on div at bounding box center [84, 193] width 82 height 52
click at [24, 89] on icon at bounding box center [18, 86] width 13 height 13
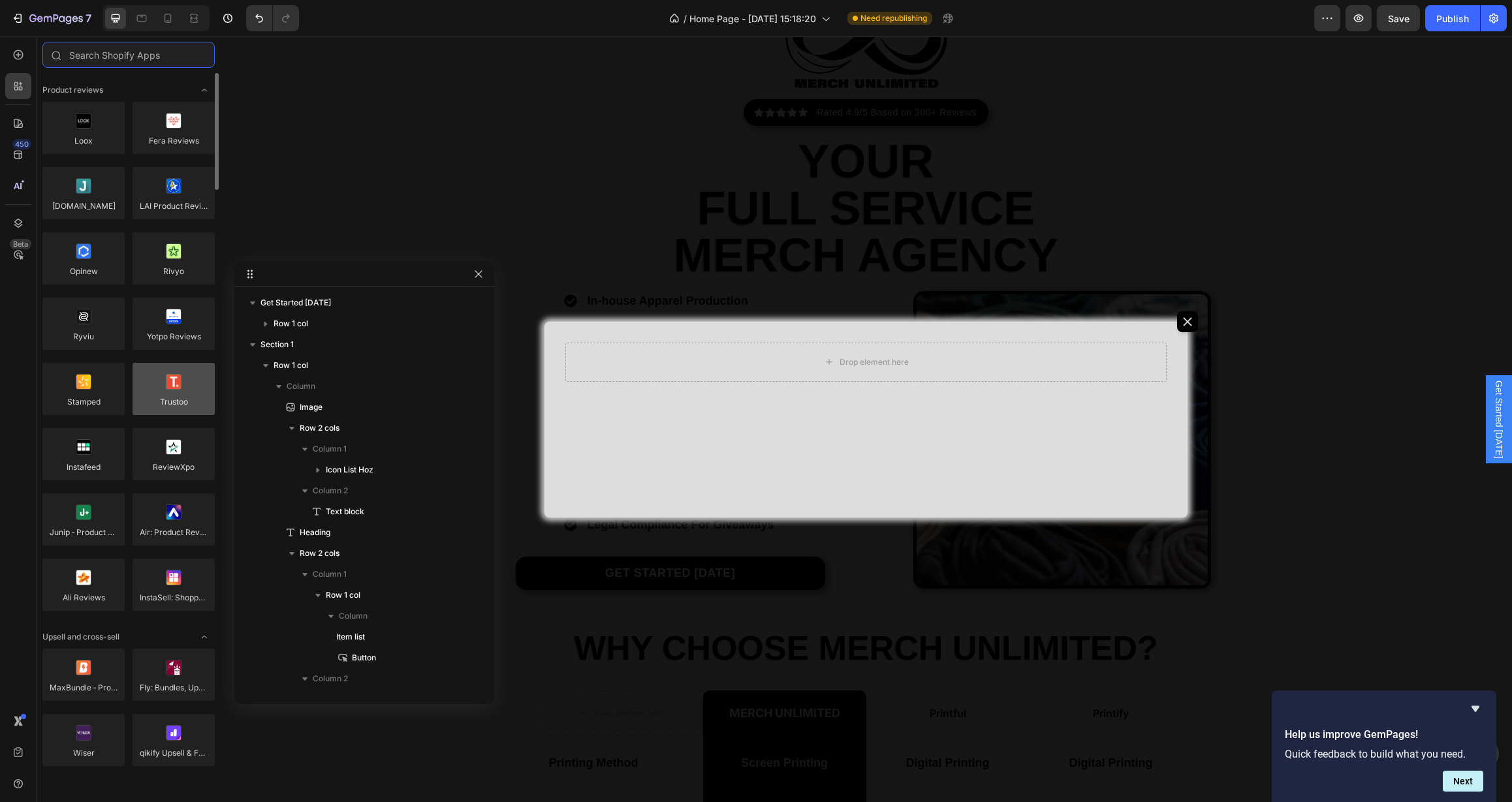
scroll to position [256, 0]
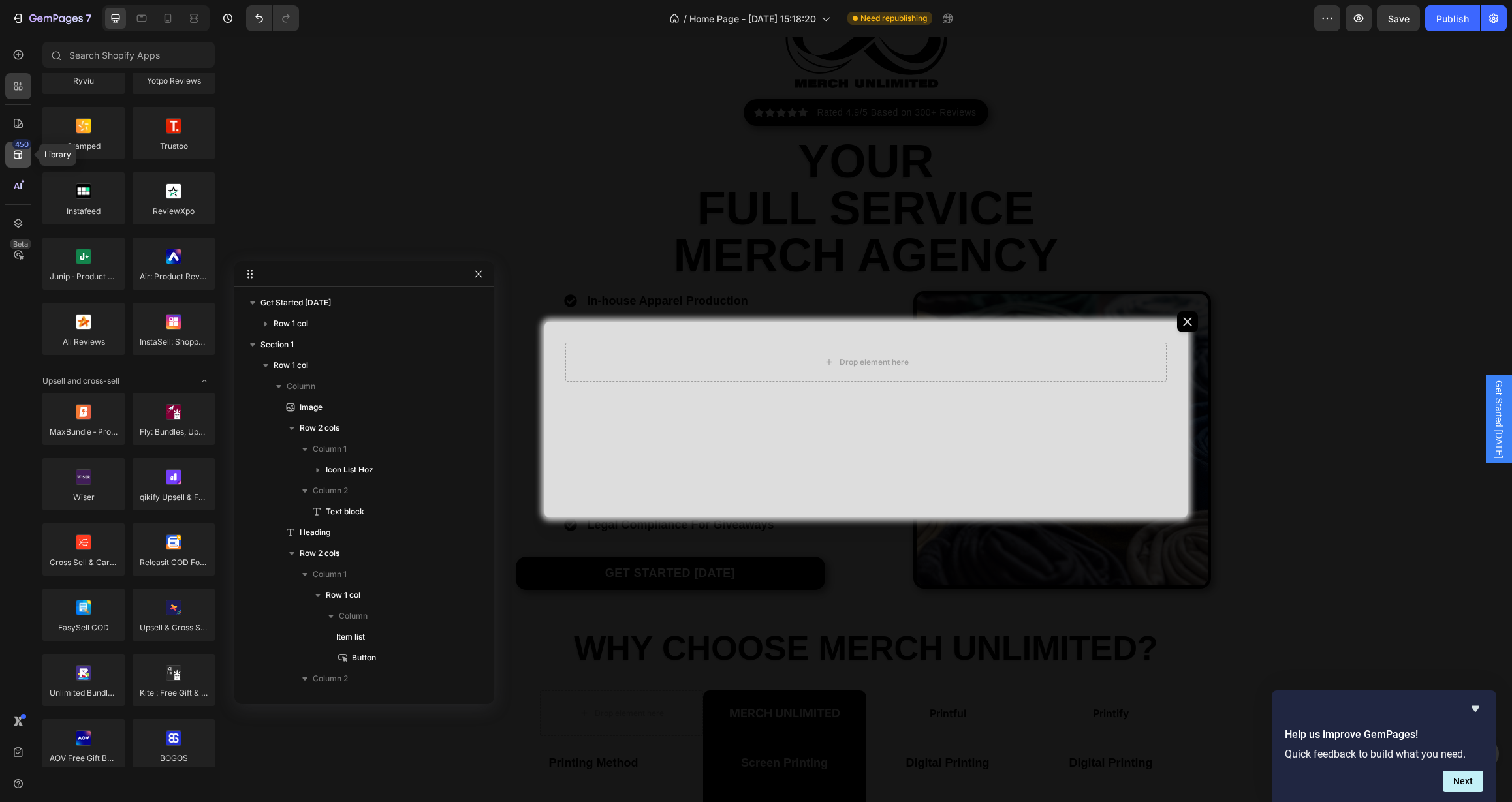
click at [14, 143] on div "450" at bounding box center [22, 144] width 19 height 10
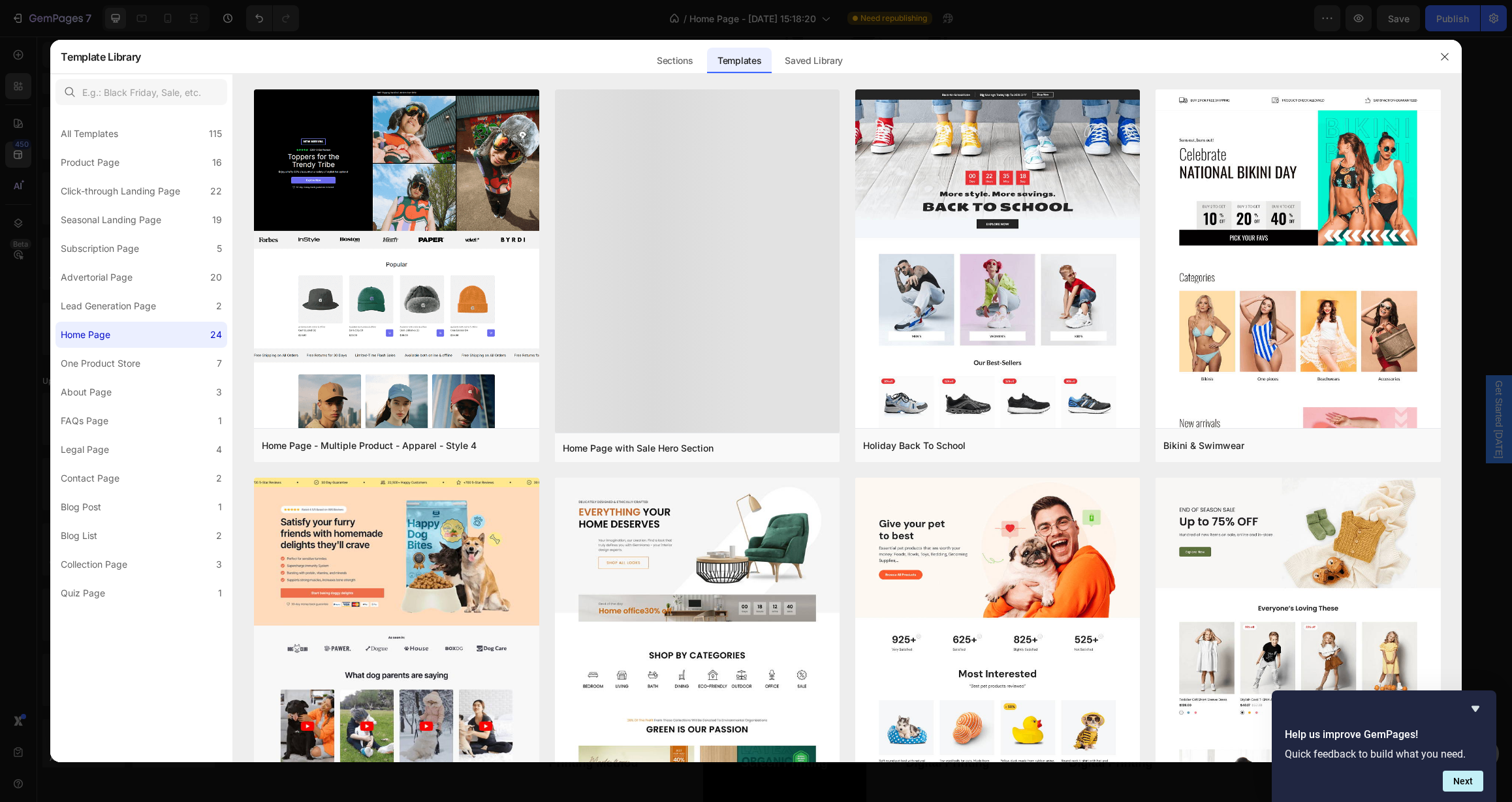
click at [14, 74] on div at bounding box center [756, 401] width 1512 height 802
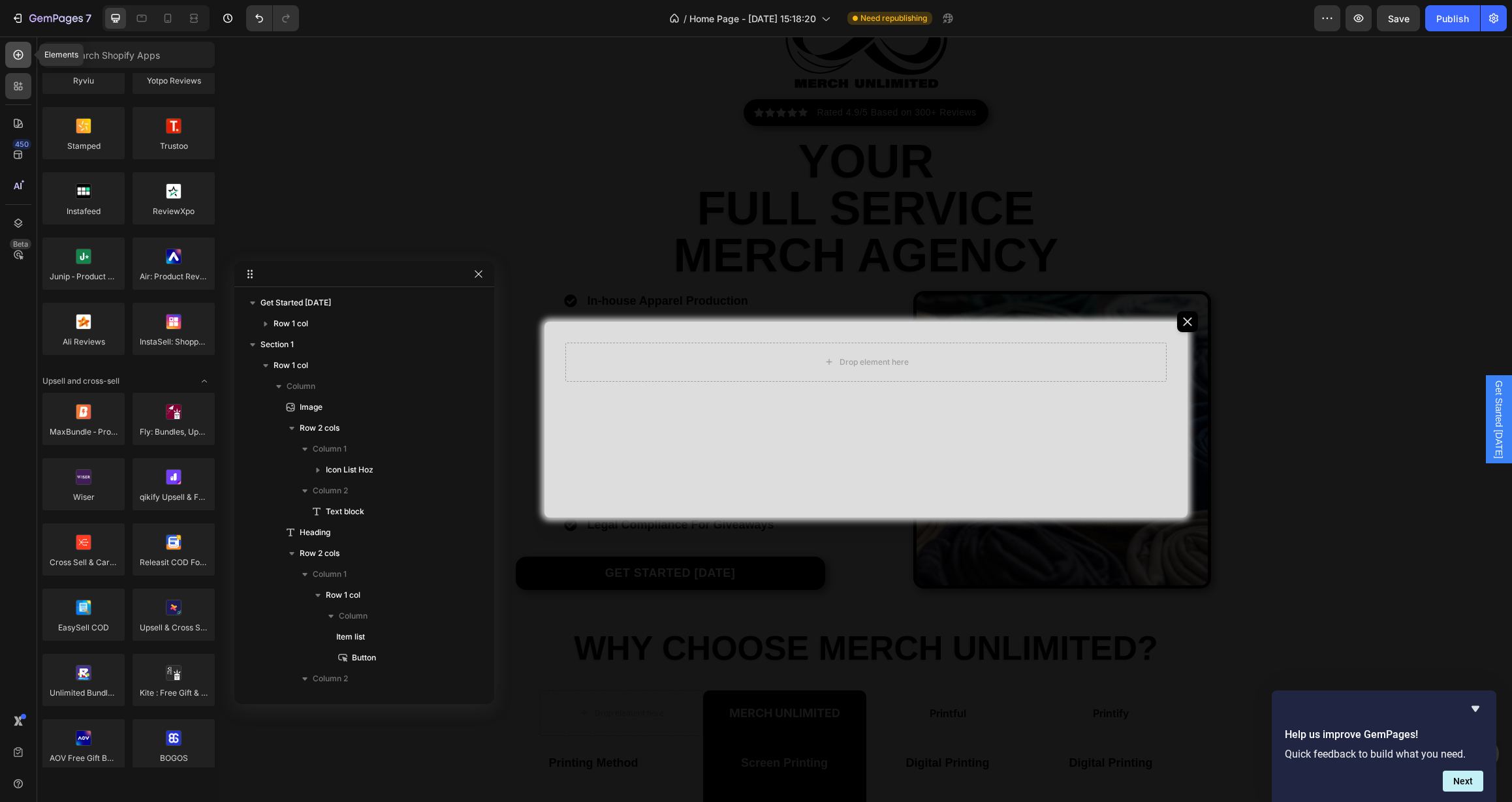
click at [18, 58] on icon at bounding box center [18, 55] width 13 height 13
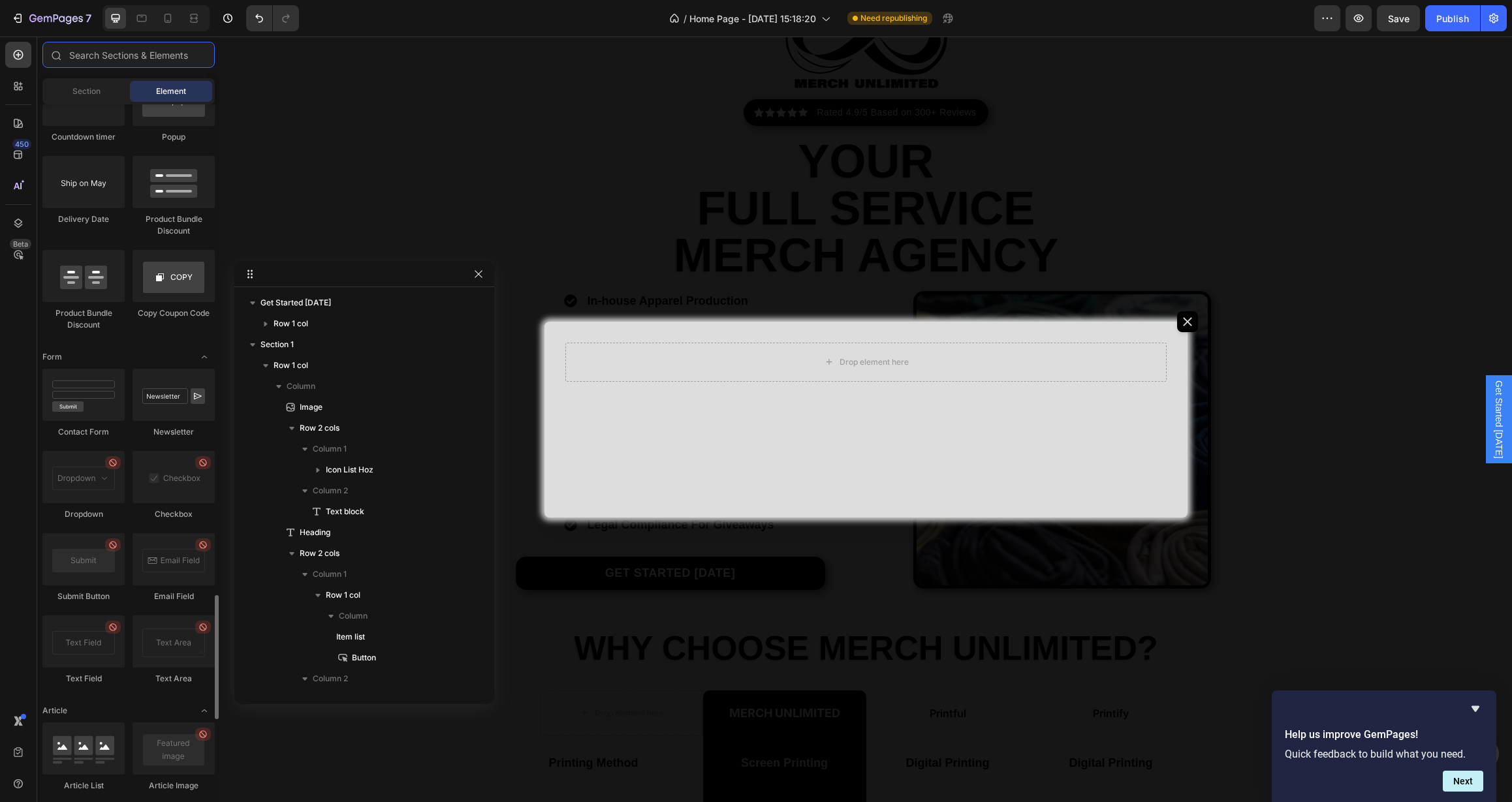
scroll to position [3175, 0]
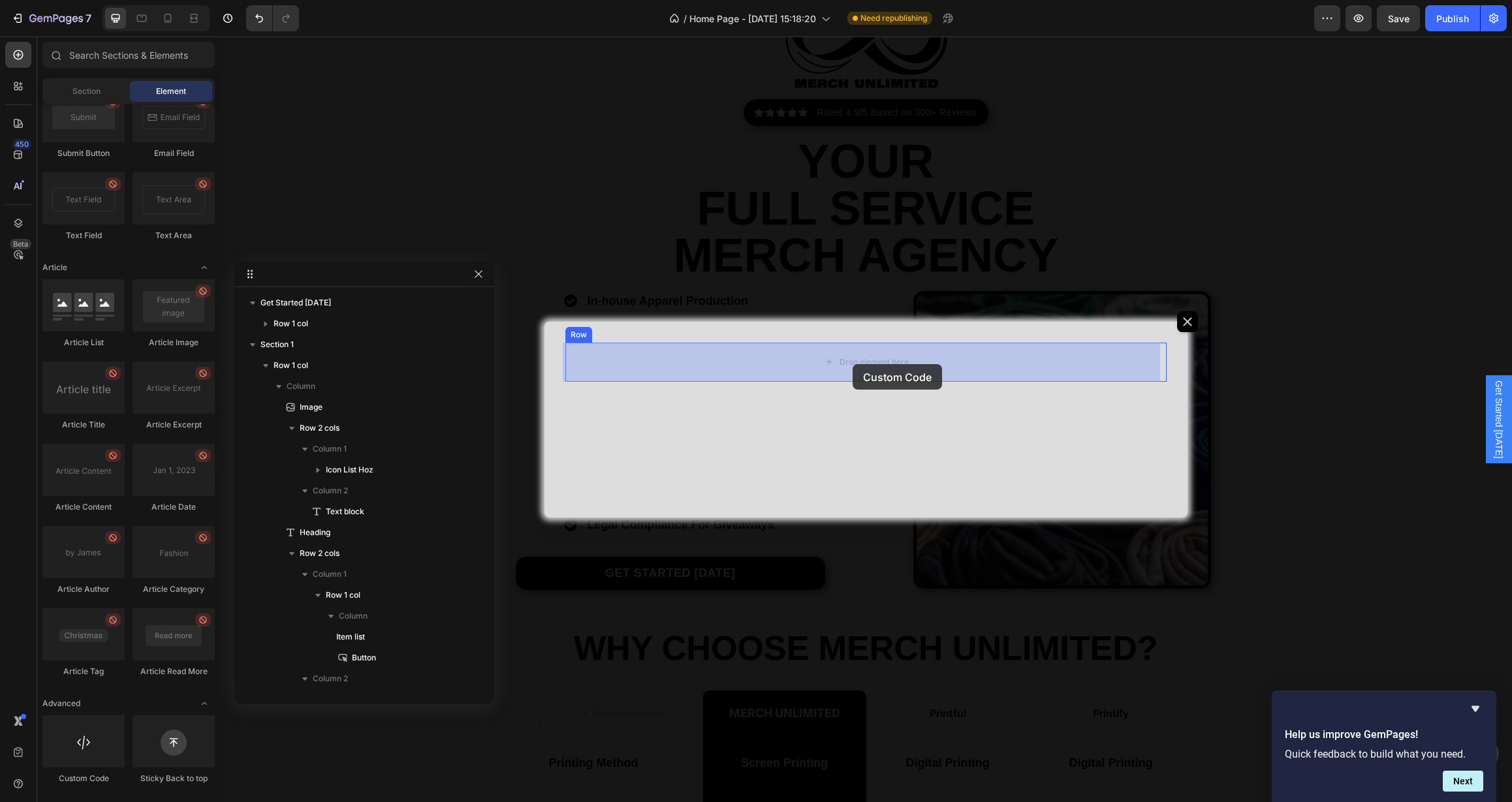
drag, startPoint x: 319, startPoint y: 803, endPoint x: 853, endPoint y: 364, distance: 691.3
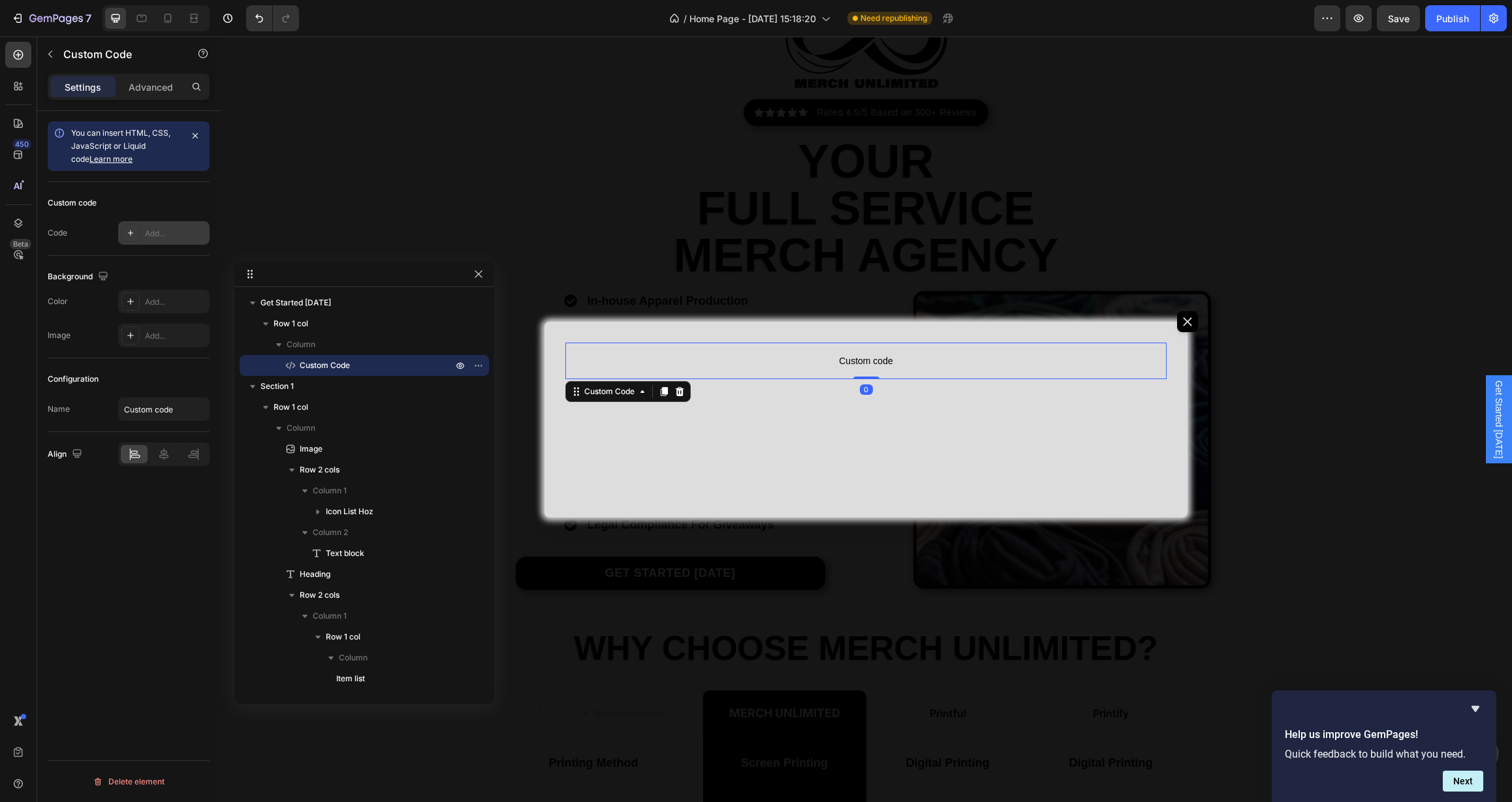
click at [157, 226] on div "Add..." at bounding box center [164, 233] width 92 height 24
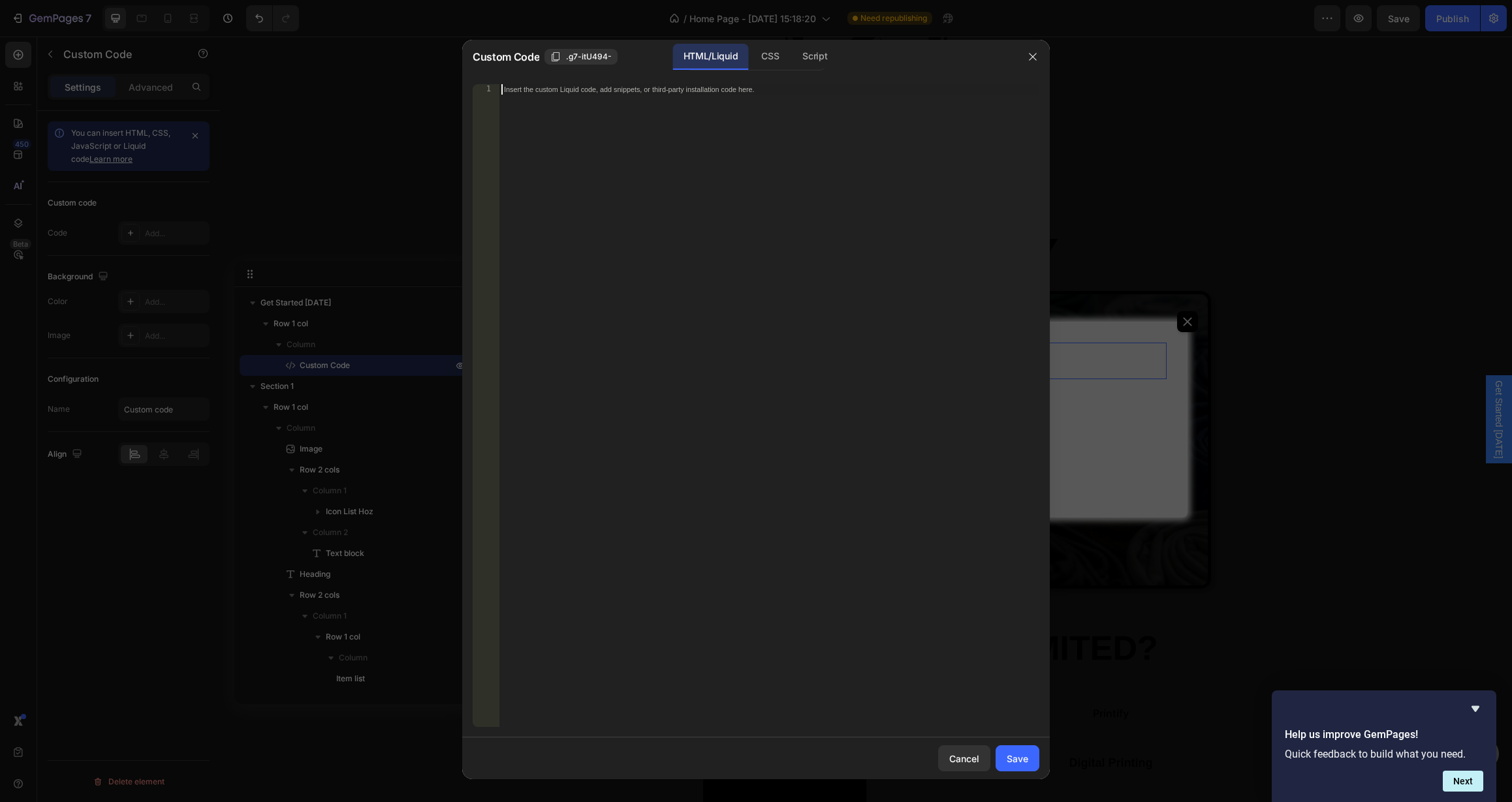
click at [567, 183] on div "Insert the custom Liquid code, add snippets, or third-party installation code h…" at bounding box center [769, 416] width 541 height 663
paste textarea "</a>"
type textarea "</a>"
click at [1030, 758] on button "Save" at bounding box center [1017, 758] width 44 height 26
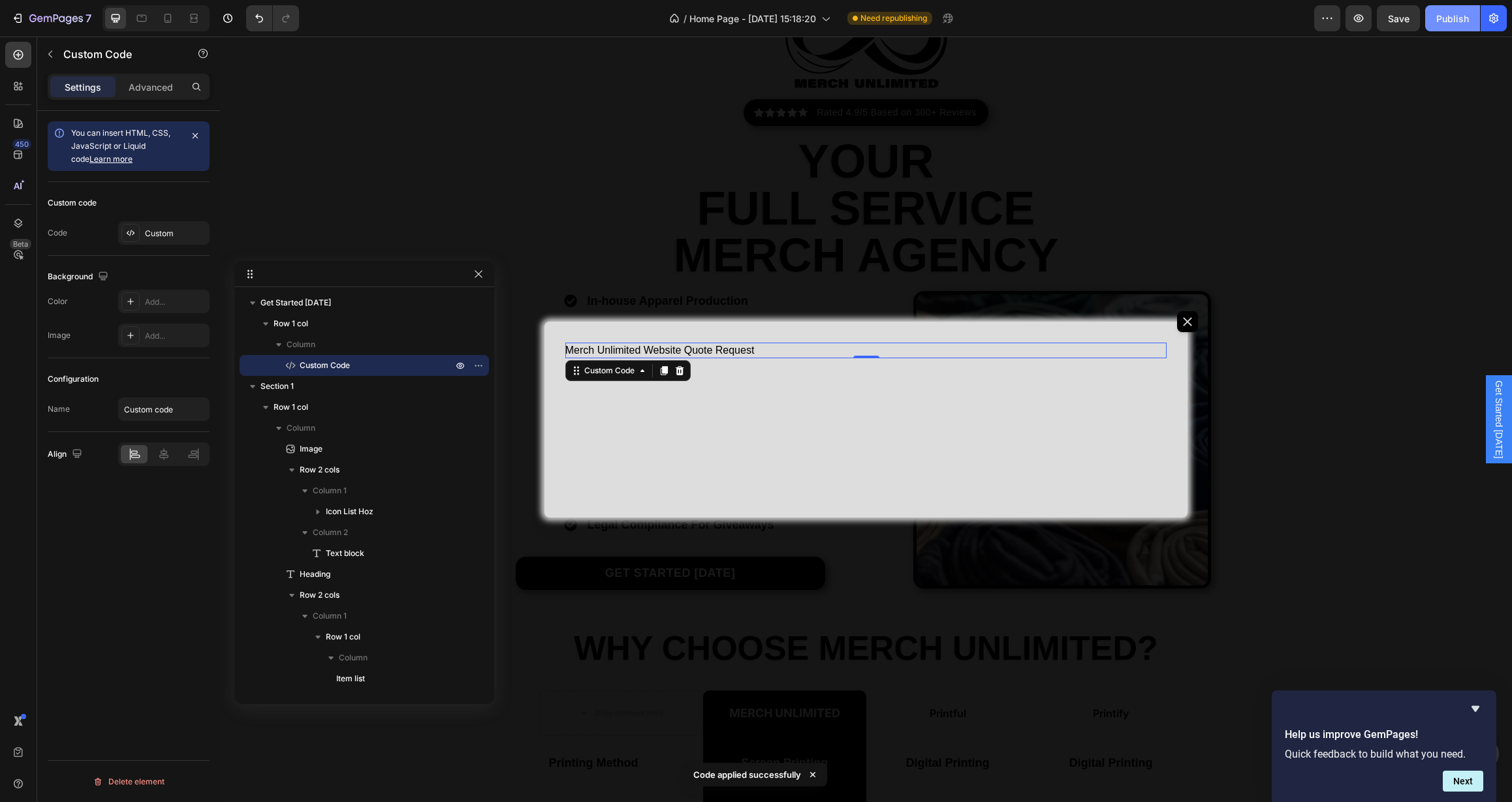
click at [1448, 17] on div "Publish" at bounding box center [1452, 18] width 33 height 14
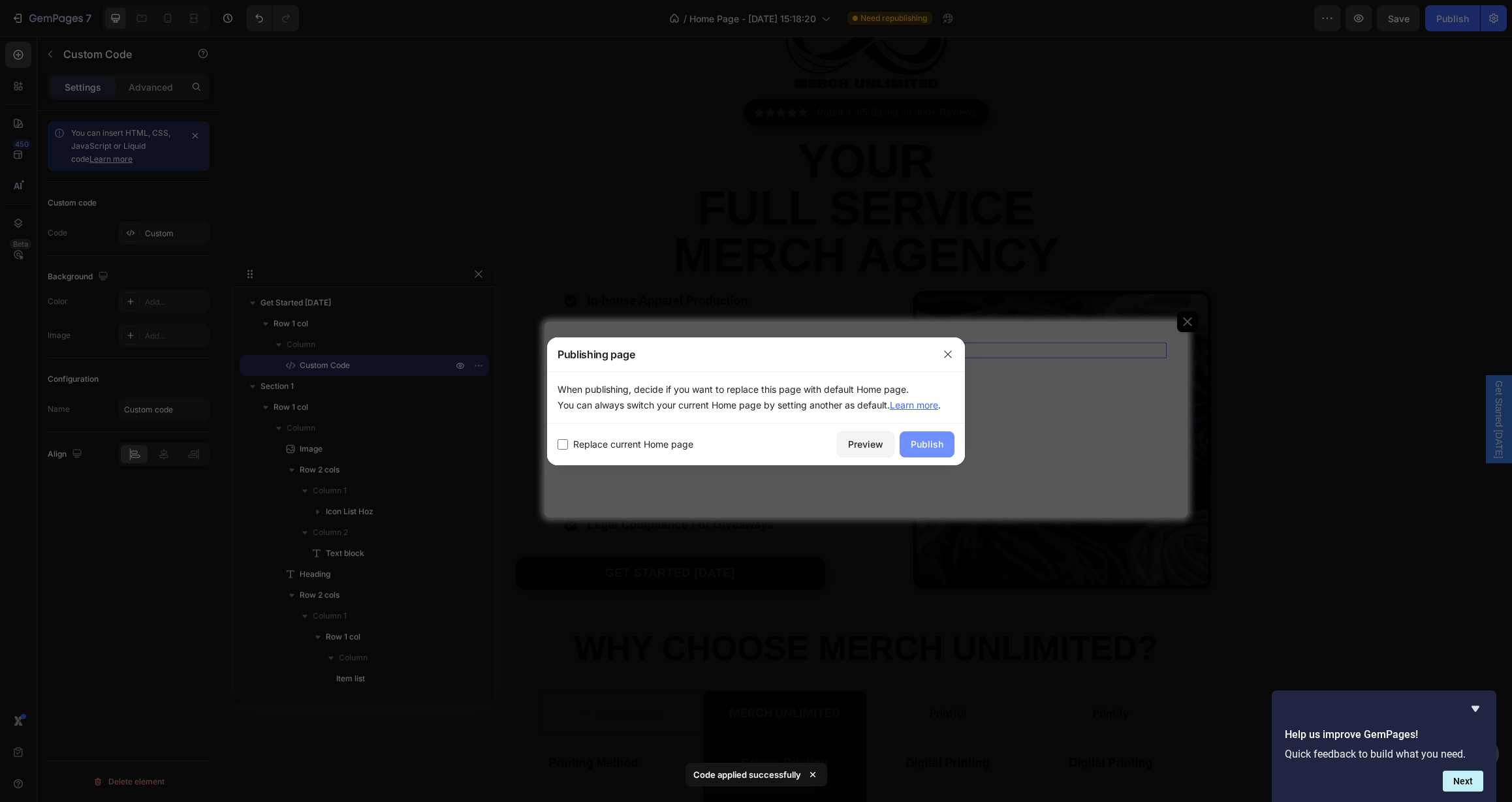
click at [941, 442] on div "Publish" at bounding box center [927, 444] width 33 height 14
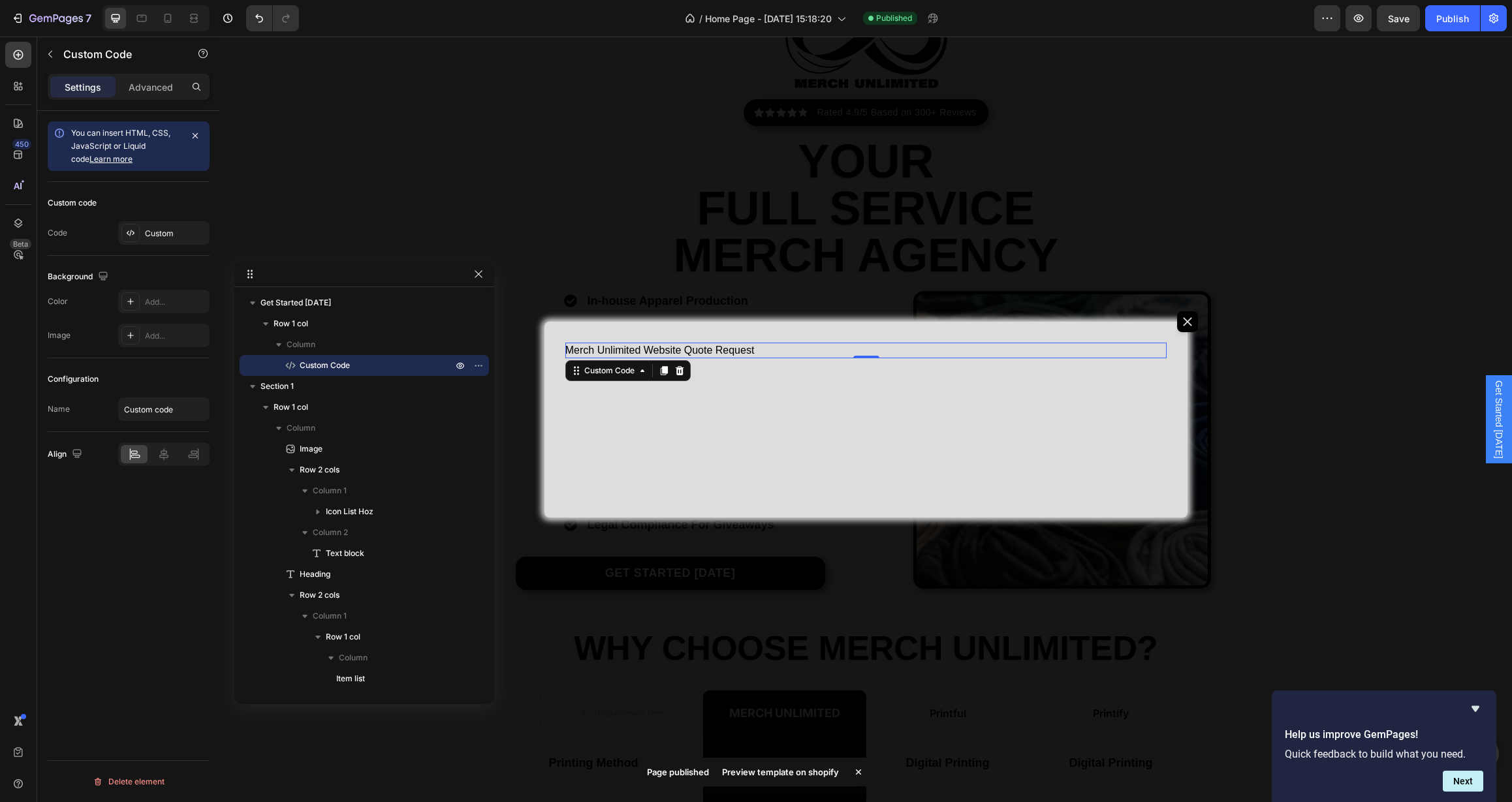
click at [782, 774] on div "Preview template on shopify" at bounding box center [780, 772] width 132 height 18
click at [560, 260] on div "Backdrop" at bounding box center [866, 419] width 1292 height 765
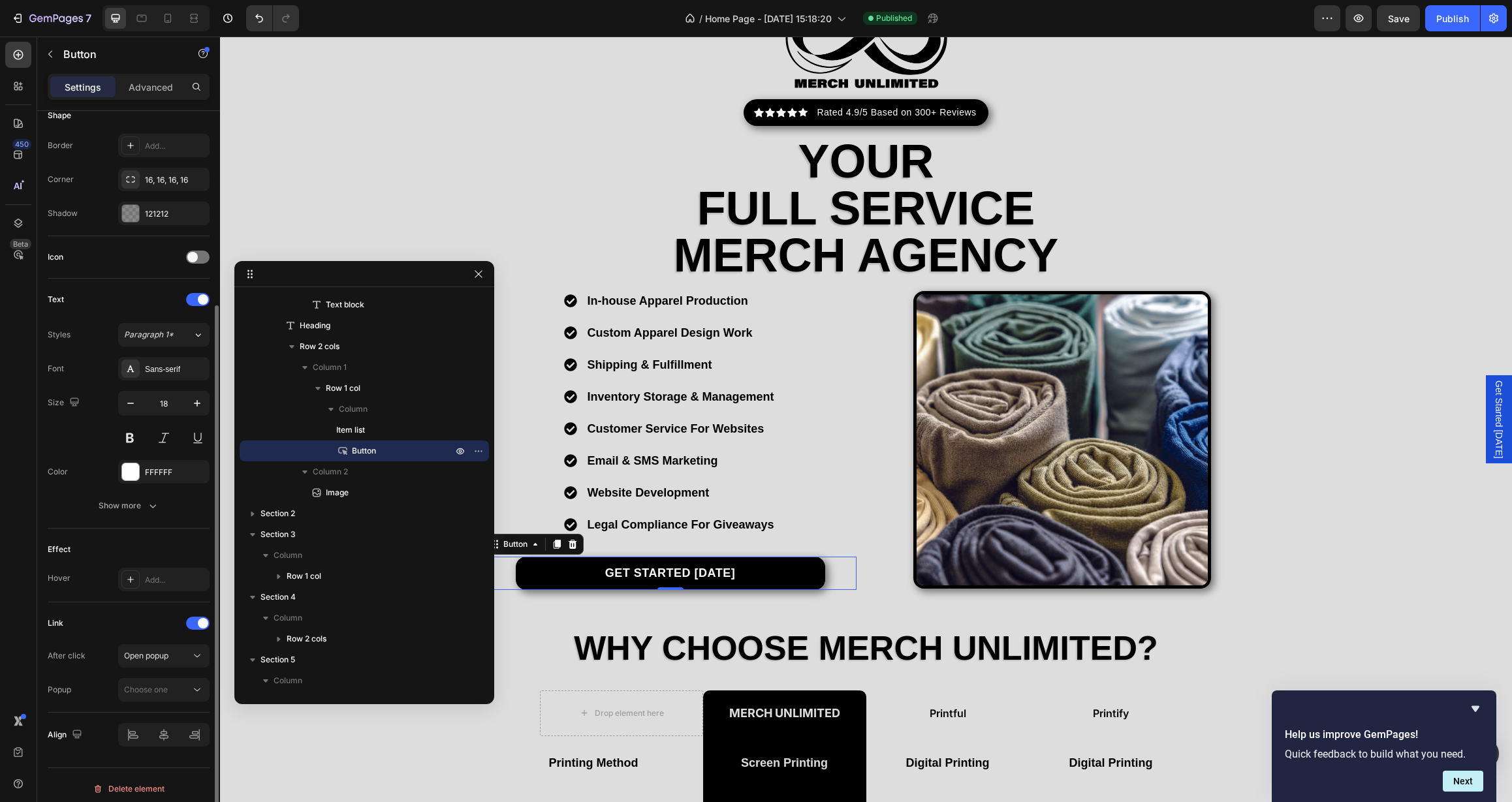
scroll to position [275, 0]
click at [153, 680] on span "Choose one" at bounding box center [145, 682] width 44 height 10
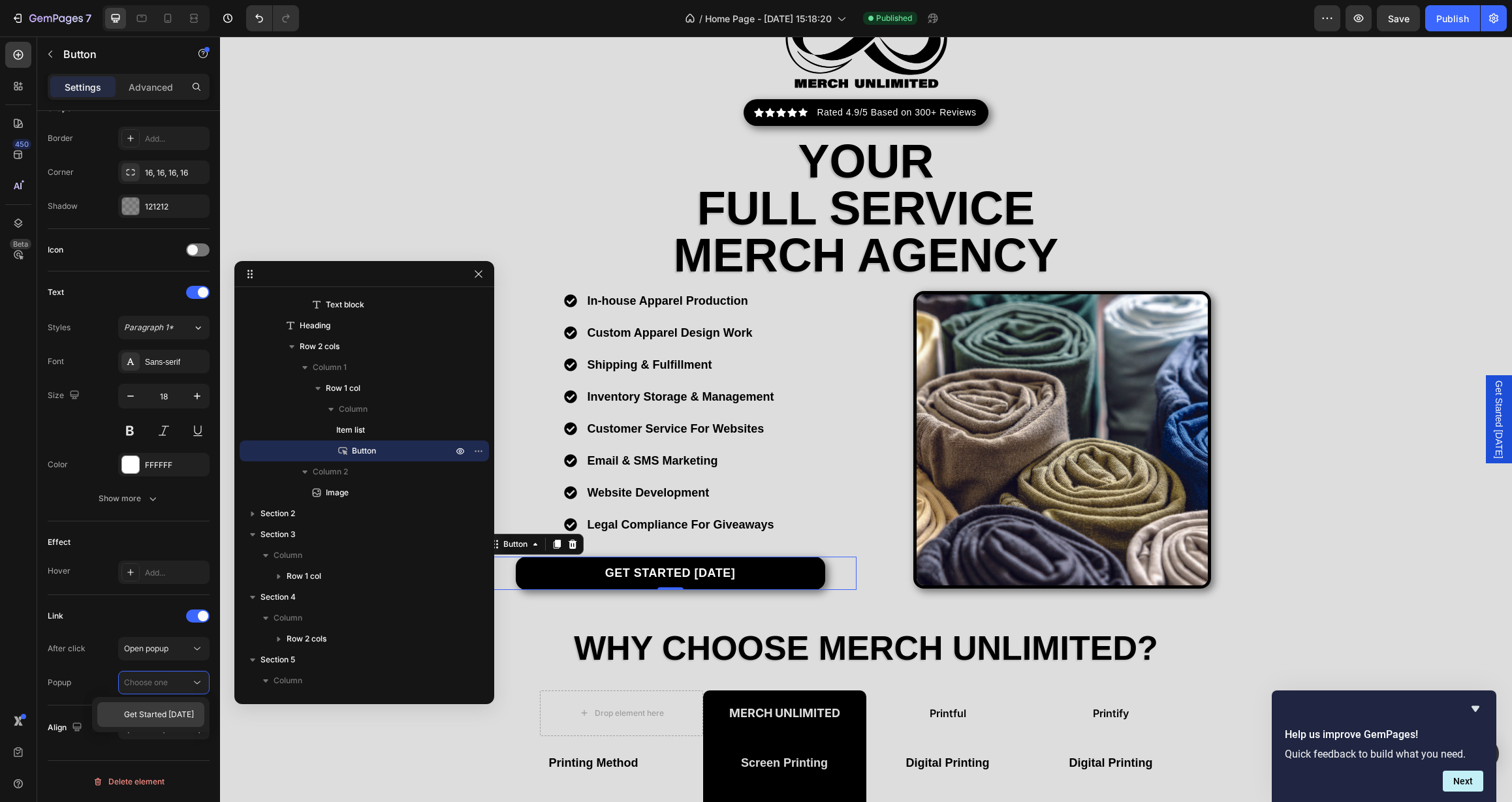
click at [156, 711] on span "Get Started [DATE]" at bounding box center [158, 714] width 70 height 12
click at [1464, 18] on div "Publish" at bounding box center [1452, 18] width 33 height 14
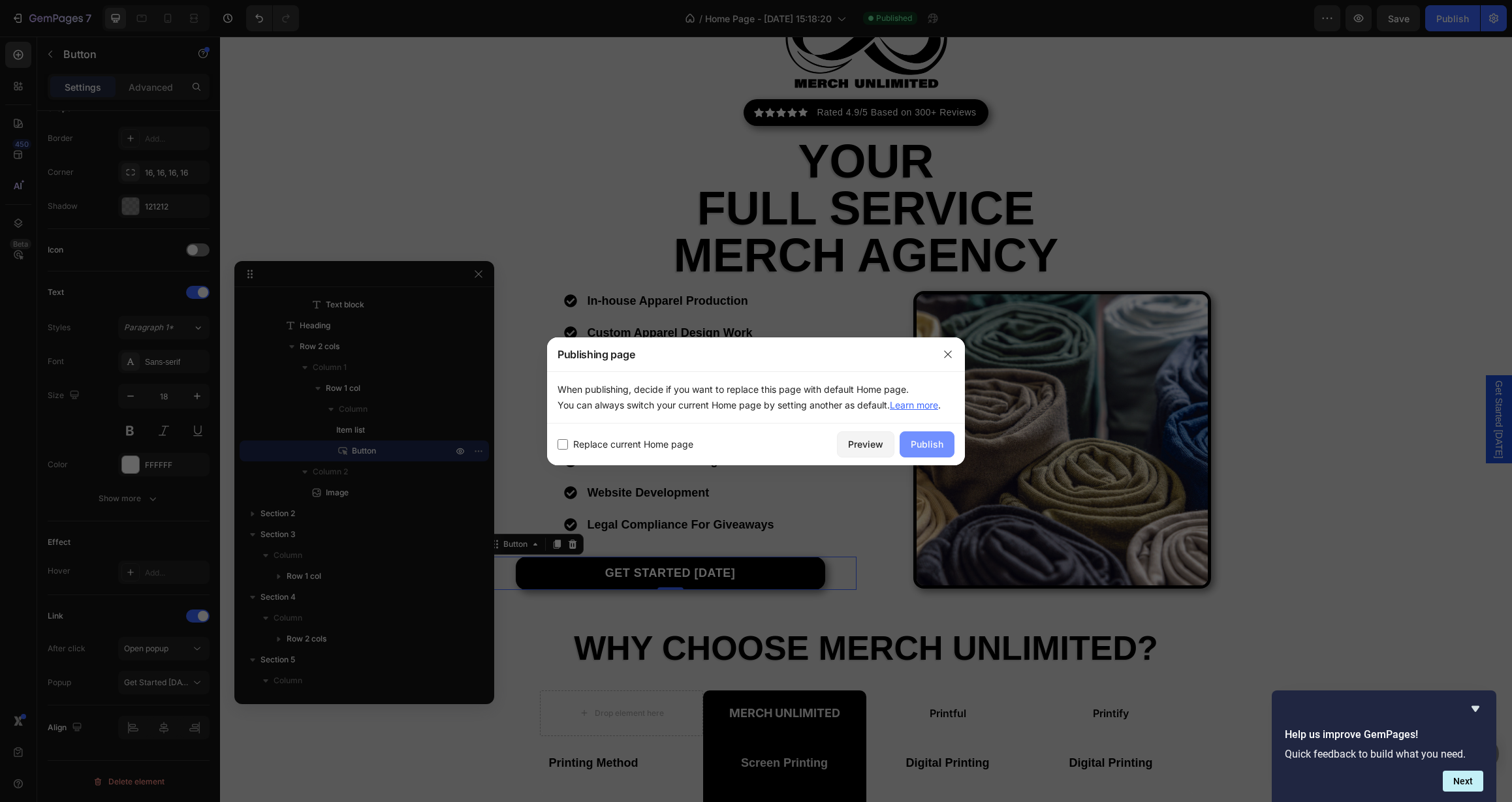
click at [932, 442] on div "Publish" at bounding box center [927, 444] width 33 height 14
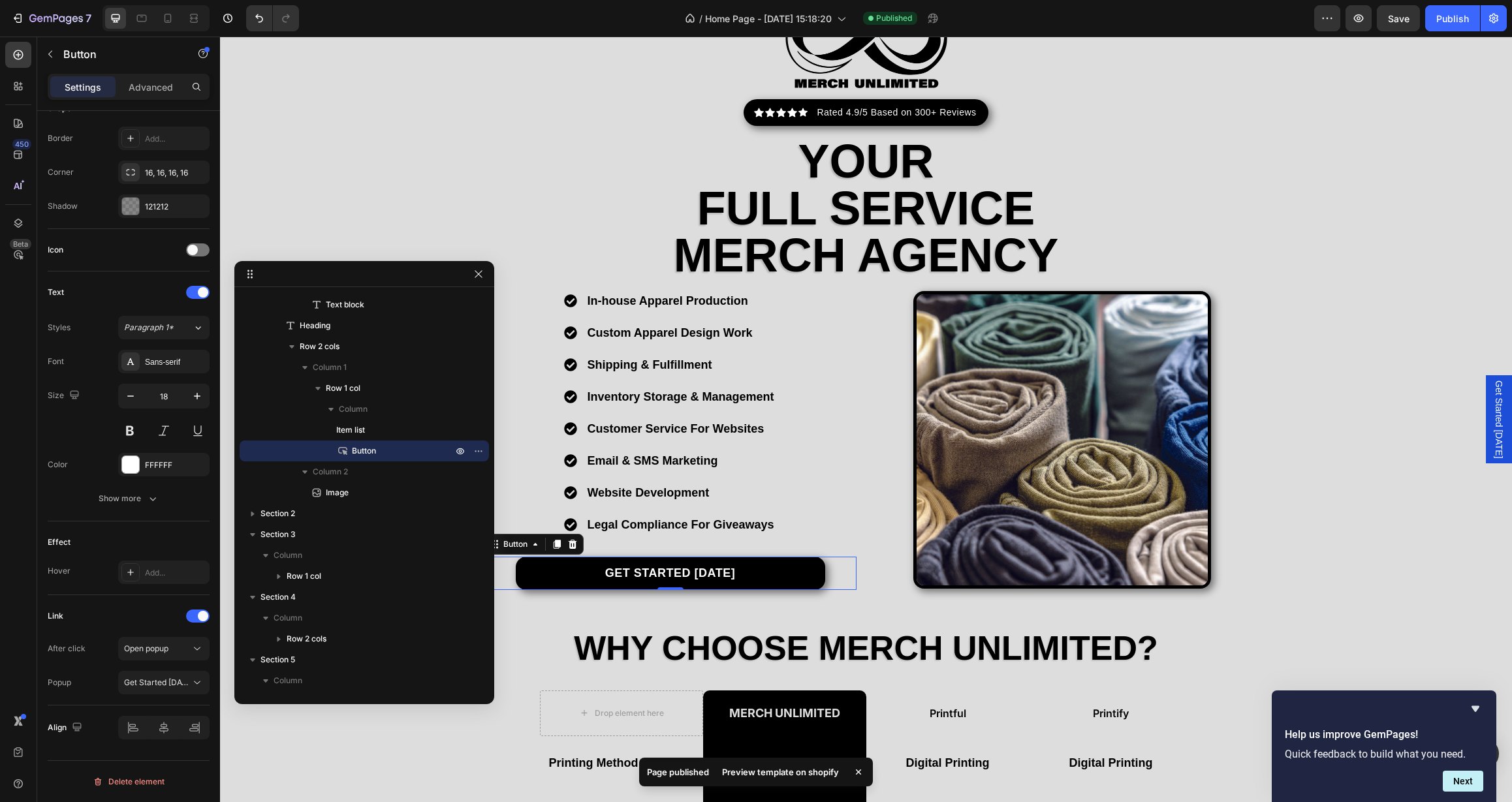
click at [806, 769] on div "Preview template on shopify" at bounding box center [780, 772] width 132 height 18
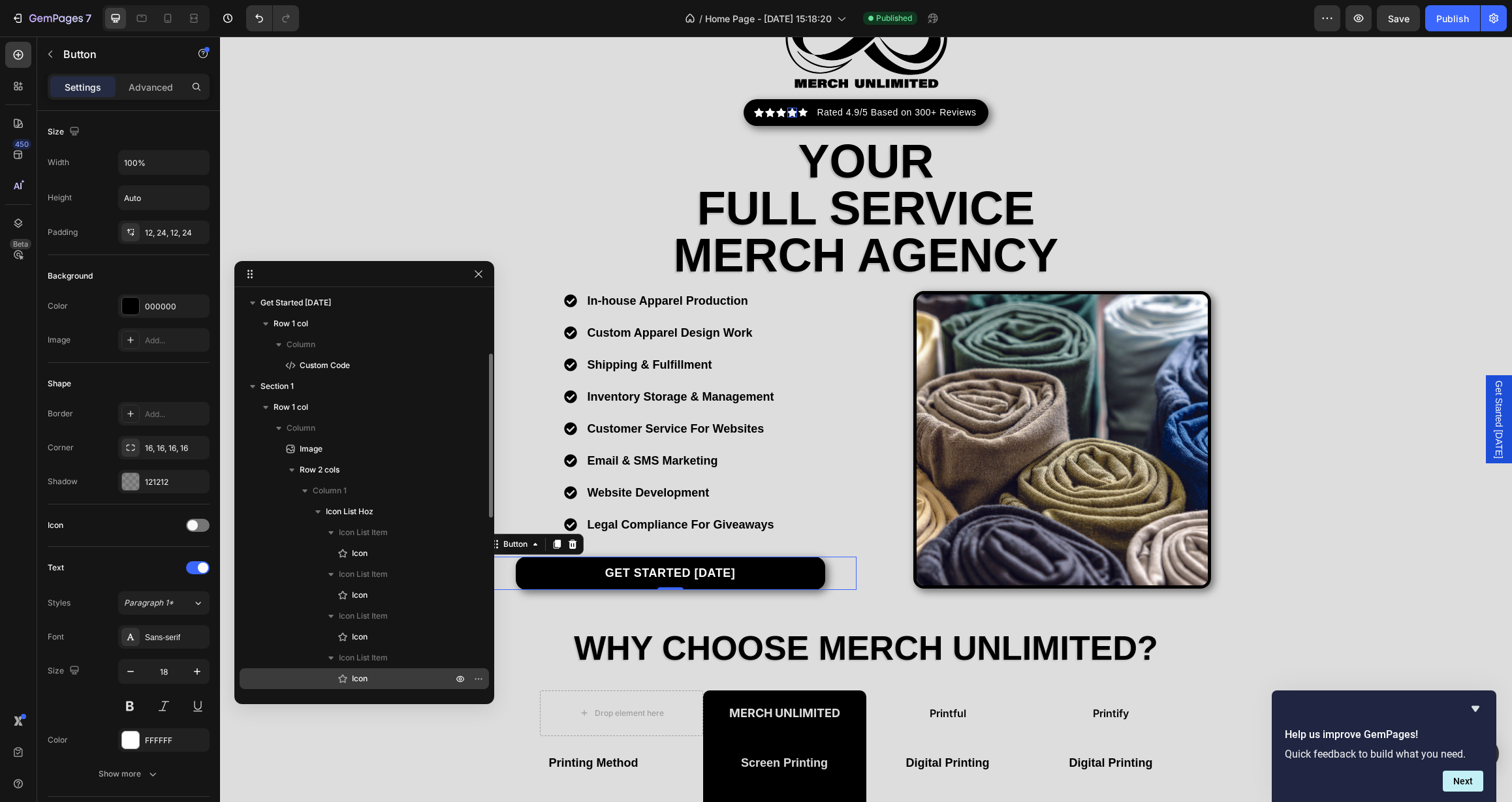
scroll to position [0, 0]
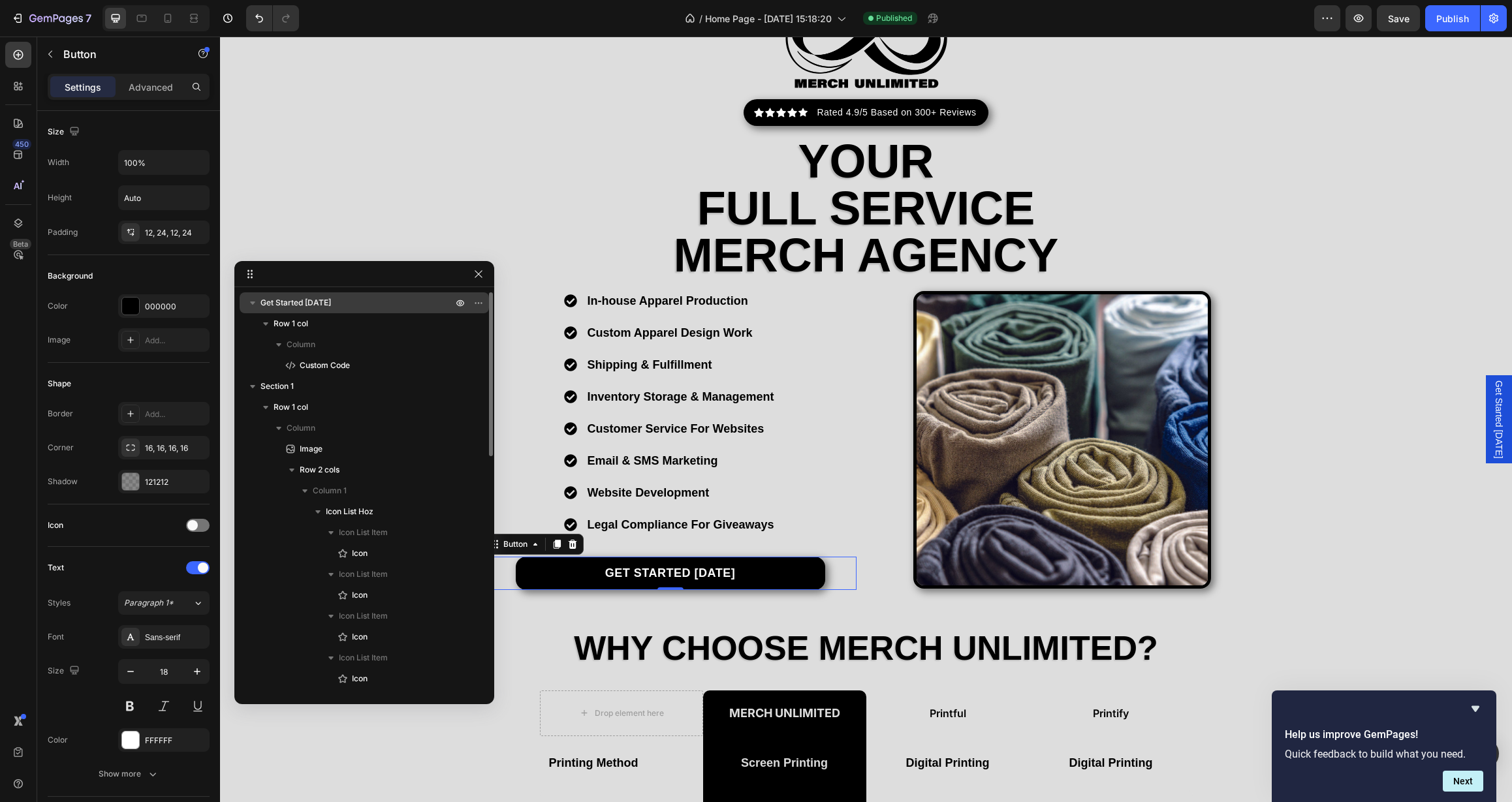
click at [306, 302] on span "Get Started [DATE]" at bounding box center [296, 303] width 71 height 13
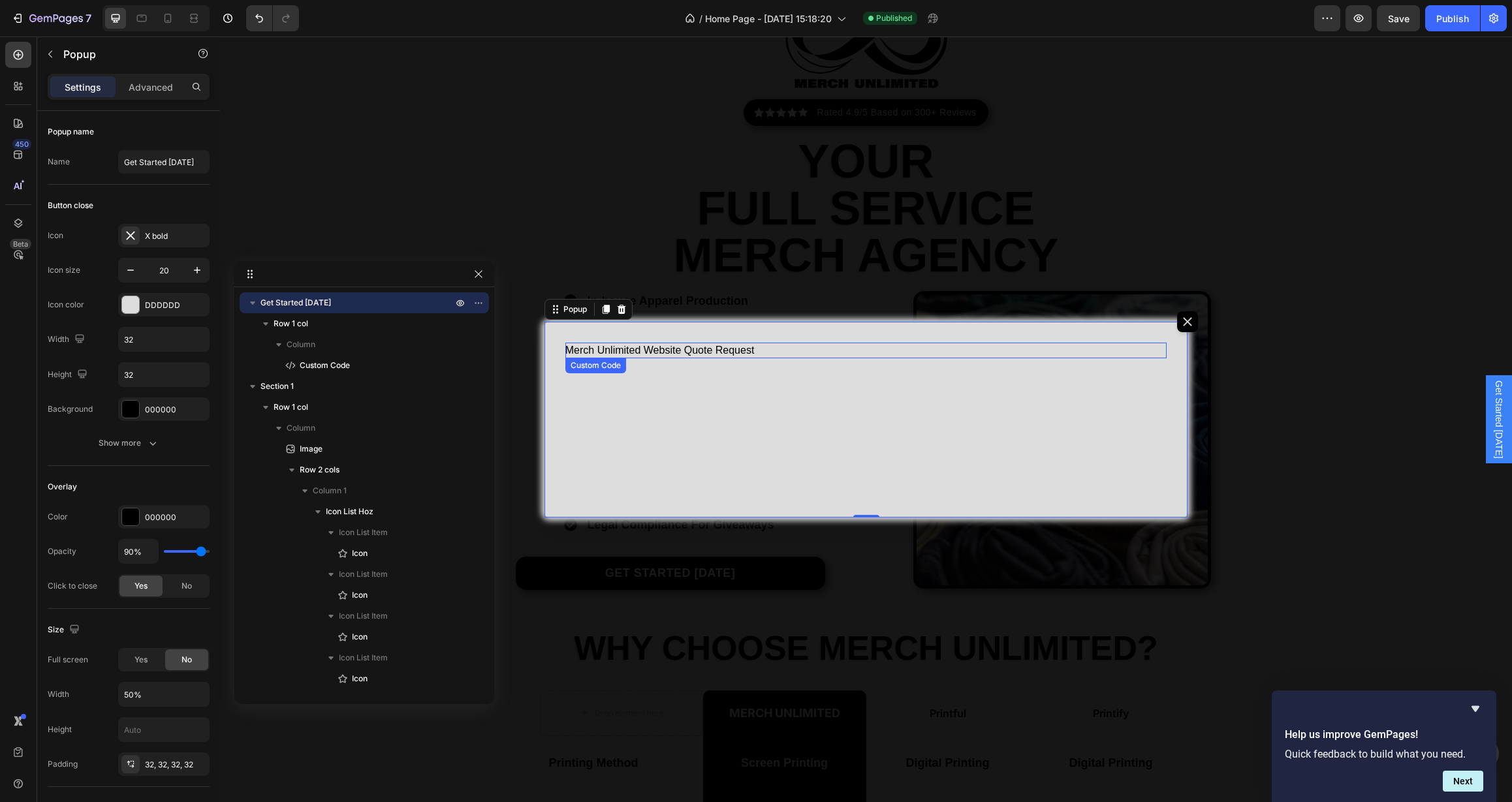
click at [592, 352] on link "Merch Unlimited Website Quote Request" at bounding box center [660, 350] width 189 height 11
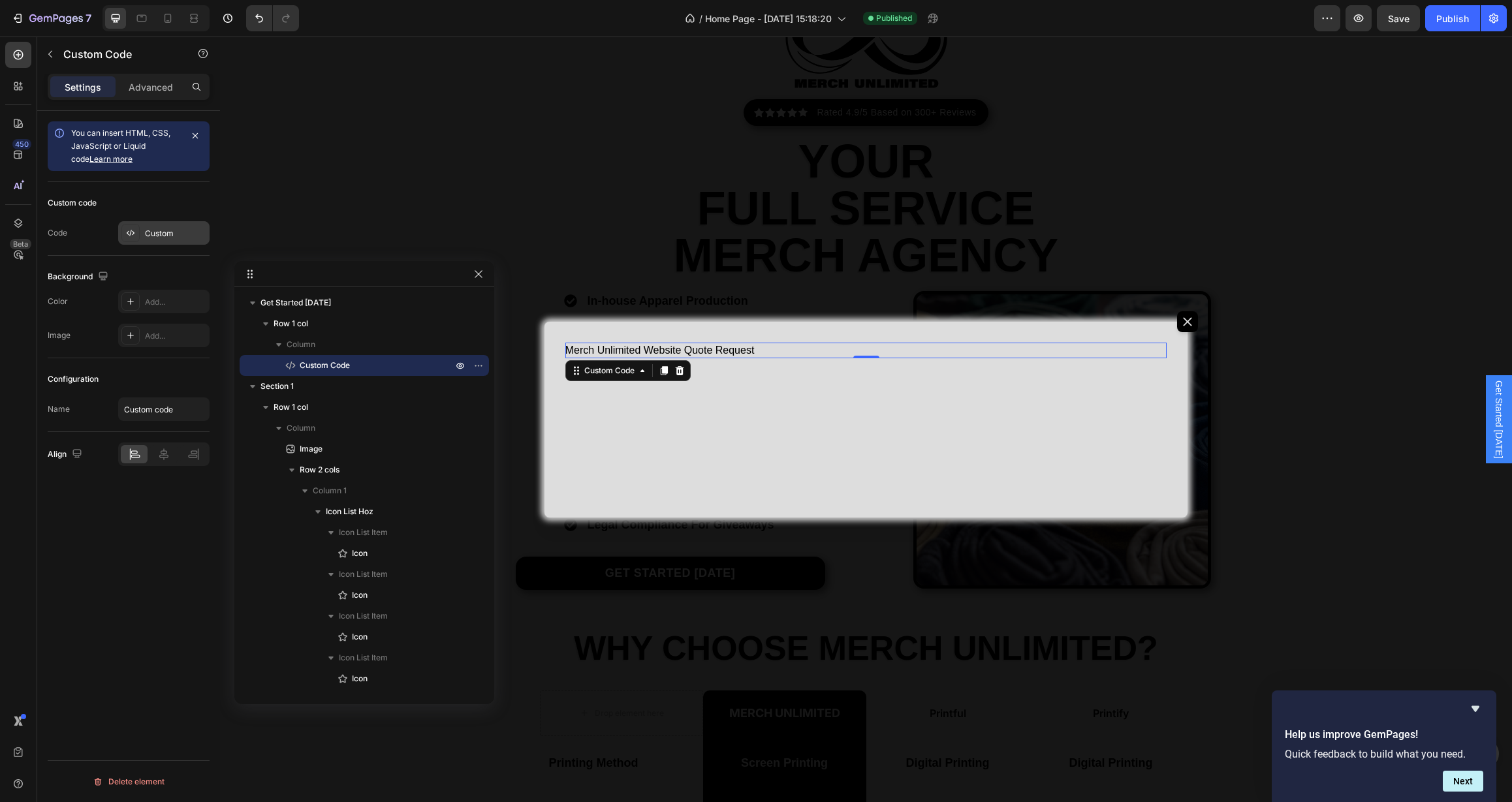
click at [144, 238] on div "Custom" at bounding box center [164, 233] width 92 height 24
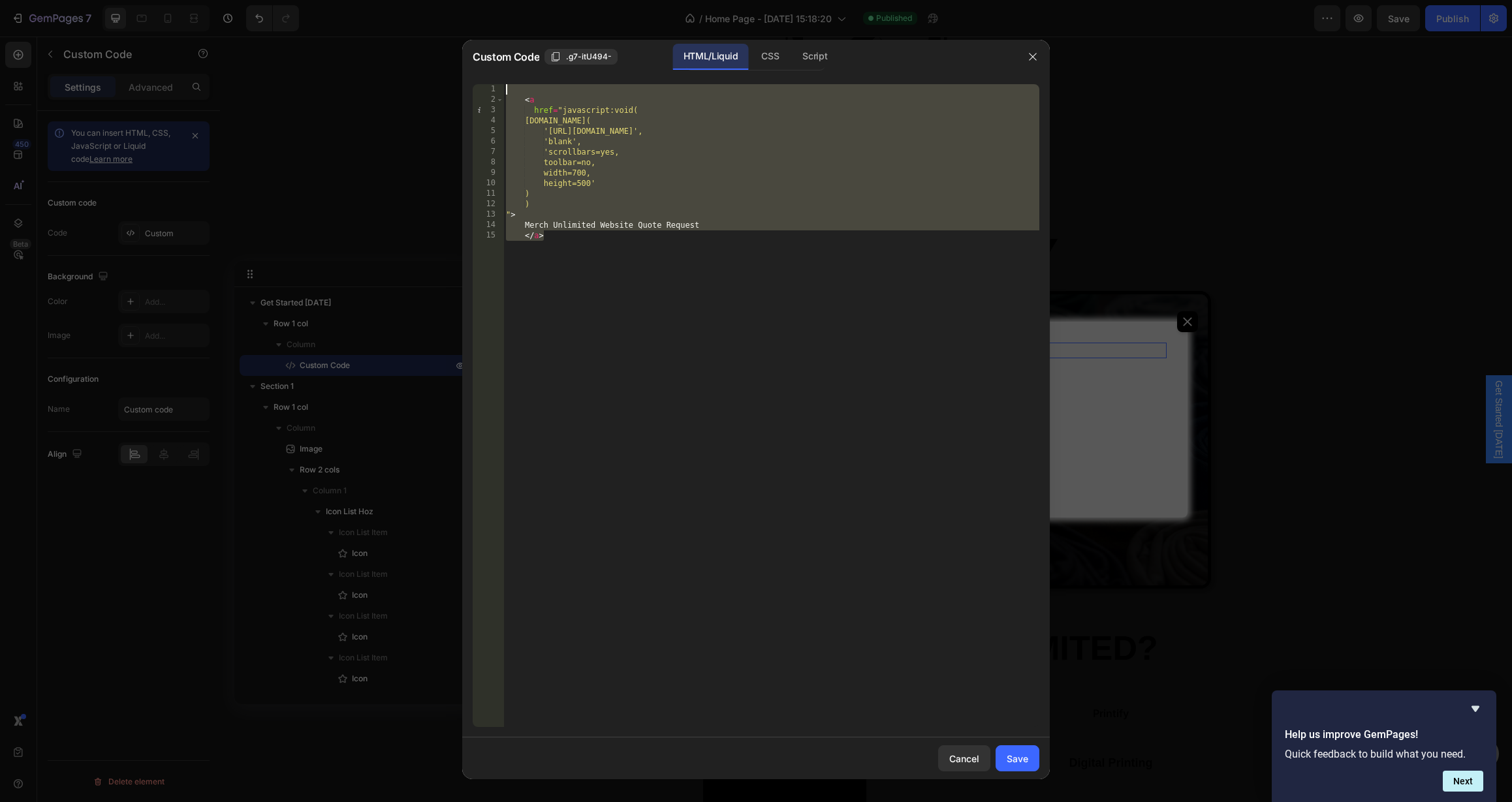
drag, startPoint x: 578, startPoint y: 237, endPoint x: 478, endPoint y: 24, distance: 235.3
click at [478, 24] on div "Custom Code .g7-itU494- HTML/Liquid CSS Script </a> 1 2 3 4 5 6 7 8 9 10 11 12 …" at bounding box center [756, 401] width 1512 height 802
type textarea "<a"
paste textarea
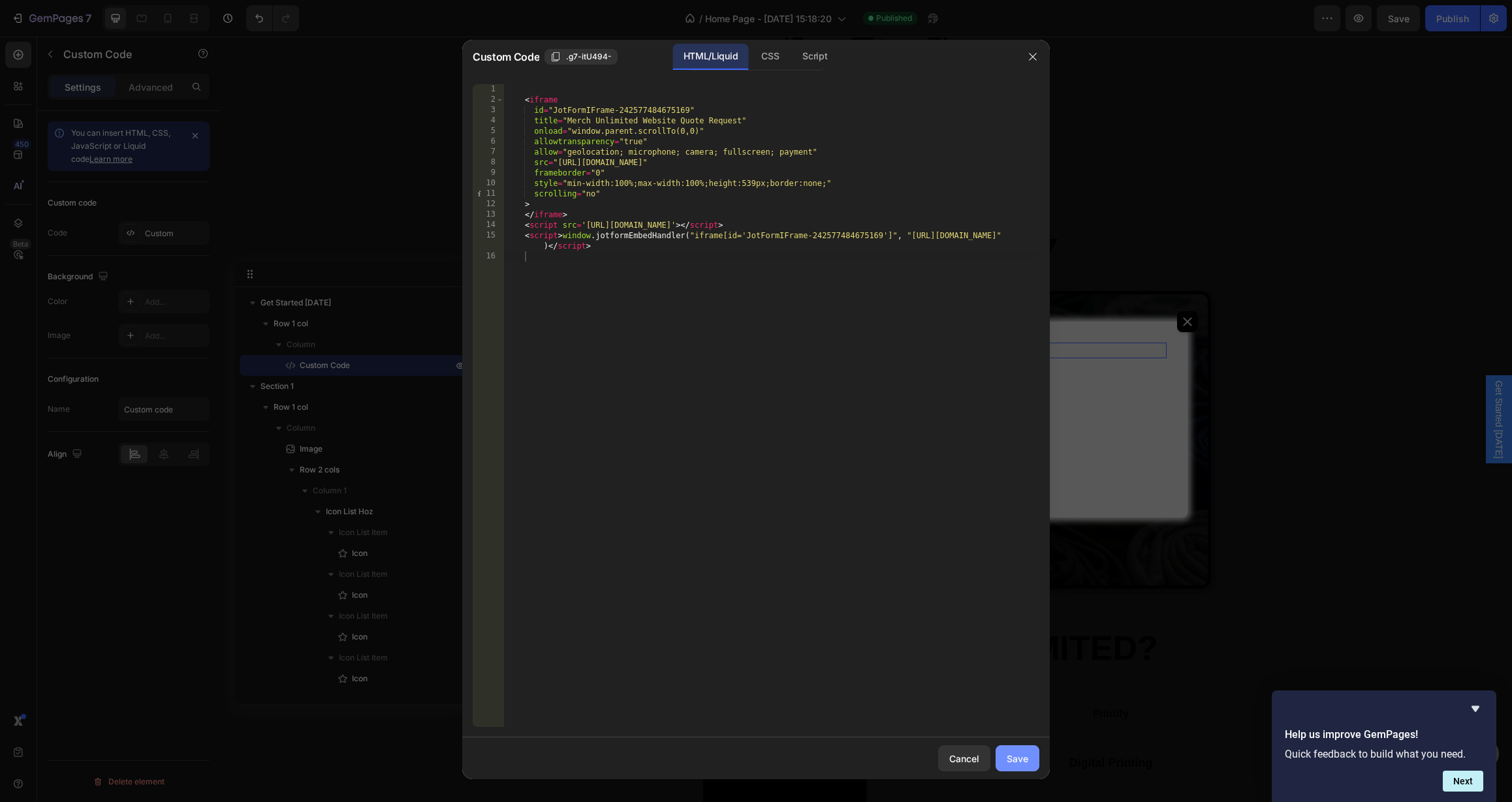
click at [1020, 756] on div "Save" at bounding box center [1017, 758] width 22 height 14
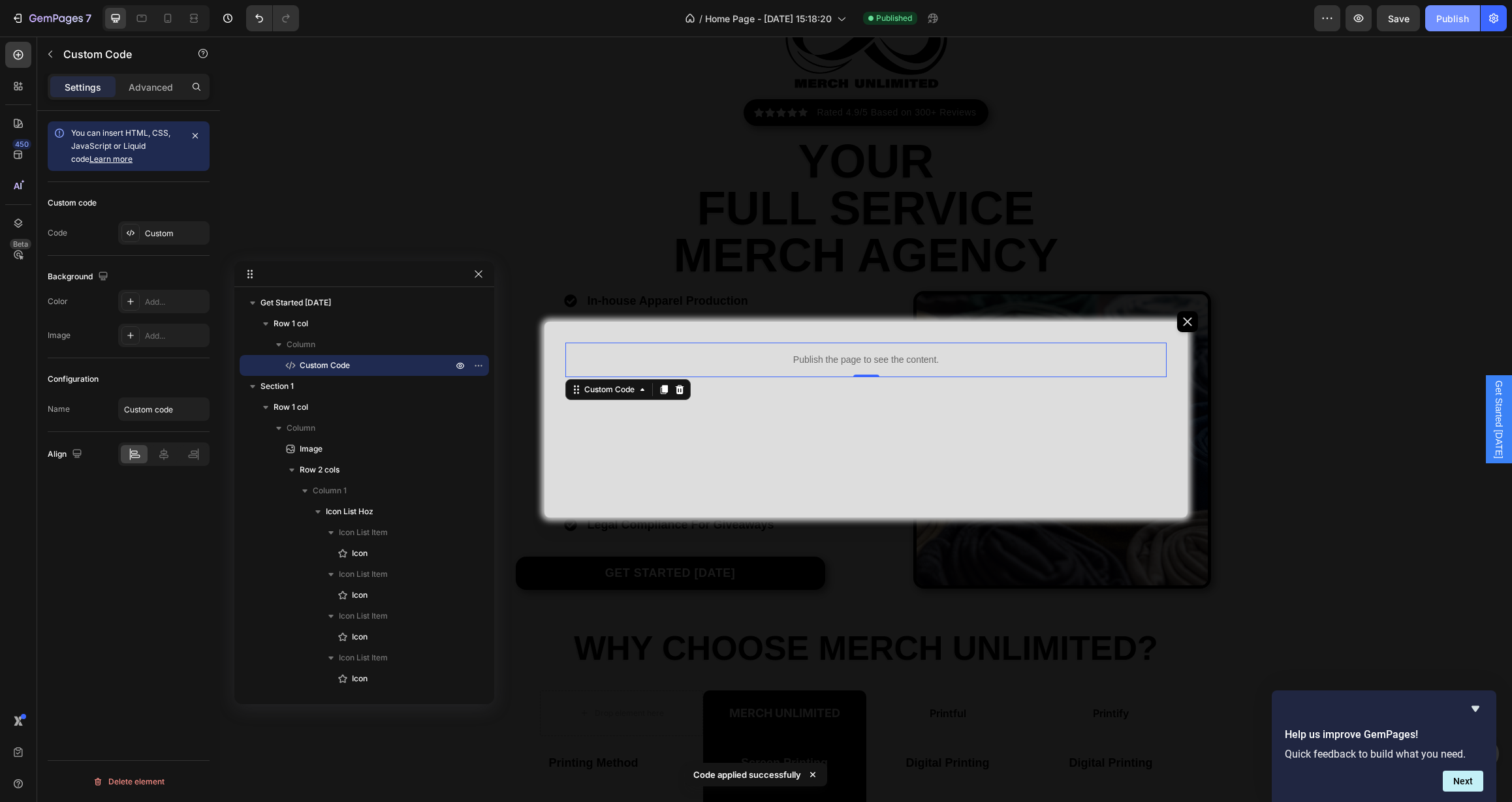
click at [1446, 20] on div "Publish" at bounding box center [1452, 18] width 33 height 14
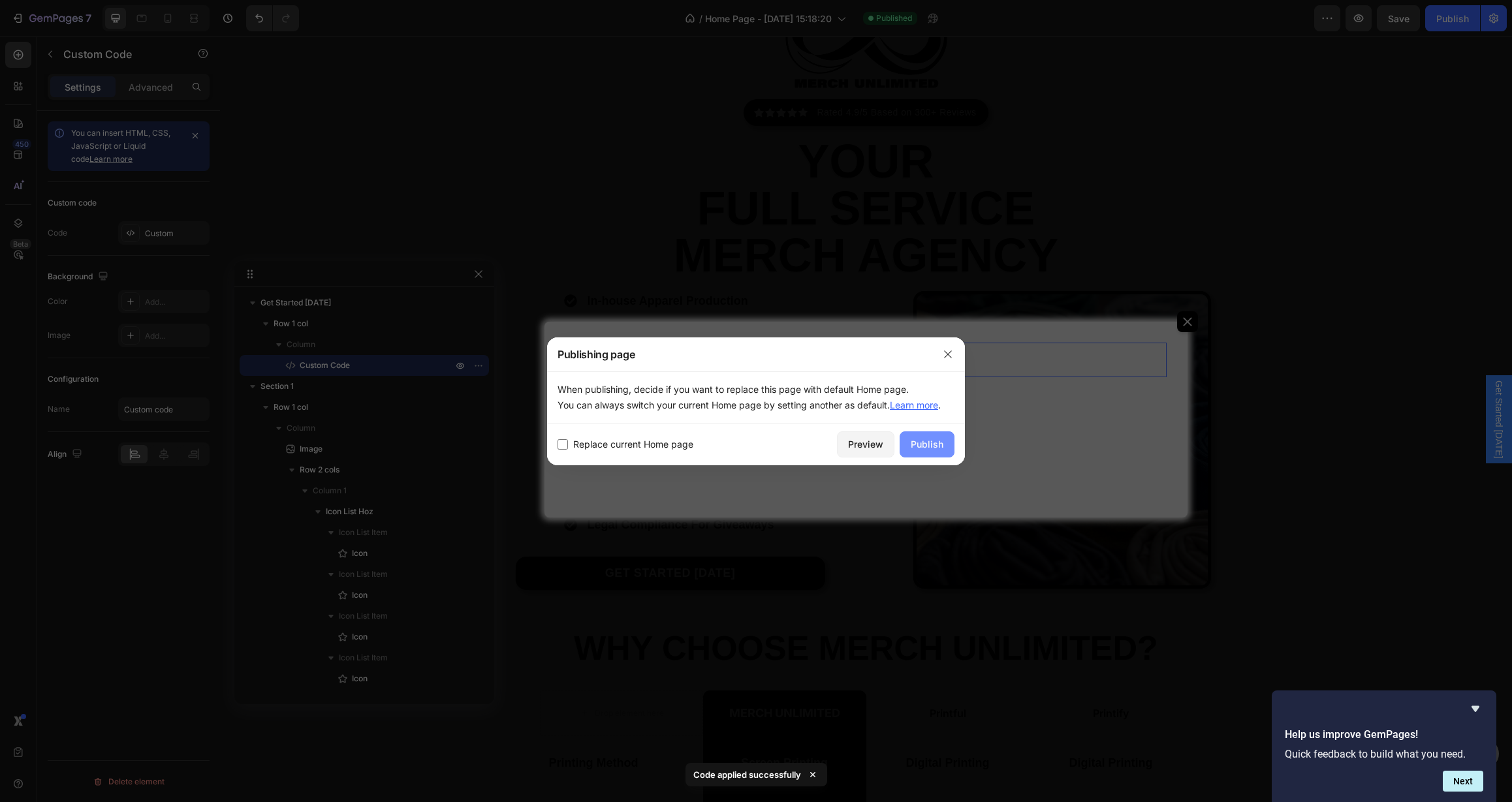
click at [917, 440] on div "Publish" at bounding box center [927, 444] width 33 height 14
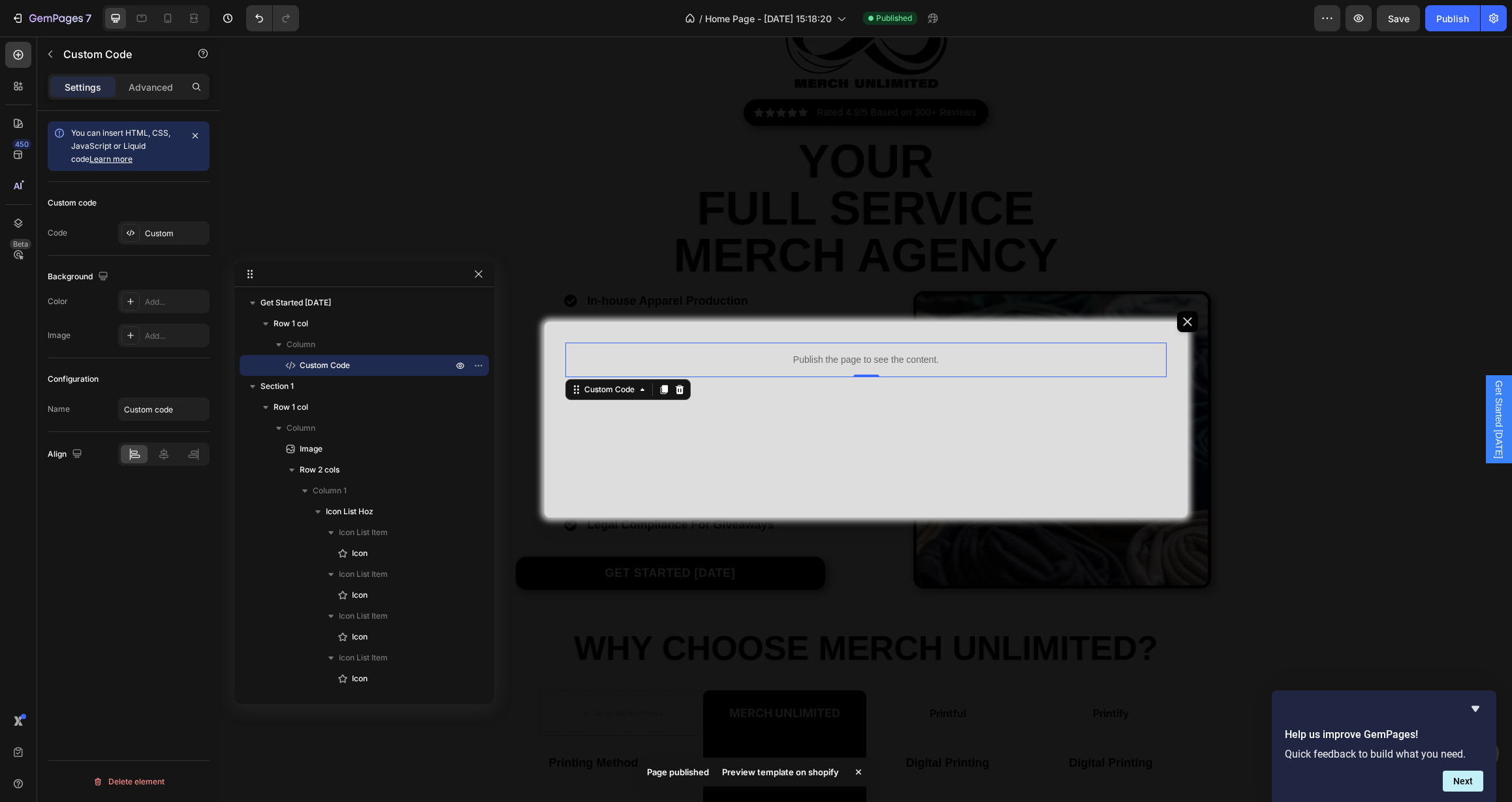
click at [780, 770] on div "Preview template on shopify" at bounding box center [780, 772] width 132 height 18
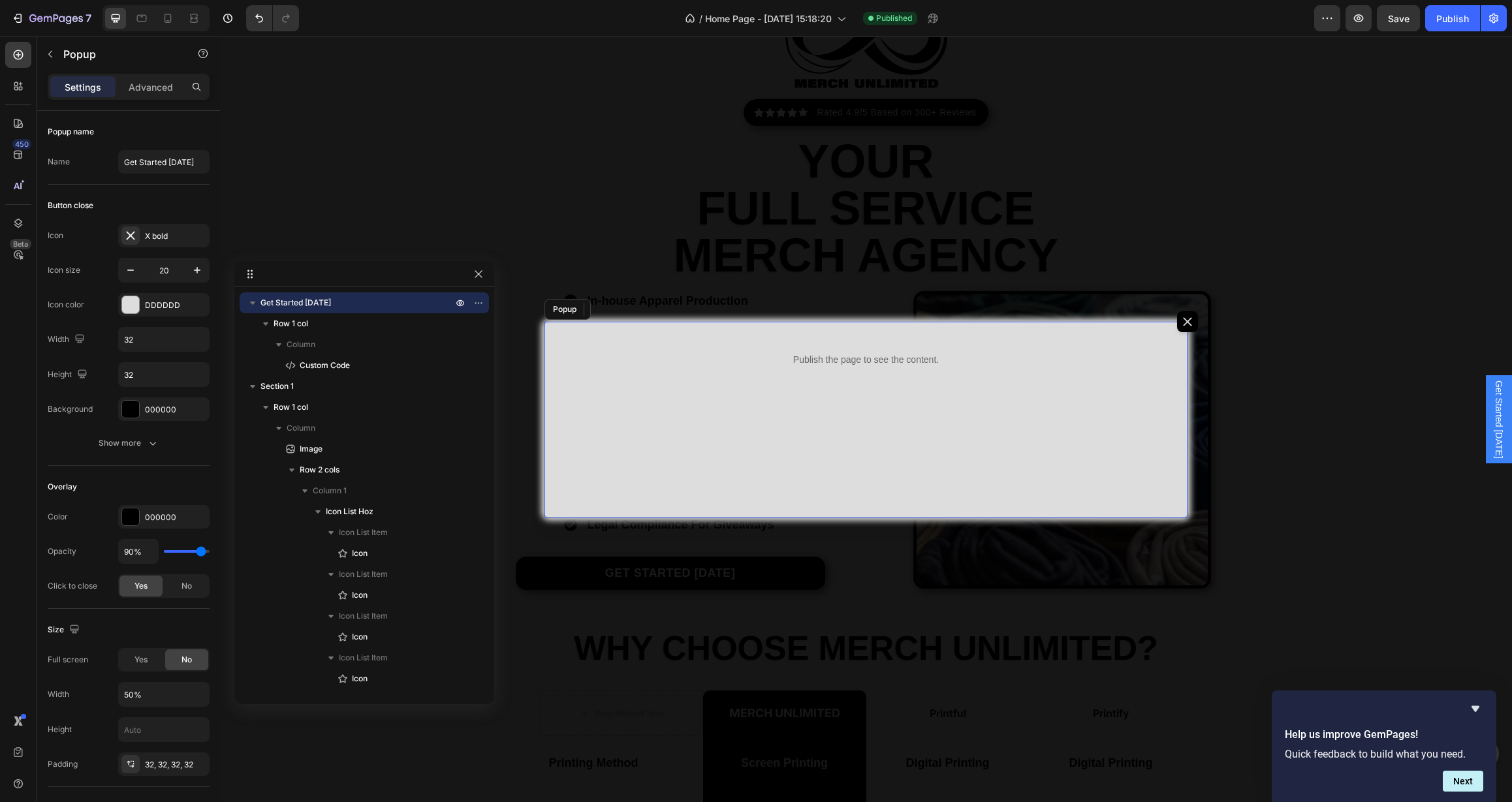
click at [580, 462] on div "Publish the page to see the content. Custom Code 0 Row" at bounding box center [866, 419] width 643 height 196
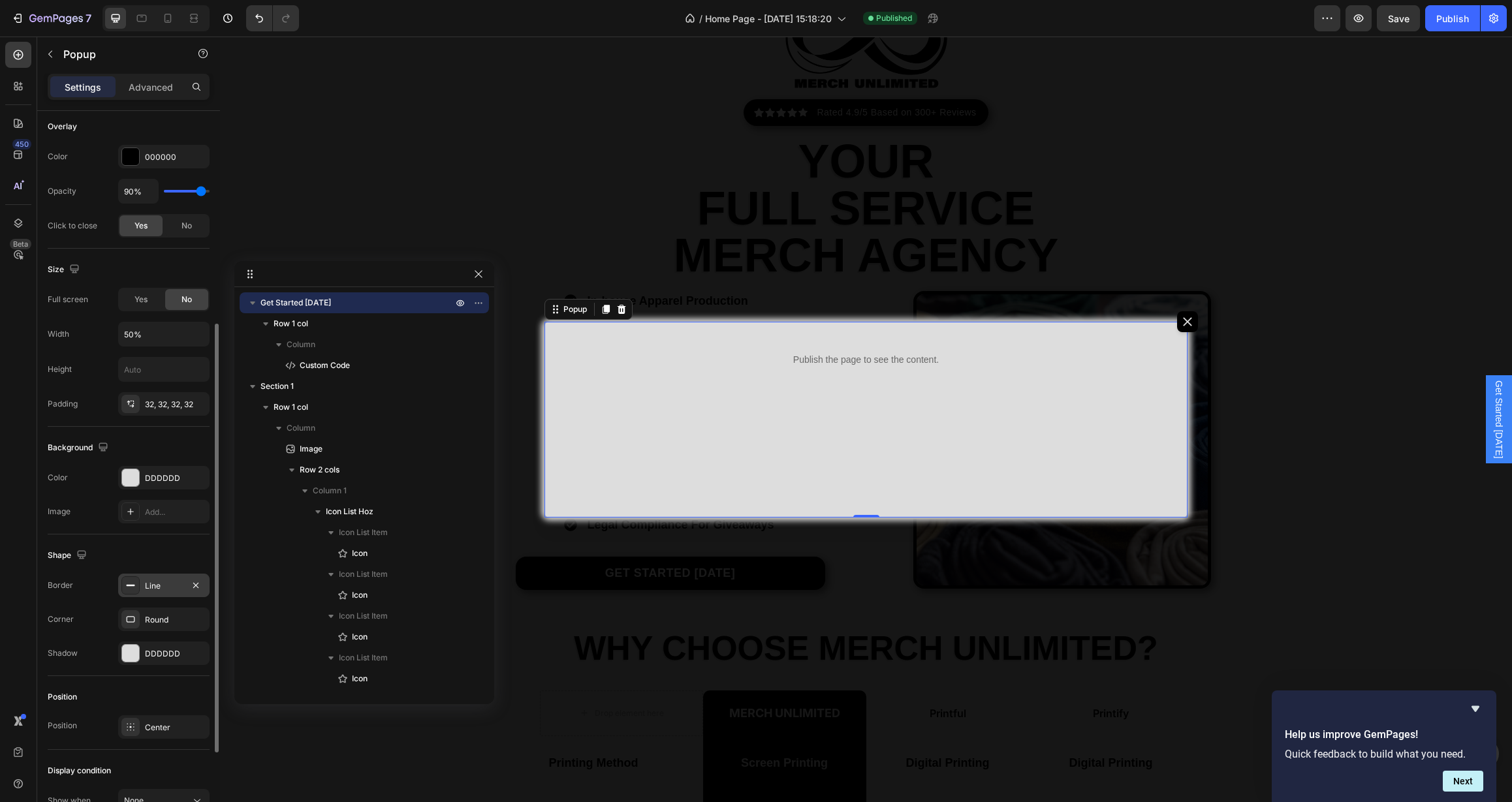
scroll to position [405, 0]
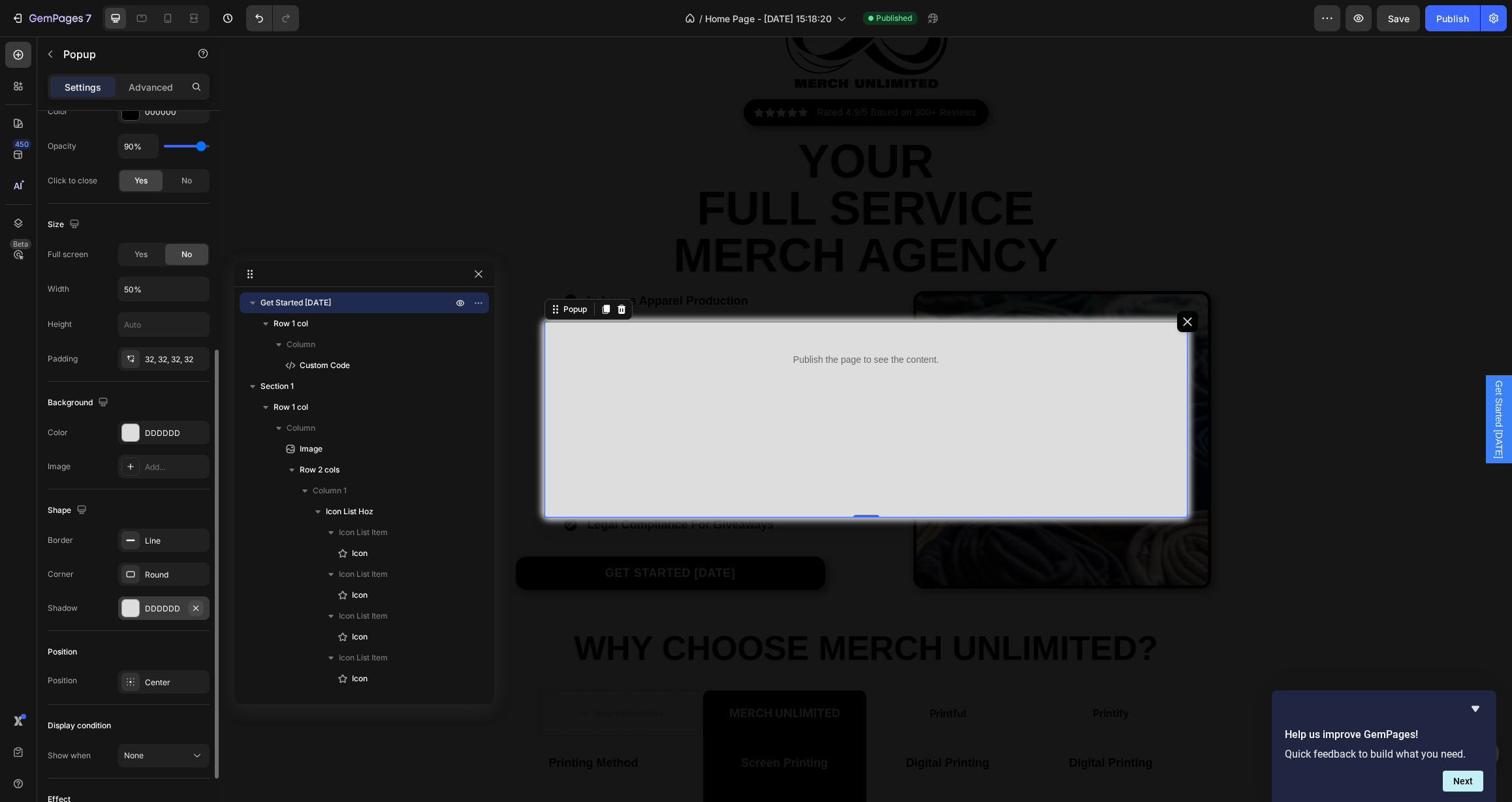
click at [198, 611] on icon "button" at bounding box center [196, 608] width 10 height 10
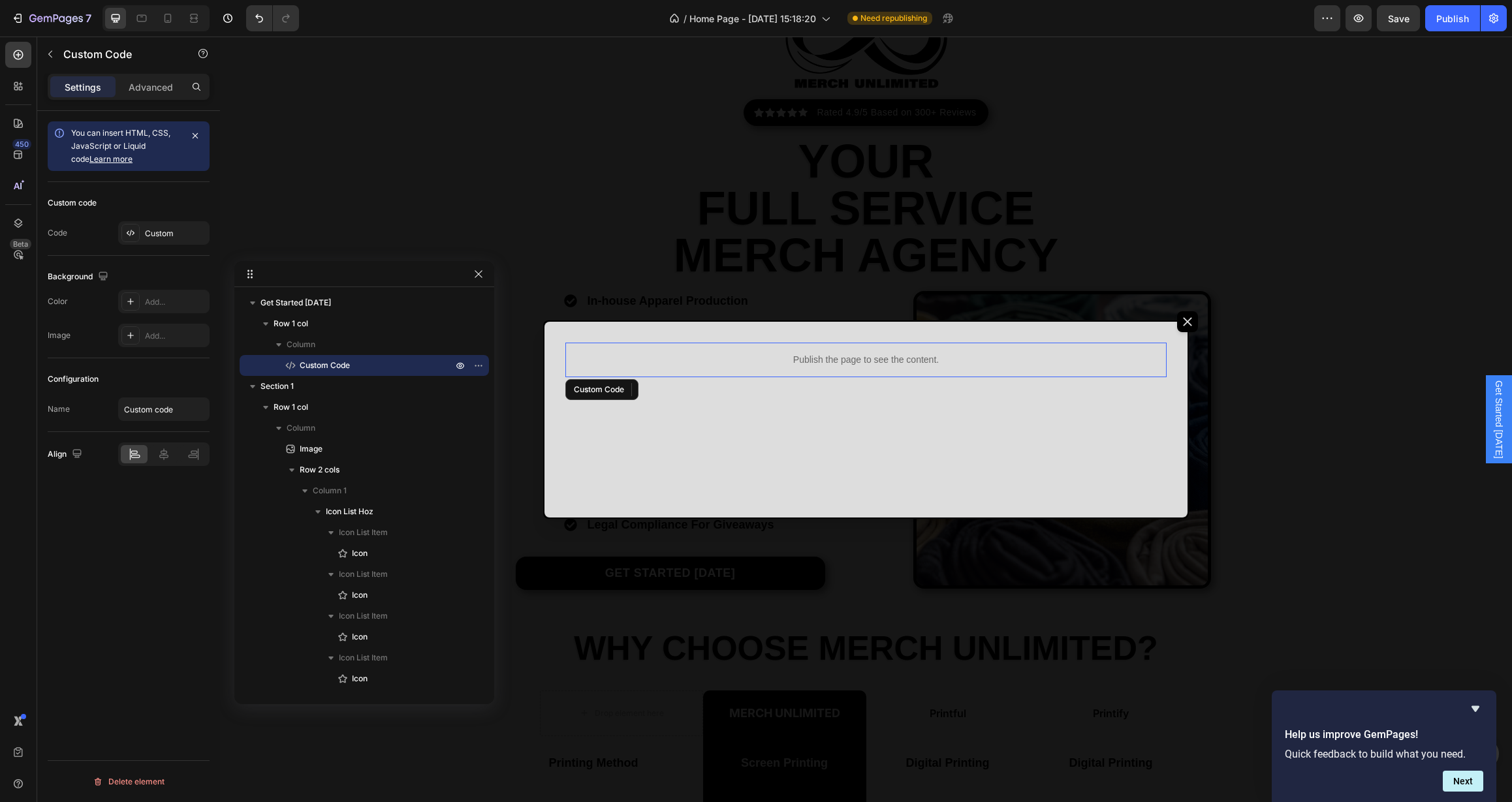
click at [744, 347] on div "Publish the page to see the content." at bounding box center [867, 360] width 602 height 35
click at [151, 238] on div "Custom" at bounding box center [175, 234] width 62 height 12
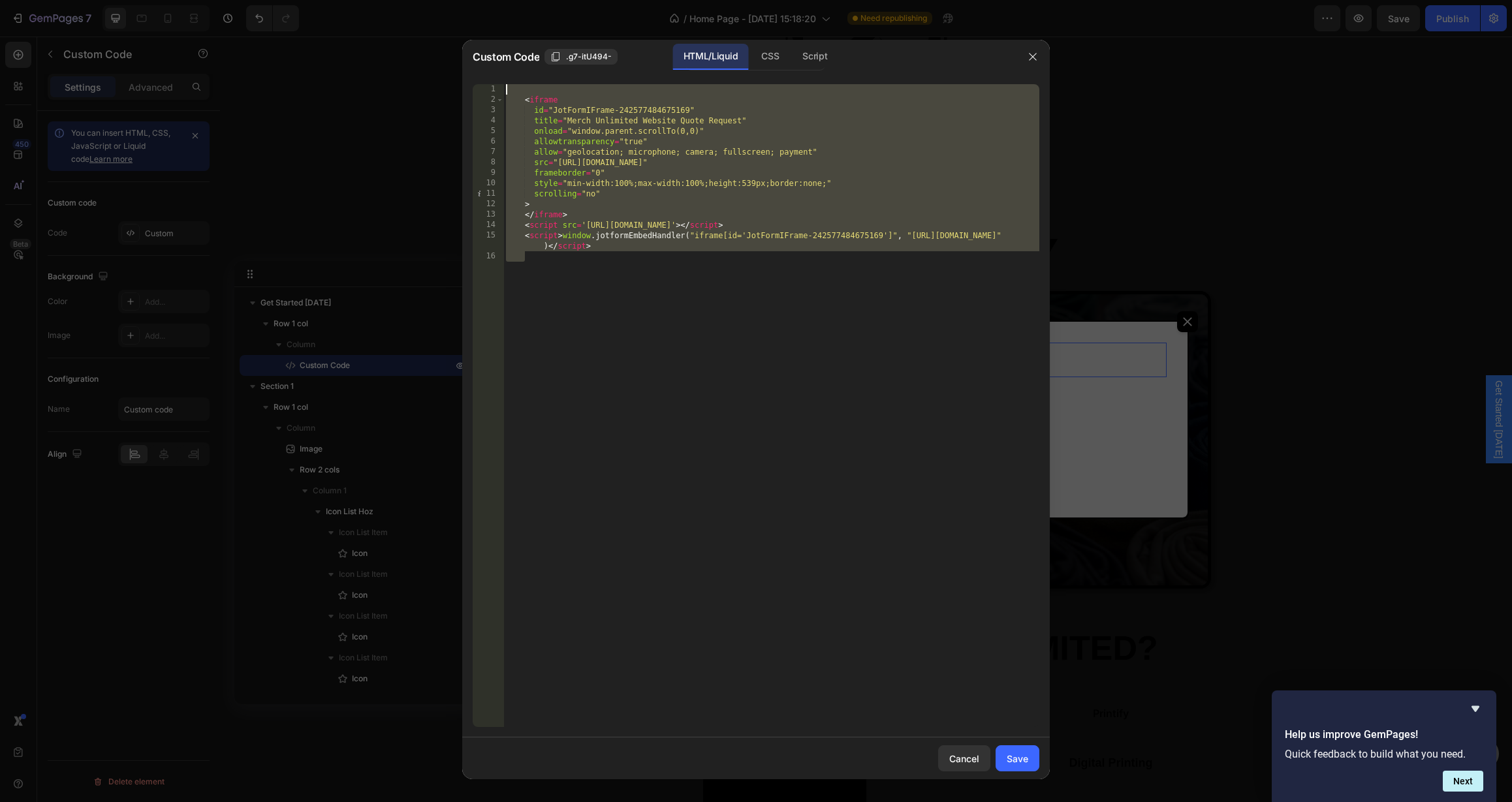
drag, startPoint x: 603, startPoint y: 252, endPoint x: 467, endPoint y: 59, distance: 236.1
click at [467, 59] on div "Custom Code .g7-itU494- HTML/Liquid CSS Script 1 2 3 4 5 6 7 8 9 10 11 12 13 14…" at bounding box center [756, 410] width 588 height 739
type textarea "<iframe"
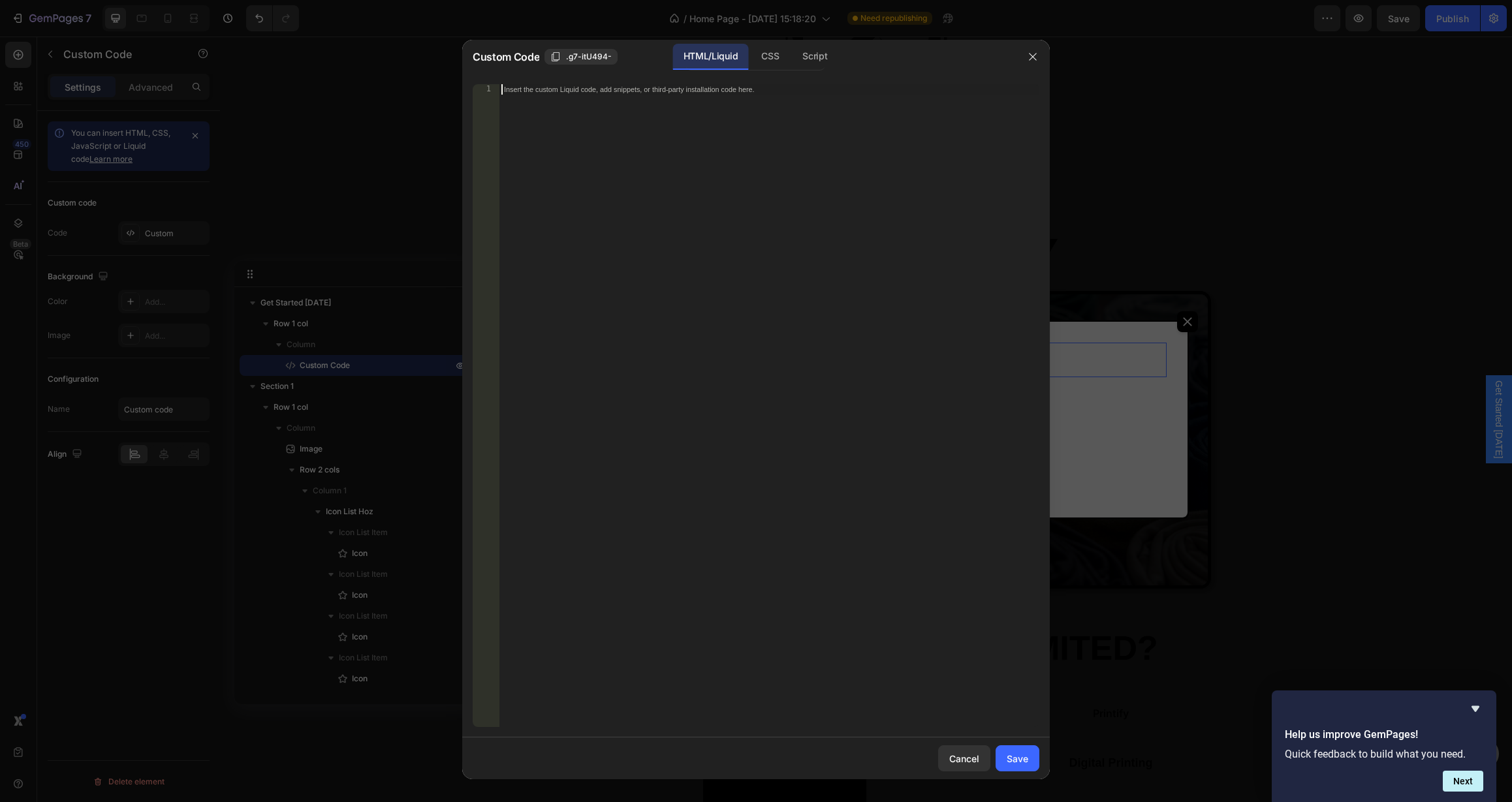
paste textarea "<script type="text/javascript" src="[URL][DOMAIN_NAME]"></script>"
type textarea "<script type="text/javascript" src="[URL][DOMAIN_NAME]"></script>"
click at [1022, 760] on div "Save" at bounding box center [1017, 758] width 22 height 14
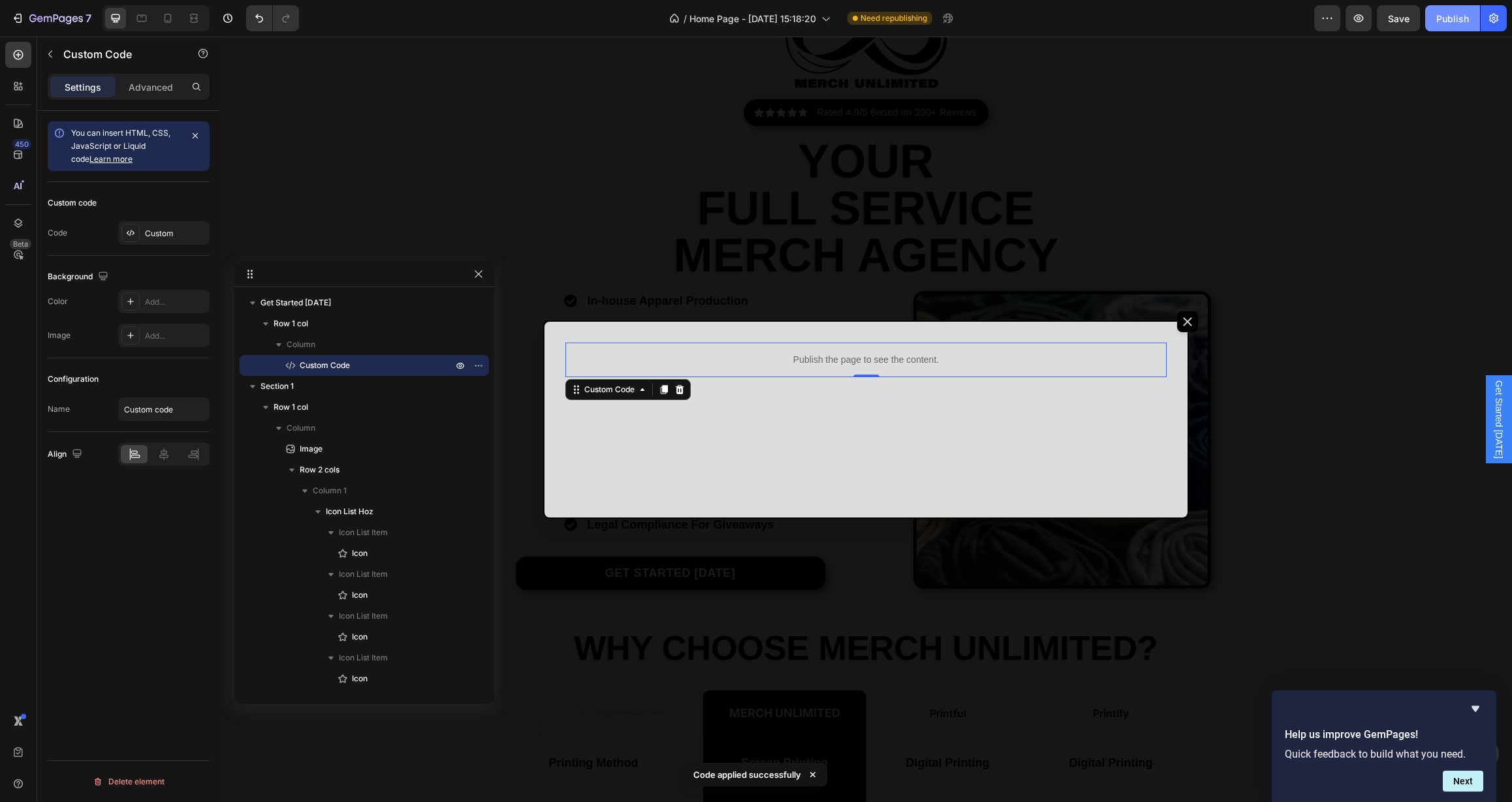
click at [1447, 18] on div "Publish" at bounding box center [1452, 18] width 33 height 14
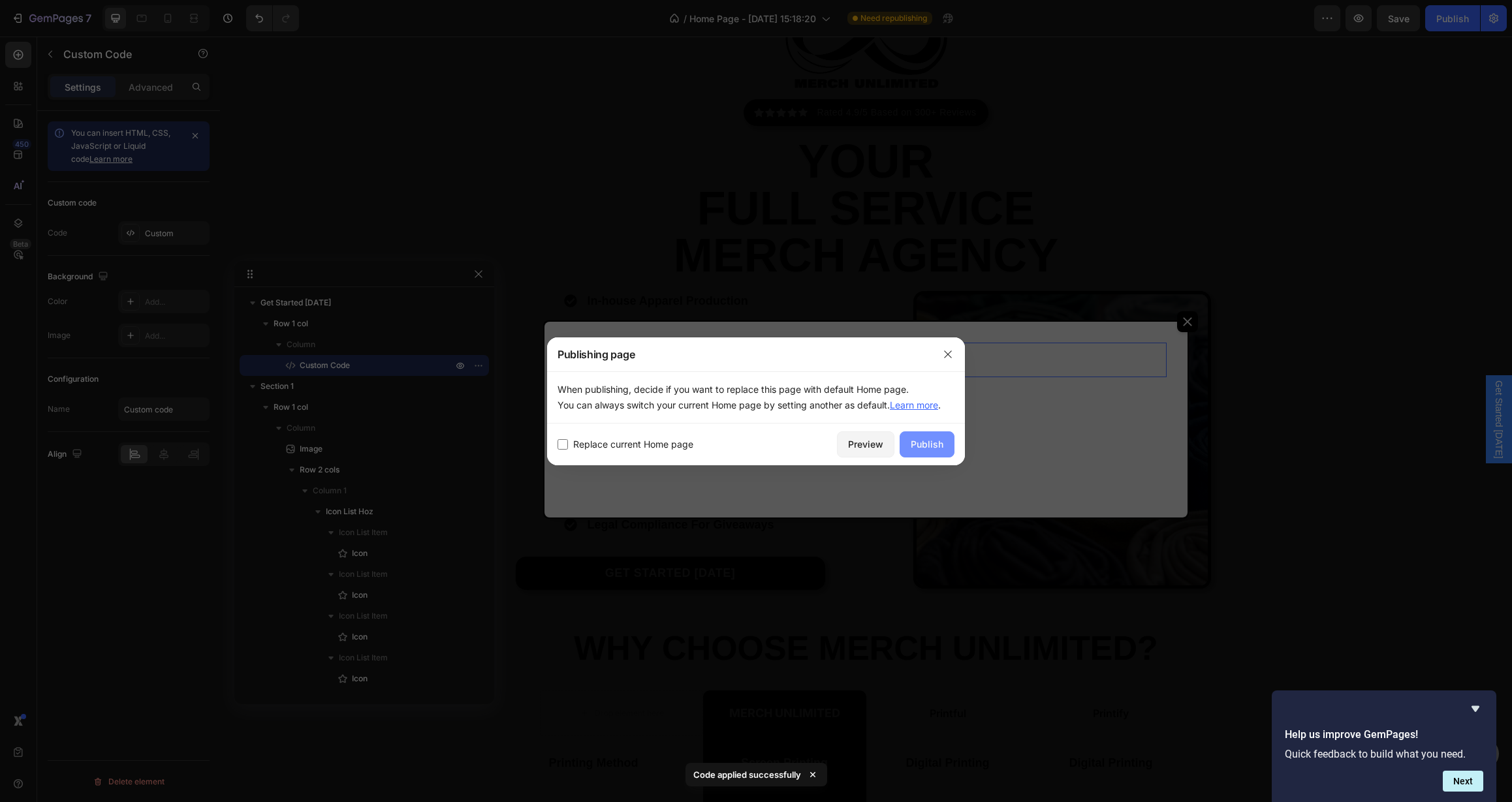
click at [923, 449] on div "Publish" at bounding box center [927, 444] width 33 height 14
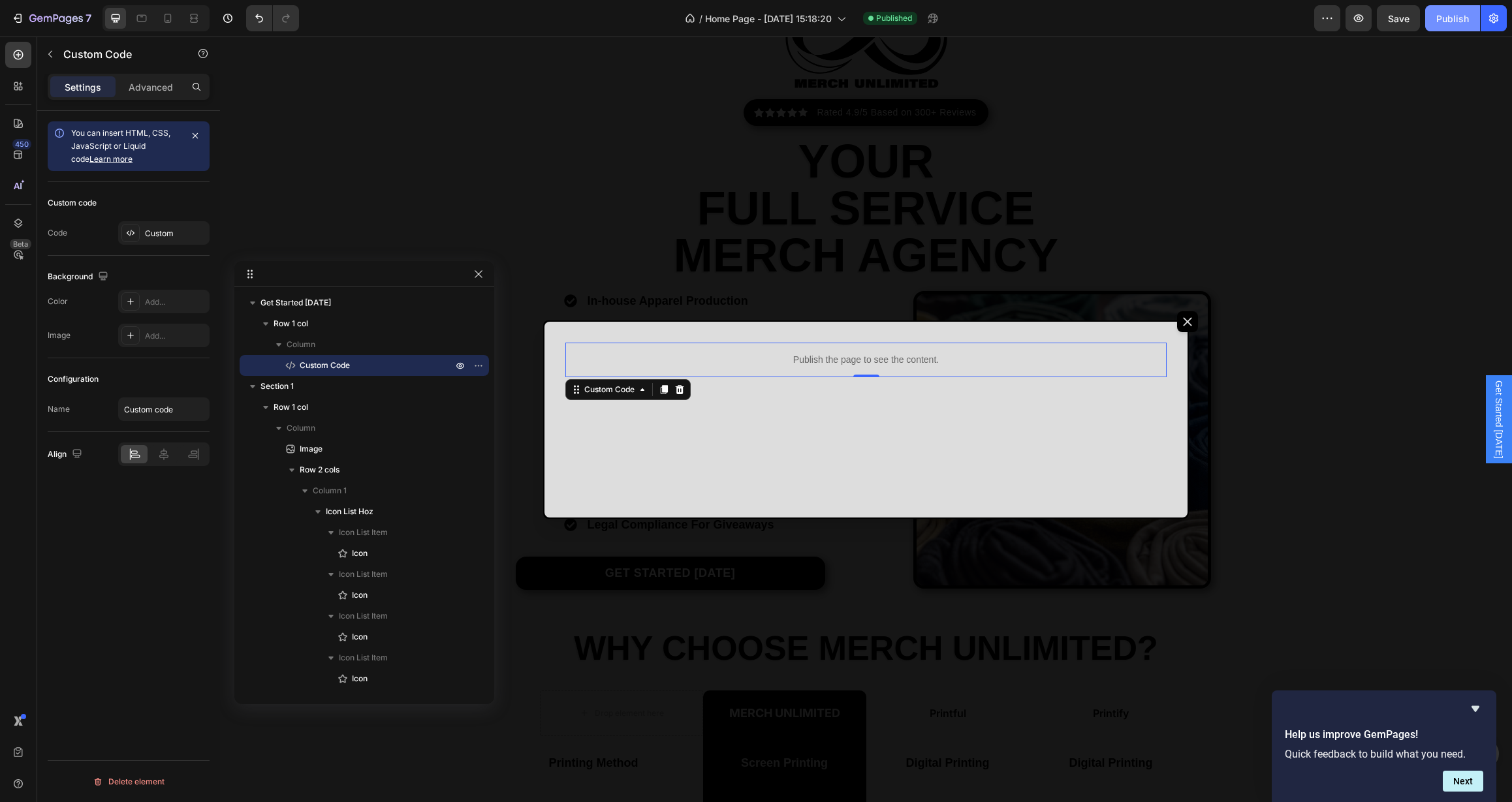
click at [1440, 26] on button "Publish" at bounding box center [1452, 18] width 55 height 26
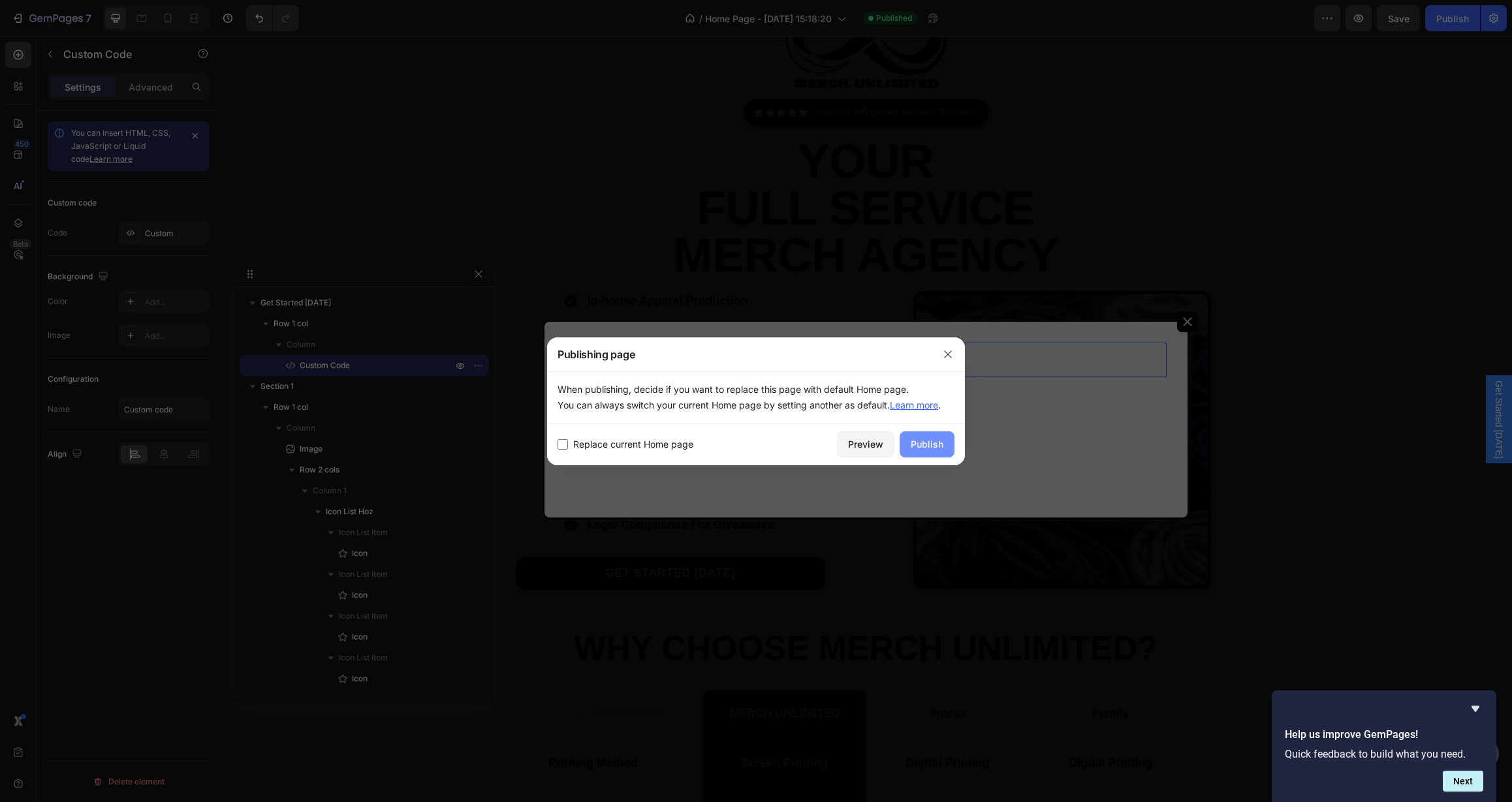
click at [929, 444] on div "Publish" at bounding box center [927, 444] width 33 height 14
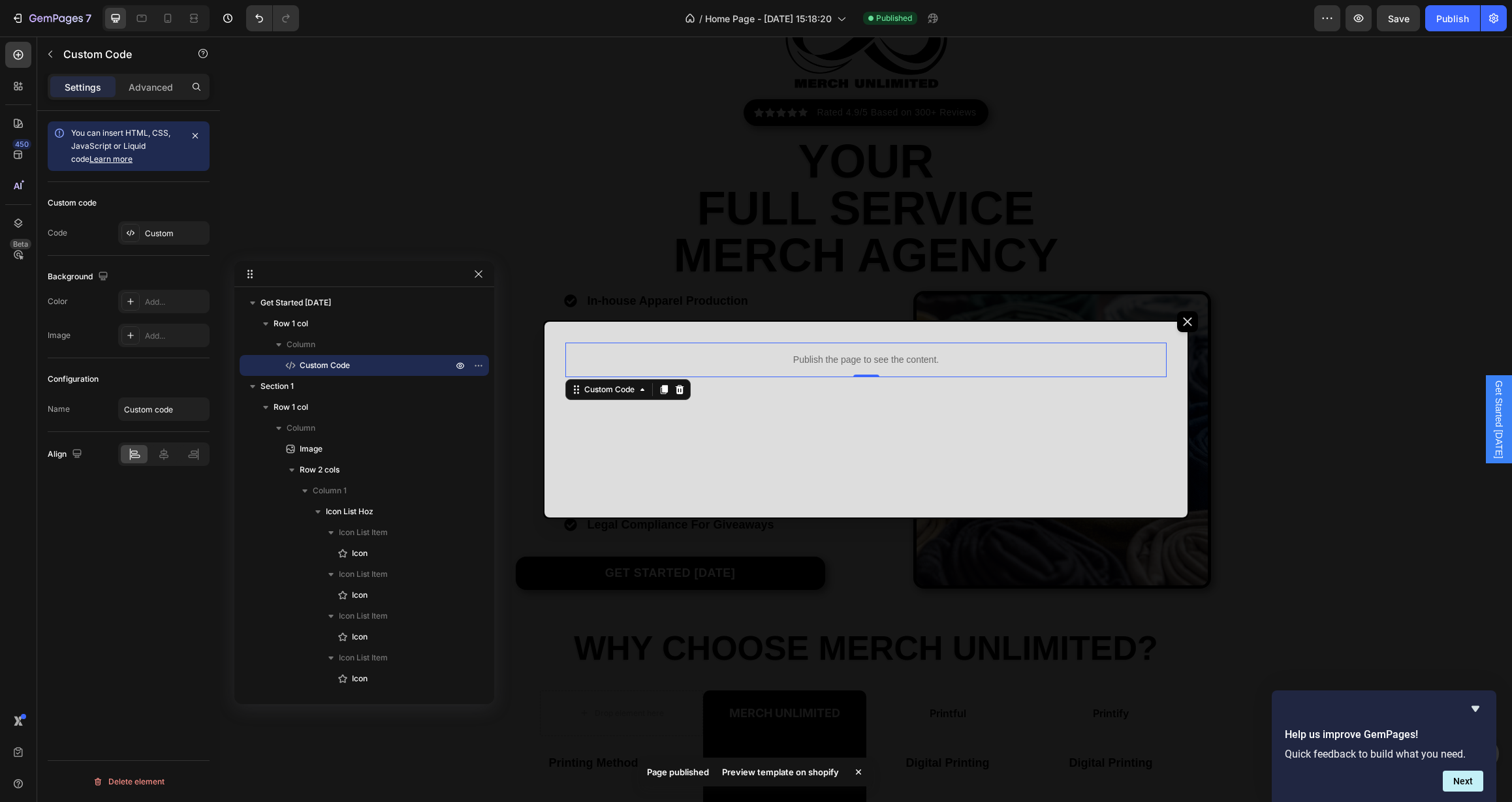
click at [757, 771] on div "Preview template on shopify" at bounding box center [780, 772] width 132 height 18
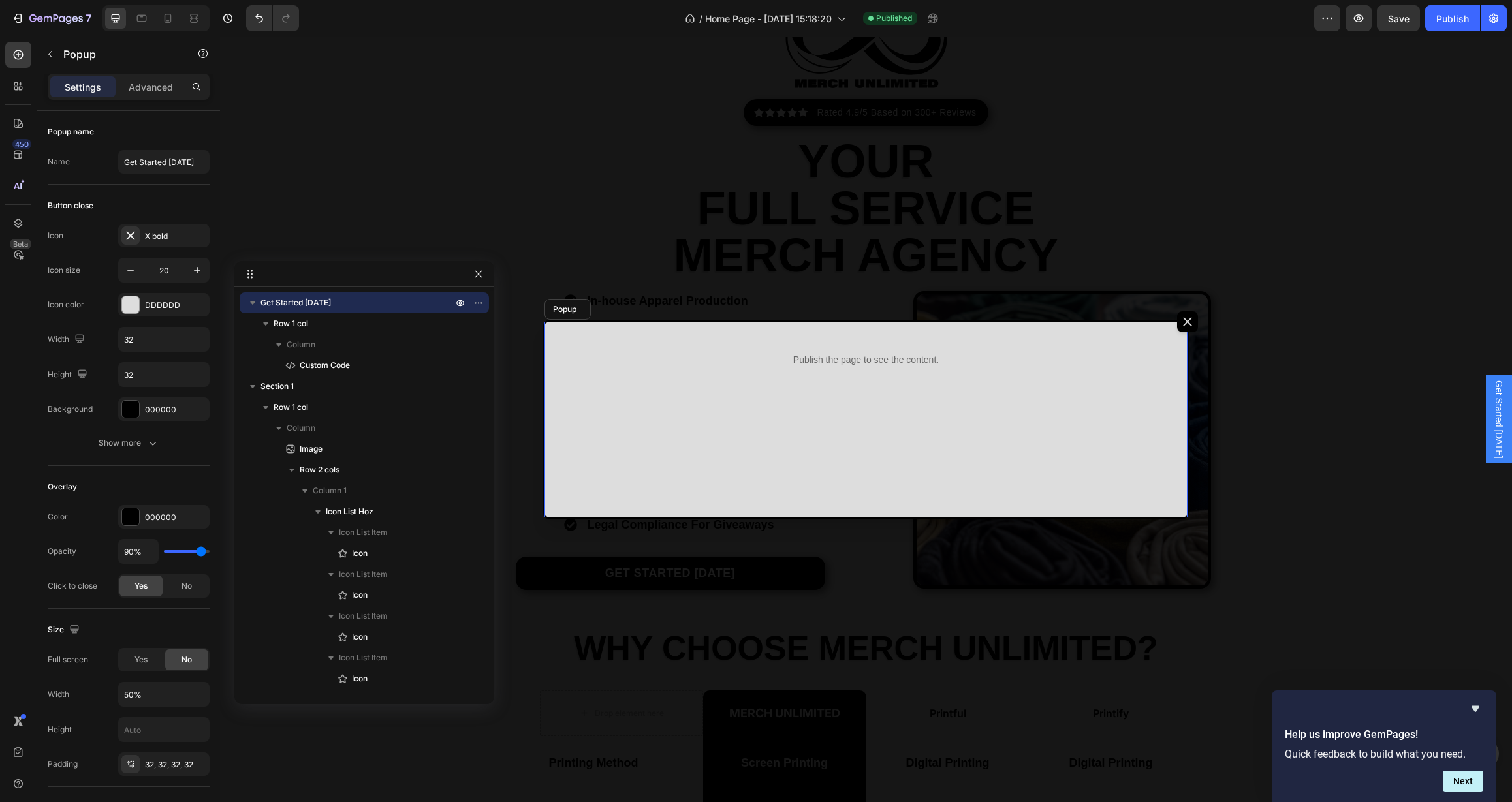
click at [564, 487] on div "Publish the page to see the content. Custom Code 0 Row" at bounding box center [866, 419] width 643 height 196
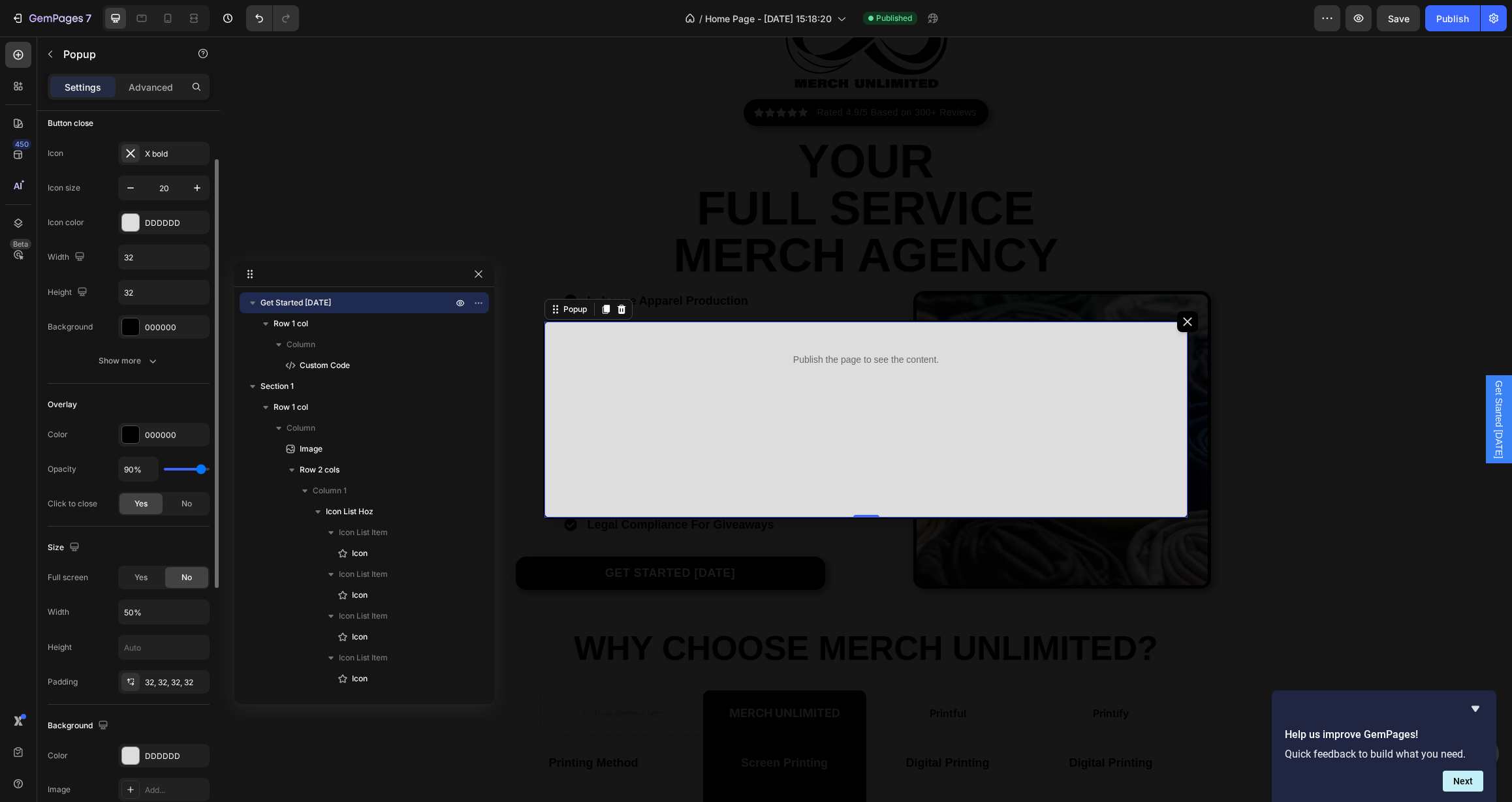
scroll to position [139, 0]
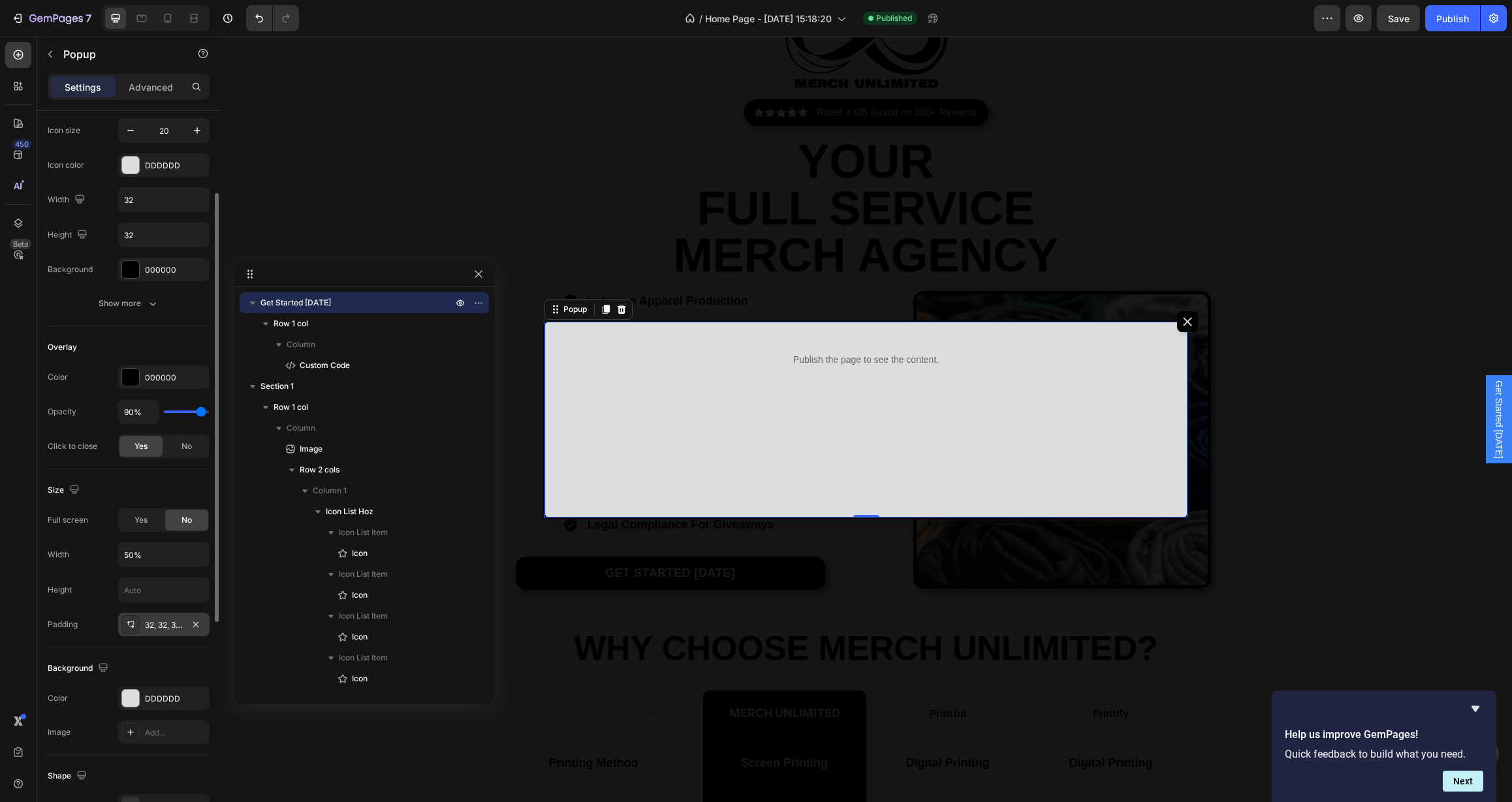
click at [158, 627] on div "32, 32, 32, 32" at bounding box center [164, 625] width 38 height 12
click at [332, 664] on icon "button" at bounding box center [334, 664] width 10 height 10
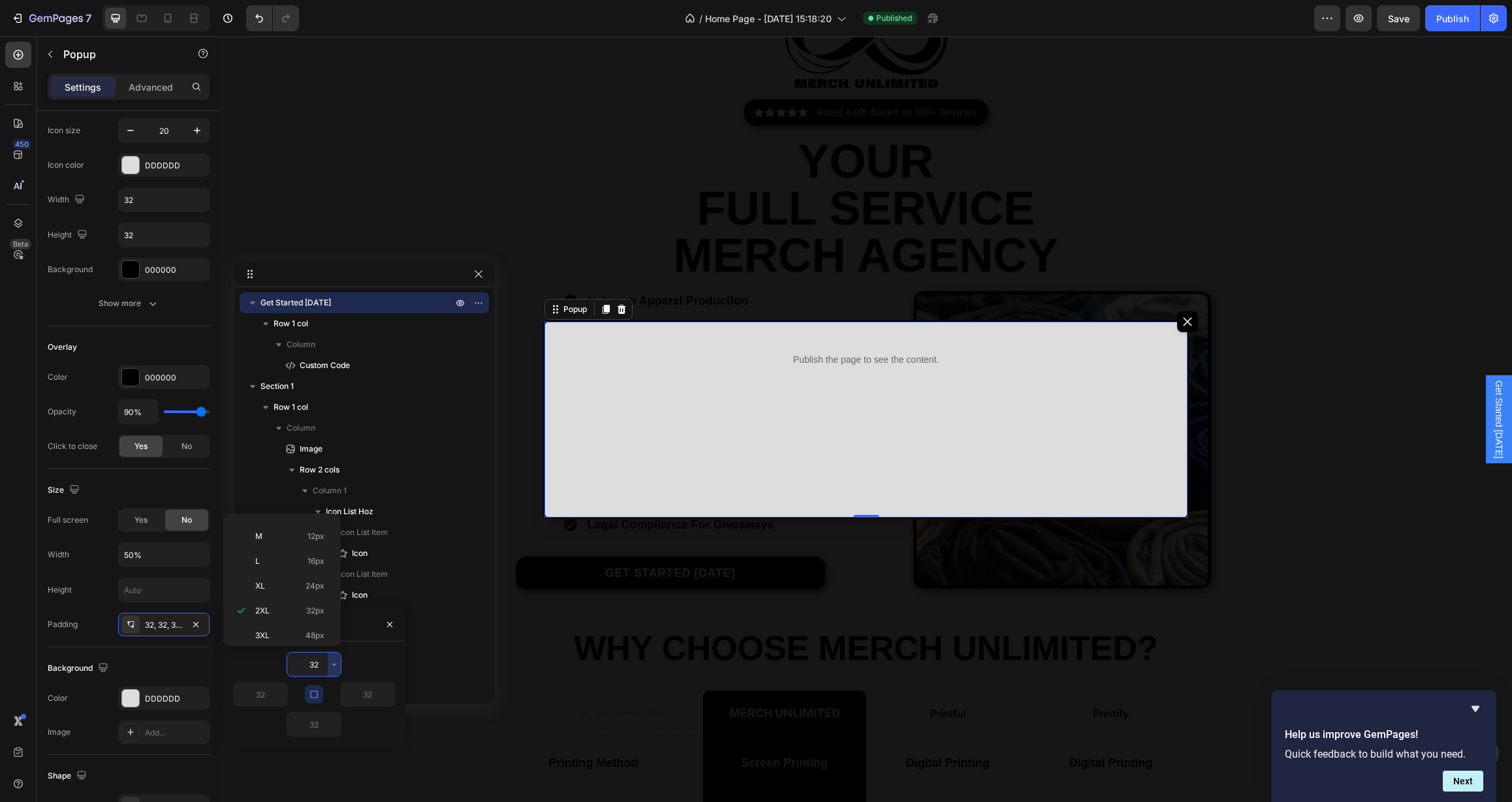
scroll to position [150, 0]
click at [285, 630] on p "5XL 112px" at bounding box center [290, 628] width 69 height 12
type input "112"
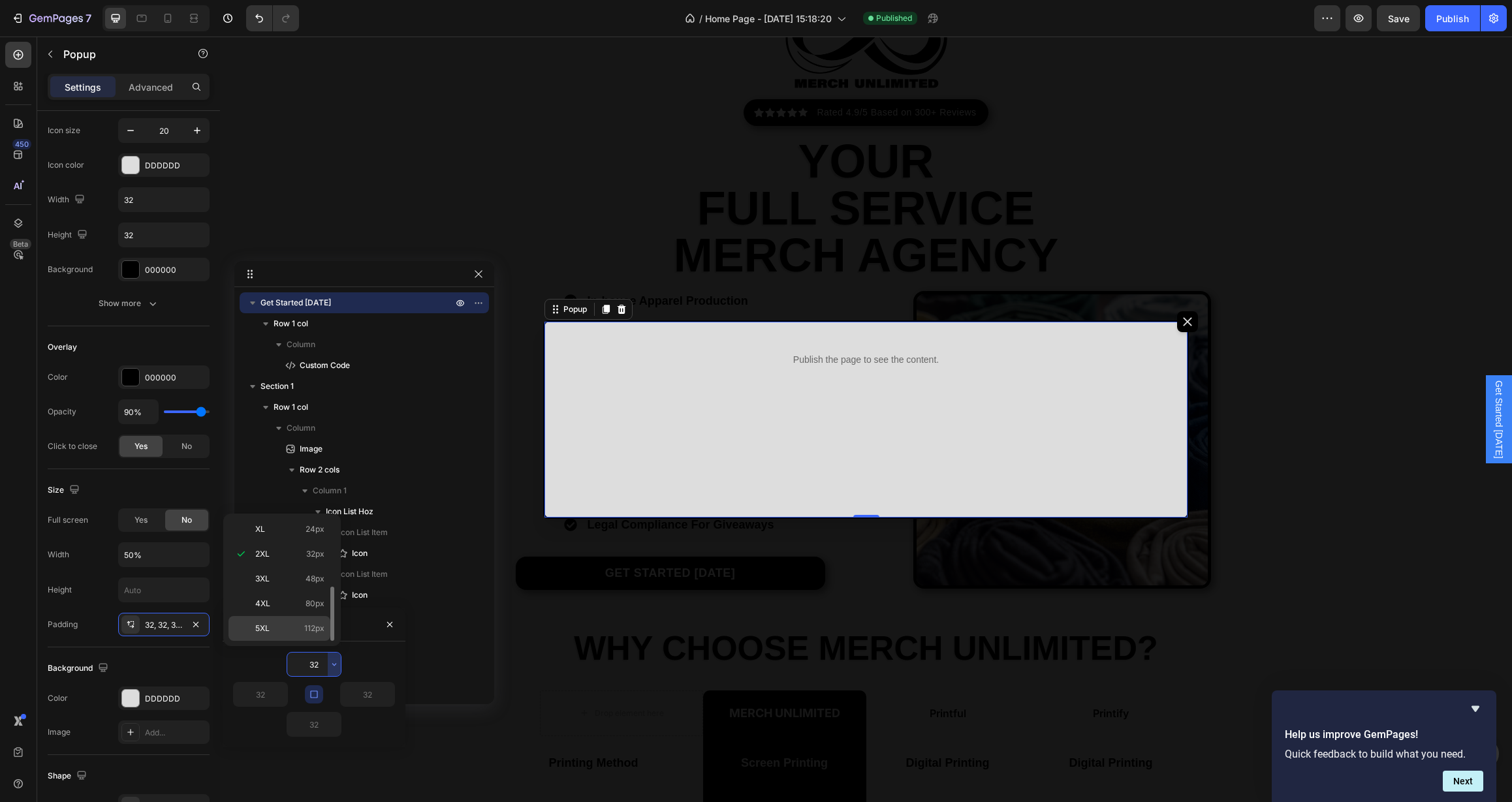
type input "112"
click at [337, 665] on icon "button" at bounding box center [334, 664] width 10 height 10
click at [295, 621] on div "2XL 32px" at bounding box center [279, 615] width 102 height 25
type input "32"
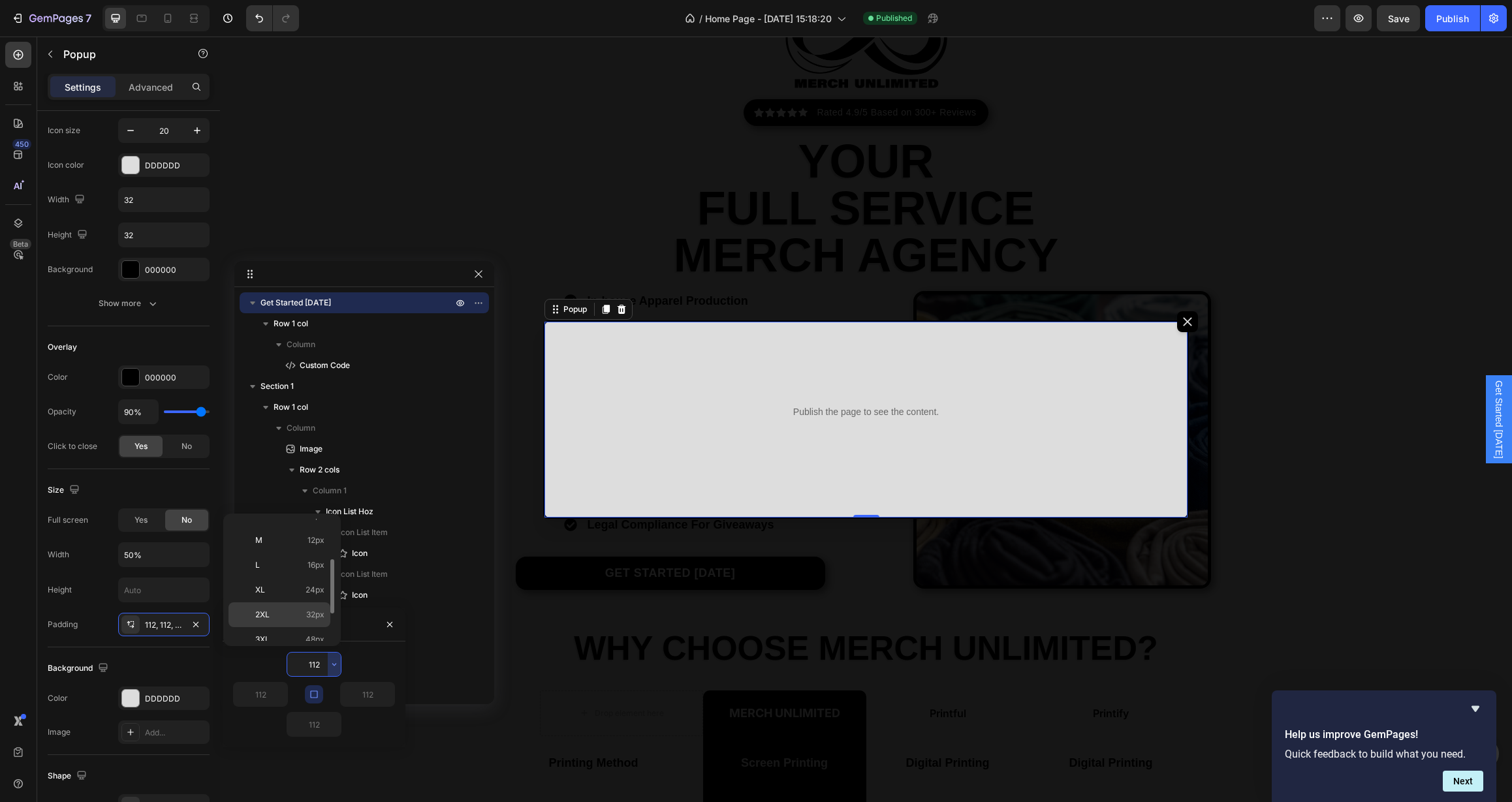
type input "32"
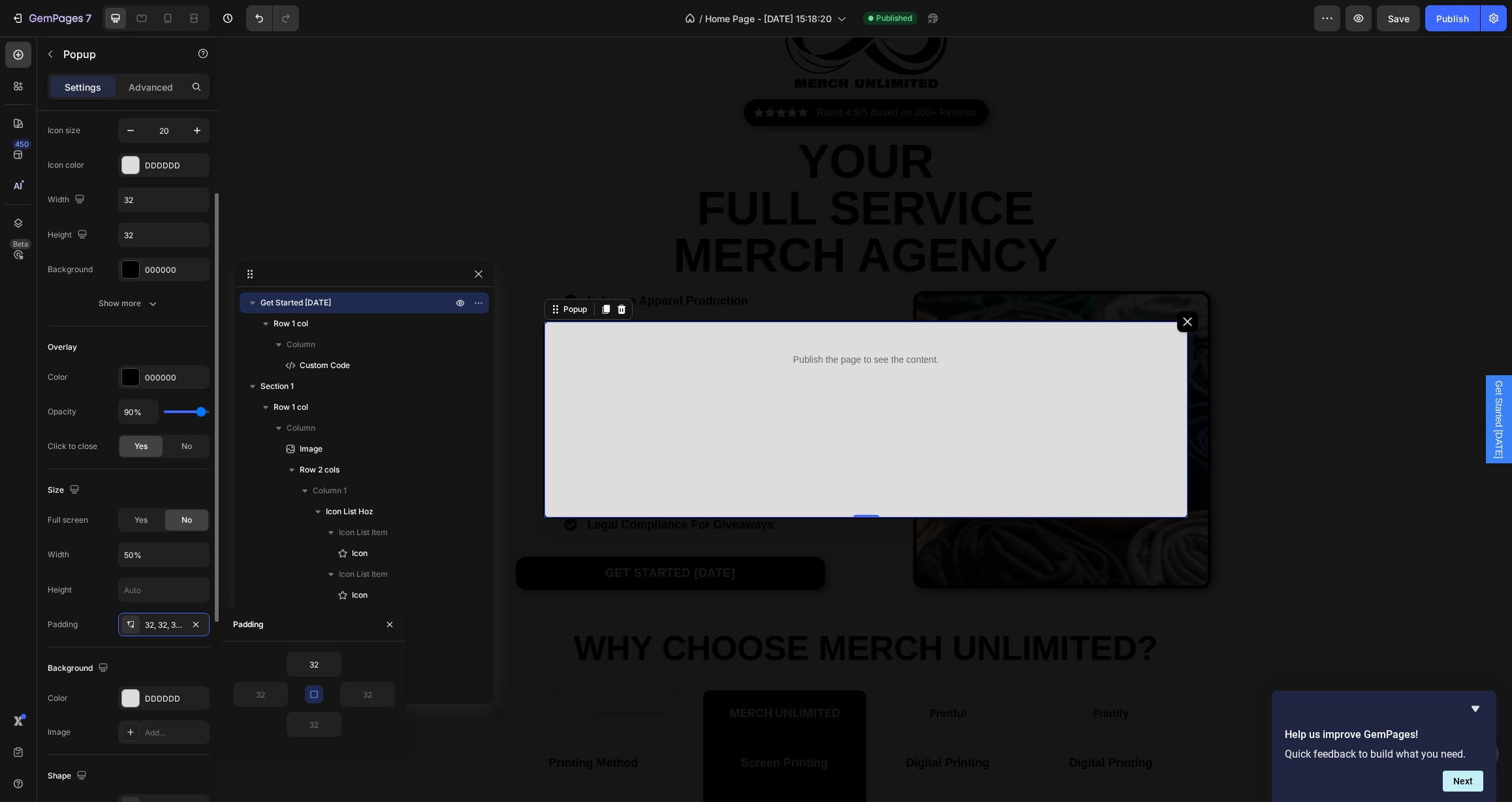
scroll to position [136, 0]
click at [147, 86] on p "Advanced" at bounding box center [151, 87] width 45 height 14
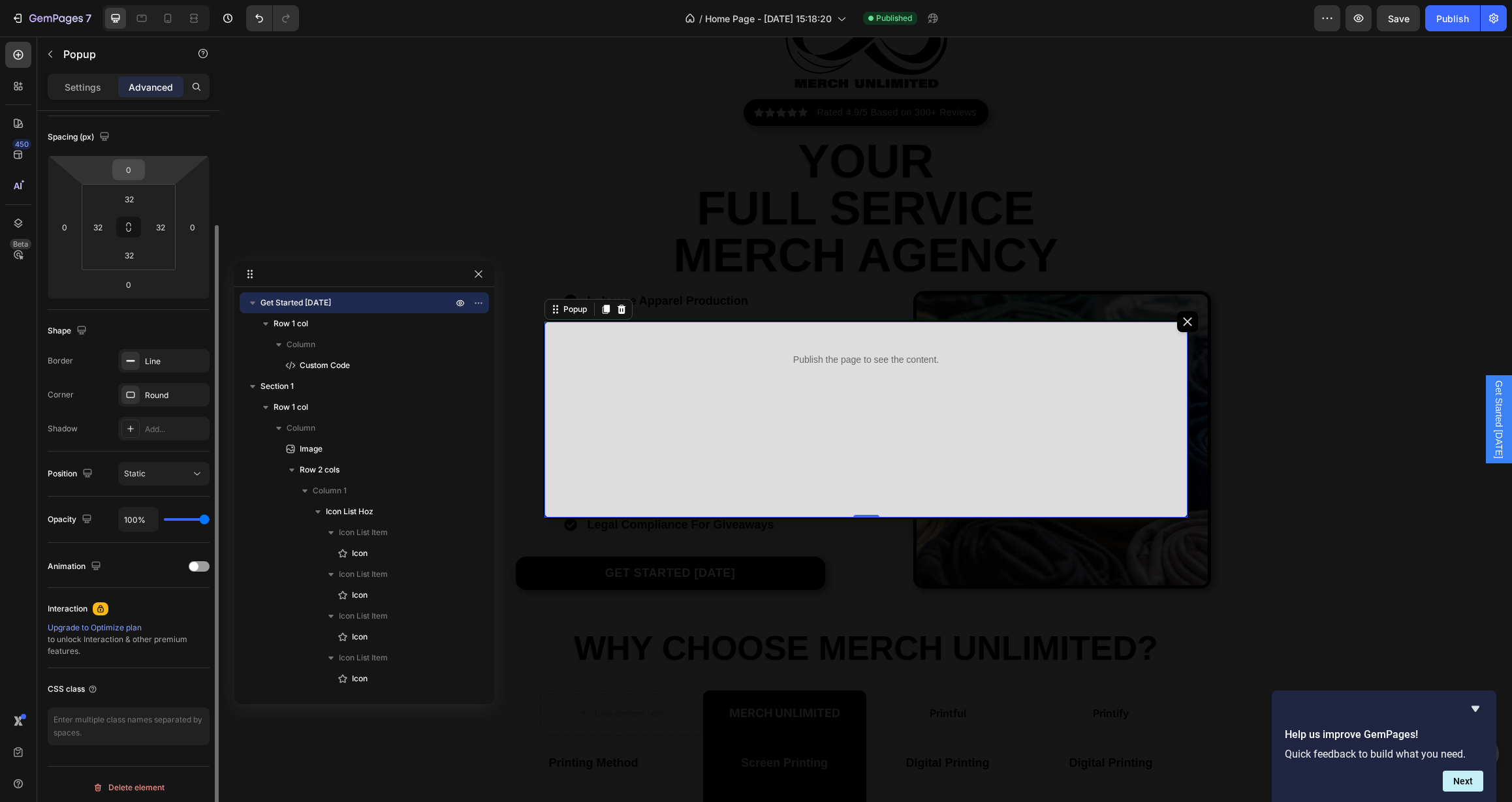
click at [136, 172] on input "0" at bounding box center [129, 169] width 26 height 20
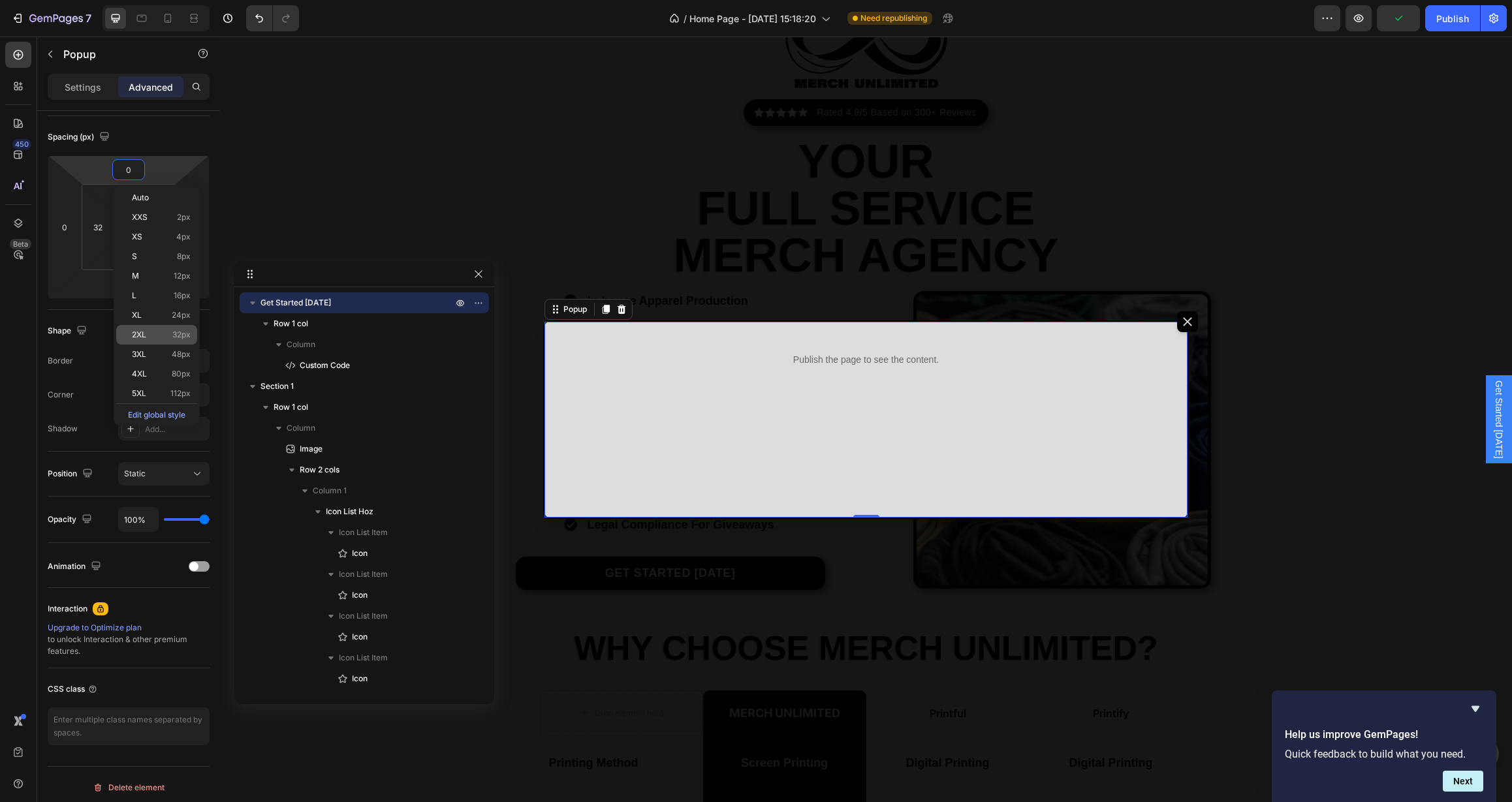
click at [149, 330] on p "2XL 32px" at bounding box center [161, 335] width 59 height 9
type input "32"
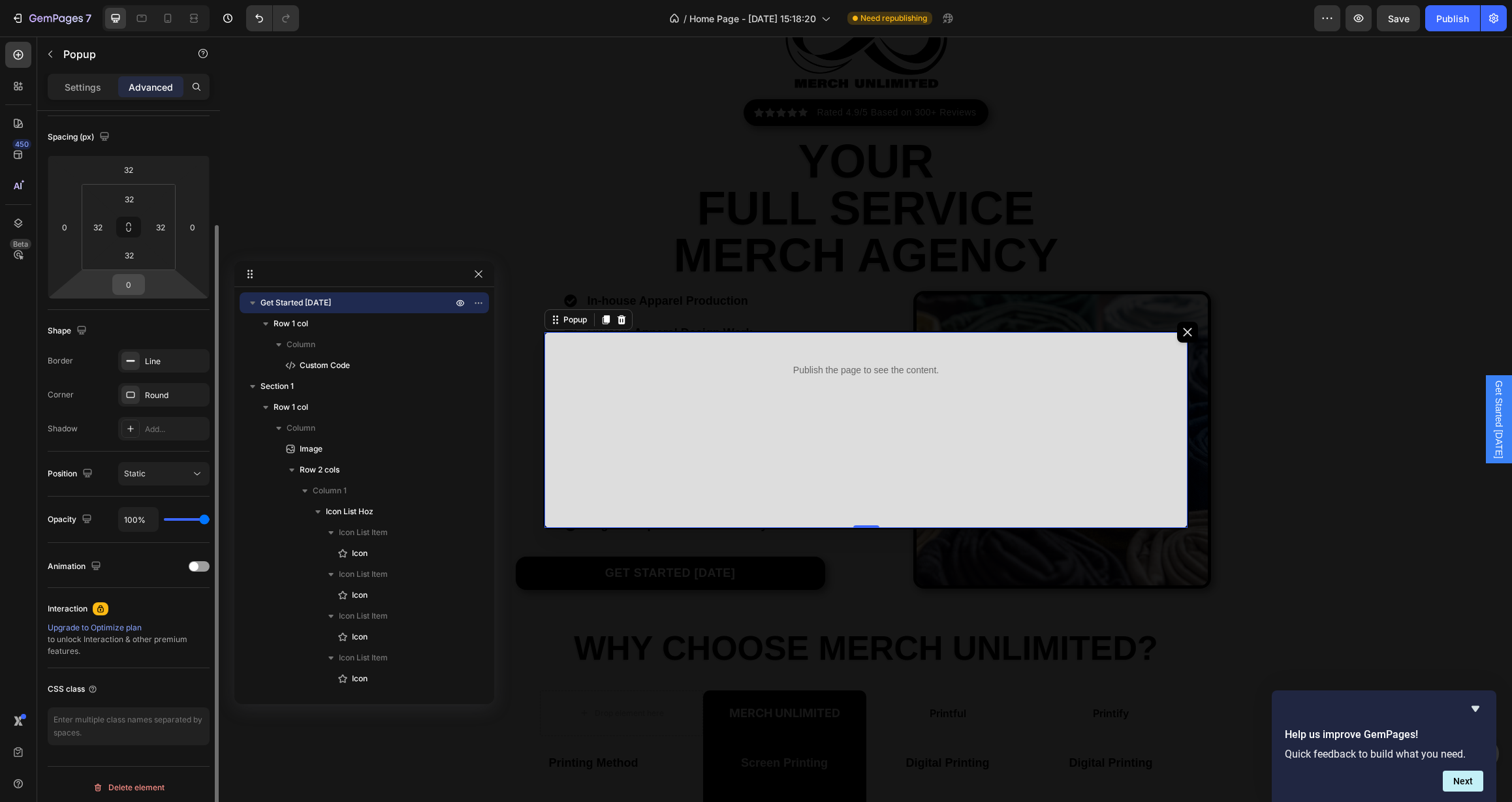
click at [130, 285] on input "0" at bounding box center [129, 285] width 26 height 20
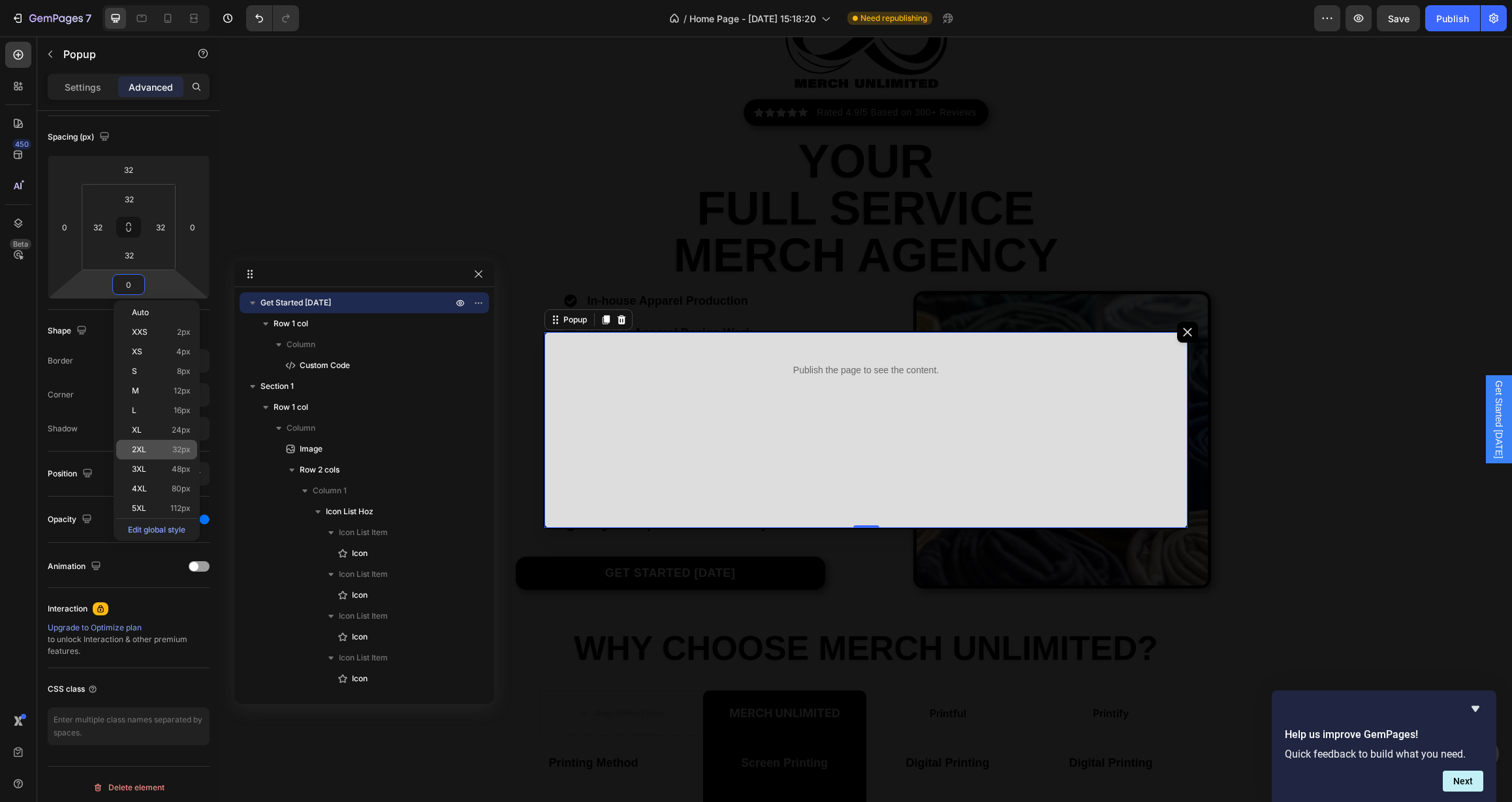
click at [149, 448] on p "2XL 32px" at bounding box center [161, 449] width 59 height 9
type input "32"
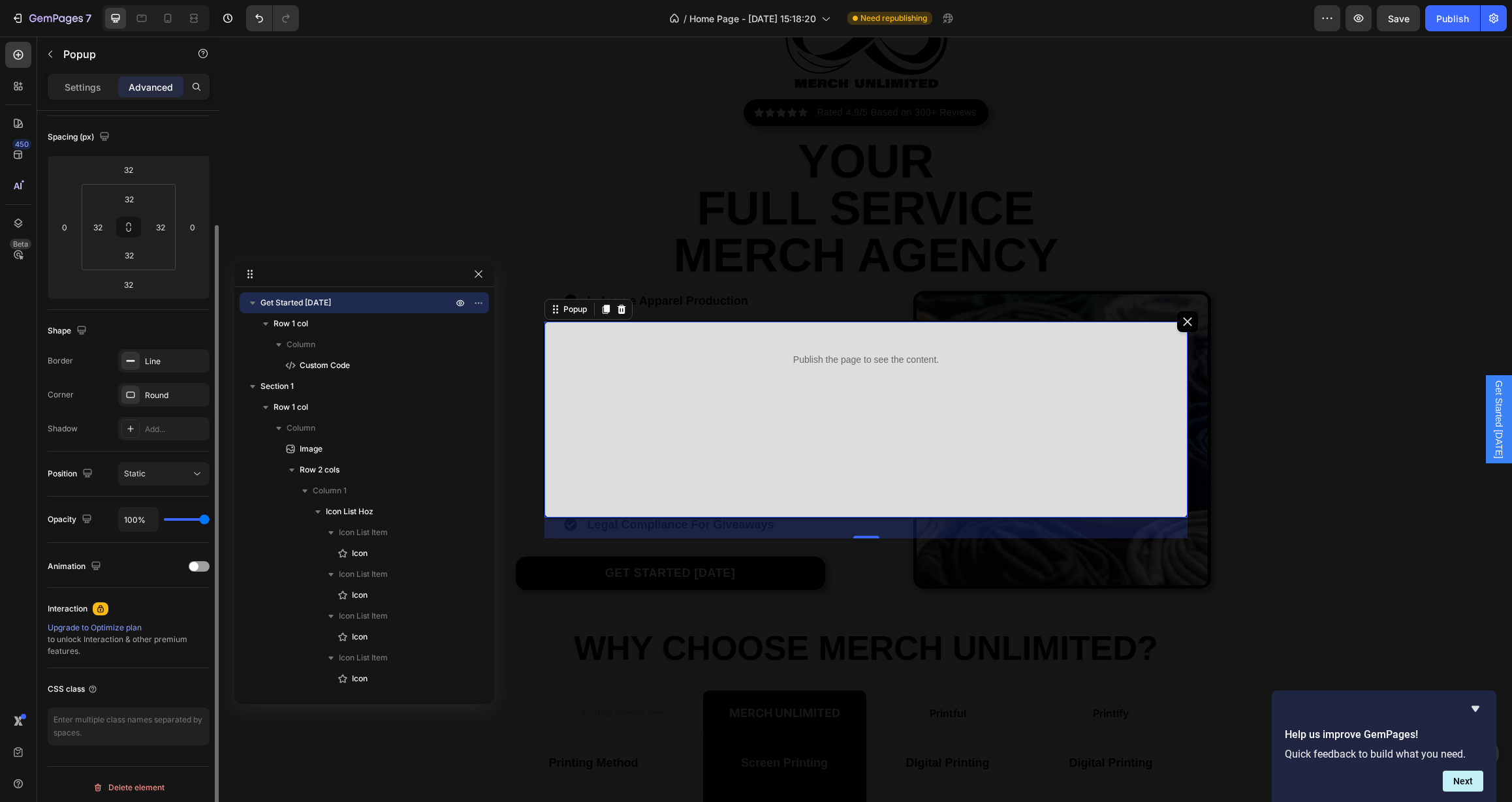
click at [183, 323] on div "Shape" at bounding box center [128, 331] width 162 height 21
click at [1440, 19] on div "Publish" at bounding box center [1452, 18] width 33 height 14
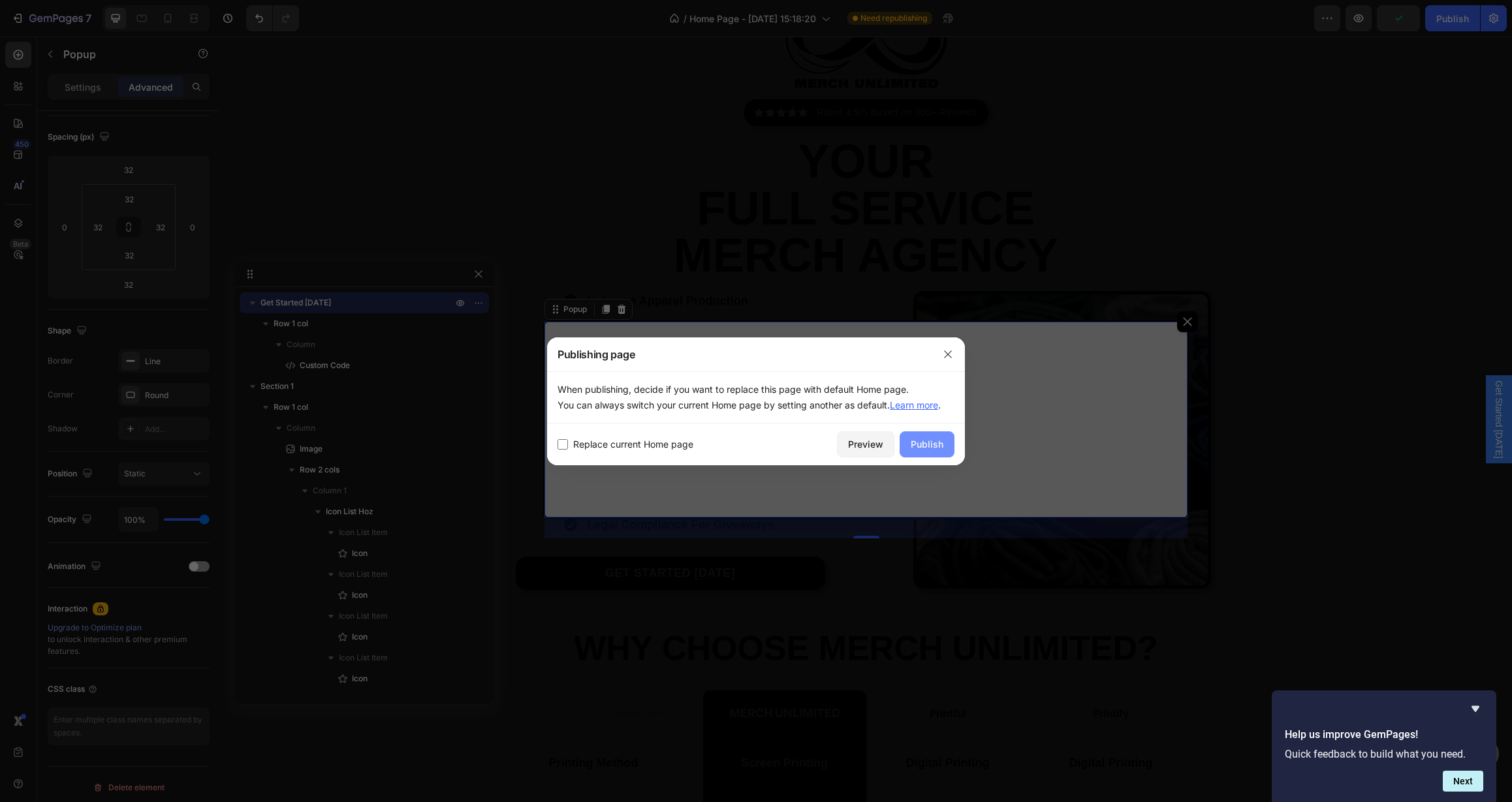
click at [927, 439] on div "Publish" at bounding box center [927, 444] width 33 height 14
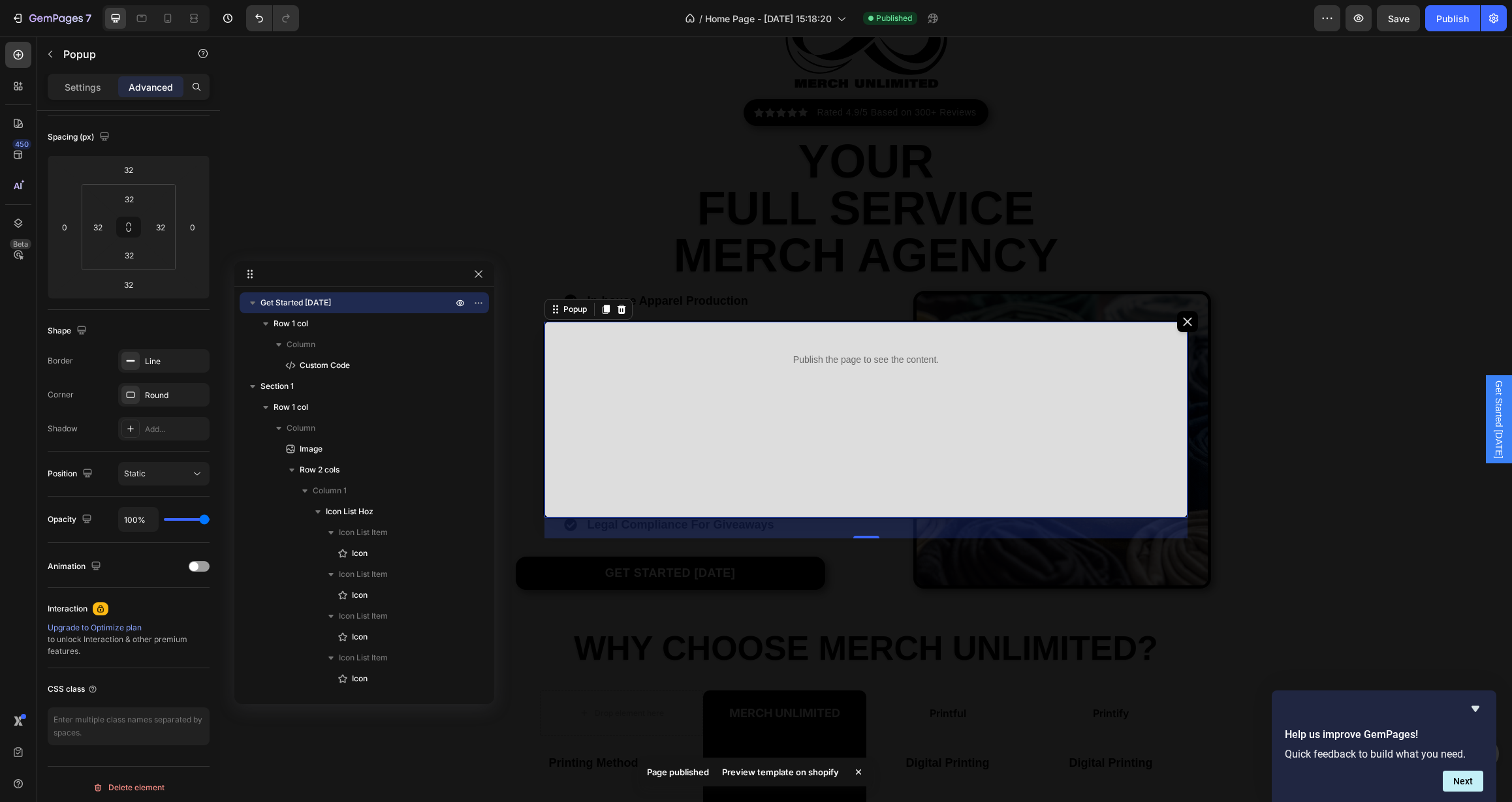
click at [786, 775] on div "Preview template on shopify" at bounding box center [780, 772] width 132 height 18
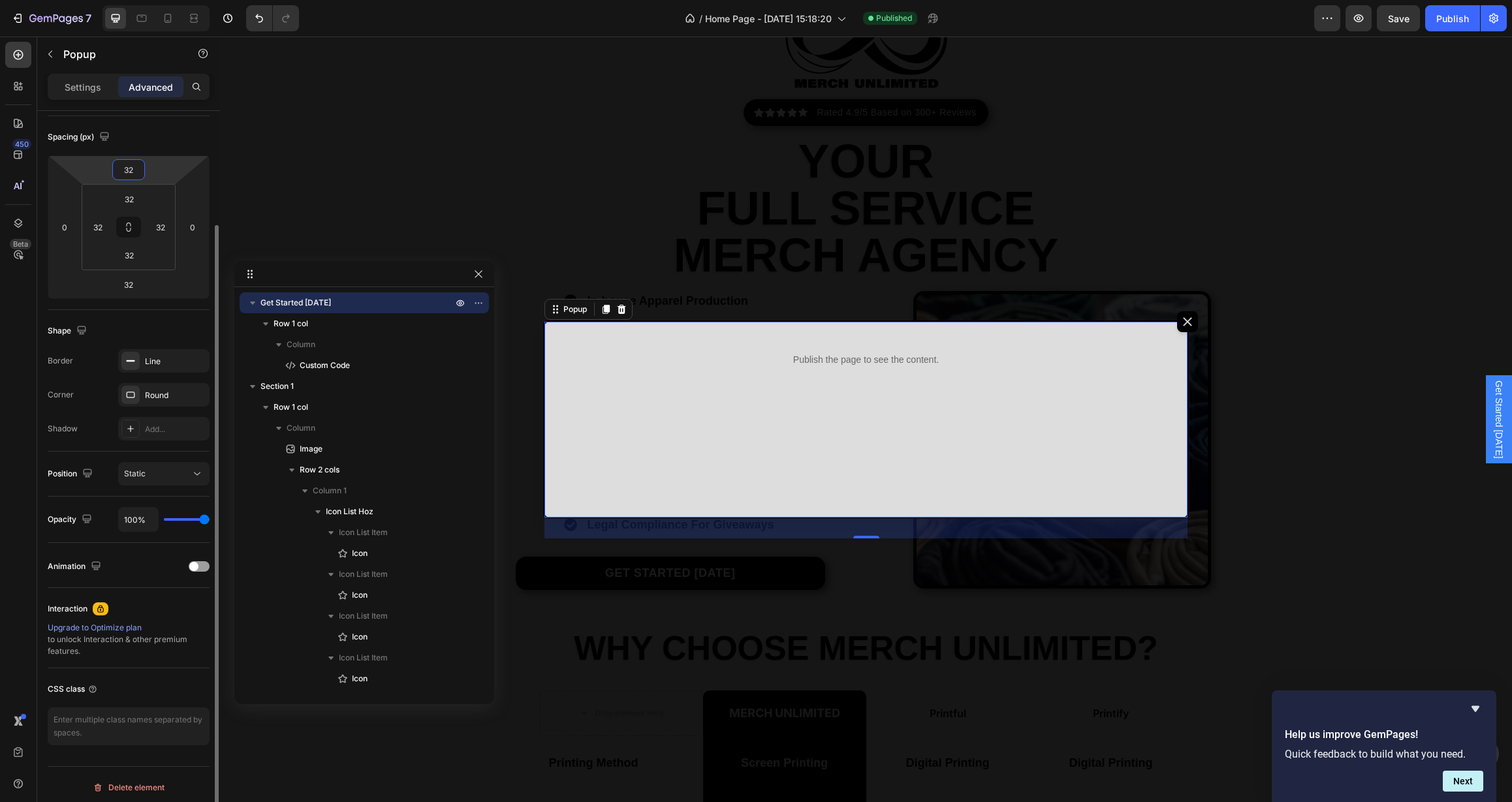
click at [137, 173] on input "32" at bounding box center [129, 169] width 26 height 20
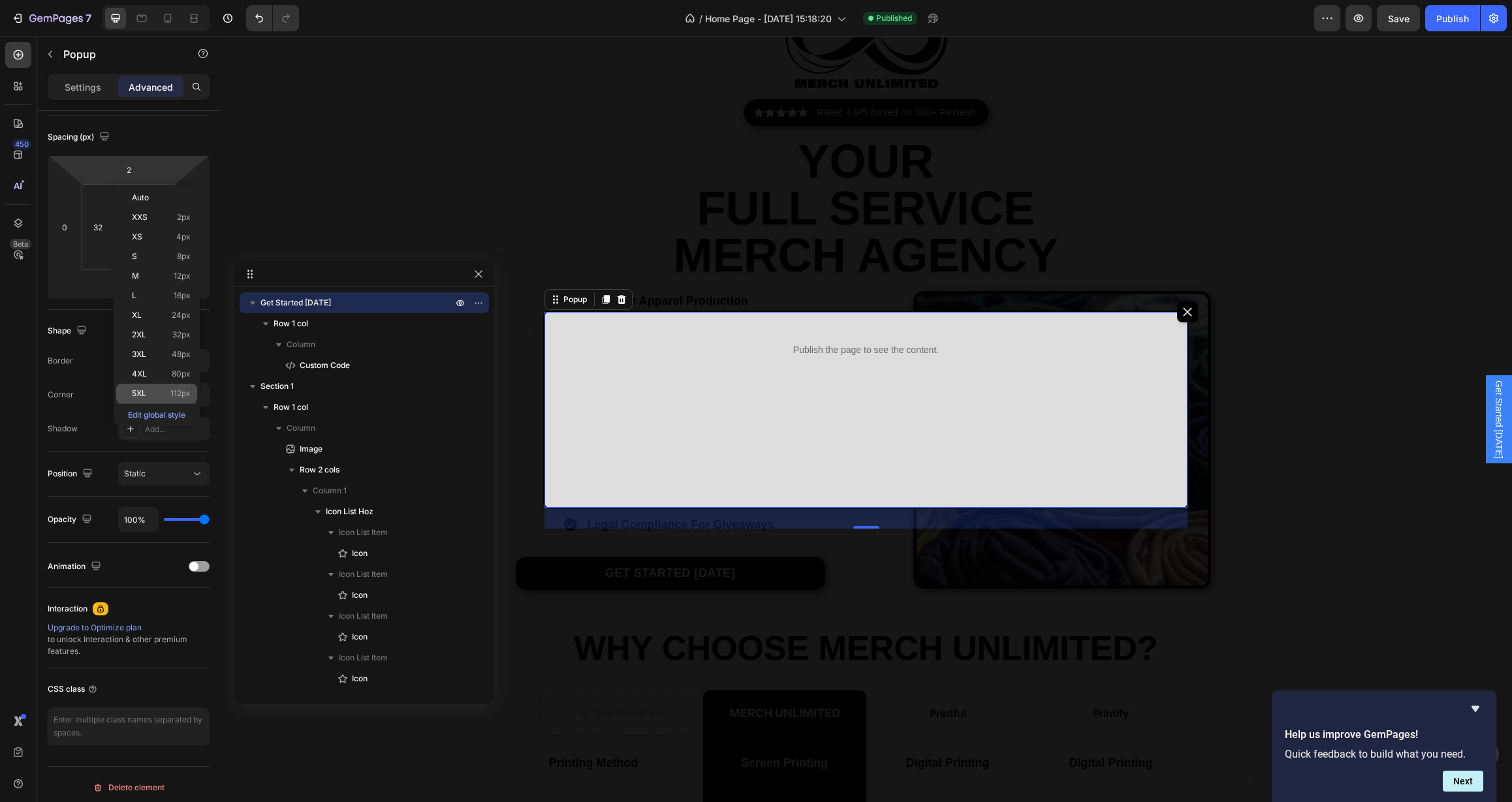
click at [143, 396] on span "5XL" at bounding box center [139, 393] width 14 height 9
type input "112"
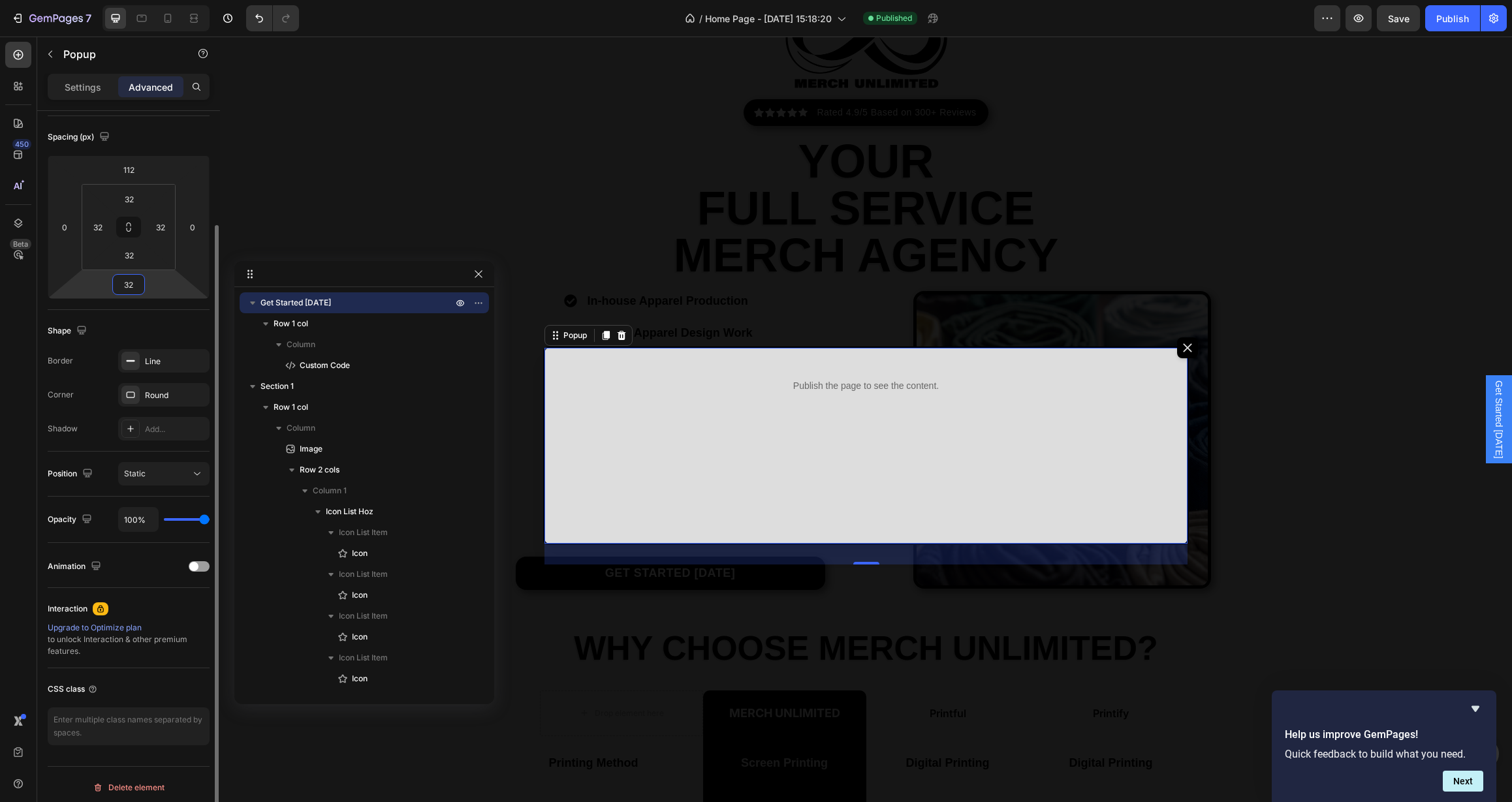
click at [139, 287] on input "32" at bounding box center [129, 285] width 26 height 20
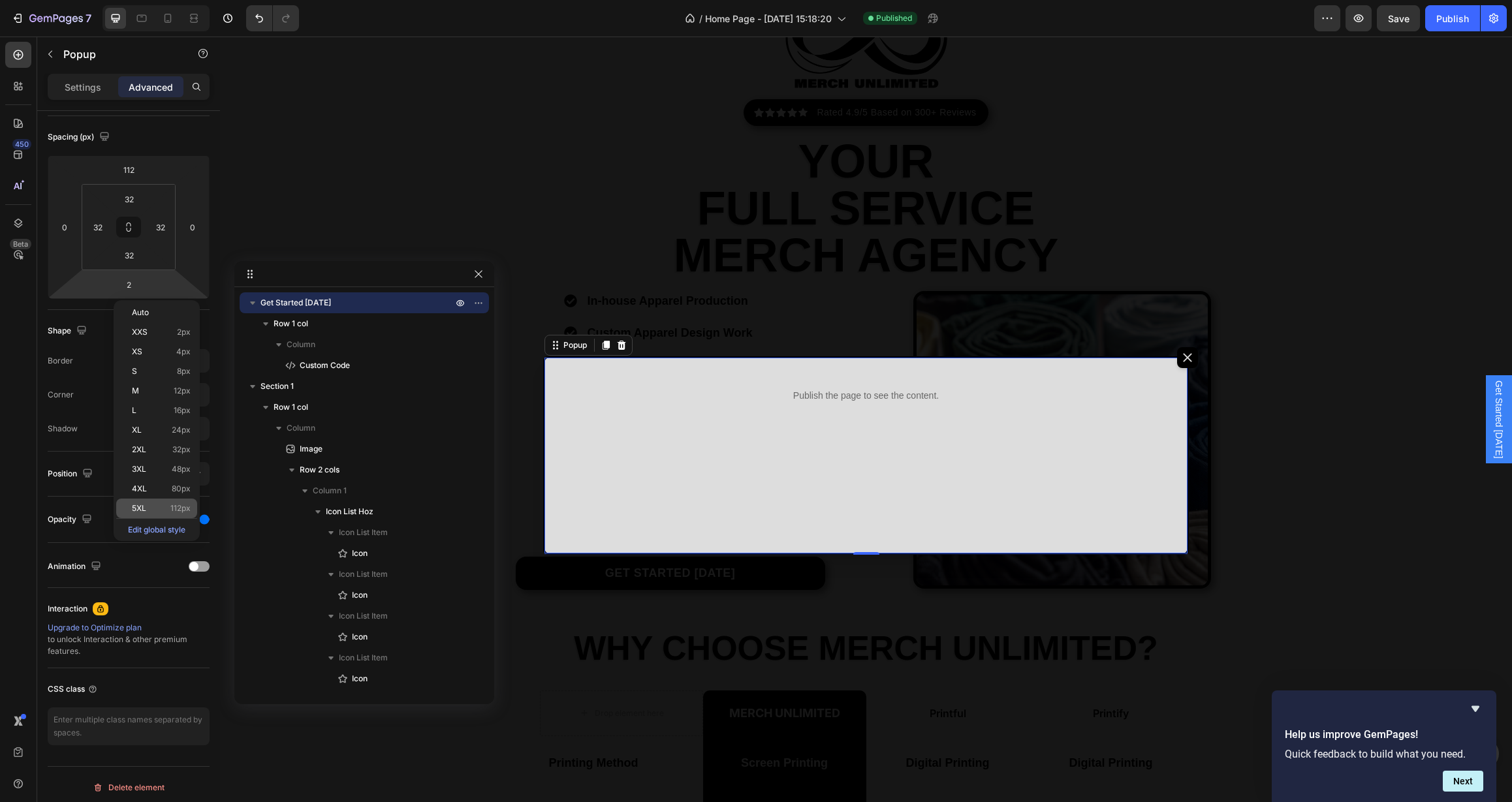
click at [150, 504] on p "5XL 112px" at bounding box center [161, 508] width 59 height 9
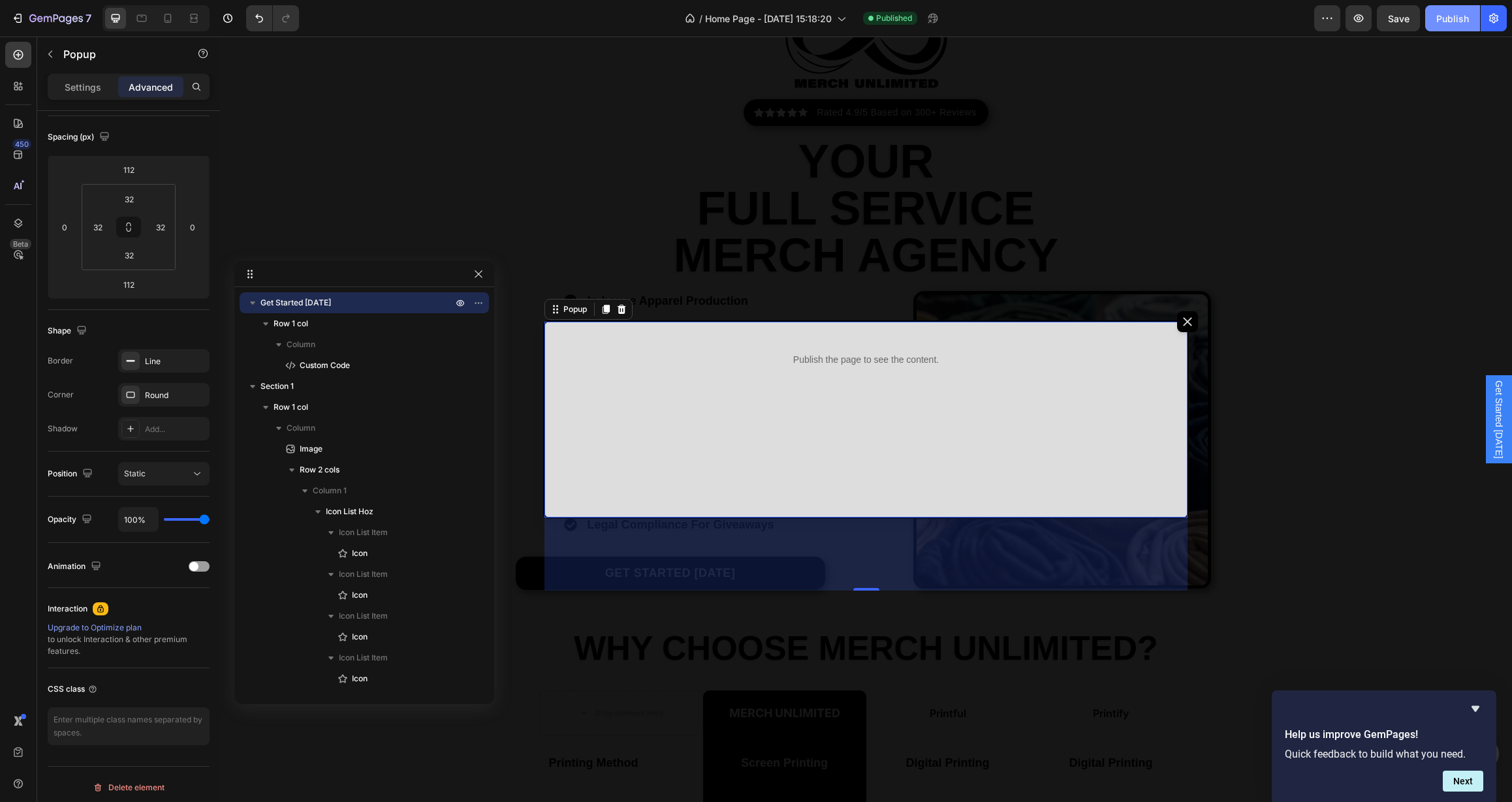
click at [1449, 22] on div "Publish" at bounding box center [1452, 18] width 33 height 14
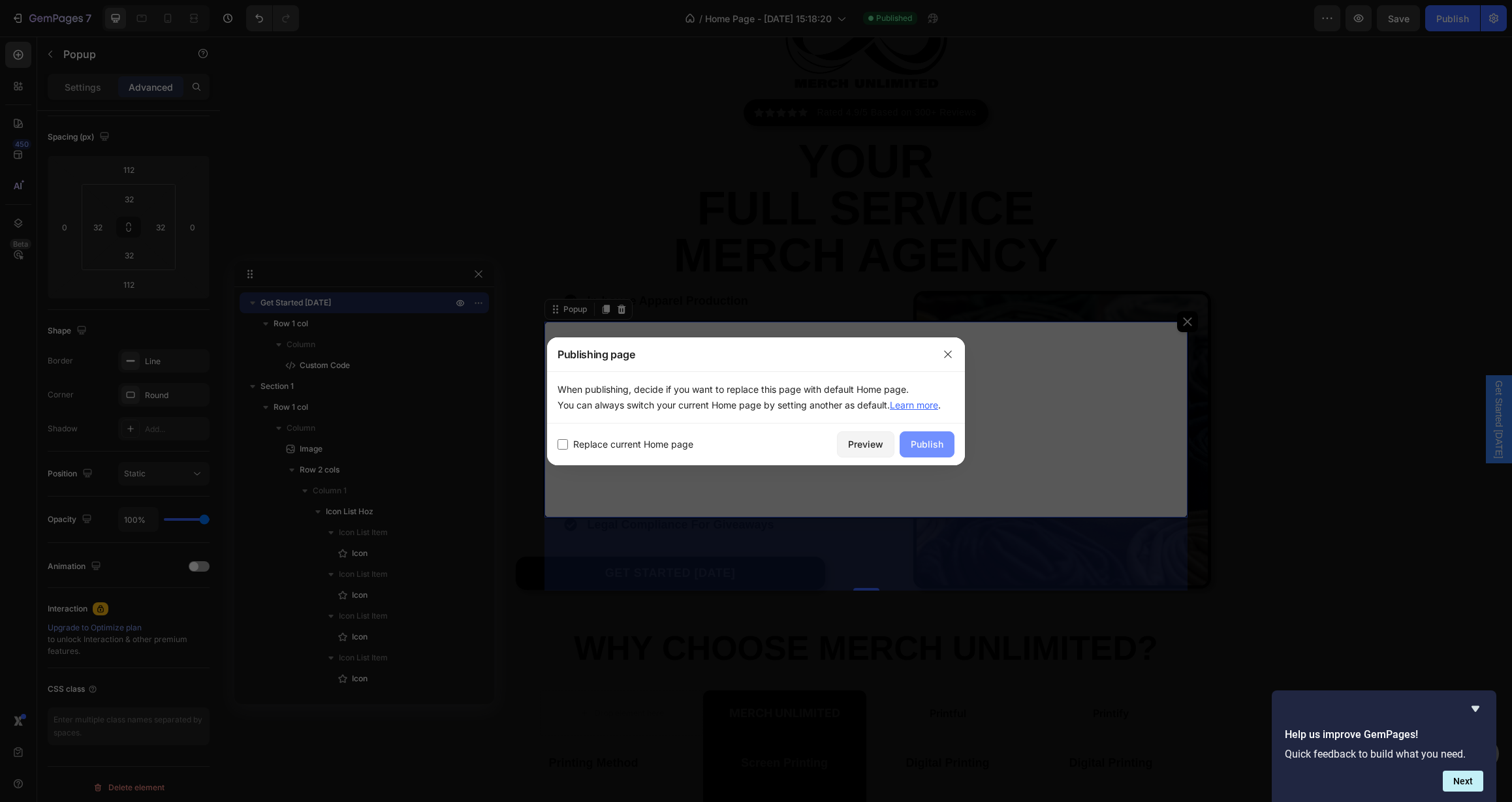
click at [919, 456] on button "Publish" at bounding box center [927, 444] width 55 height 26
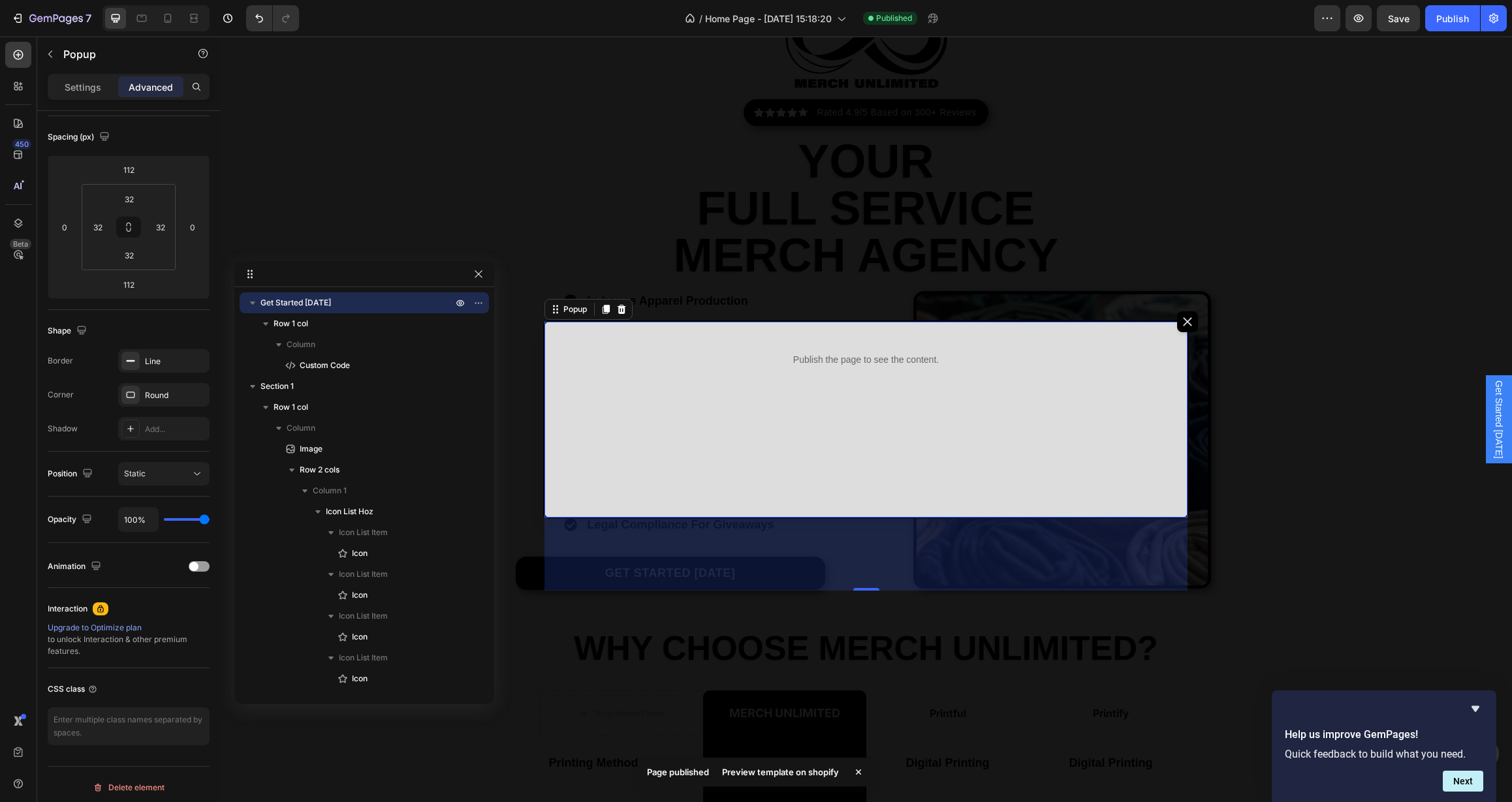
click at [814, 775] on div "Preview template on shopify" at bounding box center [780, 772] width 132 height 18
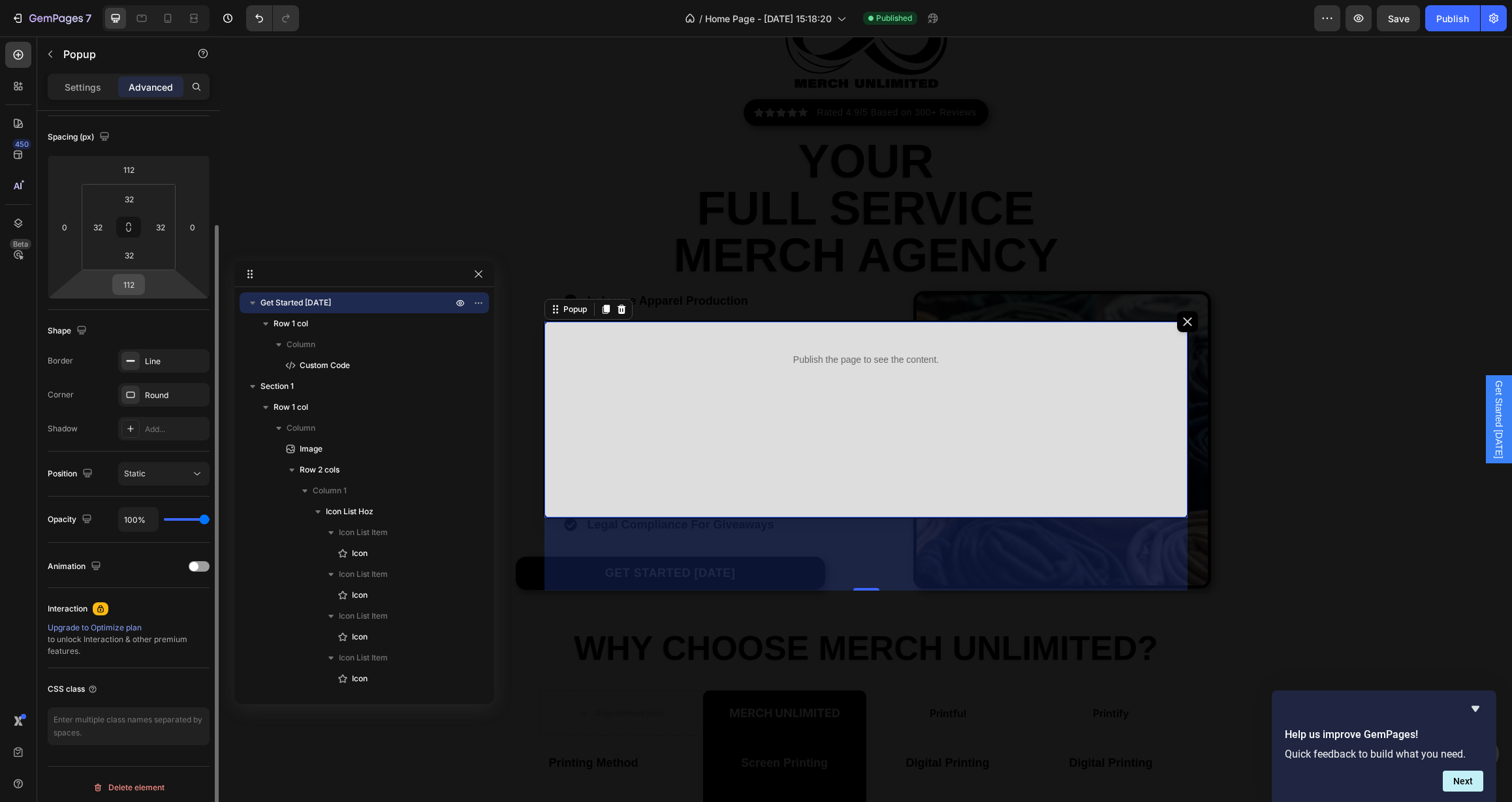
click at [135, 287] on input "112" at bounding box center [129, 285] width 26 height 20
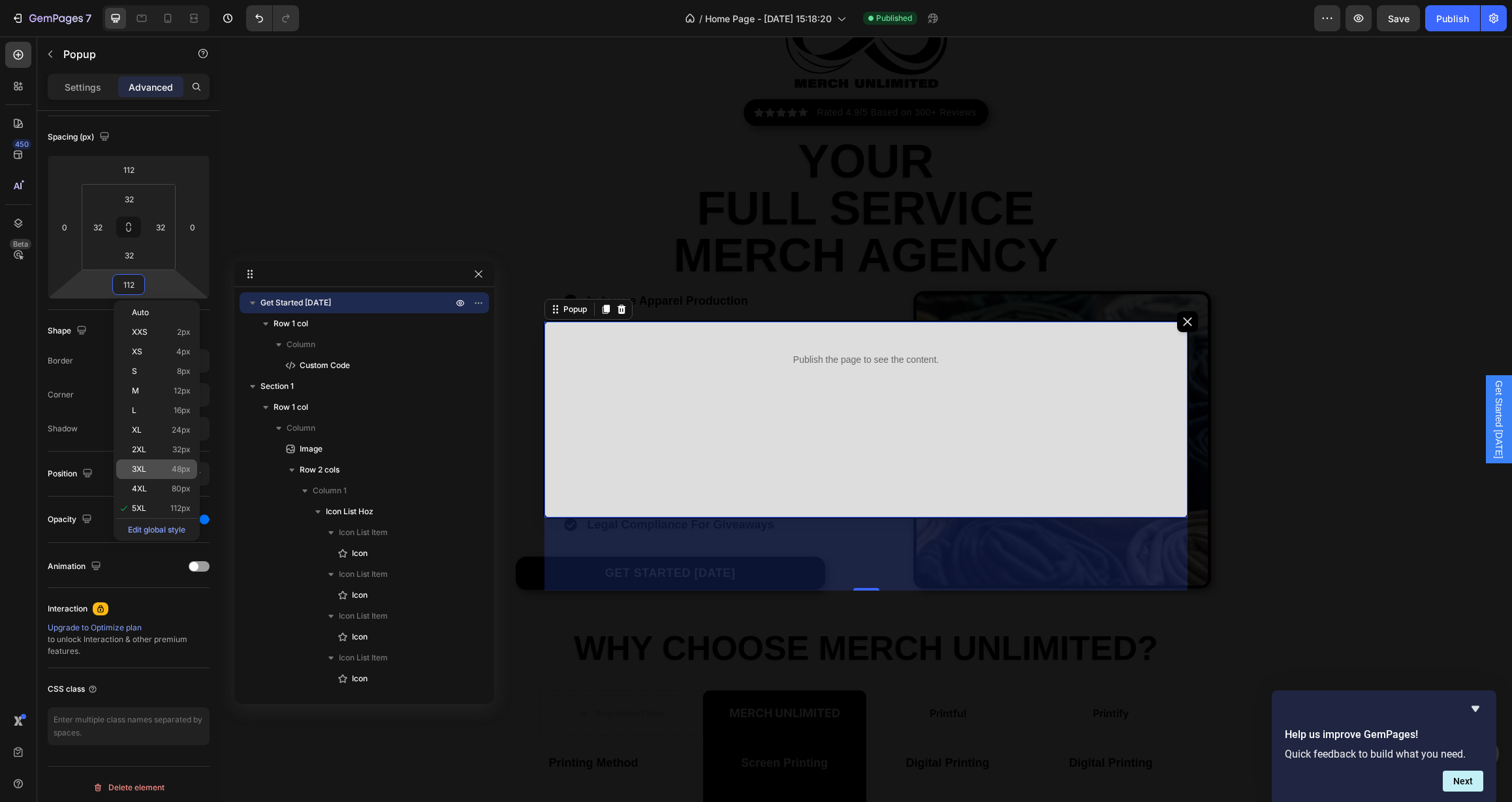
click at [155, 466] on p "3XL 48px" at bounding box center [161, 469] width 59 height 9
type input "48"
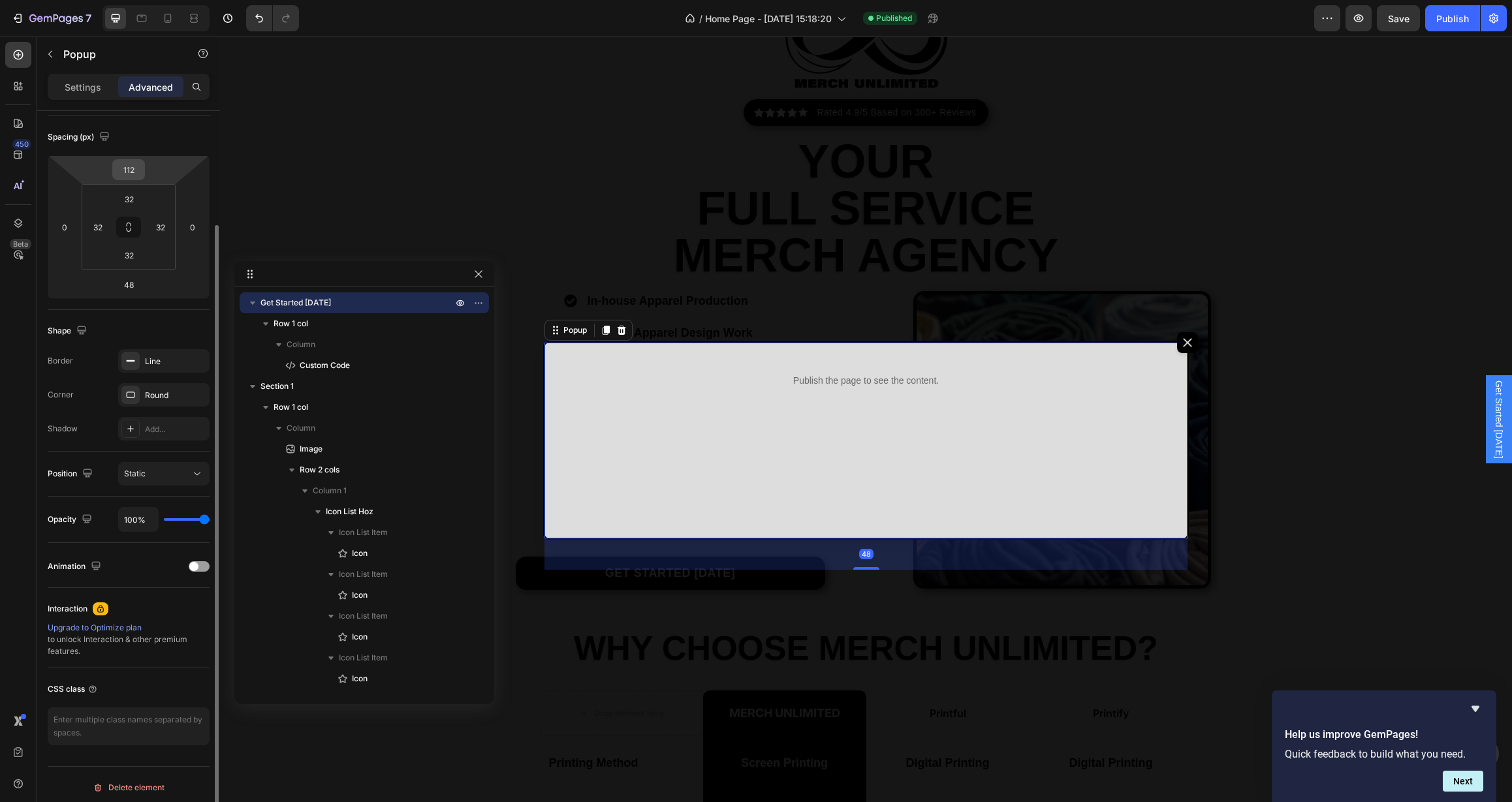
click at [140, 171] on input "112" at bounding box center [129, 169] width 26 height 20
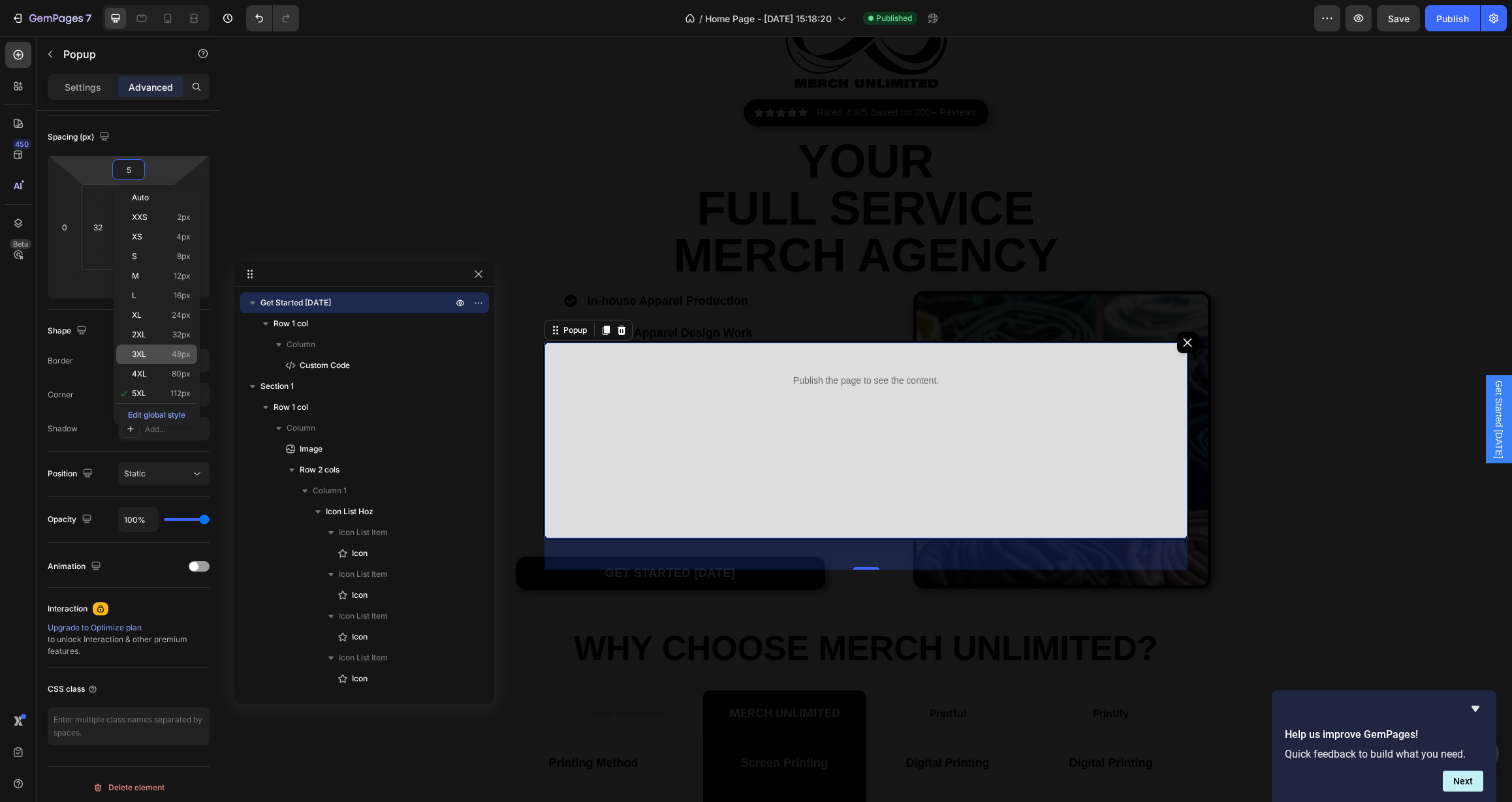
click at [141, 352] on span "3XL" at bounding box center [139, 355] width 14 height 9
type input "48"
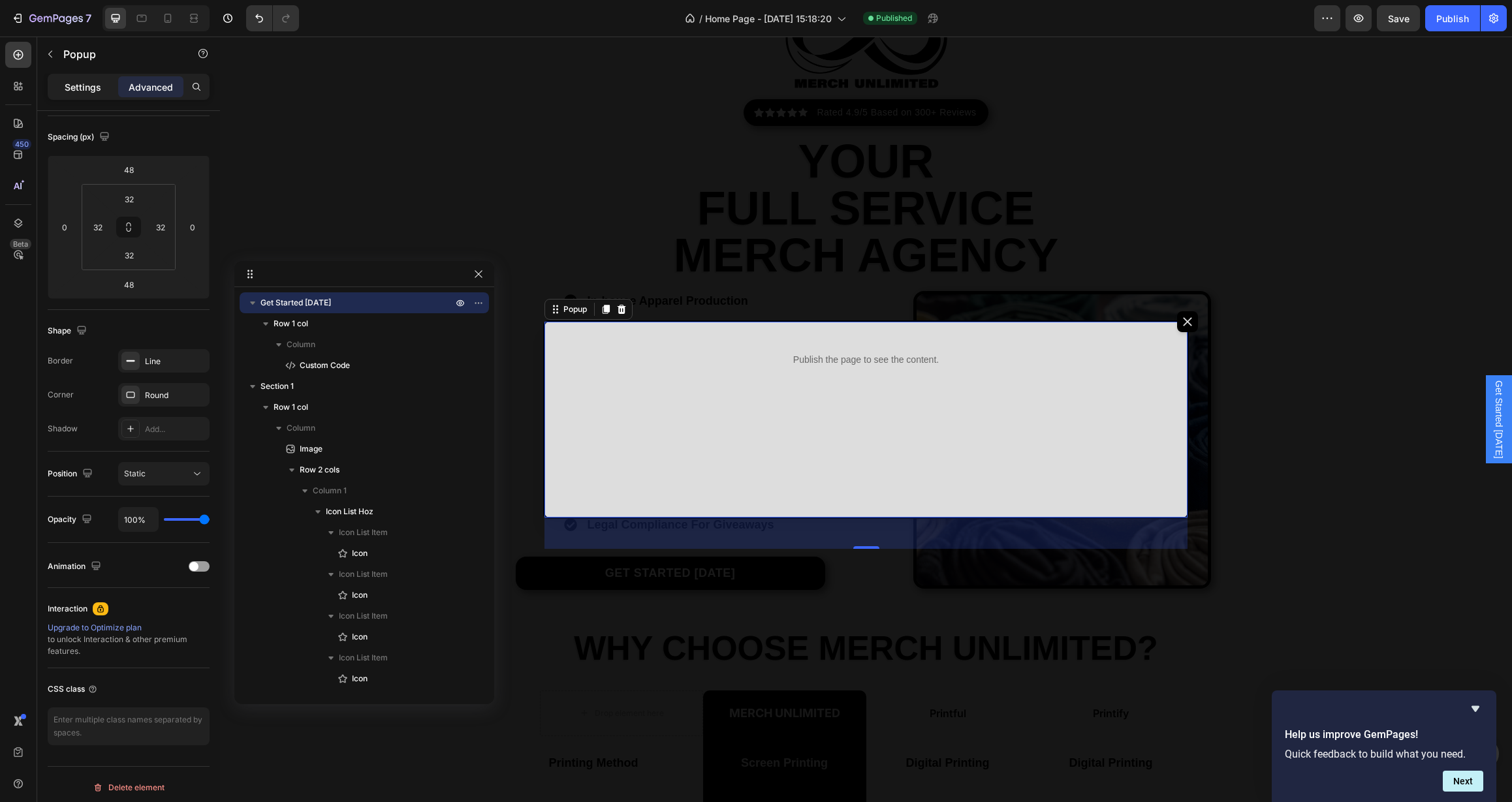
click at [94, 86] on p "Settings" at bounding box center [83, 87] width 37 height 14
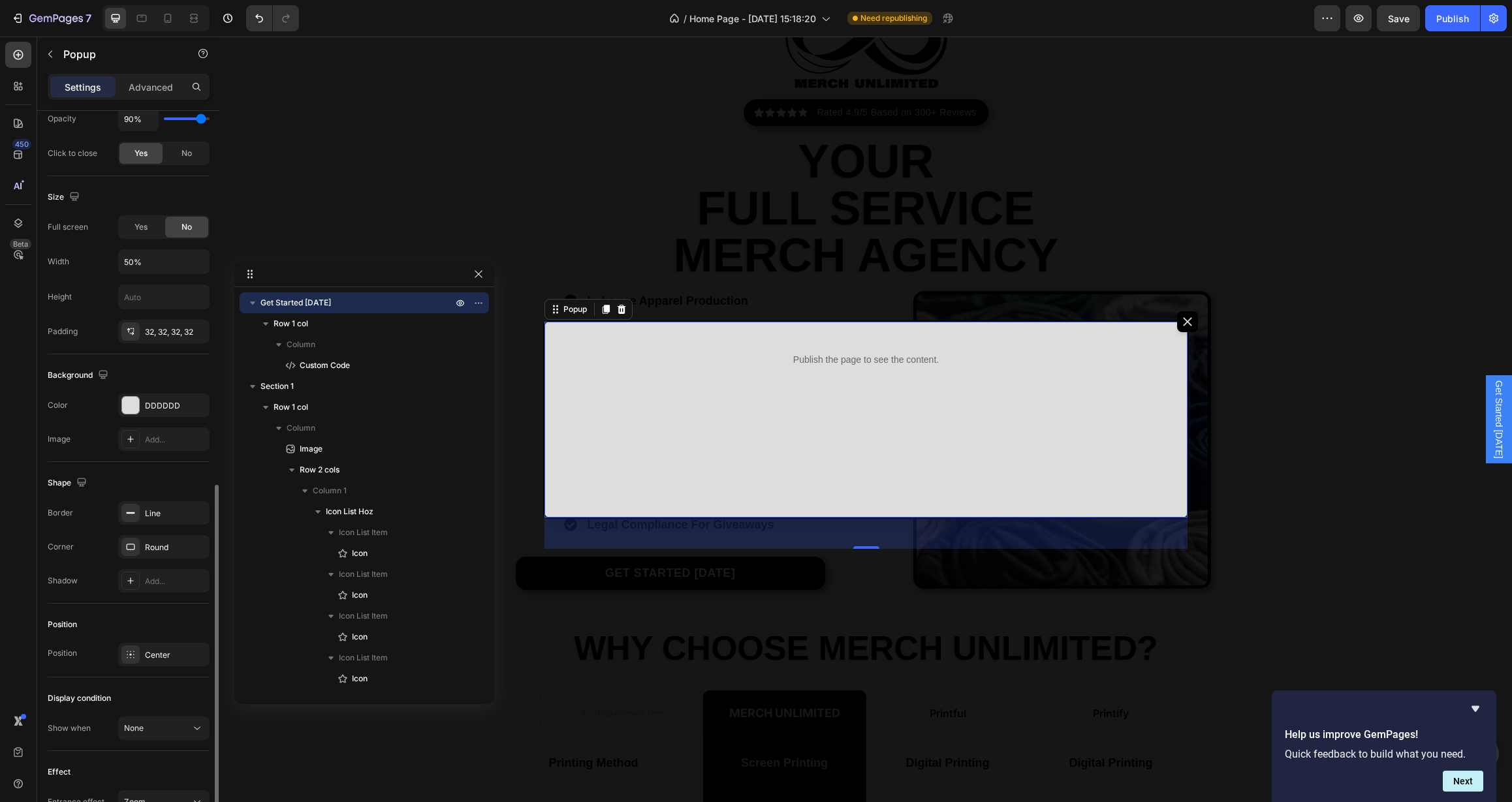
scroll to position [507, 0]
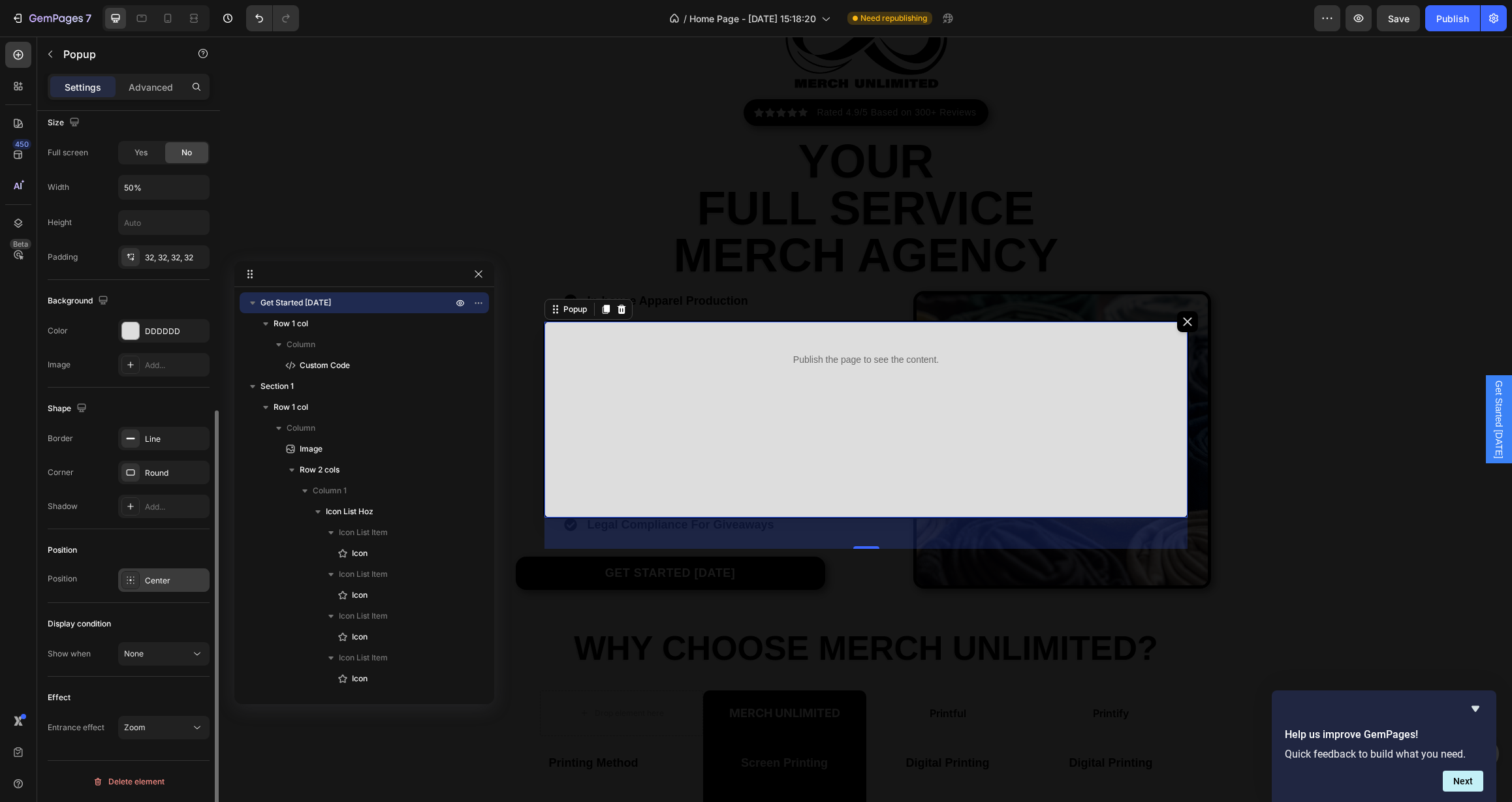
click at [165, 572] on div "Center" at bounding box center [164, 580] width 92 height 24
click at [347, 653] on div at bounding box center [350, 652] width 16 height 16
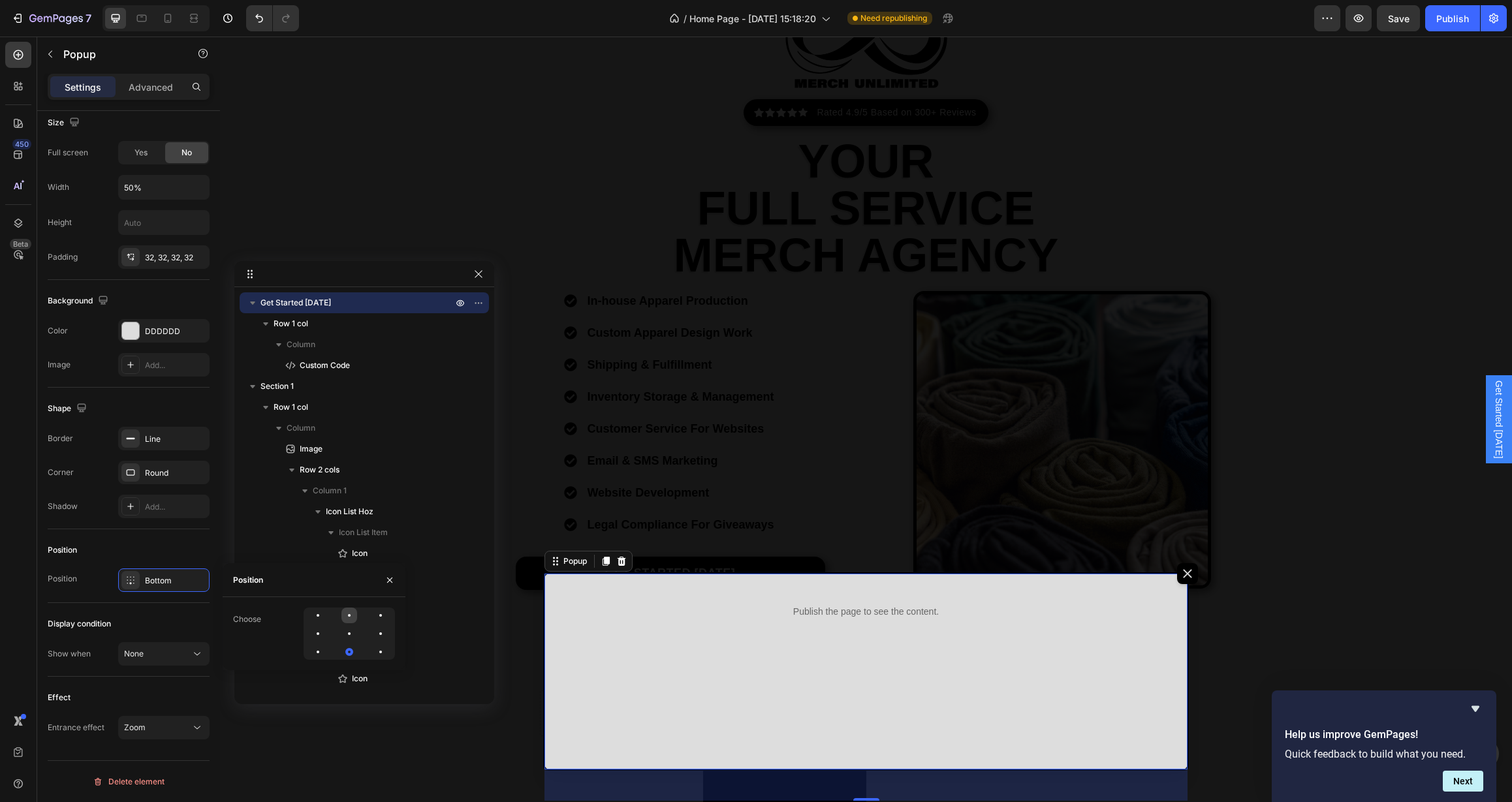
click at [350, 616] on div at bounding box center [350, 616] width 3 height 3
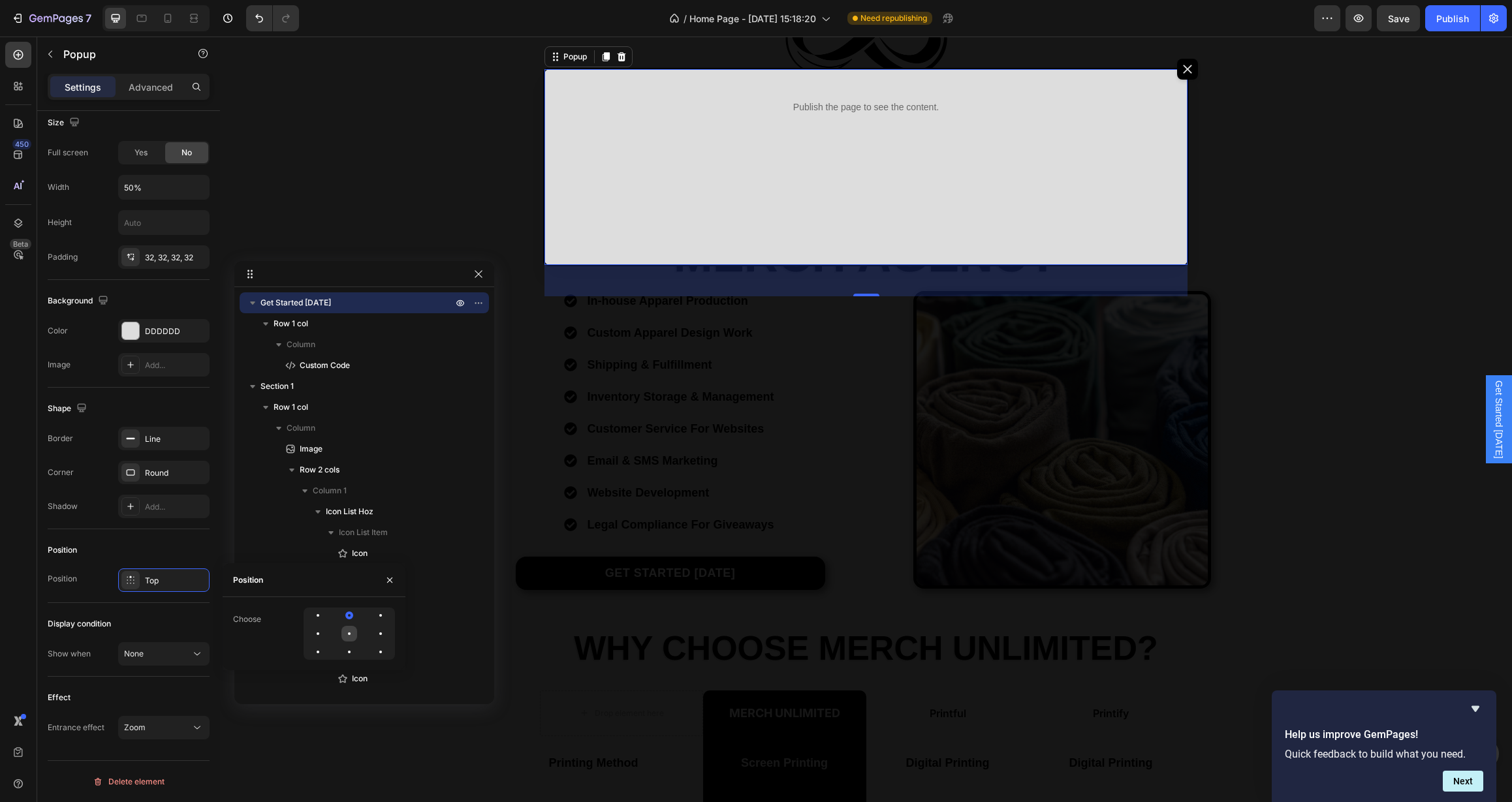
click at [349, 635] on div at bounding box center [350, 633] width 16 height 16
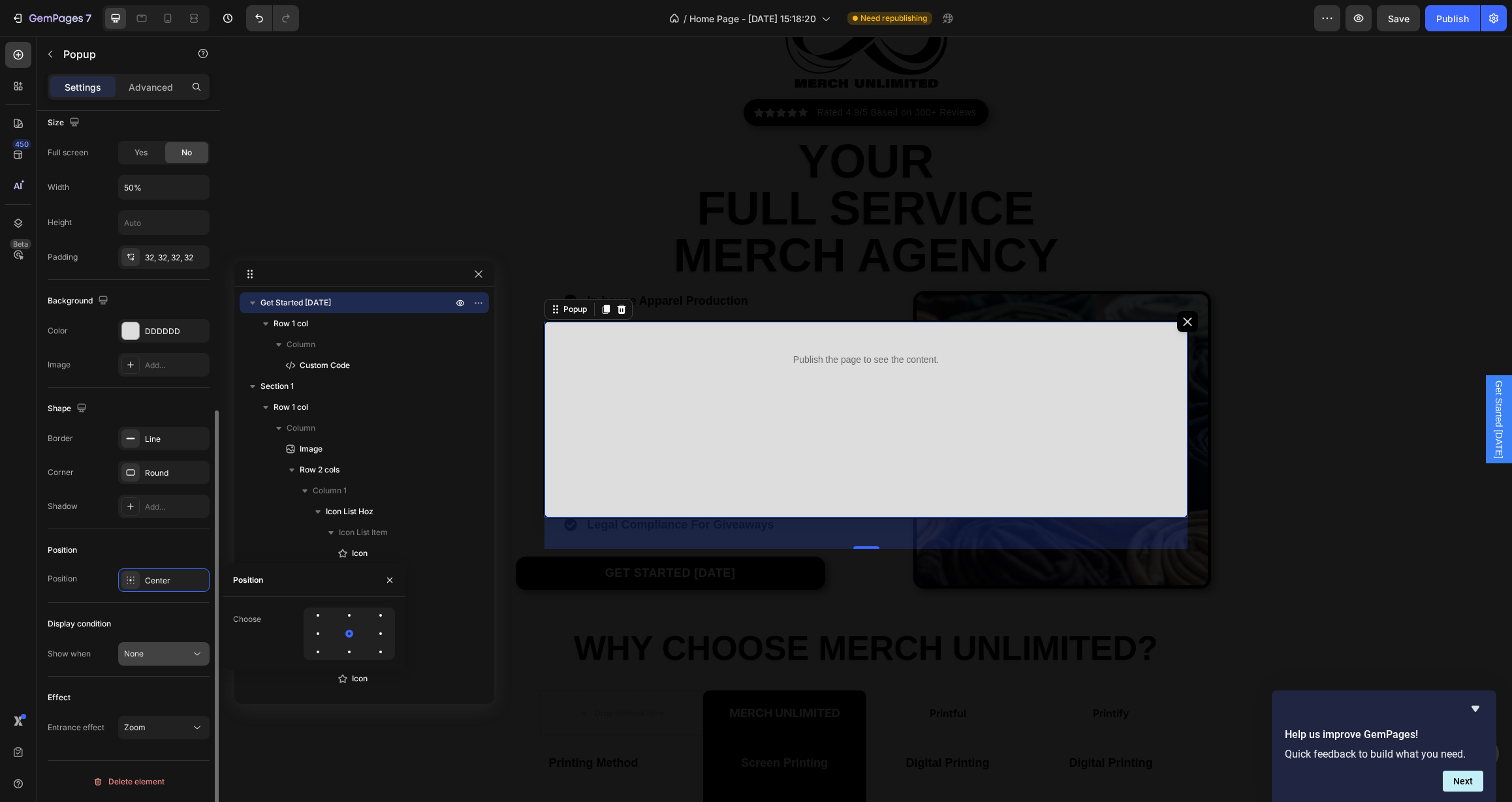
click at [194, 662] on button "None" at bounding box center [164, 654] width 92 height 24
click at [195, 615] on div "Display condition" at bounding box center [128, 624] width 162 height 21
click at [821, 364] on p "Publish the page to see the content." at bounding box center [867, 360] width 602 height 14
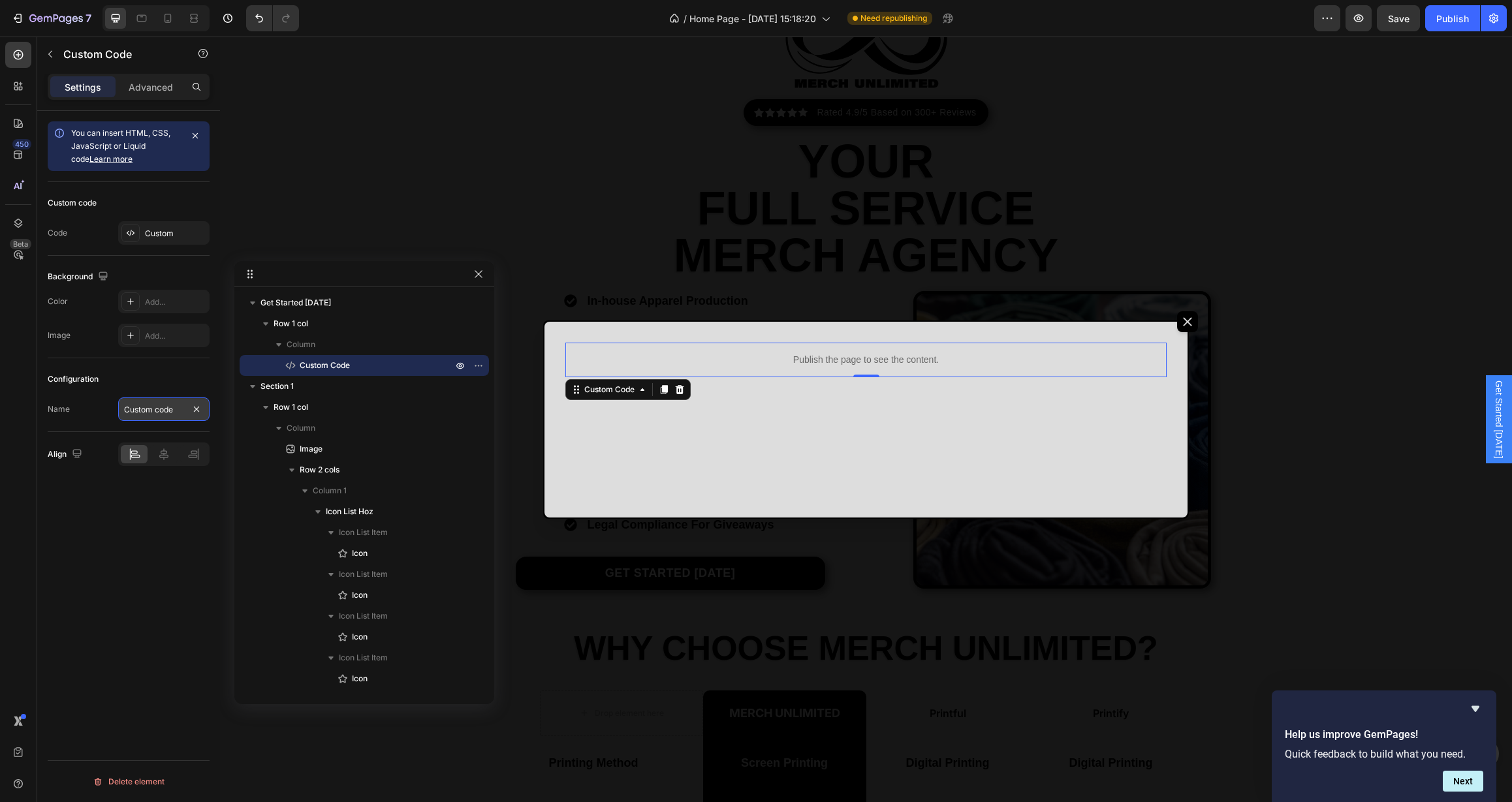
click at [155, 402] on input "Custom code" at bounding box center [164, 409] width 92 height 24
click at [169, 456] on icon at bounding box center [164, 454] width 13 height 13
click at [139, 515] on div "You can insert HTML, CSS, JavaScript or Liquid code Learn more Custom code Code…" at bounding box center [128, 475] width 183 height 728
click at [1327, 307] on div "Backdrop" at bounding box center [866, 419] width 1292 height 765
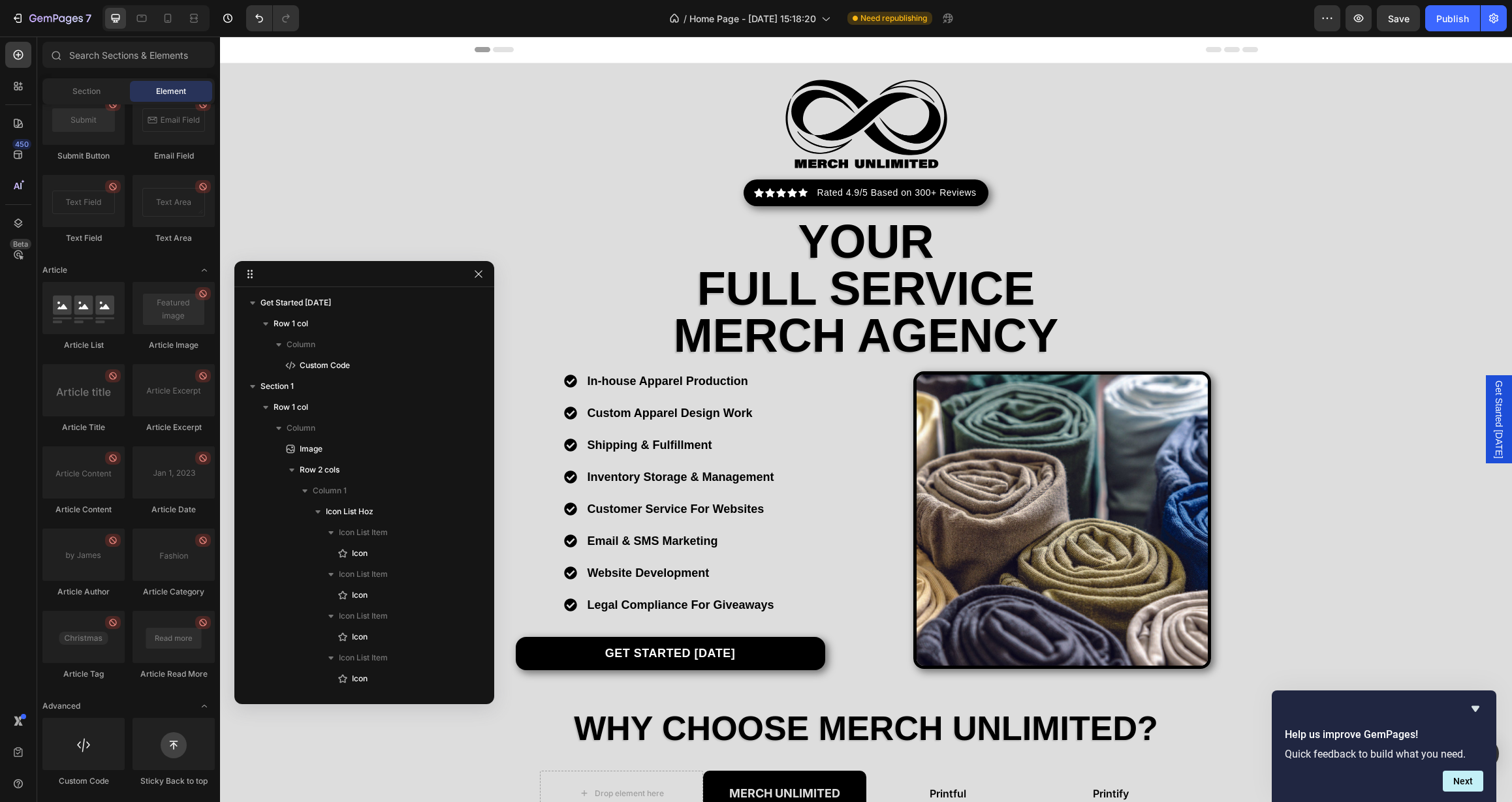
click at [1492, 420] on span "Get Started [DATE]" at bounding box center [1499, 419] width 13 height 78
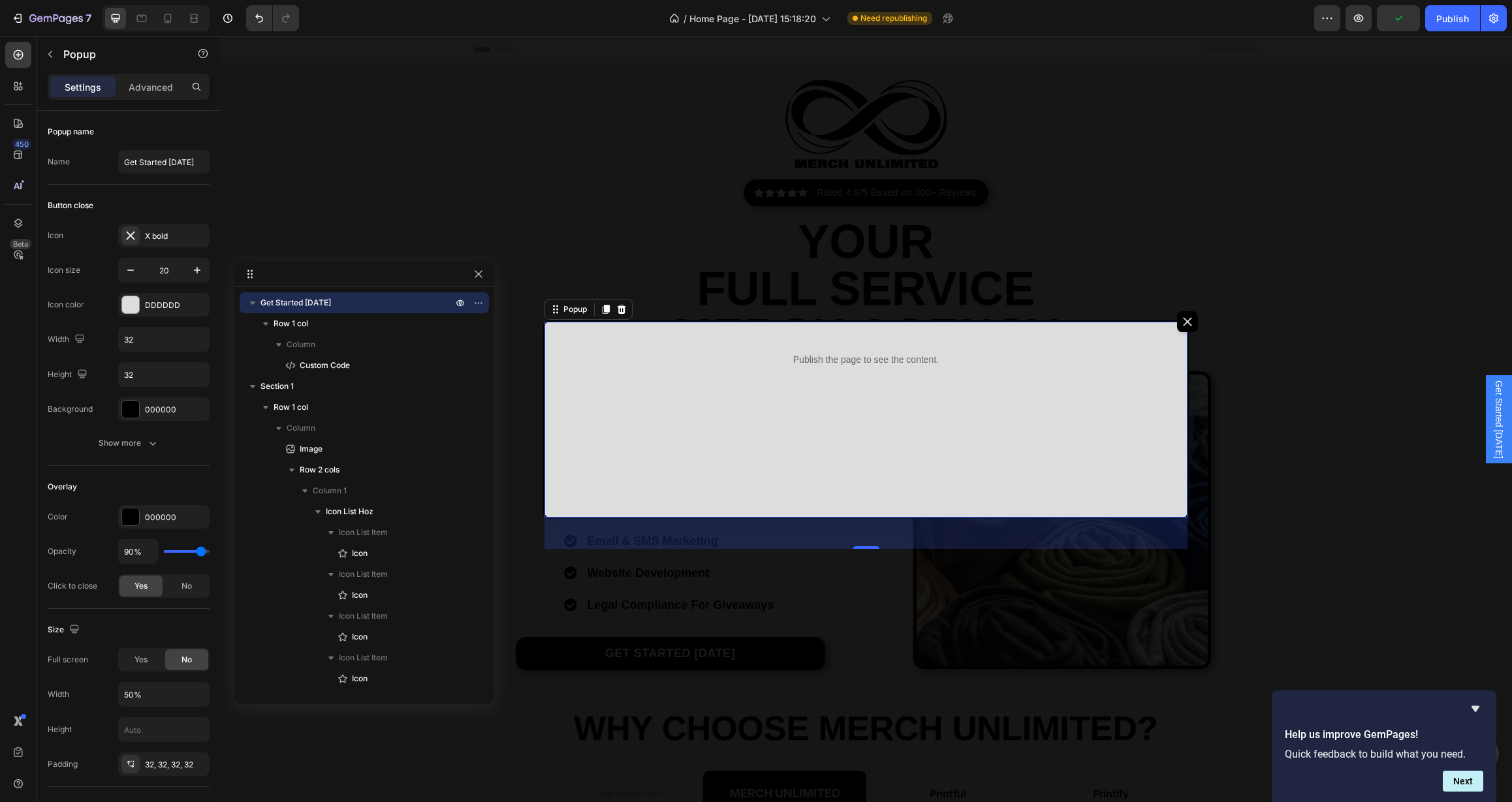
click at [902, 483] on div "Publish the page to see the content. Custom Code Row" at bounding box center [866, 419] width 643 height 196
click at [143, 74] on div "Settings Advanced" at bounding box center [128, 87] width 162 height 26
click at [143, 78] on div "Advanced" at bounding box center [151, 87] width 65 height 21
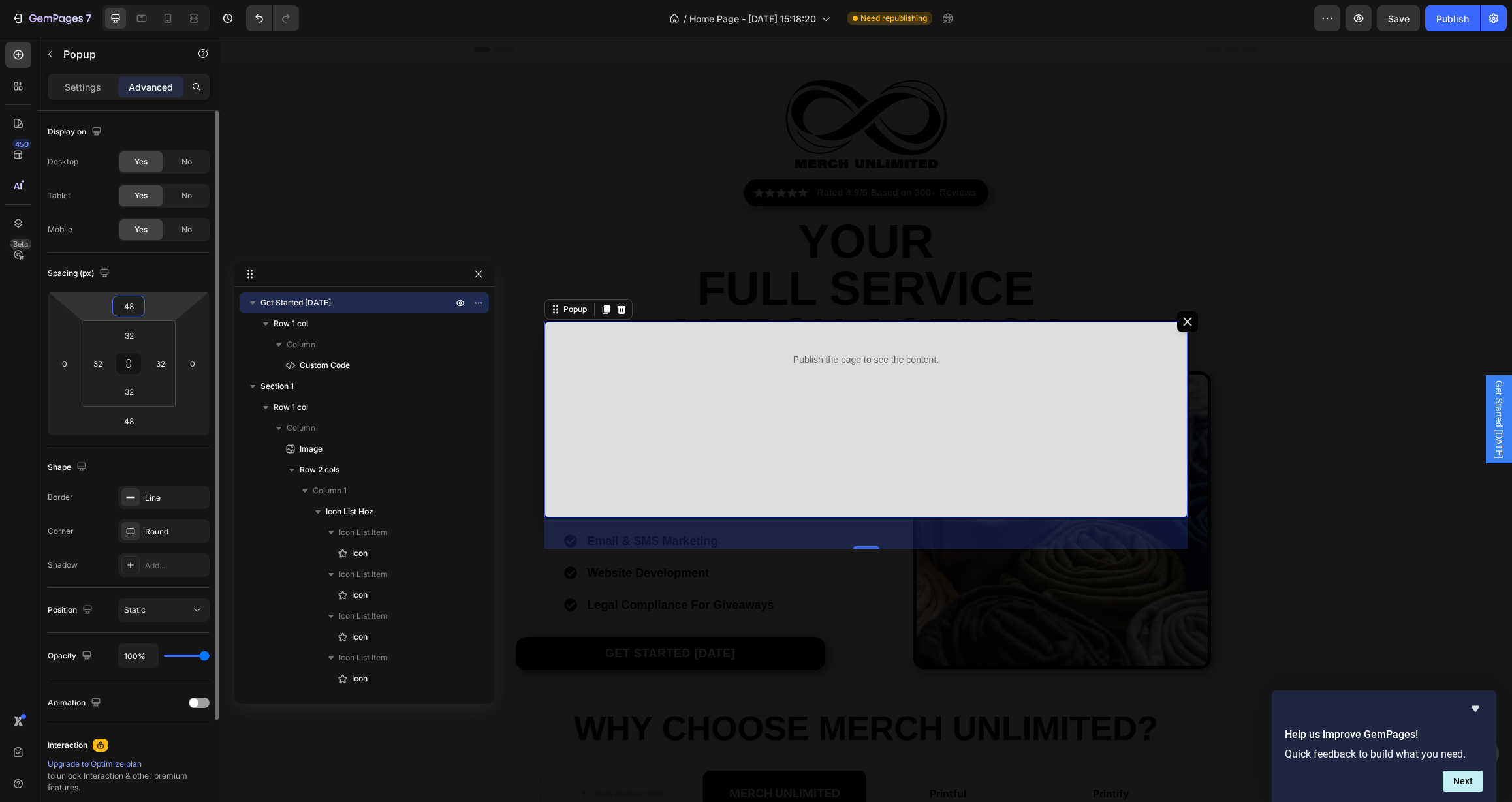
click at [126, 311] on input "48" at bounding box center [129, 306] width 26 height 20
click at [149, 0] on html "7 Version history / Home Page - [DATE] 15:18:20 Need republishing Preview Save …" at bounding box center [756, 0] width 1512 height 0
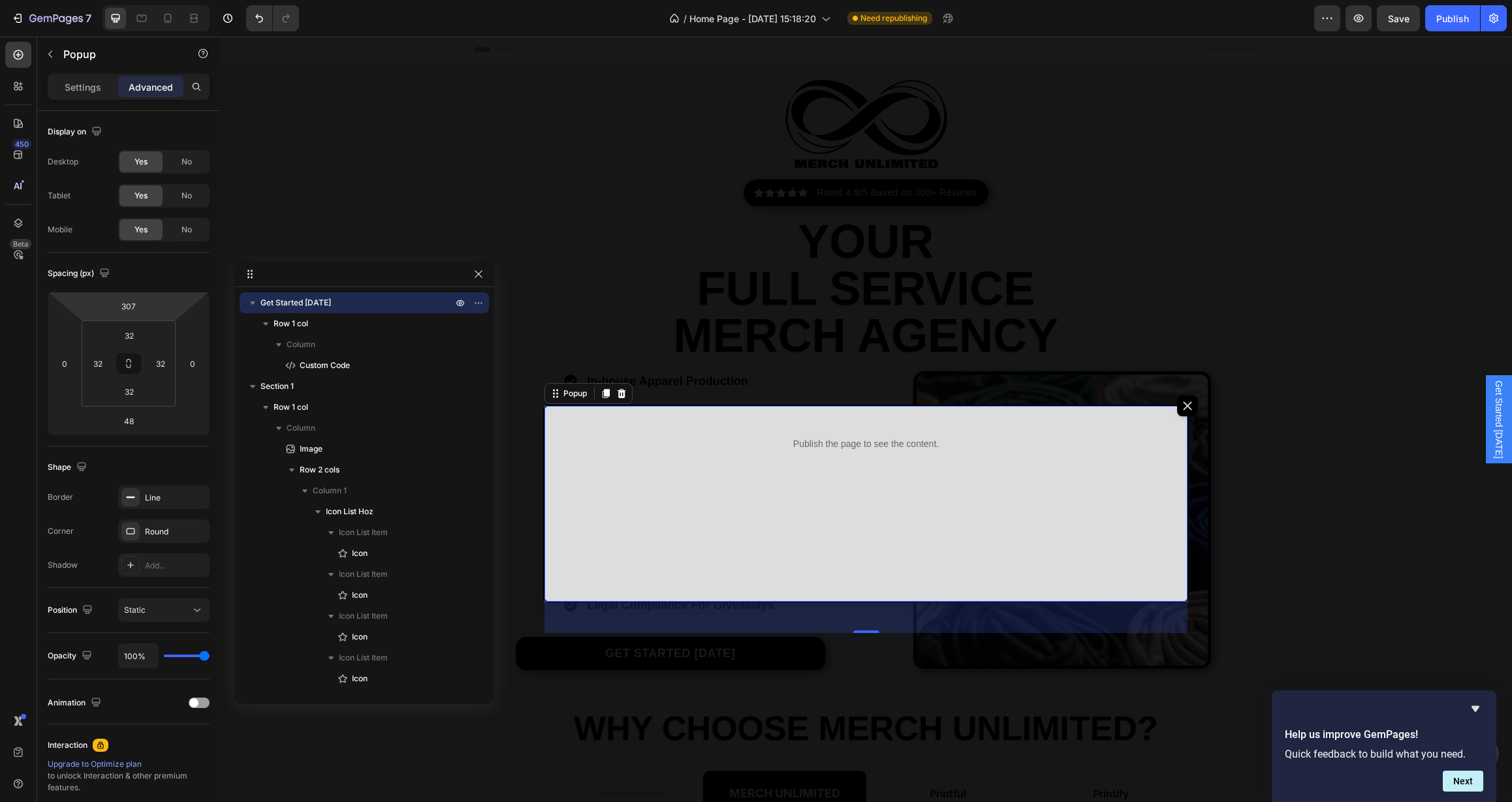
drag, startPoint x: 151, startPoint y: 307, endPoint x: 178, endPoint y: 239, distance: 73.2
click at [178, 0] on html "7 Version history / Home Page - [DATE] 15:18:20 Need republishing Preview Save …" at bounding box center [756, 0] width 1512 height 0
click at [135, 305] on input "307" at bounding box center [129, 306] width 26 height 20
click at [131, 489] on div "3XL 48px" at bounding box center [157, 491] width 81 height 20
type input "48"
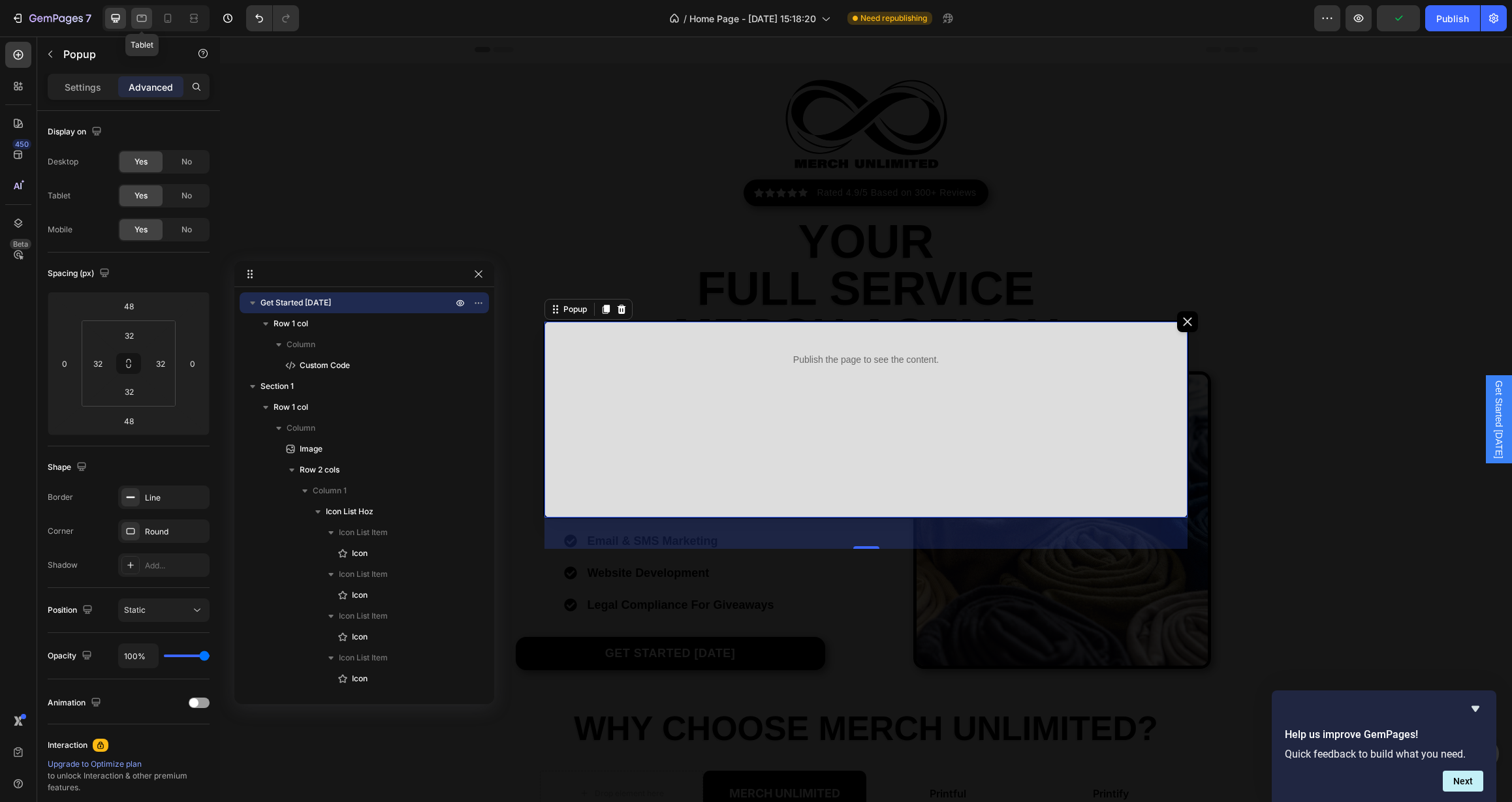
click at [142, 14] on icon at bounding box center [141, 18] width 13 height 13
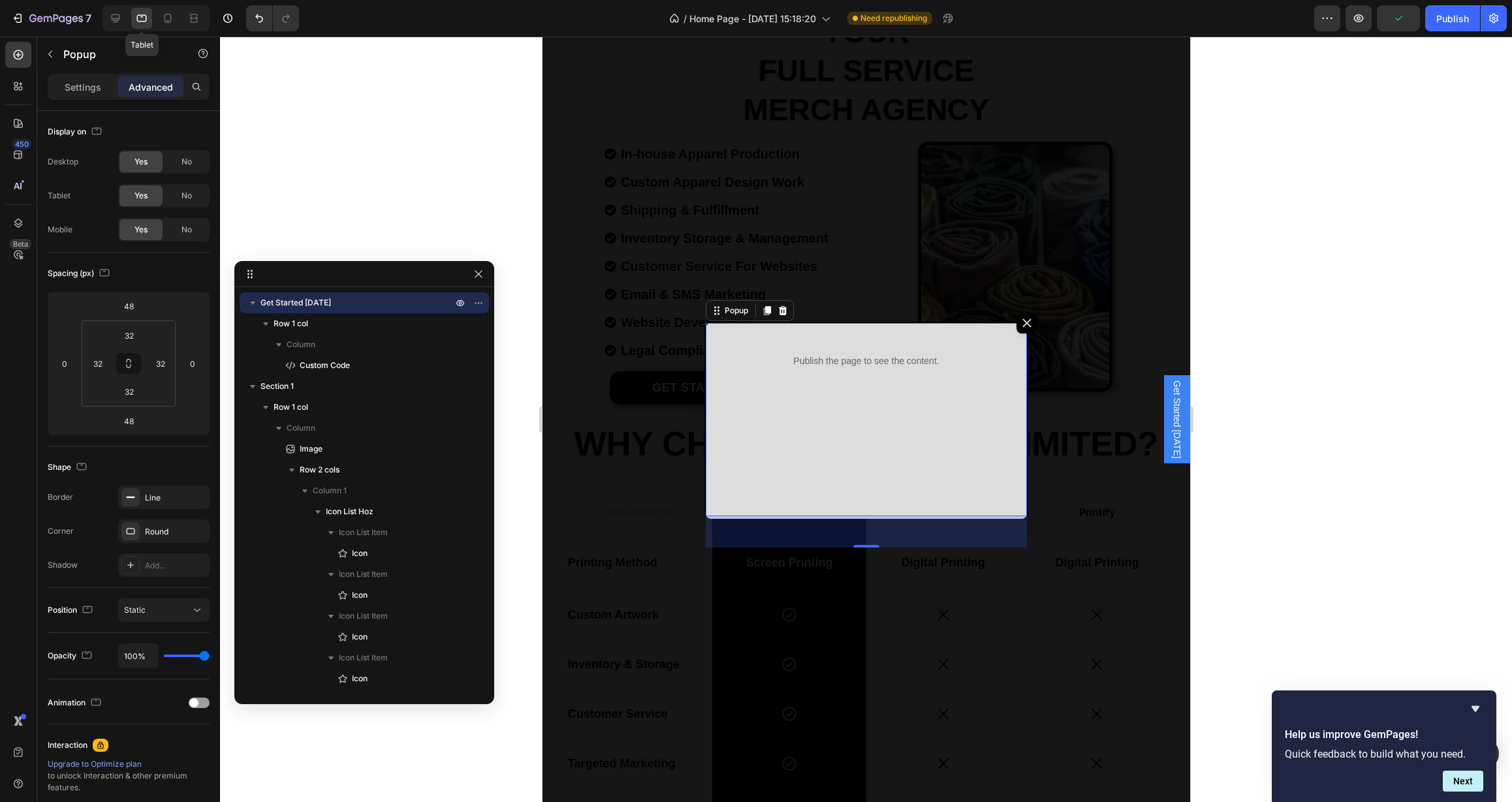
scroll to position [239, 0]
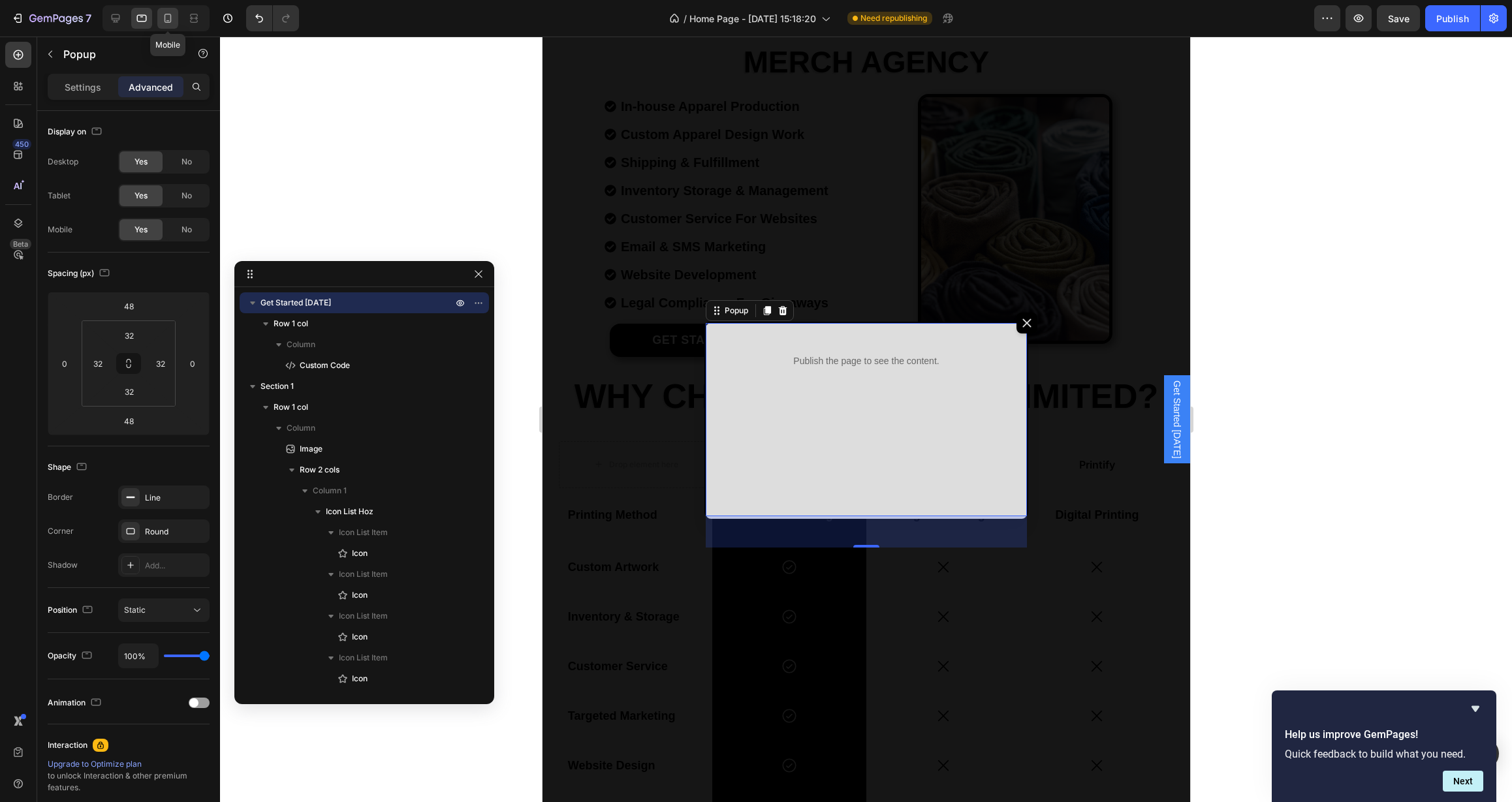
click at [162, 19] on icon at bounding box center [168, 18] width 13 height 13
type input "24"
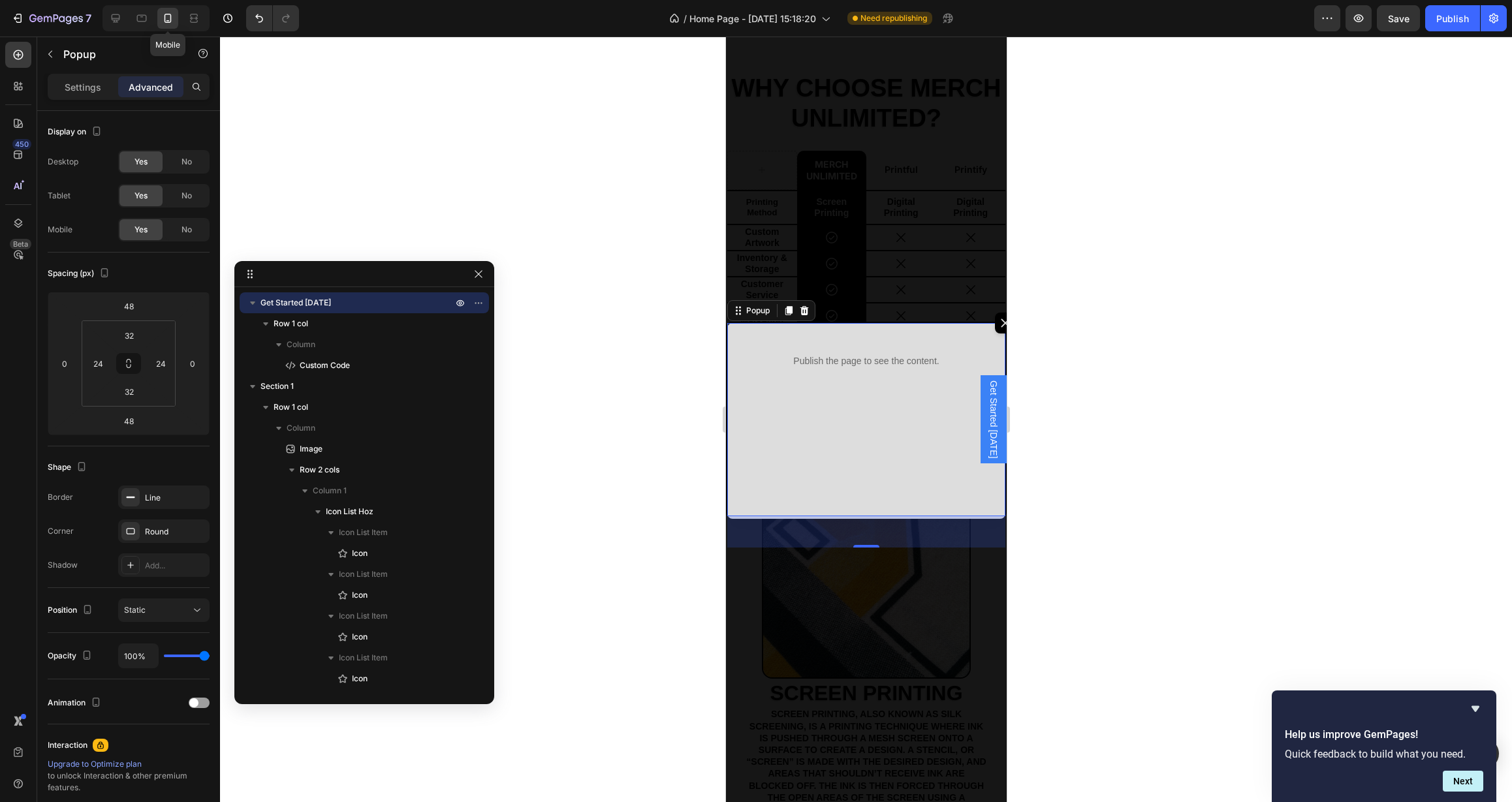
scroll to position [478, 0]
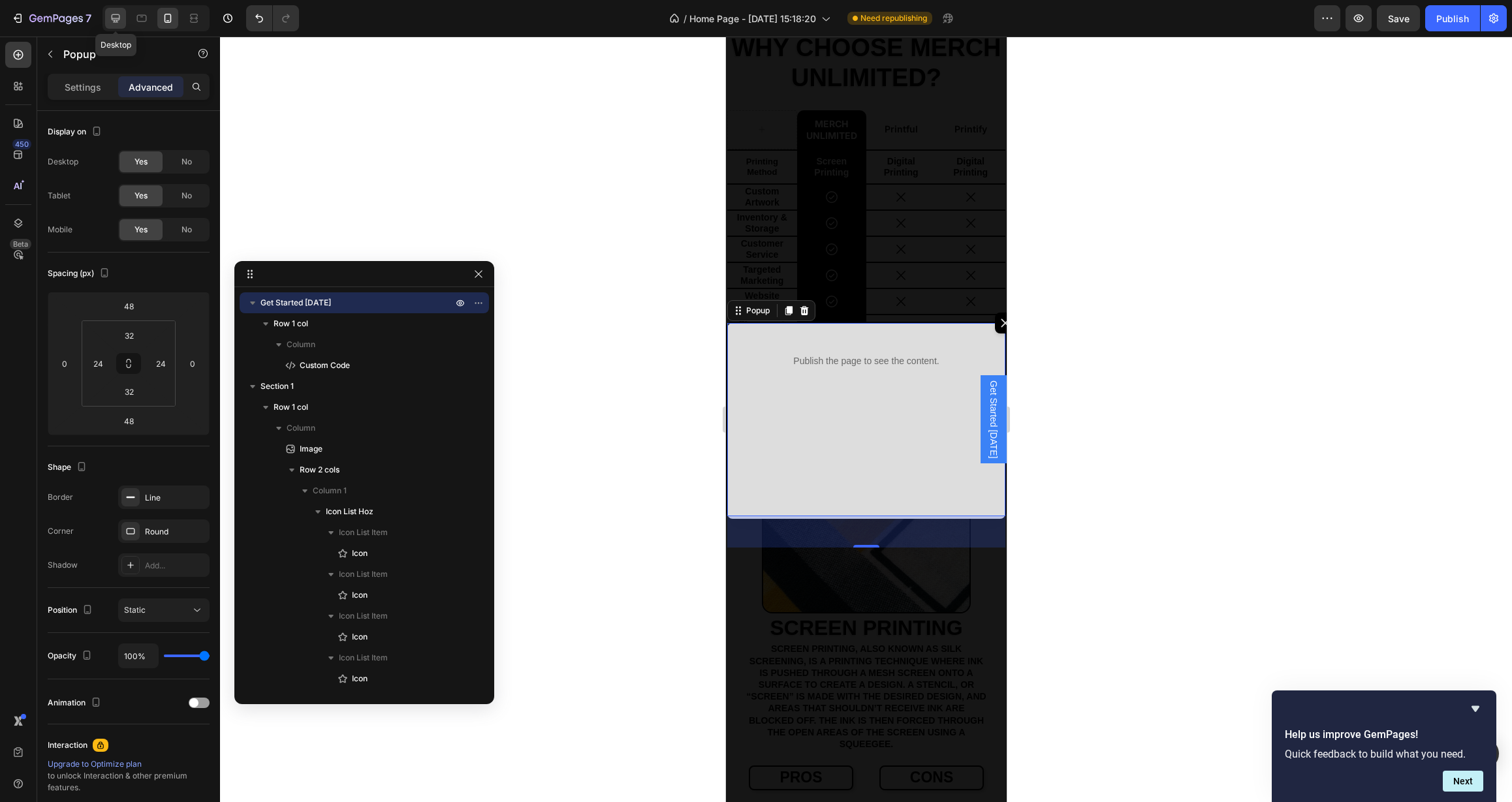
click at [120, 20] on icon at bounding box center [116, 18] width 13 height 13
type input "32"
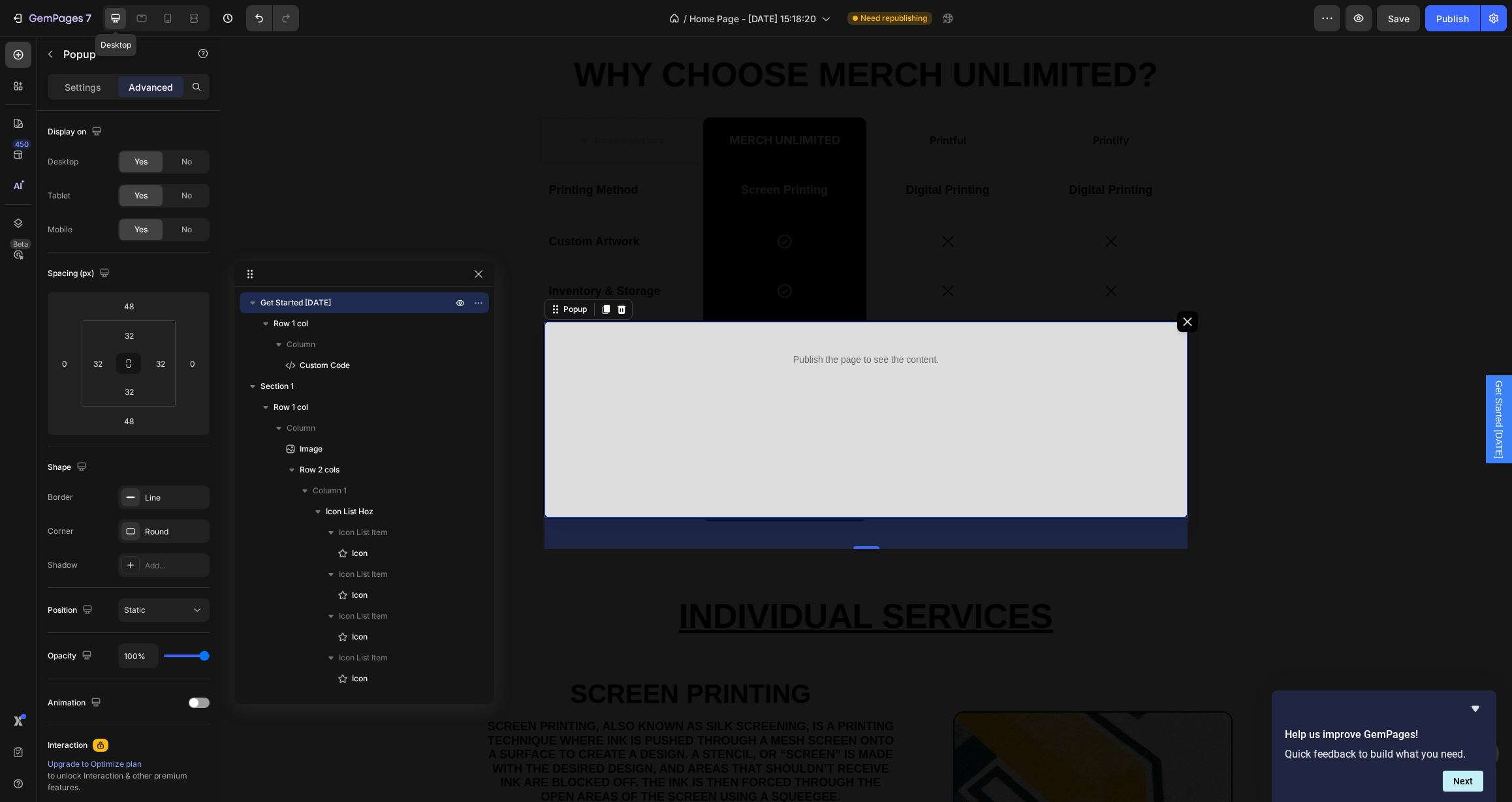
scroll to position [715, 0]
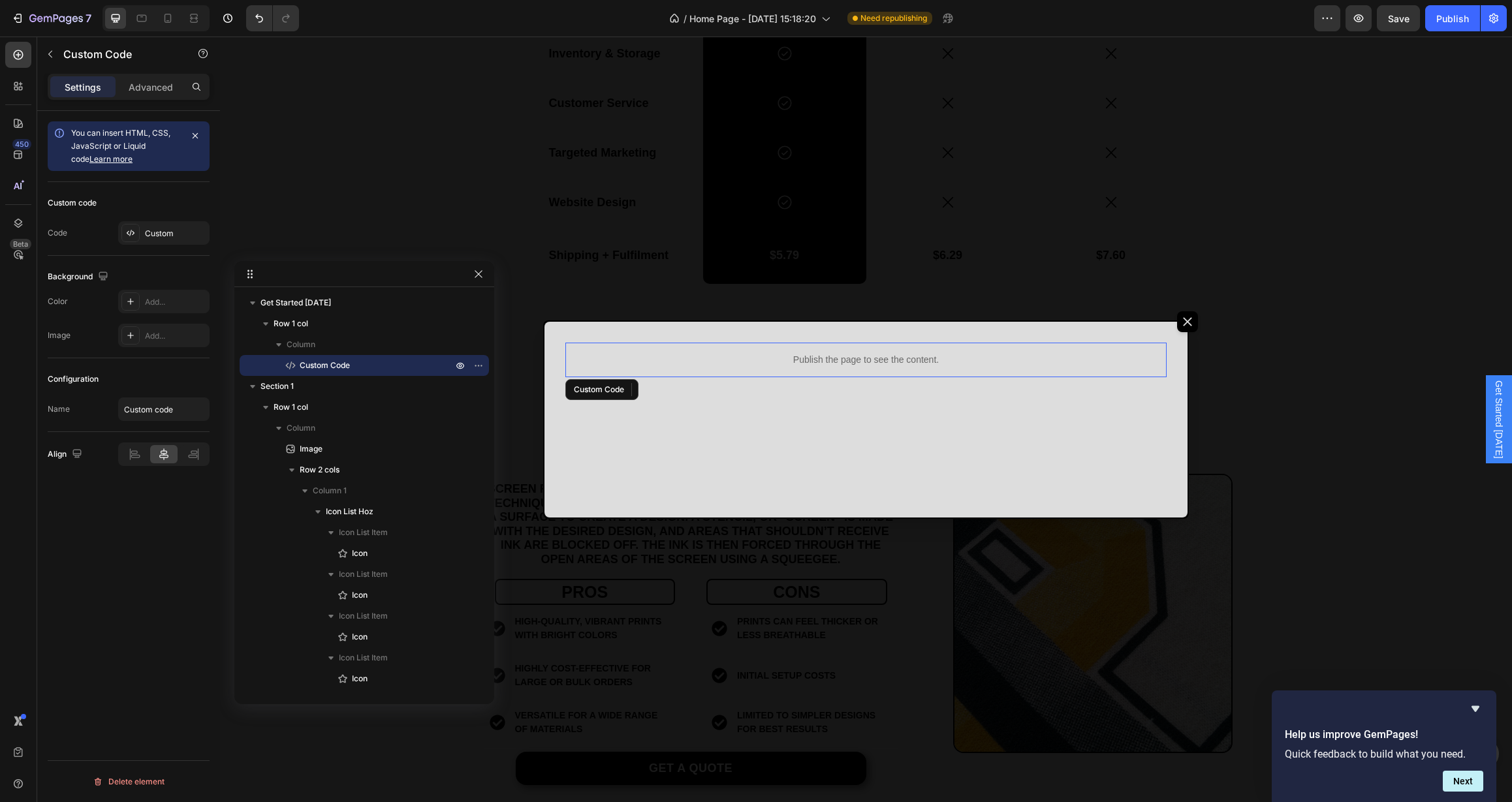
click at [825, 365] on p "Publish the page to see the content." at bounding box center [867, 360] width 602 height 14
click at [168, 239] on div "Custom" at bounding box center [164, 233] width 92 height 24
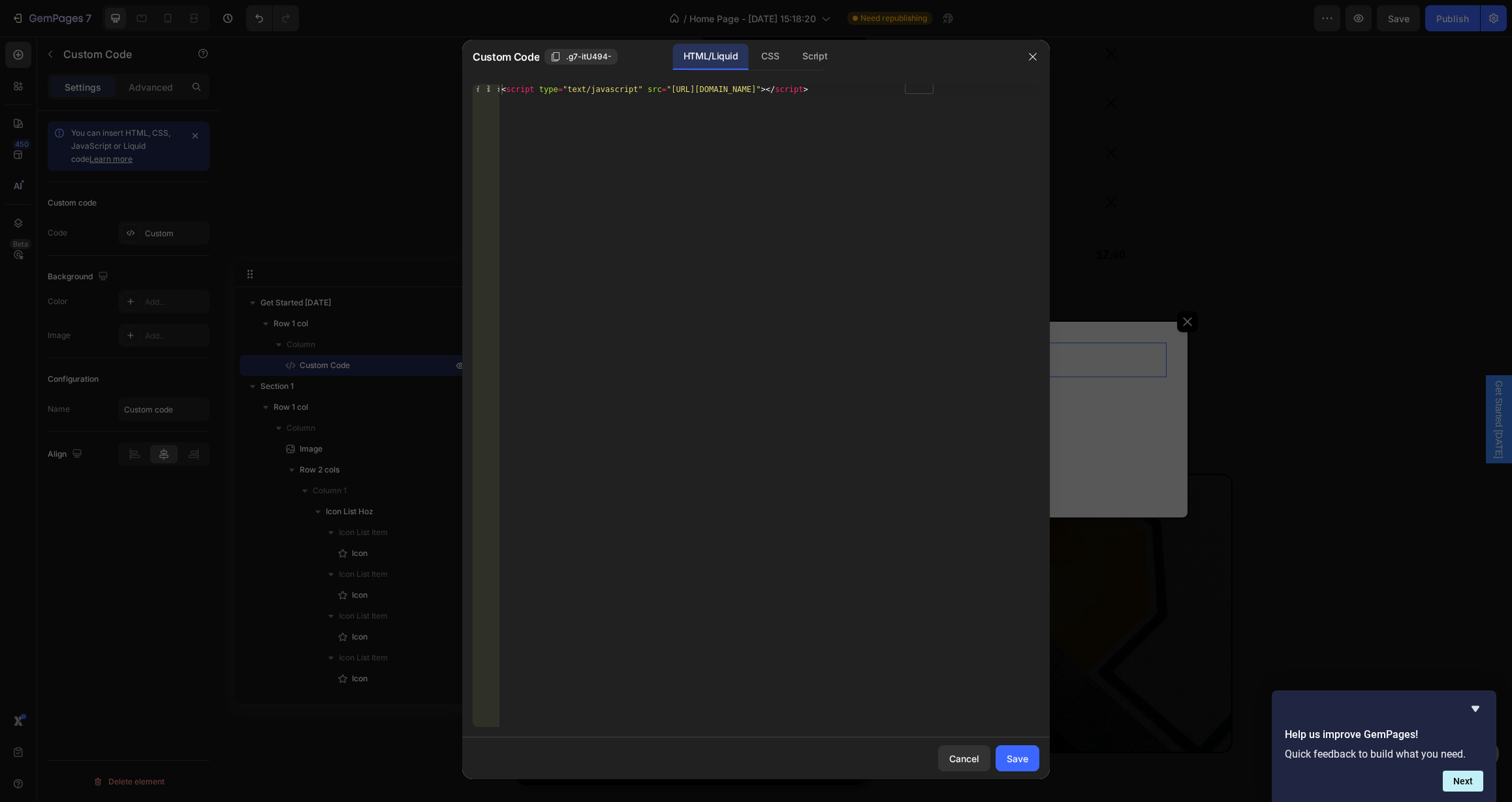
type textarea "<script type="text/javascript" src="[URL][DOMAIN_NAME]"></script>"
drag, startPoint x: 956, startPoint y: 89, endPoint x: 467, endPoint y: 74, distance: 489.2
click at [467, 74] on div "Custom Code .g7-itU494- HTML/Liquid CSS Script <script type="text/javascript" s…" at bounding box center [756, 410] width 588 height 739
paste textarea
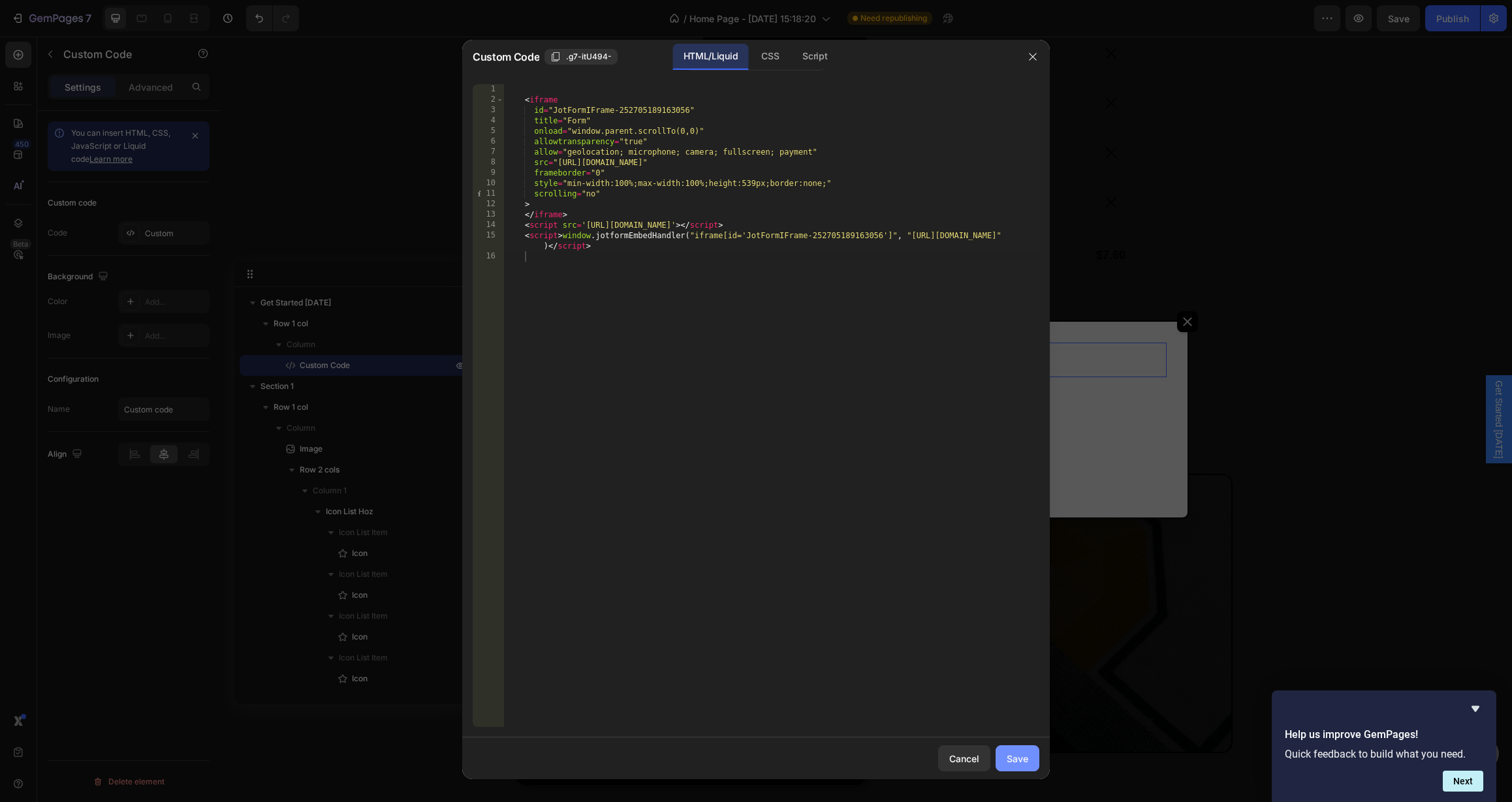
click at [1013, 756] on div "Save" at bounding box center [1017, 758] width 22 height 14
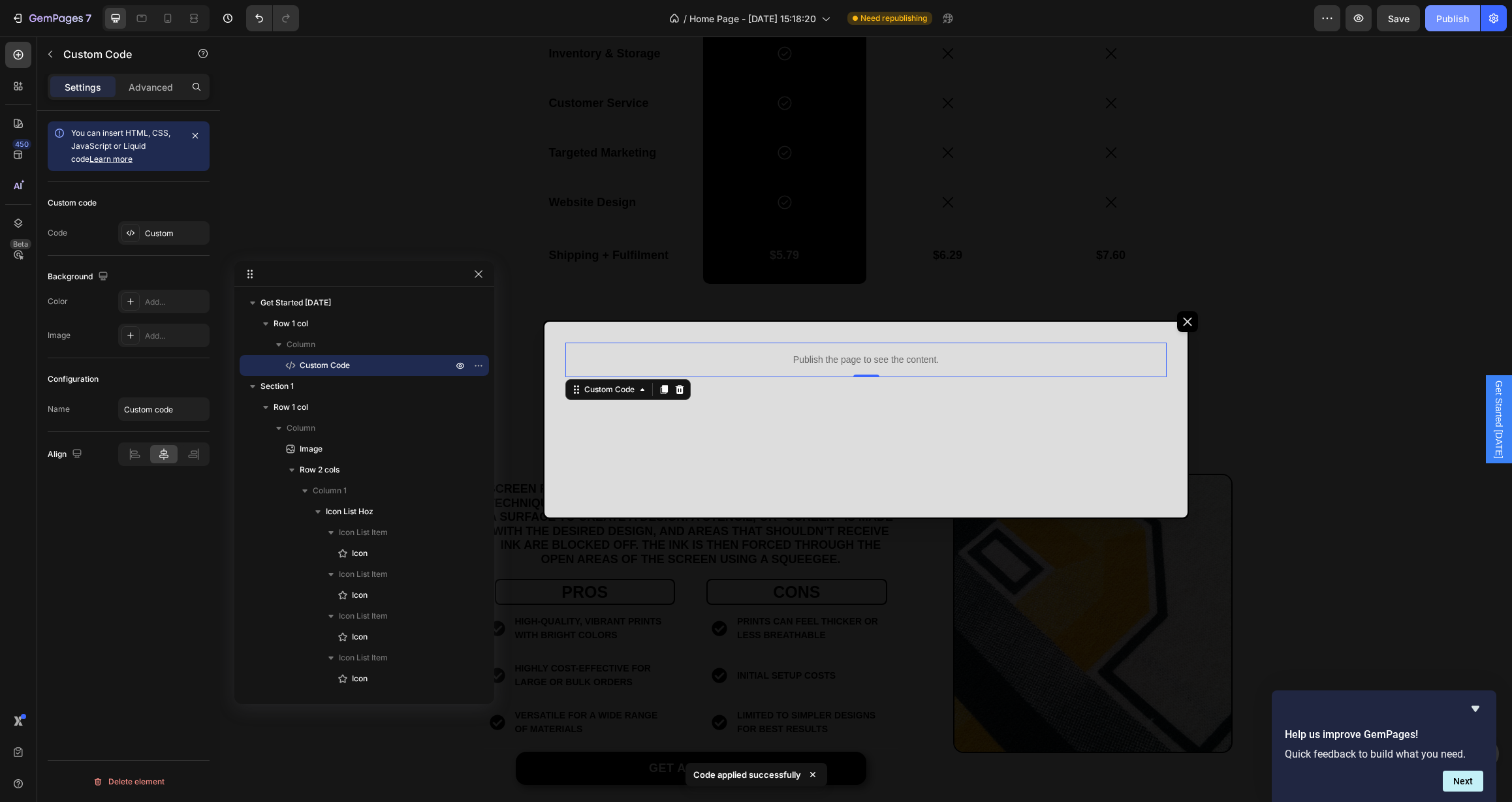
click at [1460, 19] on div "Publish" at bounding box center [1452, 18] width 33 height 14
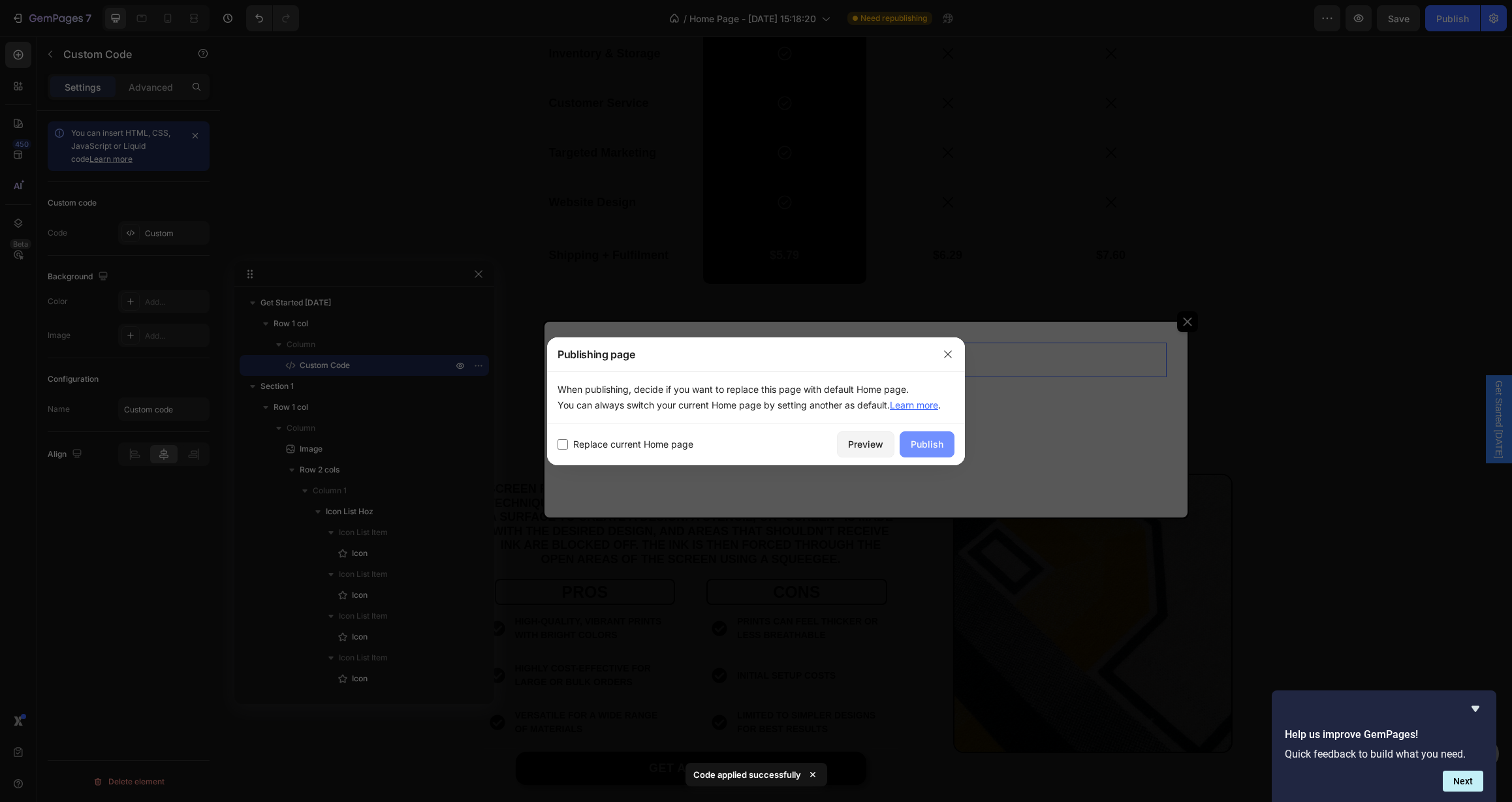
click at [917, 449] on div "Publish" at bounding box center [927, 444] width 33 height 14
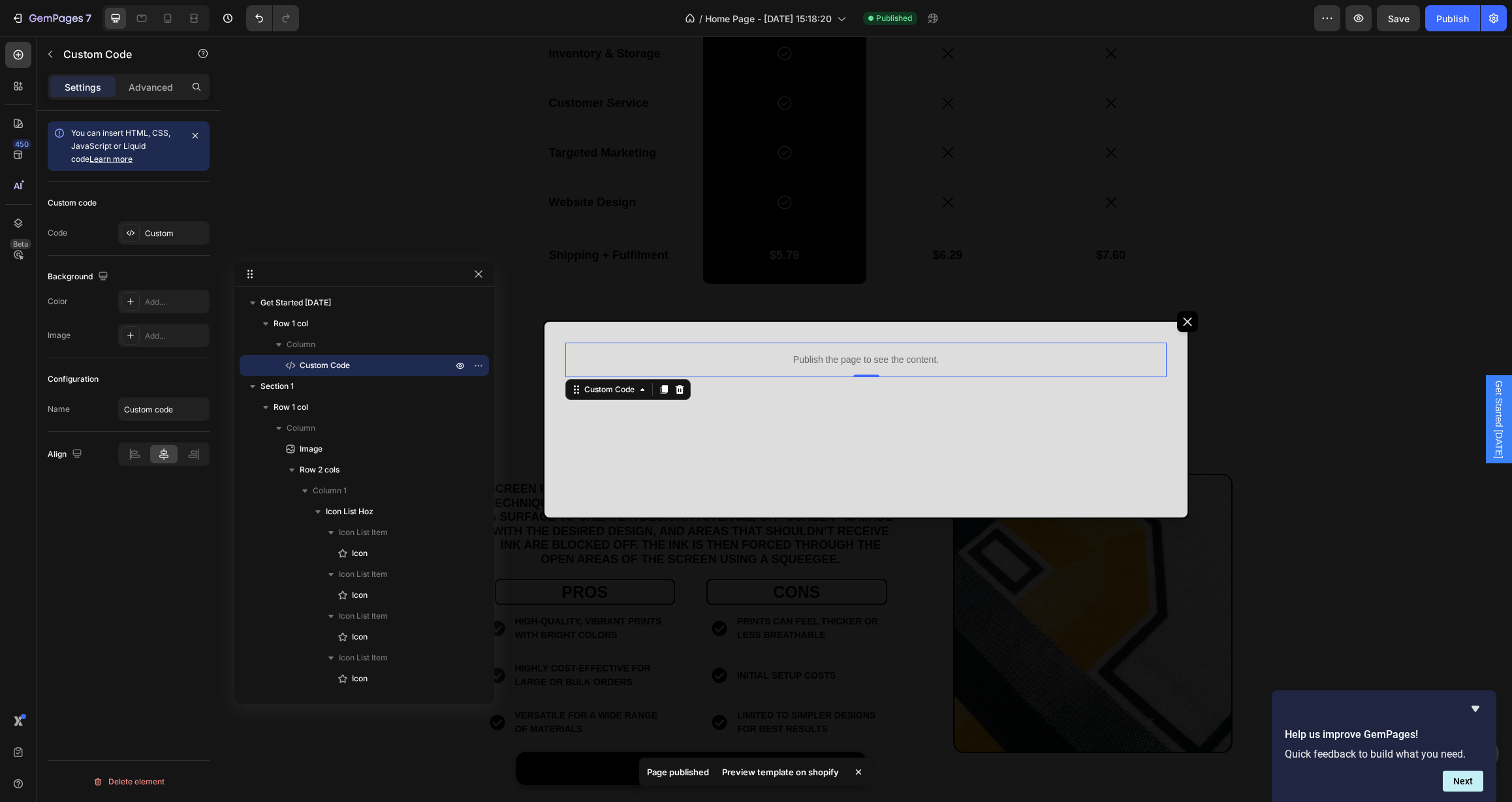
click at [814, 769] on div "Preview template on shopify" at bounding box center [780, 772] width 132 height 18
